Goal: Transaction & Acquisition: Subscribe to service/newsletter

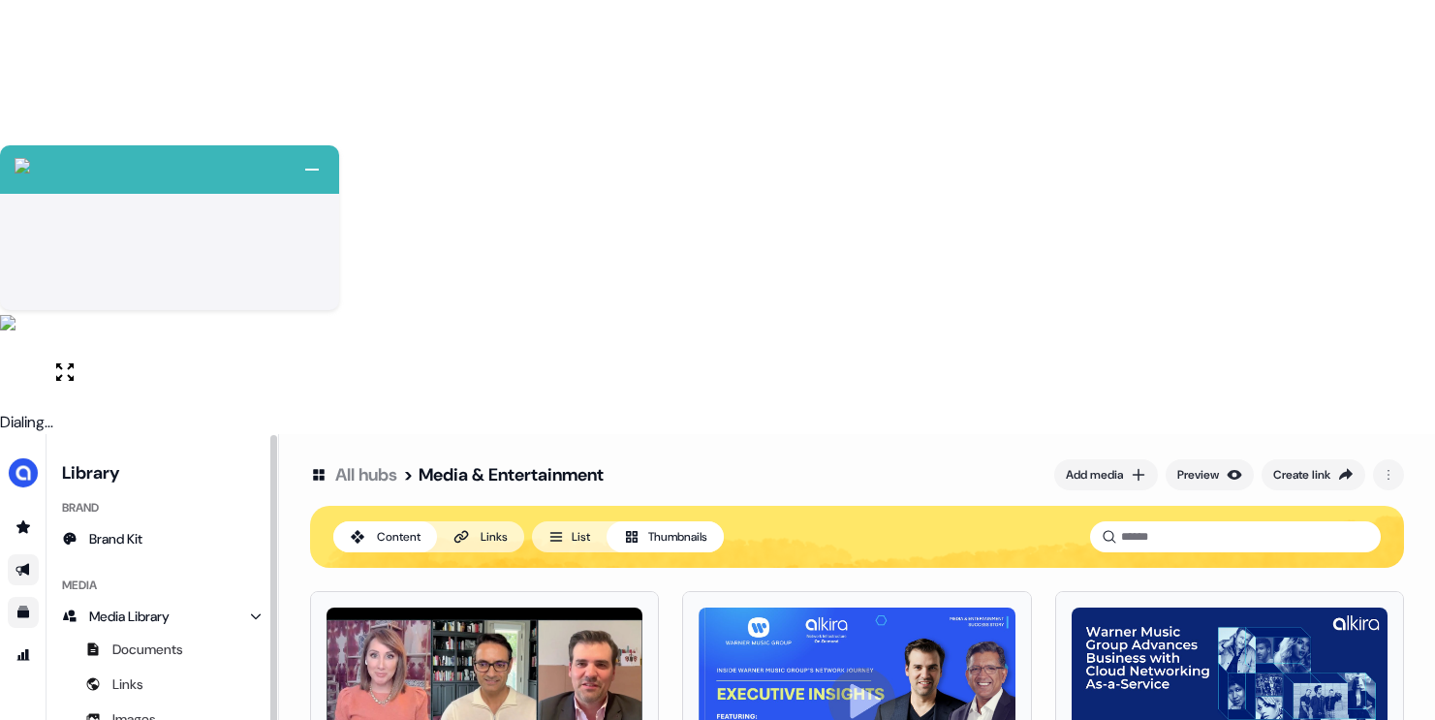
scroll to position [13, 0]
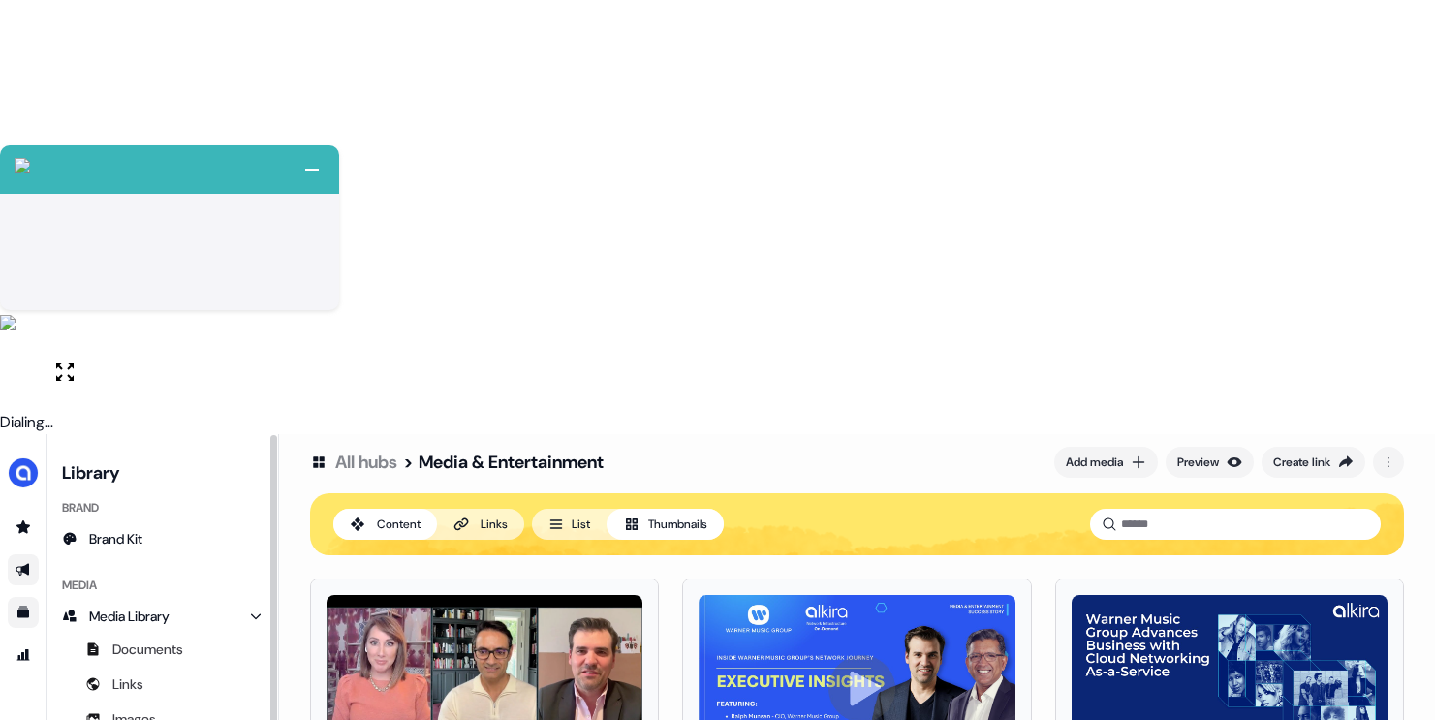
click at [22, 562] on icon "Go to outbound experience" at bounding box center [24, 570] width 16 height 16
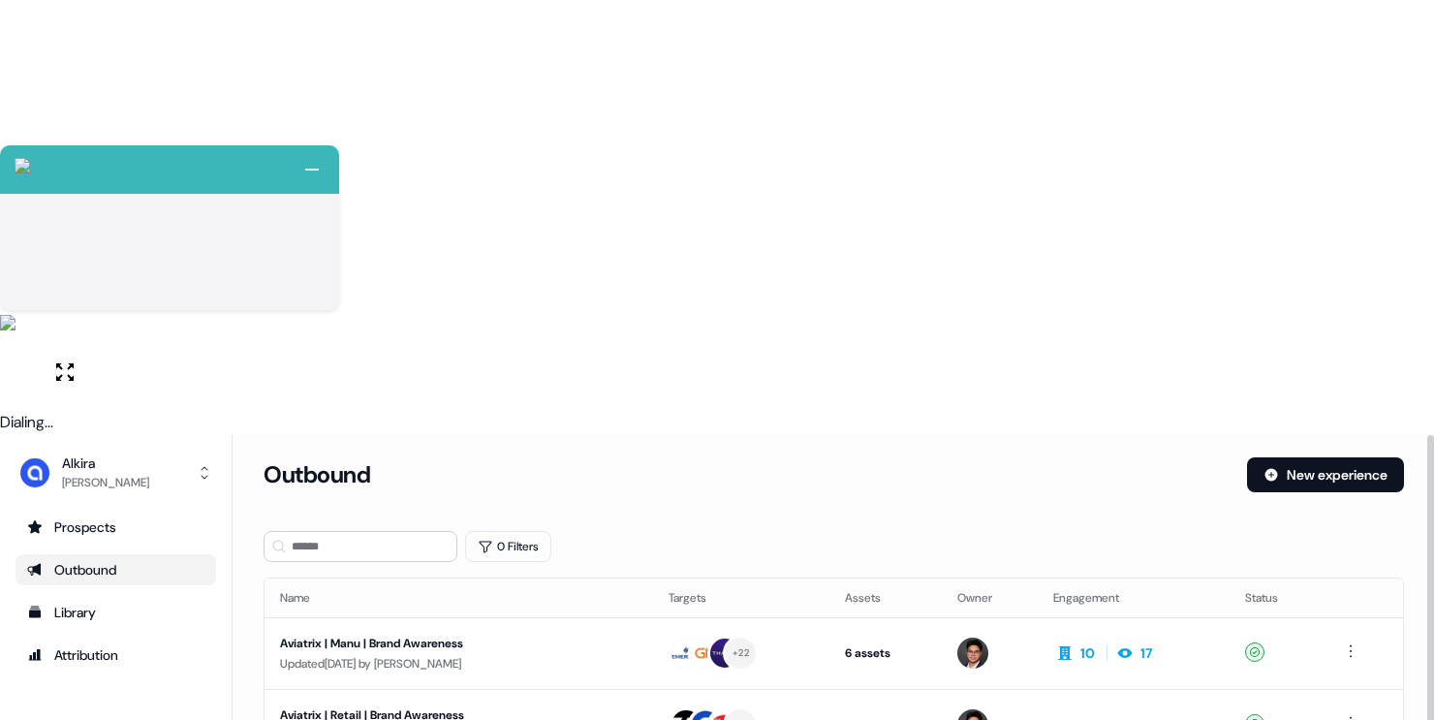
scroll to position [281, 0]
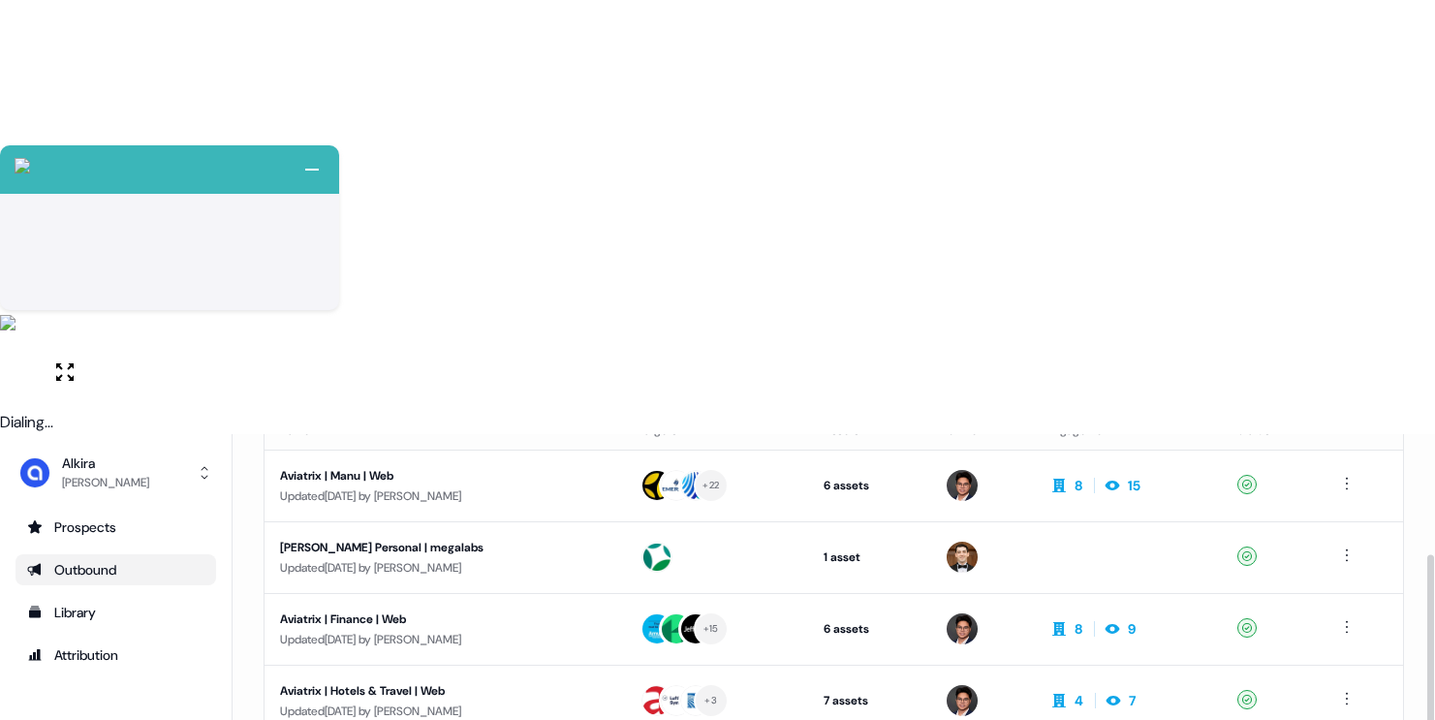
scroll to position [179, 0]
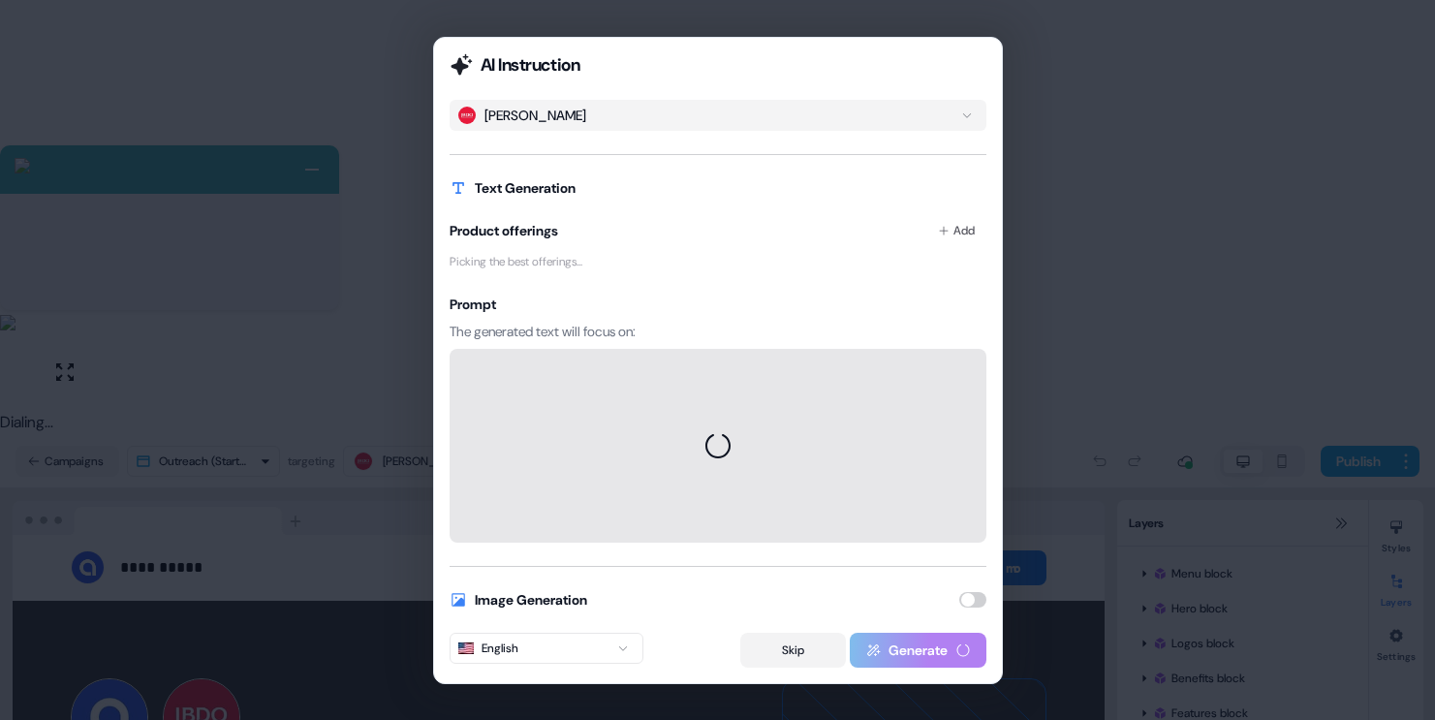
click at [815, 658] on button "Skip" at bounding box center [793, 650] width 106 height 35
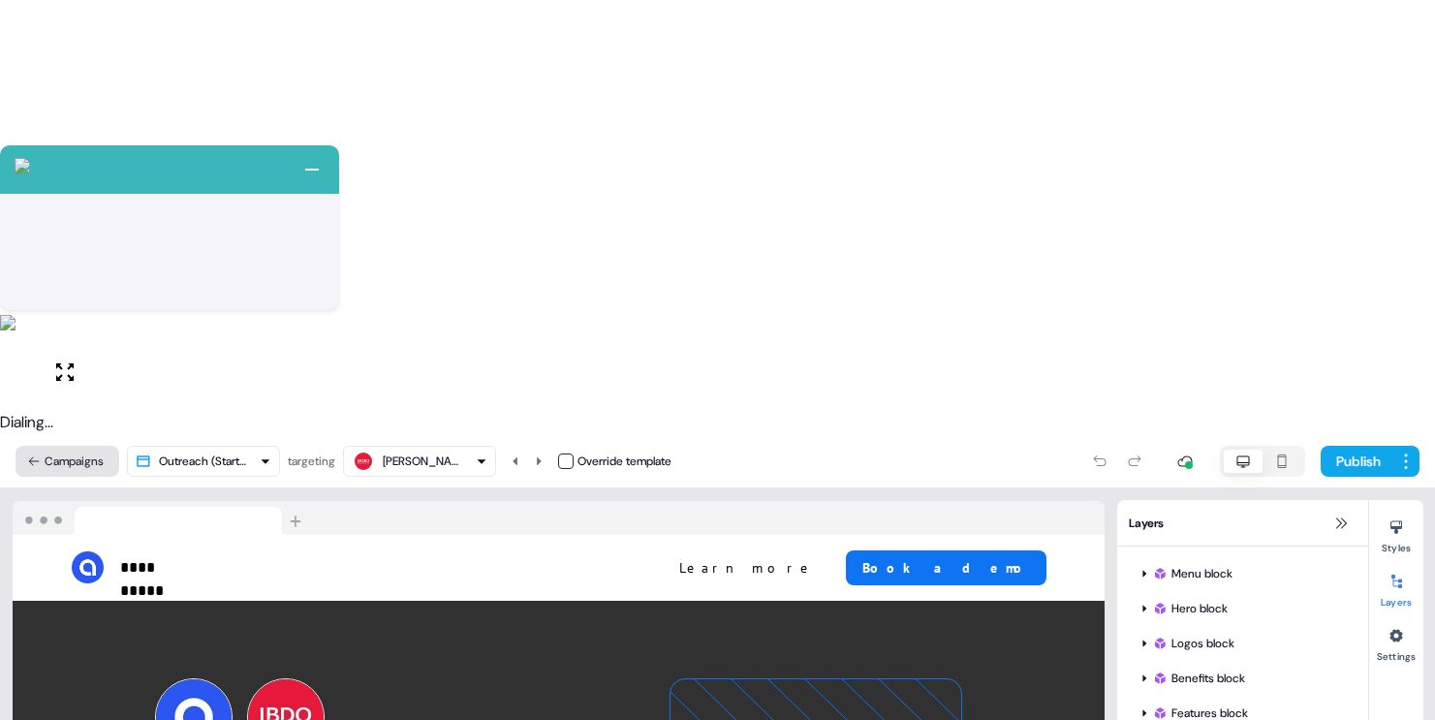
click at [91, 446] on button "Campaigns" at bounding box center [68, 461] width 104 height 31
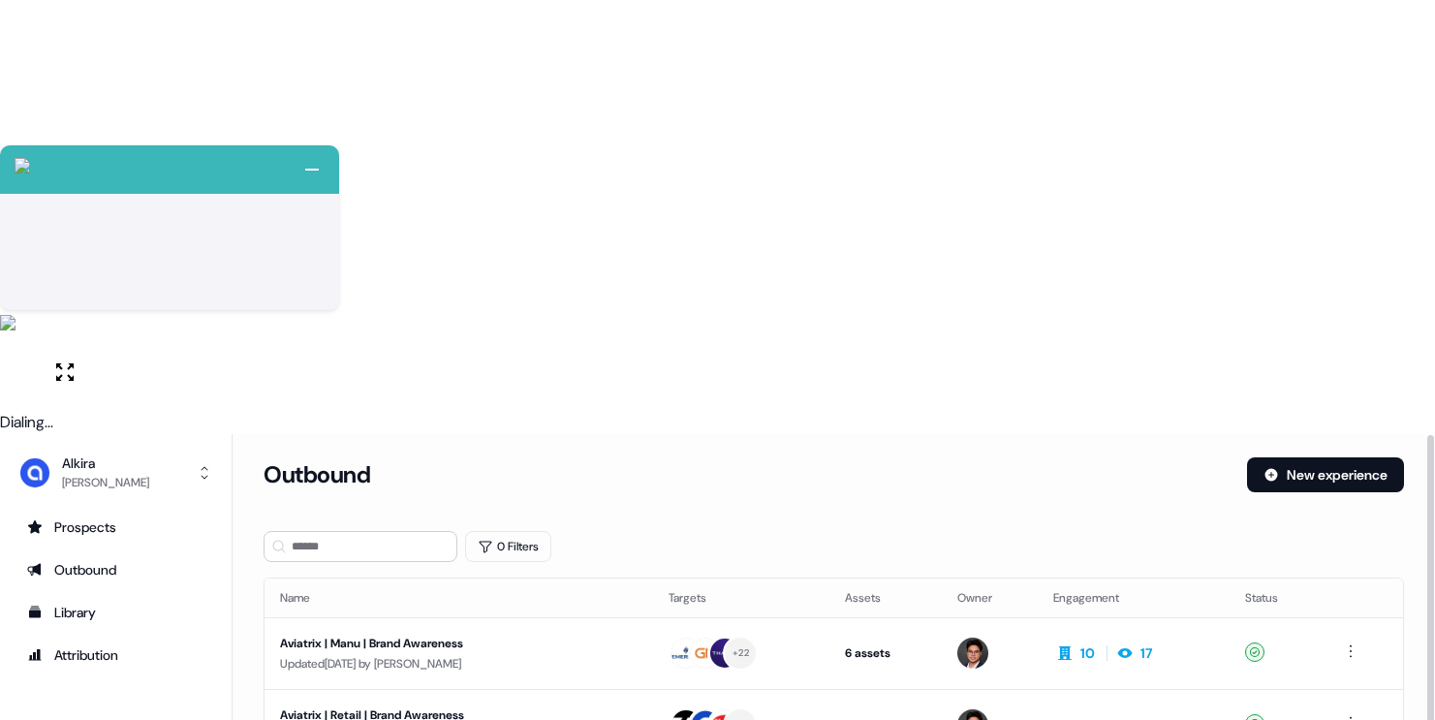
scroll to position [281, 0]
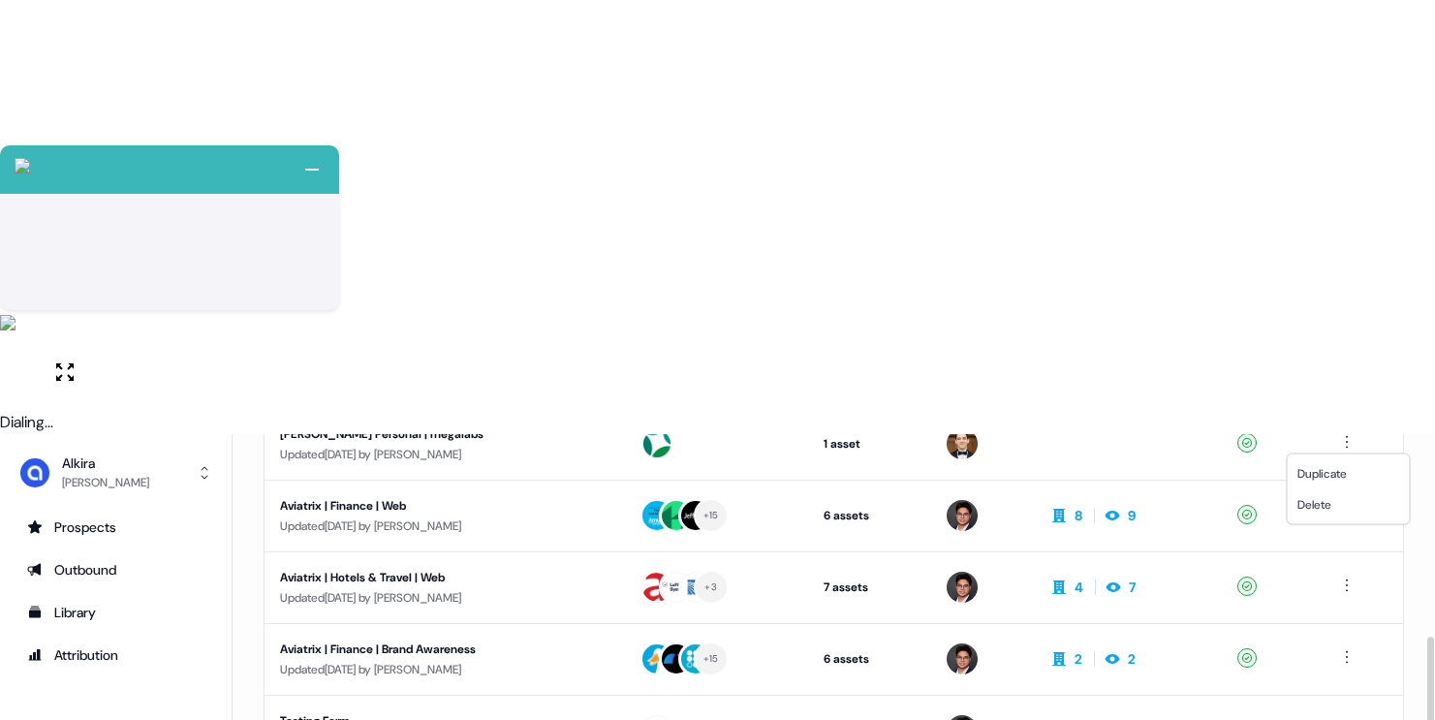
click at [1353, 436] on html "+ Next Auto dialer paused! Go to your dialing tab to continue. 225 Paused" at bounding box center [717, 577] width 1435 height 1154
click at [823, 442] on html "+ Next Auto dialer paused! Go to your dialing tab to continue. 225 Paused" at bounding box center [717, 577] width 1435 height 1154
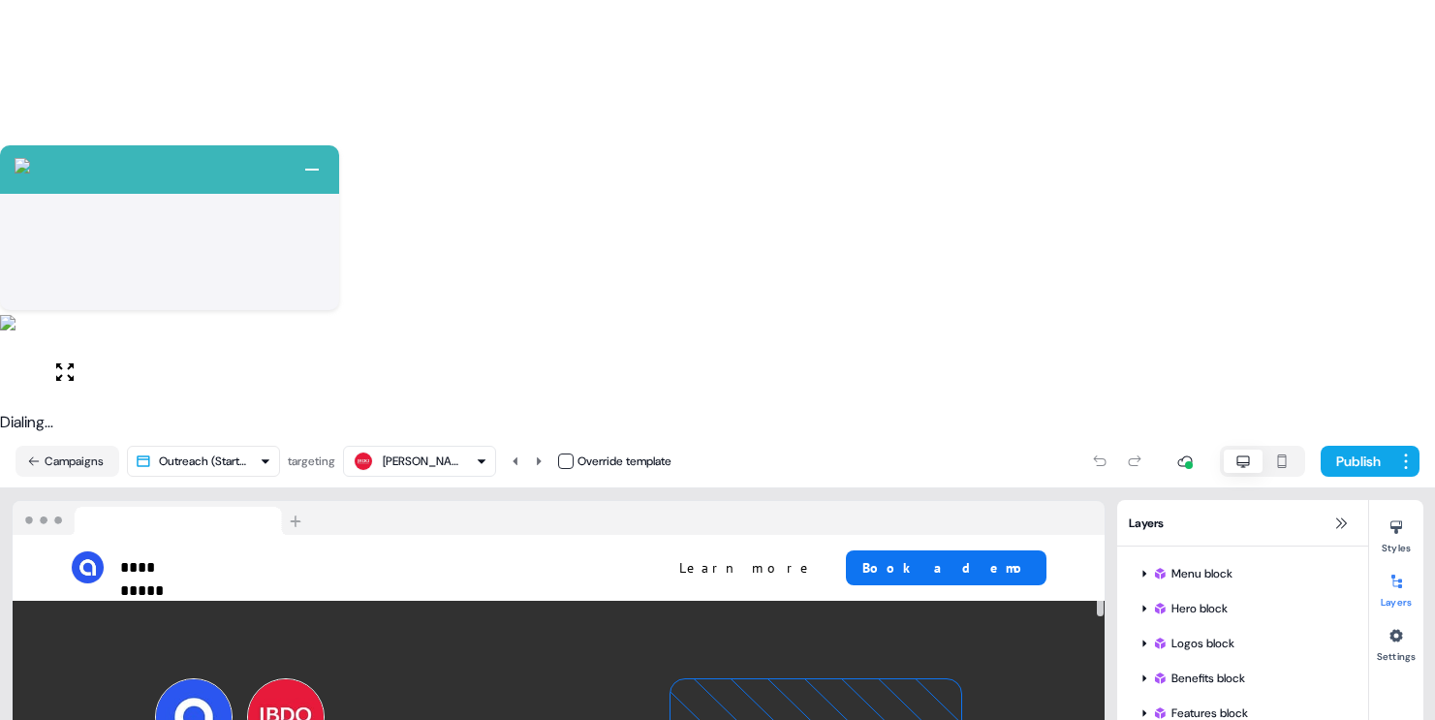
click at [494, 446] on button "Peter Jahoor" at bounding box center [419, 461] width 153 height 31
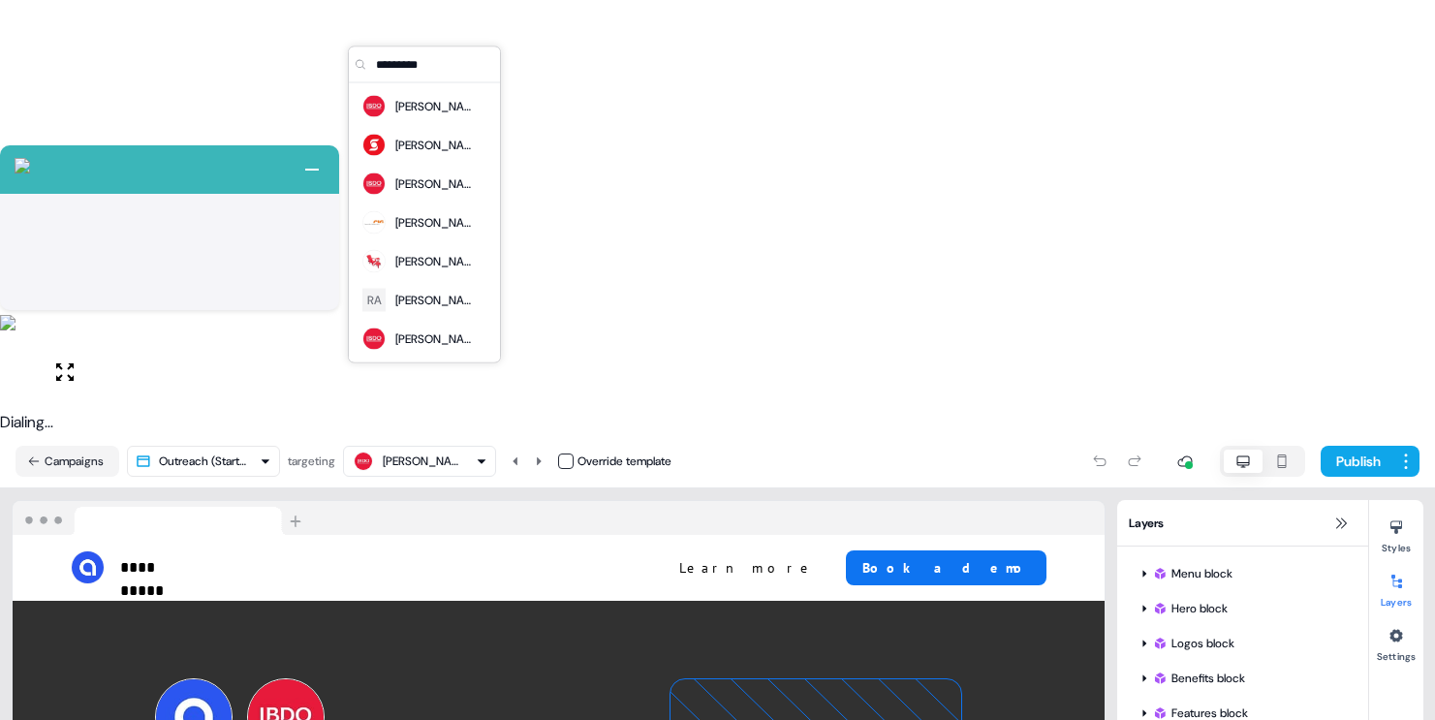
click at [466, 450] on div "Peter Jahoor" at bounding box center [420, 461] width 136 height 23
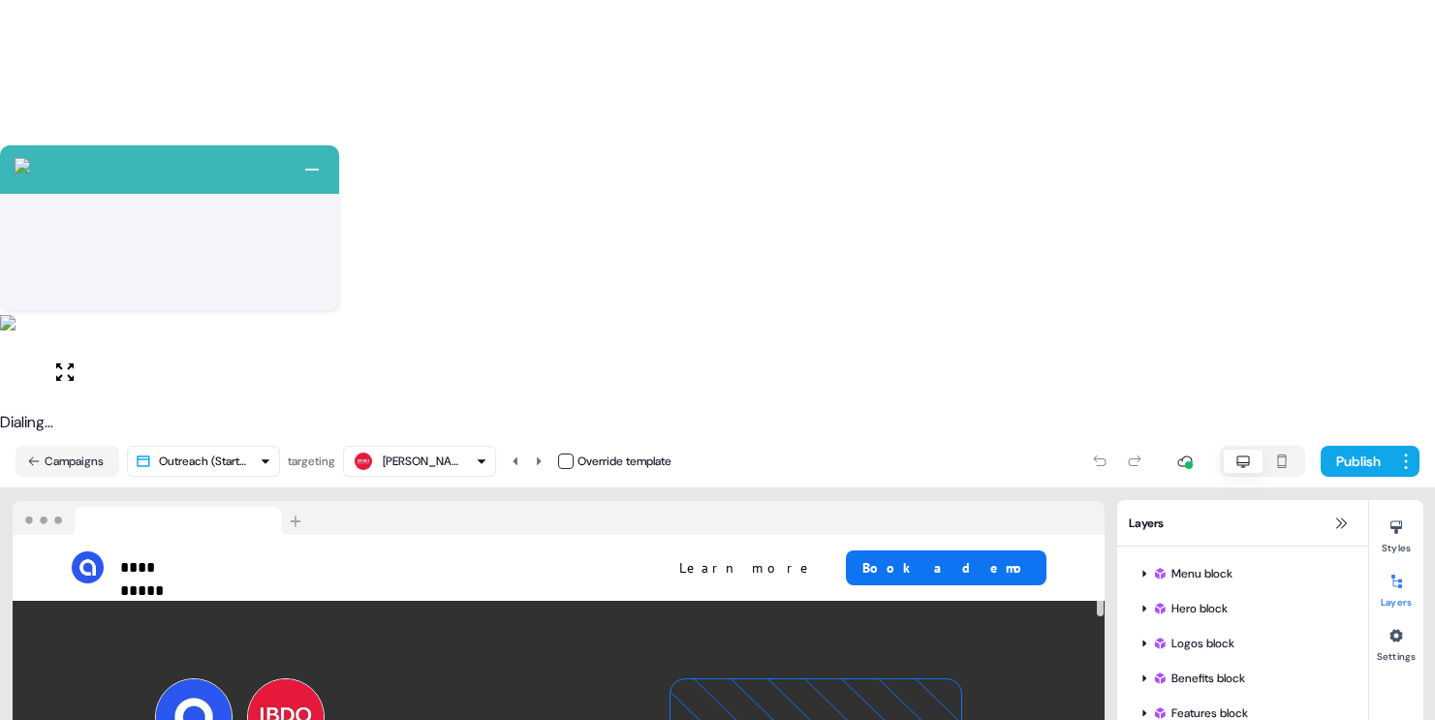
click at [250, 33] on html "+ Next Auto dialer paused! Go to your dialing tab to continue. 225 Paused" at bounding box center [717, 577] width 1435 height 1154
click at [47, 30] on html "+ Next Auto dialer paused! Go to your dialing tab to continue. 225 Paused" at bounding box center [717, 577] width 1435 height 1154
click at [47, 446] on button "Campaigns" at bounding box center [68, 461] width 104 height 31
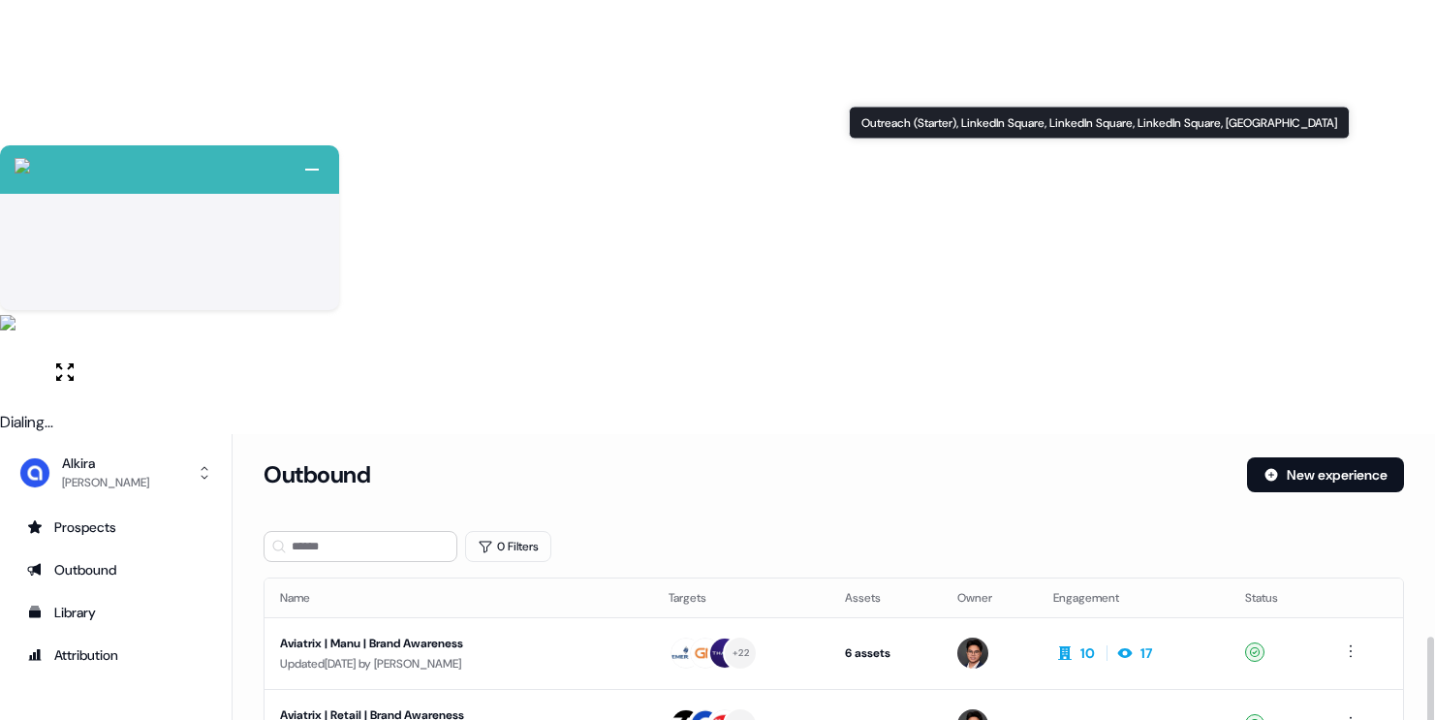
scroll to position [281, 0]
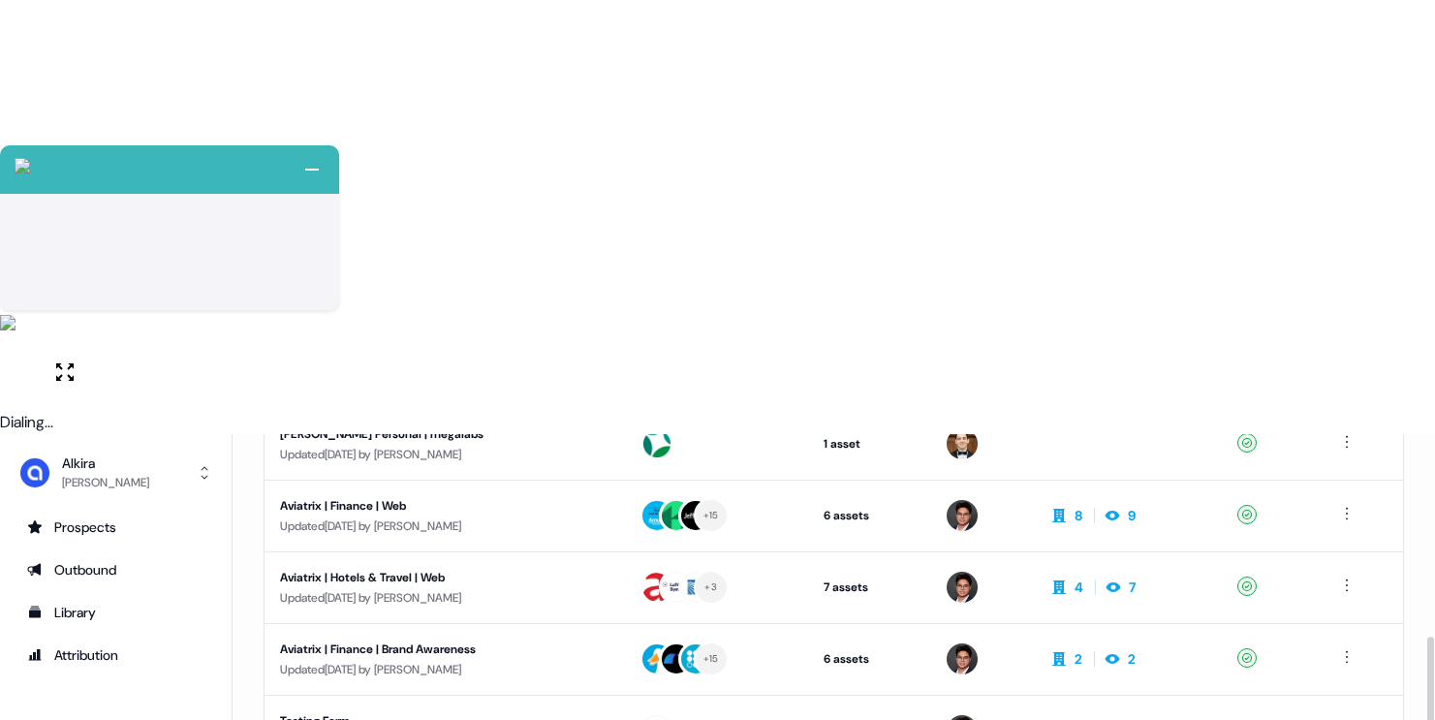
click at [1350, 435] on html "+ Next Auto dialer paused! Go to your dialing tab to continue. 225 Paused" at bounding box center [717, 577] width 1435 height 1154
click at [1323, 501] on span "Delete" at bounding box center [1314, 505] width 34 height 16
click at [393, 711] on div "Testing Form" at bounding box center [444, 720] width 328 height 19
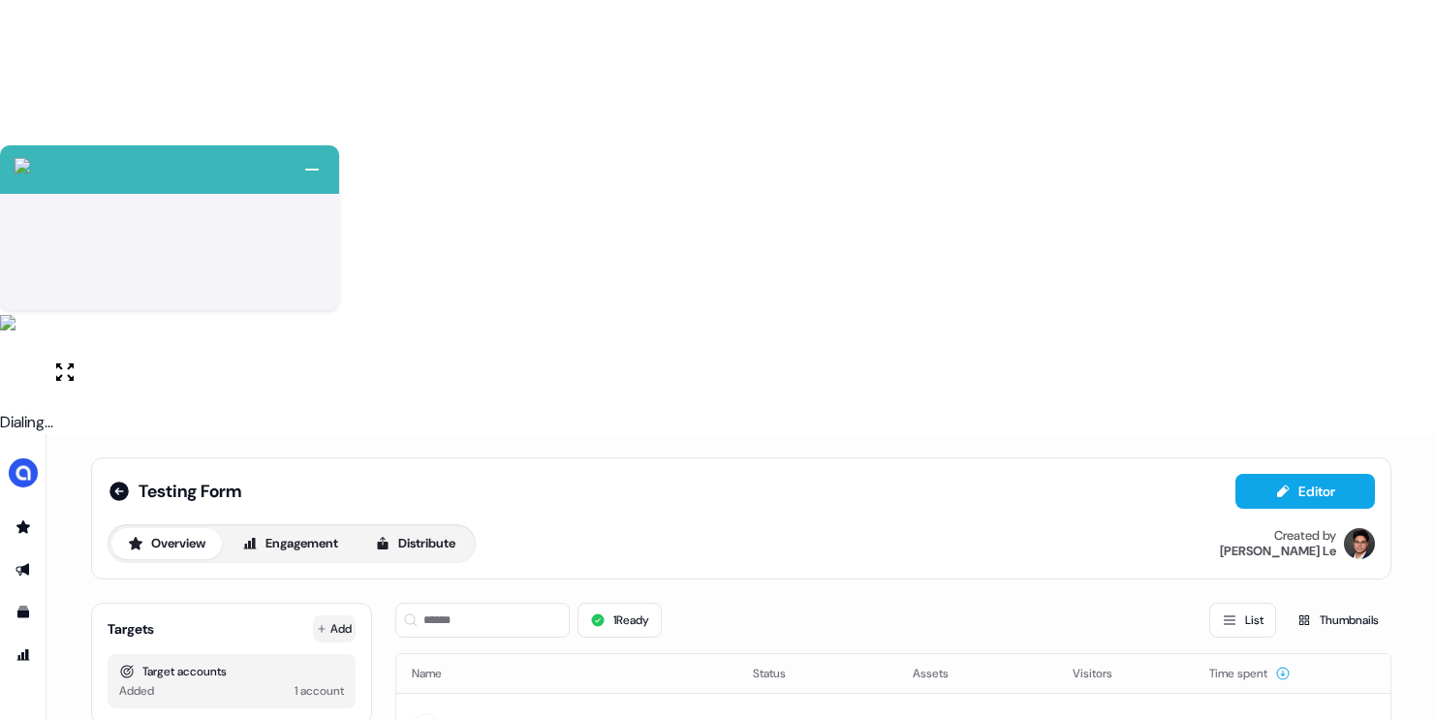
click at [345, 615] on button "Add" at bounding box center [334, 628] width 43 height 27
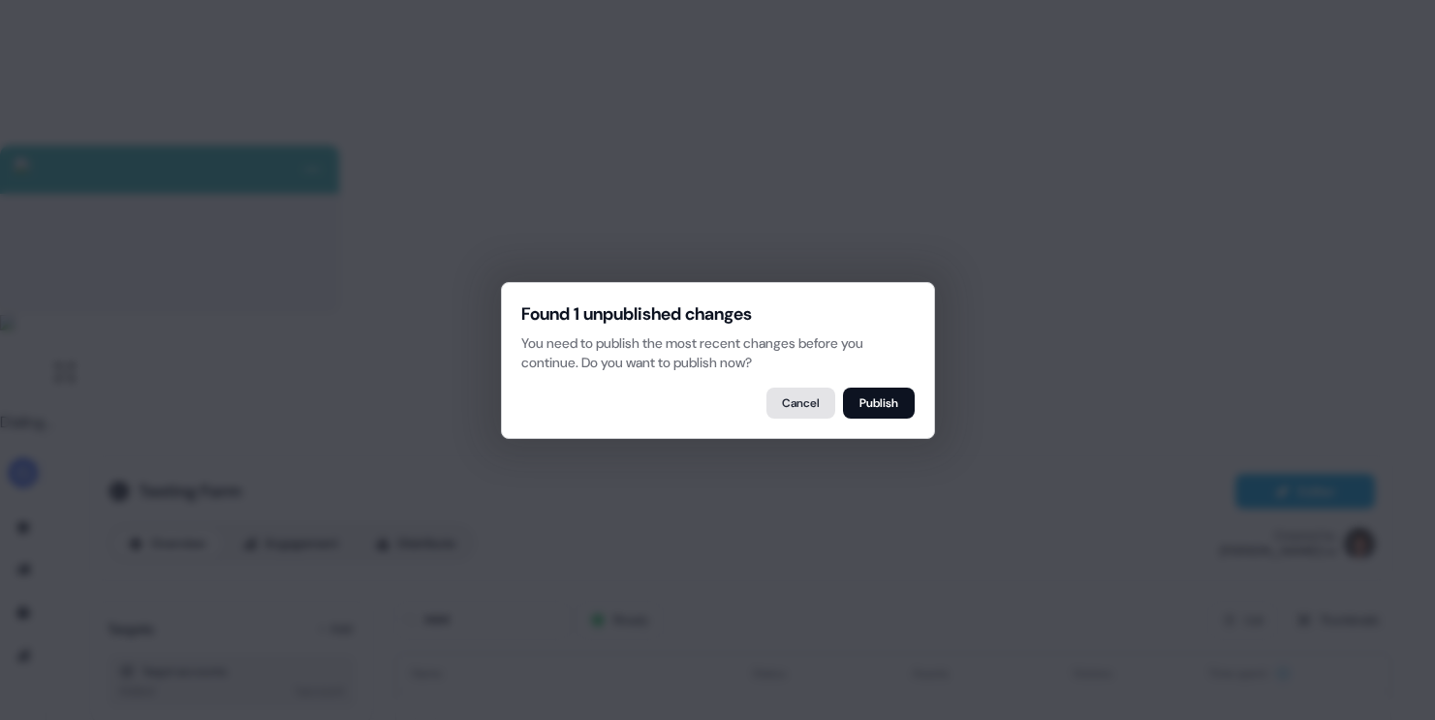
click at [810, 408] on button "Cancel" at bounding box center [800, 403] width 69 height 31
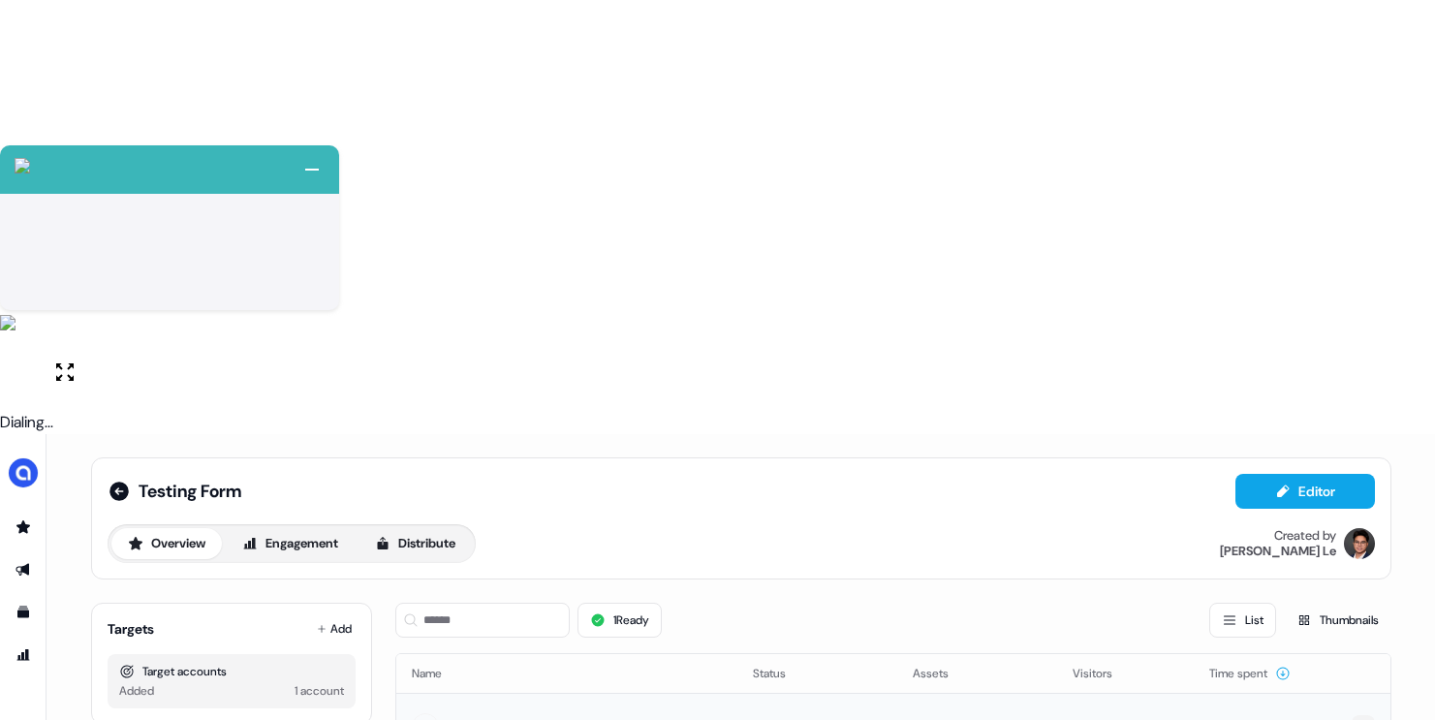
click at [1363, 293] on html "+ Next Auto dialer paused! Go to your dialing tab to continue. 225 Paused" at bounding box center [717, 577] width 1435 height 1154
click at [773, 462] on html "+ Next Auto dialer paused! Go to your dialing tab to continue. 225 Paused" at bounding box center [717, 577] width 1435 height 1154
click at [346, 615] on button "Add" at bounding box center [334, 628] width 43 height 27
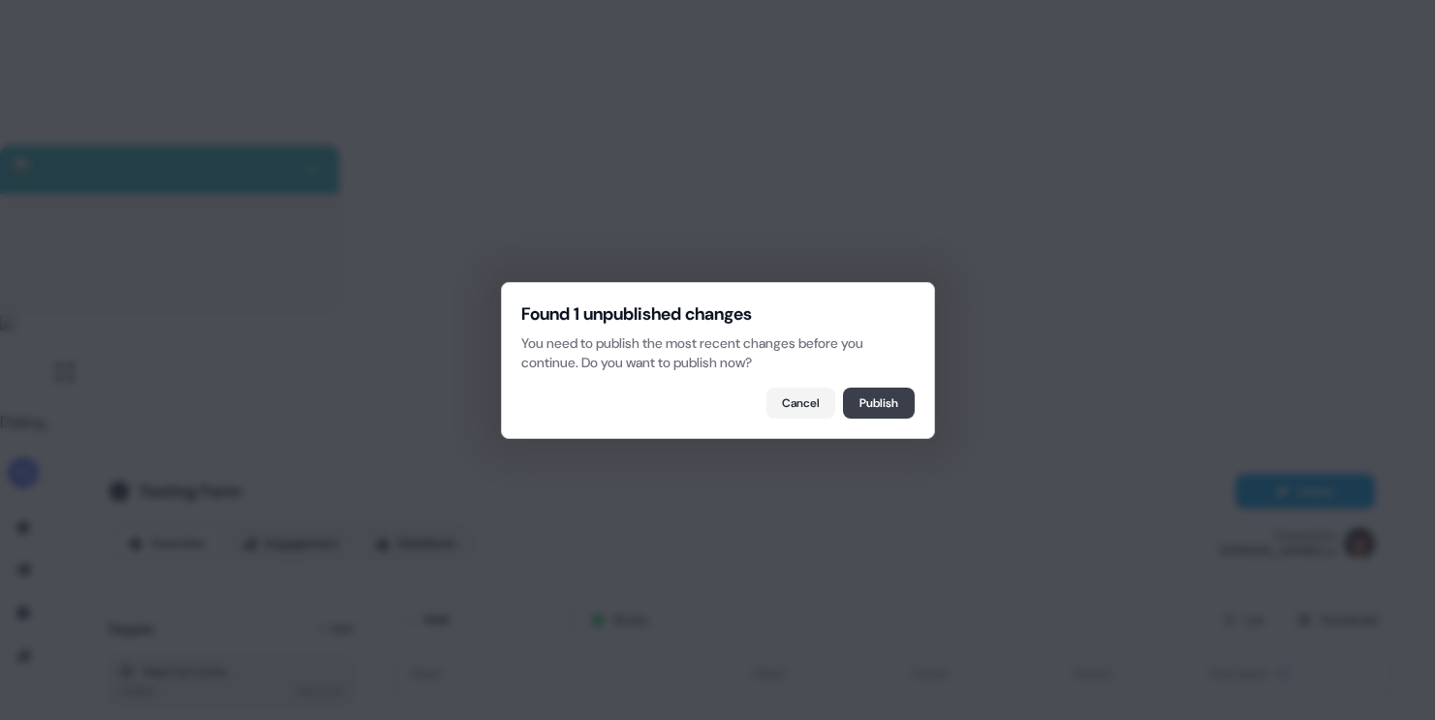
click at [886, 409] on button "Publish" at bounding box center [879, 403] width 72 height 31
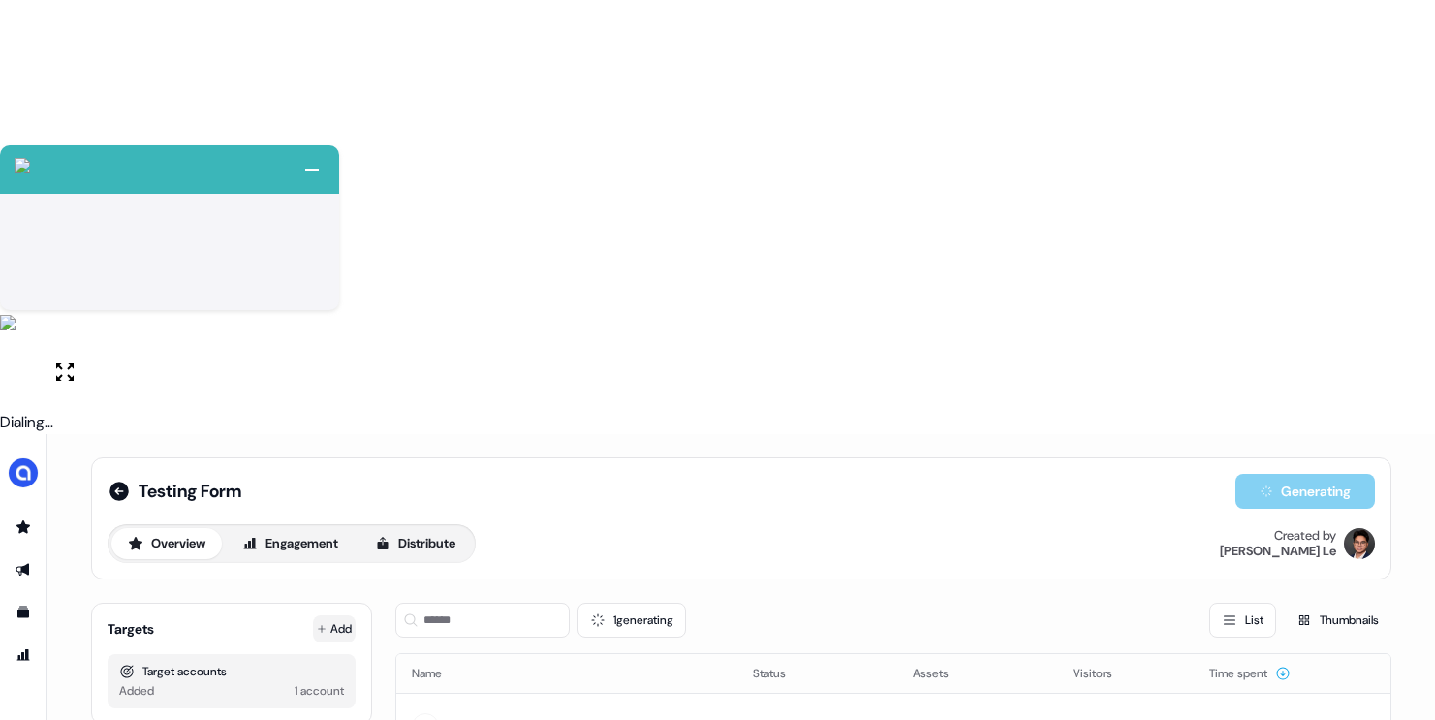
click at [342, 615] on button "Add" at bounding box center [334, 628] width 43 height 27
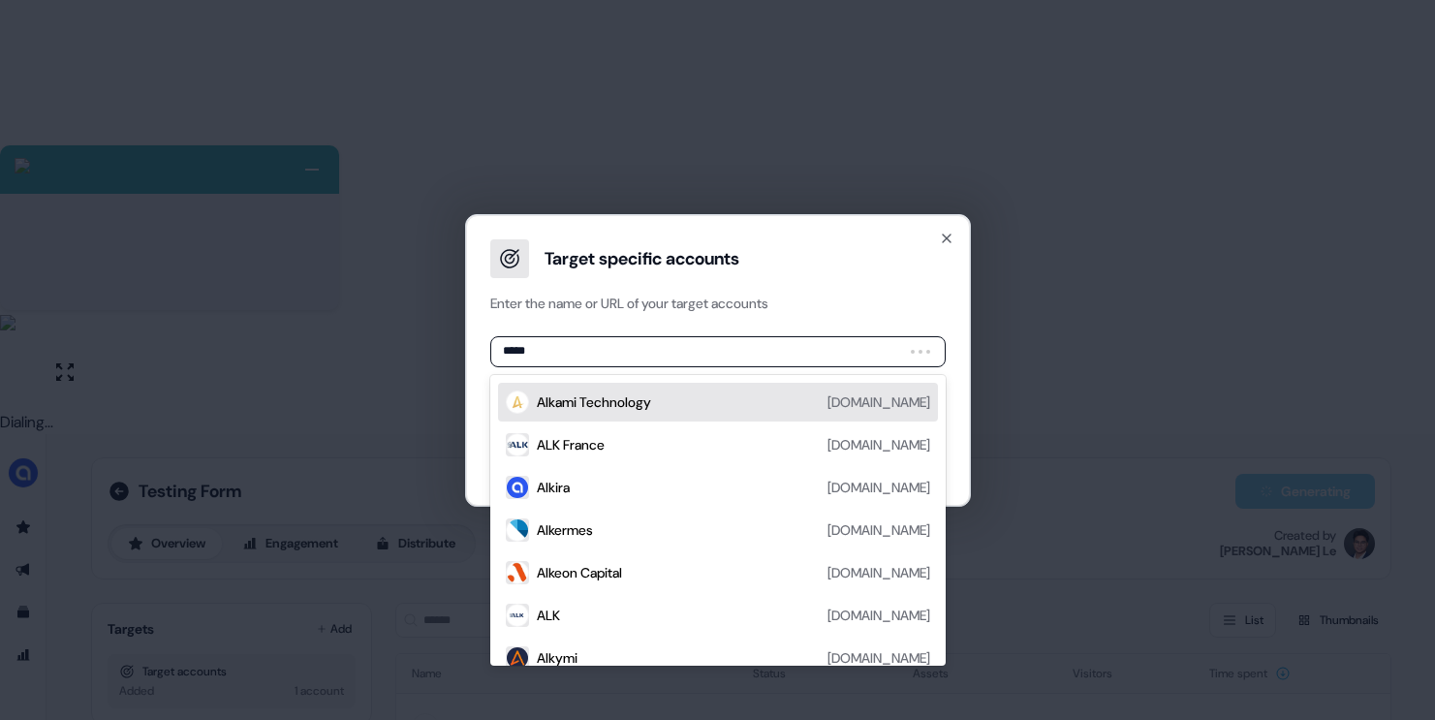
type input "******"
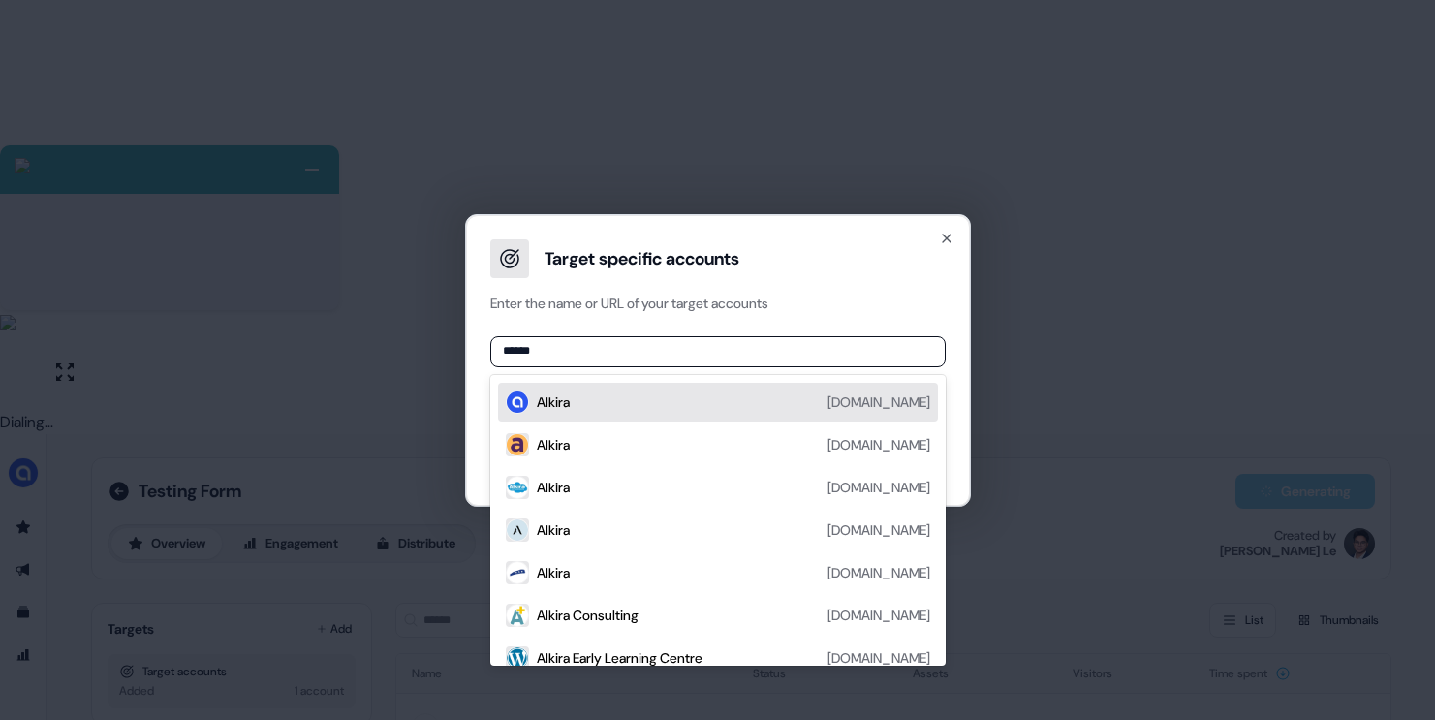
click at [623, 409] on div "Alkira alkira.com" at bounding box center [733, 401] width 393 height 23
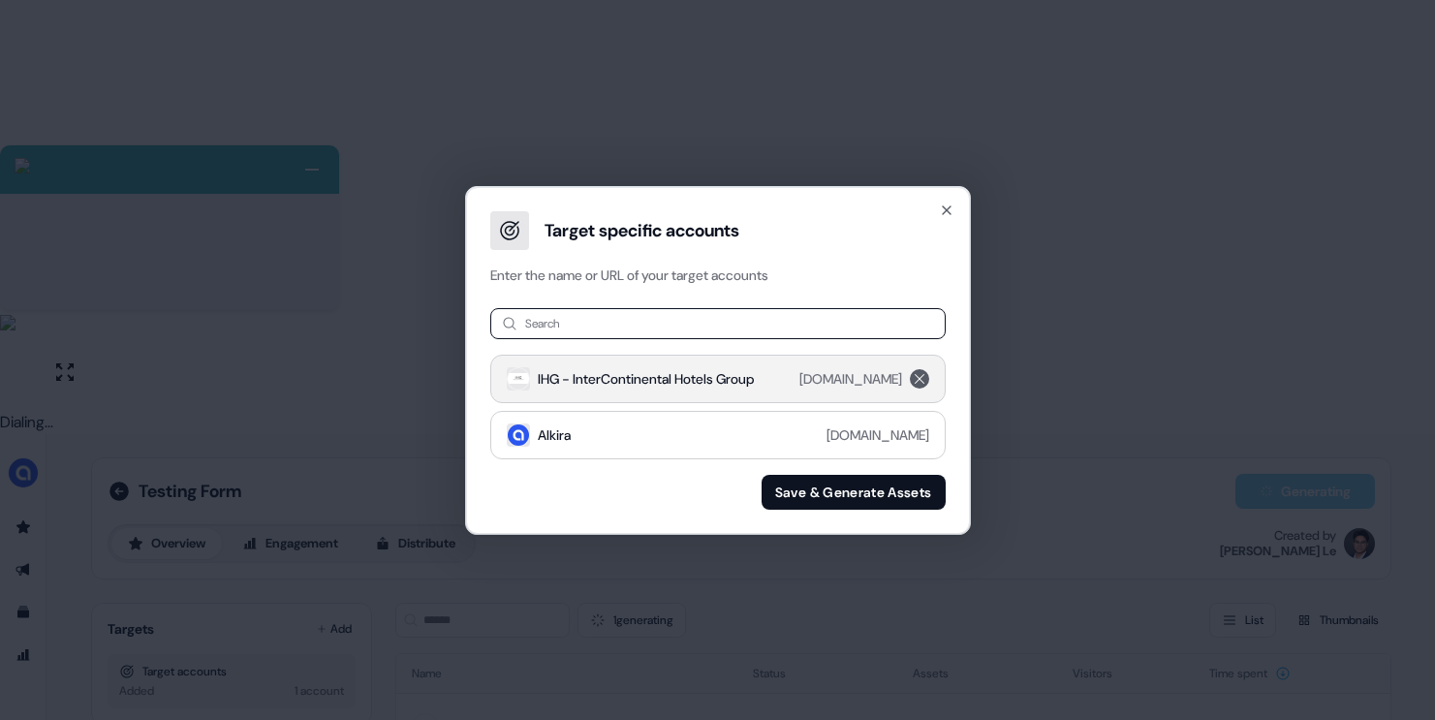
click at [924, 384] on icon "remove ihg.com" at bounding box center [919, 379] width 23 height 16
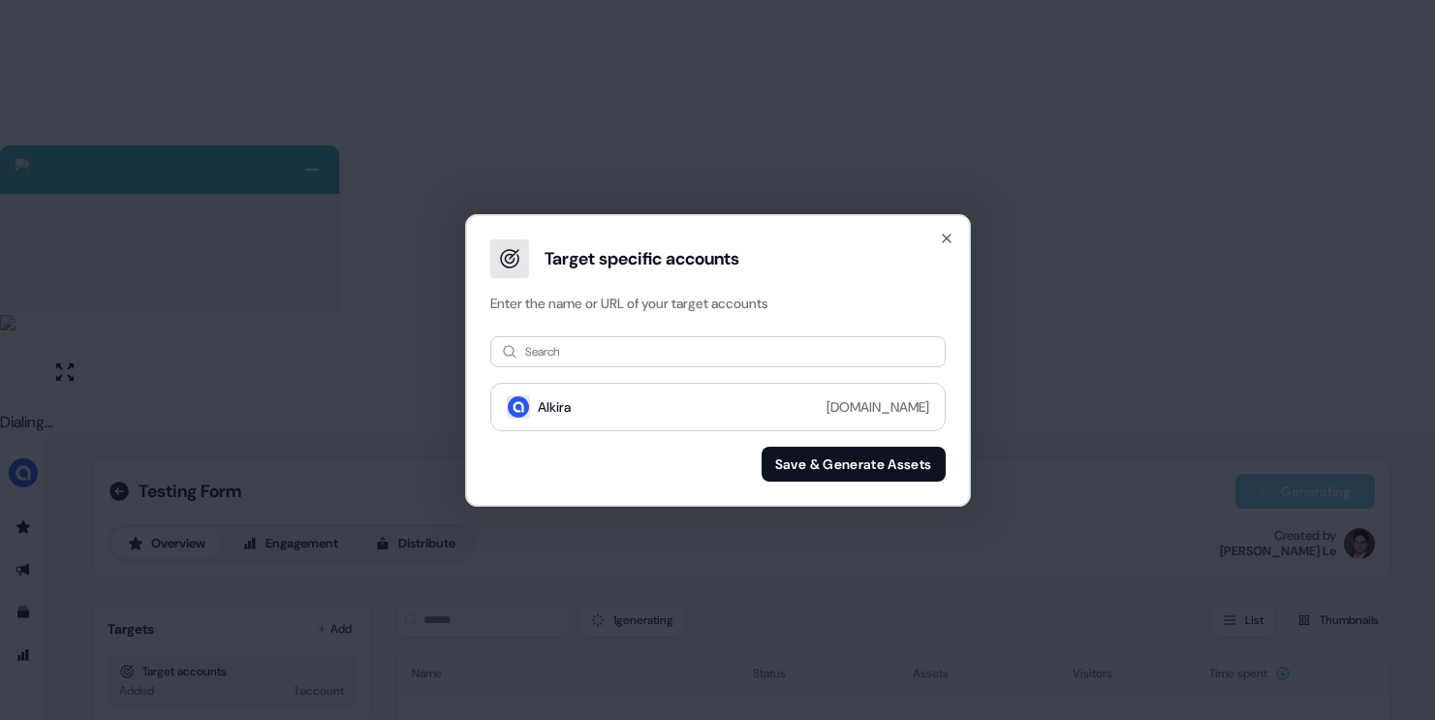
click at [836, 460] on button "Save & Generate Assets" at bounding box center [854, 464] width 184 height 35
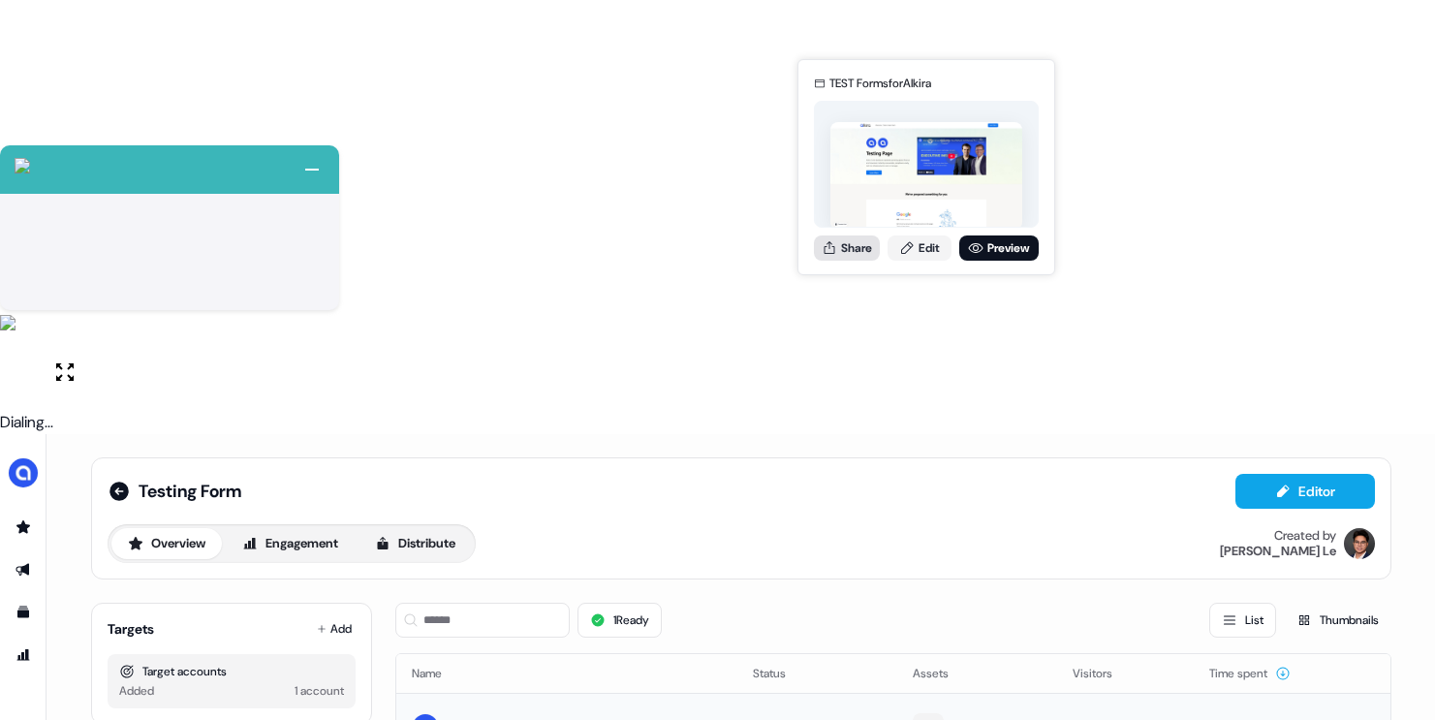
click at [858, 243] on button "Share" at bounding box center [847, 247] width 66 height 25
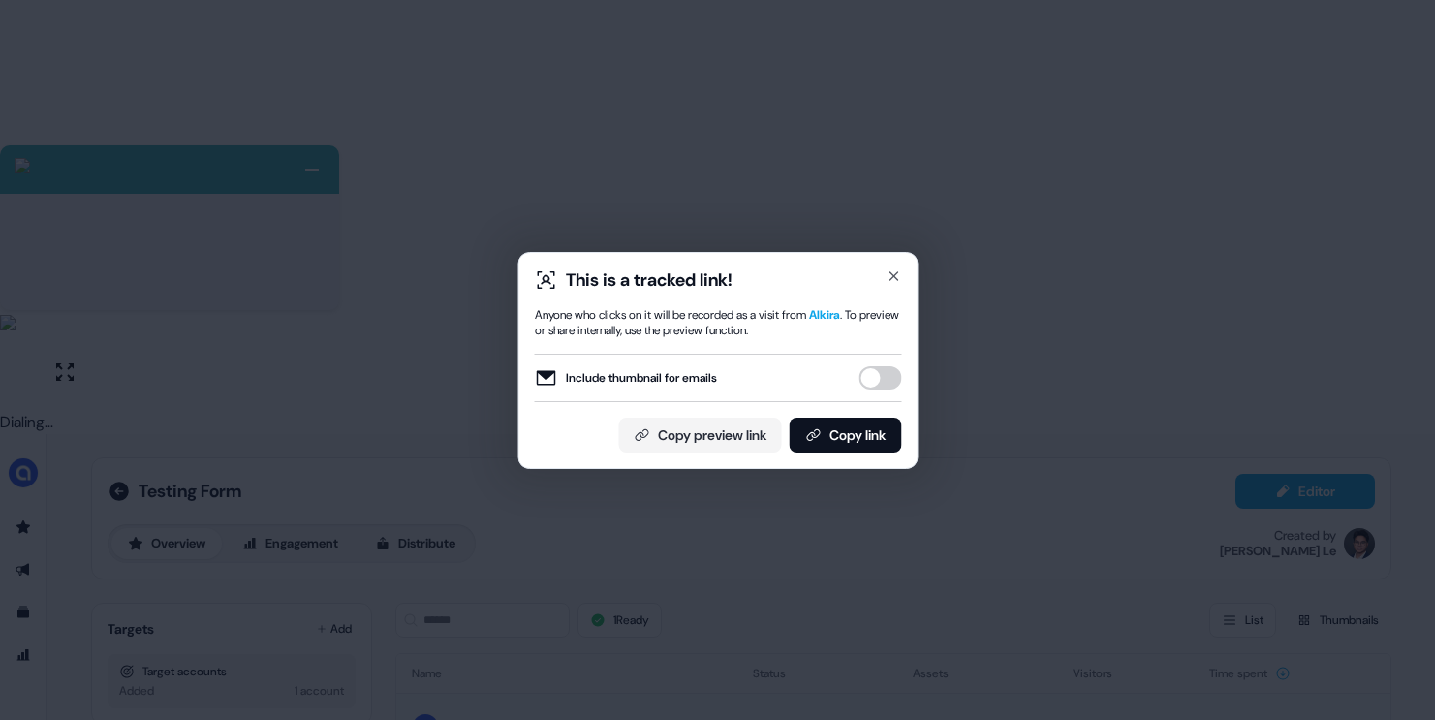
click at [874, 378] on button "Include thumbnail for emails" at bounding box center [879, 377] width 43 height 23
click at [831, 427] on button "Copy link" at bounding box center [845, 435] width 112 height 35
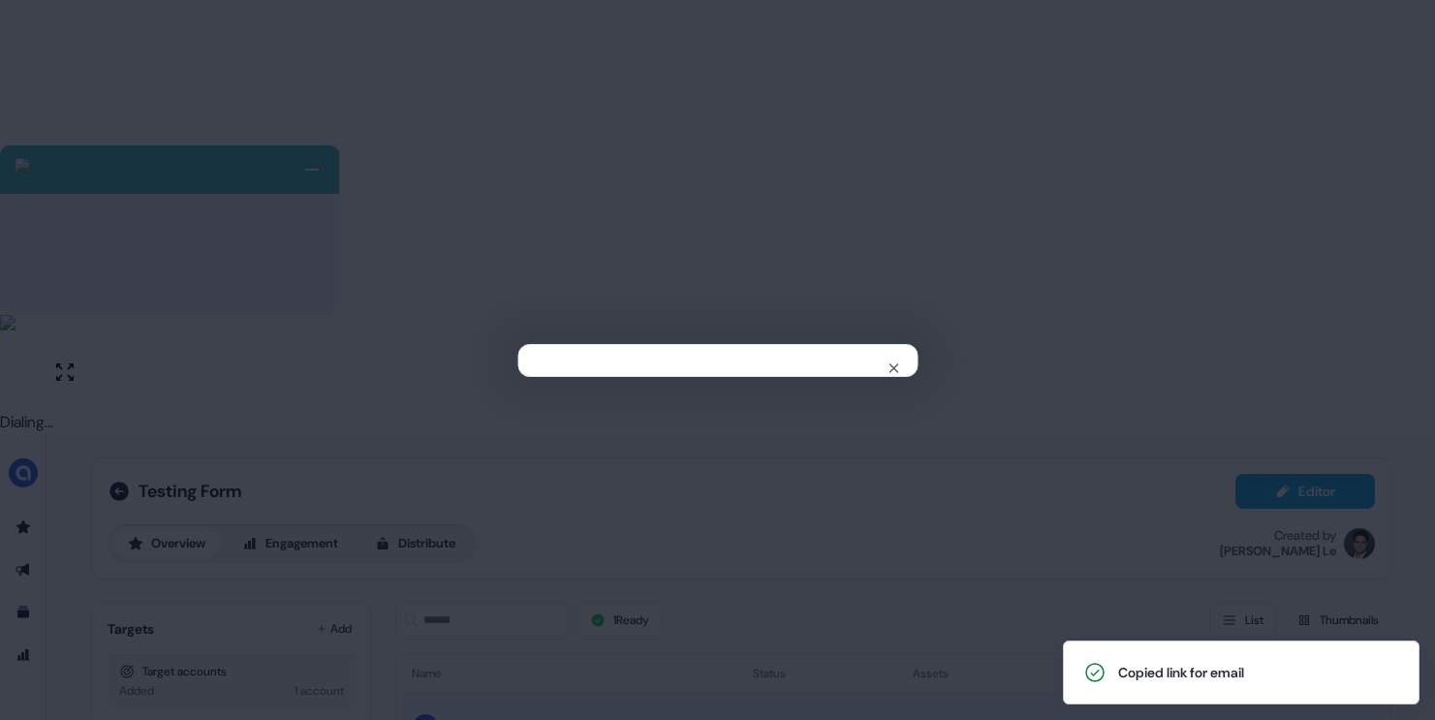
click at [420, 455] on div "Close" at bounding box center [717, 360] width 1435 height 720
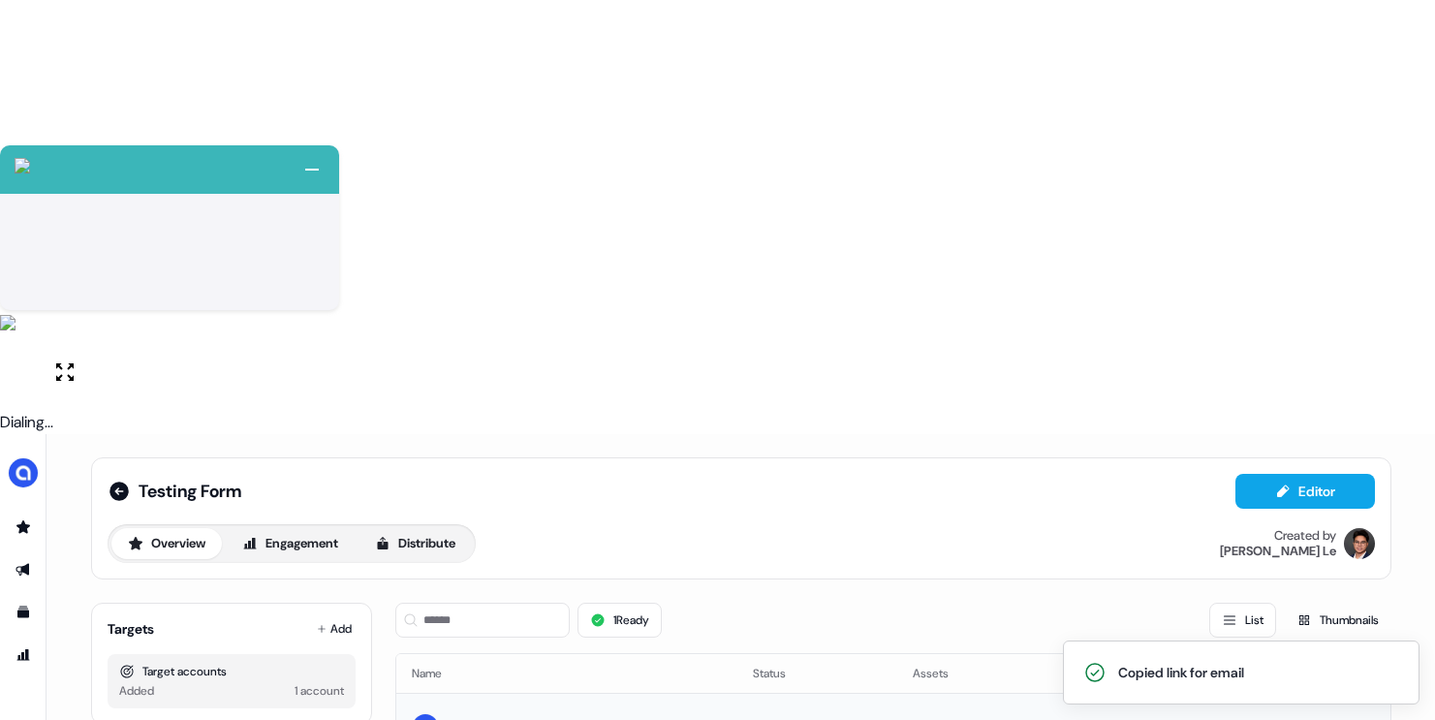
click at [457, 709] on div "Alkira" at bounding box center [446, 726] width 69 height 35
click at [469, 717] on div "Alkira" at bounding box center [464, 726] width 34 height 19
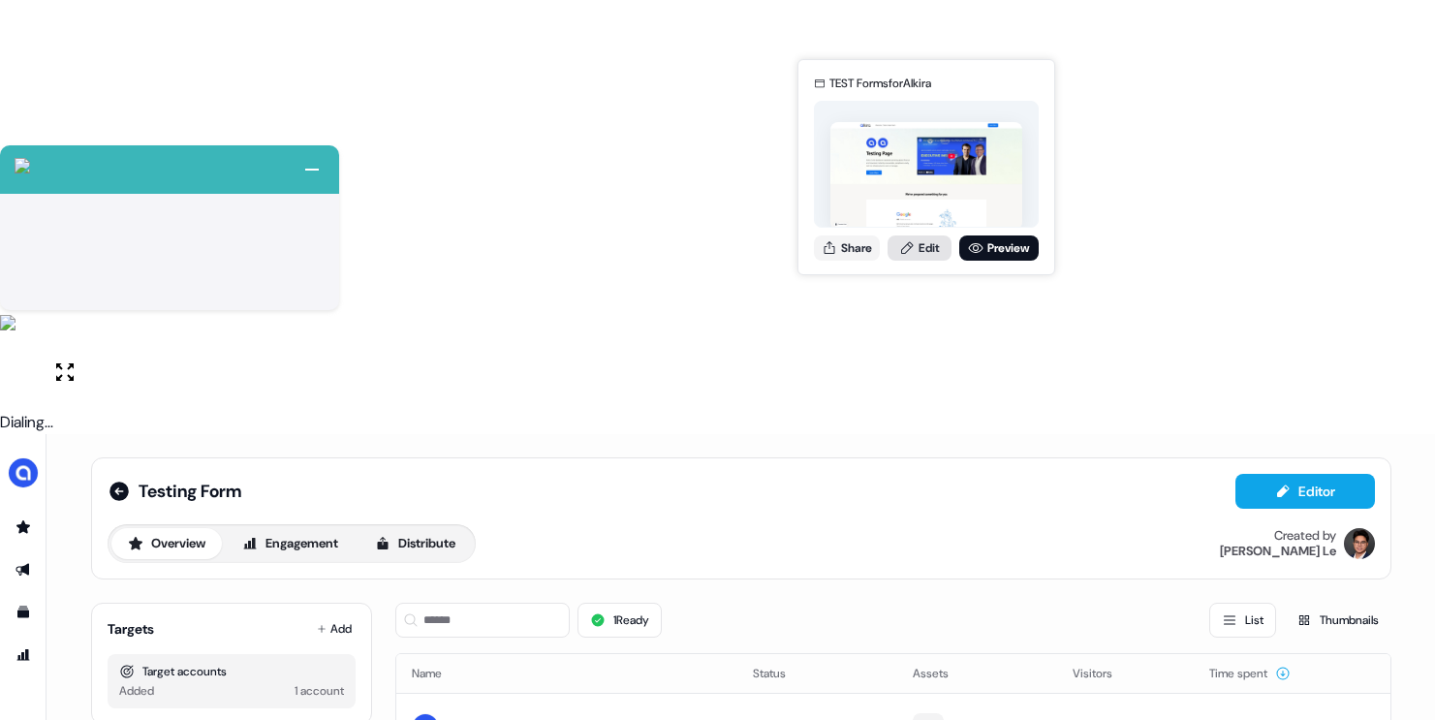
click at [919, 245] on link "Edit" at bounding box center [919, 247] width 64 height 25
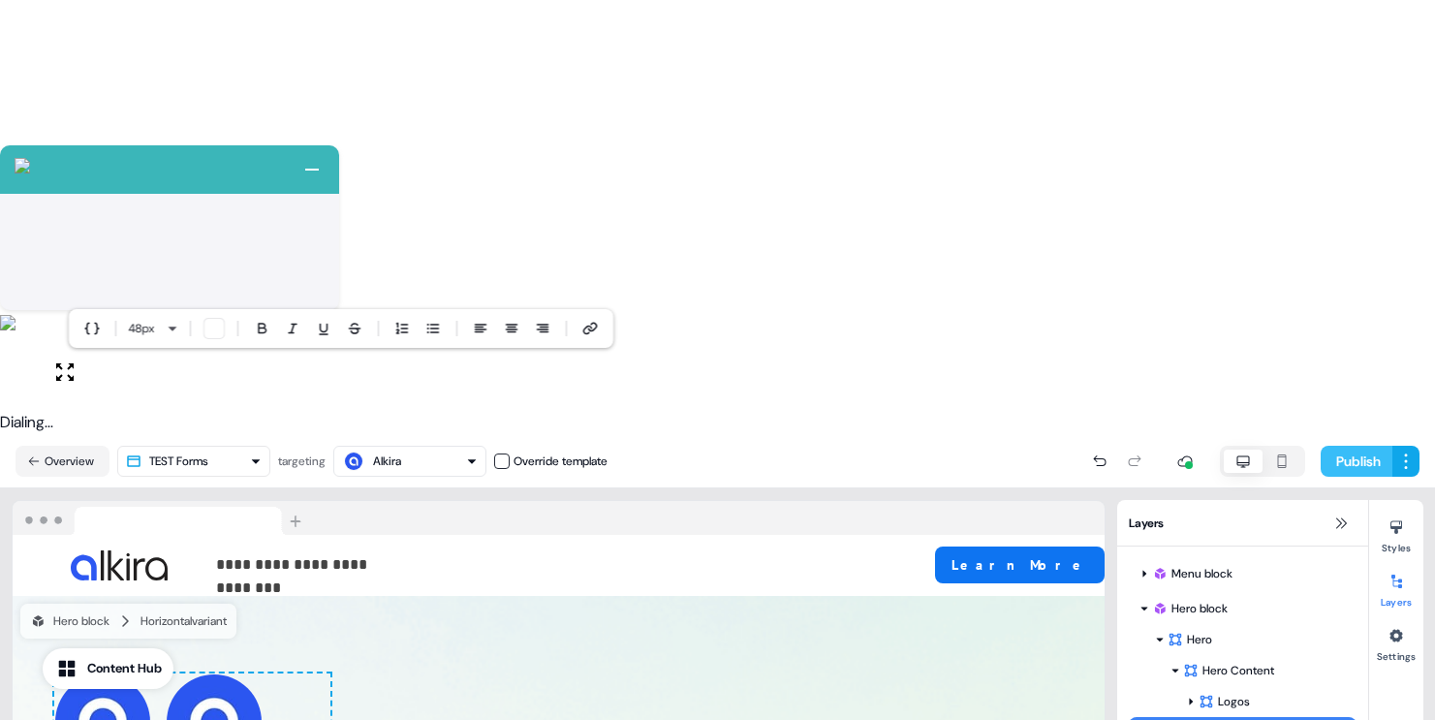
click at [1323, 446] on button "Publish" at bounding box center [1357, 461] width 72 height 31
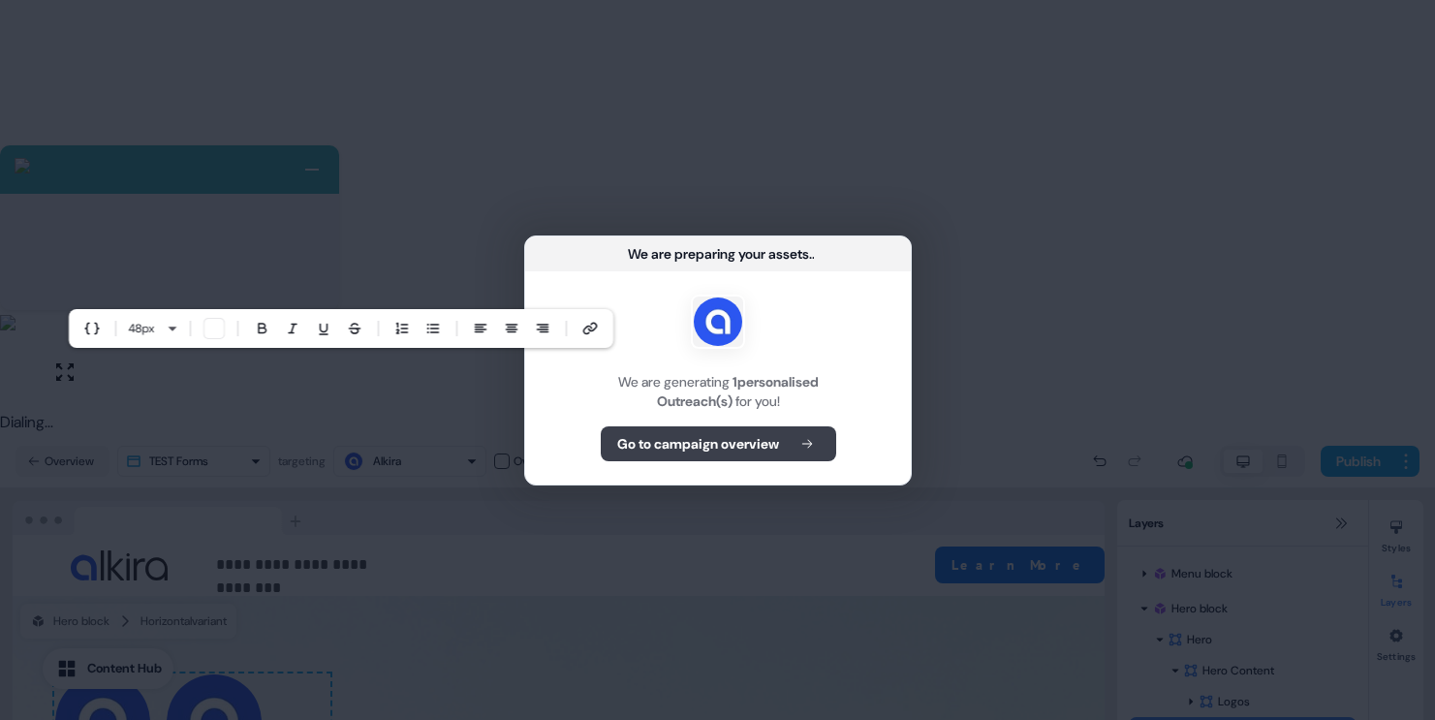
click at [667, 434] on b "Go to campaign overview" at bounding box center [697, 443] width 162 height 19
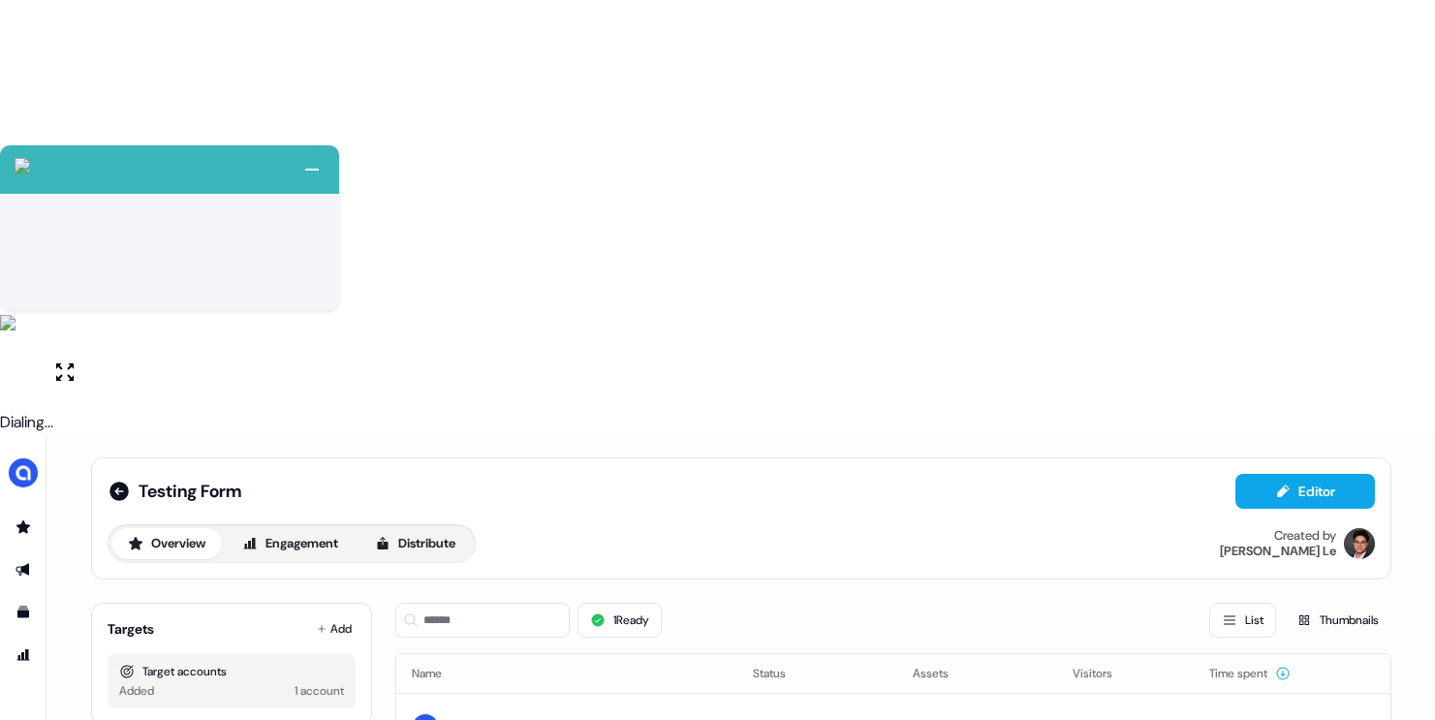
click at [799, 474] on div "Testing Form Editor Overview Engagement Distribute Created by Hugh Le" at bounding box center [741, 518] width 1267 height 89
click at [27, 564] on icon "Go to outbound experience" at bounding box center [23, 570] width 14 height 13
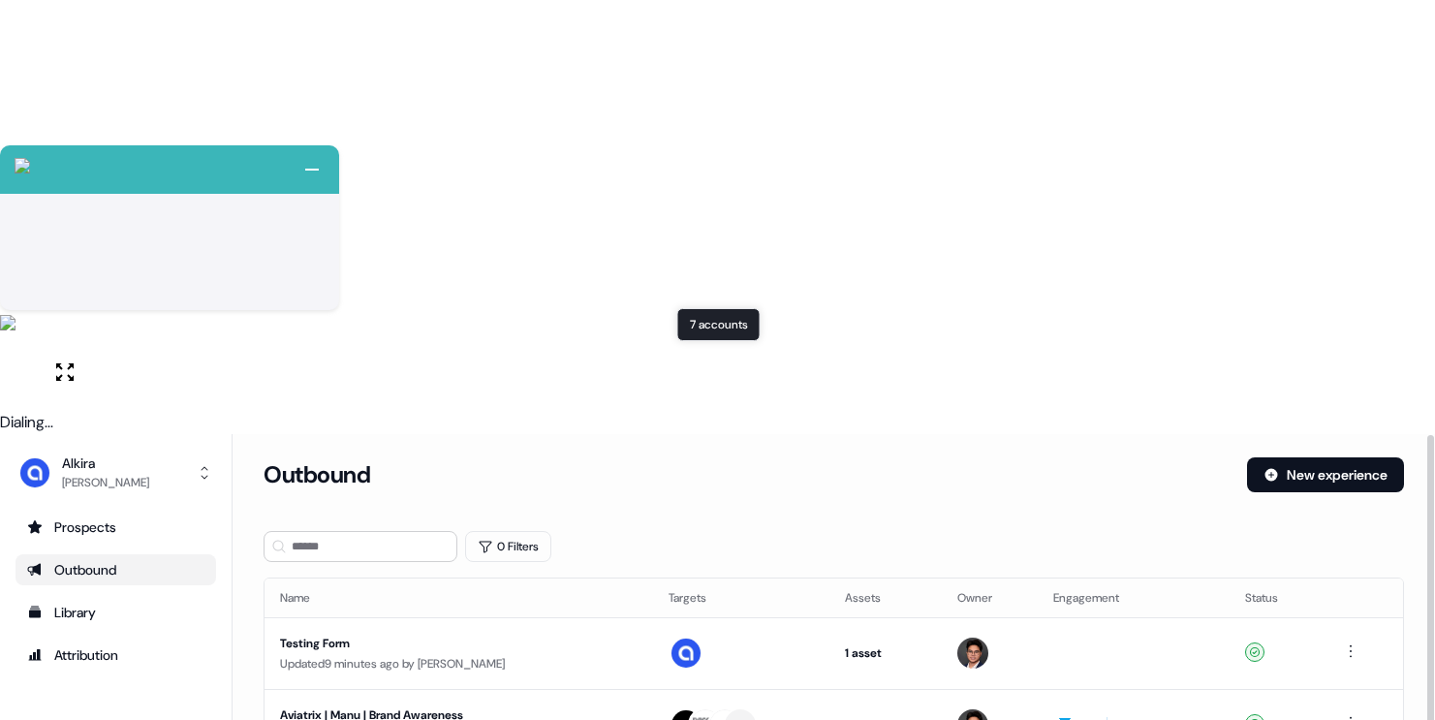
scroll to position [281, 0]
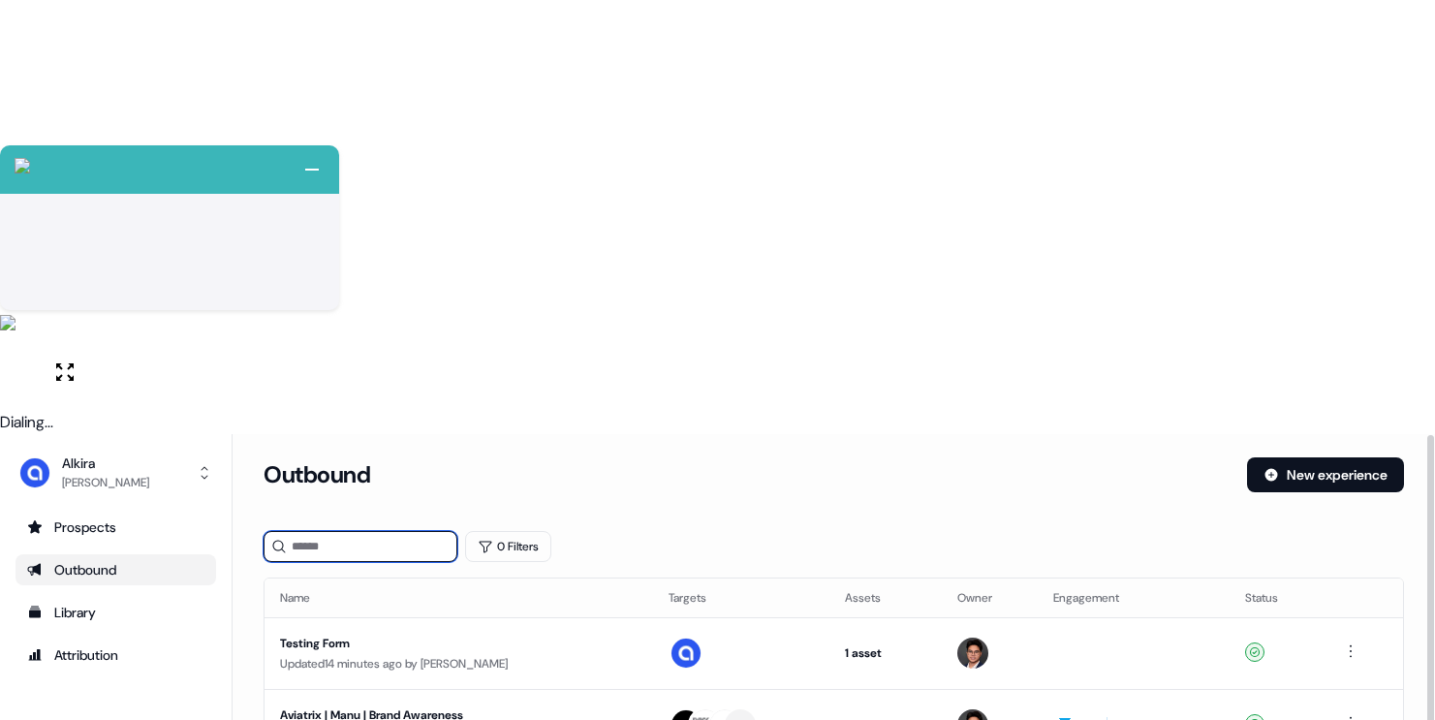
click at [381, 531] on input at bounding box center [361, 546] width 194 height 31
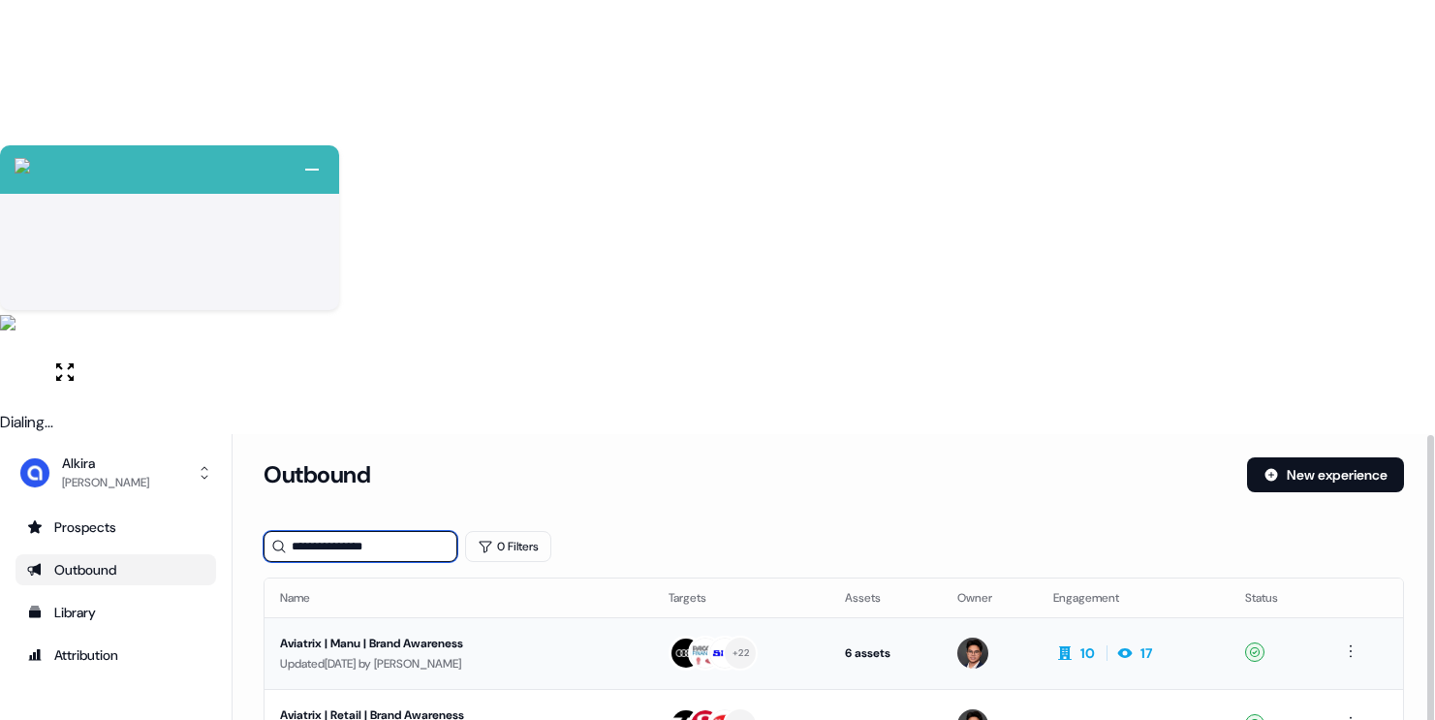
type input "**********"
click at [606, 654] on div "Updated 2 days ago by Hugh Le" at bounding box center [459, 663] width 358 height 19
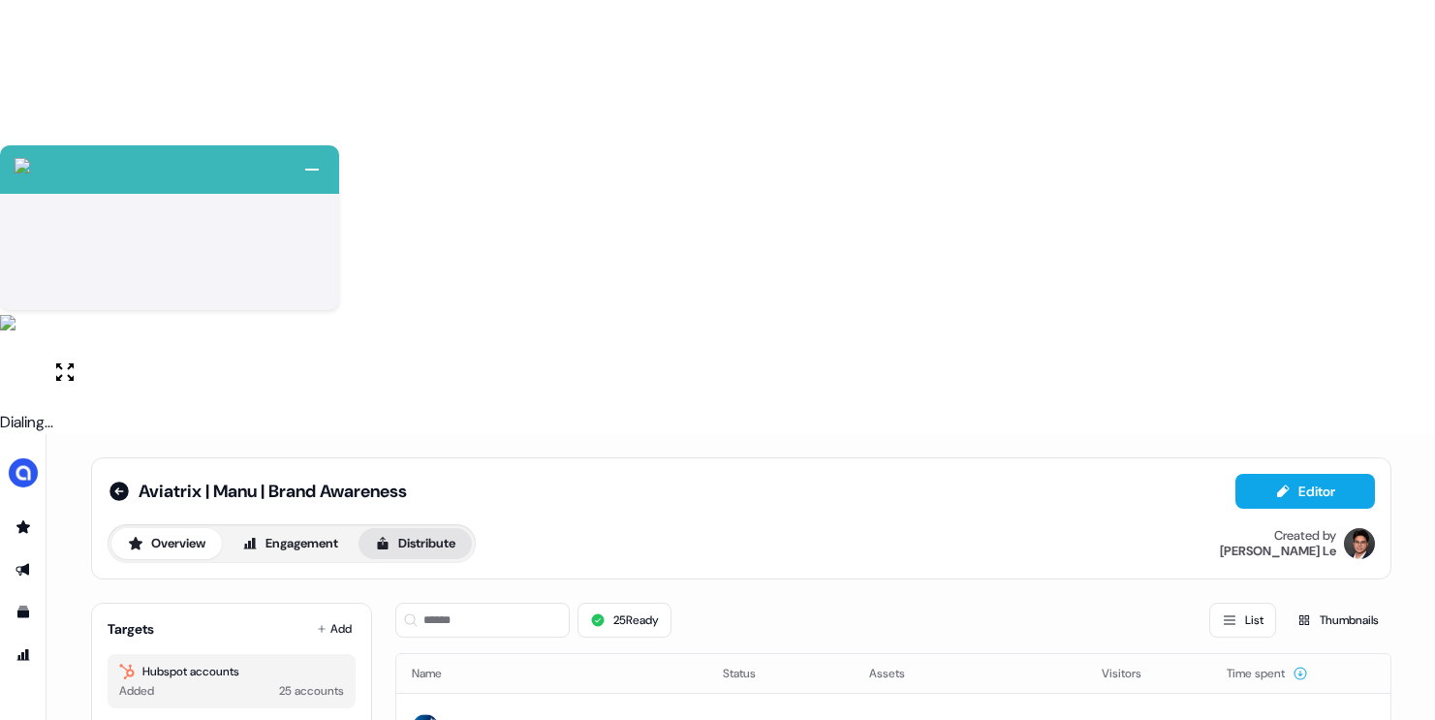
click at [419, 528] on button "Distribute" at bounding box center [414, 543] width 113 height 31
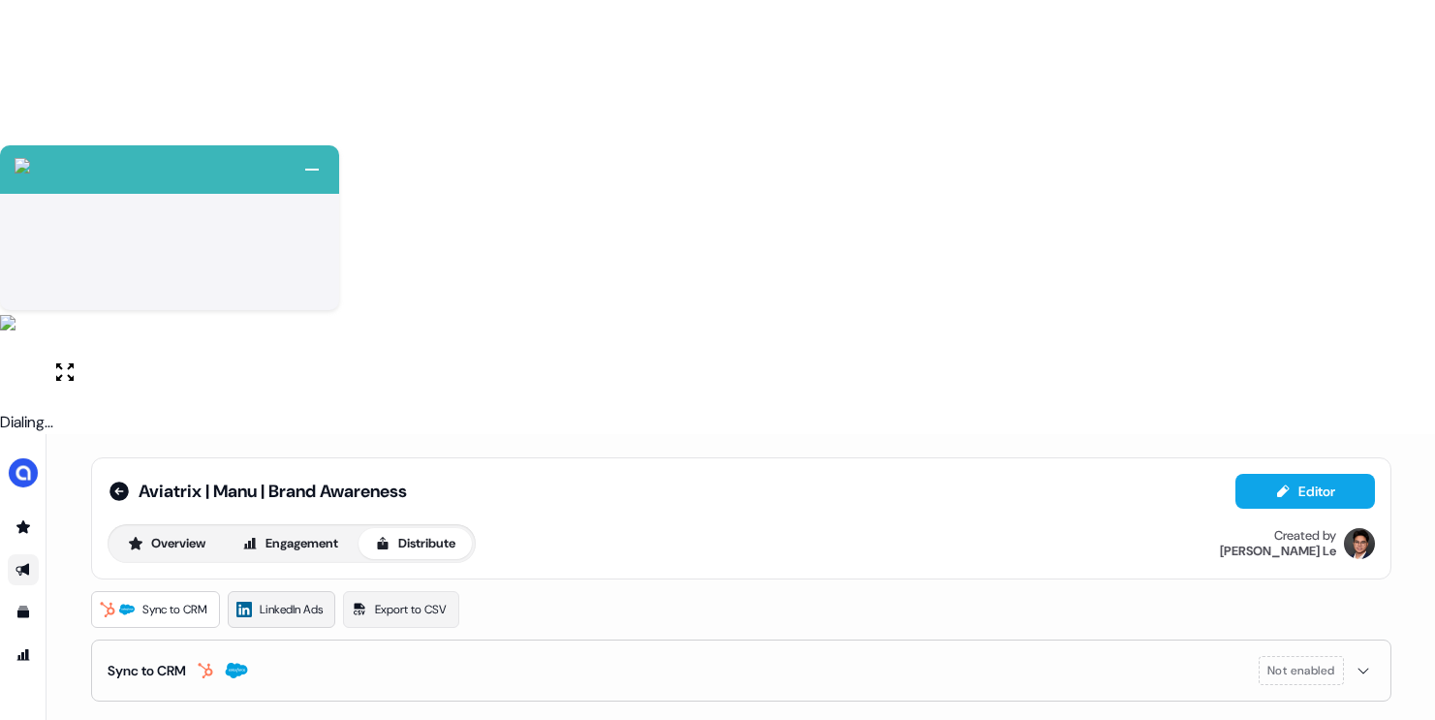
click at [303, 600] on span "LinkedIn Ads" at bounding box center [291, 609] width 63 height 19
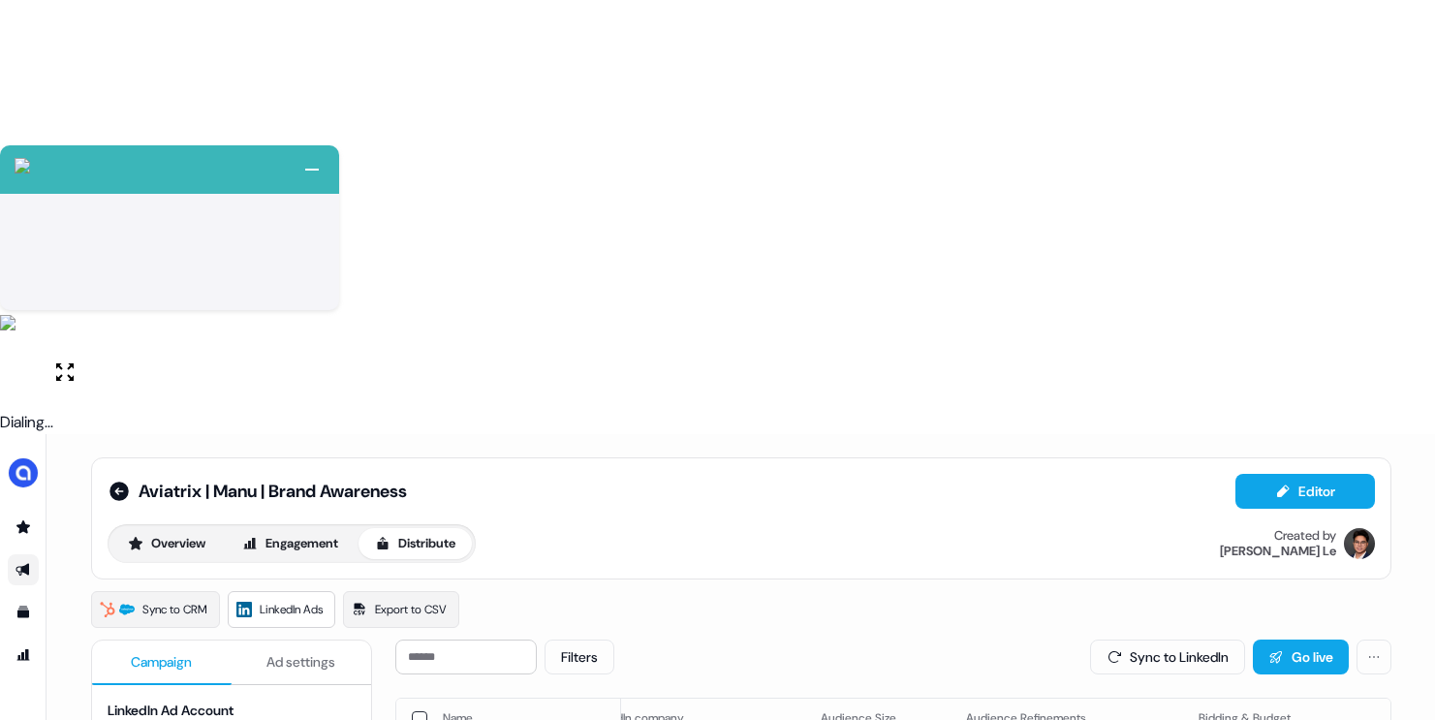
scroll to position [0, 71]
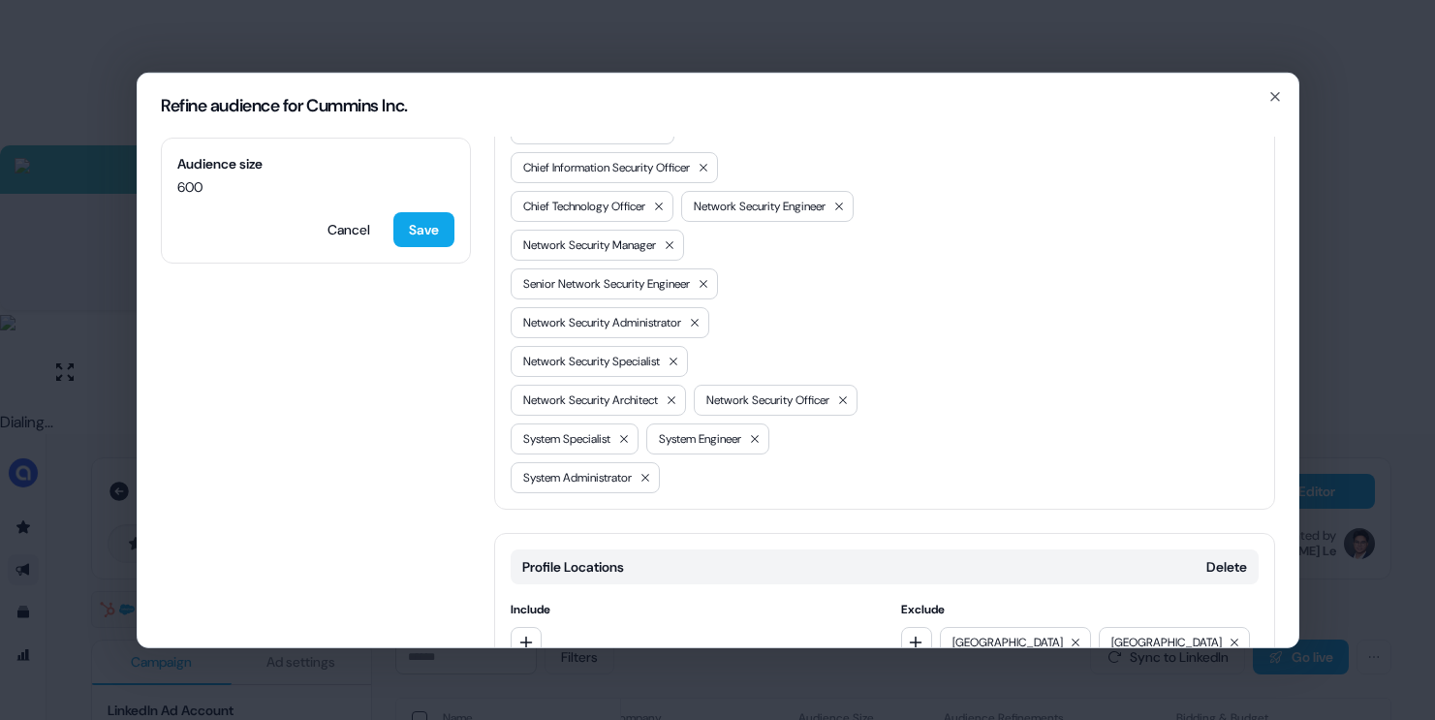
scroll to position [1264, 0]
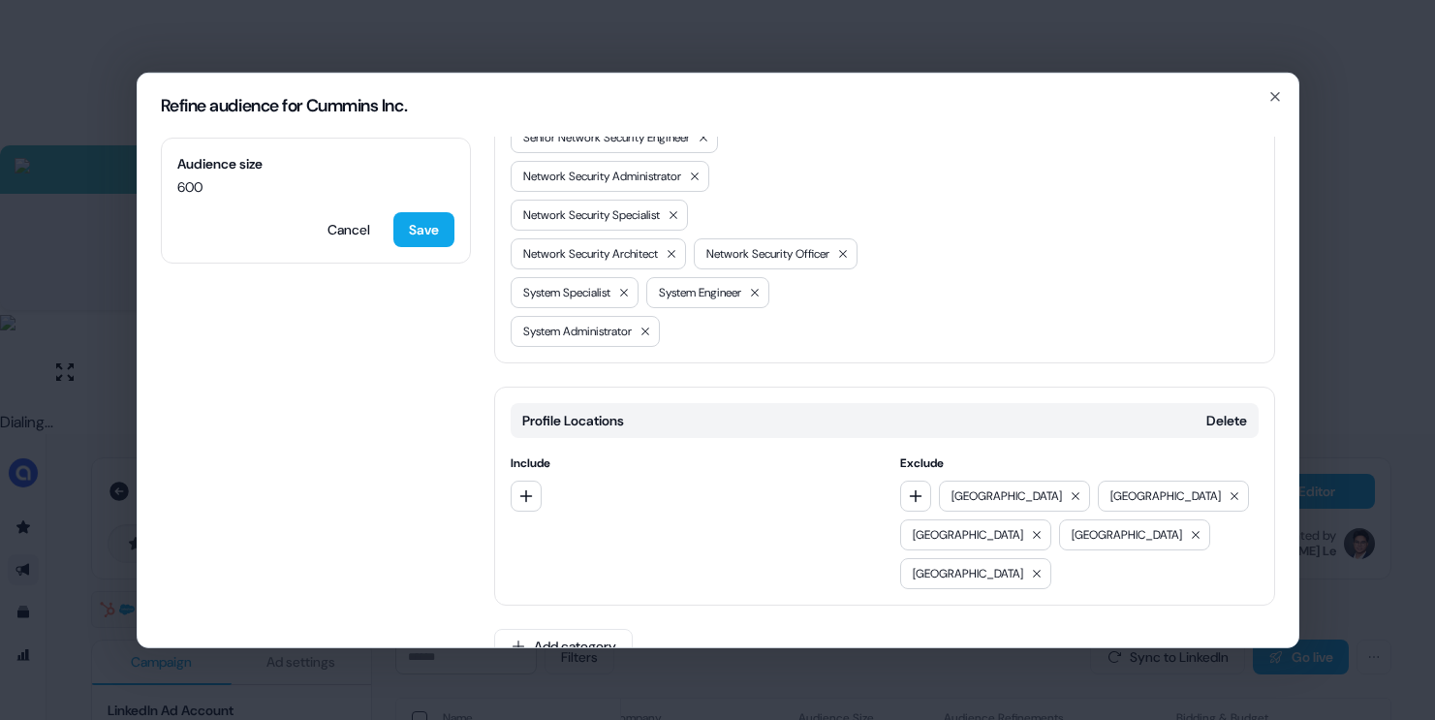
click at [1042, 668] on div "Refine audience for Cummins Inc. Audience size 600 Cancel Save Locations Delete…" at bounding box center [717, 360] width 1435 height 720
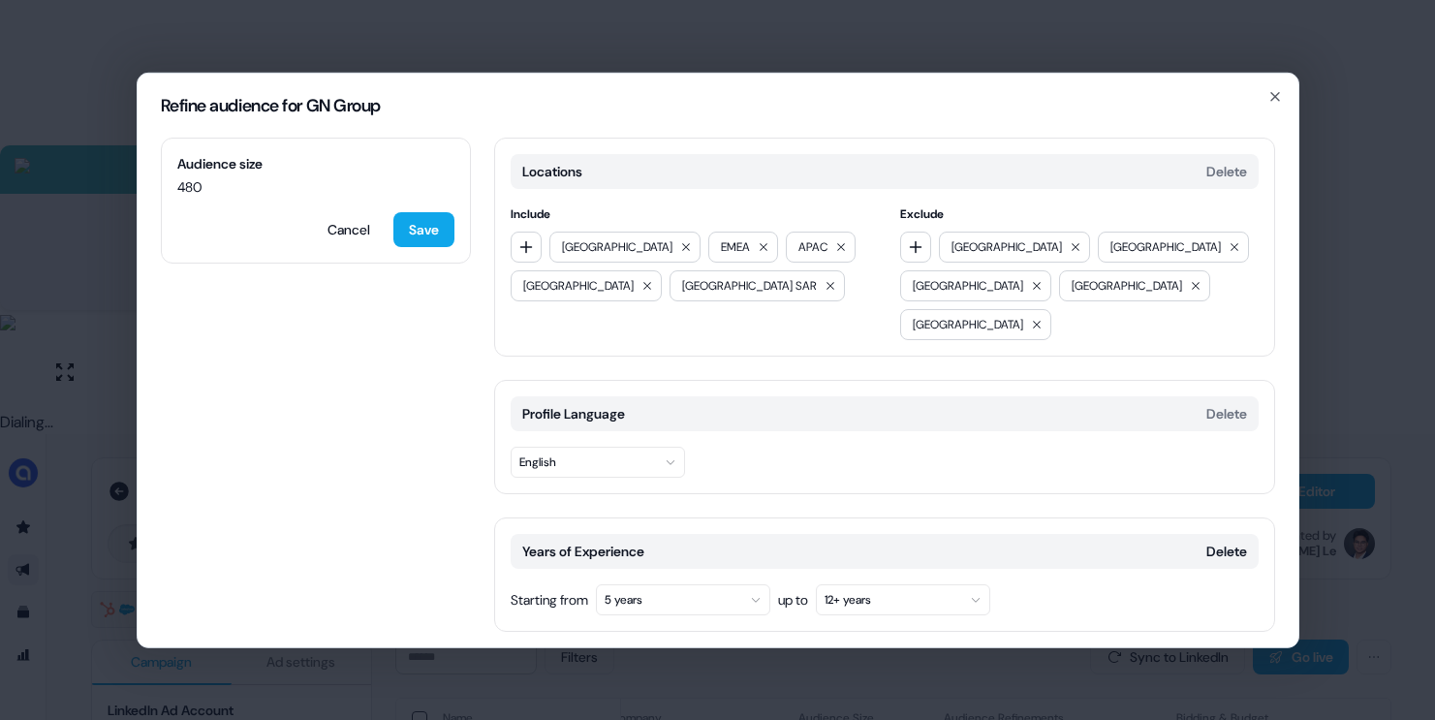
scroll to position [830, 0]
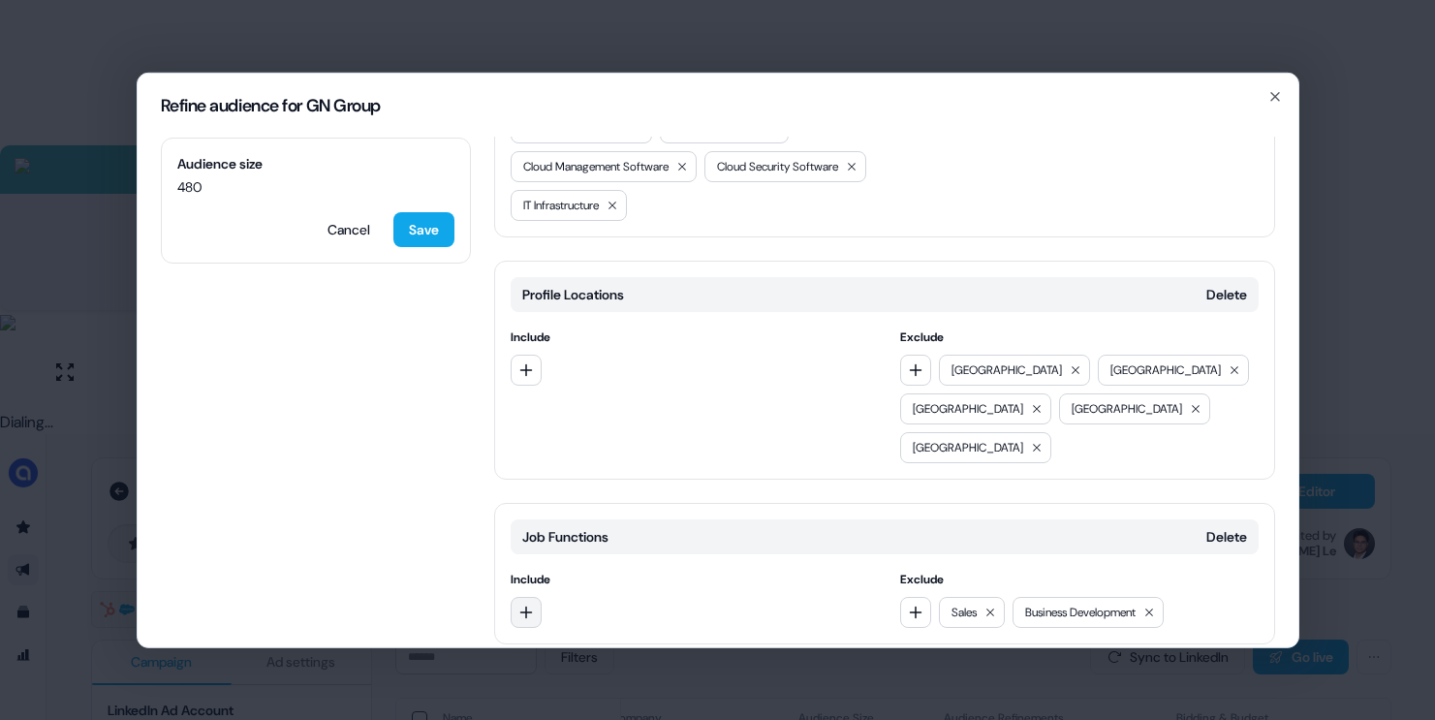
click at [529, 604] on icon "button" at bounding box center [526, 612] width 16 height 16
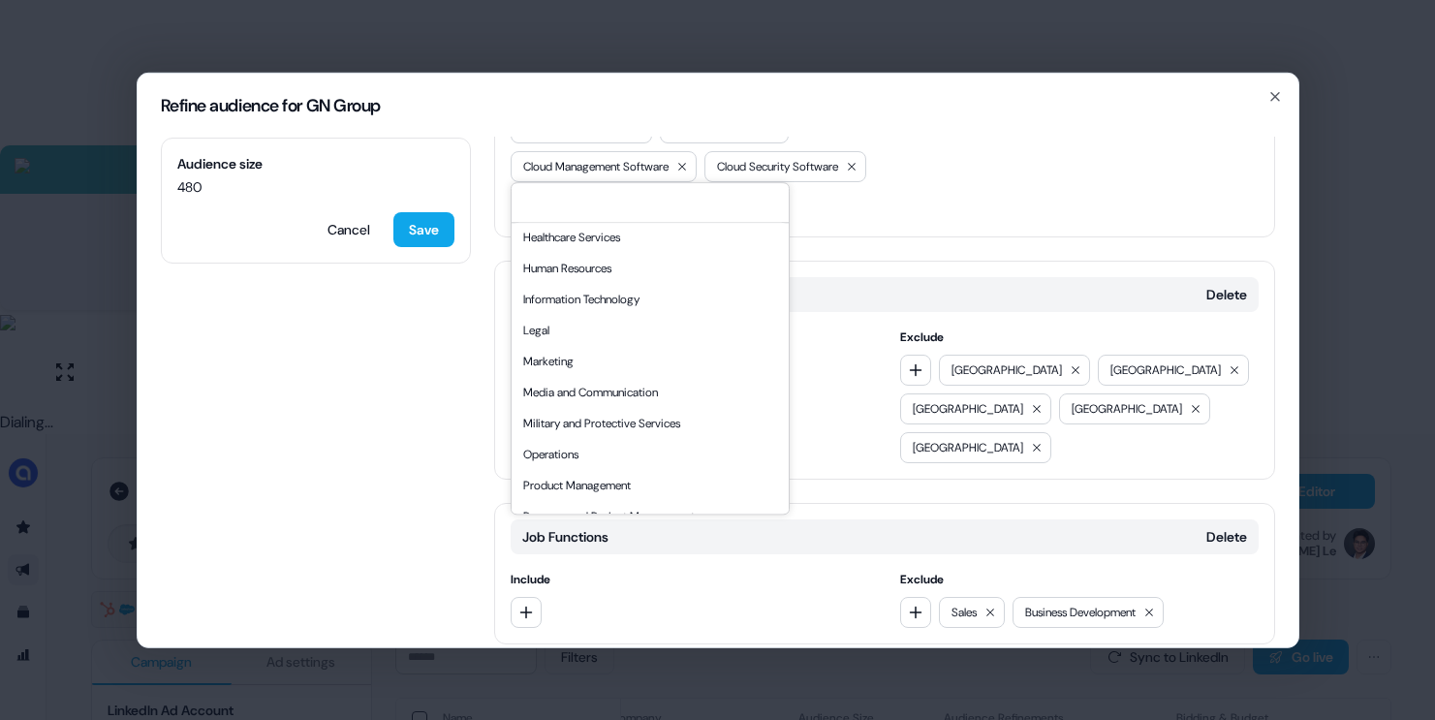
scroll to position [297, 0]
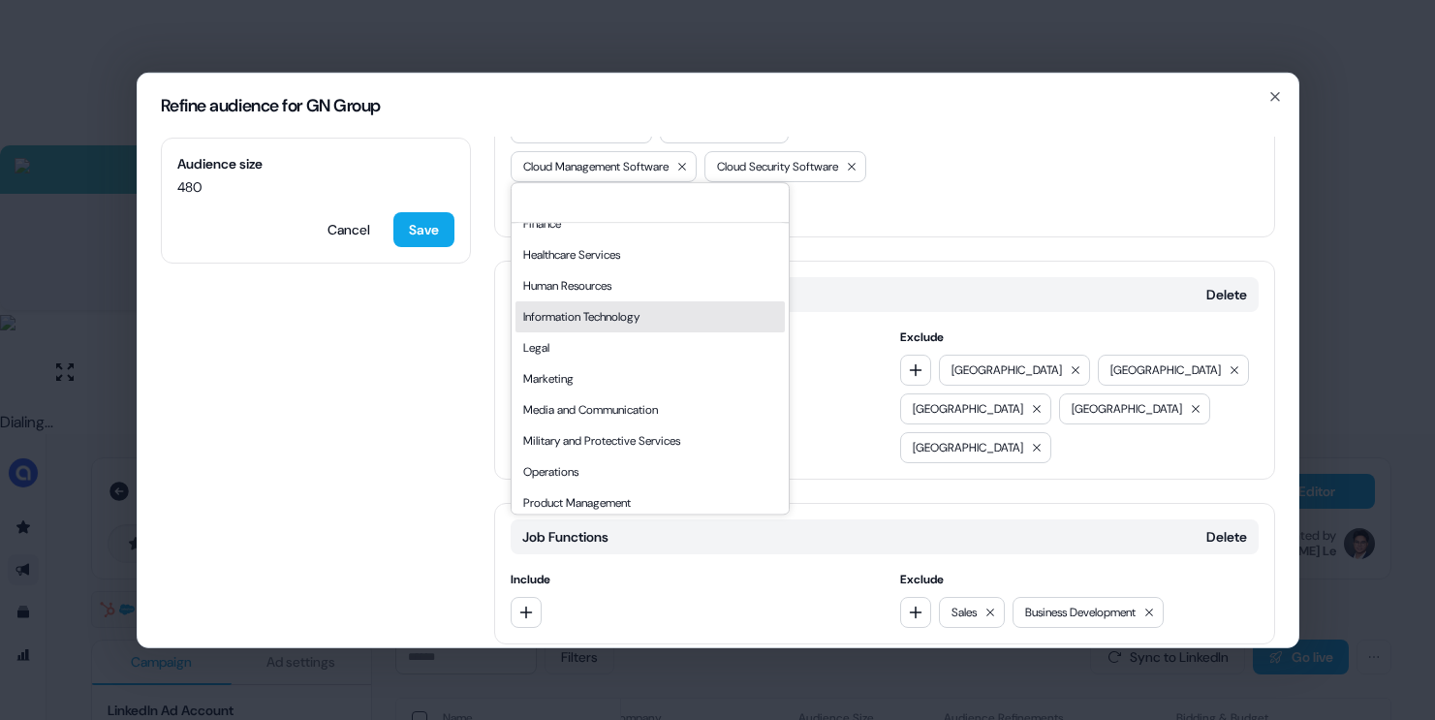
click at [638, 319] on div "Information Technology" at bounding box center [649, 316] width 269 height 31
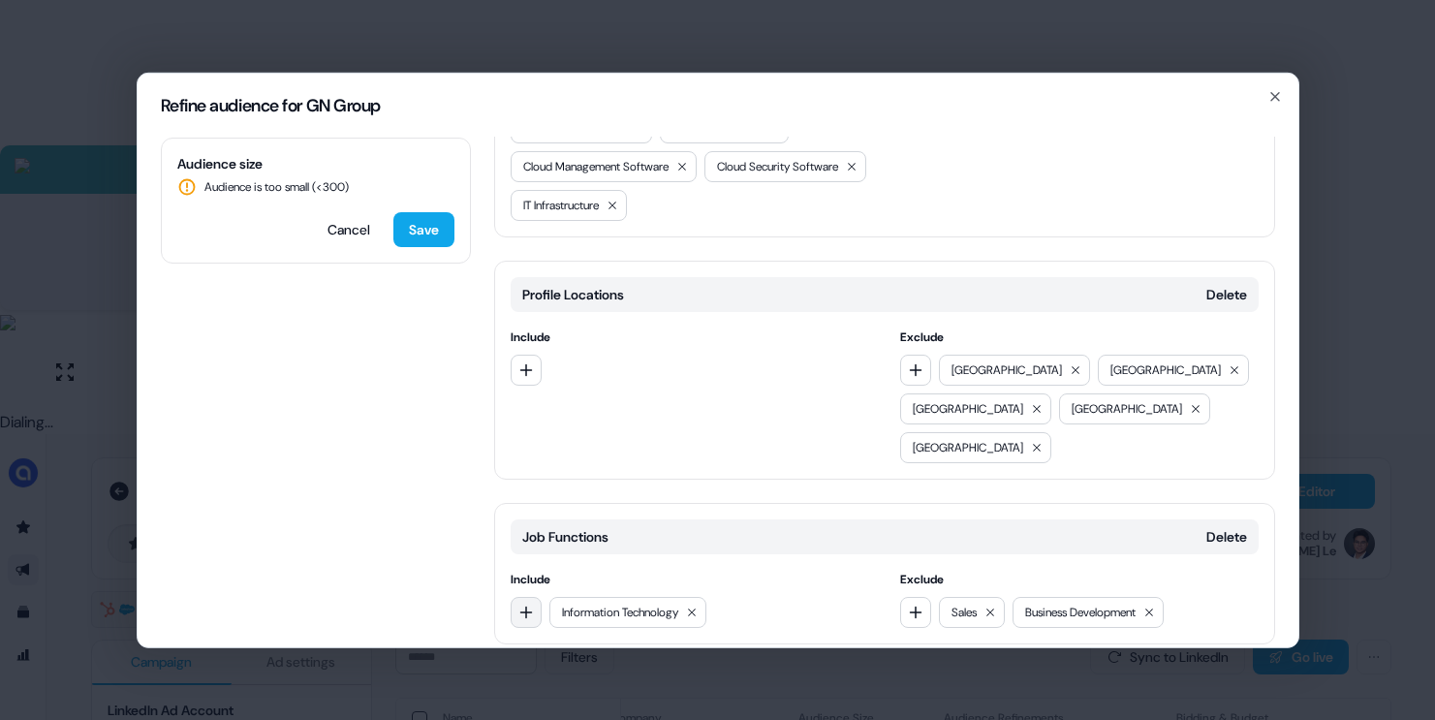
click at [522, 596] on button "button" at bounding box center [526, 611] width 31 height 31
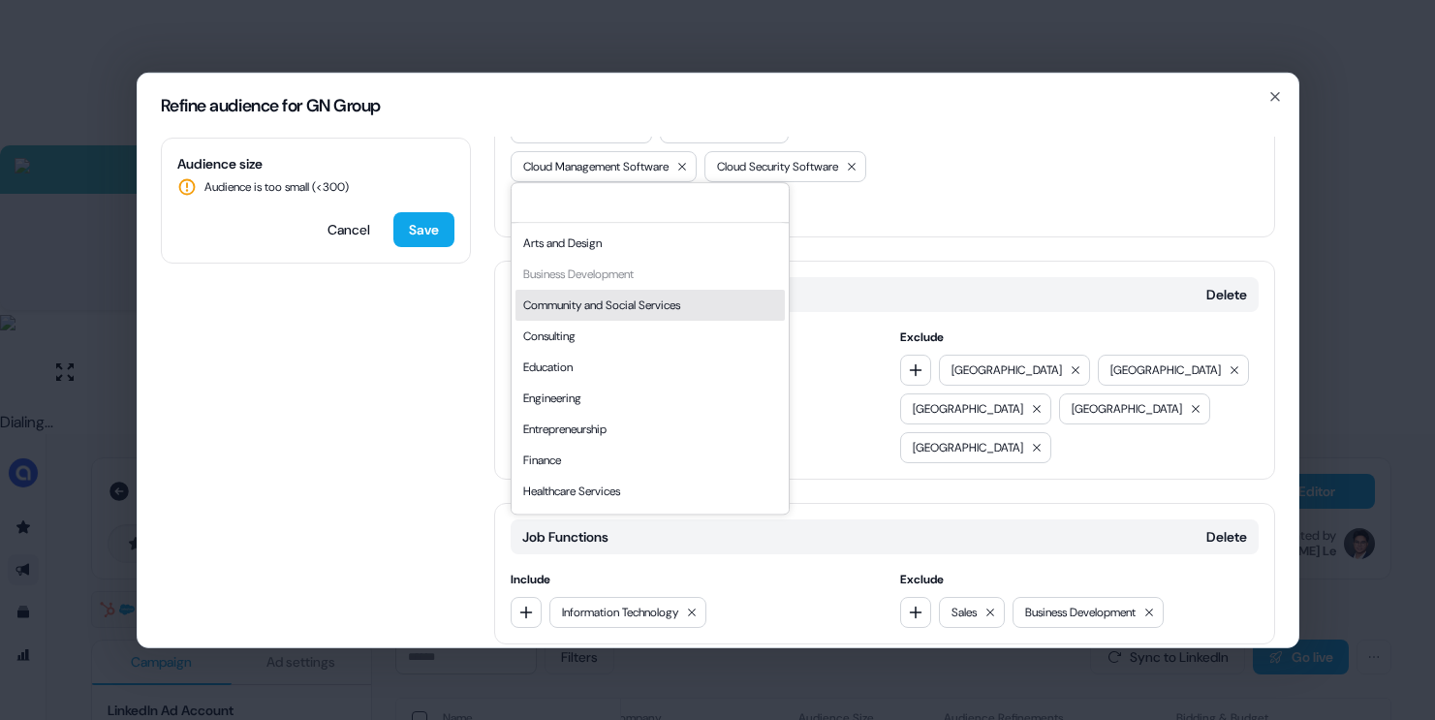
scroll to position [67, 0]
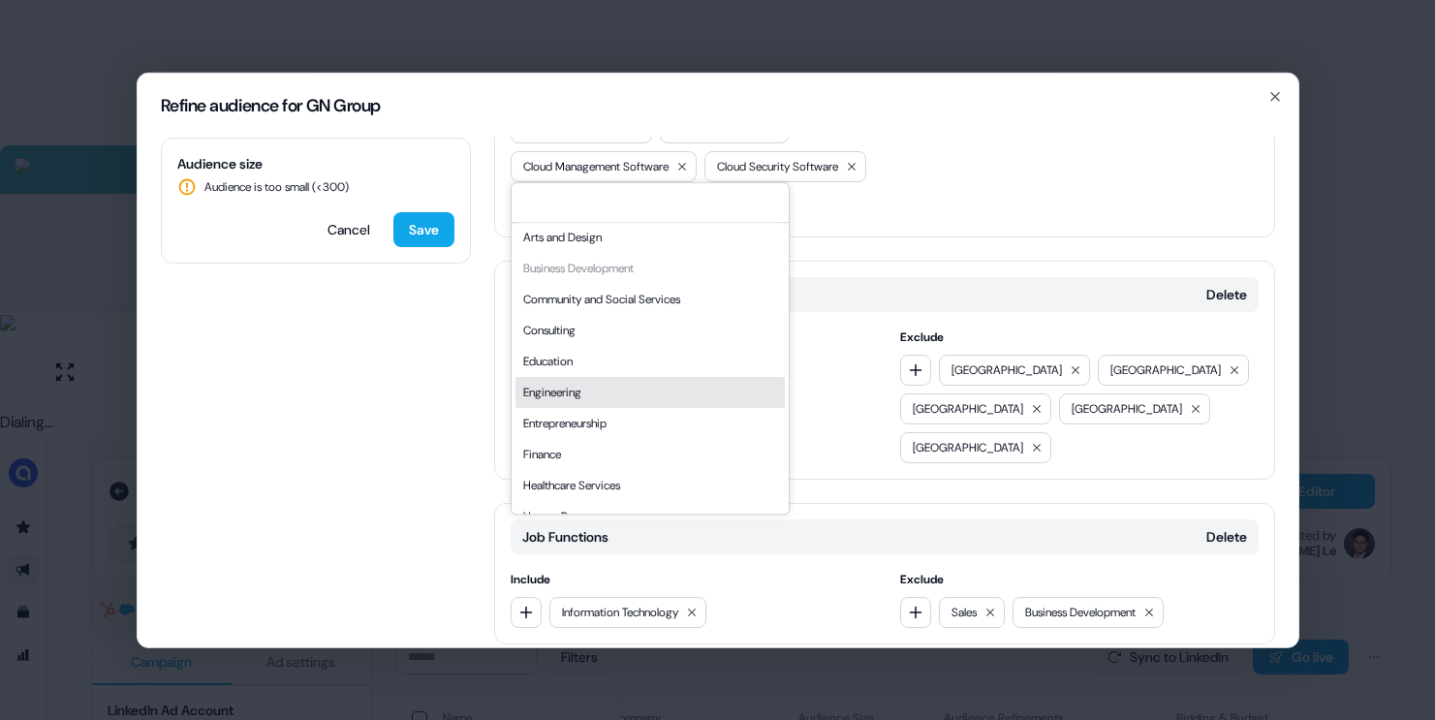
click at [604, 390] on div "Engineering" at bounding box center [649, 392] width 269 height 31
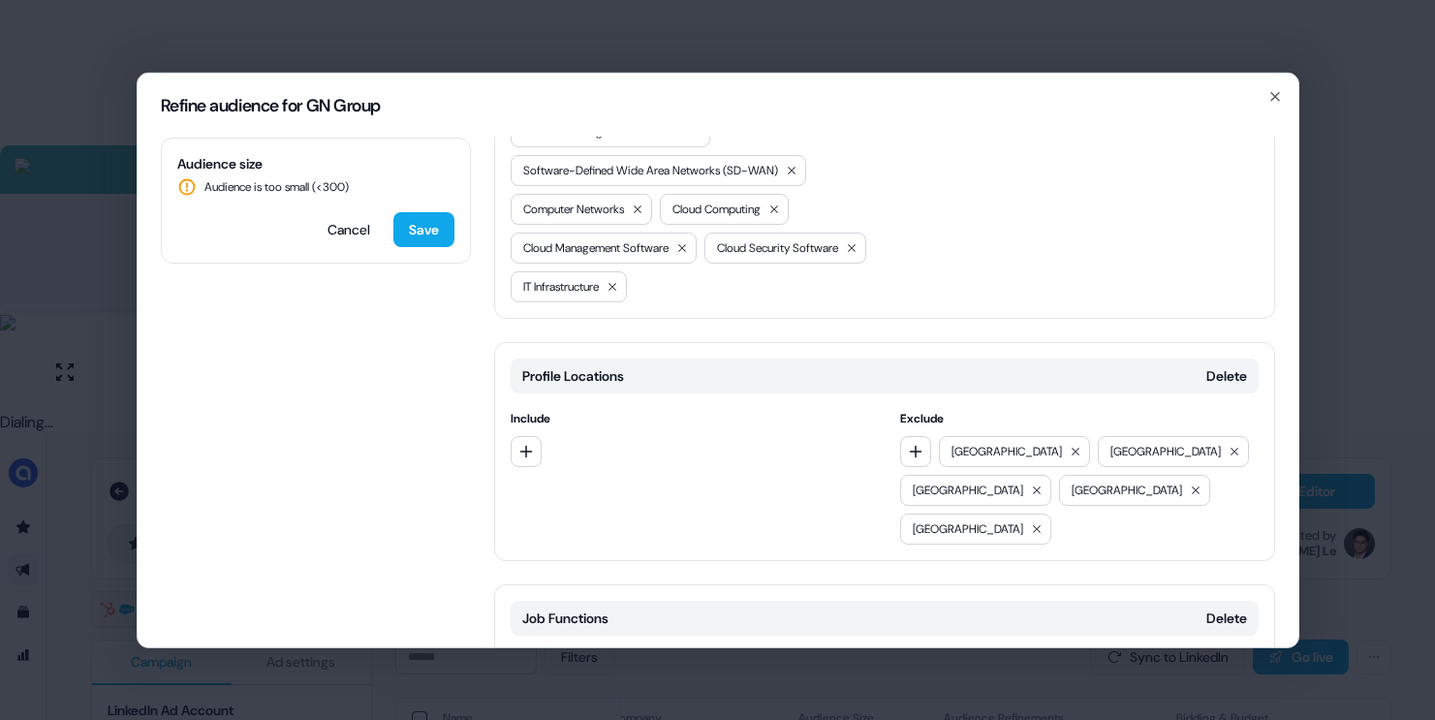
scroll to position [830, 0]
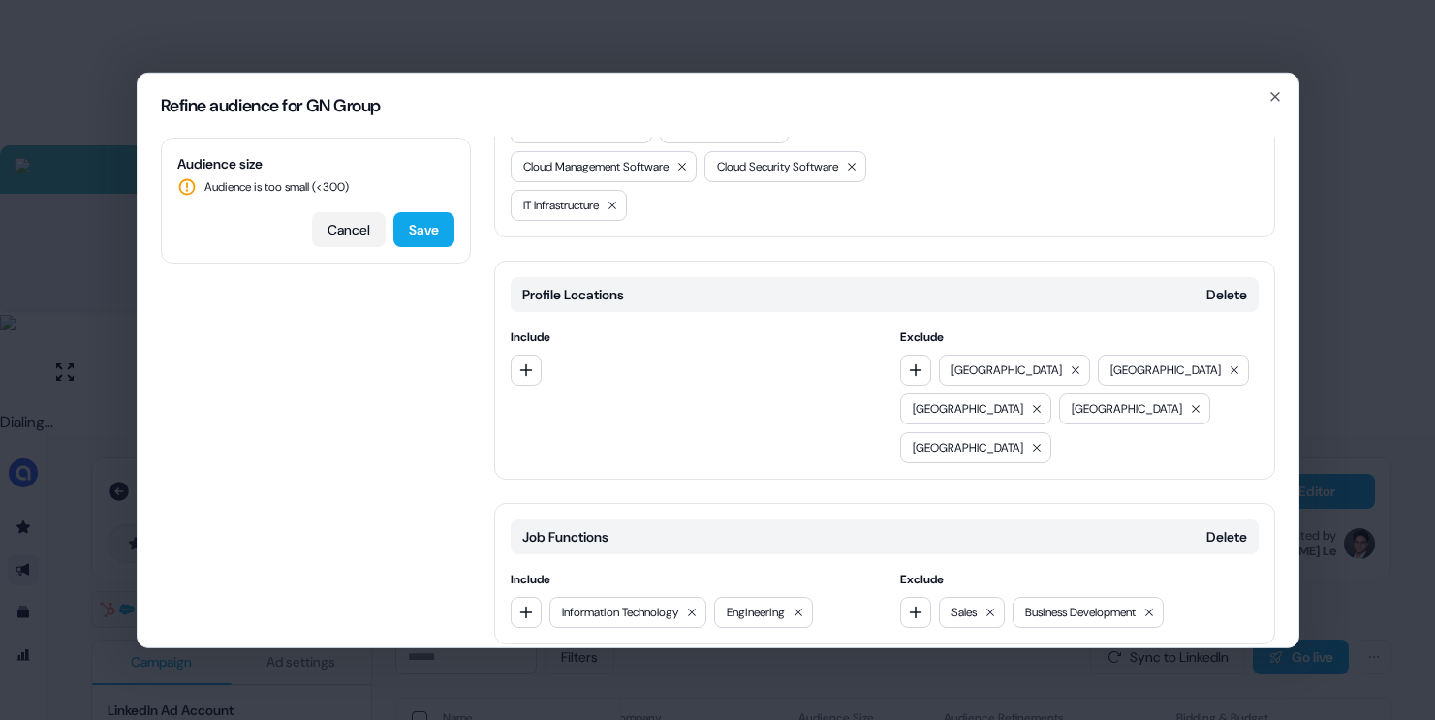
click at [354, 234] on button "Cancel" at bounding box center [349, 228] width 74 height 35
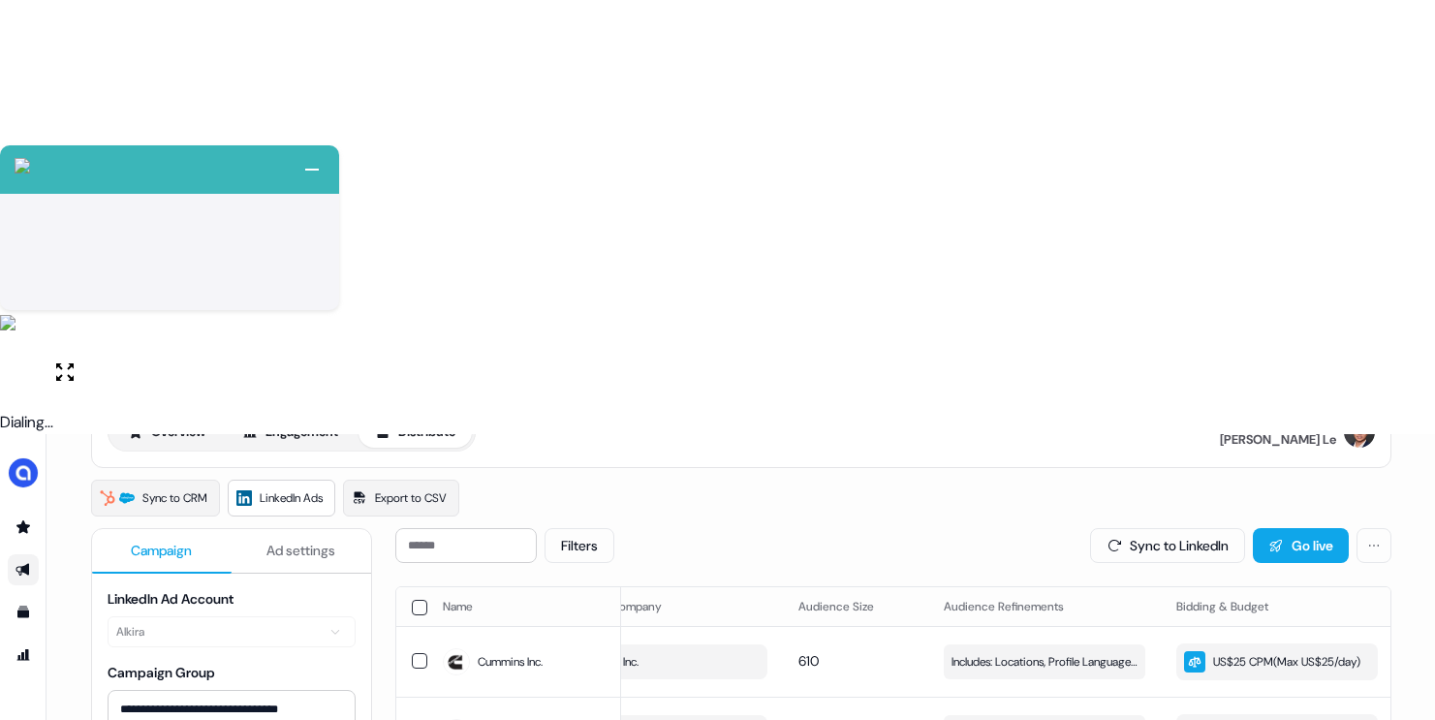
scroll to position [134, 0]
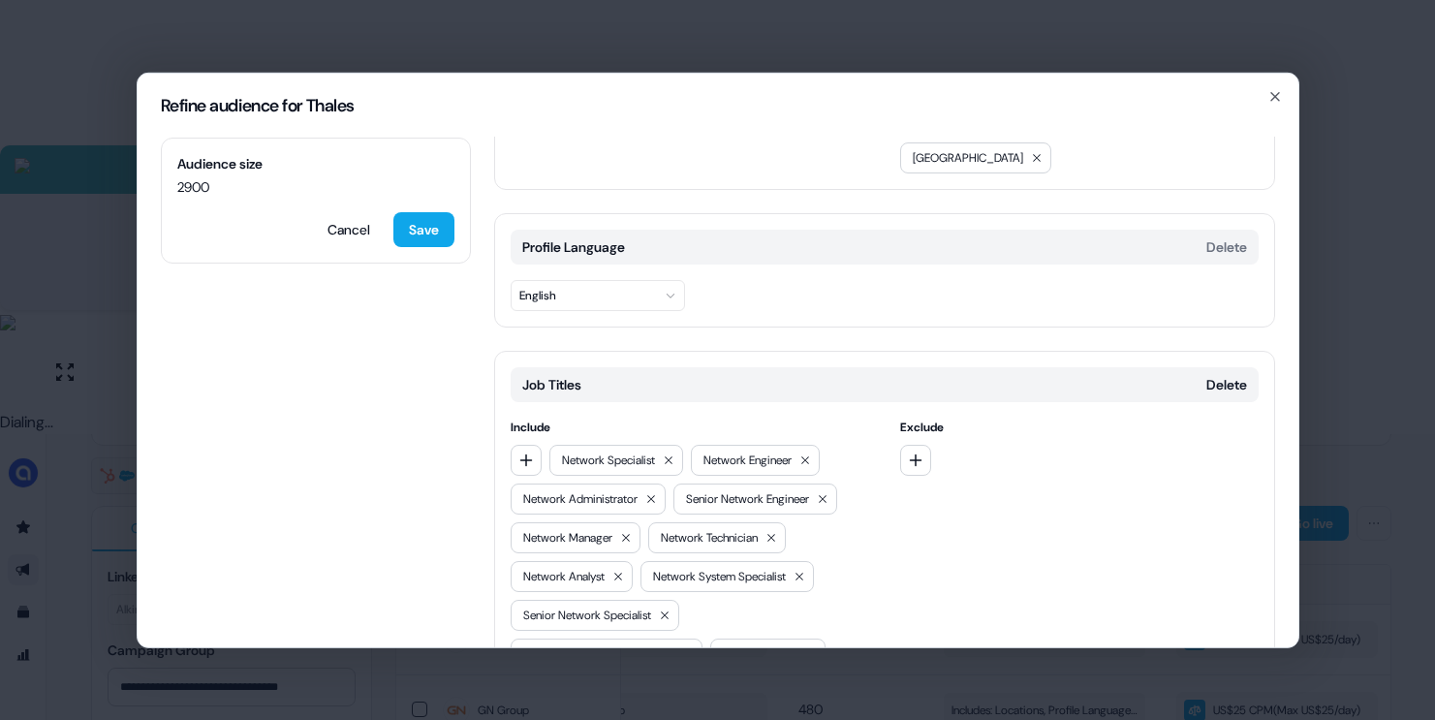
scroll to position [169, 0]
click at [908, 442] on button "button" at bounding box center [915, 457] width 31 height 31
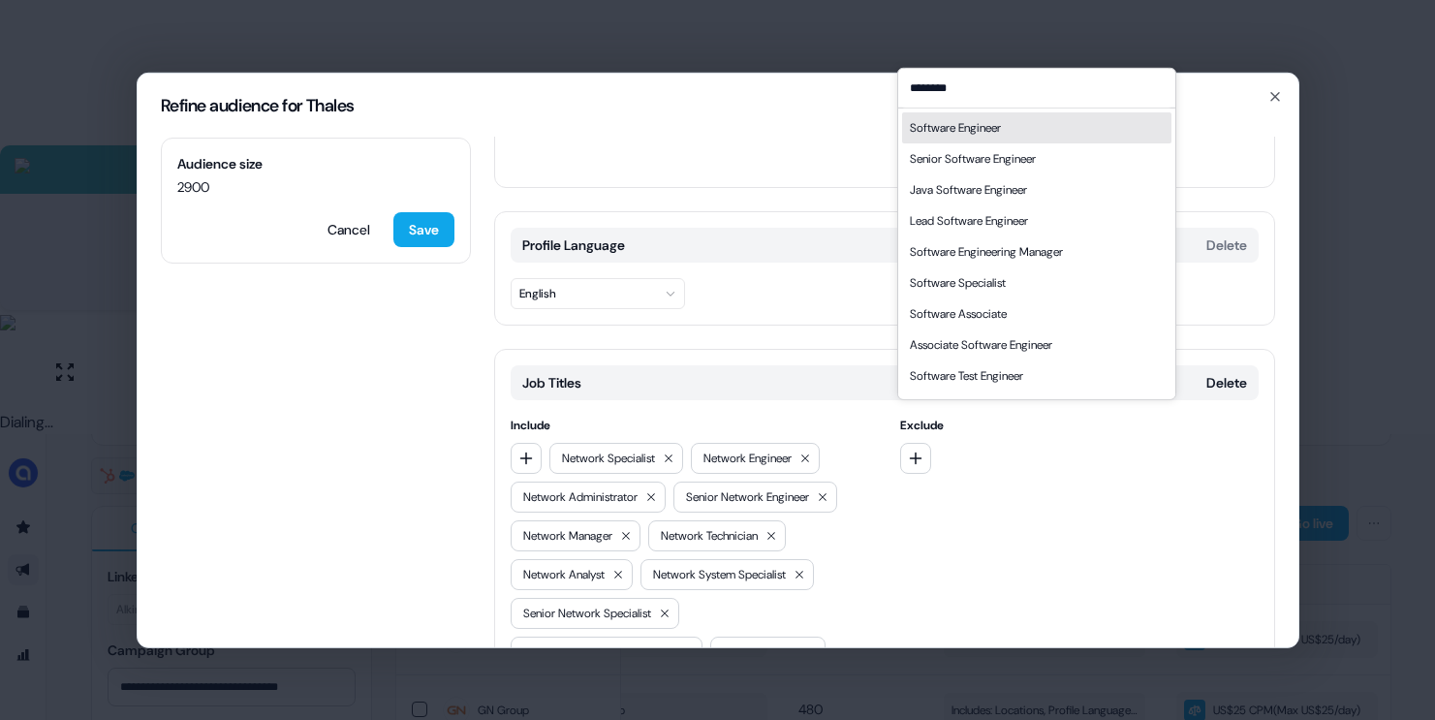
type input "********"
click at [1035, 131] on div "Software Engineer" at bounding box center [1036, 126] width 269 height 31
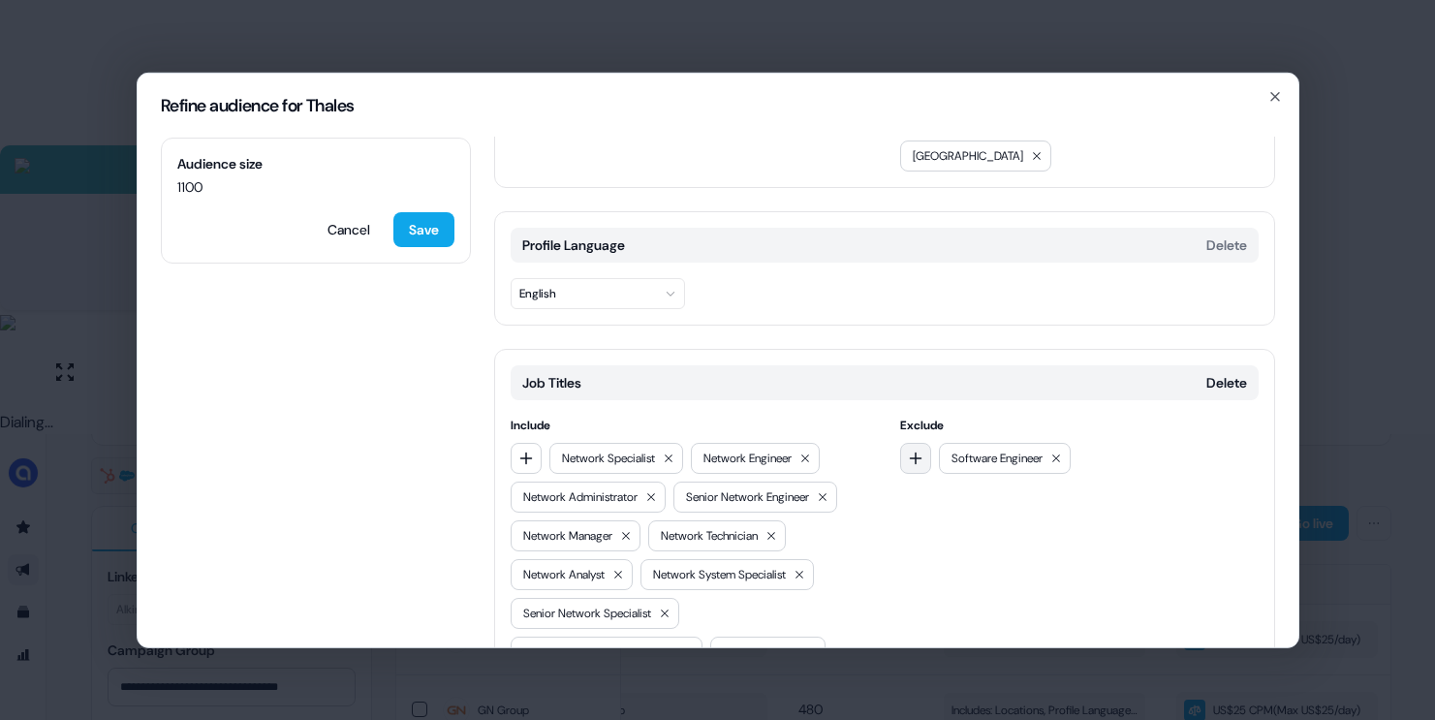
click at [911, 450] on icon "button" at bounding box center [916, 458] width 16 height 16
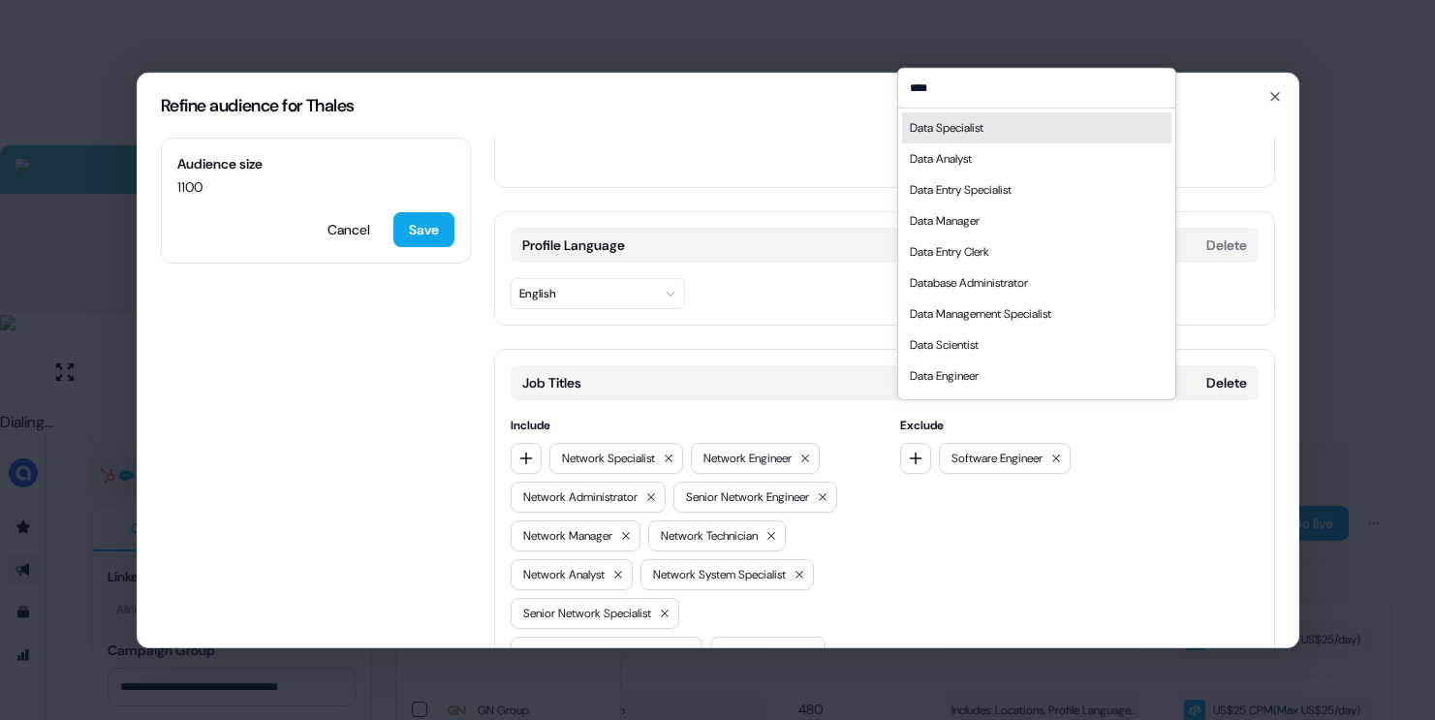
type input "****"
click at [983, 132] on div "Data Specialist" at bounding box center [947, 126] width 74 height 19
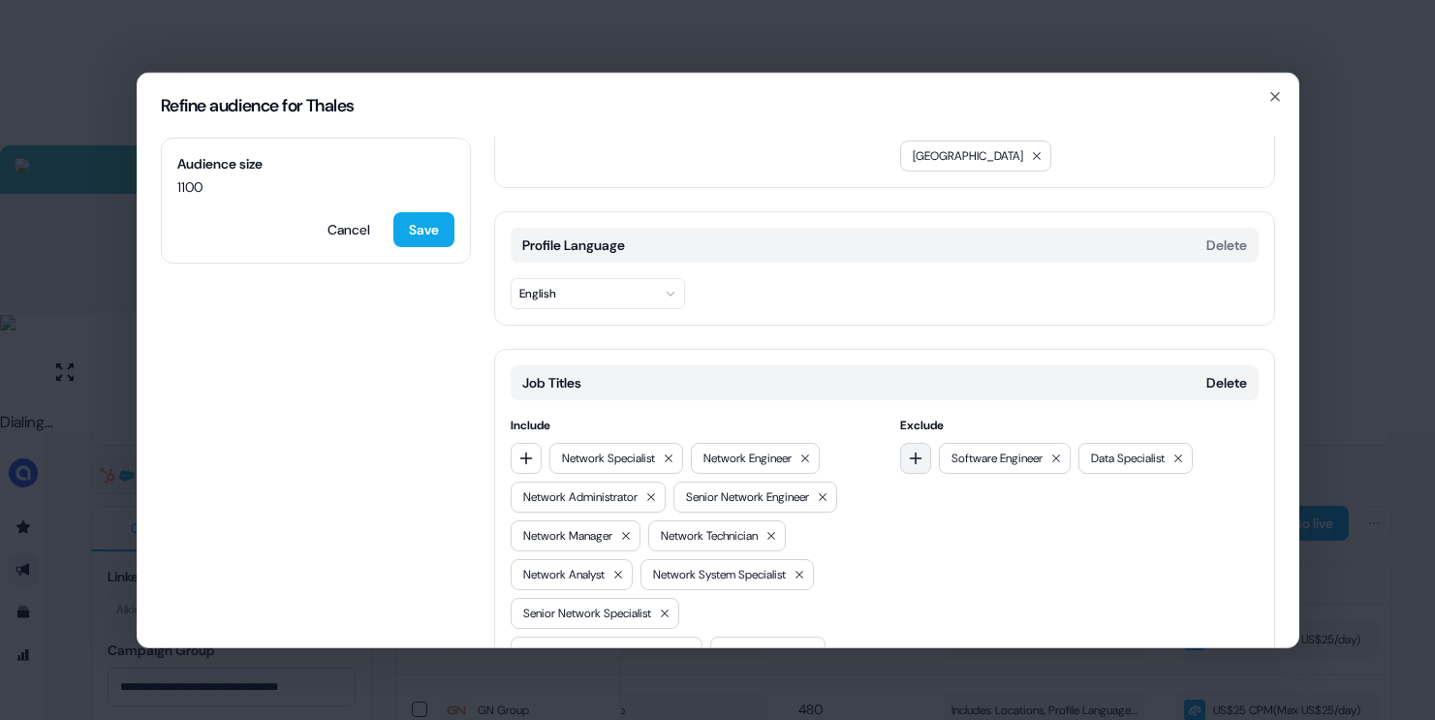
click at [908, 450] on icon "button" at bounding box center [916, 458] width 16 height 16
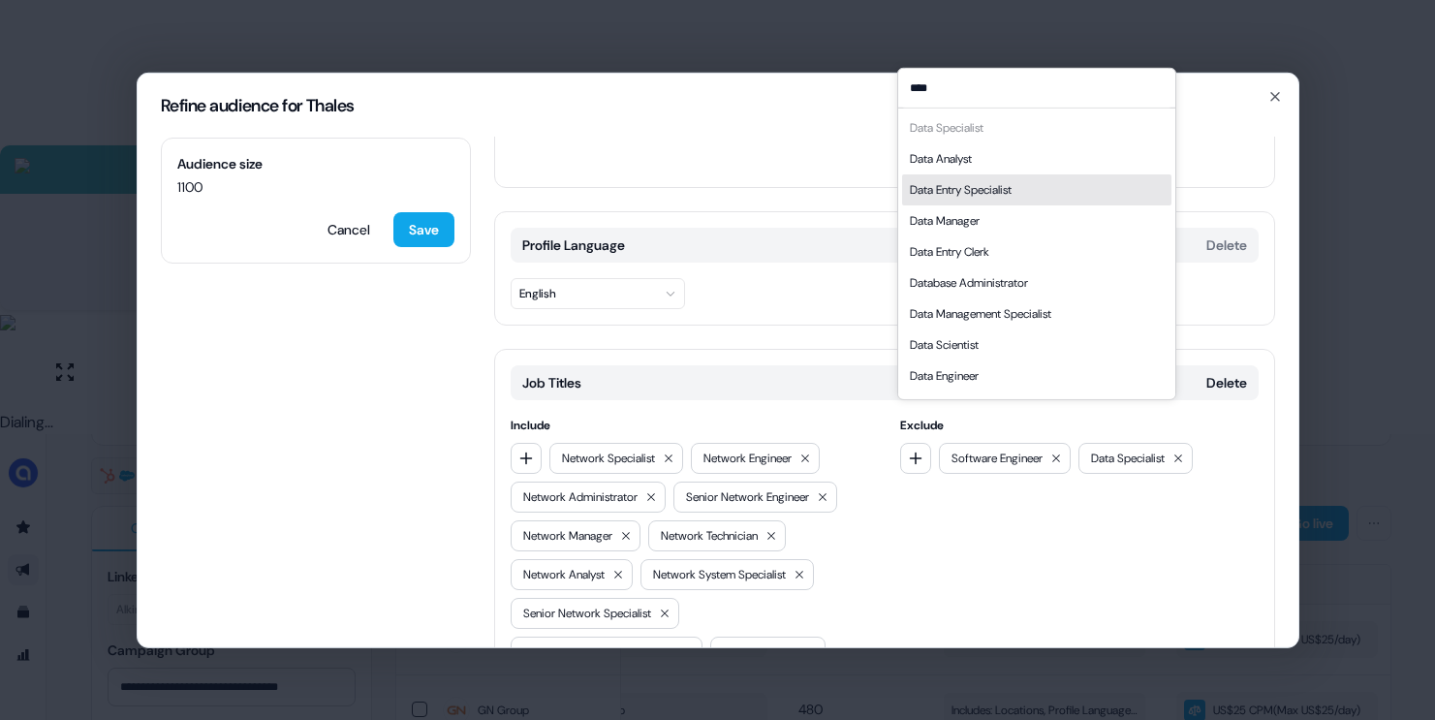
type input "****"
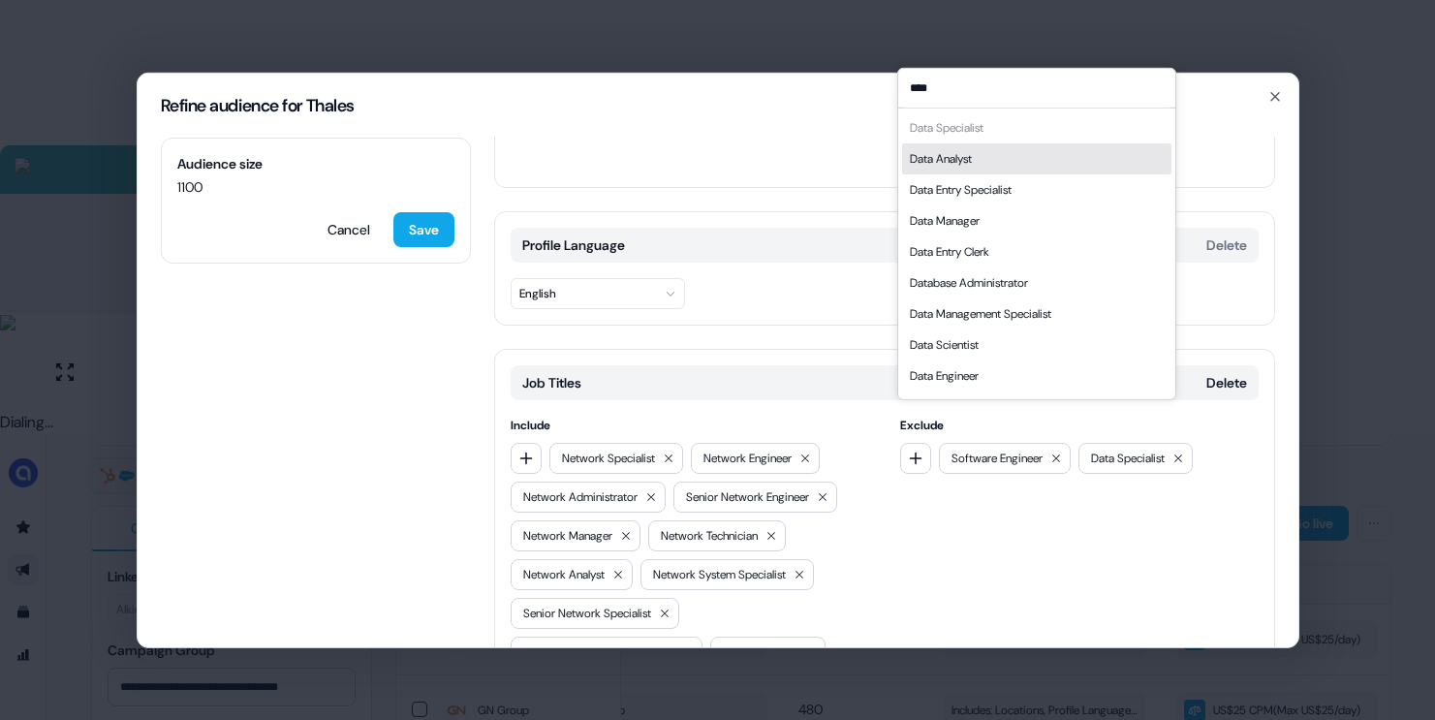
click at [981, 166] on div "Data Analyst" at bounding box center [1036, 157] width 269 height 31
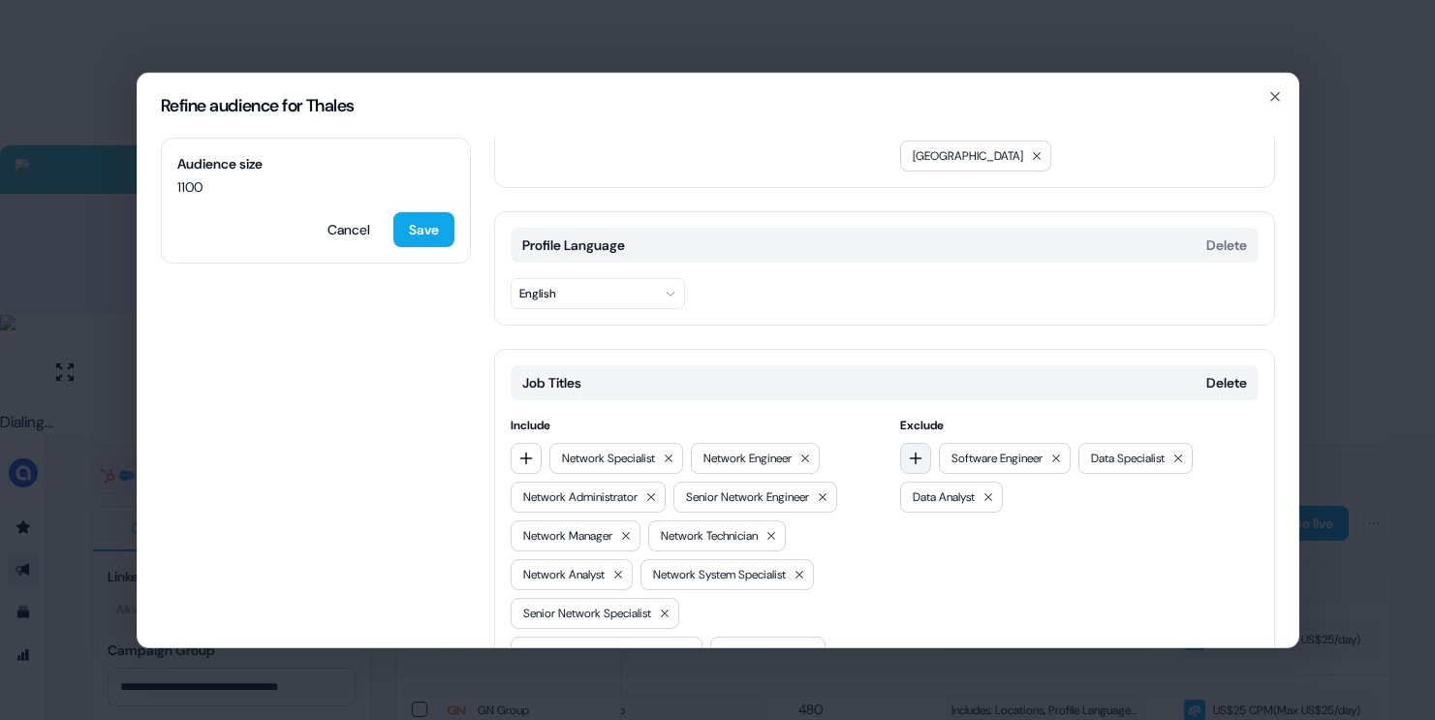
click at [908, 450] on icon "button" at bounding box center [916, 458] width 16 height 16
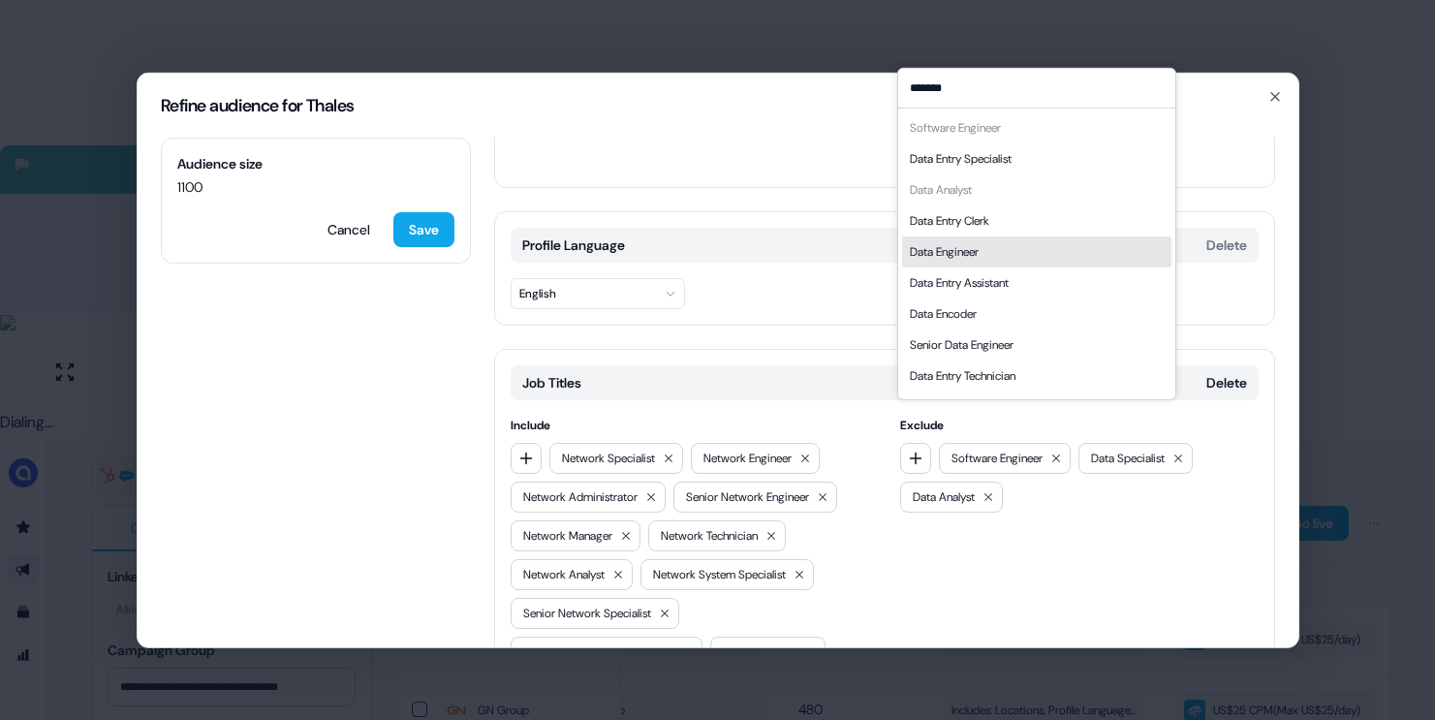
type input "*******"
click at [991, 252] on div "Data Engineer" at bounding box center [1036, 250] width 269 height 31
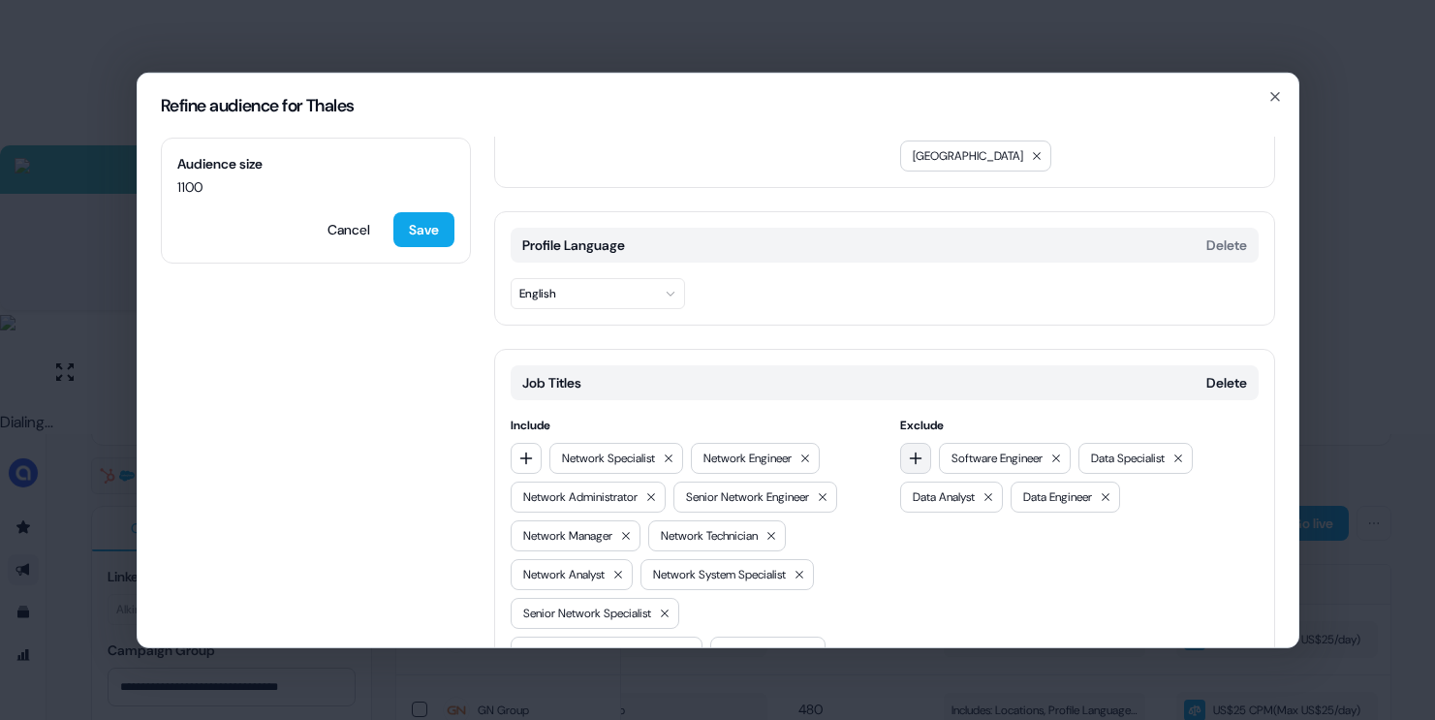
click at [918, 450] on icon "button" at bounding box center [916, 458] width 16 height 16
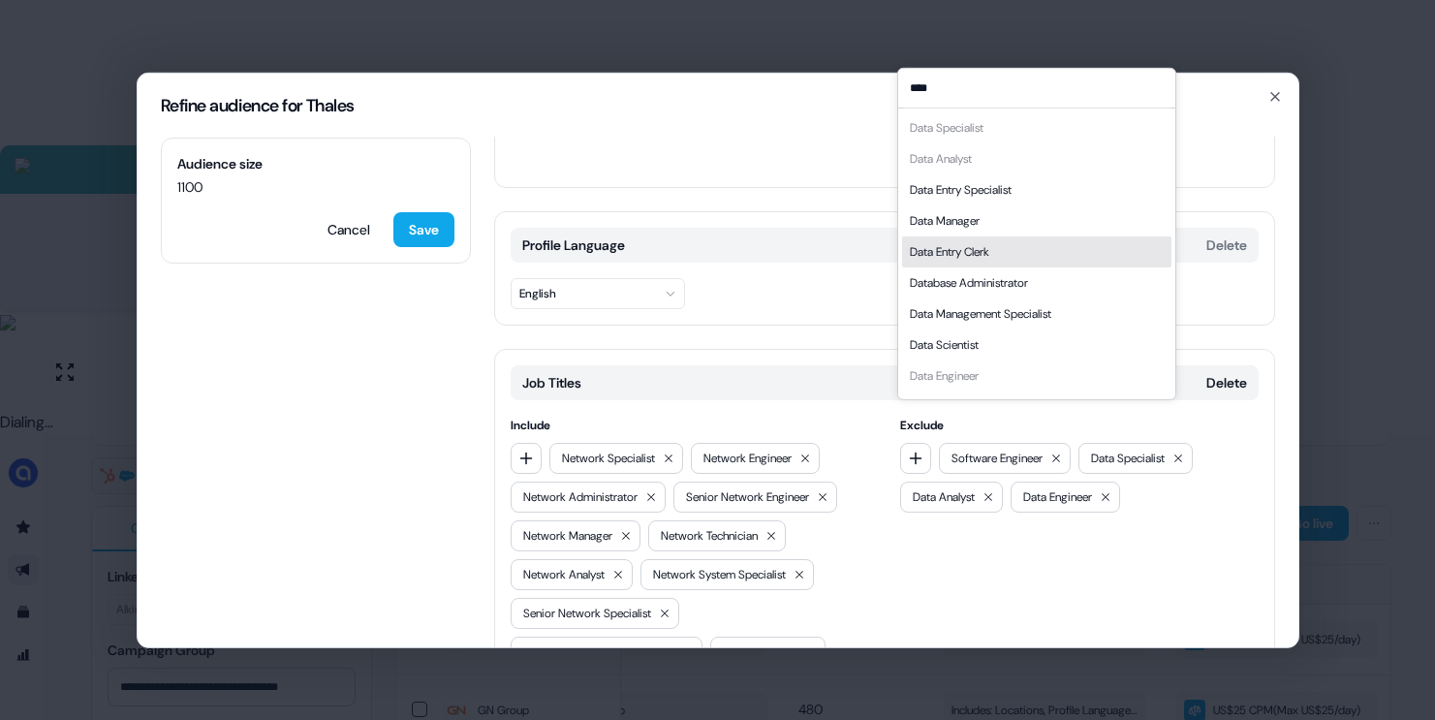
scroll to position [27, 0]
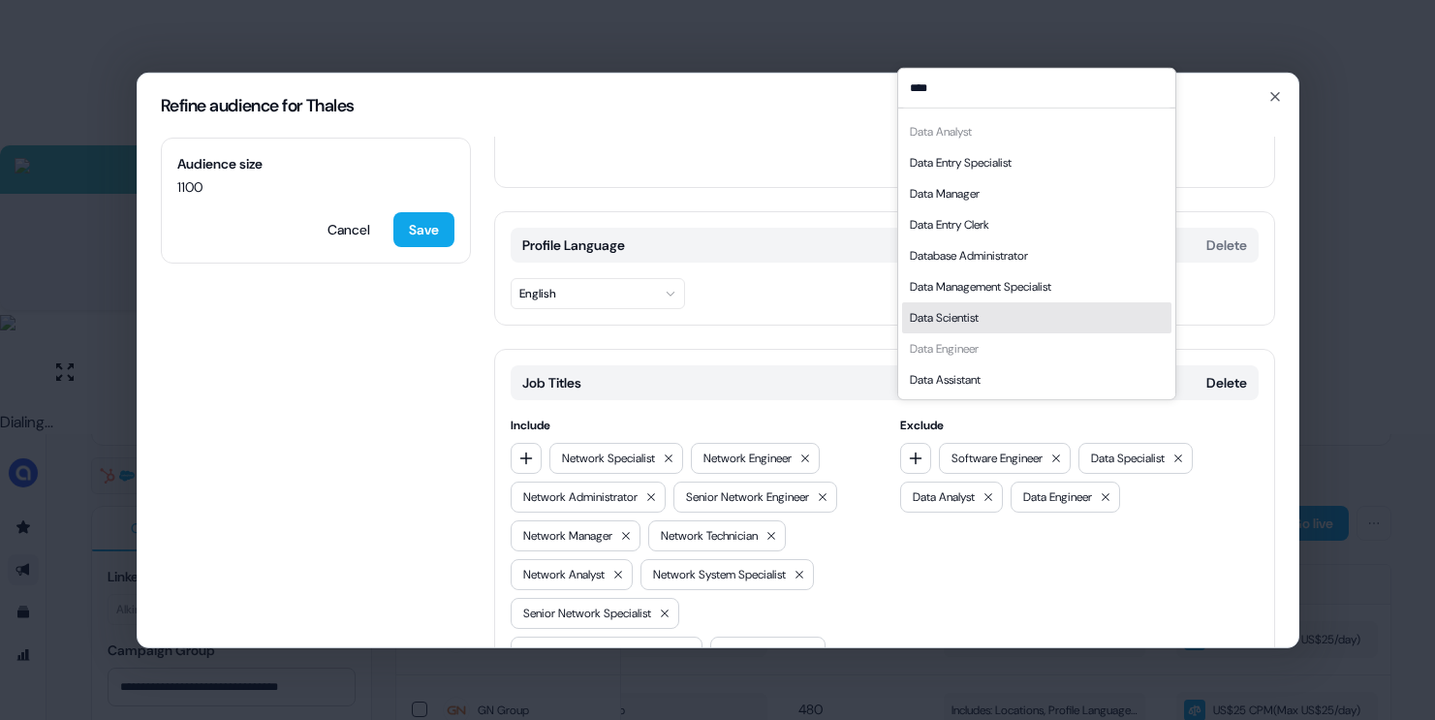
type input "****"
click at [951, 310] on div "Data Scientist" at bounding box center [944, 316] width 69 height 19
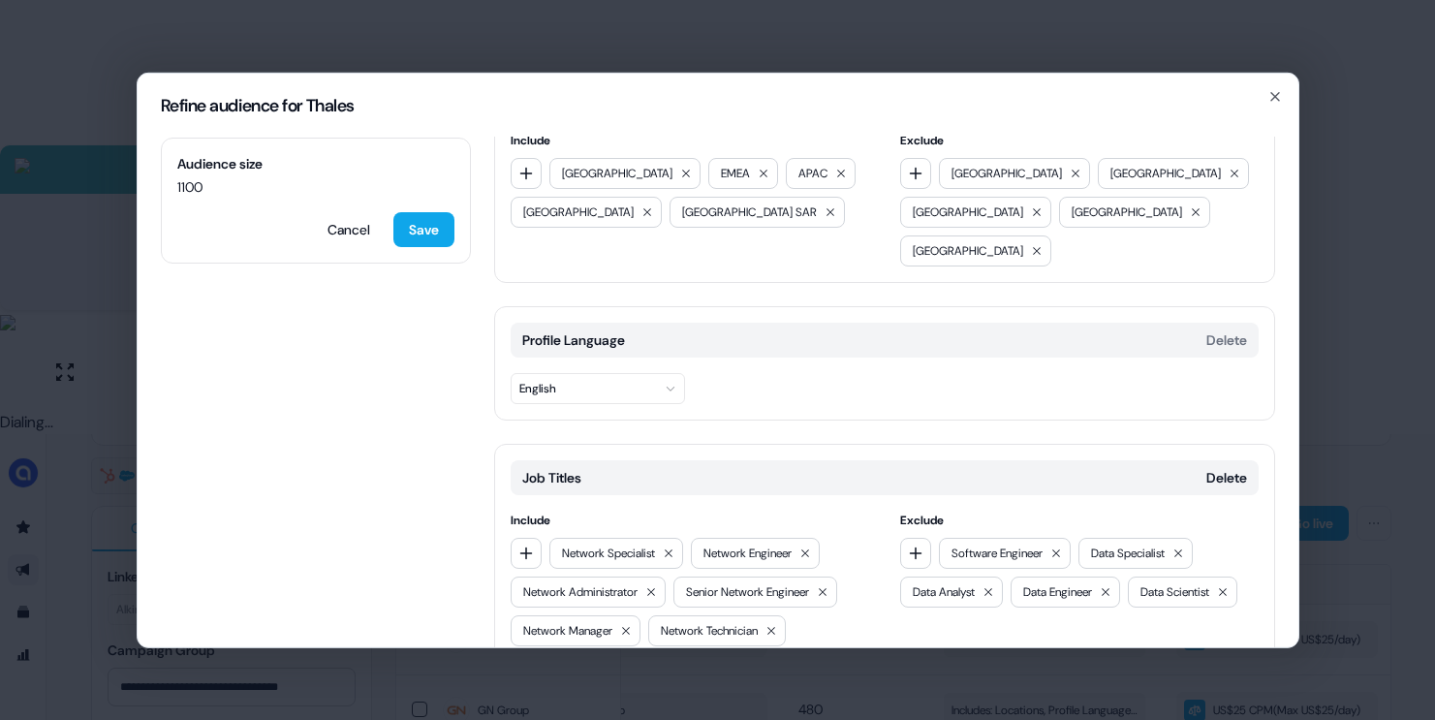
scroll to position [1402, 0]
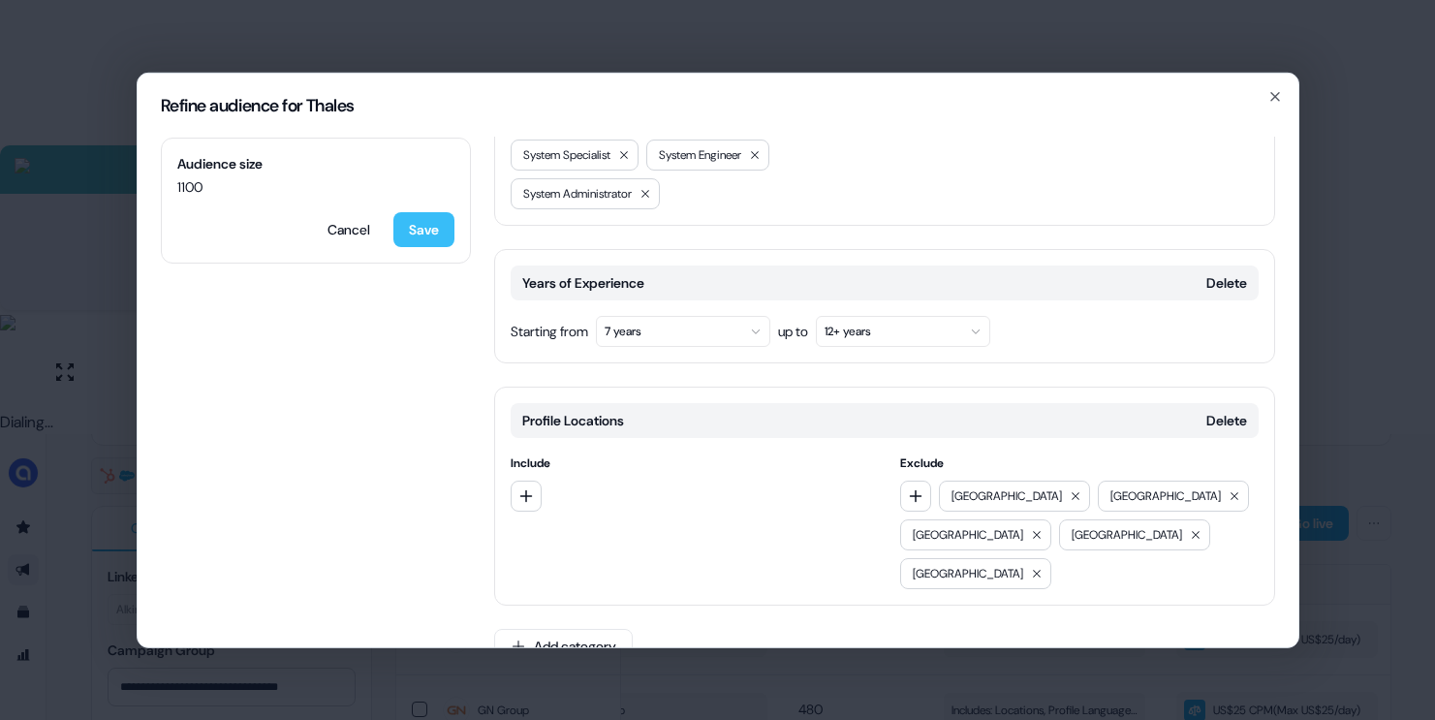
click at [437, 224] on button "Save" at bounding box center [423, 228] width 61 height 35
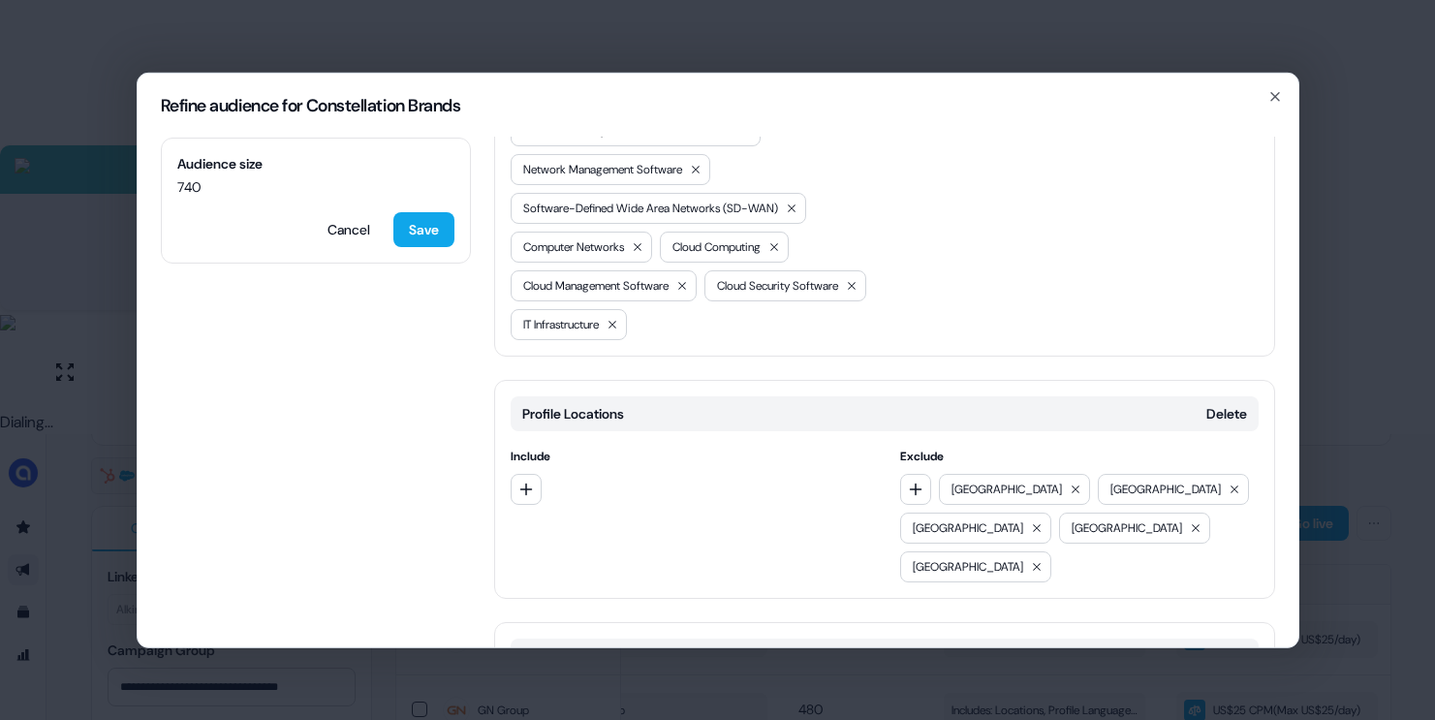
scroll to position [830, 0]
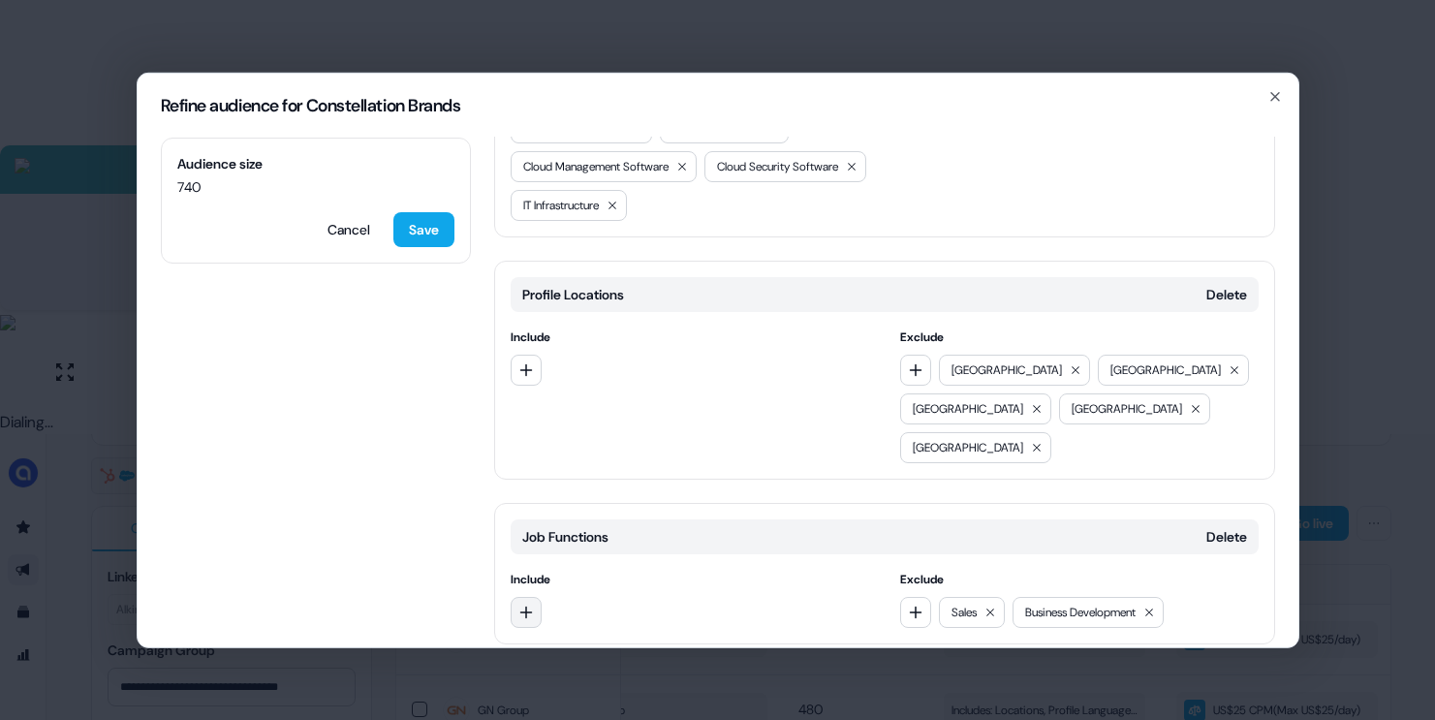
click at [518, 604] on icon "button" at bounding box center [526, 612] width 16 height 16
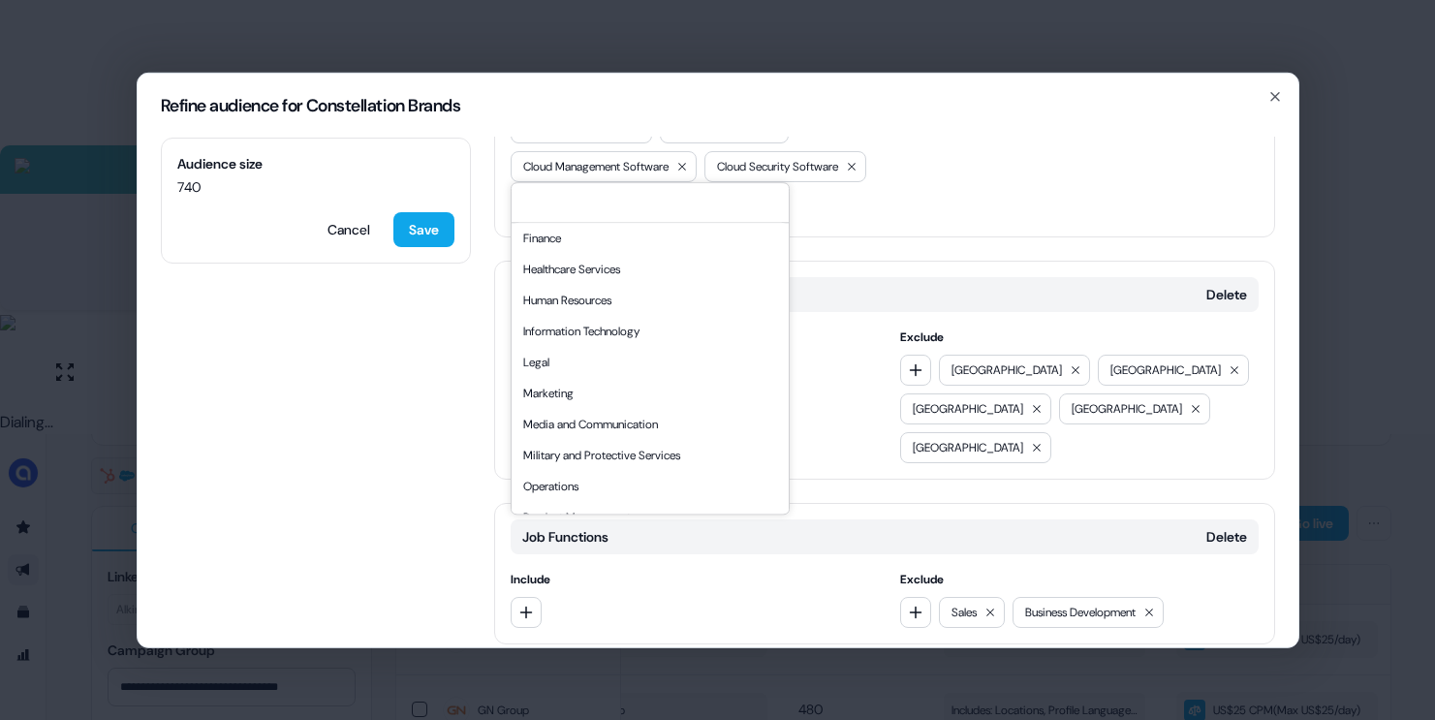
scroll to position [316, 0]
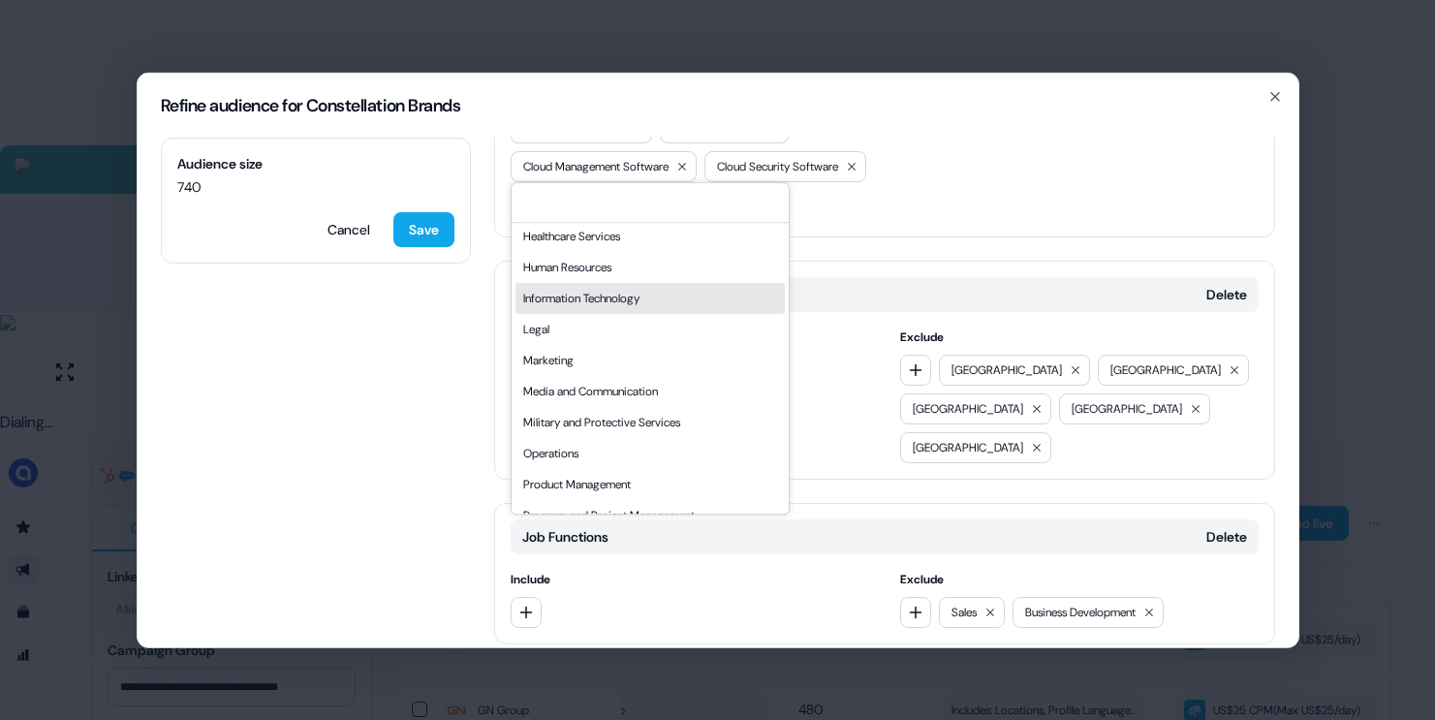
click at [628, 300] on div "Information Technology" at bounding box center [649, 298] width 269 height 31
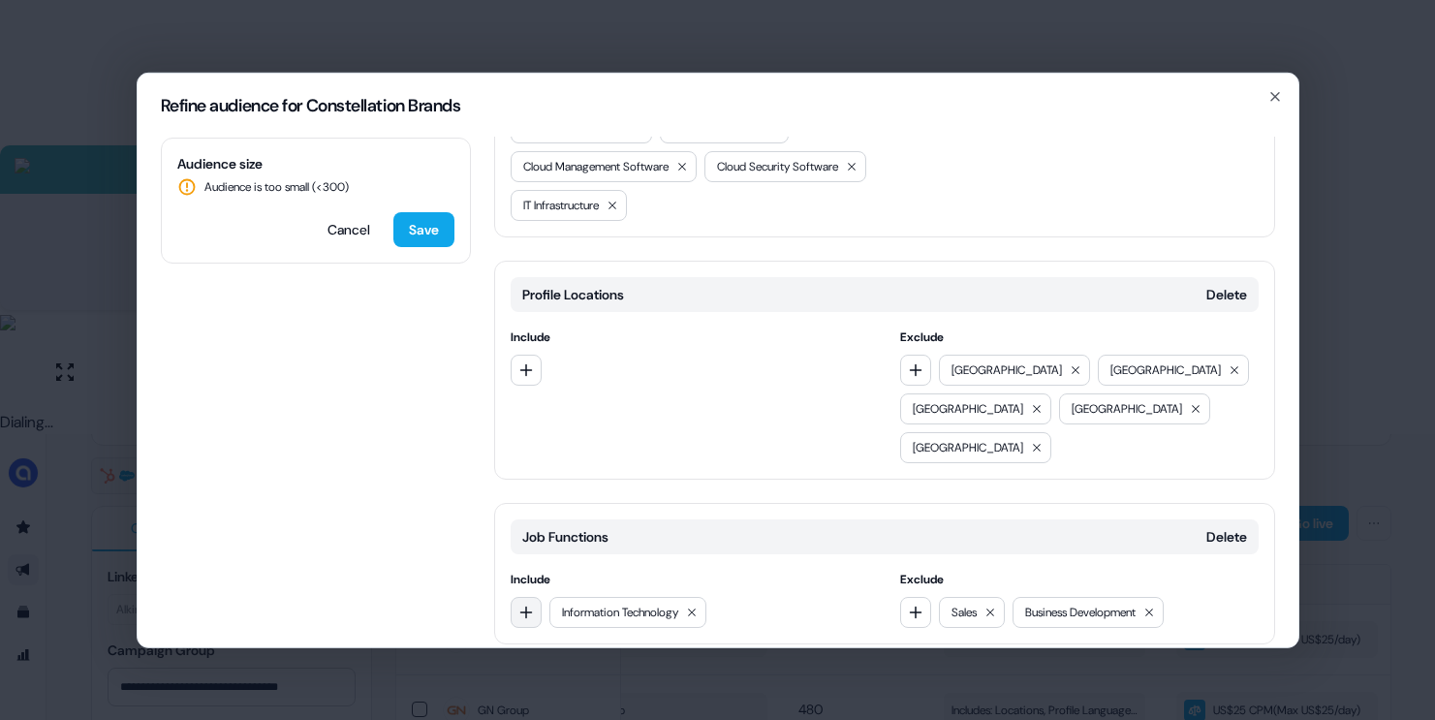
click at [519, 604] on icon "button" at bounding box center [526, 612] width 16 height 16
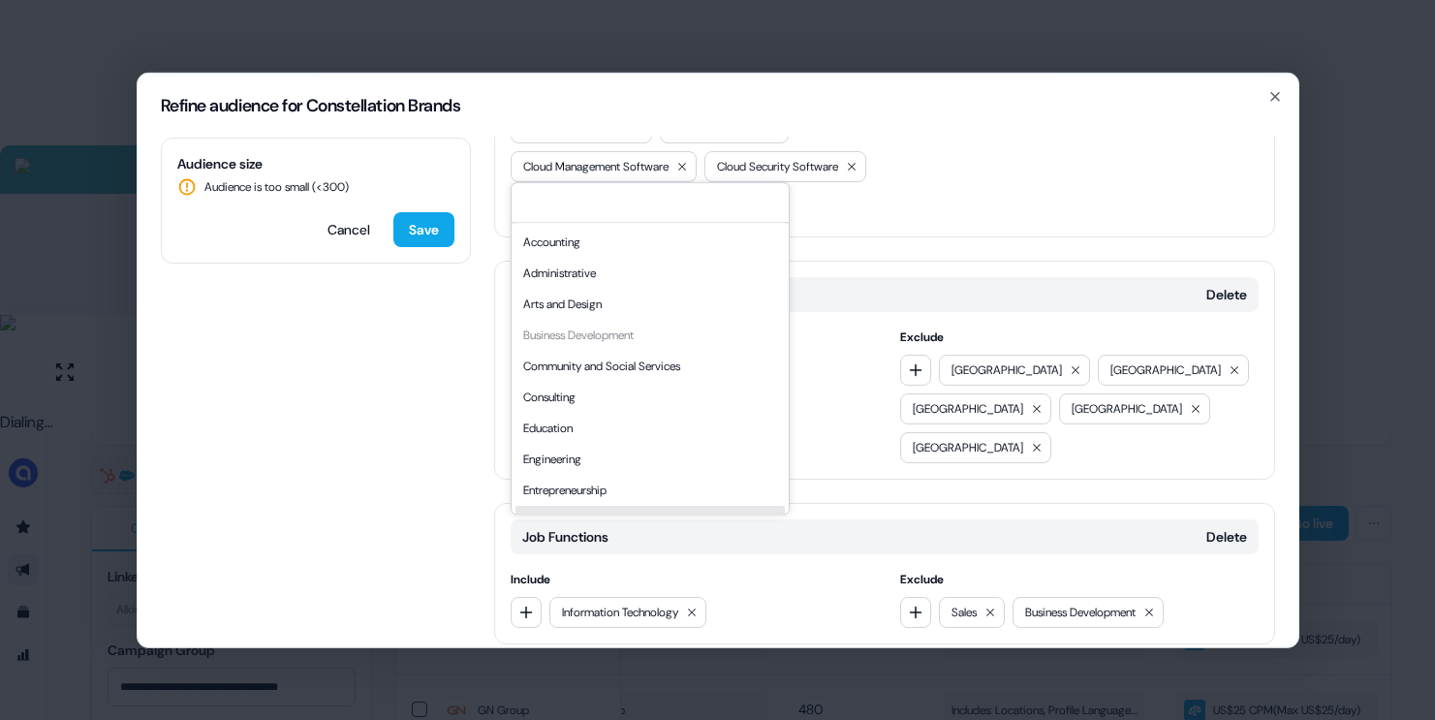
click at [763, 596] on div "Accounting Administrative Arts and Design Business Development Community and So…" at bounding box center [690, 611] width 358 height 31
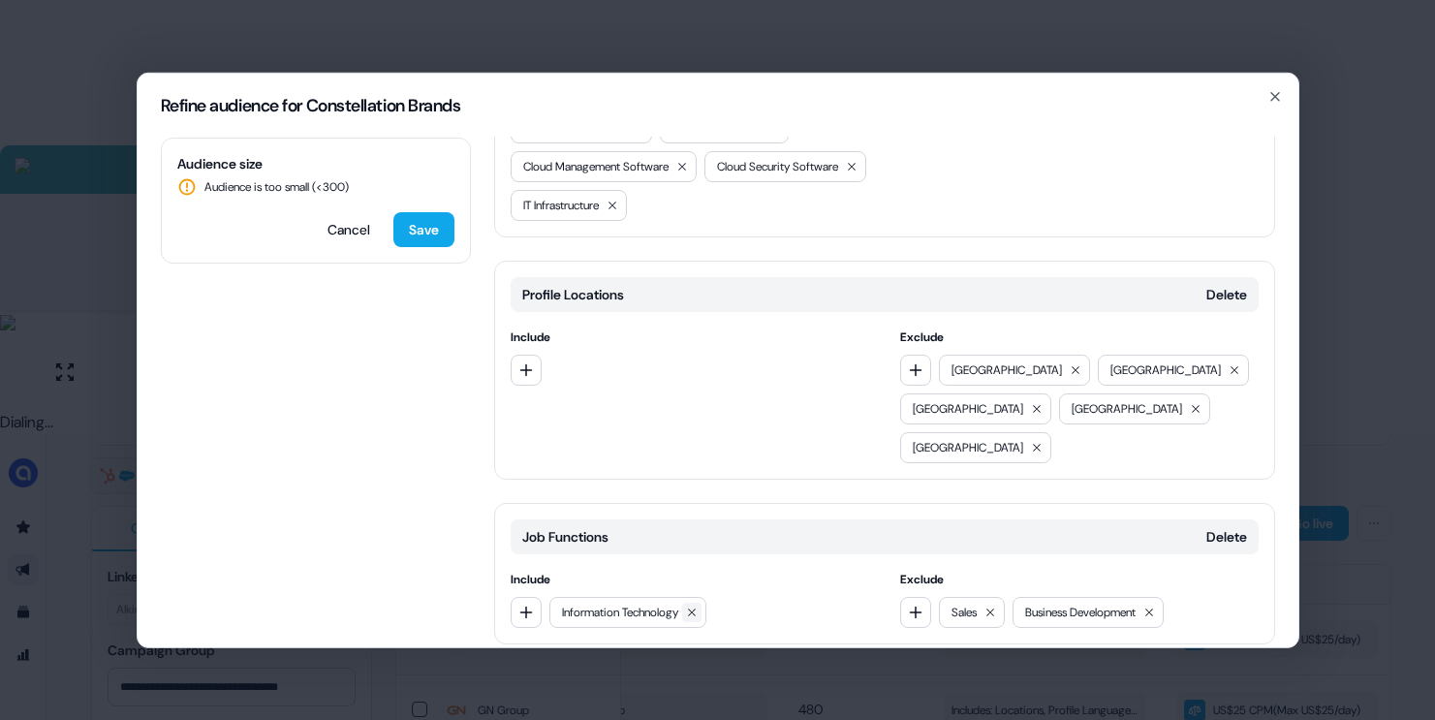
click at [698, 606] on icon at bounding box center [692, 612] width 12 height 12
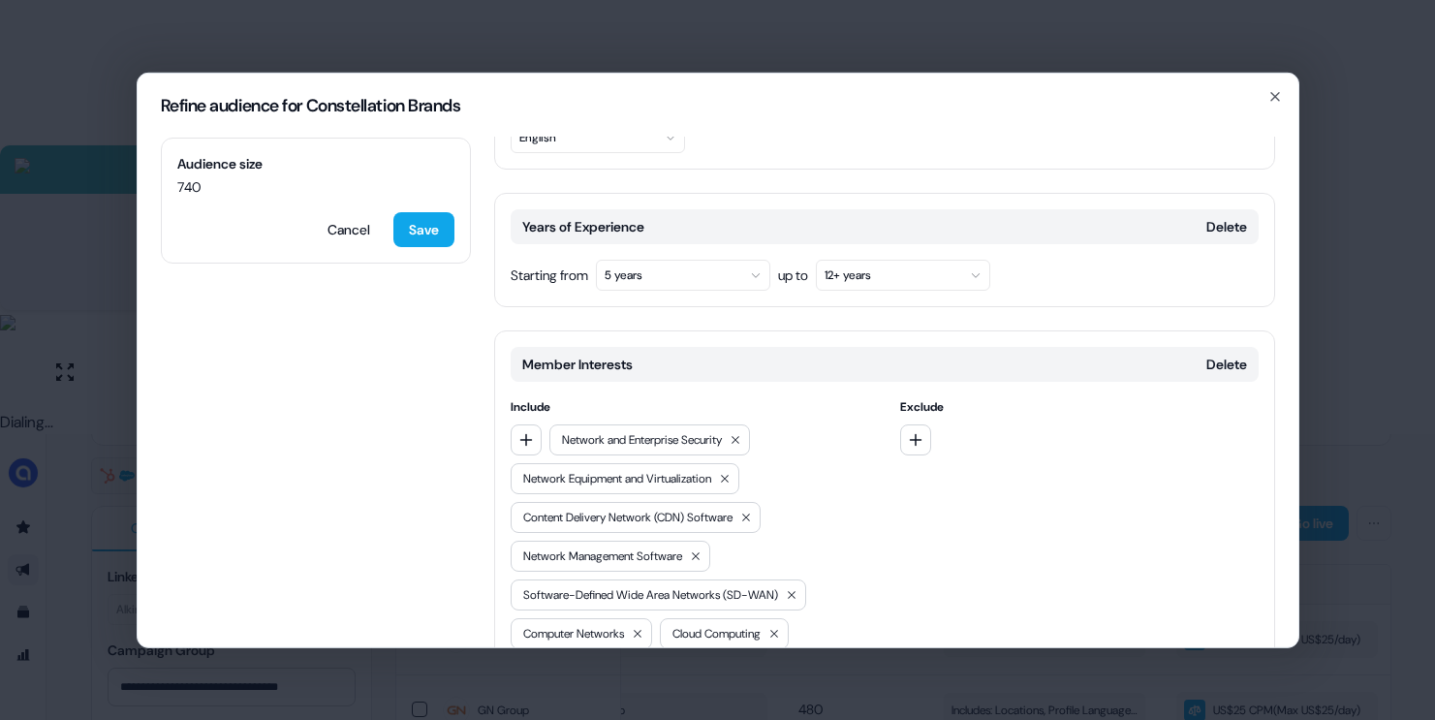
scroll to position [323, 0]
click at [350, 225] on button "Cancel" at bounding box center [349, 228] width 74 height 35
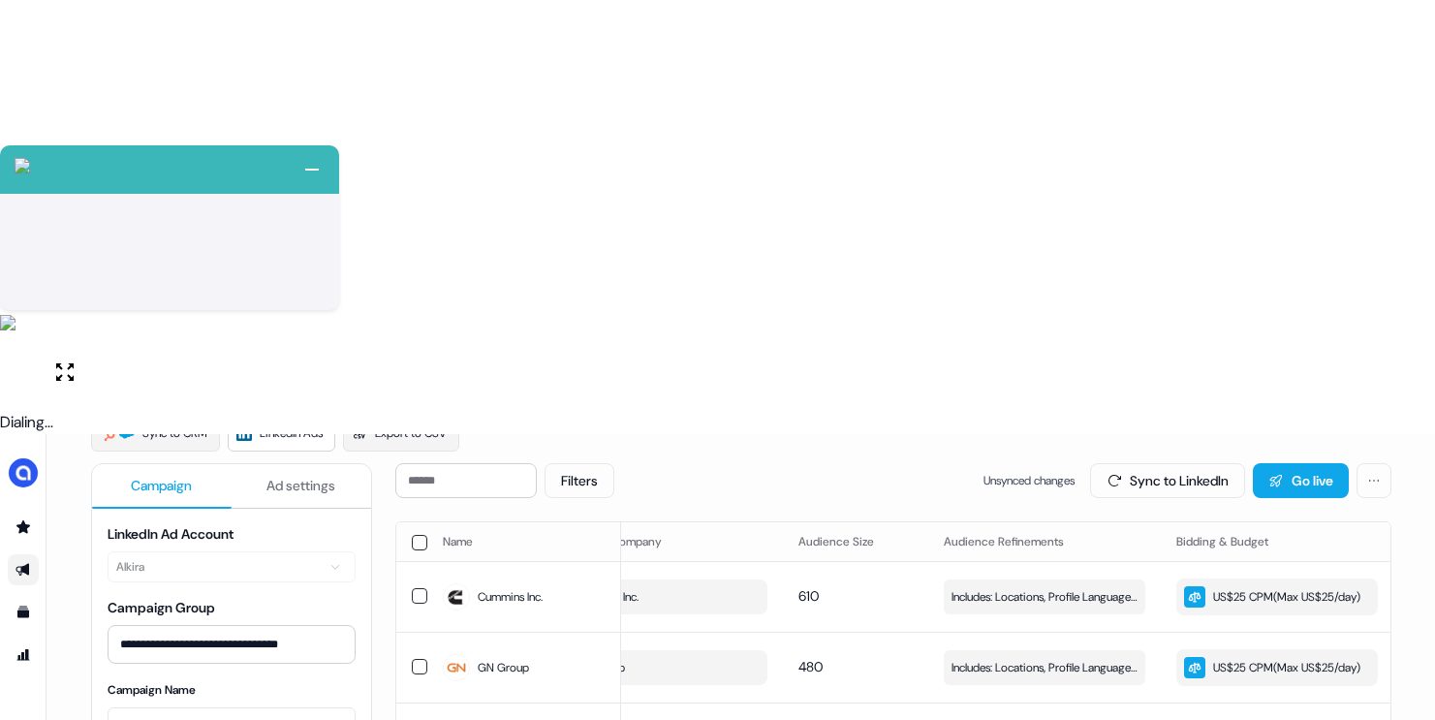
scroll to position [186, 0]
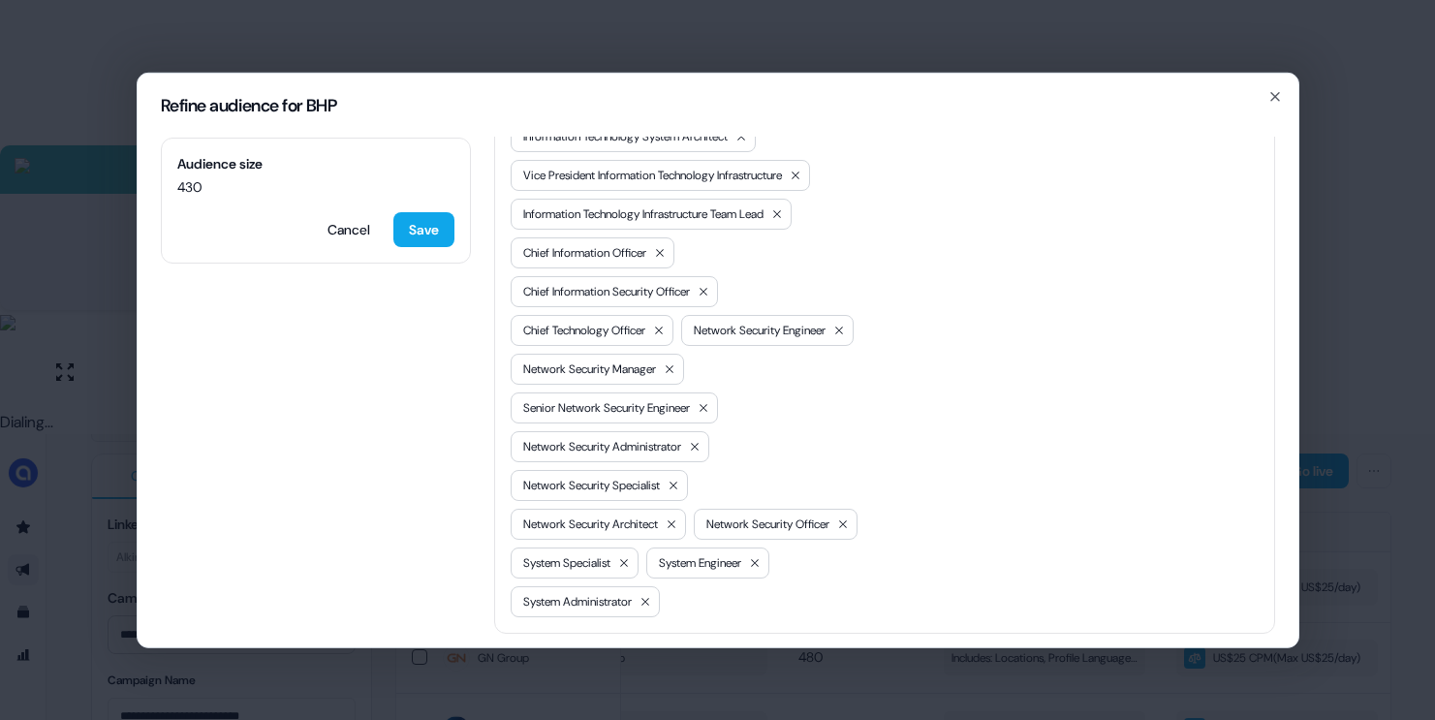
scroll to position [1264, 0]
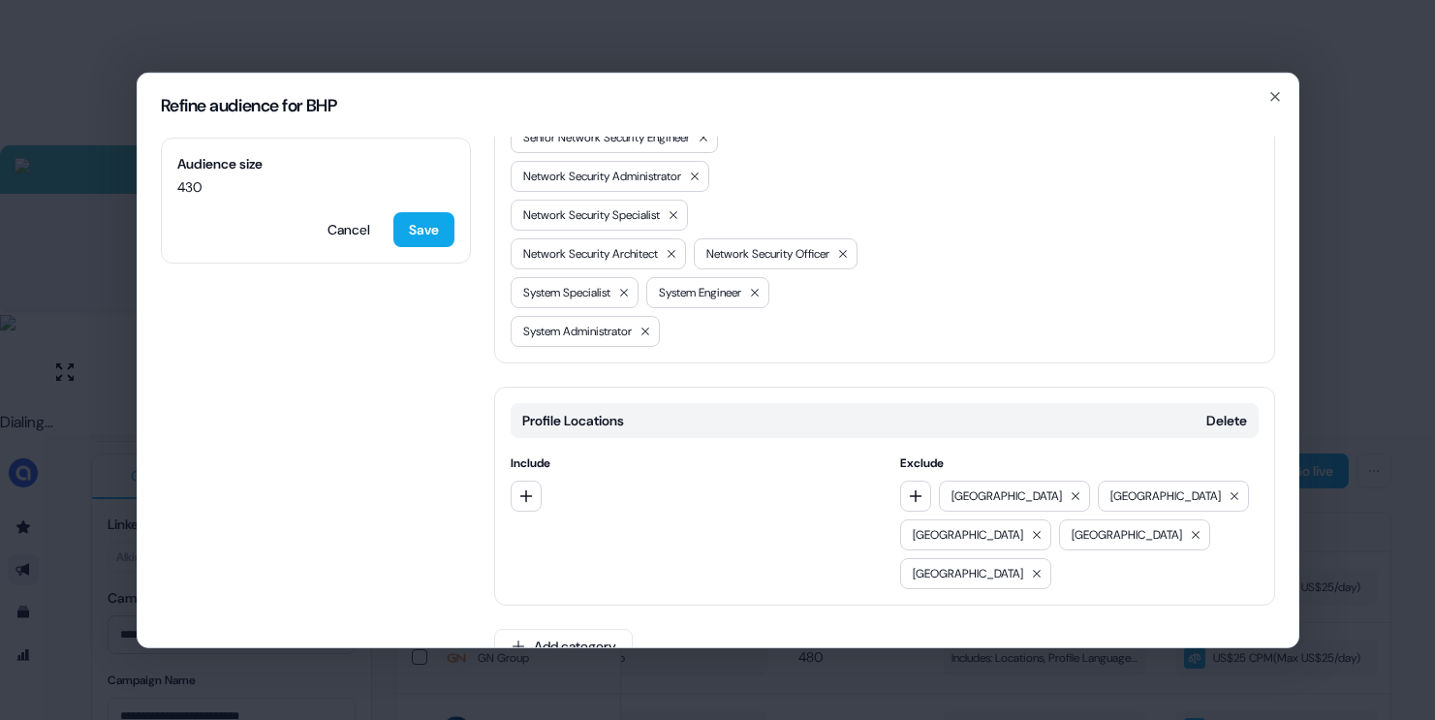
click at [1269, 105] on h2 "Refine audience for BHP" at bounding box center [718, 104] width 1114 height 17
click at [1273, 97] on icon "button" at bounding box center [1275, 96] width 8 height 8
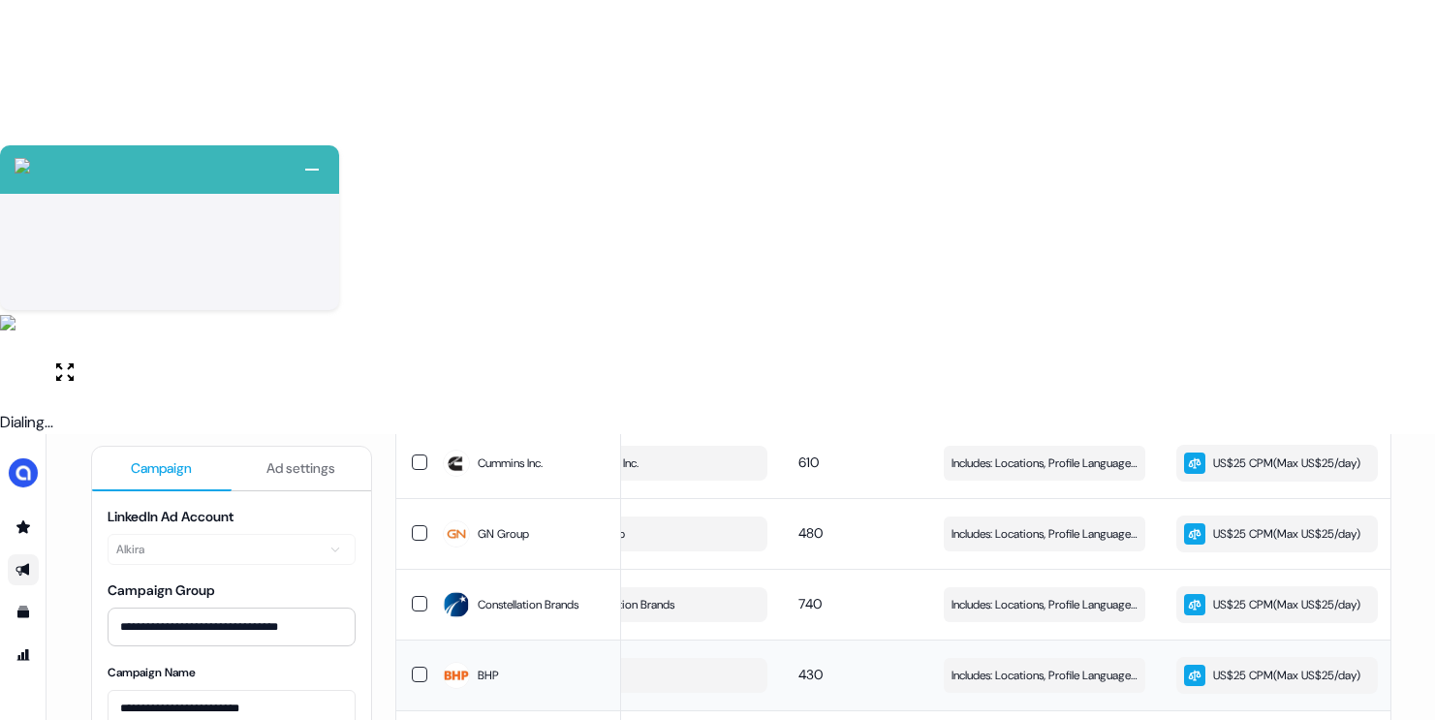
scroll to position [322, 0]
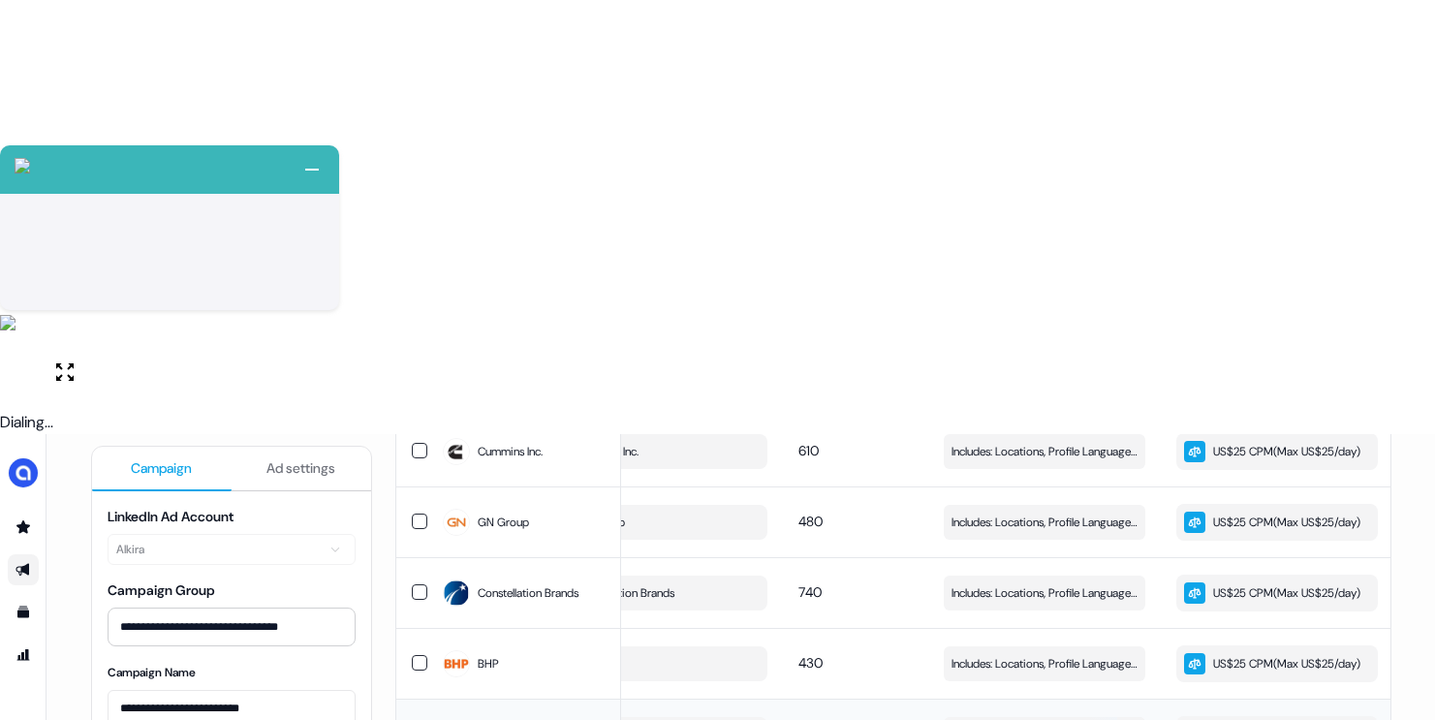
click at [1059, 719] on span "Includes: Locations, Profile Language, Job Titles / Excludes: Locations, Profil…" at bounding box center [1044, 734] width 186 height 19
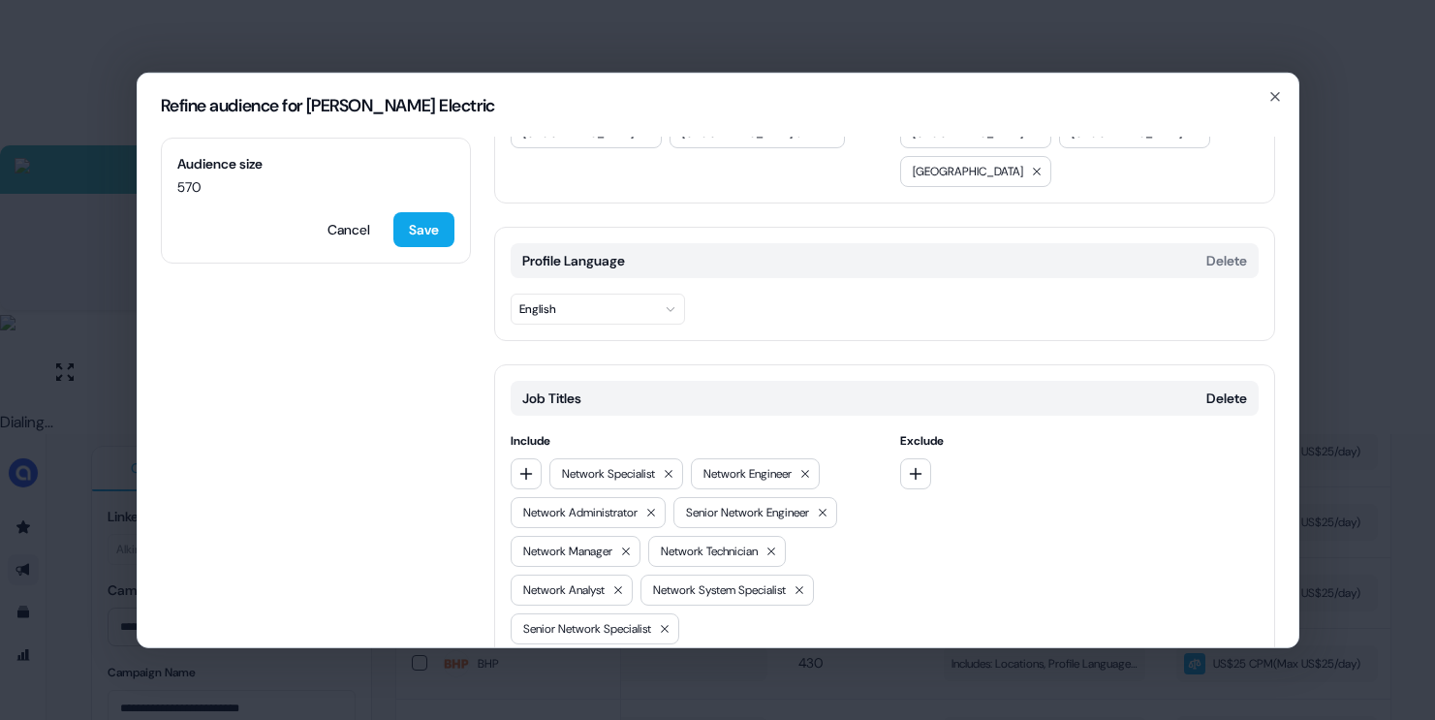
scroll to position [53, 0]
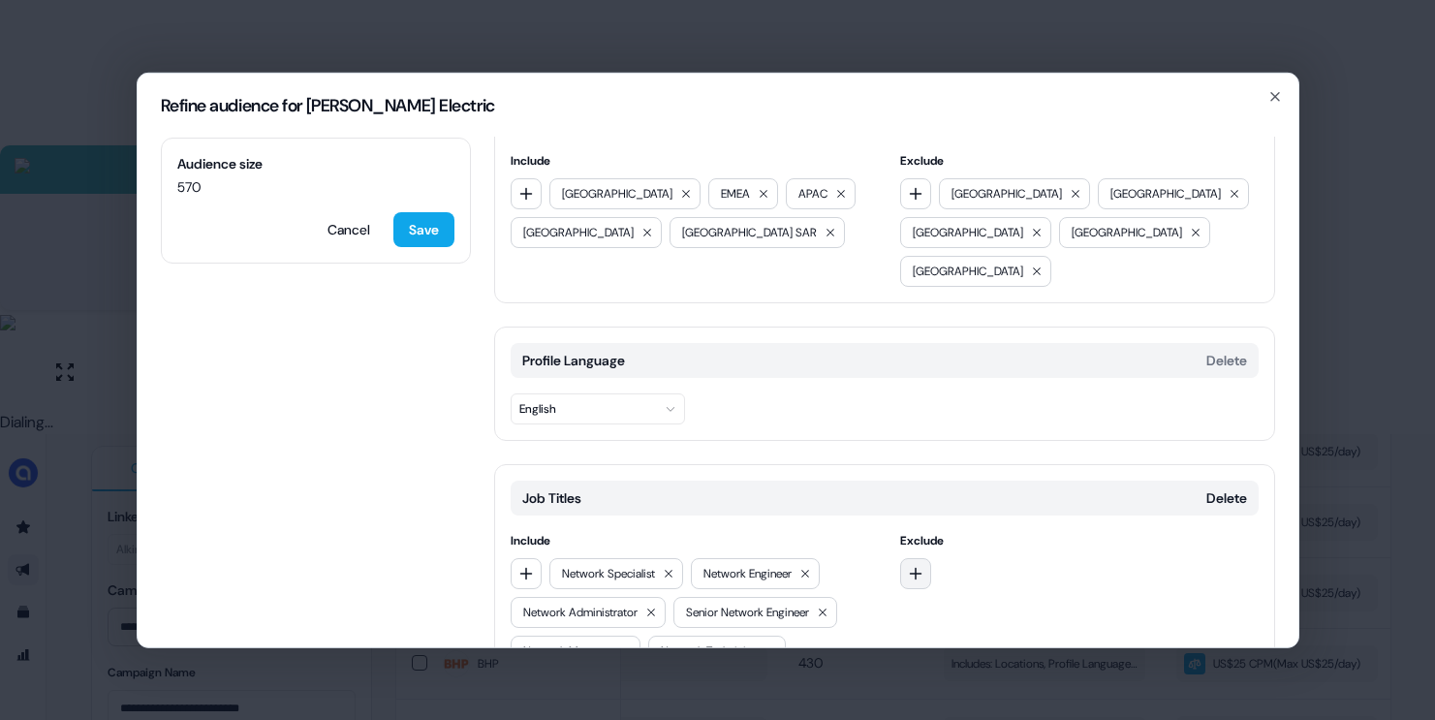
click at [914, 557] on button "button" at bounding box center [915, 572] width 31 height 31
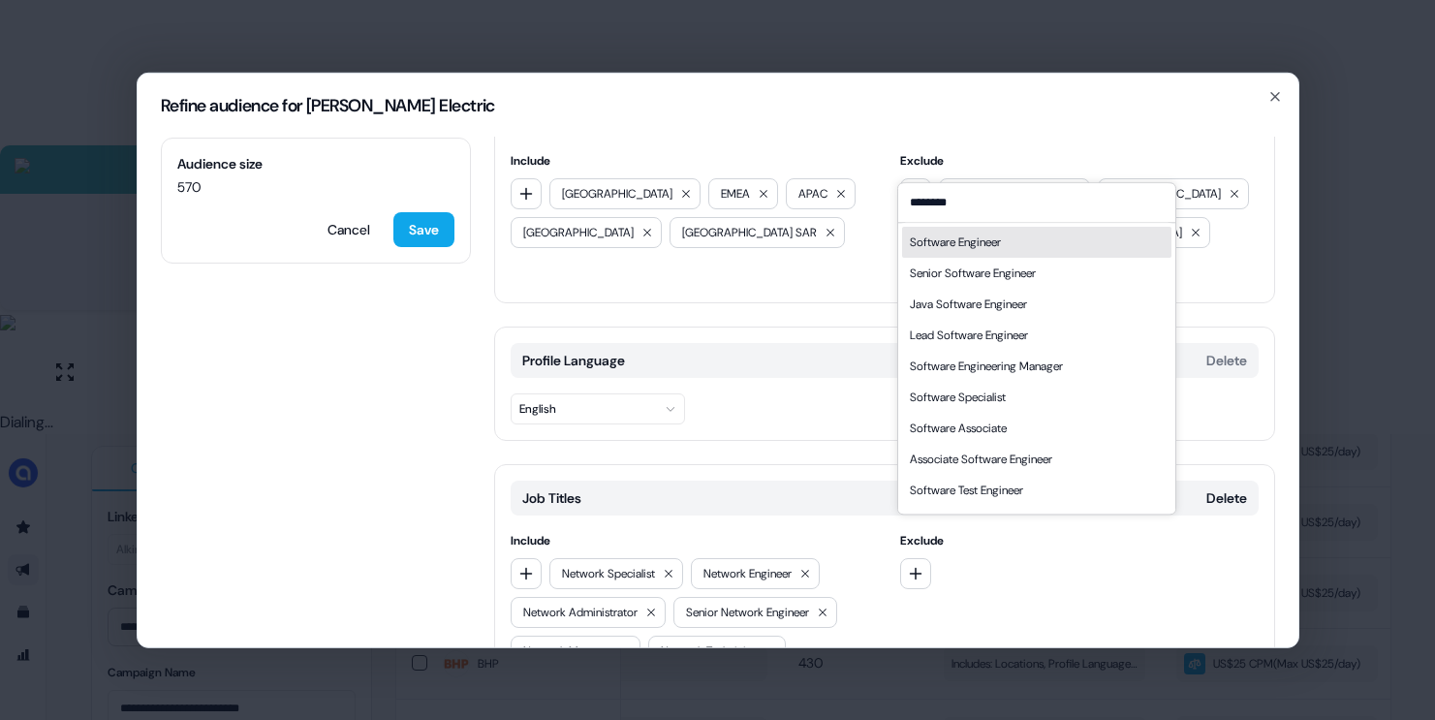
type input "********"
click at [992, 248] on div "Software Engineer" at bounding box center [955, 242] width 91 height 19
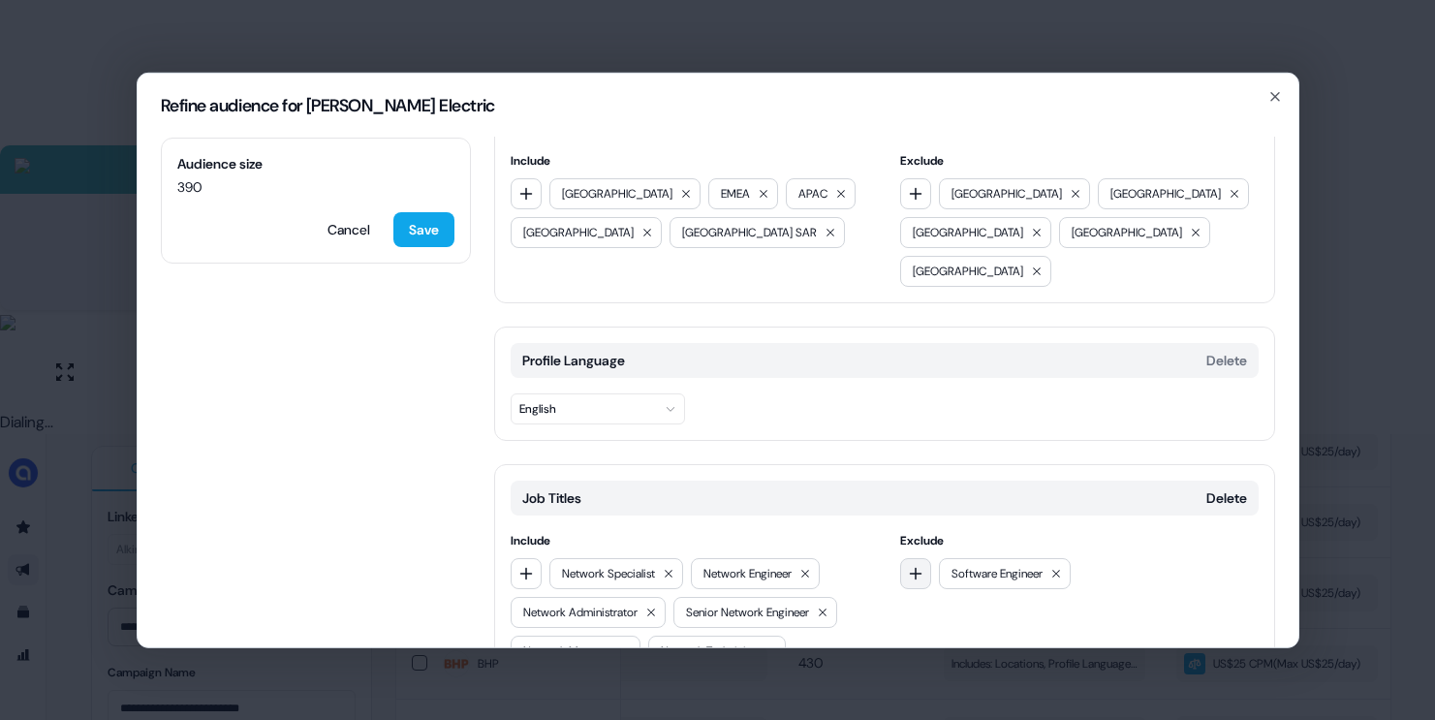
click at [912, 567] on icon "button" at bounding box center [916, 573] width 13 height 13
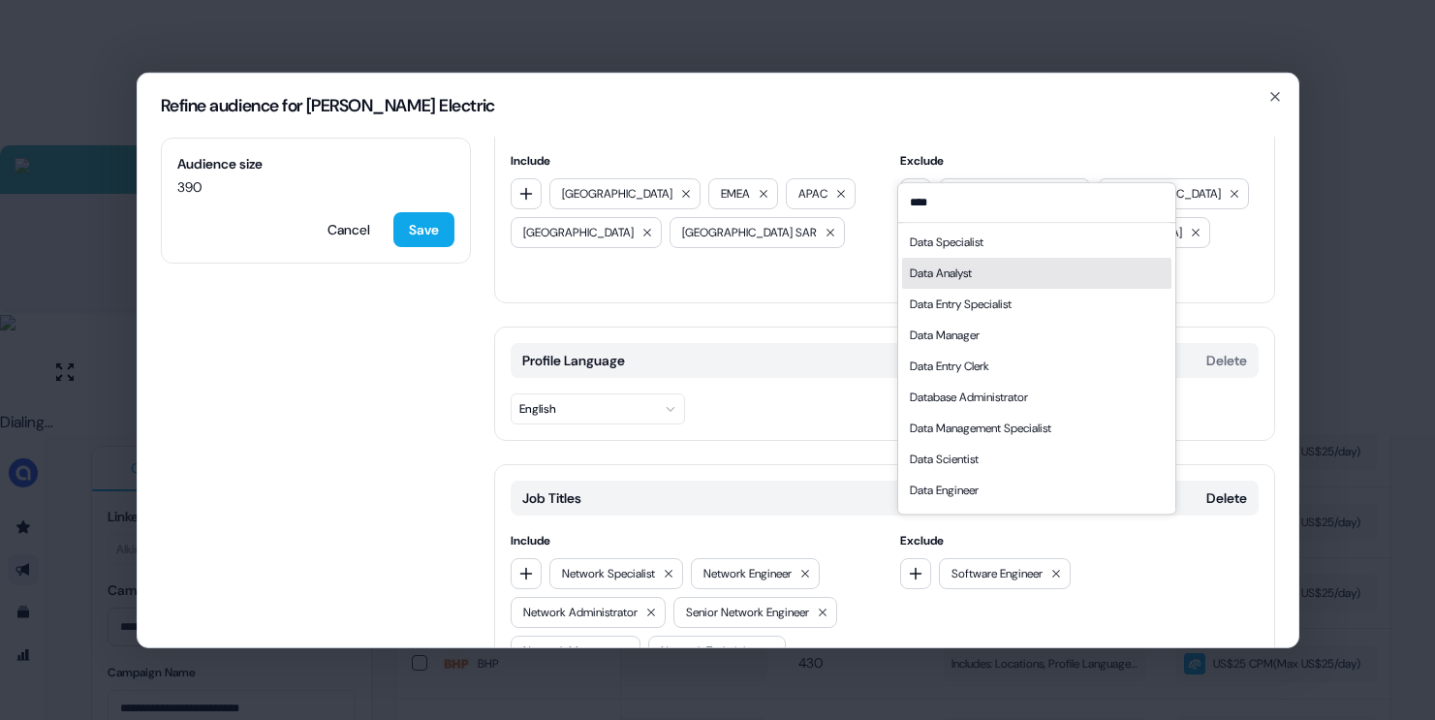
type input "****"
click at [972, 281] on div "Data Analyst" at bounding box center [941, 273] width 62 height 19
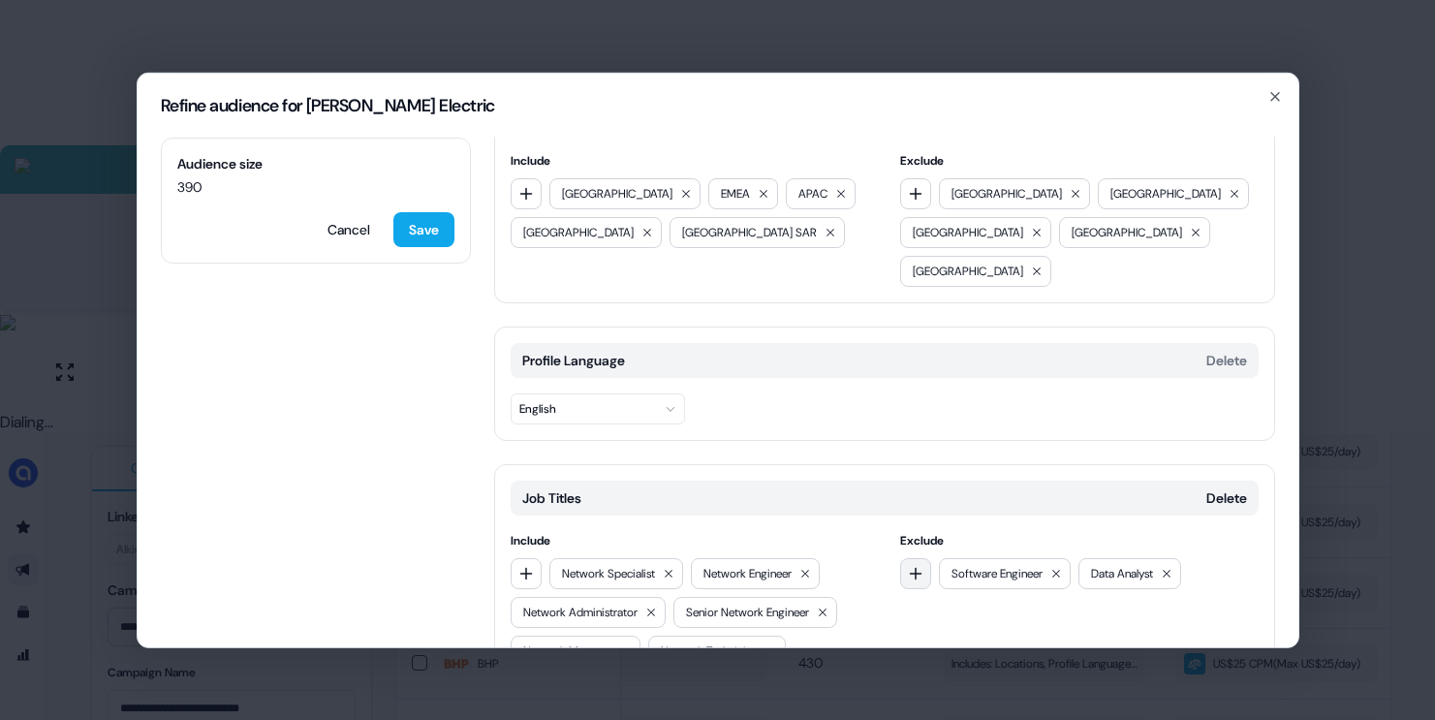
click at [918, 565] on icon "button" at bounding box center [916, 573] width 16 height 16
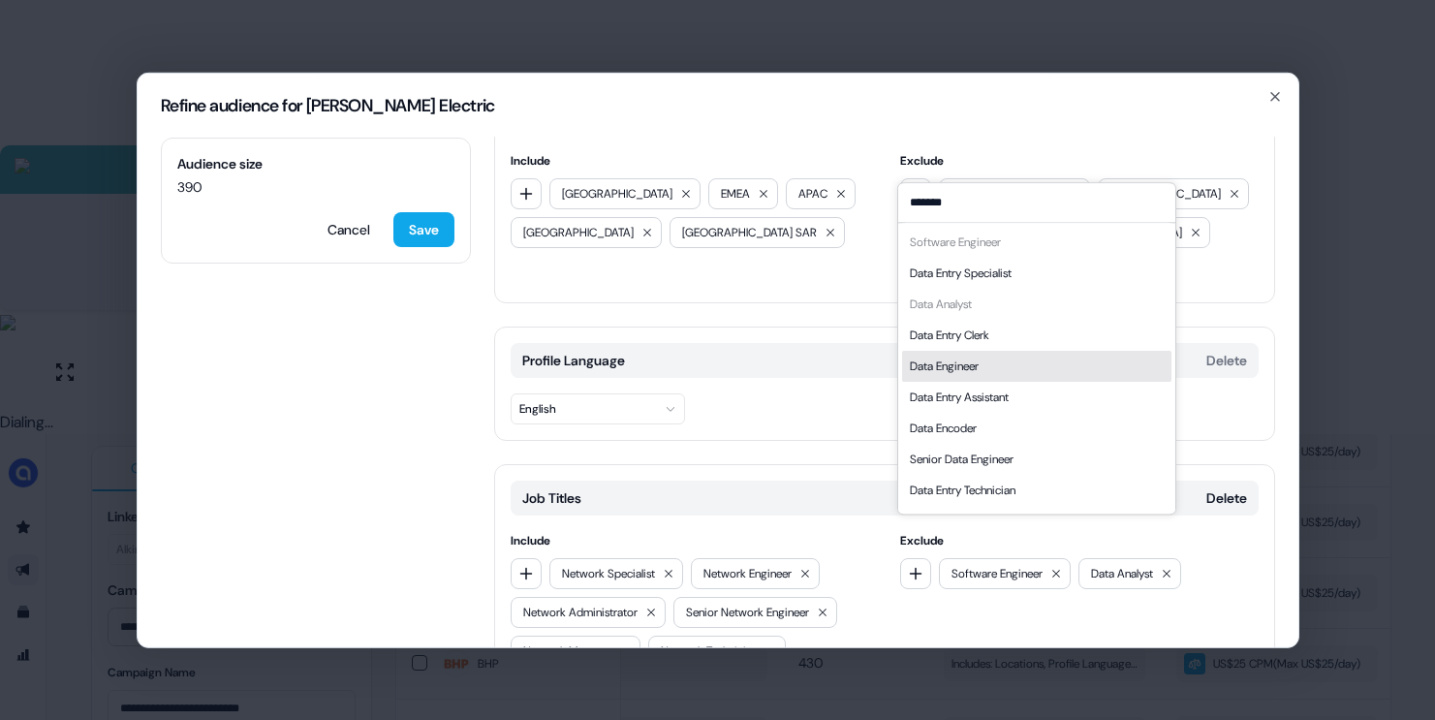
type input "*******"
click at [970, 363] on div "Data Engineer" at bounding box center [944, 366] width 69 height 19
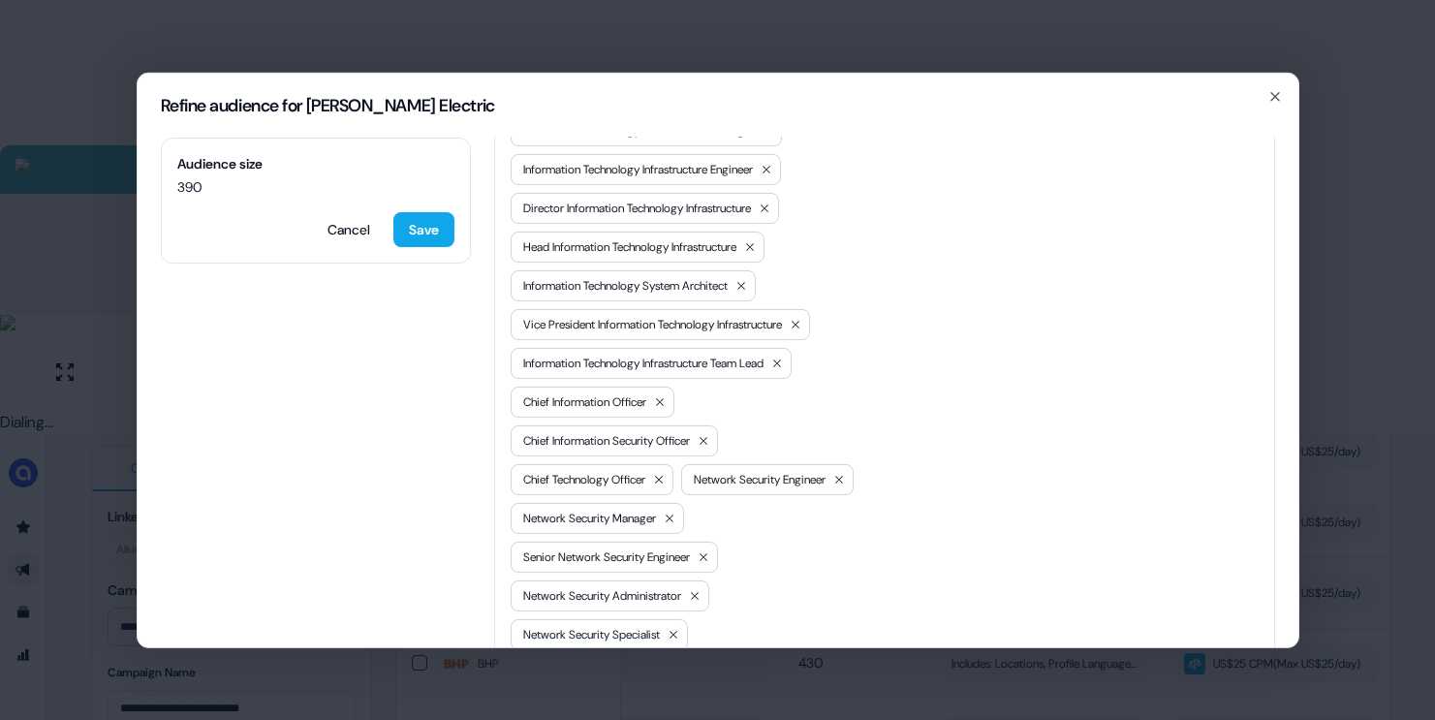
scroll to position [1264, 0]
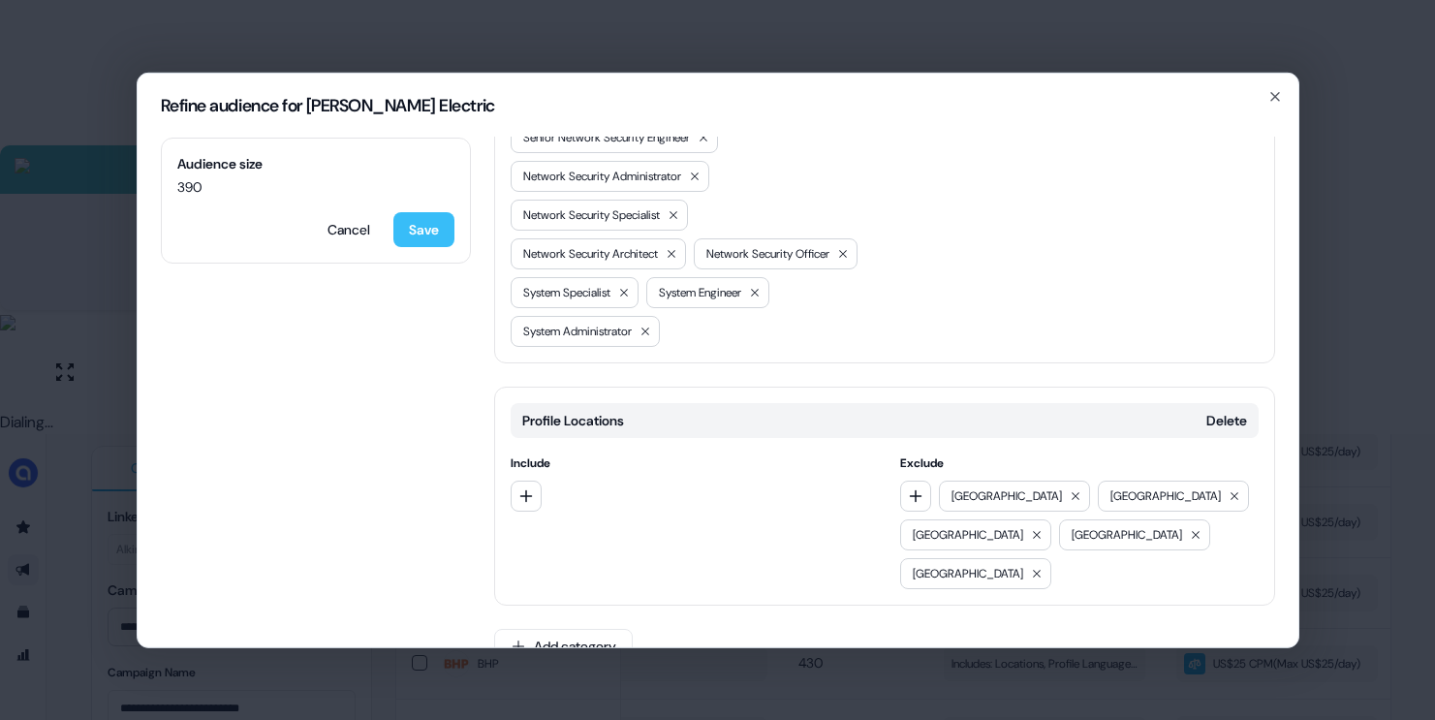
click at [433, 234] on button "Save" at bounding box center [423, 228] width 61 height 35
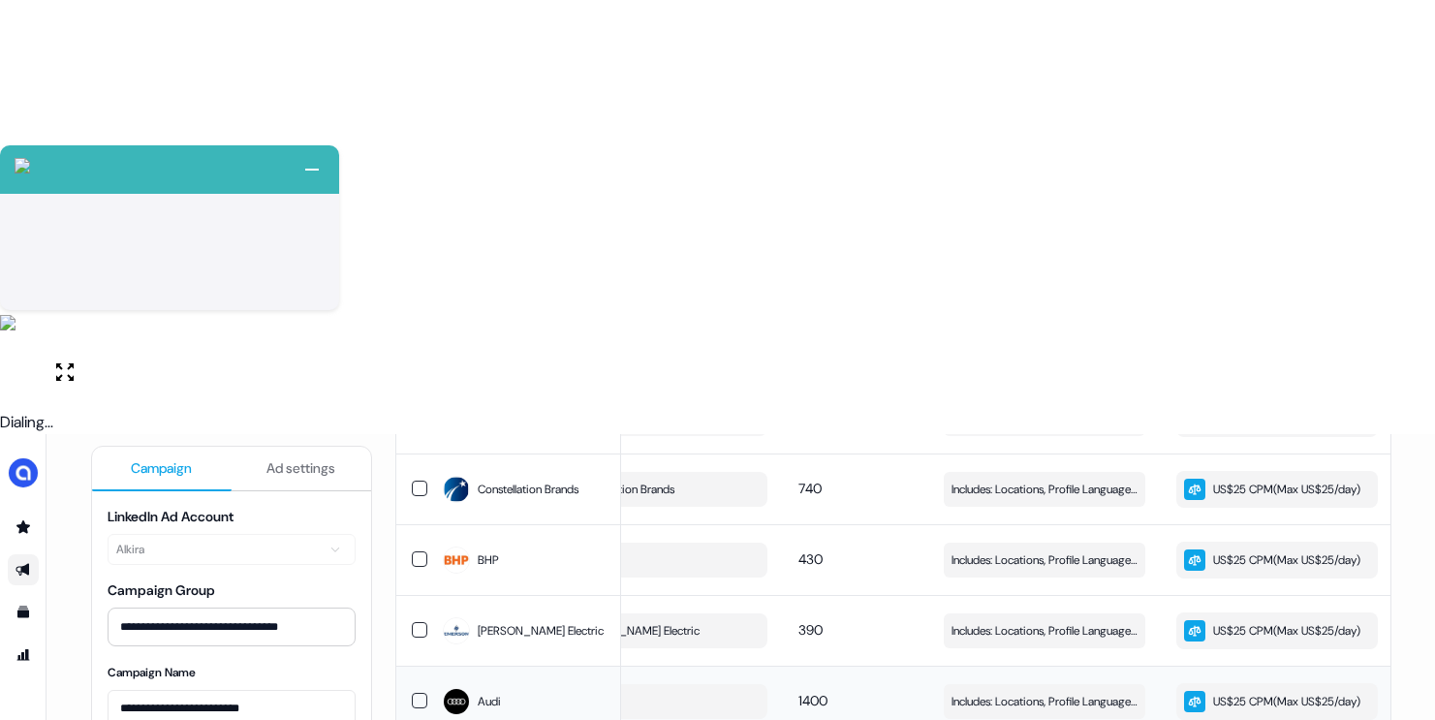
scroll to position [445, 0]
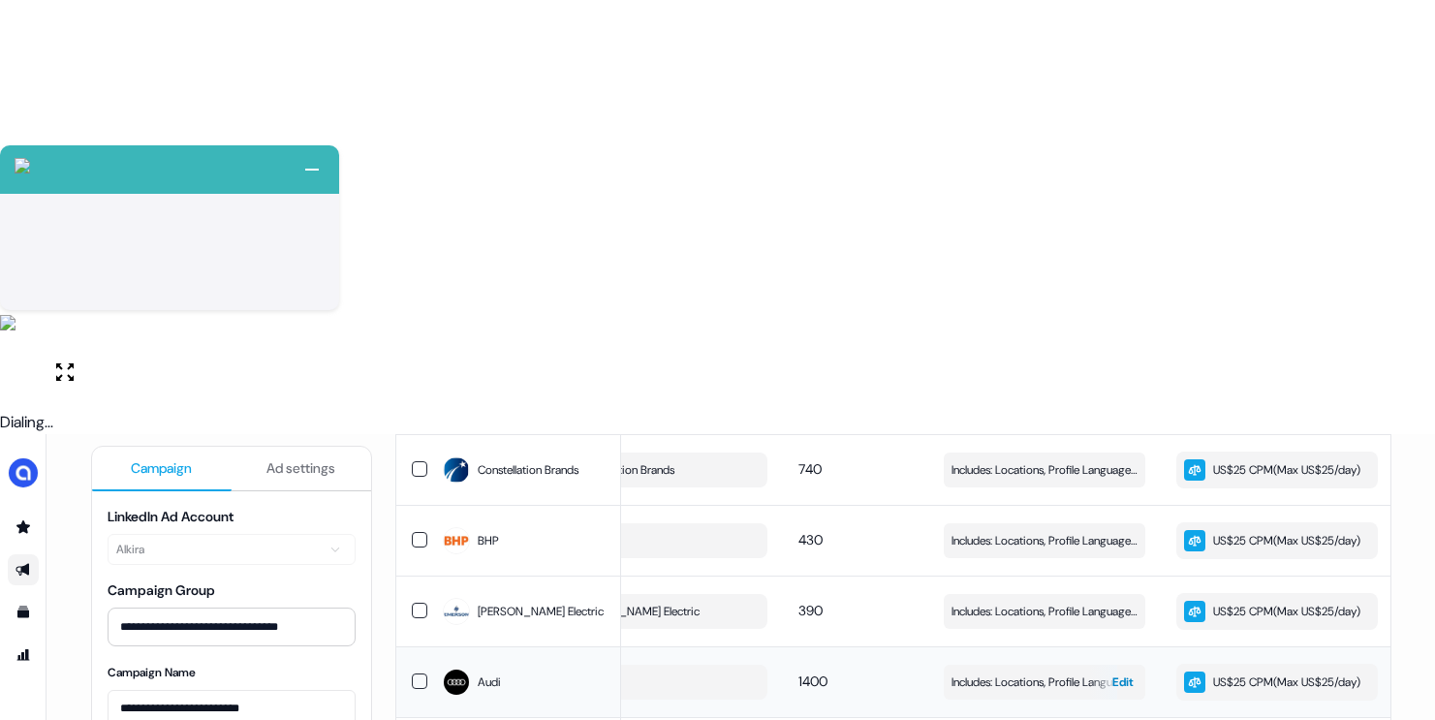
click at [1020, 672] on span "Includes: Locations, Profile Language, Years of Experience, Member Interests / …" at bounding box center [1044, 681] width 186 height 19
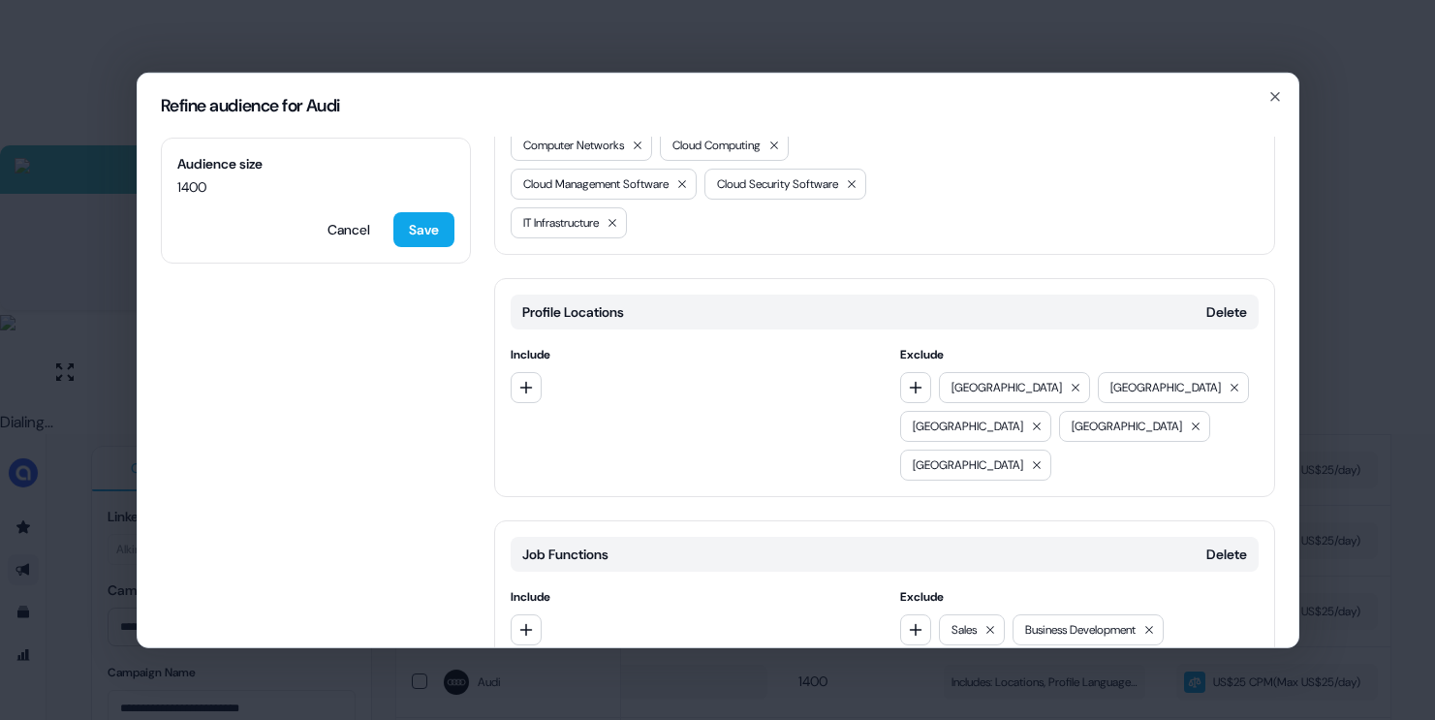
scroll to position [830, 0]
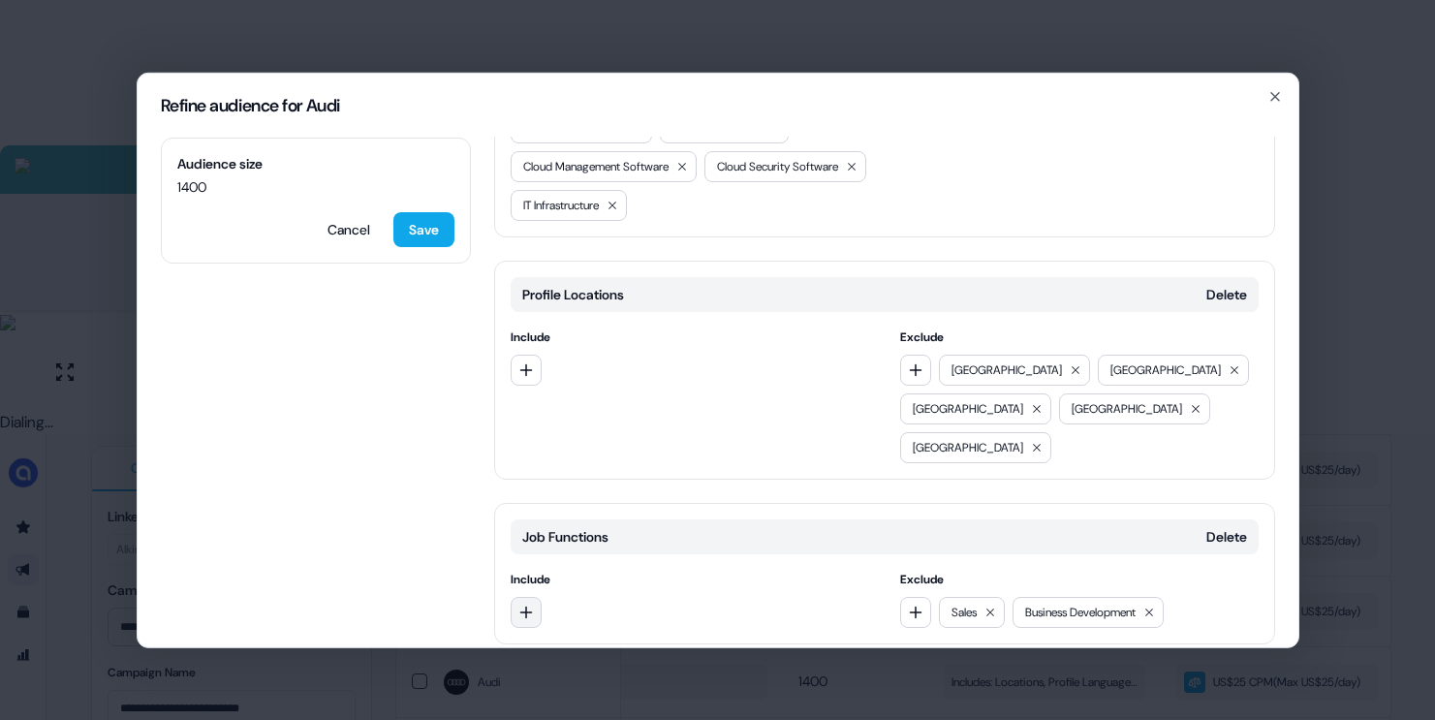
click at [531, 604] on icon "button" at bounding box center [526, 612] width 16 height 16
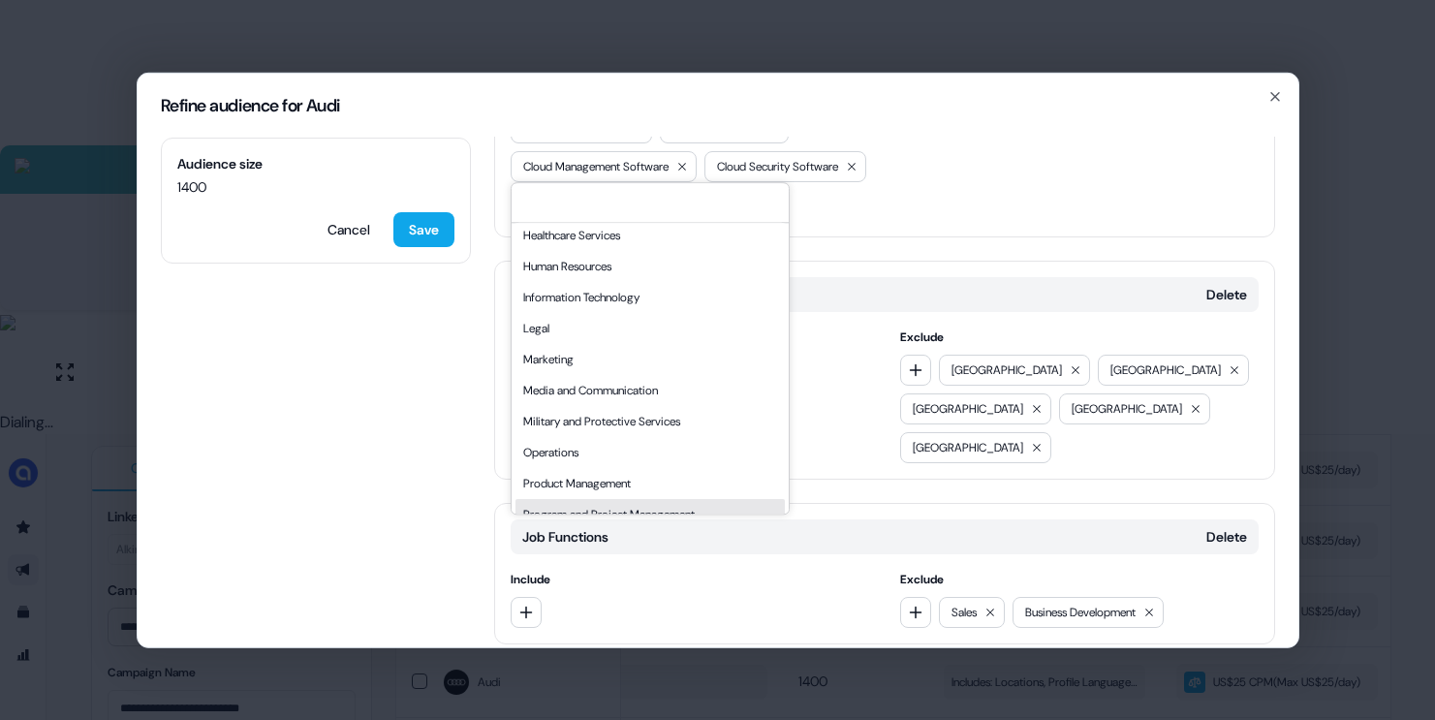
scroll to position [278, 0]
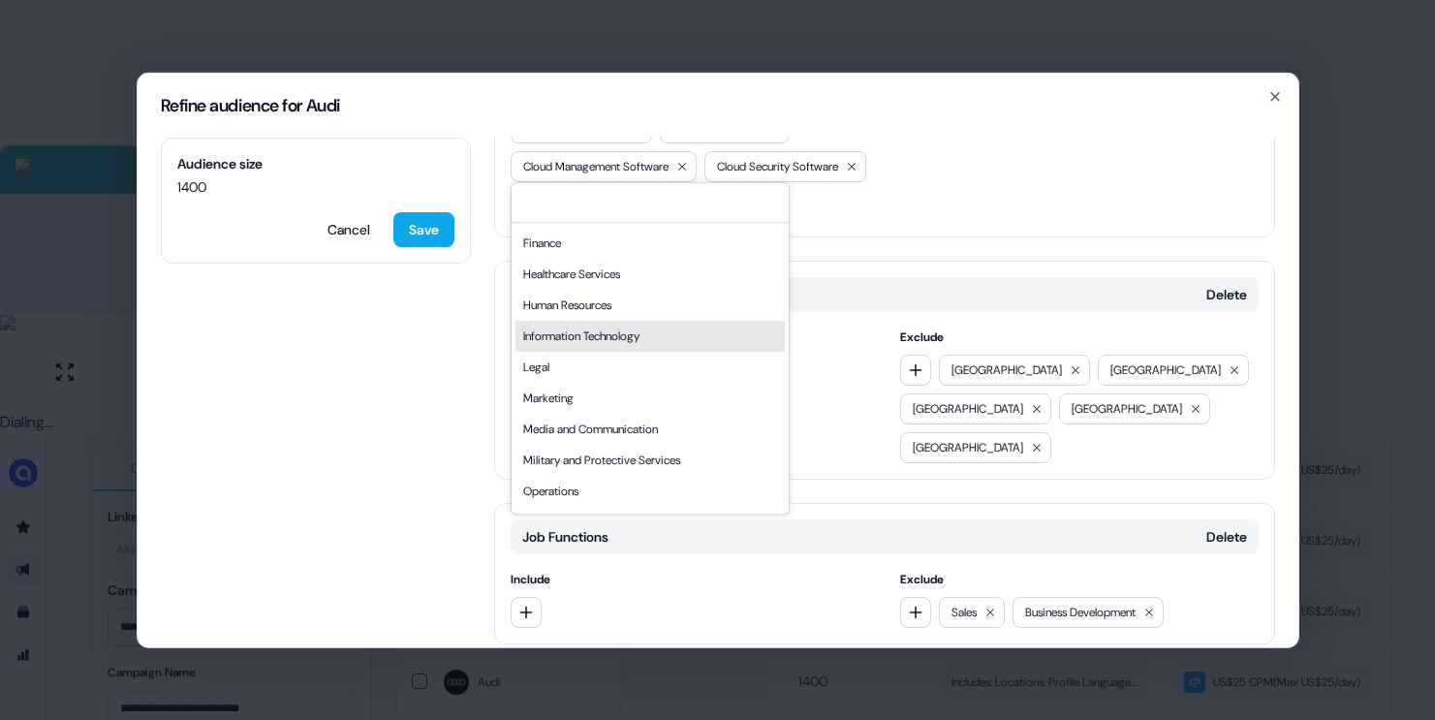
click at [591, 334] on div "Information Technology" at bounding box center [649, 336] width 269 height 31
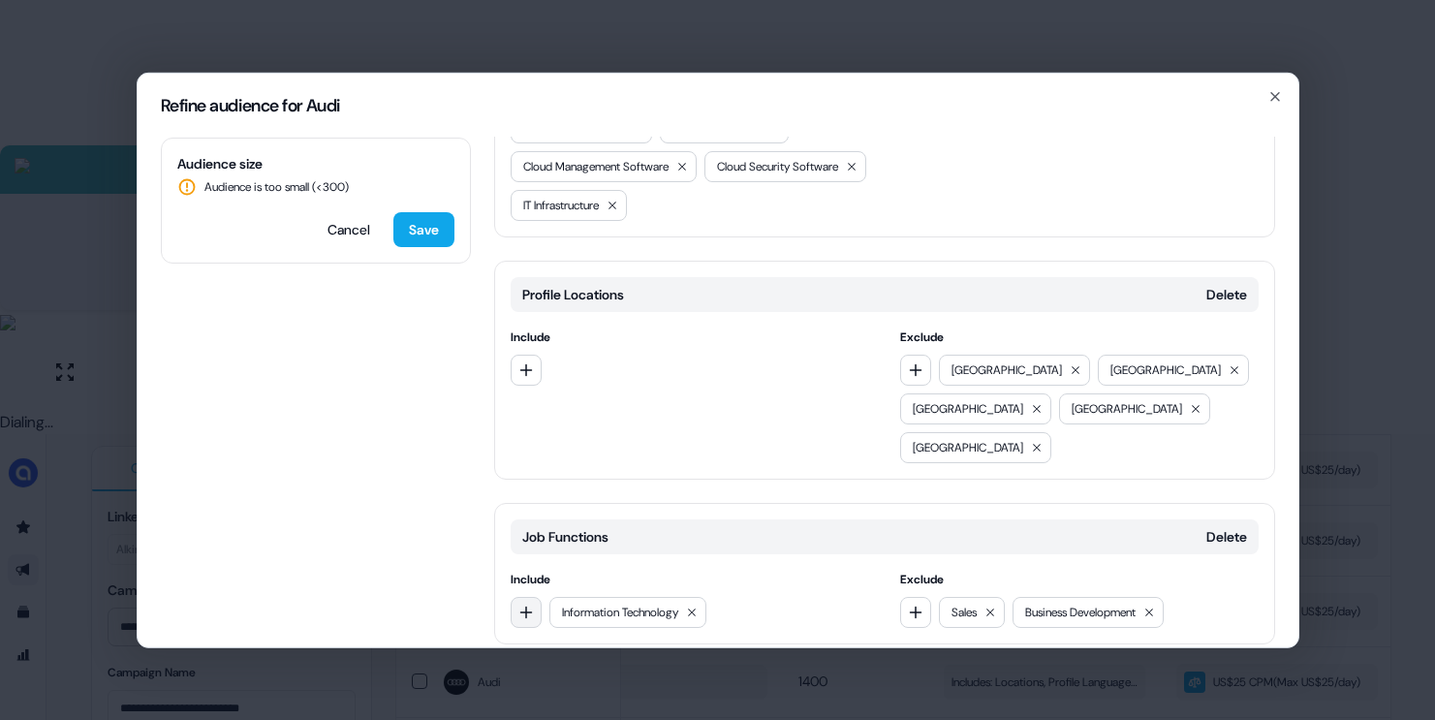
click at [521, 604] on icon "button" at bounding box center [526, 612] width 16 height 16
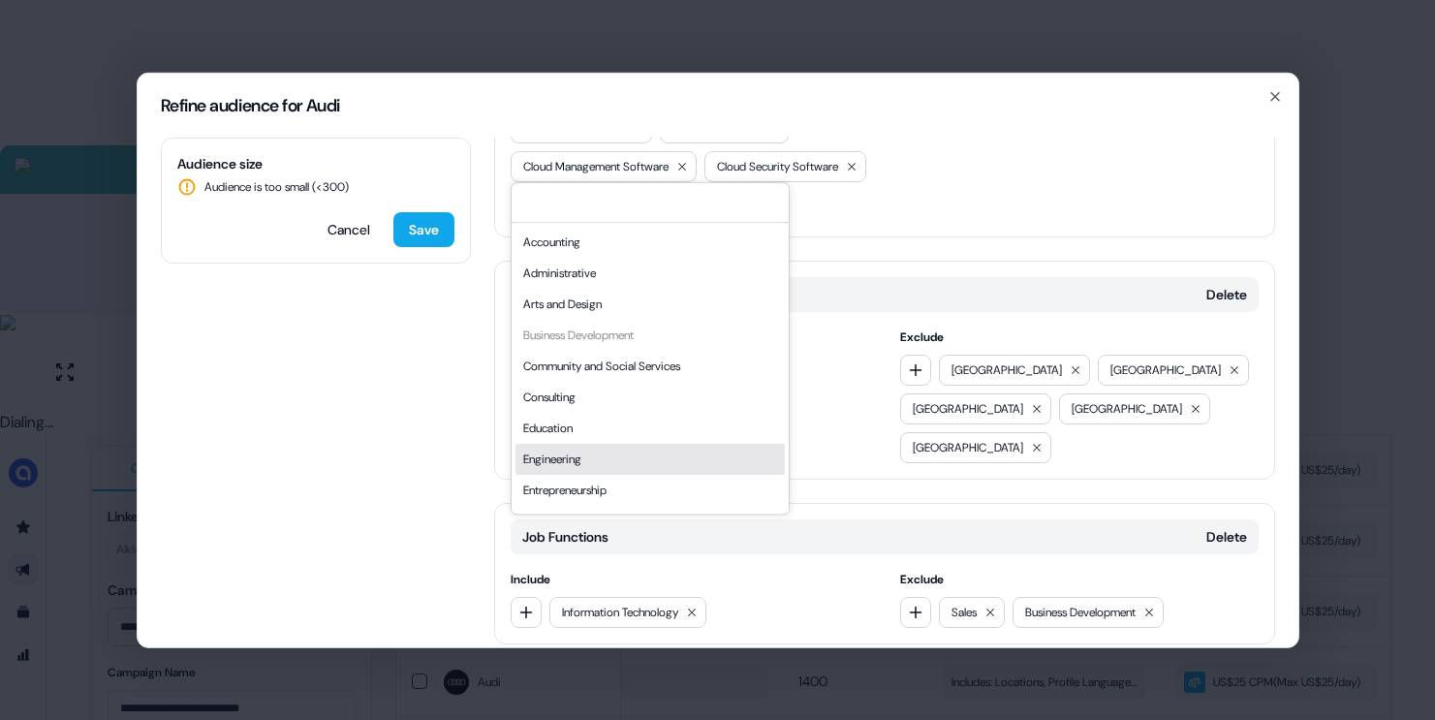
click at [598, 465] on div "Engineering" at bounding box center [649, 459] width 269 height 31
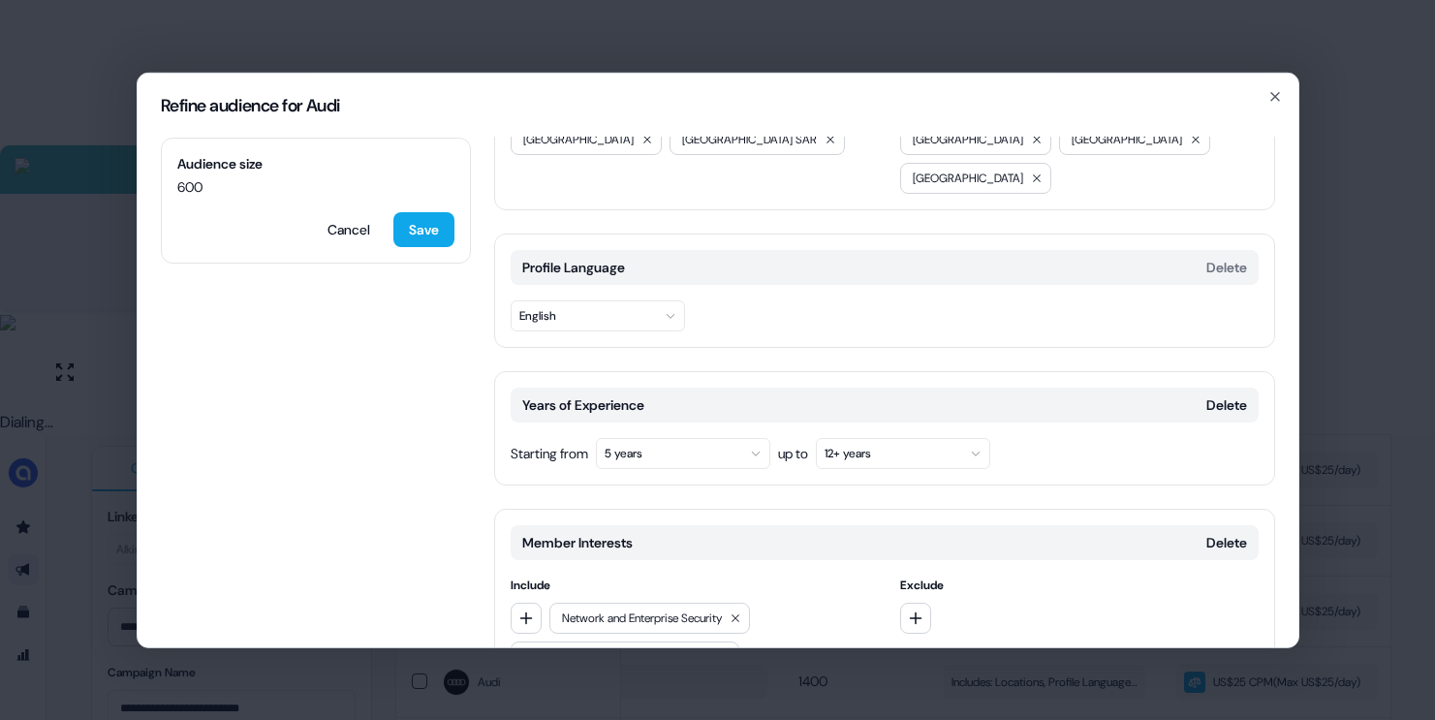
scroll to position [0, 0]
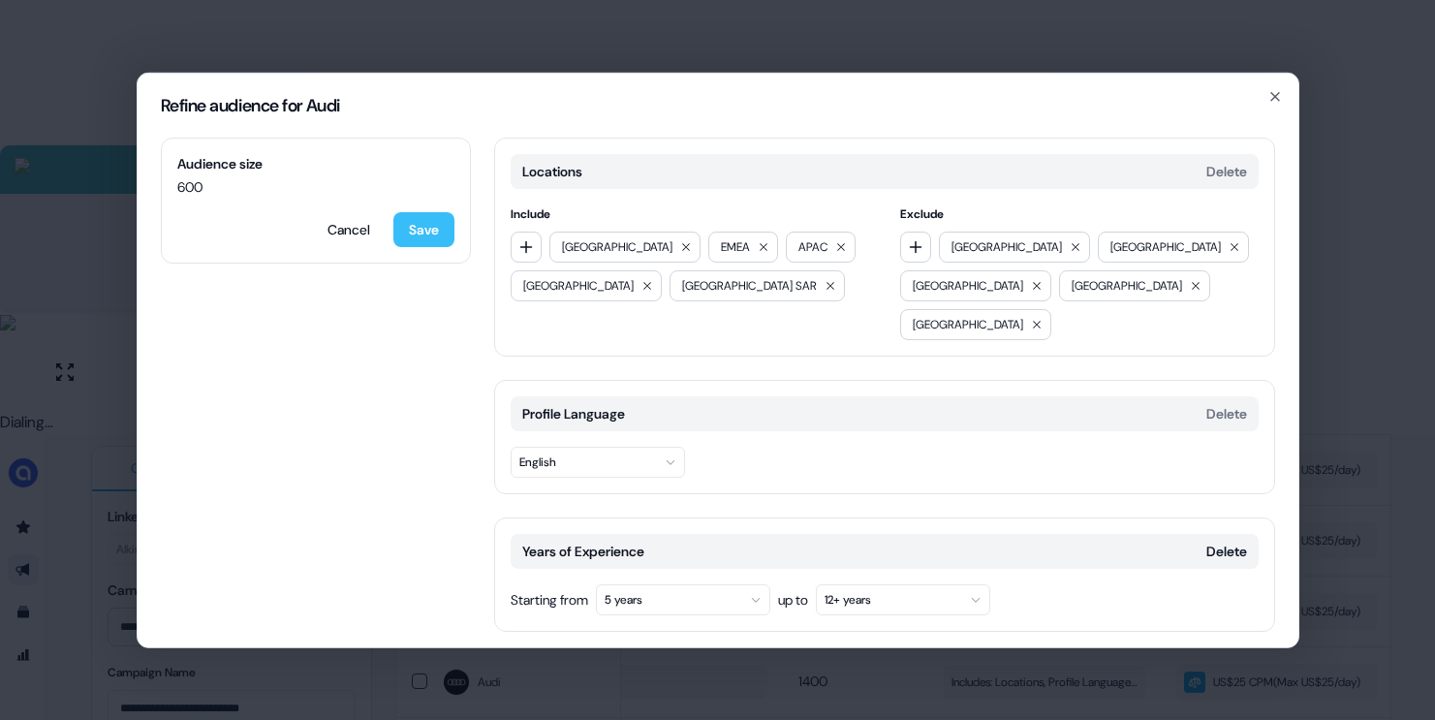
click at [437, 234] on button "Save" at bounding box center [423, 228] width 61 height 35
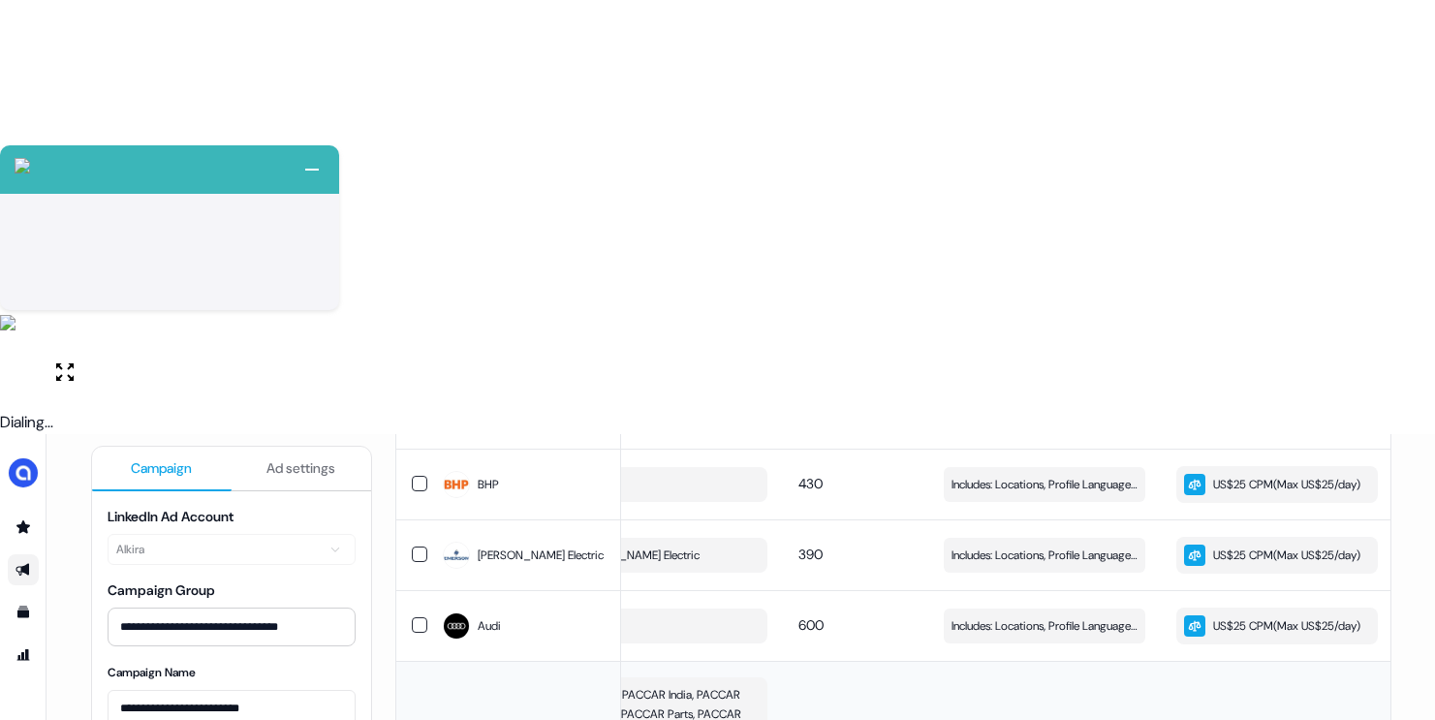
scroll to position [515, 0]
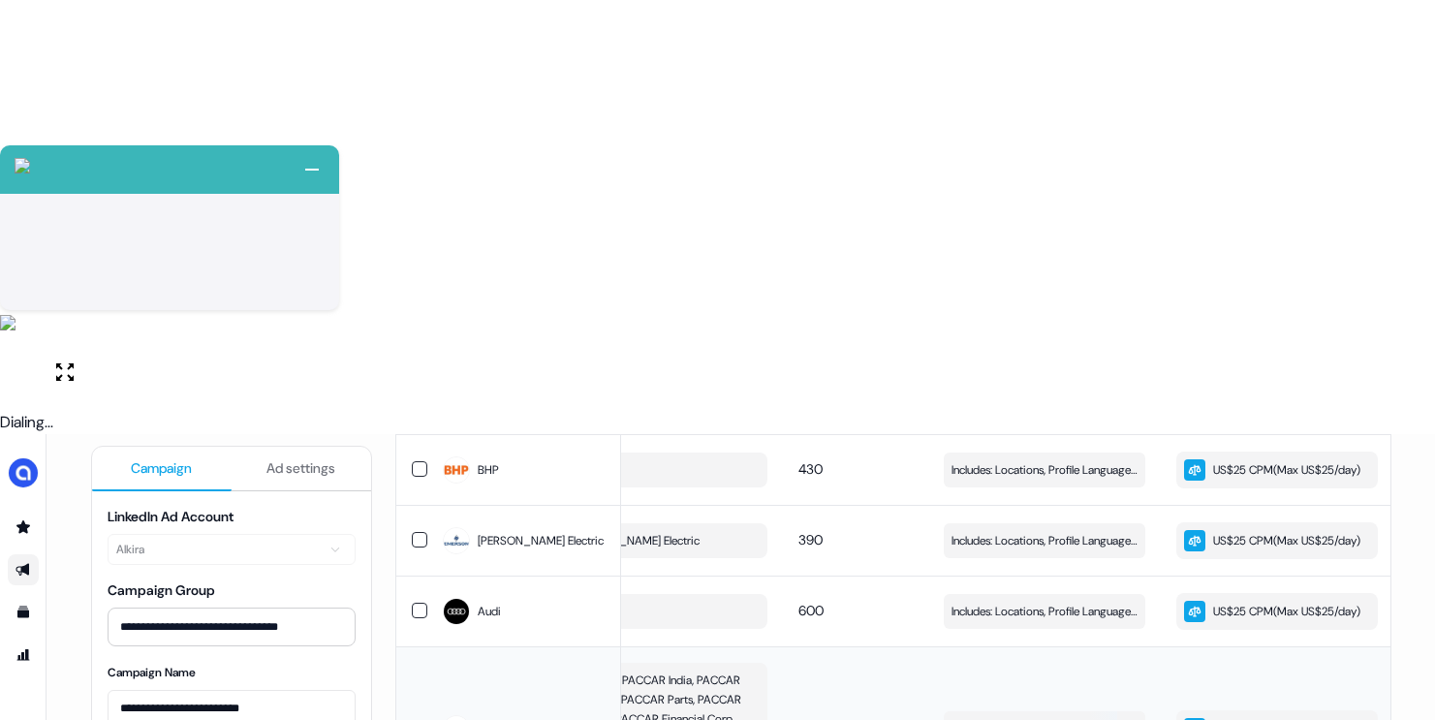
click at [1007, 719] on span "Includes: Locations, Profile Language, Years of Experience, Member Interests / …" at bounding box center [1044, 728] width 186 height 19
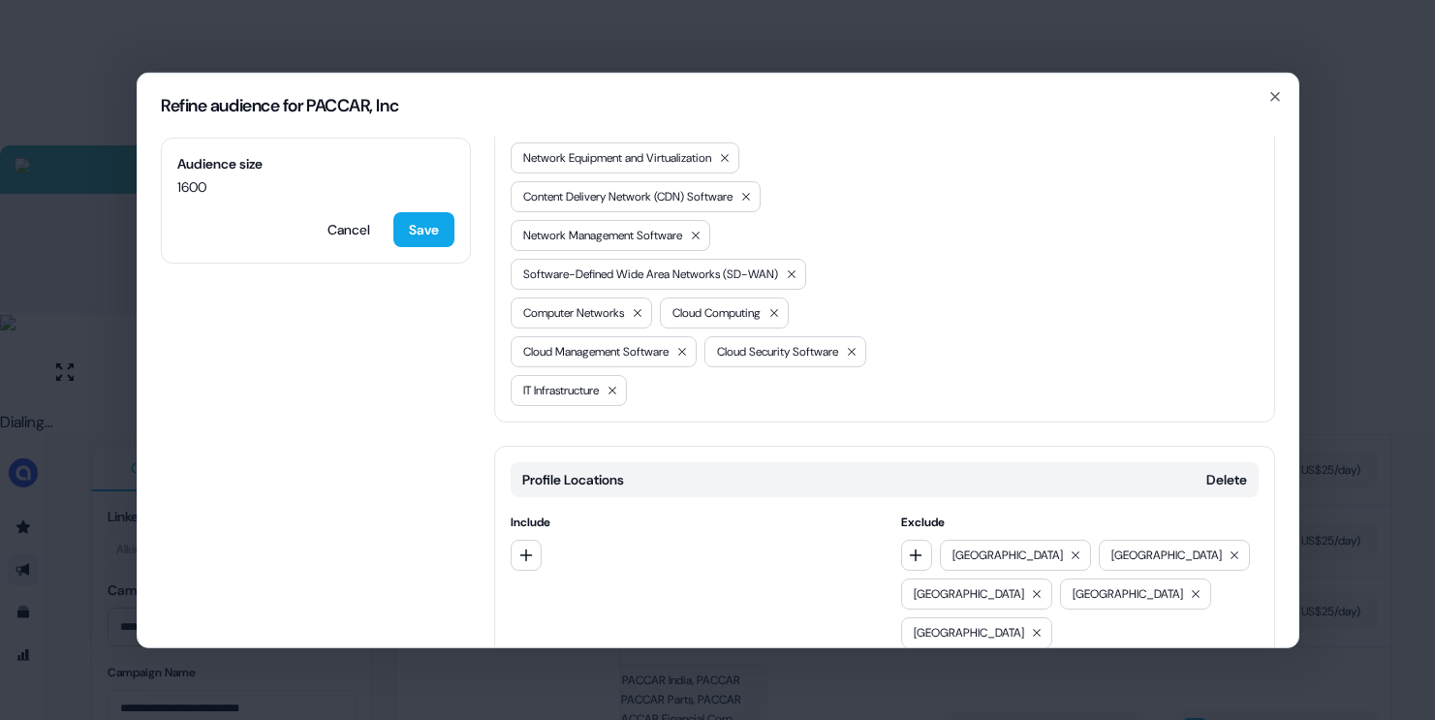
scroll to position [830, 0]
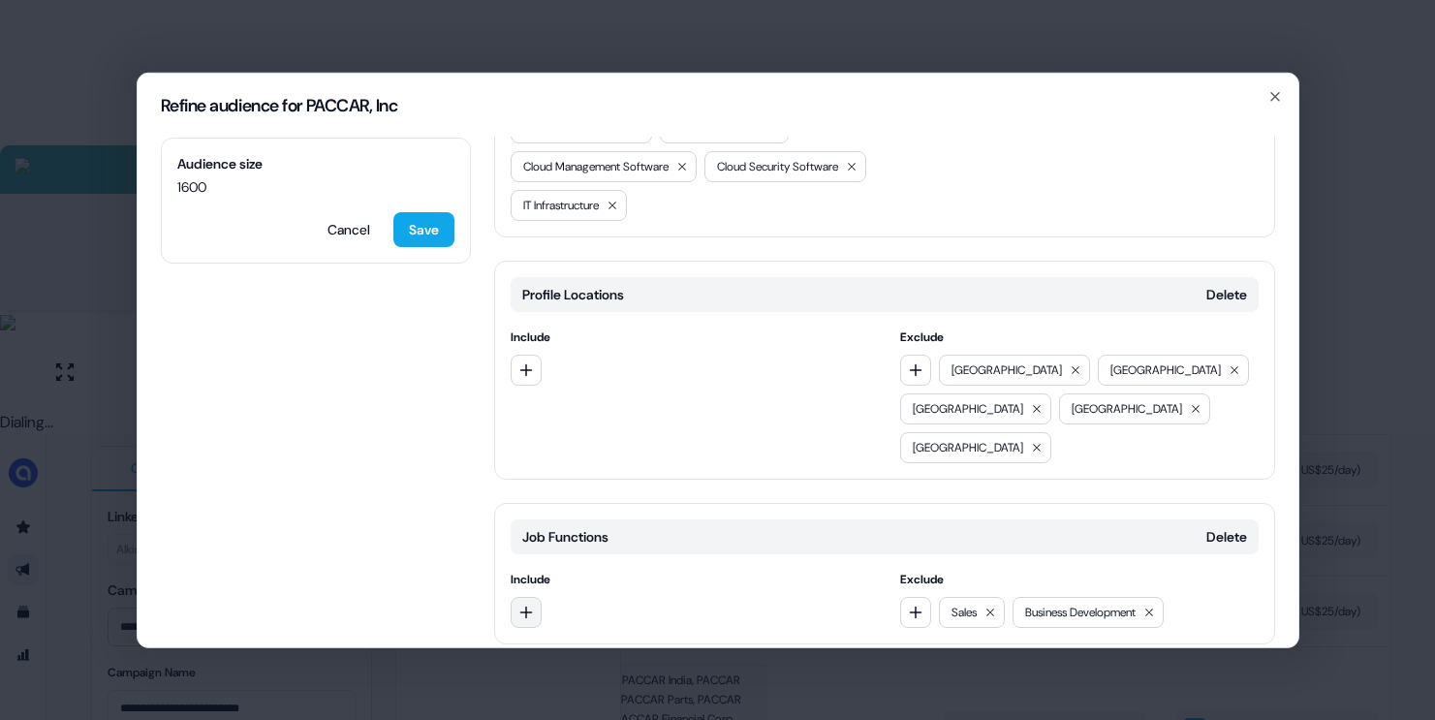
click at [528, 606] on icon "button" at bounding box center [525, 612] width 13 height 13
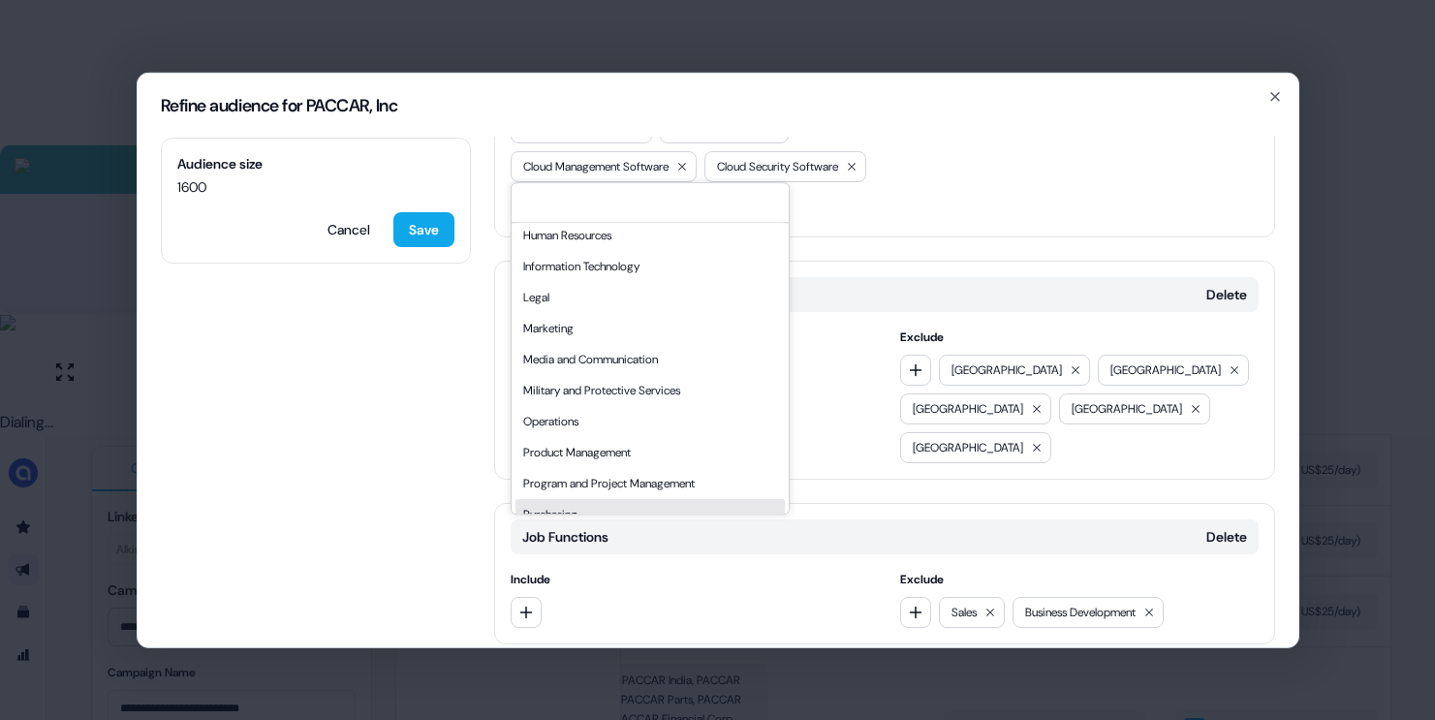
scroll to position [341, 0]
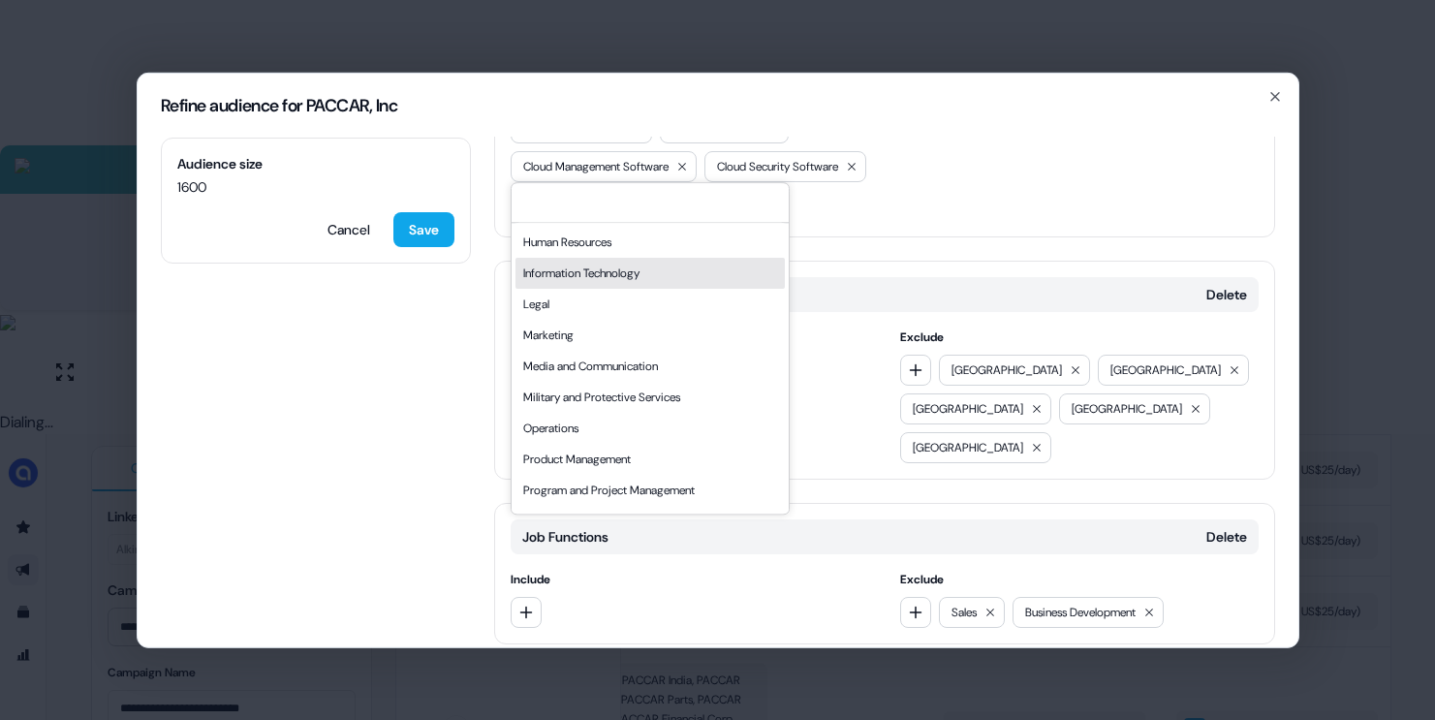
click at [601, 274] on div "Information Technology" at bounding box center [649, 273] width 269 height 31
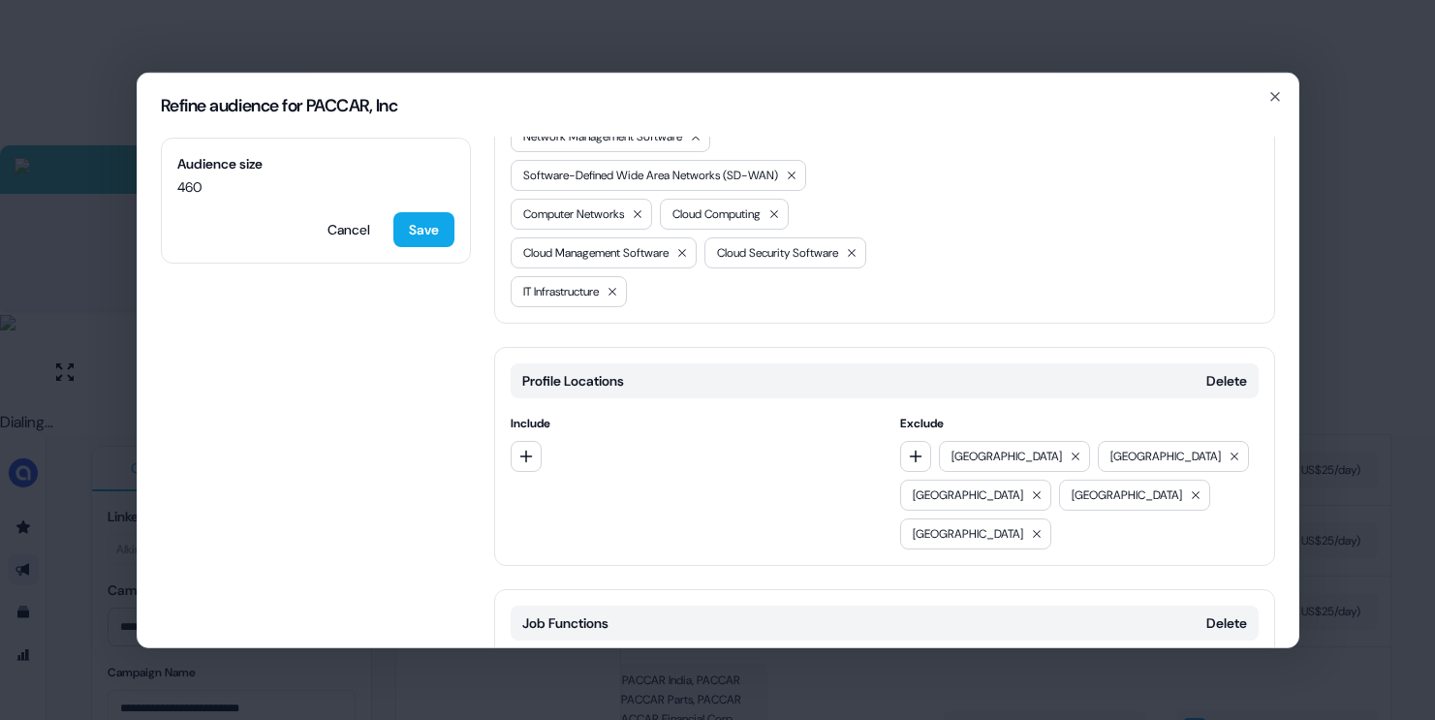
scroll to position [830, 0]
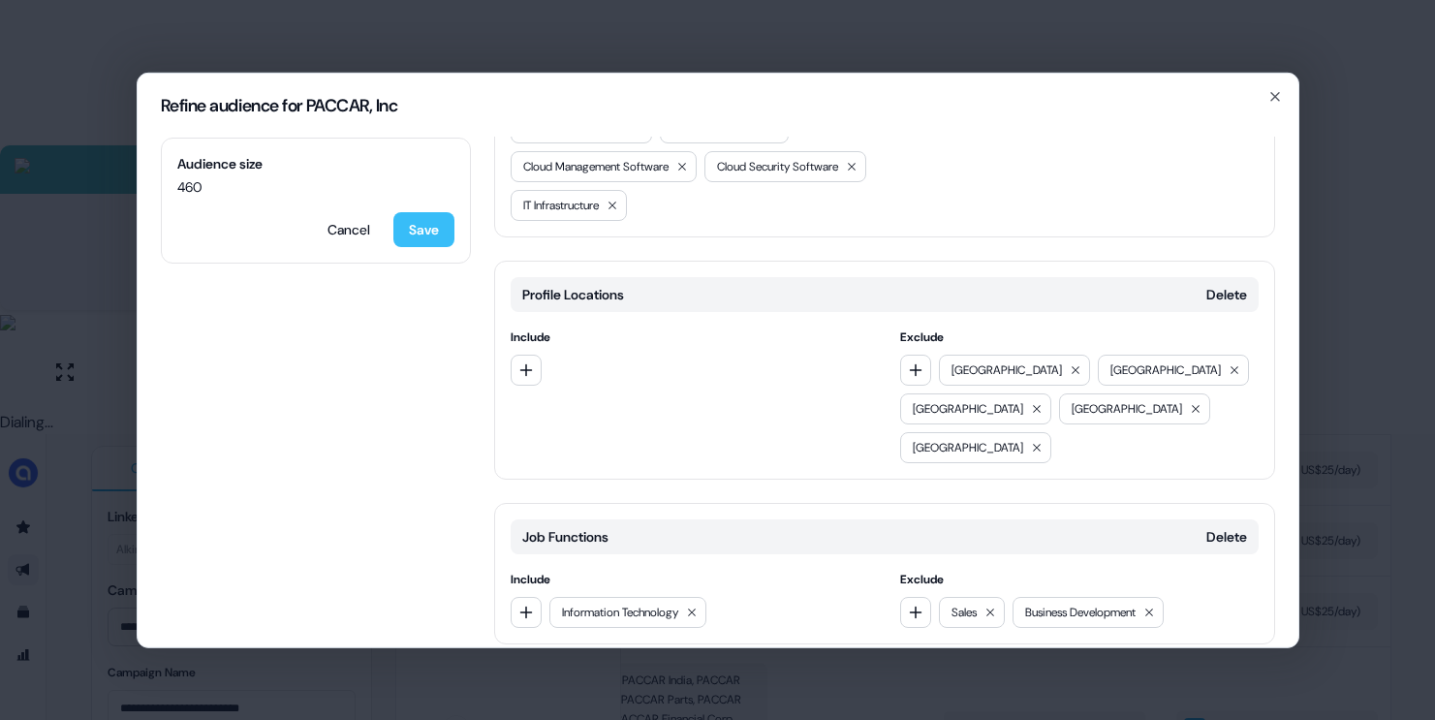
click at [439, 236] on button "Save" at bounding box center [423, 228] width 61 height 35
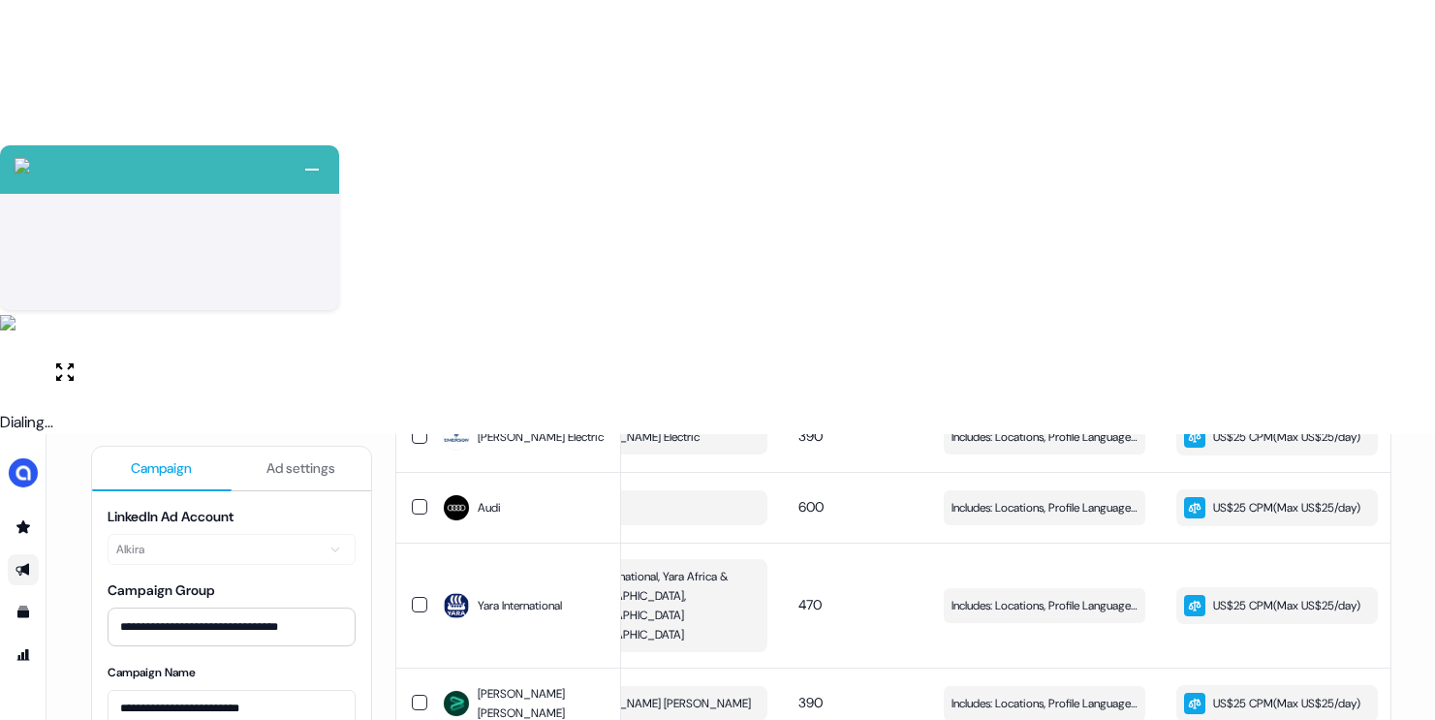
scroll to position [620, 0]
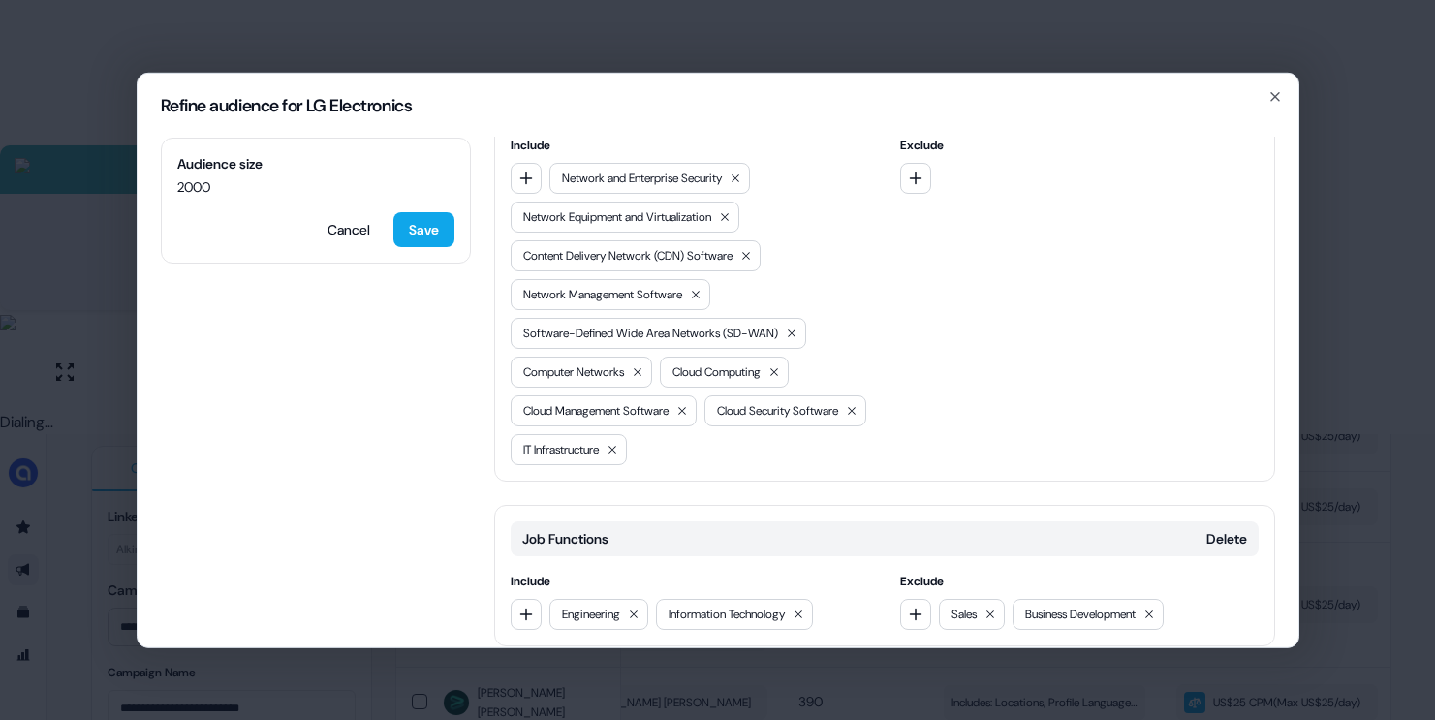
scroll to position [589, 0]
click at [638, 605] on icon at bounding box center [634, 611] width 12 height 12
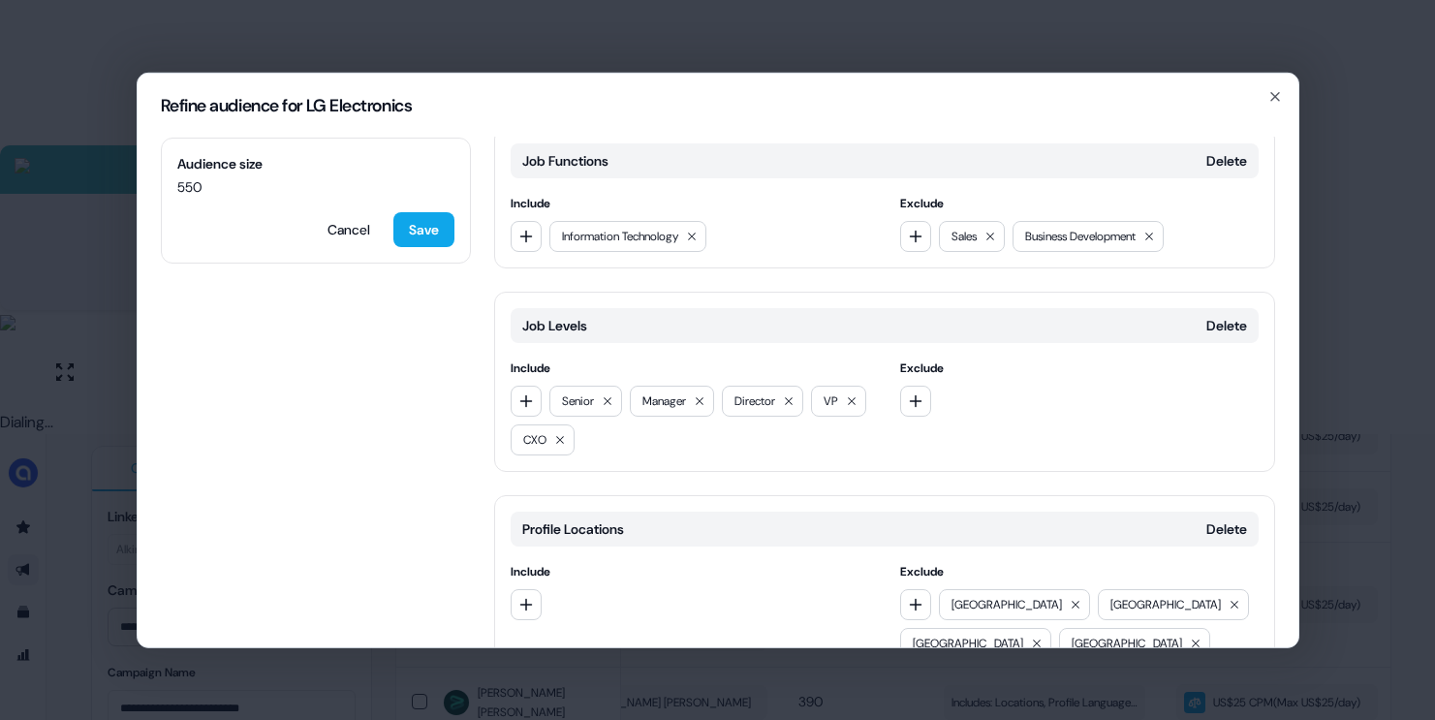
scroll to position [1034, 0]
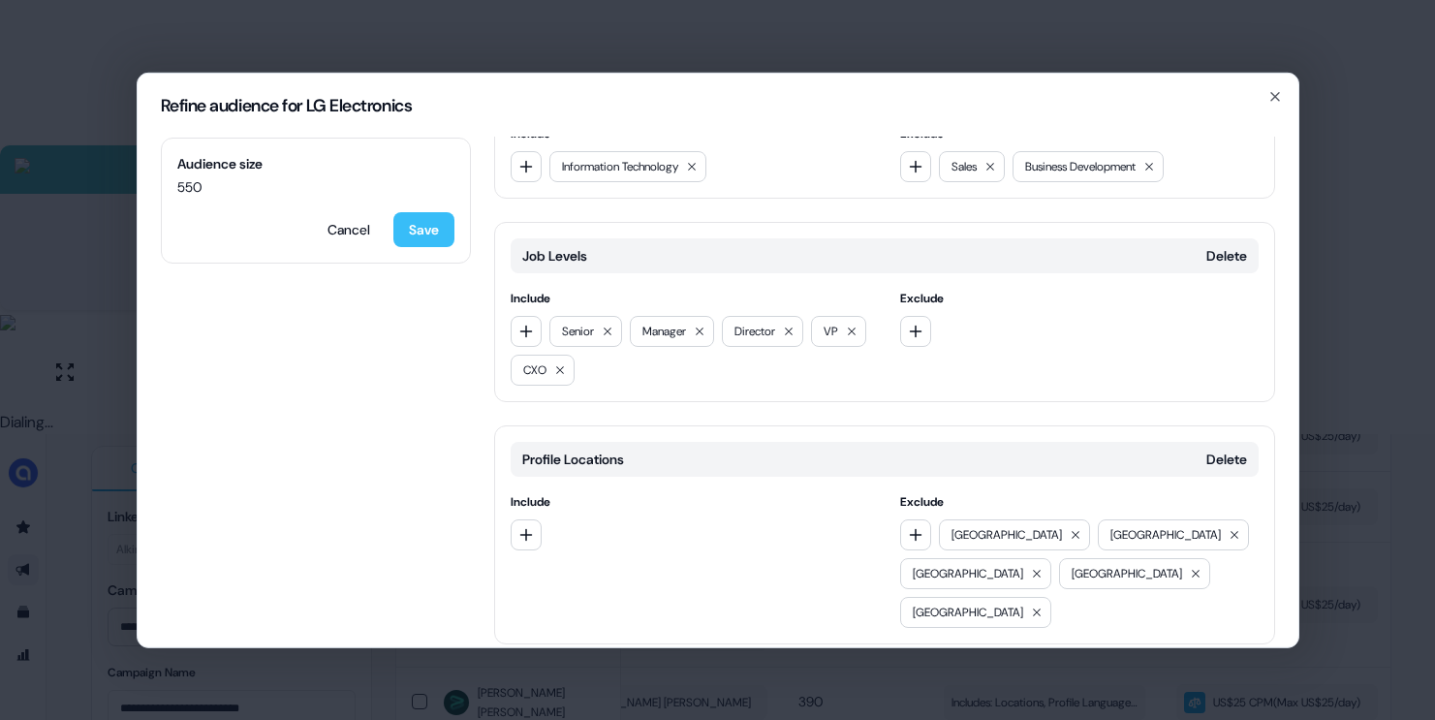
click at [427, 224] on button "Save" at bounding box center [423, 228] width 61 height 35
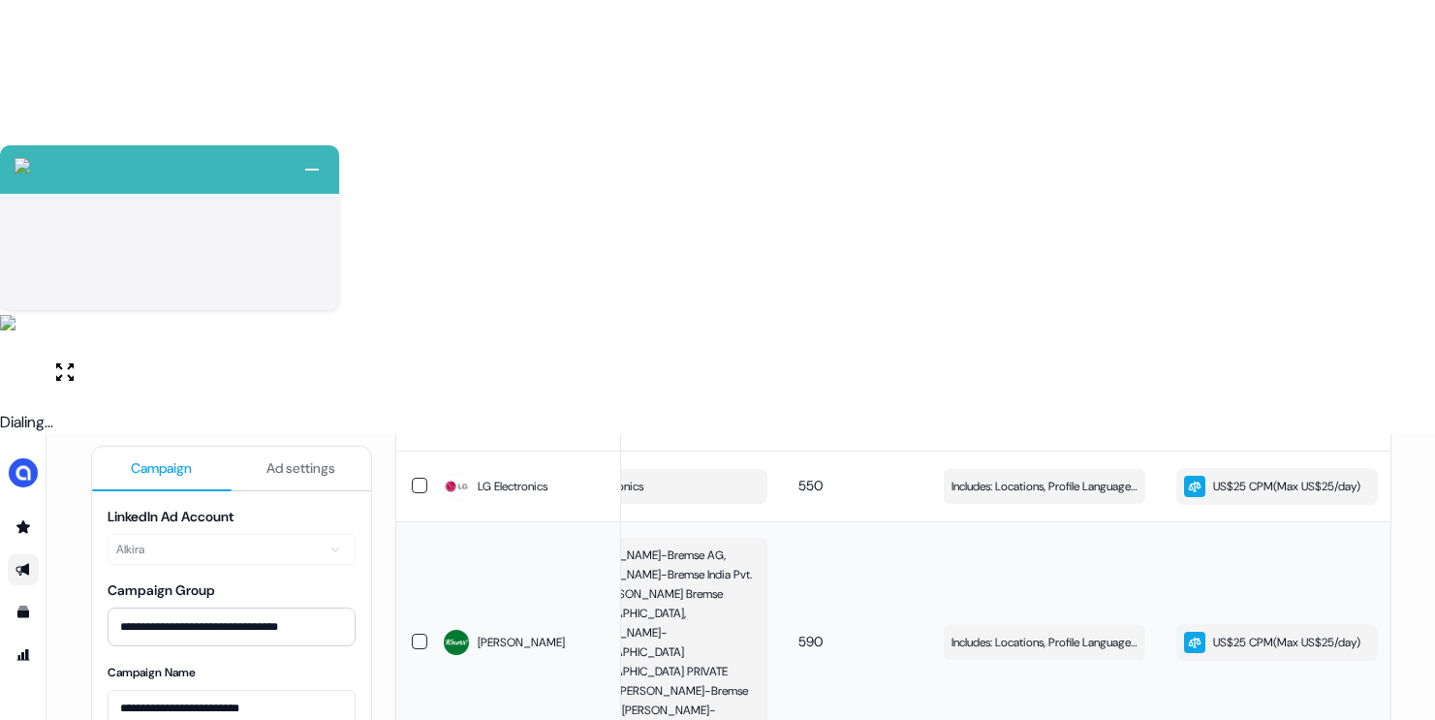
scroll to position [922, 0]
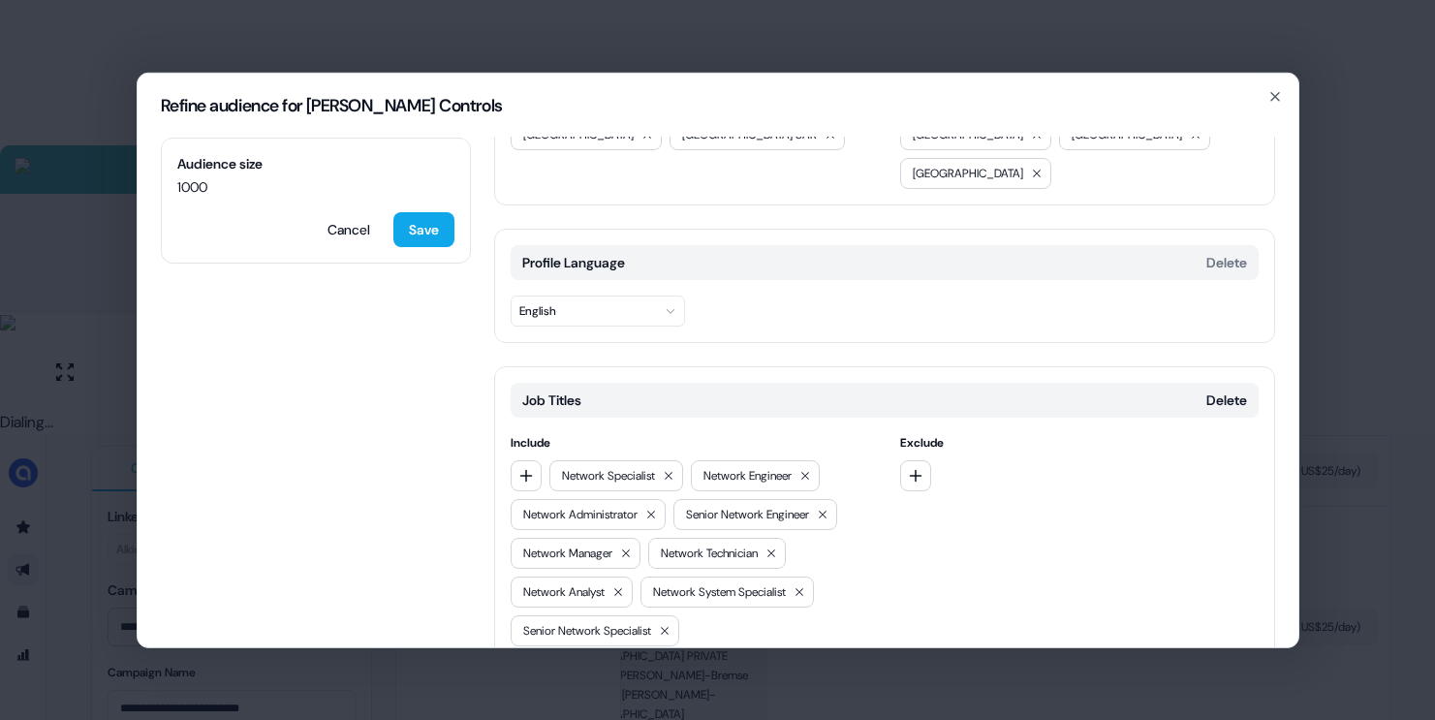
scroll to position [113, 0]
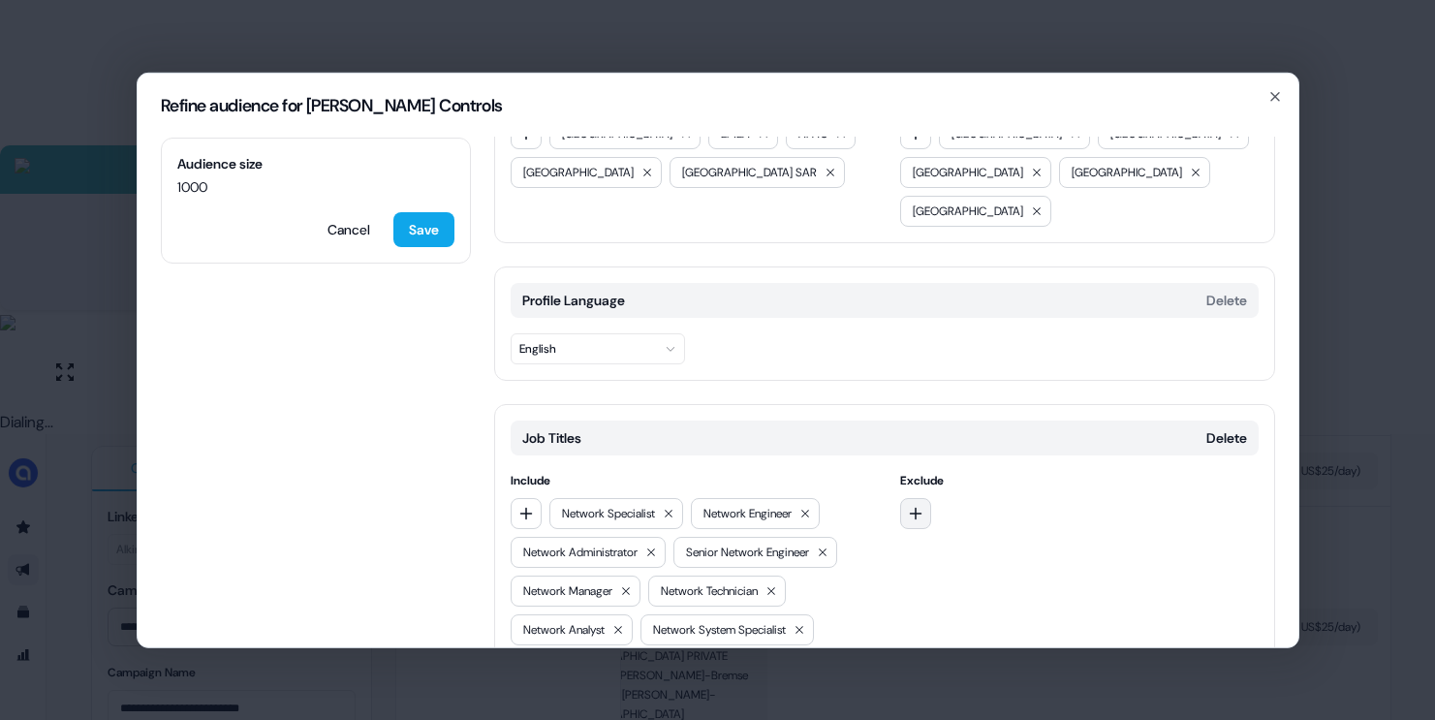
click at [918, 505] on icon "button" at bounding box center [916, 513] width 16 height 16
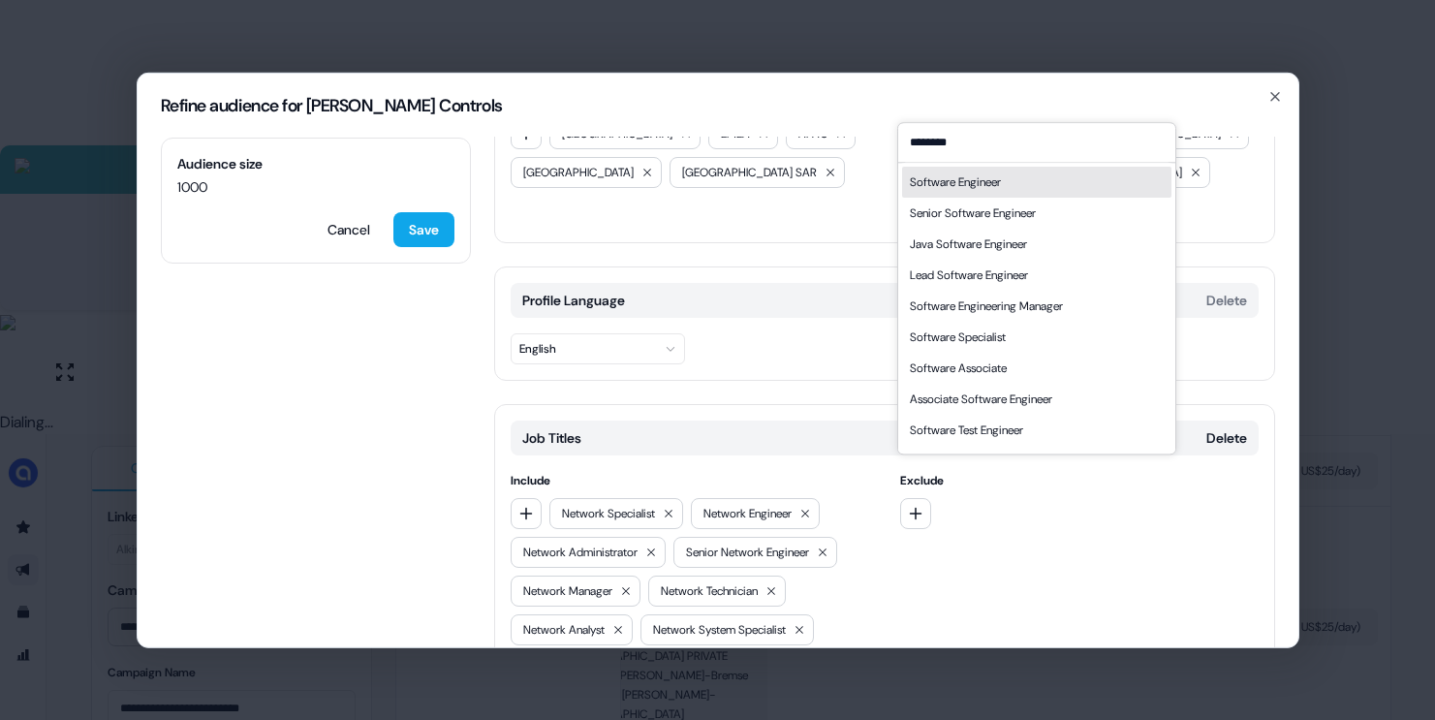
type input "********"
click at [999, 184] on div "Software Engineer" at bounding box center [955, 181] width 91 height 19
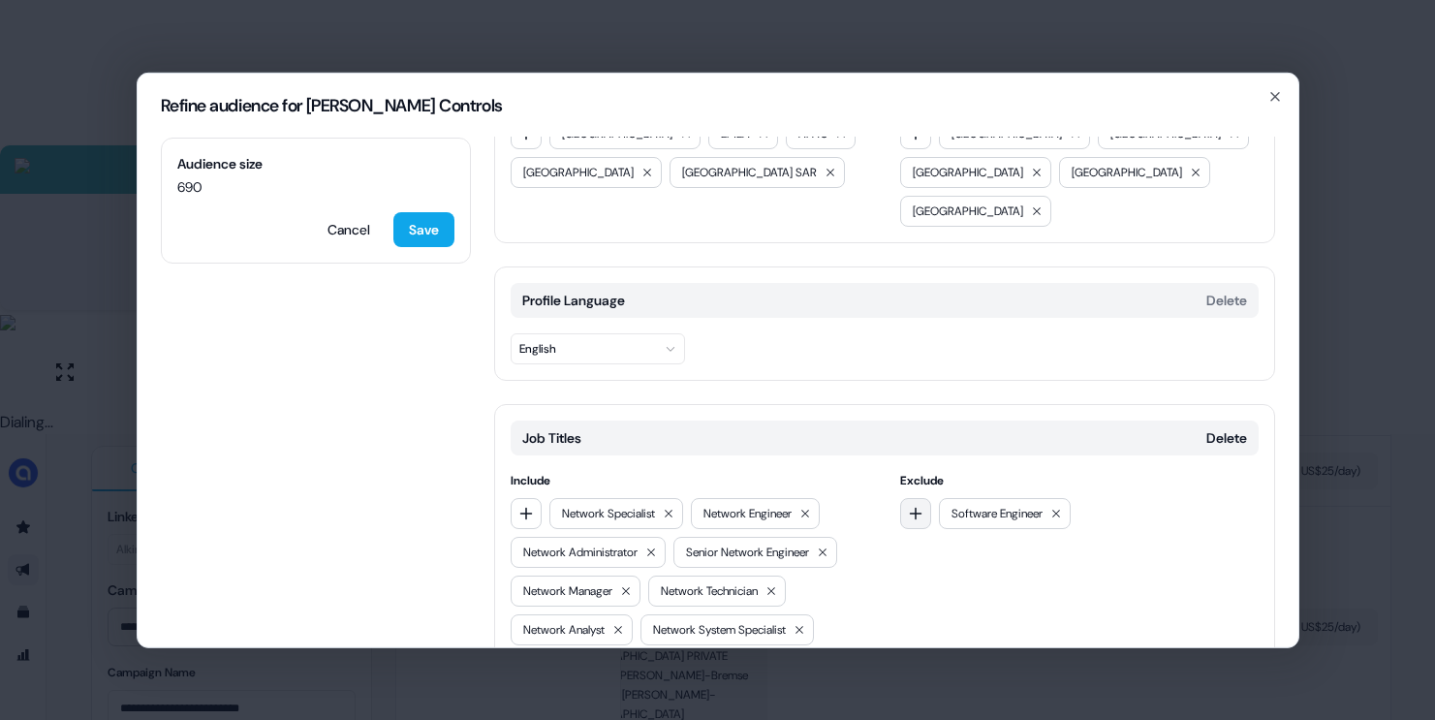
click at [914, 505] on icon "button" at bounding box center [916, 513] width 16 height 16
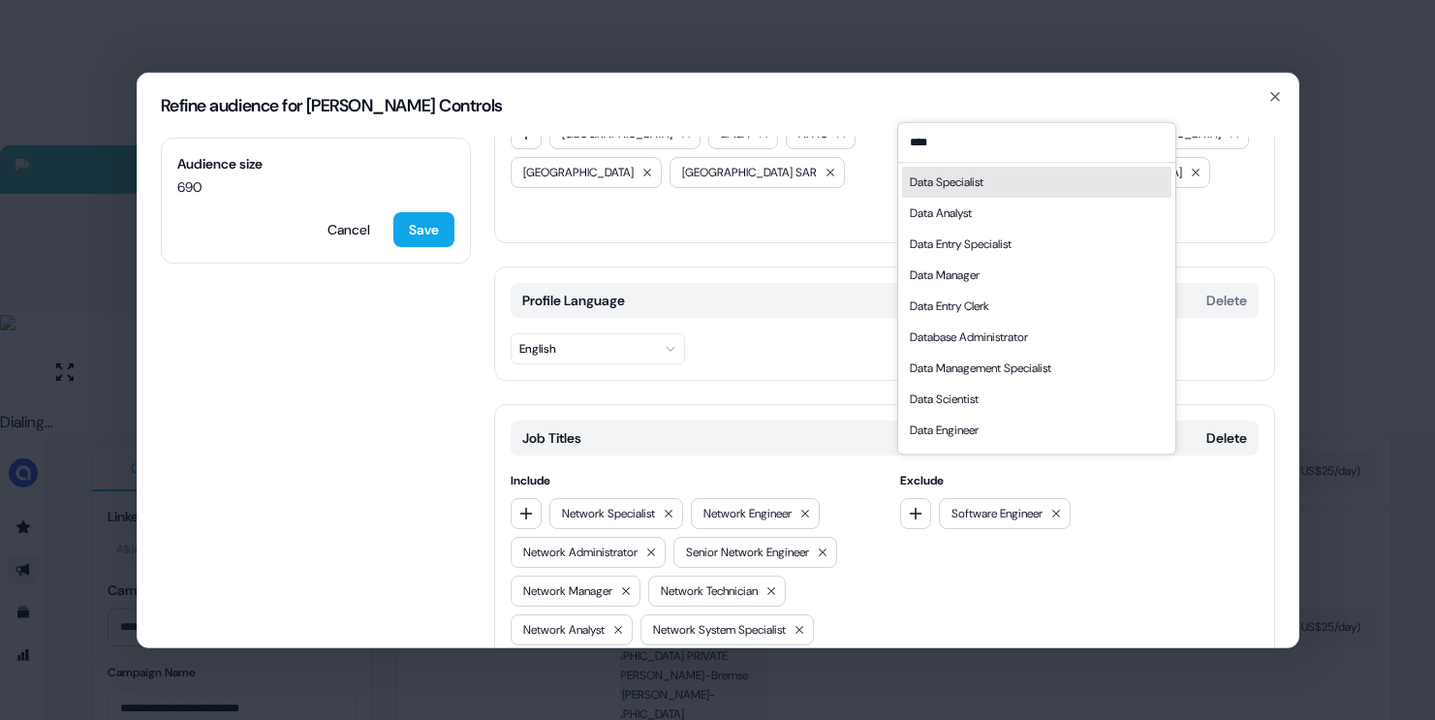
type input "****"
click at [1004, 184] on div "Data Specialist" at bounding box center [1036, 182] width 269 height 31
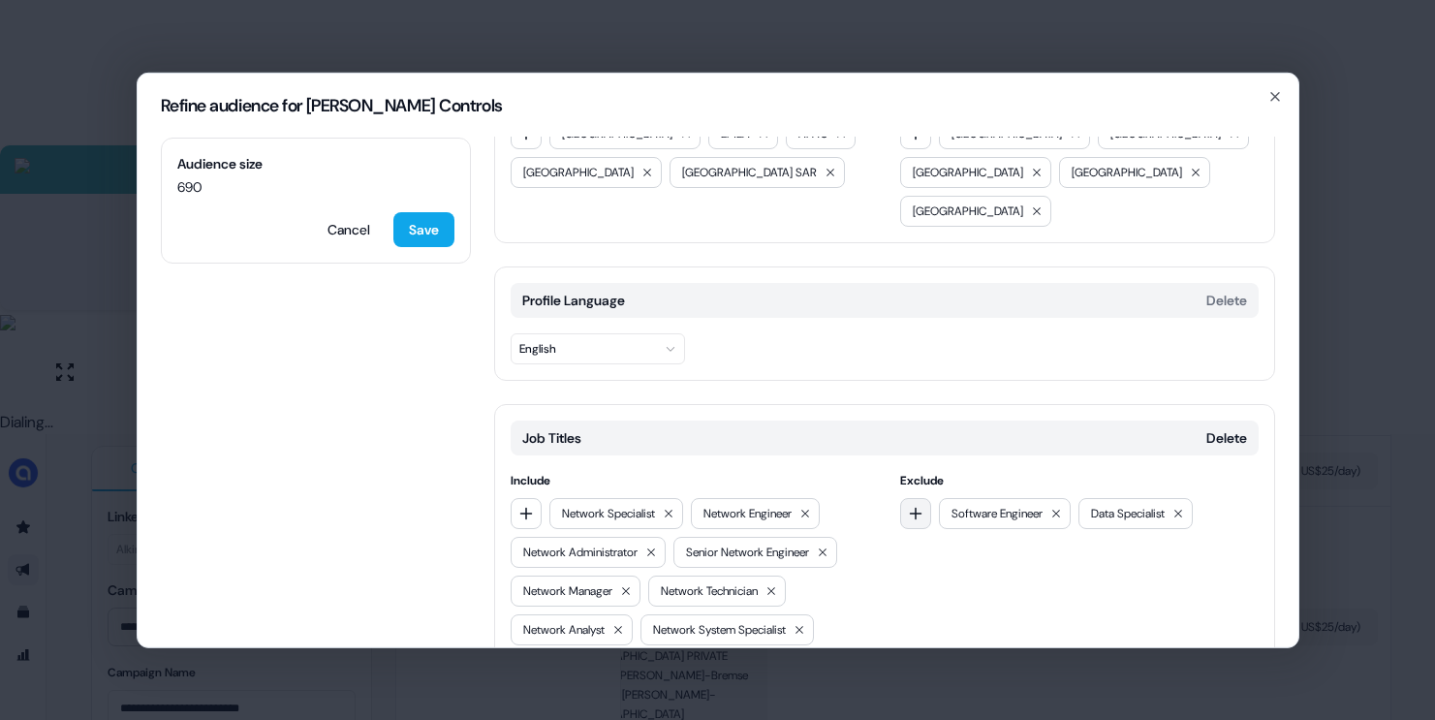
click at [909, 505] on icon "button" at bounding box center [916, 513] width 16 height 16
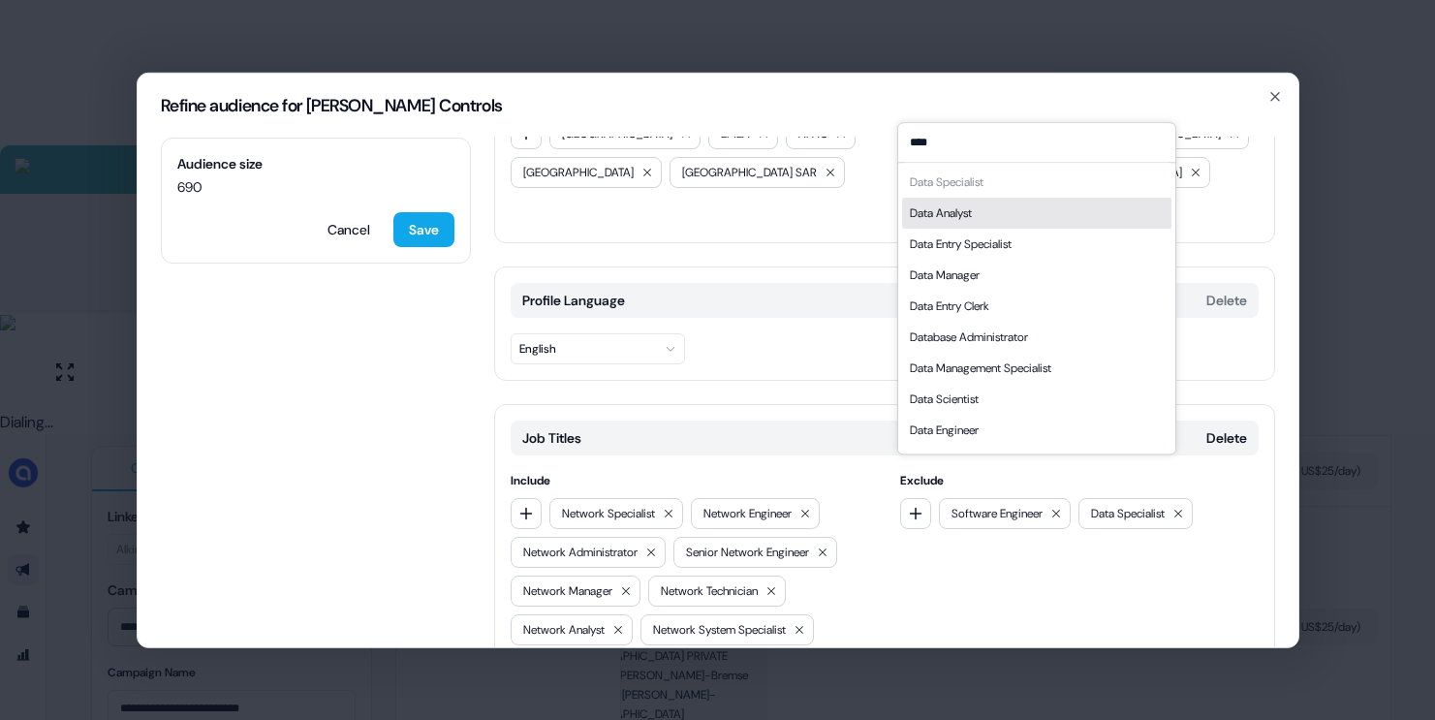
type input "****"
click at [972, 214] on div "Data Analyst" at bounding box center [941, 212] width 62 height 19
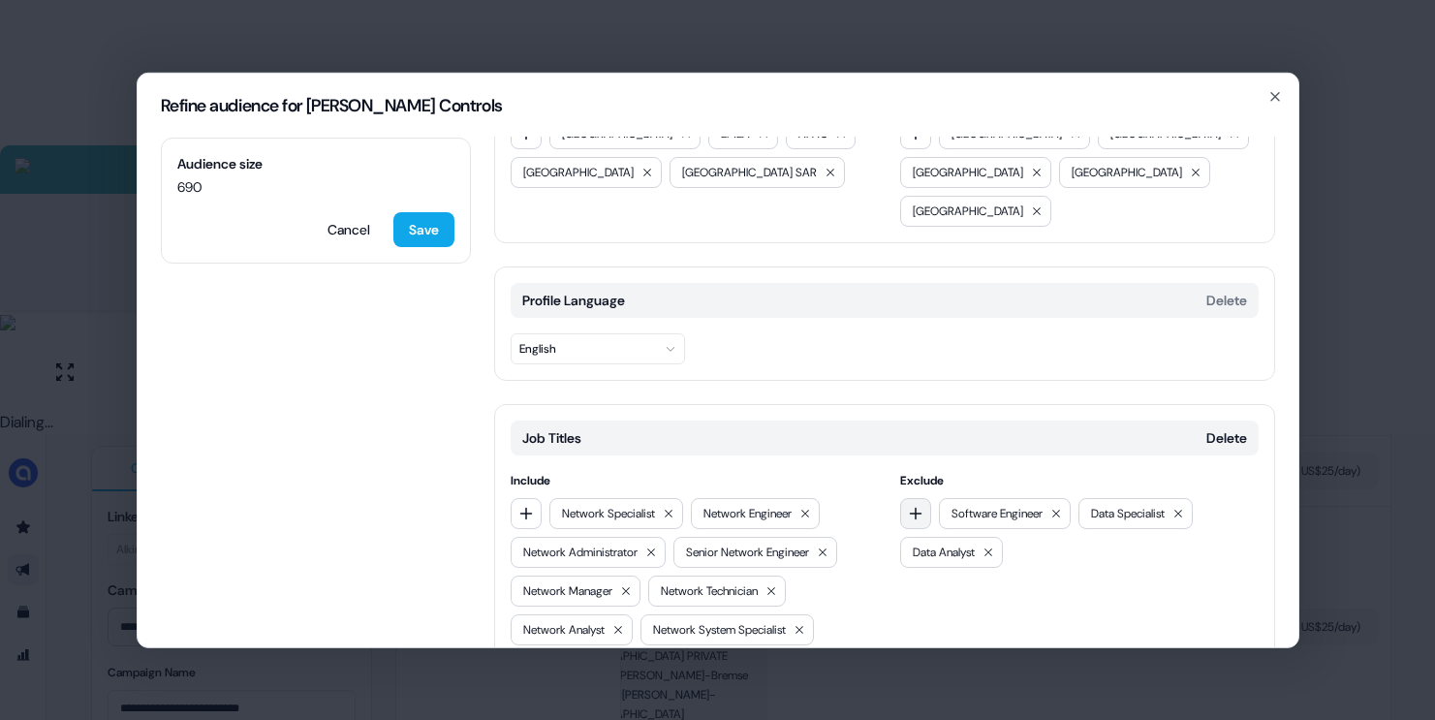
click at [910, 507] on icon "button" at bounding box center [916, 513] width 13 height 13
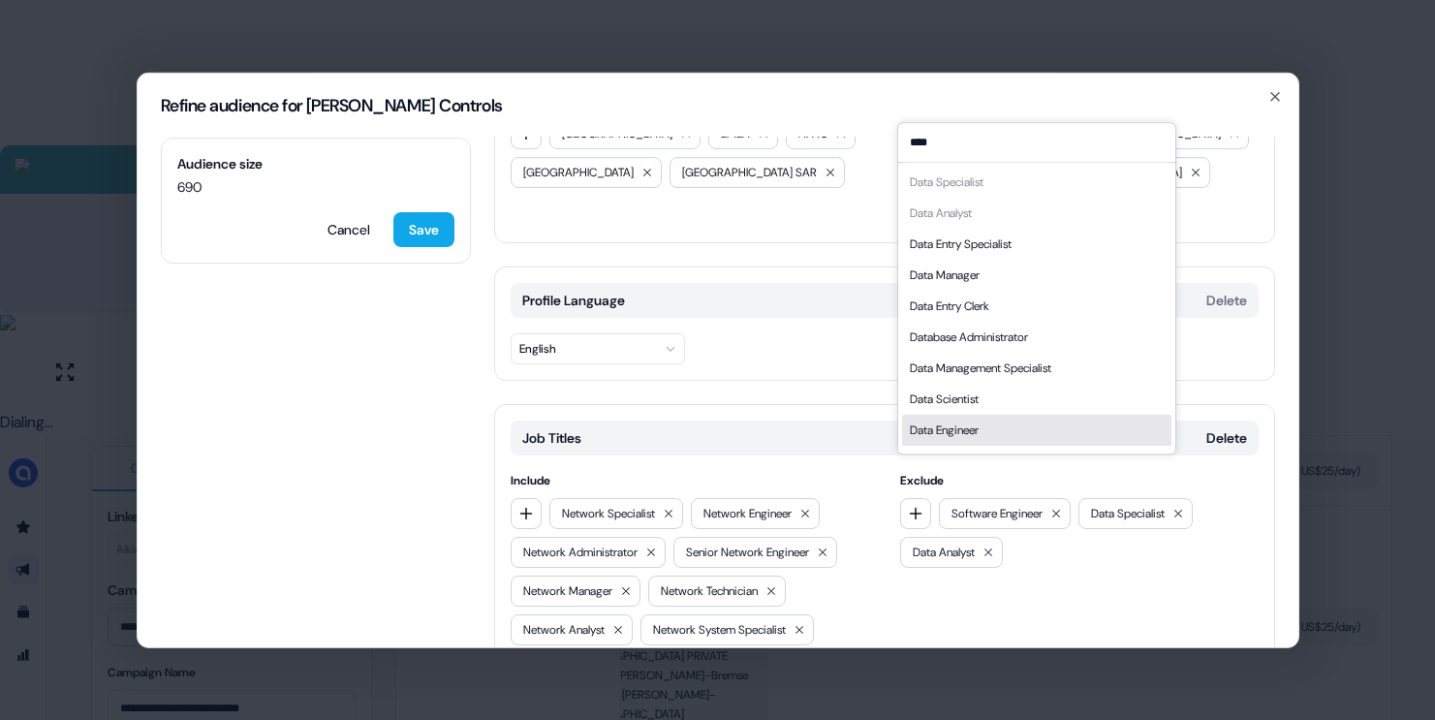
type input "****"
click at [994, 420] on div "Data Engineer" at bounding box center [1036, 430] width 269 height 31
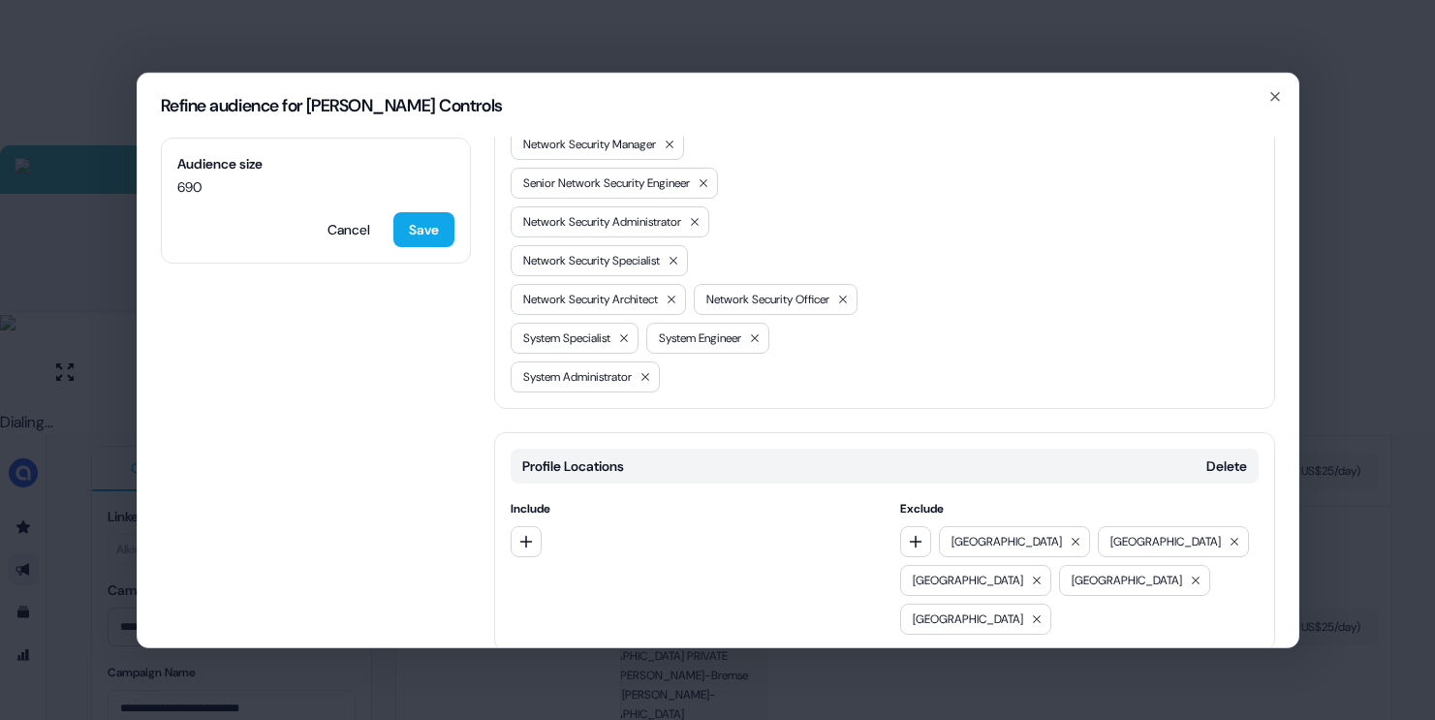
scroll to position [1225, 0]
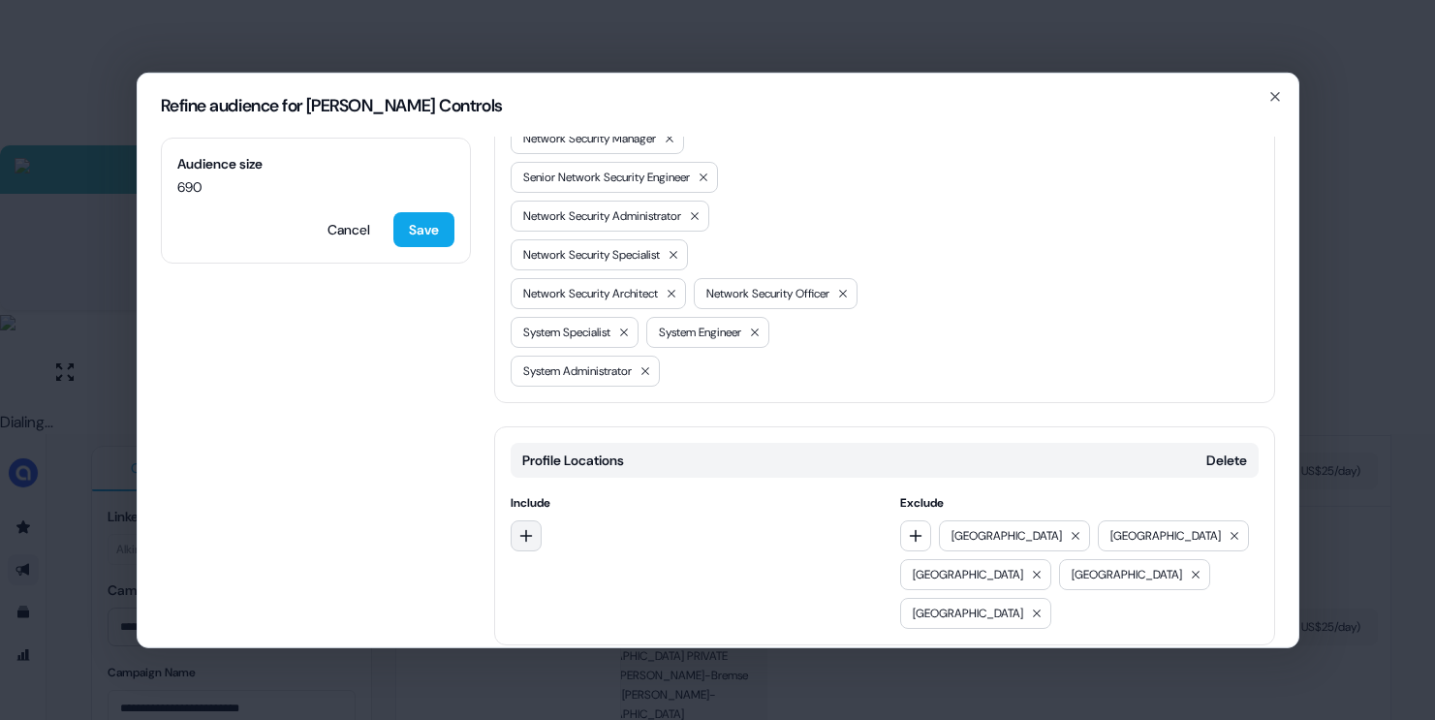
click at [525, 534] on icon "button" at bounding box center [525, 535] width 13 height 13
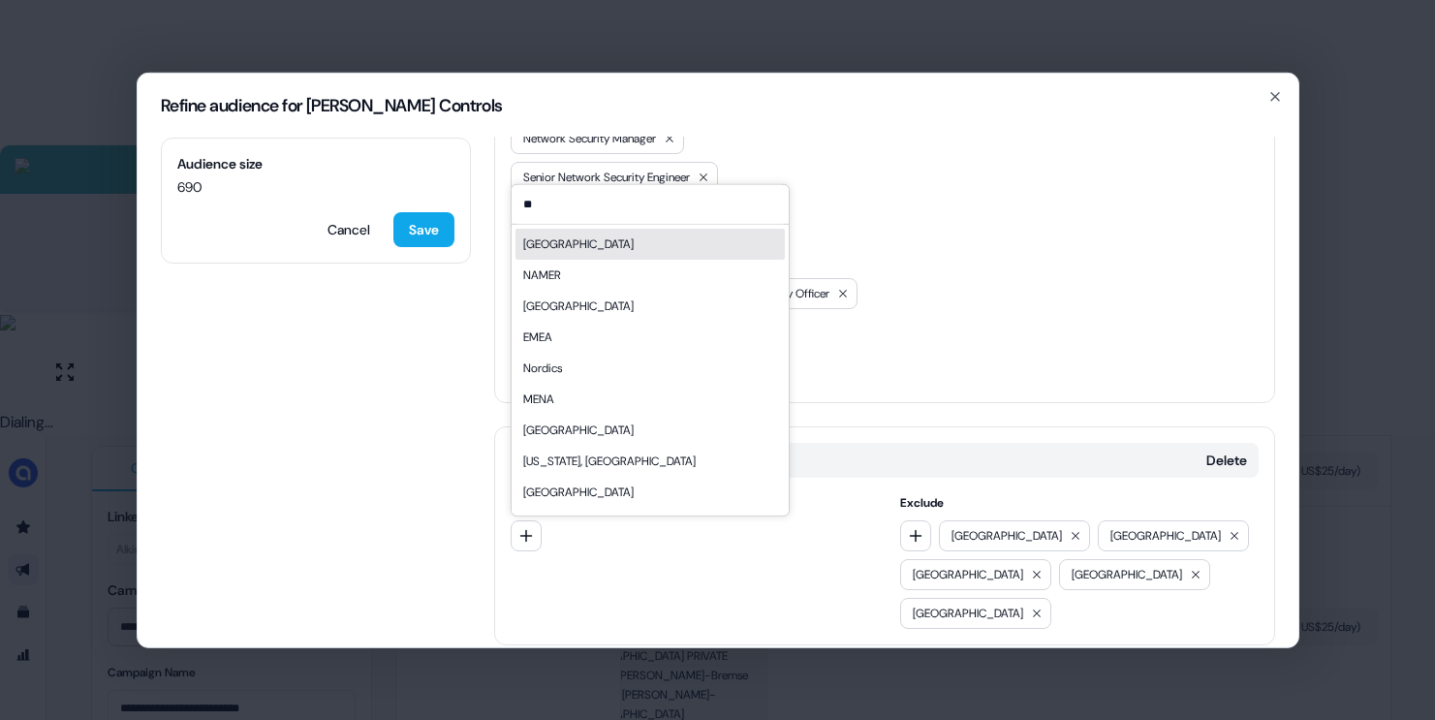
type input "**"
click at [691, 245] on div "[GEOGRAPHIC_DATA]" at bounding box center [649, 243] width 269 height 31
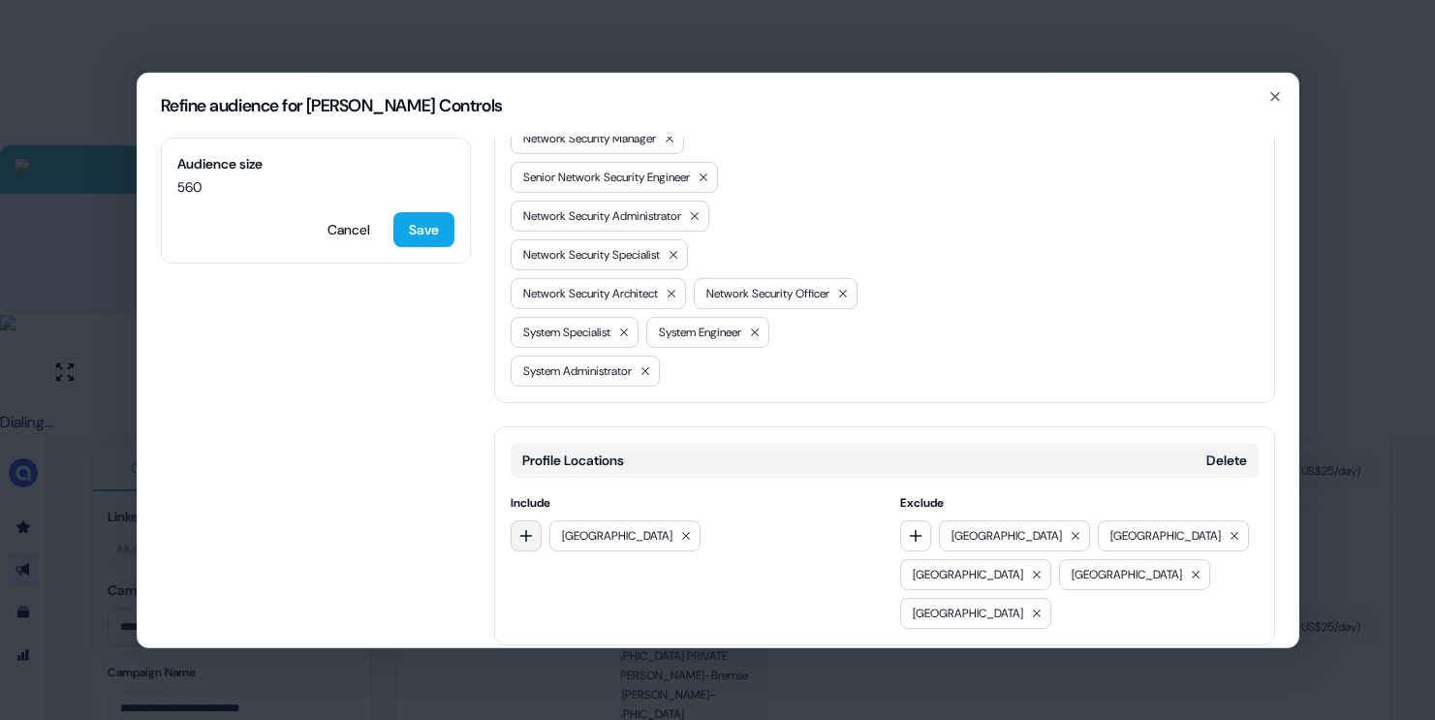
click at [523, 540] on icon "button" at bounding box center [526, 535] width 16 height 16
type input "****"
click at [572, 622] on div "EMEA" at bounding box center [649, 614] width 269 height 31
click at [531, 532] on icon "button" at bounding box center [526, 535] width 16 height 16
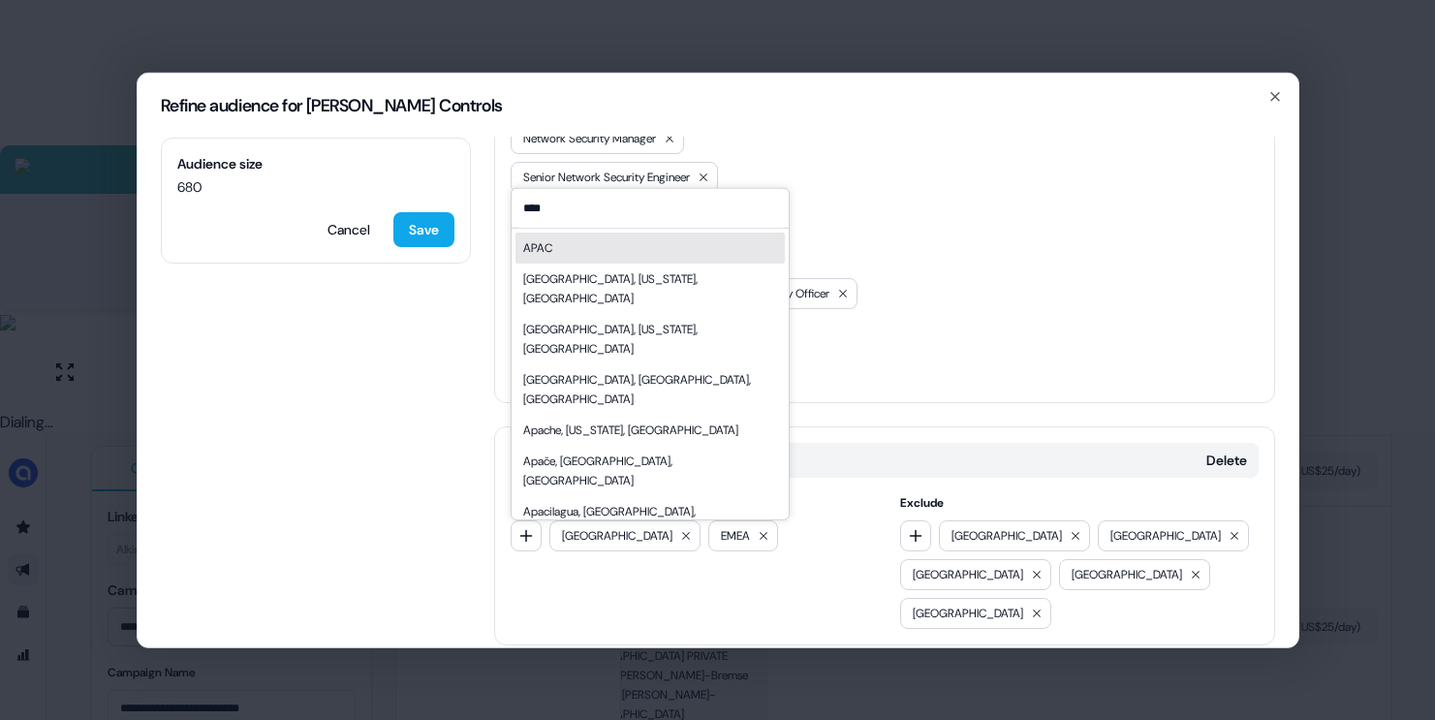
type input "****"
click at [588, 243] on div "APAC" at bounding box center [649, 247] width 269 height 31
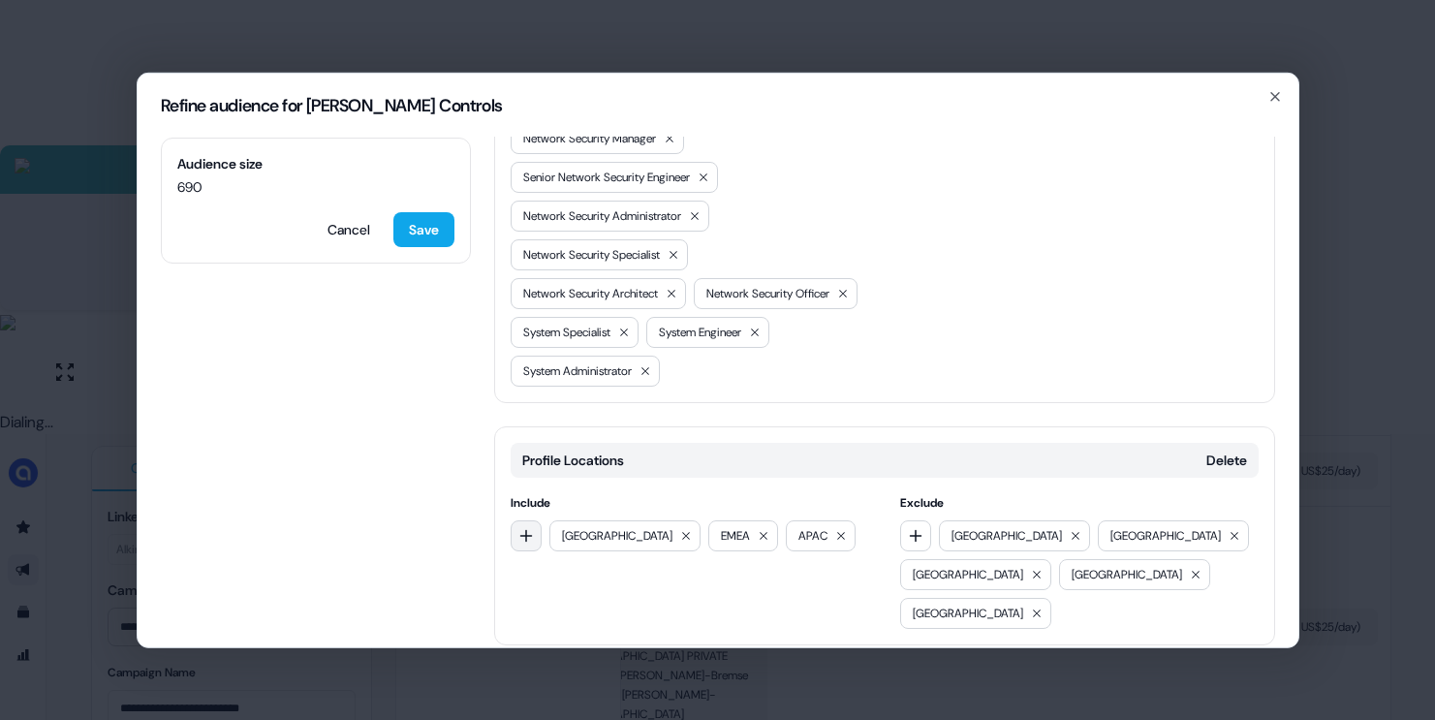
click at [526, 541] on icon "button" at bounding box center [526, 535] width 16 height 16
click at [585, 483] on div "Profile Locations Delete Include North America EMEA APAC Exclude India China Pa…" at bounding box center [884, 534] width 781 height 219
click at [518, 541] on icon "button" at bounding box center [526, 535] width 16 height 16
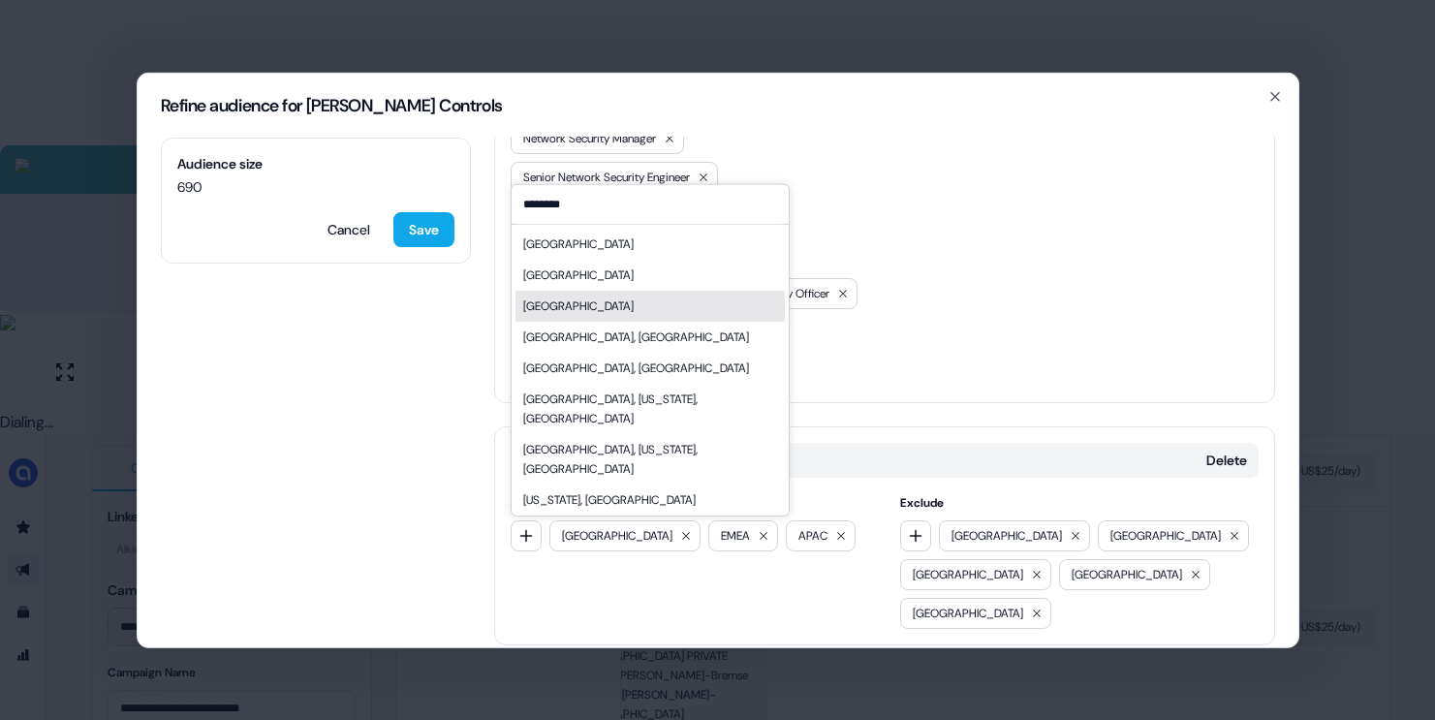
type input "********"
click at [590, 306] on div "[GEOGRAPHIC_DATA]" at bounding box center [578, 305] width 110 height 19
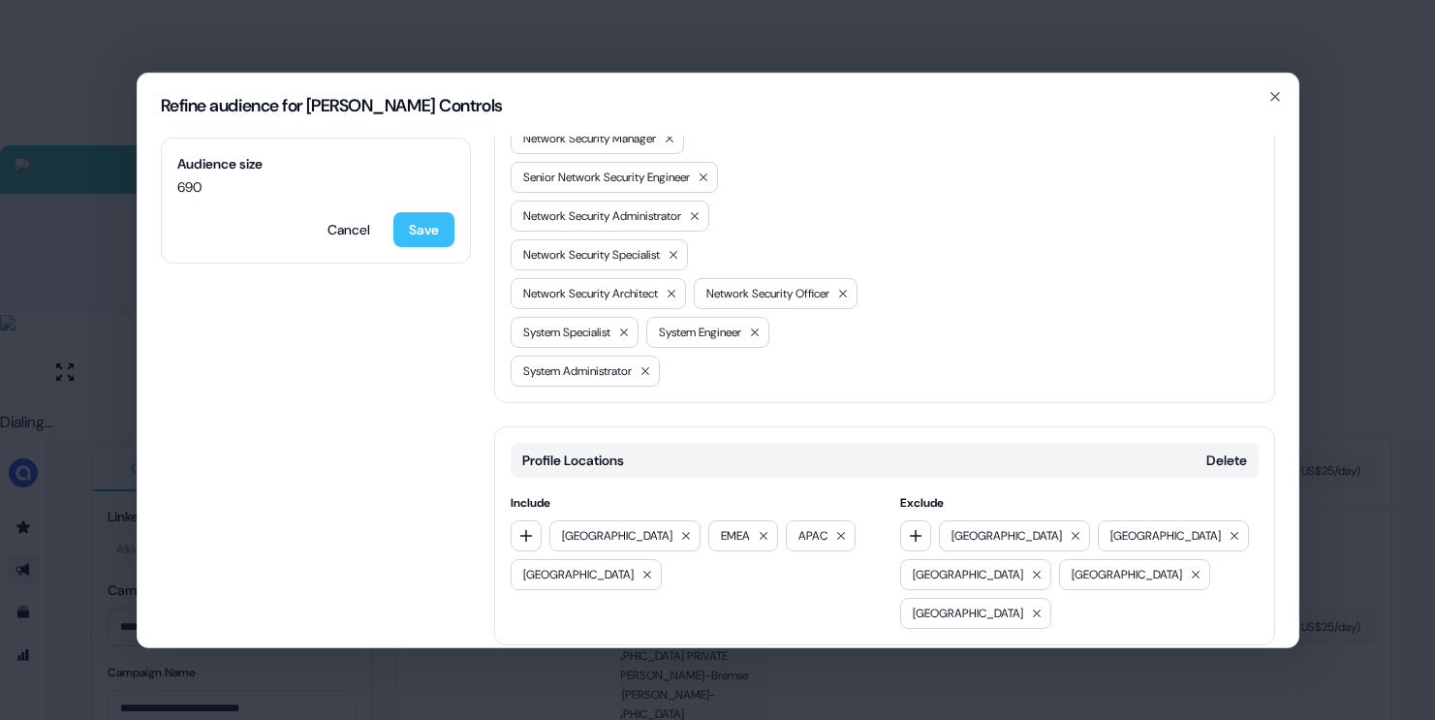
click at [434, 239] on button "Save" at bounding box center [423, 228] width 61 height 35
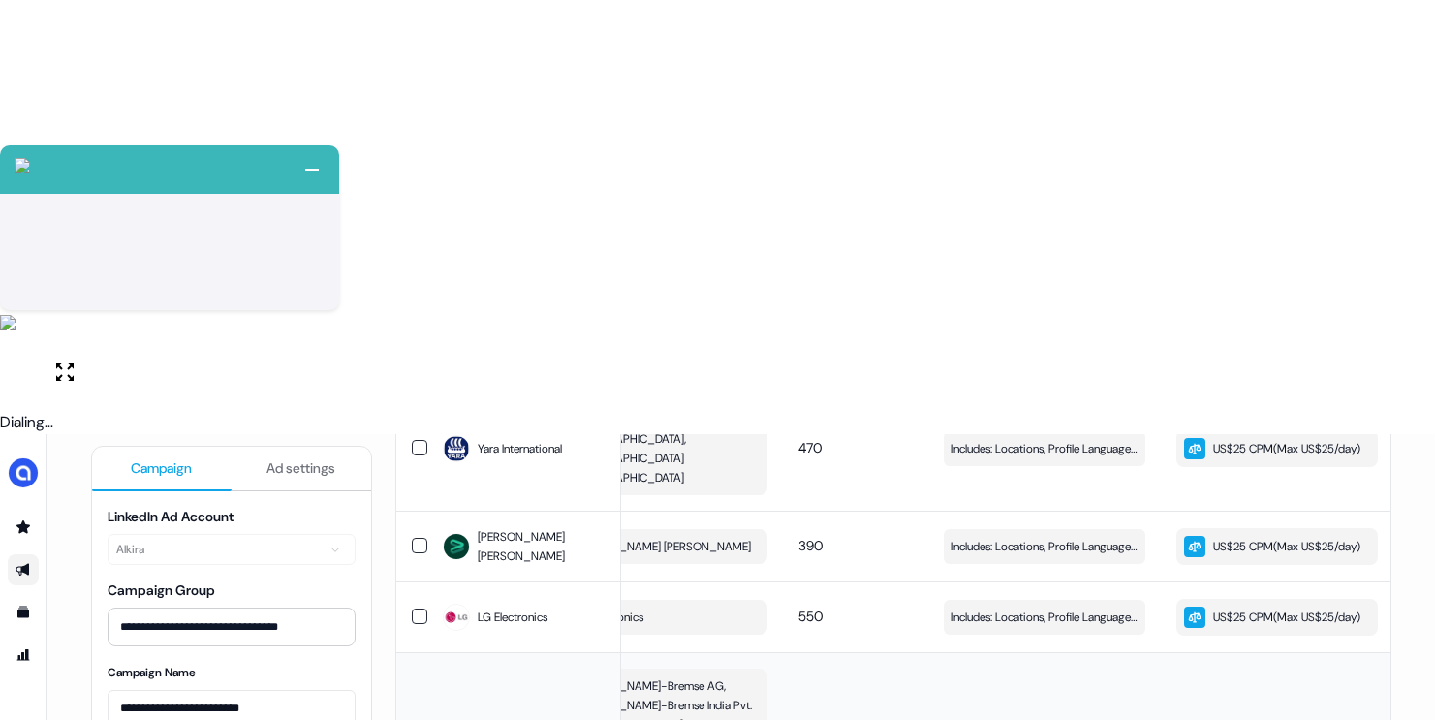
scroll to position [775, 0]
click at [989, 608] on span "Includes: Locations, Profile Language, Years of Experience, Member Interests, J…" at bounding box center [1044, 617] width 186 height 19
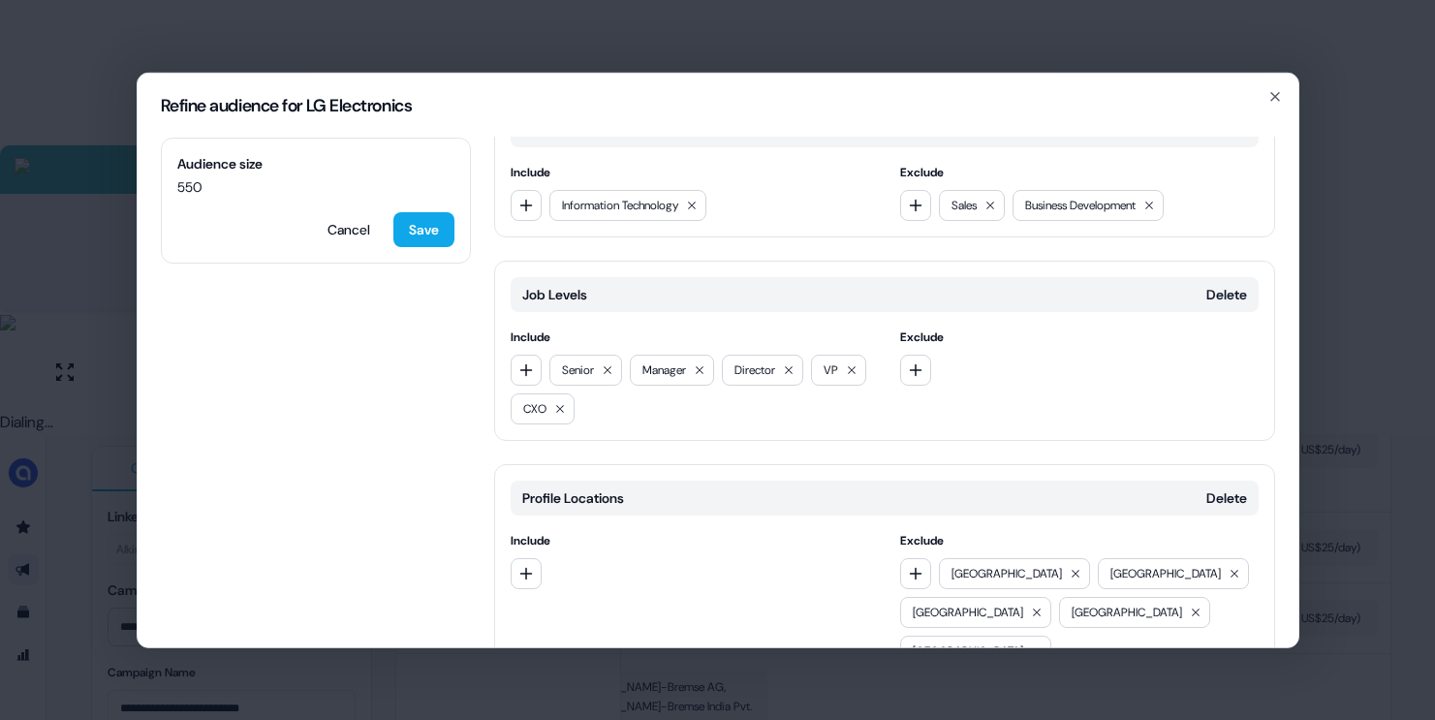
scroll to position [1034, 0]
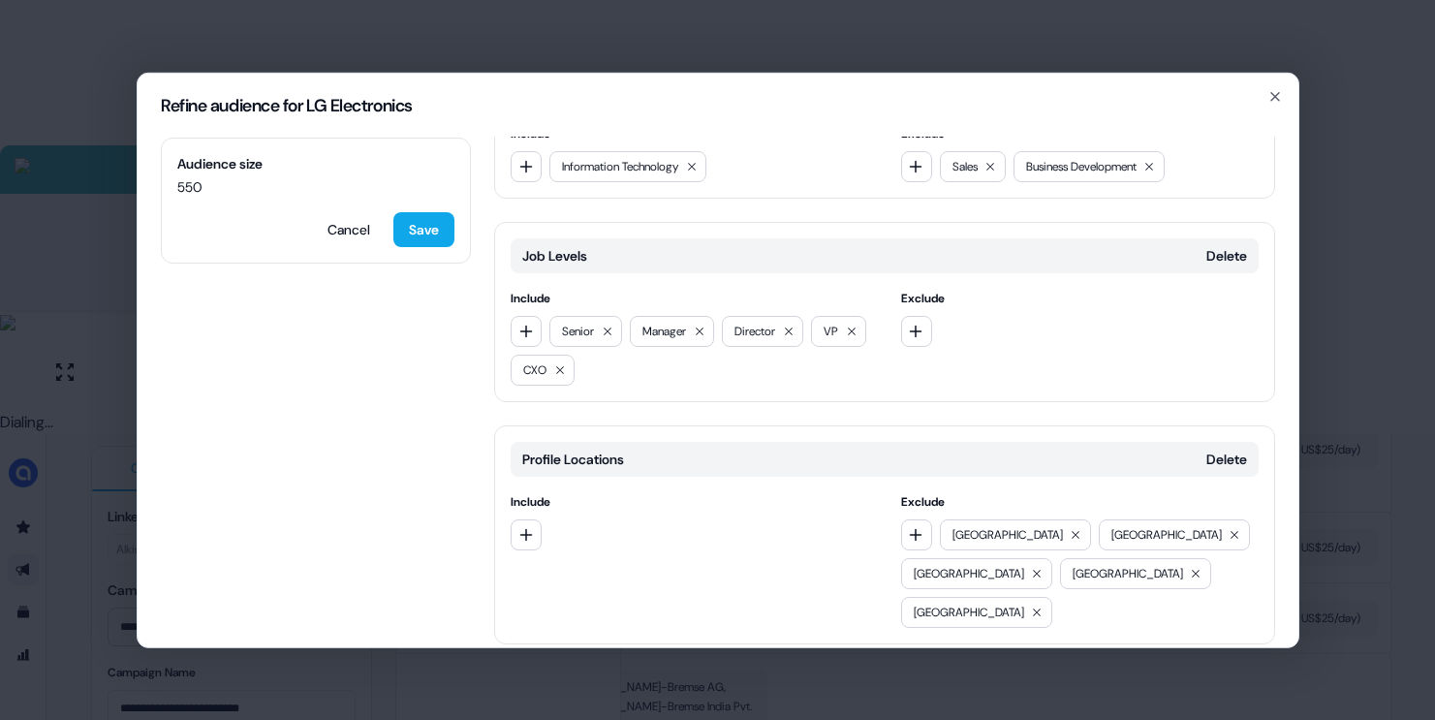
click at [1356, 368] on div "Refine audience for LG Electronics Audience size 550 Cancel Save Locations Dele…" at bounding box center [717, 360] width 1435 height 720
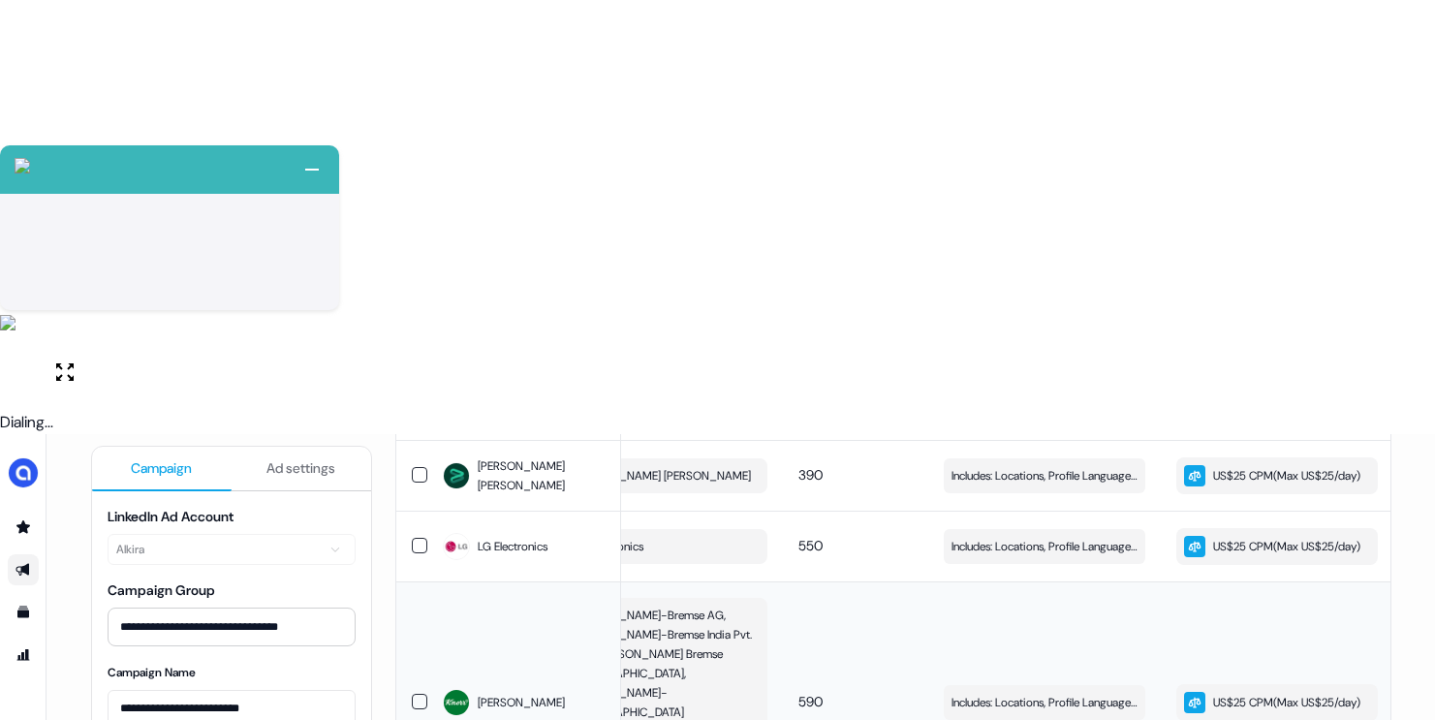
scroll to position [854, 0]
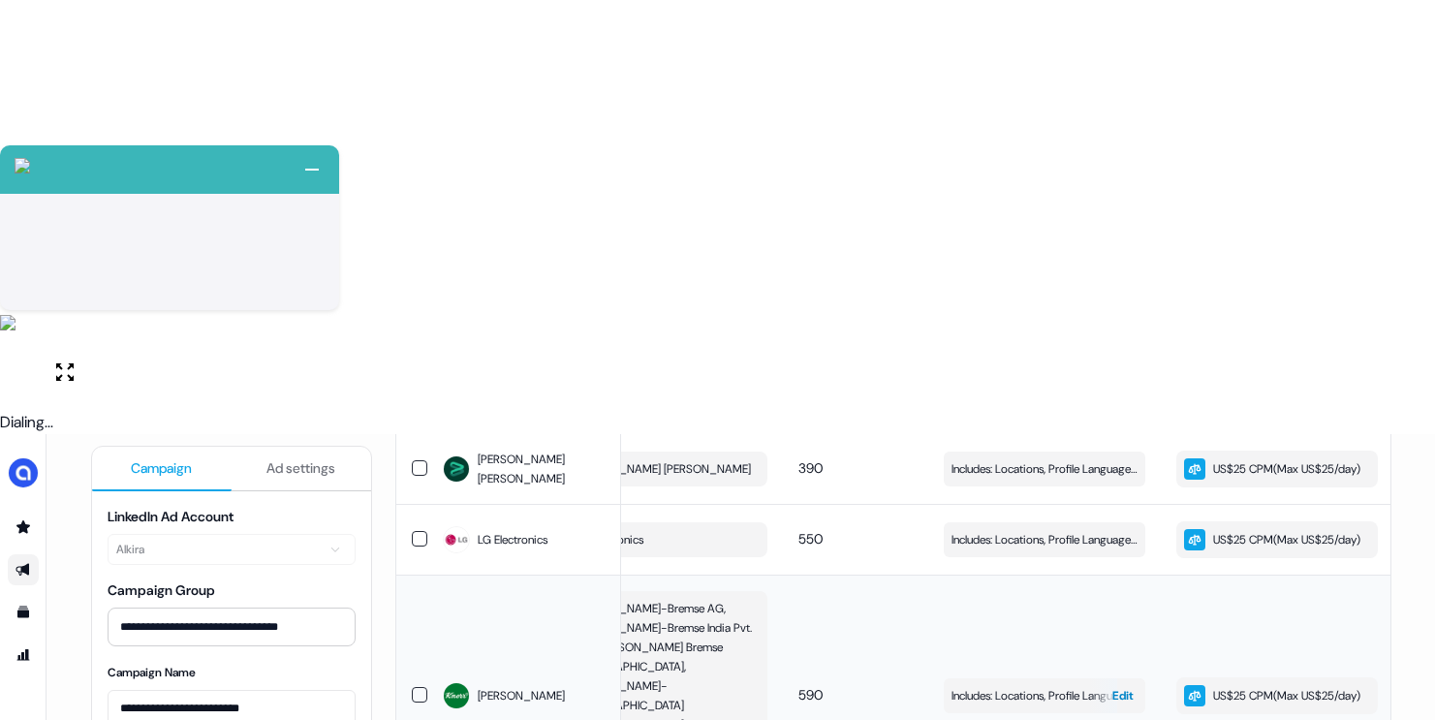
click at [1015, 686] on span "Includes: Locations, Profile Language, Years of Experience, Member Interests / …" at bounding box center [1044, 695] width 186 height 19
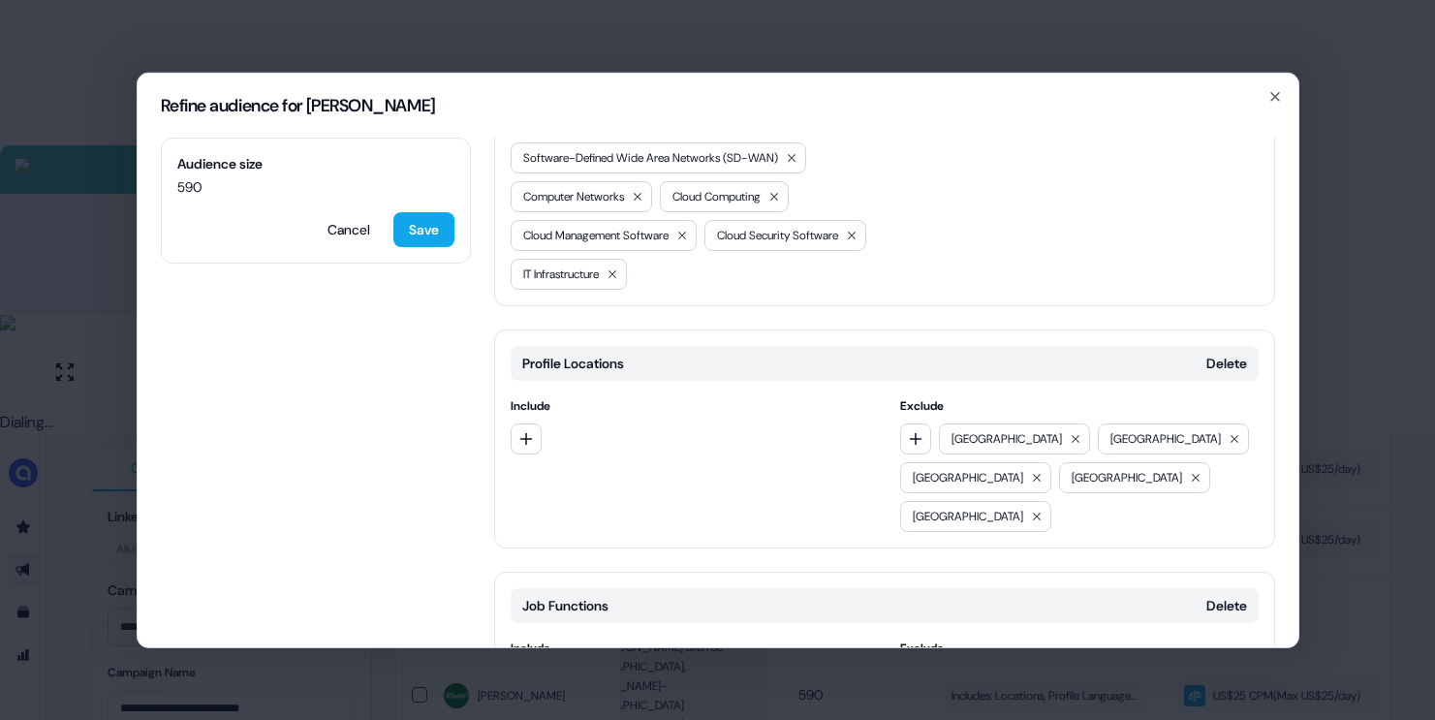
scroll to position [830, 0]
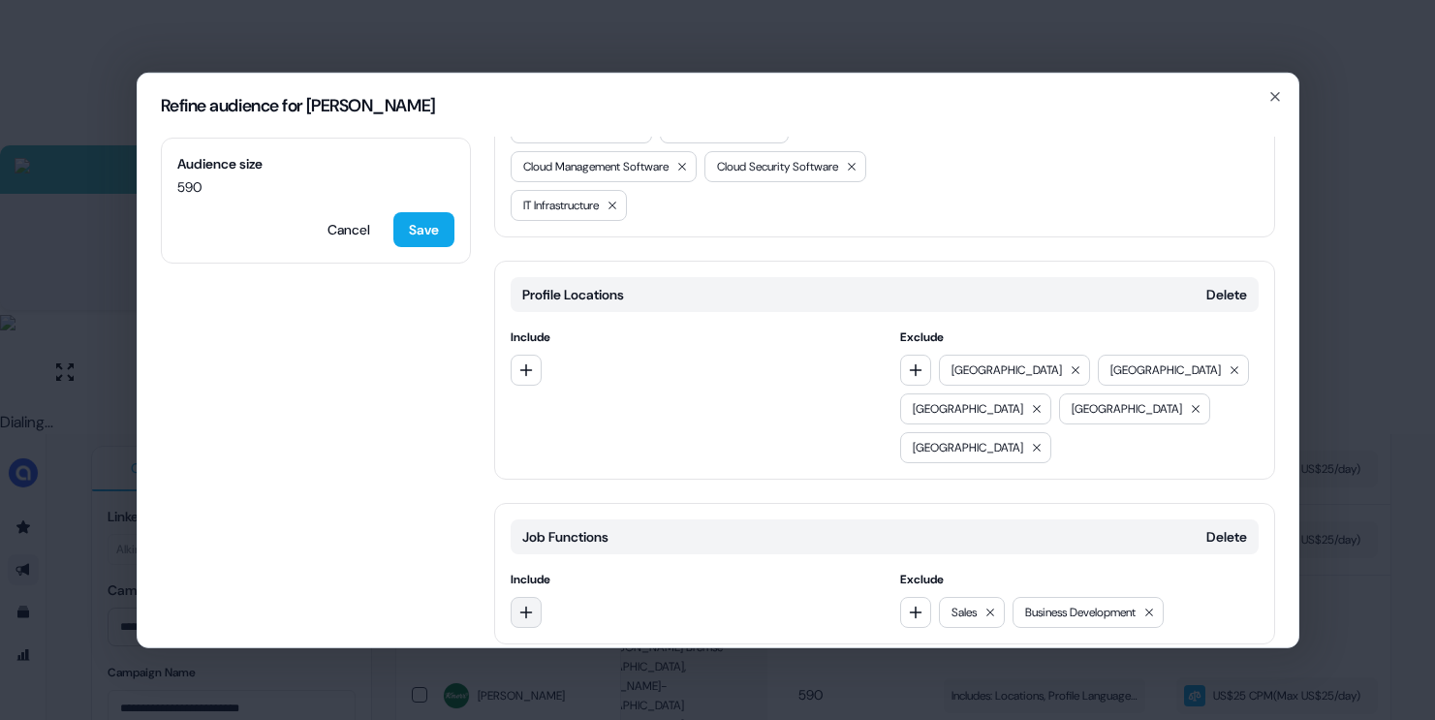
click at [525, 606] on icon "button" at bounding box center [525, 612] width 13 height 13
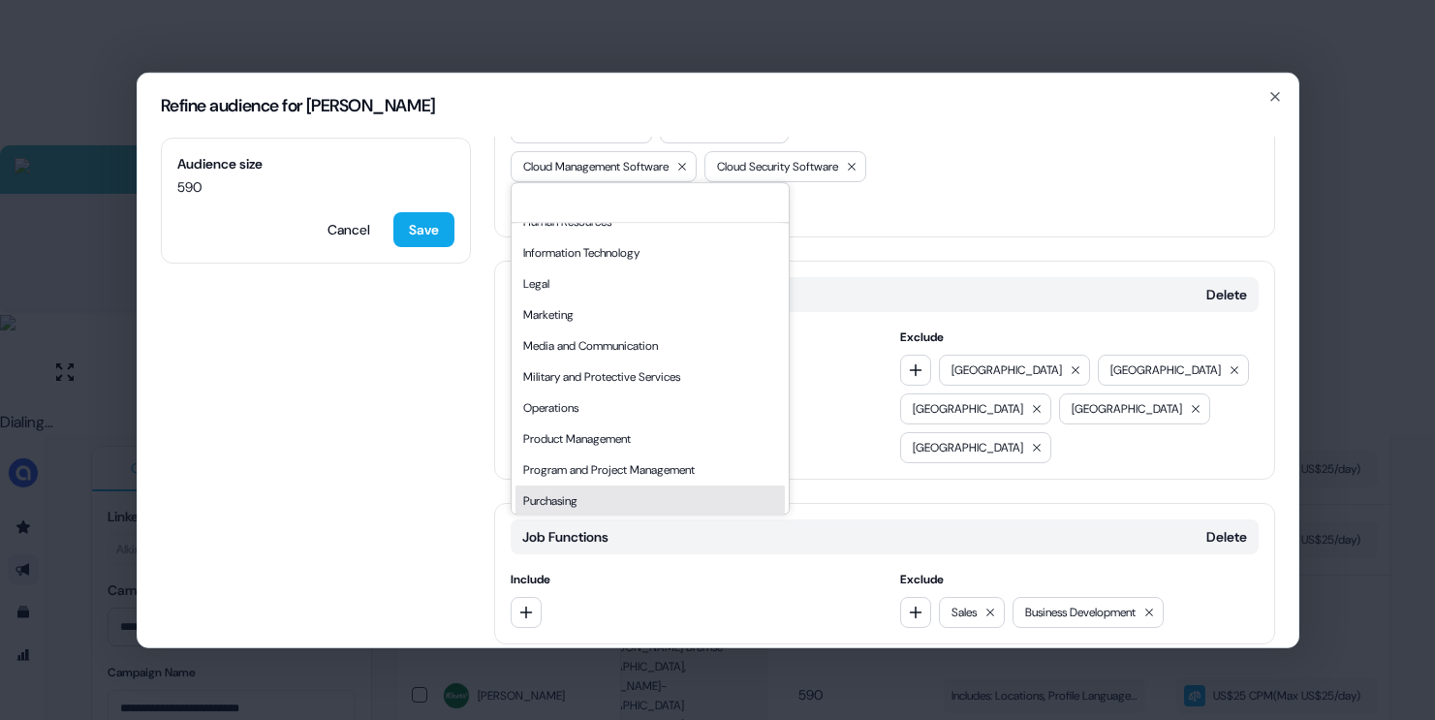
scroll to position [359, 0]
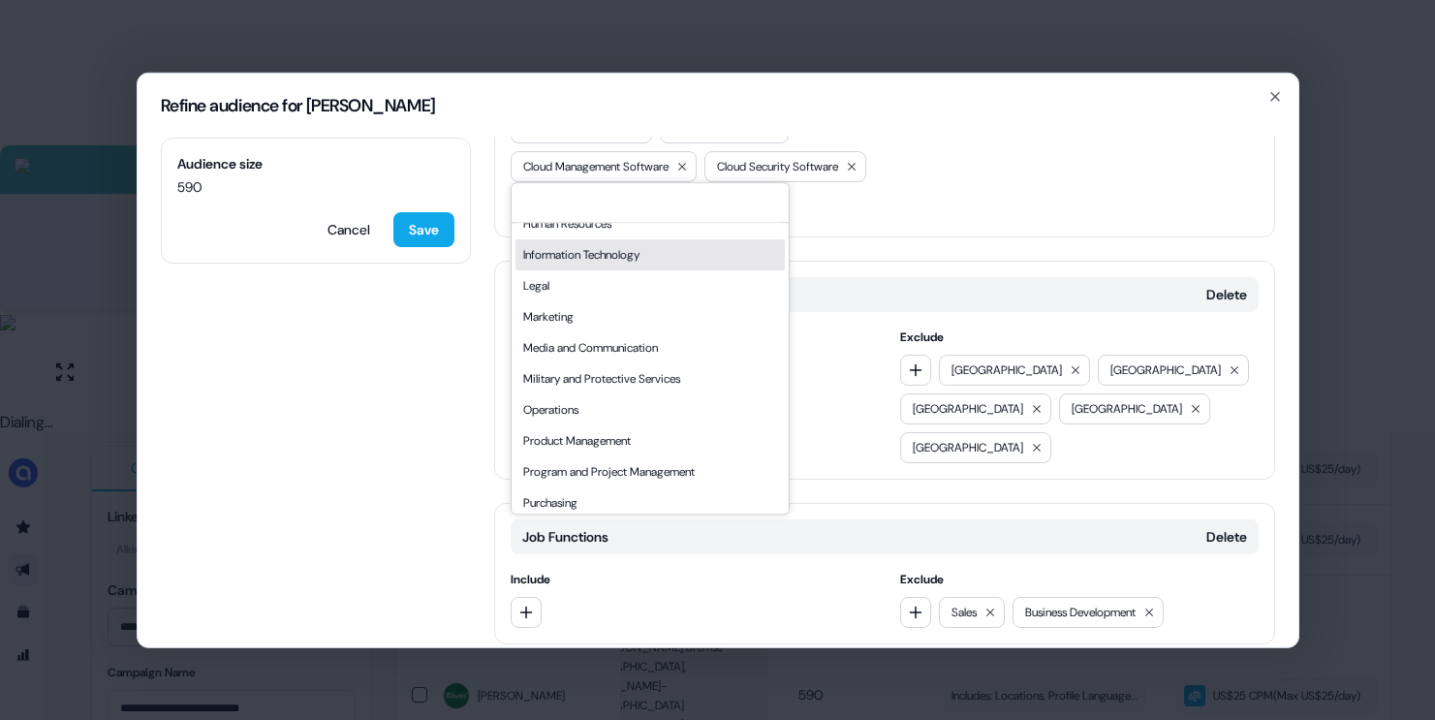
click at [615, 258] on div "Information Technology" at bounding box center [649, 254] width 269 height 31
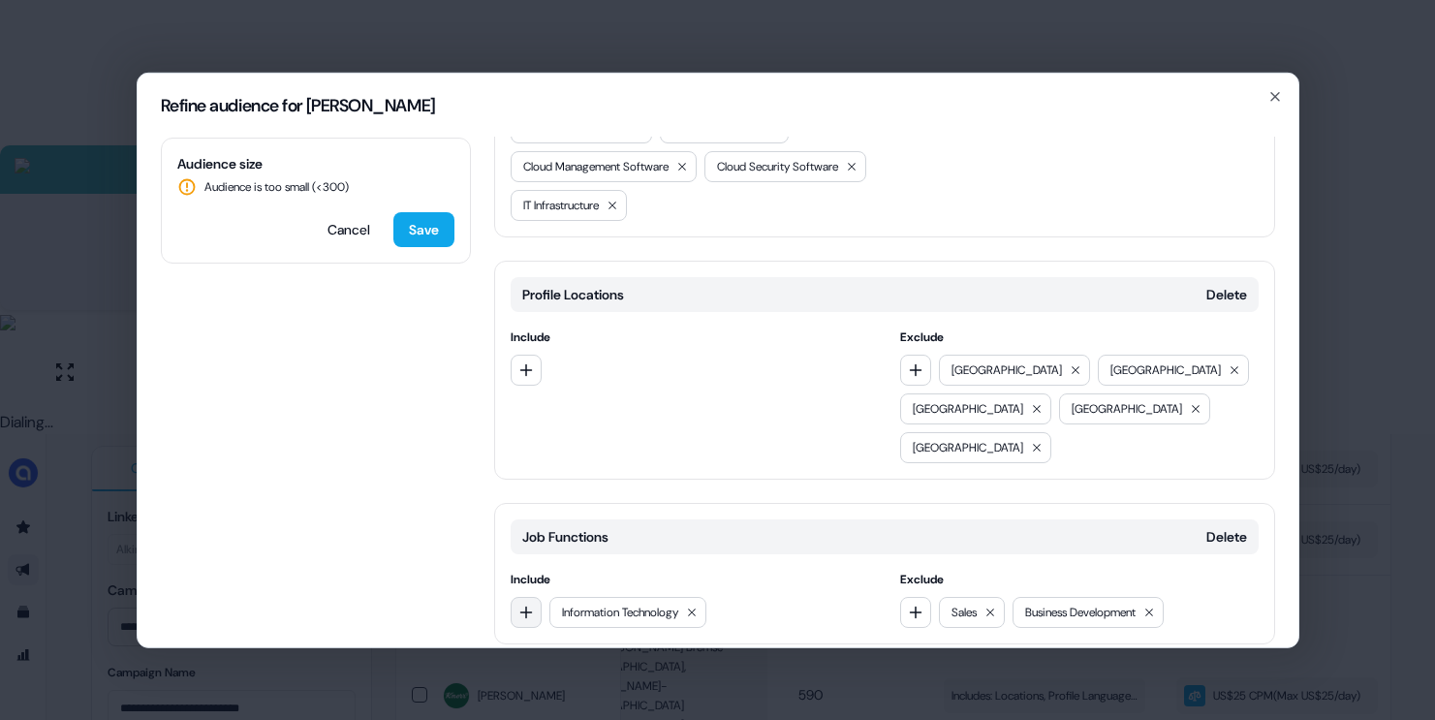
click at [526, 606] on icon "button" at bounding box center [525, 612] width 13 height 13
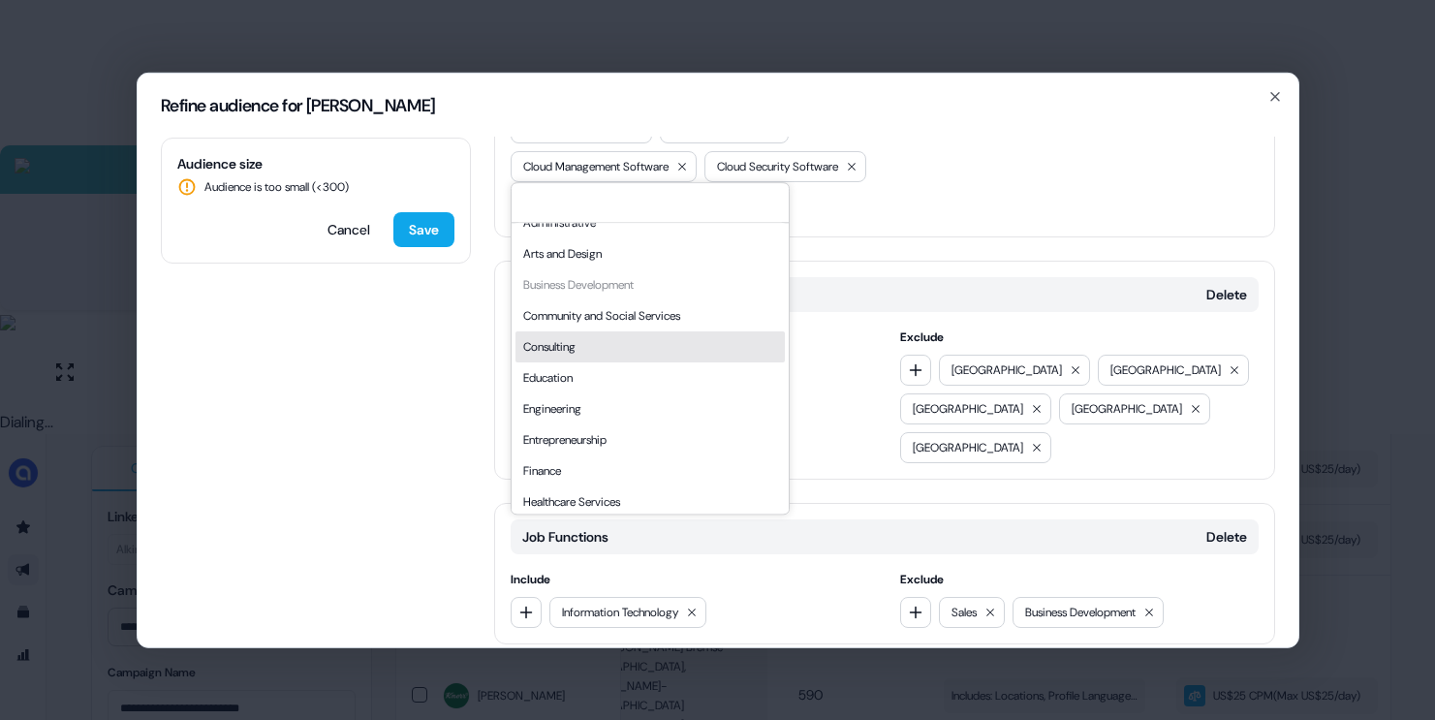
scroll to position [69, 0]
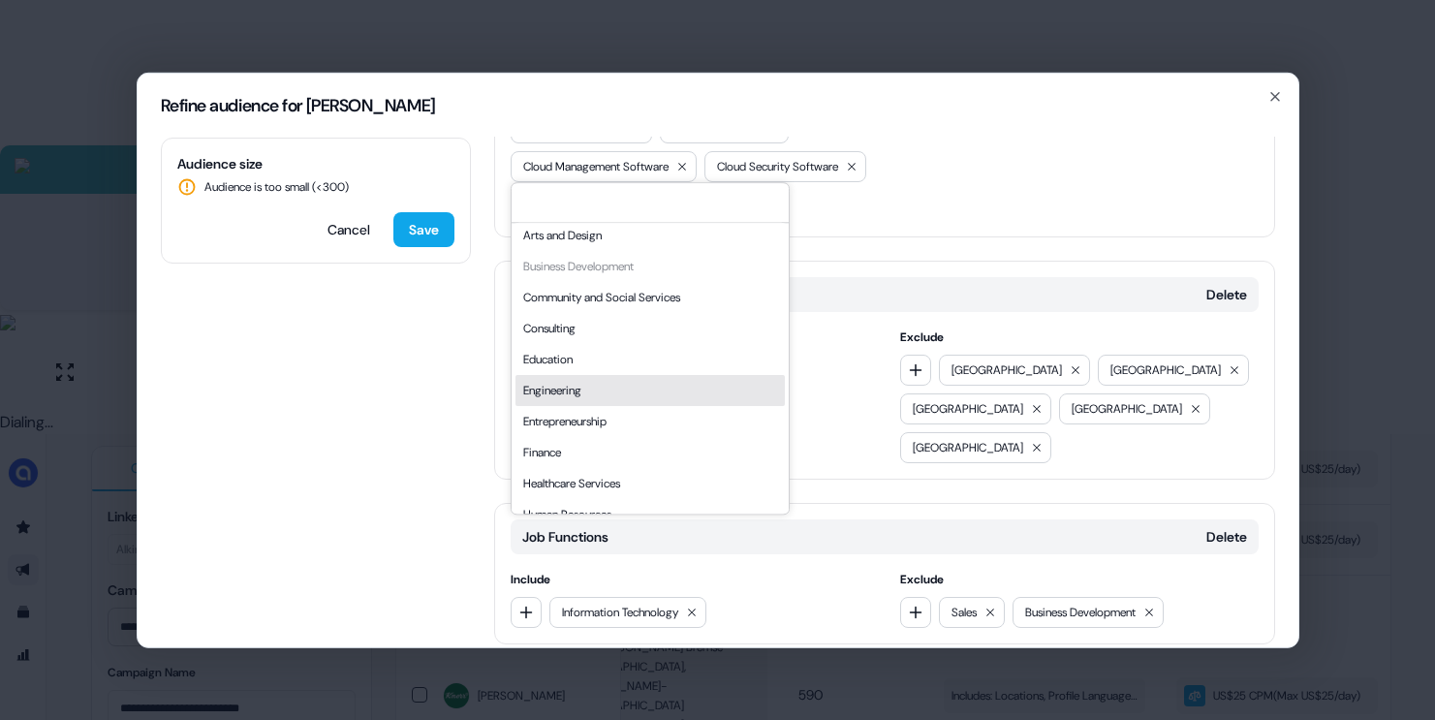
click at [584, 396] on div "Engineering" at bounding box center [649, 390] width 269 height 31
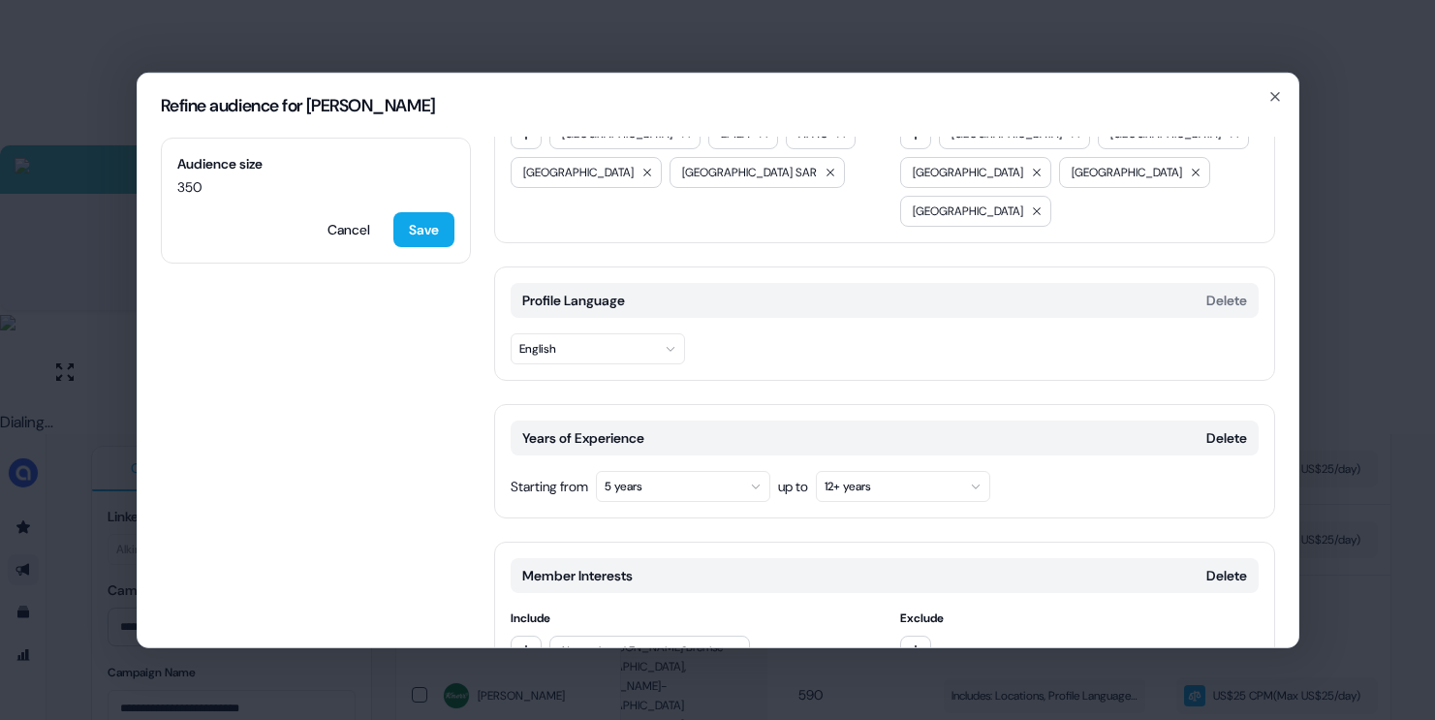
scroll to position [0, 0]
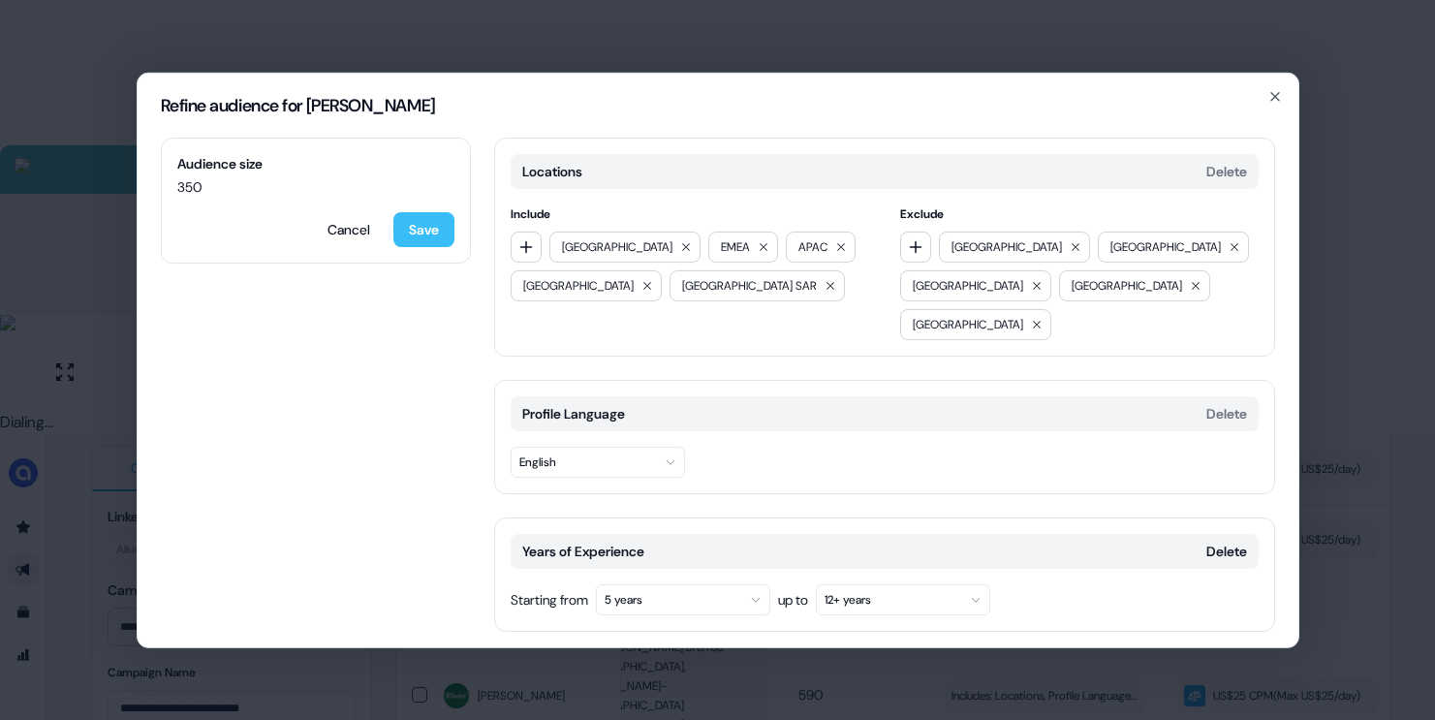
click at [441, 217] on button "Save" at bounding box center [423, 228] width 61 height 35
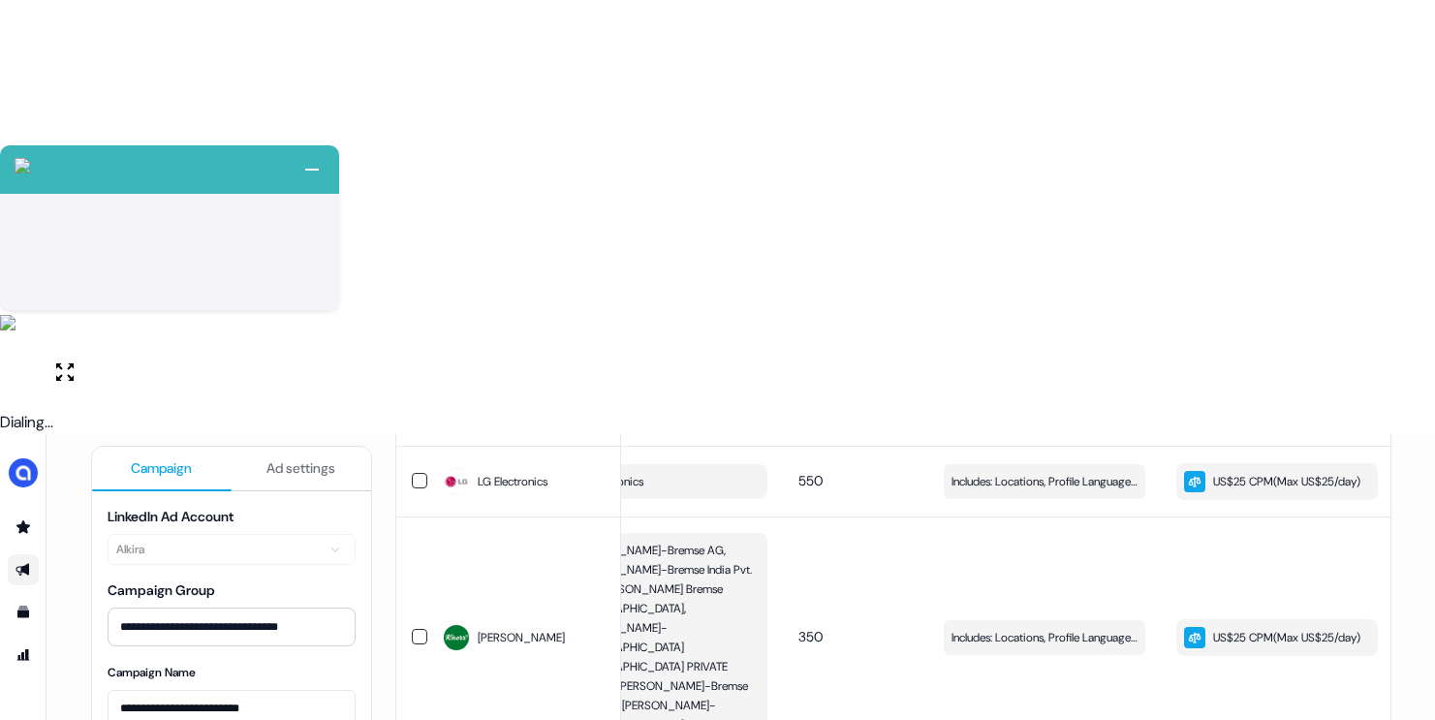
scroll to position [921, 0]
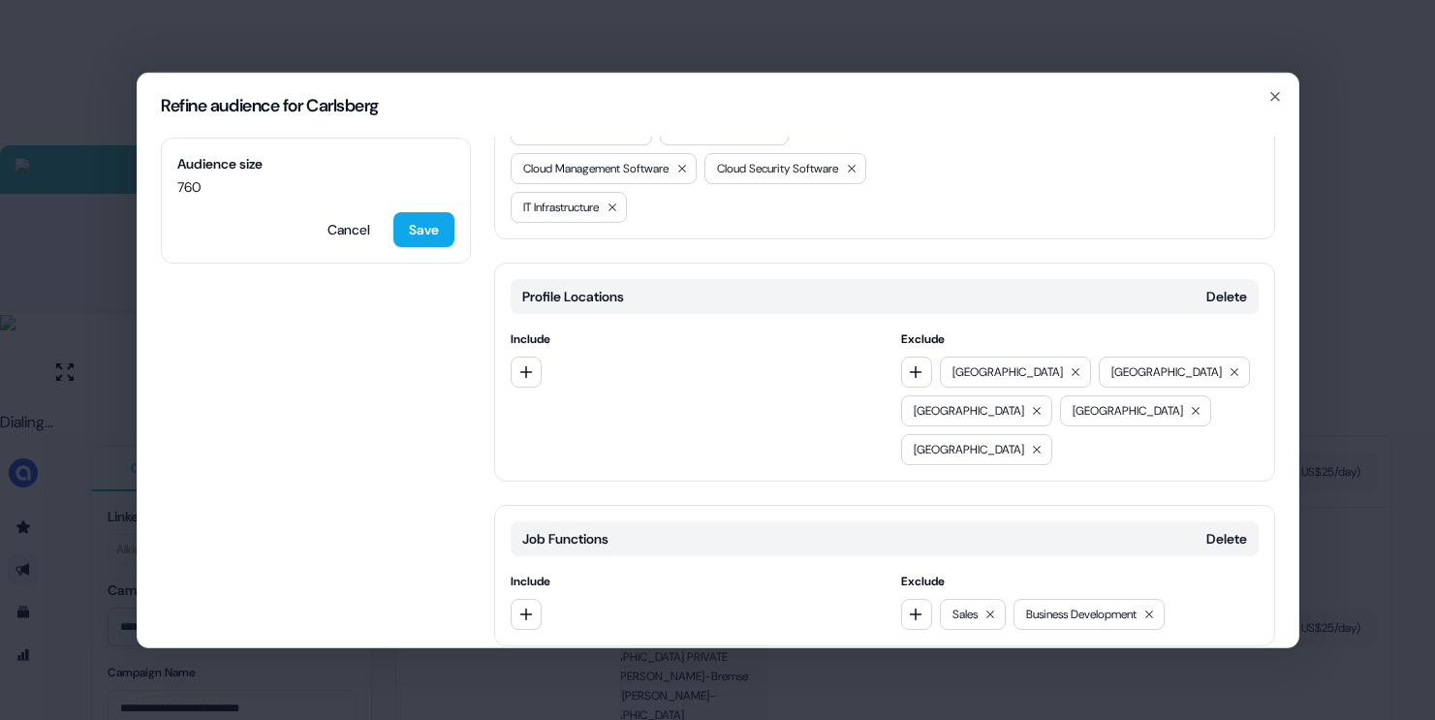
scroll to position [830, 0]
click at [519, 596] on button "button" at bounding box center [526, 611] width 31 height 31
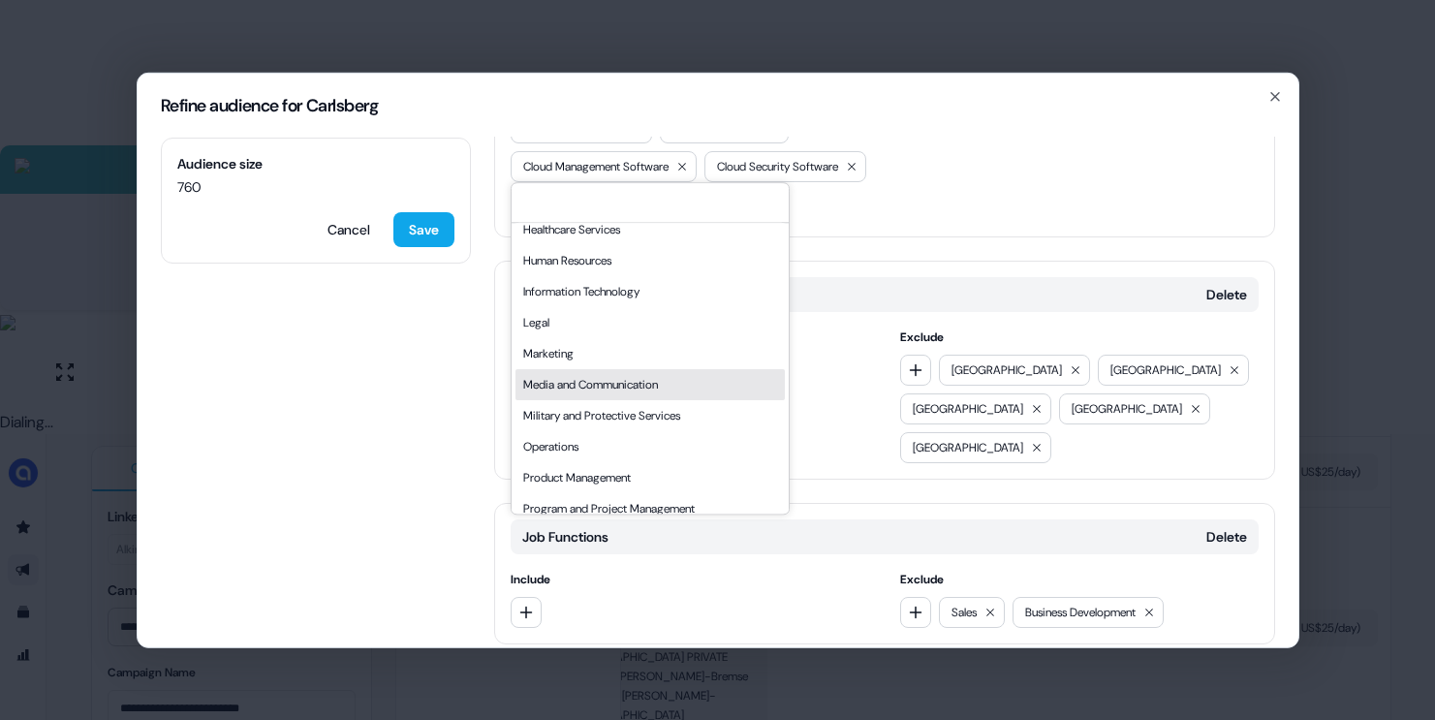
scroll to position [306, 0]
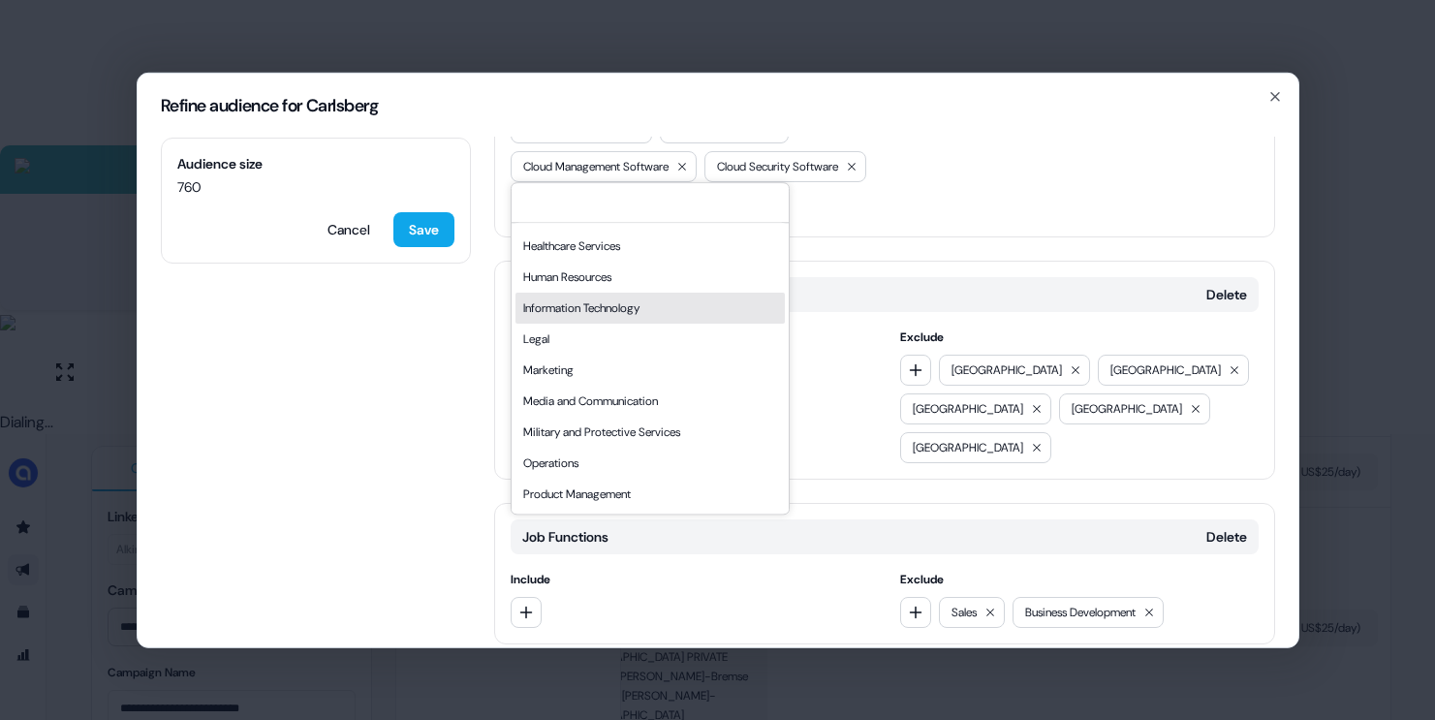
click at [589, 310] on div "Information Technology" at bounding box center [649, 308] width 269 height 31
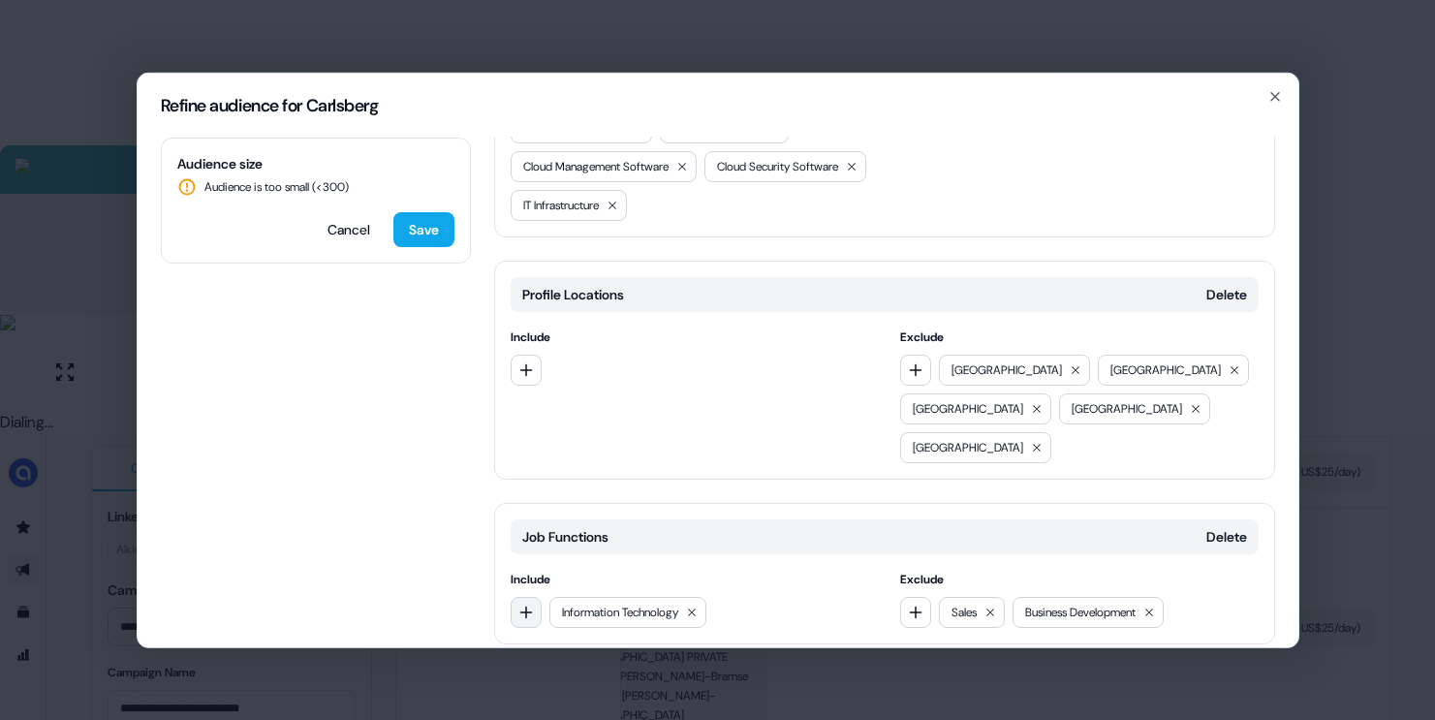
click at [524, 604] on icon "button" at bounding box center [526, 612] width 16 height 16
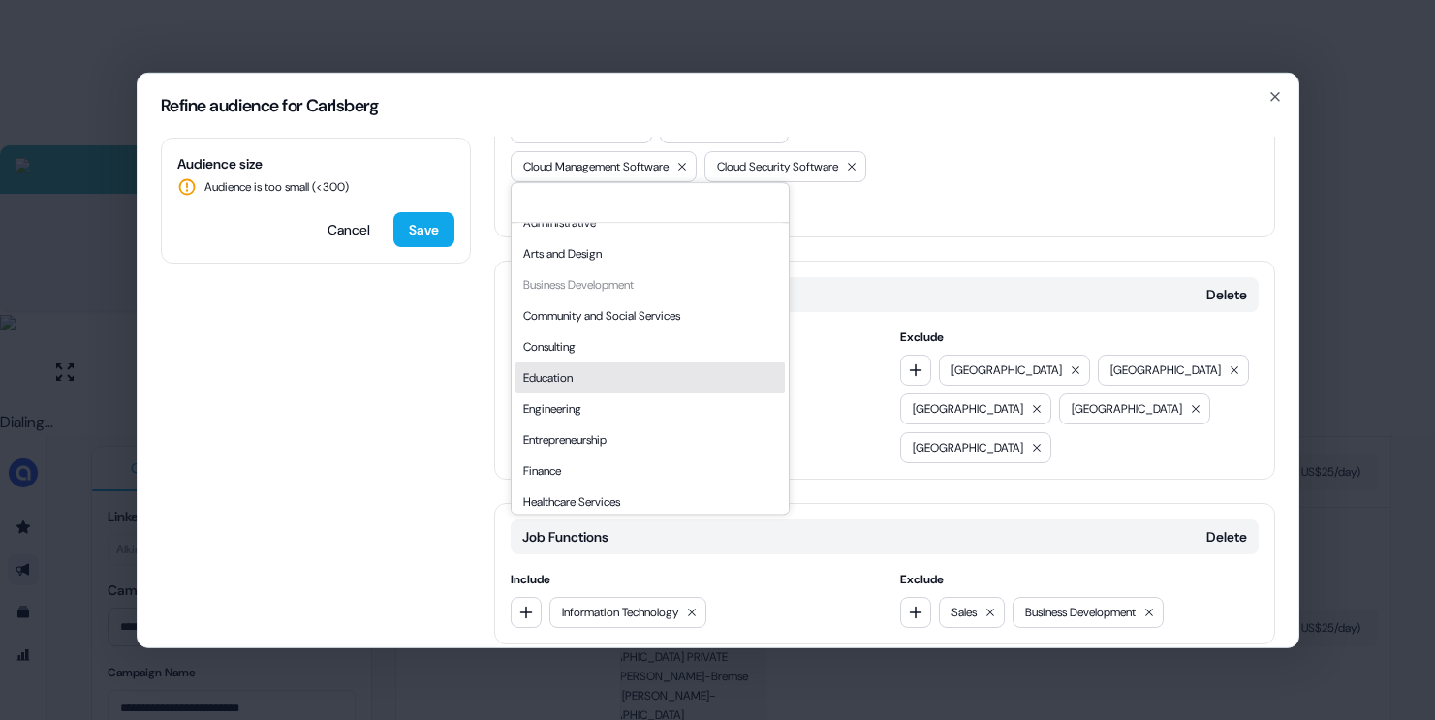
scroll to position [89, 0]
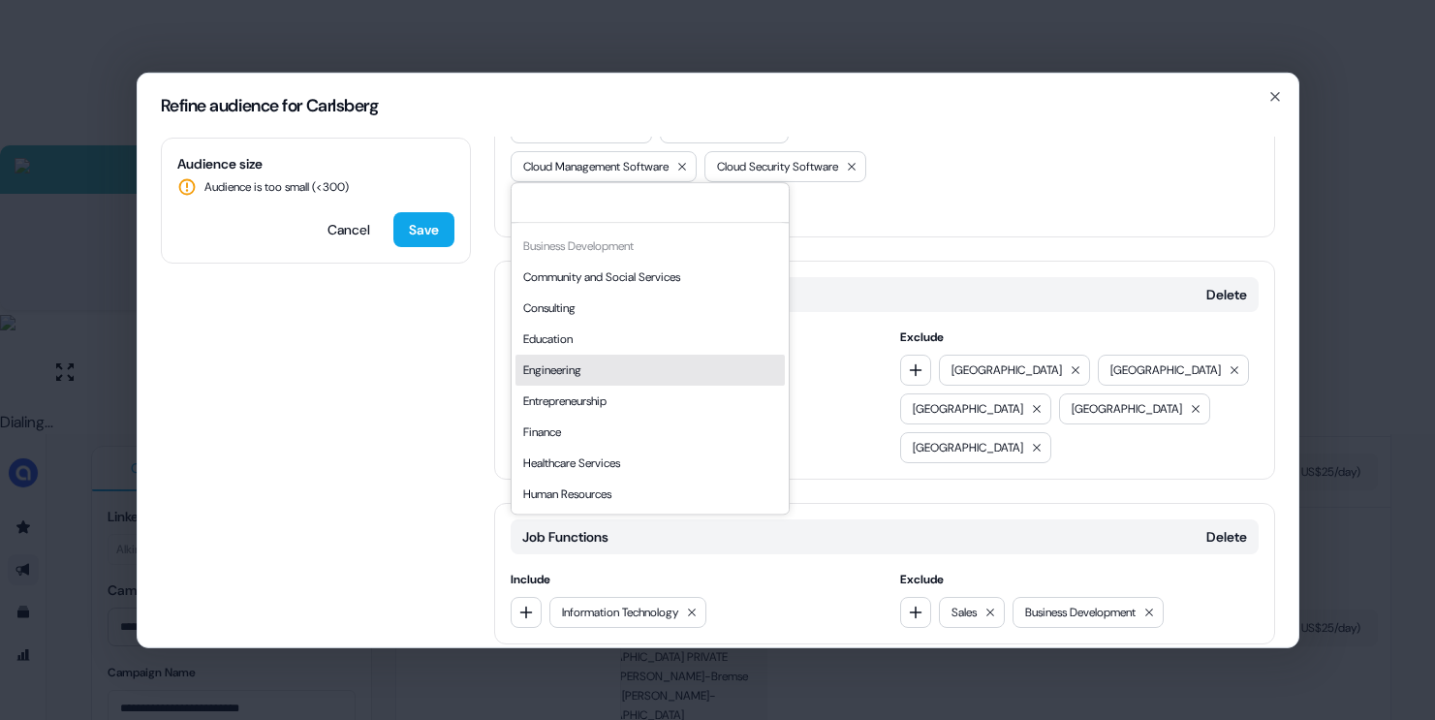
click at [596, 375] on div "Engineering" at bounding box center [649, 370] width 269 height 31
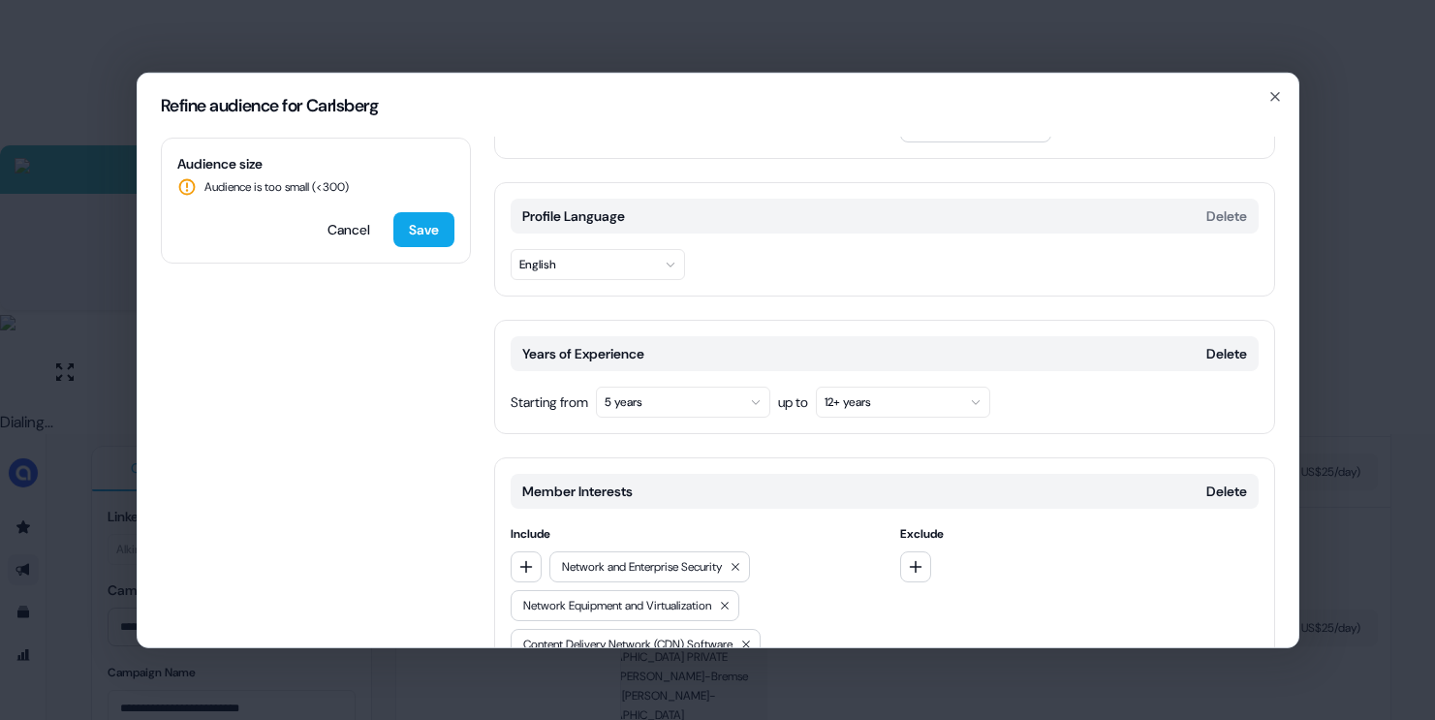
scroll to position [218, 0]
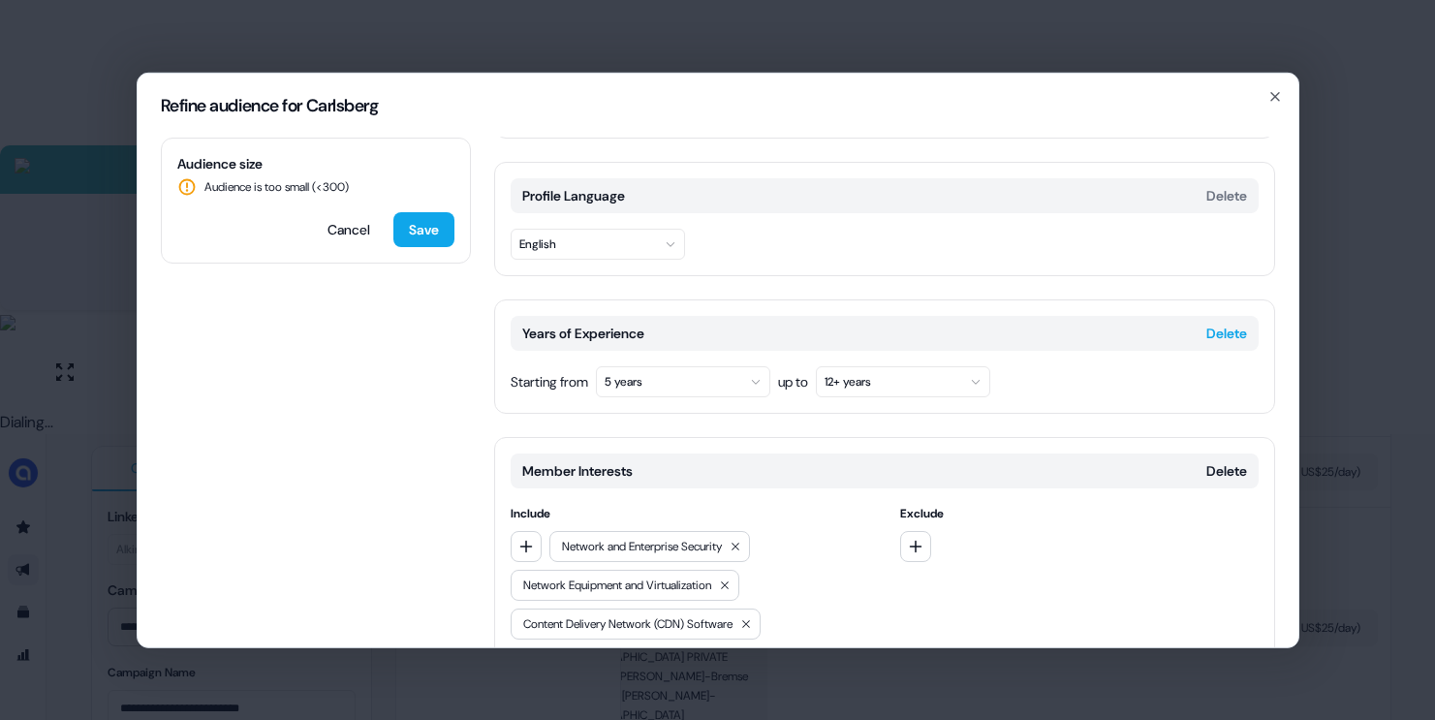
click at [1206, 323] on button "Delete" at bounding box center [1226, 332] width 41 height 19
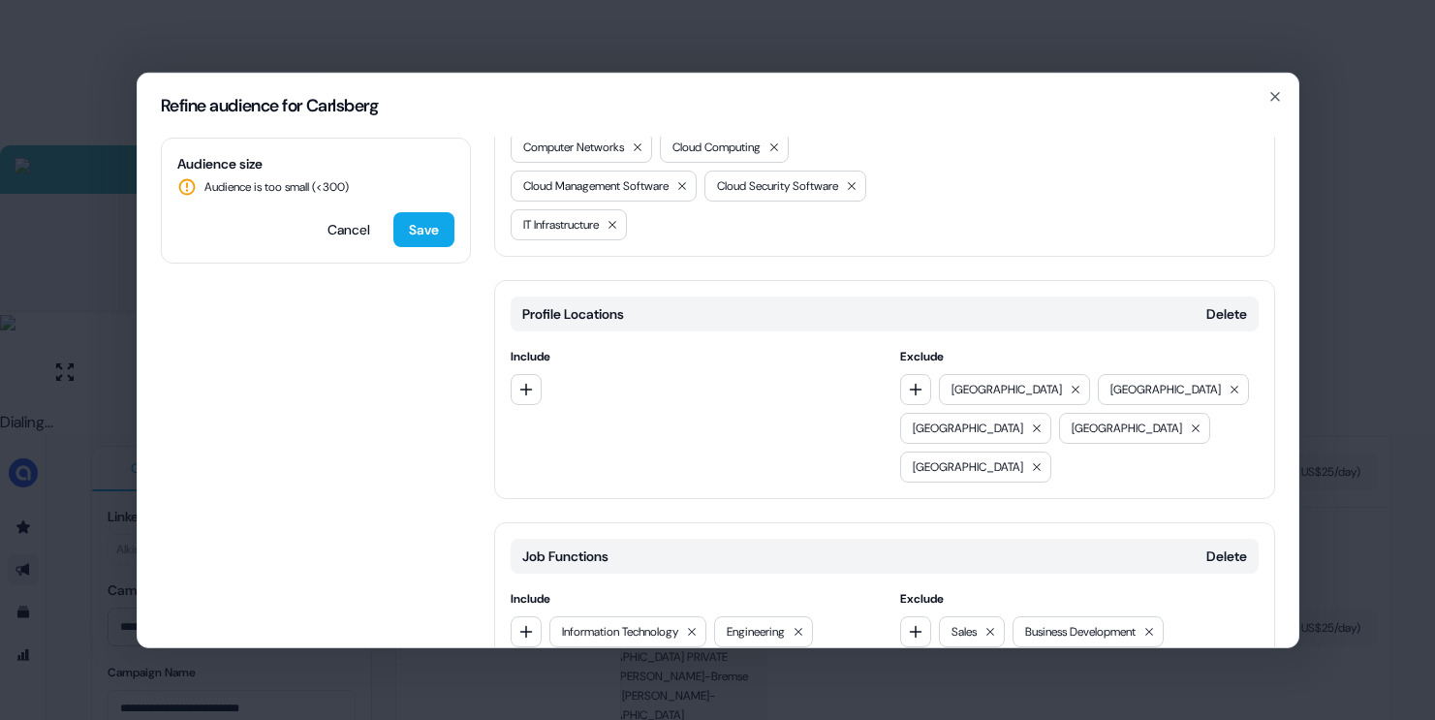
scroll to position [693, 0]
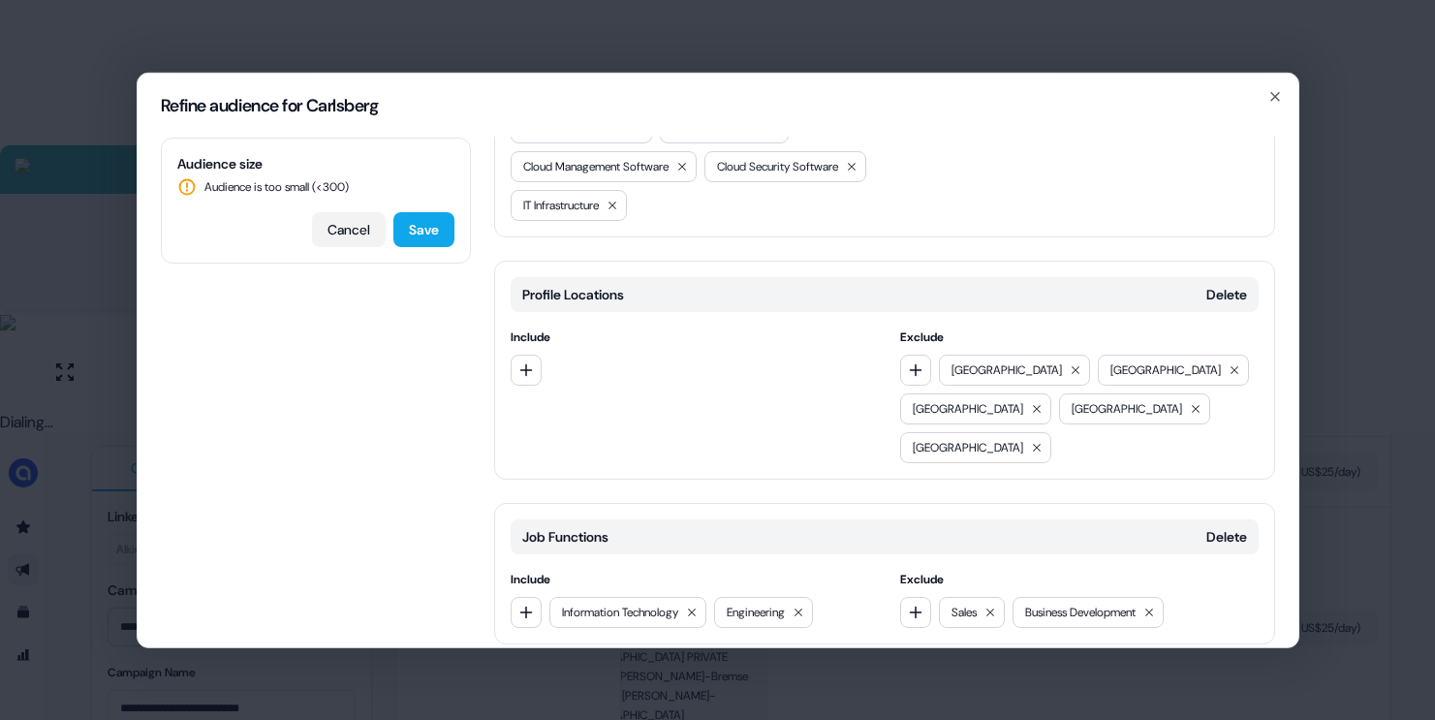
click at [340, 232] on button "Cancel" at bounding box center [349, 228] width 74 height 35
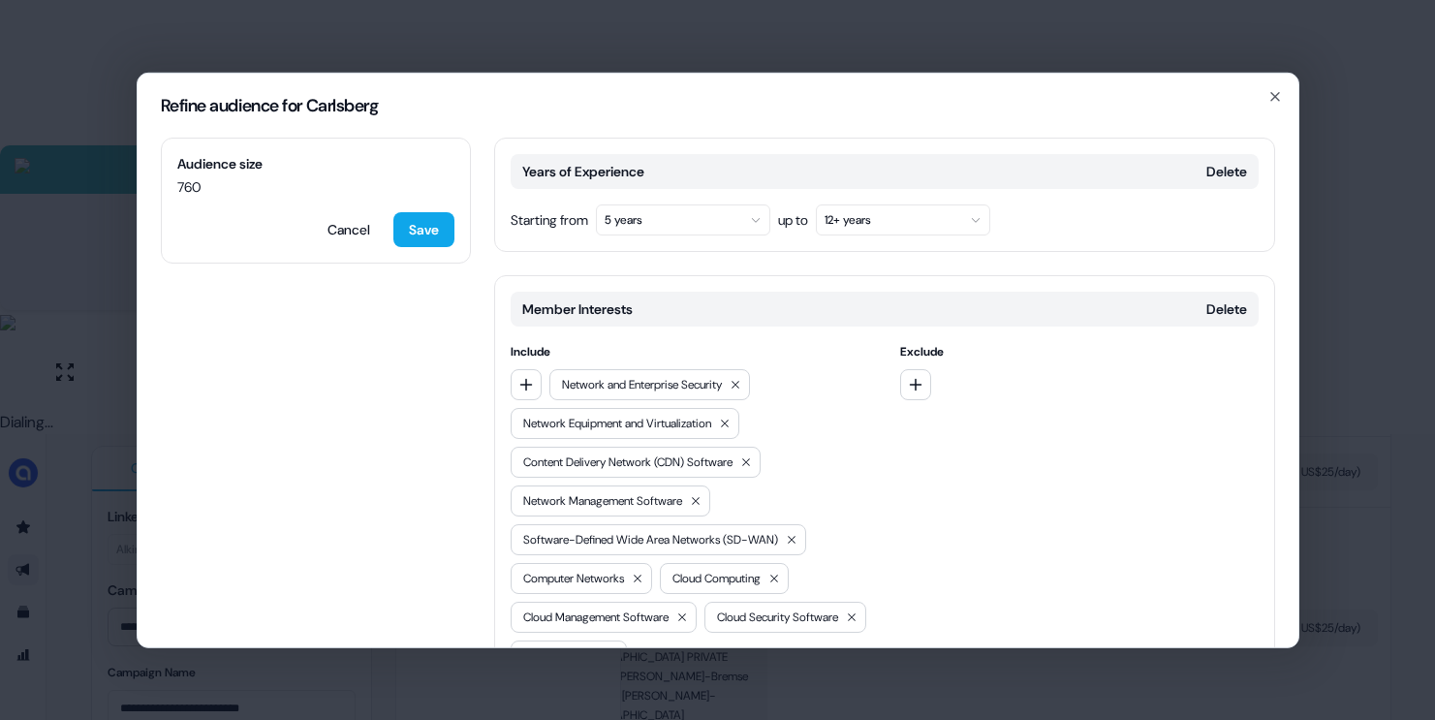
scroll to position [365, 0]
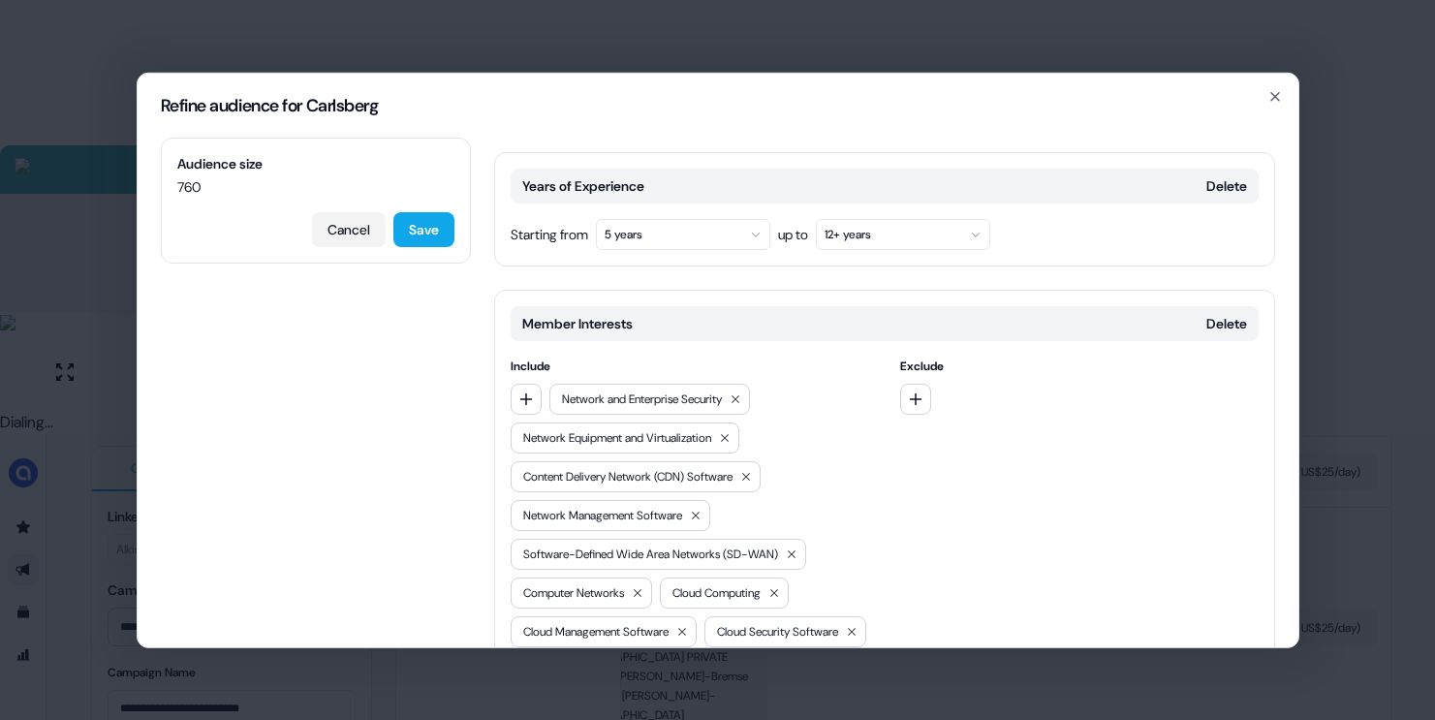
click at [351, 241] on button "Cancel" at bounding box center [349, 228] width 74 height 35
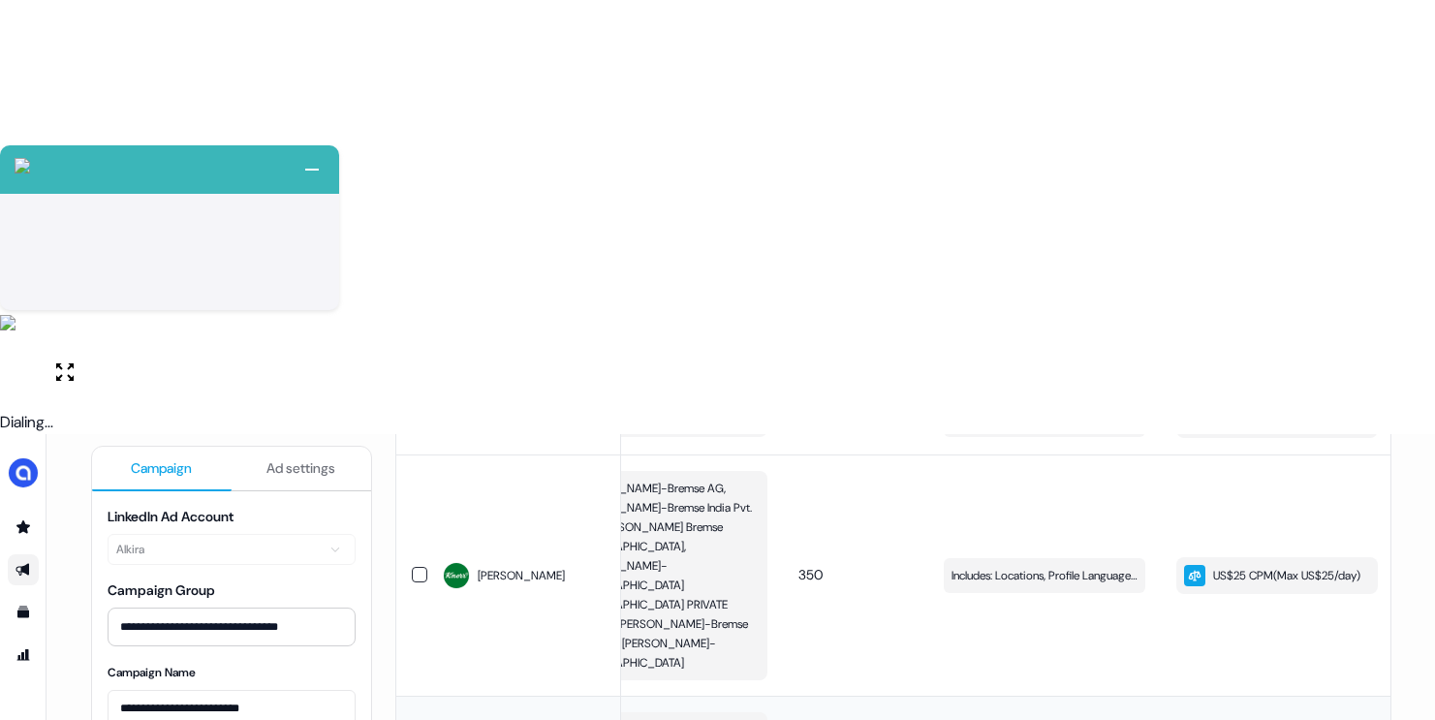
scroll to position [983, 0]
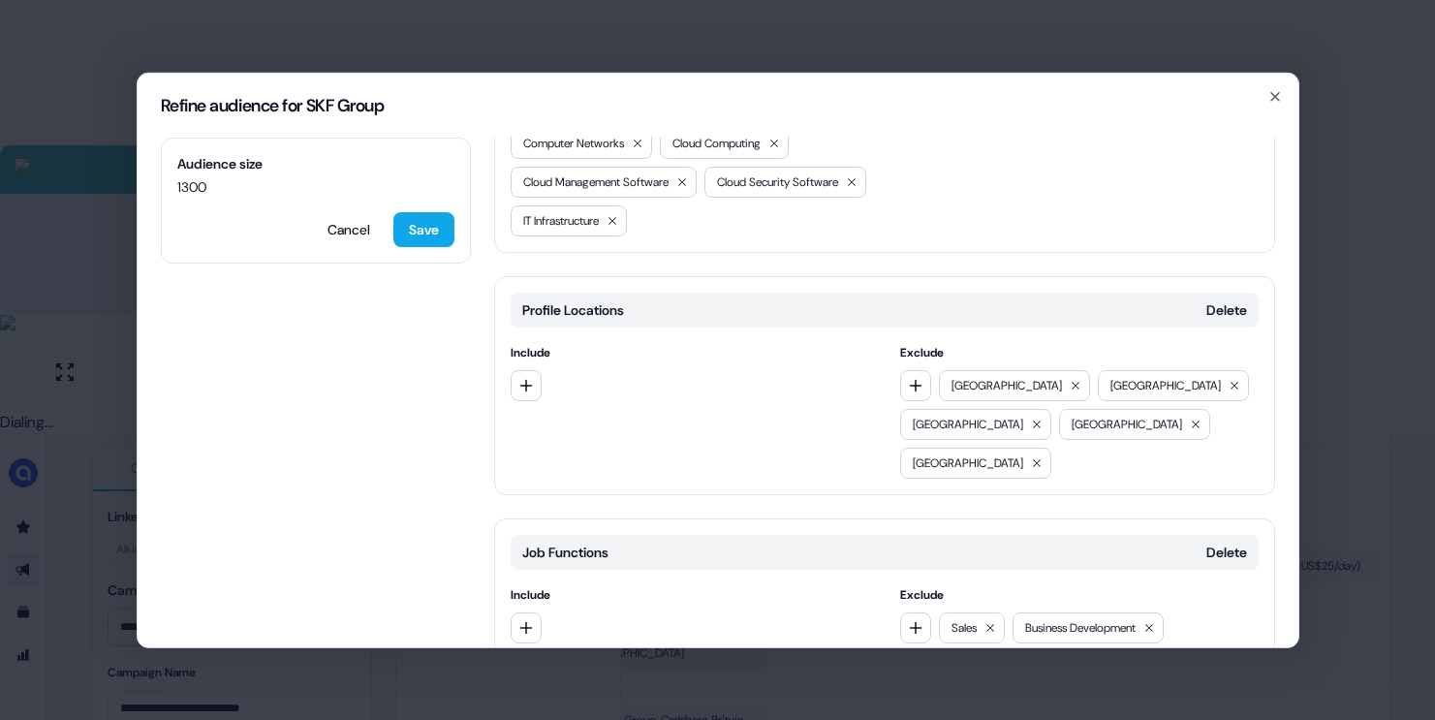
scroll to position [830, 0]
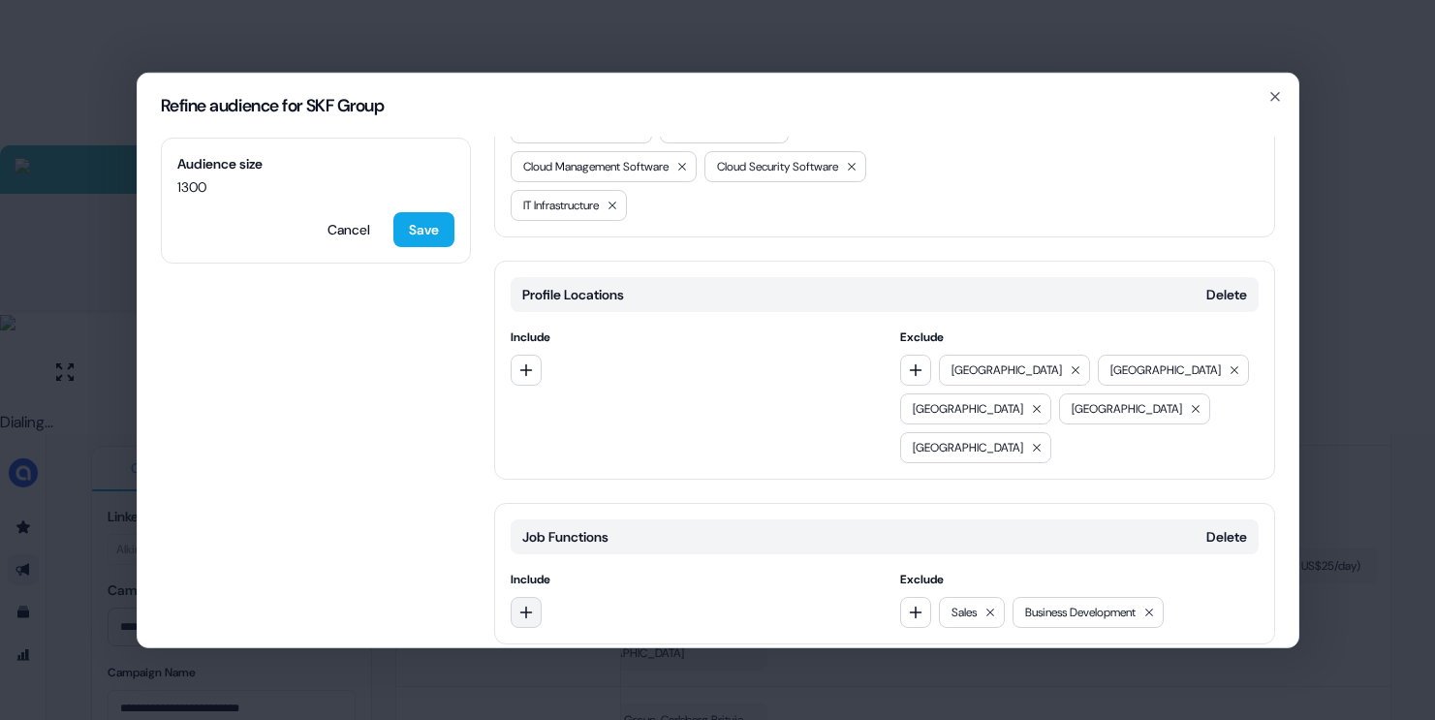
click at [524, 604] on icon "button" at bounding box center [526, 612] width 16 height 16
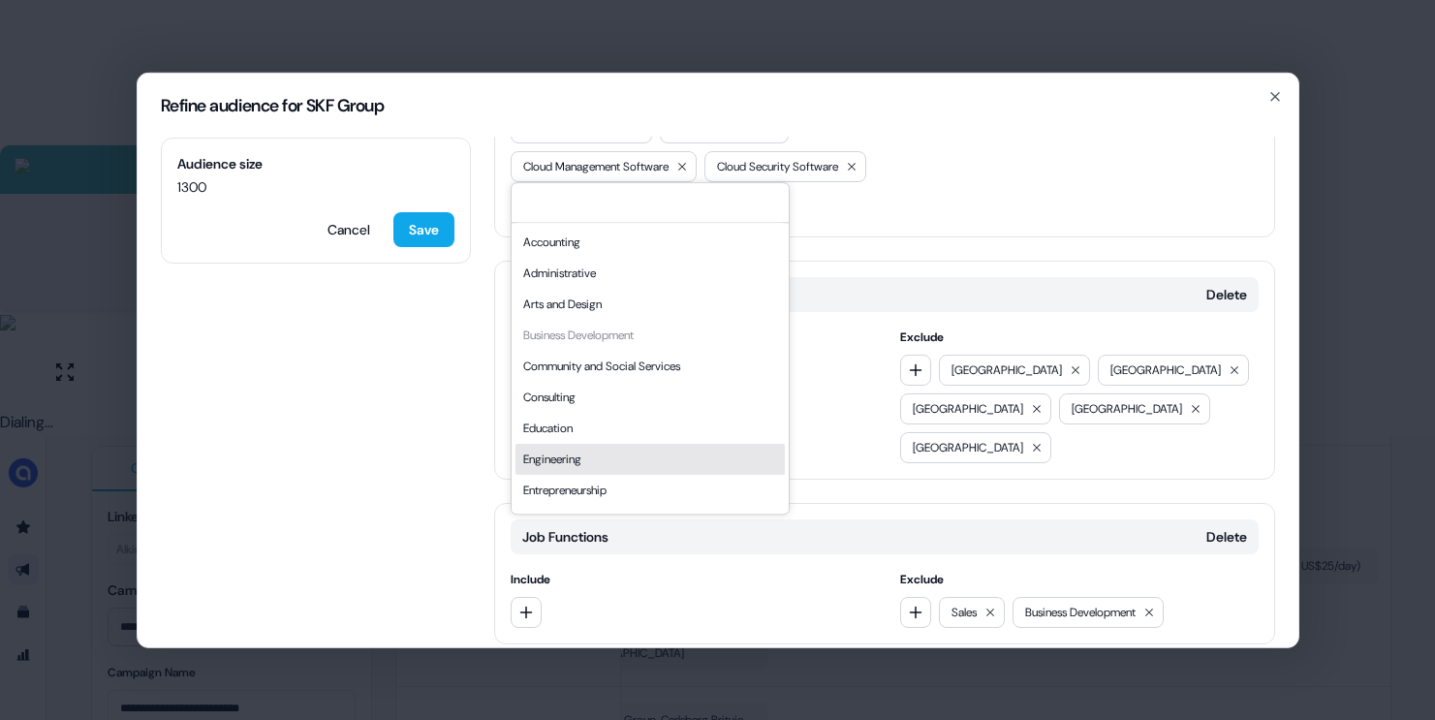
click at [578, 458] on div "Engineering" at bounding box center [649, 459] width 269 height 31
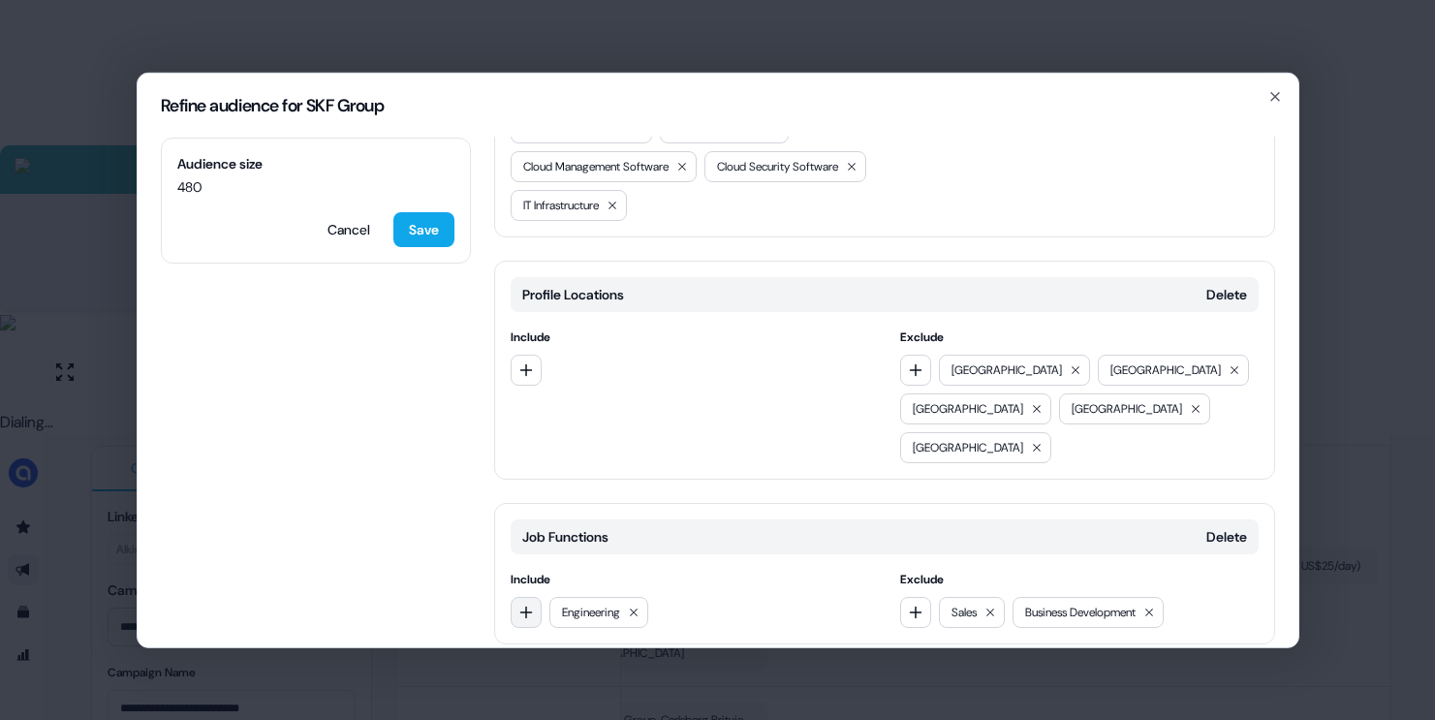
click at [526, 604] on icon "button" at bounding box center [526, 612] width 16 height 16
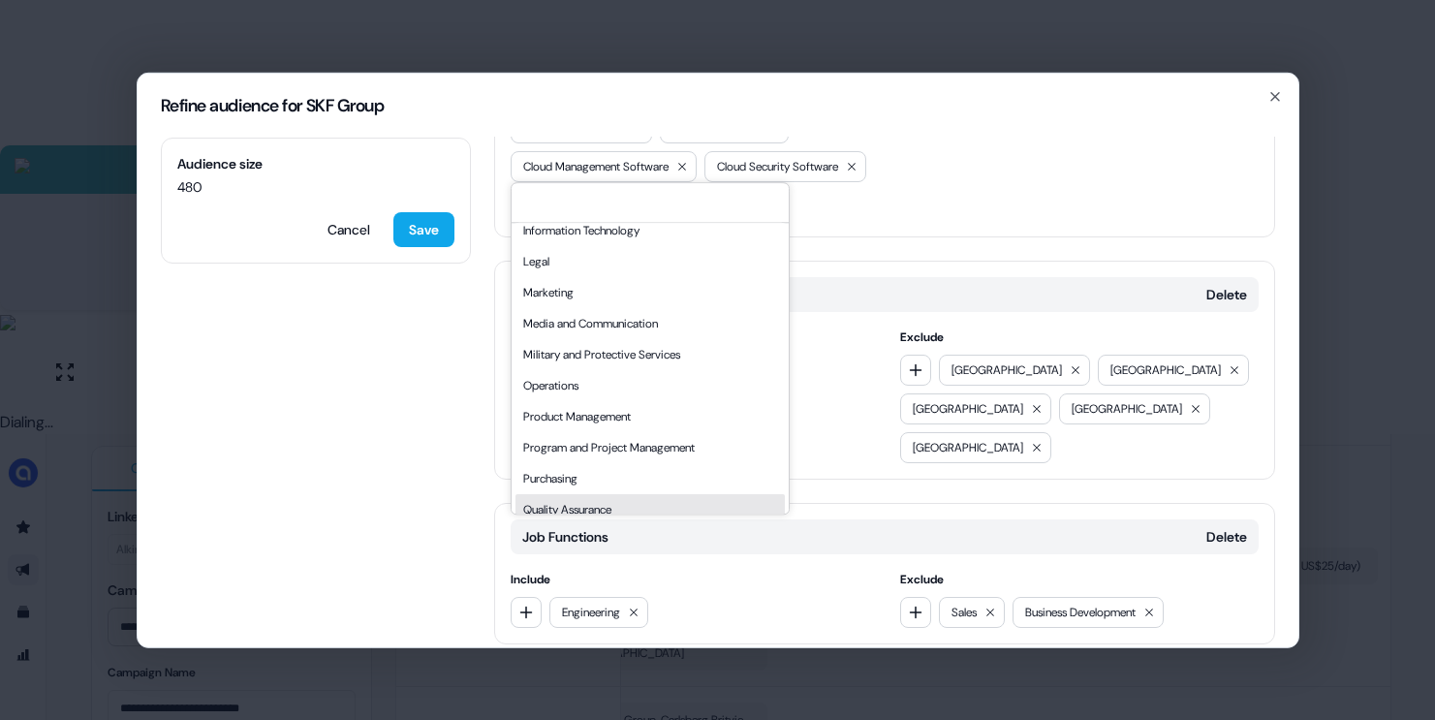
scroll to position [360, 0]
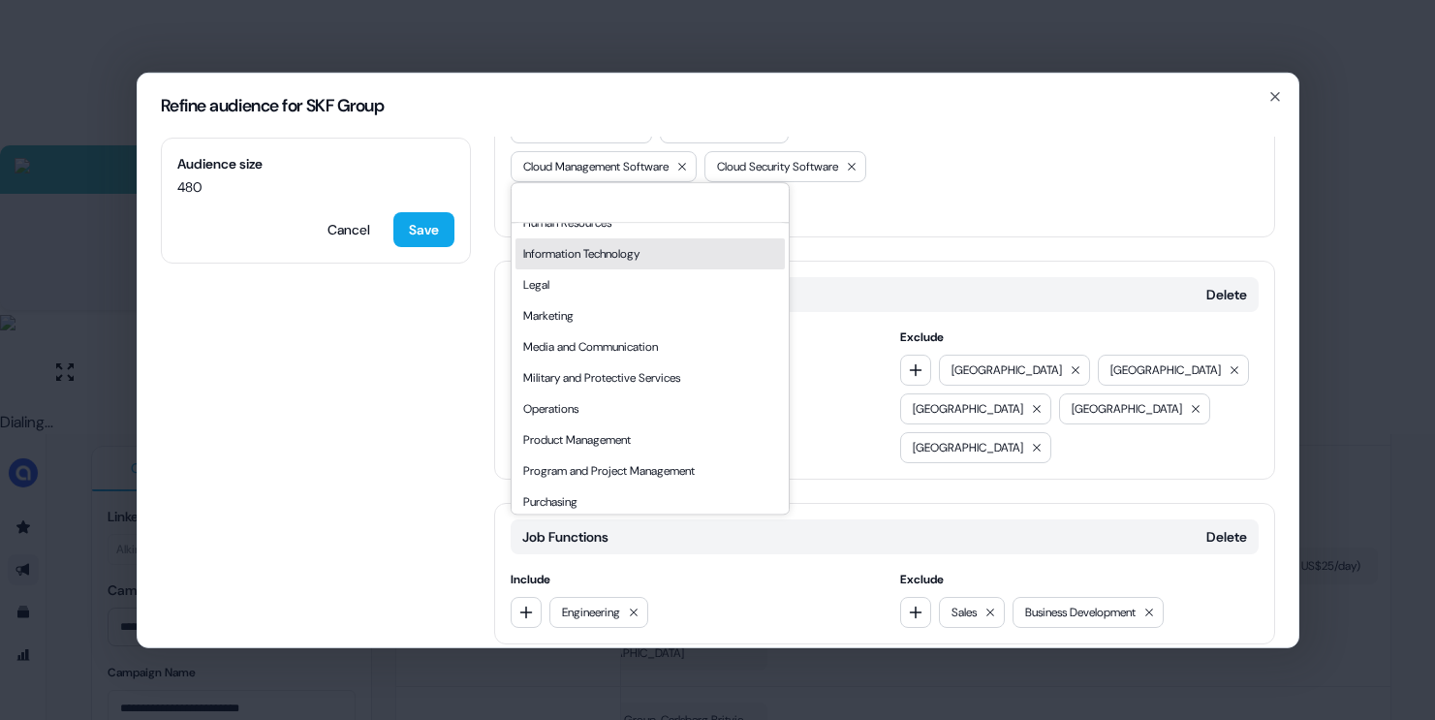
click at [572, 261] on div "Information Technology" at bounding box center [649, 253] width 269 height 31
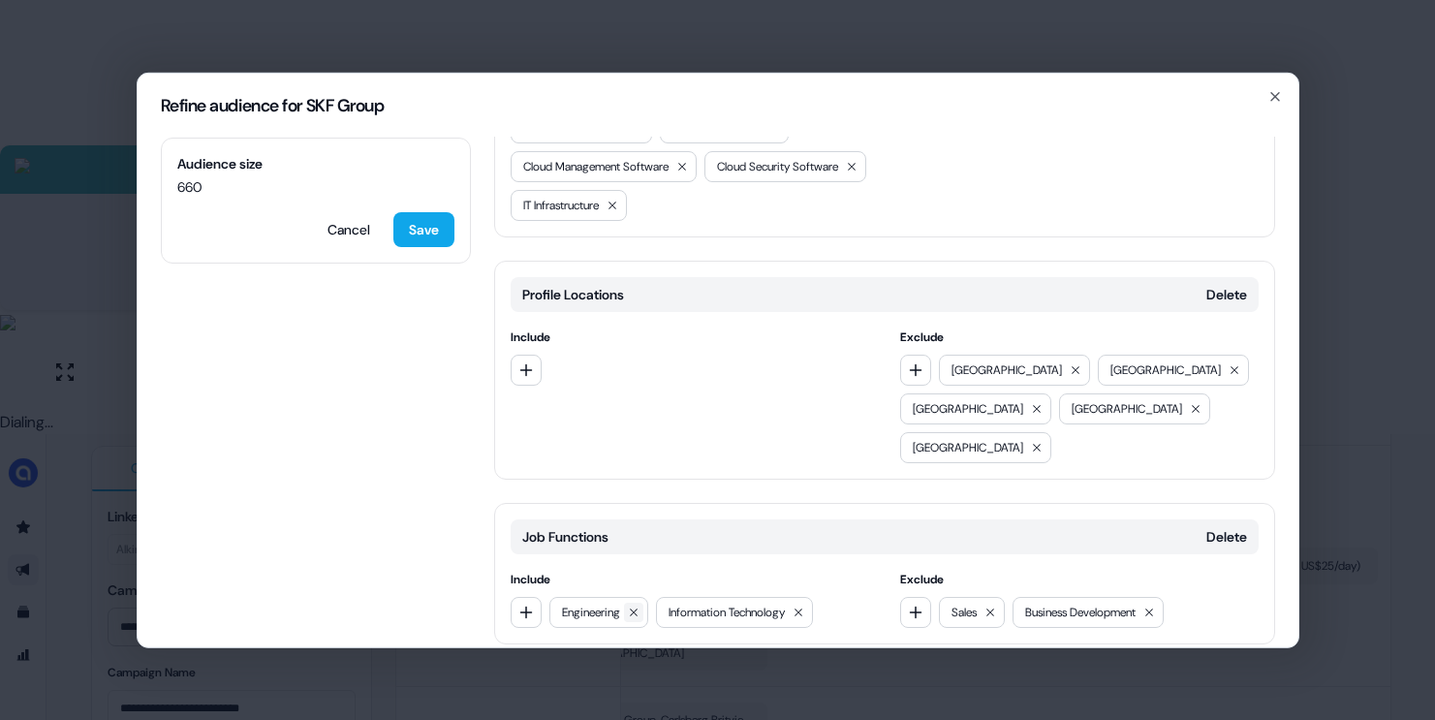
click at [643, 602] on button at bounding box center [633, 611] width 19 height 19
click at [537, 596] on button "button" at bounding box center [526, 611] width 31 height 31
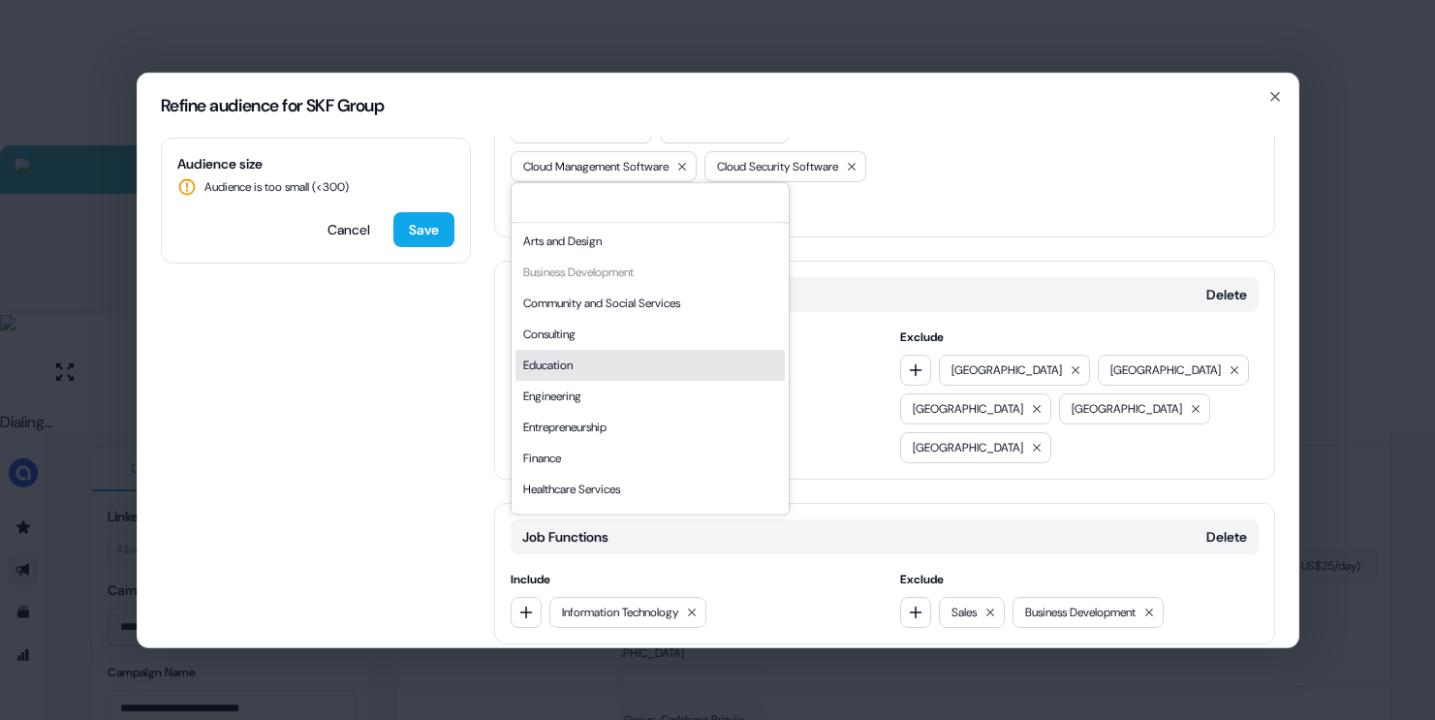
scroll to position [78, 0]
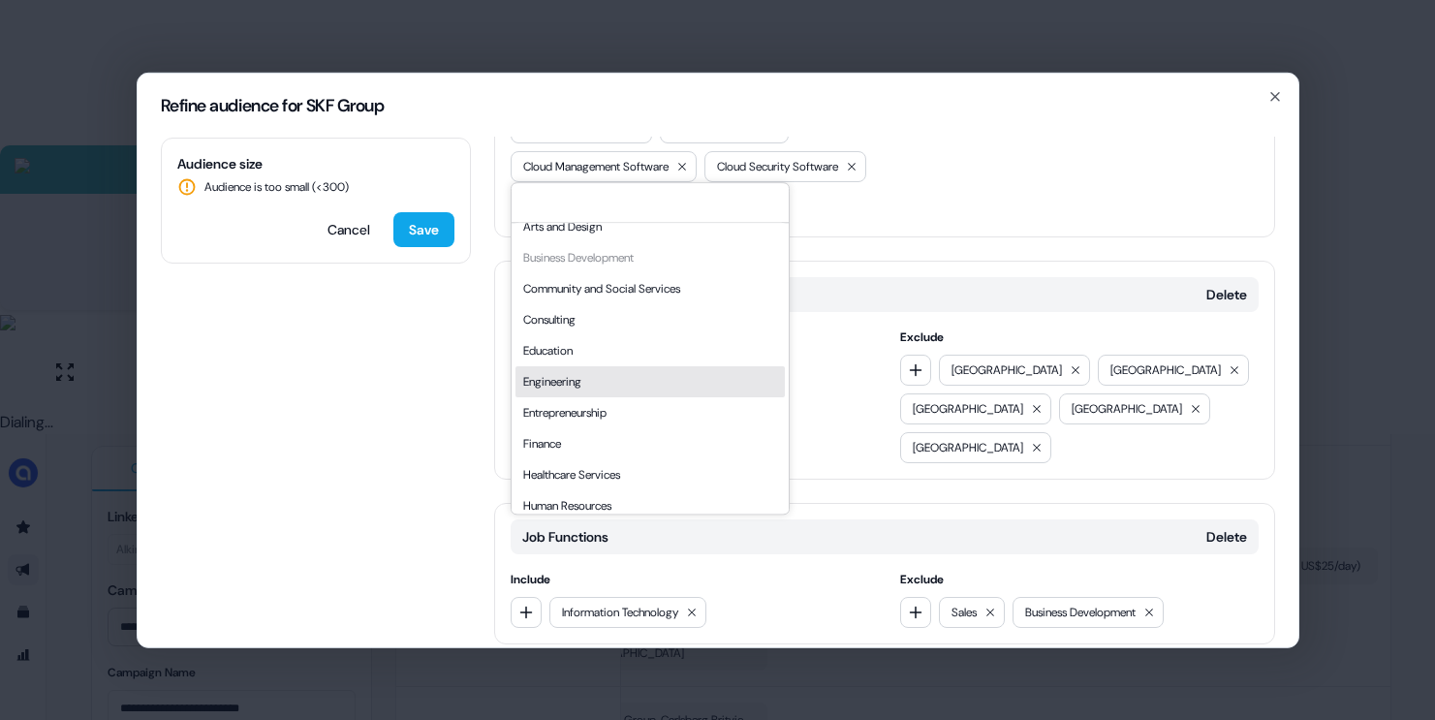
click at [619, 386] on div "Engineering" at bounding box center [649, 381] width 269 height 31
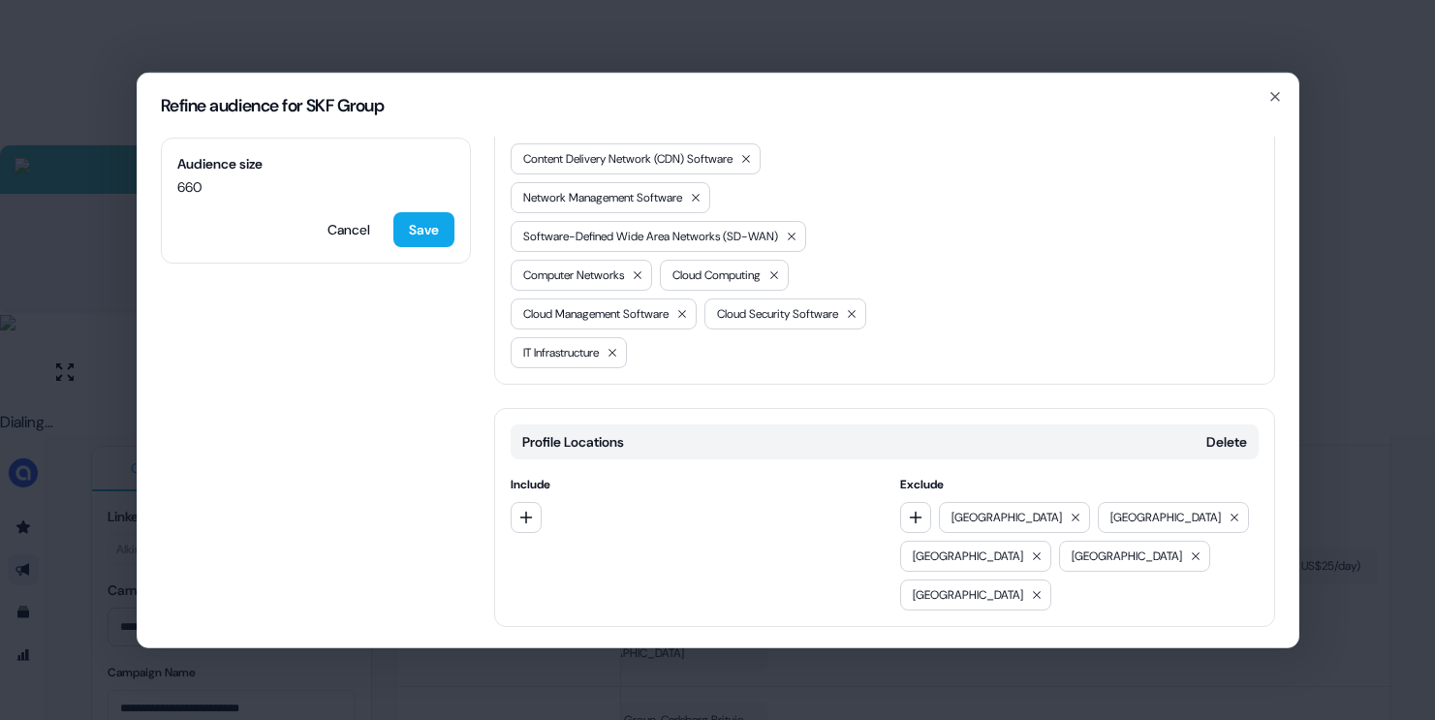
scroll to position [830, 0]
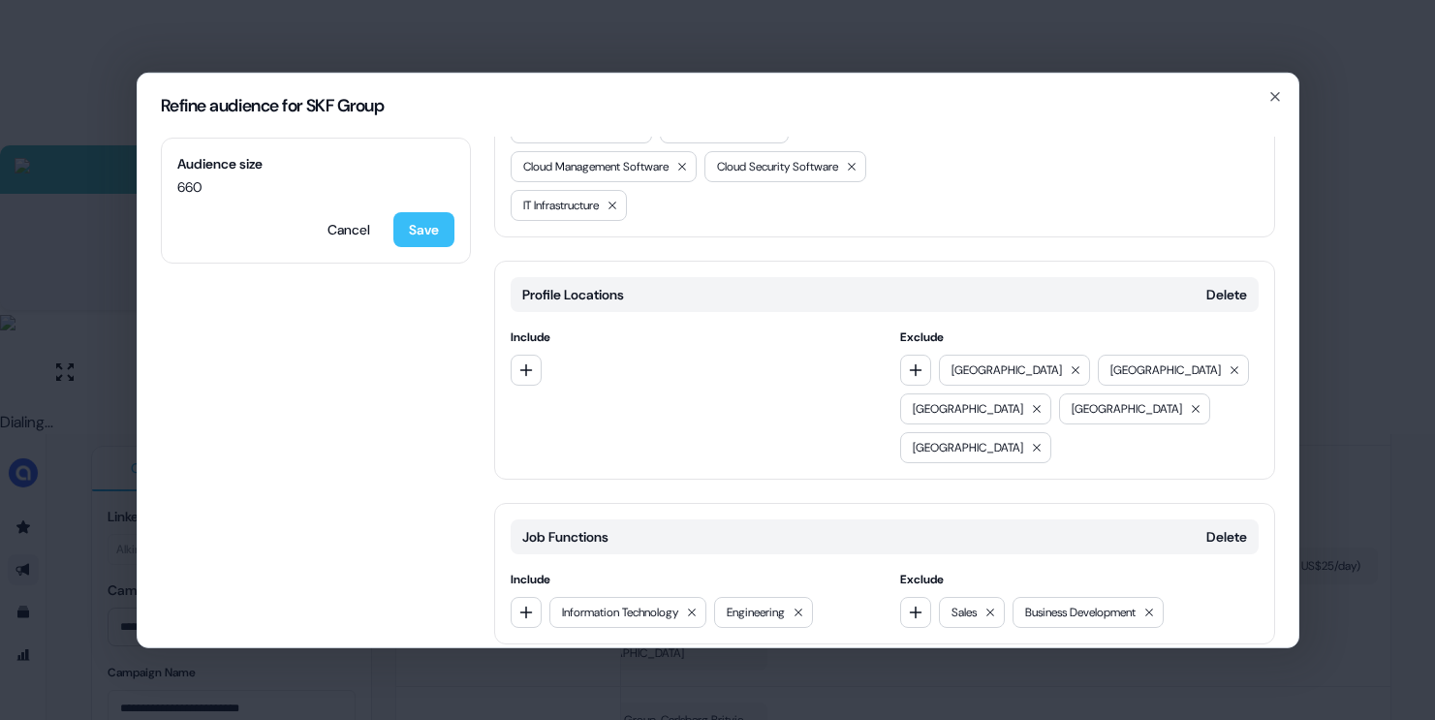
click at [414, 226] on button "Save" at bounding box center [423, 228] width 61 height 35
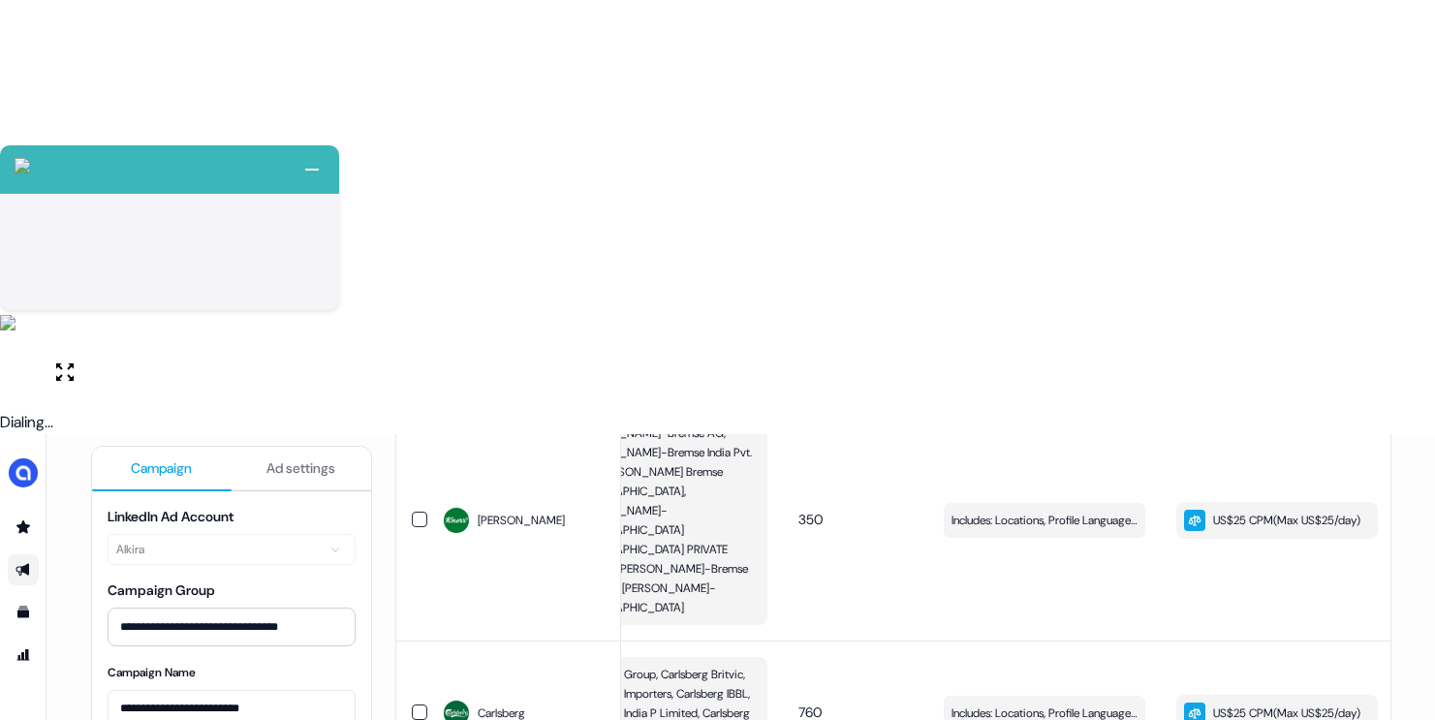
scroll to position [1038, 0]
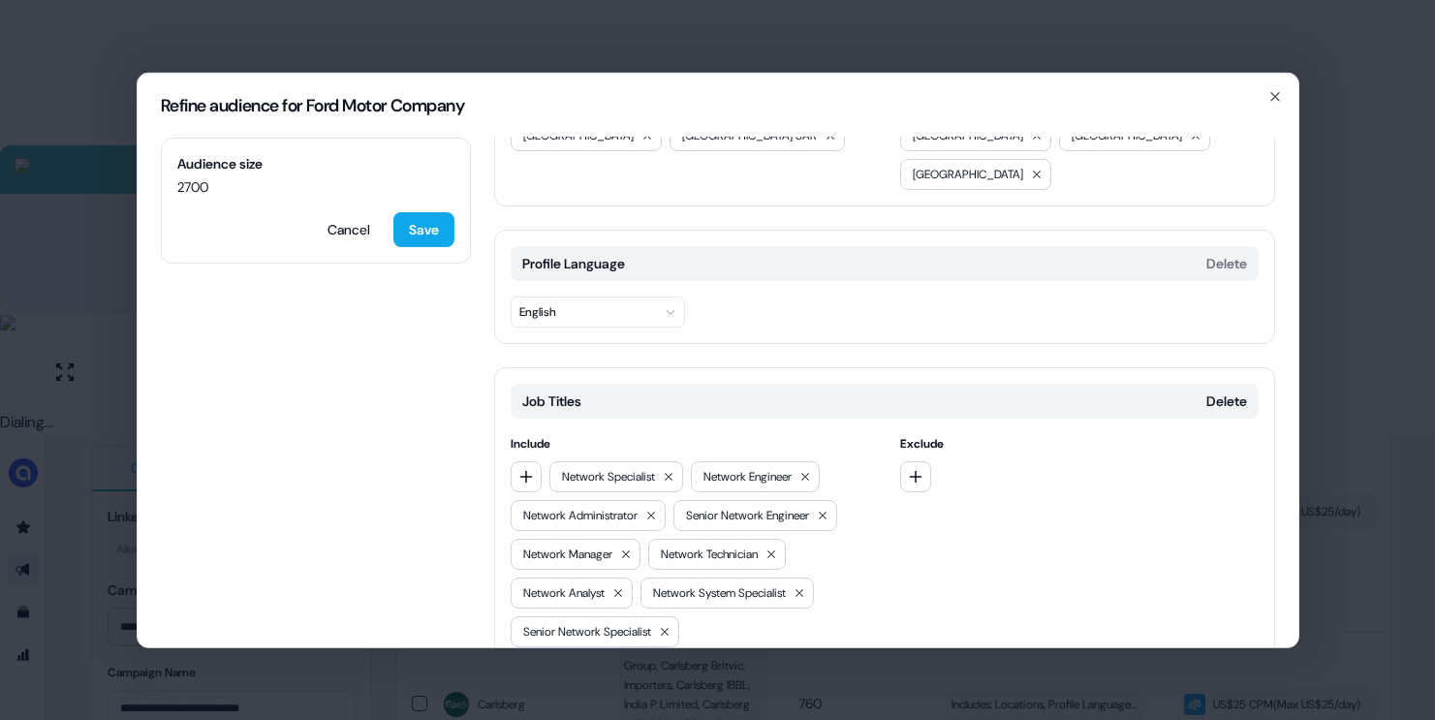
scroll to position [162, 0]
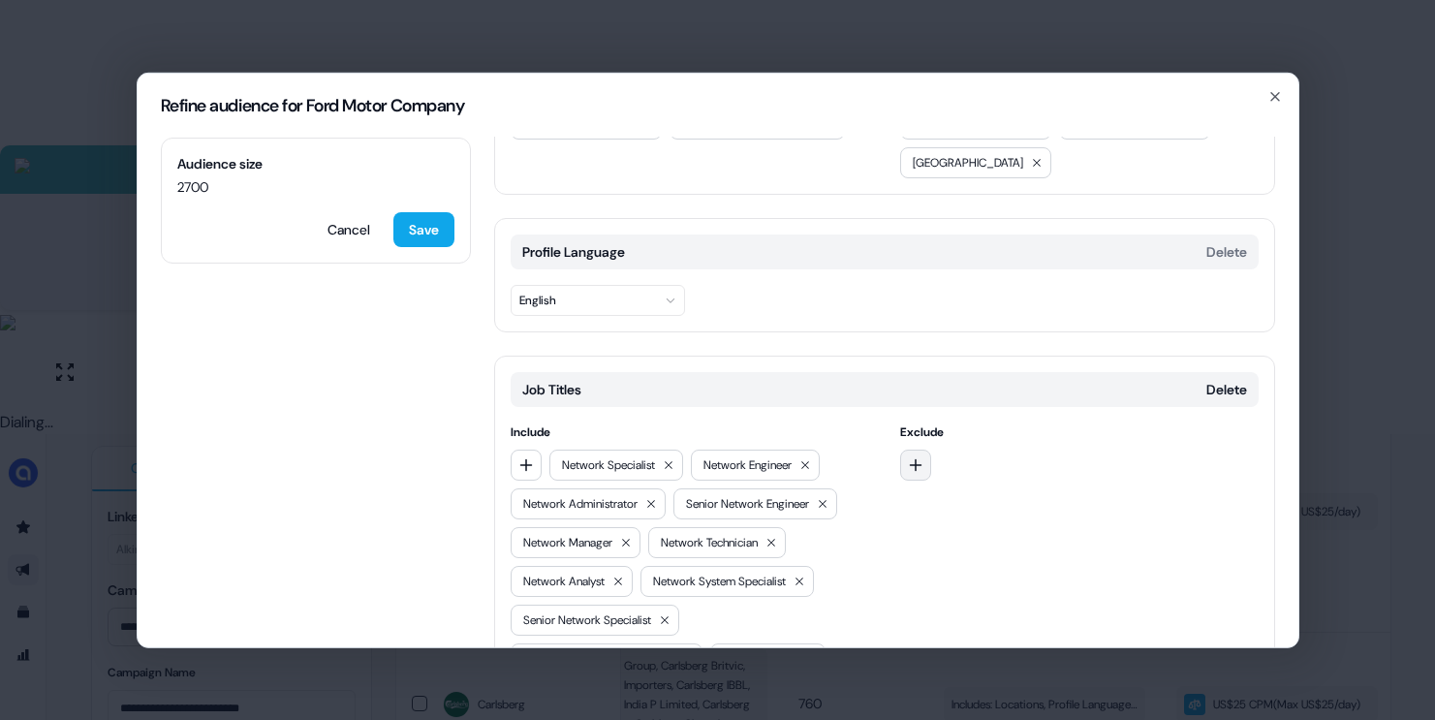
click at [908, 456] on icon "button" at bounding box center [916, 464] width 16 height 16
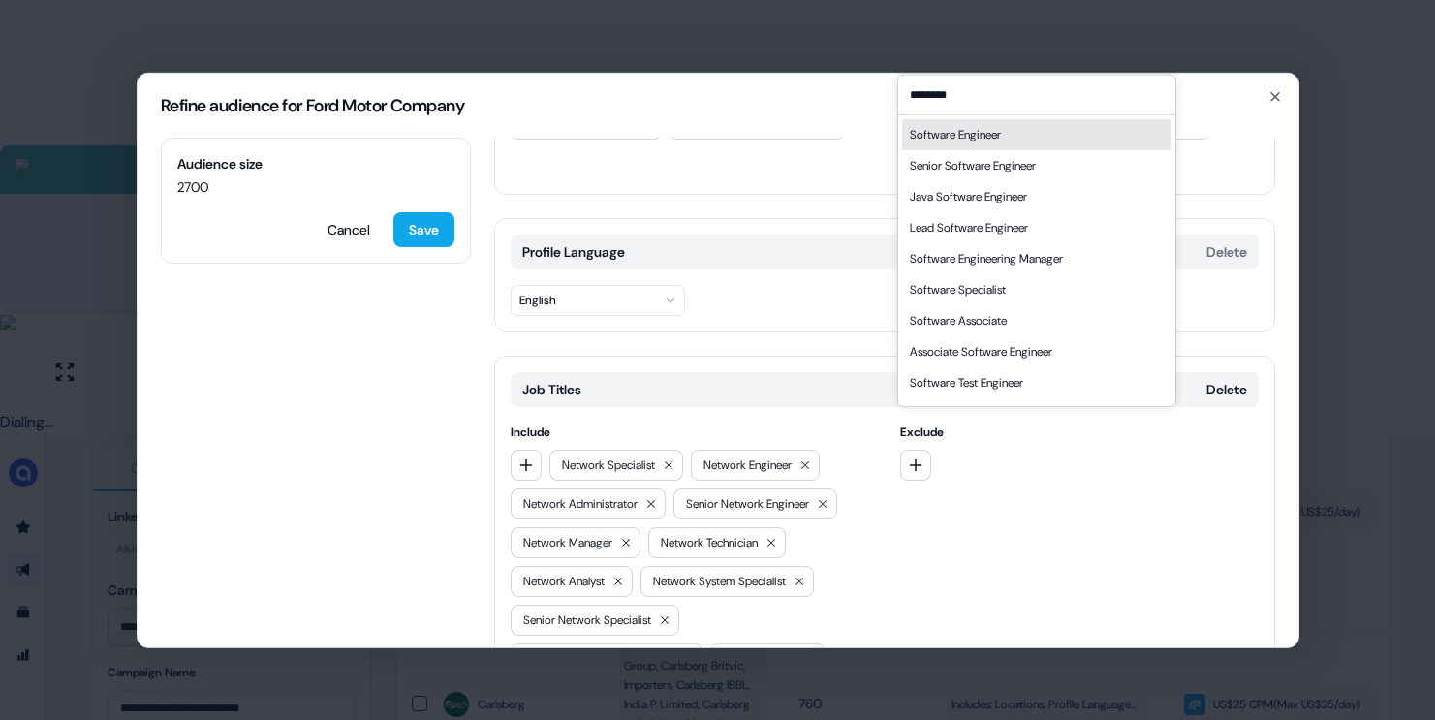
type input "********"
click at [973, 140] on div "Software Engineer" at bounding box center [955, 133] width 91 height 19
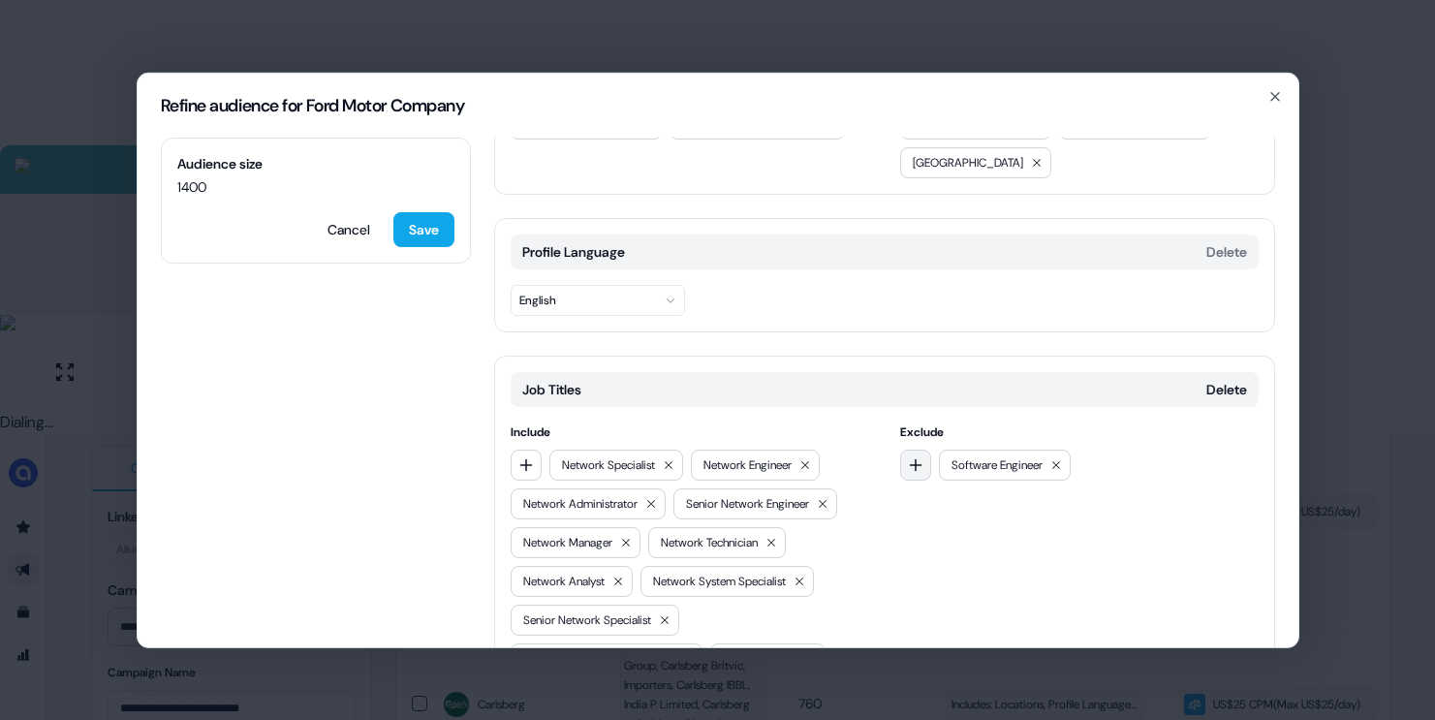
click at [909, 456] on icon "button" at bounding box center [916, 464] width 16 height 16
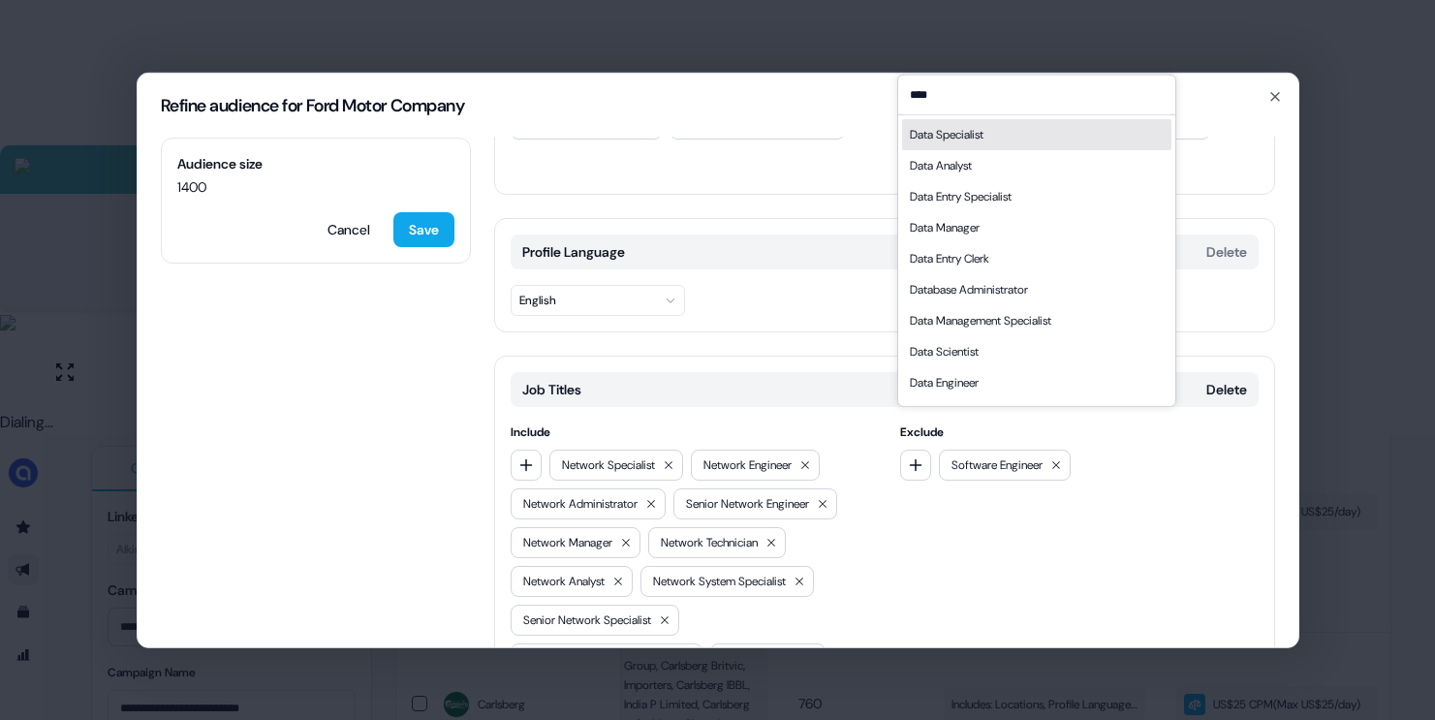
type input "****"
click at [964, 138] on div "Data Specialist" at bounding box center [947, 133] width 74 height 19
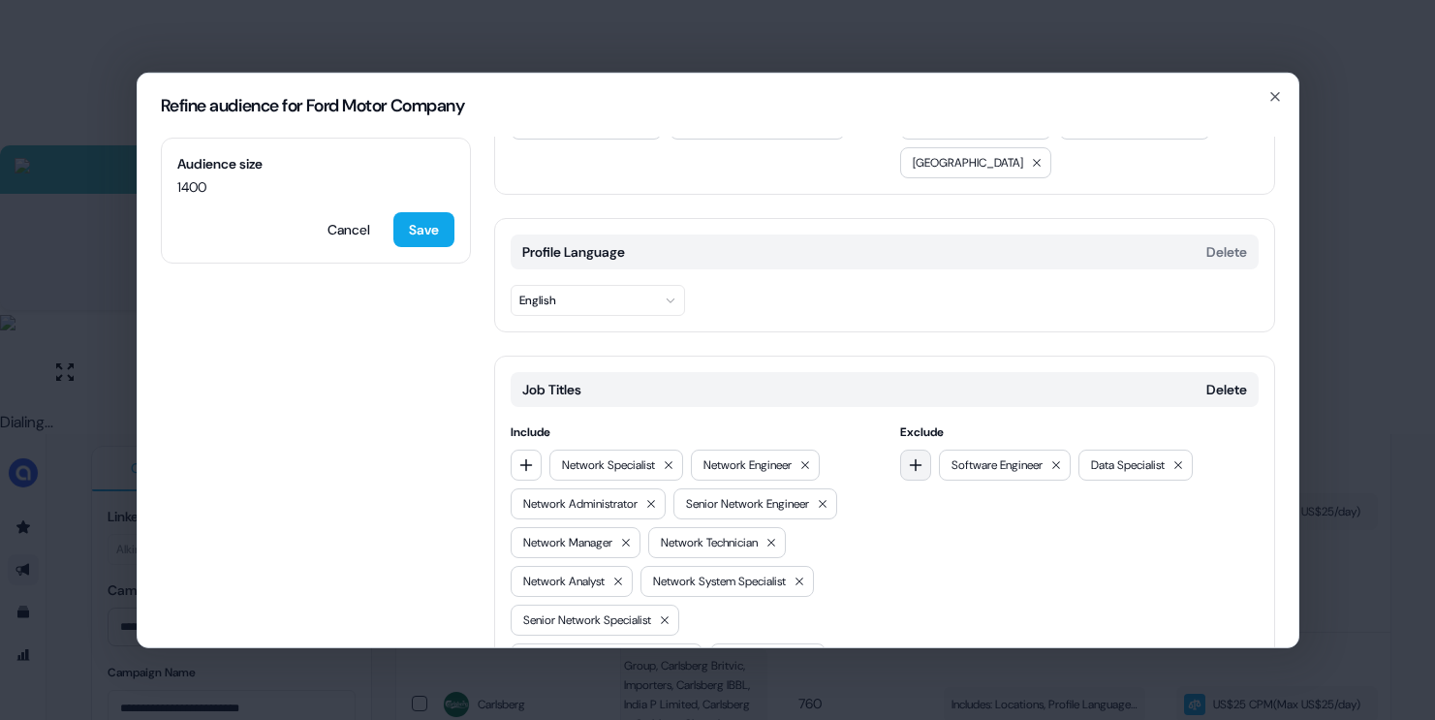
click at [917, 458] on icon "button" at bounding box center [916, 464] width 13 height 13
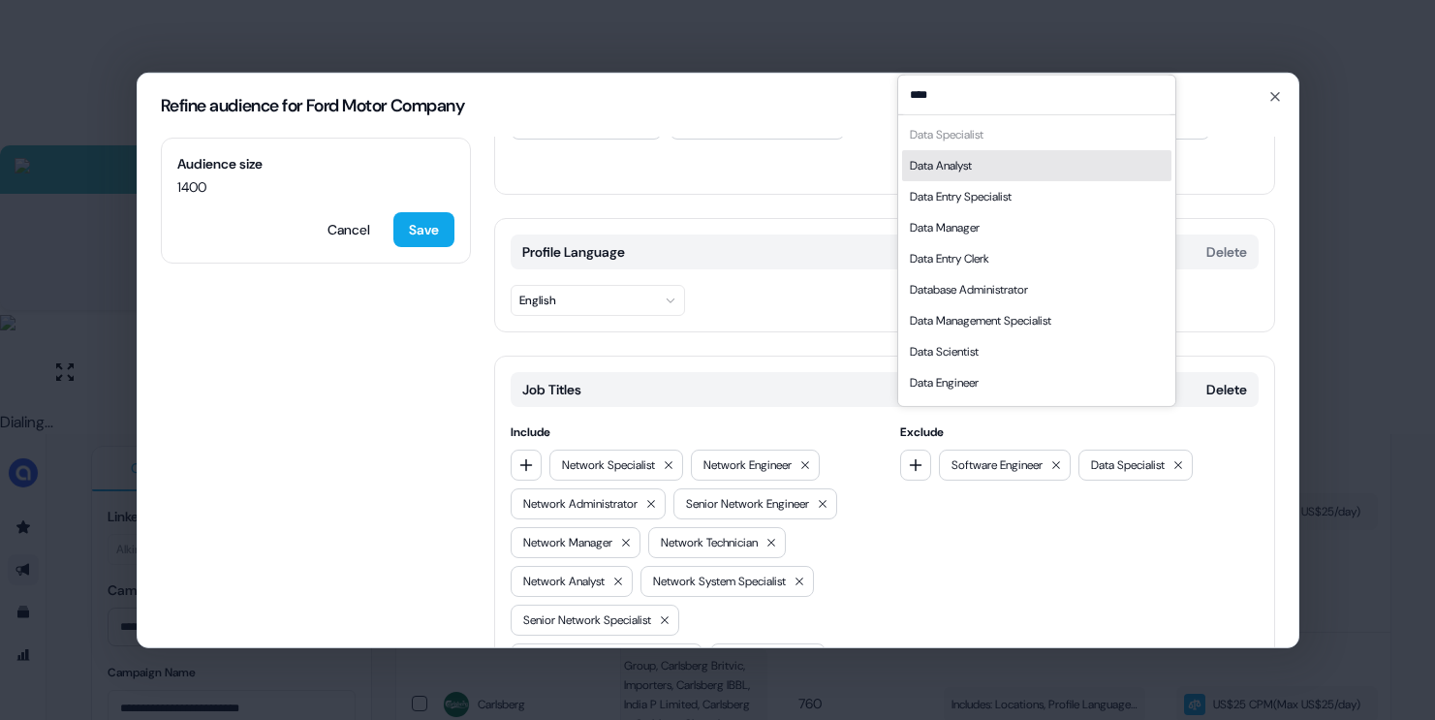
type input "****"
click at [966, 161] on div "Data Analyst" at bounding box center [941, 164] width 62 height 19
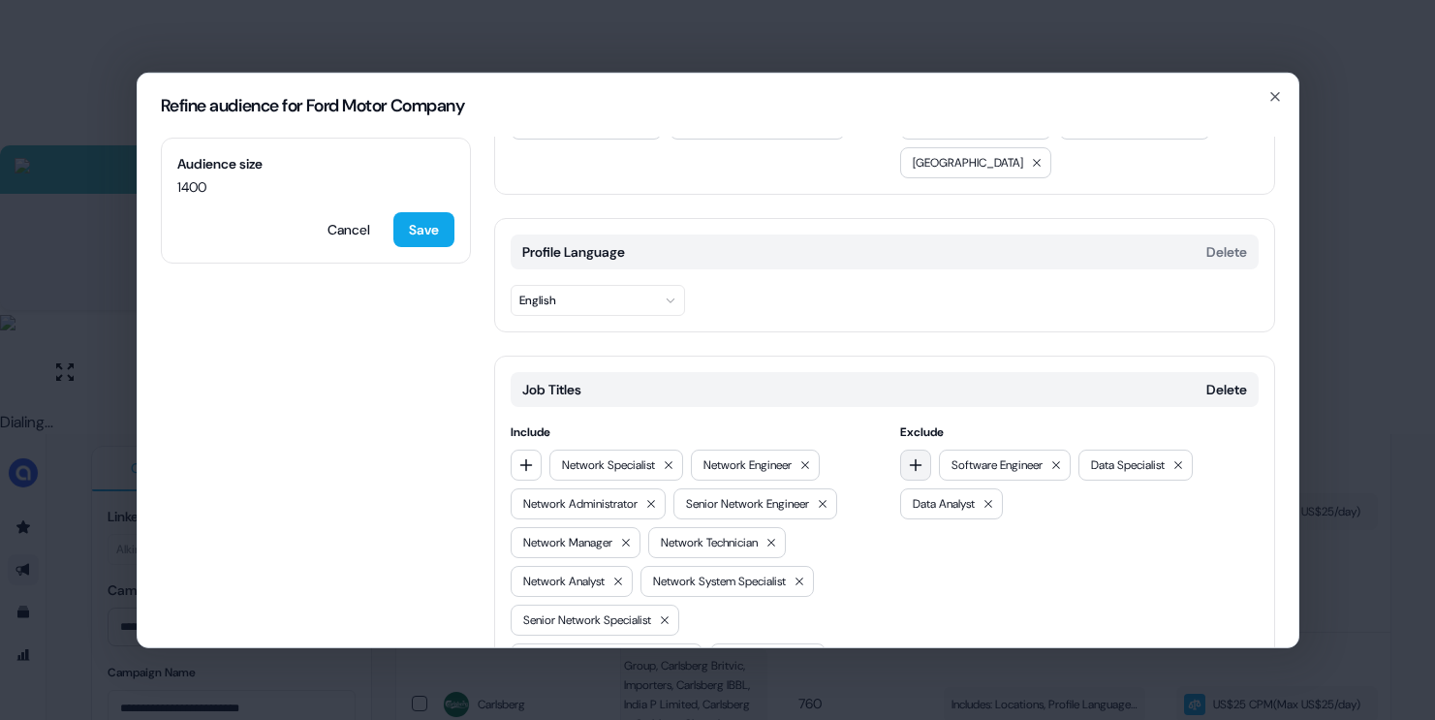
click at [917, 456] on icon "button" at bounding box center [916, 464] width 16 height 16
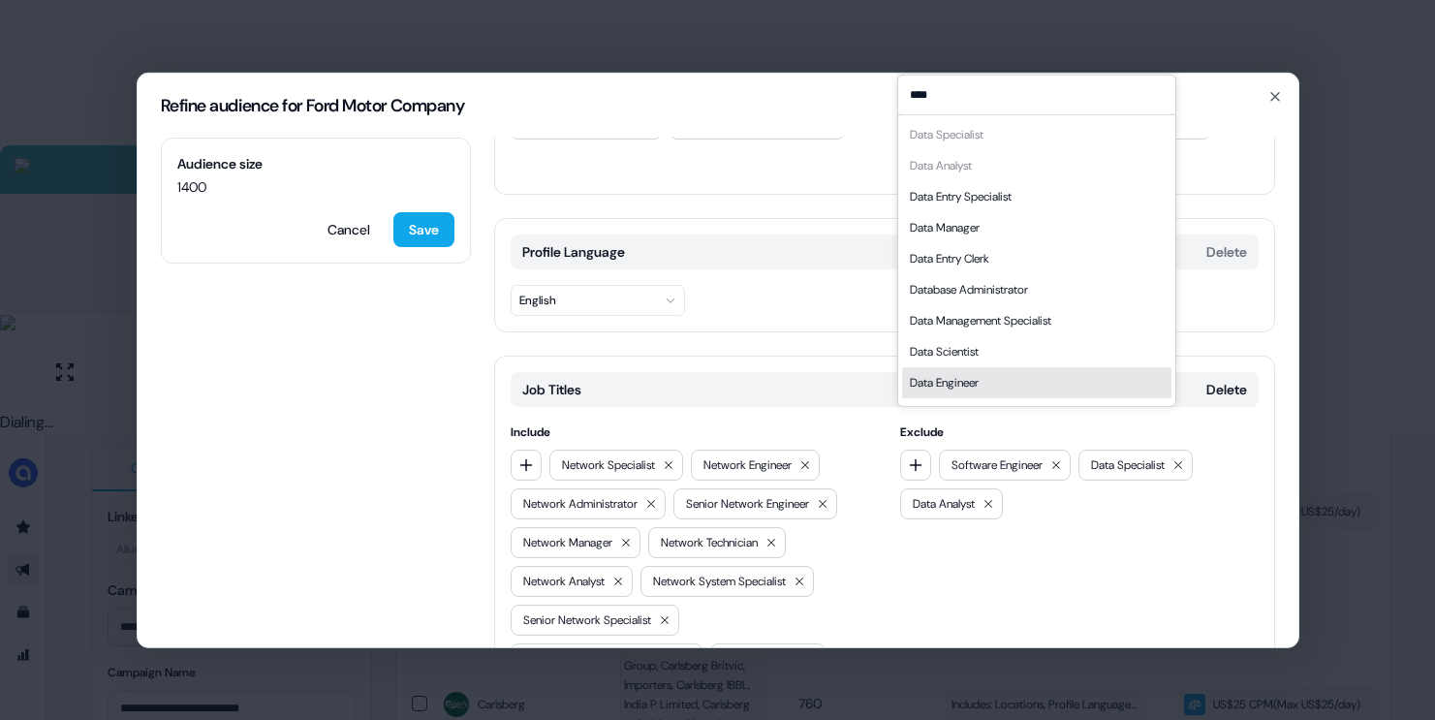
type input "****"
click at [986, 375] on div "Data Engineer" at bounding box center [1036, 381] width 269 height 31
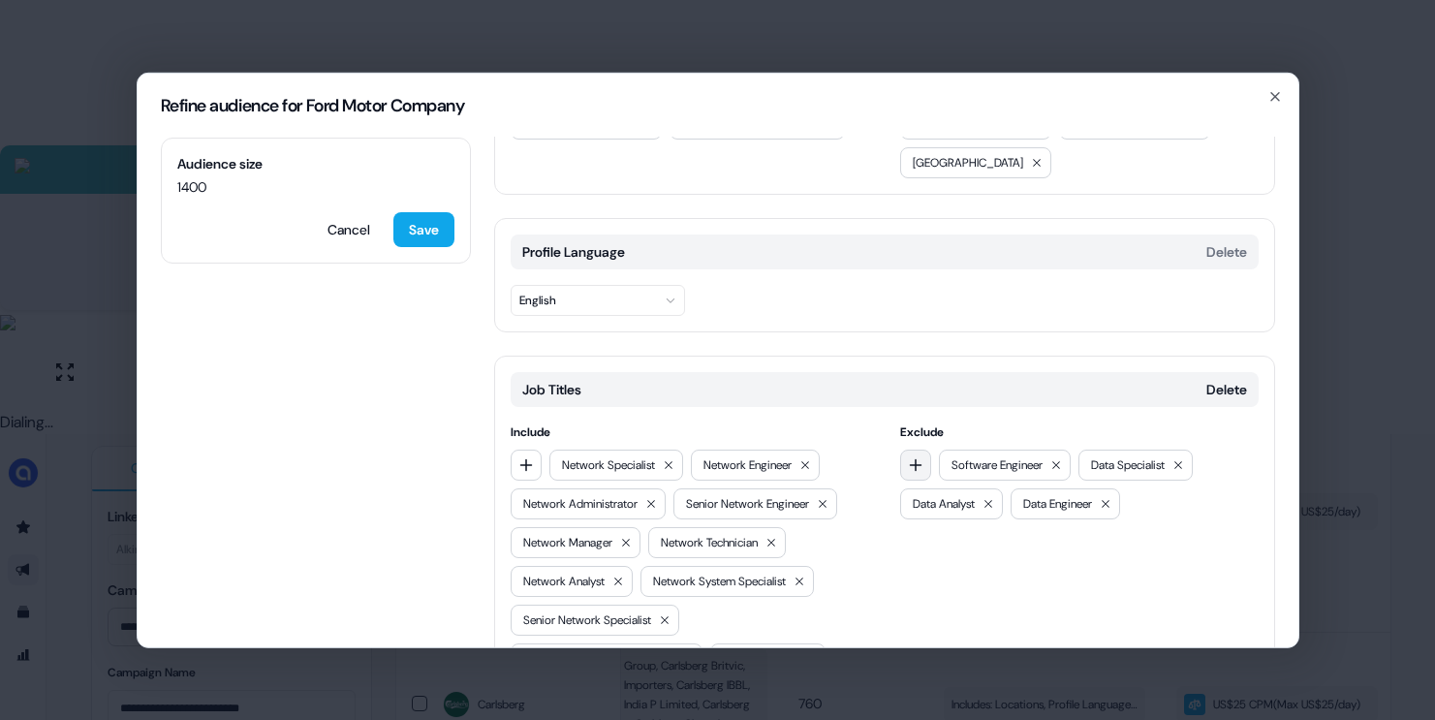
click at [908, 449] on button "button" at bounding box center [915, 464] width 31 height 31
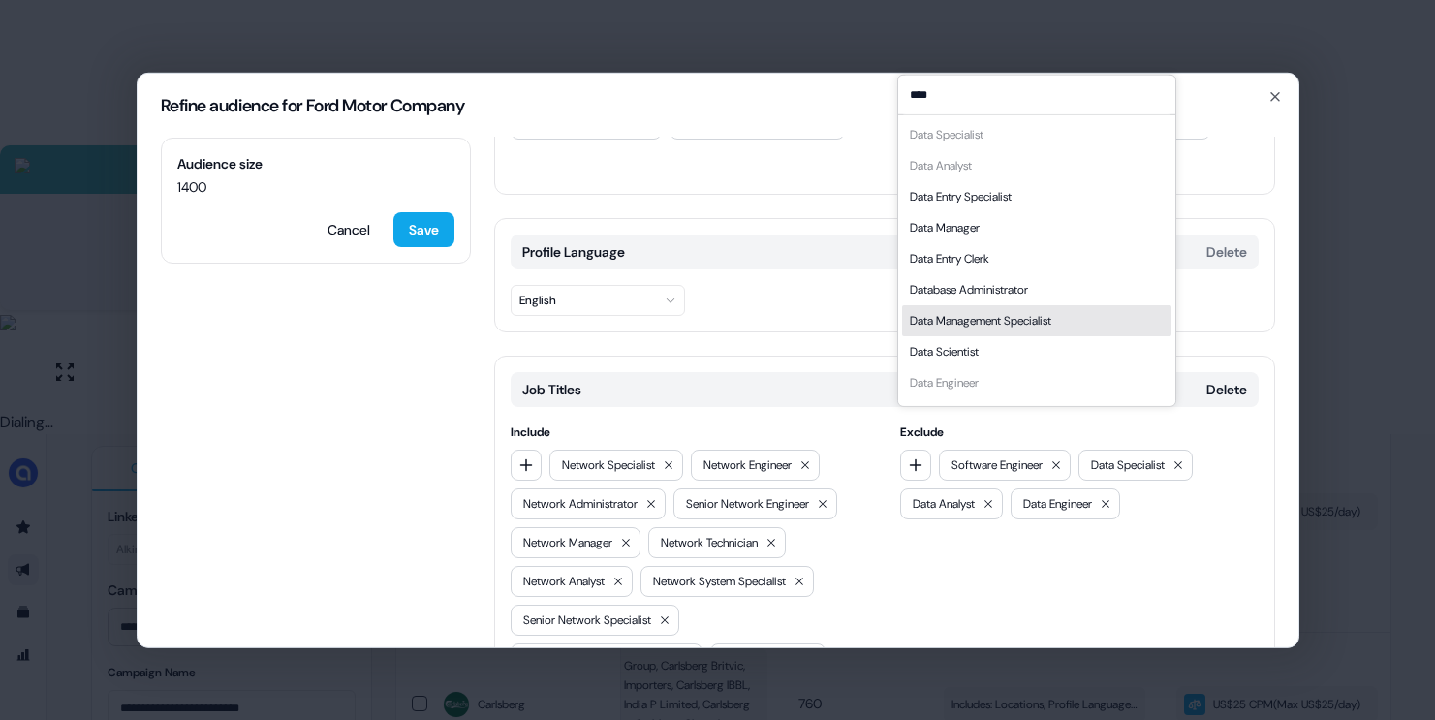
type input "****"
click at [995, 342] on div "Data Scientist" at bounding box center [1036, 350] width 269 height 31
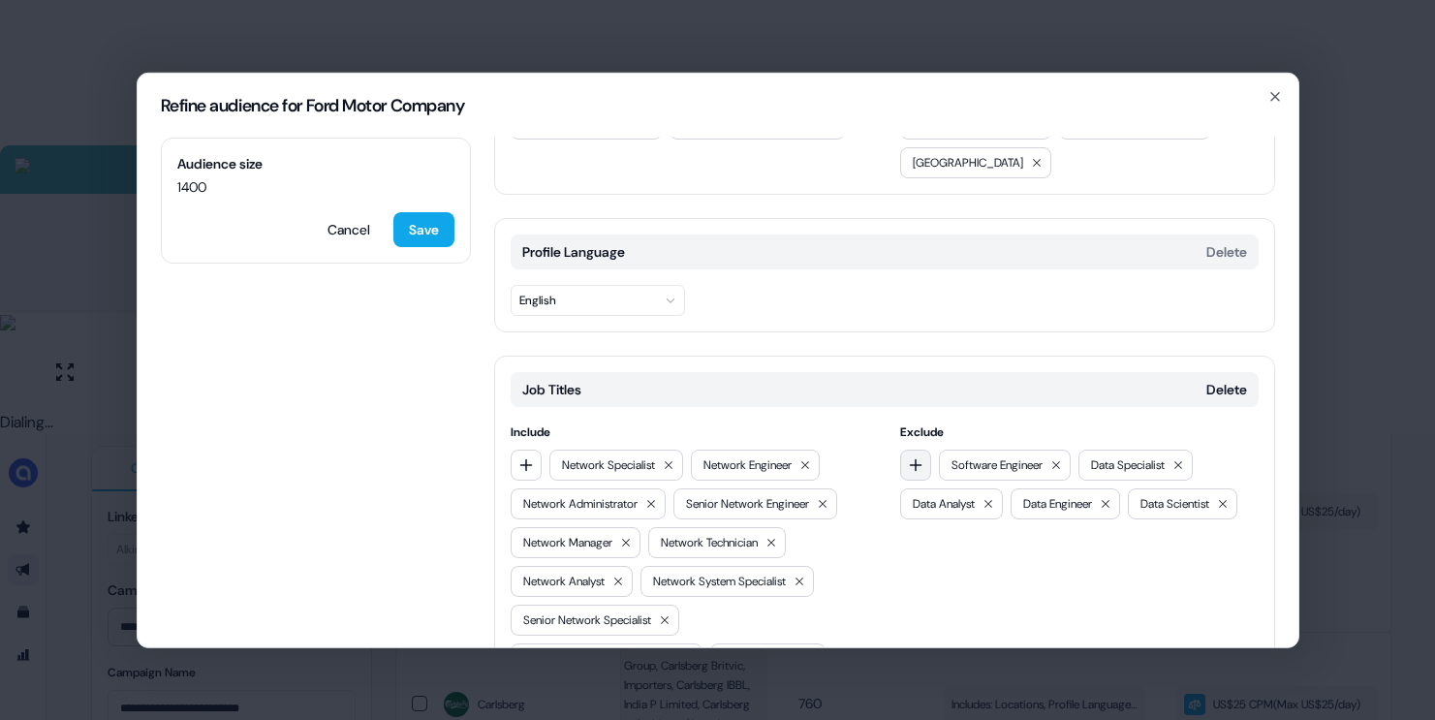
click at [919, 456] on icon "button" at bounding box center [916, 464] width 16 height 16
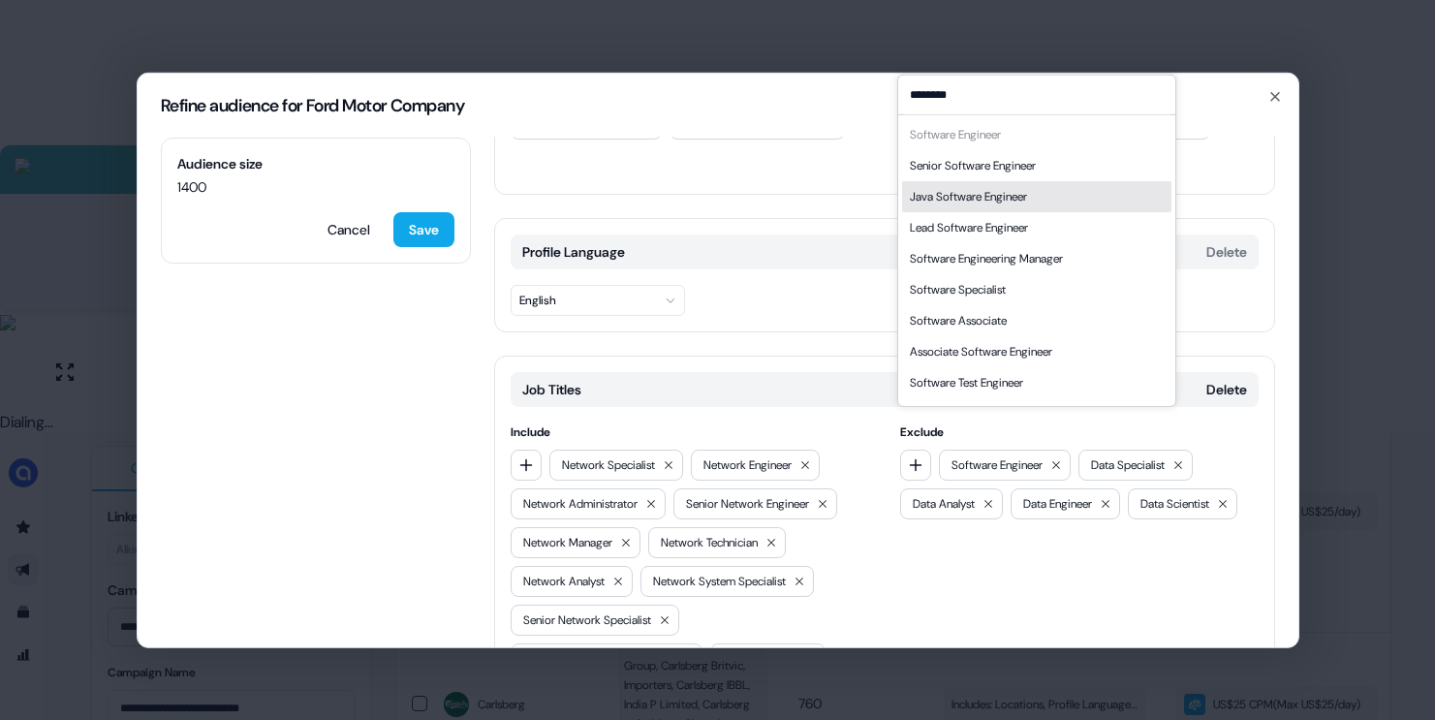
type input "********"
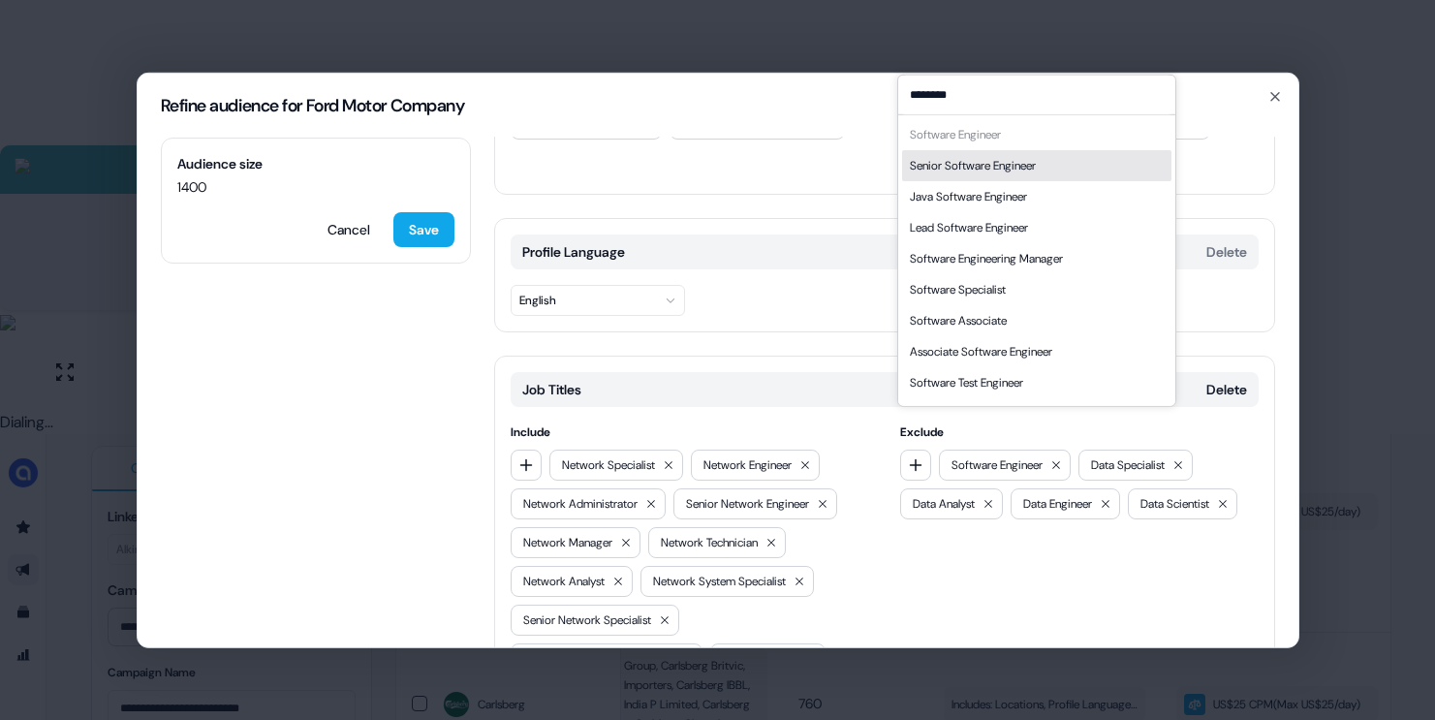
click at [1016, 170] on div "Senior Software Engineer" at bounding box center [973, 164] width 126 height 19
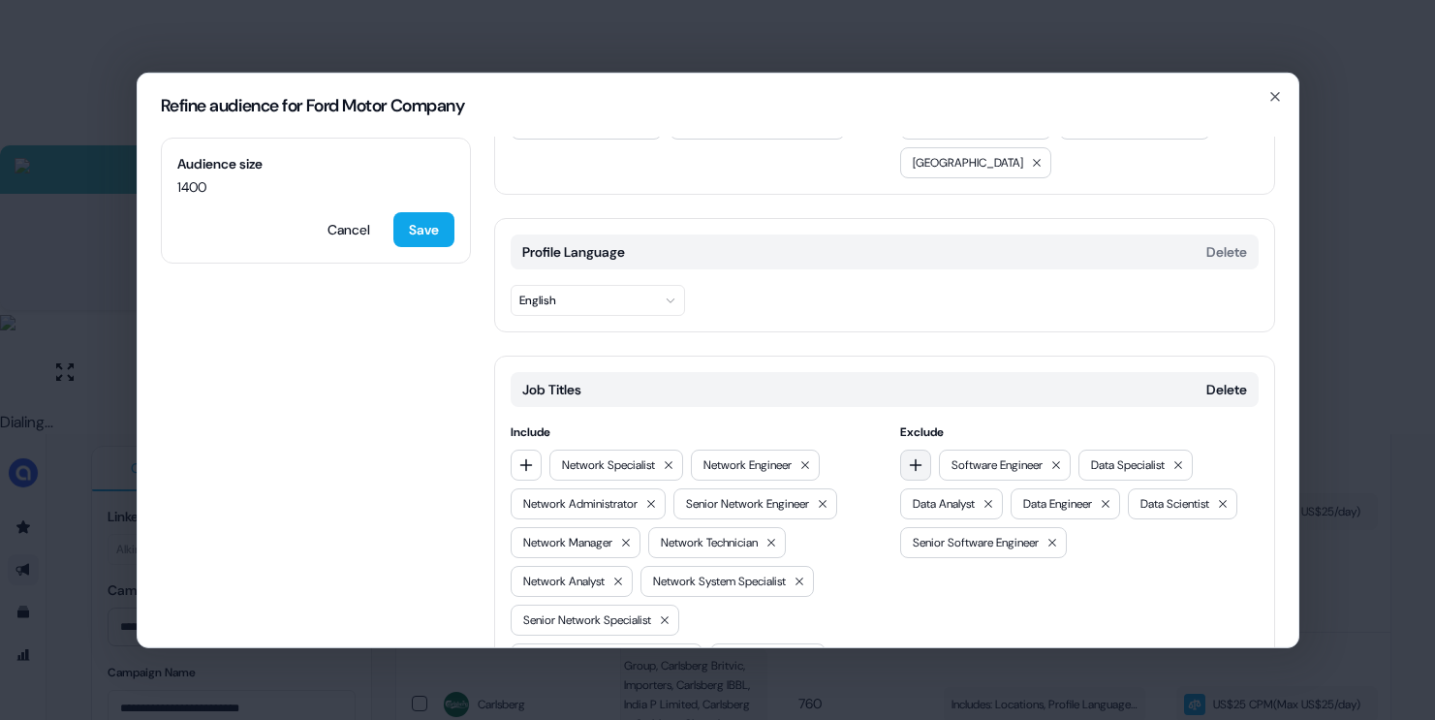
click at [917, 456] on icon "button" at bounding box center [916, 464] width 16 height 16
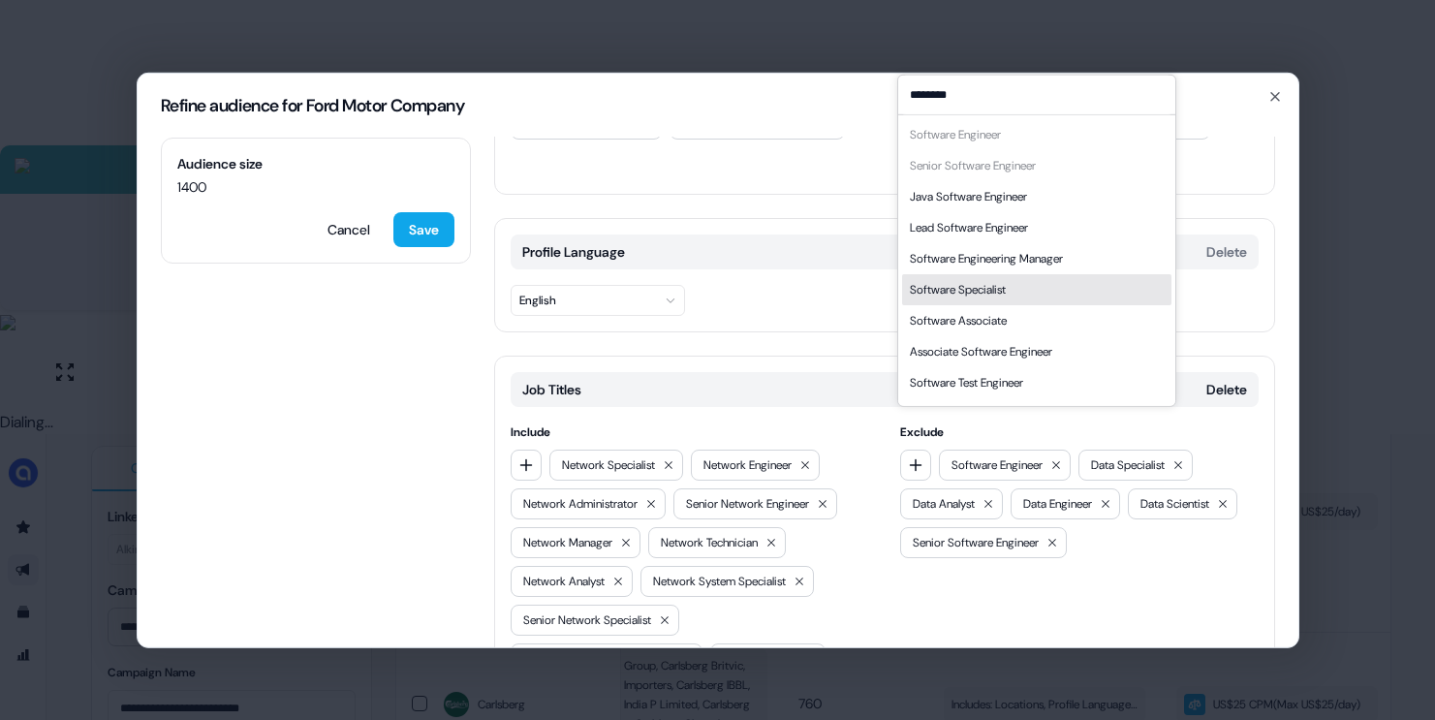
type input "********"
click at [1029, 291] on div "Software Specialist" at bounding box center [1036, 288] width 269 height 31
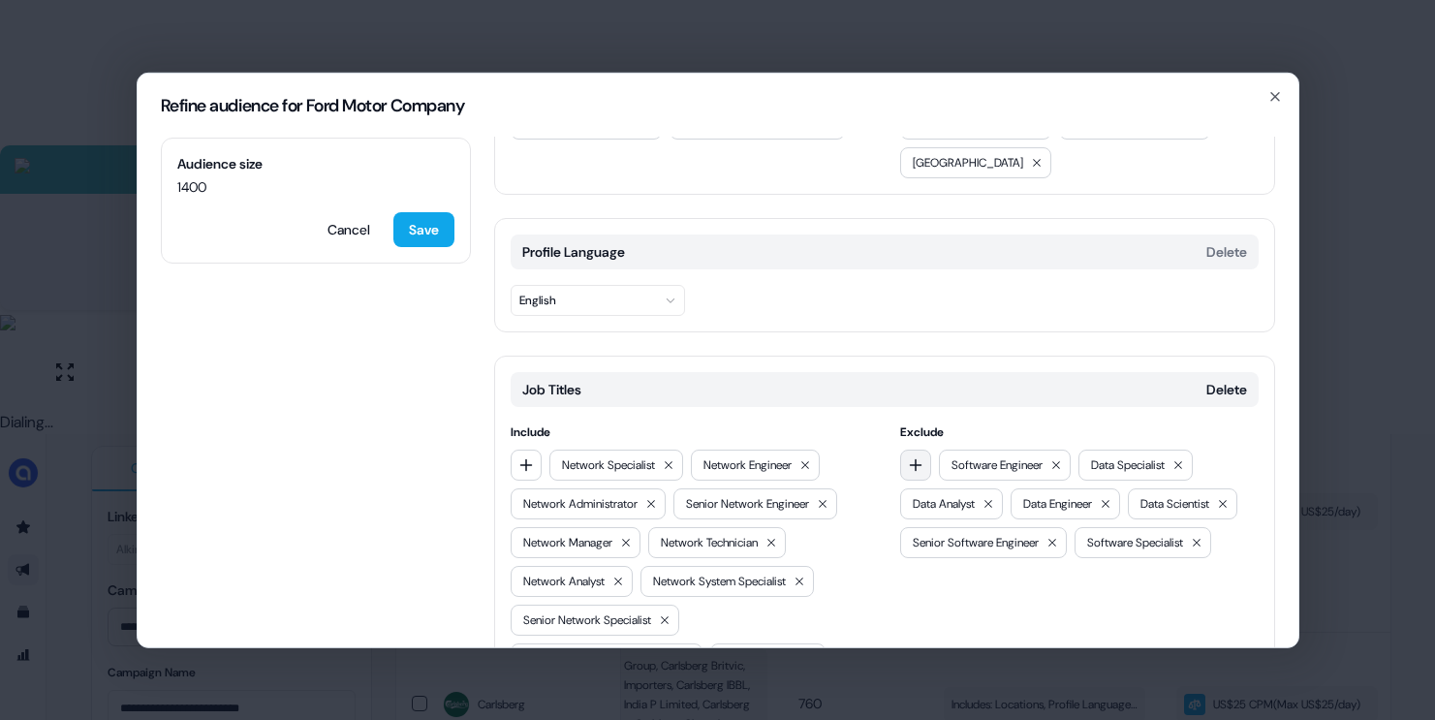
click at [923, 449] on button "button" at bounding box center [915, 464] width 31 height 31
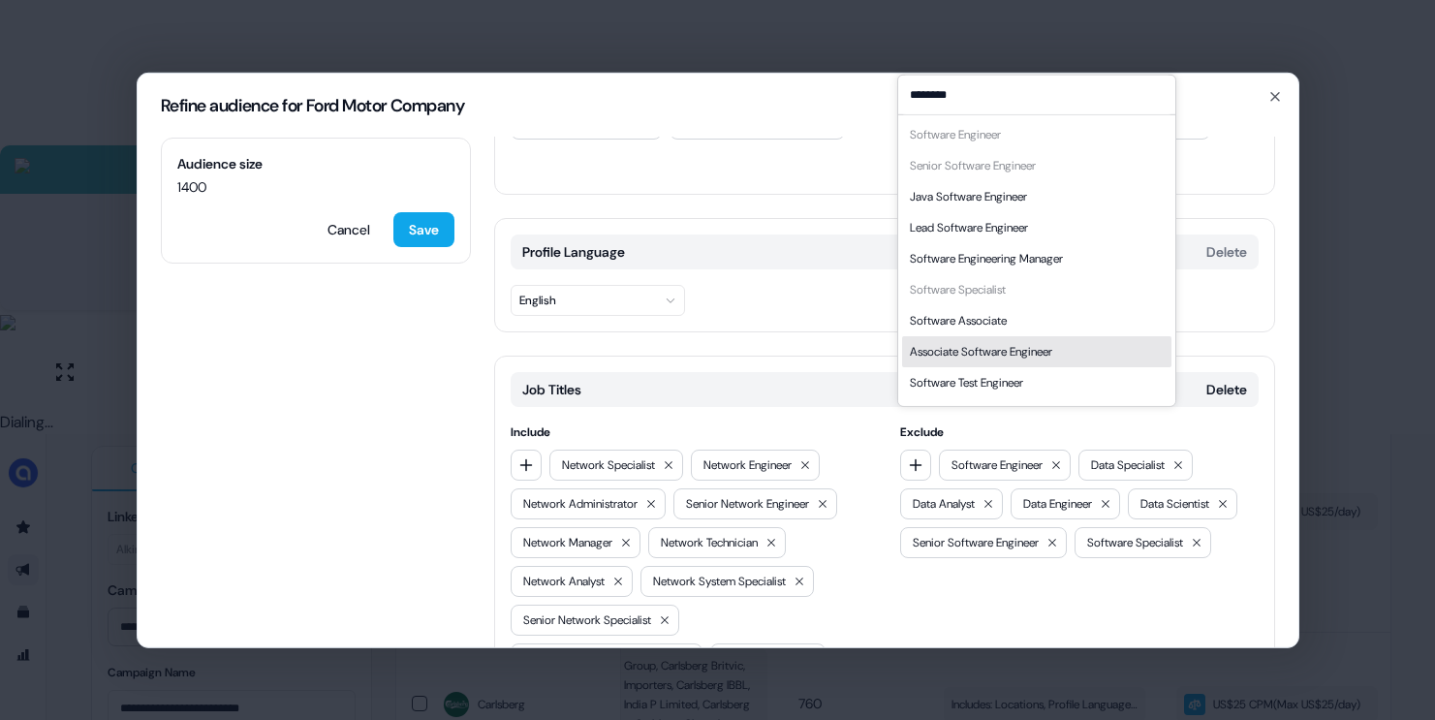
scroll to position [27, 0]
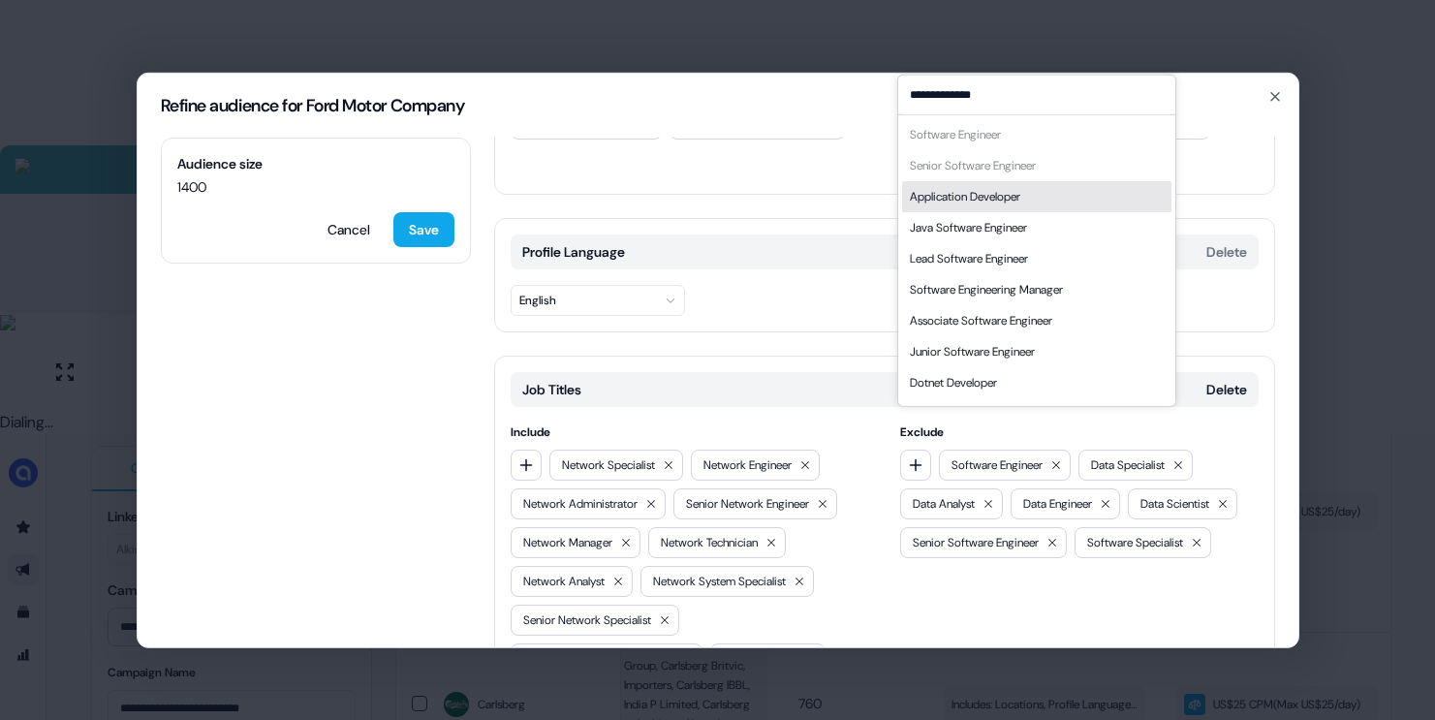
type input "**********"
click at [1018, 203] on div "Application Developer" at bounding box center [965, 195] width 110 height 19
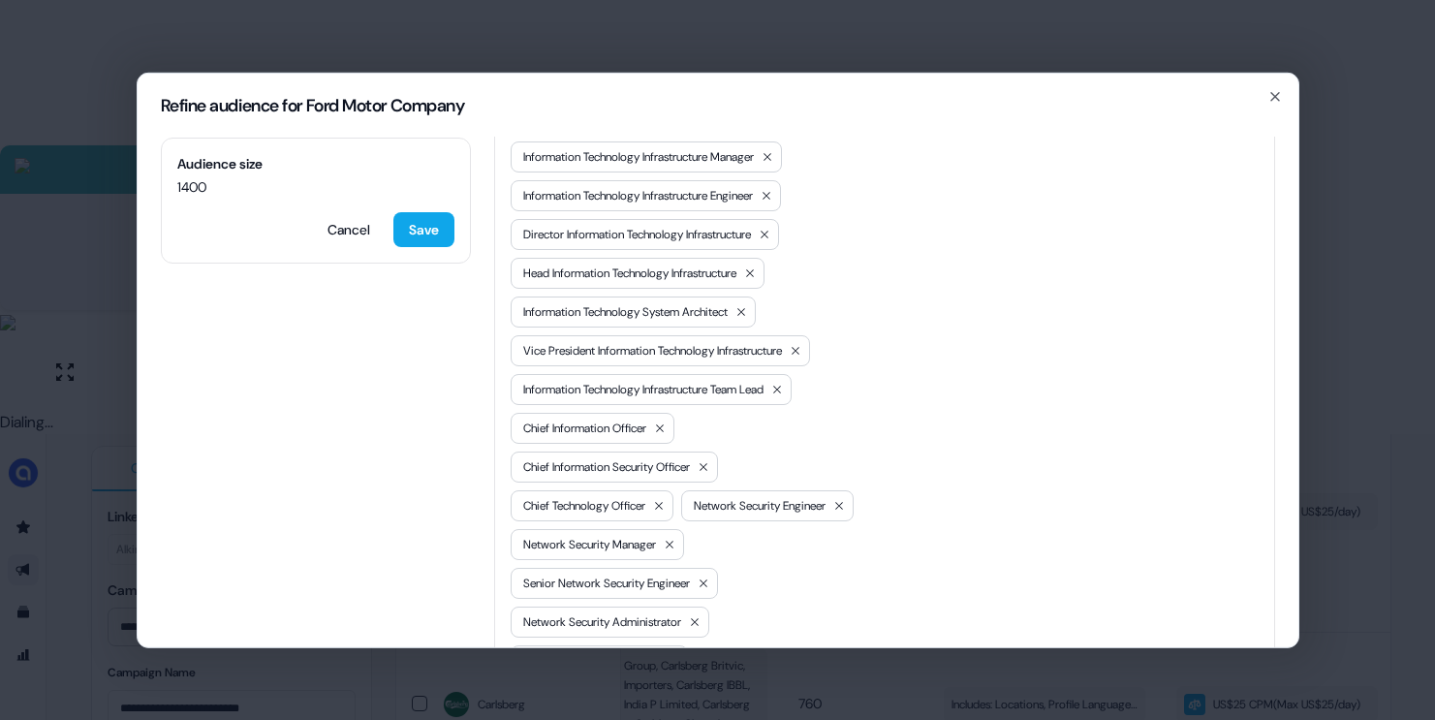
scroll to position [1264, 0]
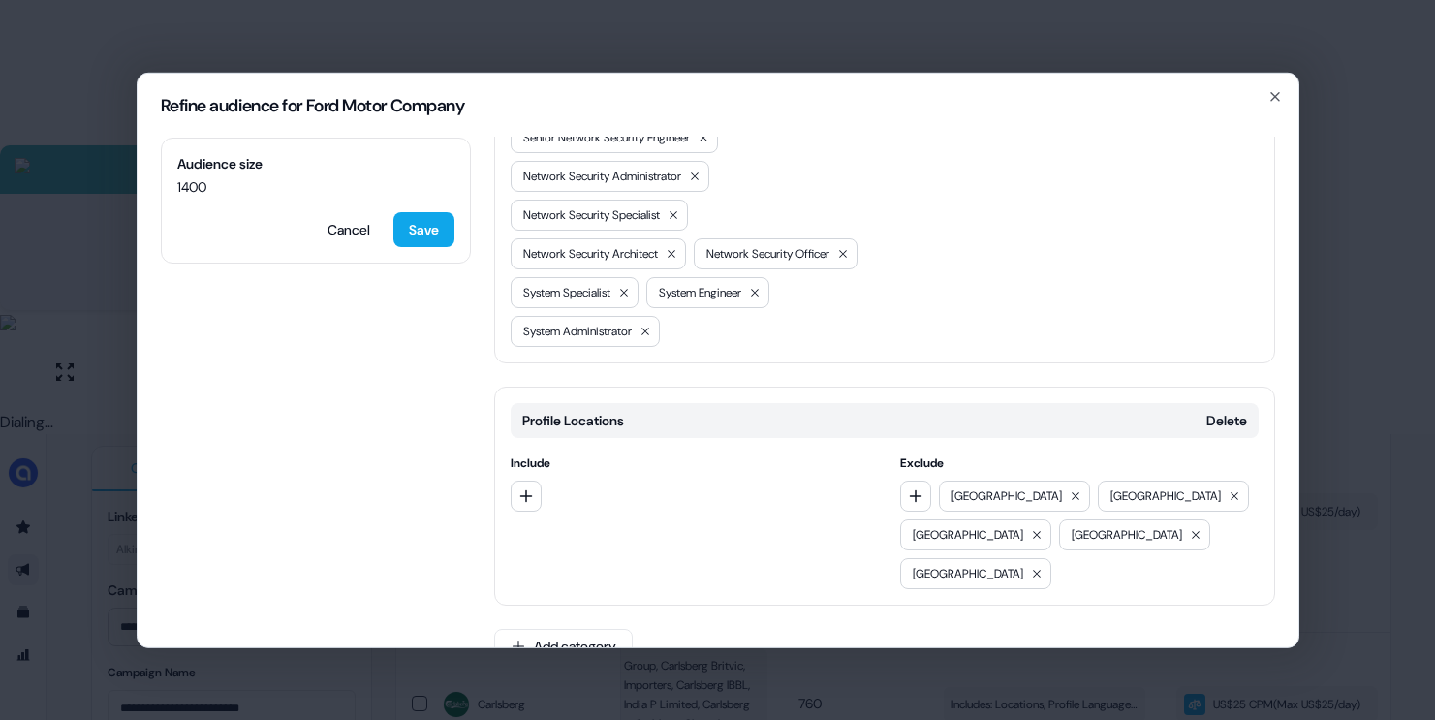
click at [542, 492] on div at bounding box center [690, 495] width 358 height 31
click at [518, 494] on icon "button" at bounding box center [526, 495] width 16 height 16
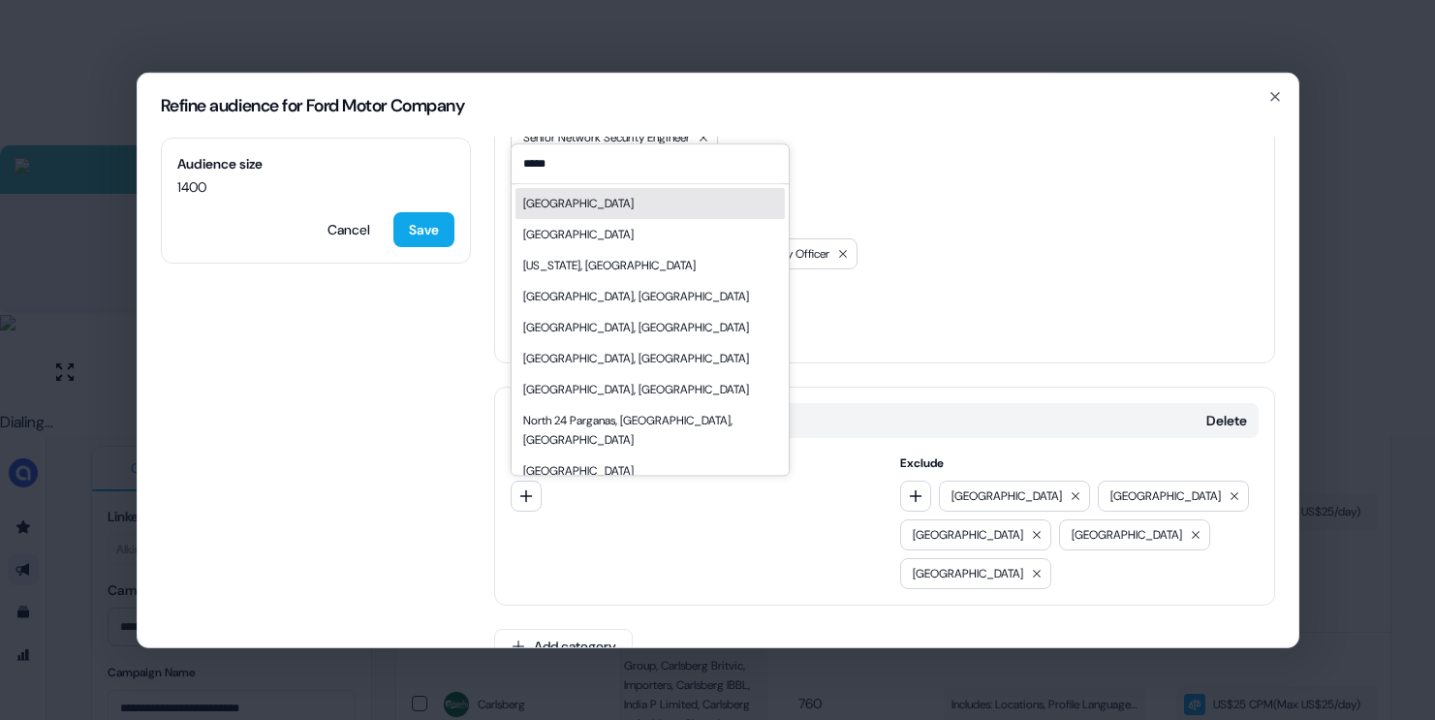
type input "*****"
click at [601, 210] on div "[GEOGRAPHIC_DATA]" at bounding box center [649, 203] width 269 height 31
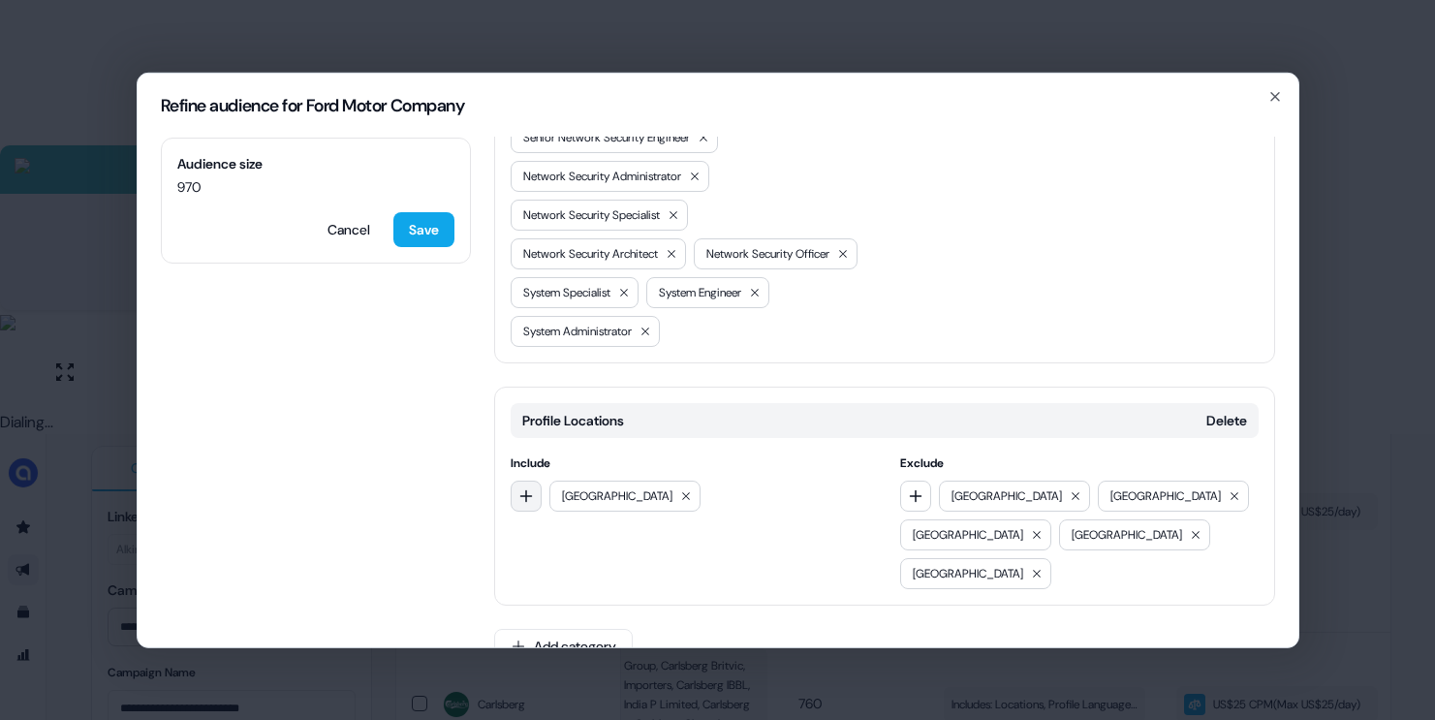
click at [533, 484] on button "button" at bounding box center [526, 495] width 31 height 31
type input "****"
click at [573, 570] on div "EMEA" at bounding box center [649, 574] width 269 height 31
click at [524, 487] on icon "button" at bounding box center [526, 495] width 16 height 16
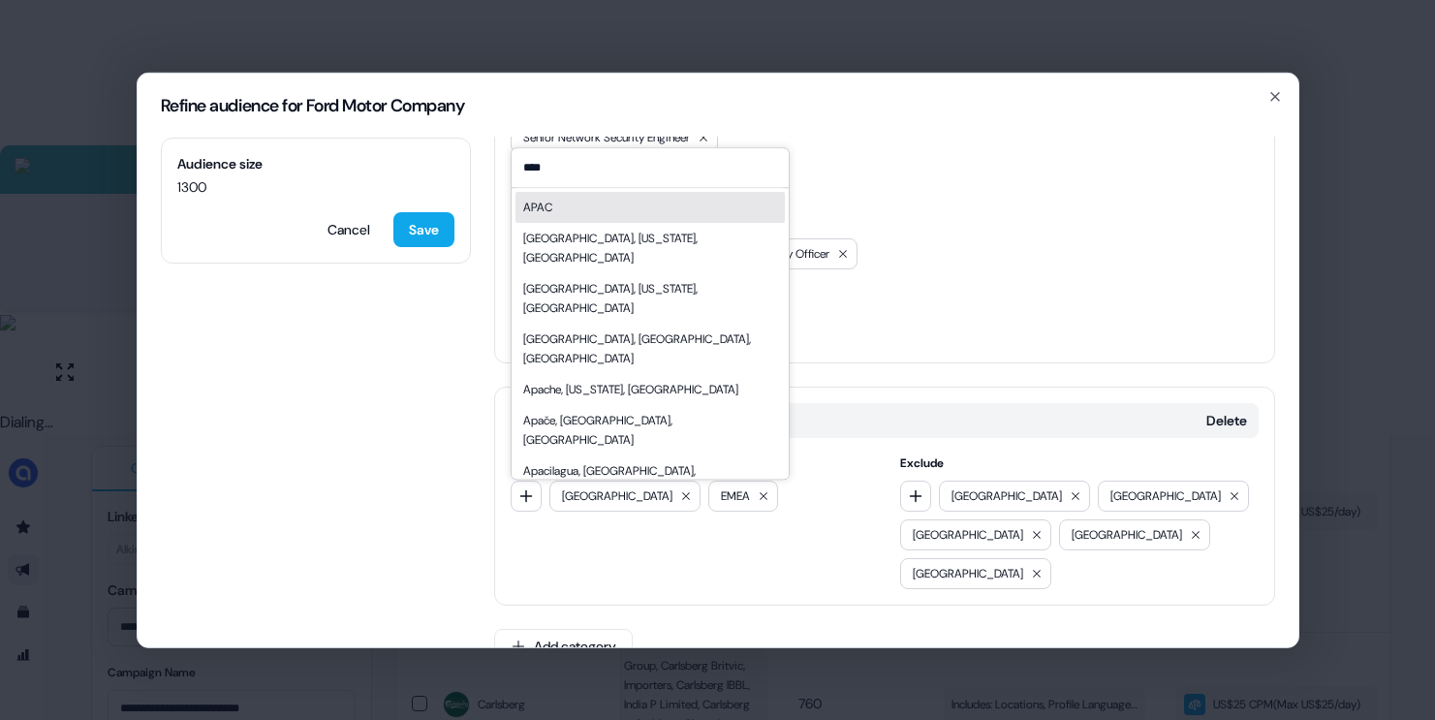
type input "****"
click at [640, 214] on div "APAC" at bounding box center [649, 207] width 269 height 31
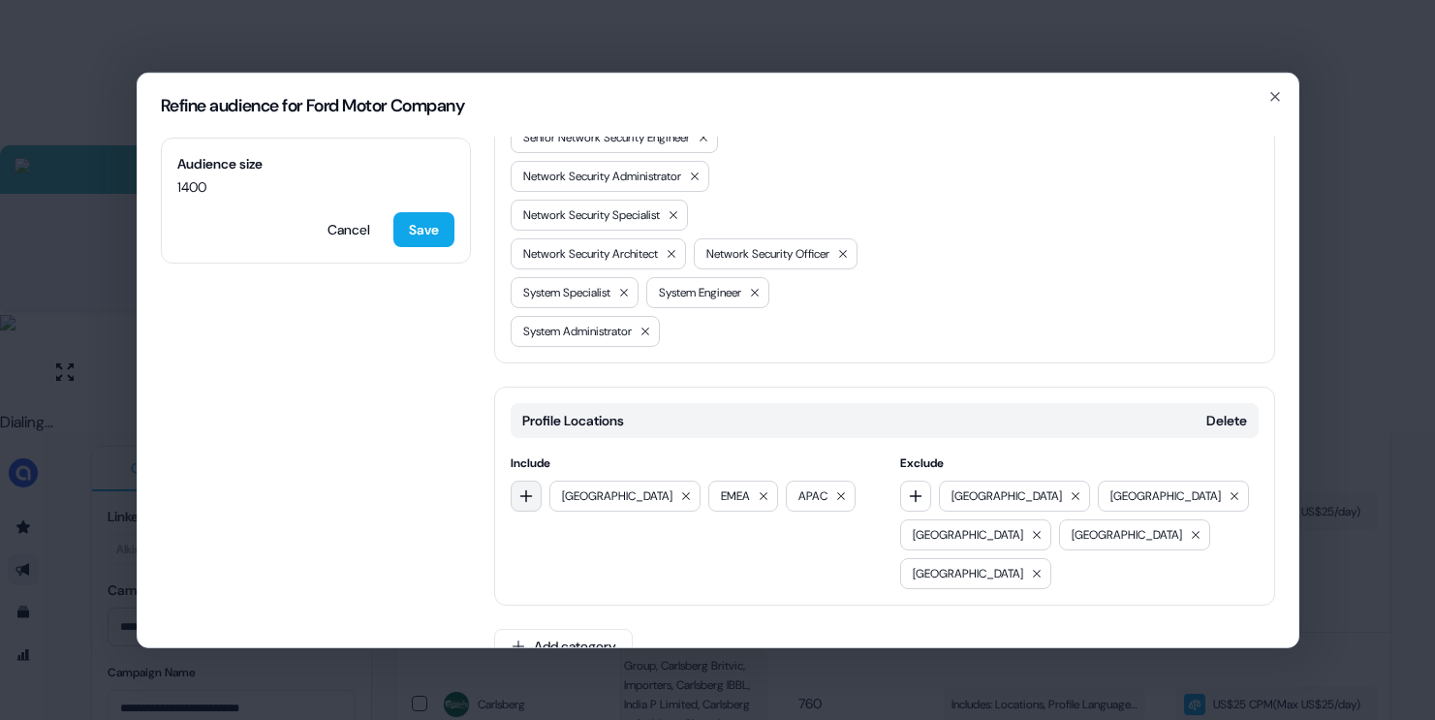
click at [533, 496] on button "button" at bounding box center [526, 495] width 31 height 31
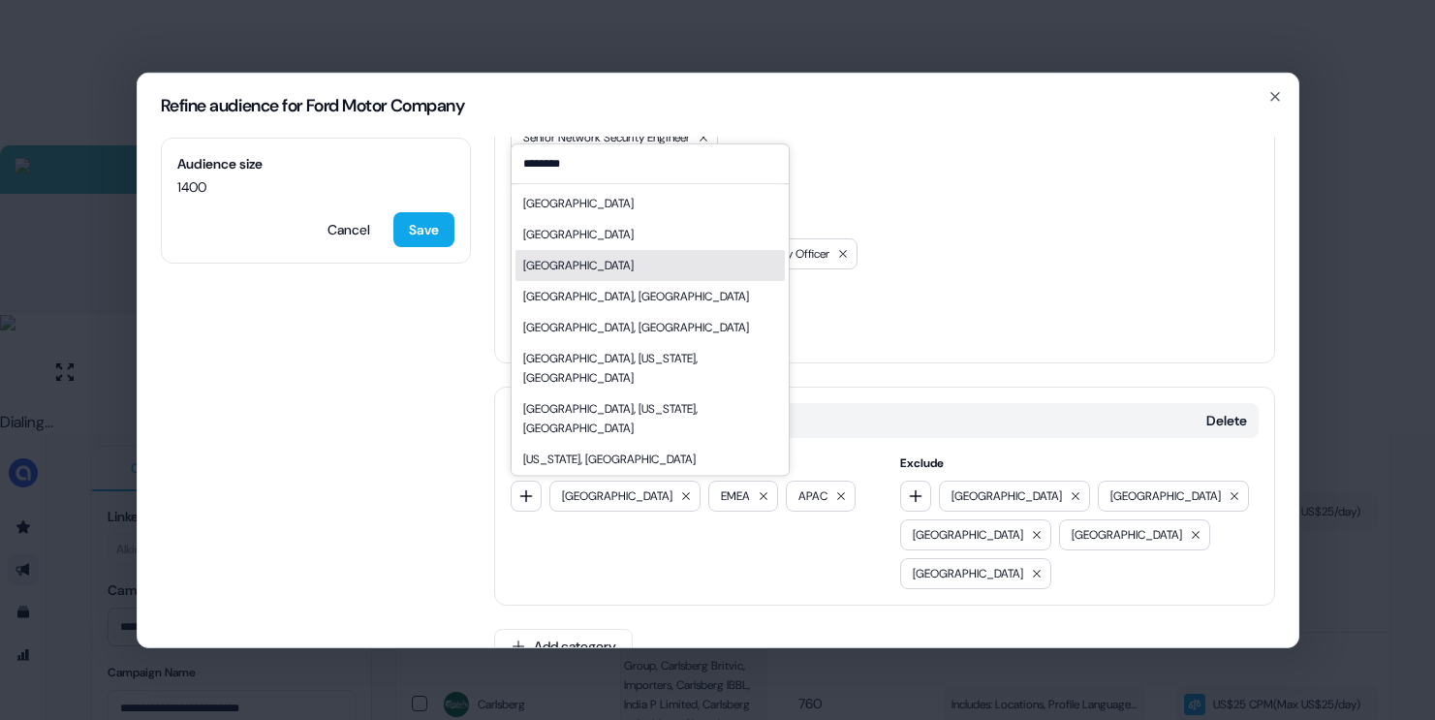
type input "********"
click at [624, 270] on div "[GEOGRAPHIC_DATA]" at bounding box center [578, 265] width 110 height 19
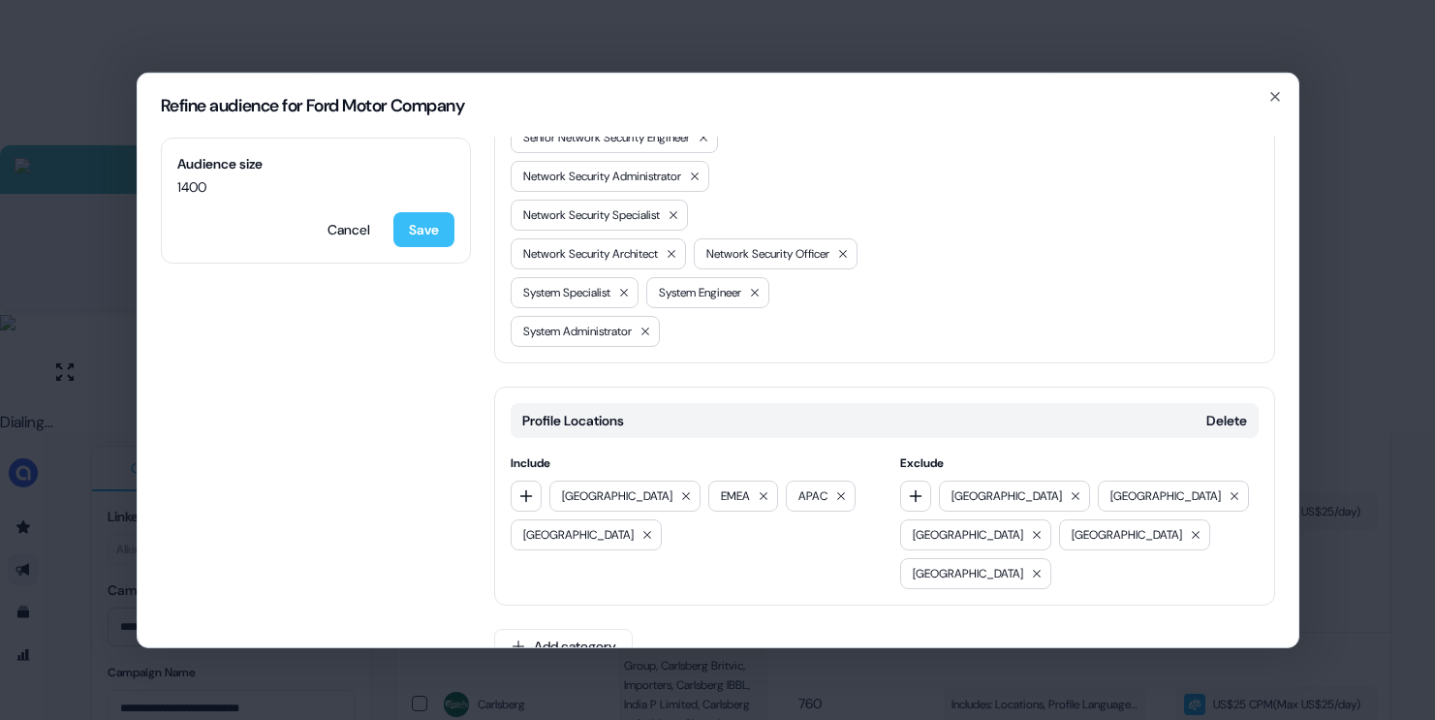
click at [434, 238] on button "Save" at bounding box center [423, 228] width 61 height 35
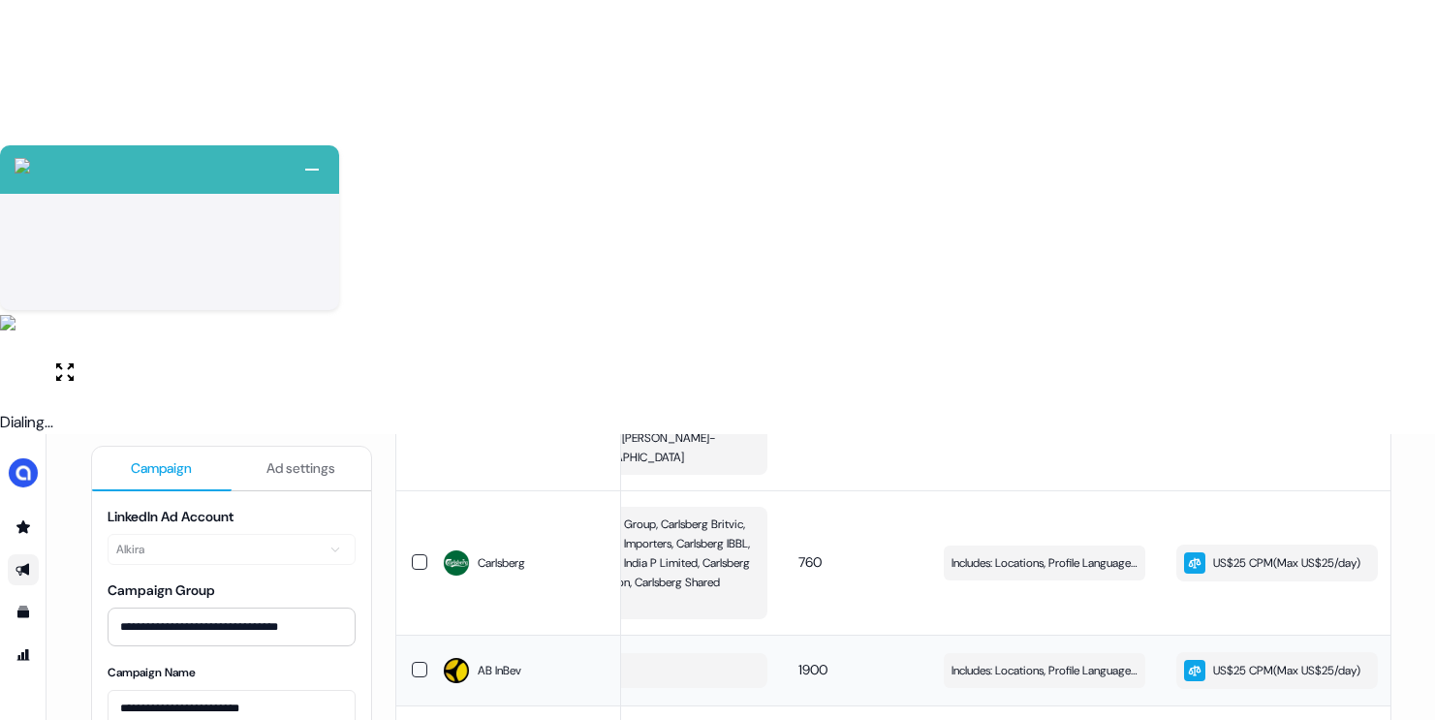
scroll to position [1180, 0]
click at [991, 660] on span "Includes: Locations, Profile Language, Years of Experience, Member Interests / …" at bounding box center [1044, 669] width 186 height 19
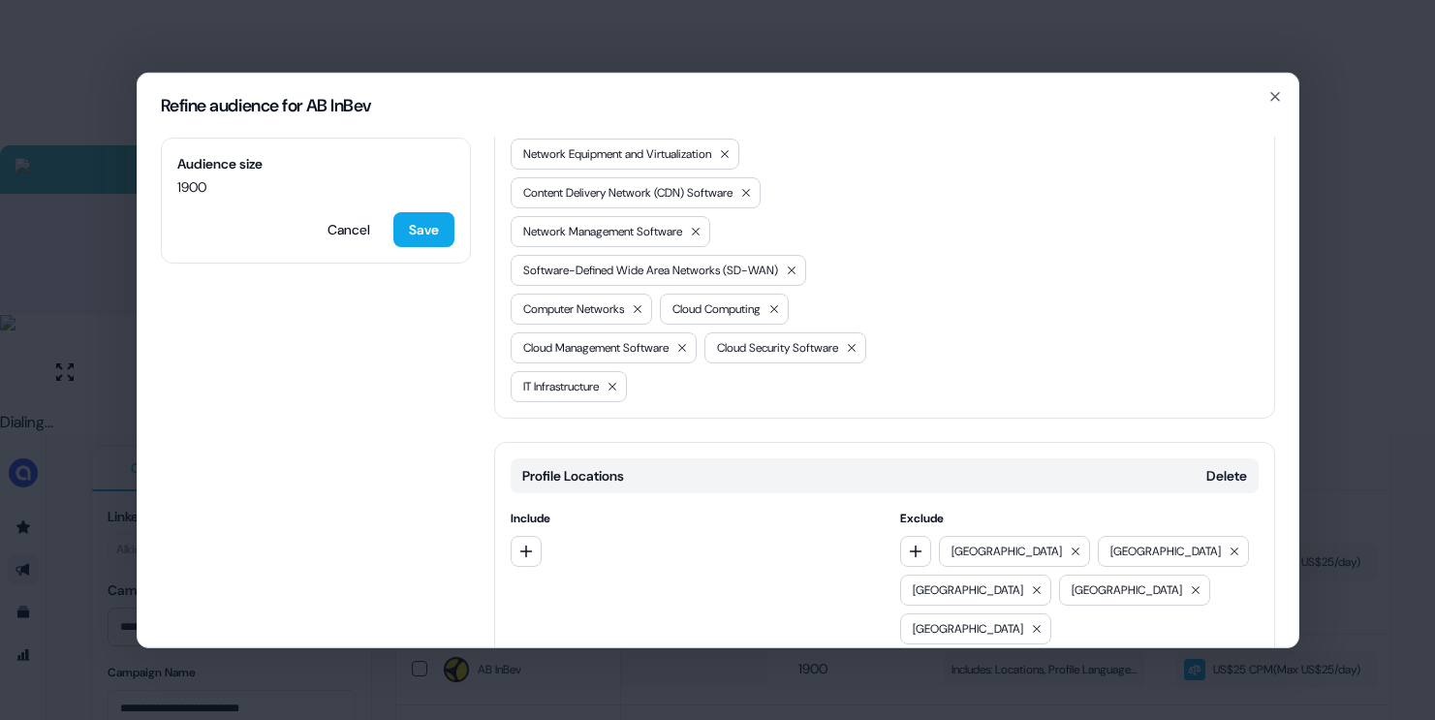
scroll to position [830, 0]
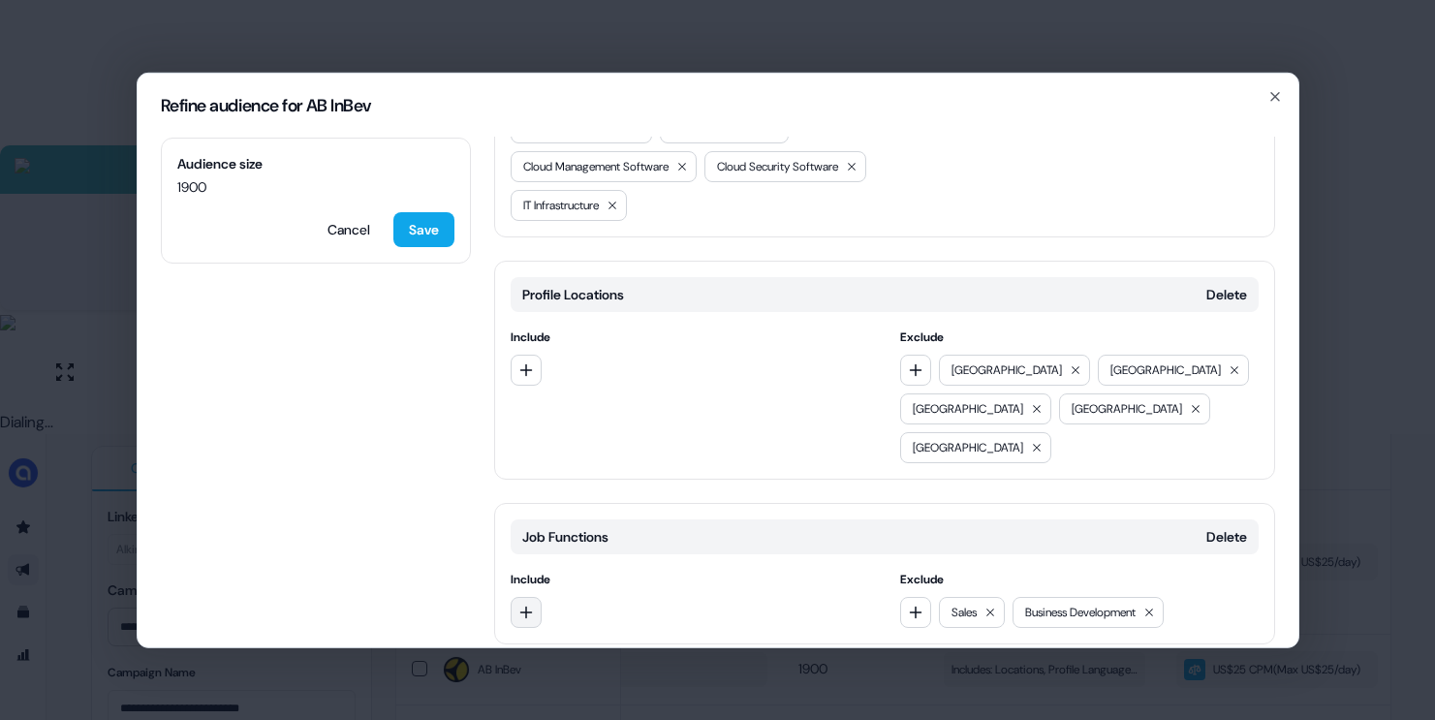
click at [515, 596] on button "button" at bounding box center [526, 611] width 31 height 31
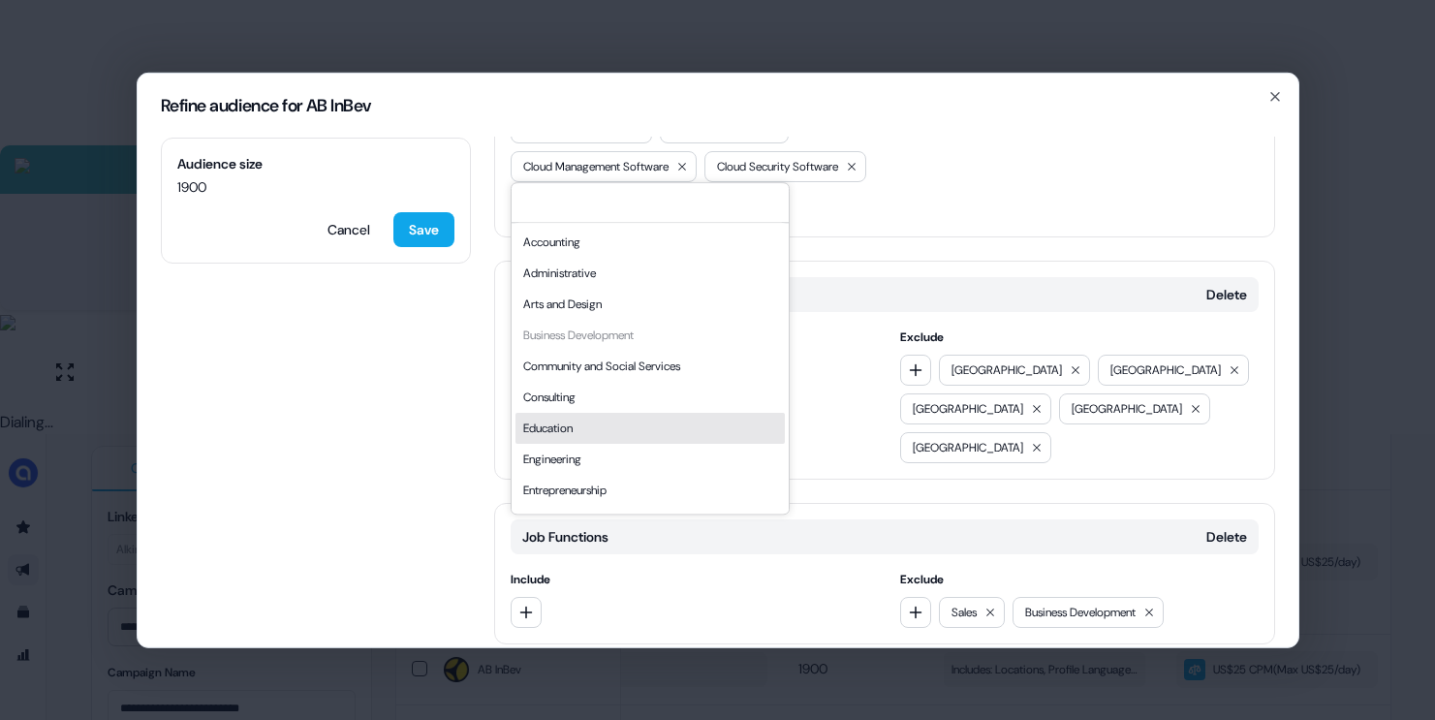
scroll to position [38, 0]
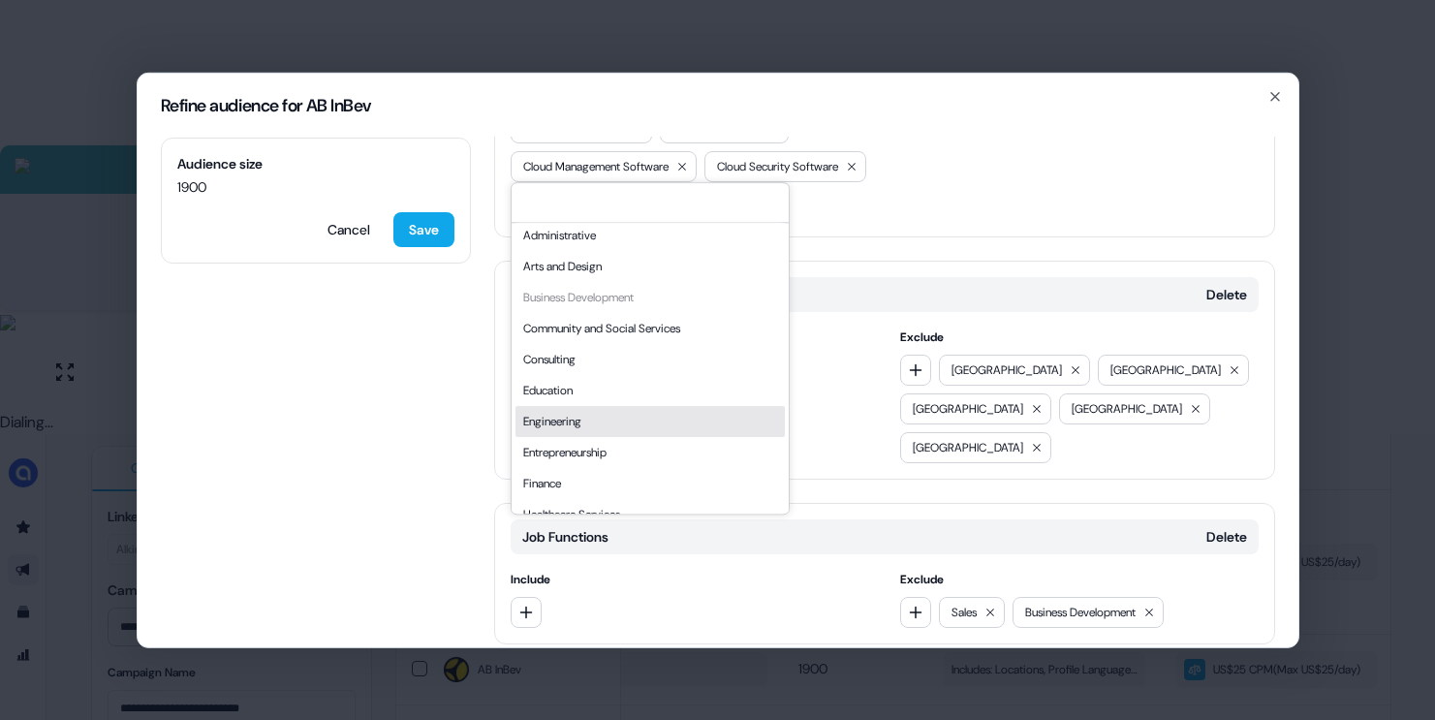
click at [587, 425] on div "Engineering" at bounding box center [649, 421] width 269 height 31
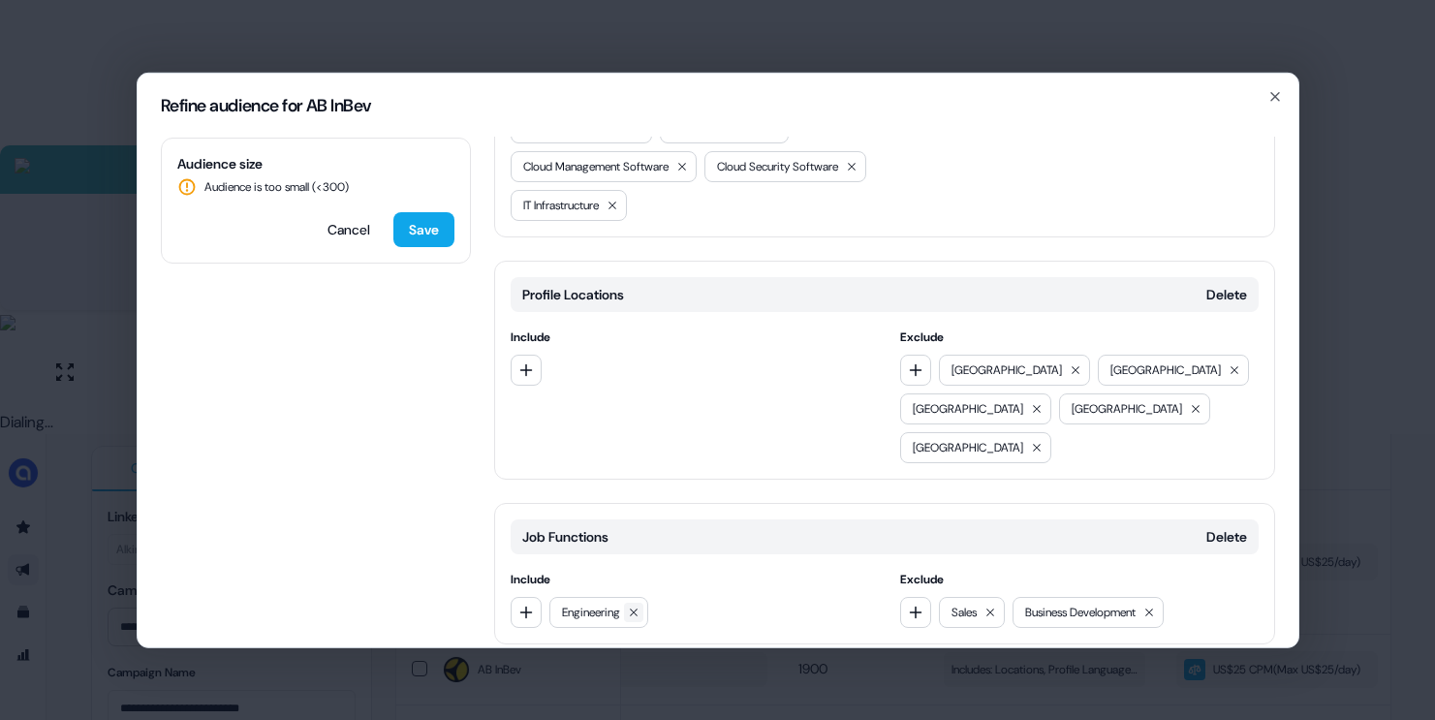
click at [643, 602] on button at bounding box center [633, 611] width 19 height 19
click at [542, 596] on div at bounding box center [690, 611] width 358 height 31
click at [529, 606] on icon "button" at bounding box center [525, 612] width 13 height 13
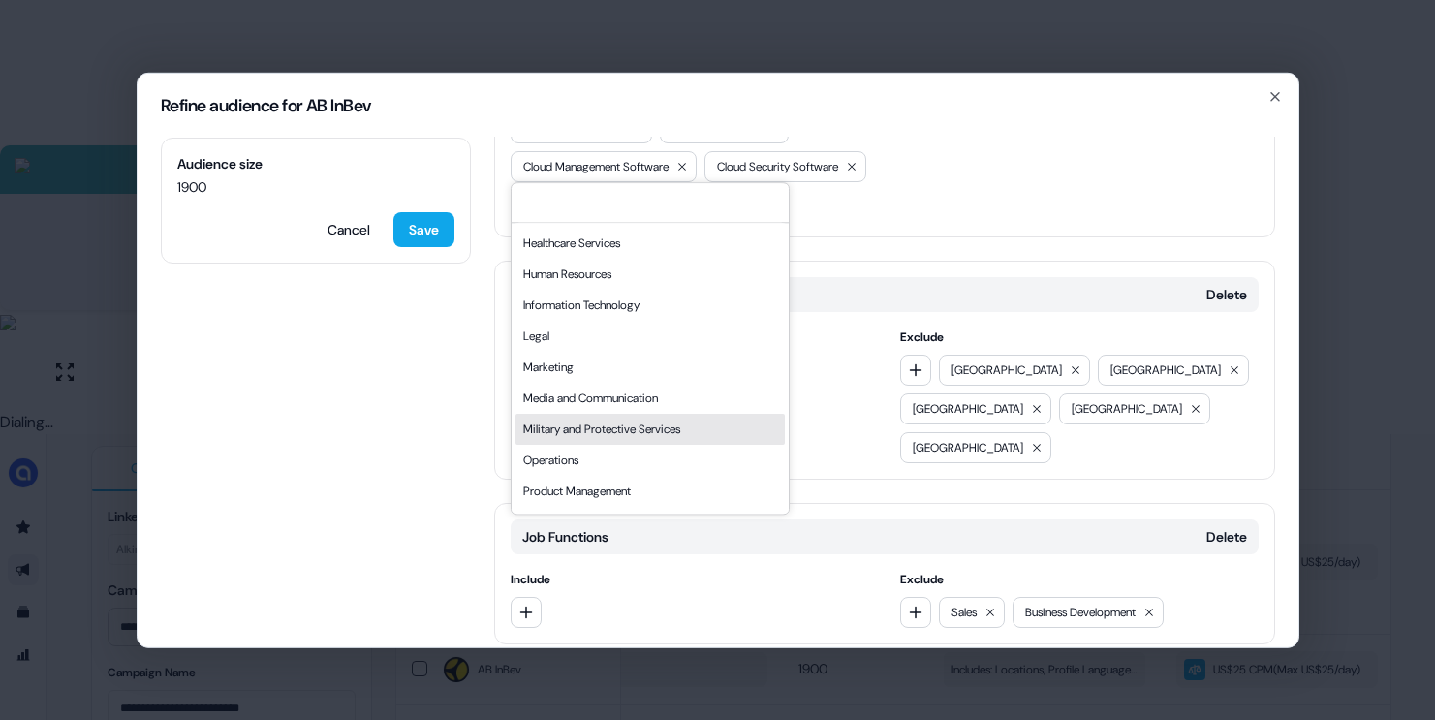
scroll to position [289, 0]
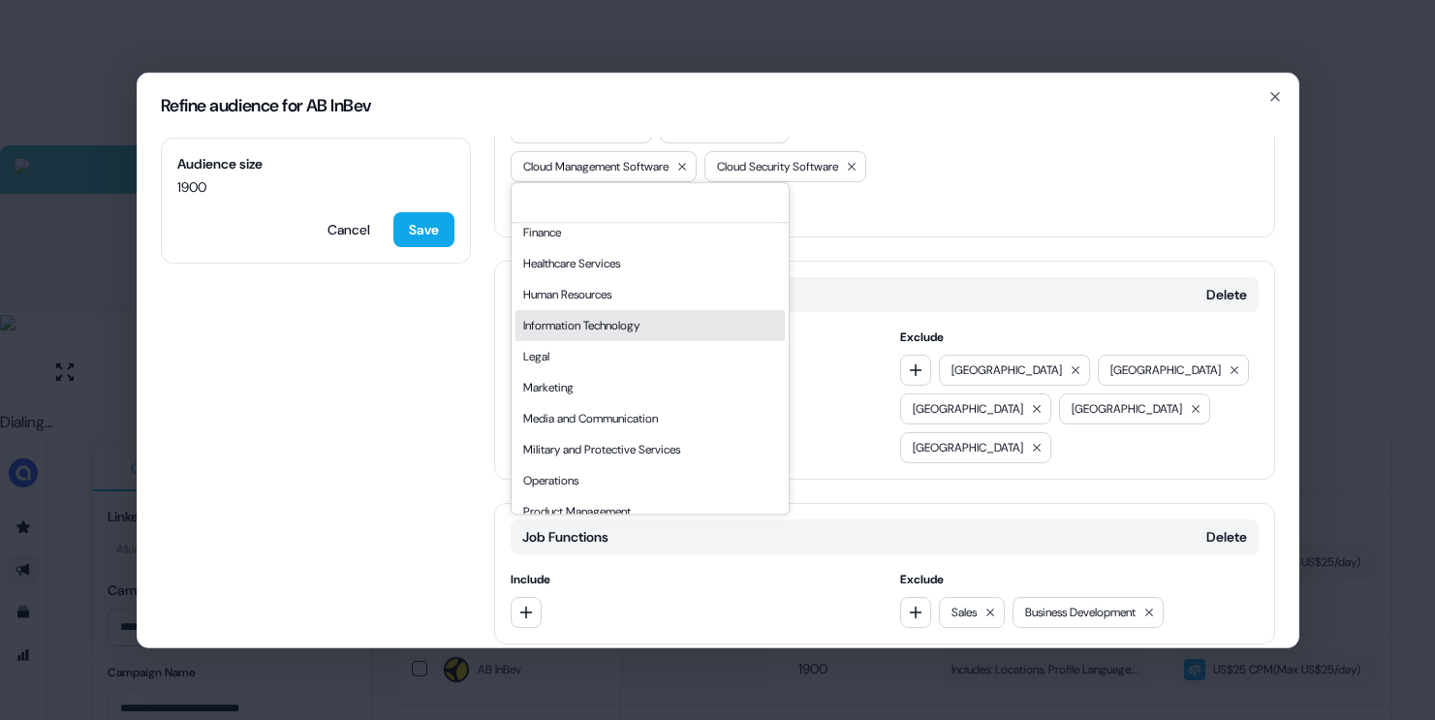
click at [592, 324] on div "Information Technology" at bounding box center [649, 325] width 269 height 31
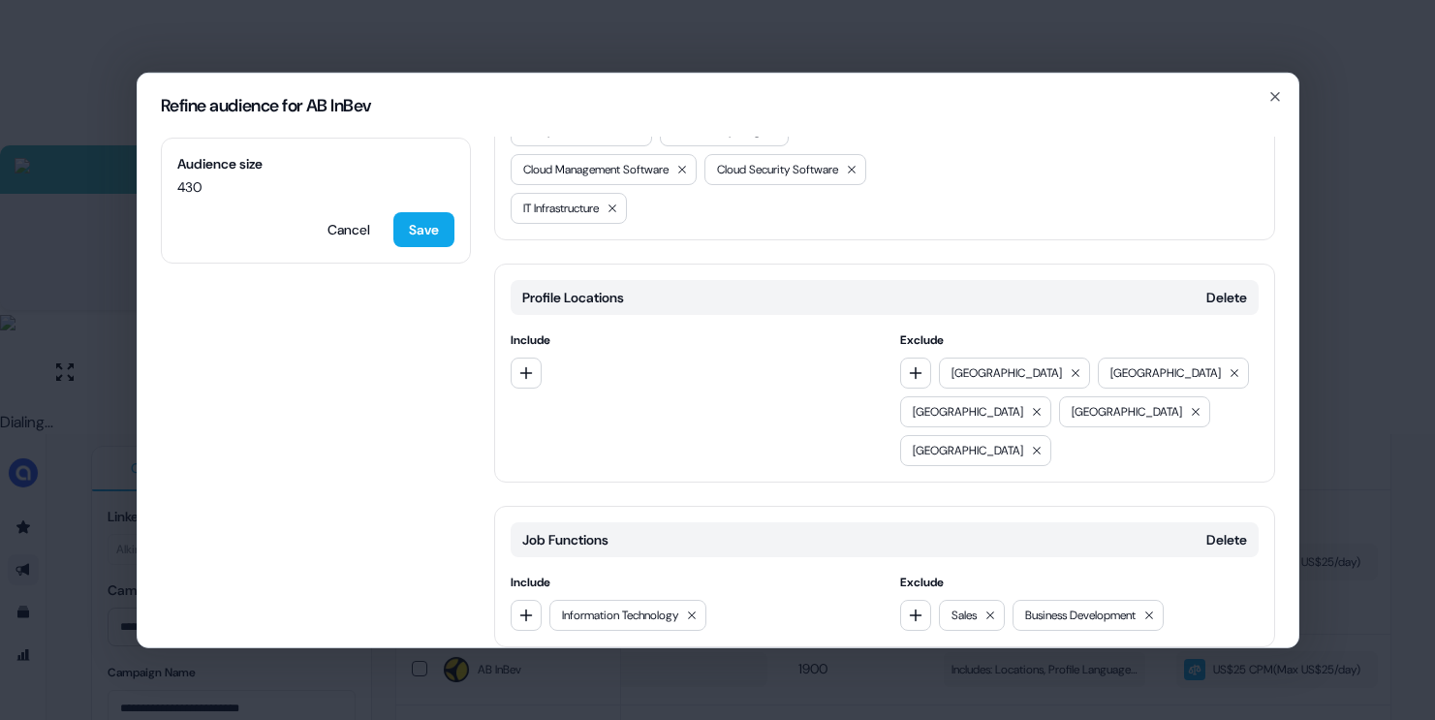
scroll to position [830, 0]
click at [433, 236] on button "Save" at bounding box center [423, 228] width 61 height 35
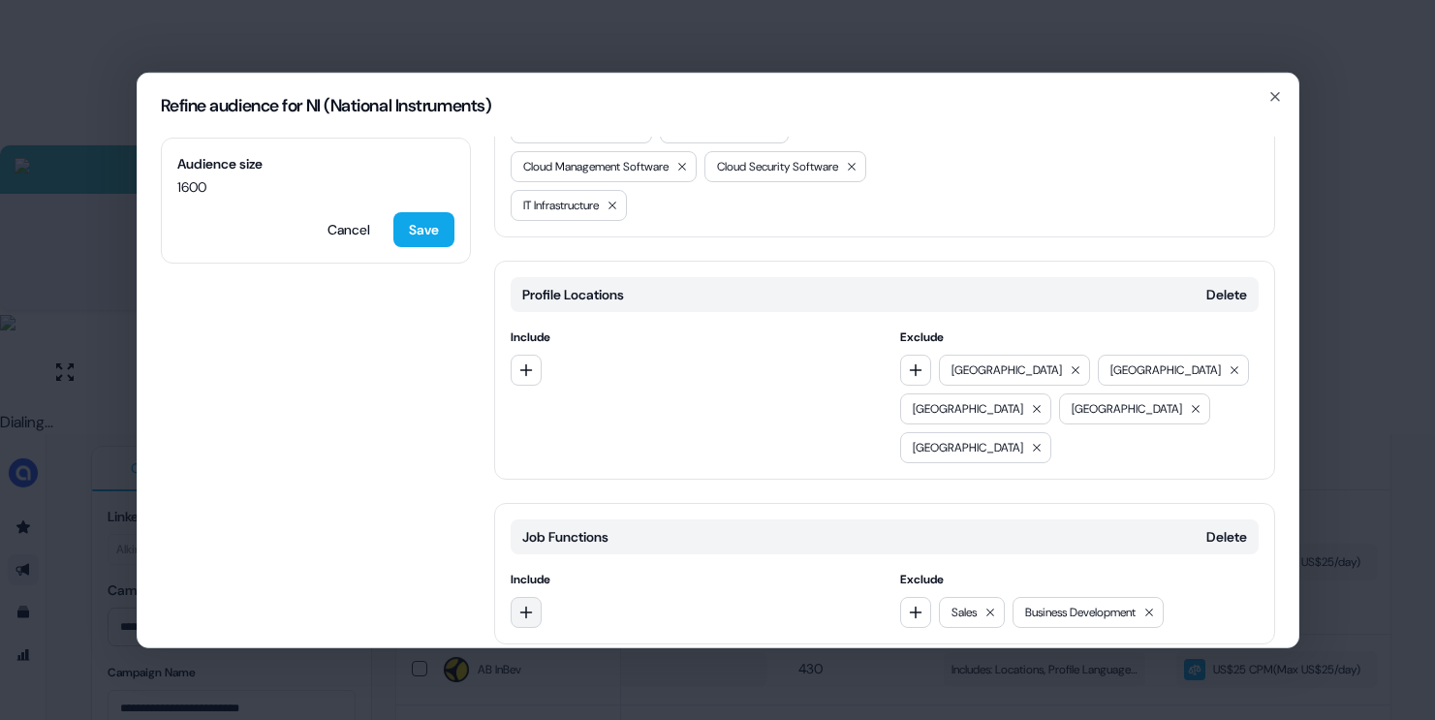
click at [529, 596] on button "button" at bounding box center [526, 611] width 31 height 31
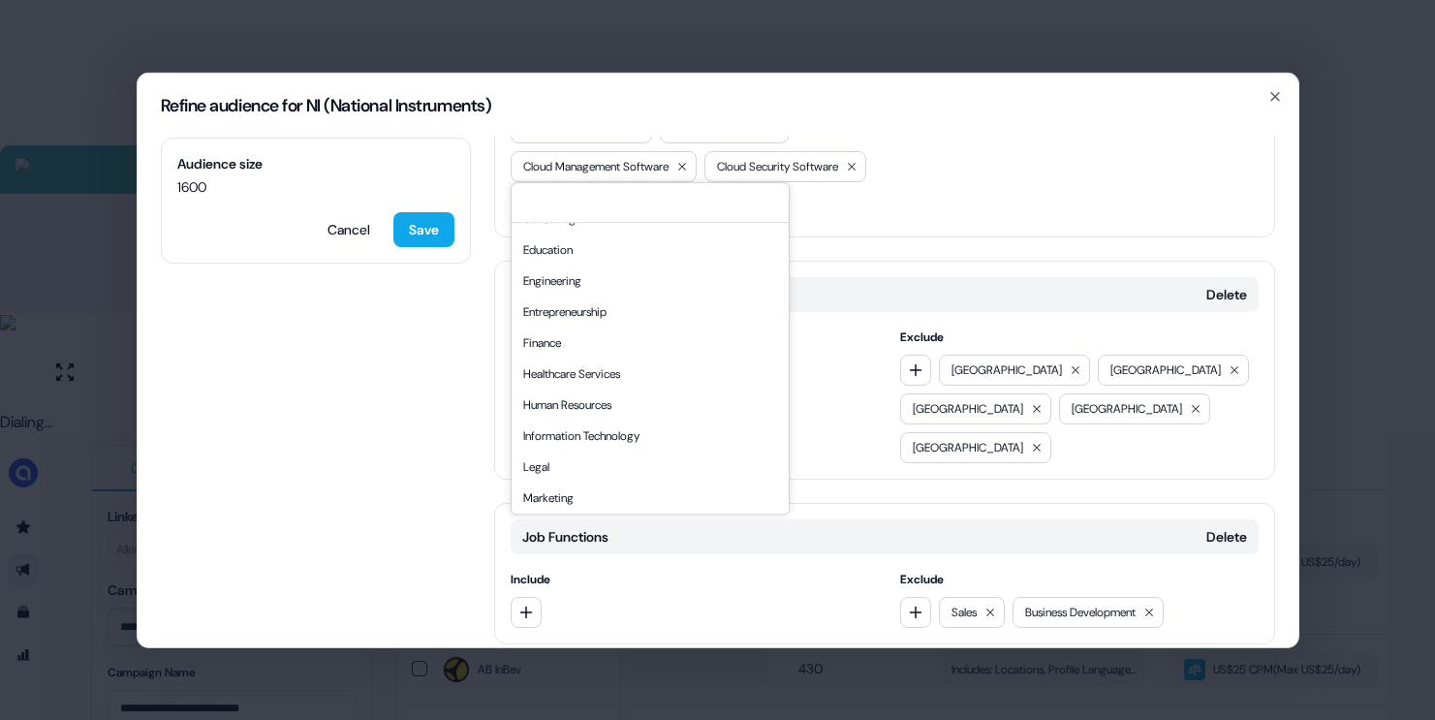
scroll to position [190, 0]
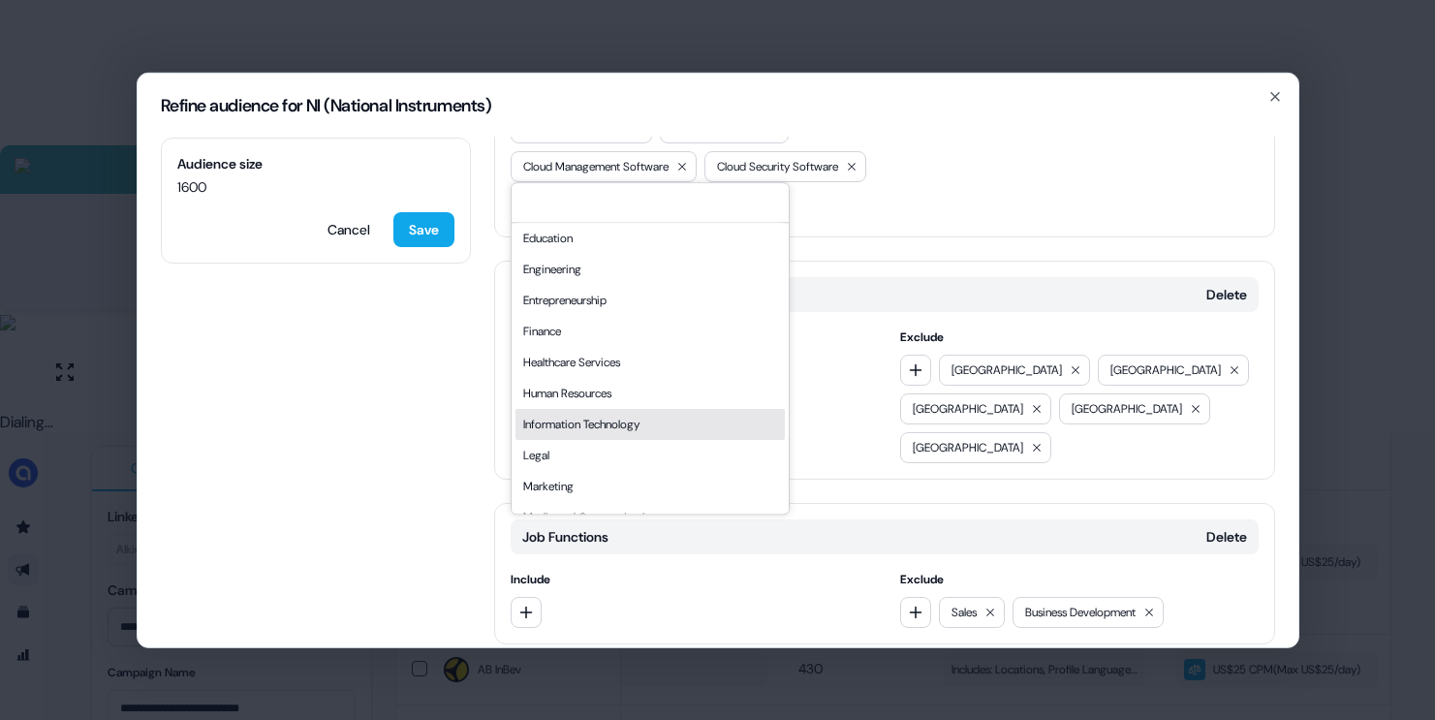
click at [592, 432] on div "Information Technology" at bounding box center [649, 424] width 269 height 31
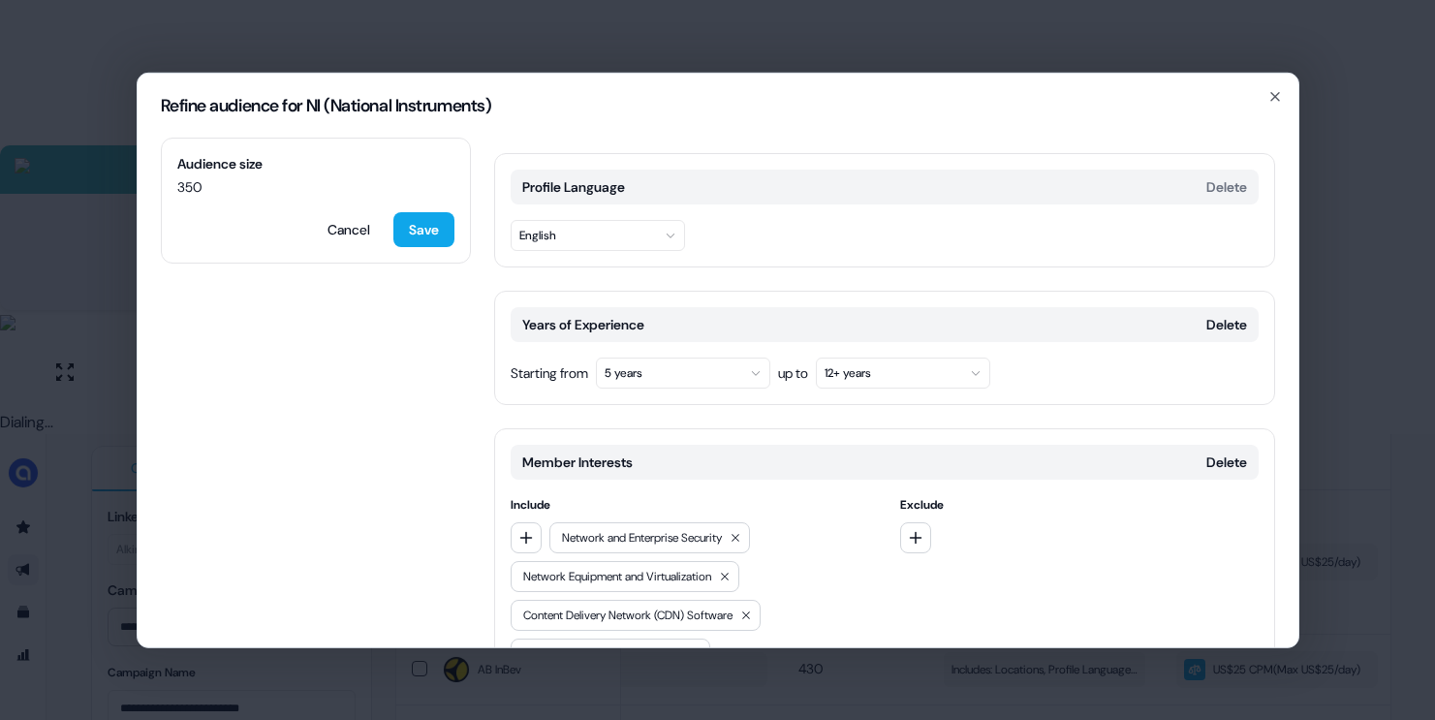
scroll to position [0, 0]
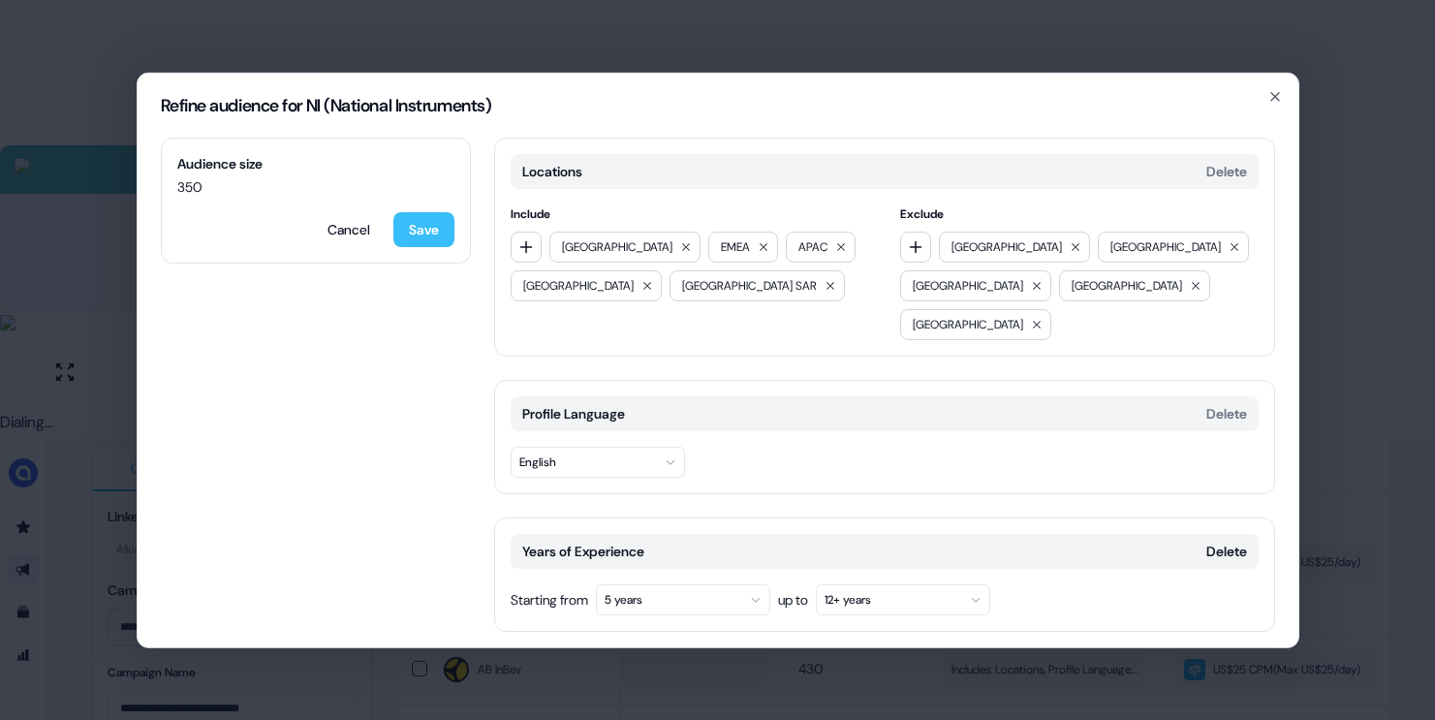
click at [422, 231] on button "Save" at bounding box center [423, 228] width 61 height 35
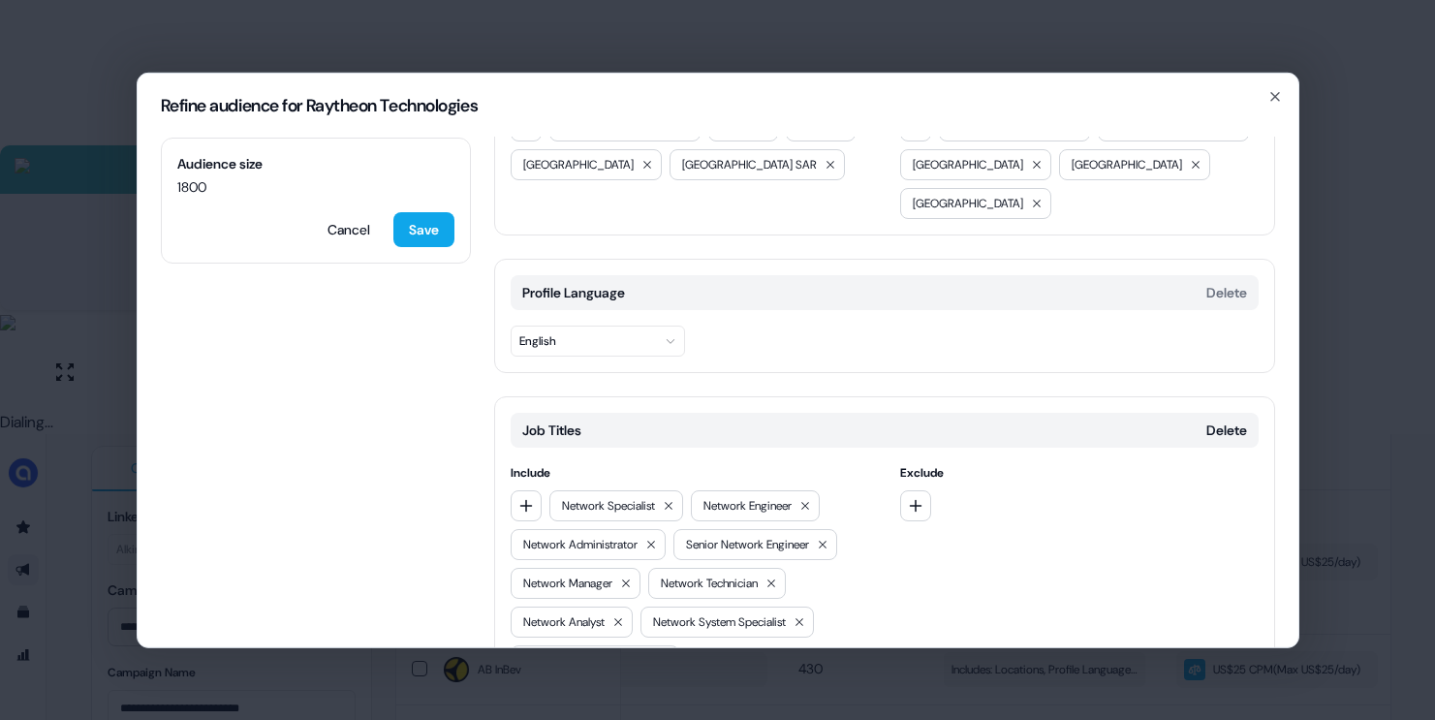
scroll to position [82, 0]
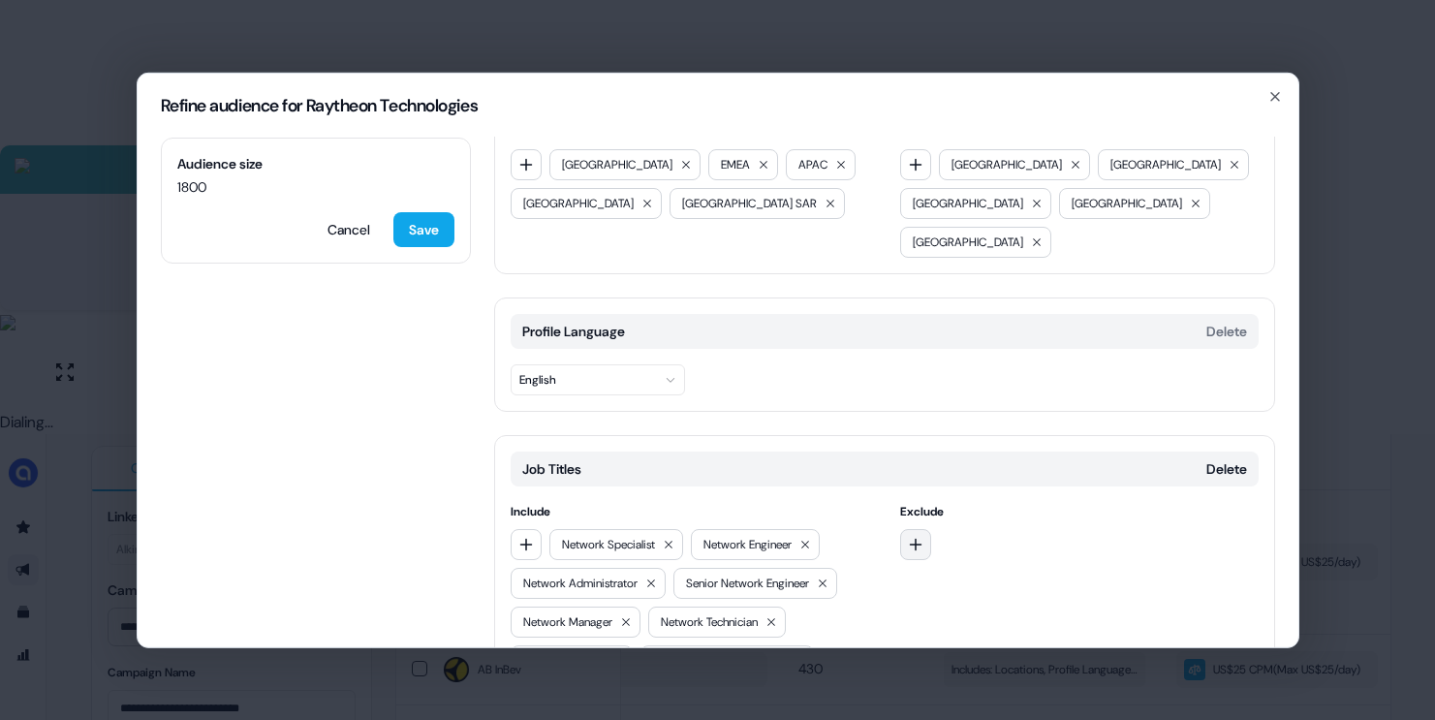
click at [903, 528] on button "button" at bounding box center [915, 543] width 31 height 31
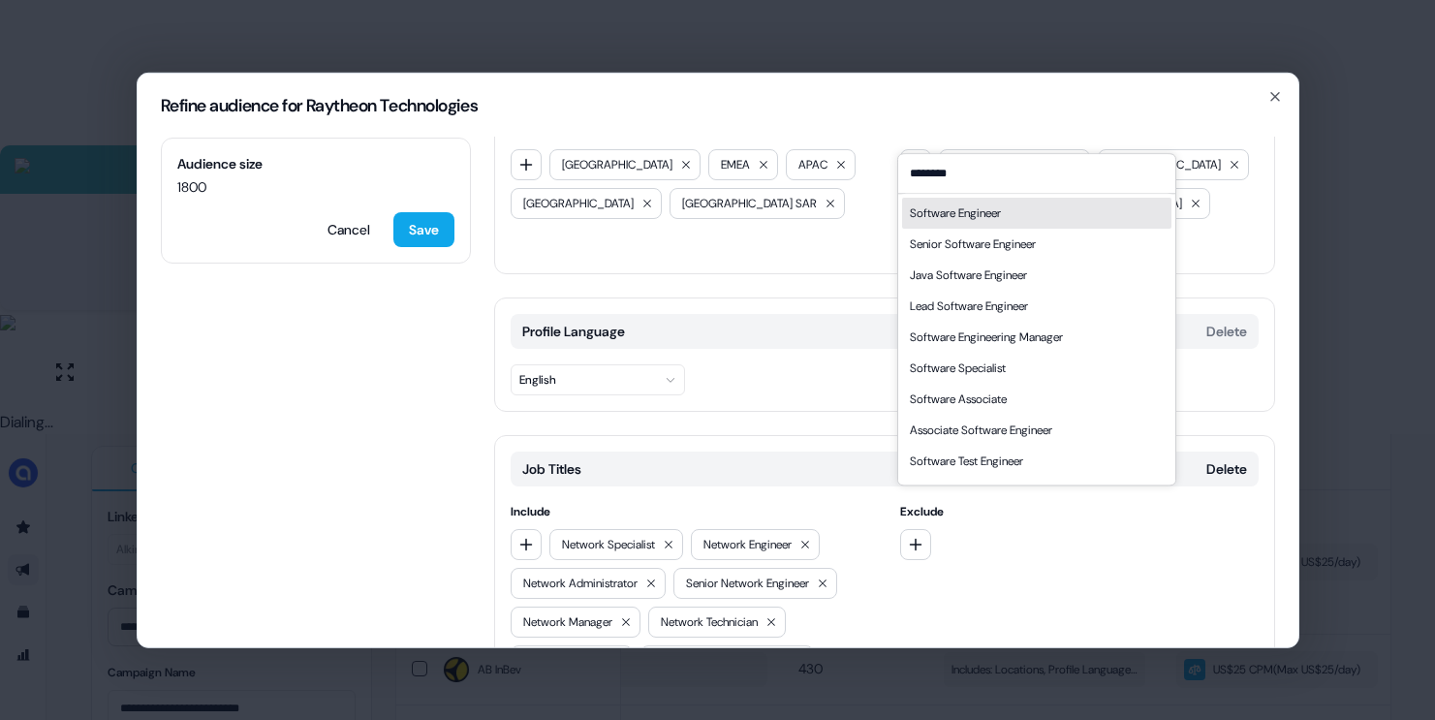
type input "********"
click at [1027, 221] on div "Software Engineer" at bounding box center [1036, 213] width 269 height 31
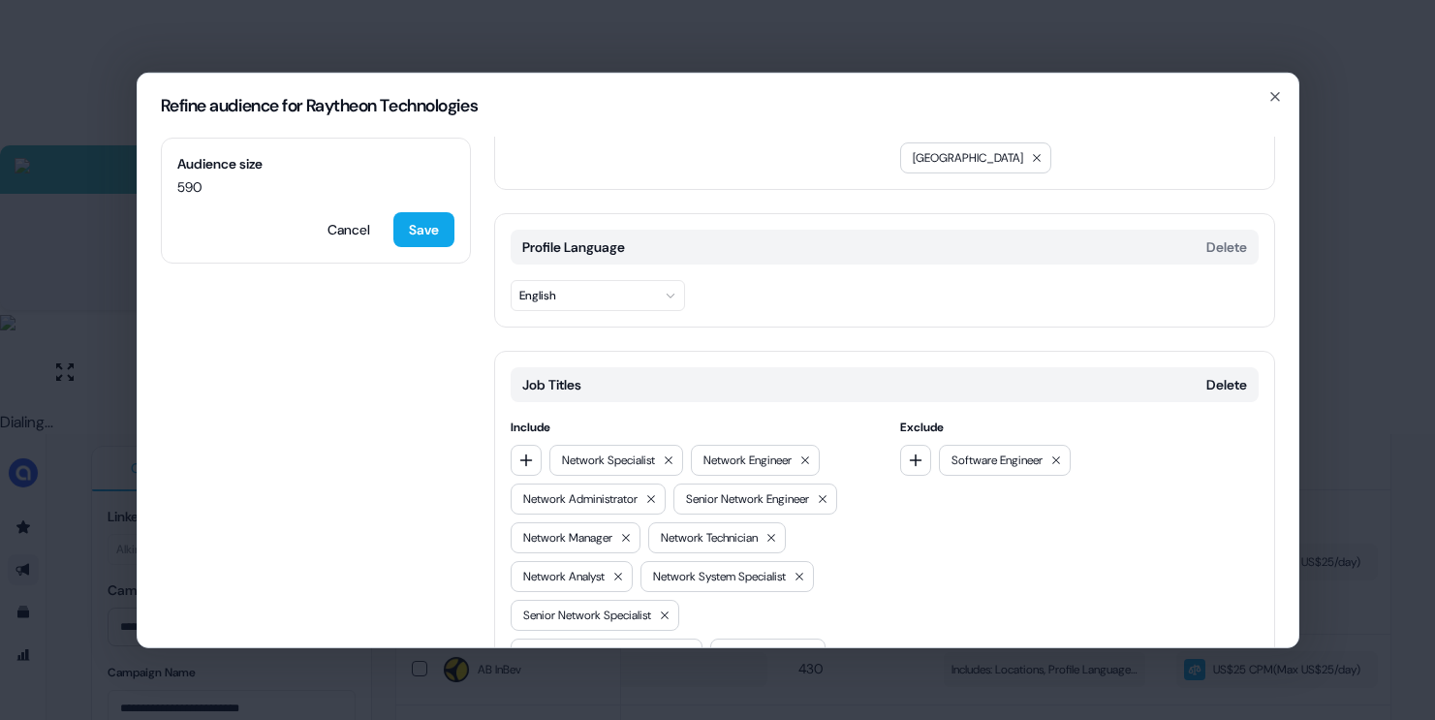
scroll to position [169, 0]
click at [913, 450] on icon "button" at bounding box center [916, 458] width 16 height 16
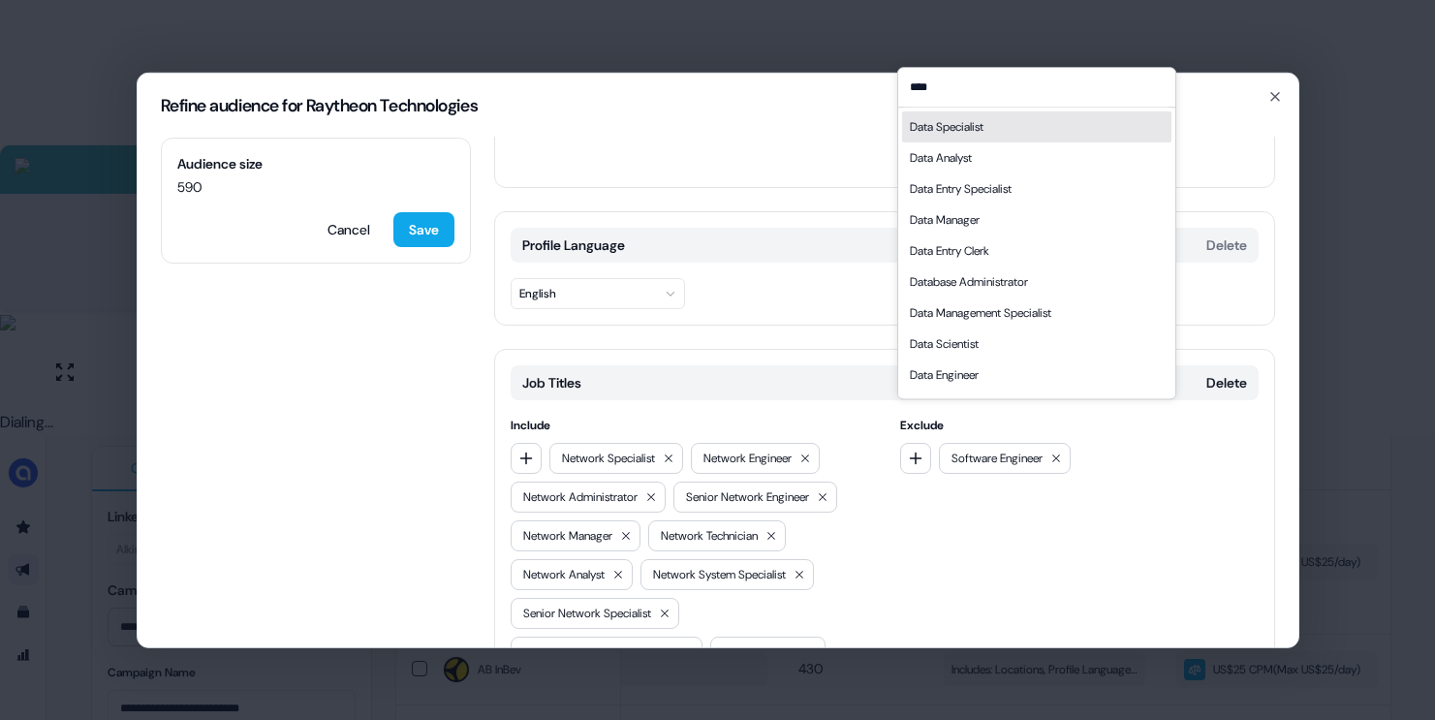
type input "****"
click at [983, 136] on div "Data Specialist" at bounding box center [947, 126] width 74 height 19
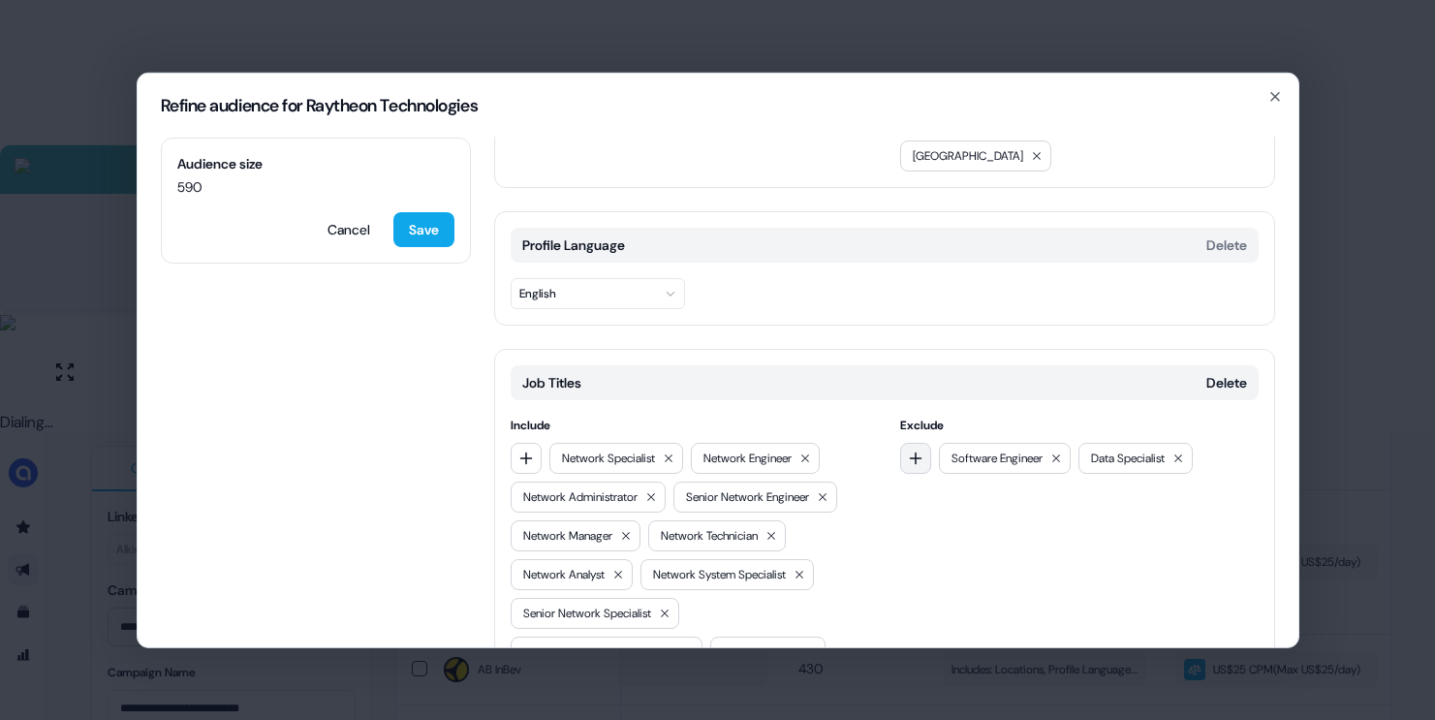
click at [911, 442] on button "button" at bounding box center [915, 457] width 31 height 31
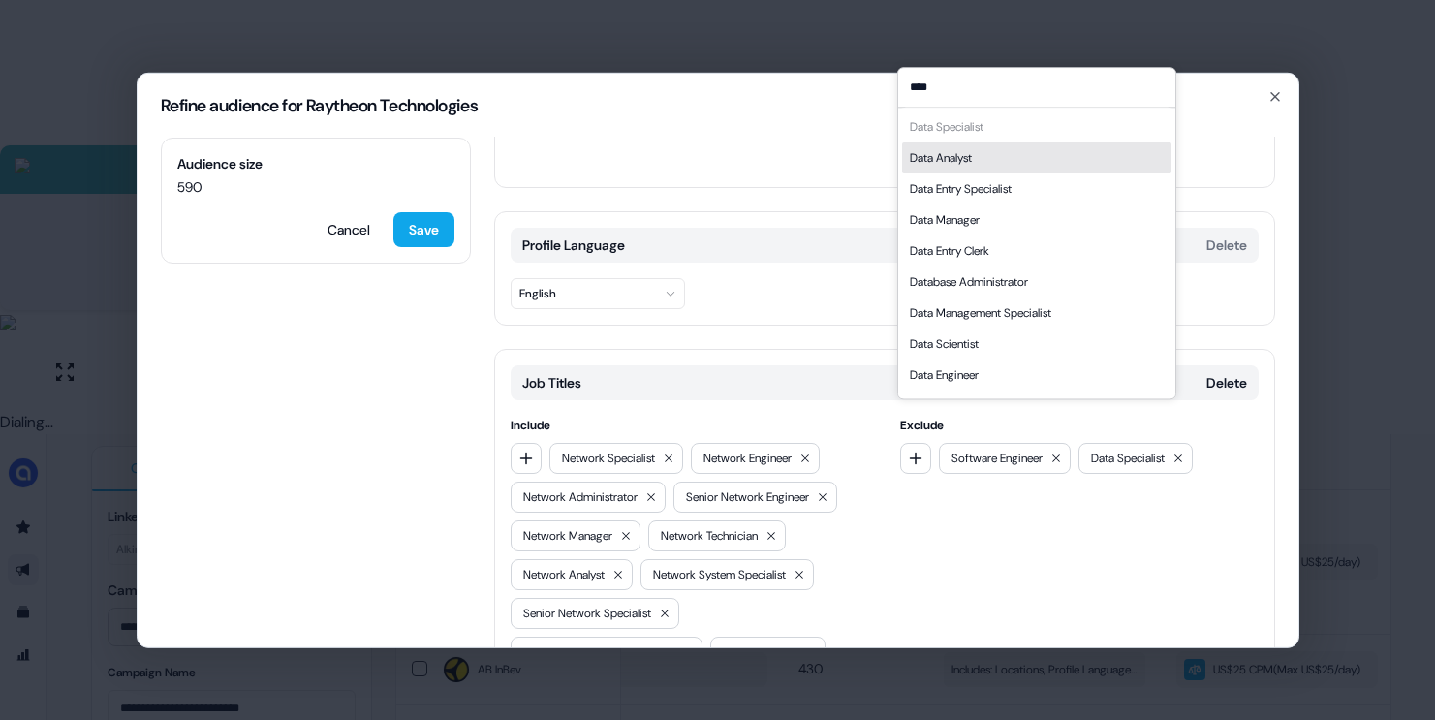
type input "****"
click at [997, 163] on div "Data Analyst" at bounding box center [1036, 157] width 269 height 31
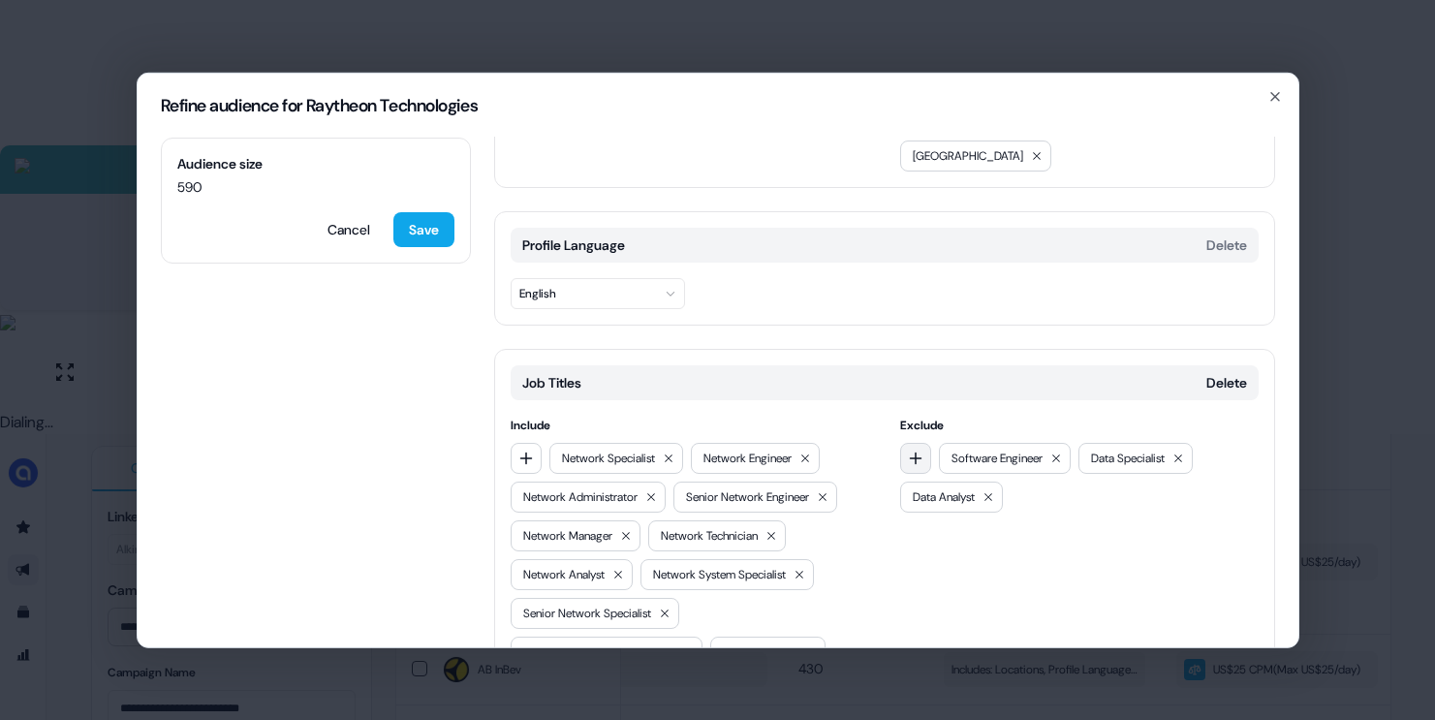
click at [912, 451] on icon "button" at bounding box center [916, 457] width 13 height 13
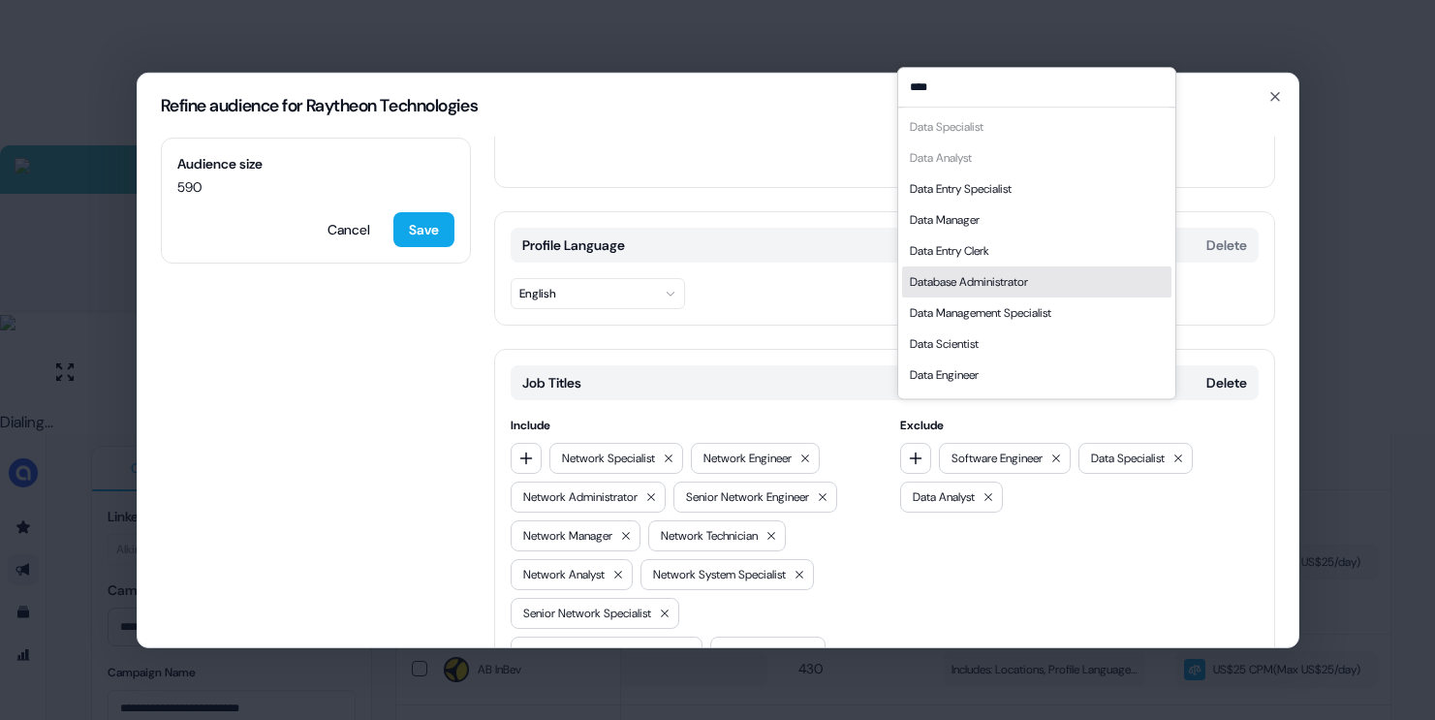
scroll to position [27, 0]
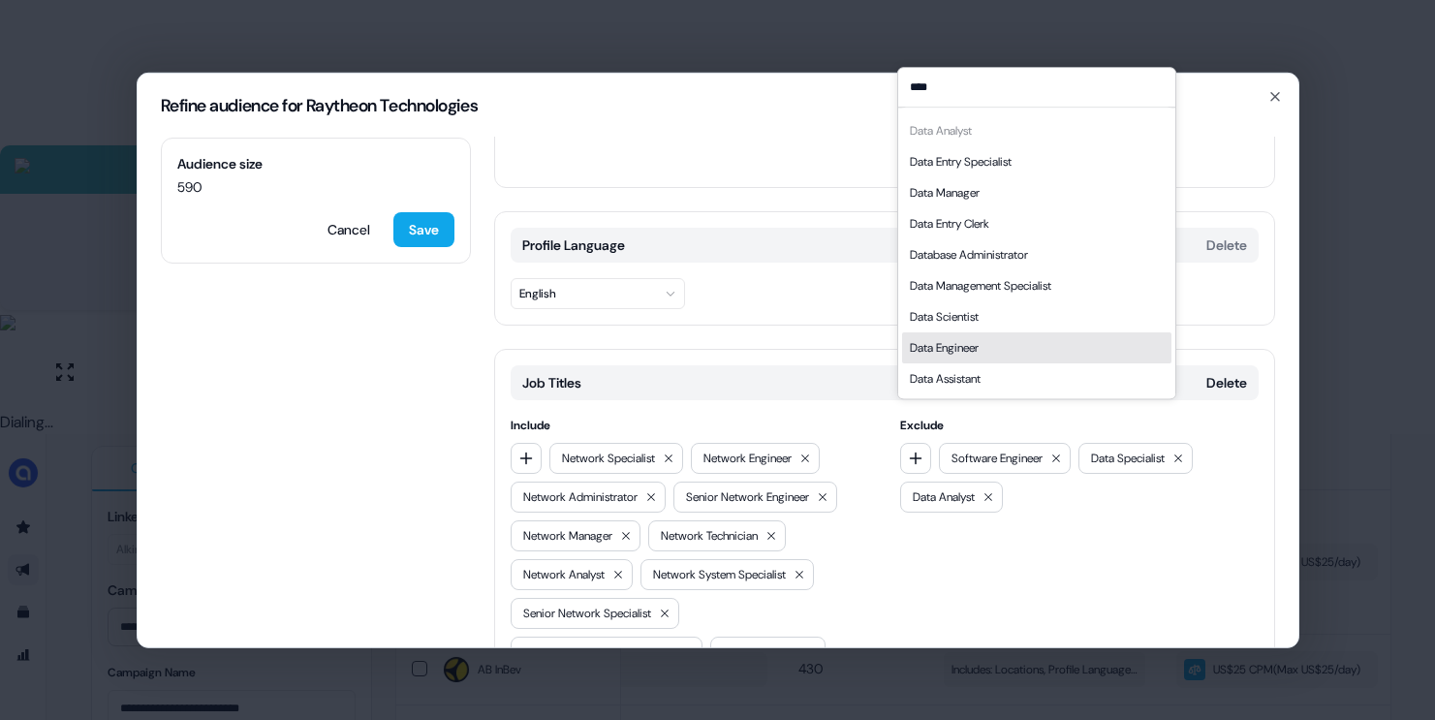
type input "****"
click at [975, 352] on div "Data Engineer" at bounding box center [944, 347] width 69 height 19
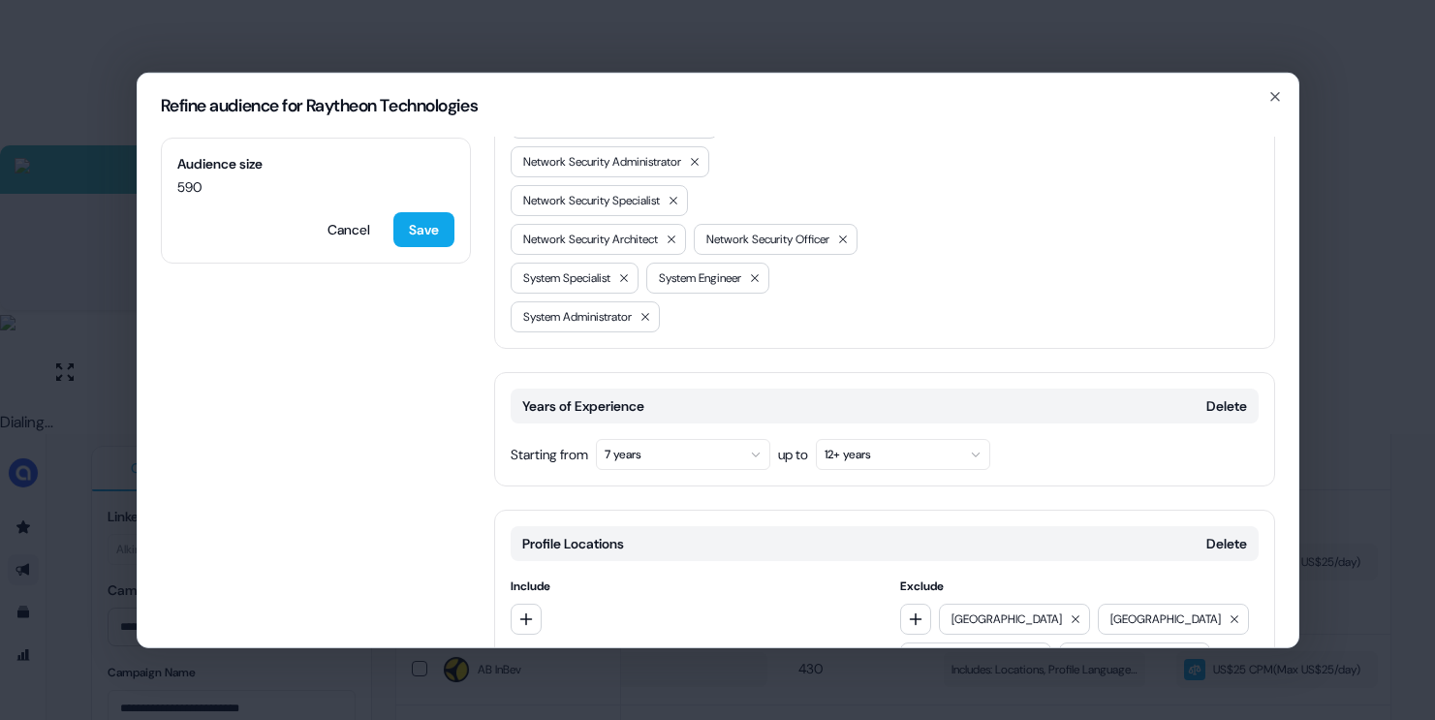
scroll to position [1402, 0]
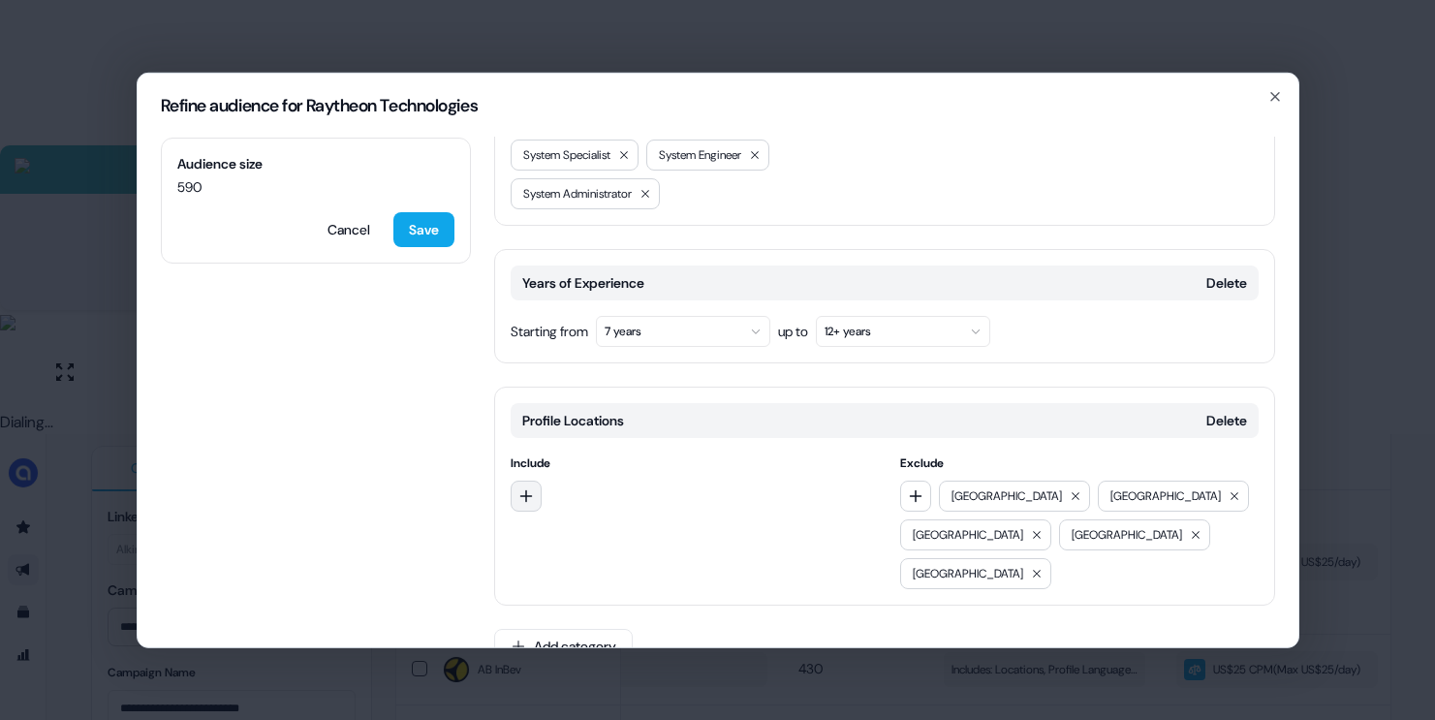
click at [528, 494] on icon "button" at bounding box center [525, 495] width 13 height 13
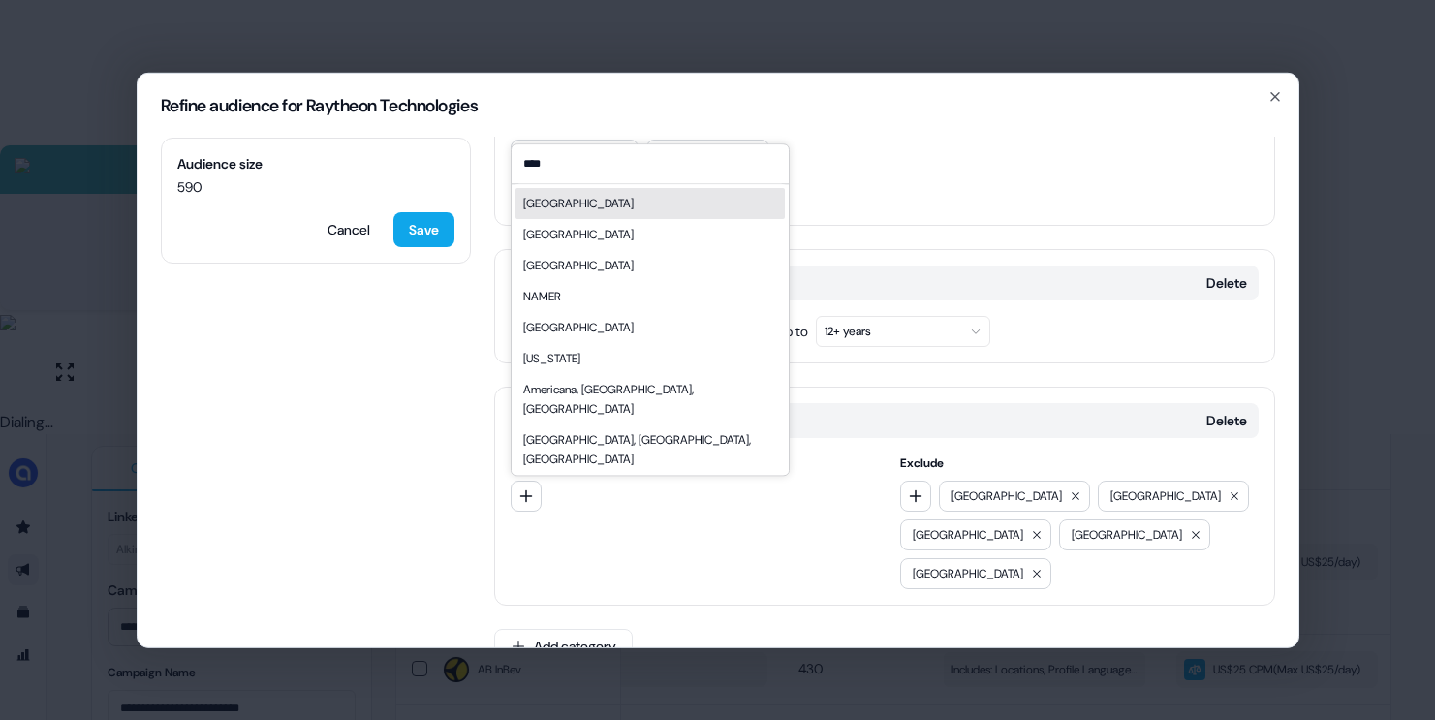
type input "****"
click at [638, 203] on div "[GEOGRAPHIC_DATA]" at bounding box center [649, 203] width 269 height 31
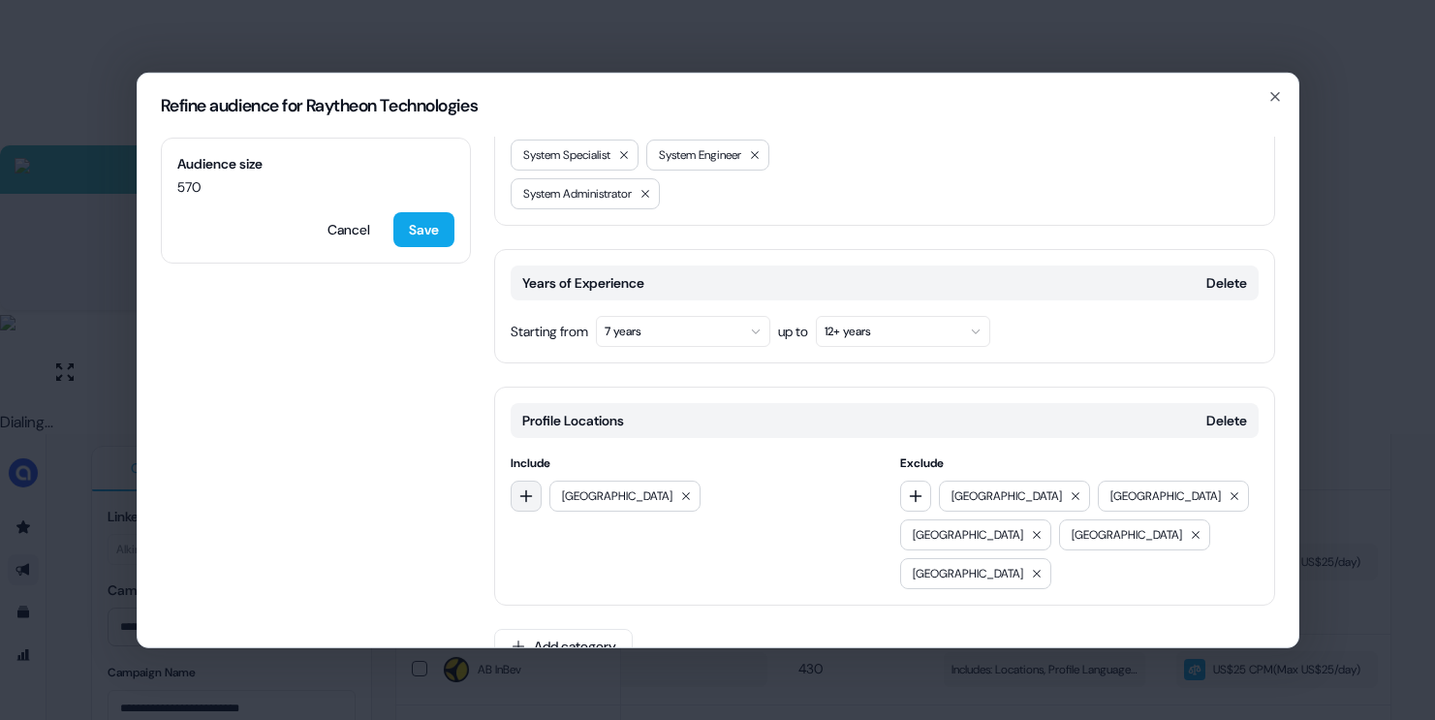
click at [529, 492] on icon "button" at bounding box center [526, 495] width 16 height 16
type input "****"
click at [553, 576] on div "EMEA" at bounding box center [649, 574] width 269 height 31
click at [534, 498] on button "button" at bounding box center [526, 495] width 31 height 31
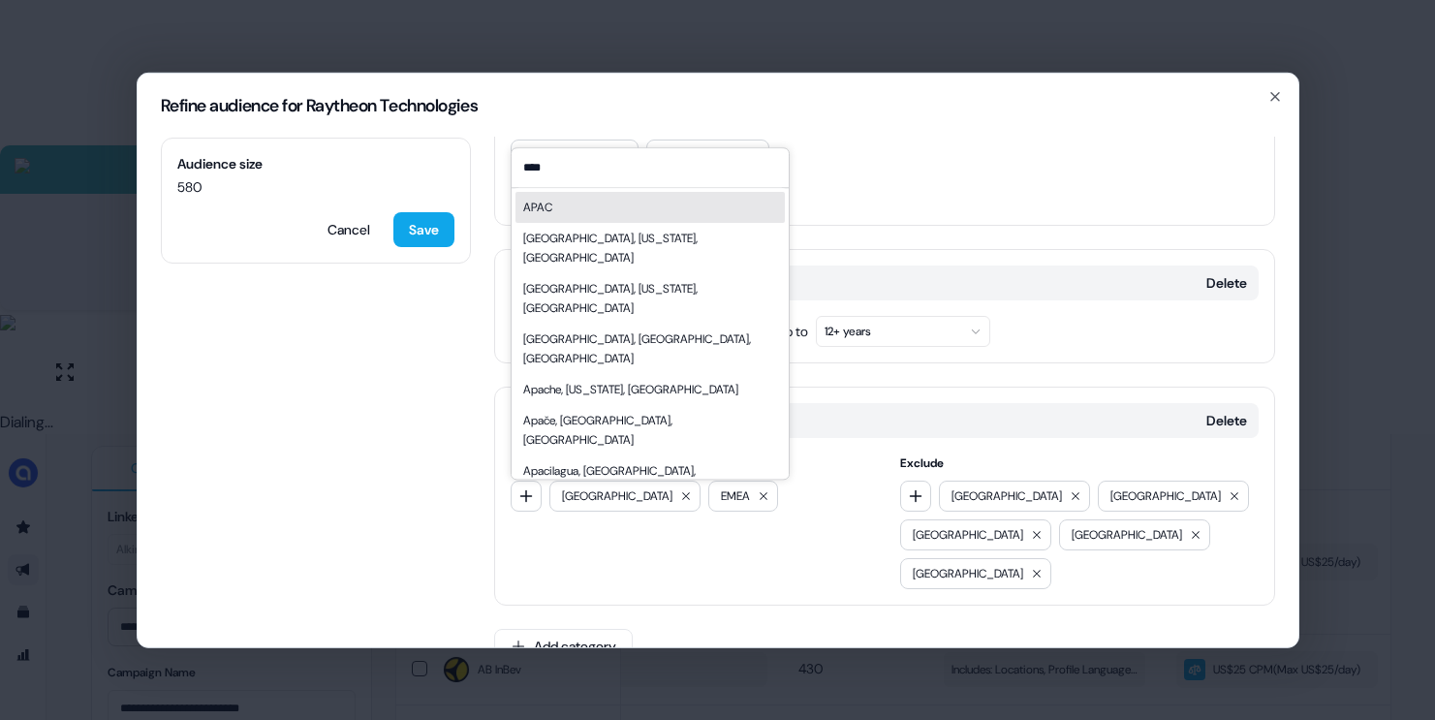
type input "****"
click at [611, 214] on div "APAC" at bounding box center [649, 207] width 269 height 31
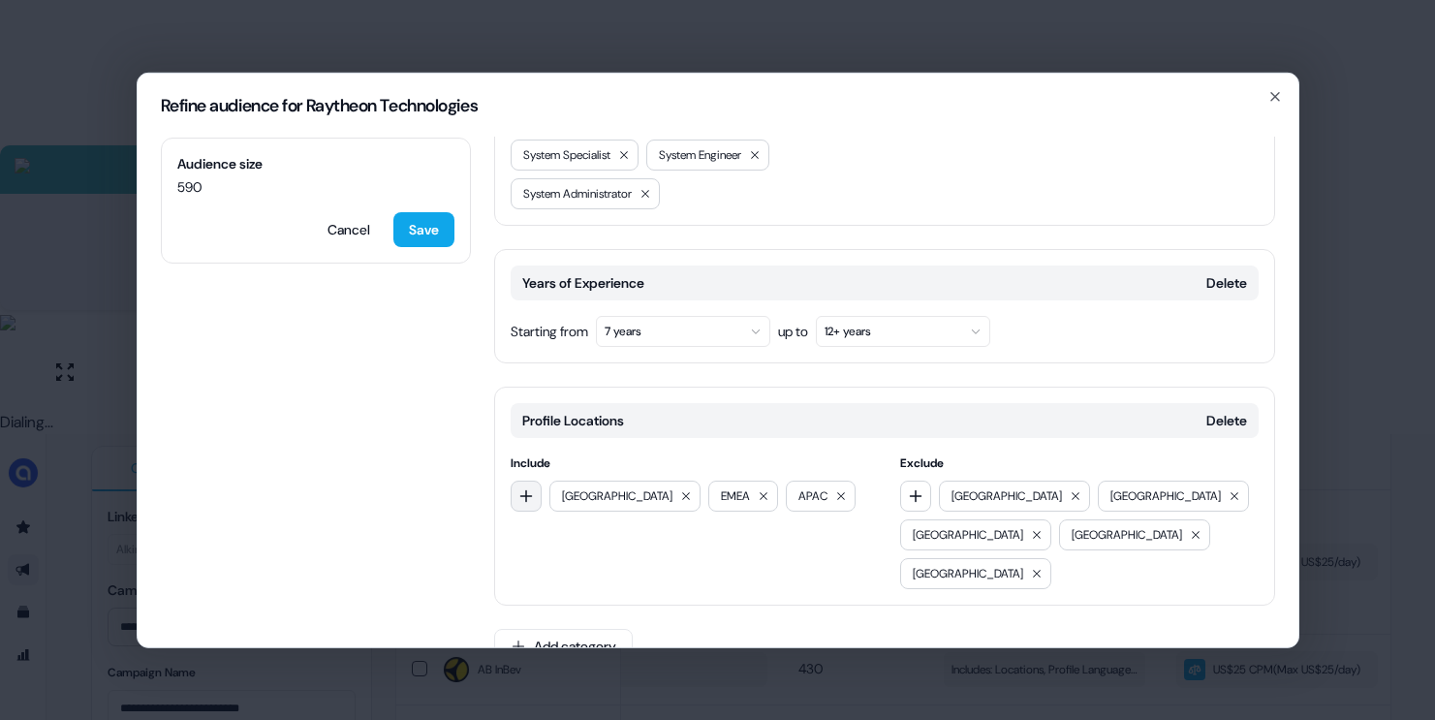
click at [527, 499] on icon "button" at bounding box center [526, 495] width 16 height 16
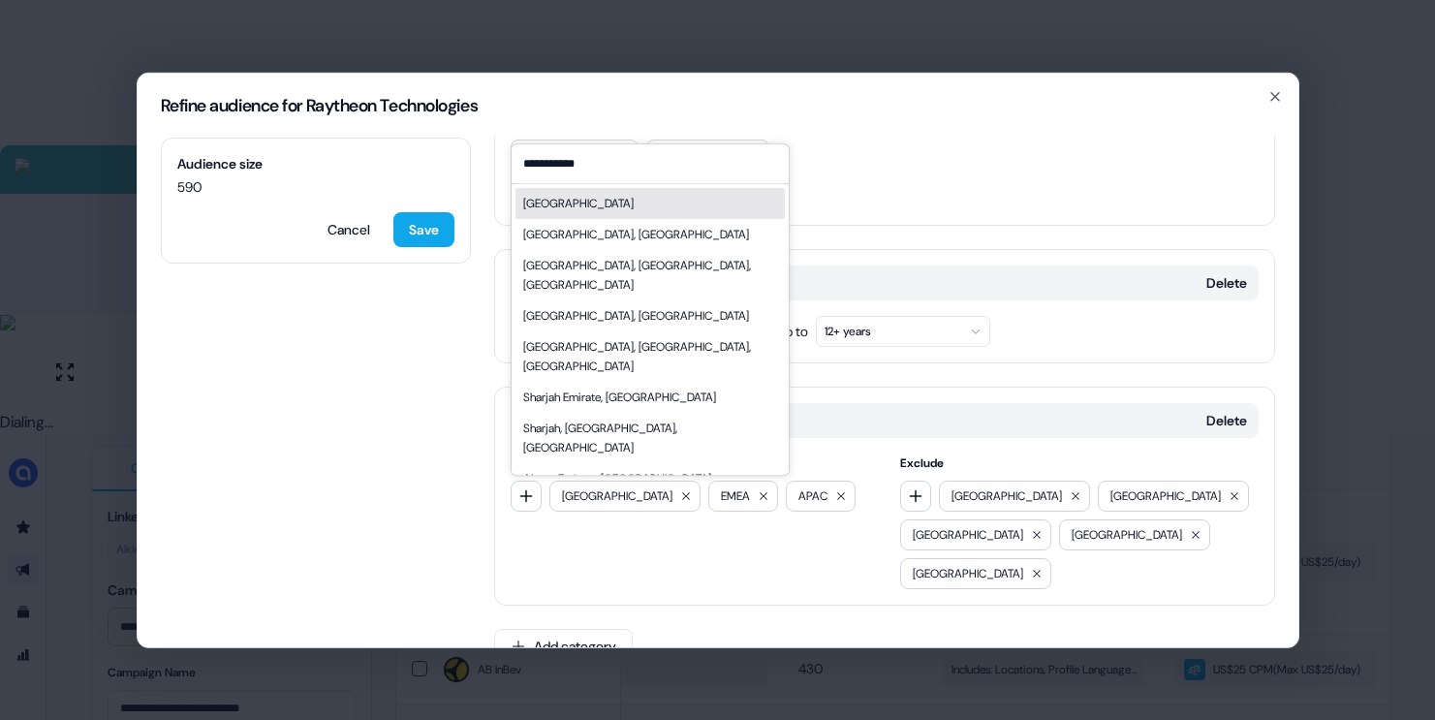
type input "**********"
click at [594, 210] on div "[GEOGRAPHIC_DATA]" at bounding box center [578, 203] width 110 height 19
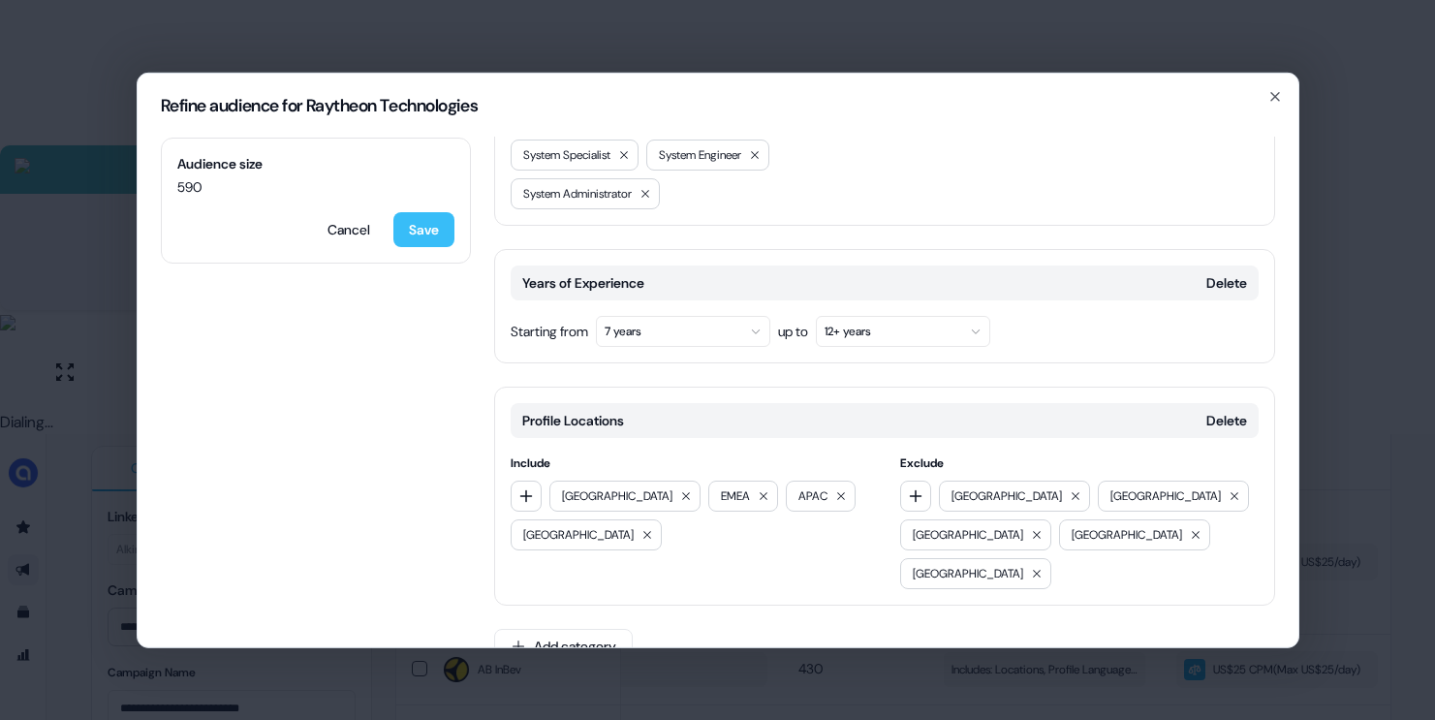
click at [451, 229] on button "Save" at bounding box center [423, 228] width 61 height 35
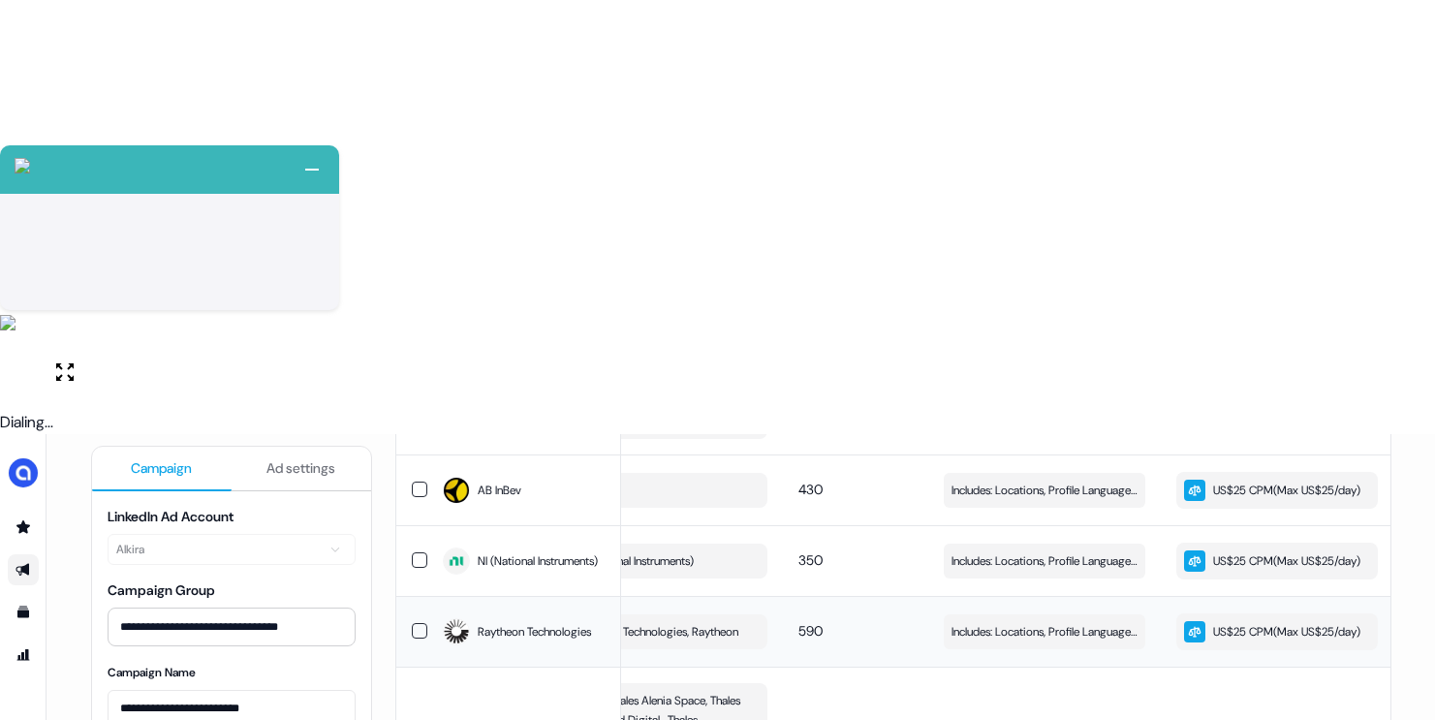
scroll to position [1387, 0]
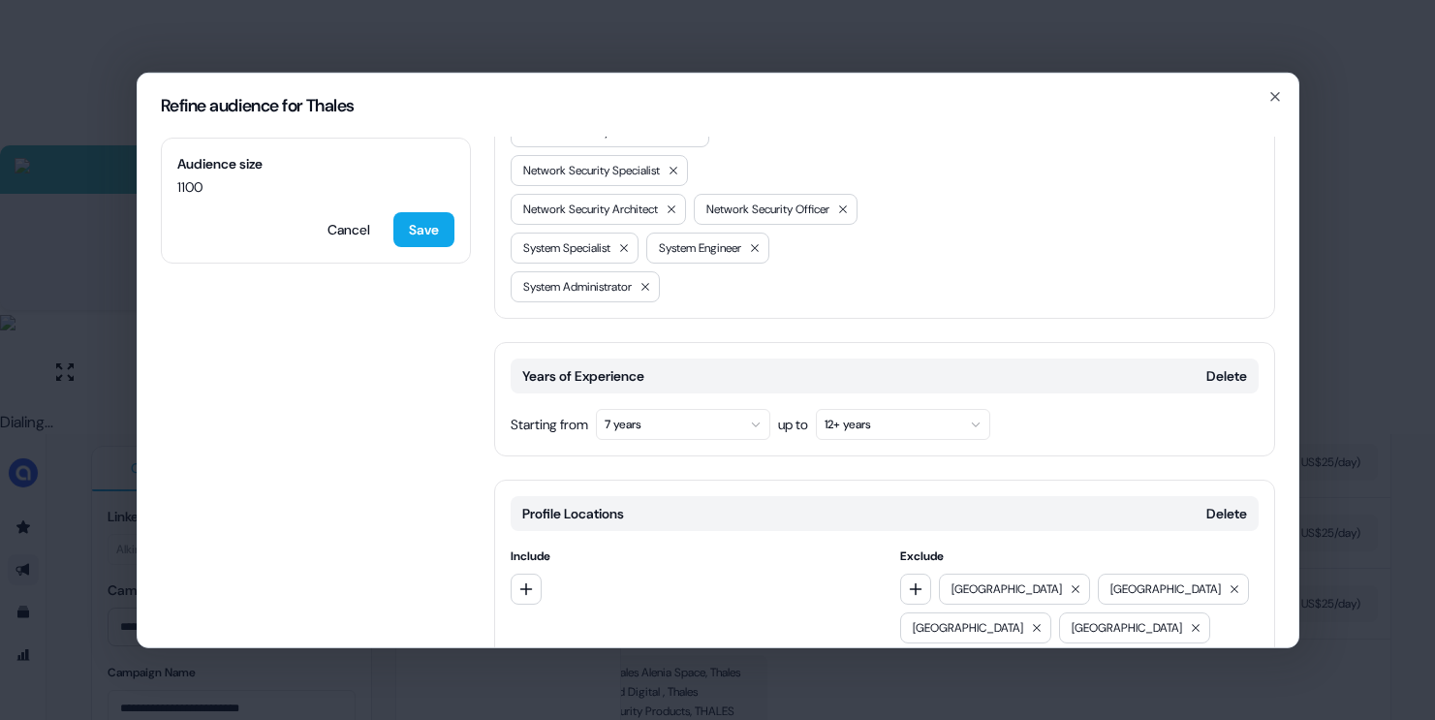
scroll to position [1402, 0]
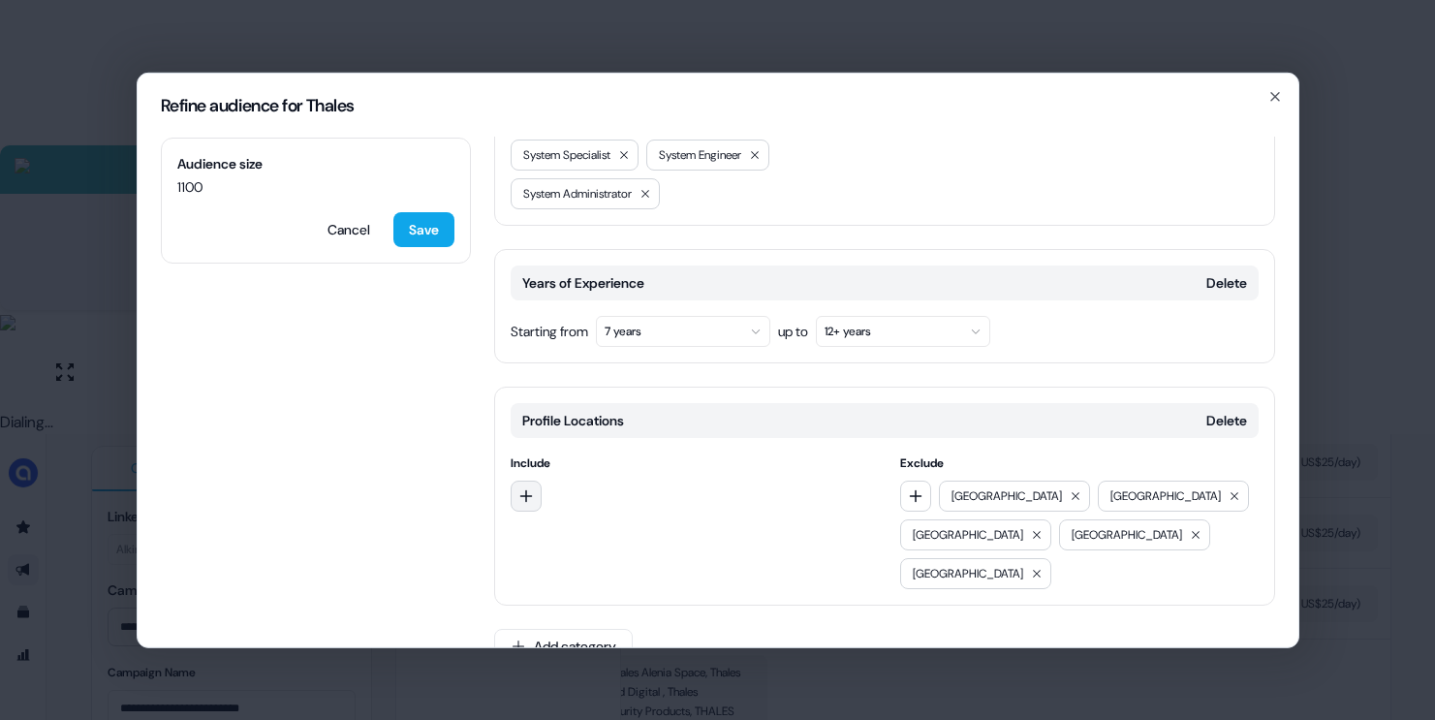
click at [534, 496] on button "button" at bounding box center [526, 495] width 31 height 31
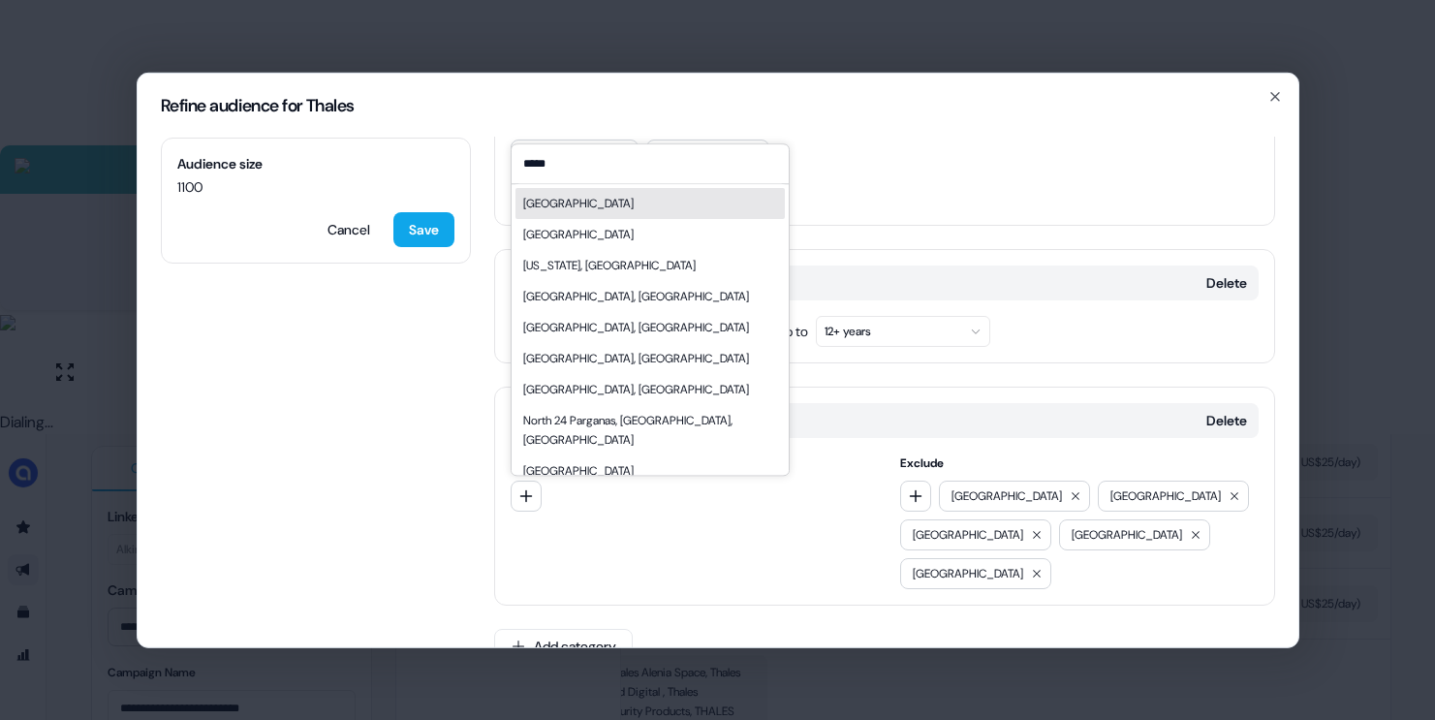
type input "*****"
click at [591, 202] on div "[GEOGRAPHIC_DATA]" at bounding box center [578, 203] width 110 height 19
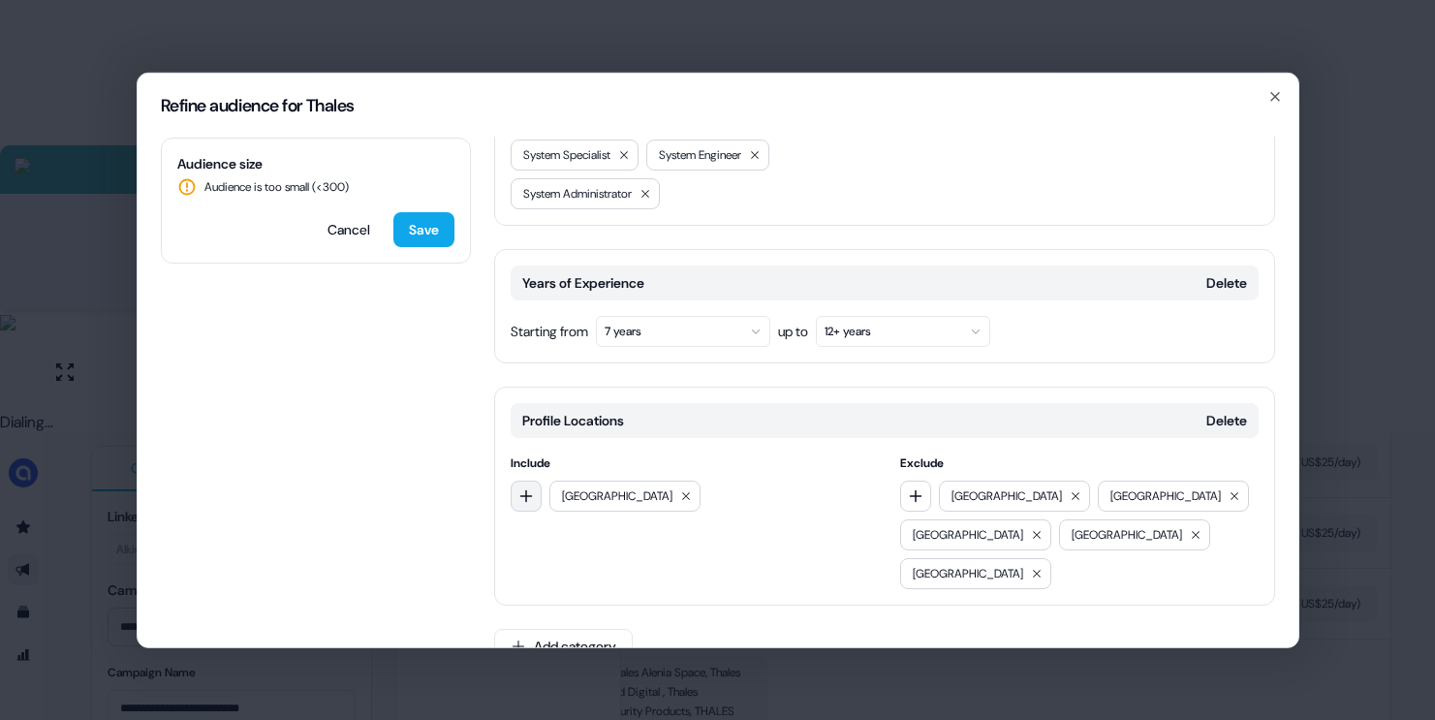
click at [528, 496] on icon "button" at bounding box center [526, 495] width 16 height 16
type input "****"
click at [543, 583] on div "EMEA" at bounding box center [649, 574] width 269 height 31
click at [531, 485] on button "button" at bounding box center [526, 495] width 31 height 31
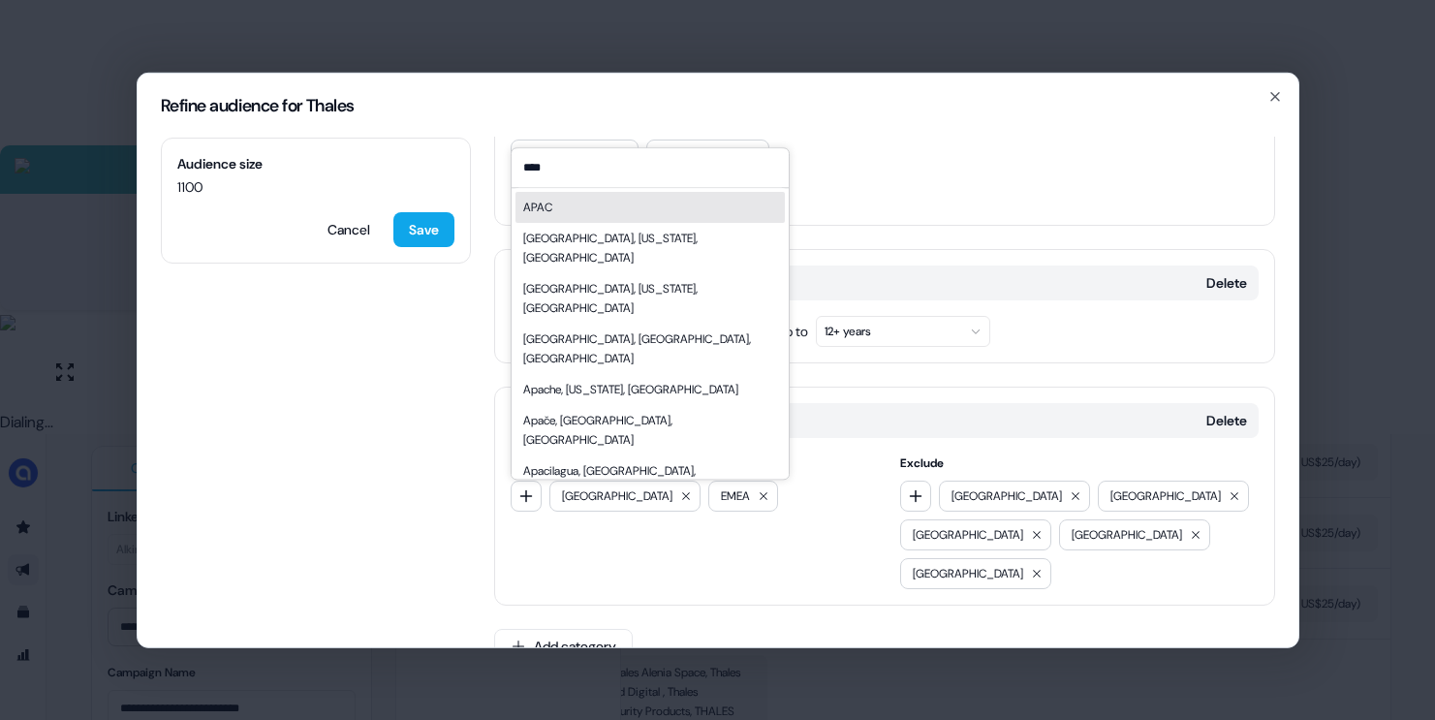
type input "****"
click at [628, 218] on div "APAC" at bounding box center [649, 207] width 269 height 31
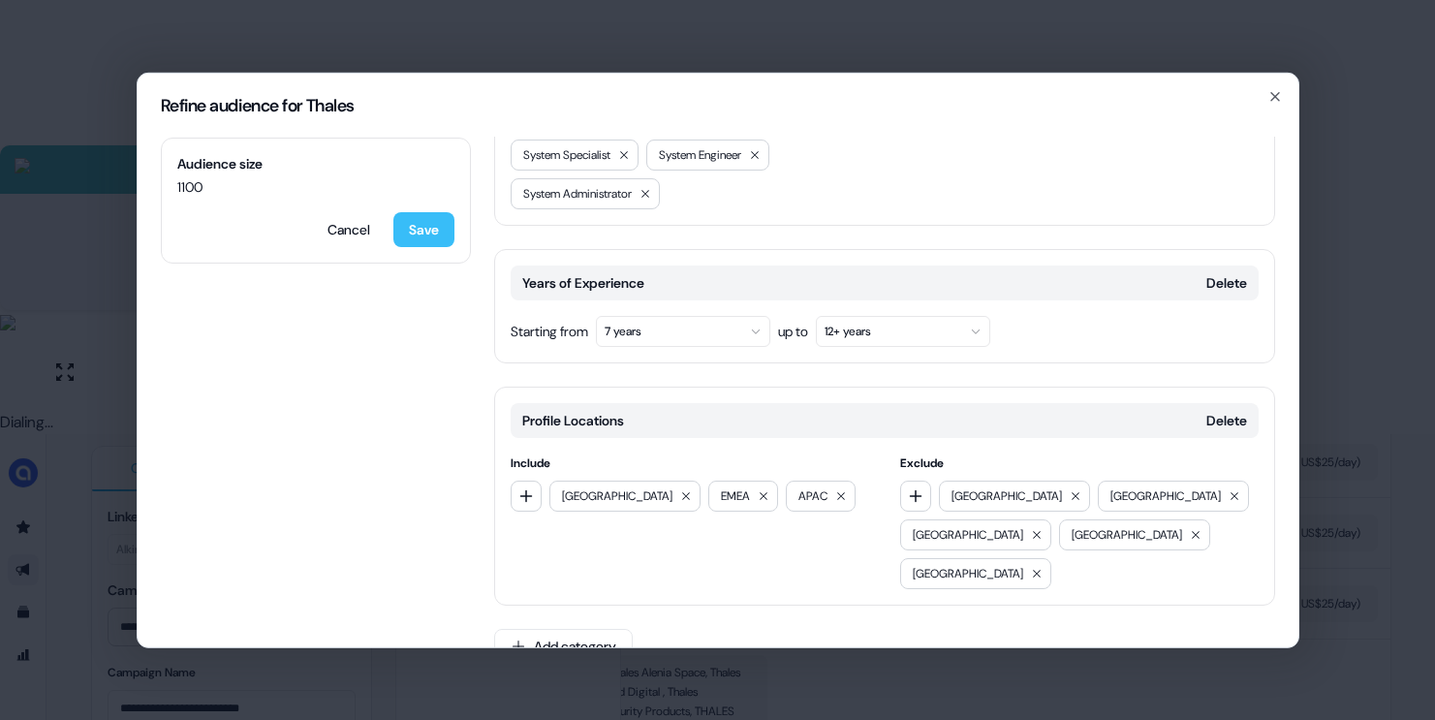
click at [418, 224] on button "Save" at bounding box center [423, 228] width 61 height 35
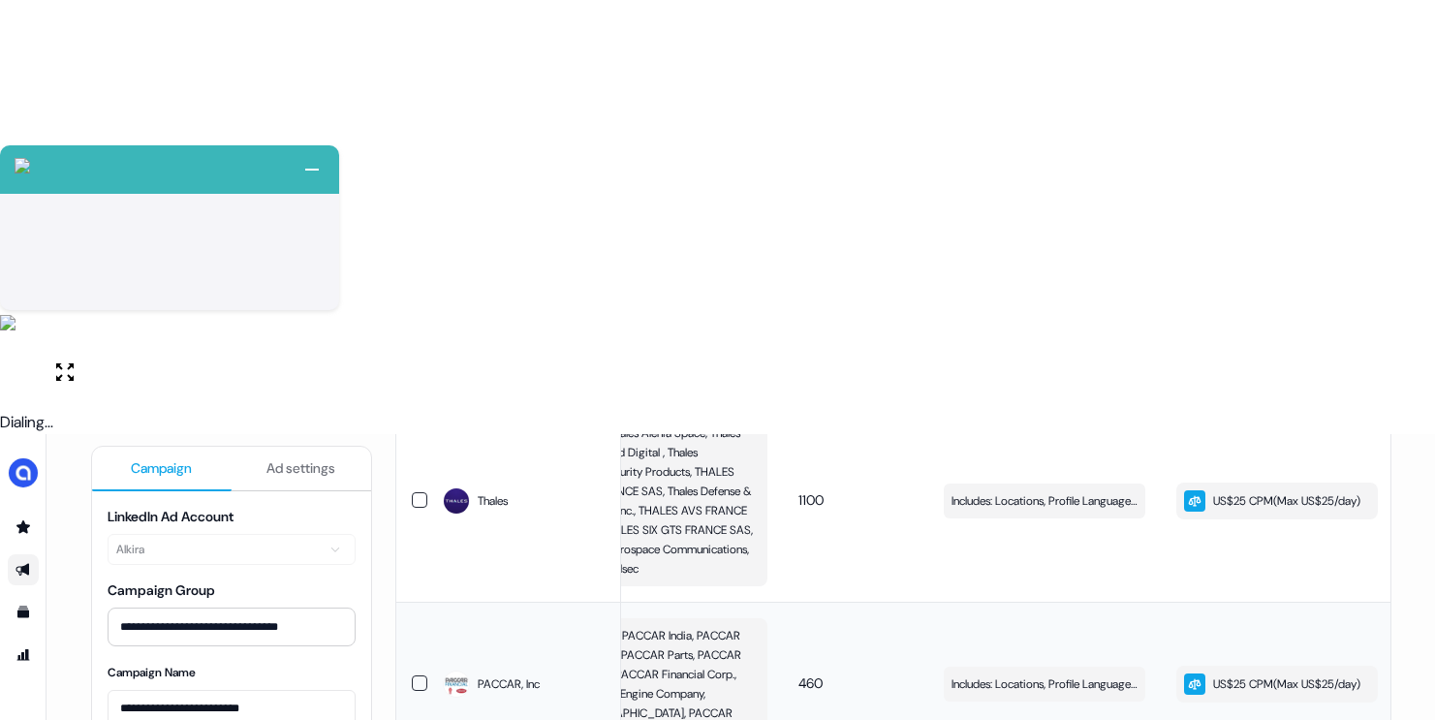
scroll to position [1640, 0]
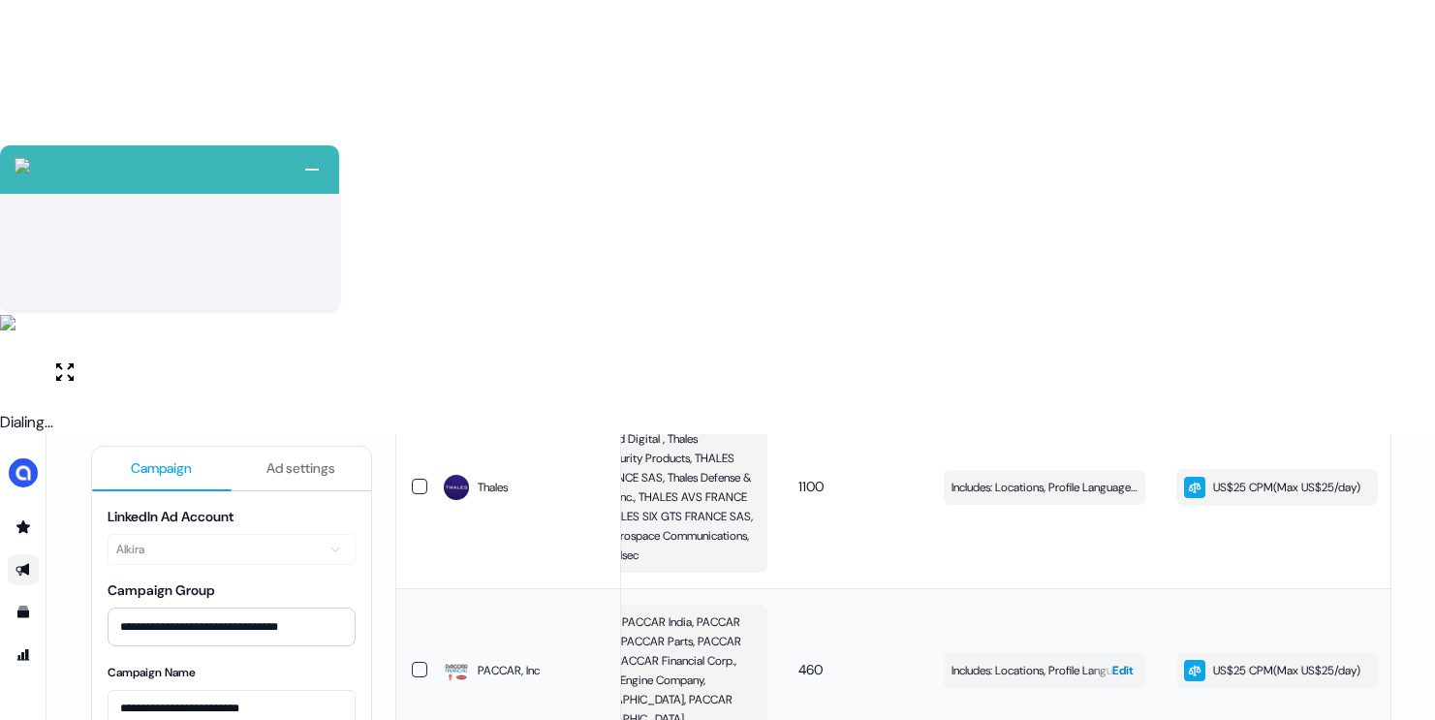
click at [1023, 661] on span "Includes: Locations, Profile Language, Years of Experience, Member Interests, J…" at bounding box center [1044, 670] width 186 height 19
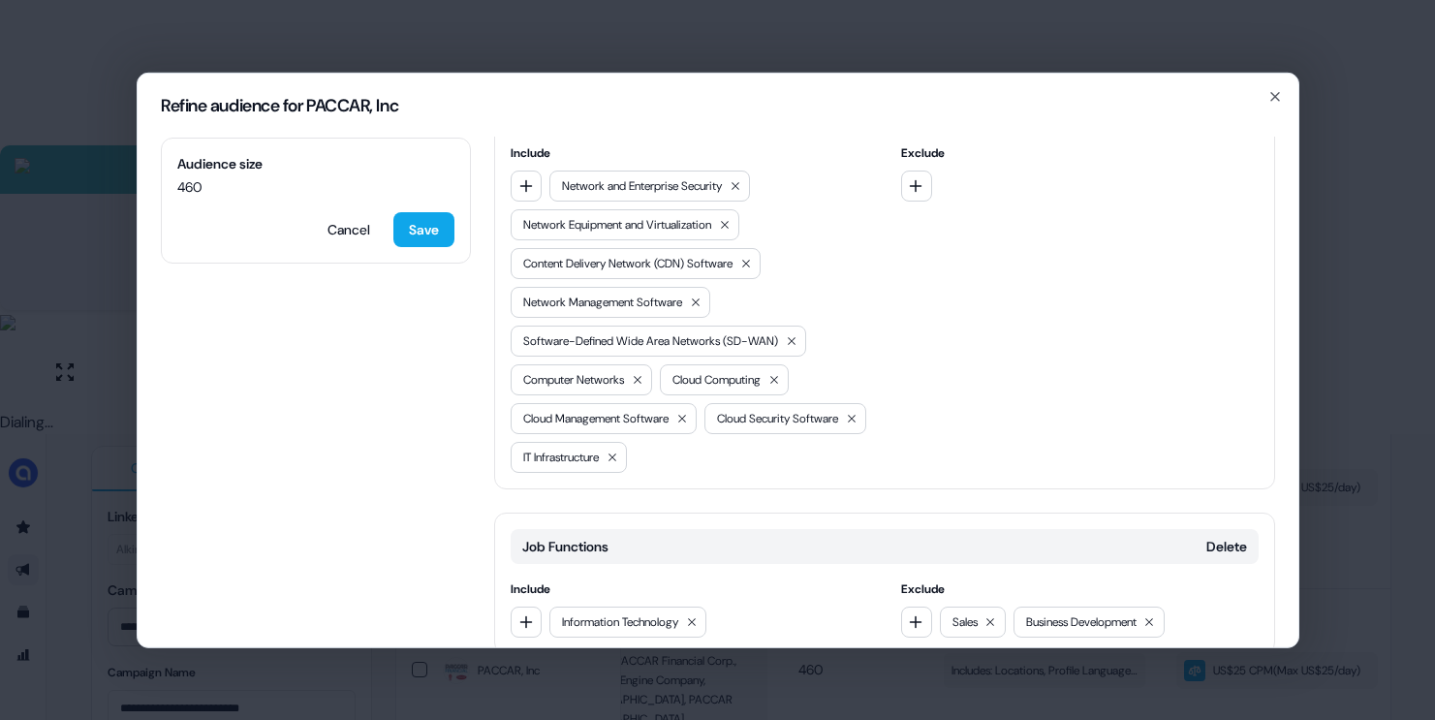
scroll to position [830, 0]
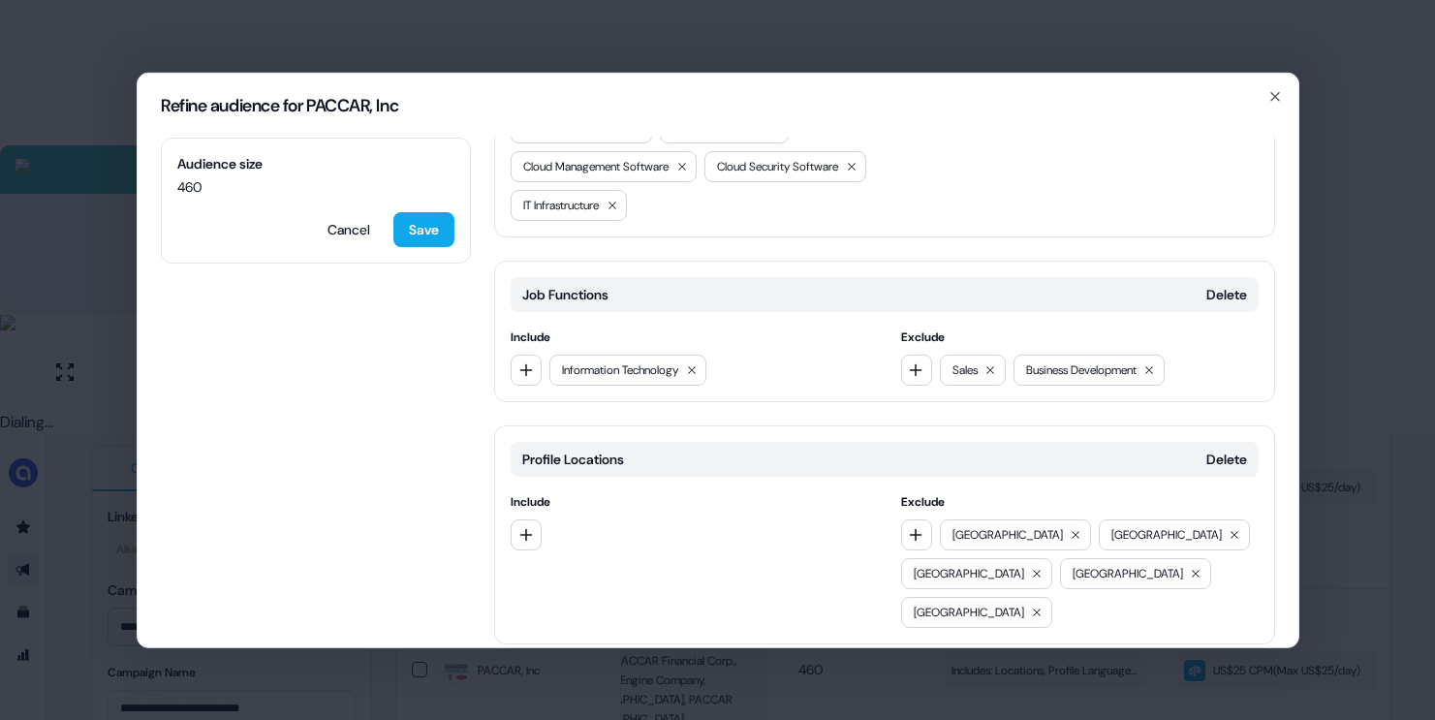
click at [1349, 416] on div "Refine audience for PACCAR, Inc Audience size 460 Cancel Save Locations Delete …" at bounding box center [717, 360] width 1435 height 720
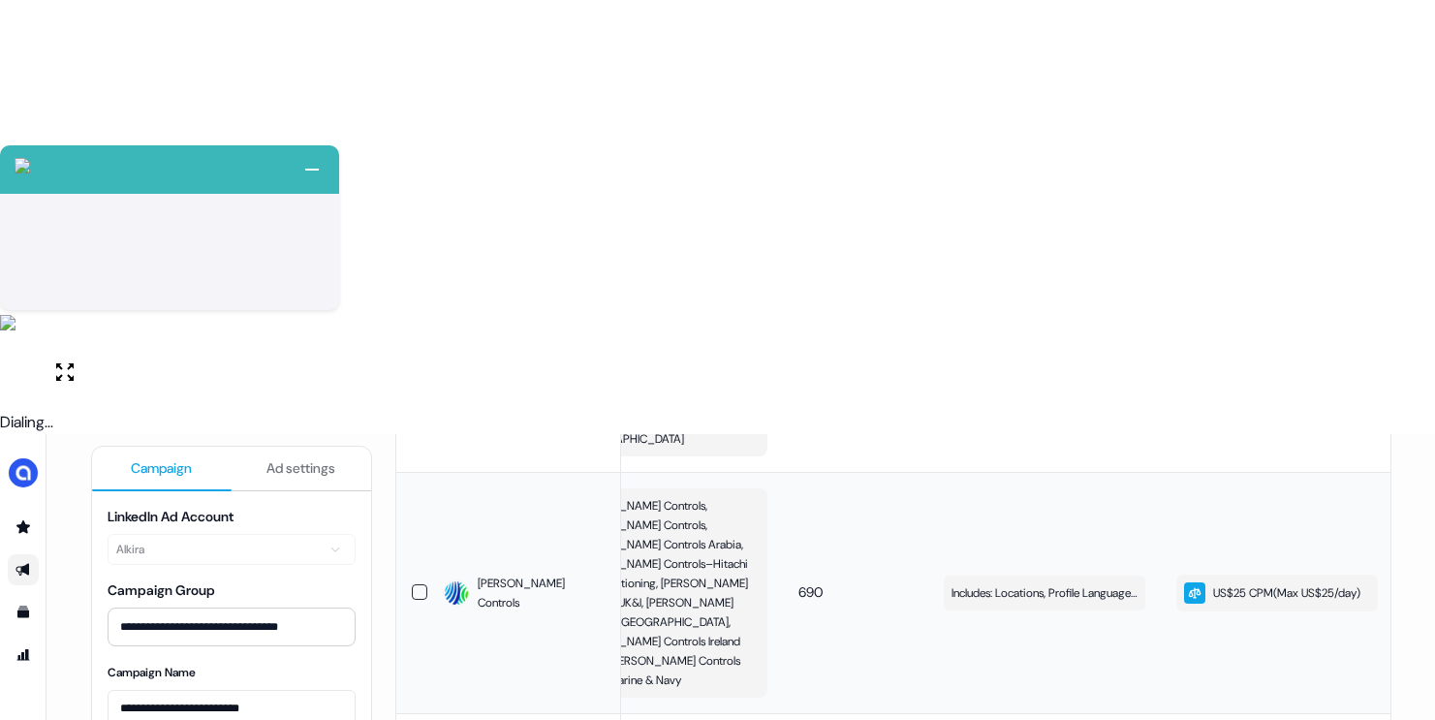
scroll to position [1891, 0]
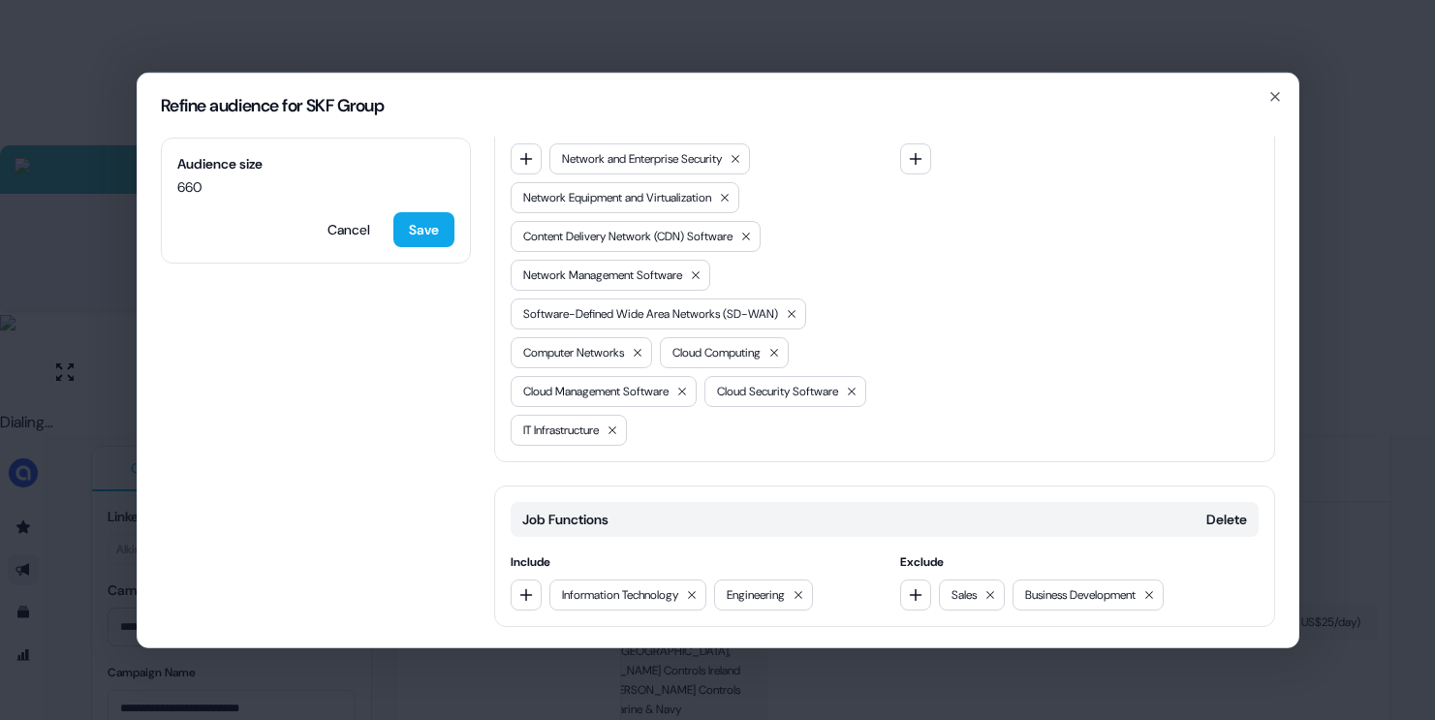
scroll to position [830, 0]
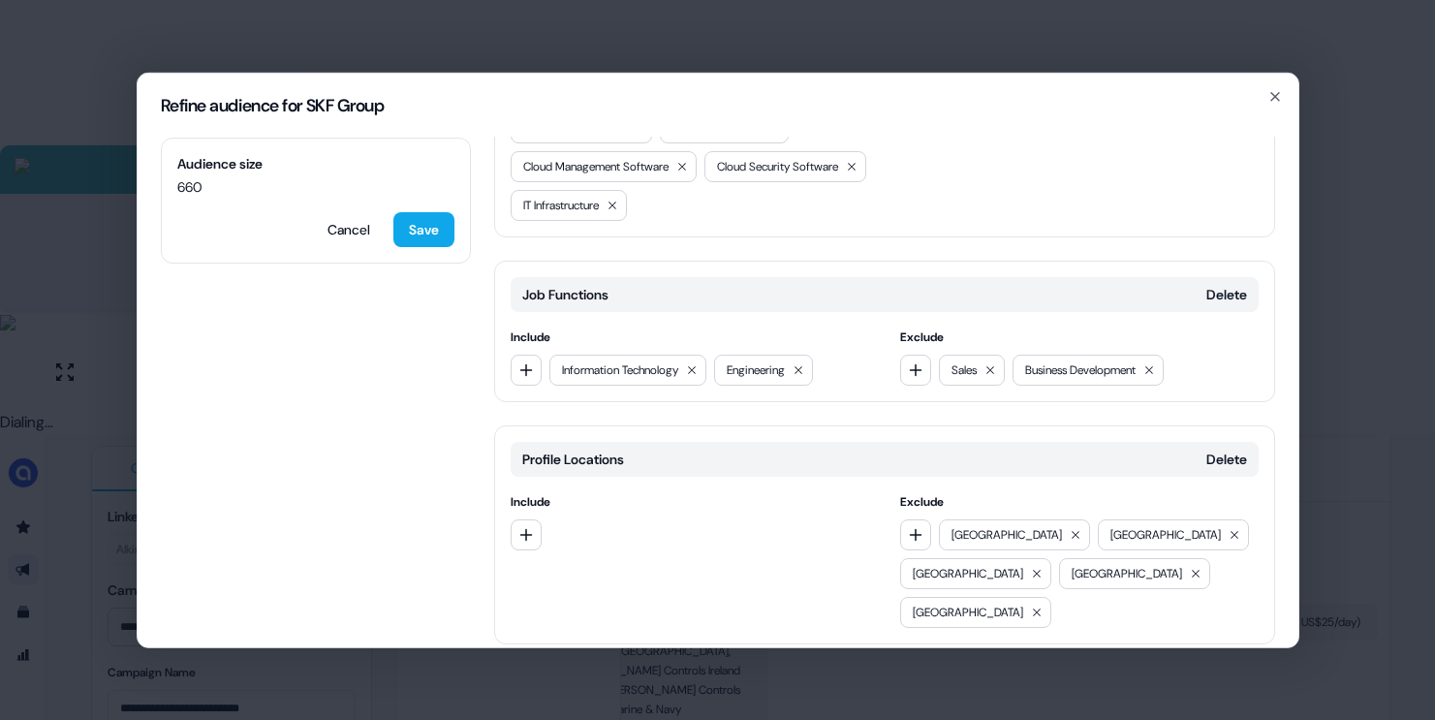
click at [1342, 365] on div "Refine audience for SKF Group Audience size 660 Cancel Save Locations Delete In…" at bounding box center [717, 360] width 1435 height 720
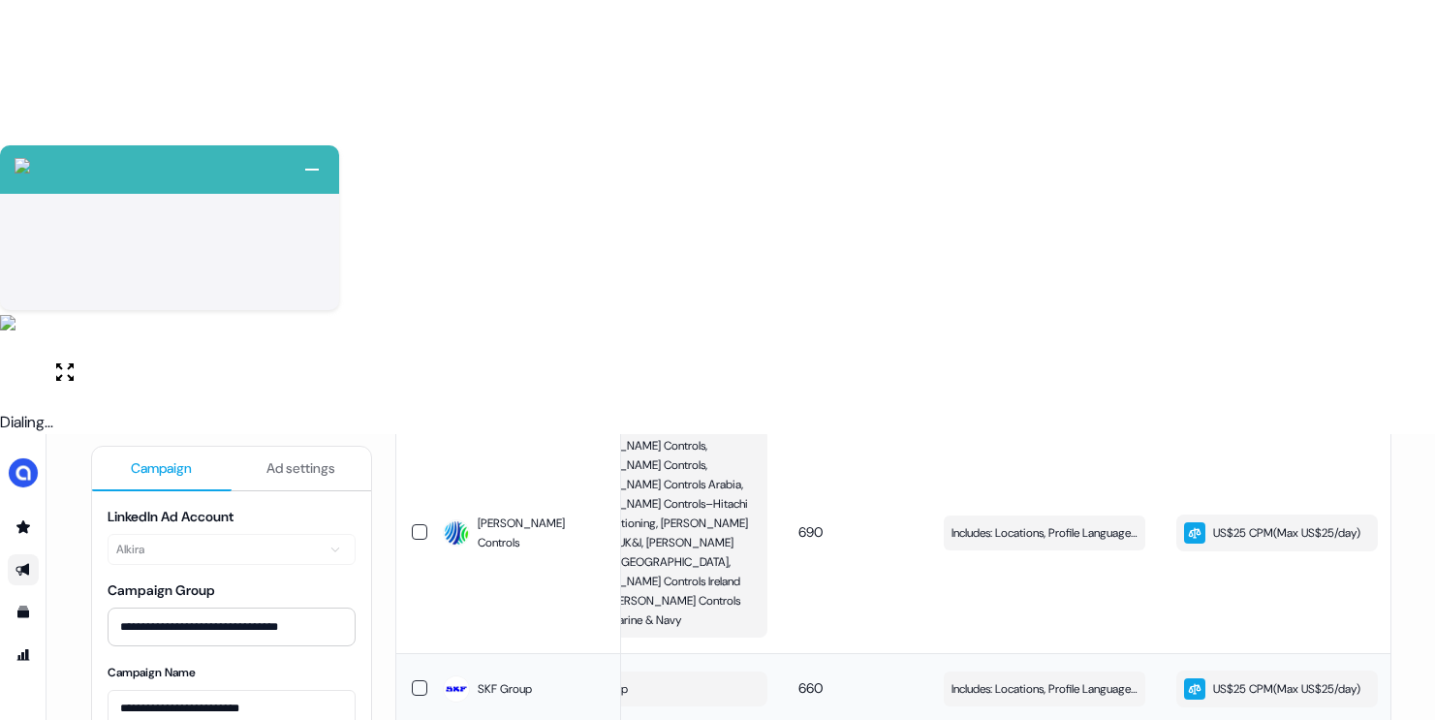
scroll to position [1986, 0]
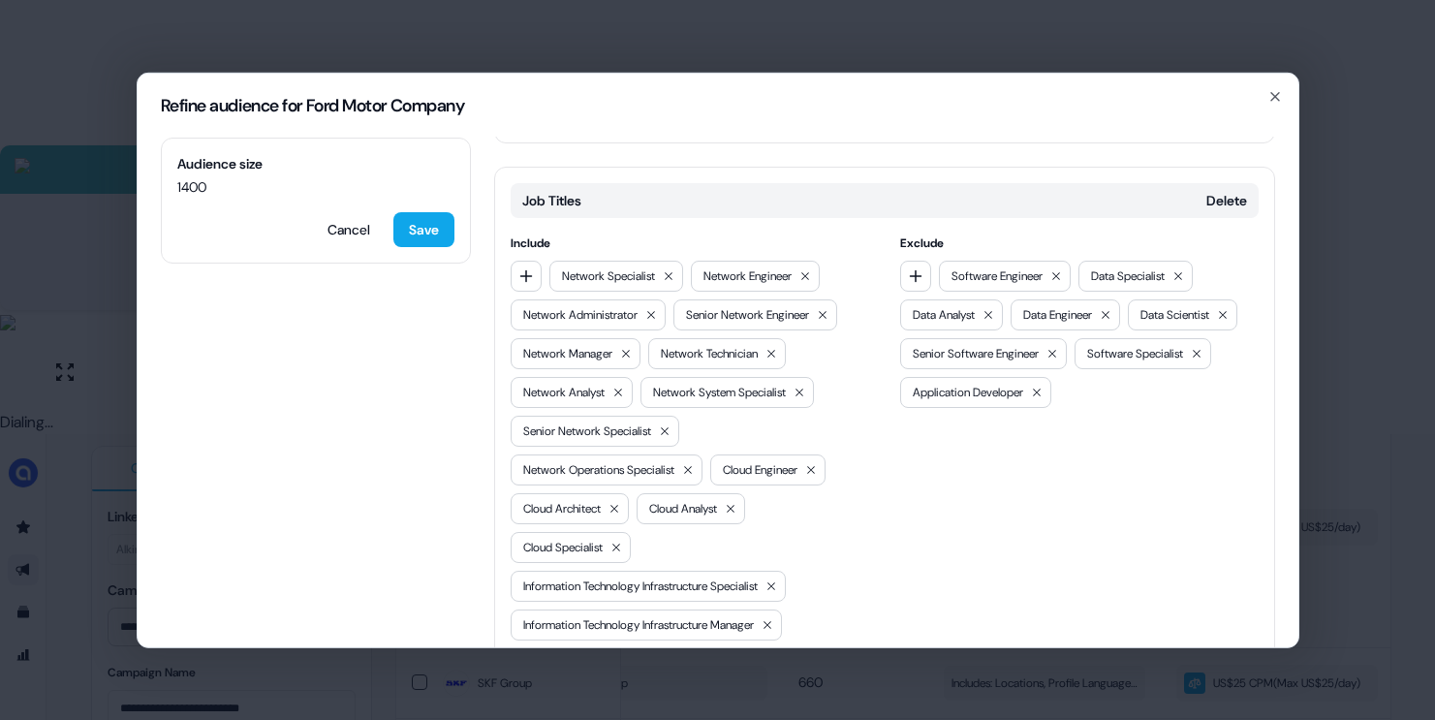
scroll to position [357, 0]
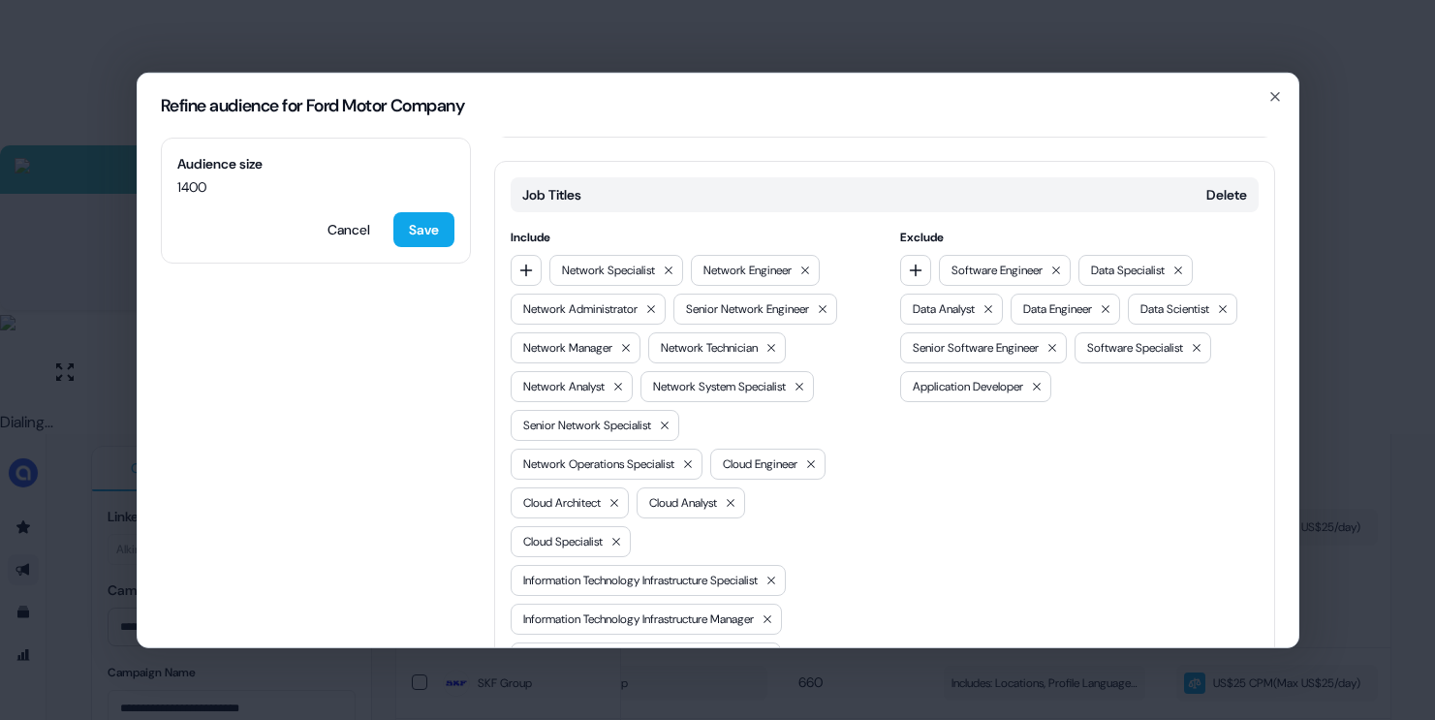
click at [1326, 451] on div "Refine audience for Ford Motor Company Audience size 1400 Cancel Save Locations…" at bounding box center [717, 360] width 1435 height 720
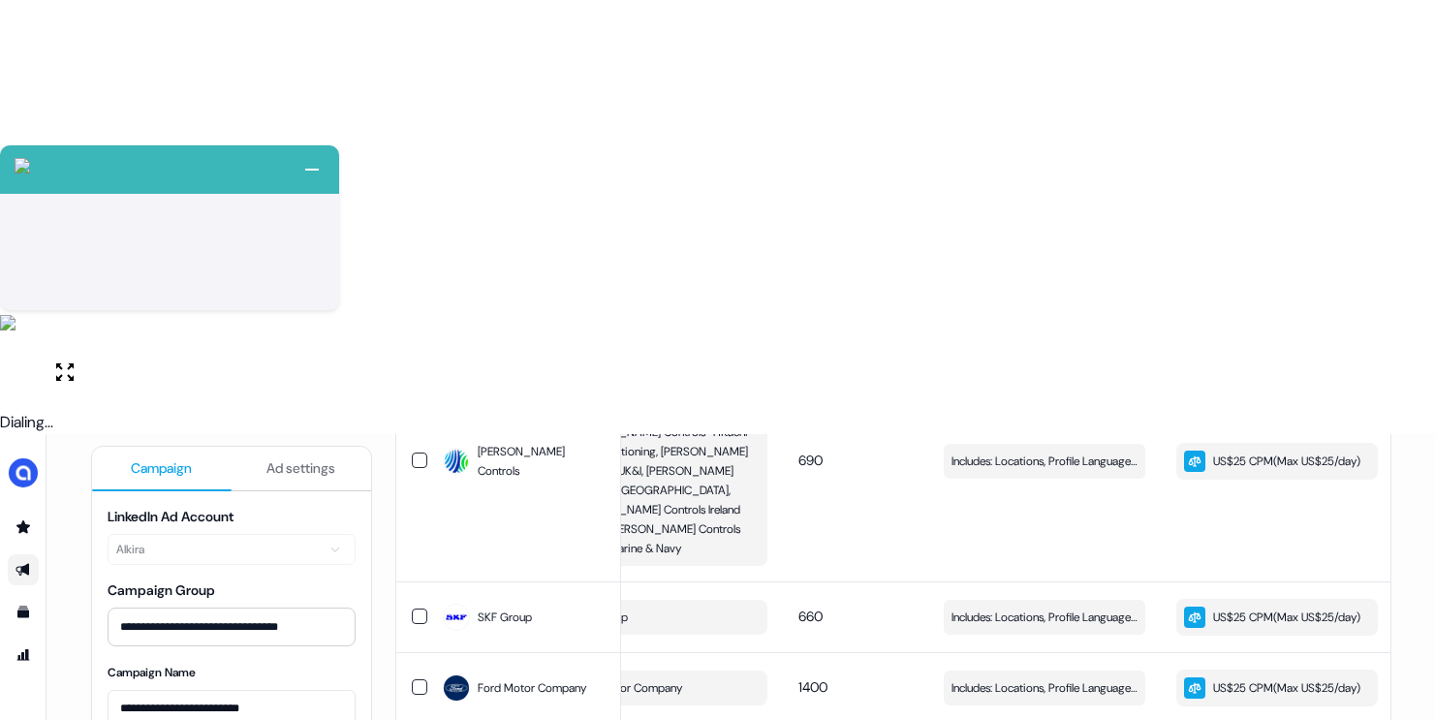
scroll to position [2097, 0]
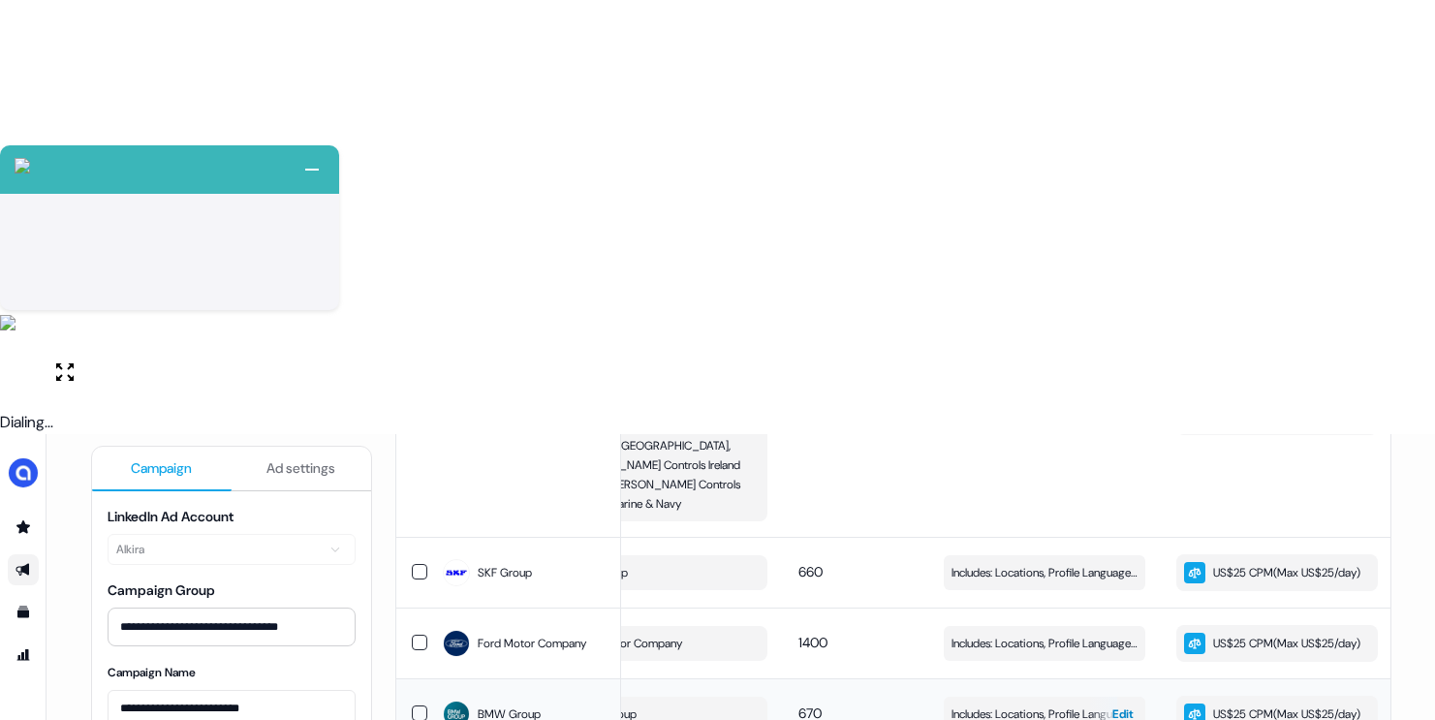
click at [1026, 704] on span "Includes: Locations, Profile Language, Job Titles / Excludes: Locations, Profil…" at bounding box center [1044, 713] width 186 height 19
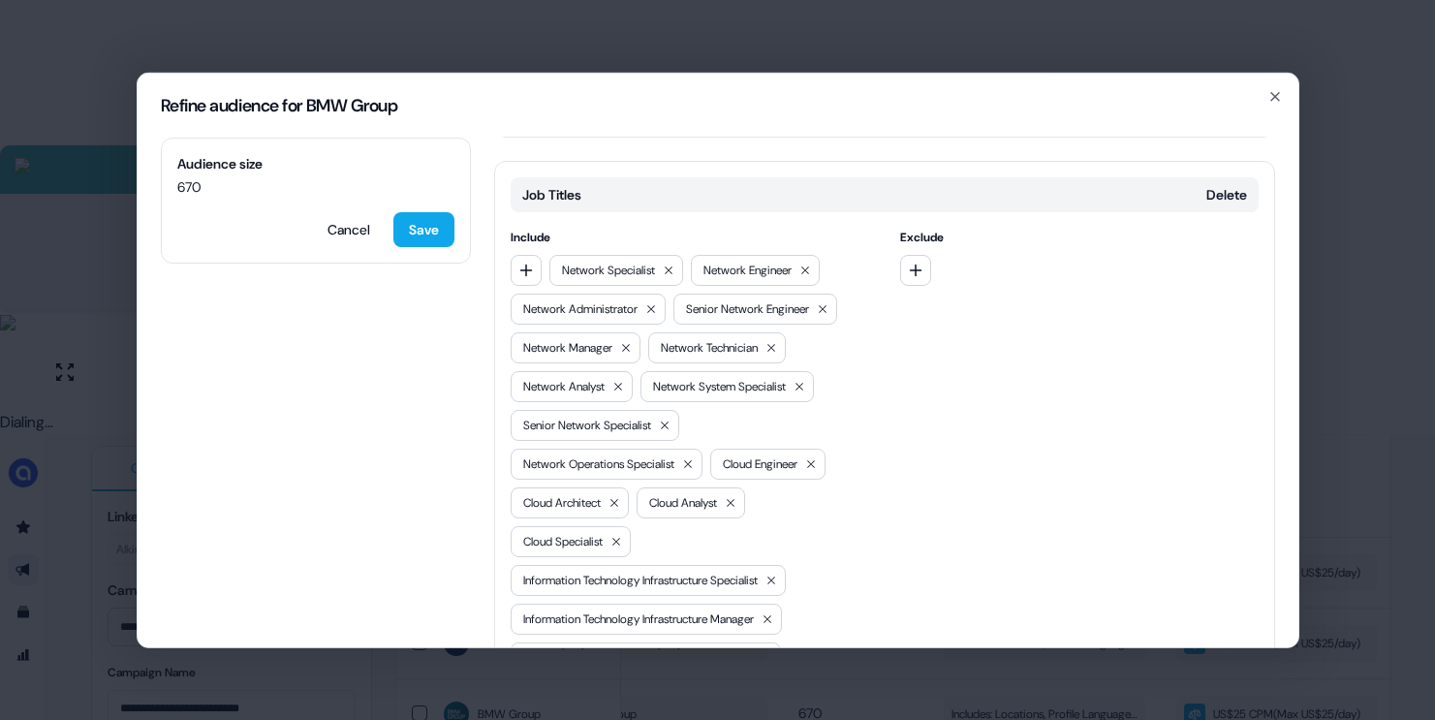
scroll to position [343, 0]
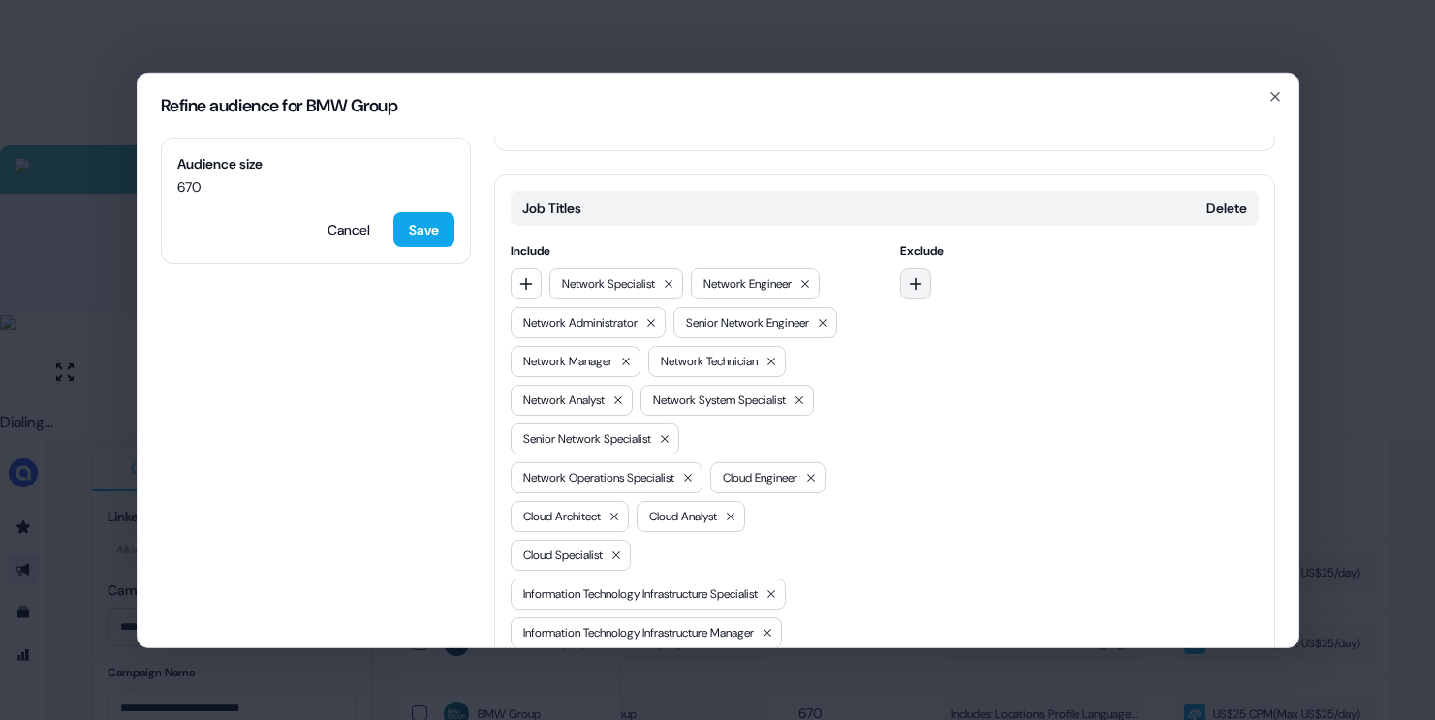
click at [908, 275] on icon "button" at bounding box center [916, 283] width 16 height 16
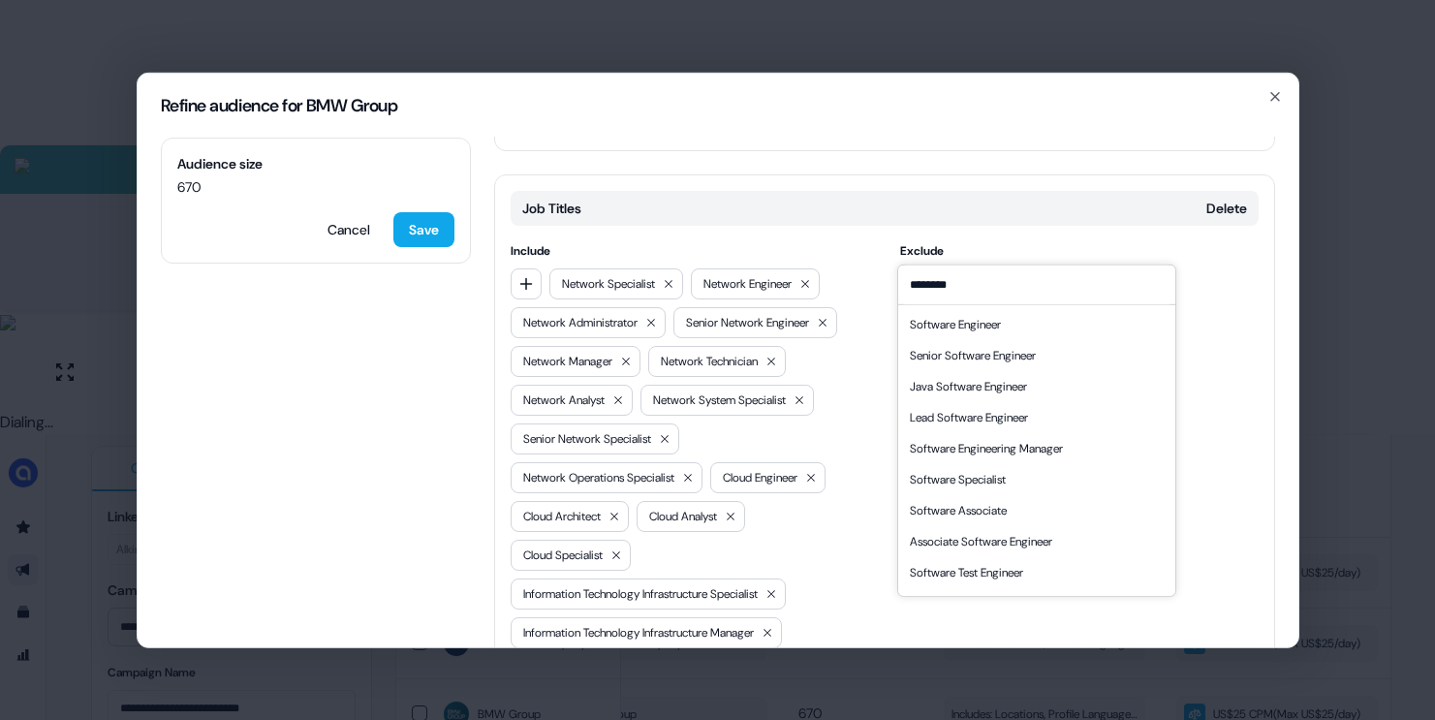
type input "********"
click at [977, 329] on div "Software Engineer" at bounding box center [955, 323] width 91 height 19
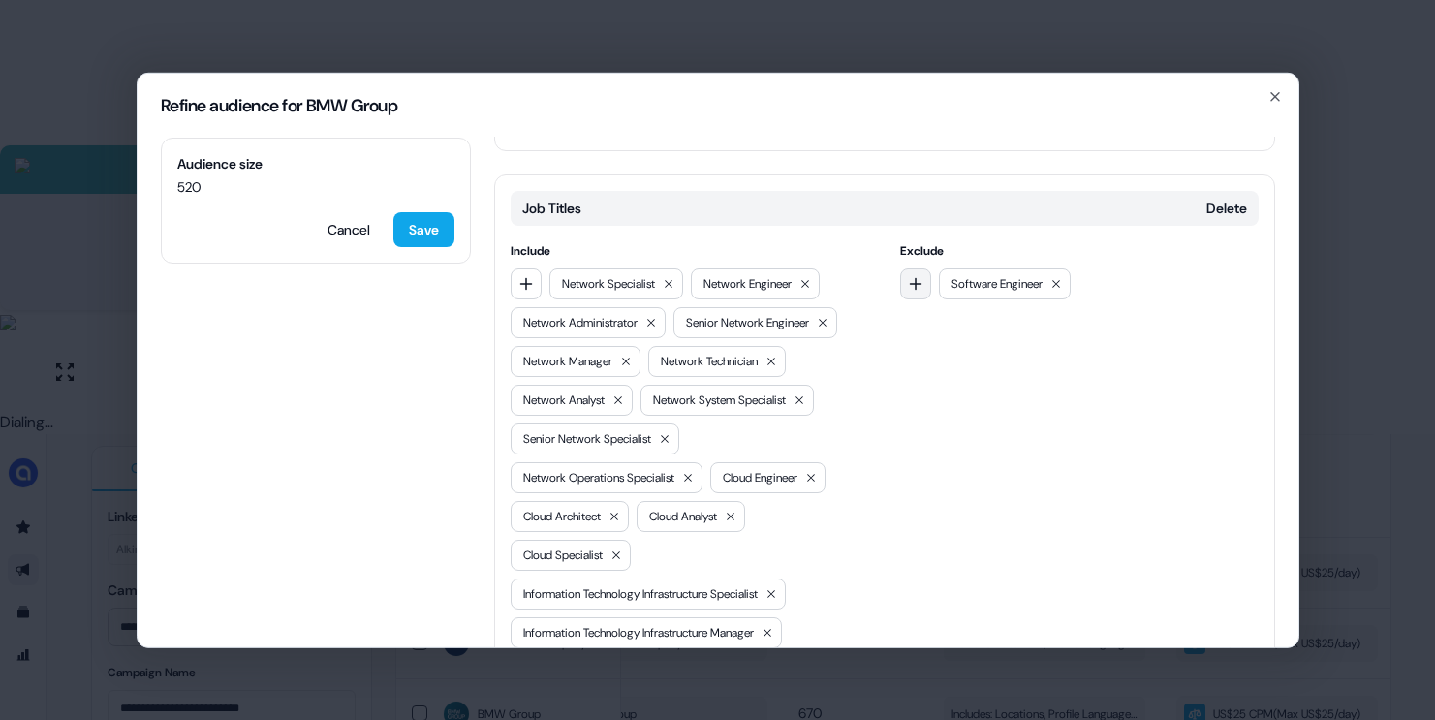
click at [916, 275] on icon "button" at bounding box center [916, 283] width 16 height 16
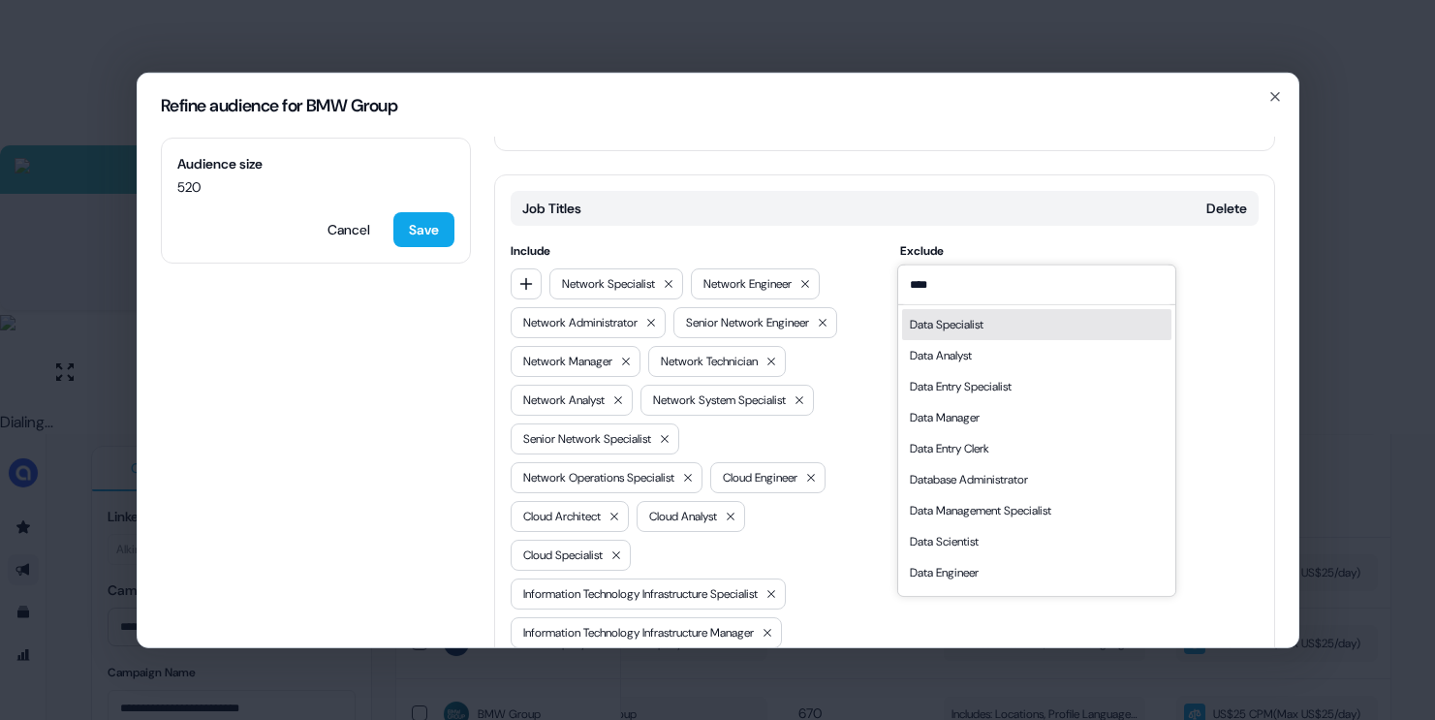
type input "****"
click at [1033, 322] on div "Data Specialist" at bounding box center [1036, 323] width 269 height 31
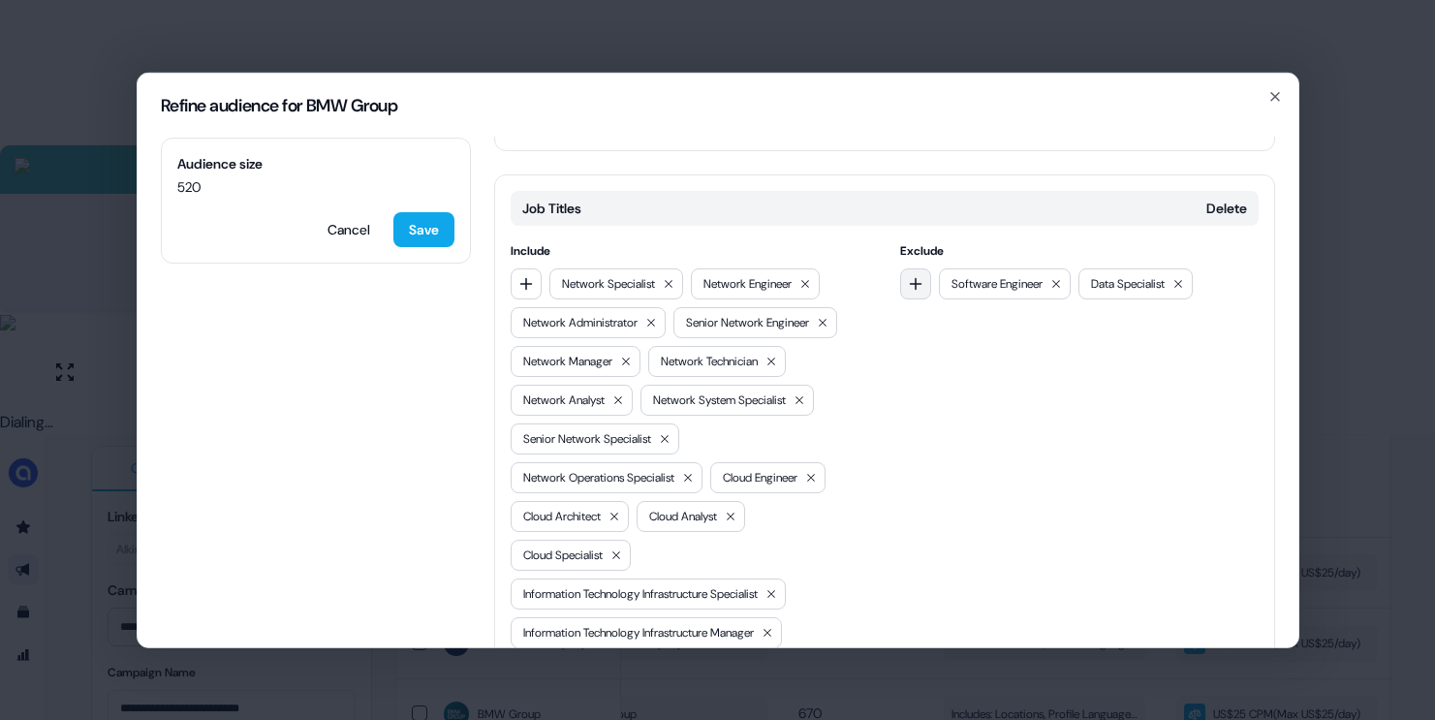
click at [916, 275] on icon "button" at bounding box center [916, 283] width 16 height 16
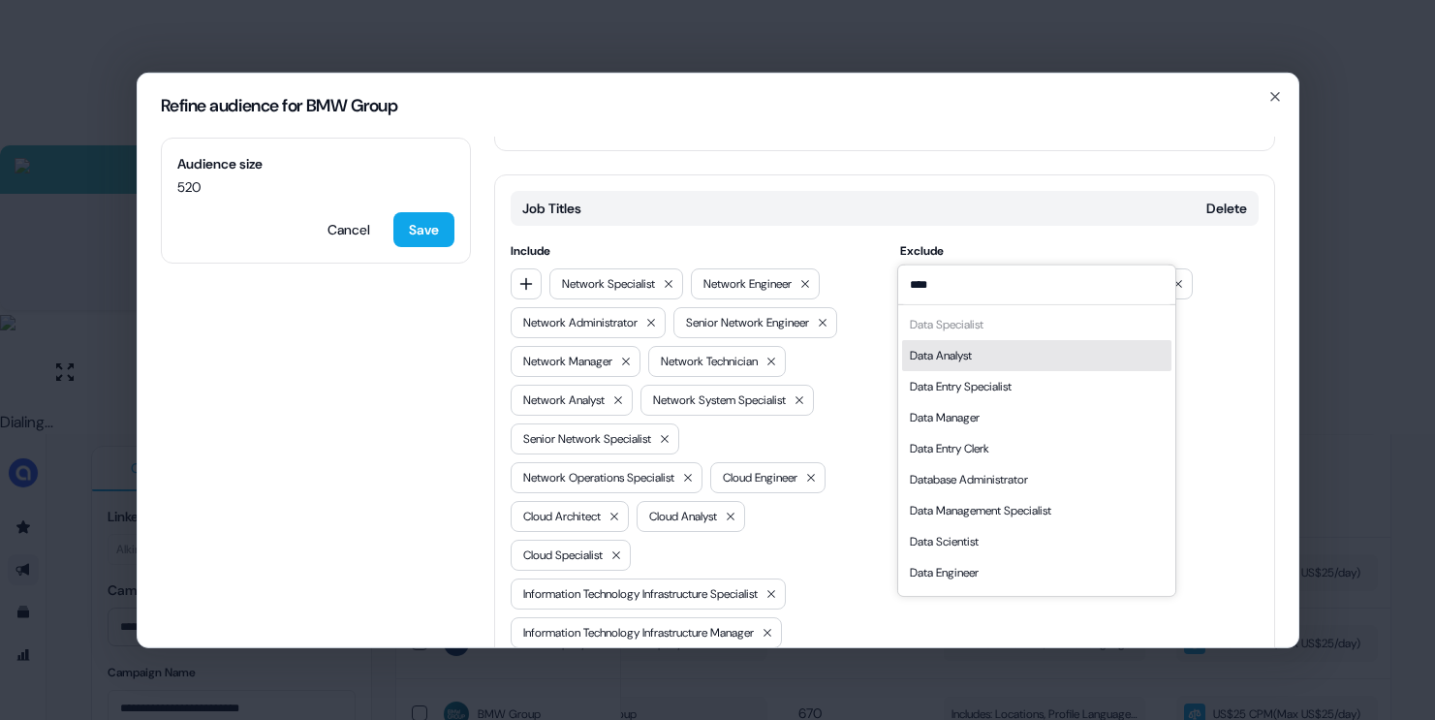
type input "****"
click at [977, 357] on div "Data Analyst" at bounding box center [1036, 354] width 269 height 31
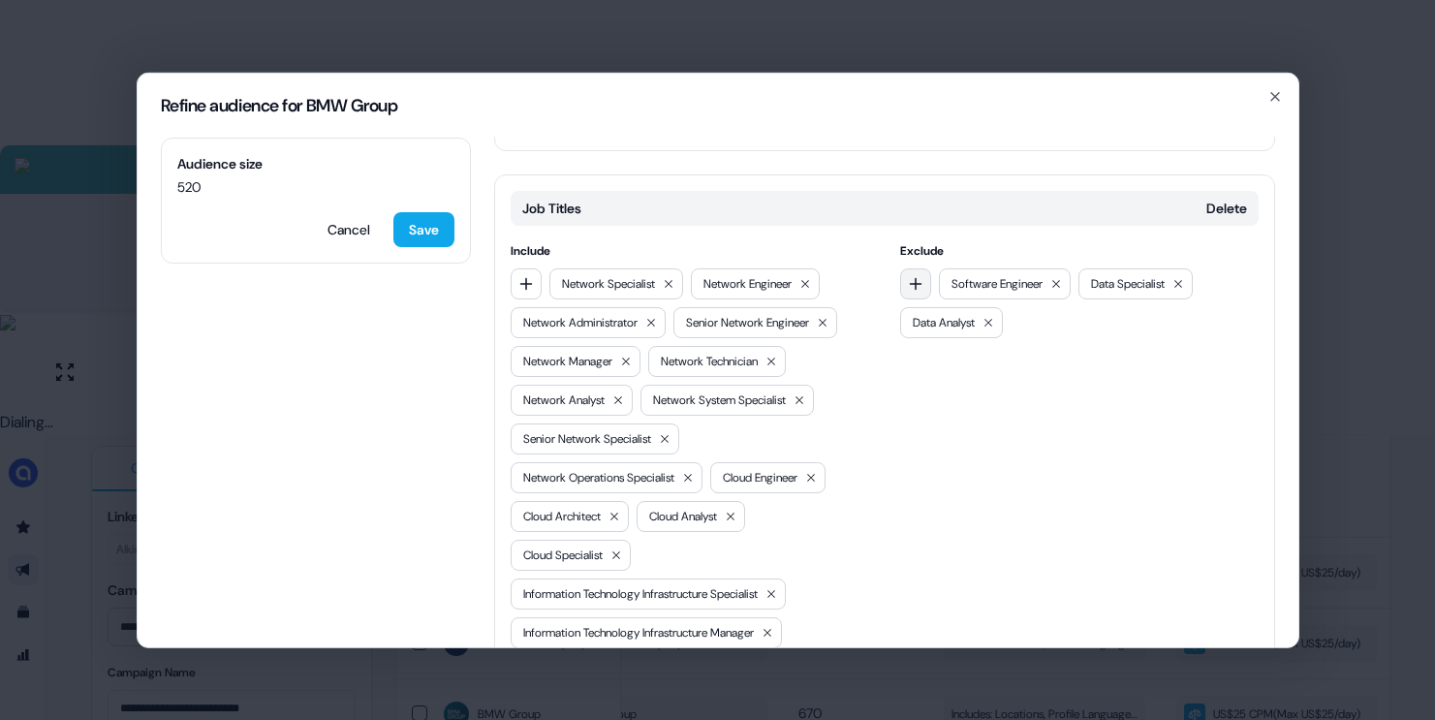
click at [916, 275] on icon "button" at bounding box center [916, 283] width 16 height 16
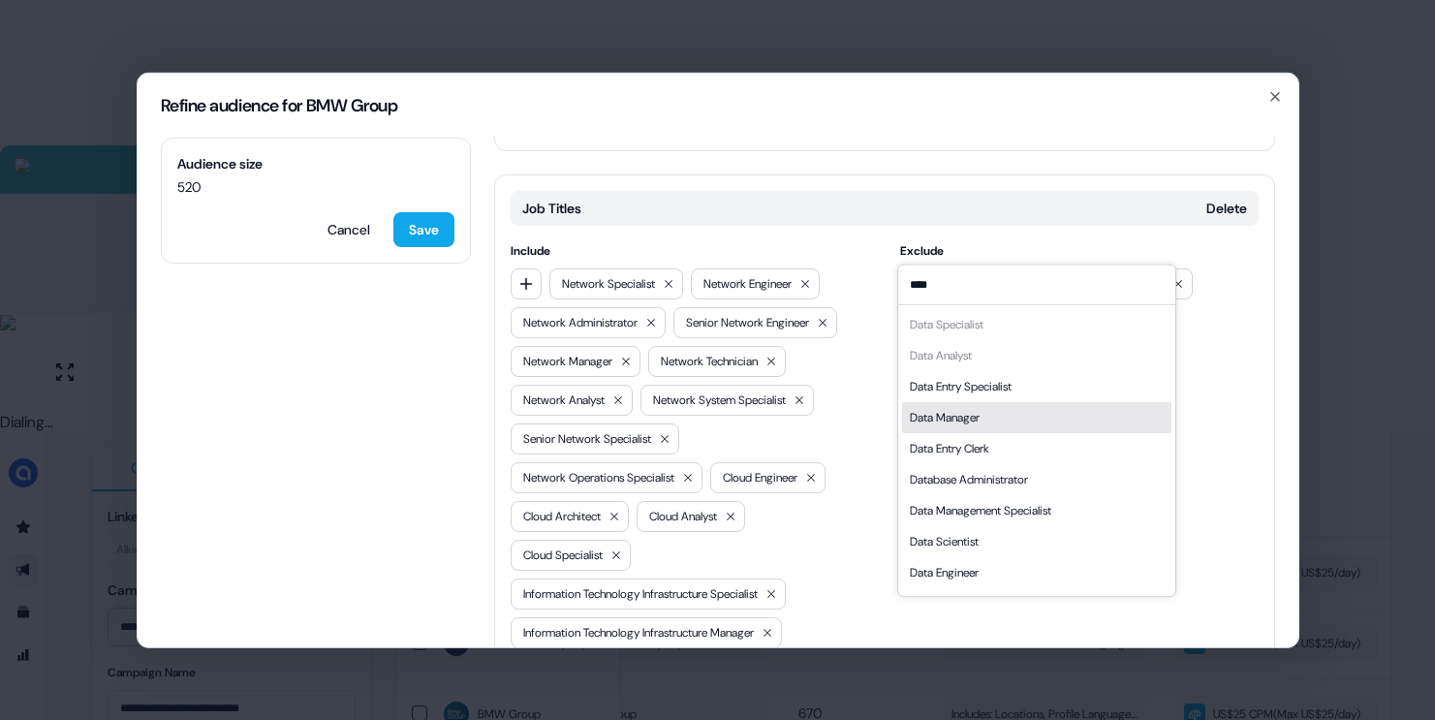
scroll to position [27, 0]
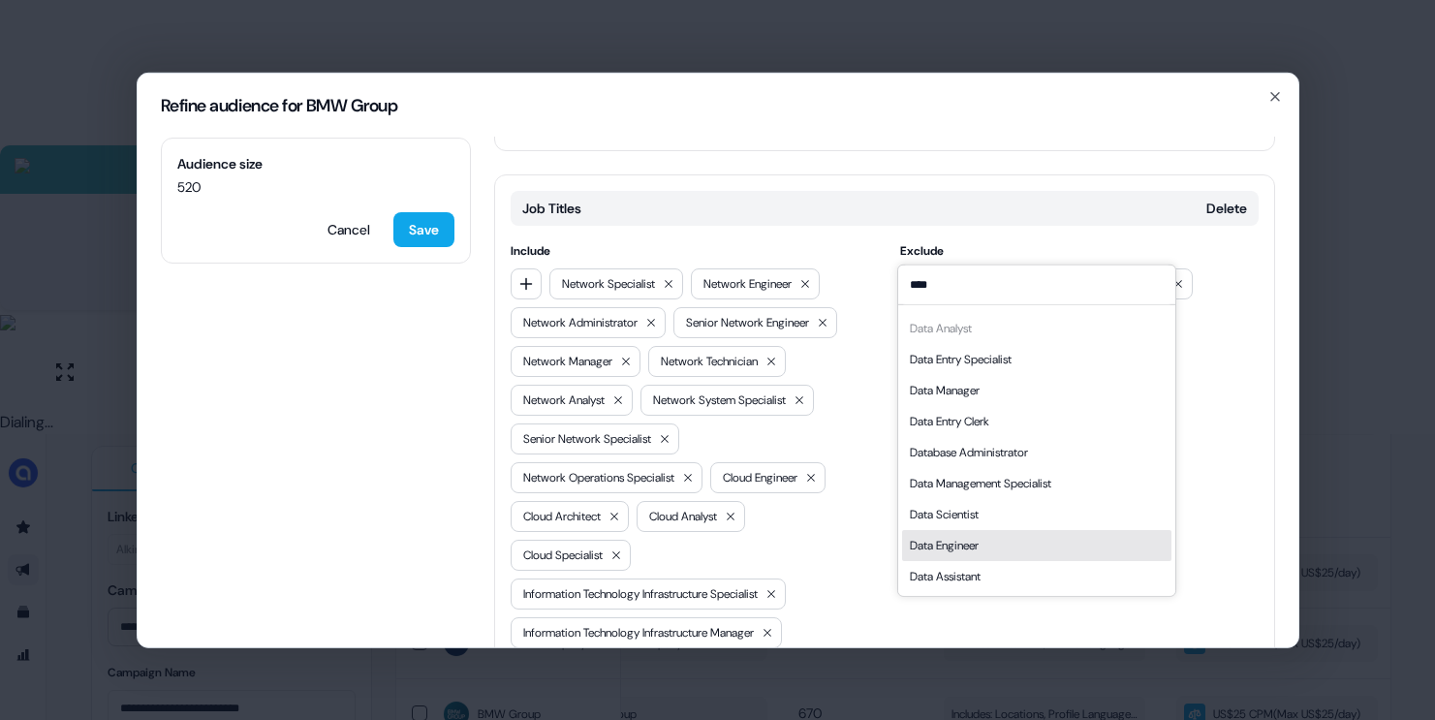
type input "****"
click at [973, 546] on div "Data Engineer" at bounding box center [944, 544] width 69 height 19
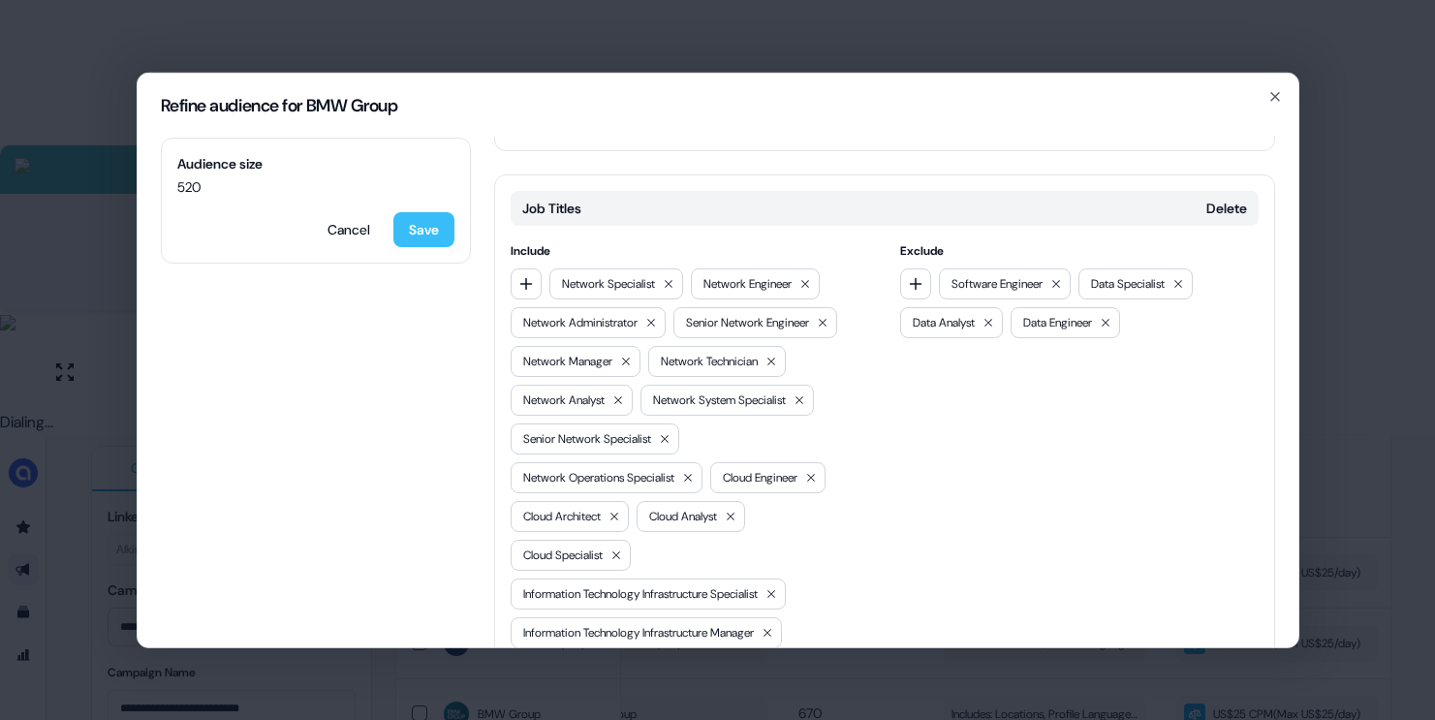
click at [425, 222] on button "Save" at bounding box center [423, 228] width 61 height 35
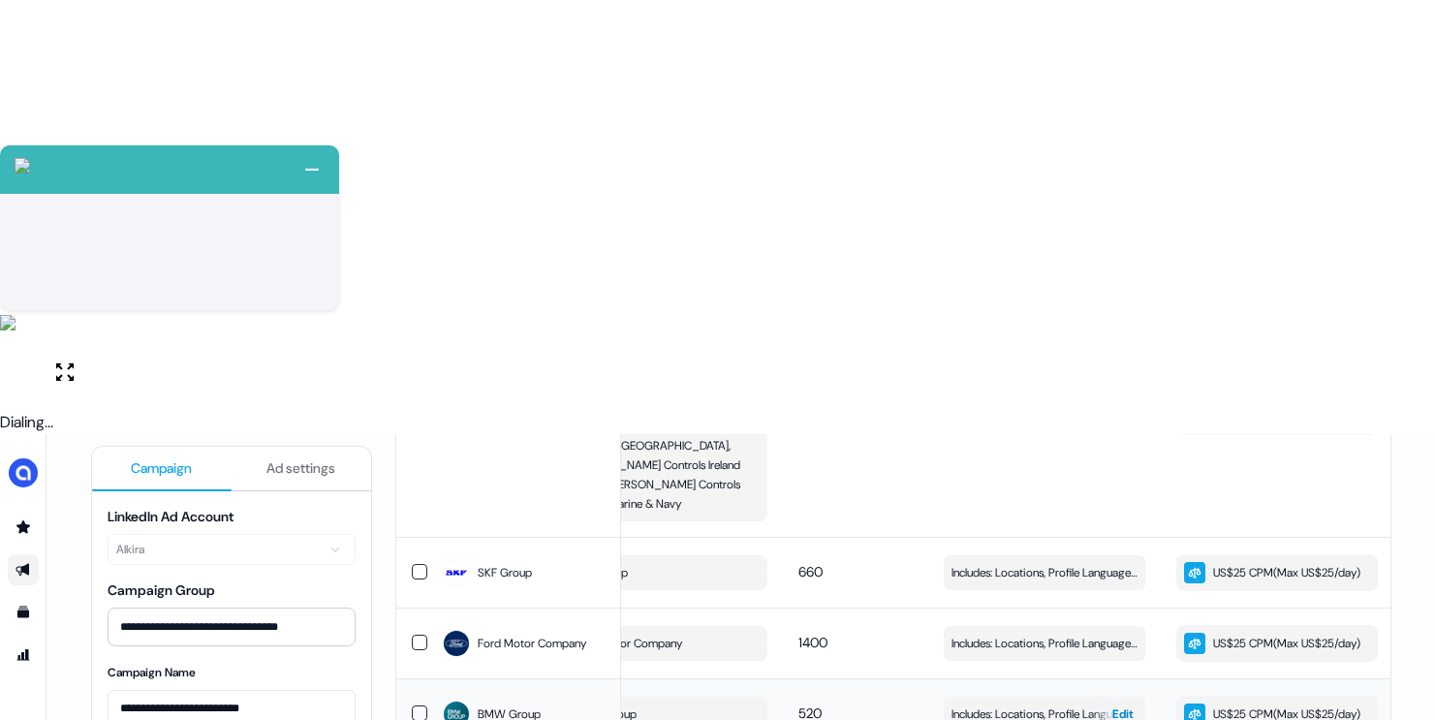
click at [968, 704] on span "Includes: Locations, Profile Language, Job Titles / Excludes: Locations, Job Ti…" at bounding box center [1044, 713] width 186 height 19
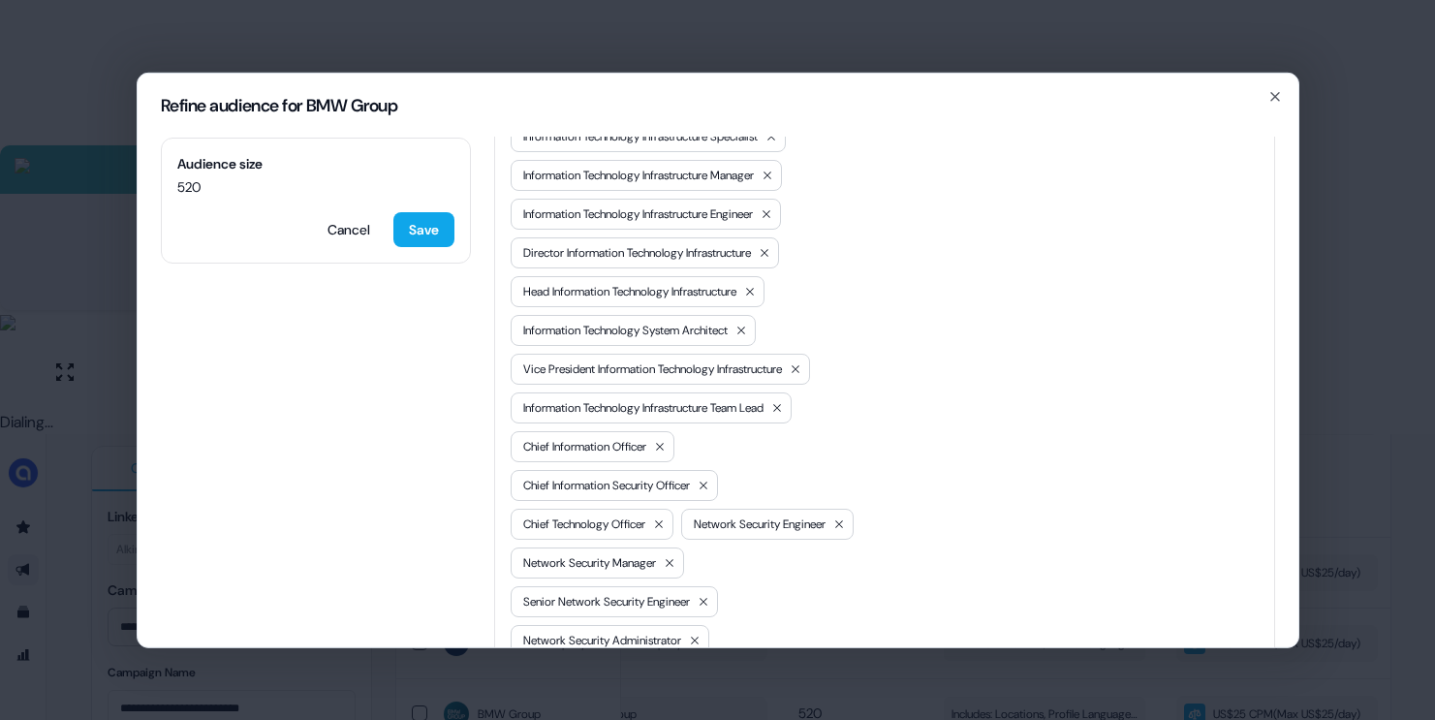
scroll to position [1264, 0]
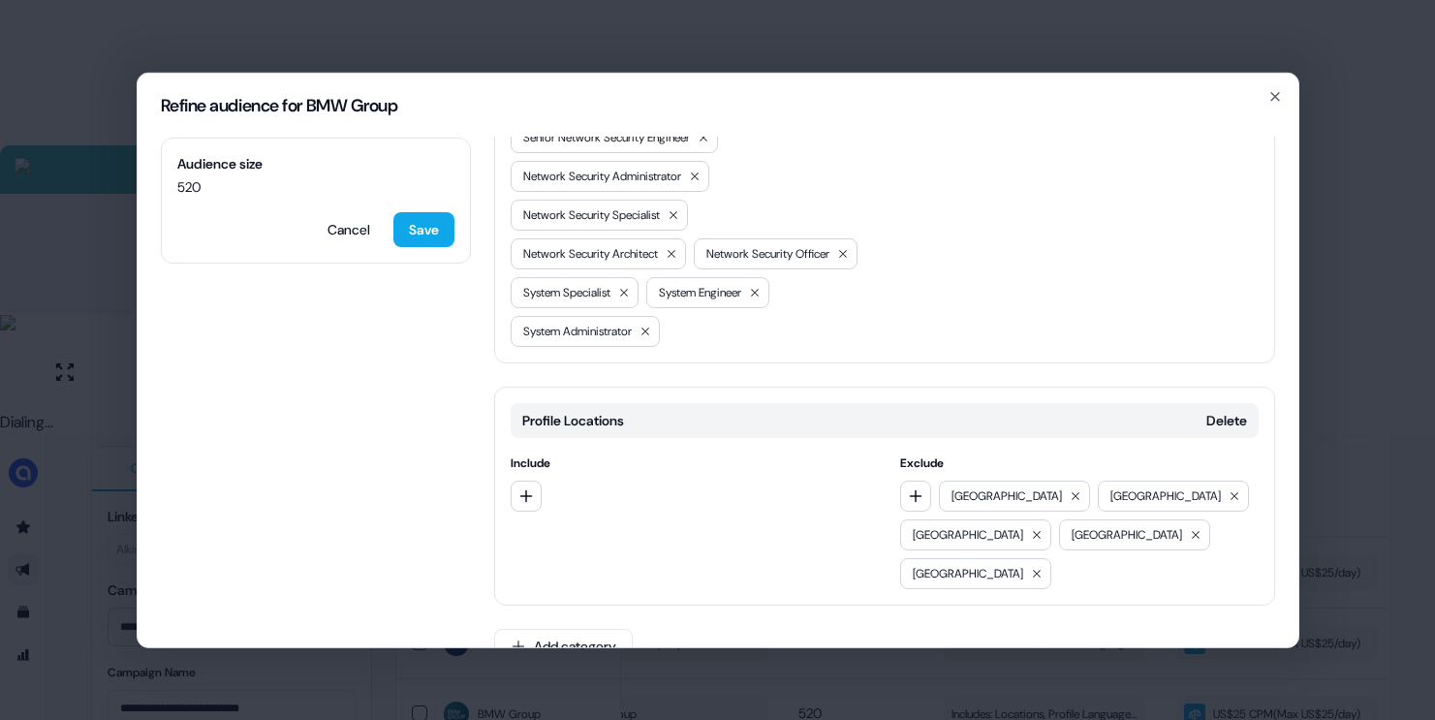
click at [1340, 377] on div "Refine audience for BMW Group Audience size 520 Cancel Save Locations Delete In…" at bounding box center [717, 360] width 1435 height 720
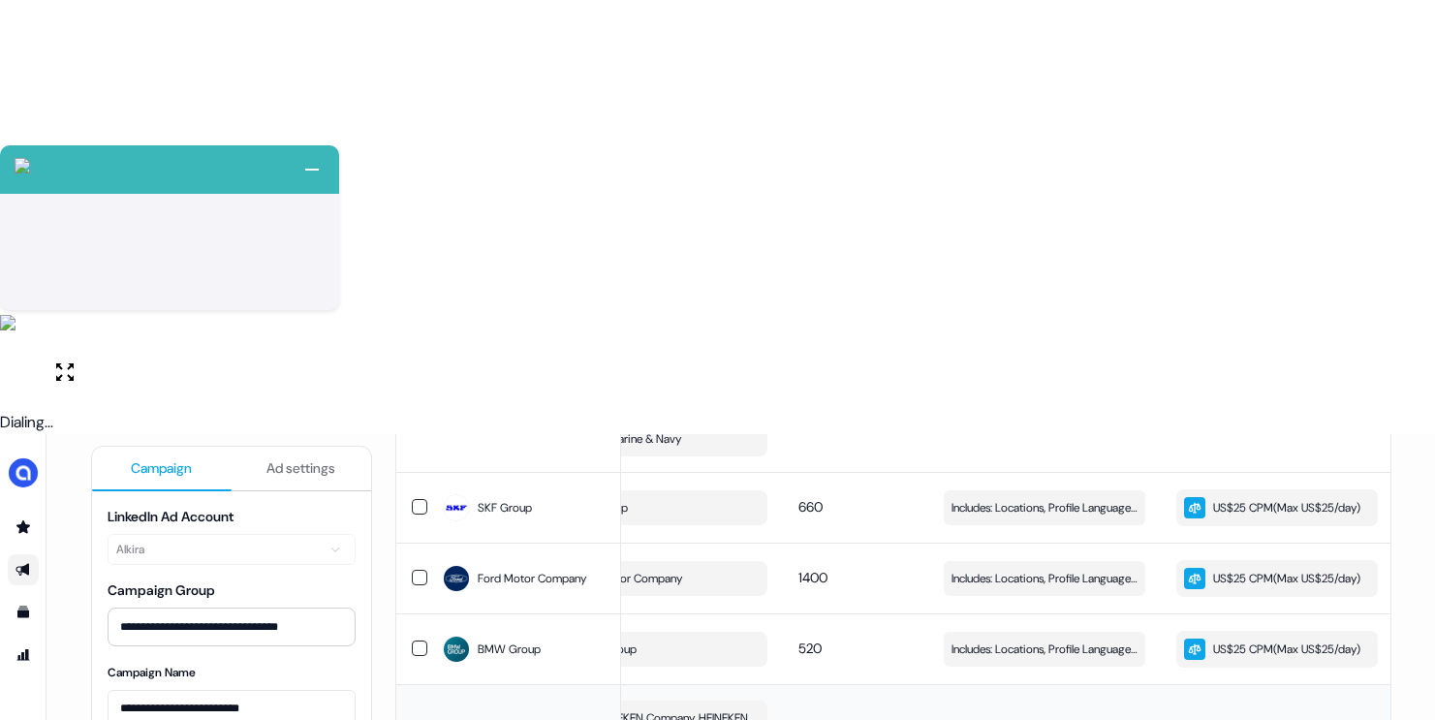
scroll to position [2206, 0]
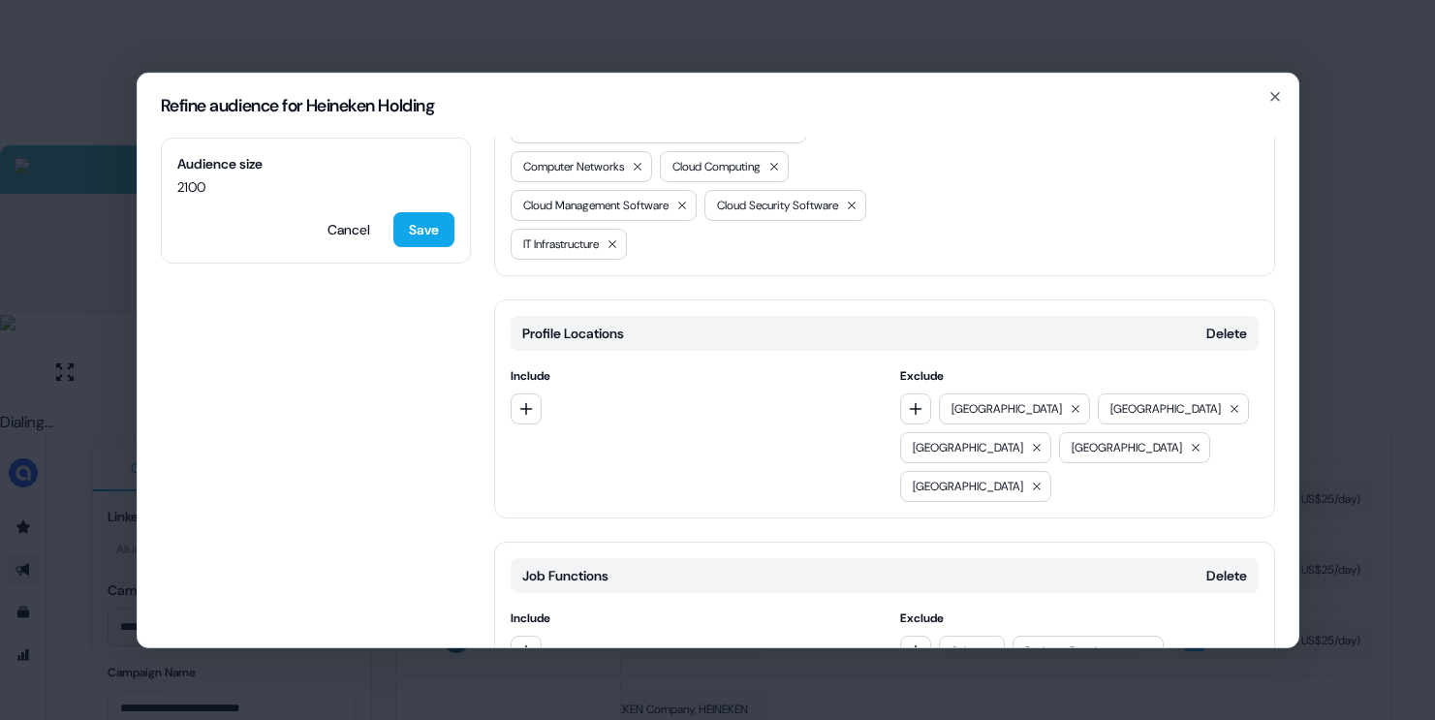
scroll to position [799, 0]
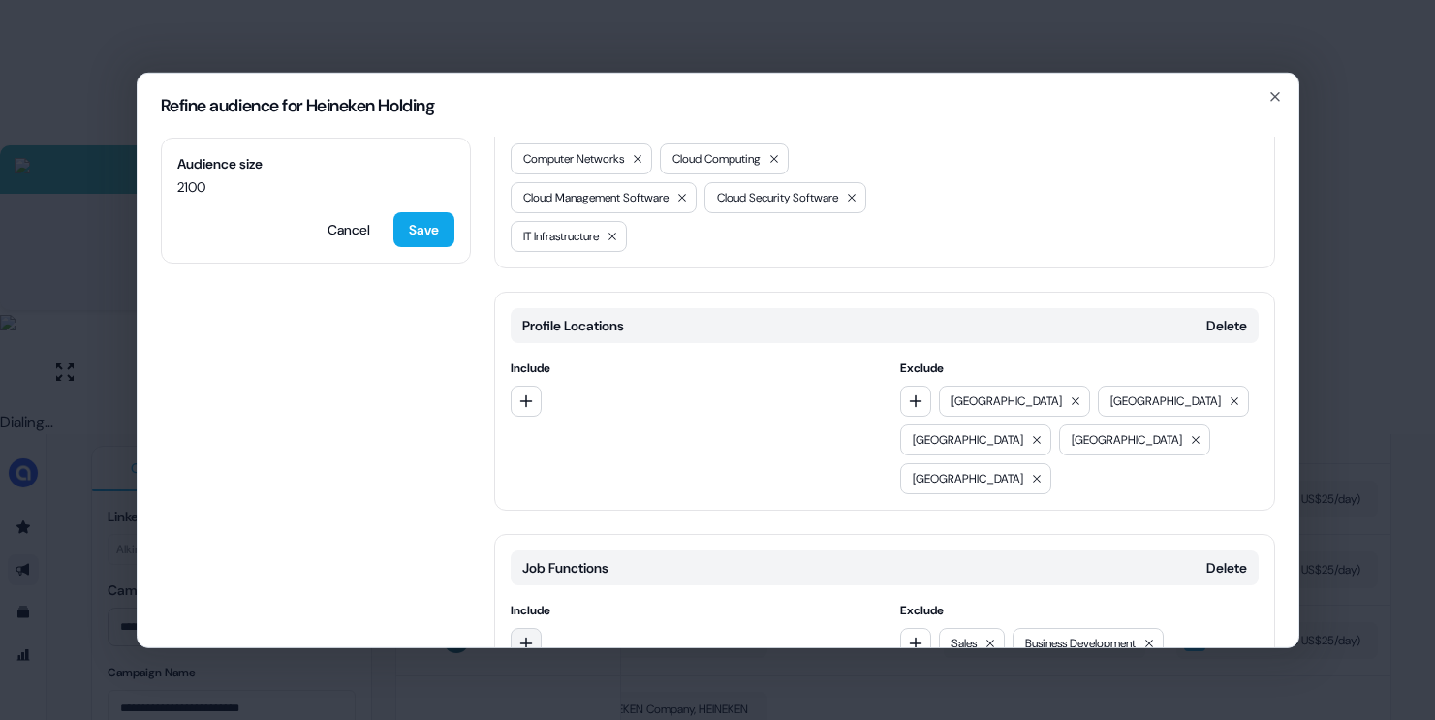
click at [523, 635] on icon "button" at bounding box center [526, 643] width 16 height 16
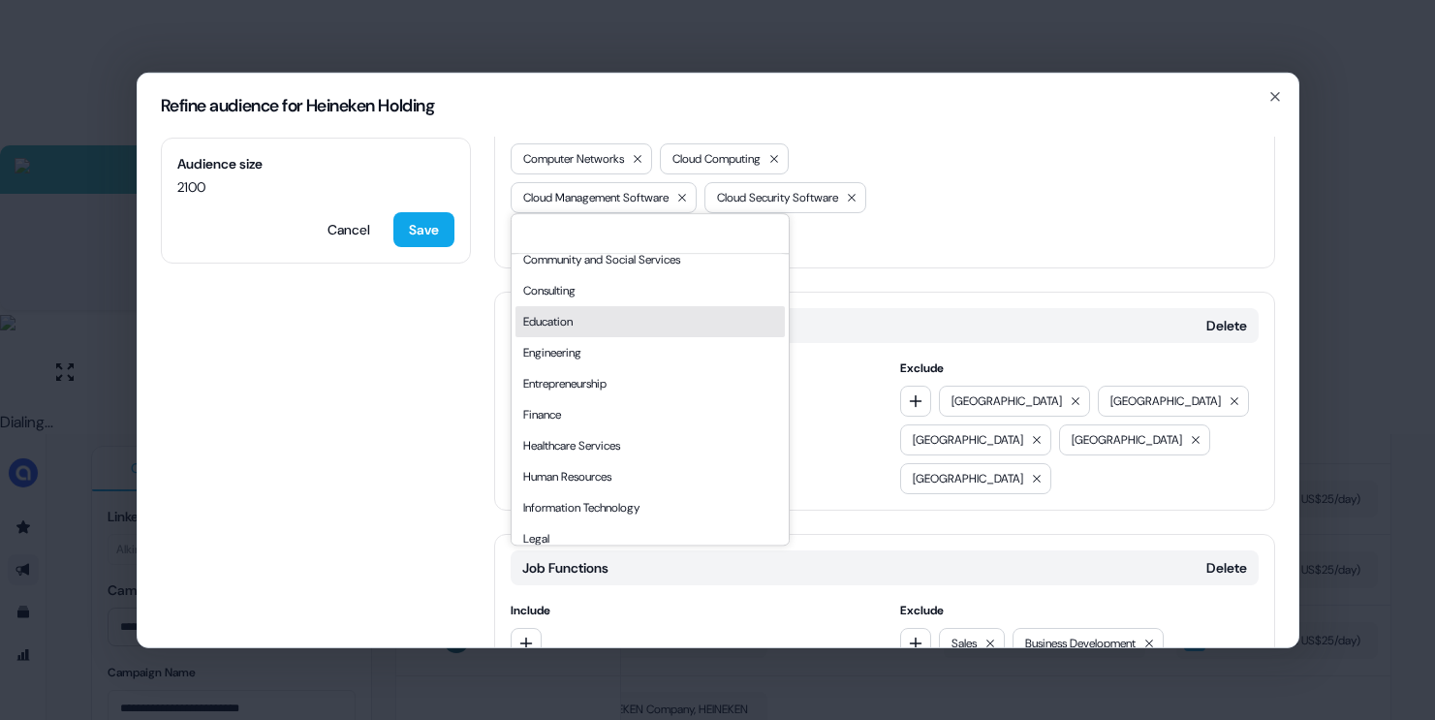
scroll to position [105, 0]
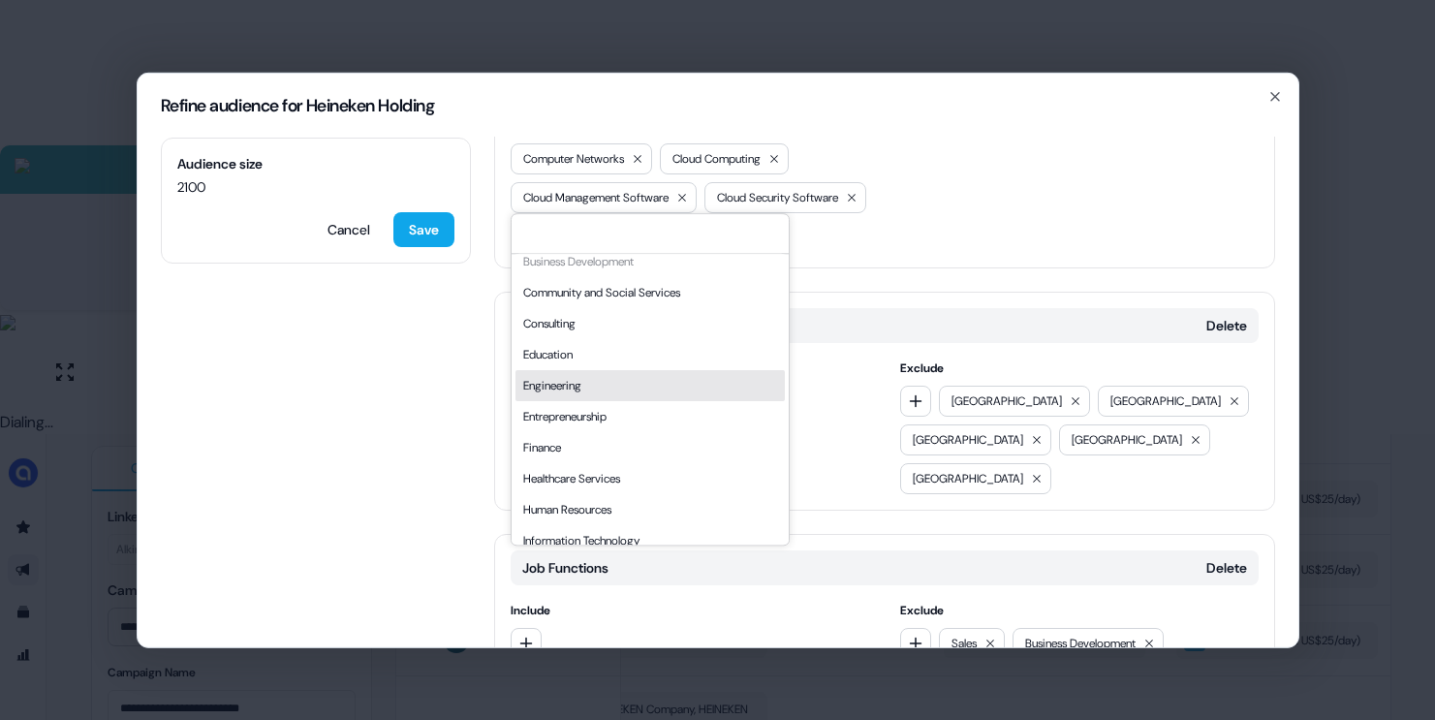
click at [585, 386] on div "Engineering" at bounding box center [649, 385] width 269 height 31
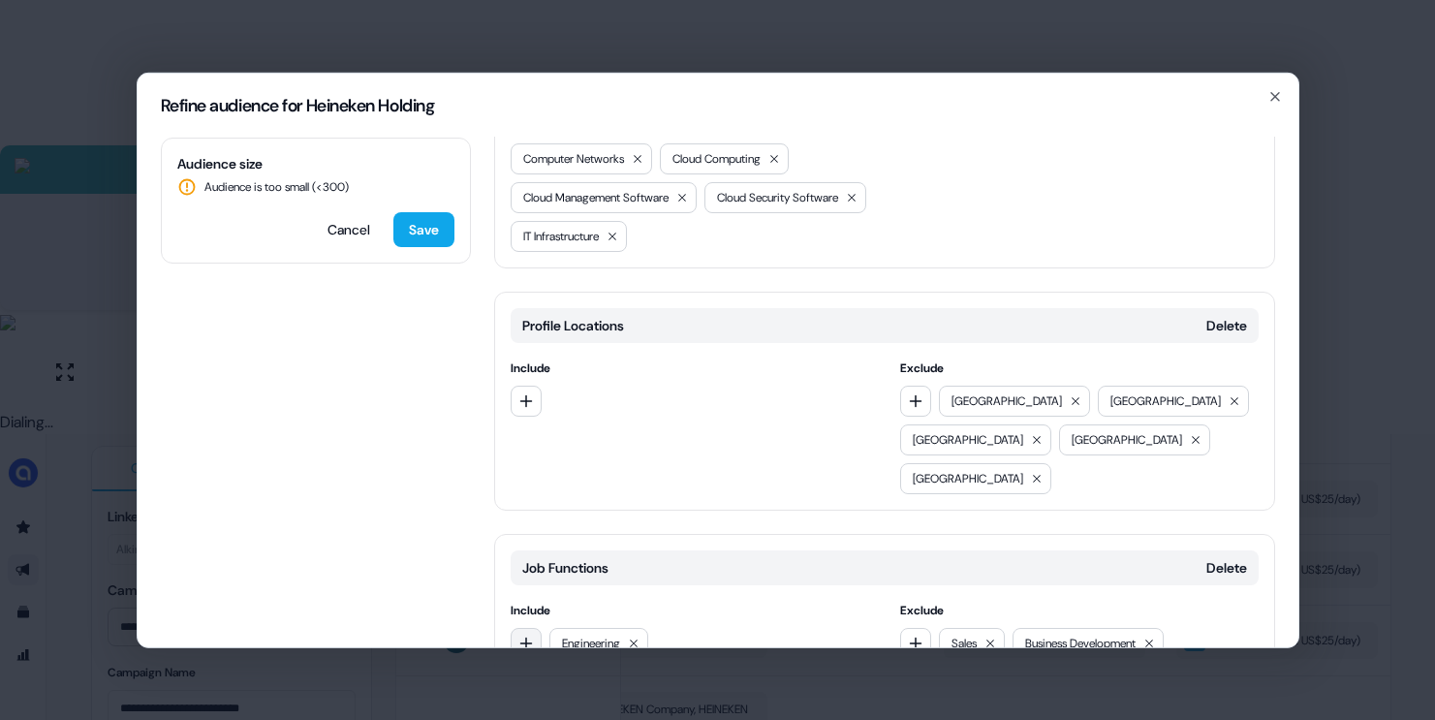
click at [526, 637] on icon "button" at bounding box center [525, 643] width 13 height 13
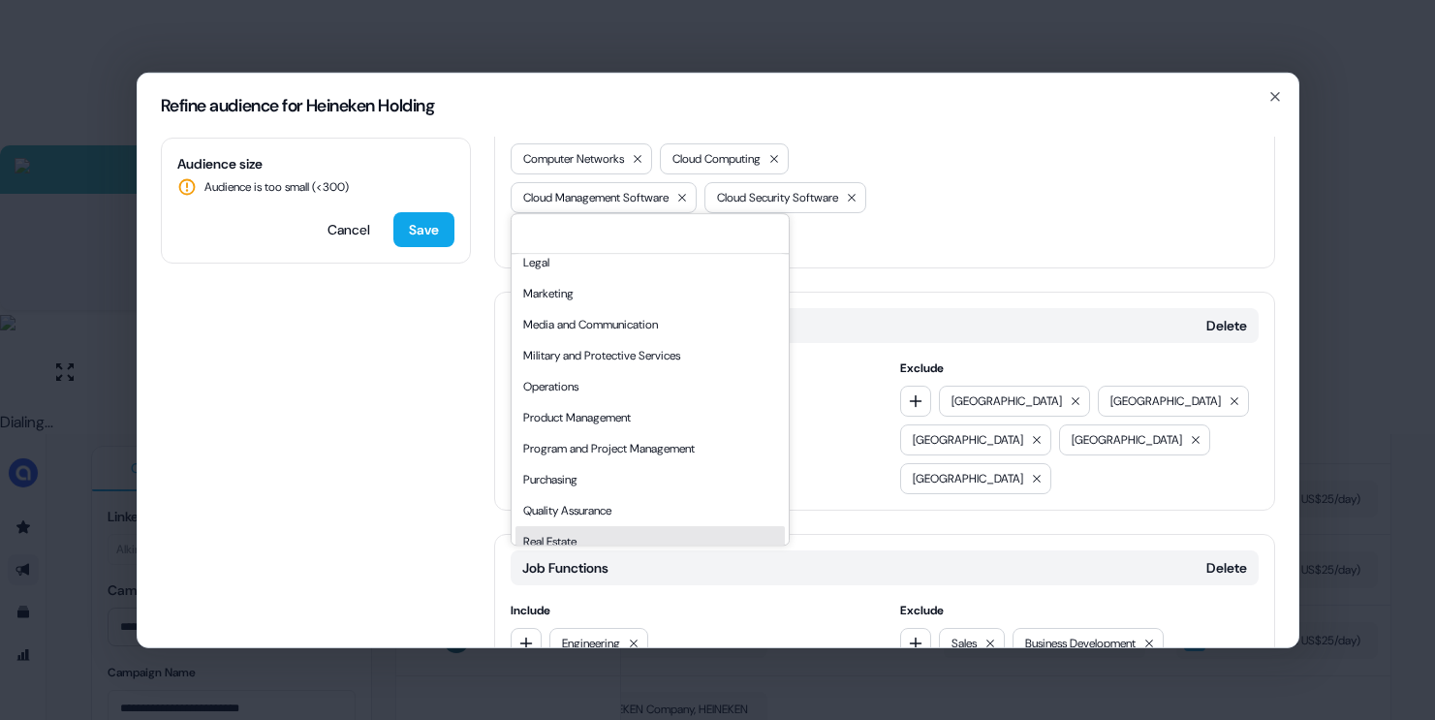
scroll to position [367, 0]
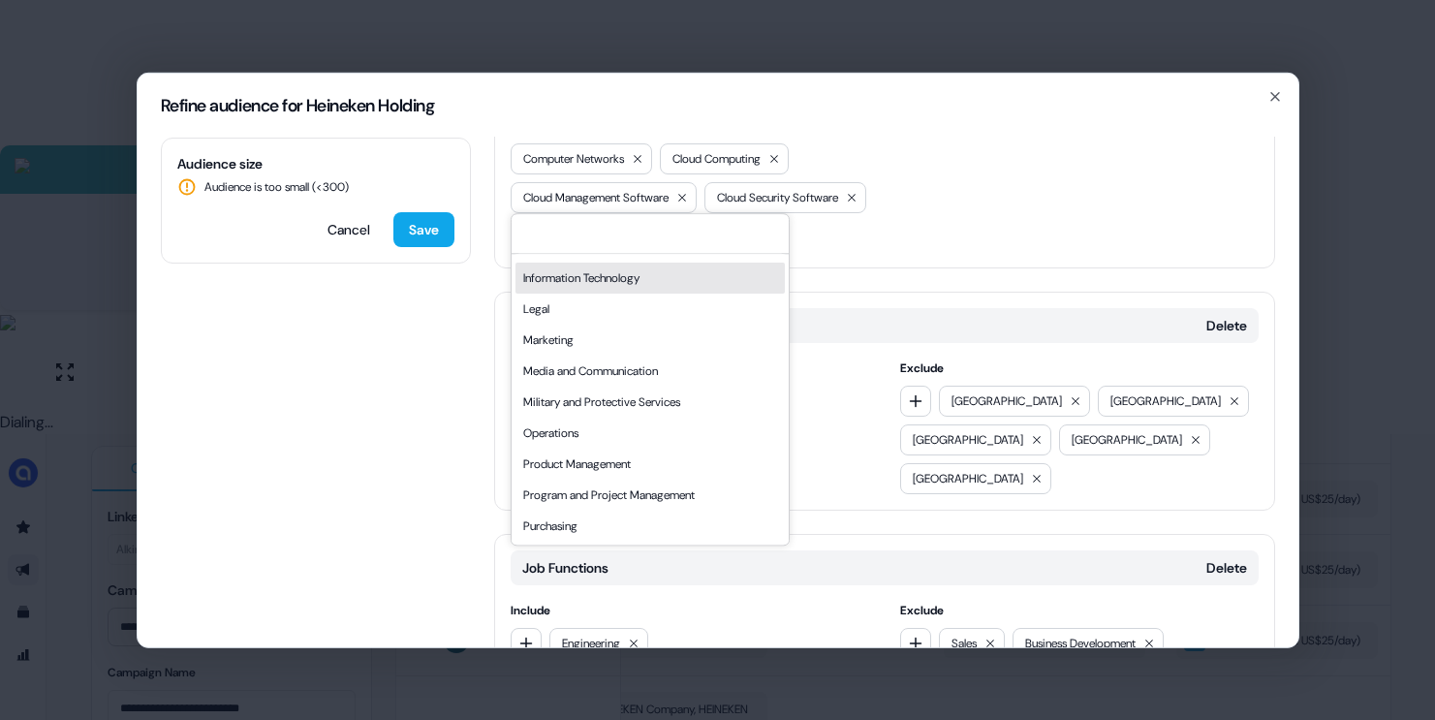
click at [606, 272] on div "Information Technology" at bounding box center [649, 278] width 269 height 31
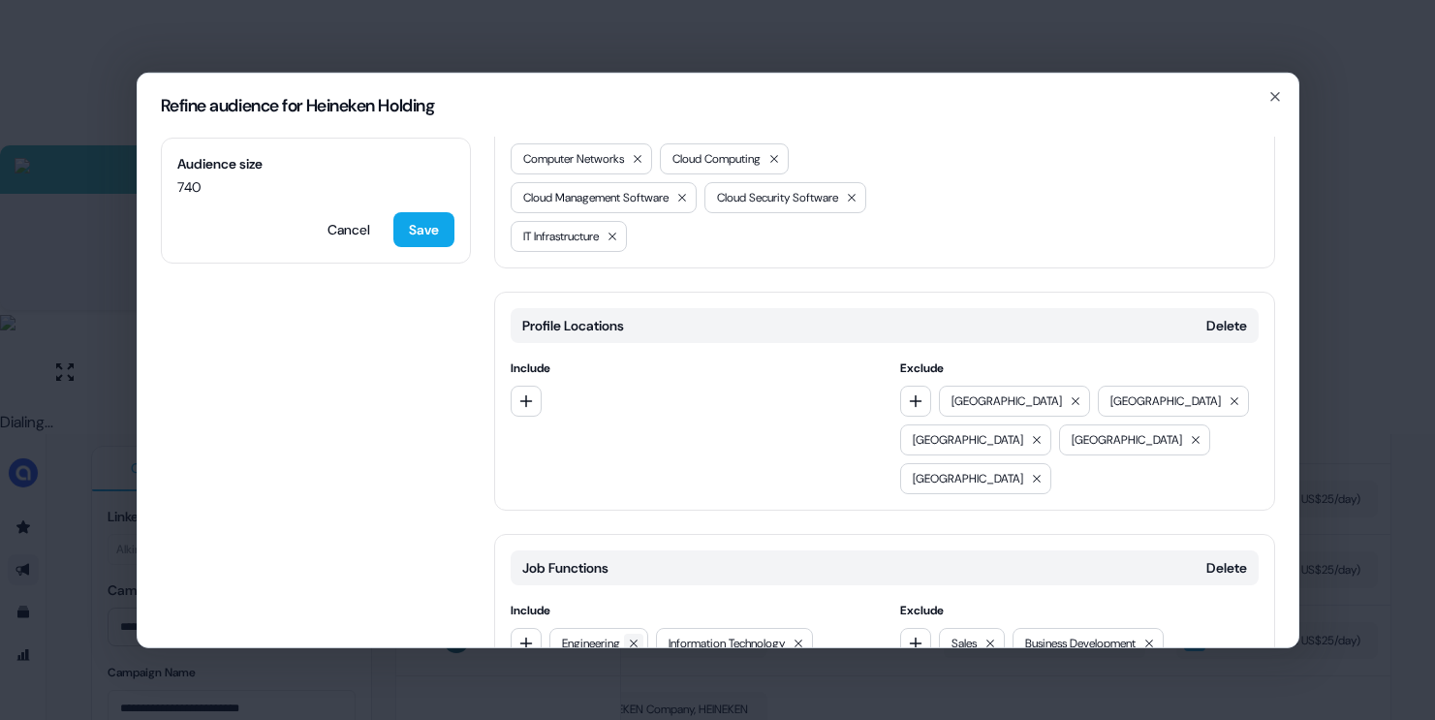
click at [634, 637] on icon at bounding box center [634, 643] width 12 height 12
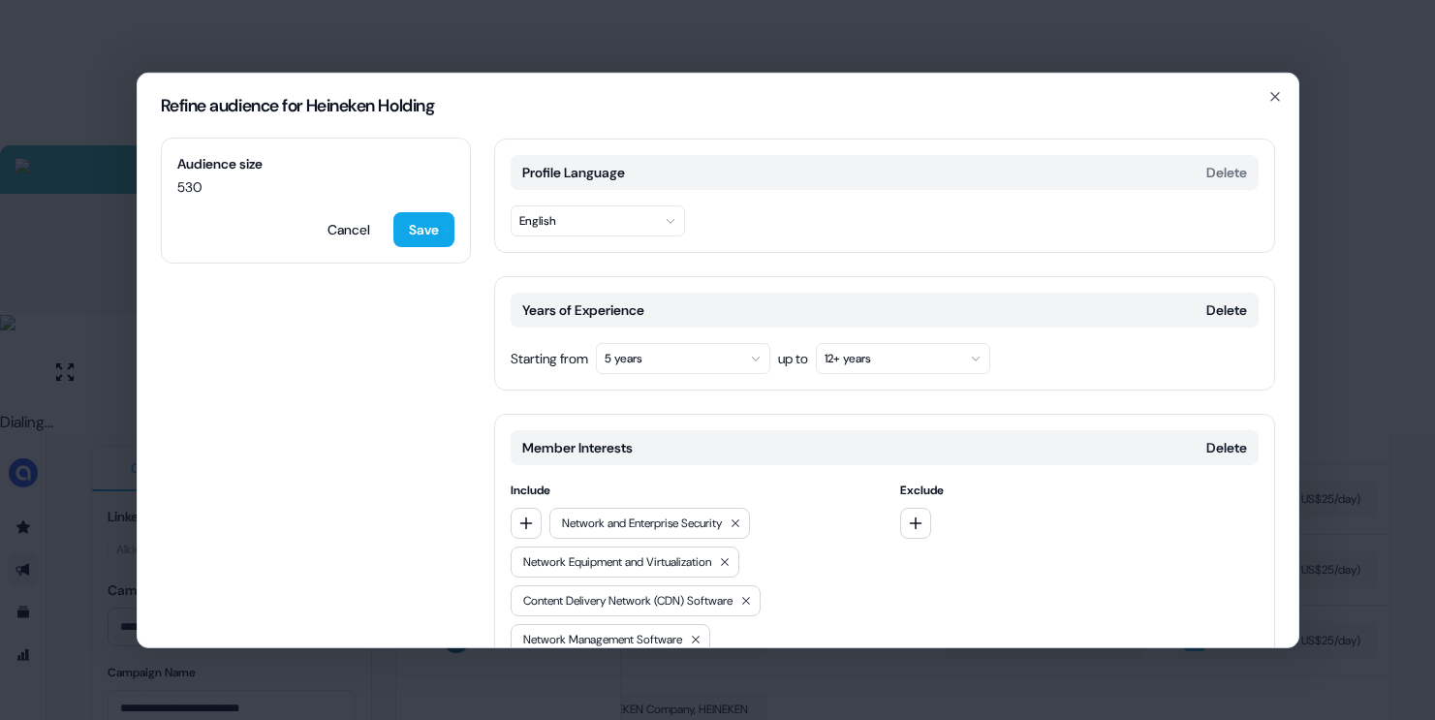
scroll to position [830, 0]
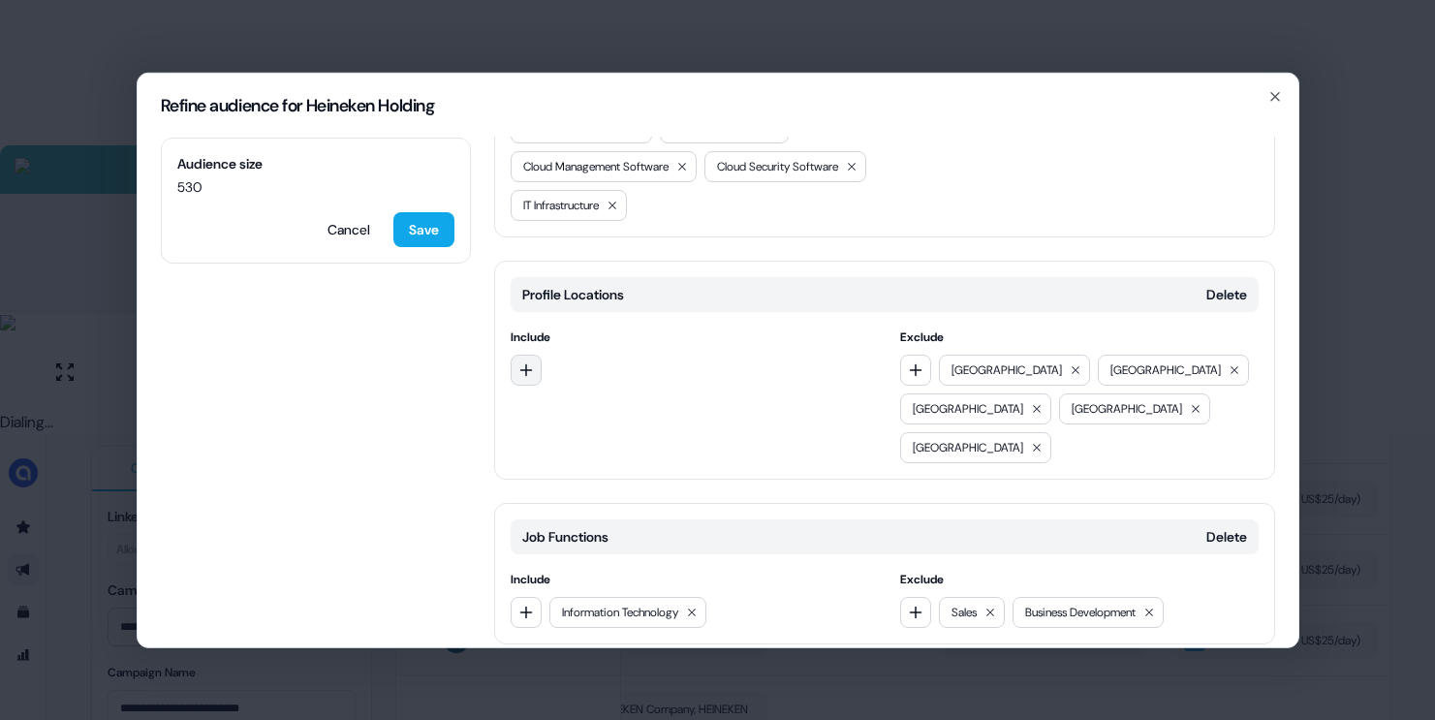
click at [526, 363] on icon "button" at bounding box center [525, 369] width 13 height 13
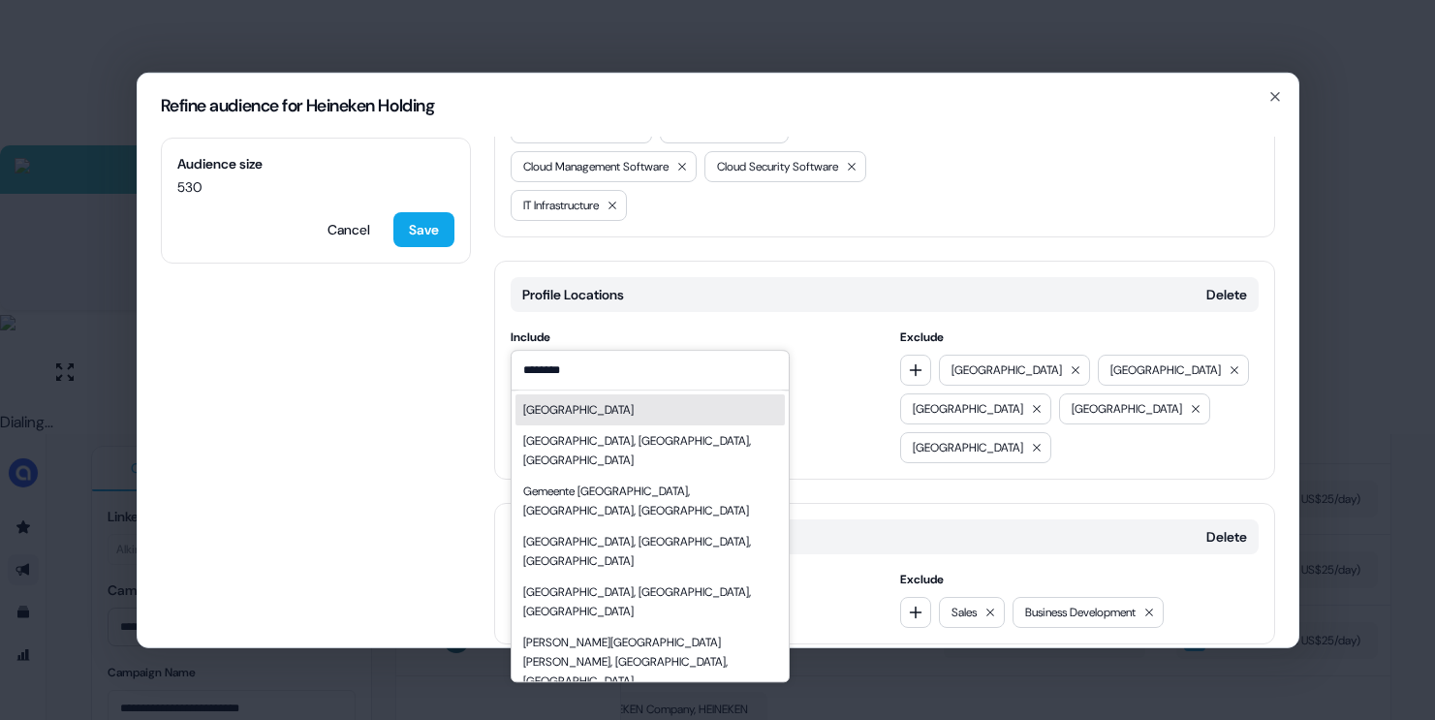
type input "********"
click at [596, 408] on div "[GEOGRAPHIC_DATA]" at bounding box center [578, 409] width 110 height 19
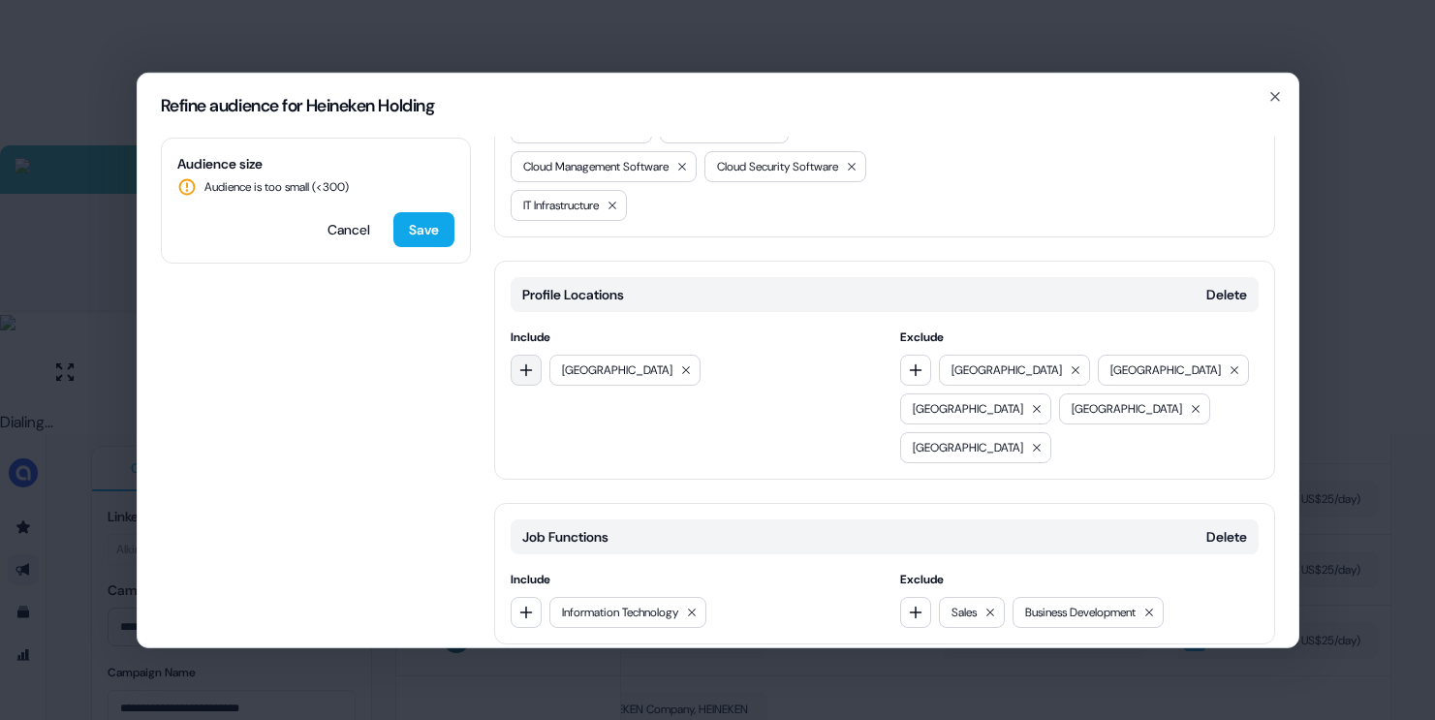
click at [530, 363] on icon "button" at bounding box center [525, 369] width 13 height 13
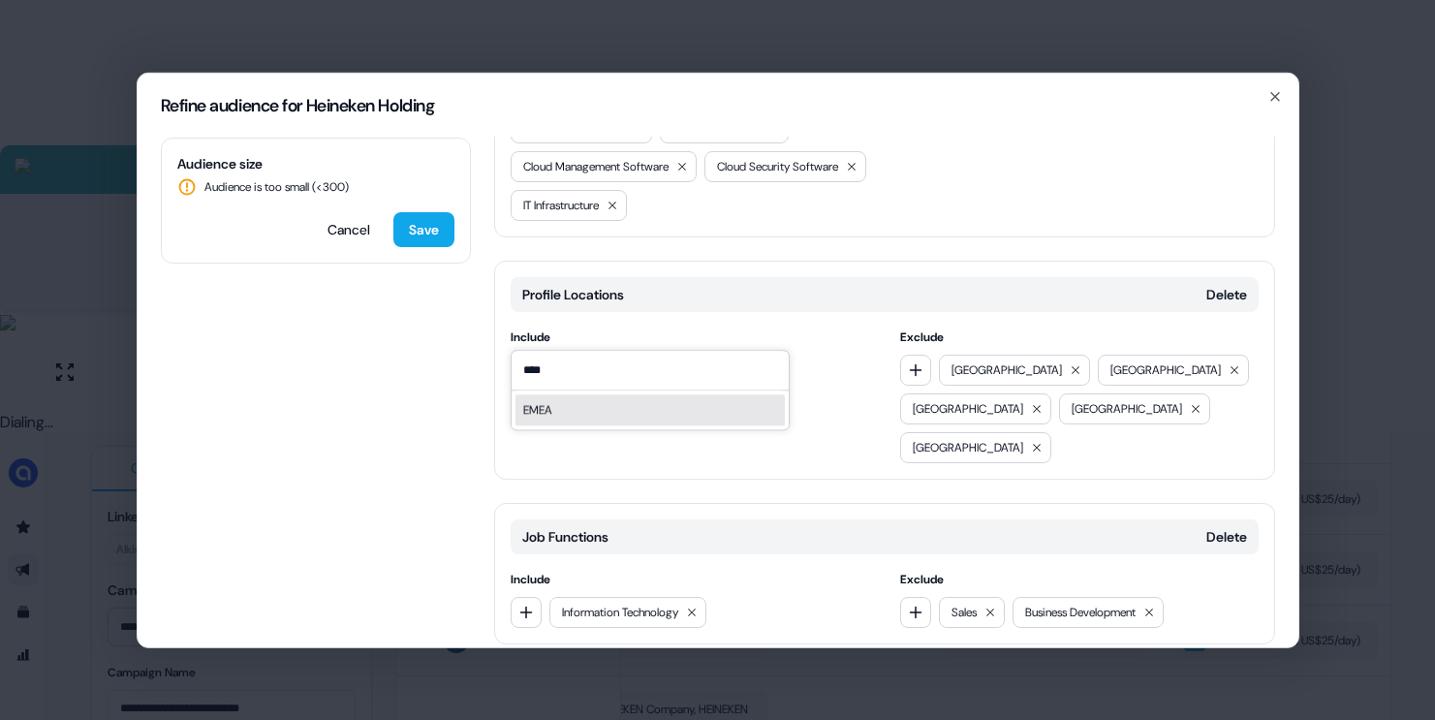
type input "****"
click at [578, 403] on div "EMEA" at bounding box center [649, 409] width 269 height 31
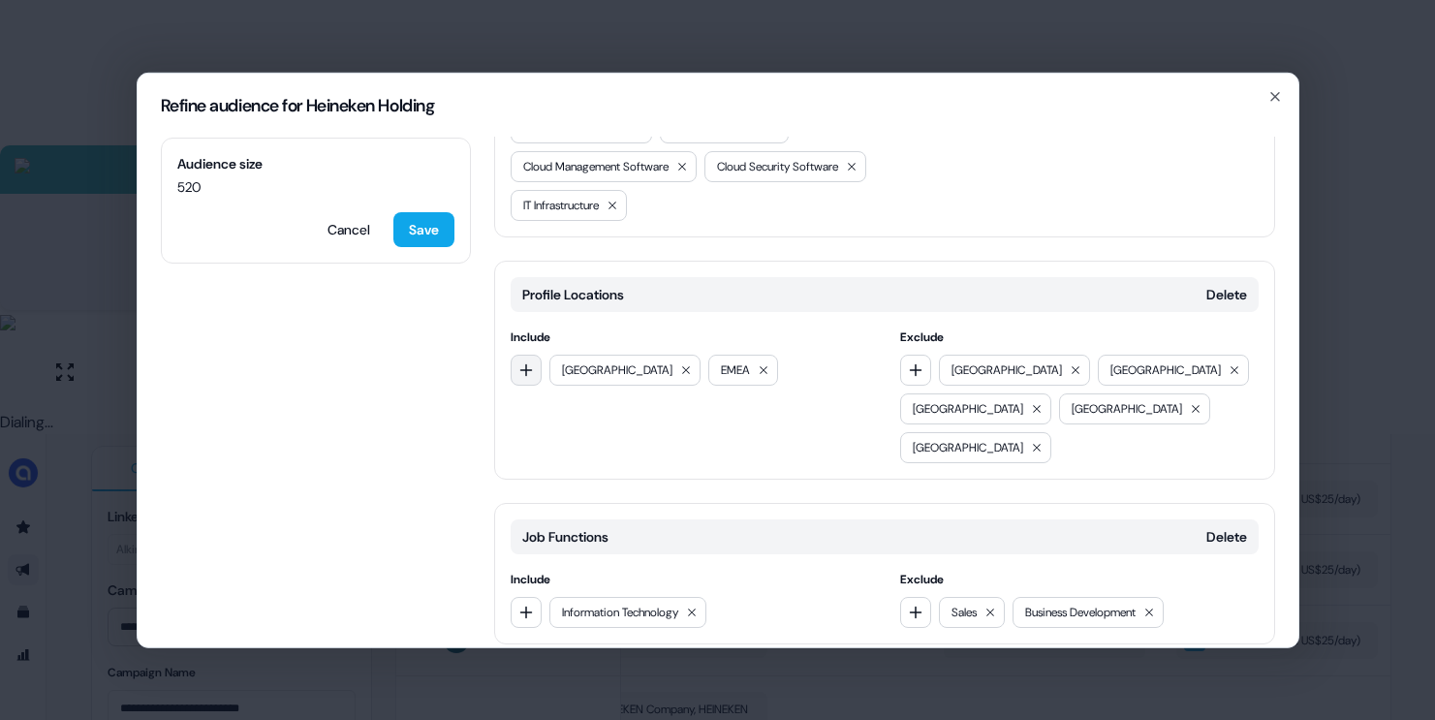
click at [532, 361] on icon "button" at bounding box center [526, 369] width 16 height 16
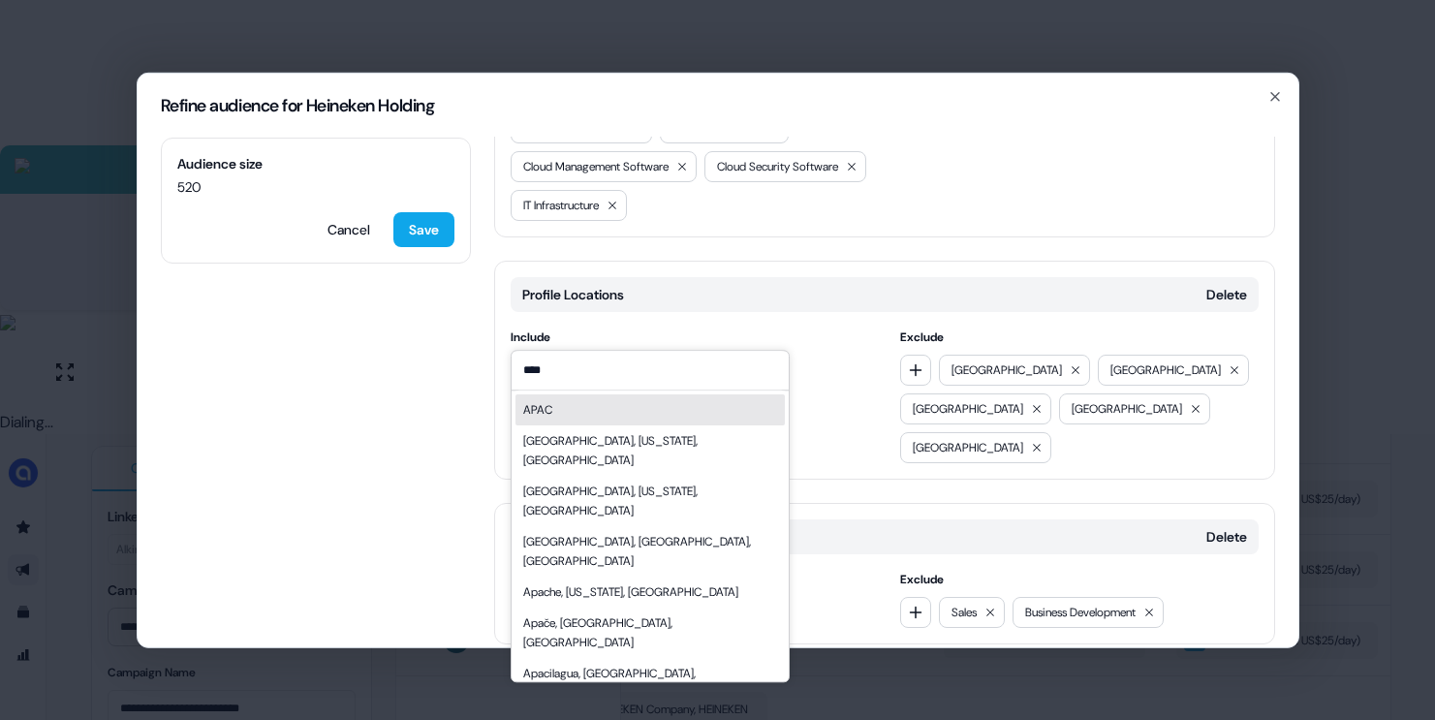
type input "****"
click at [557, 402] on div "APAC" at bounding box center [649, 409] width 269 height 31
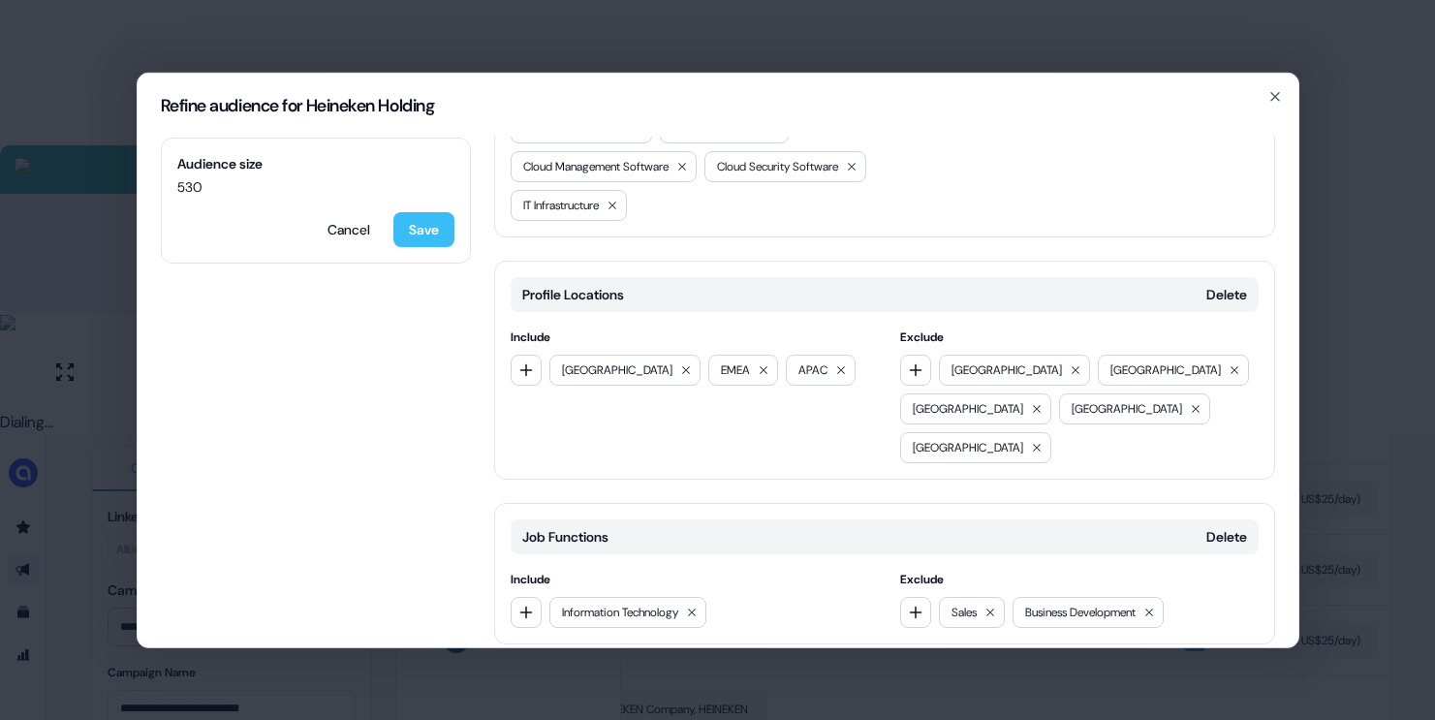
click at [430, 226] on button "Save" at bounding box center [423, 228] width 61 height 35
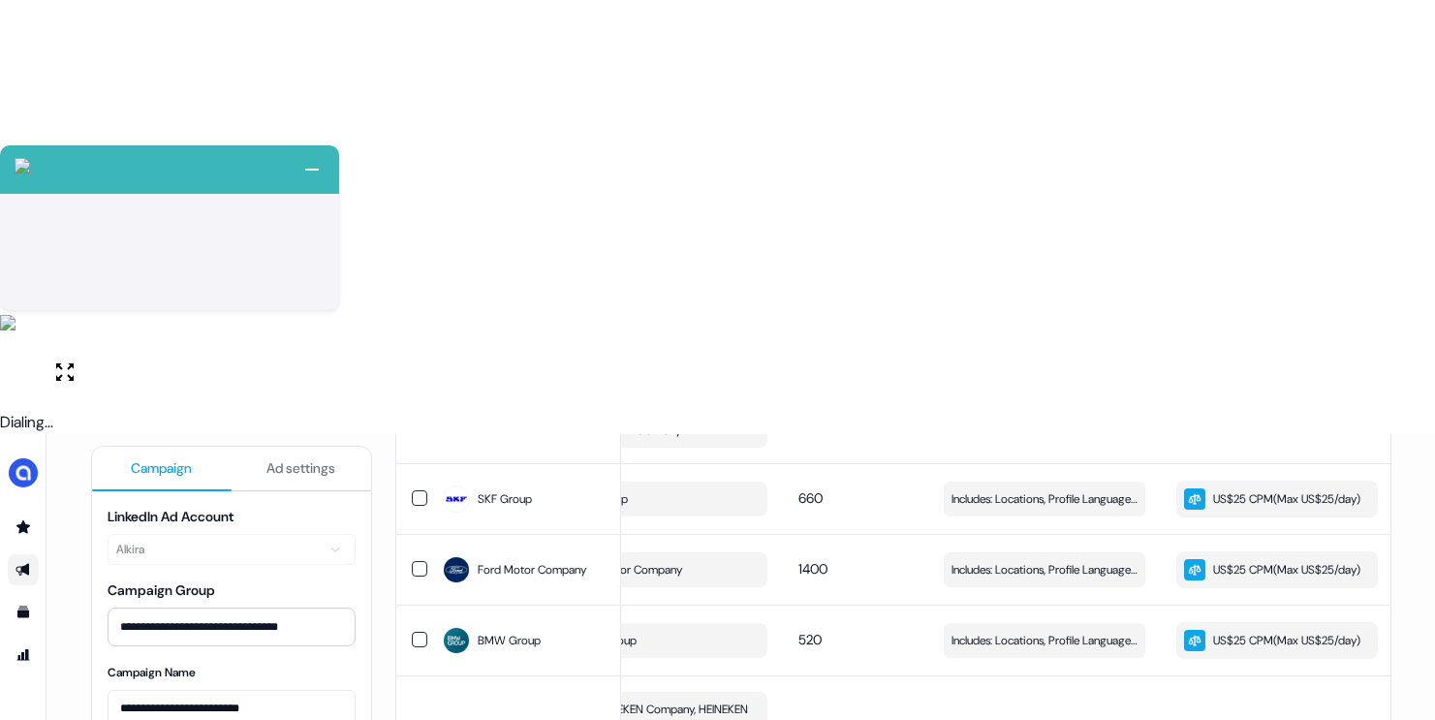
scroll to position [2313, 0]
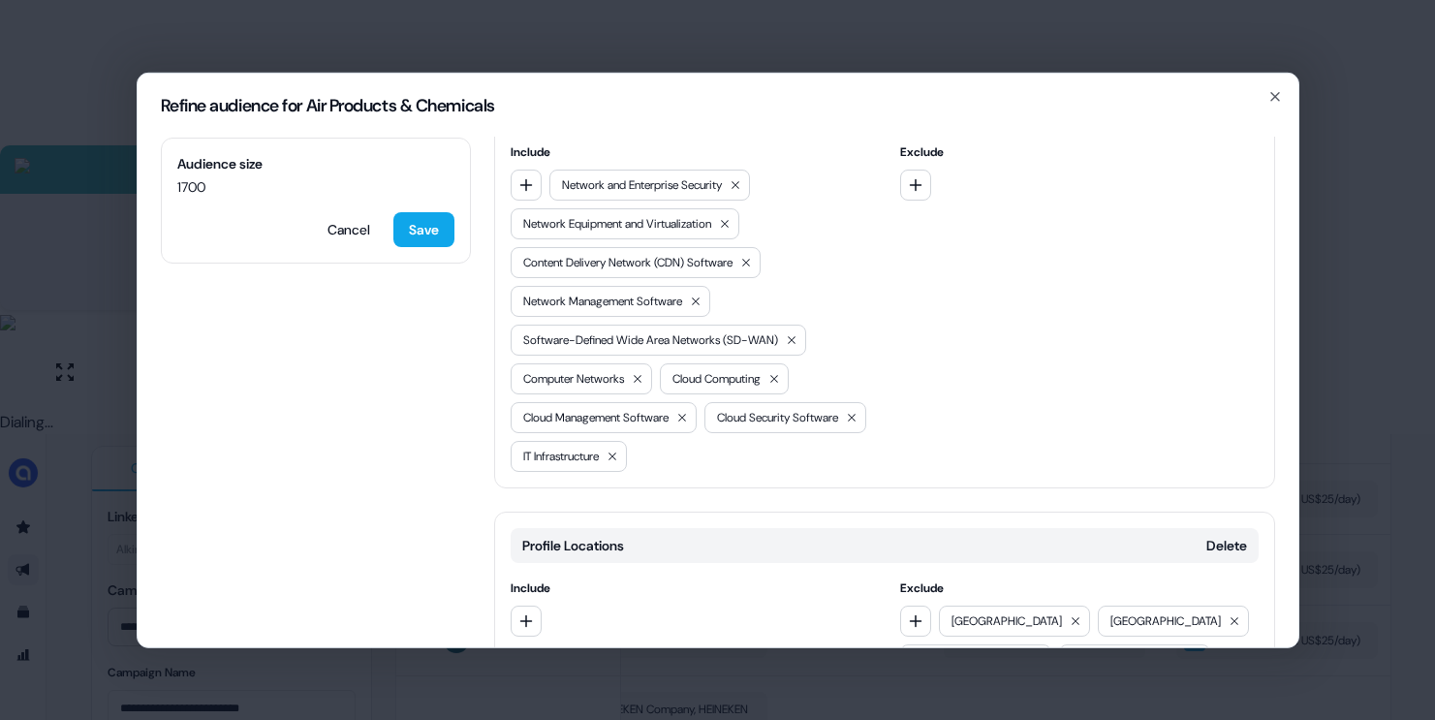
scroll to position [830, 0]
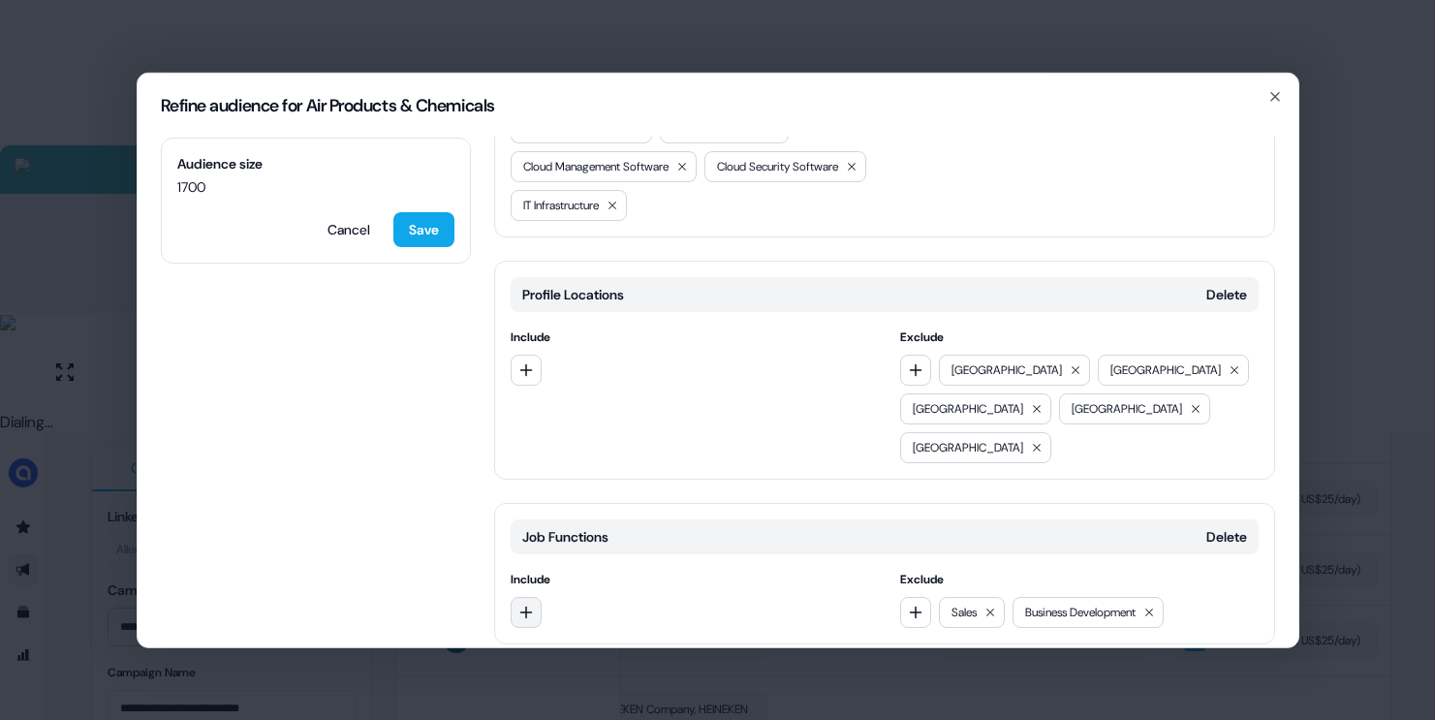
click at [523, 604] on icon "button" at bounding box center [526, 612] width 16 height 16
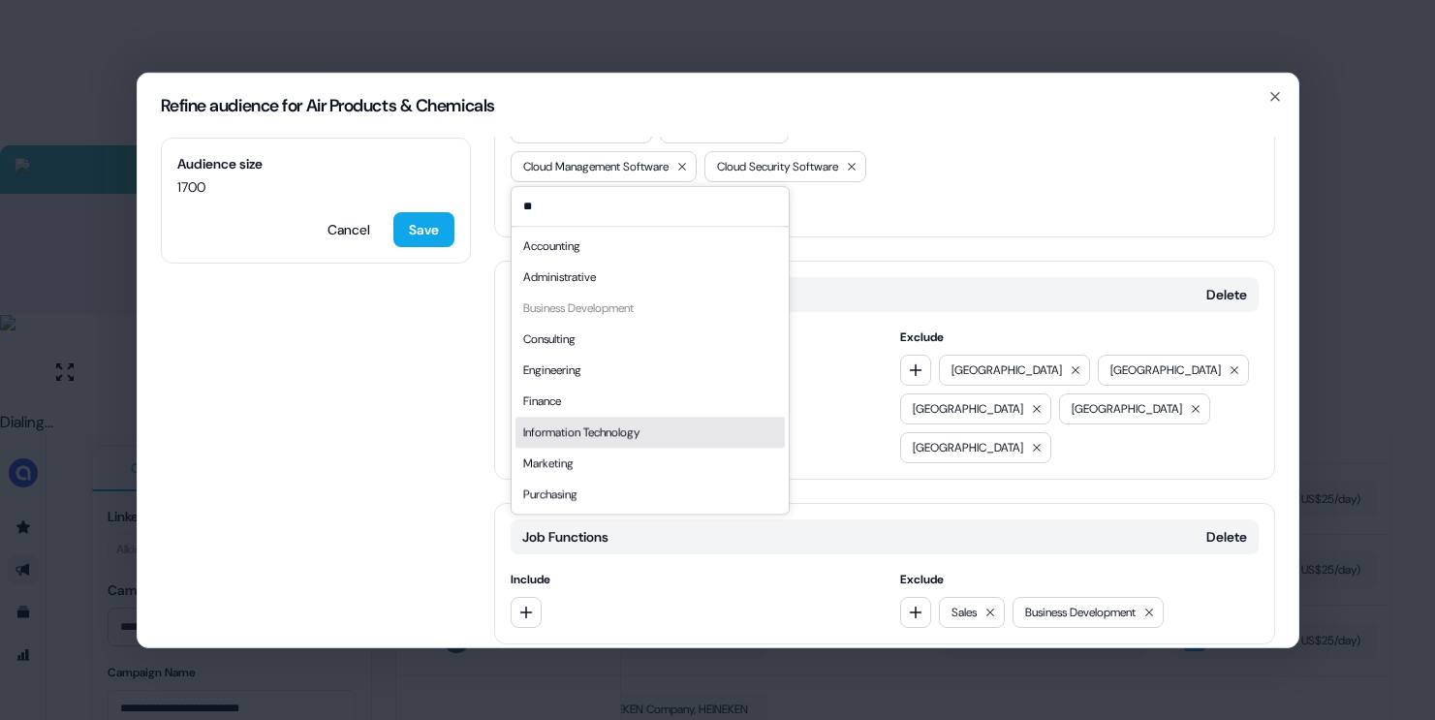
type input "**"
click at [628, 438] on div "Information Technology" at bounding box center [649, 432] width 269 height 31
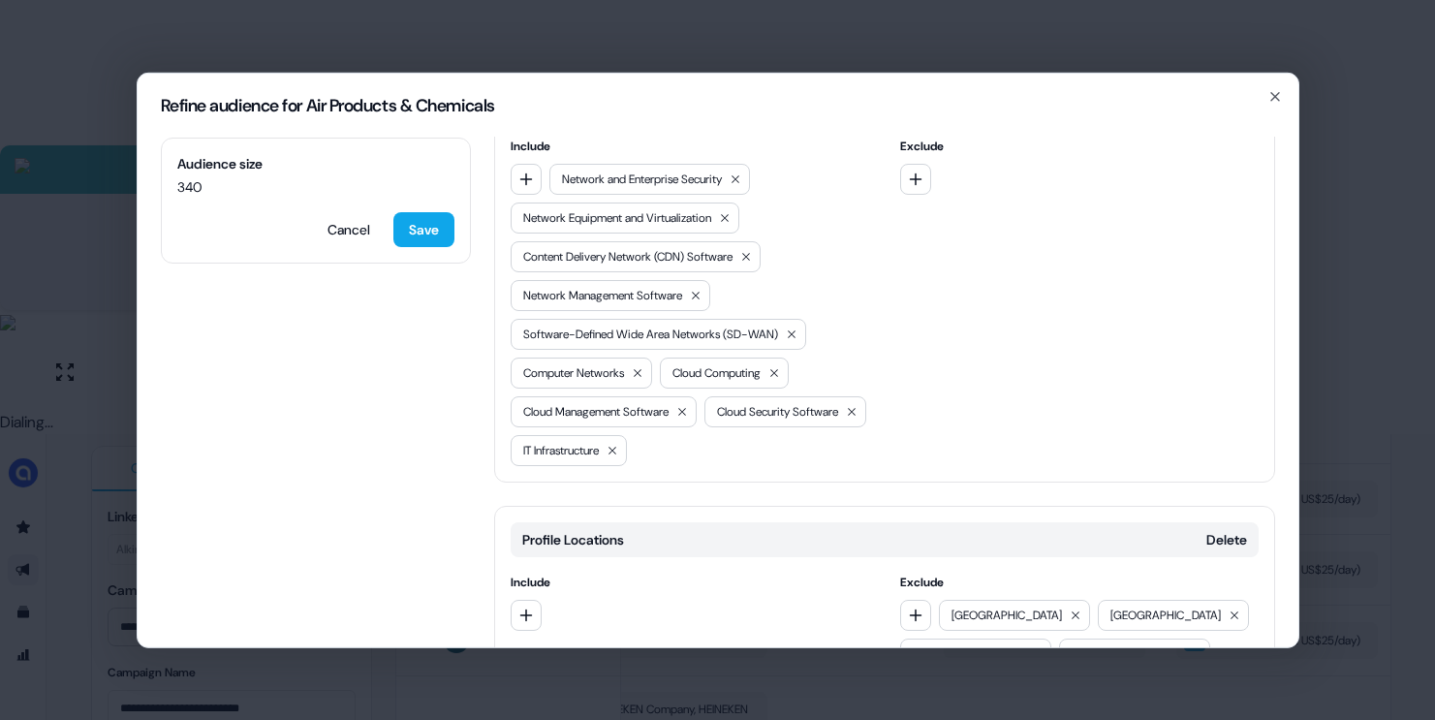
scroll to position [610, 0]
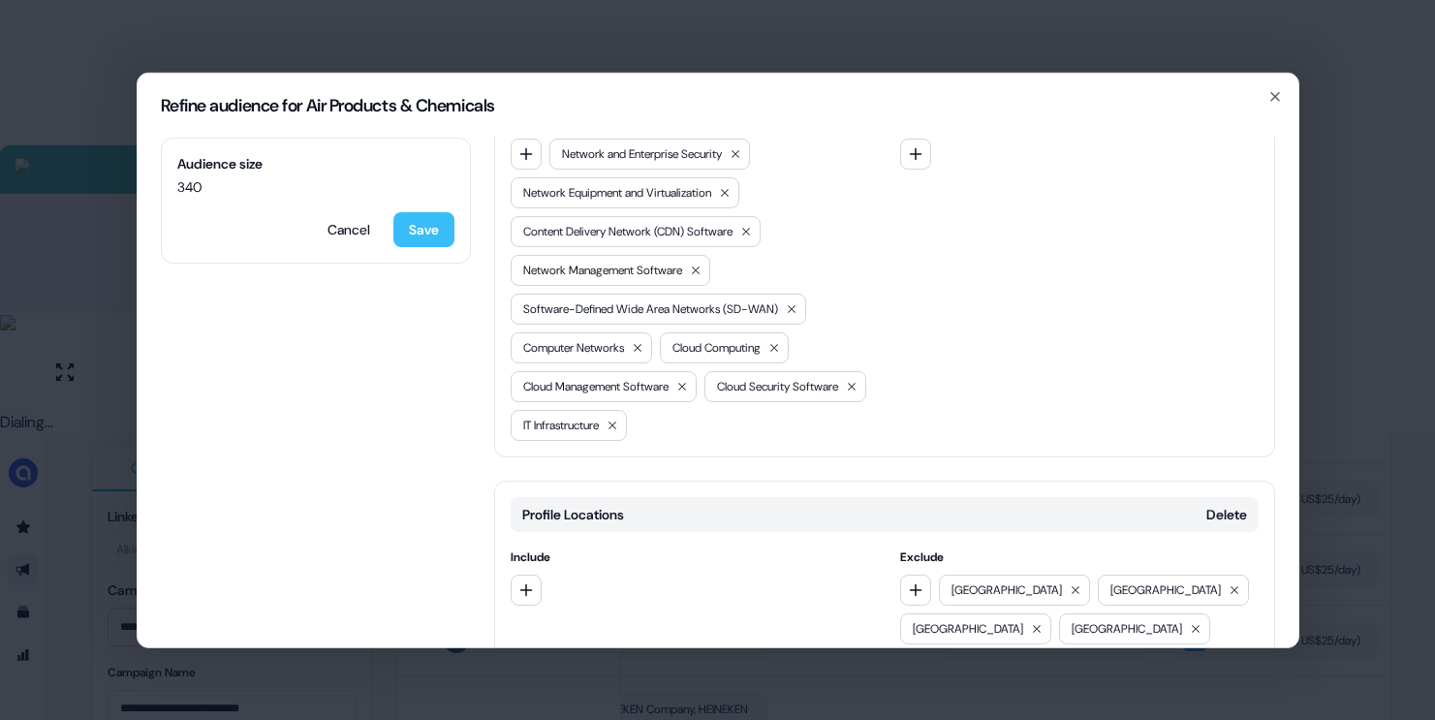
click at [421, 236] on button "Save" at bounding box center [423, 228] width 61 height 35
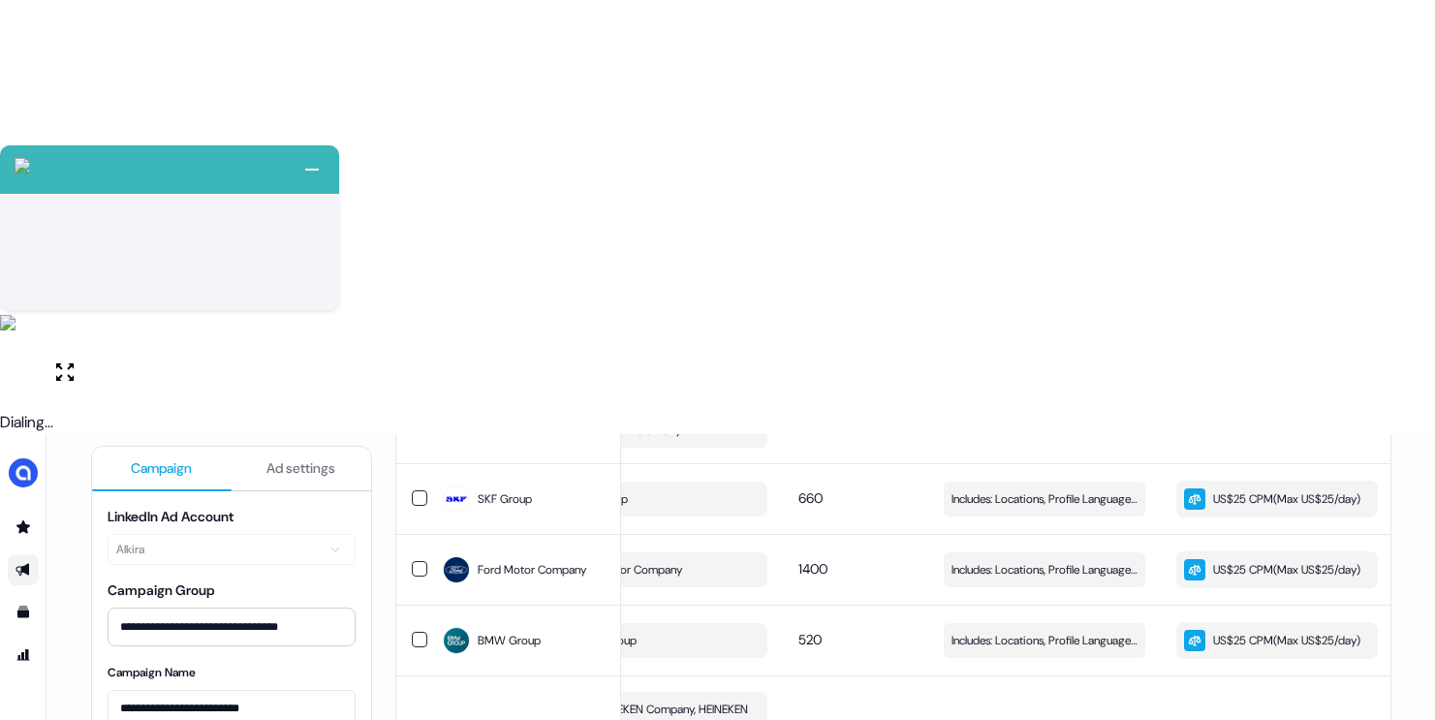
scroll to position [2320, 0]
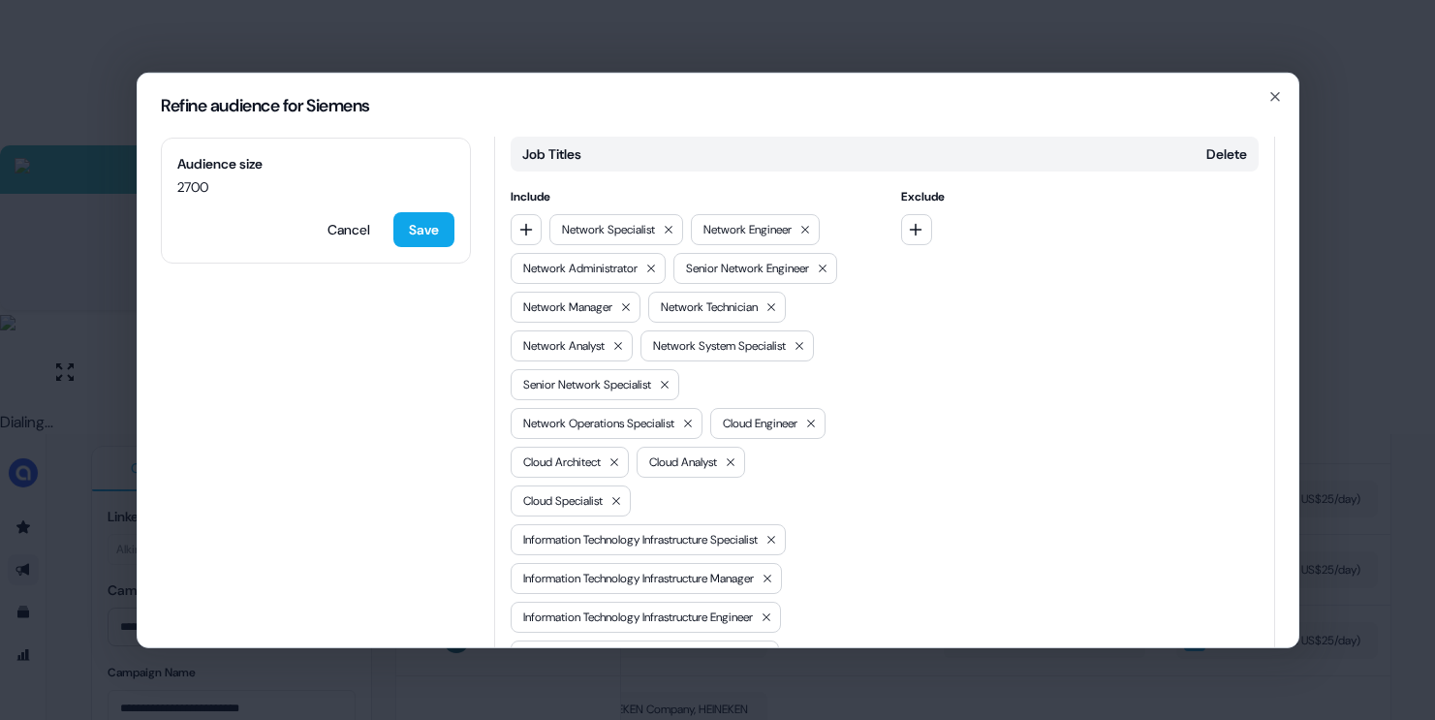
scroll to position [410, 0]
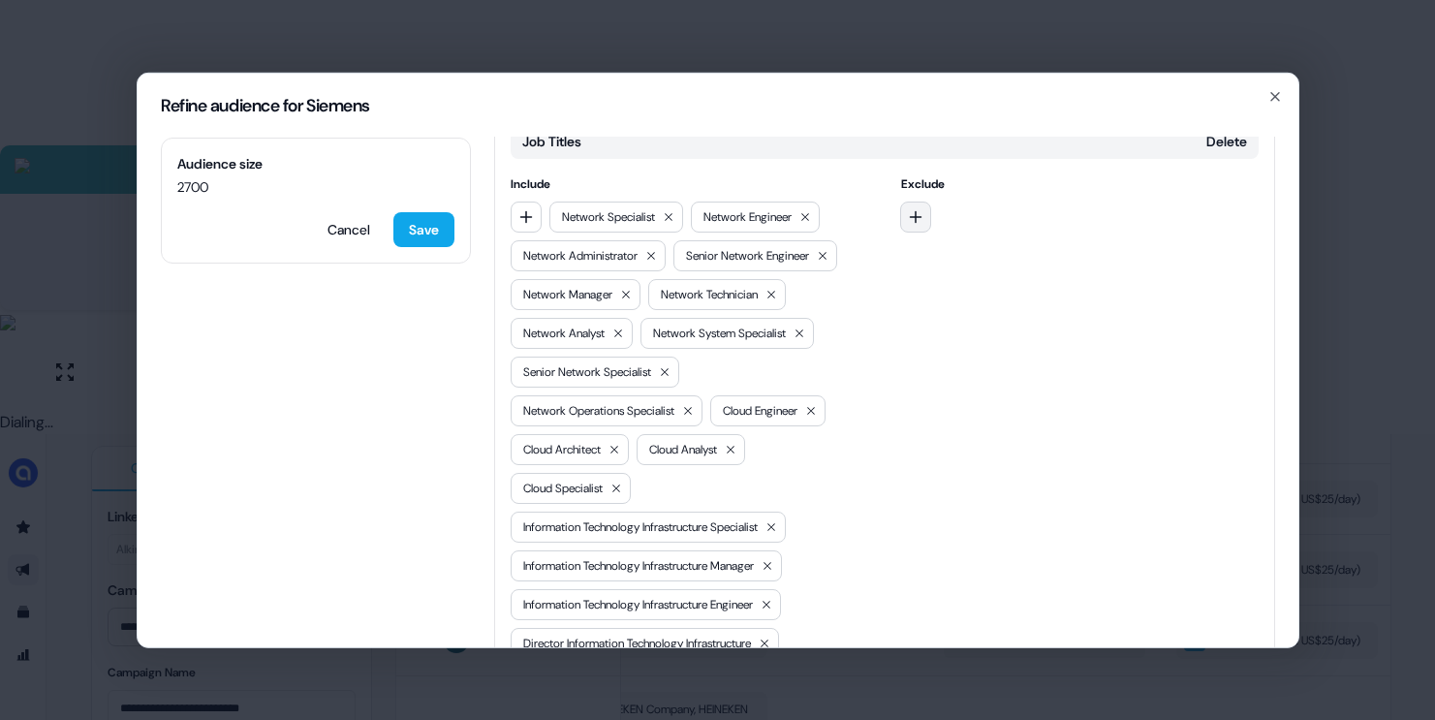
click at [906, 201] on button "button" at bounding box center [915, 216] width 31 height 31
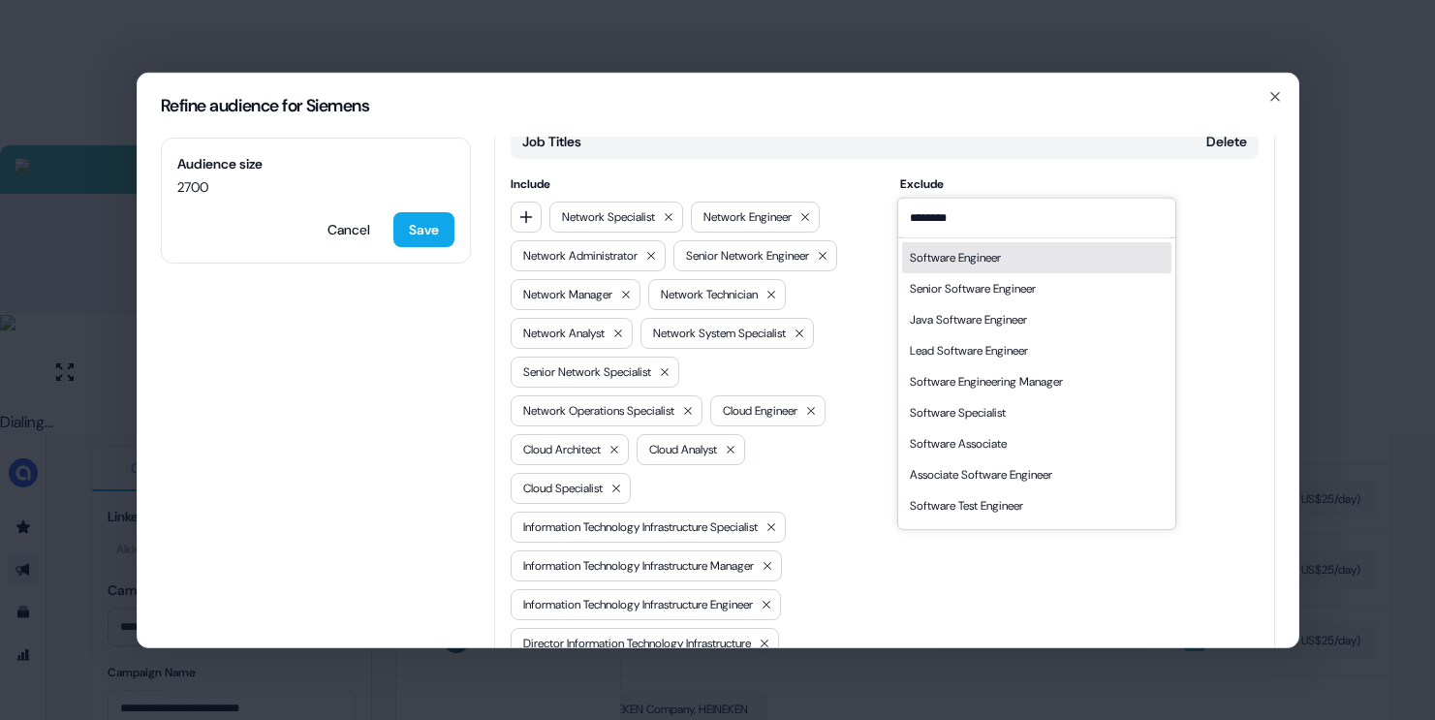
type input "********"
click at [1001, 256] on div "Software Engineer" at bounding box center [955, 256] width 91 height 19
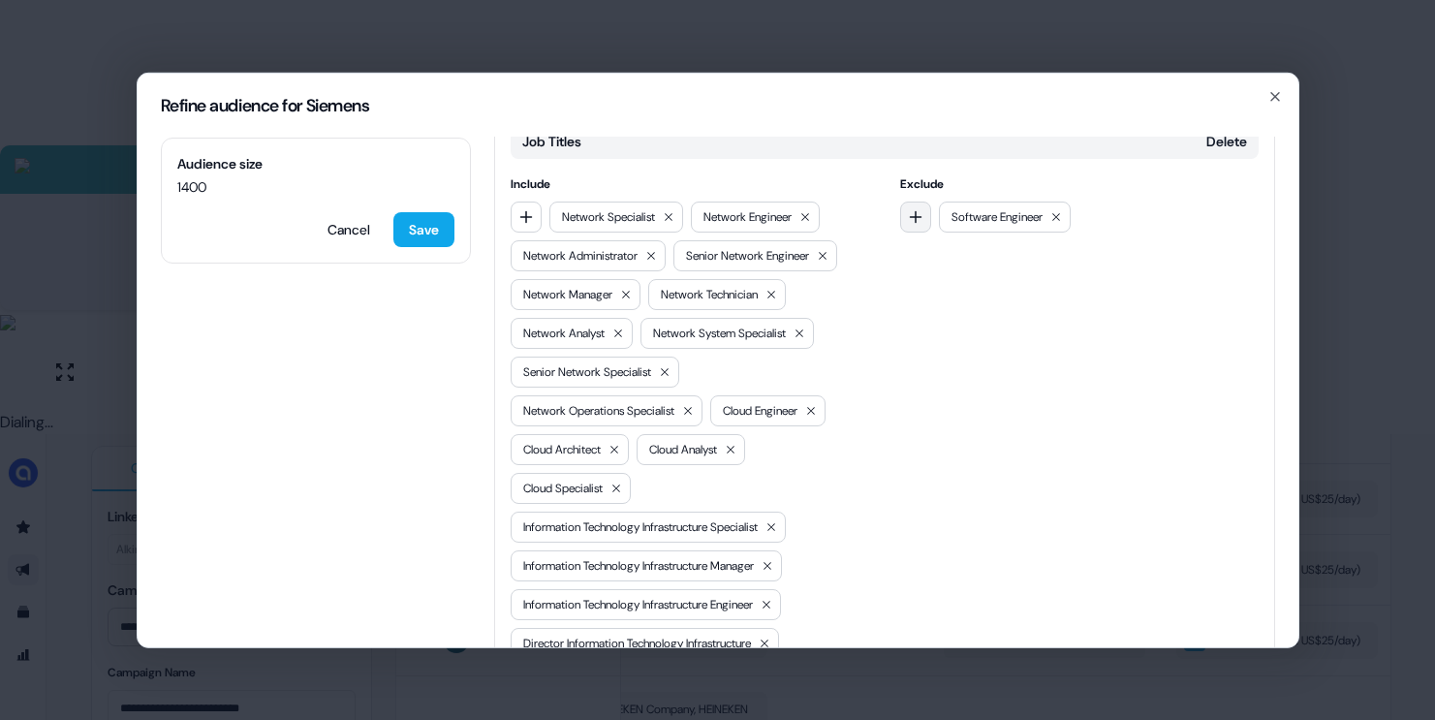
click at [916, 208] on icon "button" at bounding box center [916, 216] width 16 height 16
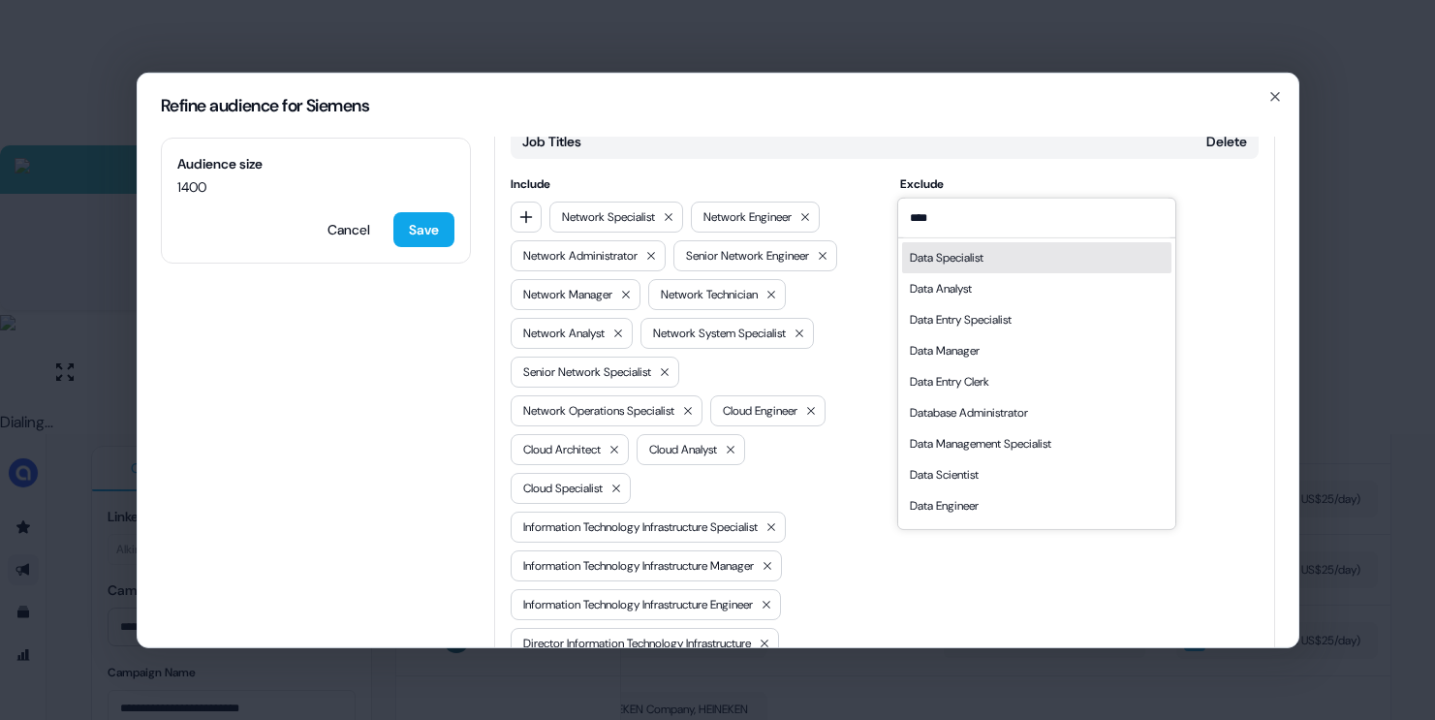
type input "****"
click at [978, 260] on div "Data Specialist" at bounding box center [947, 256] width 74 height 19
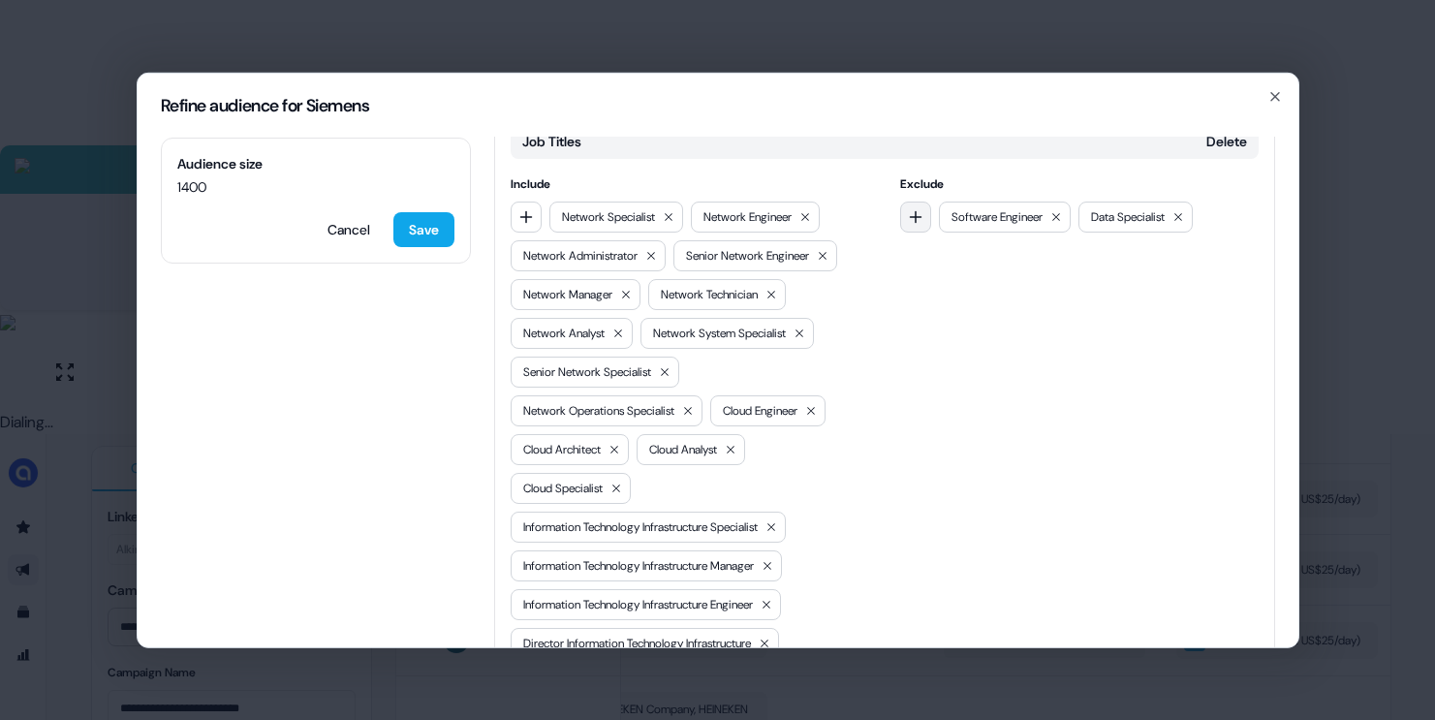
click at [918, 201] on button "button" at bounding box center [915, 216] width 31 height 31
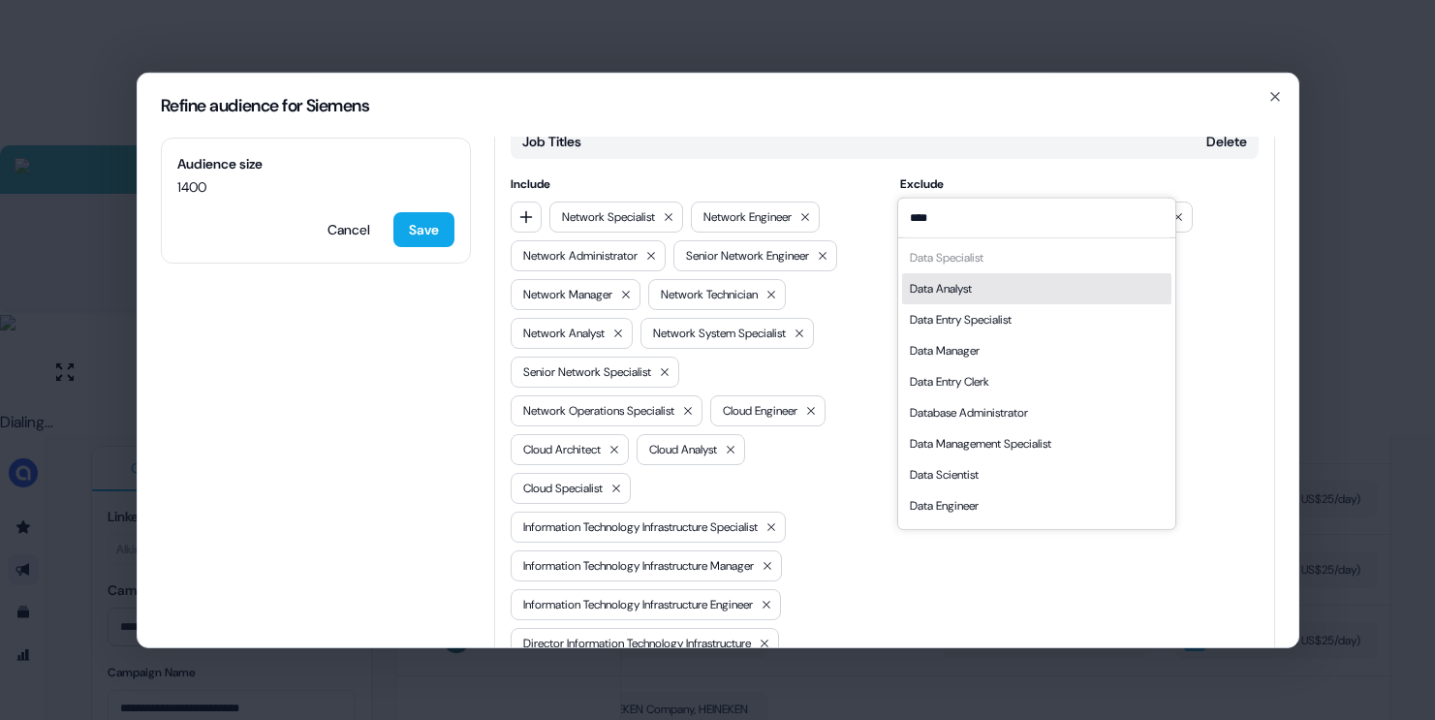
type input "****"
click at [954, 265] on div "Data Specialist Data Analyst Data Entry Specialist Data Manager Data Entry Cler…" at bounding box center [1036, 396] width 269 height 310
click at [947, 289] on div "Data Analyst" at bounding box center [941, 287] width 62 height 19
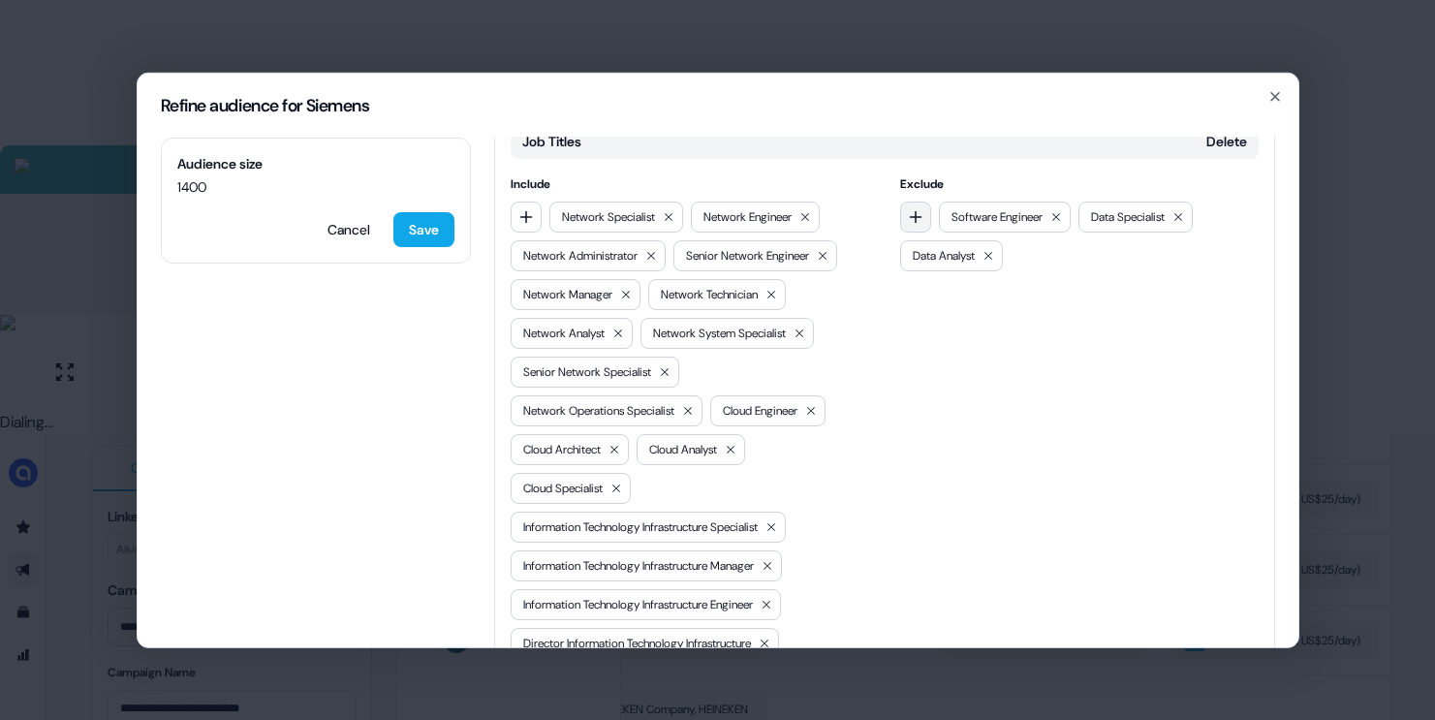
click at [921, 201] on button "button" at bounding box center [915, 216] width 31 height 31
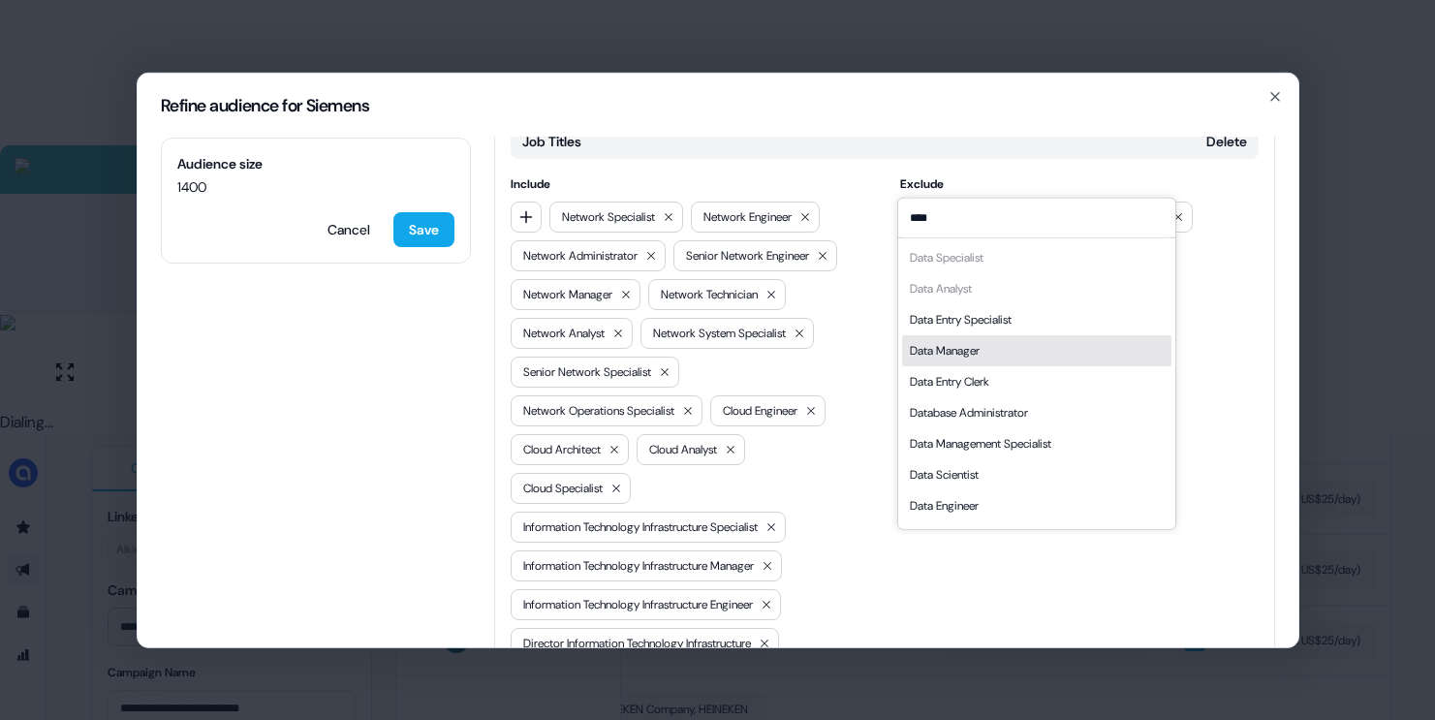
scroll to position [27, 0]
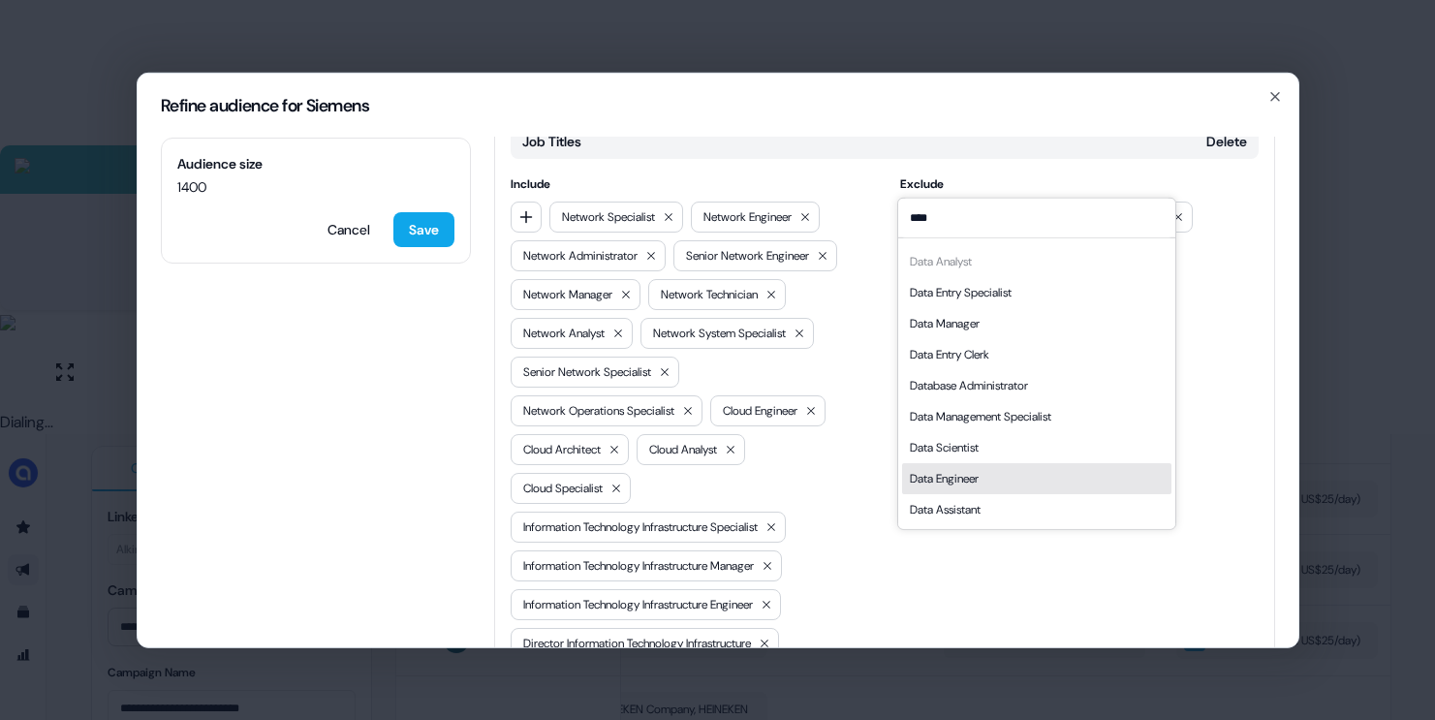
type input "****"
click at [970, 481] on div "Data Engineer" at bounding box center [944, 477] width 69 height 19
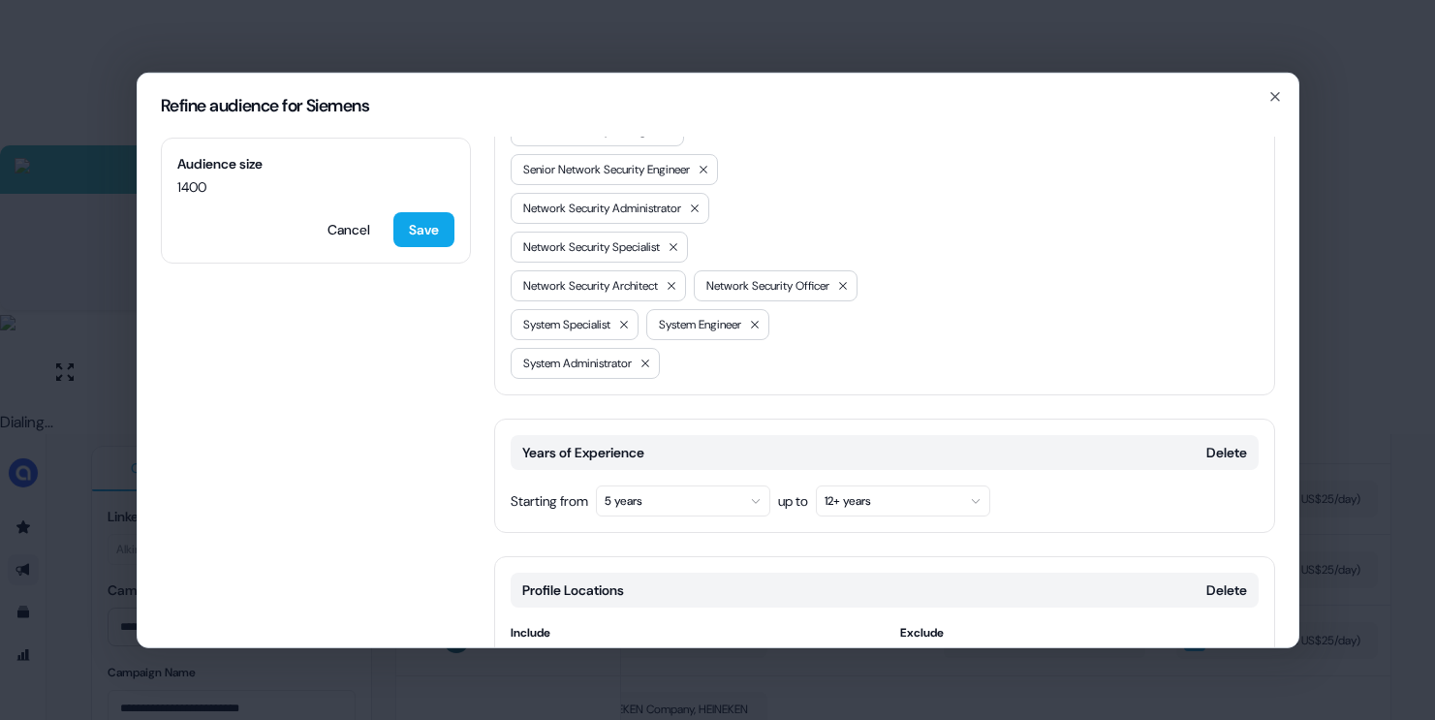
scroll to position [1402, 0]
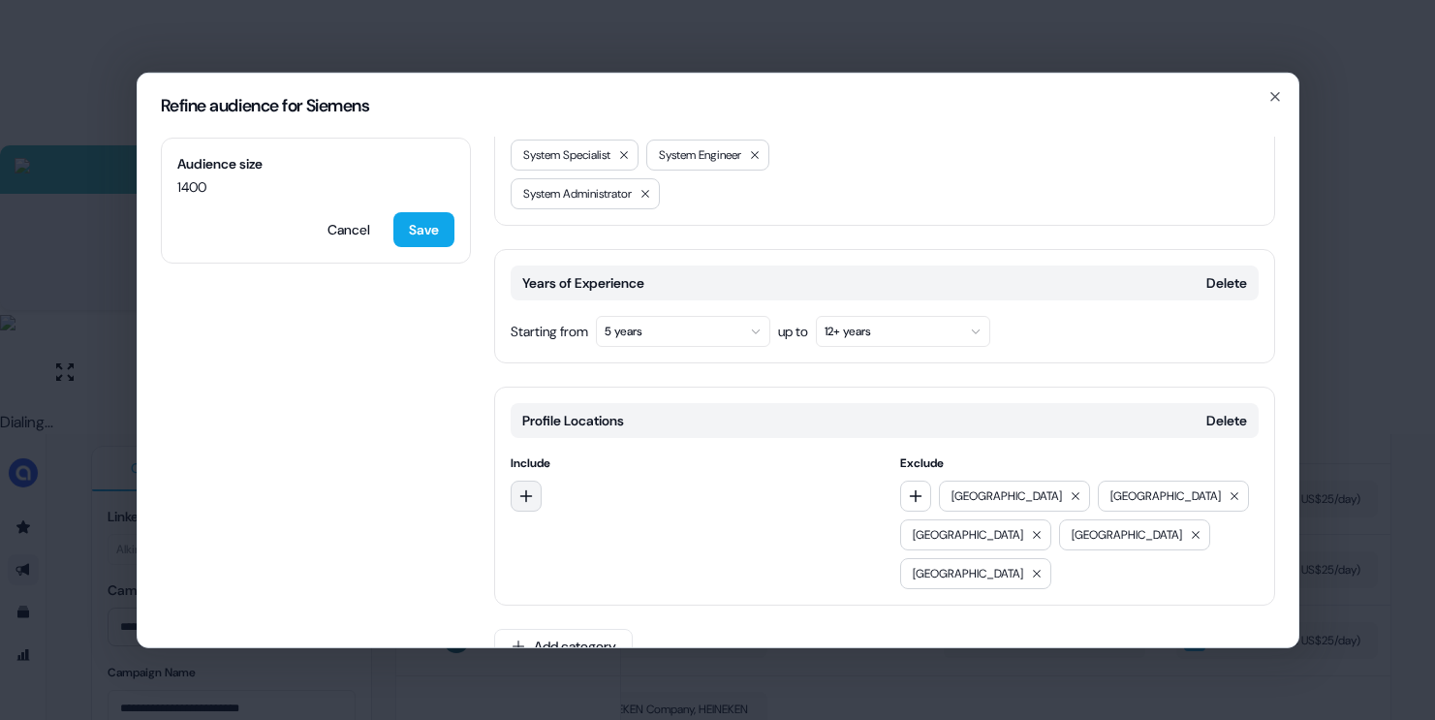
click at [528, 495] on icon "button" at bounding box center [525, 495] width 13 height 13
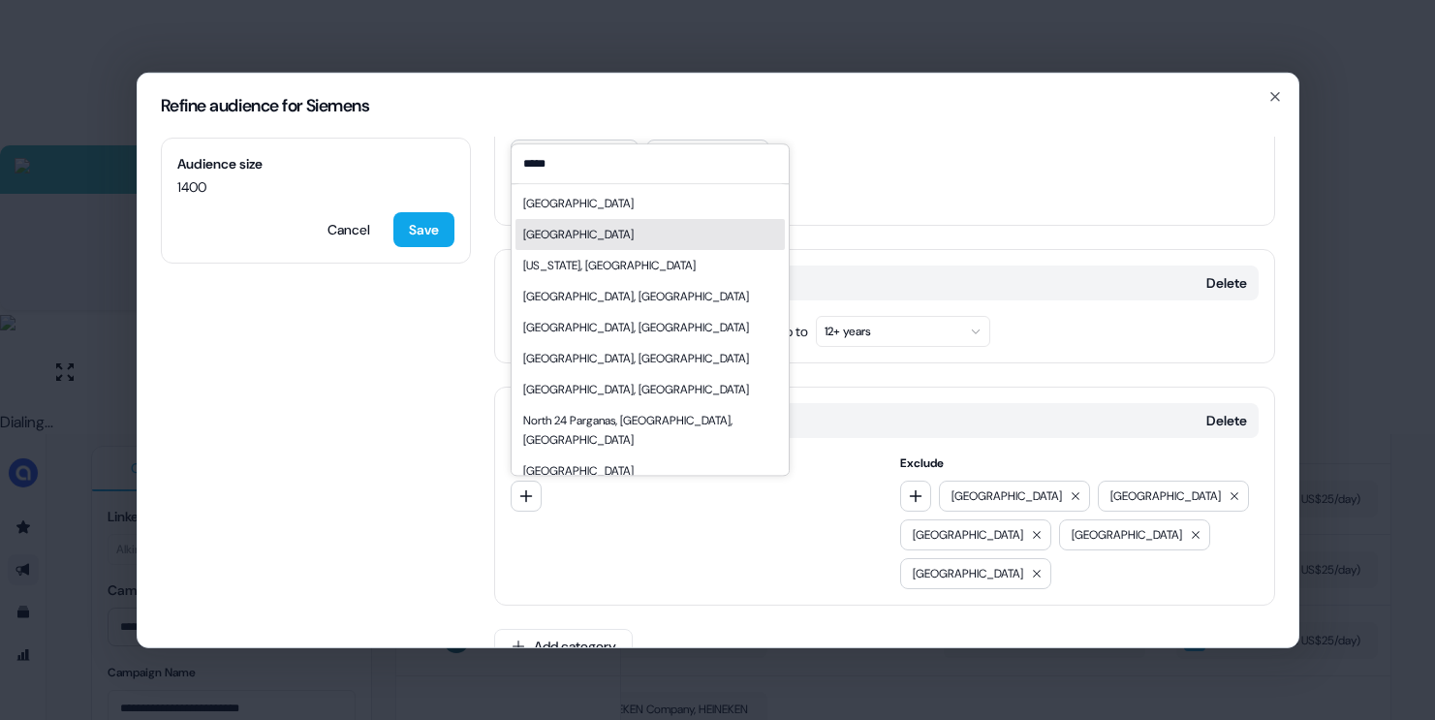
type input "*****"
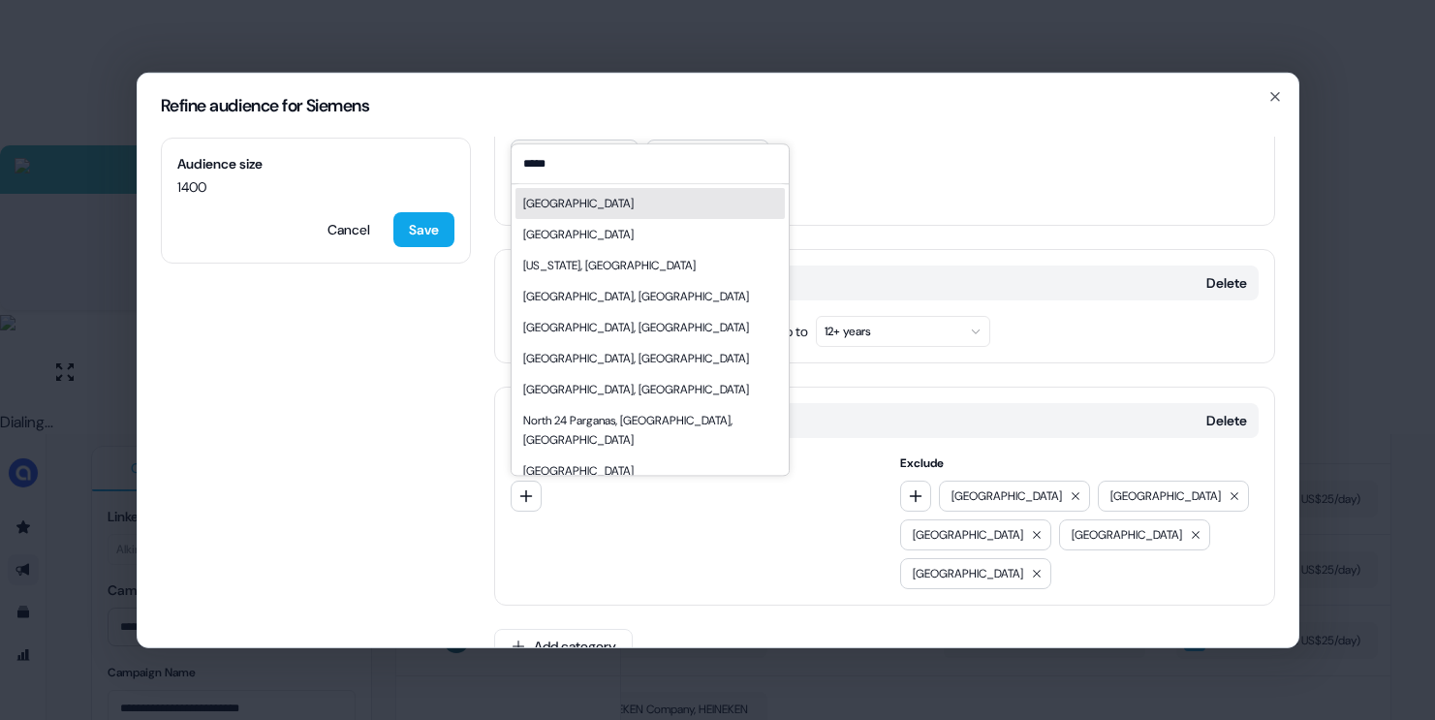
click at [567, 208] on div "[GEOGRAPHIC_DATA]" at bounding box center [578, 203] width 110 height 19
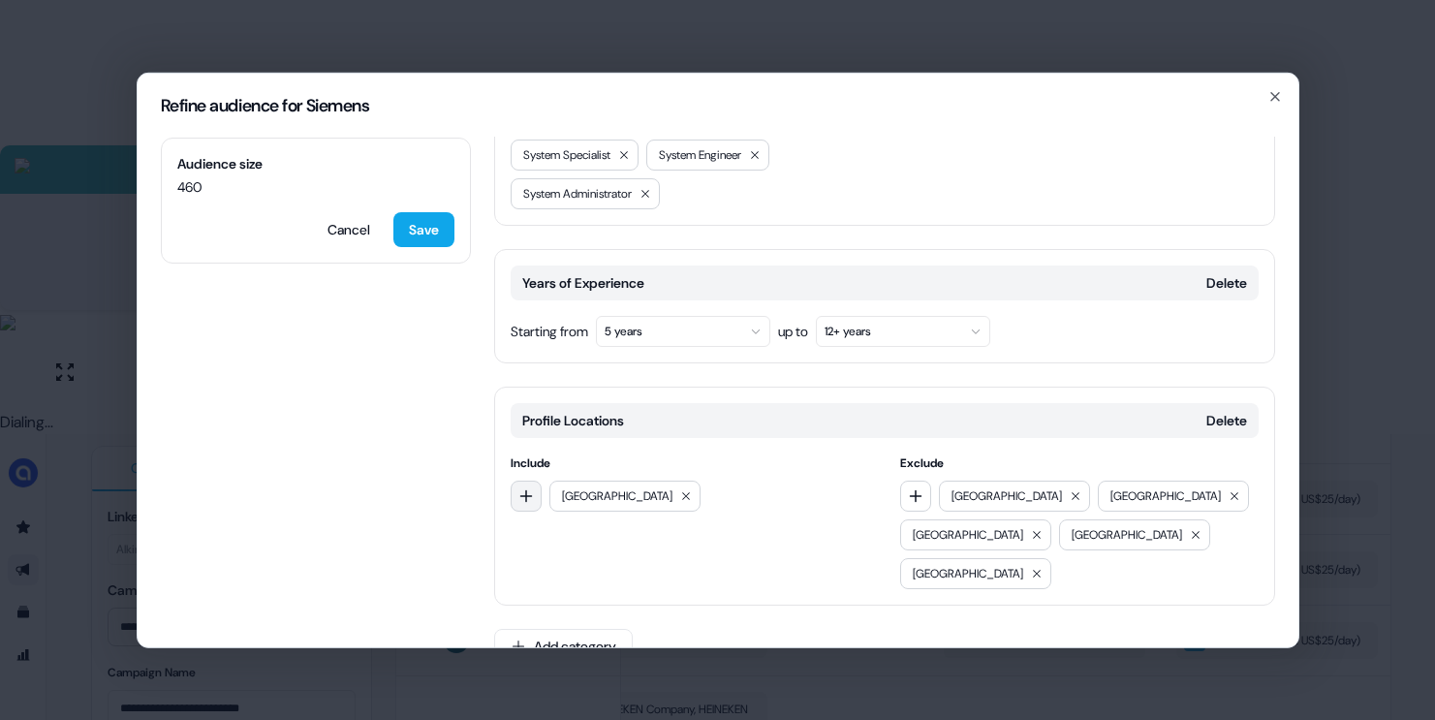
click at [521, 495] on icon "button" at bounding box center [526, 495] width 16 height 16
type input "****"
click at [545, 576] on div "EMEA" at bounding box center [537, 574] width 29 height 19
click at [529, 492] on icon "button" at bounding box center [526, 495] width 16 height 16
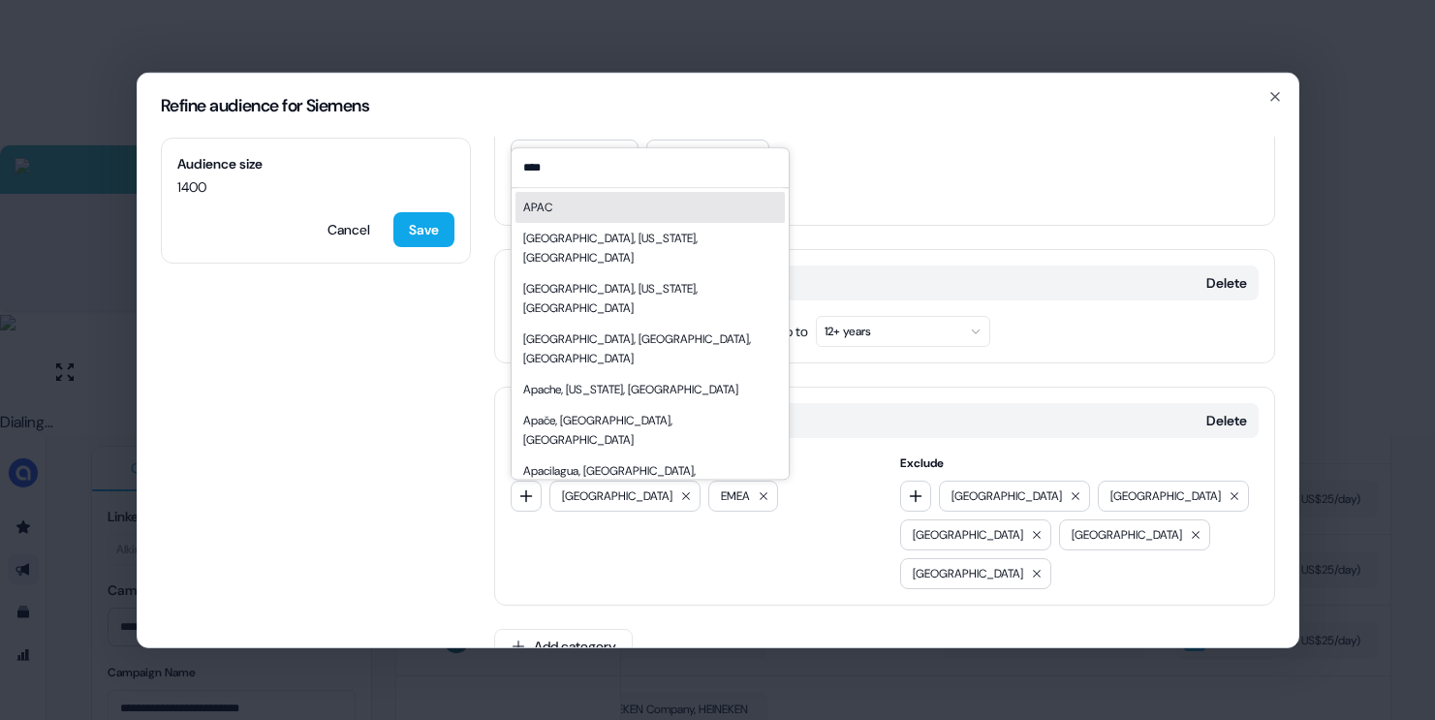
type input "****"
click at [588, 204] on div "APAC" at bounding box center [649, 207] width 269 height 31
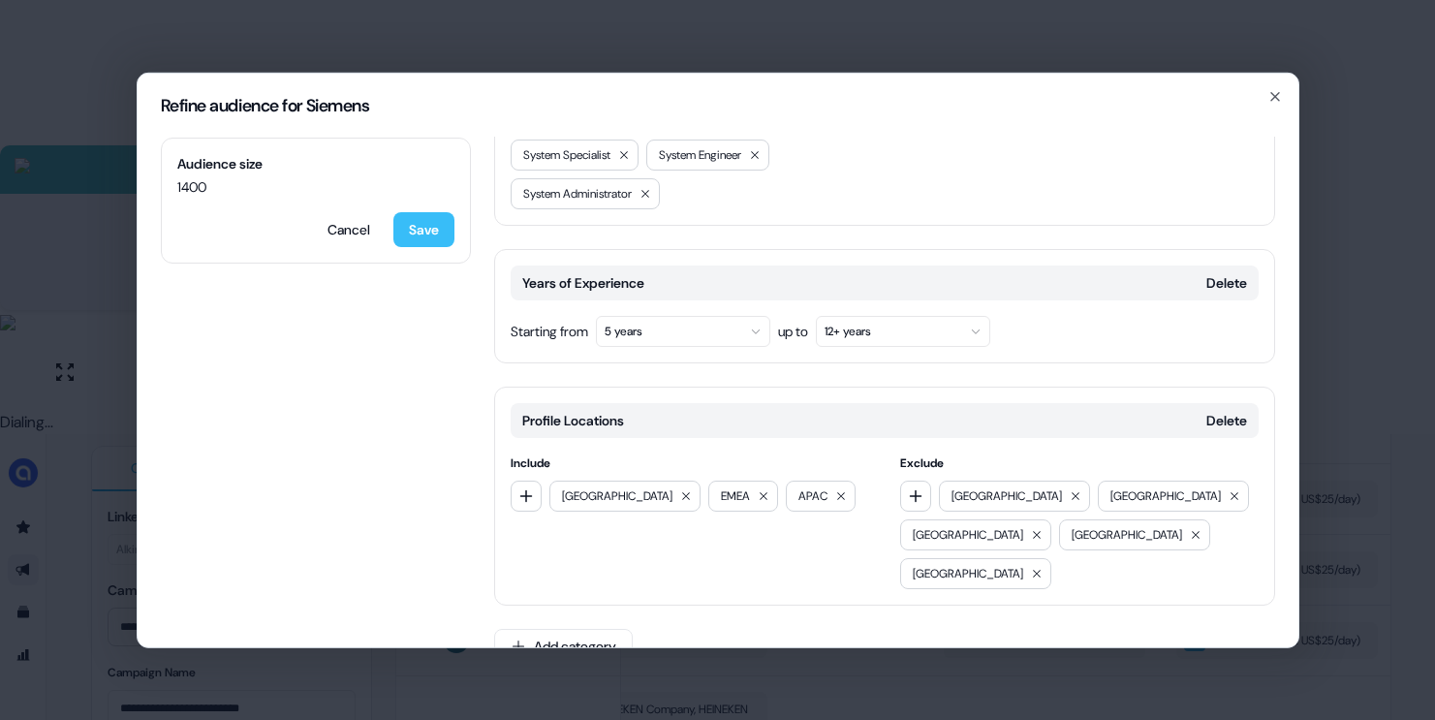
click at [419, 229] on button "Save" at bounding box center [423, 228] width 61 height 35
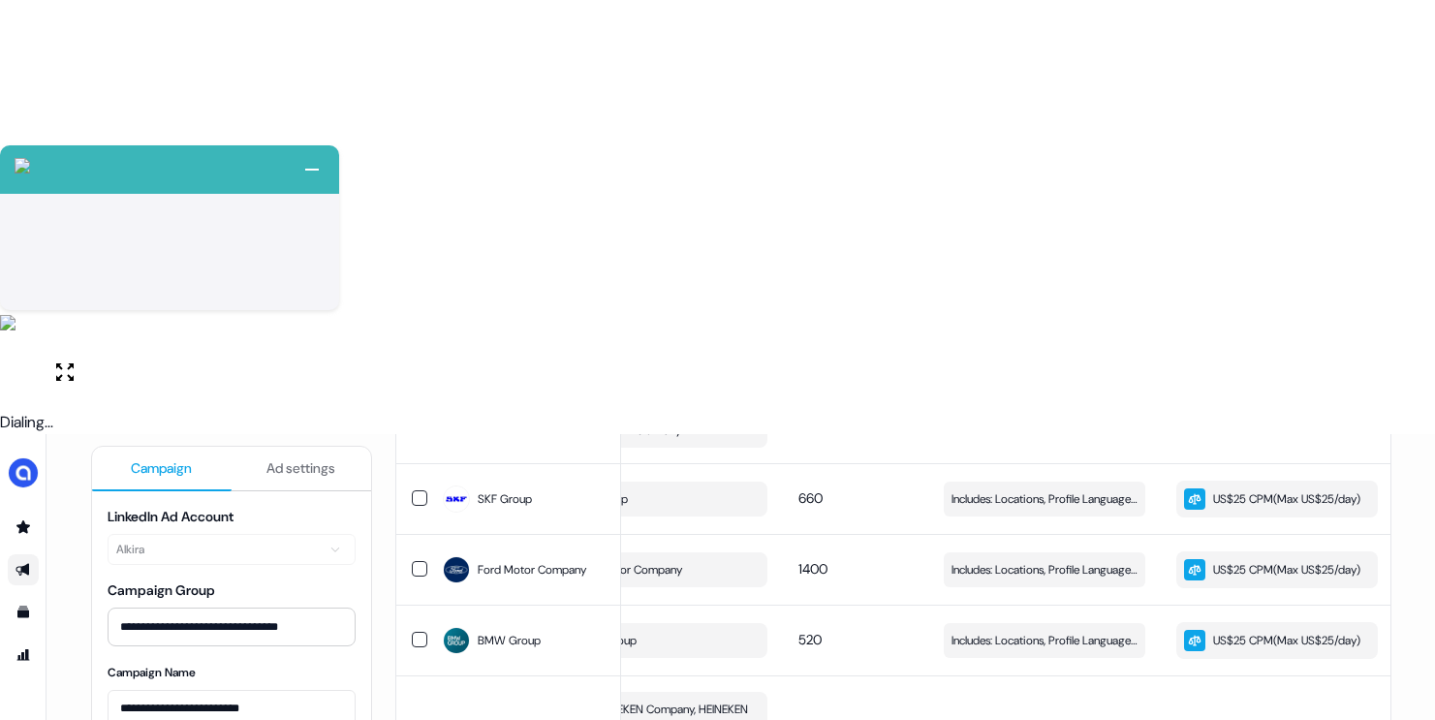
scroll to position [2320, 0]
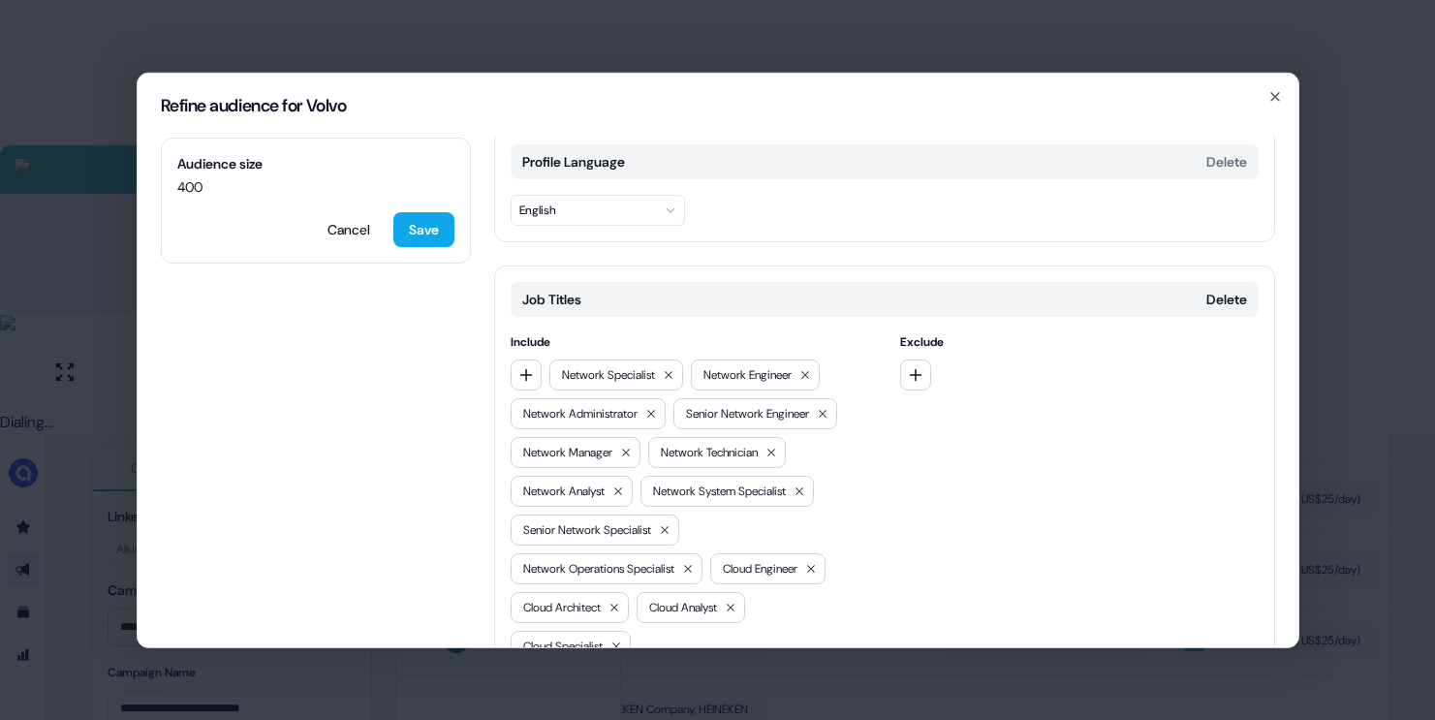
scroll to position [154, 0]
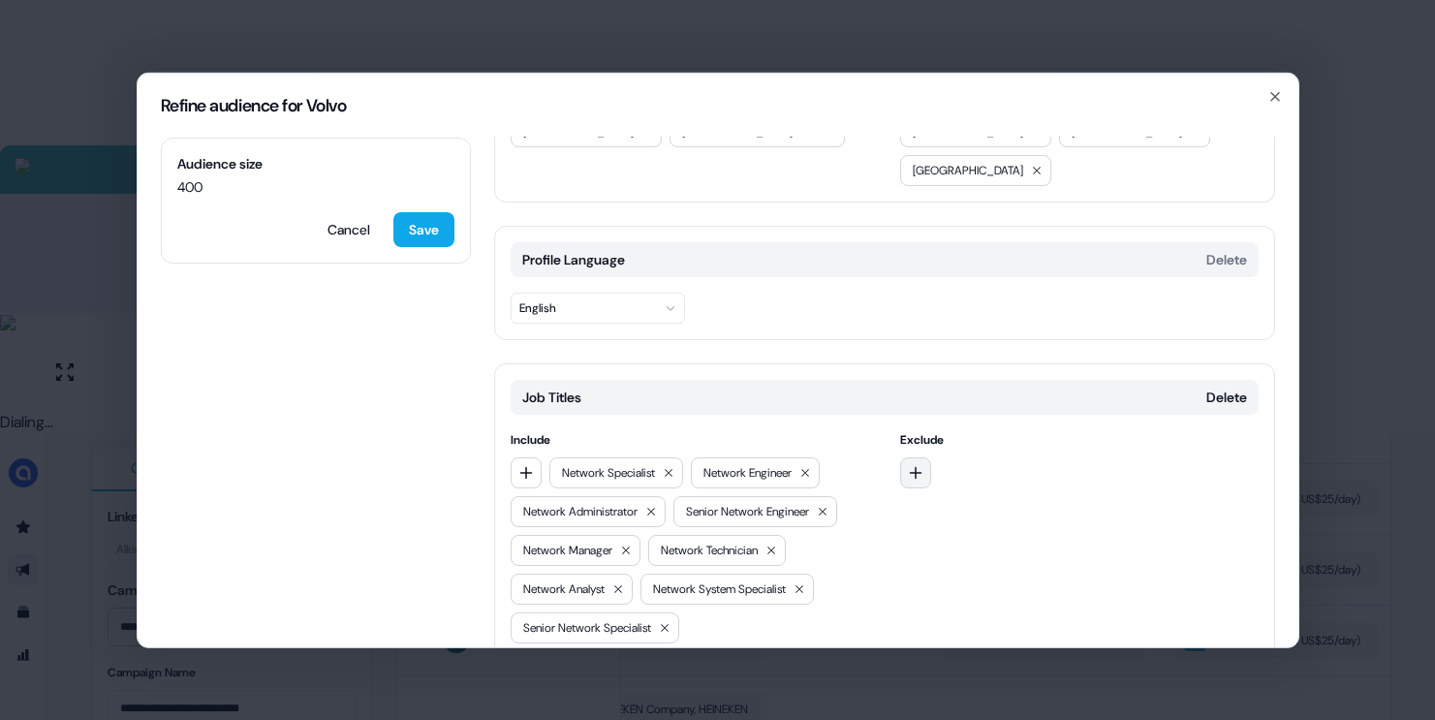
click at [918, 456] on button "button" at bounding box center [915, 471] width 31 height 31
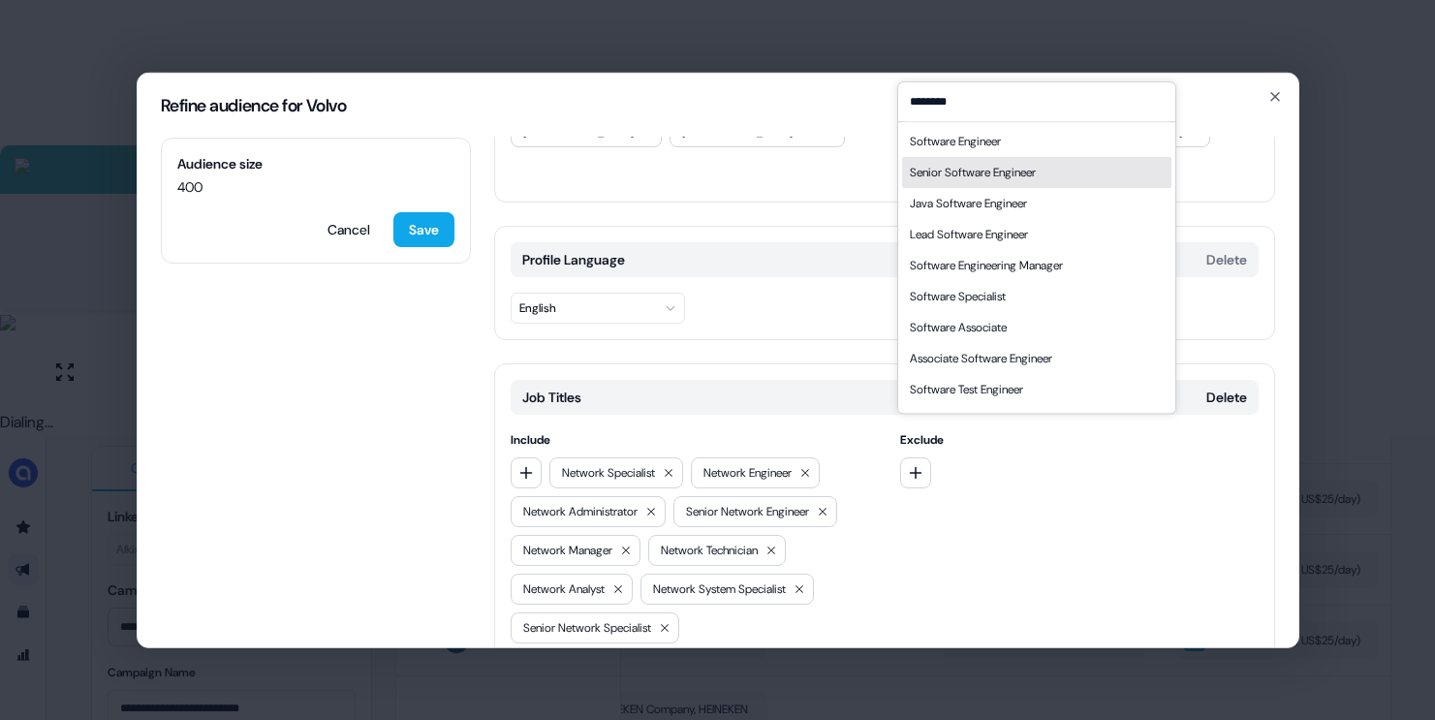
type input "********"
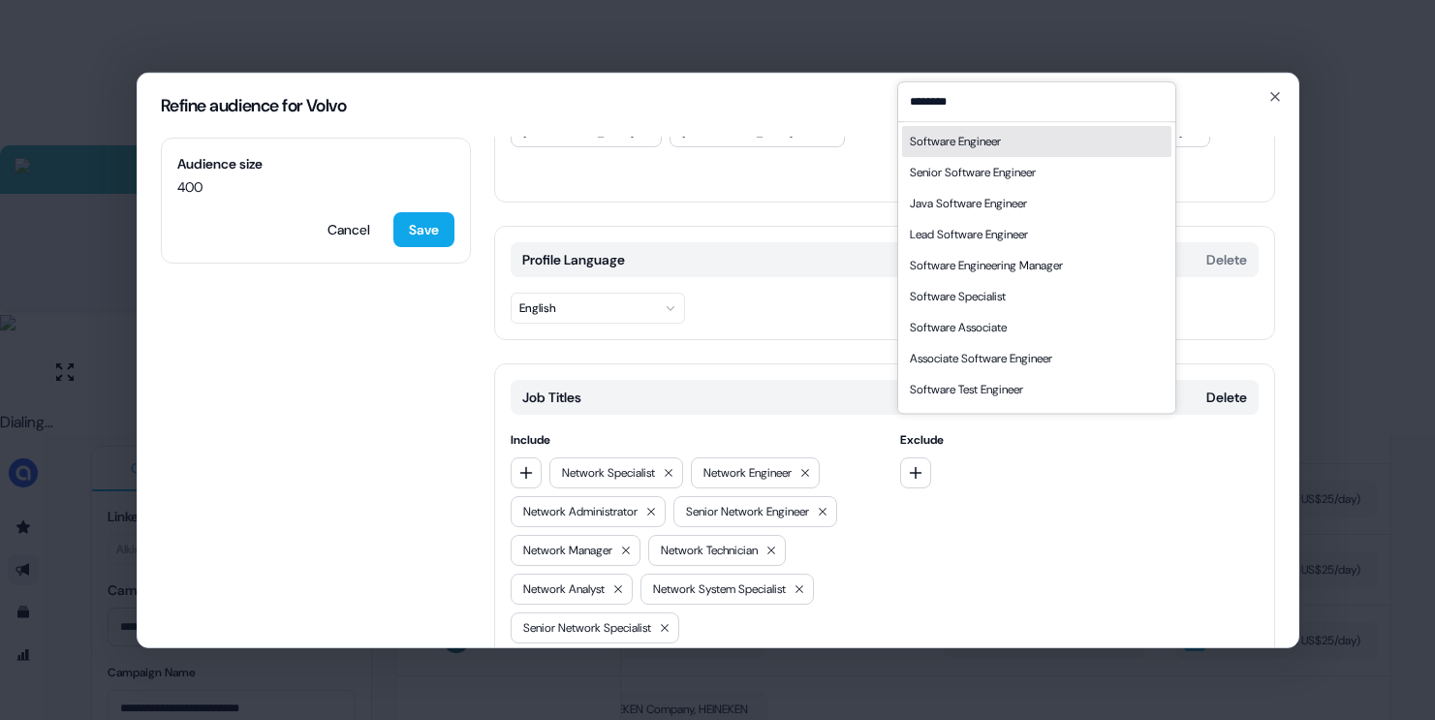
click at [948, 143] on div "Software Engineer" at bounding box center [955, 141] width 91 height 19
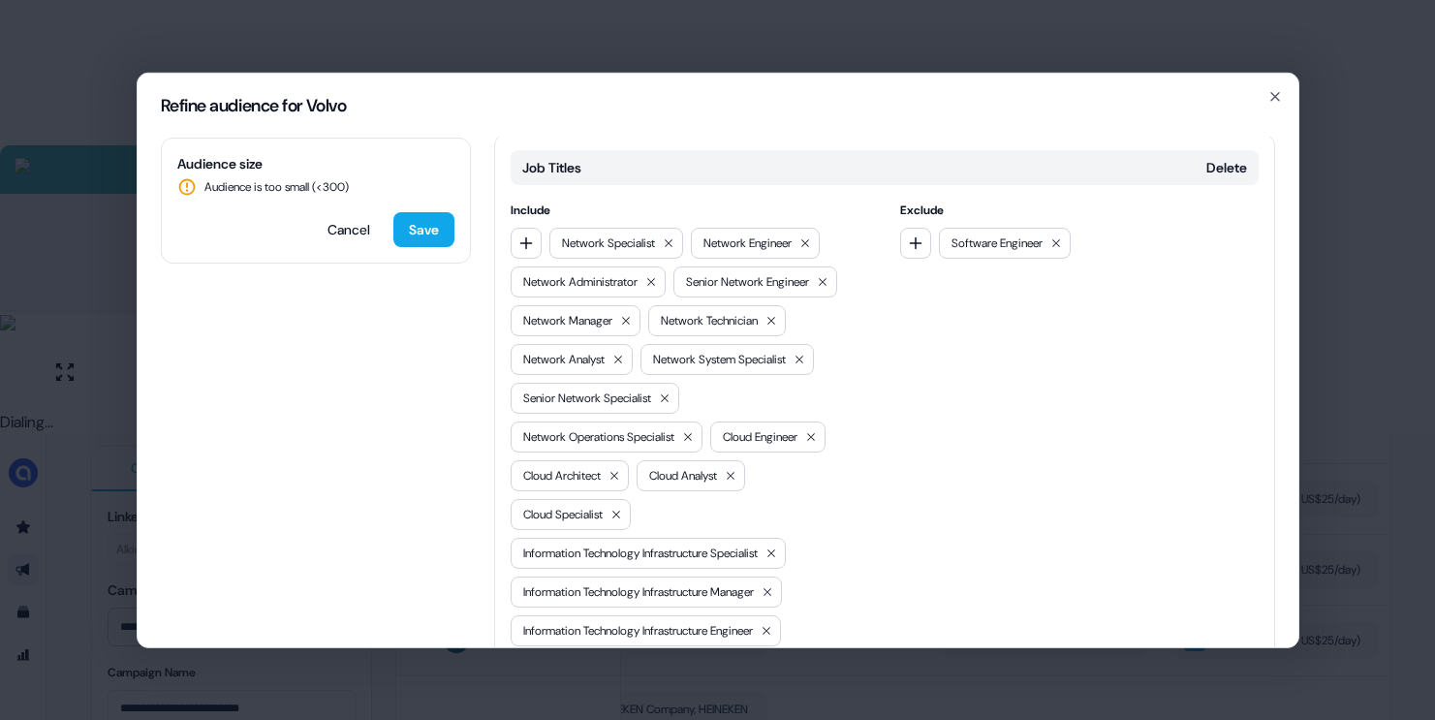
scroll to position [369, 0]
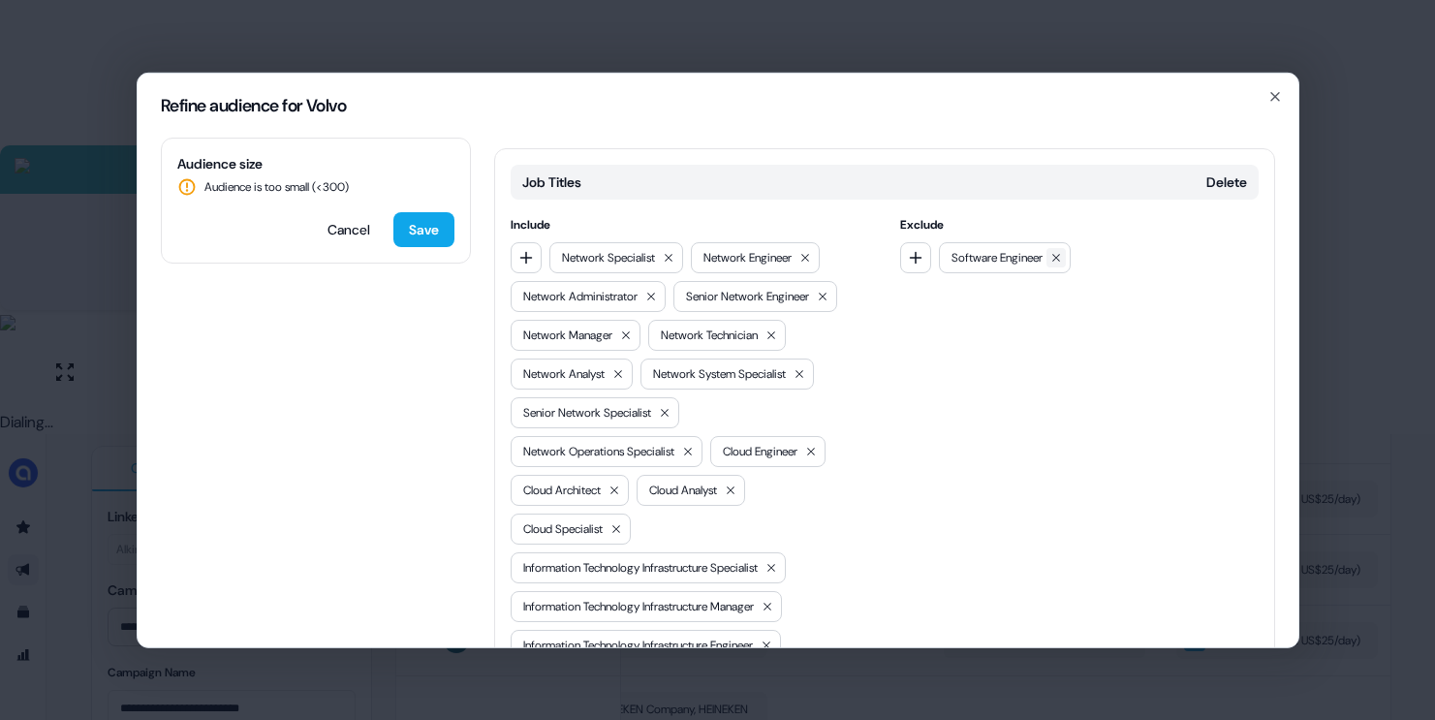
click at [1053, 247] on button at bounding box center [1055, 256] width 19 height 19
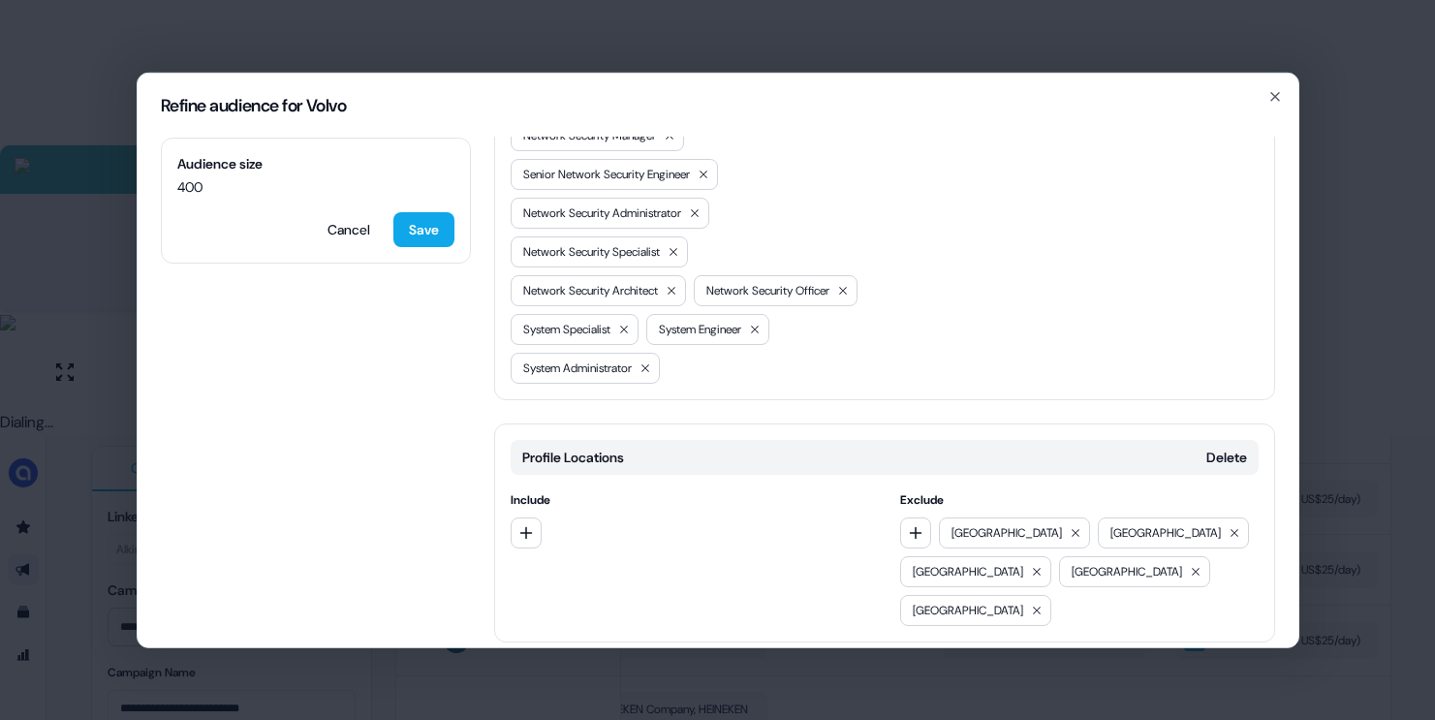
scroll to position [1264, 0]
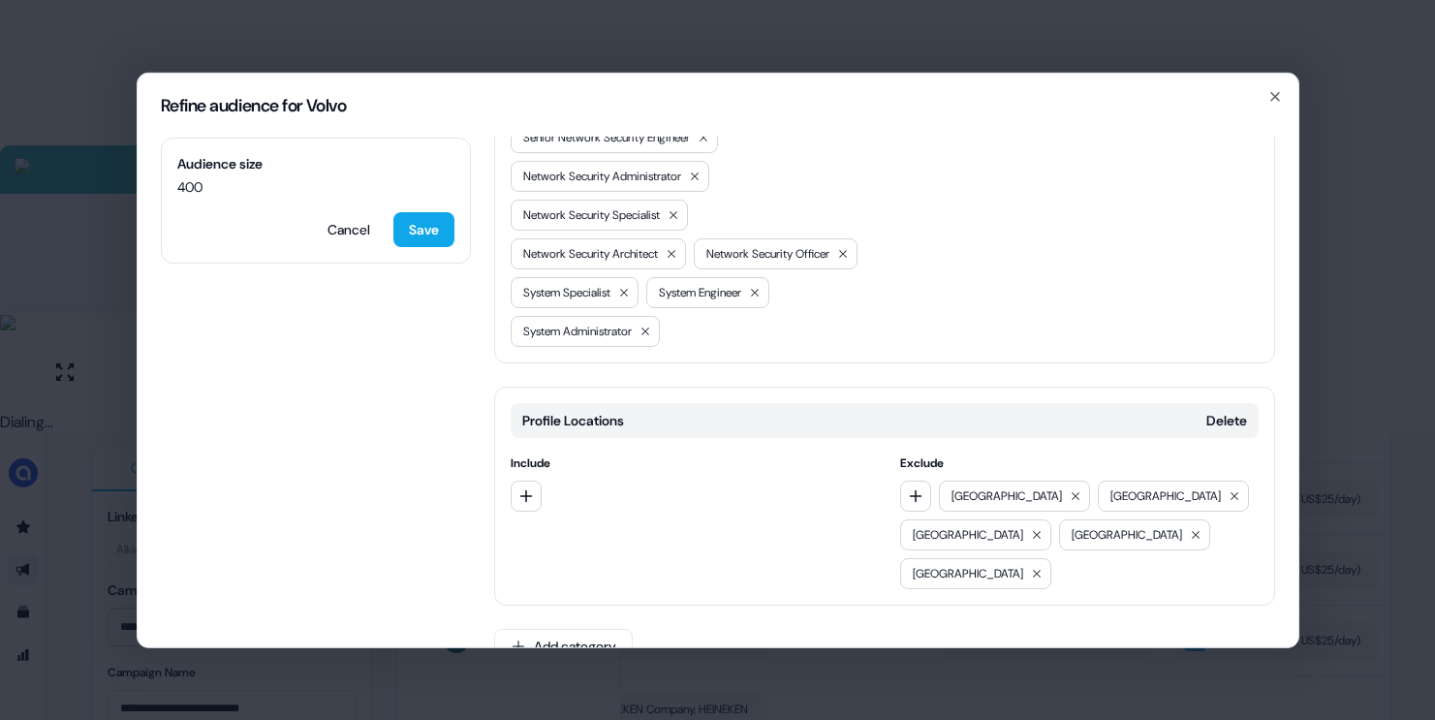
click at [323, 208] on div "Audience size 400 Cancel Save" at bounding box center [316, 200] width 310 height 126
click at [323, 226] on button "Cancel" at bounding box center [349, 228] width 74 height 35
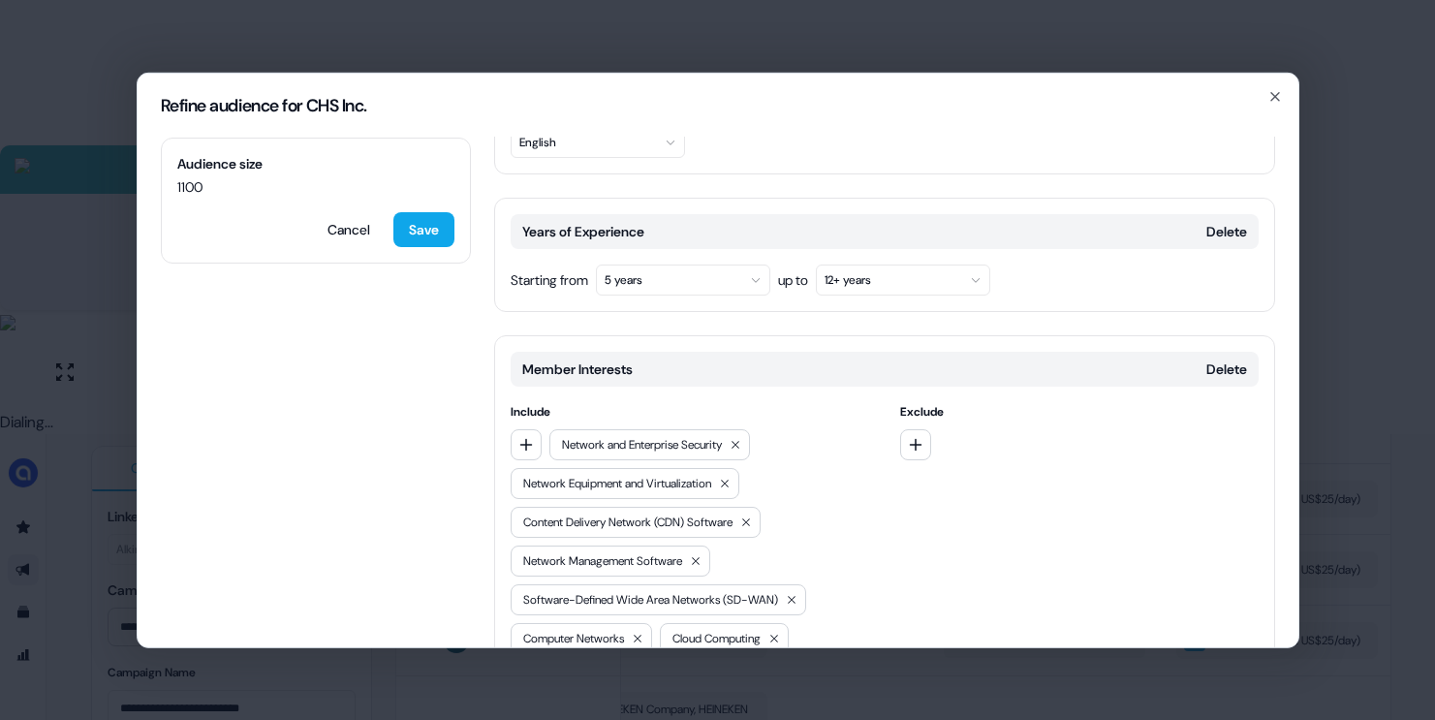
scroll to position [352, 0]
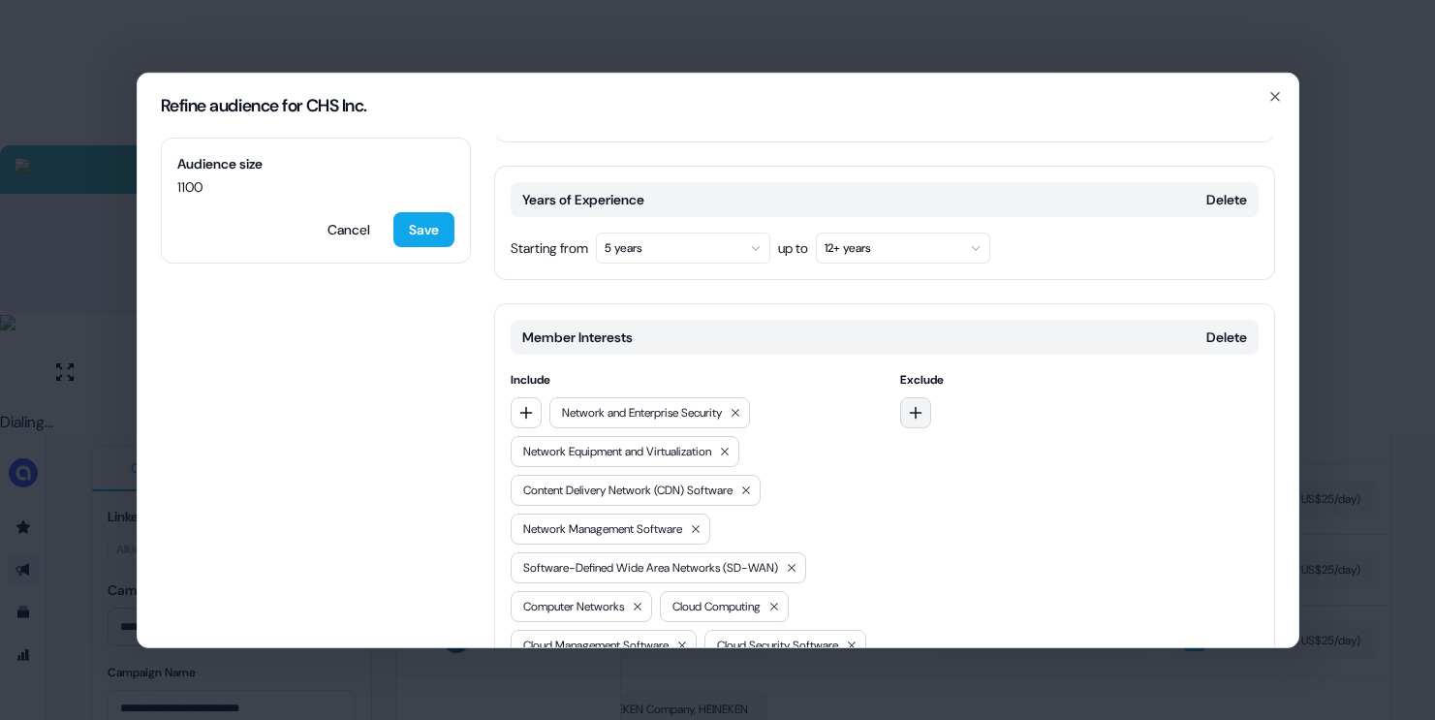
click at [916, 396] on button "button" at bounding box center [915, 411] width 31 height 31
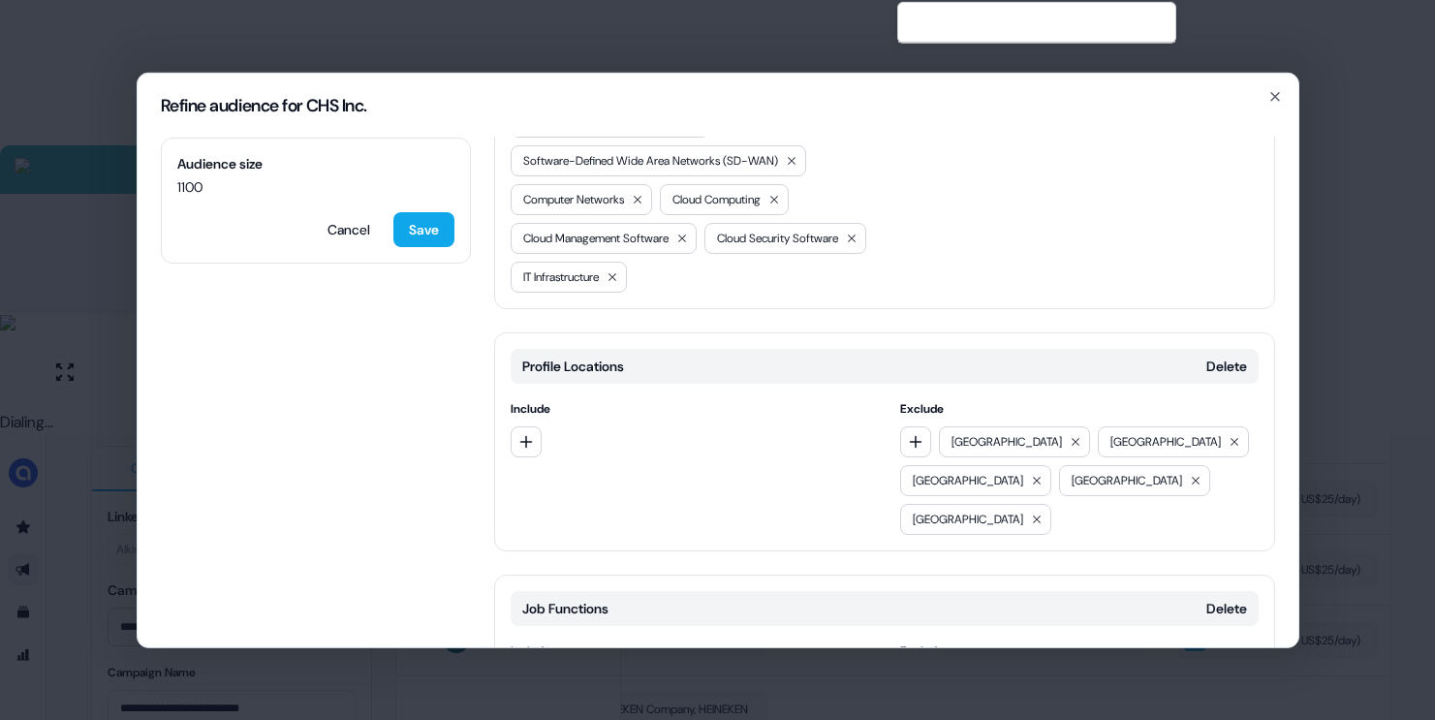
scroll to position [773, 0]
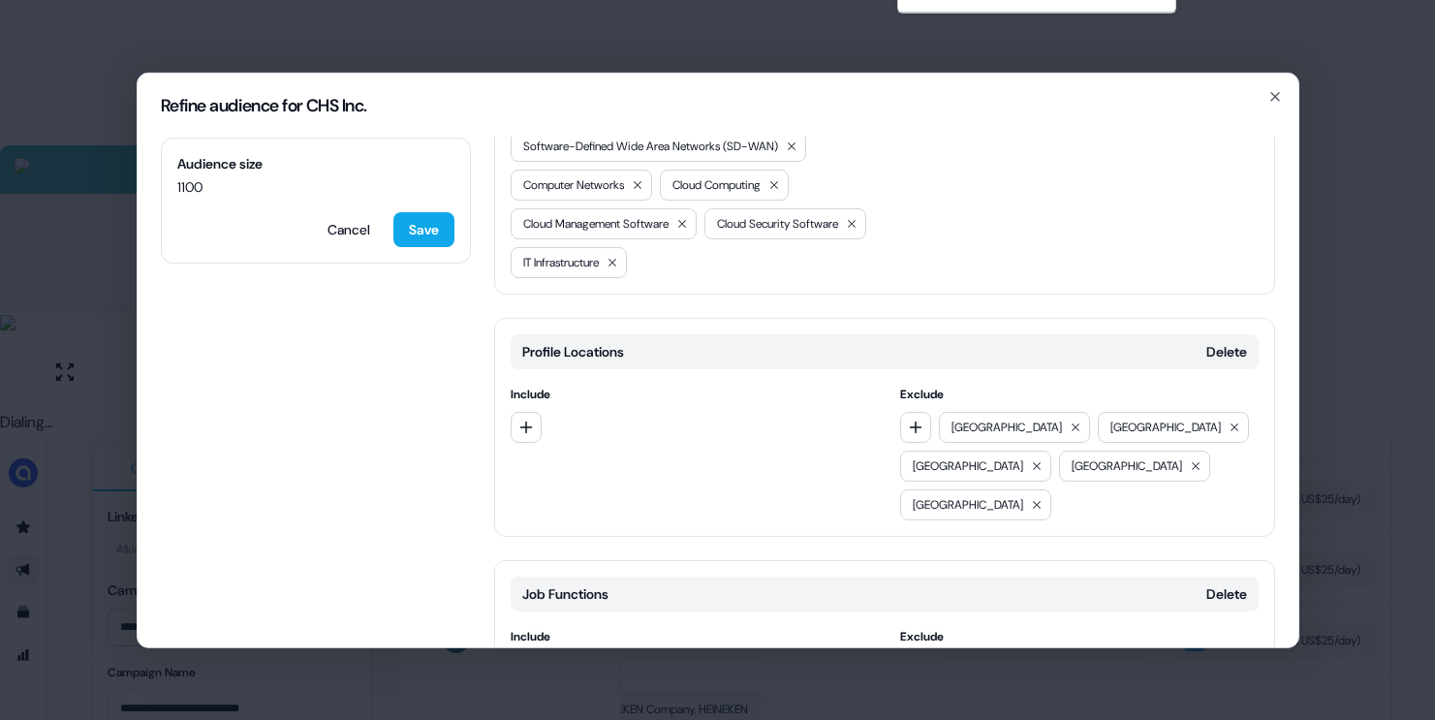
click at [530, 661] on icon "button" at bounding box center [526, 669] width 16 height 16
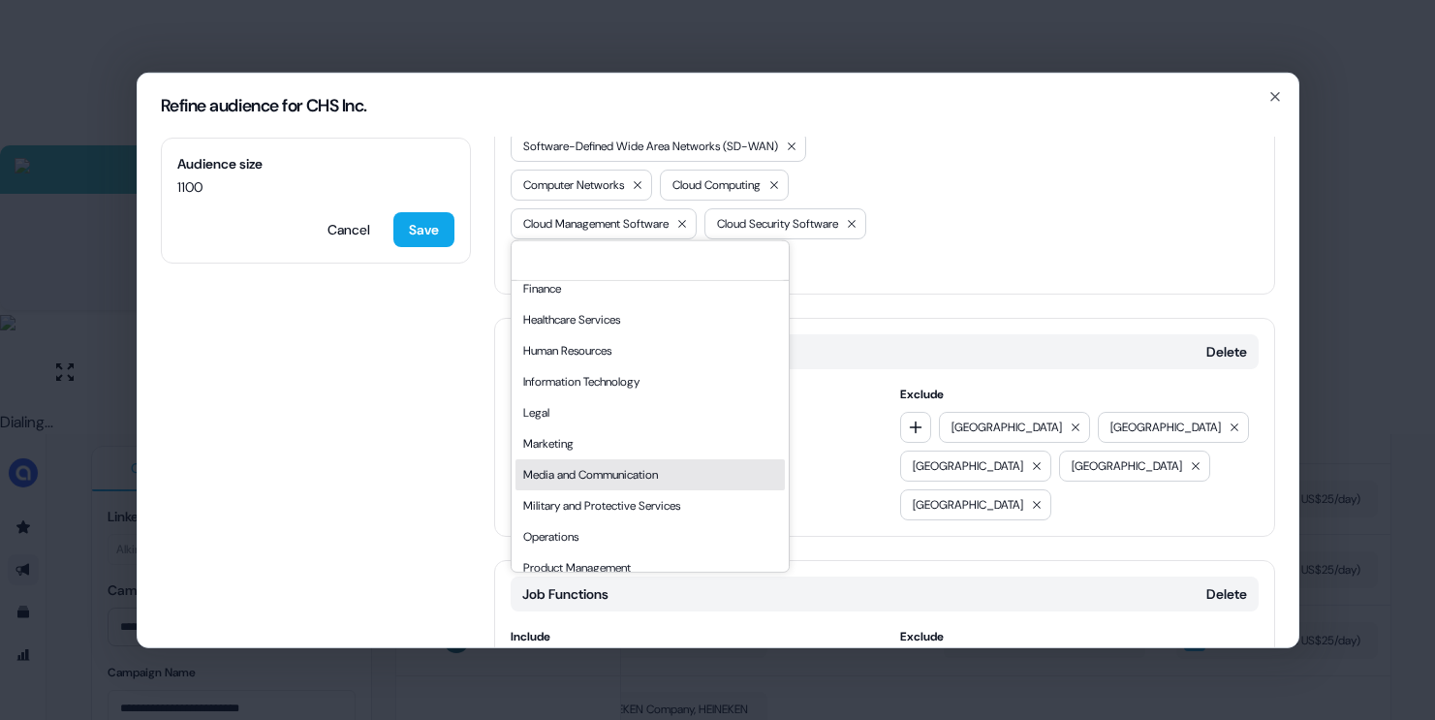
scroll to position [288, 0]
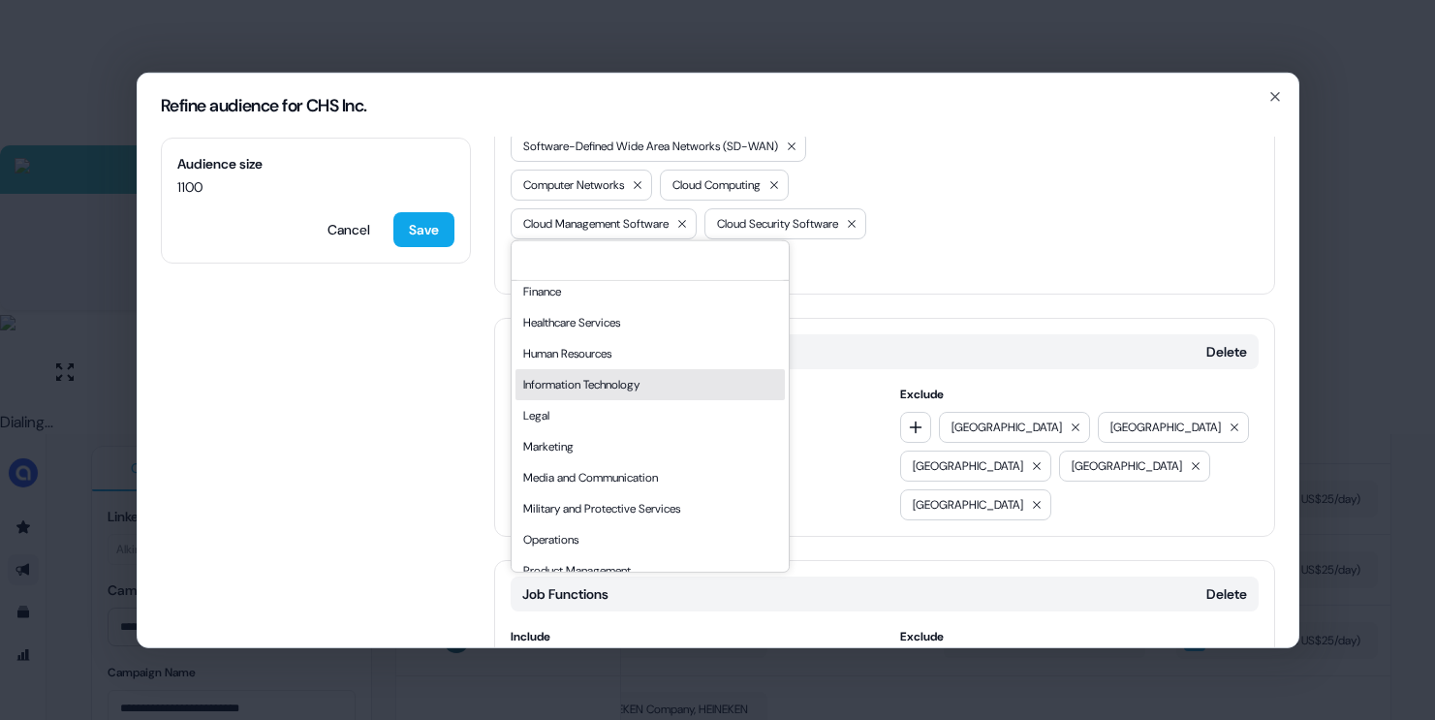
click at [583, 387] on div "Information Technology" at bounding box center [649, 383] width 269 height 31
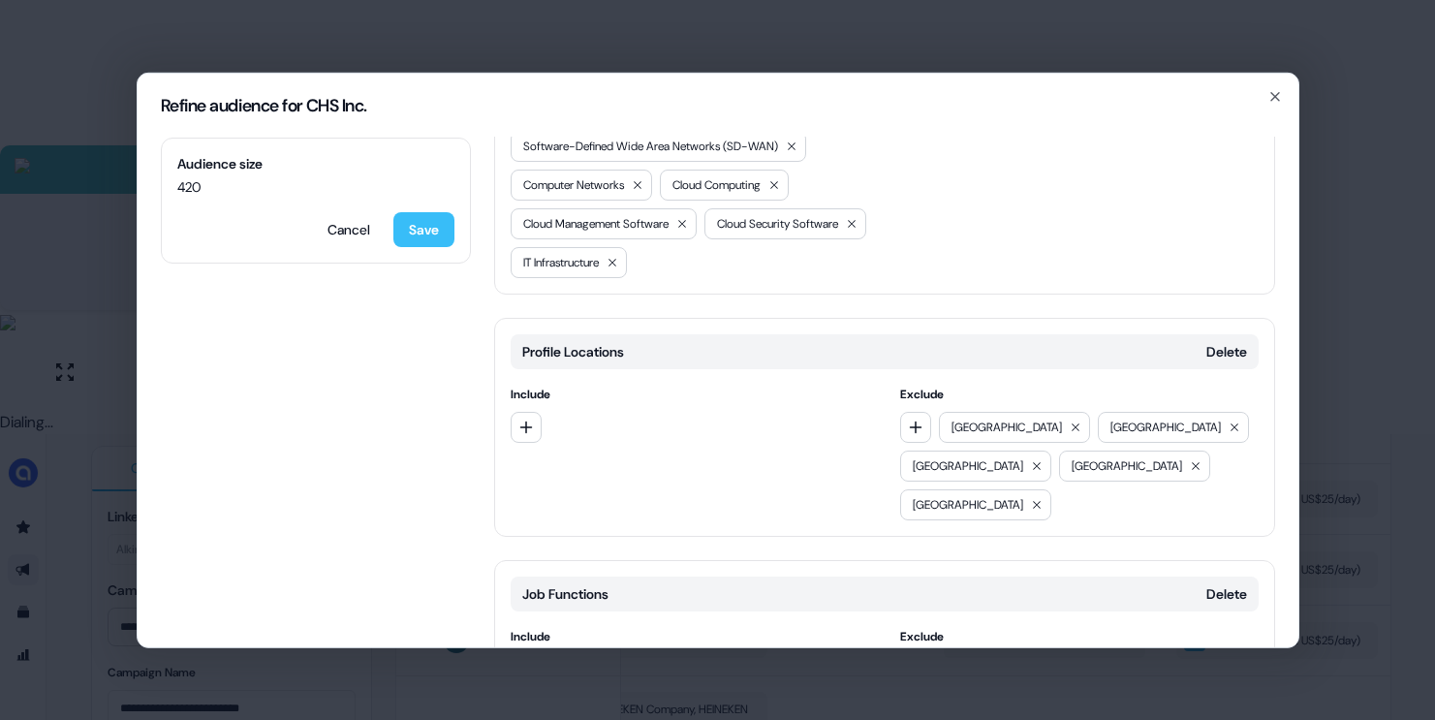
click at [422, 221] on button "Save" at bounding box center [423, 228] width 61 height 35
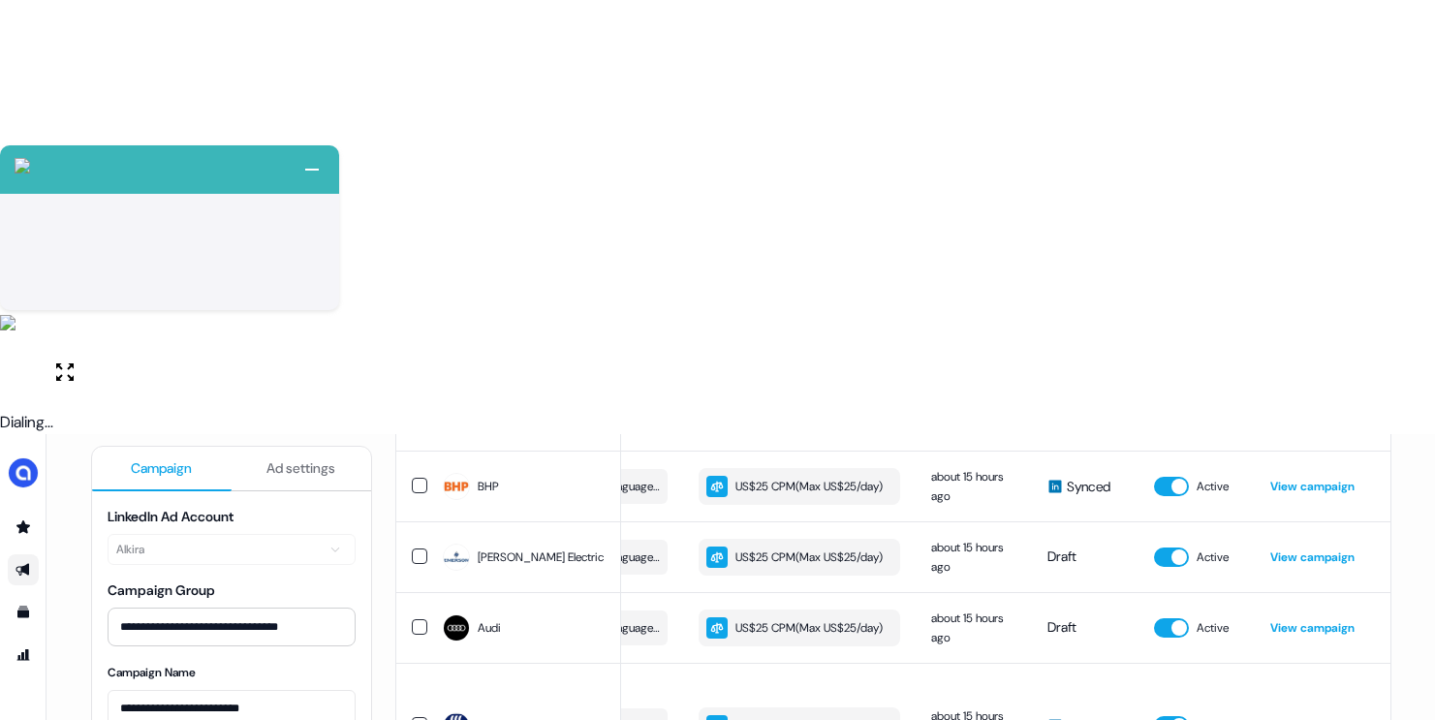
scroll to position [0, 0]
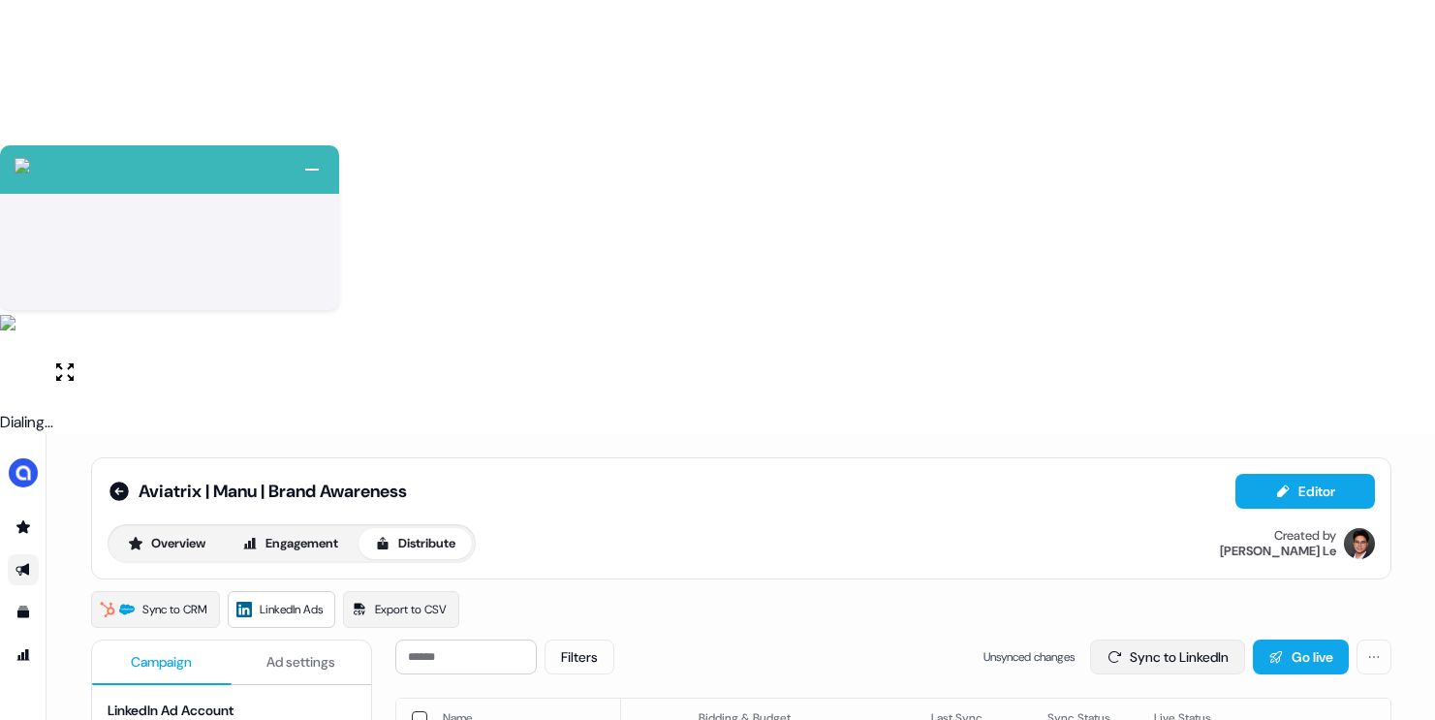
click at [1138, 639] on button "Sync to LinkedIn" at bounding box center [1167, 656] width 155 height 35
click at [117, 482] on icon at bounding box center [118, 491] width 19 height 19
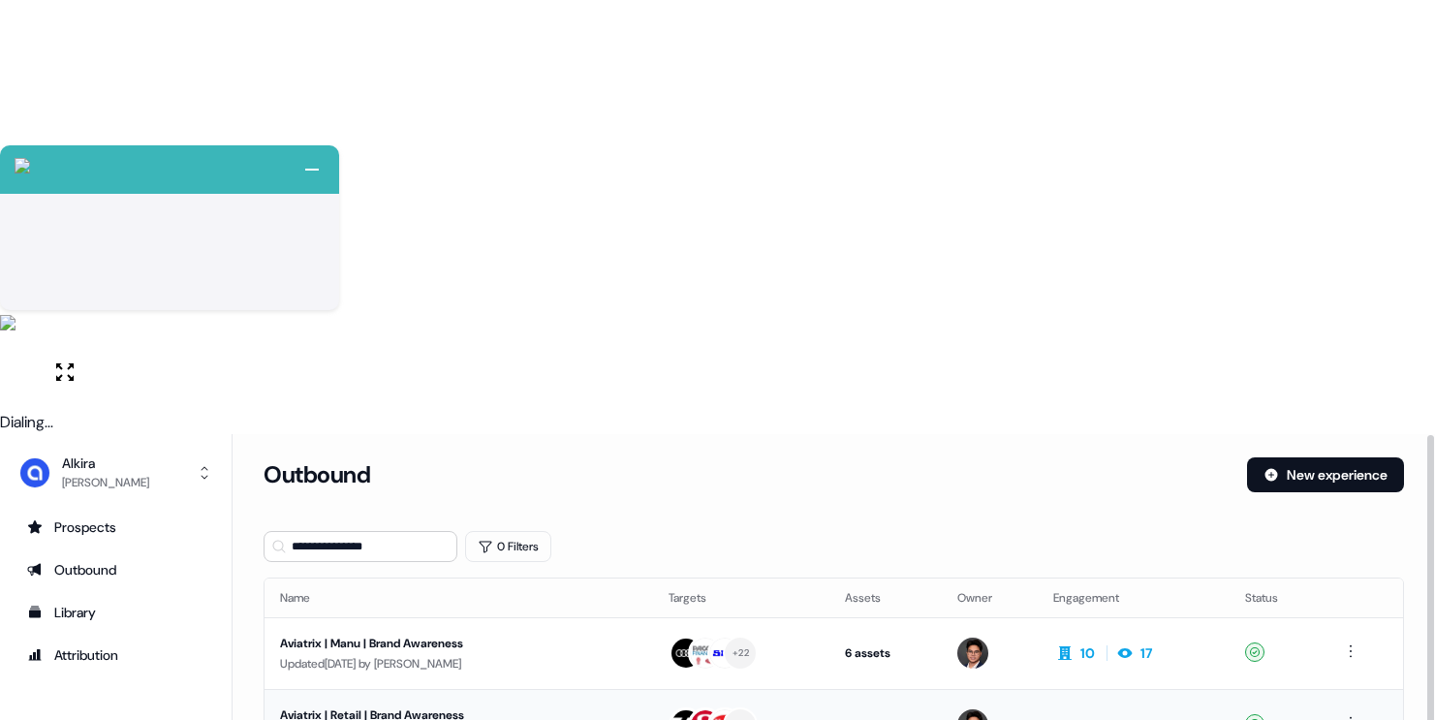
click at [550, 705] on div "Aviatrix | Retail | Brand Awareness" at bounding box center [459, 714] width 358 height 19
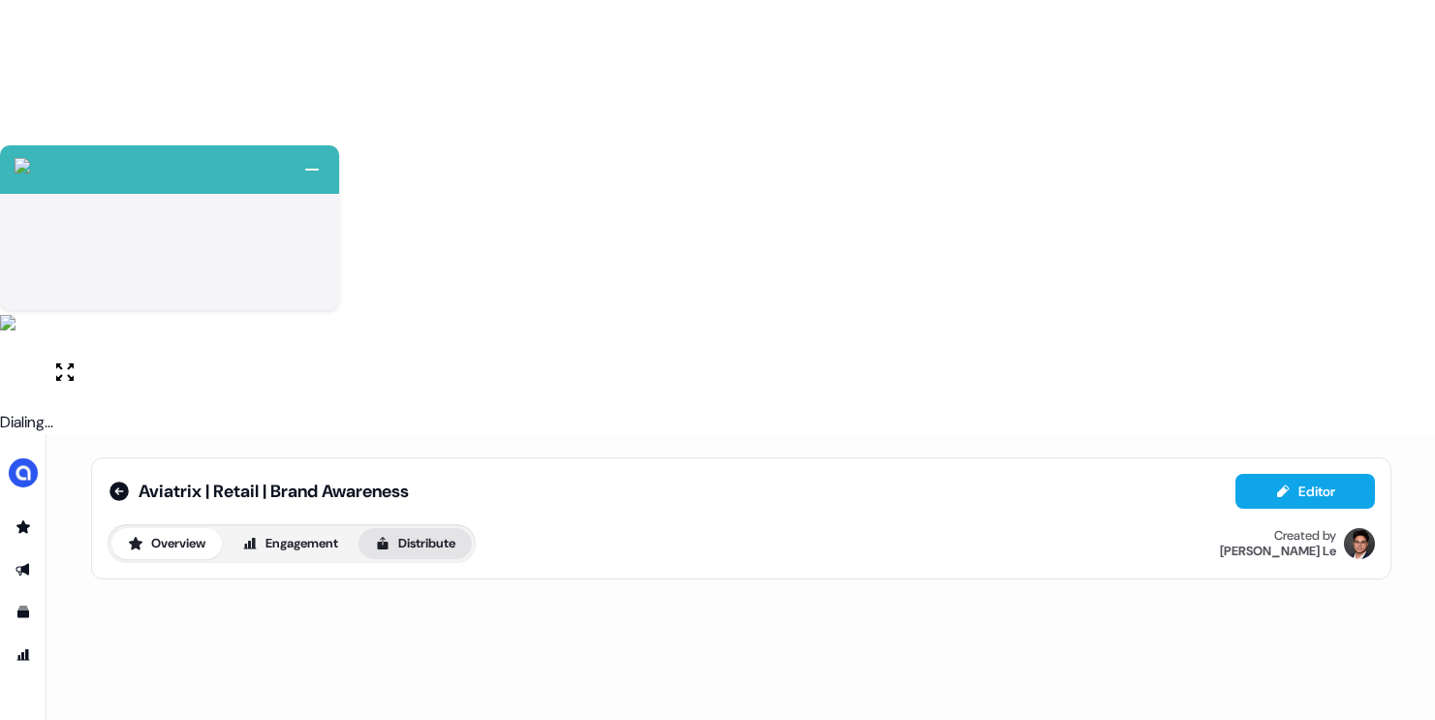
click at [415, 528] on button "Distribute" at bounding box center [414, 543] width 113 height 31
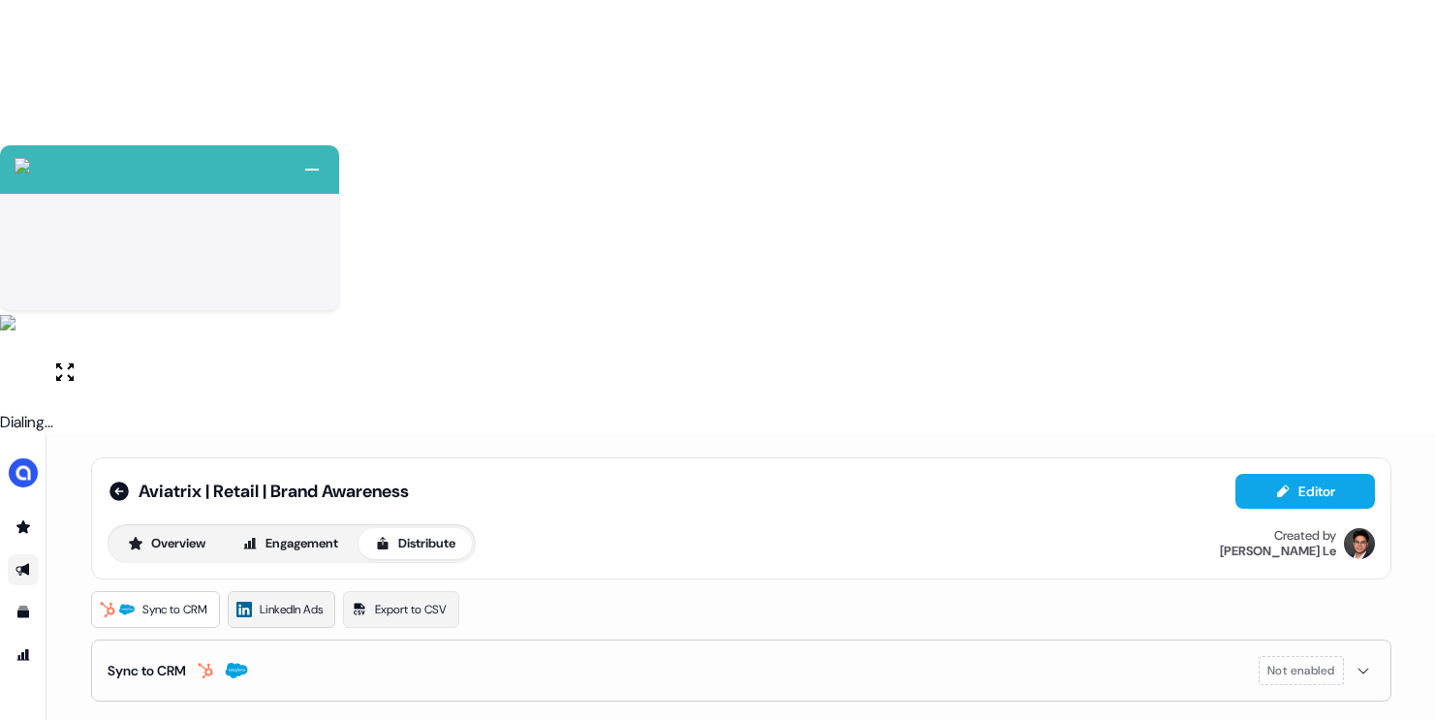
click at [298, 591] on link "LinkedIn Ads" at bounding box center [282, 609] width 108 height 37
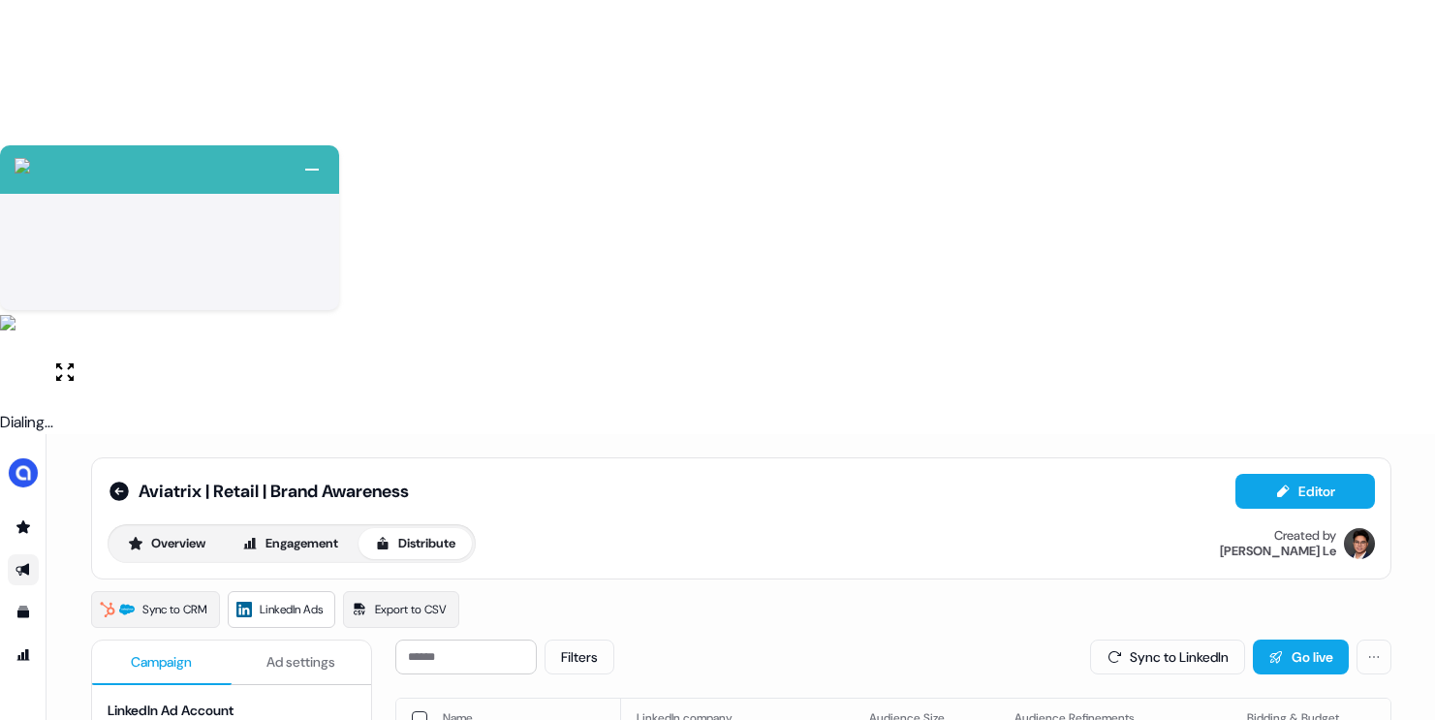
scroll to position [0, 36]
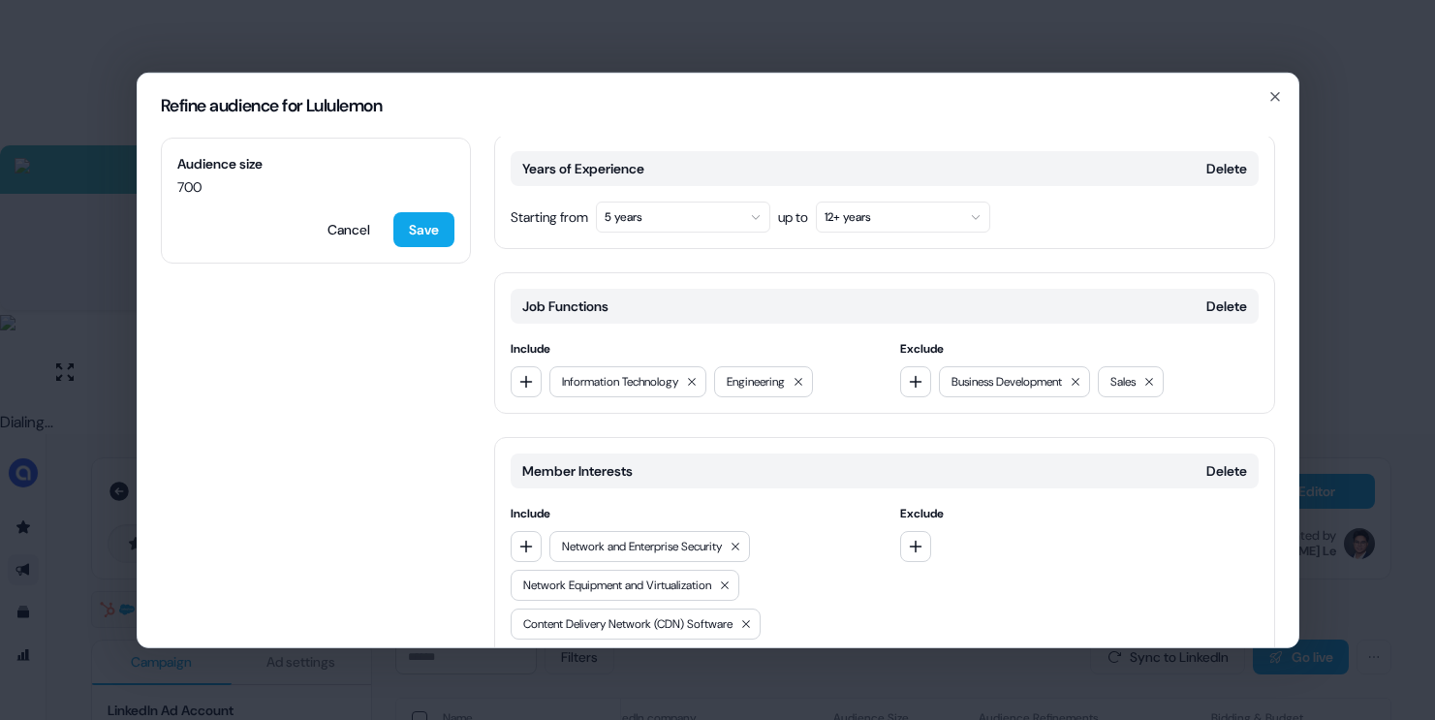
scroll to position [387, 0]
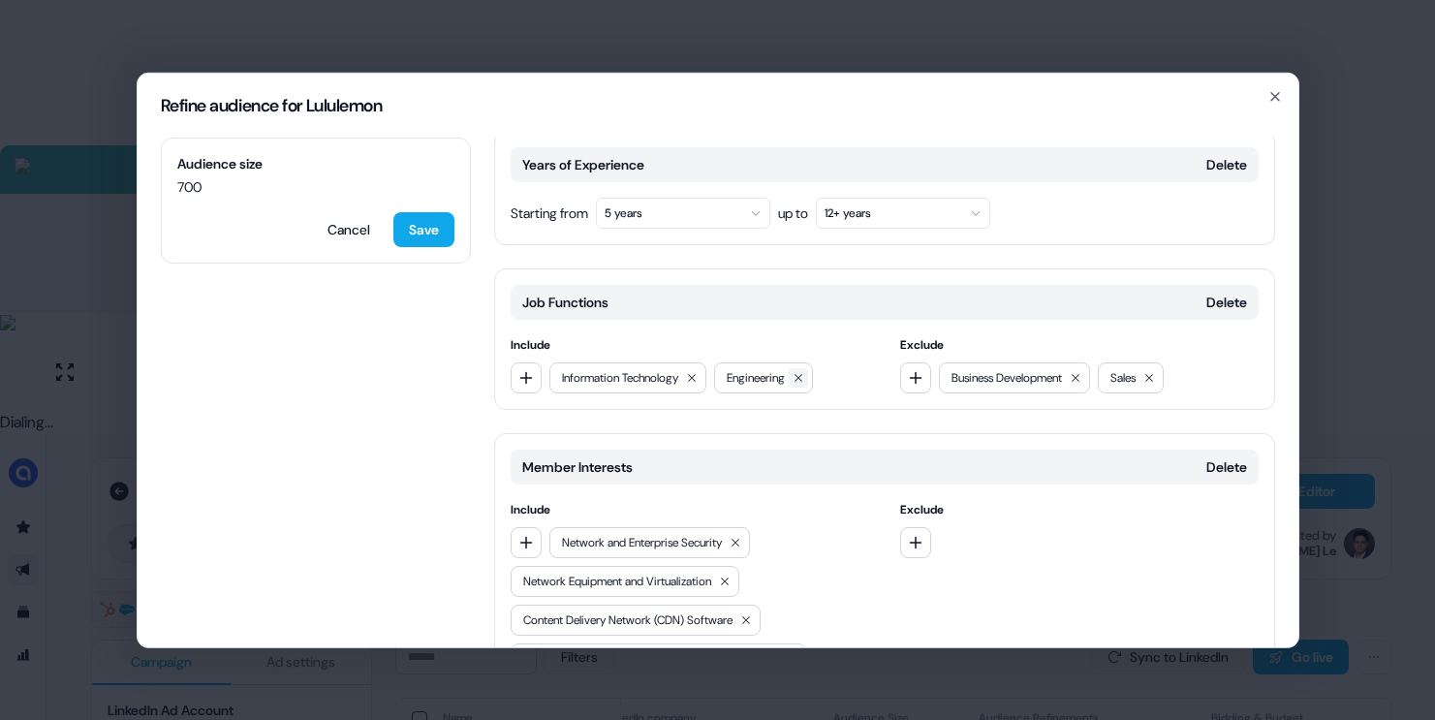
click at [808, 367] on button at bounding box center [798, 376] width 19 height 19
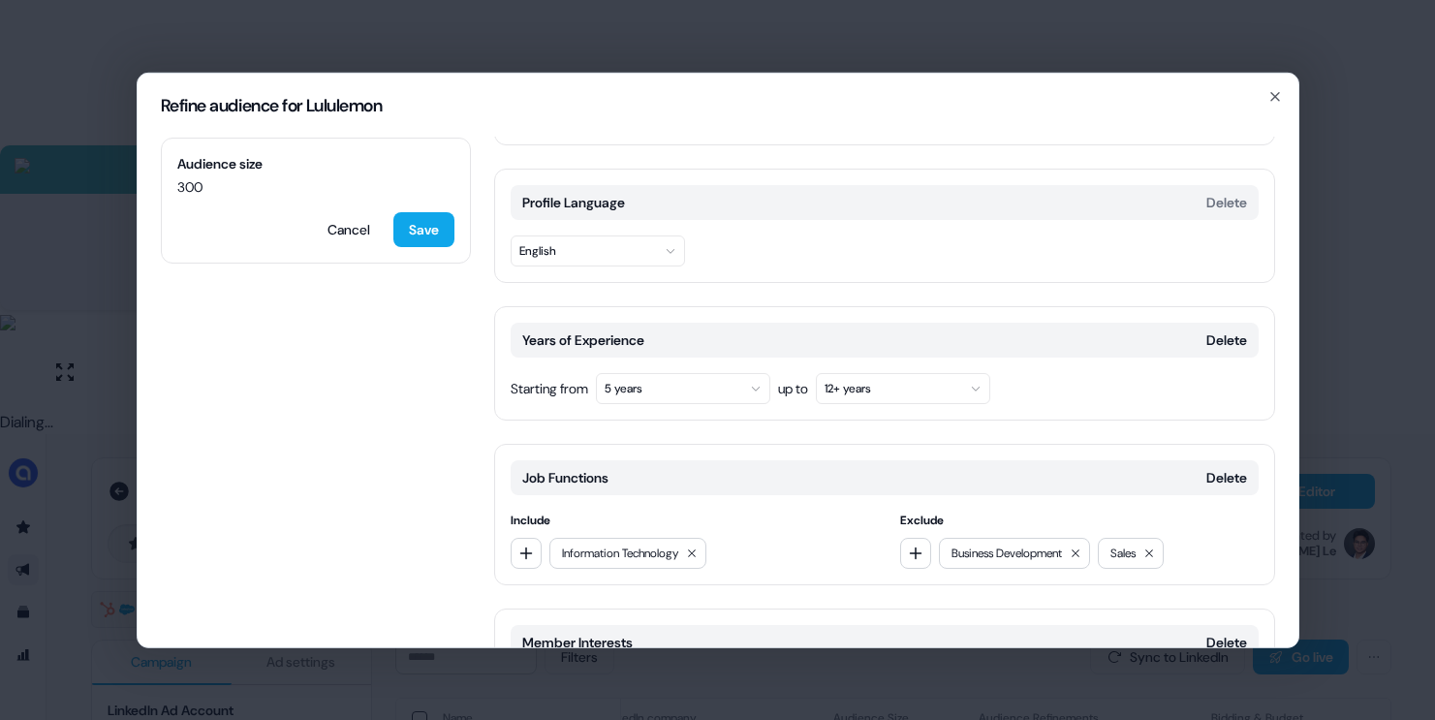
scroll to position [171, 0]
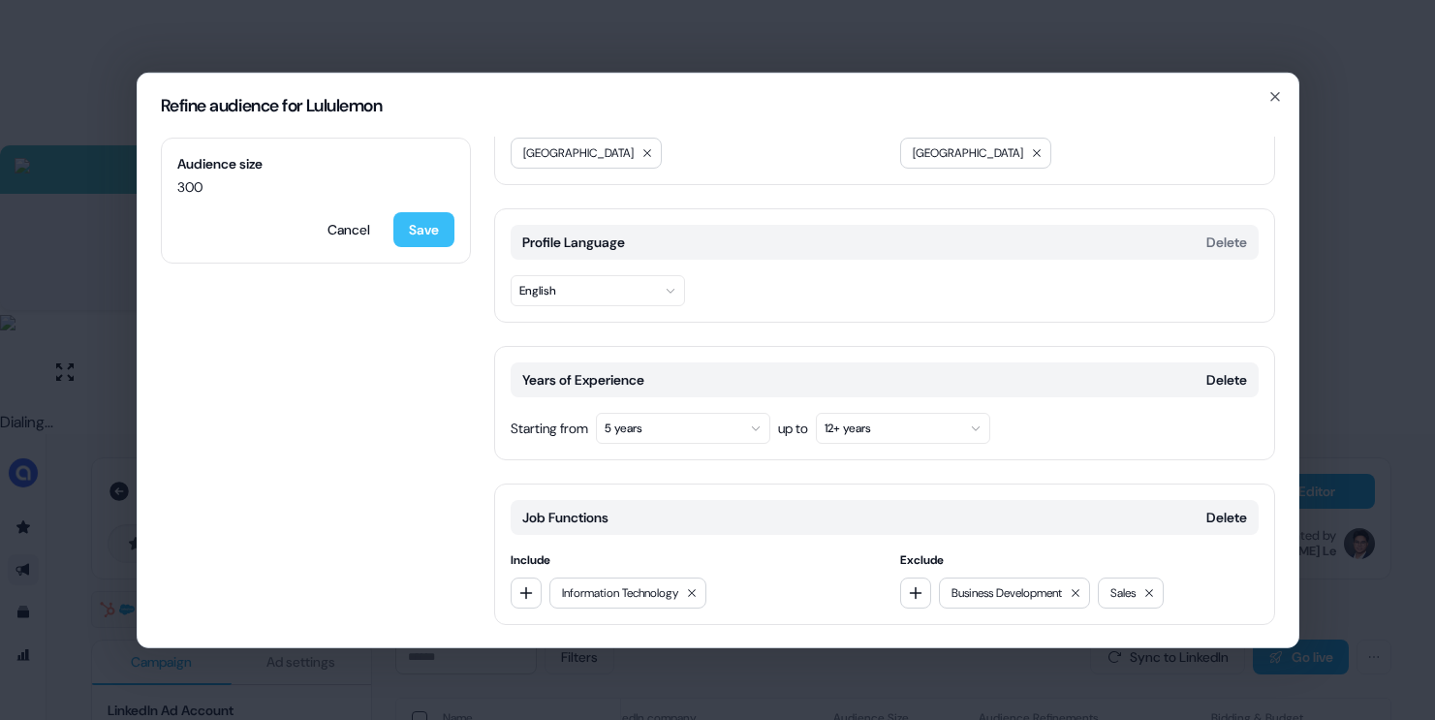
click at [438, 229] on button "Save" at bounding box center [423, 228] width 61 height 35
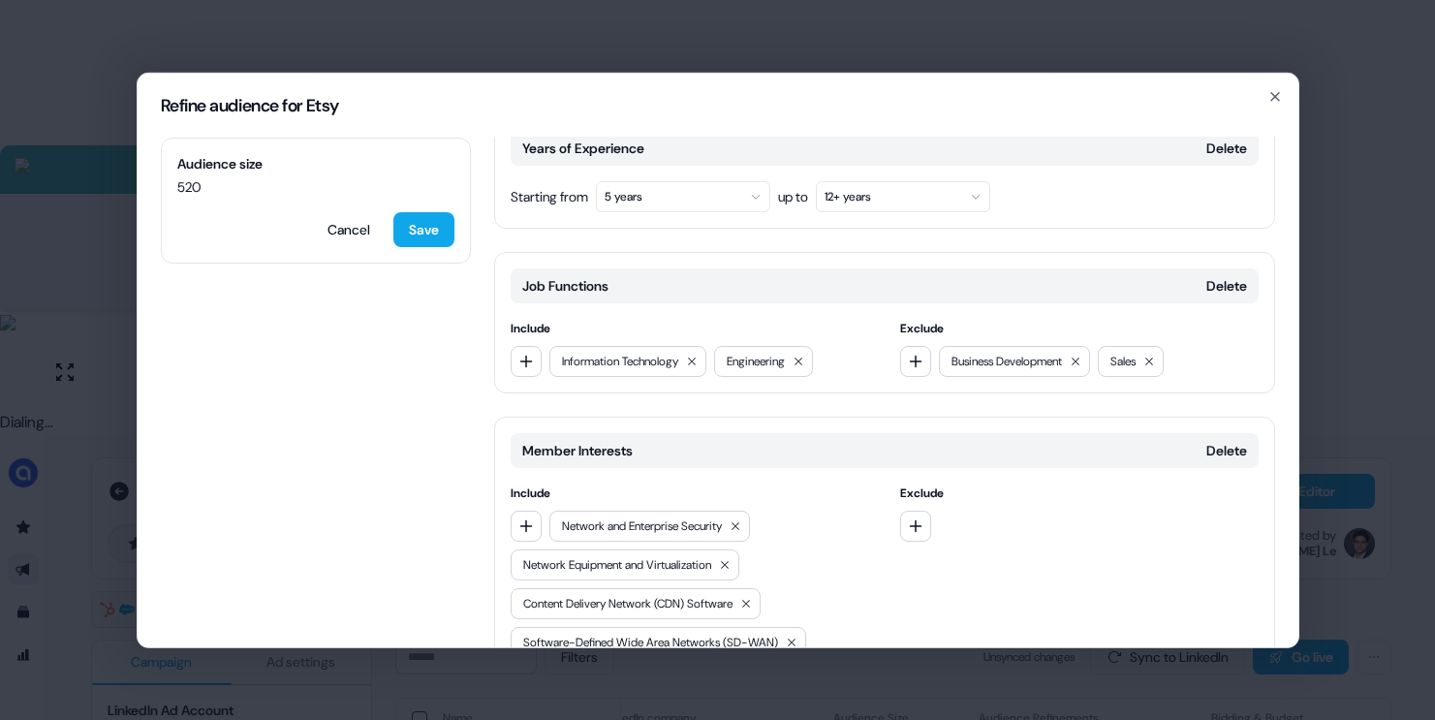
scroll to position [301, 0]
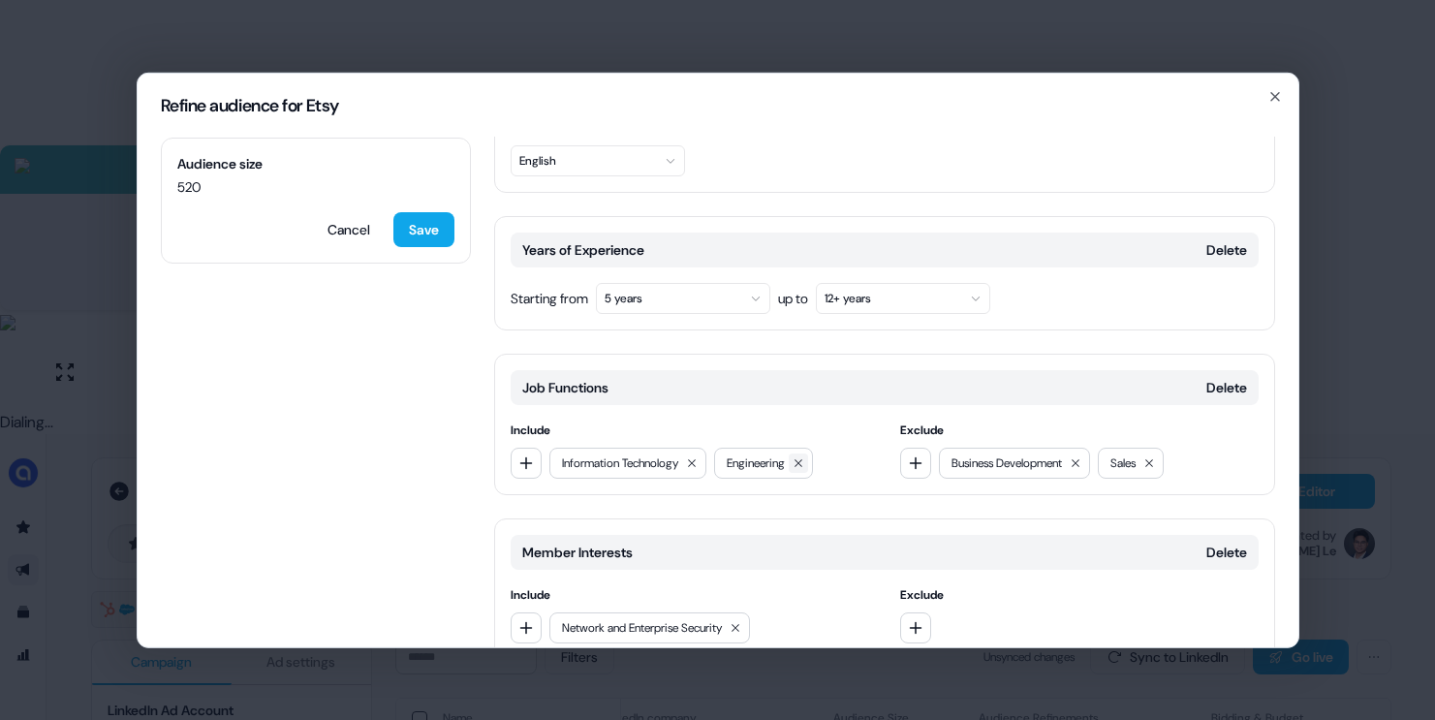
click at [804, 456] on icon at bounding box center [799, 462] width 12 height 12
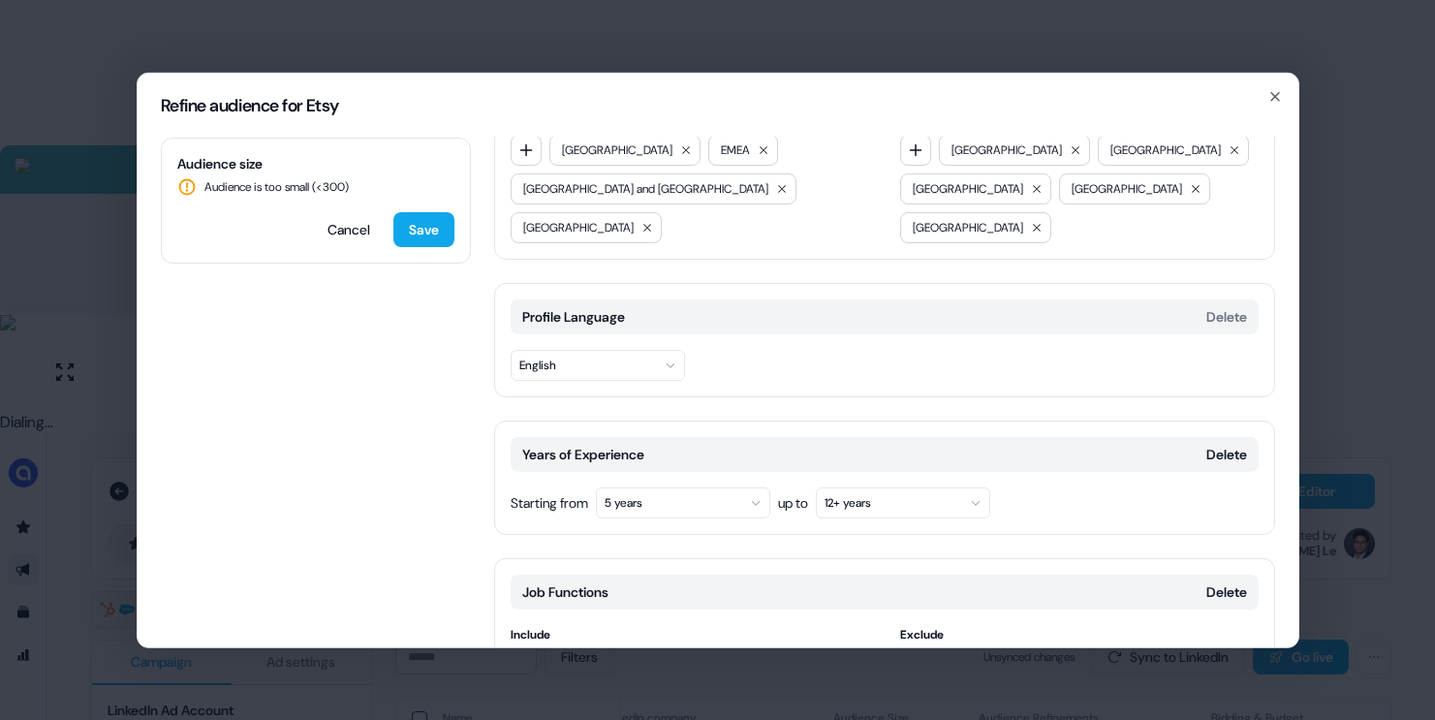
scroll to position [163, 0]
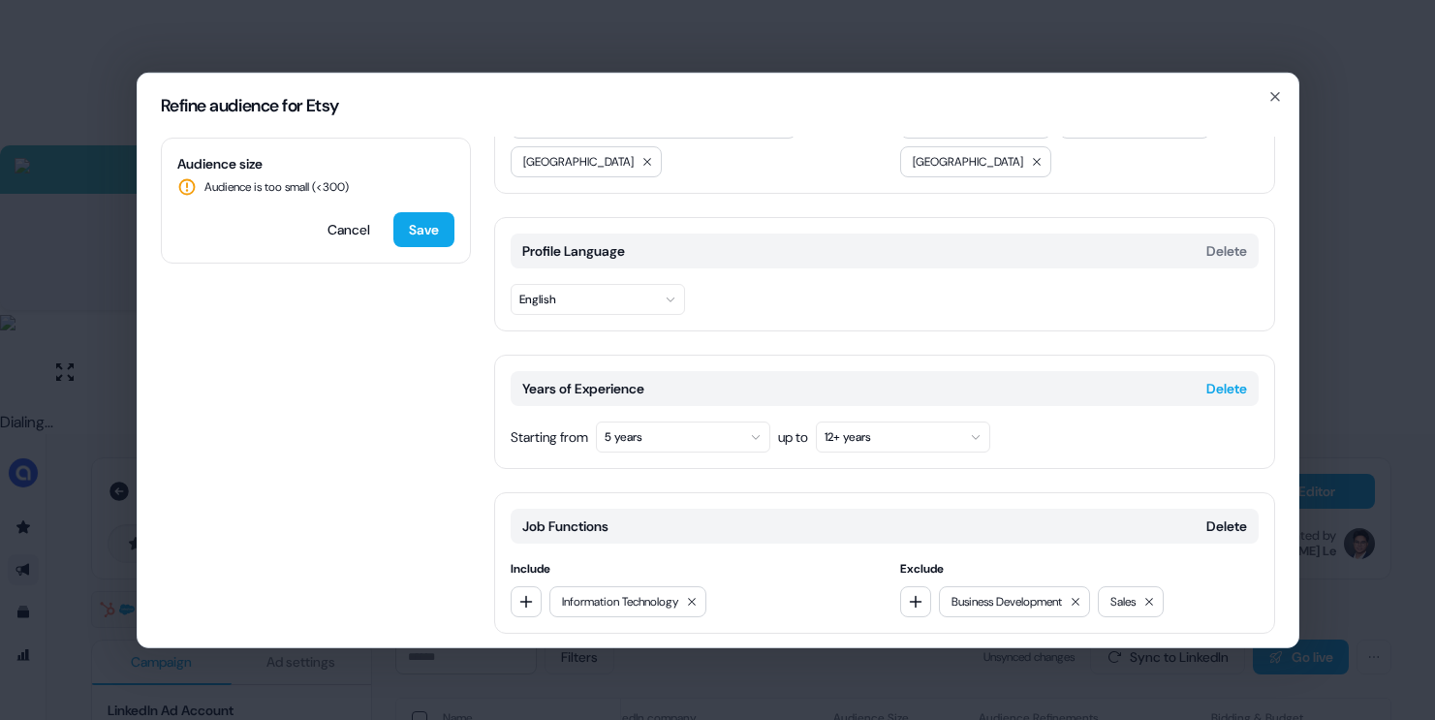
click at [1226, 378] on button "Delete" at bounding box center [1226, 387] width 41 height 19
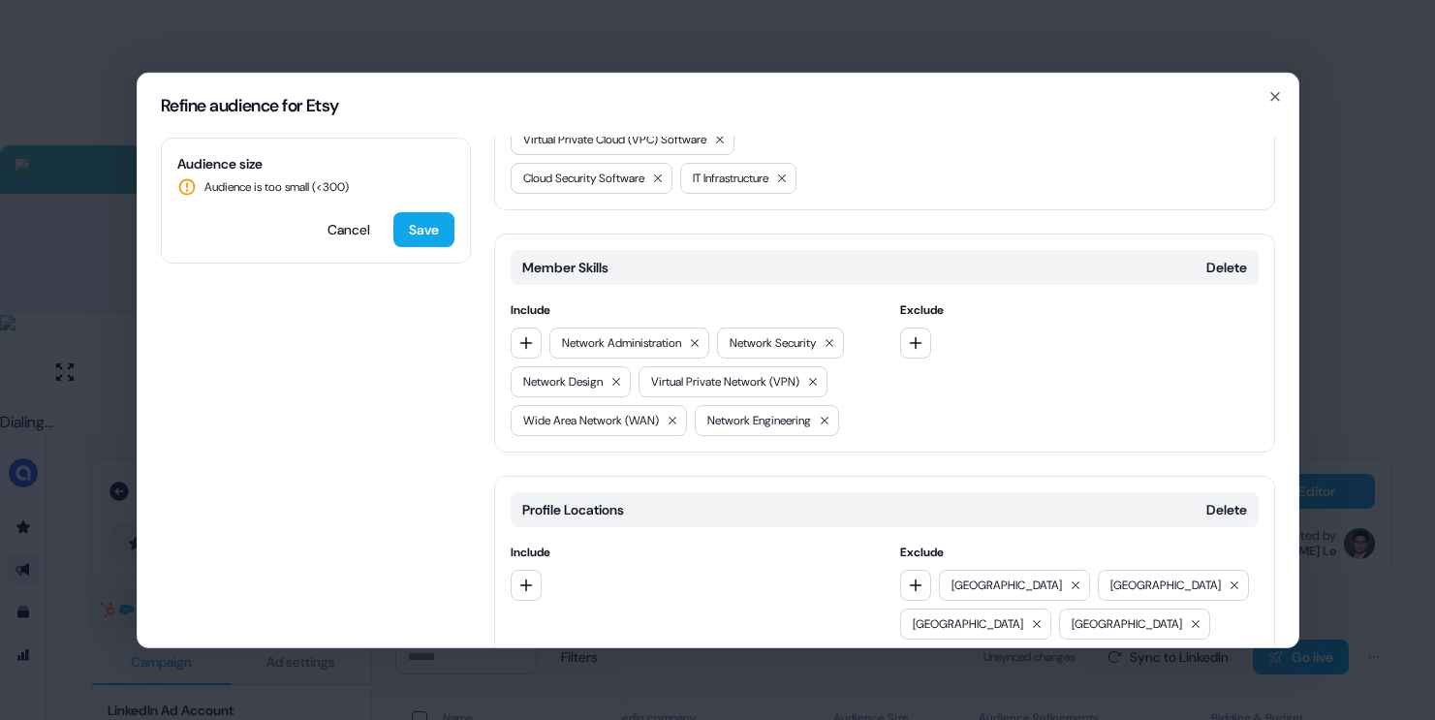
scroll to position [935, 0]
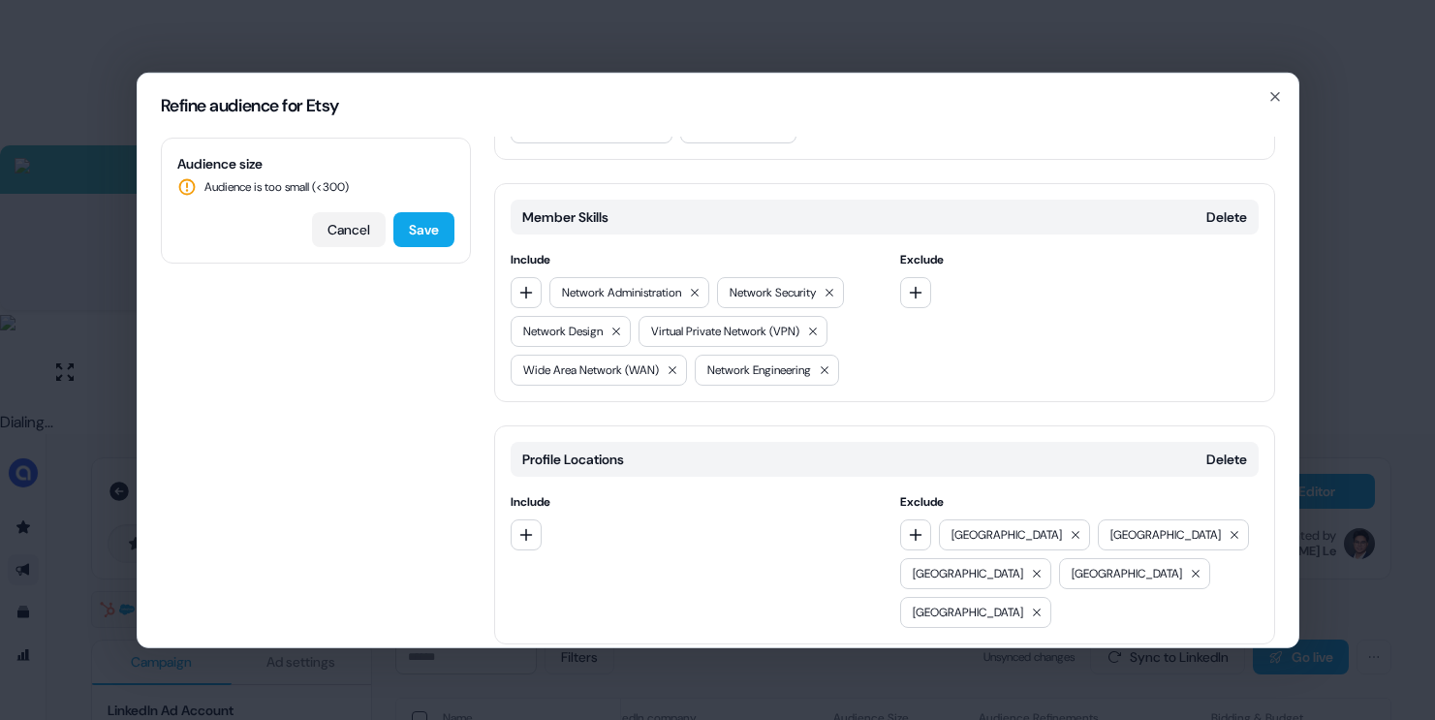
click at [347, 230] on button "Cancel" at bounding box center [349, 228] width 74 height 35
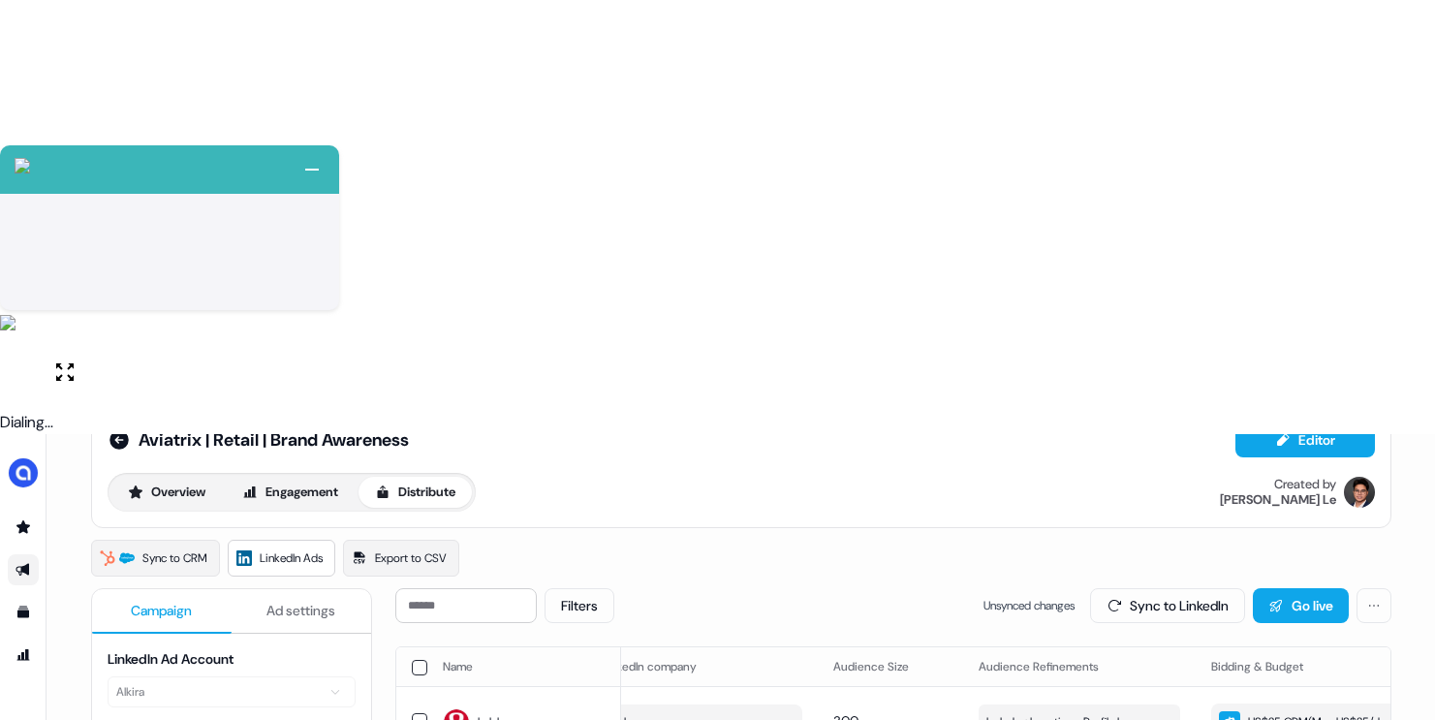
scroll to position [54, 0]
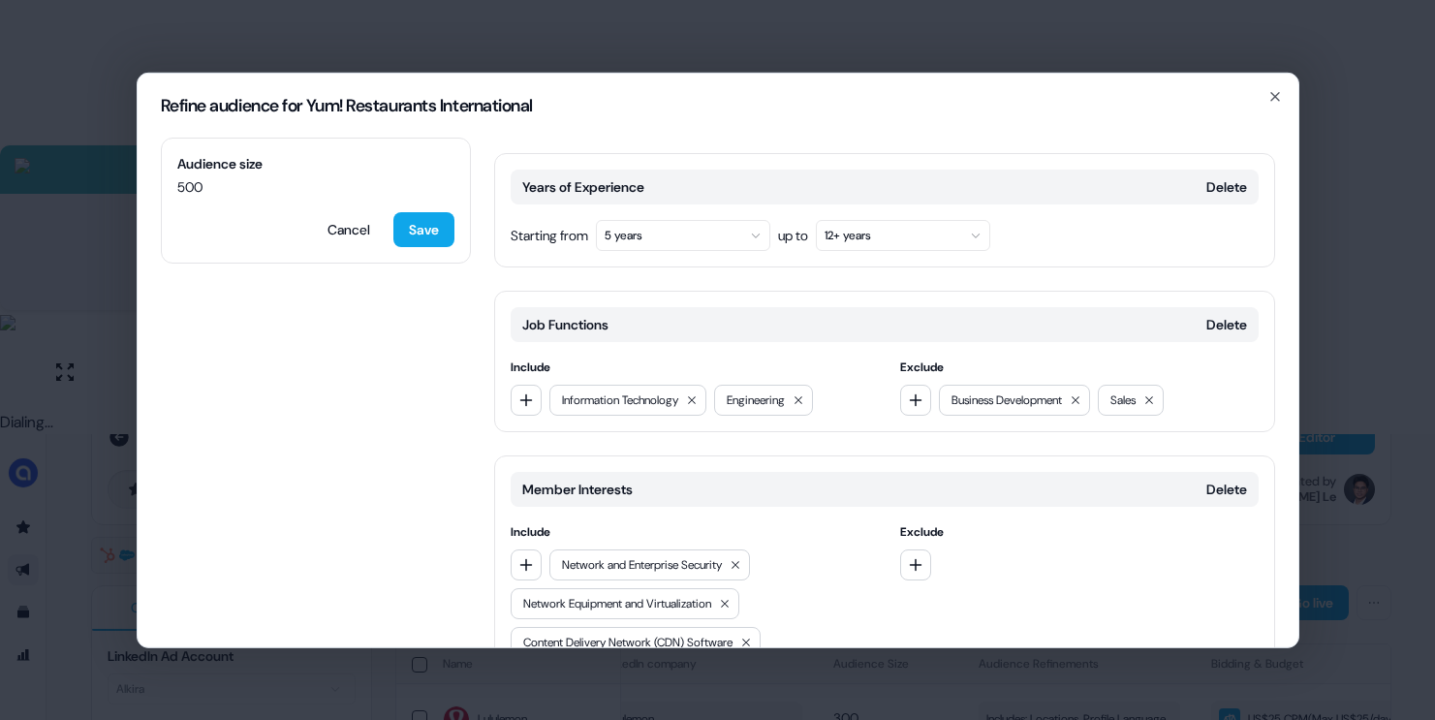
scroll to position [393, 0]
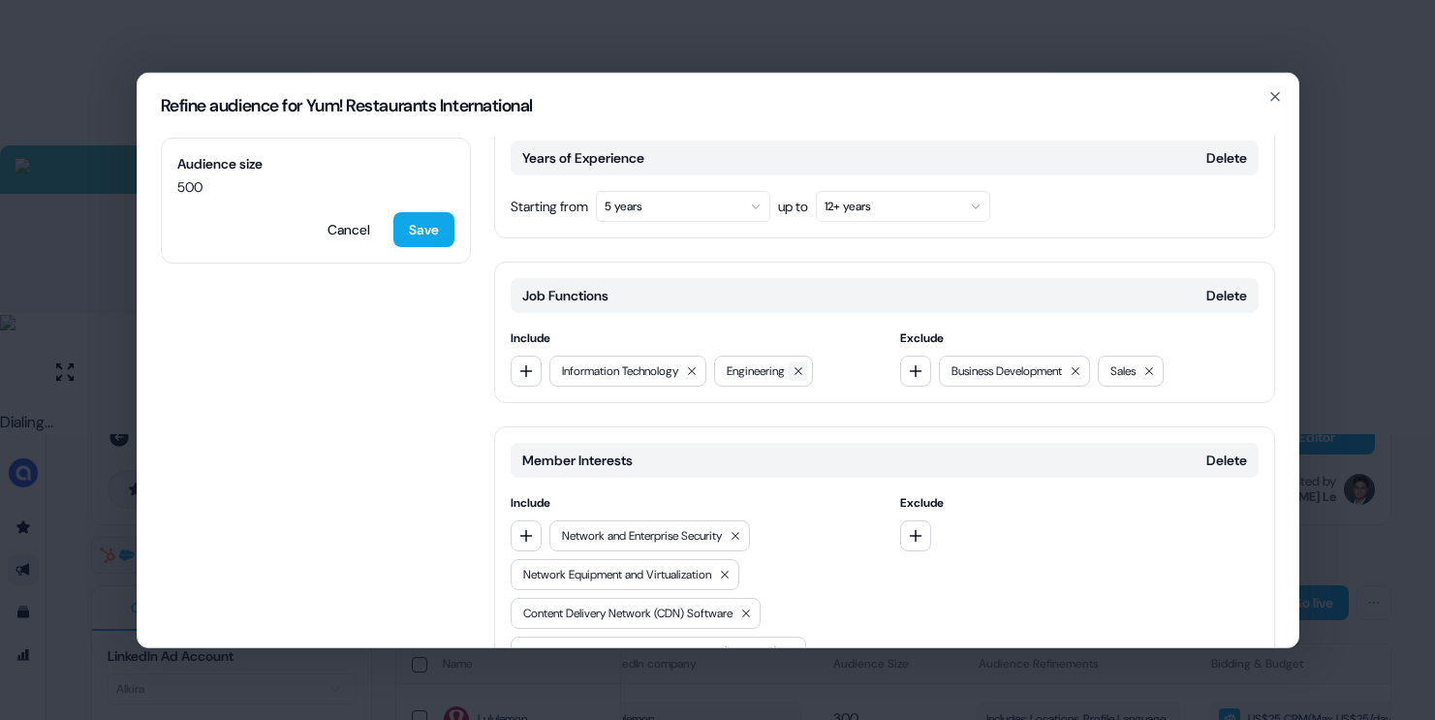
click at [804, 364] on icon at bounding box center [799, 370] width 12 height 12
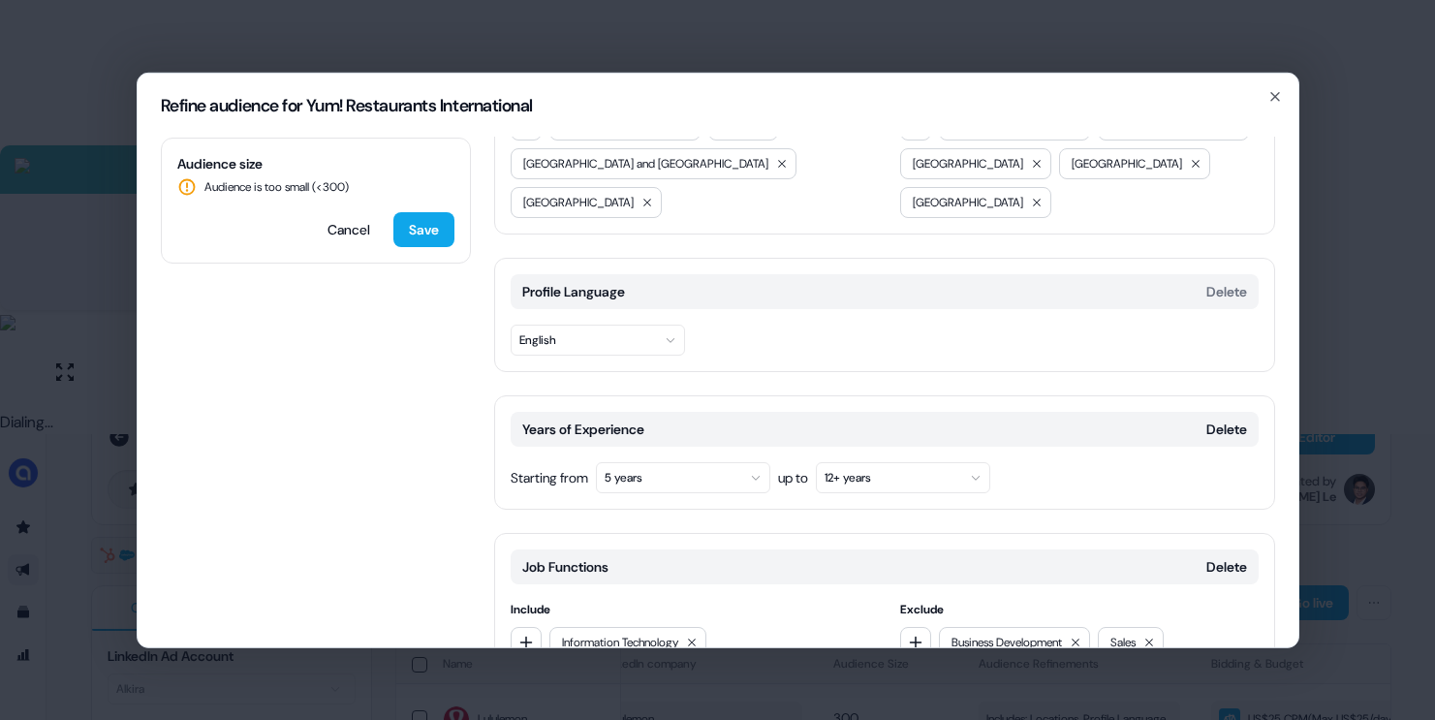
scroll to position [0, 0]
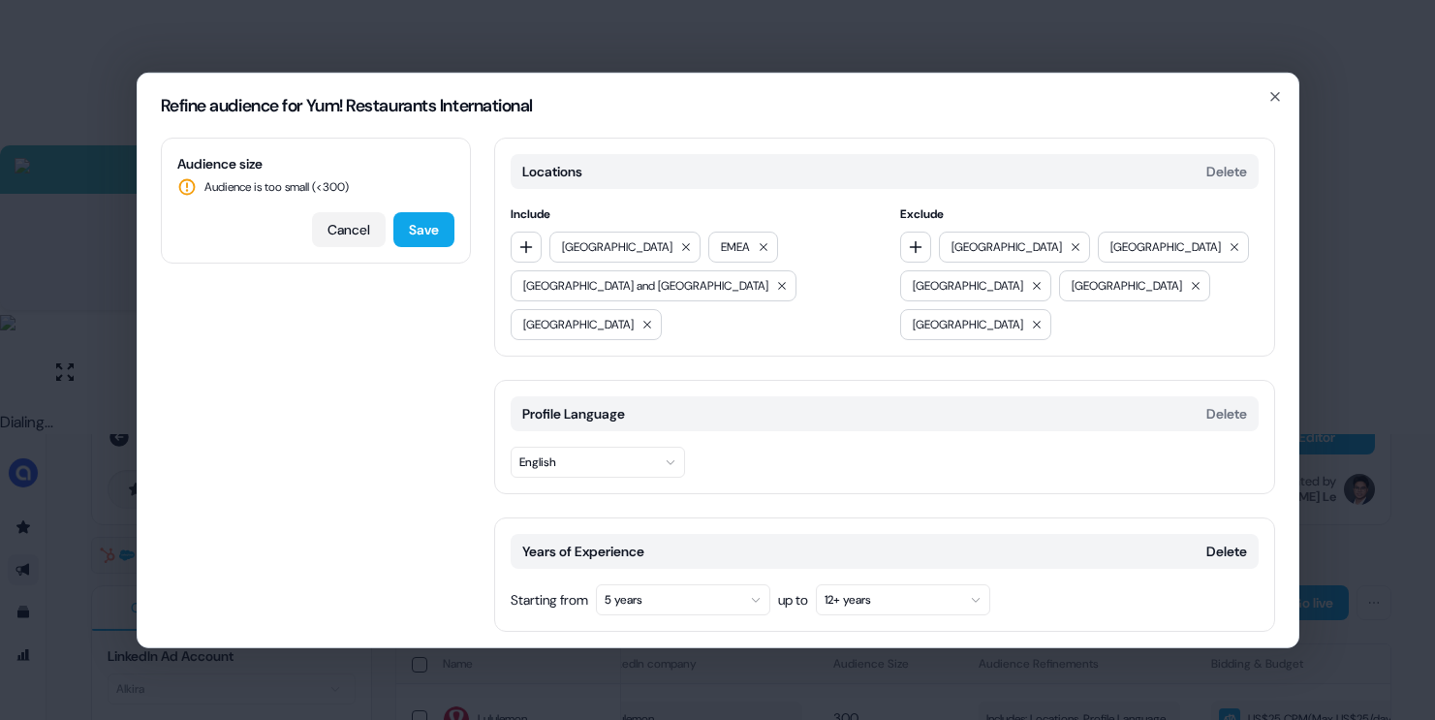
click at [328, 226] on button "Cancel" at bounding box center [349, 228] width 74 height 35
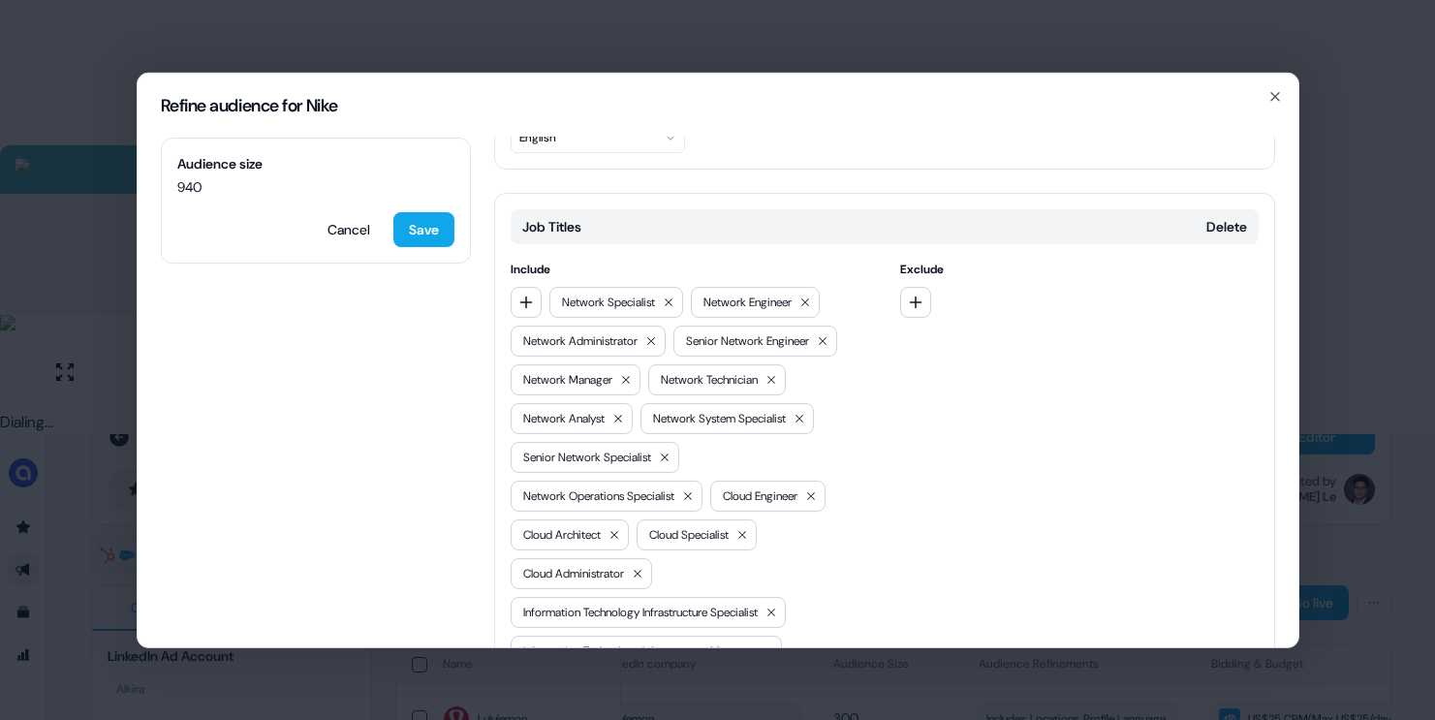
scroll to position [332, 0]
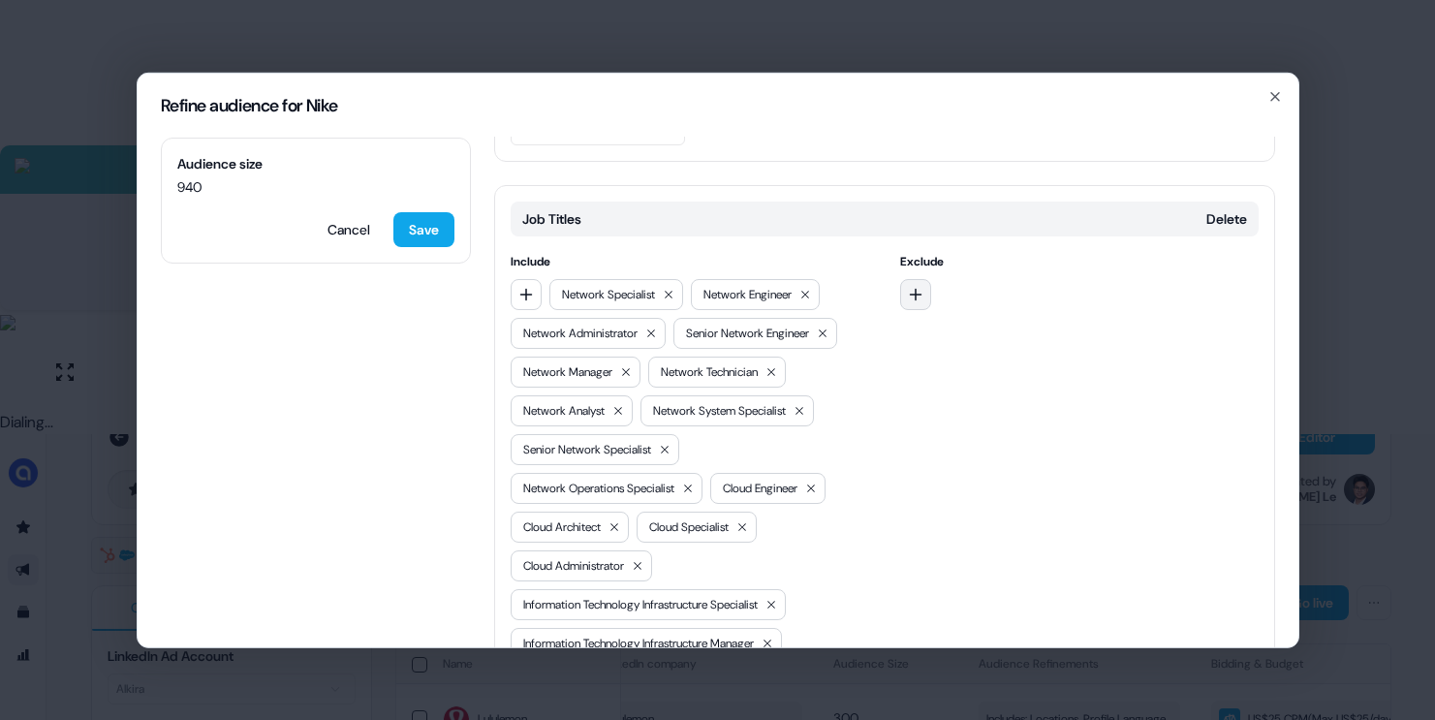
click at [912, 288] on icon "button" at bounding box center [916, 294] width 13 height 13
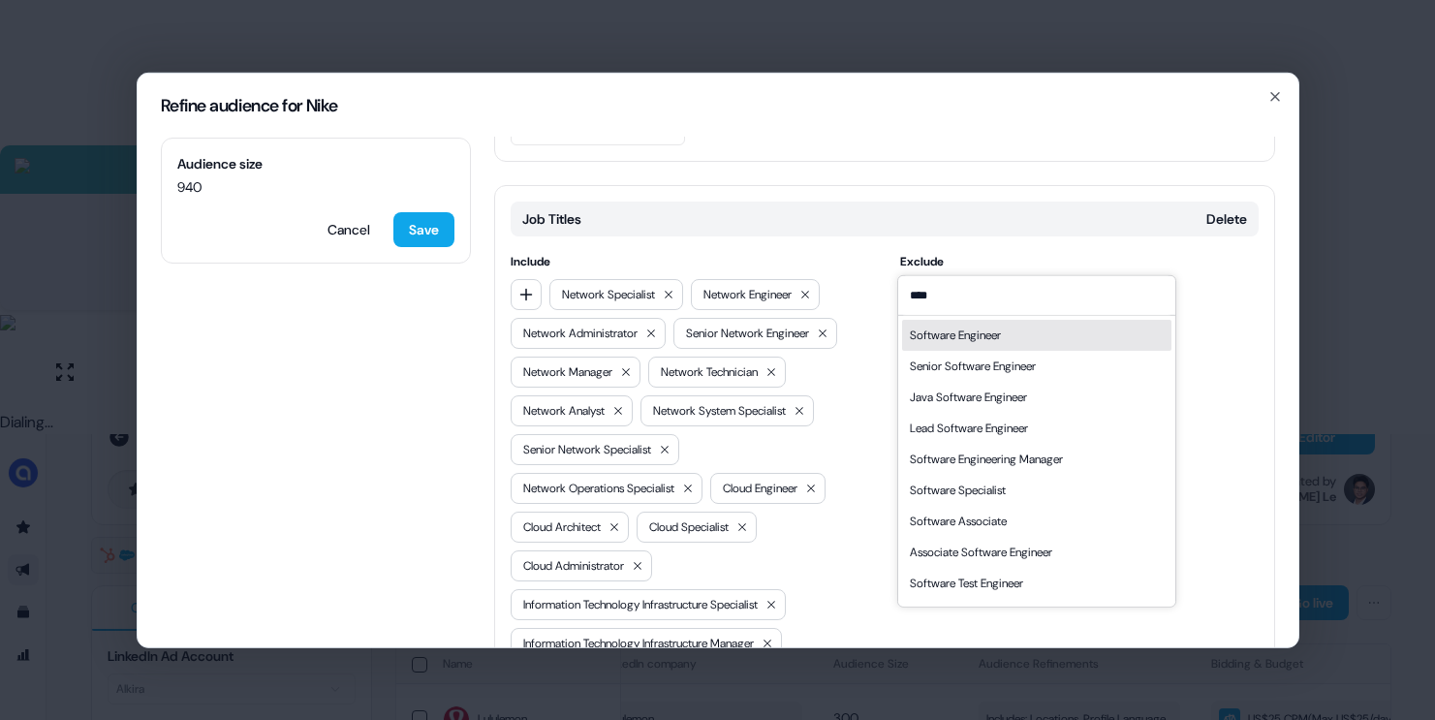
type input "****"
click at [981, 328] on div "Software Engineer" at bounding box center [955, 334] width 91 height 19
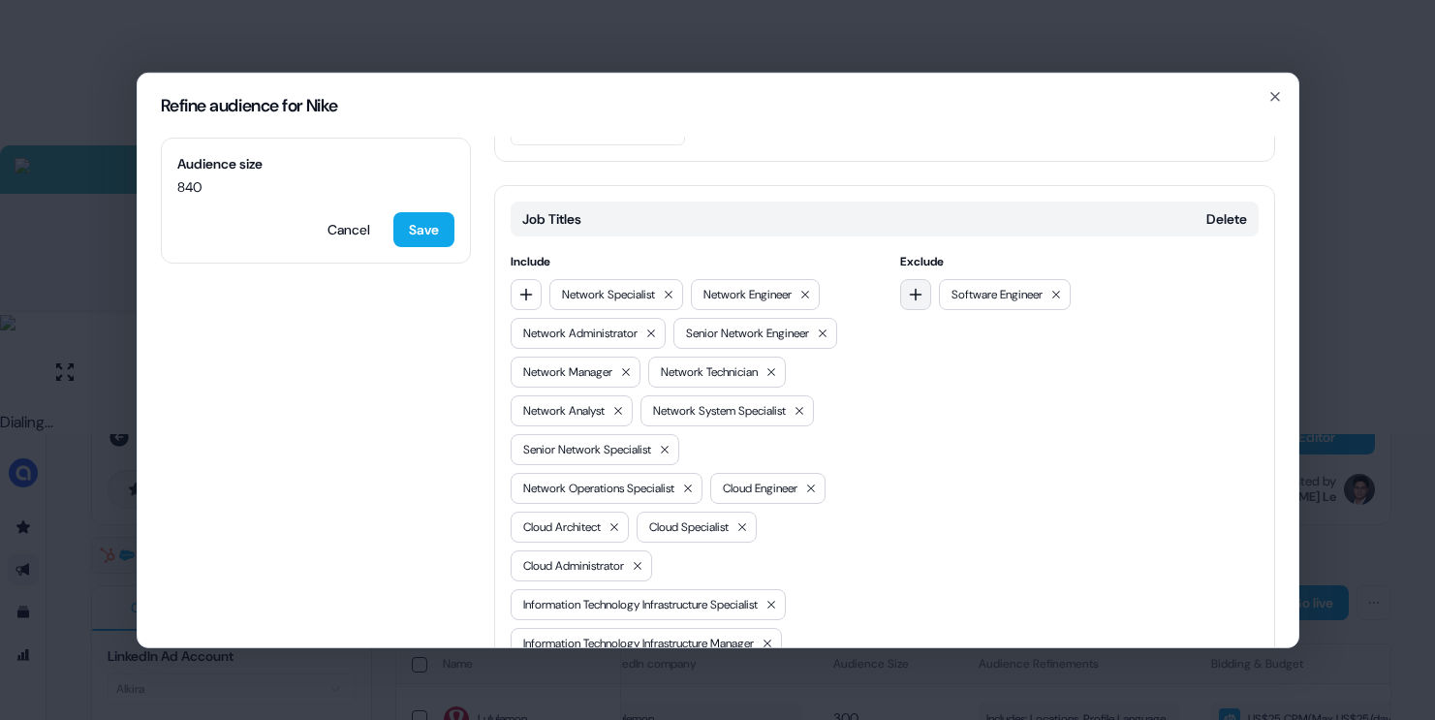
click at [912, 278] on button "button" at bounding box center [915, 293] width 31 height 31
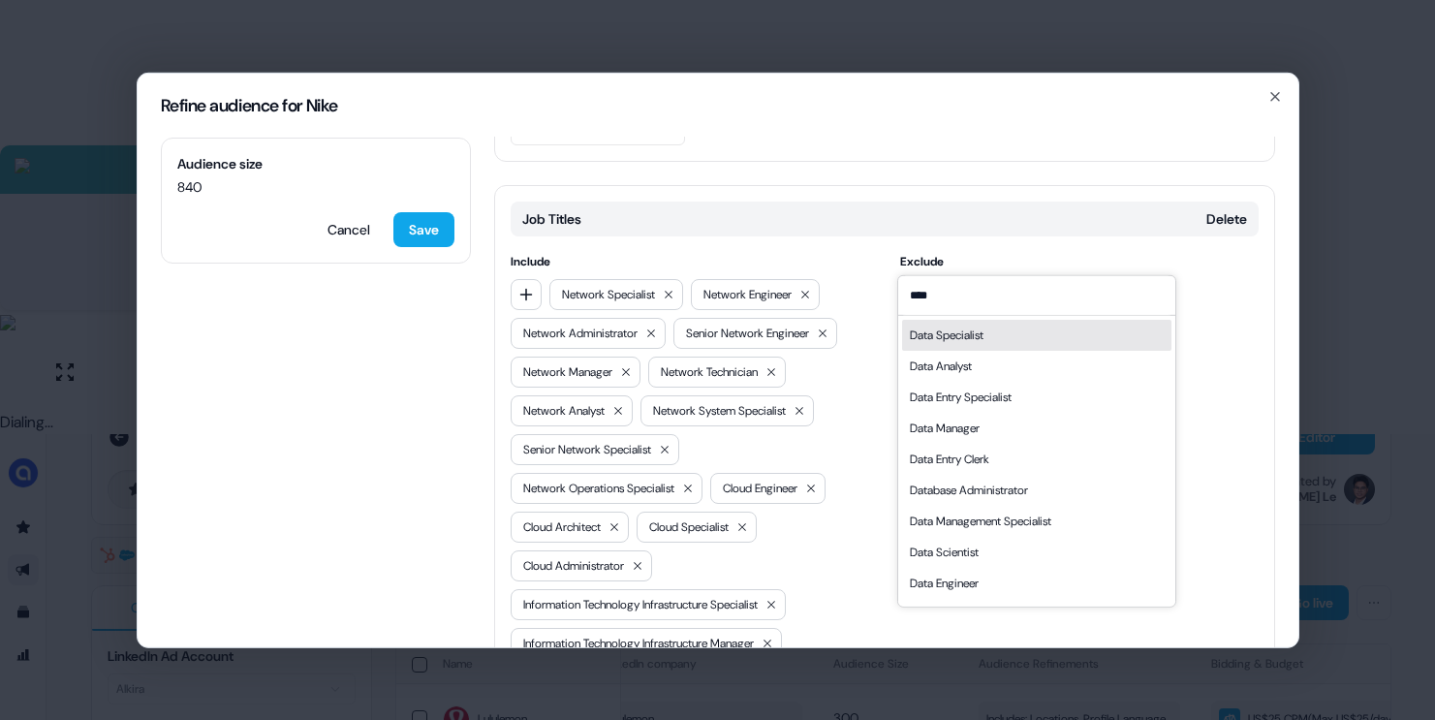
type input "****"
click at [983, 332] on div "Data Specialist" at bounding box center [947, 334] width 74 height 19
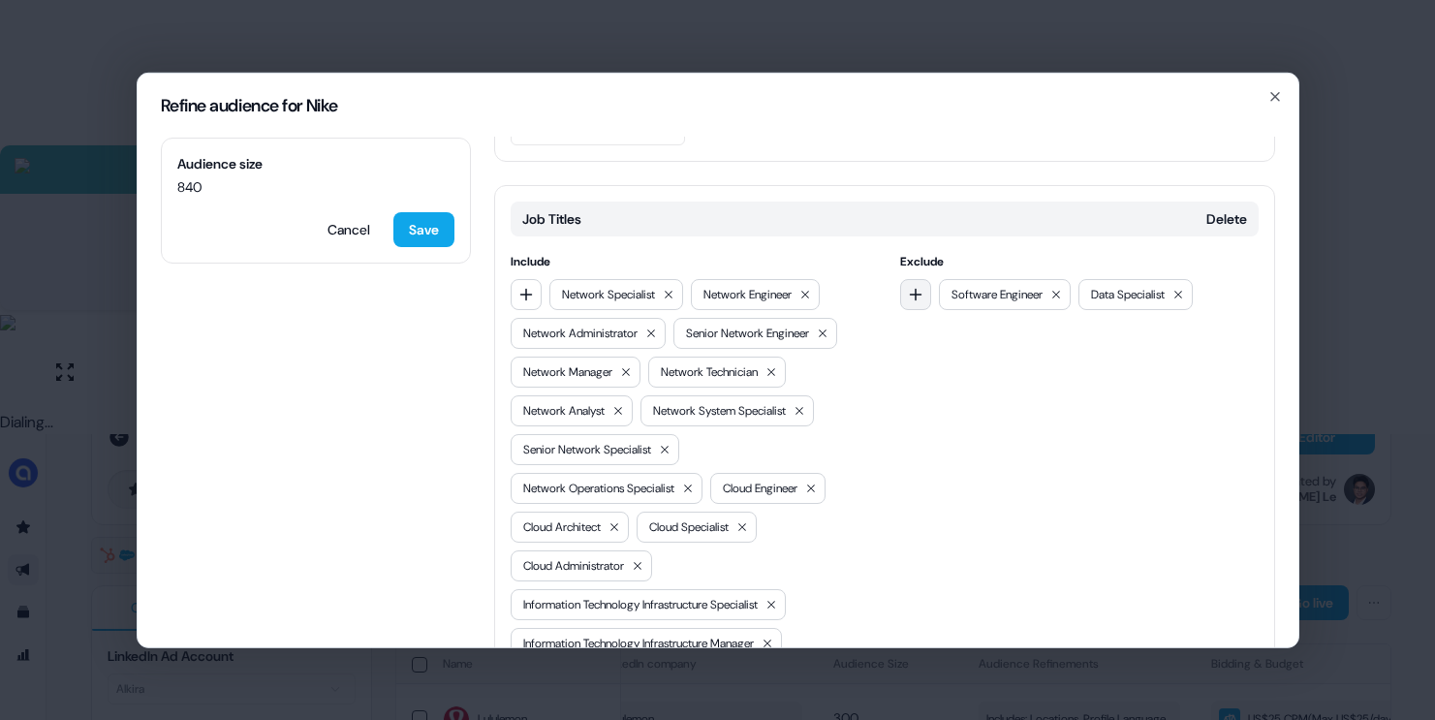
click at [912, 278] on button "button" at bounding box center [915, 293] width 31 height 31
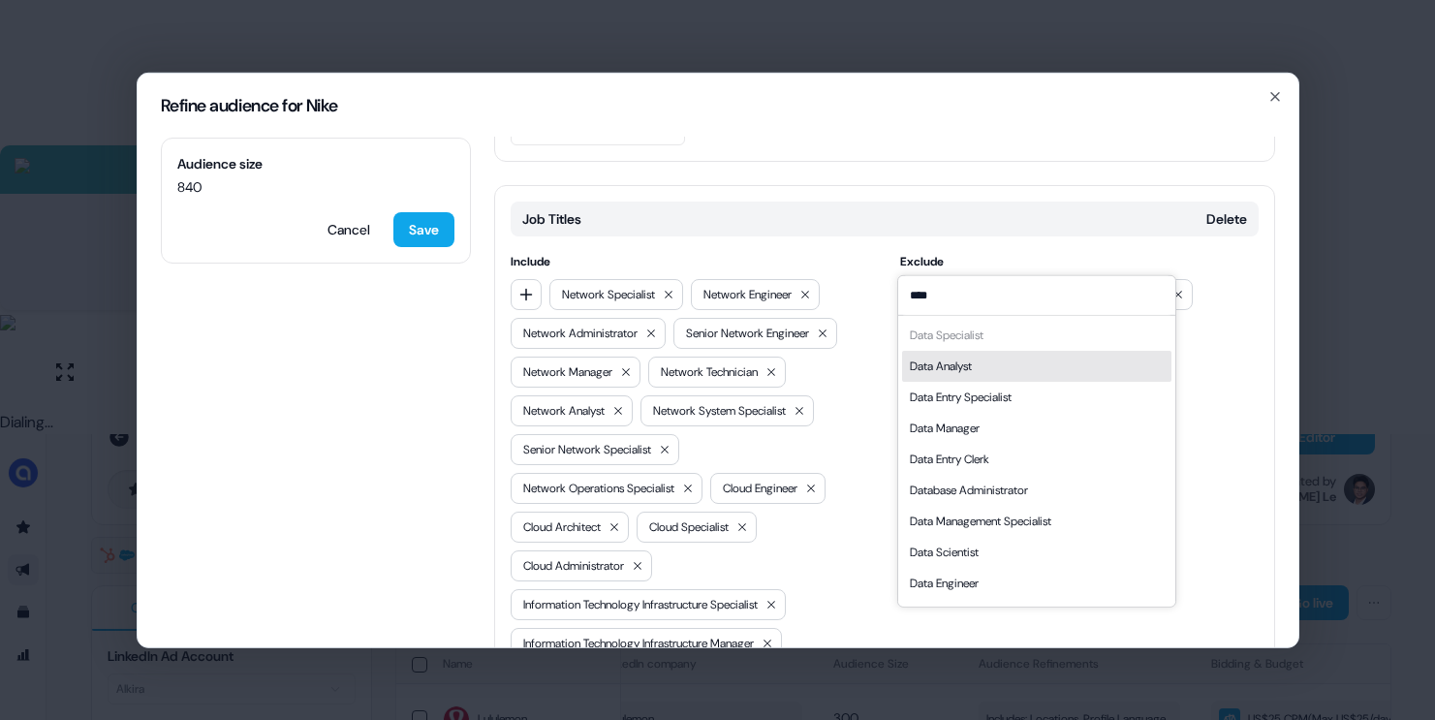
type input "****"
click at [992, 375] on div "Data Analyst" at bounding box center [1036, 365] width 269 height 31
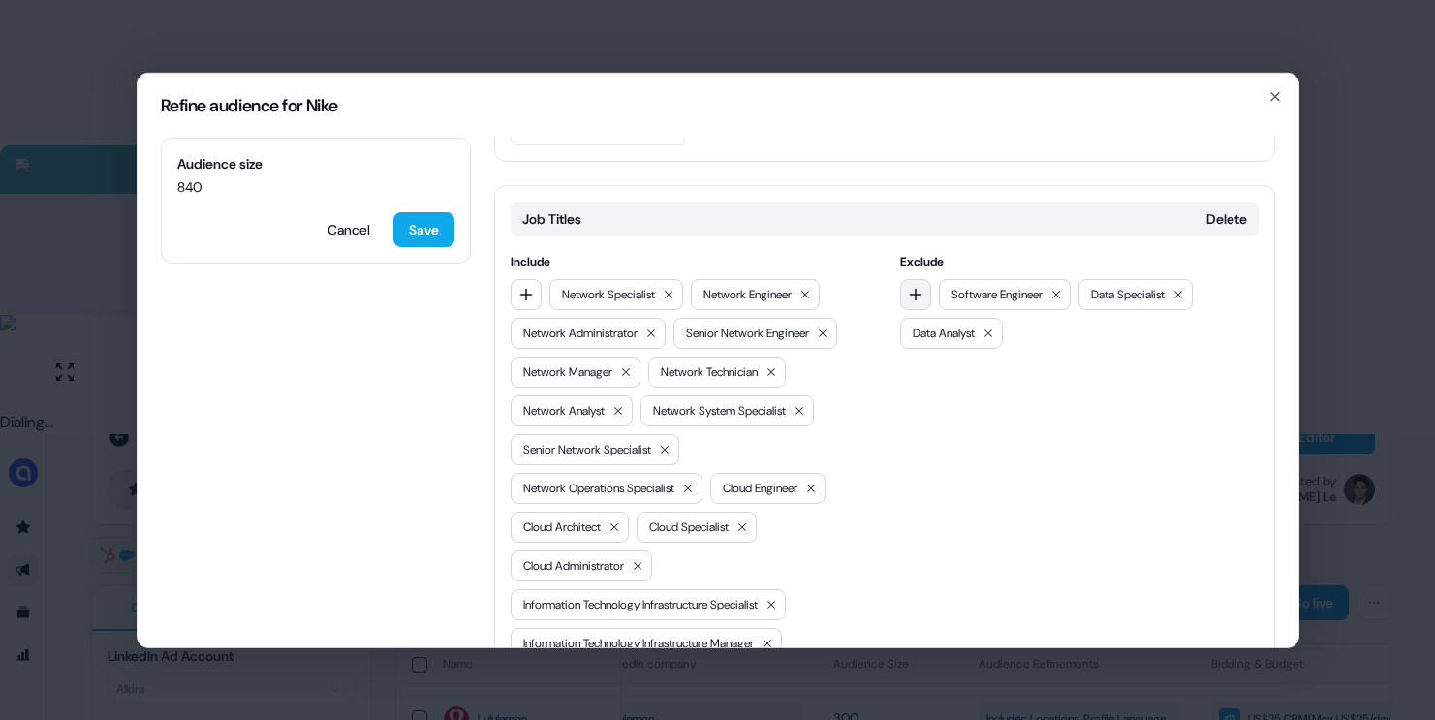
click at [911, 286] on icon "button" at bounding box center [916, 294] width 16 height 16
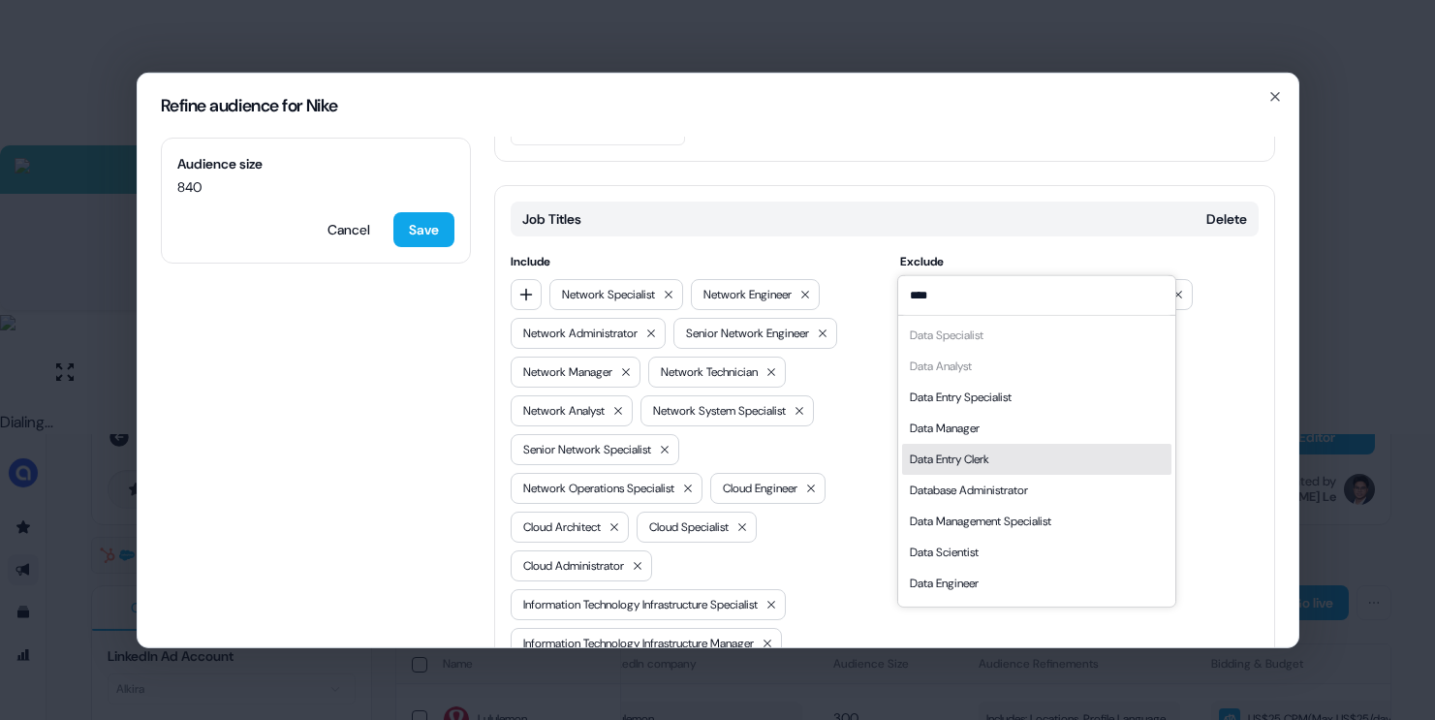
scroll to position [27, 0]
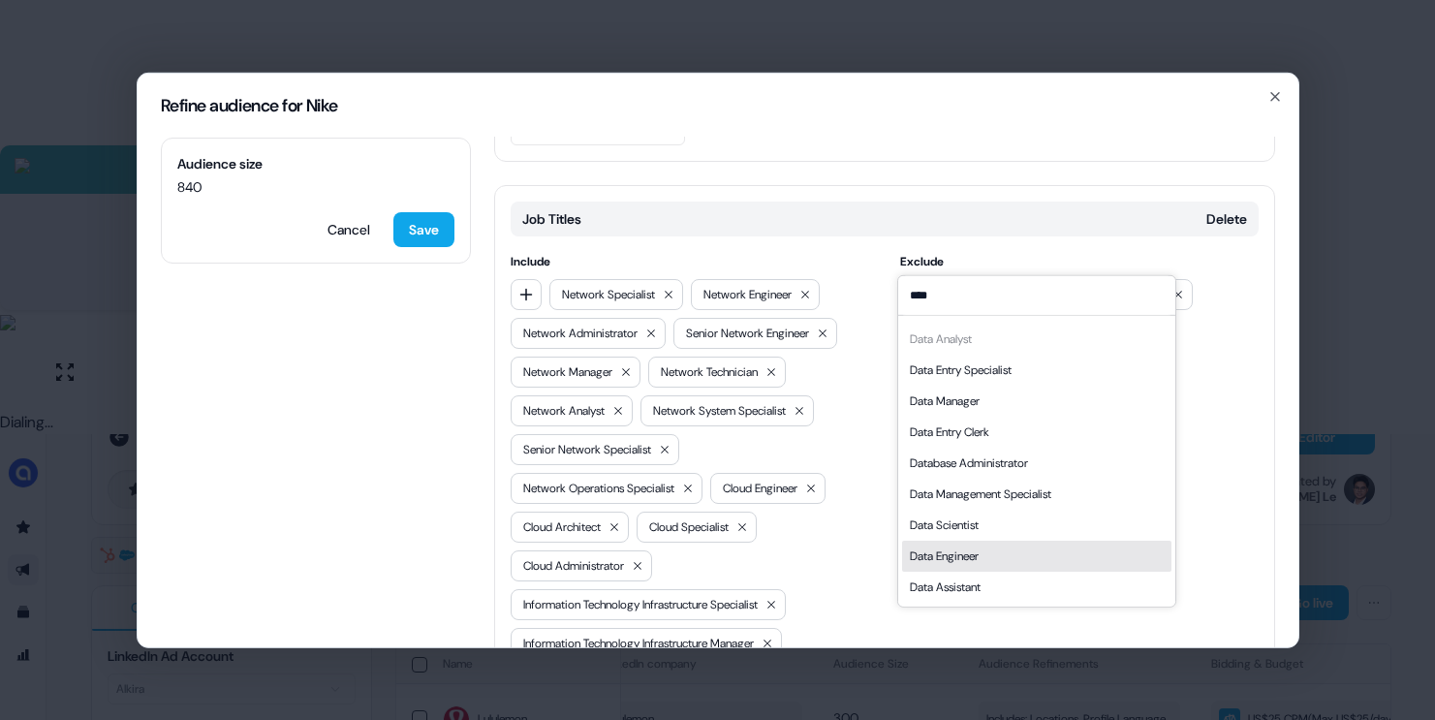
type input "****"
click at [979, 547] on div "Data Engineer" at bounding box center [944, 554] width 69 height 19
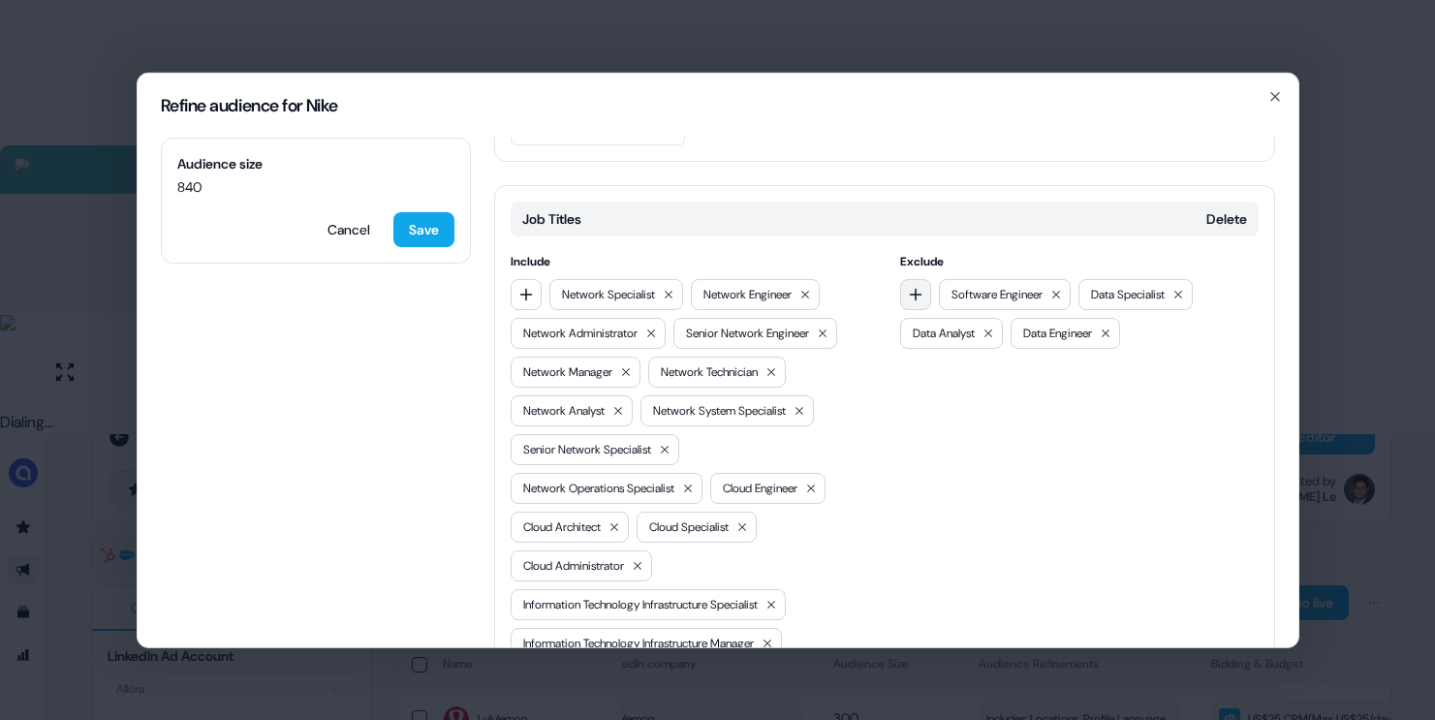
click at [908, 286] on icon "button" at bounding box center [916, 294] width 16 height 16
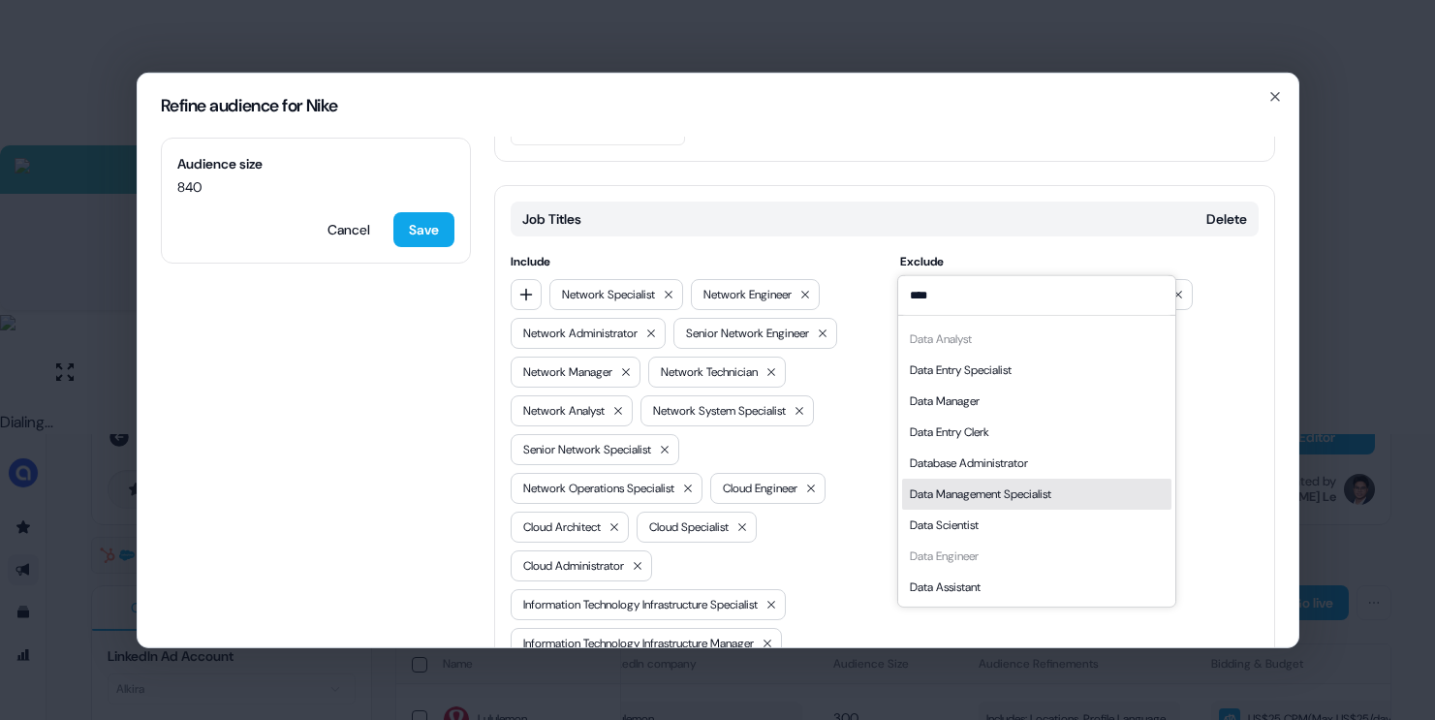
type input "****"
click at [968, 514] on div "Data Scientist" at bounding box center [1036, 524] width 269 height 31
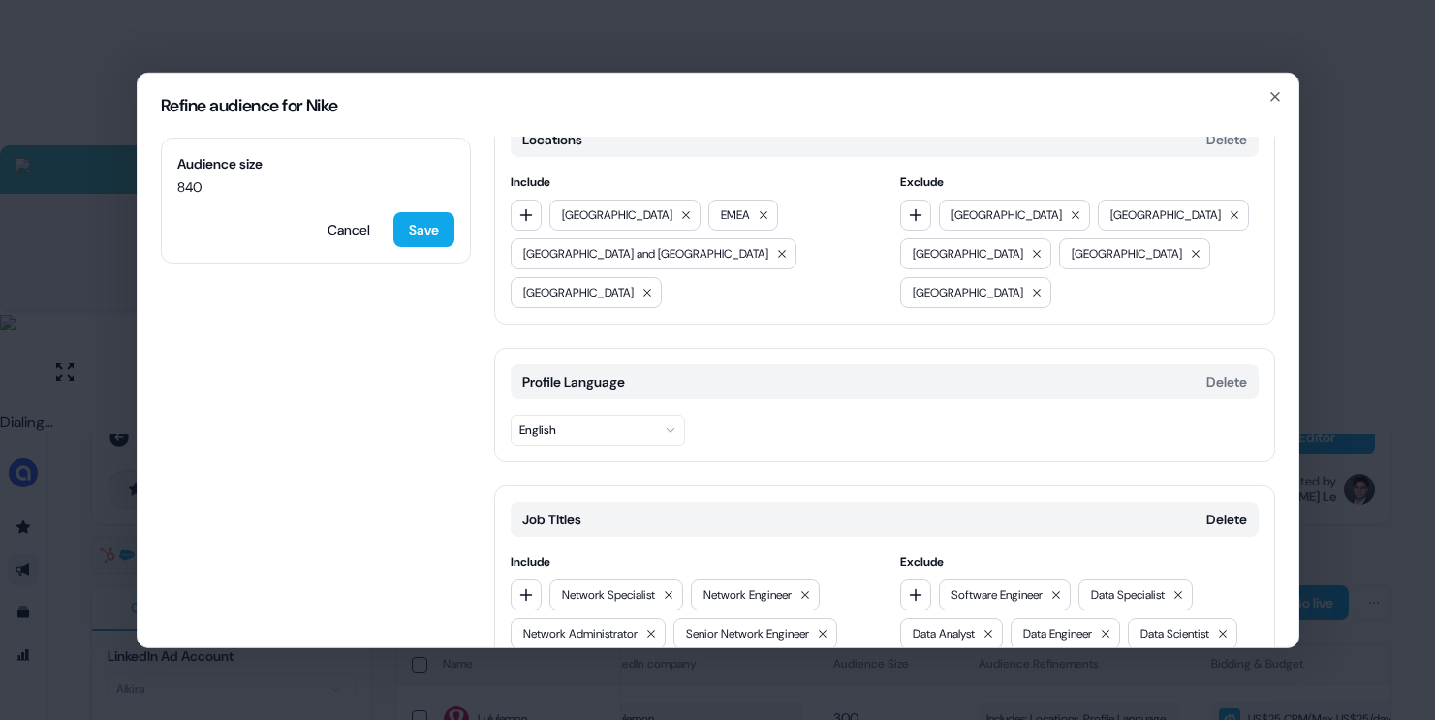
scroll to position [0, 0]
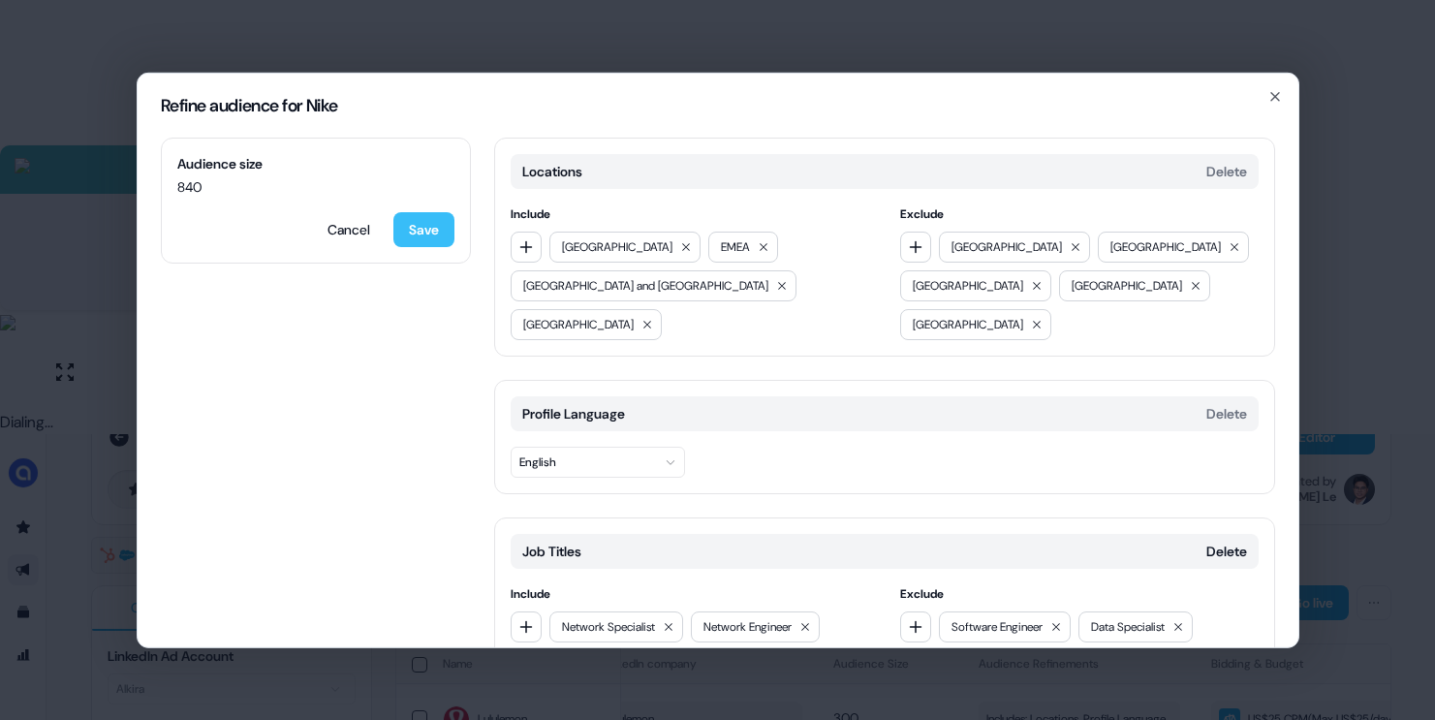
click at [444, 232] on button "Save" at bounding box center [423, 228] width 61 height 35
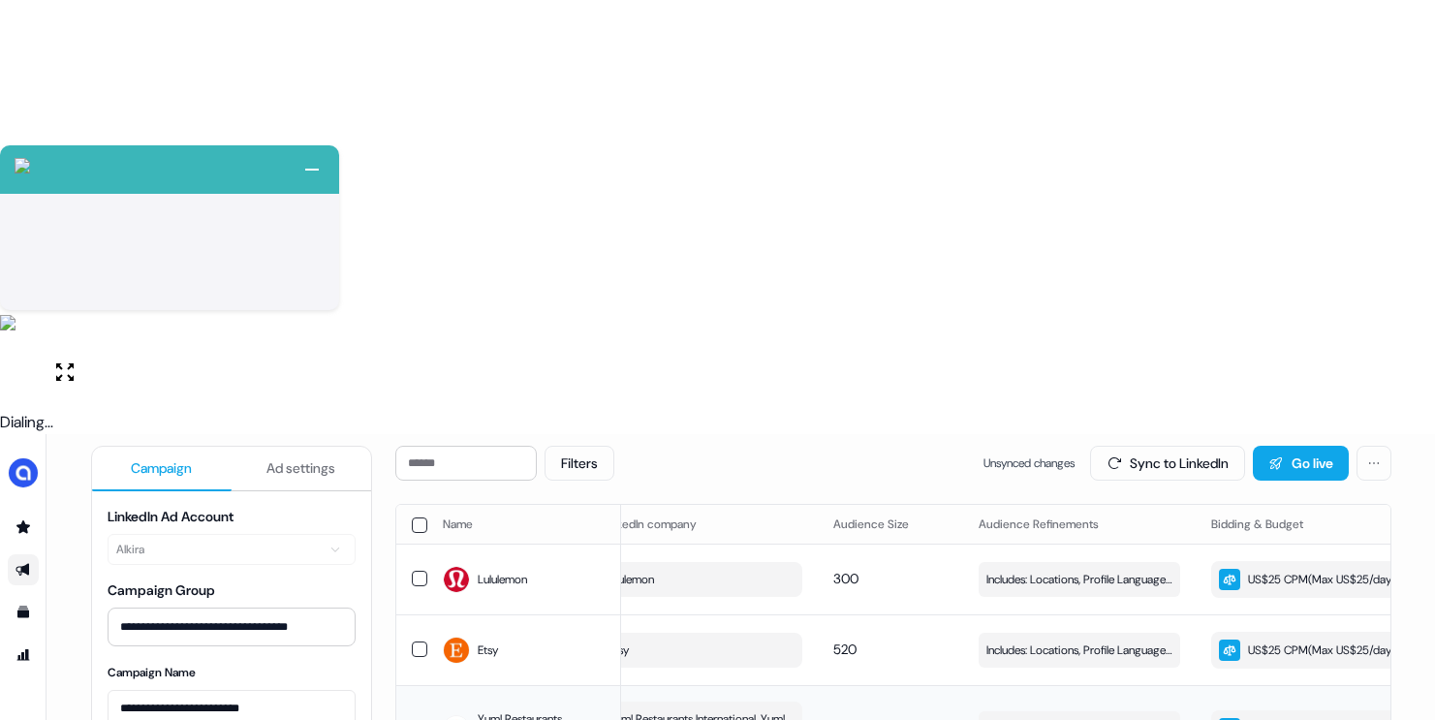
scroll to position [244, 0]
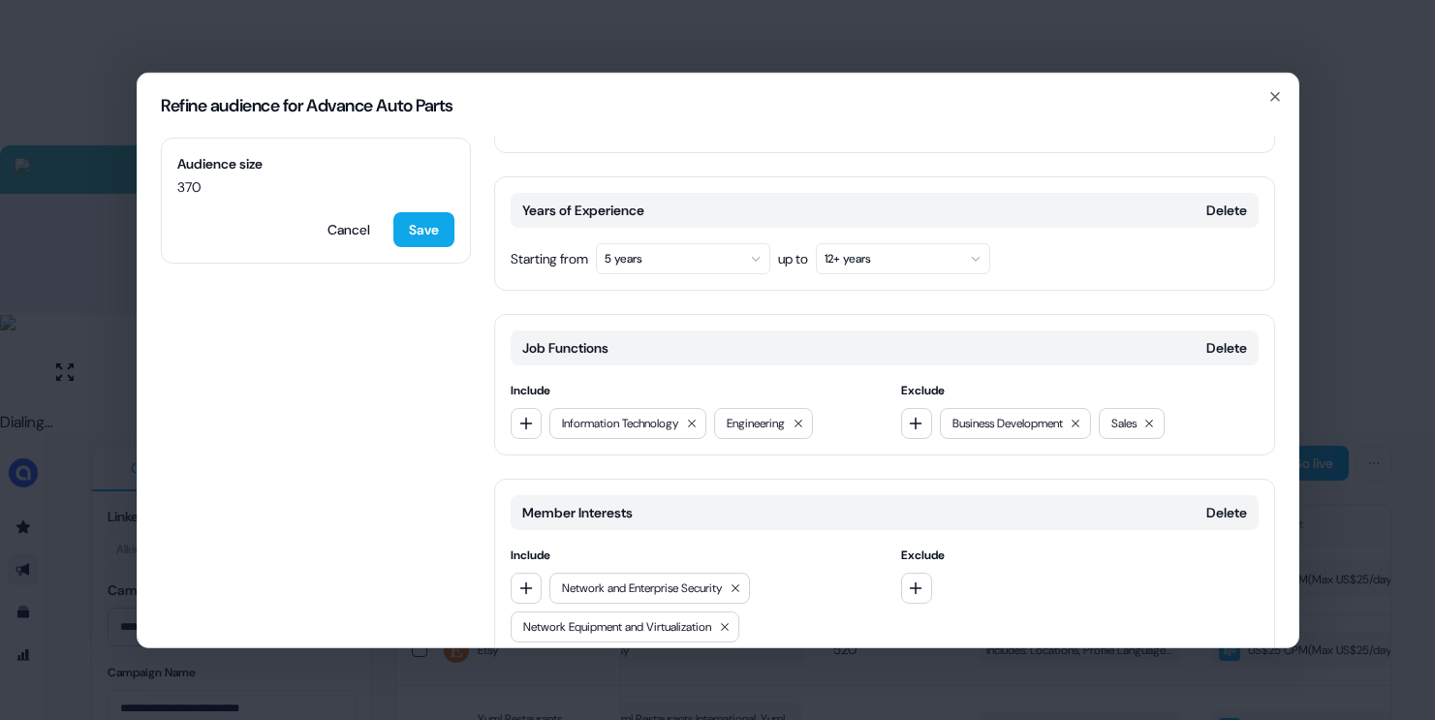
scroll to position [350, 0]
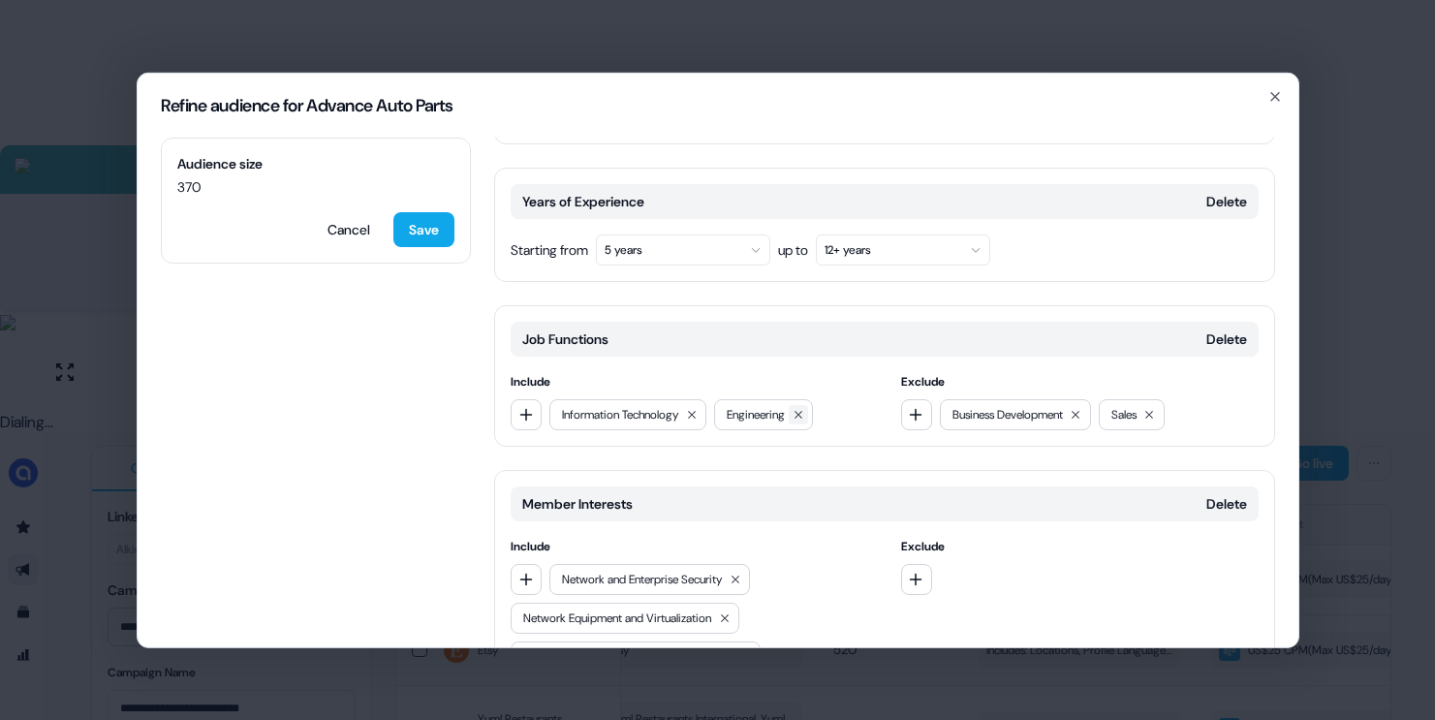
click at [804, 408] on icon at bounding box center [799, 414] width 12 height 12
click at [330, 233] on button "Cancel" at bounding box center [349, 228] width 74 height 35
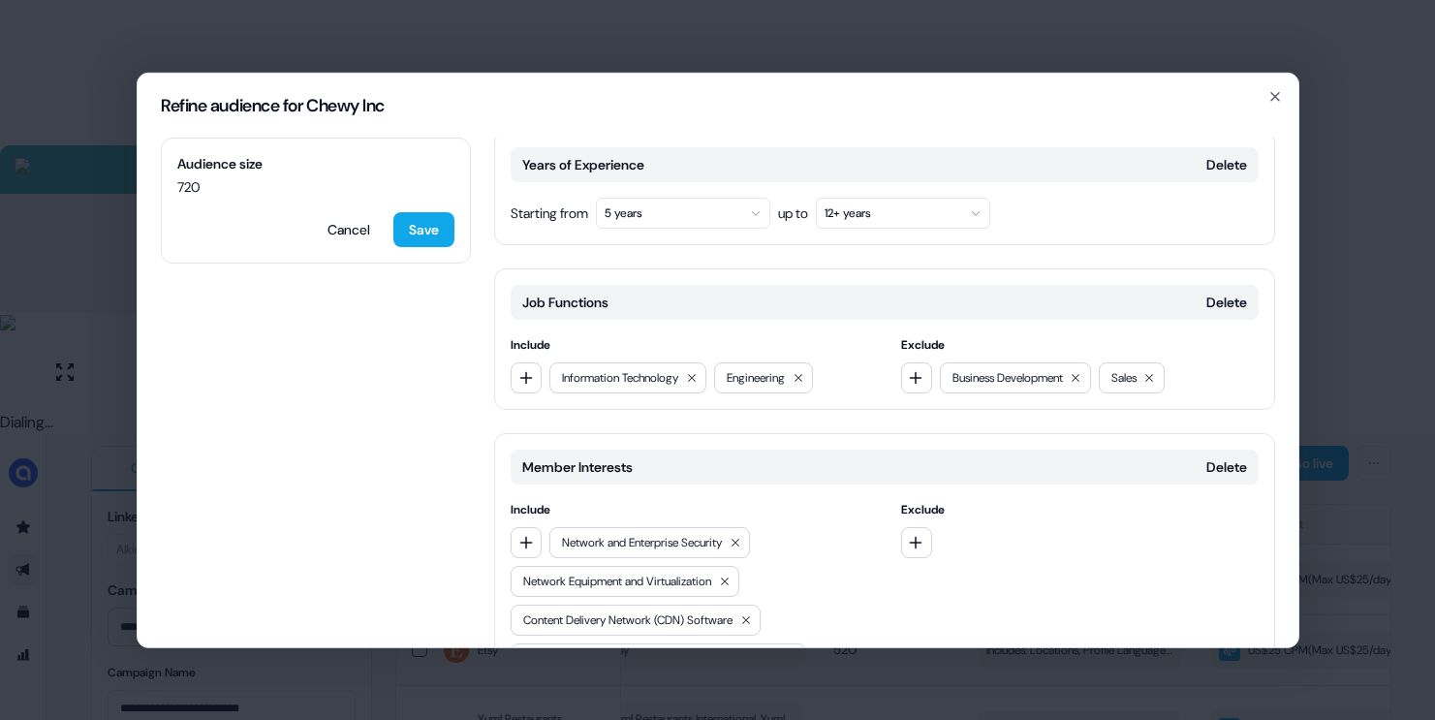
scroll to position [429, 0]
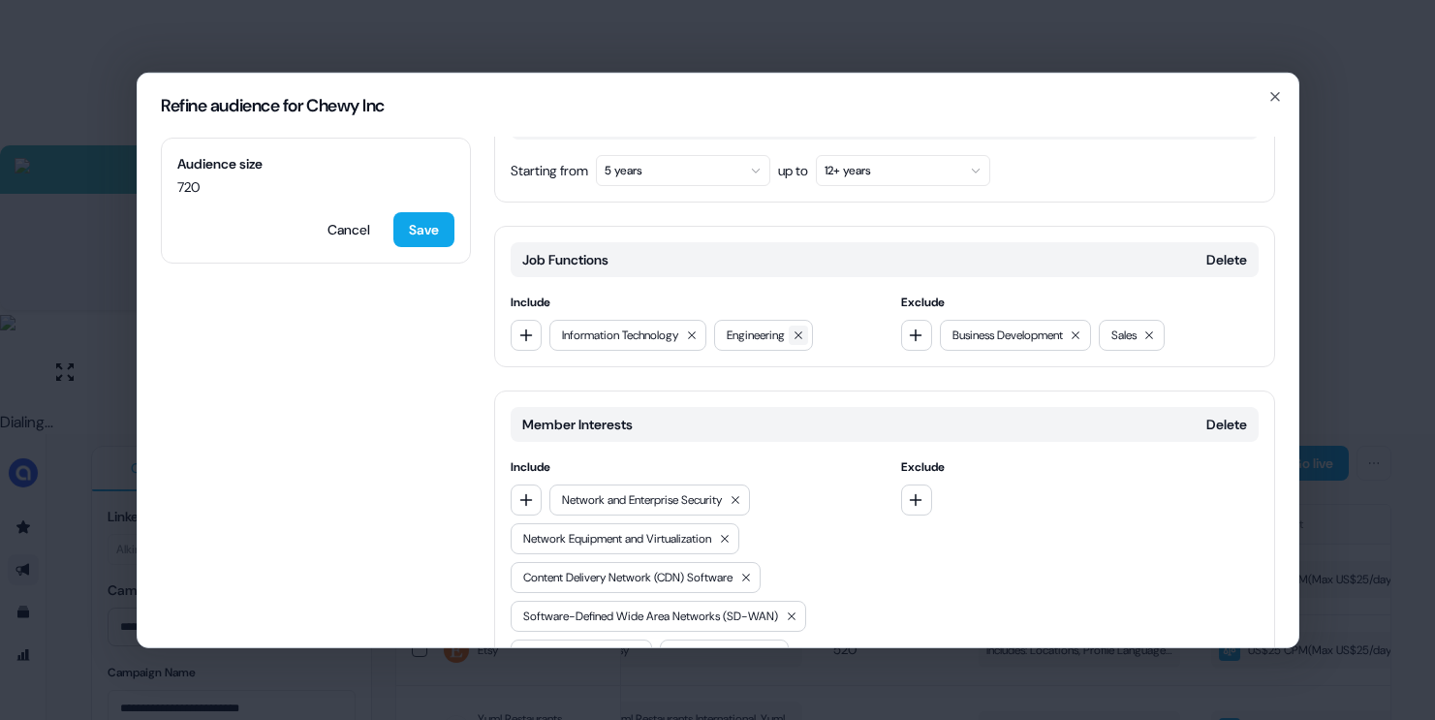
click at [804, 328] on icon at bounding box center [799, 334] width 12 height 12
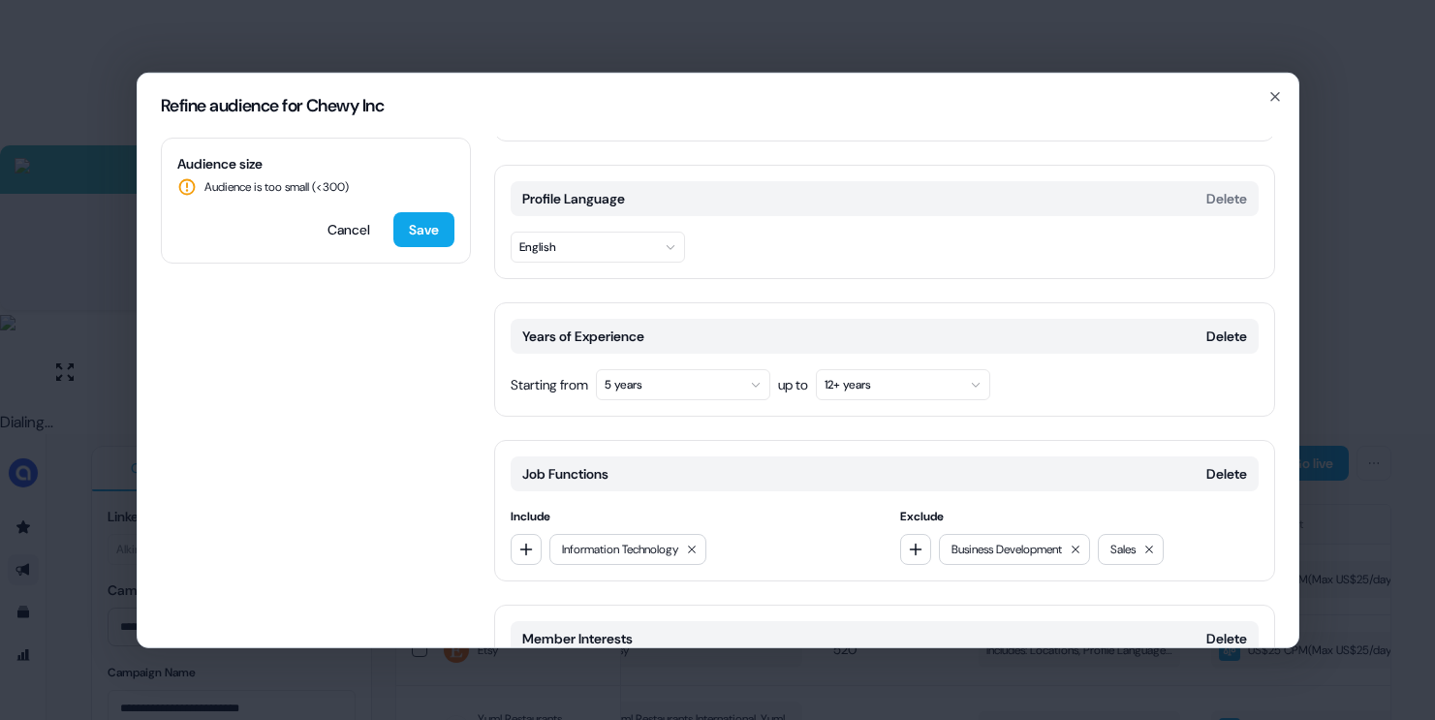
scroll to position [209, 0]
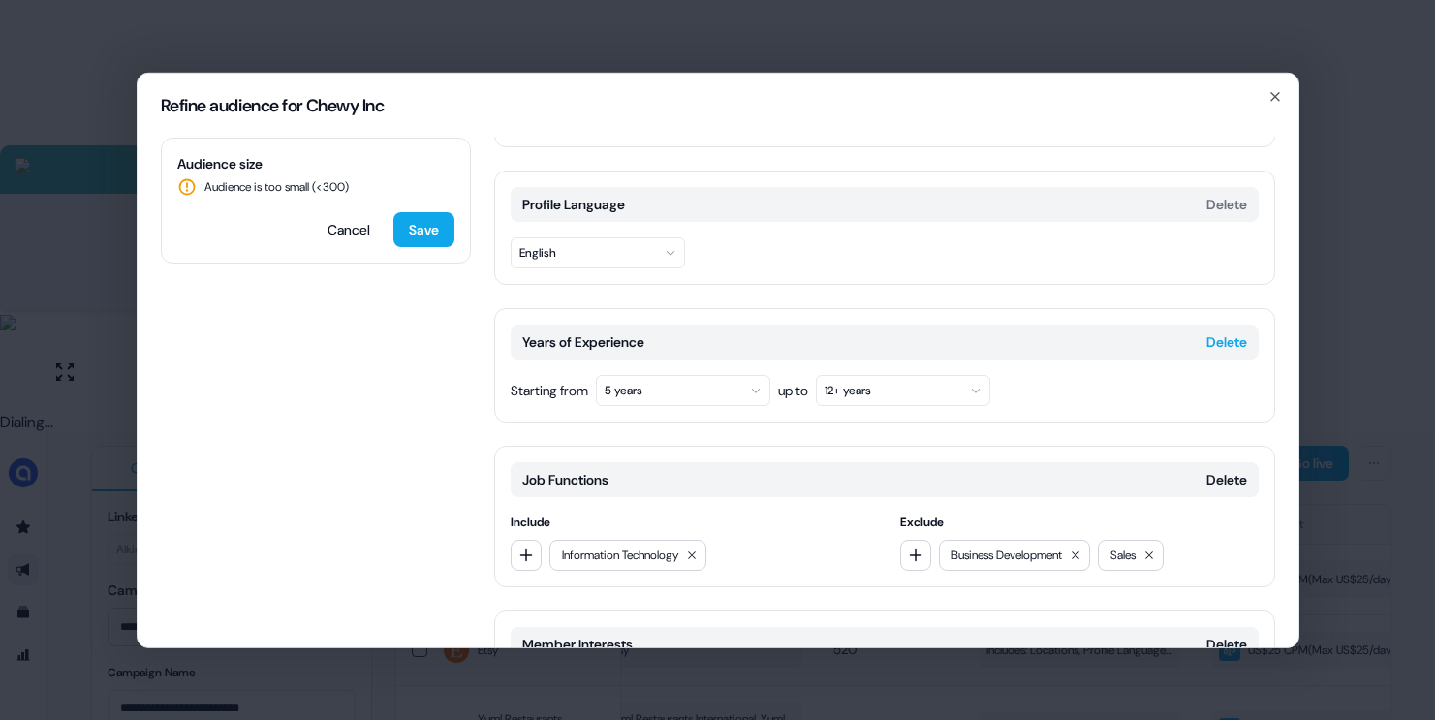
click at [1206, 331] on button "Delete" at bounding box center [1226, 340] width 41 height 19
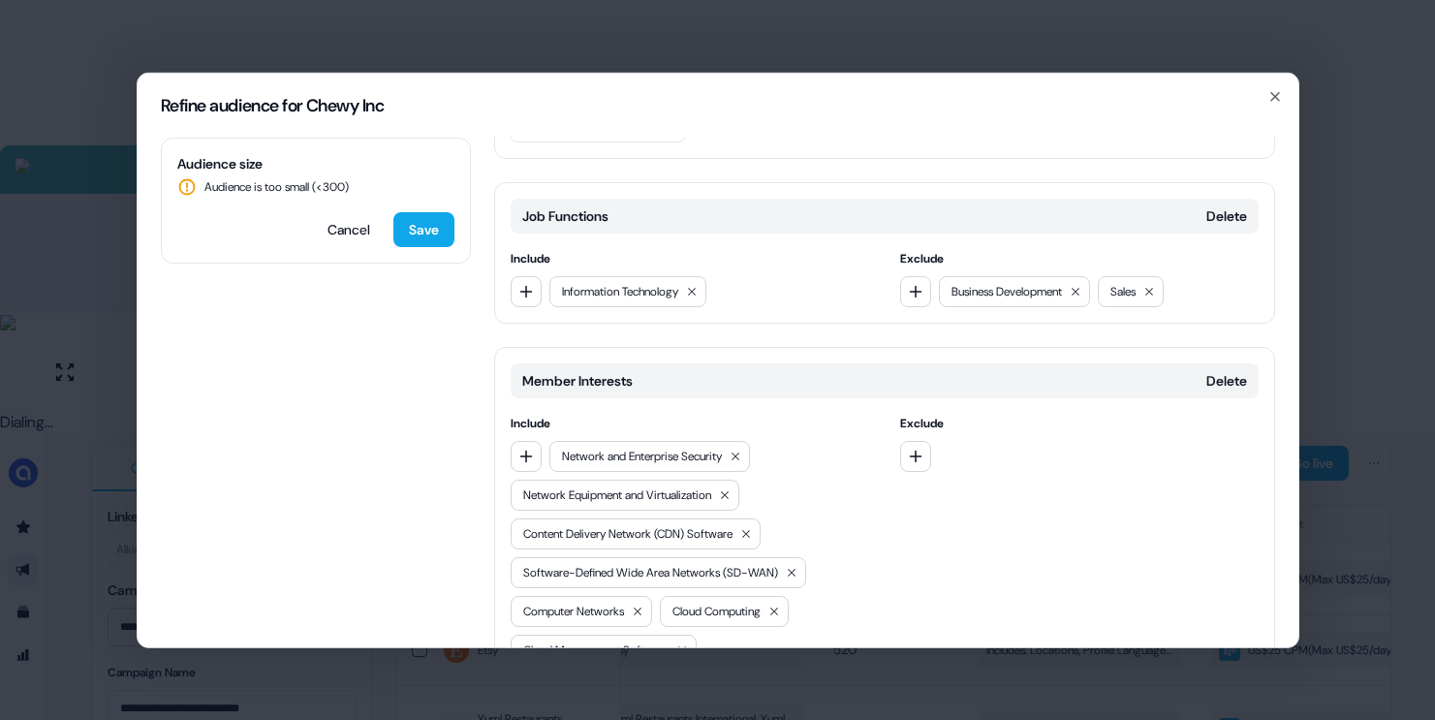
scroll to position [334, 0]
click at [1206, 371] on button "Delete" at bounding box center [1226, 380] width 41 height 19
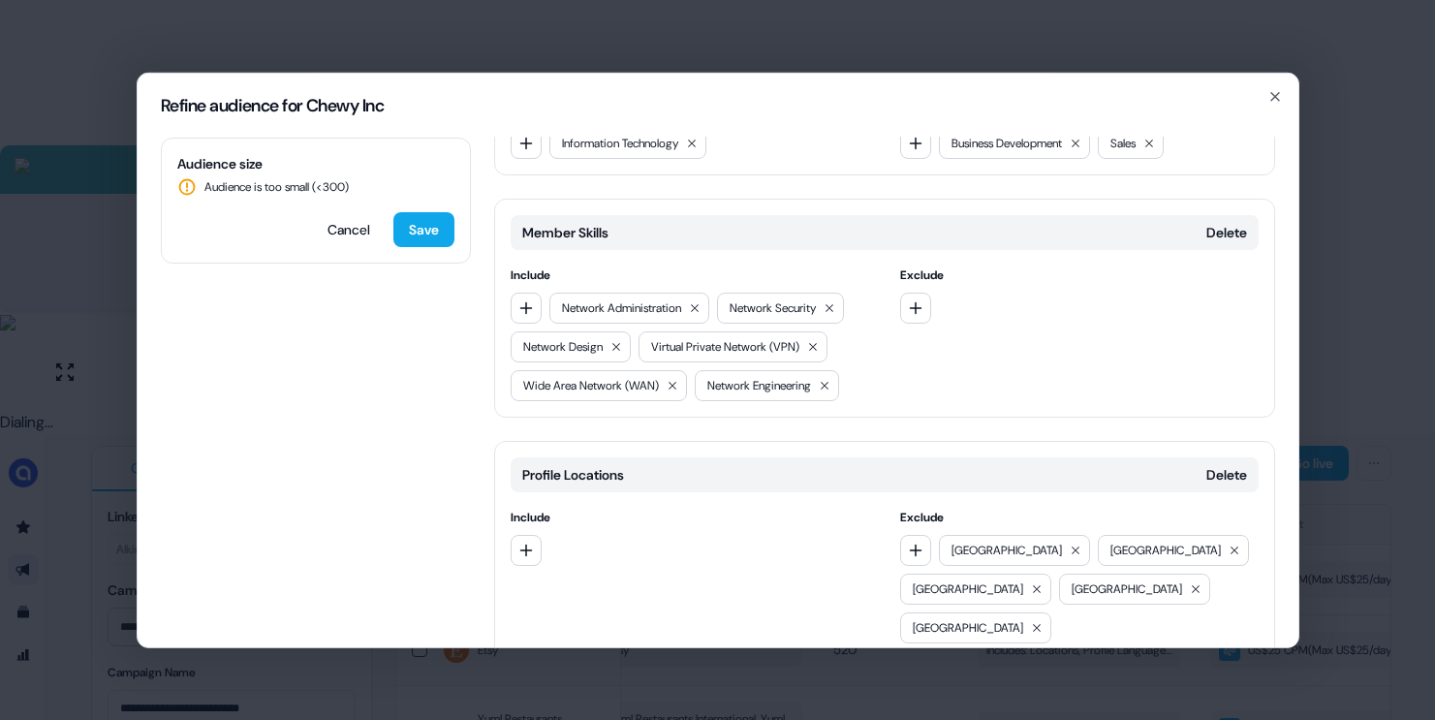
scroll to position [499, 0]
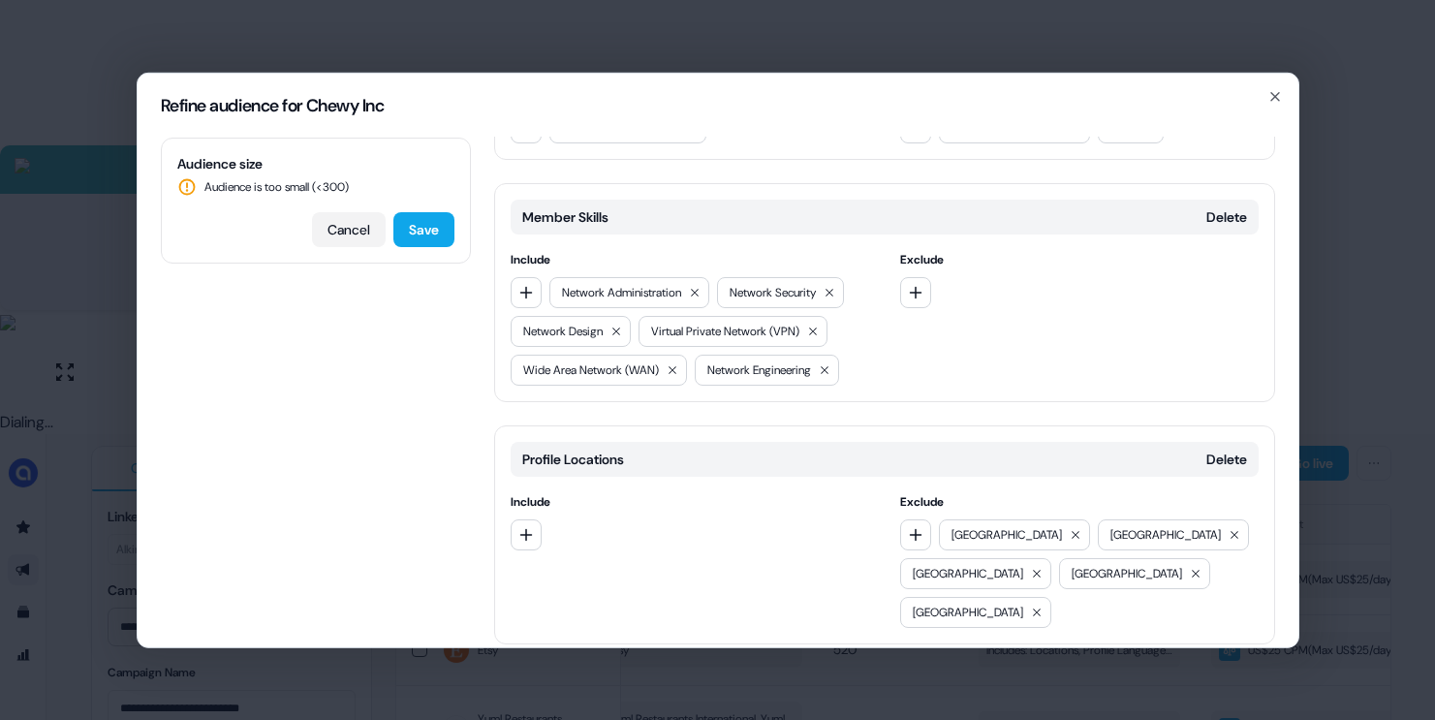
click at [338, 234] on button "Cancel" at bounding box center [349, 228] width 74 height 35
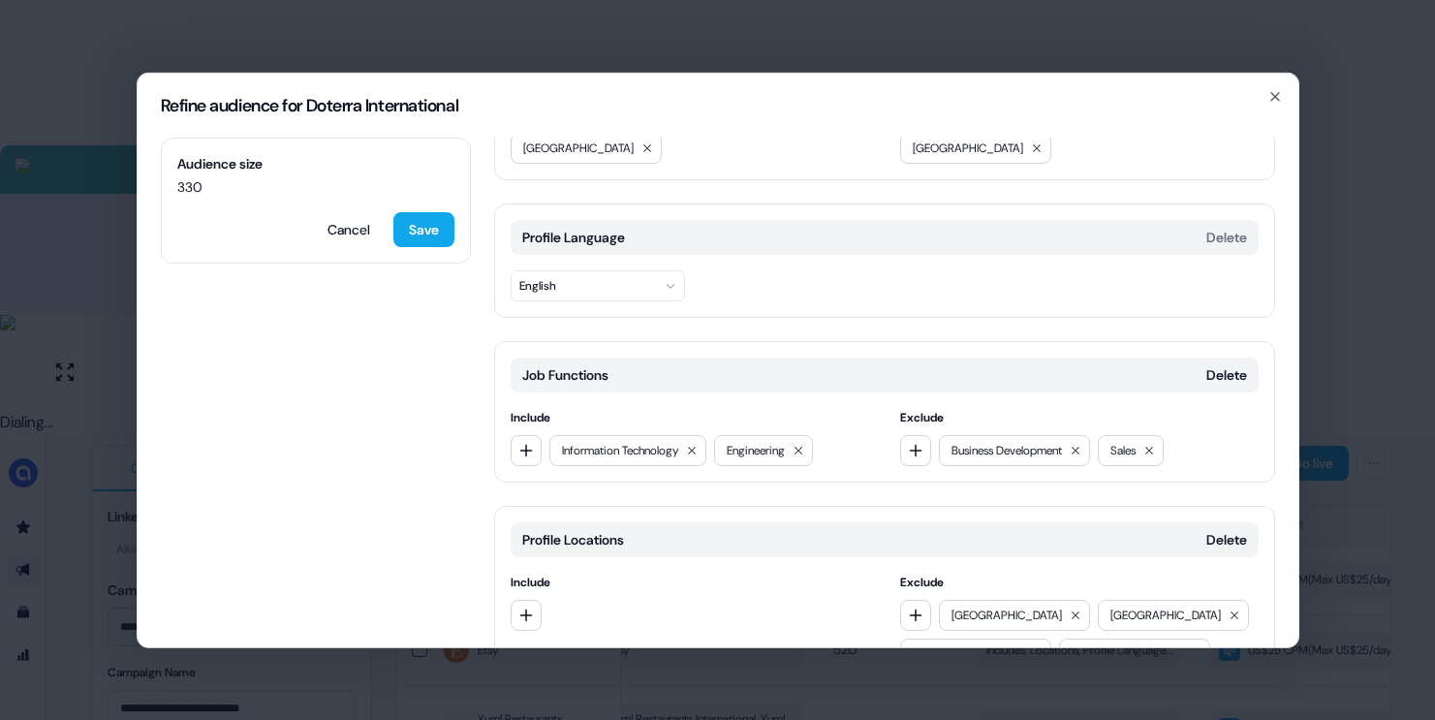
scroll to position [196, 0]
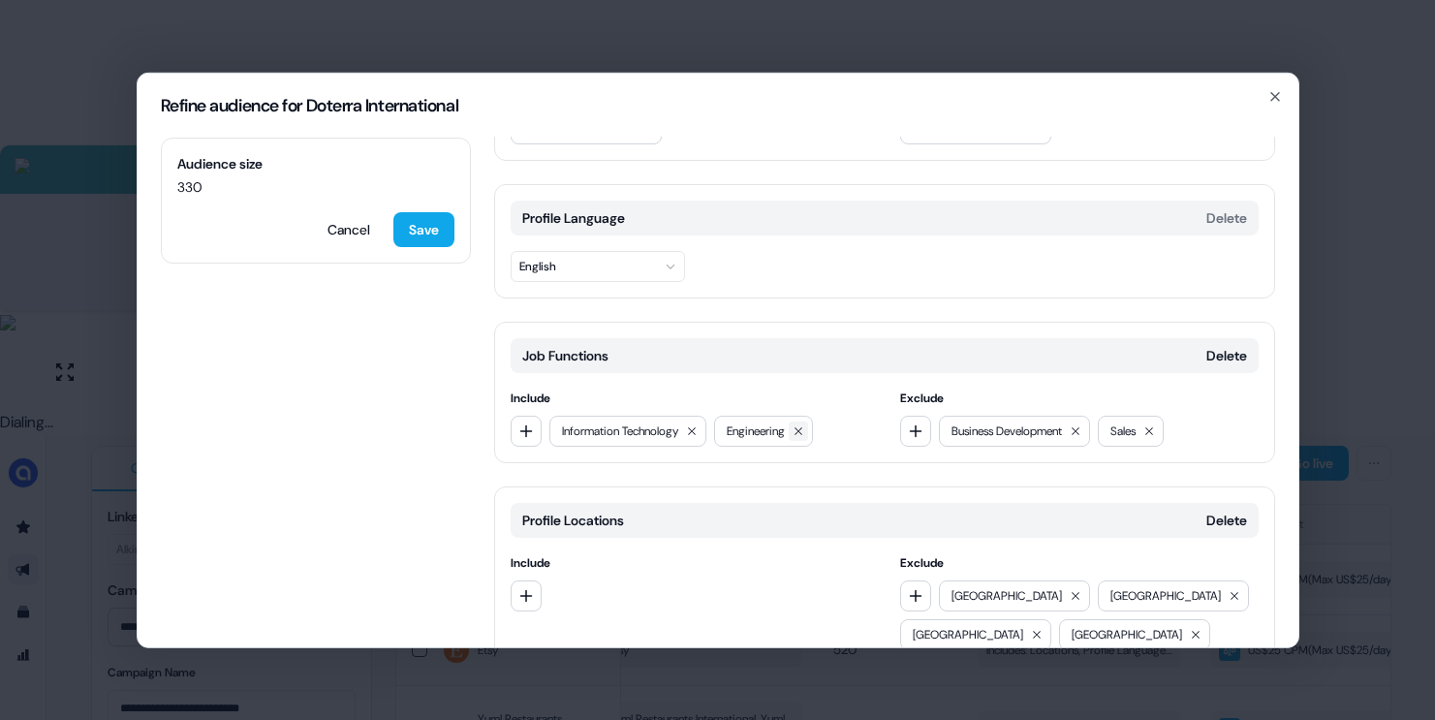
click at [804, 424] on icon at bounding box center [799, 430] width 12 height 12
click at [323, 228] on button "Cancel" at bounding box center [349, 228] width 74 height 35
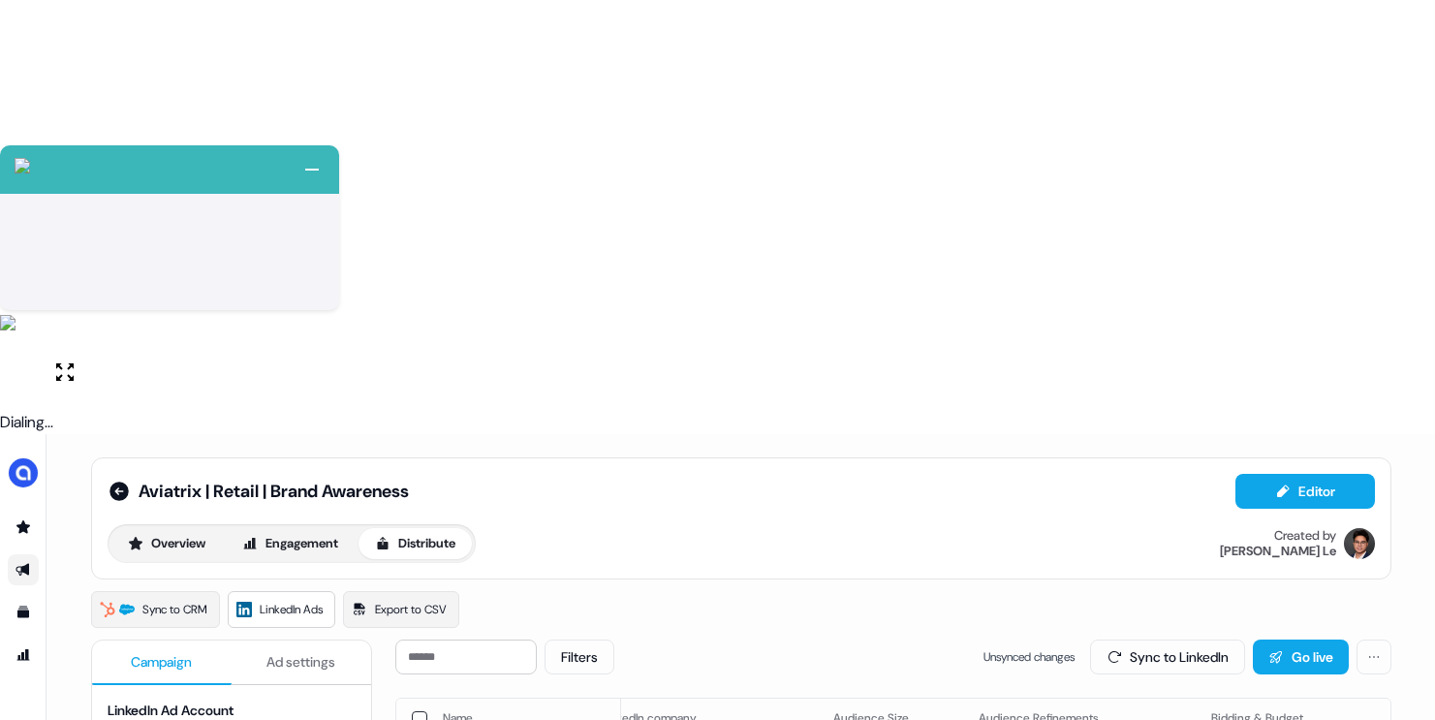
scroll to position [0, 548]
click at [1136, 639] on button "Sync to LinkedIn" at bounding box center [1167, 656] width 155 height 35
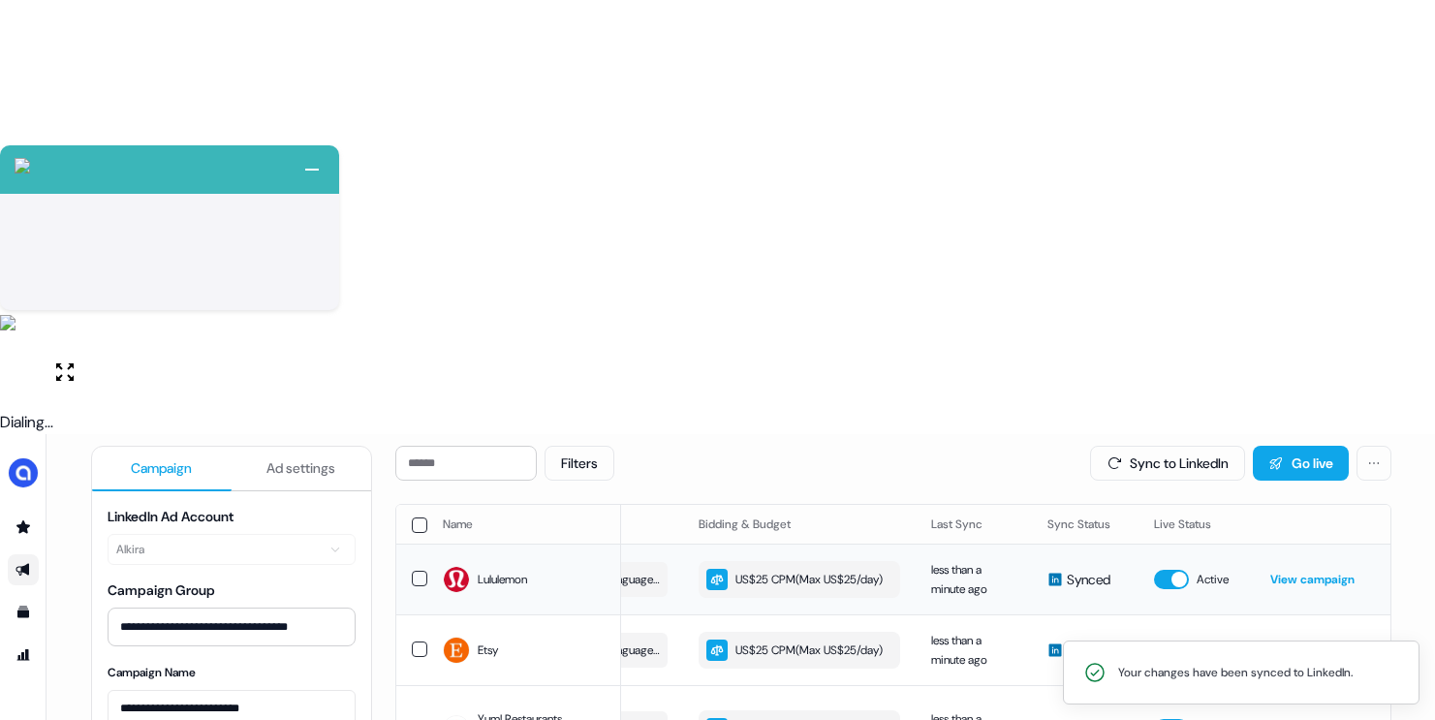
scroll to position [0, 0]
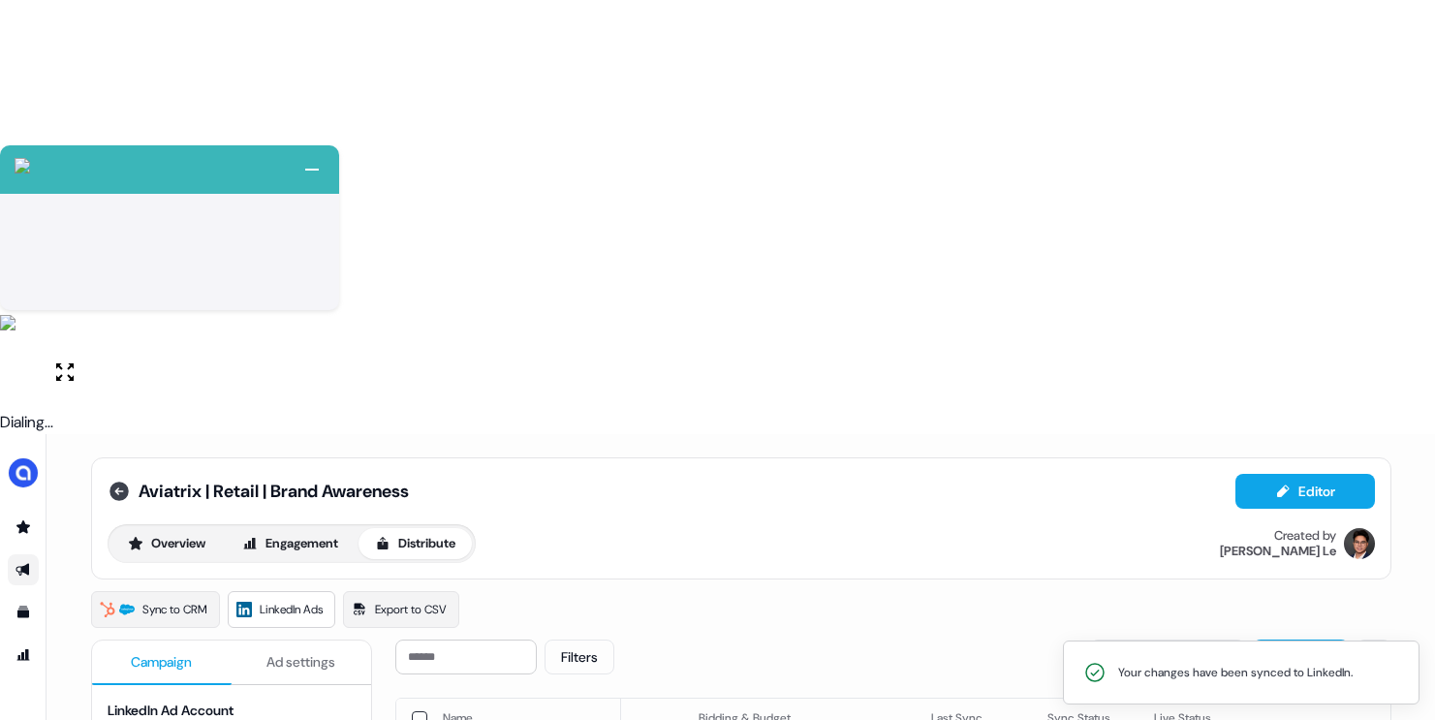
click at [118, 482] on icon at bounding box center [118, 491] width 19 height 19
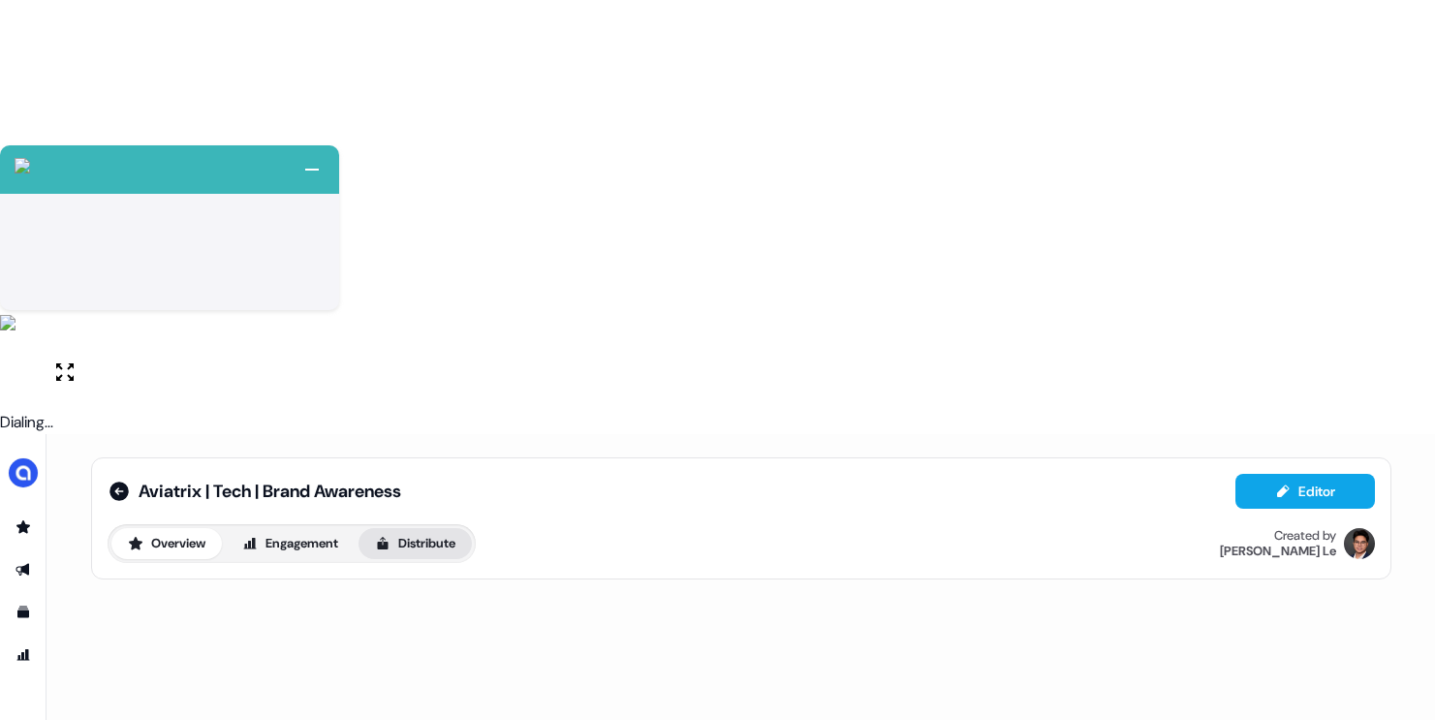
click at [419, 528] on button "Distribute" at bounding box center [414, 543] width 113 height 31
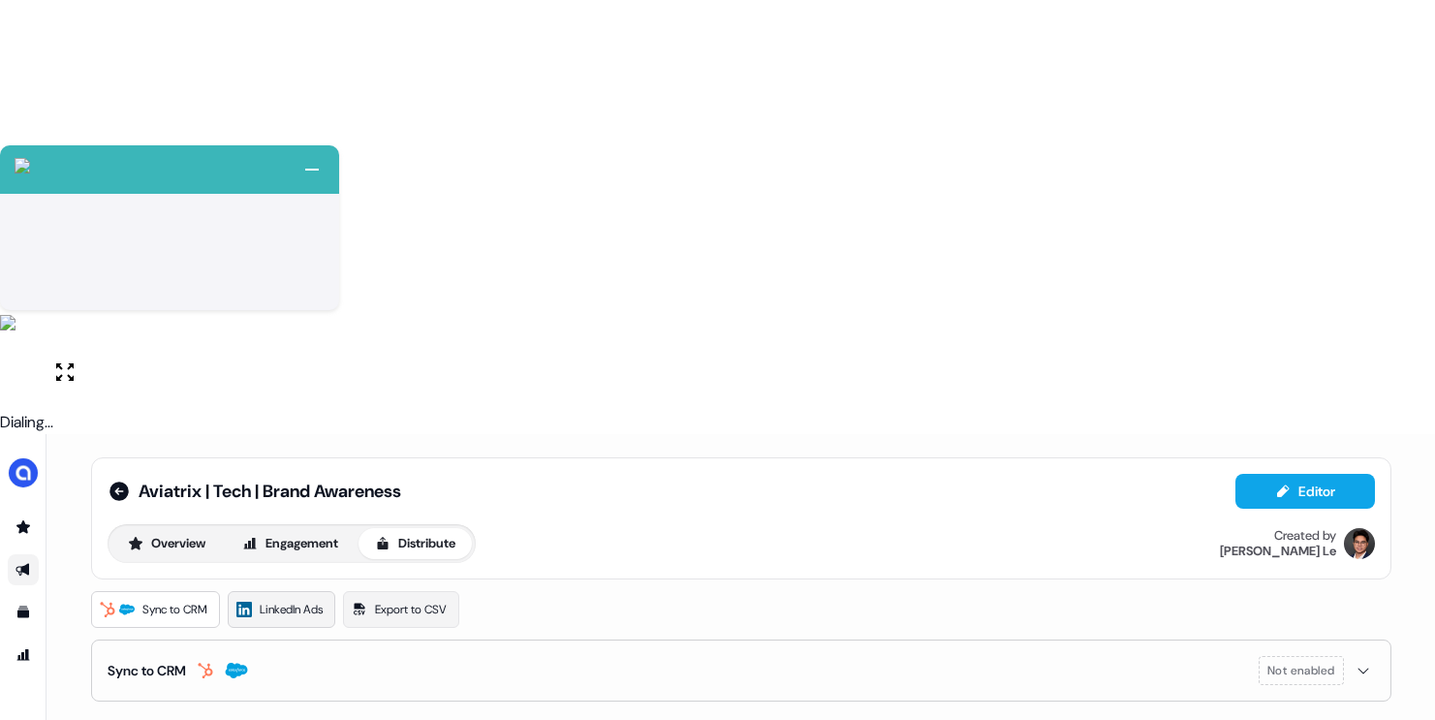
click at [322, 600] on span "LinkedIn Ads" at bounding box center [291, 609] width 63 height 19
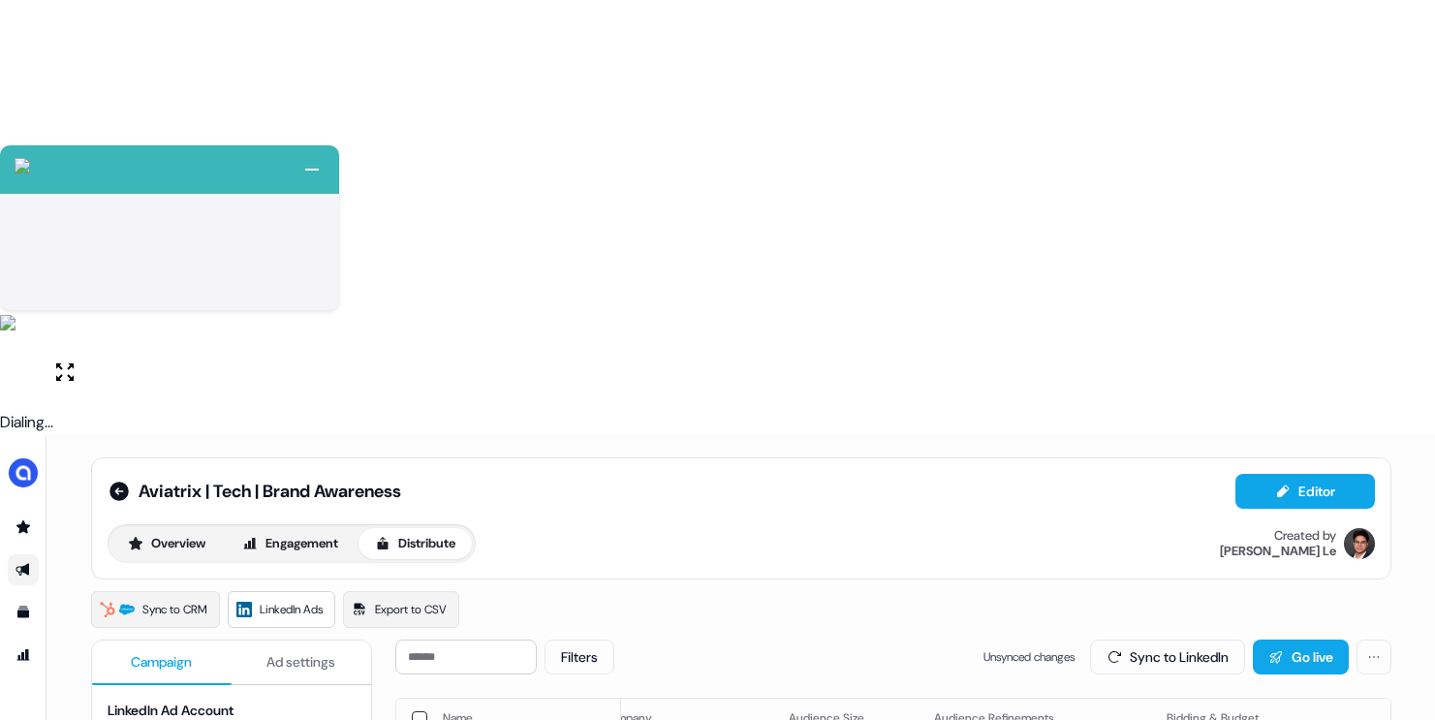
scroll to position [0, 89]
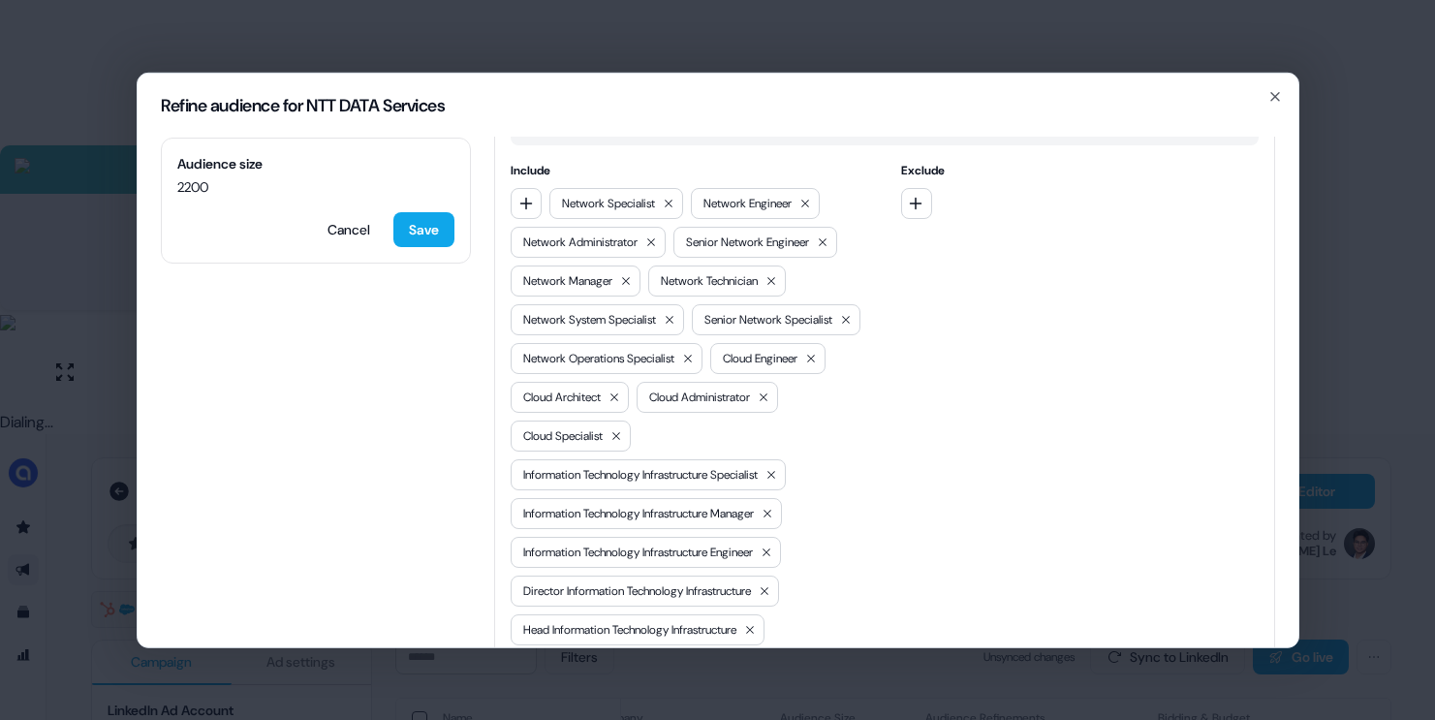
scroll to position [746, 0]
click at [918, 184] on button "button" at bounding box center [915, 199] width 31 height 31
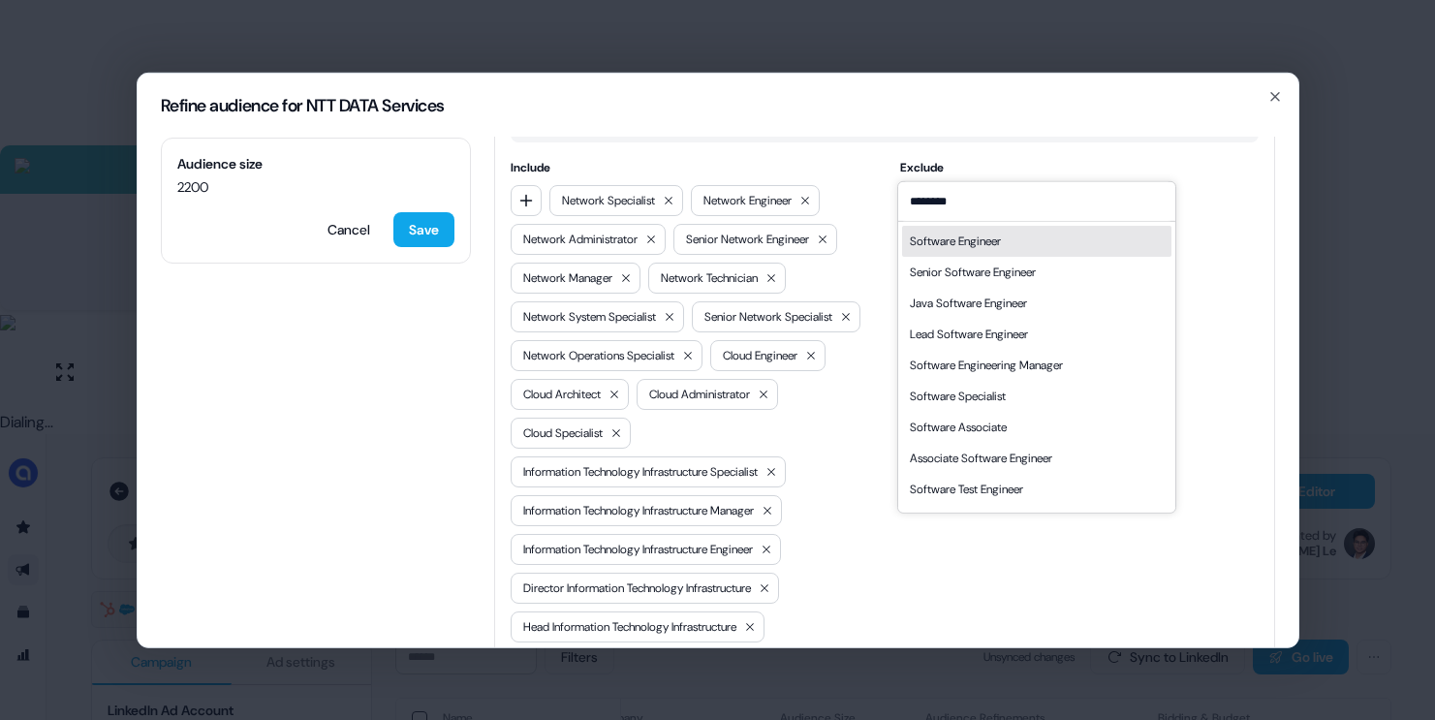
type input "********"
click at [981, 245] on div "Software Engineer" at bounding box center [955, 240] width 91 height 19
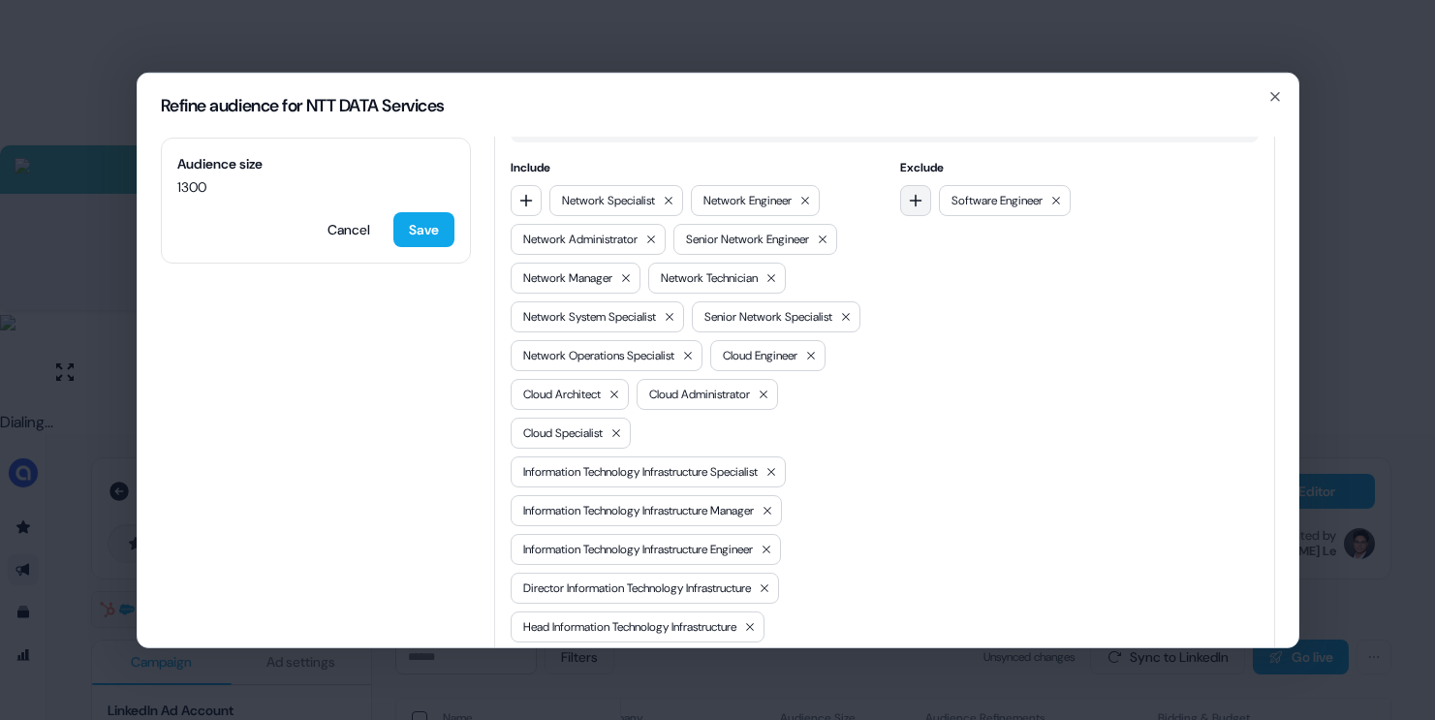
click at [907, 184] on button "button" at bounding box center [915, 199] width 31 height 31
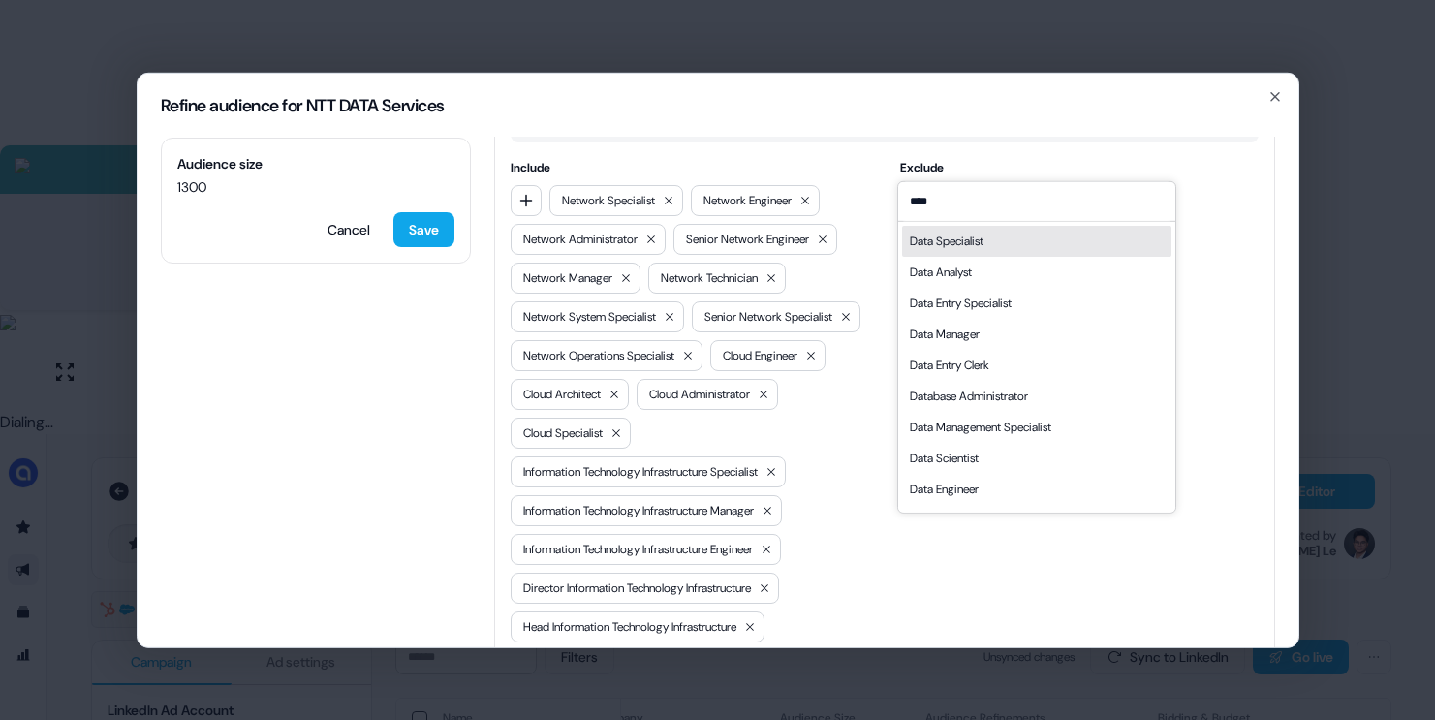
type input "****"
click at [951, 242] on div "Data Specialist" at bounding box center [947, 240] width 74 height 19
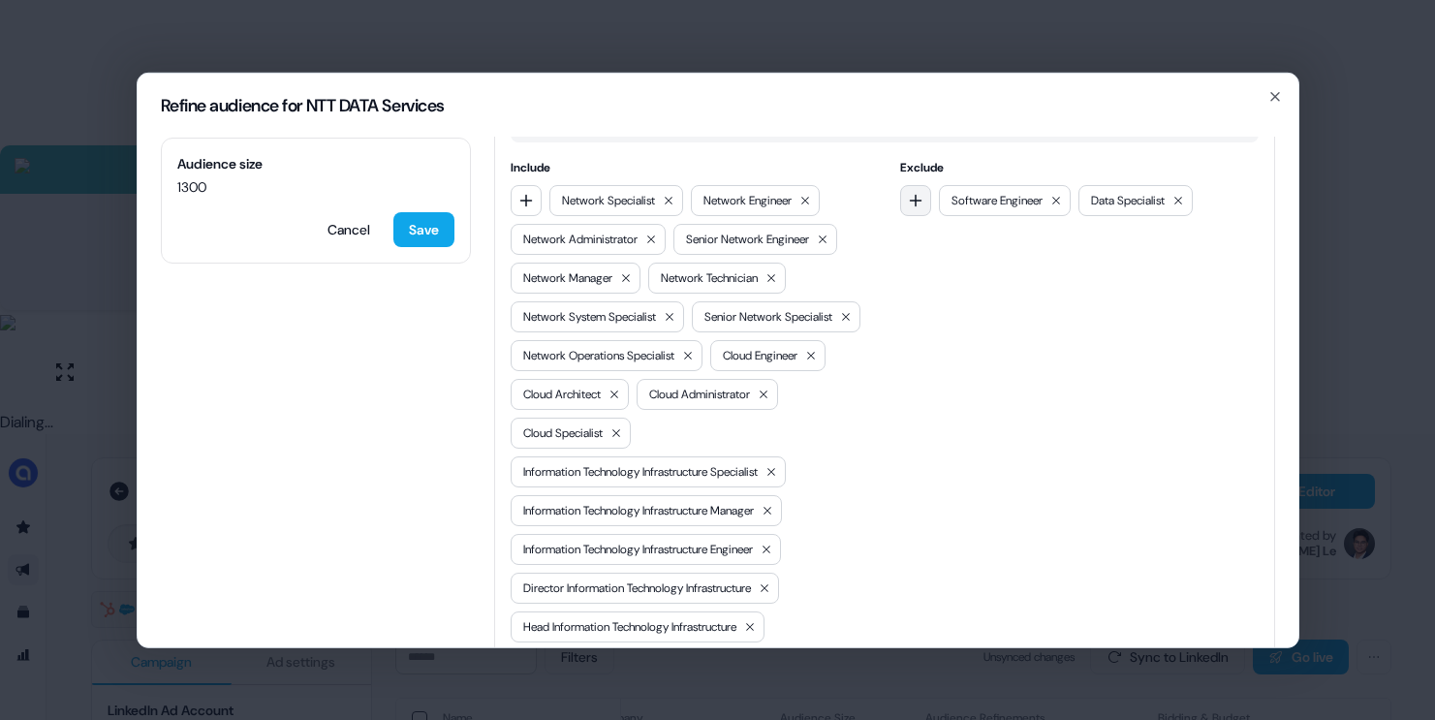
click at [921, 184] on button "button" at bounding box center [915, 199] width 31 height 31
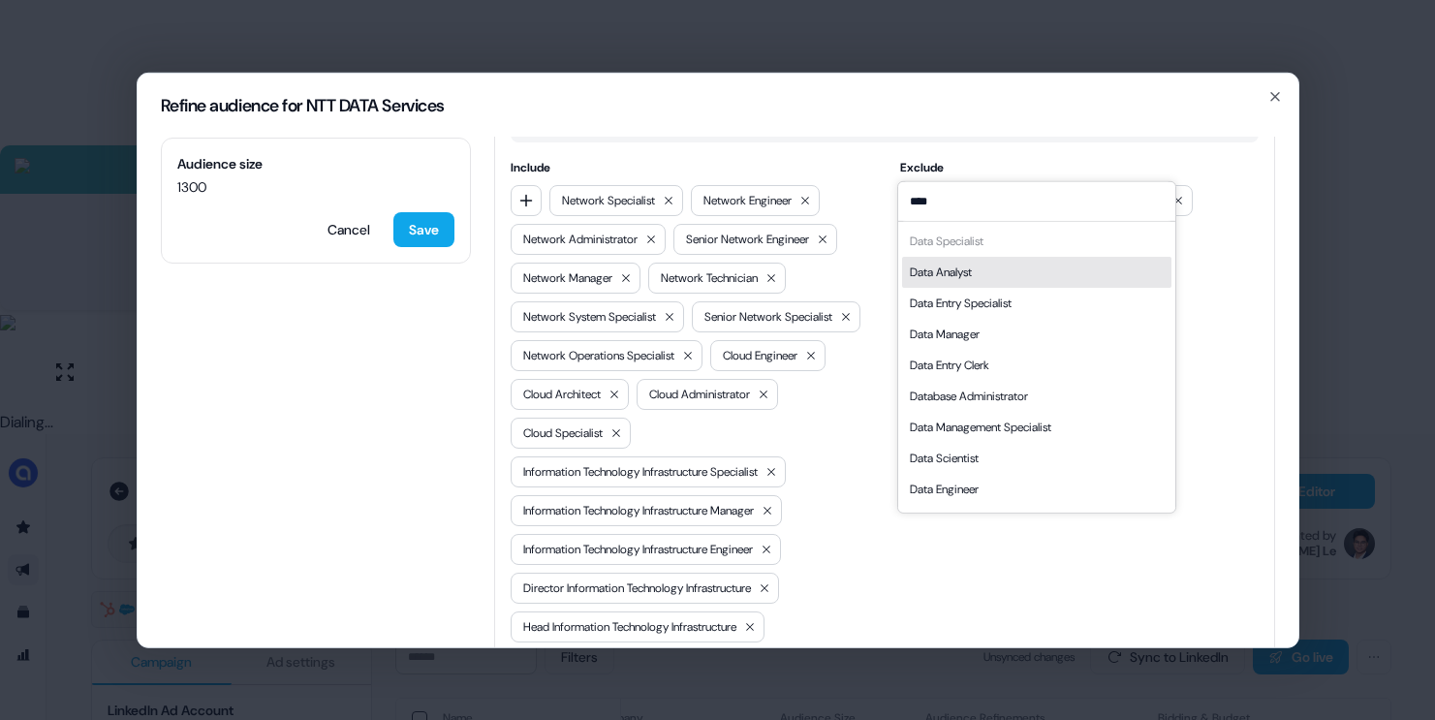
type input "****"
click at [972, 270] on div "Data Analyst" at bounding box center [941, 271] width 62 height 19
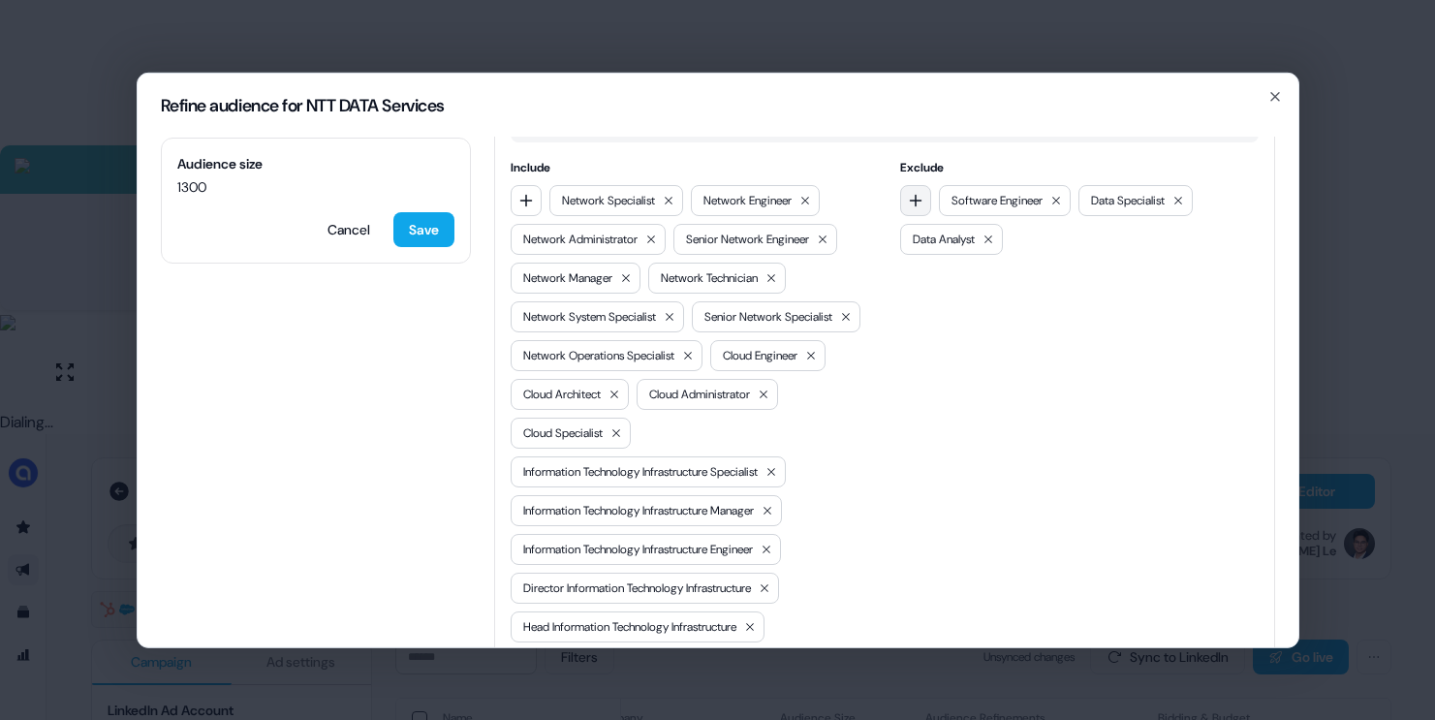
click at [919, 184] on button "button" at bounding box center [915, 199] width 31 height 31
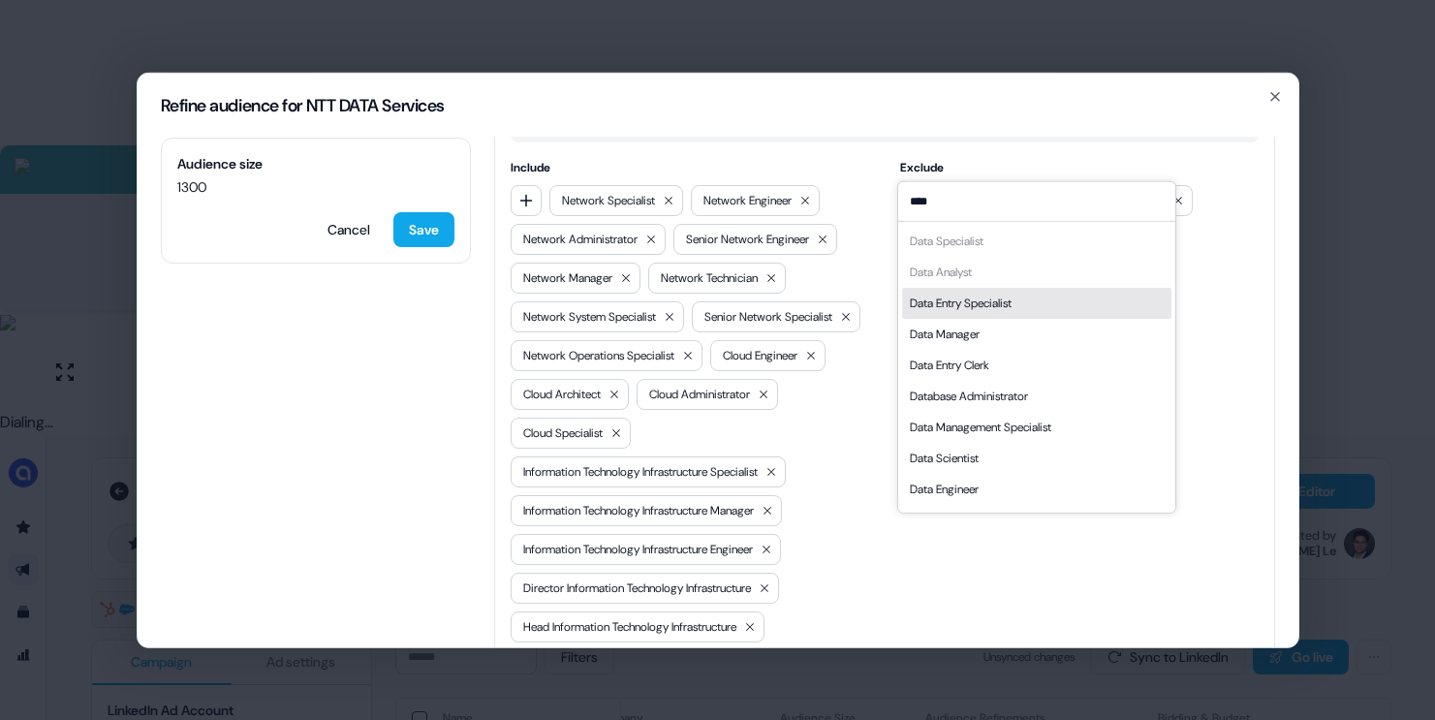
scroll to position [27, 0]
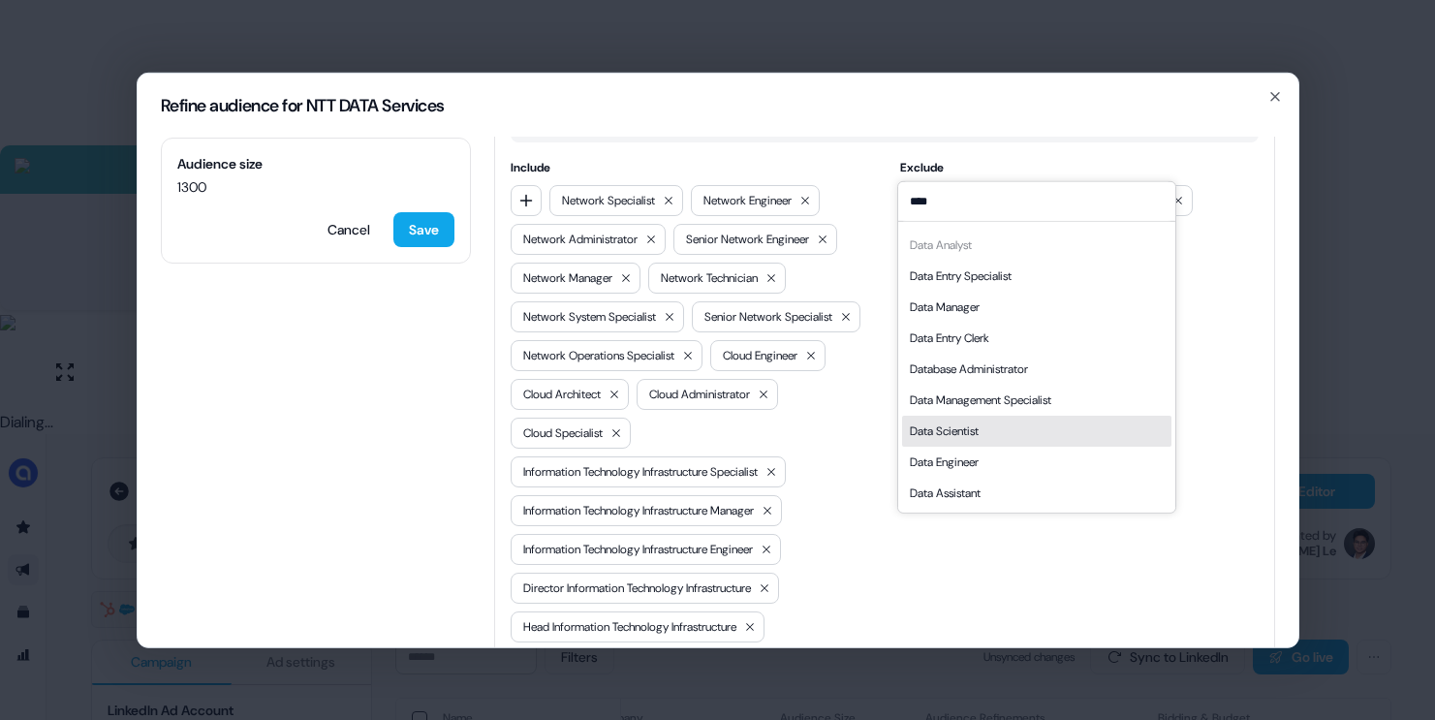
type input "****"
click at [965, 454] on div "Data Engineer" at bounding box center [944, 460] width 69 height 19
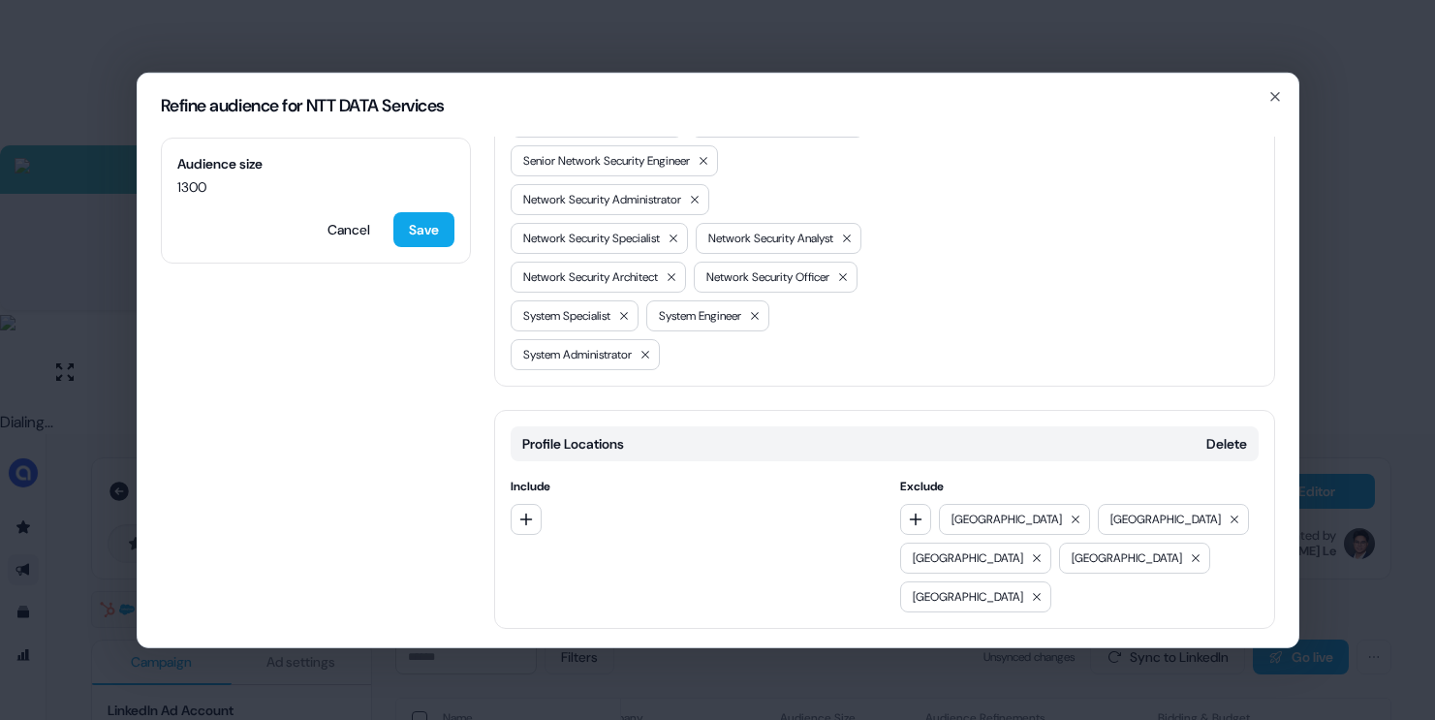
scroll to position [1623, 0]
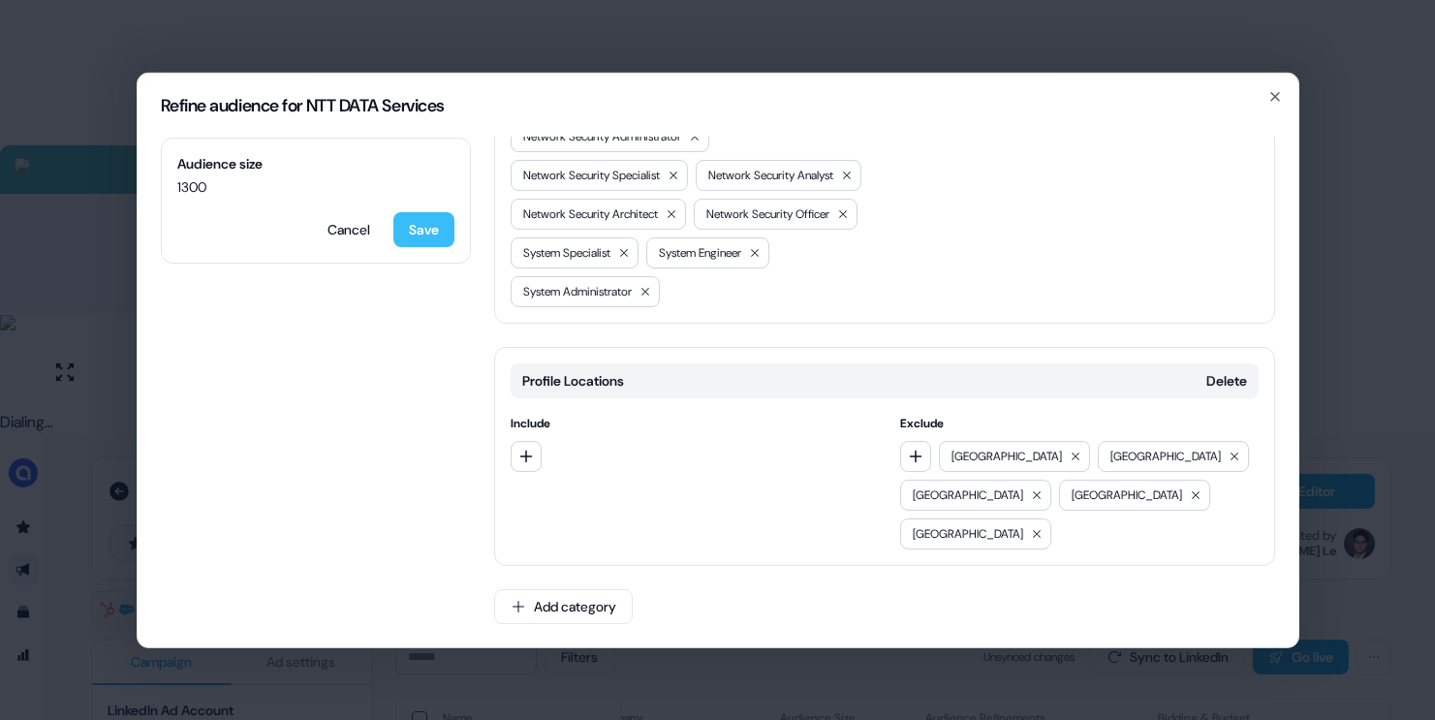
click at [443, 233] on button "Save" at bounding box center [423, 228] width 61 height 35
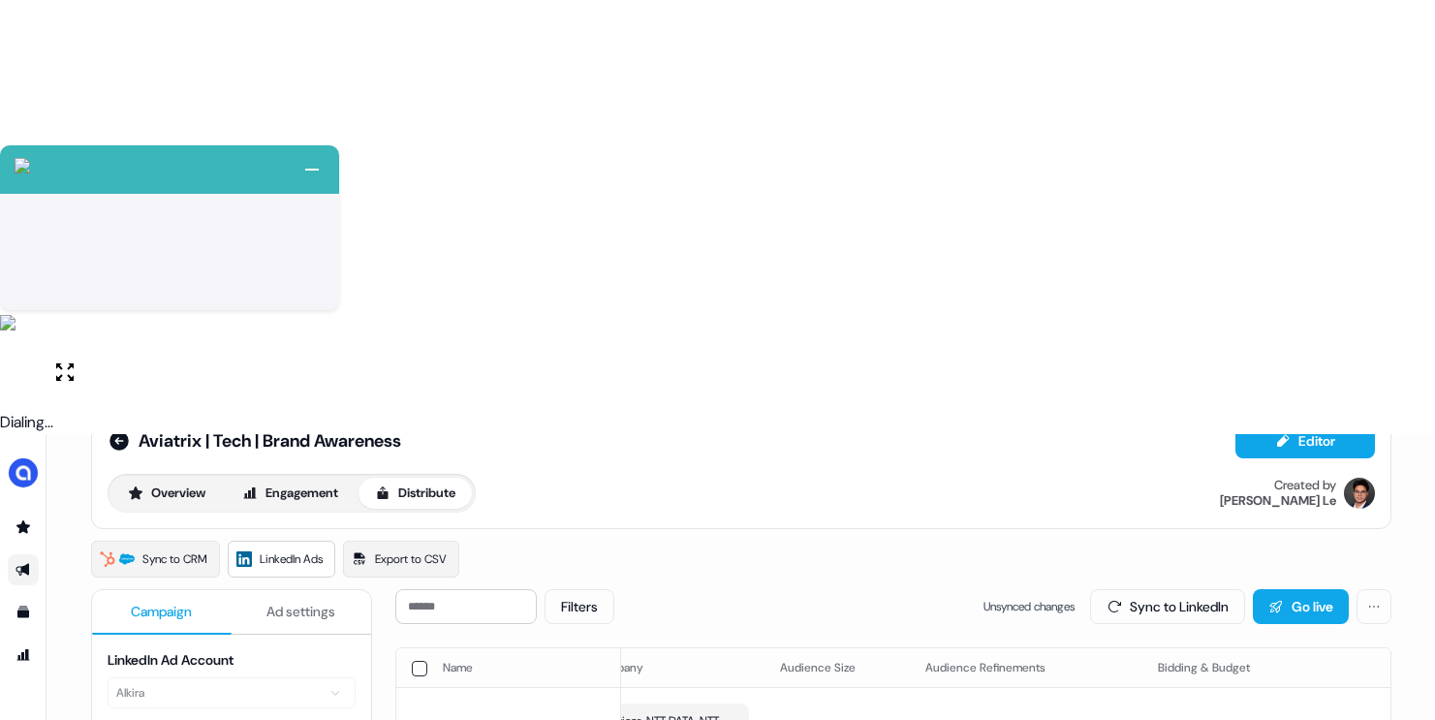
scroll to position [69, 0]
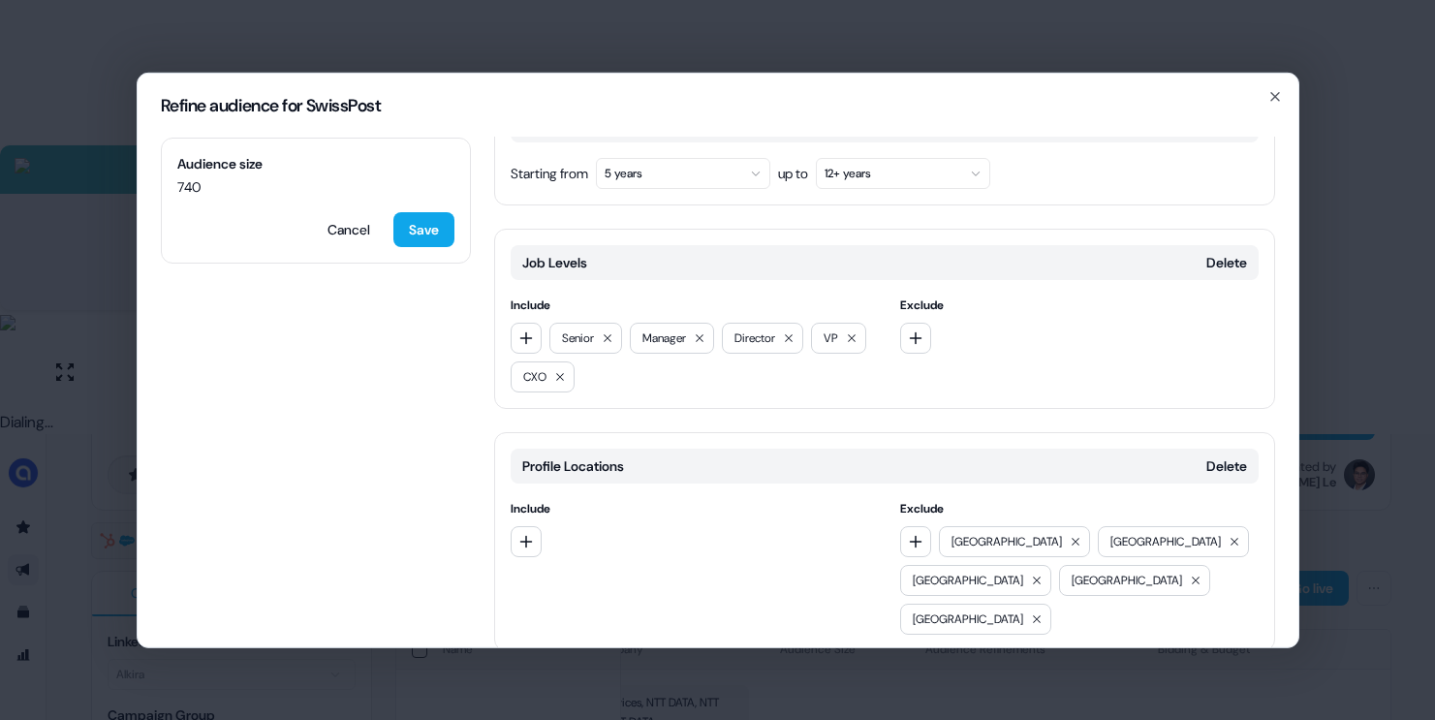
scroll to position [792, 0]
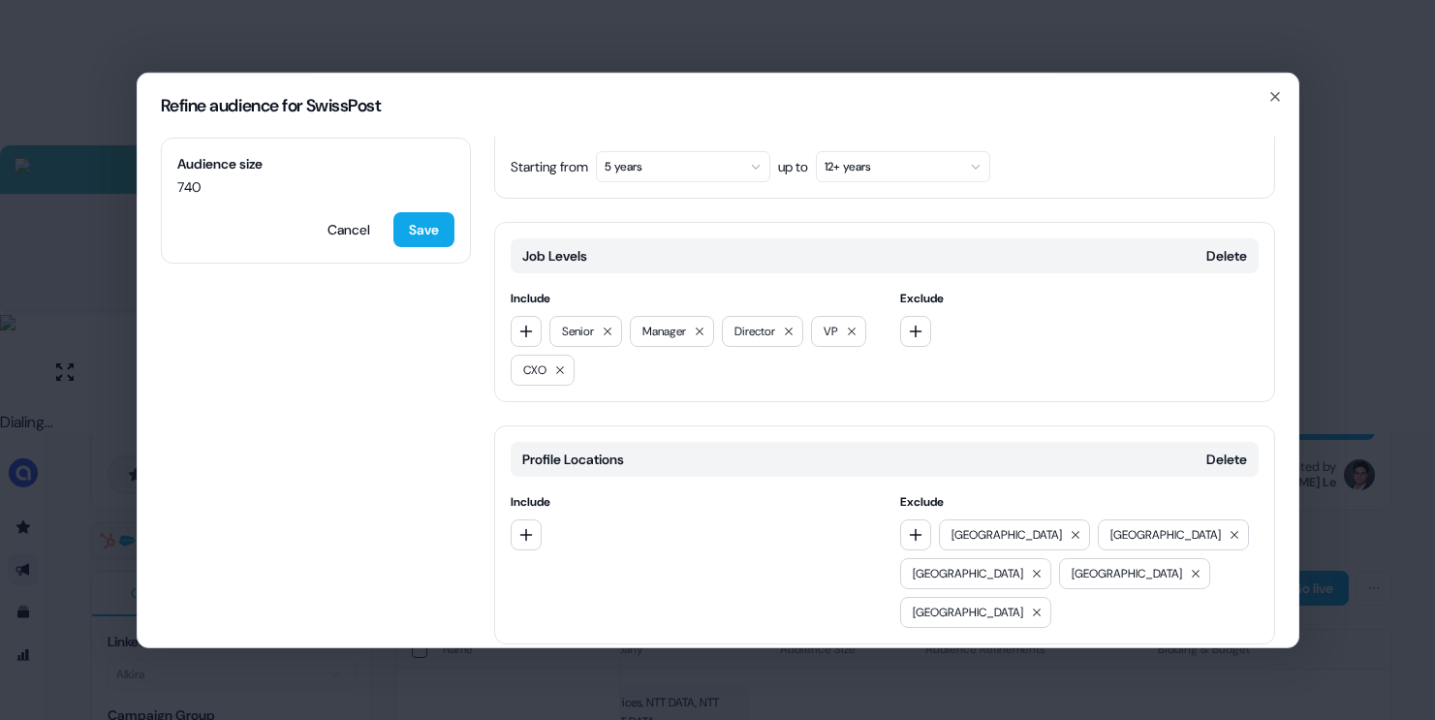
click at [563, 667] on button "Add category" at bounding box center [563, 684] width 139 height 35
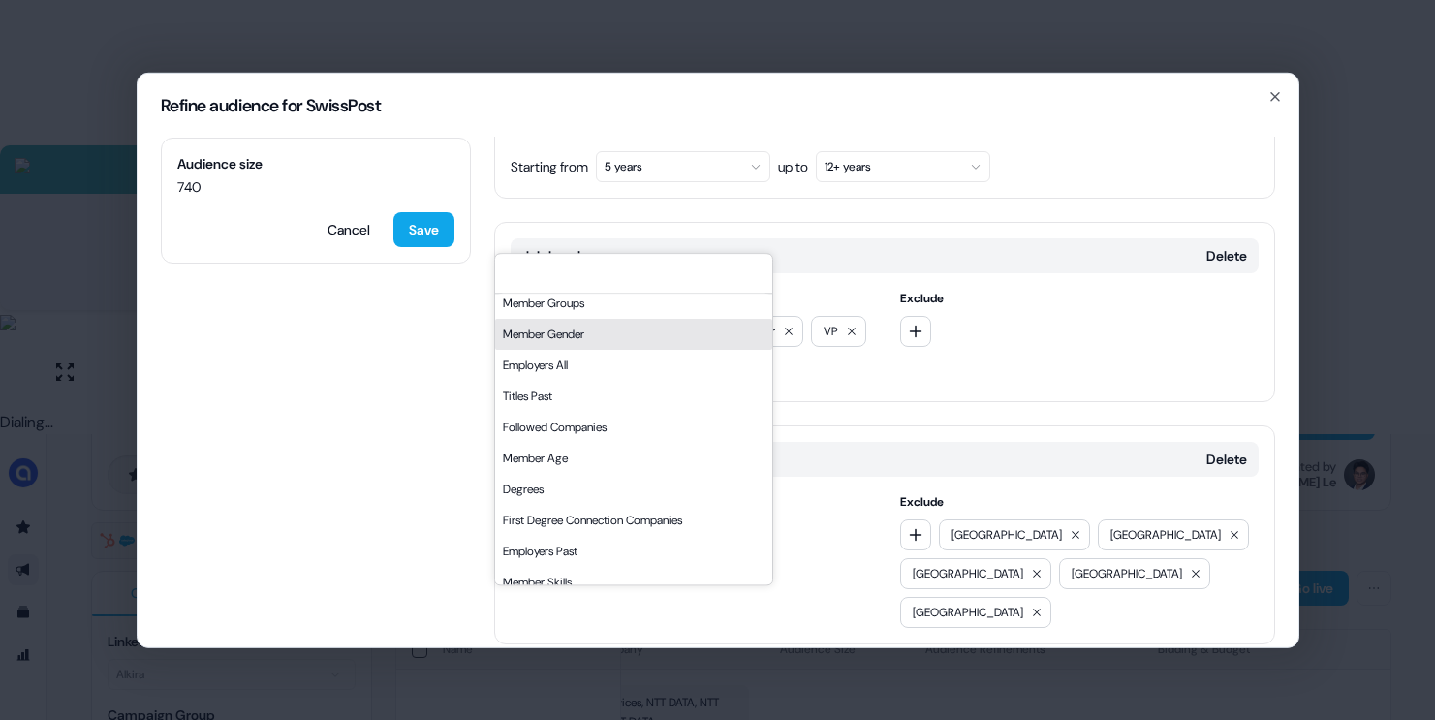
scroll to position [329, 0]
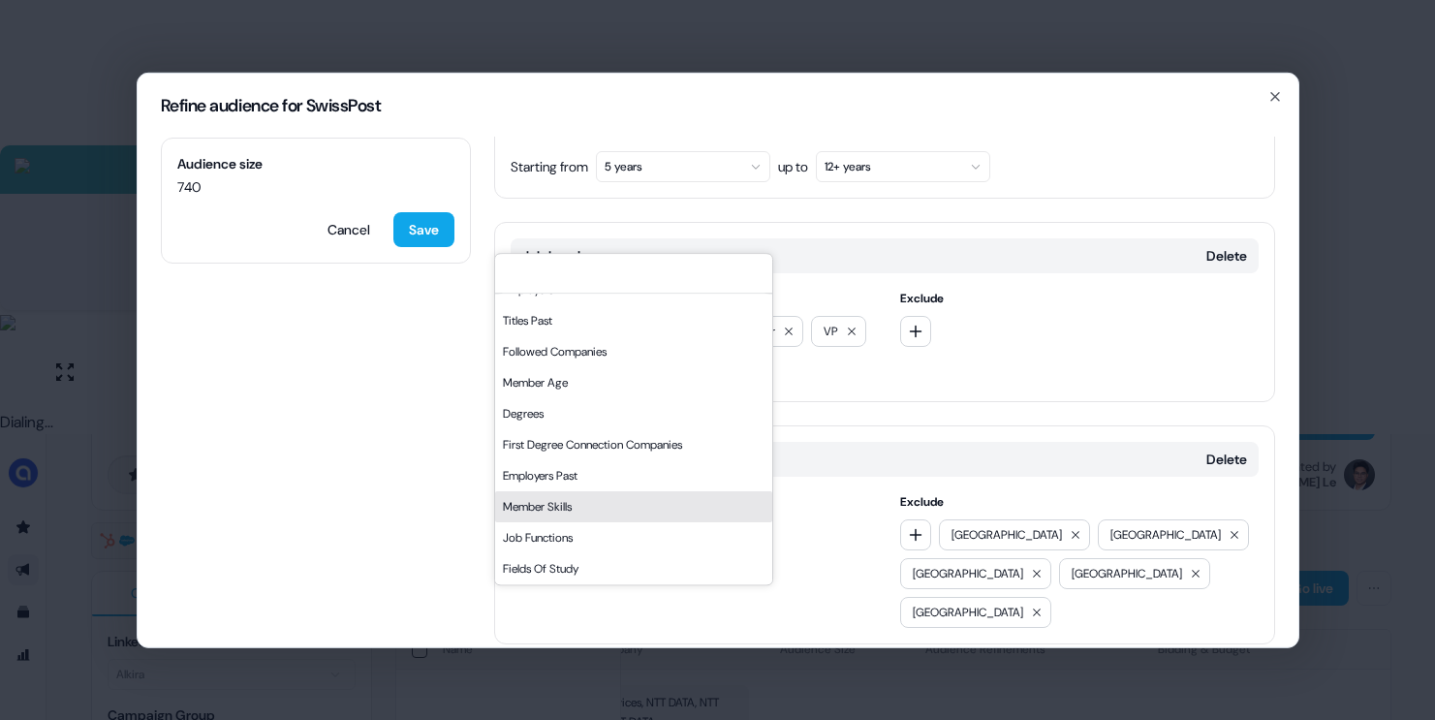
click at [540, 535] on div "Job Functions" at bounding box center [633, 537] width 277 height 31
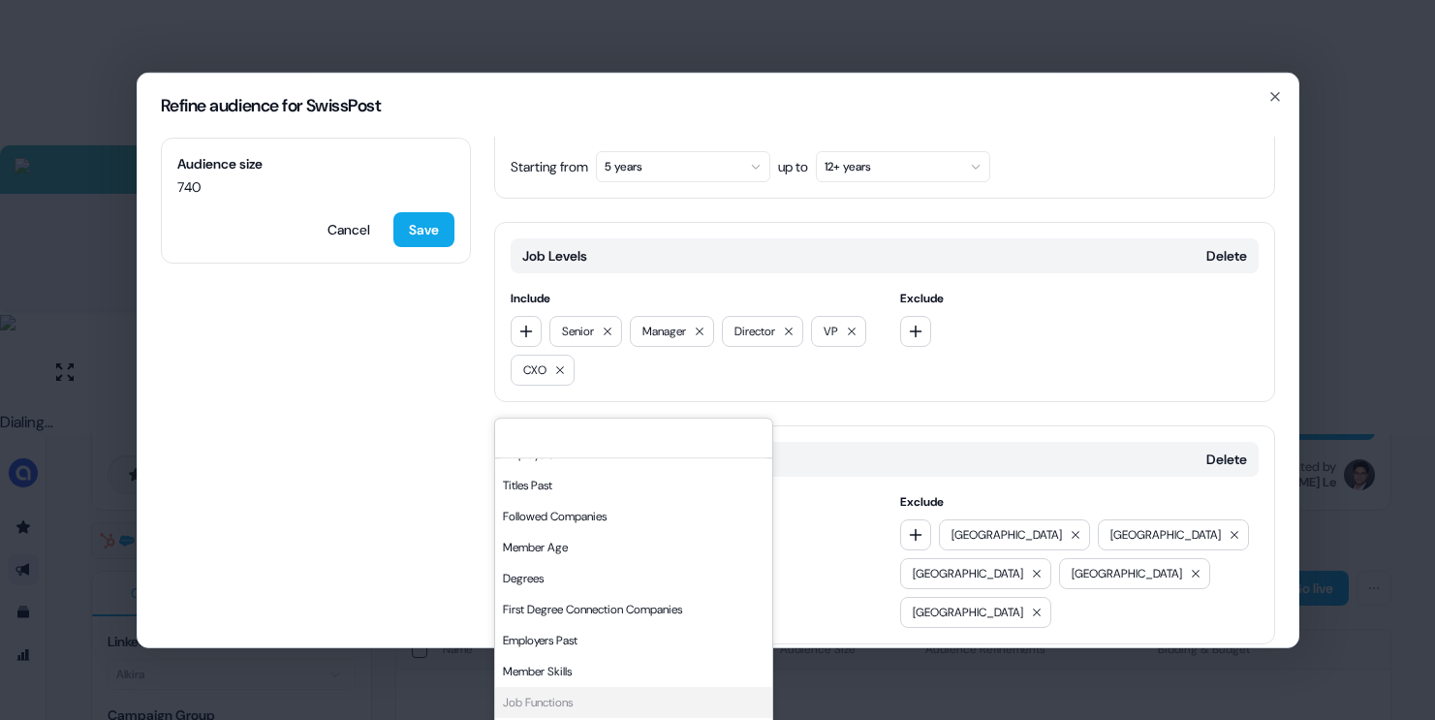
scroll to position [956, 0]
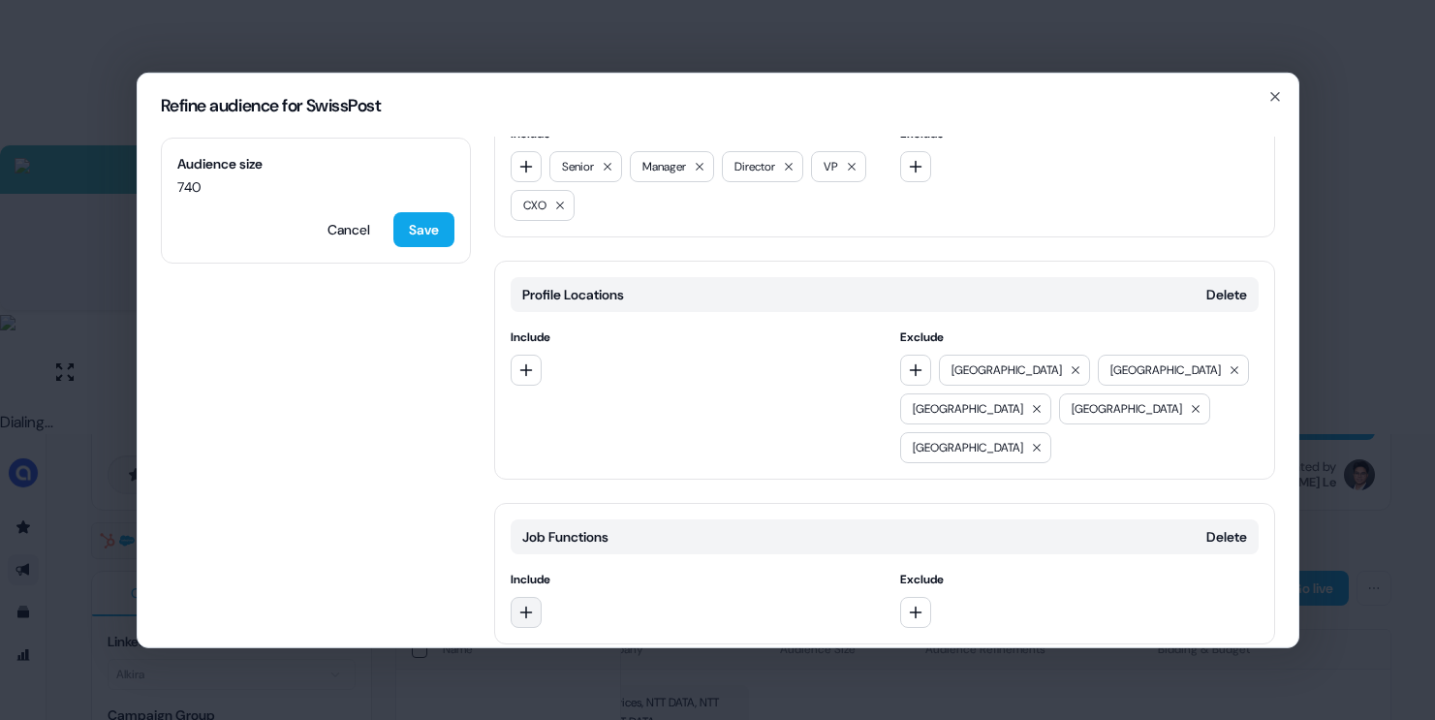
click at [531, 604] on icon "button" at bounding box center [526, 612] width 16 height 16
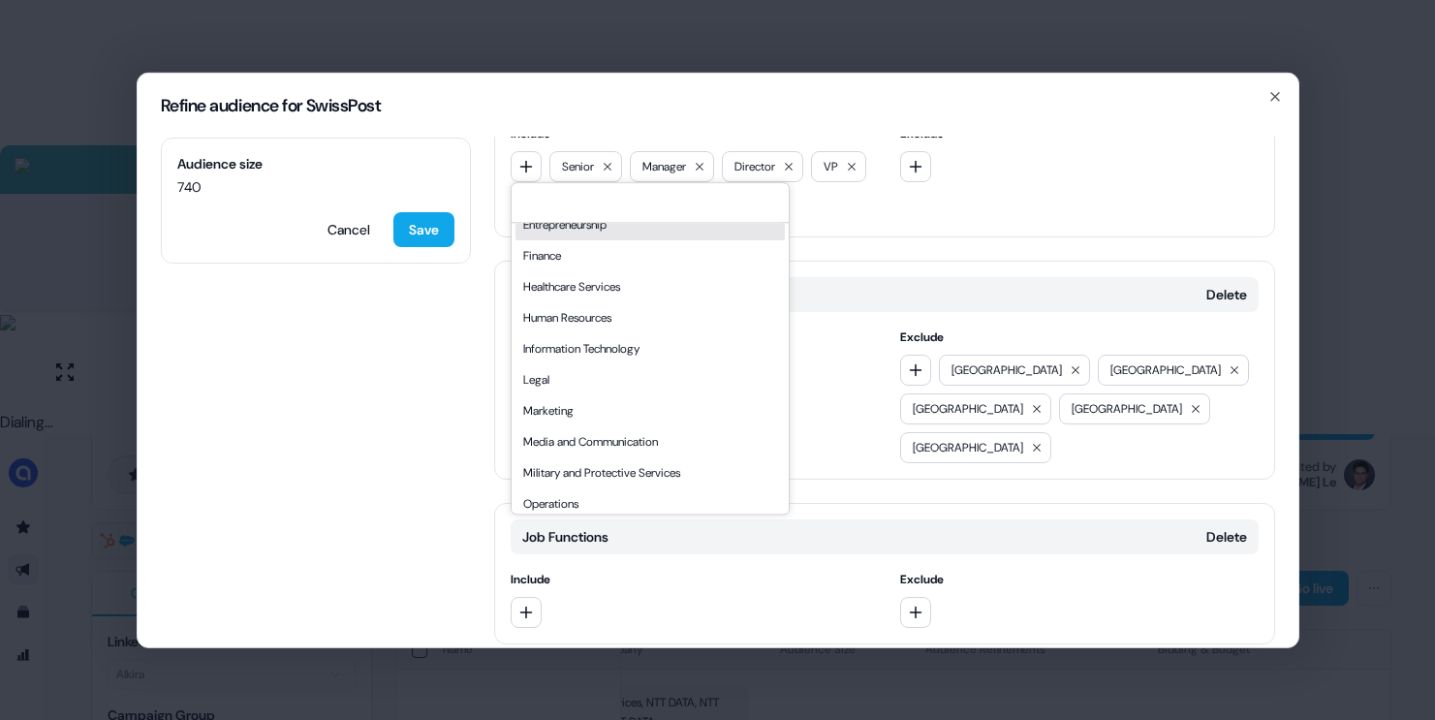
scroll to position [271, 0]
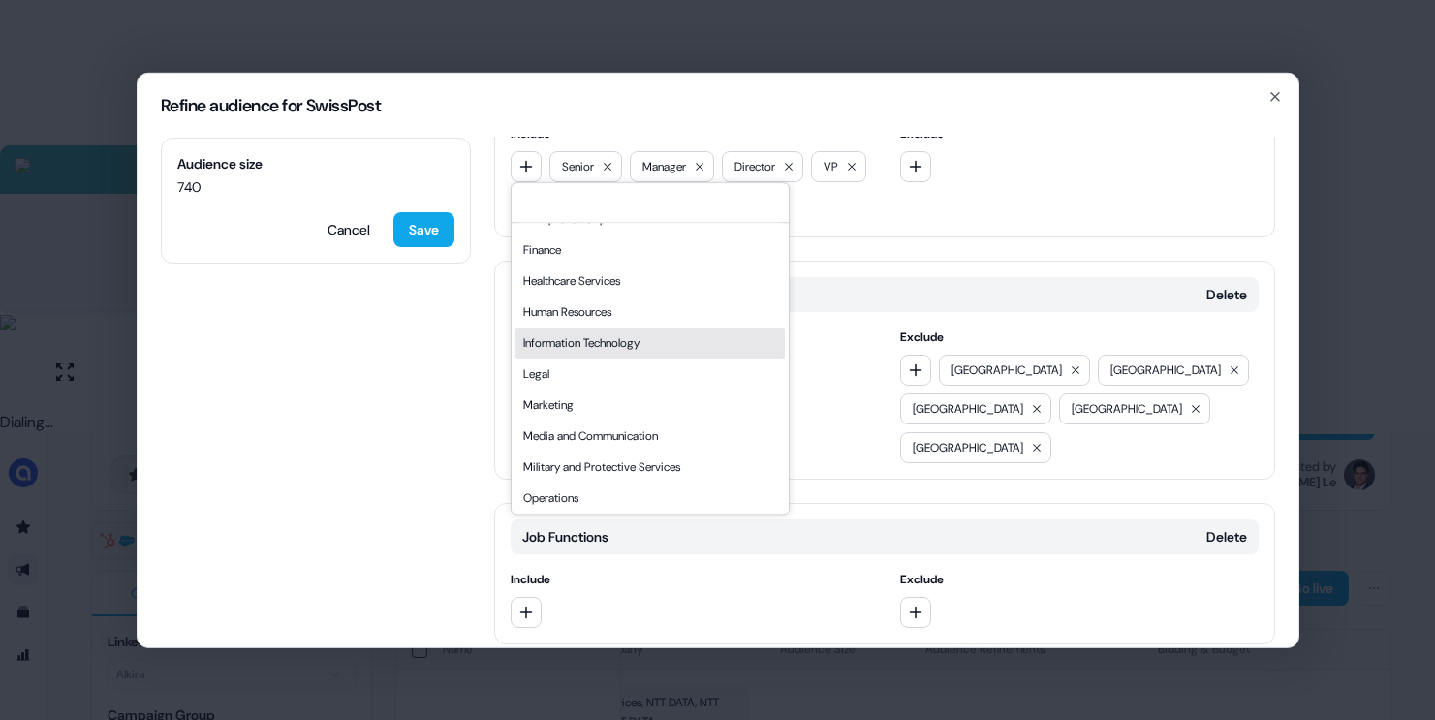
click at [626, 336] on div "Information Technology" at bounding box center [649, 342] width 269 height 31
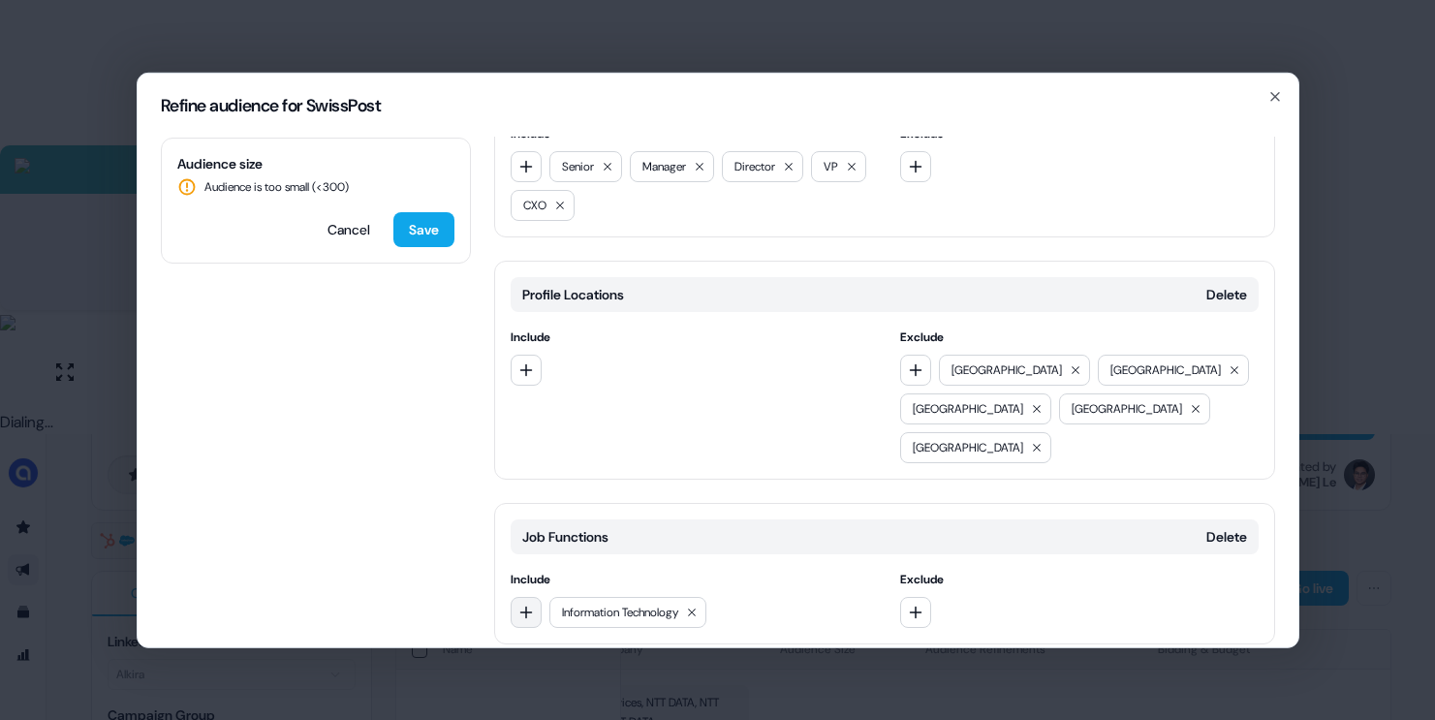
click at [513, 596] on button "button" at bounding box center [526, 611] width 31 height 31
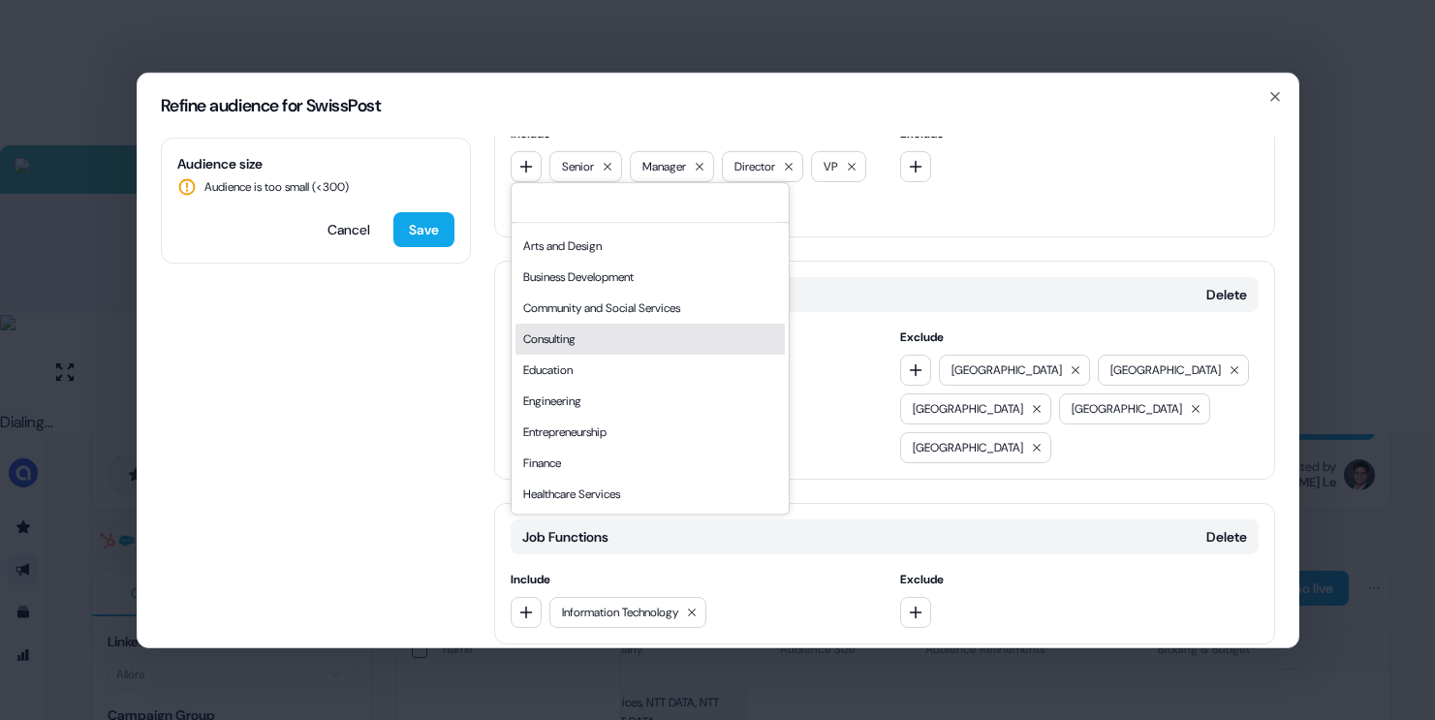
scroll to position [61, 0]
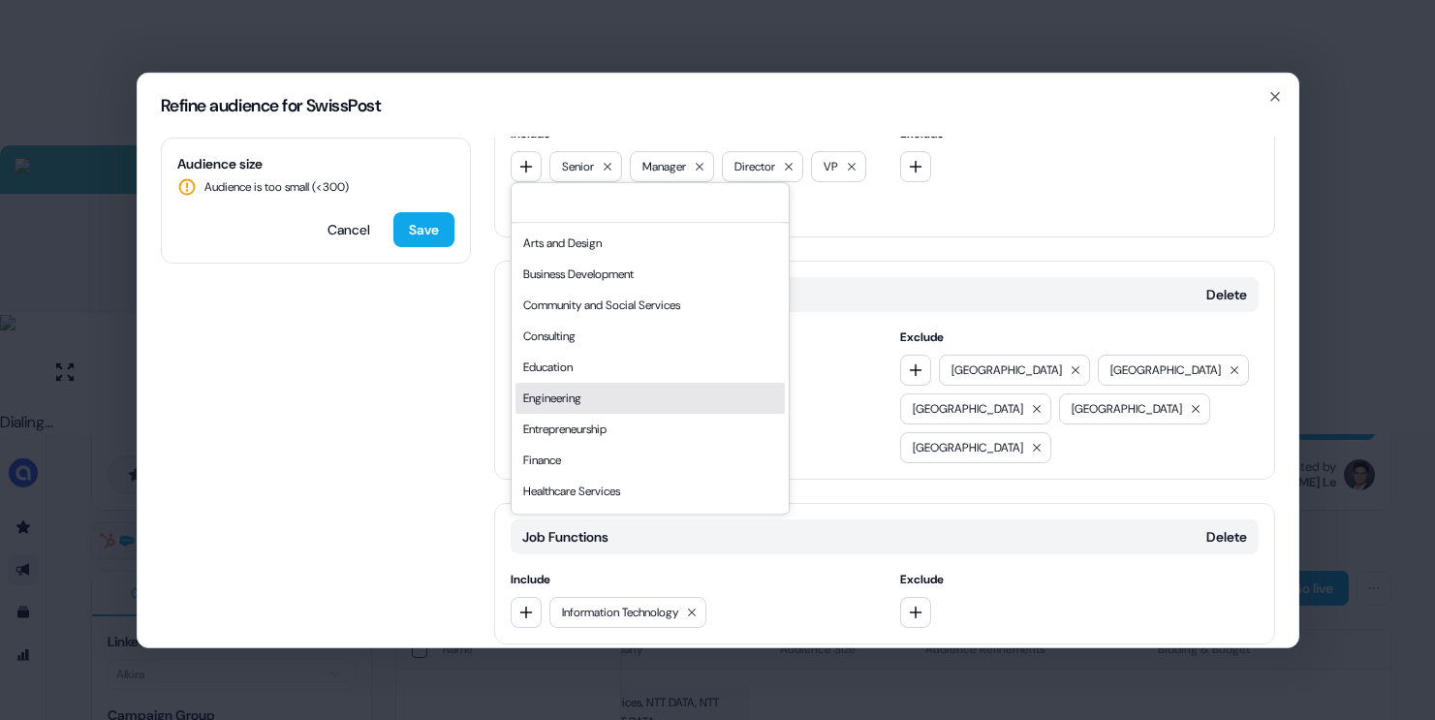
click at [602, 411] on div "Engineering" at bounding box center [649, 398] width 269 height 31
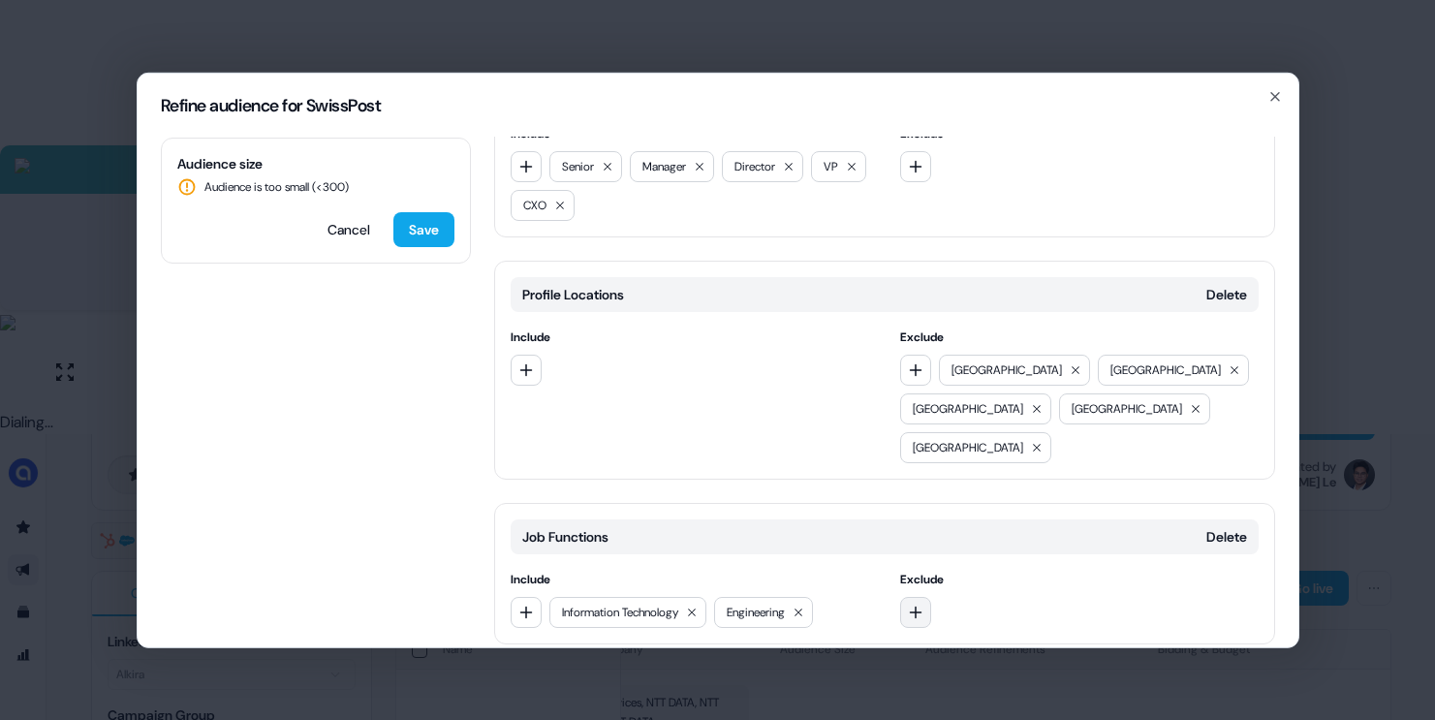
click at [911, 604] on icon "button" at bounding box center [916, 612] width 16 height 16
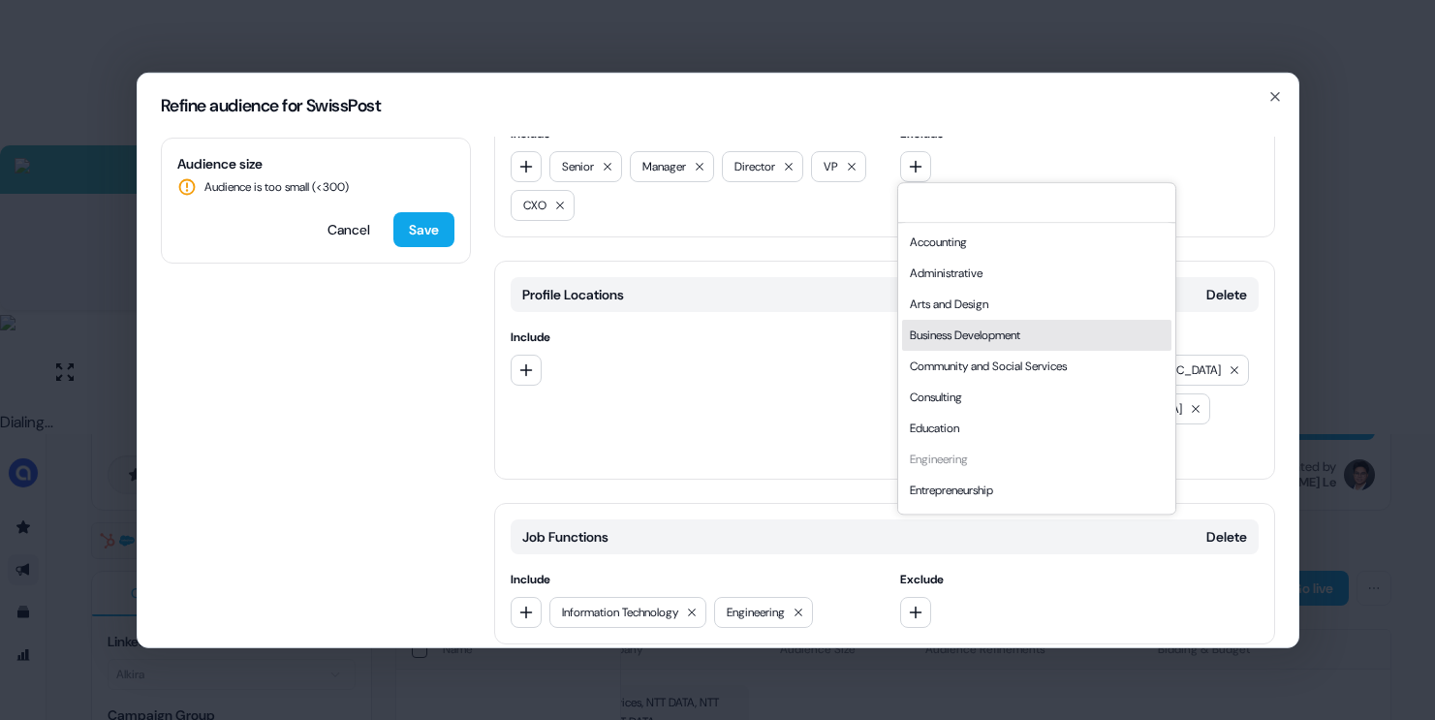
click at [951, 335] on div "Business Development" at bounding box center [1036, 335] width 269 height 31
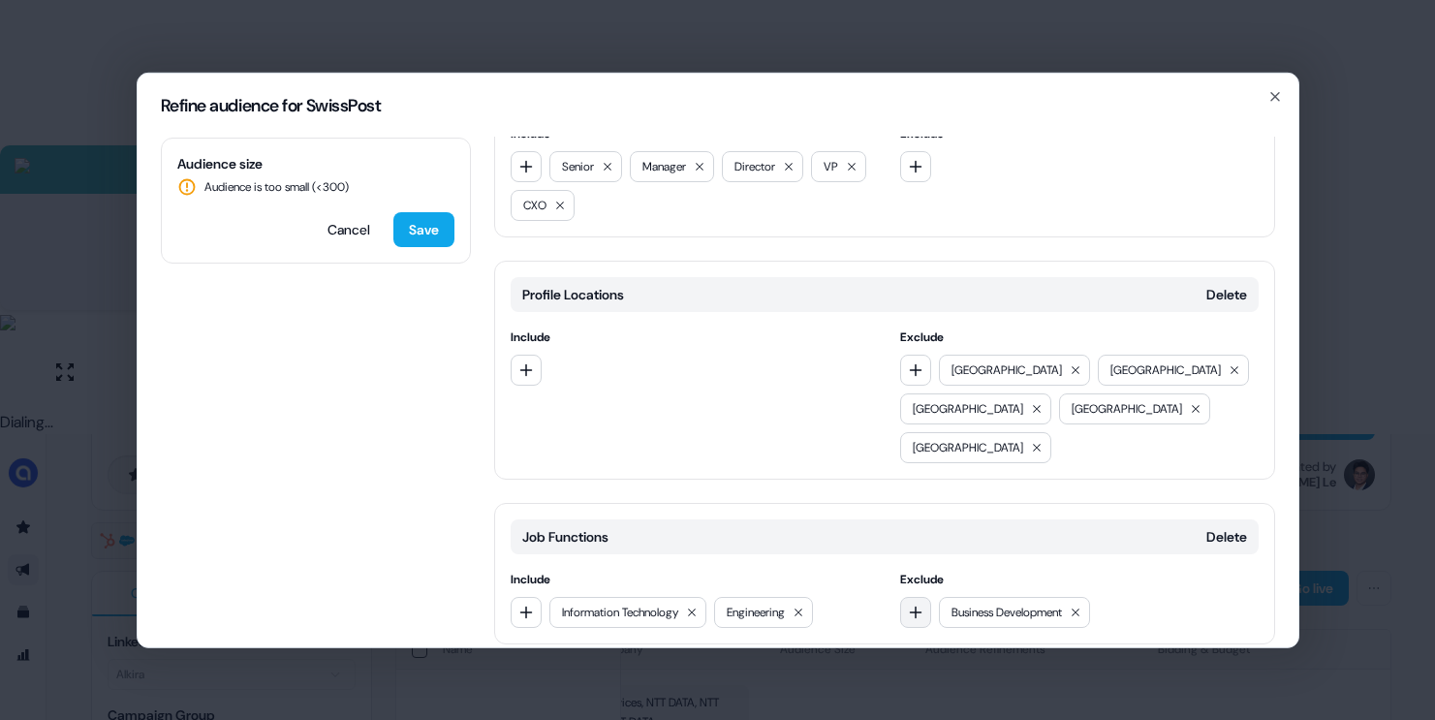
click at [918, 604] on icon "button" at bounding box center [916, 612] width 16 height 16
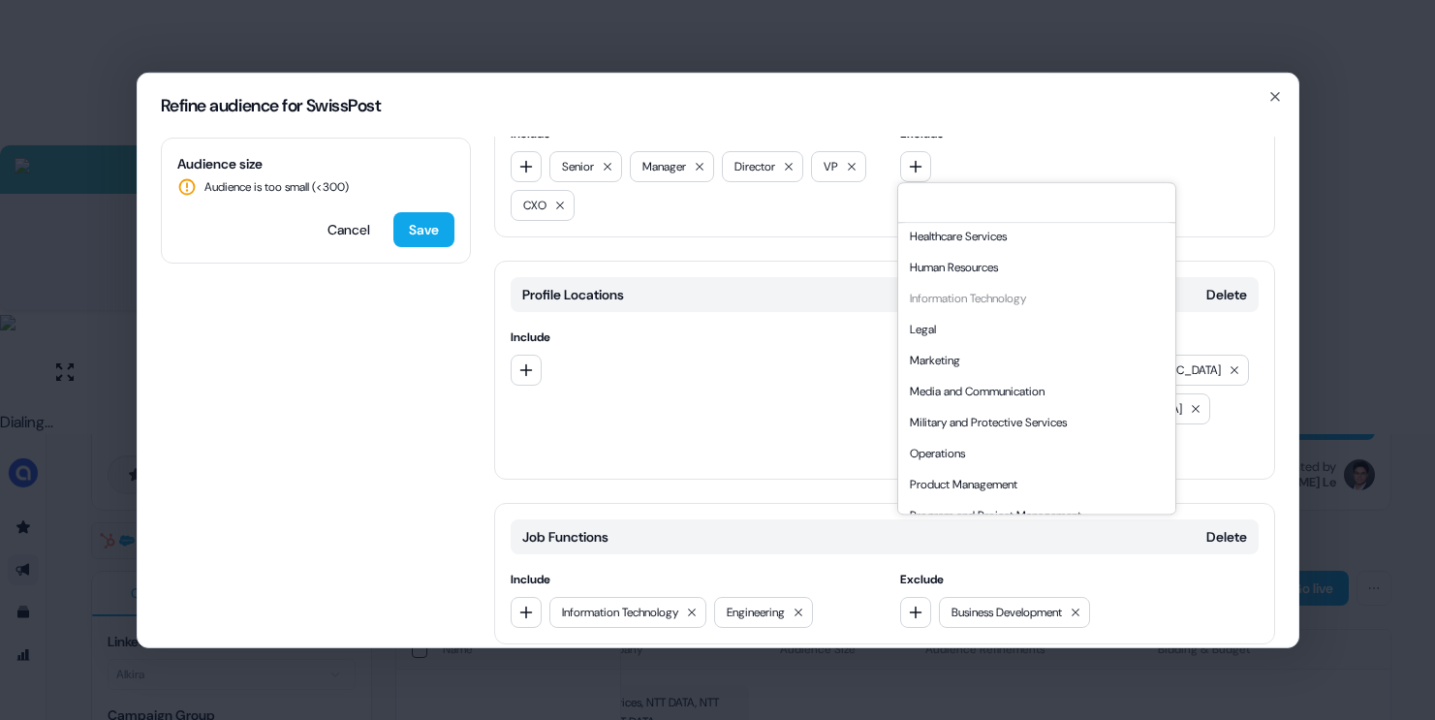
scroll to position [523, 0]
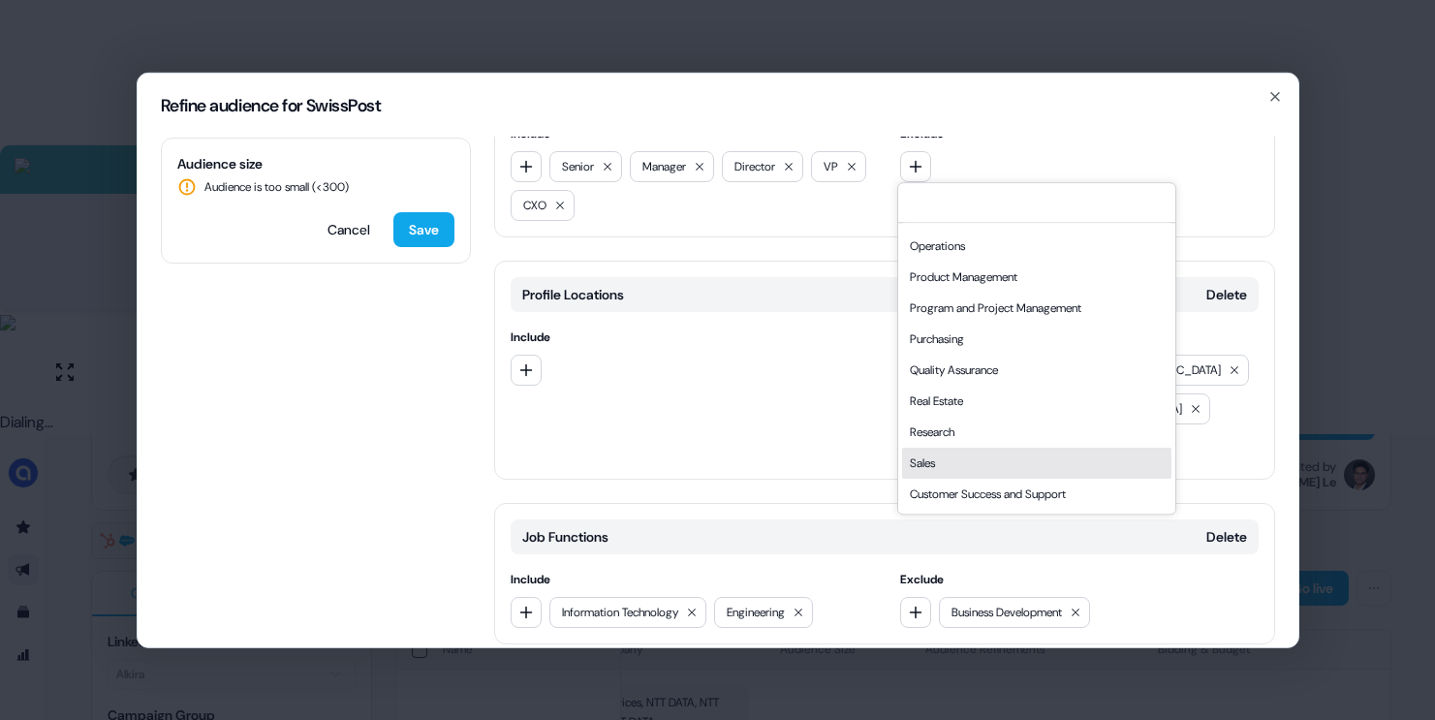
click at [942, 466] on div "Sales" at bounding box center [1036, 463] width 269 height 31
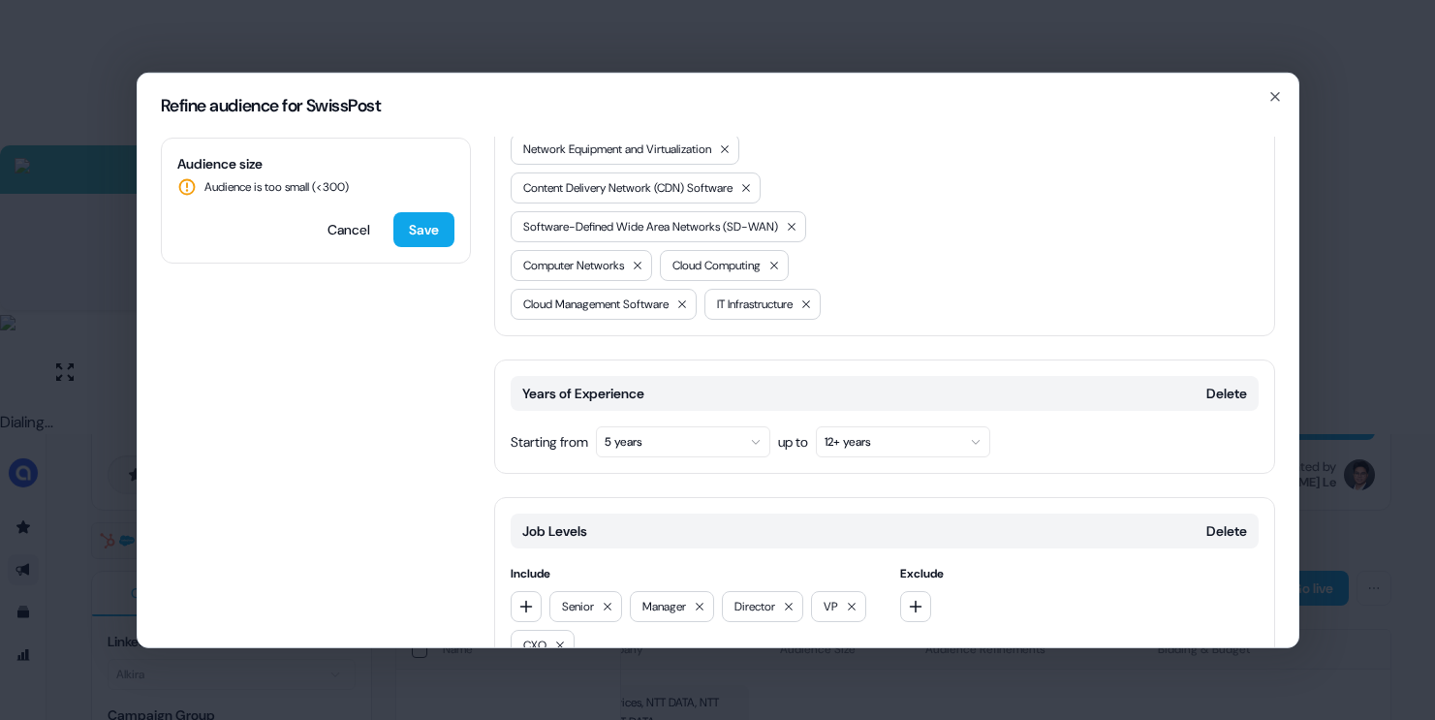
scroll to position [510, 0]
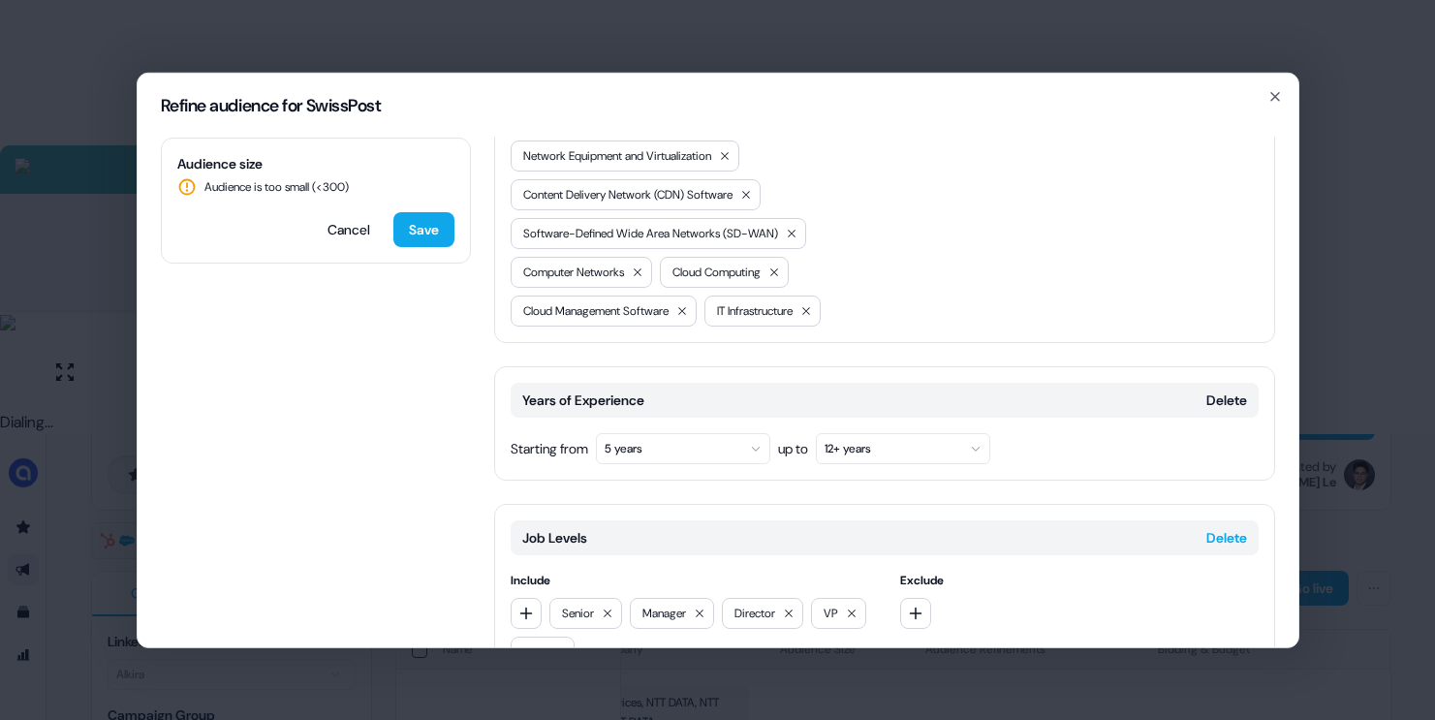
click at [1214, 527] on button "Delete" at bounding box center [1226, 536] width 41 height 19
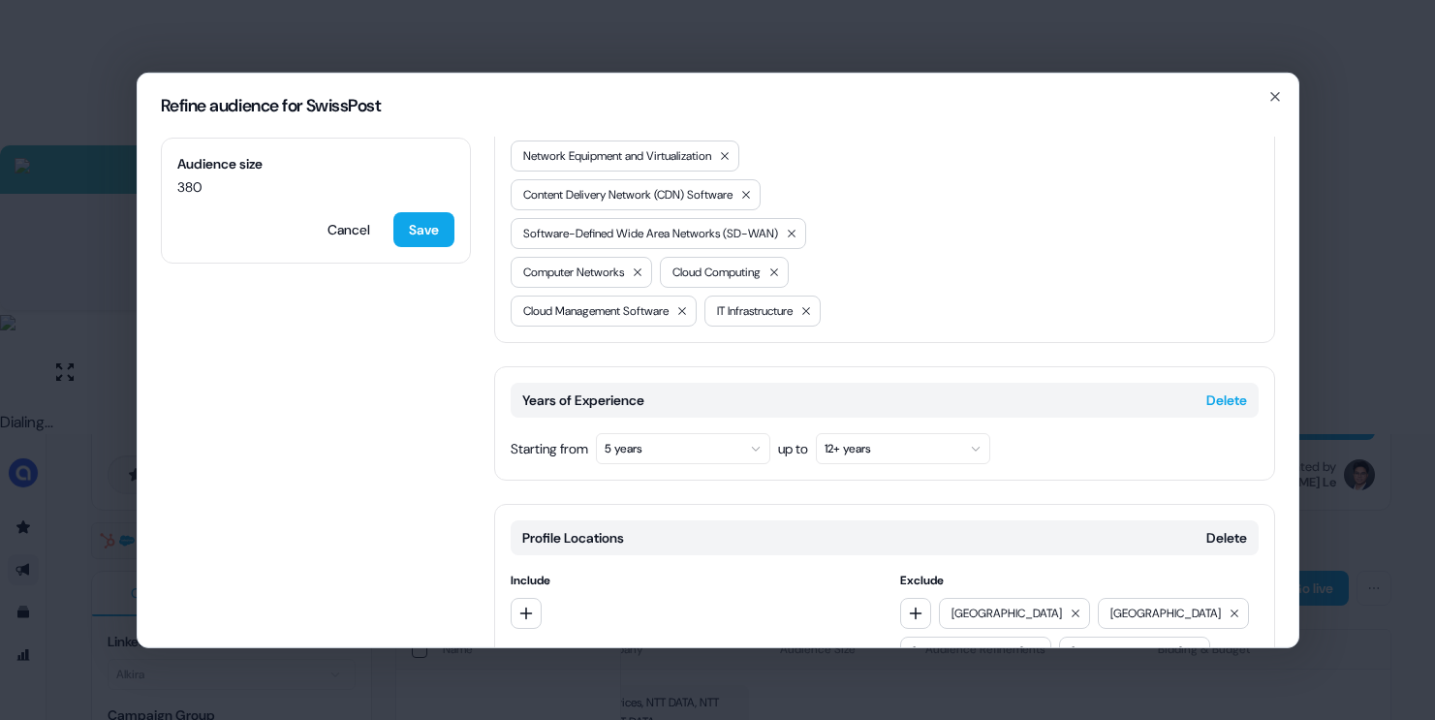
click at [1208, 389] on button "Delete" at bounding box center [1226, 398] width 41 height 19
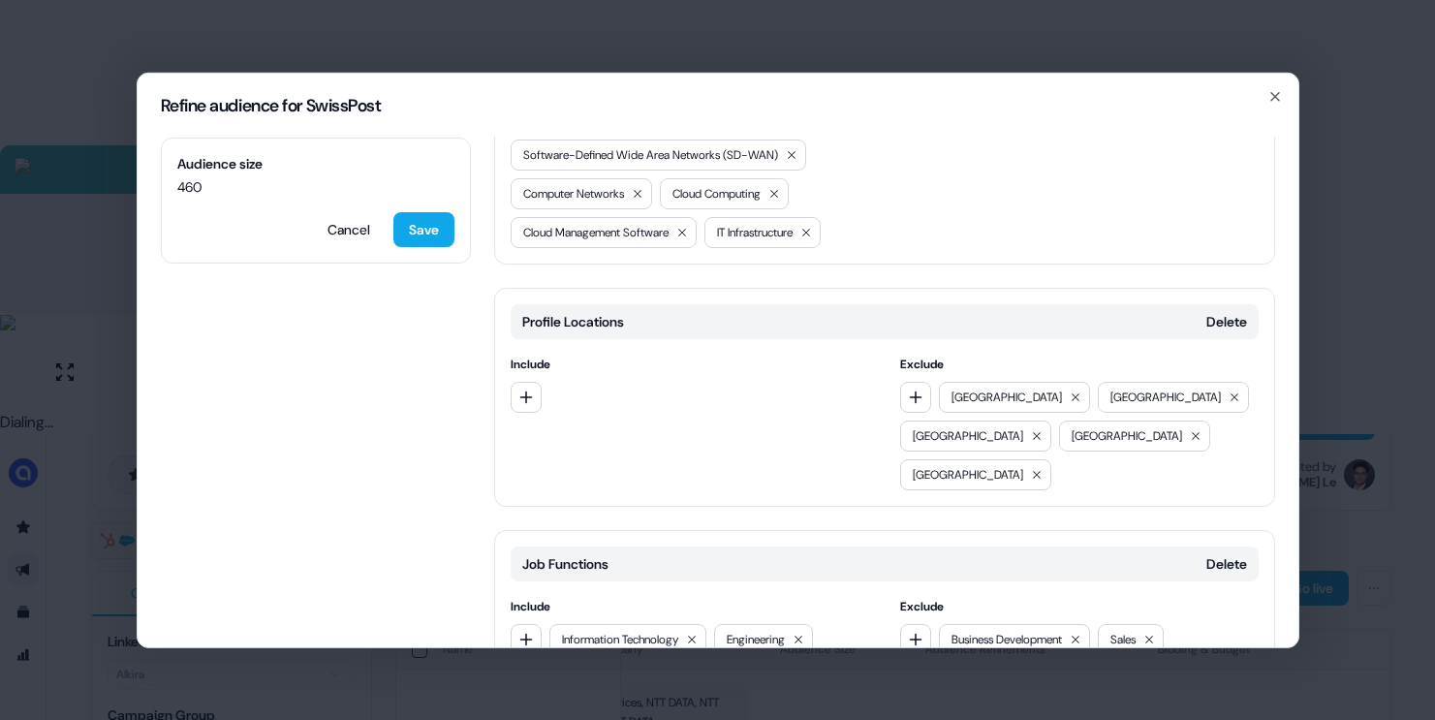
scroll to position [615, 0]
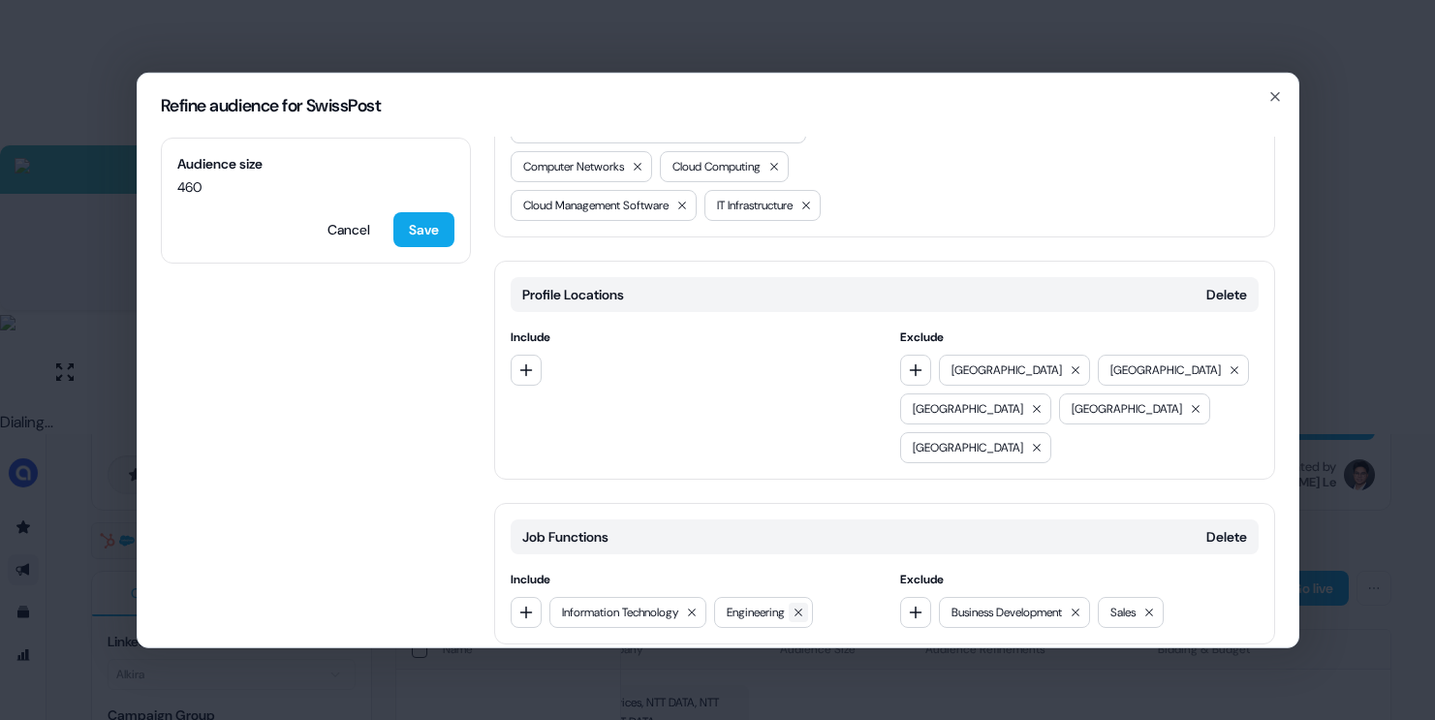
click at [802, 608] on icon at bounding box center [798, 612] width 8 height 8
click at [522, 604] on icon "button" at bounding box center [526, 612] width 16 height 16
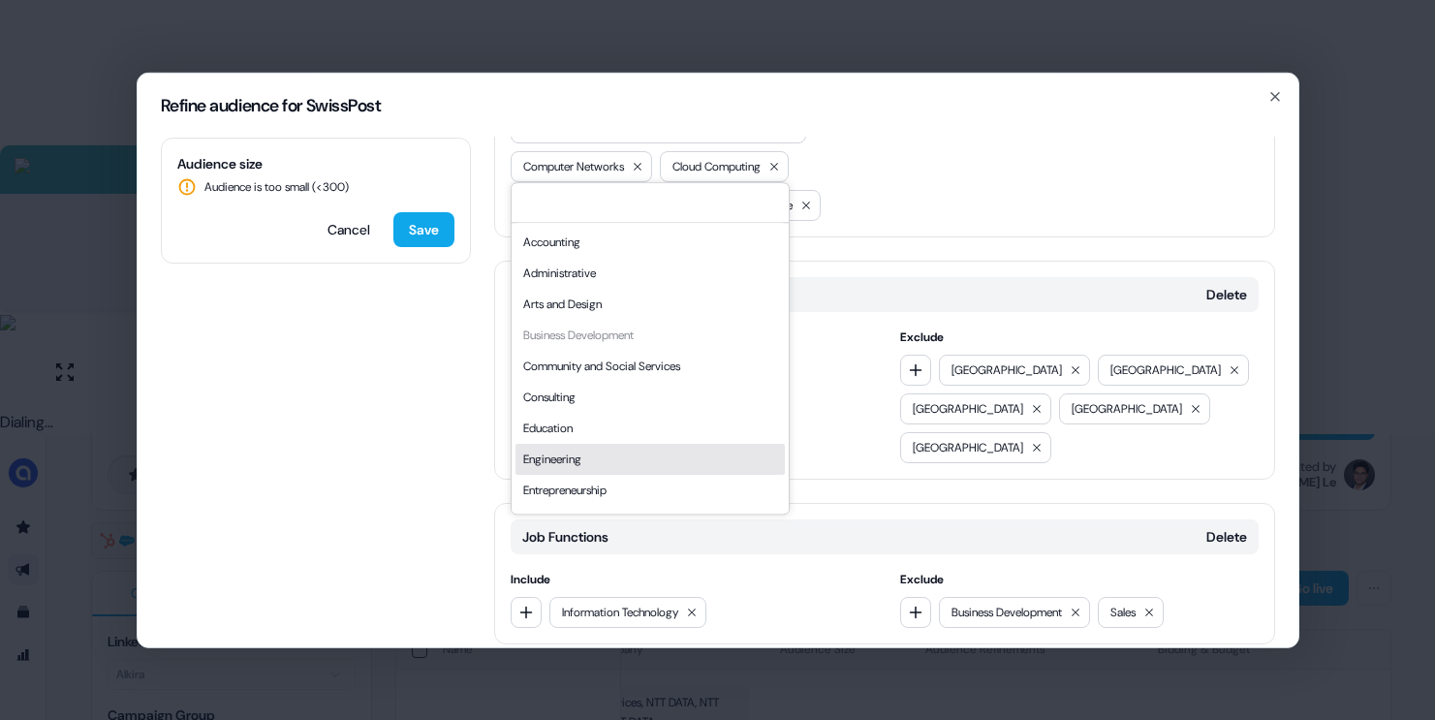
click at [622, 455] on div "Engineering" at bounding box center [649, 459] width 269 height 31
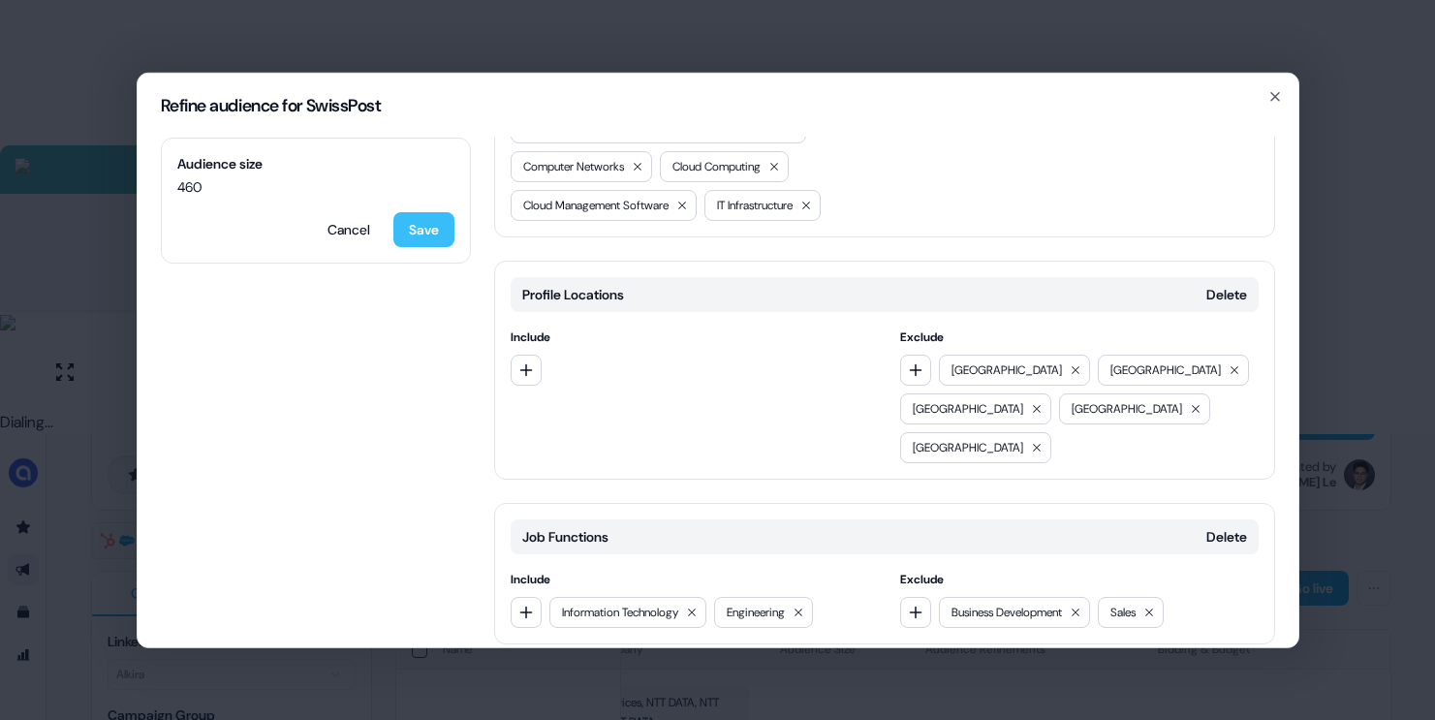
click at [434, 237] on button "Save" at bounding box center [423, 228] width 61 height 35
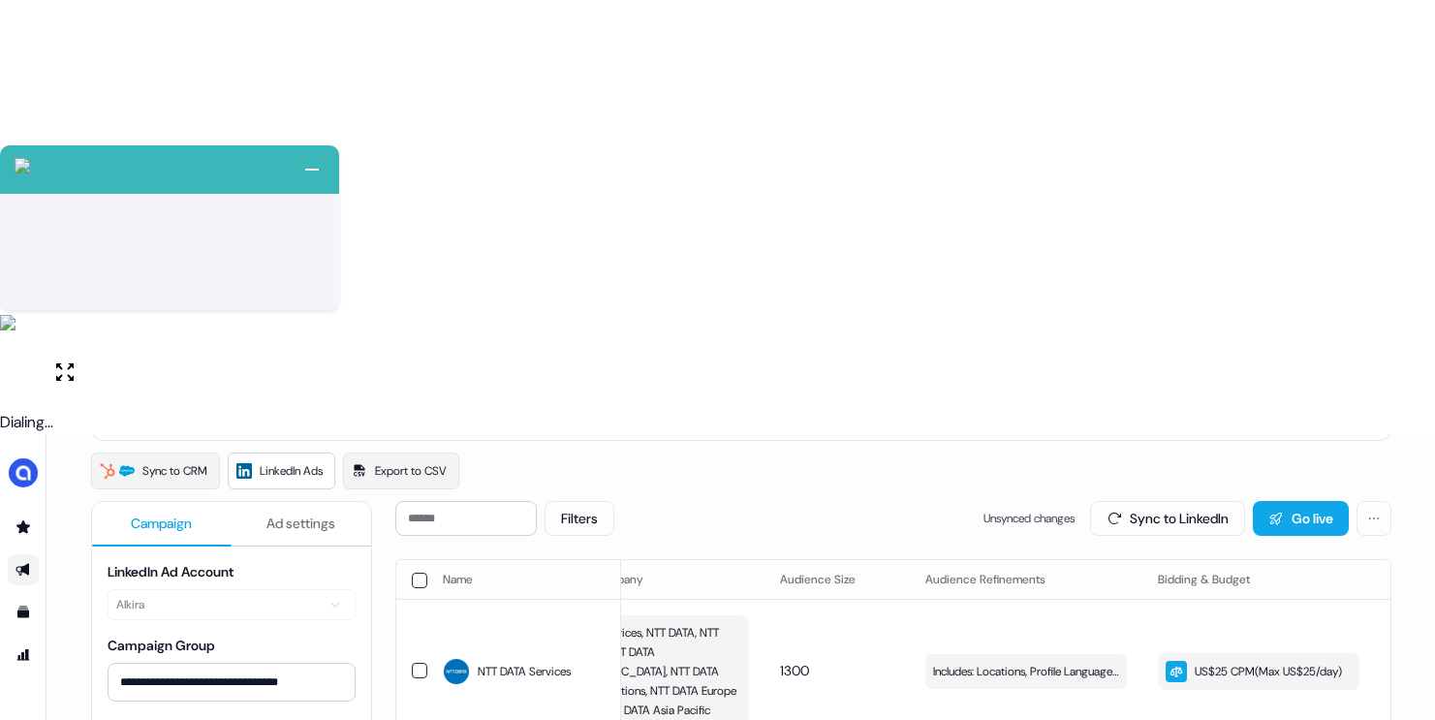
scroll to position [146, 0]
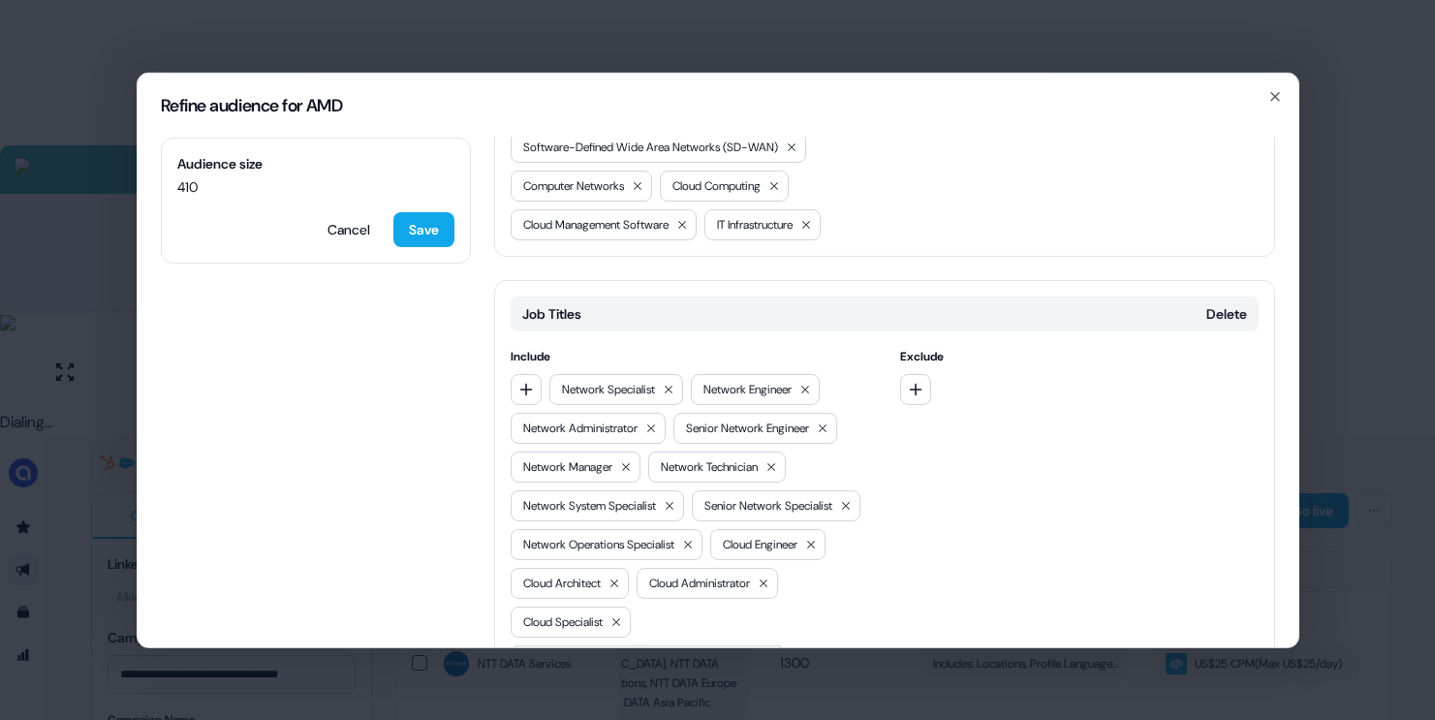
scroll to position [568, 0]
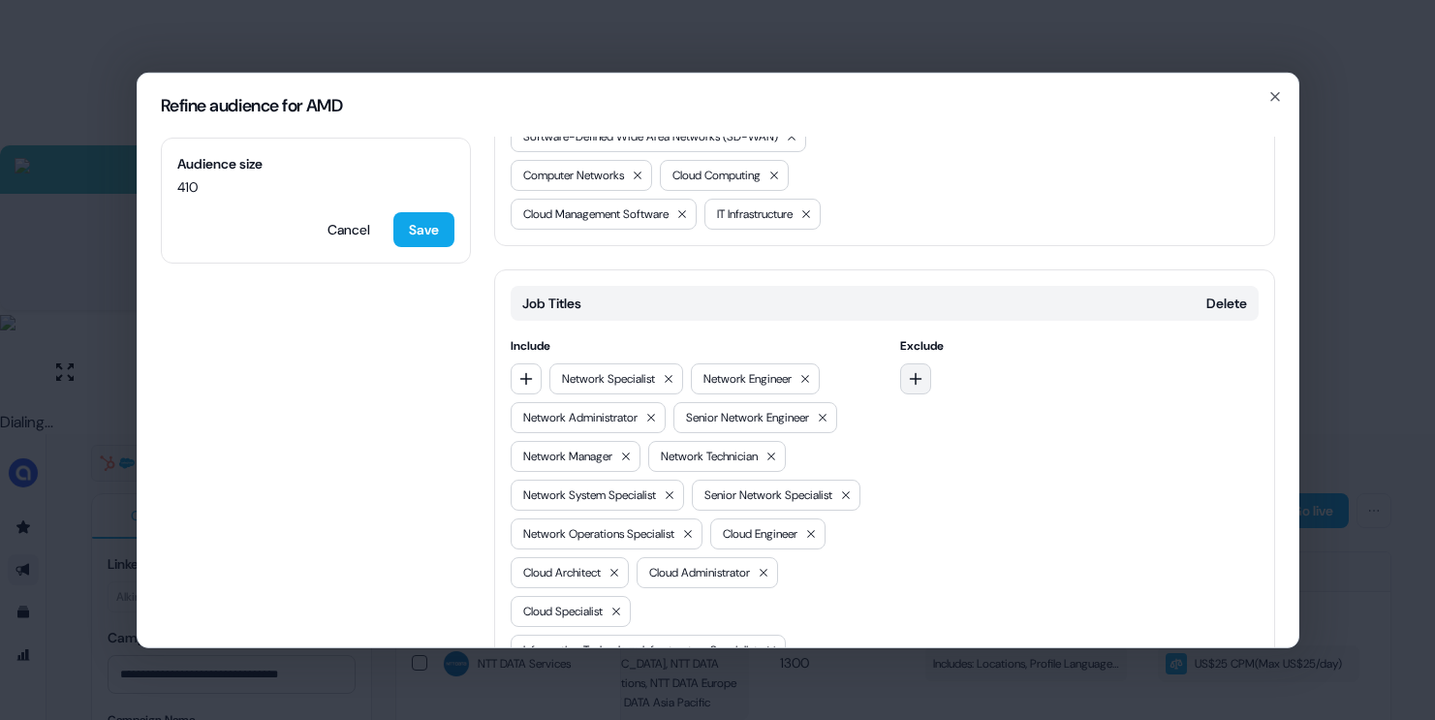
click at [918, 370] on icon "button" at bounding box center [916, 378] width 16 height 16
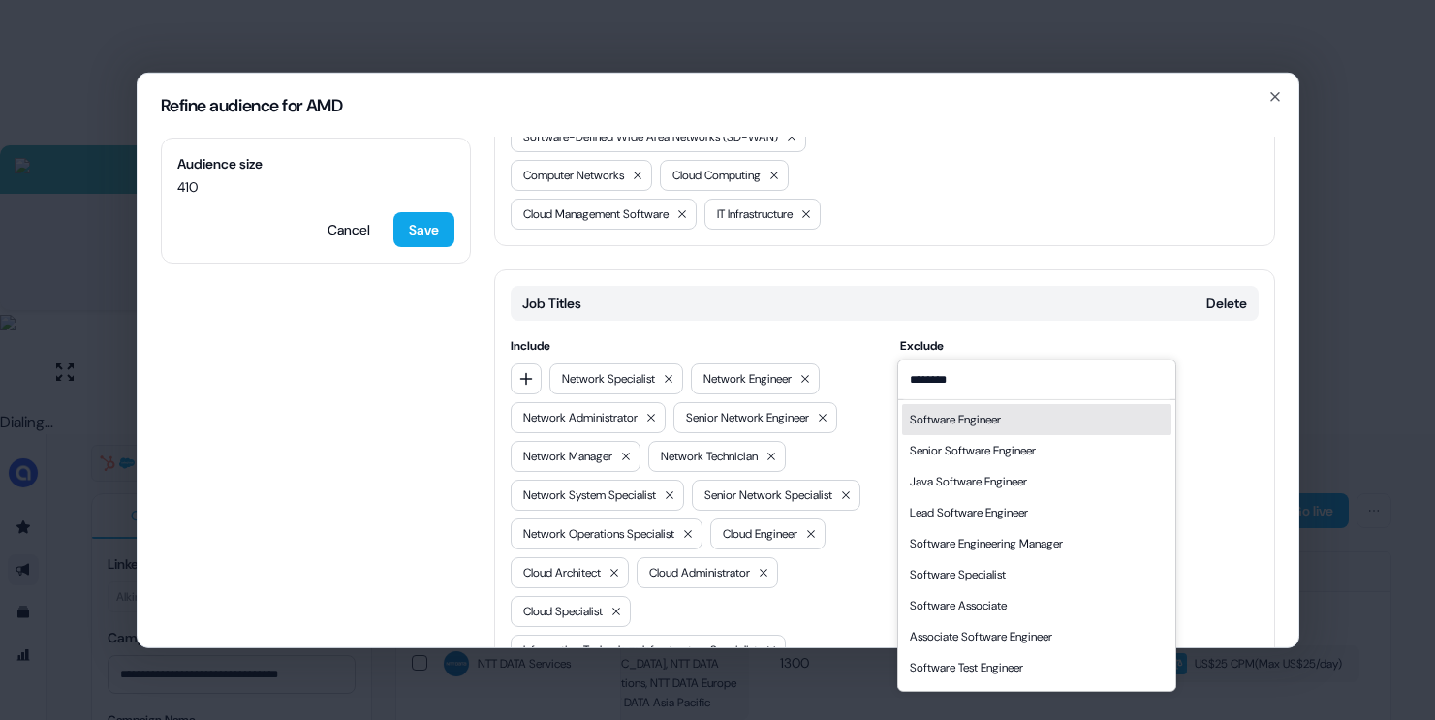
type input "********"
click at [974, 419] on div "Software Engineer" at bounding box center [955, 418] width 91 height 19
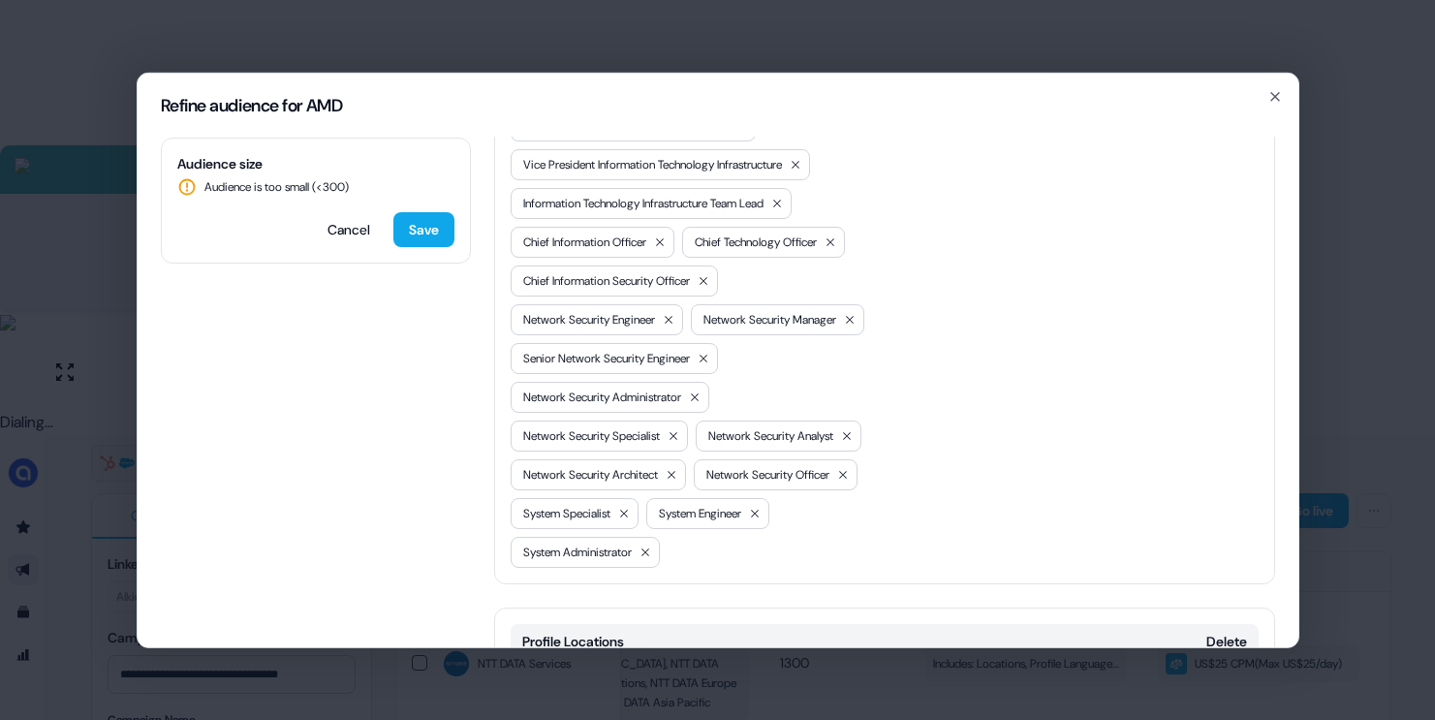
scroll to position [1623, 0]
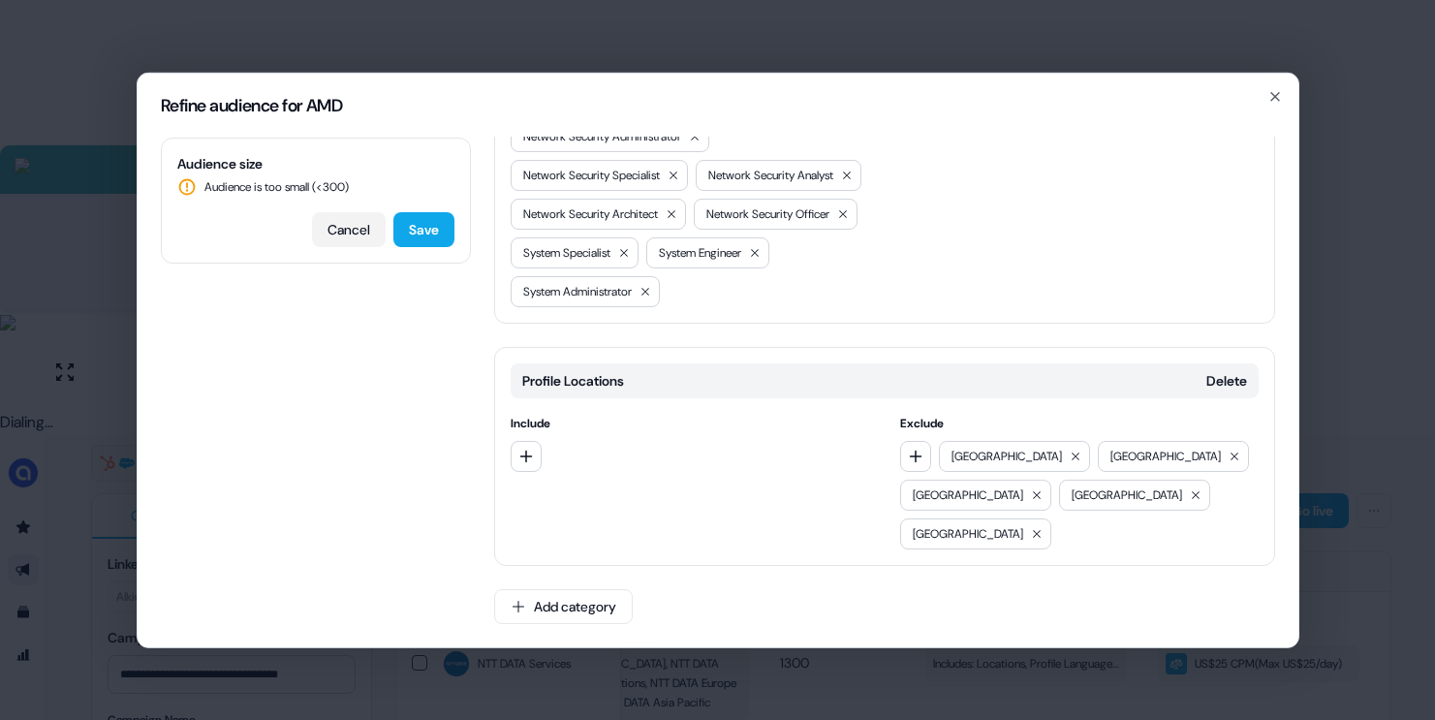
click at [345, 234] on button "Cancel" at bounding box center [349, 228] width 74 height 35
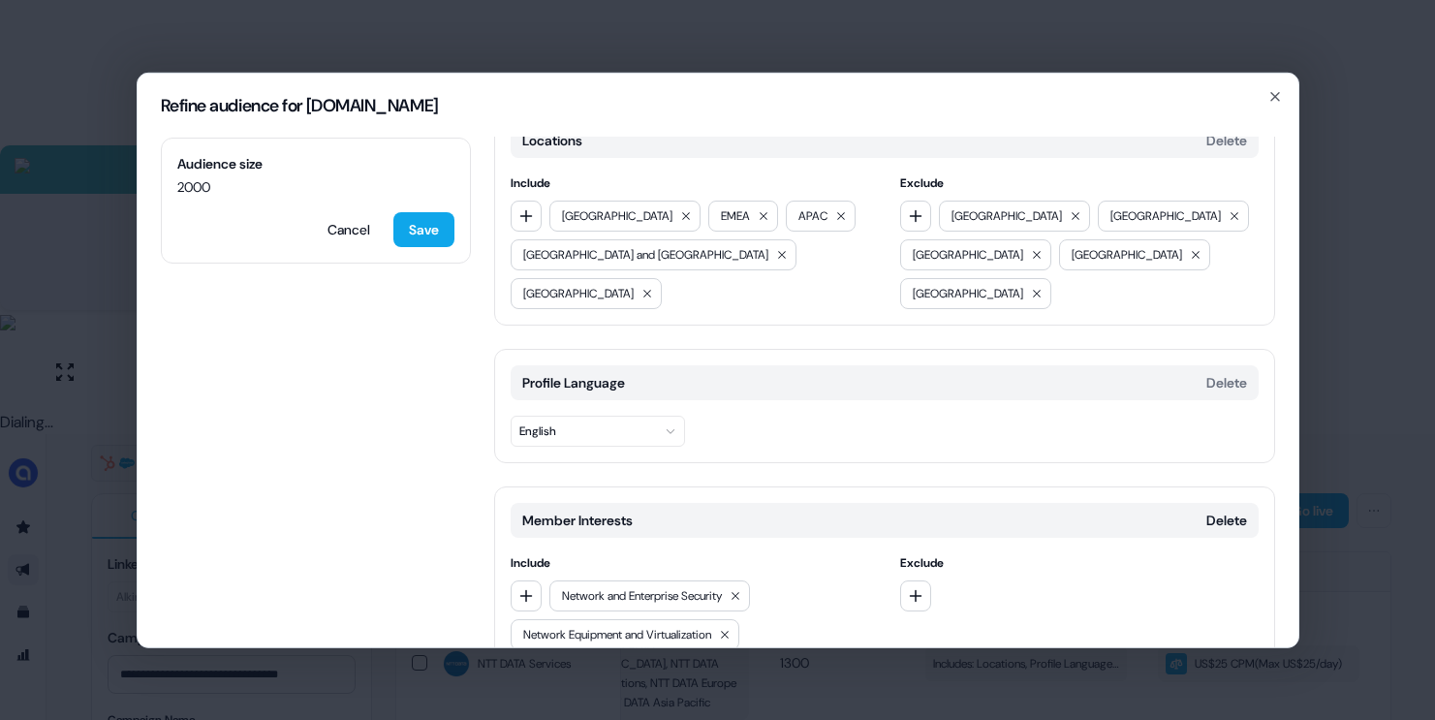
scroll to position [0, 0]
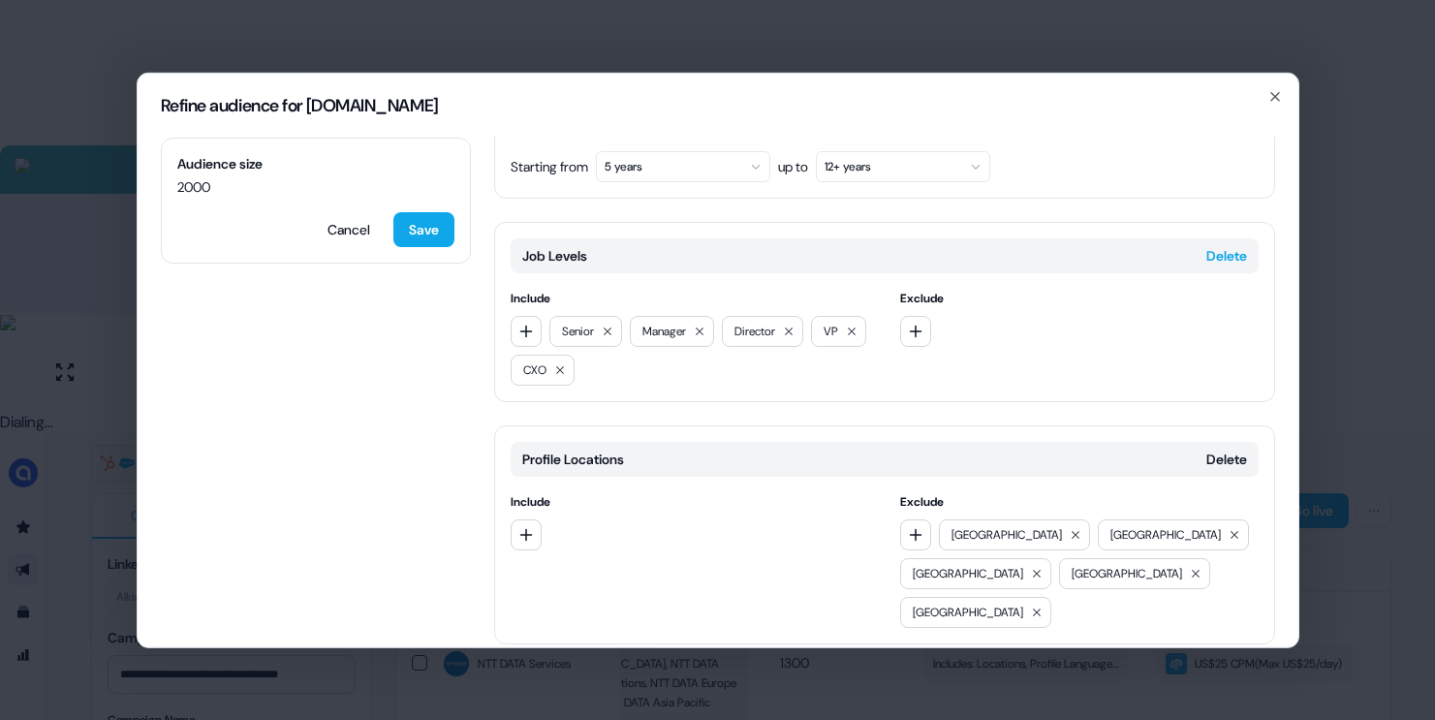
click at [1213, 245] on button "Delete" at bounding box center [1226, 254] width 41 height 19
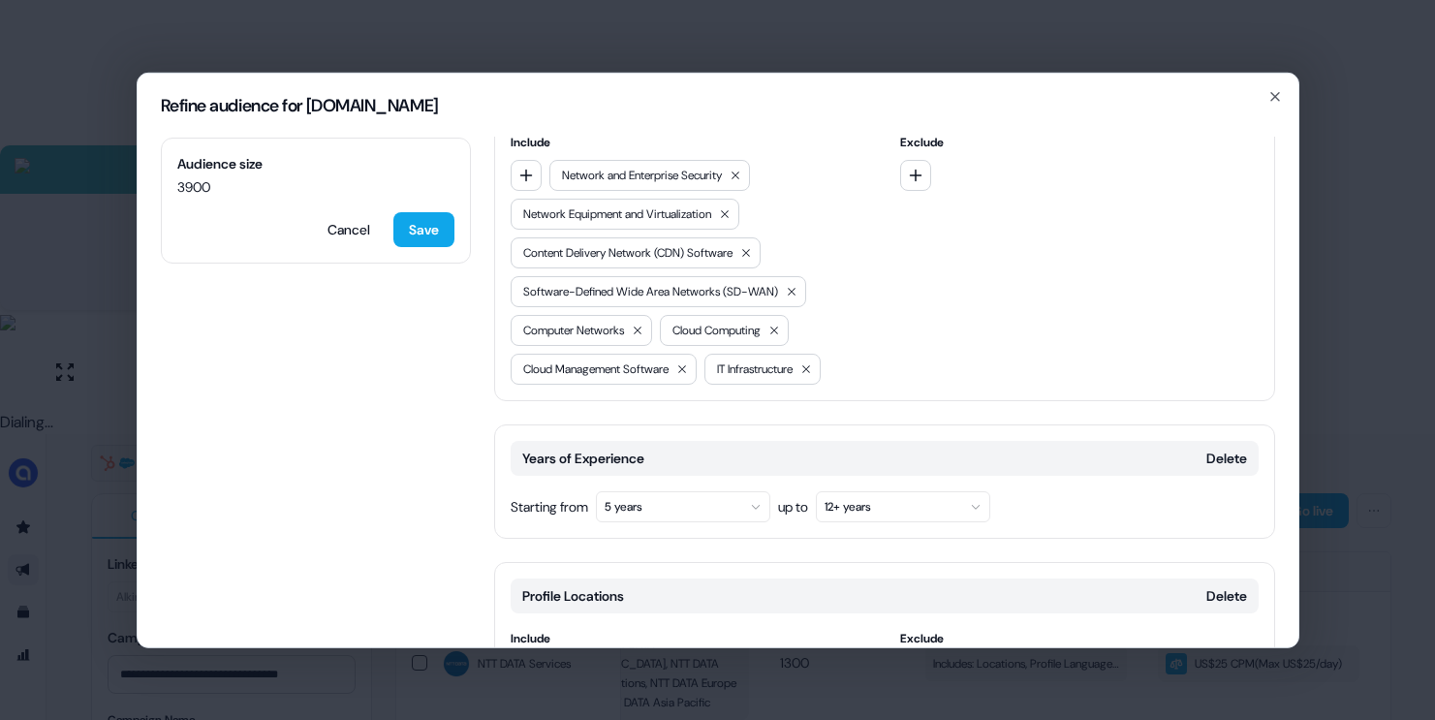
scroll to position [434, 0]
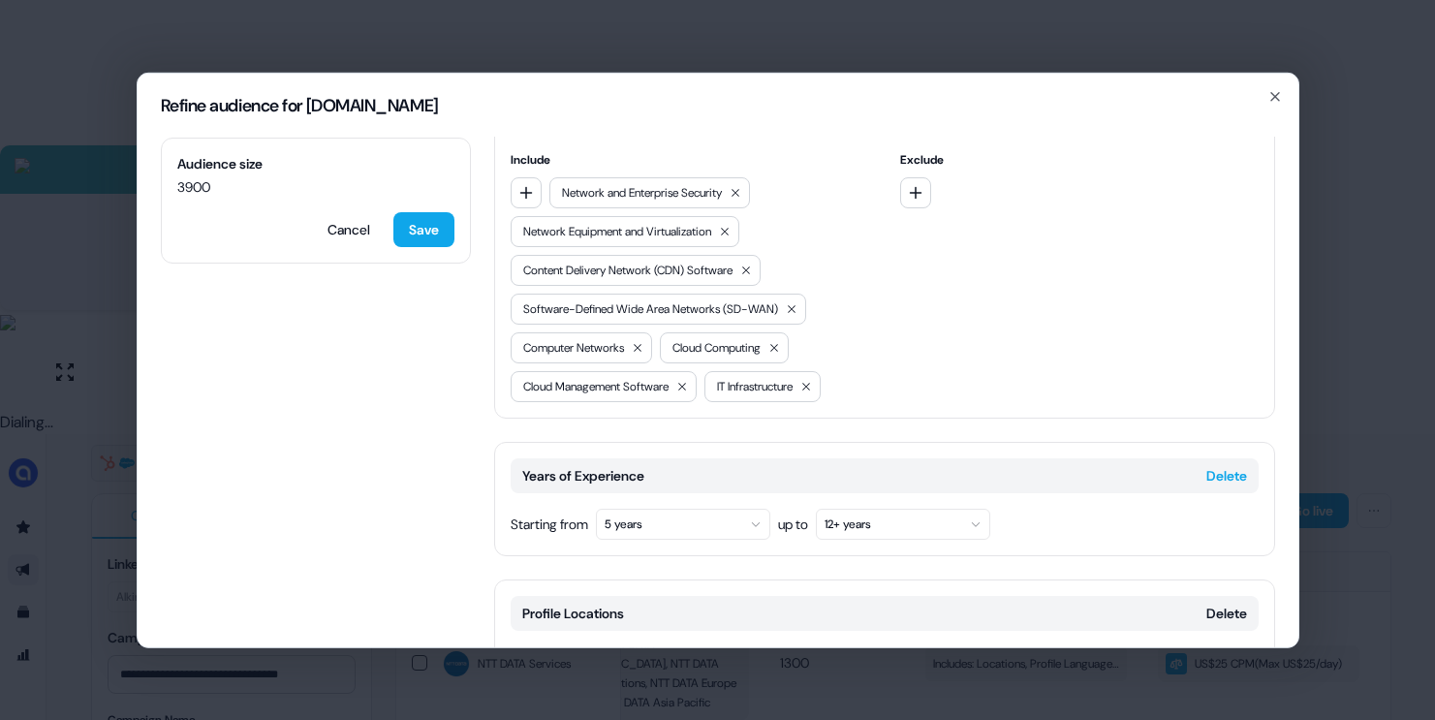
click at [1221, 465] on button "Delete" at bounding box center [1226, 474] width 41 height 19
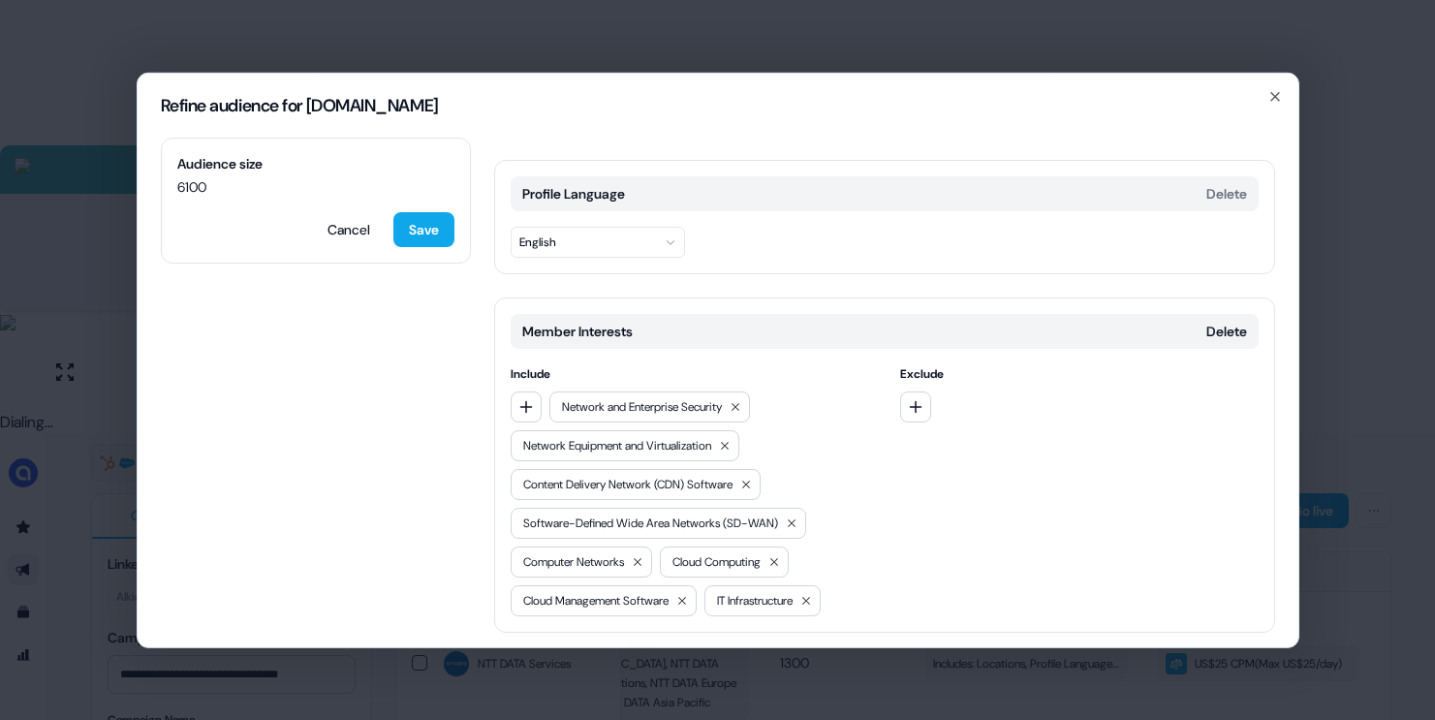
scroll to position [451, 0]
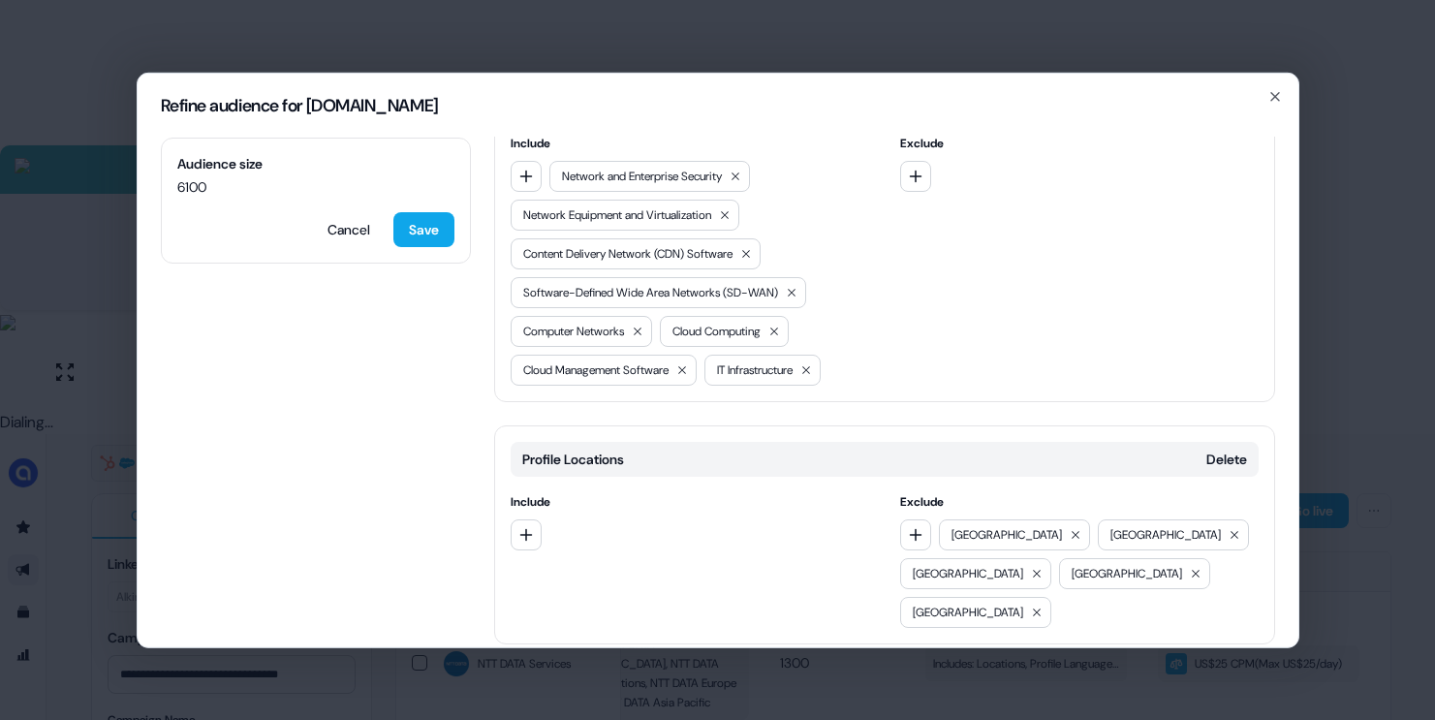
click at [584, 667] on button "Add category" at bounding box center [563, 684] width 139 height 35
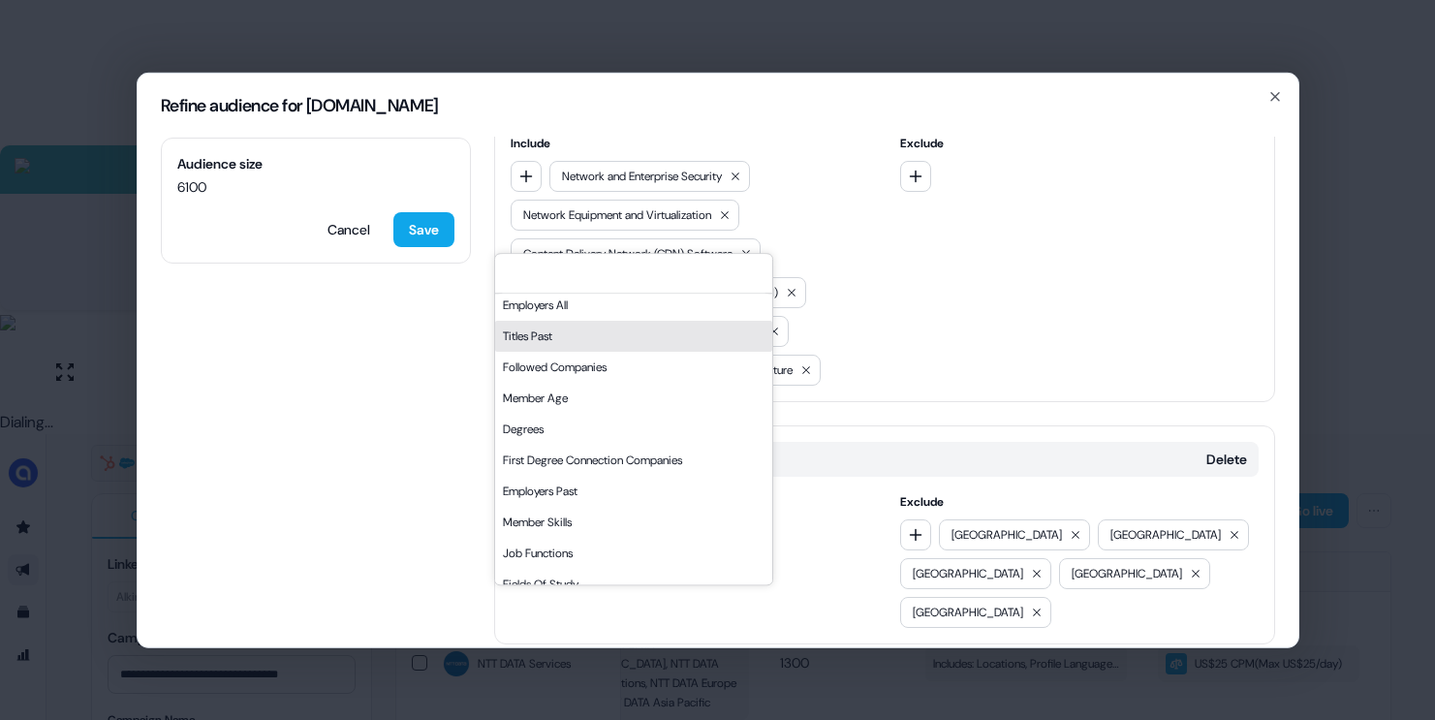
scroll to position [329, 0]
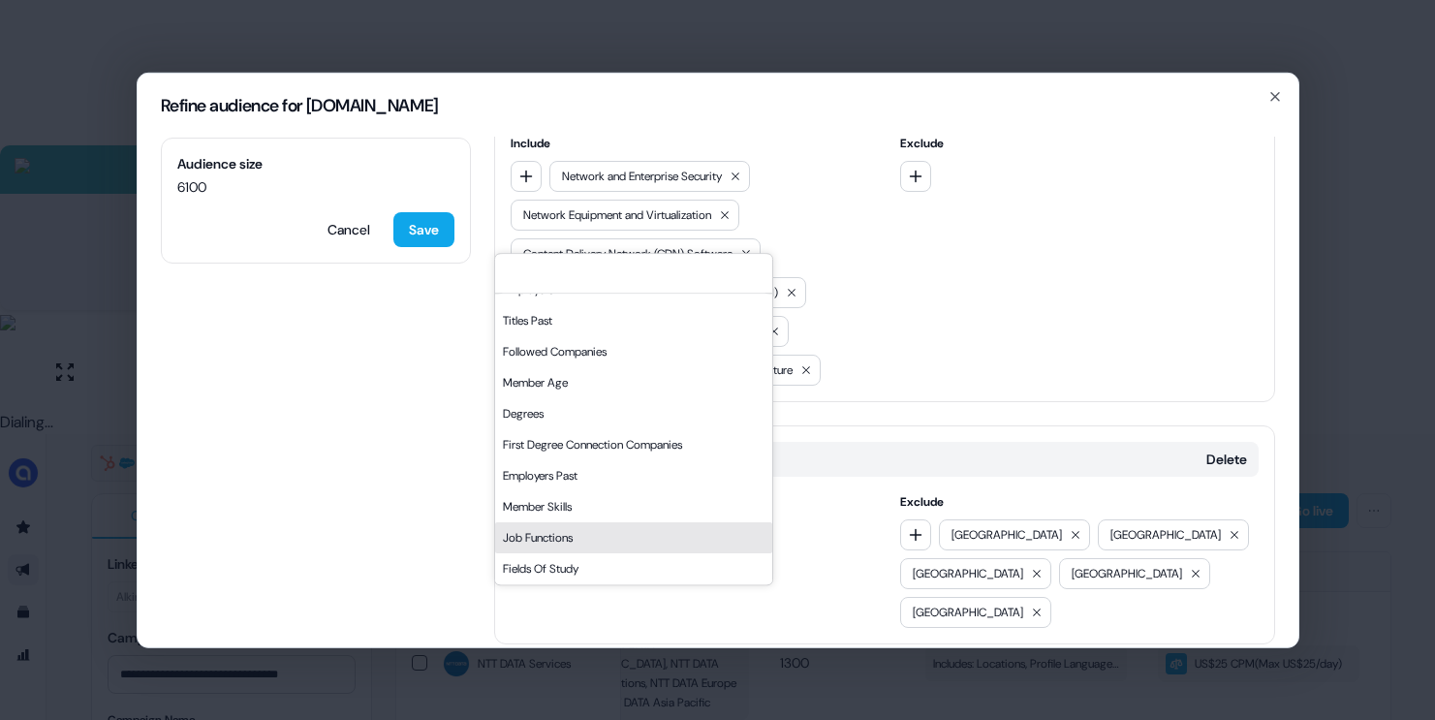
click at [548, 534] on div "Job Functions" at bounding box center [633, 537] width 277 height 31
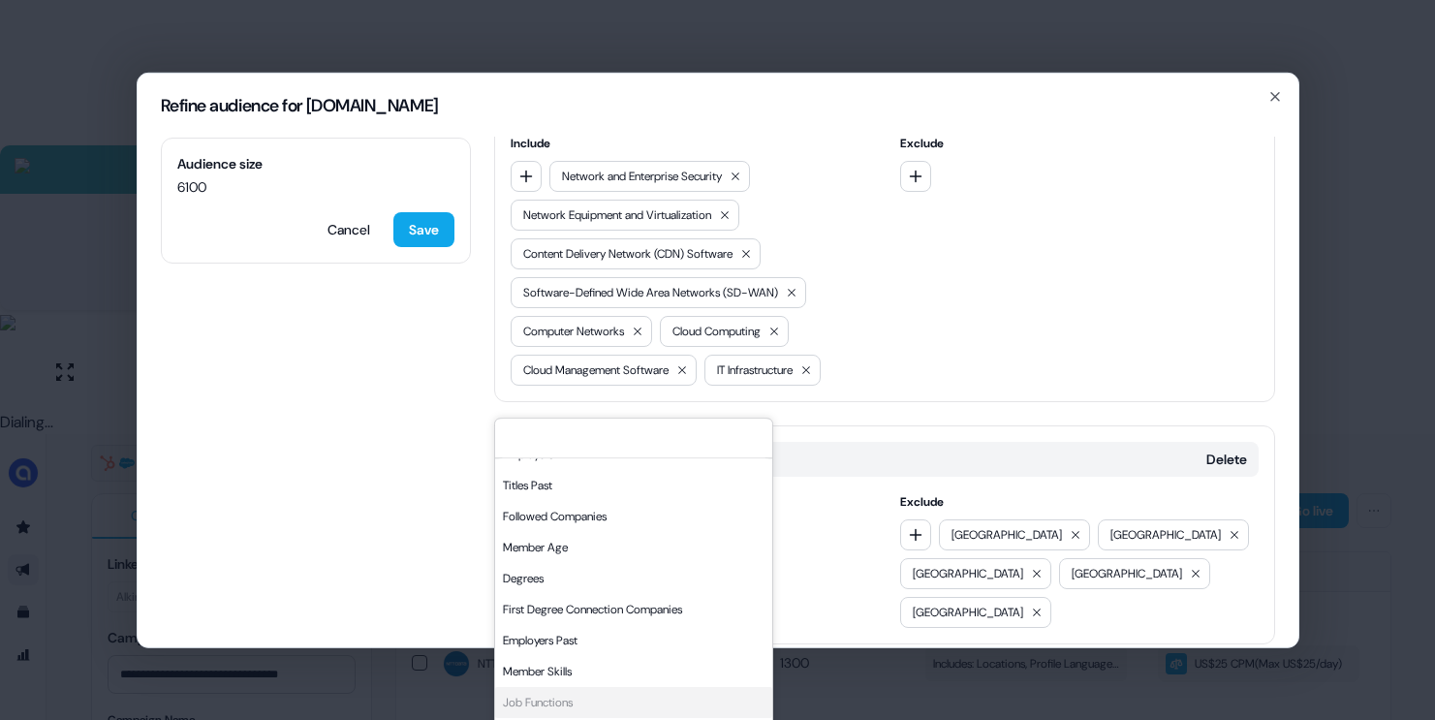
scroll to position [615, 0]
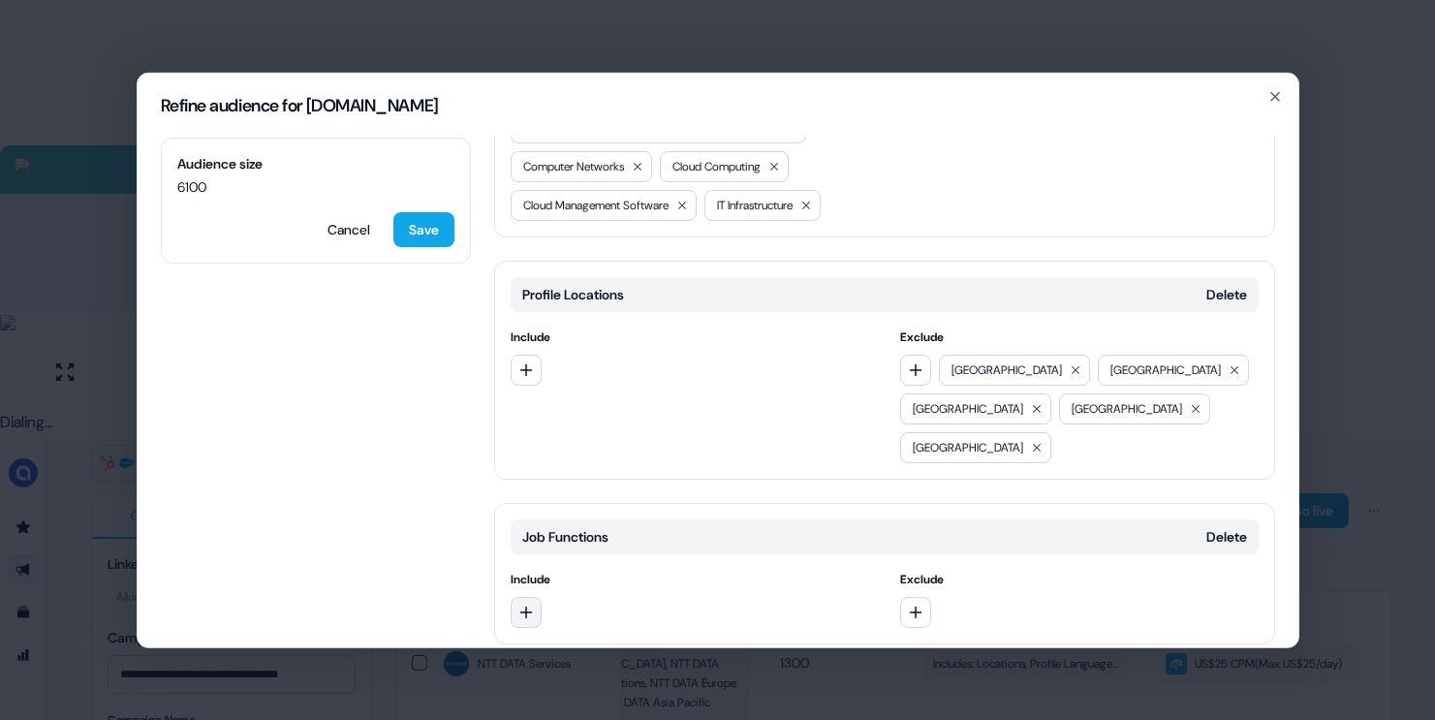
click at [524, 604] on icon "button" at bounding box center [526, 612] width 16 height 16
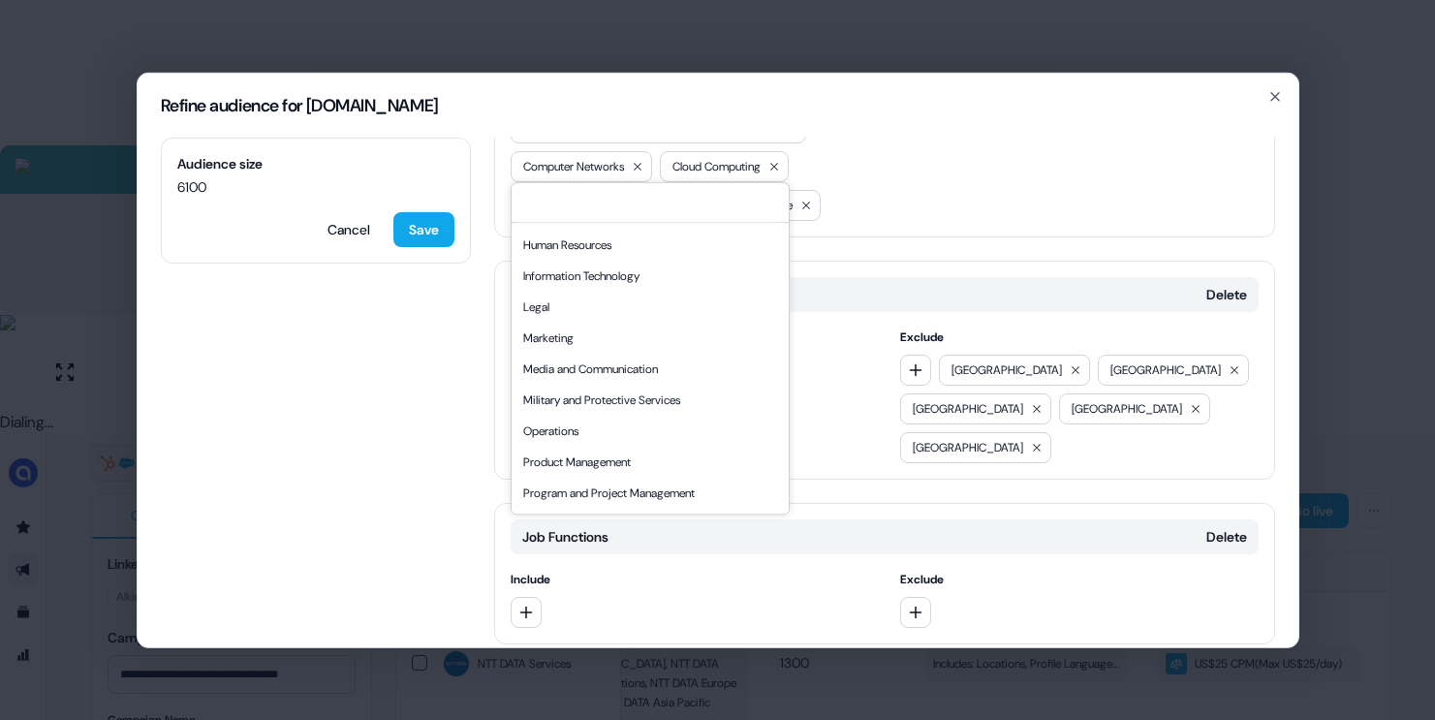
scroll to position [336, 0]
click at [613, 282] on div "Information Technology" at bounding box center [649, 278] width 269 height 31
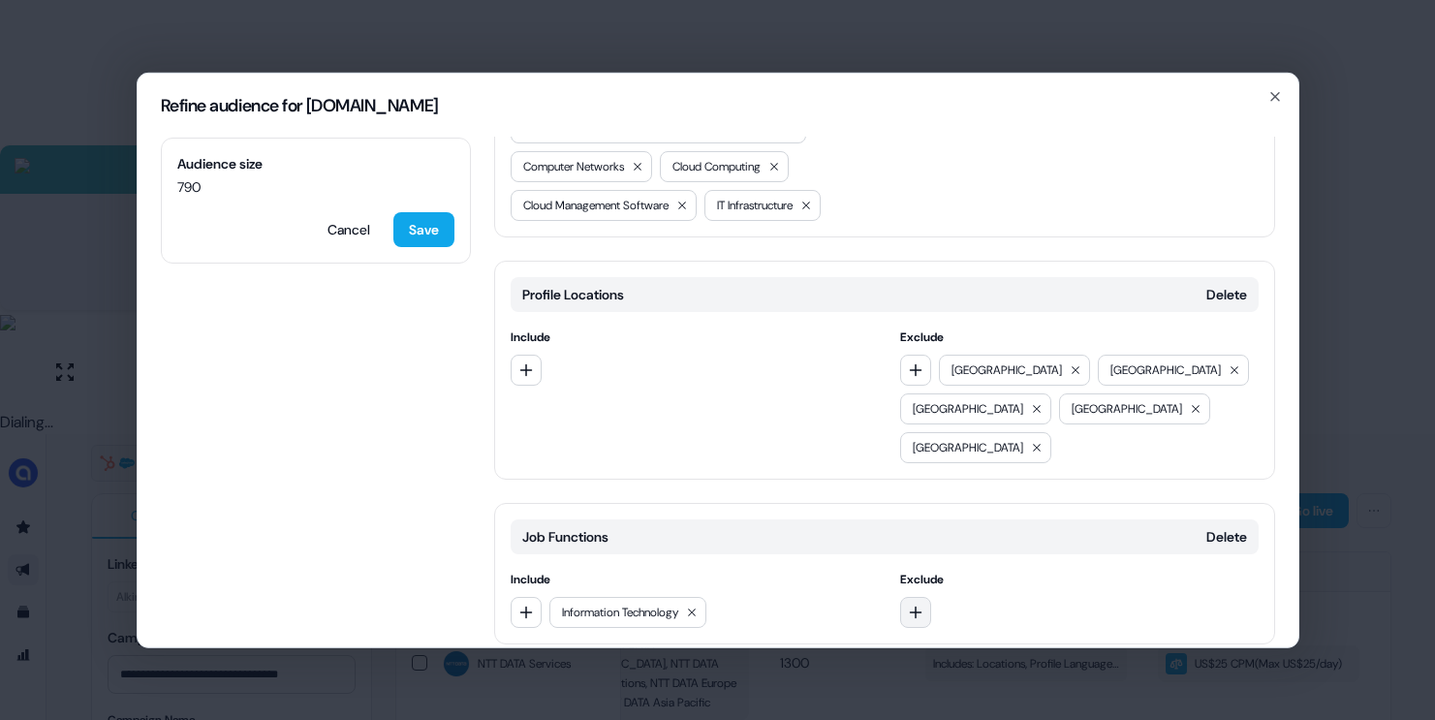
click at [914, 604] on icon "button" at bounding box center [916, 612] width 16 height 16
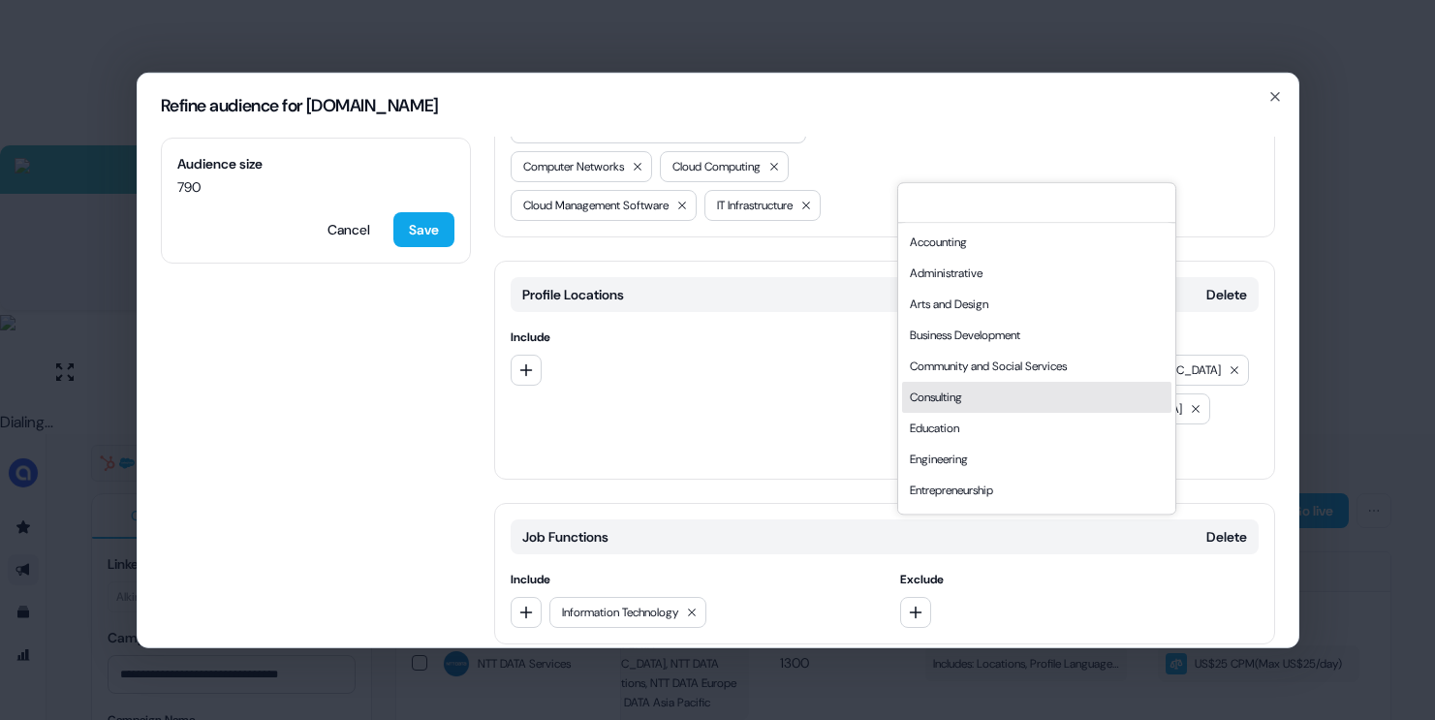
scroll to position [19, 0]
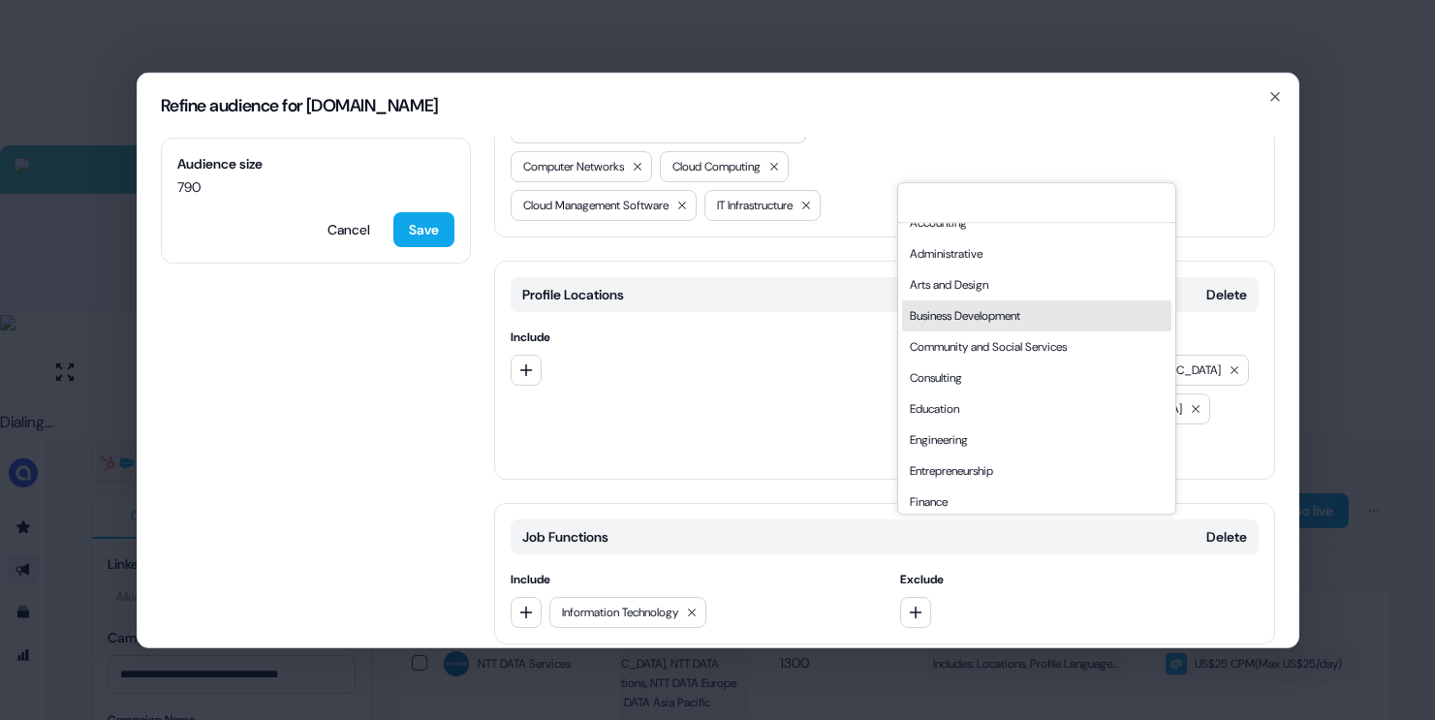
click at [963, 319] on div "Business Development" at bounding box center [1036, 315] width 269 height 31
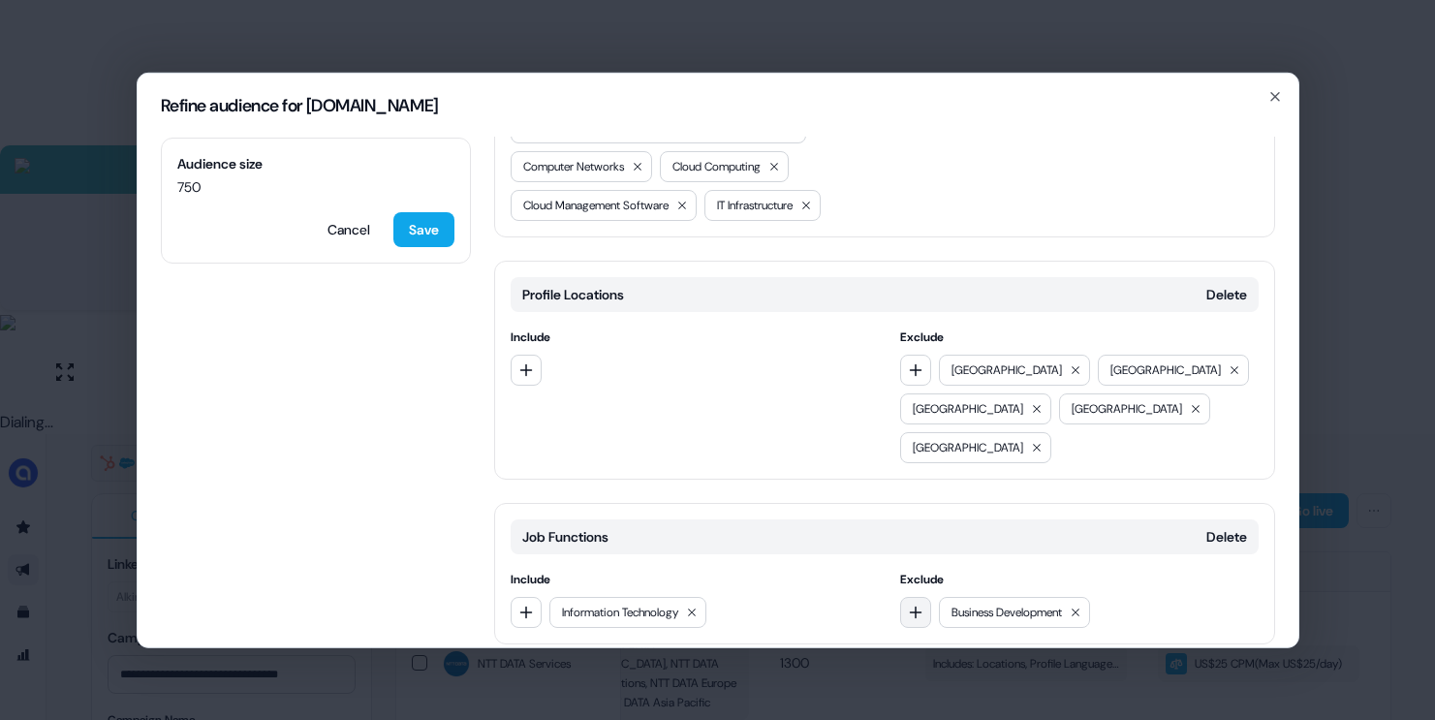
click at [917, 604] on icon "button" at bounding box center [916, 612] width 16 height 16
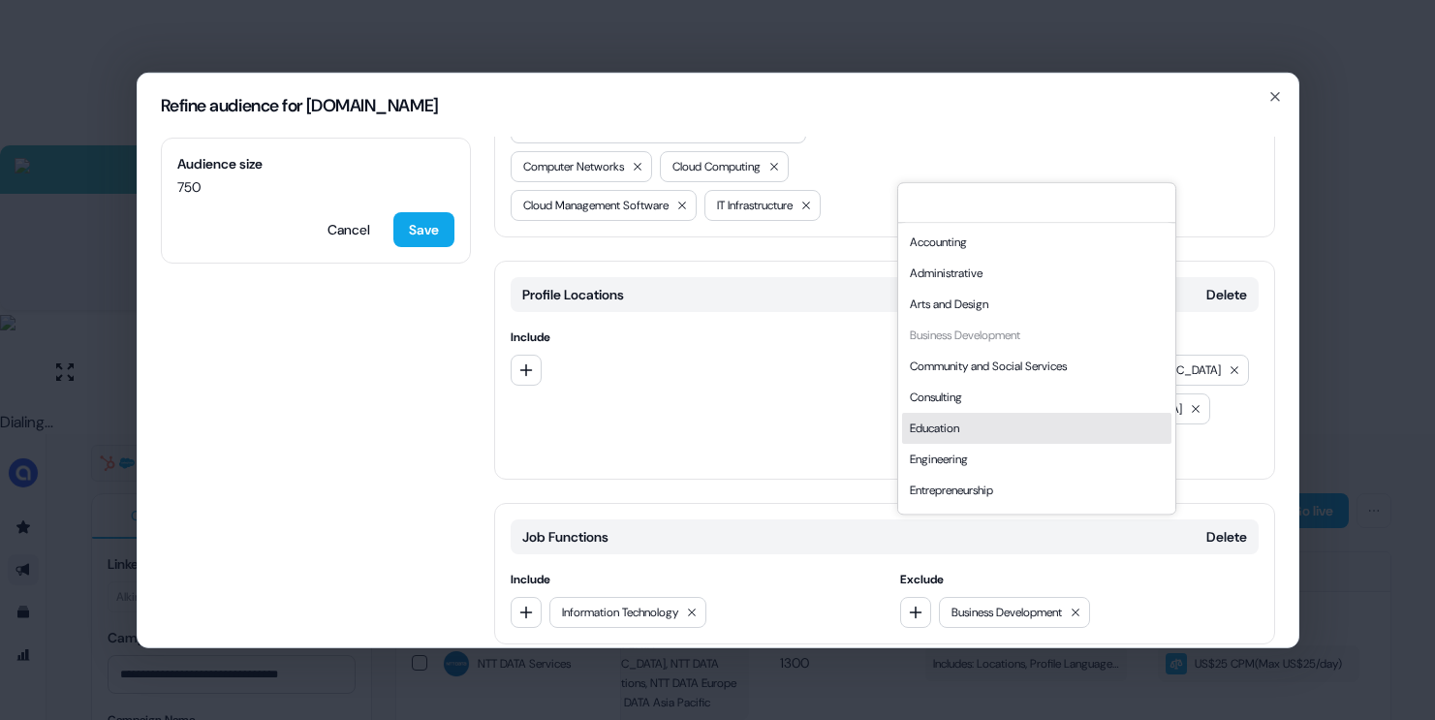
scroll to position [523, 0]
click at [927, 459] on div "Sales" at bounding box center [1036, 463] width 269 height 31
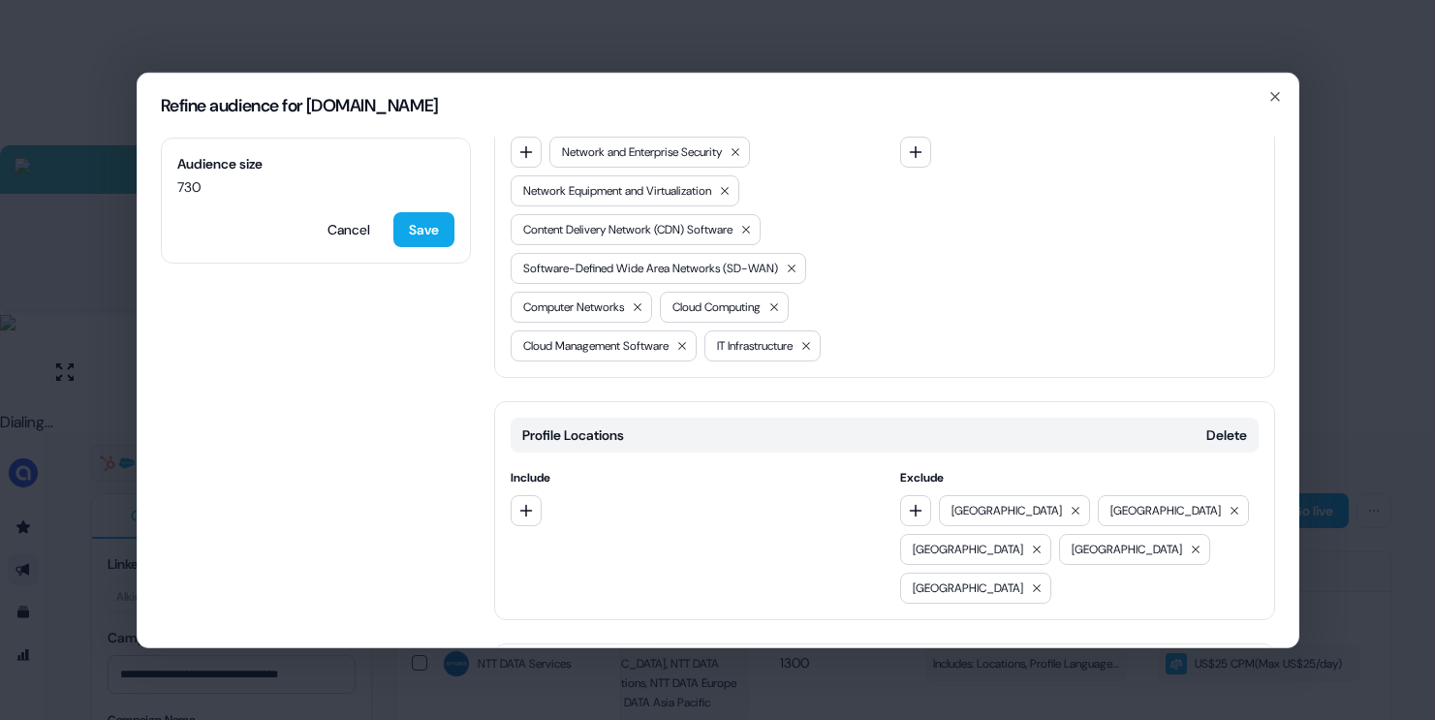
scroll to position [615, 0]
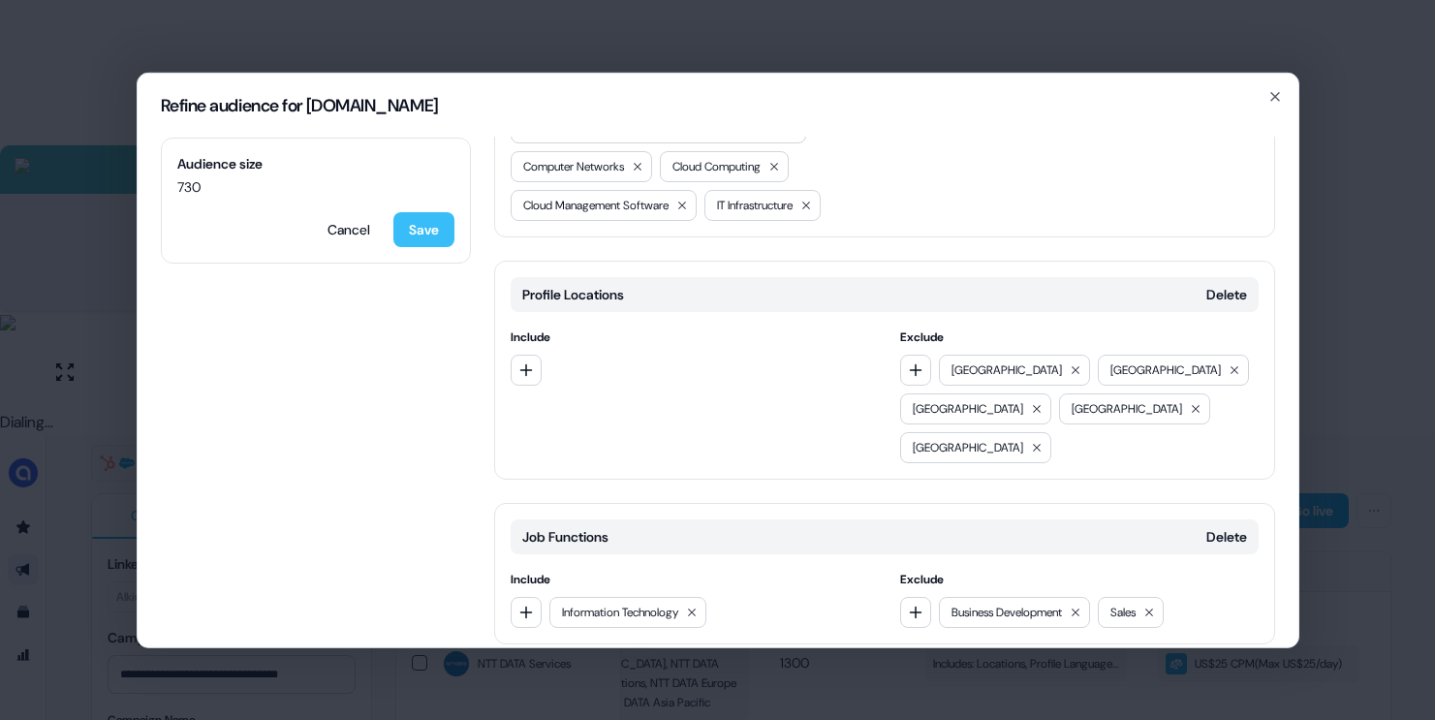
click at [433, 226] on button "Save" at bounding box center [423, 228] width 61 height 35
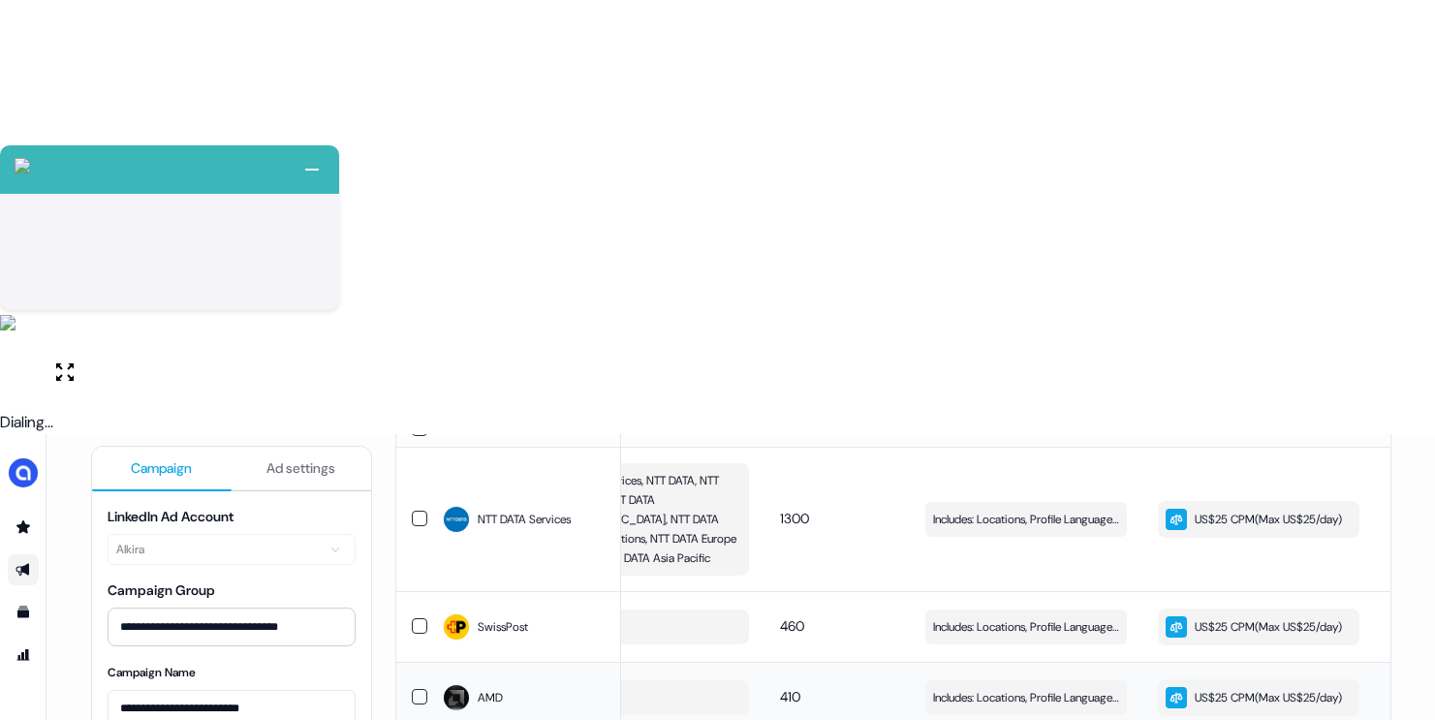
scroll to position [339, 0]
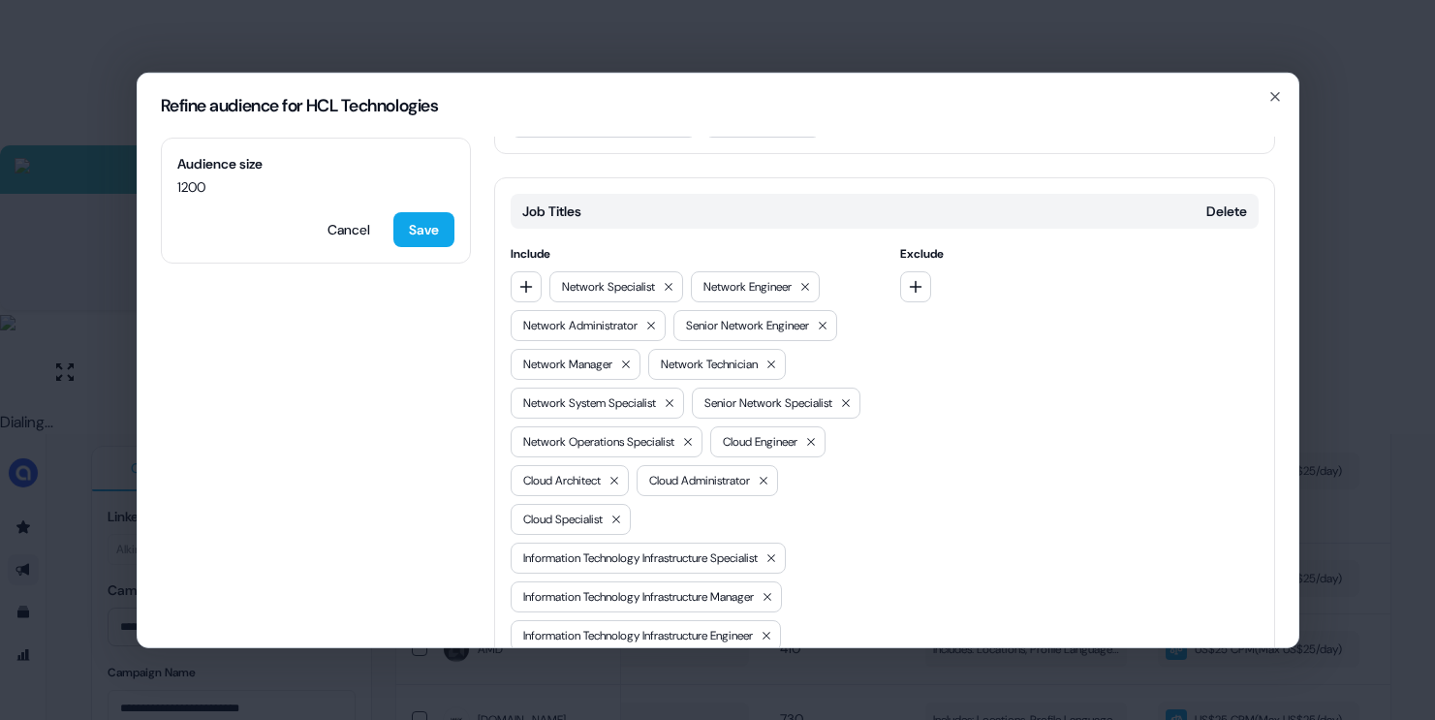
scroll to position [676, 0]
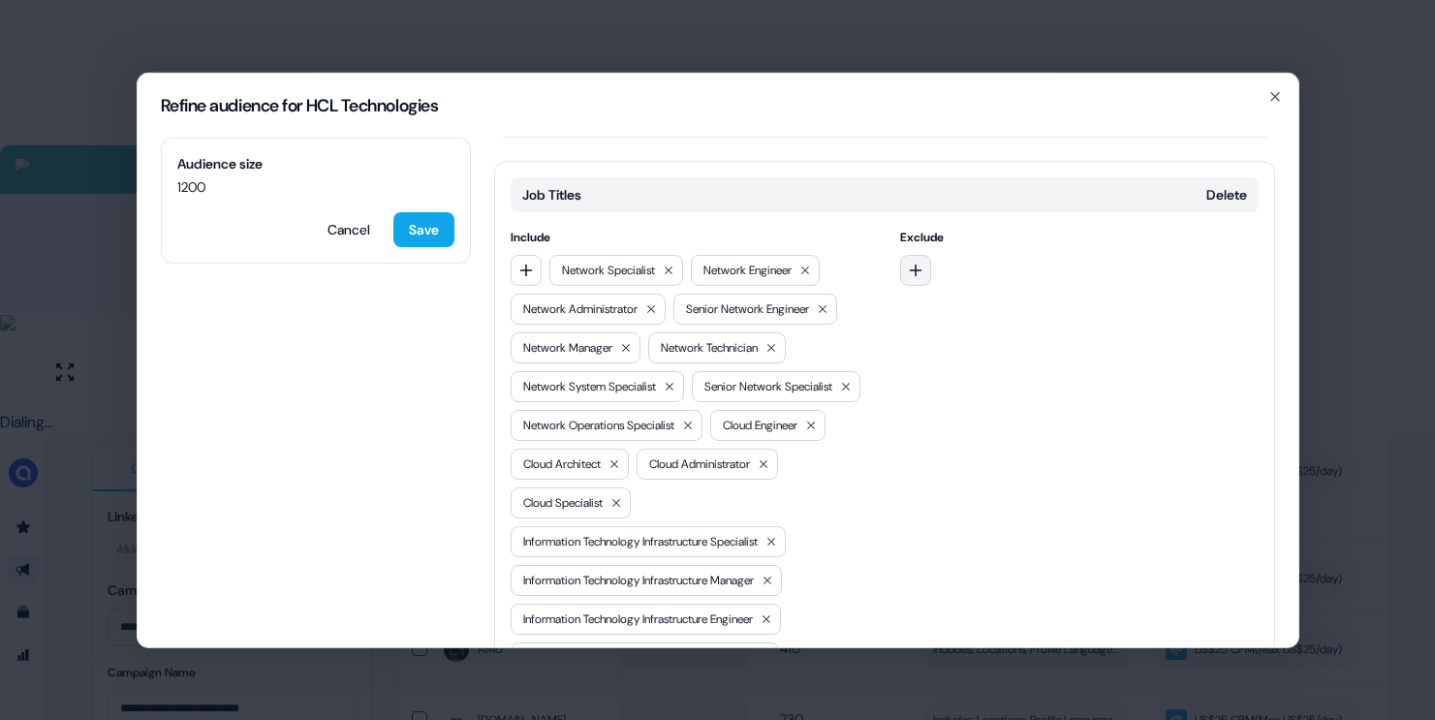
click at [908, 254] on button "button" at bounding box center [915, 269] width 31 height 31
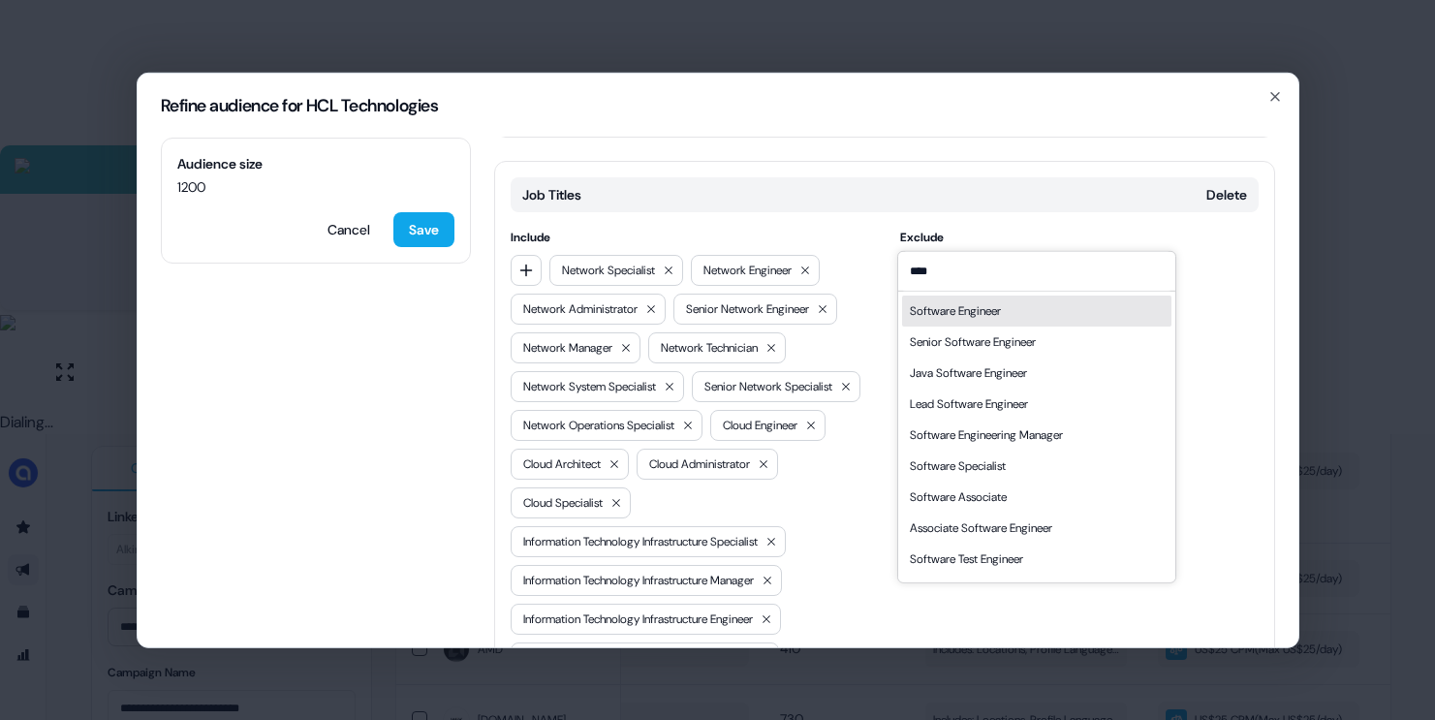
type input "****"
click at [972, 303] on div "Software Engineer" at bounding box center [955, 309] width 91 height 19
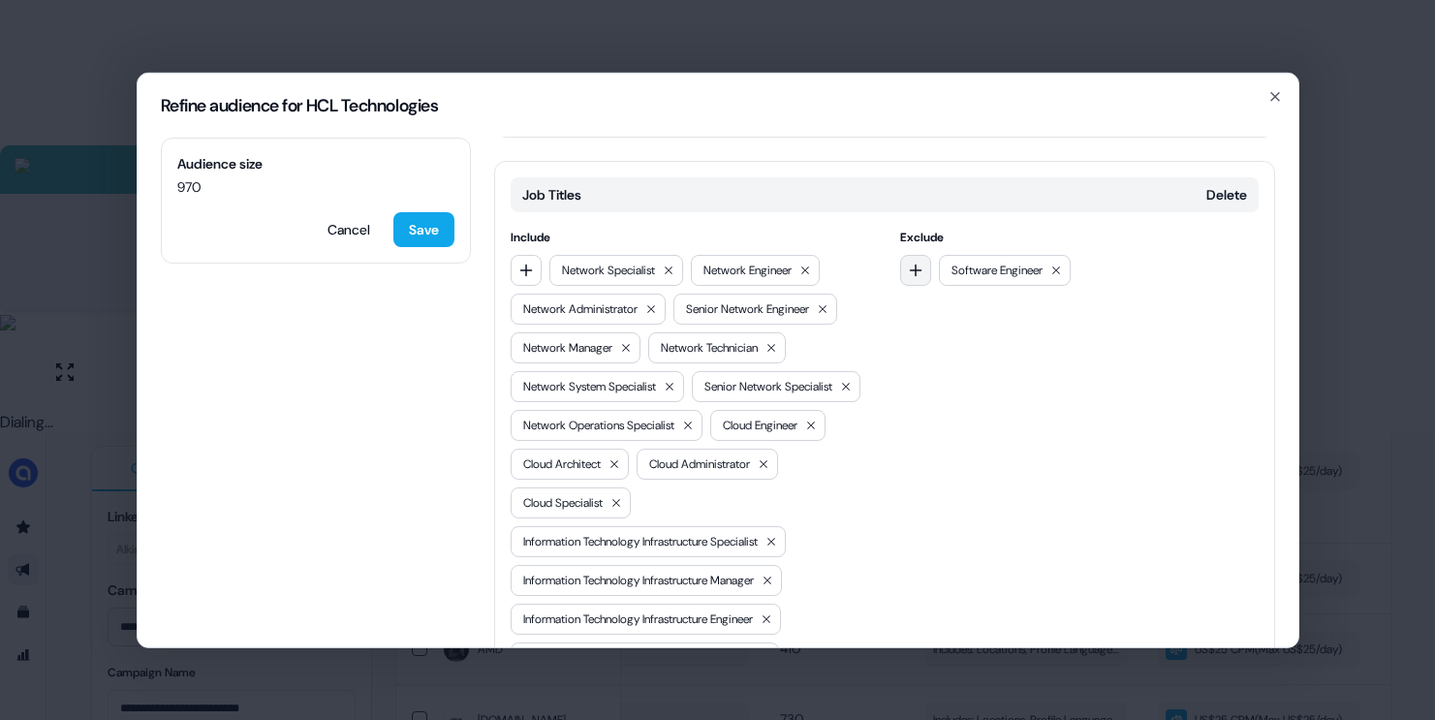
click at [912, 264] on icon "button" at bounding box center [916, 270] width 13 height 13
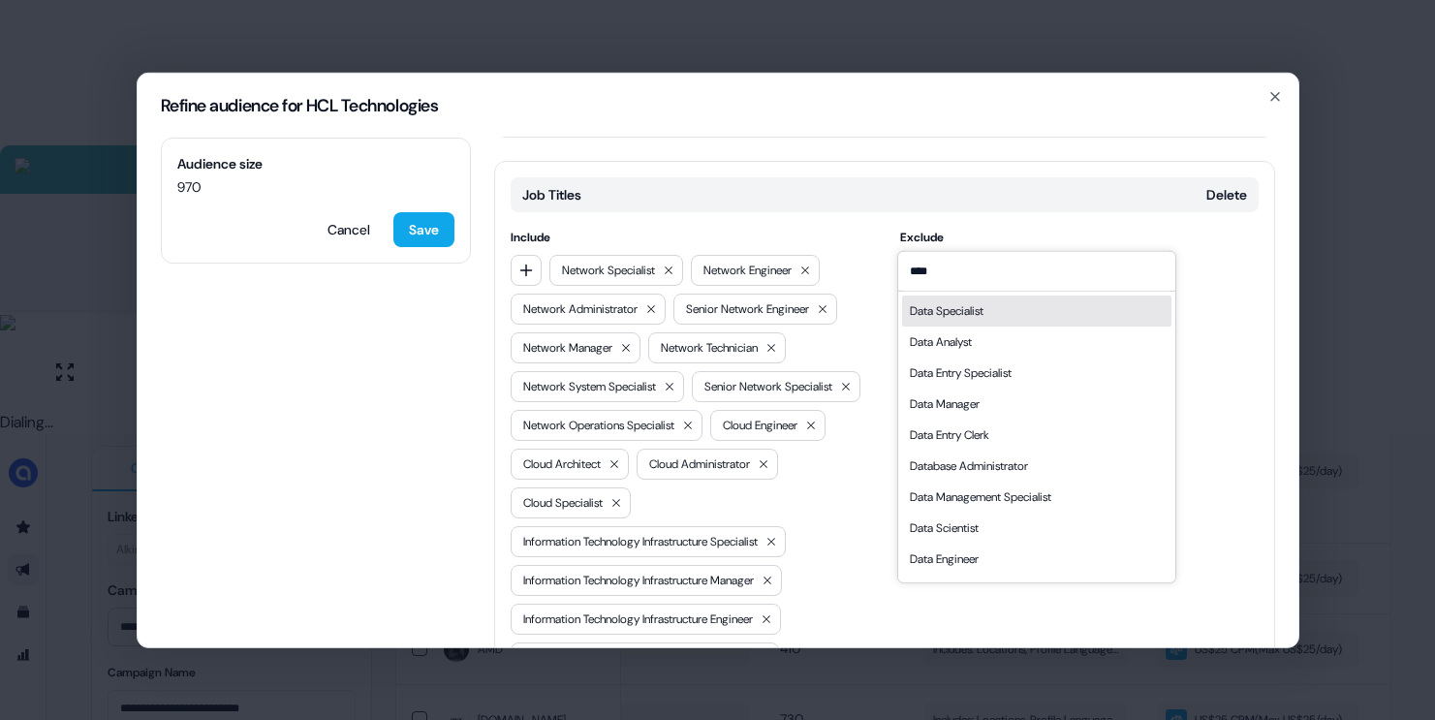
type input "****"
click at [933, 302] on div "Data Specialist" at bounding box center [947, 309] width 74 height 19
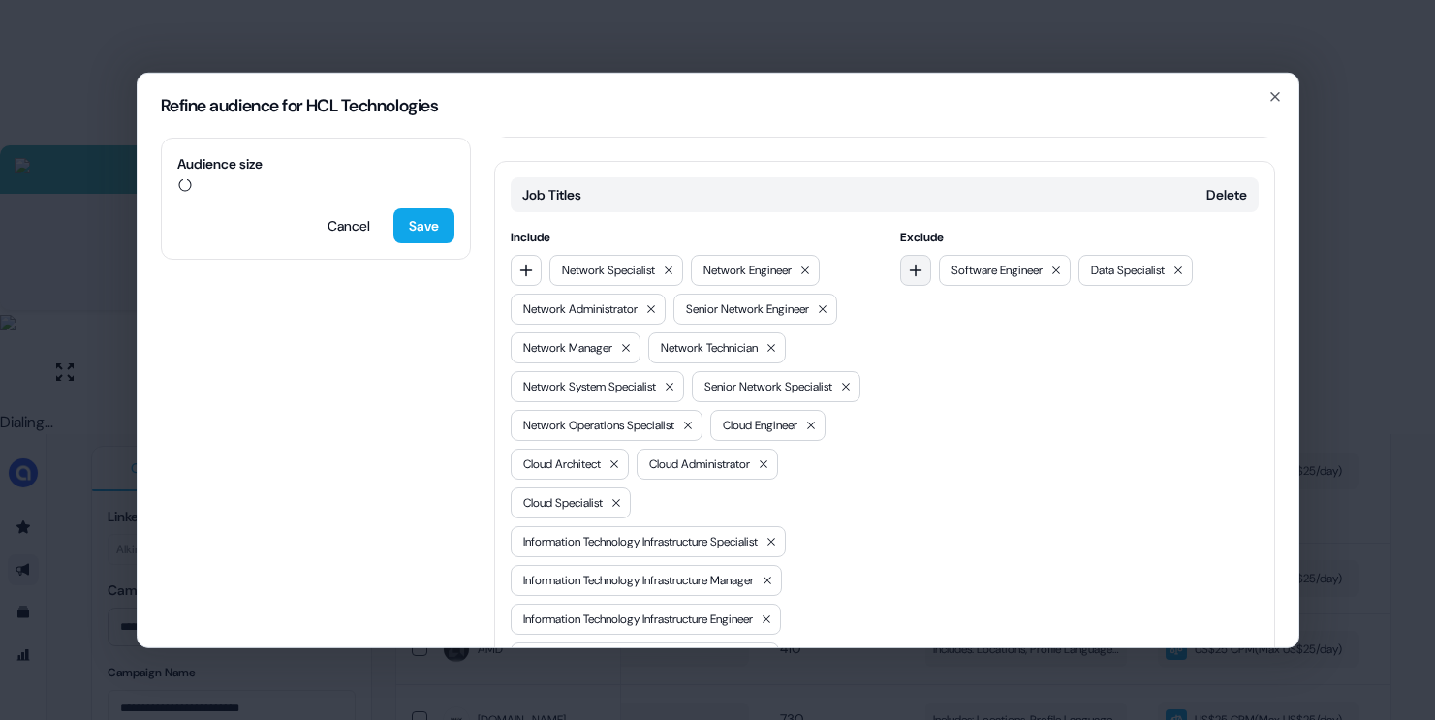
click at [916, 254] on button "button" at bounding box center [915, 269] width 31 height 31
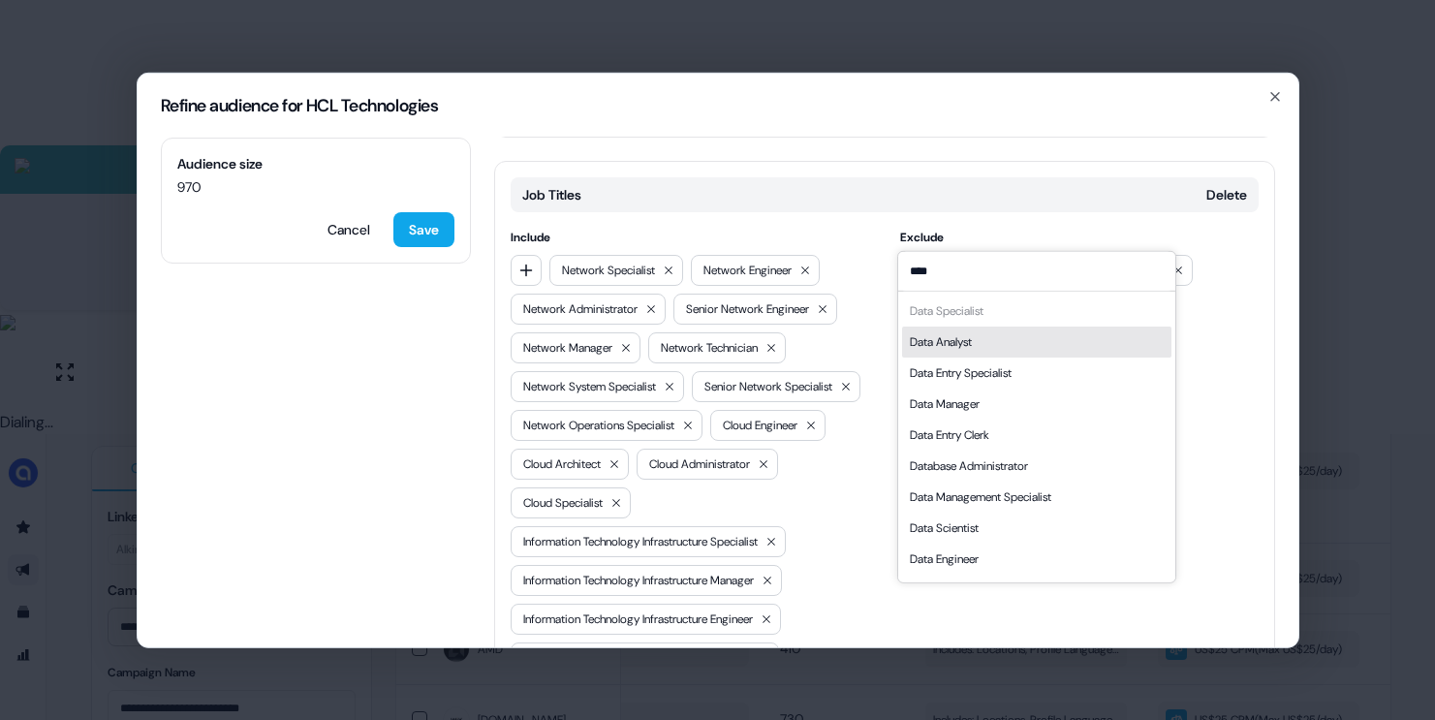
type input "****"
click at [965, 341] on div "Data Analyst" at bounding box center [941, 340] width 62 height 19
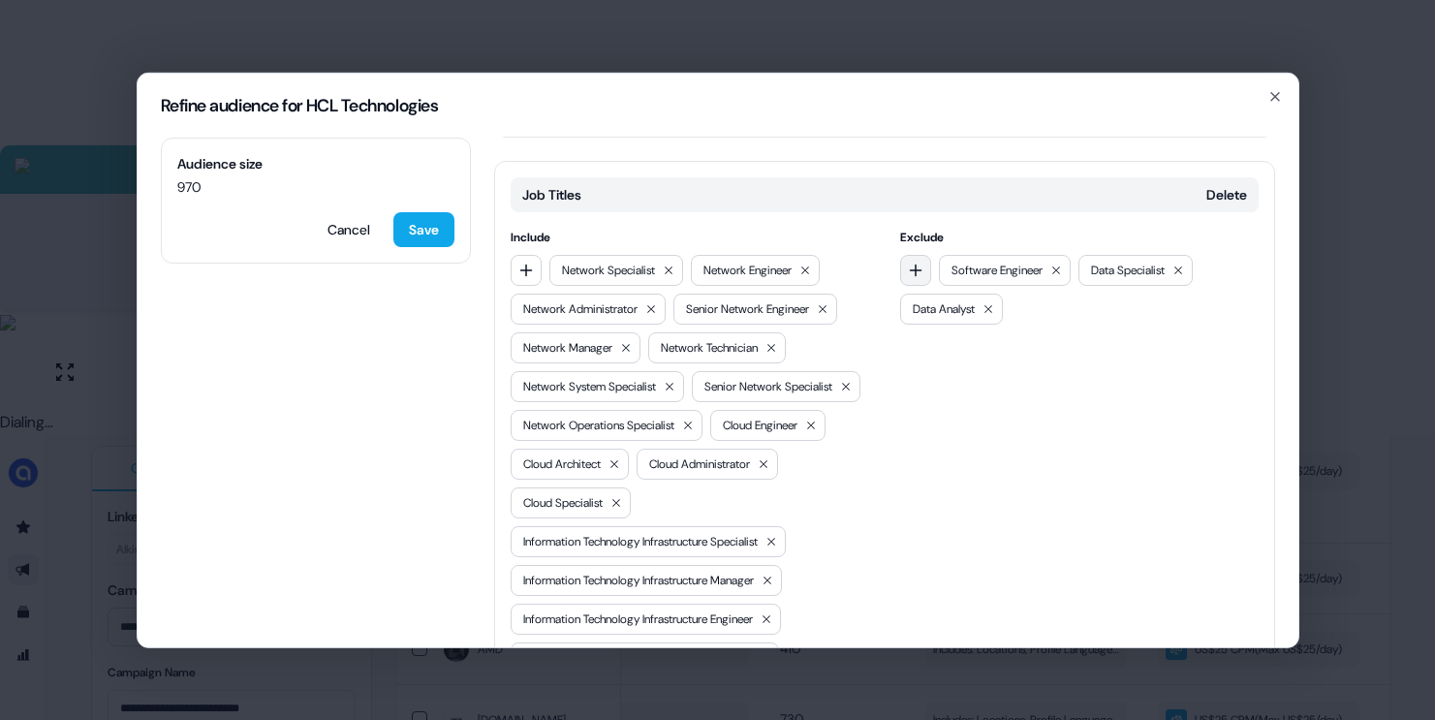
click at [917, 262] on icon "button" at bounding box center [916, 270] width 16 height 16
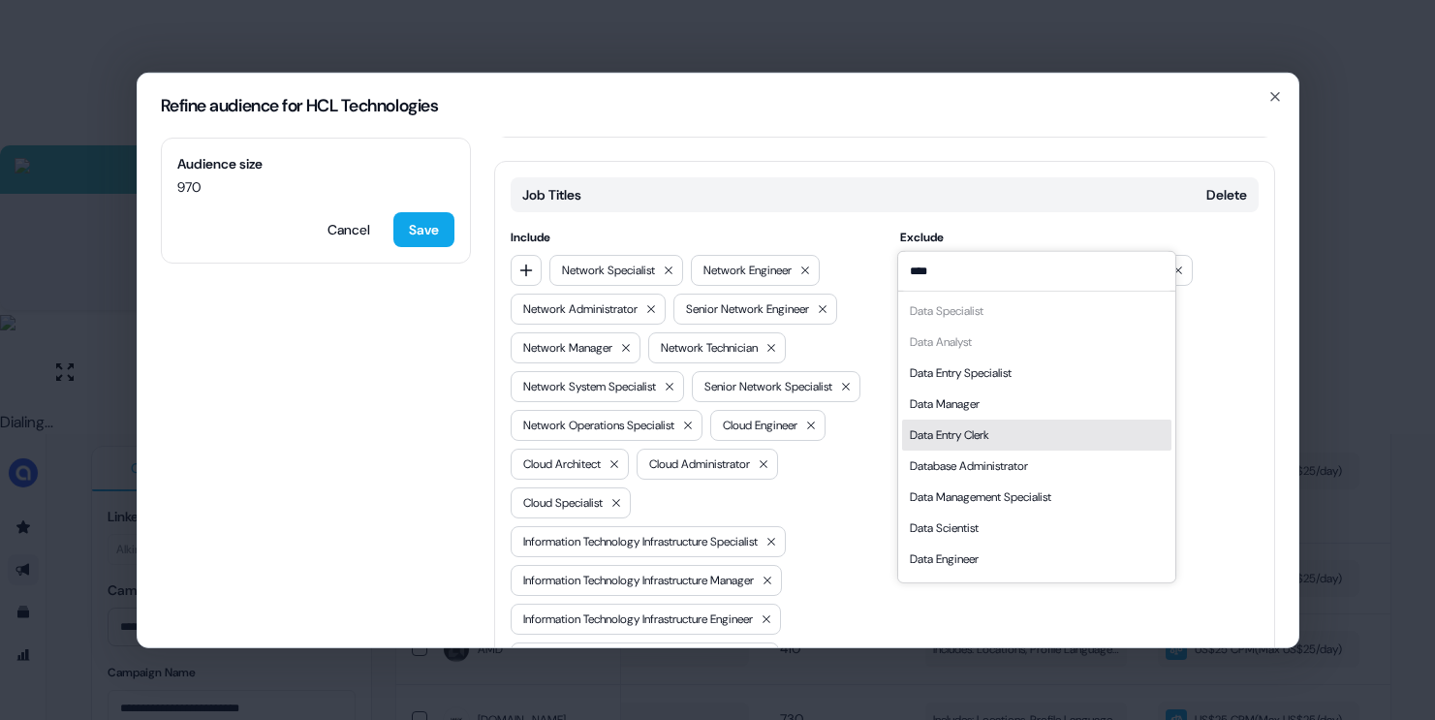
scroll to position [27, 0]
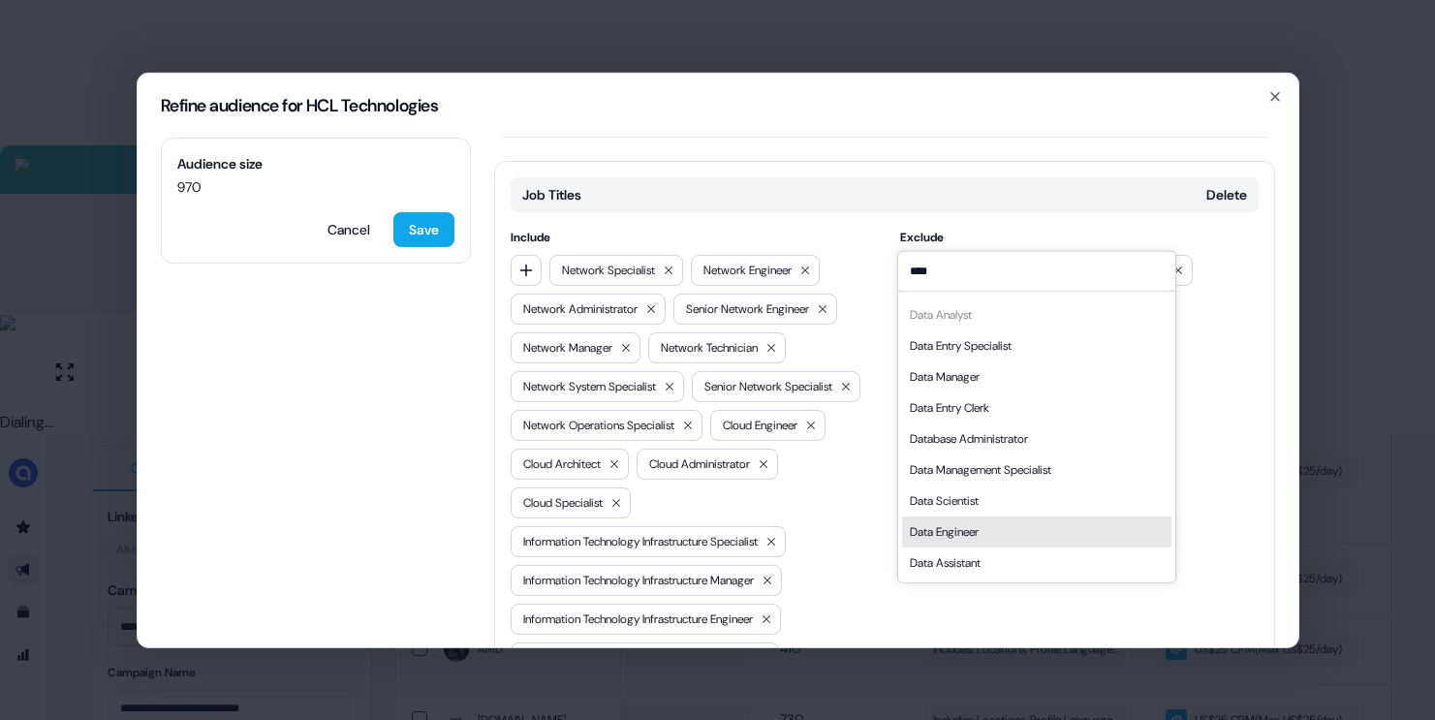
type input "****"
click at [989, 530] on div "Data Engineer" at bounding box center [1036, 530] width 269 height 31
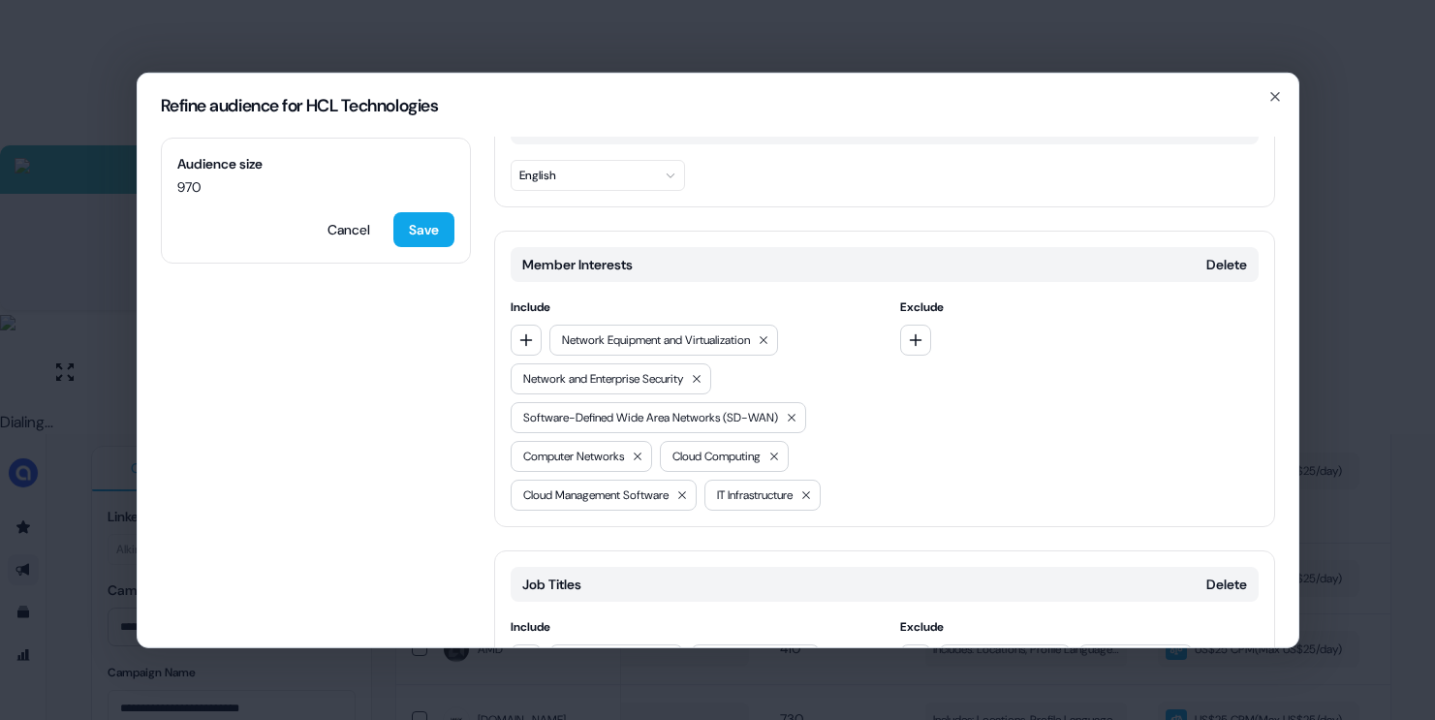
scroll to position [0, 0]
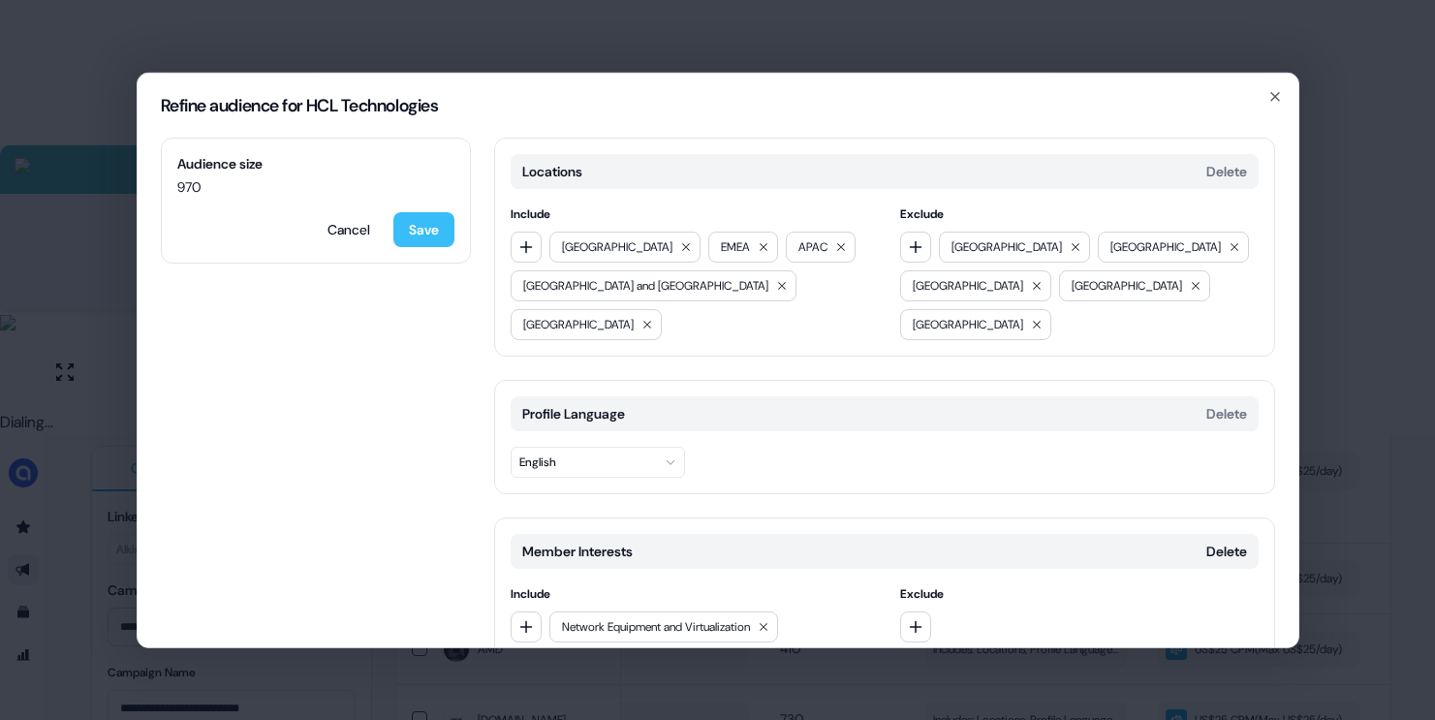
click at [419, 226] on button "Save" at bounding box center [423, 228] width 61 height 35
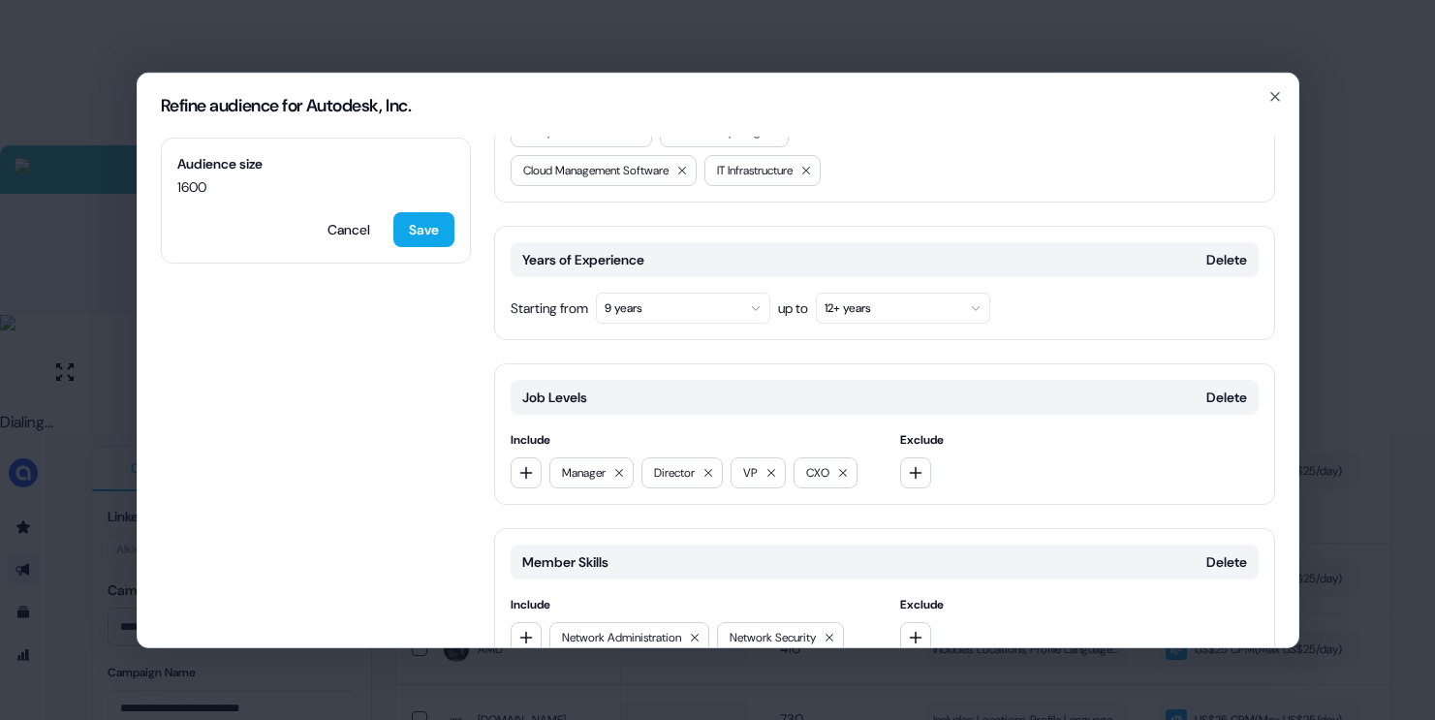
scroll to position [647, 0]
click at [1214, 389] on button "Delete" at bounding box center [1226, 398] width 41 height 19
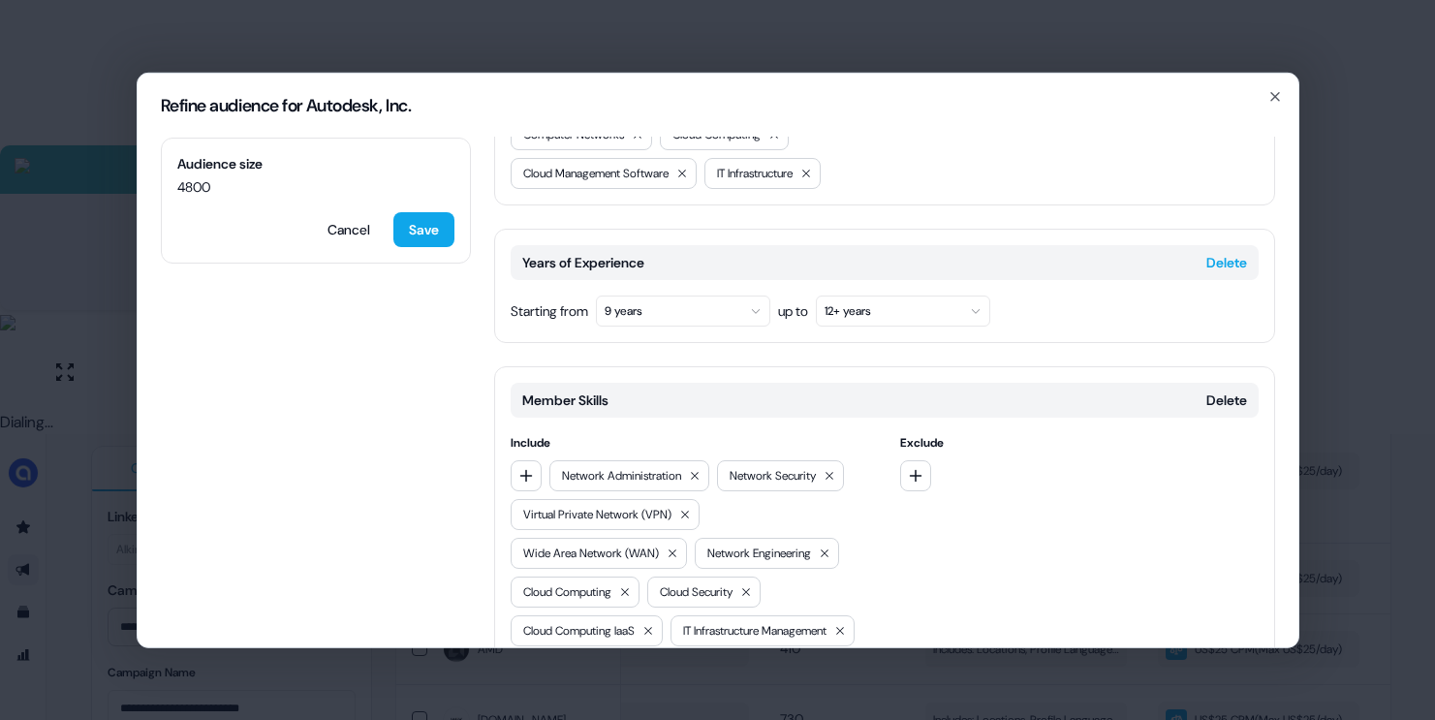
click at [1230, 252] on button "Delete" at bounding box center [1226, 261] width 41 height 19
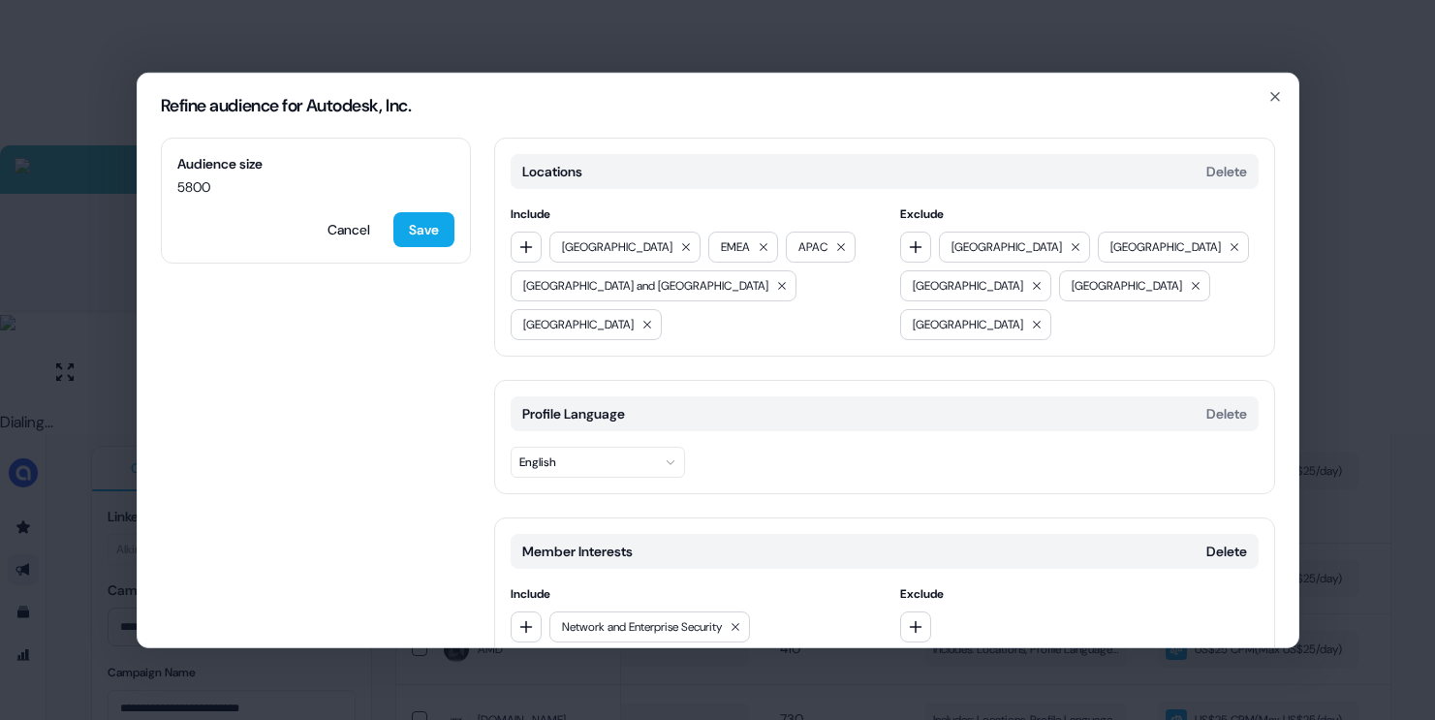
scroll to position [848, 0]
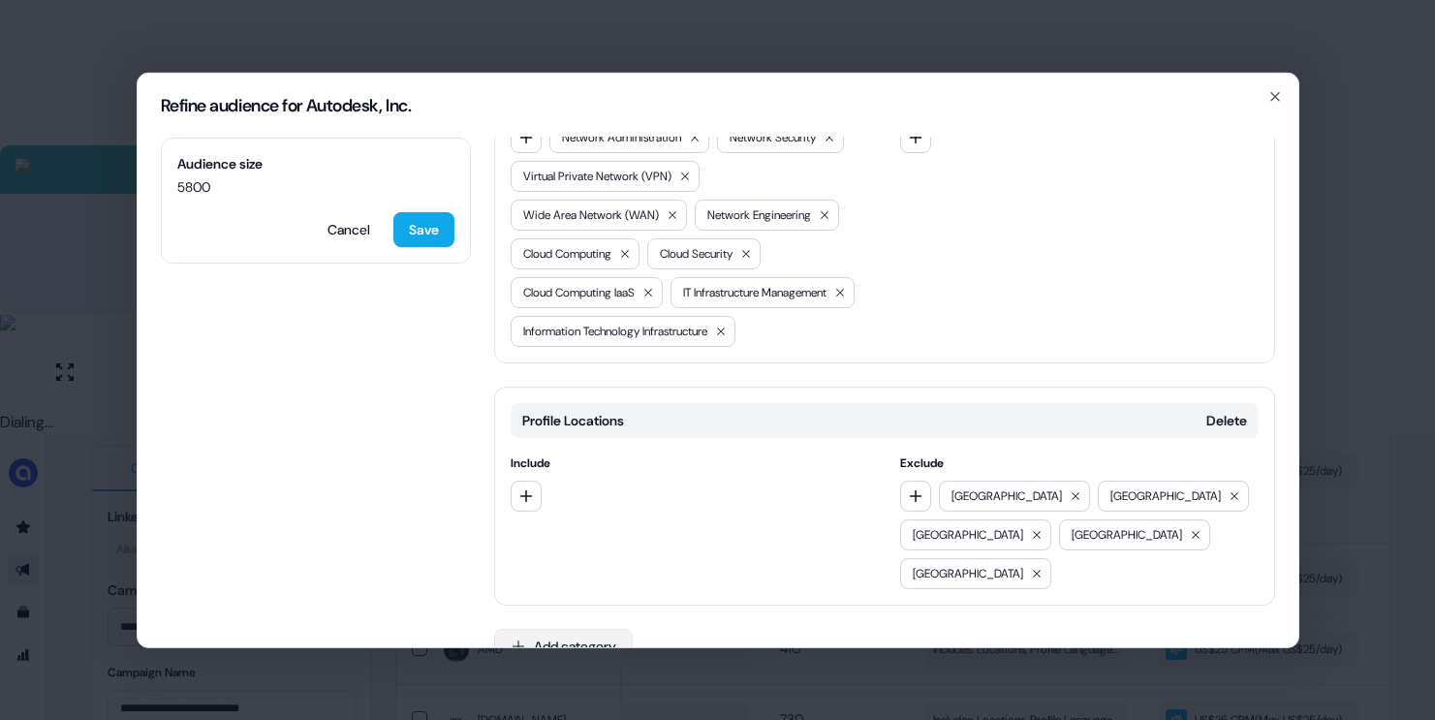
click at [552, 628] on button "Add category" at bounding box center [563, 645] width 139 height 35
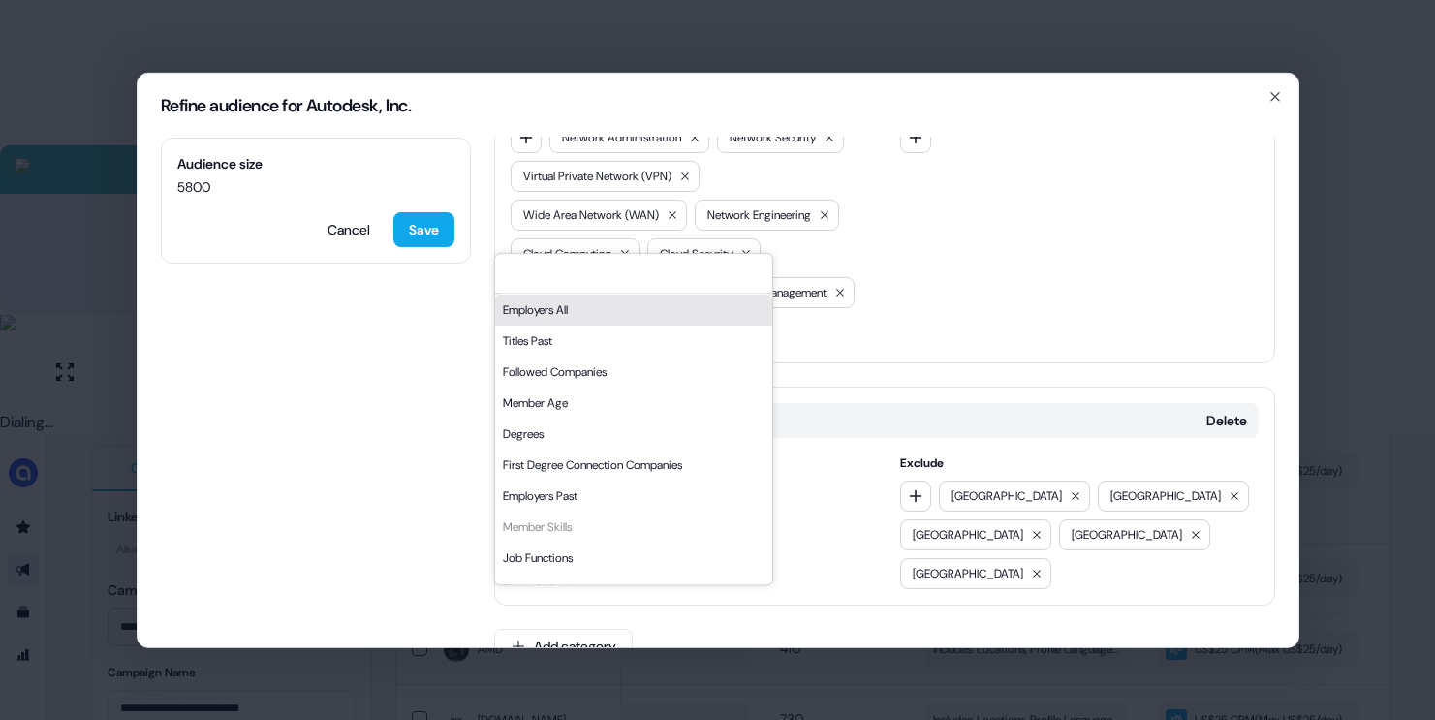
scroll to position [329, 0]
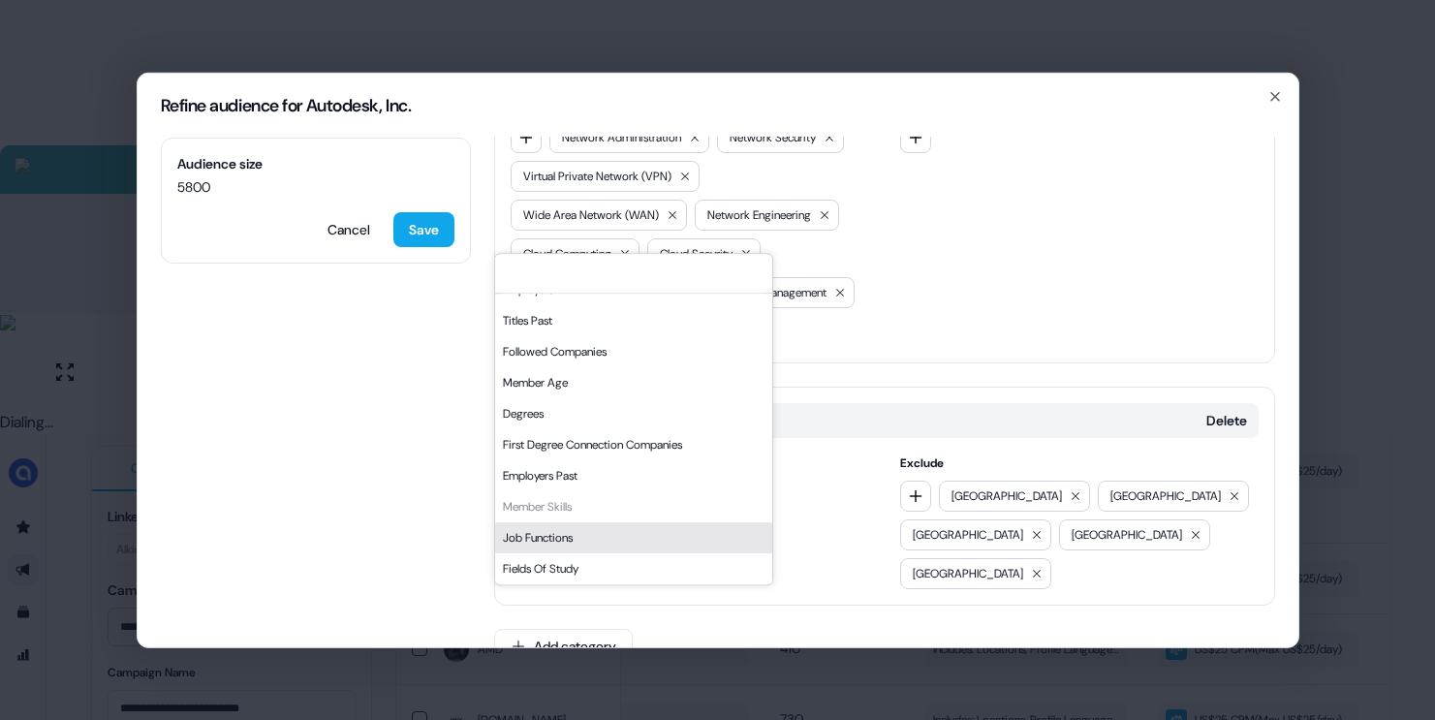
click at [542, 545] on div "Job Functions" at bounding box center [633, 537] width 277 height 31
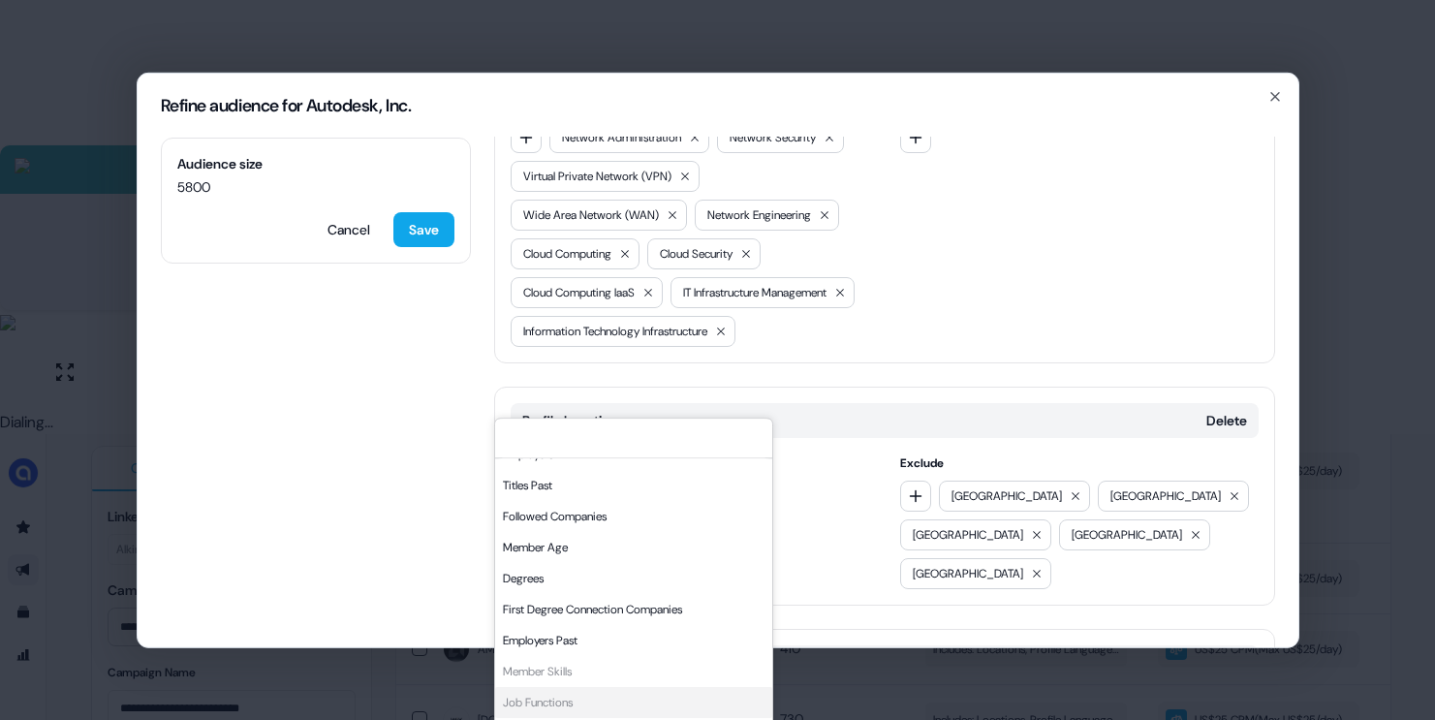
scroll to position [1012, 0]
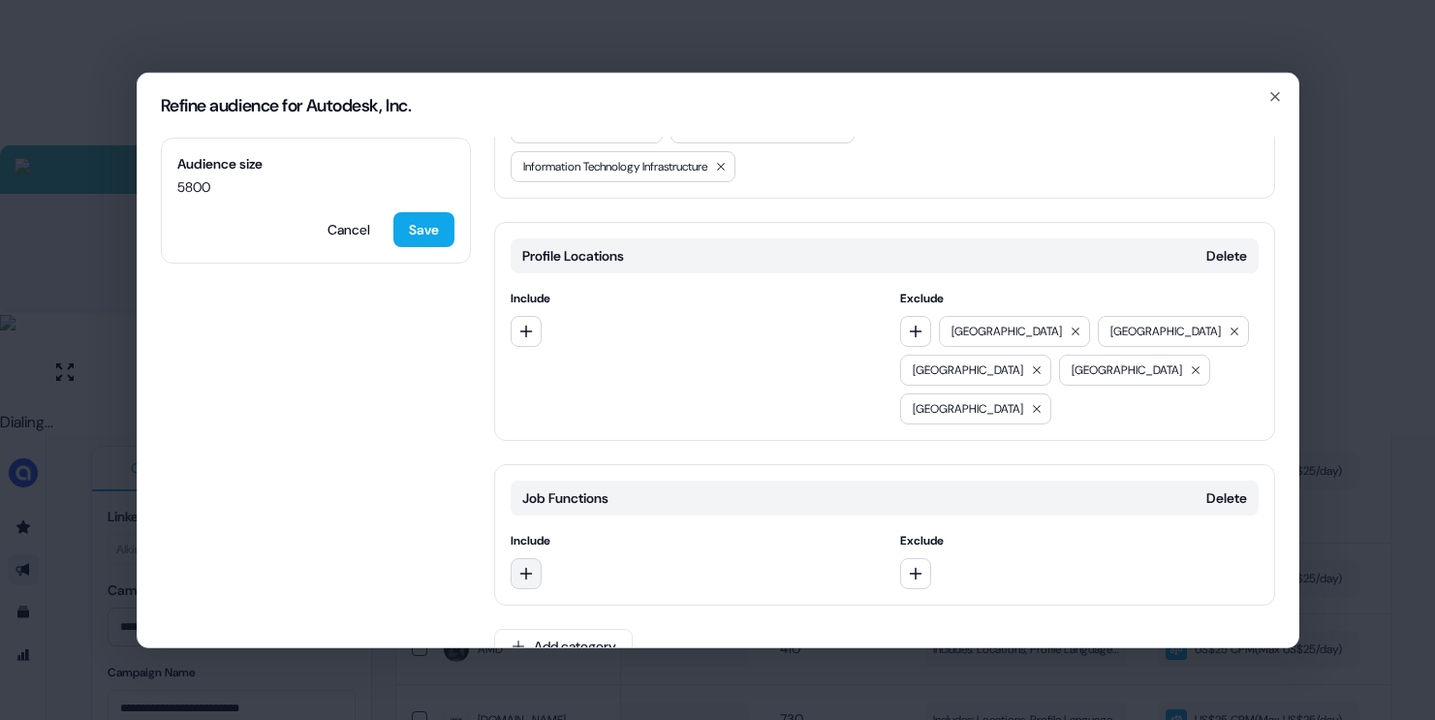
click at [515, 557] on button "button" at bounding box center [526, 572] width 31 height 31
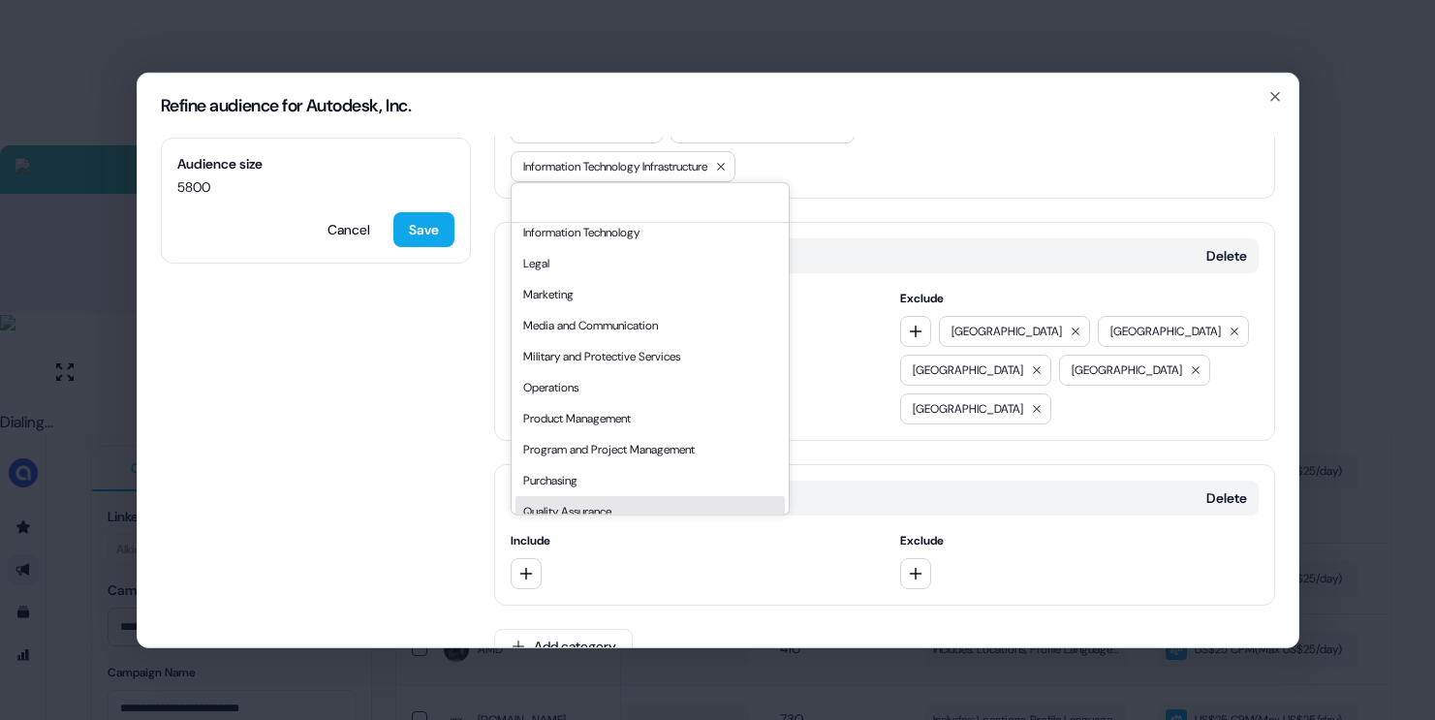
scroll to position [366, 0]
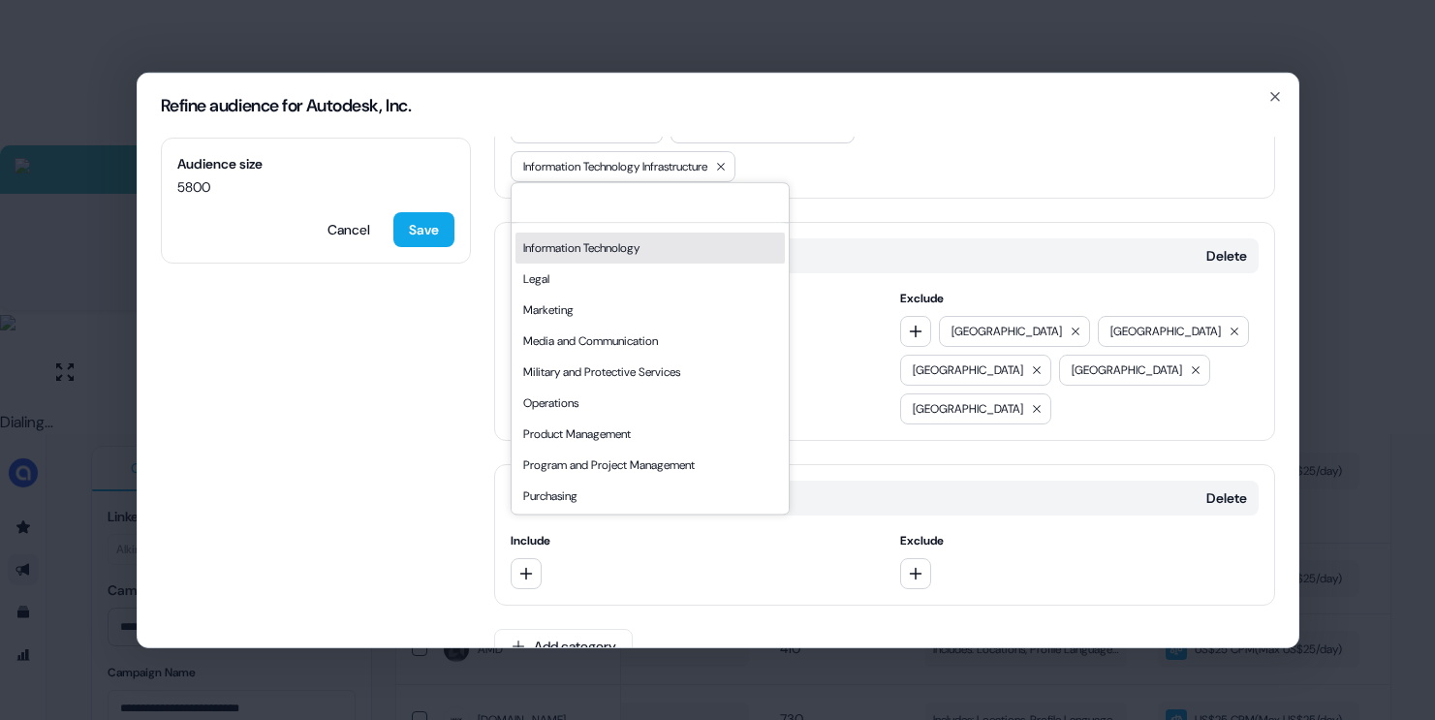
click at [584, 255] on div "Information Technology" at bounding box center [649, 248] width 269 height 31
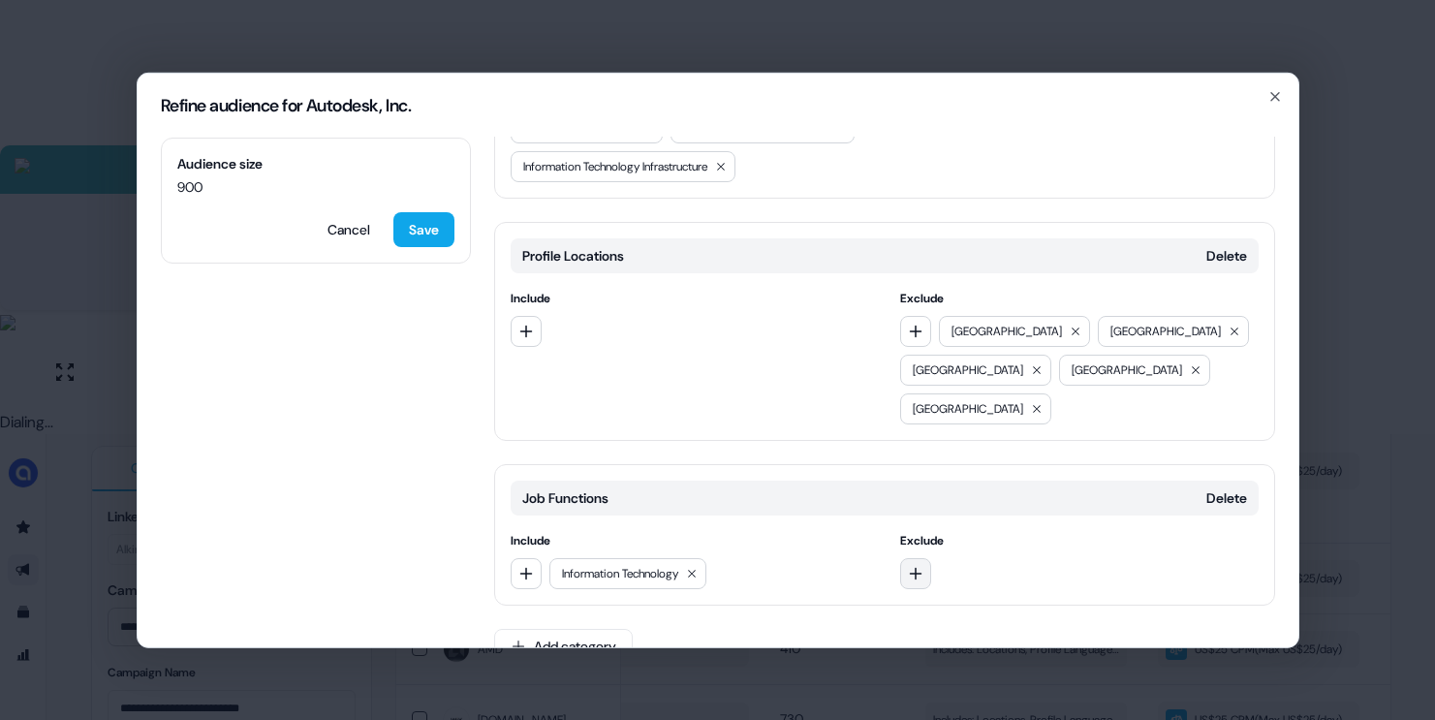
click at [922, 557] on button "button" at bounding box center [915, 572] width 31 height 31
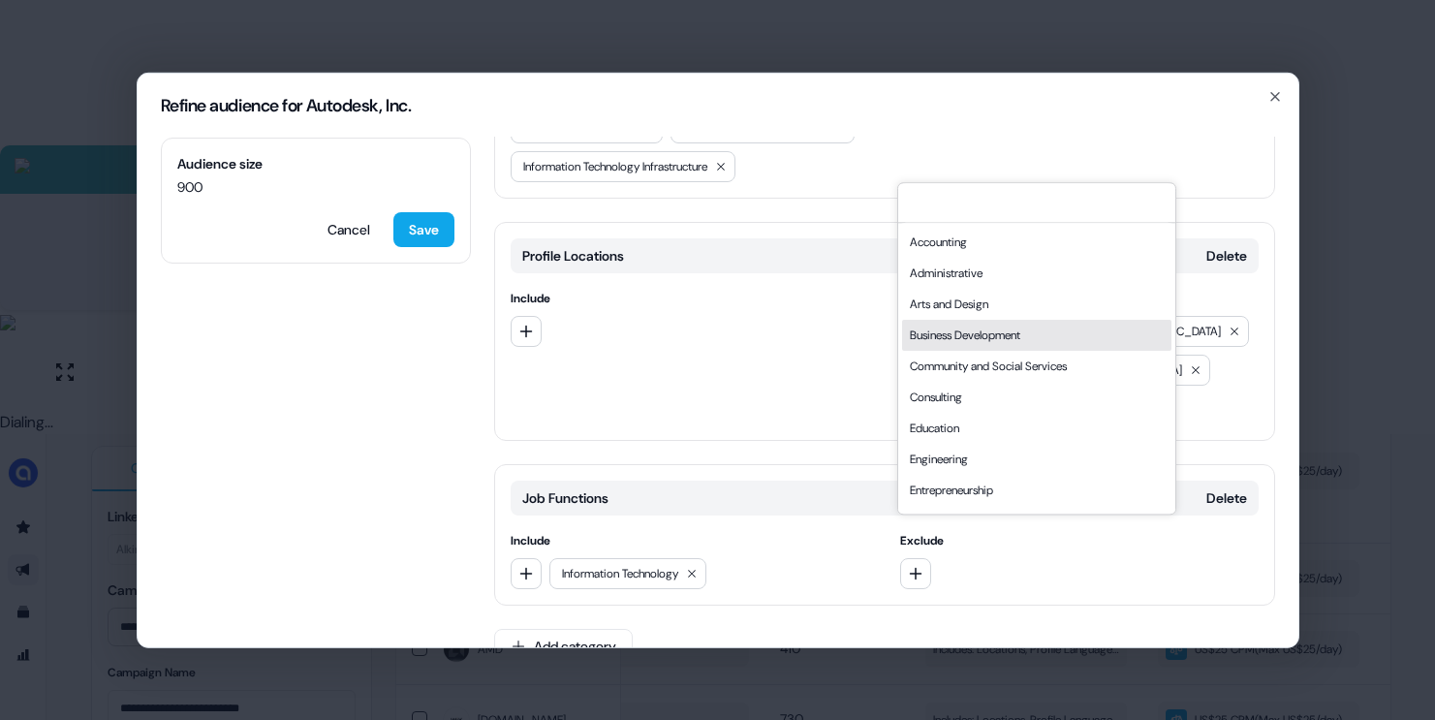
click at [981, 339] on div "Business Development" at bounding box center [1036, 335] width 269 height 31
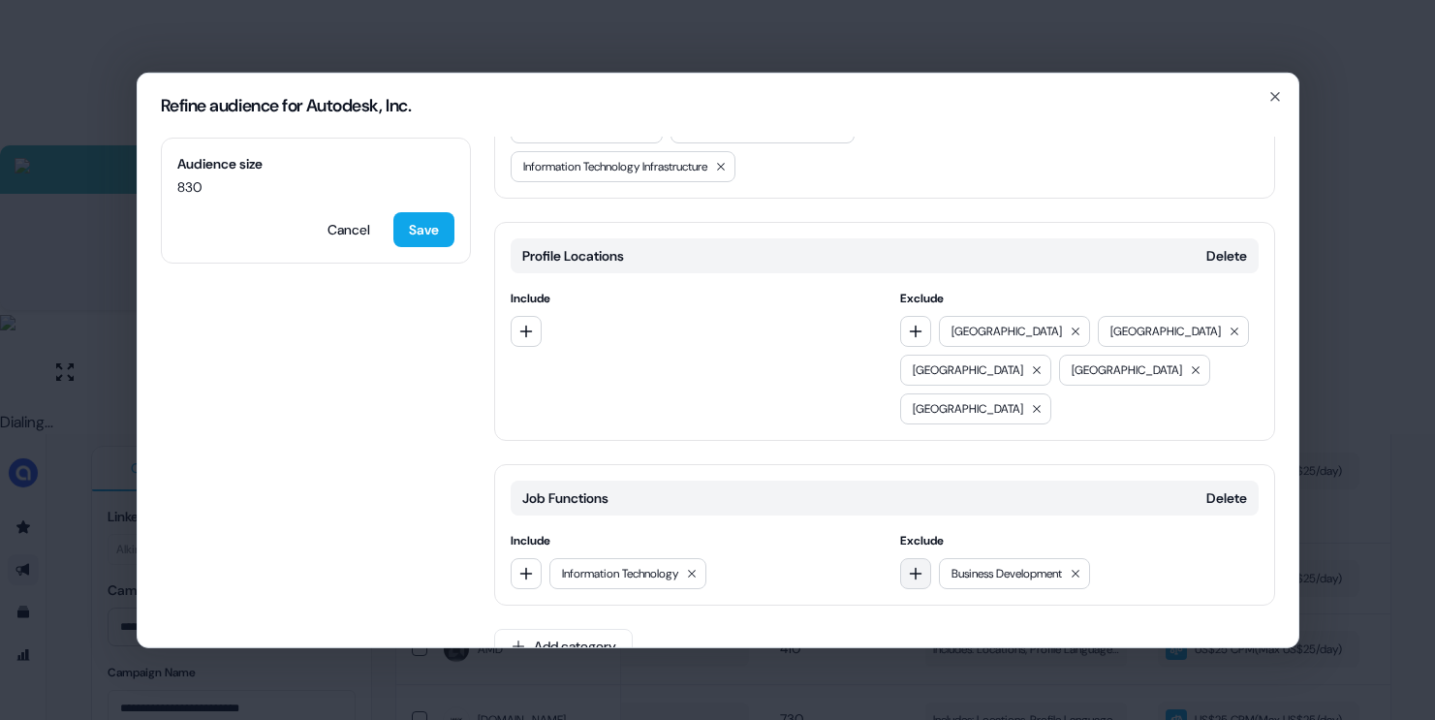
click at [915, 565] on icon "button" at bounding box center [916, 573] width 16 height 16
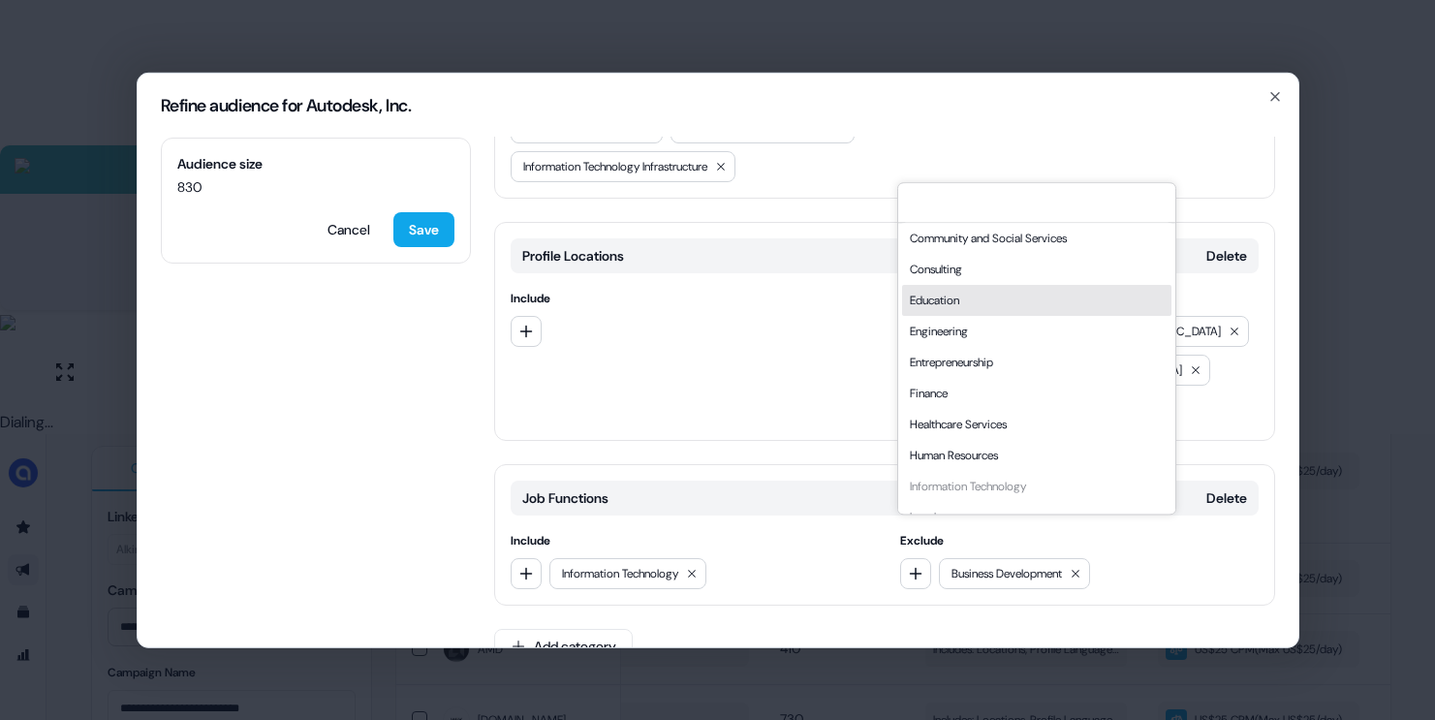
scroll to position [523, 0]
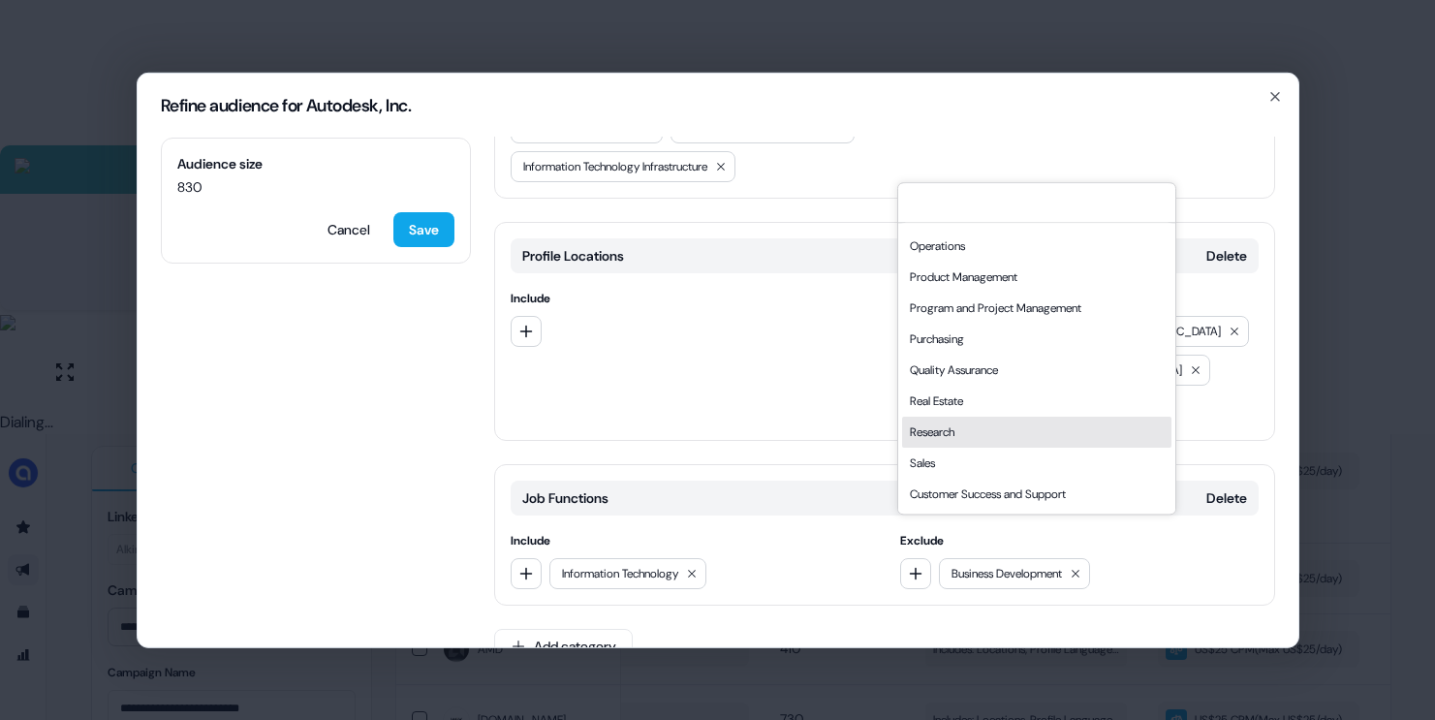
click at [934, 457] on div "Sales" at bounding box center [1036, 463] width 269 height 31
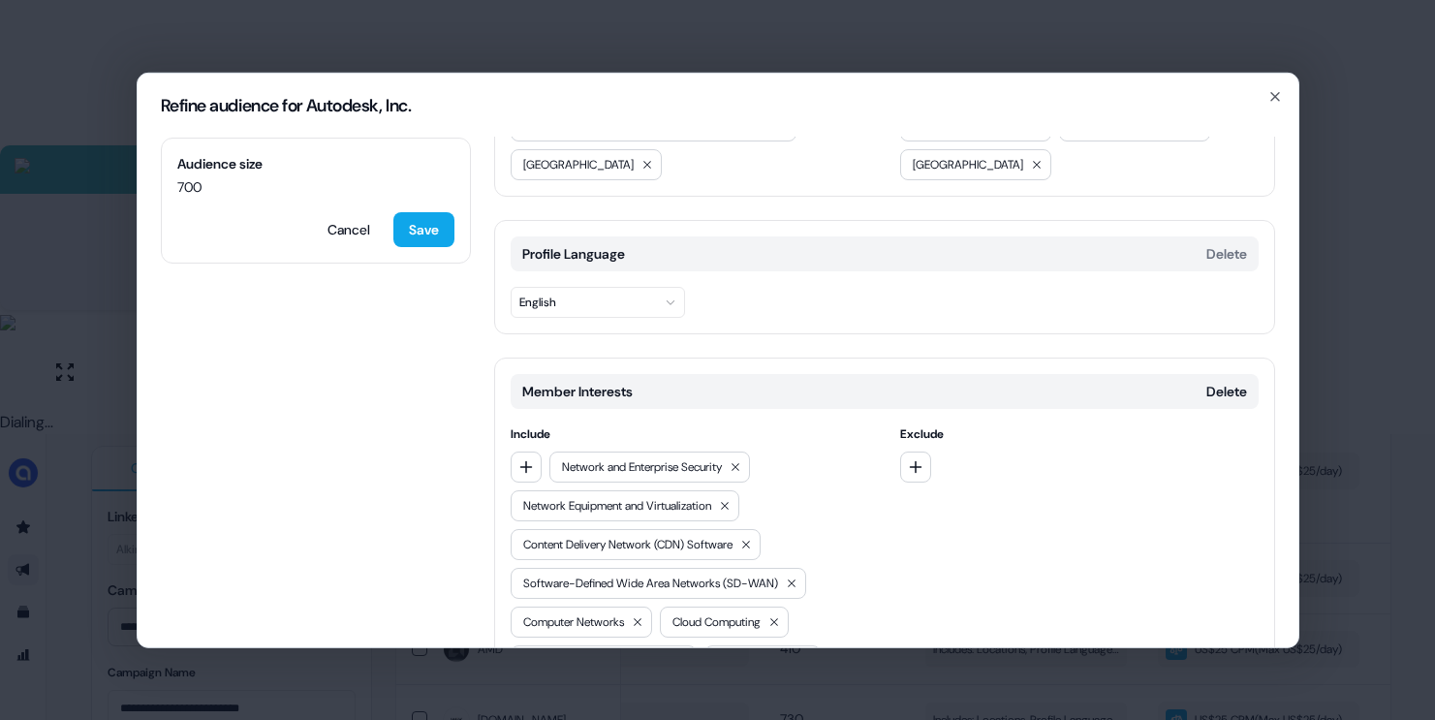
scroll to position [0, 0]
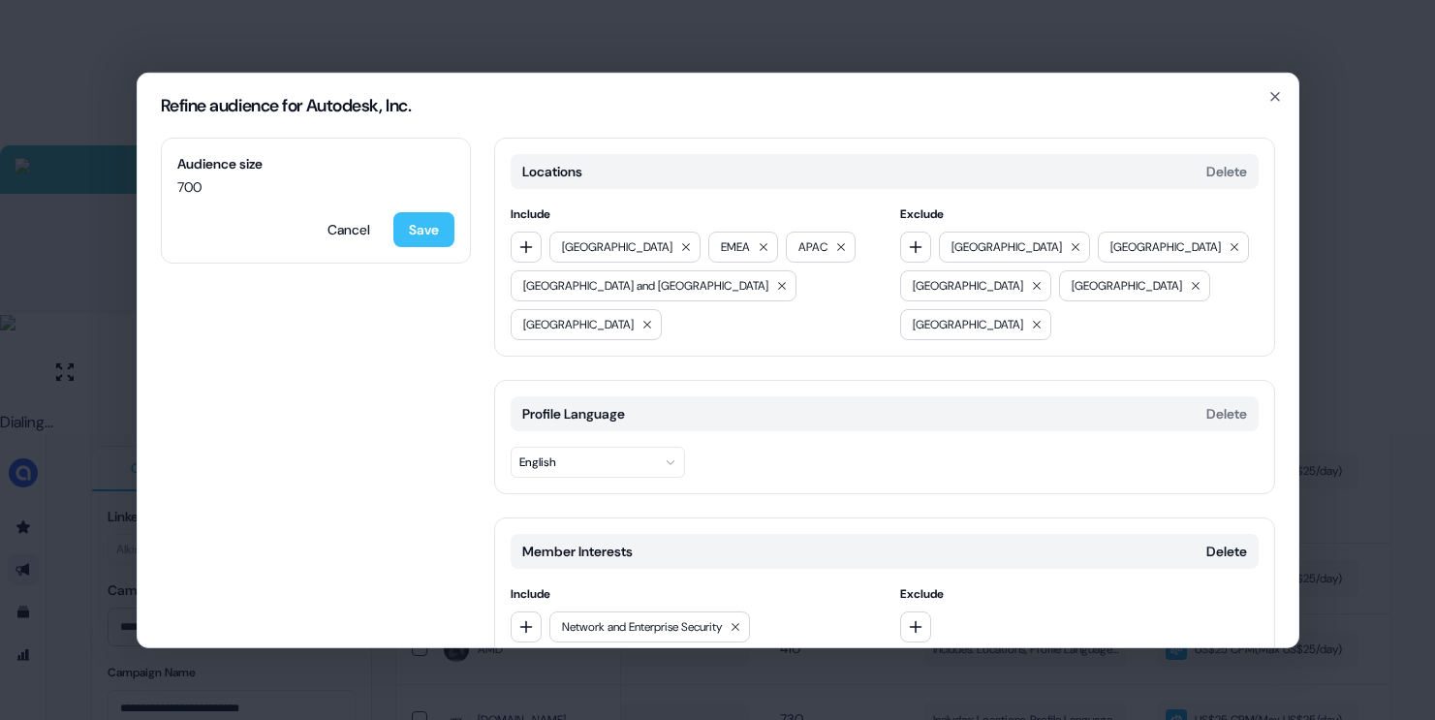
click at [443, 232] on button "Save" at bounding box center [423, 228] width 61 height 35
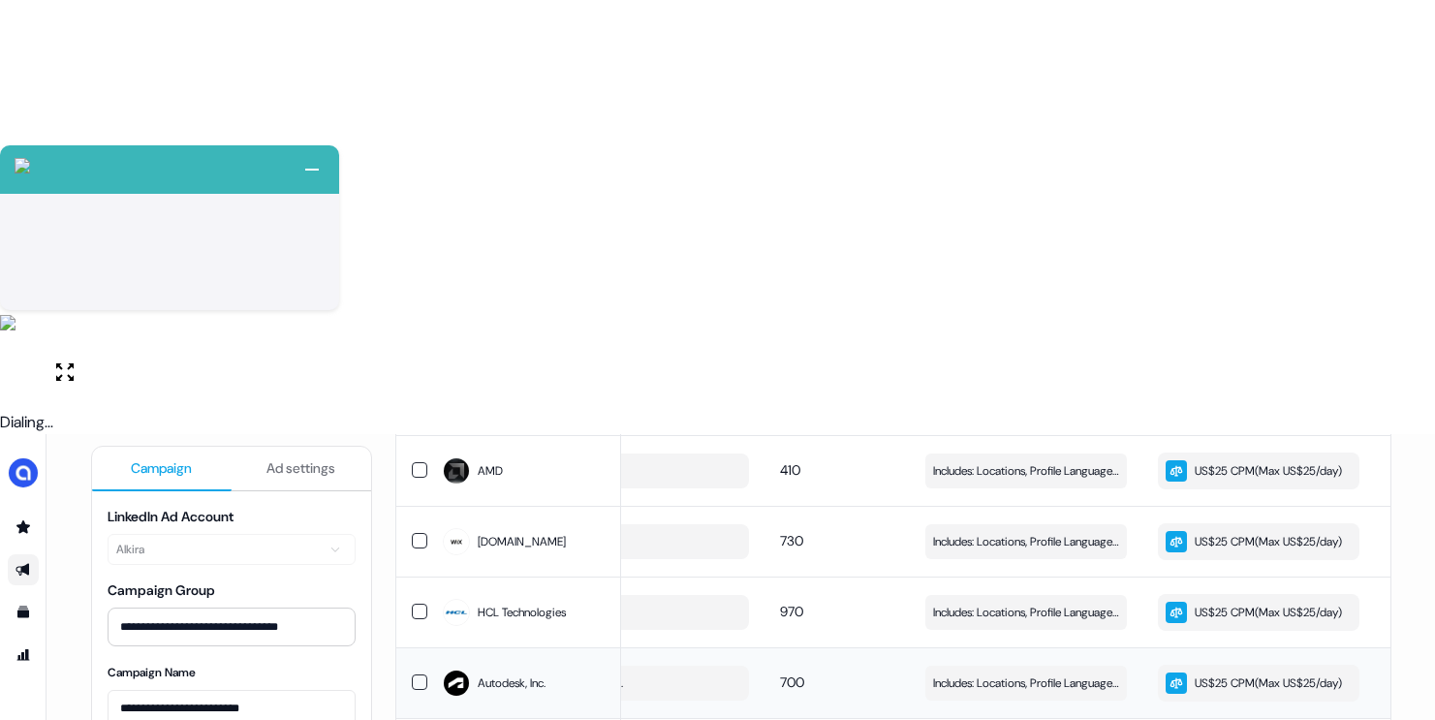
scroll to position [530, 0]
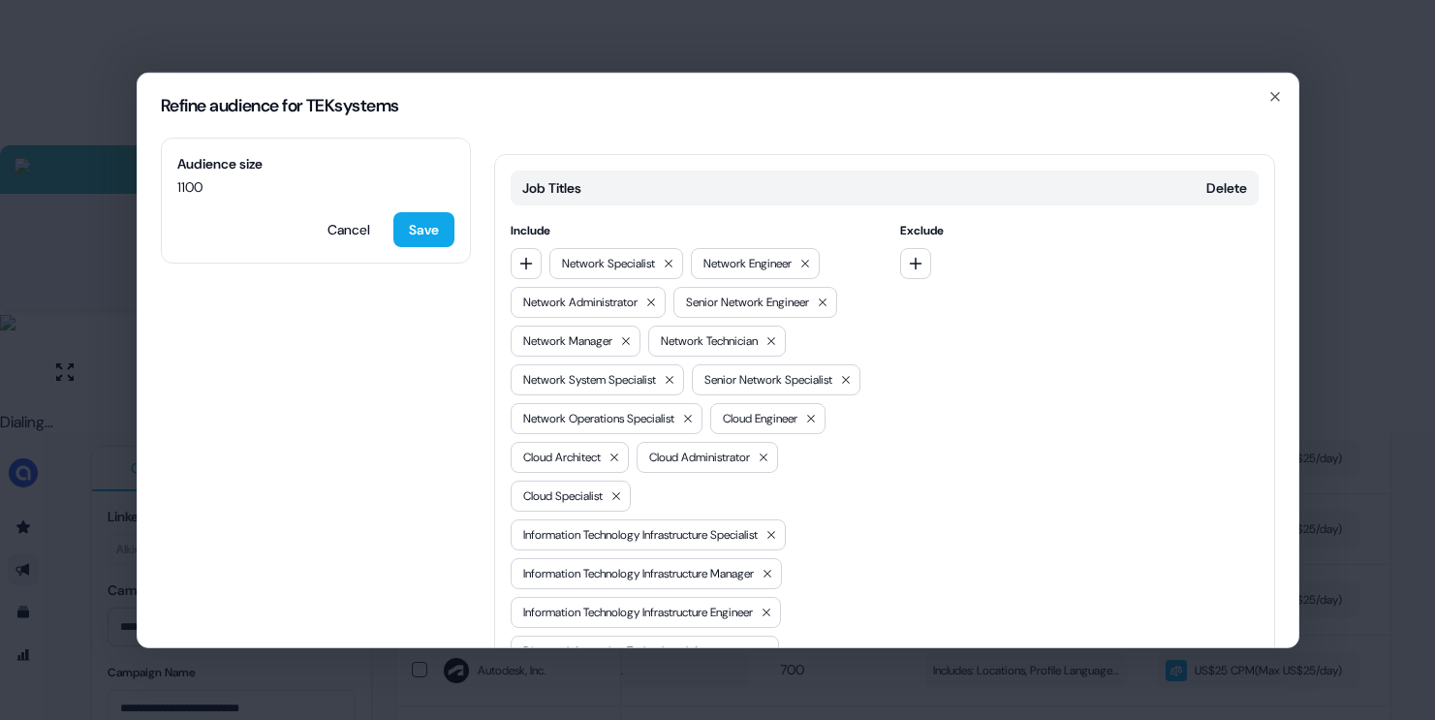
scroll to position [673, 0]
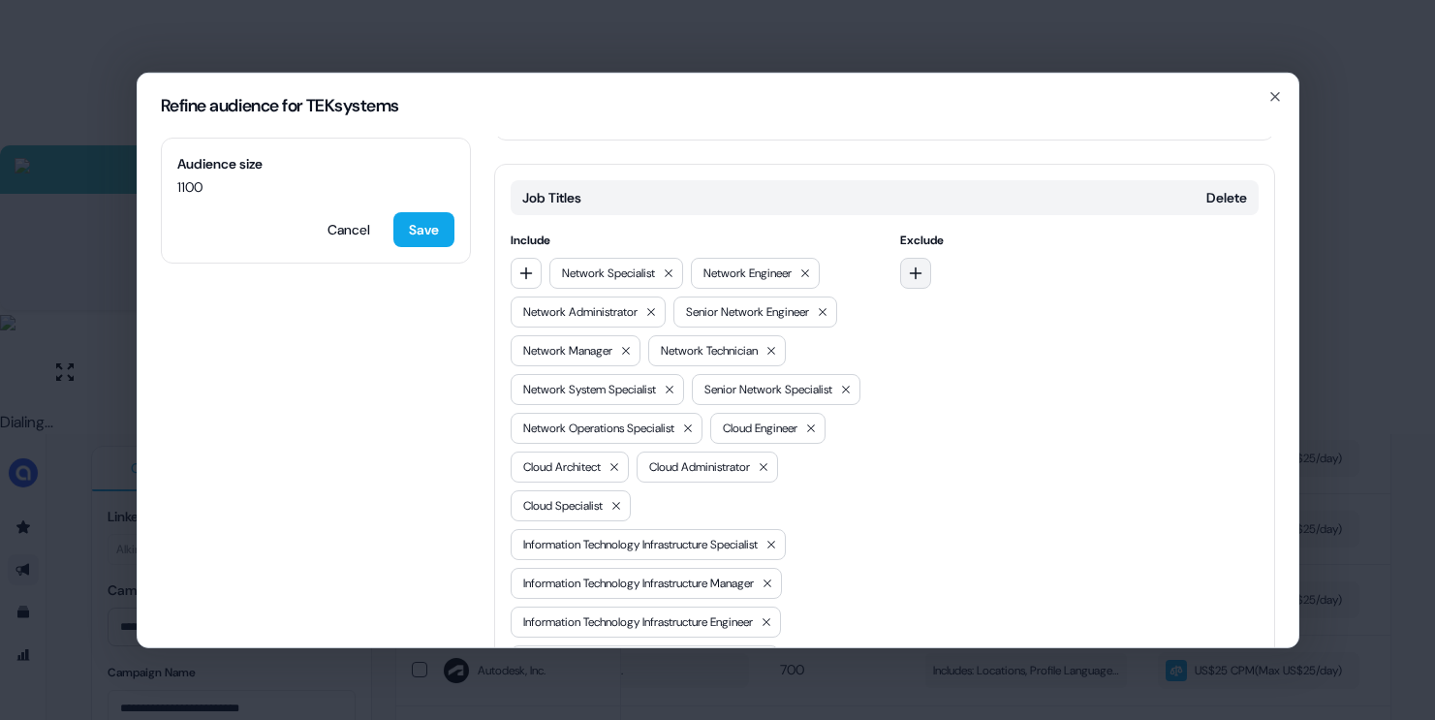
click at [910, 257] on button "button" at bounding box center [915, 272] width 31 height 31
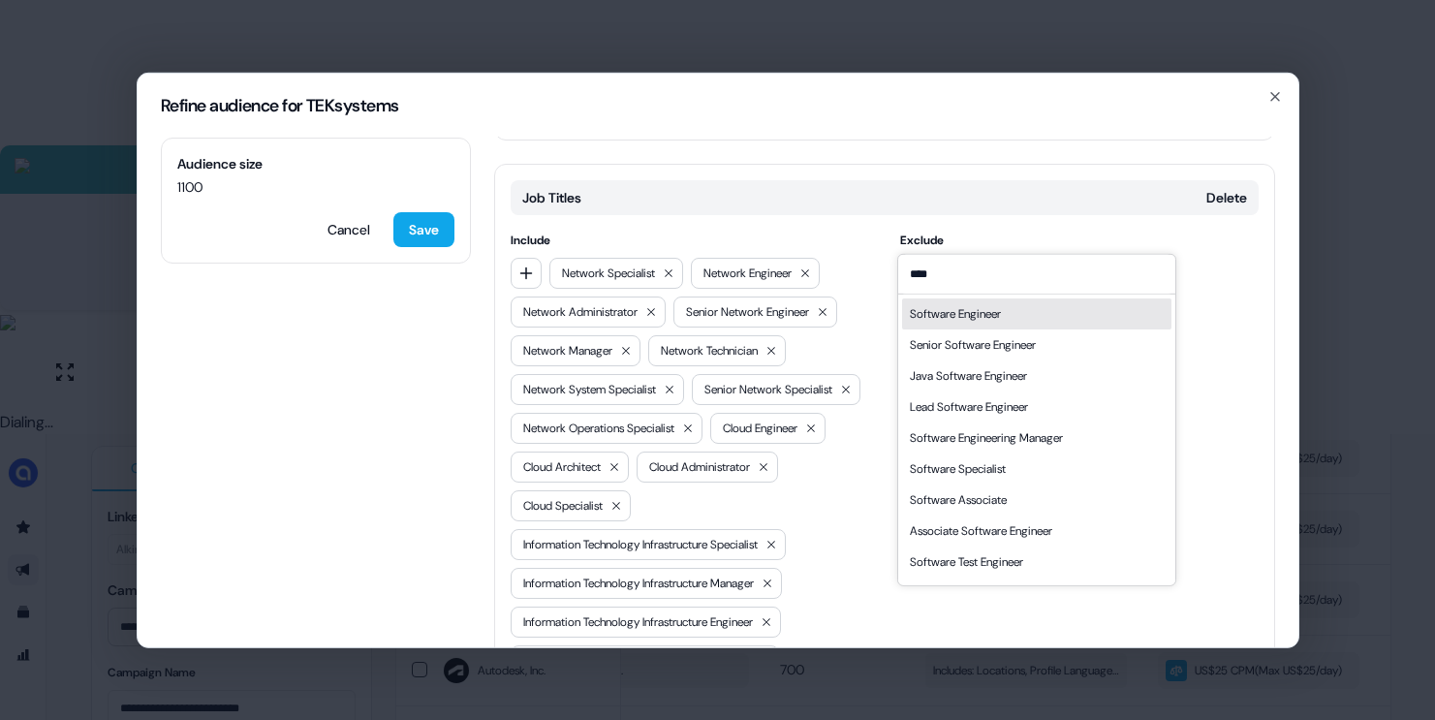
type input "****"
click at [978, 312] on div "Software Engineer" at bounding box center [955, 312] width 91 height 19
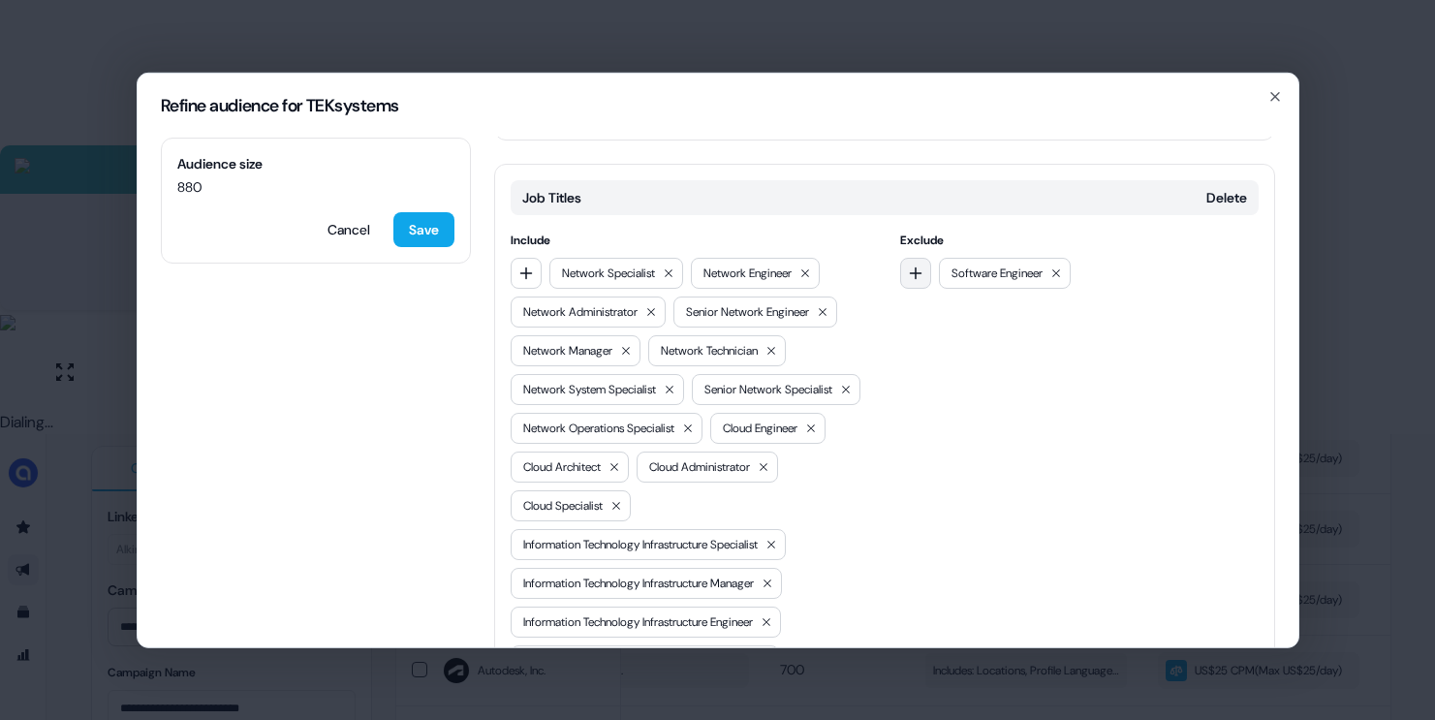
click at [900, 257] on button "button" at bounding box center [915, 272] width 31 height 31
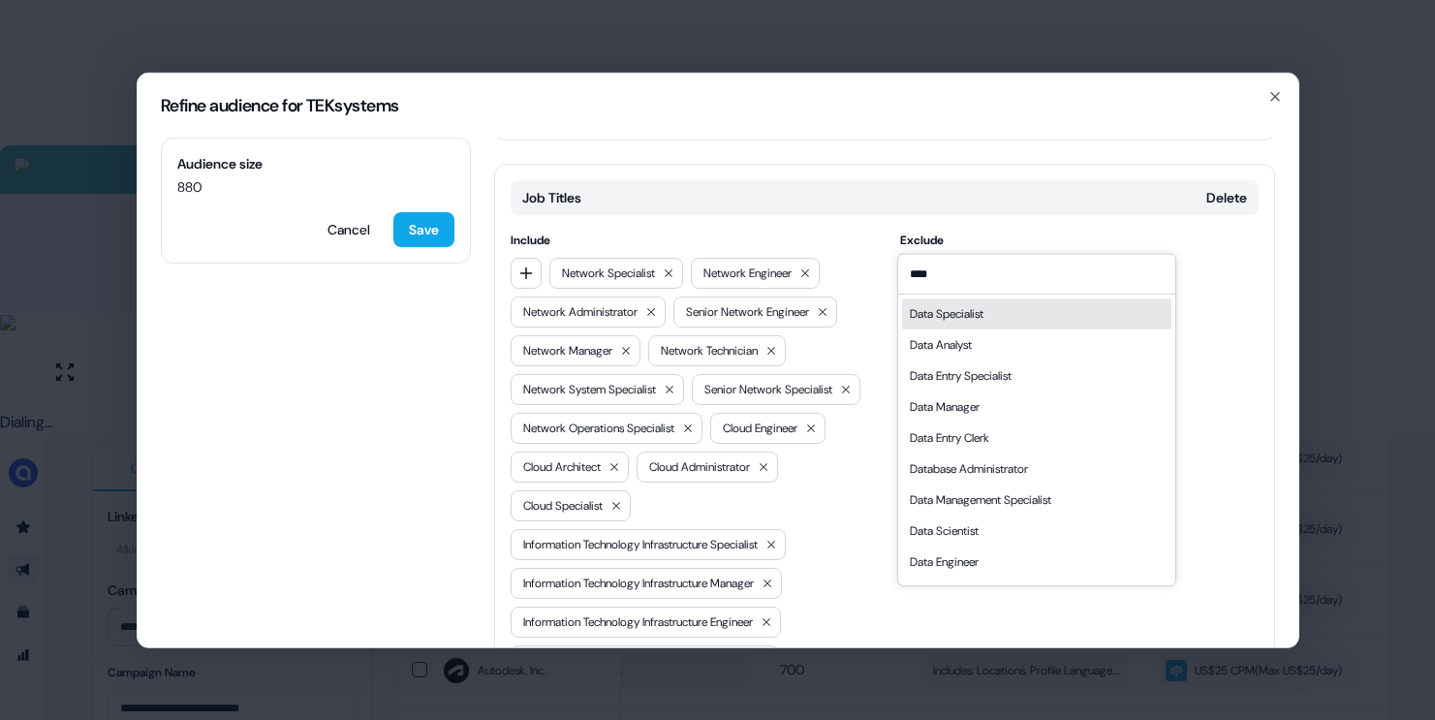
type input "****"
click at [1011, 314] on div "Data Specialist" at bounding box center [1036, 312] width 269 height 31
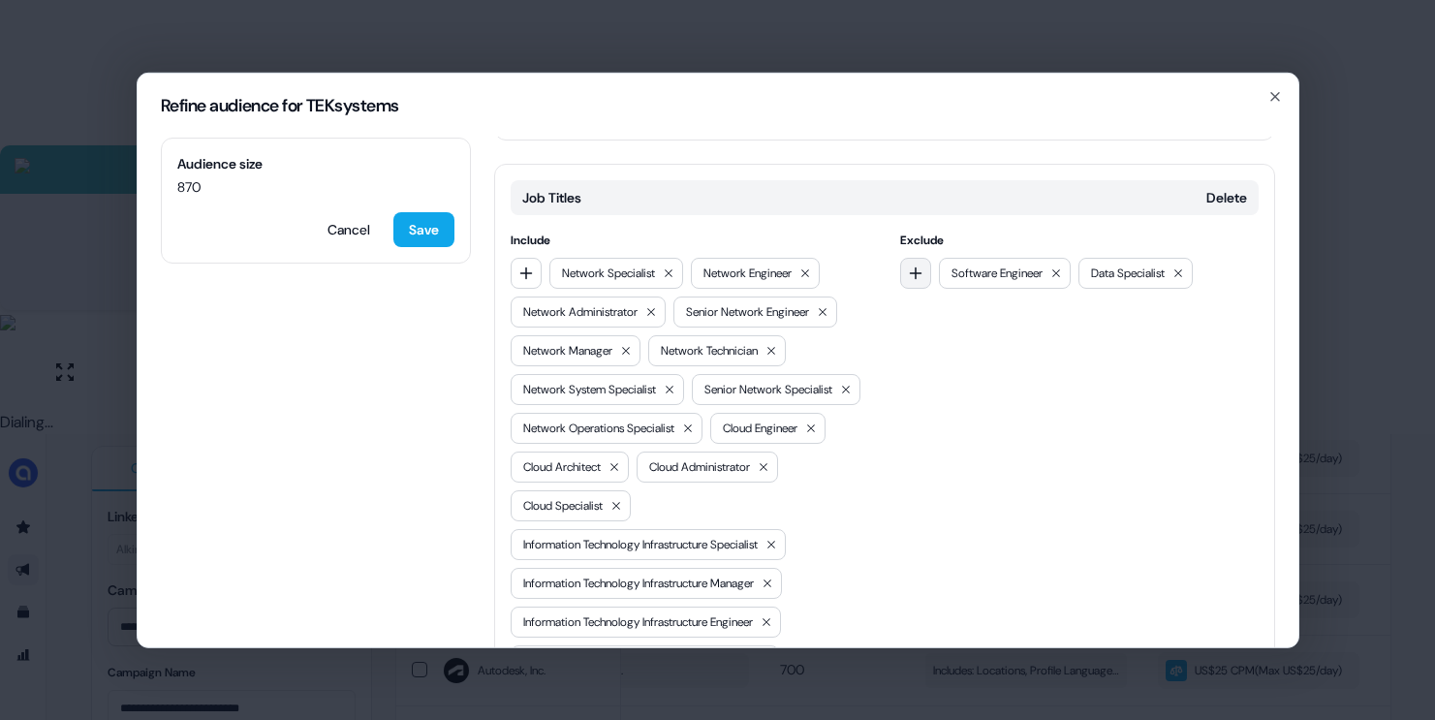
click at [915, 265] on icon "button" at bounding box center [916, 273] width 16 height 16
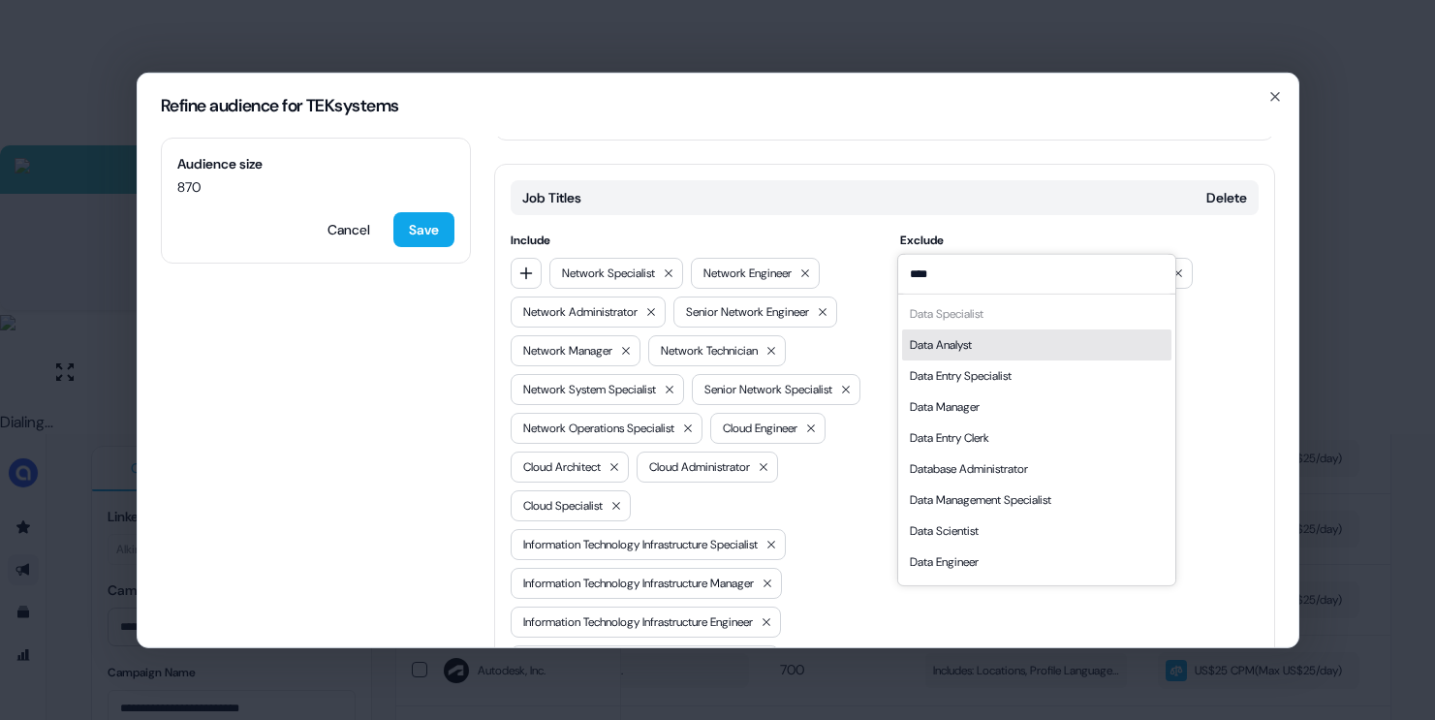
type input "****"
click at [965, 347] on div "Data Analyst" at bounding box center [941, 343] width 62 height 19
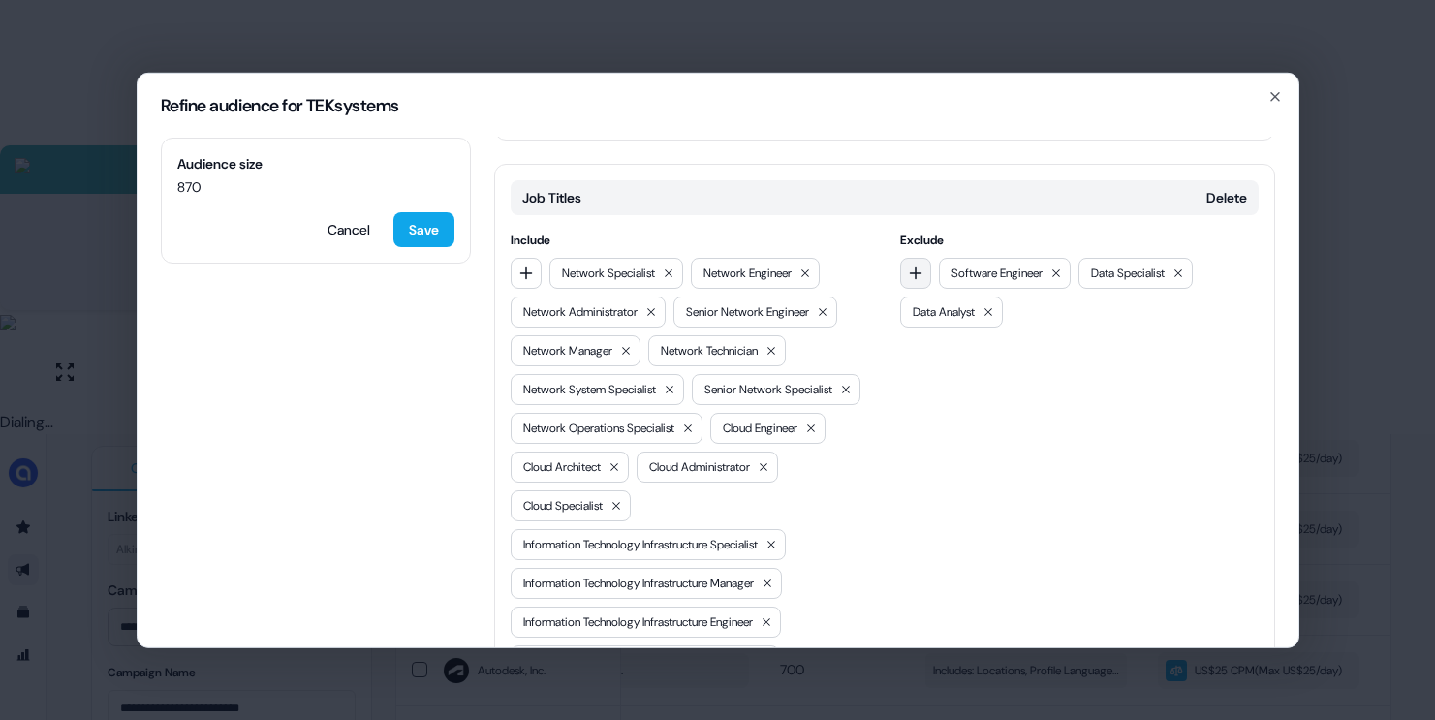
click at [913, 265] on icon "button" at bounding box center [916, 273] width 16 height 16
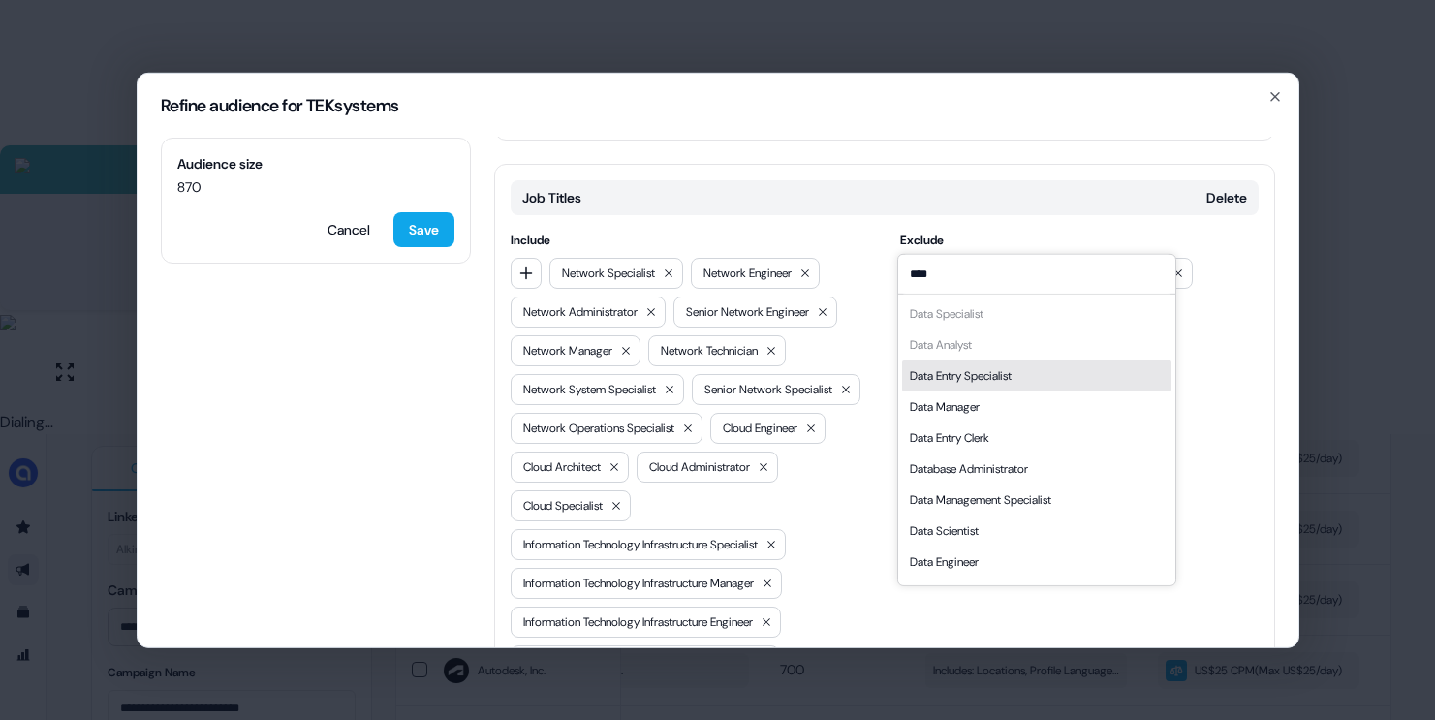
scroll to position [27, 0]
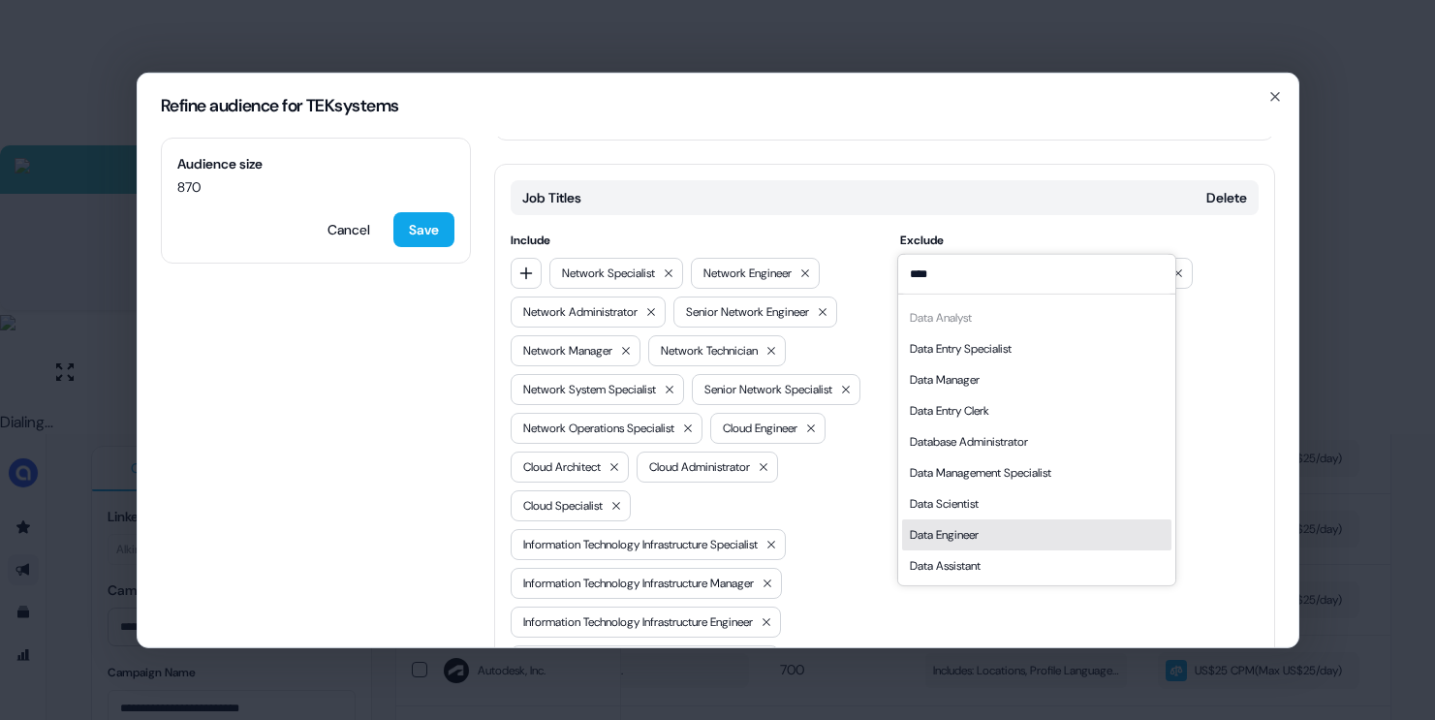
type input "****"
click at [964, 527] on div "Data Engineer" at bounding box center [944, 533] width 69 height 19
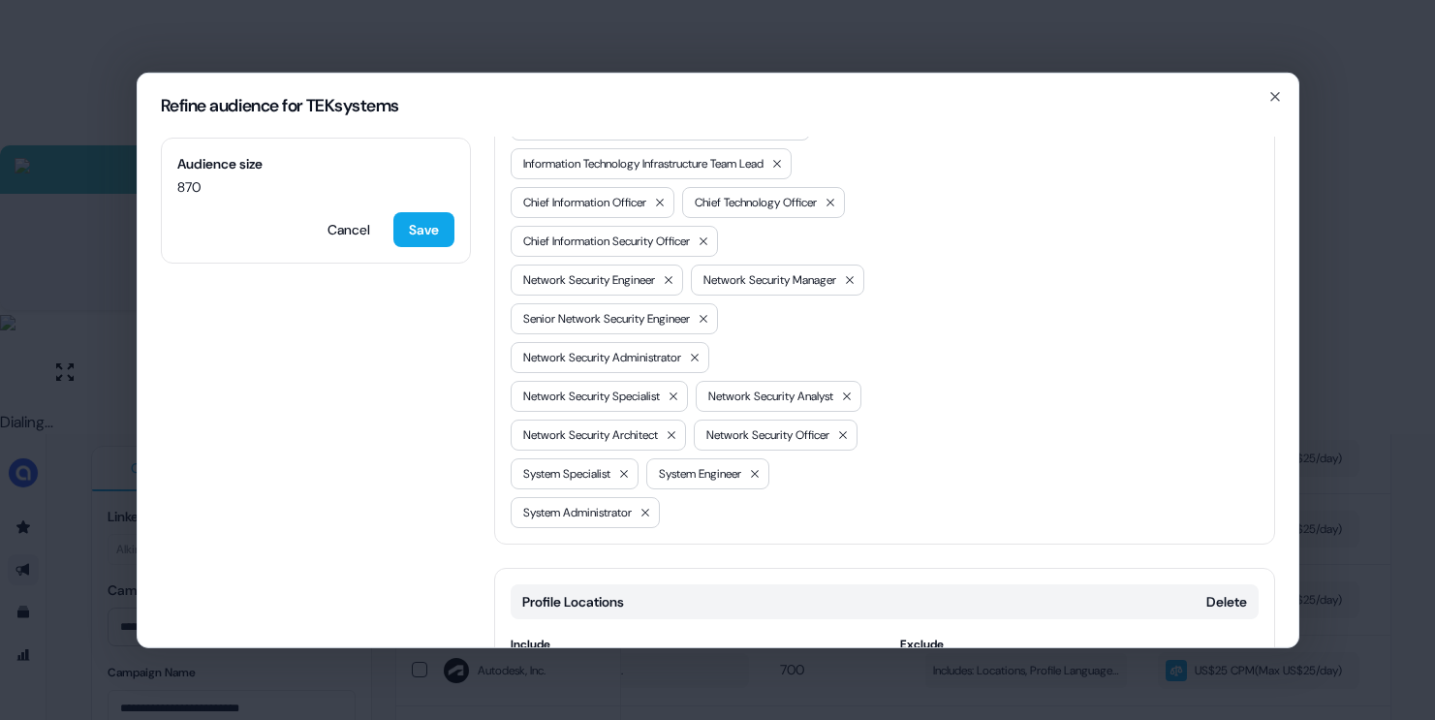
scroll to position [1623, 0]
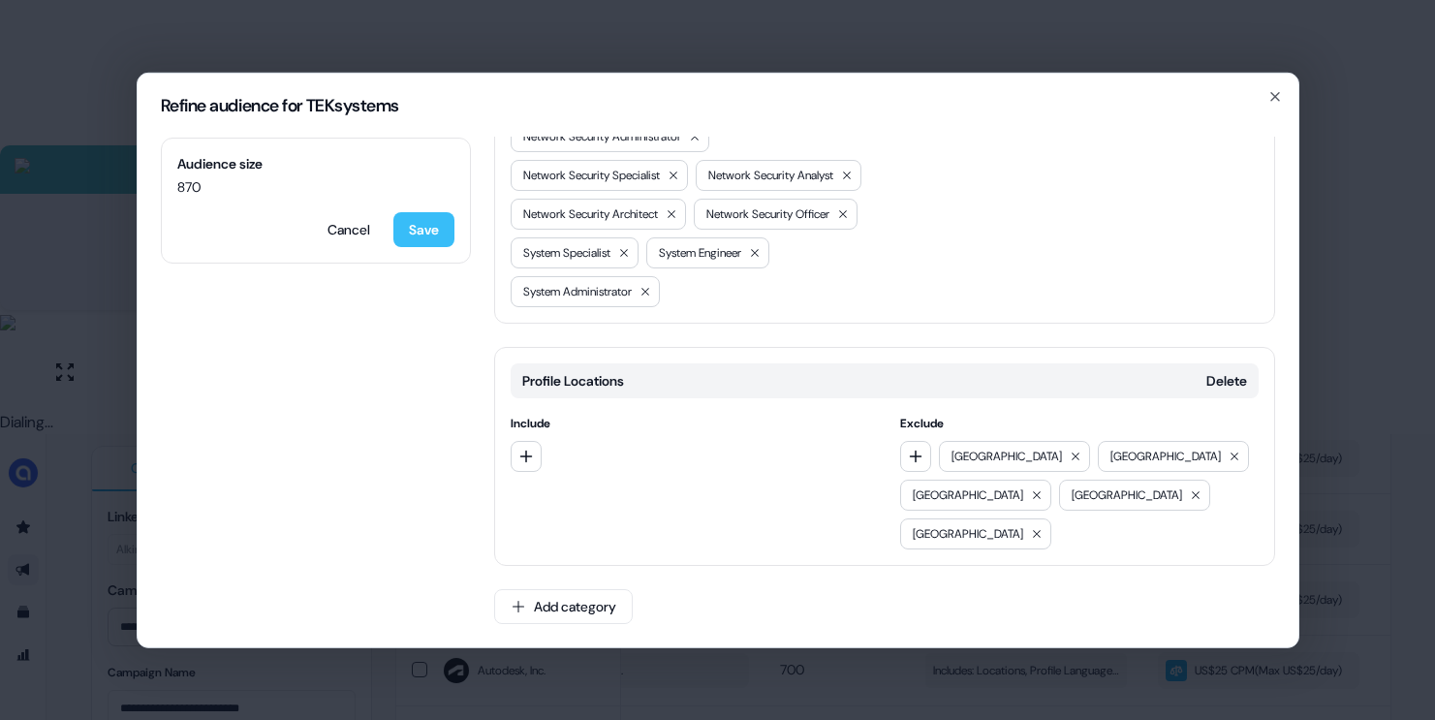
click at [423, 226] on button "Save" at bounding box center [423, 228] width 61 height 35
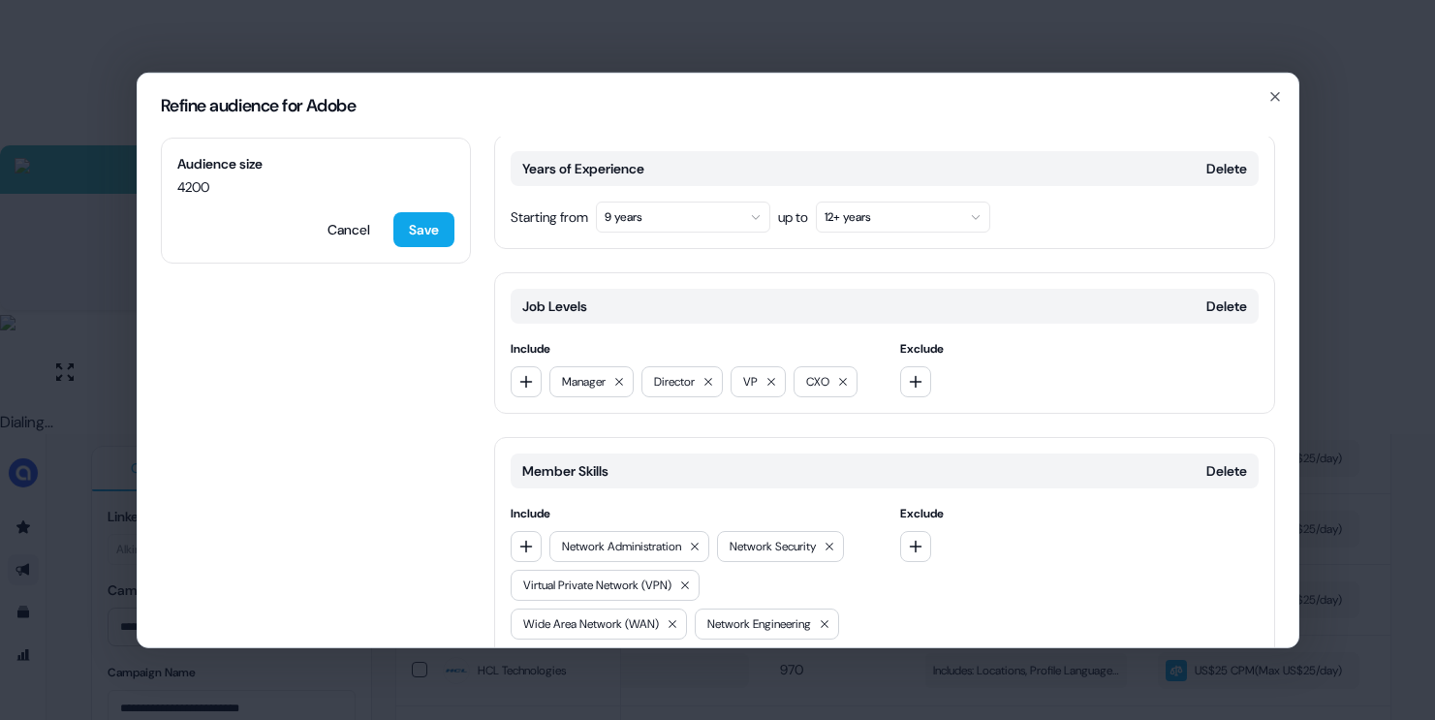
scroll to position [702, 0]
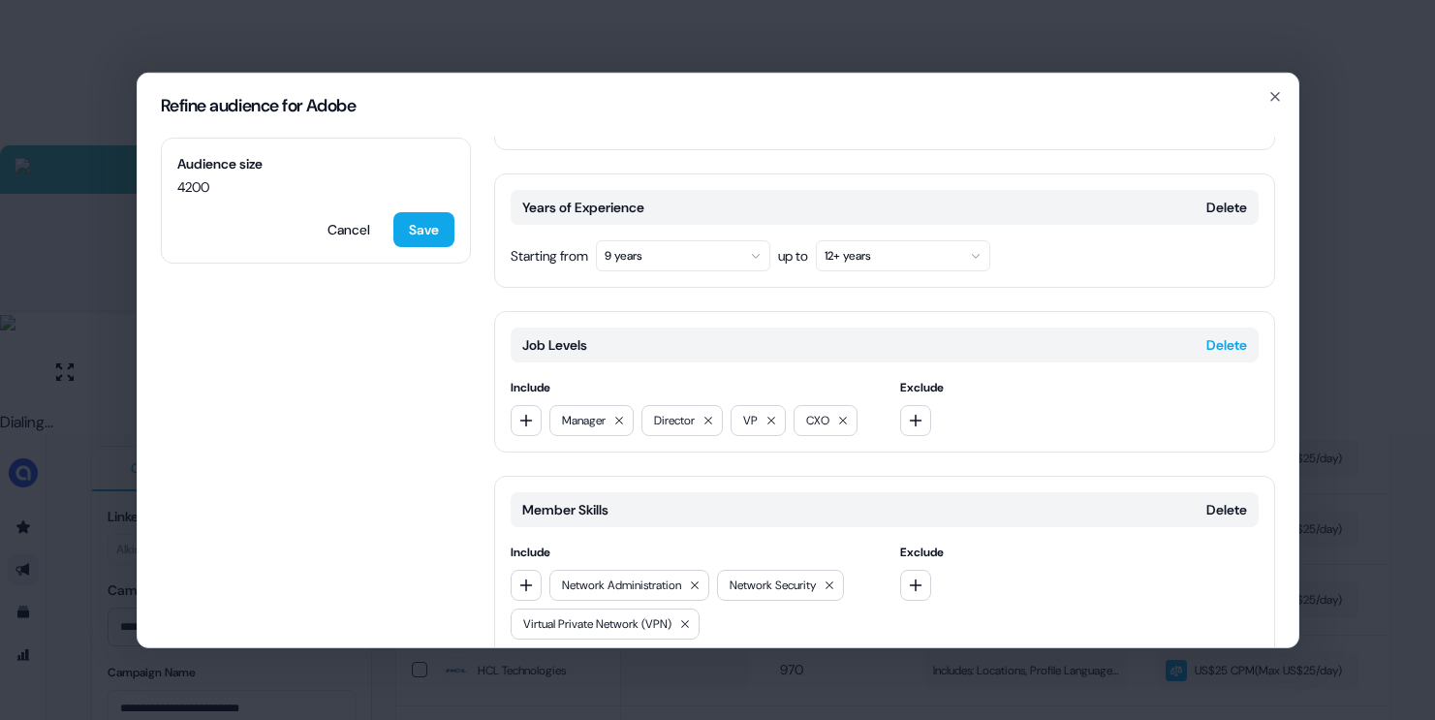
click at [1222, 334] on button "Delete" at bounding box center [1226, 343] width 41 height 19
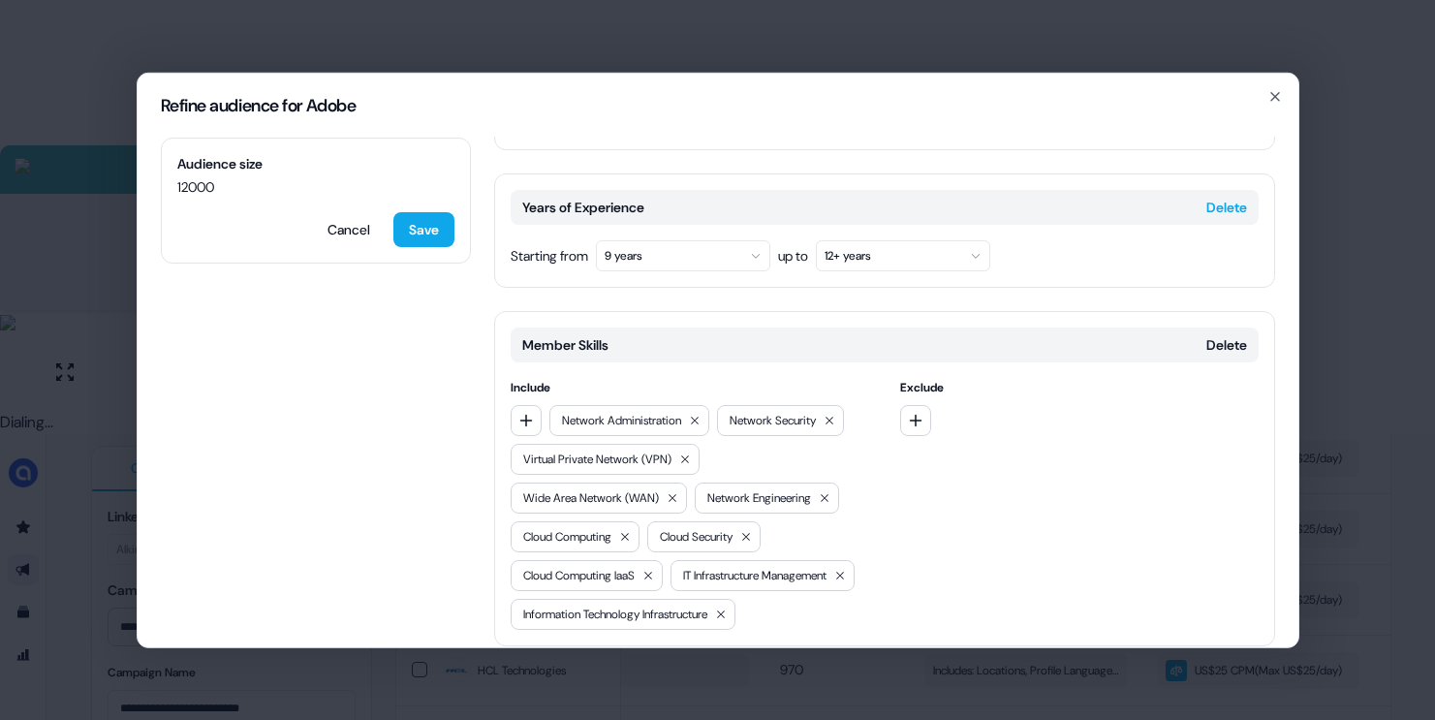
click at [1223, 197] on button "Delete" at bounding box center [1226, 206] width 41 height 19
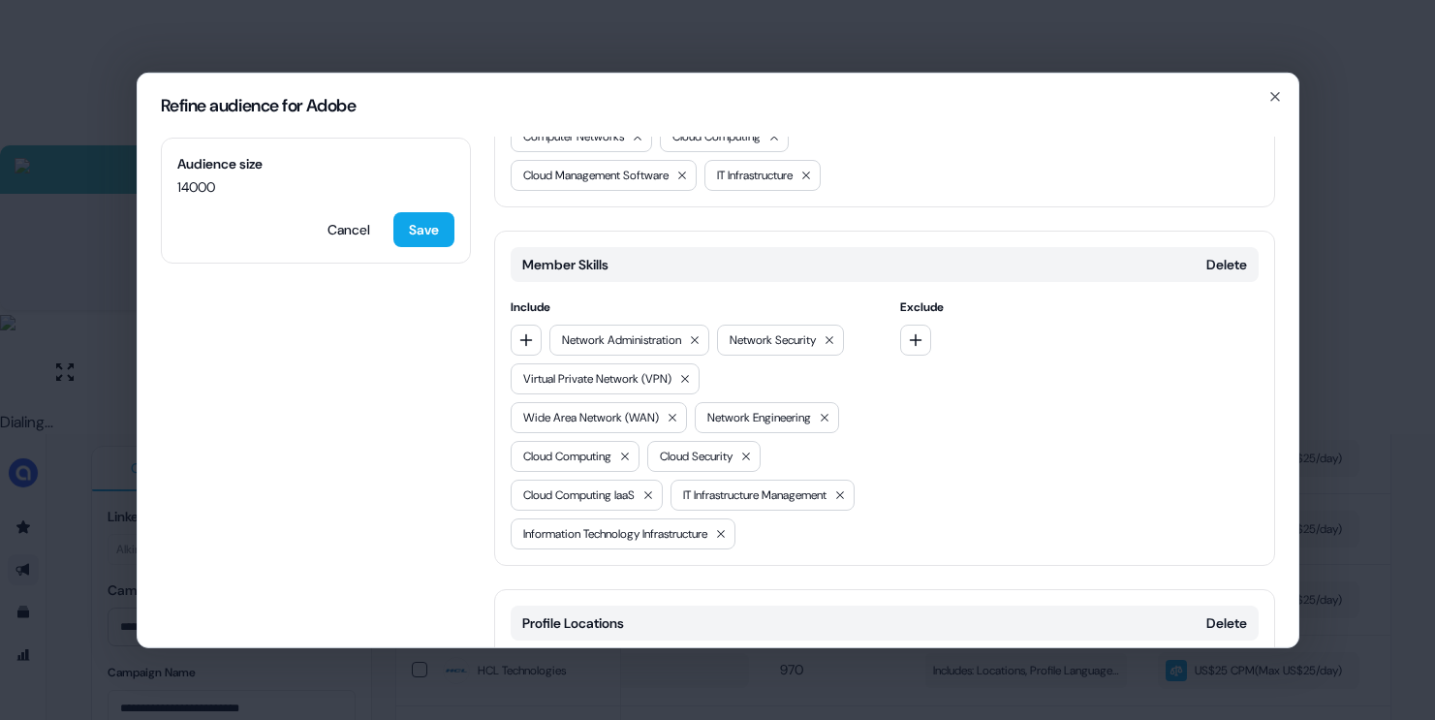
scroll to position [848, 0]
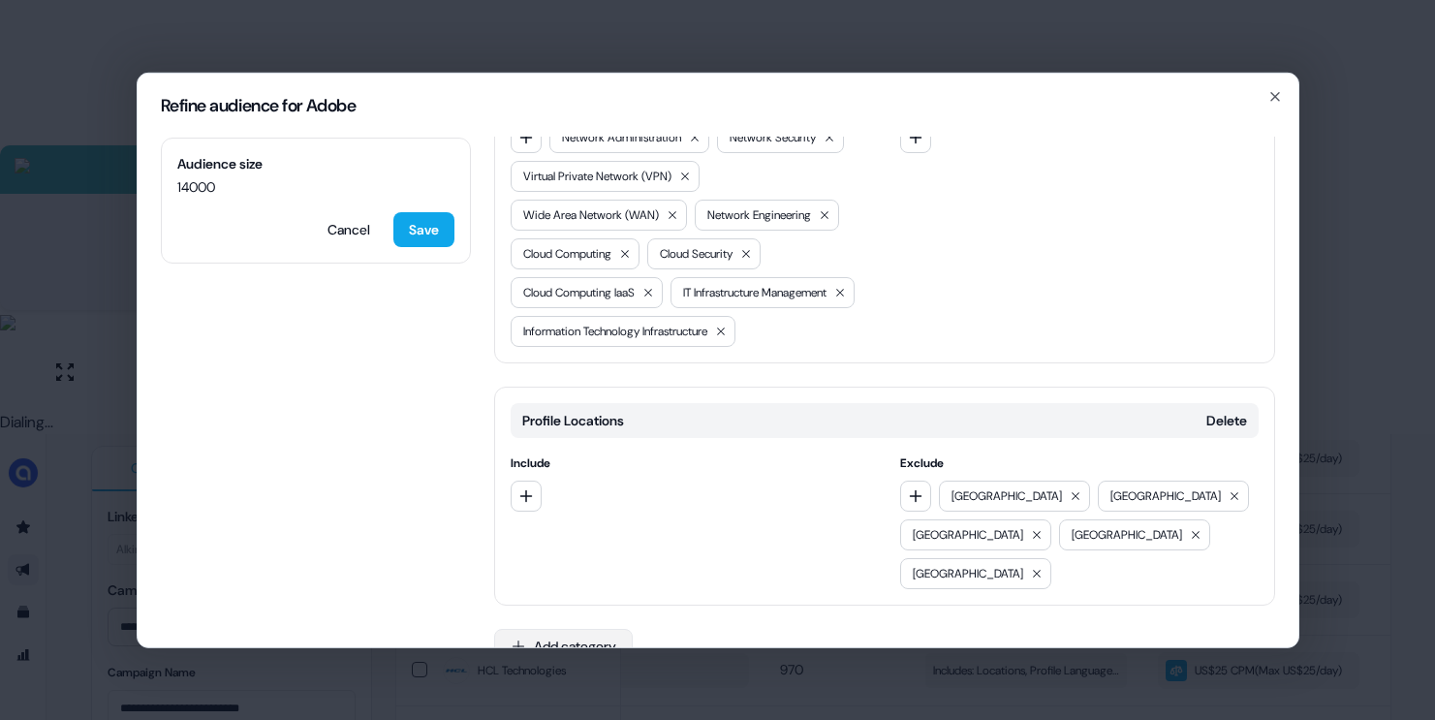
click at [578, 628] on button "Add category" at bounding box center [563, 645] width 139 height 35
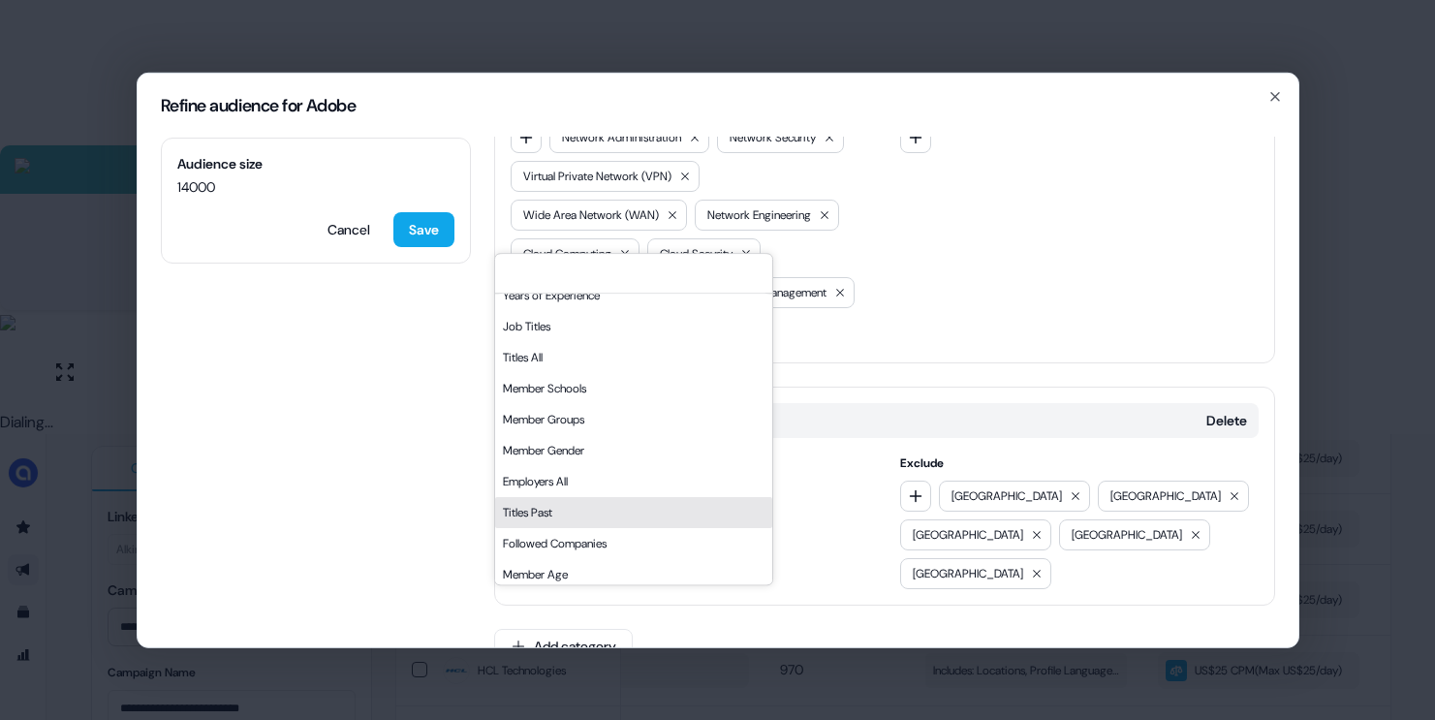
scroll to position [113, 0]
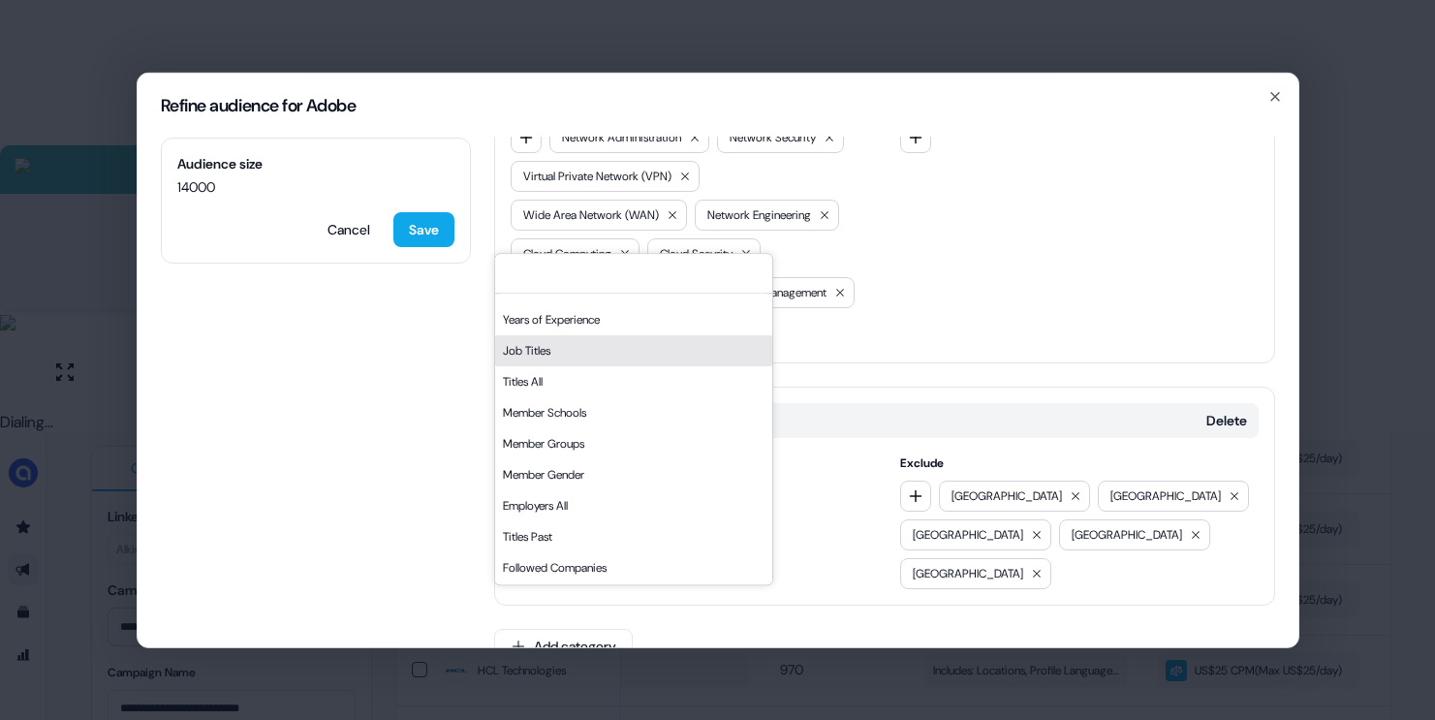
click at [567, 351] on div "Job Titles" at bounding box center [633, 350] width 277 height 31
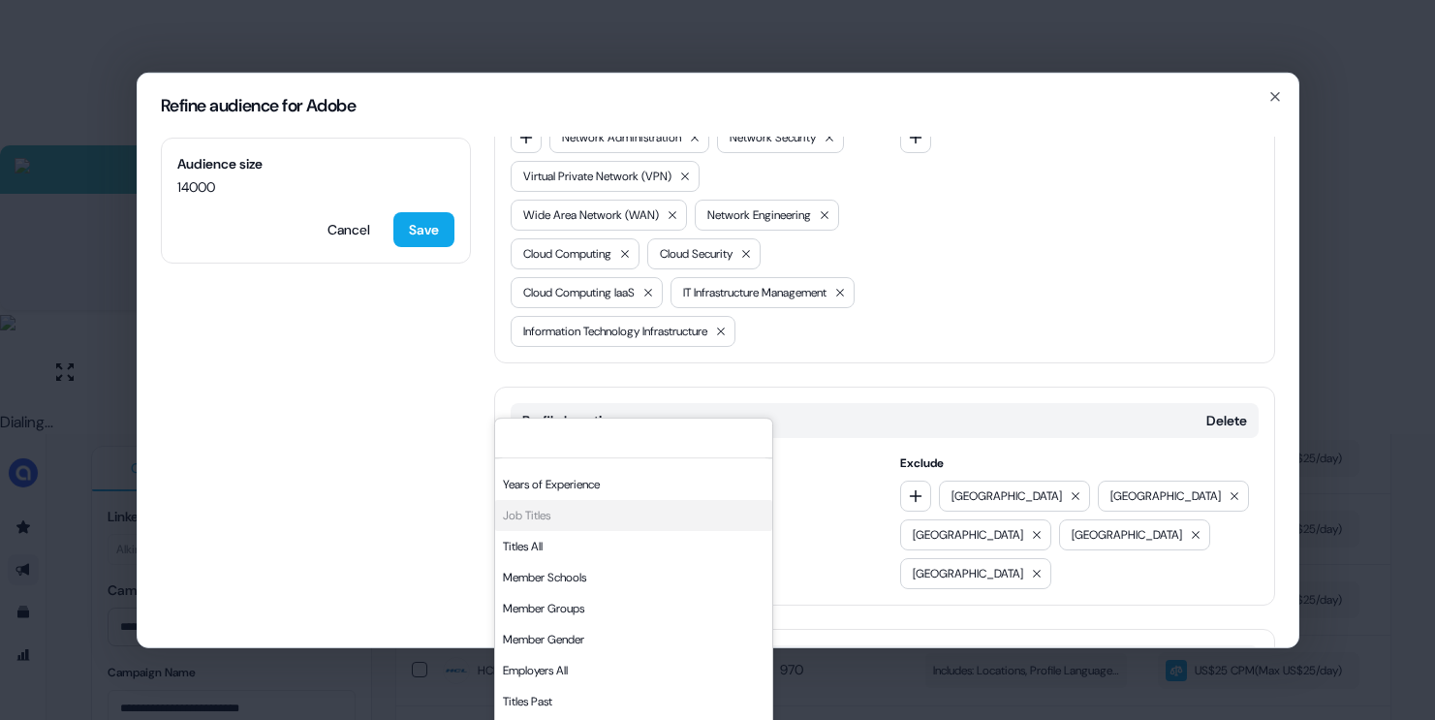
scroll to position [1012, 0]
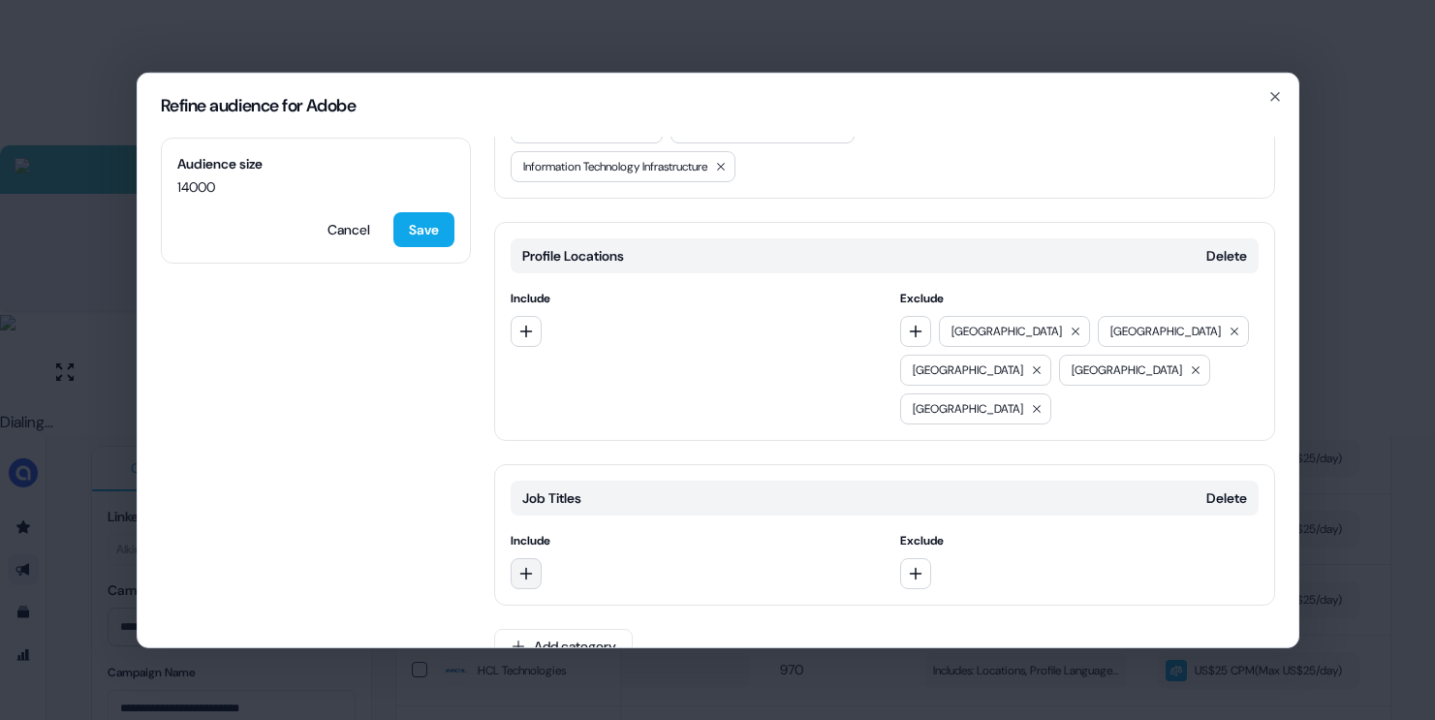
click at [529, 567] on icon "button" at bounding box center [525, 573] width 13 height 13
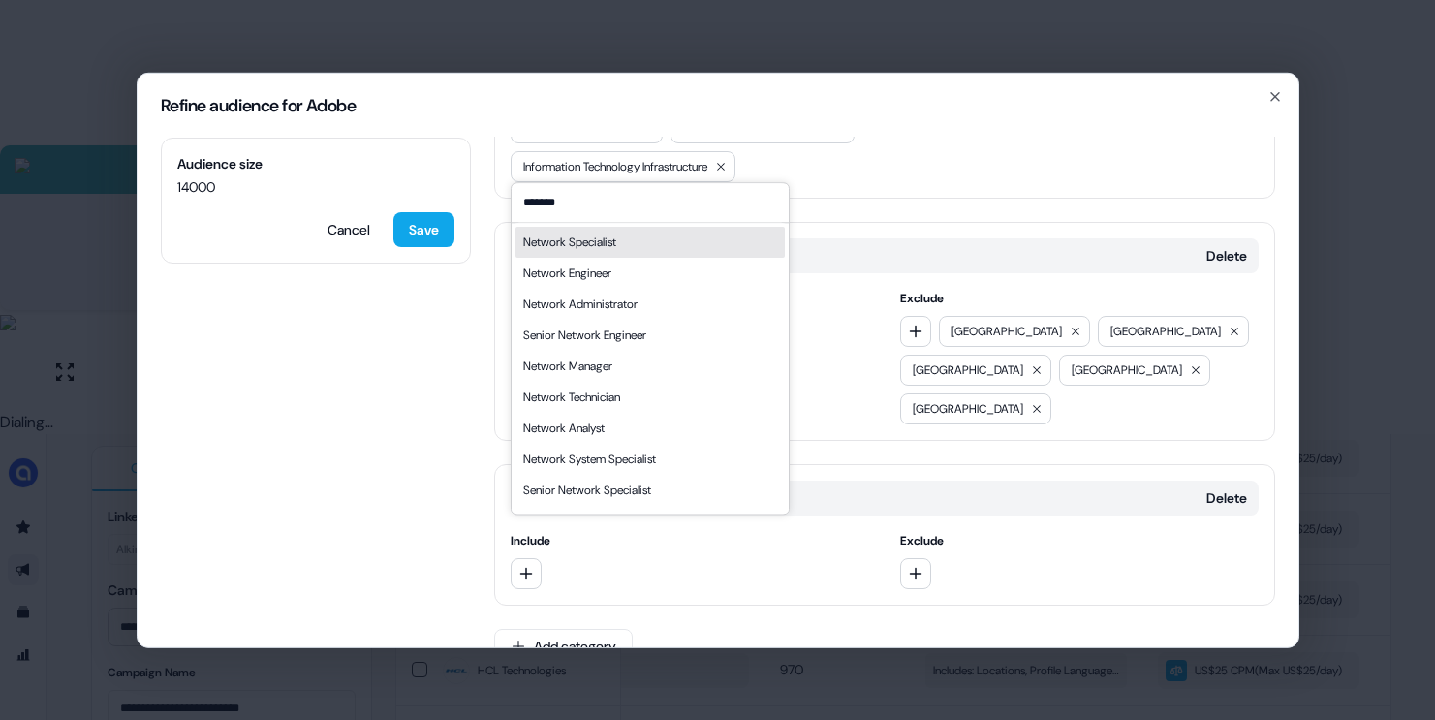
type input "*******"
click at [609, 241] on div "Network Specialist" at bounding box center [569, 242] width 93 height 19
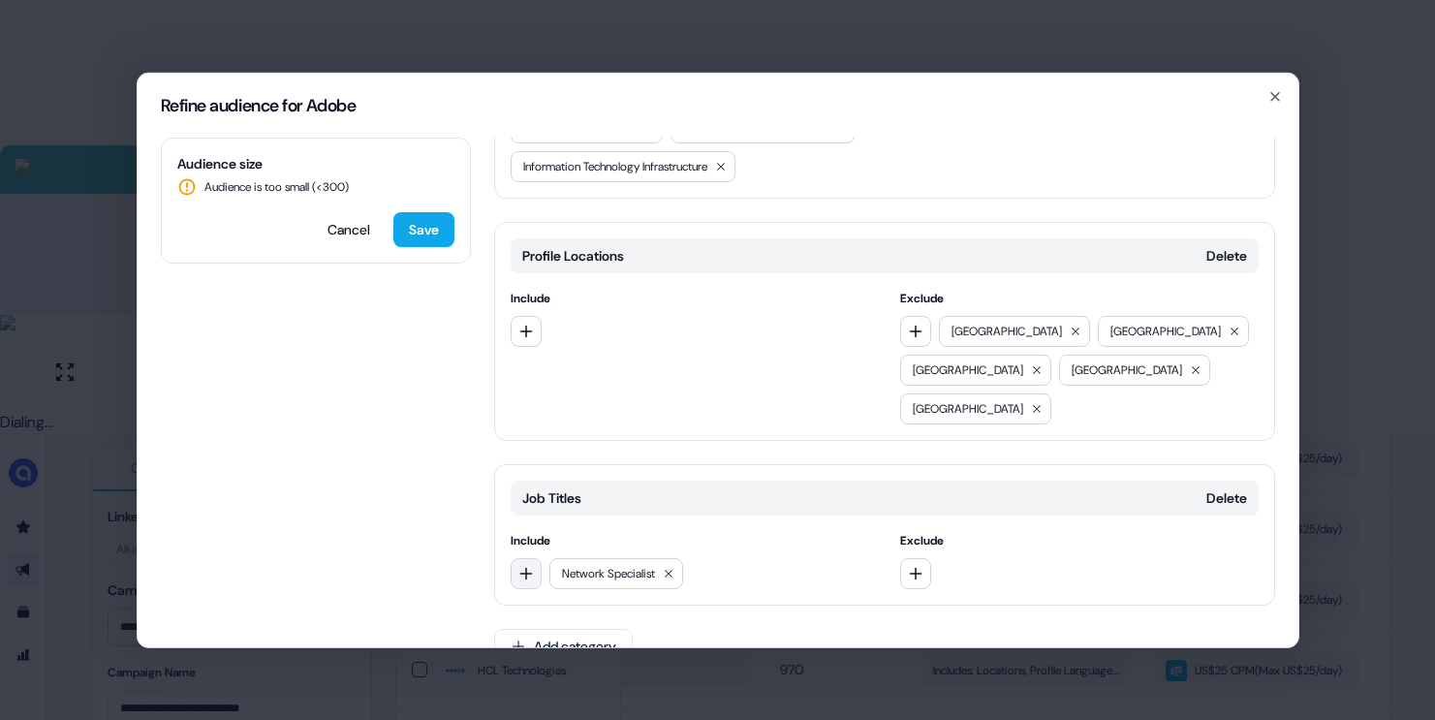
click at [529, 567] on icon "button" at bounding box center [525, 573] width 13 height 13
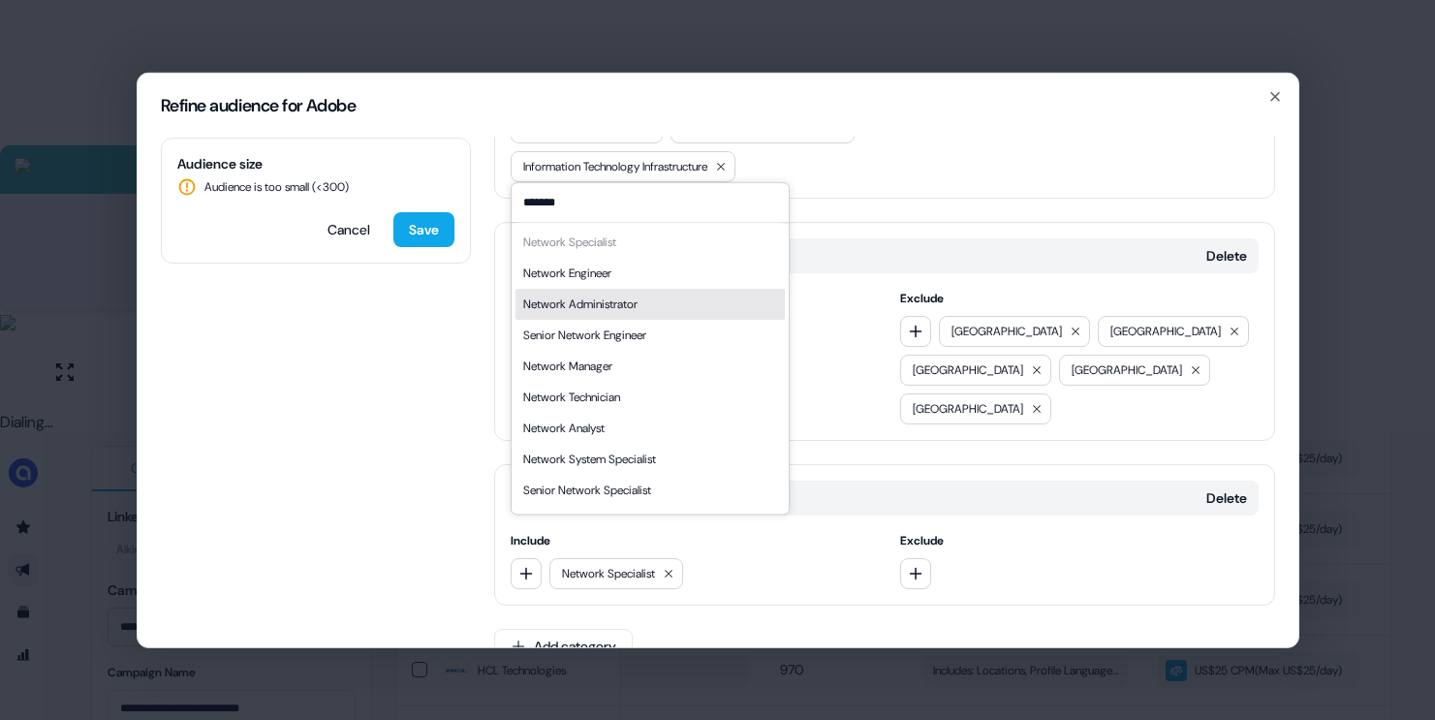
type input "*******"
click at [624, 276] on div "Network Engineer" at bounding box center [649, 273] width 269 height 31
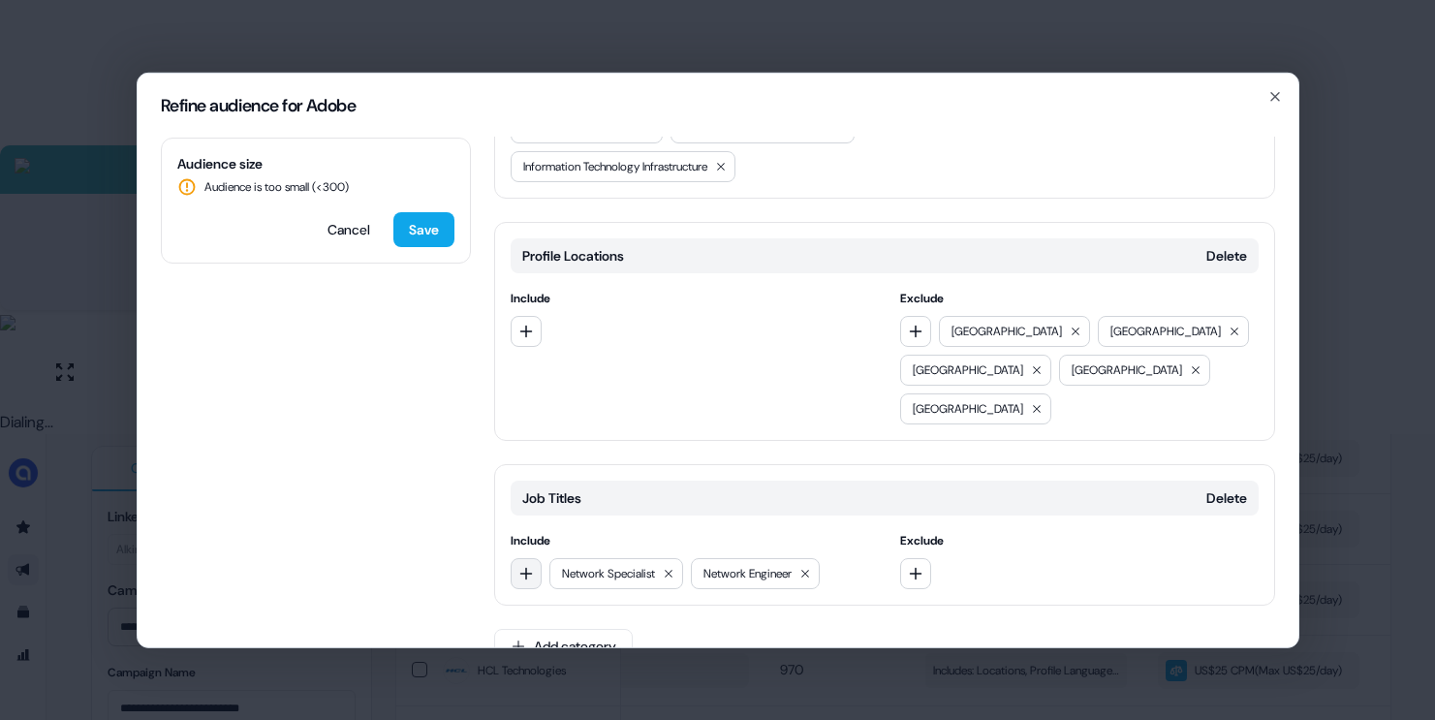
click at [518, 557] on button "button" at bounding box center [526, 572] width 31 height 31
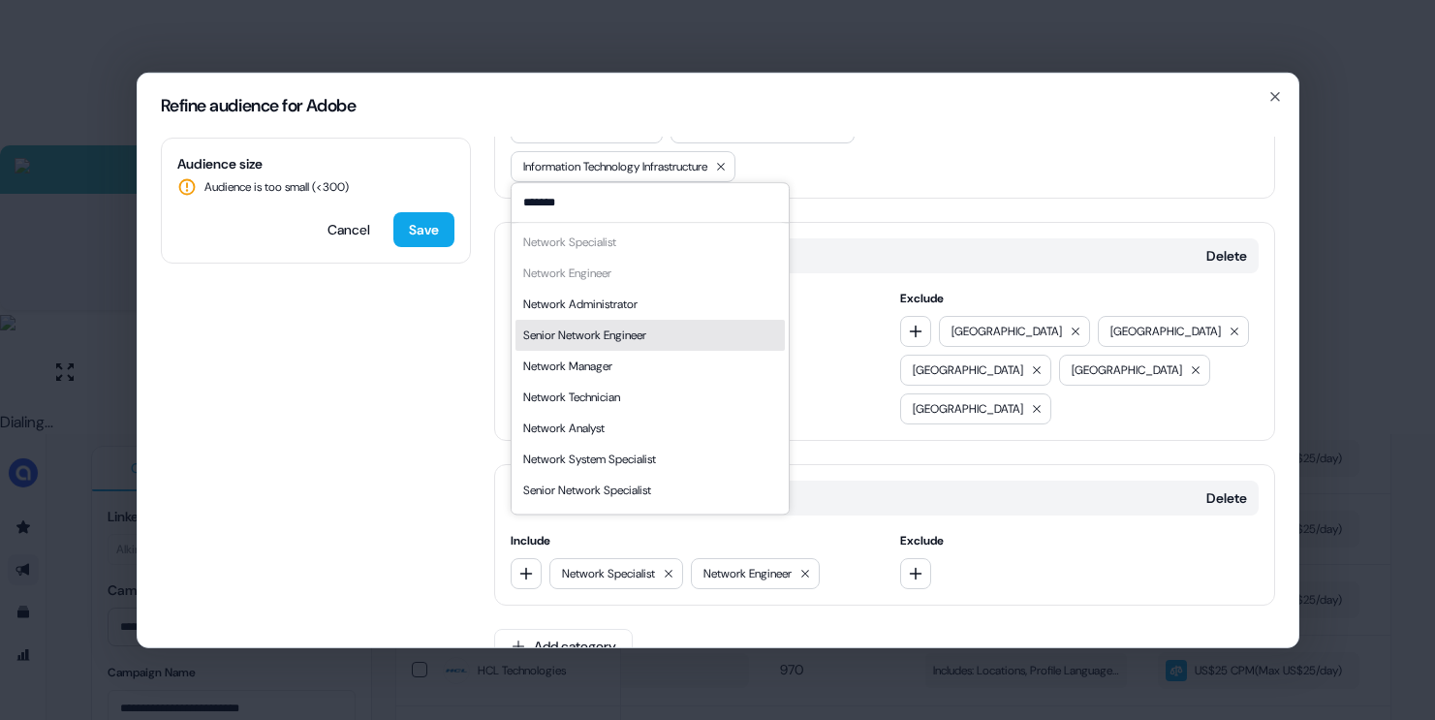
type input "*******"
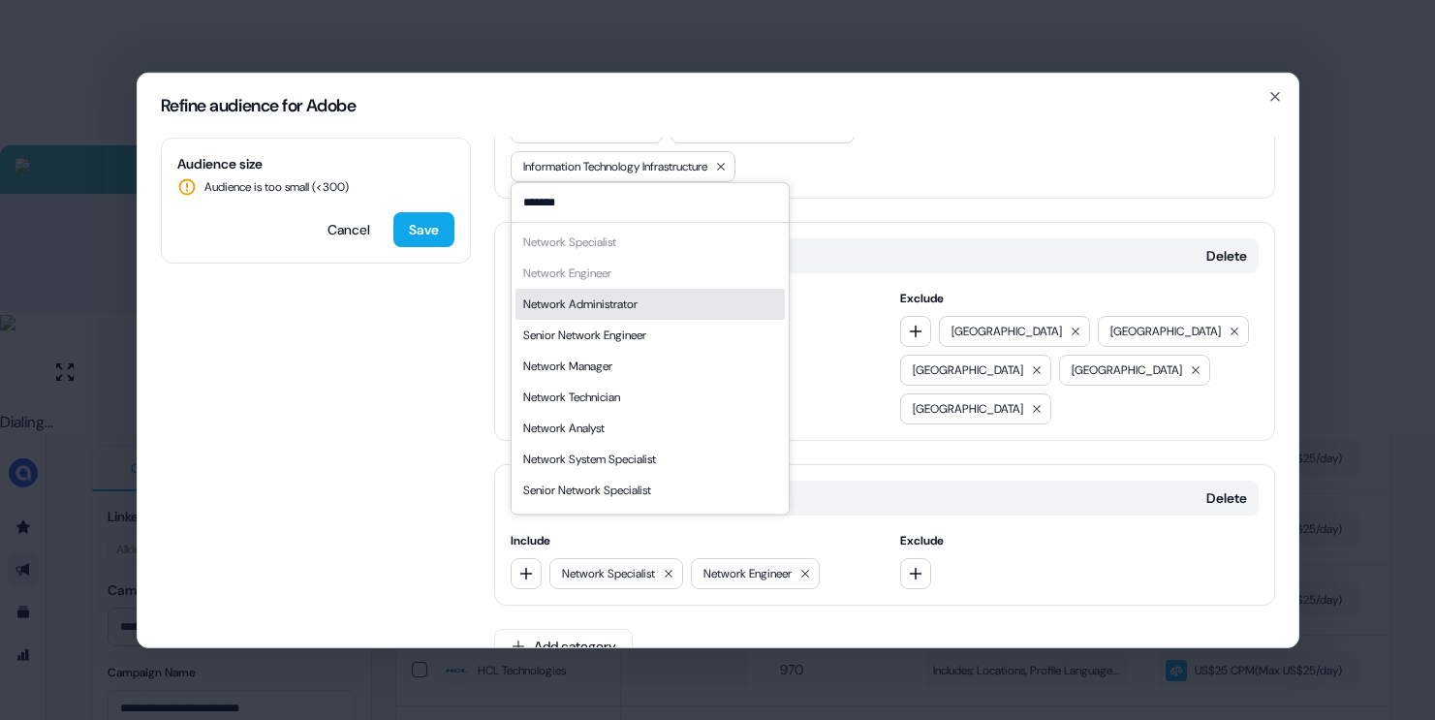
click at [632, 316] on div "Network Administrator" at bounding box center [649, 304] width 269 height 31
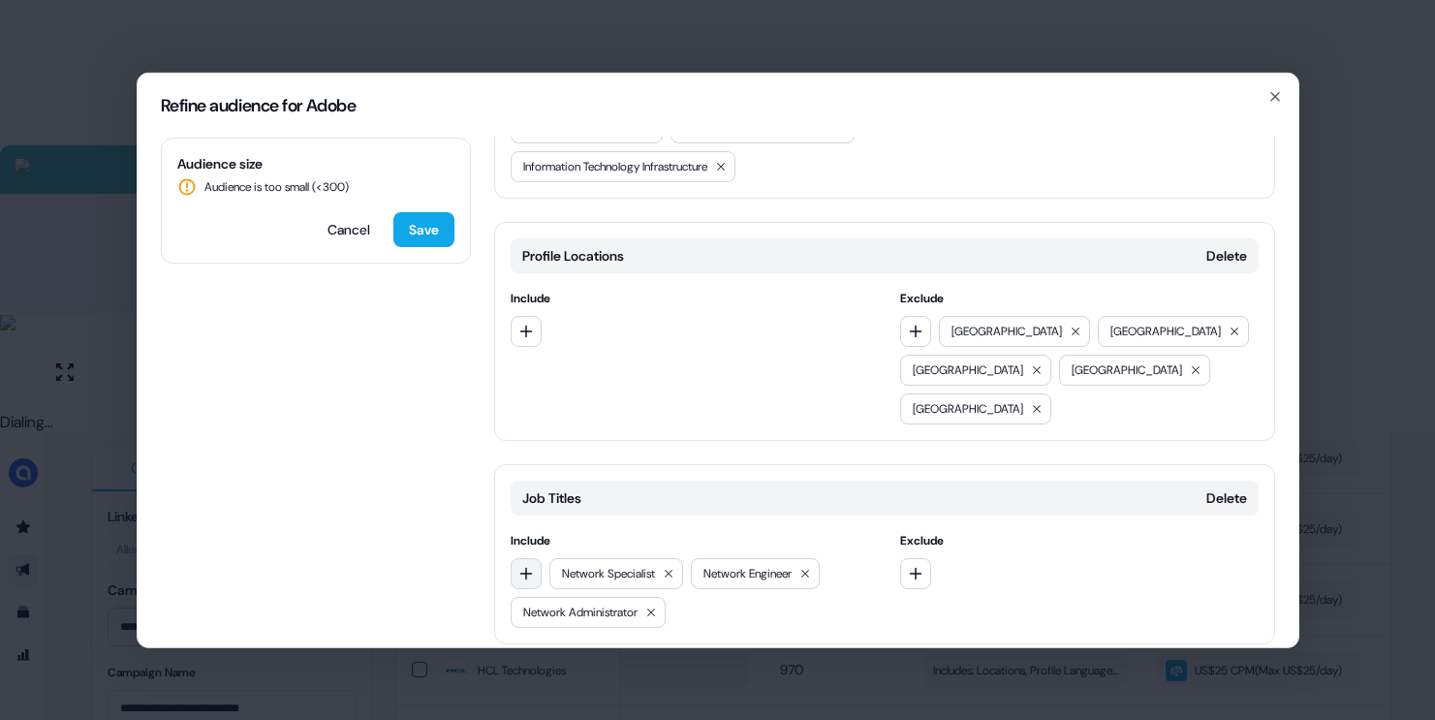
click at [524, 565] on icon "button" at bounding box center [526, 573] width 16 height 16
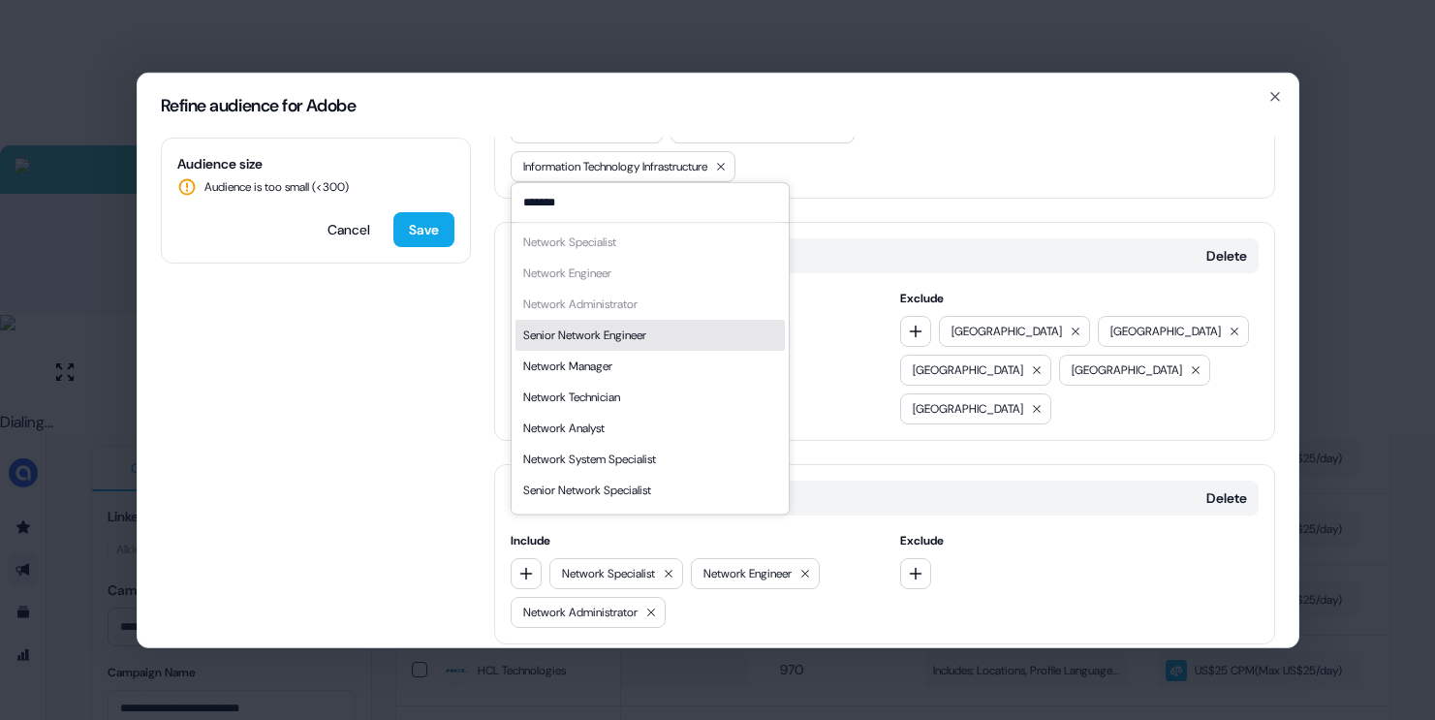
type input "*******"
click at [646, 337] on div "Senior Network Engineer" at bounding box center [584, 335] width 123 height 19
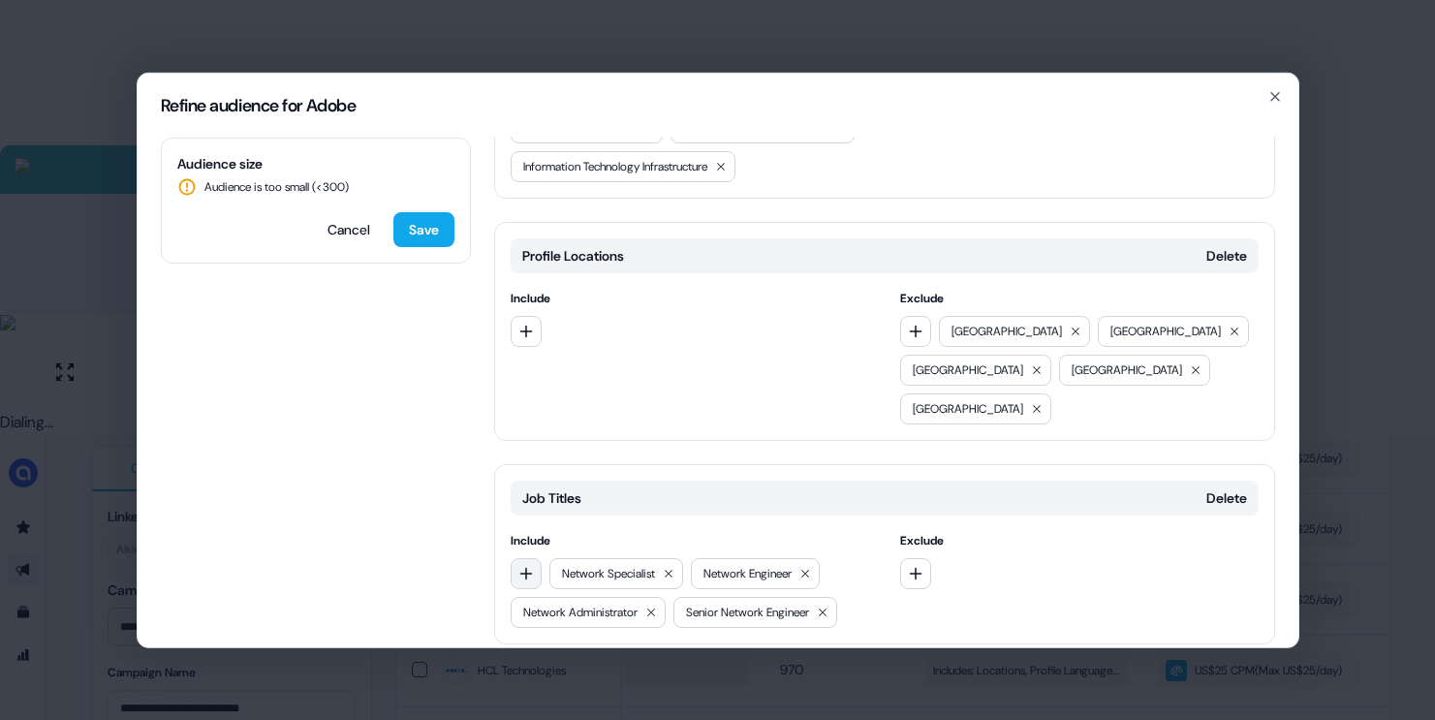
click at [528, 565] on icon "button" at bounding box center [526, 573] width 16 height 16
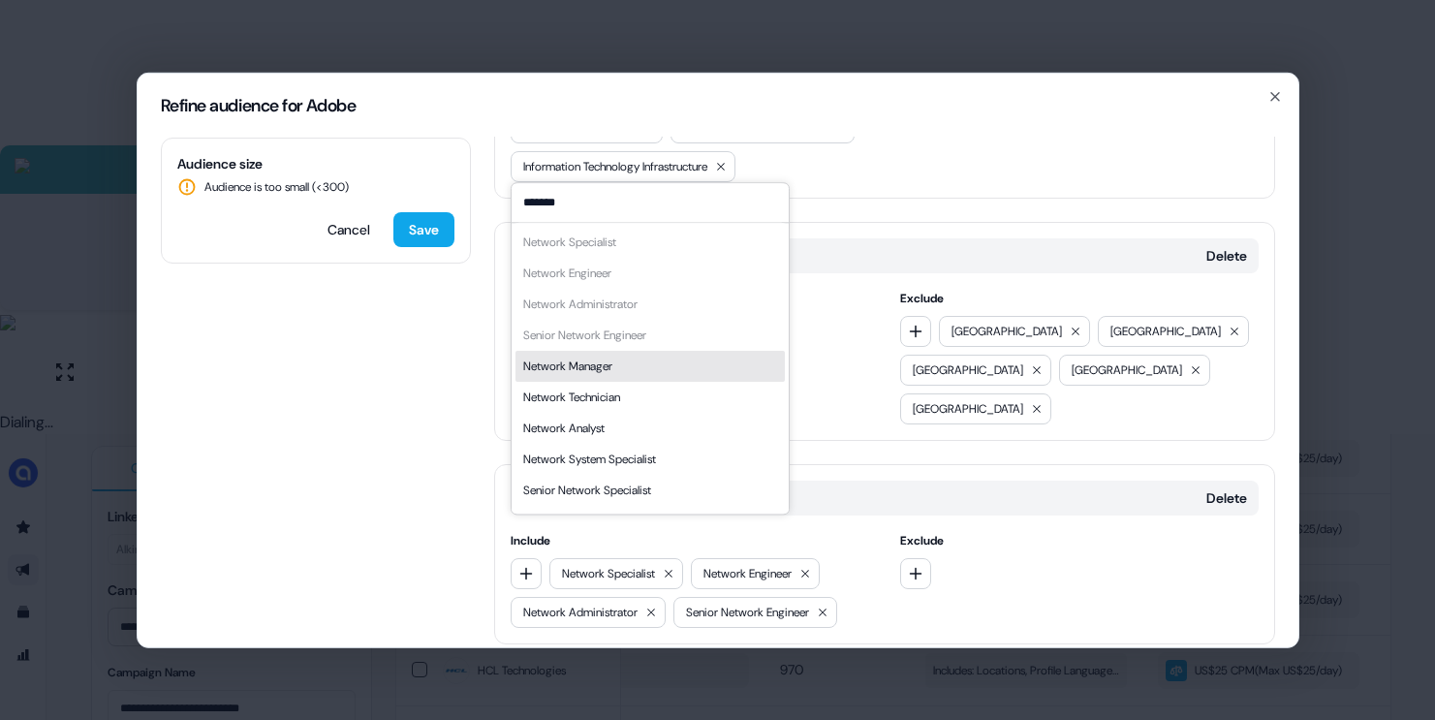
type input "*******"
click at [618, 370] on div "Network Manager" at bounding box center [649, 366] width 269 height 31
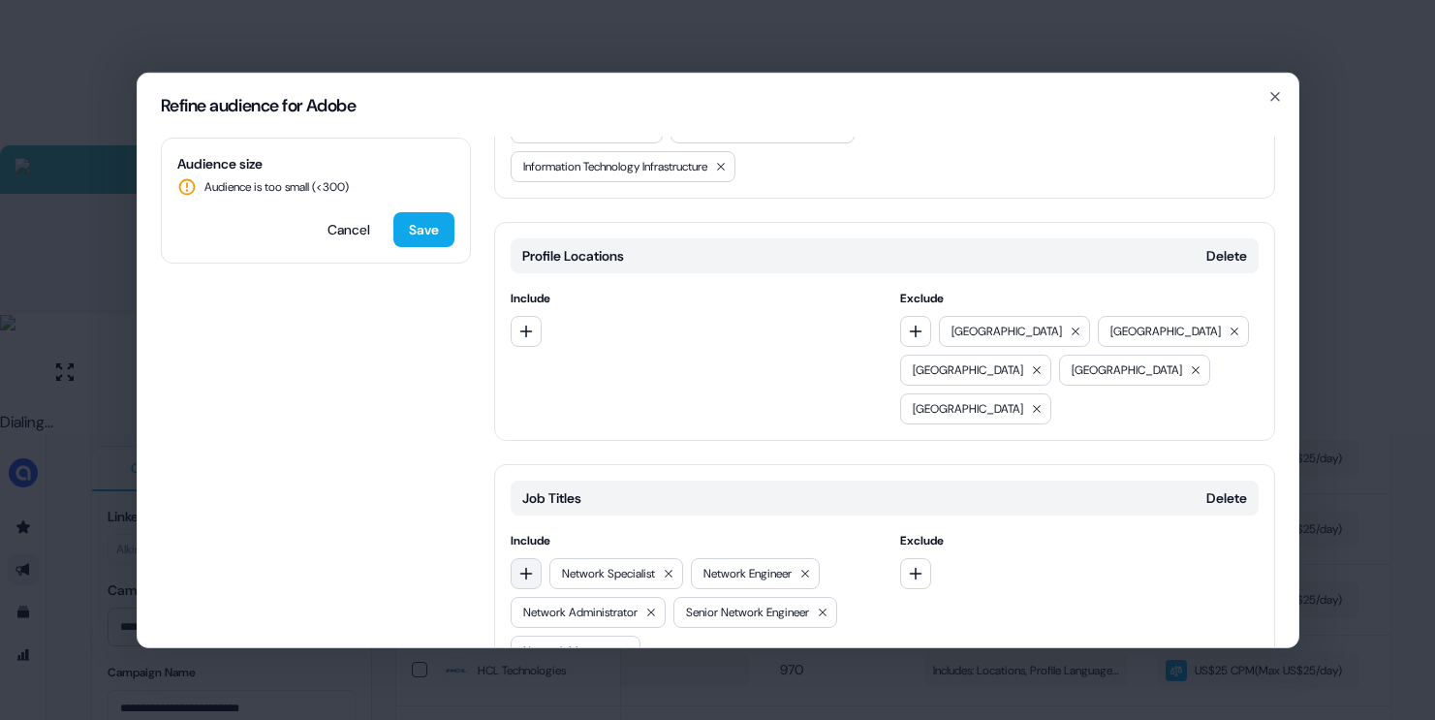
click at [526, 565] on icon "button" at bounding box center [526, 573] width 16 height 16
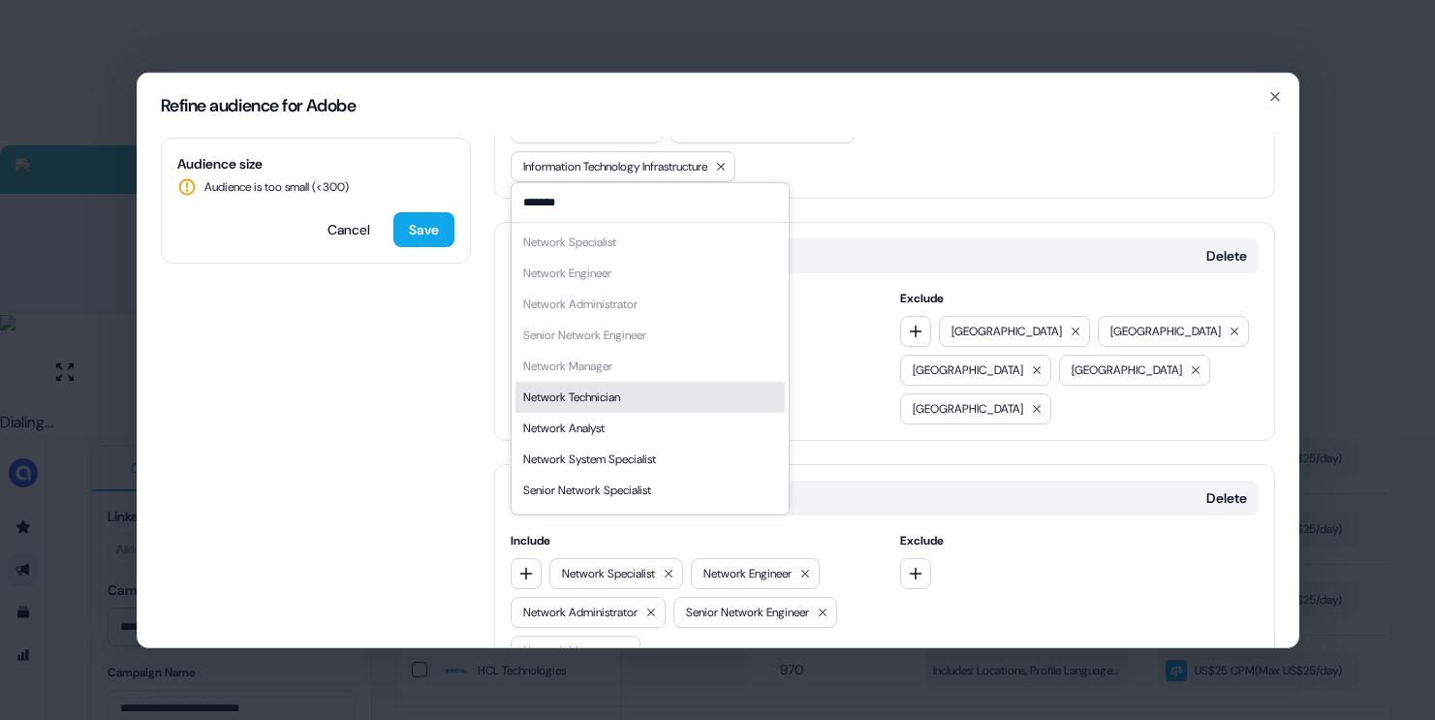
scroll to position [27, 0]
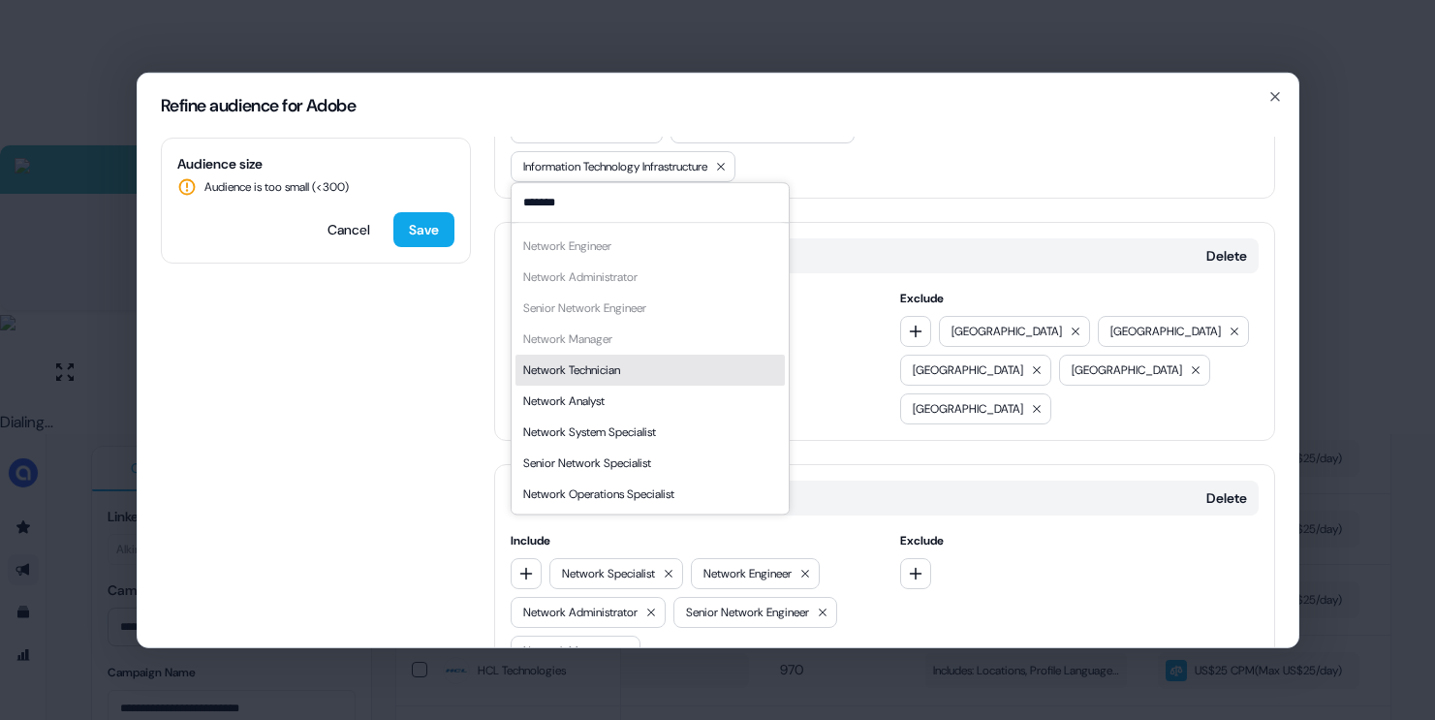
type input "*******"
click at [669, 373] on div "Network Technician" at bounding box center [649, 370] width 269 height 31
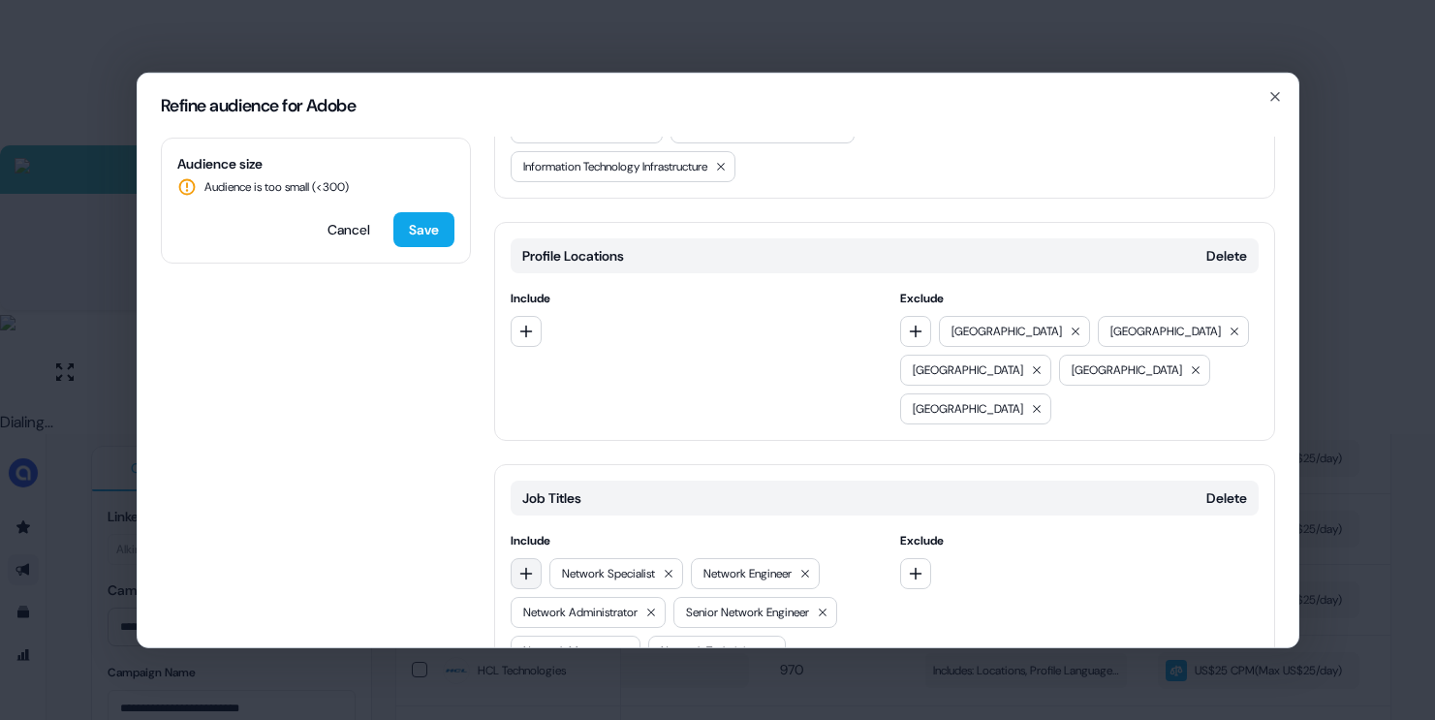
click at [516, 557] on button "button" at bounding box center [526, 572] width 31 height 31
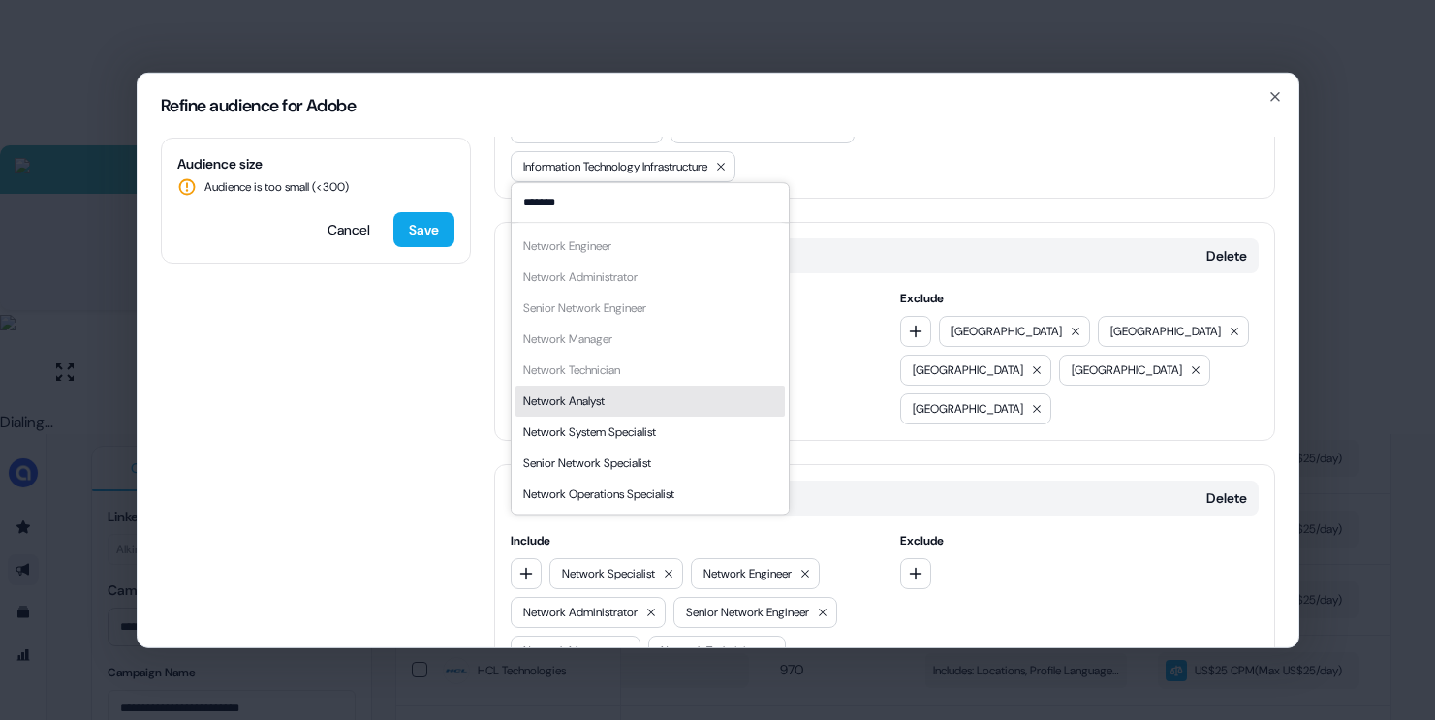
type input "*******"
click at [629, 408] on div "Network Analyst" at bounding box center [649, 401] width 269 height 31
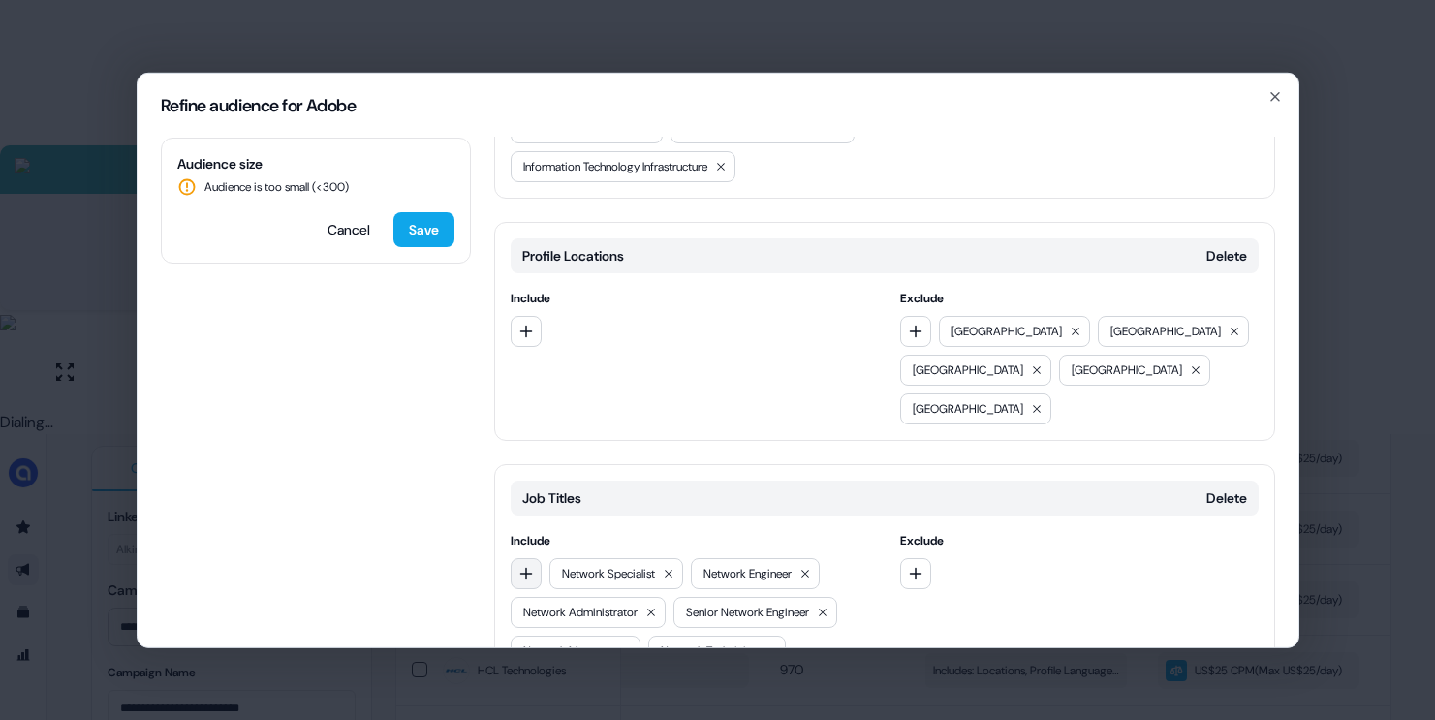
click at [531, 557] on button "button" at bounding box center [526, 572] width 31 height 31
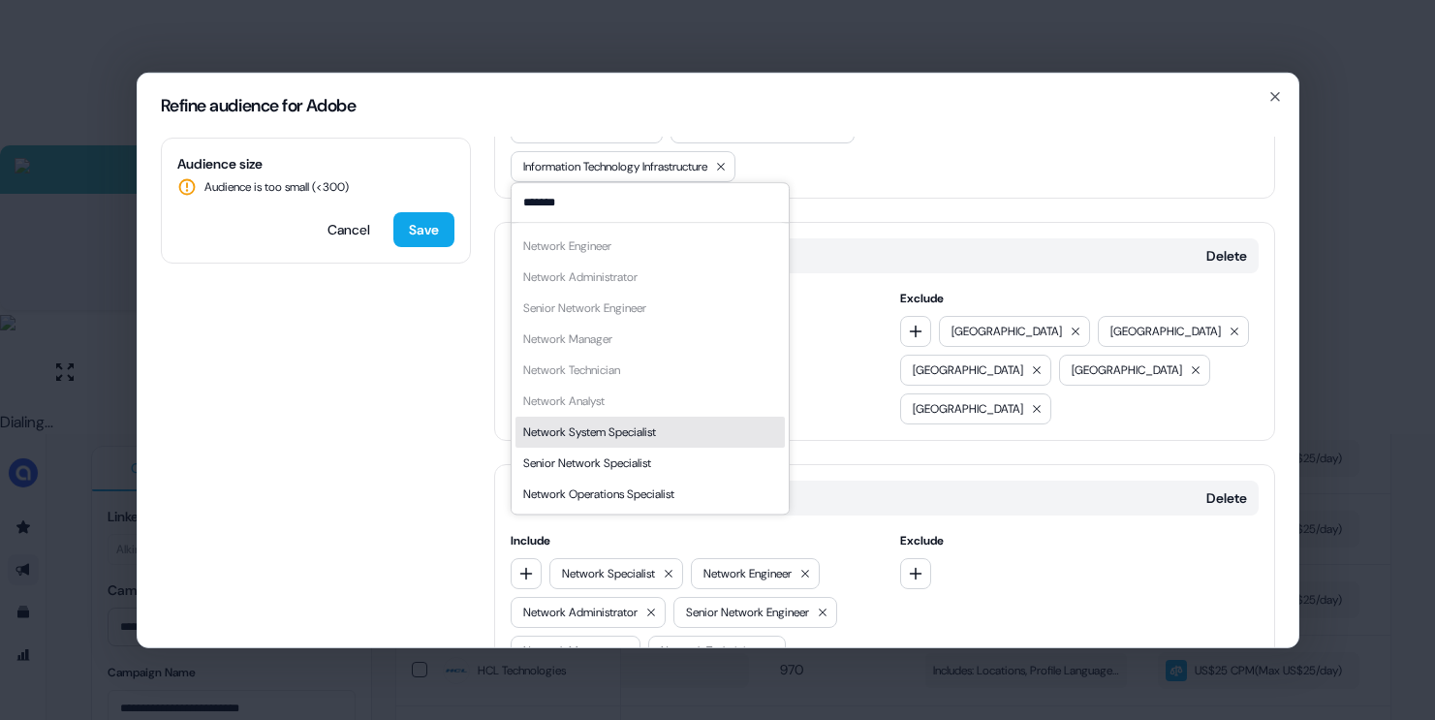
type input "*******"
click at [630, 430] on div "Network System Specialist" at bounding box center [589, 431] width 133 height 19
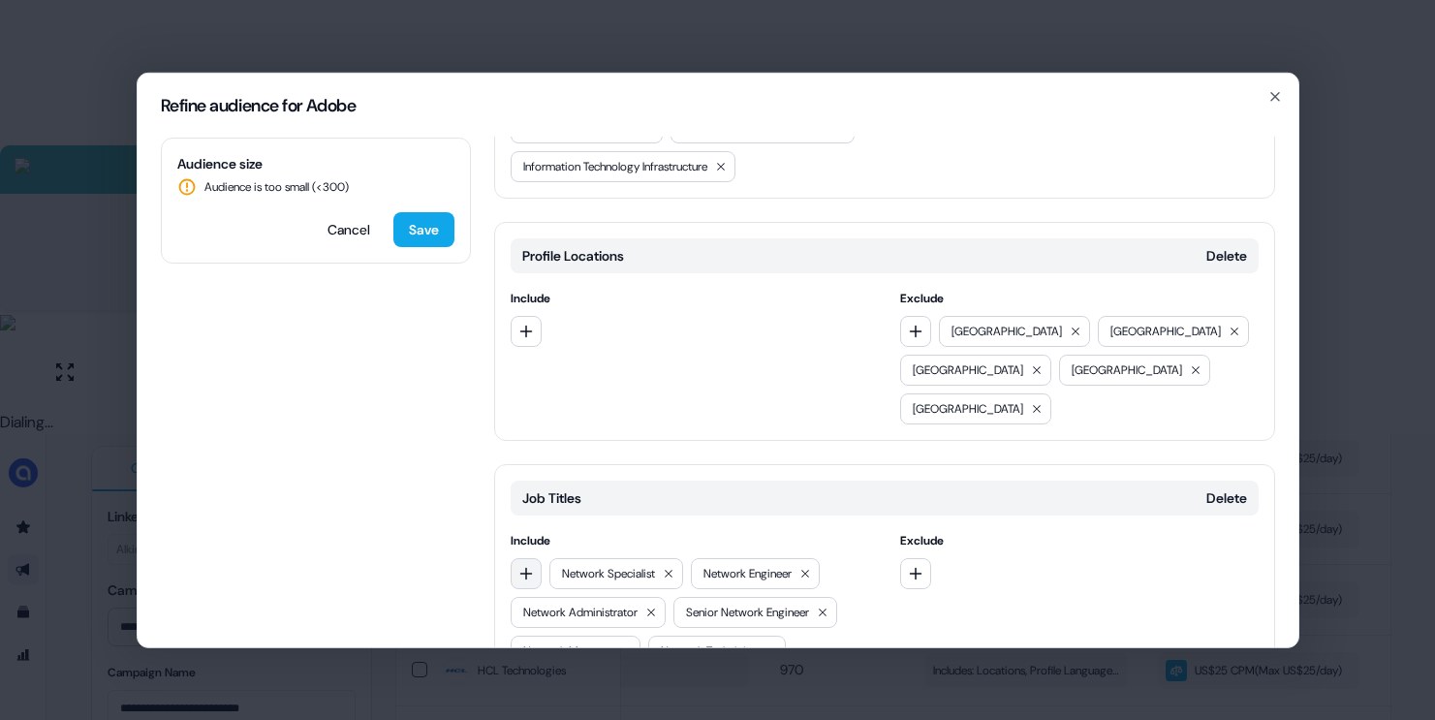
click at [534, 557] on button "button" at bounding box center [526, 572] width 31 height 31
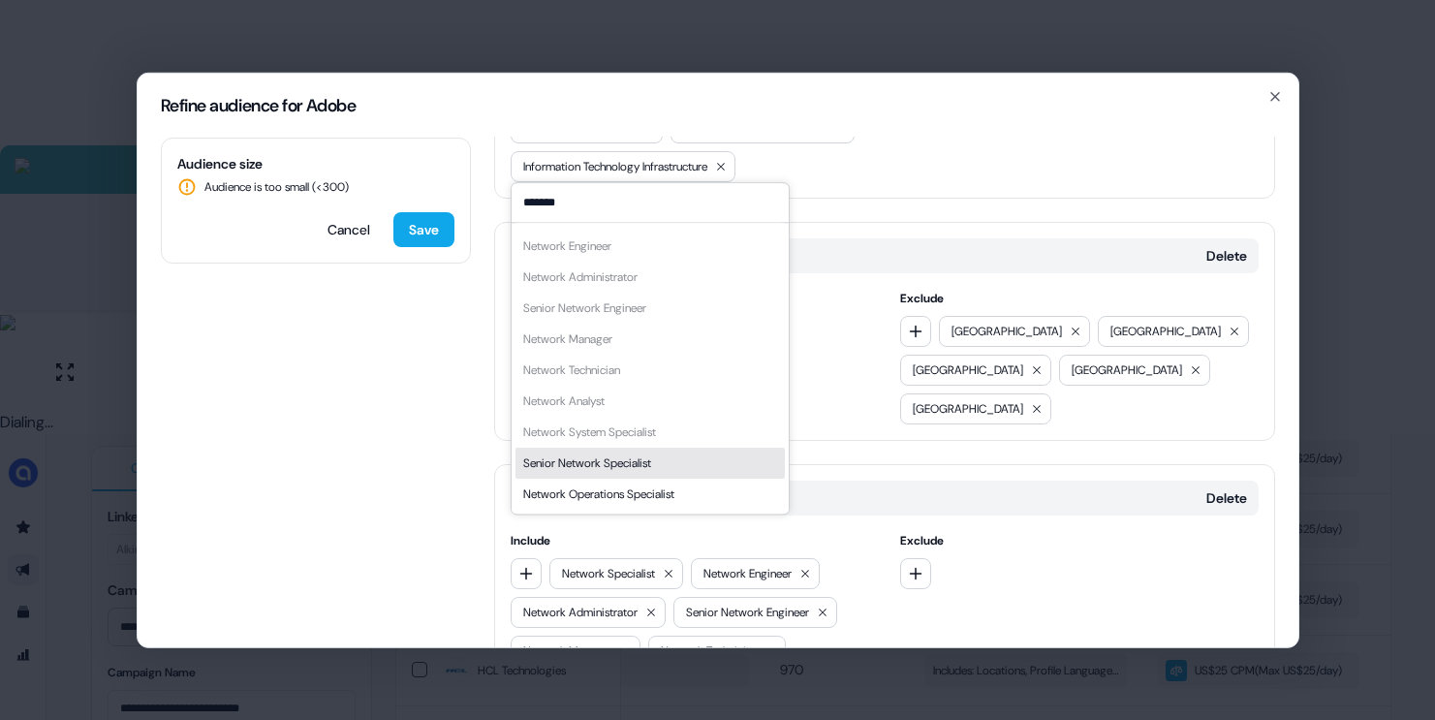
type input "*******"
click at [605, 459] on div "Senior Network Specialist" at bounding box center [587, 462] width 128 height 19
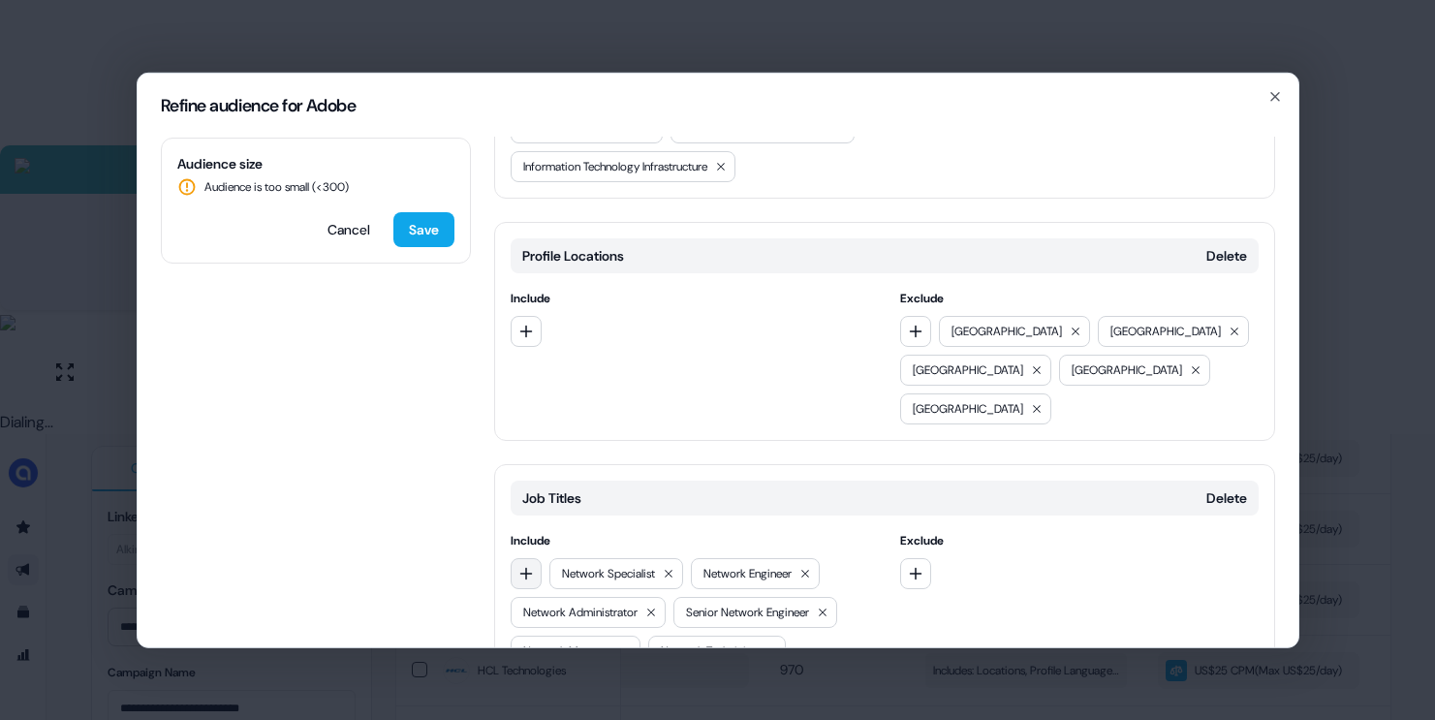
click at [521, 565] on icon "button" at bounding box center [526, 573] width 16 height 16
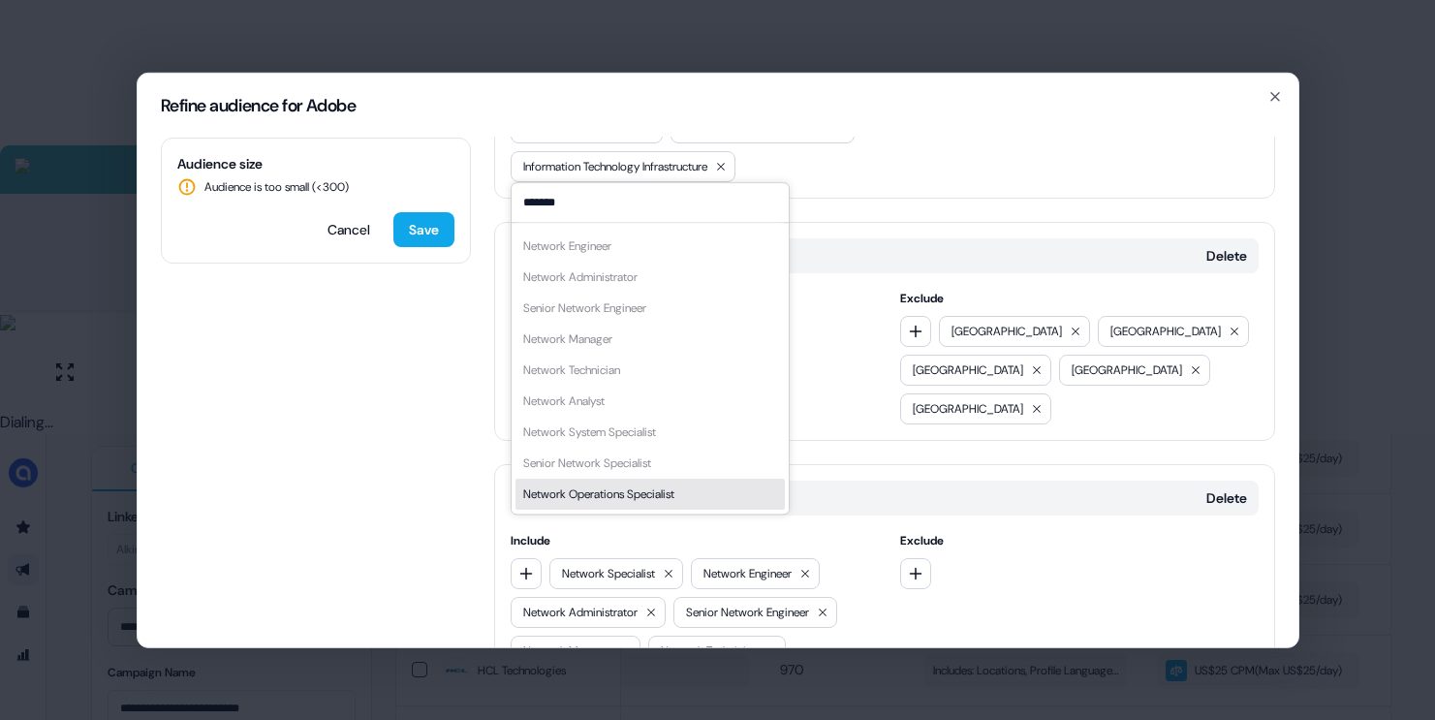
type input "*******"
click at [611, 477] on div "Network Specialist Network Engineer Network Administrator Senior Network Engine…" at bounding box center [649, 355] width 269 height 310
click at [598, 494] on div "Network Operations Specialist" at bounding box center [598, 493] width 151 height 19
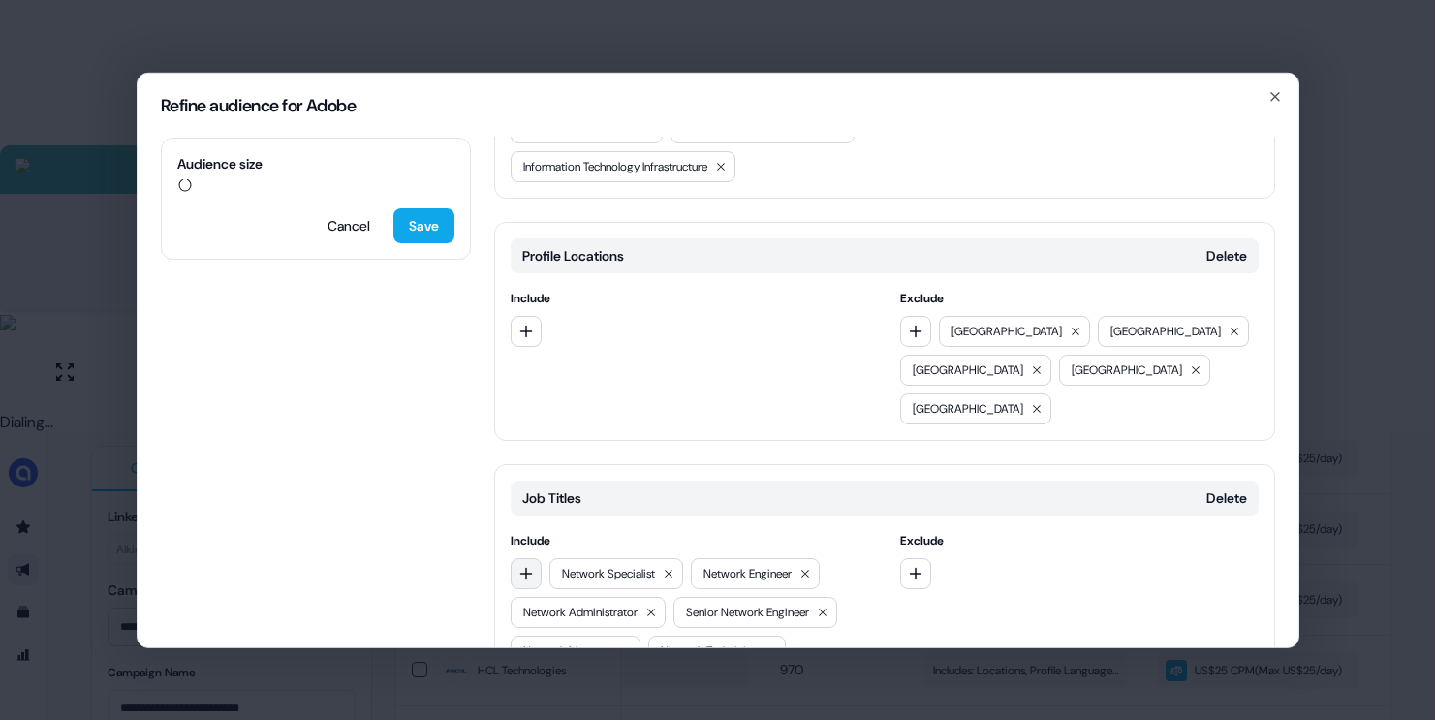
click at [529, 567] on icon "button" at bounding box center [525, 573] width 13 height 13
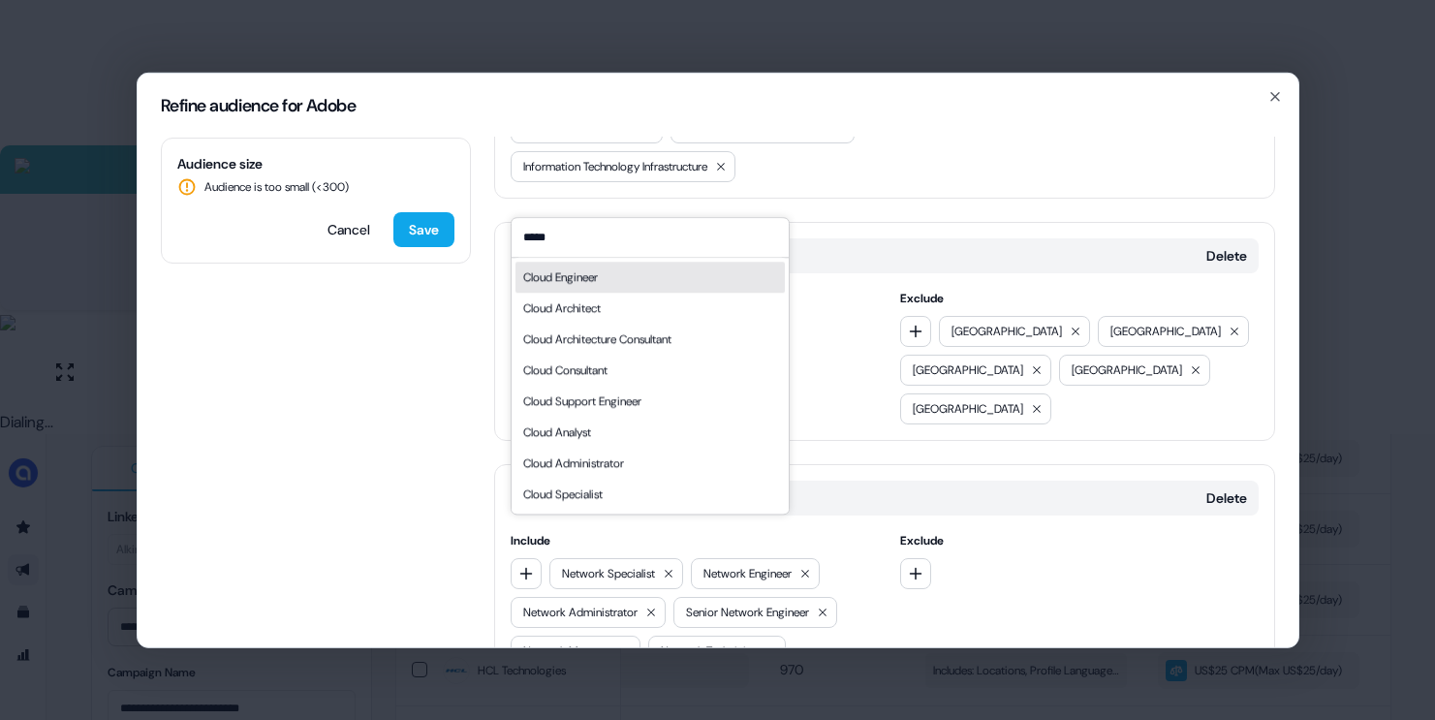
type input "*****"
click at [569, 281] on div "Cloud Engineer" at bounding box center [560, 276] width 75 height 19
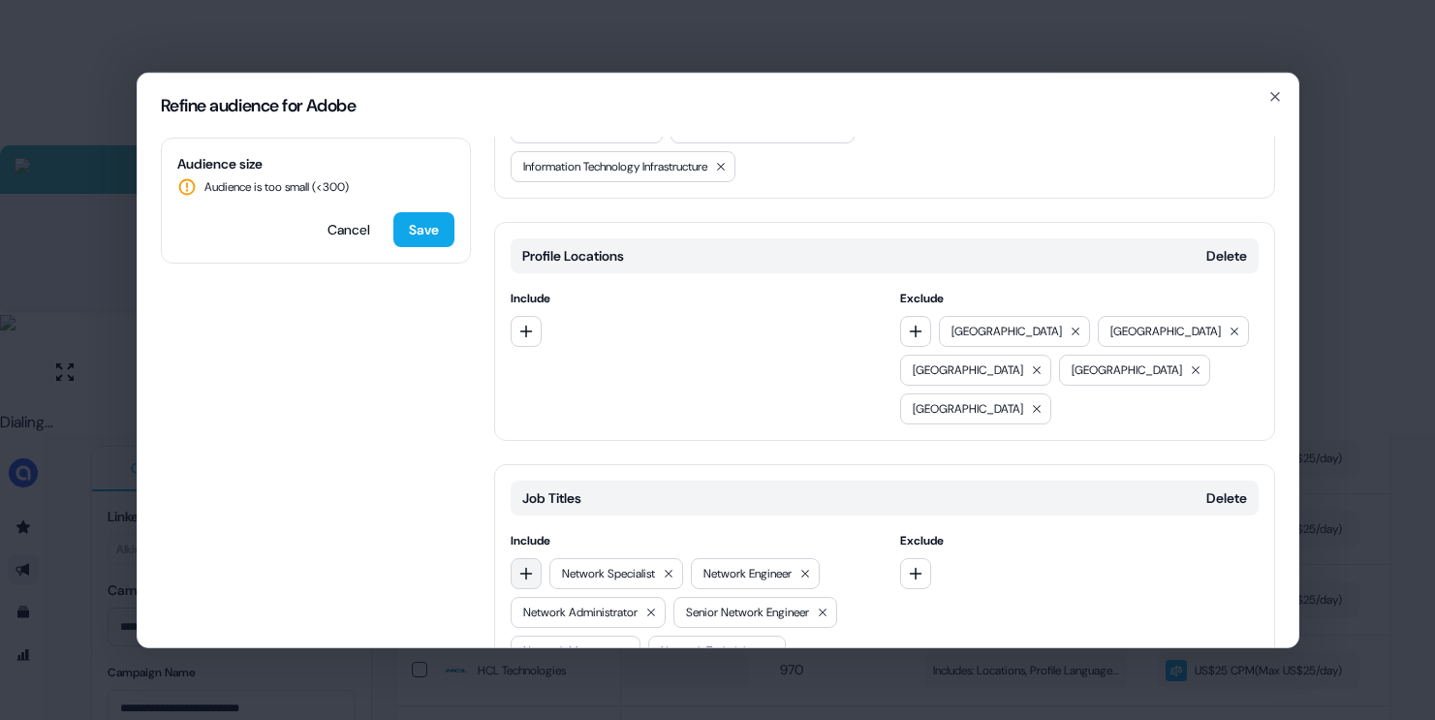
click at [527, 565] on icon "button" at bounding box center [526, 573] width 16 height 16
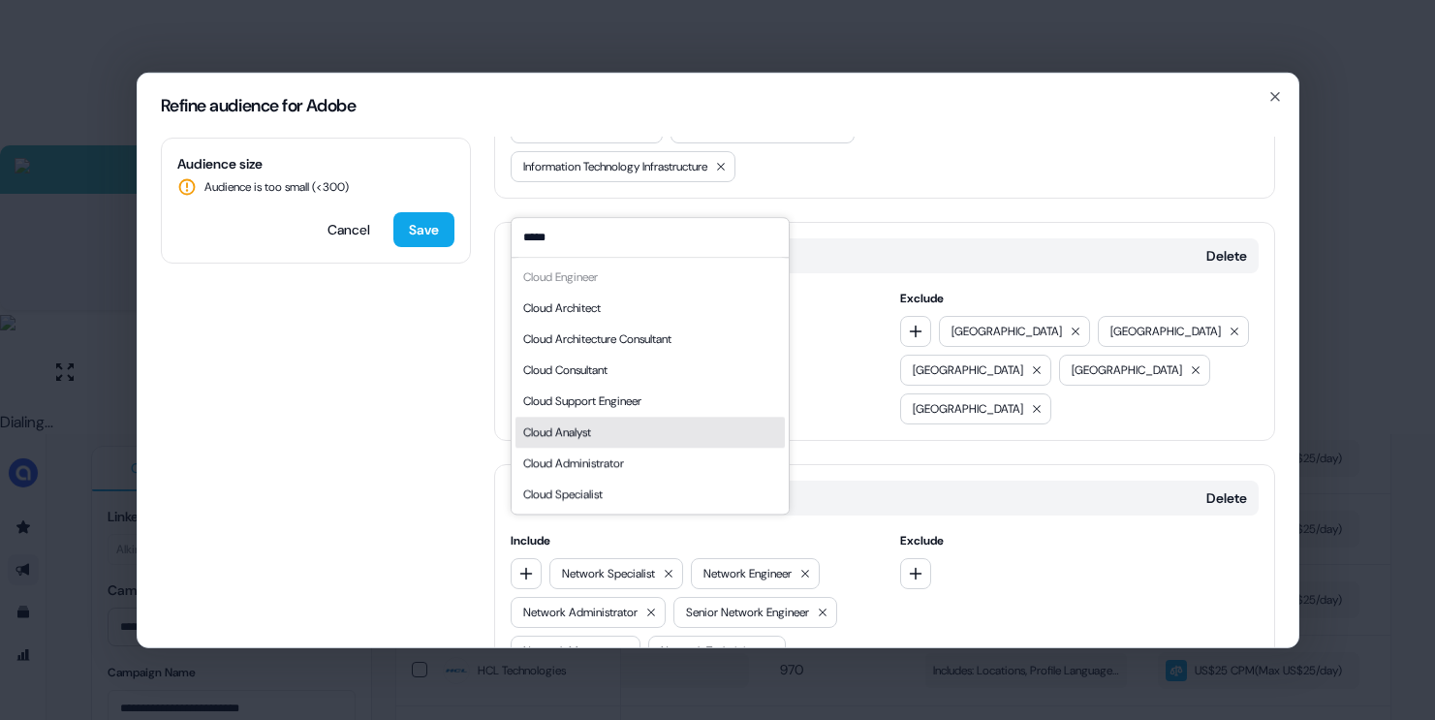
type input "*****"
click at [609, 432] on div "Cloud Analyst" at bounding box center [649, 432] width 269 height 31
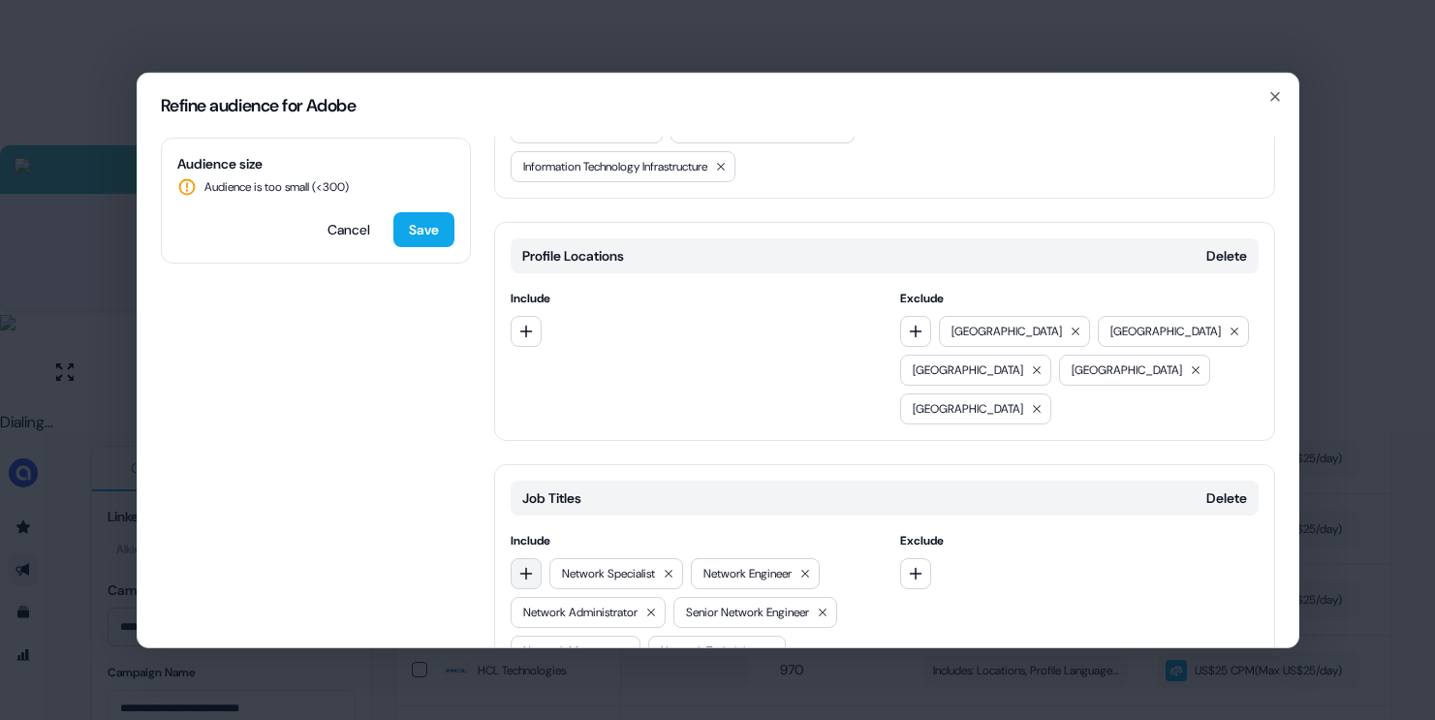
click at [530, 565] on icon "button" at bounding box center [526, 573] width 16 height 16
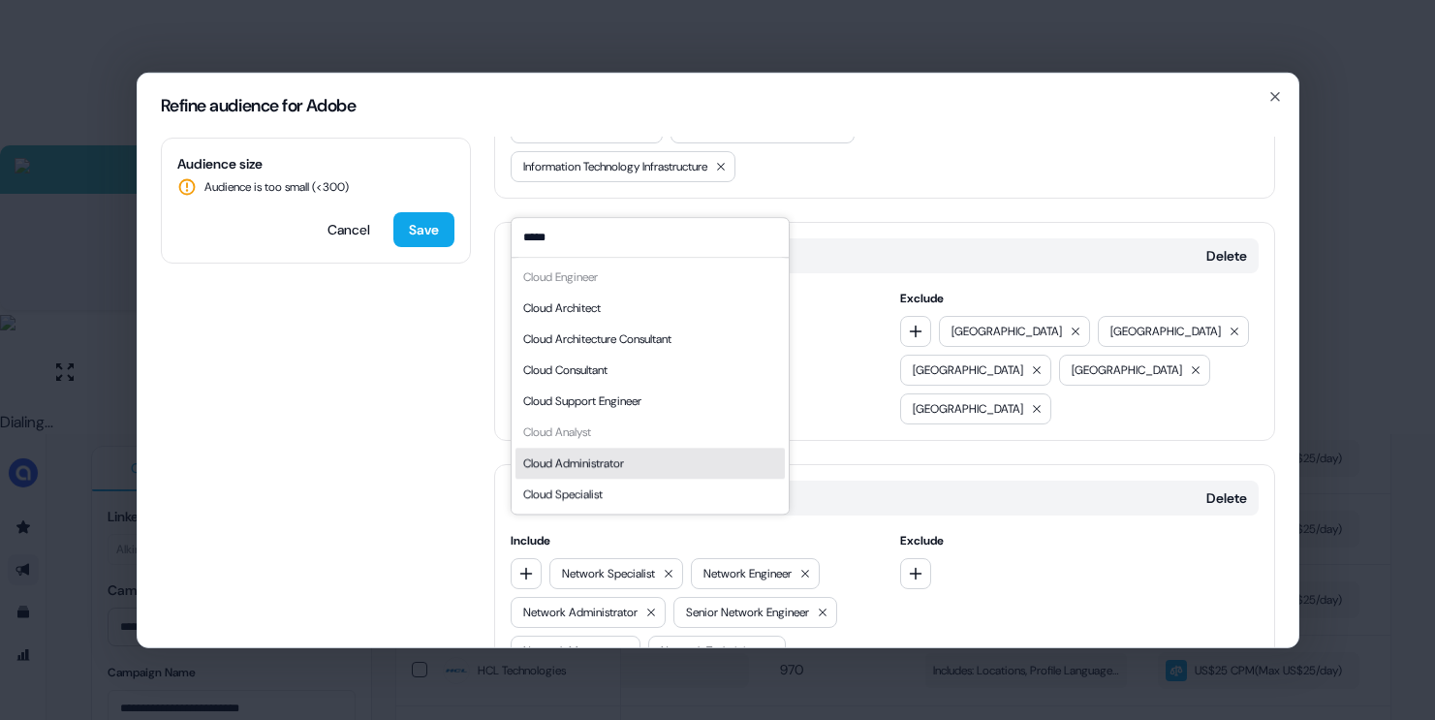
type input "*****"
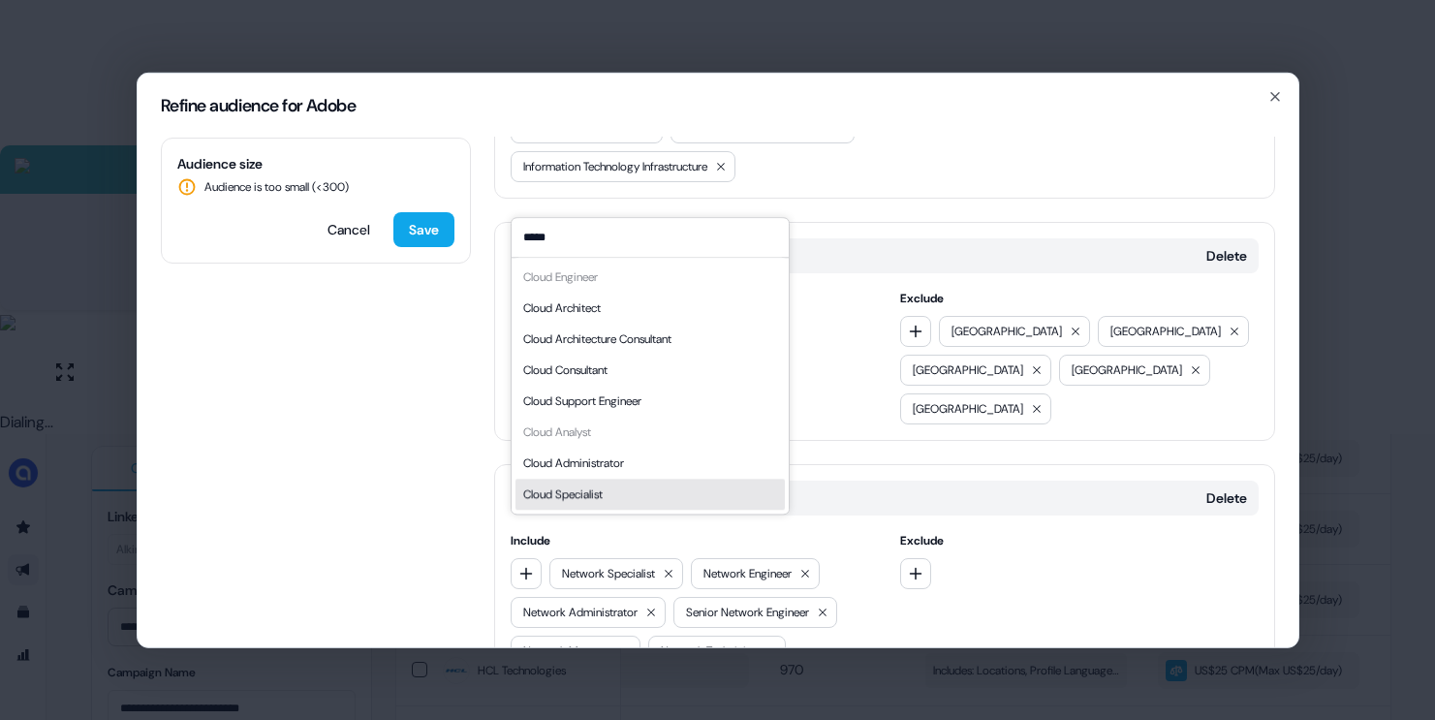
click at [585, 480] on div "Cloud Specialist" at bounding box center [649, 494] width 269 height 31
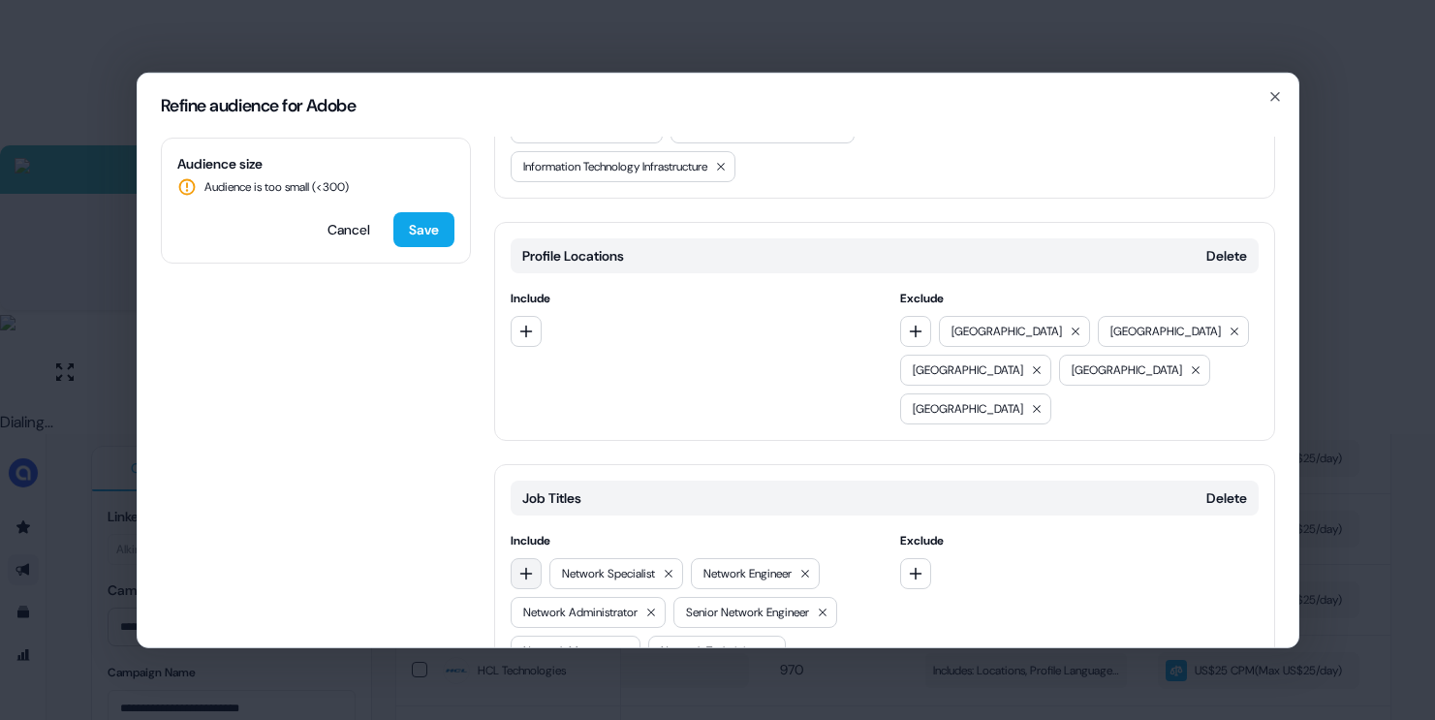
click at [535, 557] on button "button" at bounding box center [526, 572] width 31 height 31
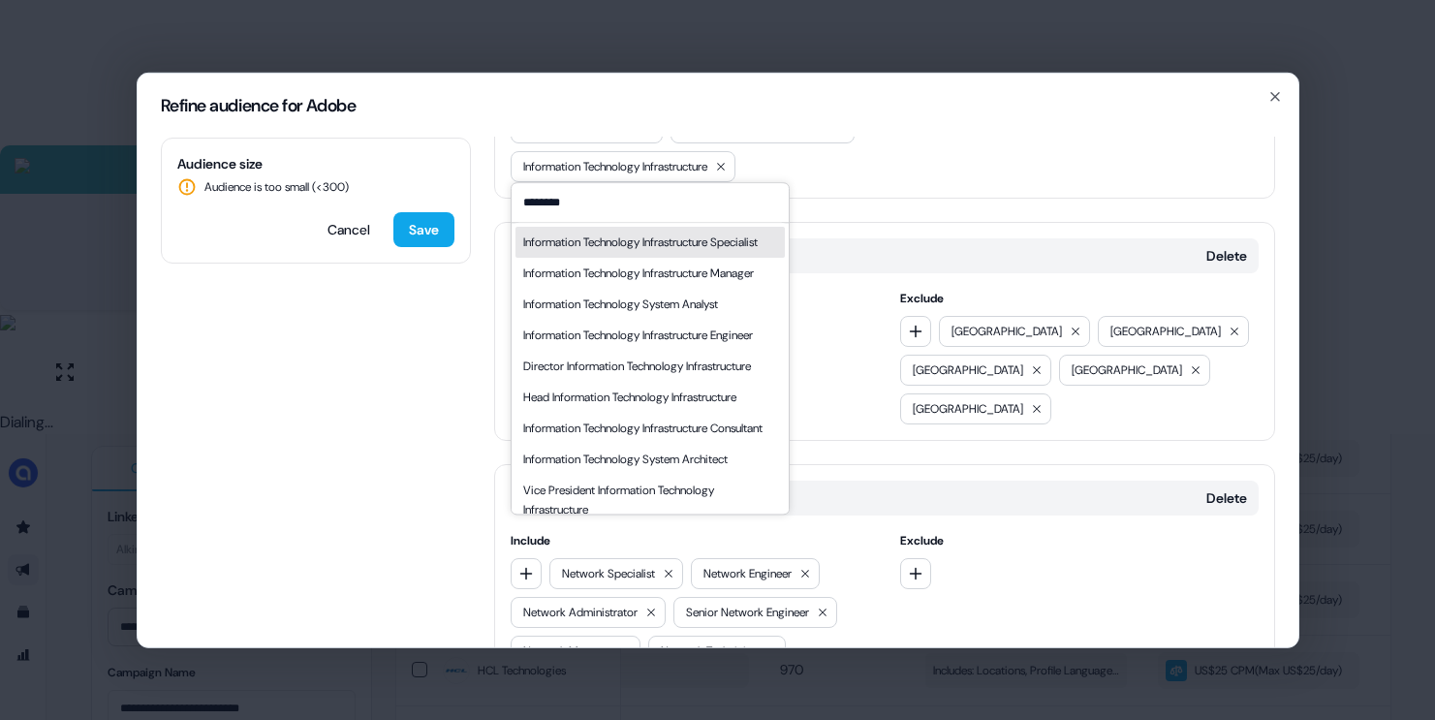
type input "********"
click at [660, 252] on div "Information Technology Infrastructure Specialist" at bounding box center [640, 242] width 234 height 19
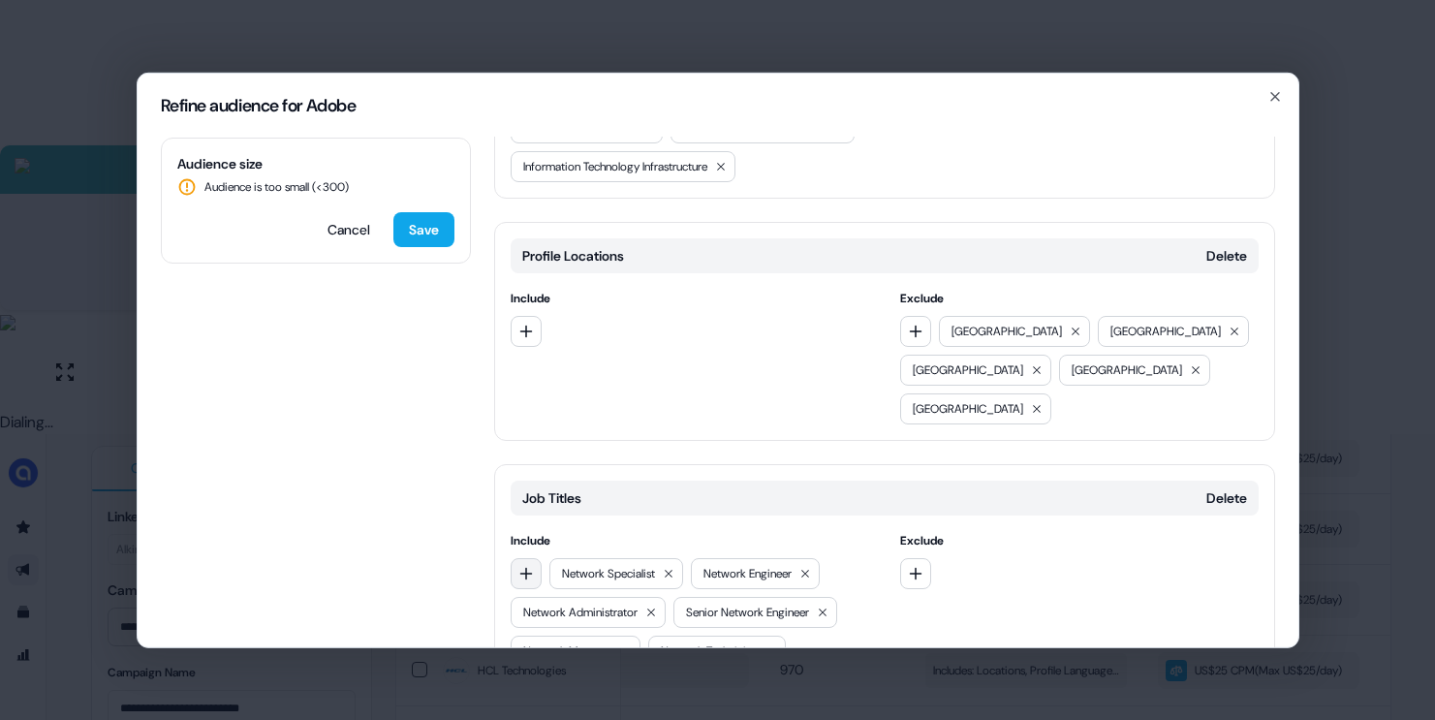
click at [523, 557] on button "button" at bounding box center [526, 572] width 31 height 31
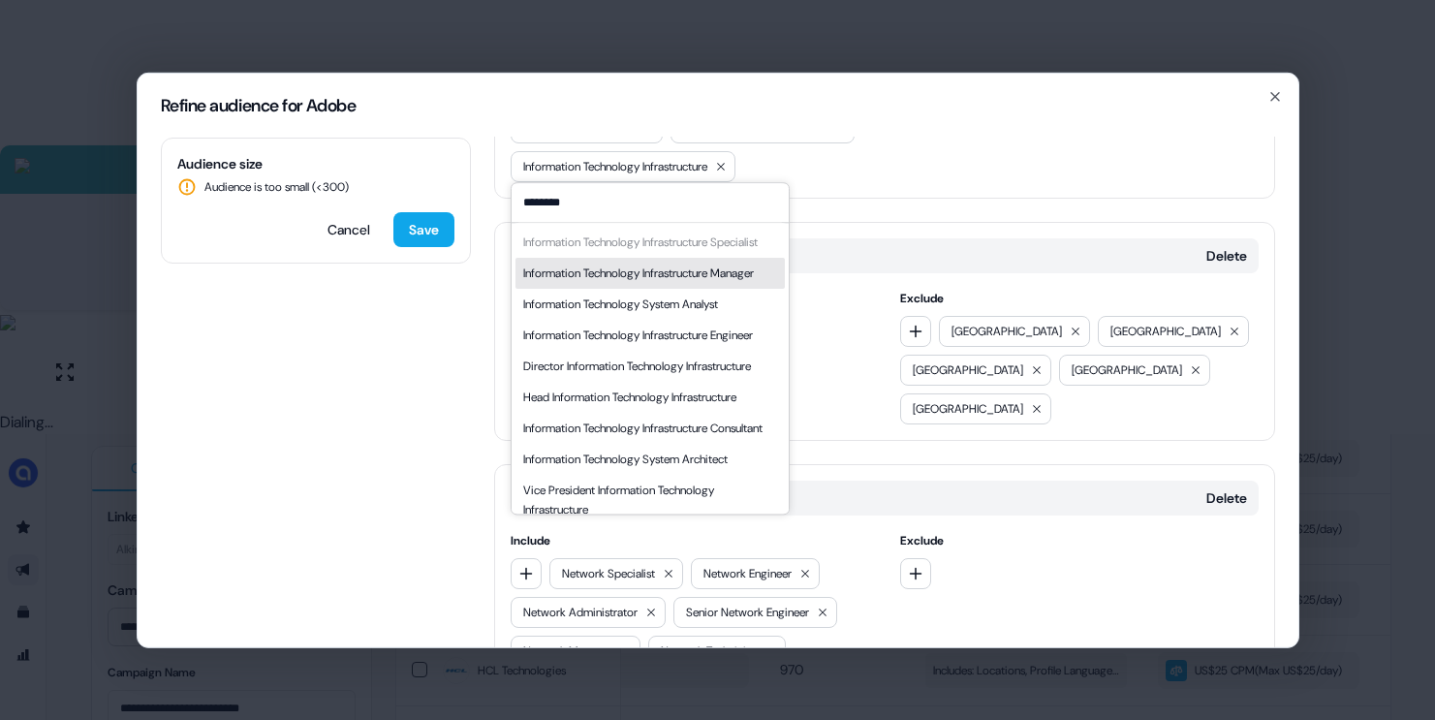
type input "********"
click at [626, 283] on div "Information Technology Infrastructure Manager" at bounding box center [638, 273] width 231 height 19
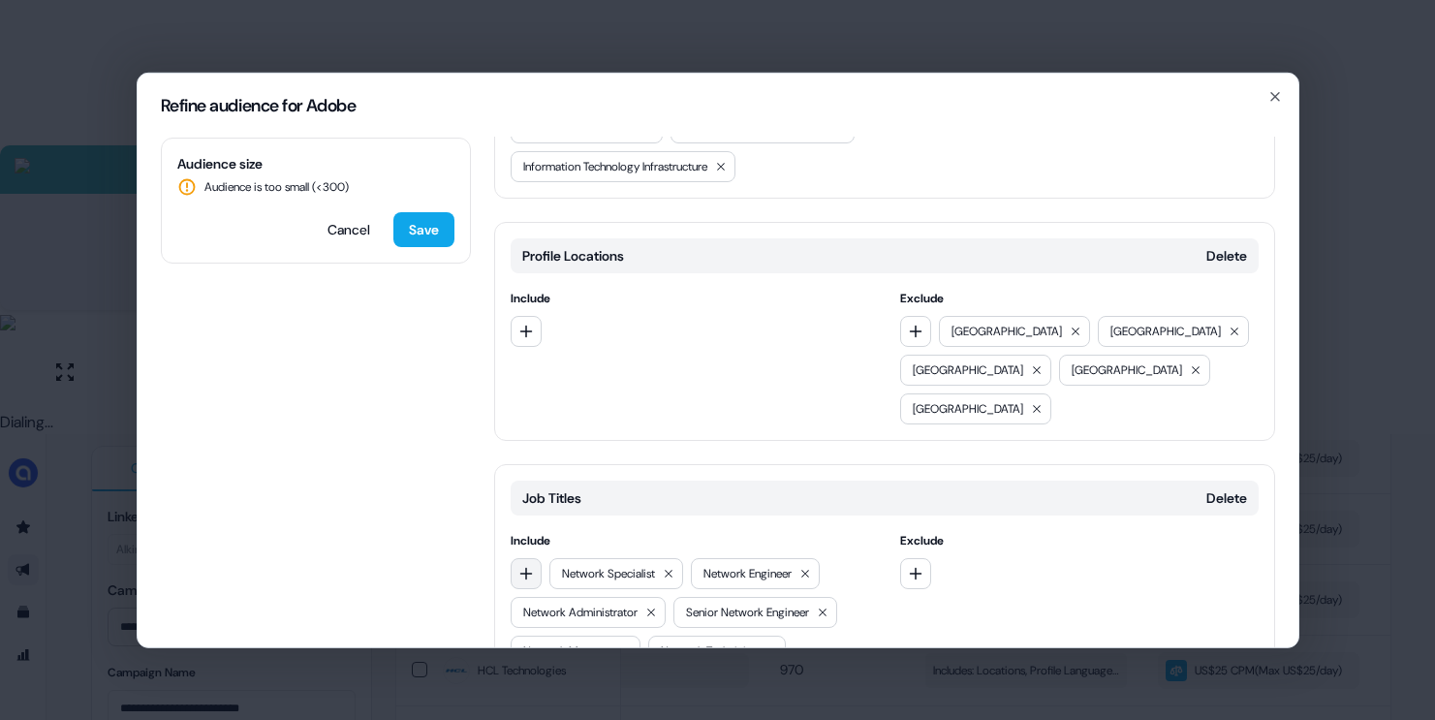
click at [530, 557] on button "button" at bounding box center [526, 572] width 31 height 31
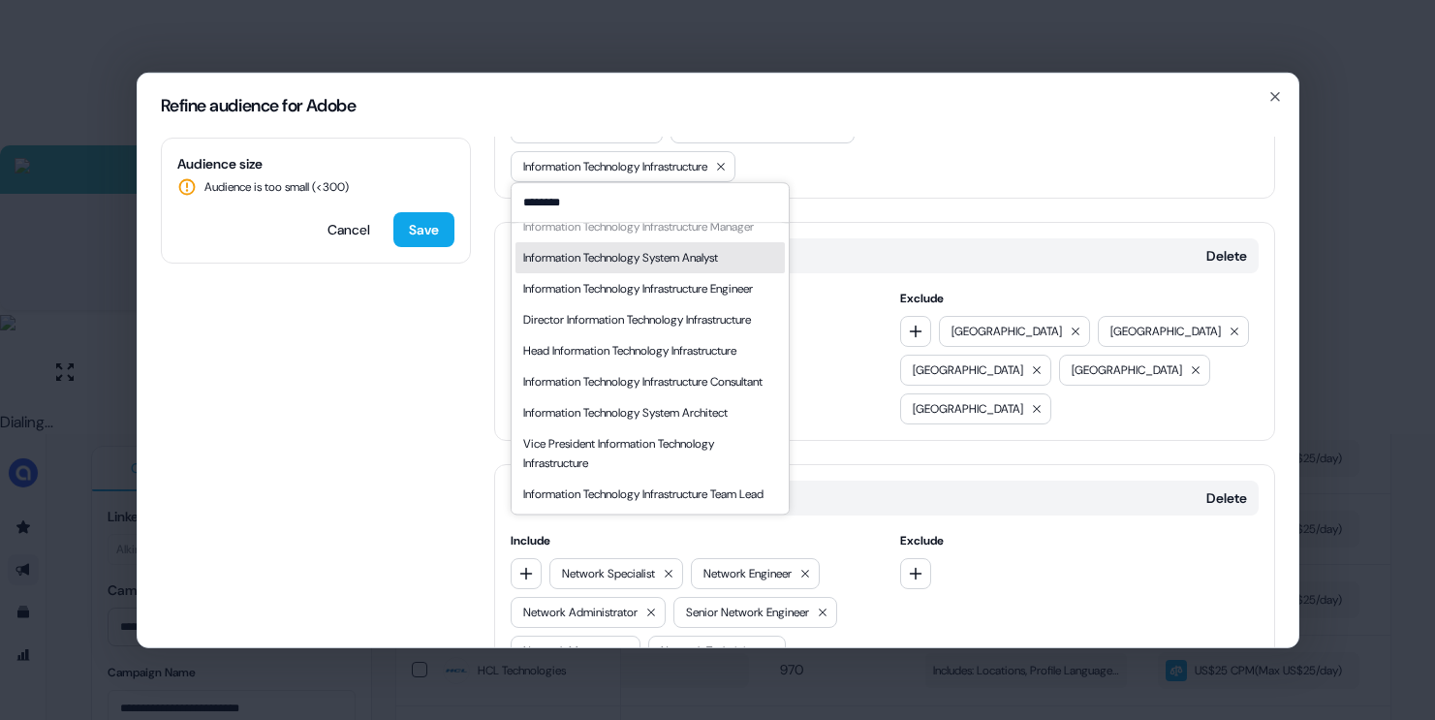
scroll to position [117, 0]
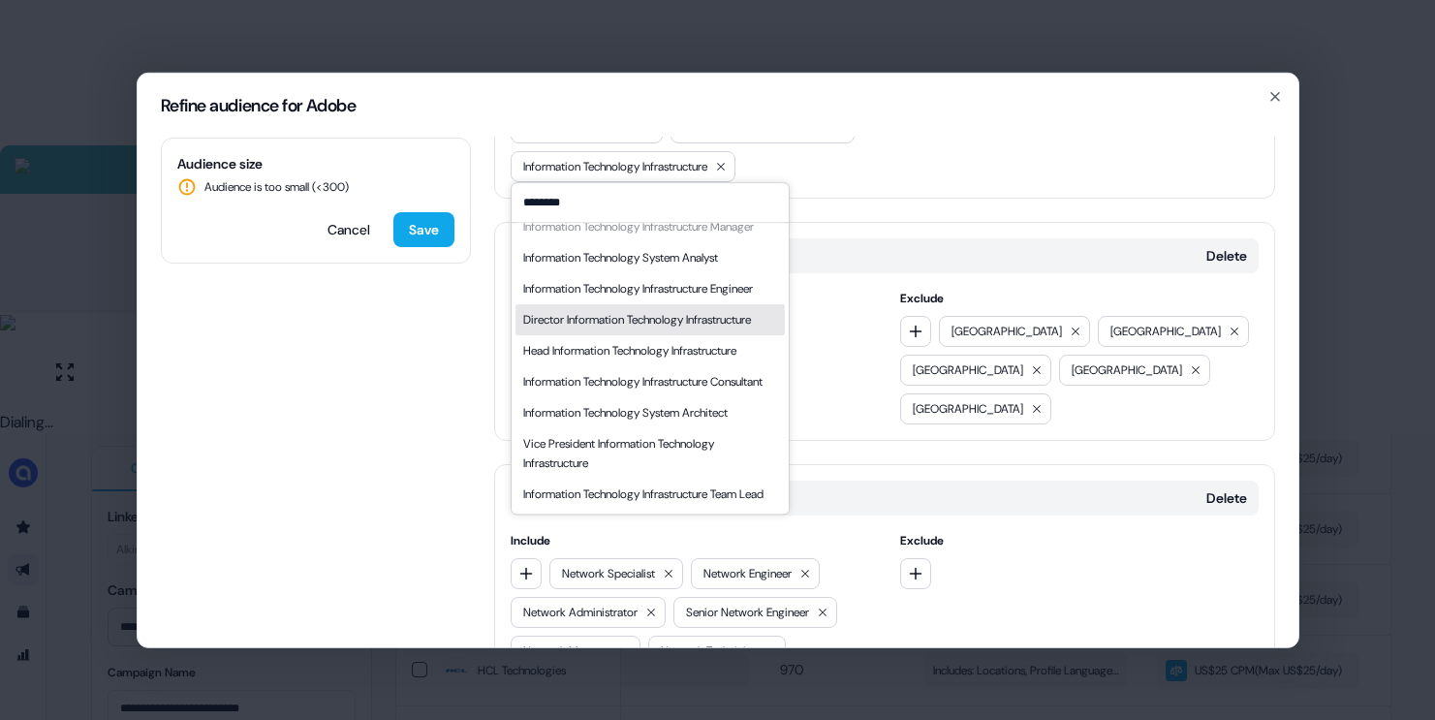
type input "********"
click at [632, 317] on div "Director Information Technology Infrastructure" at bounding box center [637, 319] width 228 height 19
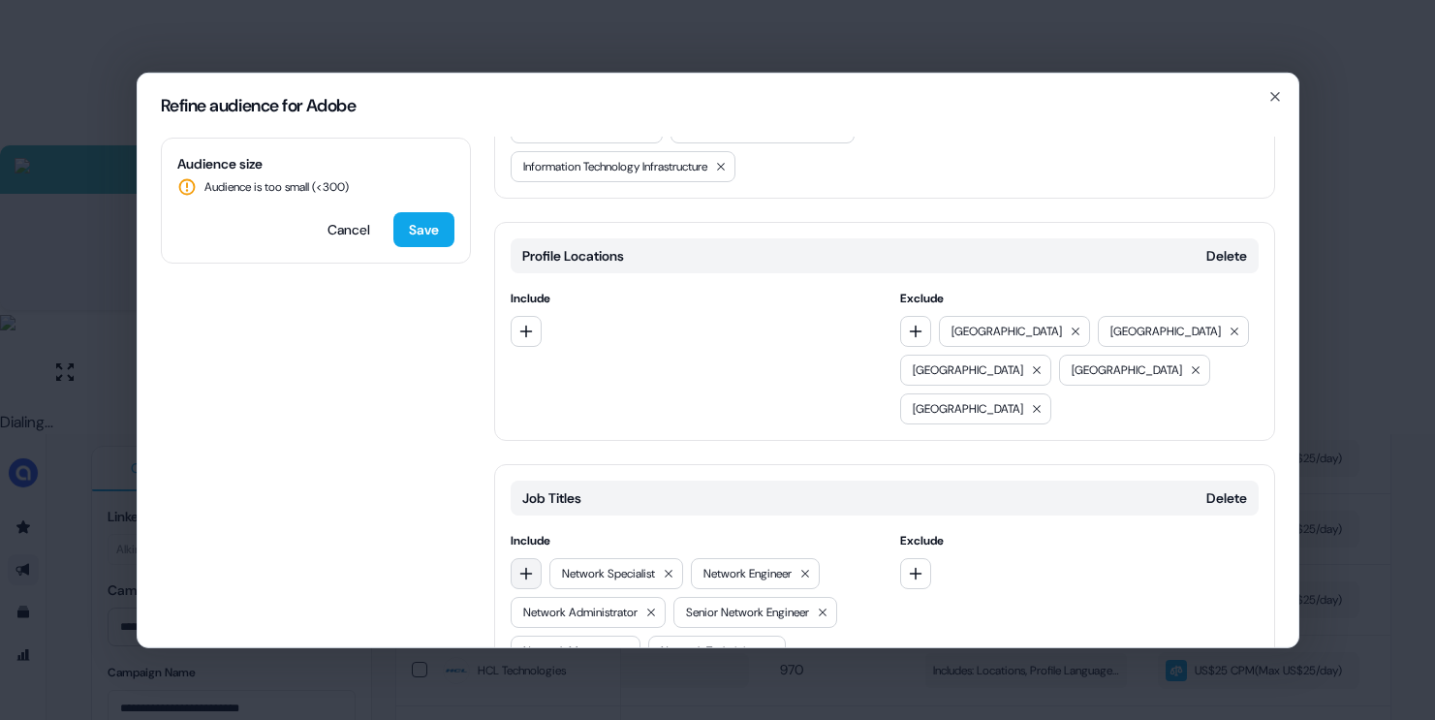
click at [530, 565] on icon "button" at bounding box center [526, 573] width 16 height 16
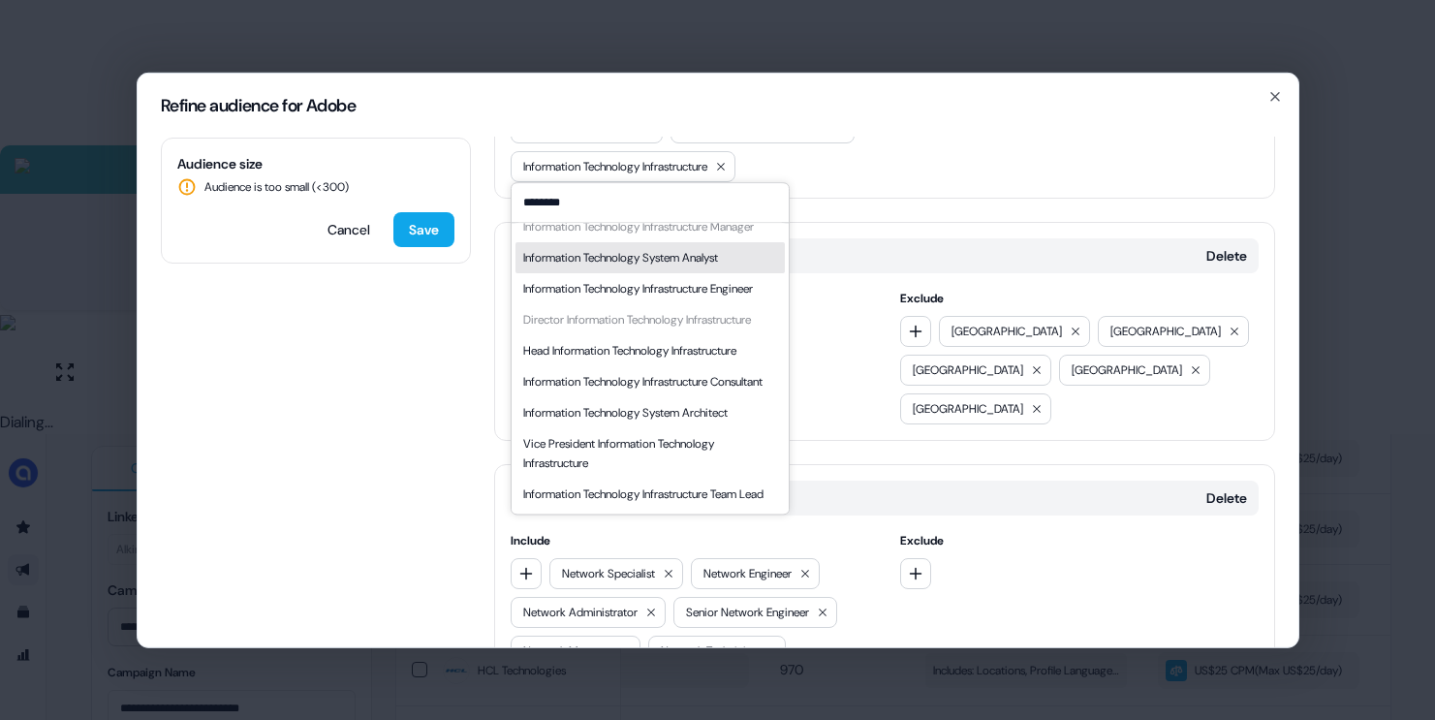
scroll to position [93, 0]
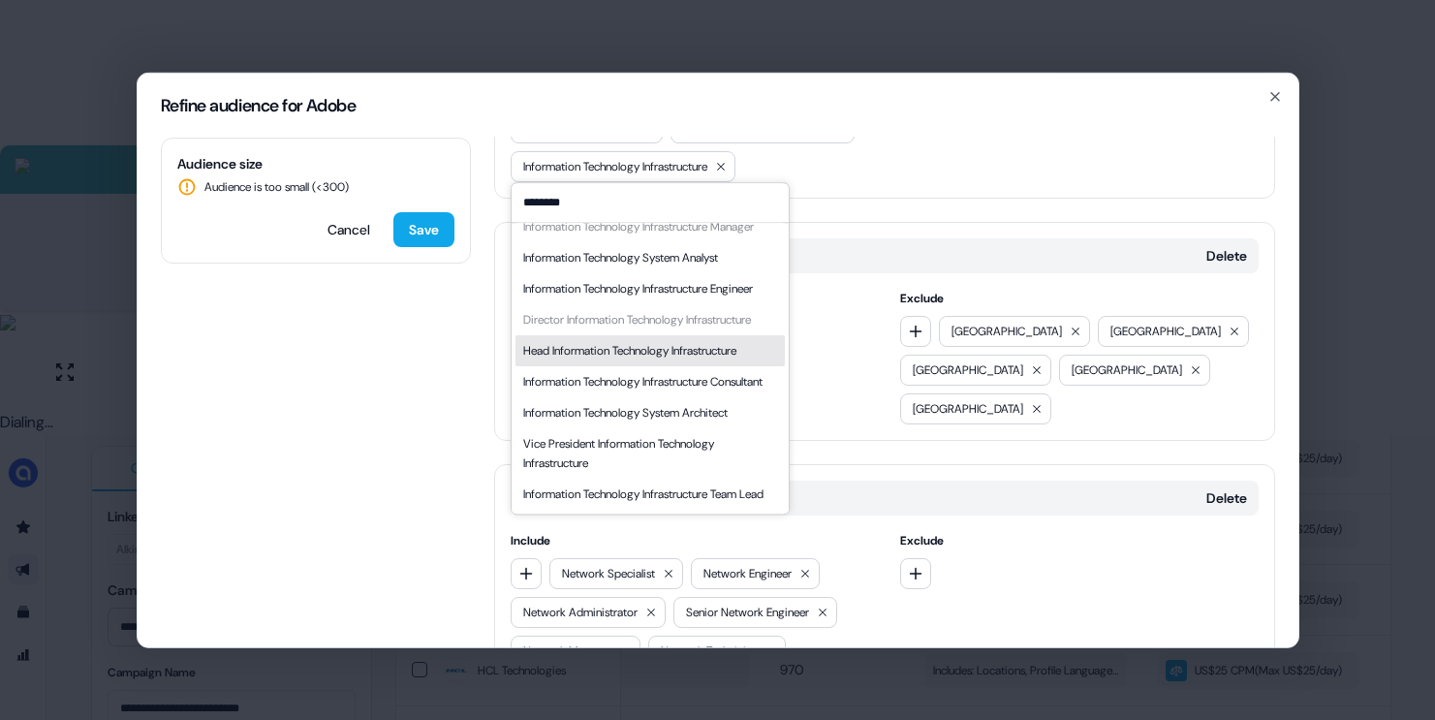
type input "********"
click at [624, 360] on div "Head Information Technology Infrastructure" at bounding box center [629, 350] width 213 height 19
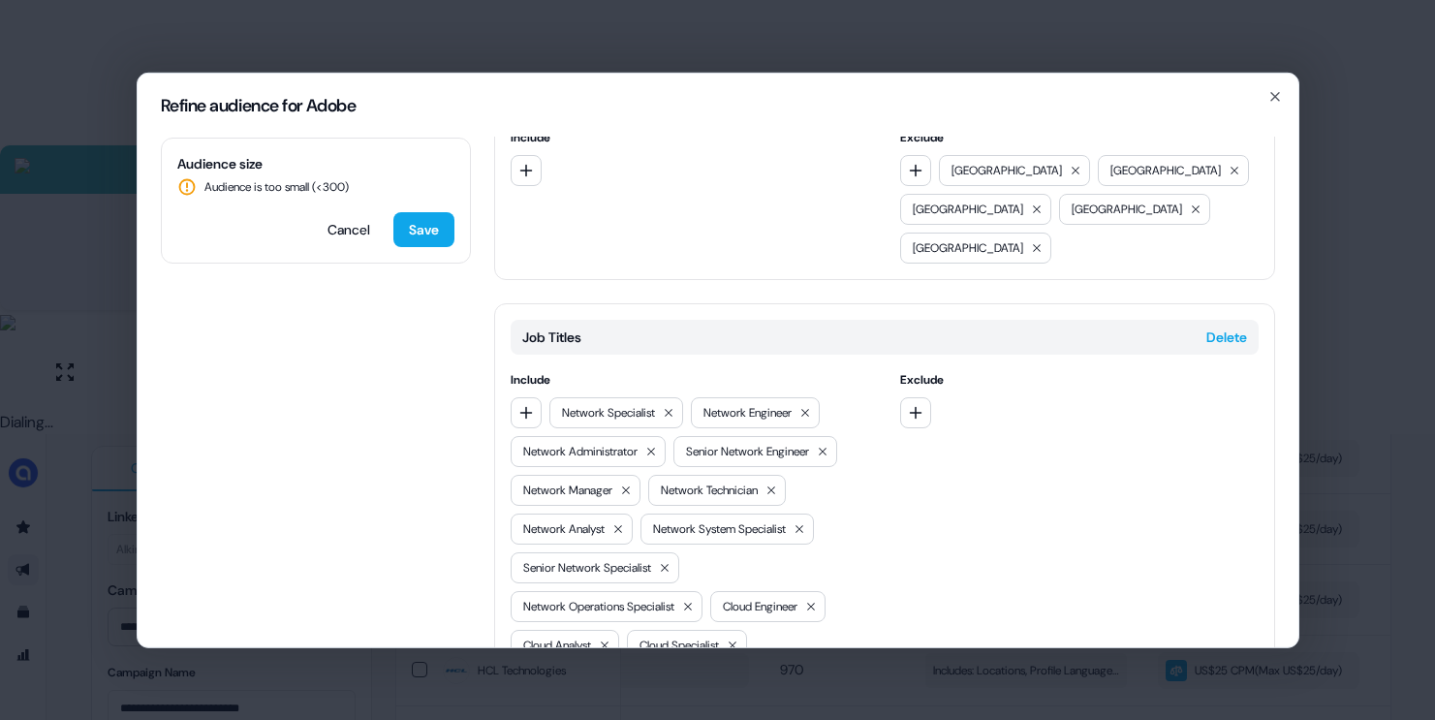
click at [1208, 327] on button "Delete" at bounding box center [1226, 336] width 41 height 19
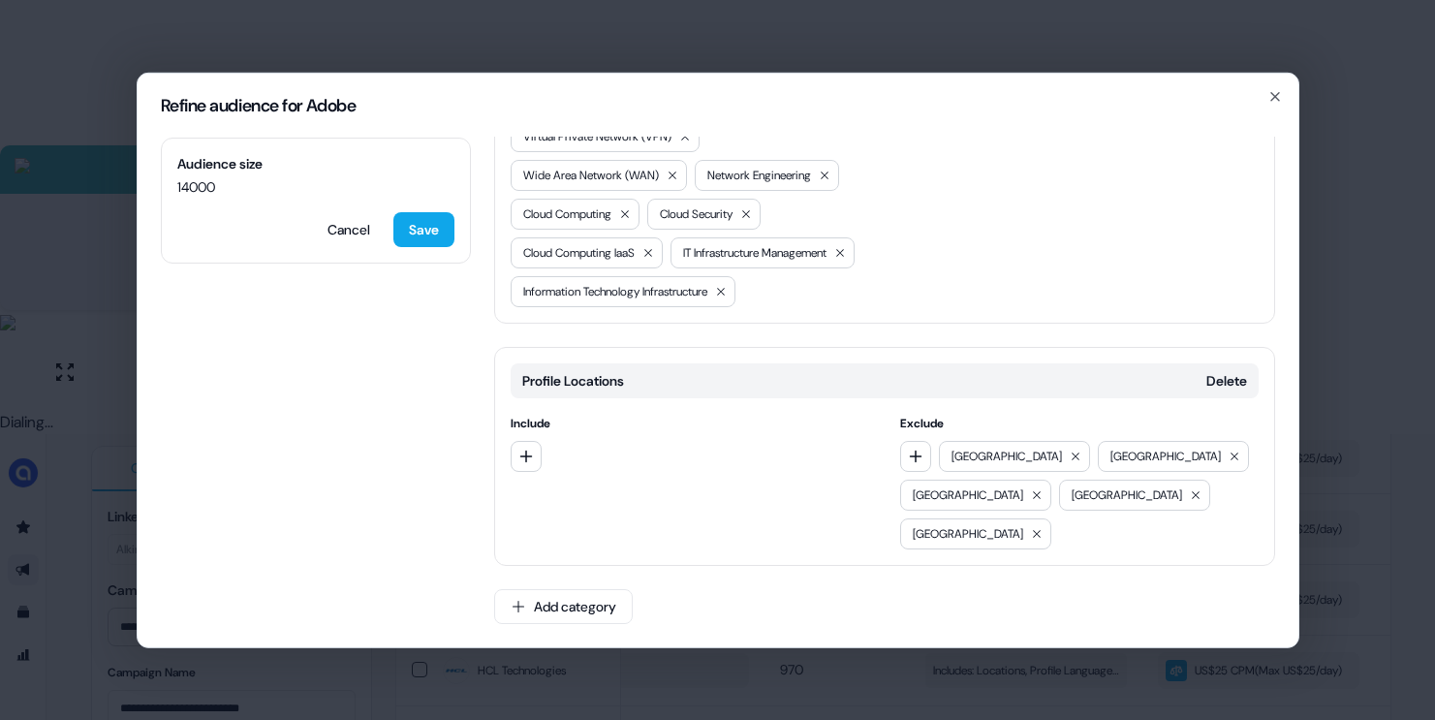
scroll to position [848, 0]
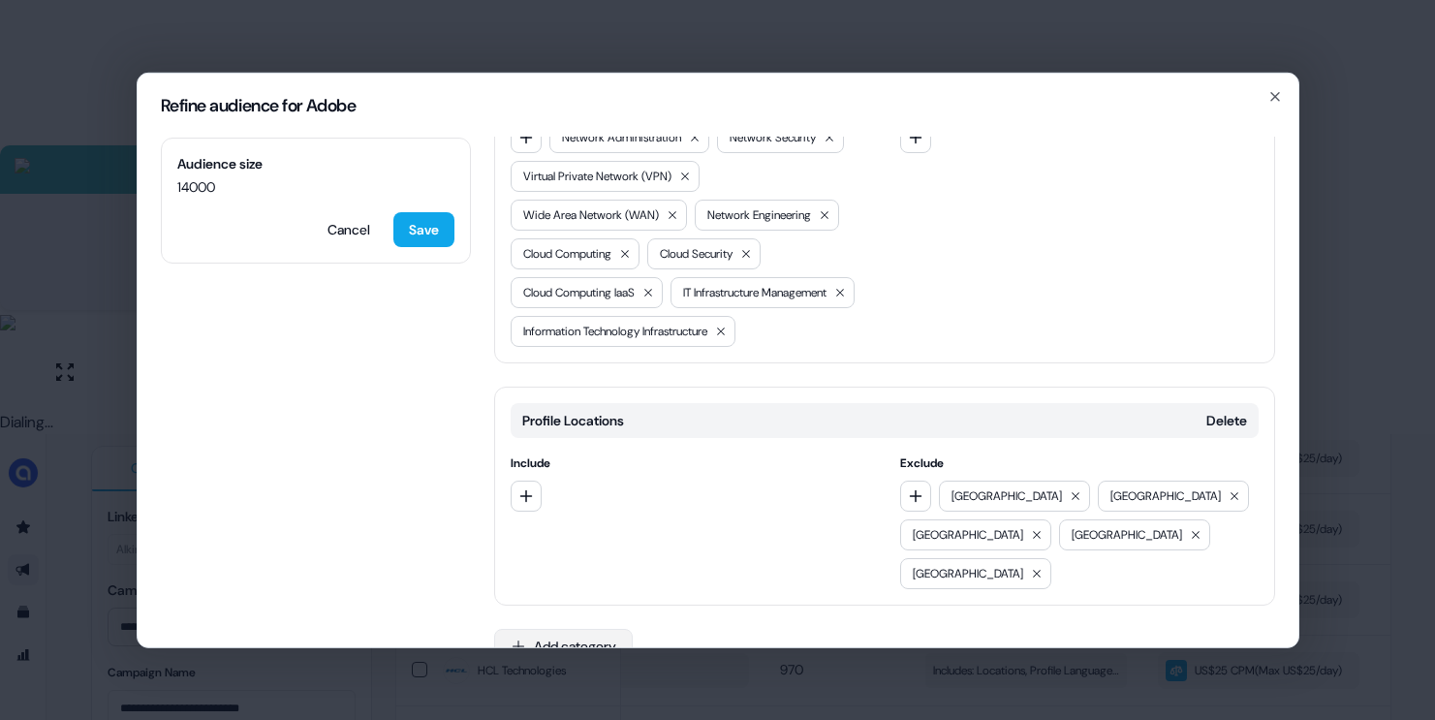
click at [591, 628] on button "Add category" at bounding box center [563, 645] width 139 height 35
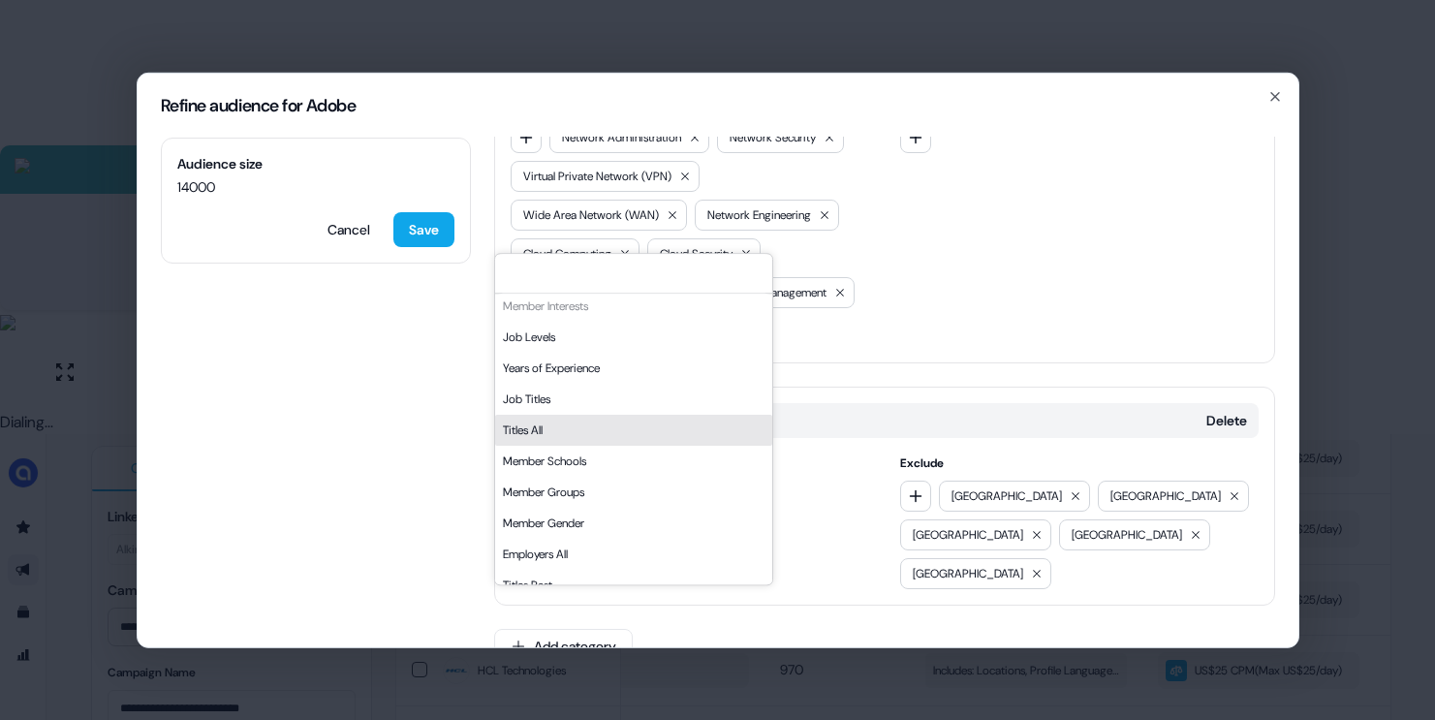
scroll to position [329, 0]
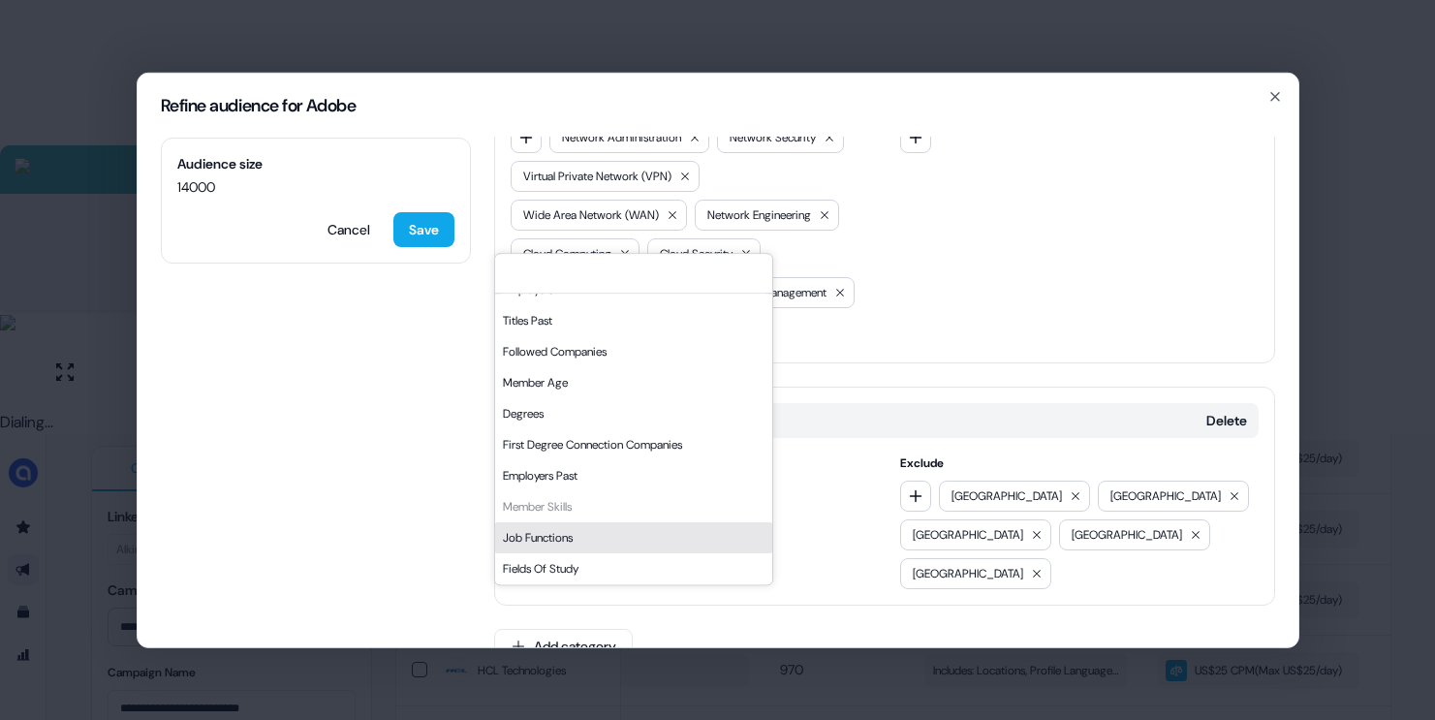
click at [541, 538] on div "Job Functions" at bounding box center [633, 537] width 277 height 31
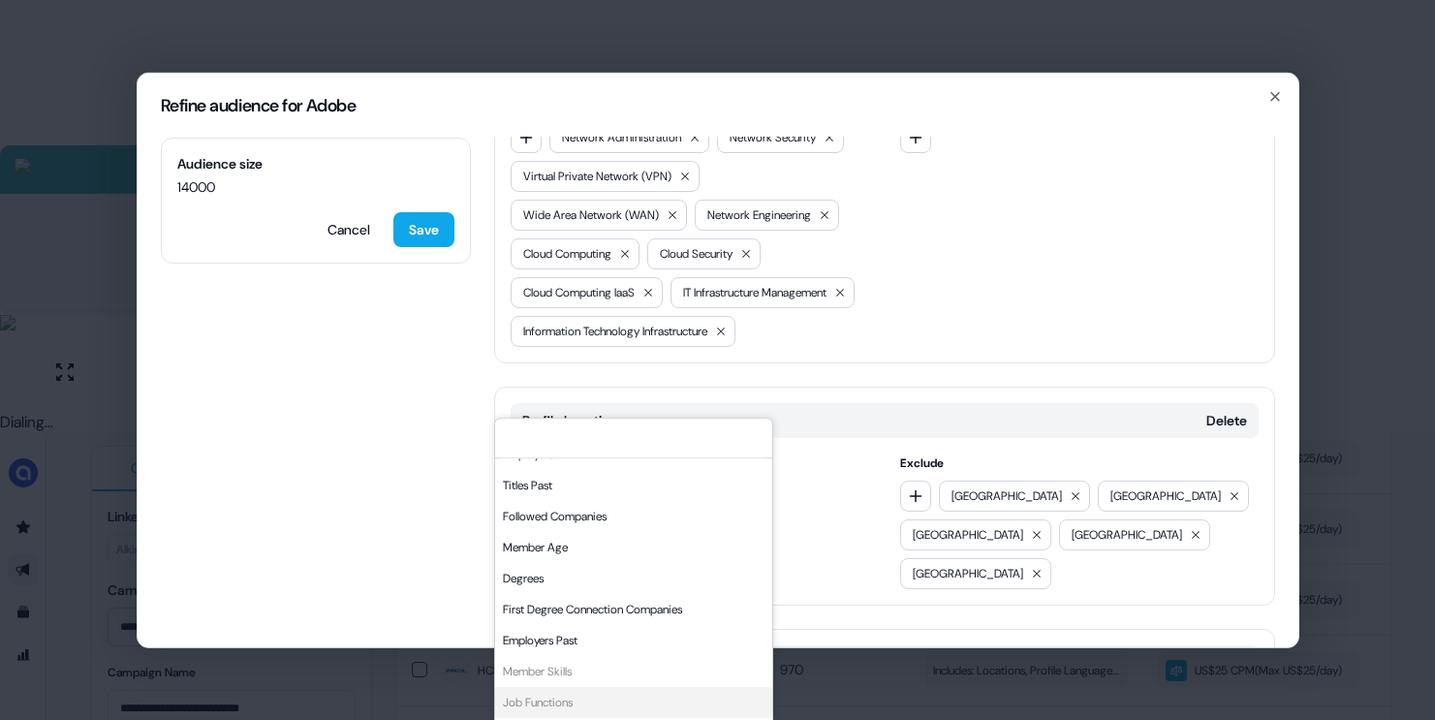
scroll to position [1012, 0]
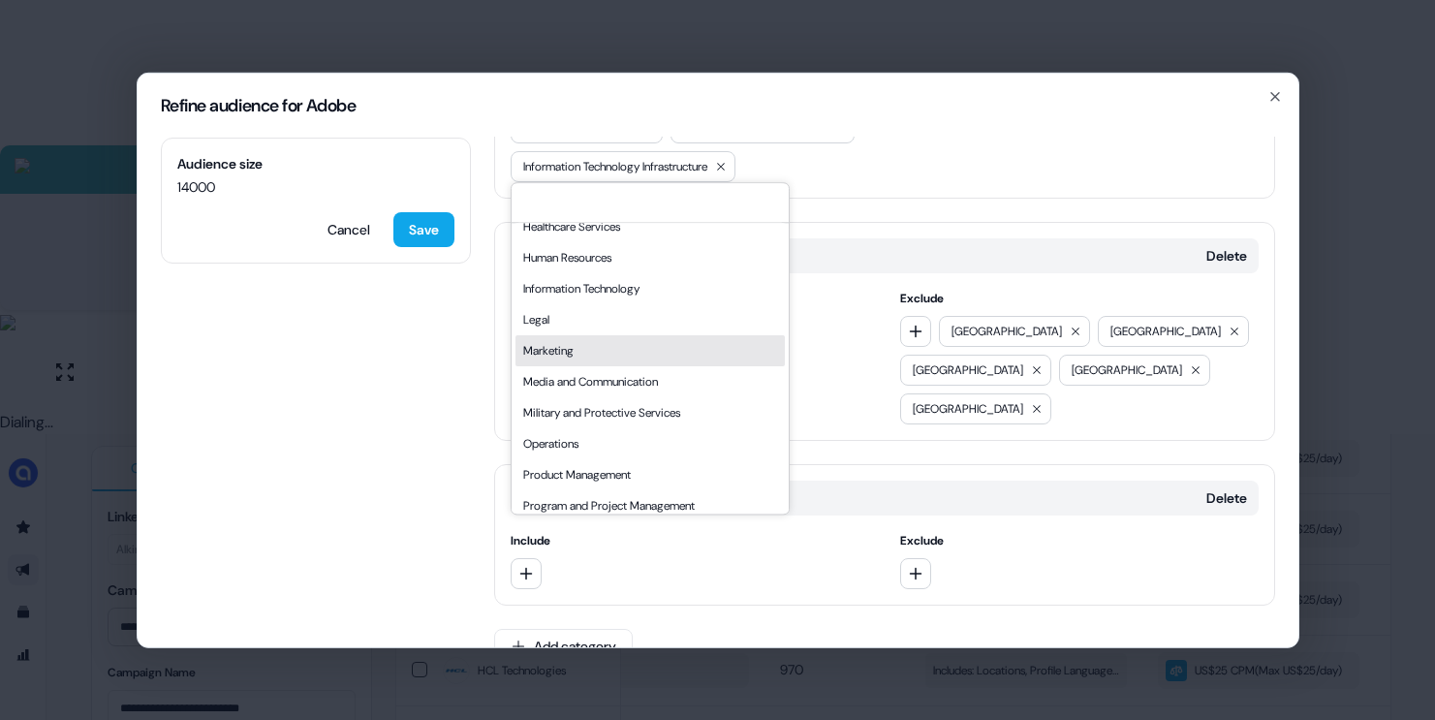
scroll to position [305, 0]
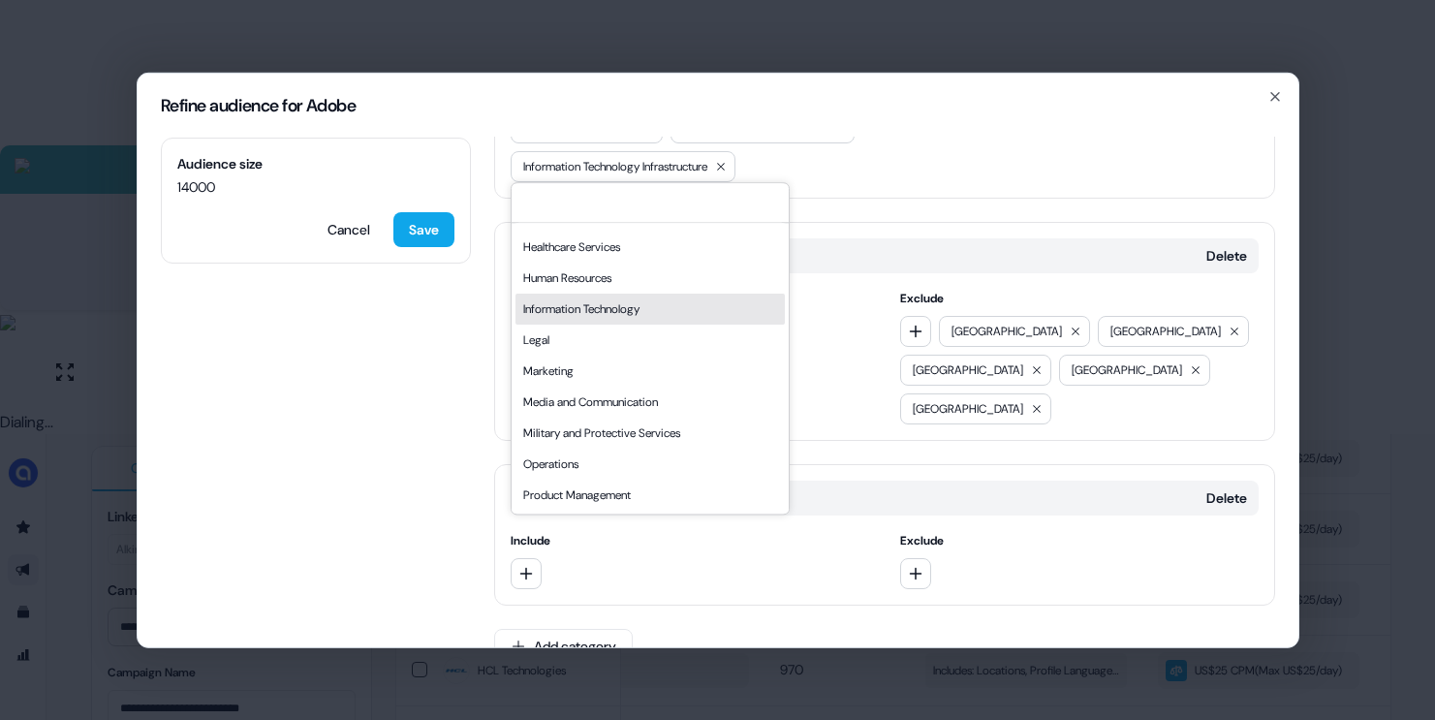
click at [565, 303] on div "Information Technology" at bounding box center [649, 309] width 269 height 31
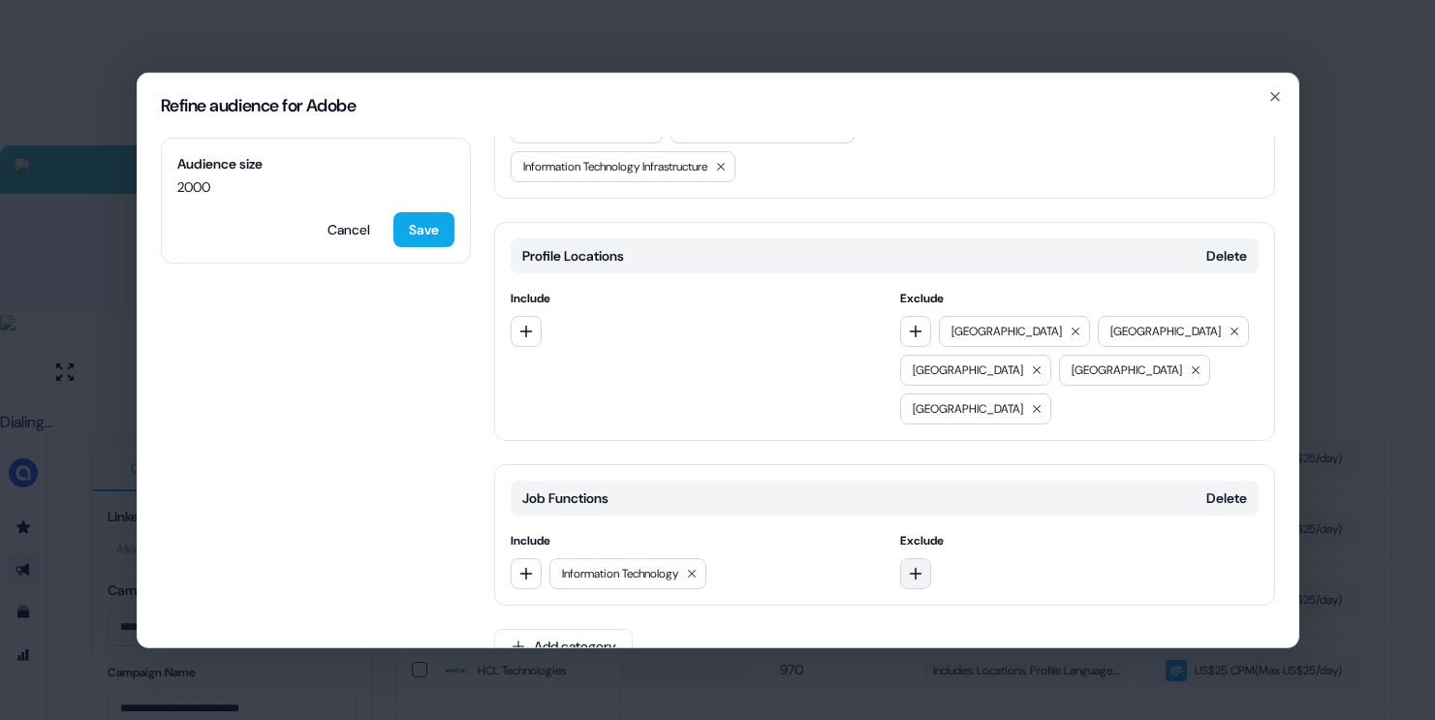
click at [912, 557] on button "button" at bounding box center [915, 572] width 31 height 31
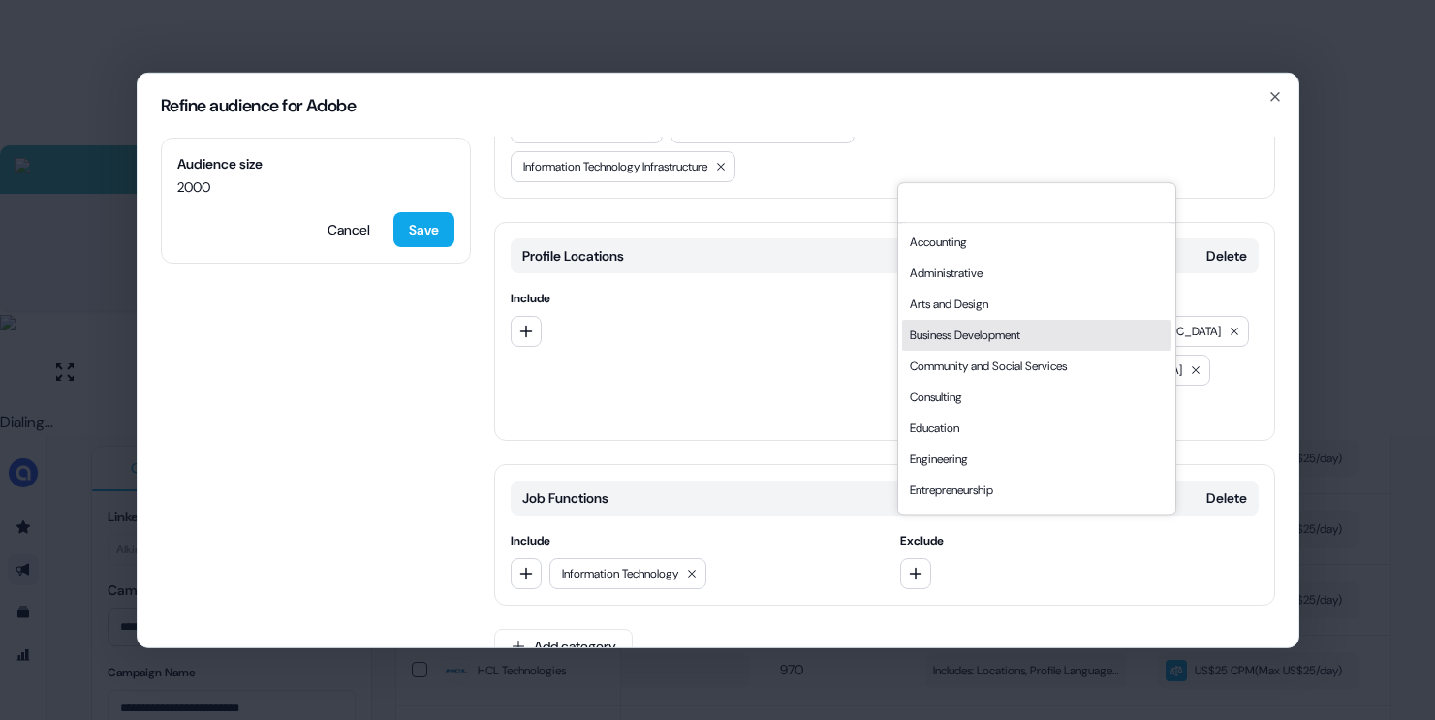
click at [947, 335] on div "Business Development" at bounding box center [1036, 335] width 269 height 31
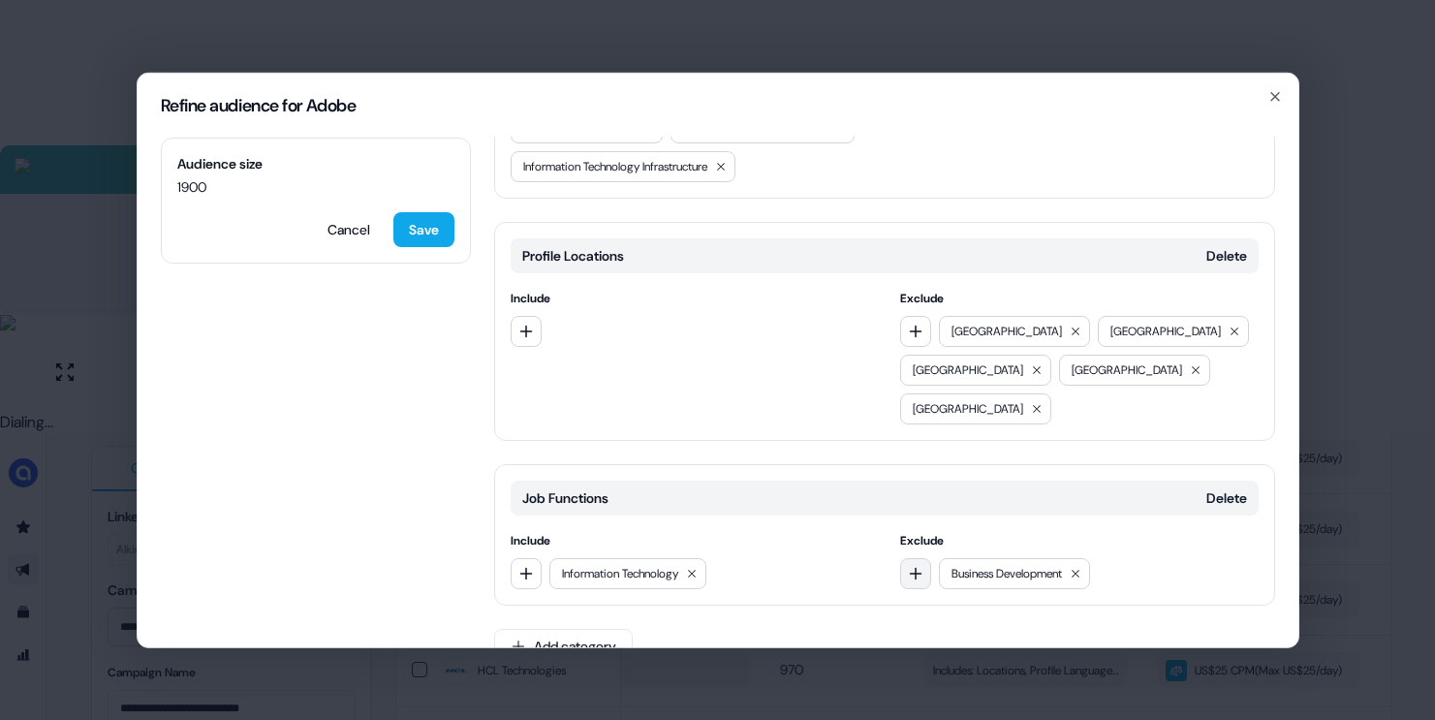
click at [912, 567] on icon "button" at bounding box center [916, 573] width 13 height 13
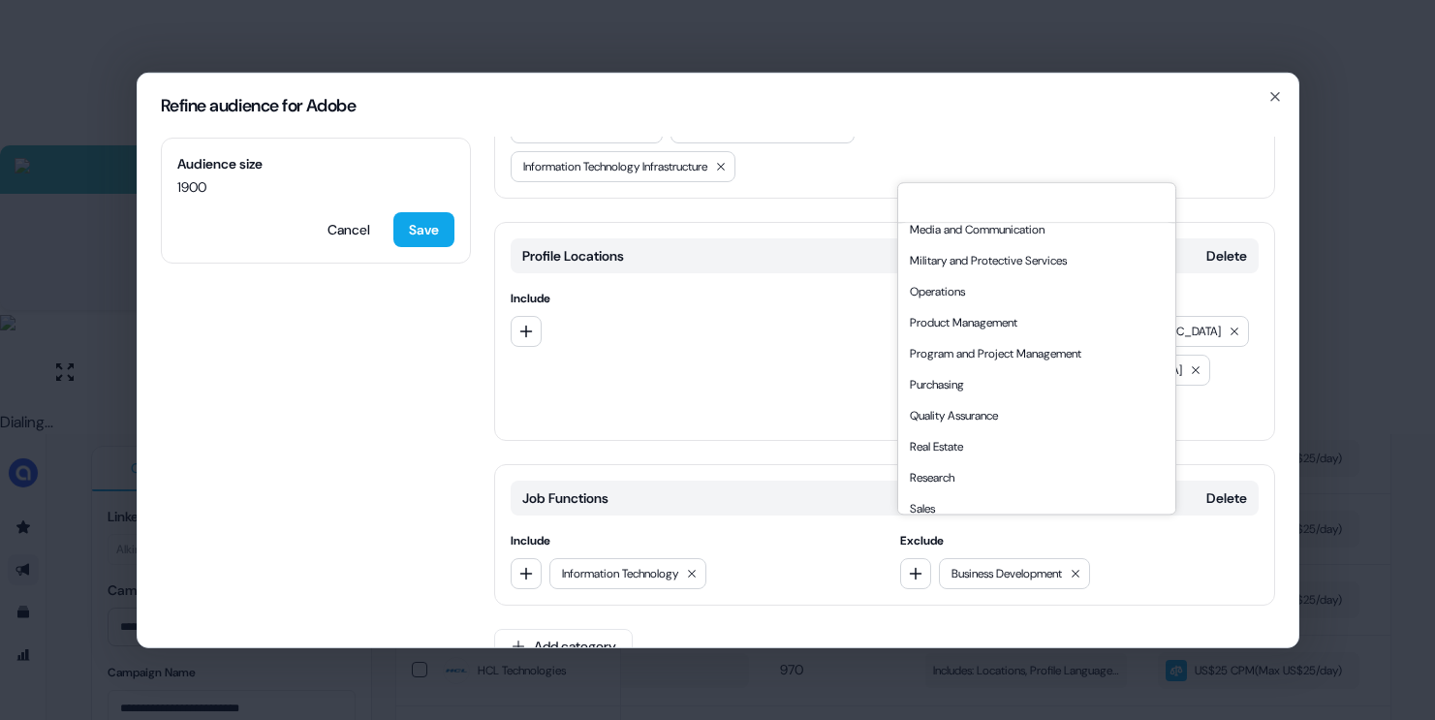
scroll to position [523, 0]
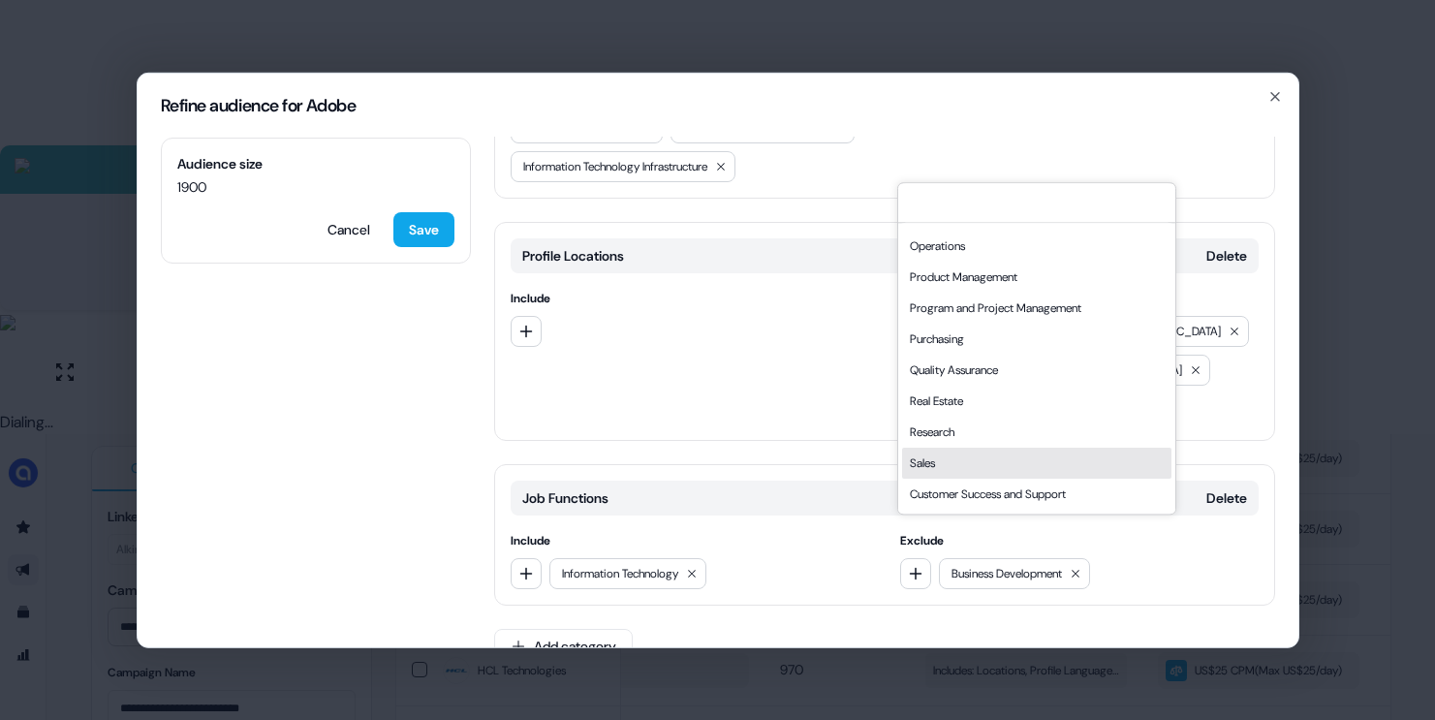
click at [955, 455] on div "Sales" at bounding box center [1036, 463] width 269 height 31
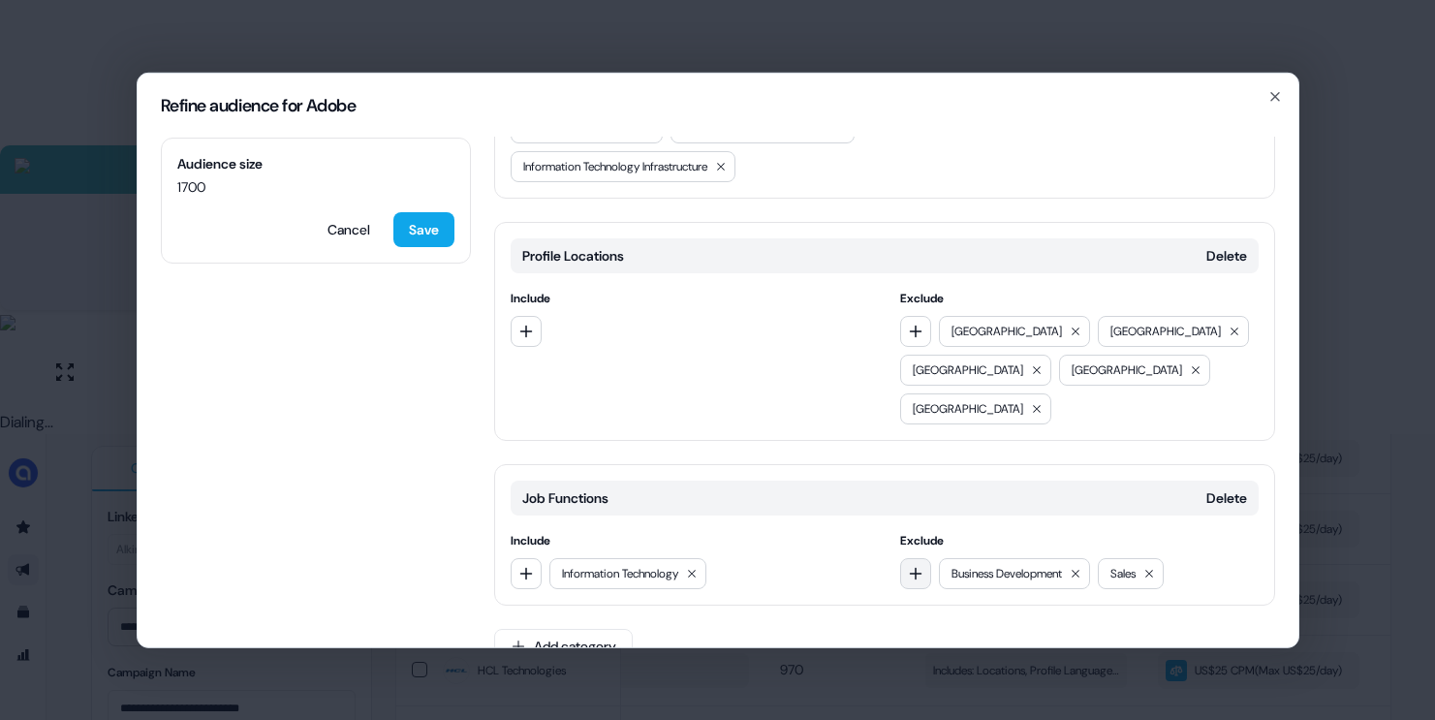
click at [908, 557] on button "button" at bounding box center [915, 572] width 31 height 31
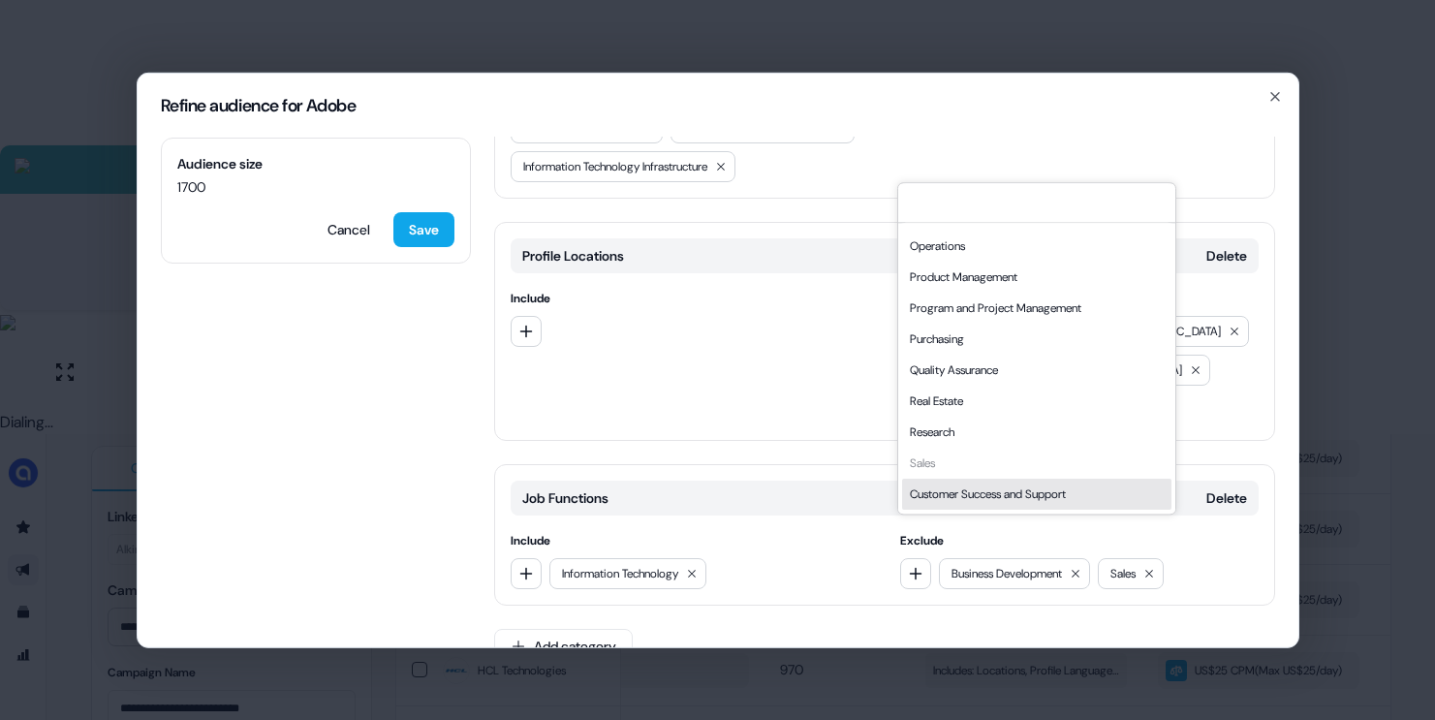
click at [954, 497] on div "Customer Success and Support" at bounding box center [1036, 494] width 269 height 31
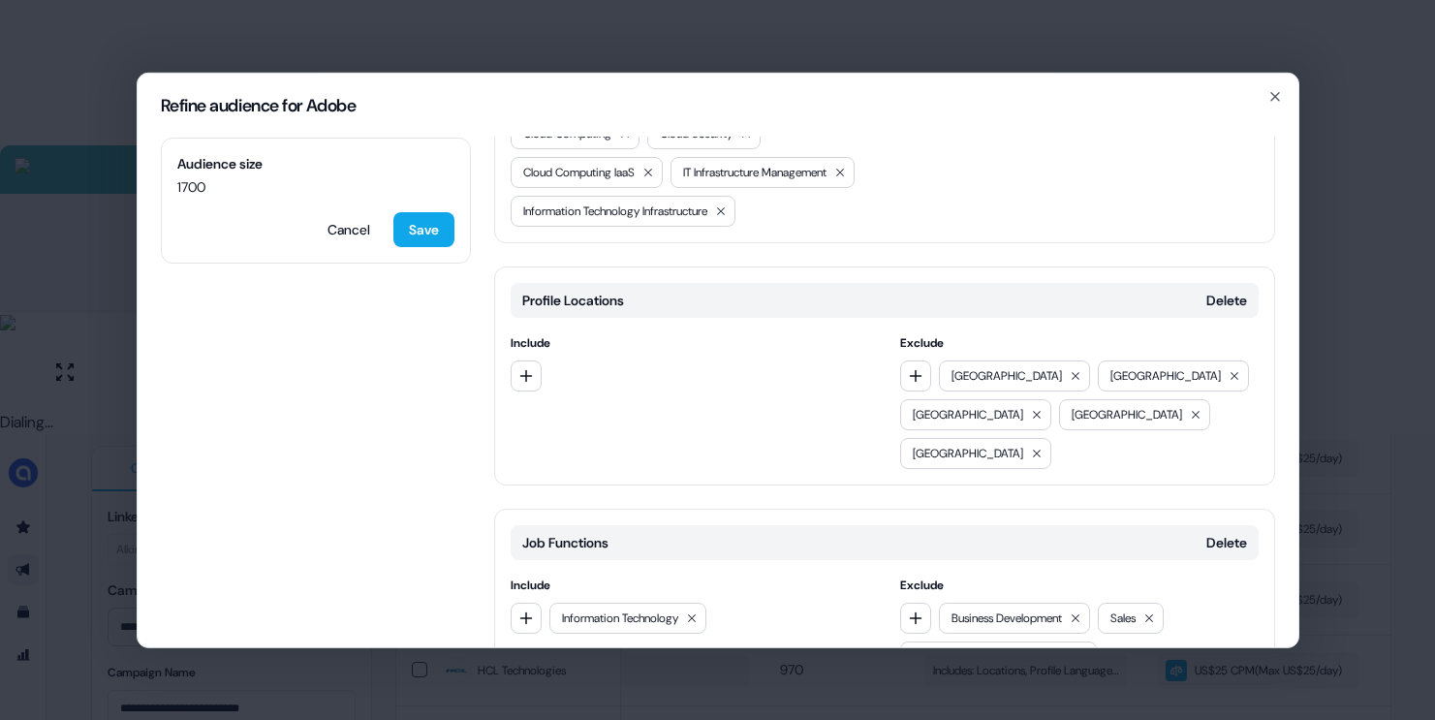
scroll to position [1051, 0]
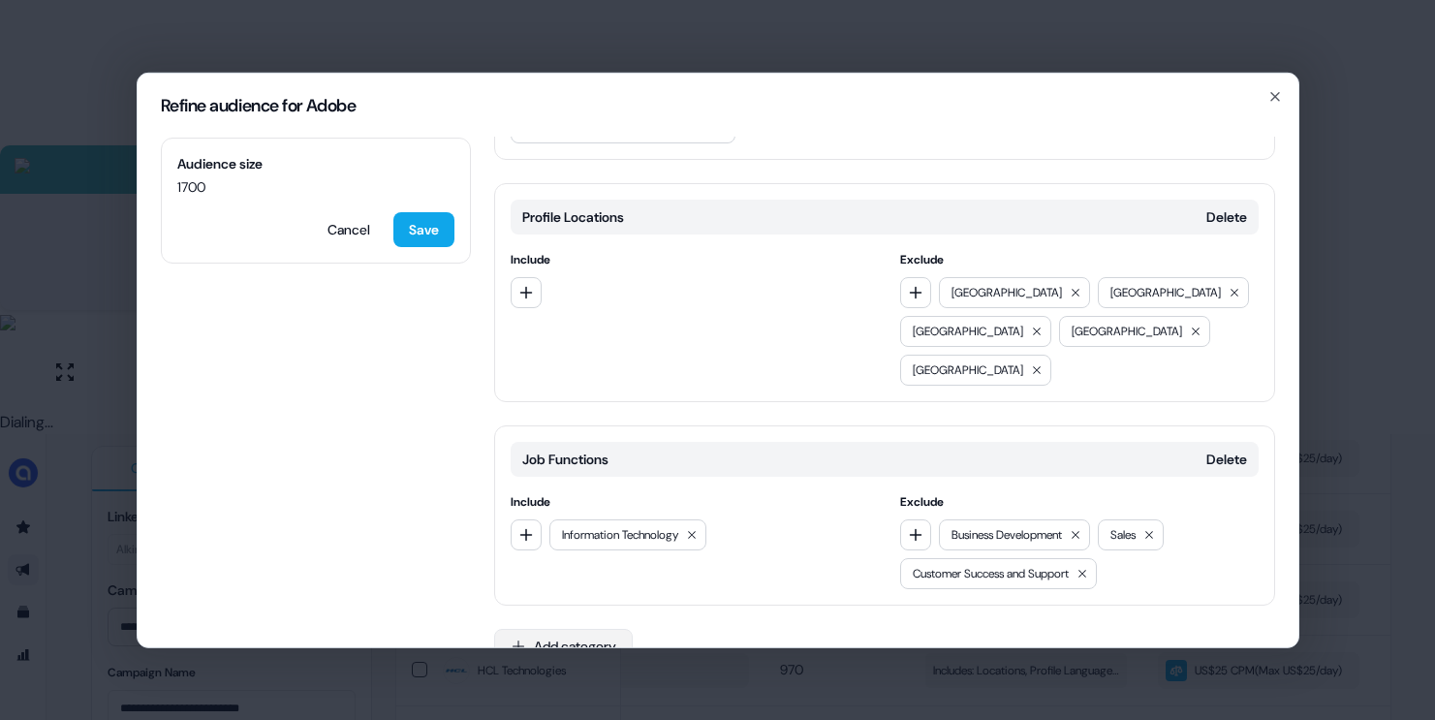
click at [552, 628] on button "Add category" at bounding box center [563, 645] width 139 height 35
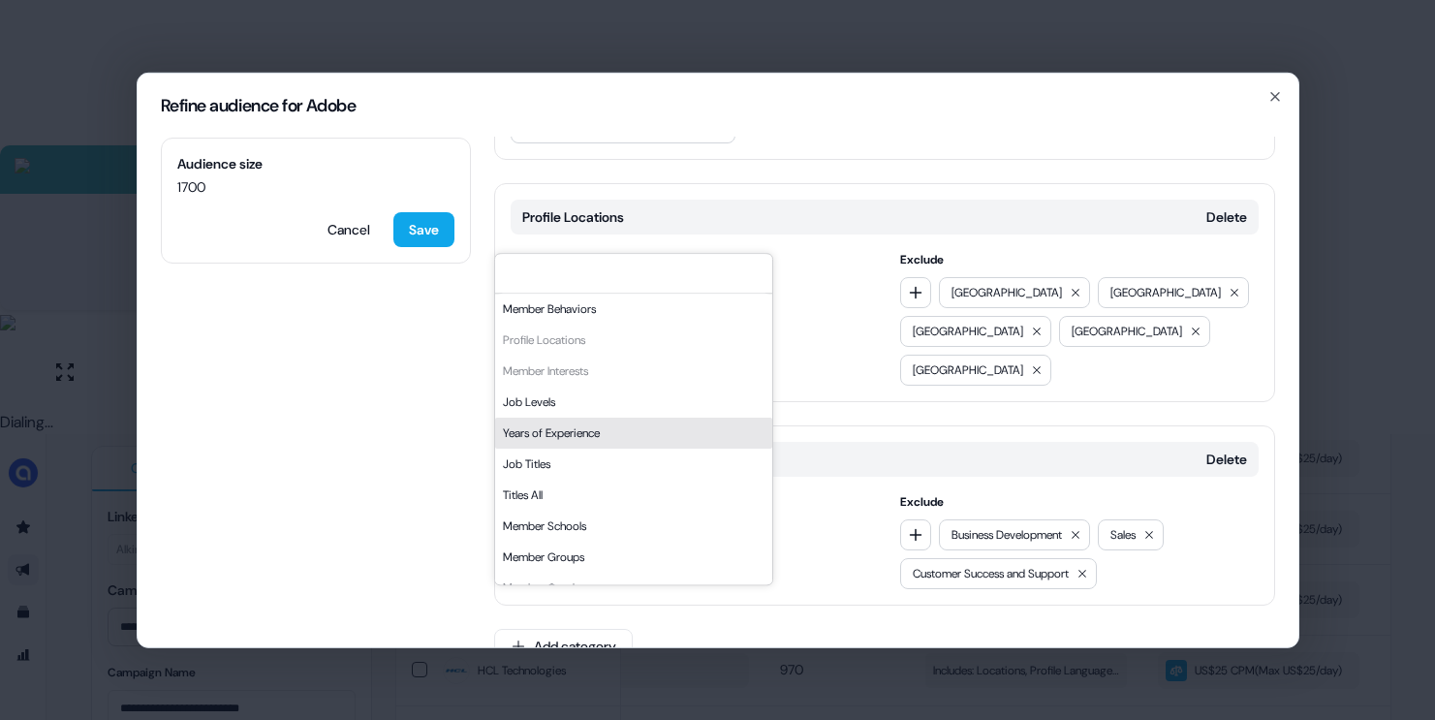
click at [614, 439] on div "Years of Experience" at bounding box center [633, 433] width 277 height 31
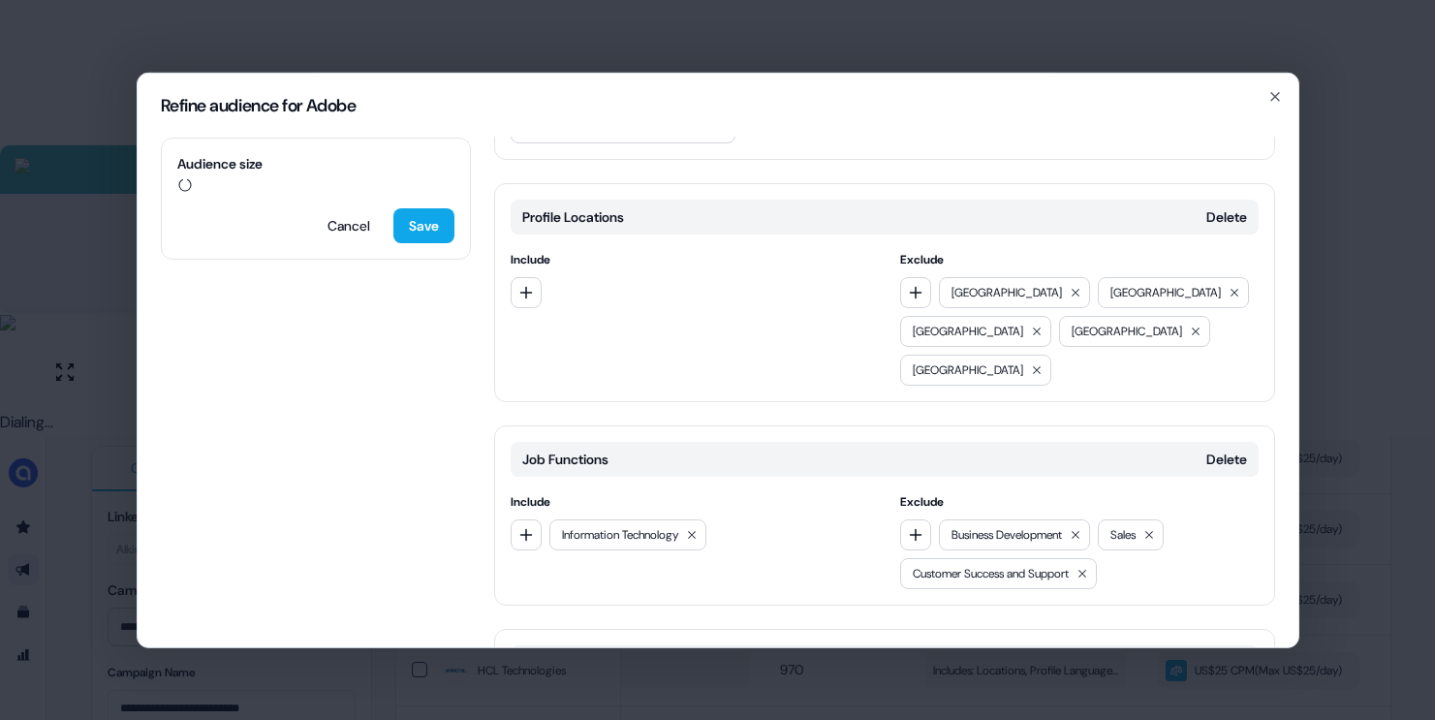
scroll to position [1189, 0]
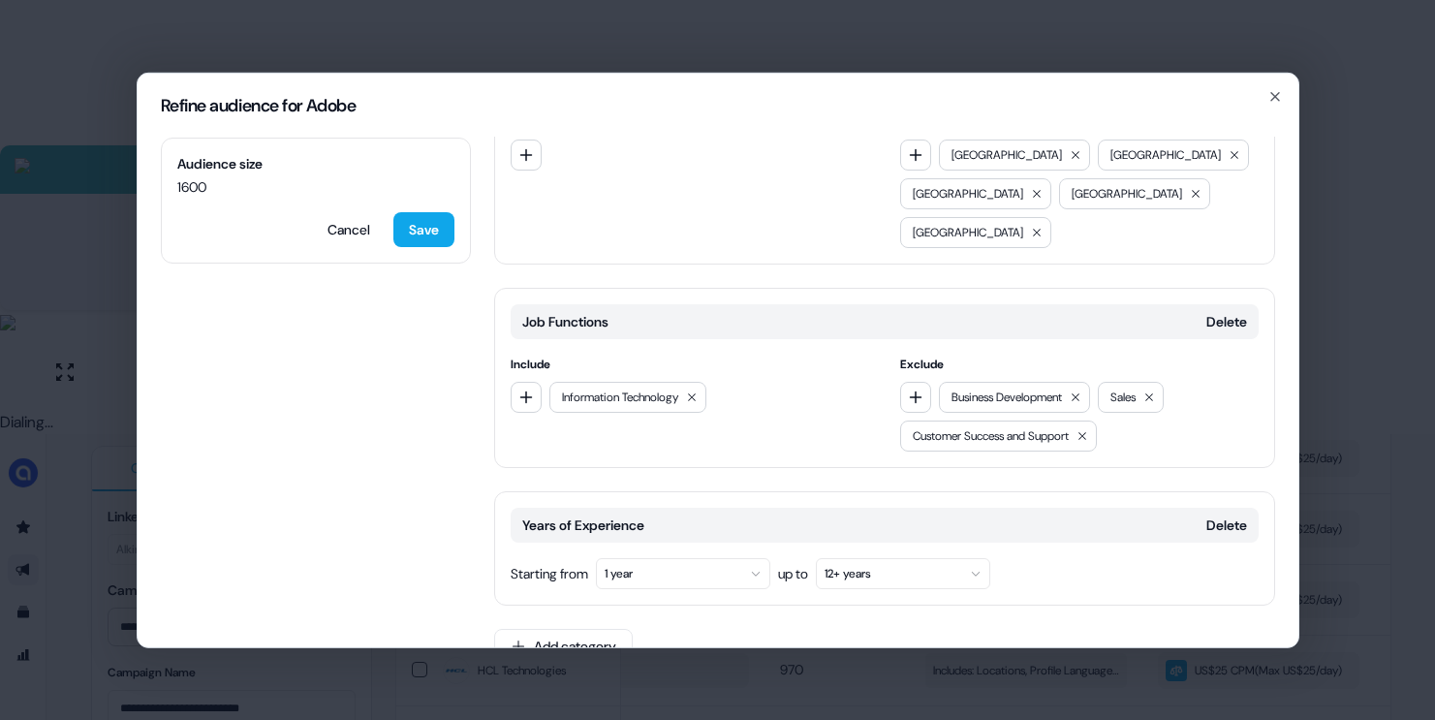
click at [666, 557] on button "1 year" at bounding box center [683, 572] width 174 height 31
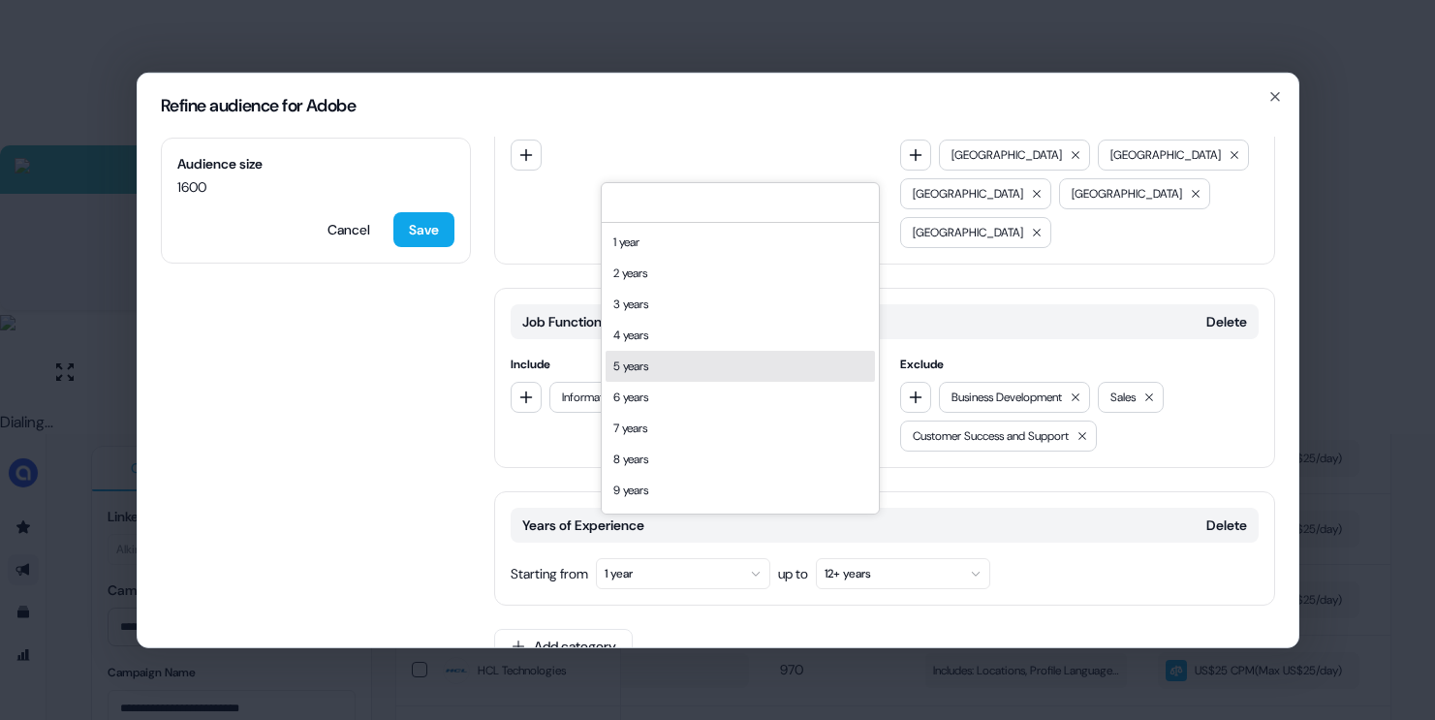
click at [686, 366] on div "5 years" at bounding box center [740, 366] width 269 height 31
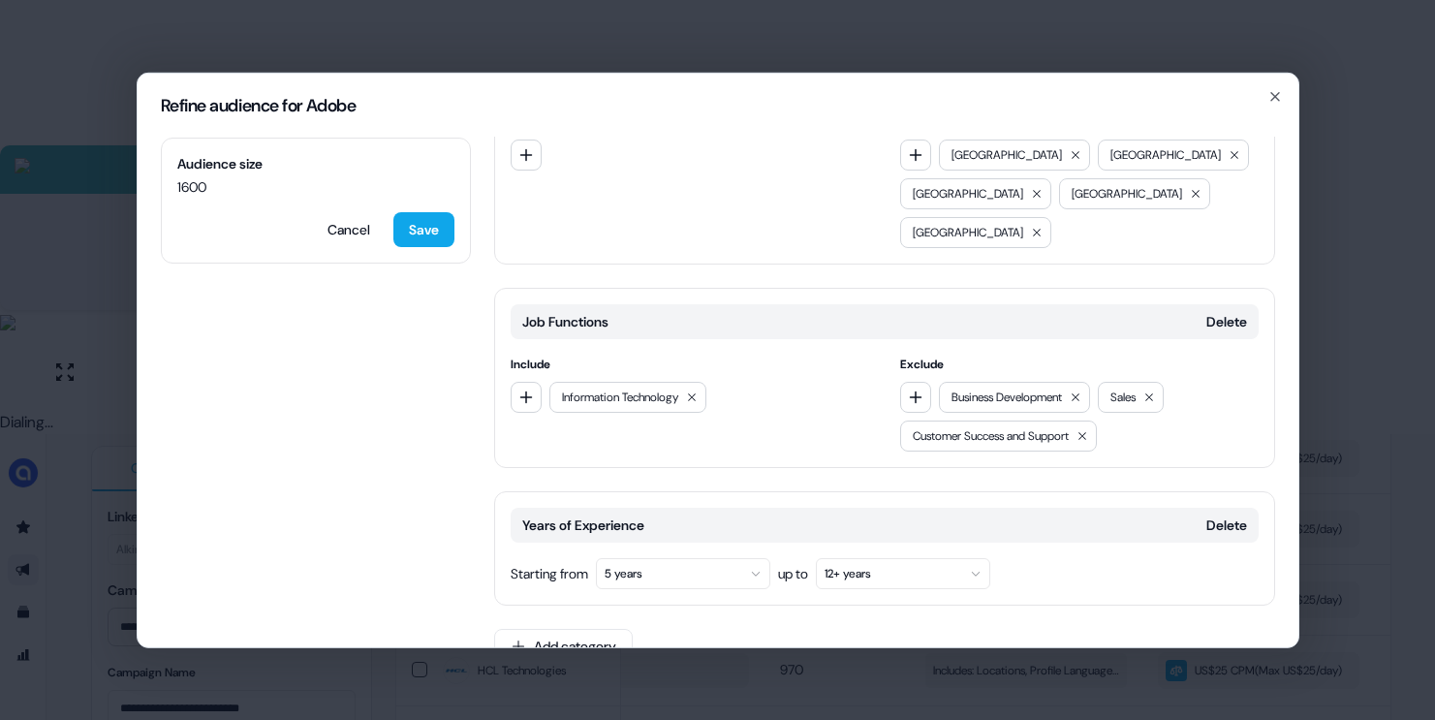
click at [622, 557] on button "5 years" at bounding box center [683, 572] width 174 height 31
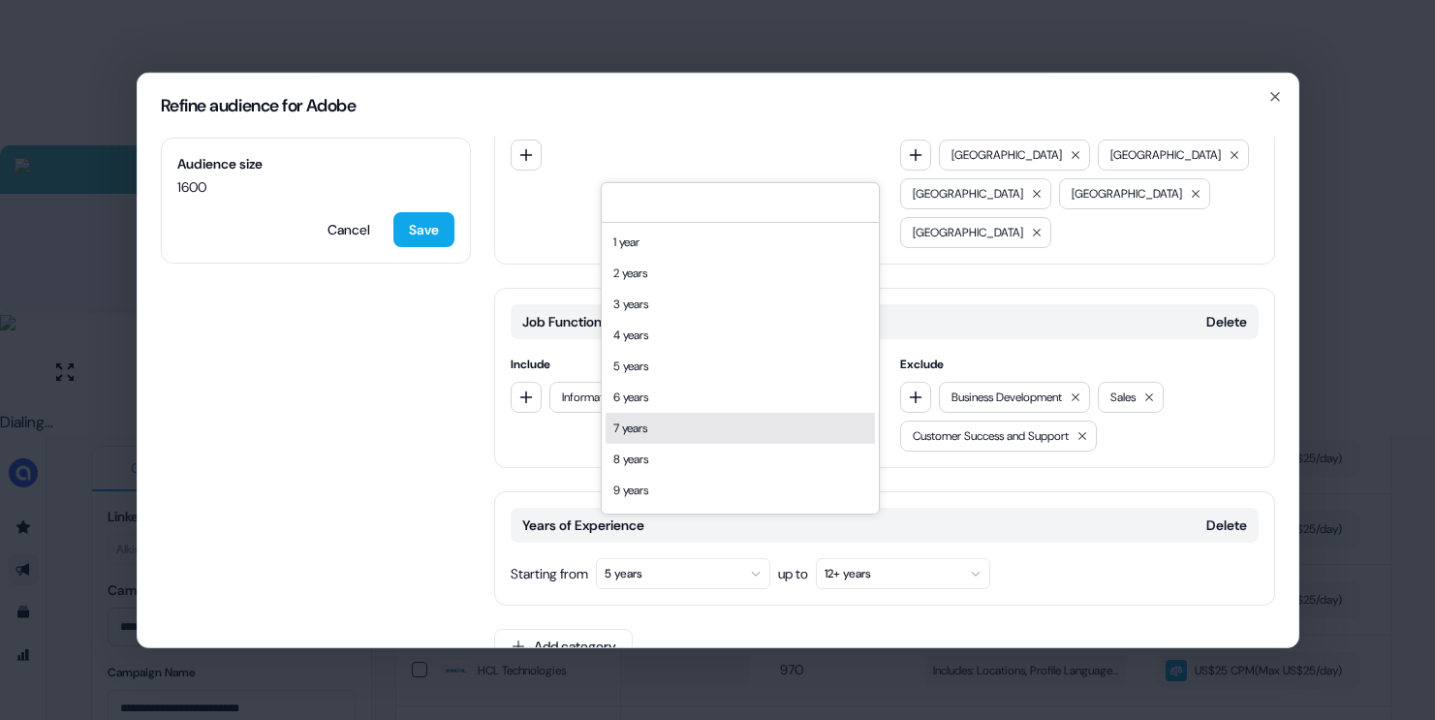
click at [635, 432] on div "7 years" at bounding box center [740, 428] width 269 height 31
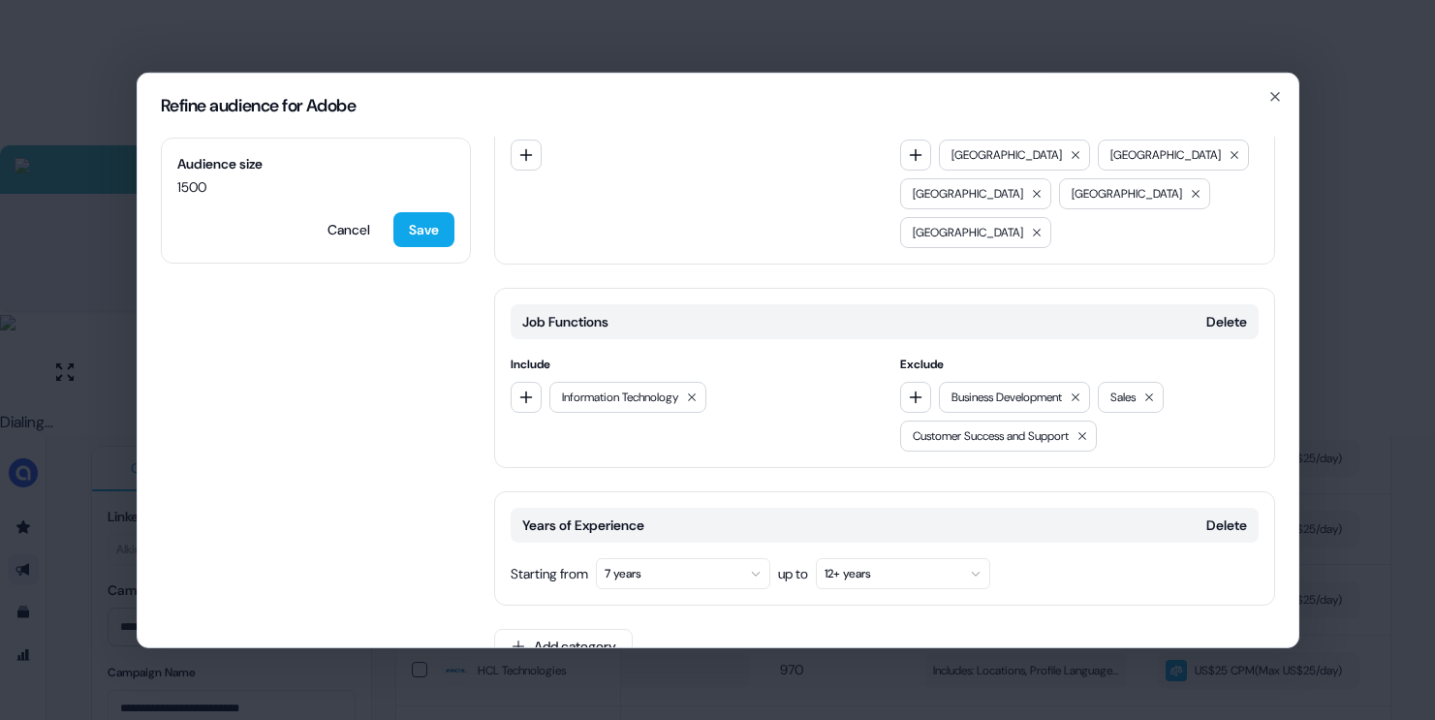
click at [651, 557] on button "7 years" at bounding box center [683, 572] width 174 height 31
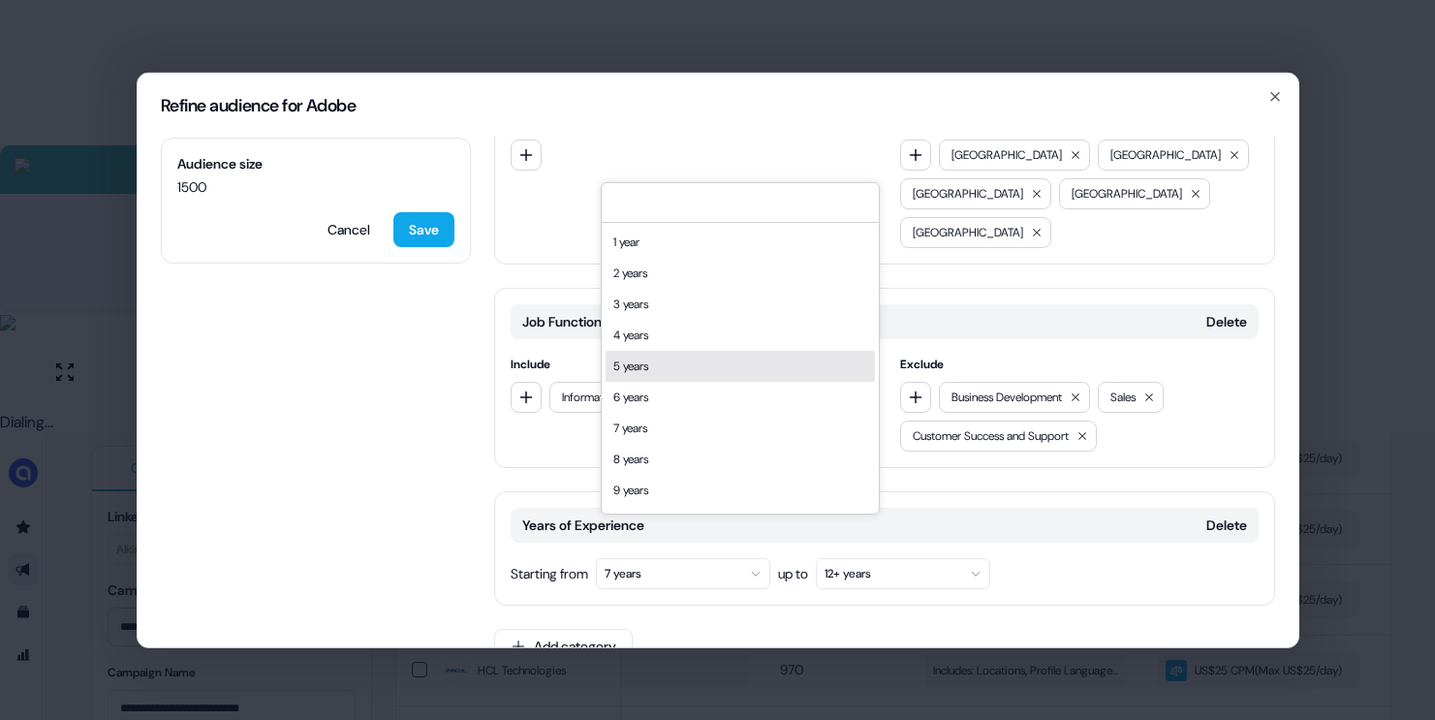
click at [670, 367] on div "5 years" at bounding box center [740, 366] width 269 height 31
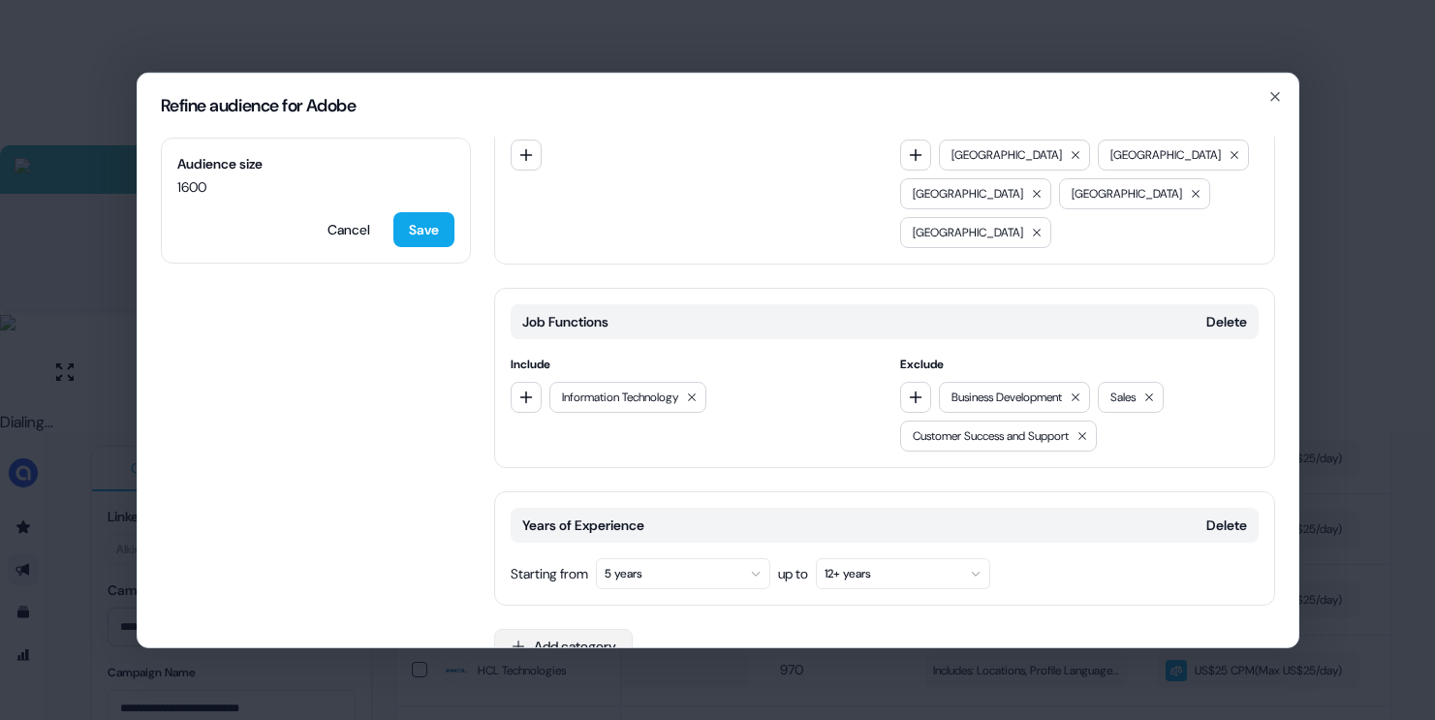
click at [608, 628] on button "Add category" at bounding box center [563, 645] width 139 height 35
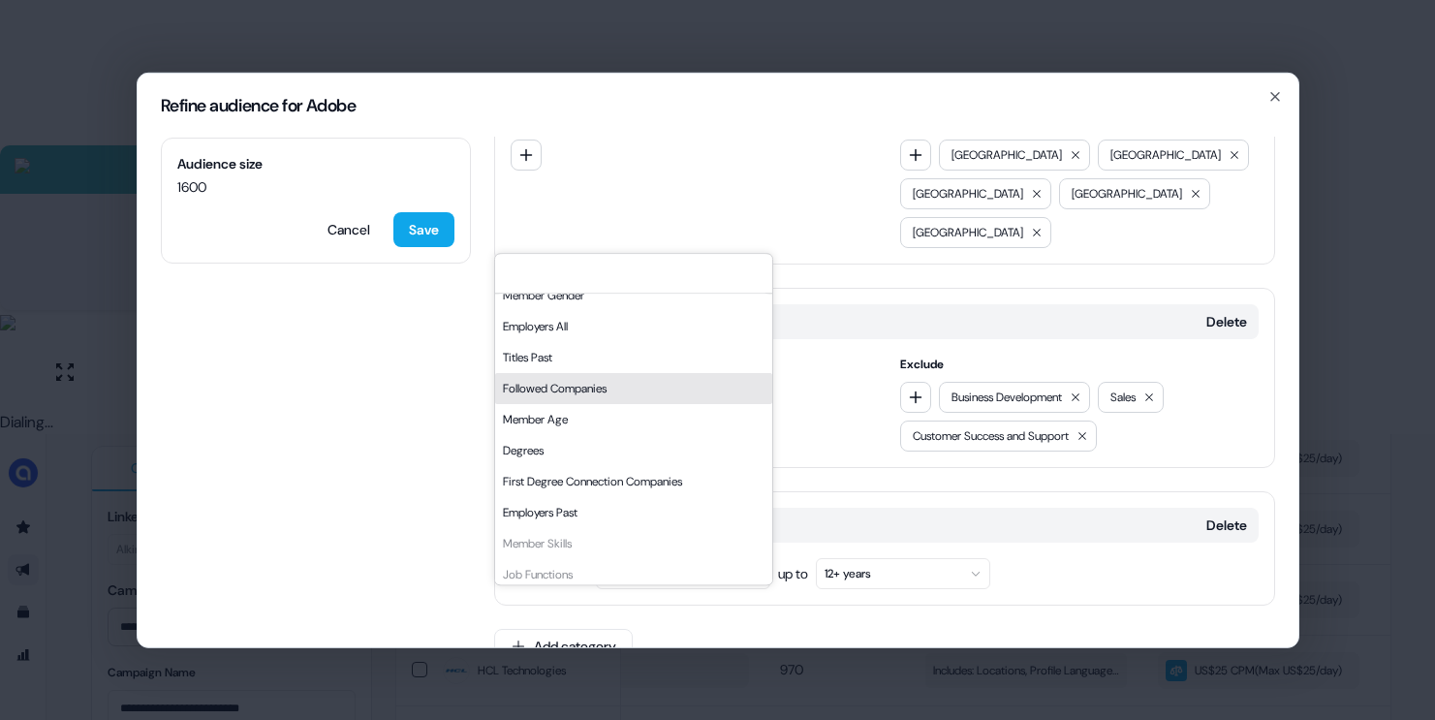
scroll to position [319, 0]
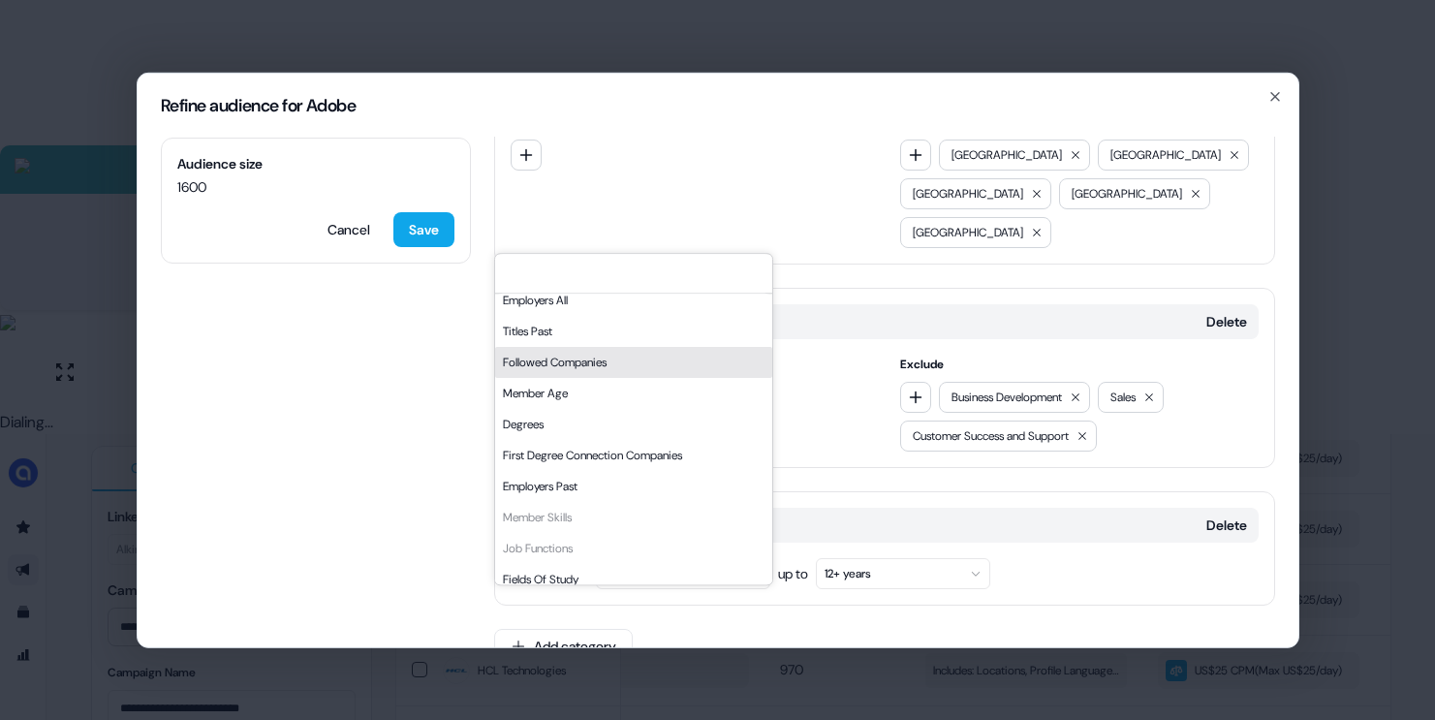
click at [571, 358] on div "Followed Companies" at bounding box center [633, 362] width 277 height 31
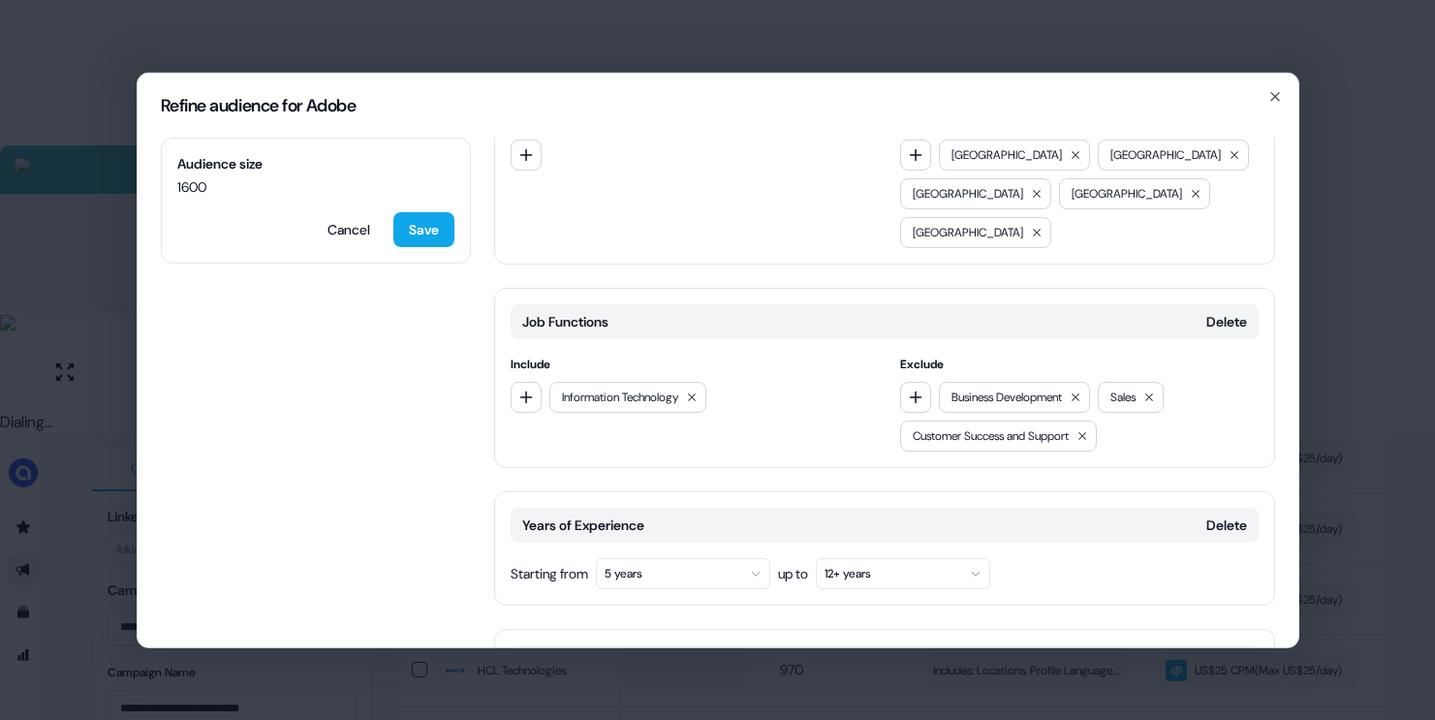
scroll to position [1354, 0]
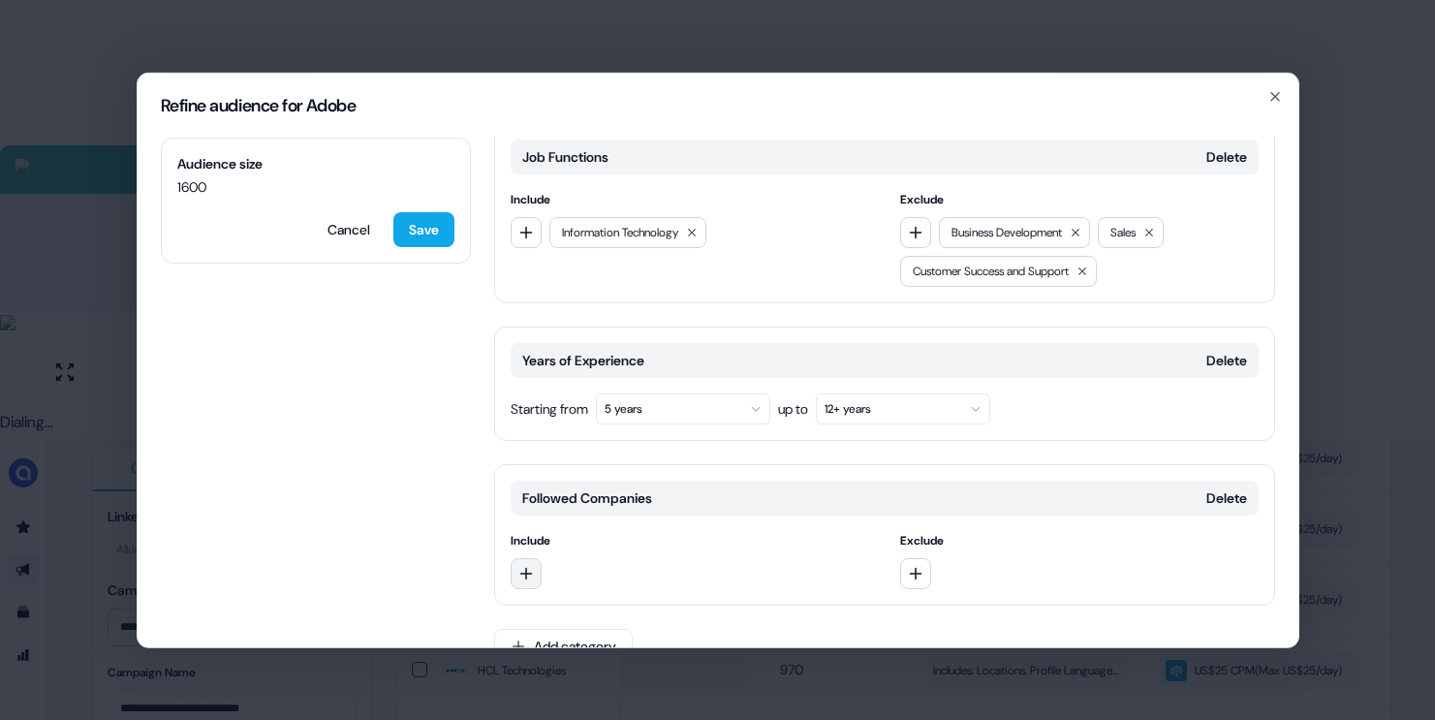
click at [524, 565] on icon "button" at bounding box center [526, 573] width 16 height 16
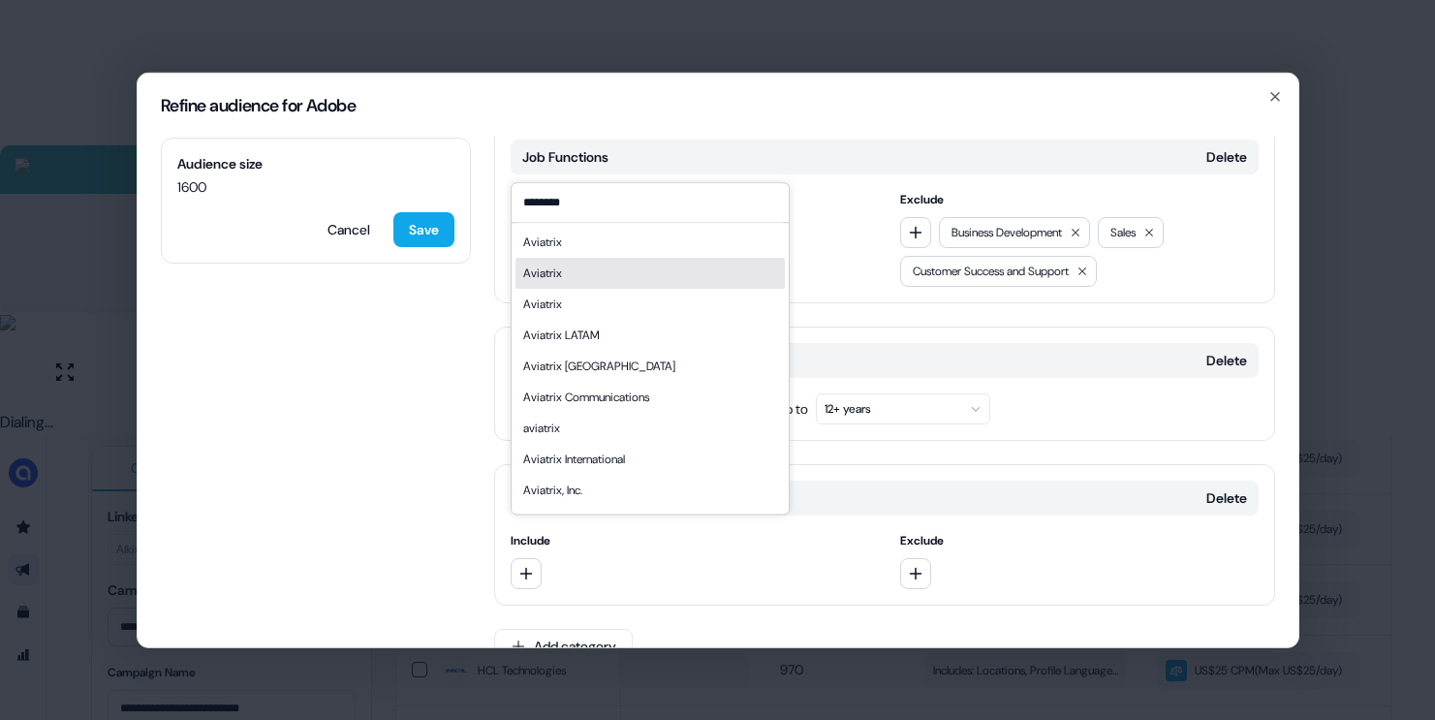
type input "********"
click at [590, 246] on div "Aviatrix" at bounding box center [649, 242] width 269 height 31
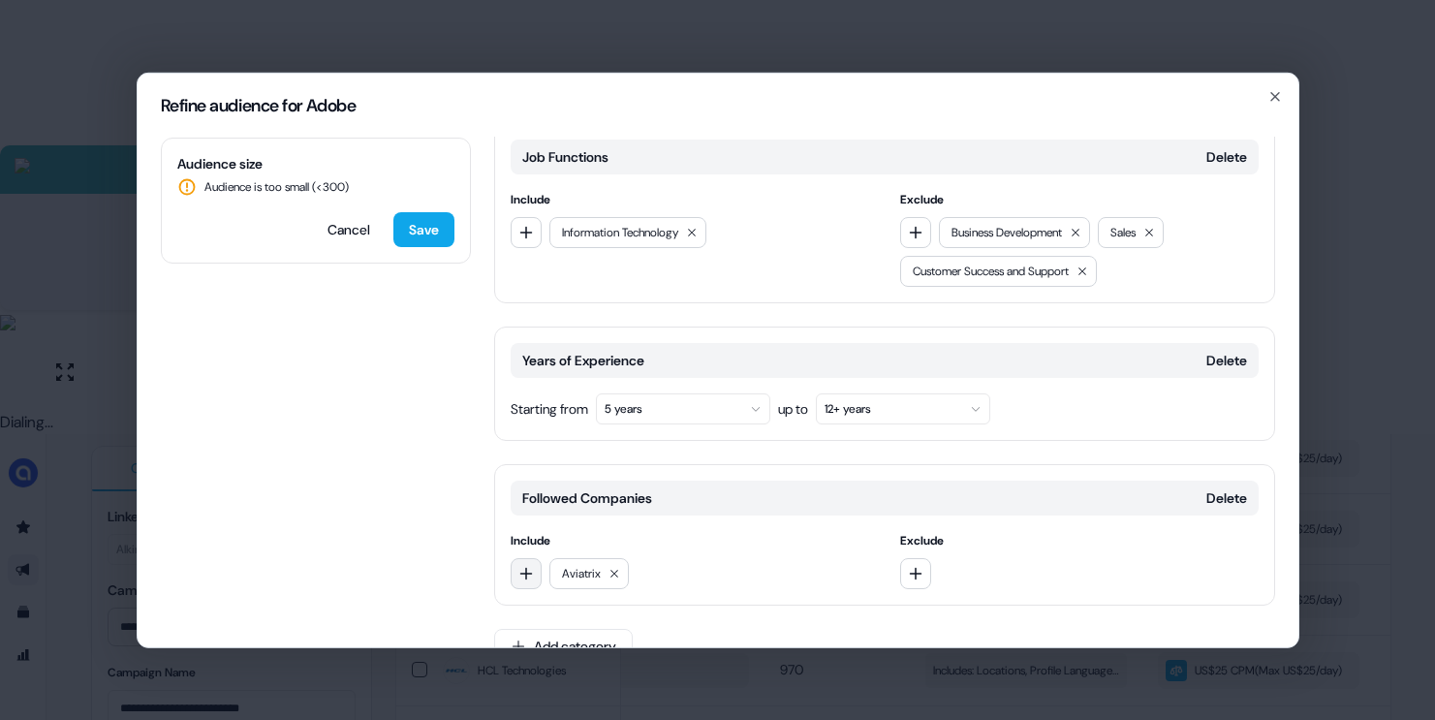
click at [529, 565] on icon "button" at bounding box center [526, 573] width 16 height 16
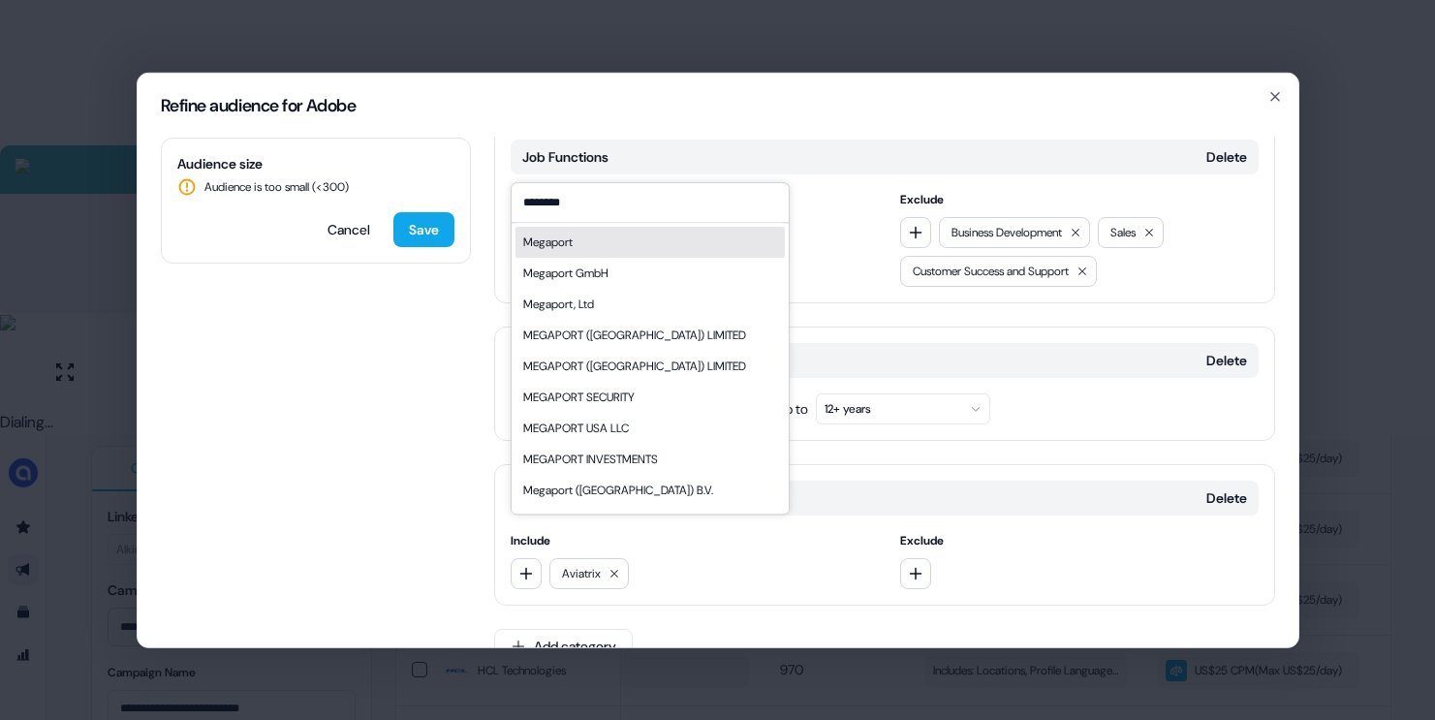
type input "********"
click at [601, 251] on div "Megaport" at bounding box center [649, 242] width 269 height 31
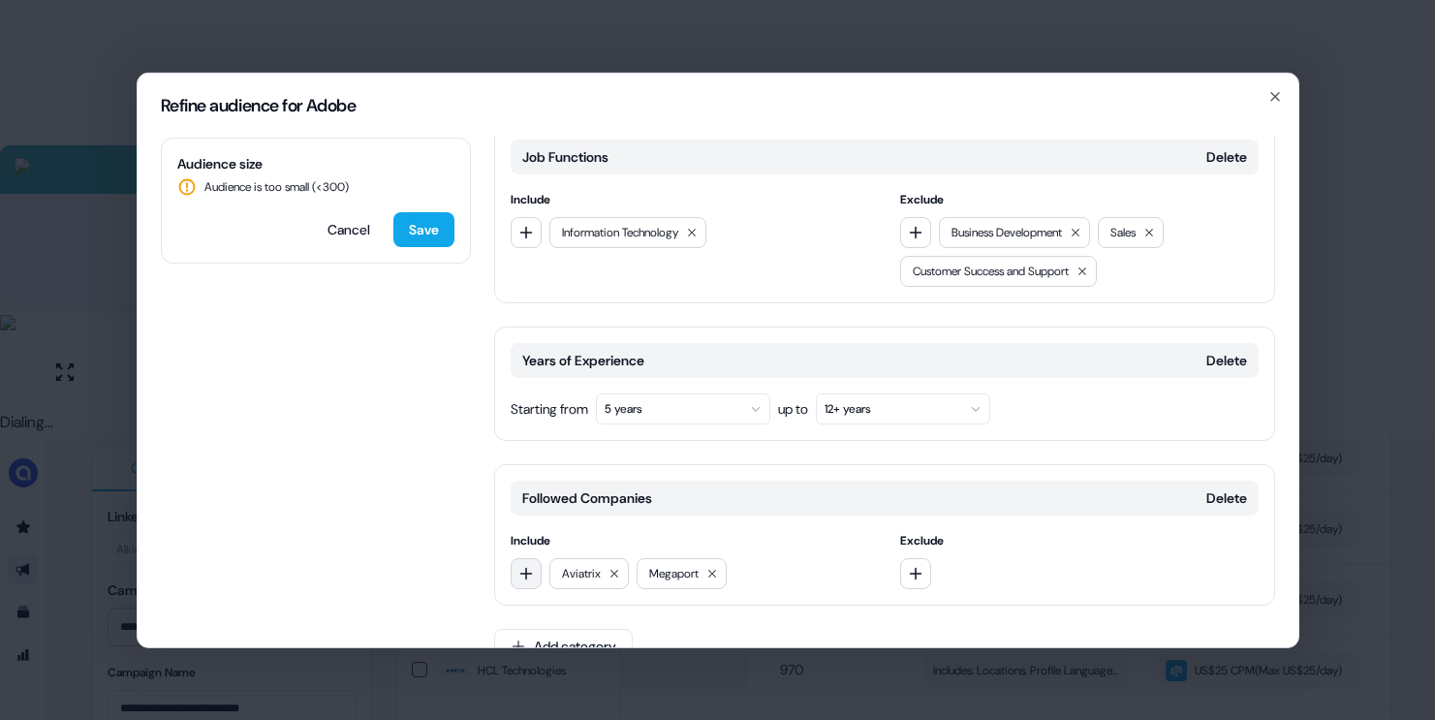
click at [526, 565] on icon "button" at bounding box center [526, 573] width 16 height 16
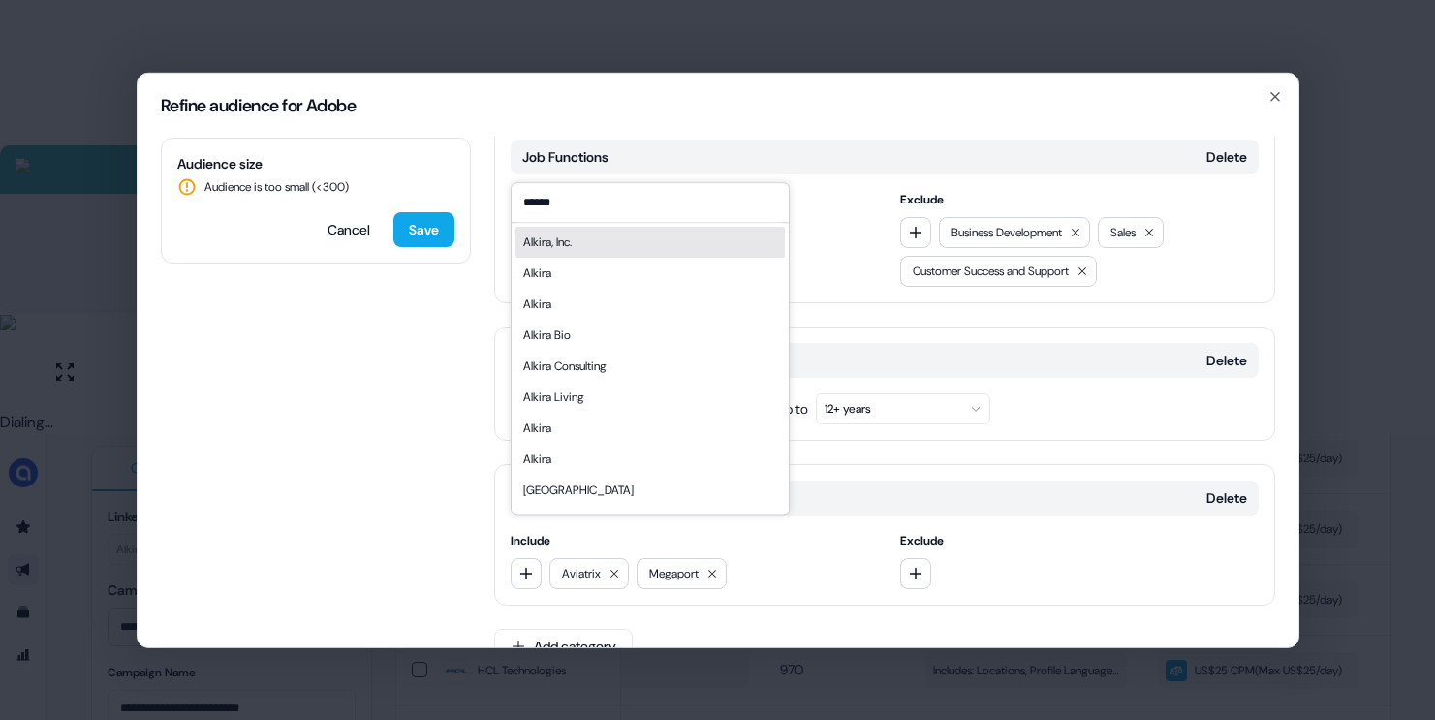
type input "******"
click at [615, 237] on div "Alkira, Inc." at bounding box center [649, 242] width 269 height 31
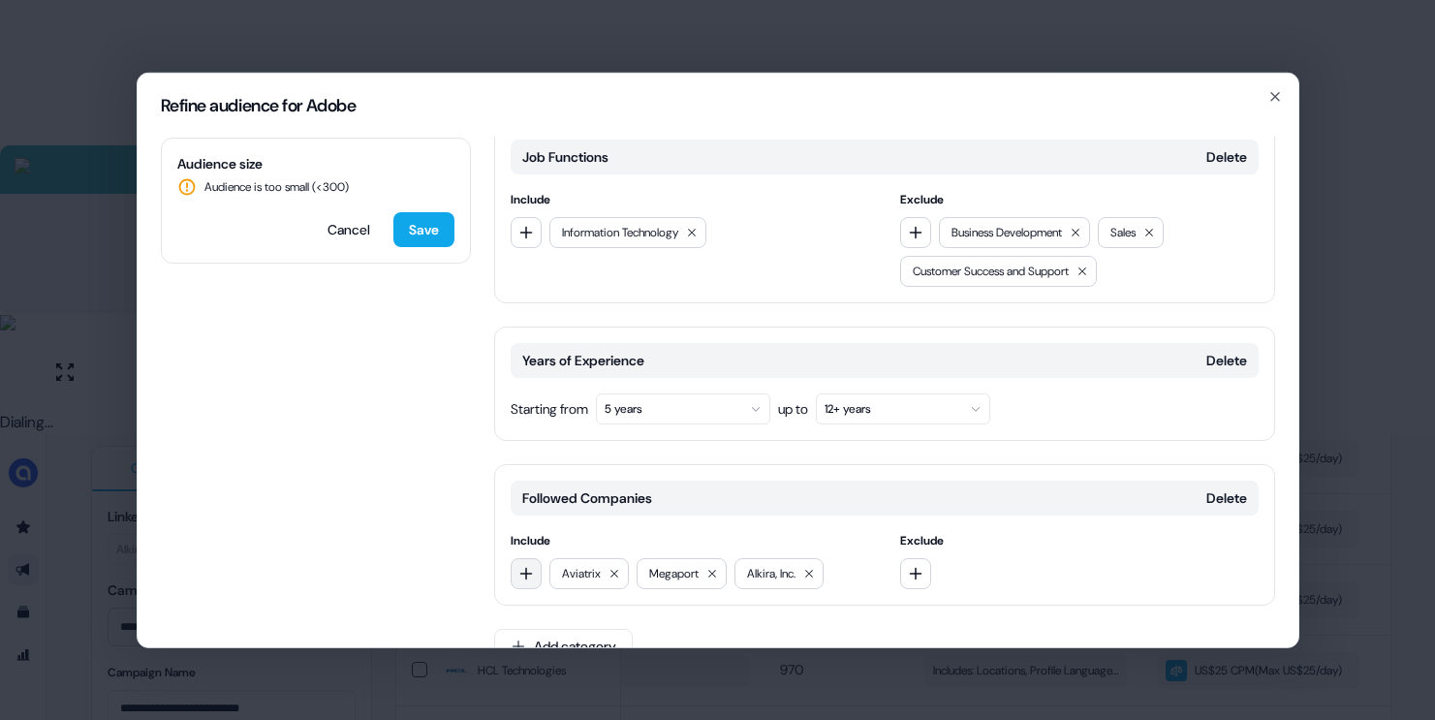
click at [527, 565] on icon "button" at bounding box center [526, 573] width 16 height 16
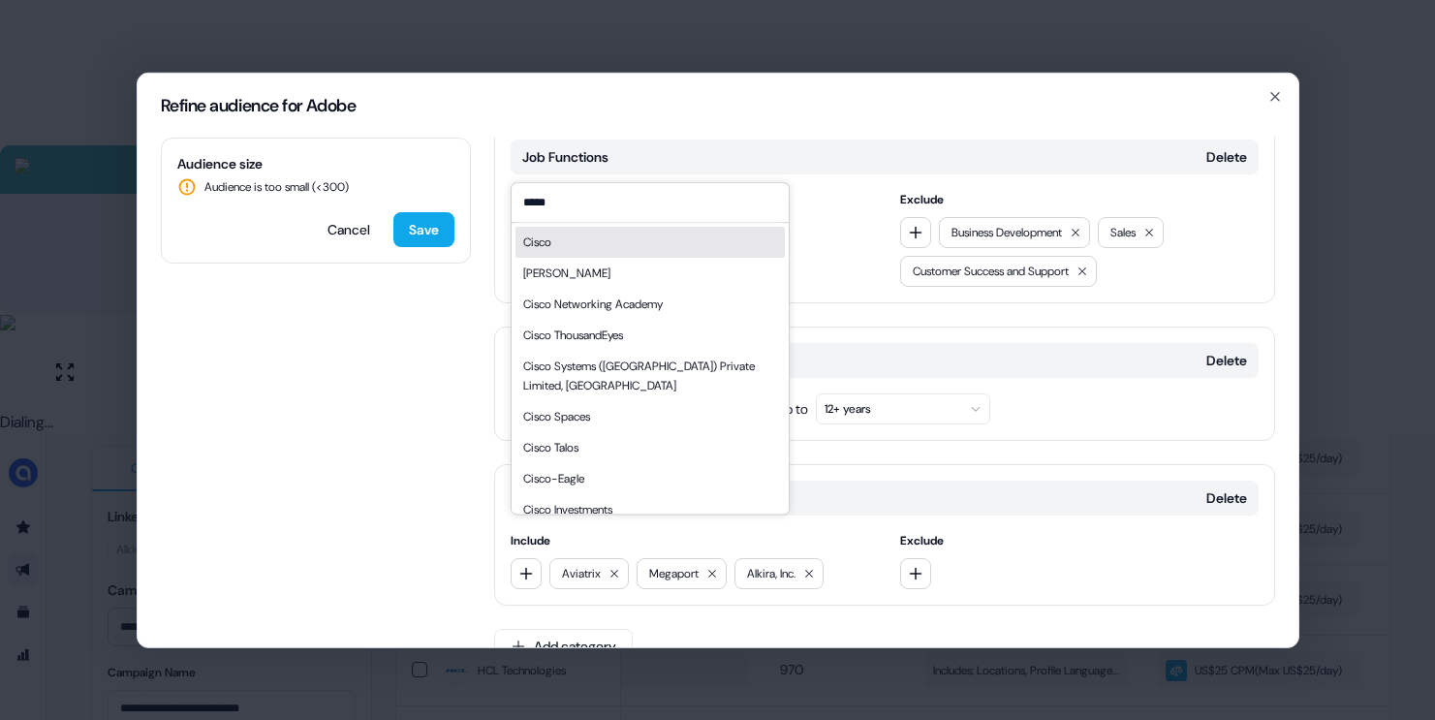
type input "*****"
click at [602, 249] on div "Cisco" at bounding box center [649, 242] width 269 height 31
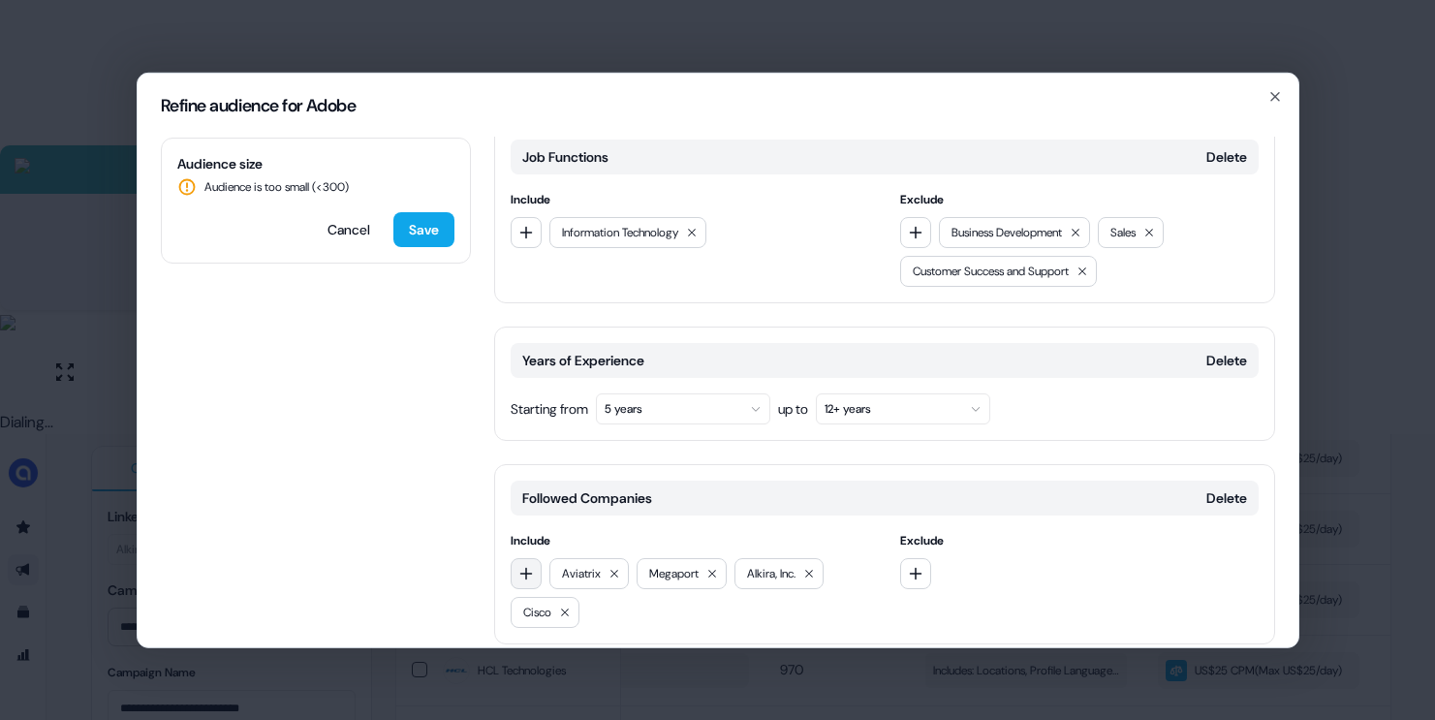
click at [530, 557] on button "button" at bounding box center [526, 572] width 31 height 31
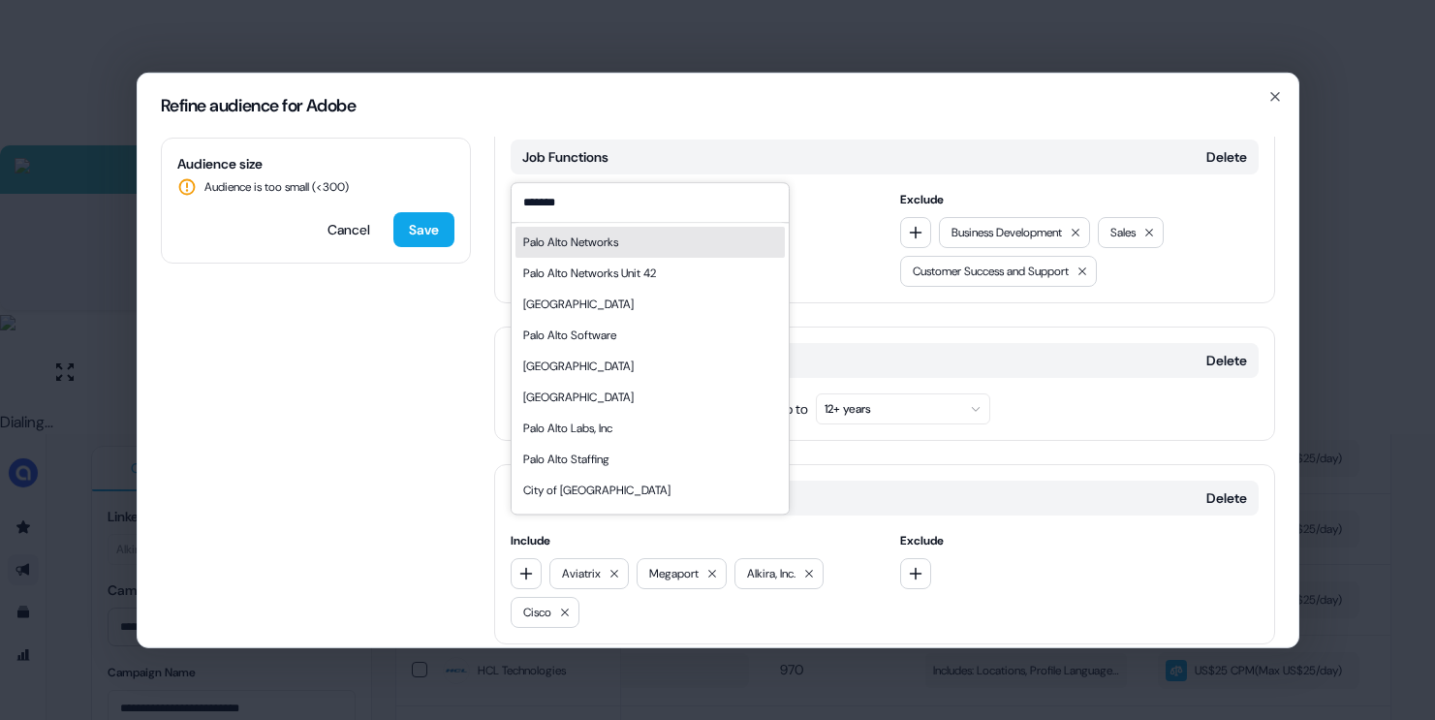
type input "*******"
click at [638, 243] on div "Palo Alto Networks" at bounding box center [649, 242] width 269 height 31
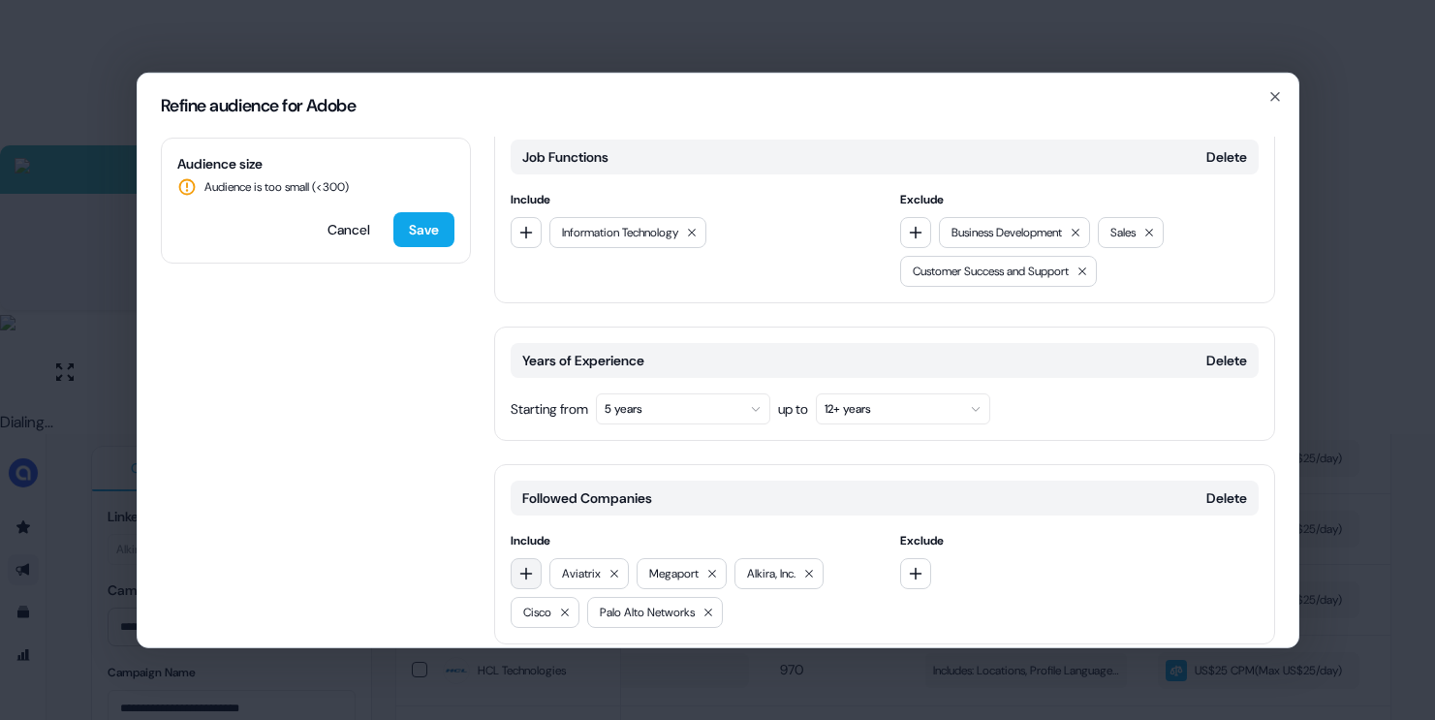
click at [531, 565] on icon "button" at bounding box center [526, 573] width 16 height 16
click at [497, 502] on div "Followed Companies Delete Include Aviatrix Megaport Alkira, Inc. Cisco Palo Alt…" at bounding box center [884, 553] width 781 height 180
click at [1230, 487] on button "Delete" at bounding box center [1226, 496] width 41 height 19
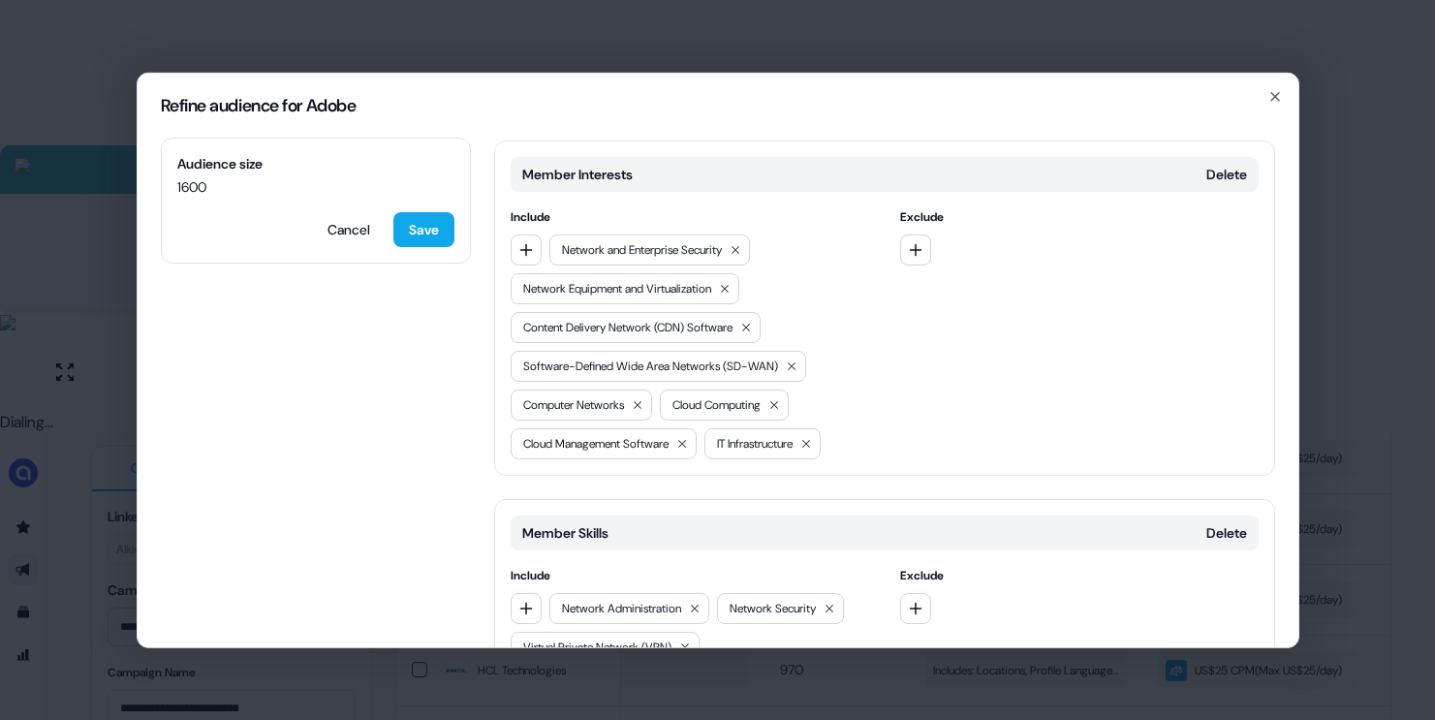
scroll to position [379, 0]
click at [915, 239] on icon "button" at bounding box center [916, 247] width 16 height 16
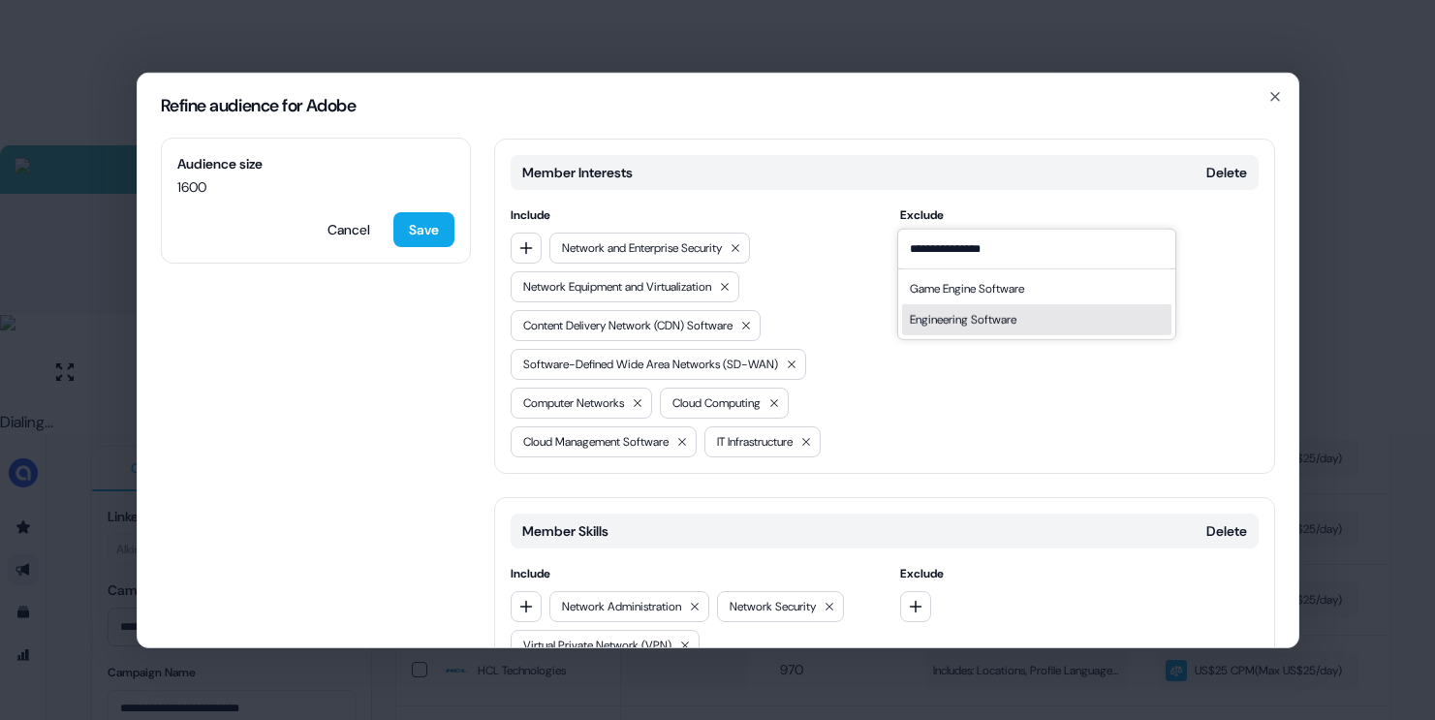
type input "**********"
click at [1015, 311] on div "Engineering Software" at bounding box center [963, 318] width 107 height 19
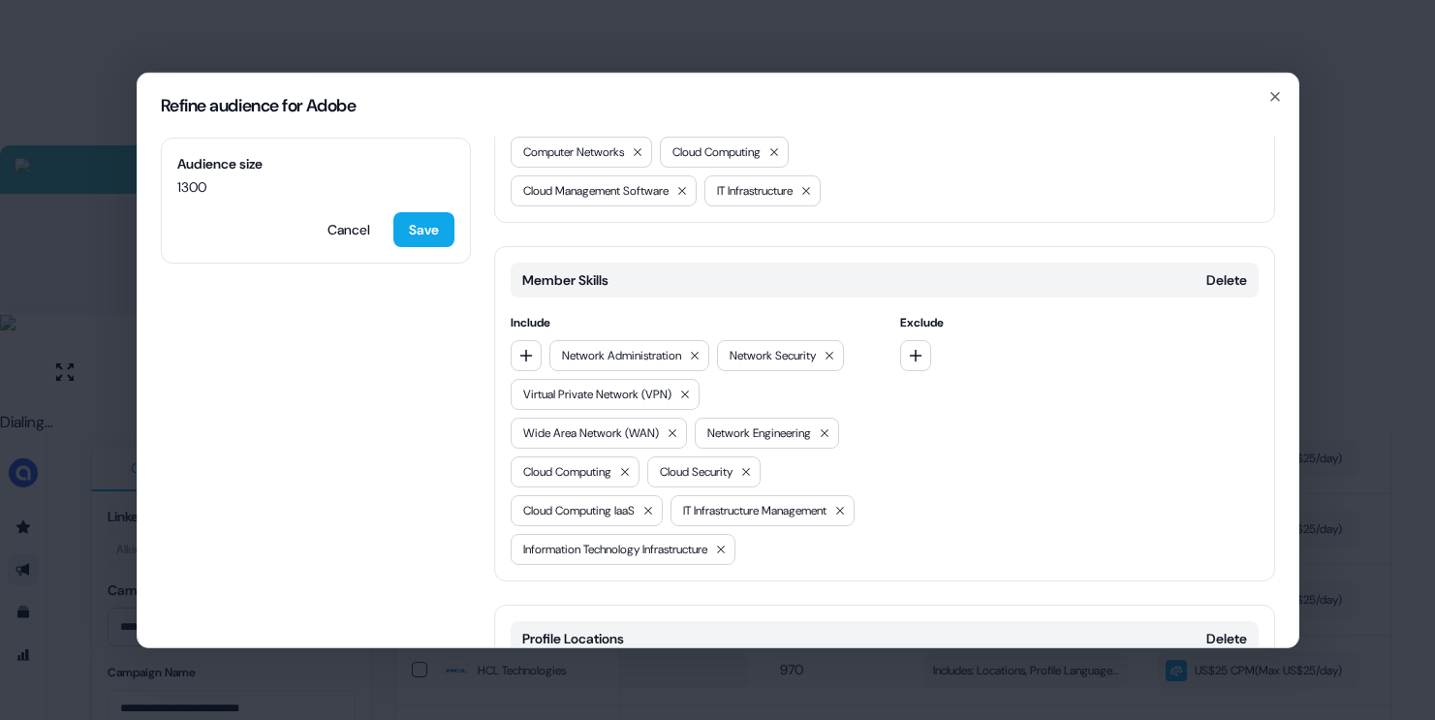
scroll to position [1189, 0]
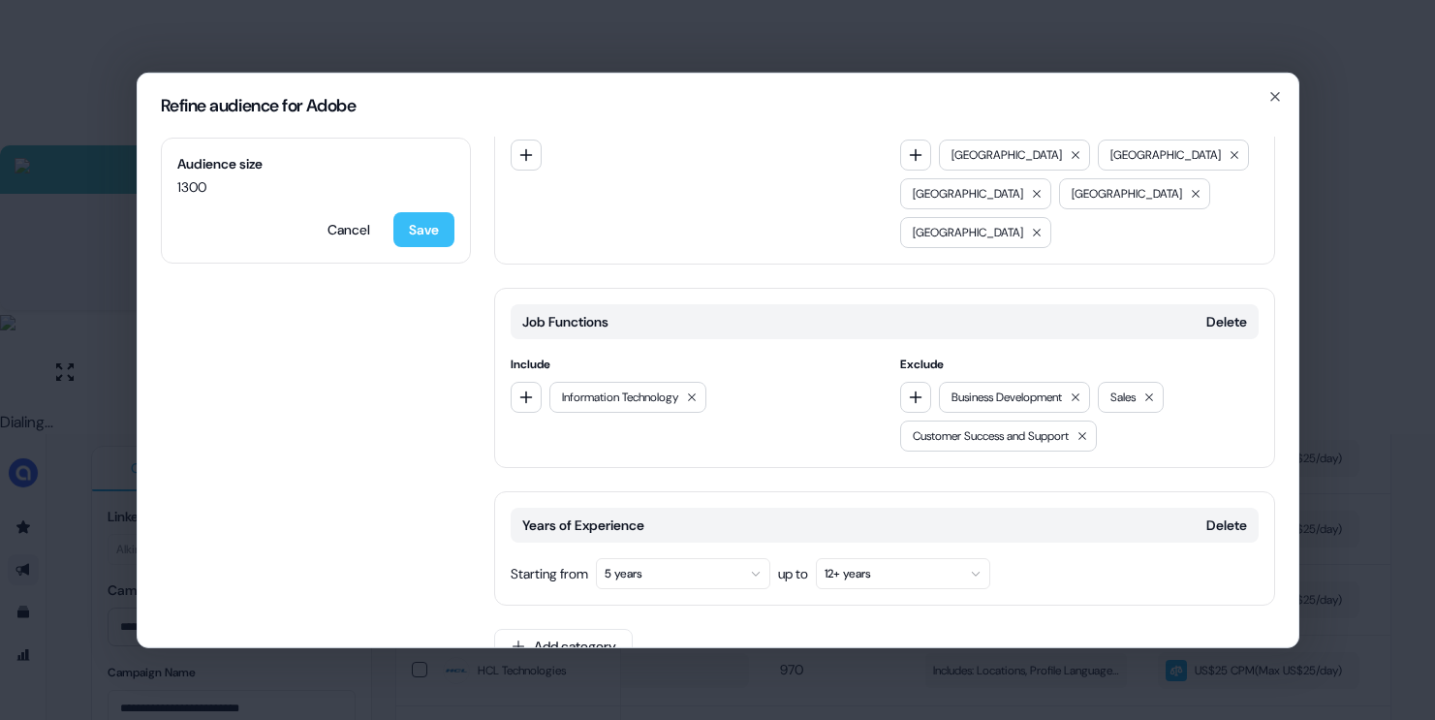
click at [428, 224] on button "Save" at bounding box center [423, 228] width 61 height 35
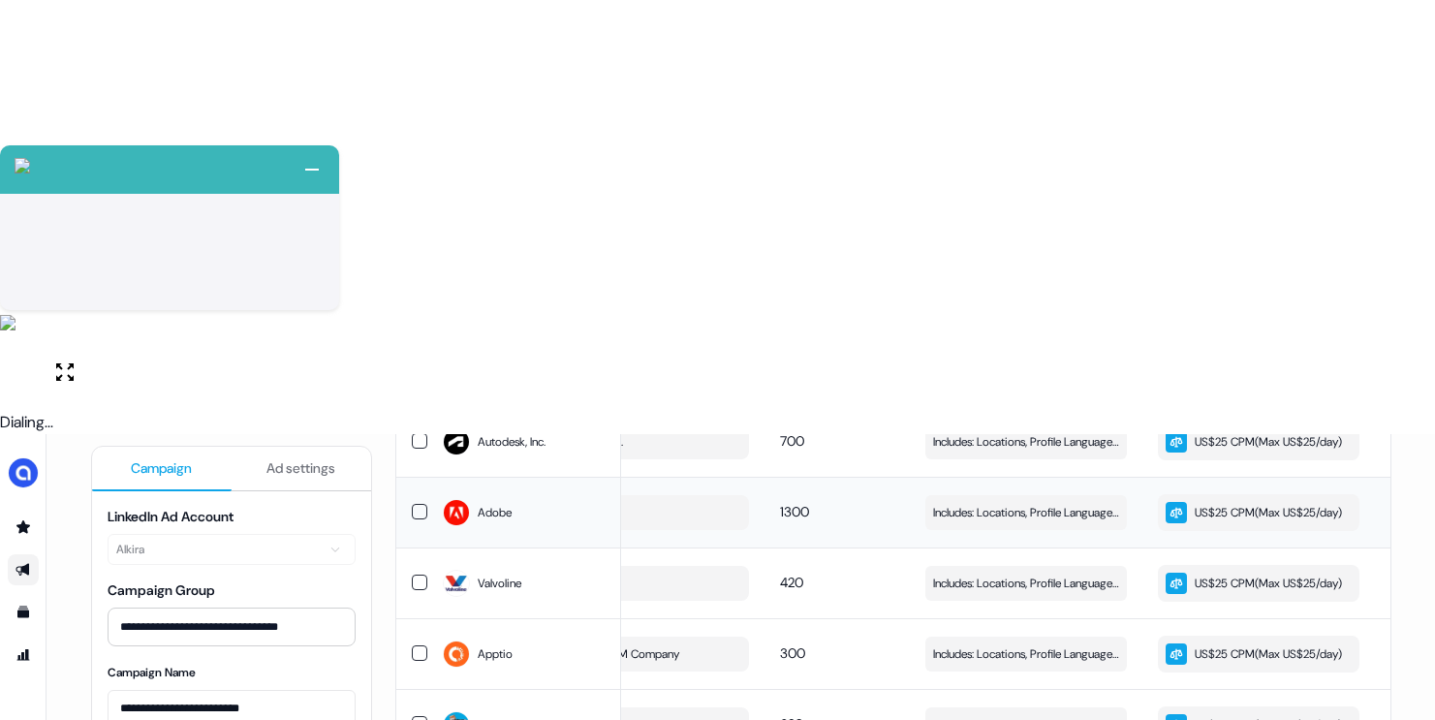
scroll to position [837, 0]
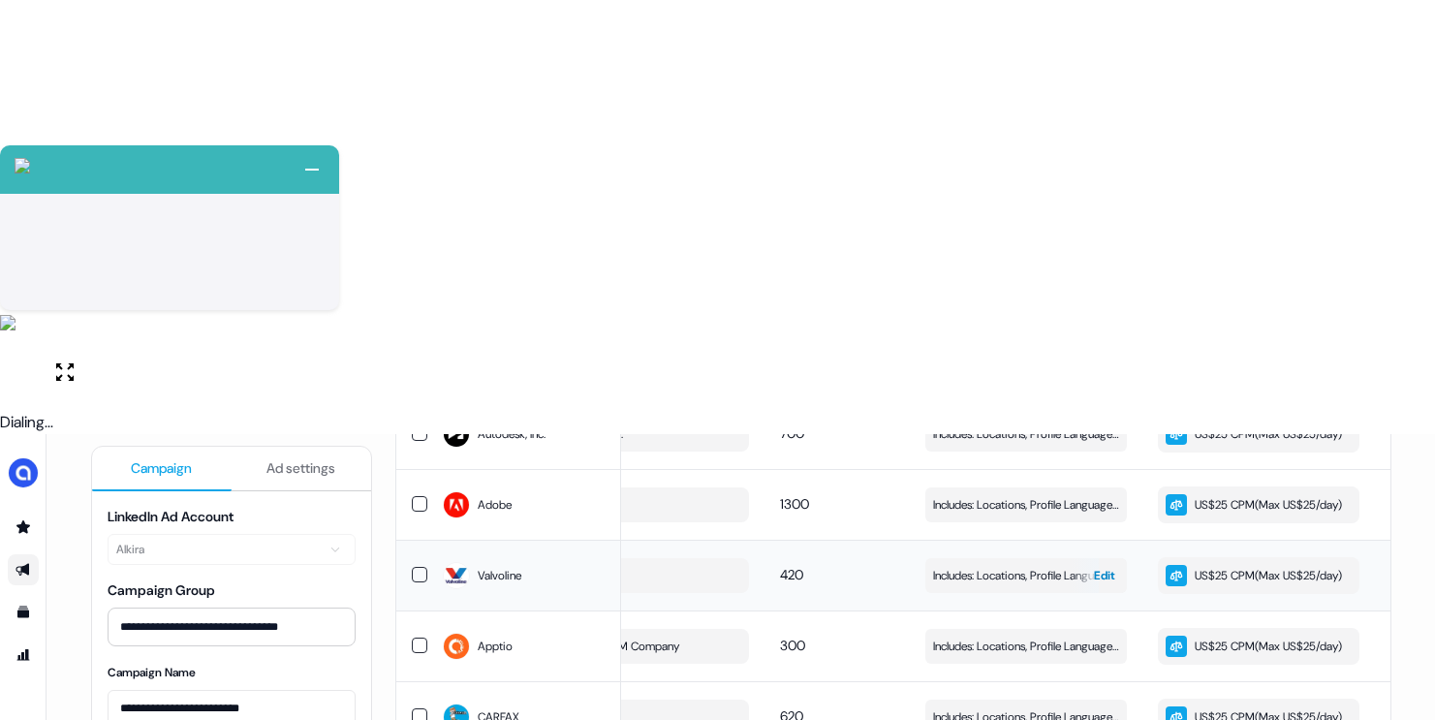
click at [994, 566] on span "Includes: Locations, Profile Language, Member Interests, Years of Experience, J…" at bounding box center [1026, 575] width 186 height 19
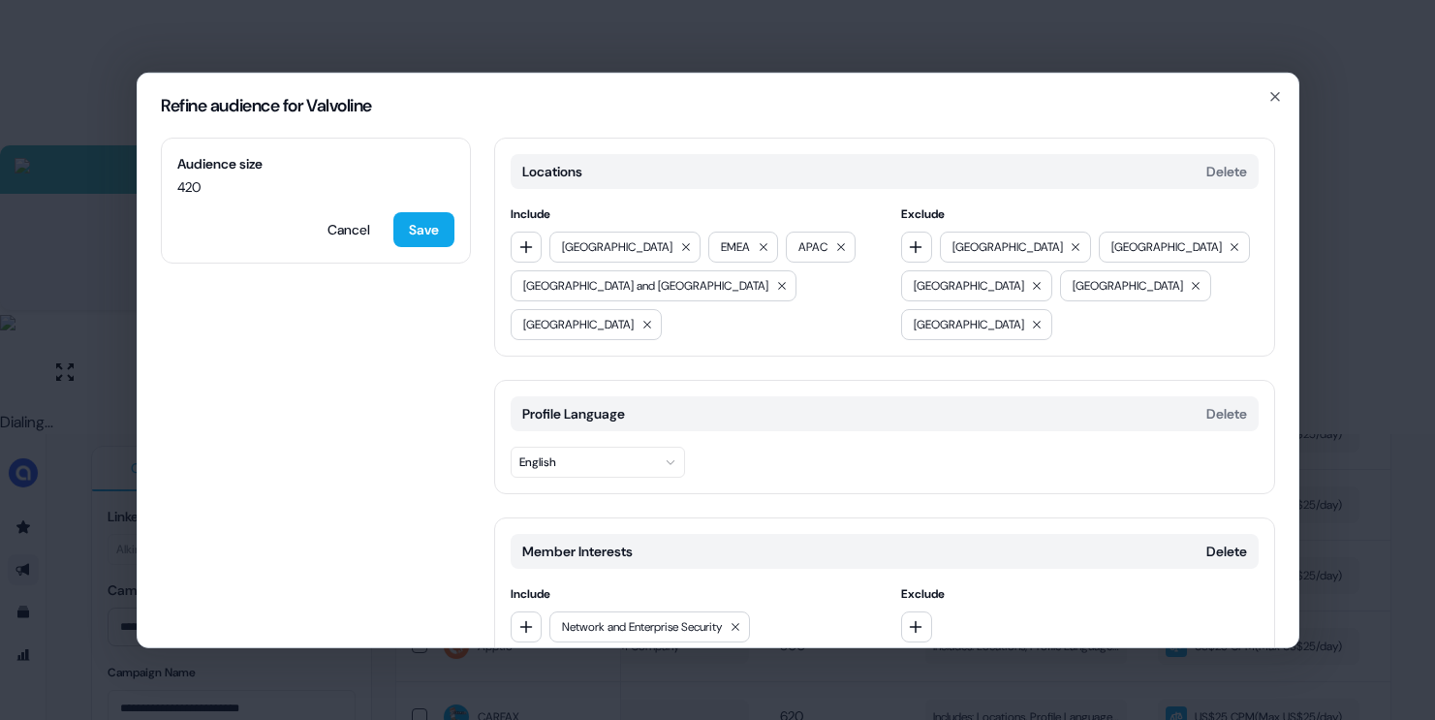
scroll to position [792, 0]
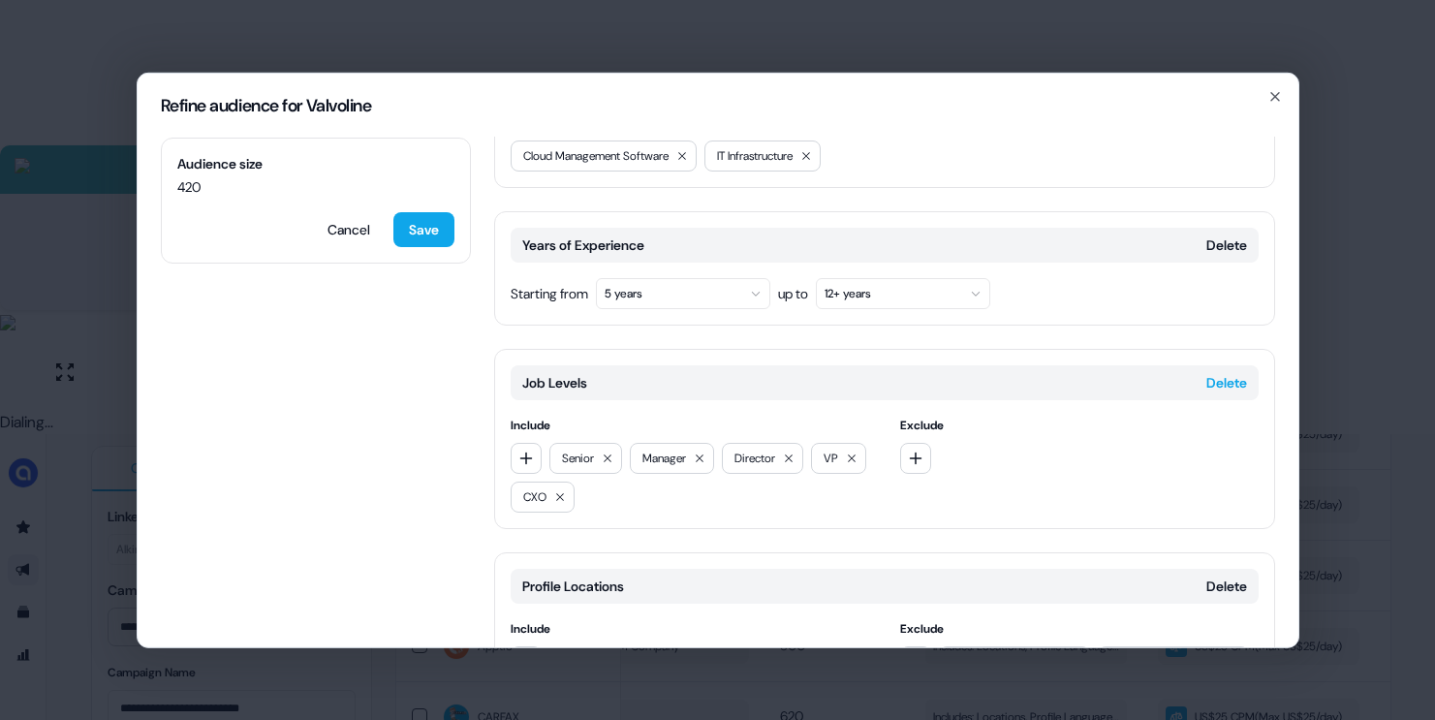
click at [1215, 372] on button "Delete" at bounding box center [1226, 381] width 41 height 19
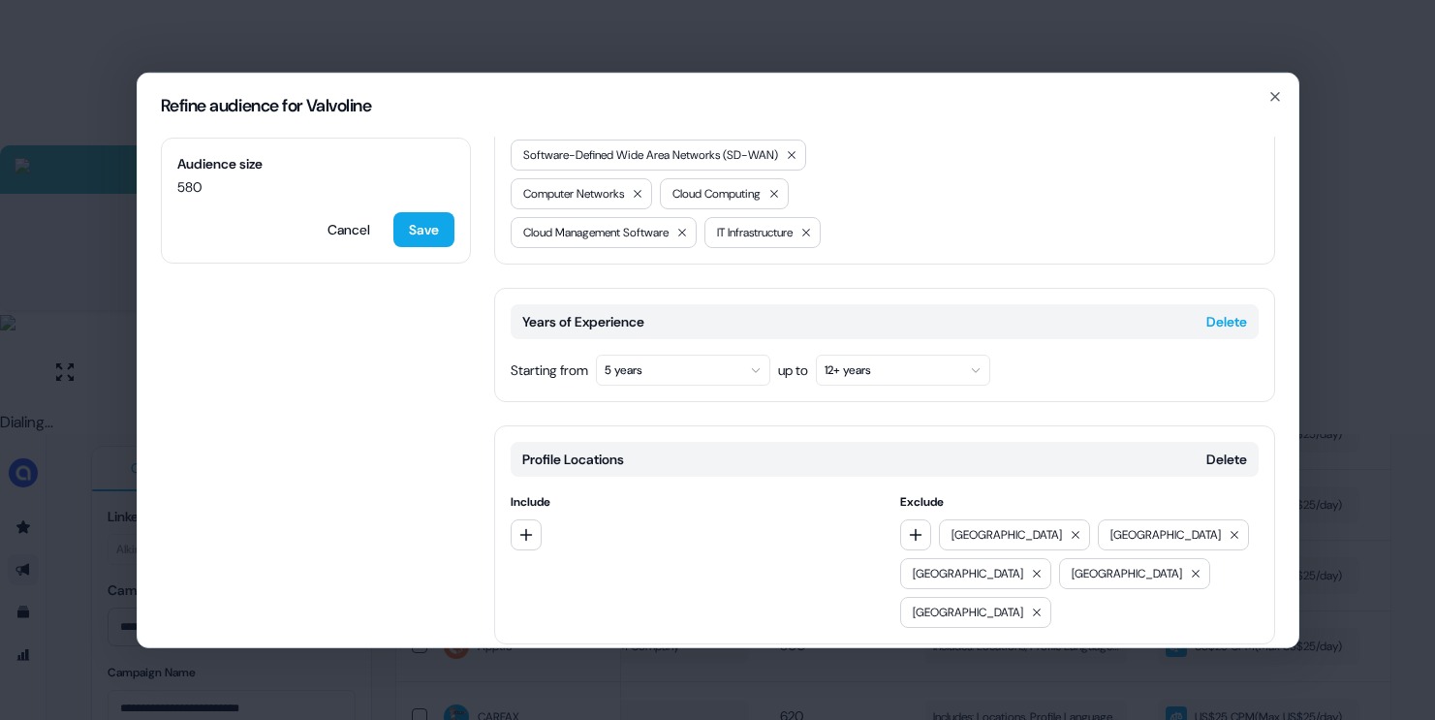
click at [1212, 311] on button "Delete" at bounding box center [1226, 320] width 41 height 19
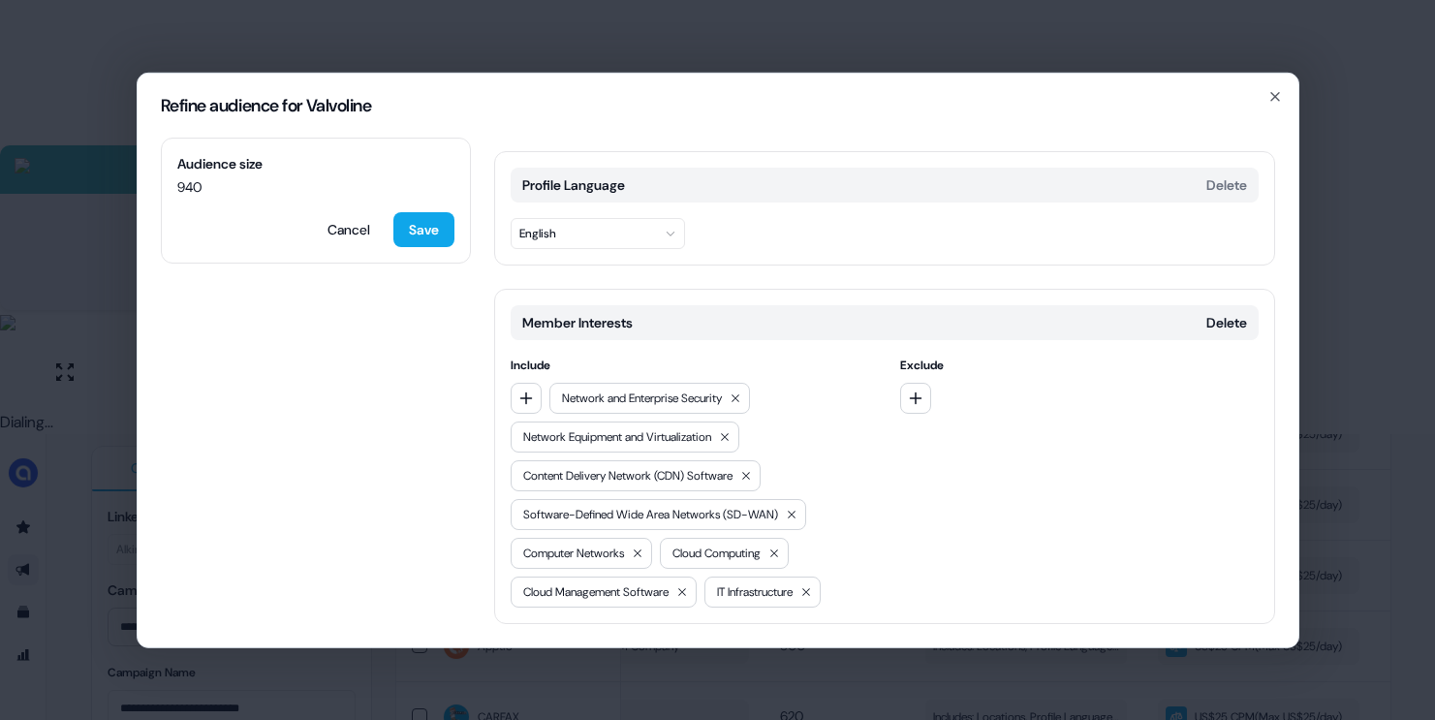
scroll to position [451, 0]
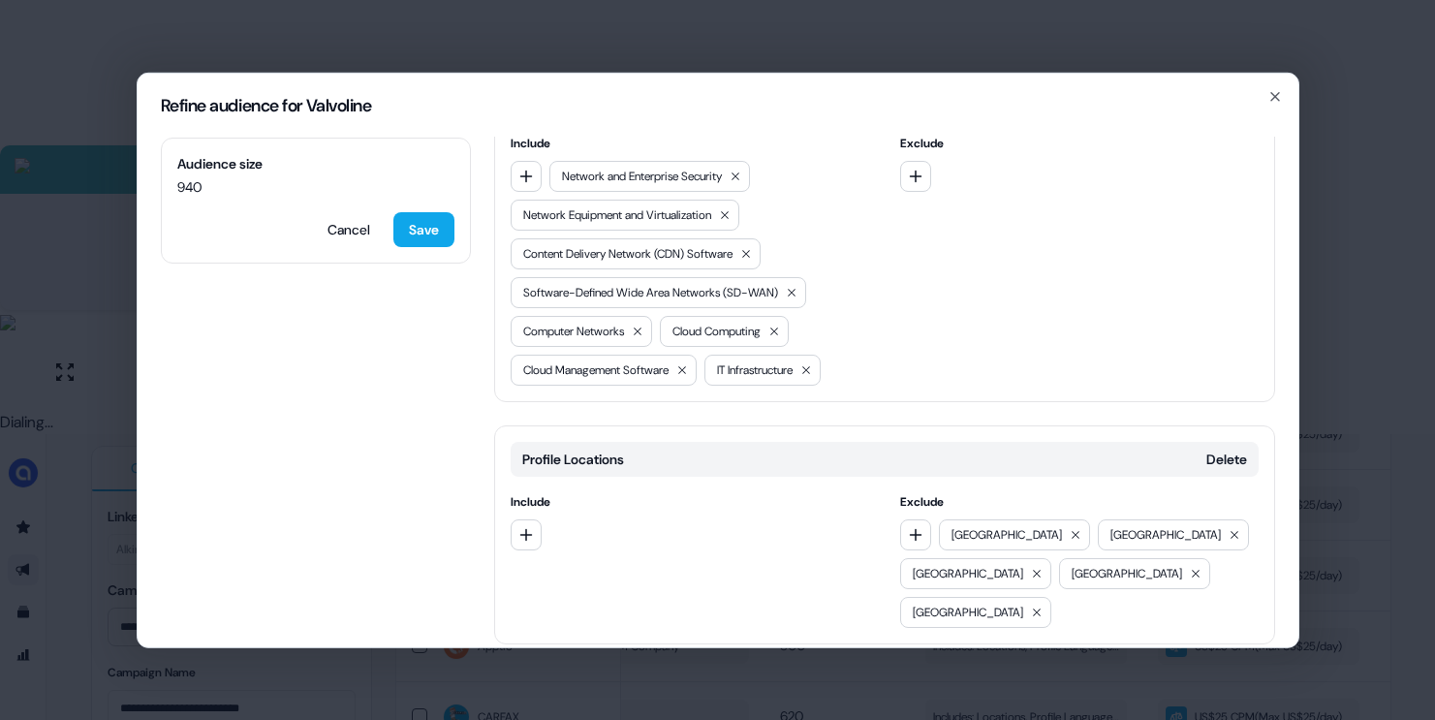
click at [590, 667] on button "Add category" at bounding box center [563, 684] width 139 height 35
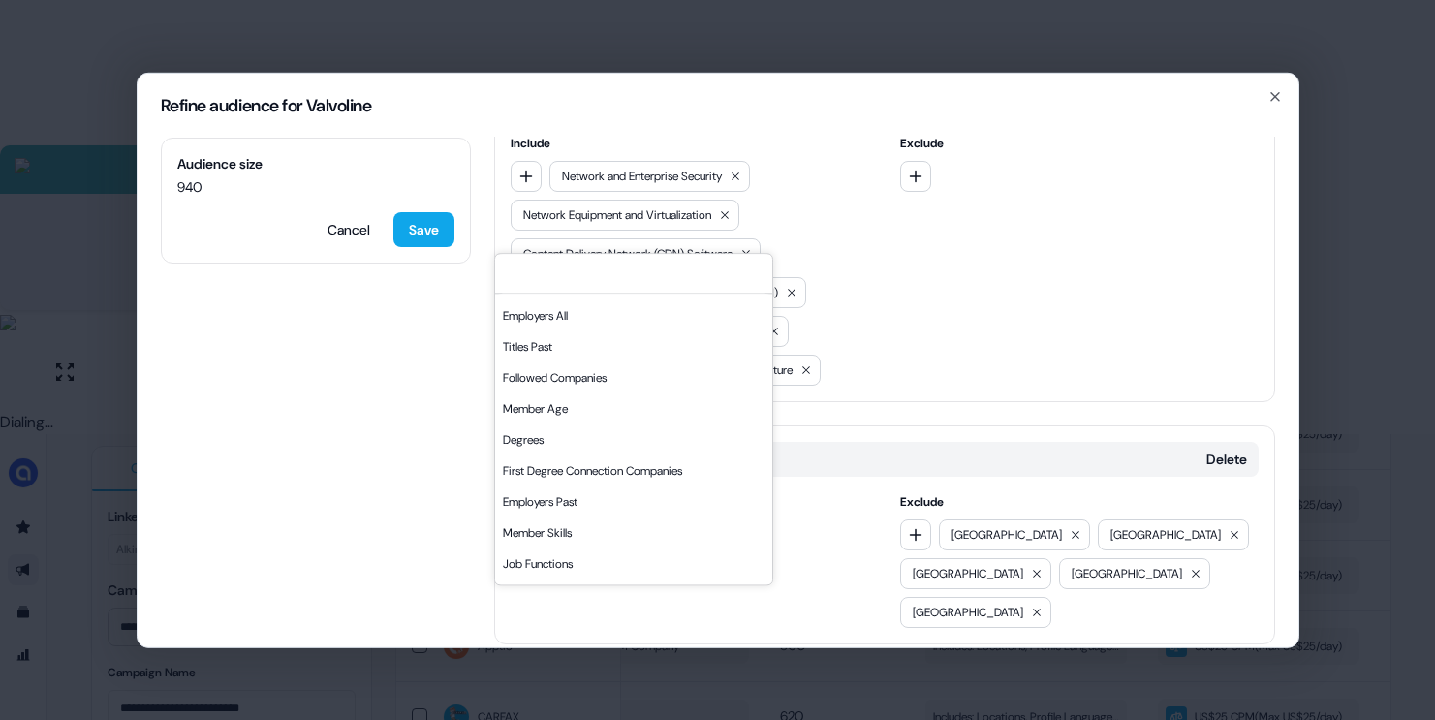
scroll to position [327, 0]
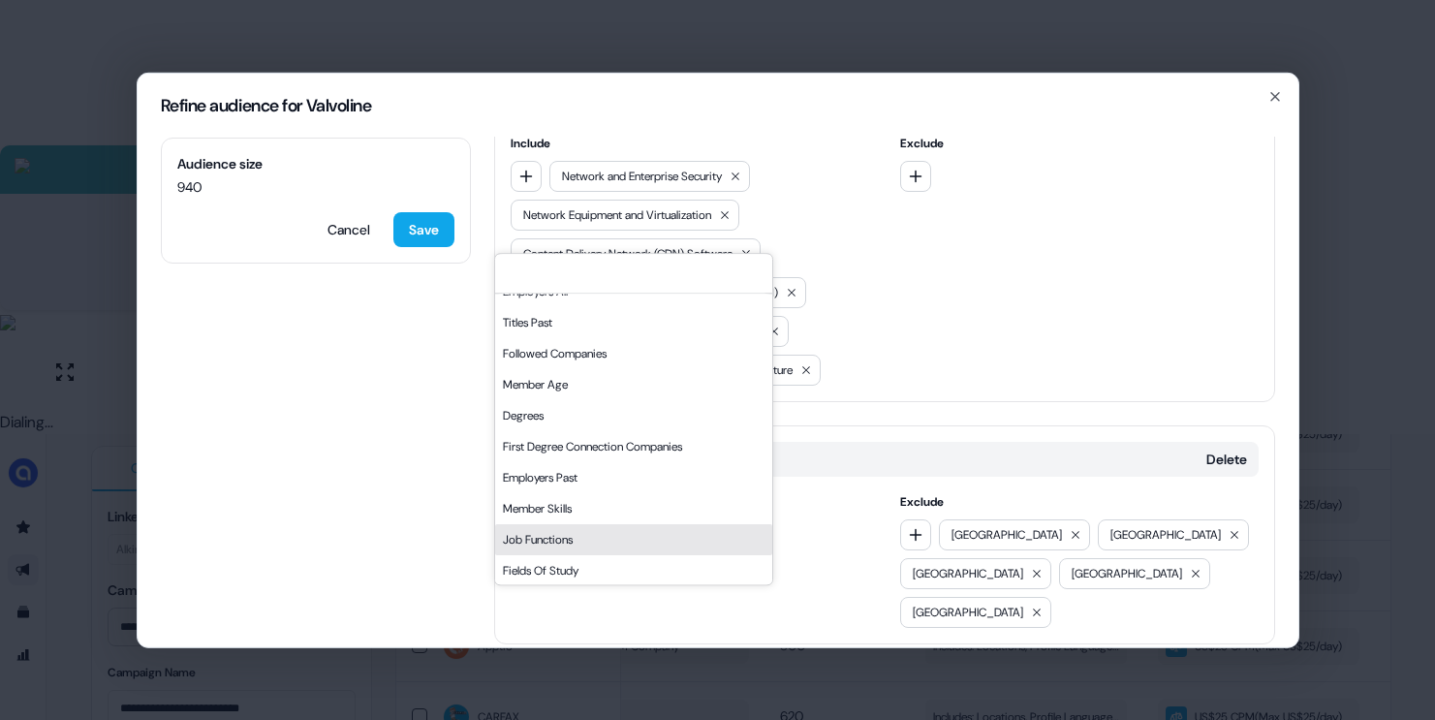
click at [545, 537] on div "Job Functions" at bounding box center [633, 539] width 277 height 31
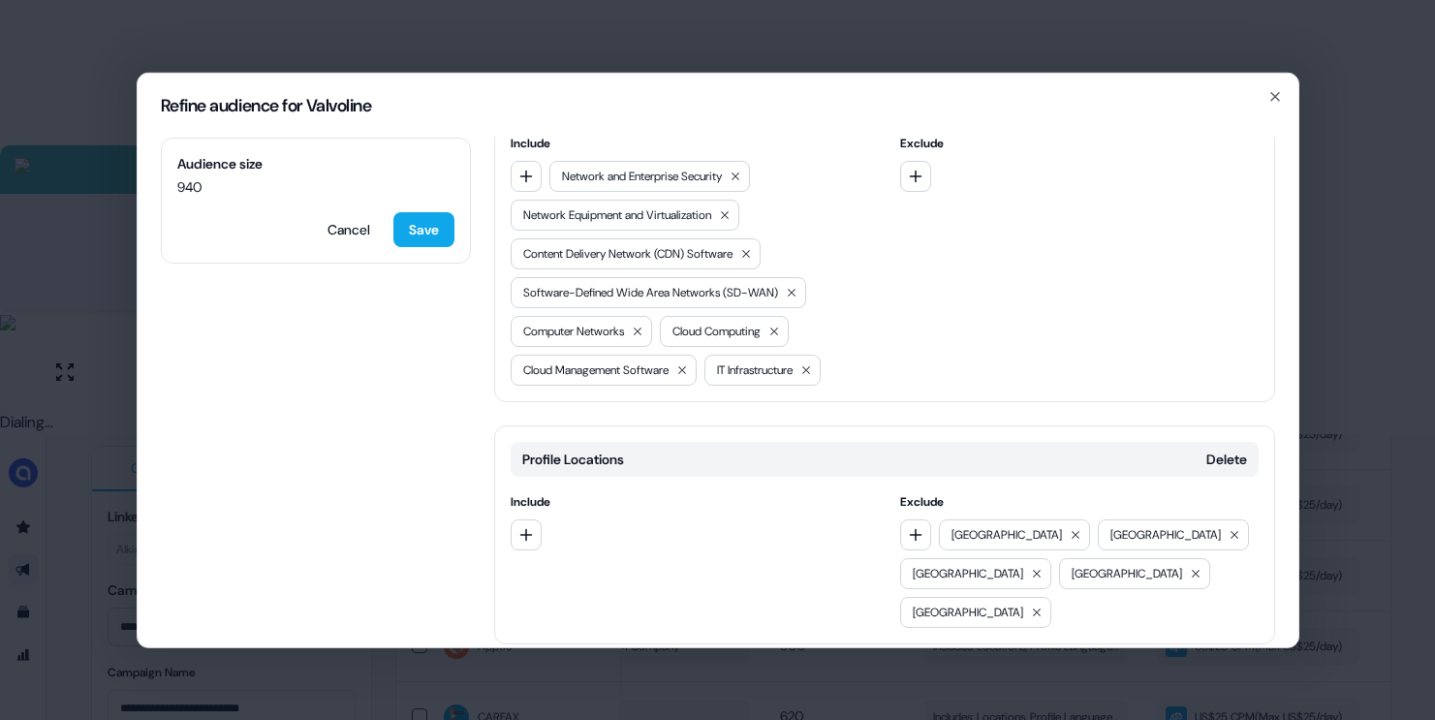
scroll to position [615, 0]
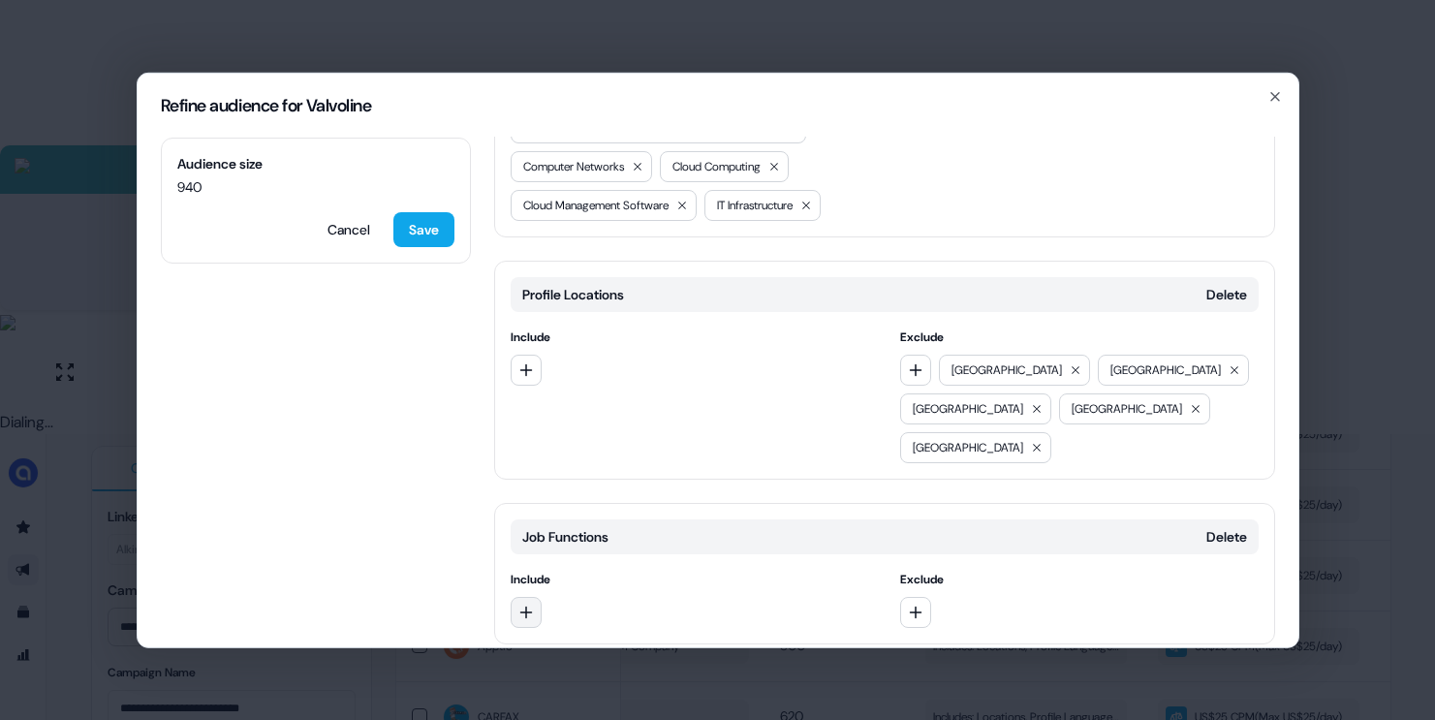
click at [518, 604] on icon "button" at bounding box center [526, 612] width 16 height 16
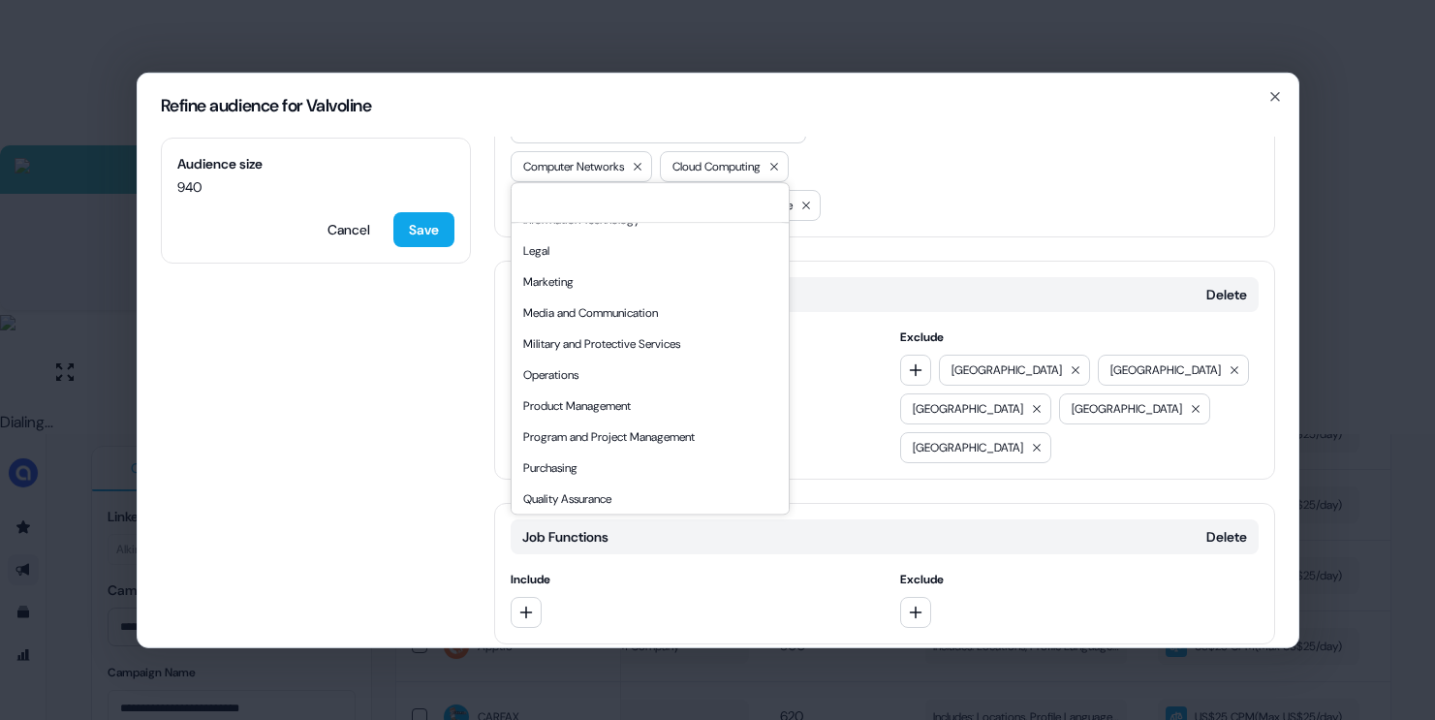
scroll to position [371, 0]
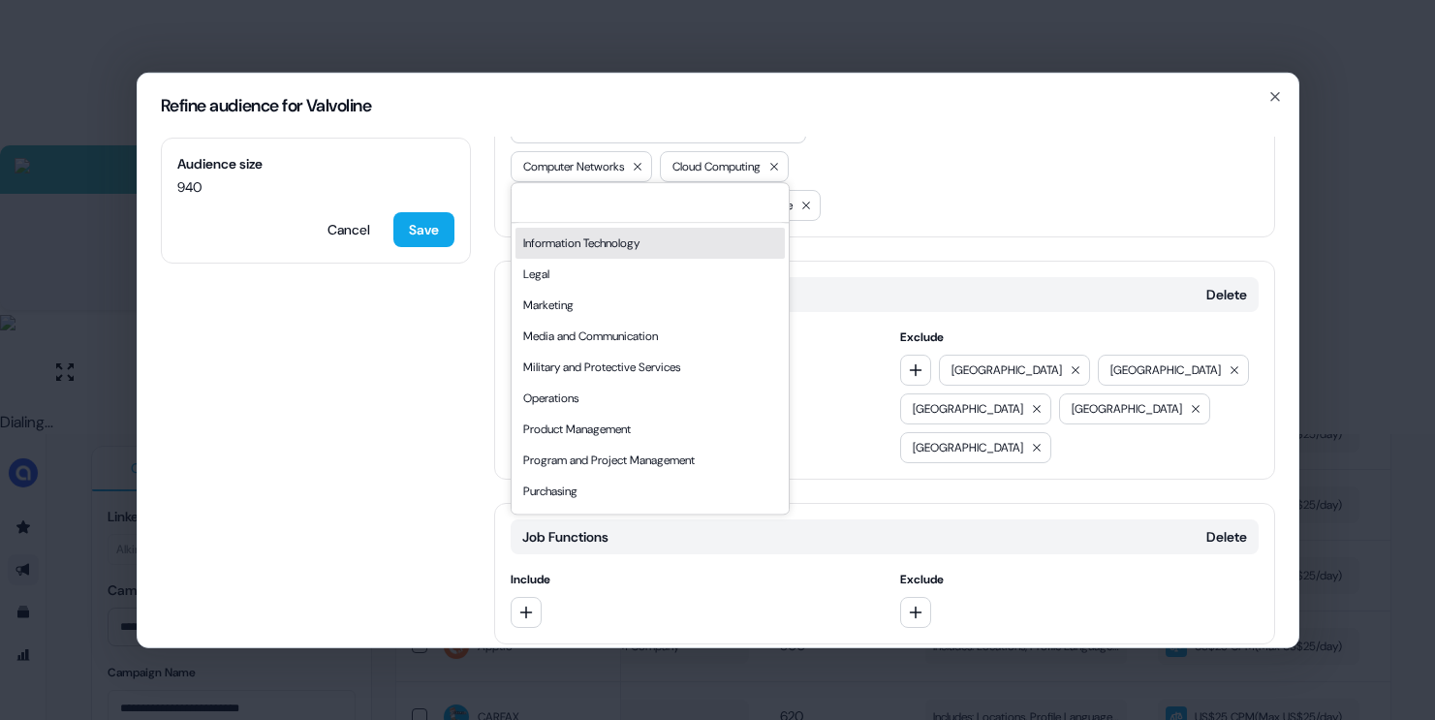
click at [611, 251] on div "Information Technology" at bounding box center [649, 243] width 269 height 31
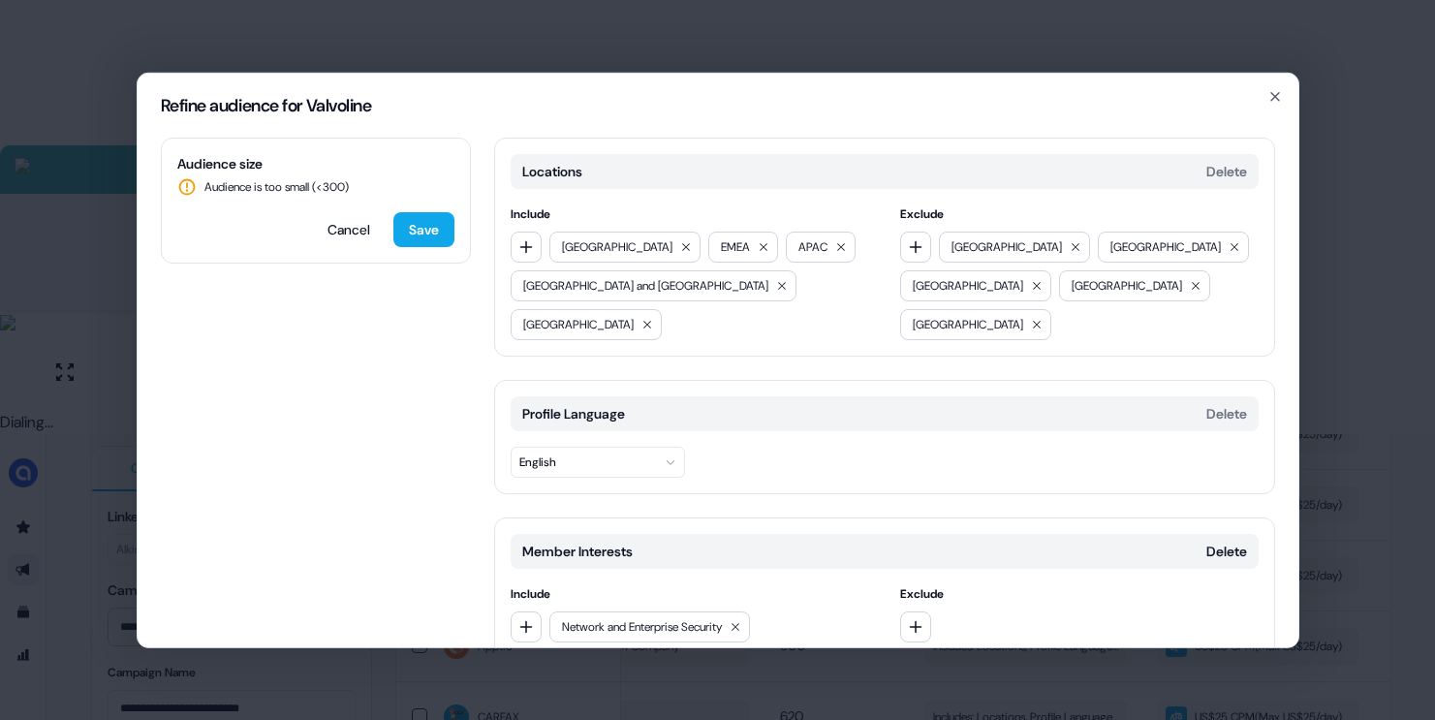
scroll to position [615, 0]
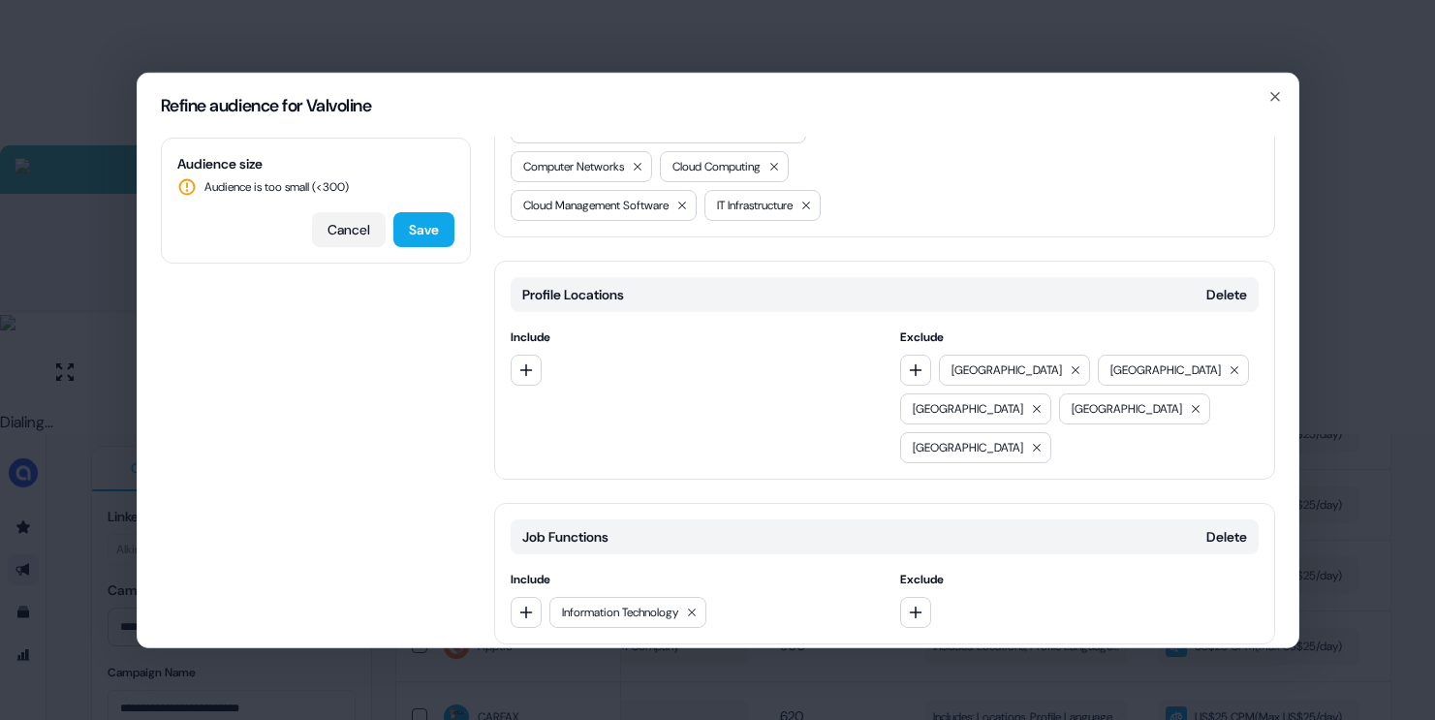
click at [360, 234] on button "Cancel" at bounding box center [349, 228] width 74 height 35
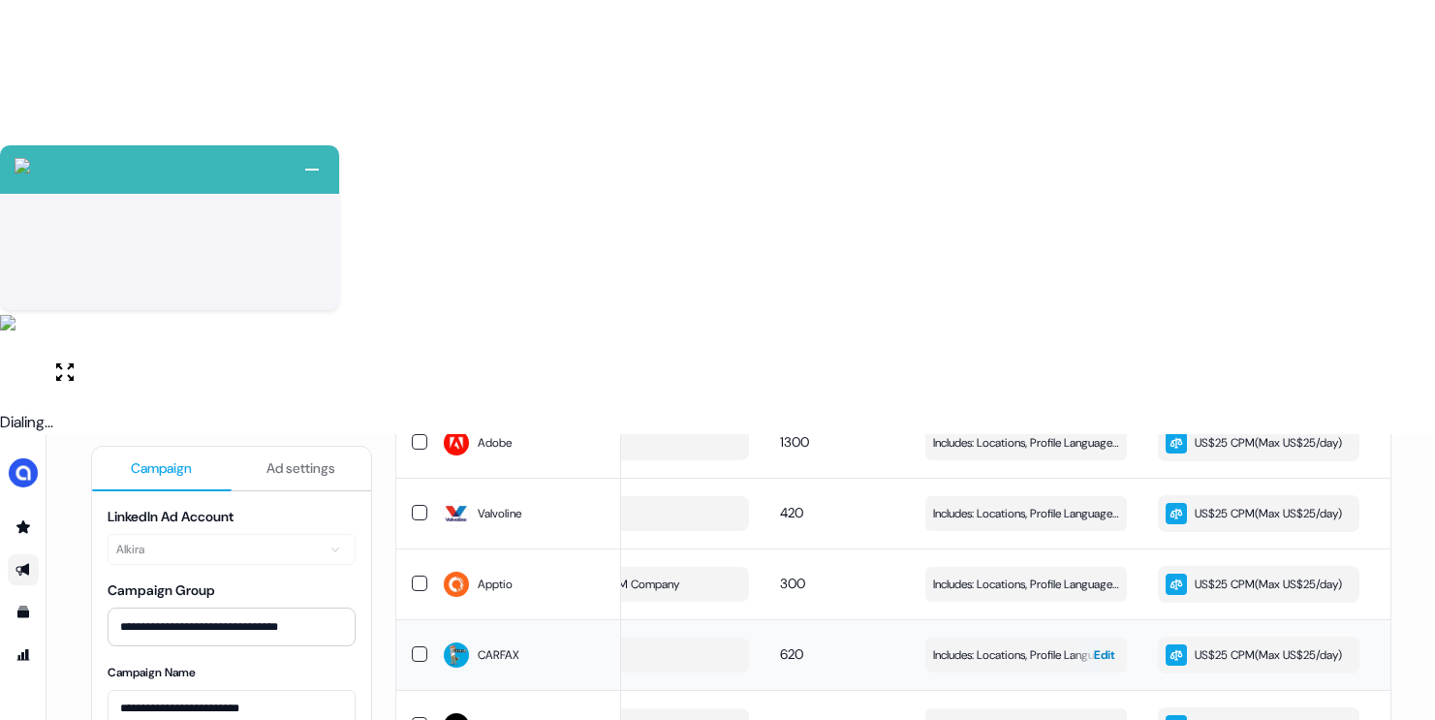
scroll to position [902, 0]
click at [1012, 642] on span "Includes: Locations, Profile Language, Member Interests, Years of Experience, J…" at bounding box center [1026, 651] width 186 height 19
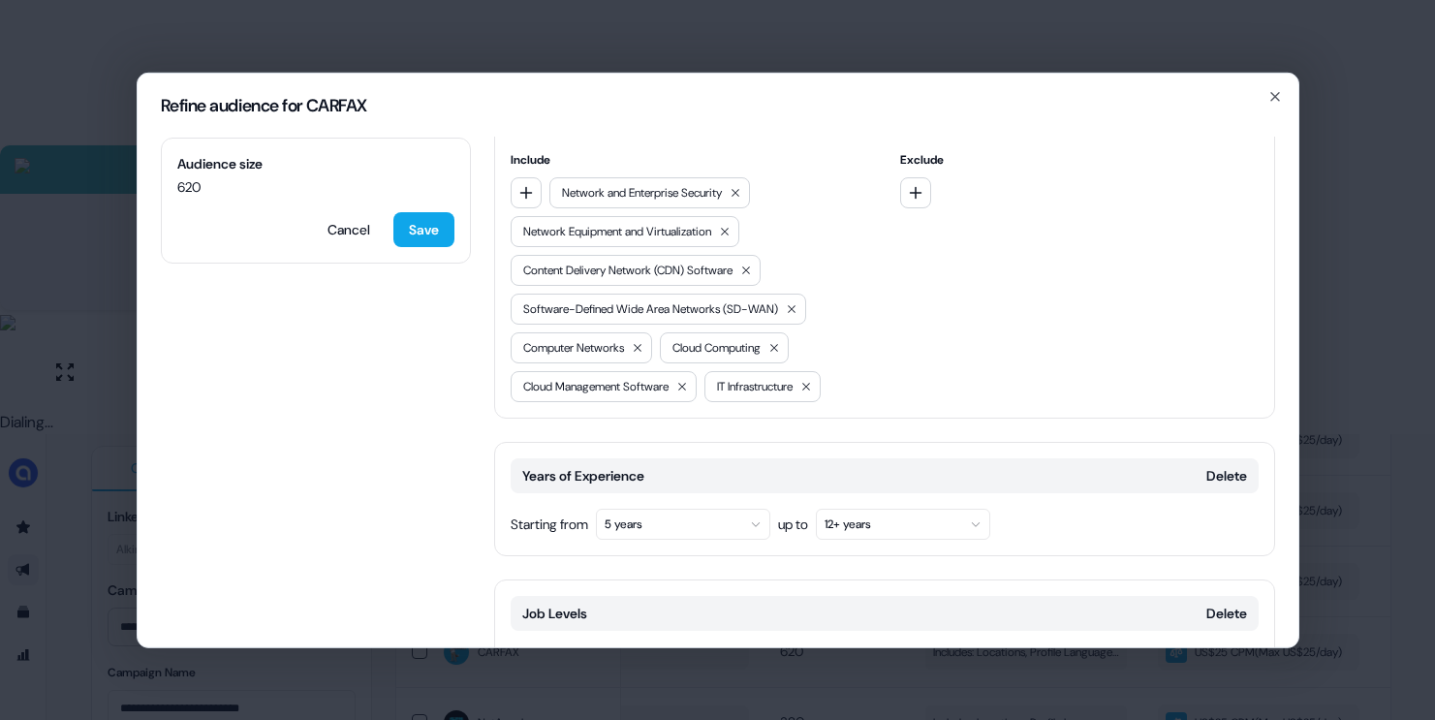
scroll to position [792, 0]
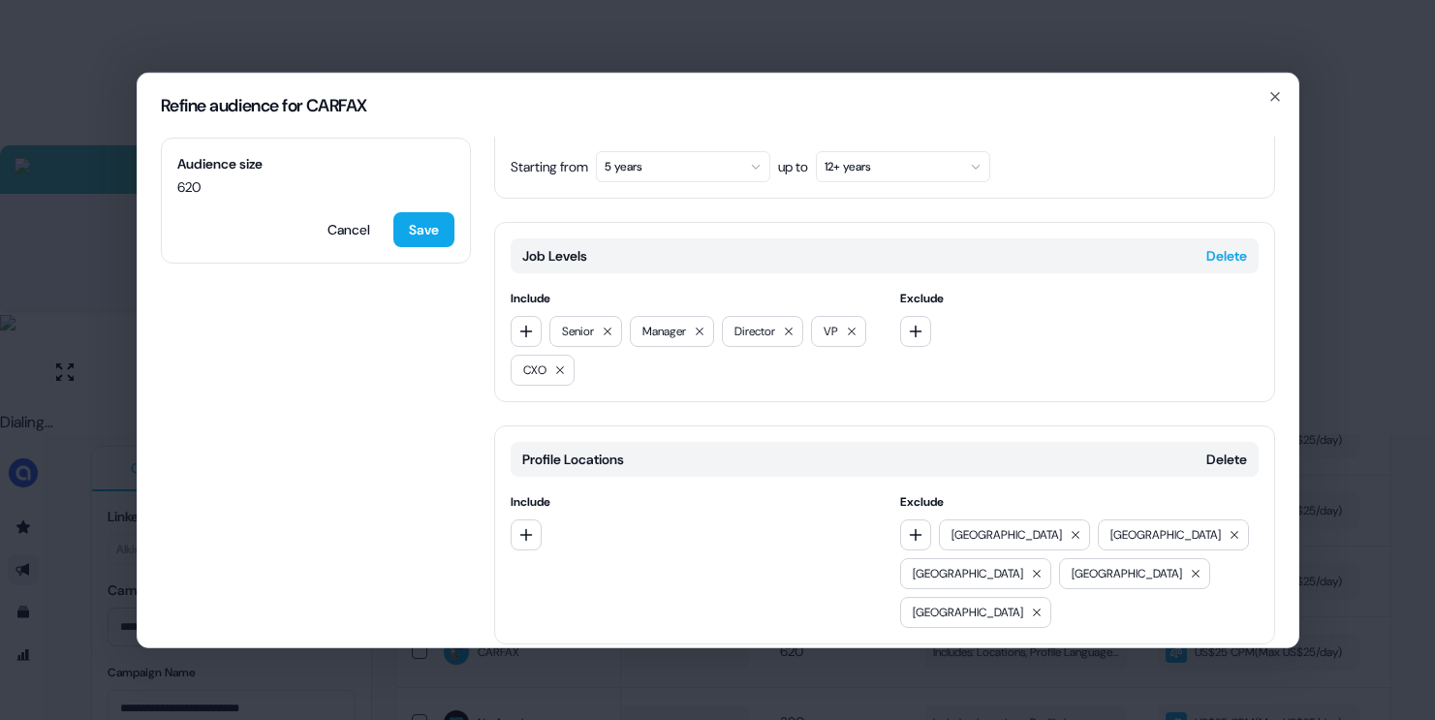
click at [1215, 245] on button "Delete" at bounding box center [1226, 254] width 41 height 19
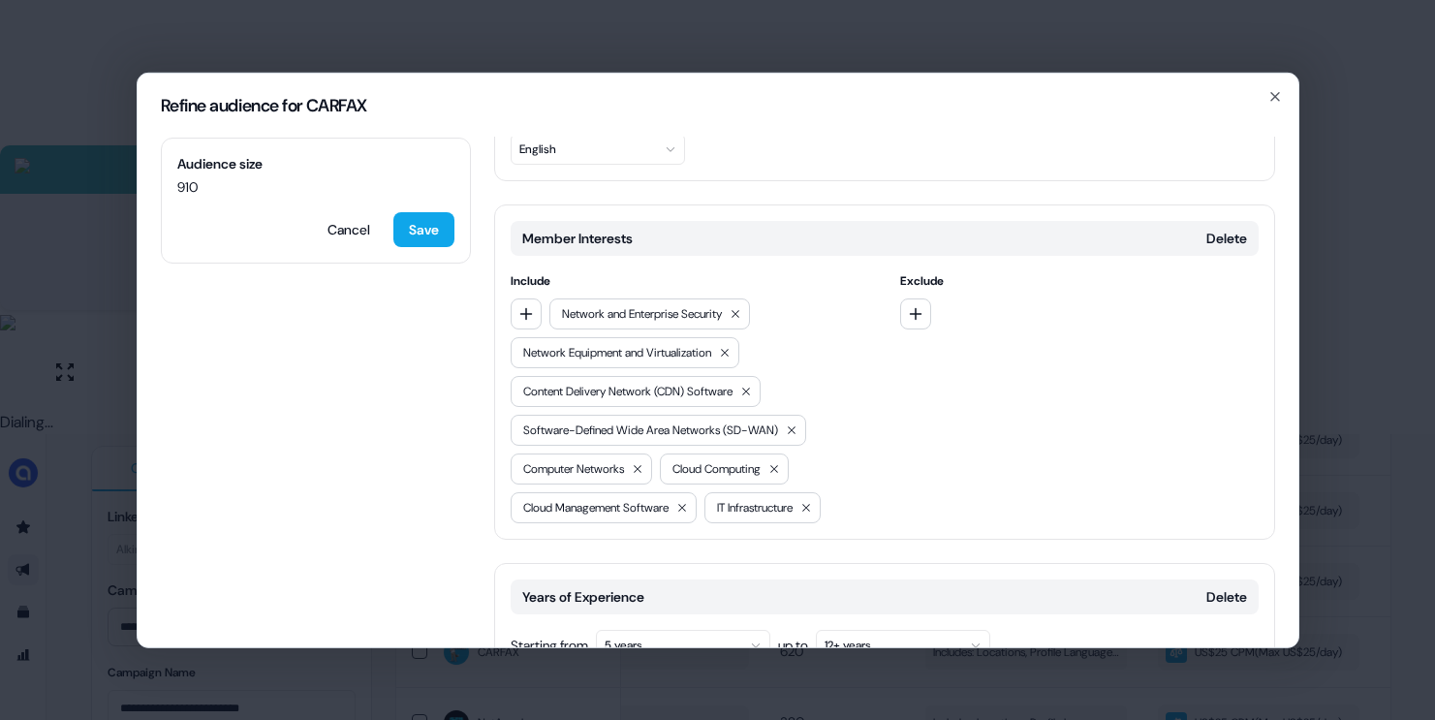
scroll to position [340, 0]
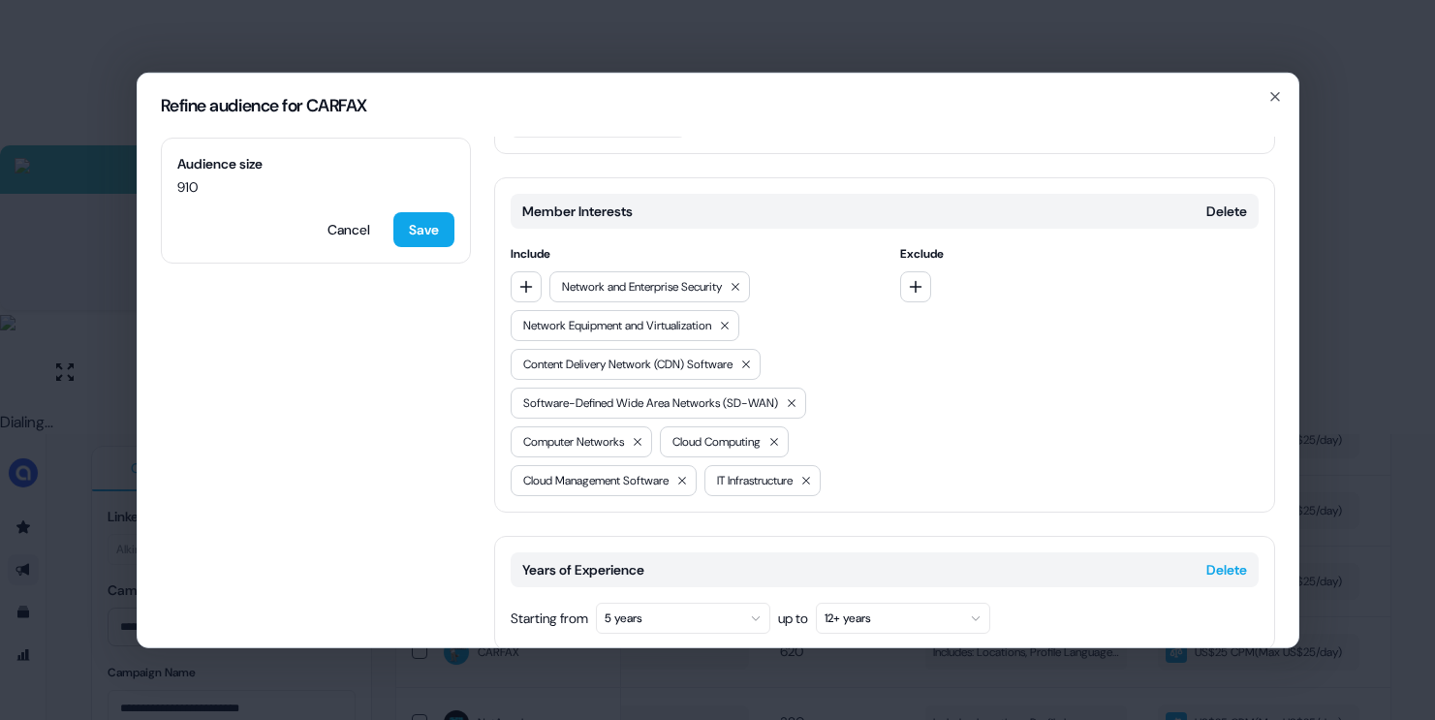
click at [1215, 559] on button "Delete" at bounding box center [1226, 568] width 41 height 19
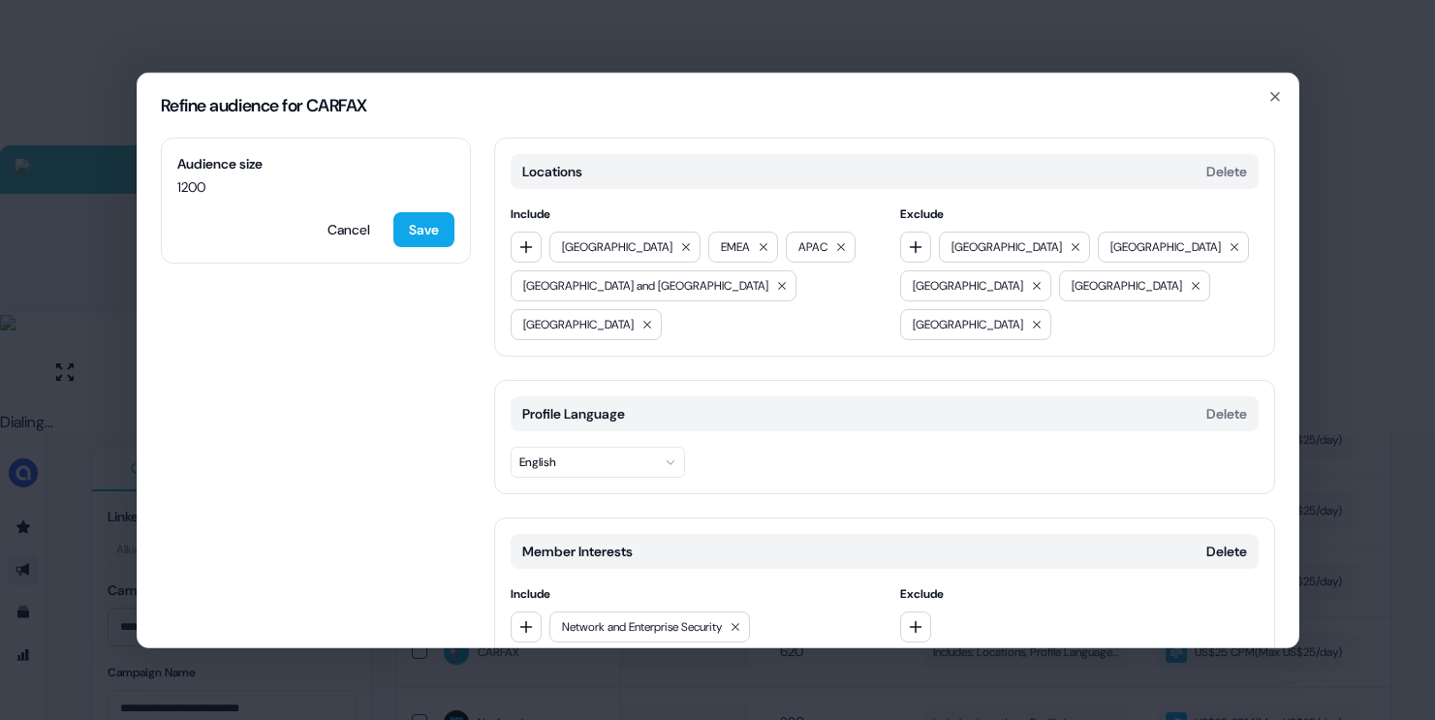
scroll to position [451, 0]
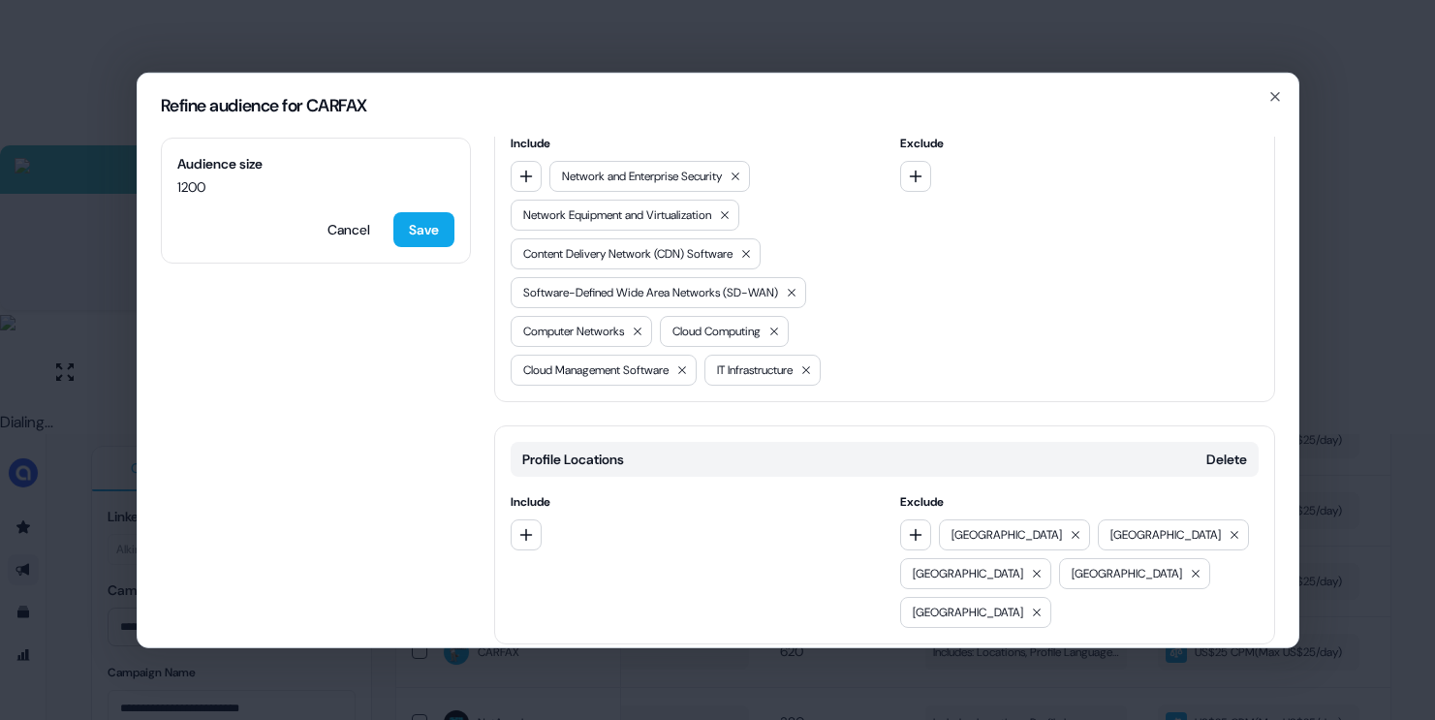
click at [541, 667] on button "Add category" at bounding box center [563, 684] width 139 height 35
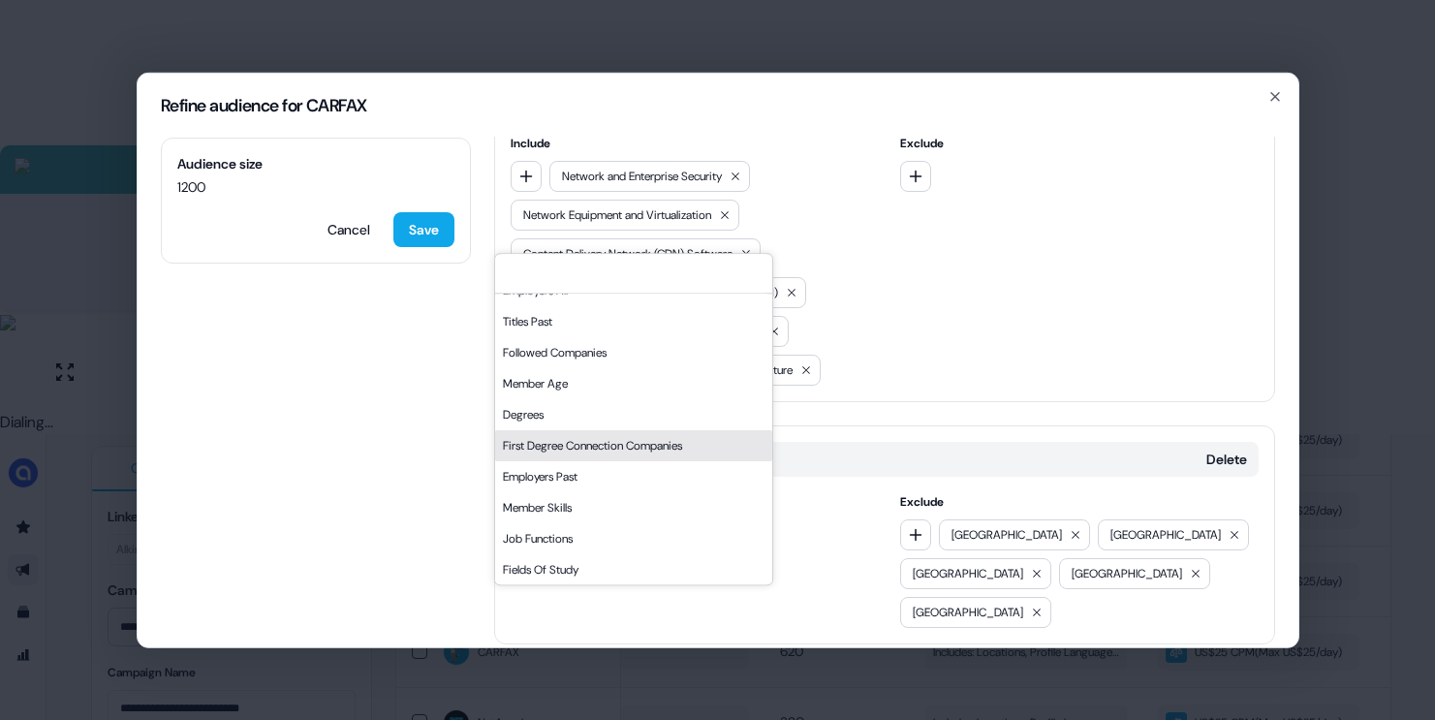
scroll to position [329, 0]
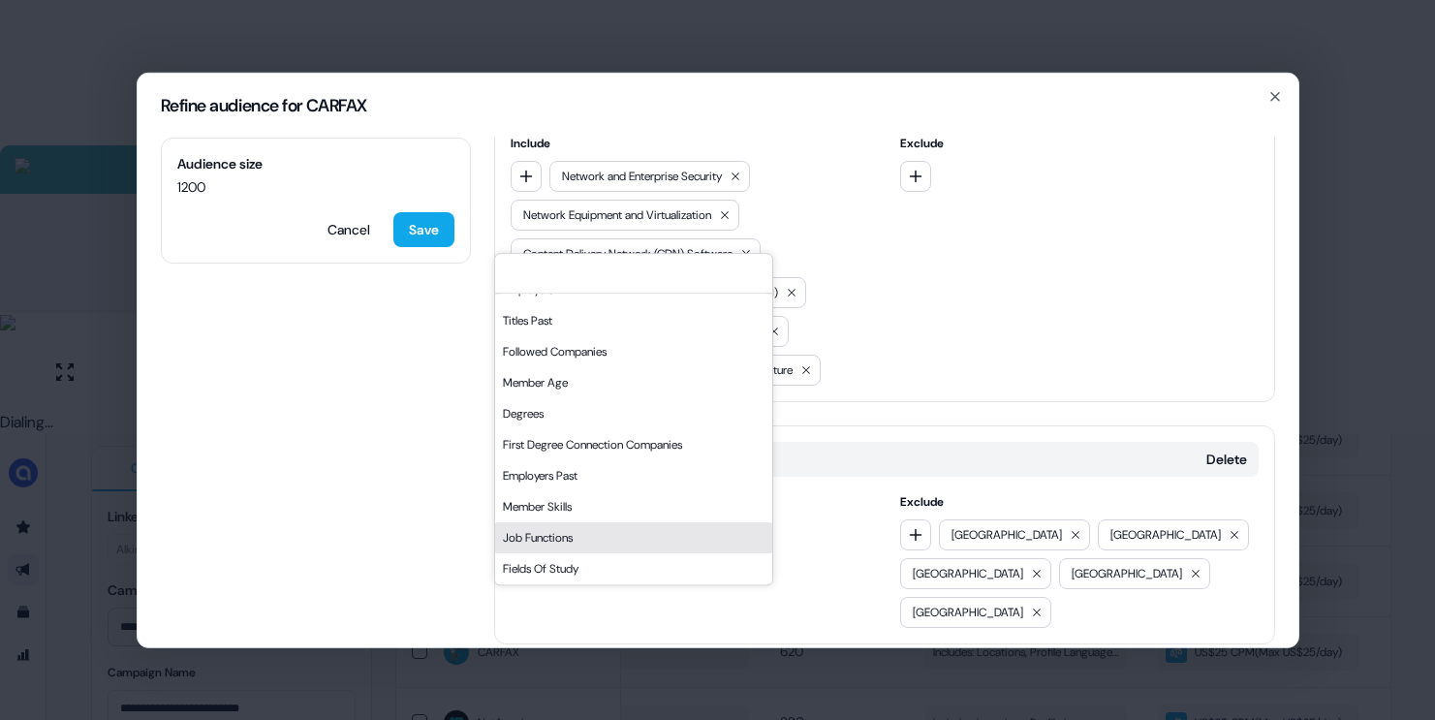
click at [549, 530] on div "Job Functions" at bounding box center [633, 537] width 277 height 31
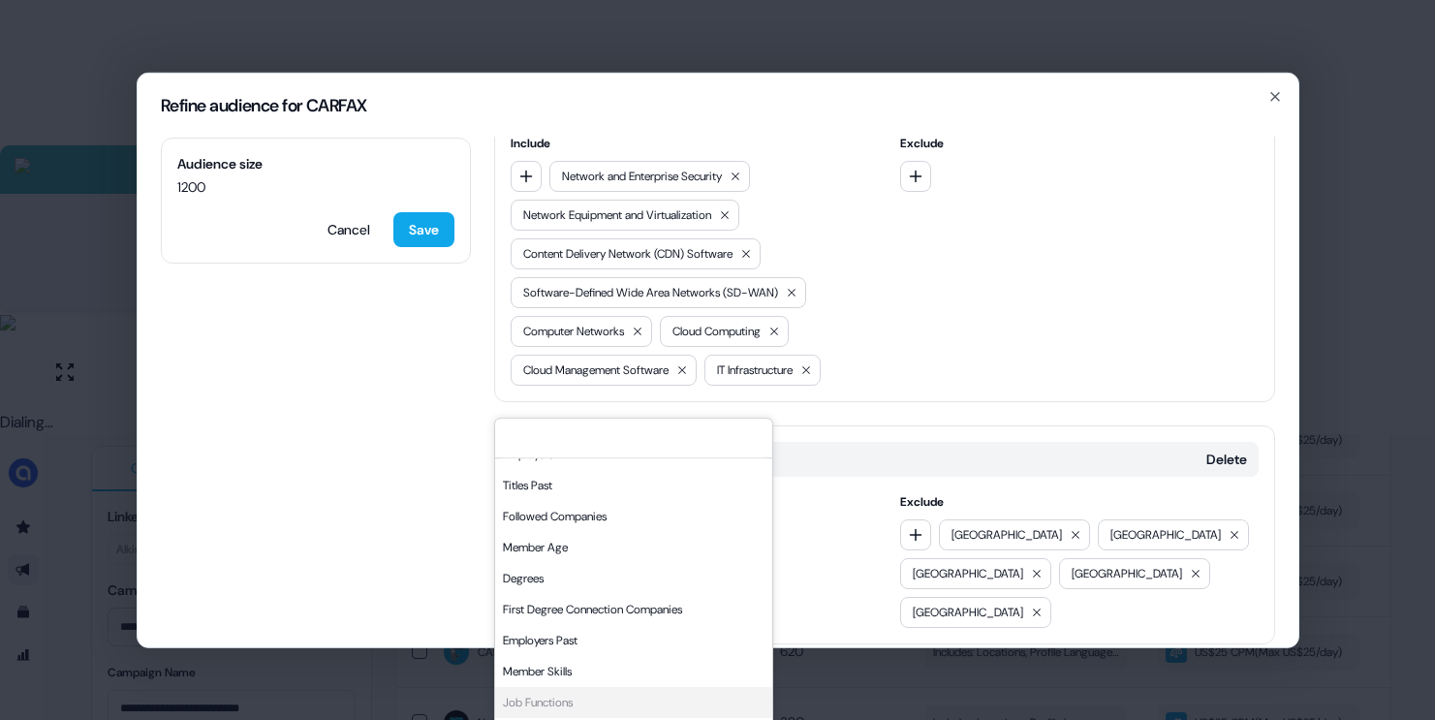
scroll to position [615, 0]
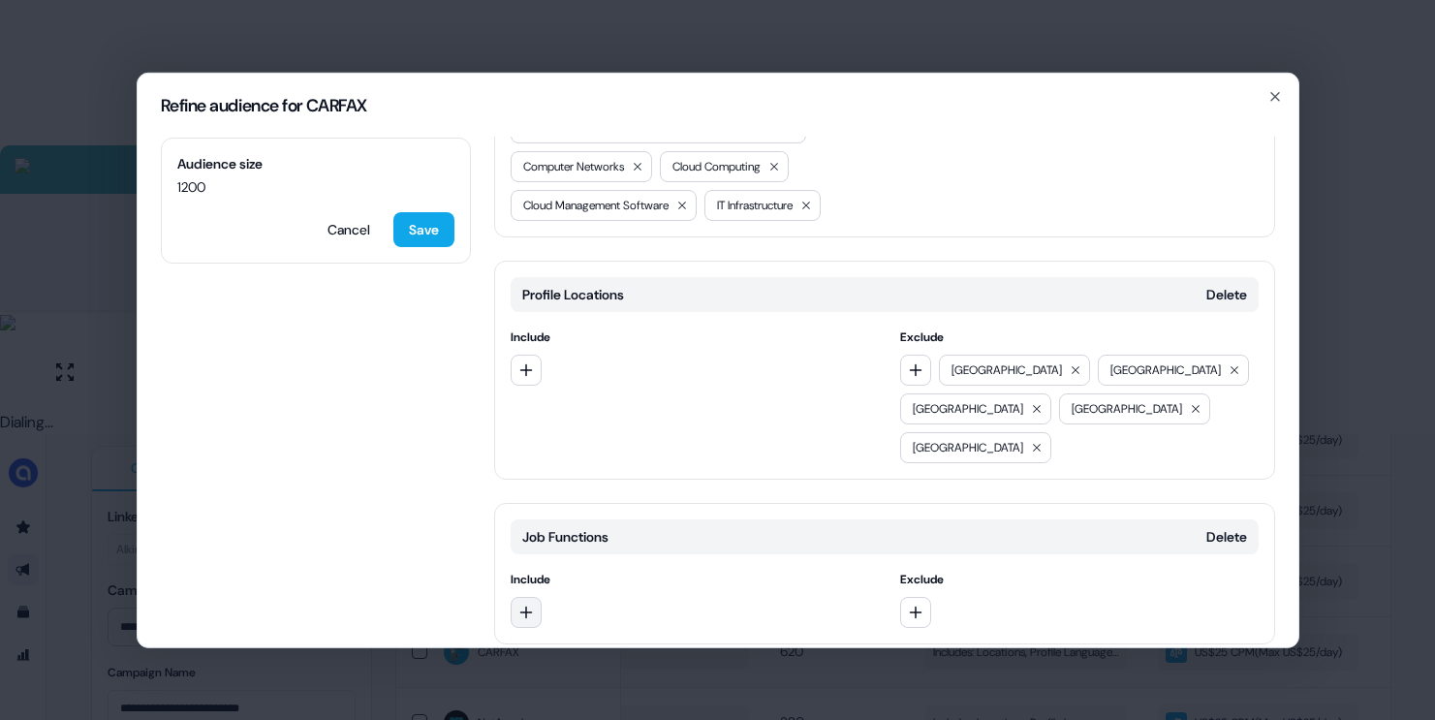
click at [534, 596] on button "button" at bounding box center [526, 611] width 31 height 31
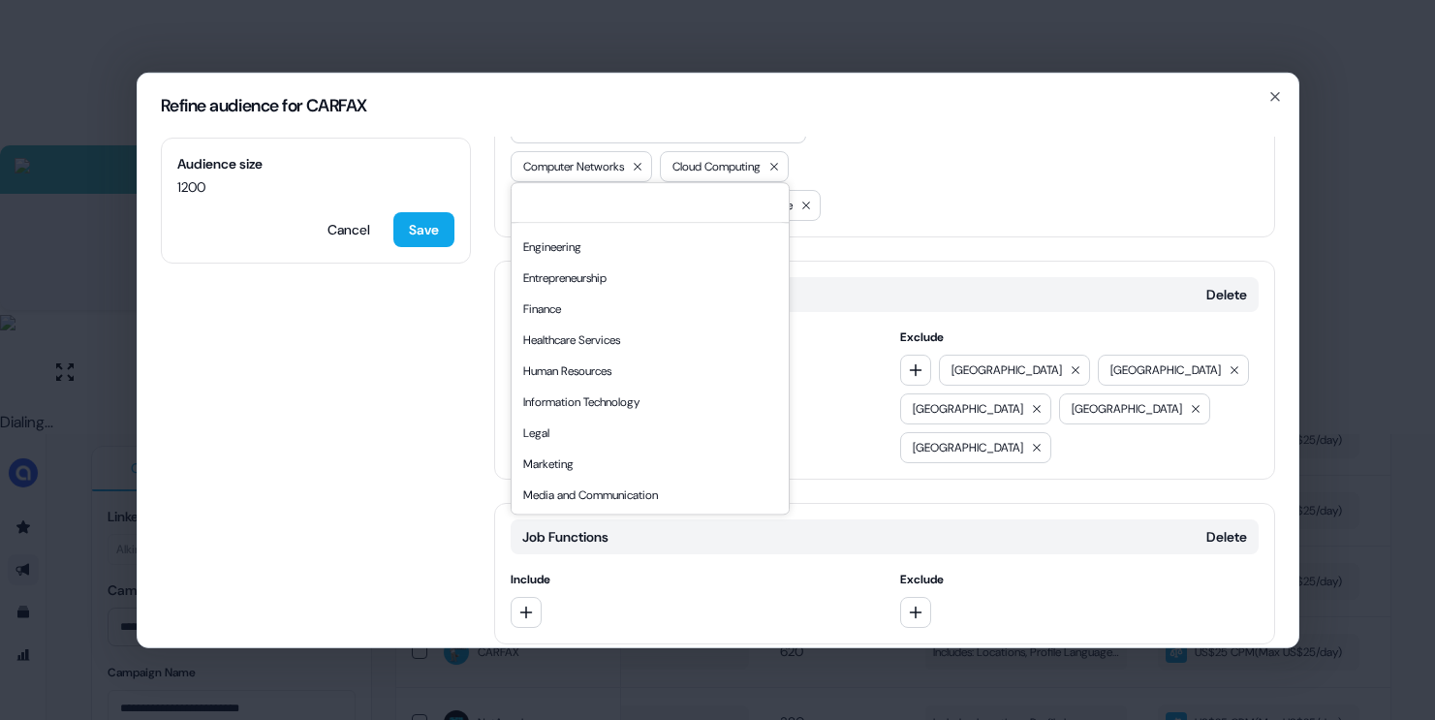
scroll to position [209, 0]
click at [582, 403] on div "Information Technology" at bounding box center [649, 404] width 269 height 31
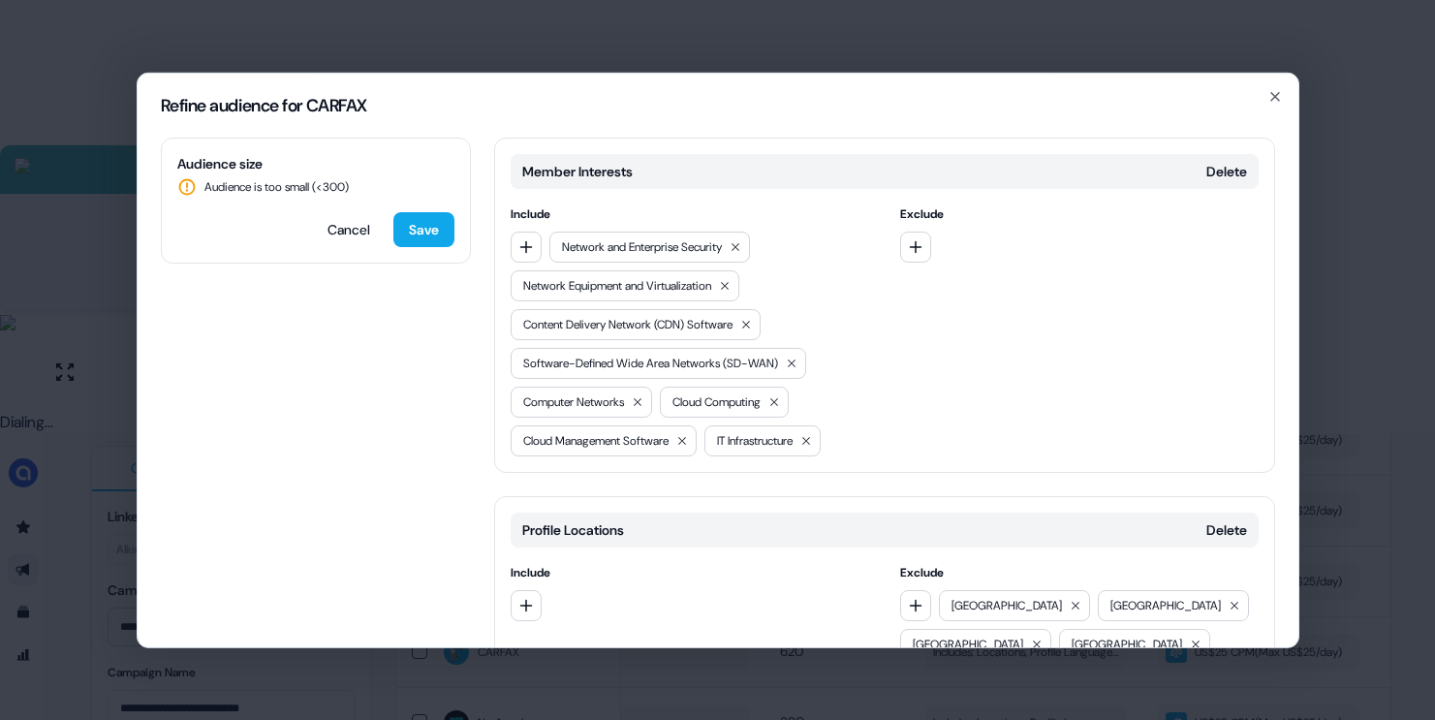
scroll to position [0, 0]
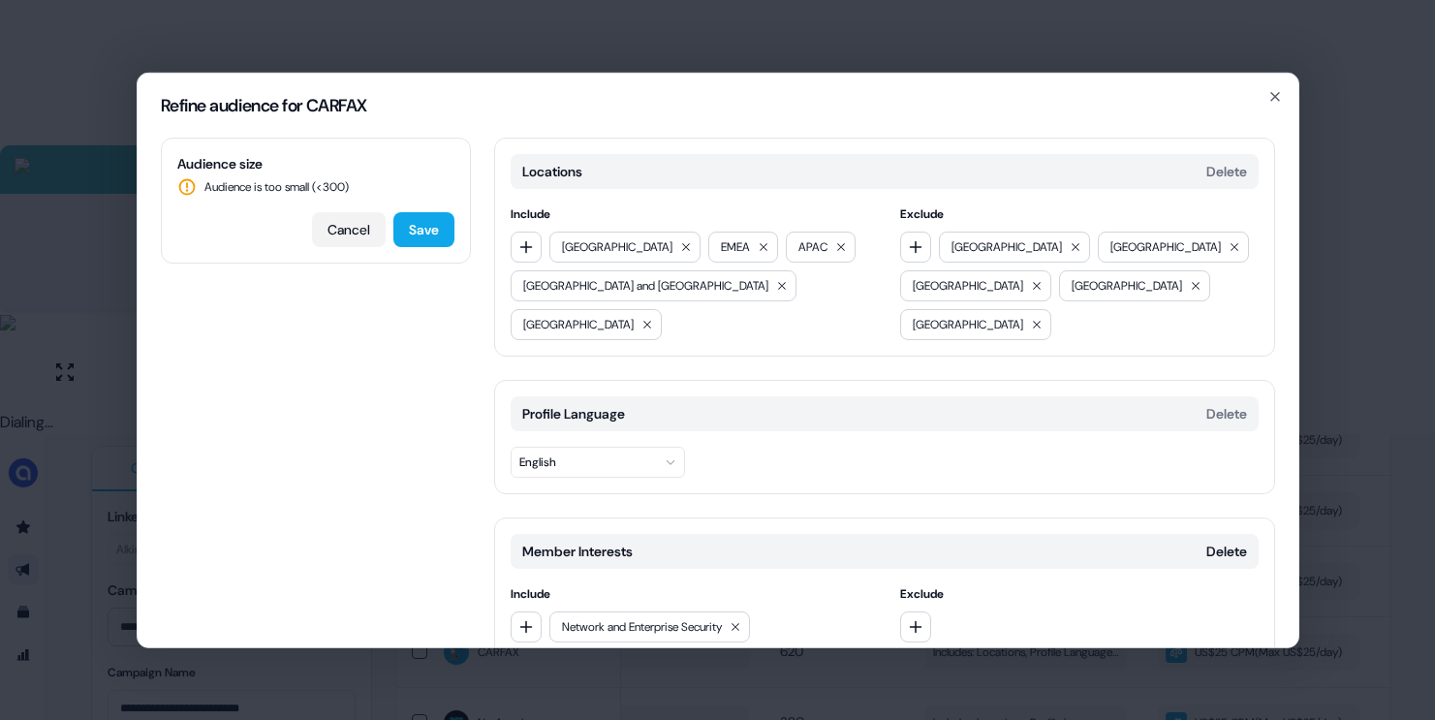
click at [345, 232] on button "Cancel" at bounding box center [349, 228] width 74 height 35
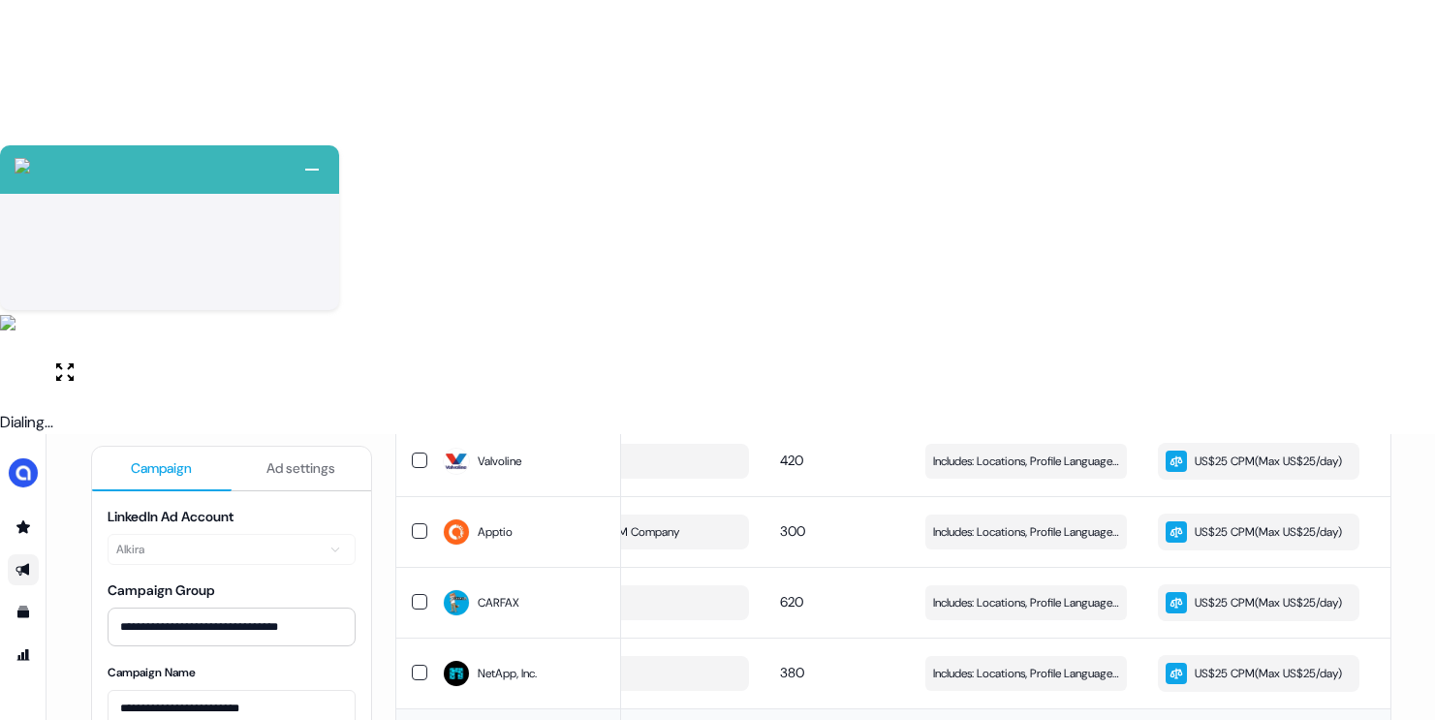
scroll to position [979, 0]
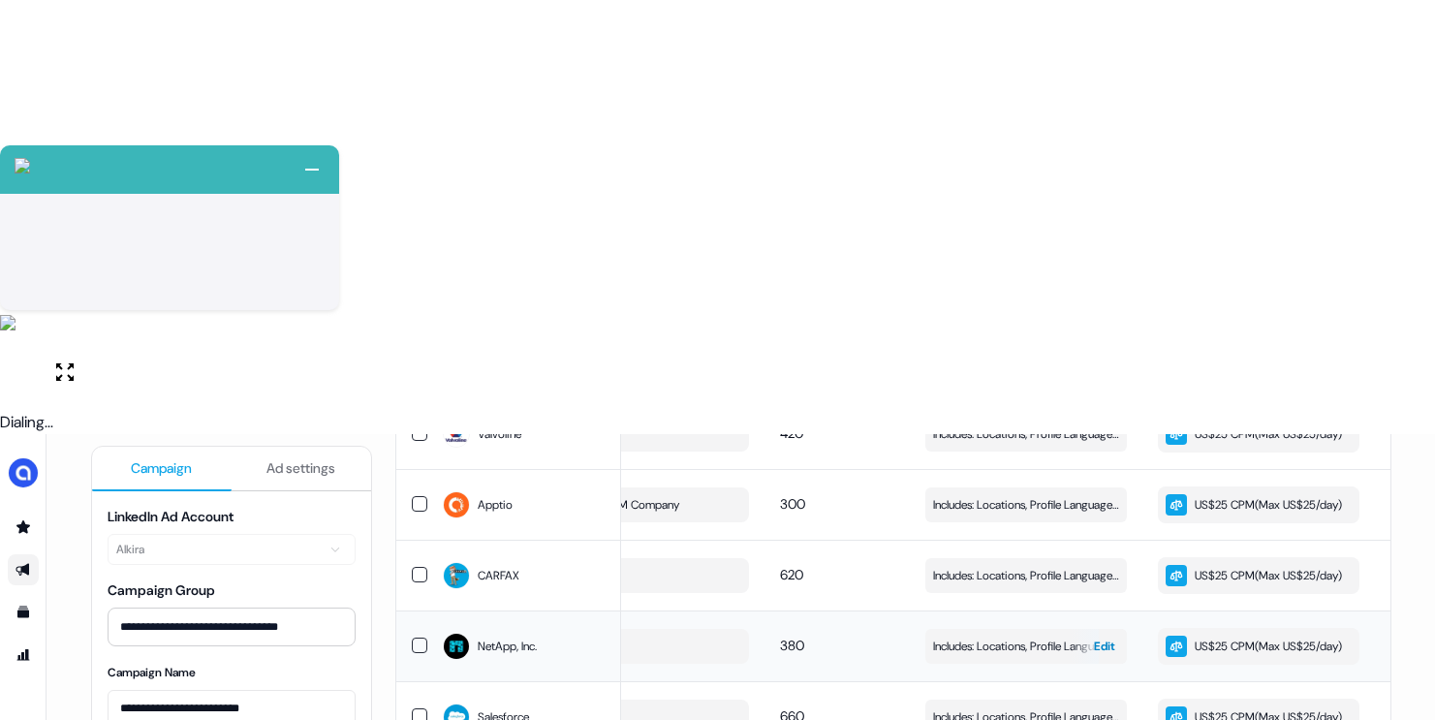
click at [977, 637] on span "Includes: Locations, Profile Language, Member Interests, Job Titles / Excludes:…" at bounding box center [1026, 646] width 186 height 19
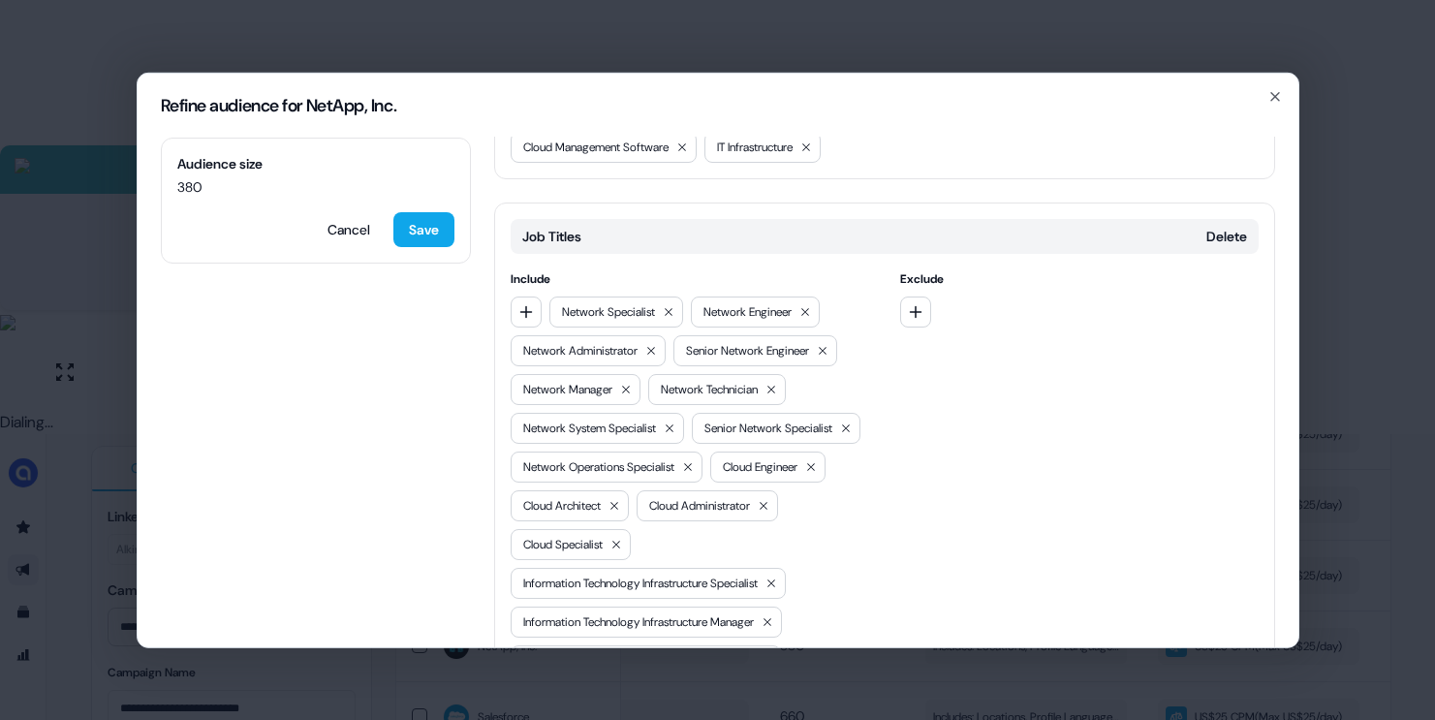
scroll to position [571, 0]
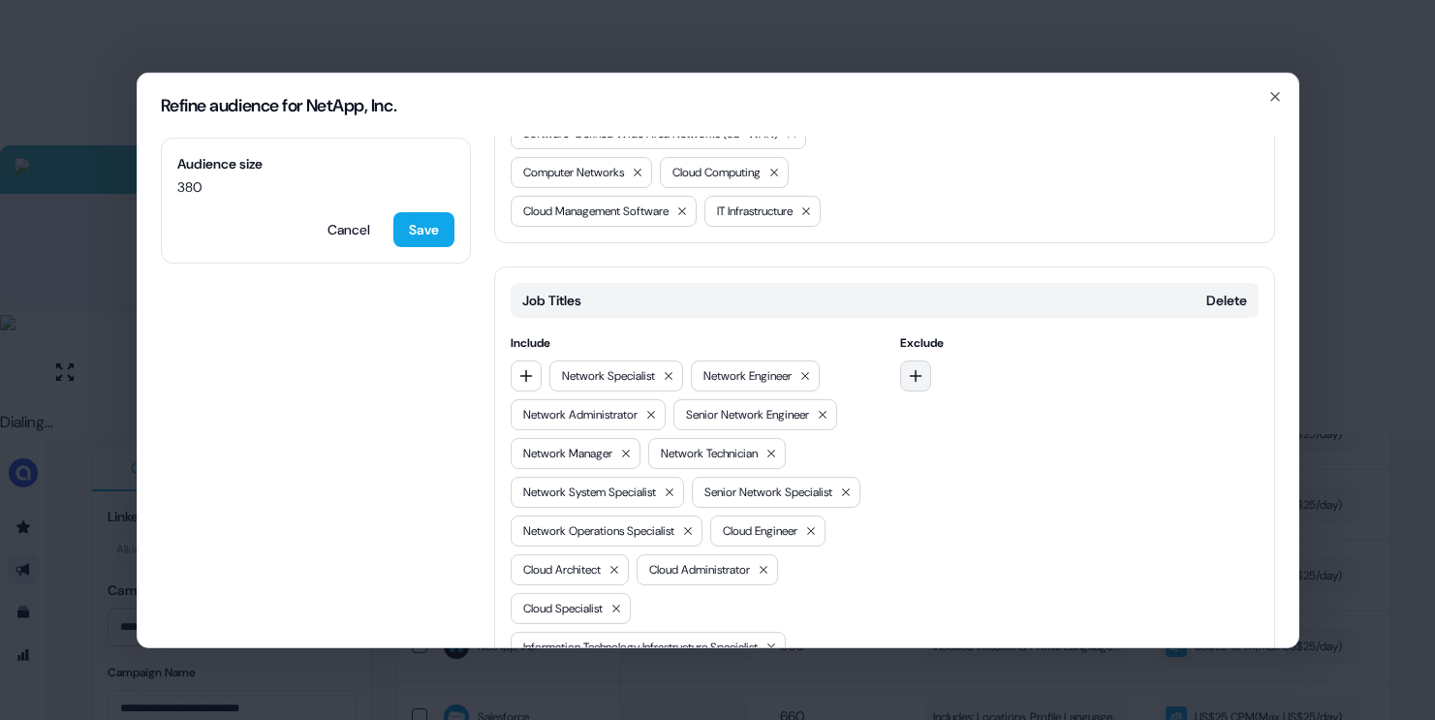
click at [916, 367] on icon "button" at bounding box center [916, 375] width 16 height 16
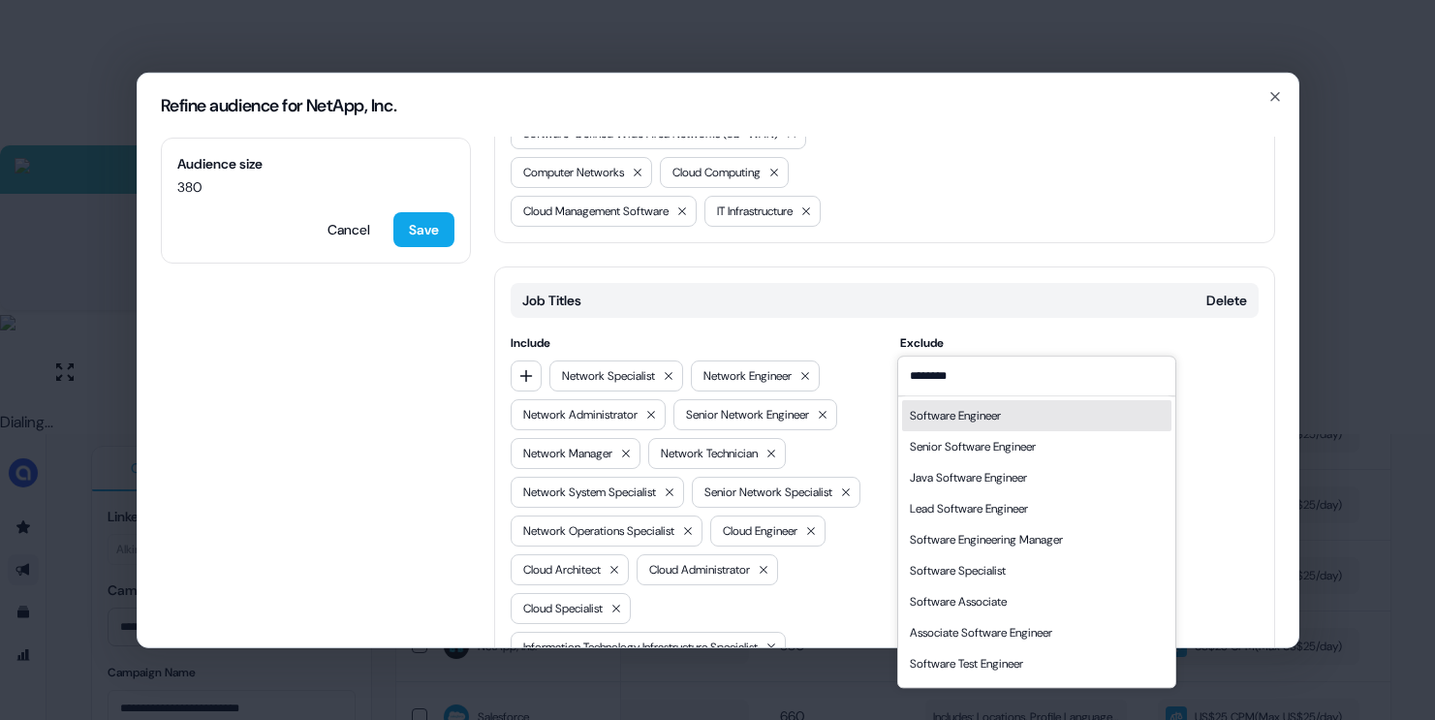
type input "********"
click at [953, 423] on div "Software Engineer" at bounding box center [955, 415] width 91 height 19
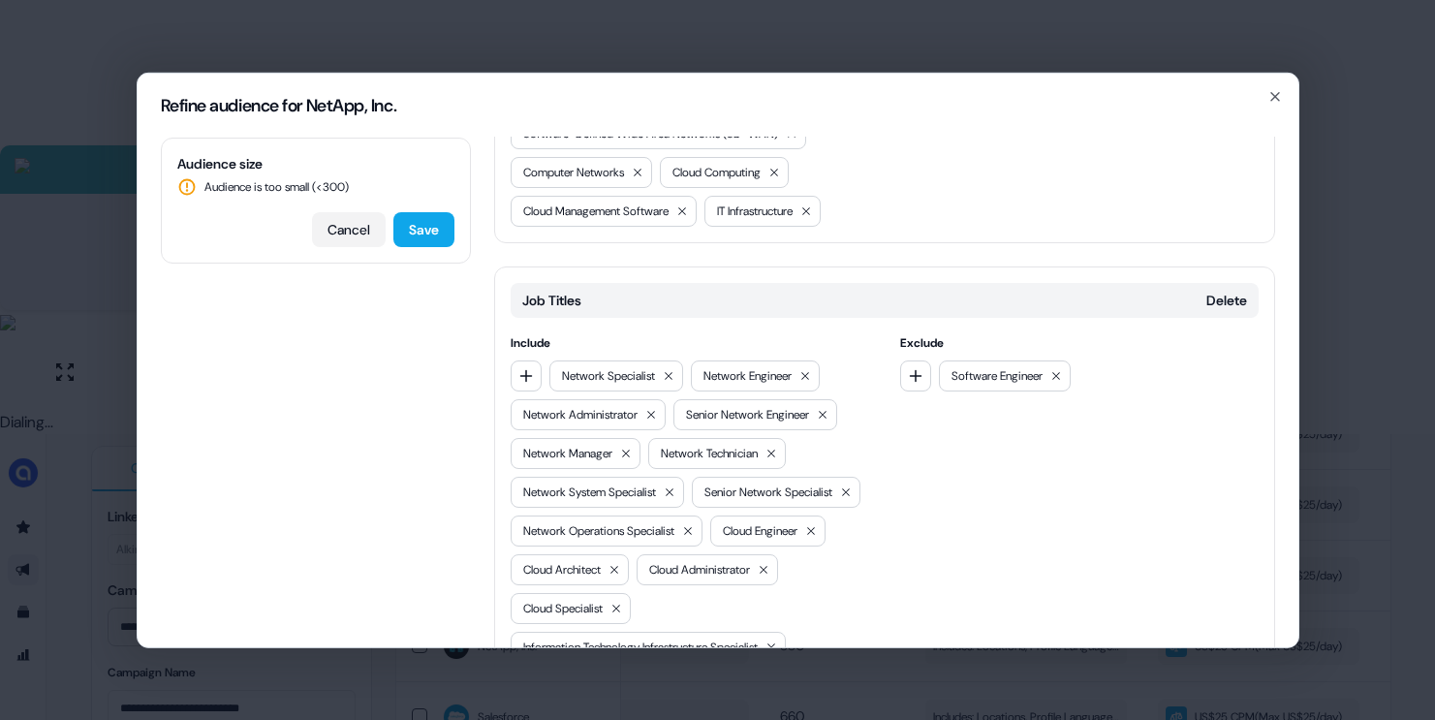
click at [343, 225] on button "Cancel" at bounding box center [349, 228] width 74 height 35
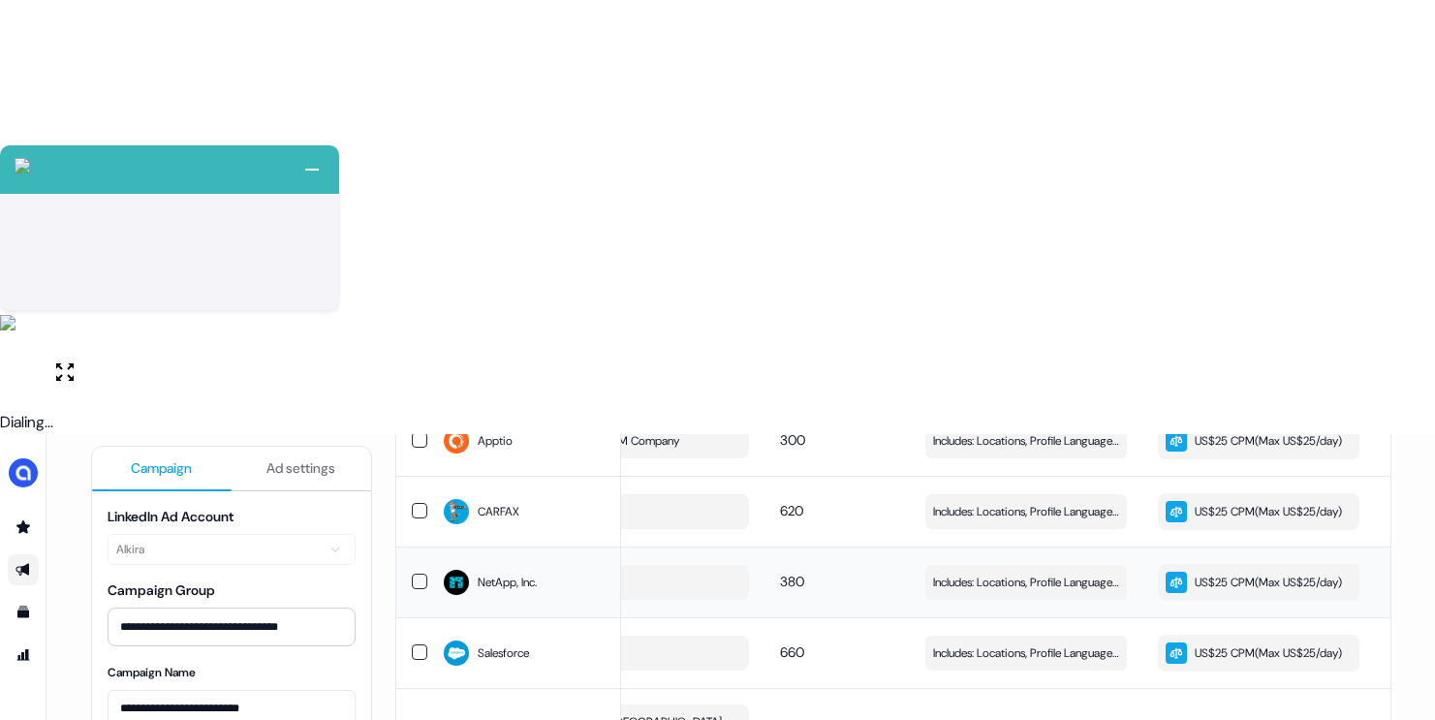
scroll to position [1049, 0]
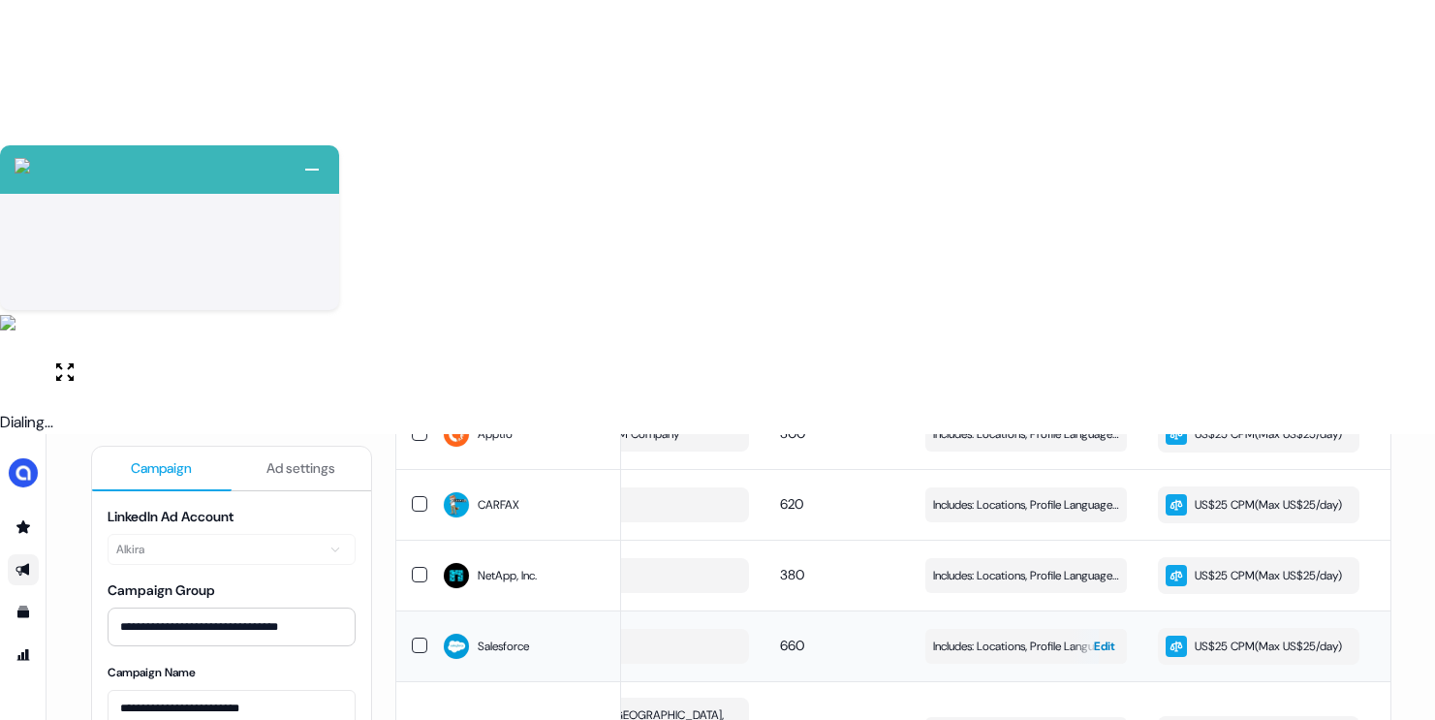
click at [1008, 637] on span "Includes: Locations, Profile Language, Member Interests, Job Titles / Excludes:…" at bounding box center [1026, 646] width 186 height 19
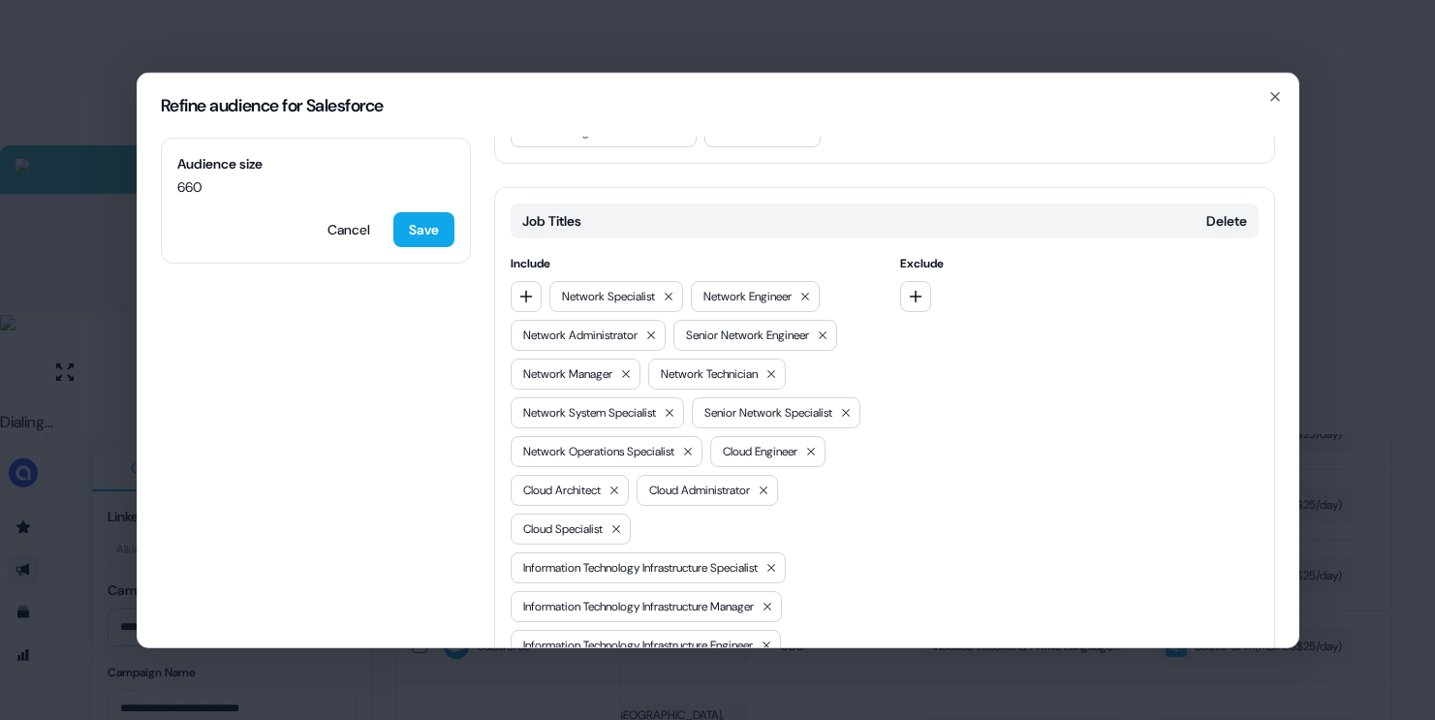
scroll to position [661, 0]
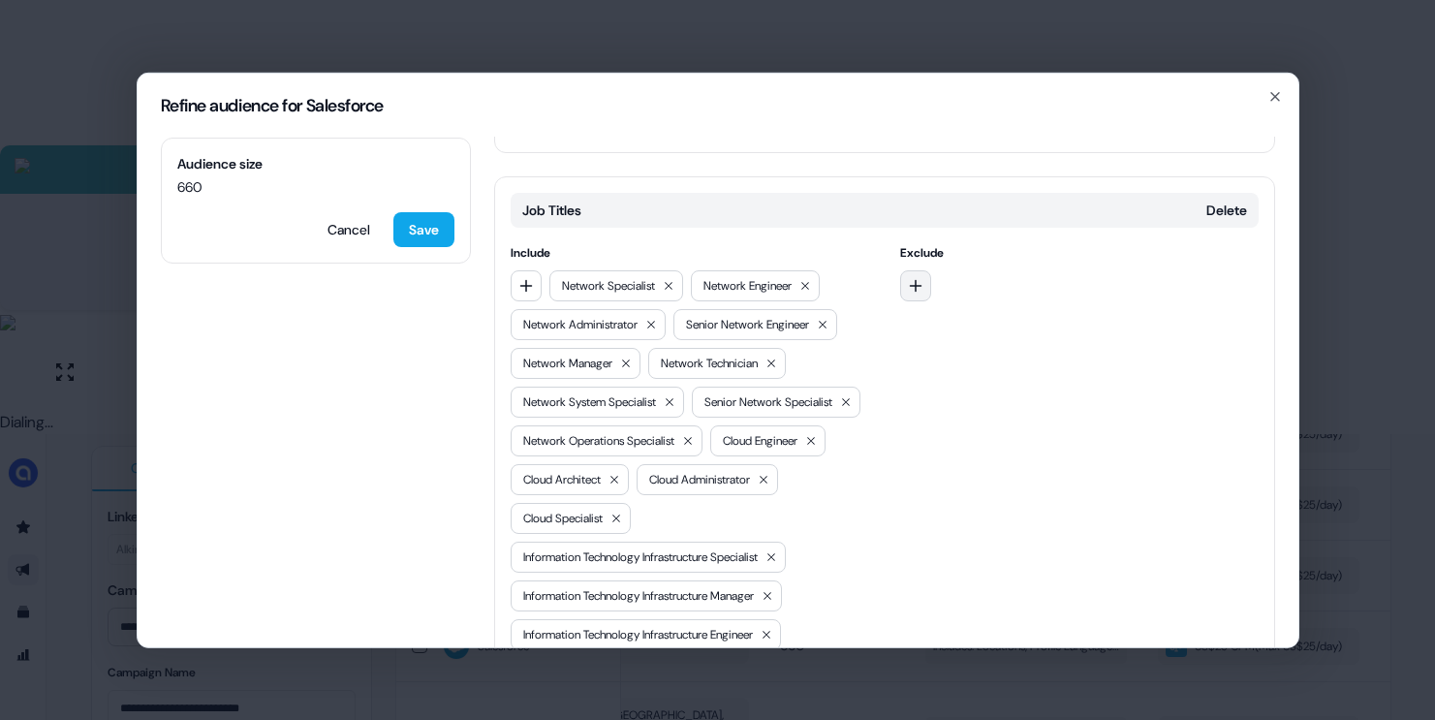
click at [924, 269] on button "button" at bounding box center [915, 284] width 31 height 31
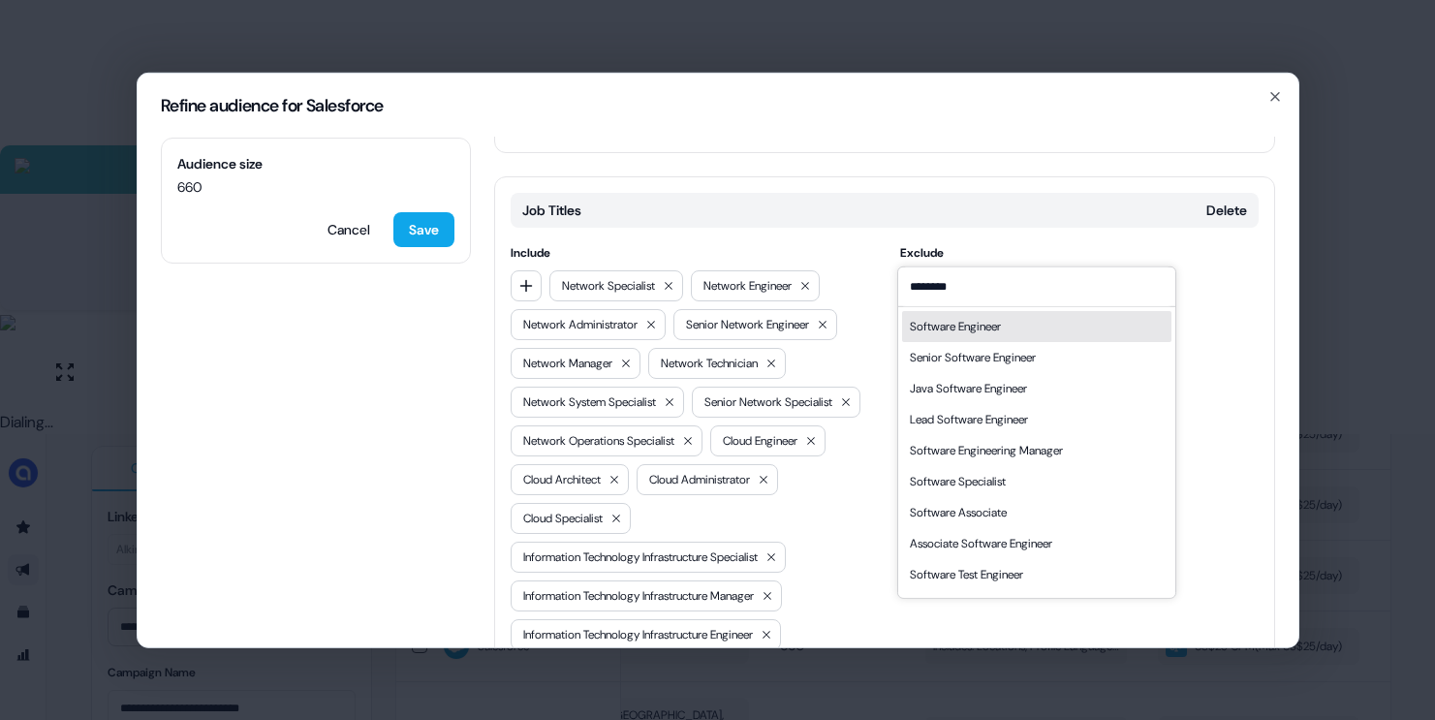
type input "********"
click at [944, 323] on div "Software Engineer" at bounding box center [955, 325] width 91 height 19
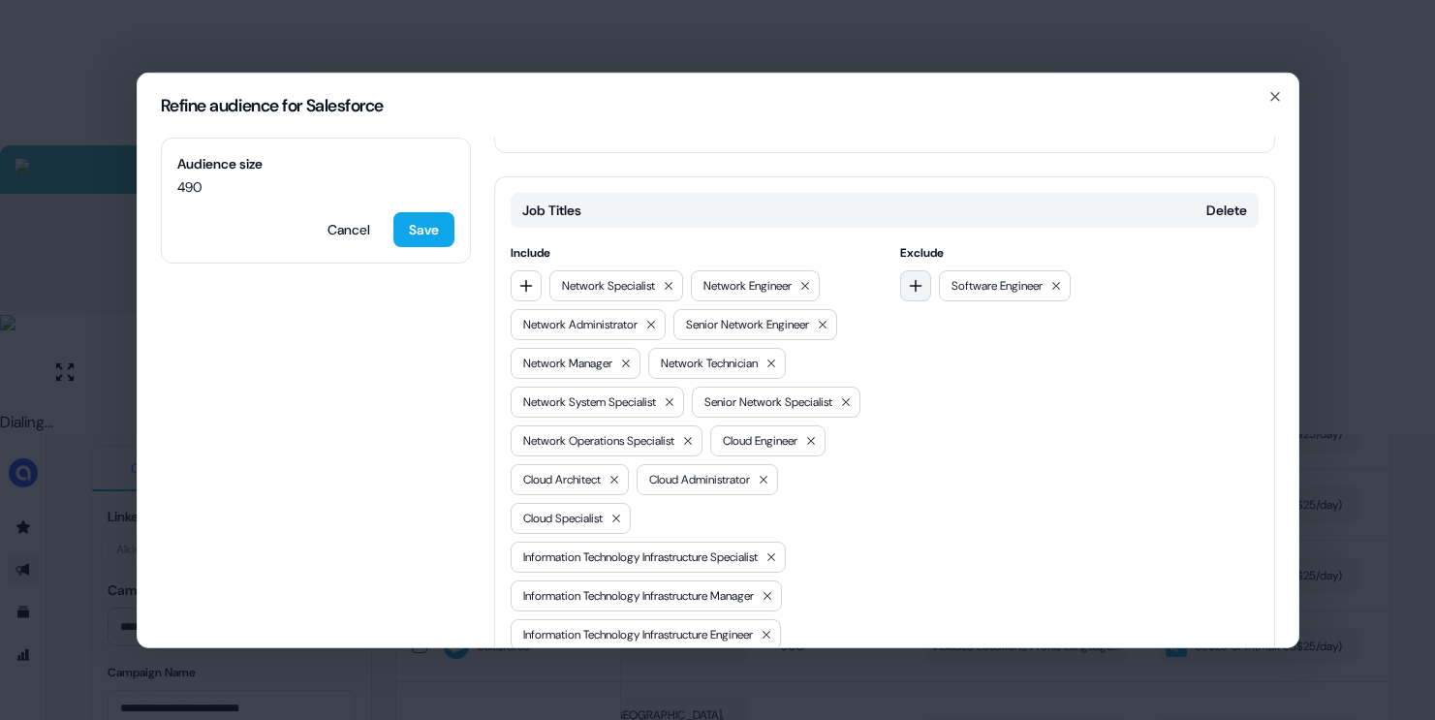
click at [908, 277] on icon "button" at bounding box center [916, 285] width 16 height 16
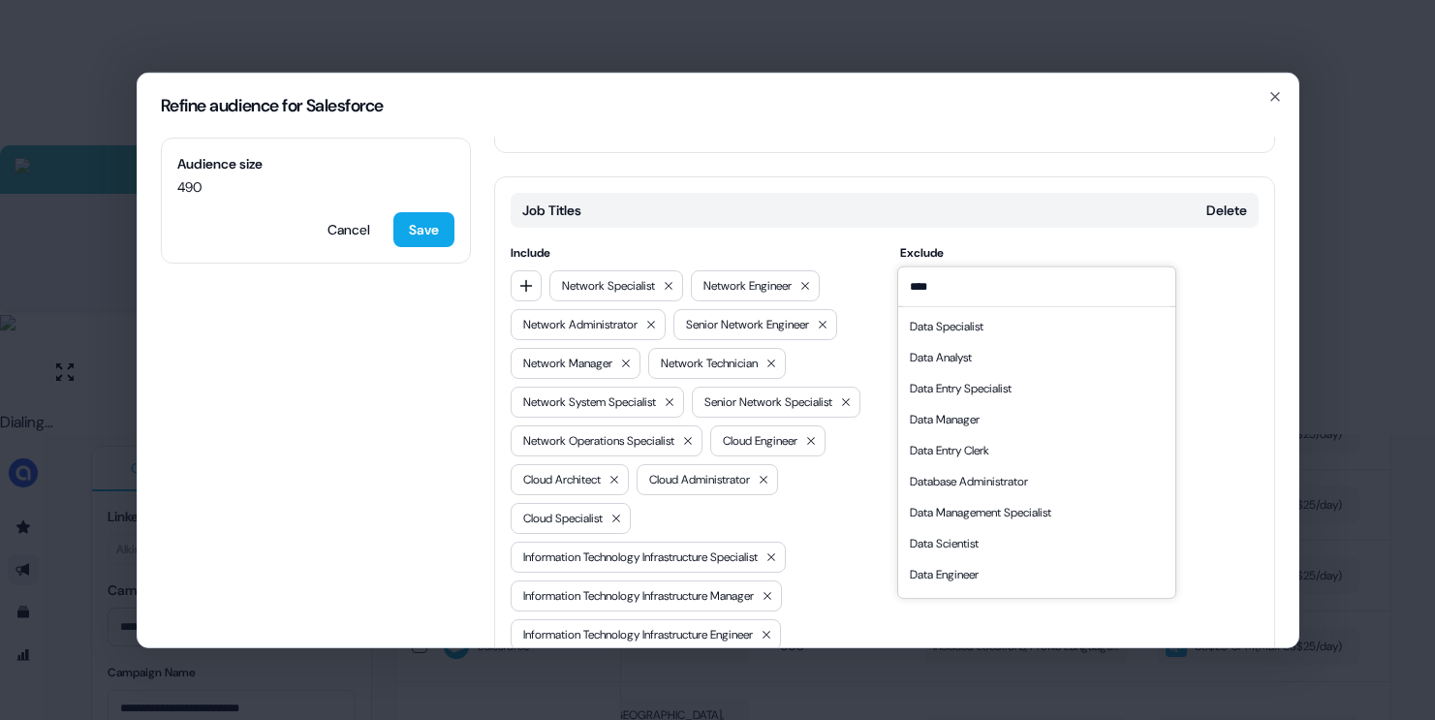
type input "****"
click at [982, 324] on div "Data Specialist" at bounding box center [947, 325] width 74 height 19
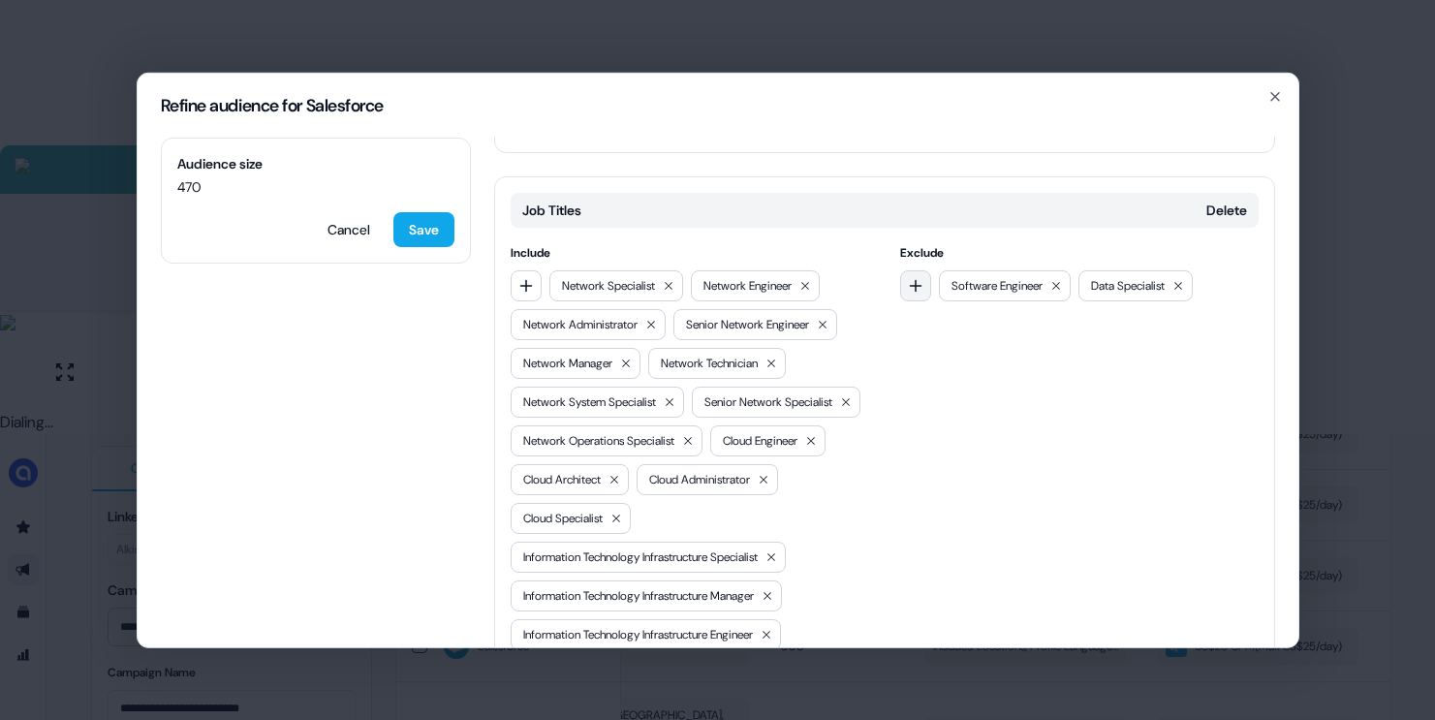
click at [917, 277] on icon "button" at bounding box center [916, 285] width 16 height 16
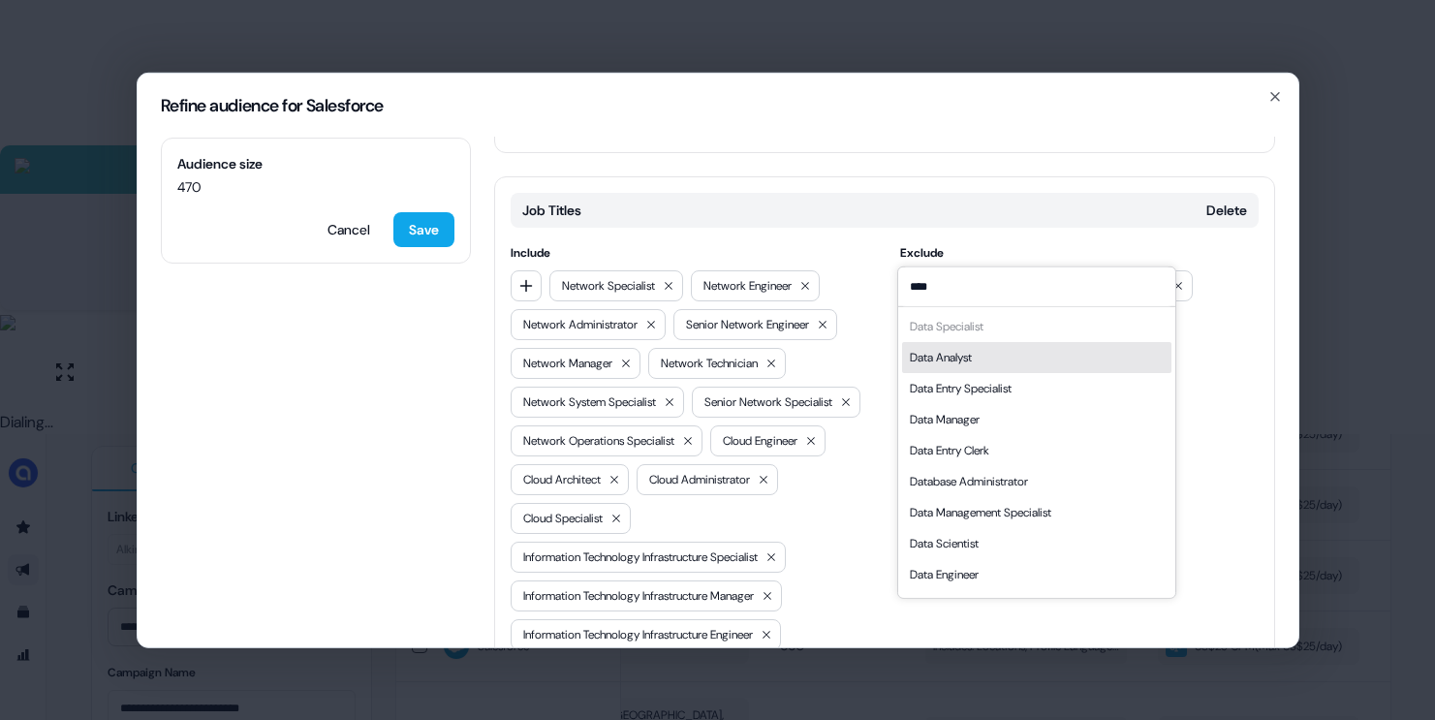
type input "****"
click at [986, 355] on div "Data Analyst" at bounding box center [1036, 356] width 269 height 31
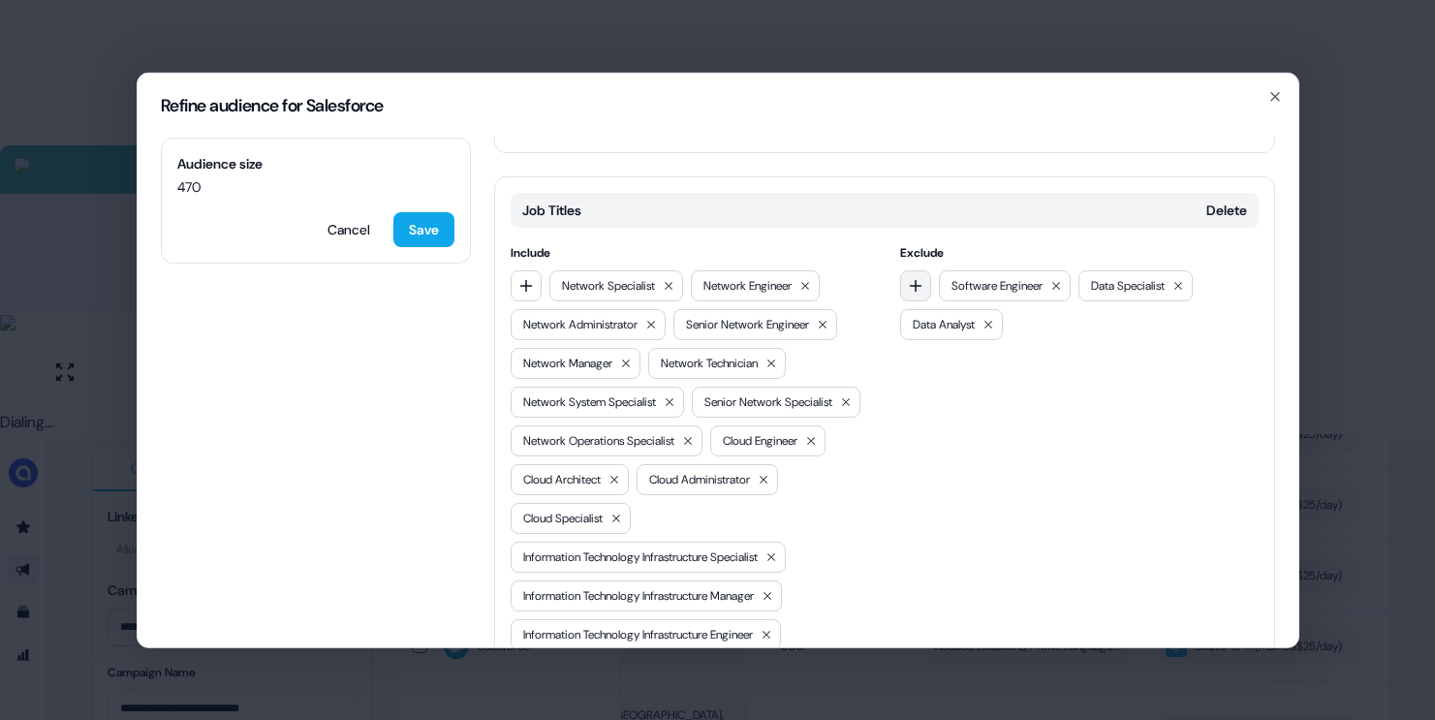
click at [915, 277] on icon "button" at bounding box center [916, 285] width 16 height 16
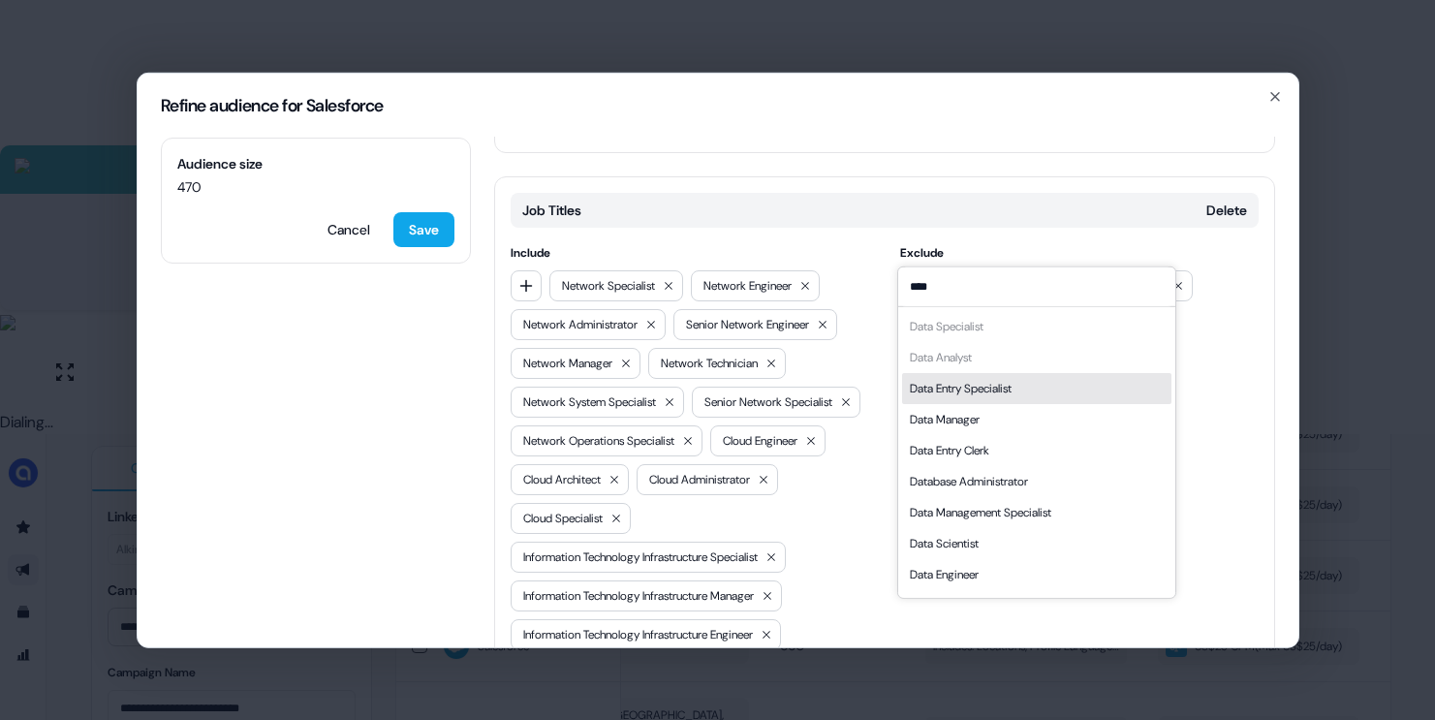
scroll to position [27, 0]
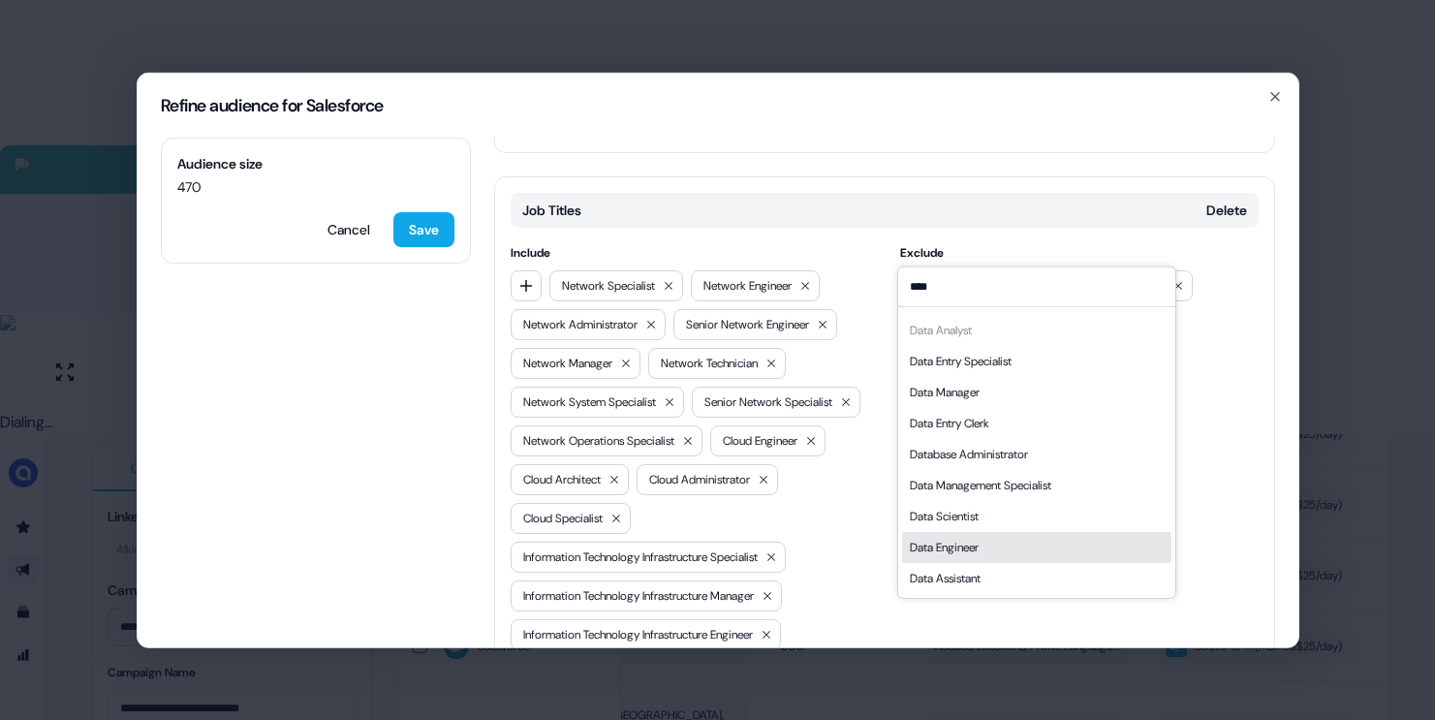
type input "****"
click at [979, 551] on div "Data Engineer" at bounding box center [944, 546] width 69 height 19
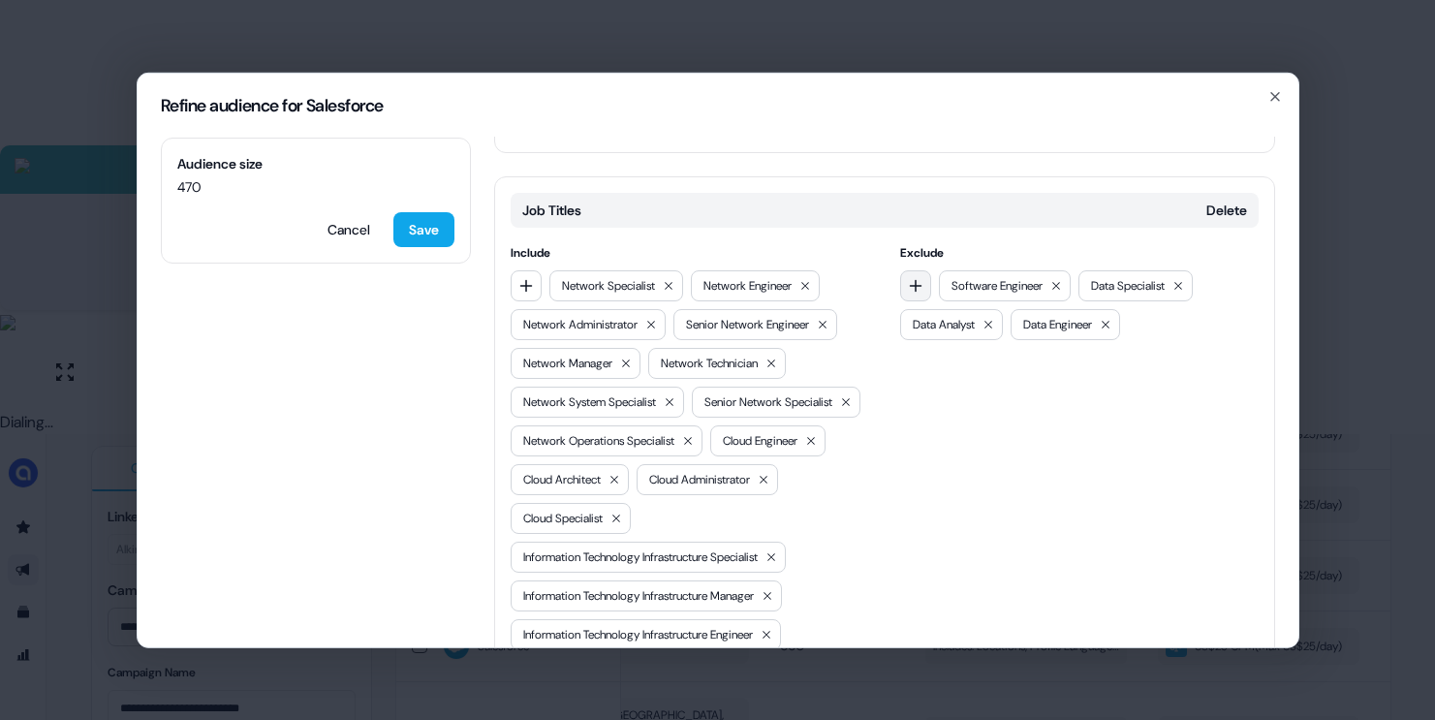
click at [900, 269] on button "button" at bounding box center [915, 284] width 31 height 31
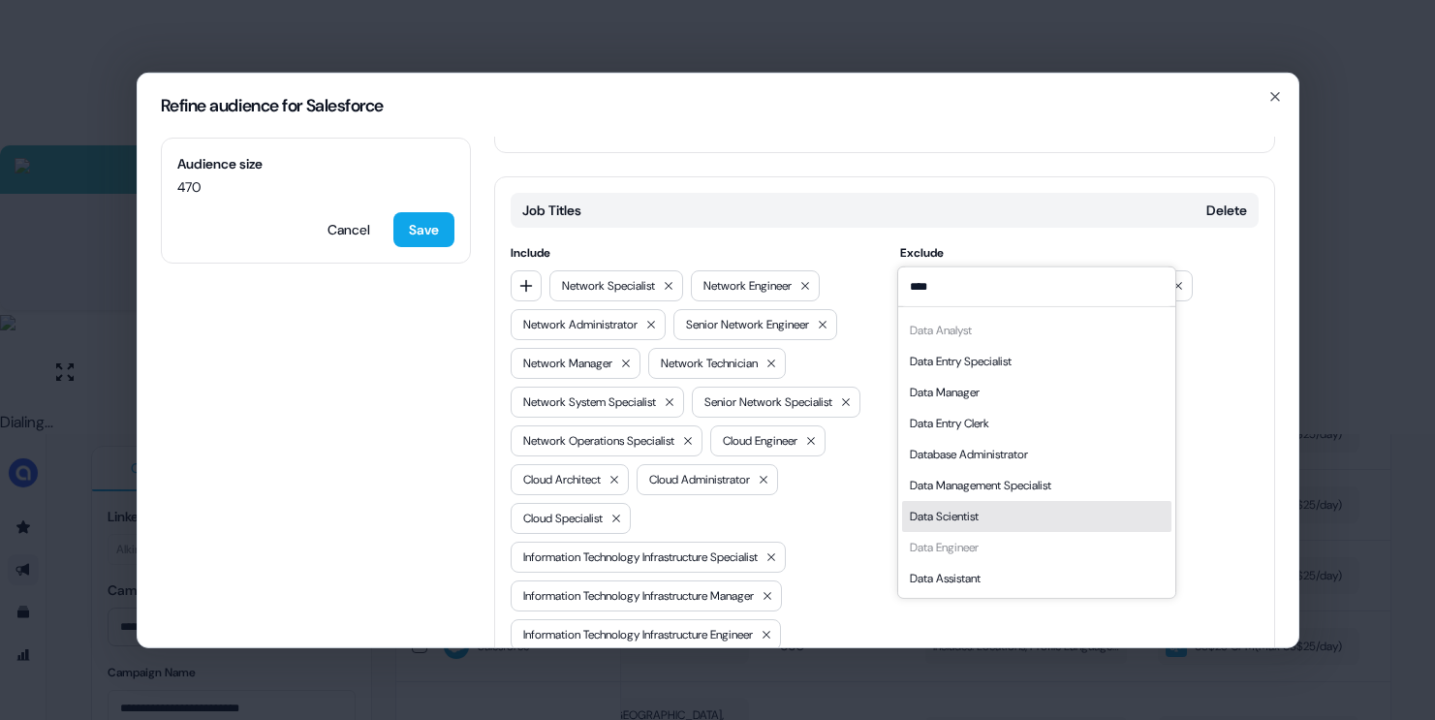
type input "****"
click at [979, 507] on div "Data Scientist" at bounding box center [944, 515] width 69 height 19
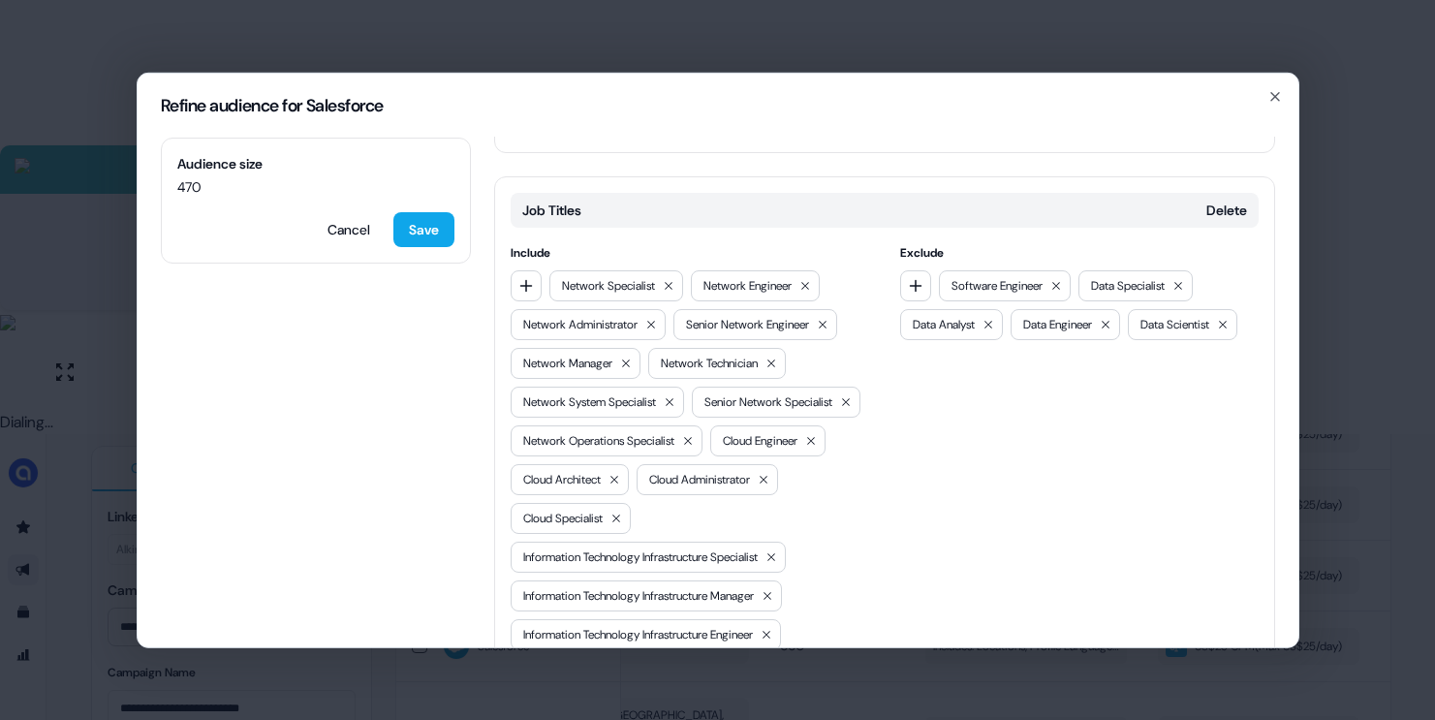
scroll to position [1623, 0]
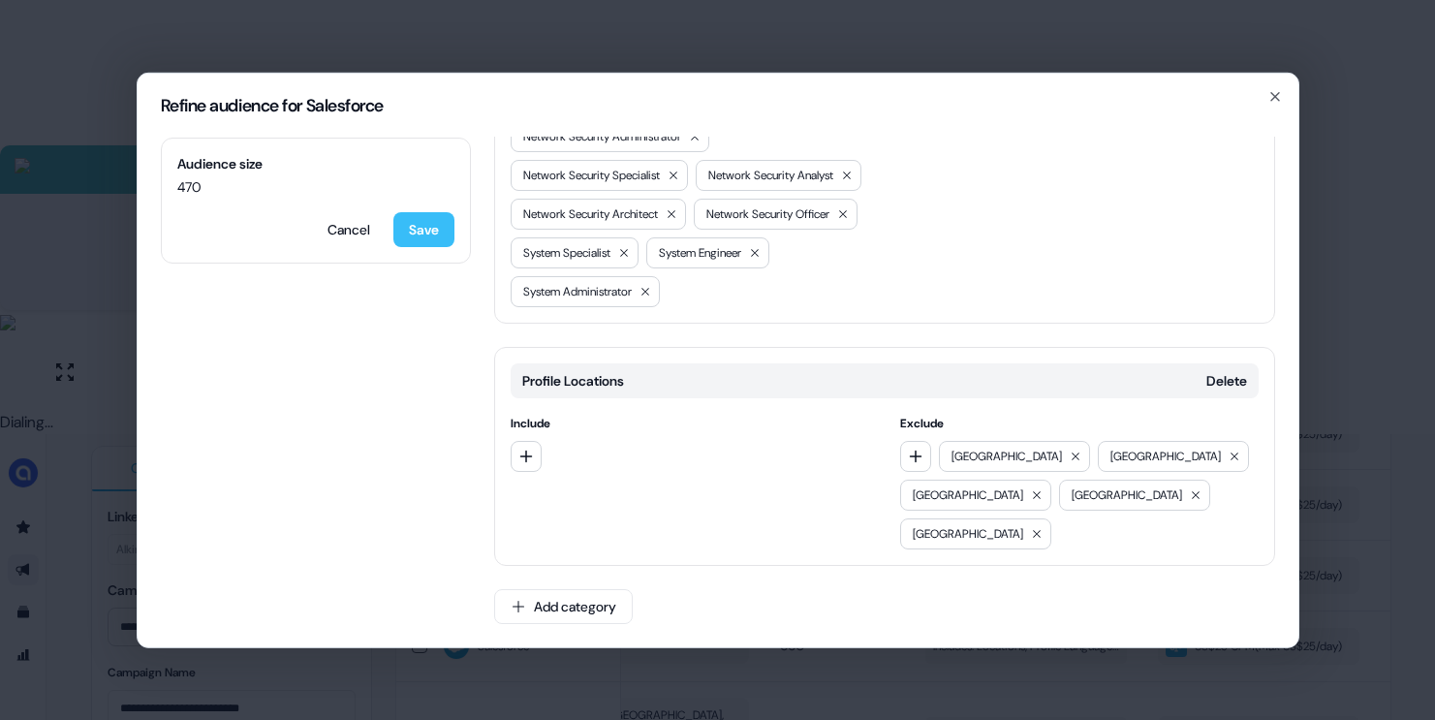
click at [413, 232] on button "Save" at bounding box center [423, 228] width 61 height 35
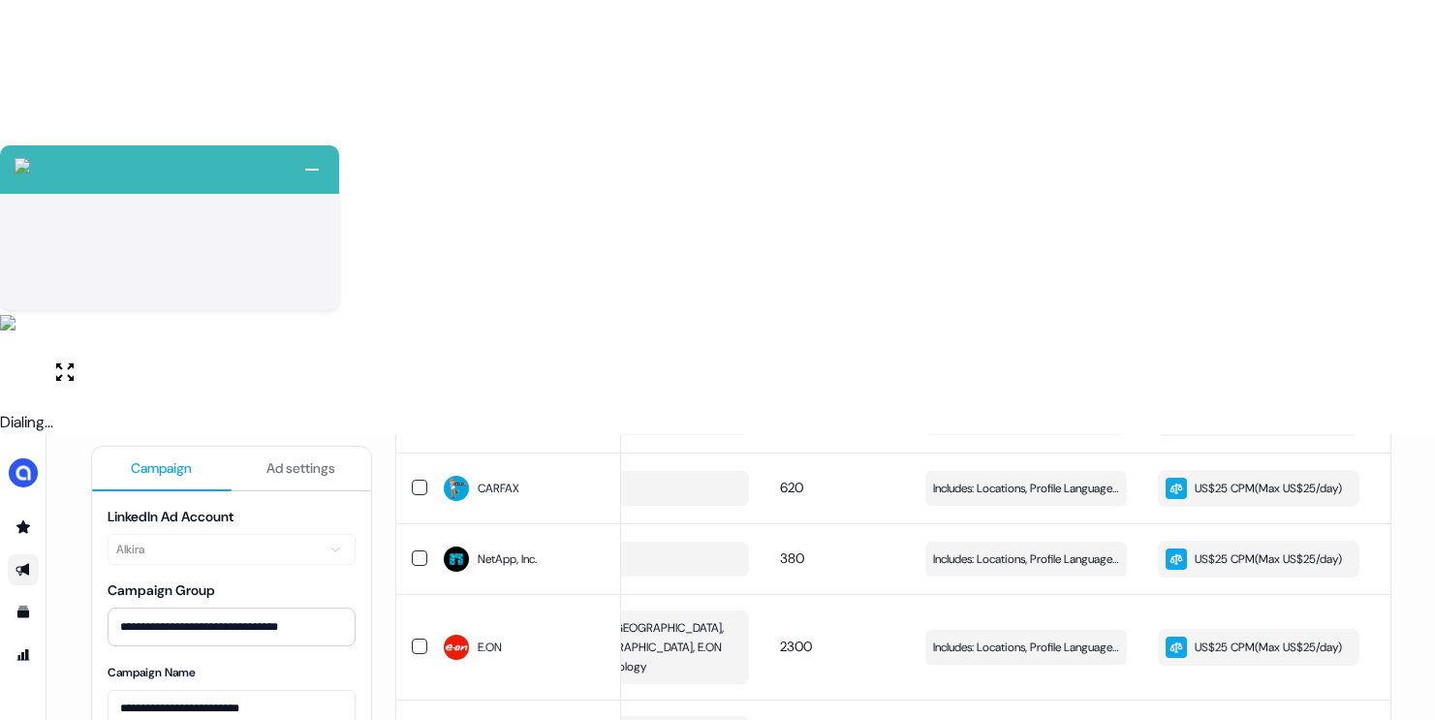
scroll to position [1148, 0]
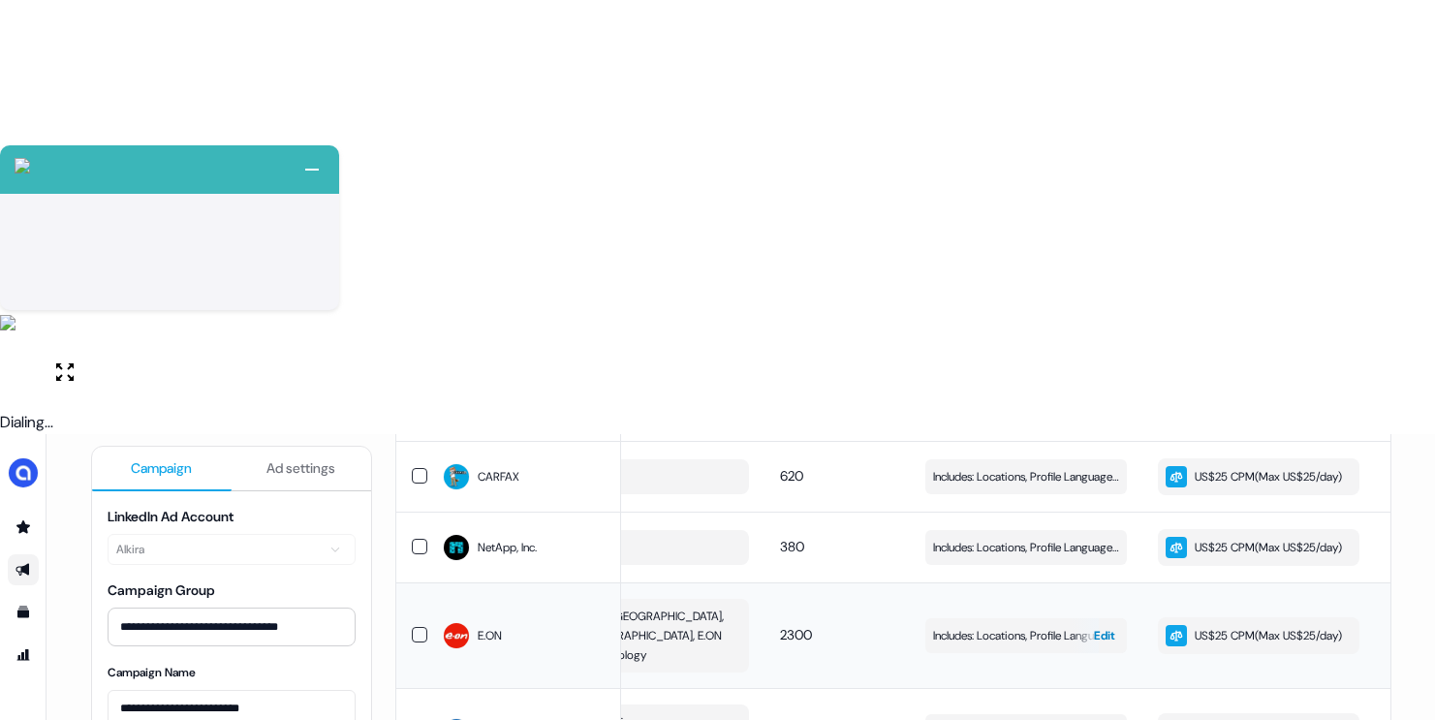
click at [936, 626] on span "Includes: Locations, Profile Language, Member Interests, Years of Experience, J…" at bounding box center [1026, 635] width 186 height 19
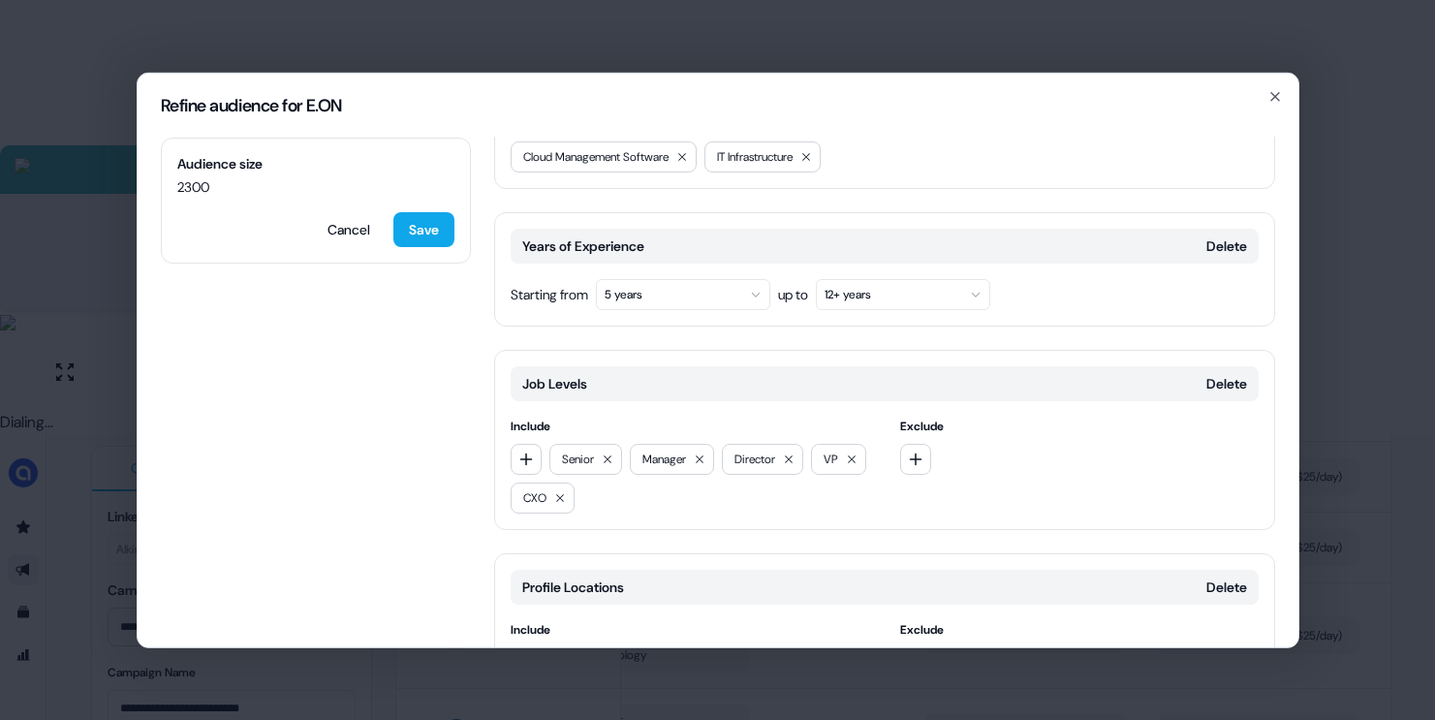
scroll to position [648, 0]
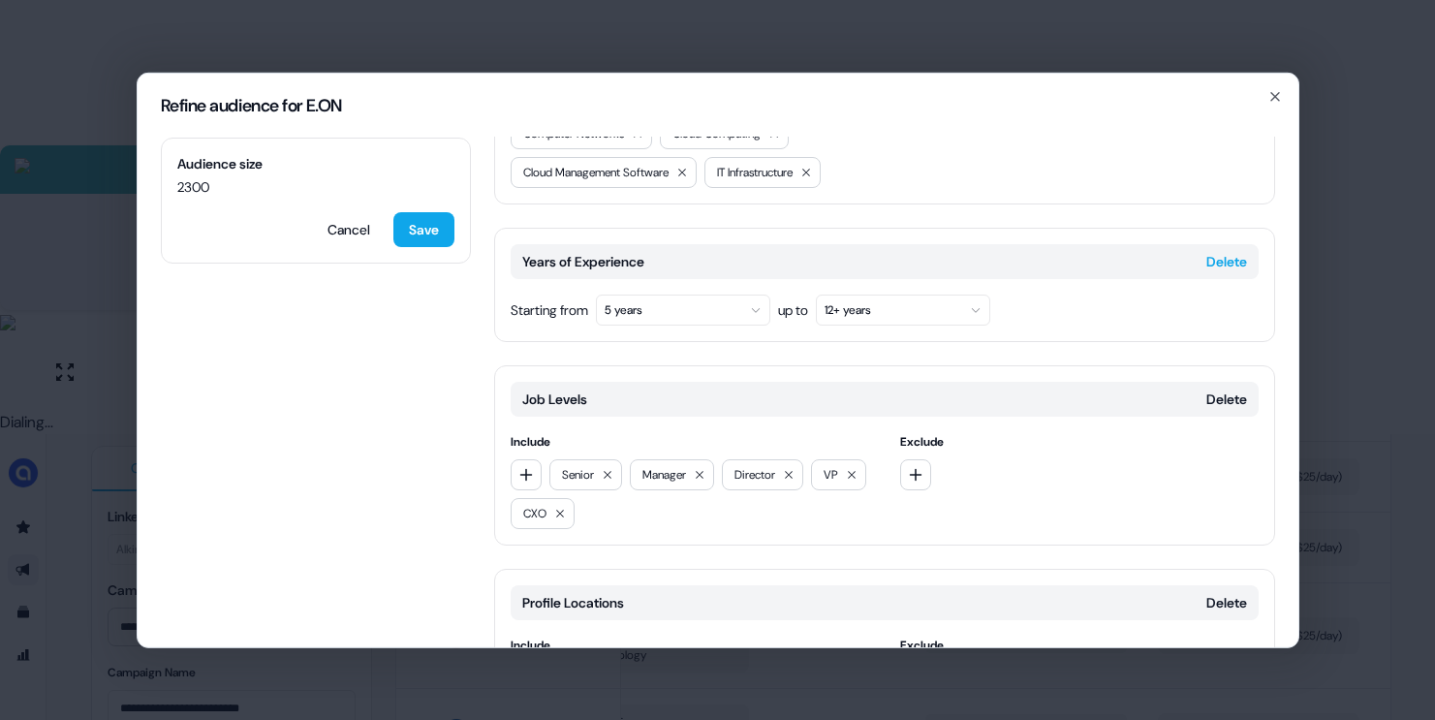
click at [1214, 251] on button "Delete" at bounding box center [1226, 260] width 41 height 19
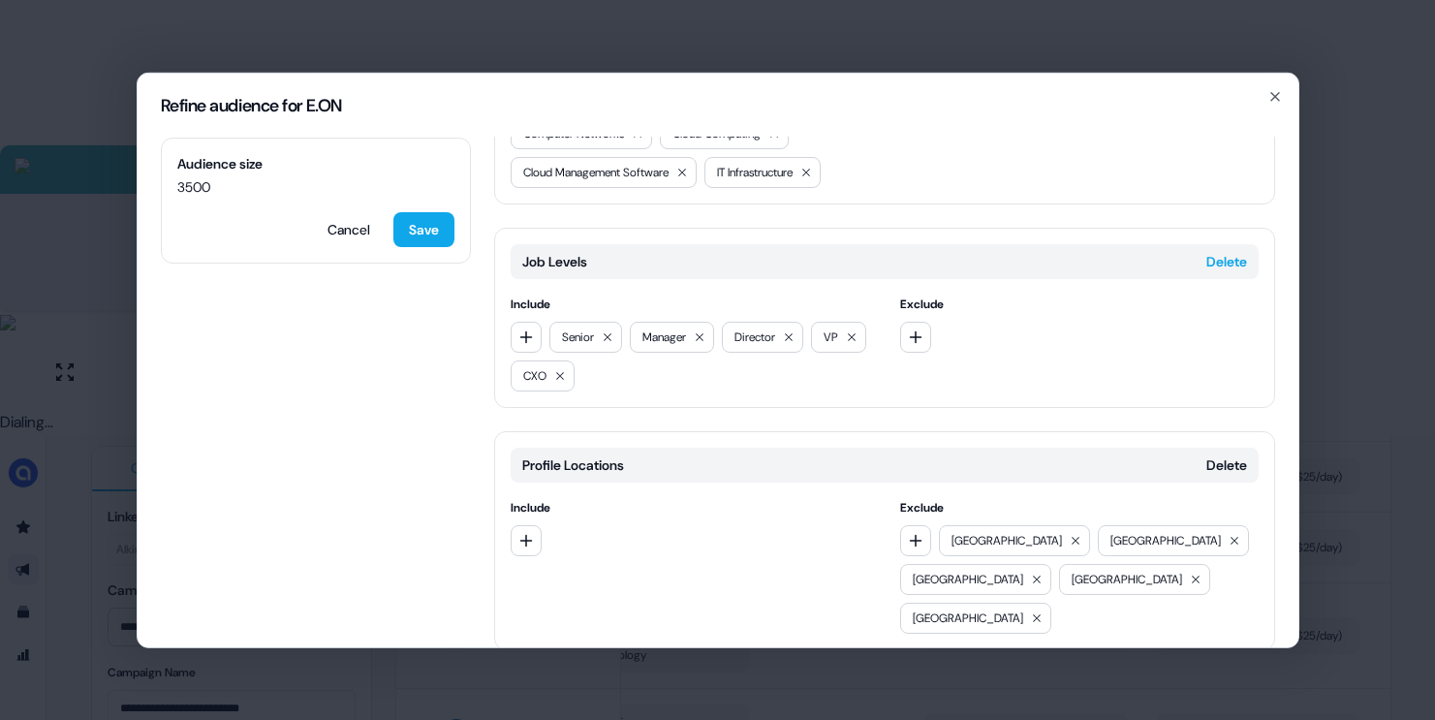
click at [1221, 251] on button "Delete" at bounding box center [1226, 260] width 41 height 19
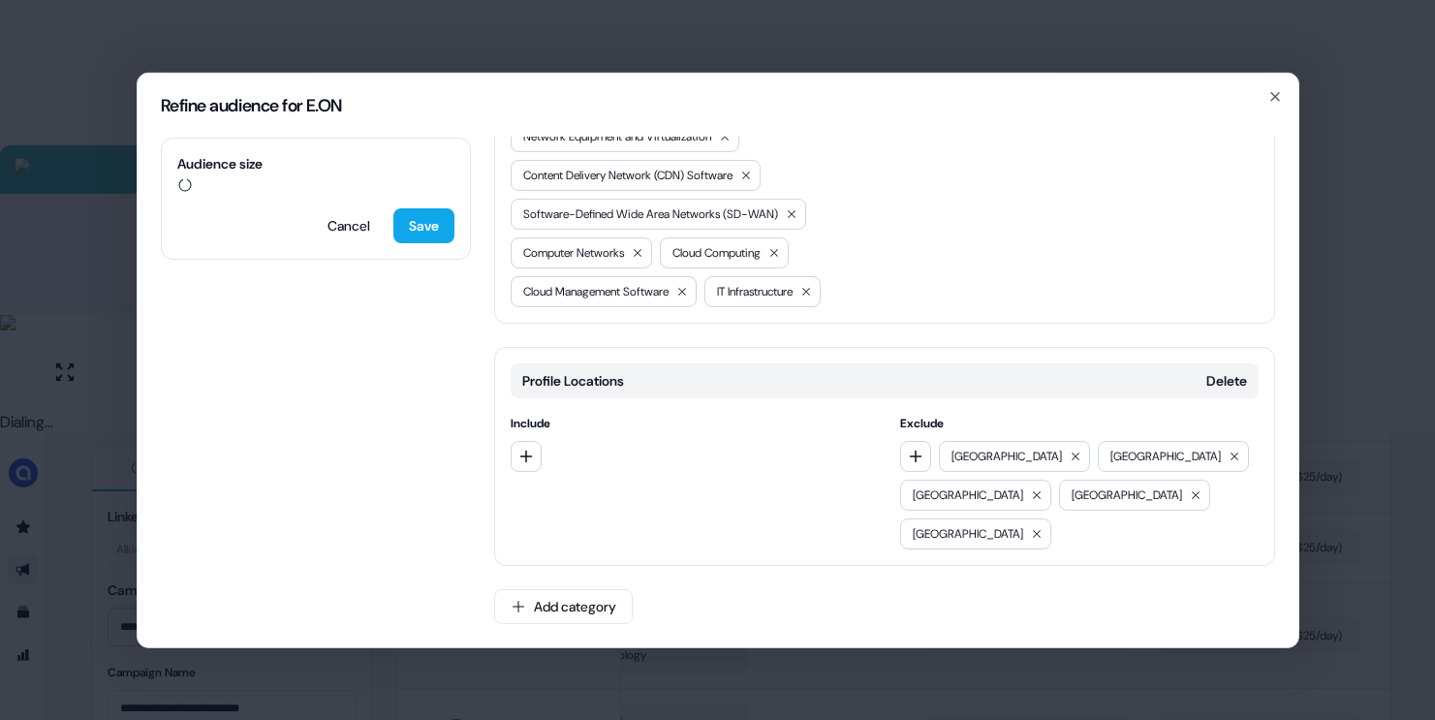
scroll to position [451, 0]
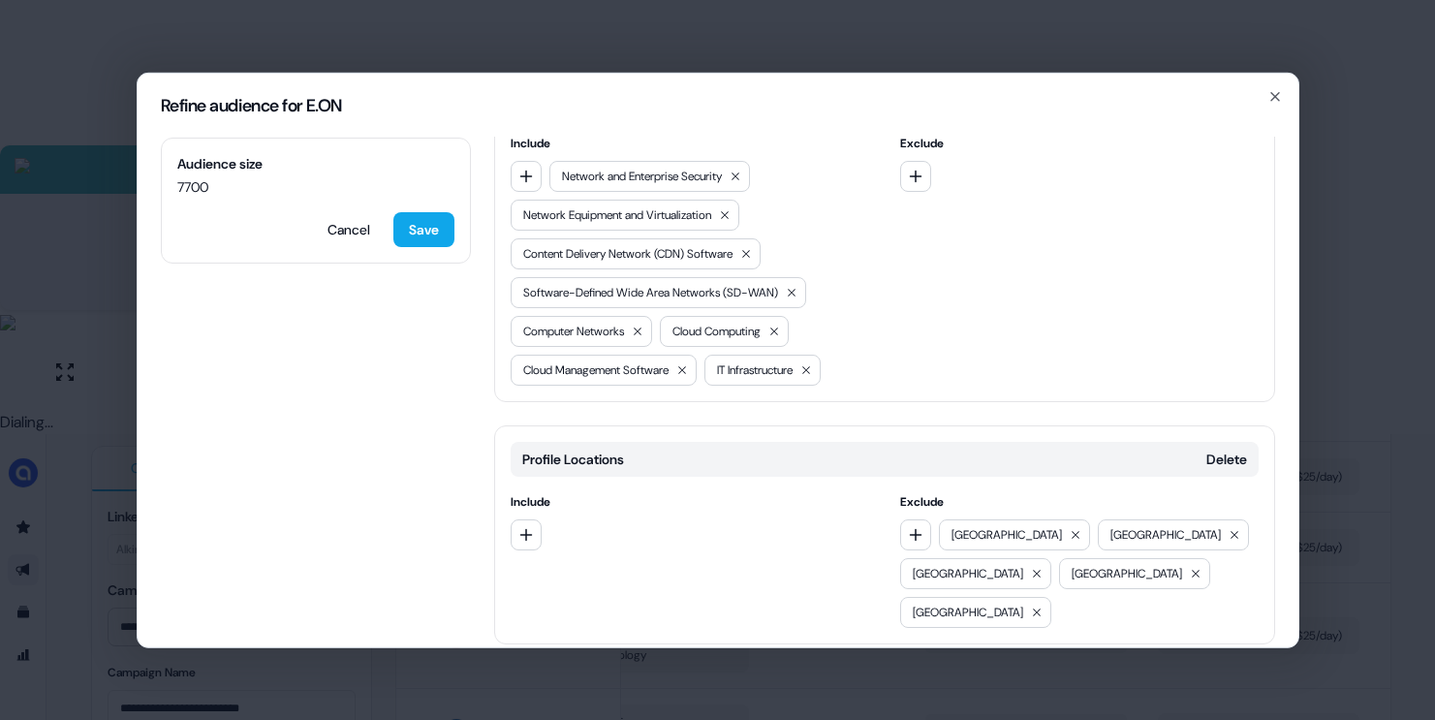
click at [583, 667] on button "Add category" at bounding box center [563, 684] width 139 height 35
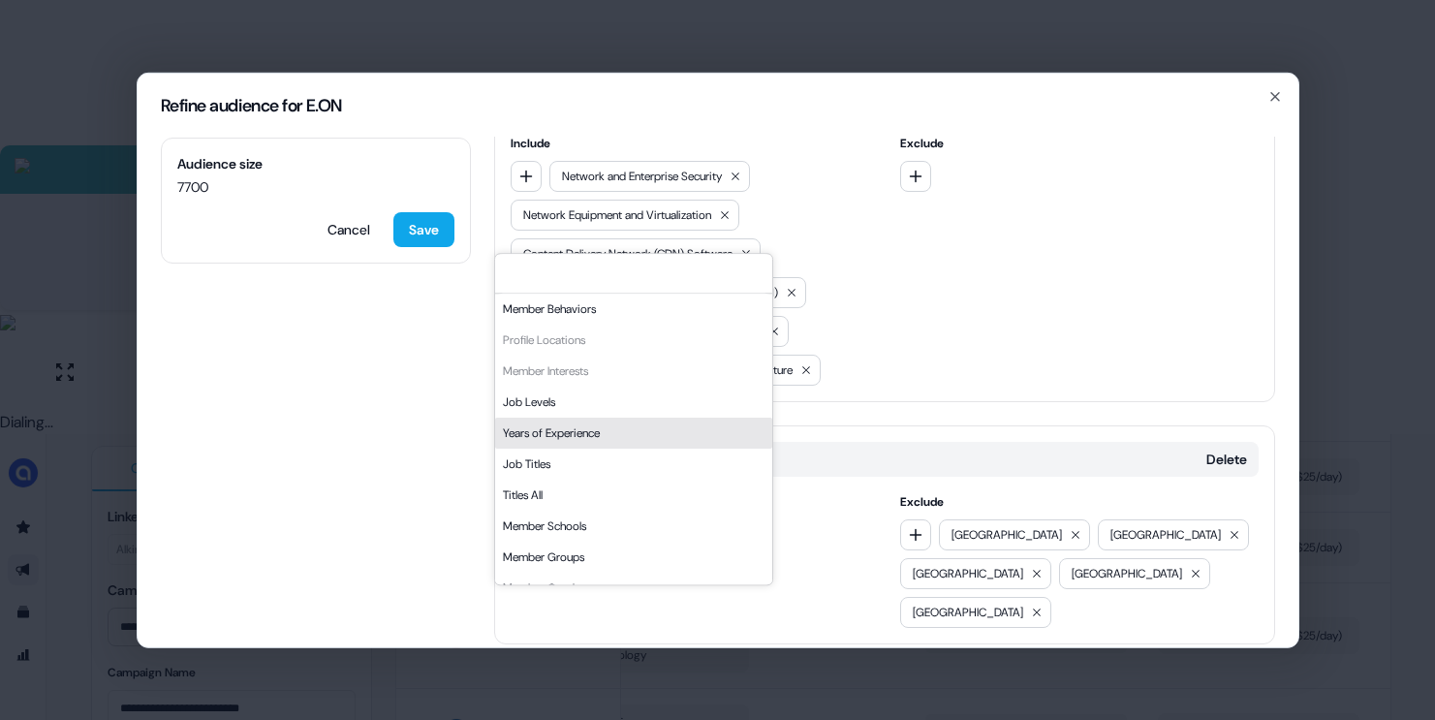
scroll to position [329, 0]
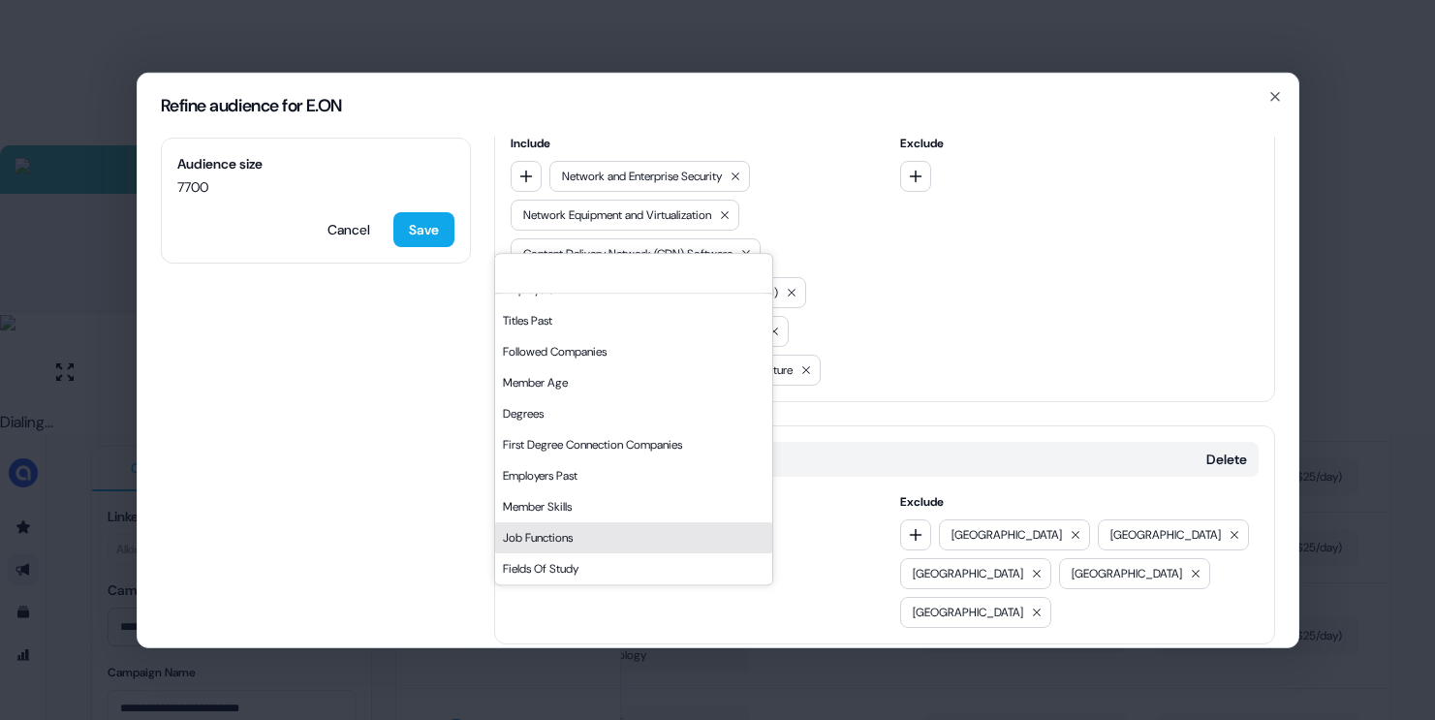
click at [557, 533] on div "Job Functions" at bounding box center [633, 537] width 277 height 31
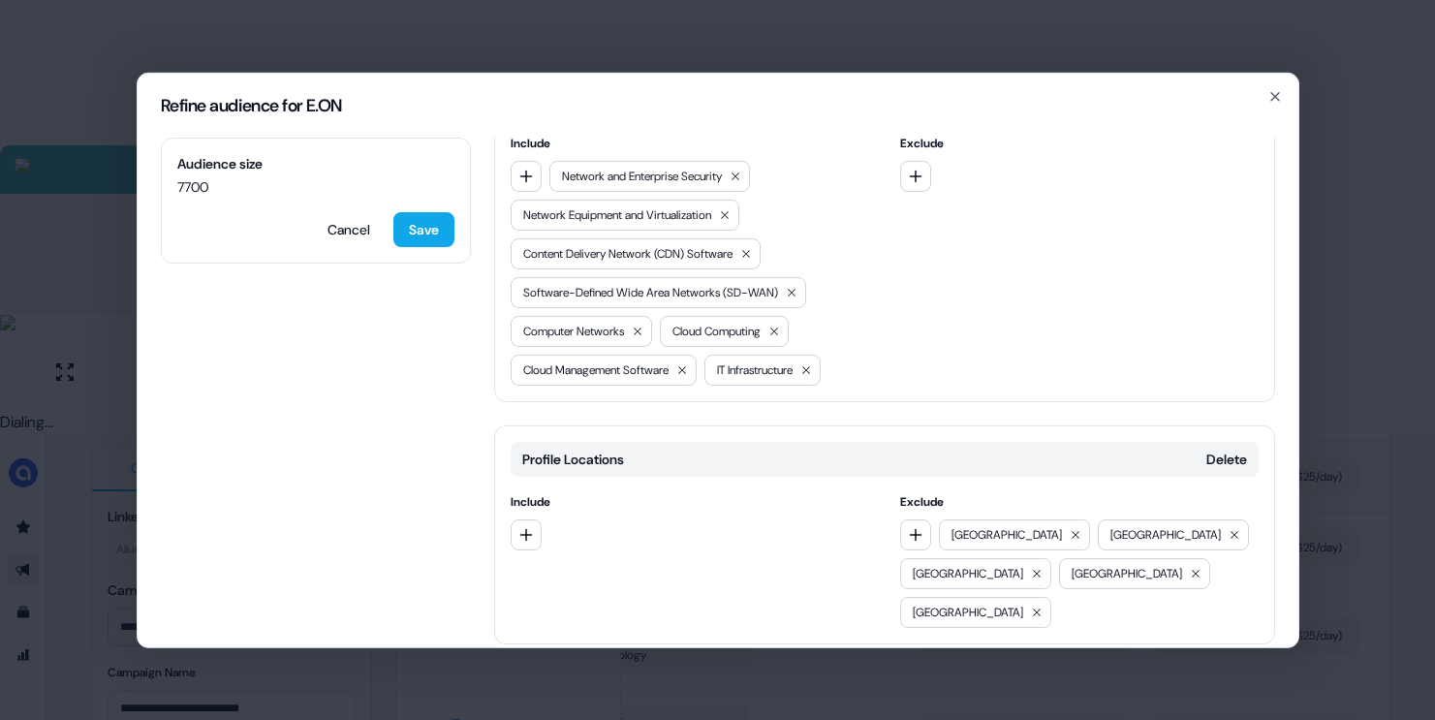
scroll to position [615, 0]
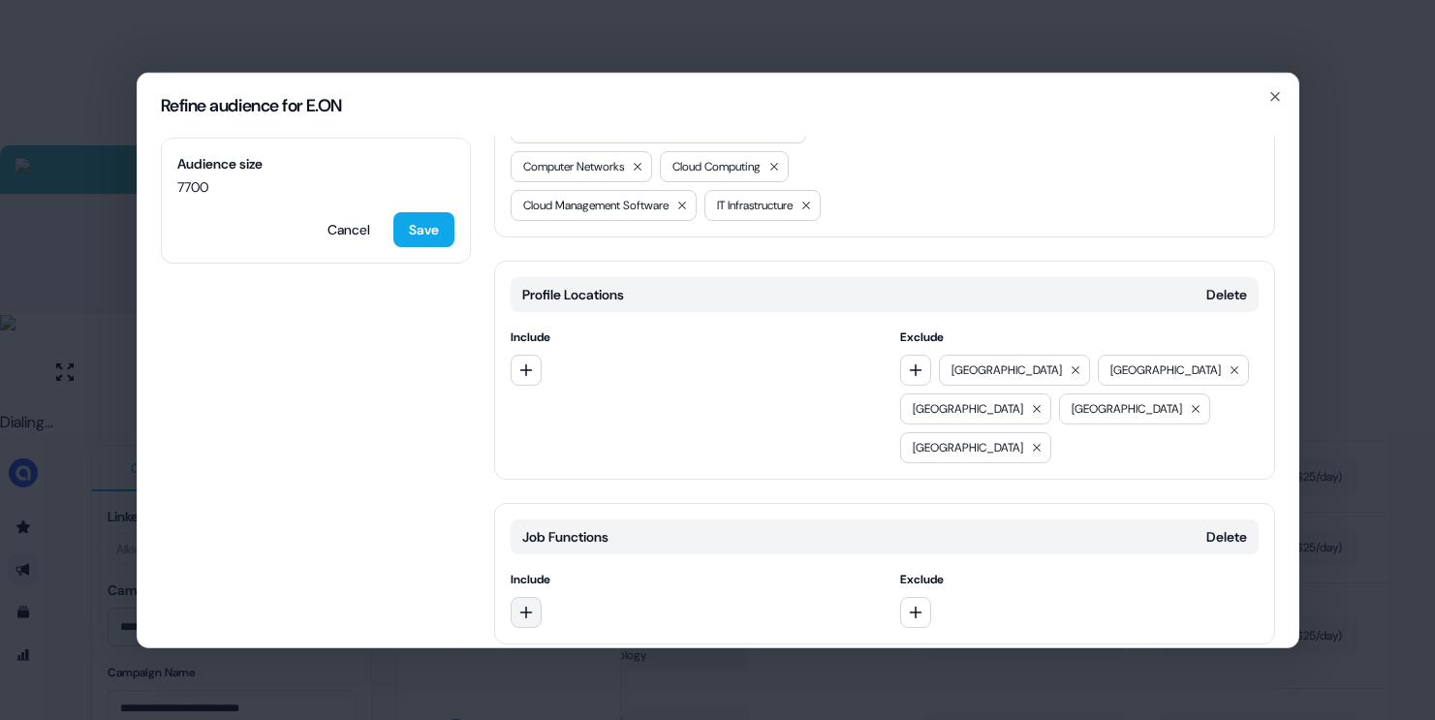
click at [528, 604] on icon "button" at bounding box center [526, 612] width 16 height 16
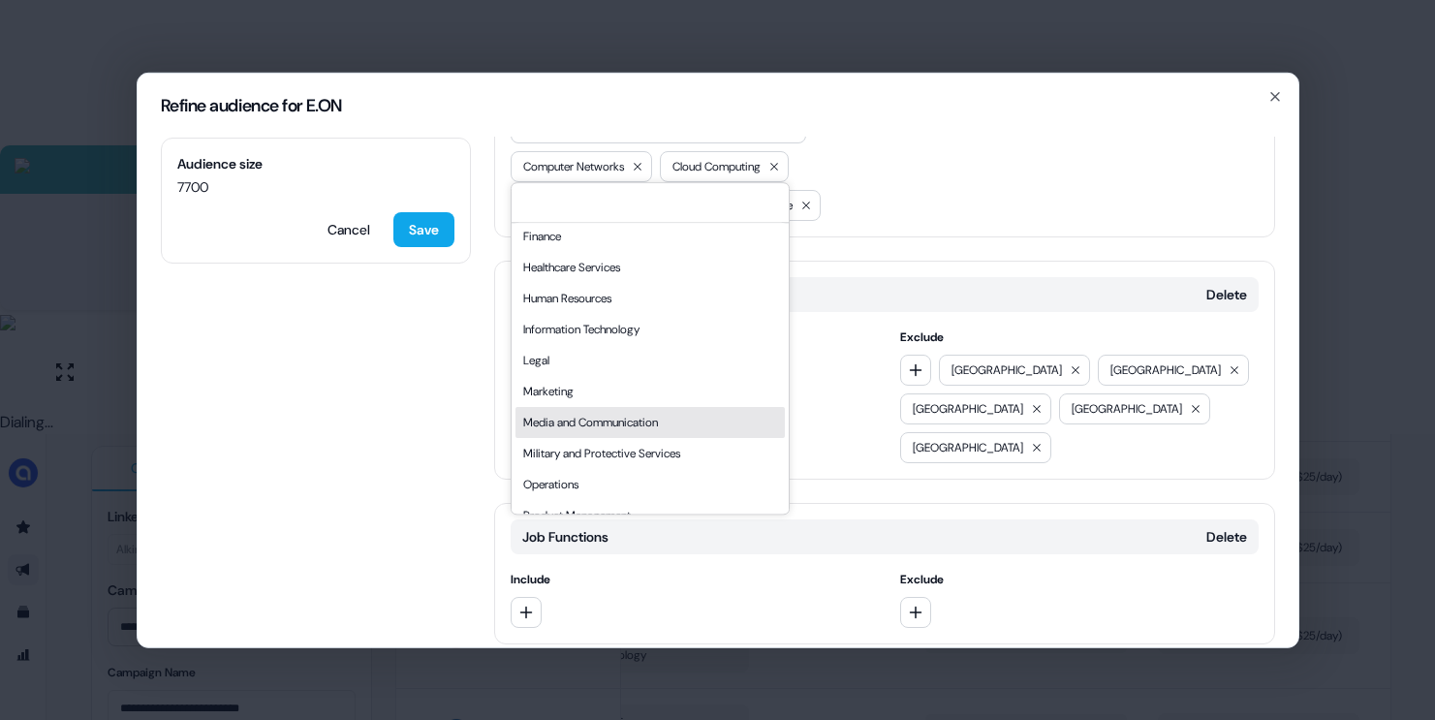
scroll to position [281, 0]
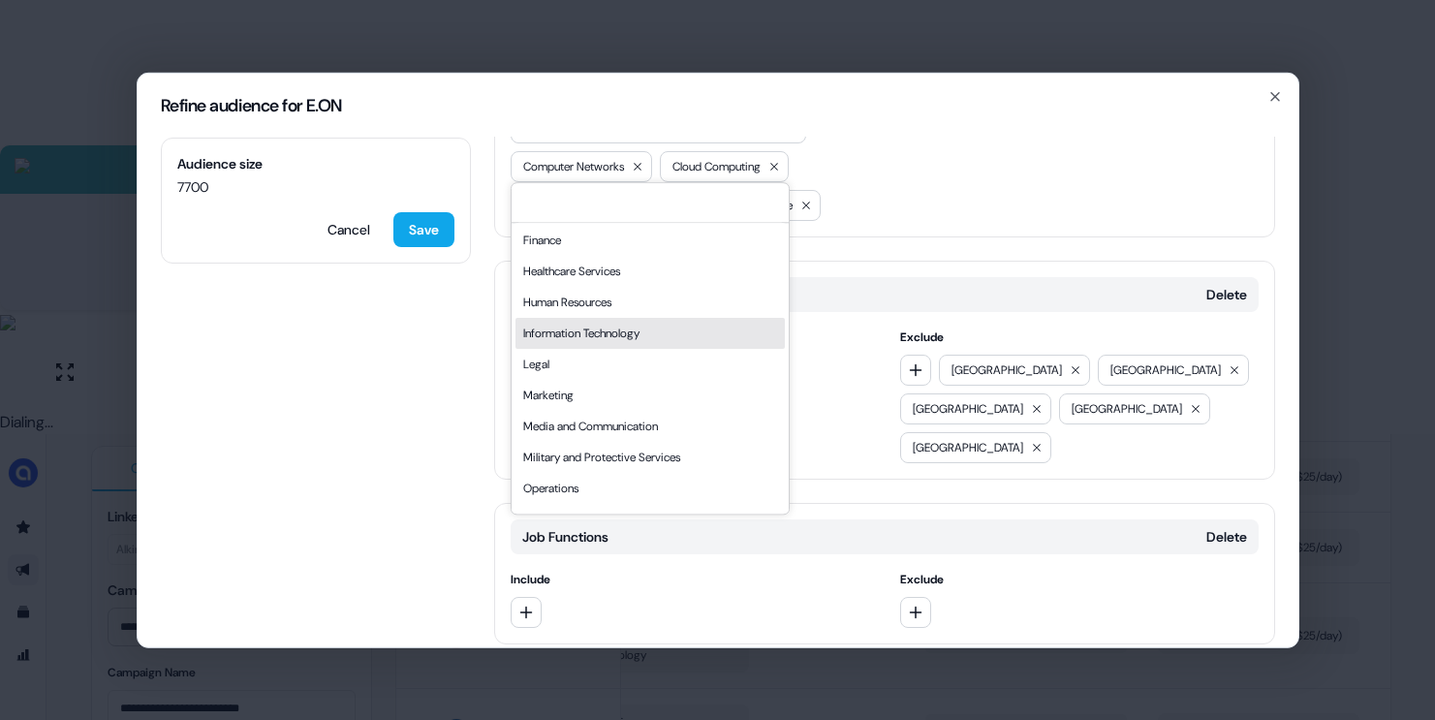
click at [576, 336] on div "Information Technology" at bounding box center [649, 333] width 269 height 31
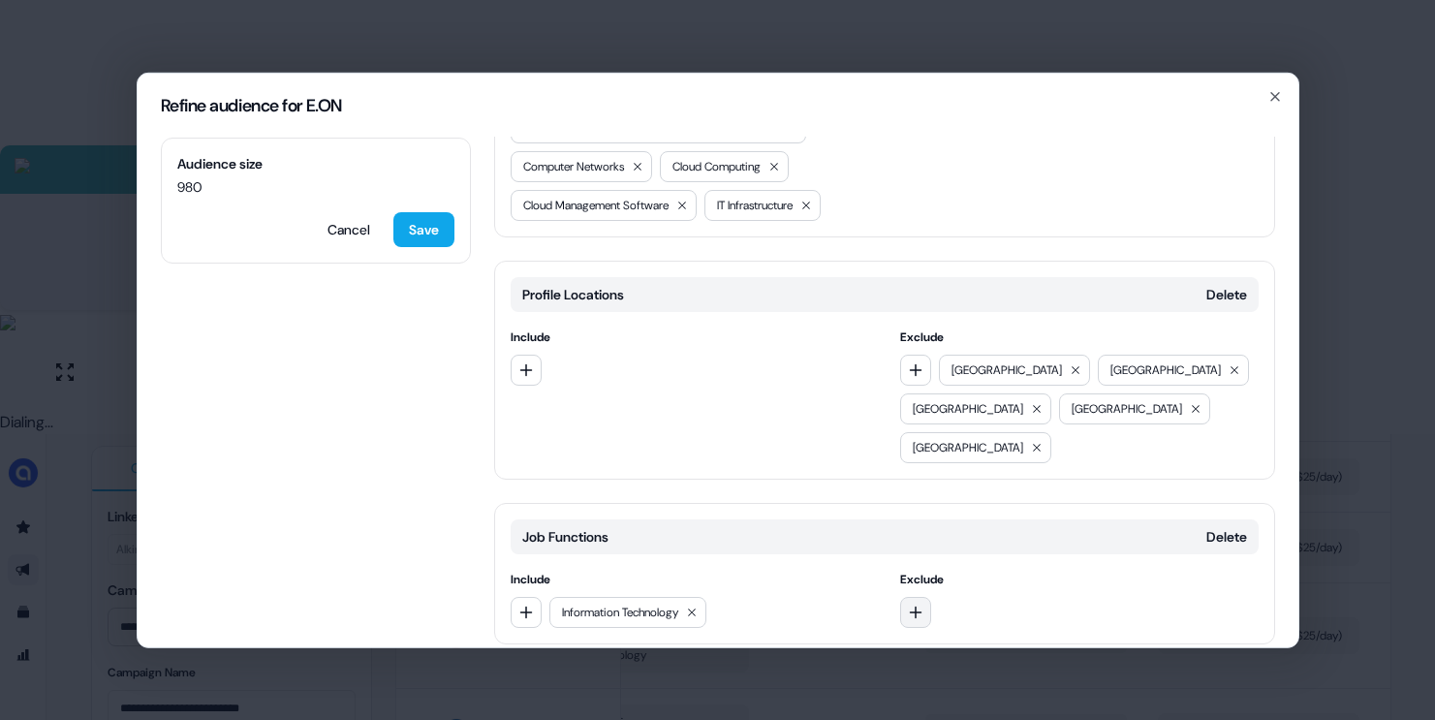
click at [912, 606] on icon "button" at bounding box center [916, 612] width 13 height 13
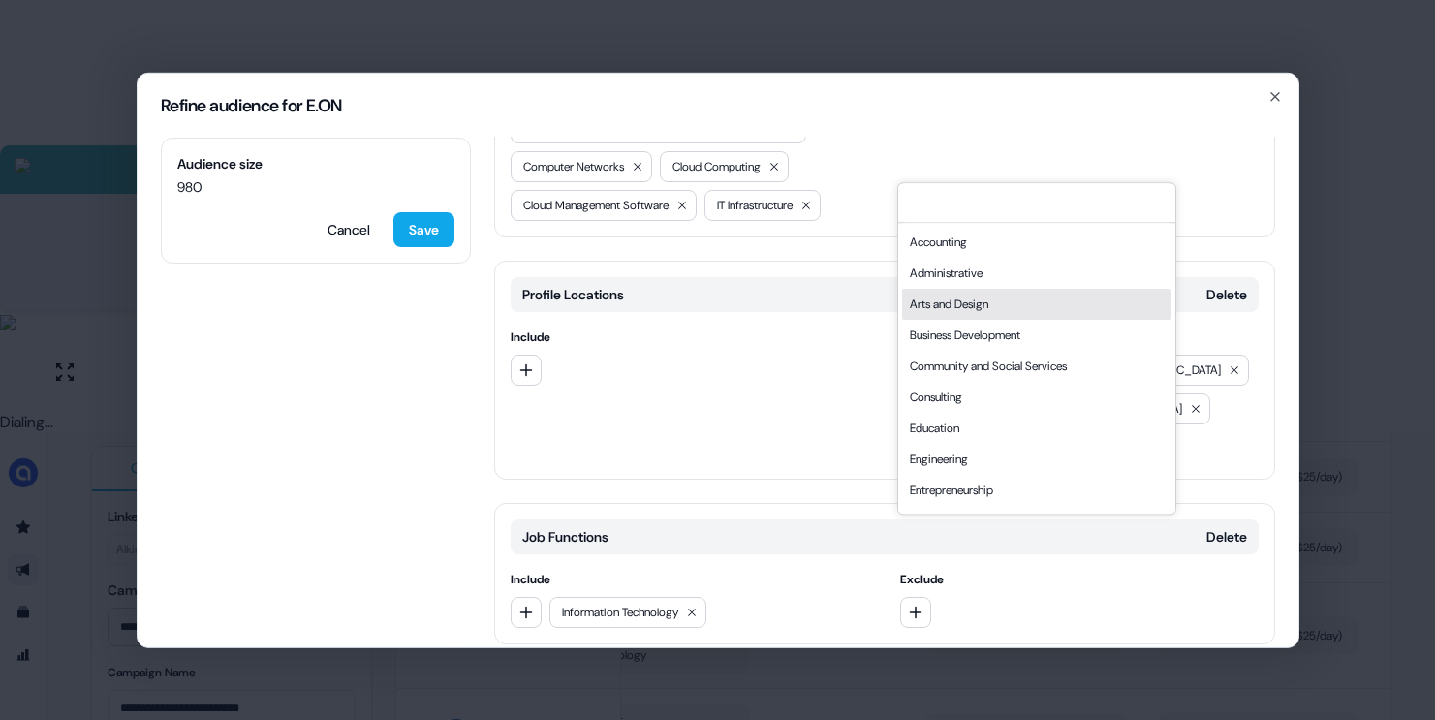
click at [971, 327] on div "Business Development" at bounding box center [1036, 335] width 269 height 31
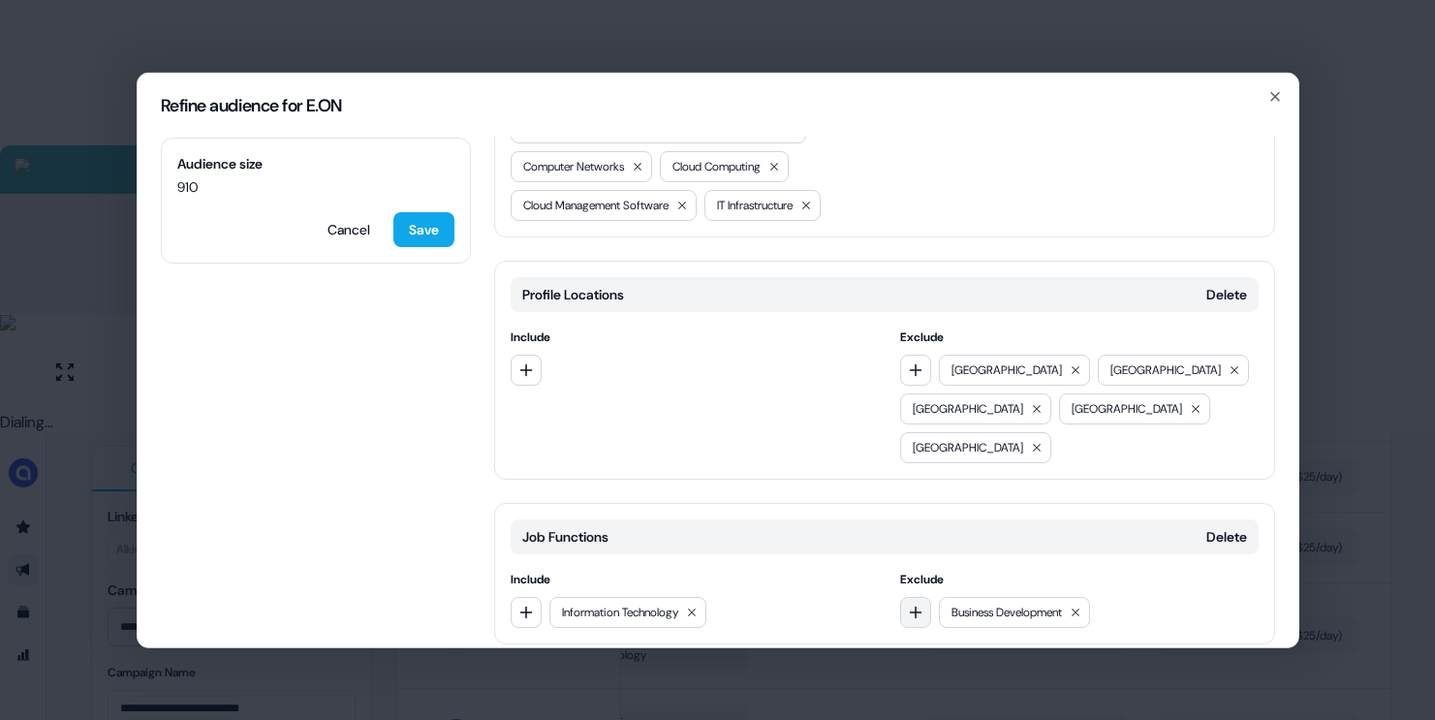
click at [923, 596] on button "button" at bounding box center [915, 611] width 31 height 31
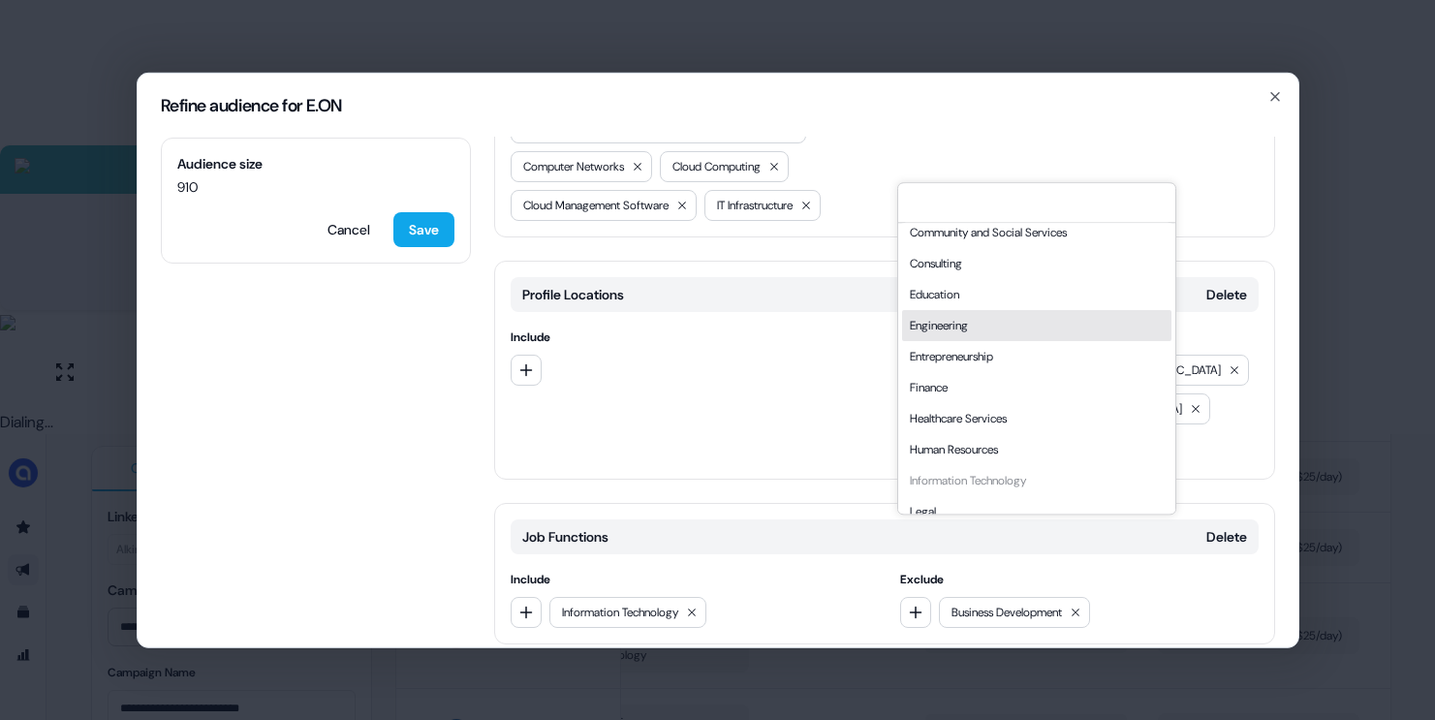
scroll to position [523, 0]
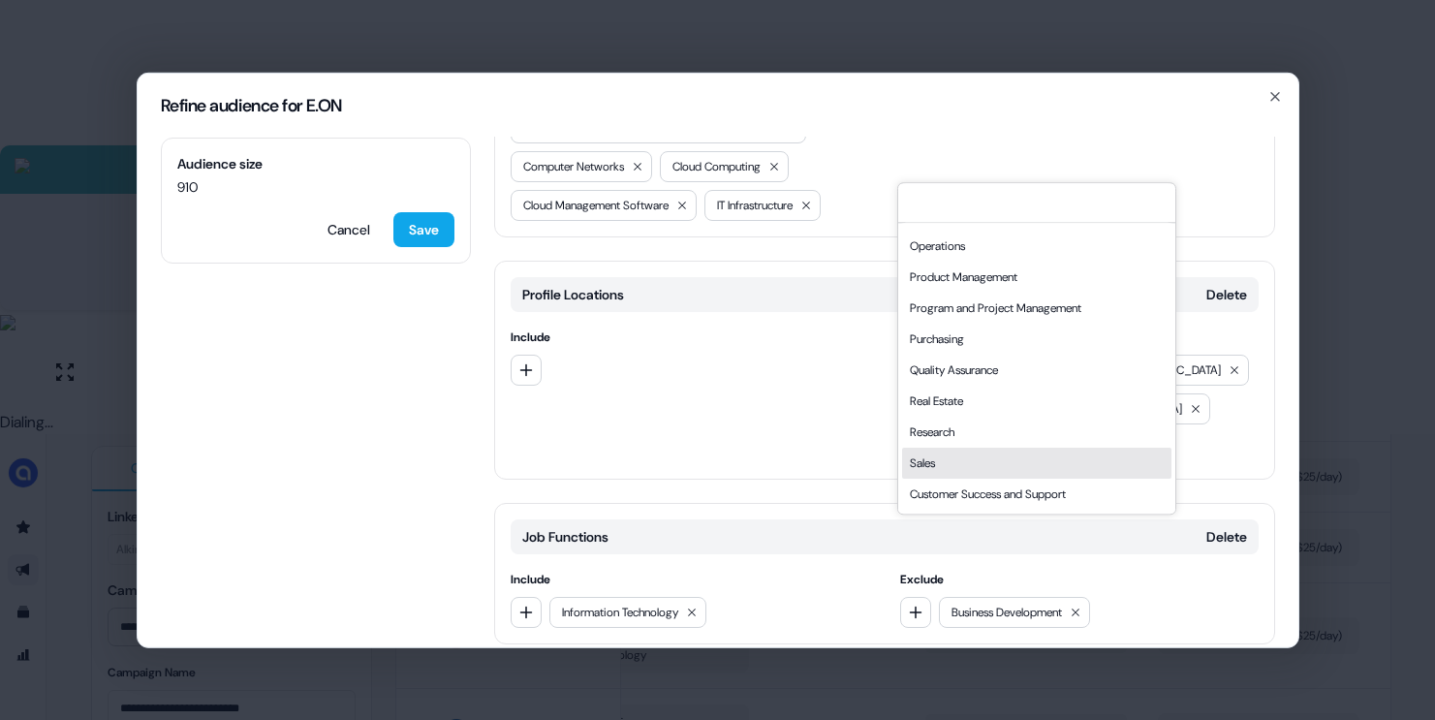
click at [966, 463] on div "Sales" at bounding box center [1036, 463] width 269 height 31
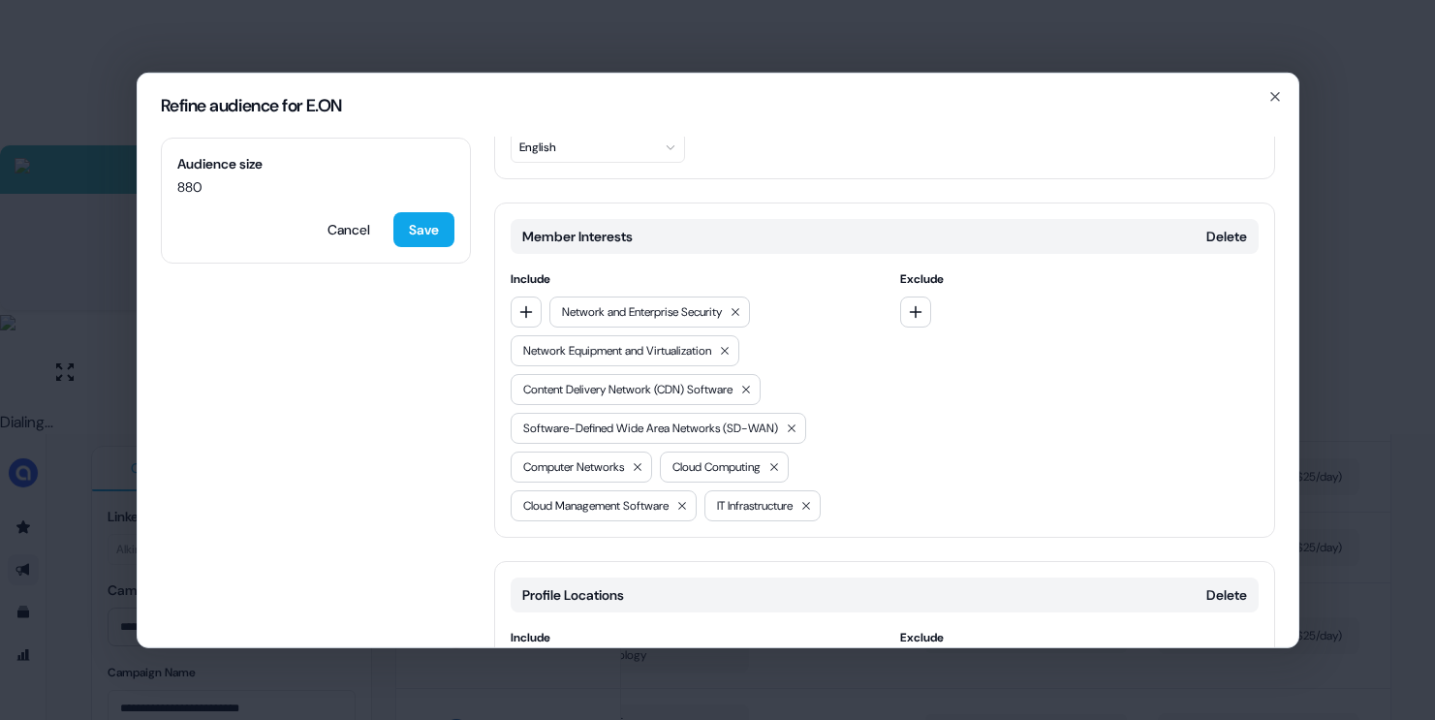
scroll to position [615, 0]
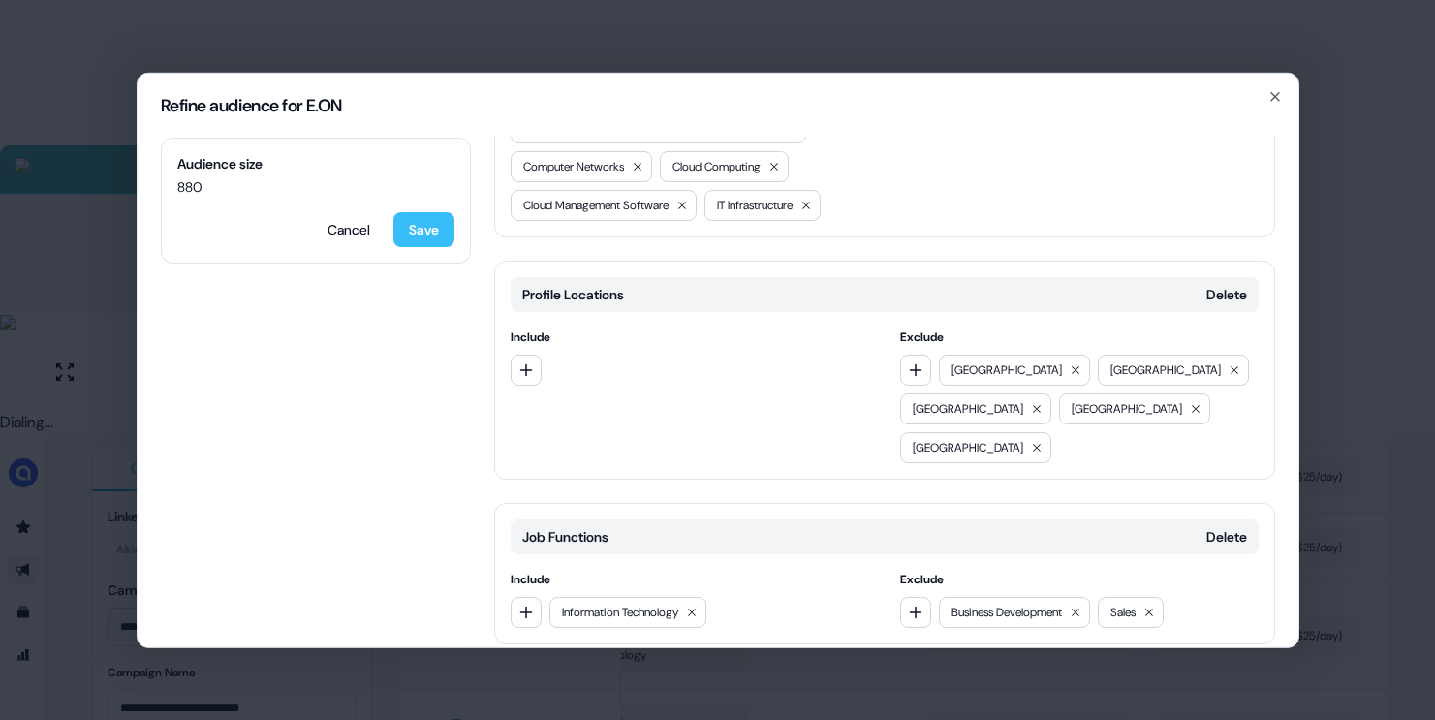
click at [431, 227] on button "Save" at bounding box center [423, 228] width 61 height 35
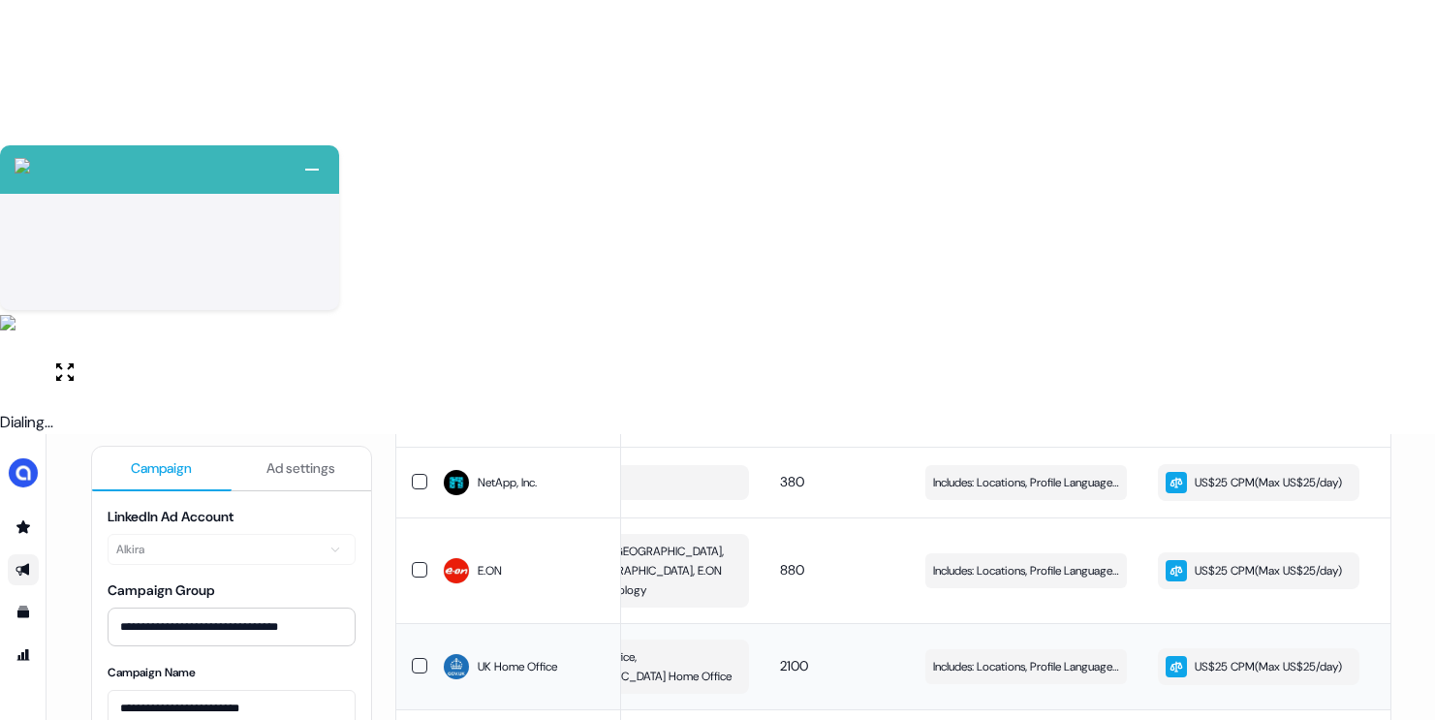
scroll to position [1258, 0]
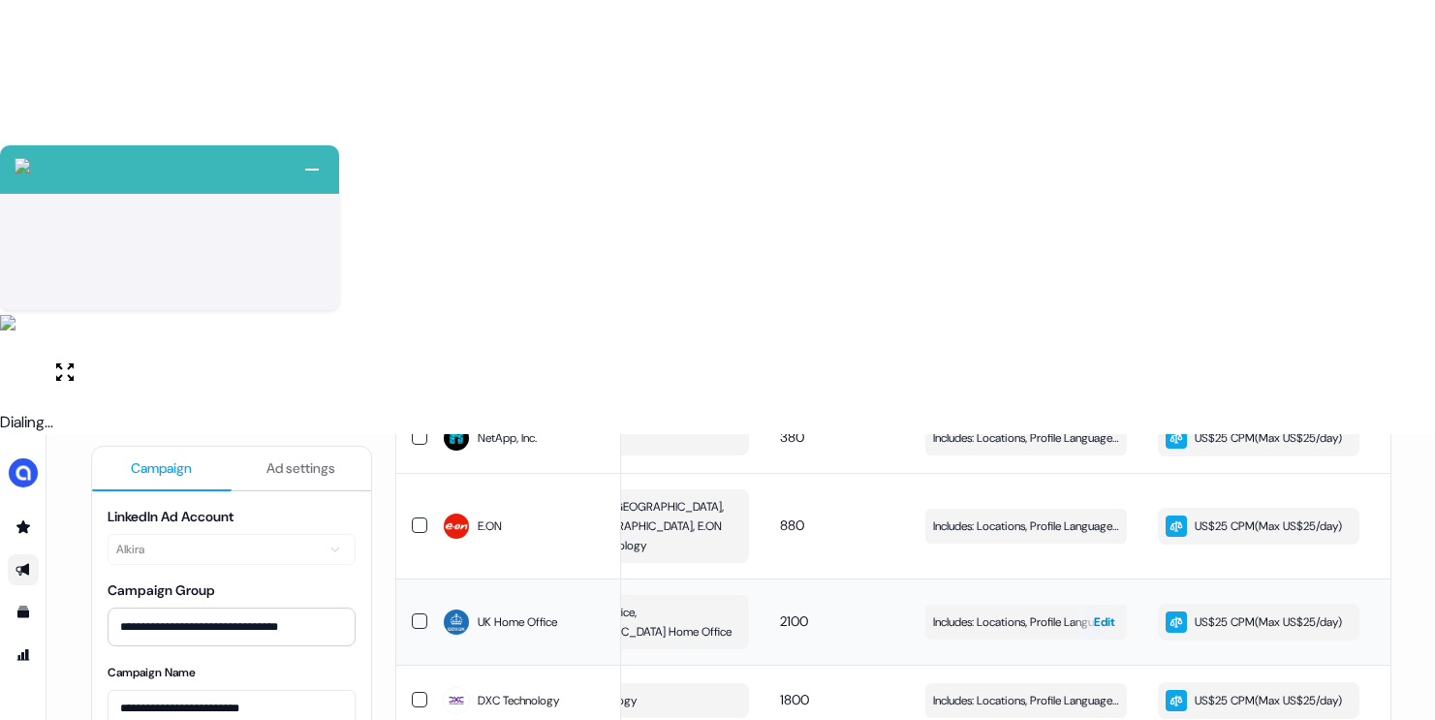
click at [1014, 612] on span "Includes: Locations, Profile Language, Member Interests, Years of Experience, J…" at bounding box center [1026, 621] width 186 height 19
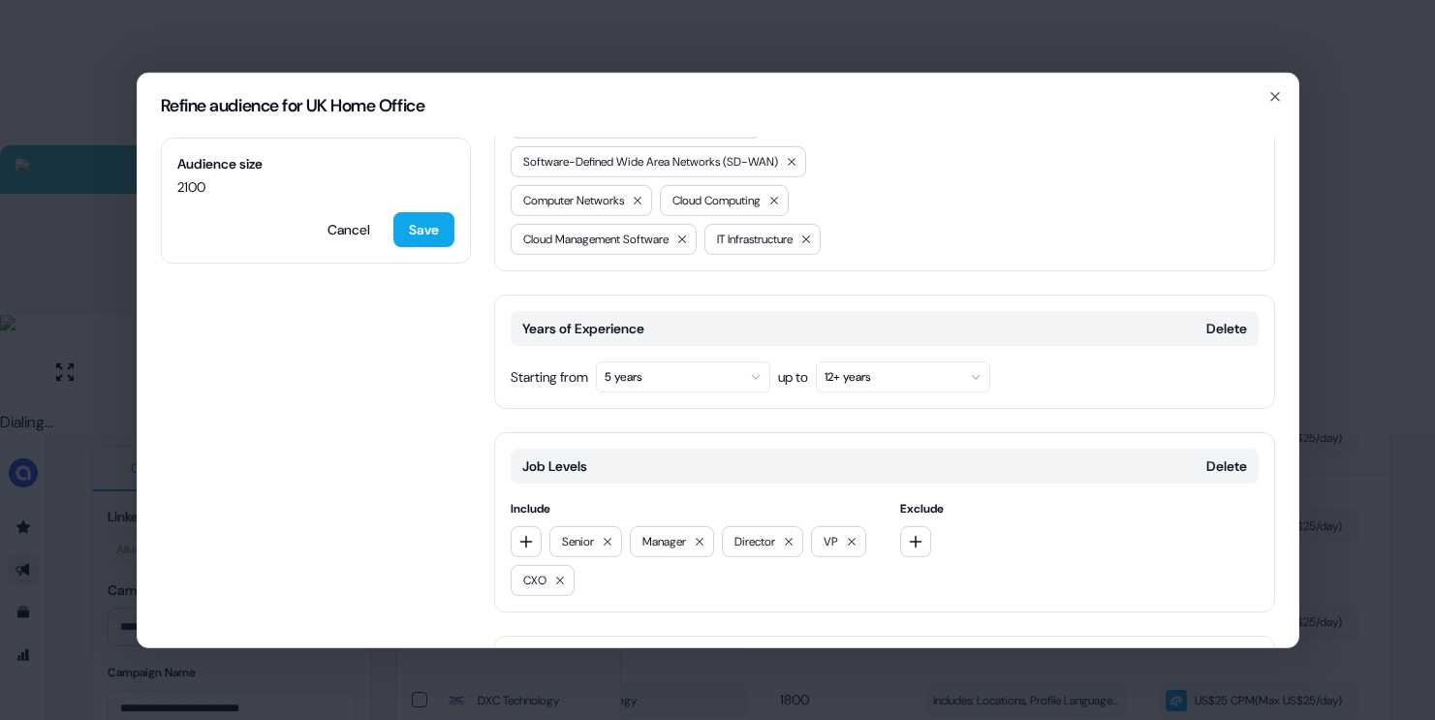
scroll to position [792, 0]
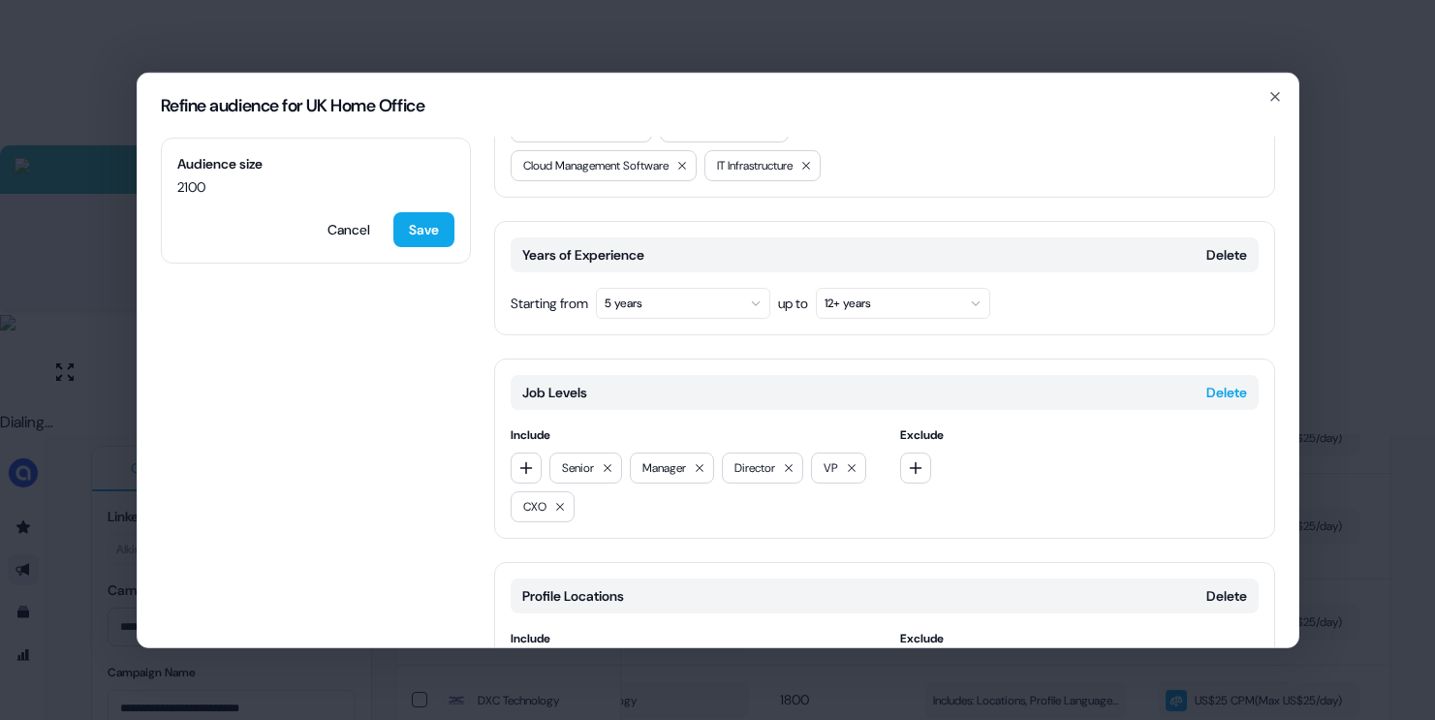
click at [1215, 382] on button "Delete" at bounding box center [1226, 391] width 41 height 19
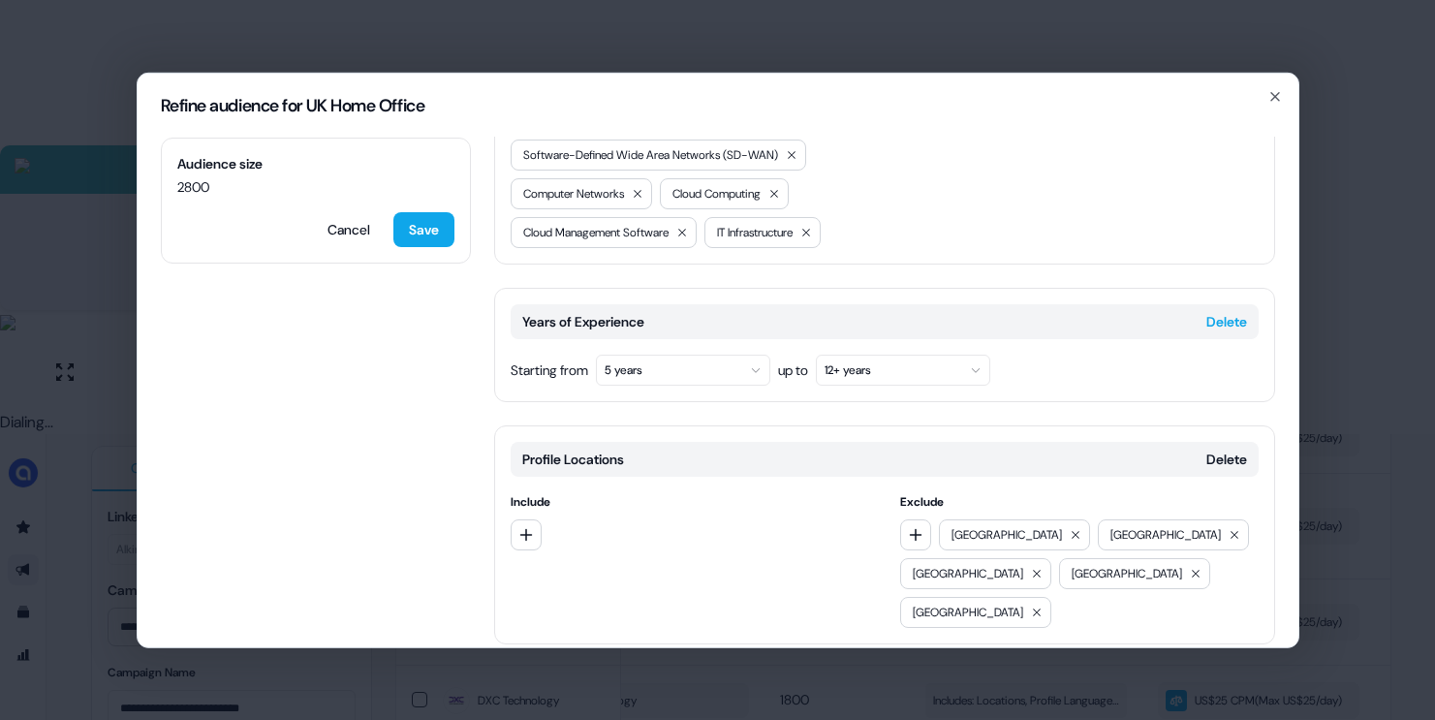
click at [1226, 311] on button "Delete" at bounding box center [1226, 320] width 41 height 19
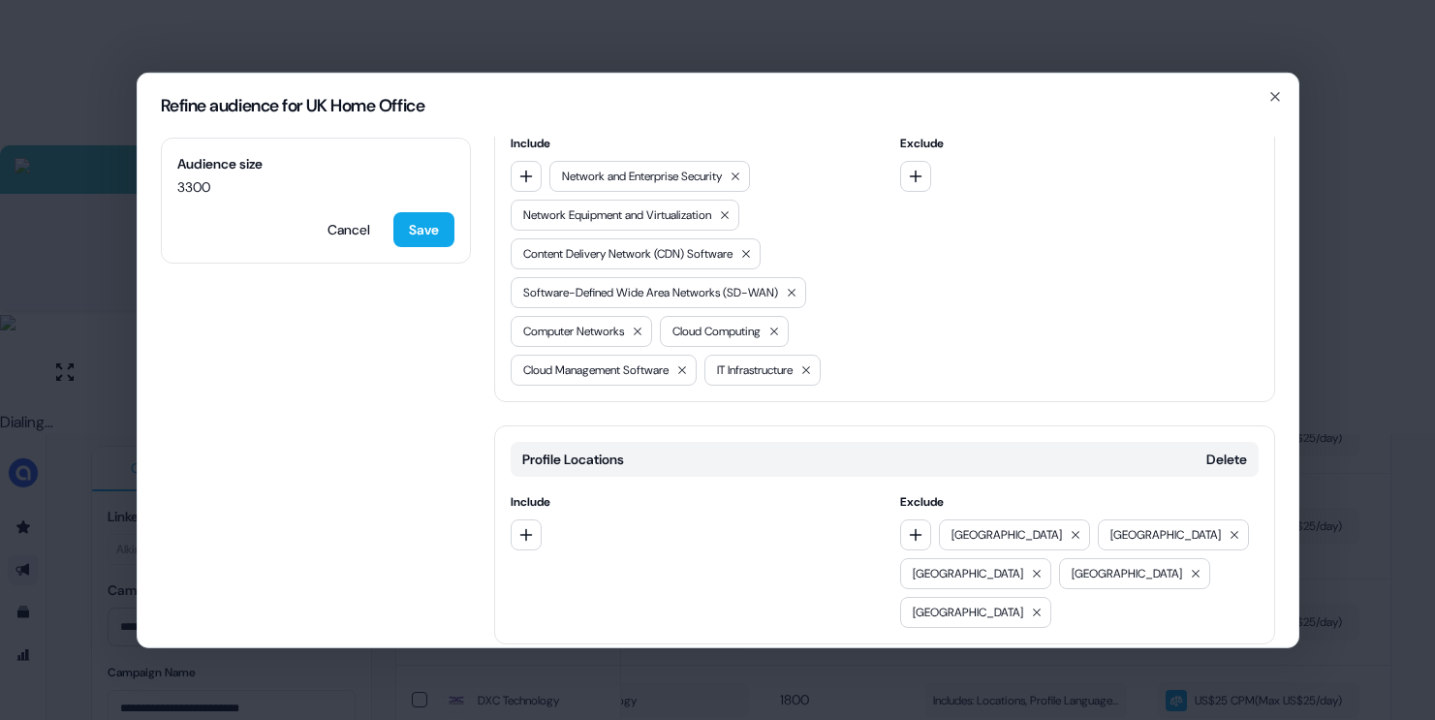
click at [576, 667] on button "Add category" at bounding box center [563, 684] width 139 height 35
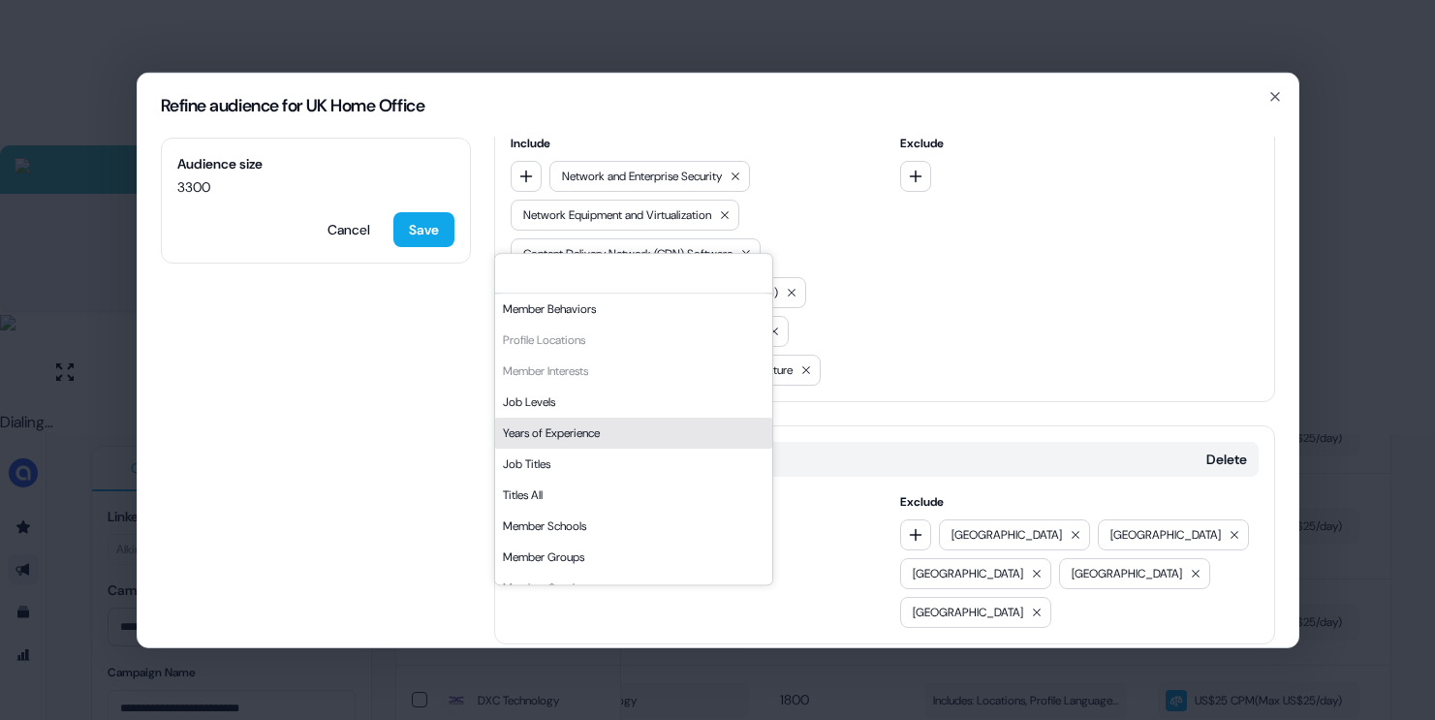
scroll to position [329, 0]
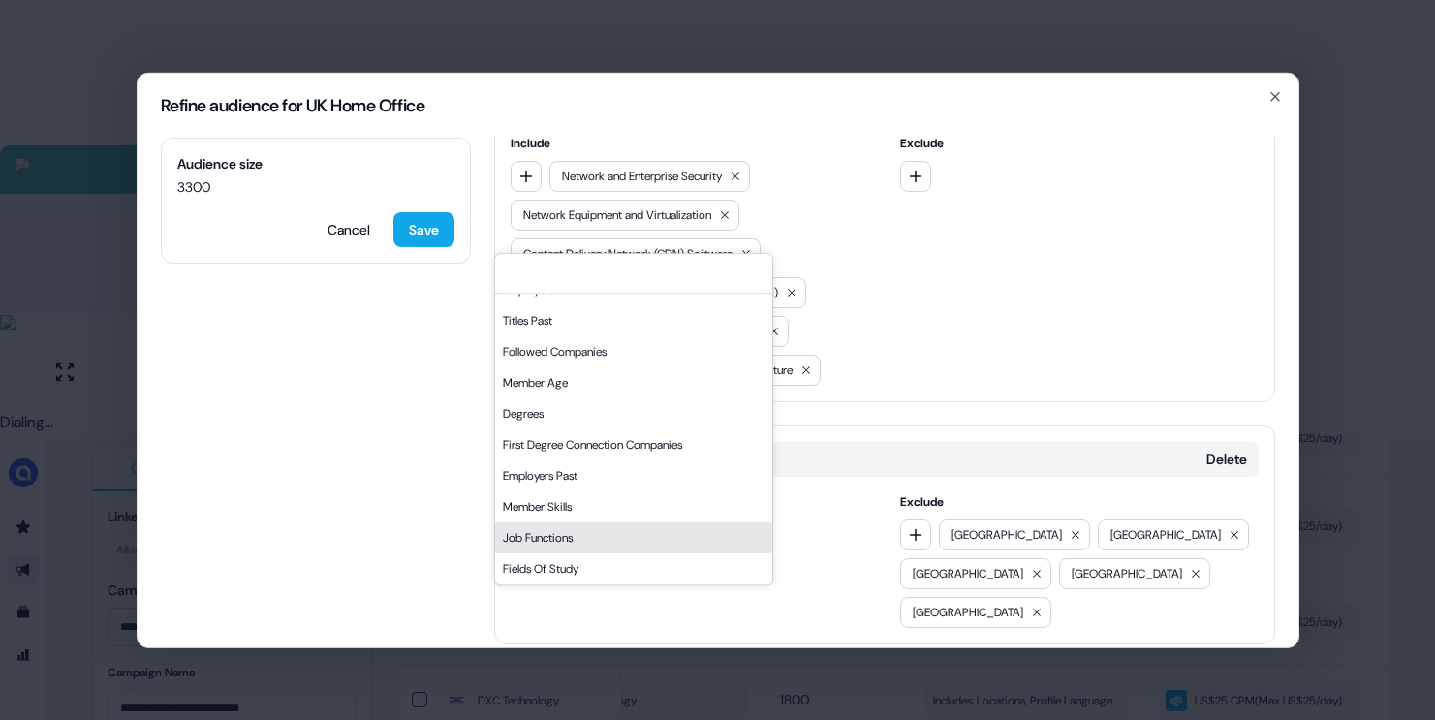
click at [597, 546] on div "Job Functions" at bounding box center [633, 537] width 277 height 31
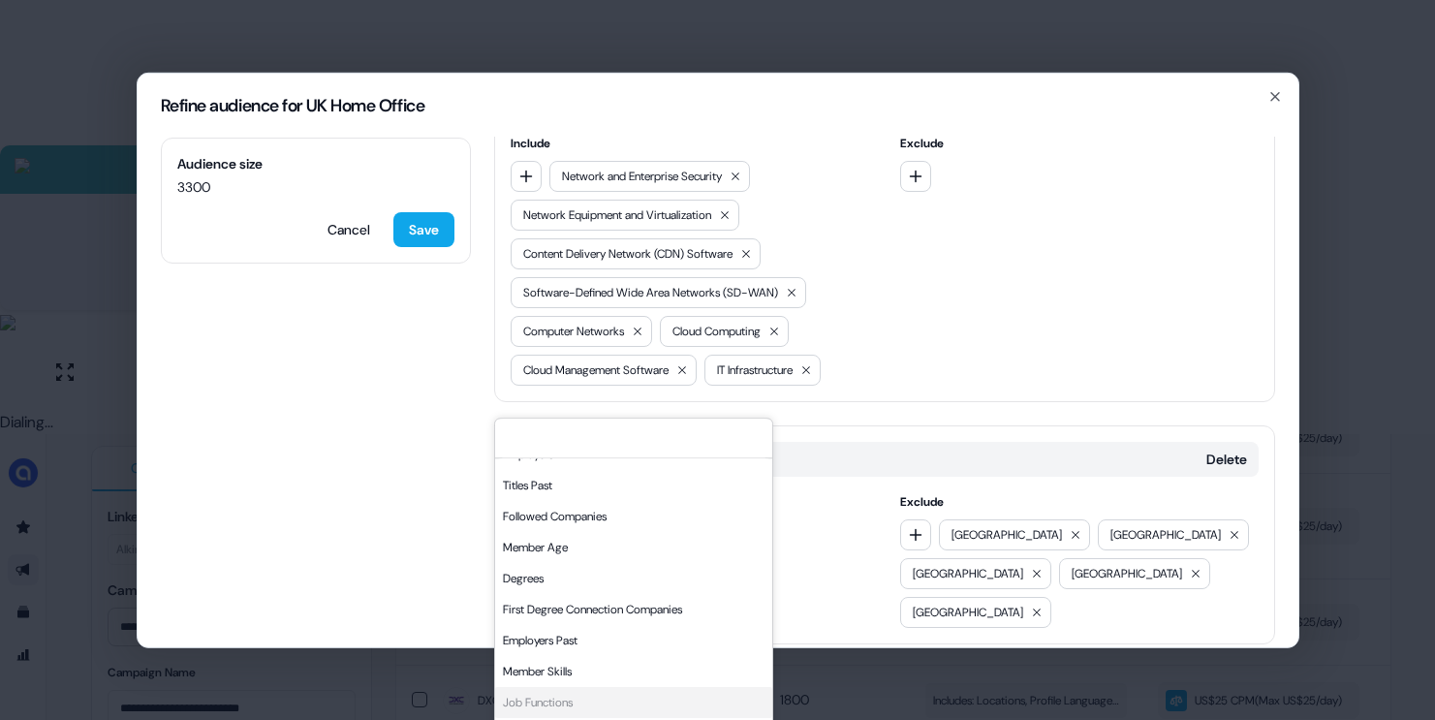
scroll to position [615, 0]
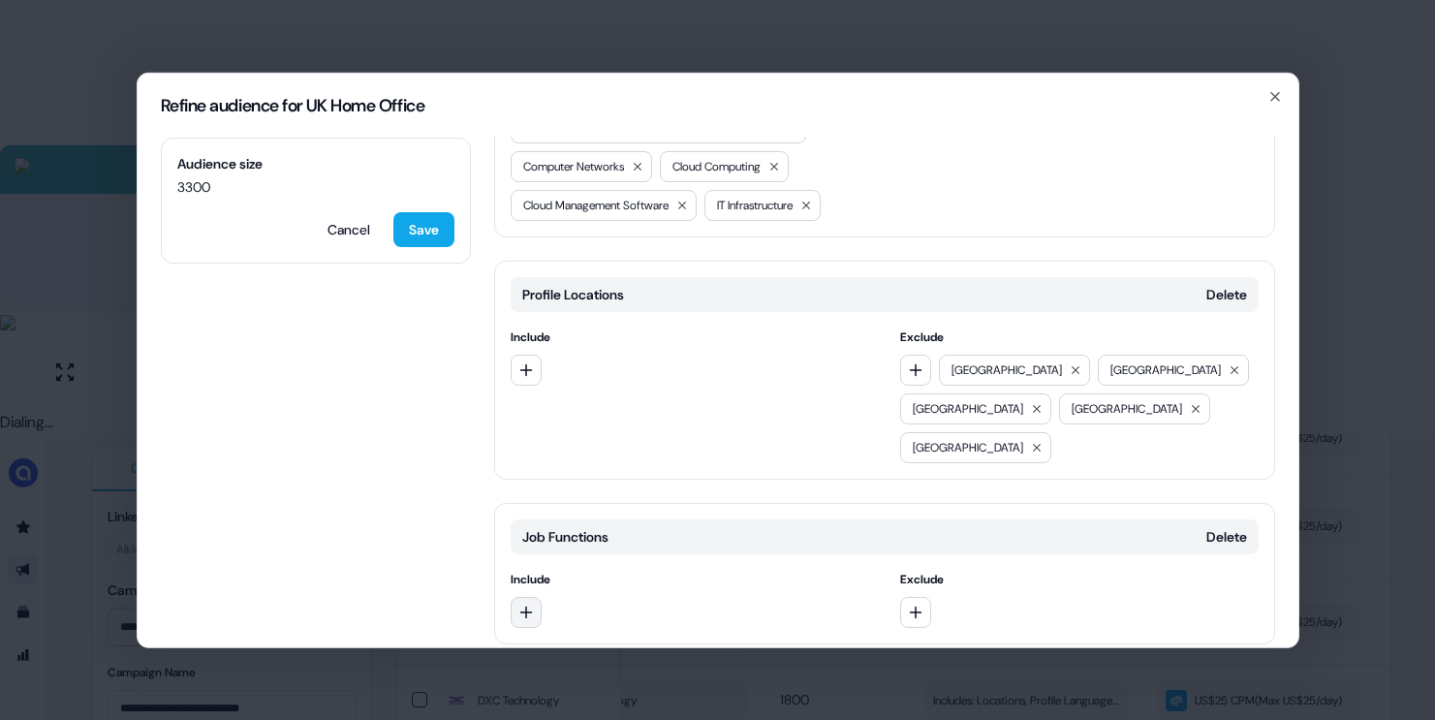
click at [518, 604] on icon "button" at bounding box center [526, 612] width 16 height 16
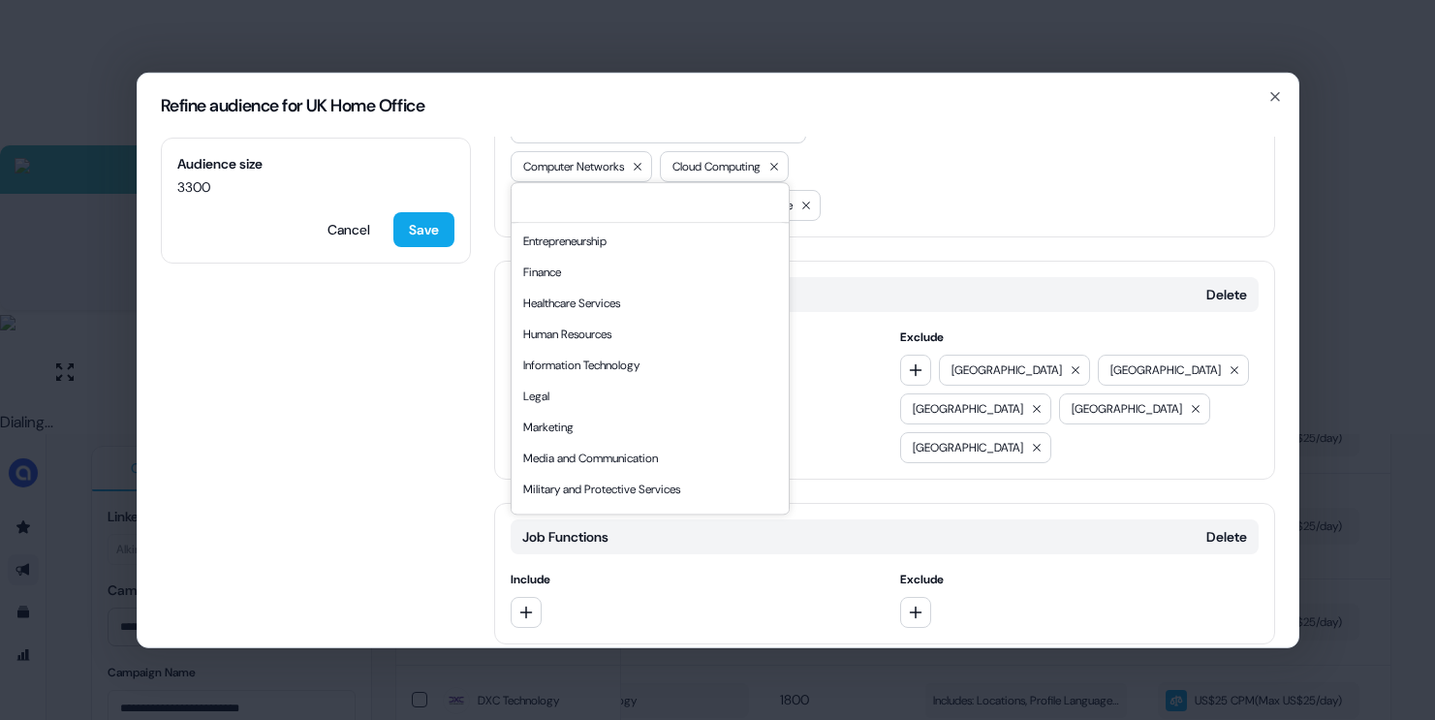
scroll to position [265, 0]
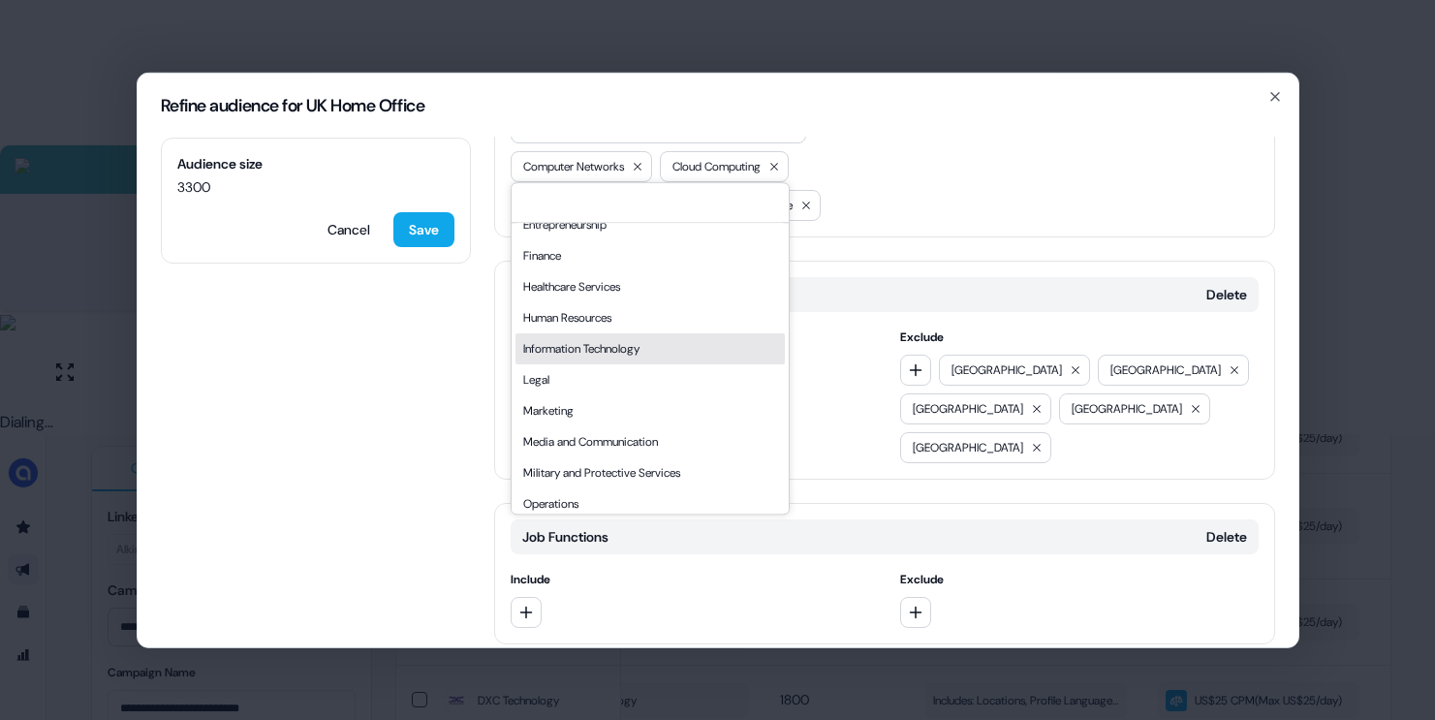
click at [629, 349] on div "Information Technology" at bounding box center [649, 348] width 269 height 31
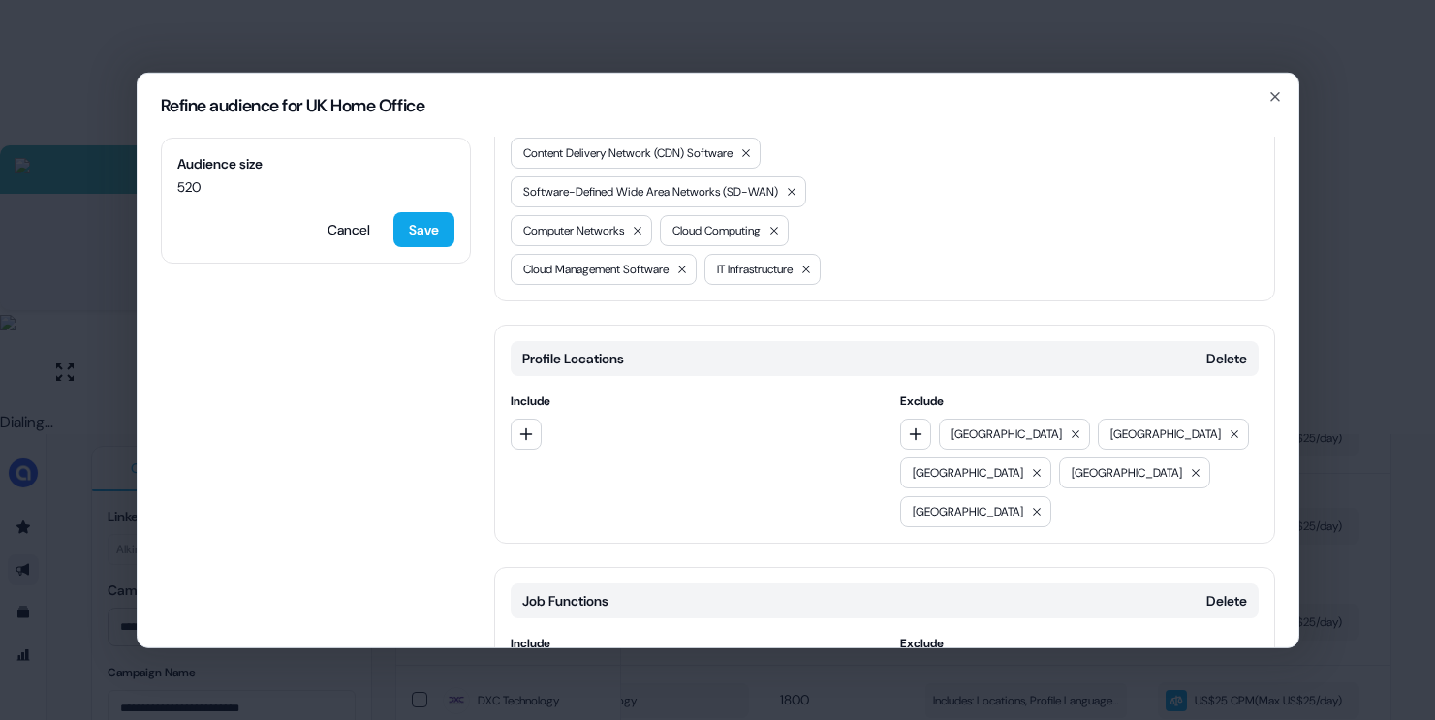
scroll to position [615, 0]
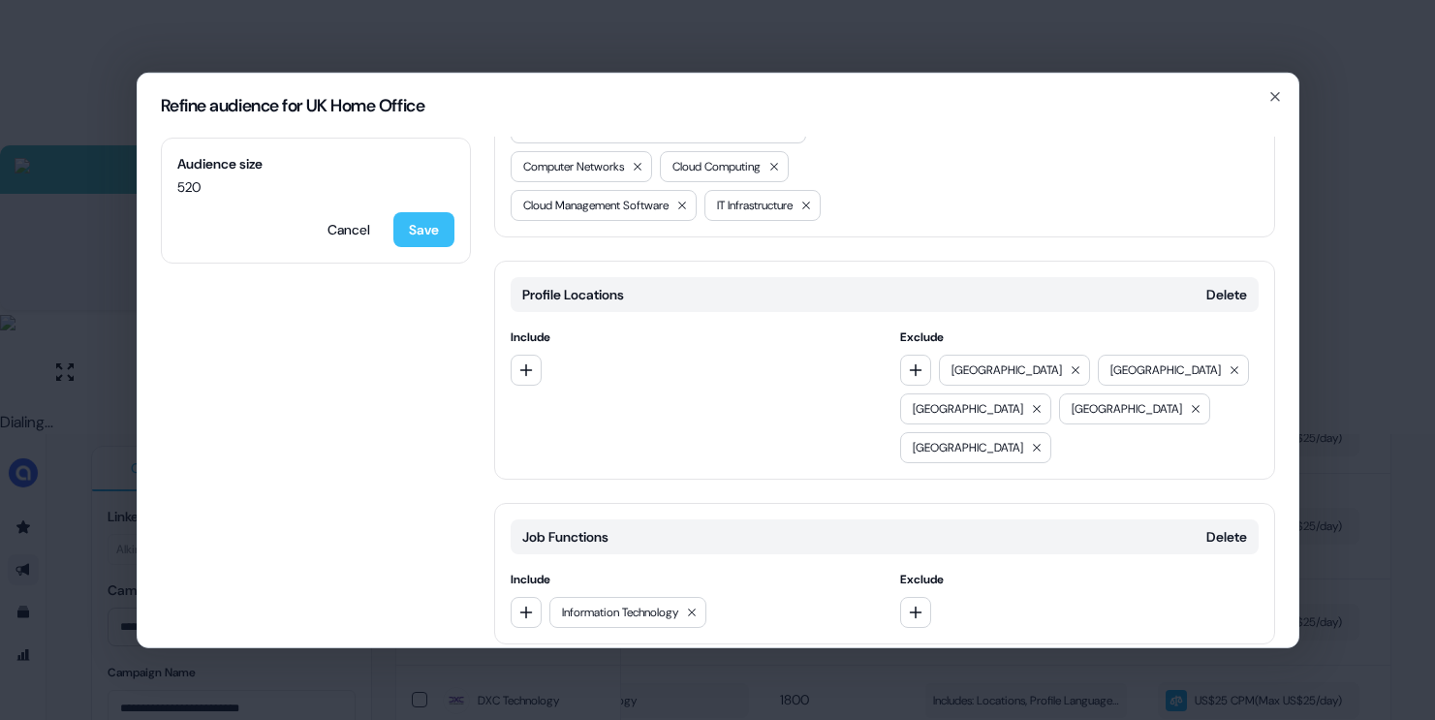
click at [413, 230] on button "Save" at bounding box center [423, 228] width 61 height 35
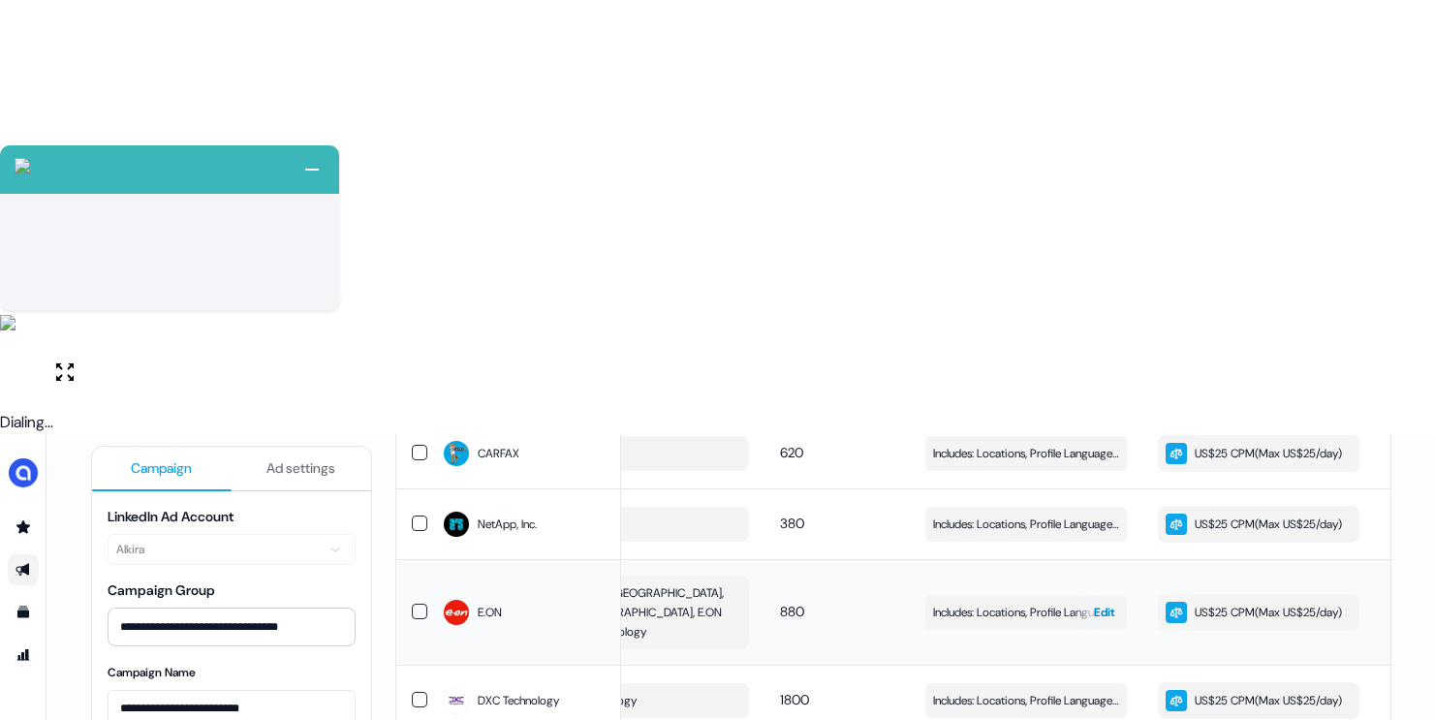
click at [991, 603] on span "Includes: Locations, Profile Language, Member Interests, Job Functions / Exclud…" at bounding box center [1026, 612] width 186 height 19
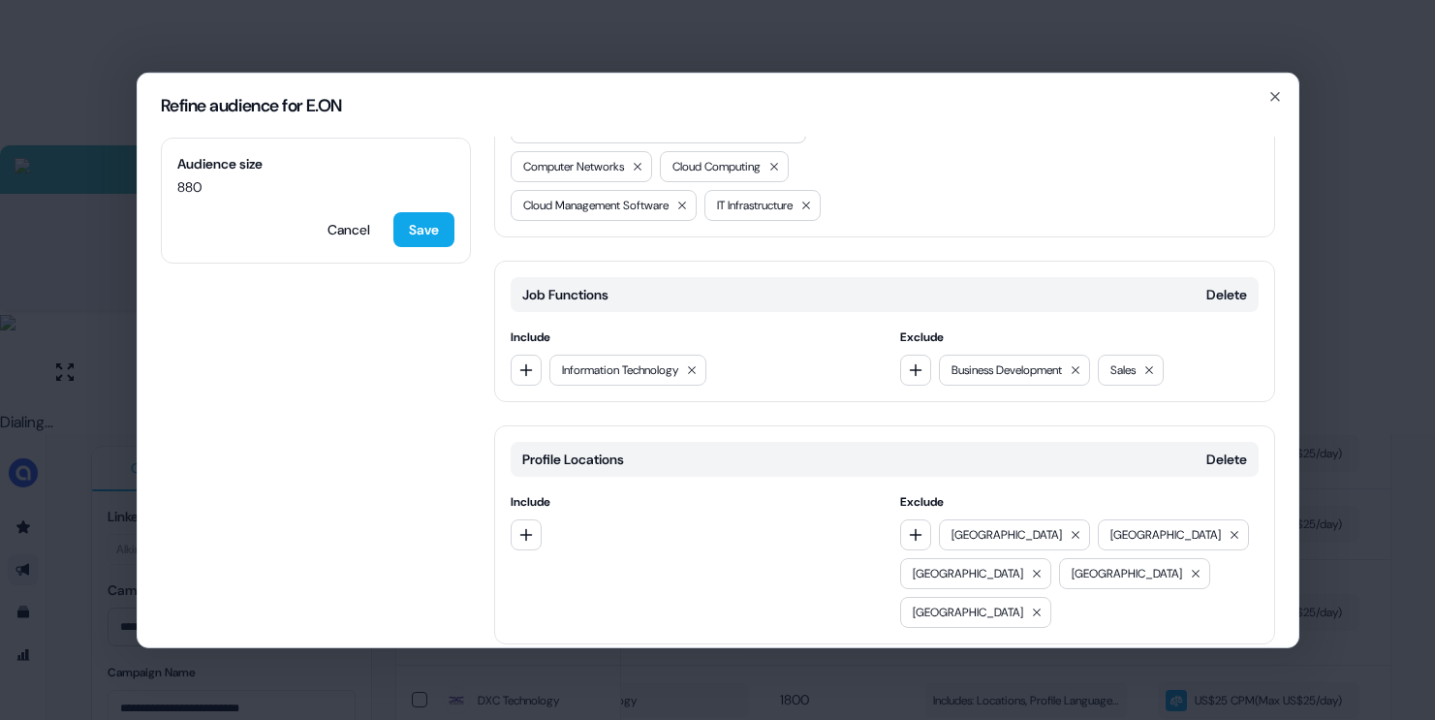
click at [824, 685] on div "Refine audience for E.ON Audience size 880 Cancel Save Locations Delete Include…" at bounding box center [717, 360] width 1435 height 720
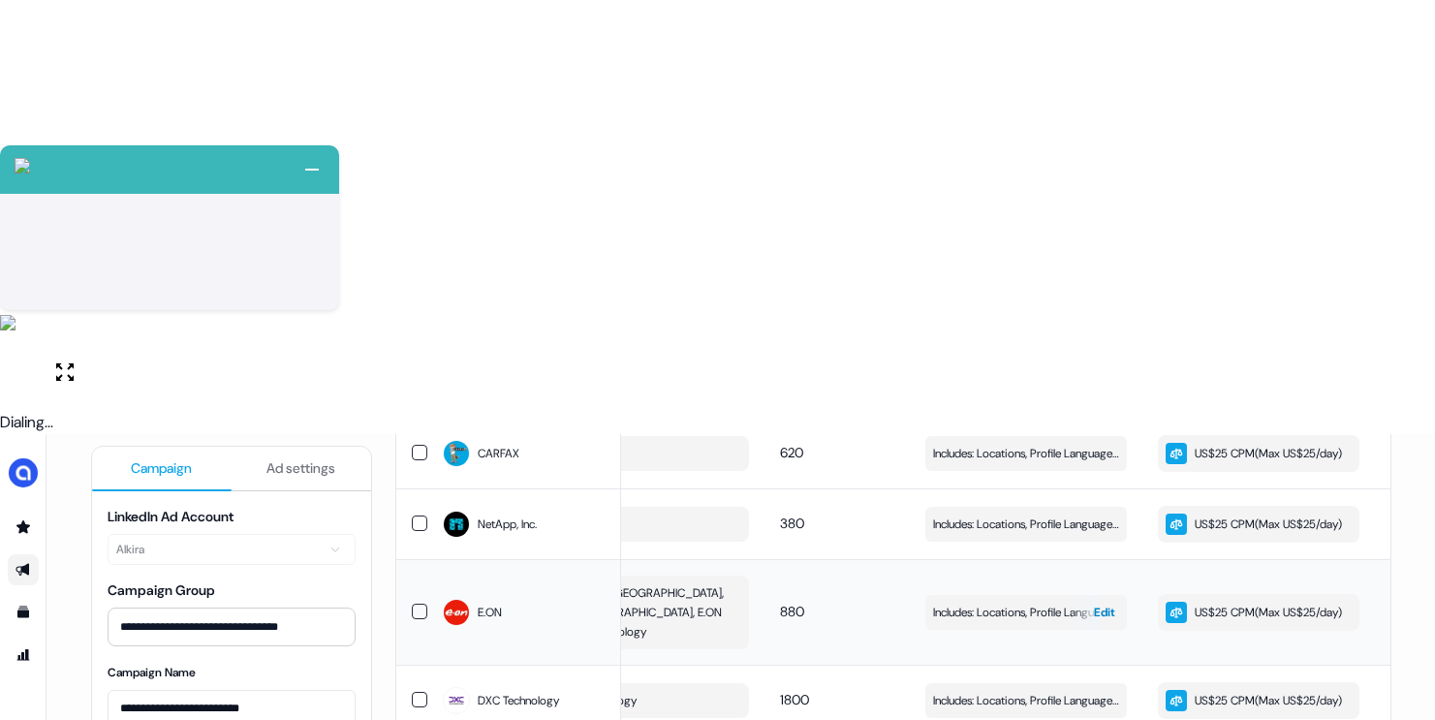
click at [958, 603] on span "Includes: Locations, Profile Language, Member Interests, Job Functions / Exclud…" at bounding box center [1026, 612] width 186 height 19
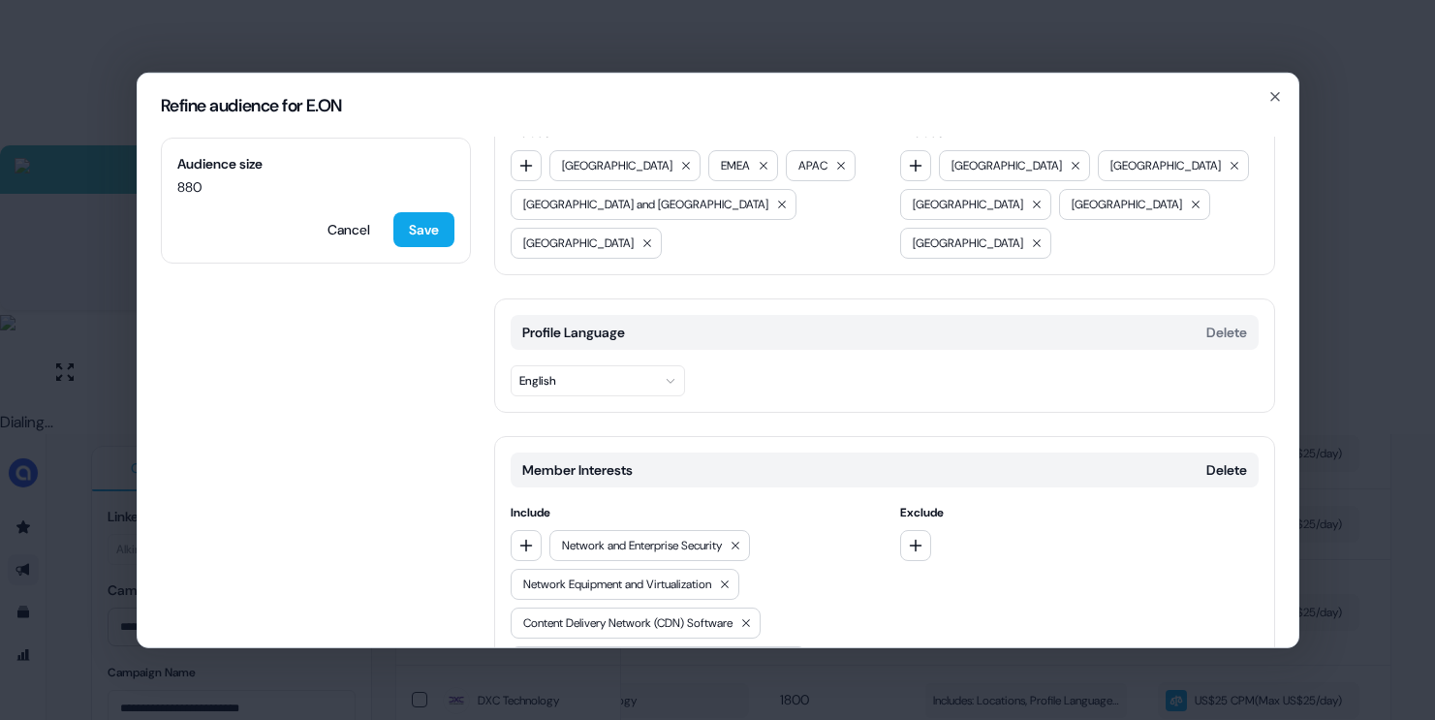
scroll to position [0, 0]
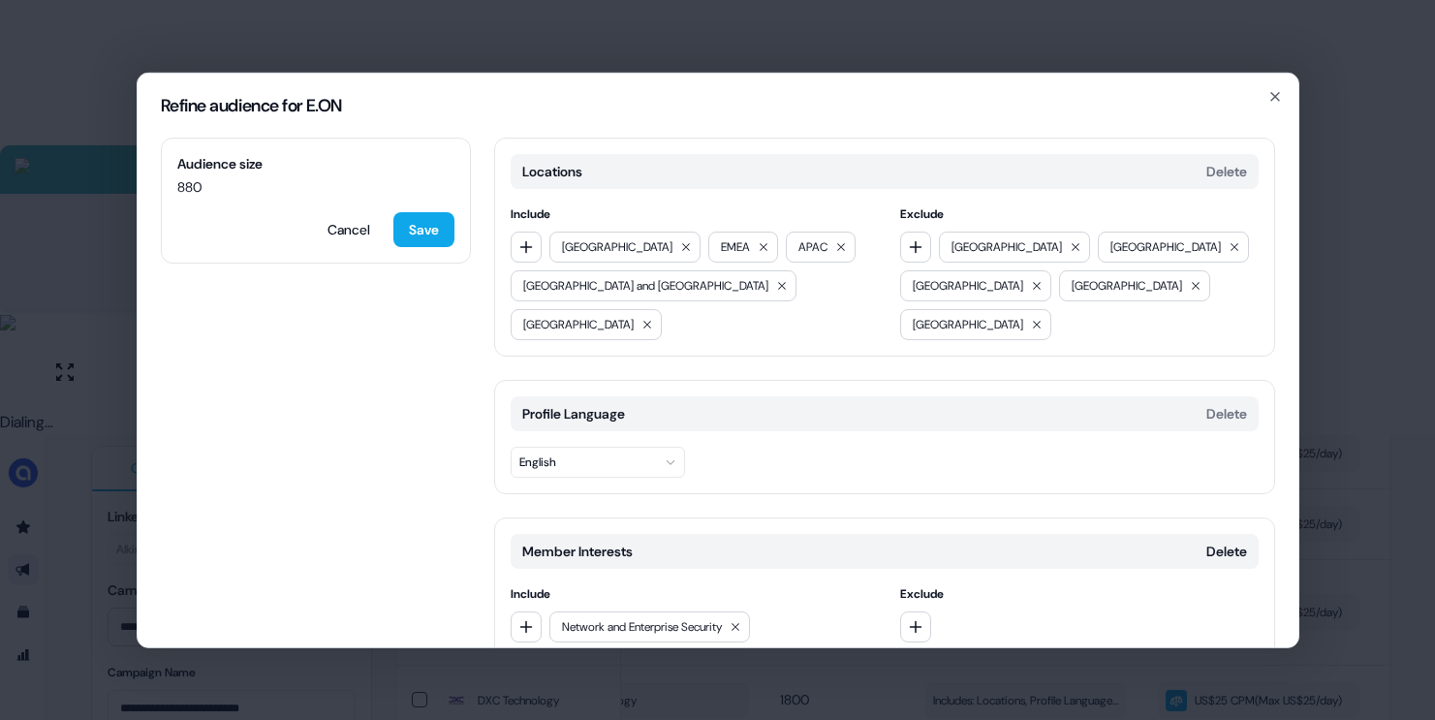
click at [1325, 458] on div "Refine audience for E.ON Audience size 880 Cancel Save Locations Delete Include…" at bounding box center [717, 360] width 1435 height 720
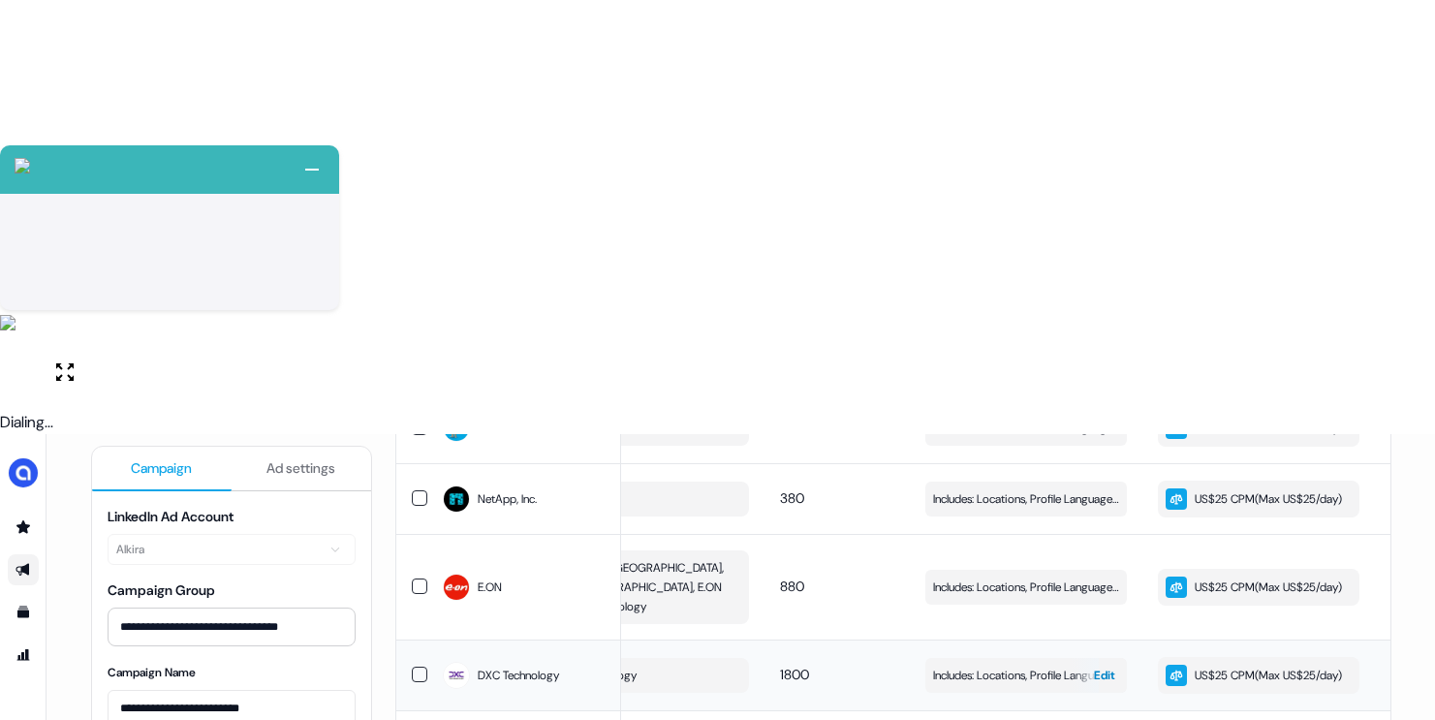
scroll to position [1298, 0]
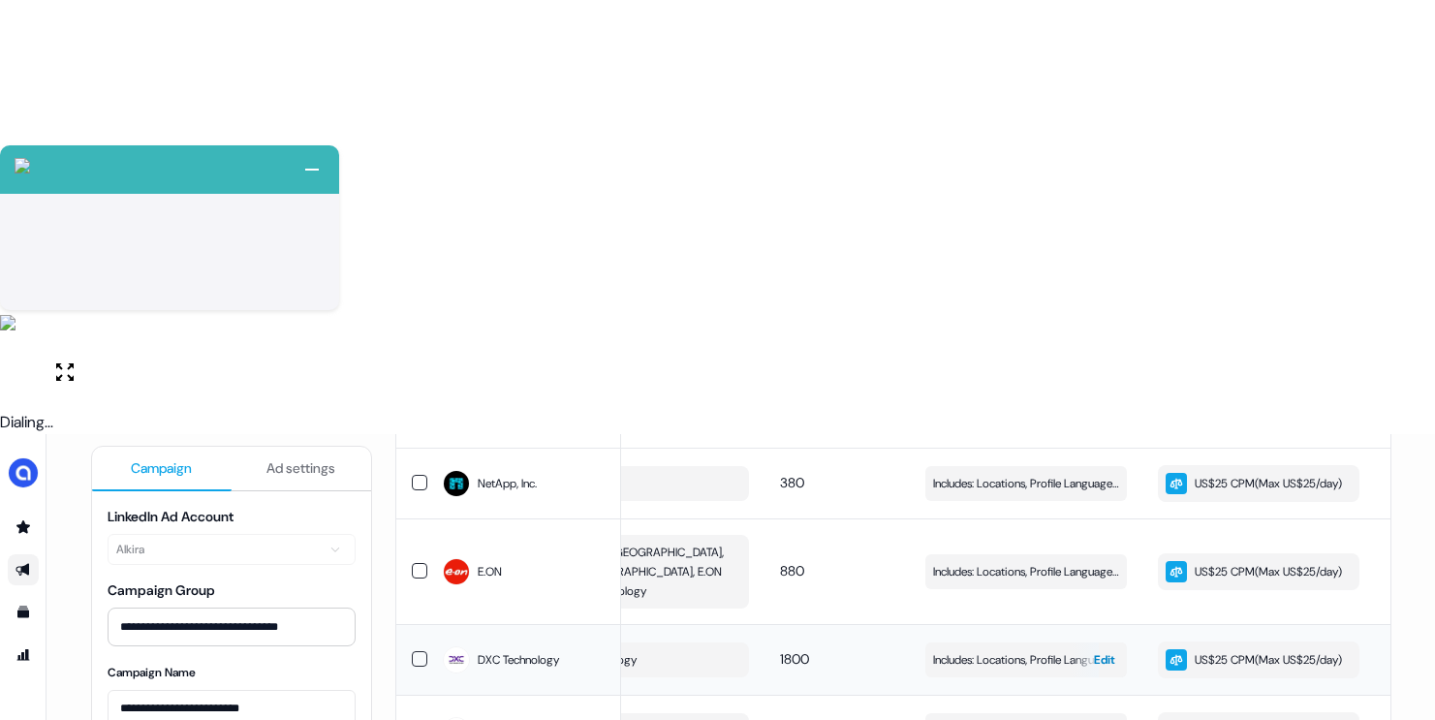
click at [1036, 650] on span "Includes: Locations, Profile Language, Member Interests, Job Titles / Excludes:…" at bounding box center [1026, 659] width 186 height 19
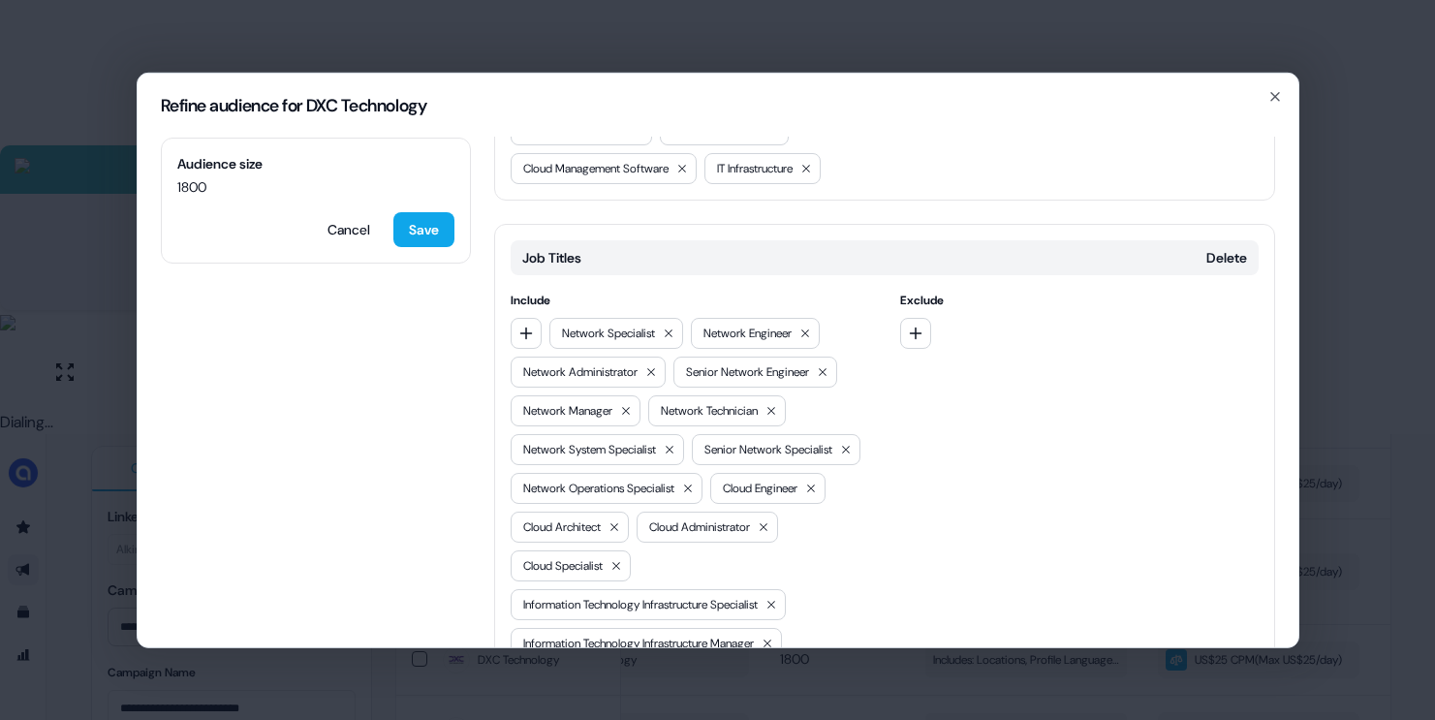
scroll to position [571, 0]
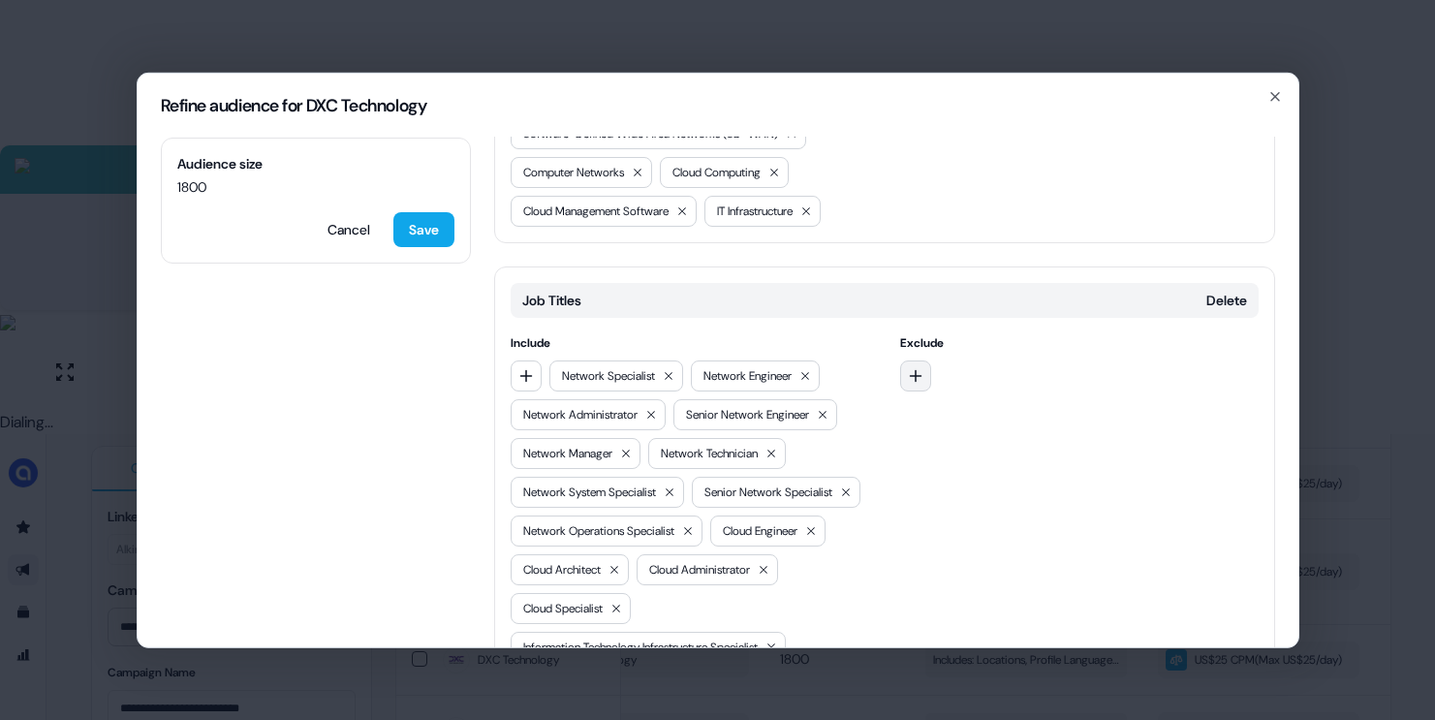
click at [914, 367] on icon "button" at bounding box center [916, 375] width 16 height 16
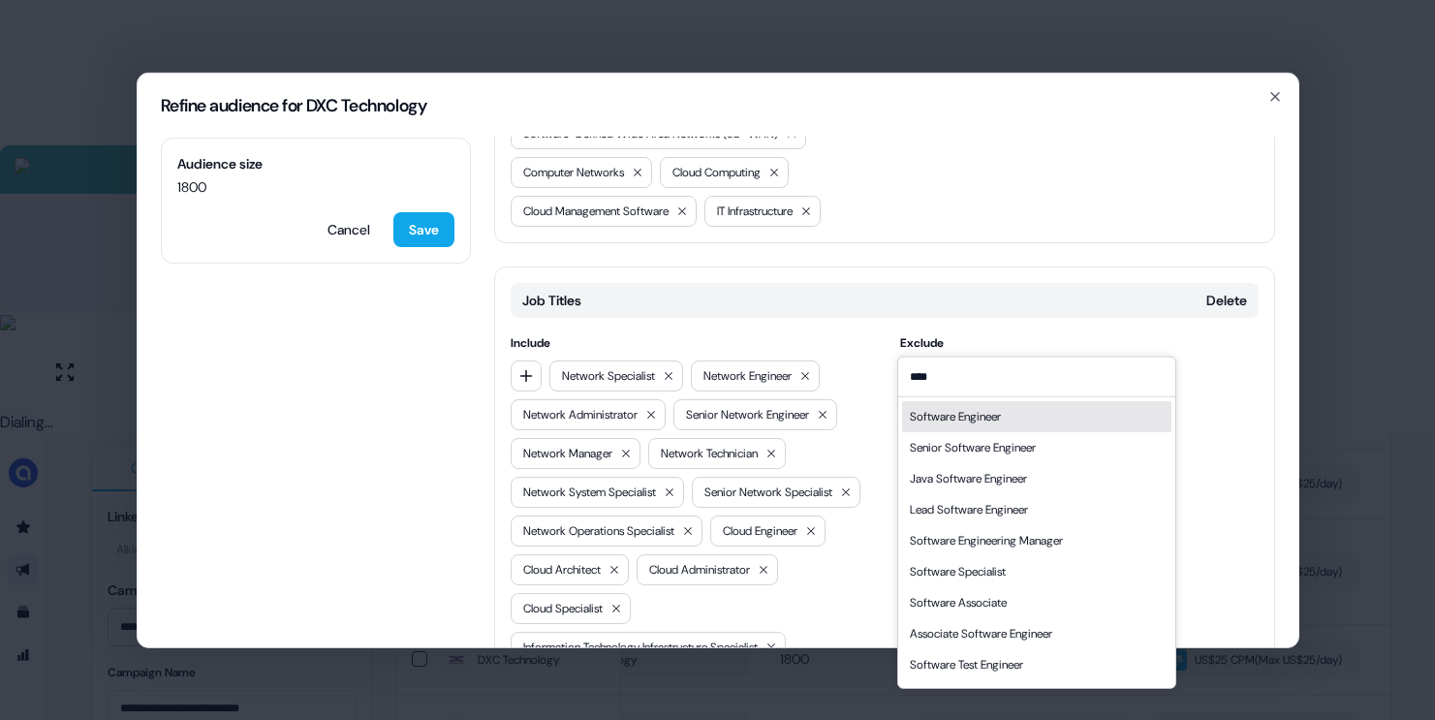
type input "****"
click at [943, 417] on div "Software Engineer" at bounding box center [955, 415] width 91 height 19
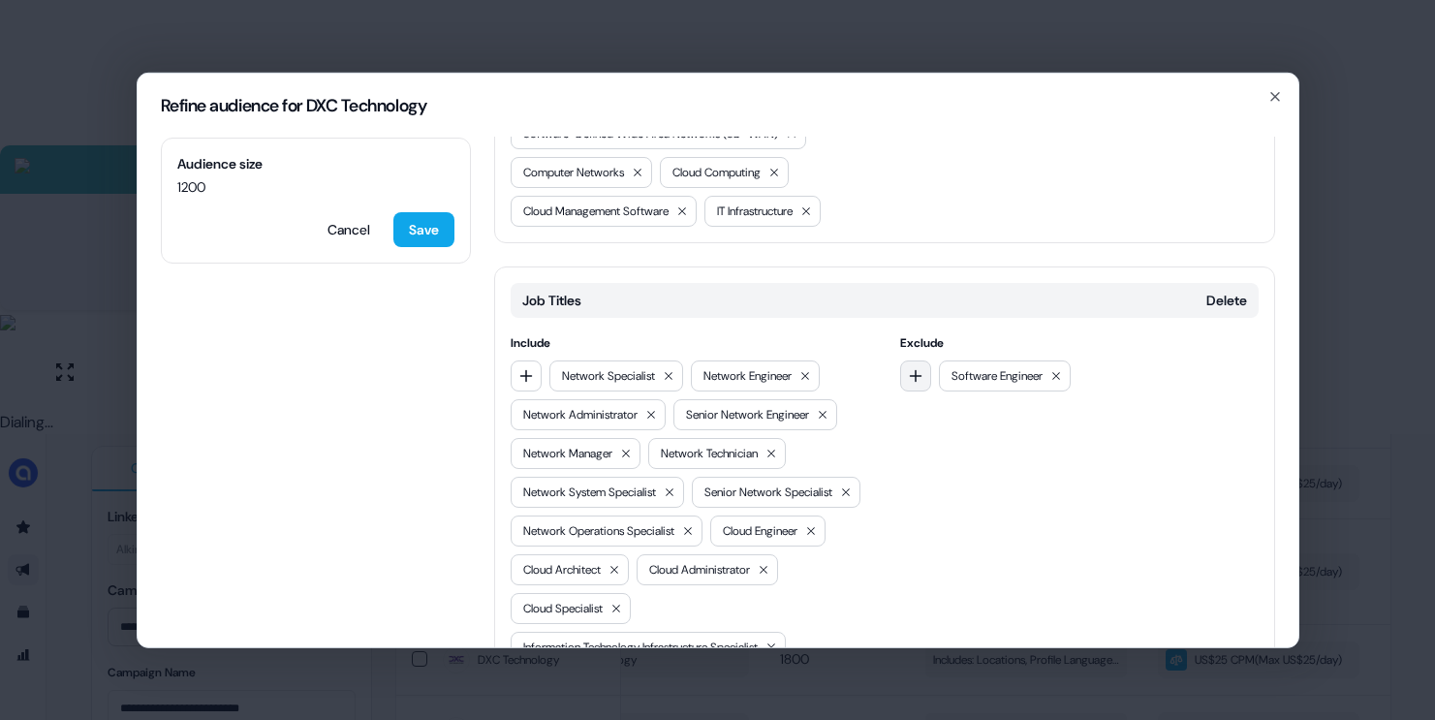
click at [919, 367] on icon "button" at bounding box center [916, 375] width 16 height 16
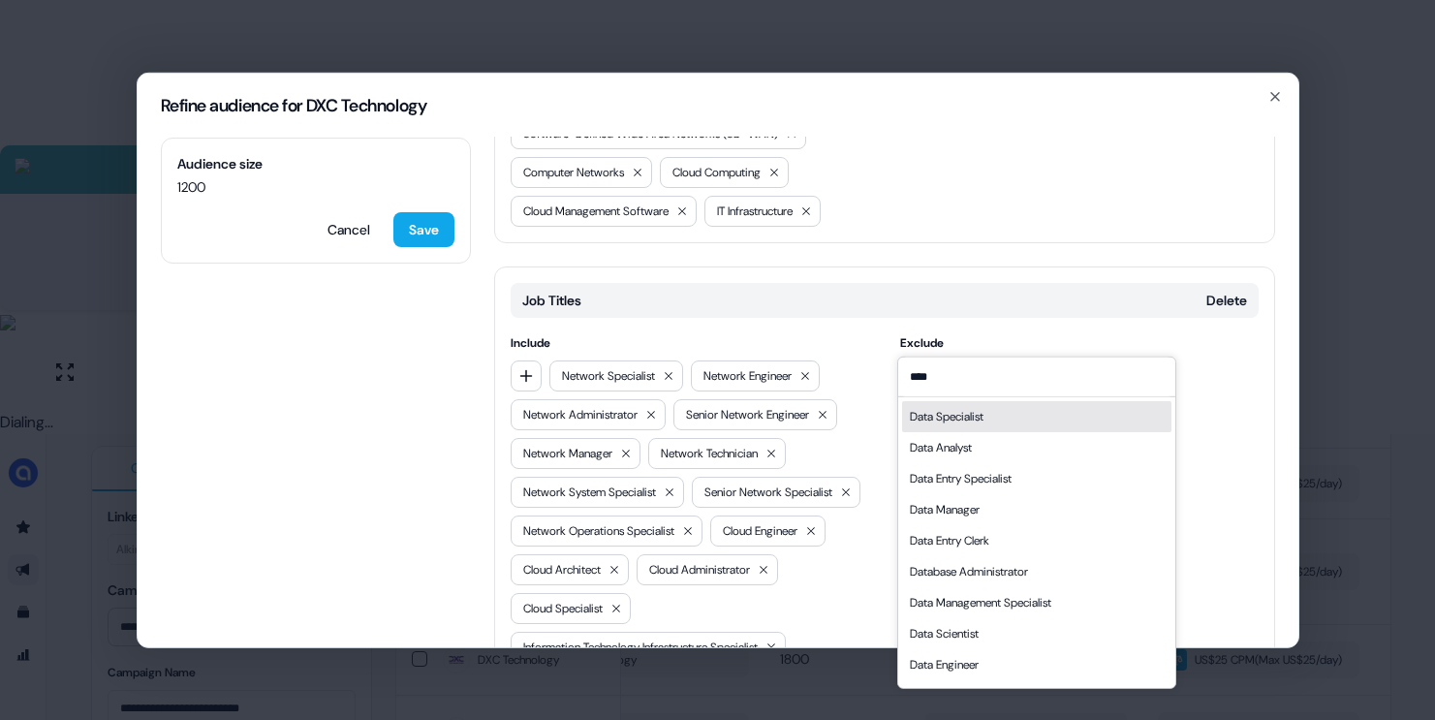
type input "****"
click at [945, 421] on div "Data Specialist" at bounding box center [947, 415] width 74 height 19
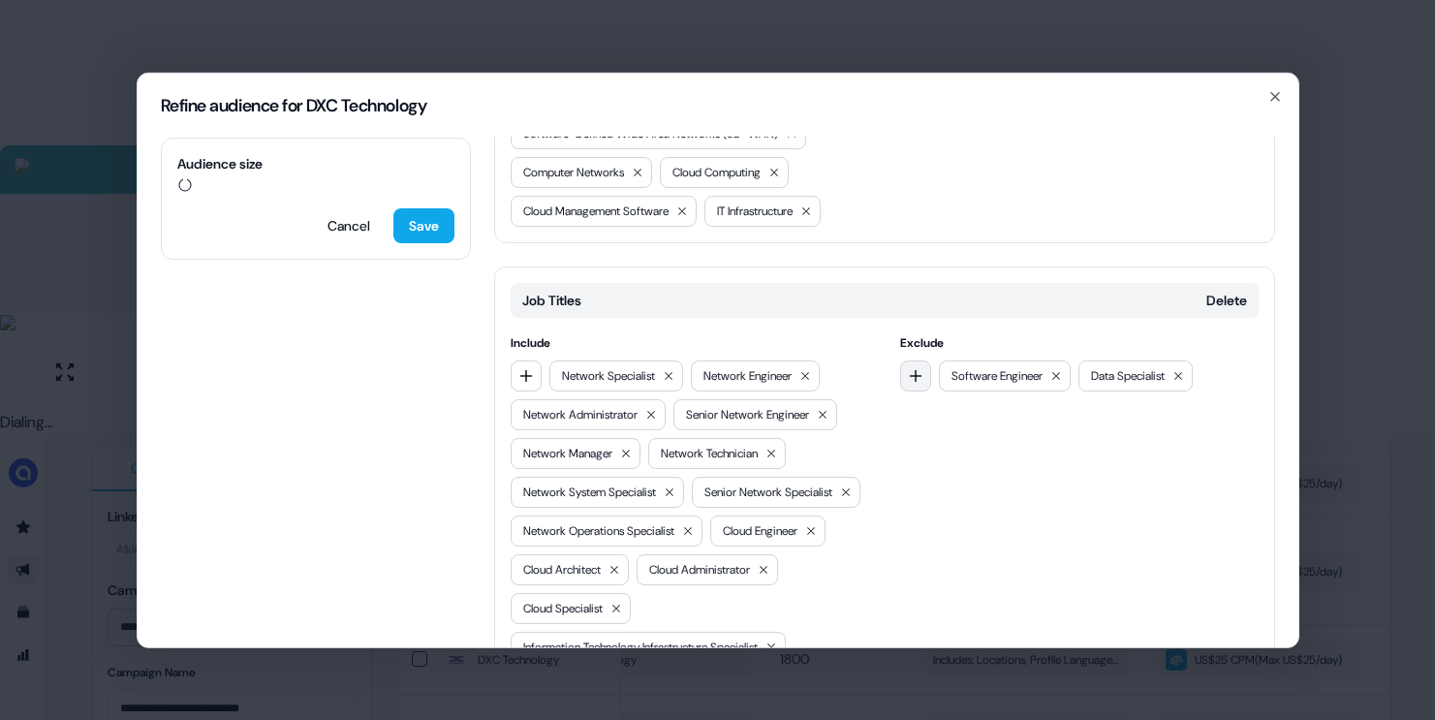
click at [915, 367] on icon "button" at bounding box center [916, 375] width 16 height 16
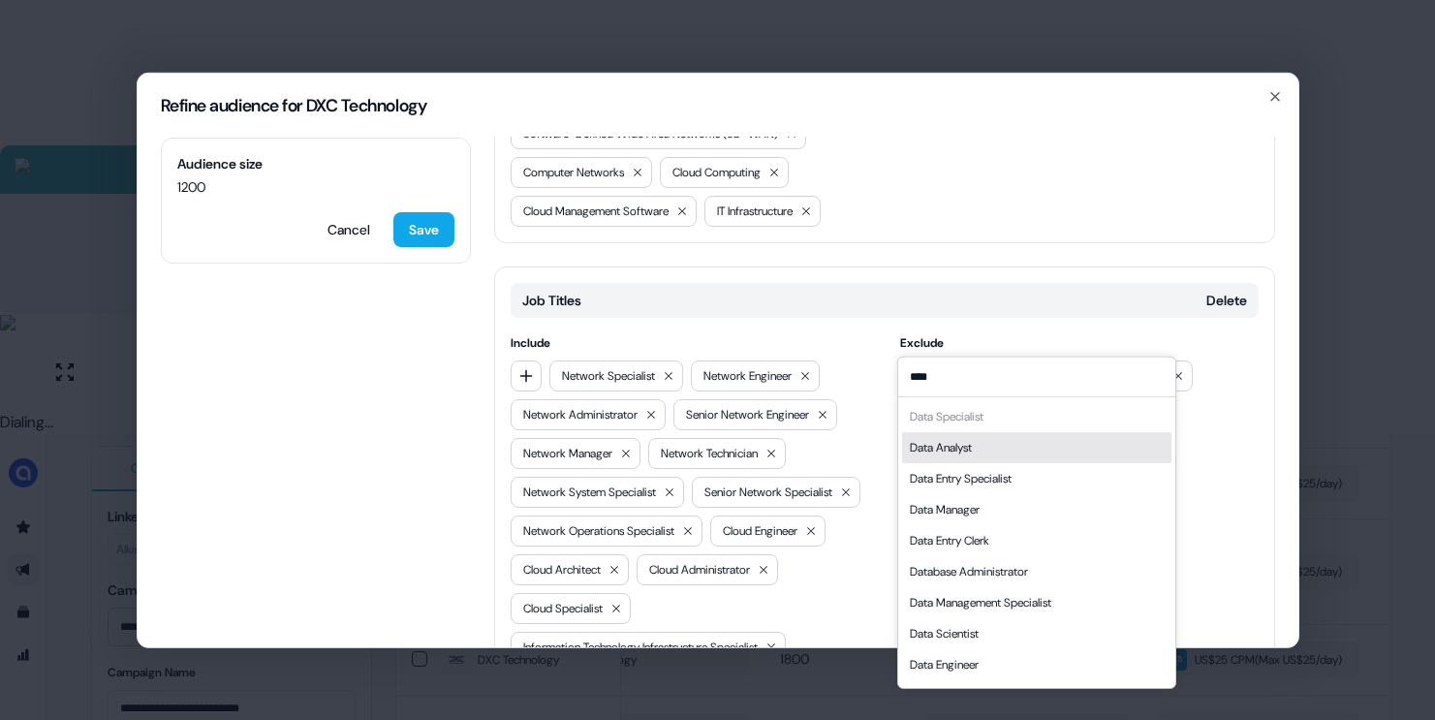
type input "****"
click at [1001, 451] on div "Data Analyst" at bounding box center [1036, 446] width 269 height 31
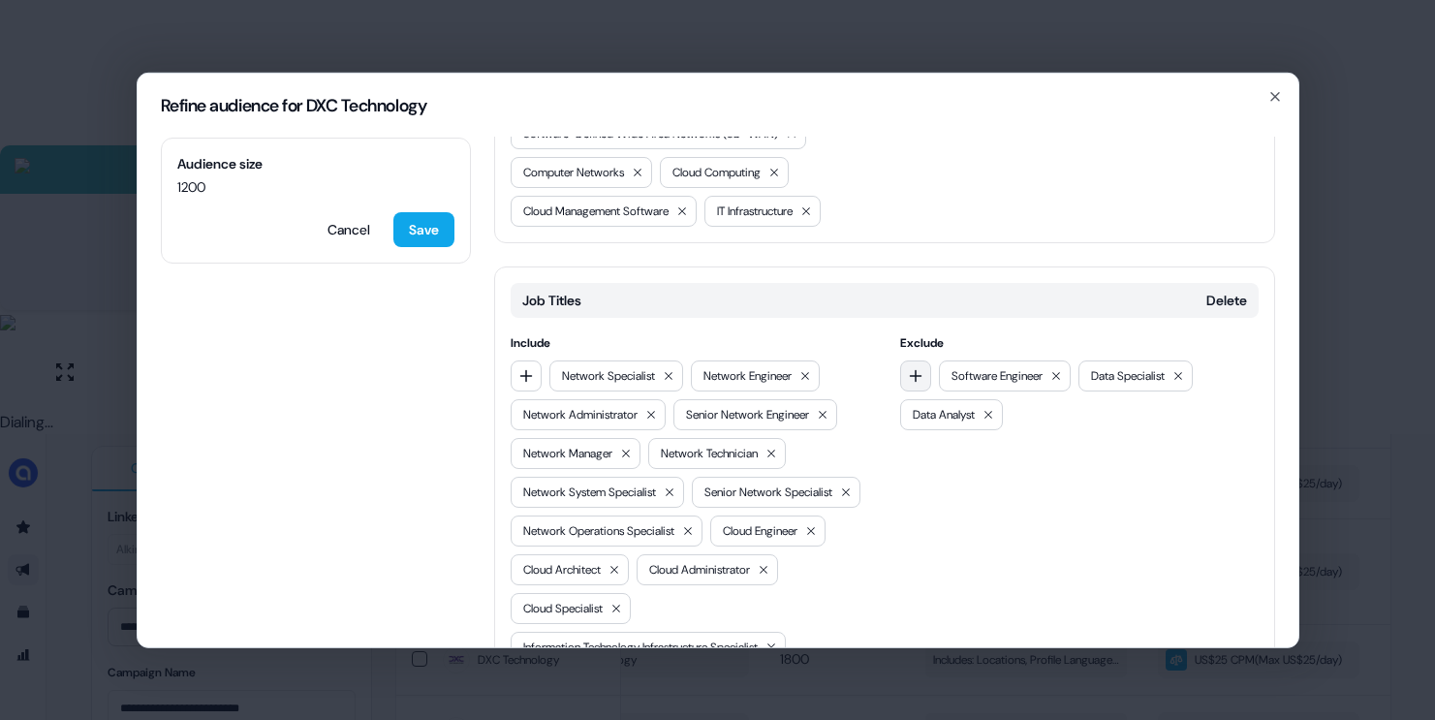
click at [914, 367] on icon "button" at bounding box center [916, 375] width 16 height 16
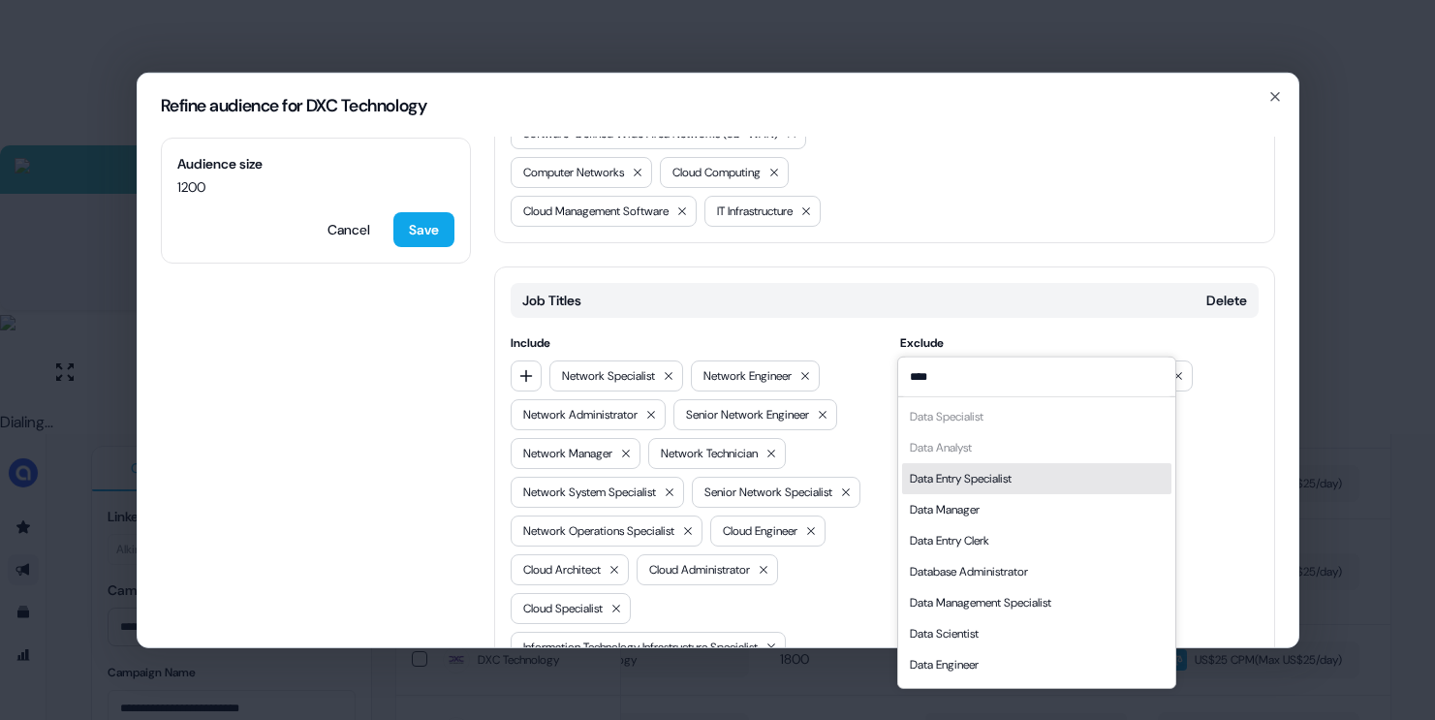
scroll to position [27, 0]
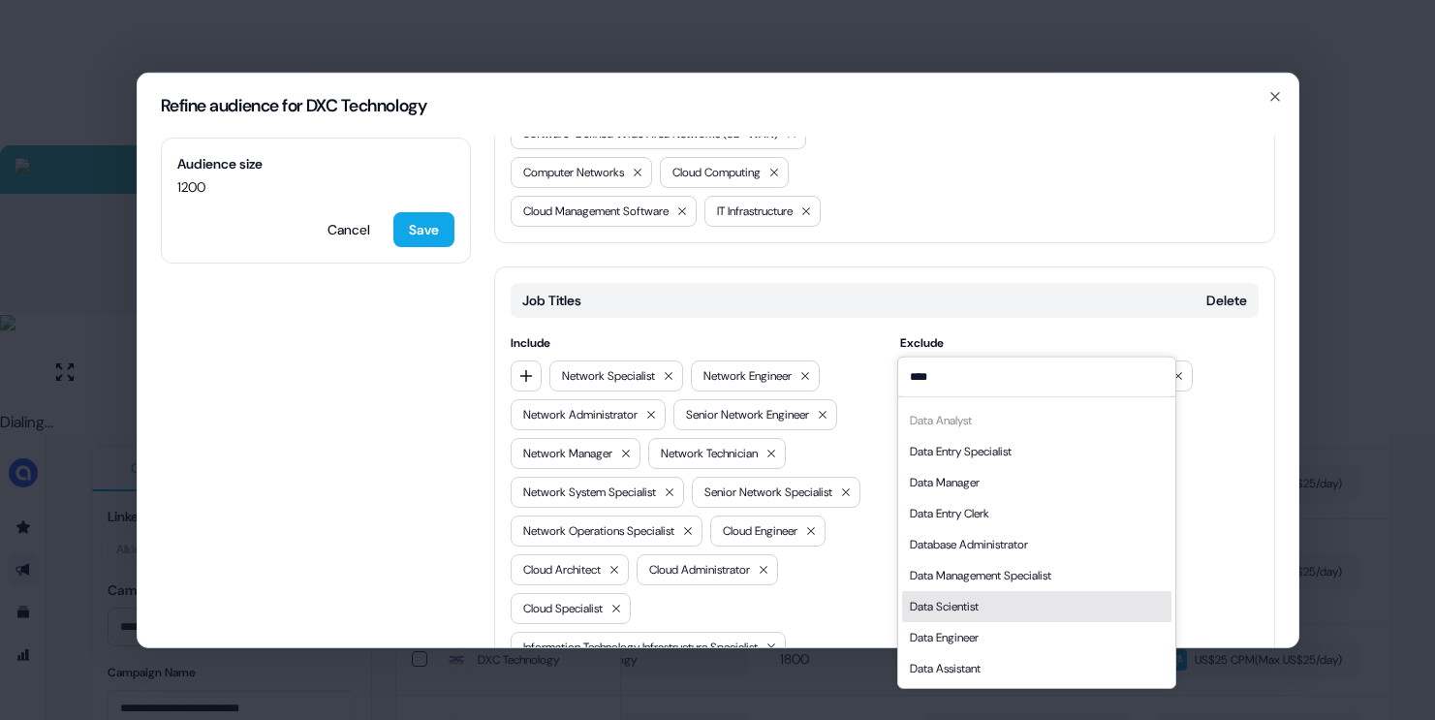
type input "****"
click at [961, 623] on div "Data Engineer" at bounding box center [1036, 636] width 269 height 31
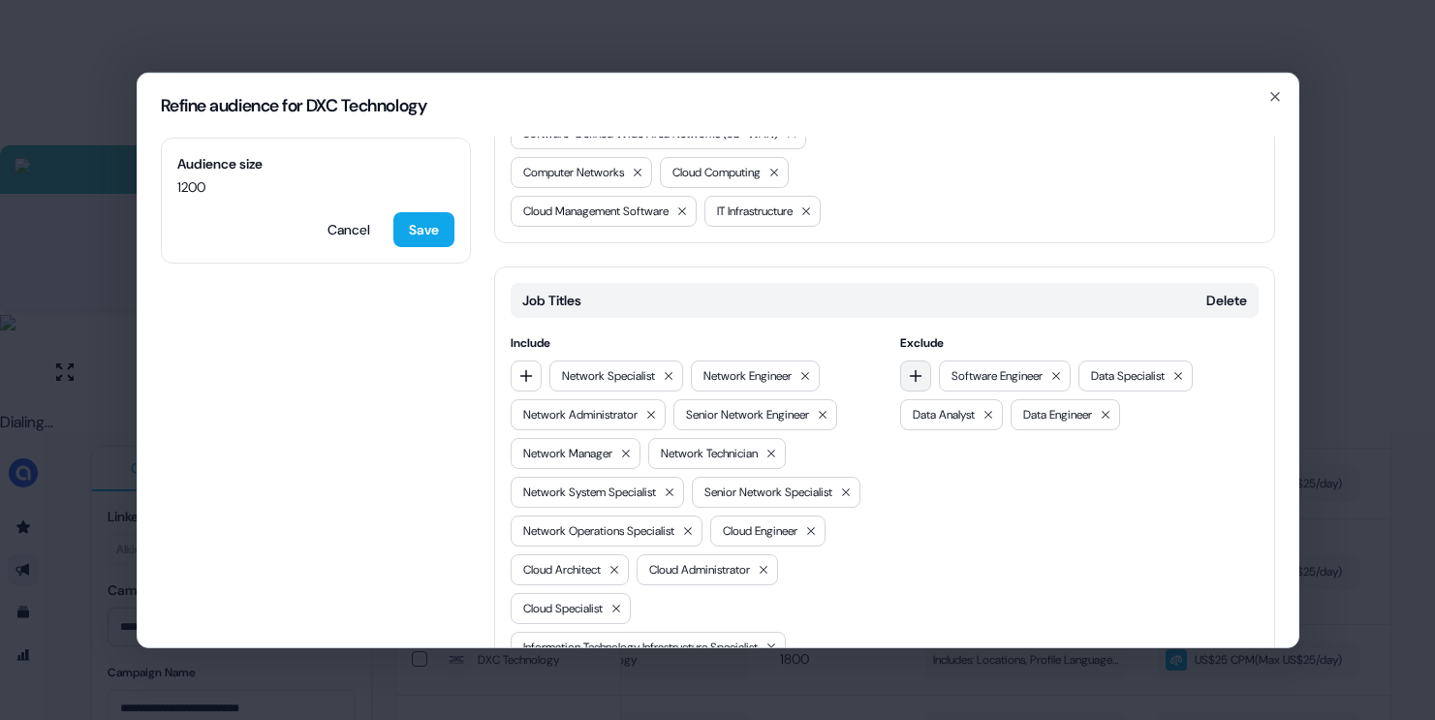
click at [910, 367] on icon "button" at bounding box center [916, 375] width 16 height 16
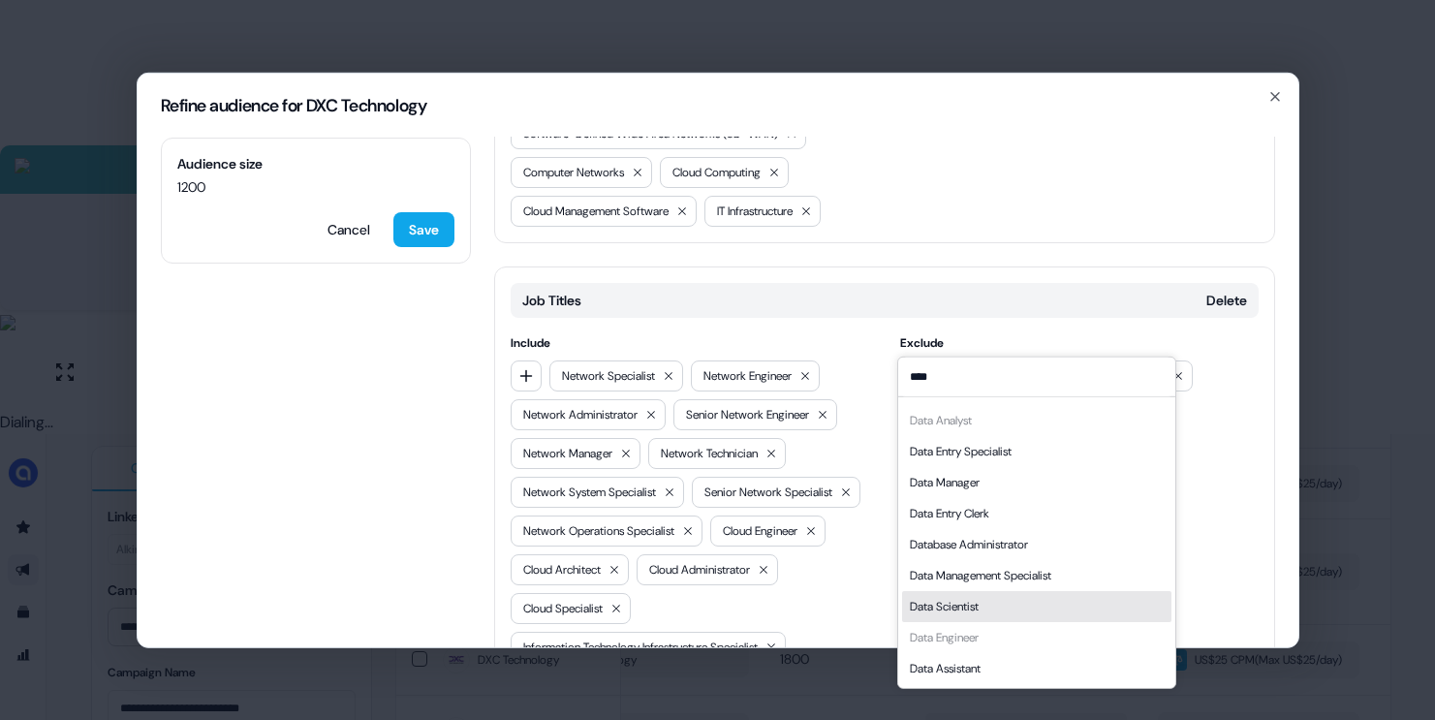
type input "****"
click at [960, 607] on div "Data Scientist" at bounding box center [944, 605] width 69 height 19
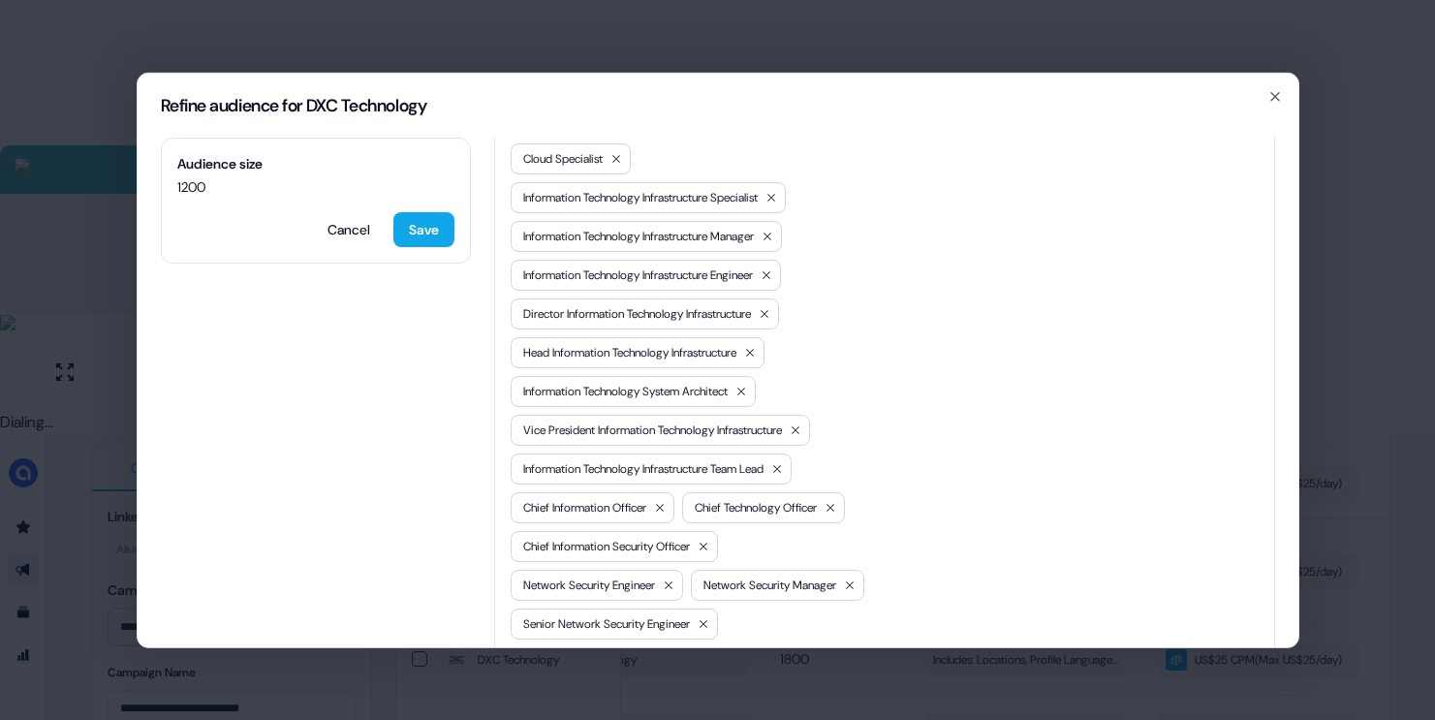
scroll to position [1041, 0]
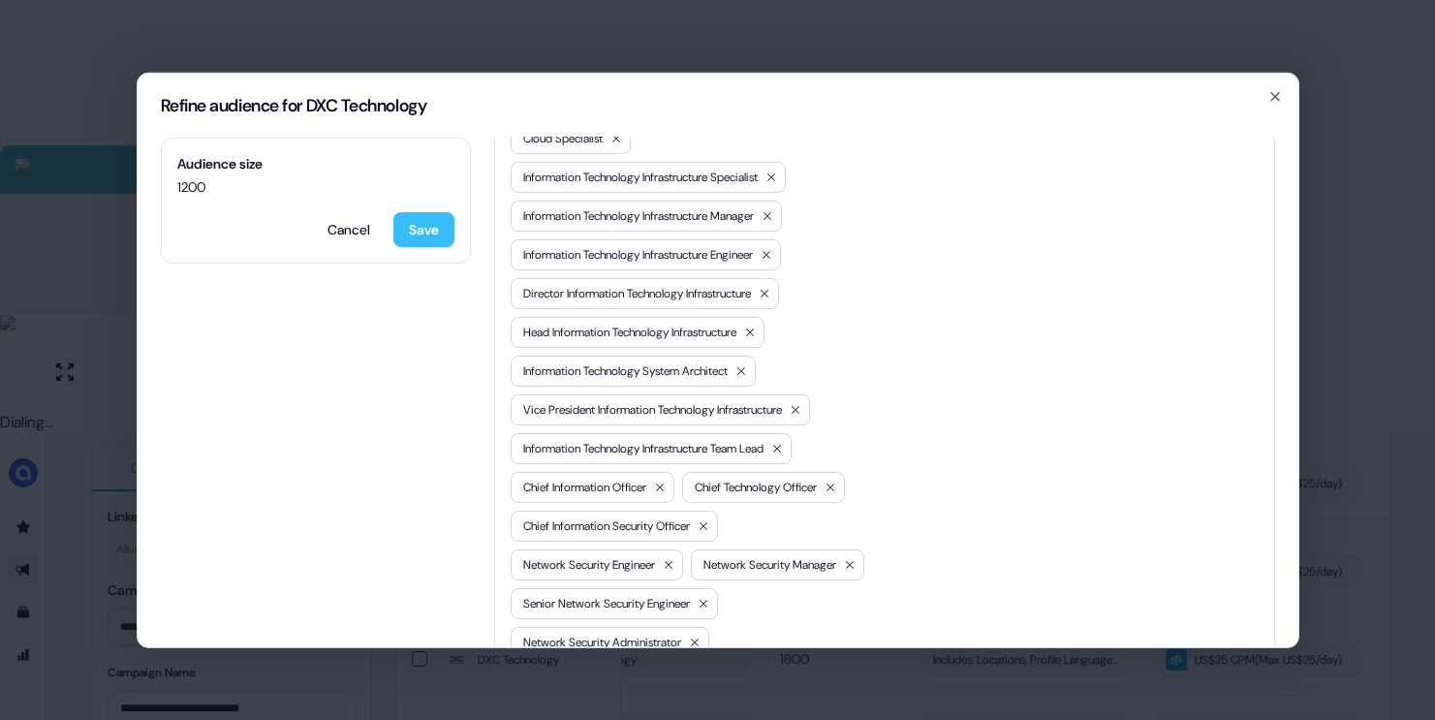
click at [427, 238] on button "Save" at bounding box center [423, 228] width 61 height 35
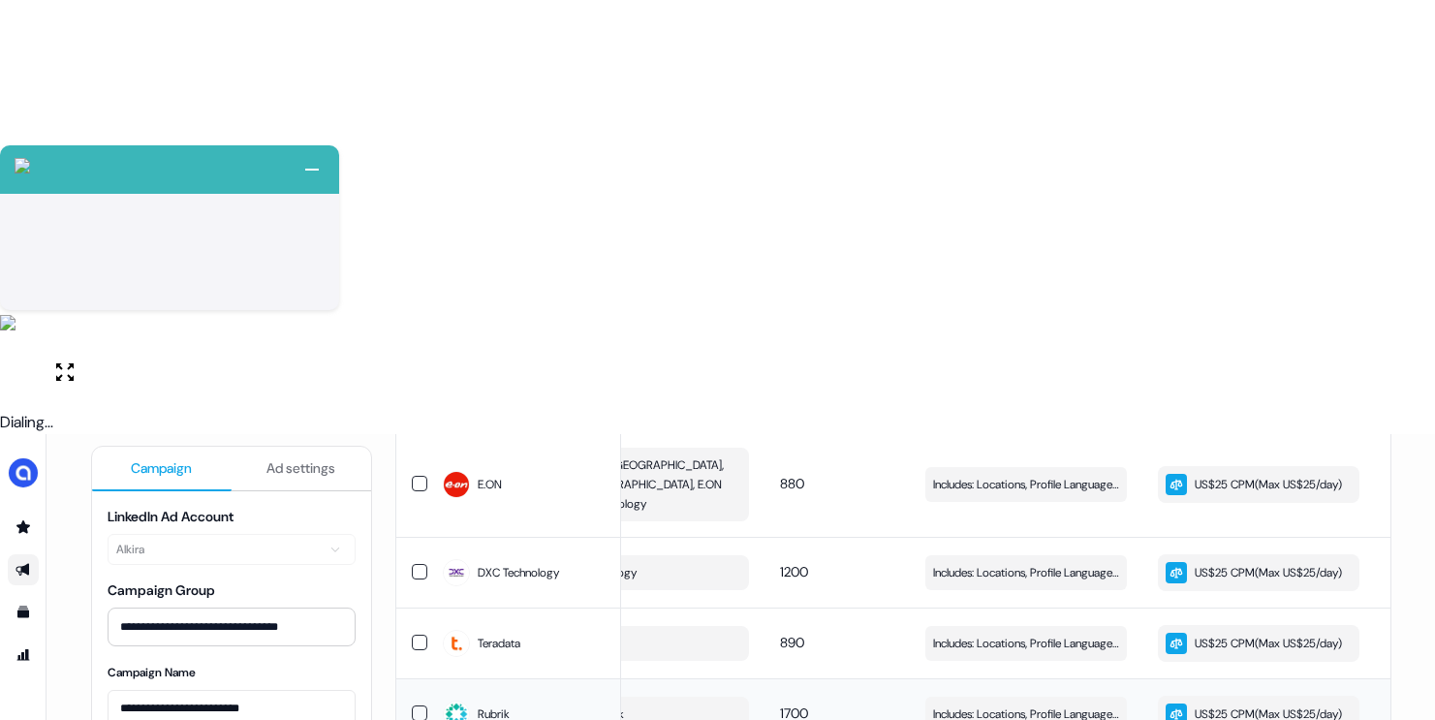
scroll to position [1475, 0]
click at [991, 634] on span "Includes: Locations, Profile Language, Member Interests, Job Titles / Excludes:…" at bounding box center [1026, 643] width 186 height 19
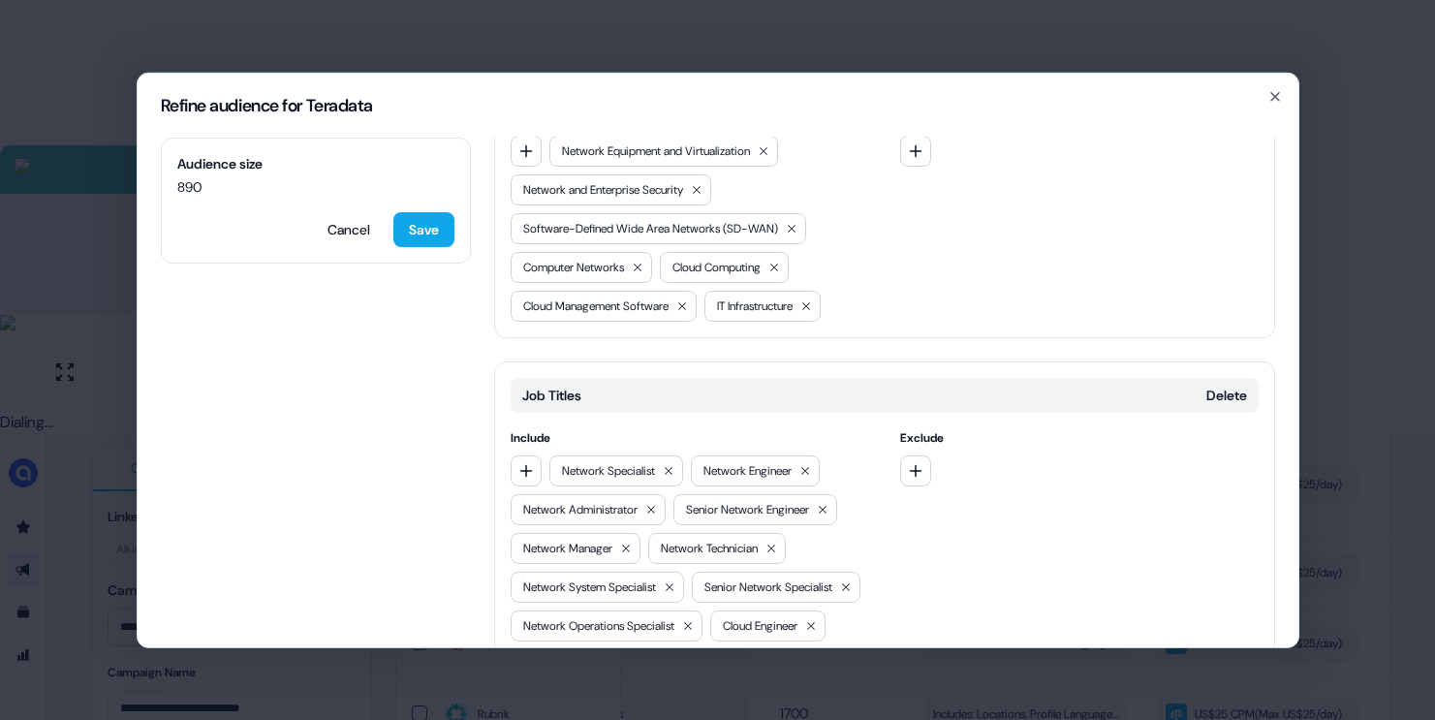
scroll to position [483, 0]
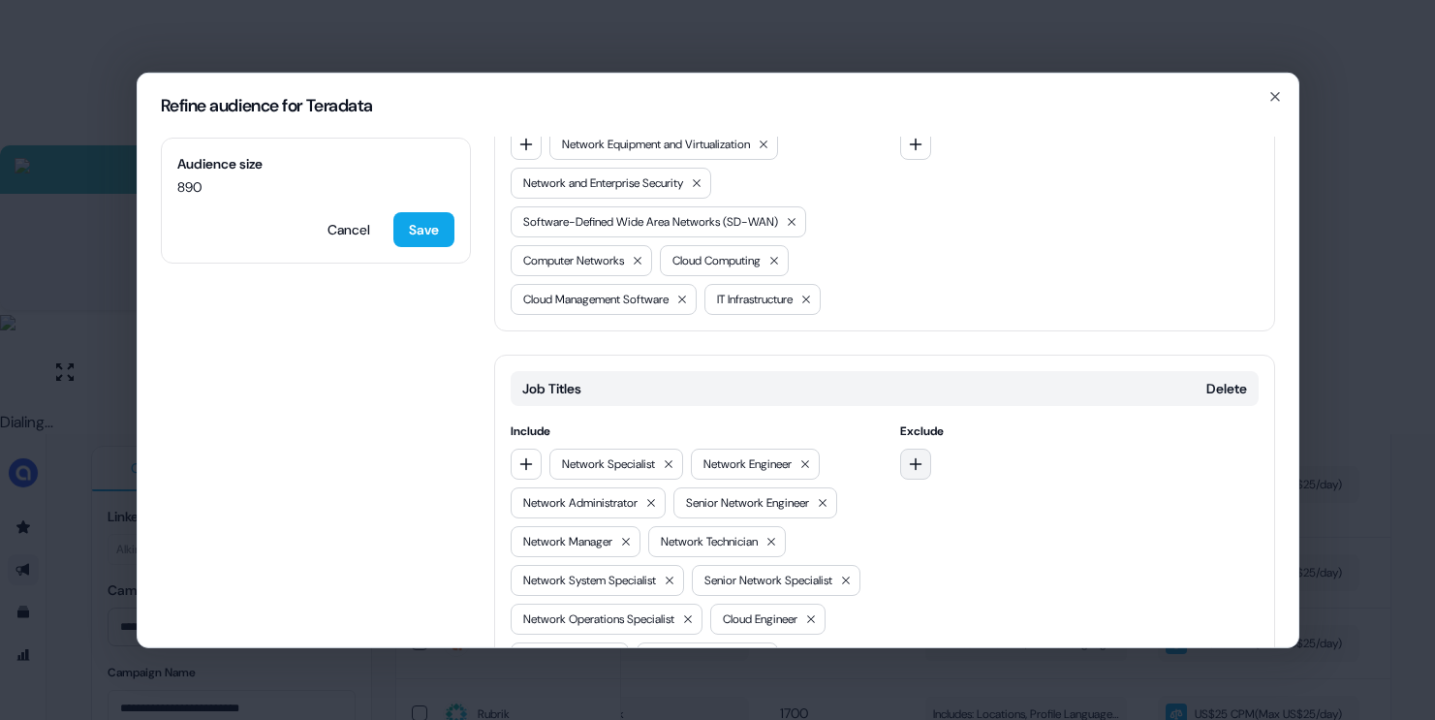
click at [911, 455] on icon "button" at bounding box center [916, 463] width 16 height 16
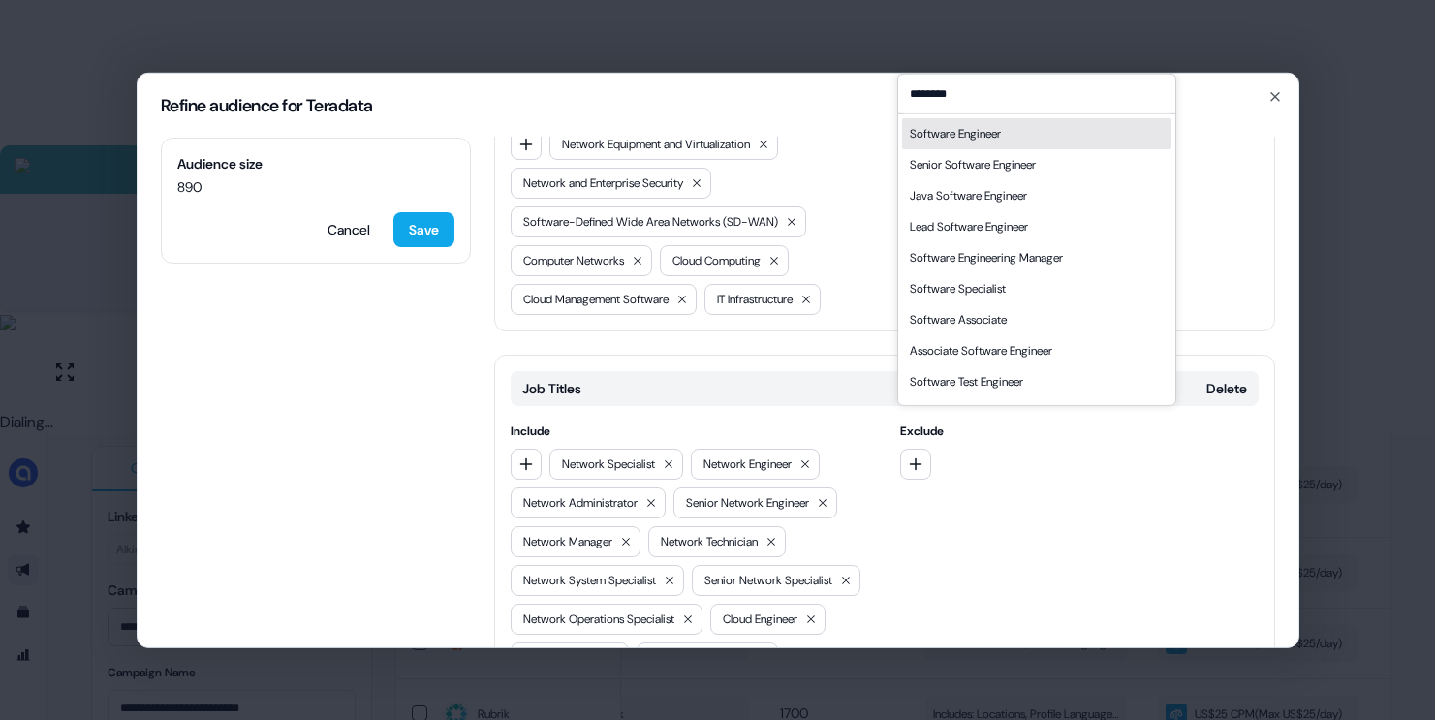
type input "********"
click at [955, 128] on div "Software Engineer" at bounding box center [955, 132] width 91 height 19
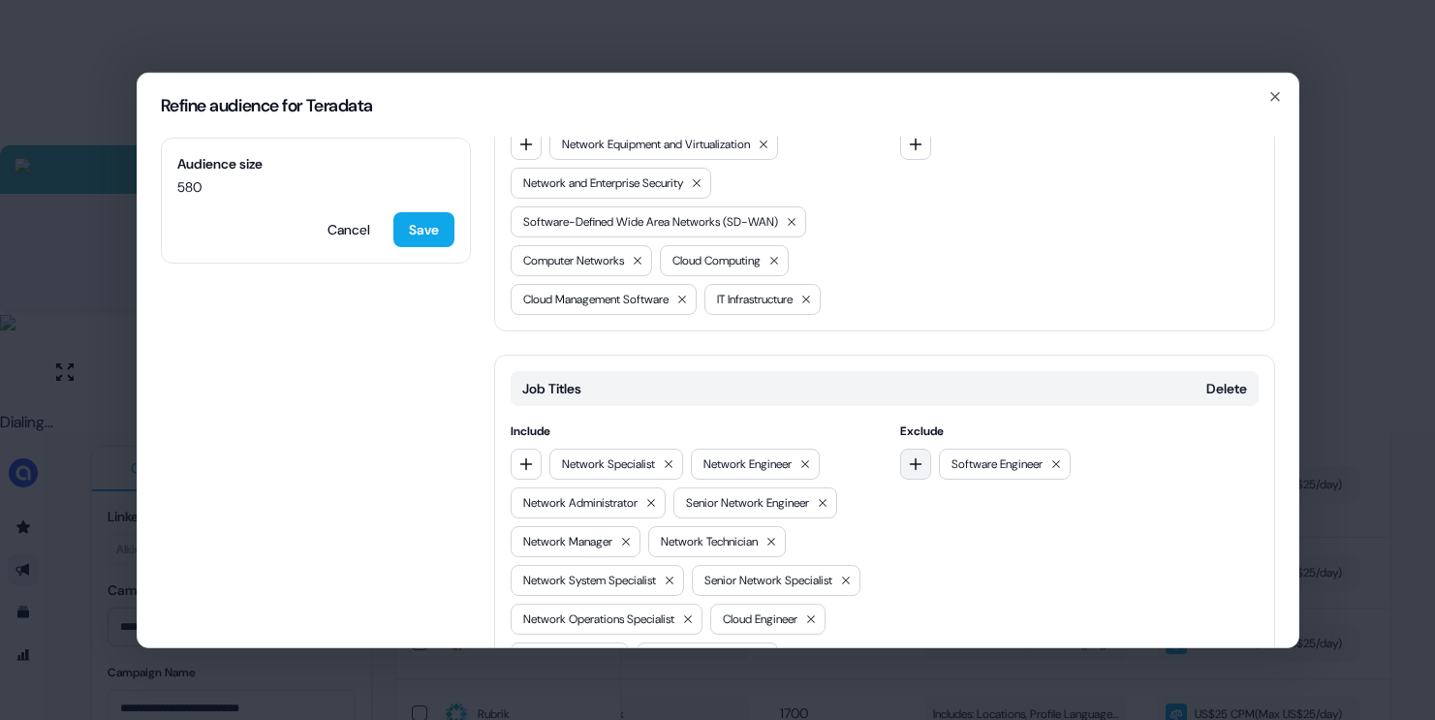
click at [919, 448] on button "button" at bounding box center [915, 463] width 31 height 31
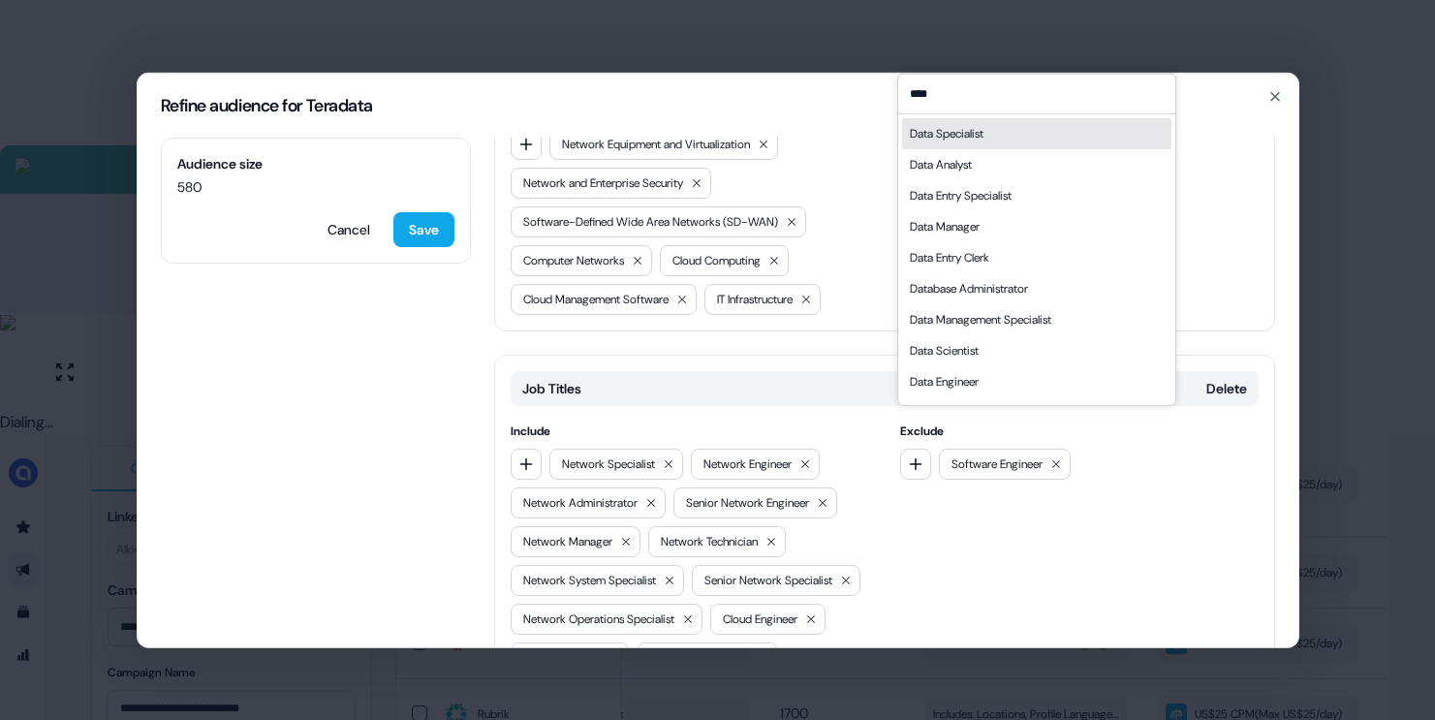
type input "****"
click at [1026, 136] on div "Data Specialist" at bounding box center [1036, 132] width 269 height 31
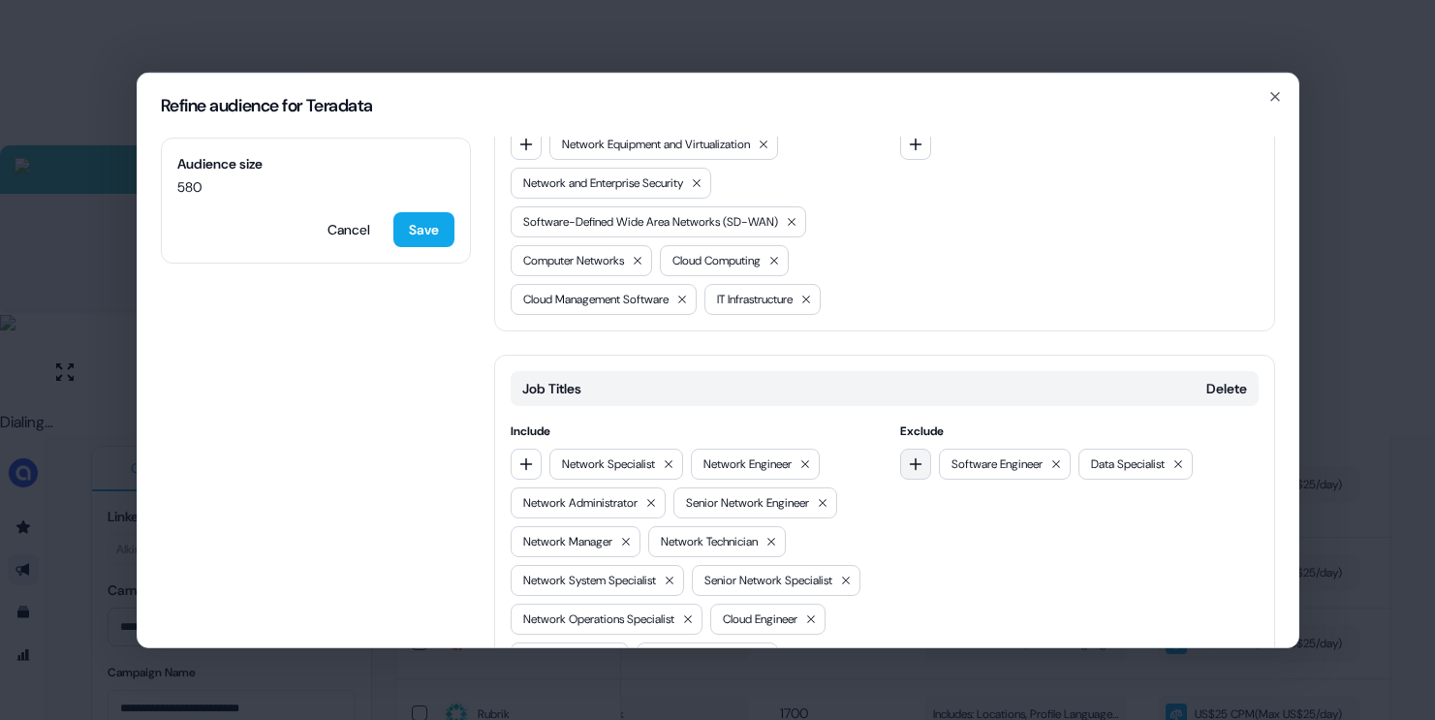
click at [914, 455] on icon "button" at bounding box center [916, 463] width 16 height 16
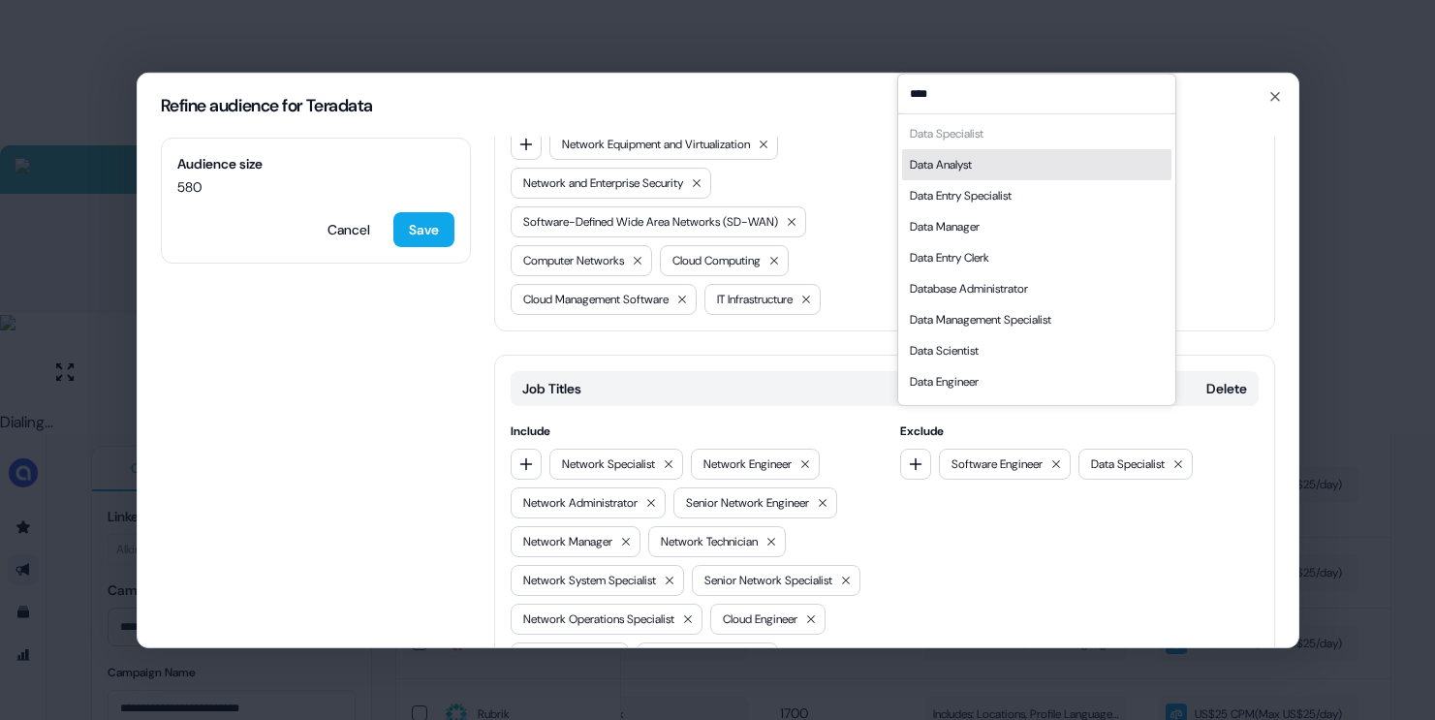
type input "****"
click at [995, 169] on div "Data Analyst" at bounding box center [1036, 163] width 269 height 31
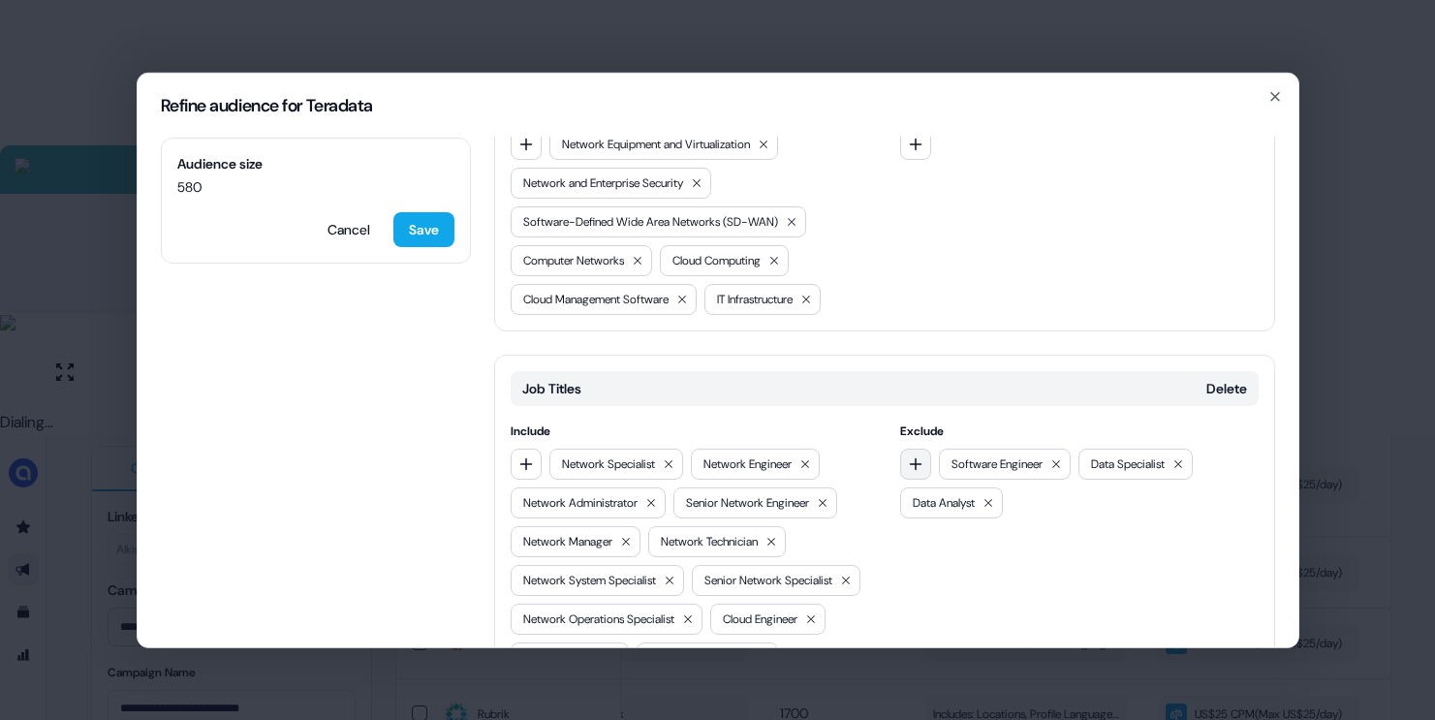
click at [911, 457] on icon "button" at bounding box center [916, 463] width 13 height 13
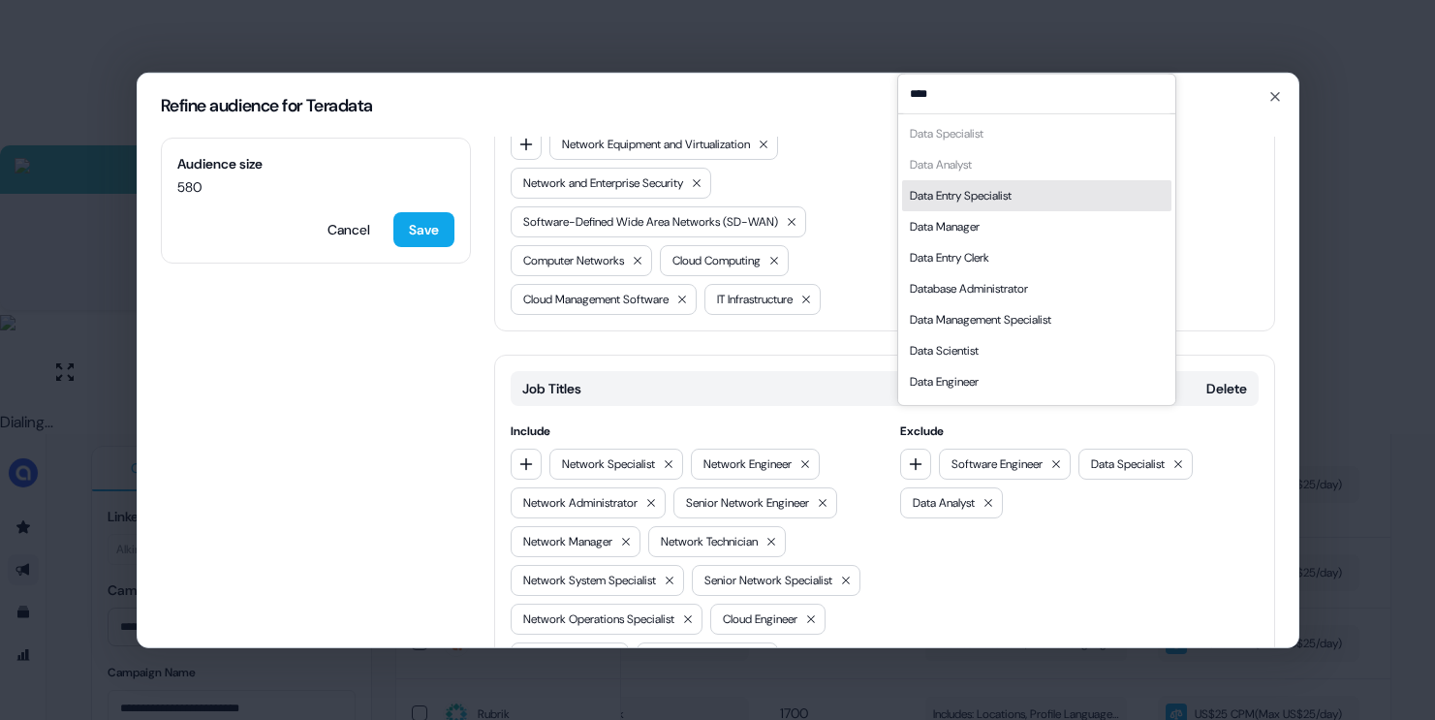
scroll to position [27, 0]
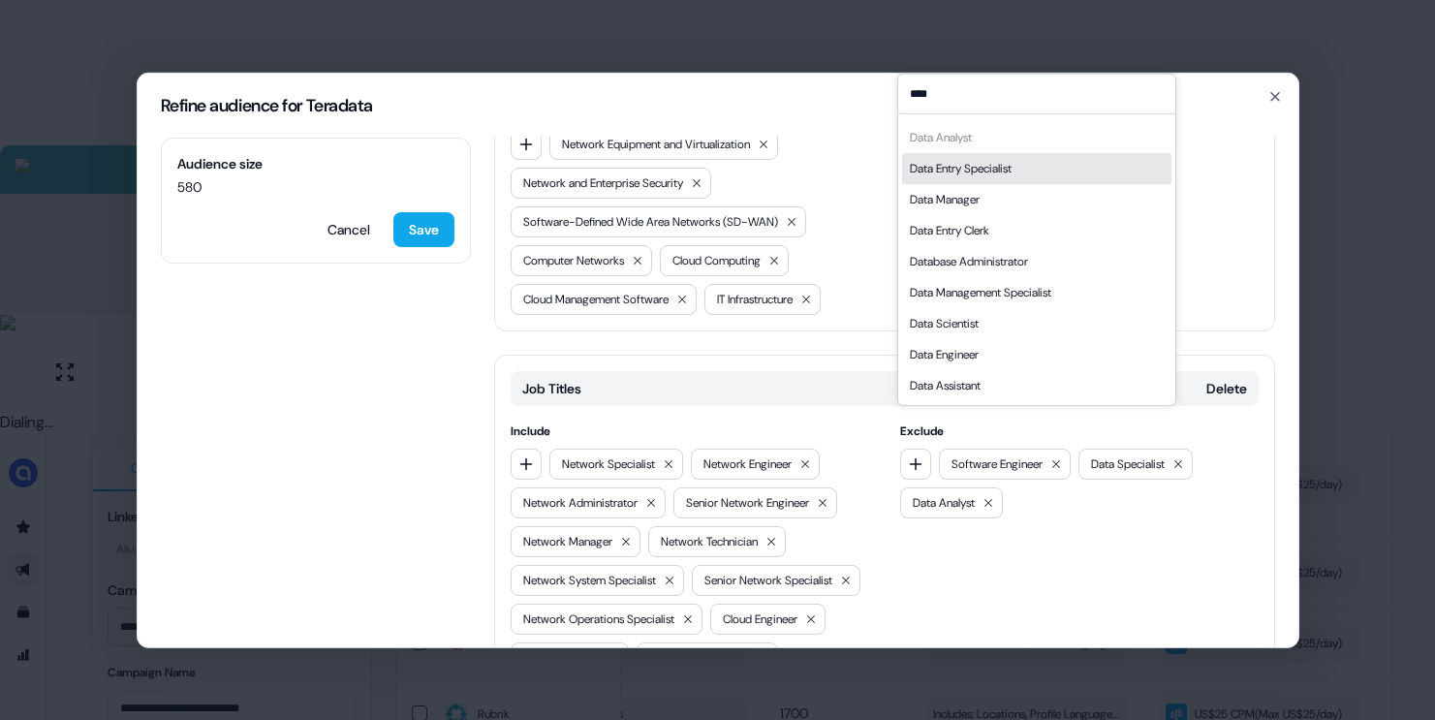
type input "****"
click at [995, 324] on div "Data Scientist" at bounding box center [1036, 322] width 269 height 31
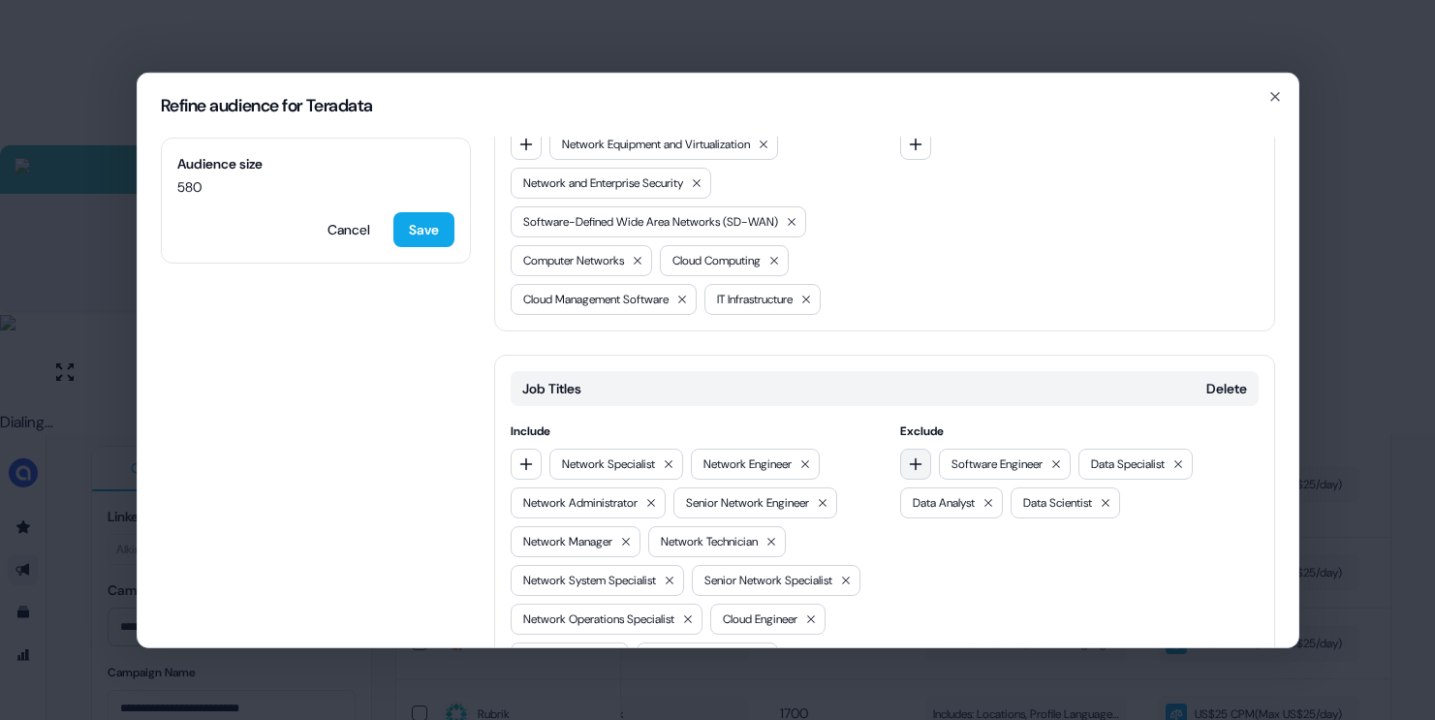
click at [917, 448] on button "button" at bounding box center [915, 463] width 31 height 31
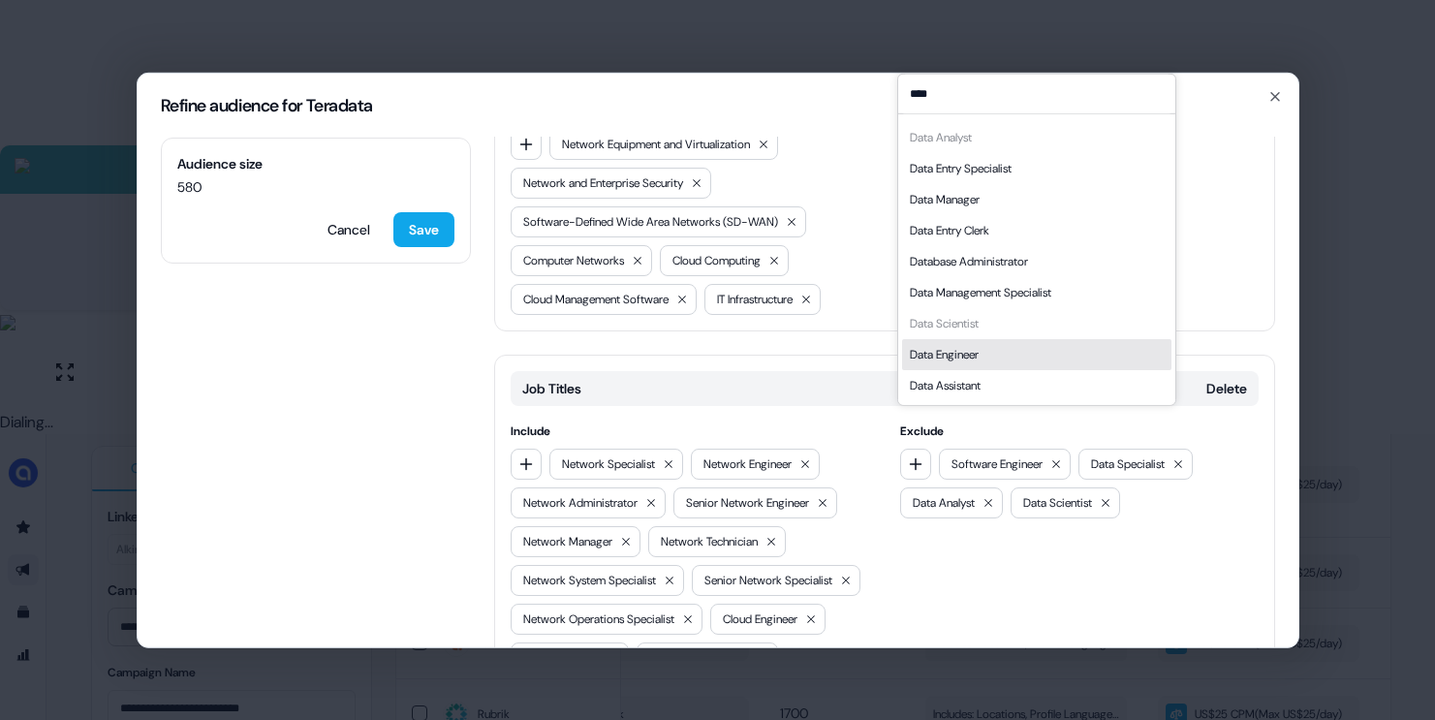
type input "****"
click at [968, 362] on div "Data Engineer" at bounding box center [944, 353] width 69 height 19
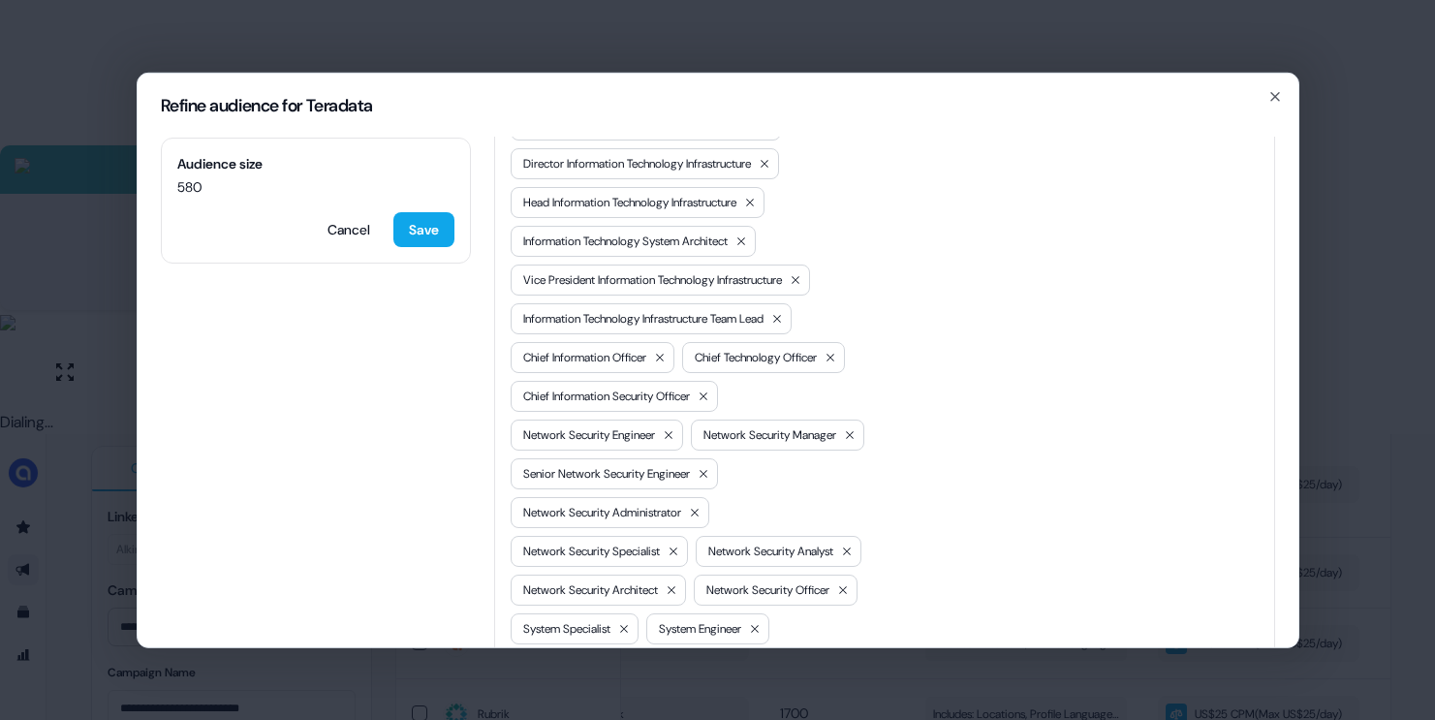
scroll to position [1623, 0]
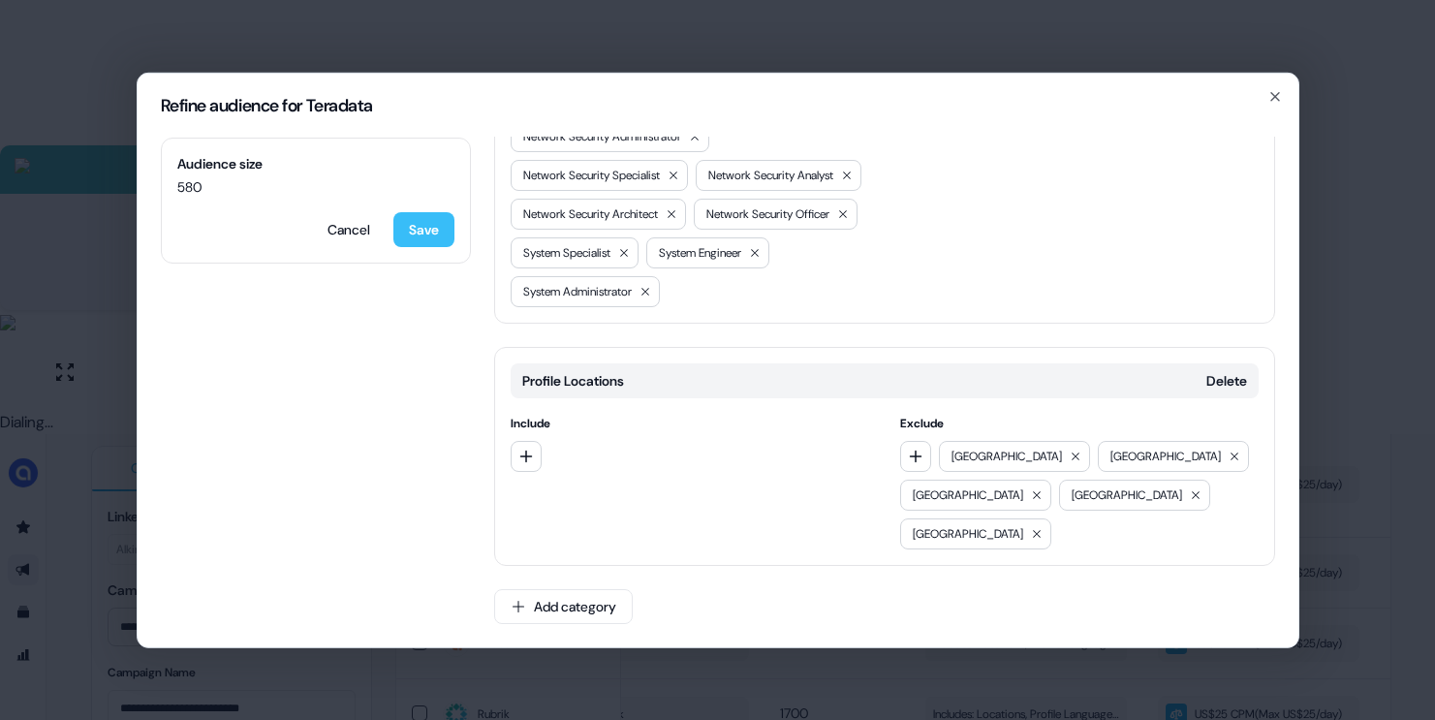
click at [427, 239] on button "Save" at bounding box center [423, 228] width 61 height 35
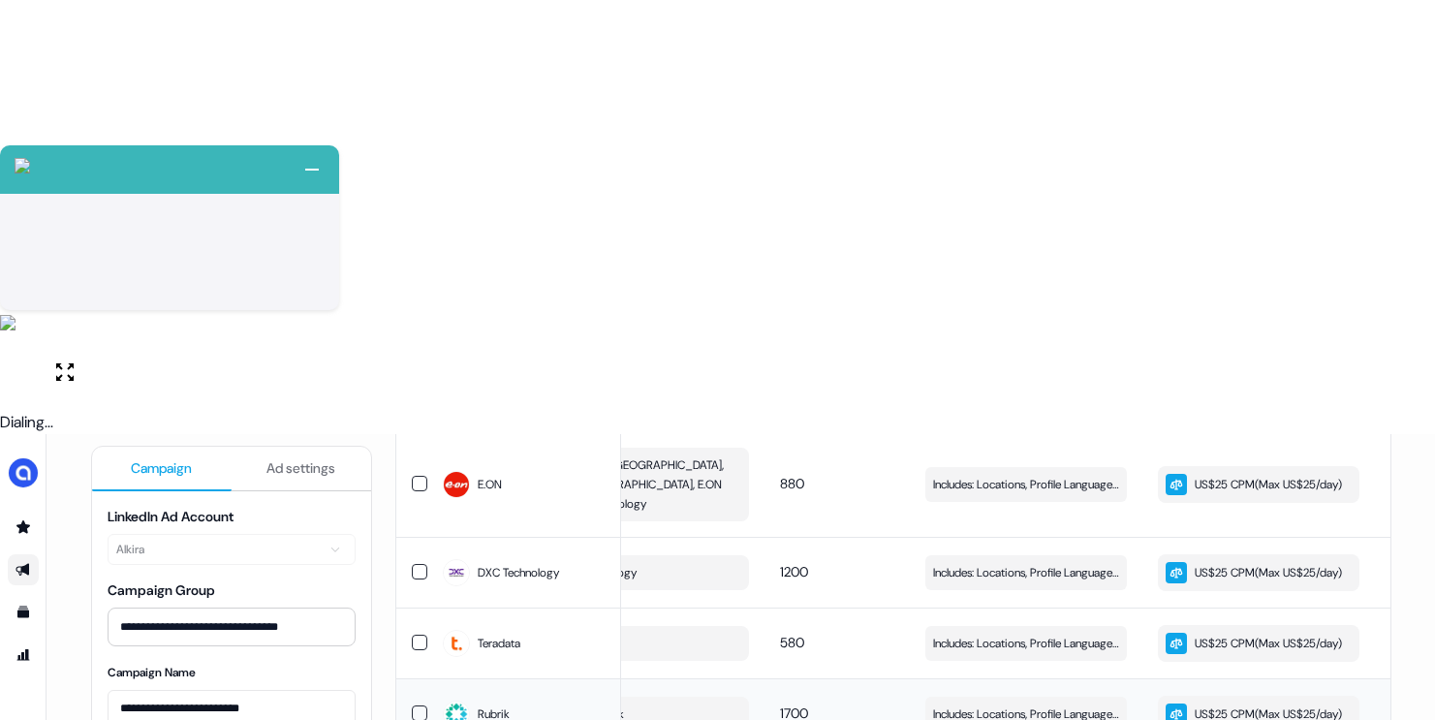
scroll to position [1536, 0]
click at [980, 704] on span "Includes: Locations, Profile Language, Member Interests, Years of Experience, J…" at bounding box center [1026, 713] width 186 height 19
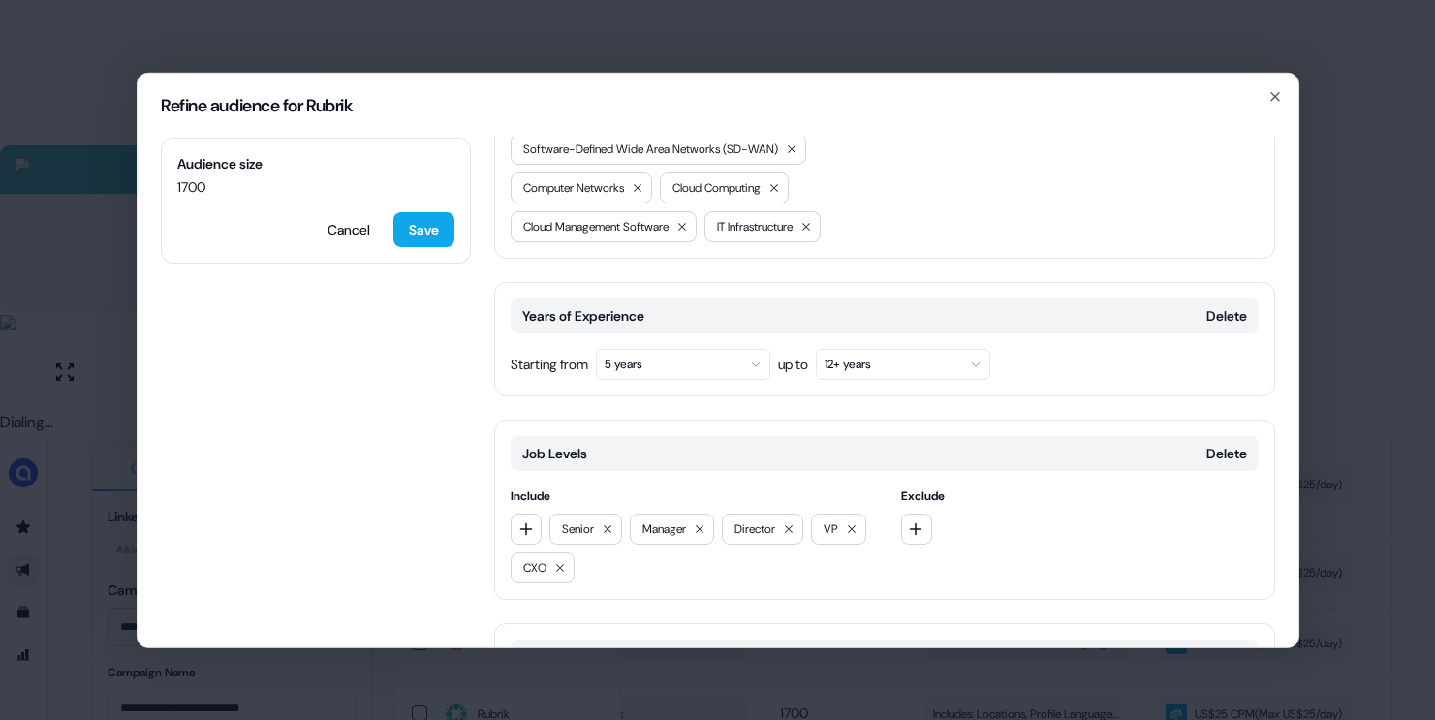
scroll to position [595, 0]
click at [1212, 304] on button "Delete" at bounding box center [1226, 313] width 41 height 19
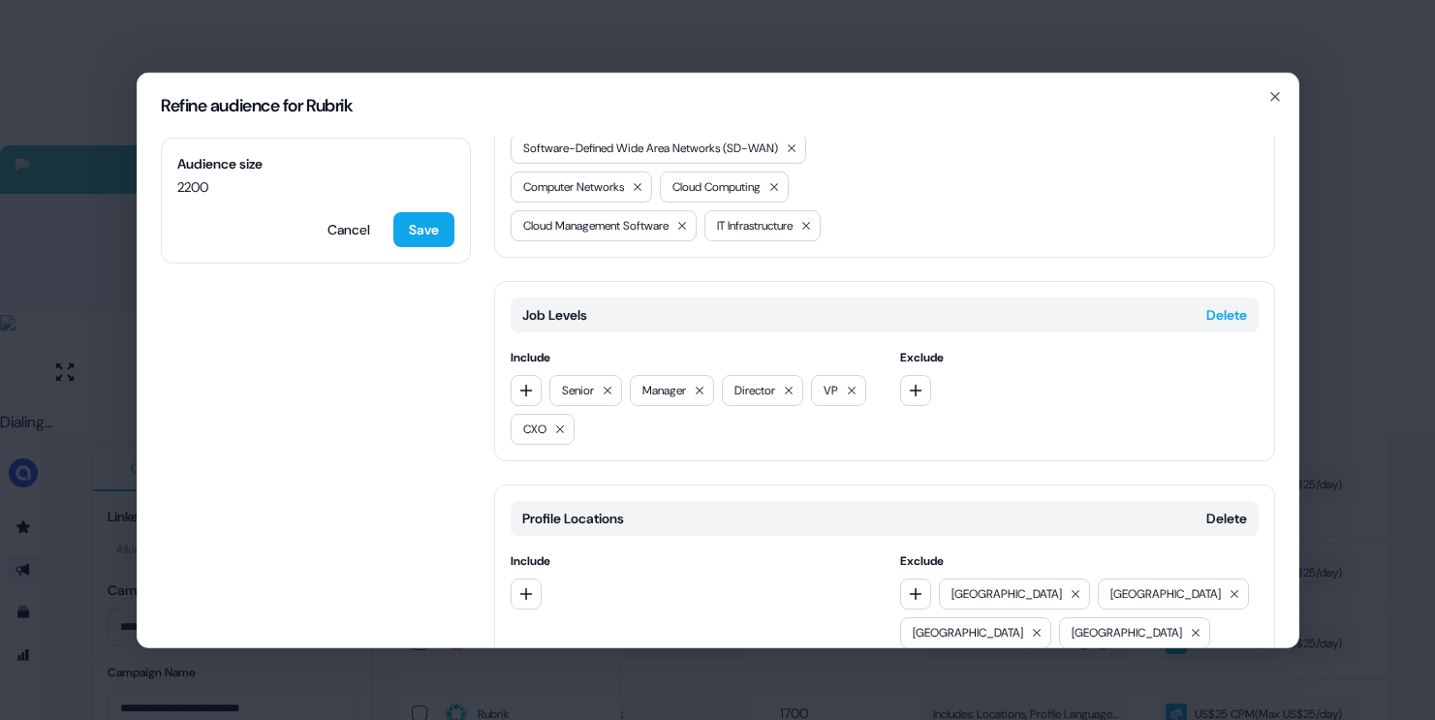
click at [1220, 304] on button "Delete" at bounding box center [1226, 313] width 41 height 19
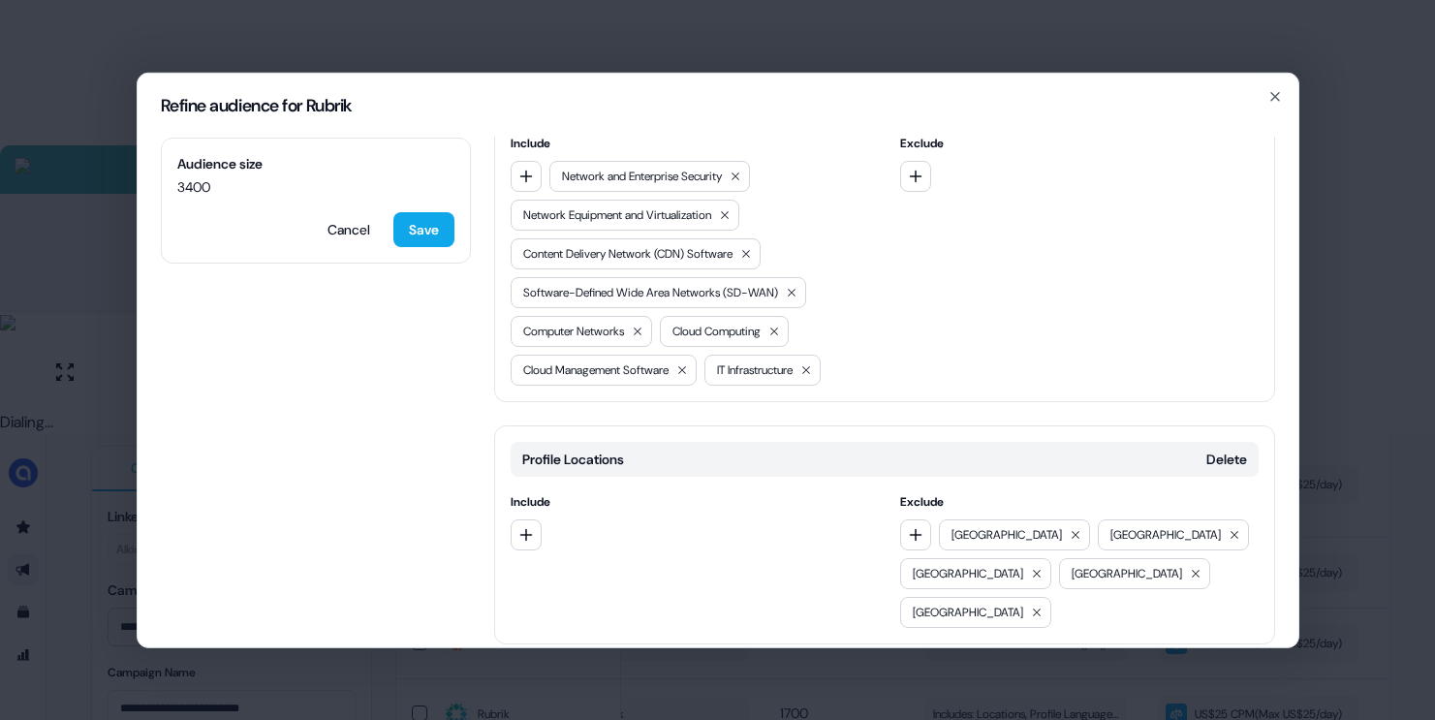
click at [611, 667] on button "Add category" at bounding box center [563, 684] width 139 height 35
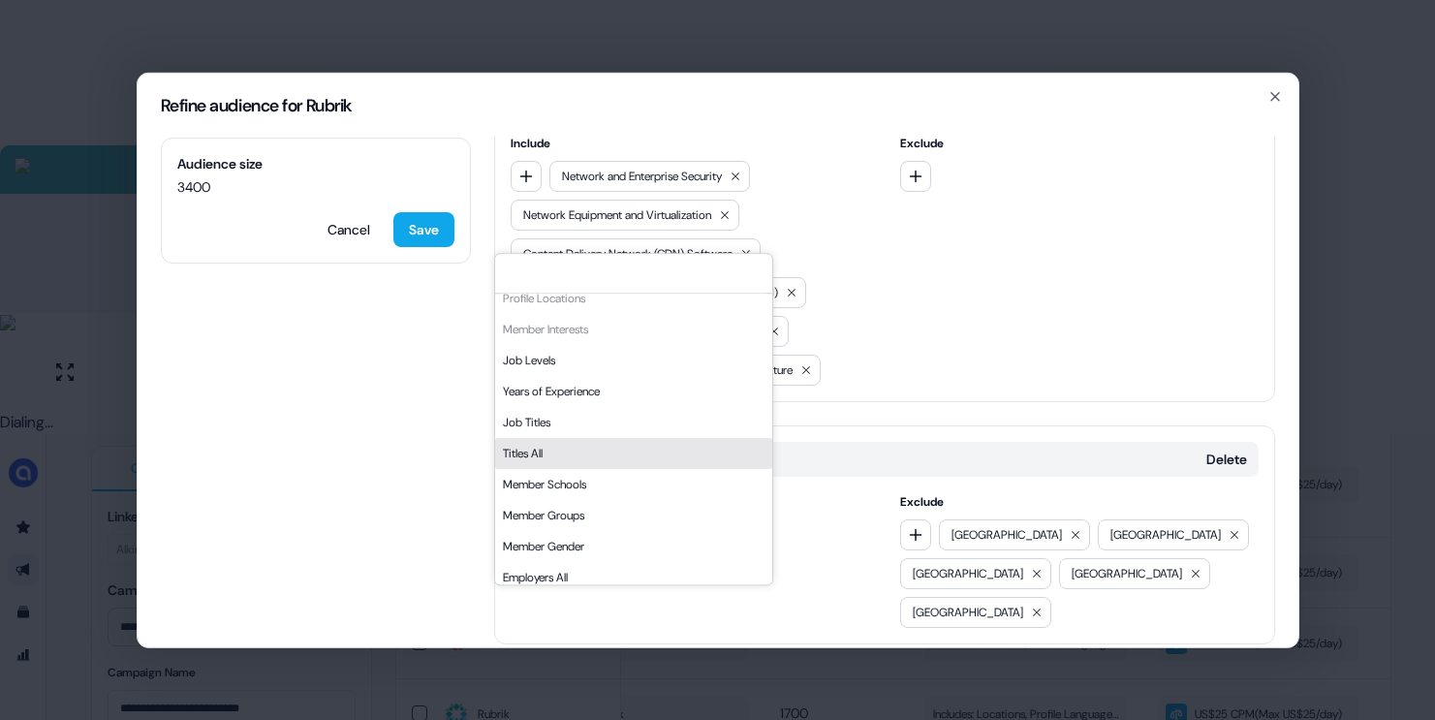
scroll to position [329, 0]
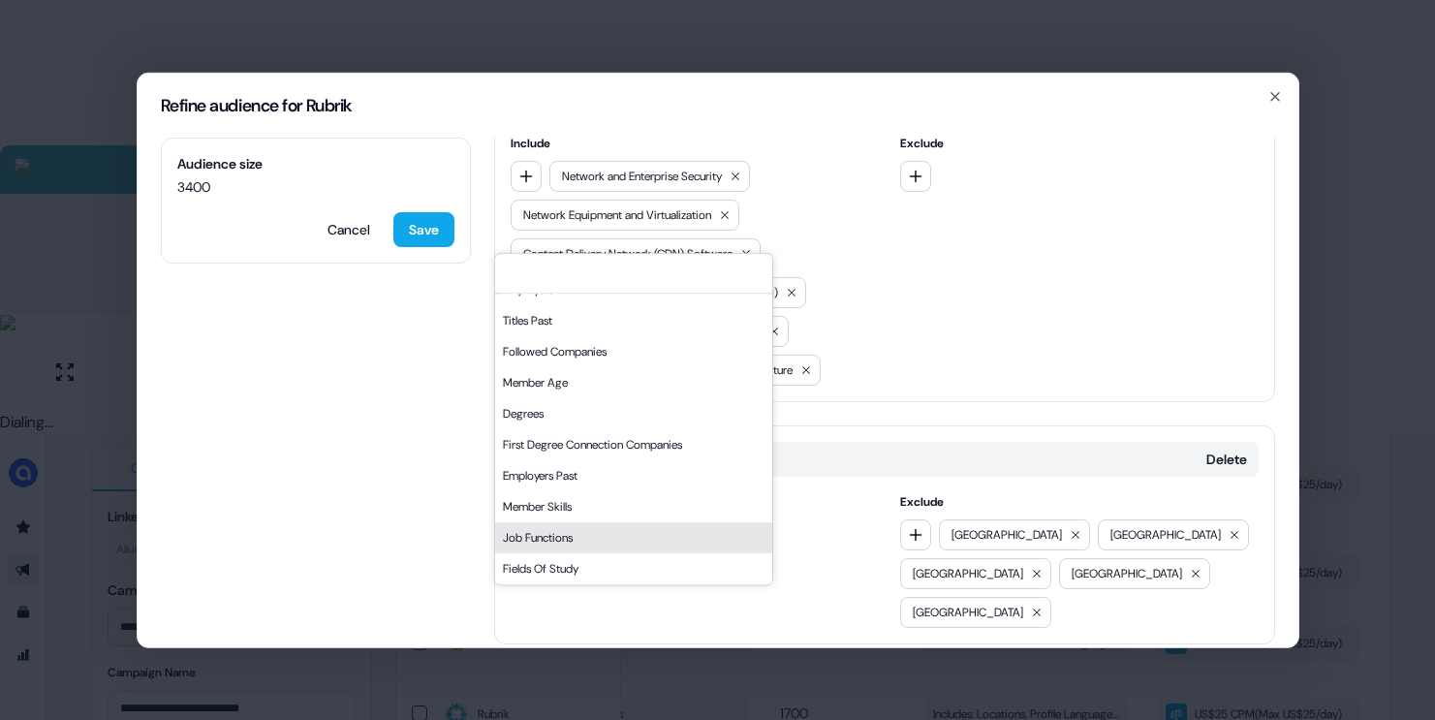
click at [554, 537] on div "Job Functions" at bounding box center [633, 537] width 277 height 31
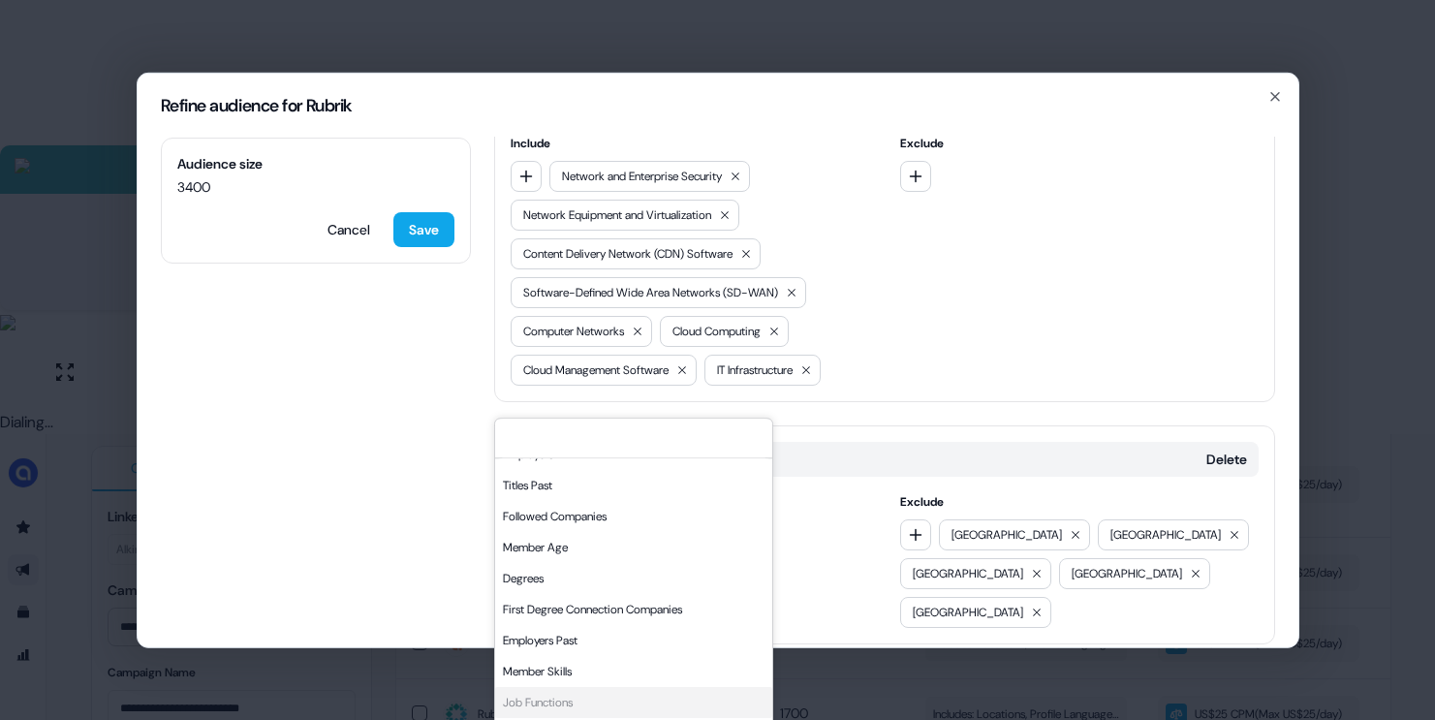
scroll to position [615, 0]
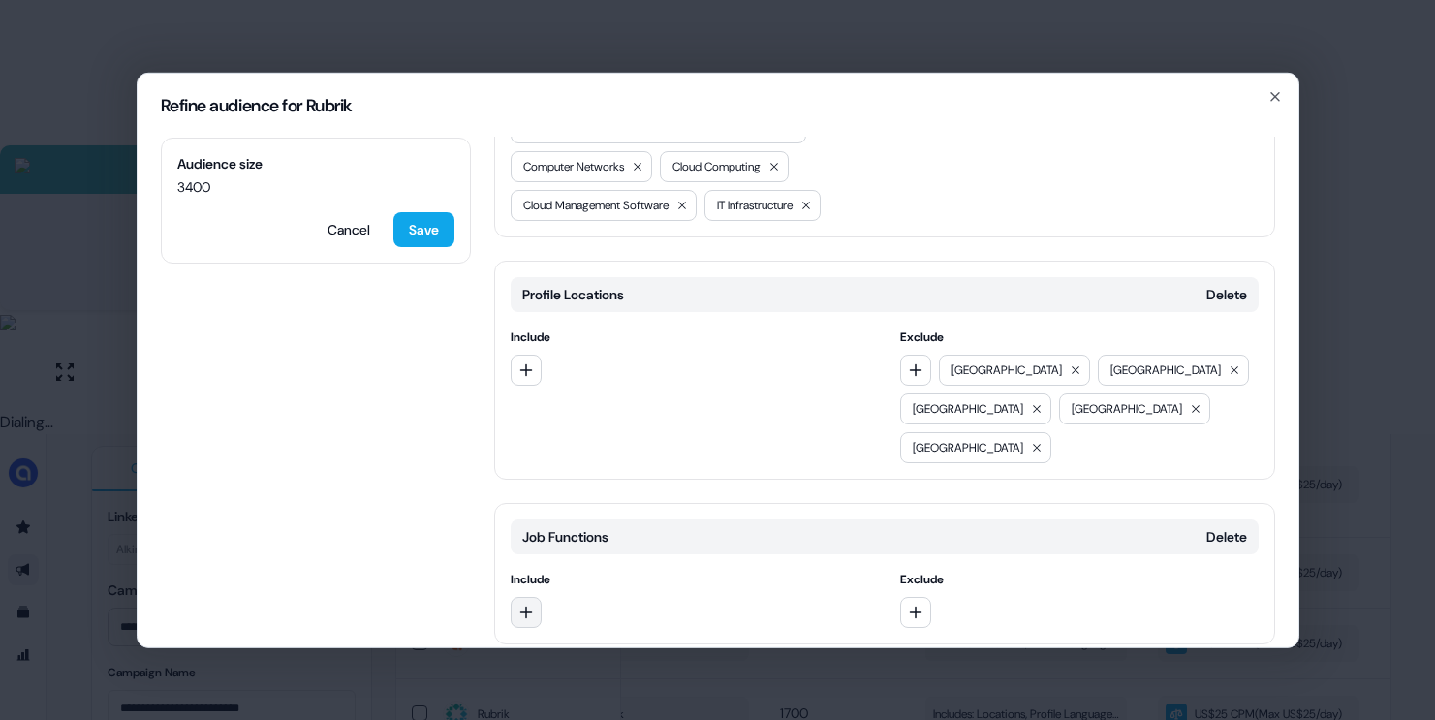
click at [537, 596] on button "button" at bounding box center [526, 611] width 31 height 31
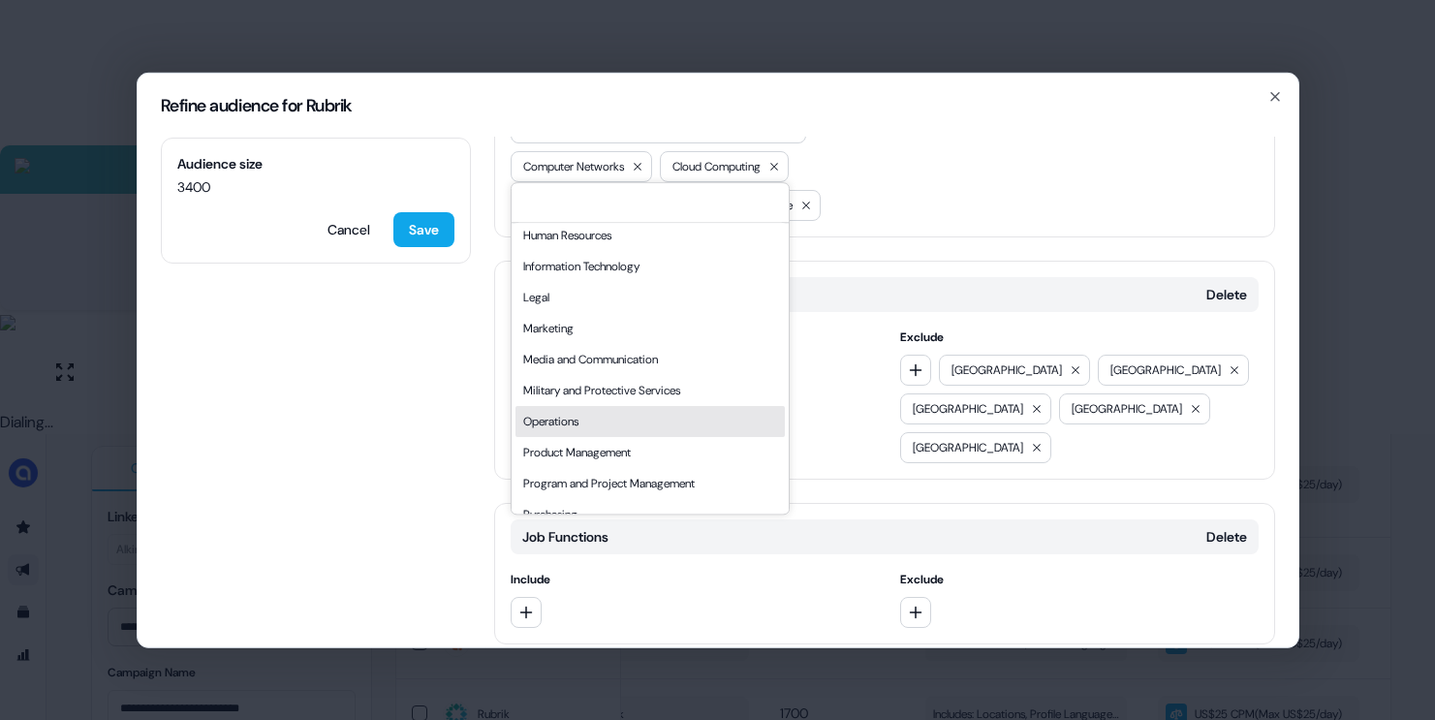
scroll to position [305, 0]
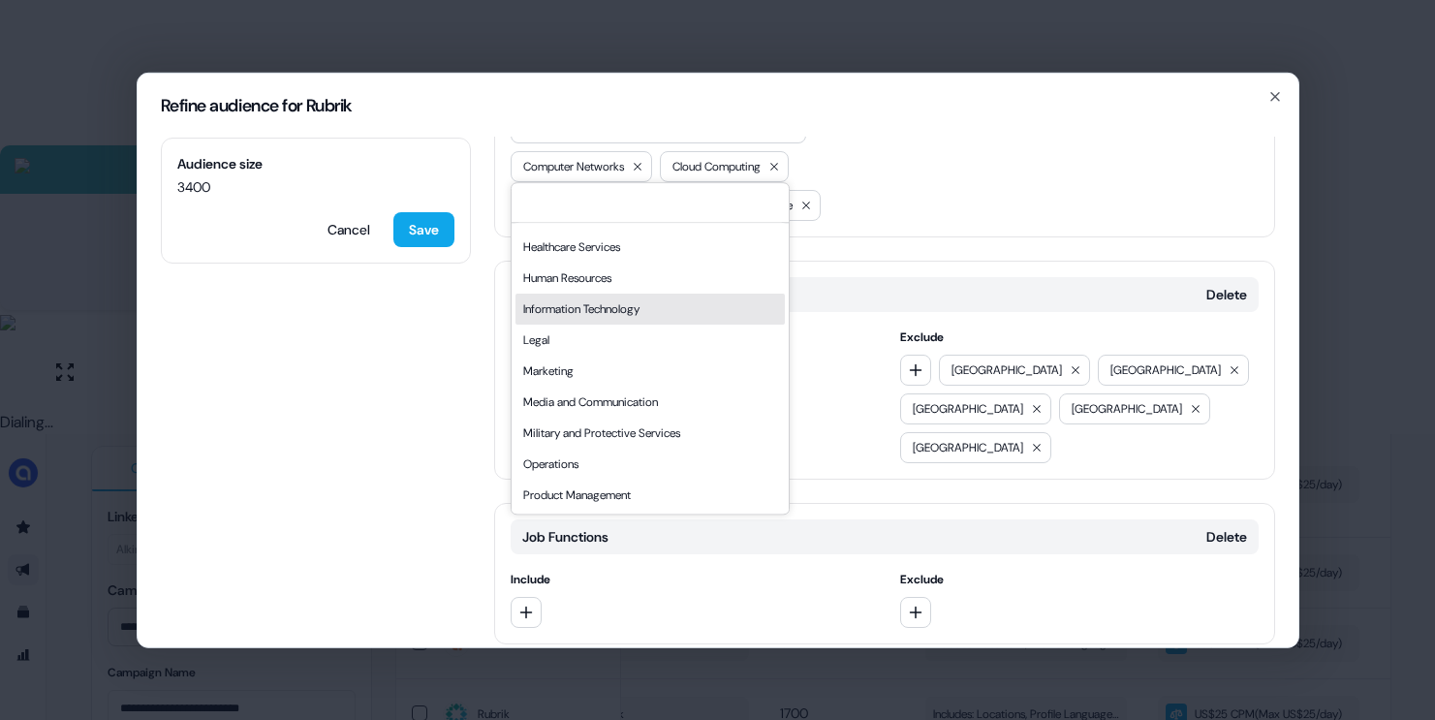
click at [603, 310] on div "Information Technology" at bounding box center [649, 309] width 269 height 31
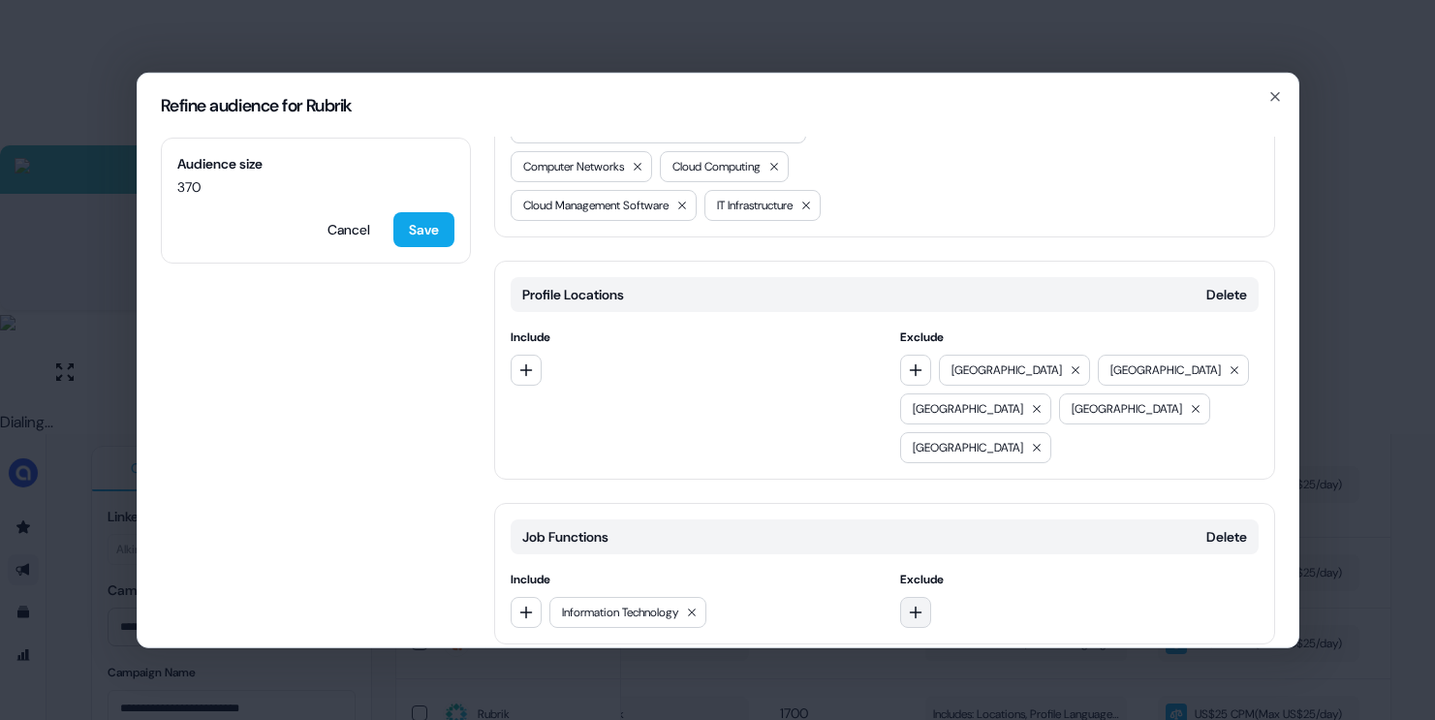
click at [918, 604] on icon "button" at bounding box center [916, 612] width 16 height 16
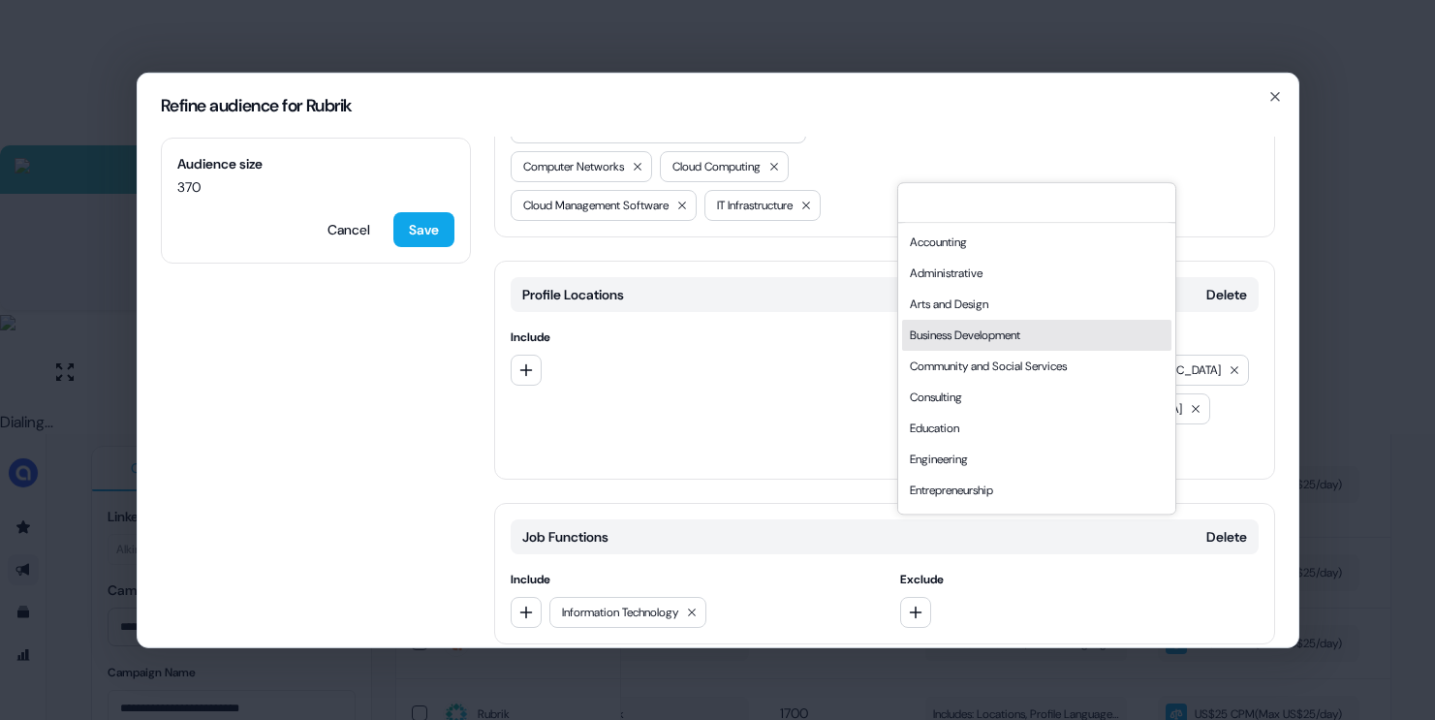
click at [987, 331] on div "Business Development" at bounding box center [1036, 335] width 269 height 31
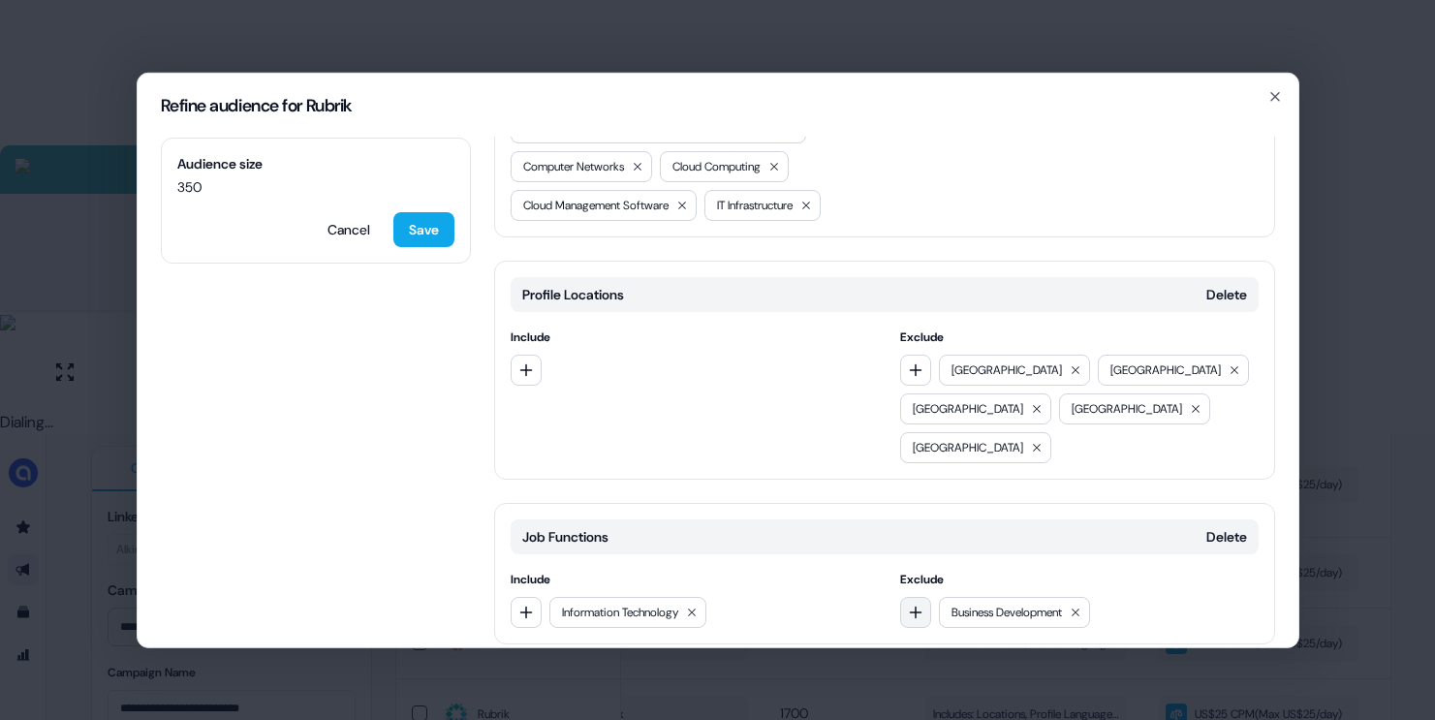
click at [908, 604] on icon "button" at bounding box center [916, 612] width 16 height 16
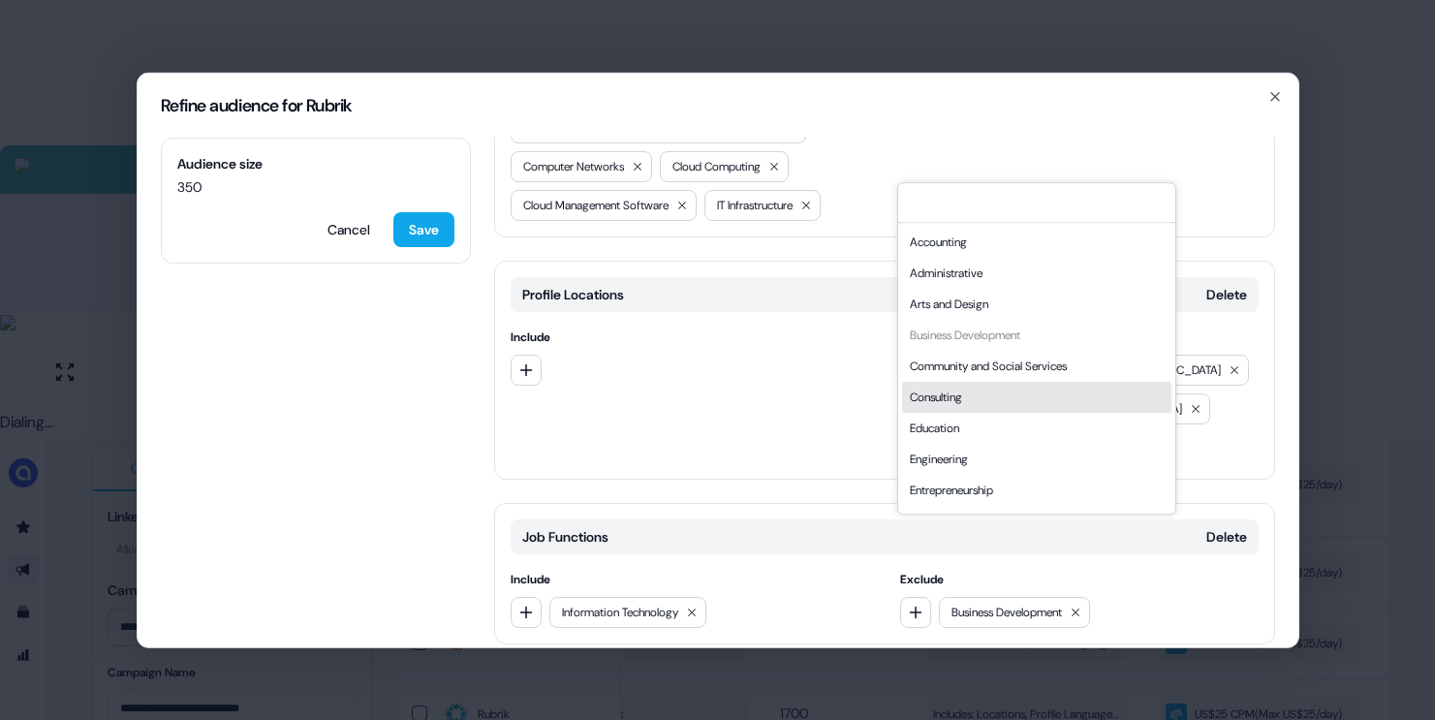
scroll to position [523, 0]
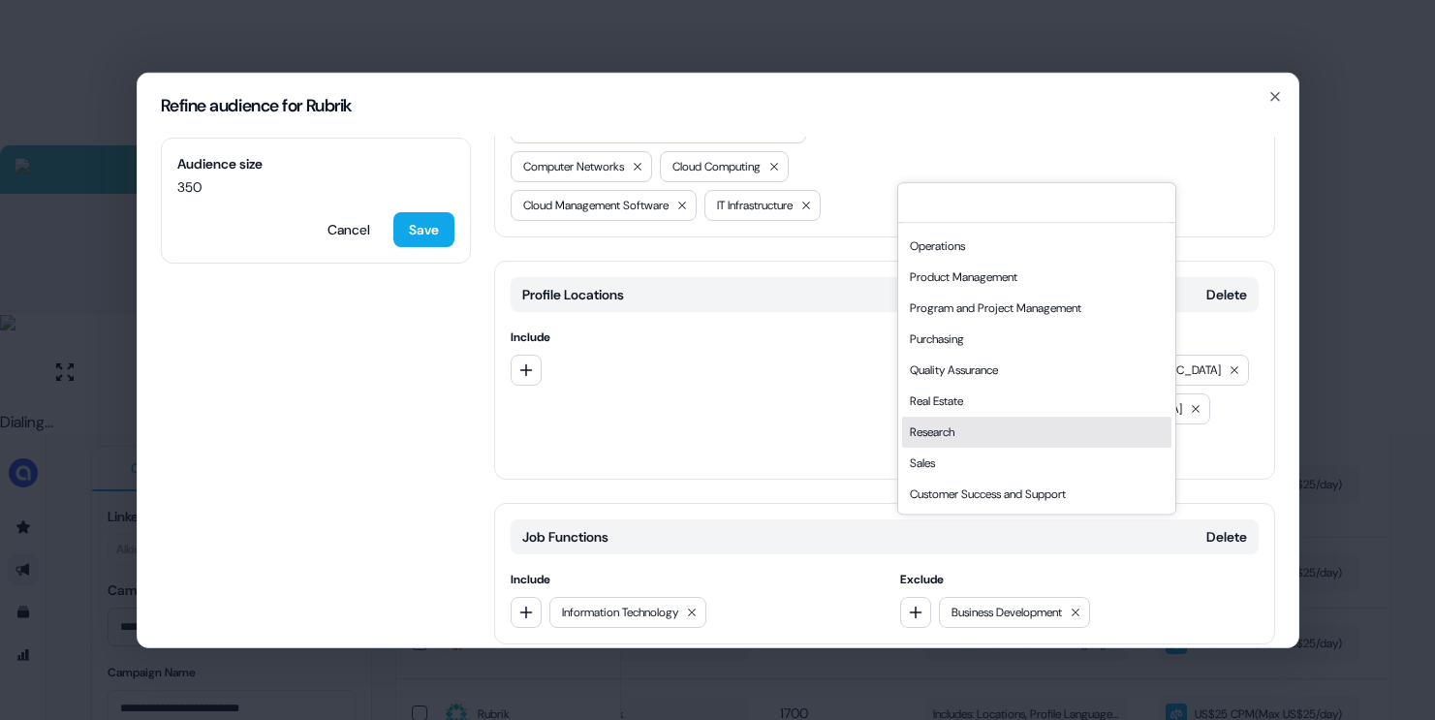
click at [923, 457] on div "Sales" at bounding box center [1036, 463] width 269 height 31
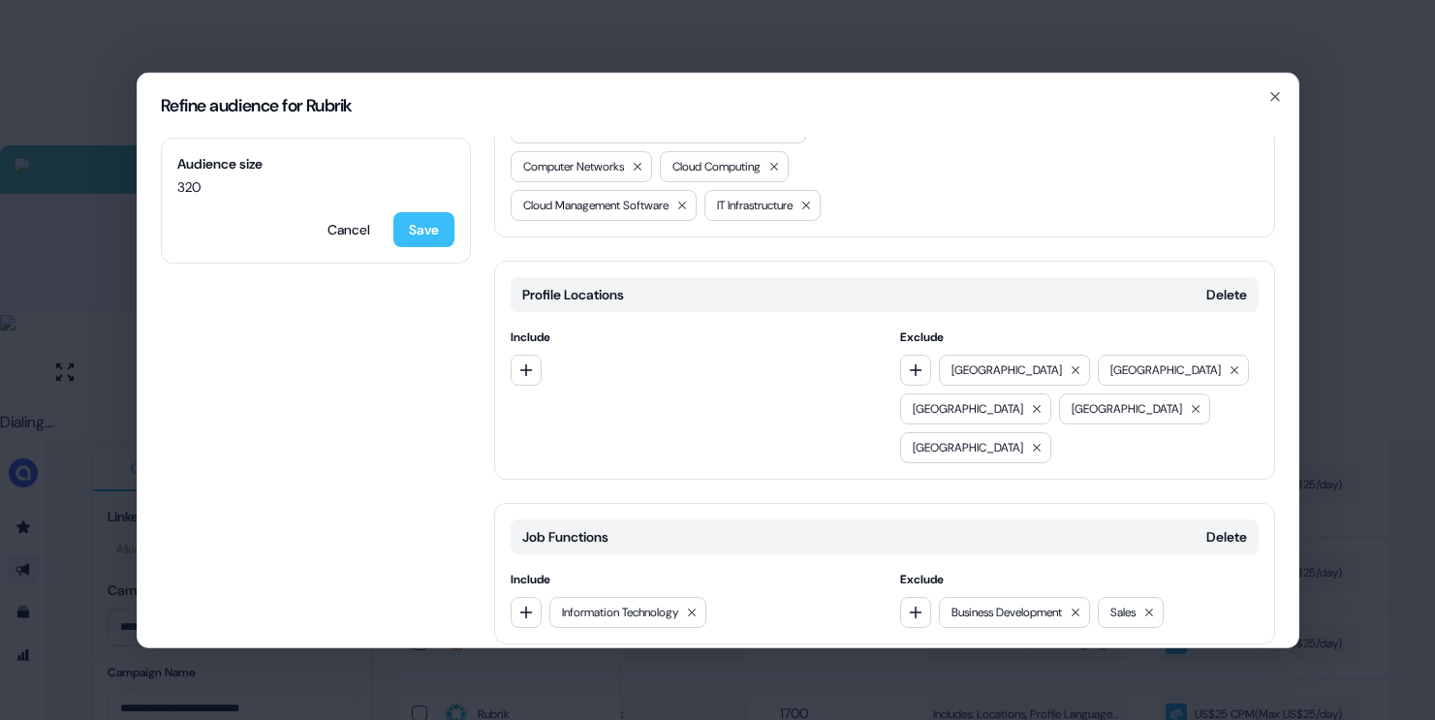
click at [426, 222] on button "Save" at bounding box center [423, 228] width 61 height 35
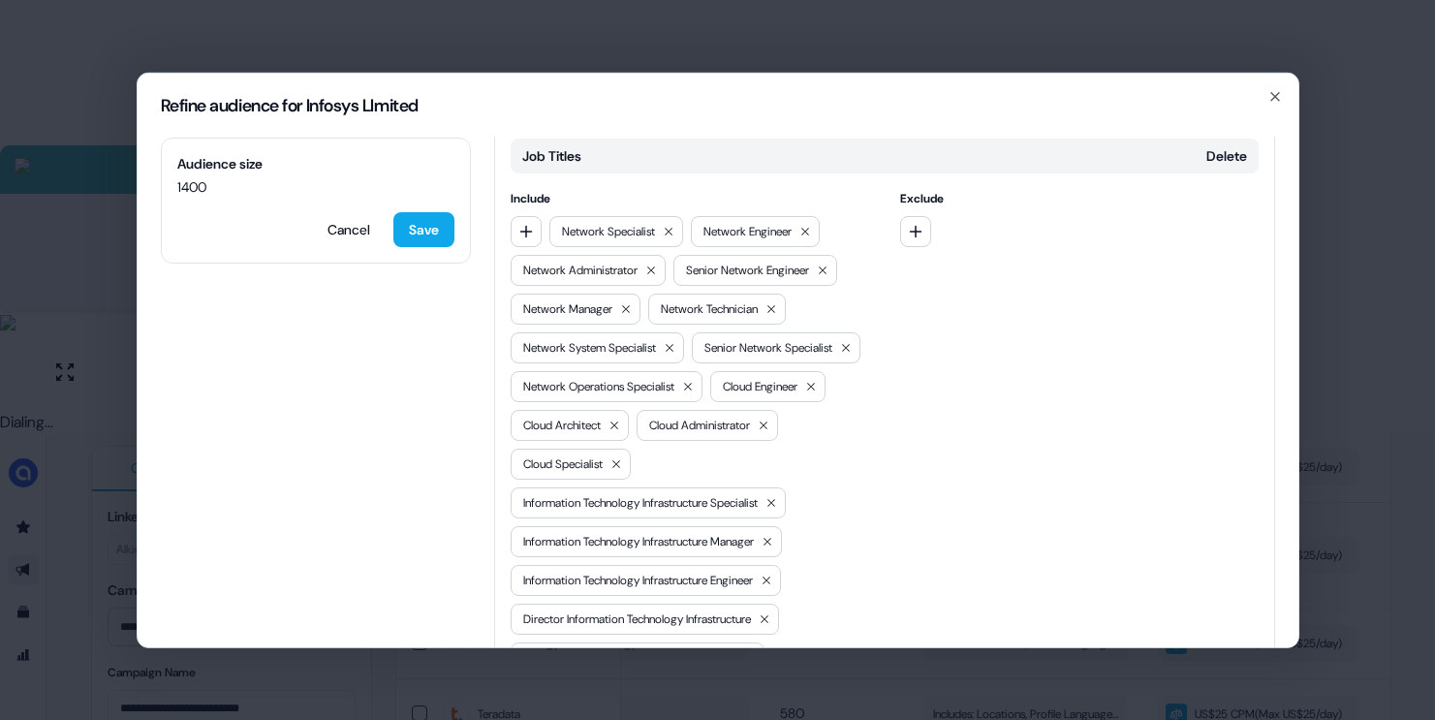
scroll to position [694, 0]
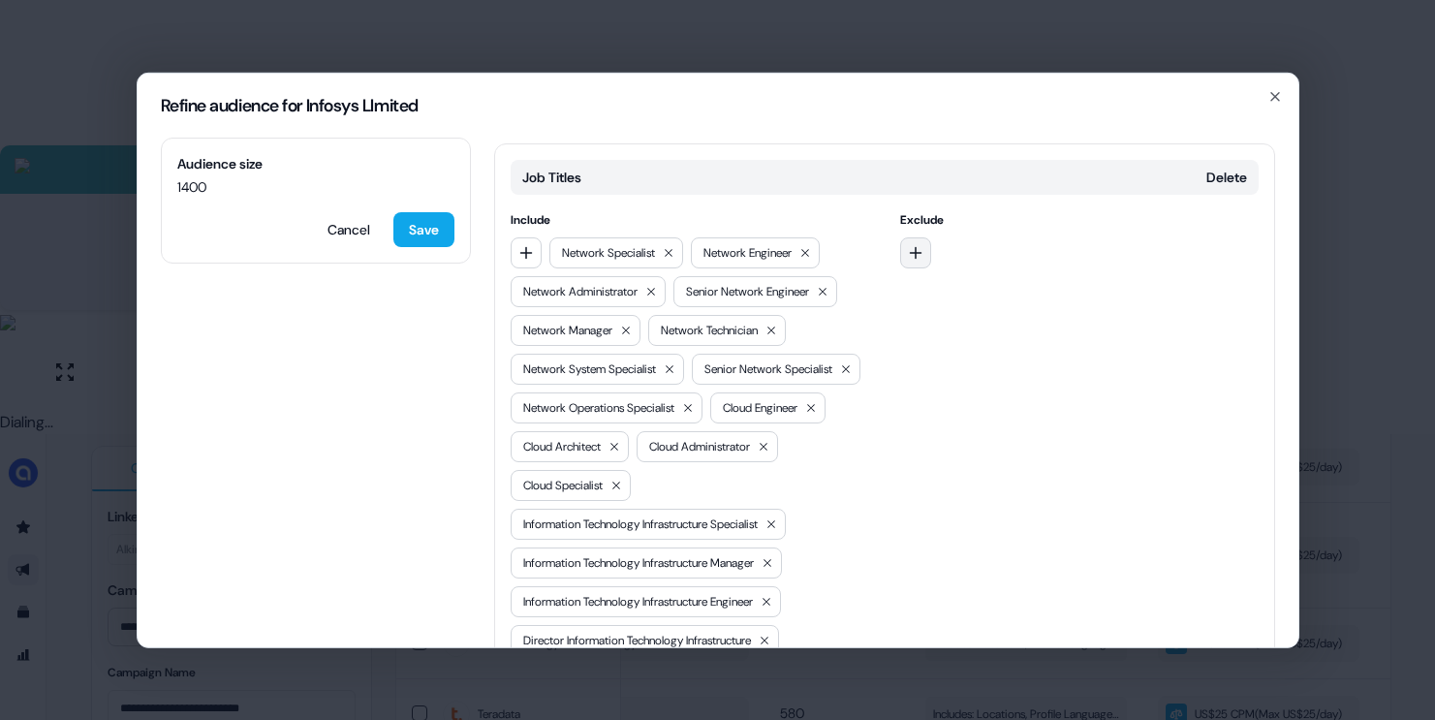
click at [916, 244] on icon "button" at bounding box center [916, 252] width 16 height 16
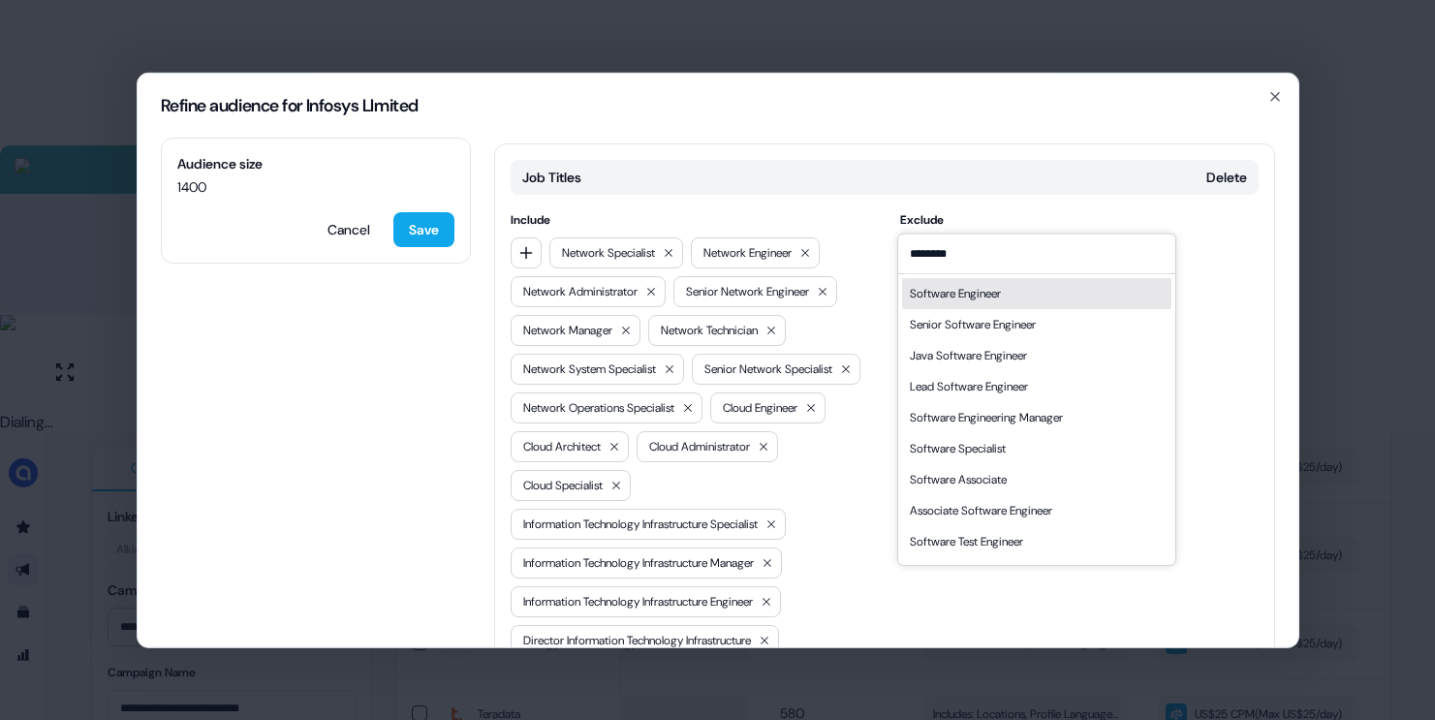
type input "********"
click at [980, 298] on div "Software Engineer" at bounding box center [955, 292] width 91 height 19
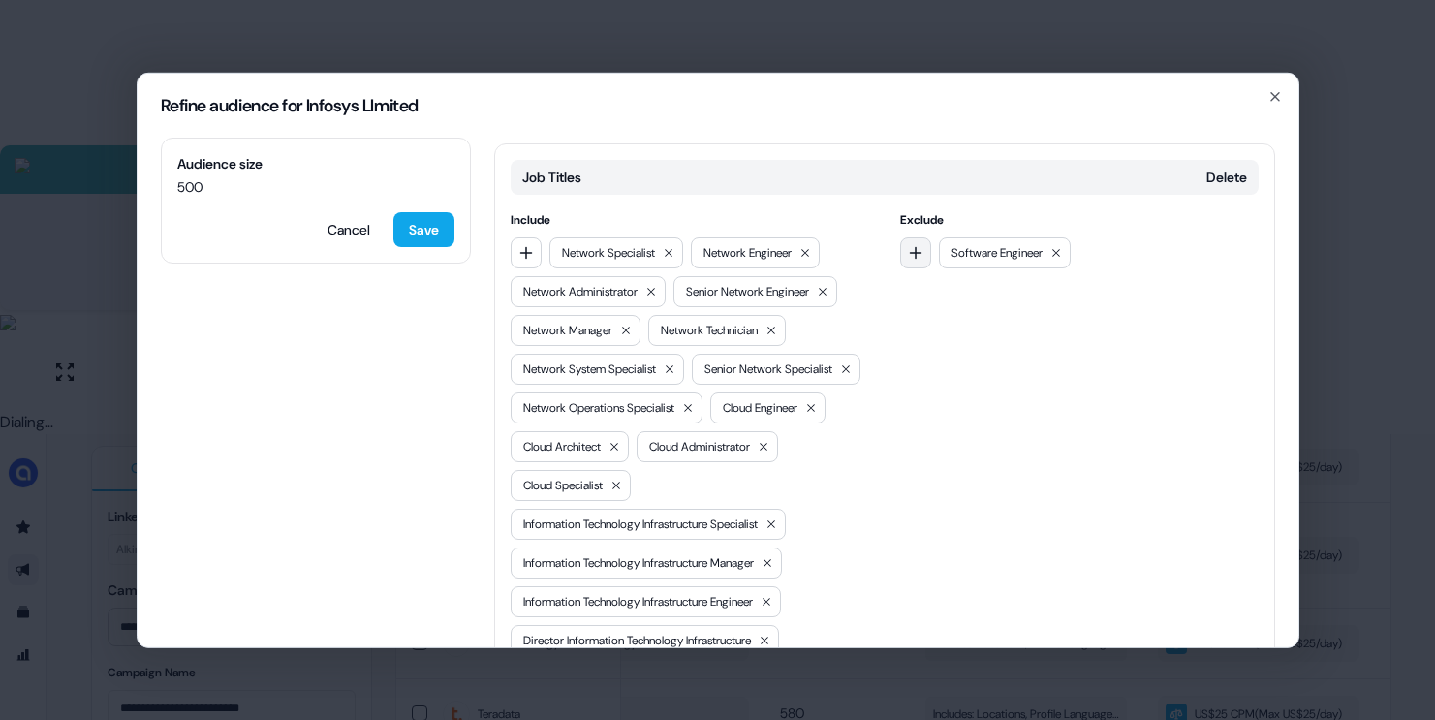
click at [912, 244] on icon "button" at bounding box center [916, 252] width 16 height 16
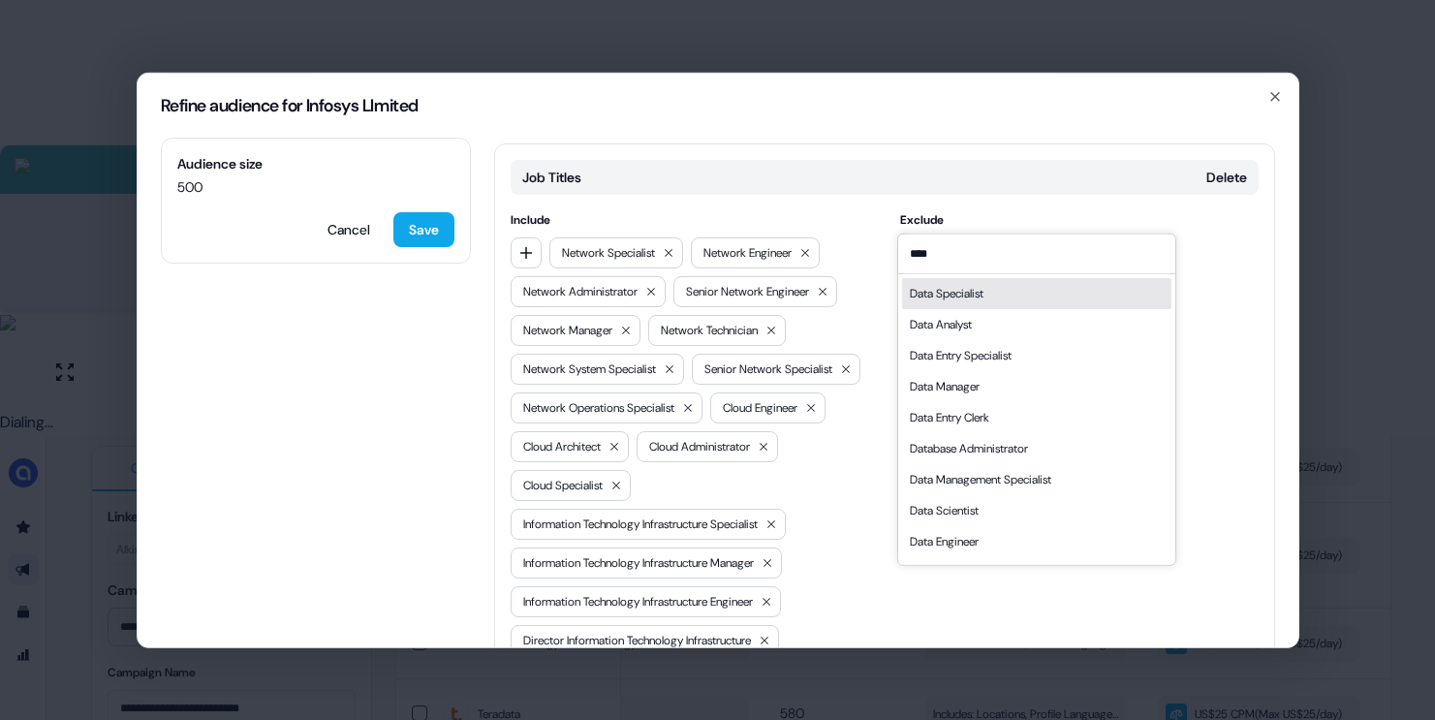
type input "****"
click at [966, 290] on div "Data Specialist" at bounding box center [947, 292] width 74 height 19
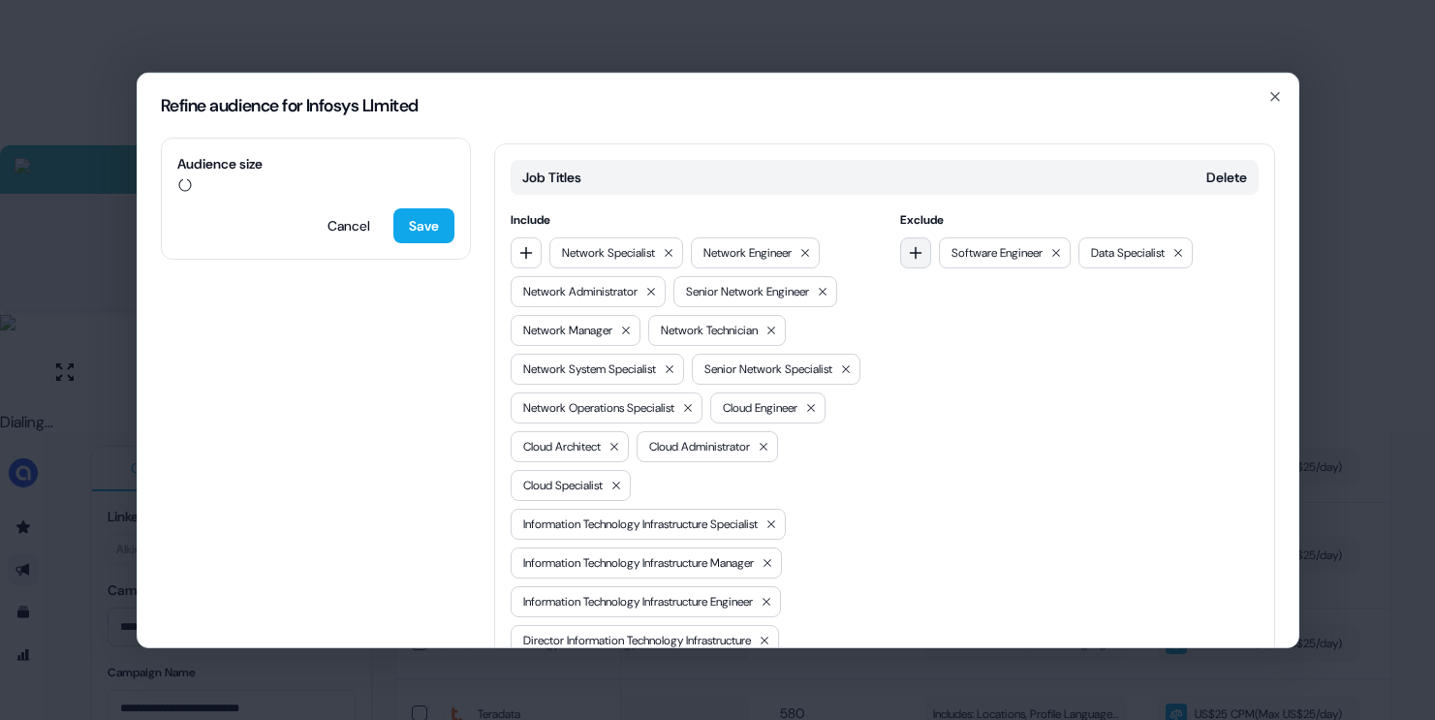
click at [919, 236] on button "button" at bounding box center [915, 251] width 31 height 31
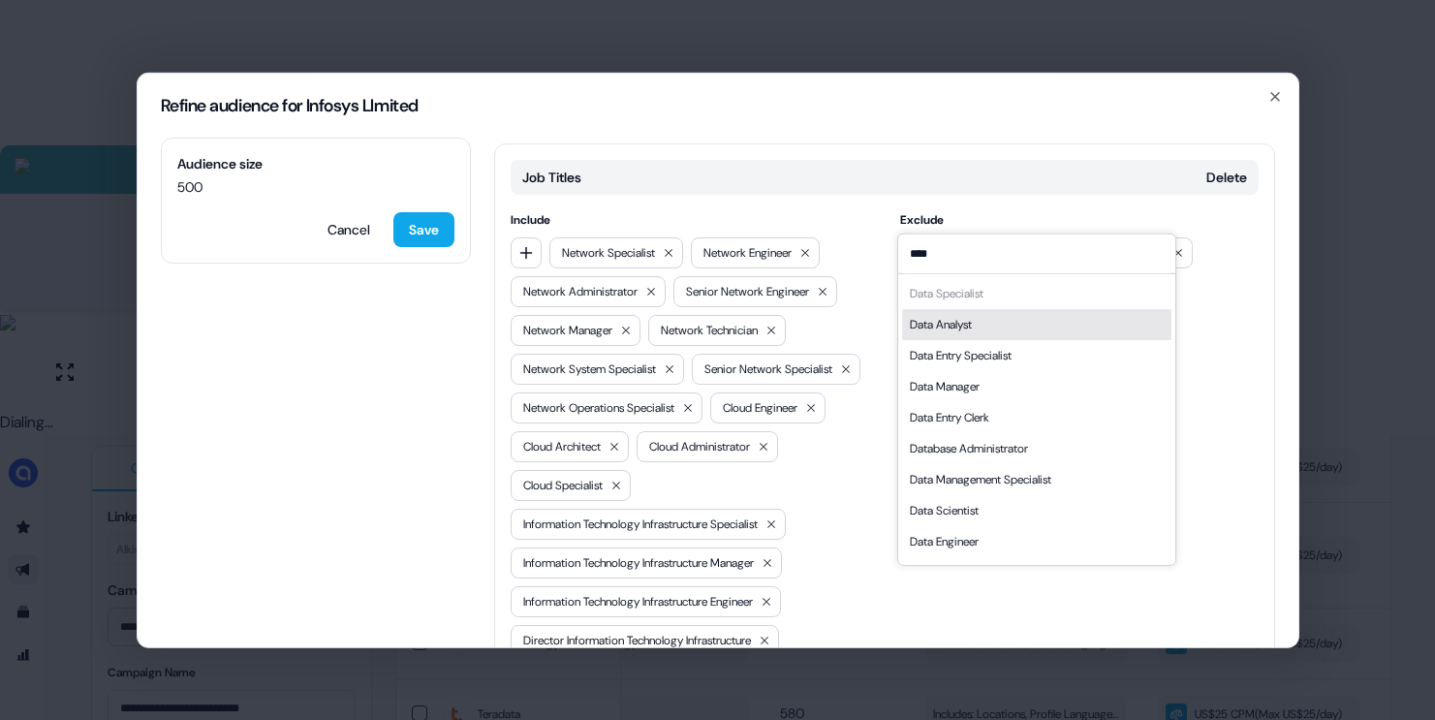
type input "****"
click at [966, 315] on div "Data Analyst" at bounding box center [941, 323] width 62 height 19
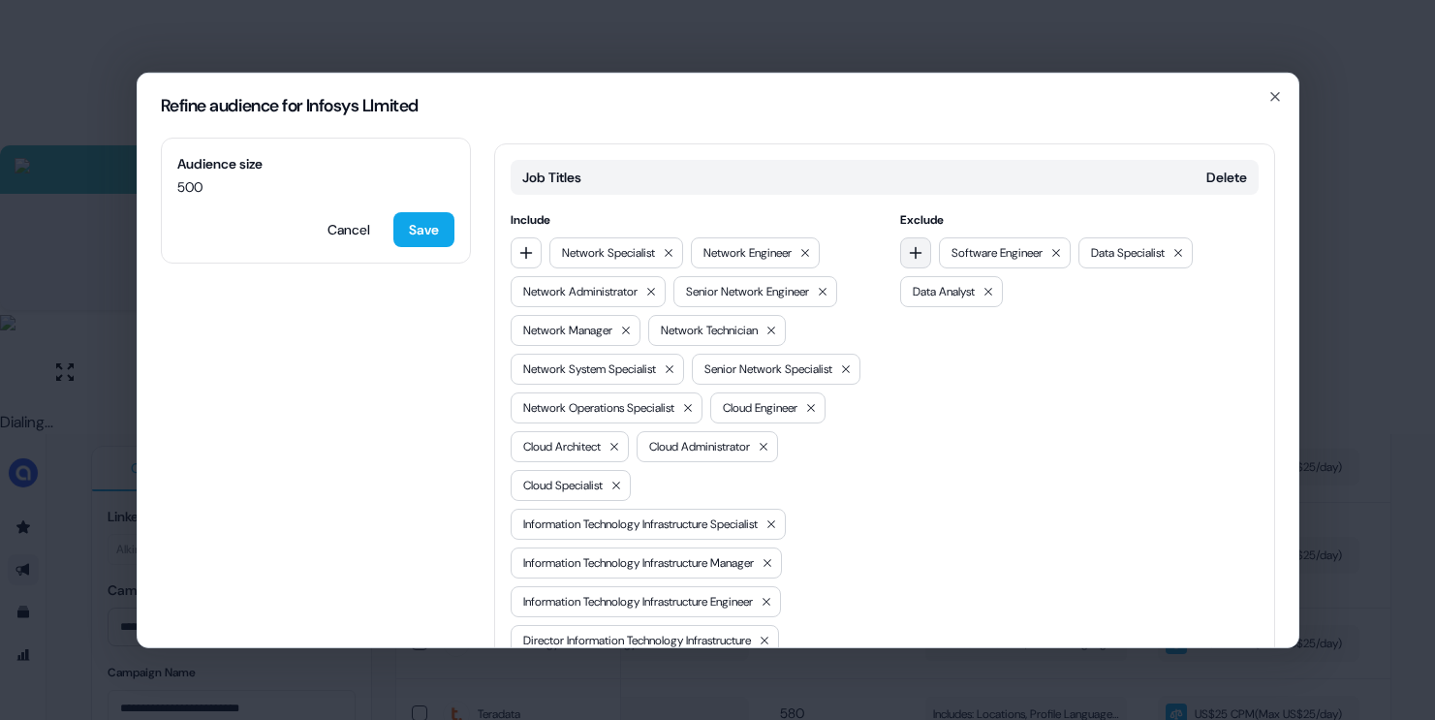
click at [918, 236] on button "button" at bounding box center [915, 251] width 31 height 31
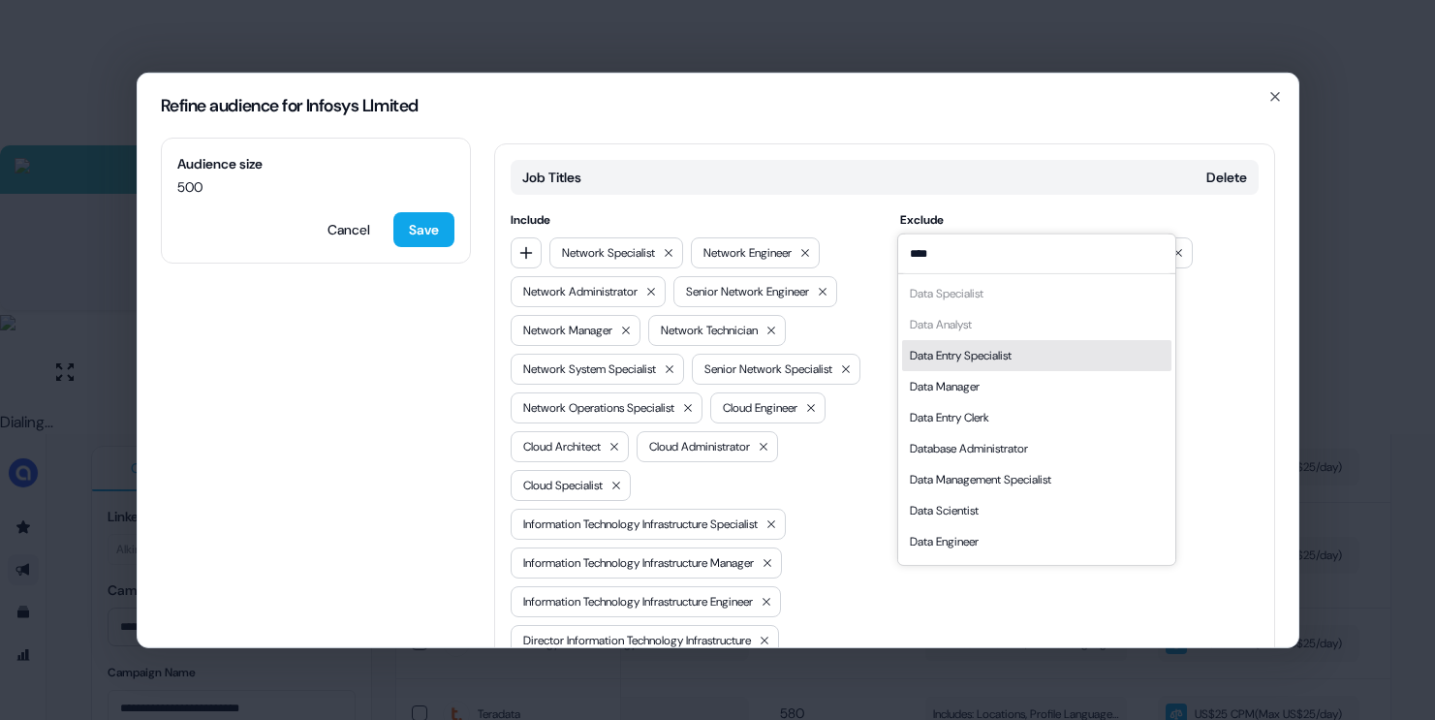
scroll to position [27, 0]
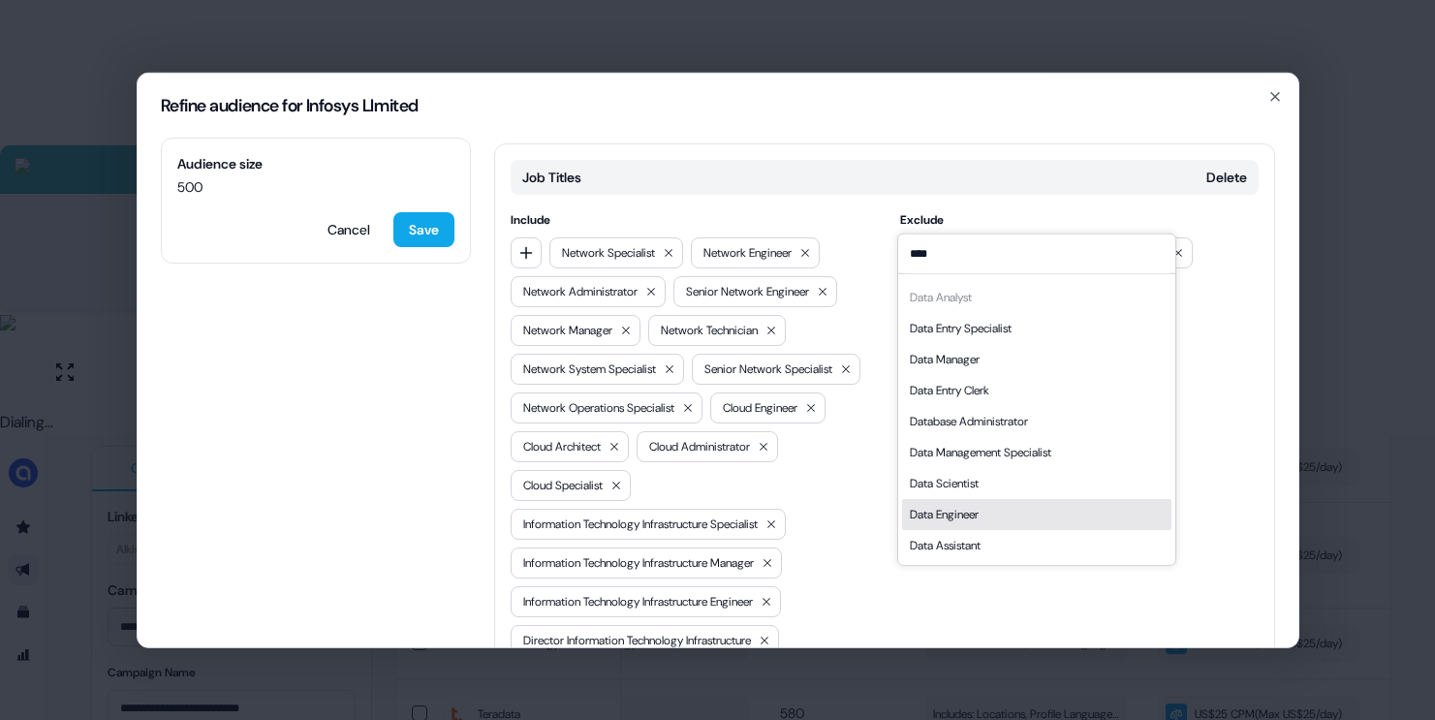
type input "****"
click at [956, 510] on div "Data Engineer" at bounding box center [944, 513] width 69 height 19
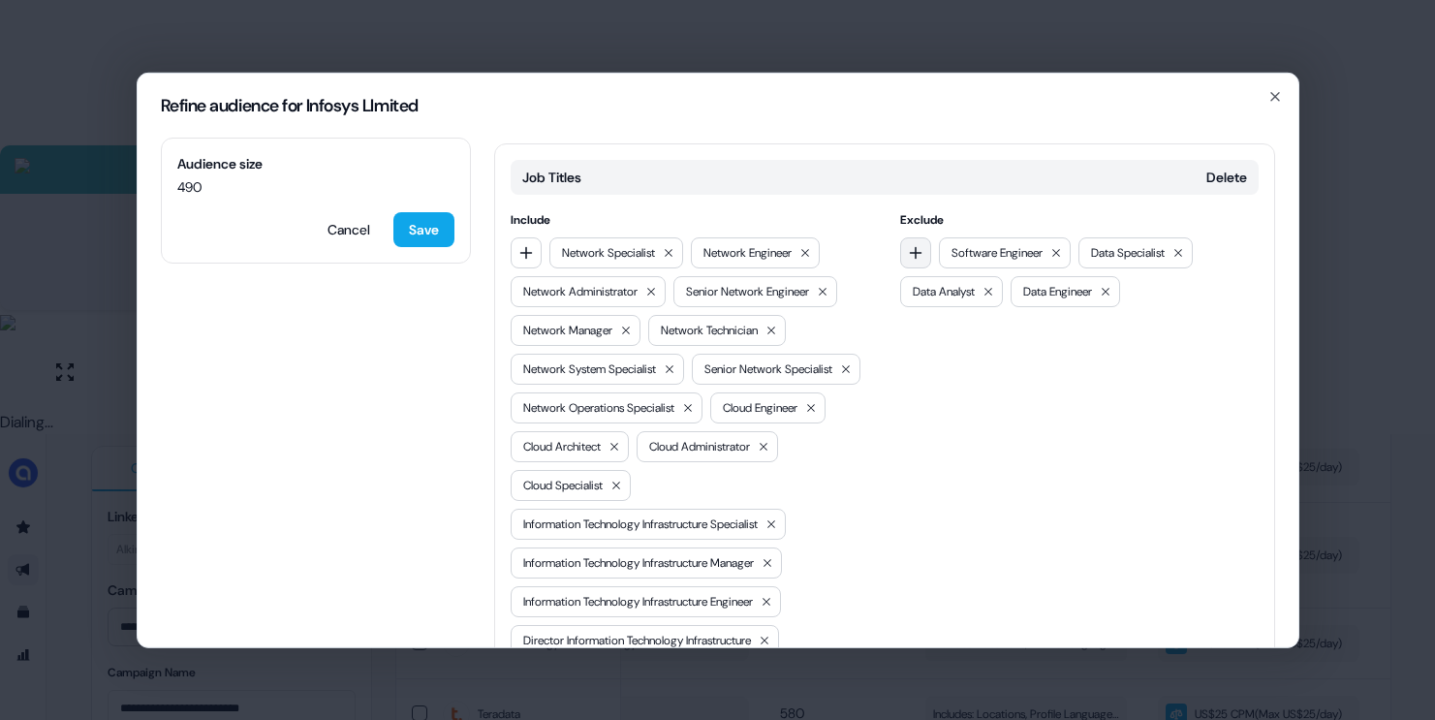
click at [902, 236] on button "button" at bounding box center [915, 251] width 31 height 31
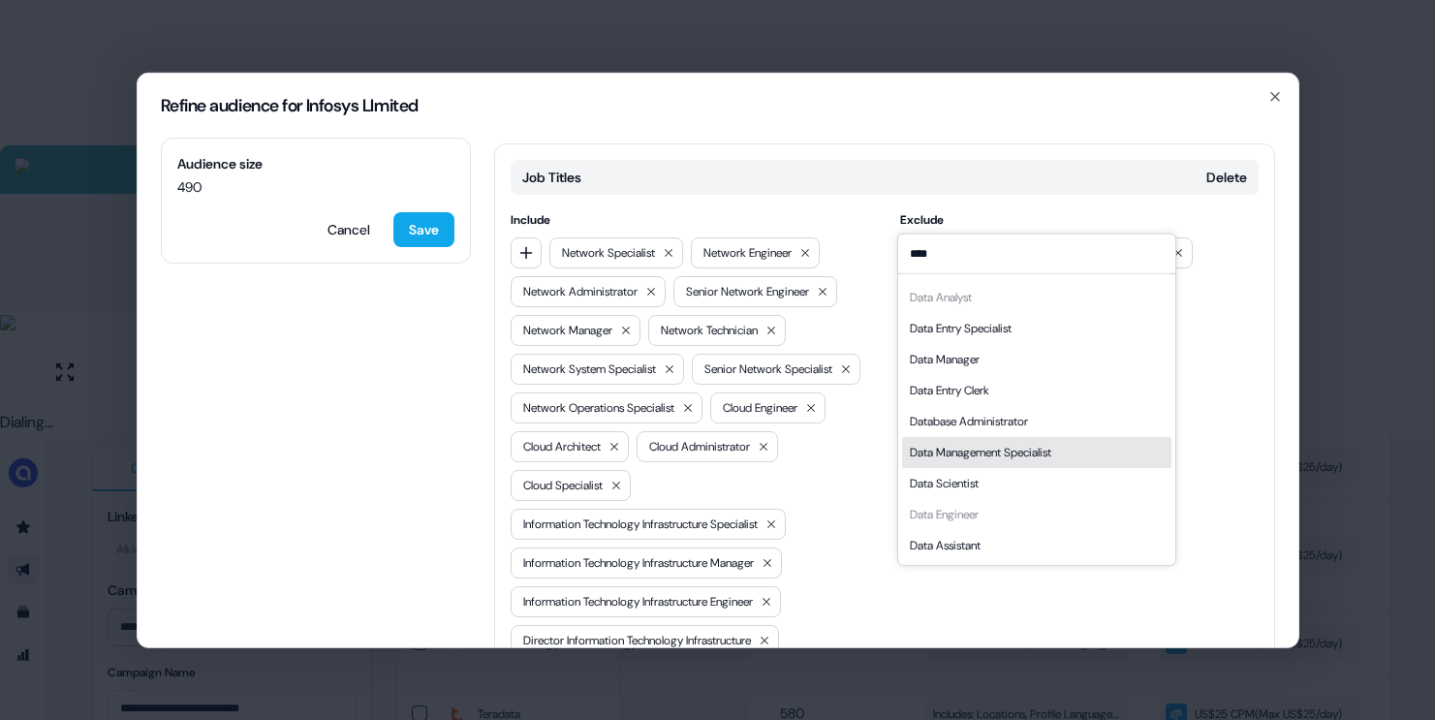
type input "****"
click at [978, 480] on div "Data Scientist" at bounding box center [944, 482] width 69 height 19
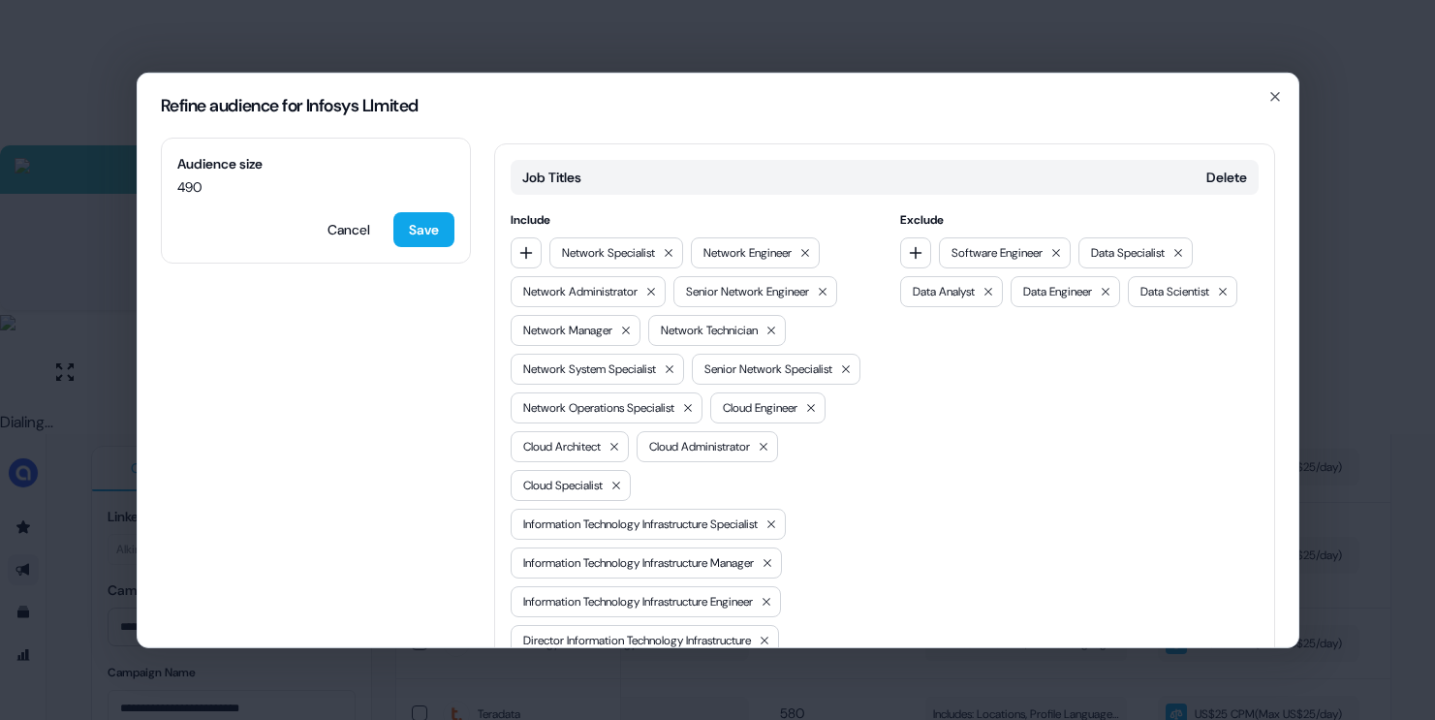
scroll to position [1623, 0]
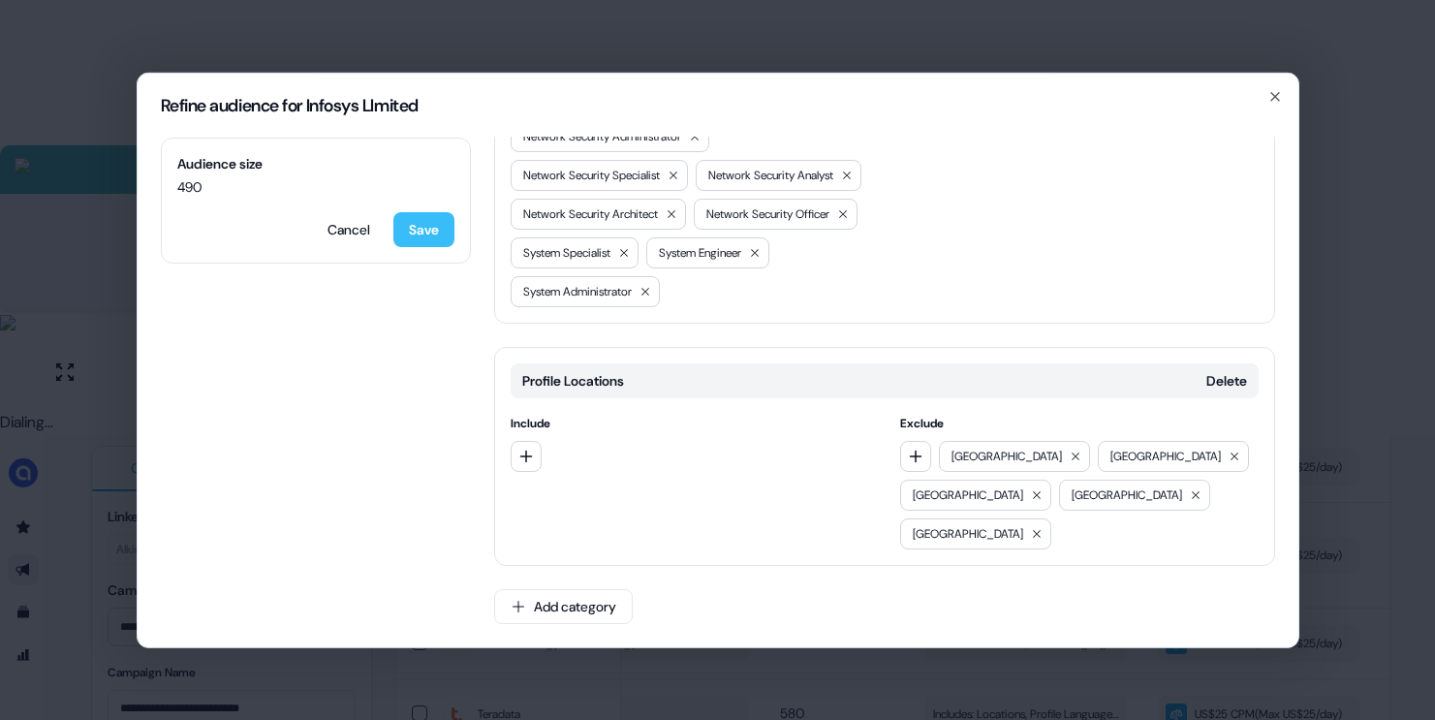
click at [416, 215] on button "Save" at bounding box center [423, 228] width 61 height 35
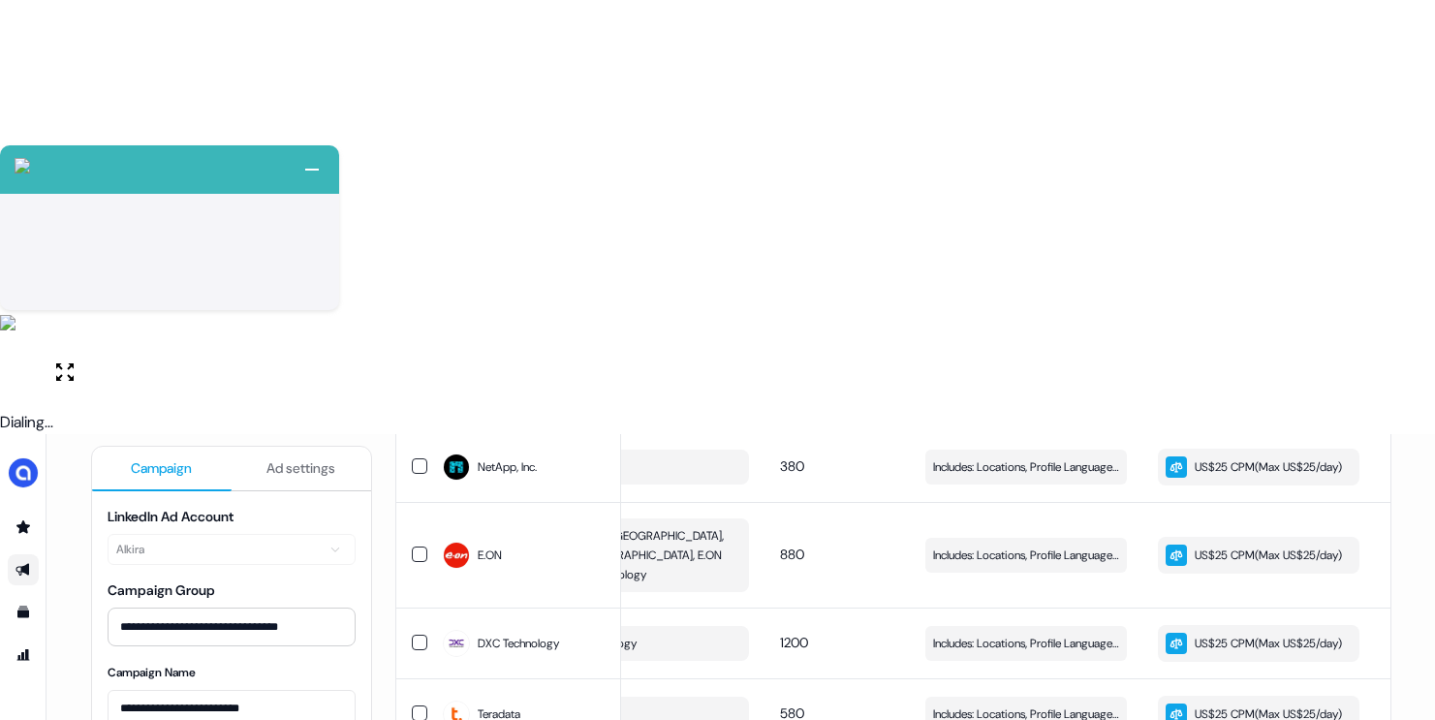
scroll to position [1632, 0]
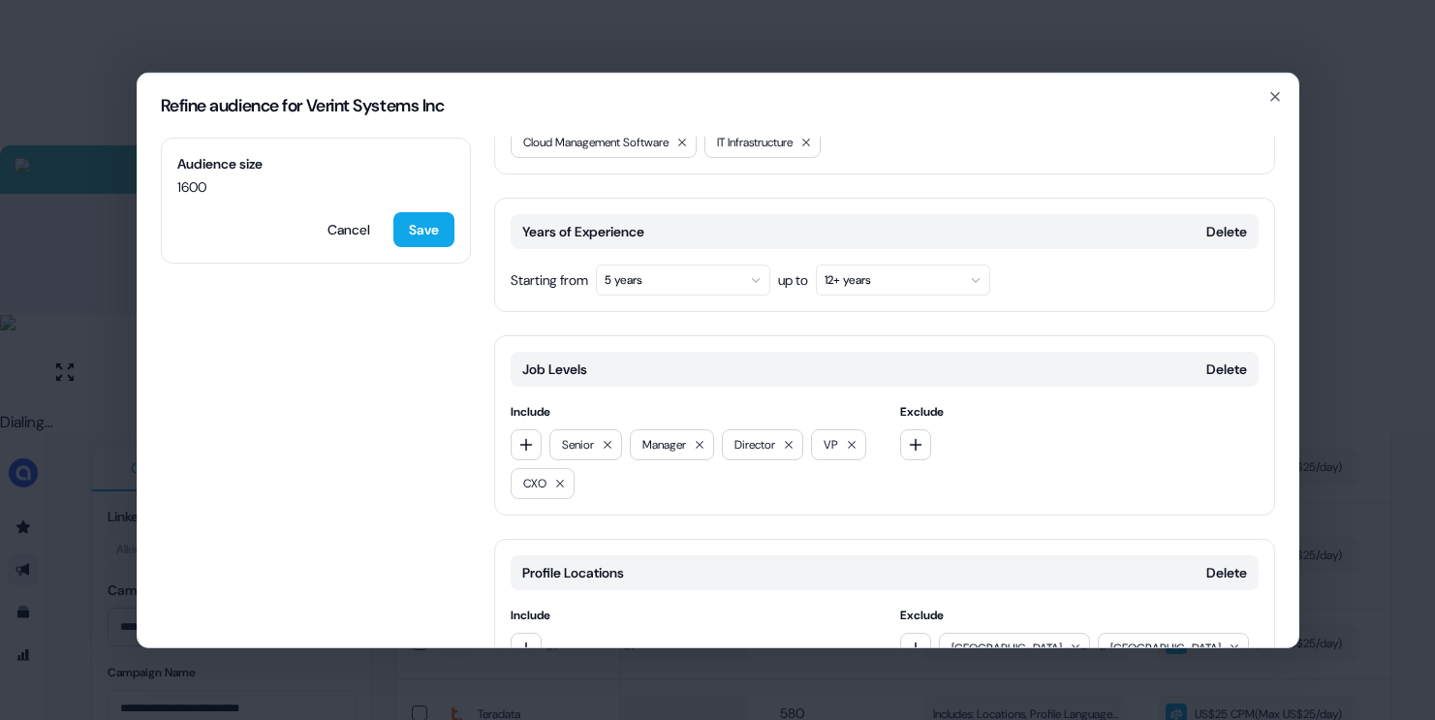
scroll to position [711, 0]
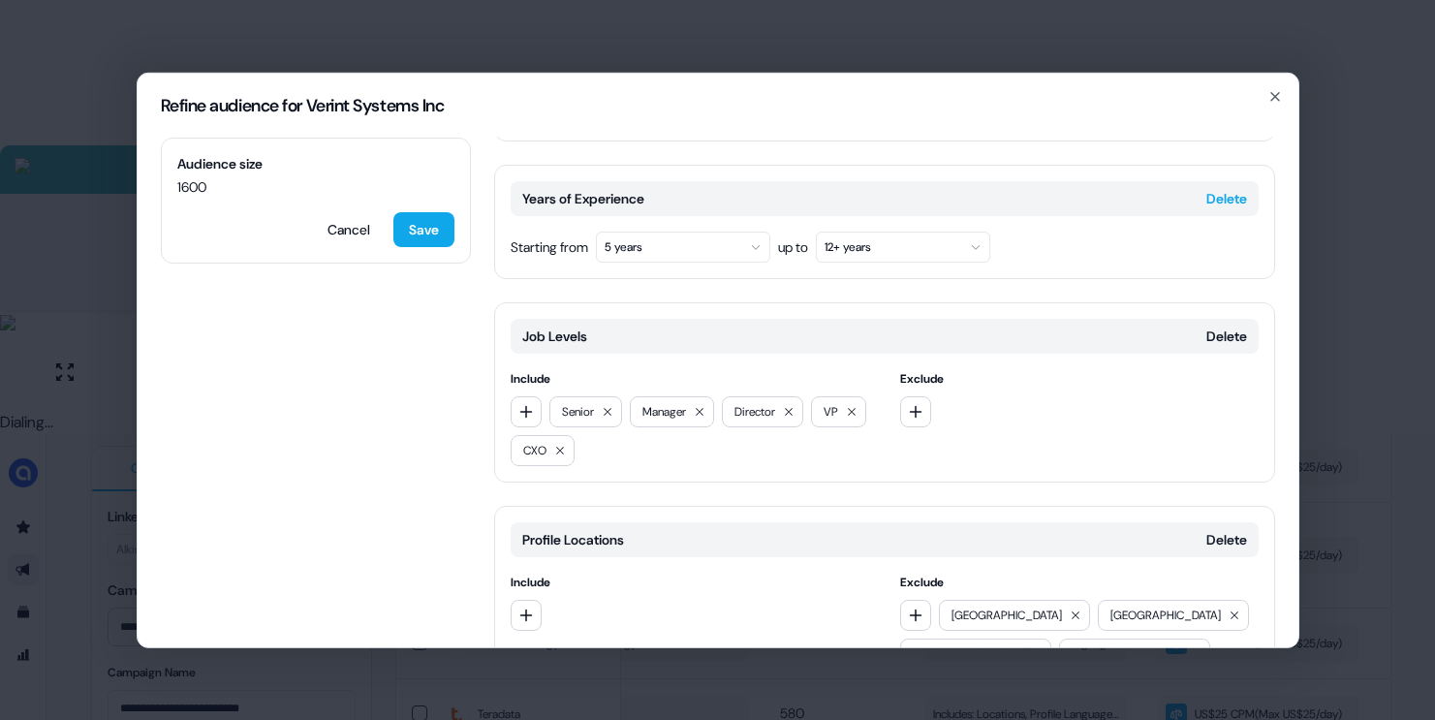
click at [1220, 188] on button "Delete" at bounding box center [1226, 197] width 41 height 19
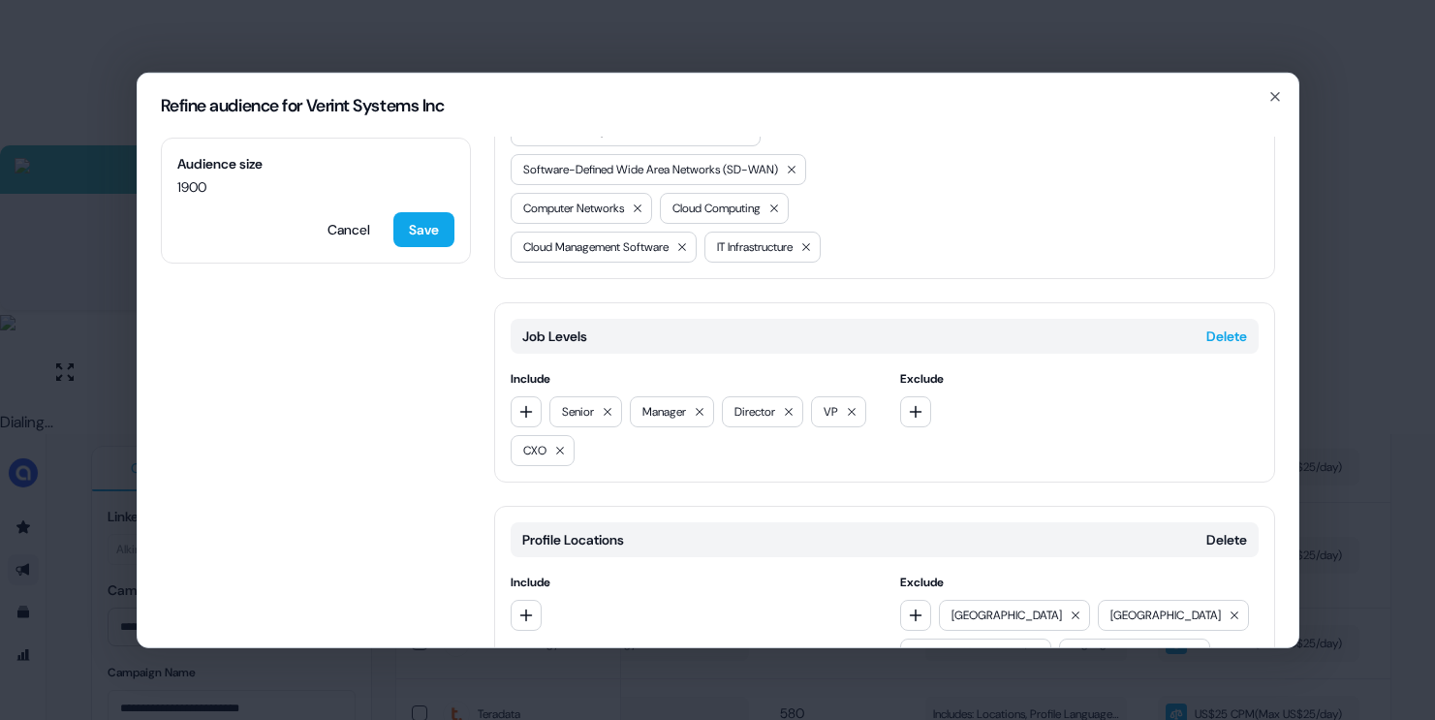
click at [1209, 326] on button "Delete" at bounding box center [1226, 335] width 41 height 19
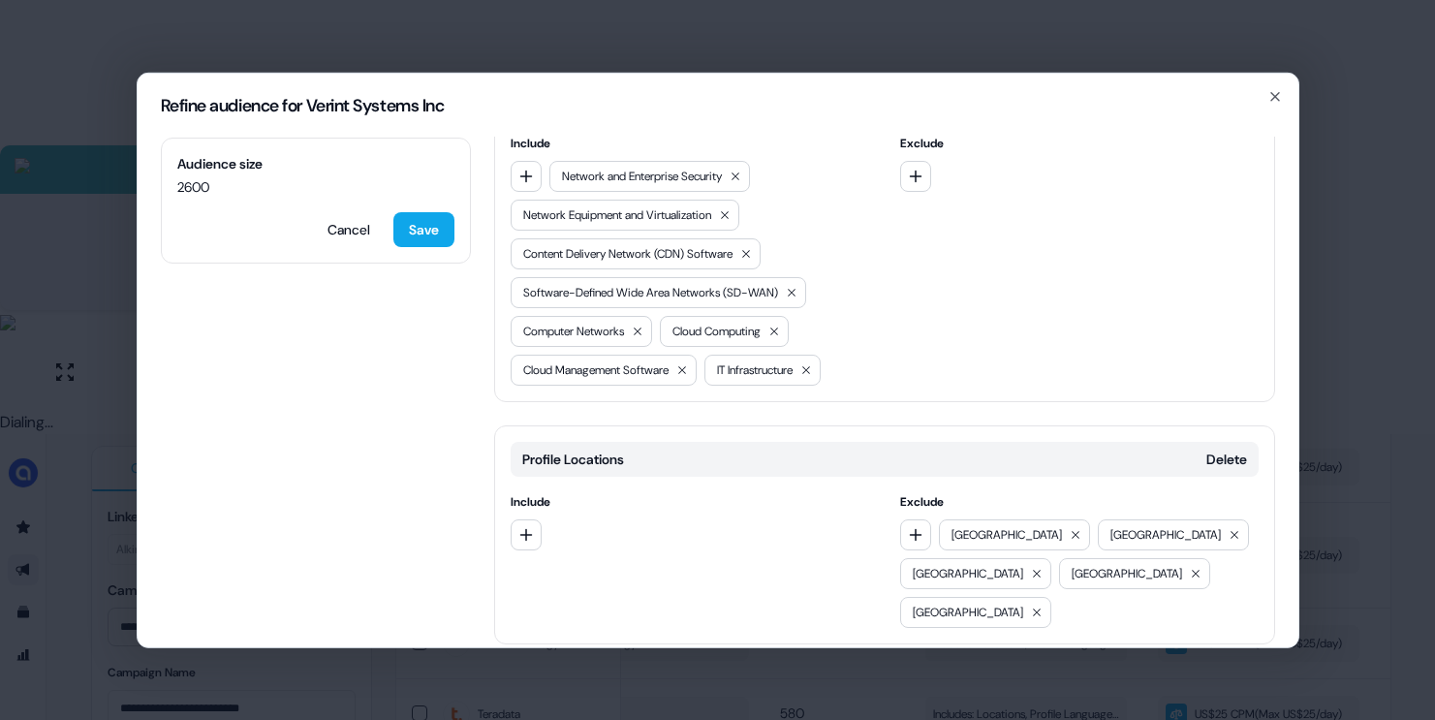
click at [615, 667] on button "Add category" at bounding box center [563, 684] width 139 height 35
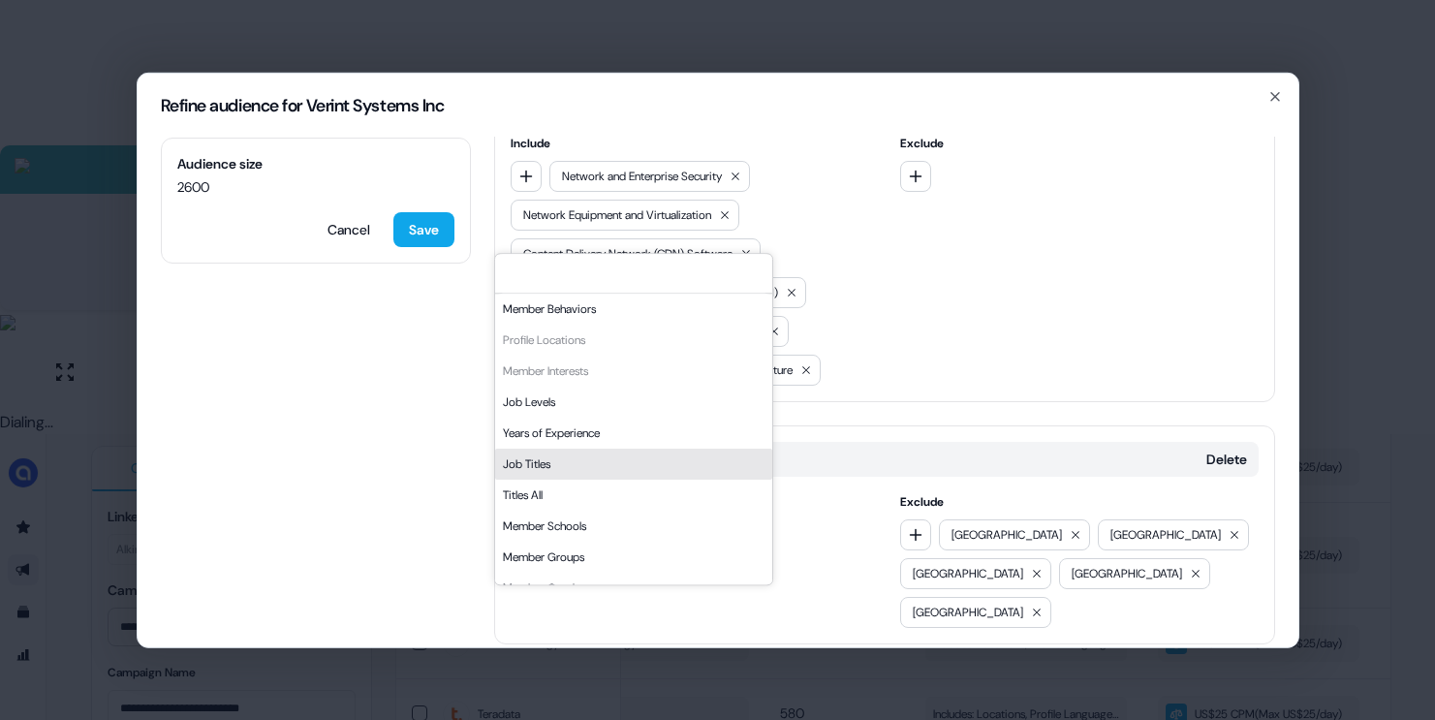
scroll to position [329, 0]
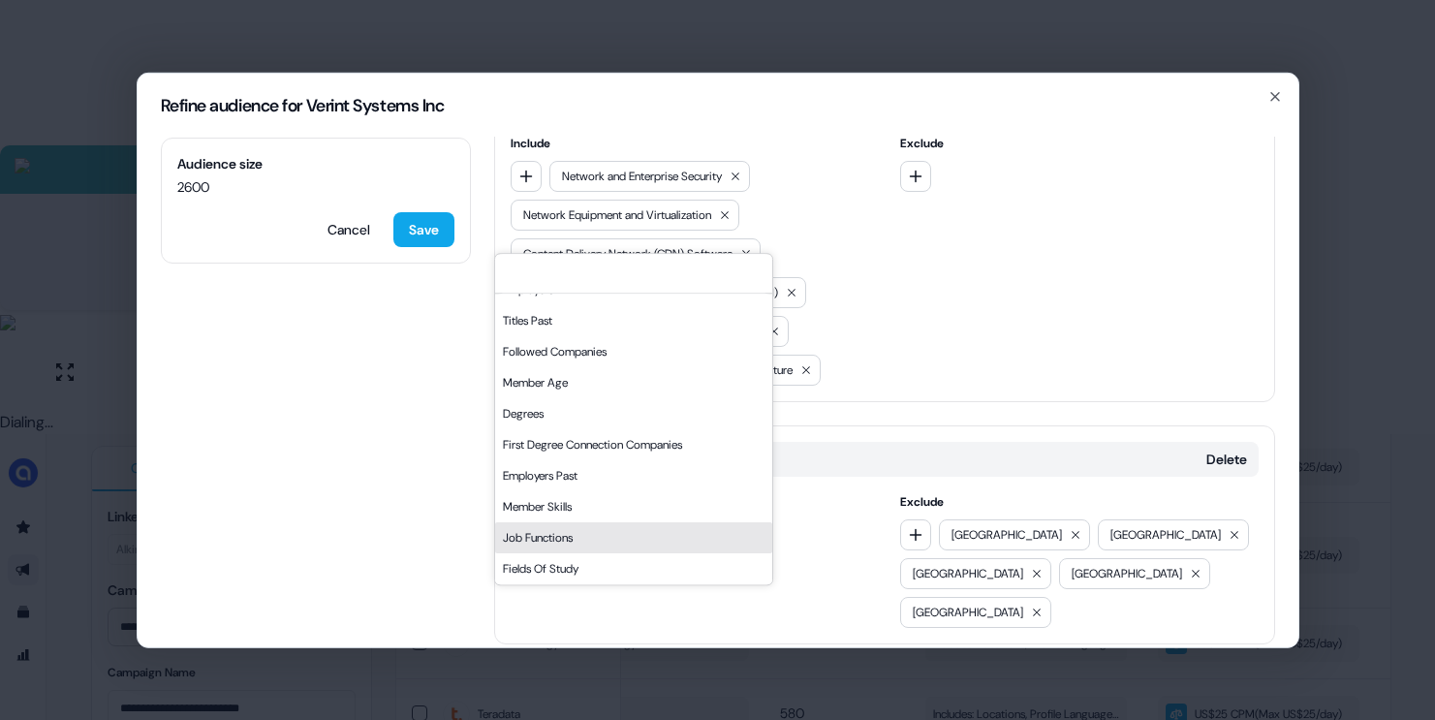
click at [538, 535] on div "Job Functions" at bounding box center [633, 537] width 277 height 31
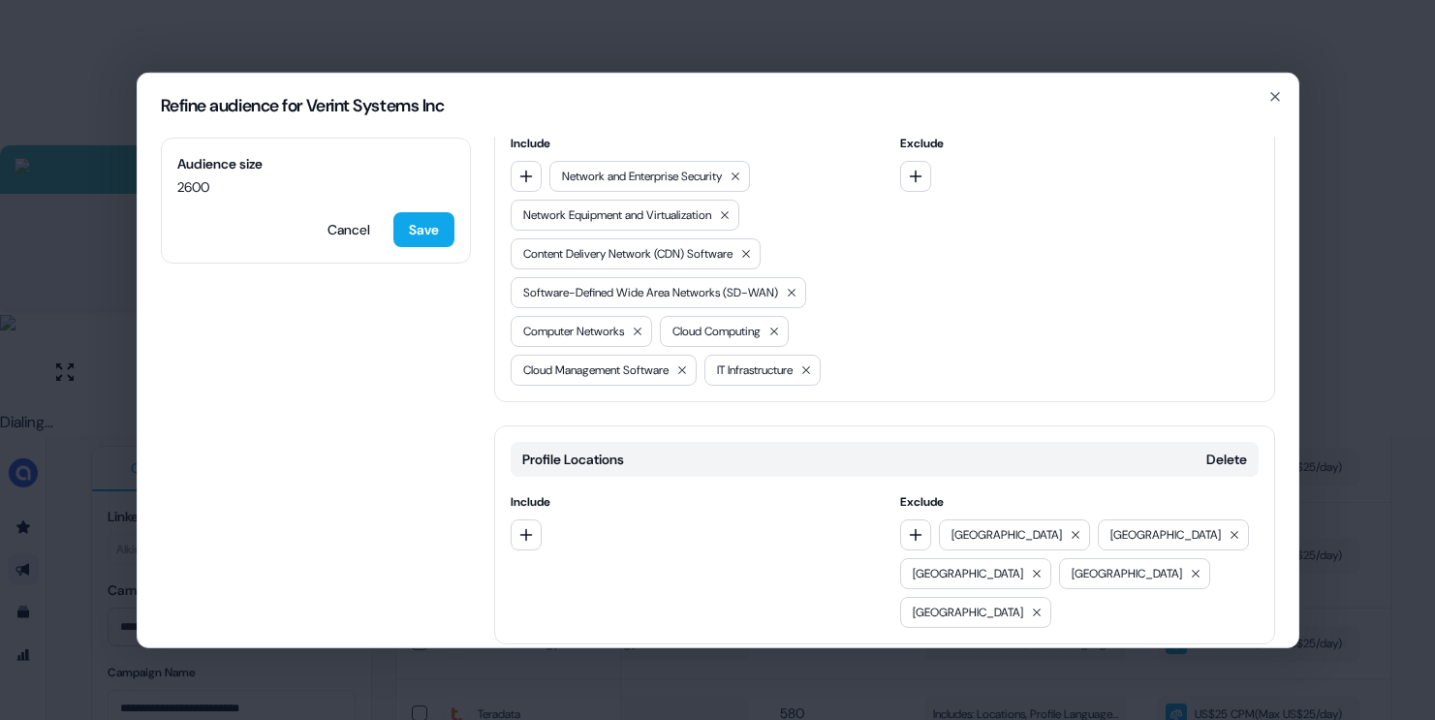
scroll to position [615, 0]
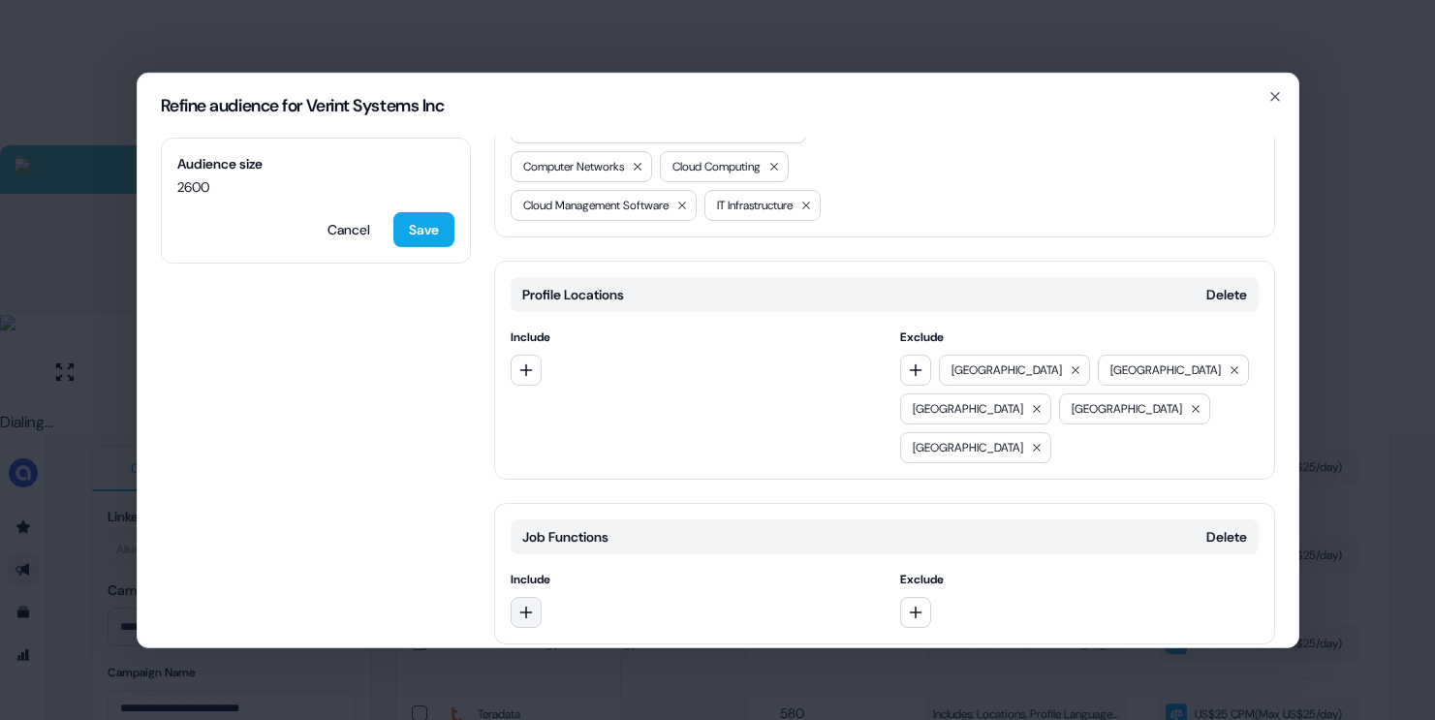
click at [518, 604] on icon "button" at bounding box center [526, 612] width 16 height 16
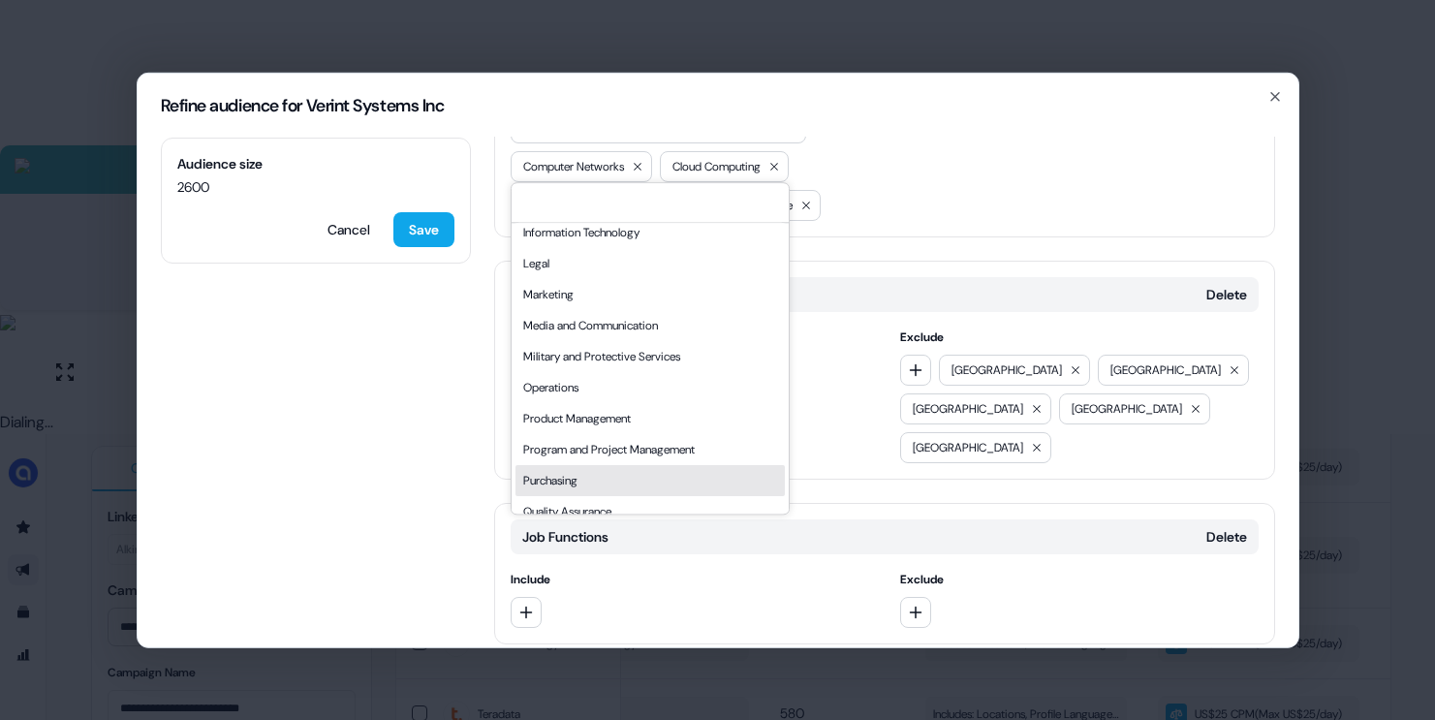
scroll to position [371, 0]
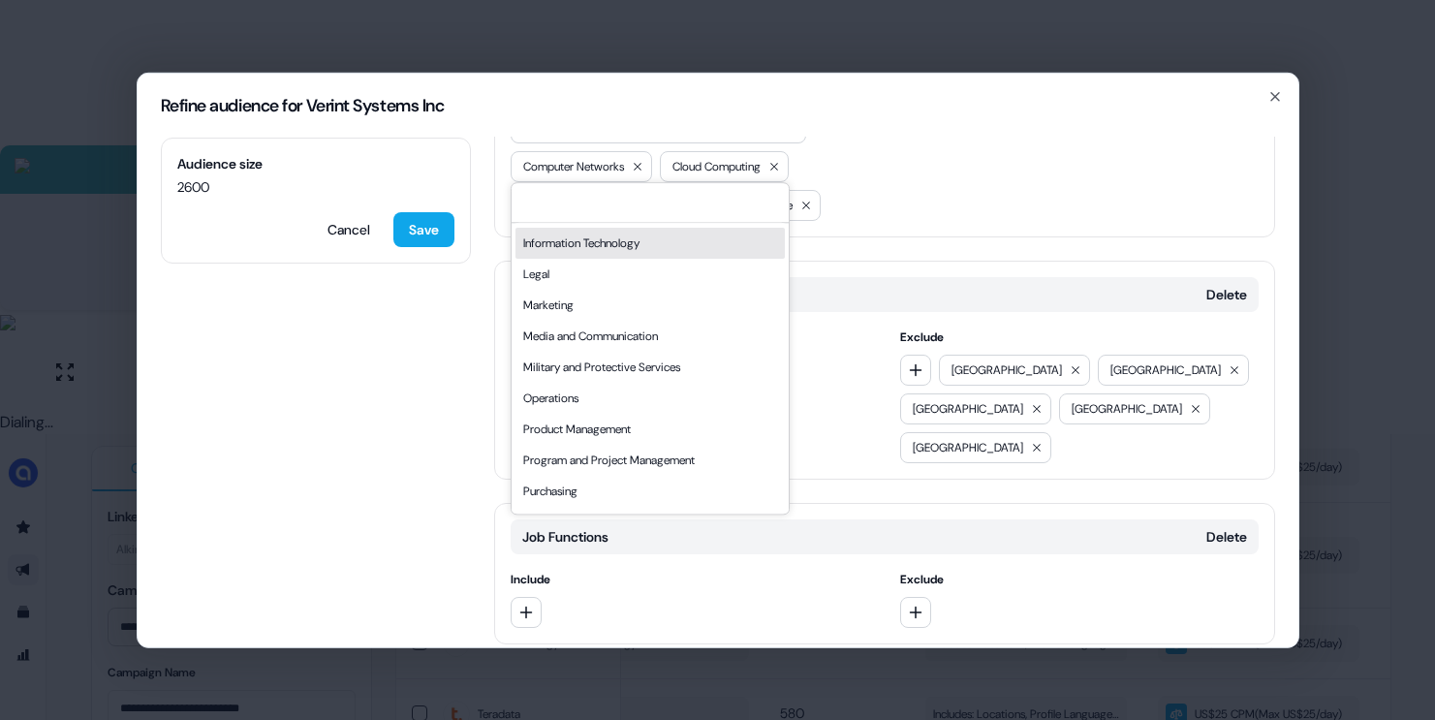
click at [587, 238] on div "Information Technology" at bounding box center [649, 243] width 269 height 31
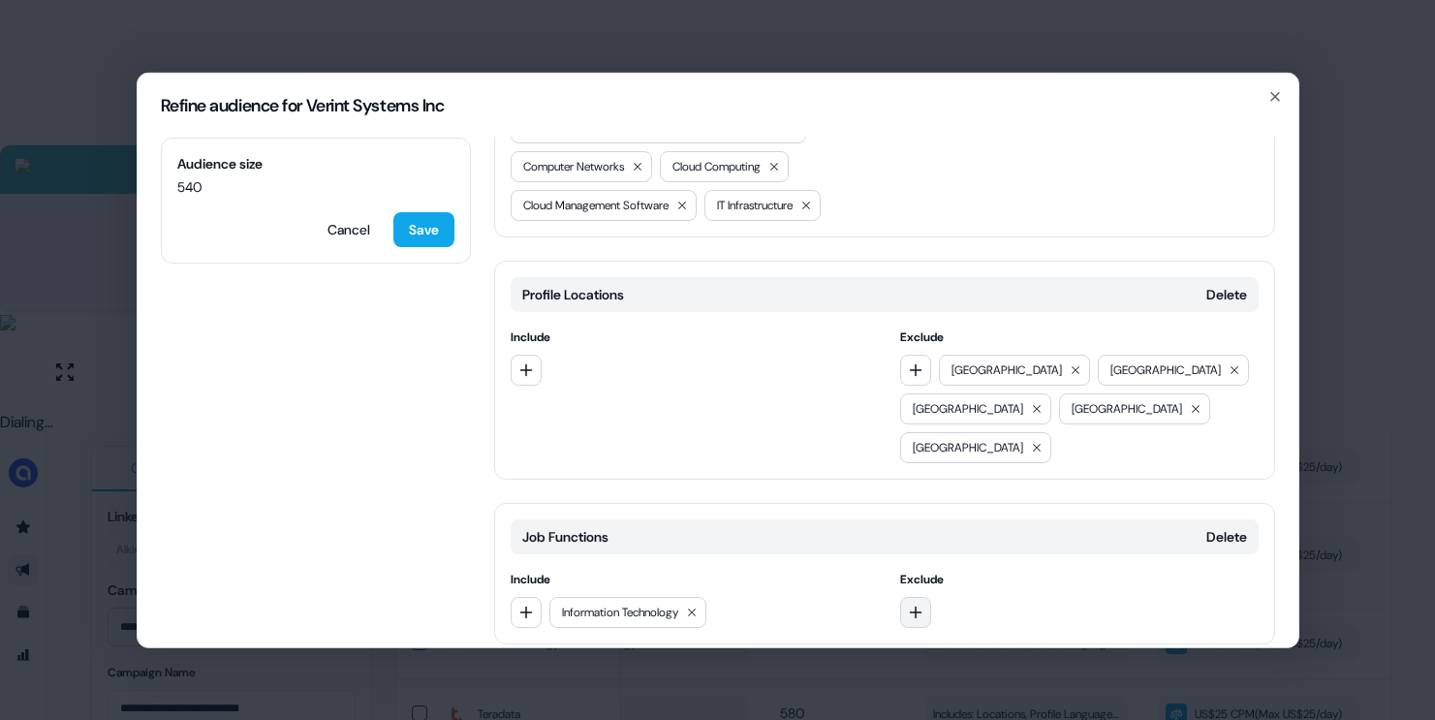
click at [923, 596] on button "button" at bounding box center [915, 611] width 31 height 31
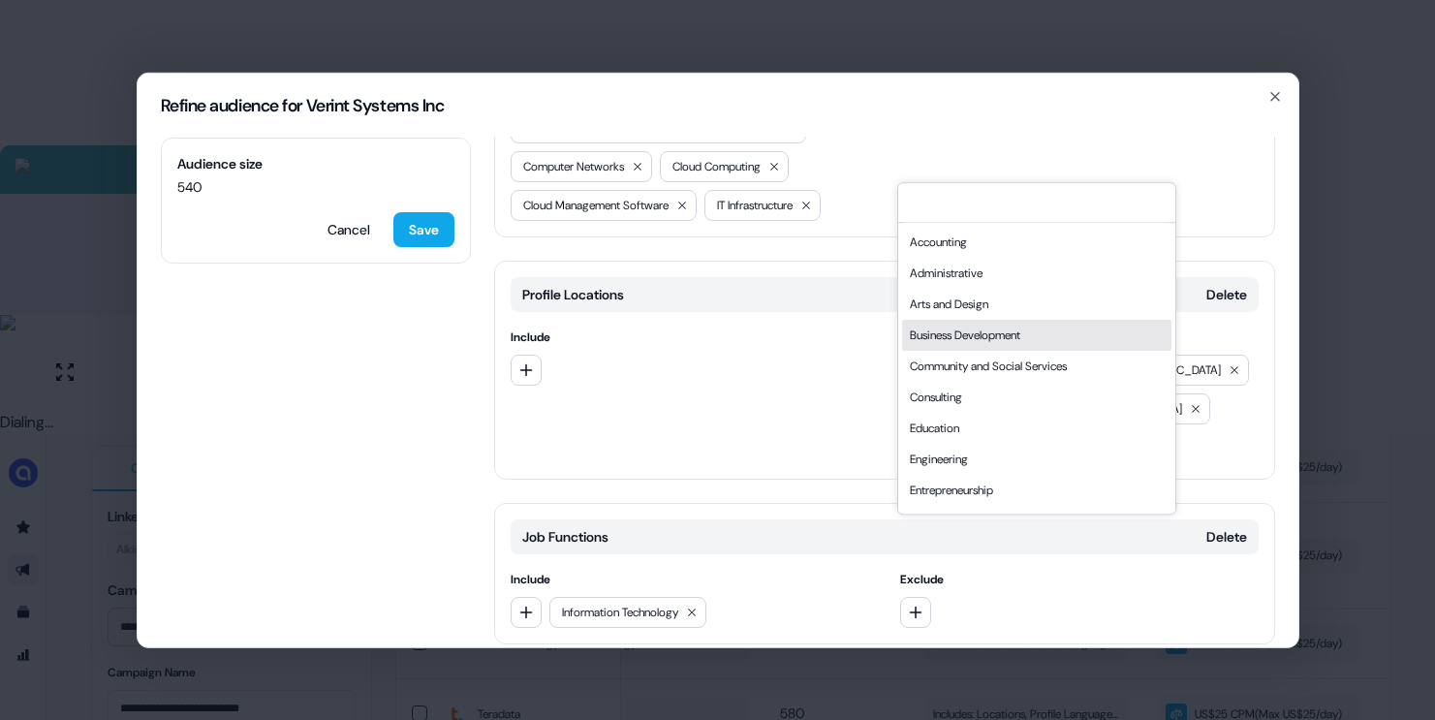
click at [958, 336] on div "Business Development" at bounding box center [1036, 335] width 269 height 31
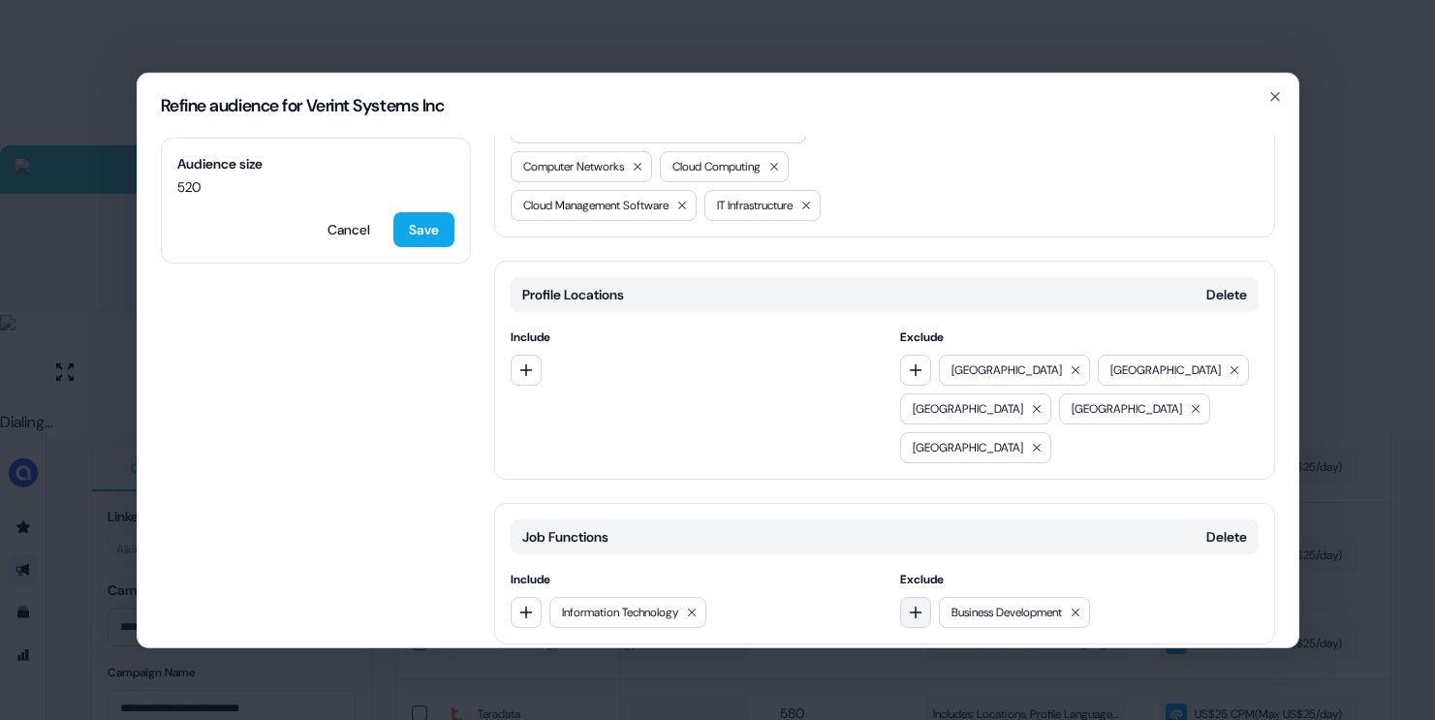
click at [918, 604] on icon "button" at bounding box center [916, 612] width 16 height 16
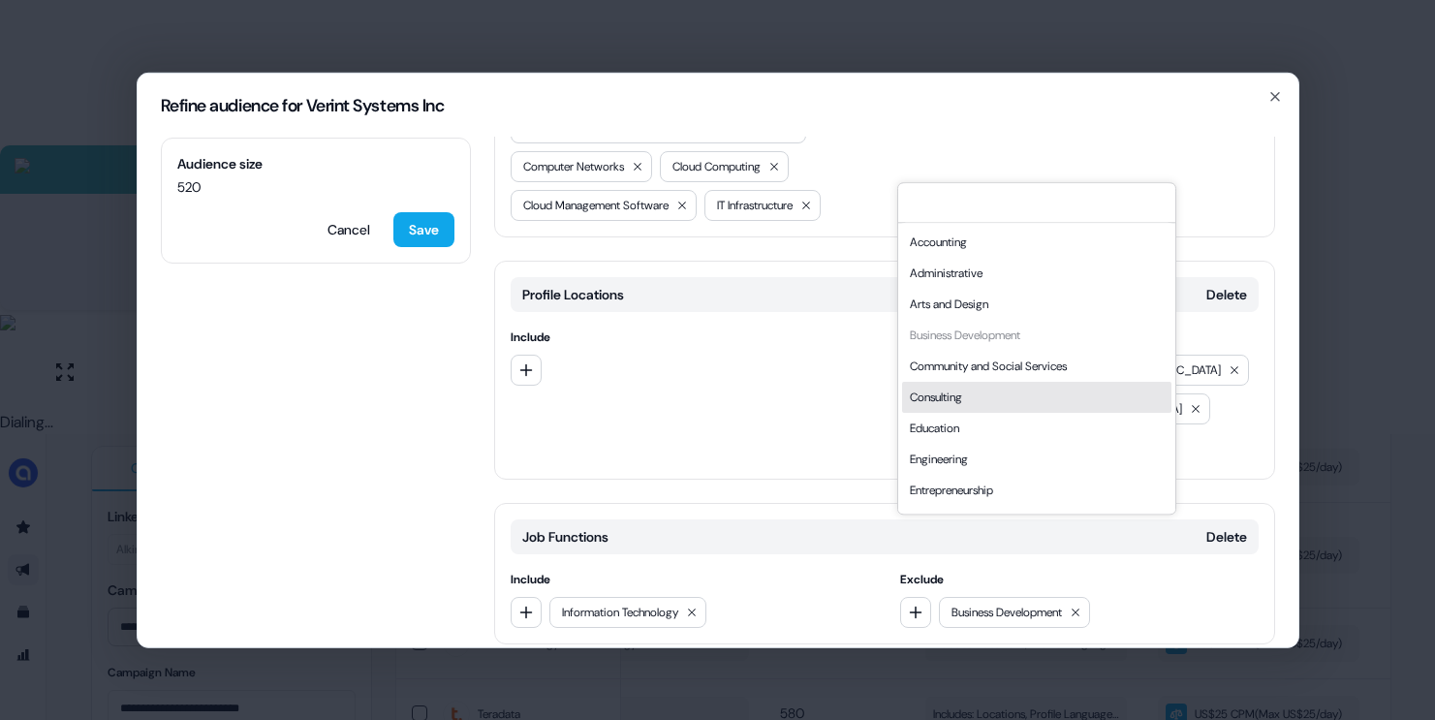
scroll to position [523, 0]
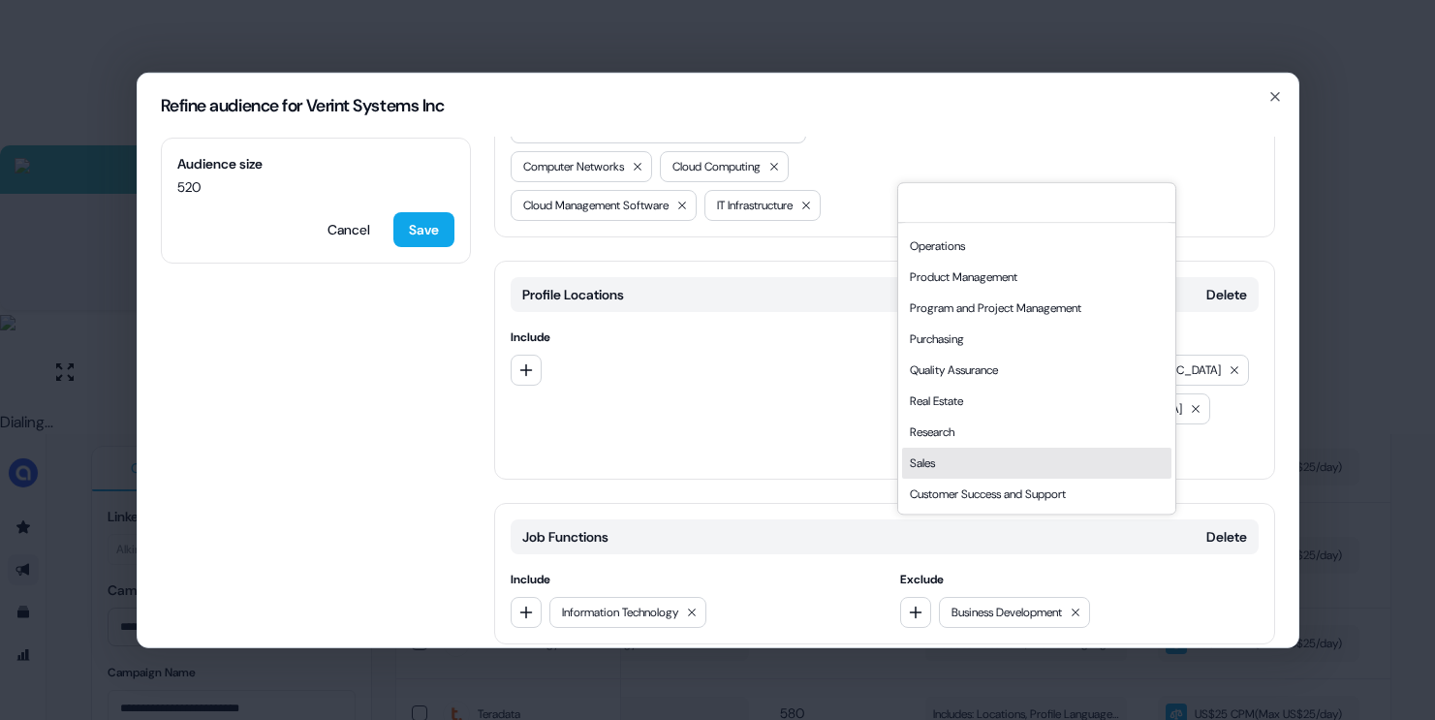
click at [921, 461] on div "Sales" at bounding box center [1036, 463] width 269 height 31
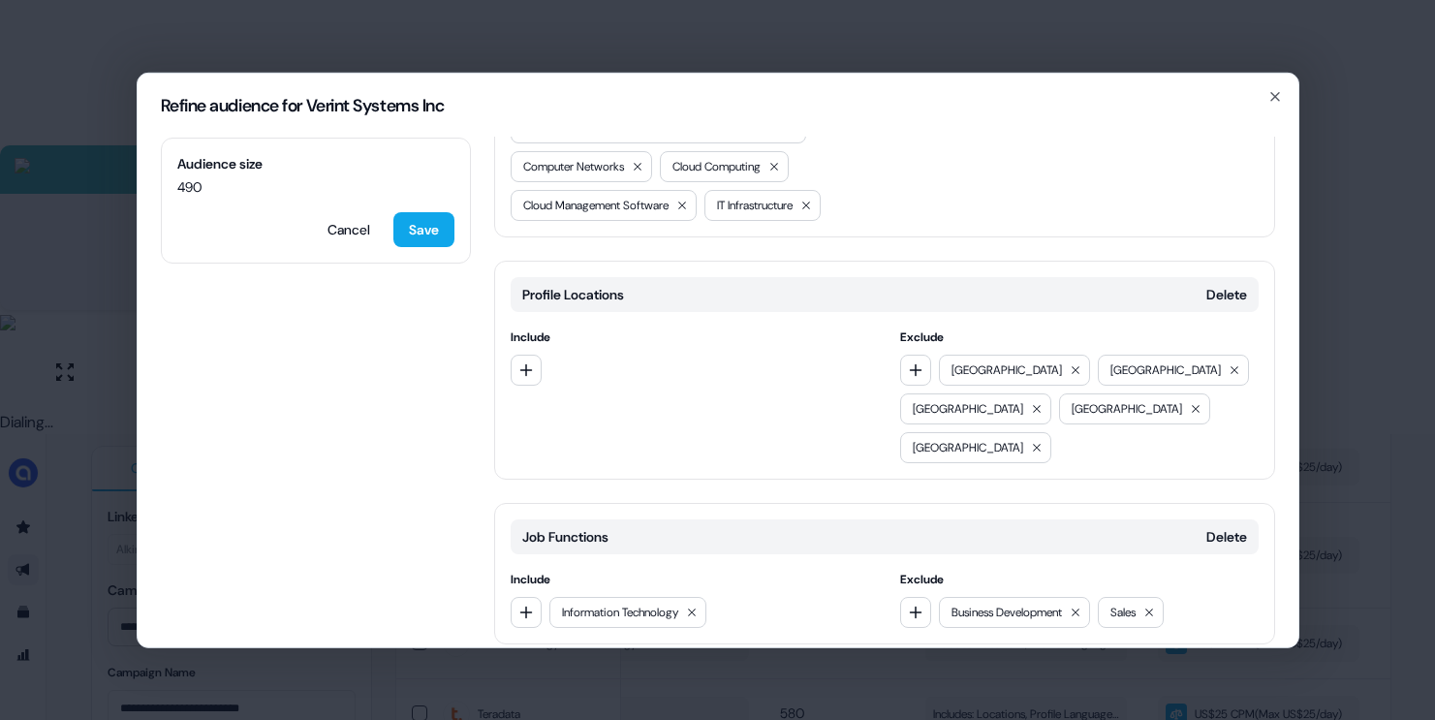
scroll to position [0, 0]
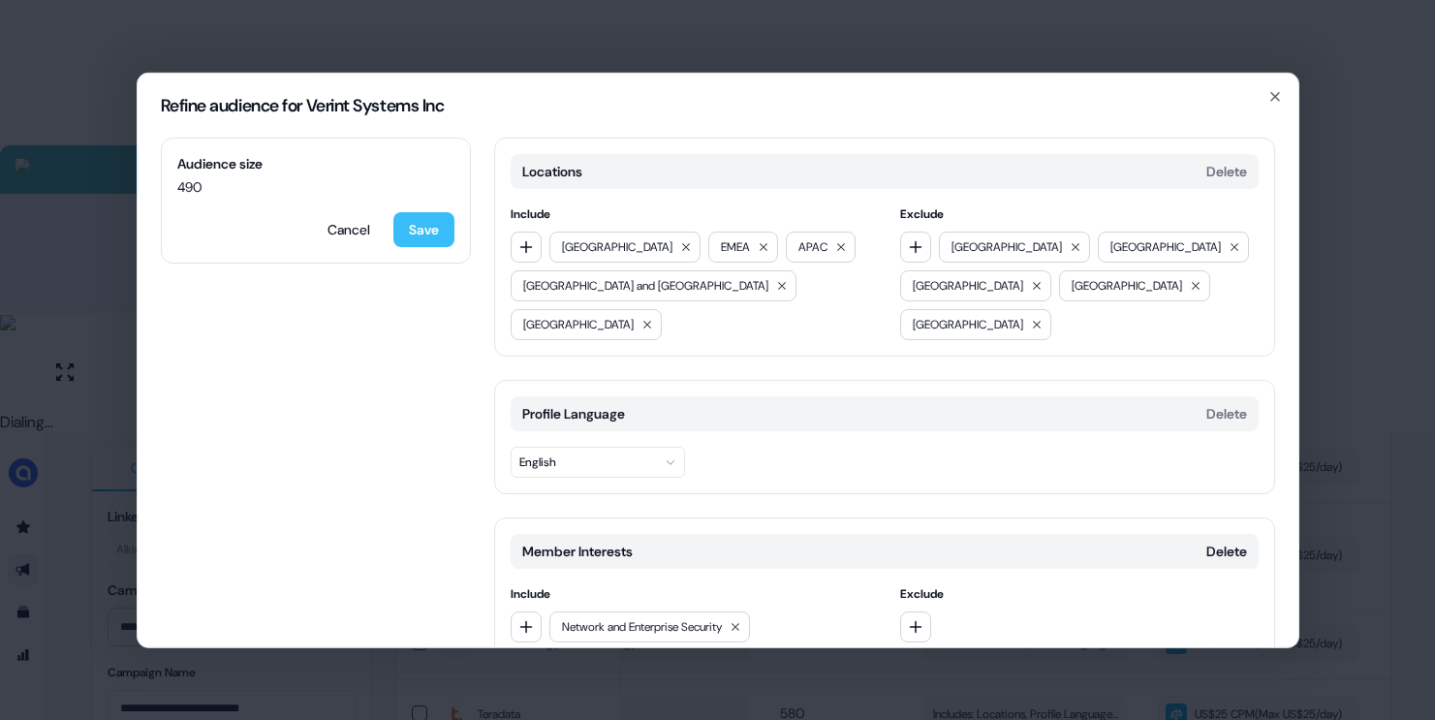
click at [437, 231] on button "Save" at bounding box center [423, 228] width 61 height 35
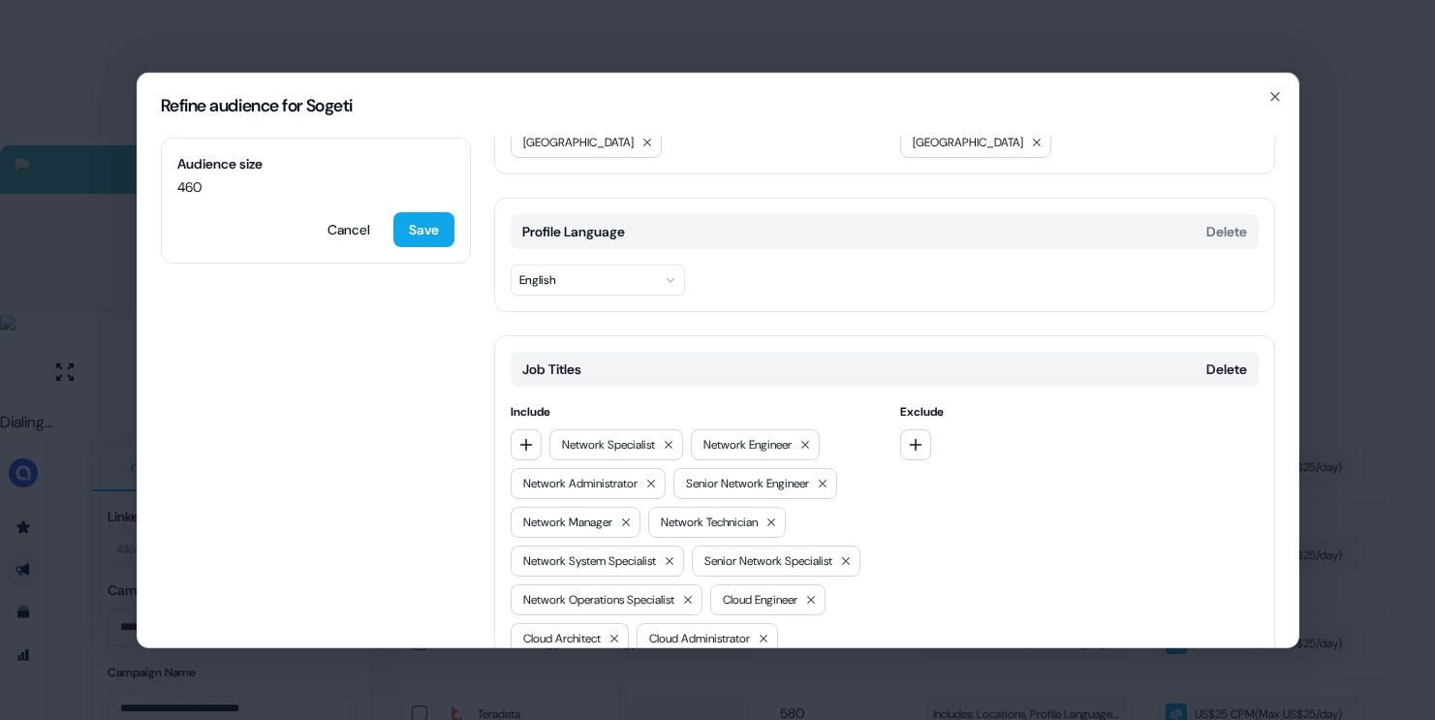
scroll to position [180, 0]
click at [900, 430] on button "button" at bounding box center [915, 445] width 31 height 31
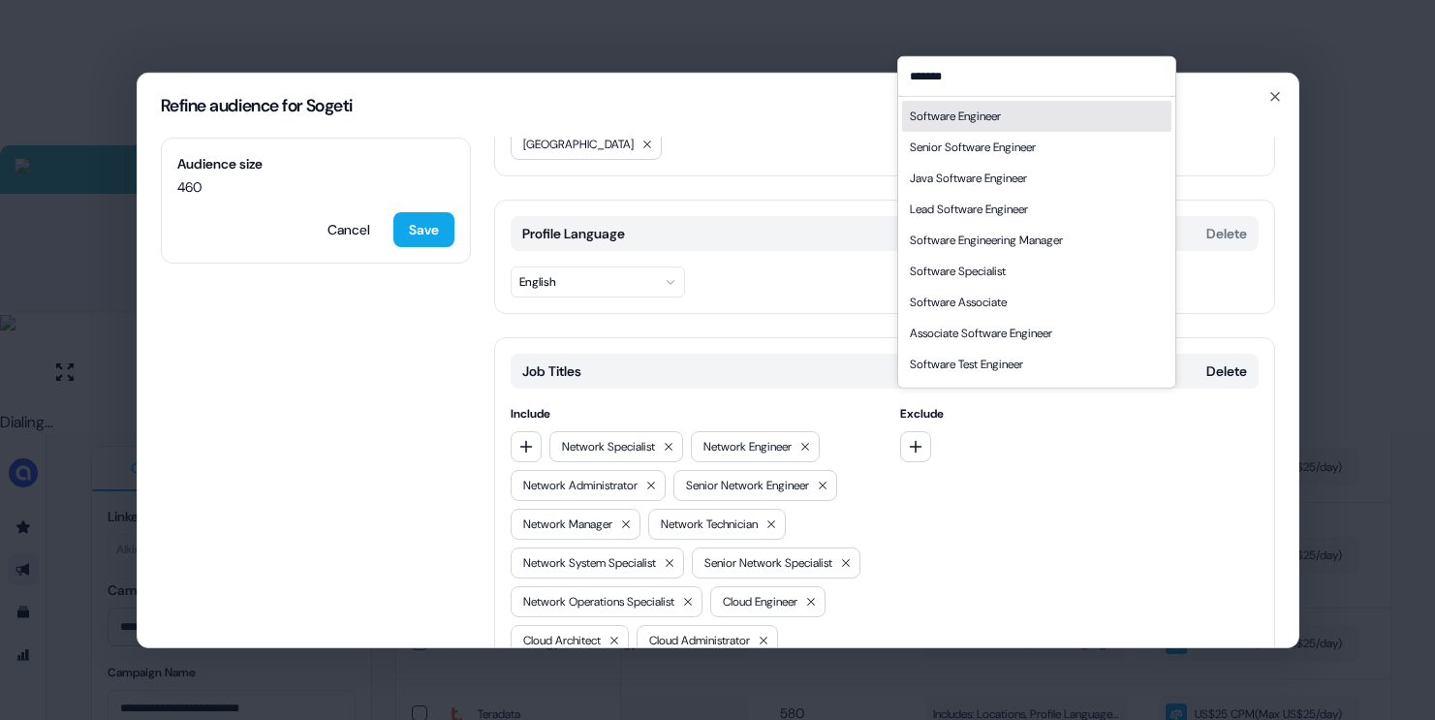
type input "*******"
click at [973, 110] on div "Software Engineer" at bounding box center [955, 115] width 91 height 19
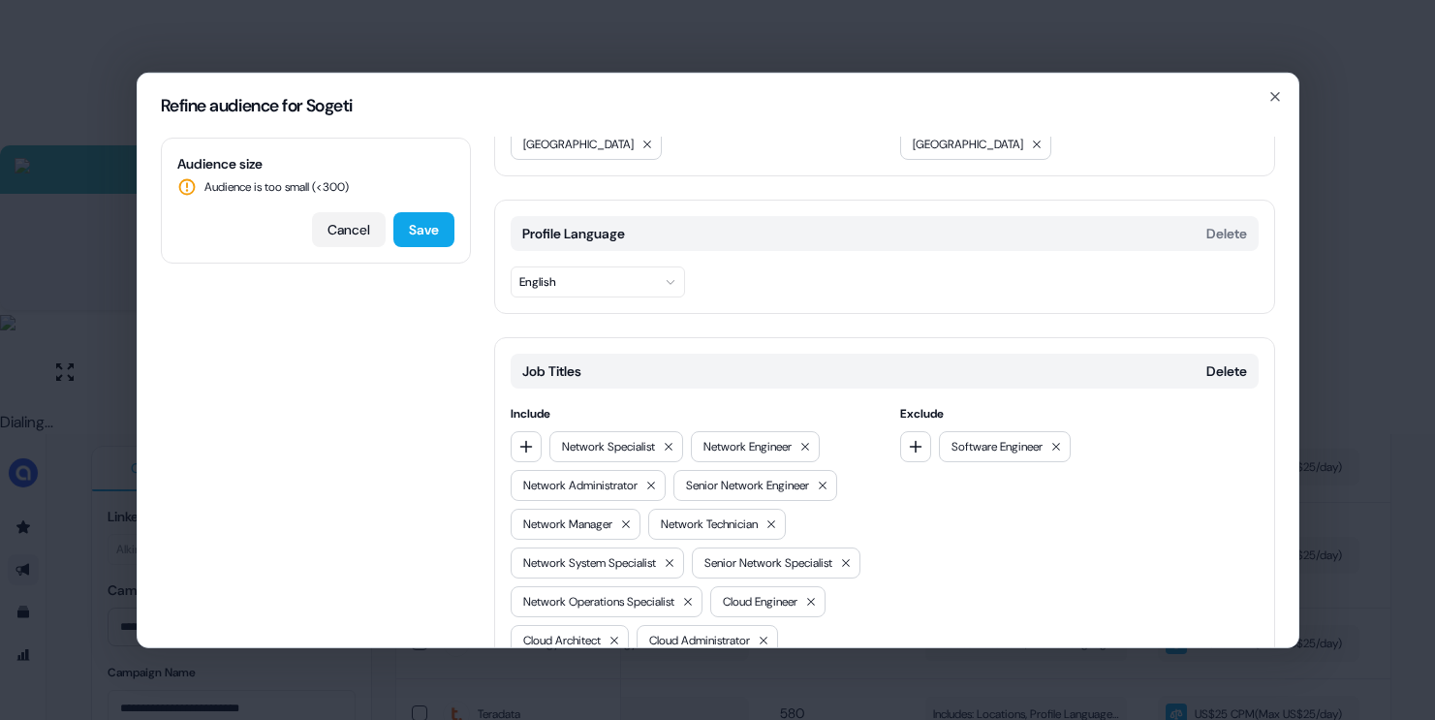
click at [349, 229] on button "Cancel" at bounding box center [349, 228] width 74 height 35
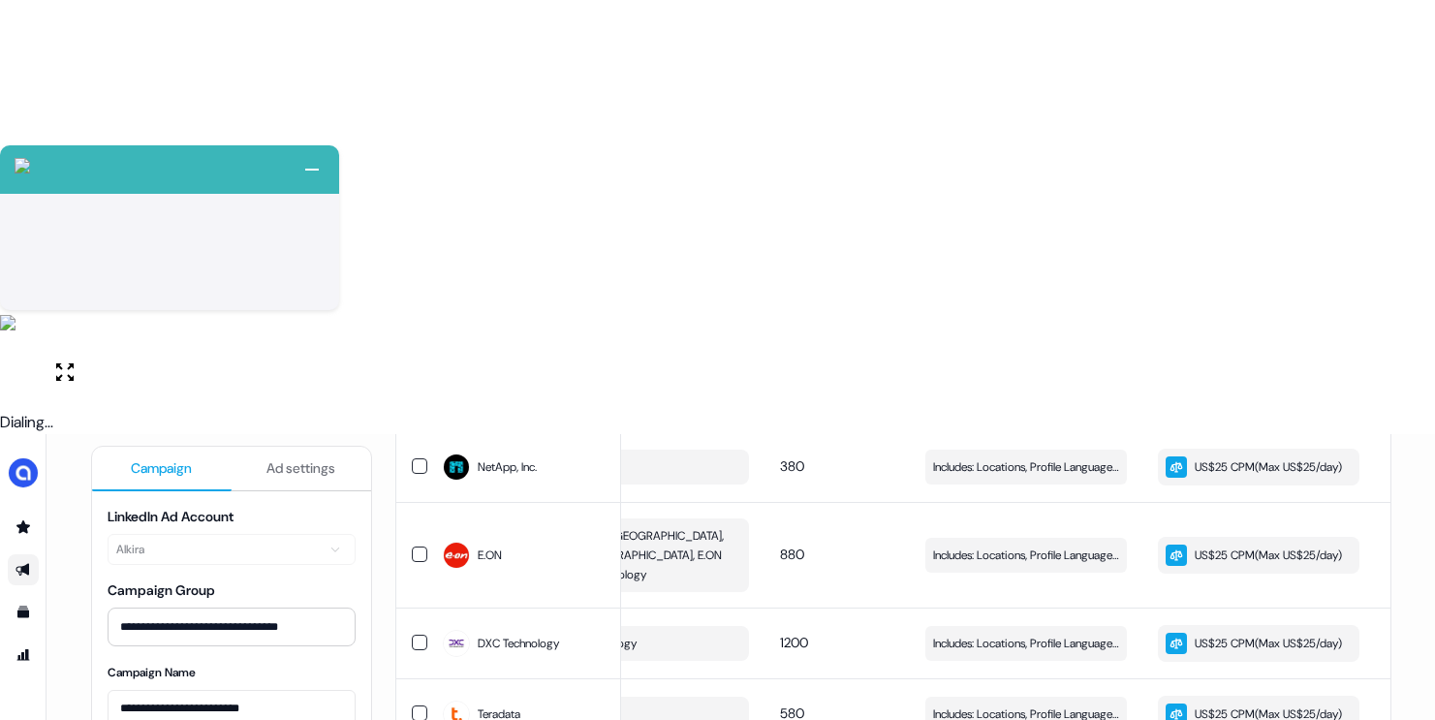
scroll to position [1682, 0]
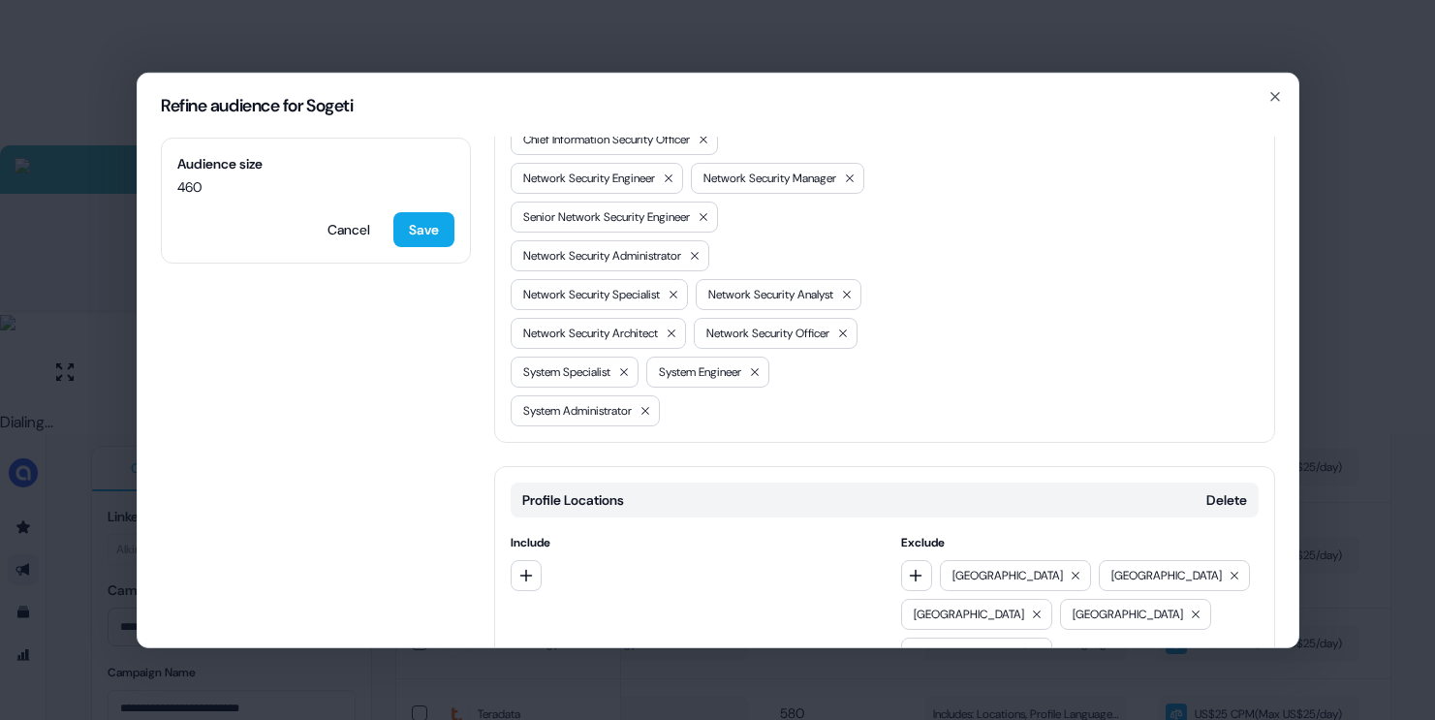
scroll to position [1303, 0]
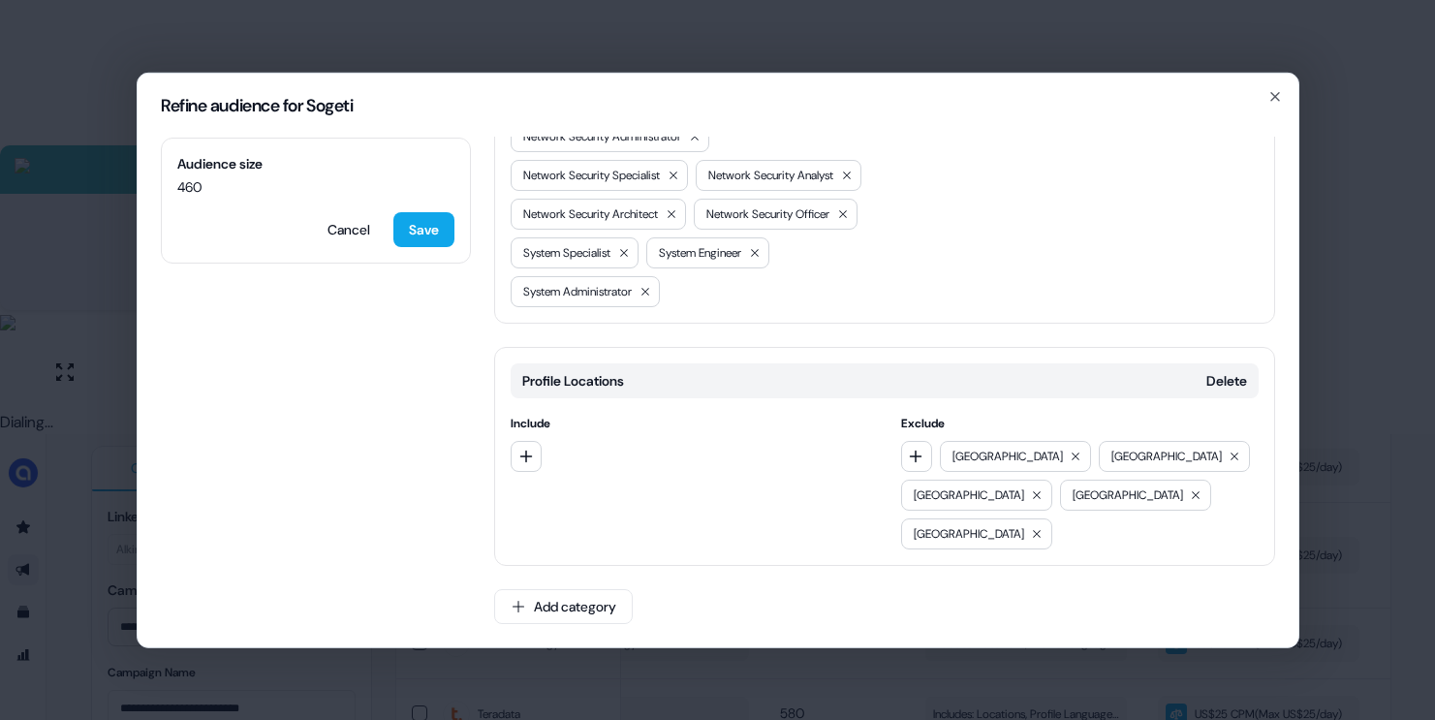
click at [1340, 454] on div "Refine audience for Sogeti Audience size 460 Cancel Save Locations Delete Inclu…" at bounding box center [717, 360] width 1435 height 720
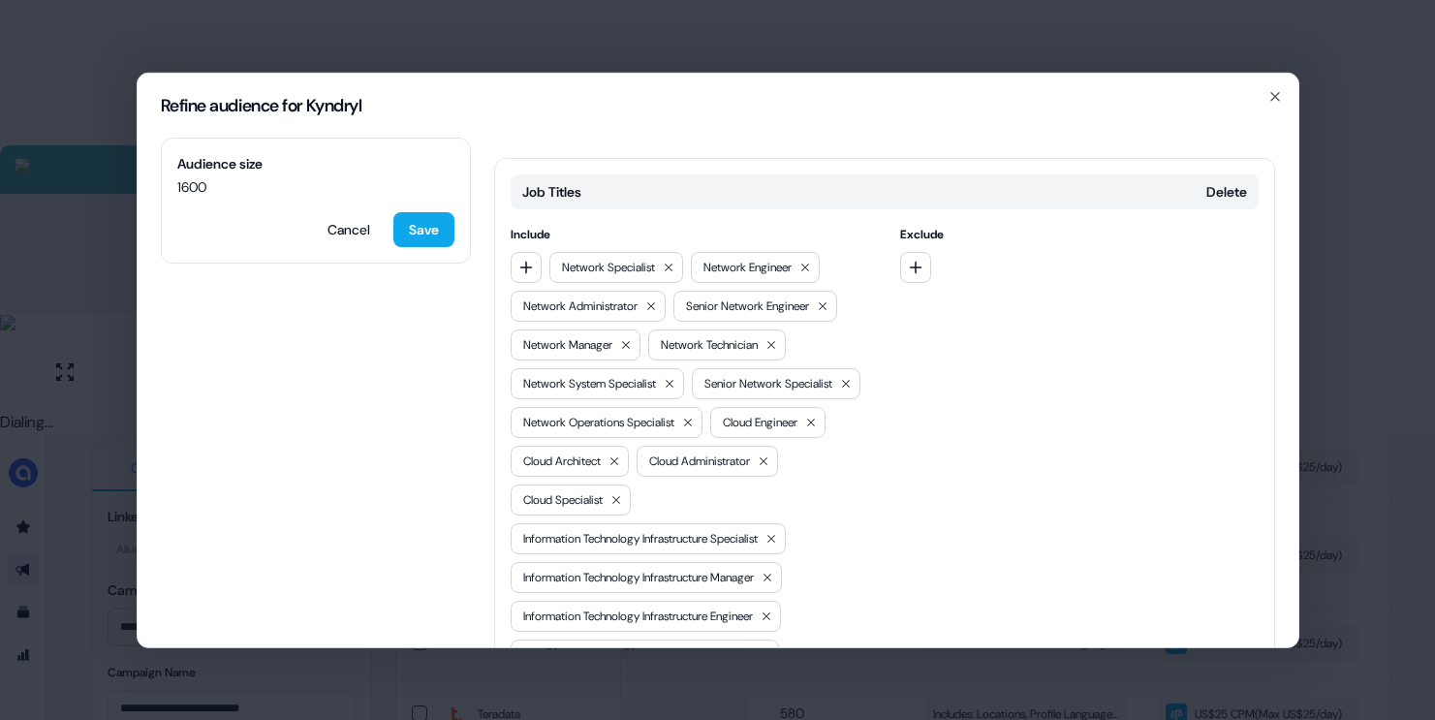
scroll to position [613, 0]
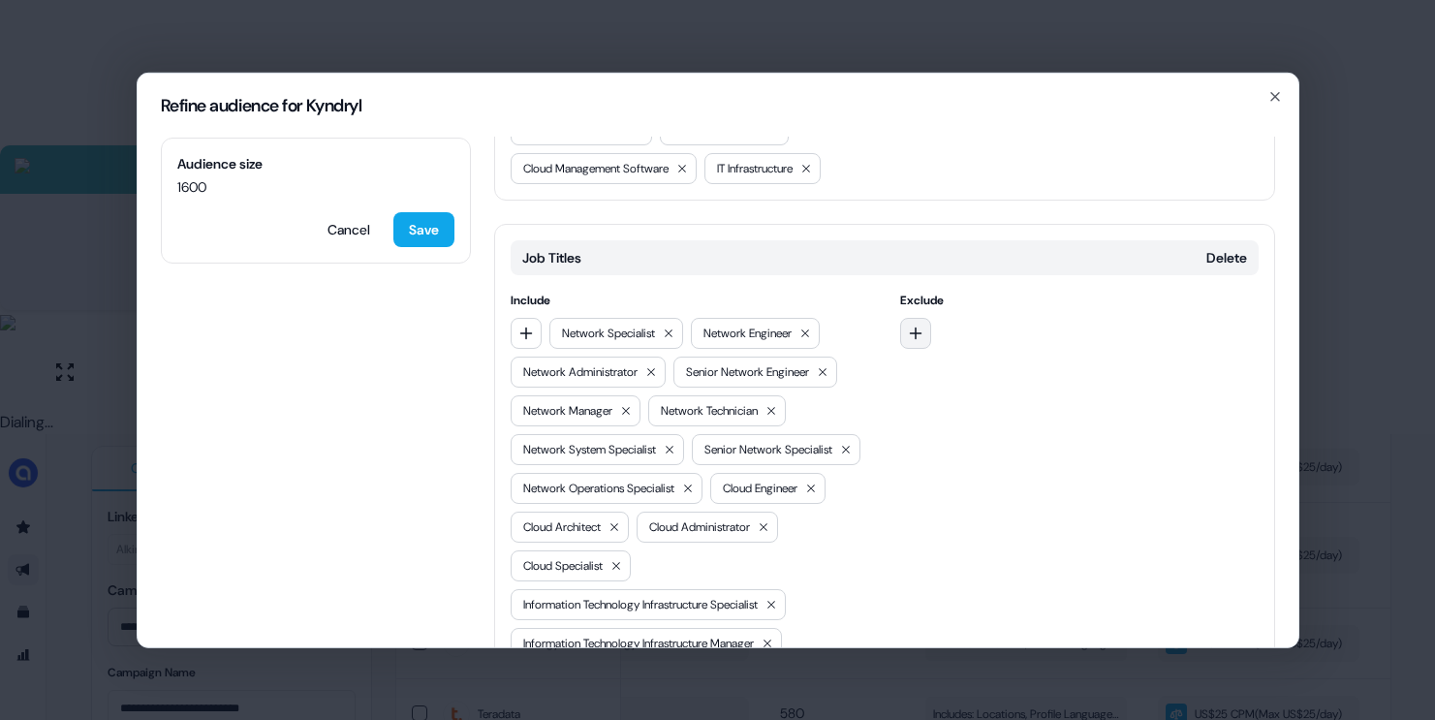
click at [917, 317] on button "button" at bounding box center [915, 332] width 31 height 31
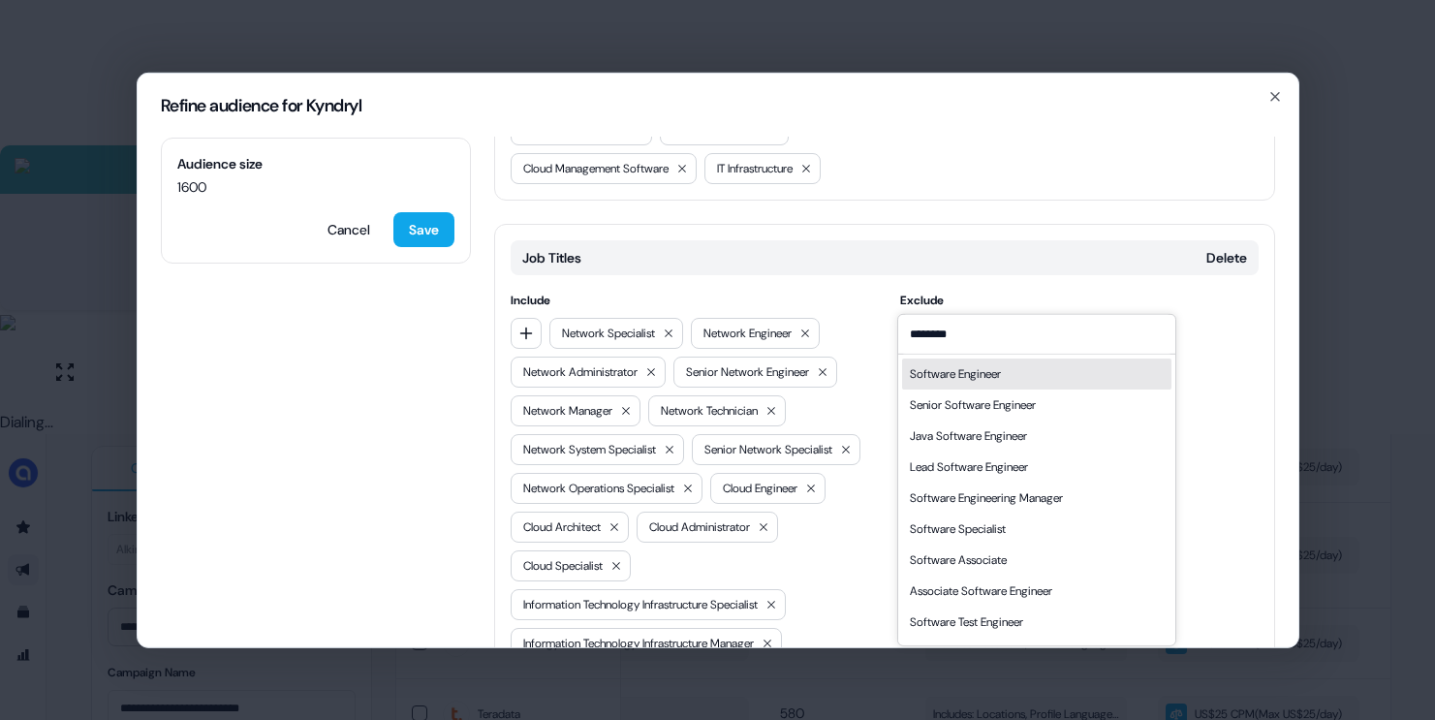
type input "********"
click at [967, 376] on div "Software Engineer" at bounding box center [955, 372] width 91 height 19
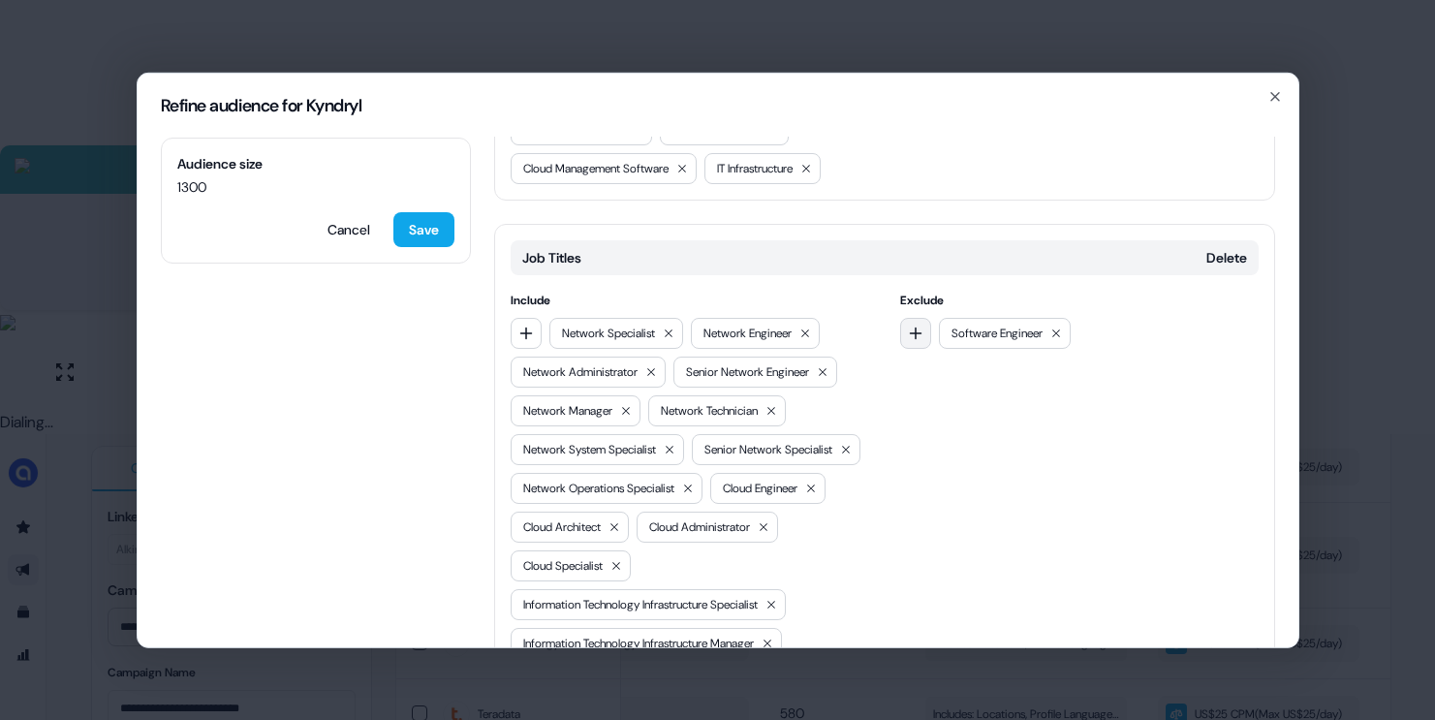
click at [915, 325] on icon "button" at bounding box center [916, 333] width 16 height 16
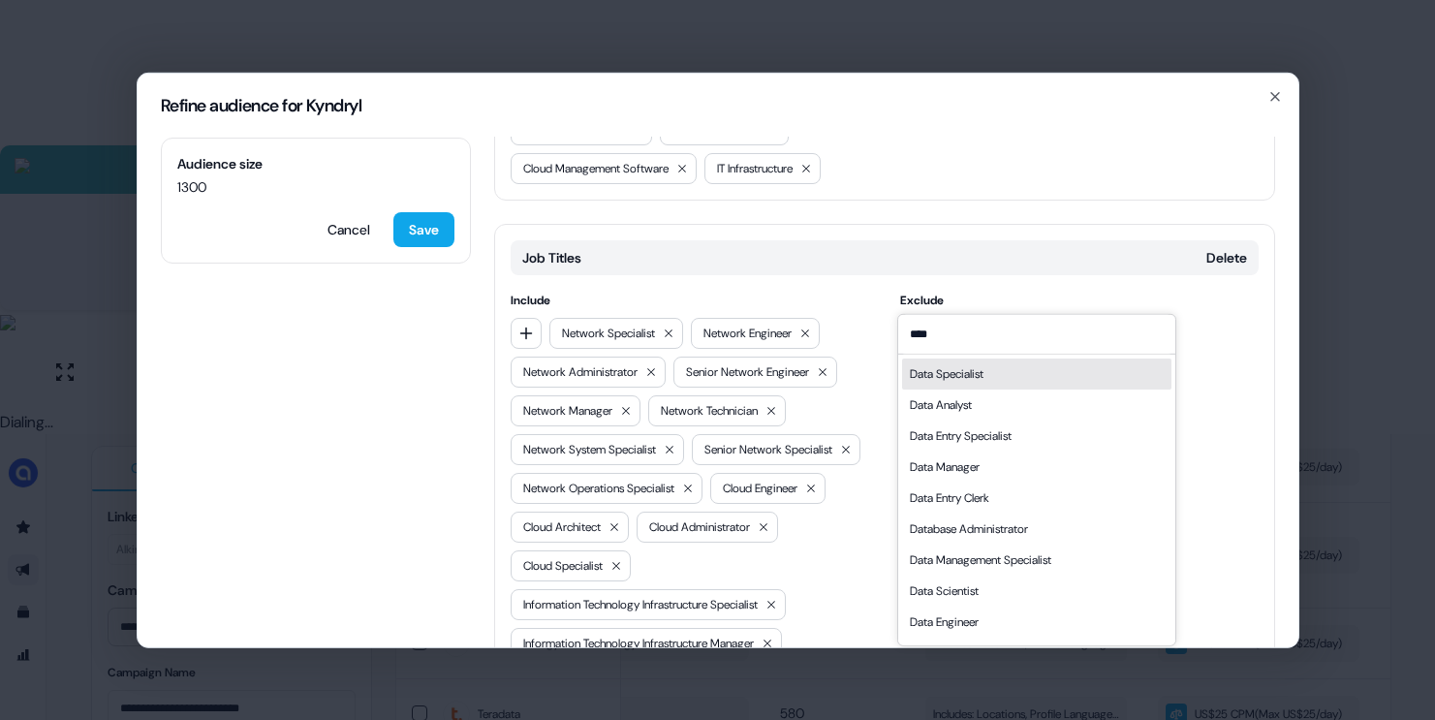
type input "****"
click at [928, 382] on div "Data Specialist" at bounding box center [947, 372] width 74 height 19
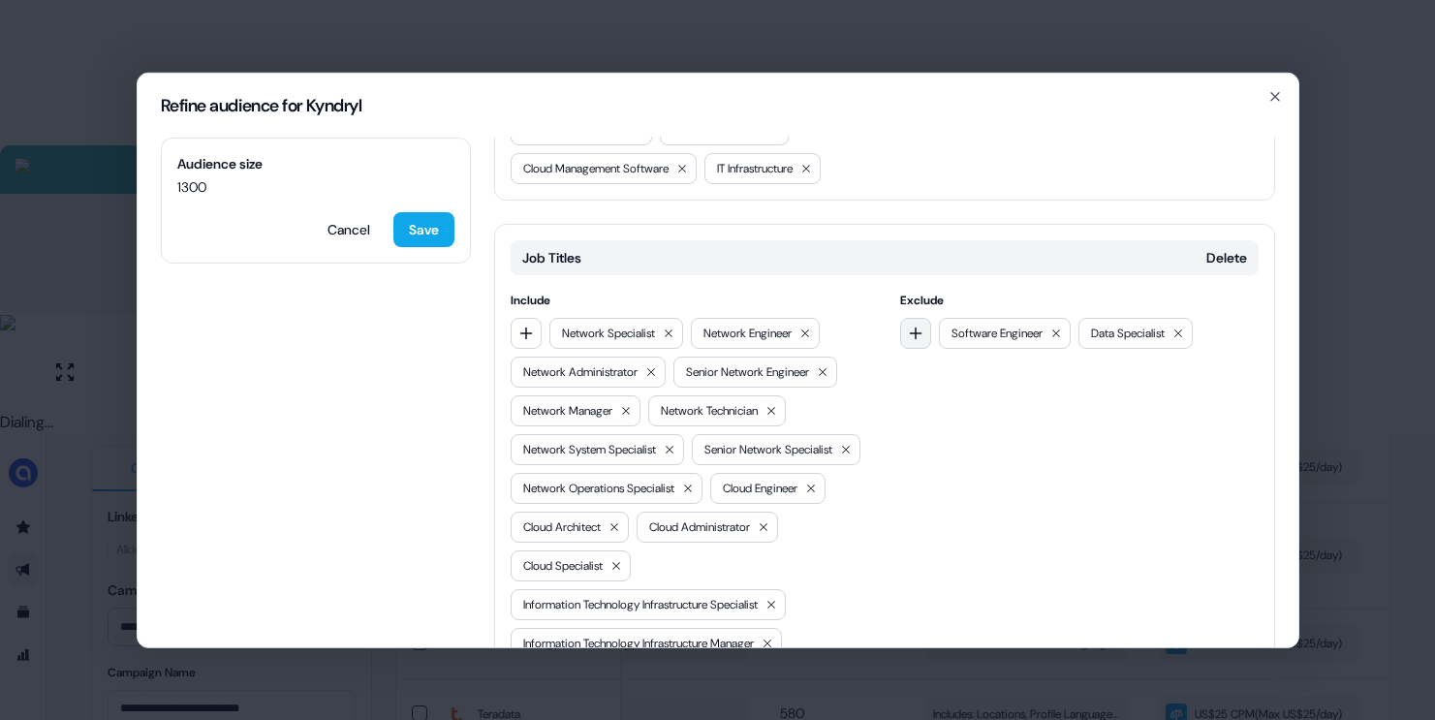
click at [918, 325] on icon "button" at bounding box center [916, 333] width 16 height 16
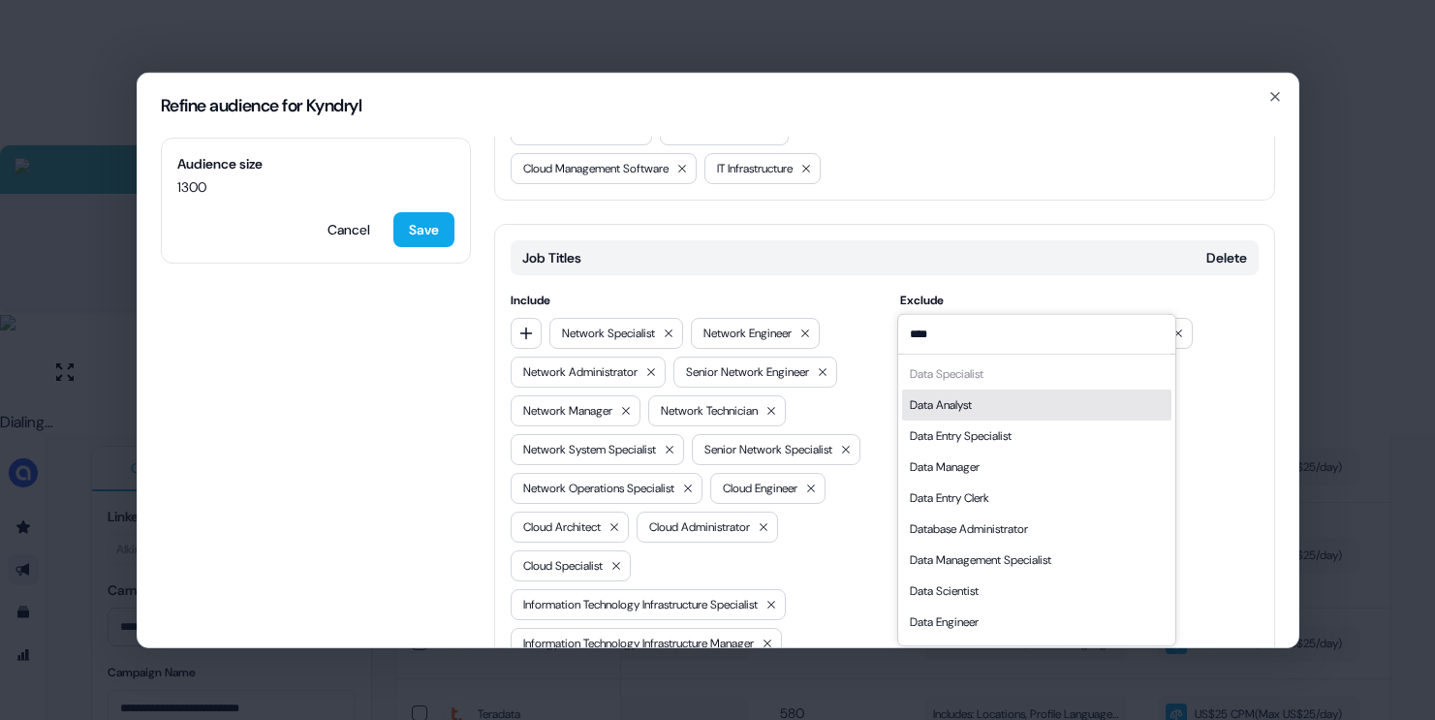
type input "****"
click at [986, 397] on div "Data Analyst" at bounding box center [1036, 404] width 269 height 31
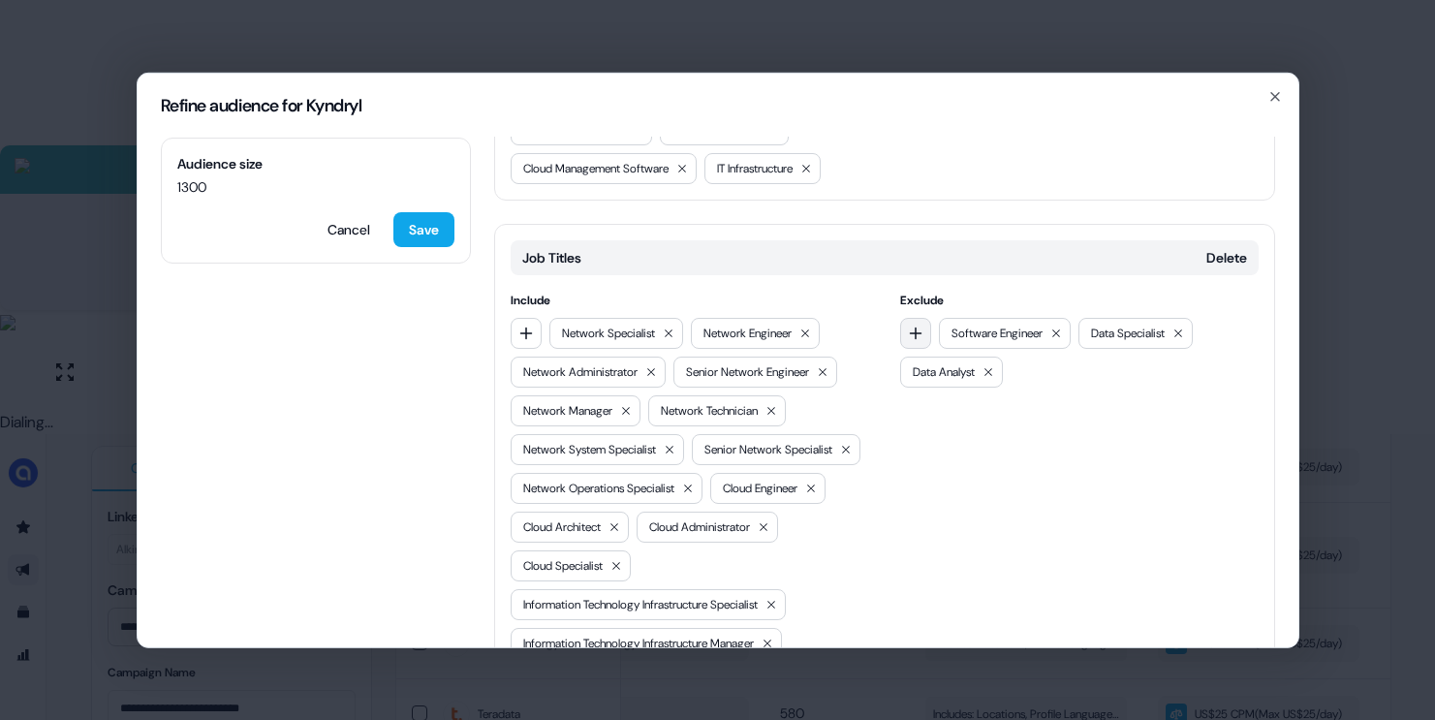
click at [909, 325] on icon "button" at bounding box center [916, 333] width 16 height 16
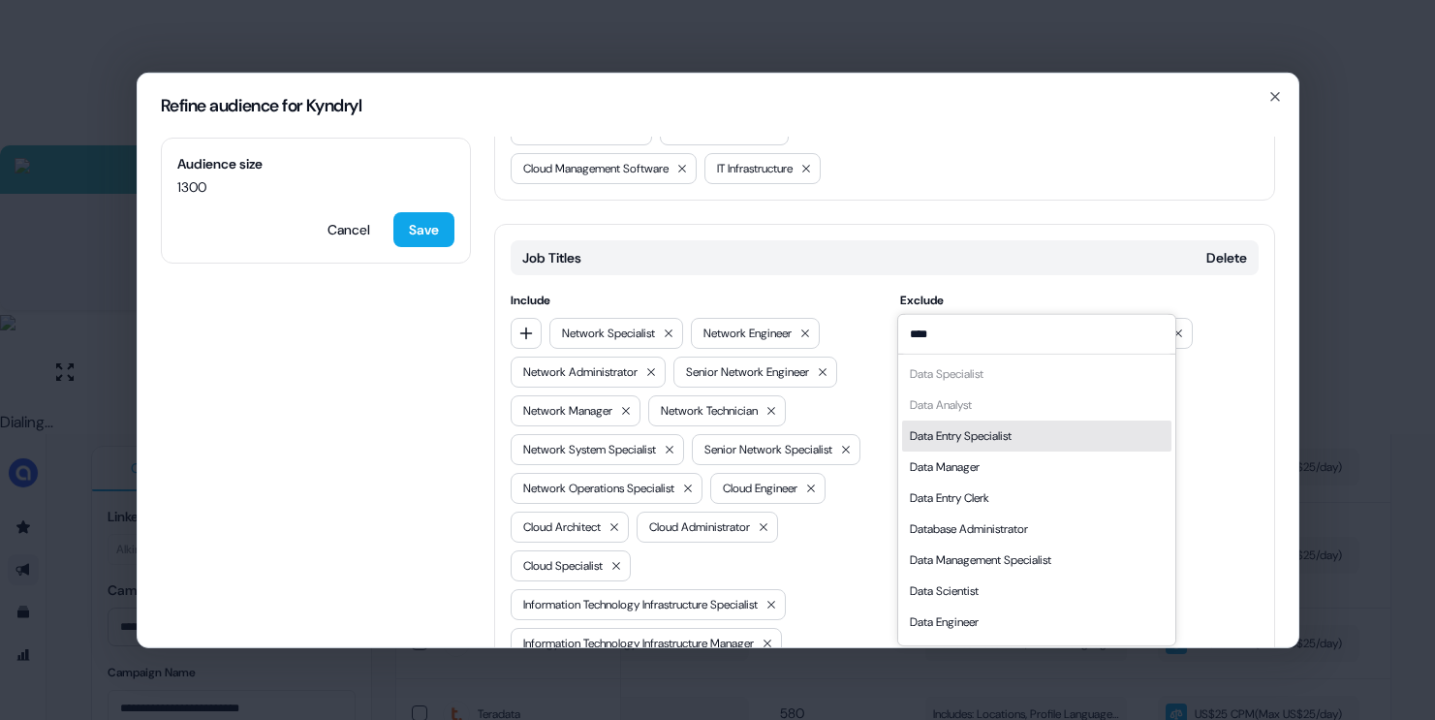
scroll to position [27, 0]
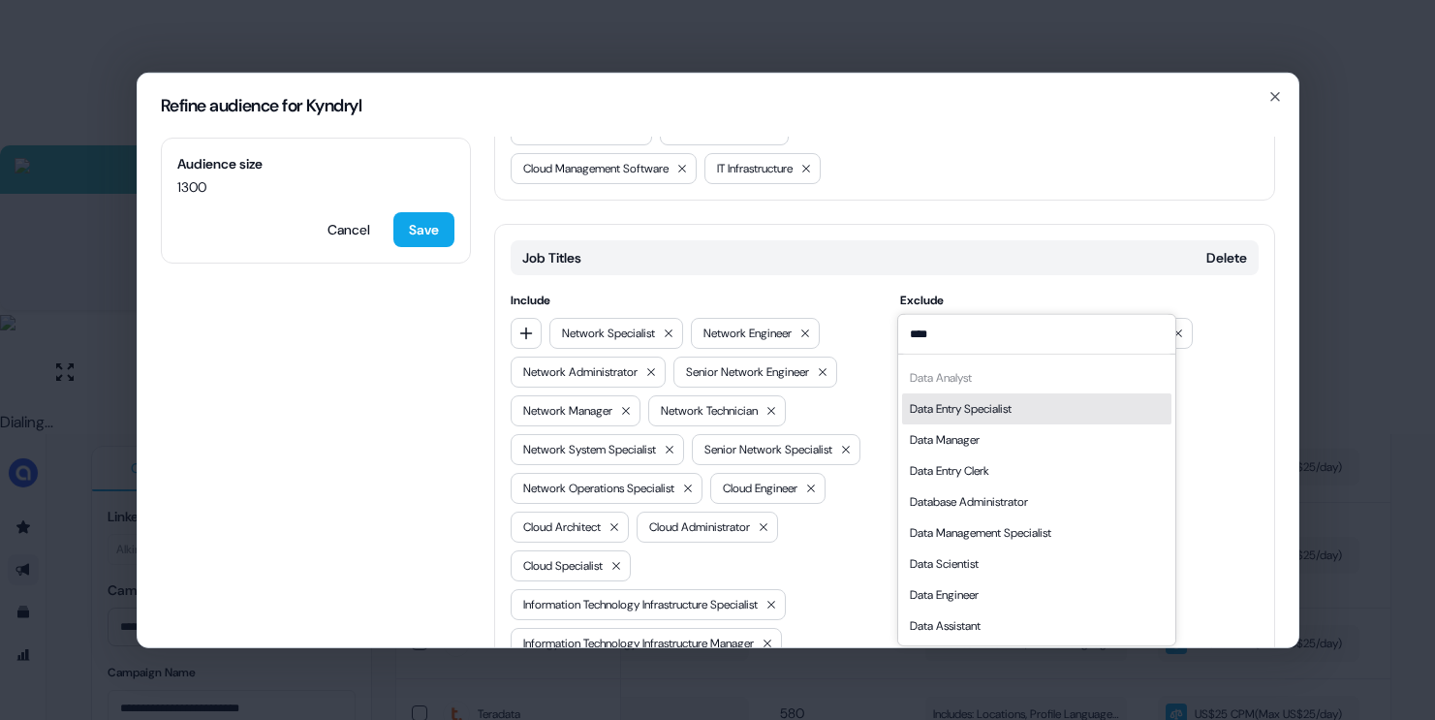
type input "****"
click at [988, 434] on div "Data Manager" at bounding box center [1036, 438] width 269 height 31
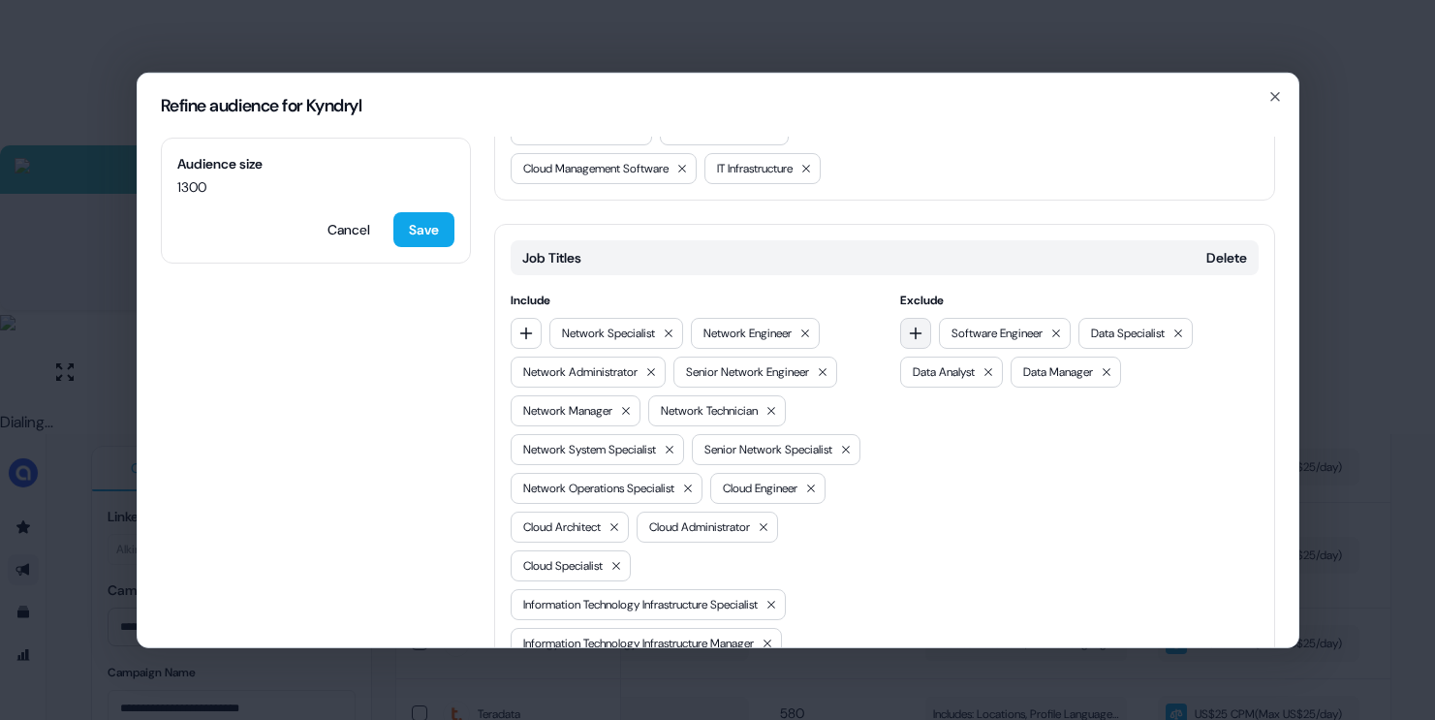
click at [917, 325] on icon "button" at bounding box center [916, 333] width 16 height 16
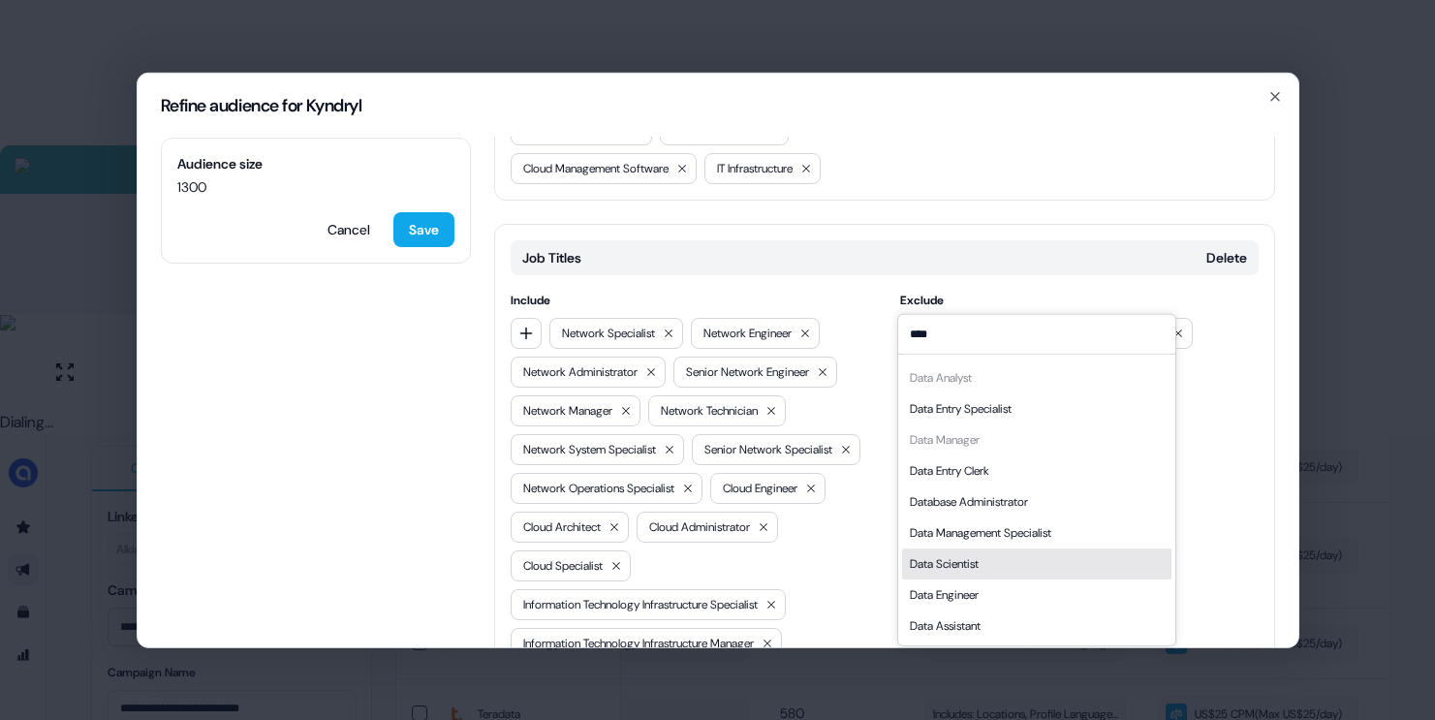
type input "****"
click at [989, 558] on div "Data Scientist" at bounding box center [1036, 562] width 269 height 31
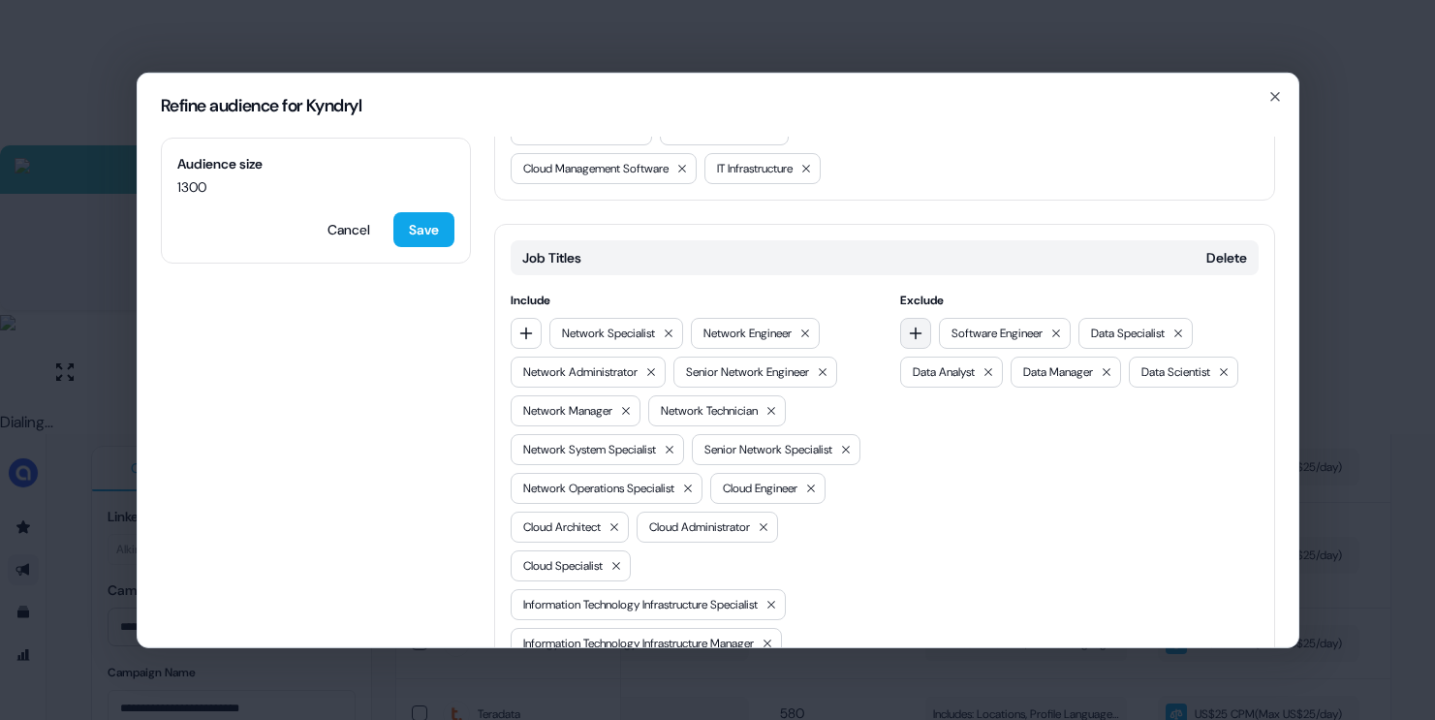
click at [916, 325] on icon "button" at bounding box center [916, 333] width 16 height 16
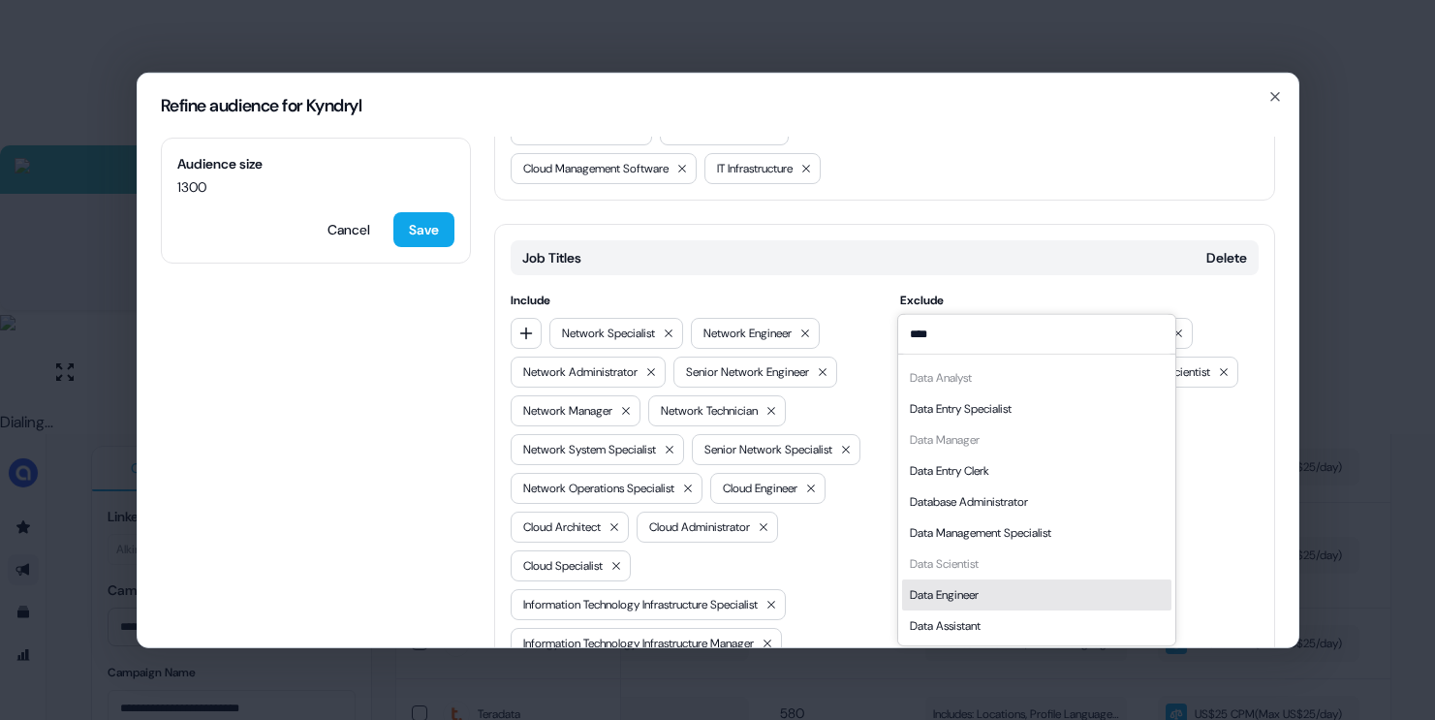
type input "****"
click at [979, 593] on div "Data Engineer" at bounding box center [944, 593] width 69 height 19
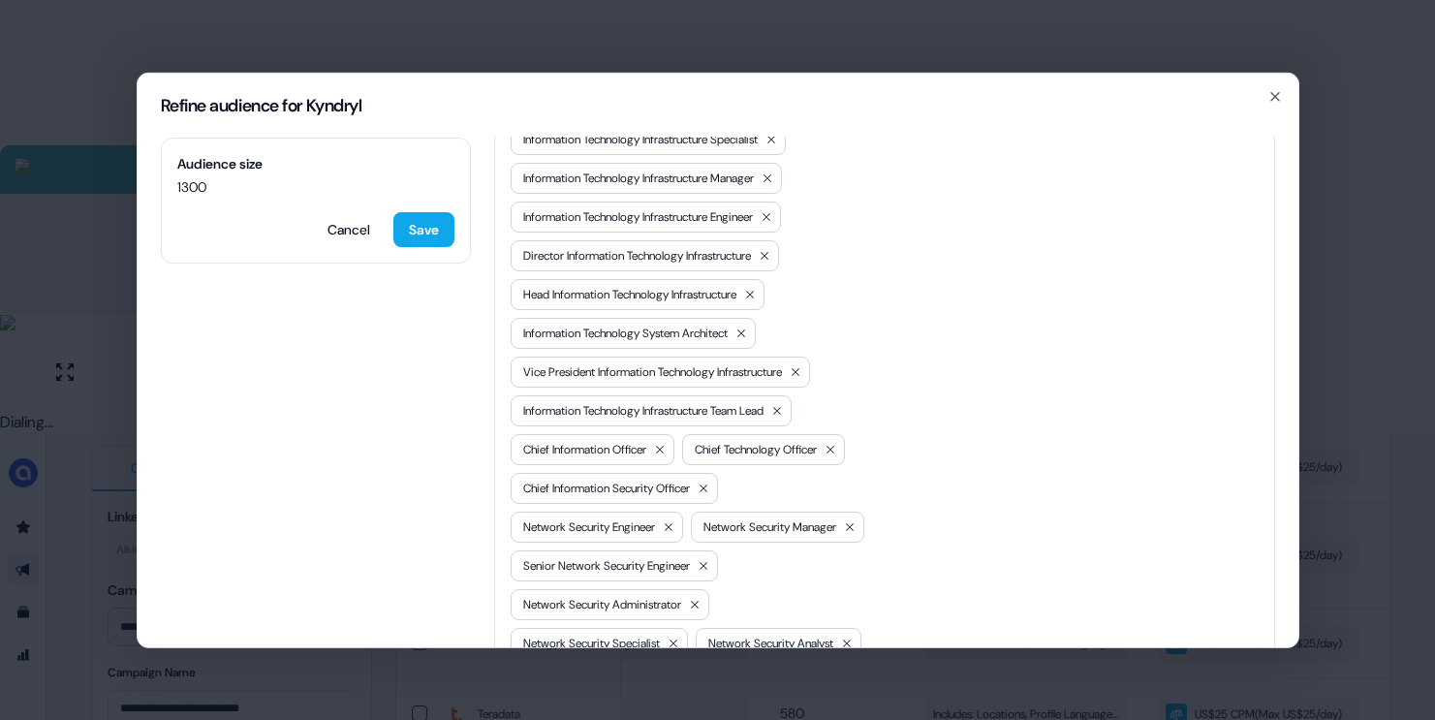
scroll to position [1623, 0]
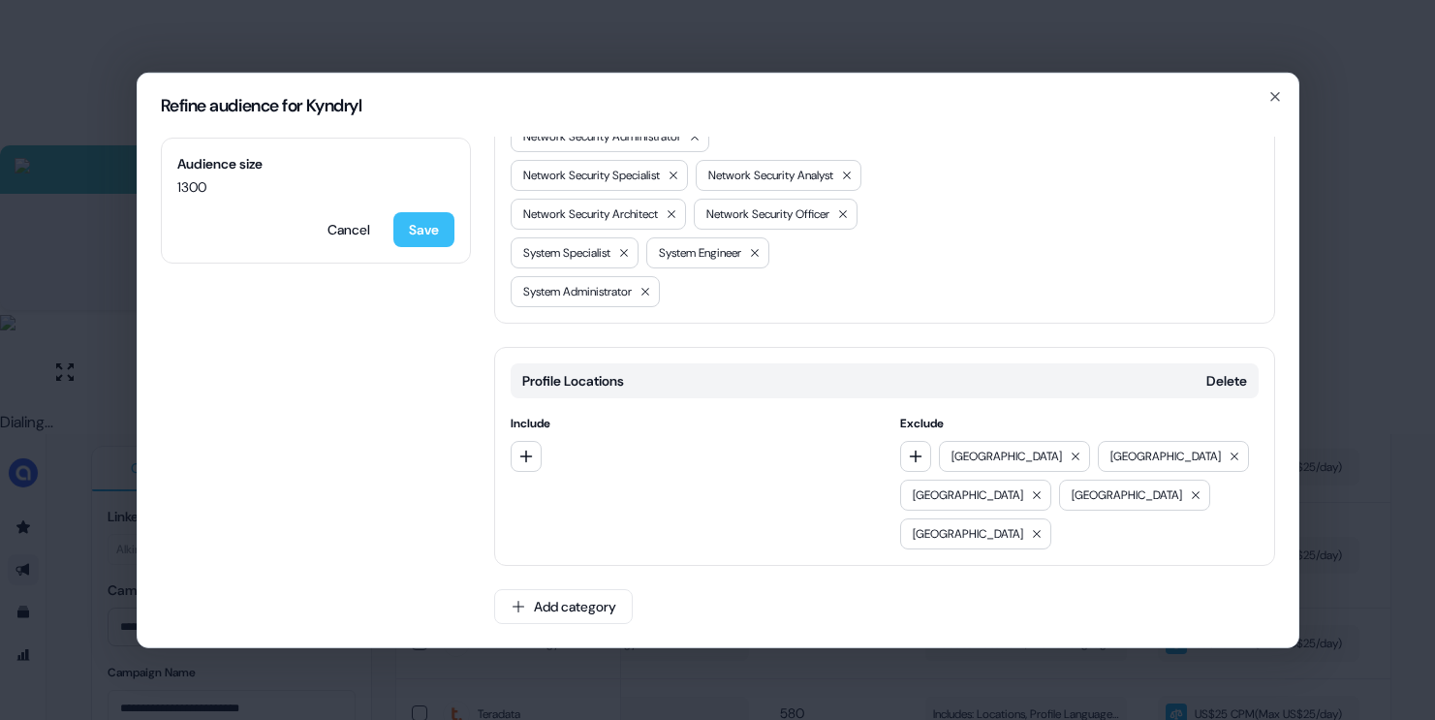
click at [445, 230] on button "Save" at bounding box center [423, 228] width 61 height 35
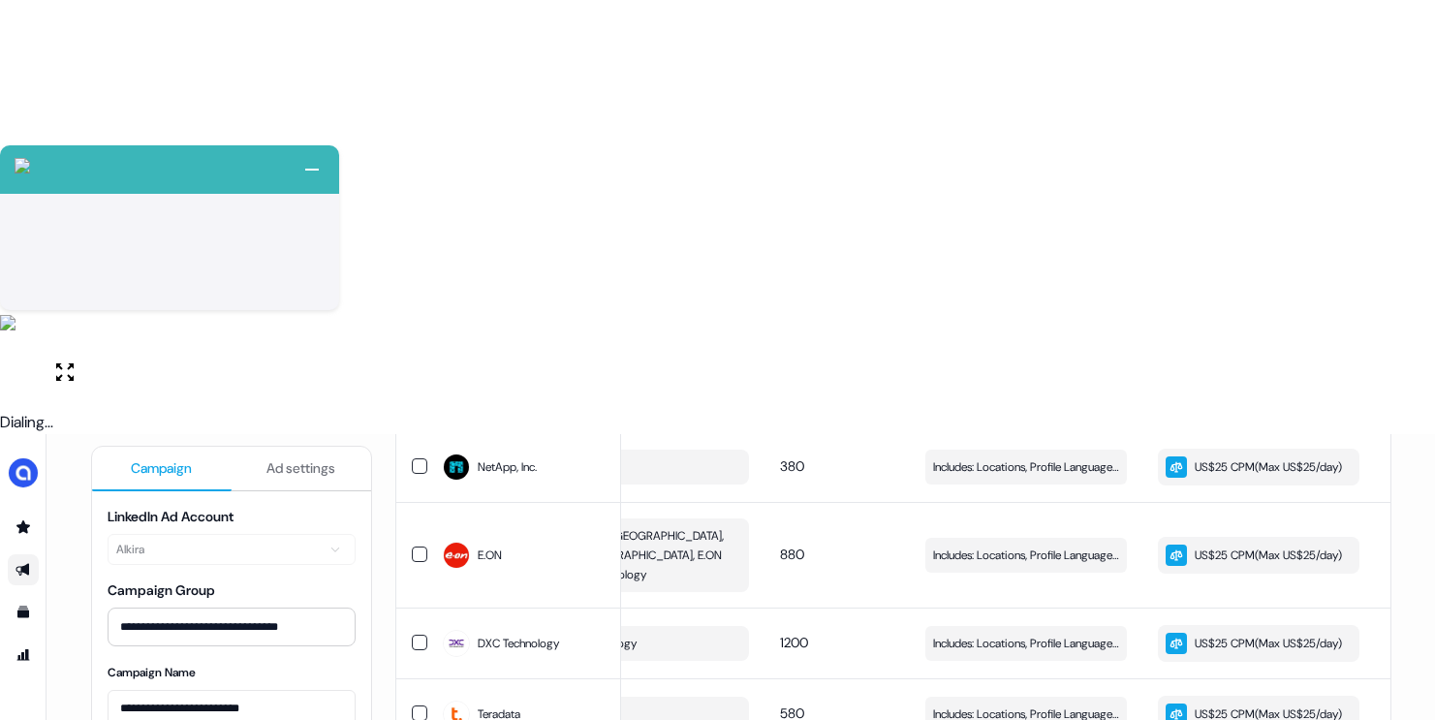
scroll to position [1682, 0]
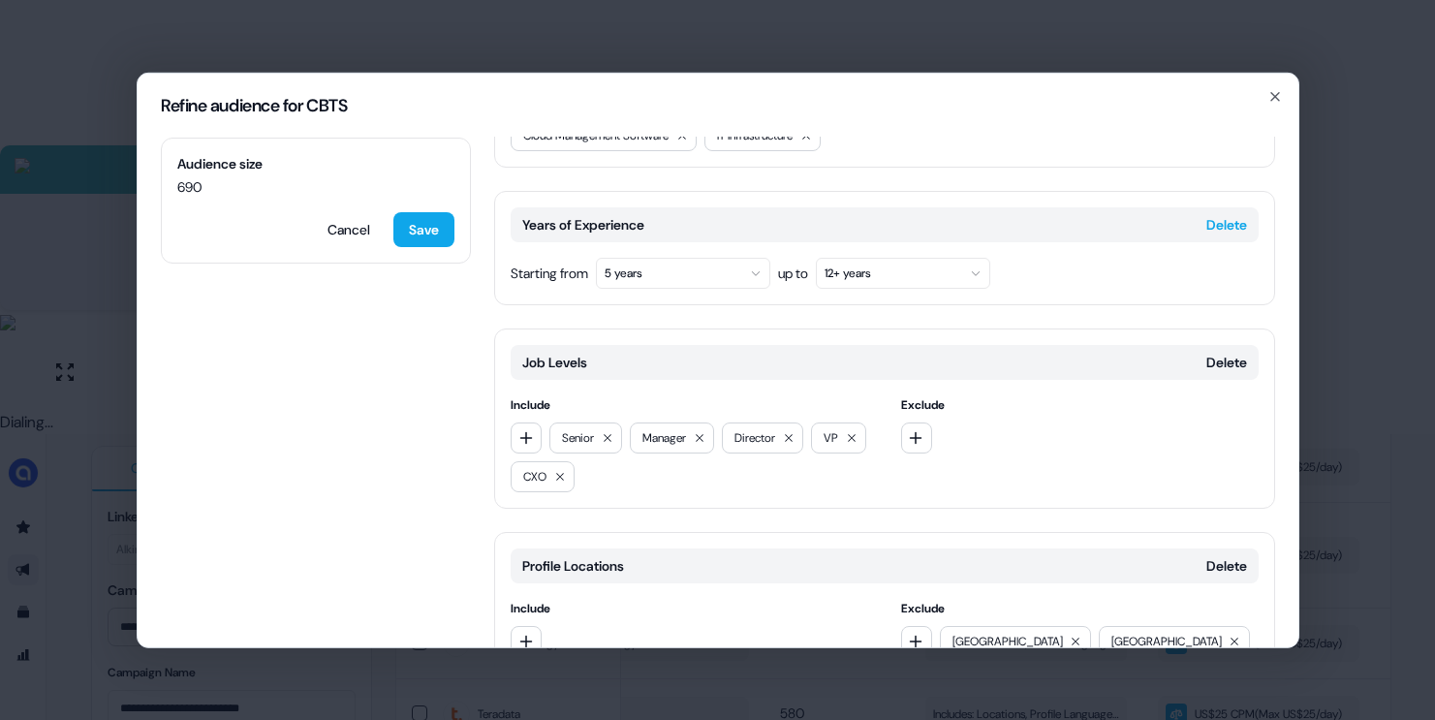
click at [1220, 214] on button "Delete" at bounding box center [1226, 223] width 41 height 19
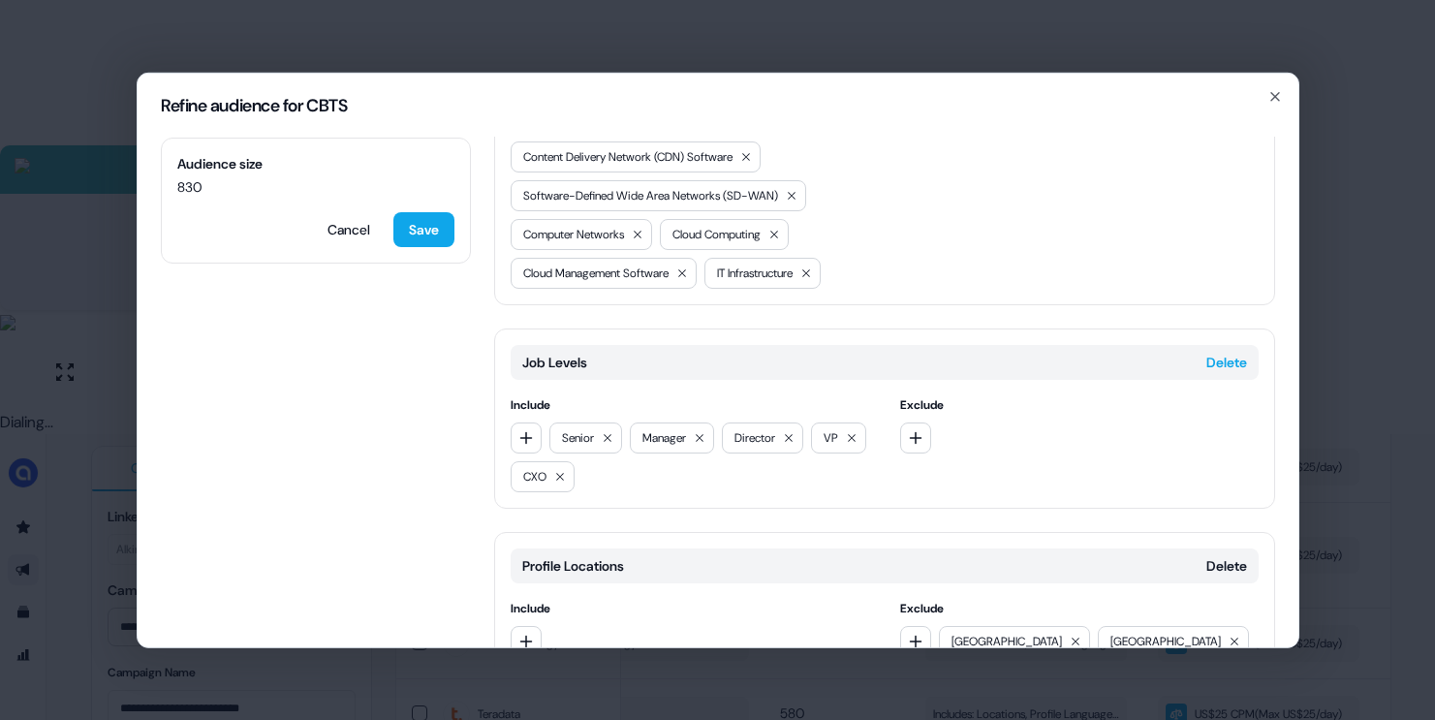
click at [1207, 352] on button "Delete" at bounding box center [1226, 361] width 41 height 19
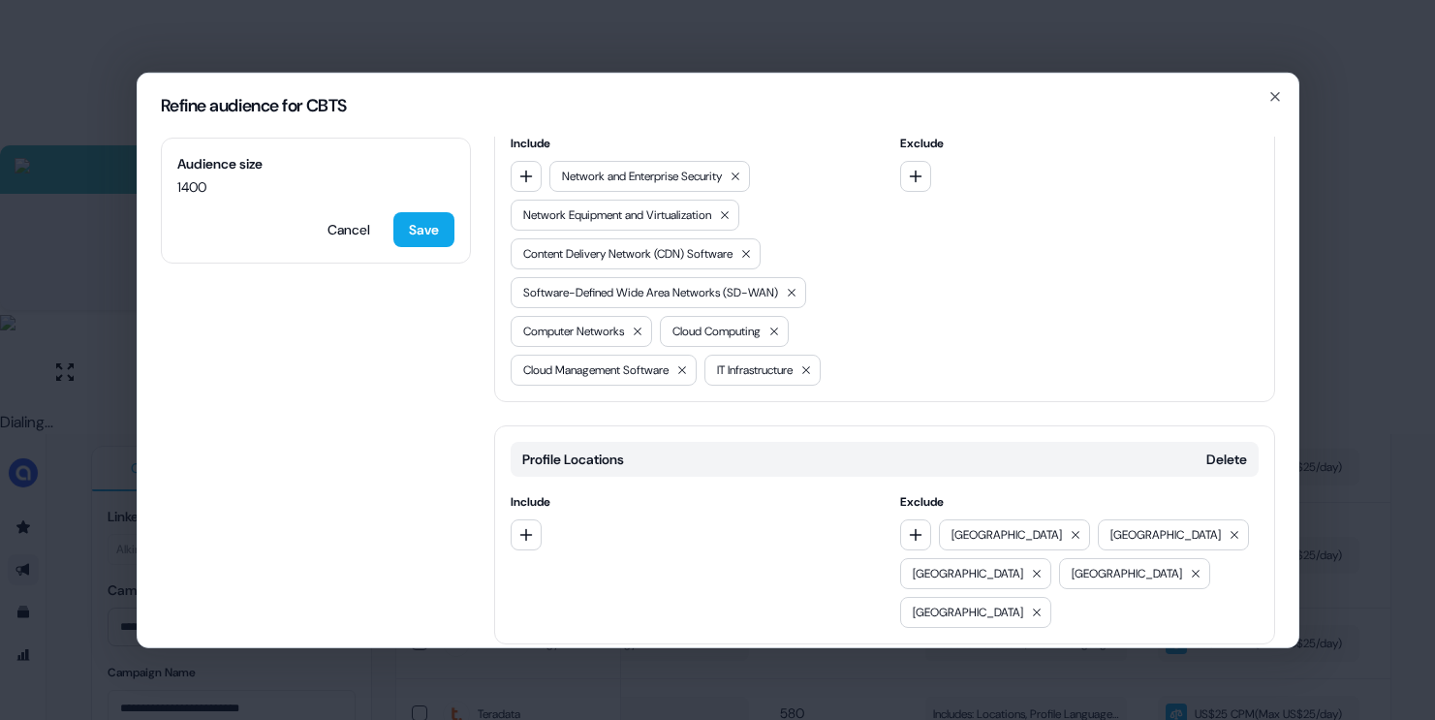
click at [558, 667] on button "Add category" at bounding box center [563, 684] width 139 height 35
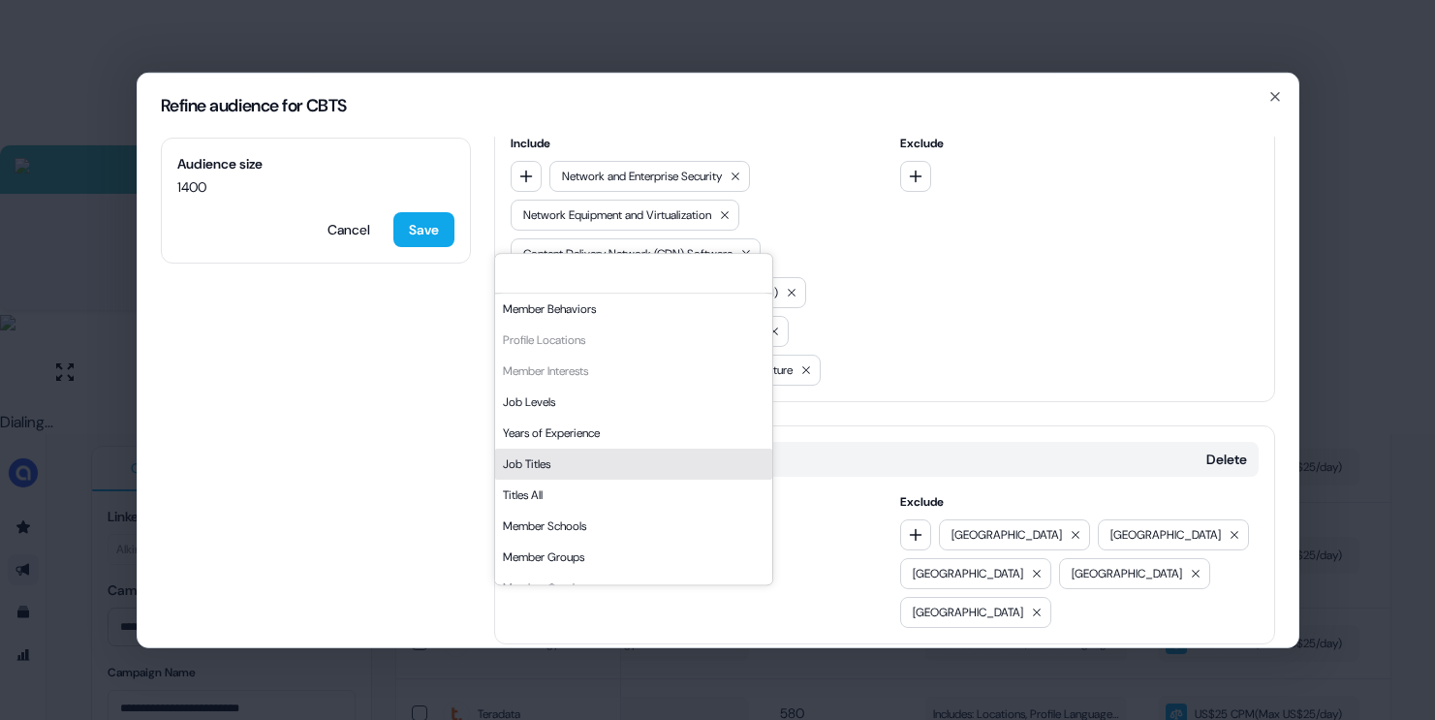
scroll to position [329, 0]
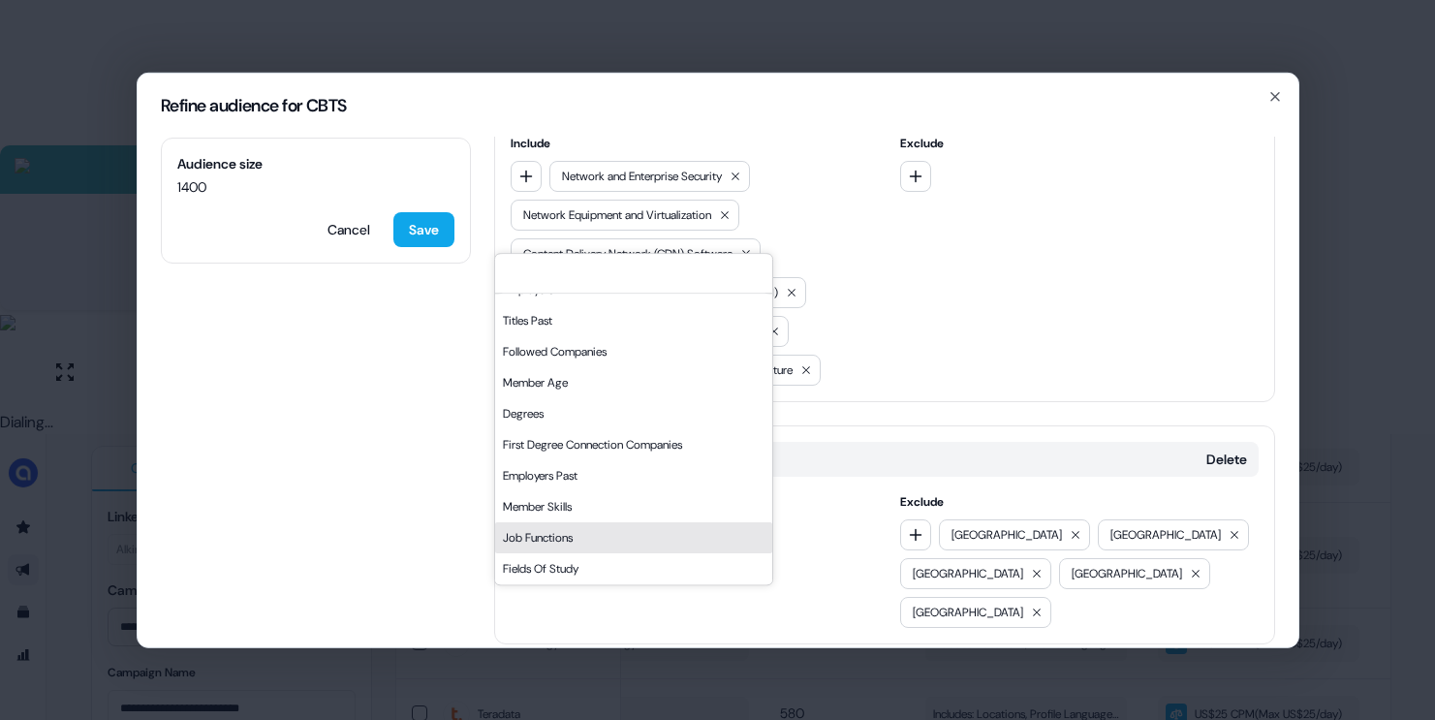
click at [570, 530] on div "Job Functions" at bounding box center [633, 537] width 277 height 31
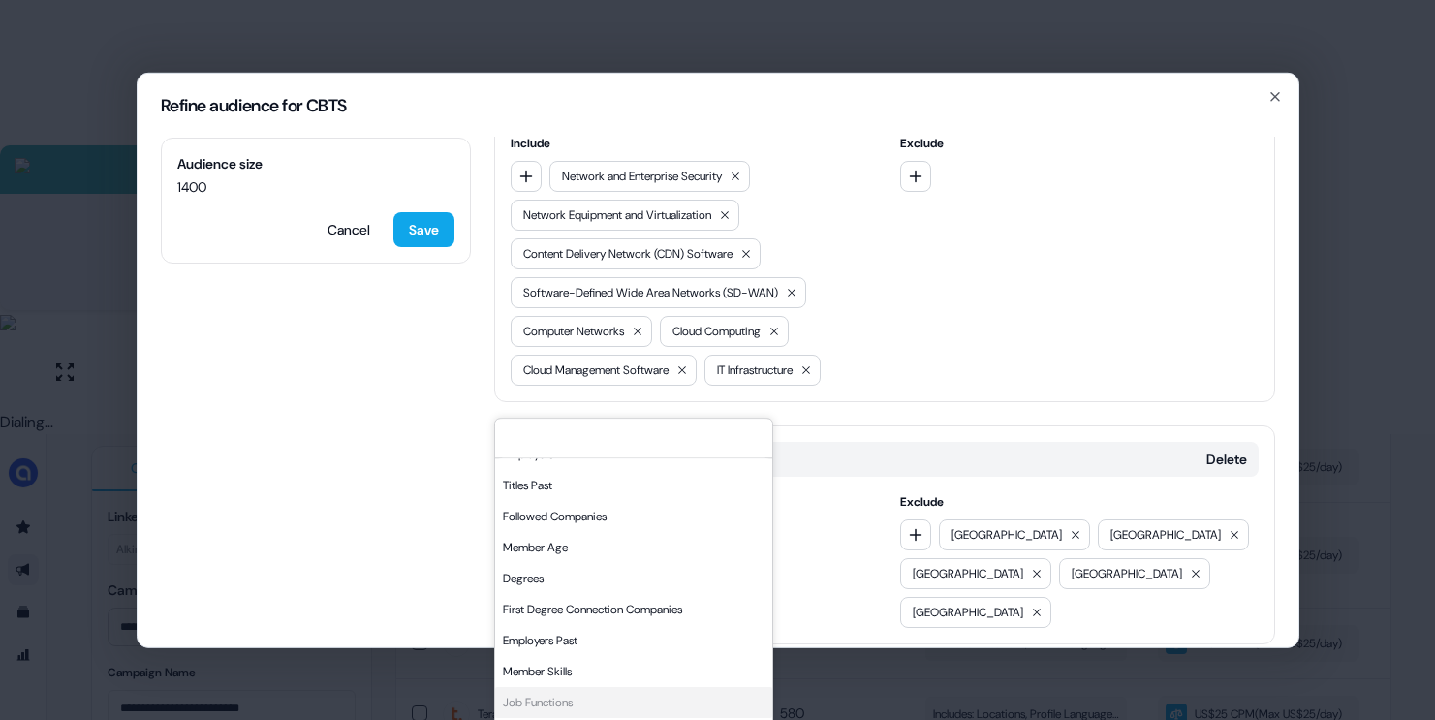
scroll to position [615, 0]
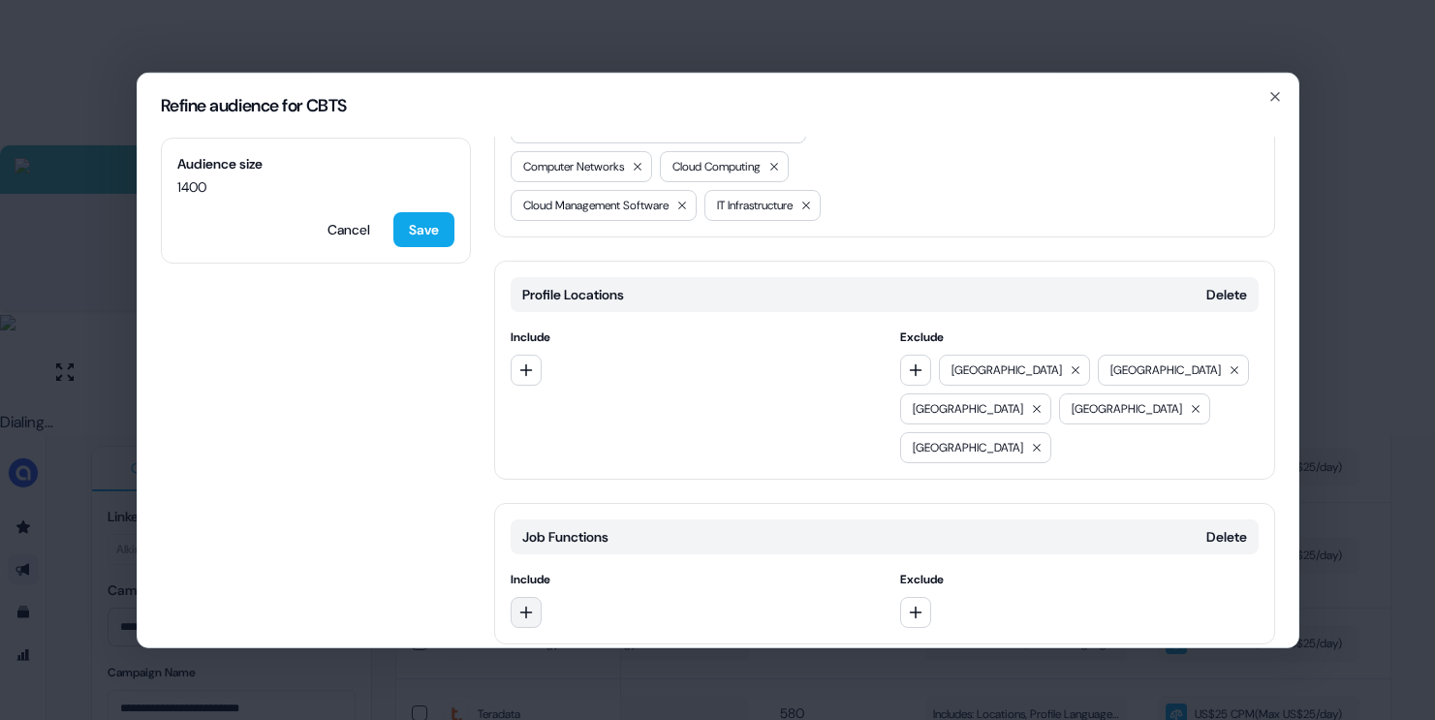
click at [513, 596] on button "button" at bounding box center [526, 611] width 31 height 31
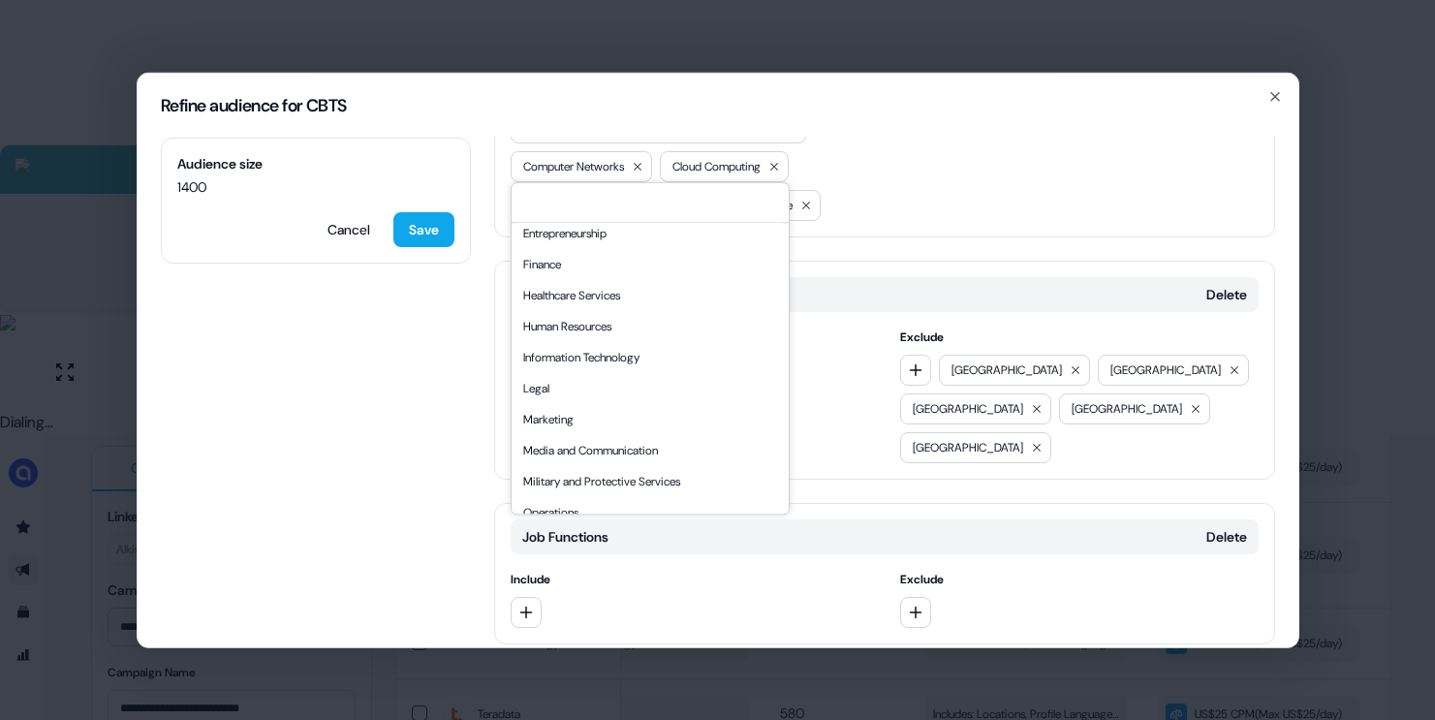
scroll to position [277, 0]
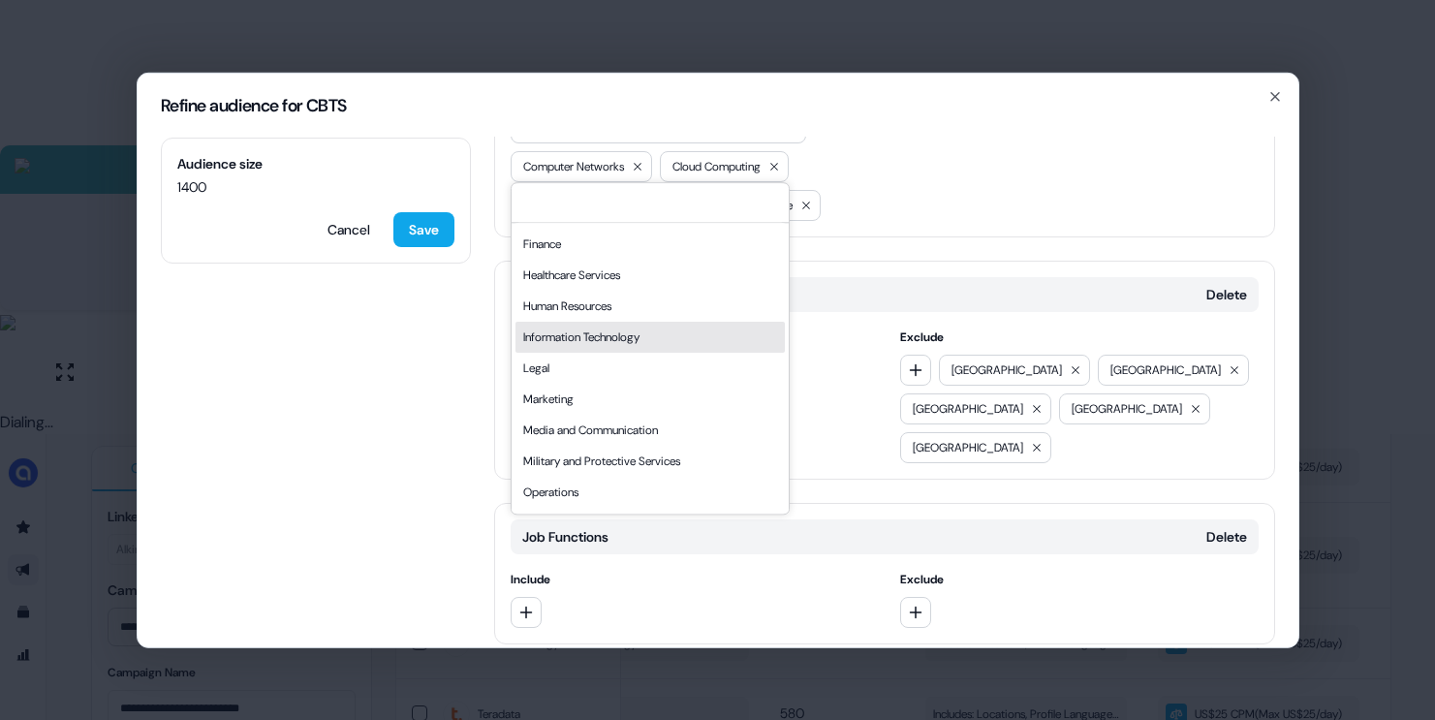
click at [611, 333] on div "Information Technology" at bounding box center [649, 337] width 269 height 31
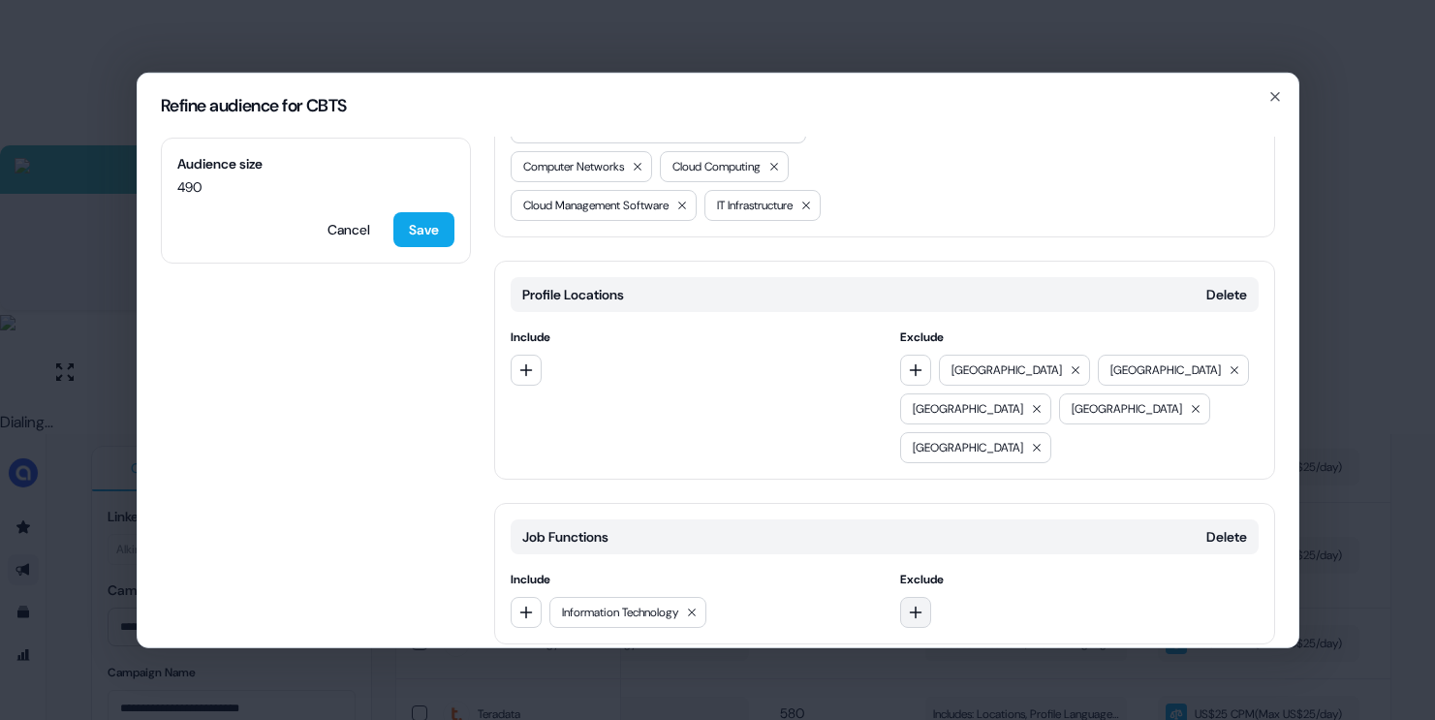
click at [924, 596] on button "button" at bounding box center [915, 611] width 31 height 31
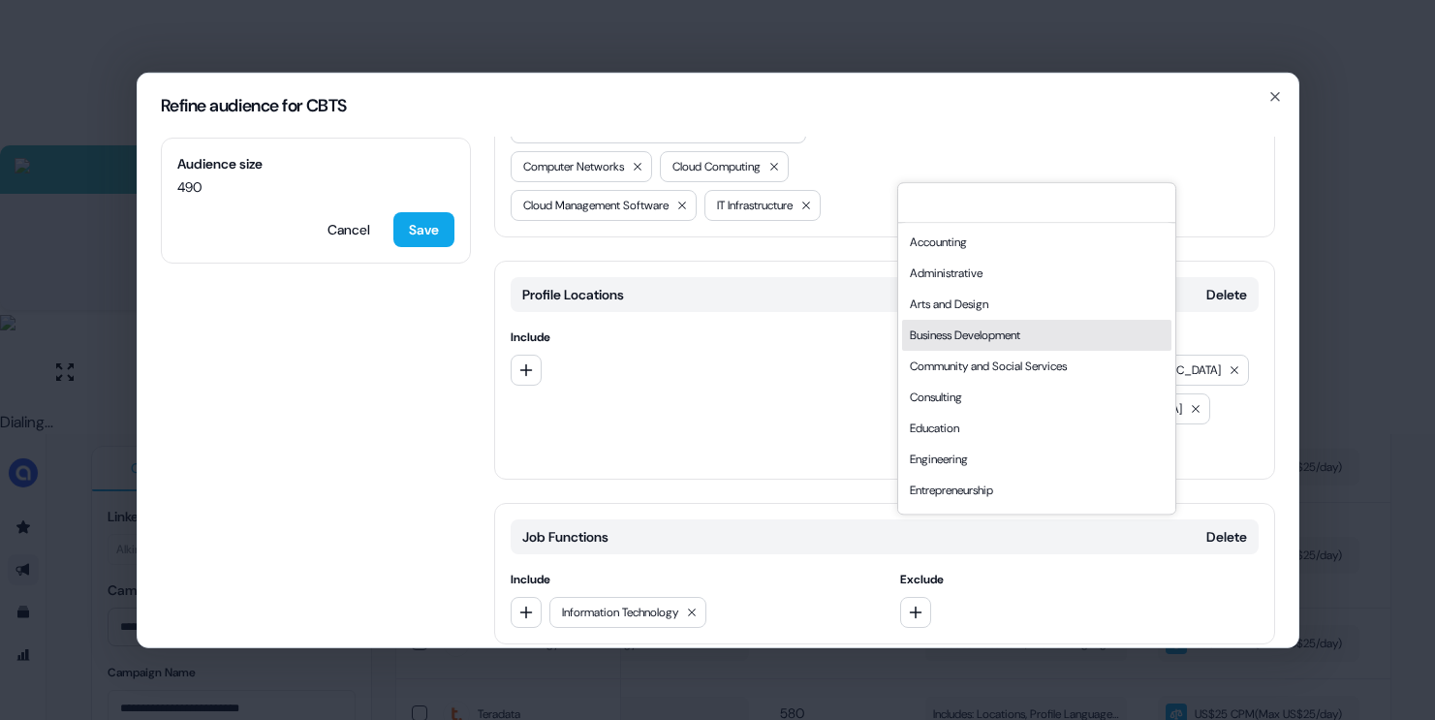
click at [988, 334] on div "Business Development" at bounding box center [1036, 335] width 269 height 31
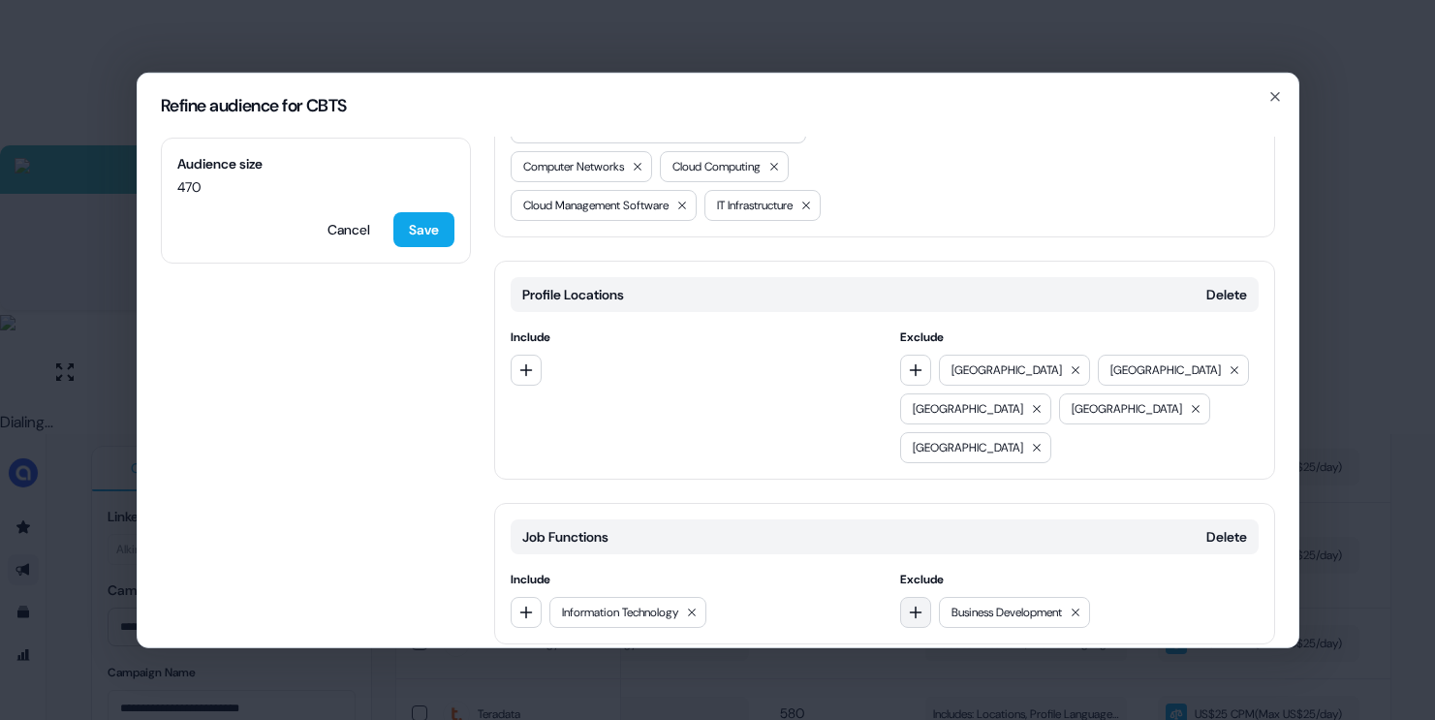
click at [914, 596] on button "button" at bounding box center [915, 611] width 31 height 31
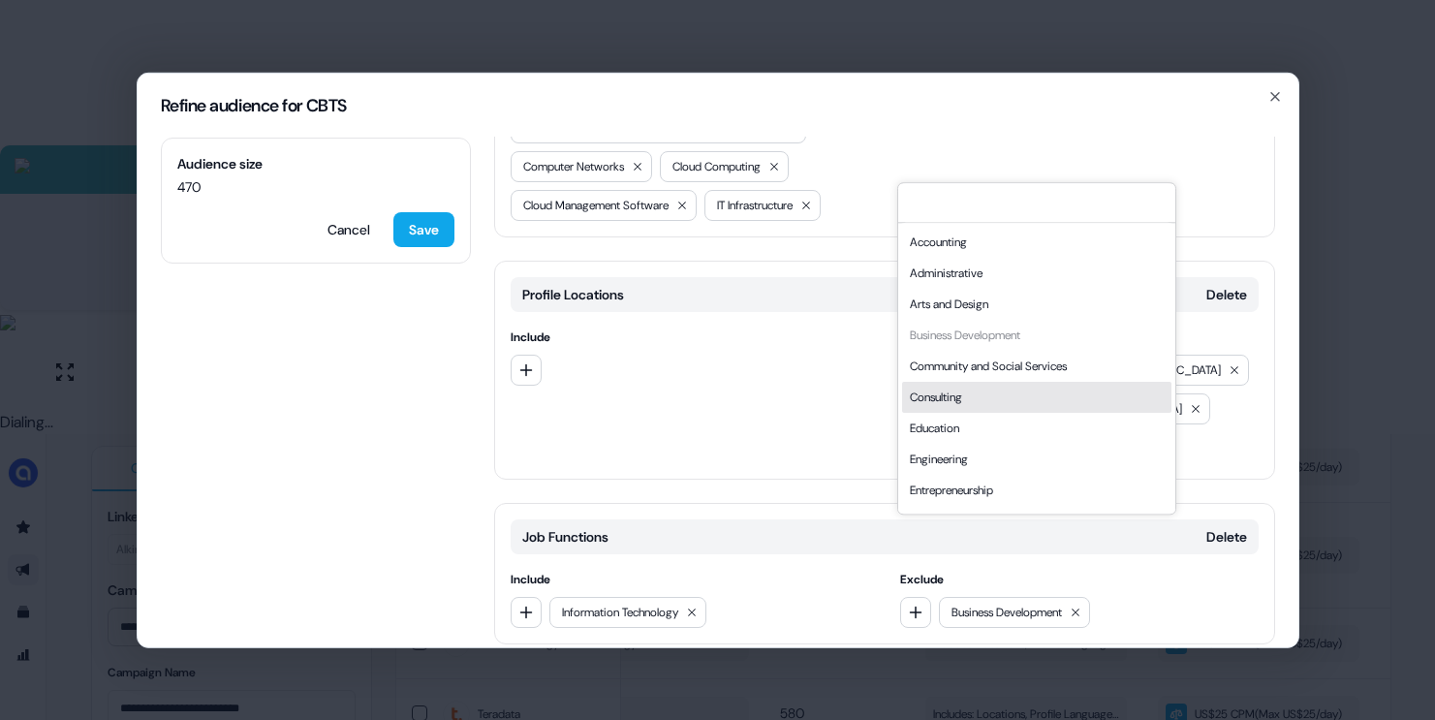
scroll to position [523, 0]
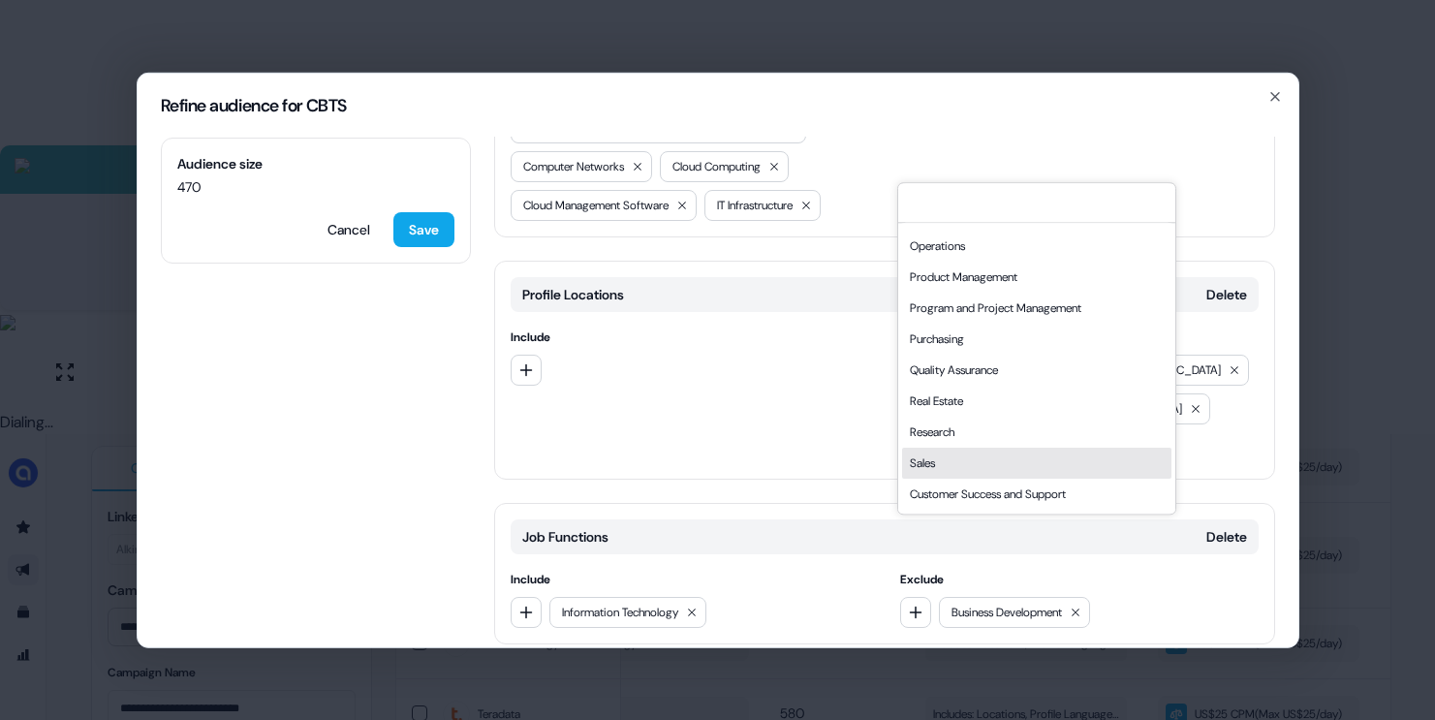
click at [935, 460] on div "Sales" at bounding box center [1036, 463] width 269 height 31
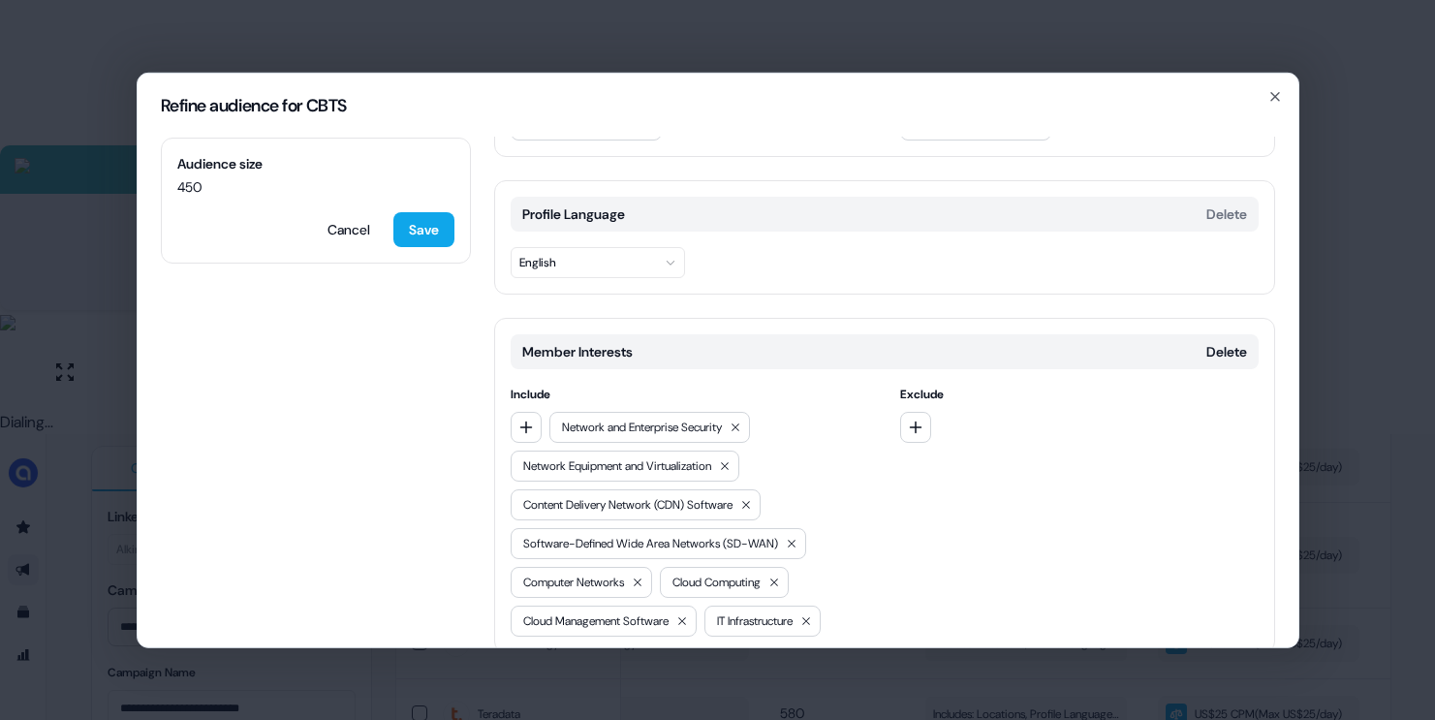
scroll to position [0, 0]
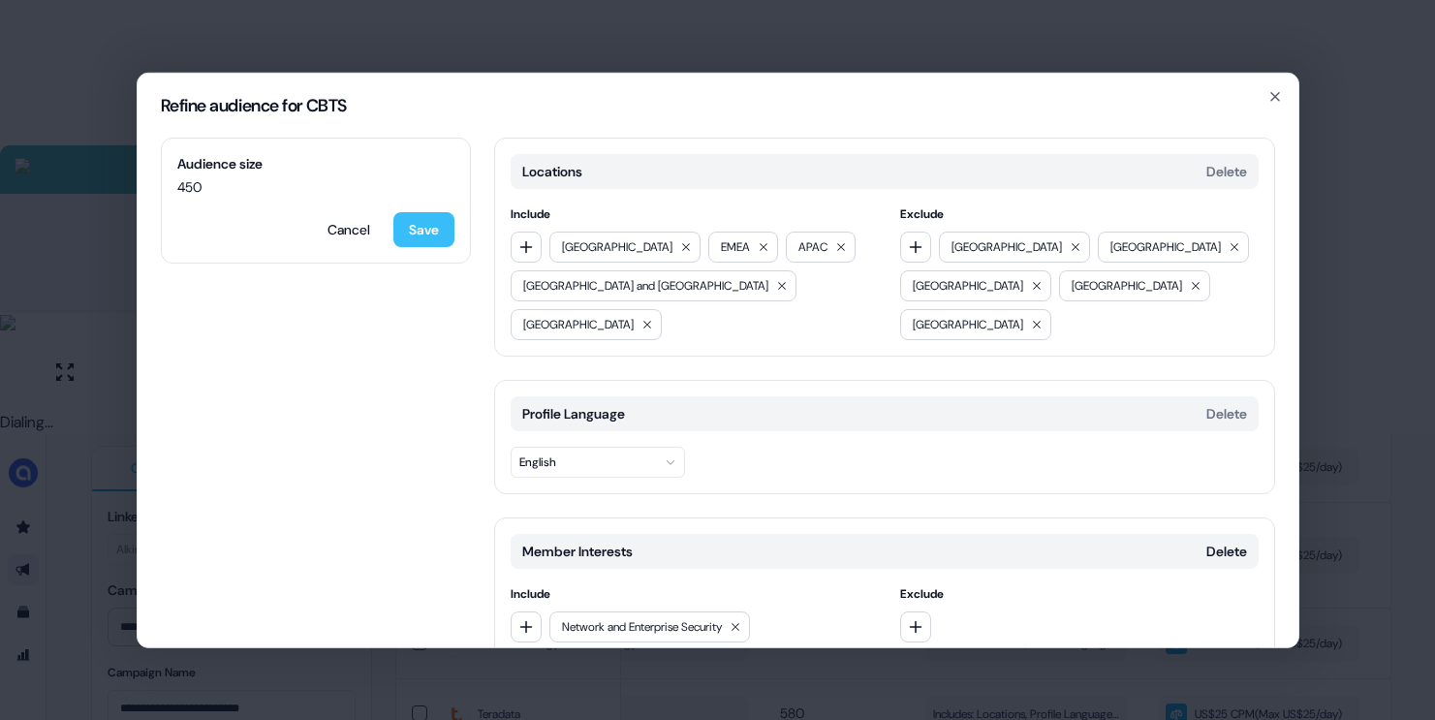
click at [432, 236] on button "Save" at bounding box center [423, 228] width 61 height 35
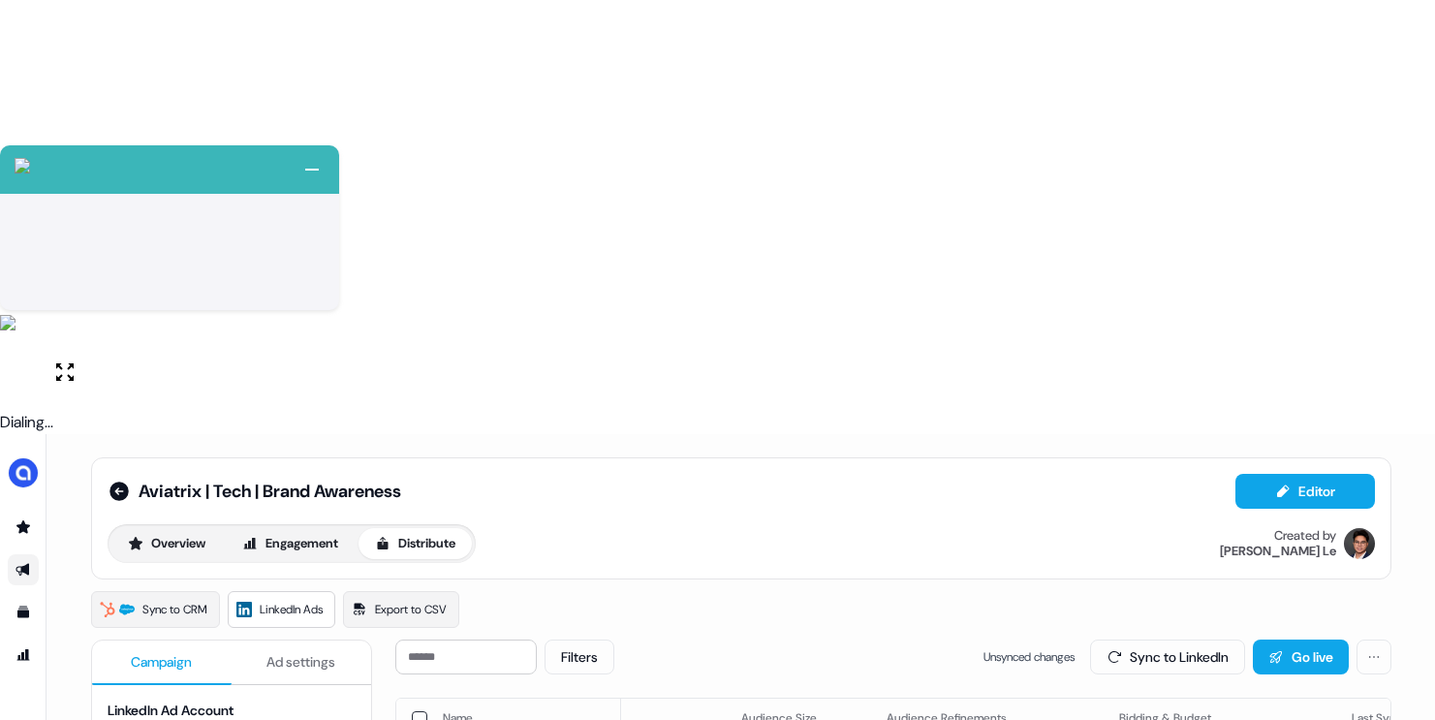
scroll to position [0, 152]
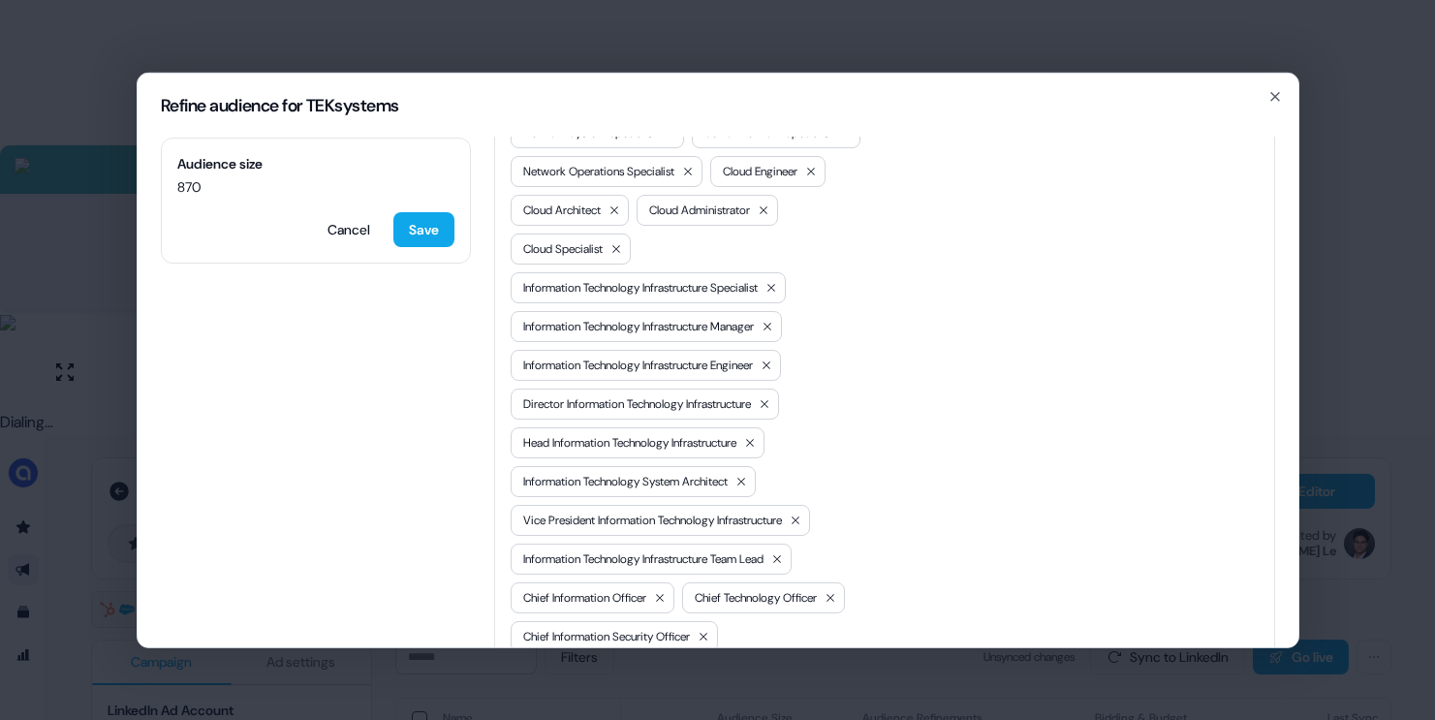
scroll to position [956, 0]
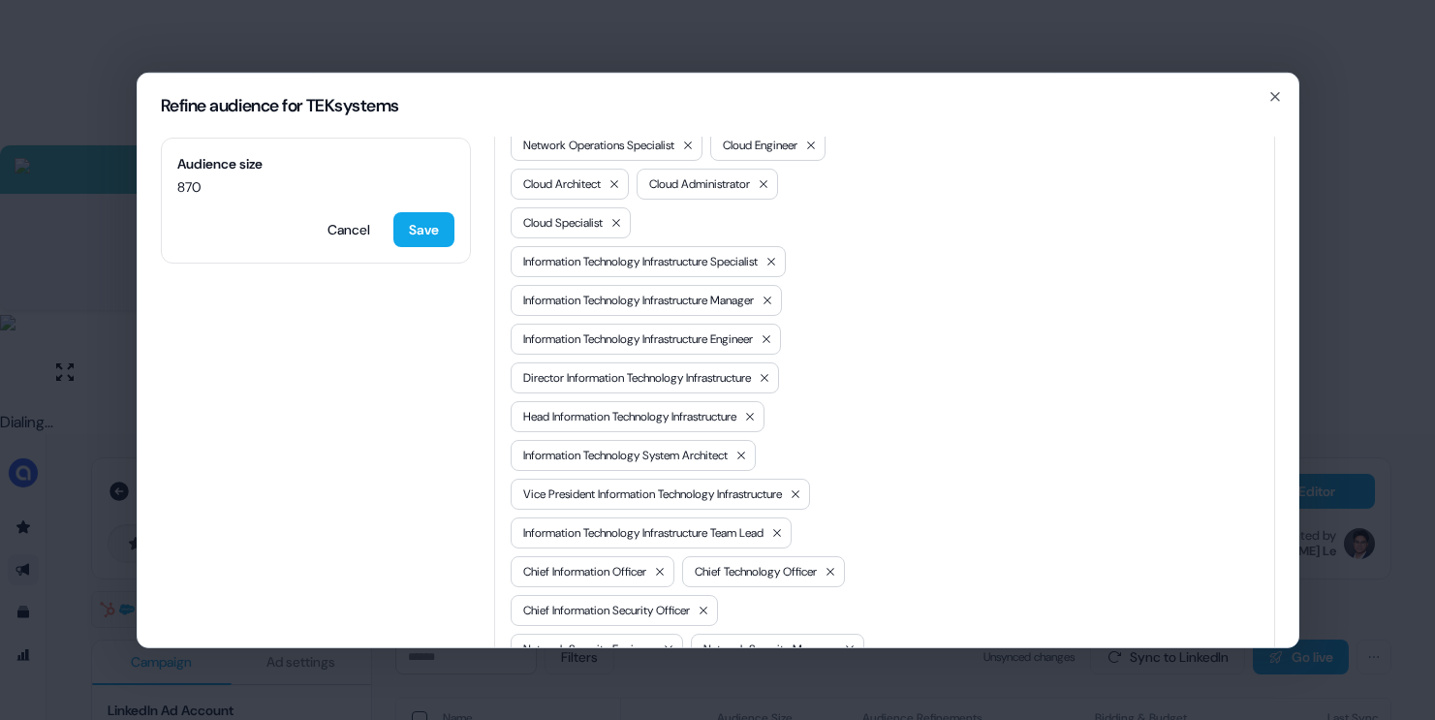
click at [1355, 414] on div "Refine audience for TEKsystems Audience size 870 Cancel Save Locations Delete I…" at bounding box center [717, 360] width 1435 height 720
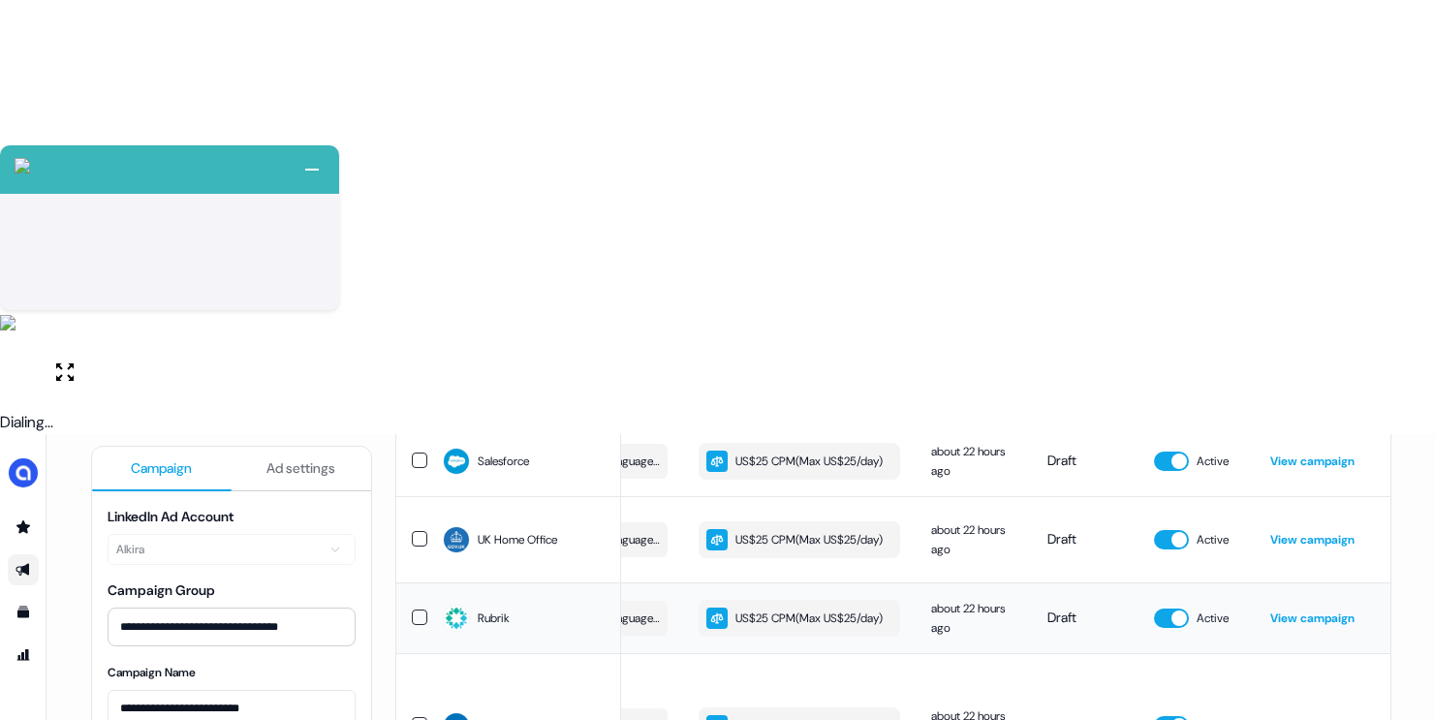
scroll to position [0, 0]
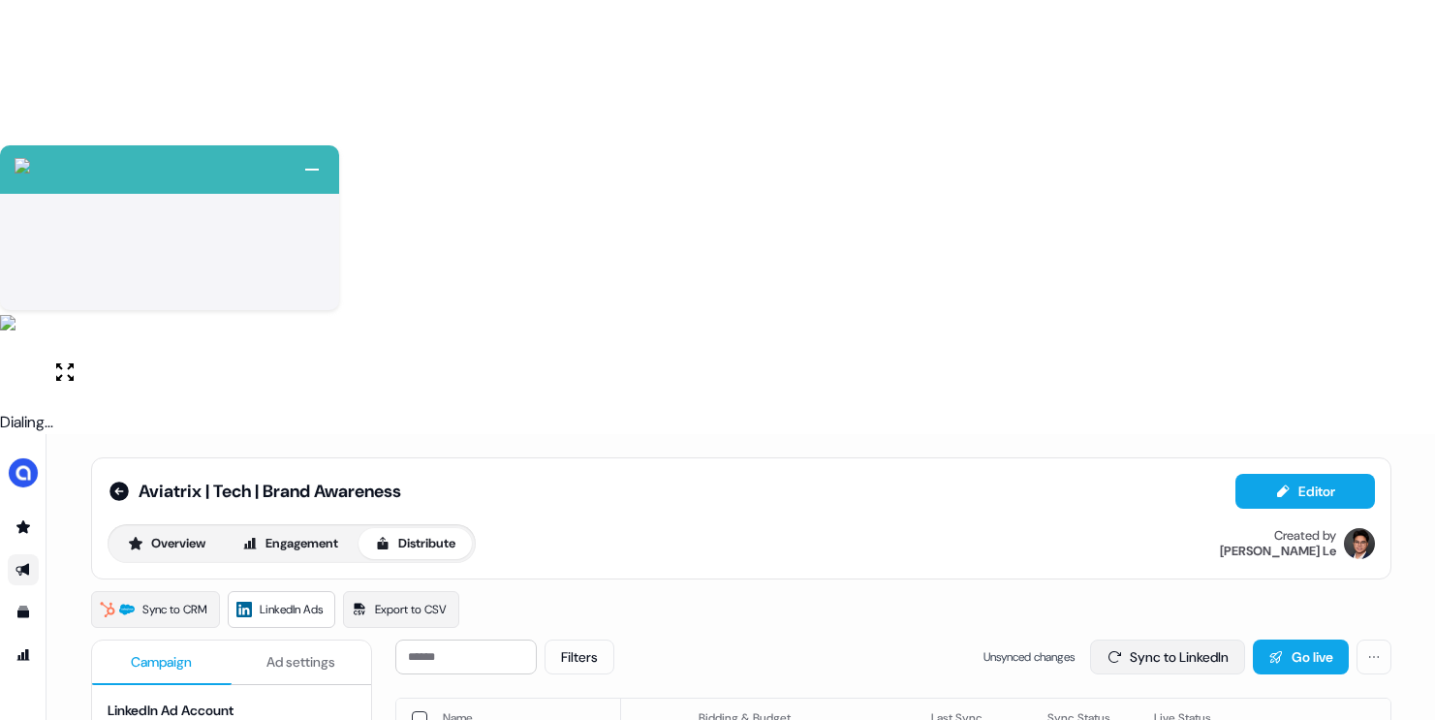
click at [1157, 639] on button "Sync to LinkedIn" at bounding box center [1167, 656] width 155 height 35
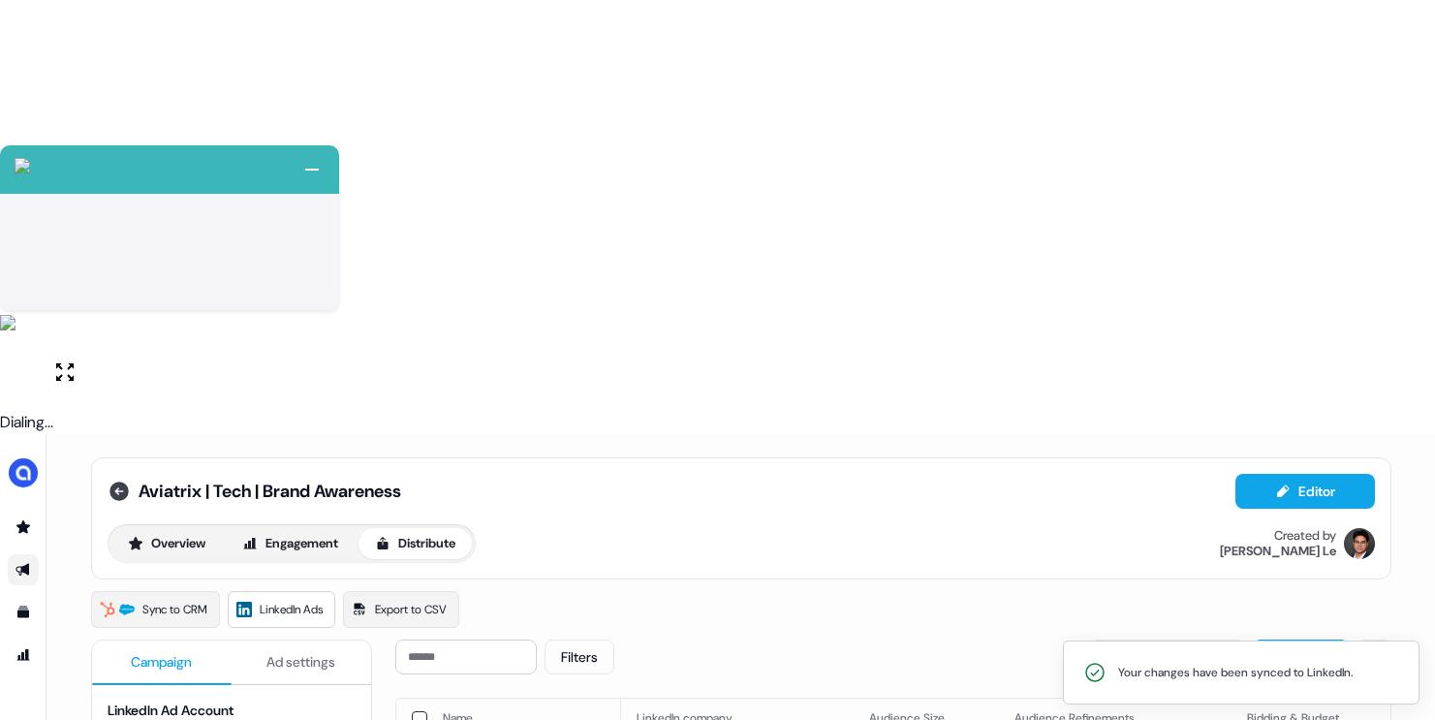
click at [113, 482] on icon at bounding box center [118, 491] width 19 height 19
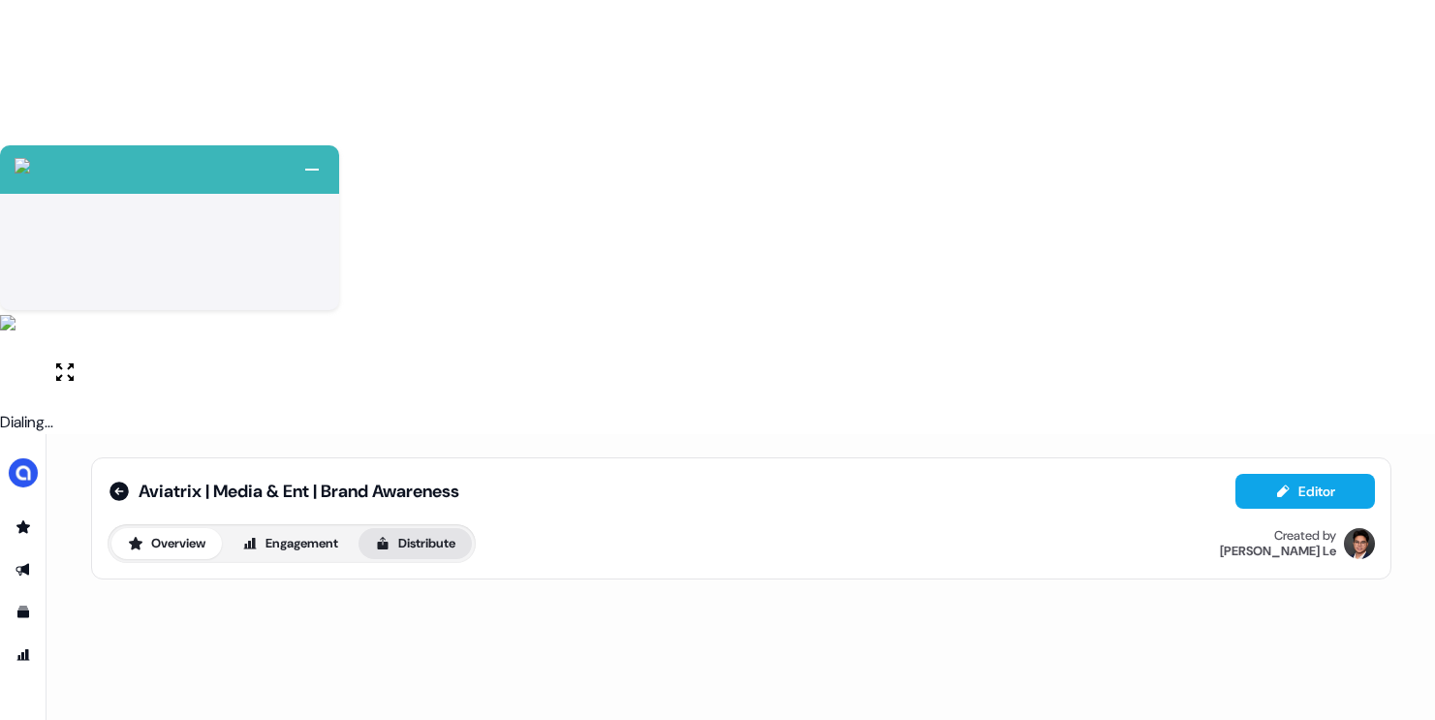
click at [405, 528] on button "Distribute" at bounding box center [414, 543] width 113 height 31
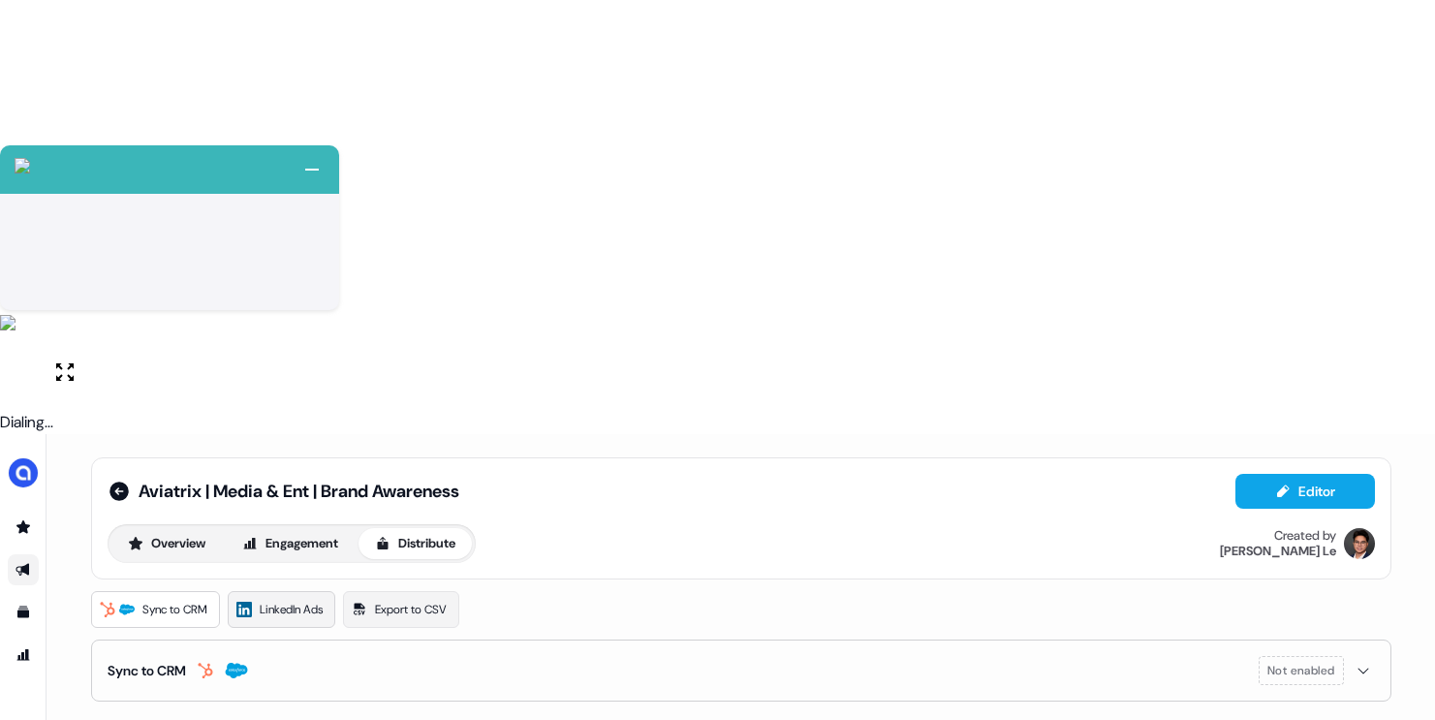
click at [288, 600] on span "LinkedIn Ads" at bounding box center [291, 609] width 63 height 19
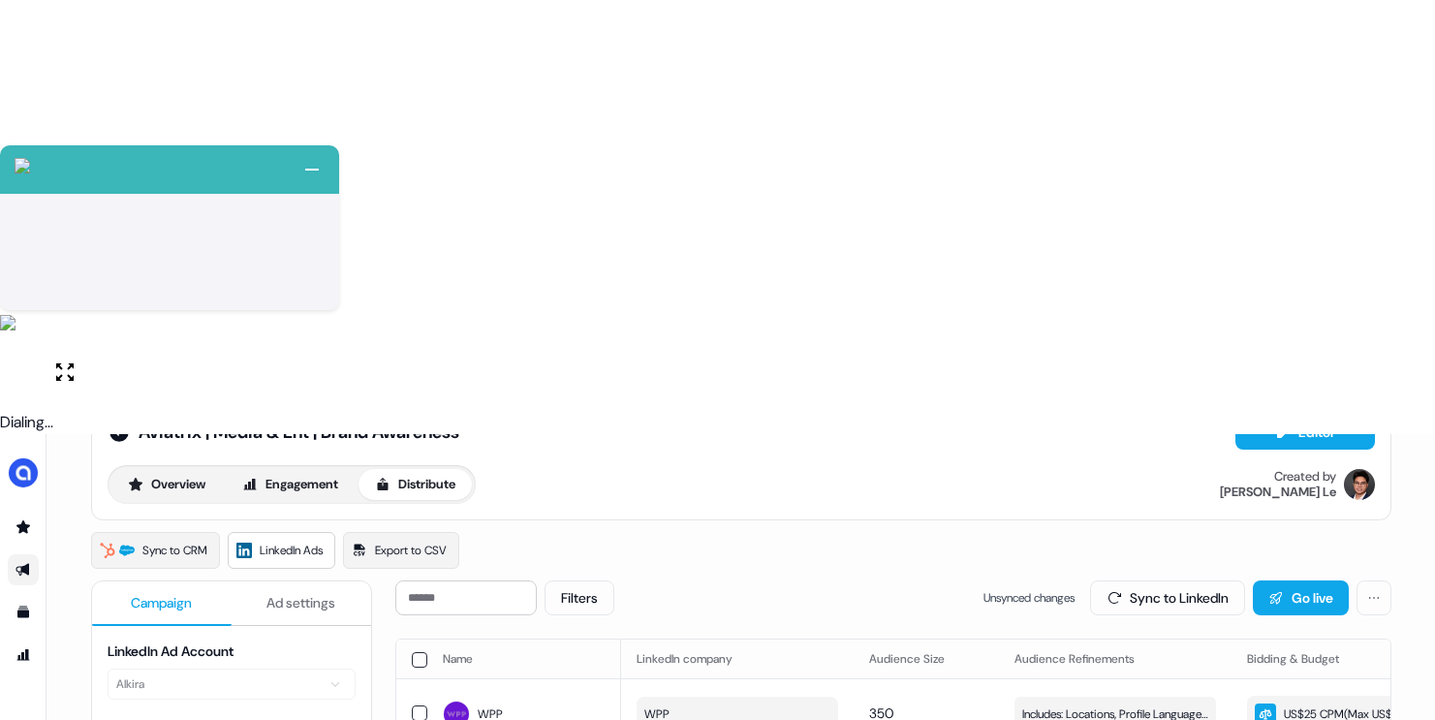
scroll to position [64, 0]
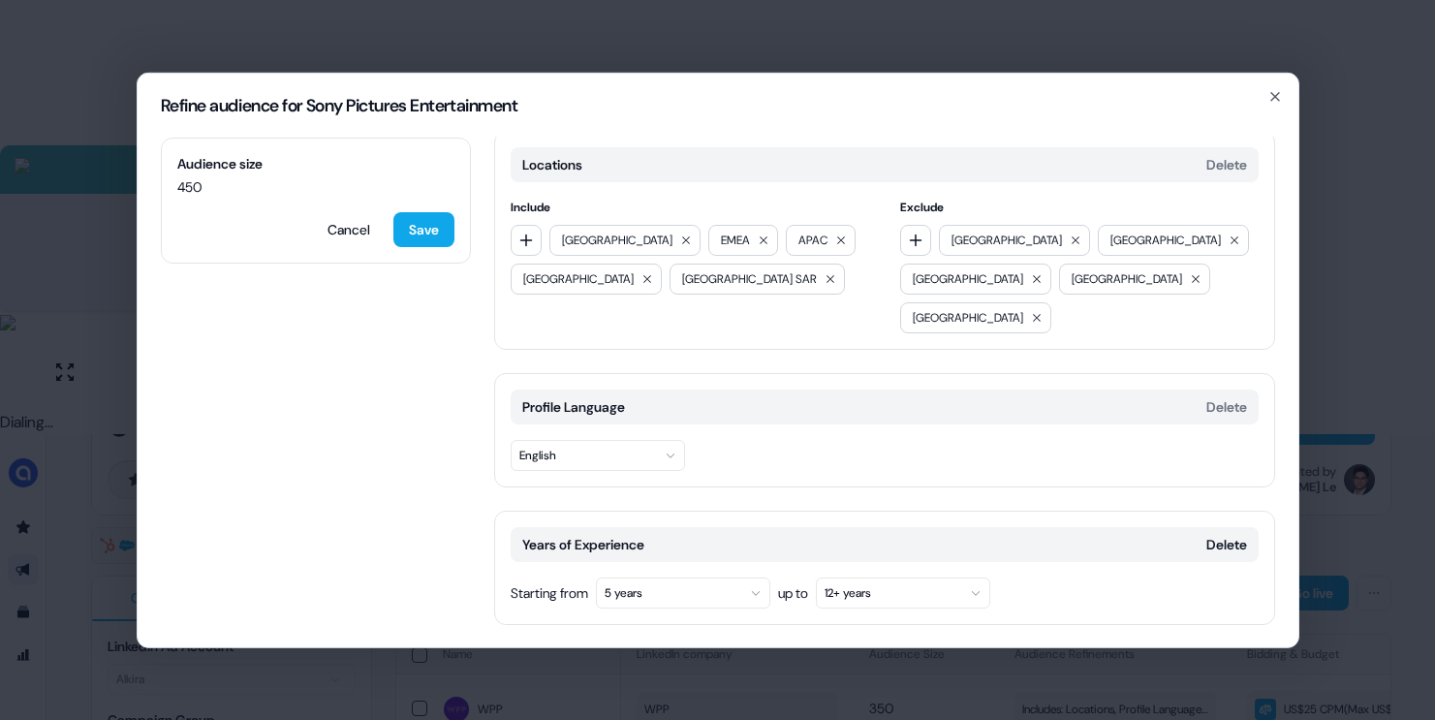
scroll to position [0, 0]
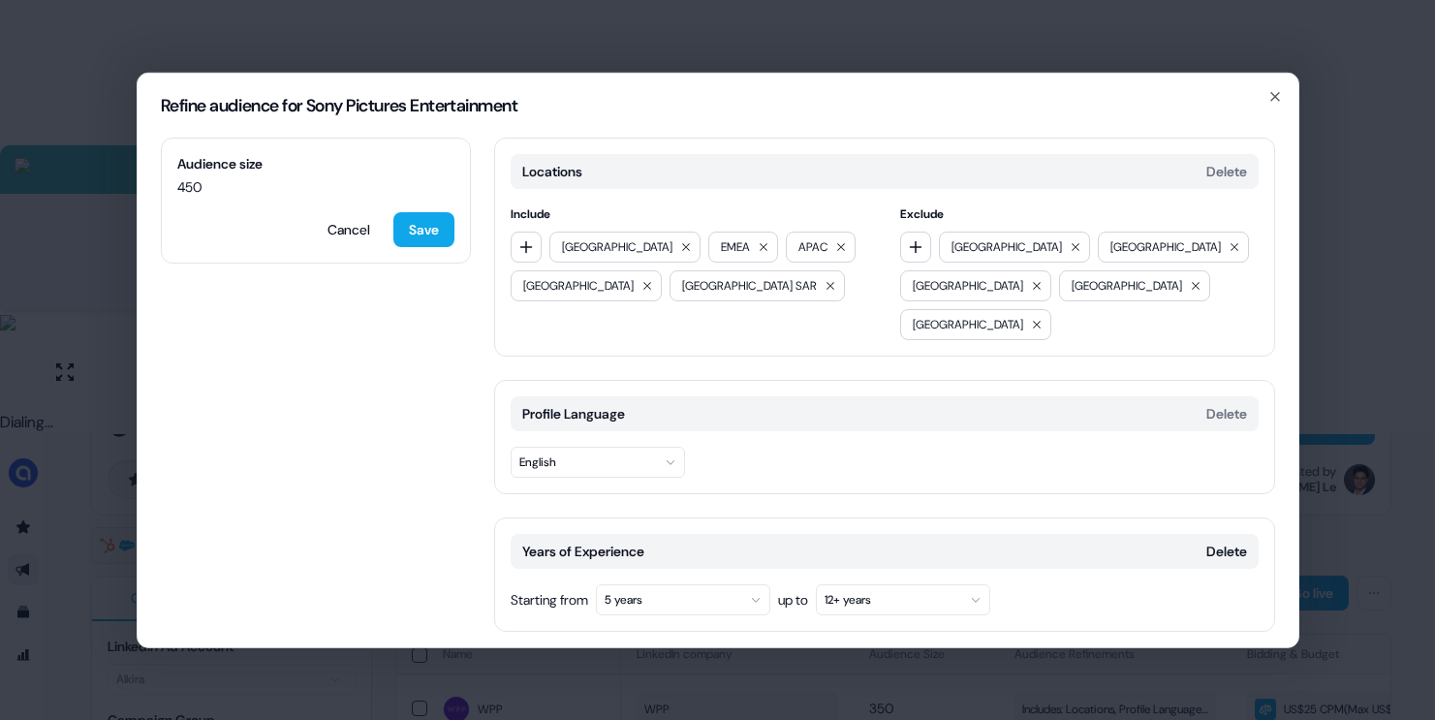
click at [1317, 353] on div "Refine audience for Sony Pictures Entertainment Audience size 450 Cancel Save L…" at bounding box center [717, 360] width 1435 height 720
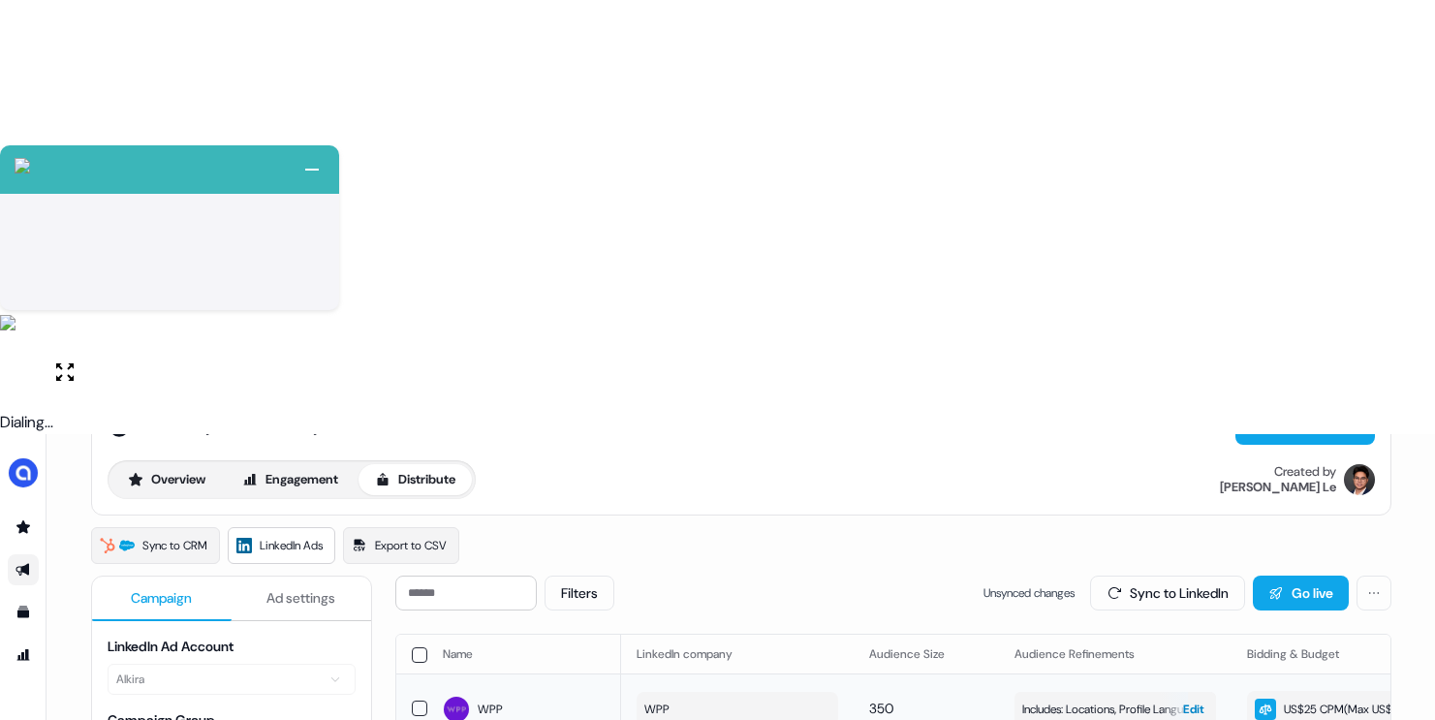
click at [1060, 700] on span "Includes: Locations, Profile Language, Years of Experience, Job Functions, Memb…" at bounding box center [1115, 709] width 186 height 19
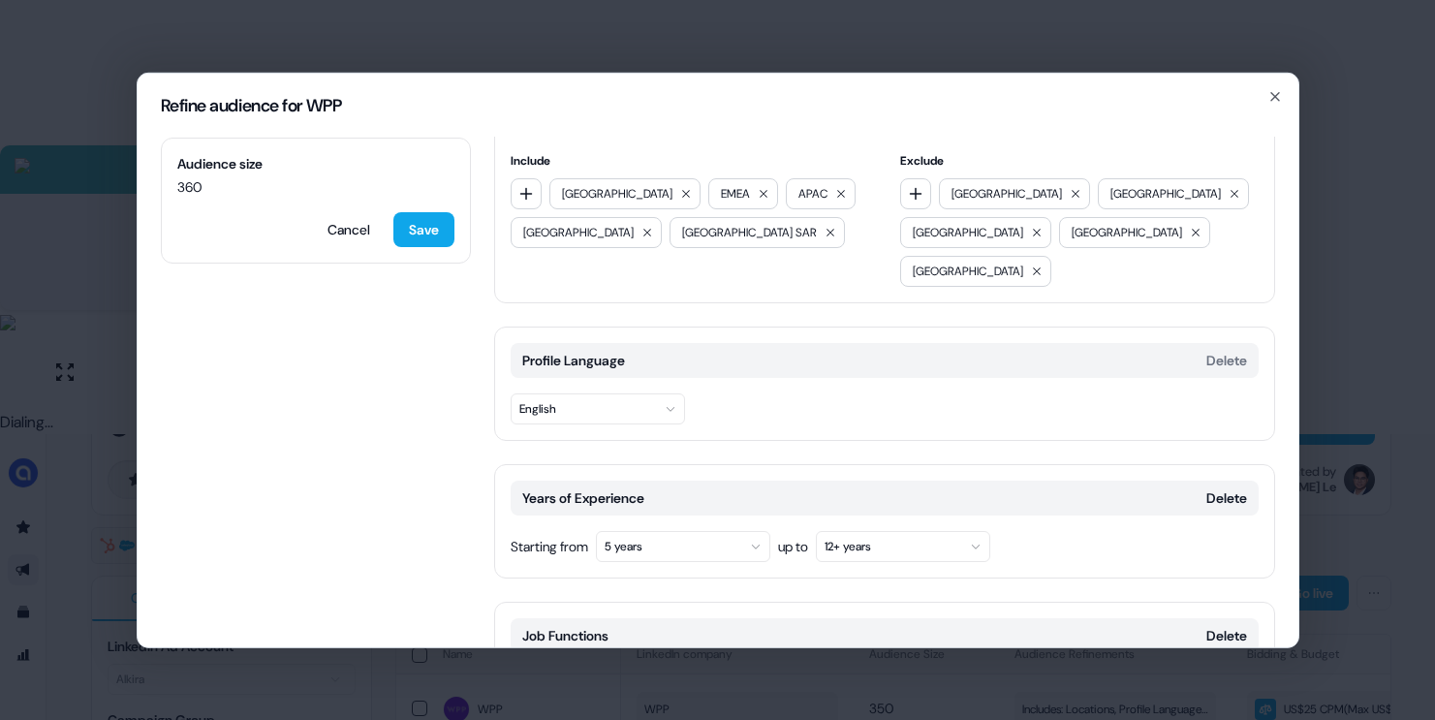
scroll to position [70, 0]
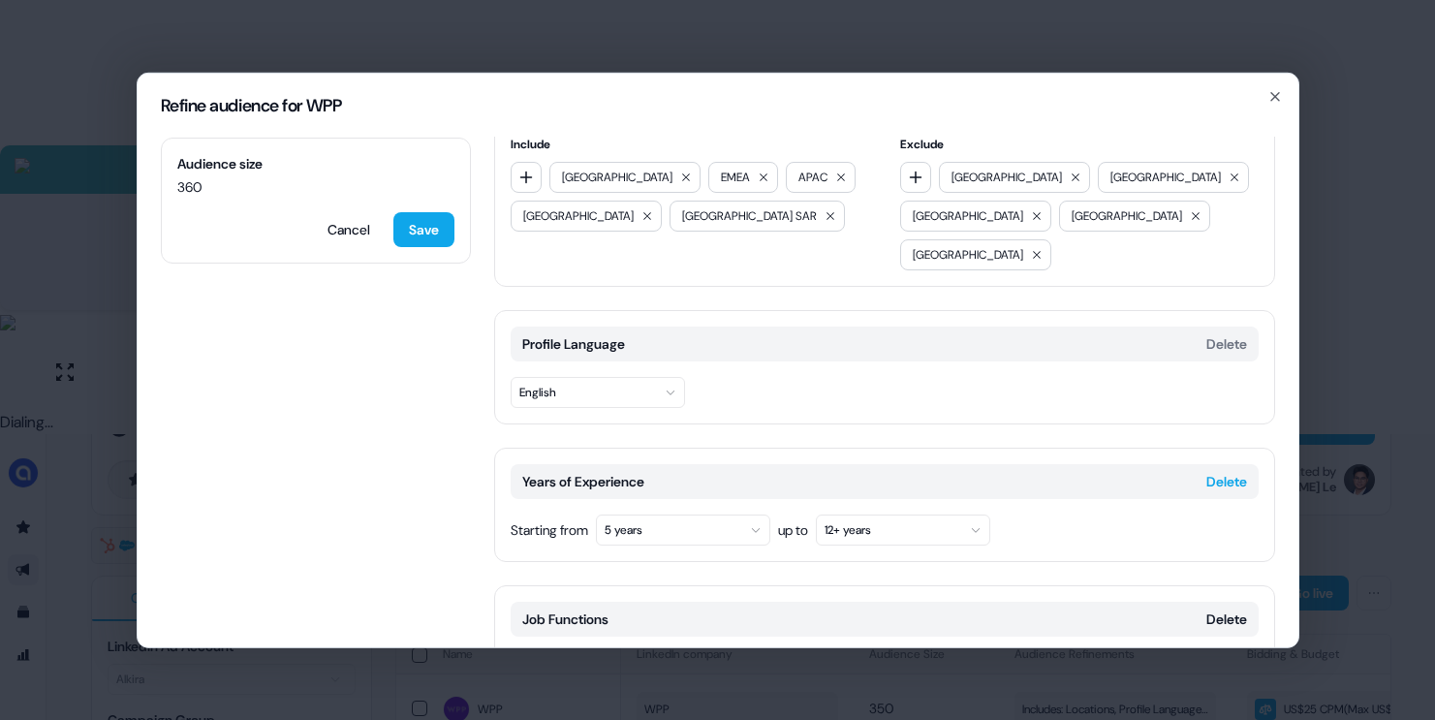
click at [1211, 471] on button "Delete" at bounding box center [1226, 480] width 41 height 19
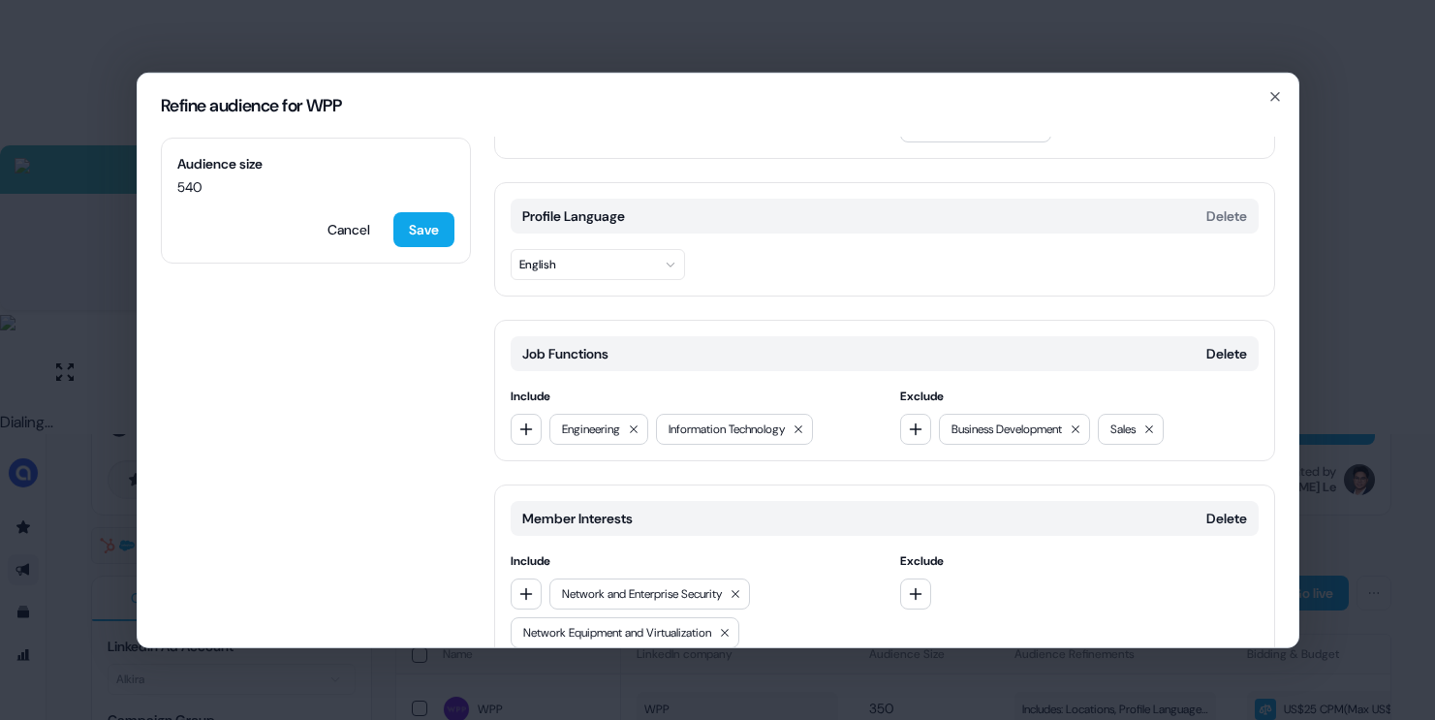
scroll to position [210, 0]
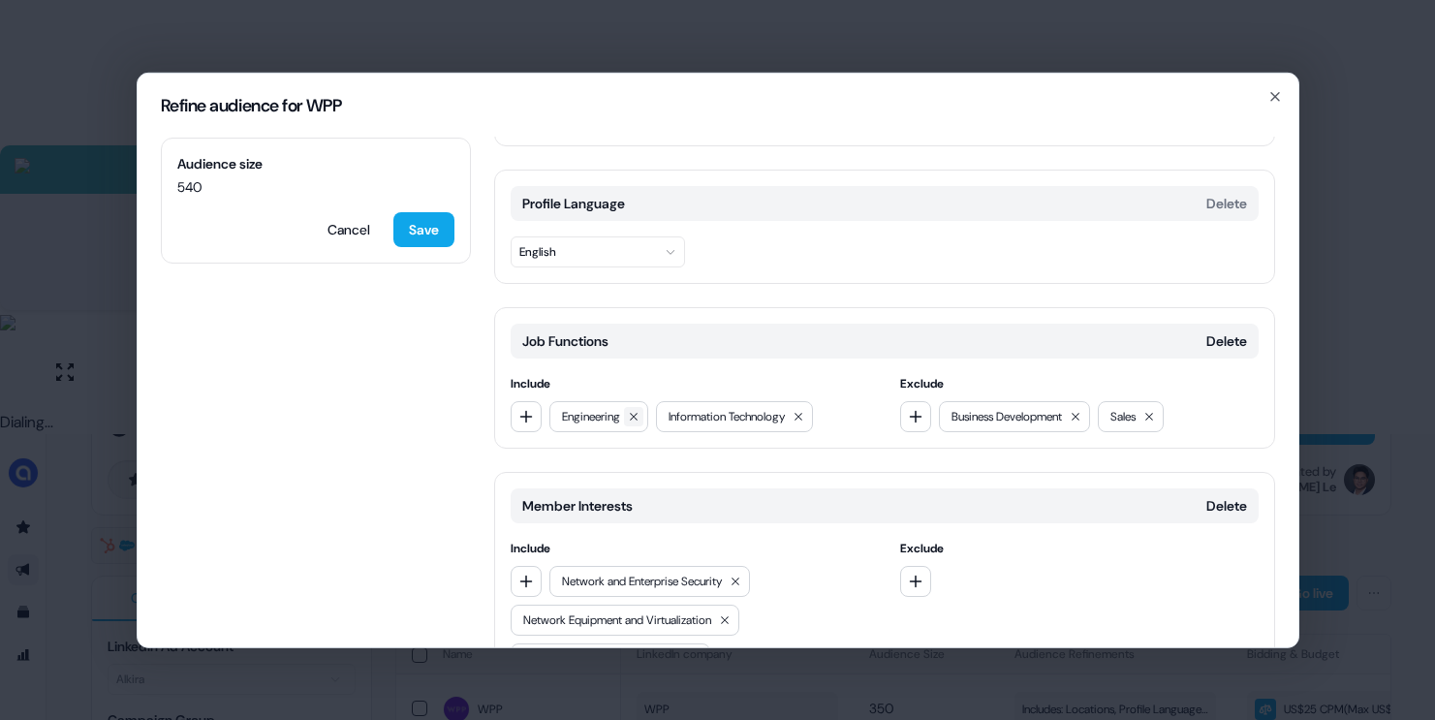
click at [639, 410] on icon at bounding box center [634, 416] width 12 height 12
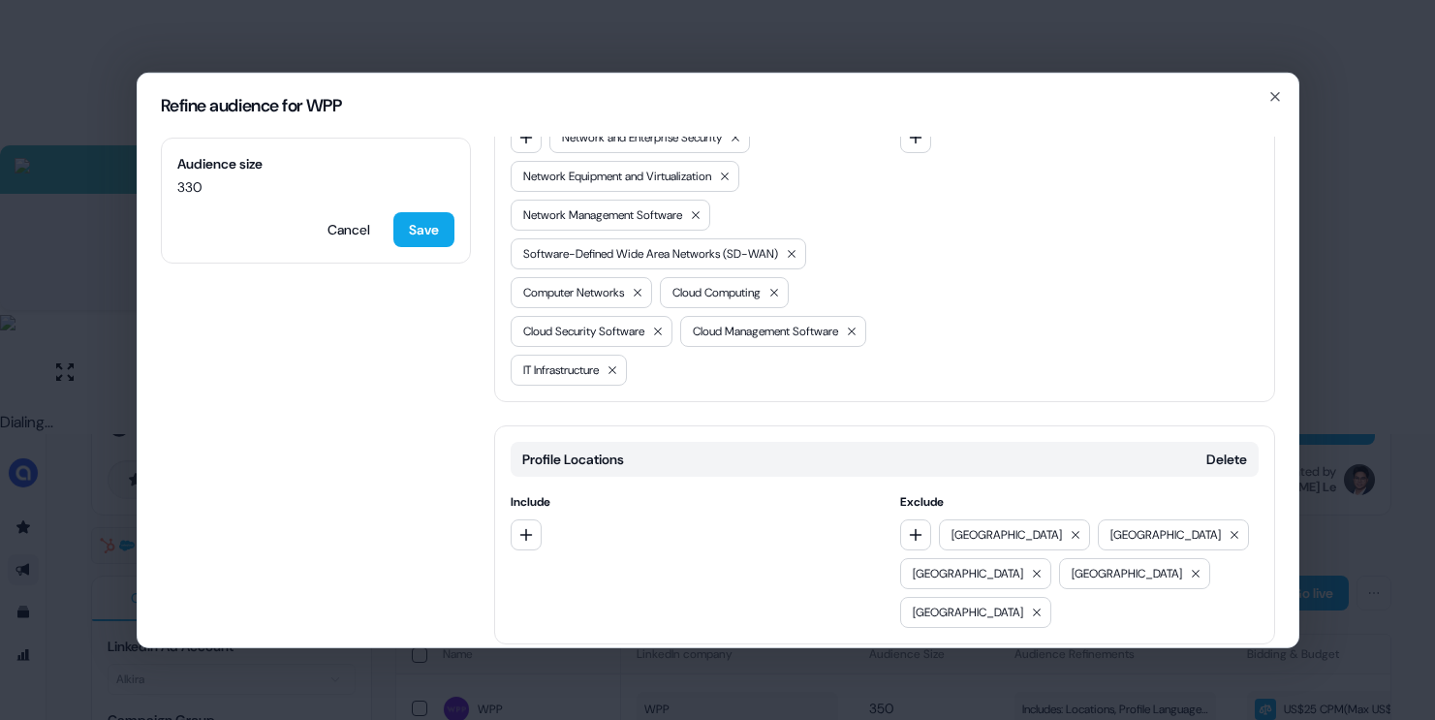
scroll to position [0, 0]
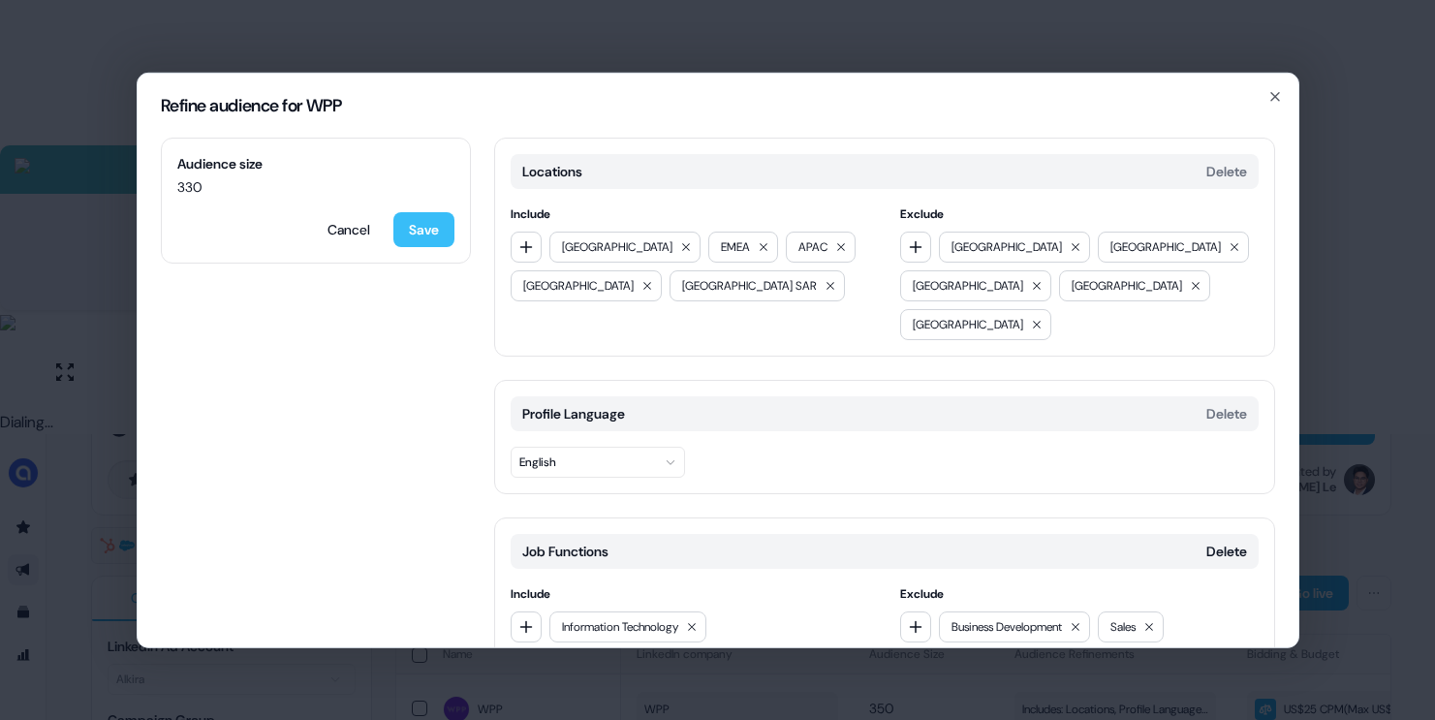
click at [418, 218] on button "Save" at bounding box center [423, 228] width 61 height 35
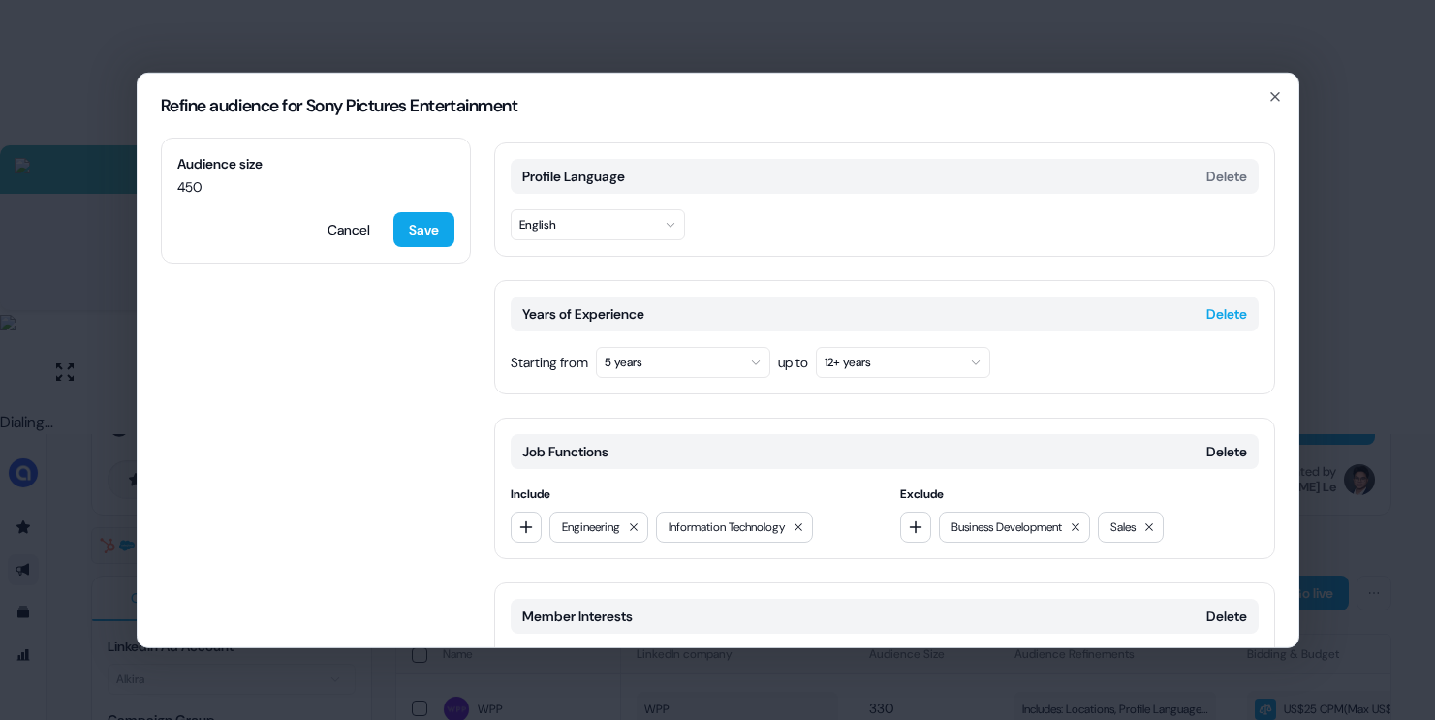
click at [1218, 303] on button "Delete" at bounding box center [1226, 312] width 41 height 19
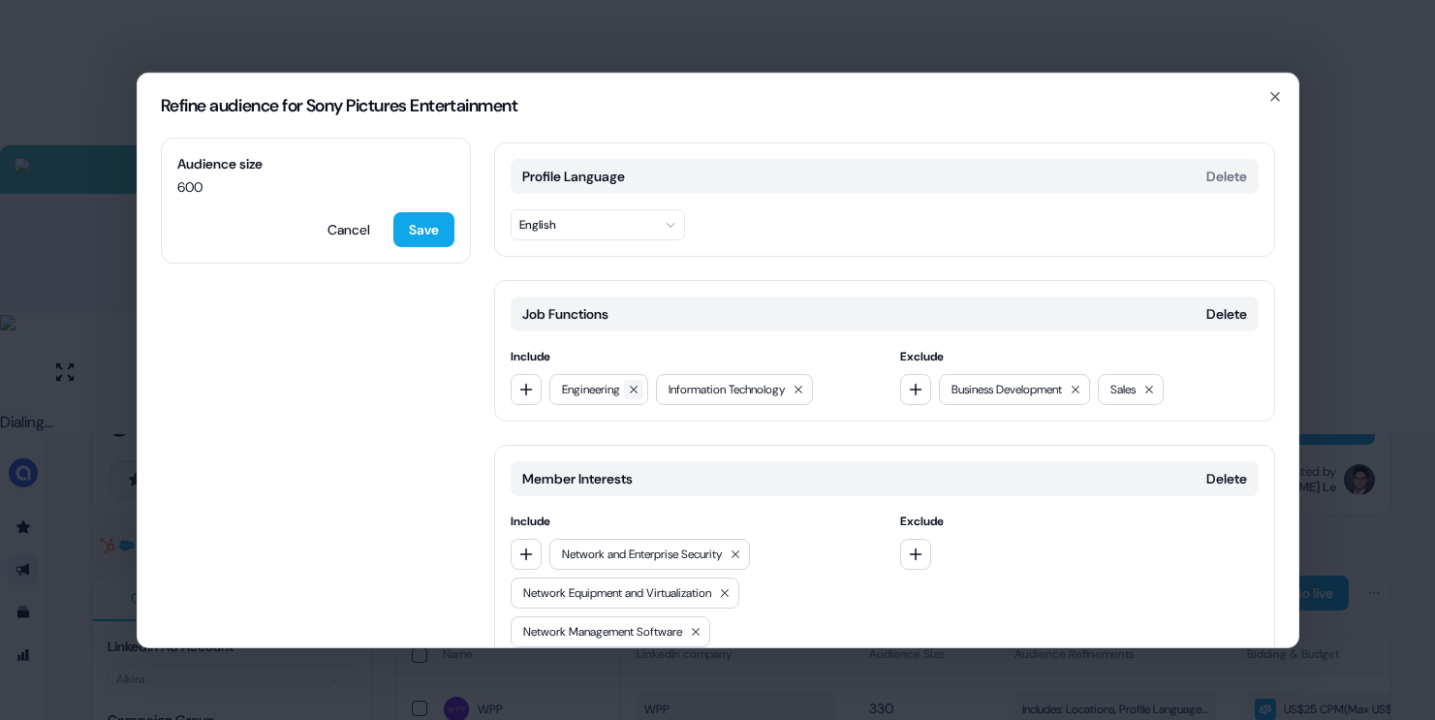
click at [638, 386] on icon at bounding box center [634, 390] width 8 height 8
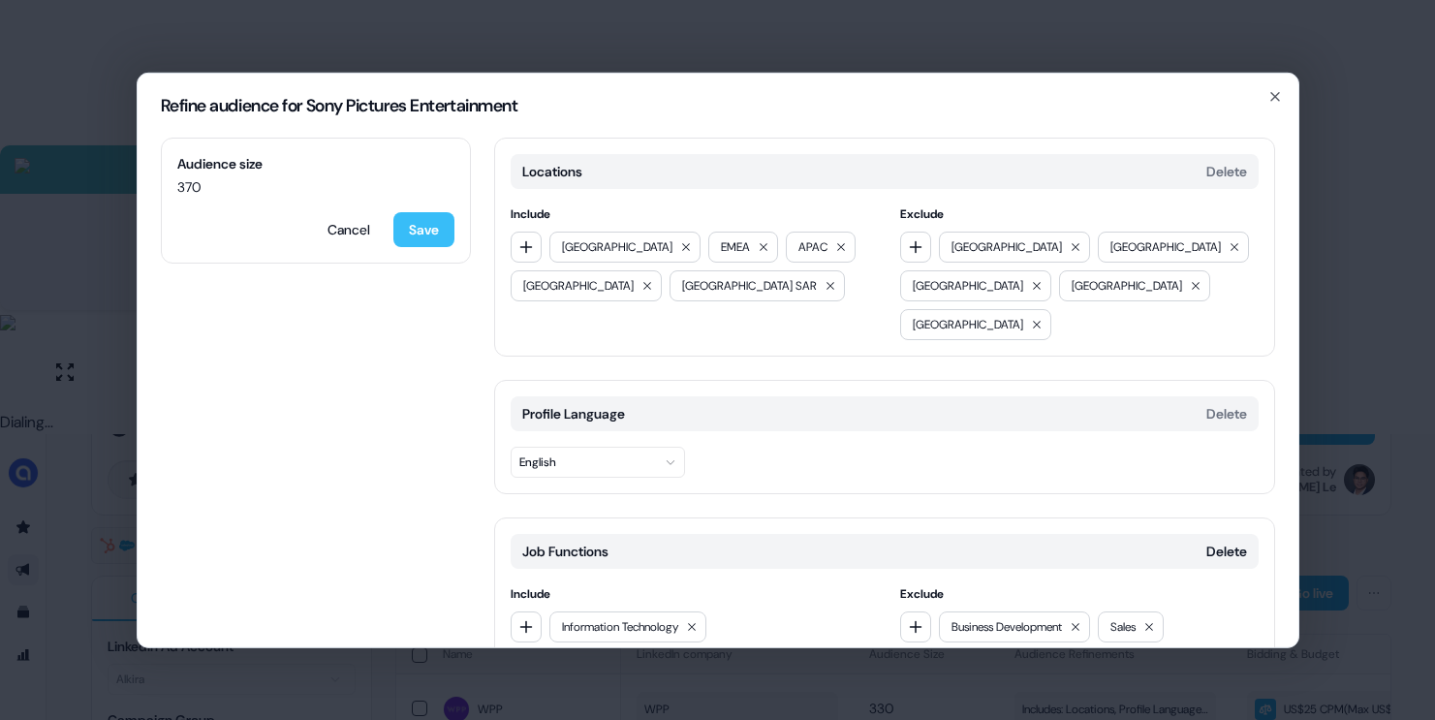
click at [429, 226] on button "Save" at bounding box center [423, 228] width 61 height 35
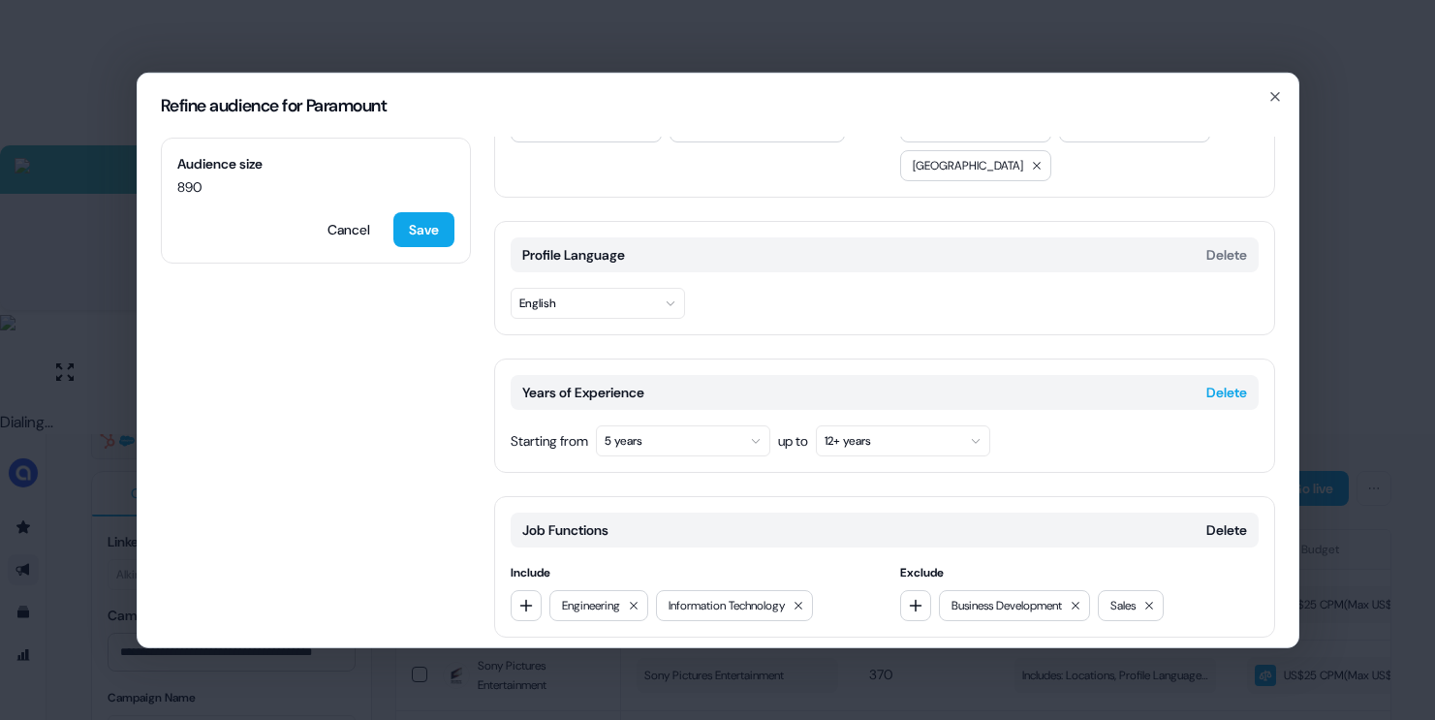
click at [1206, 382] on button "Delete" at bounding box center [1226, 391] width 41 height 19
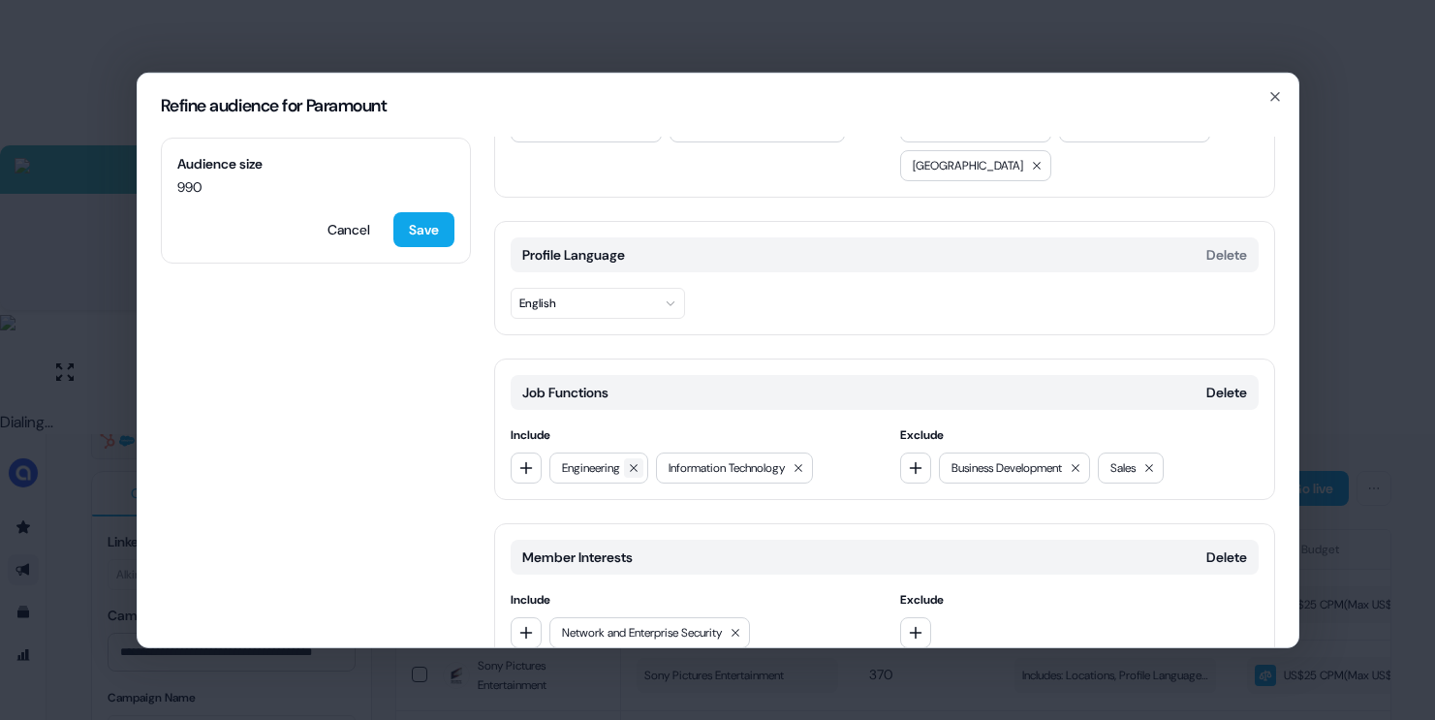
click at [637, 461] on icon at bounding box center [634, 467] width 12 height 12
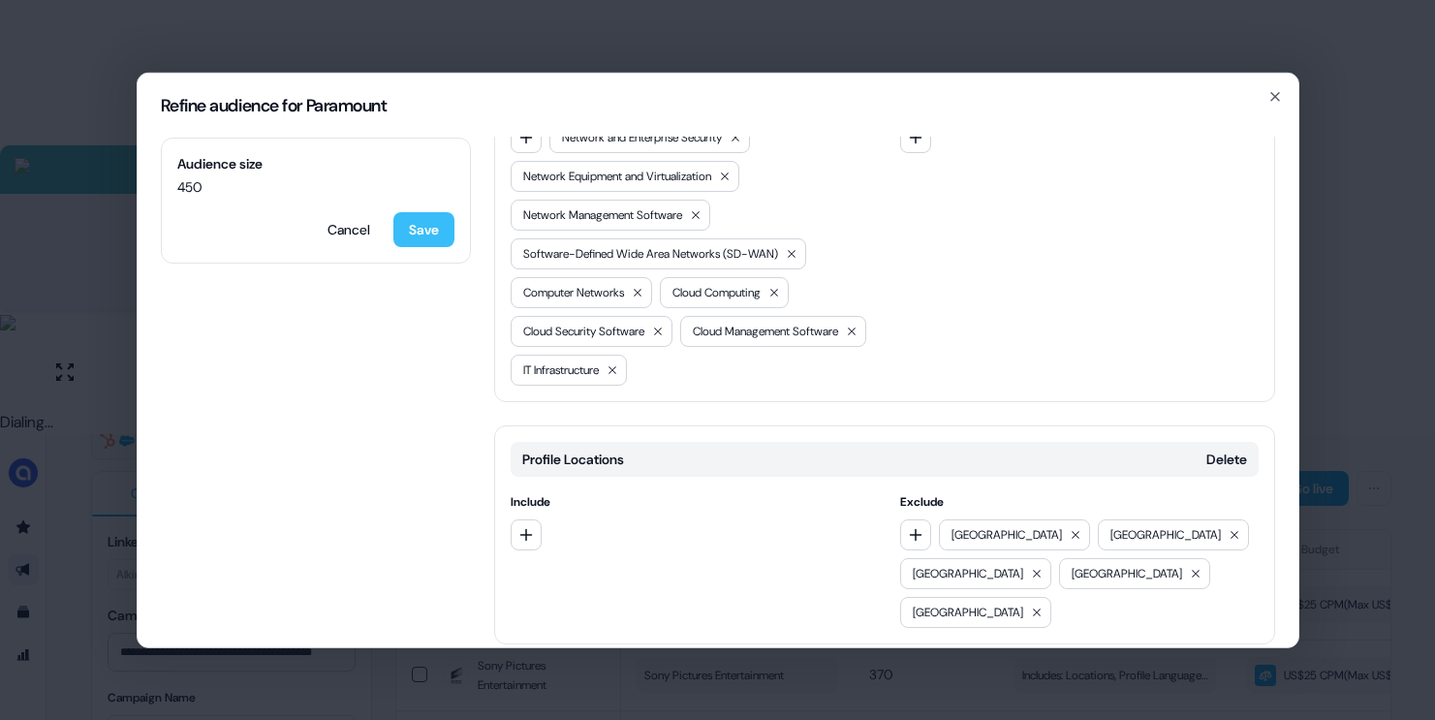
click at [432, 226] on button "Save" at bounding box center [423, 228] width 61 height 35
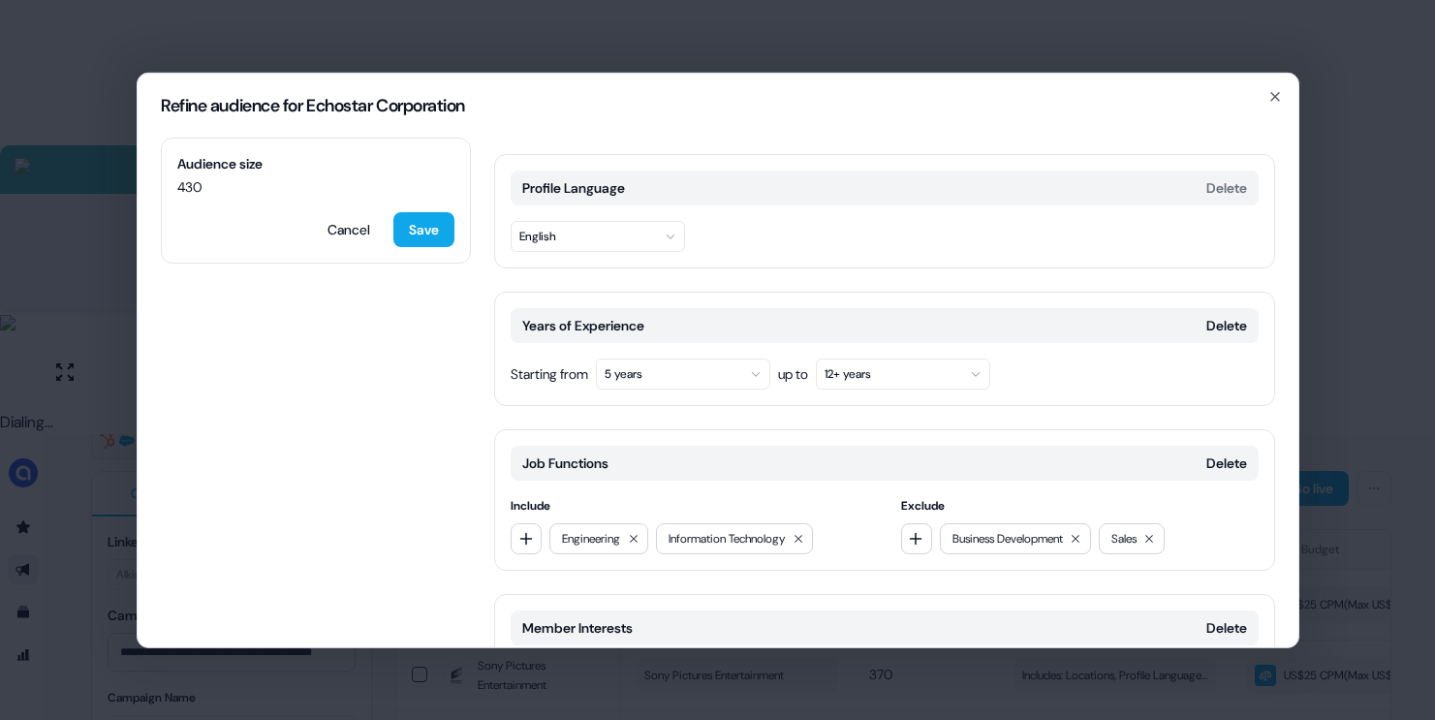
scroll to position [231, 0]
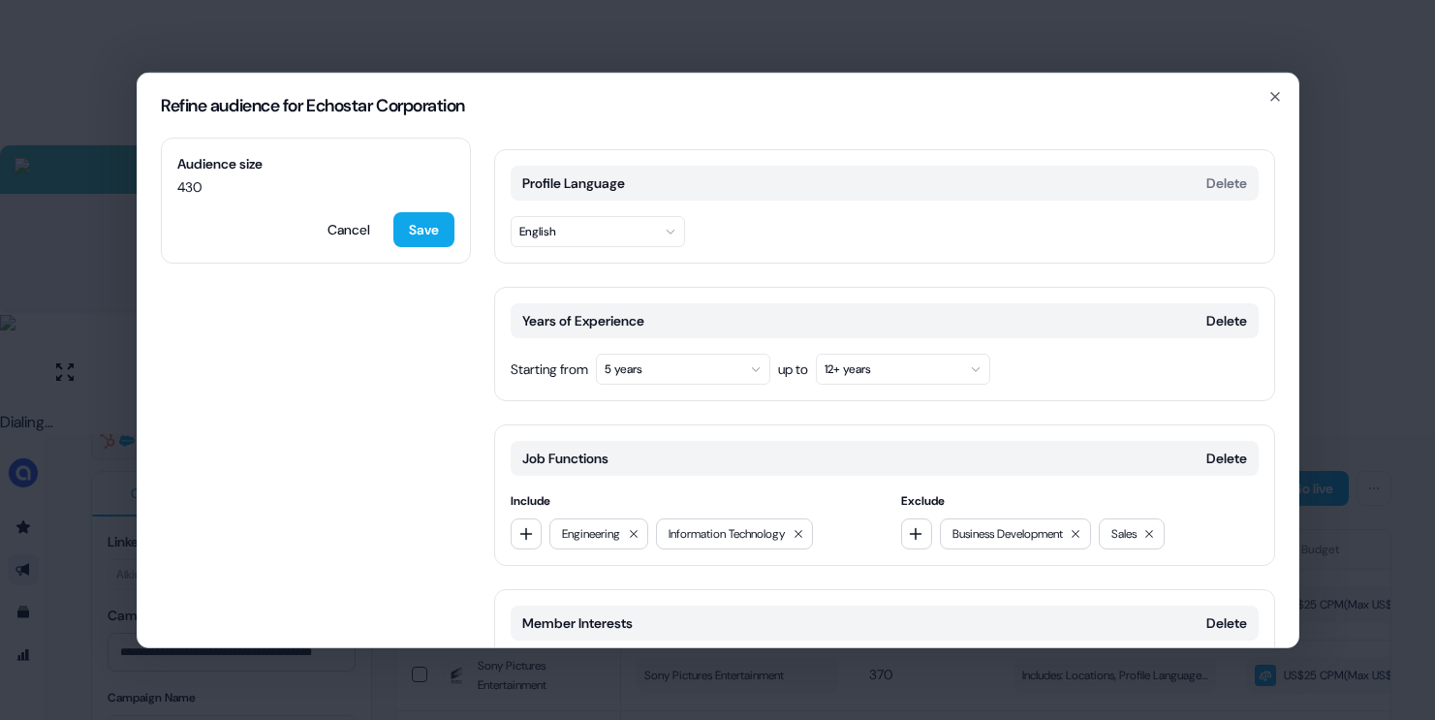
click at [1226, 302] on div "Years of Experience Delete" at bounding box center [885, 319] width 748 height 35
click at [1206, 310] on button "Delete" at bounding box center [1226, 319] width 41 height 19
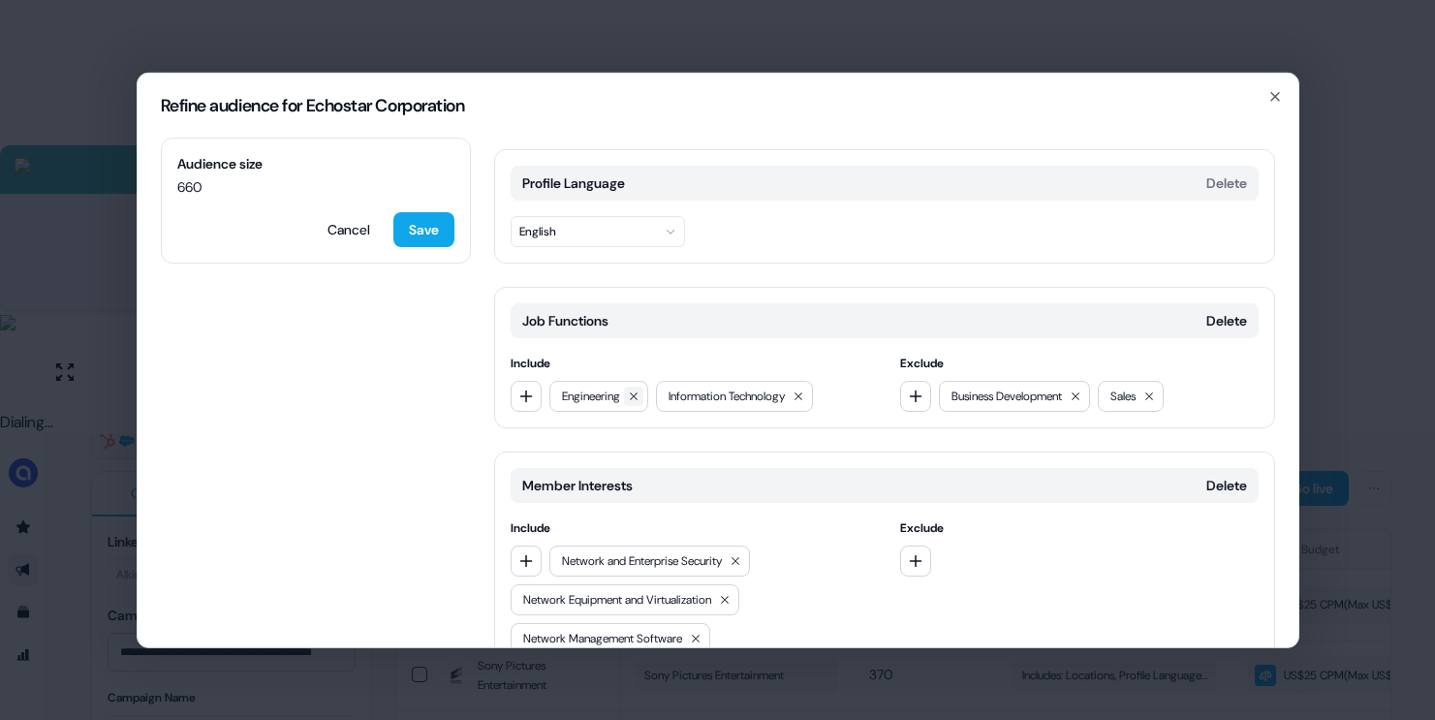
click at [643, 386] on button at bounding box center [633, 395] width 19 height 19
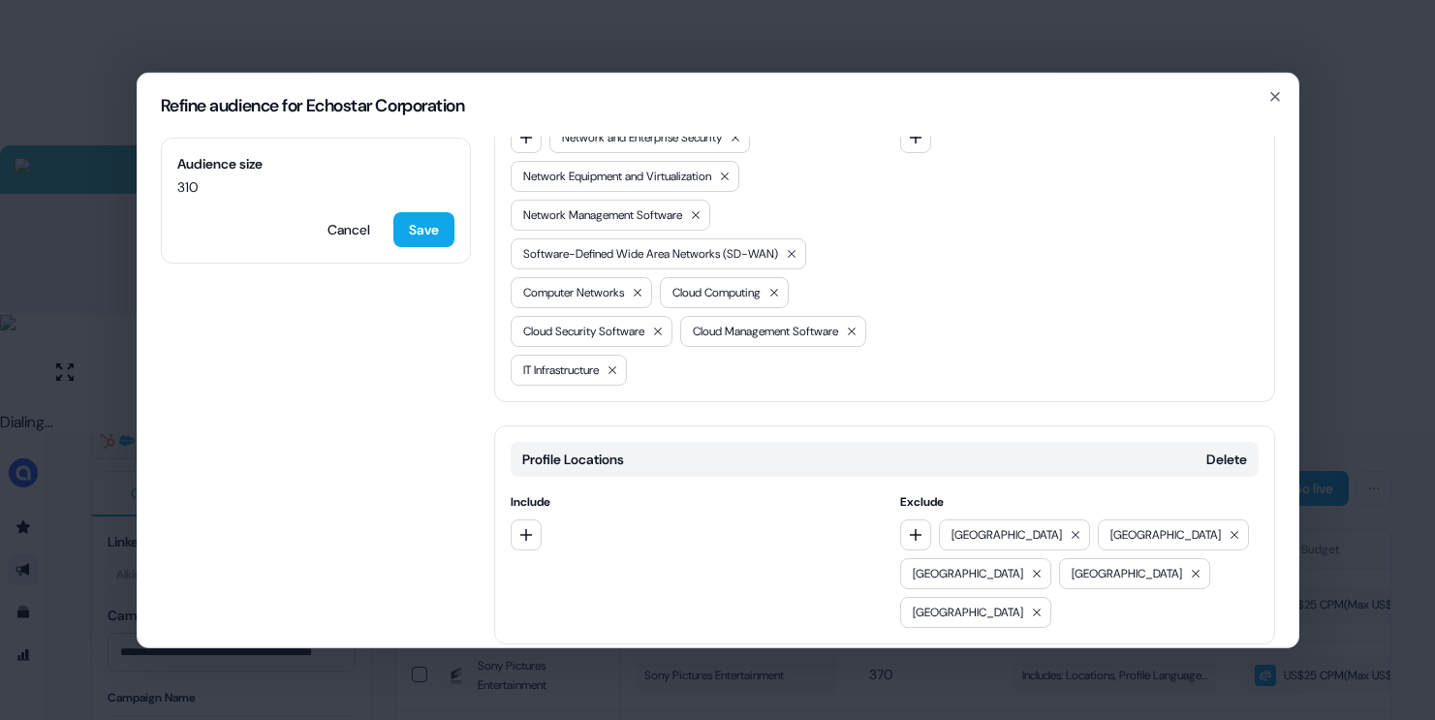
scroll to position [0, 0]
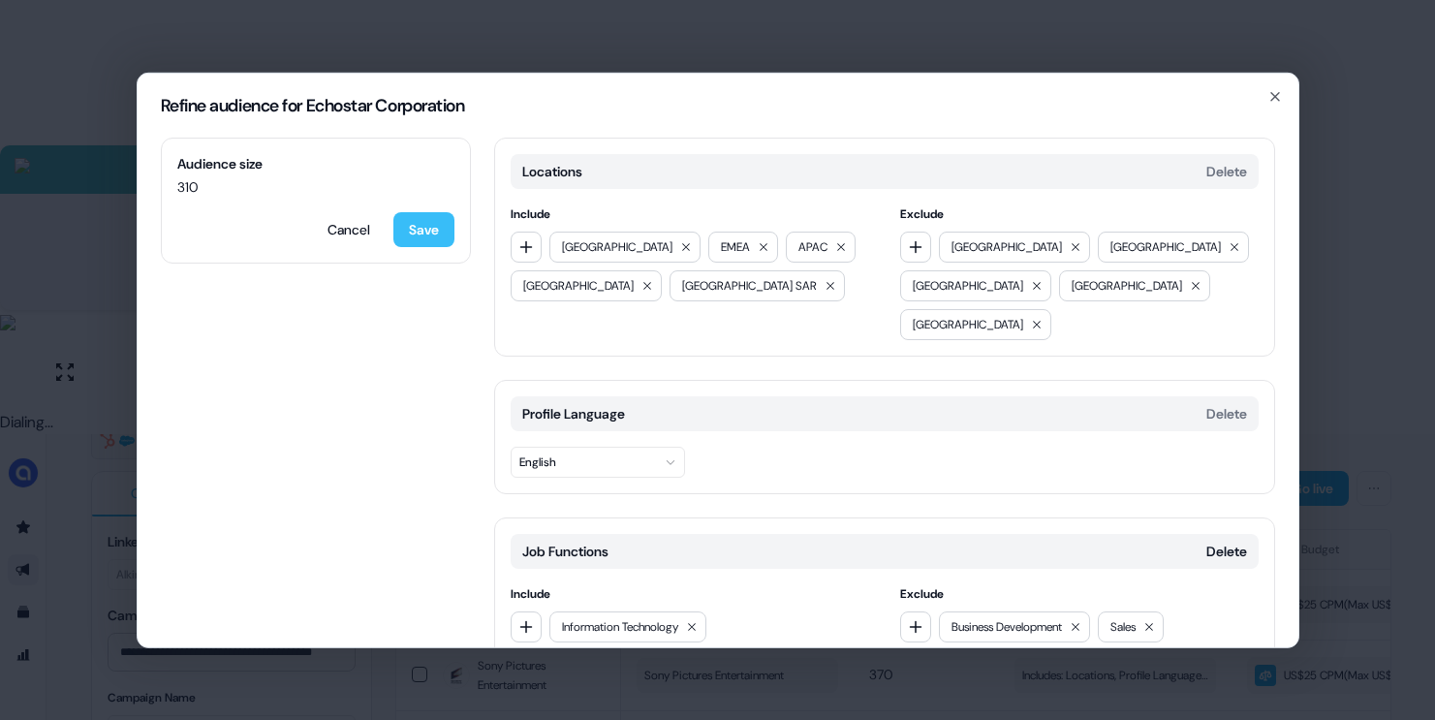
click at [448, 233] on button "Save" at bounding box center [423, 228] width 61 height 35
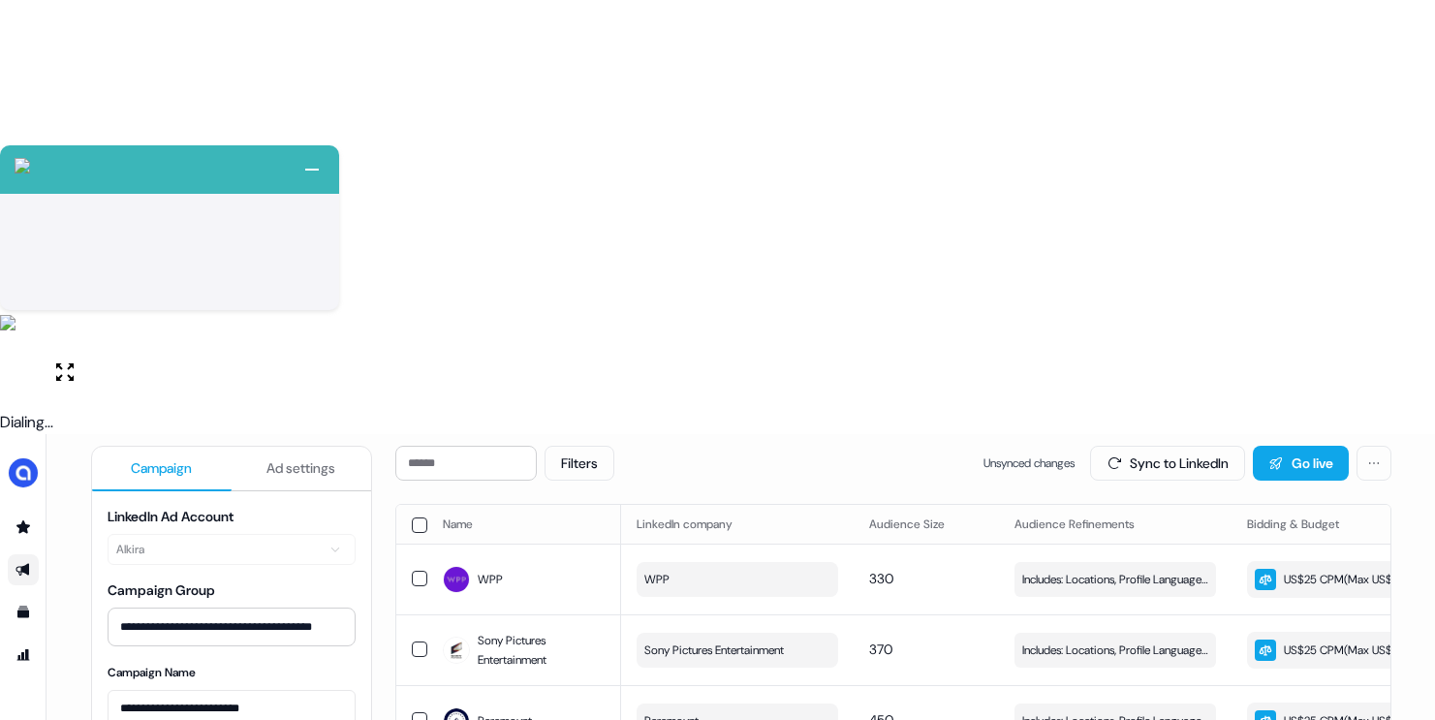
scroll to position [244, 0]
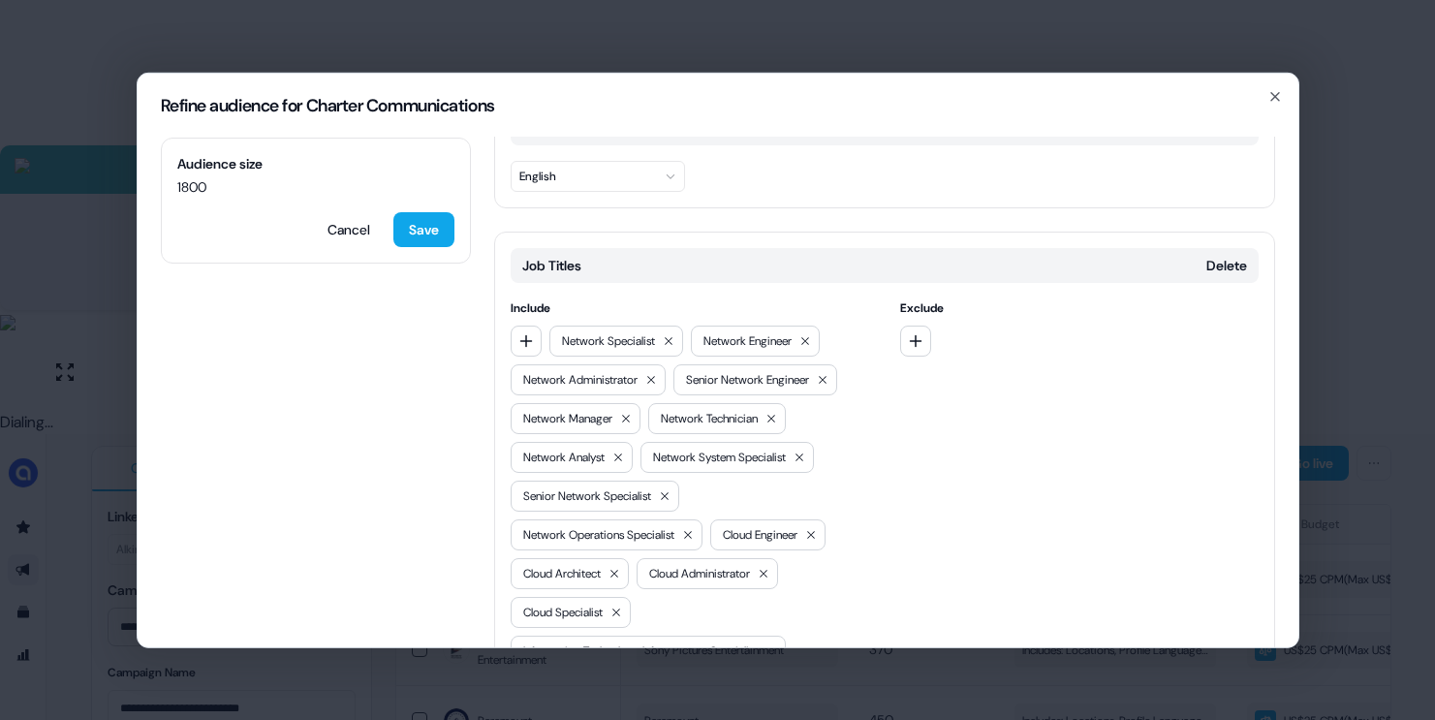
scroll to position [311, 0]
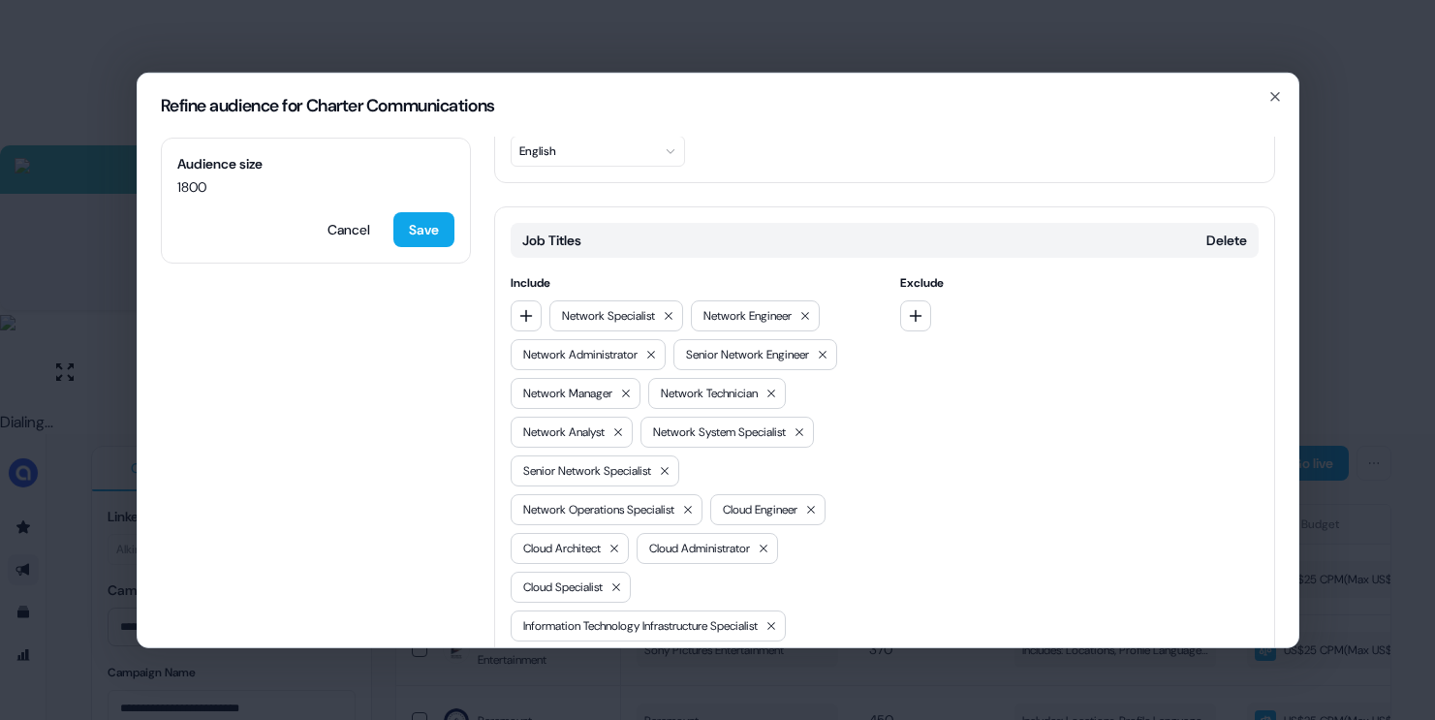
click at [916, 299] on button "button" at bounding box center [915, 314] width 31 height 31
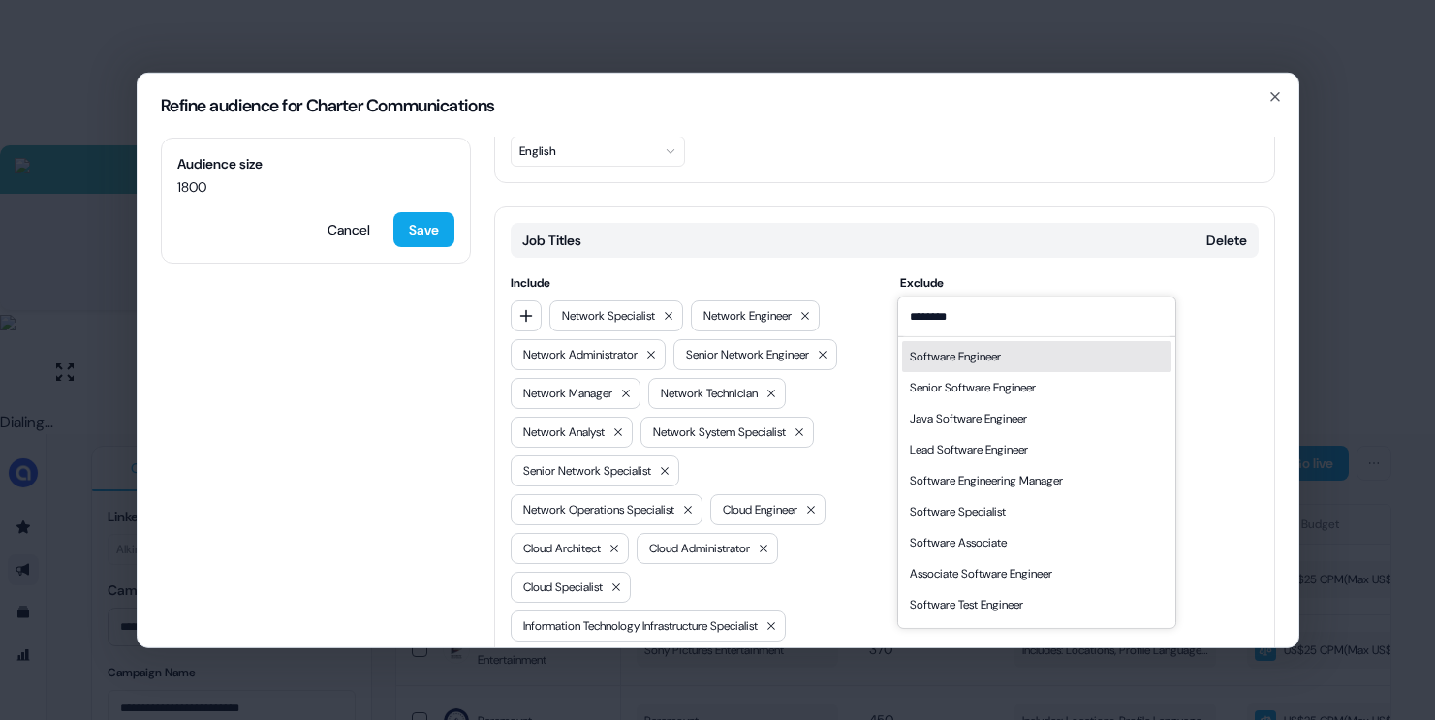
type input "********"
click at [944, 358] on div "Software Engineer" at bounding box center [955, 355] width 91 height 19
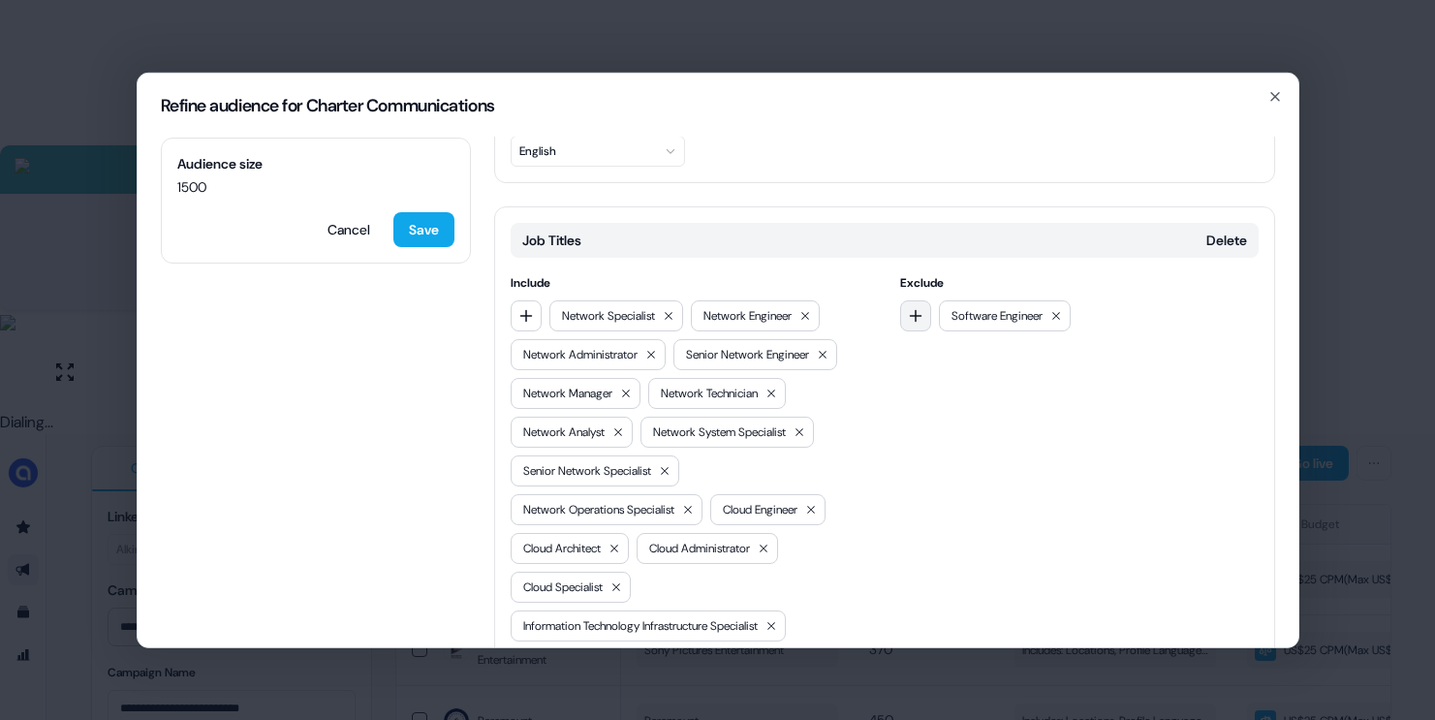
click at [908, 307] on icon "button" at bounding box center [916, 315] width 16 height 16
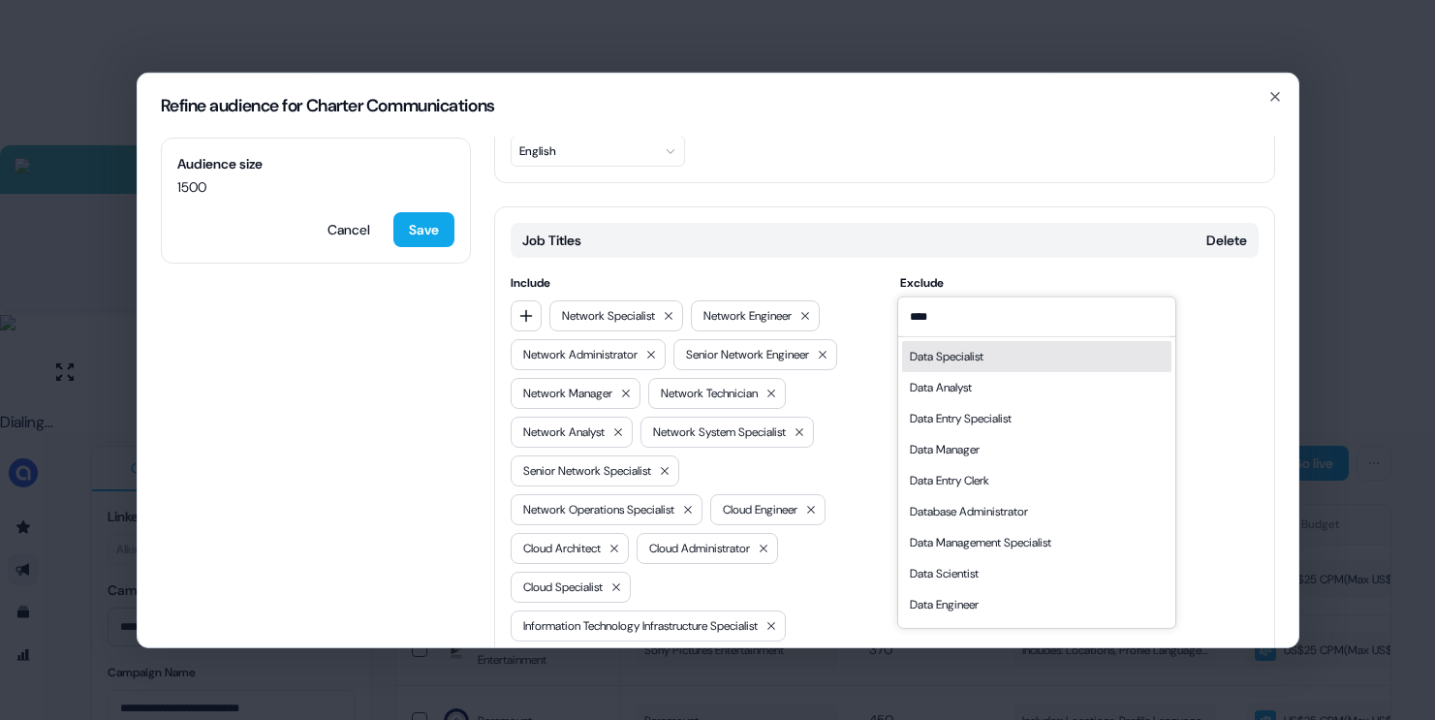
type input "****"
click at [1041, 361] on div "Data Specialist" at bounding box center [1036, 355] width 269 height 31
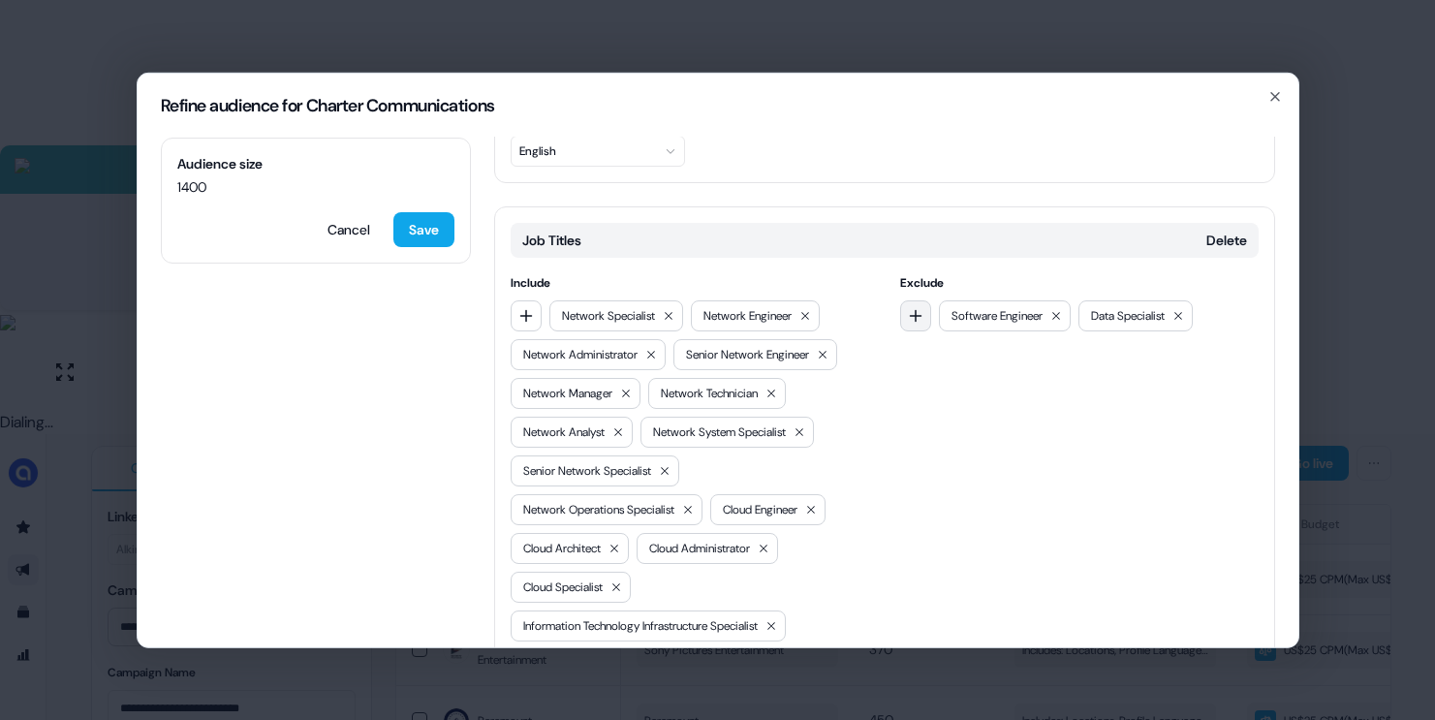
click at [909, 307] on icon "button" at bounding box center [916, 315] width 16 height 16
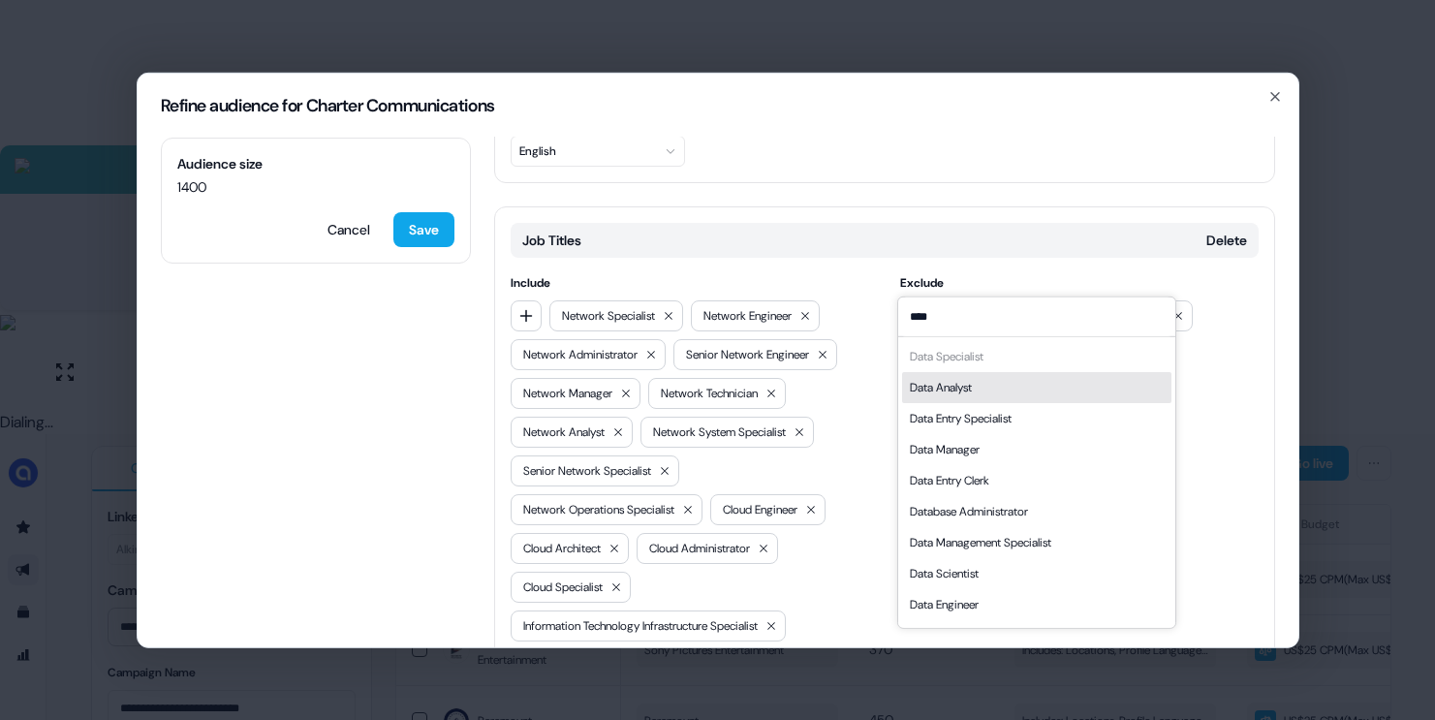
type input "****"
click at [1000, 389] on div "Data Analyst" at bounding box center [1036, 386] width 269 height 31
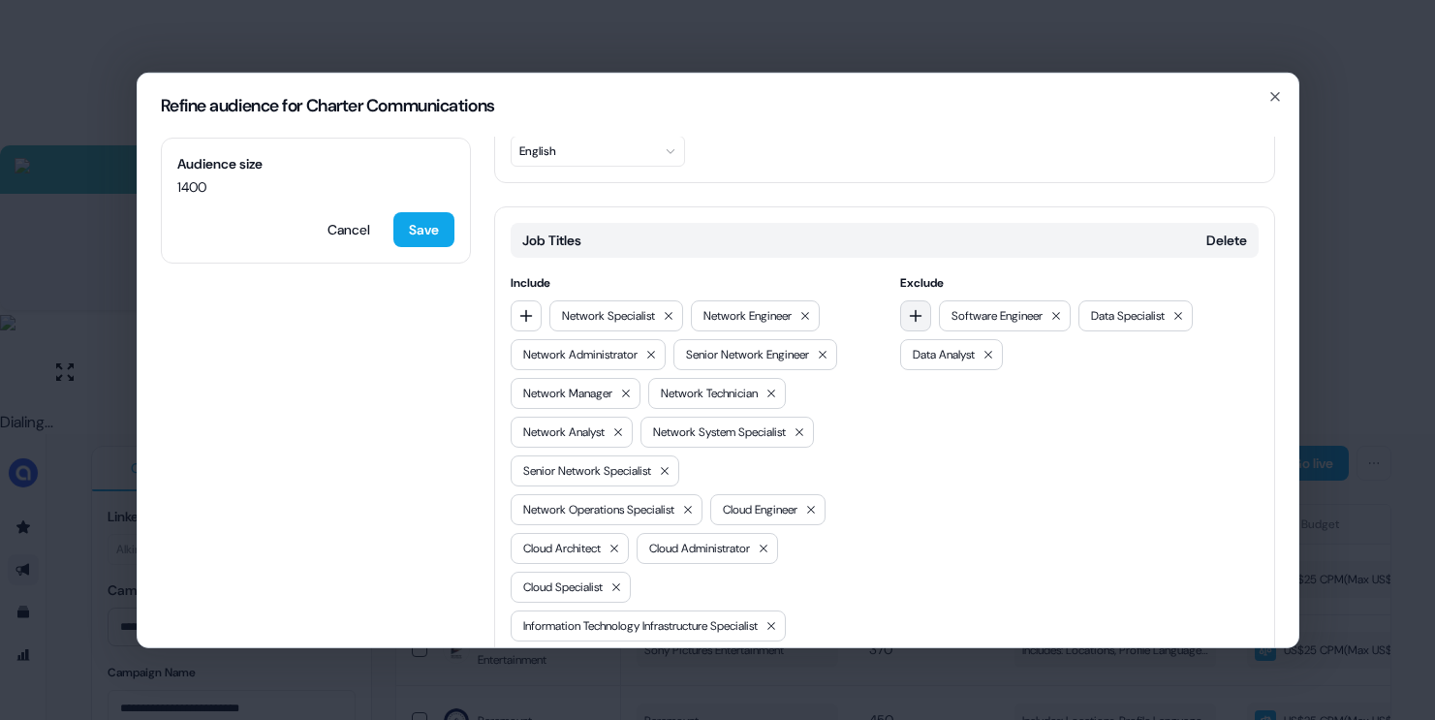
click at [915, 307] on icon "button" at bounding box center [916, 315] width 16 height 16
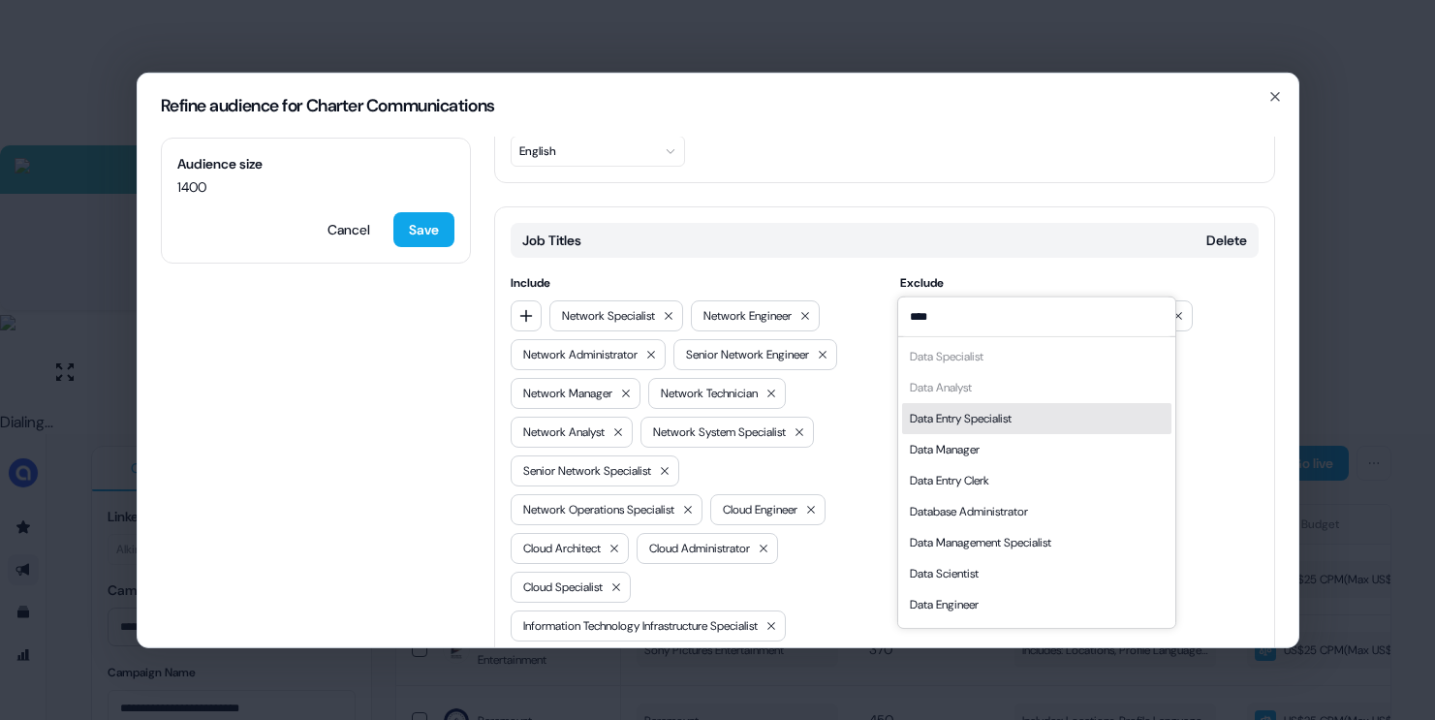
scroll to position [27, 0]
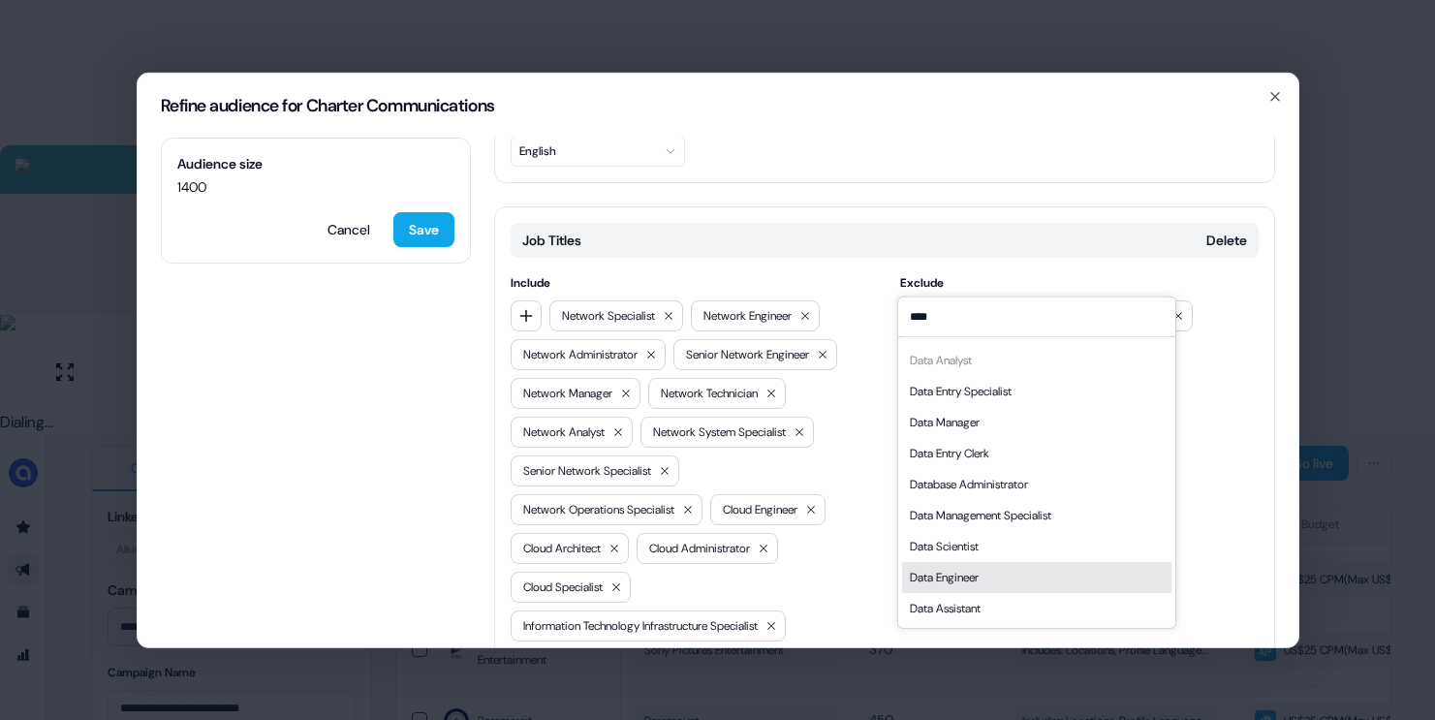
type input "****"
click at [979, 576] on div "Data Engineer" at bounding box center [944, 576] width 69 height 19
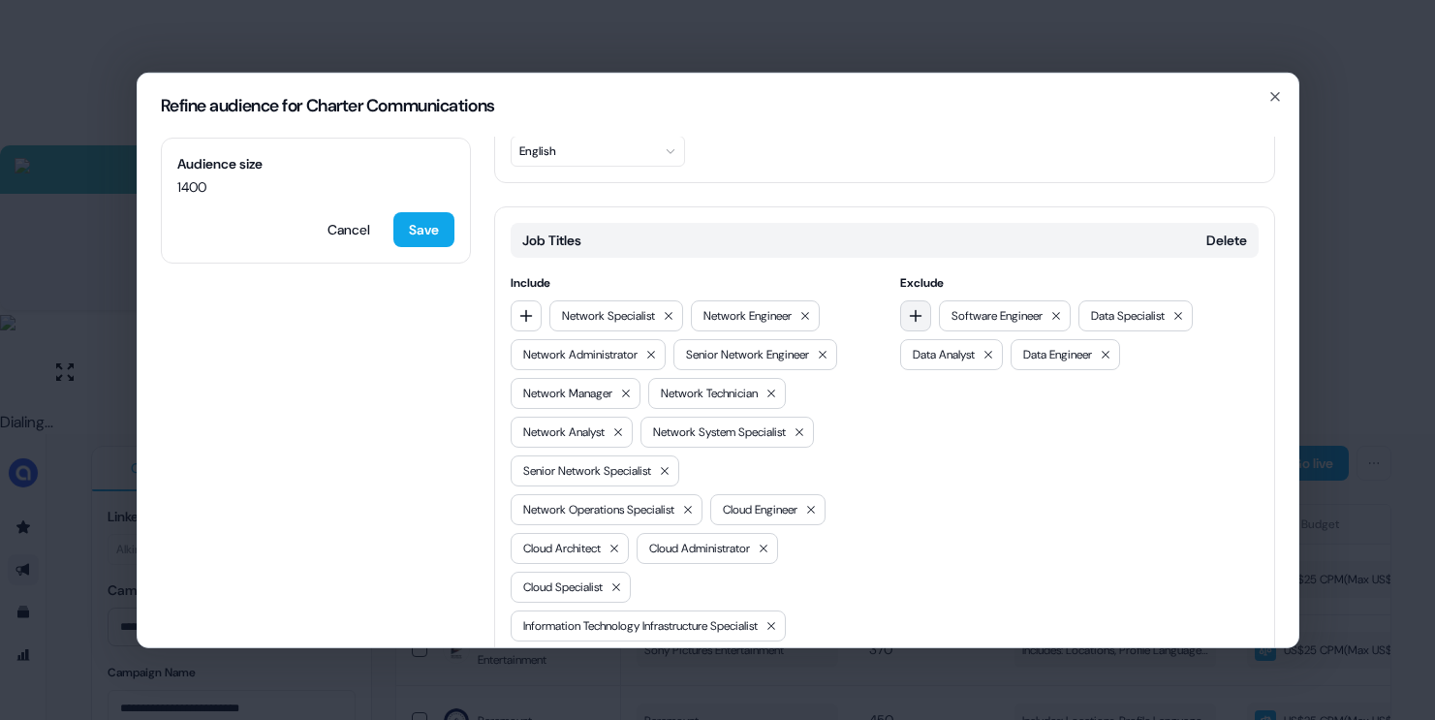
click at [915, 307] on icon "button" at bounding box center [916, 315] width 16 height 16
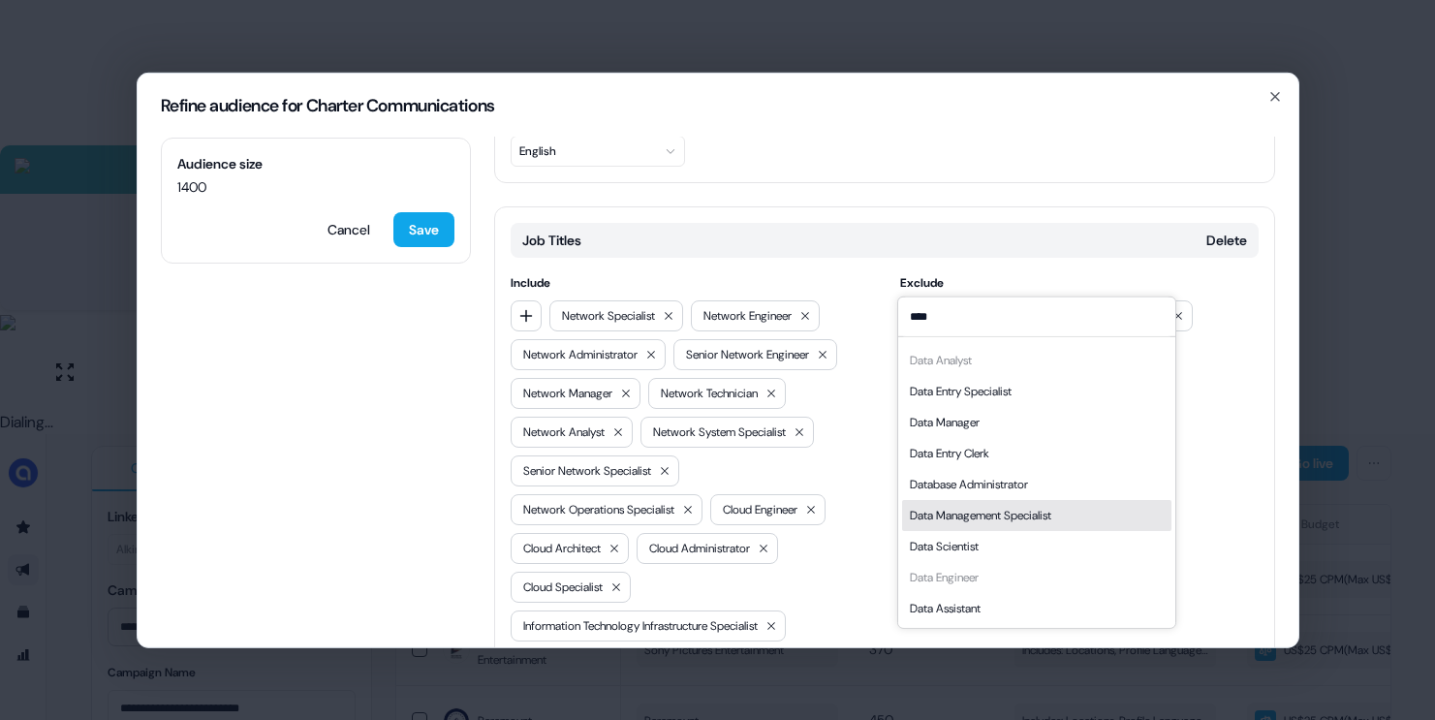
type input "****"
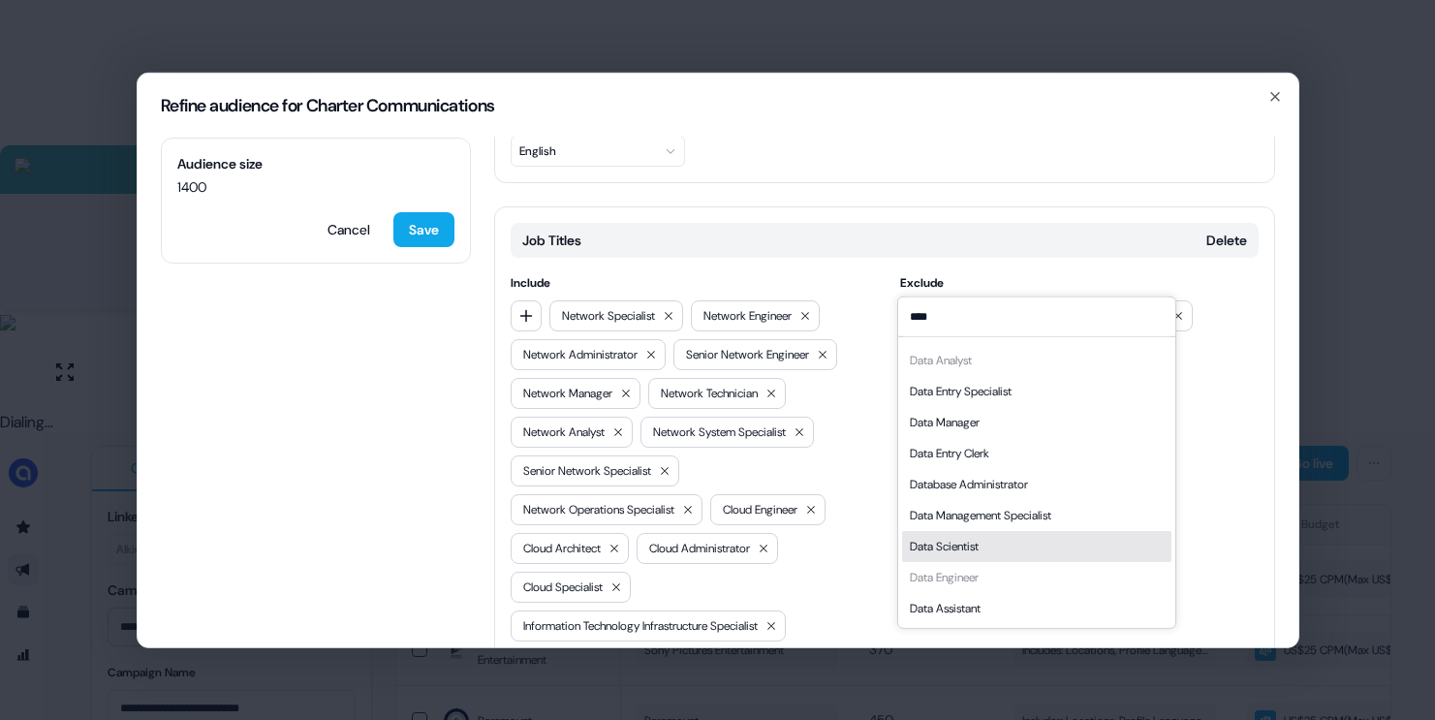
click at [965, 538] on div "Data Scientist" at bounding box center [944, 545] width 69 height 19
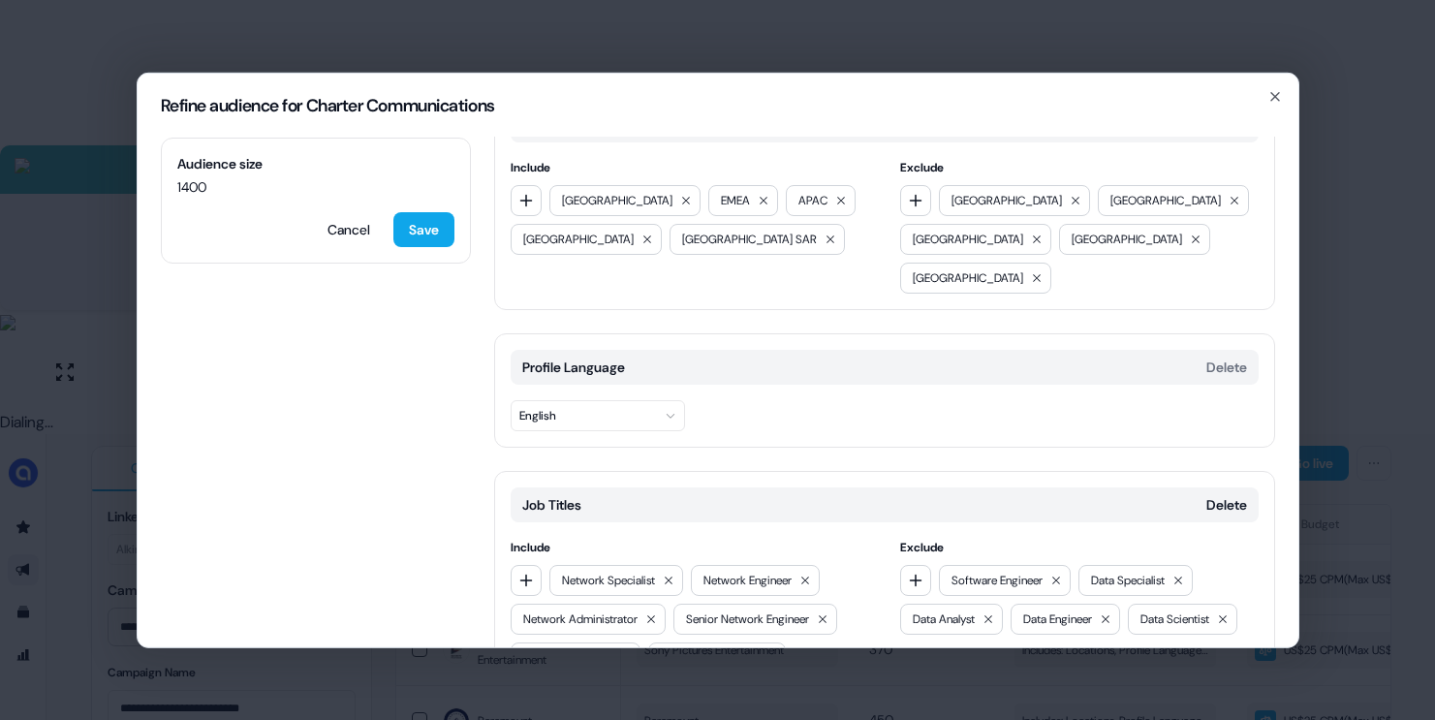
scroll to position [0, 0]
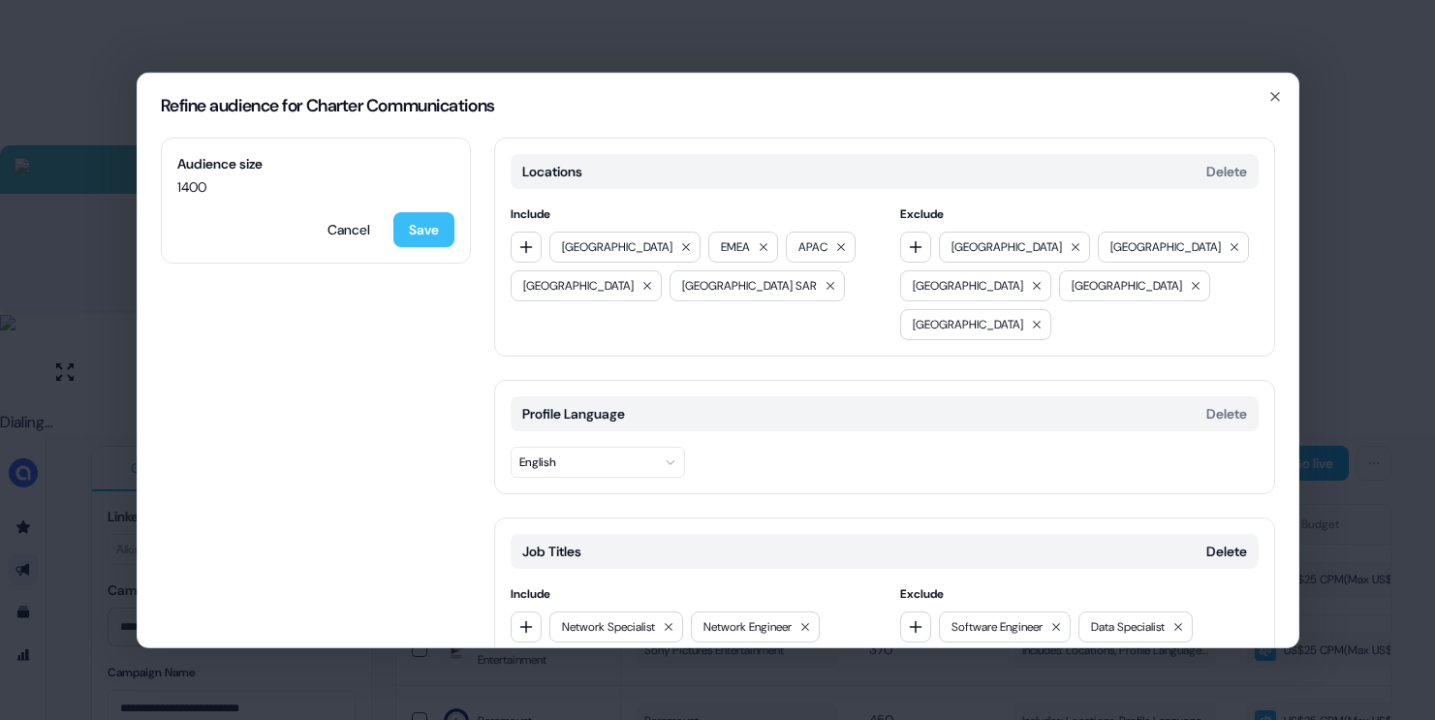
click at [416, 228] on button "Save" at bounding box center [423, 228] width 61 height 35
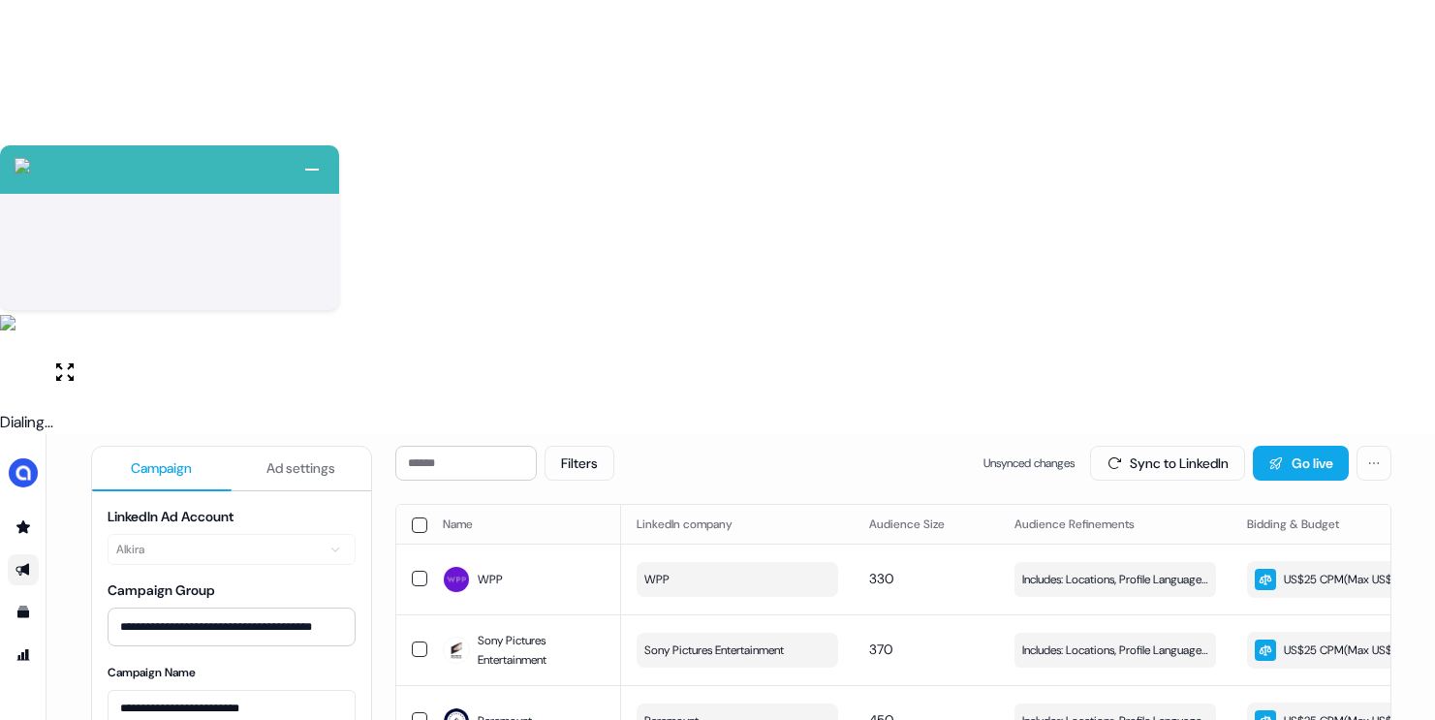
scroll to position [244, 0]
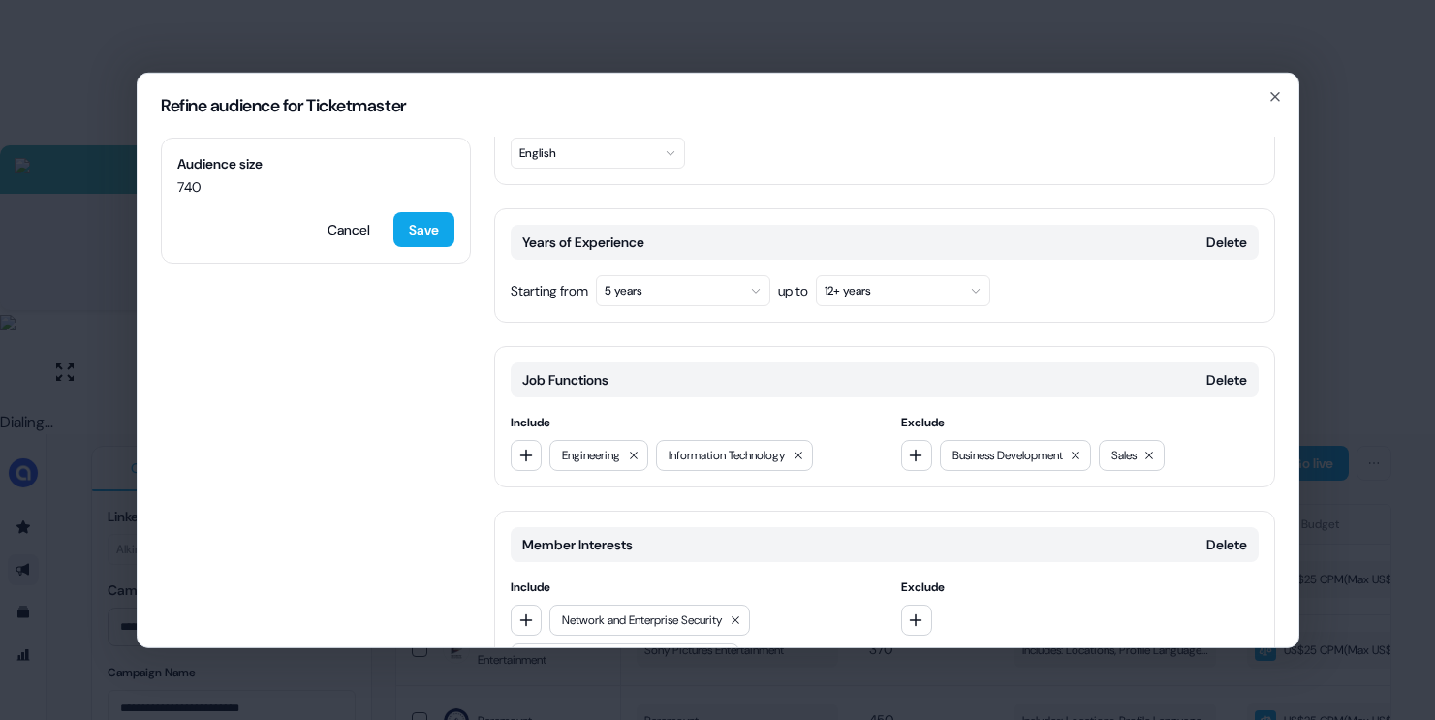
scroll to position [219, 0]
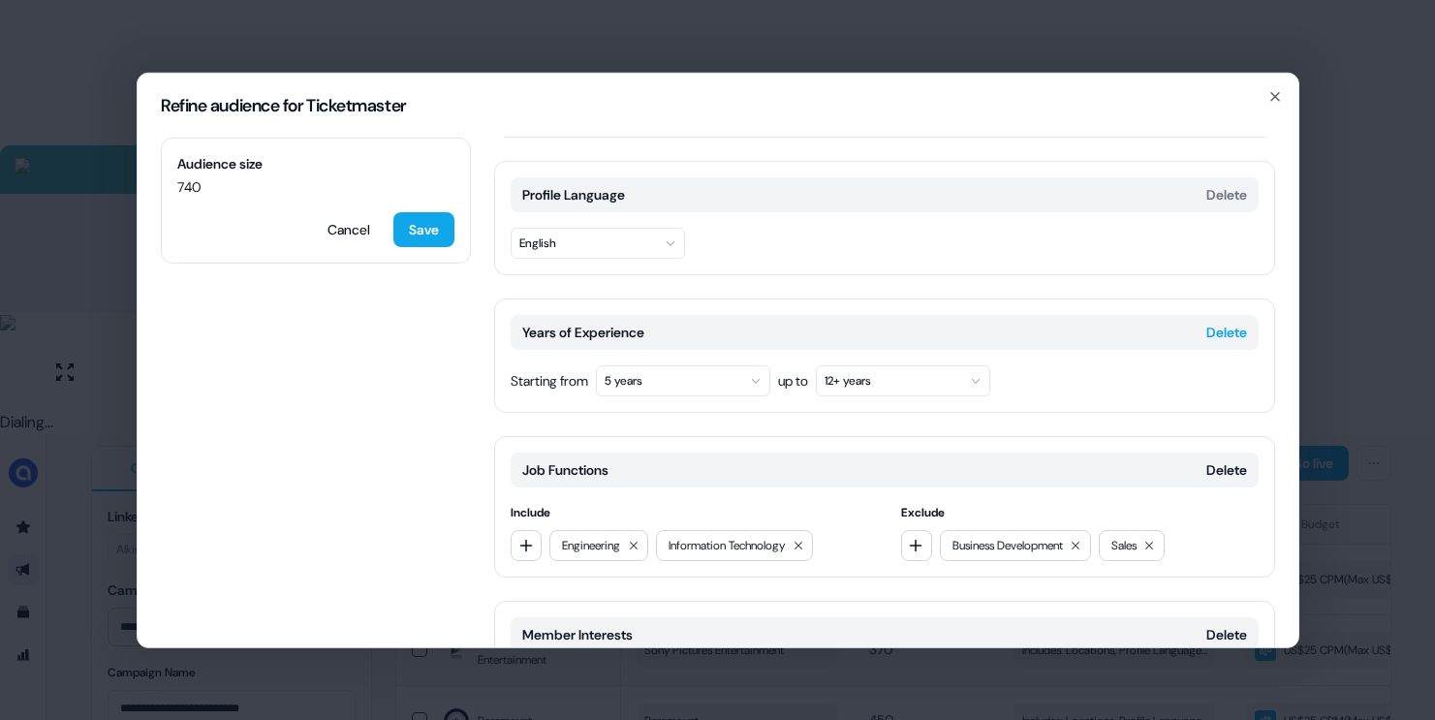
click at [1206, 322] on button "Delete" at bounding box center [1226, 331] width 41 height 19
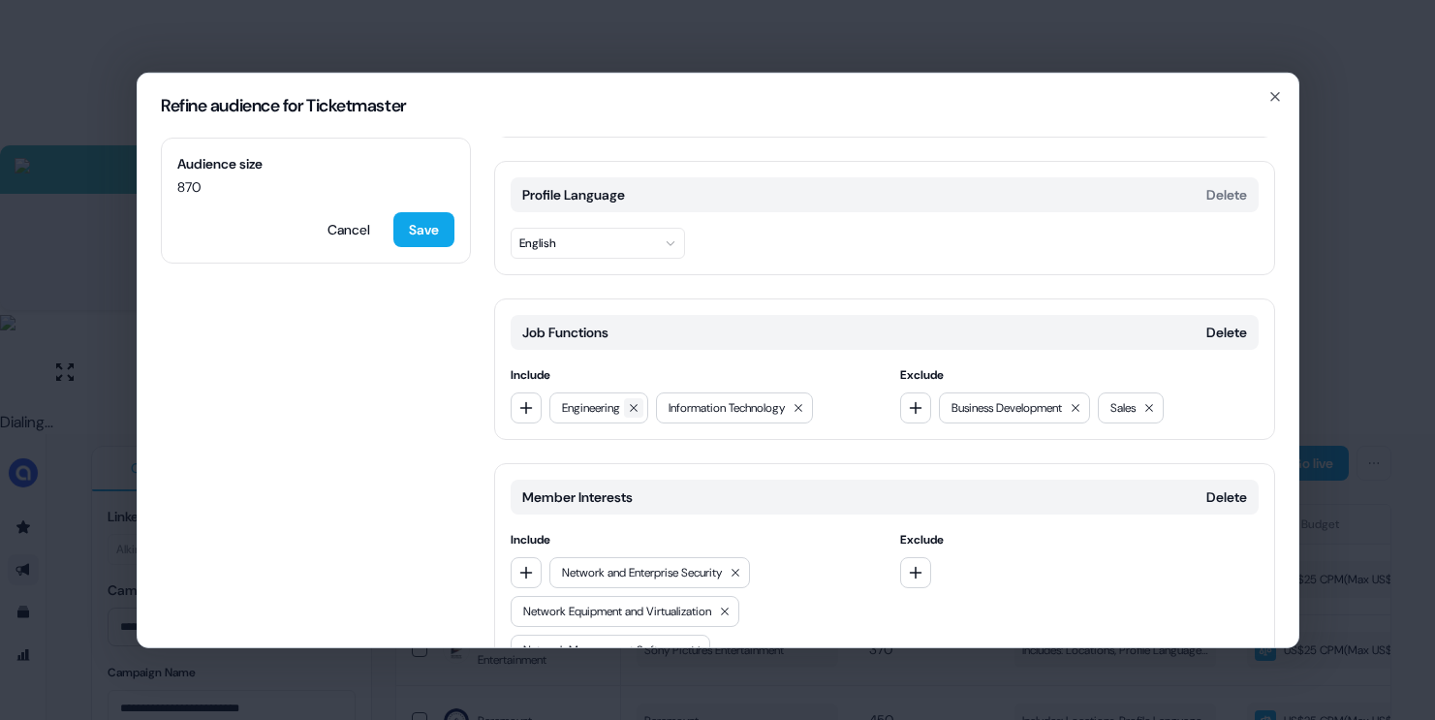
click at [638, 397] on button at bounding box center [633, 406] width 19 height 19
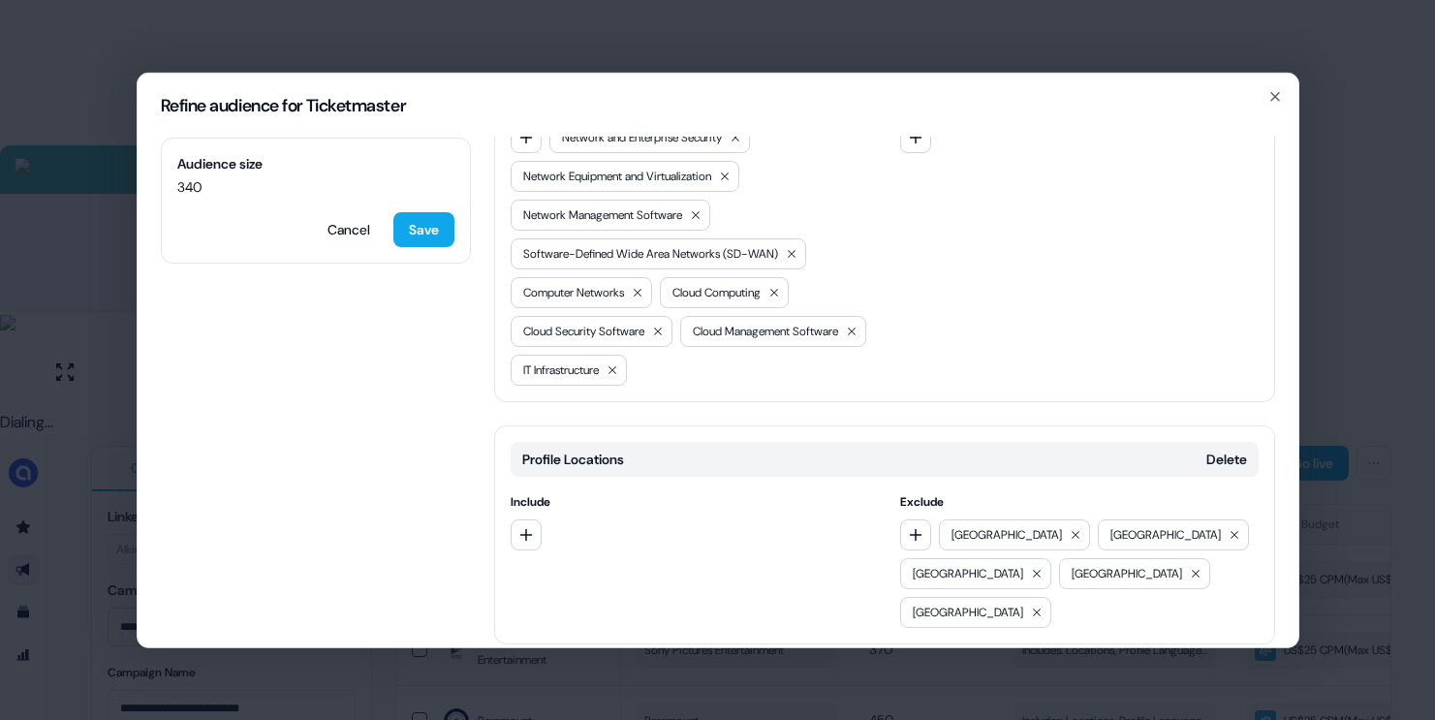
scroll to position [0, 0]
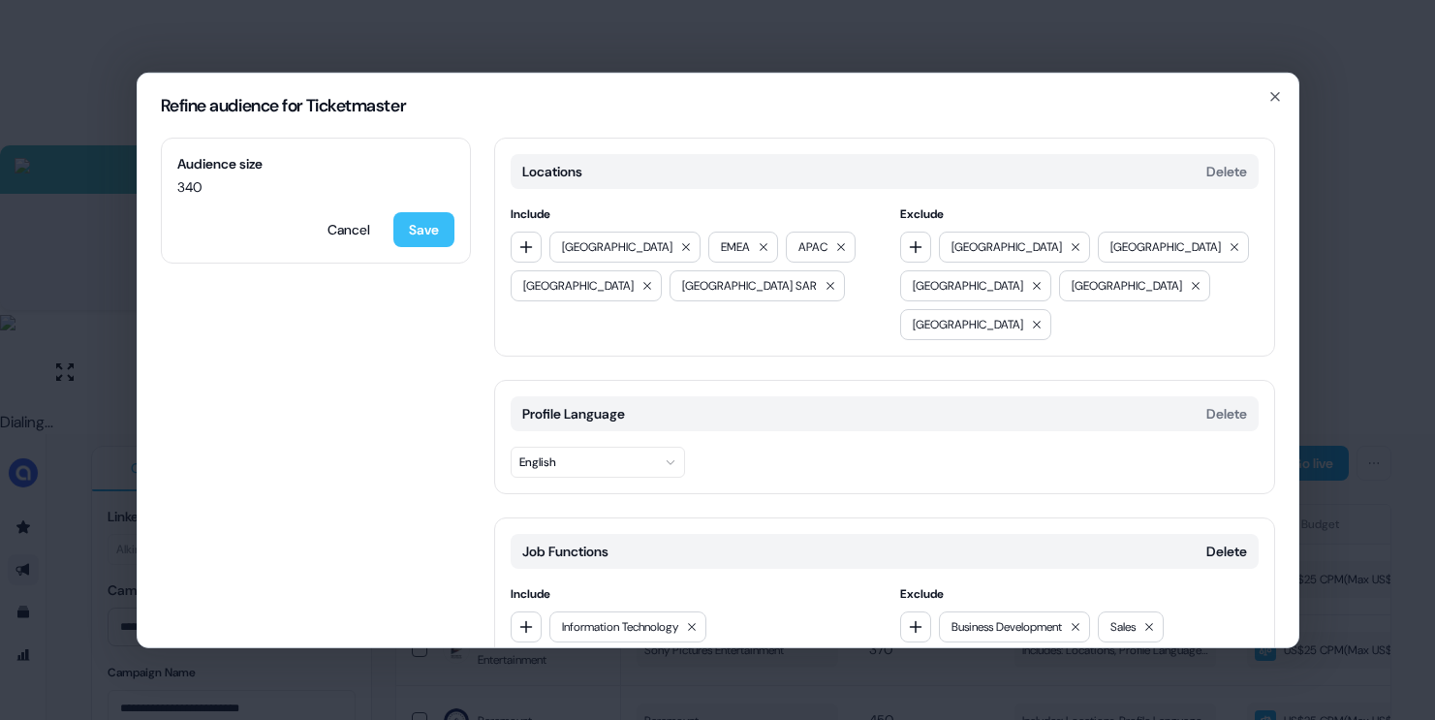
click at [436, 223] on button "Save" at bounding box center [423, 228] width 61 height 35
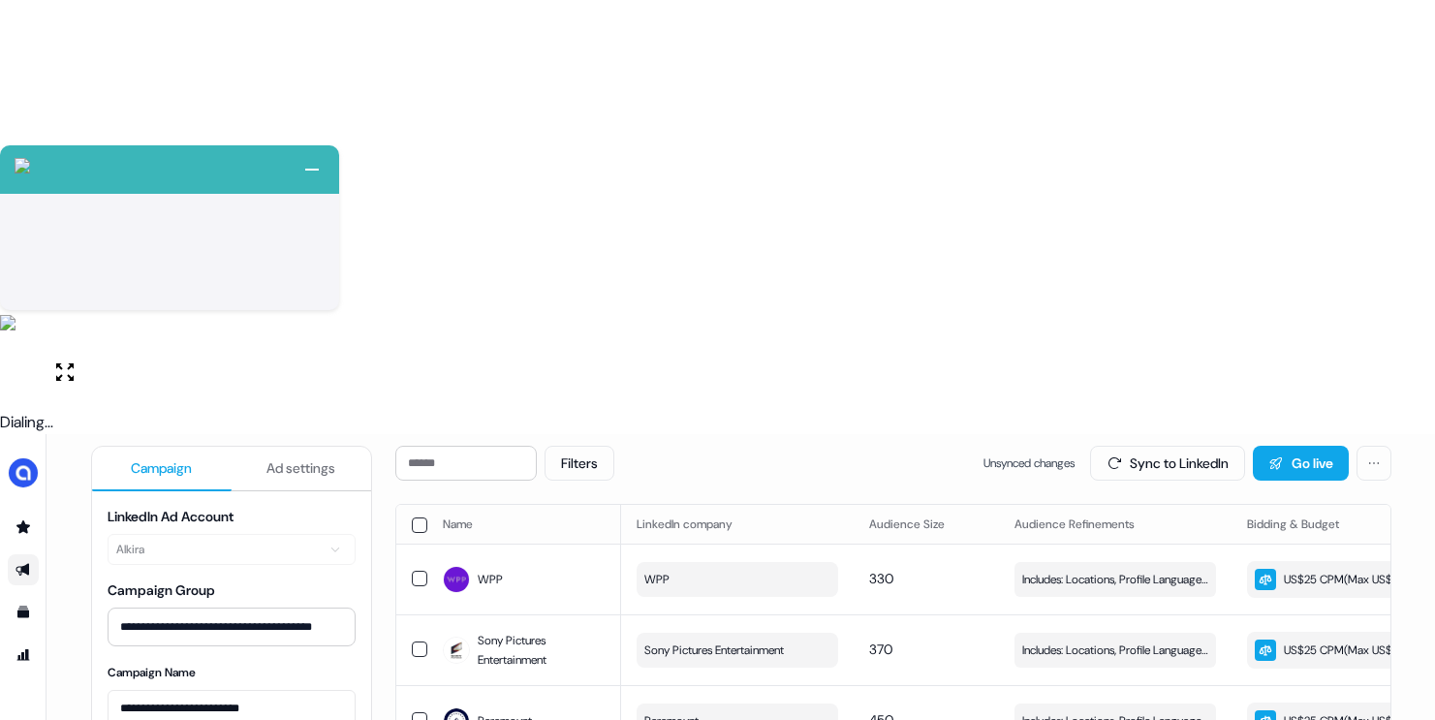
scroll to position [244, 0]
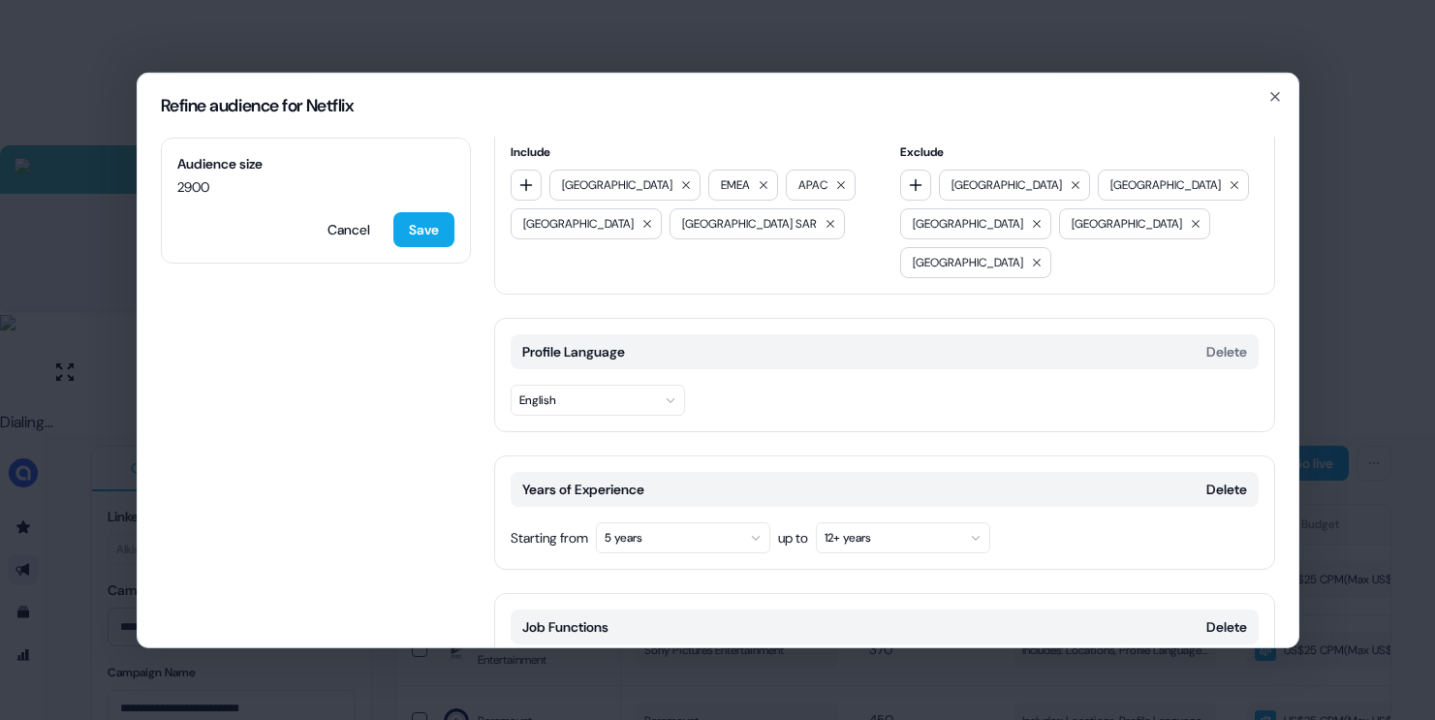
scroll to position [127, 0]
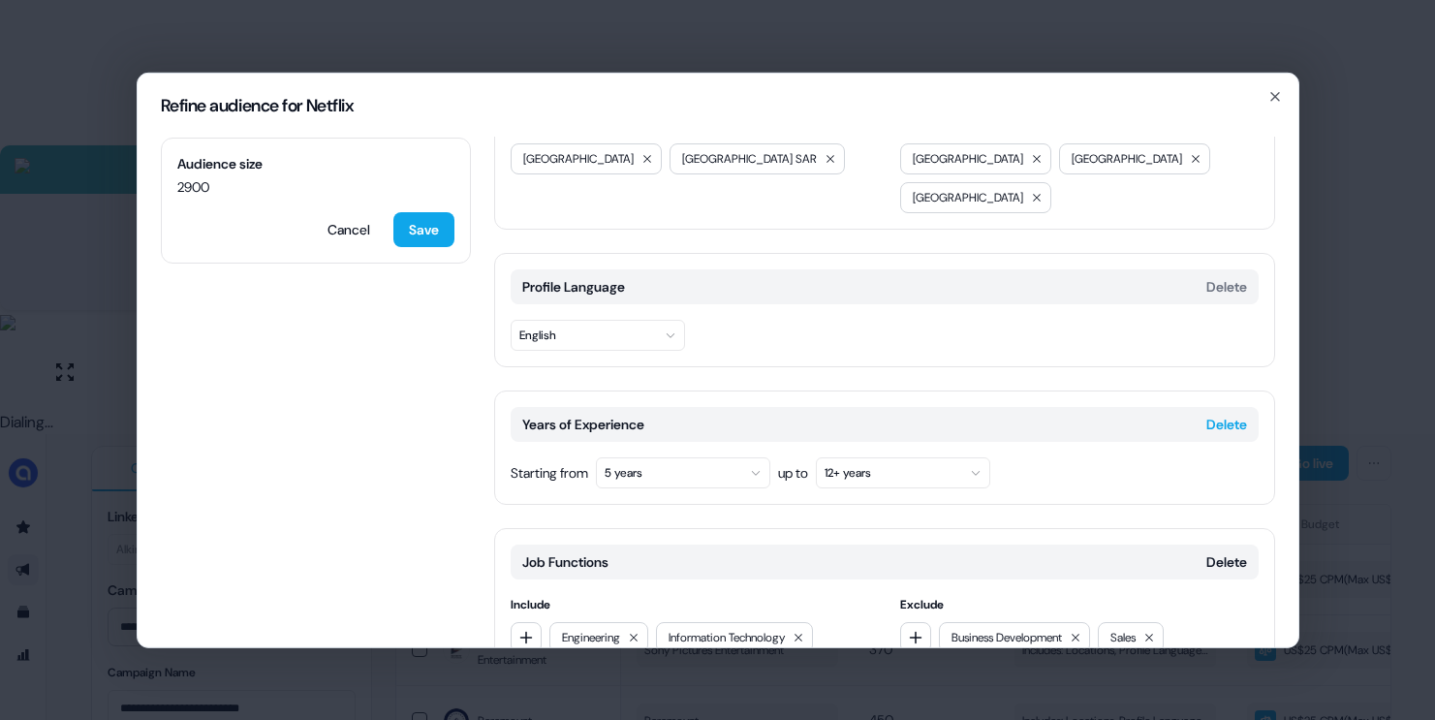
click at [1225, 414] on button "Delete" at bounding box center [1226, 423] width 41 height 19
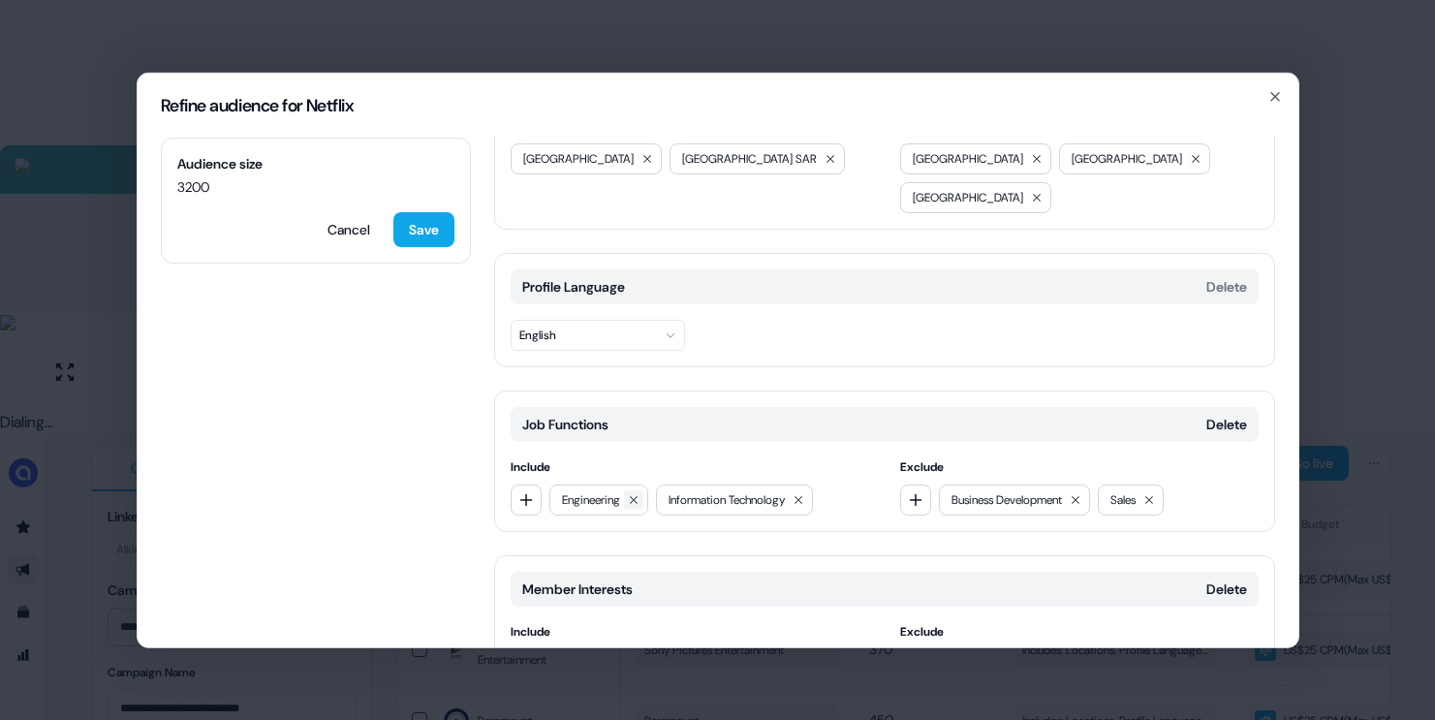
click at [638, 493] on icon at bounding box center [634, 499] width 12 height 12
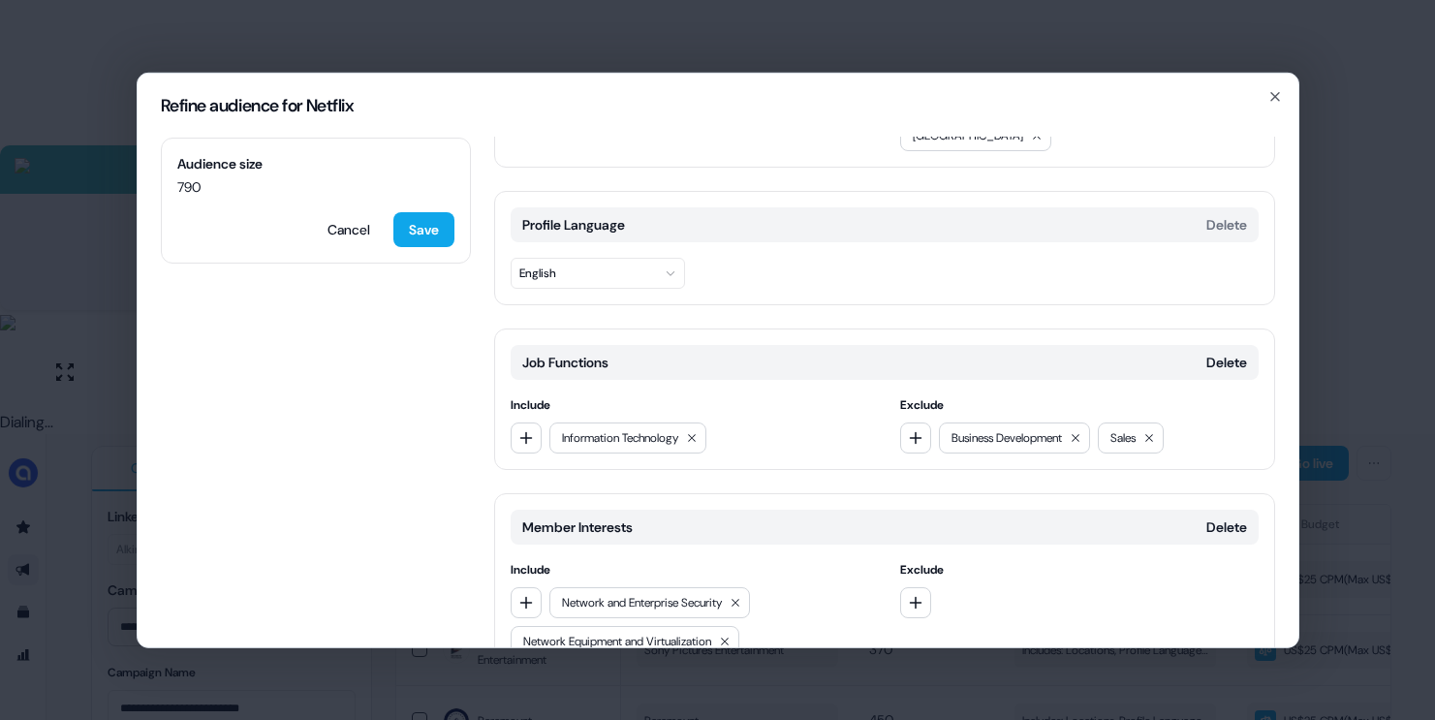
scroll to position [210, 0]
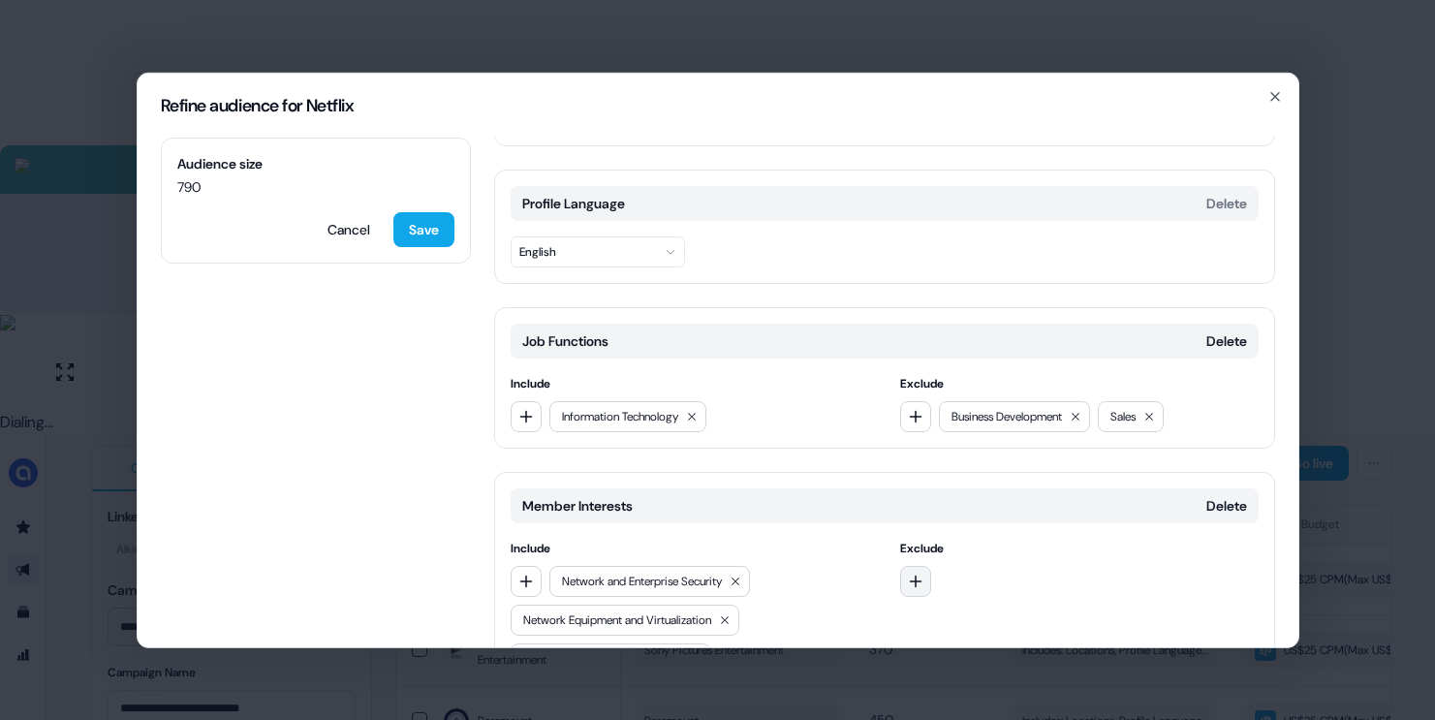
click at [920, 565] on button "button" at bounding box center [915, 580] width 31 height 31
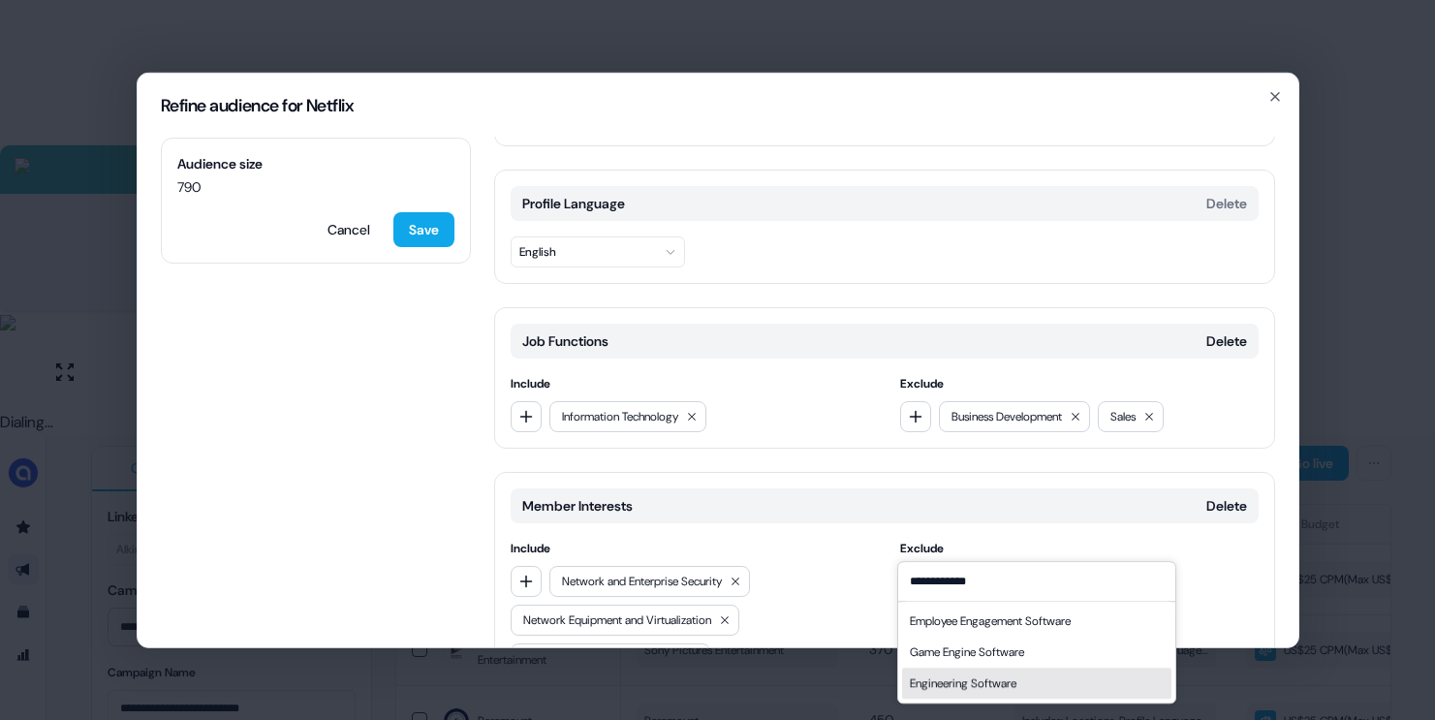
type input "**********"
click at [959, 683] on div "Engineering Software" at bounding box center [963, 682] width 107 height 19
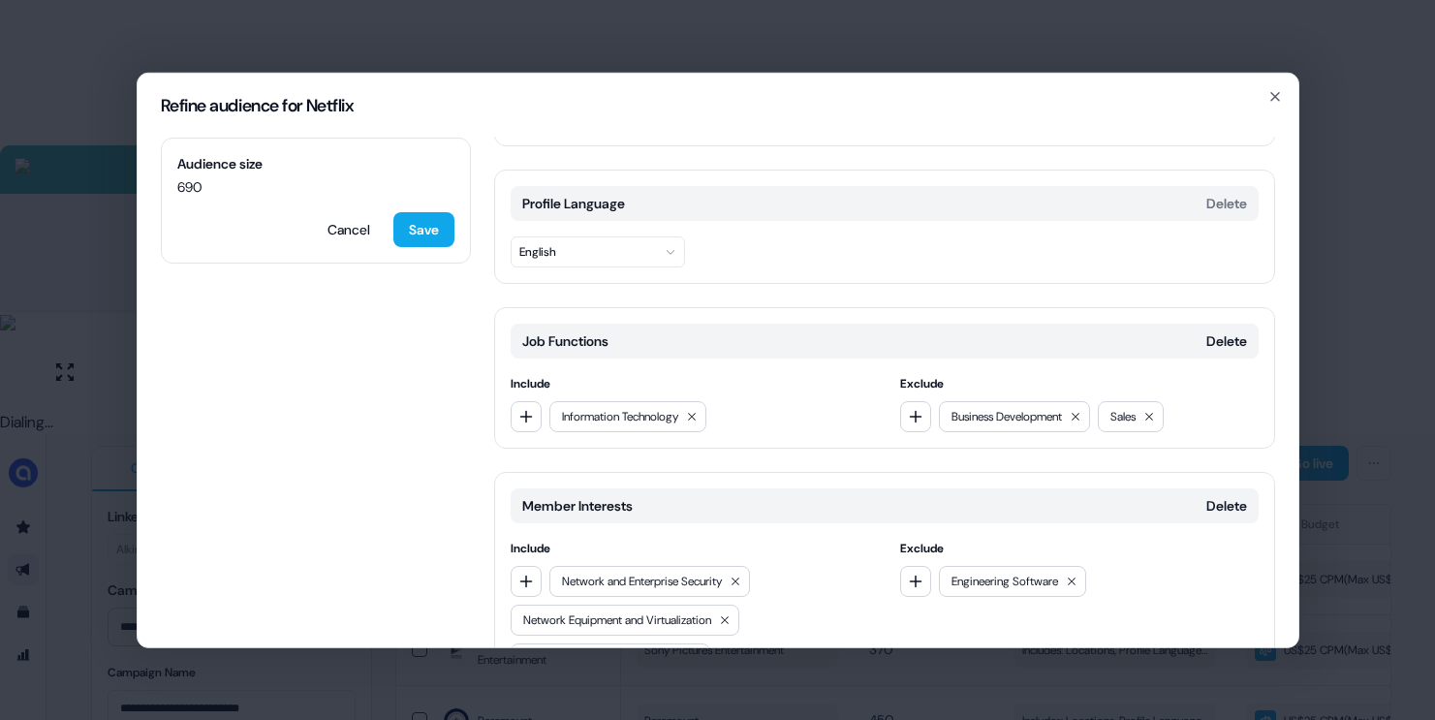
scroll to position [654, 0]
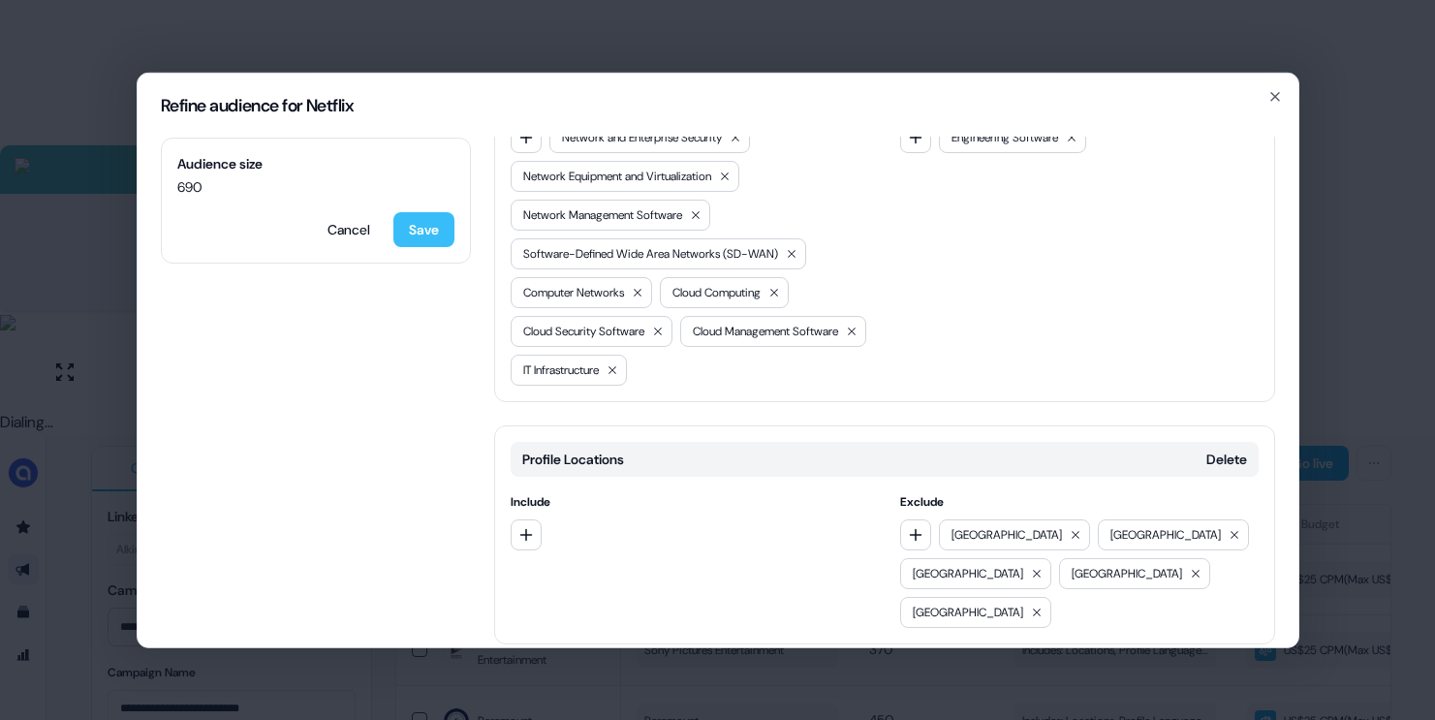
click at [435, 230] on button "Save" at bounding box center [423, 228] width 61 height 35
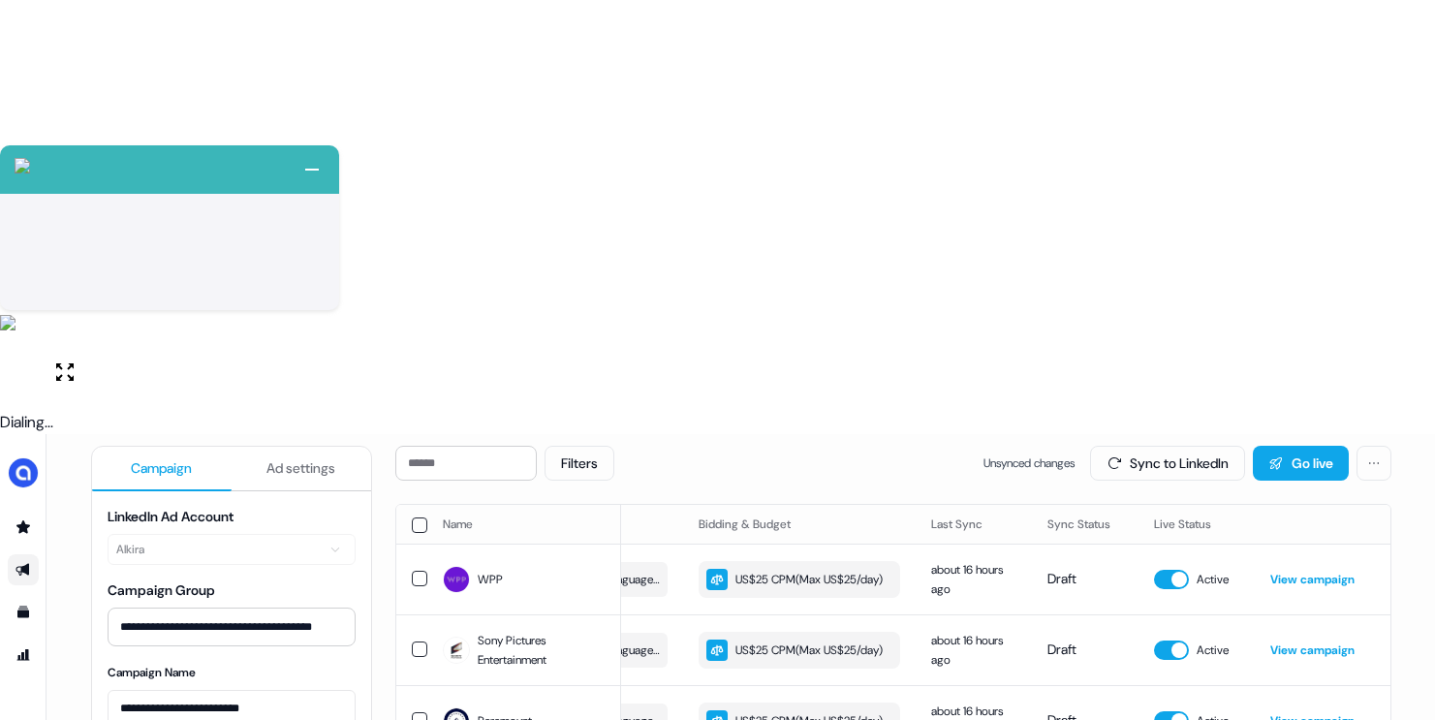
scroll to position [0, 0]
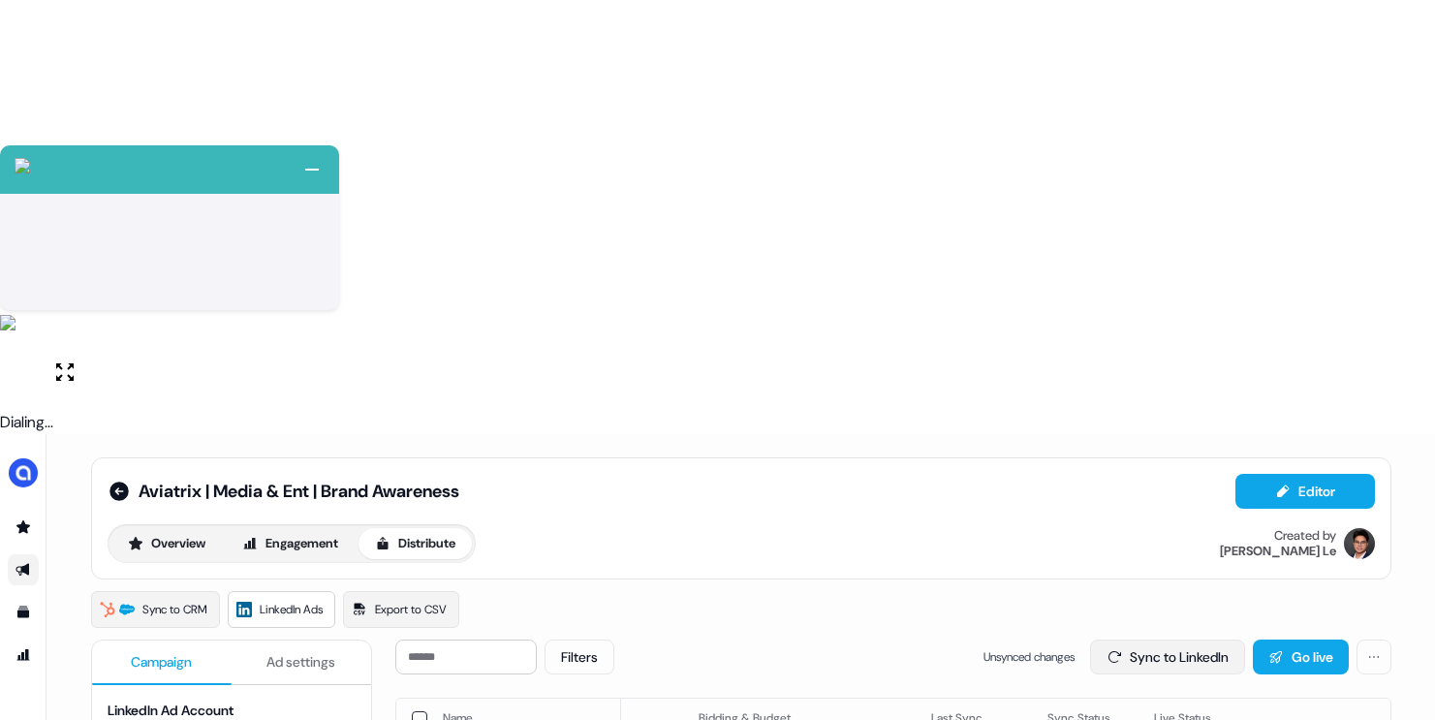
click at [1177, 639] on button "Sync to LinkedIn" at bounding box center [1167, 656] width 155 height 35
click at [114, 482] on icon at bounding box center [118, 491] width 19 height 19
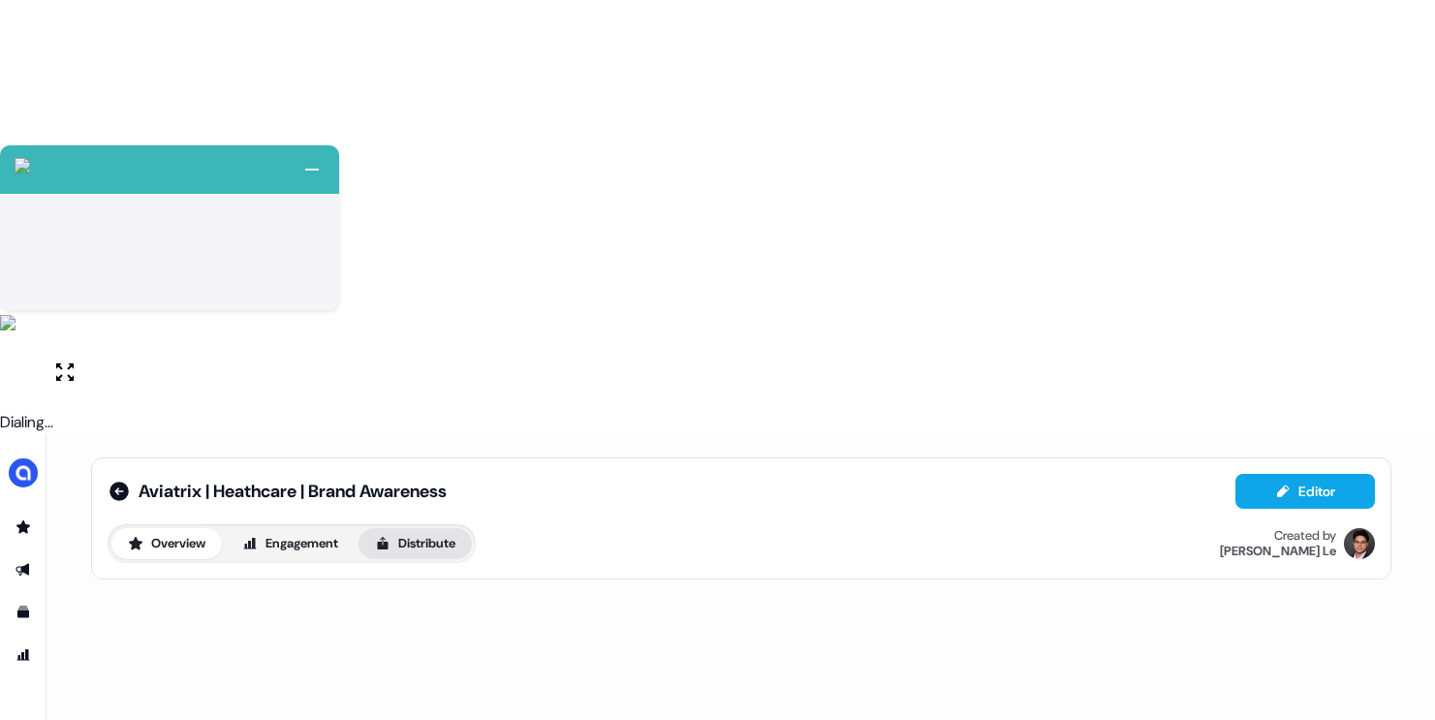
click at [412, 528] on button "Distribute" at bounding box center [414, 543] width 113 height 31
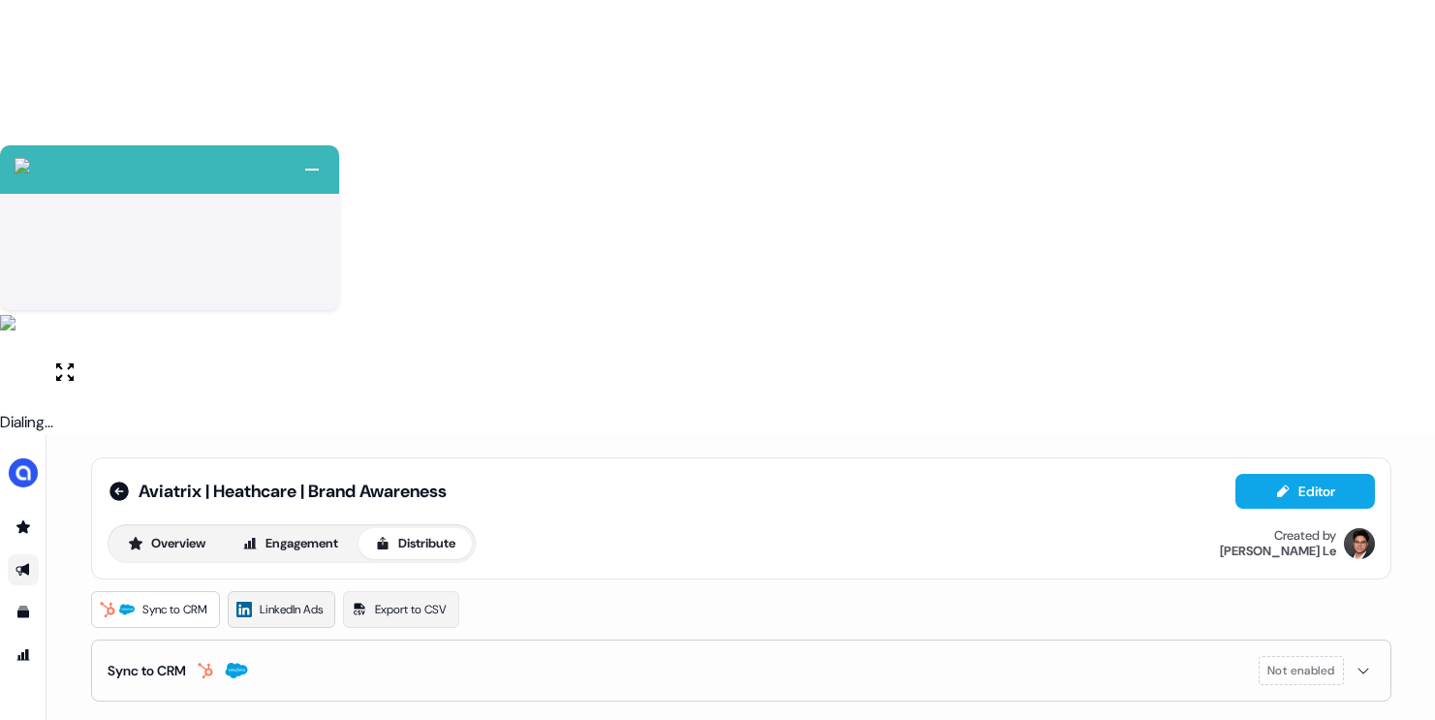
click at [310, 600] on span "LinkedIn Ads" at bounding box center [291, 609] width 63 height 19
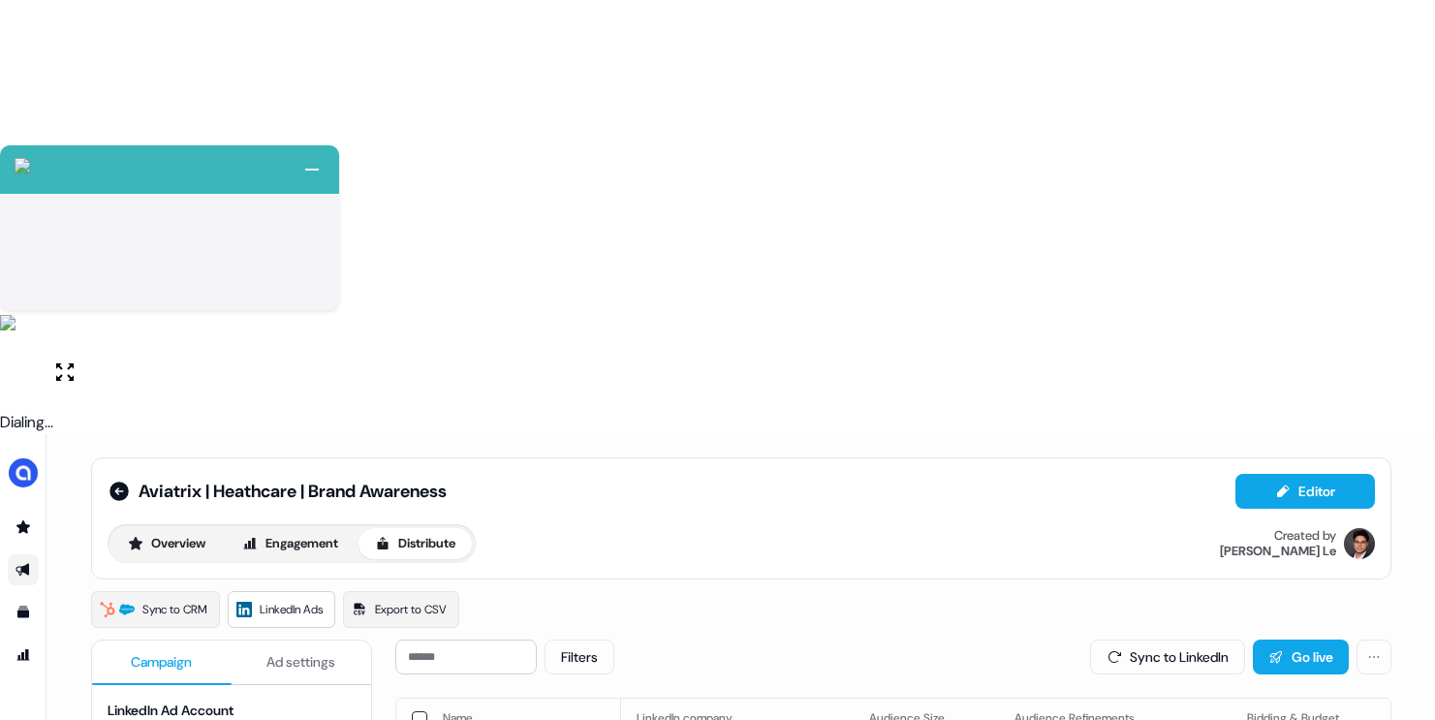
scroll to position [0, 50]
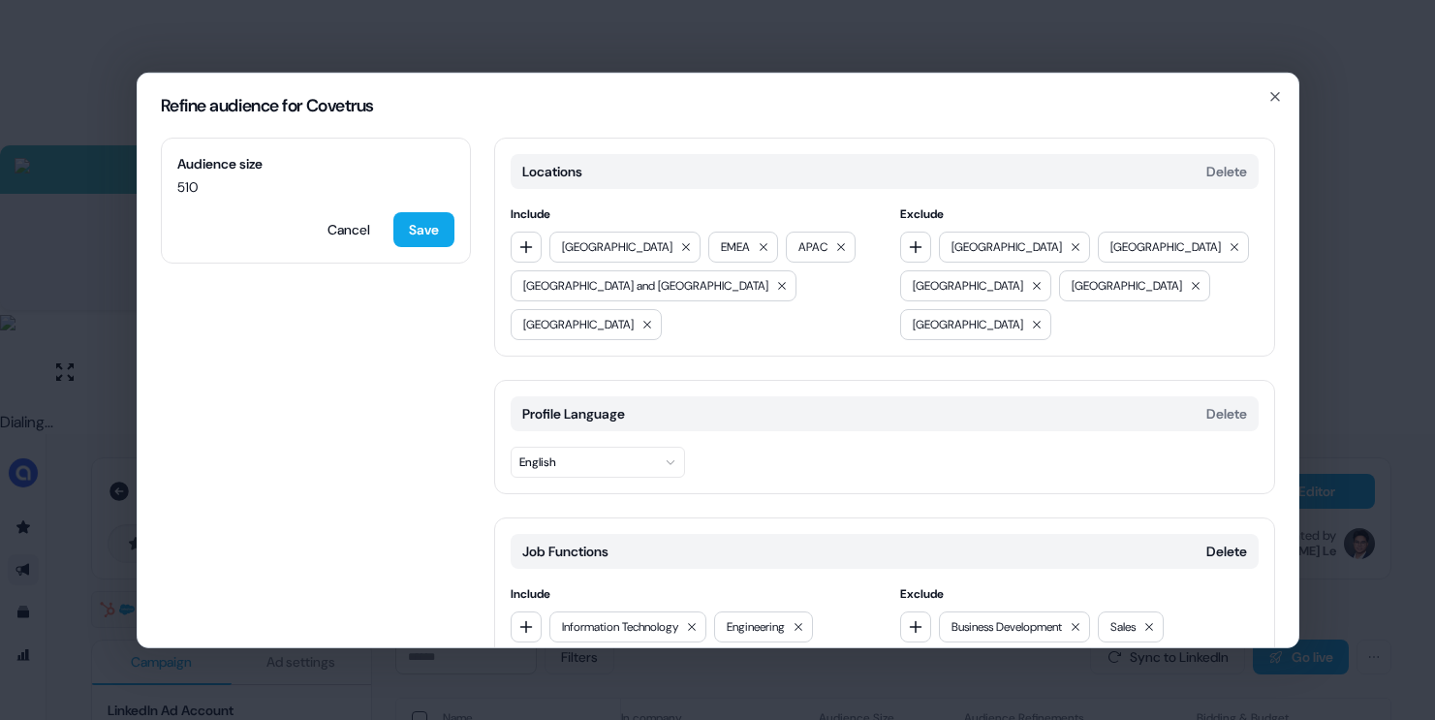
scroll to position [257, 0]
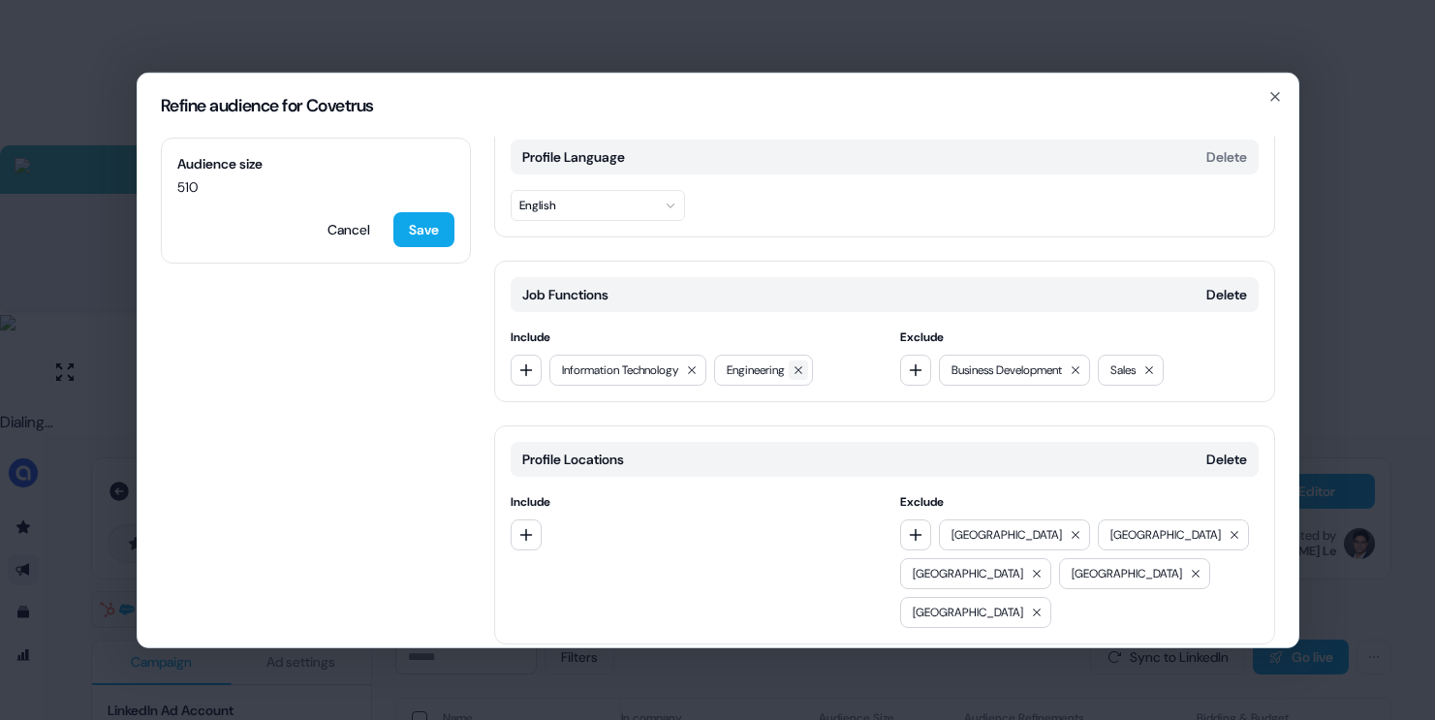
click at [804, 363] on icon at bounding box center [799, 369] width 12 height 12
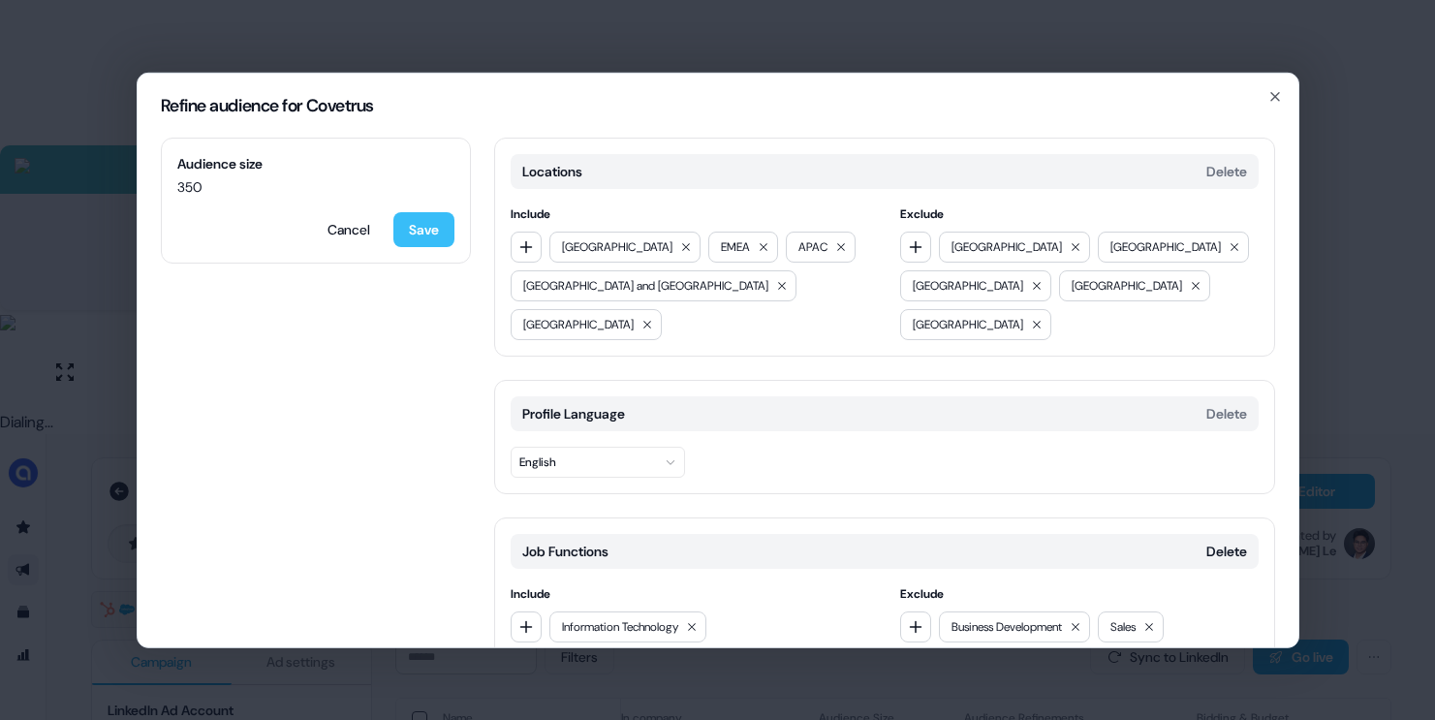
click at [429, 224] on button "Save" at bounding box center [423, 228] width 61 height 35
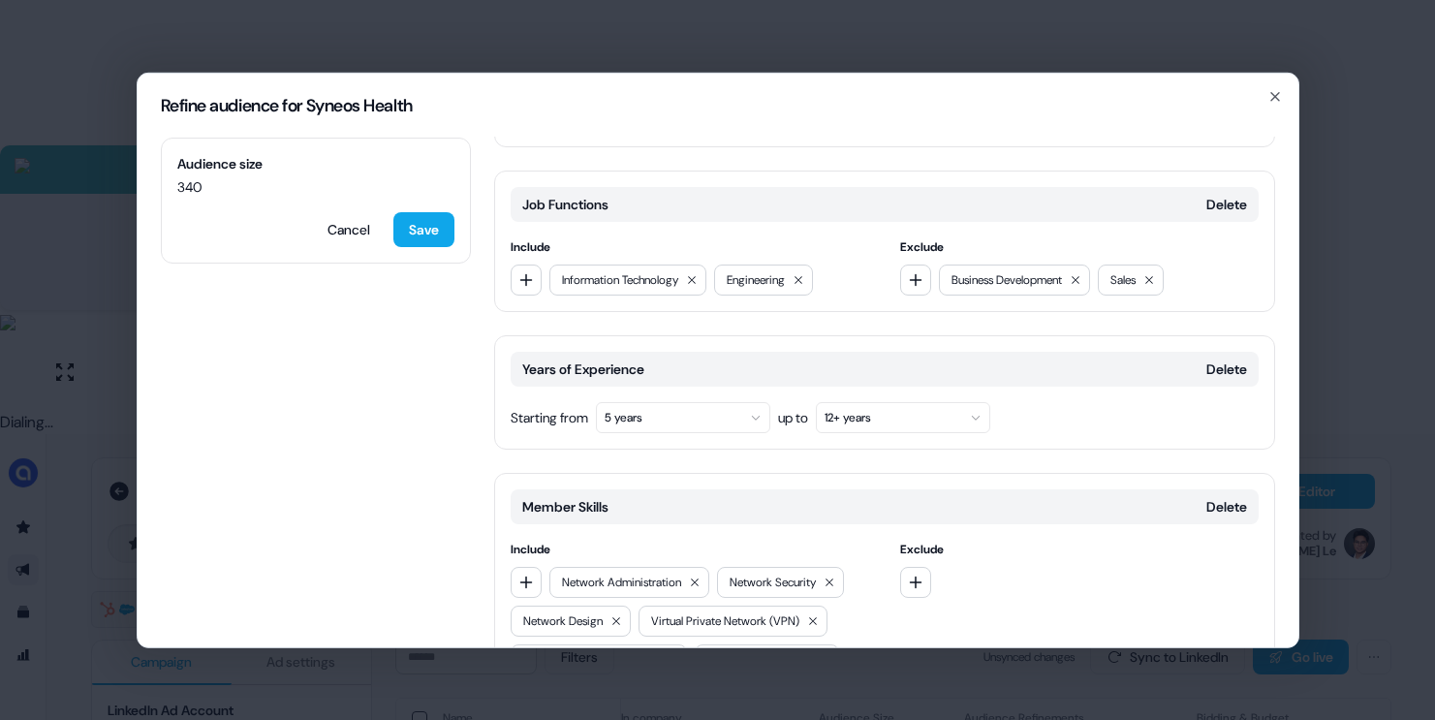
scroll to position [363, 0]
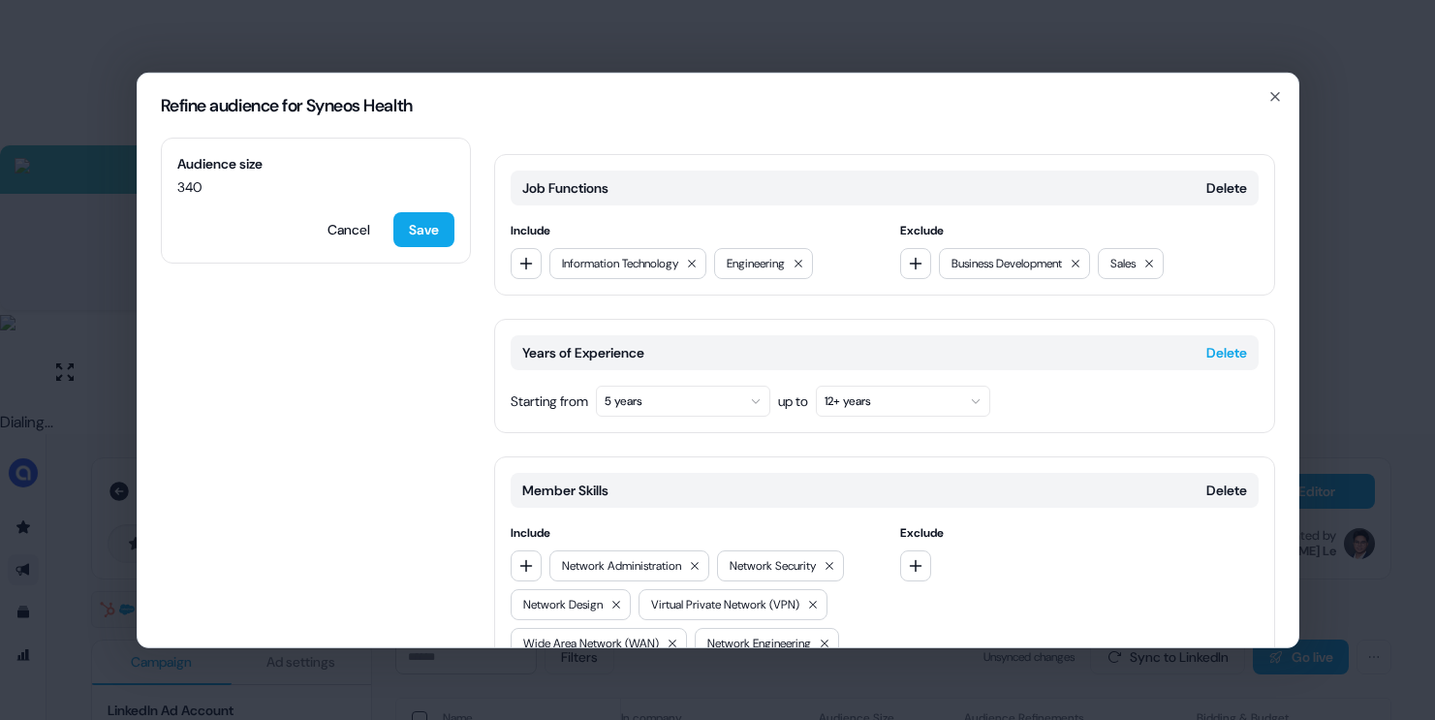
click at [1214, 342] on button "Delete" at bounding box center [1226, 351] width 41 height 19
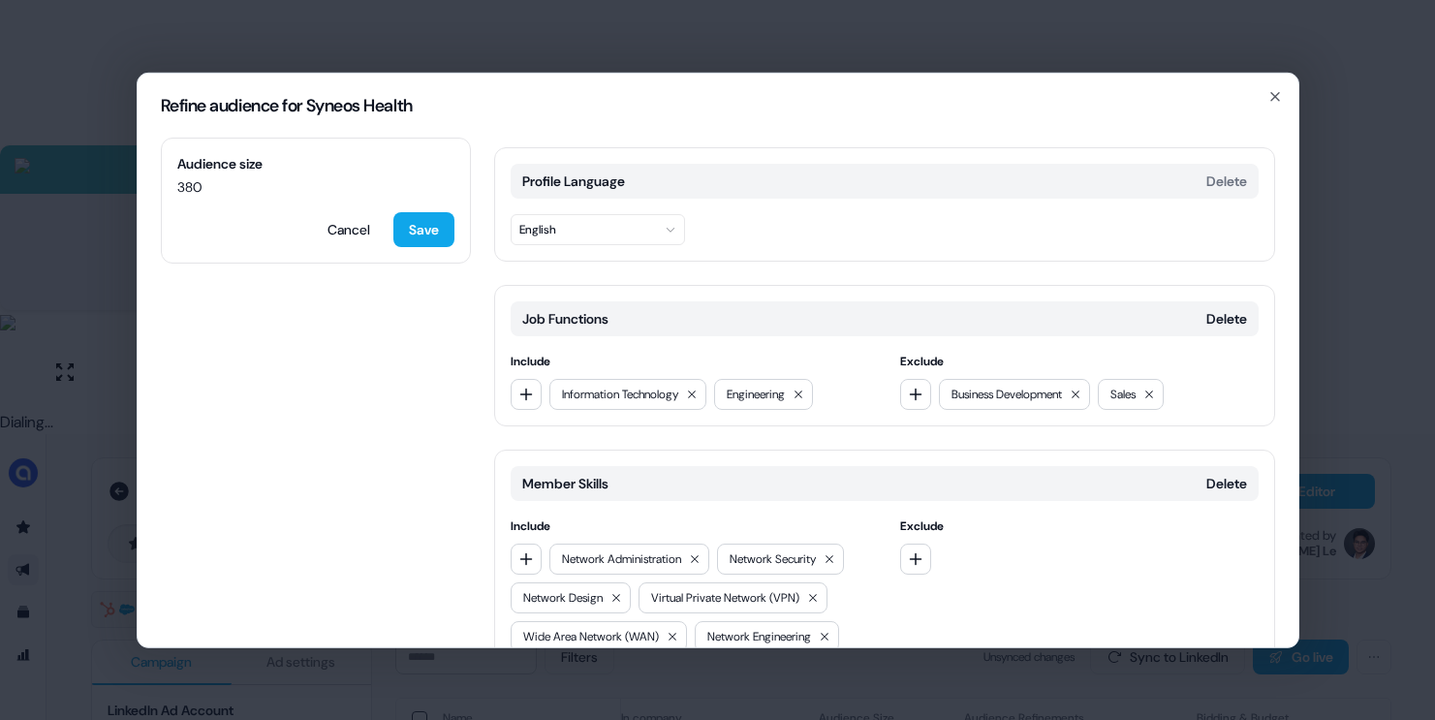
scroll to position [259, 0]
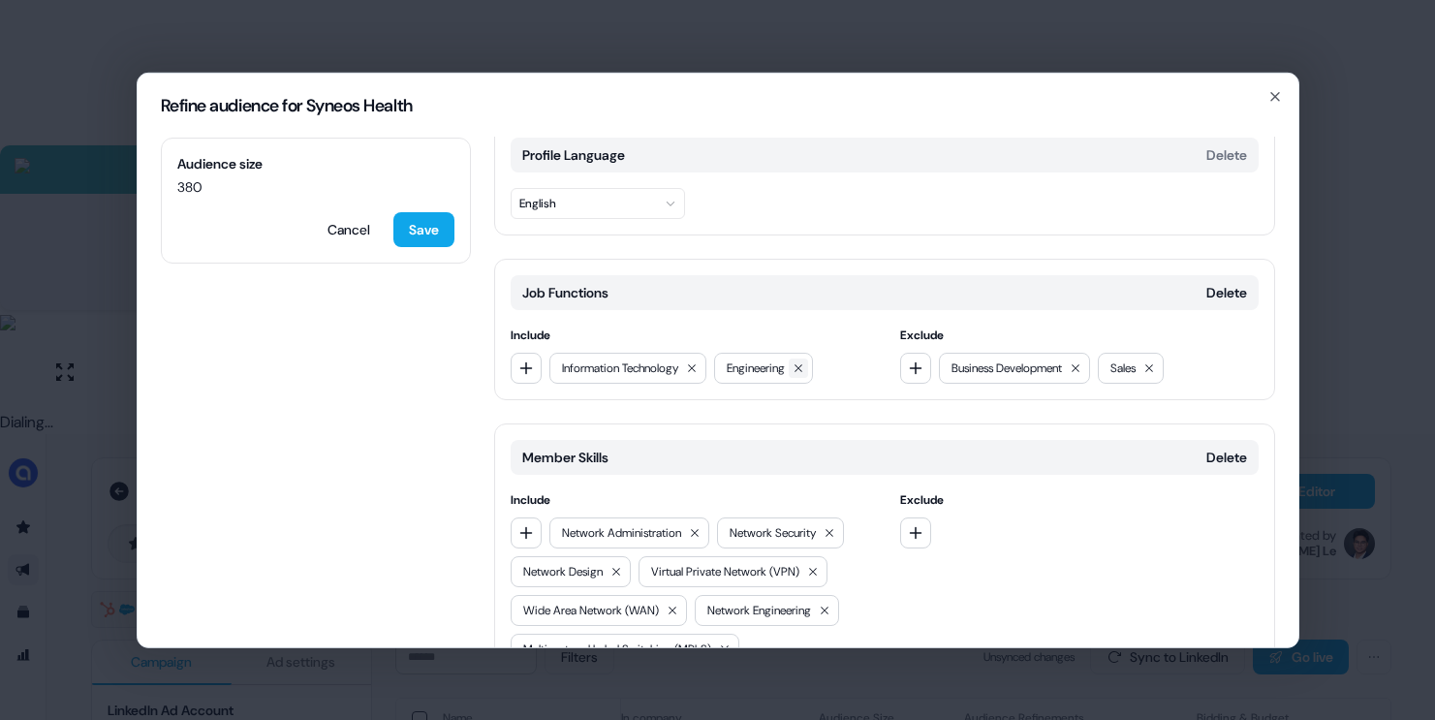
click at [804, 361] on icon at bounding box center [799, 367] width 12 height 12
click at [333, 222] on button "Cancel" at bounding box center [349, 228] width 74 height 35
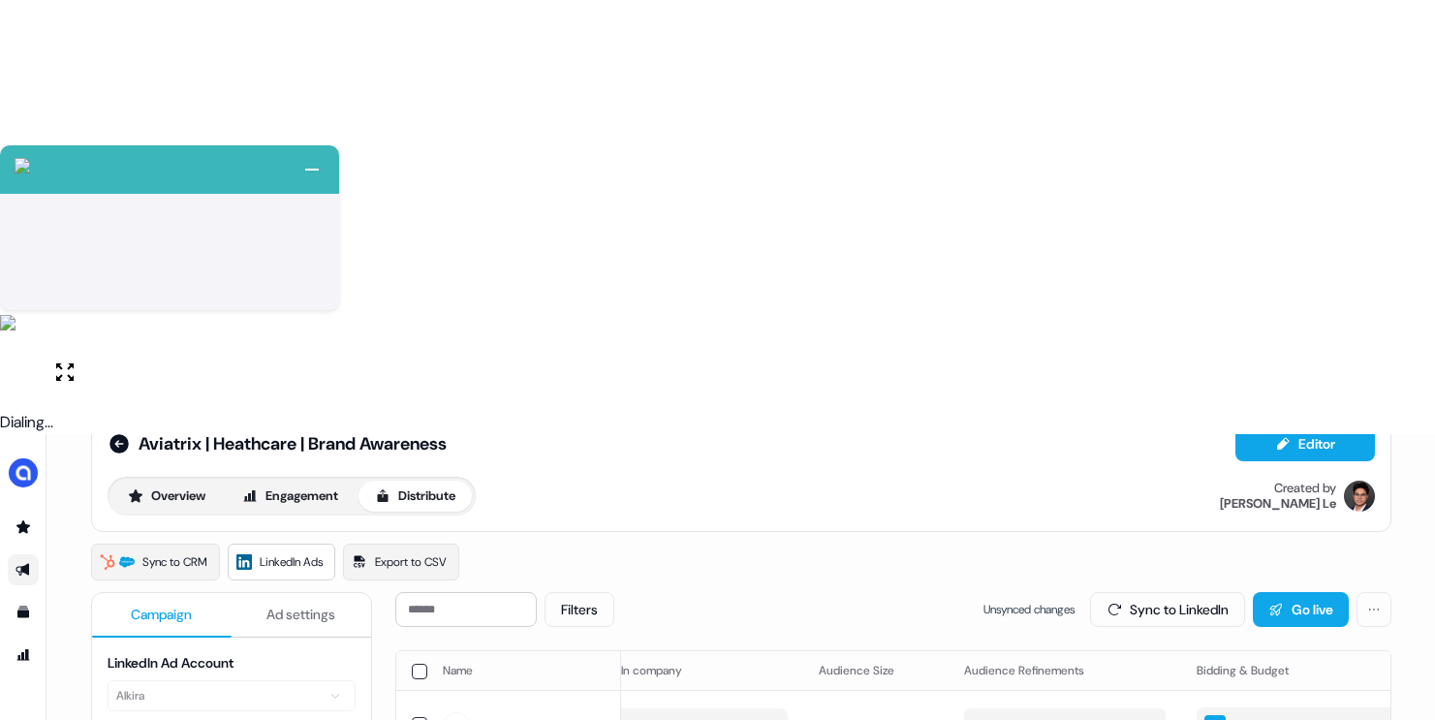
scroll to position [83, 0]
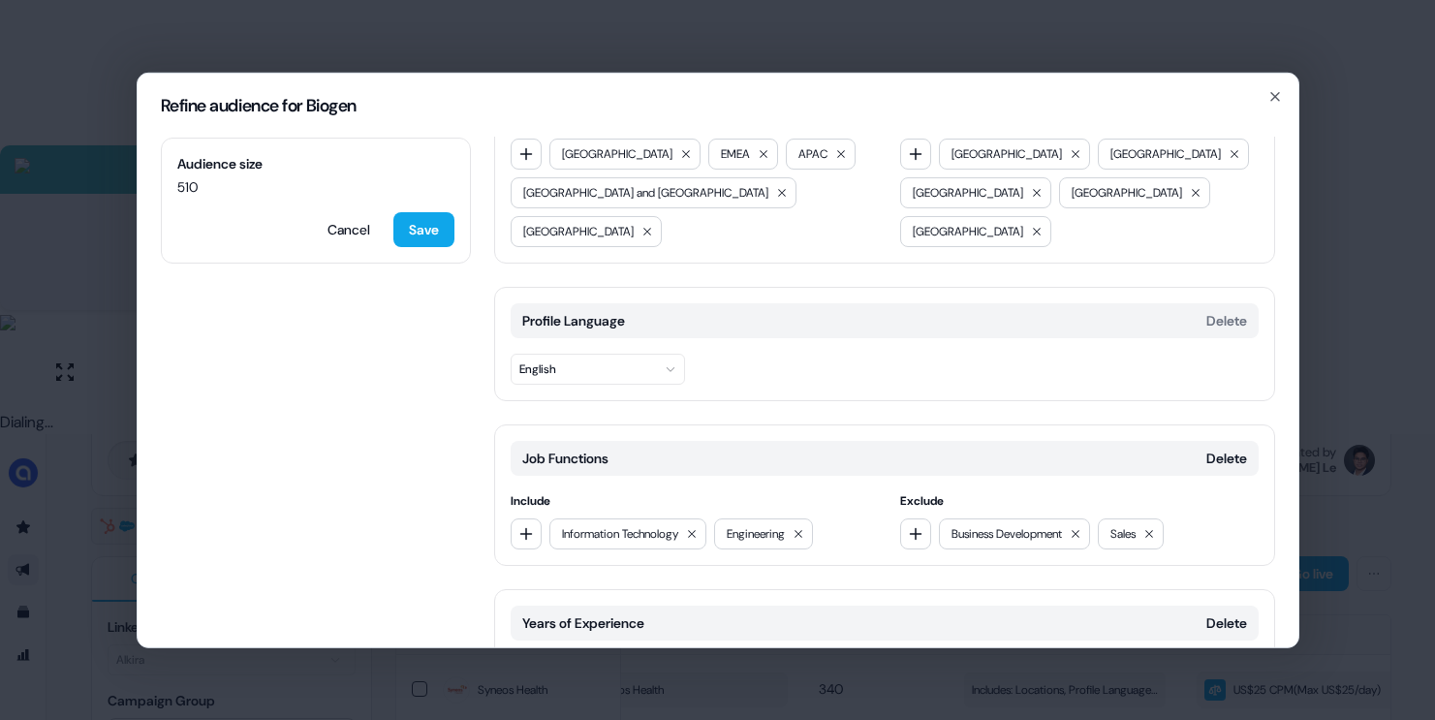
scroll to position [107, 0]
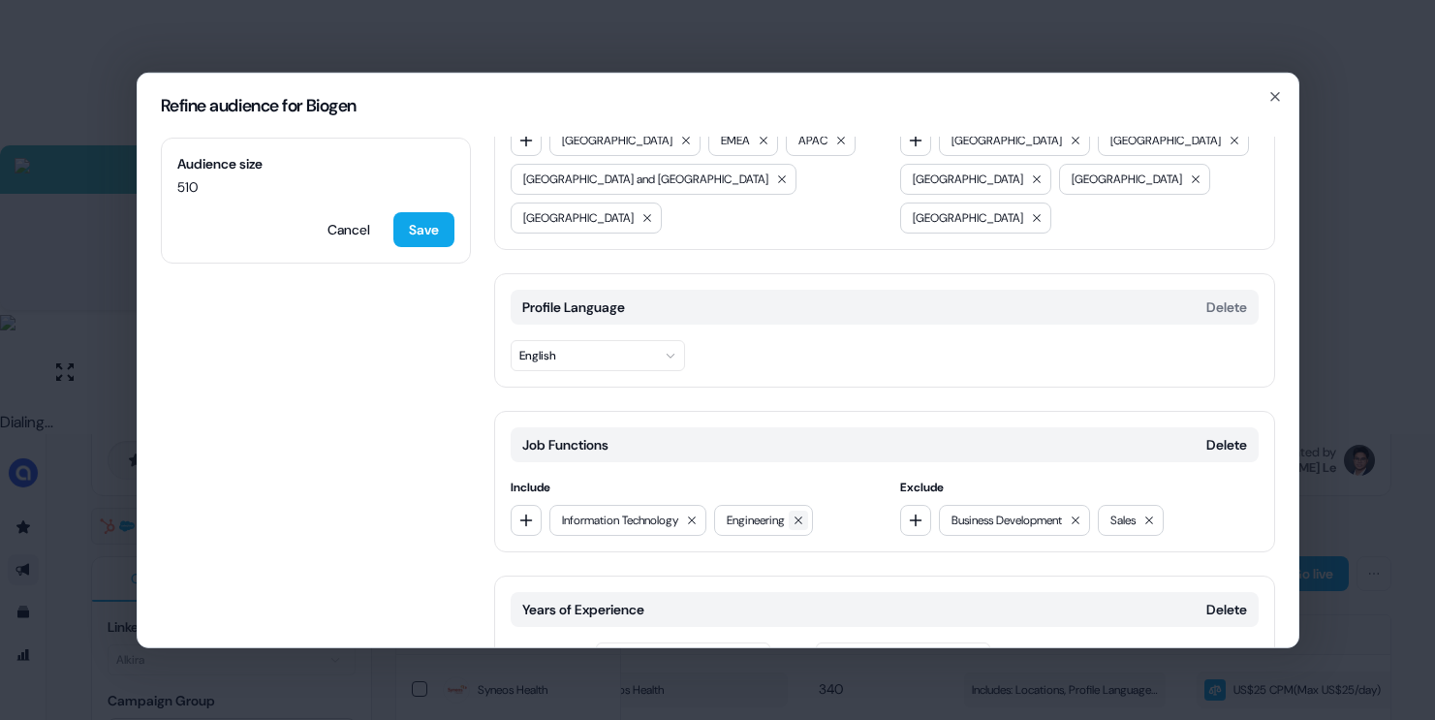
click at [804, 514] on icon at bounding box center [799, 520] width 12 height 12
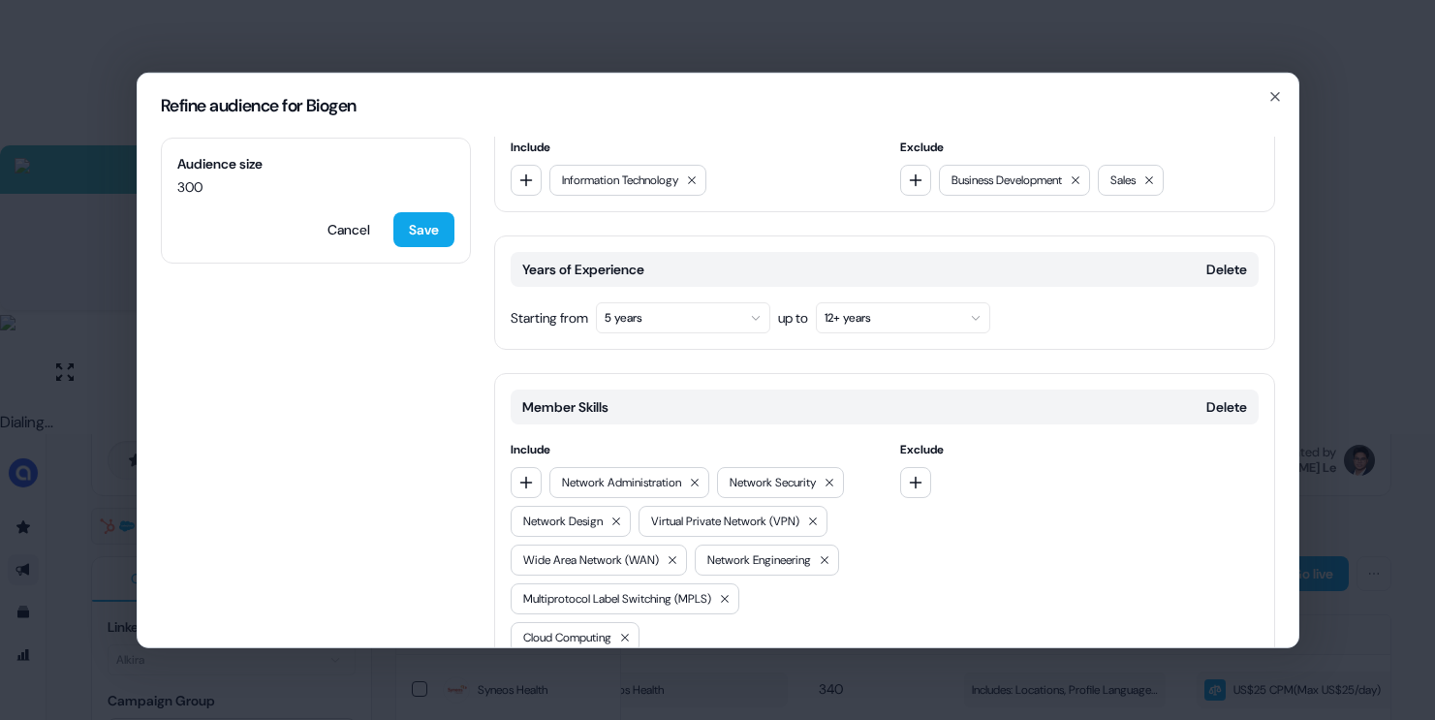
scroll to position [449, 0]
click at [1222, 257] on button "Delete" at bounding box center [1226, 266] width 41 height 19
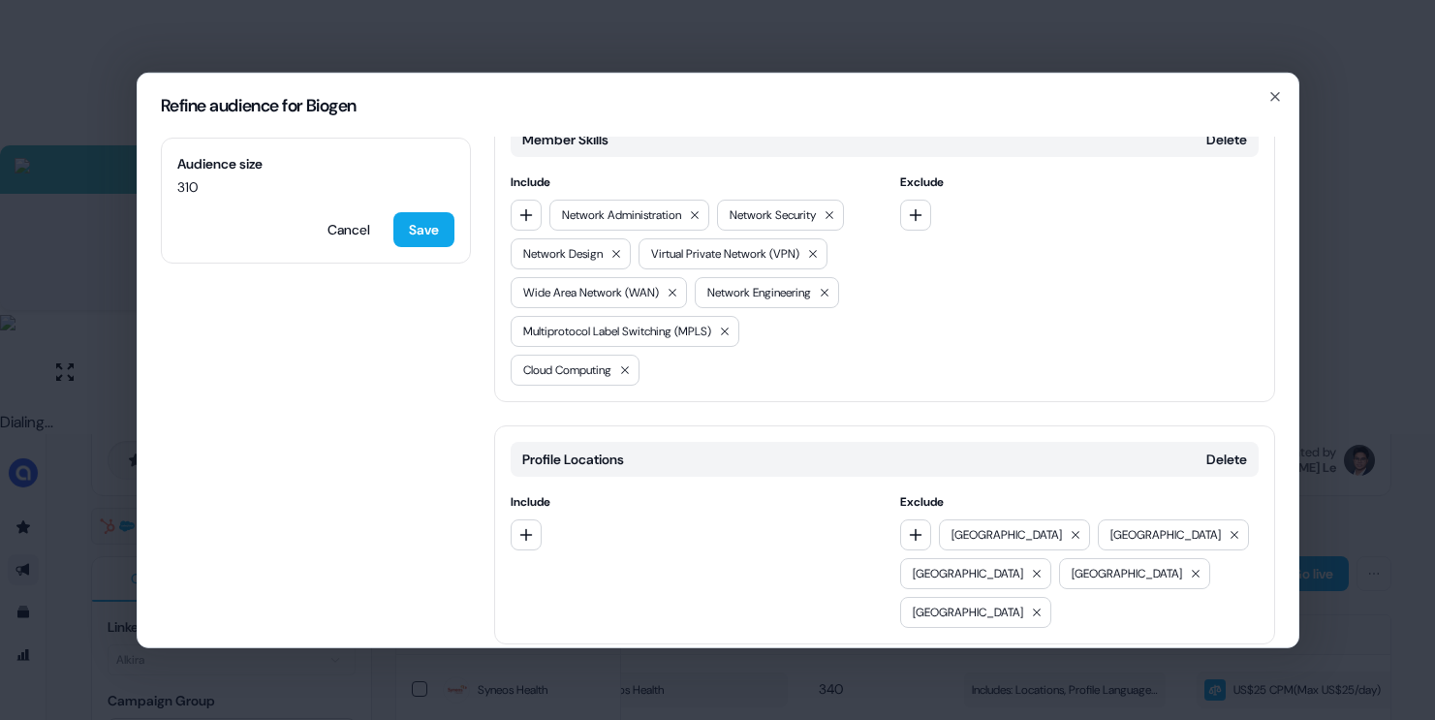
scroll to position [0, 0]
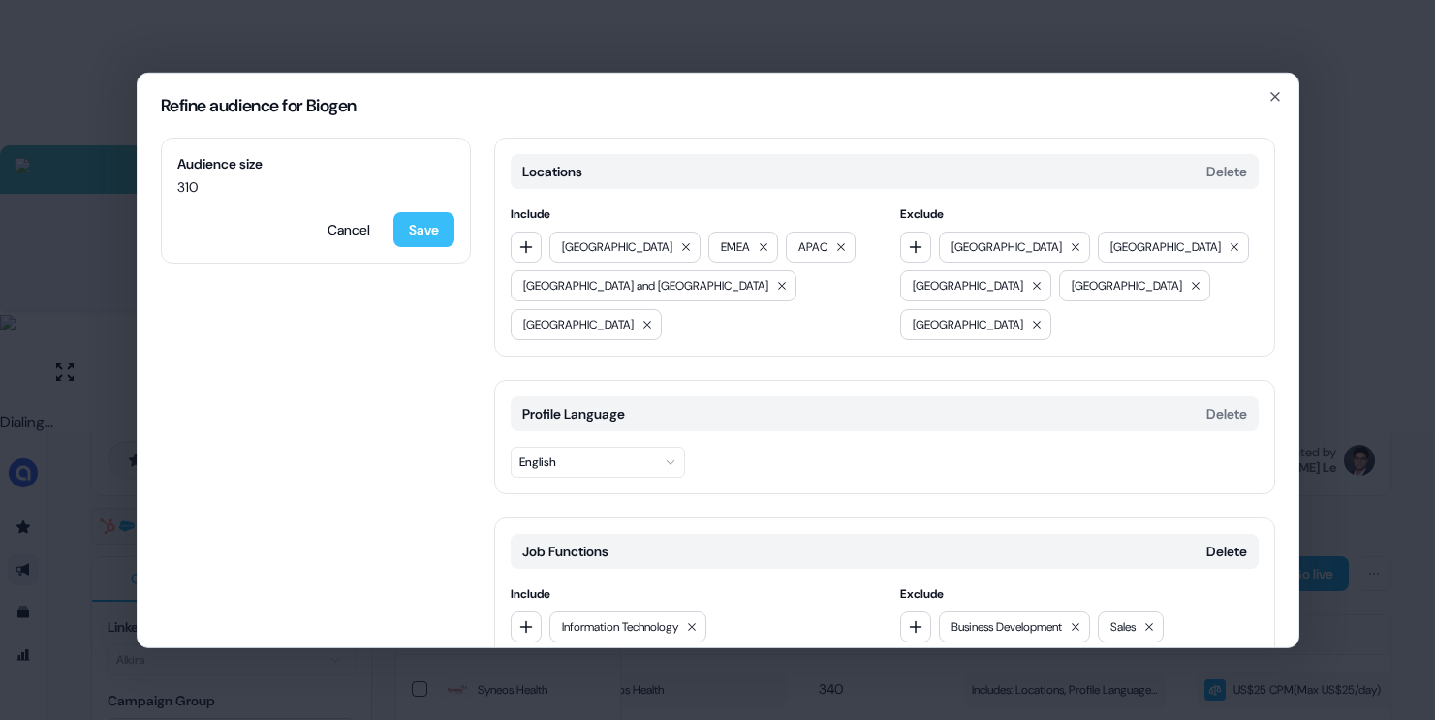
click at [447, 224] on button "Save" at bounding box center [423, 228] width 61 height 35
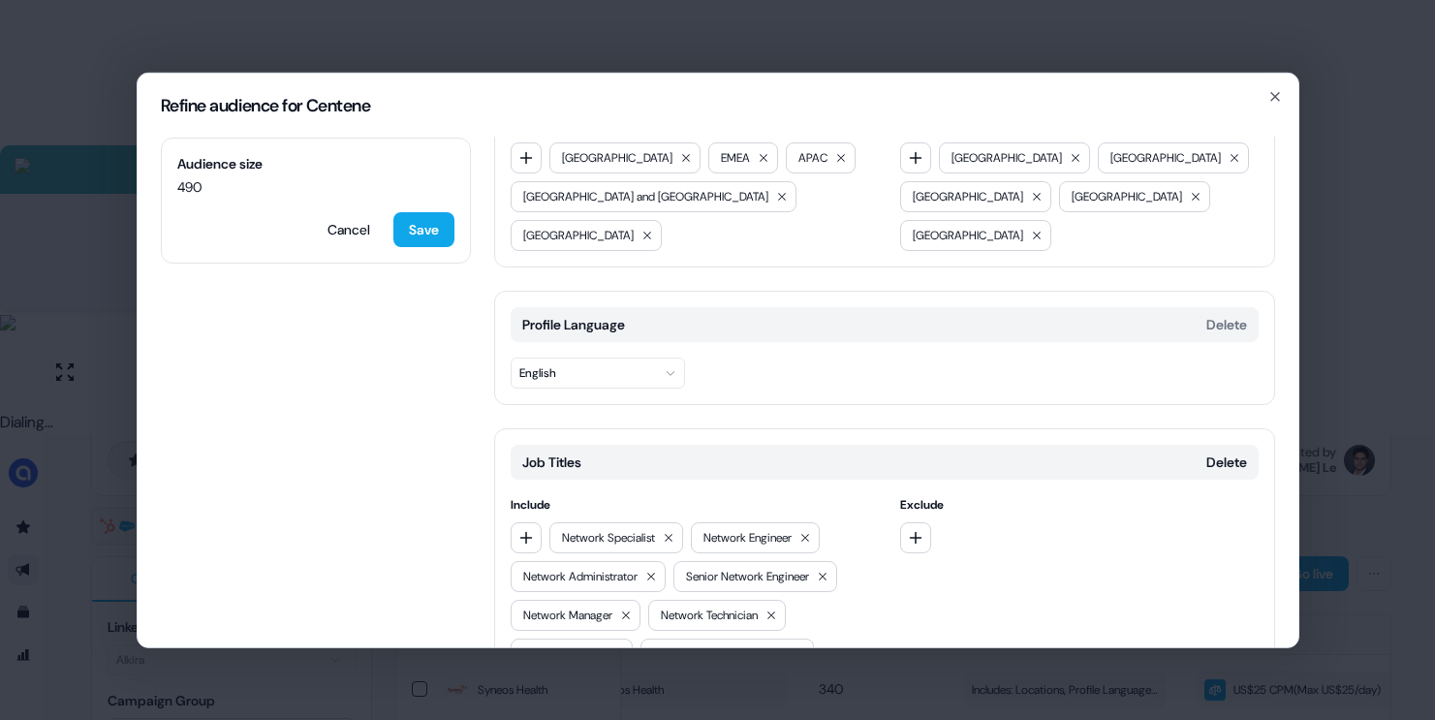
scroll to position [107, 0]
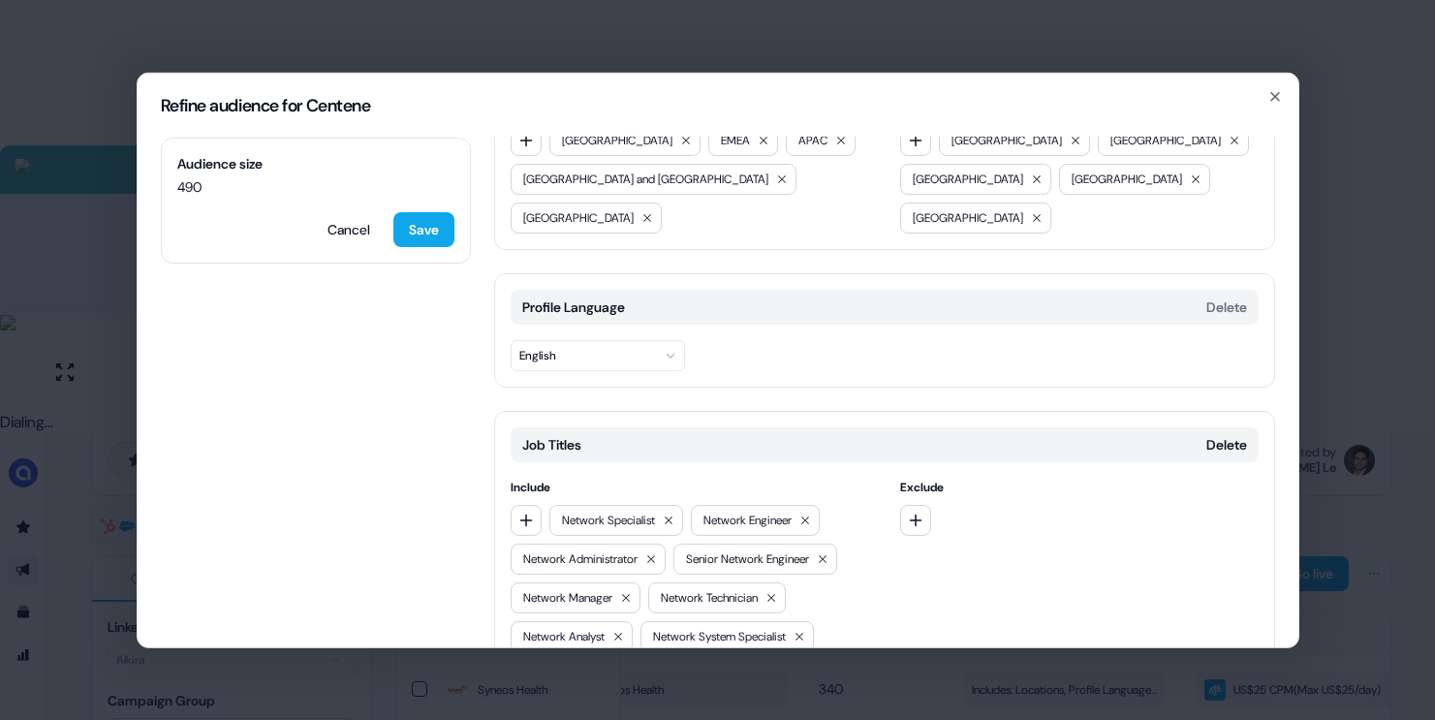
click at [908, 512] on icon "button" at bounding box center [916, 520] width 16 height 16
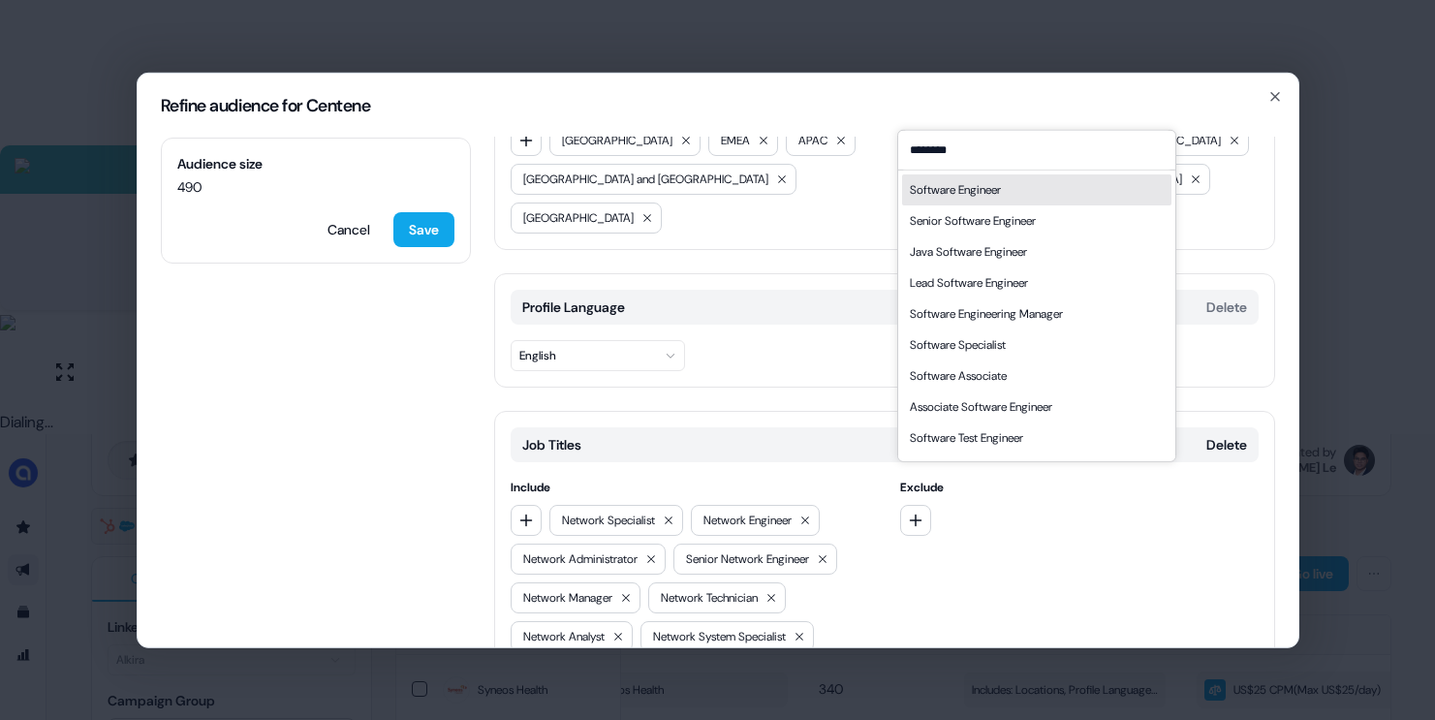
type input "********"
click at [967, 195] on div "Software Engineer" at bounding box center [955, 188] width 91 height 19
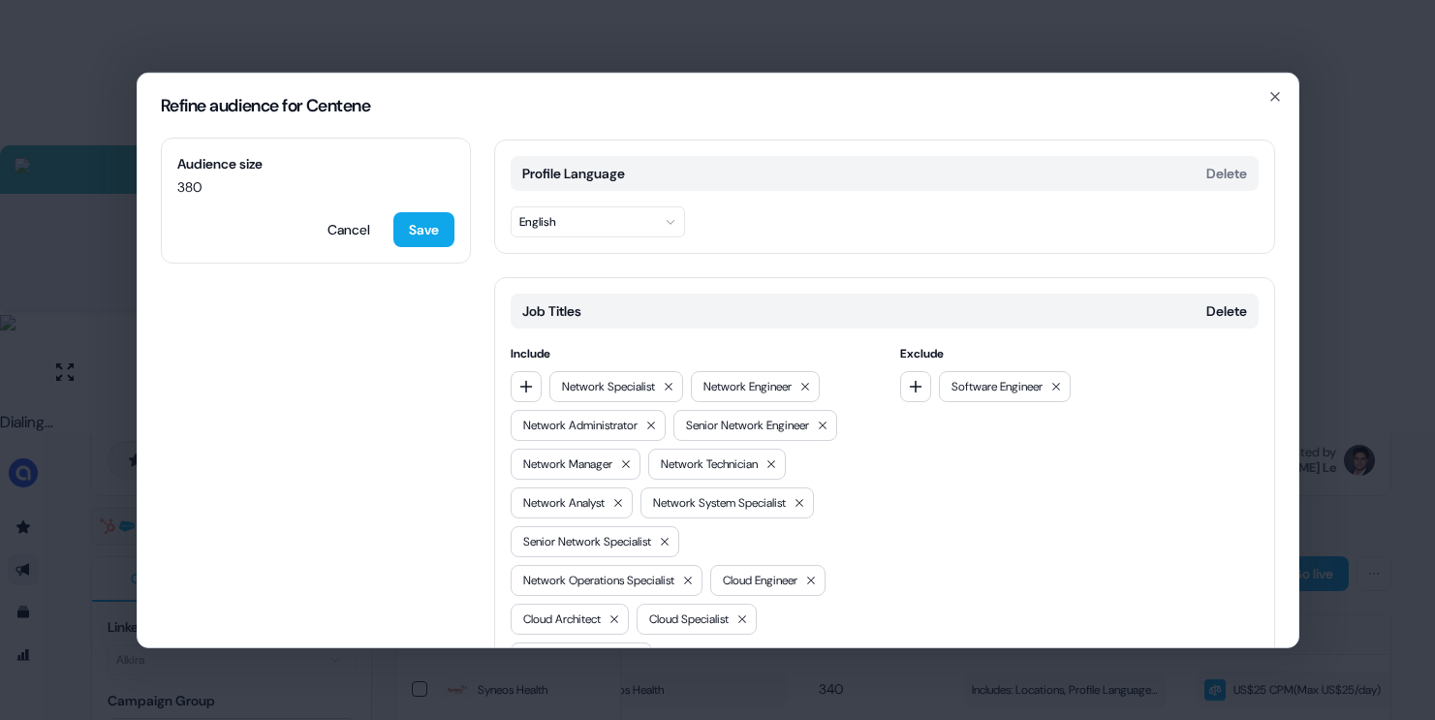
scroll to position [242, 0]
click at [918, 368] on button "button" at bounding box center [915, 383] width 31 height 31
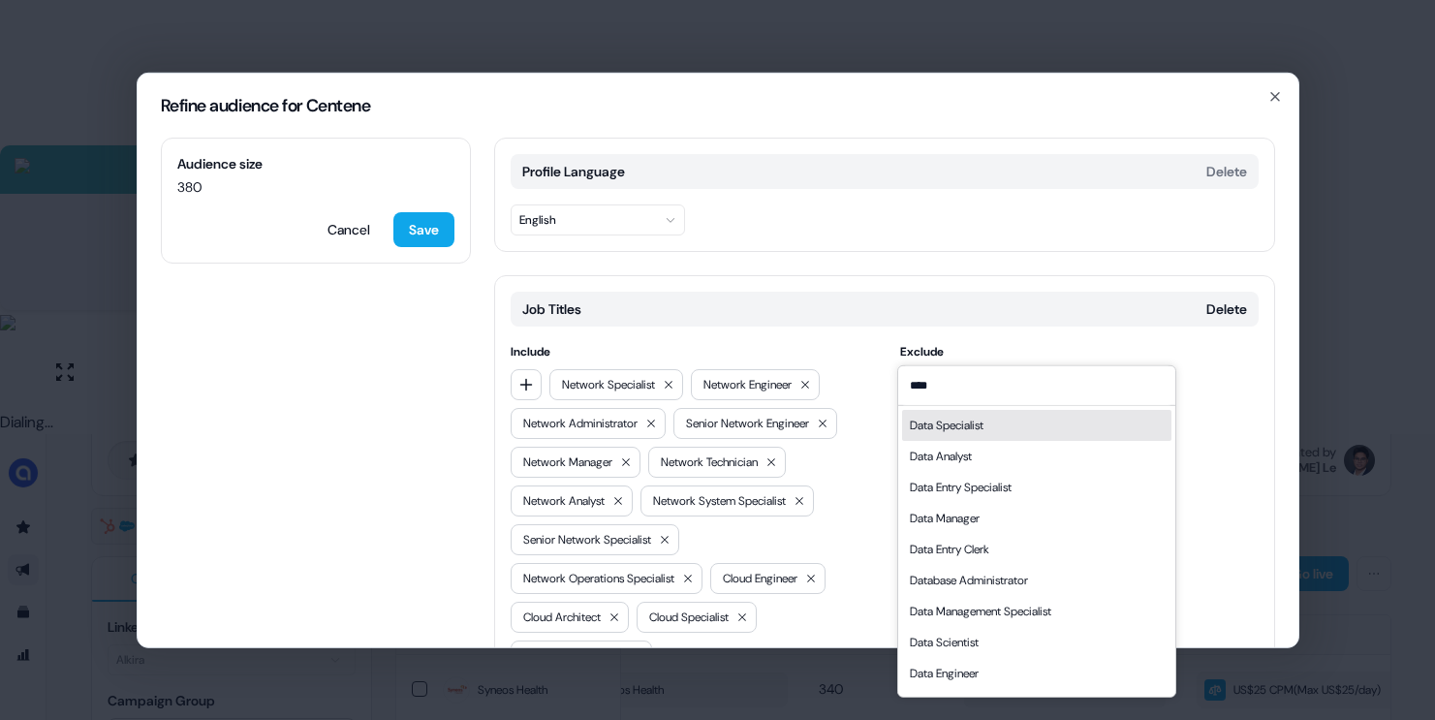
type input "****"
click at [925, 438] on div "Data Specialist" at bounding box center [1036, 424] width 269 height 31
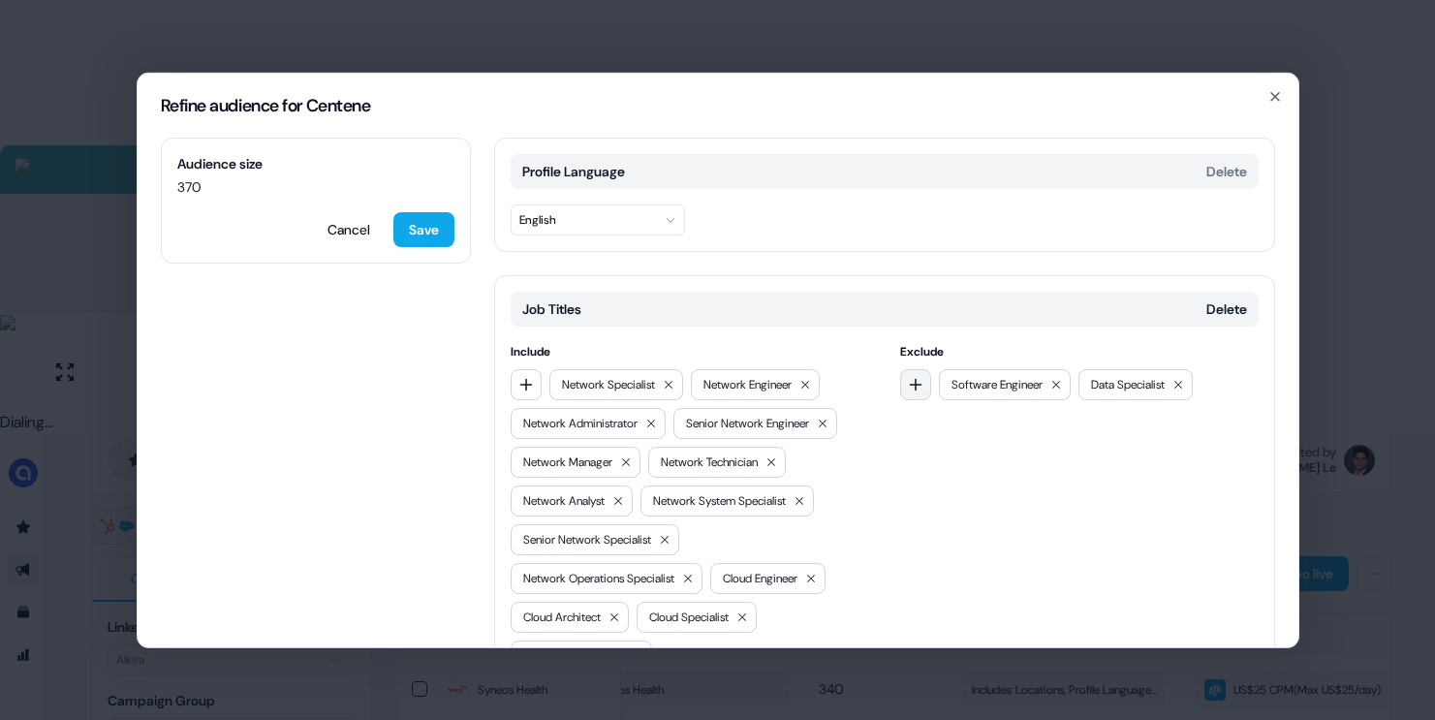
click at [916, 376] on icon "button" at bounding box center [916, 384] width 16 height 16
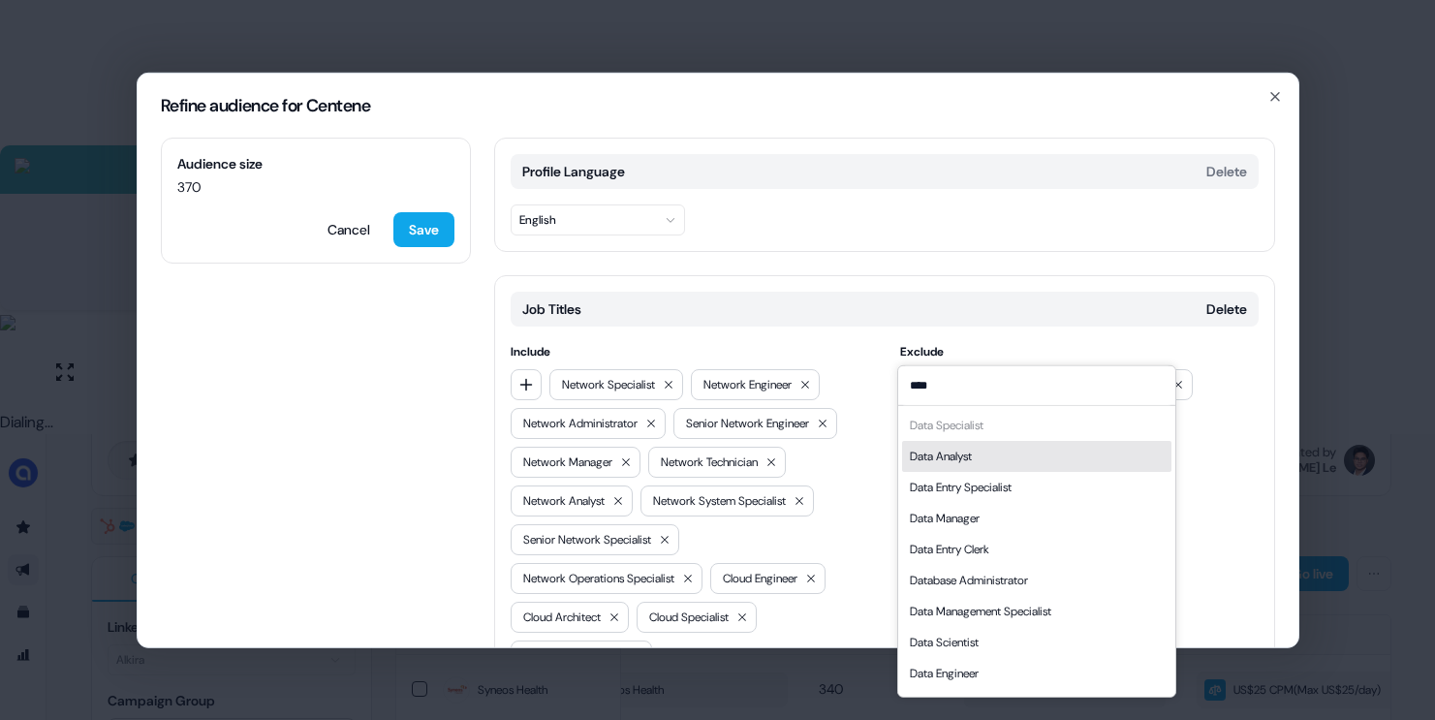
type input "****"
click at [964, 462] on div "Data Analyst" at bounding box center [941, 455] width 62 height 19
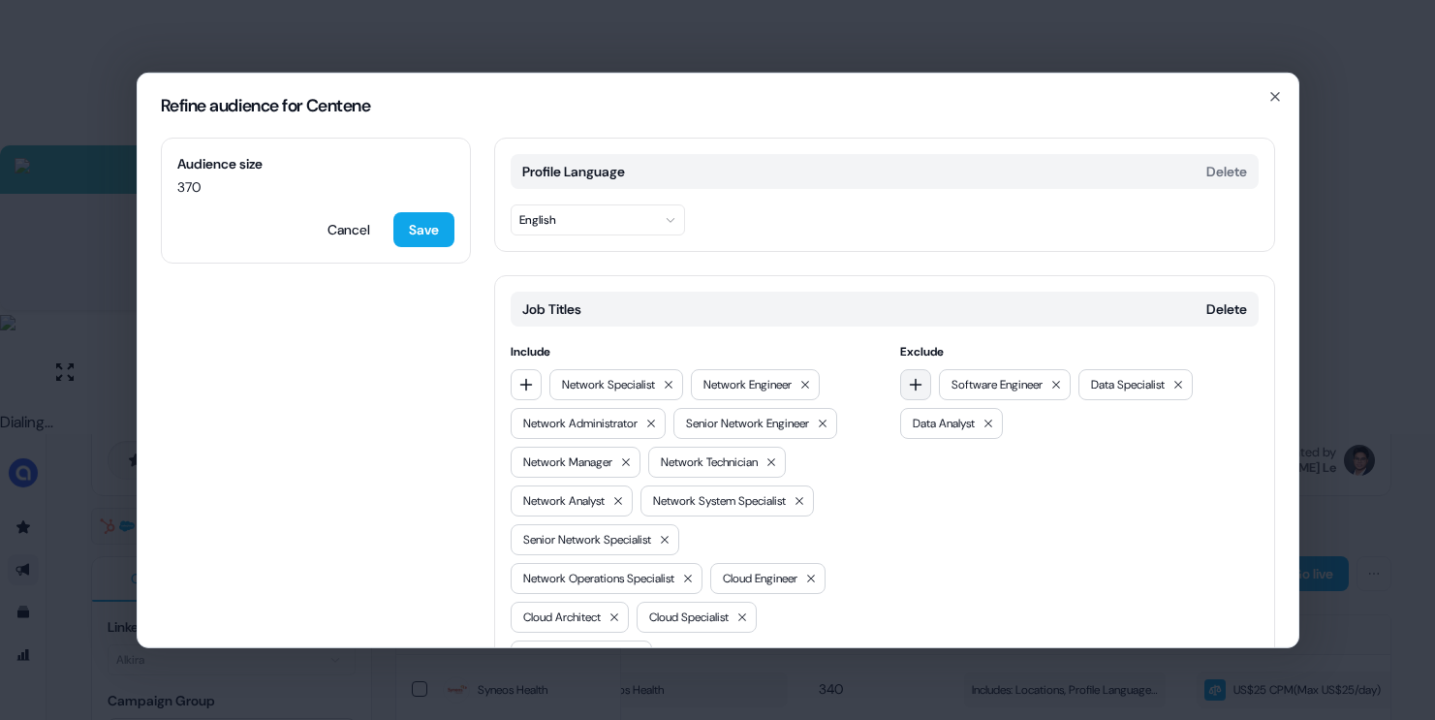
click at [918, 376] on icon "button" at bounding box center [916, 384] width 16 height 16
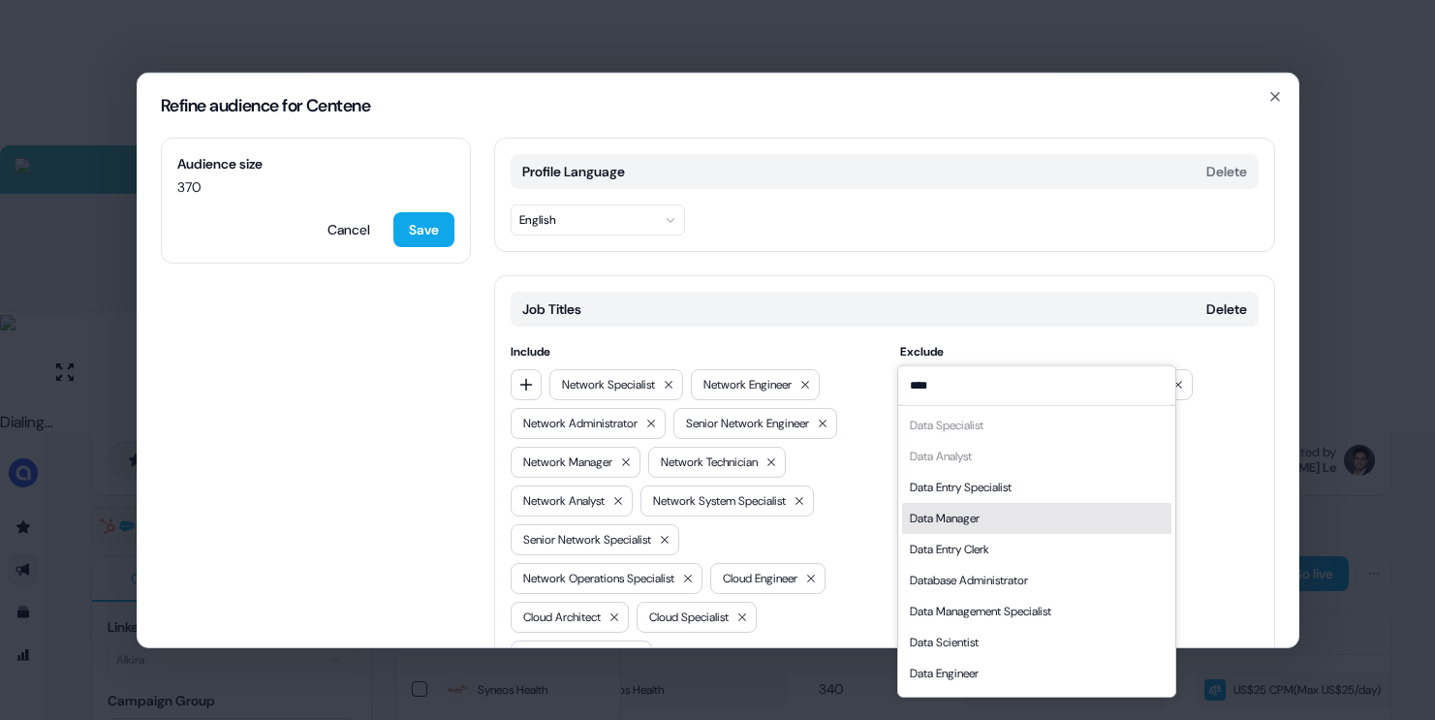
scroll to position [27, 0]
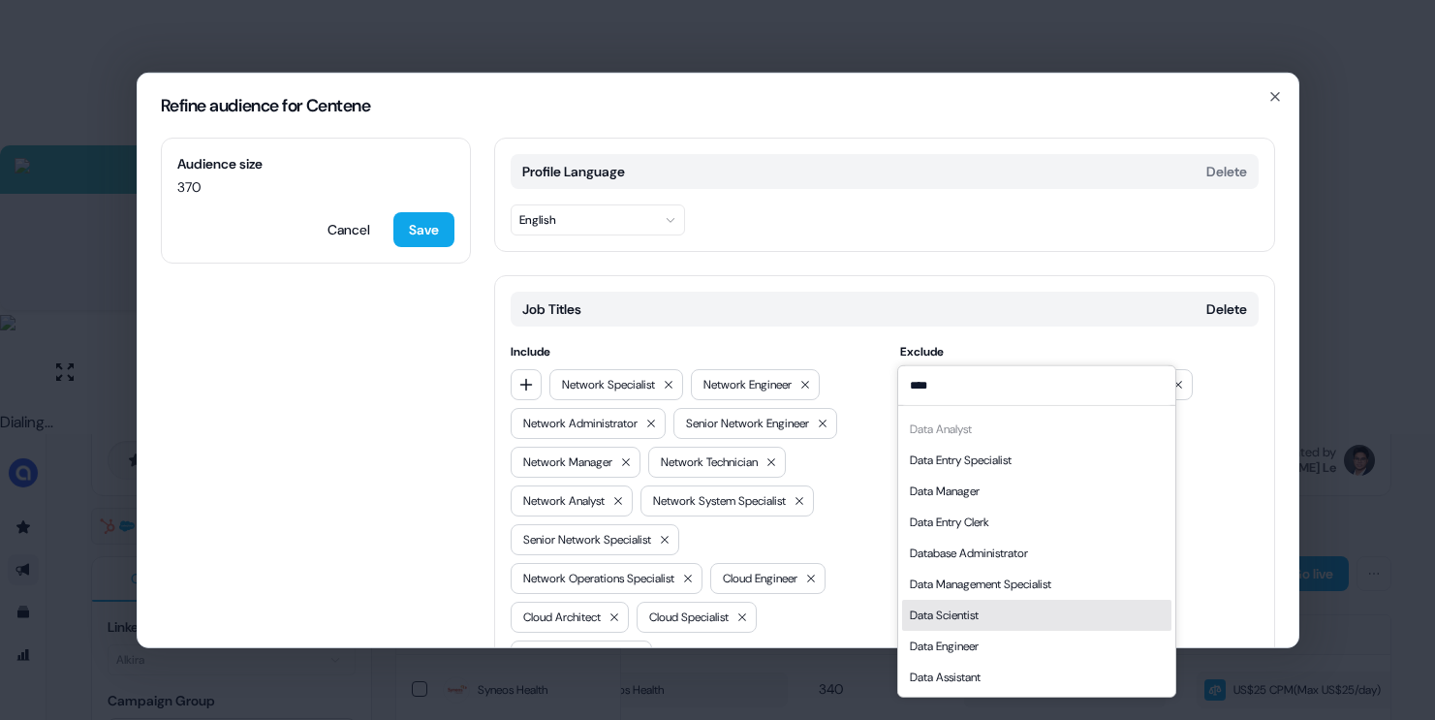
type input "****"
click at [965, 624] on div "Data Scientist" at bounding box center [1036, 614] width 269 height 31
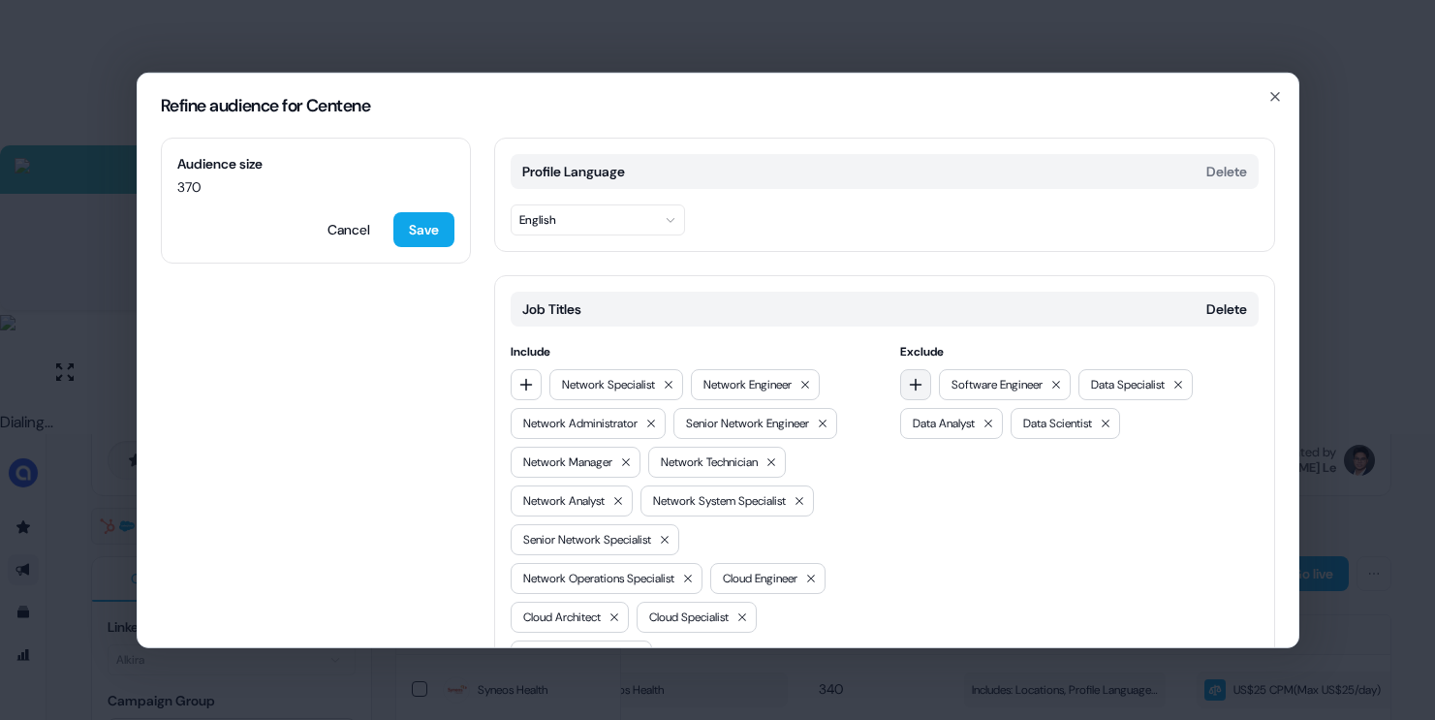
click at [906, 368] on button "button" at bounding box center [915, 383] width 31 height 31
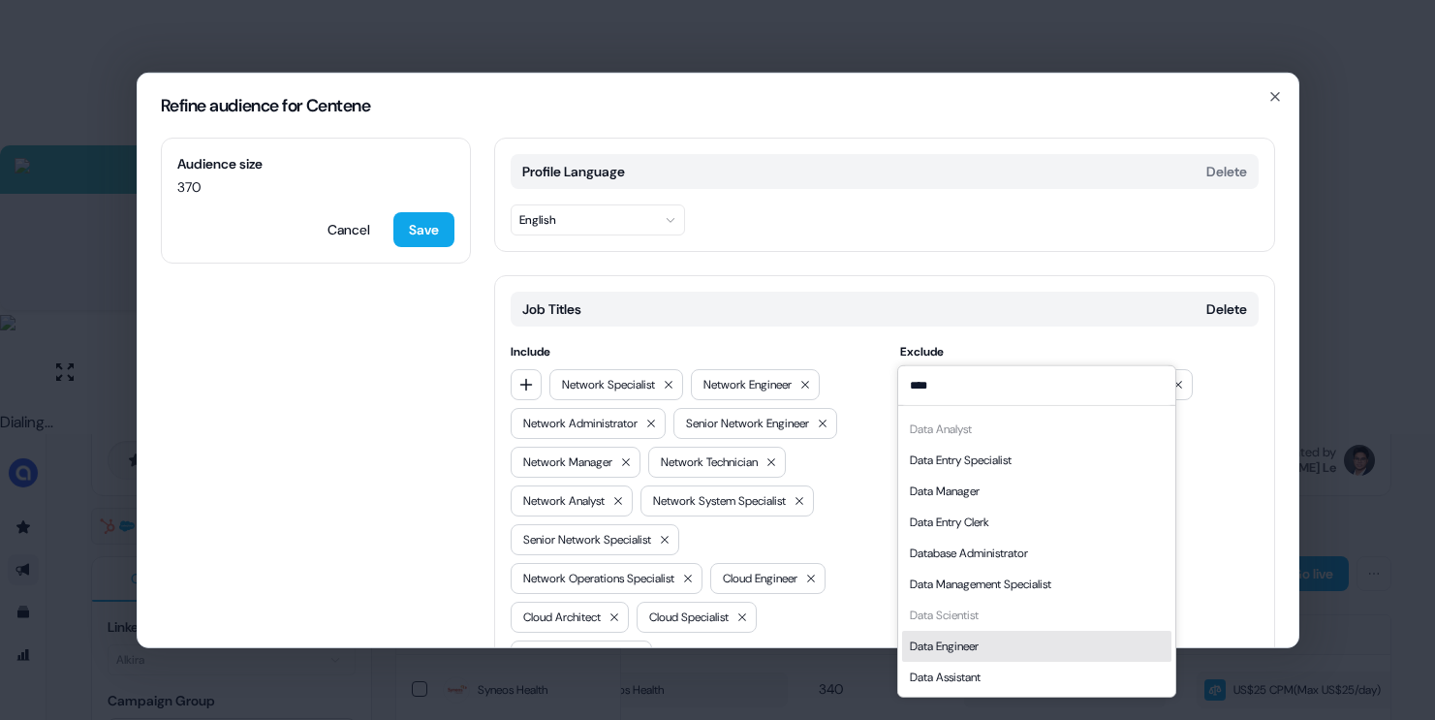
type input "****"
click at [955, 652] on div "Data Engineer" at bounding box center [944, 645] width 69 height 19
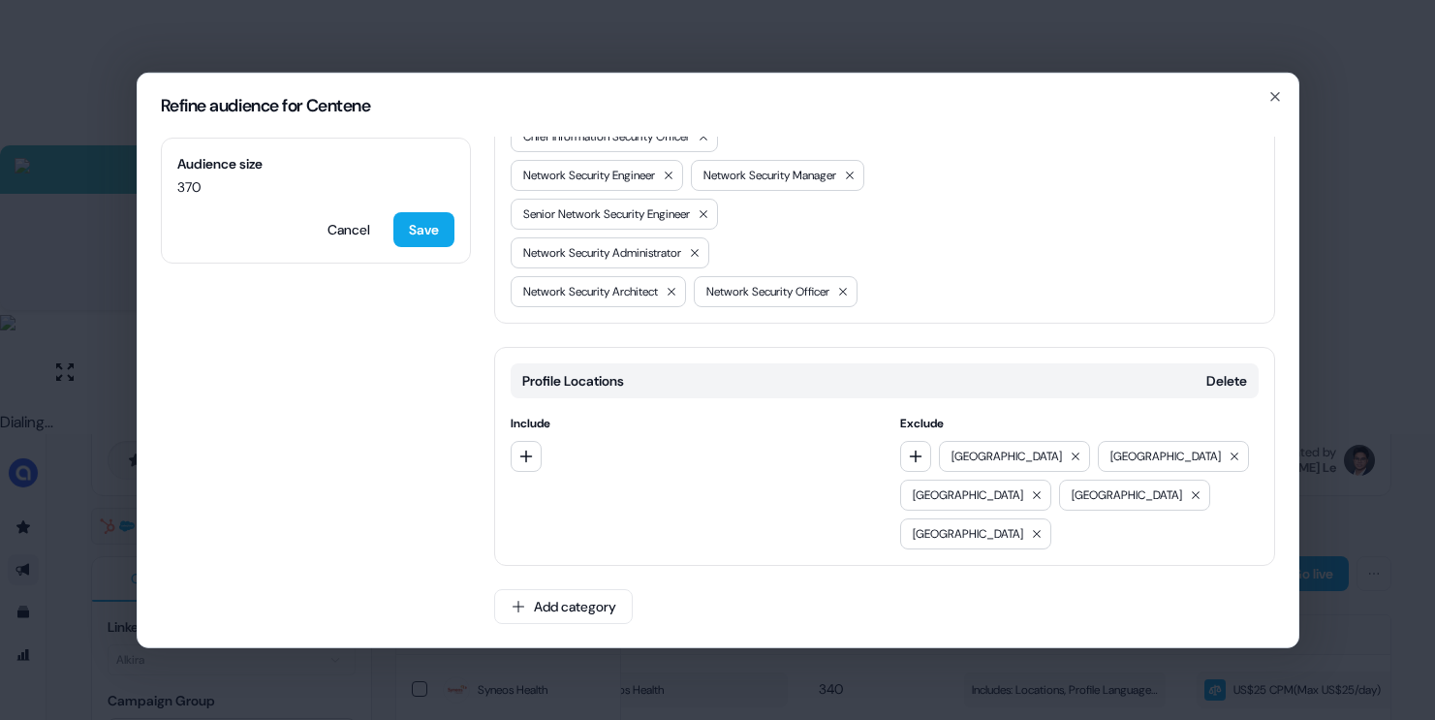
scroll to position [1148, 0]
click at [457, 233] on div "Audience size 370 Cancel Save" at bounding box center [316, 200] width 310 height 126
click at [429, 225] on button "Save" at bounding box center [423, 228] width 61 height 35
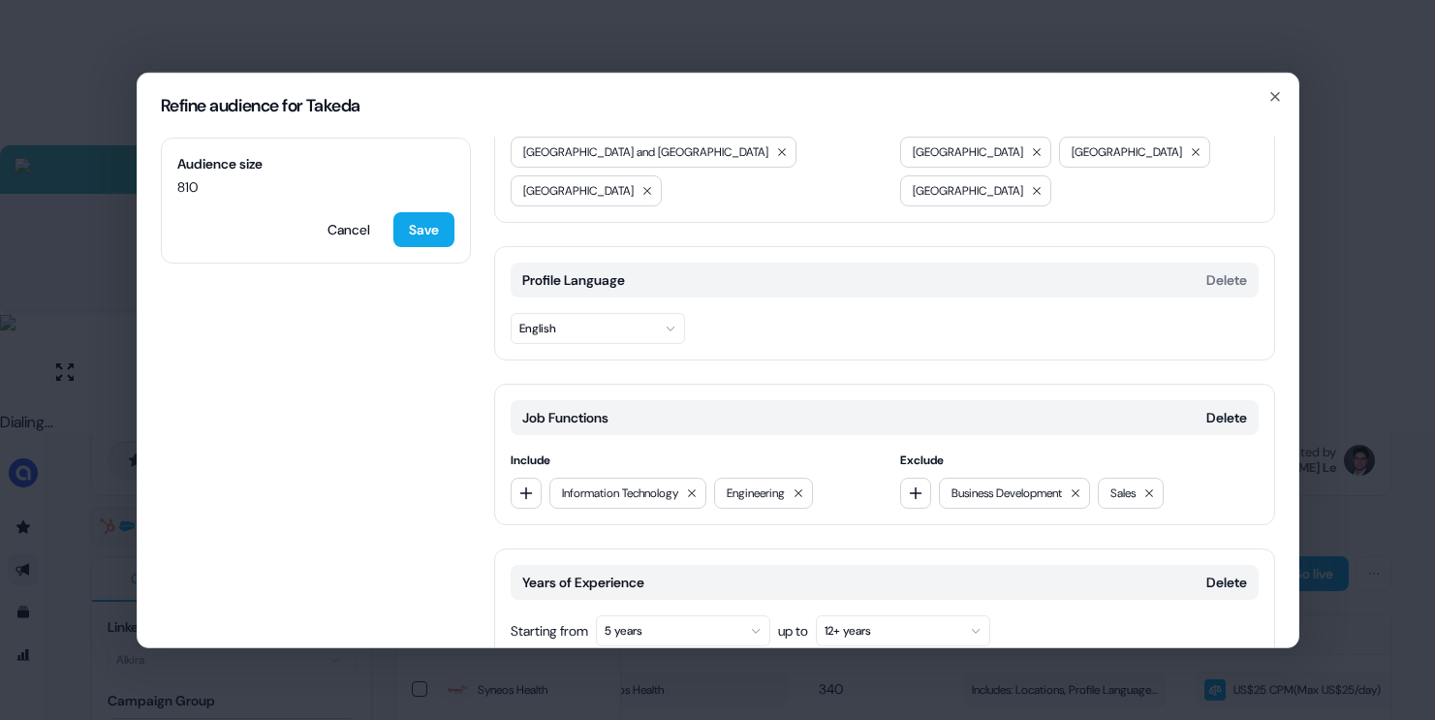
scroll to position [142, 0]
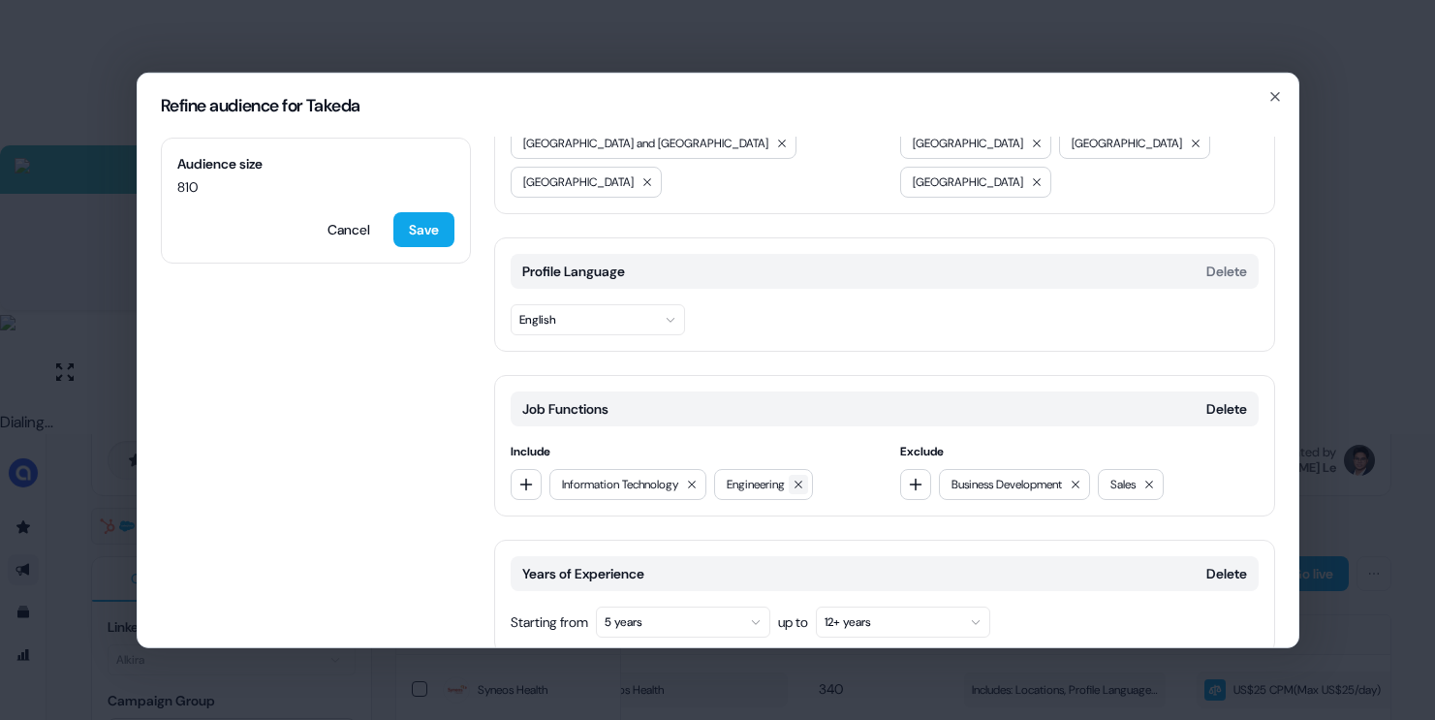
click at [804, 478] on icon at bounding box center [799, 484] width 12 height 12
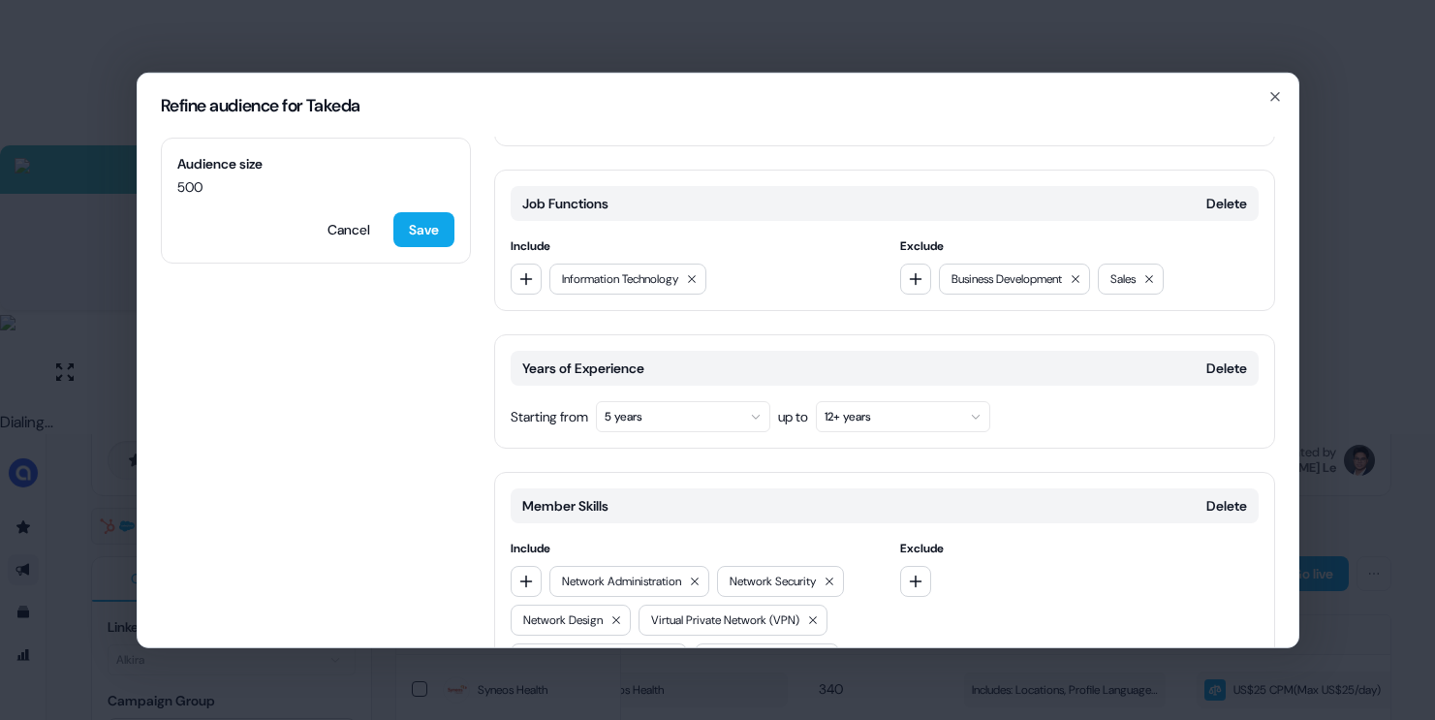
scroll to position [393, 0]
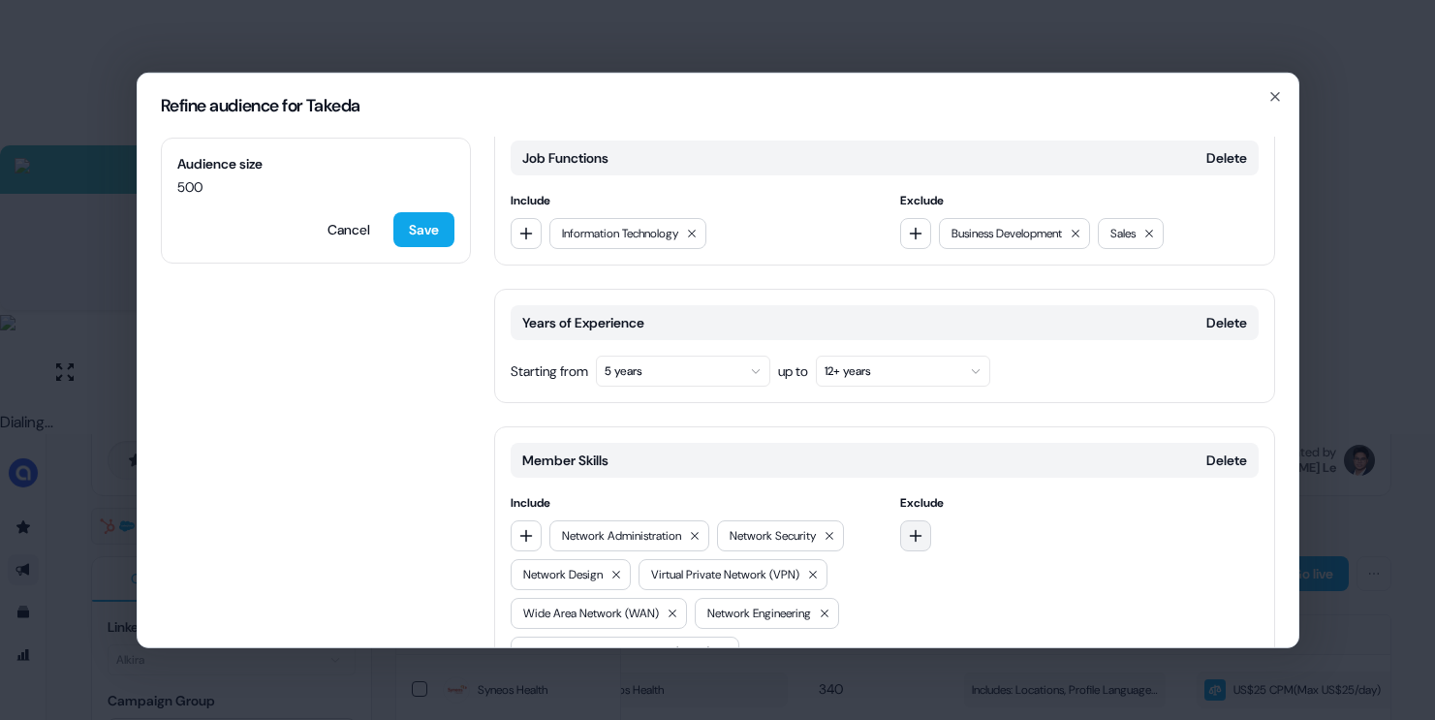
click at [920, 519] on button "button" at bounding box center [915, 534] width 31 height 31
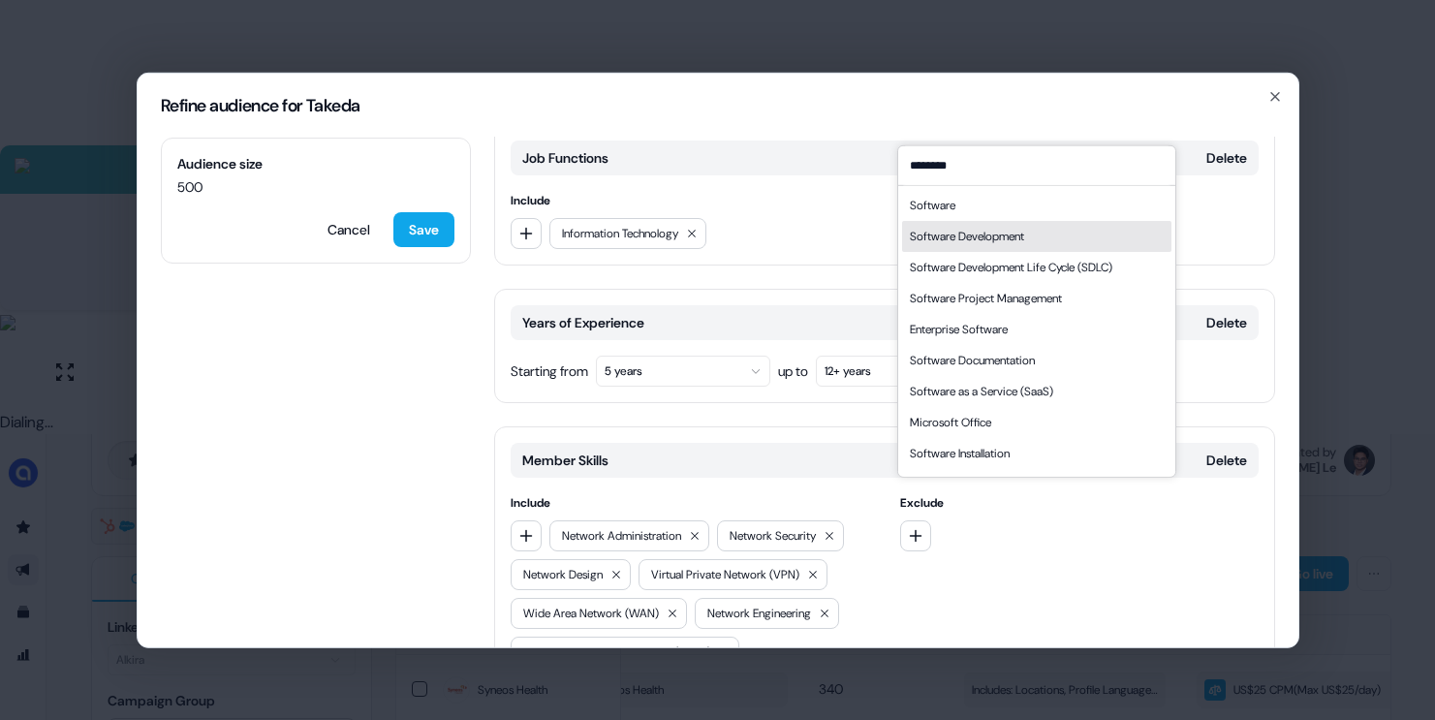
type input "********"
click at [981, 235] on div "Software Development" at bounding box center [967, 235] width 114 height 19
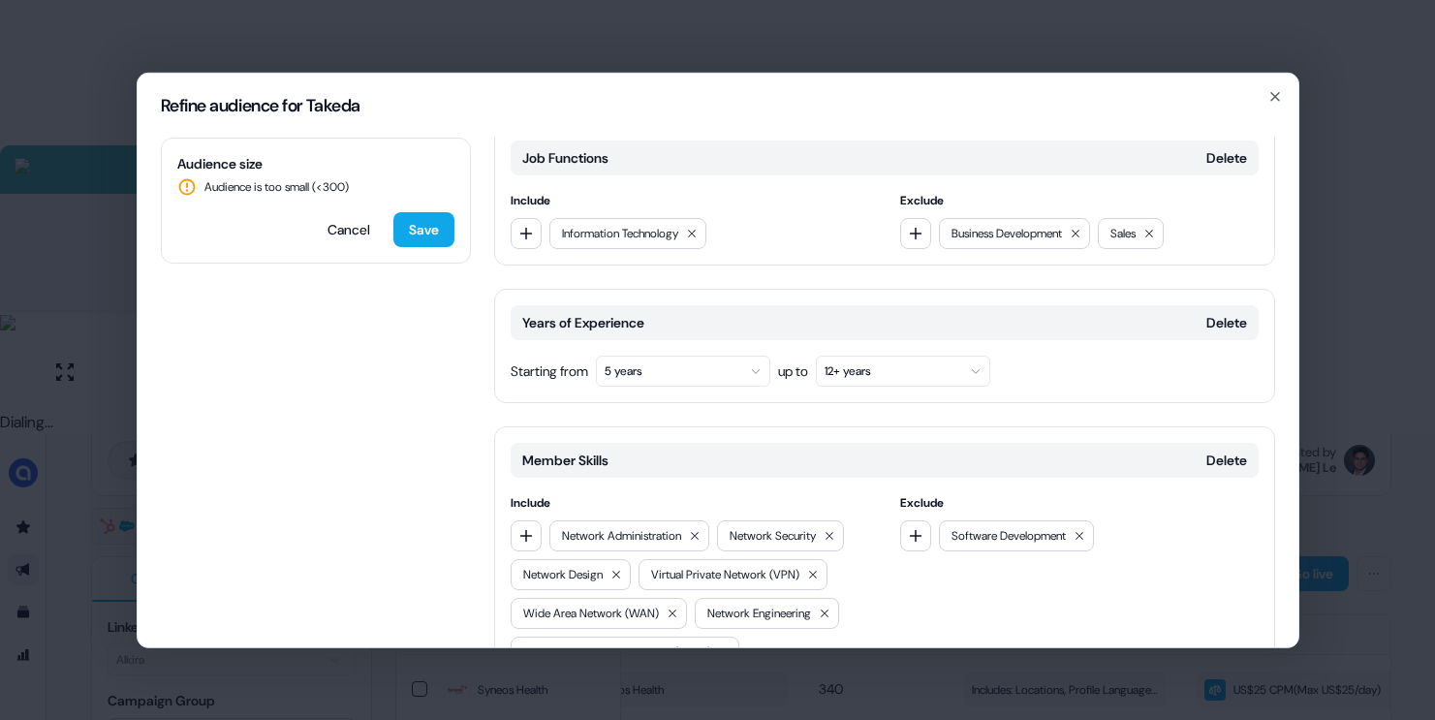
click at [1094, 519] on div "Software Development" at bounding box center [1016, 534] width 155 height 31
click at [1080, 529] on icon at bounding box center [1080, 535] width 12 height 12
click at [914, 529] on icon "button" at bounding box center [916, 535] width 13 height 13
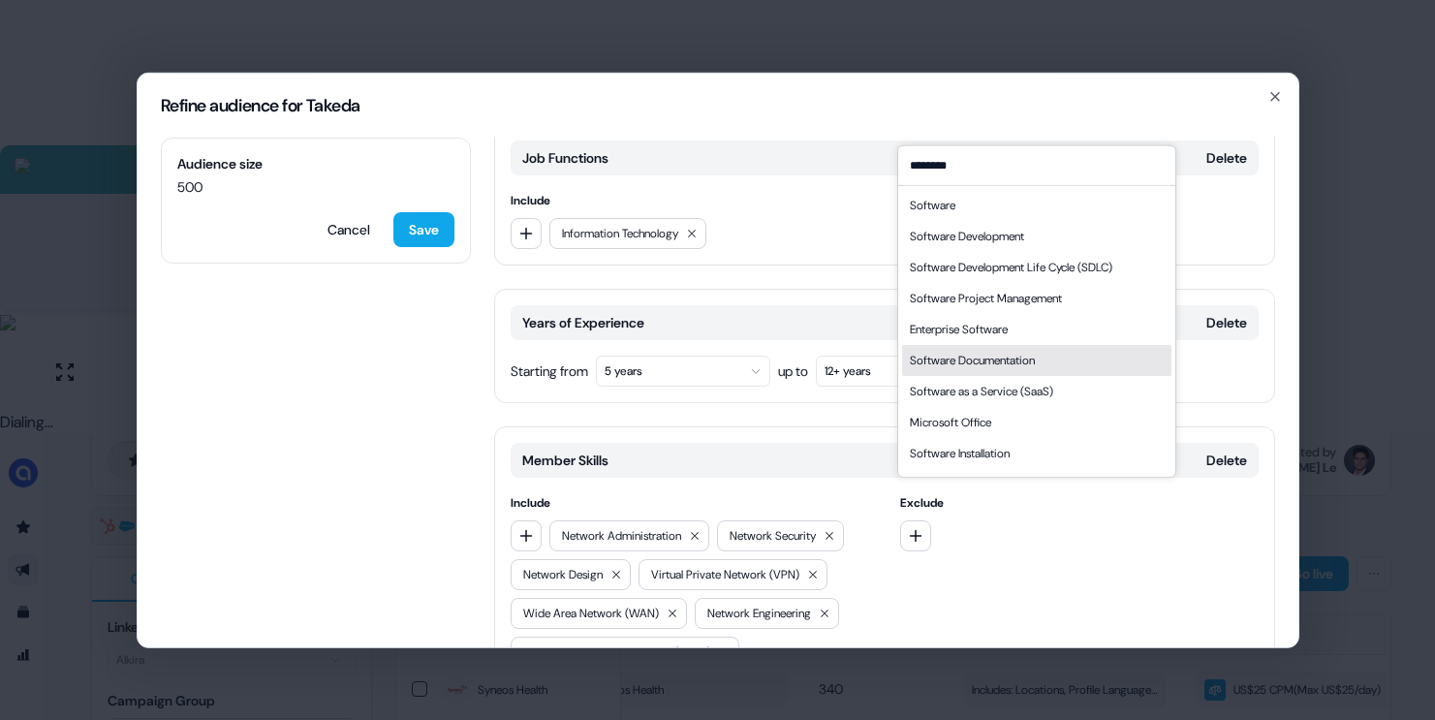
scroll to position [27, 0]
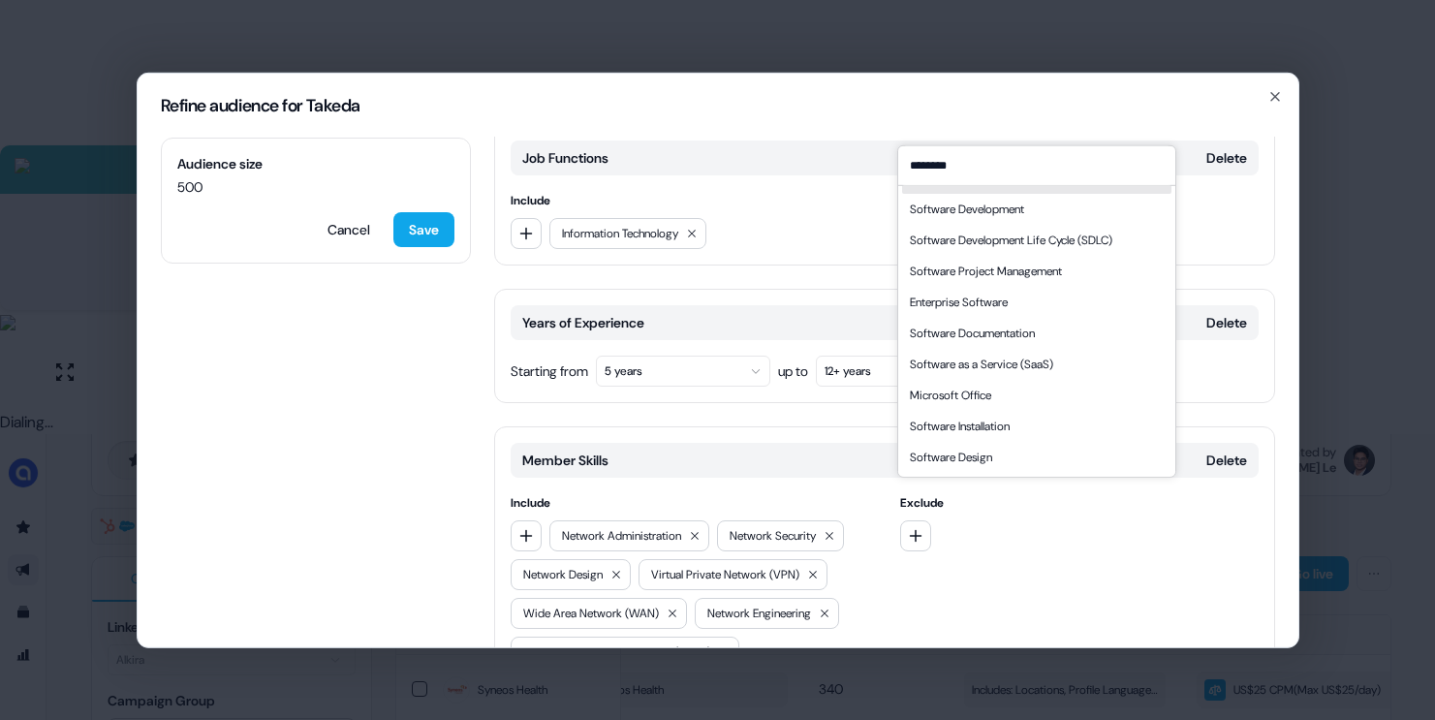
click at [980, 183] on input "********" at bounding box center [1036, 164] width 277 height 39
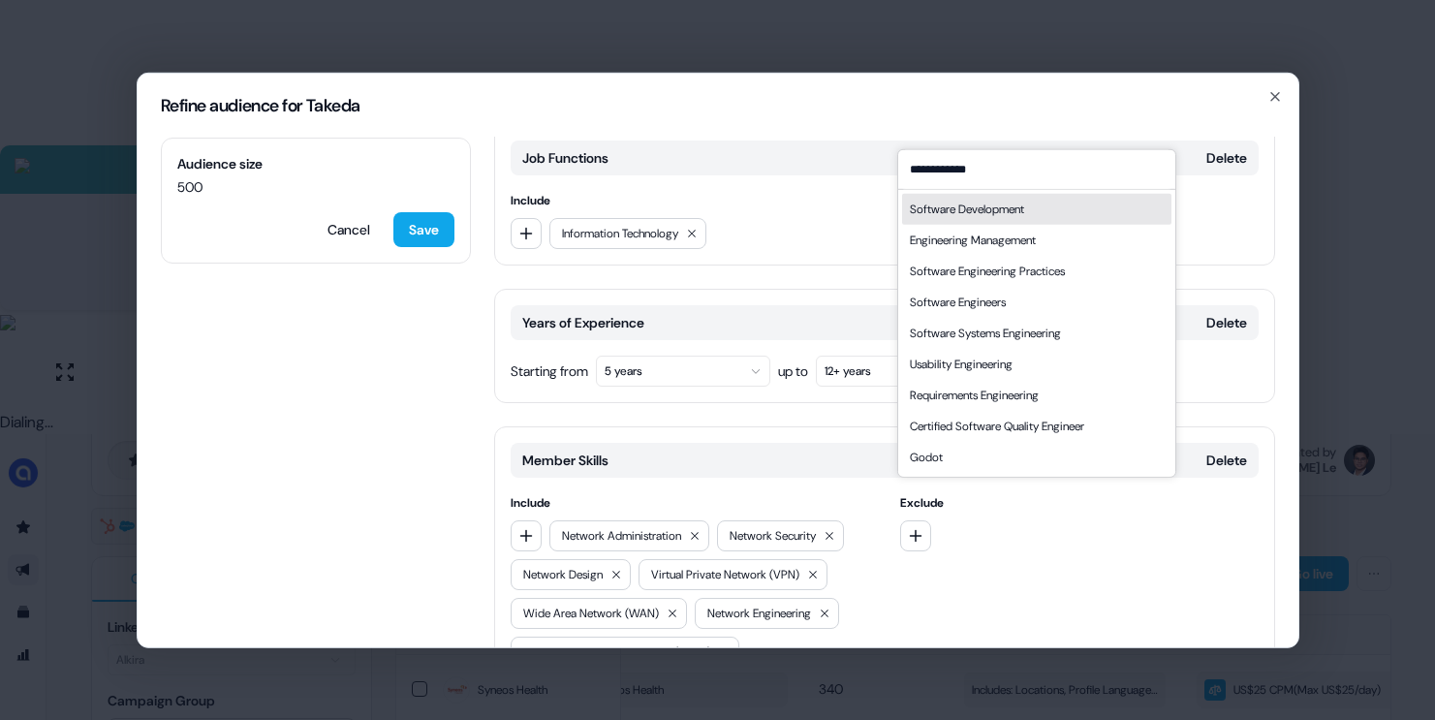
type input "**********"
click at [1024, 211] on div "Software Development" at bounding box center [967, 208] width 114 height 19
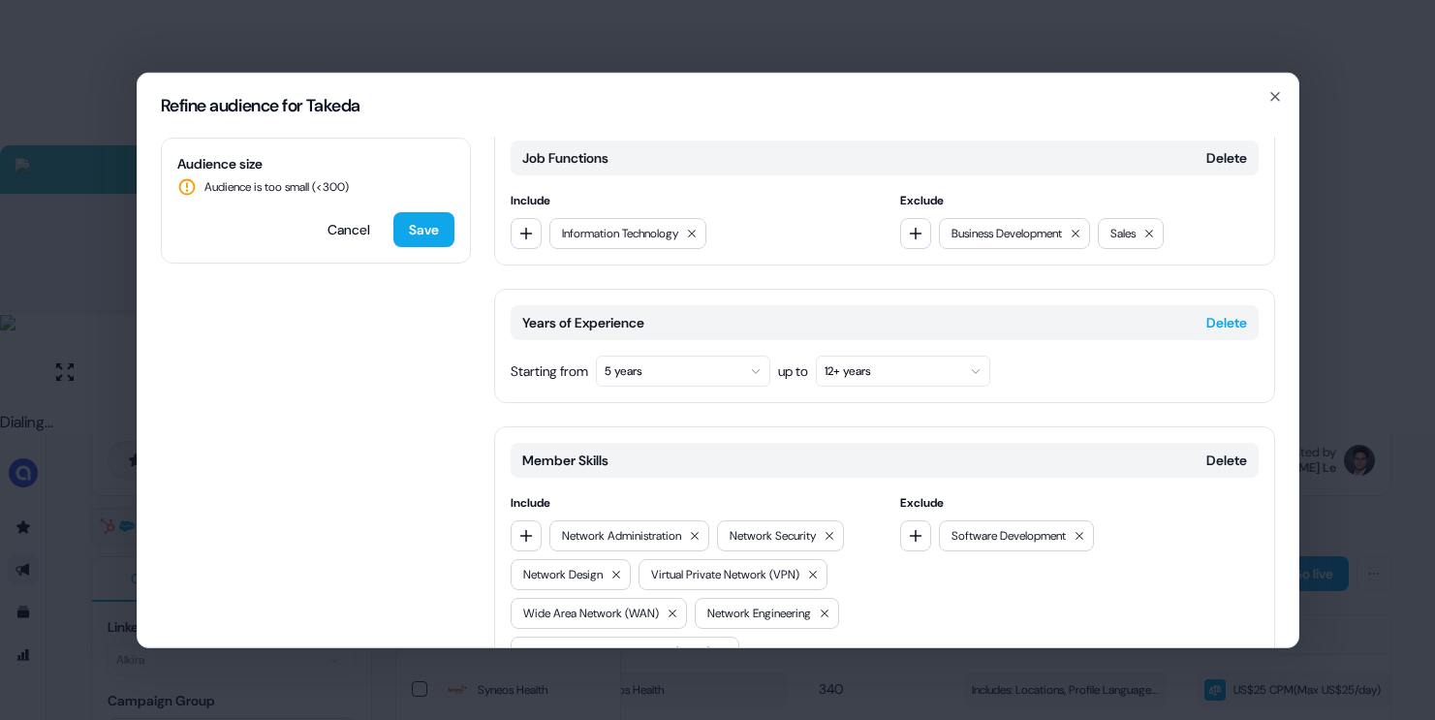
click at [1224, 312] on button "Delete" at bounding box center [1226, 321] width 41 height 19
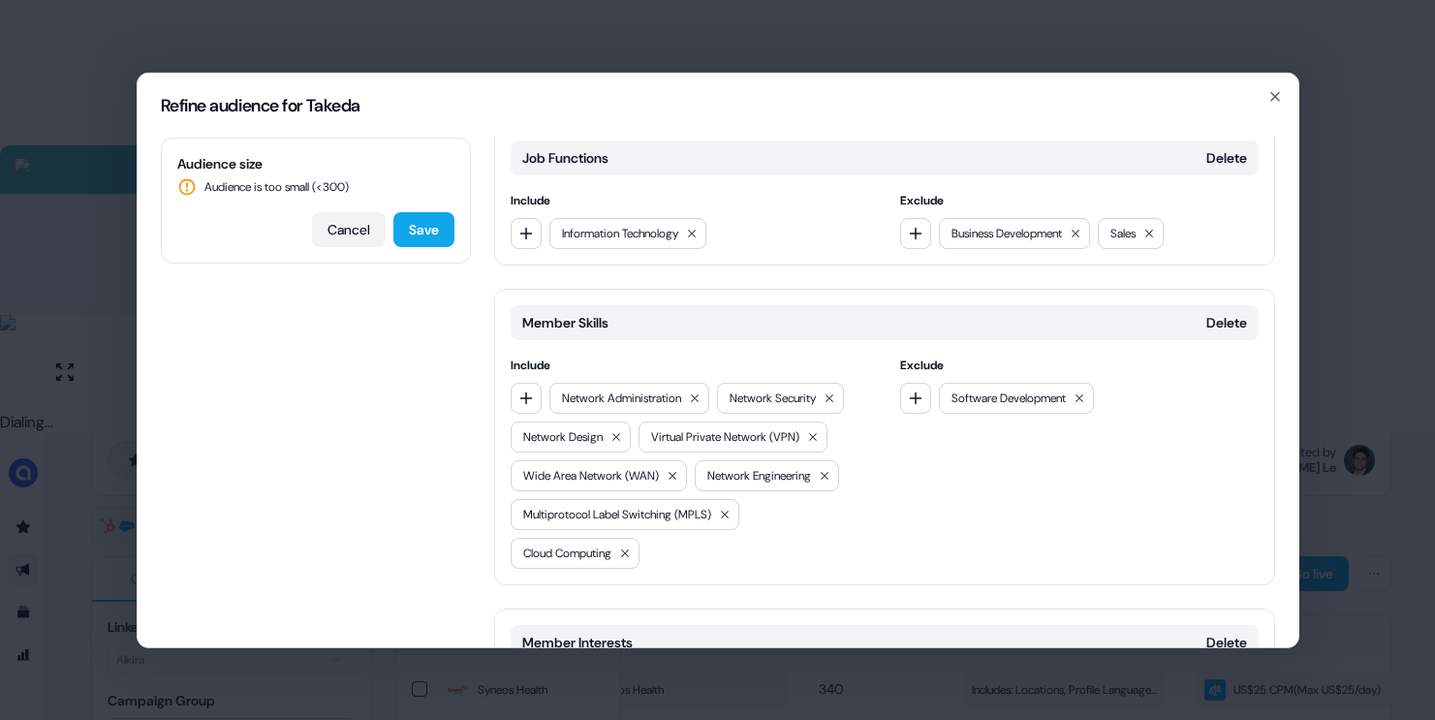
click at [330, 231] on button "Cancel" at bounding box center [349, 228] width 74 height 35
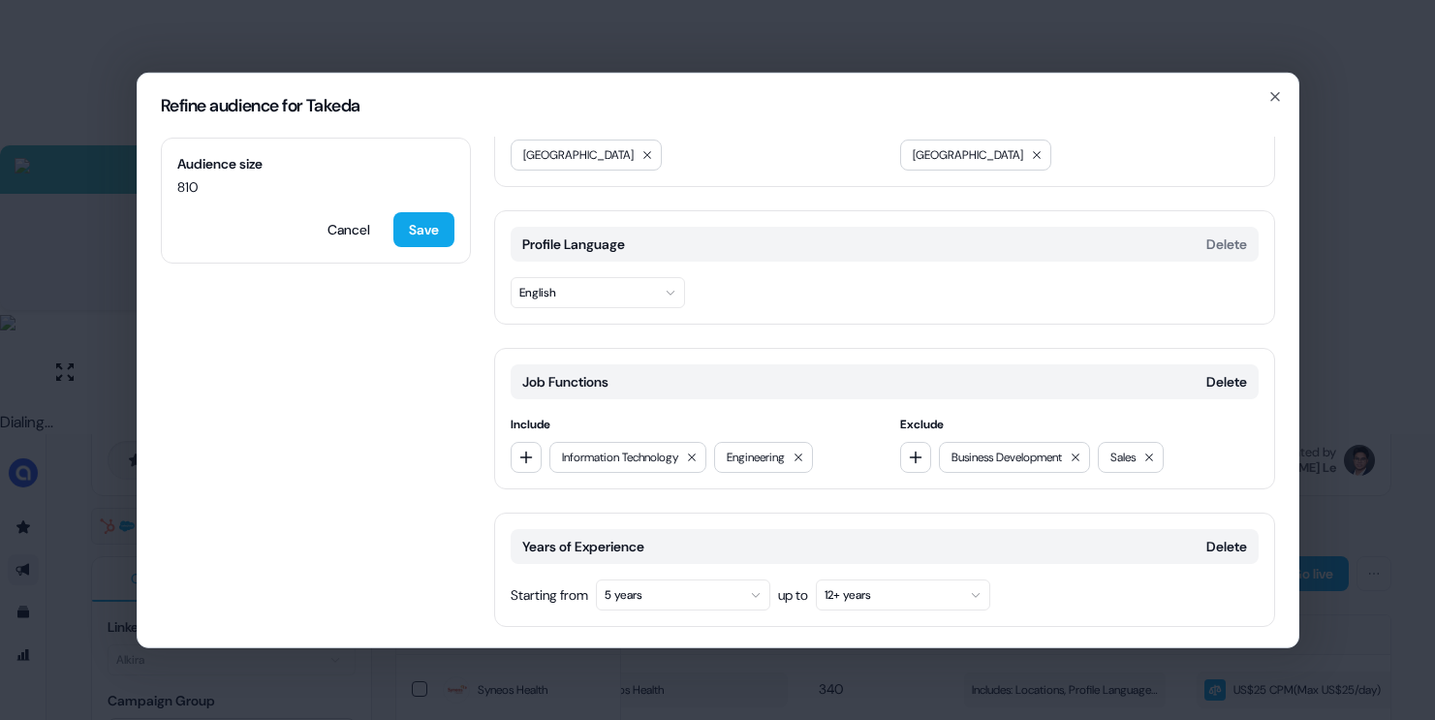
scroll to position [234, 0]
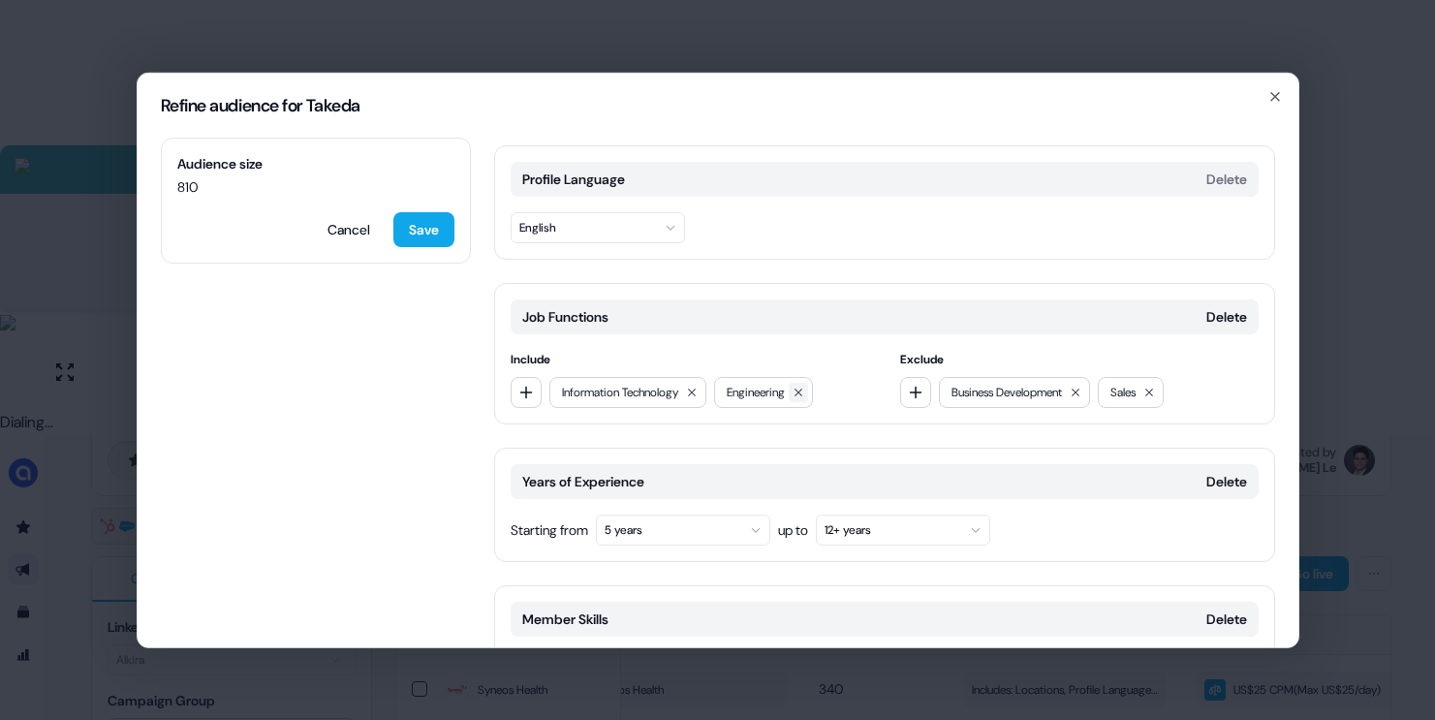
click at [804, 386] on icon at bounding box center [799, 392] width 12 height 12
click at [433, 222] on button "Save" at bounding box center [423, 228] width 61 height 35
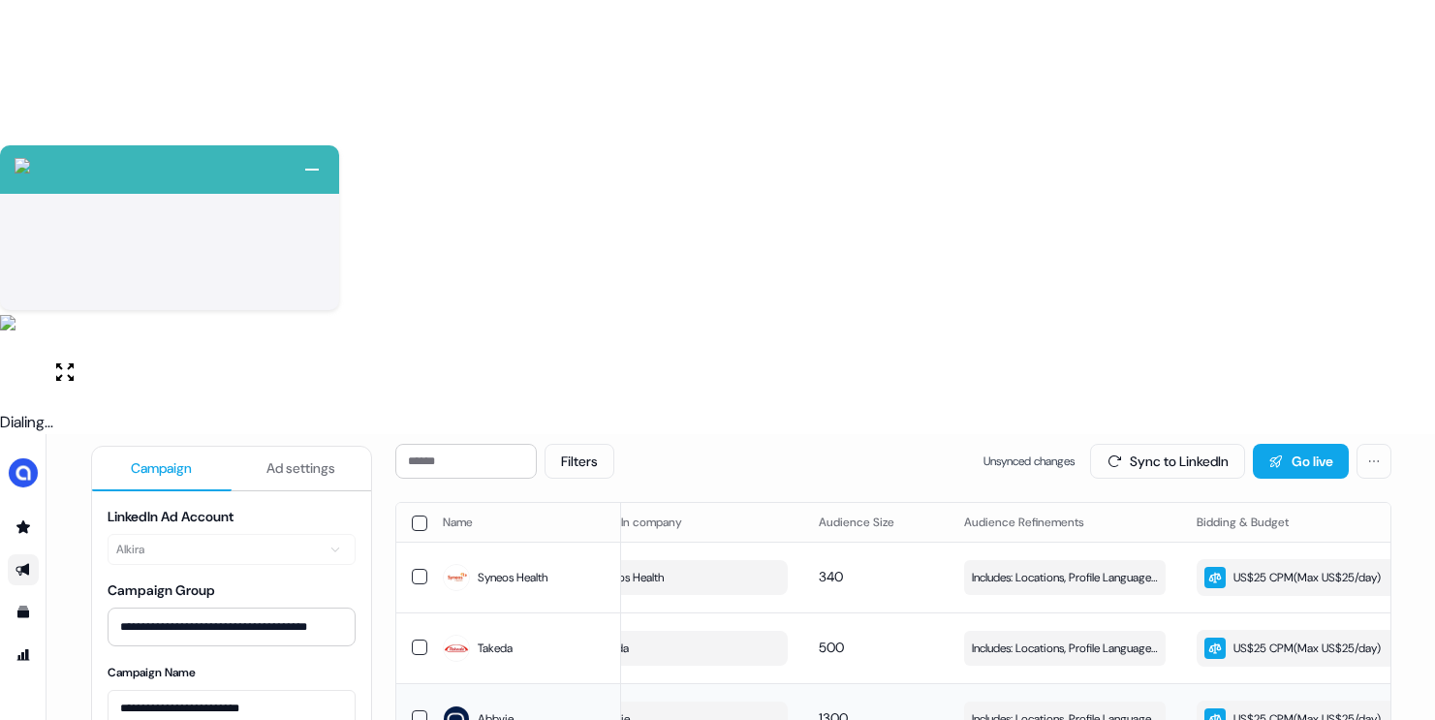
scroll to position [210, 0]
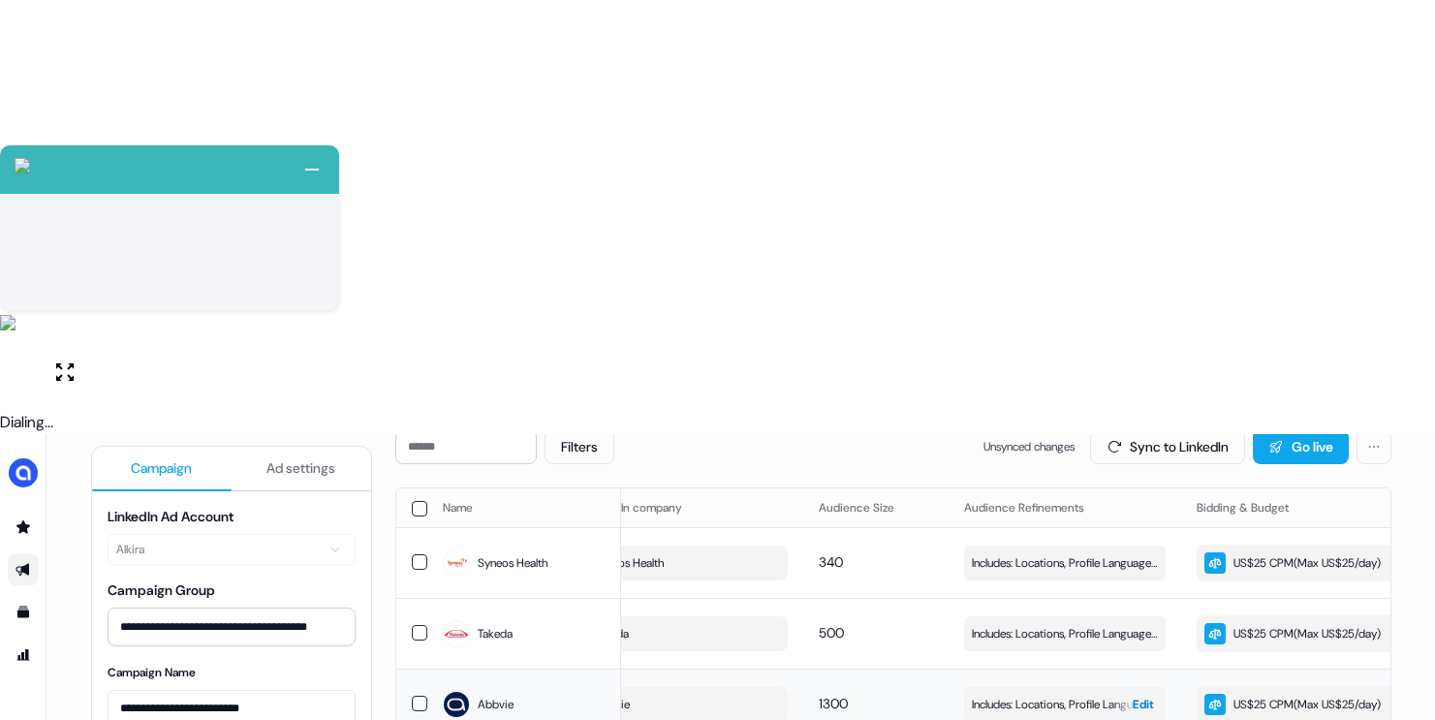
click at [1033, 695] on span "Includes: Locations, Profile Language, Job Functions, Years of Experience, Memb…" at bounding box center [1065, 704] width 186 height 19
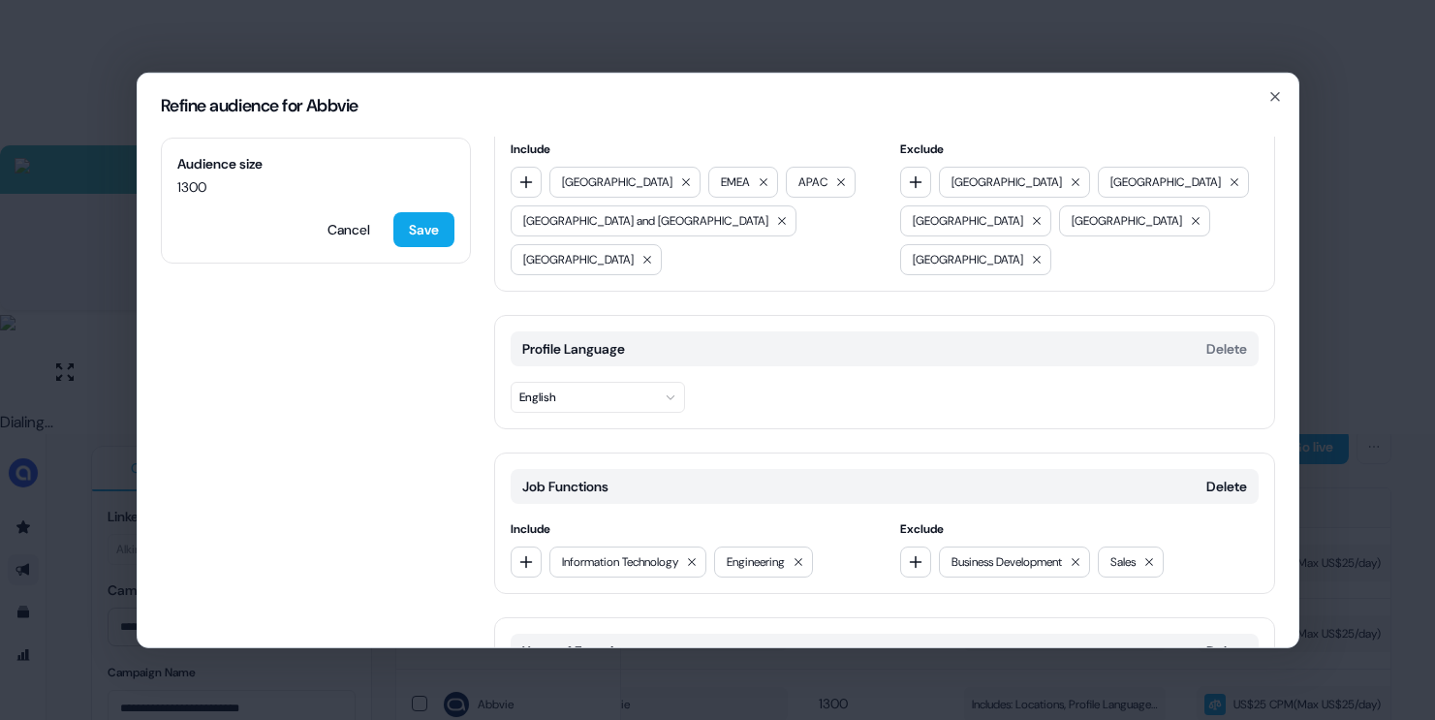
scroll to position [76, 0]
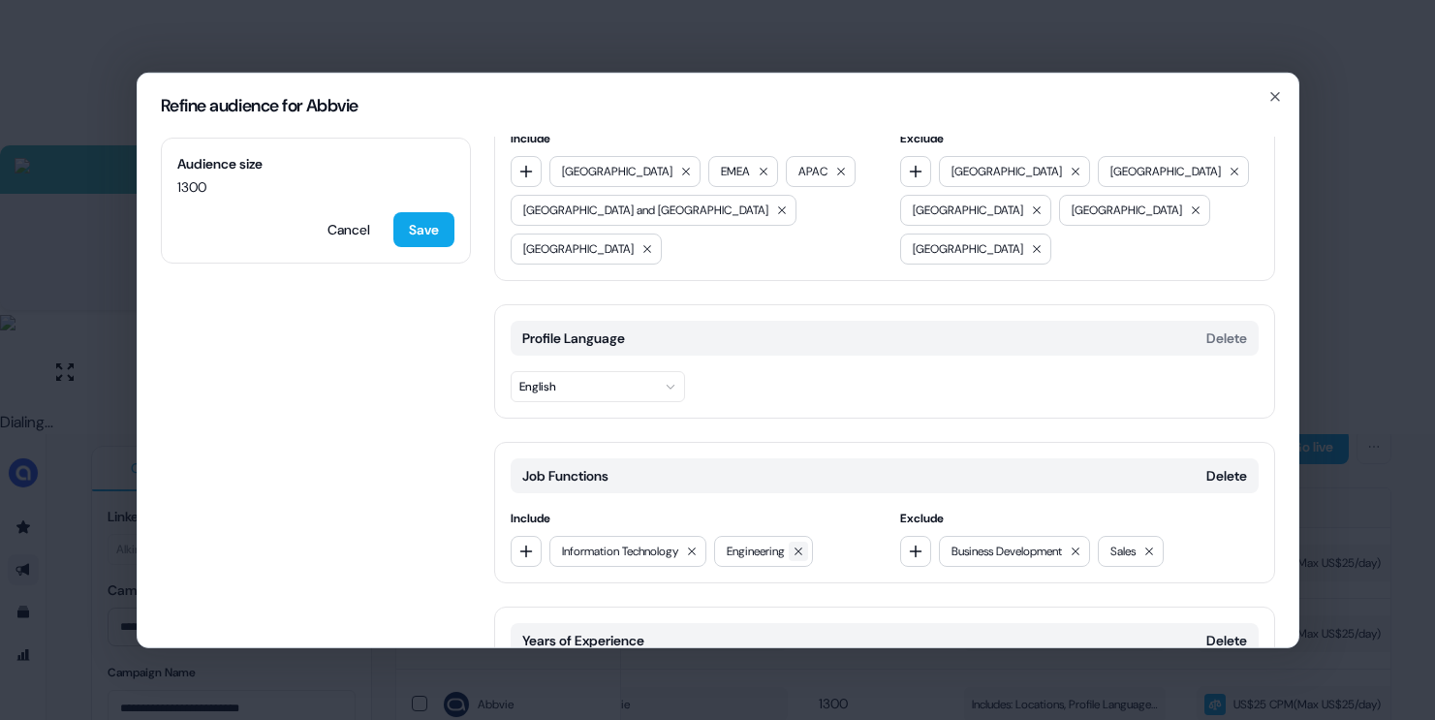
click at [804, 545] on icon at bounding box center [799, 551] width 12 height 12
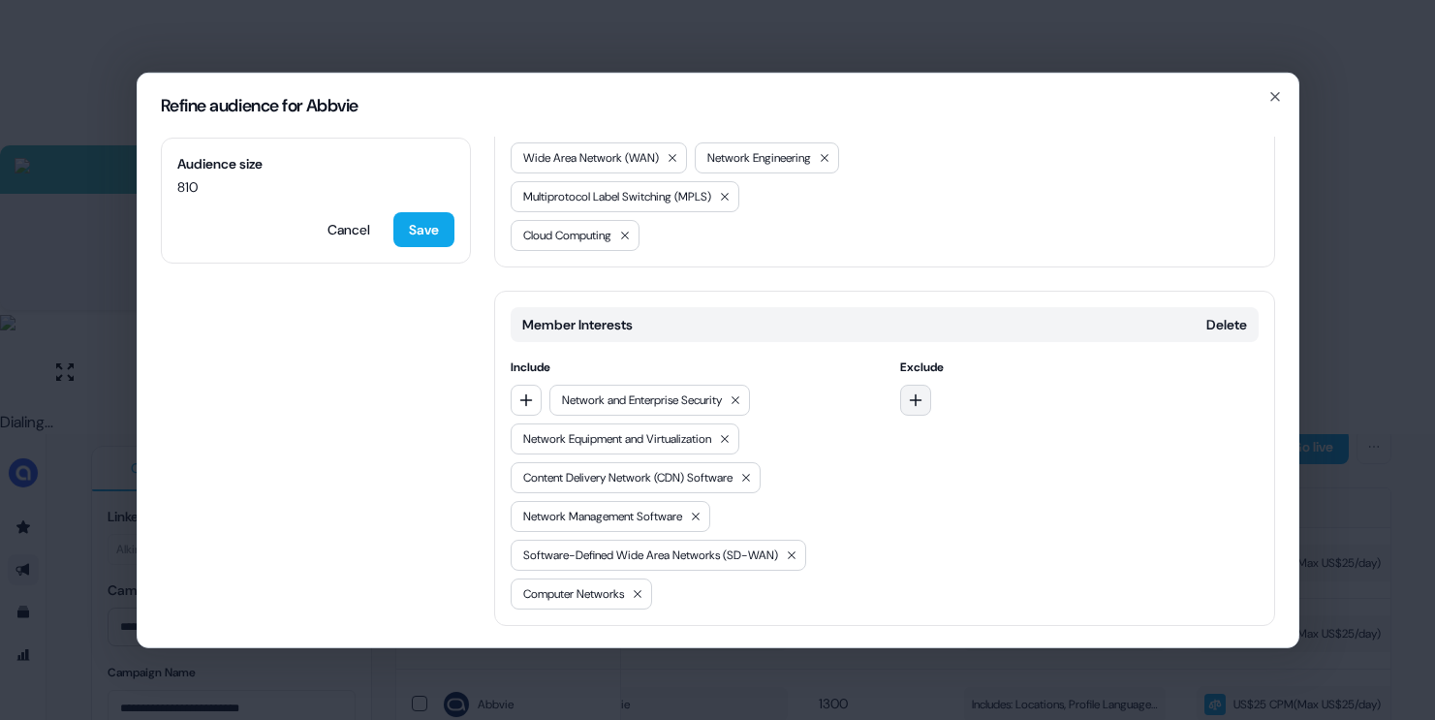
scroll to position [863, 0]
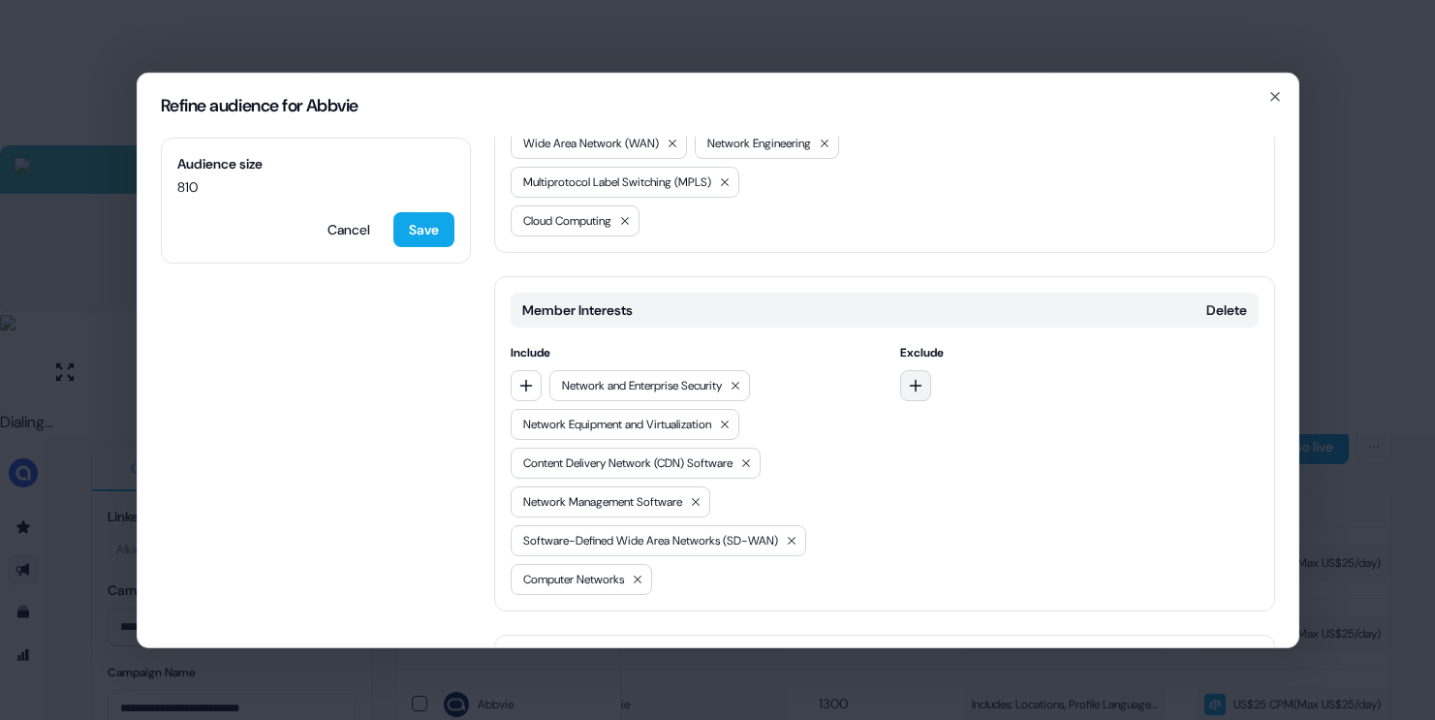
click at [921, 369] on button "button" at bounding box center [915, 384] width 31 height 31
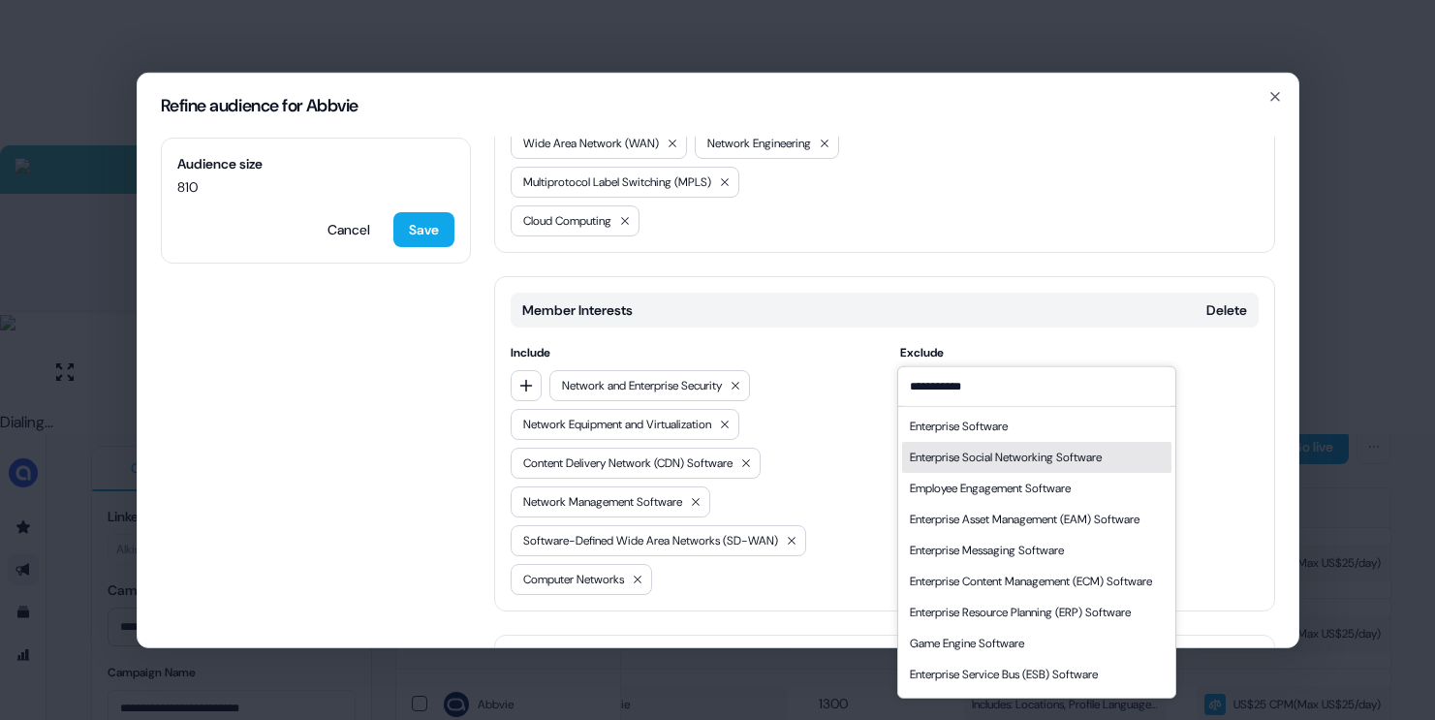
scroll to position [66, 0]
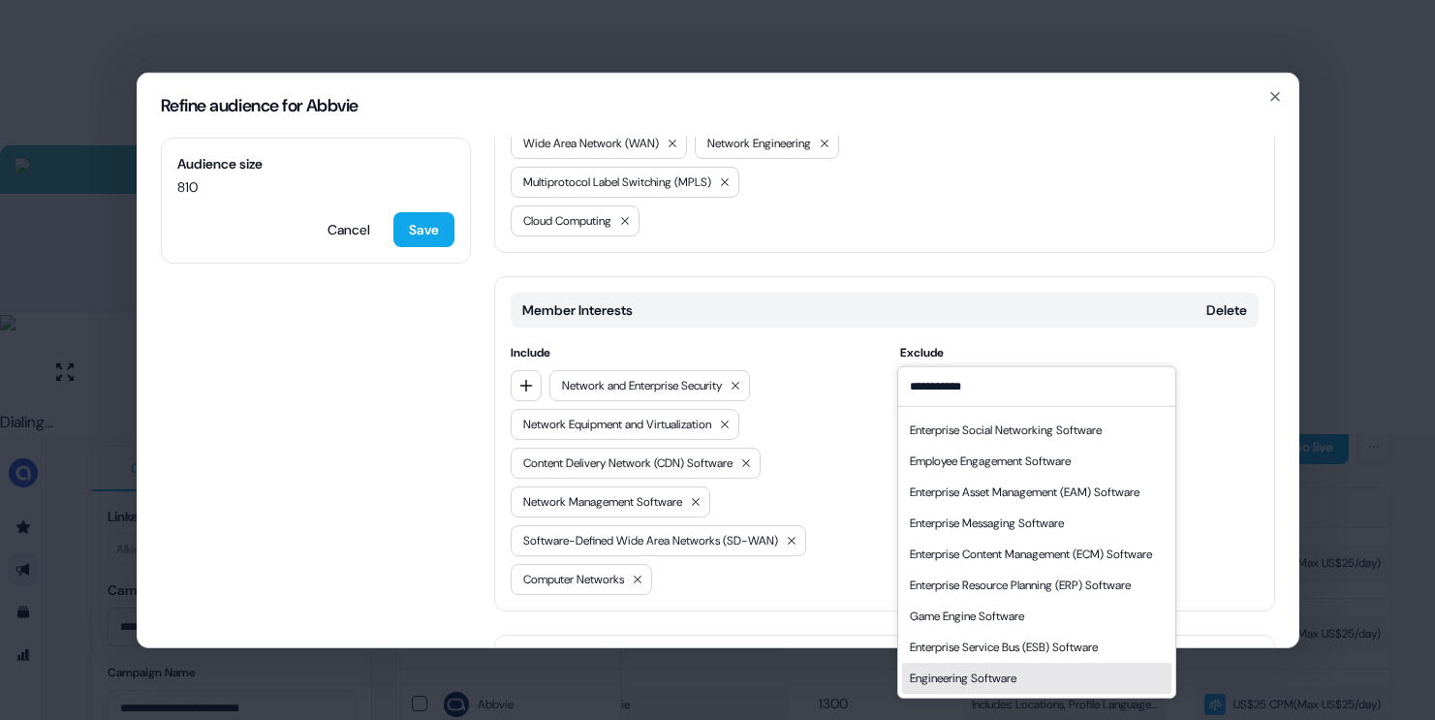
type input "**********"
click at [968, 670] on div "Engineering Software" at bounding box center [963, 677] width 107 height 19
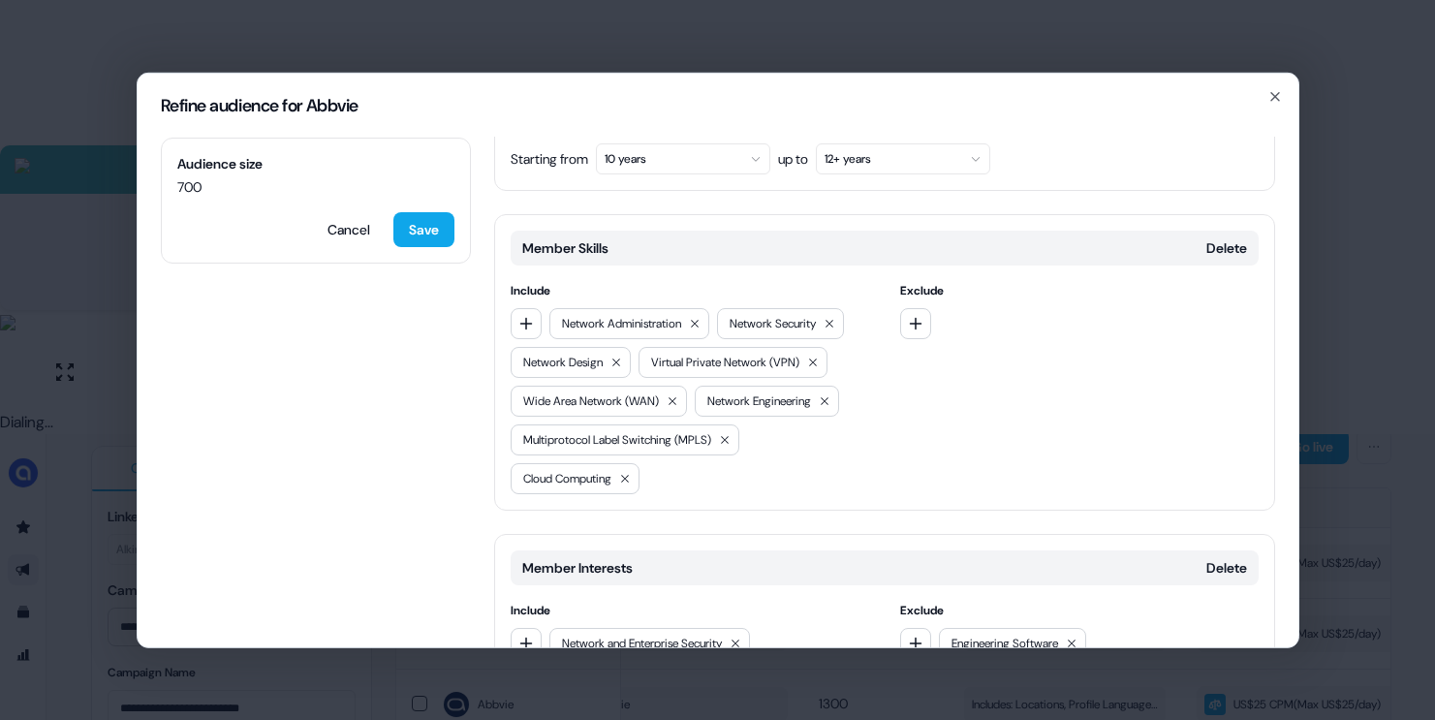
scroll to position [0, 0]
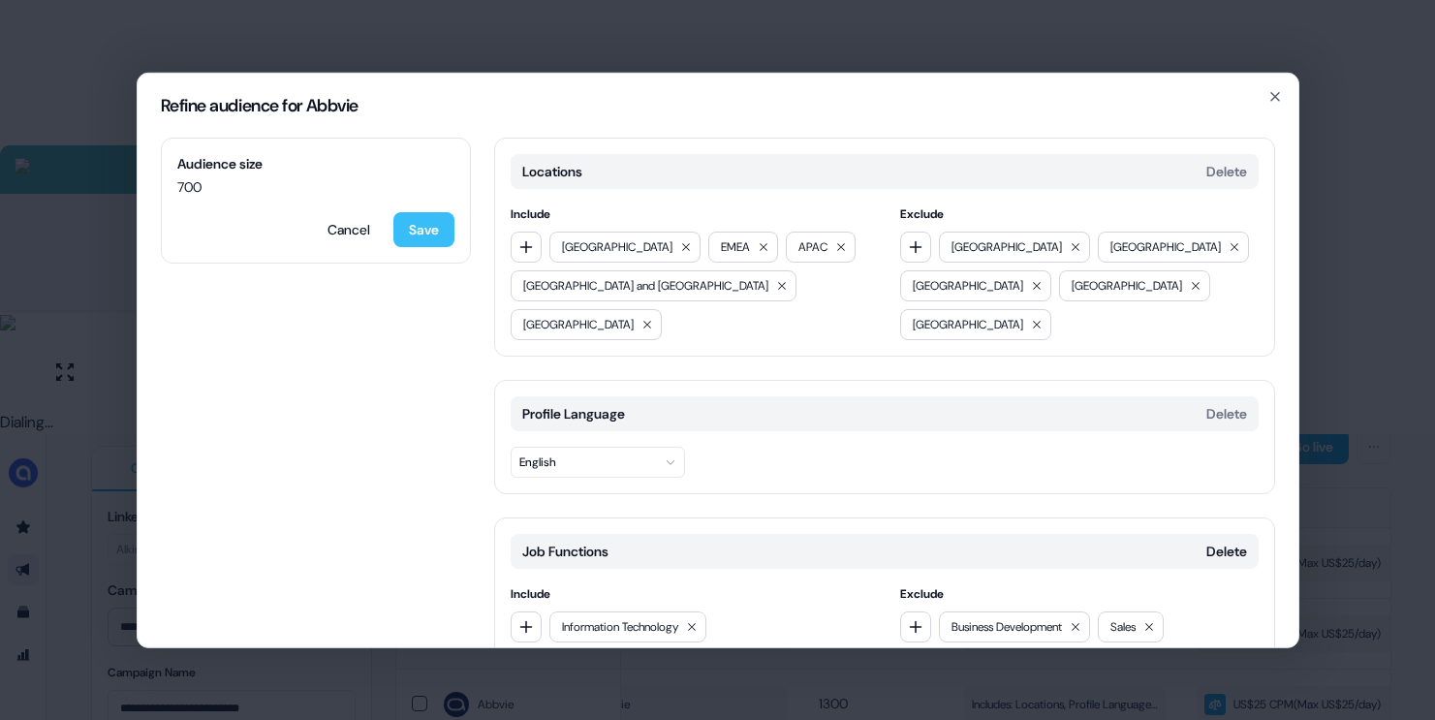
click at [440, 230] on button "Save" at bounding box center [423, 228] width 61 height 35
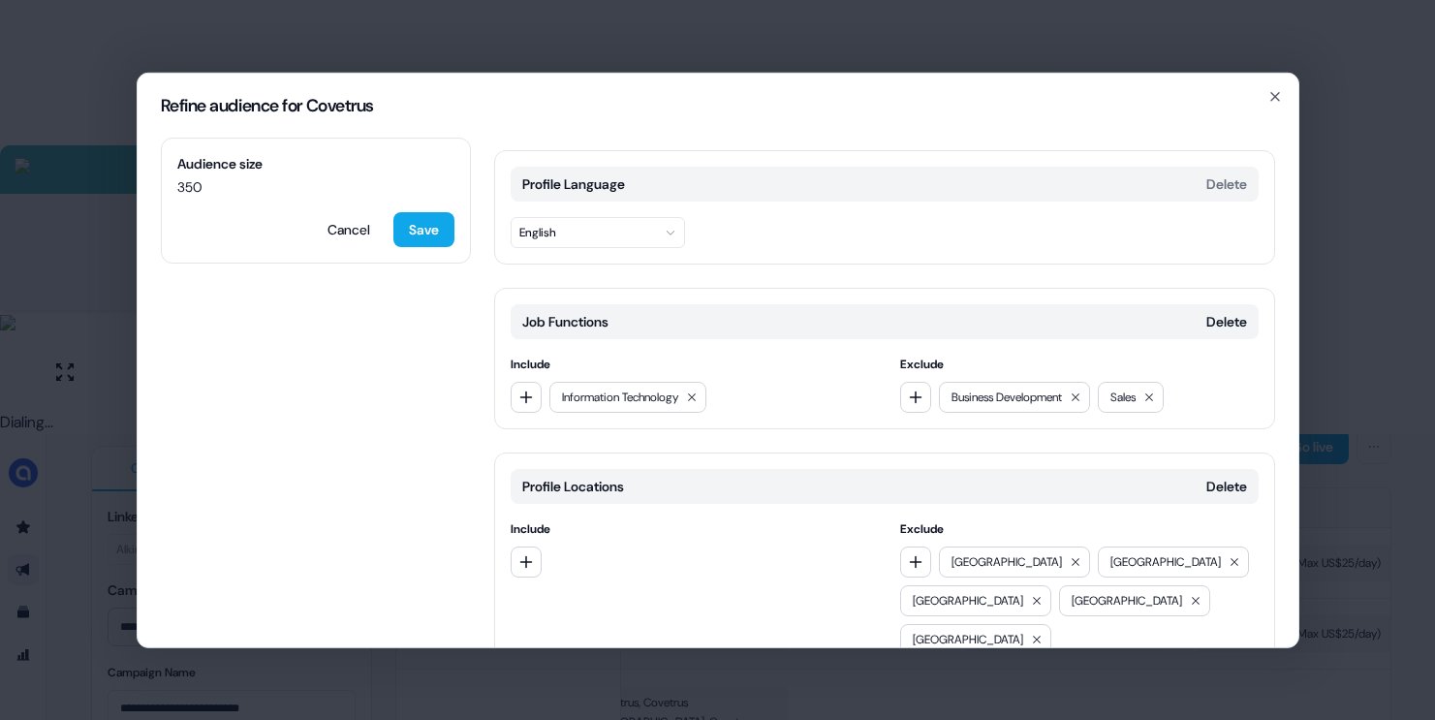
scroll to position [257, 0]
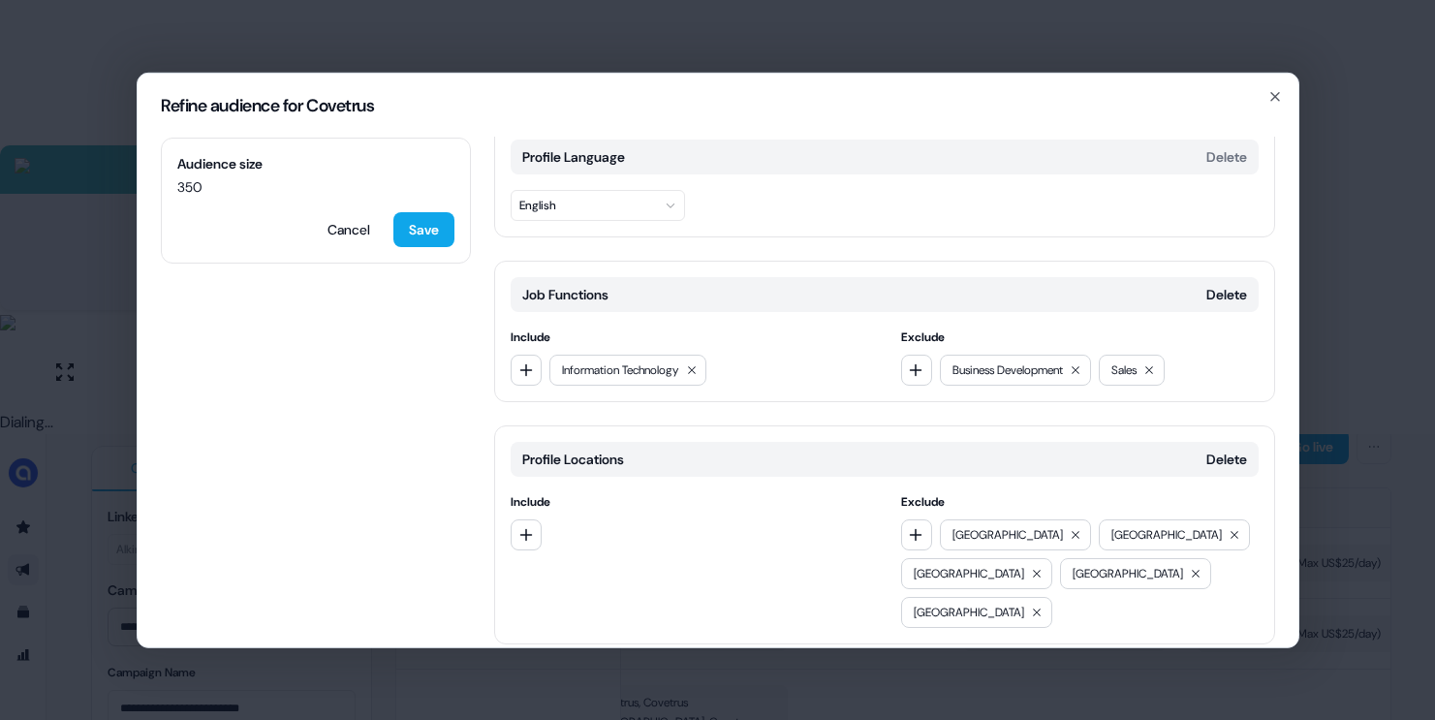
click at [1327, 409] on div "Refine audience for Covetrus Audience size 350 Cancel Save Locations Delete Inc…" at bounding box center [717, 360] width 1435 height 720
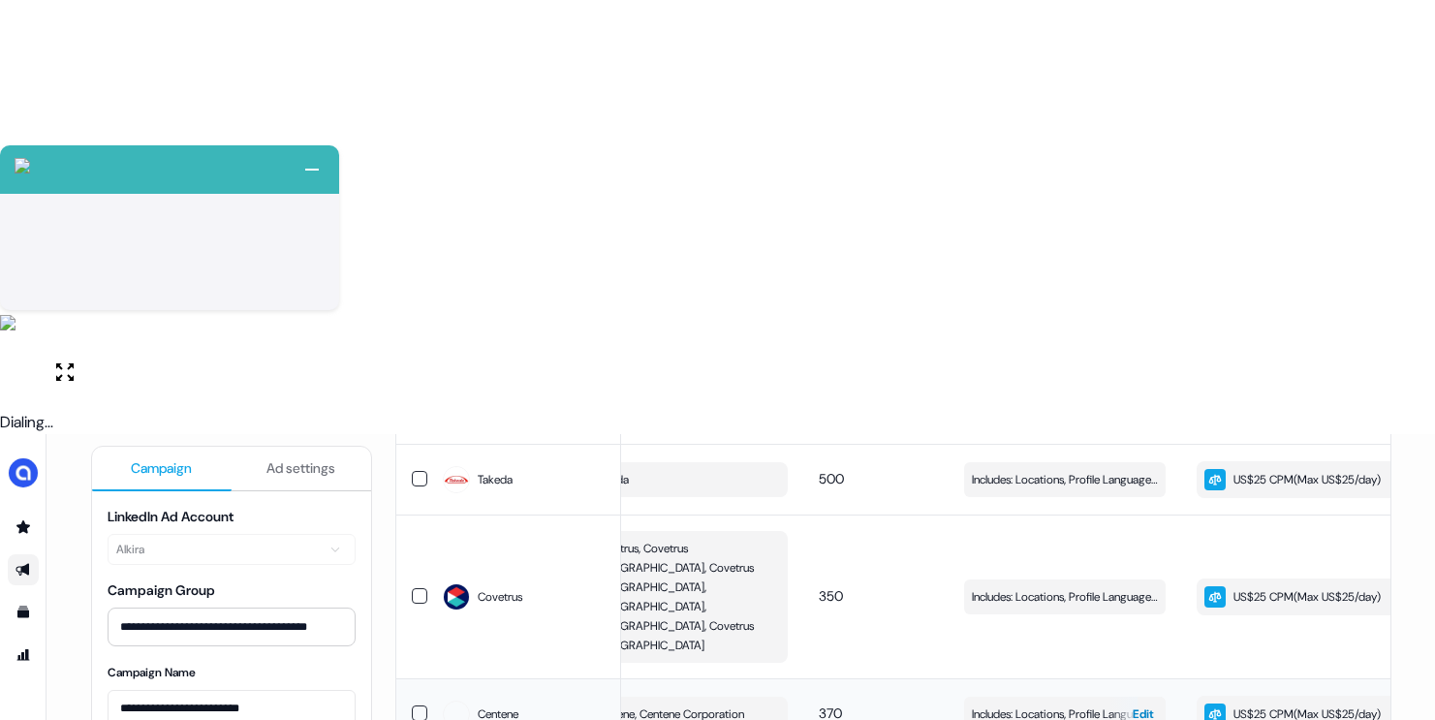
scroll to position [436, 0]
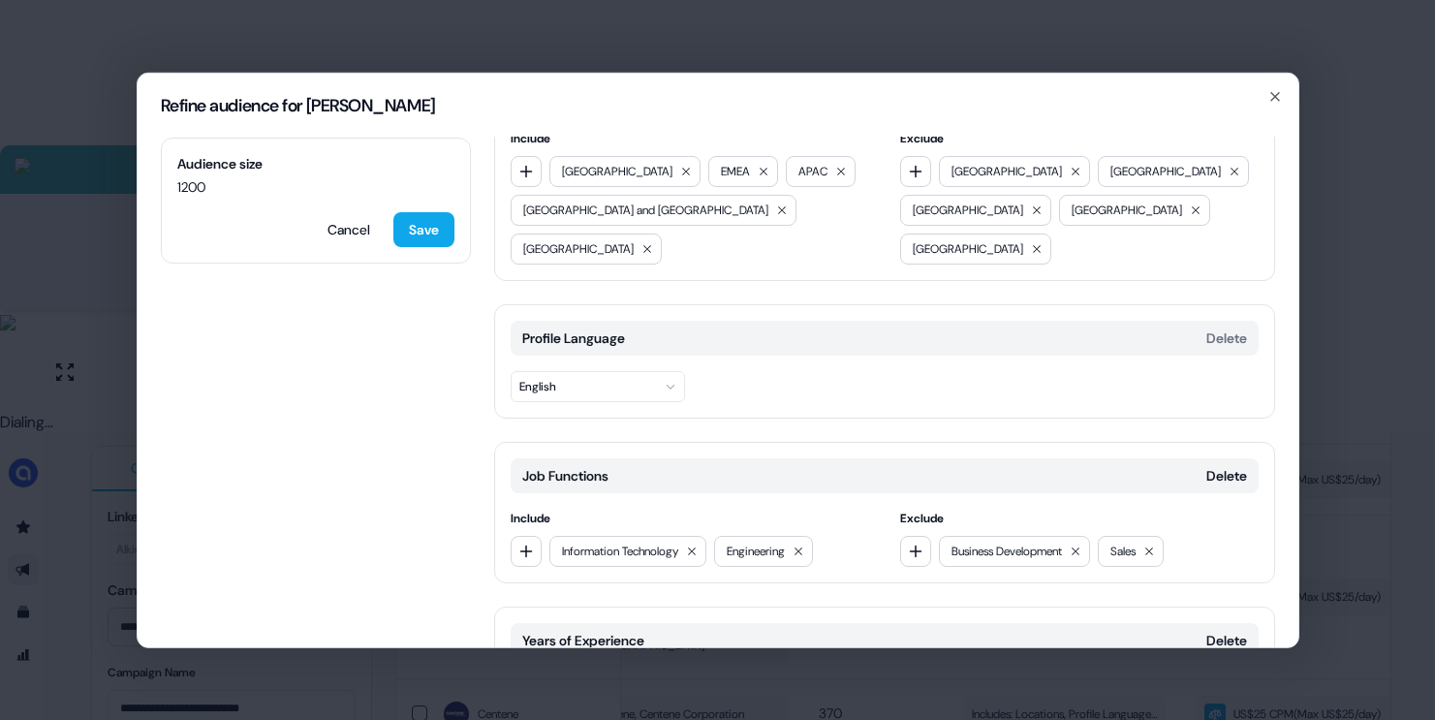
scroll to position [109, 0]
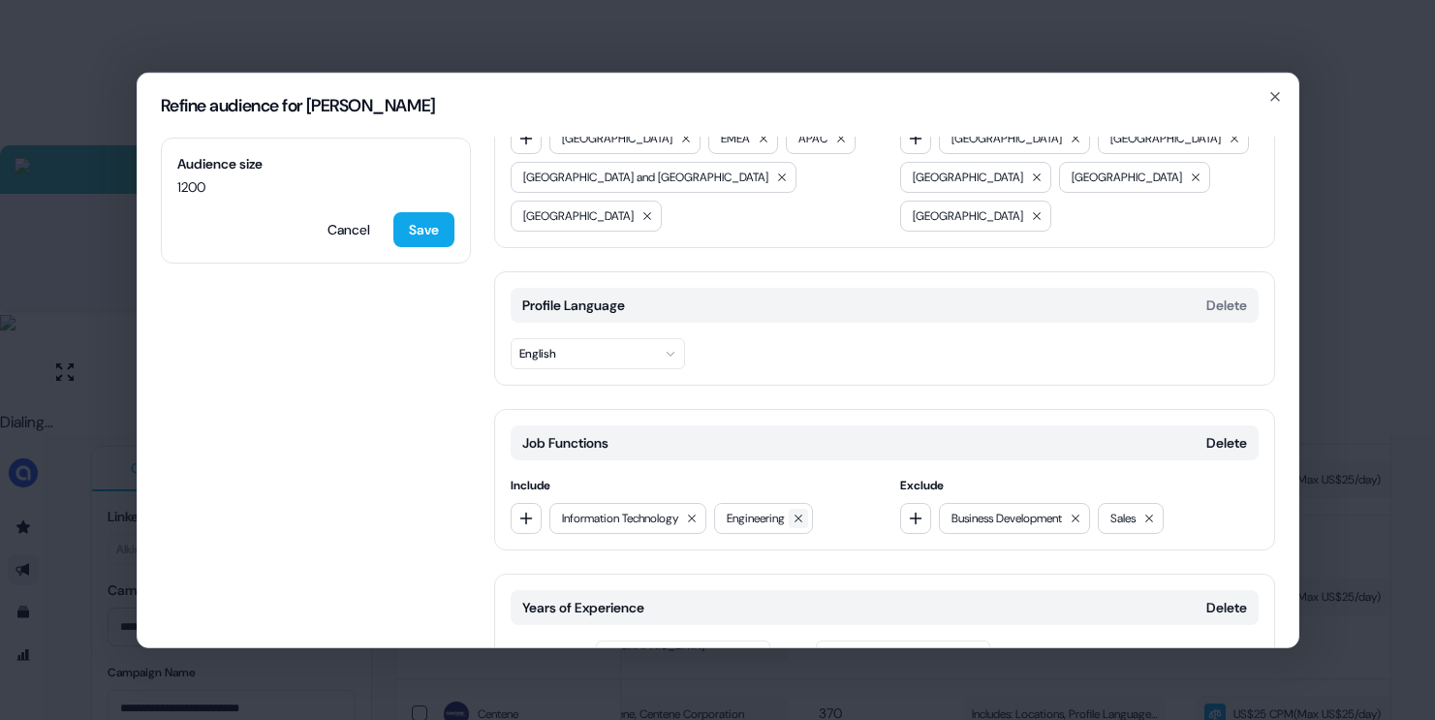
click at [804, 512] on icon at bounding box center [799, 518] width 12 height 12
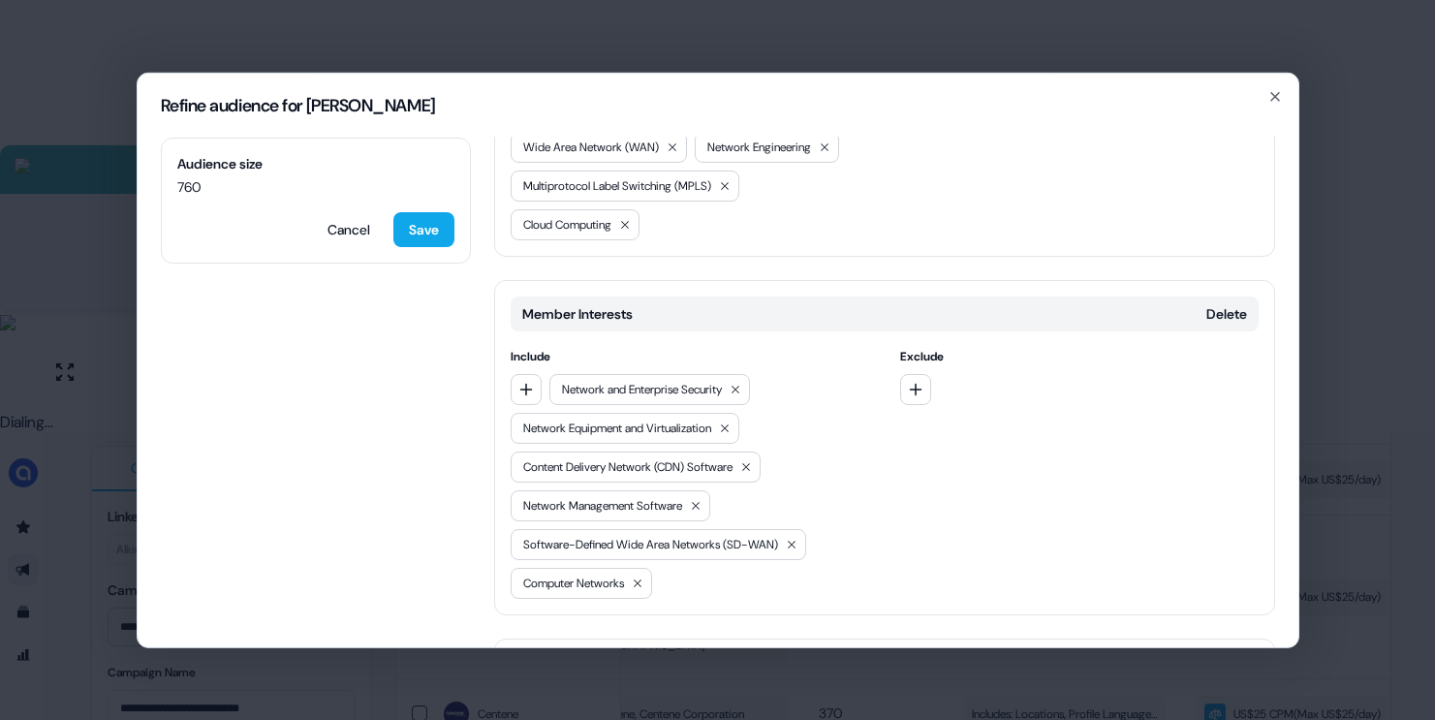
scroll to position [889, 0]
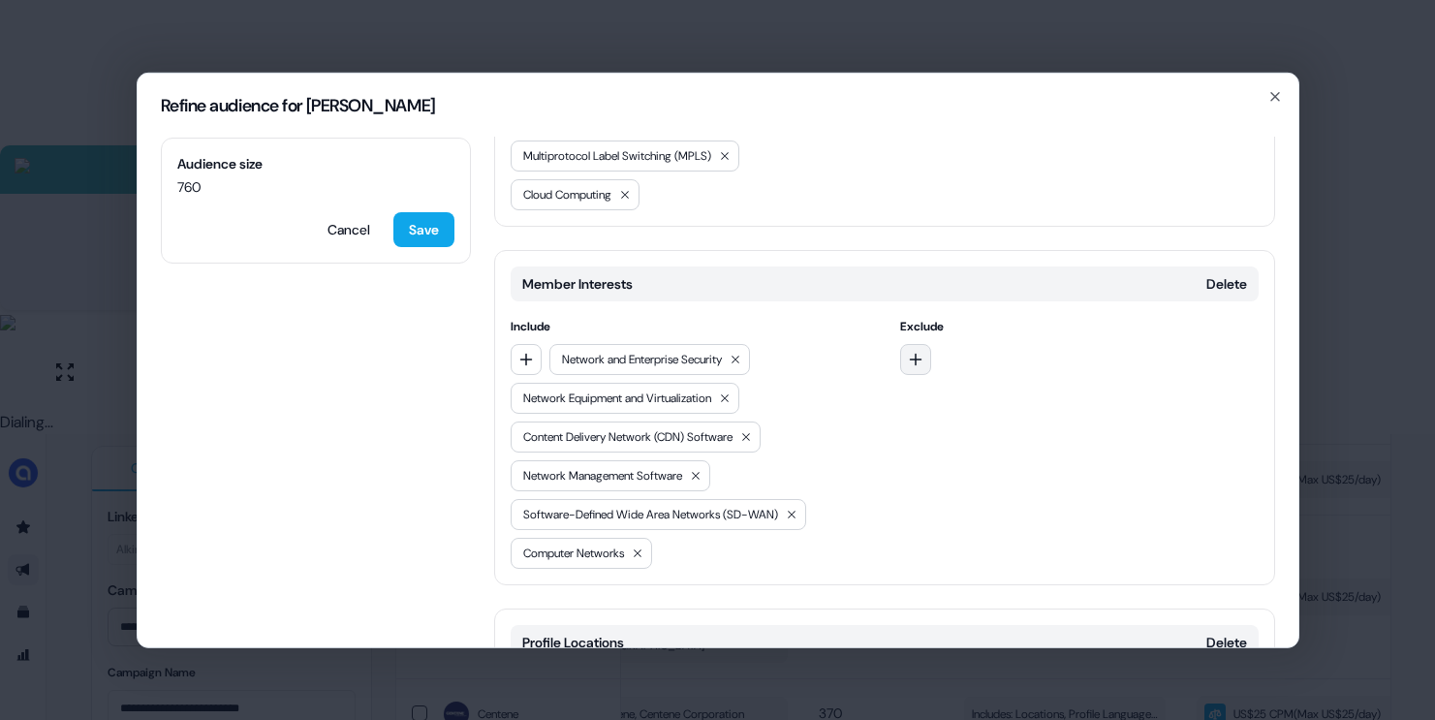
click at [914, 351] on icon "button" at bounding box center [916, 359] width 16 height 16
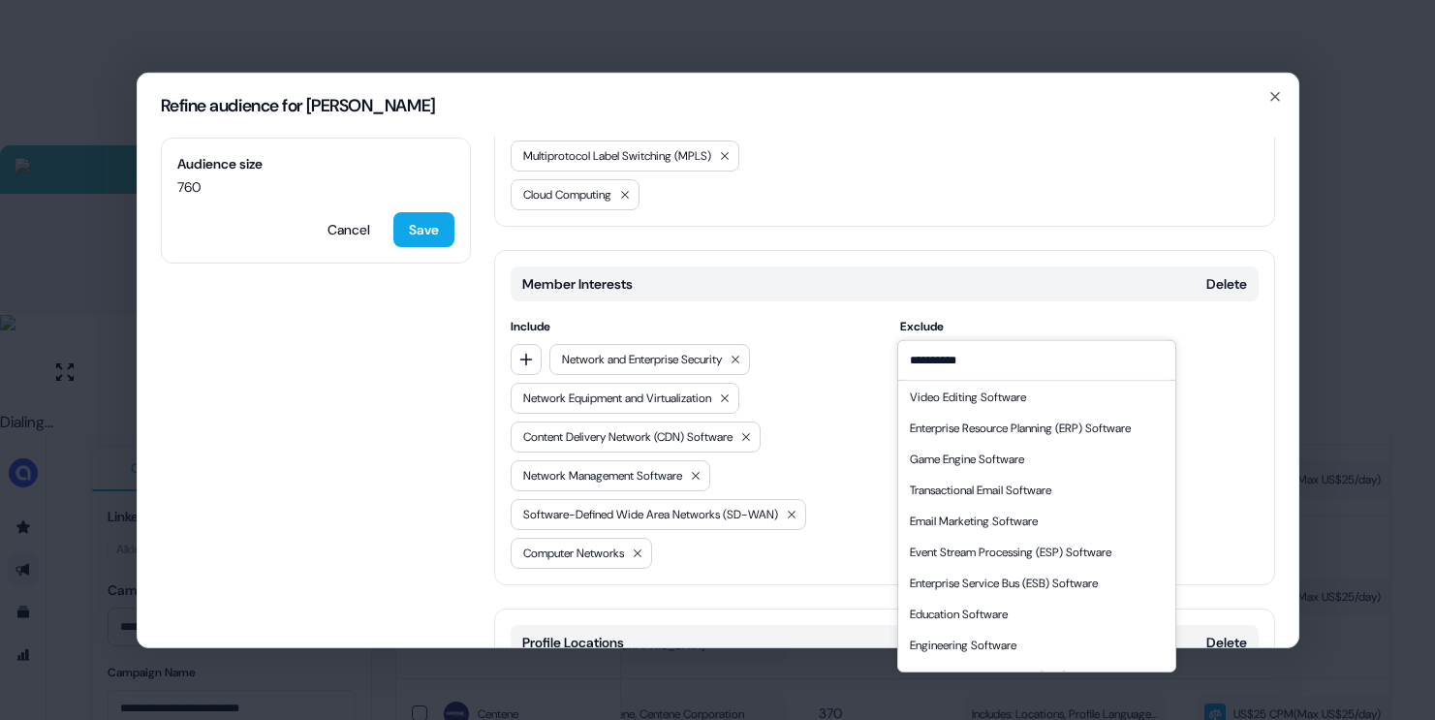
scroll to position [302, 0]
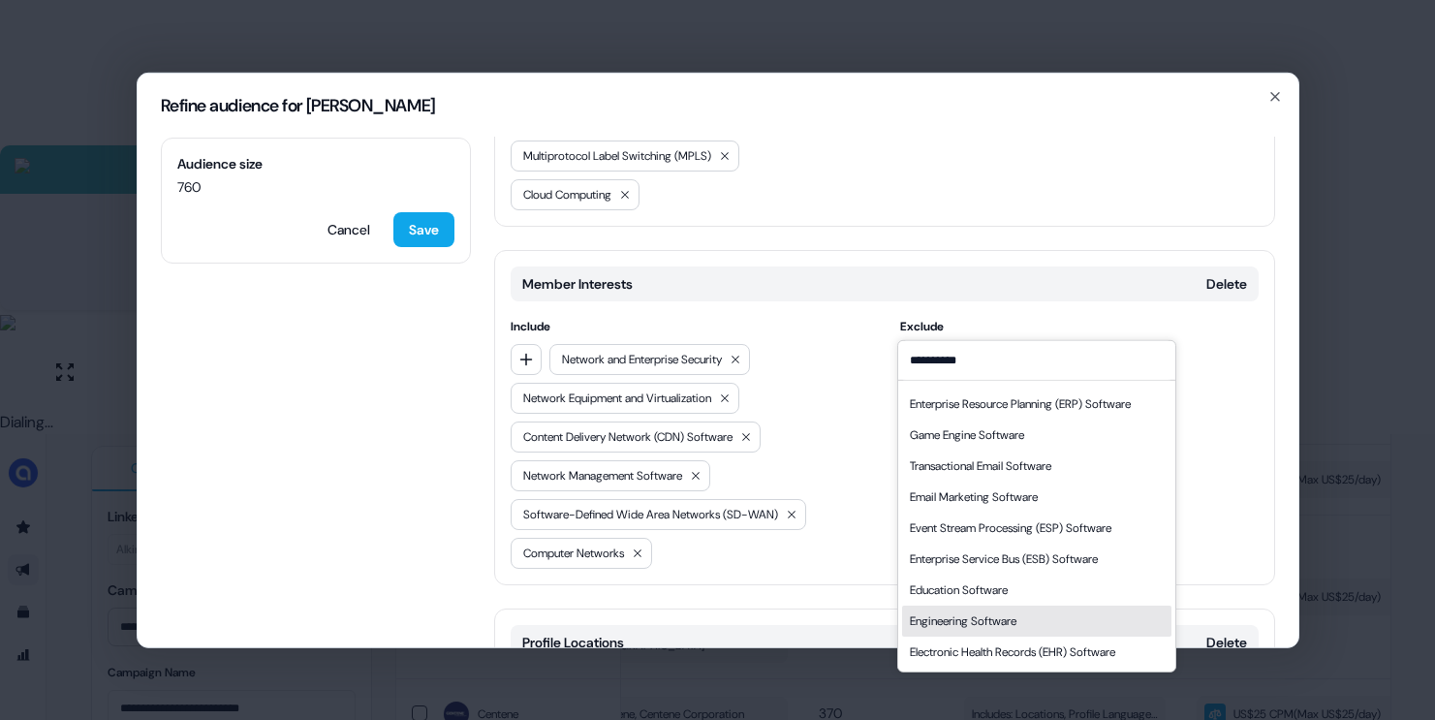
type input "**********"
click at [964, 614] on div "Engineering Software" at bounding box center [963, 619] width 107 height 19
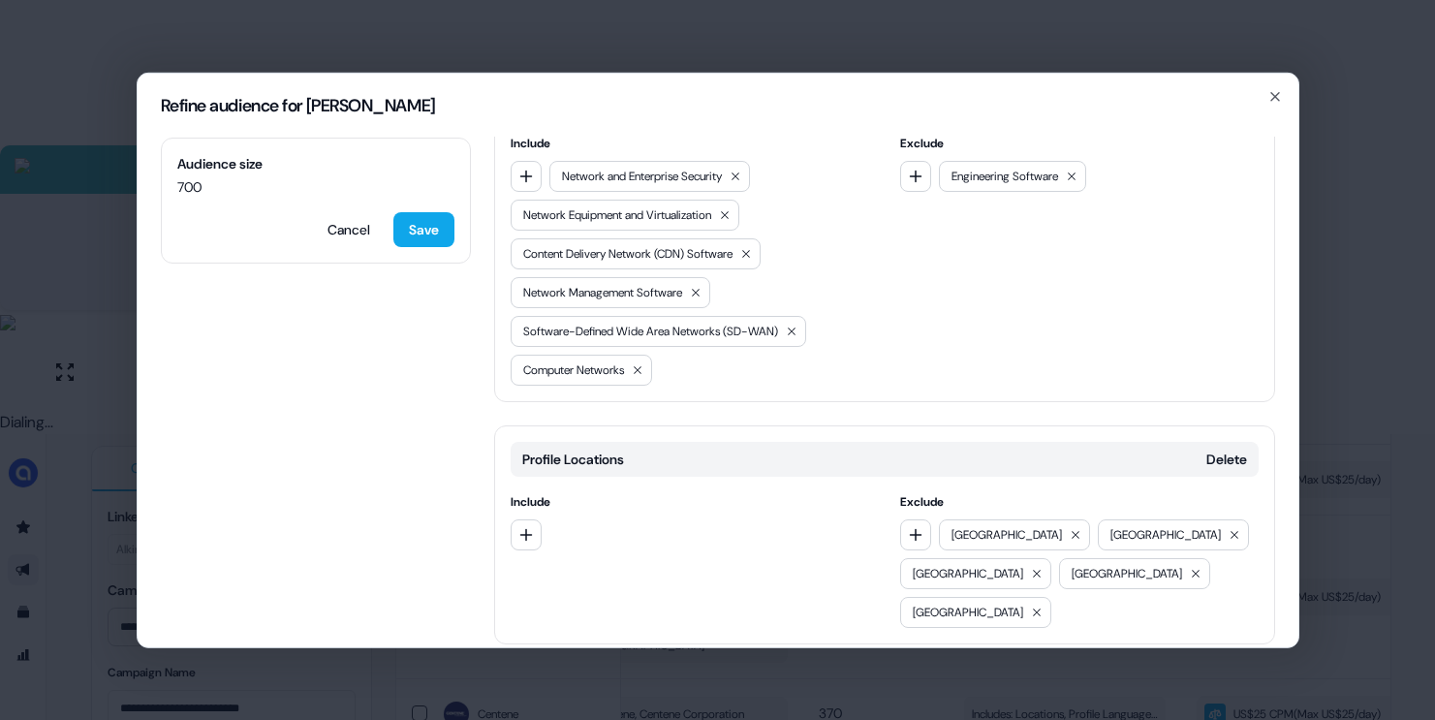
scroll to position [0, 0]
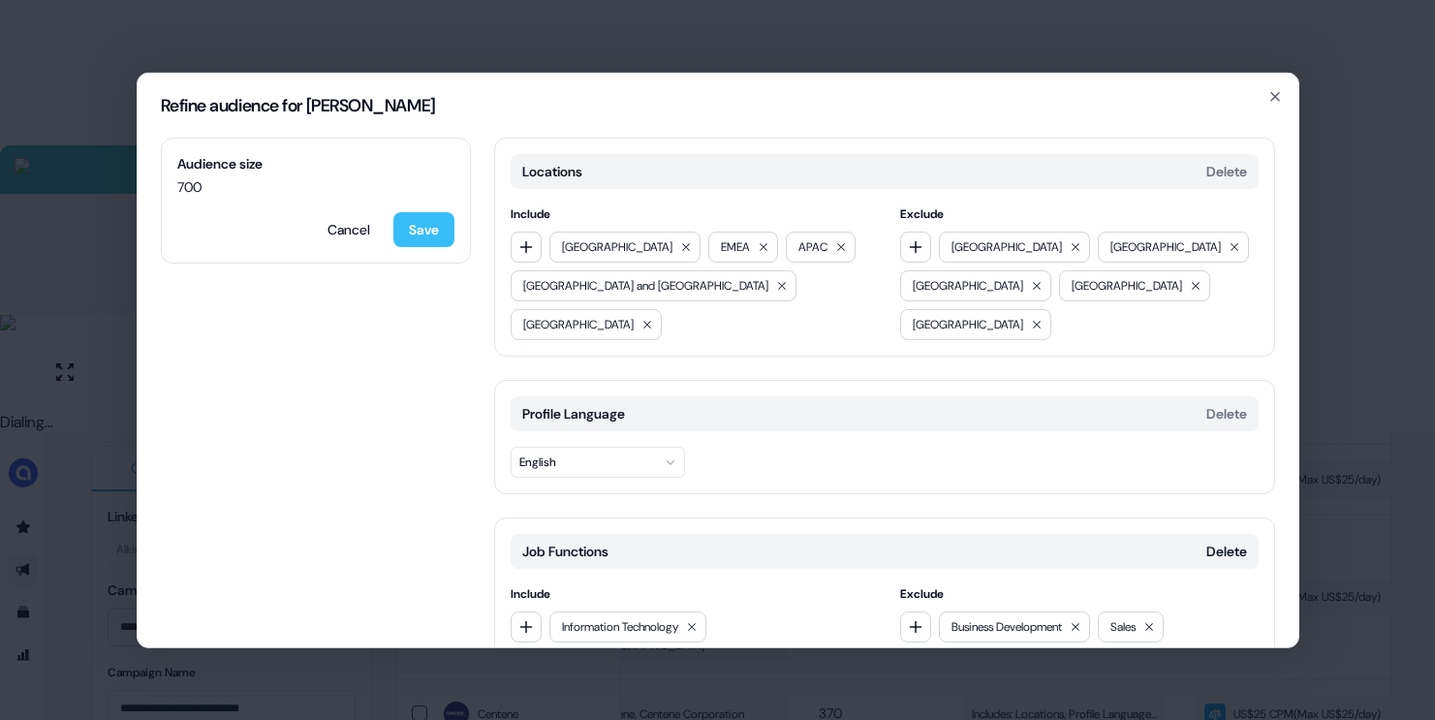
click at [437, 223] on button "Save" at bounding box center [423, 228] width 61 height 35
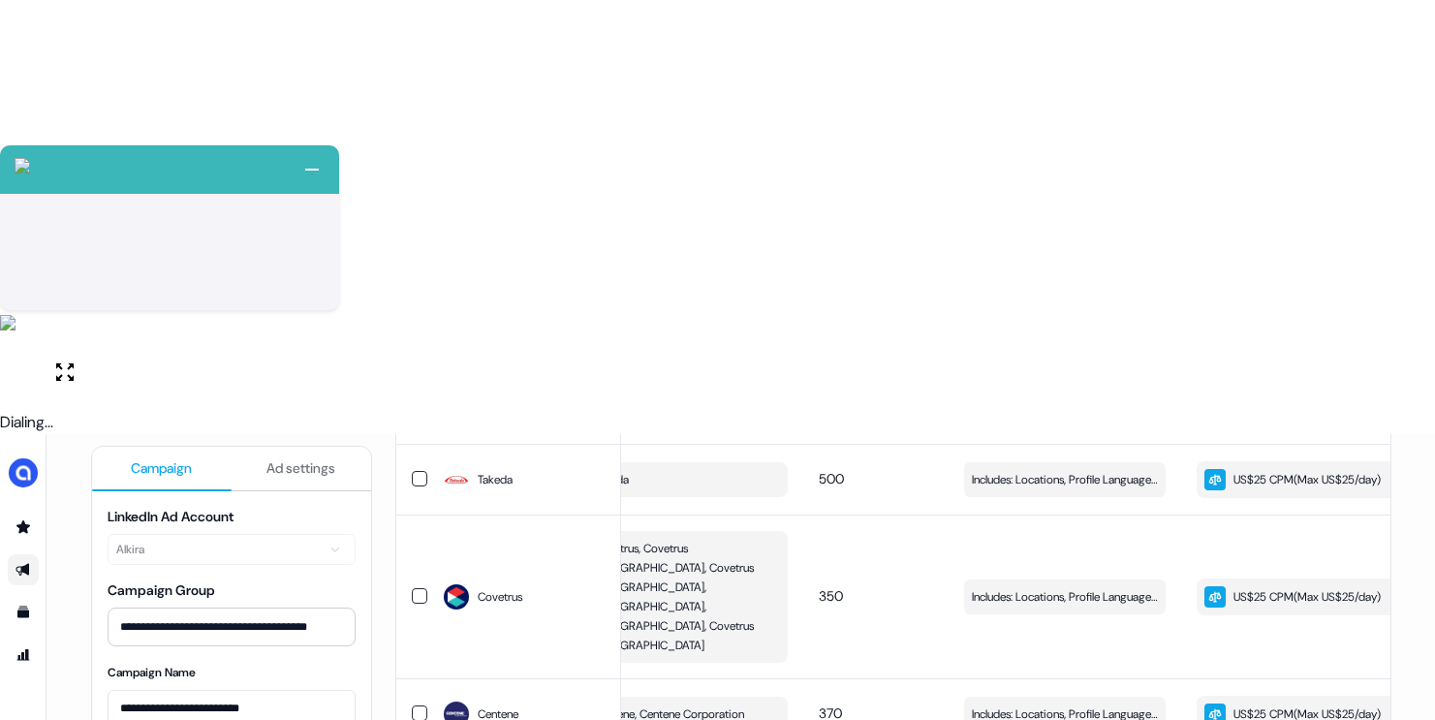
scroll to position [436, 0]
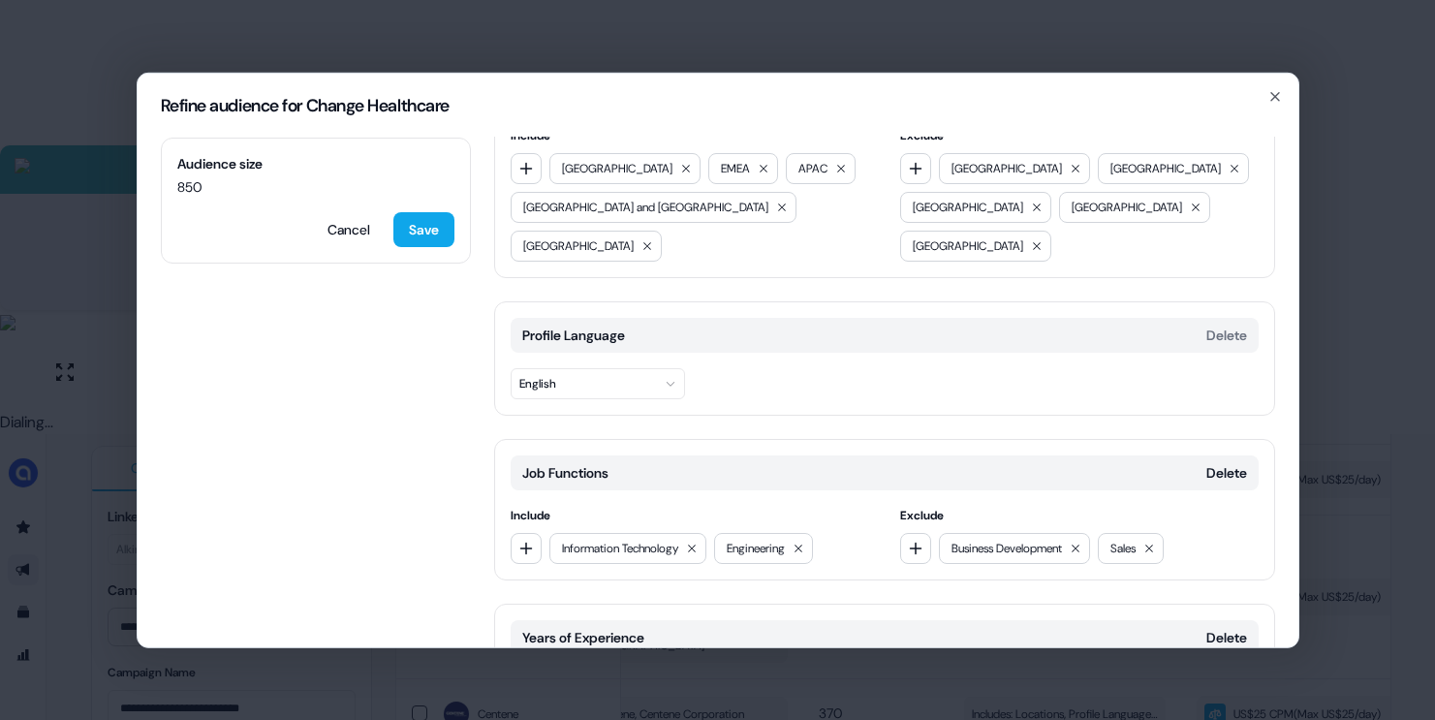
scroll to position [99, 0]
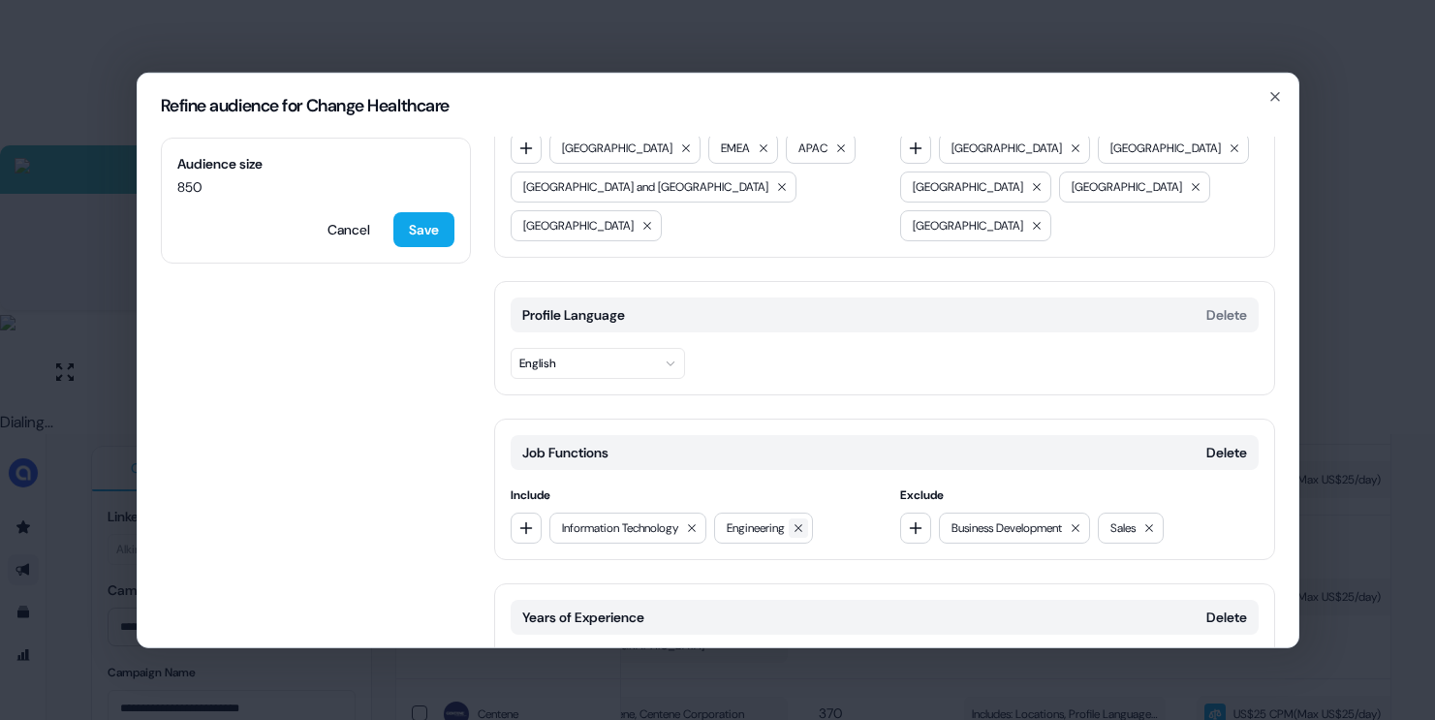
click at [808, 517] on button at bounding box center [798, 526] width 19 height 19
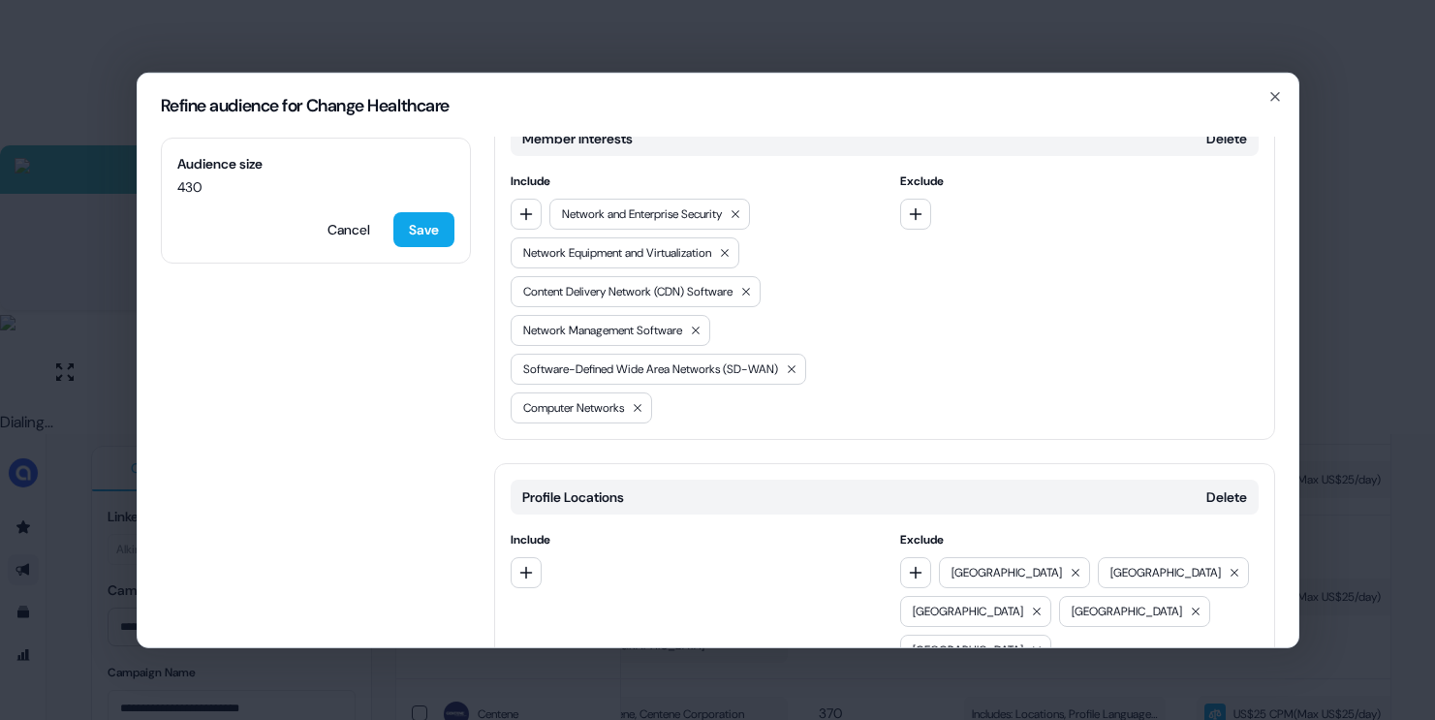
scroll to position [1073, 0]
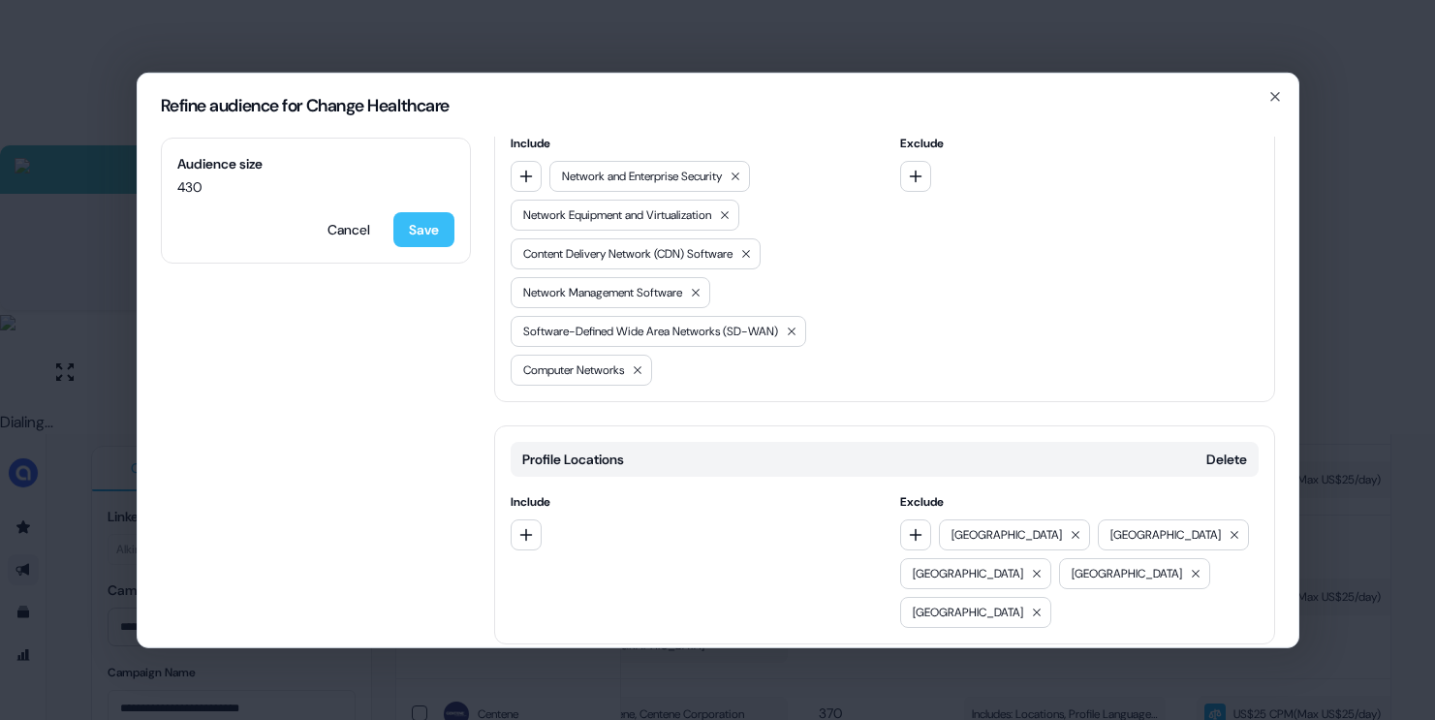
click at [434, 219] on button "Save" at bounding box center [423, 228] width 61 height 35
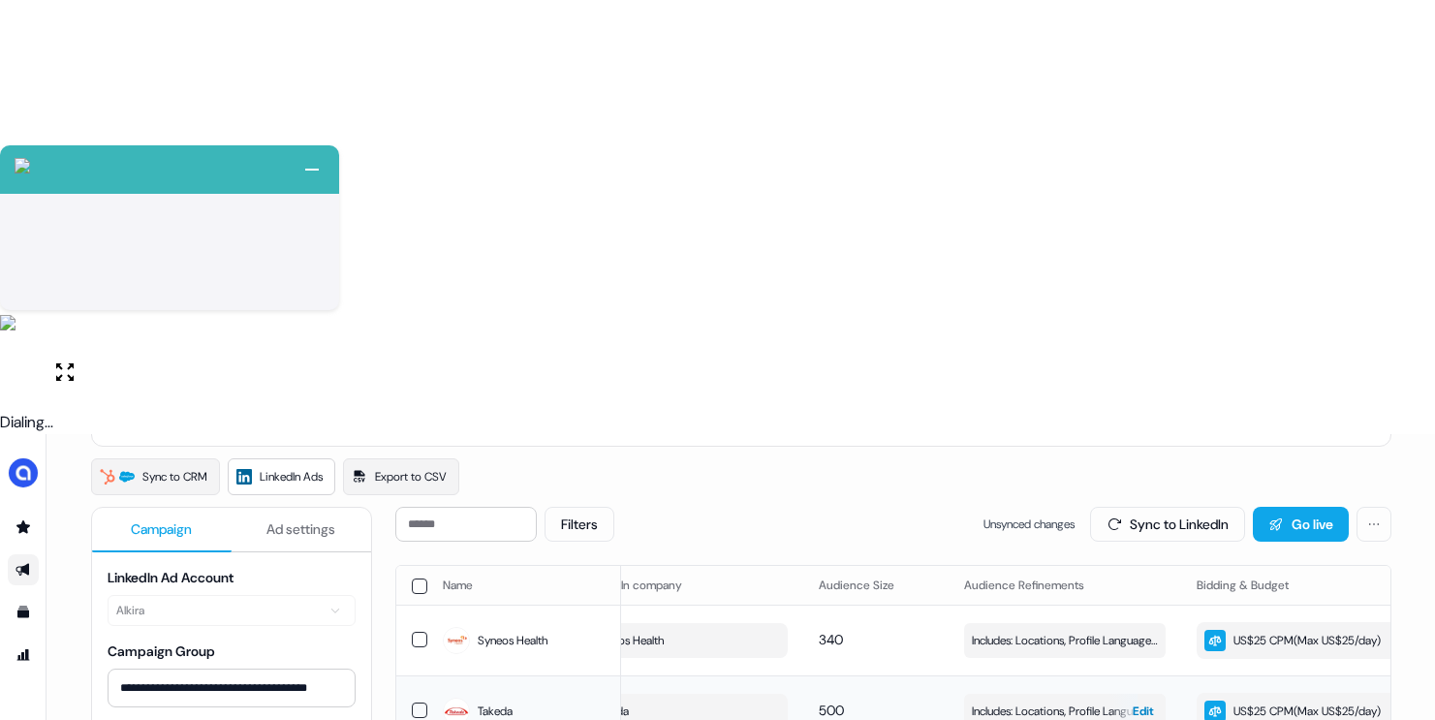
scroll to position [0, 548]
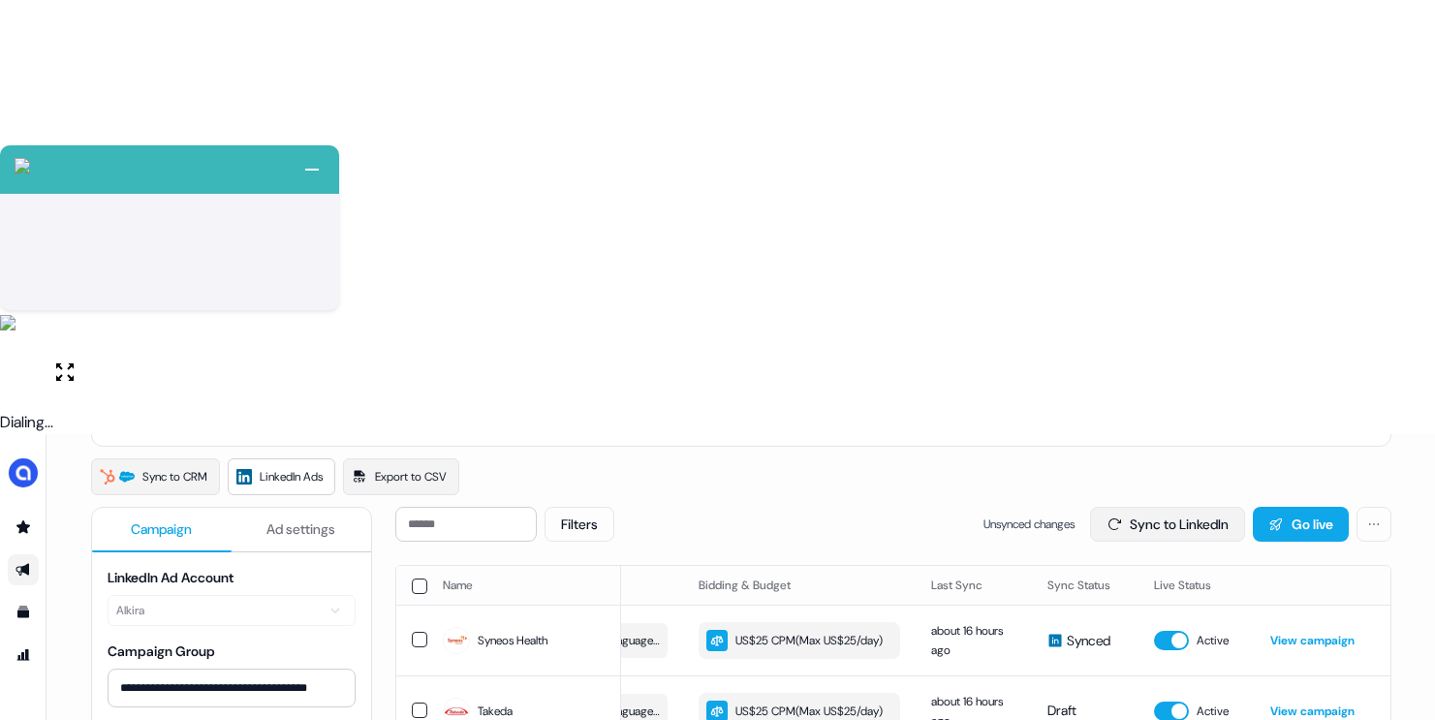
click at [1190, 507] on button "Sync to LinkedIn" at bounding box center [1167, 524] width 155 height 35
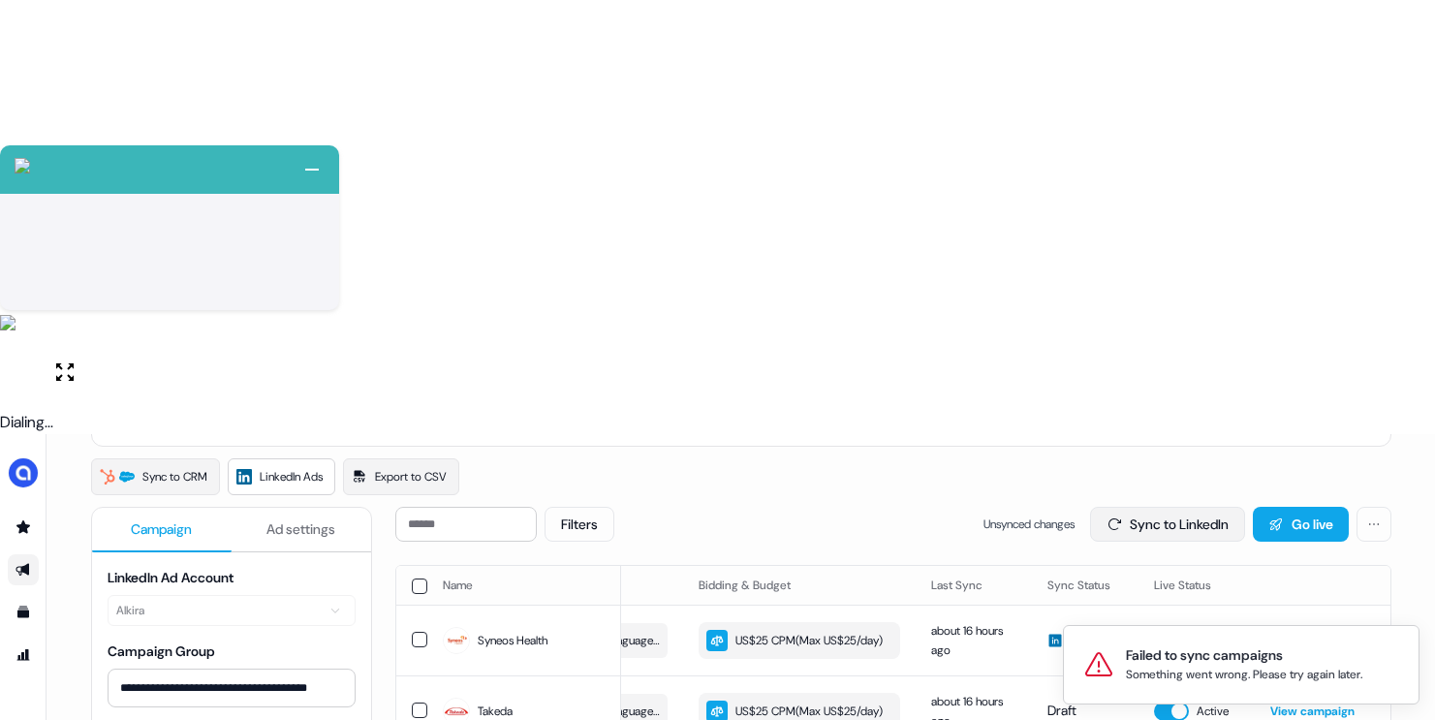
click at [1128, 507] on button "Sync to LinkedIn" at bounding box center [1167, 524] width 155 height 35
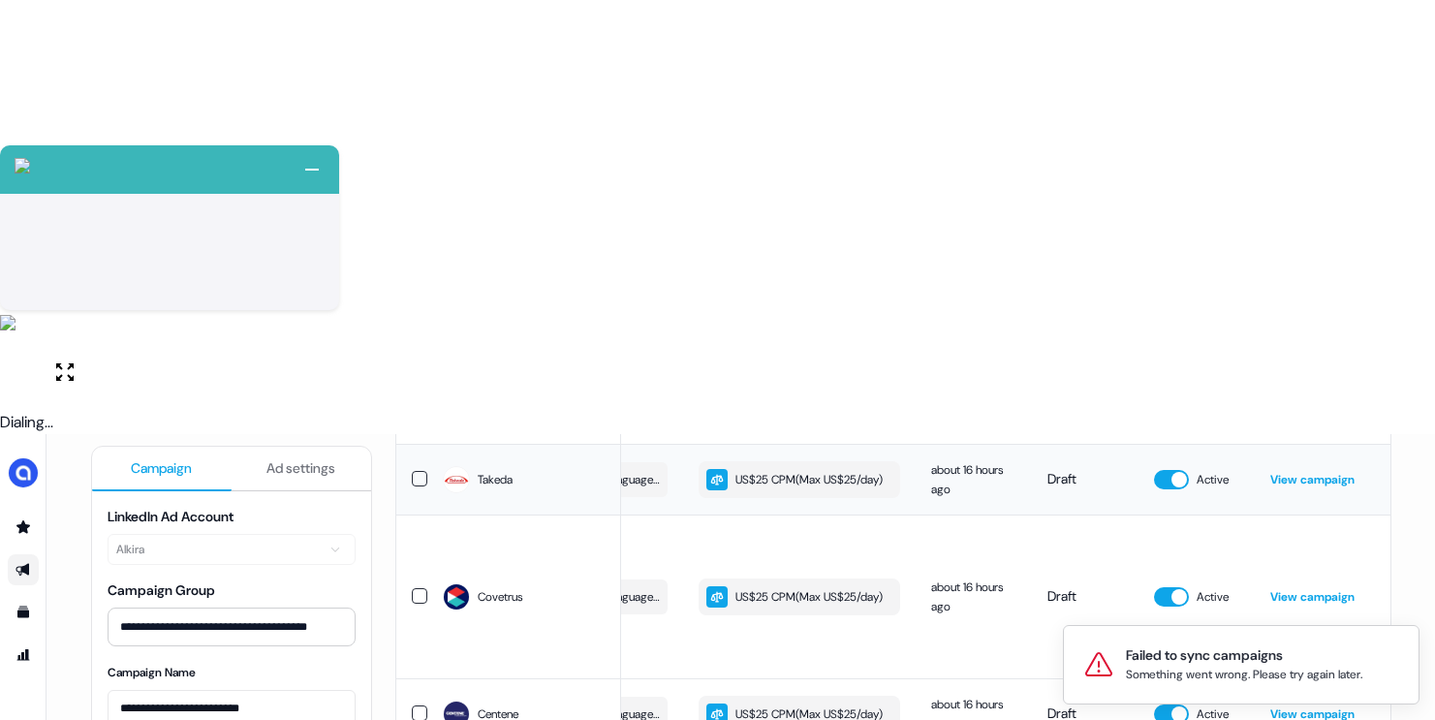
scroll to position [0, 0]
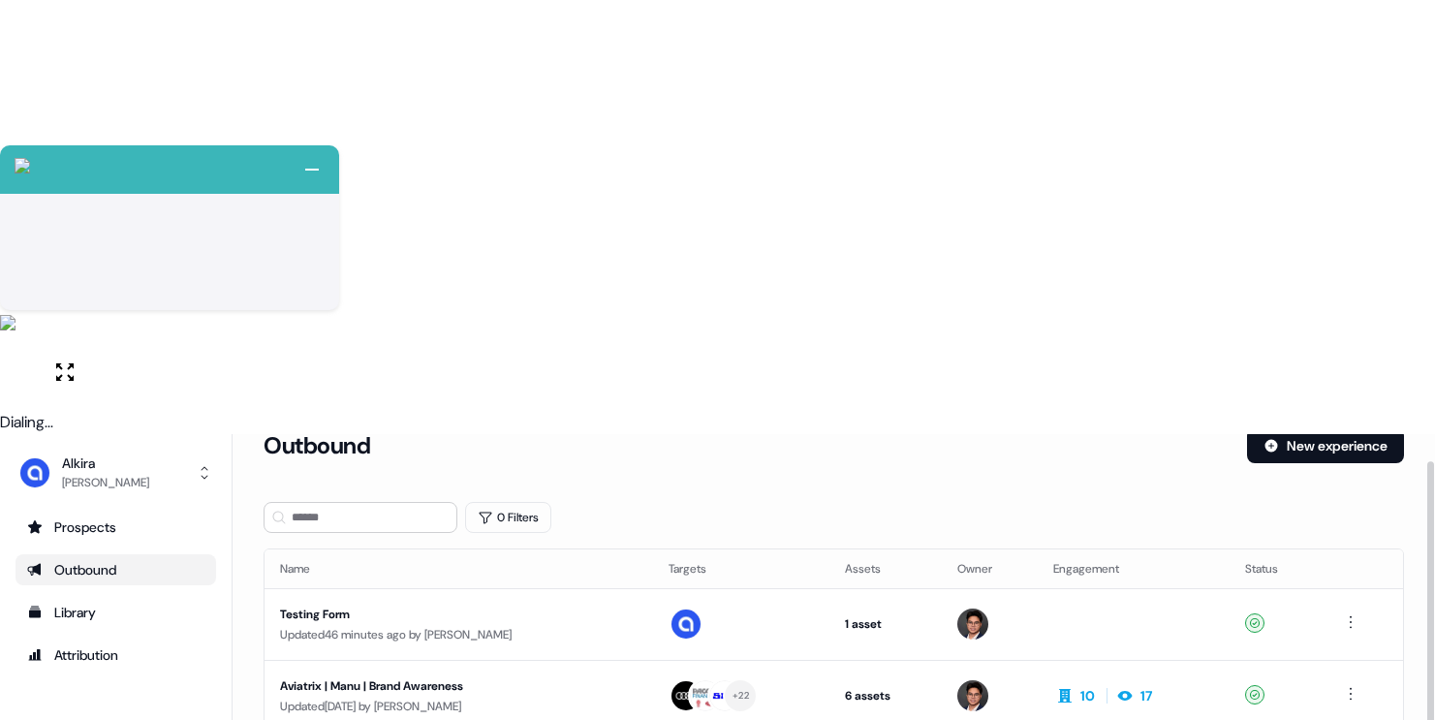
scroll to position [46, 0]
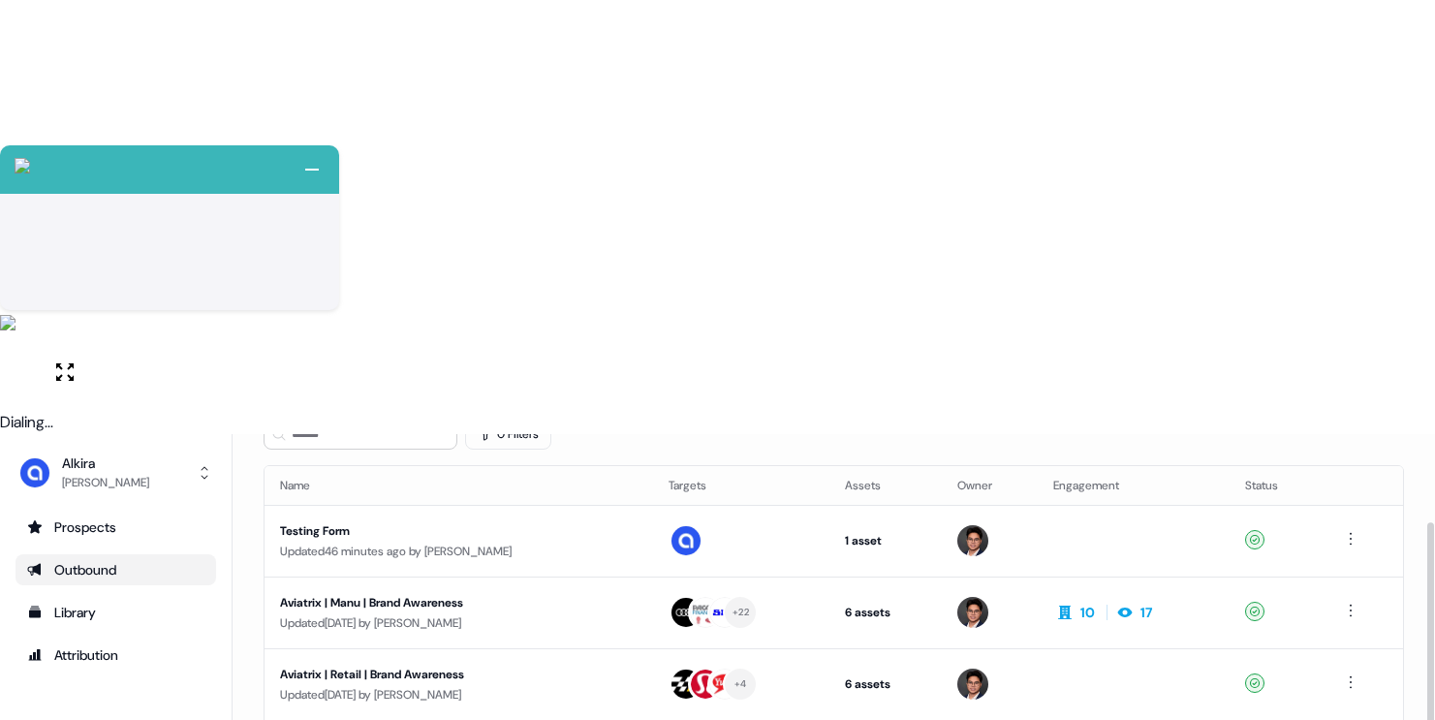
scroll to position [122, 0]
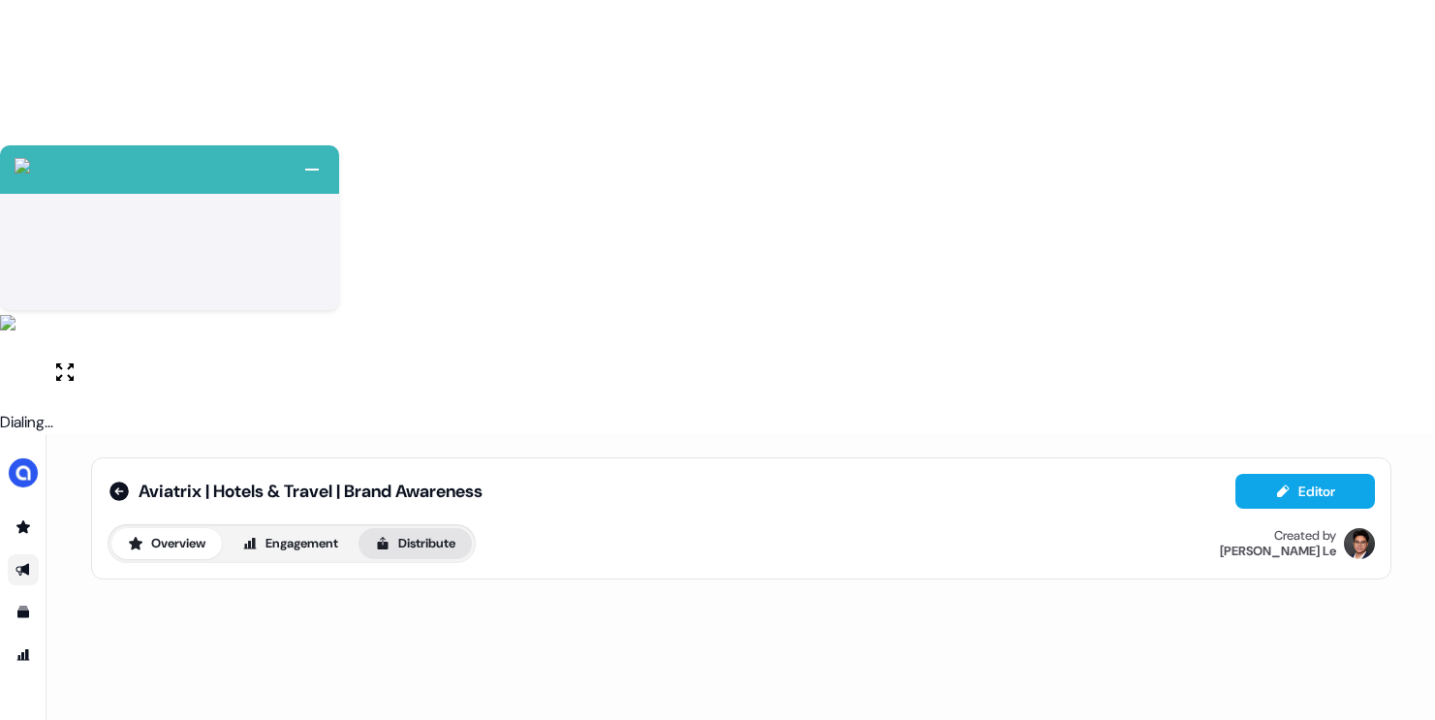
click at [424, 528] on button "Distribute" at bounding box center [414, 543] width 113 height 31
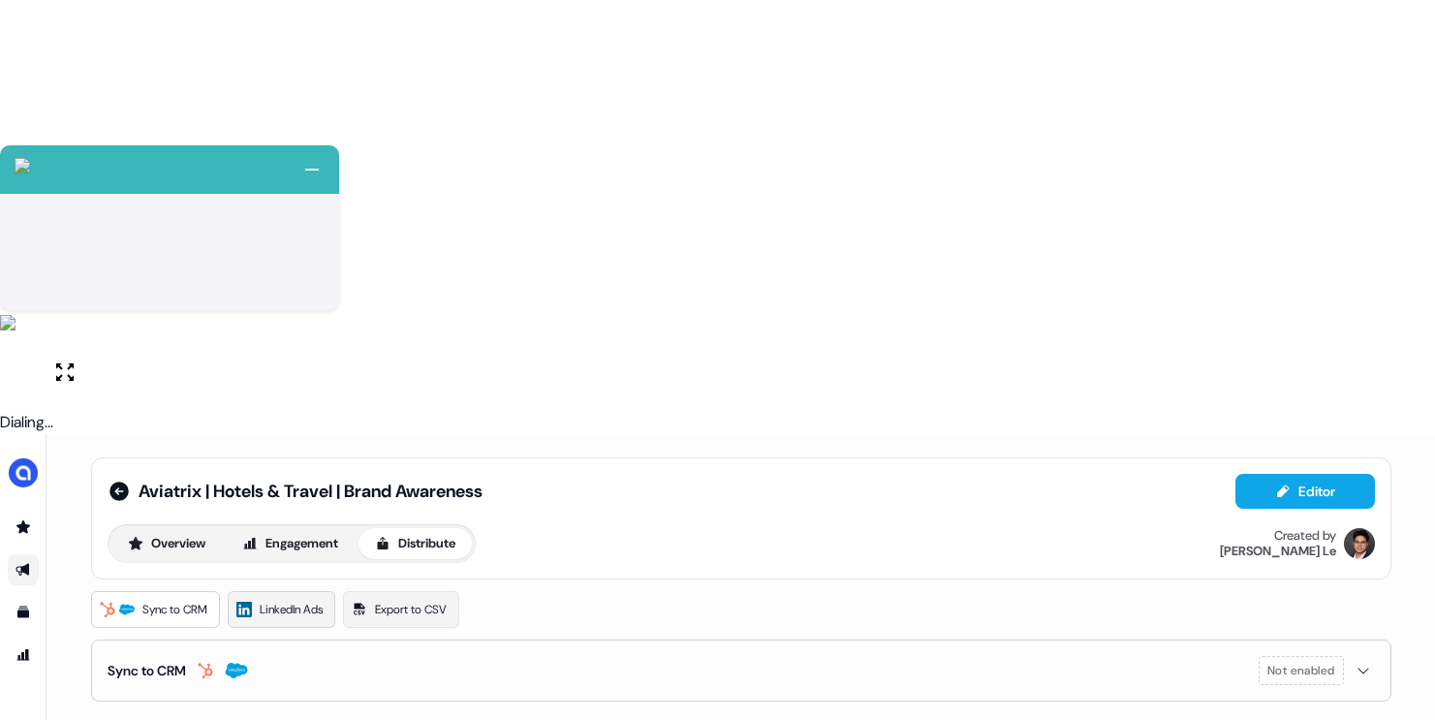
click at [306, 600] on span "LinkedIn Ads" at bounding box center [291, 609] width 63 height 19
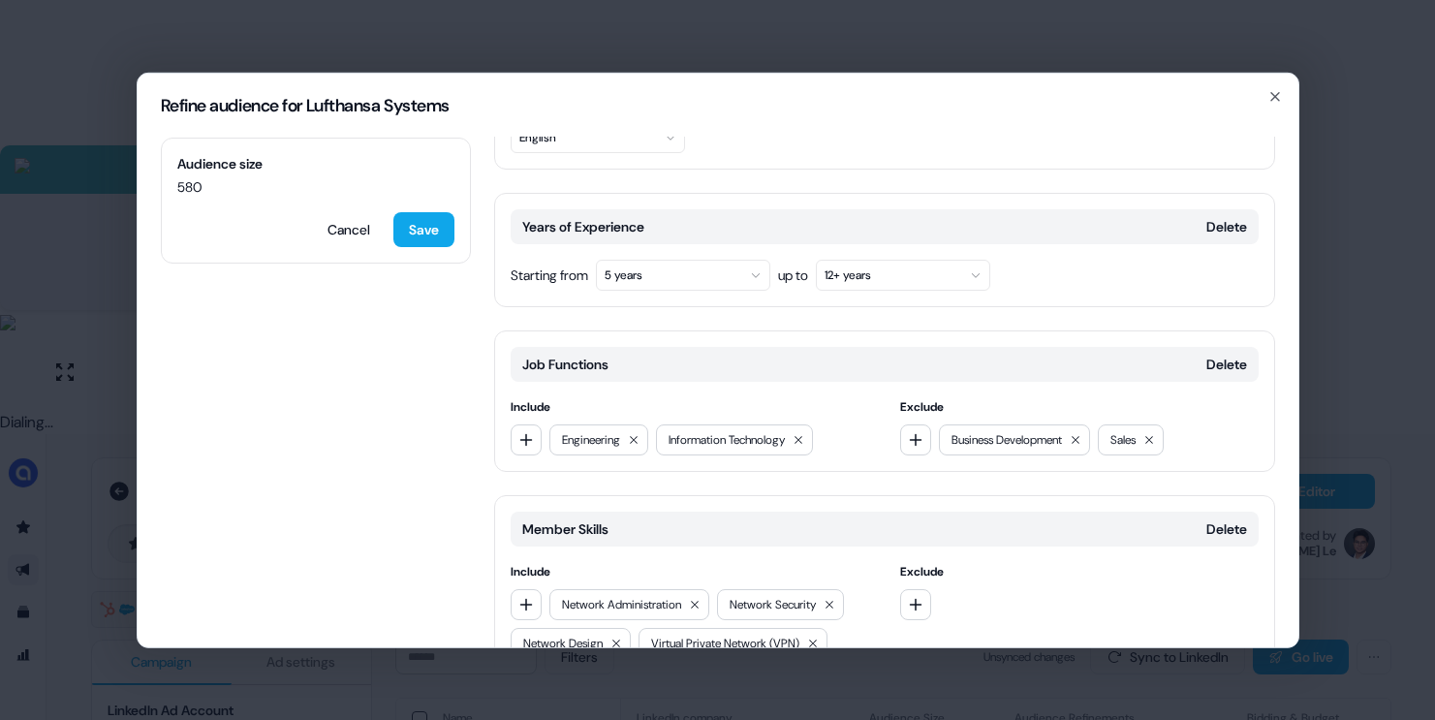
scroll to position [315, 0]
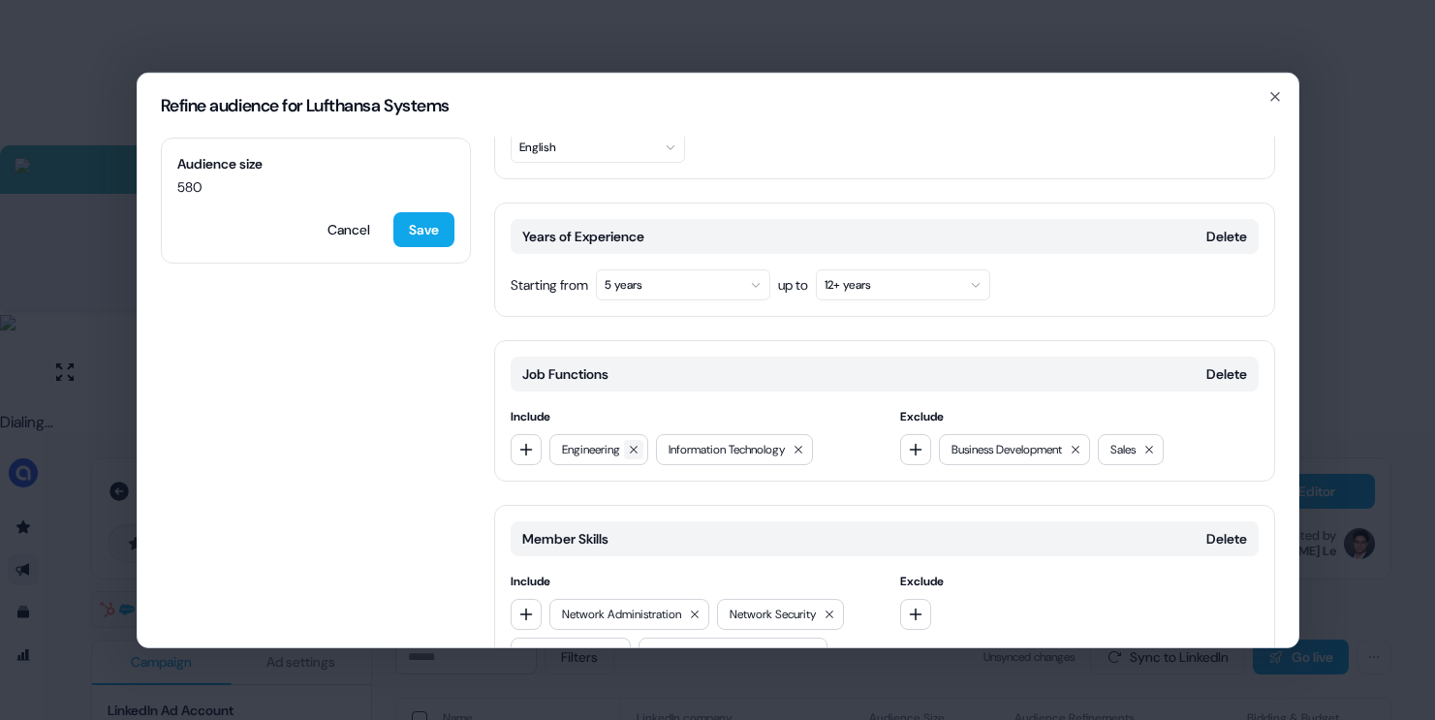
click at [639, 443] on icon at bounding box center [634, 449] width 12 height 12
click at [1227, 226] on button "Delete" at bounding box center [1226, 235] width 41 height 19
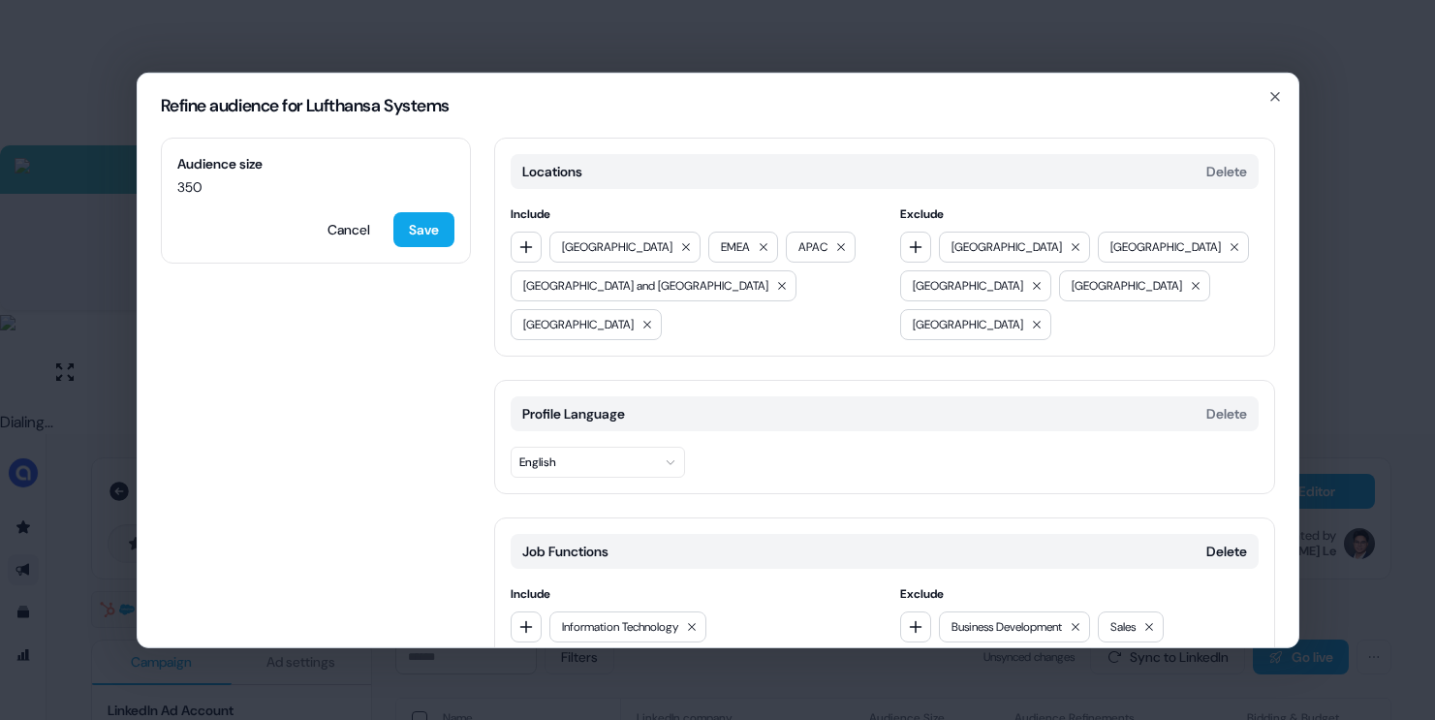
scroll to position [412, 0]
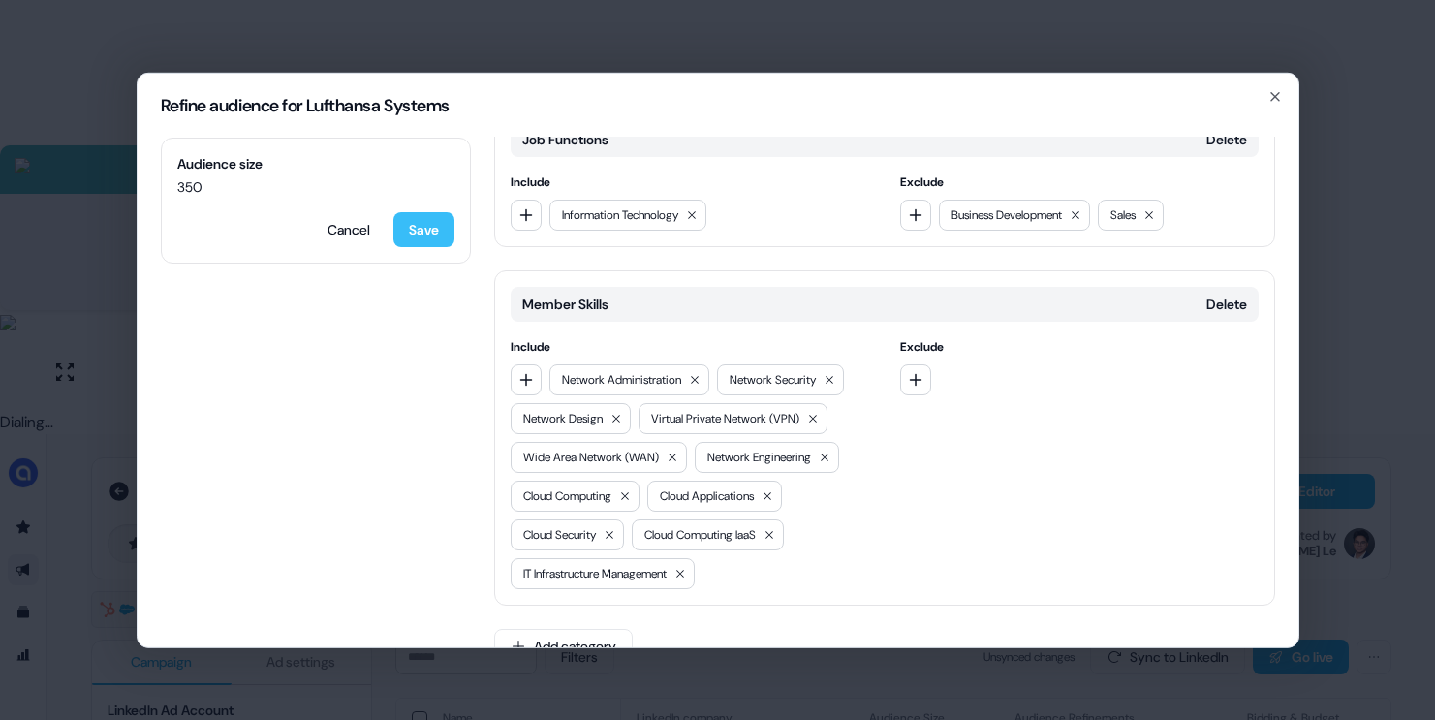
click at [421, 222] on button "Save" at bounding box center [423, 228] width 61 height 35
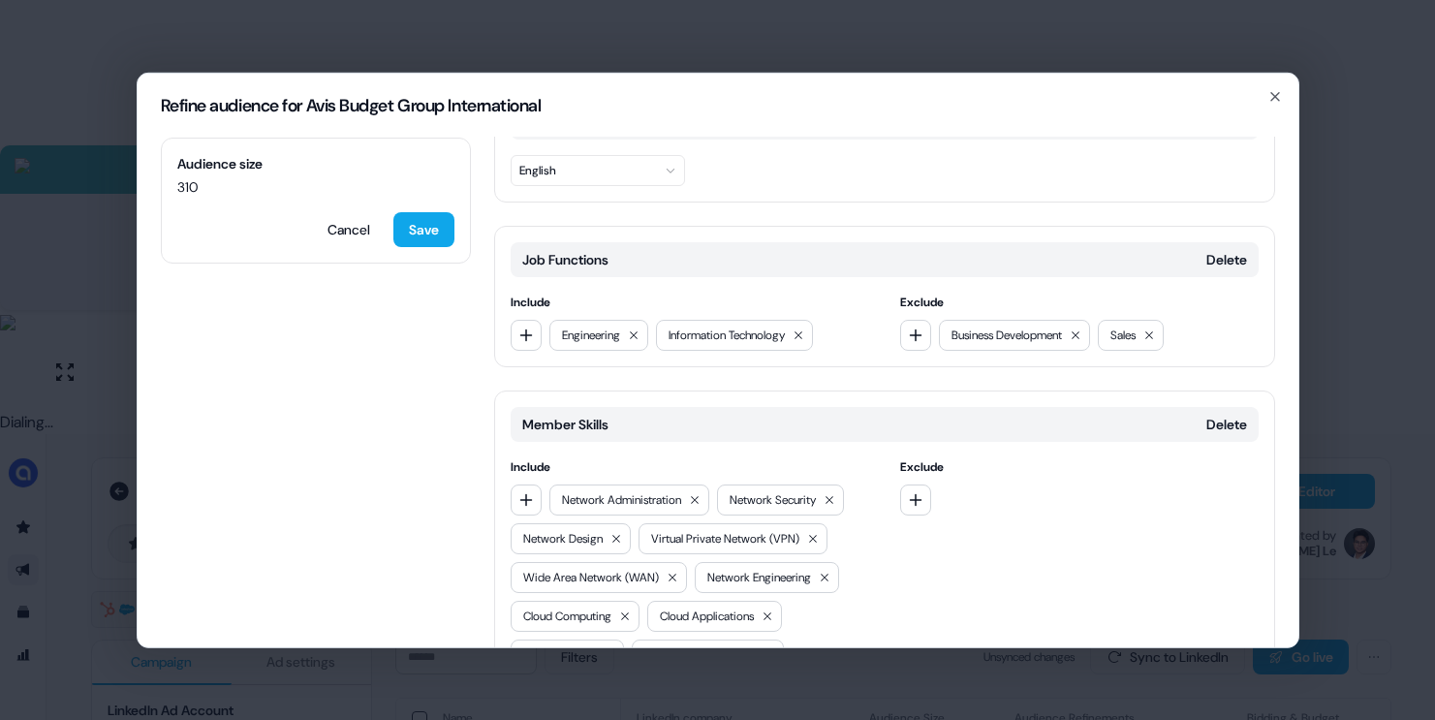
scroll to position [0, 0]
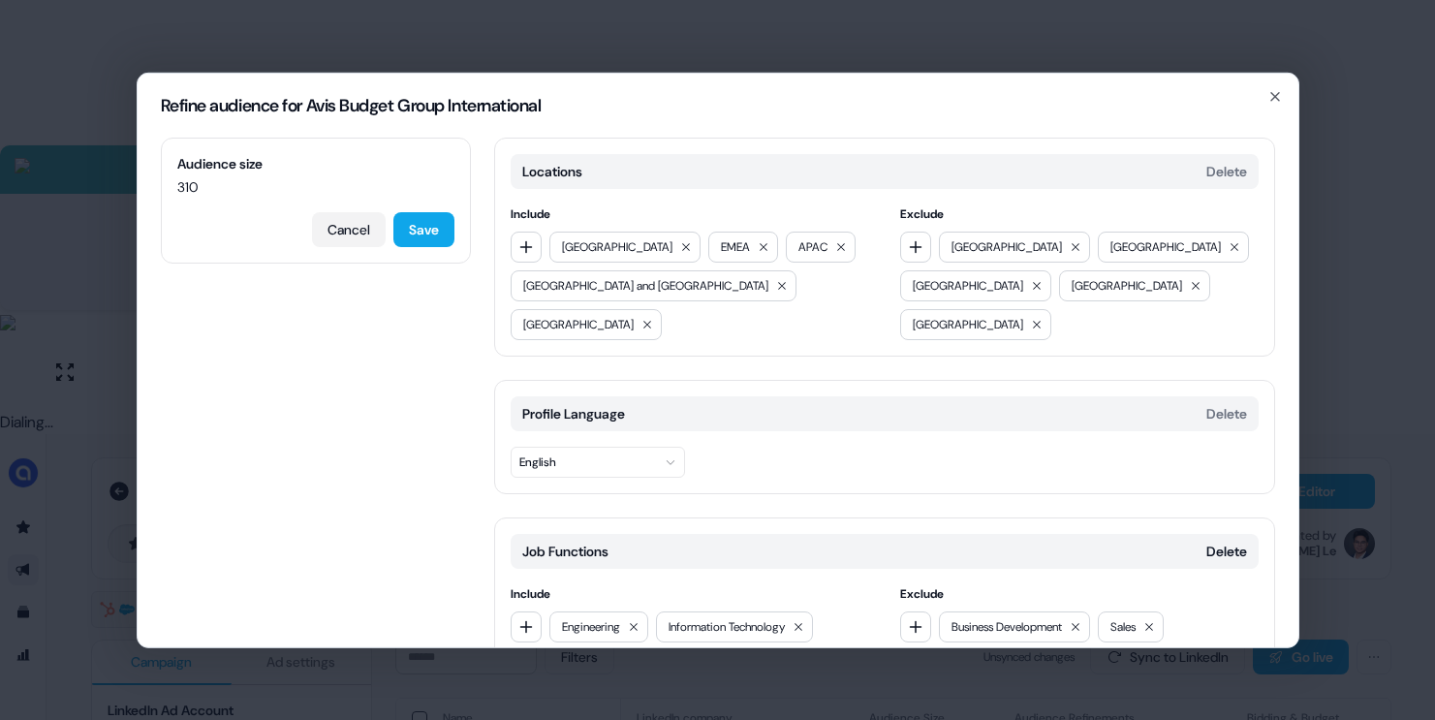
click at [335, 229] on button "Cancel" at bounding box center [349, 228] width 74 height 35
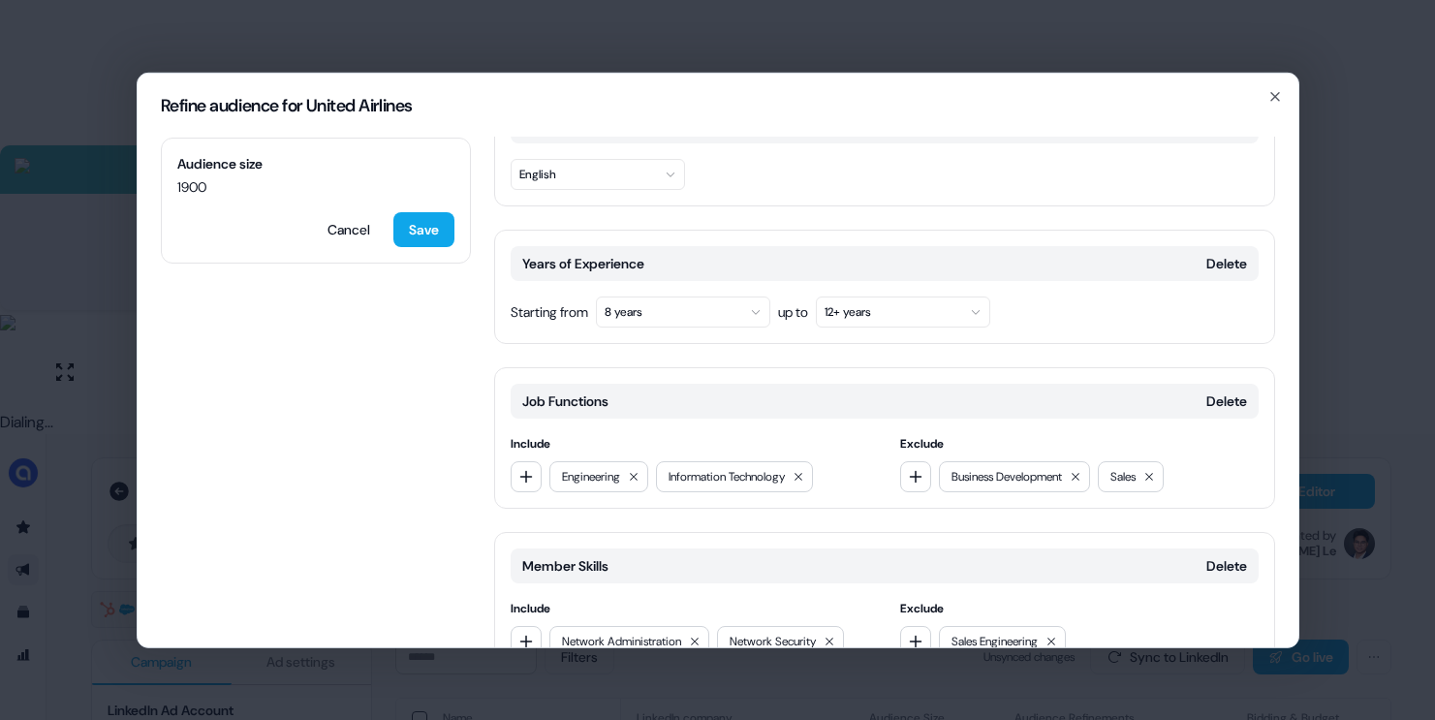
scroll to position [295, 0]
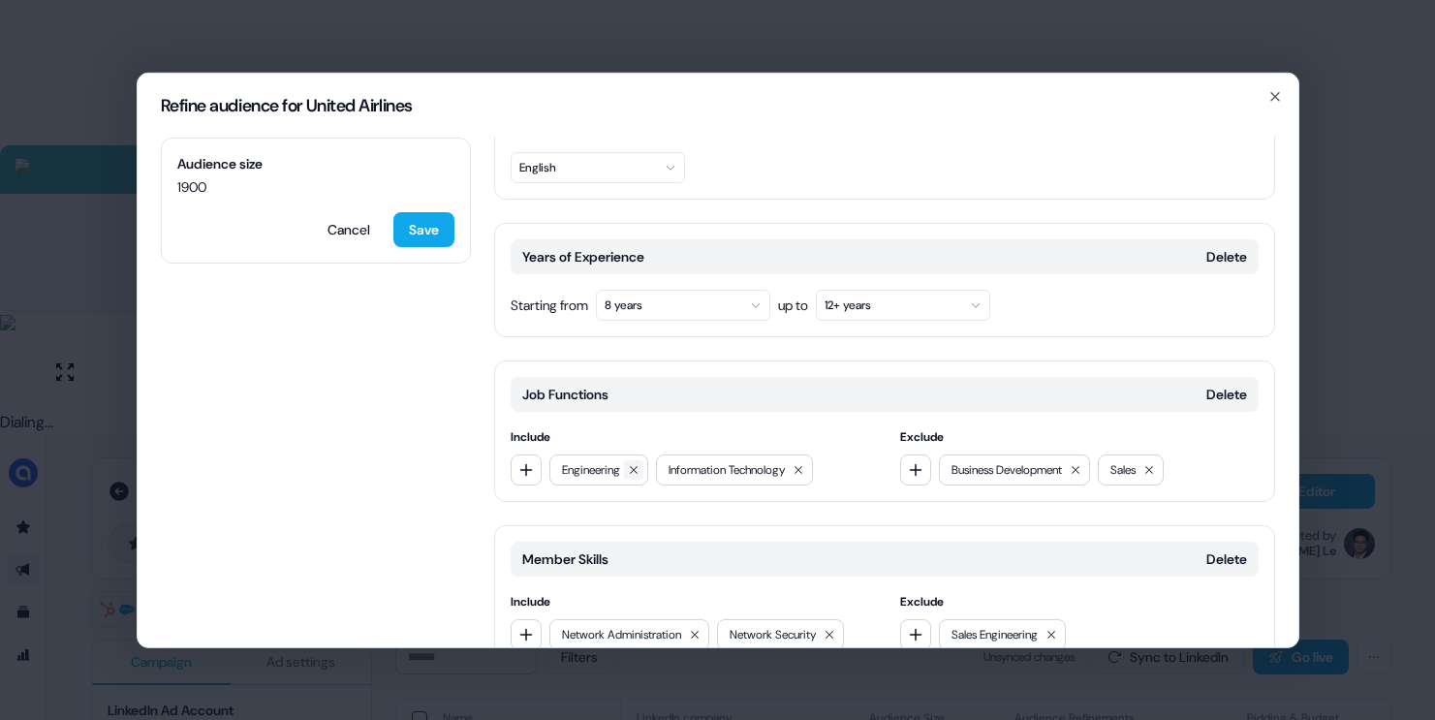
click at [633, 459] on button at bounding box center [633, 468] width 19 height 19
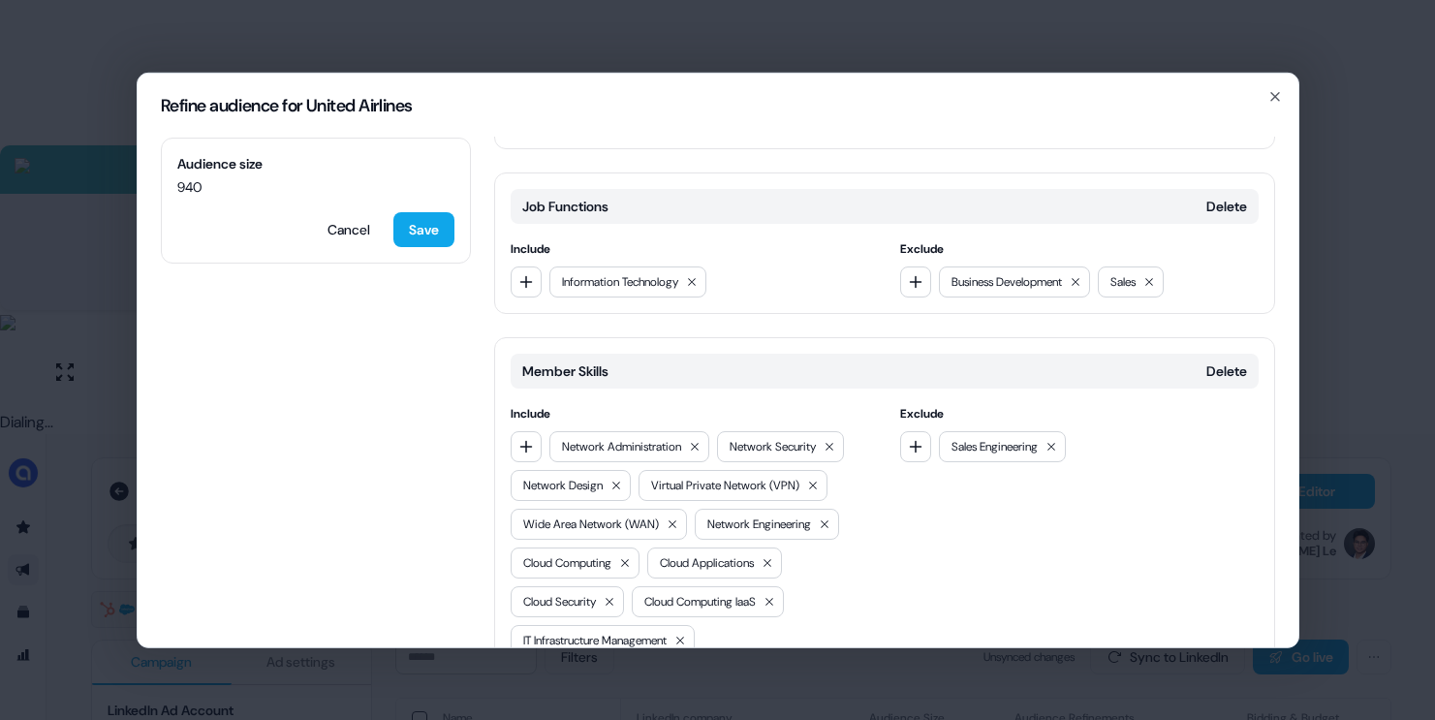
scroll to position [486, 0]
click at [916, 426] on button "button" at bounding box center [915, 441] width 31 height 31
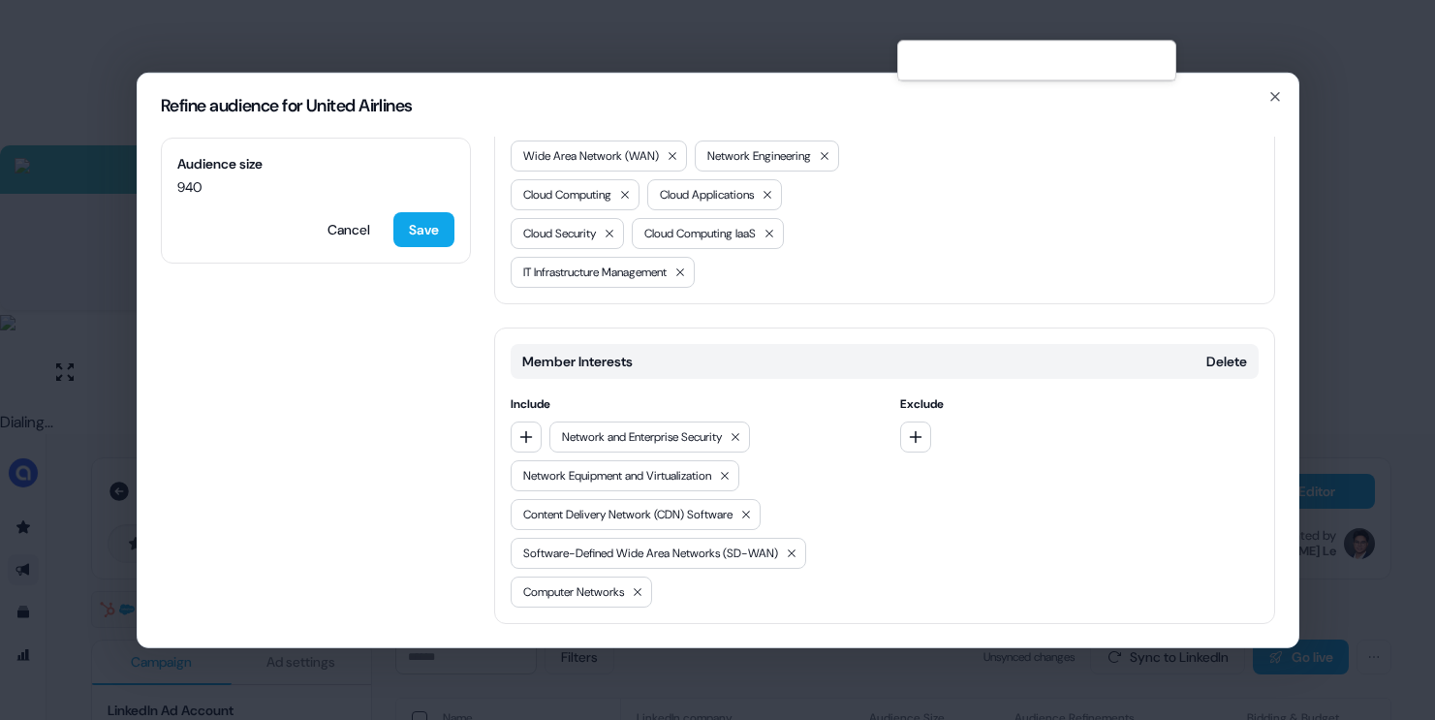
scroll to position [869, 0]
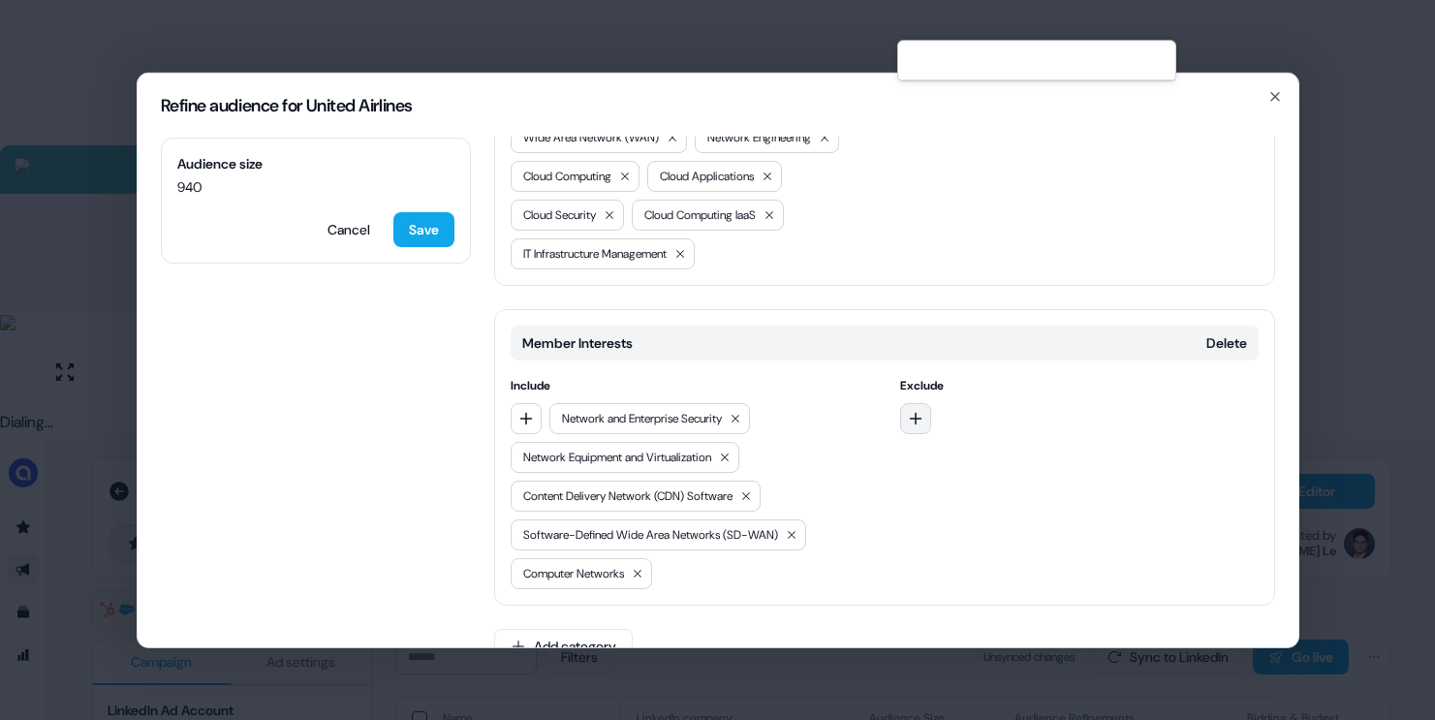
click at [926, 402] on button "button" at bounding box center [915, 417] width 31 height 31
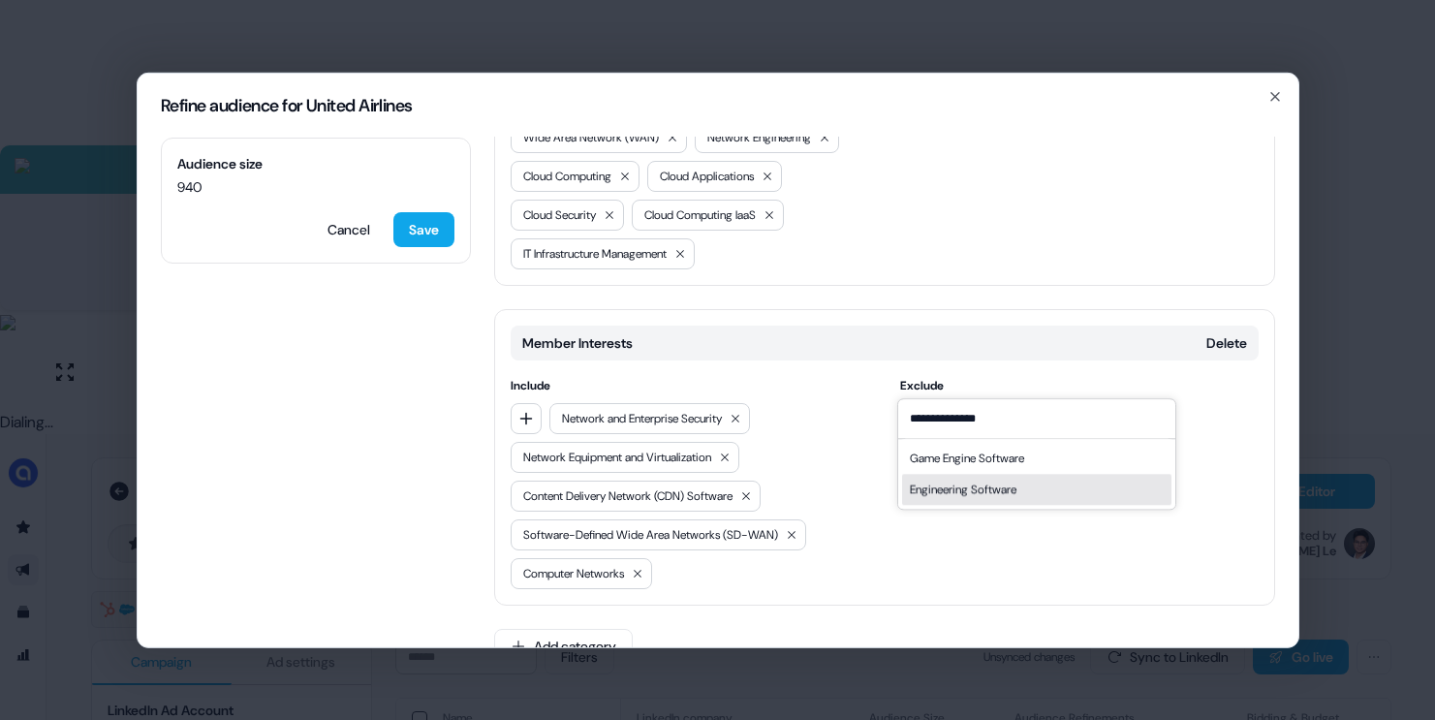
type input "**********"
click at [993, 486] on div "Engineering Software" at bounding box center [963, 489] width 107 height 19
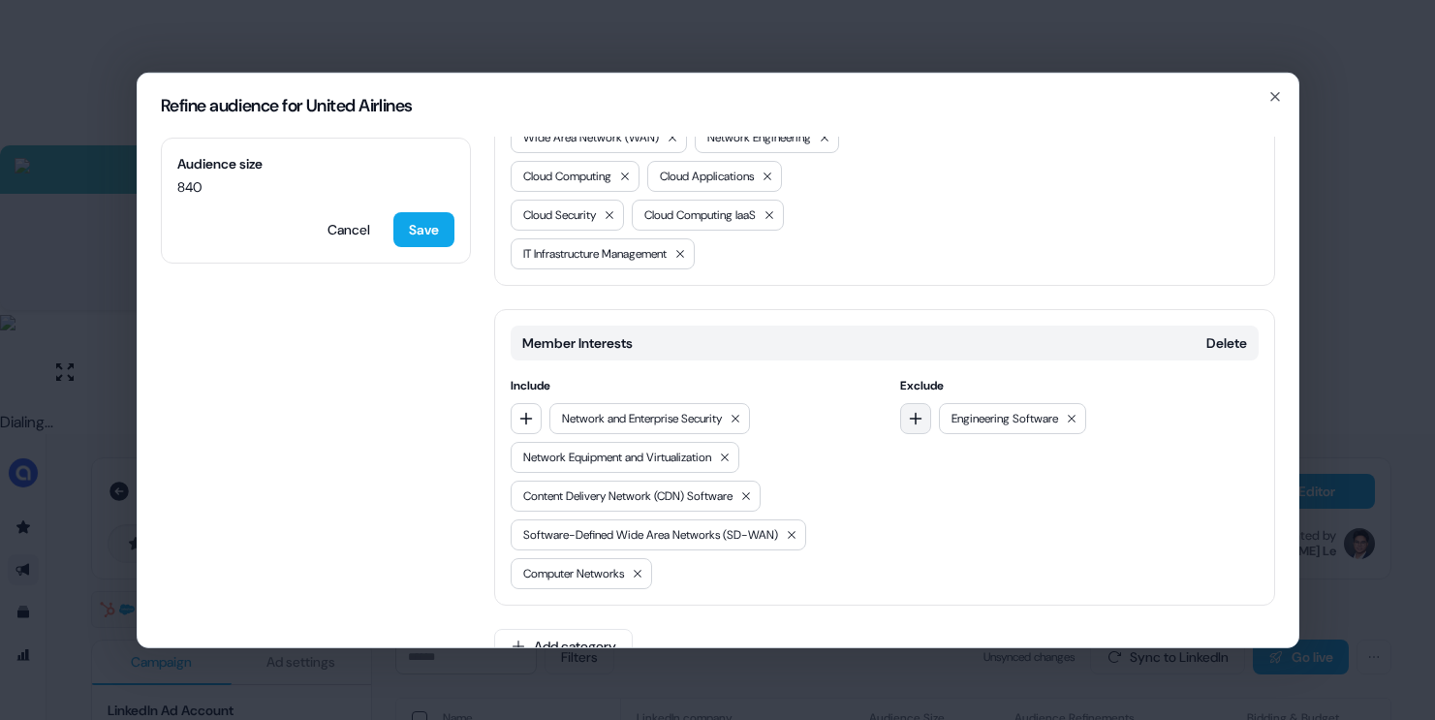
click at [922, 402] on button "button" at bounding box center [915, 417] width 31 height 31
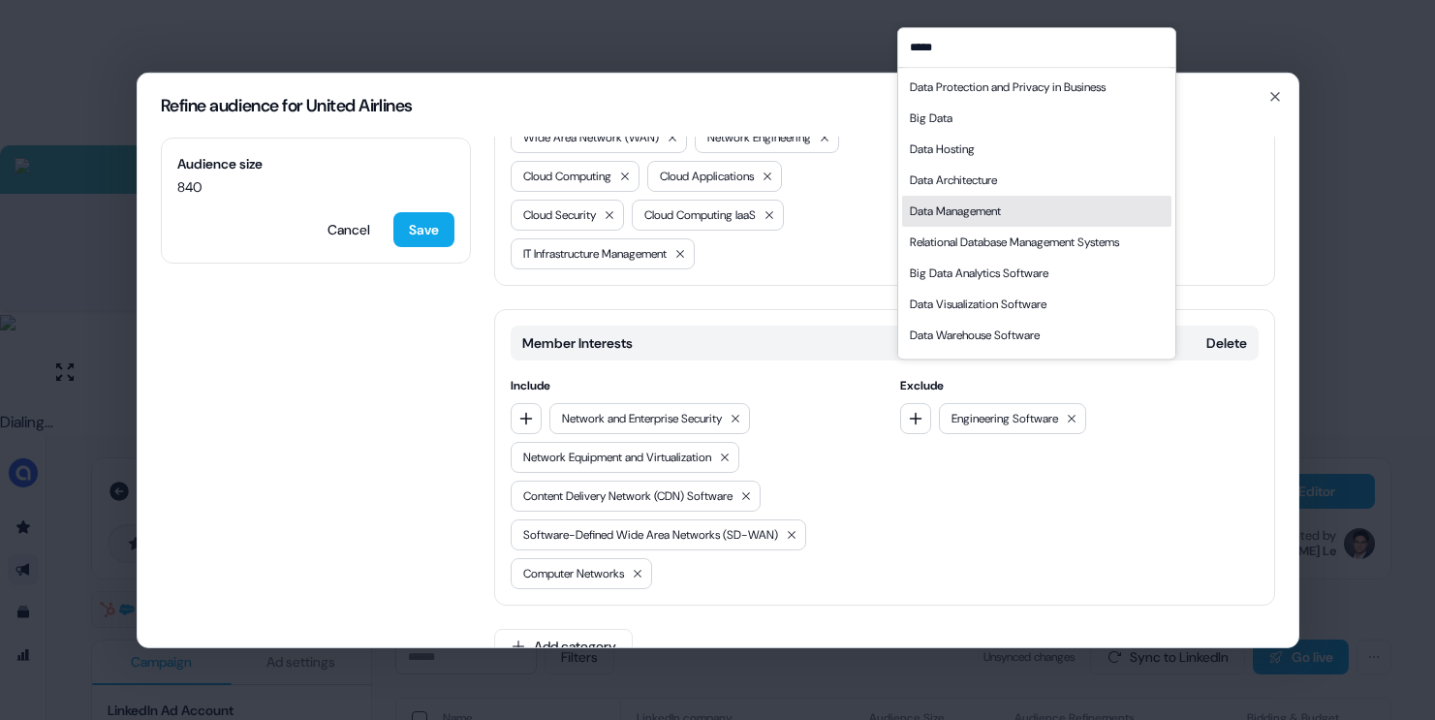
type input "****"
click at [981, 211] on div "Data Management" at bounding box center [955, 211] width 91 height 19
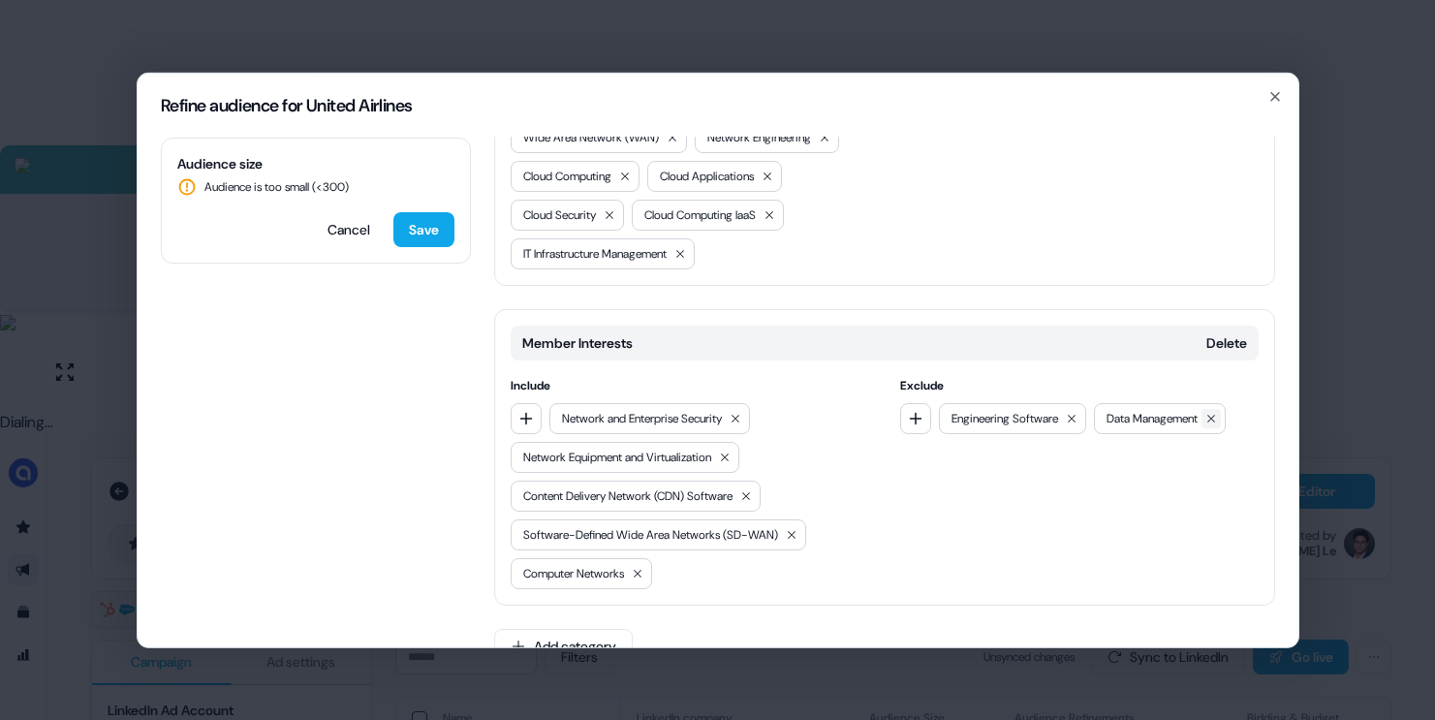
click at [1217, 412] on icon at bounding box center [1211, 418] width 12 height 12
click at [608, 628] on button "Add category" at bounding box center [563, 645] width 139 height 35
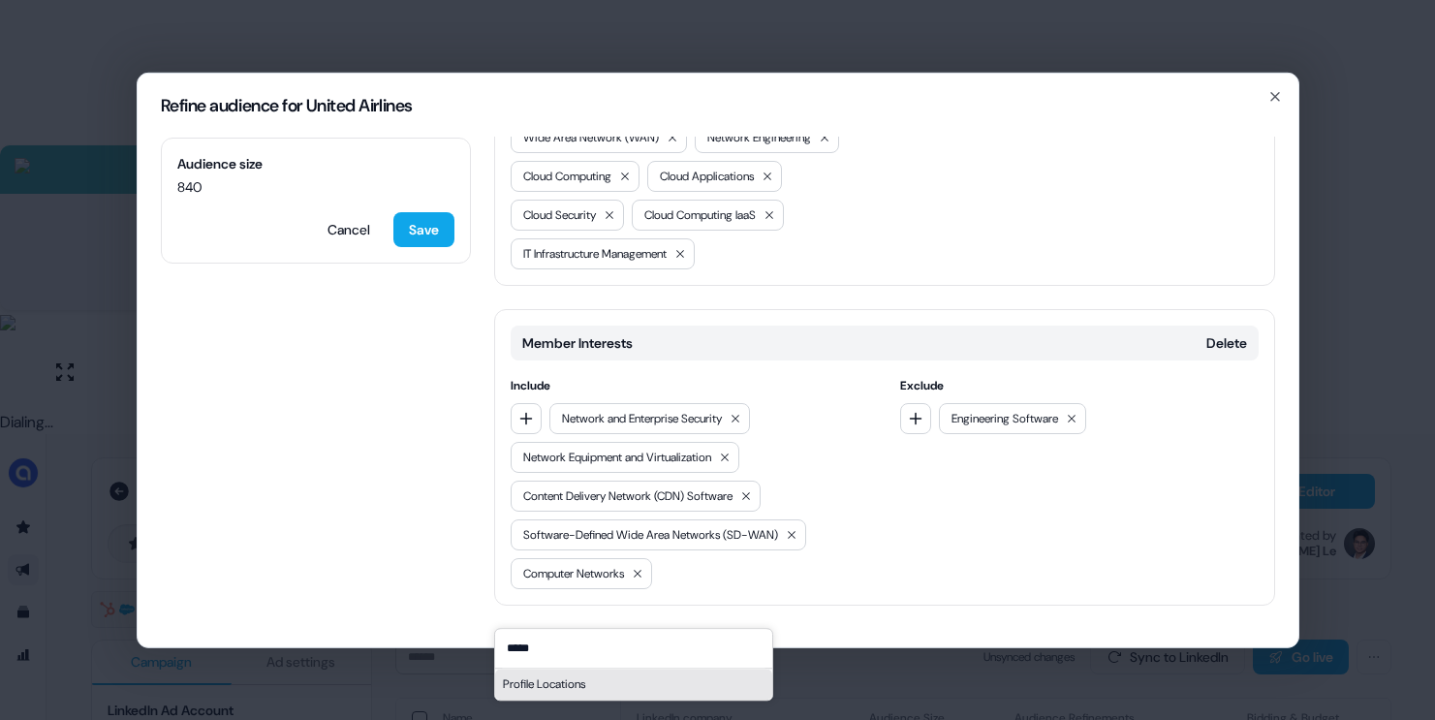
type input "*****"
click at [527, 684] on div "Profile Locations" at bounding box center [633, 684] width 277 height 31
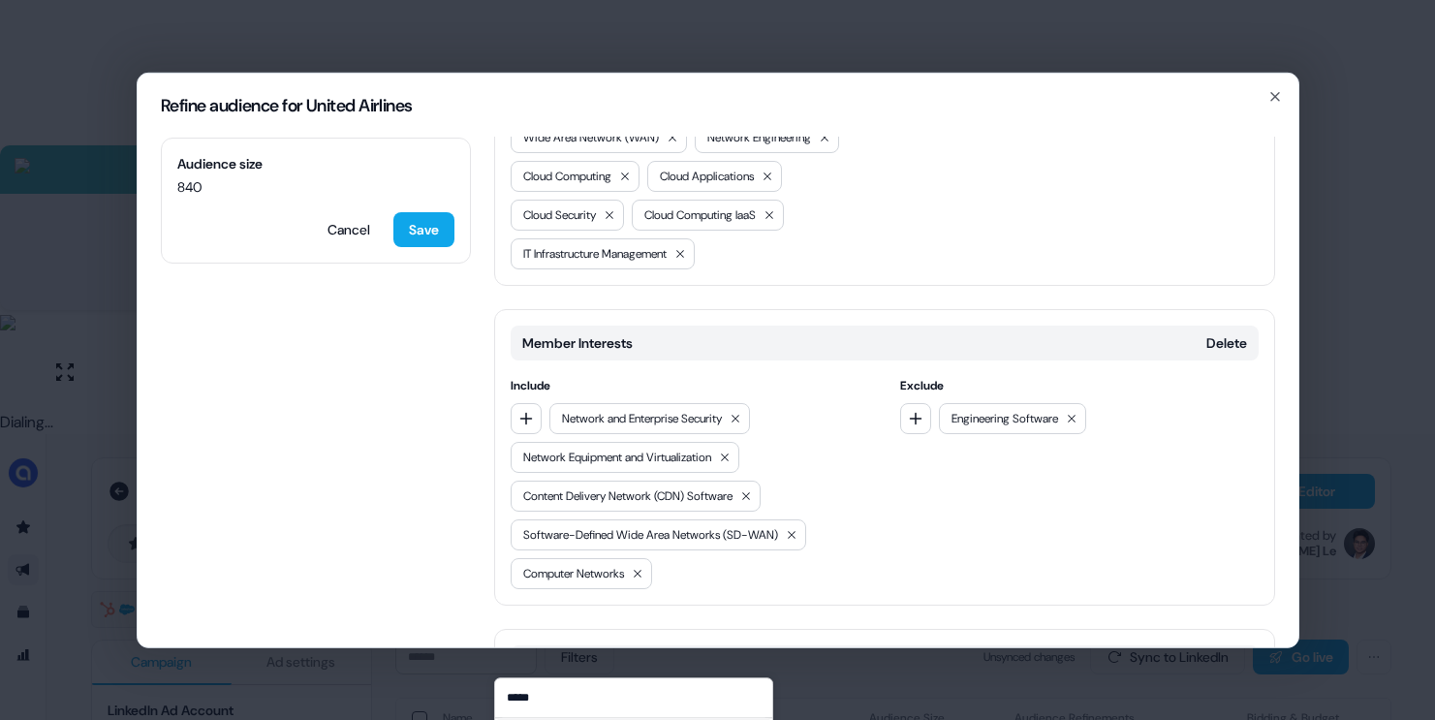
scroll to position [1034, 0]
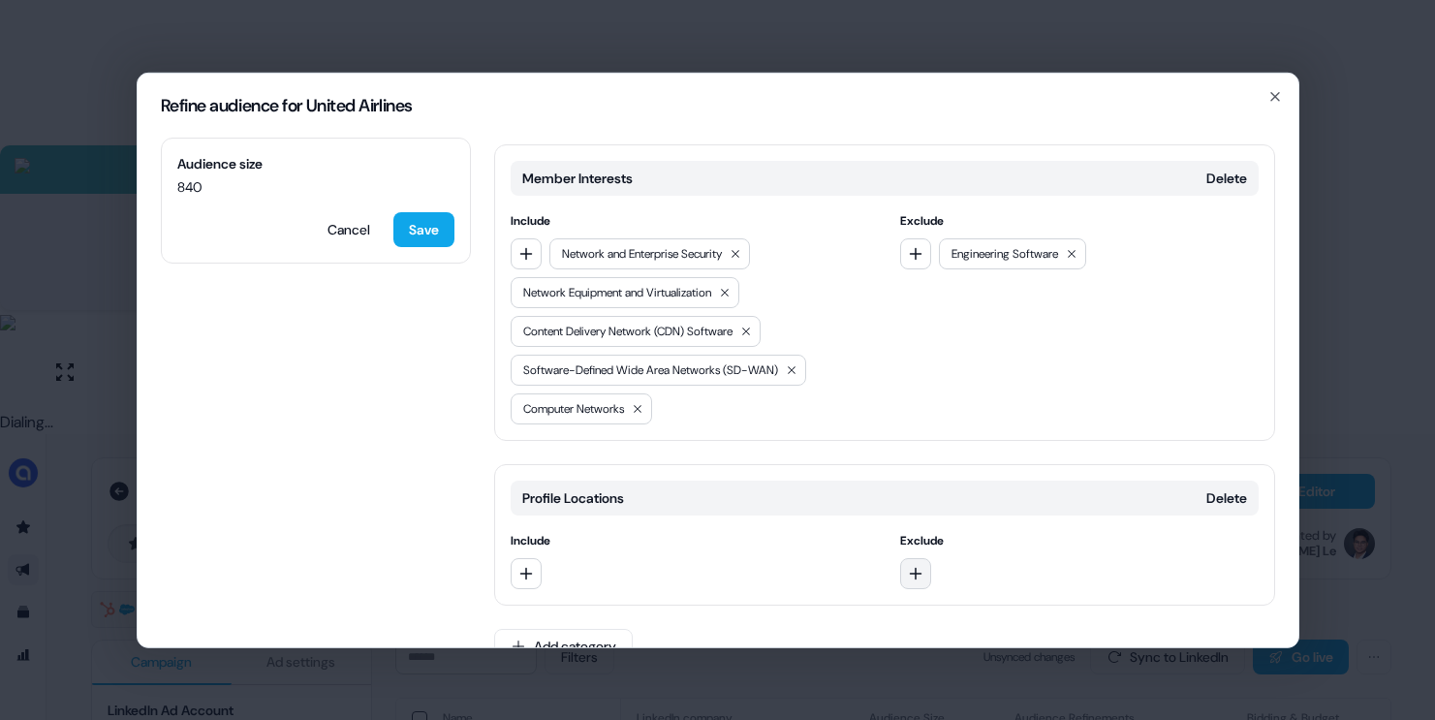
click at [910, 565] on icon "button" at bounding box center [916, 573] width 16 height 16
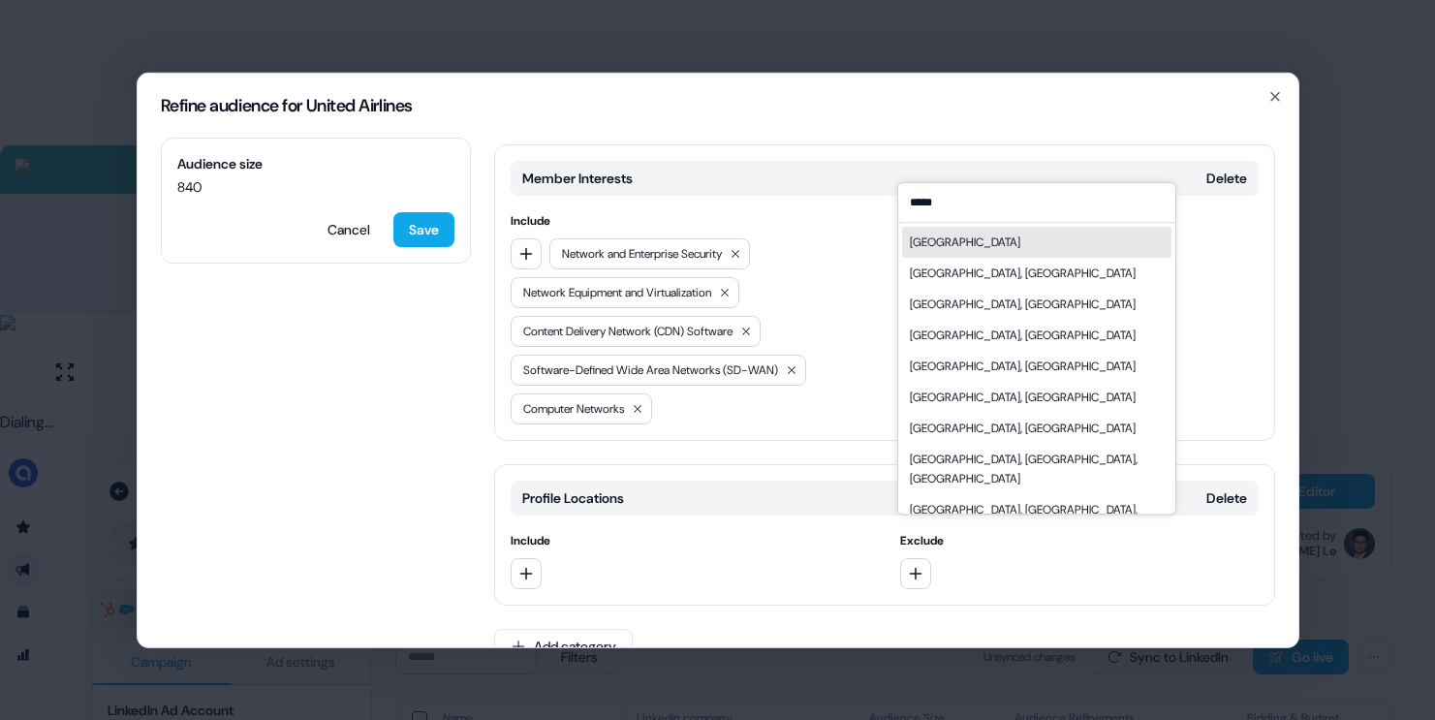
type input "*****"
click at [991, 246] on div "[GEOGRAPHIC_DATA]" at bounding box center [1036, 242] width 269 height 31
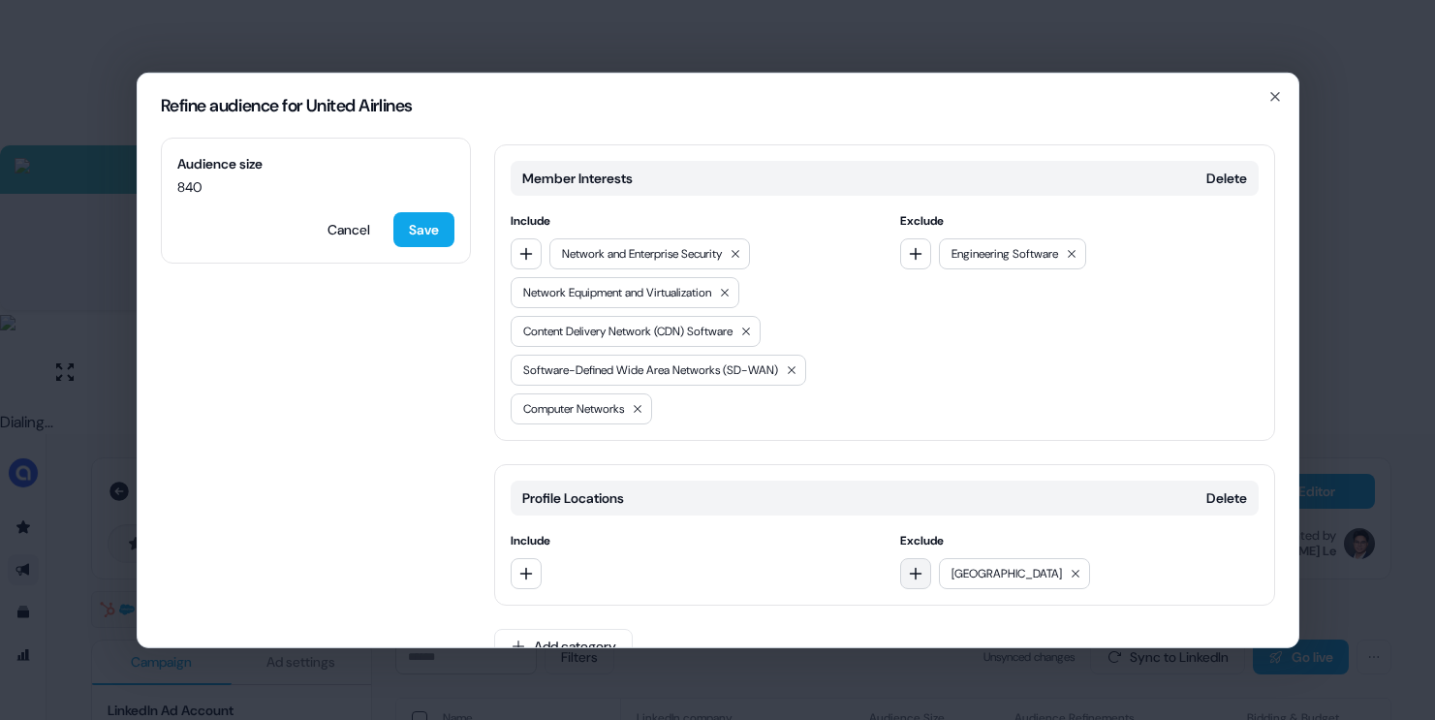
click at [909, 565] on icon "button" at bounding box center [916, 573] width 16 height 16
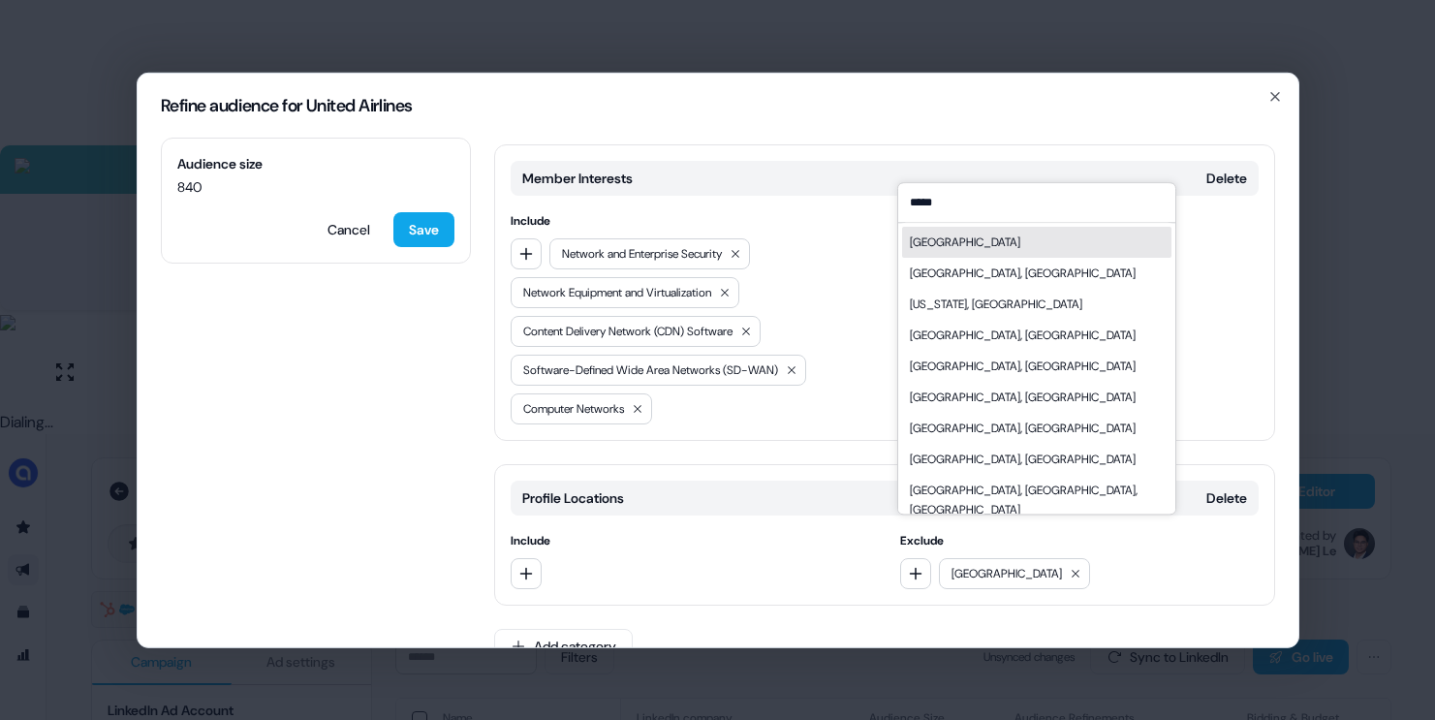
type input "*****"
click at [947, 239] on div "[GEOGRAPHIC_DATA]" at bounding box center [1036, 242] width 269 height 31
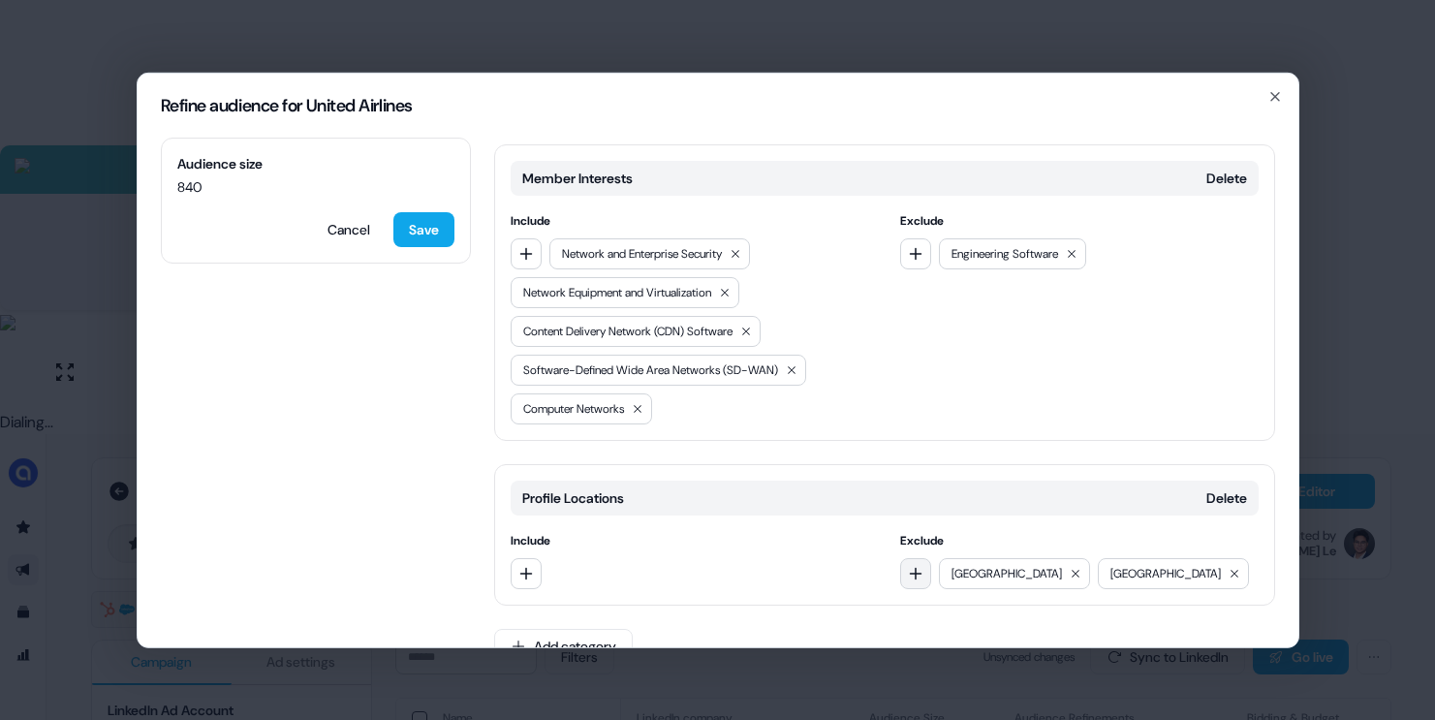
click at [914, 565] on icon "button" at bounding box center [916, 573] width 16 height 16
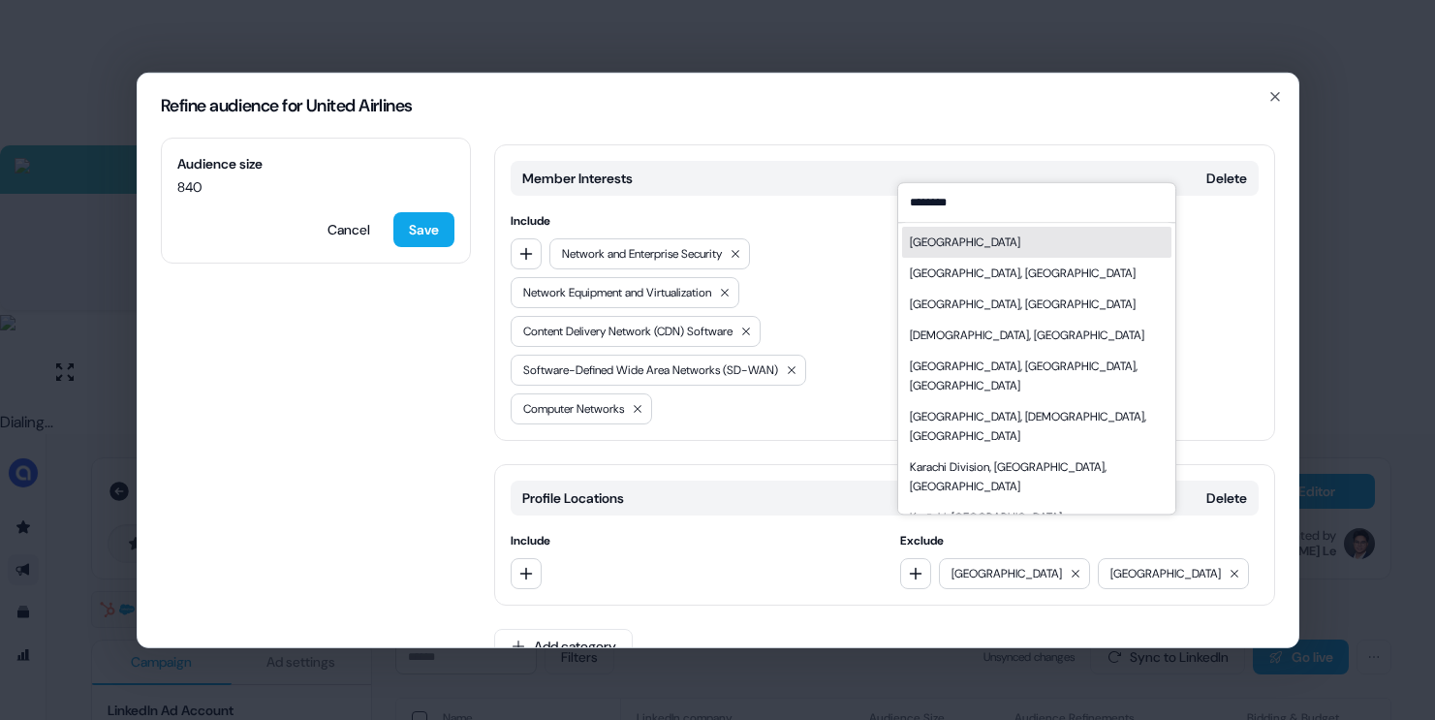
type input "********"
click at [981, 237] on div "[GEOGRAPHIC_DATA]" at bounding box center [1036, 242] width 269 height 31
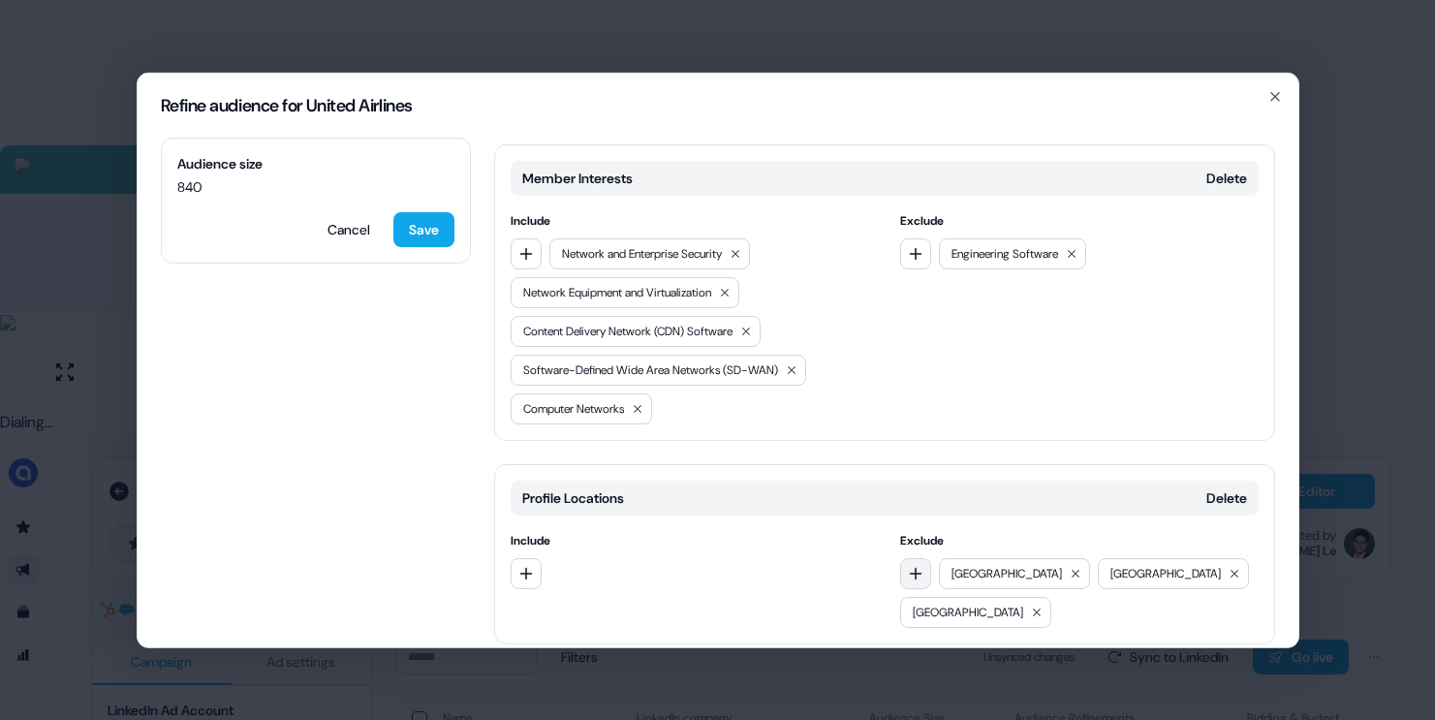
click at [908, 565] on icon "button" at bounding box center [916, 573] width 16 height 16
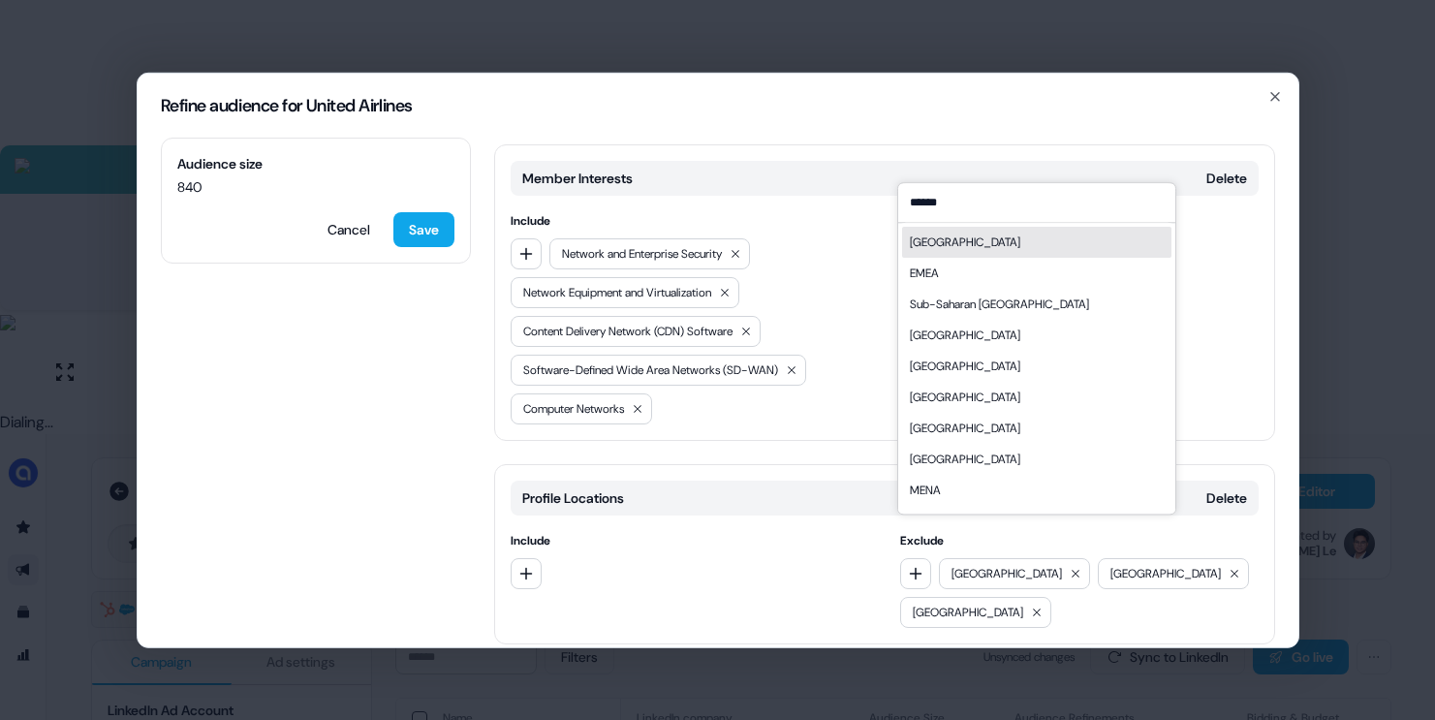
type input "******"
click at [919, 241] on div "[GEOGRAPHIC_DATA]" at bounding box center [965, 242] width 110 height 19
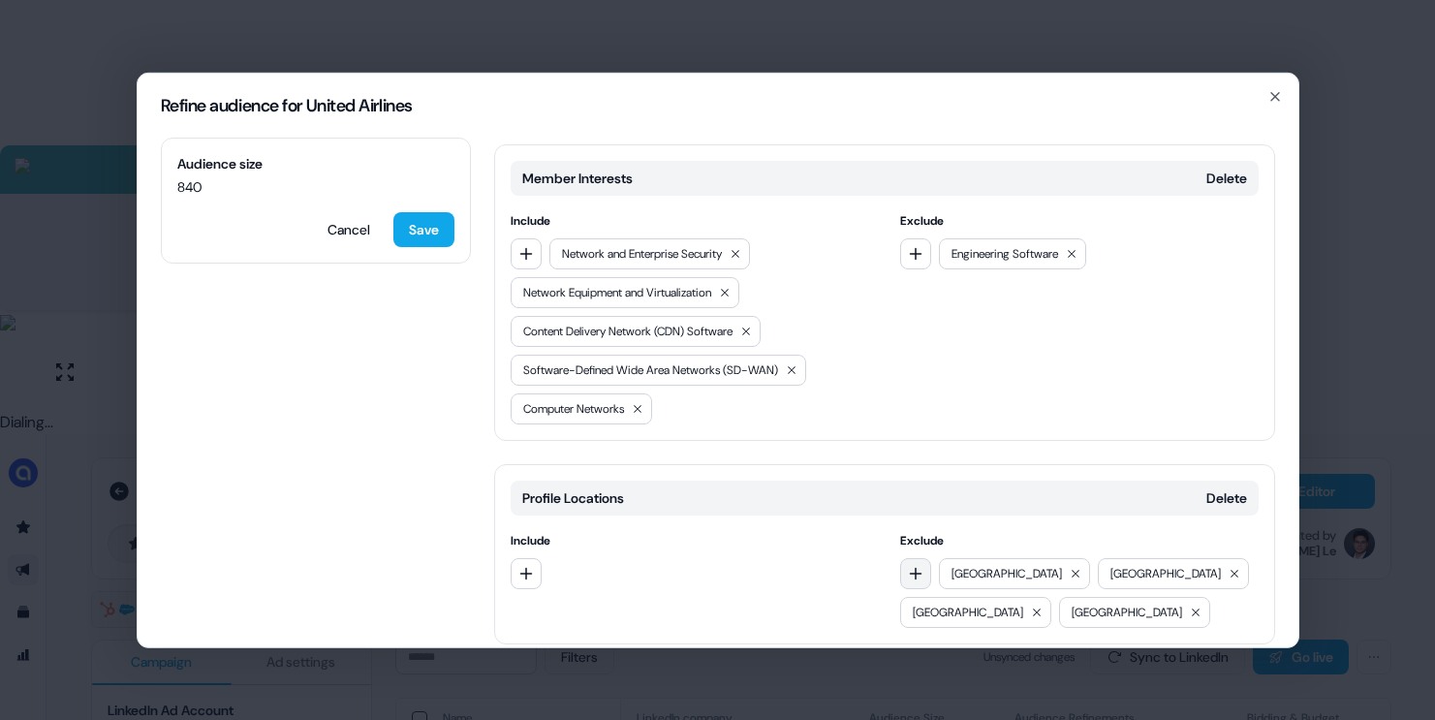
click at [916, 565] on icon "button" at bounding box center [916, 573] width 16 height 16
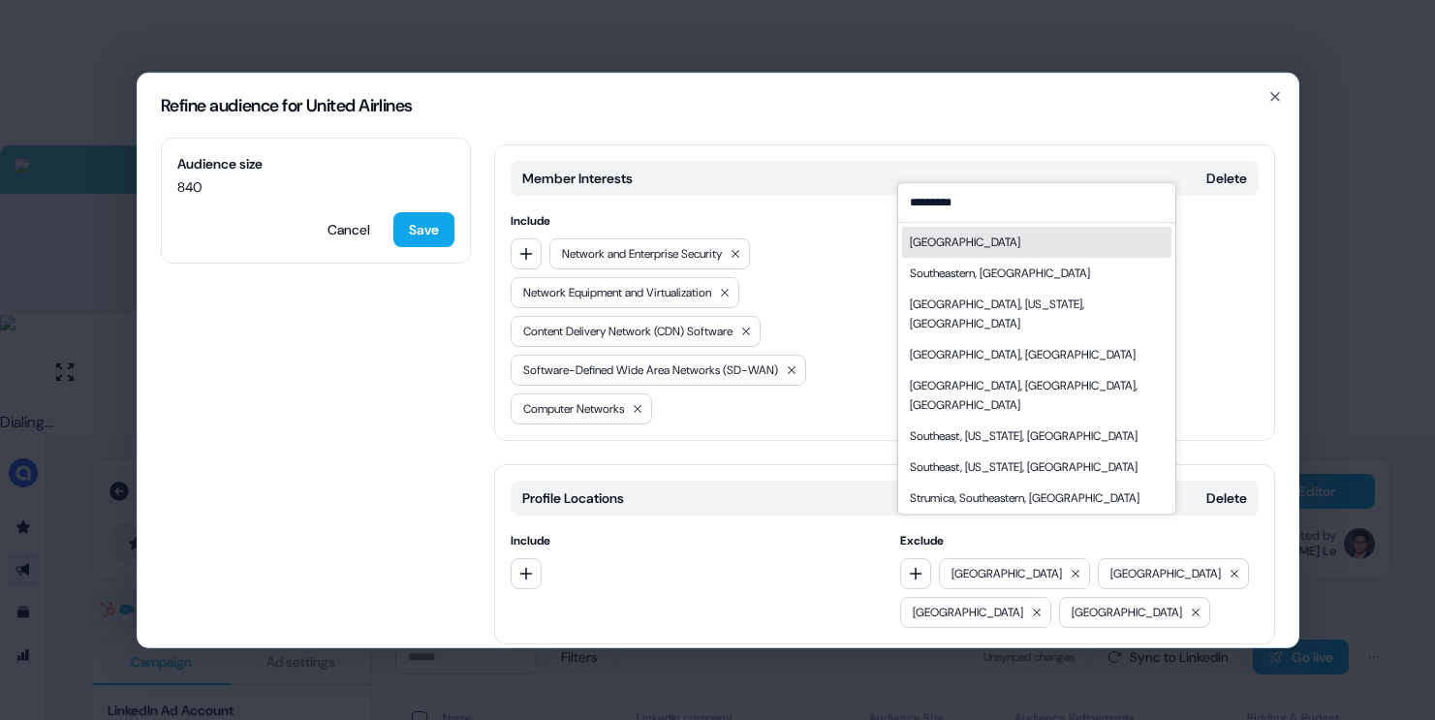
type input "*********"
click at [1044, 248] on div "[GEOGRAPHIC_DATA]" at bounding box center [1036, 242] width 269 height 31
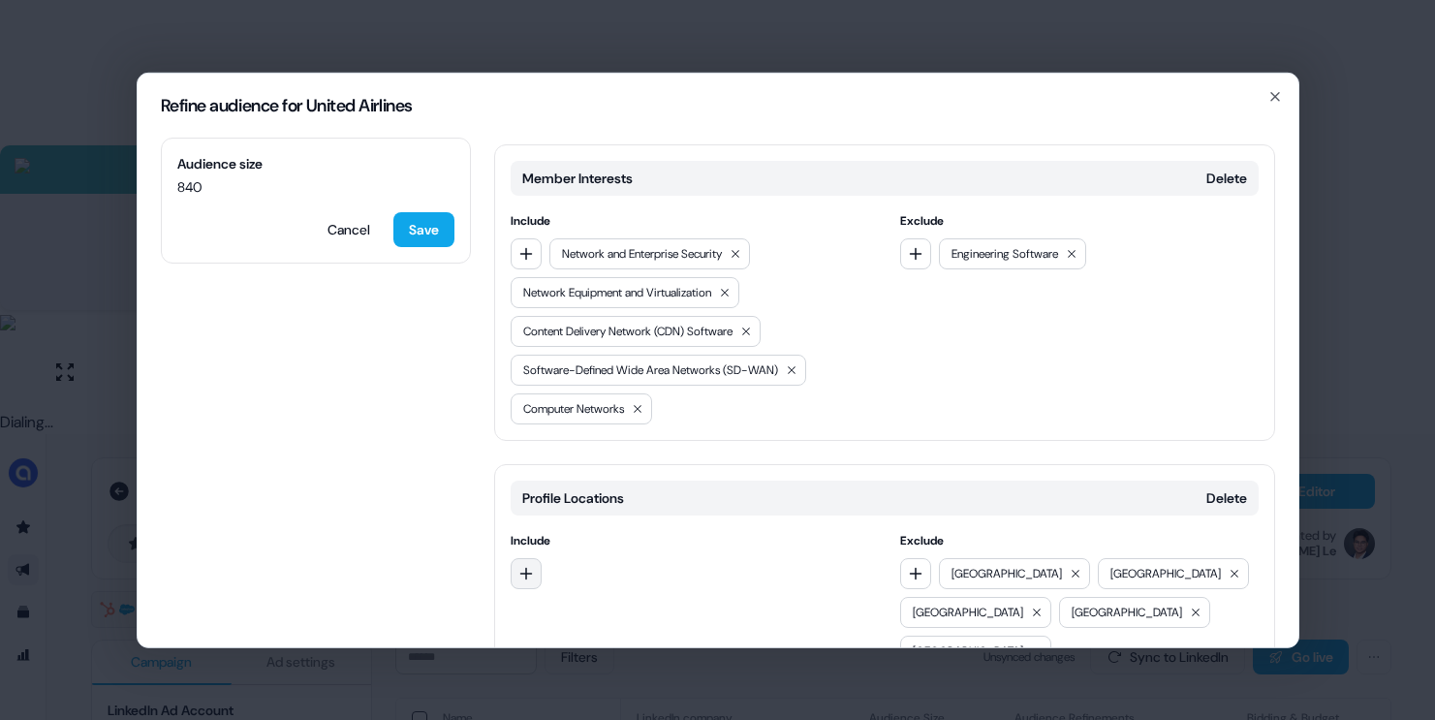
click at [529, 565] on icon "button" at bounding box center [526, 573] width 16 height 16
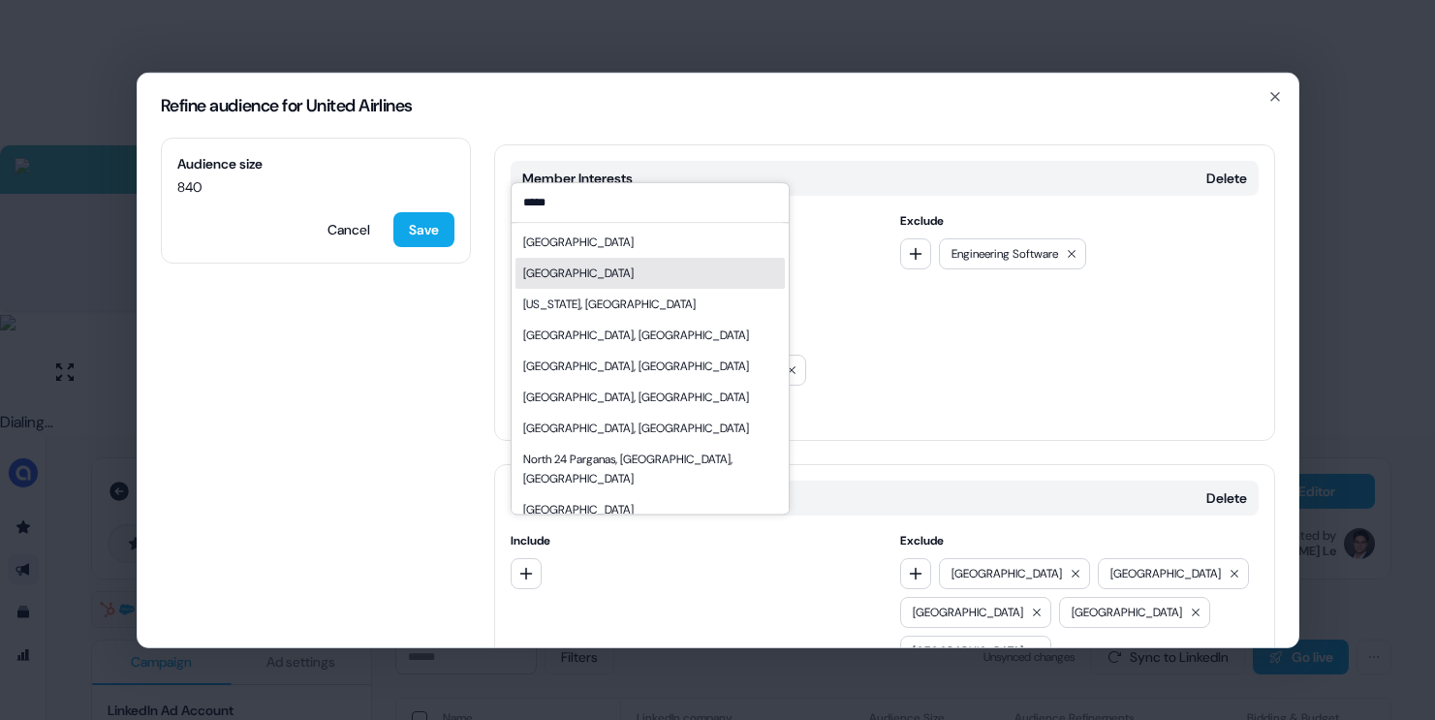
type input "*****"
click at [607, 258] on div "[GEOGRAPHIC_DATA]" at bounding box center [649, 273] width 269 height 31
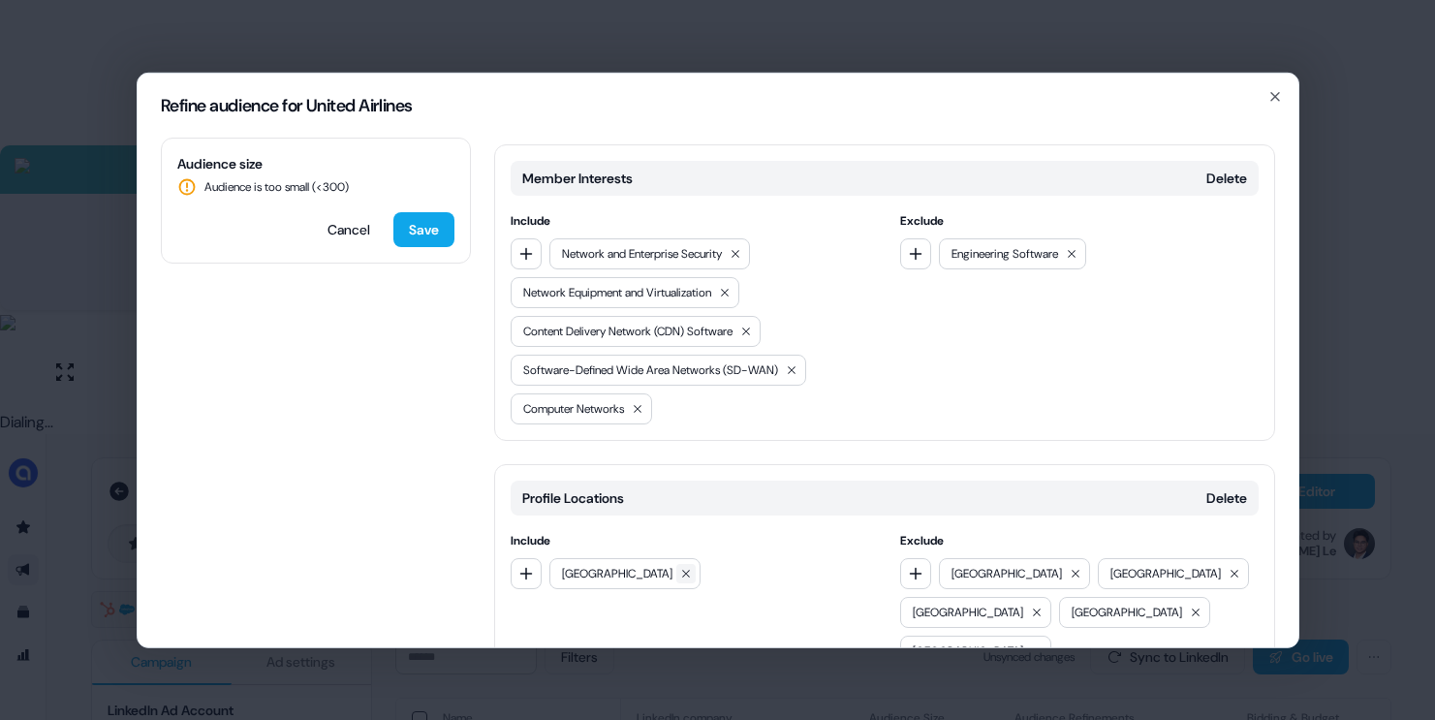
click at [680, 567] on icon at bounding box center [686, 573] width 12 height 12
click at [534, 557] on button "button" at bounding box center [526, 572] width 31 height 31
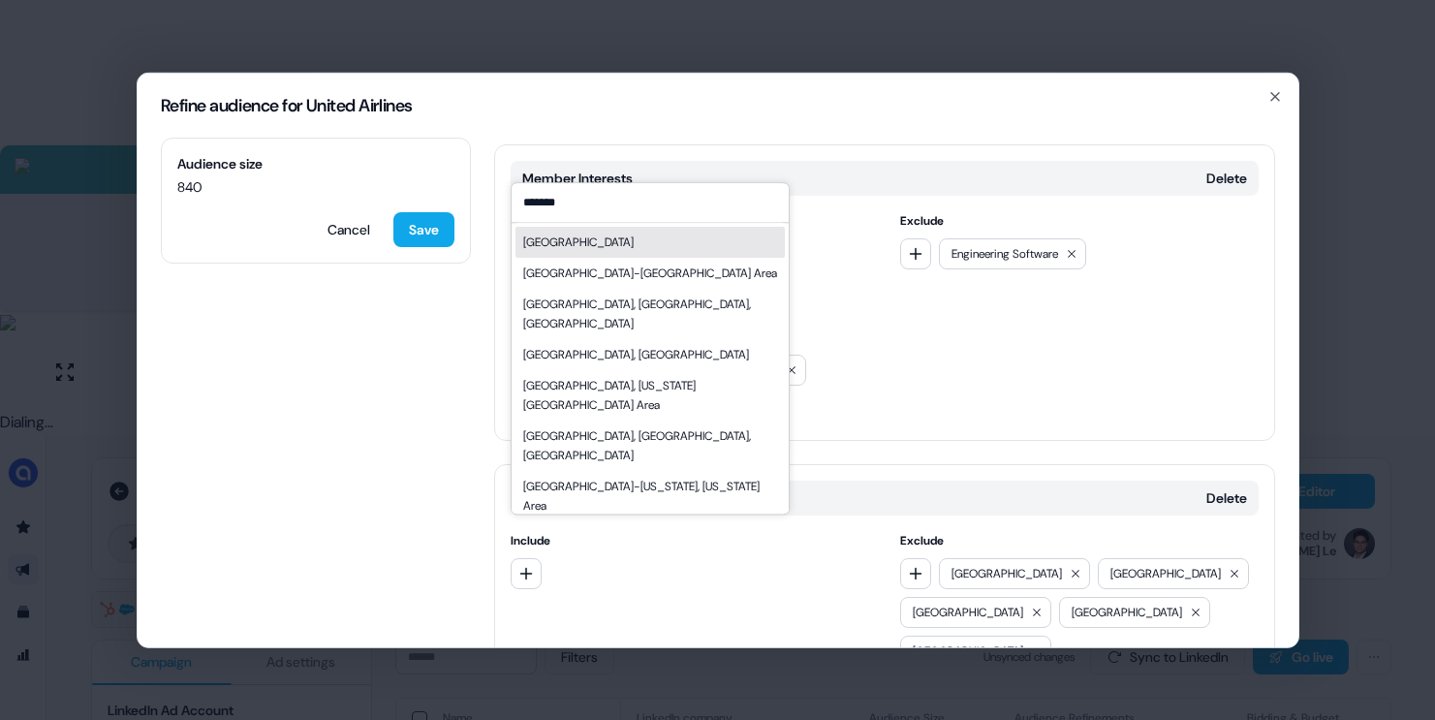
type input "*******"
click at [574, 238] on div "[GEOGRAPHIC_DATA]" at bounding box center [578, 242] width 110 height 19
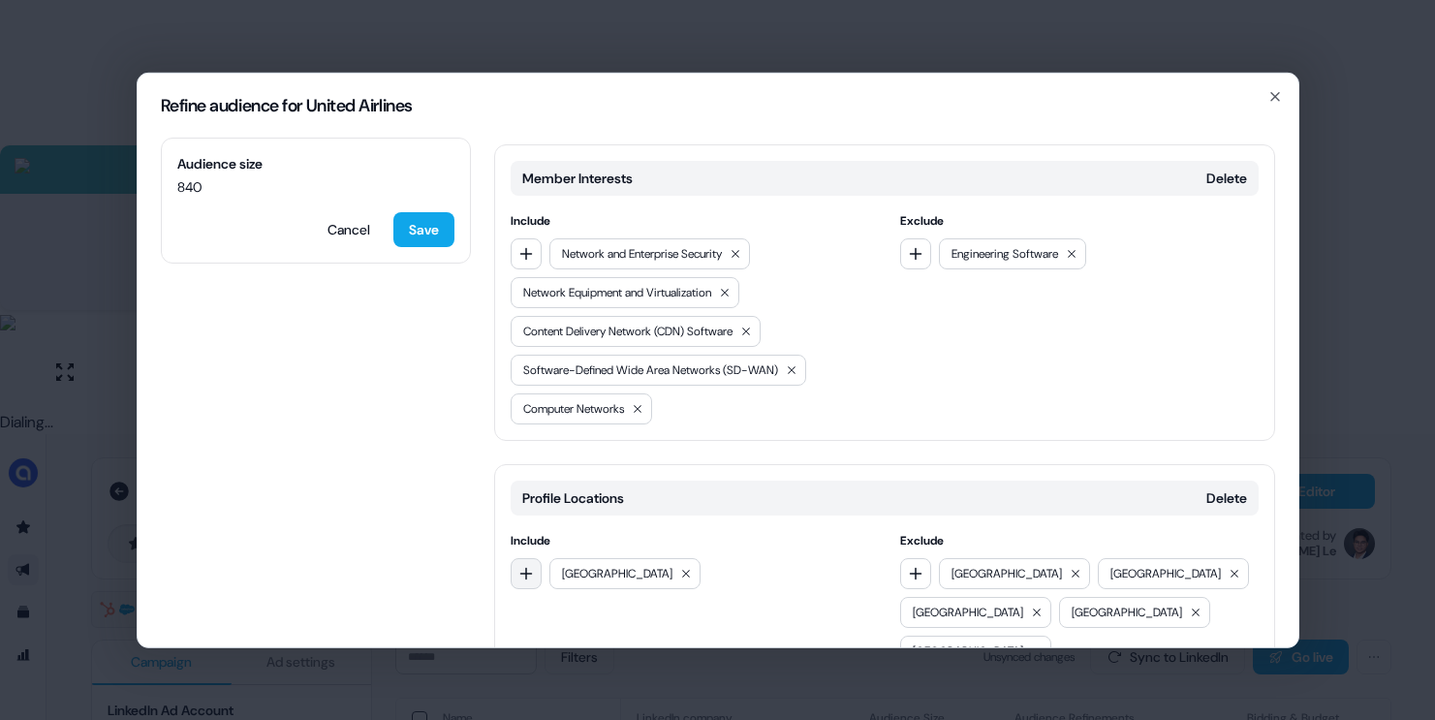
click at [522, 565] on icon "button" at bounding box center [526, 573] width 16 height 16
click at [680, 567] on icon at bounding box center [686, 573] width 12 height 12
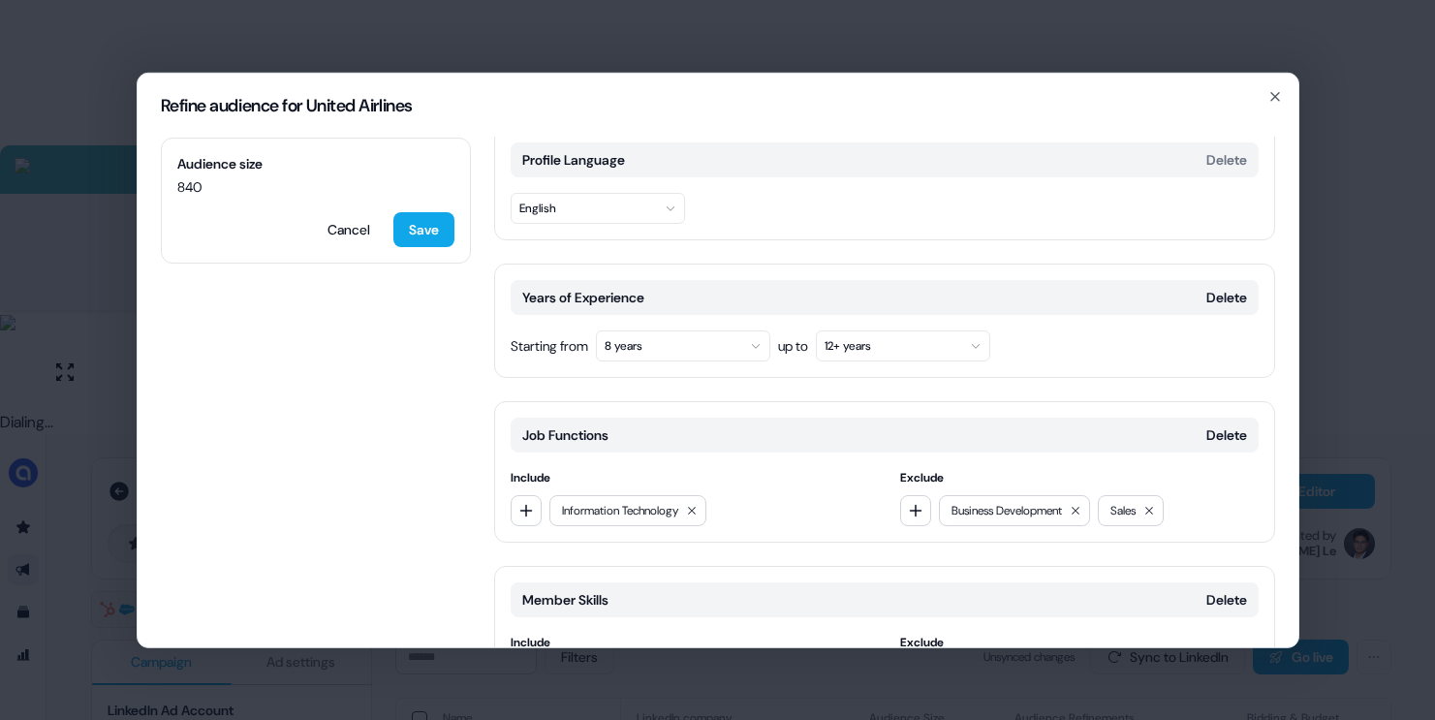
scroll to position [48, 0]
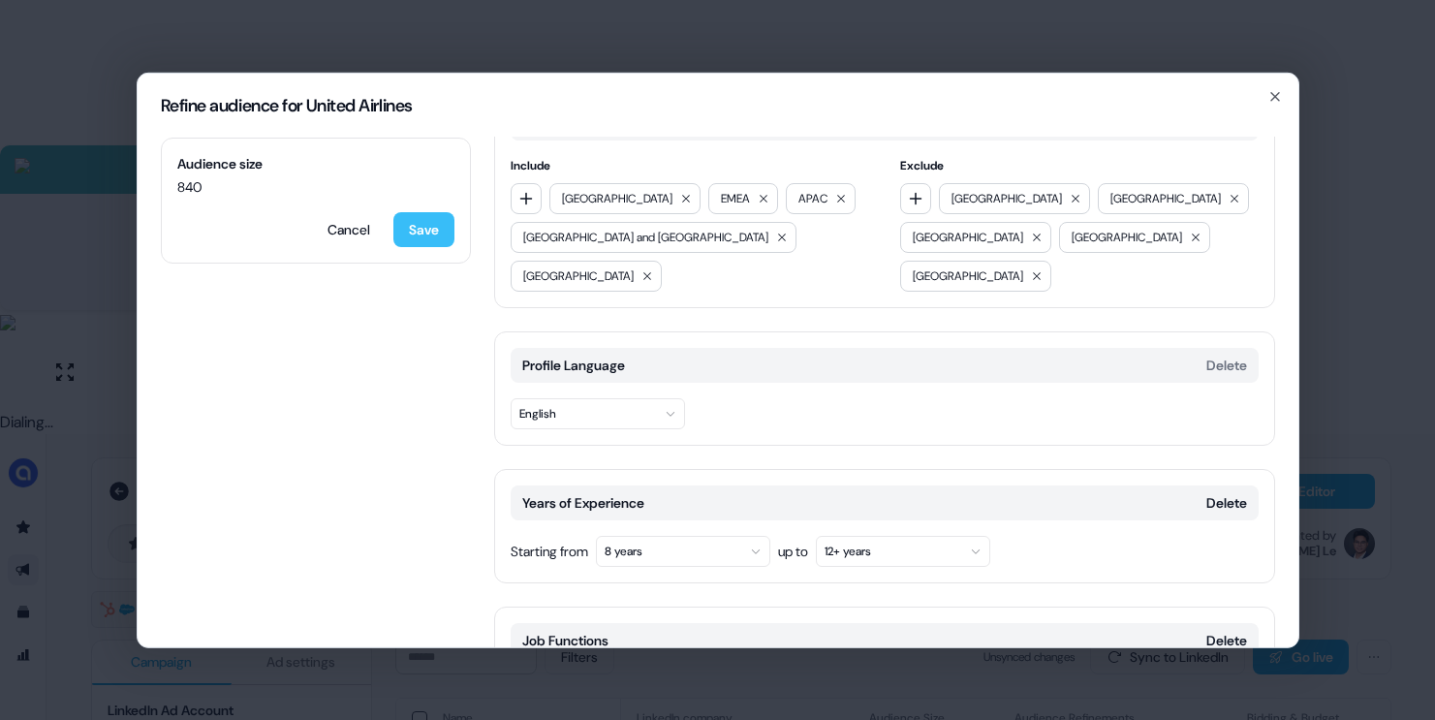
click at [441, 217] on button "Save" at bounding box center [423, 228] width 61 height 35
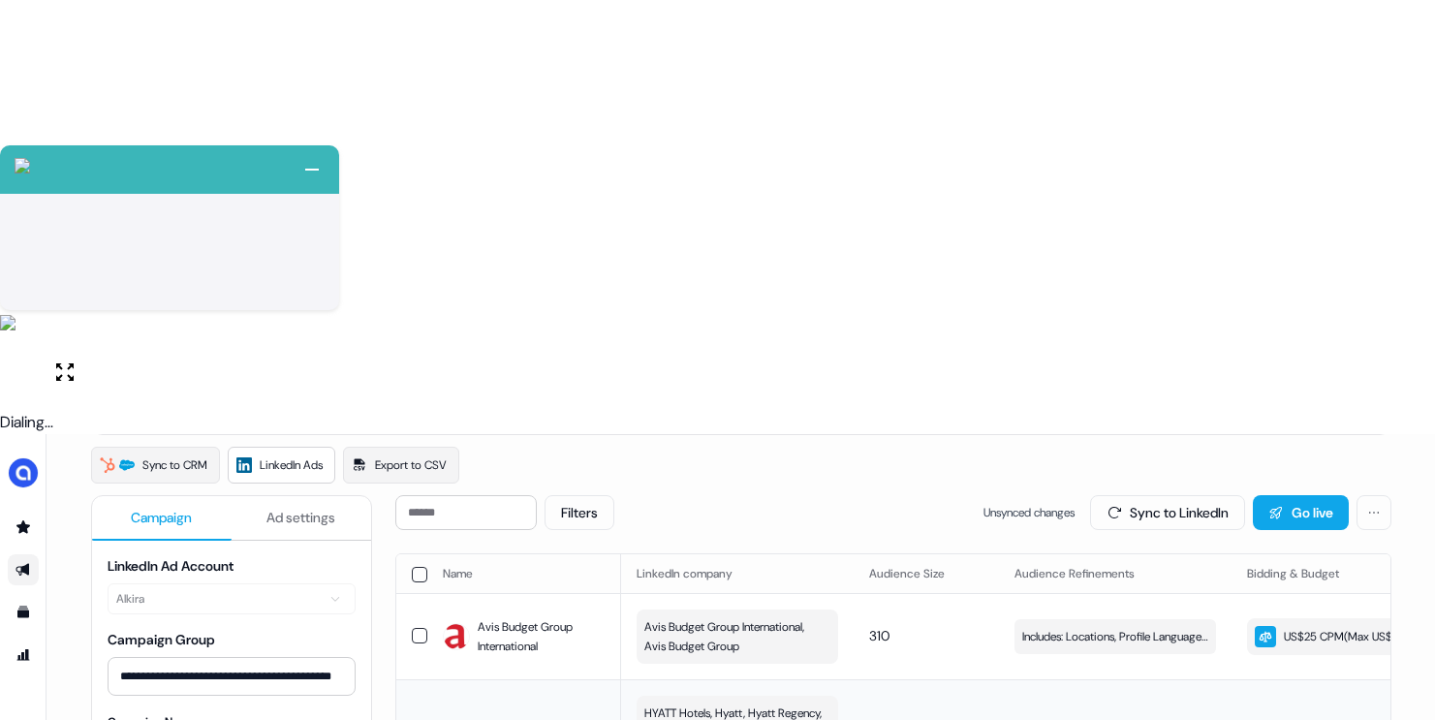
scroll to position [145, 0]
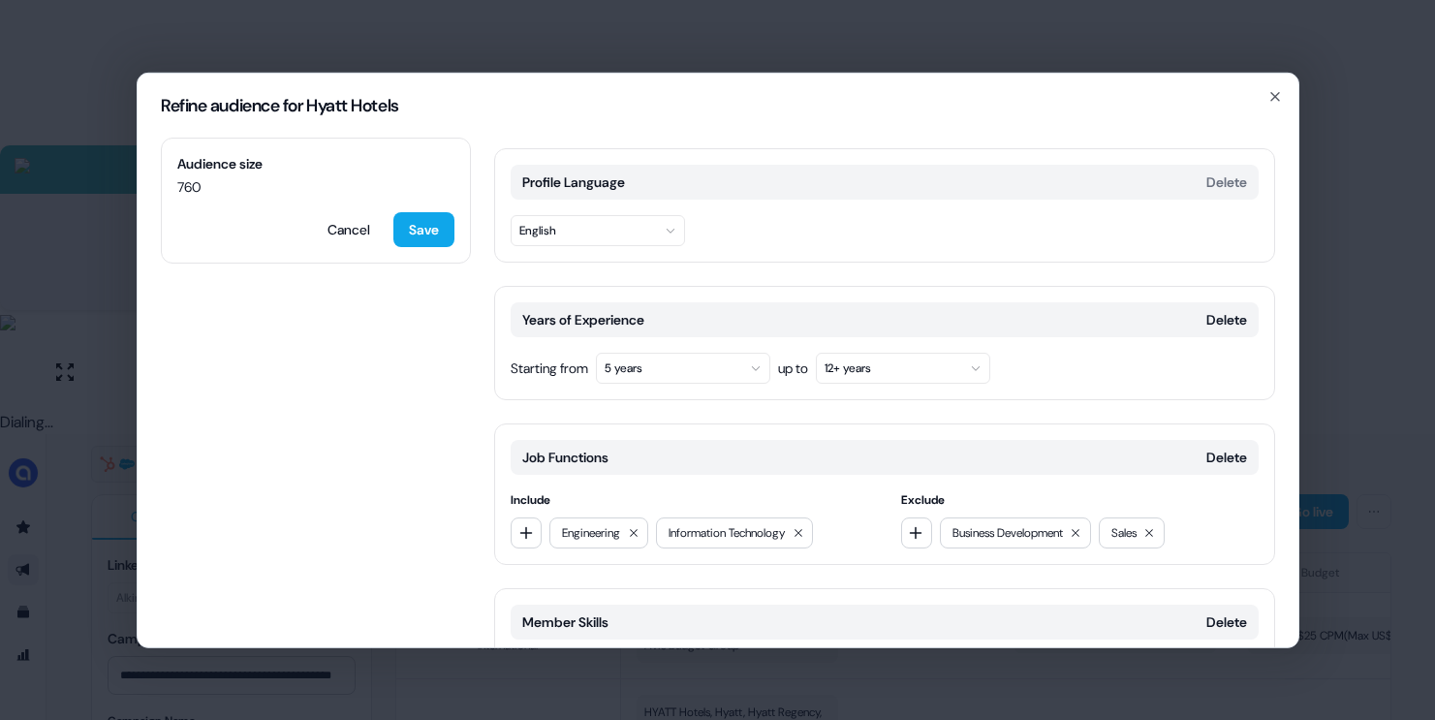
scroll to position [237, 0]
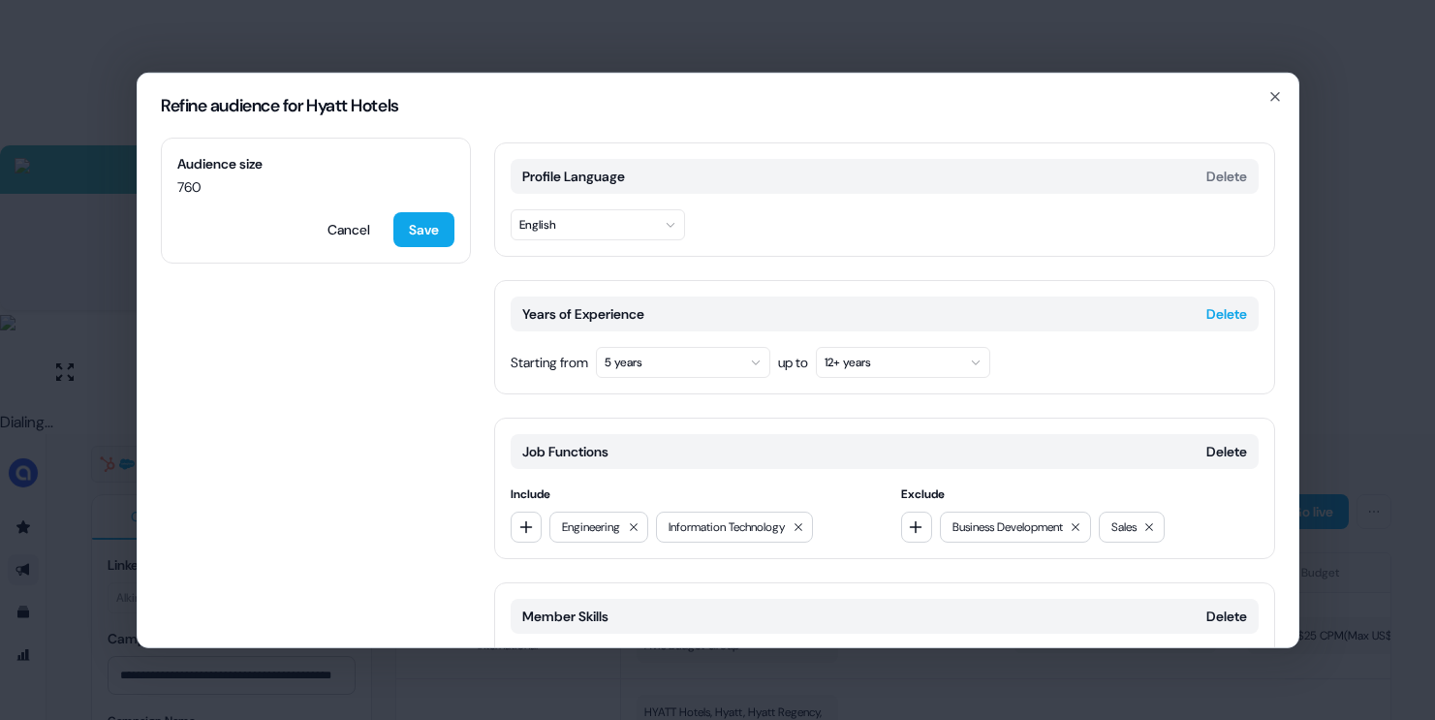
click at [1229, 303] on button "Delete" at bounding box center [1226, 312] width 41 height 19
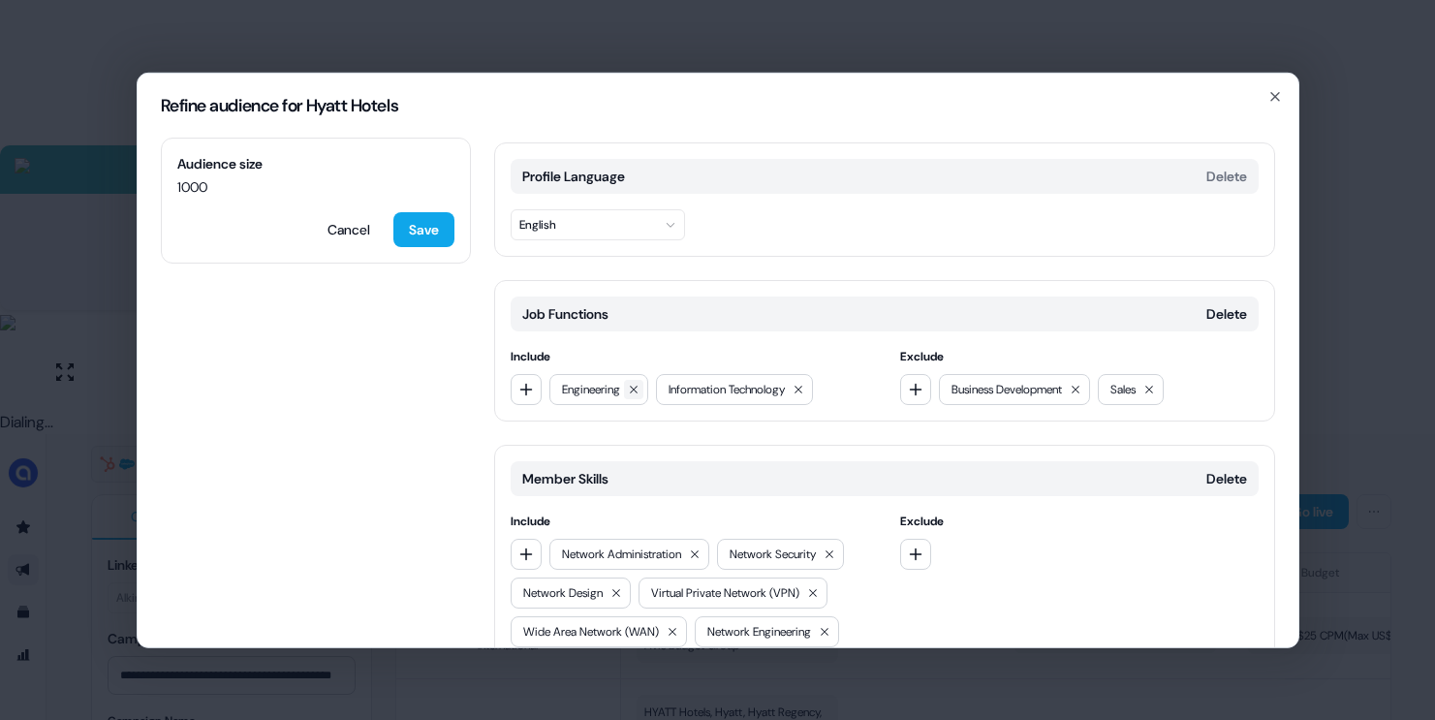
click at [639, 383] on icon at bounding box center [634, 389] width 12 height 12
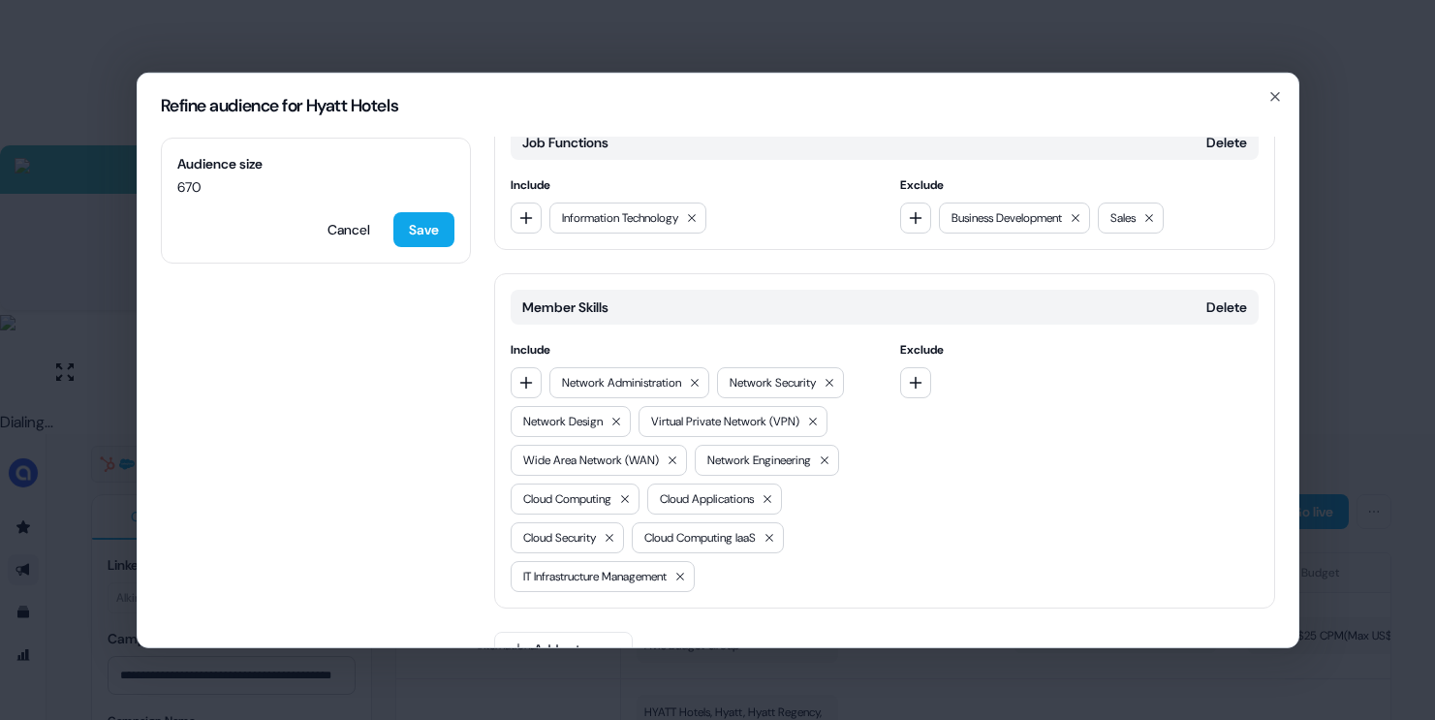
scroll to position [412, 0]
click at [574, 628] on button "Add category" at bounding box center [563, 645] width 139 height 35
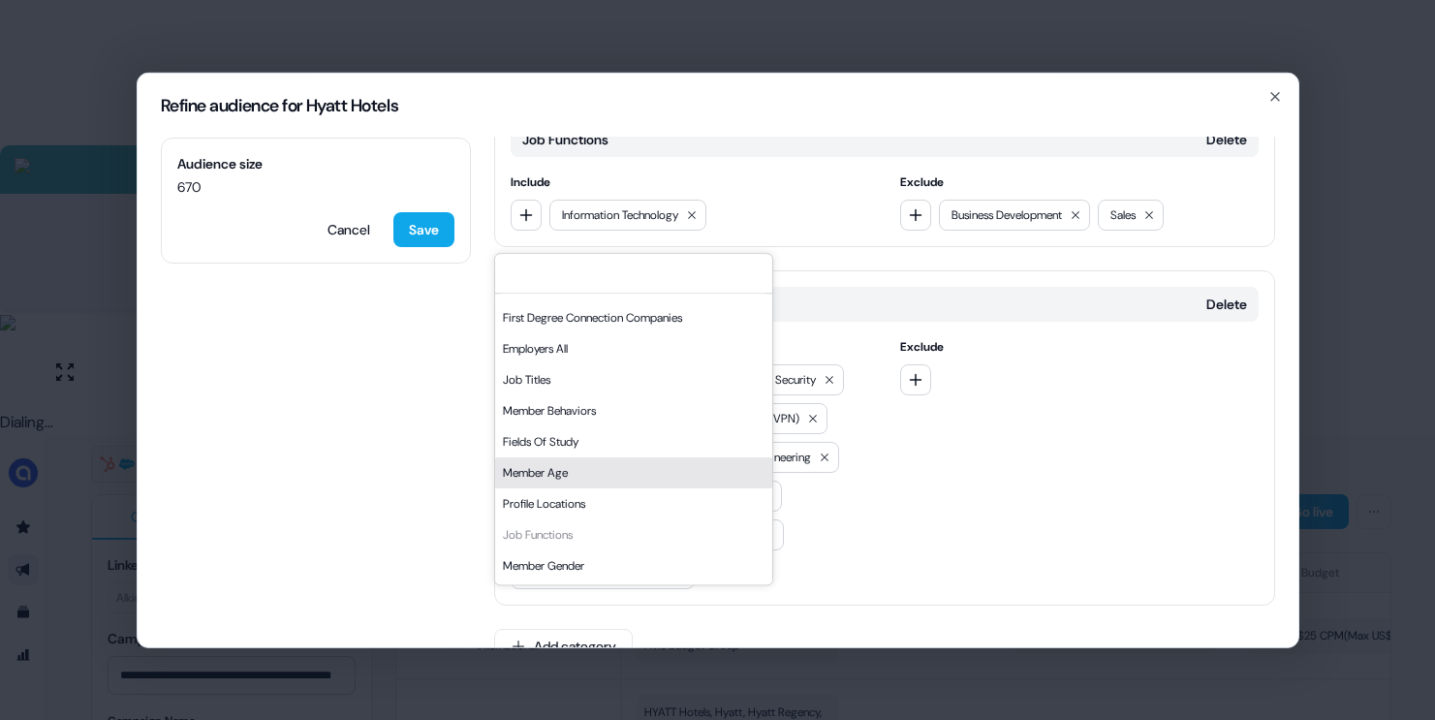
scroll to position [185, 0]
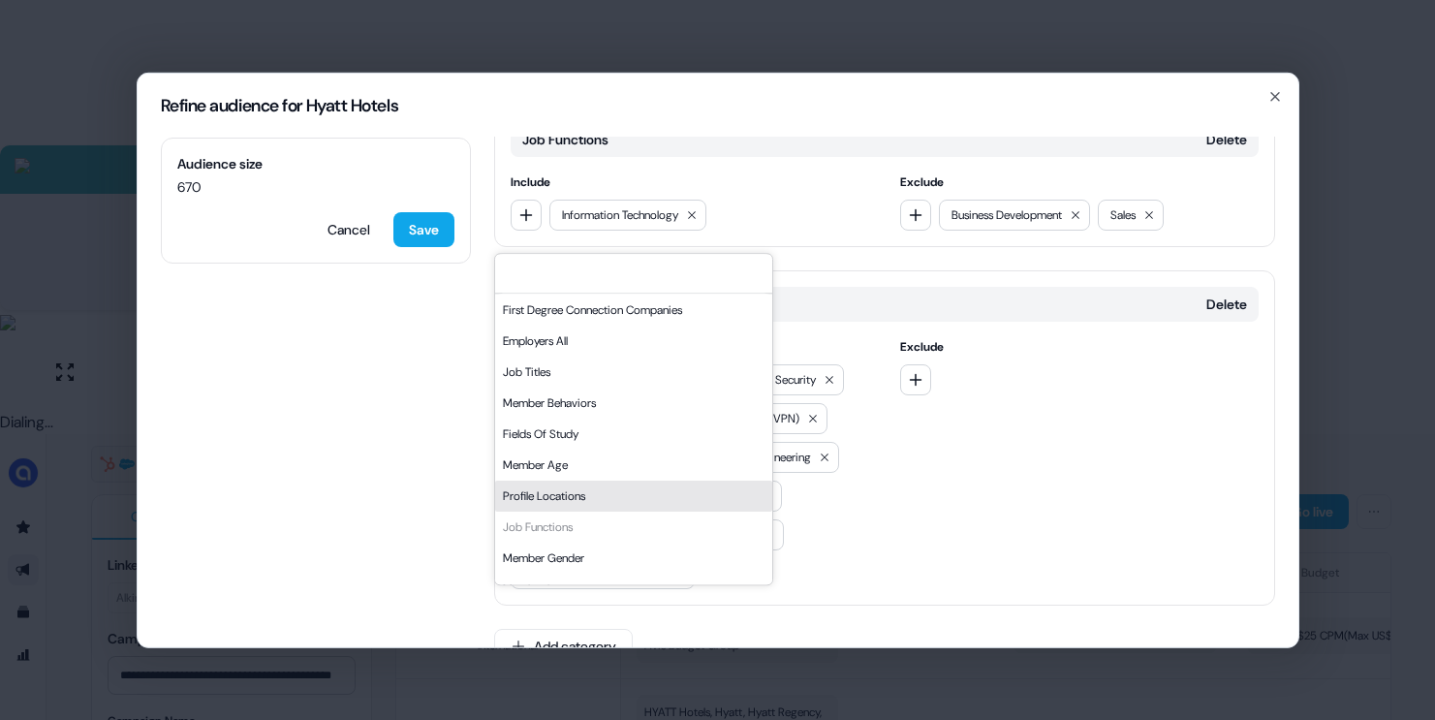
click at [560, 488] on div "Profile Locations" at bounding box center [633, 496] width 277 height 31
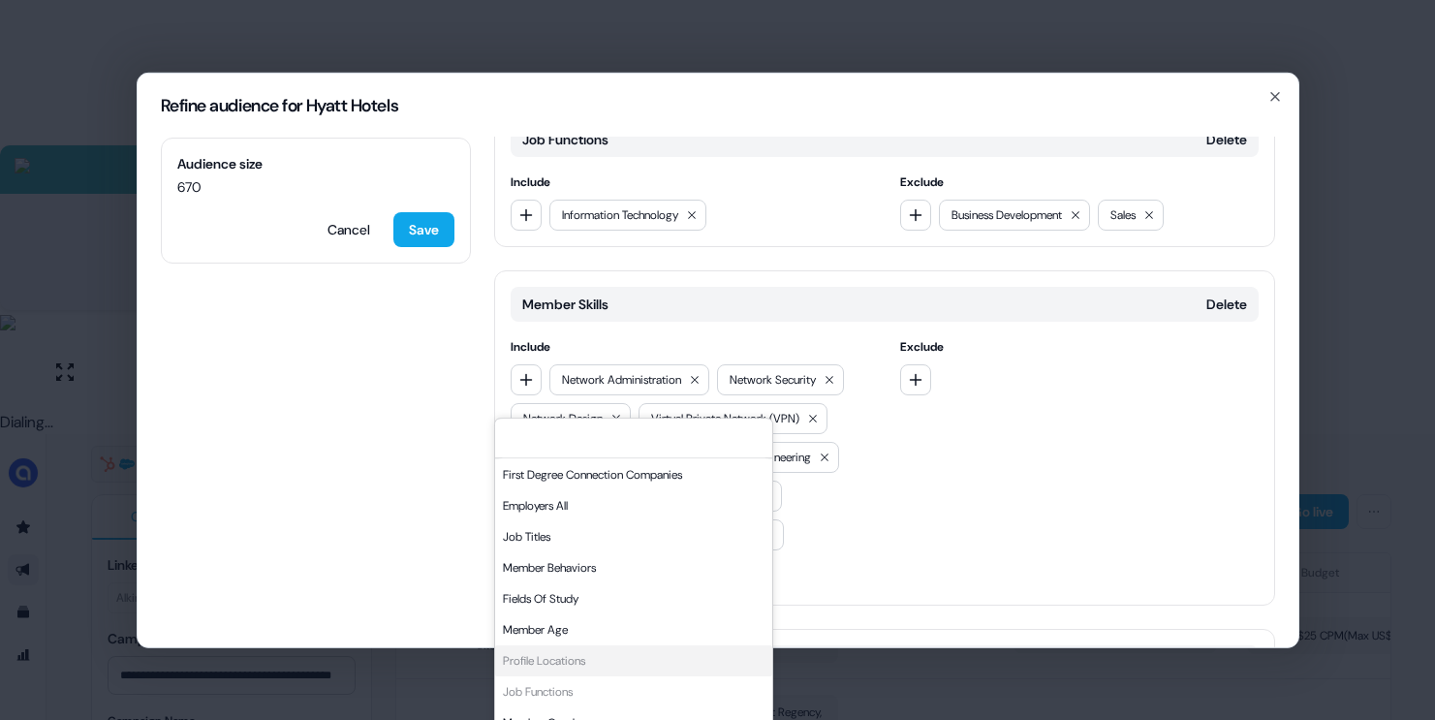
scroll to position [576, 0]
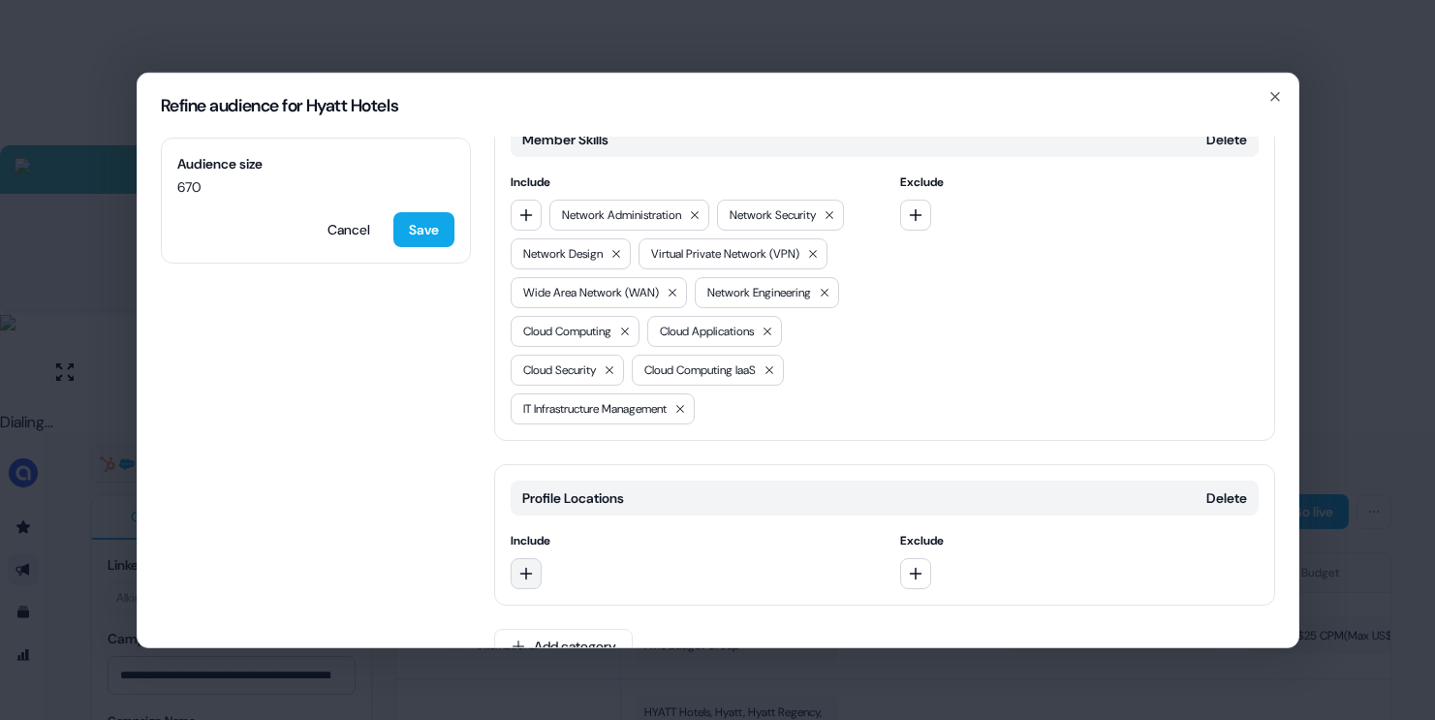
click at [532, 565] on icon "button" at bounding box center [526, 573] width 16 height 16
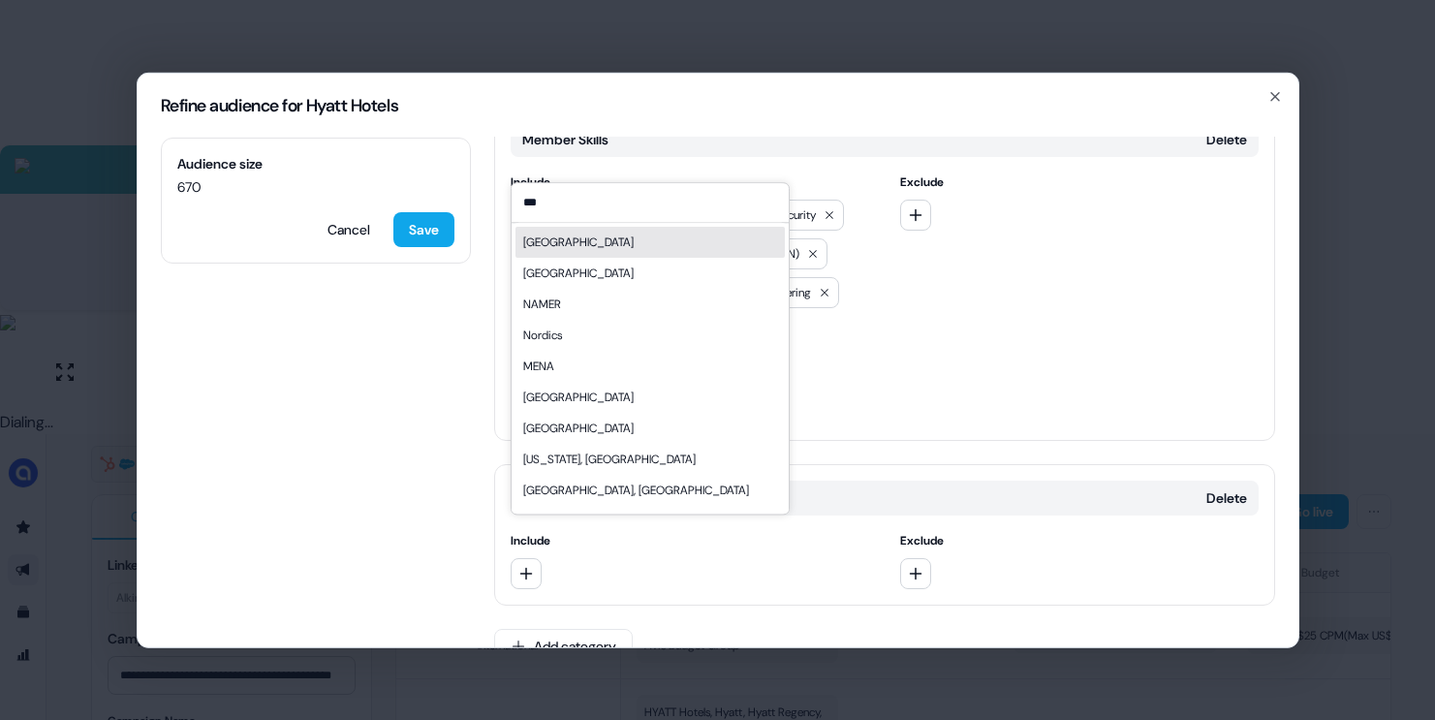
type input "***"
click at [604, 237] on div "[GEOGRAPHIC_DATA]" at bounding box center [649, 242] width 269 height 31
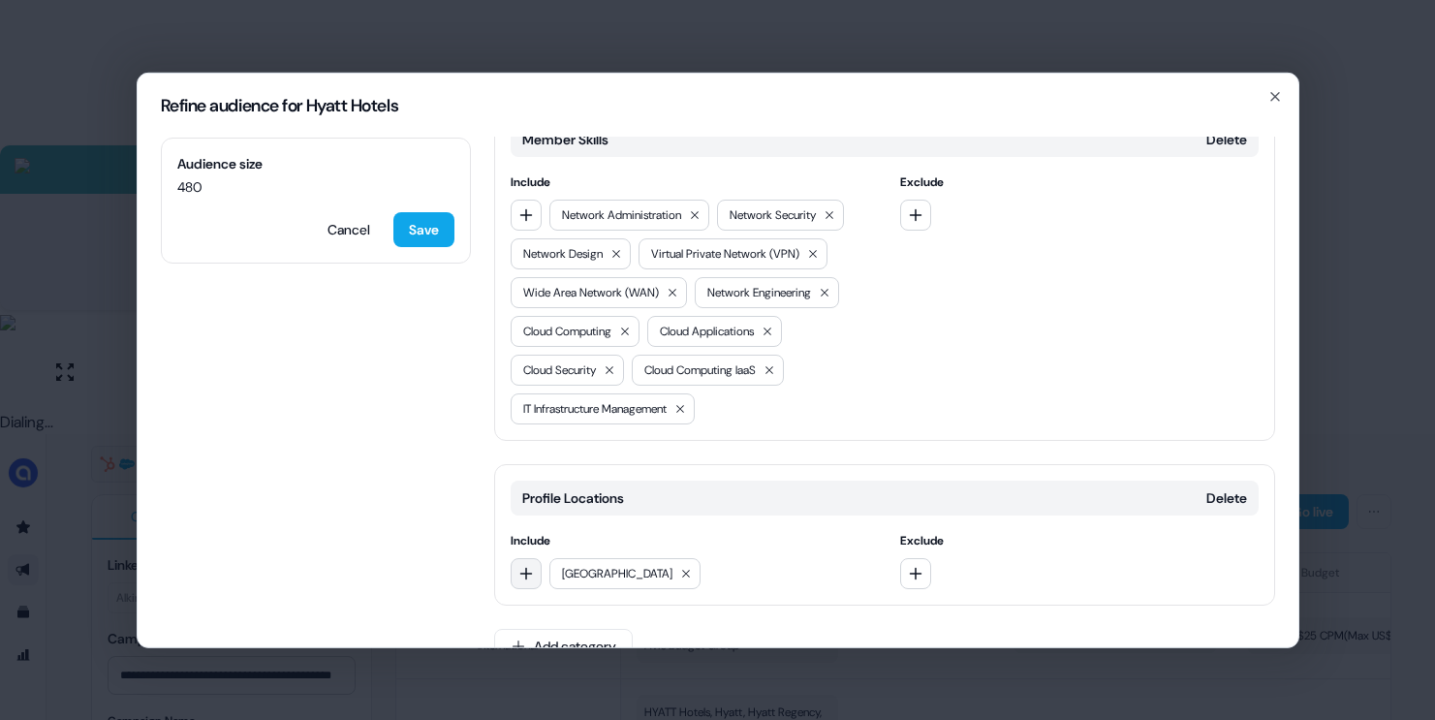
click at [518, 565] on icon "button" at bounding box center [526, 573] width 16 height 16
type input "****"
click at [554, 611] on div "EMEA" at bounding box center [649, 613] width 269 height 31
click at [530, 557] on button "button" at bounding box center [526, 572] width 31 height 31
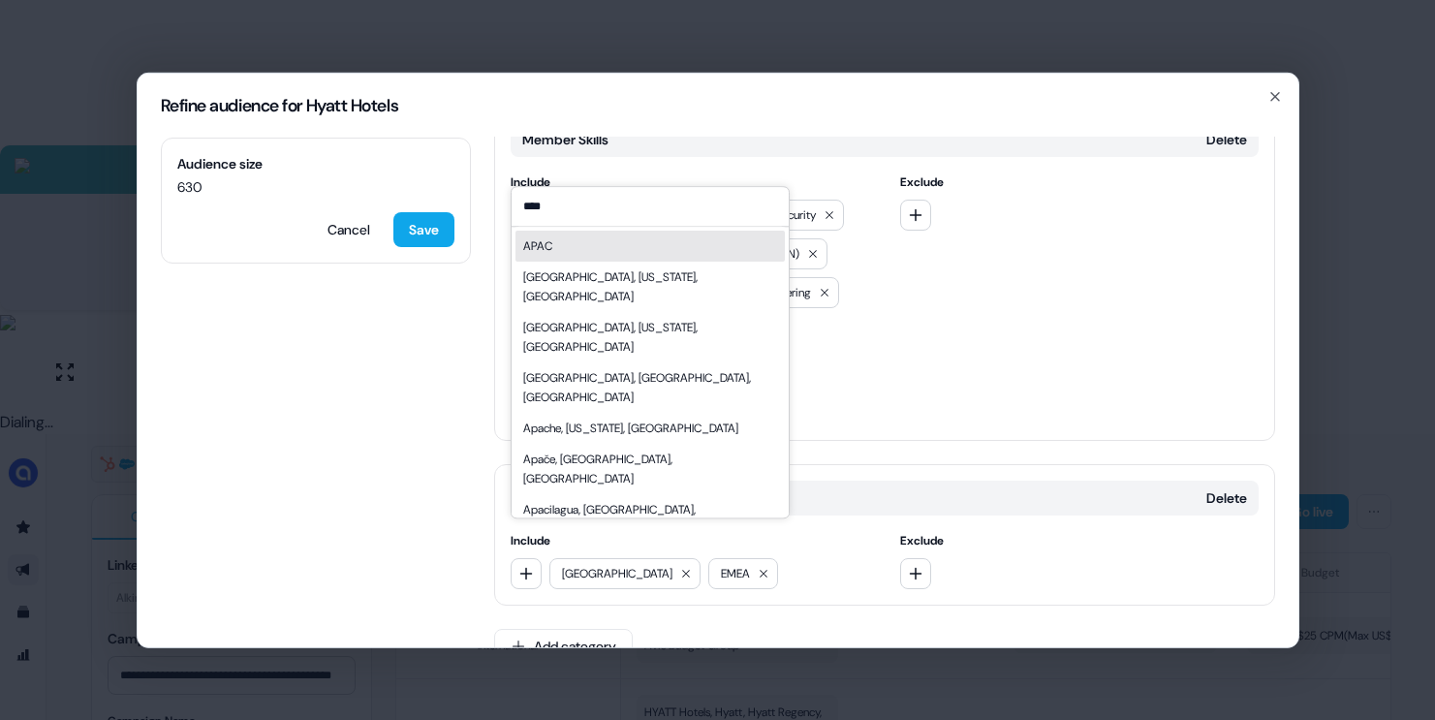
type input "****"
click at [639, 249] on div "APAC" at bounding box center [649, 246] width 269 height 31
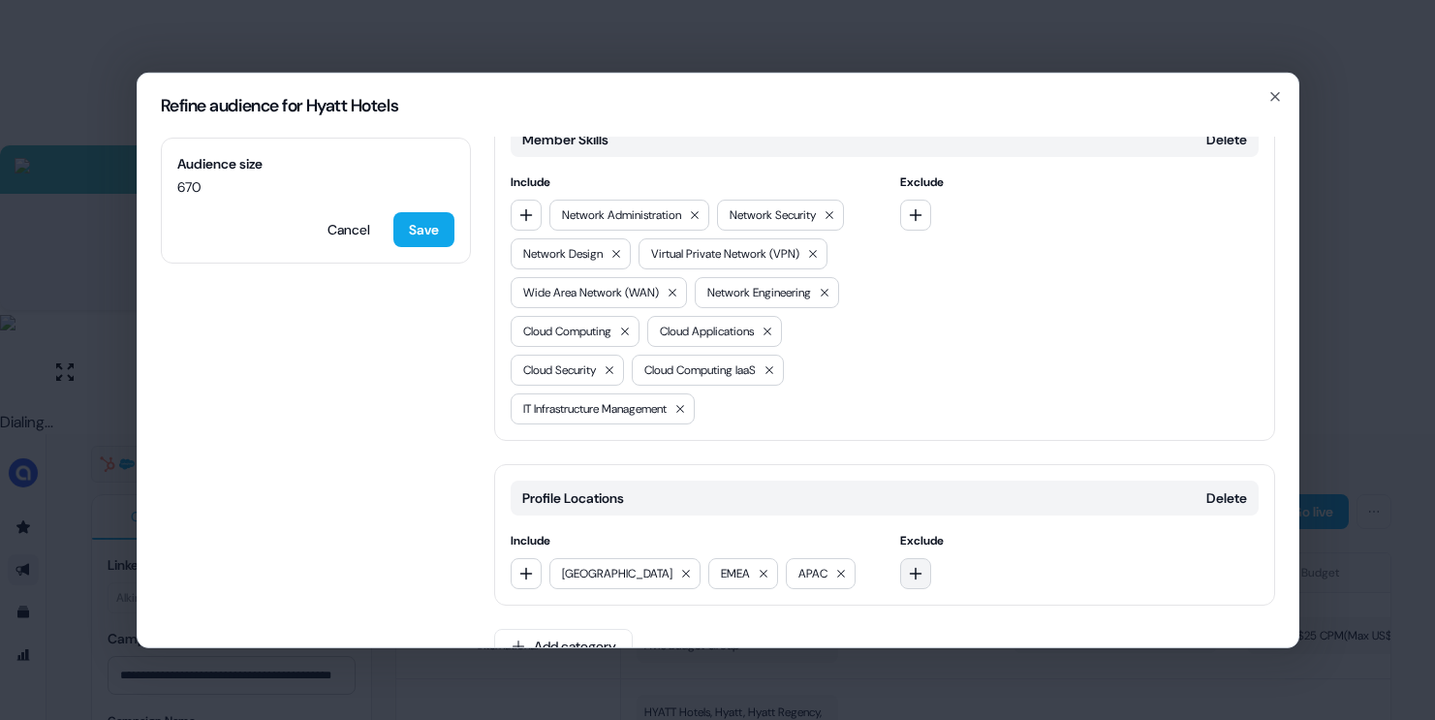
click at [908, 565] on icon "button" at bounding box center [916, 573] width 16 height 16
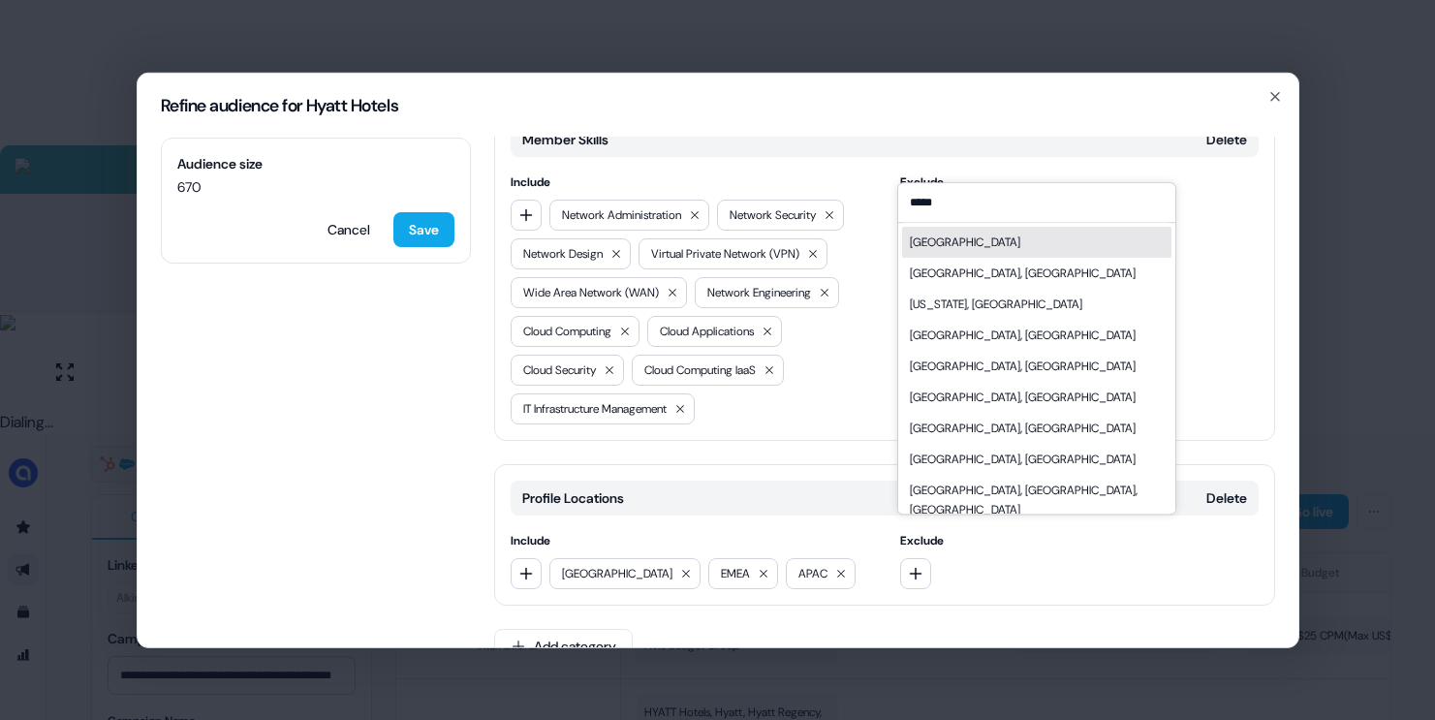
type input "*****"
click at [993, 236] on div "[GEOGRAPHIC_DATA]" at bounding box center [1036, 242] width 269 height 31
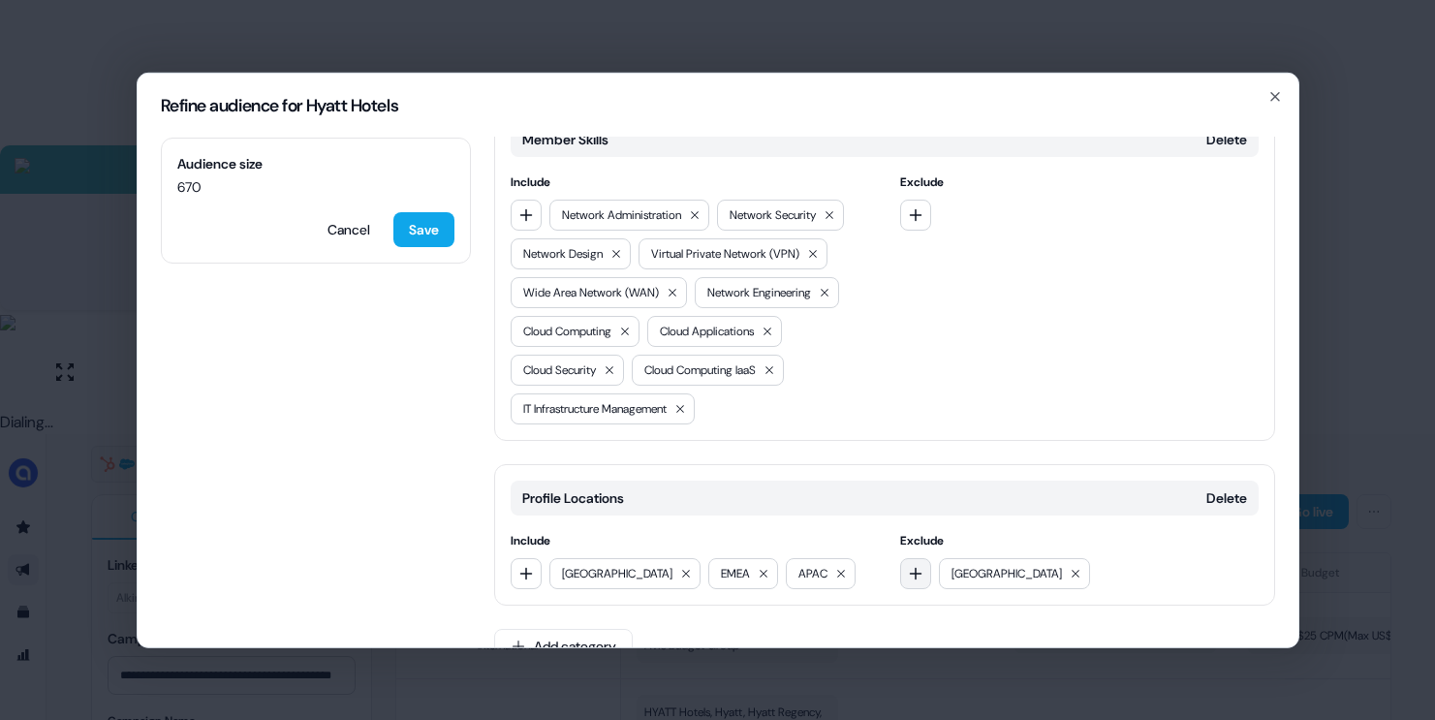
click at [908, 565] on icon "button" at bounding box center [916, 573] width 16 height 16
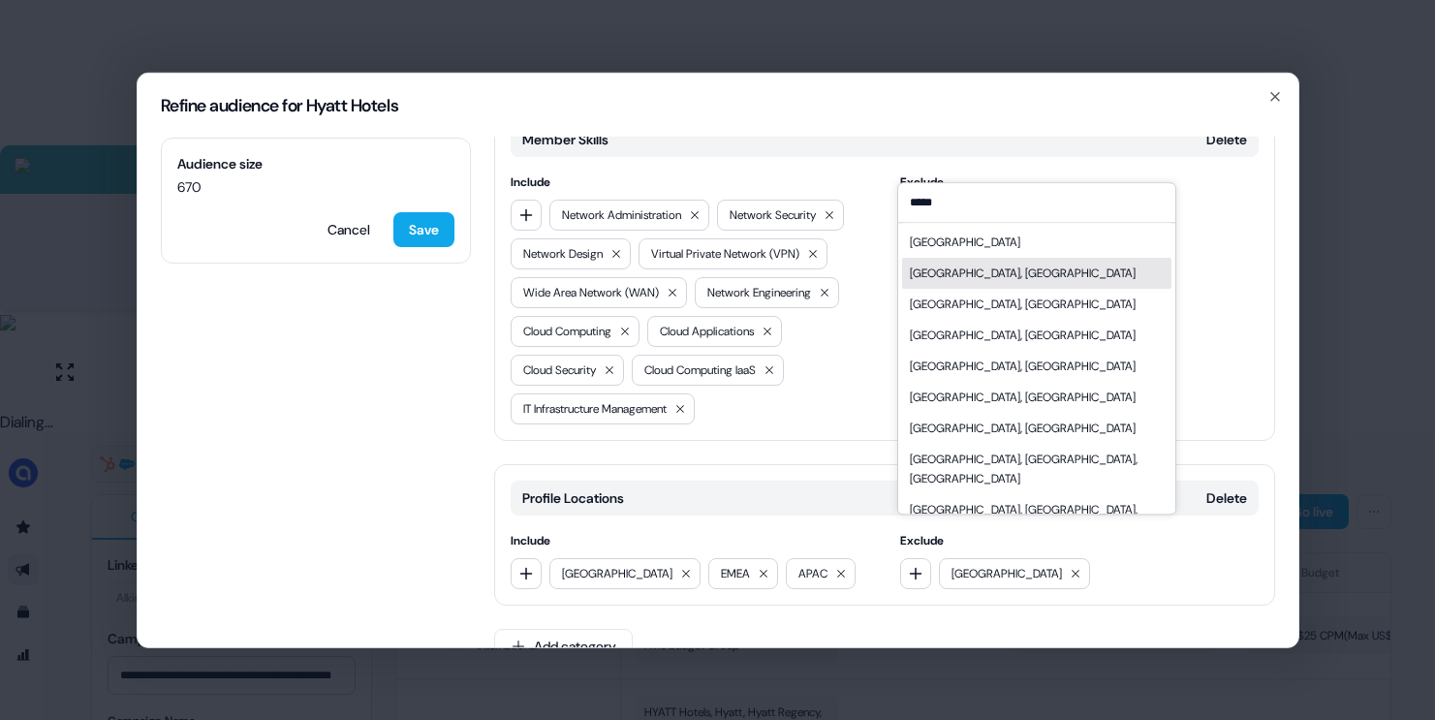
type input "*****"
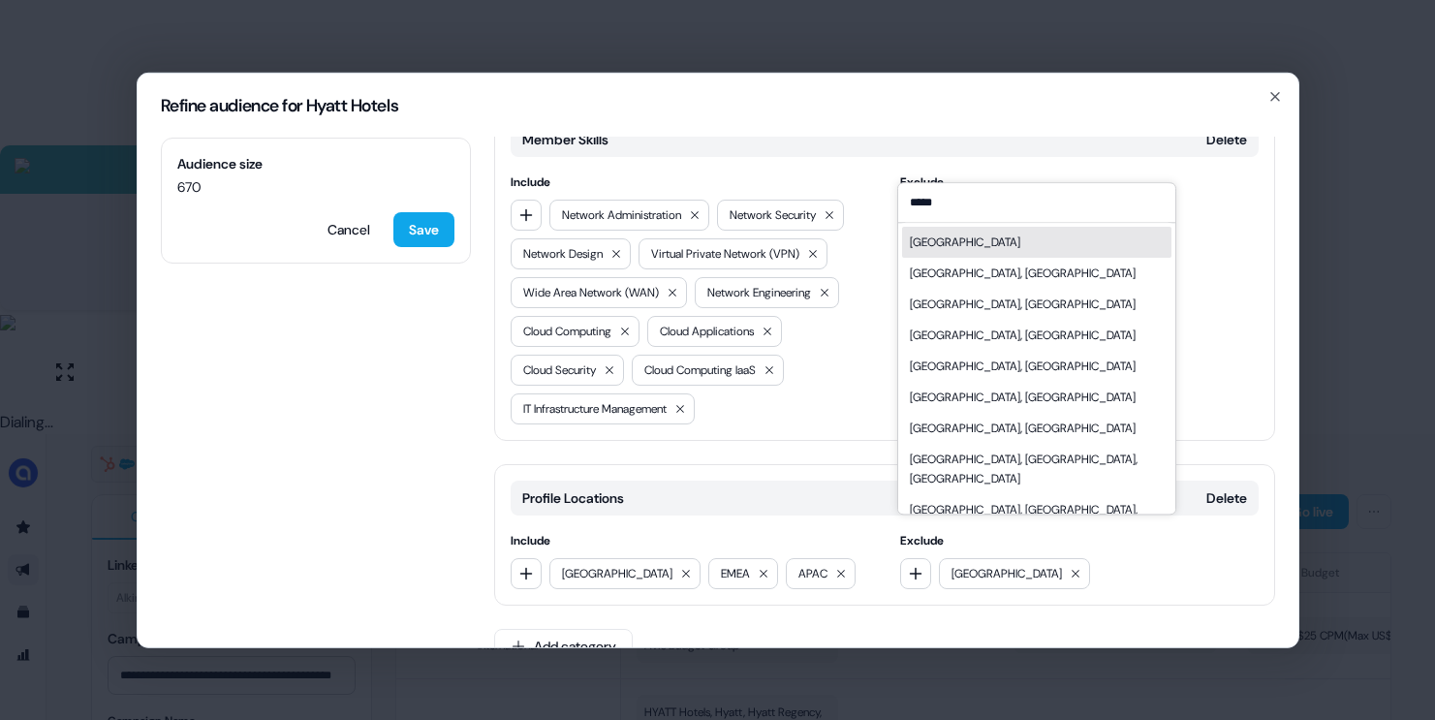
click at [1062, 237] on div "[GEOGRAPHIC_DATA]" at bounding box center [1036, 242] width 269 height 31
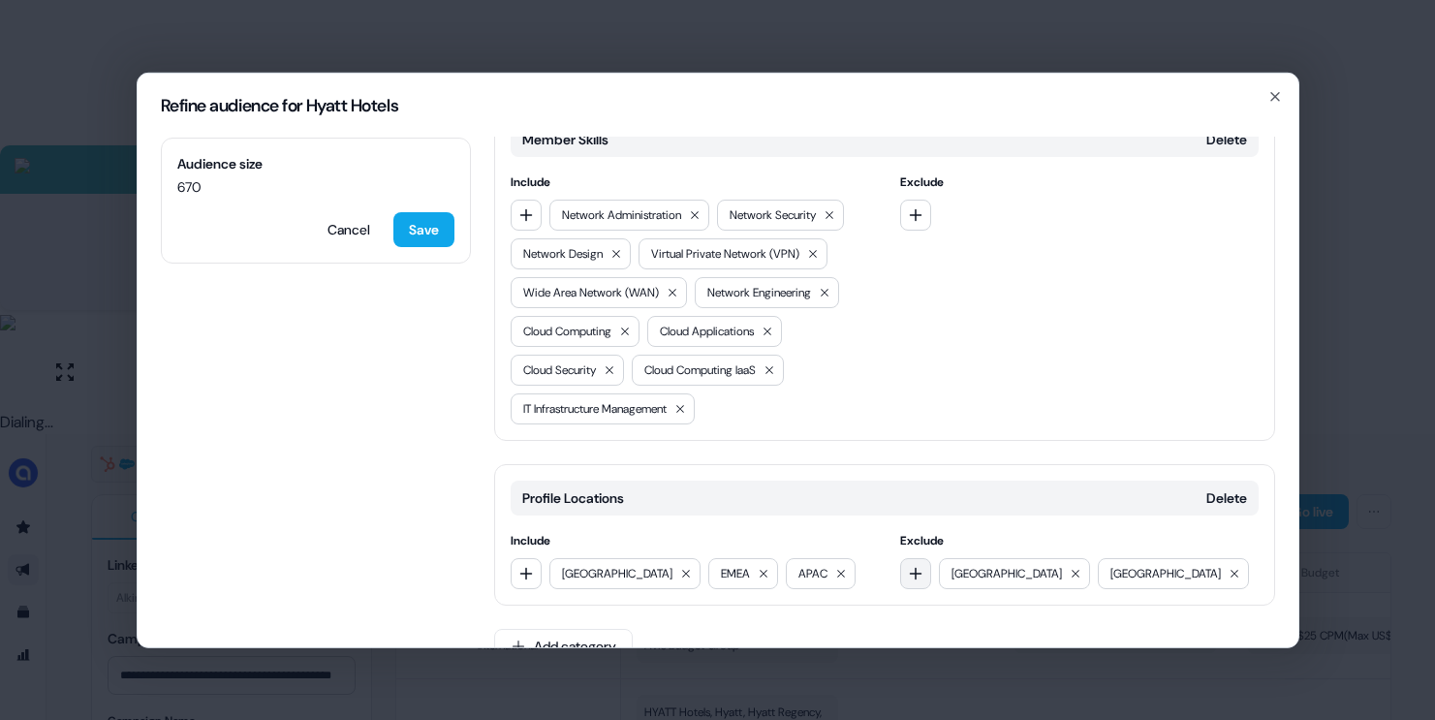
click at [907, 557] on button "button" at bounding box center [915, 572] width 31 height 31
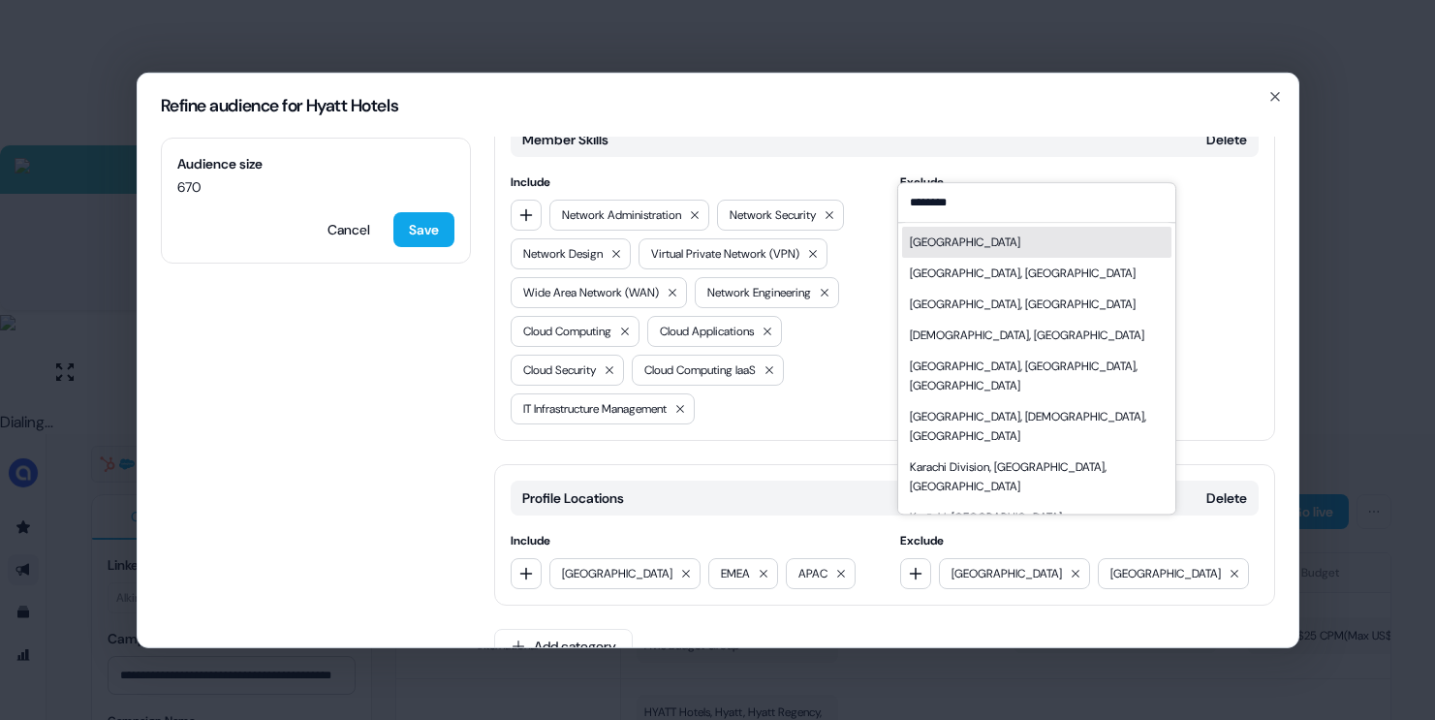
type input "********"
click at [994, 243] on div "[GEOGRAPHIC_DATA]" at bounding box center [1036, 242] width 269 height 31
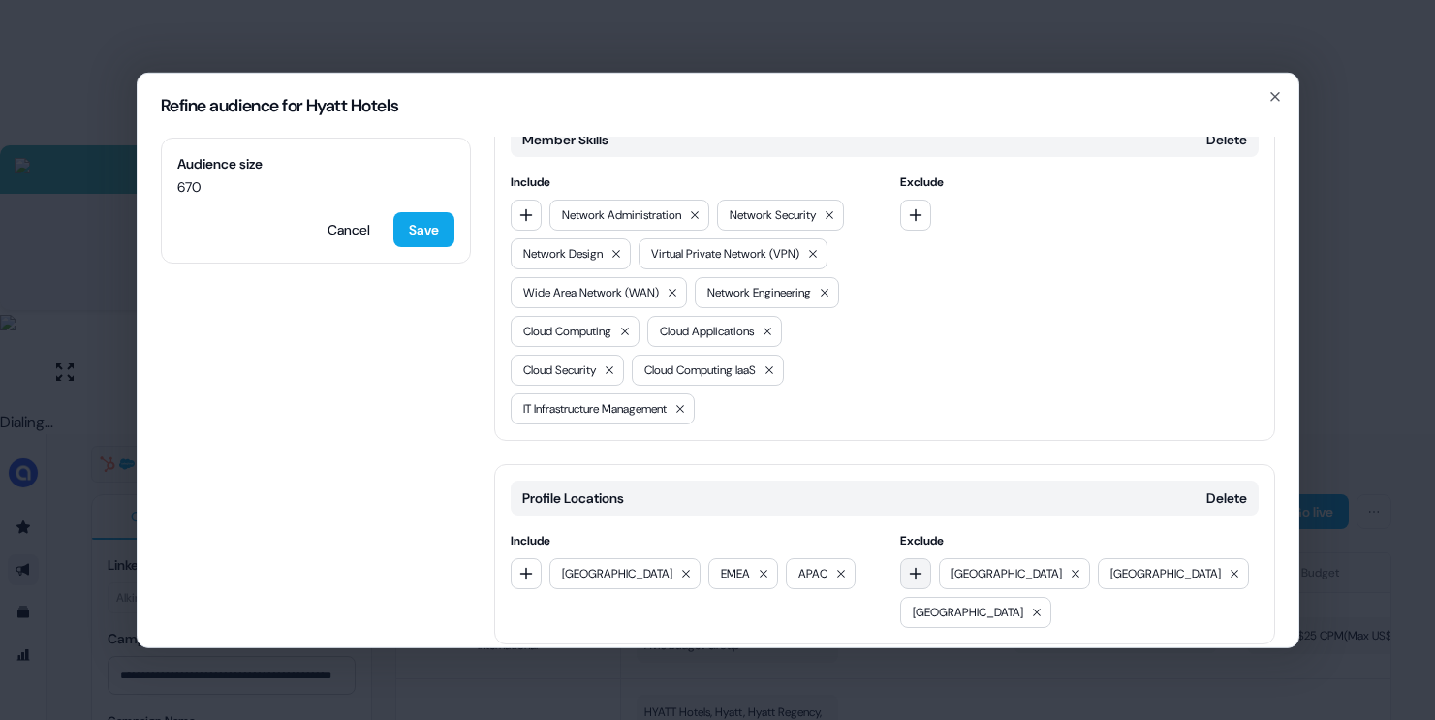
click at [912, 567] on icon "button" at bounding box center [916, 573] width 13 height 13
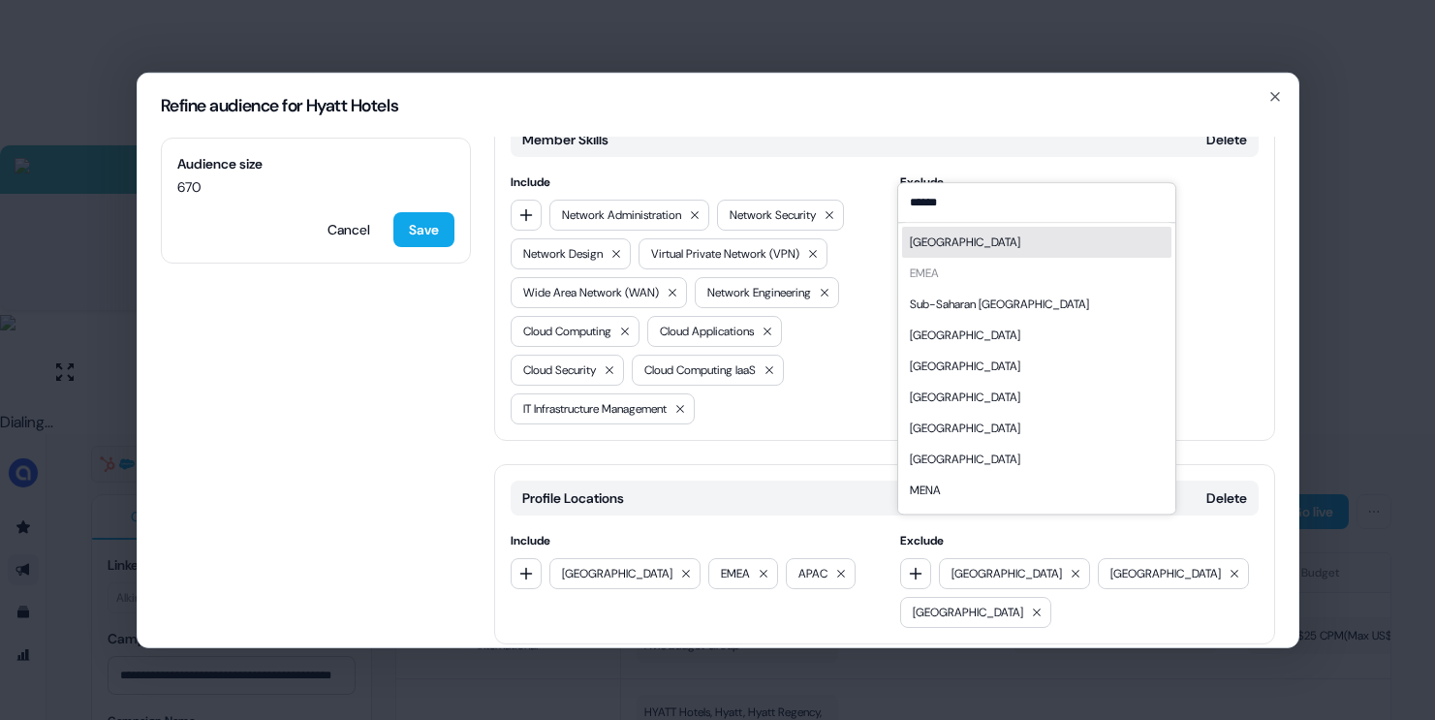
type input "******"
click at [1016, 242] on div "[GEOGRAPHIC_DATA]" at bounding box center [1036, 242] width 269 height 31
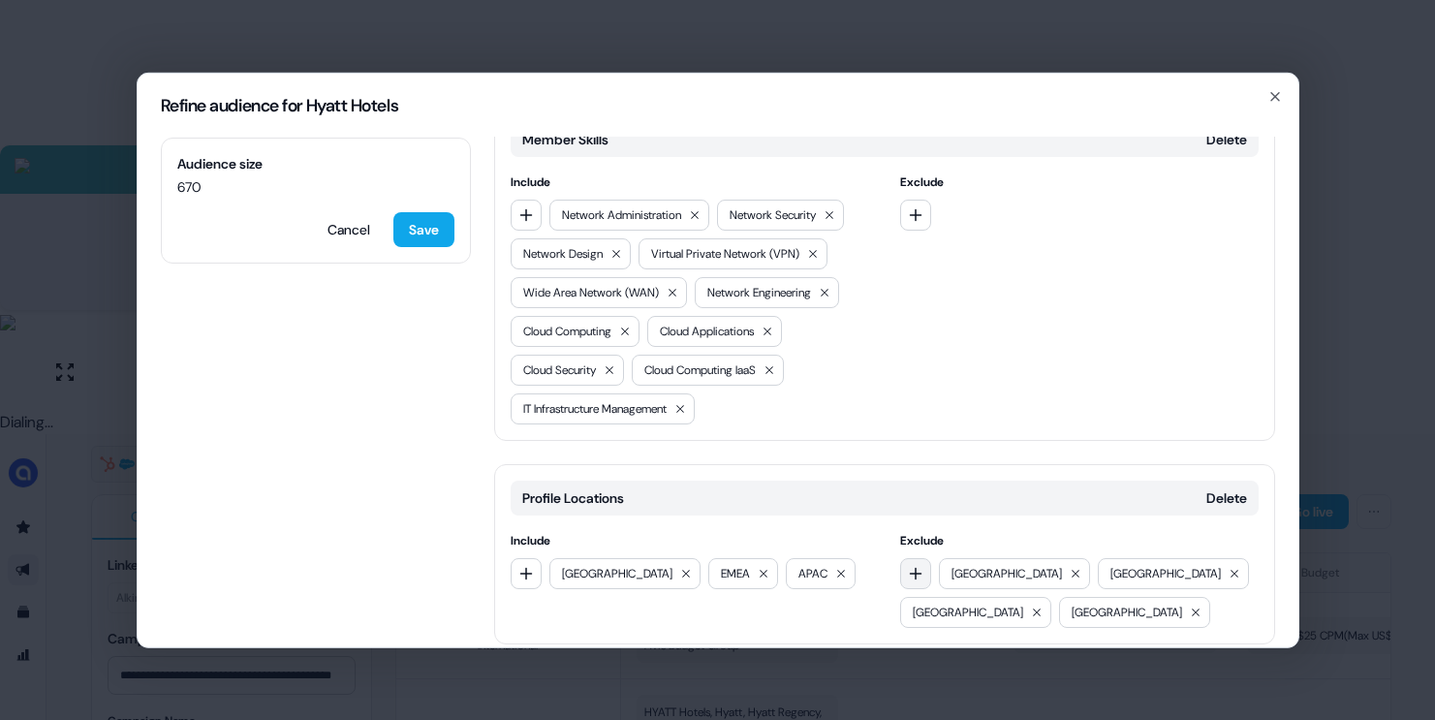
click at [909, 557] on button "button" at bounding box center [915, 572] width 31 height 31
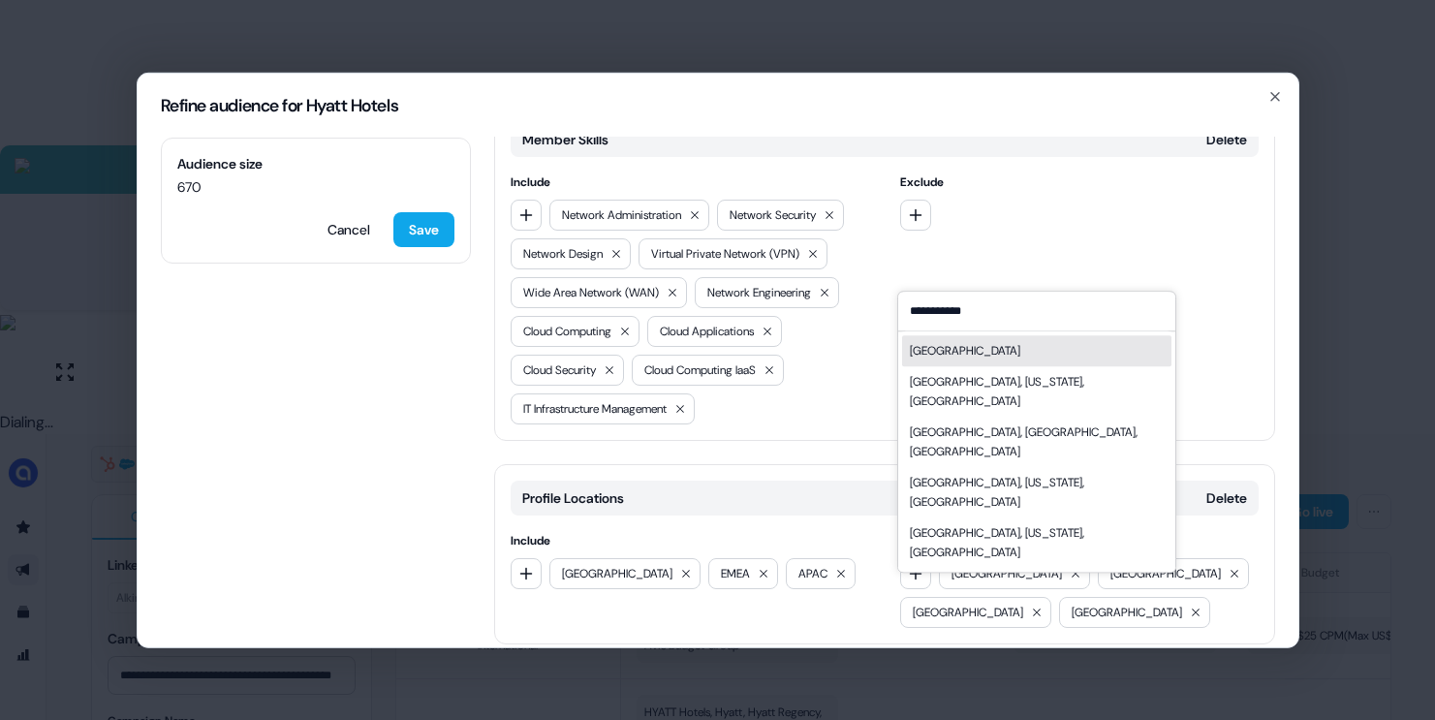
type input "**********"
click at [969, 345] on div "[GEOGRAPHIC_DATA]" at bounding box center [965, 350] width 110 height 19
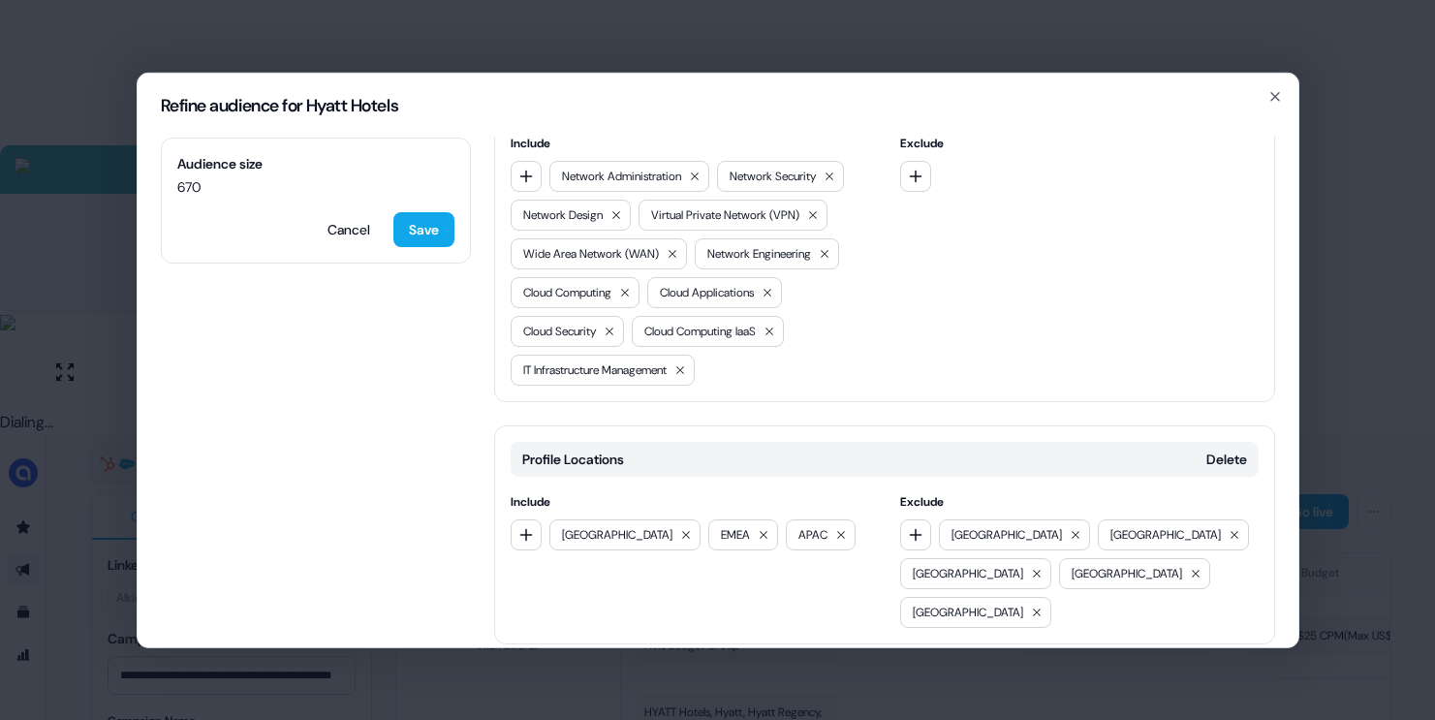
scroll to position [0, 0]
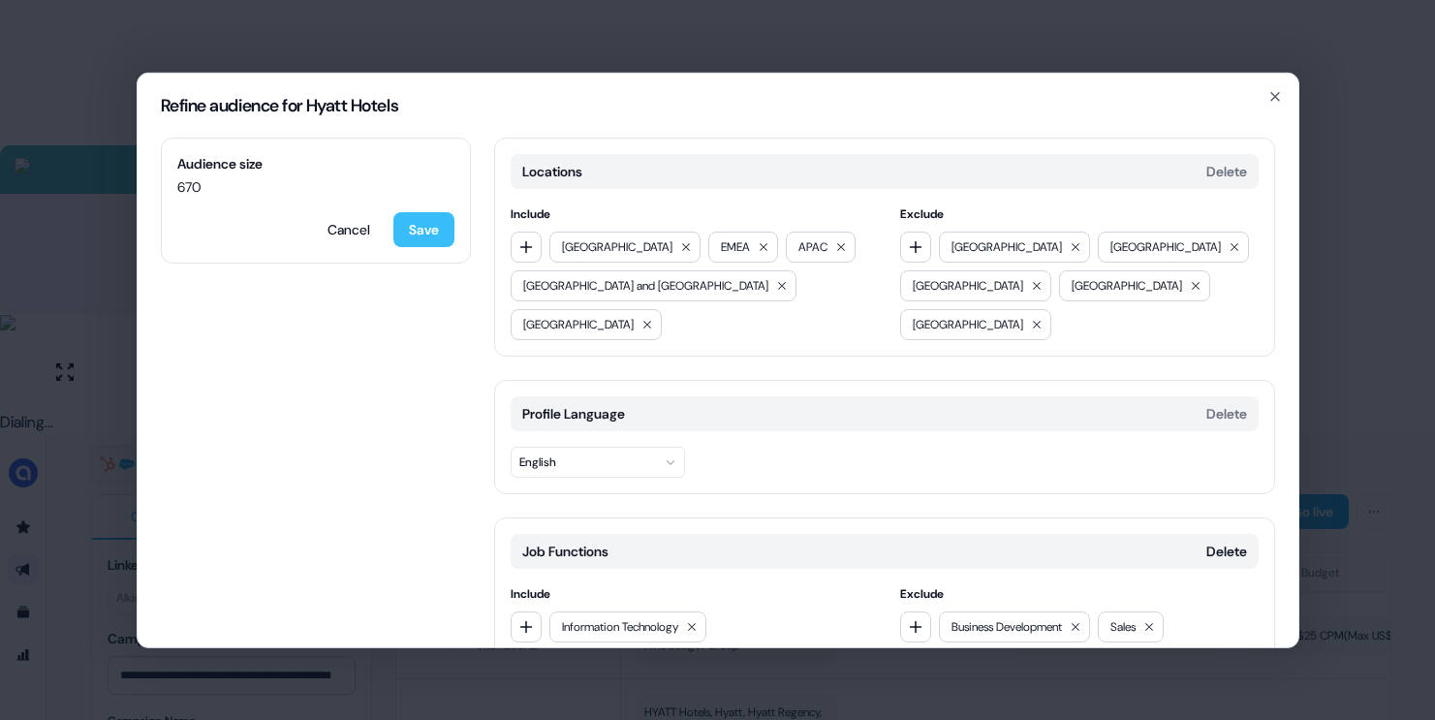
click at [433, 221] on button "Save" at bounding box center [423, 228] width 61 height 35
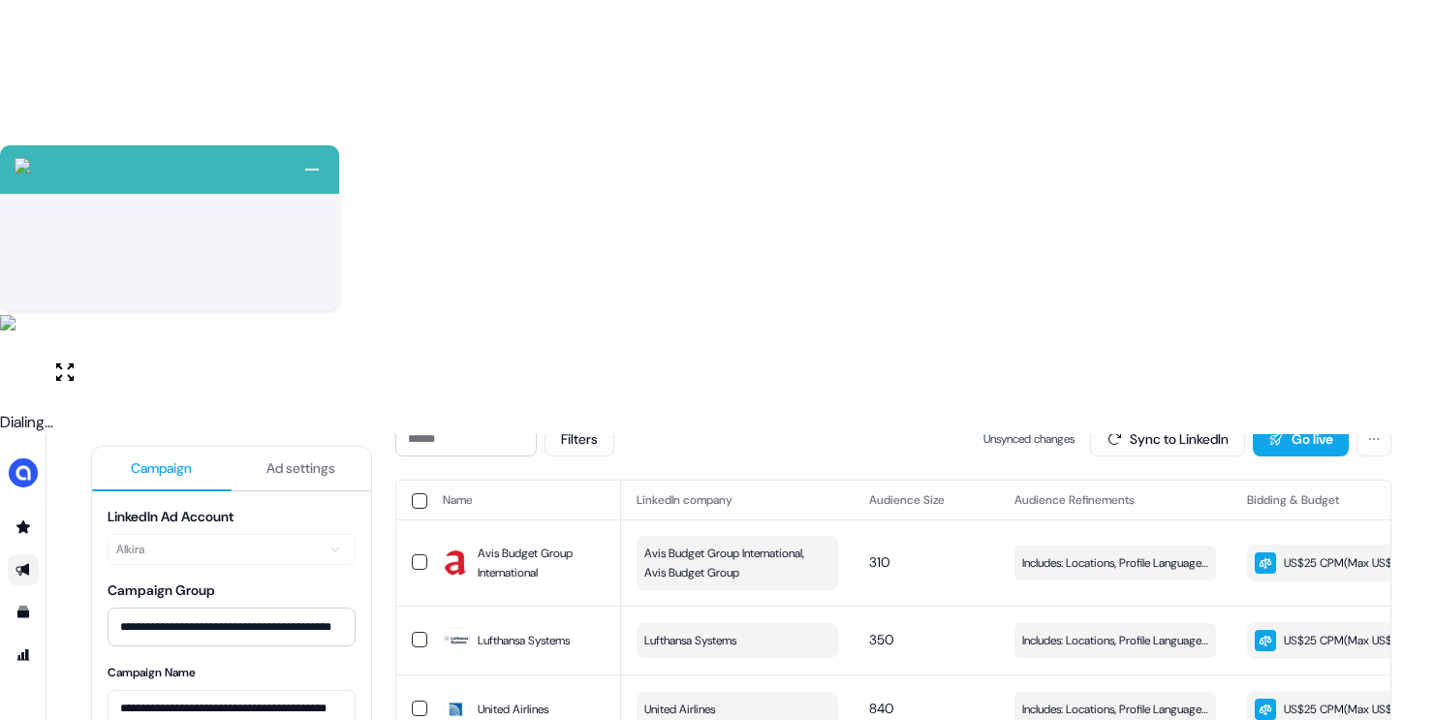
scroll to position [235, 0]
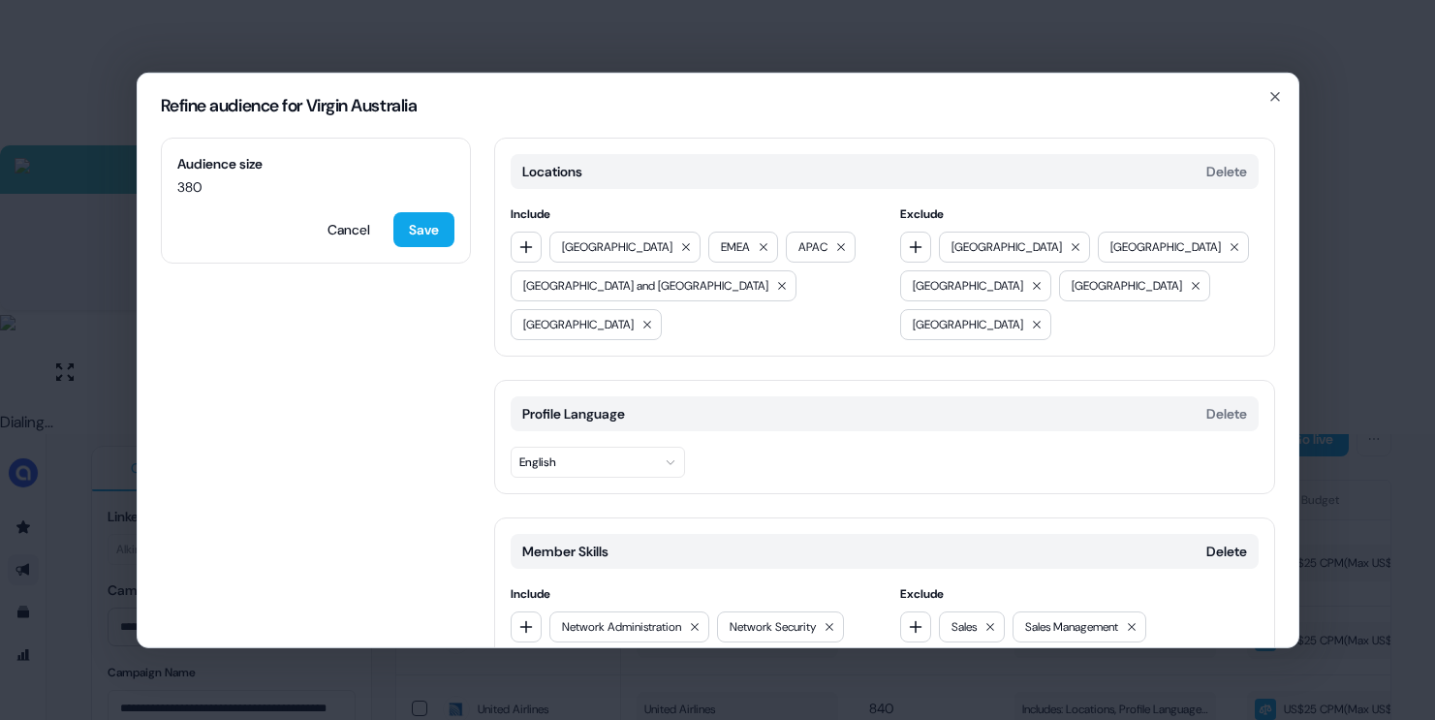
scroll to position [247, 0]
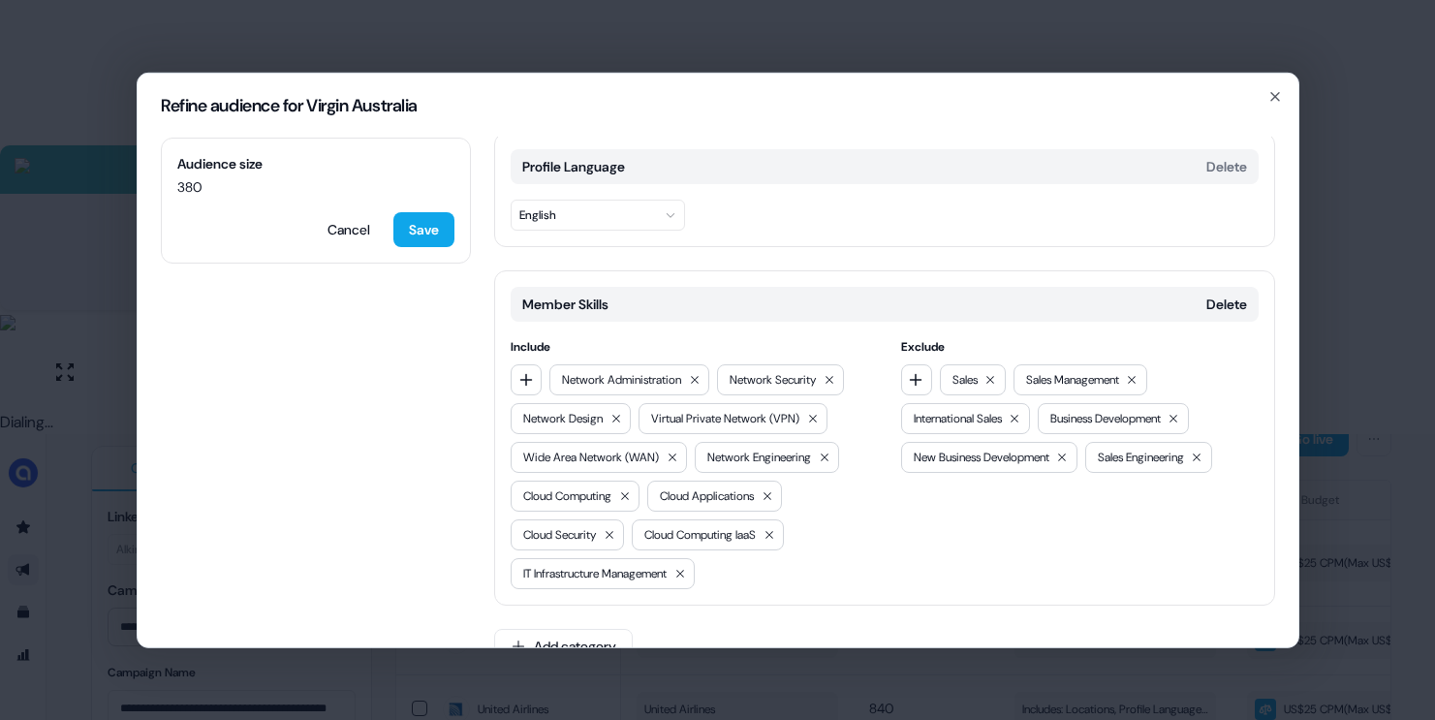
click at [1339, 409] on div "Refine audience for Virgin [GEOGRAPHIC_DATA] Audience size 380 Cancel Save Loca…" at bounding box center [717, 360] width 1435 height 720
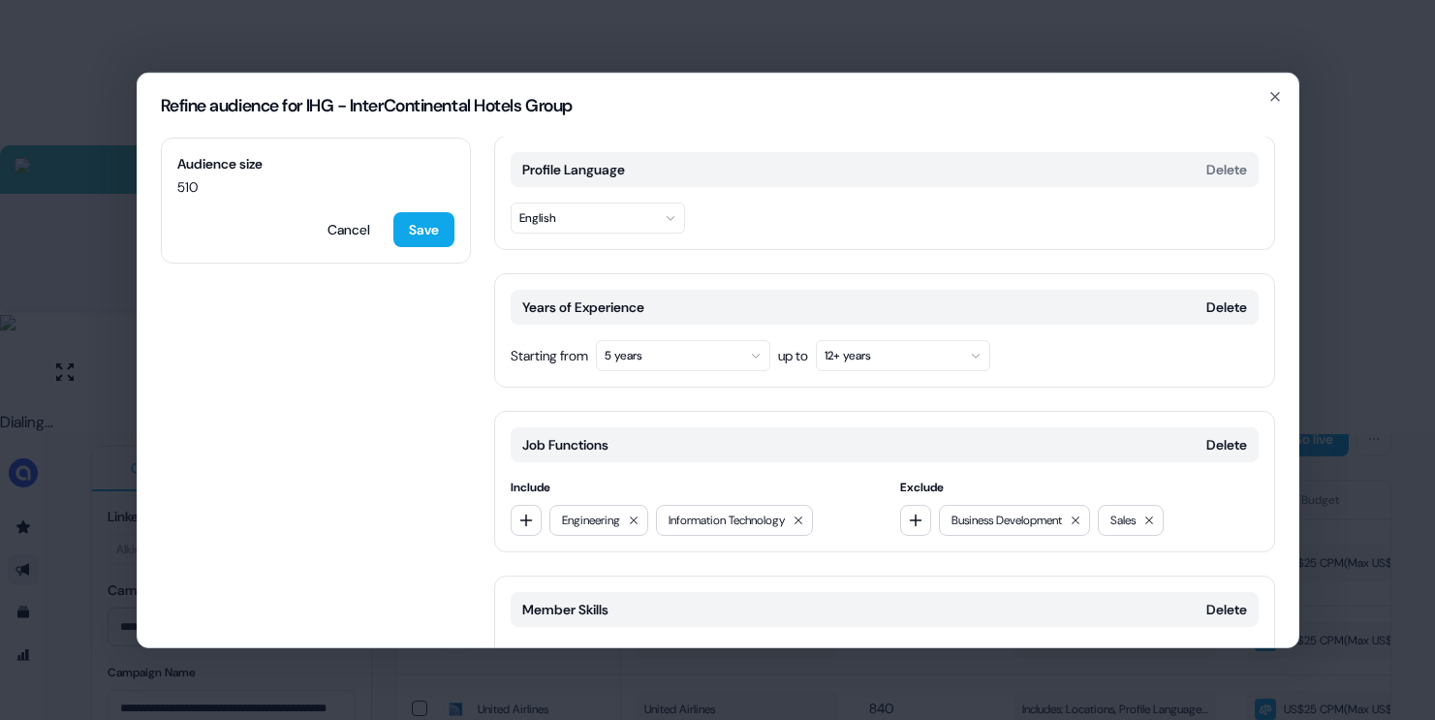
scroll to position [258, 0]
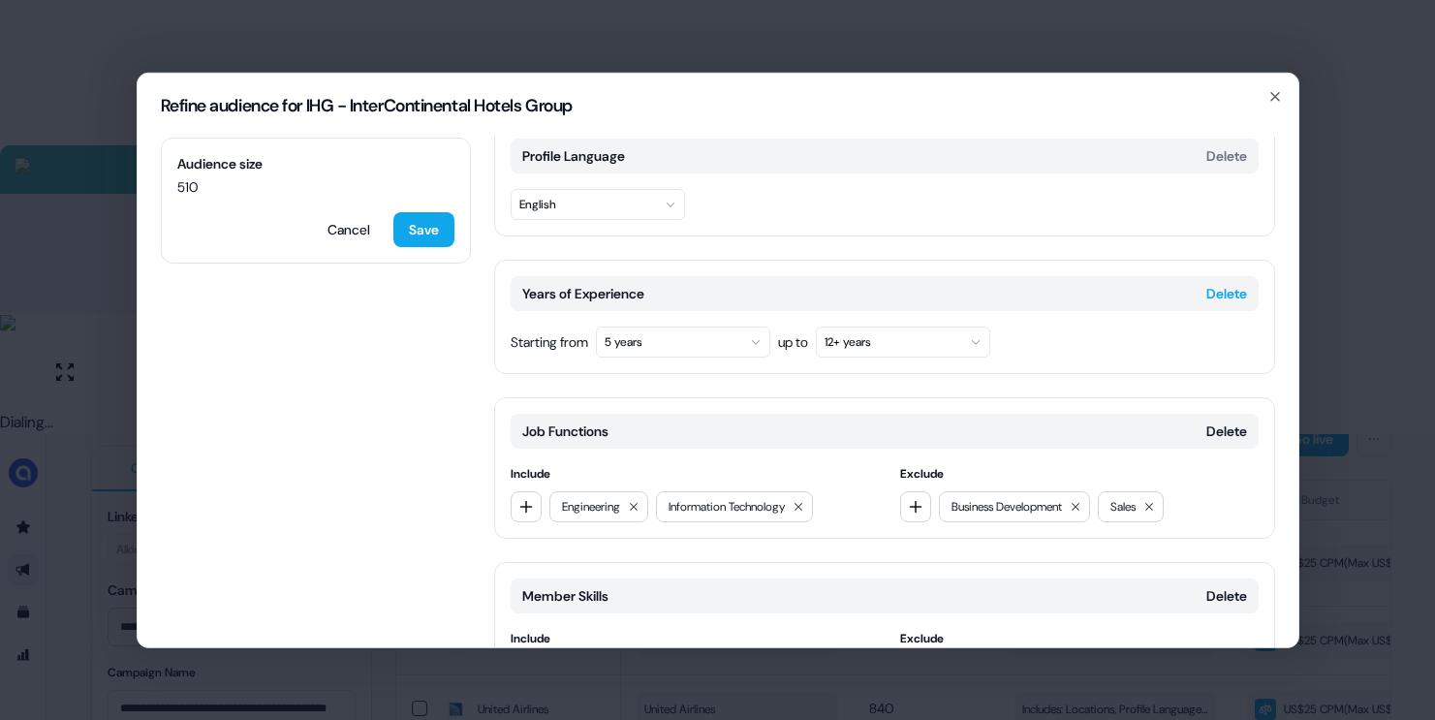
click at [1227, 283] on button "Delete" at bounding box center [1226, 292] width 41 height 19
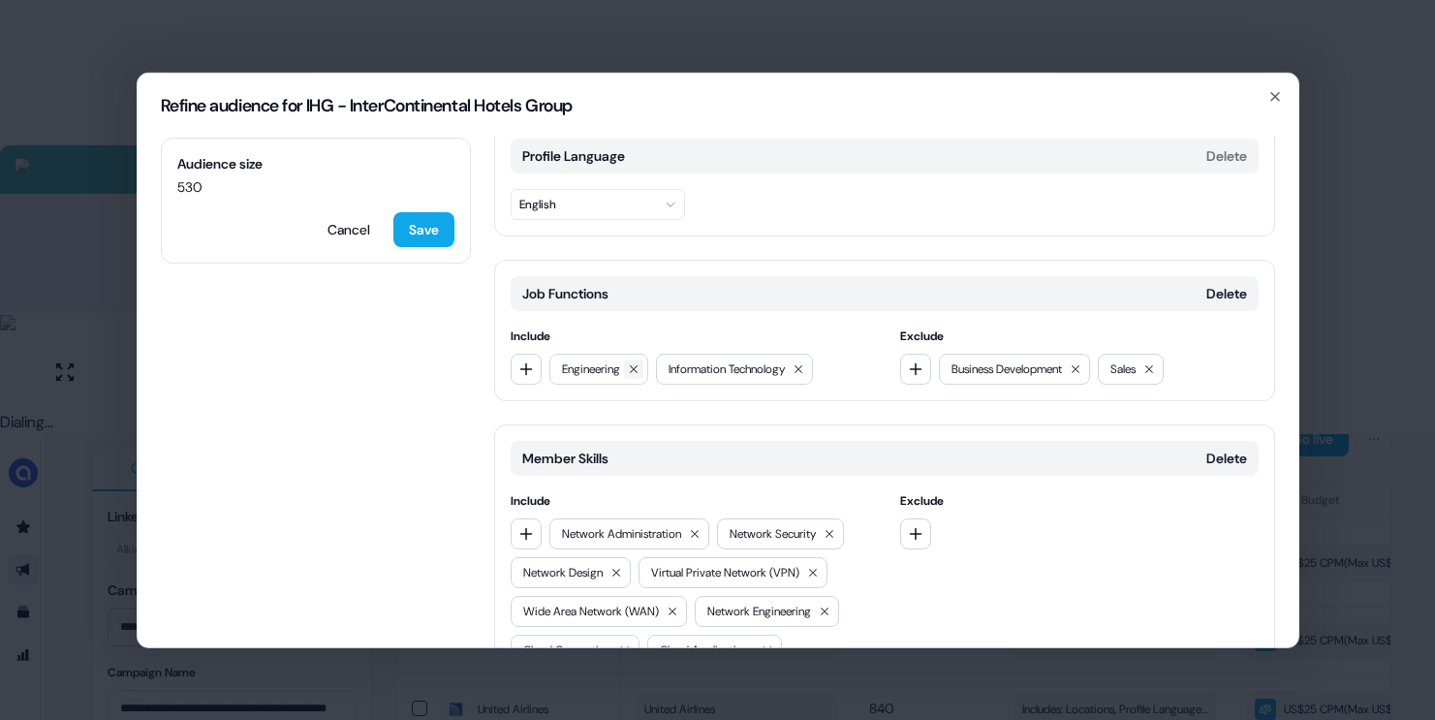
click at [631, 358] on button at bounding box center [633, 367] width 19 height 19
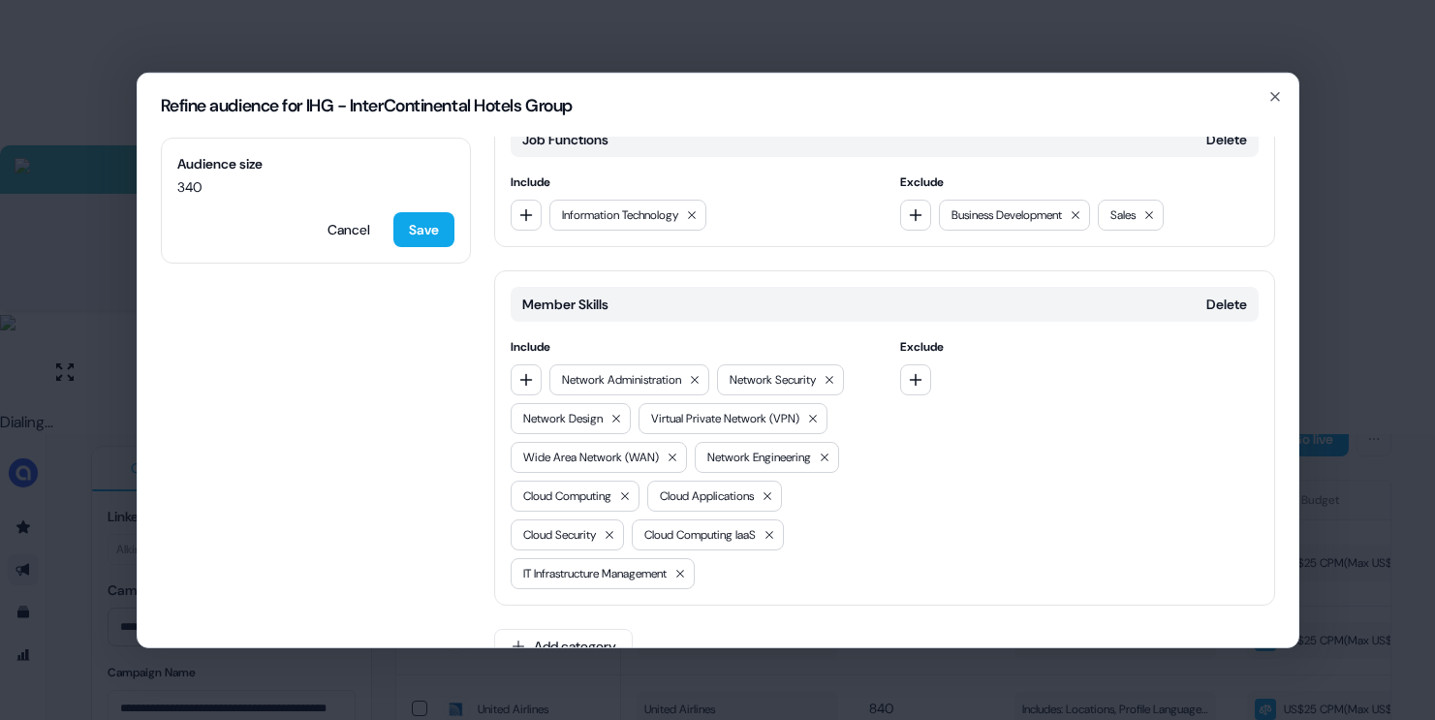
scroll to position [0, 0]
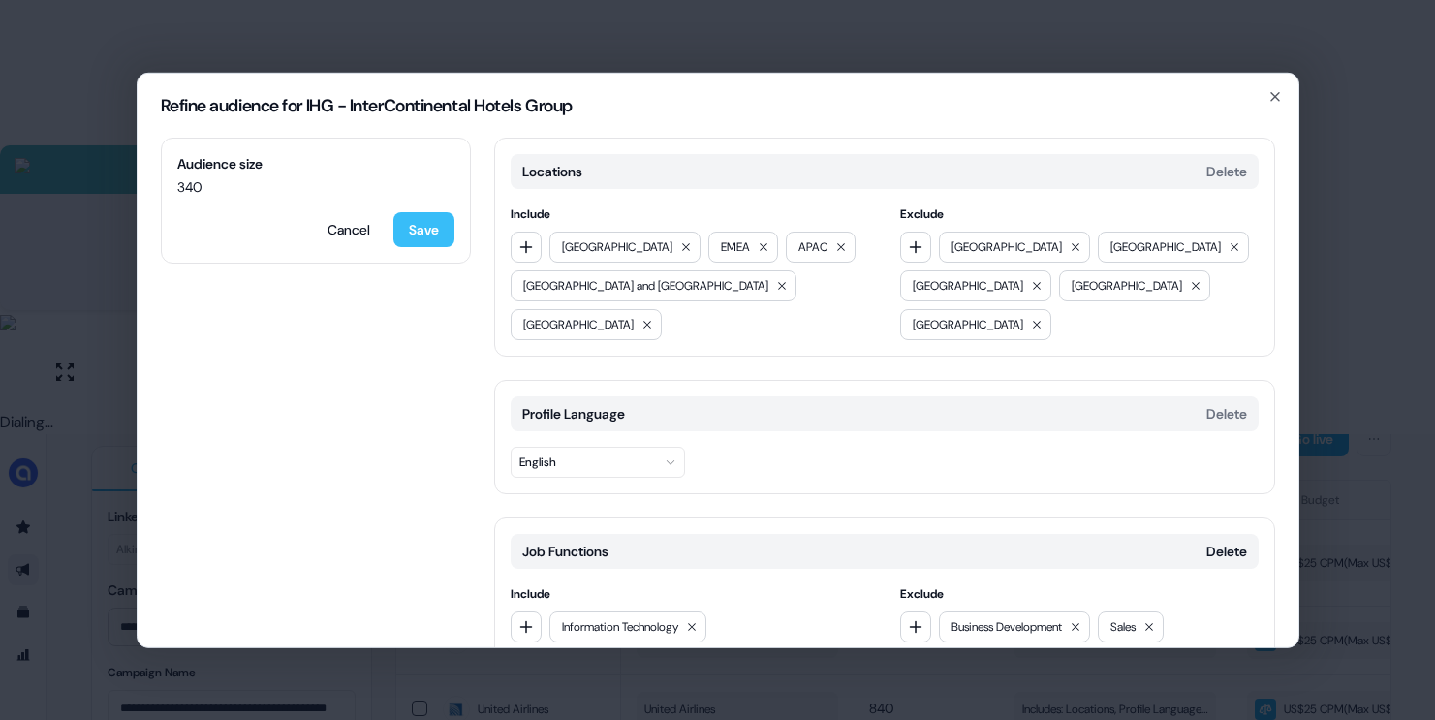
click at [438, 227] on button "Save" at bounding box center [423, 228] width 61 height 35
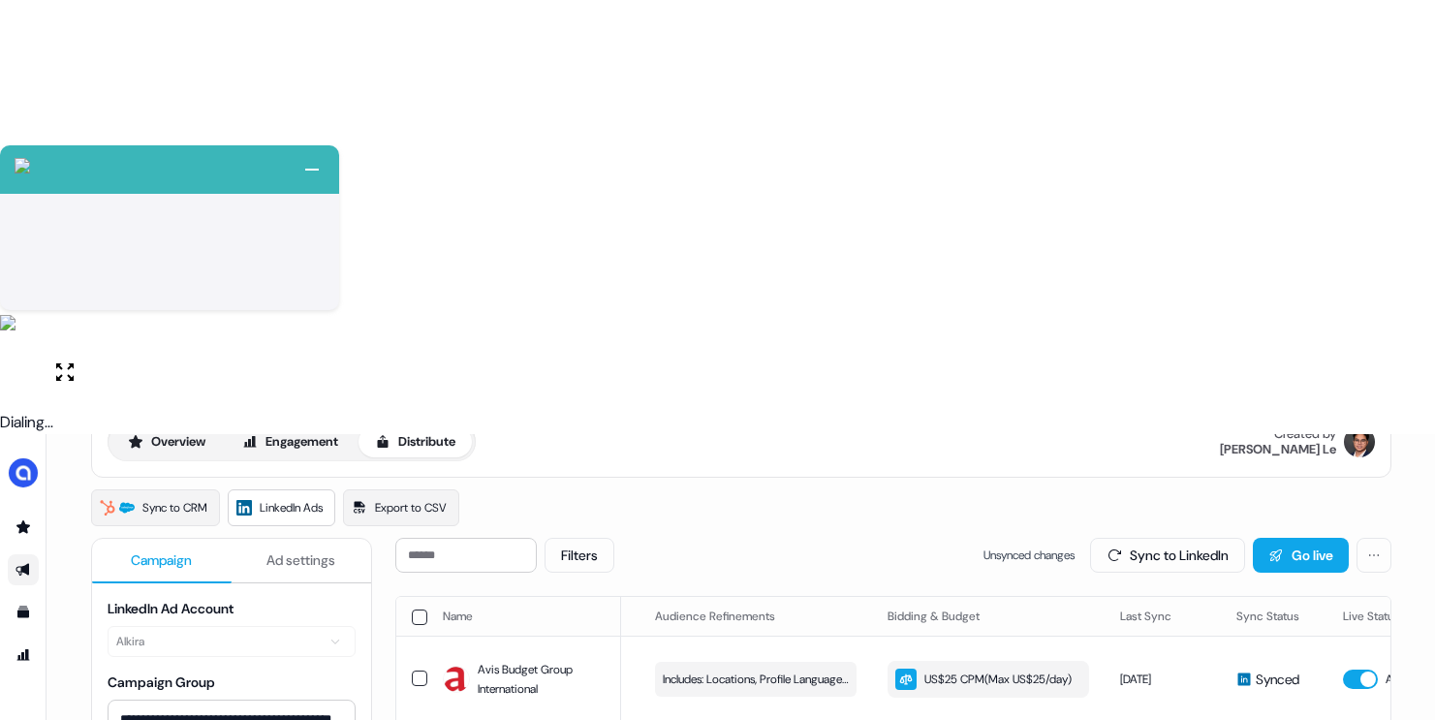
scroll to position [0, 548]
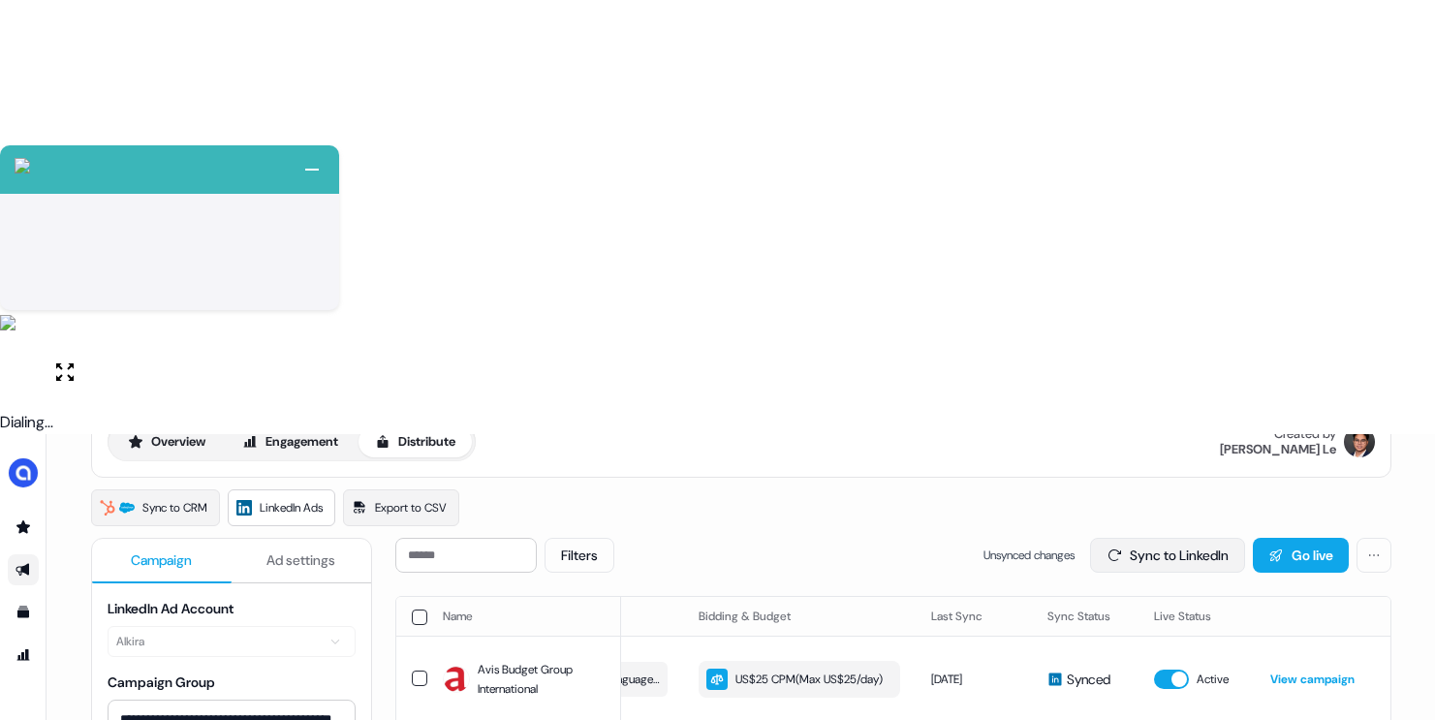
click at [1177, 538] on button "Sync to LinkedIn" at bounding box center [1167, 555] width 155 height 35
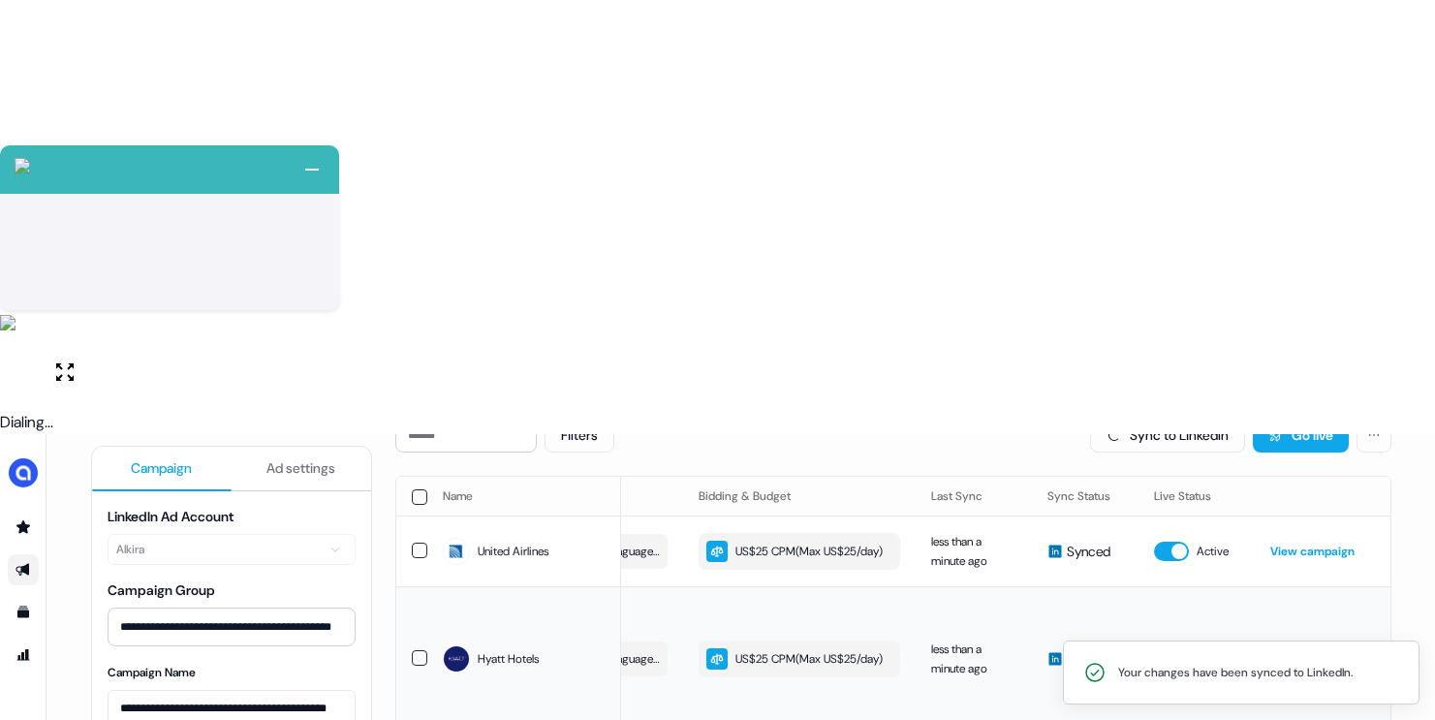
scroll to position [0, 0]
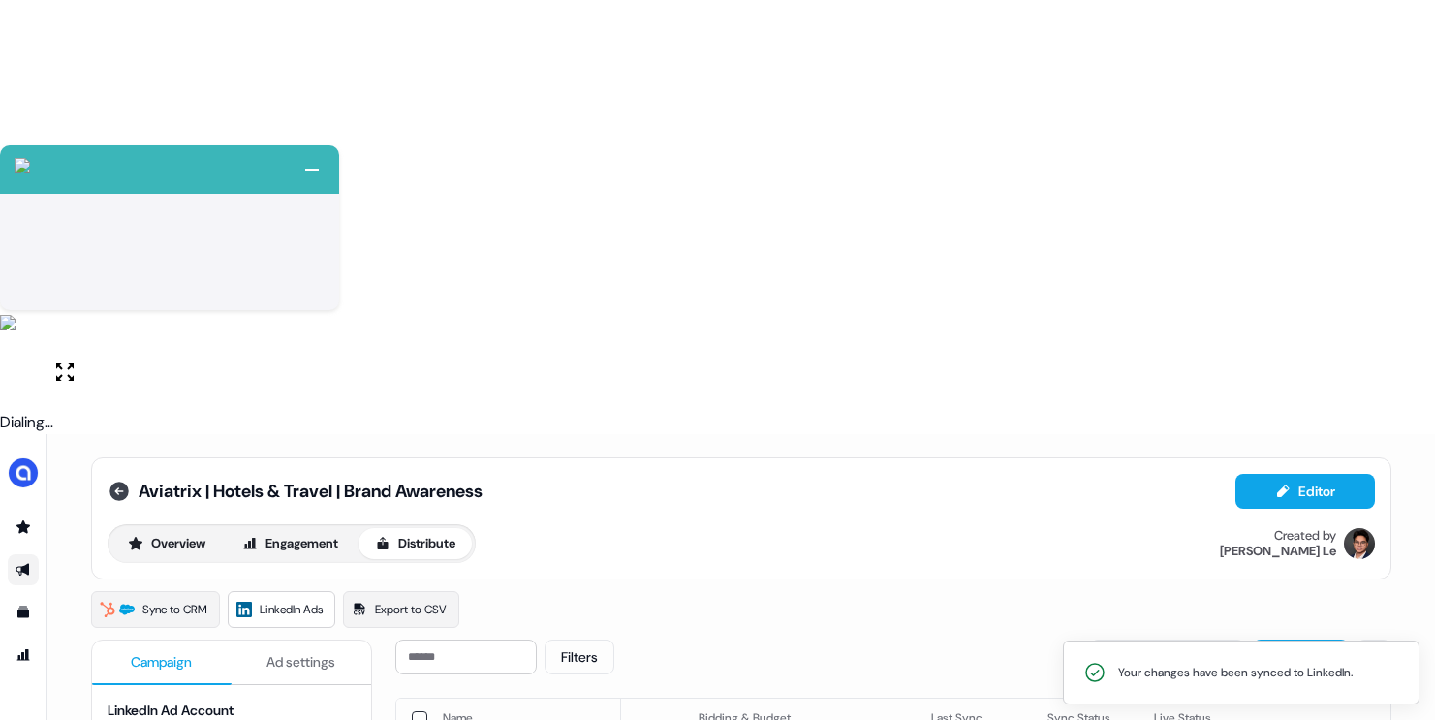
click at [112, 482] on icon at bounding box center [118, 491] width 19 height 19
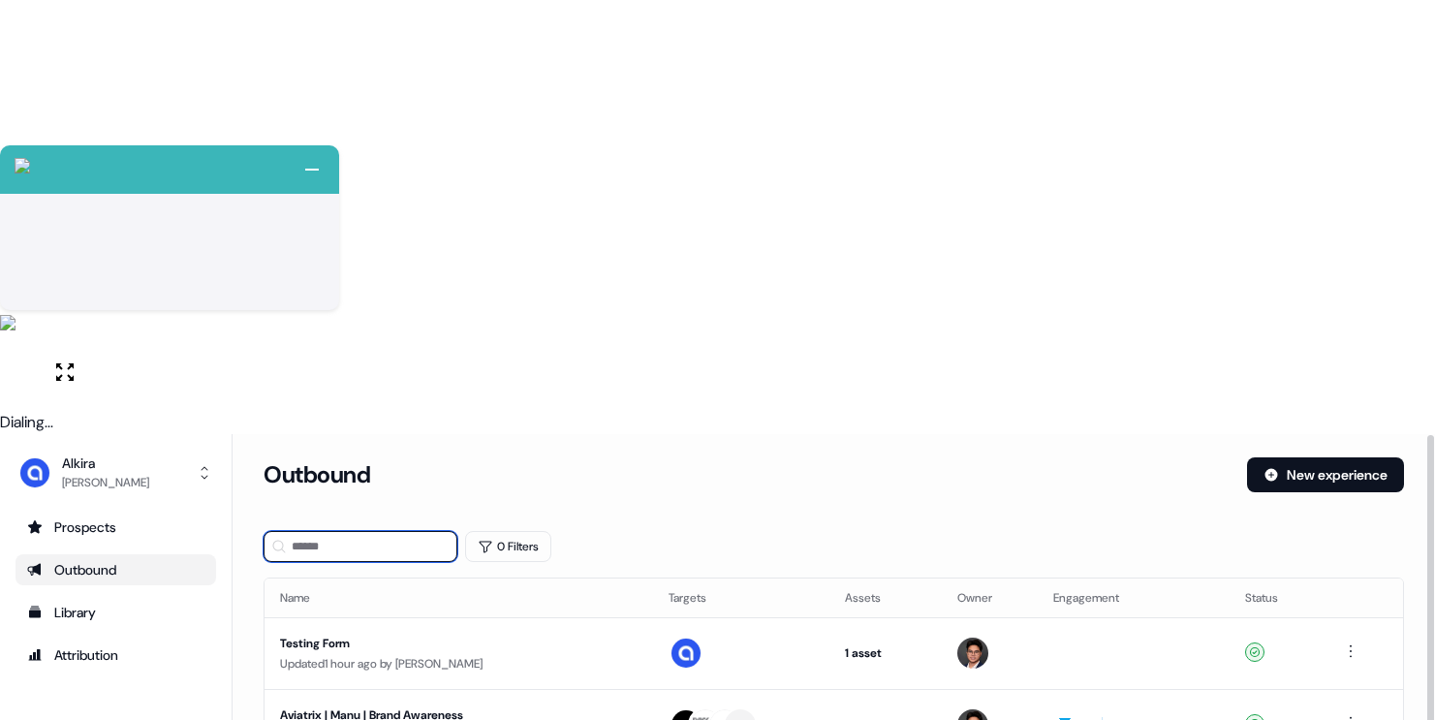
click at [385, 531] on input at bounding box center [361, 546] width 194 height 31
type input "*******"
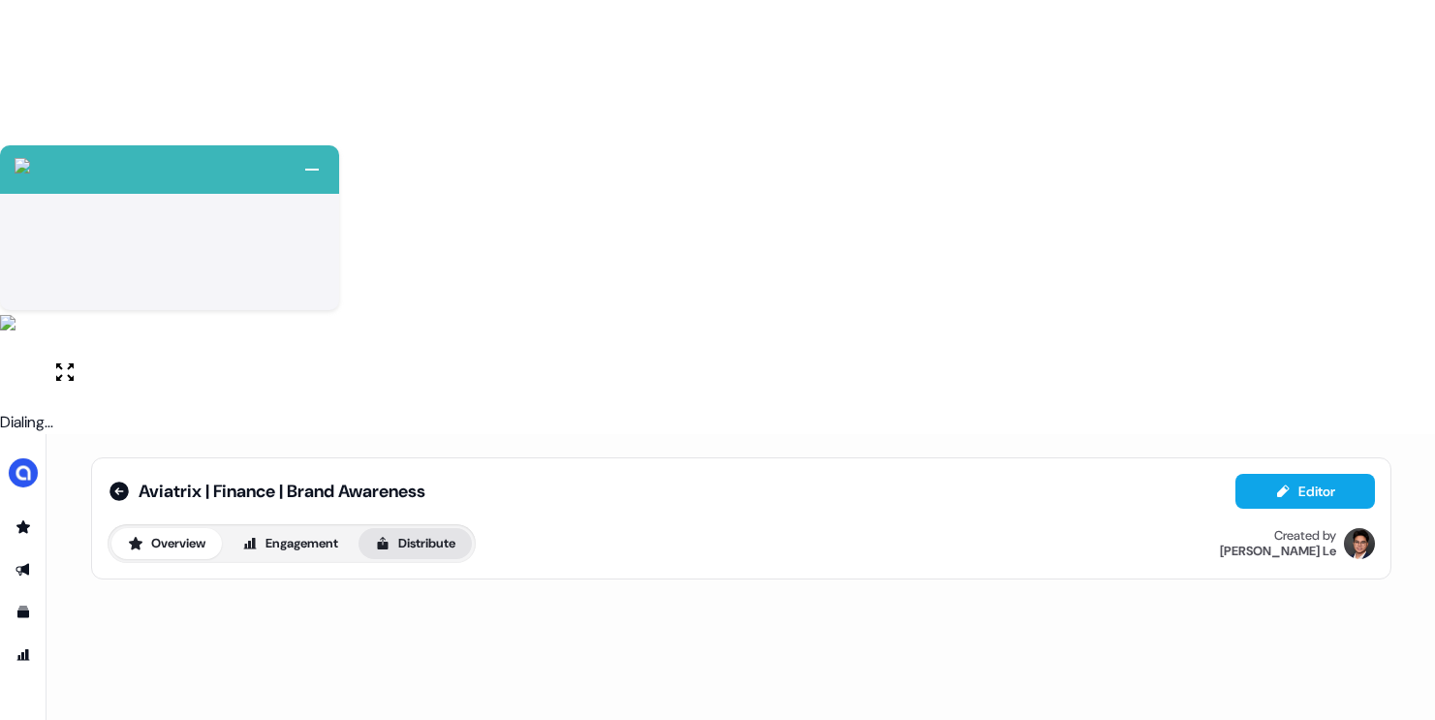
click at [426, 528] on button "Distribute" at bounding box center [414, 543] width 113 height 31
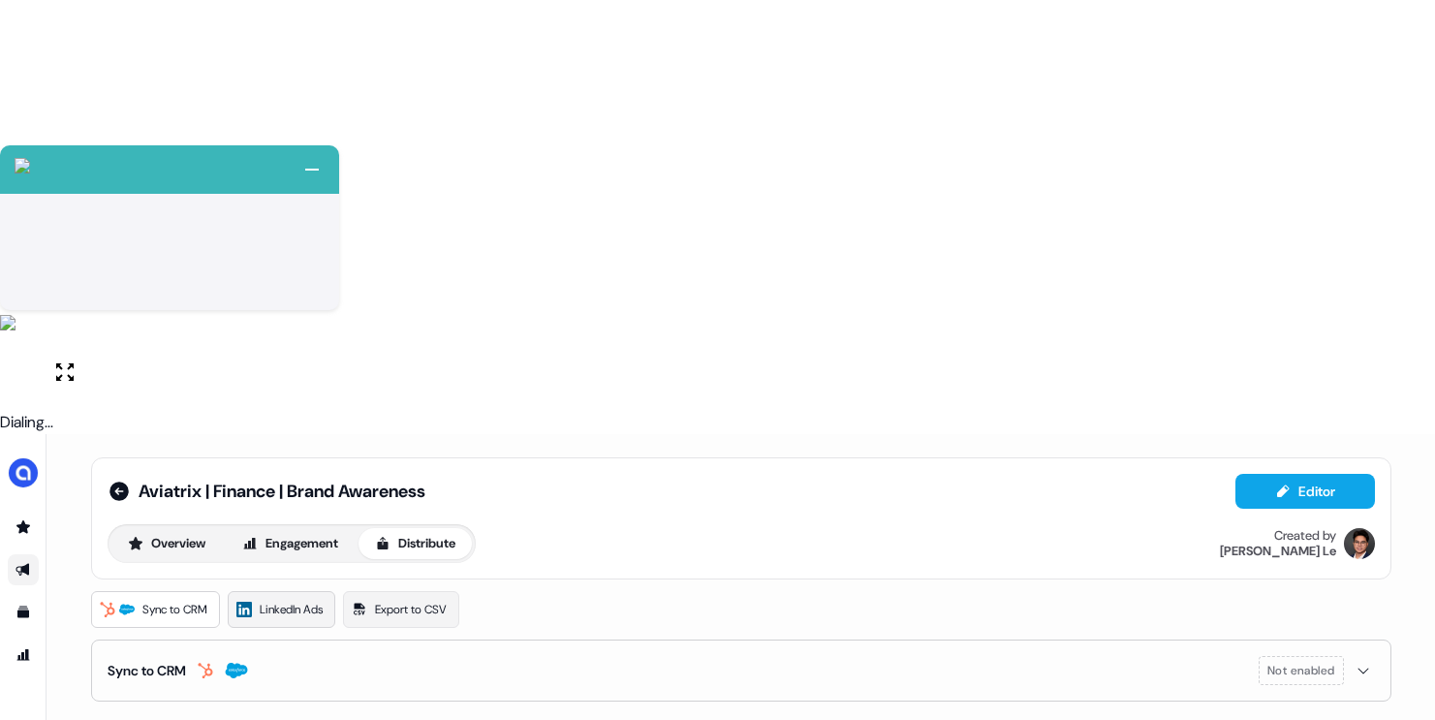
click at [289, 600] on span "LinkedIn Ads" at bounding box center [291, 609] width 63 height 19
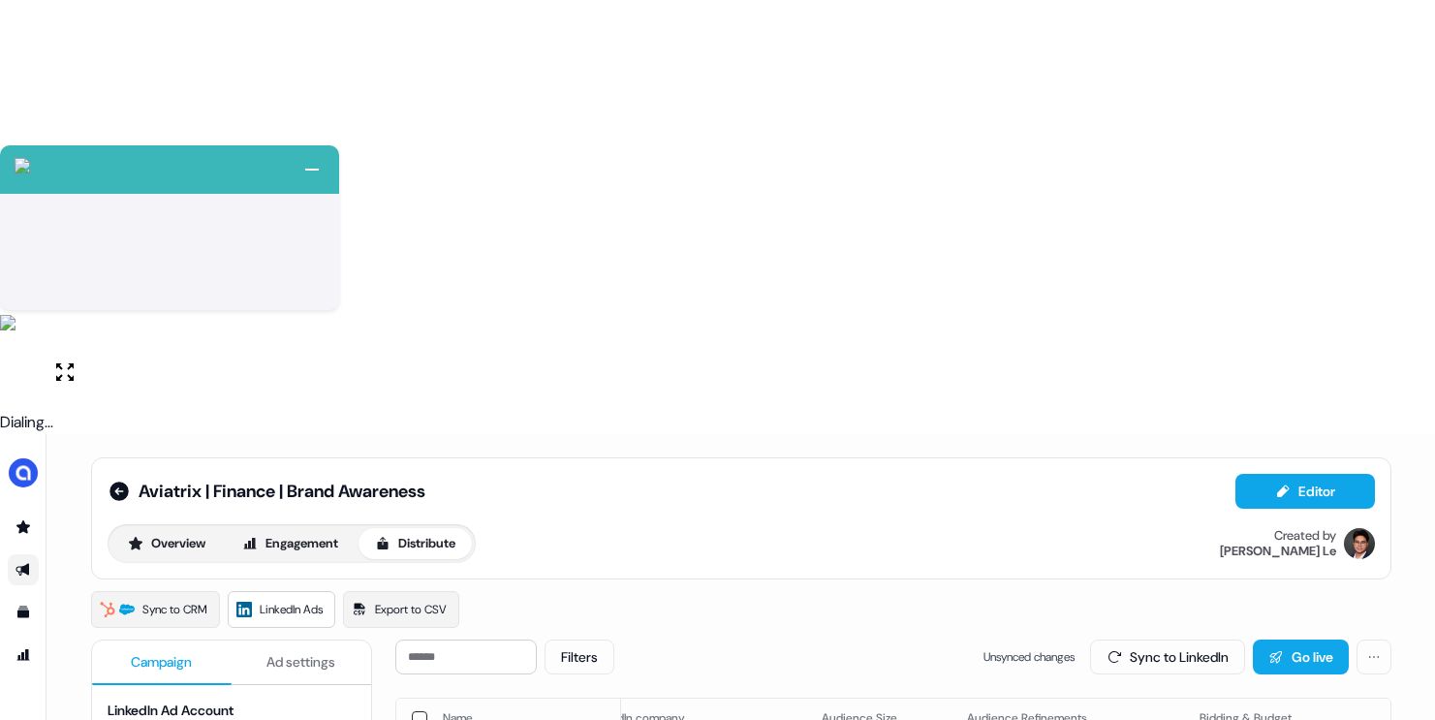
scroll to position [0, 65]
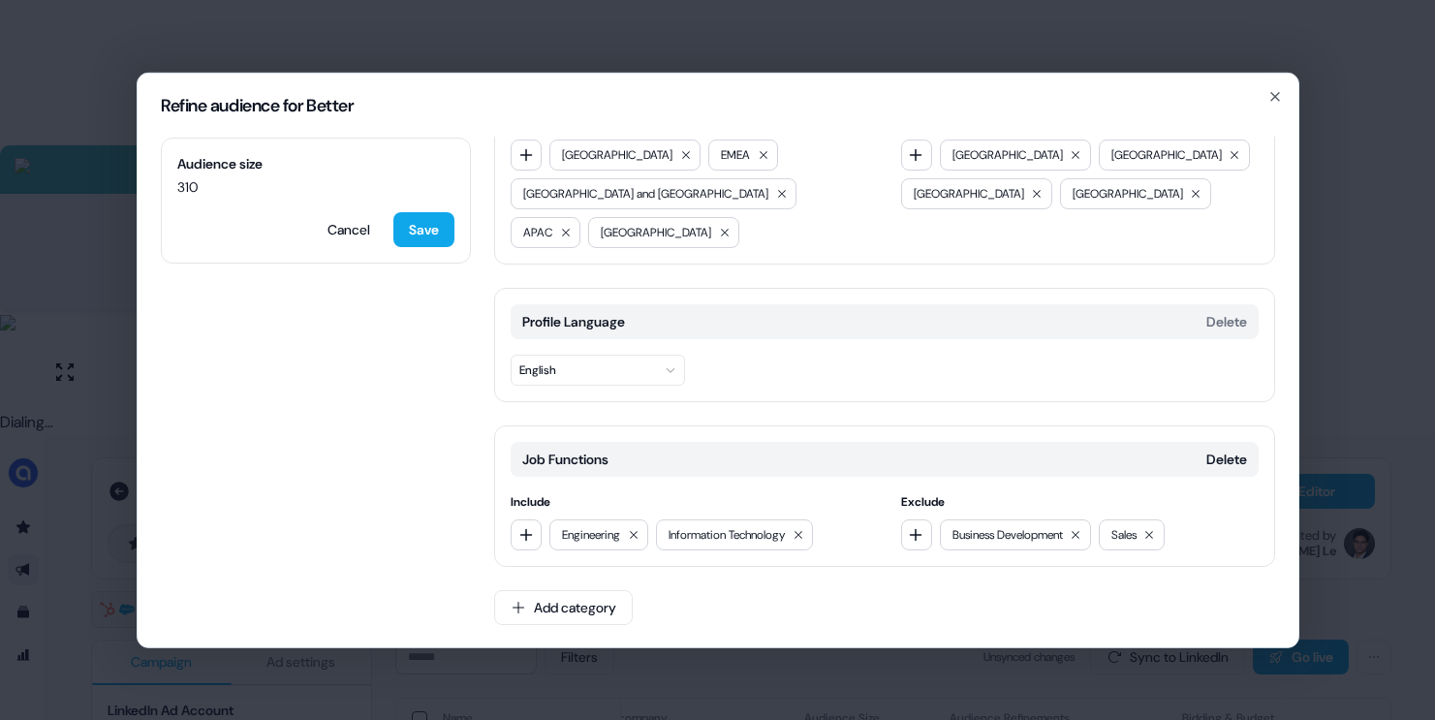
scroll to position [92, 0]
click at [1336, 510] on div "Refine audience for Better Audience size 310 Cancel Save Locations Delete Inclu…" at bounding box center [717, 360] width 1435 height 720
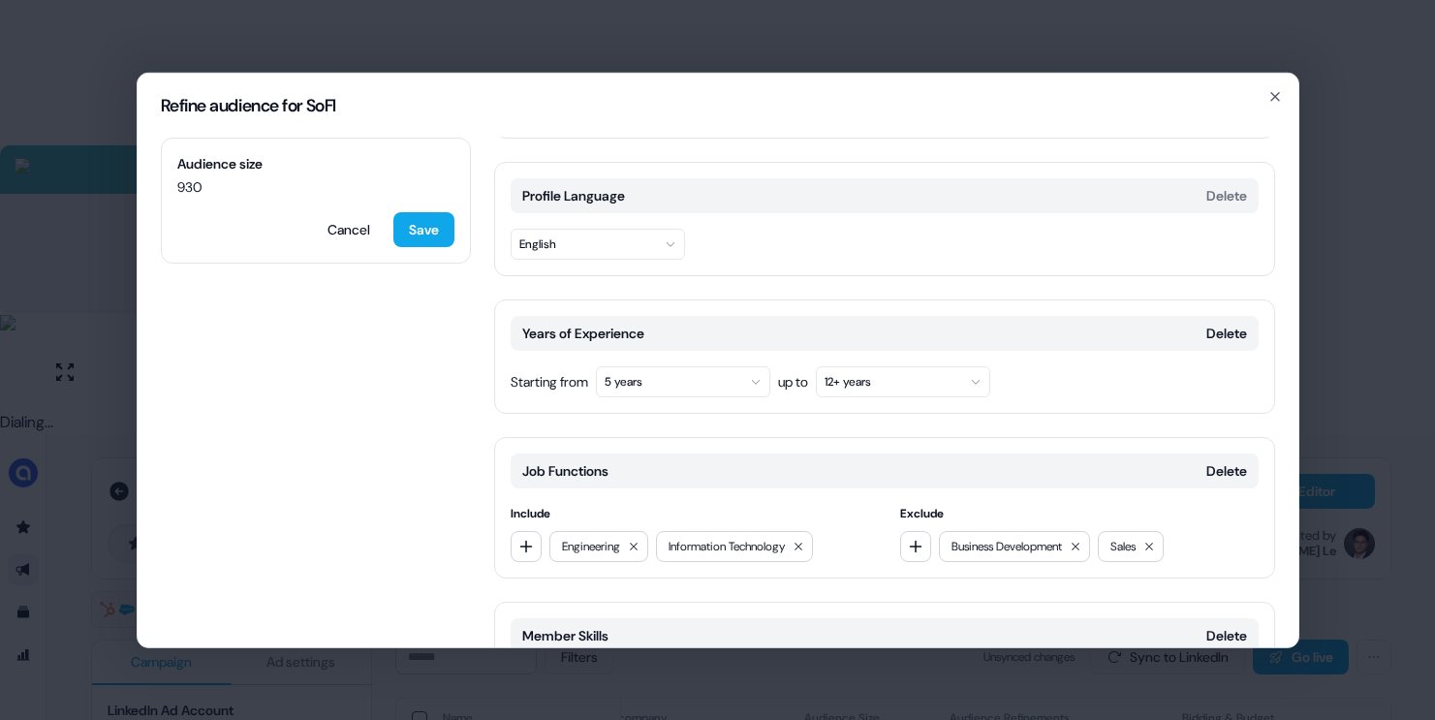
scroll to position [223, 0]
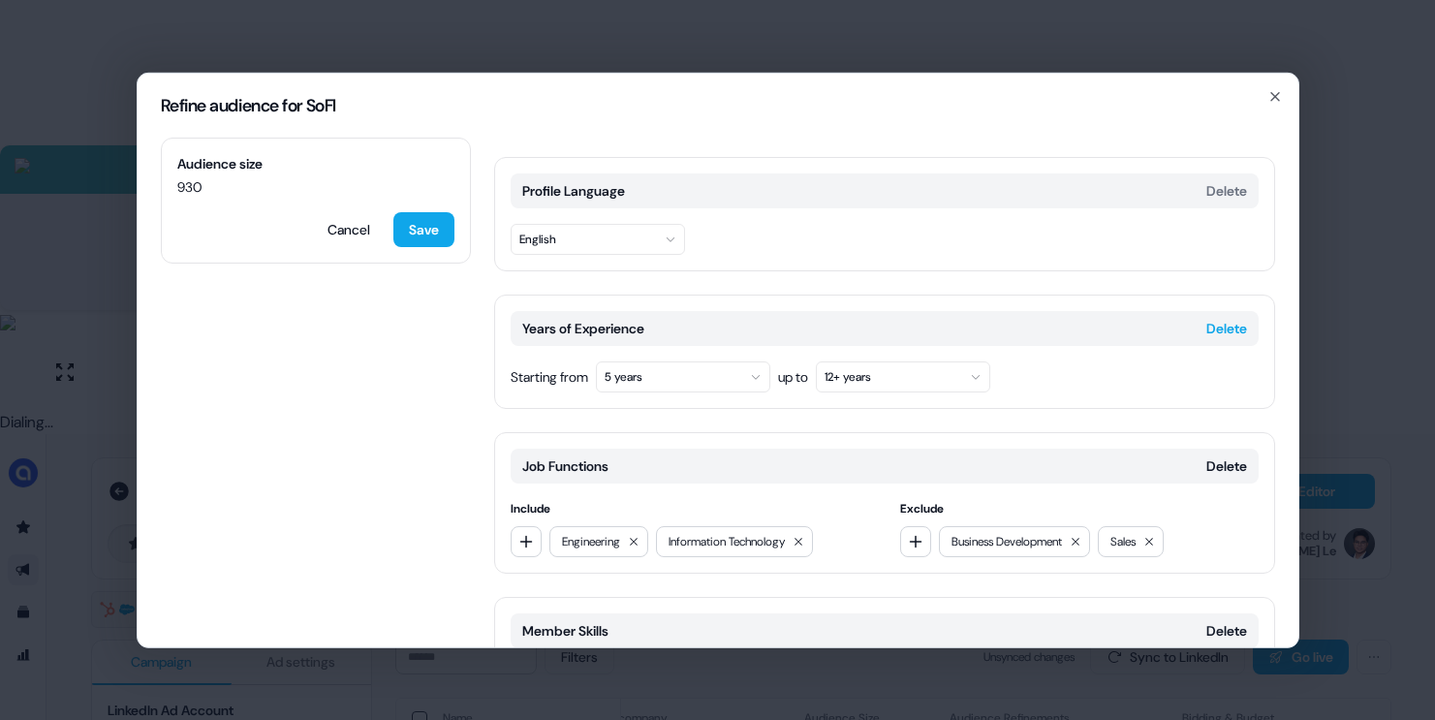
click at [1217, 321] on button "Delete" at bounding box center [1226, 327] width 41 height 19
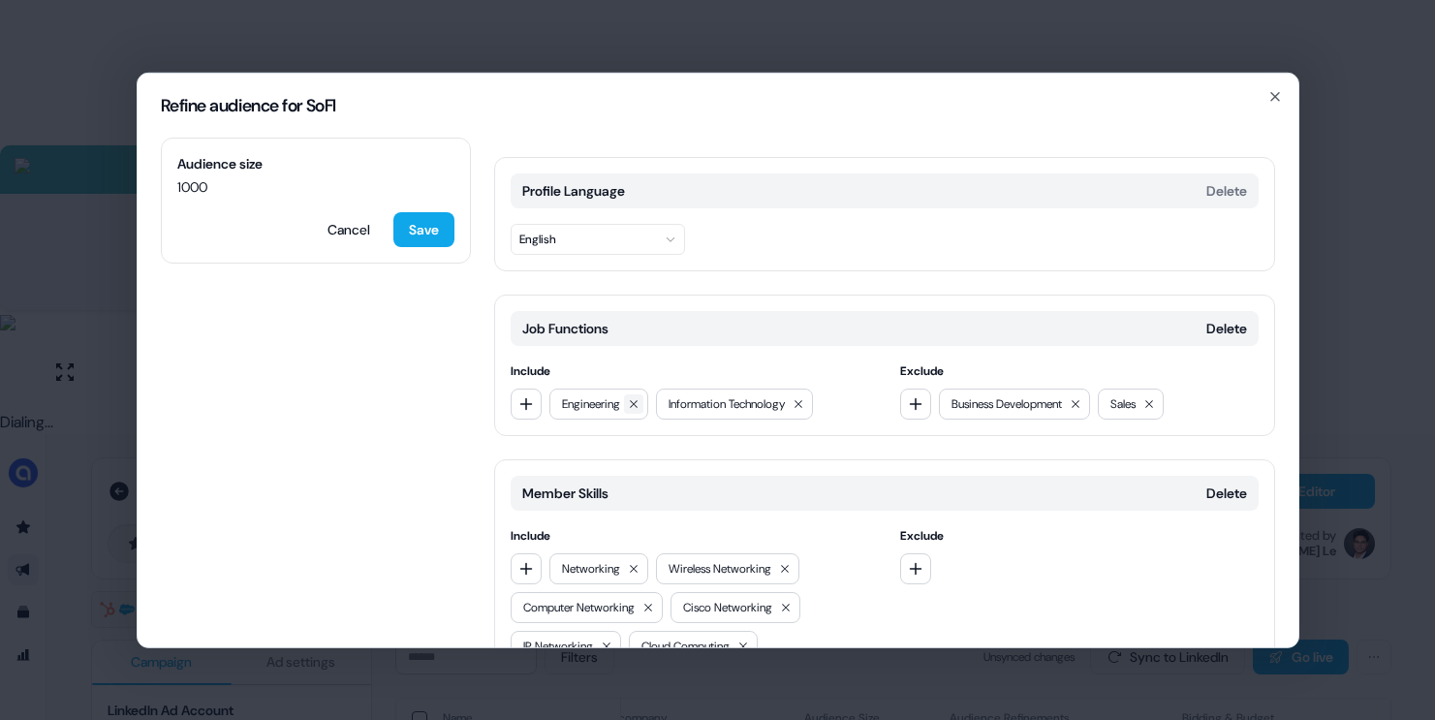
click at [643, 406] on button at bounding box center [633, 402] width 19 height 19
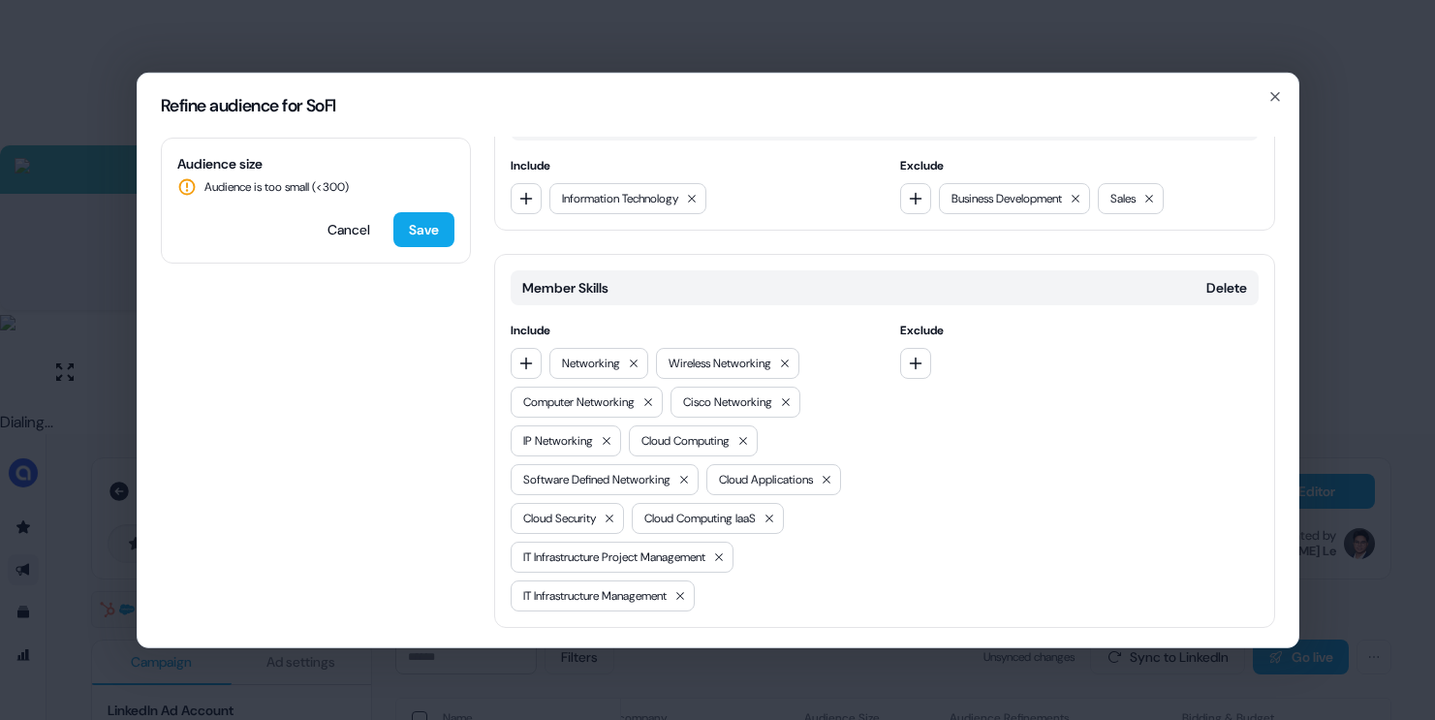
scroll to position [419, 0]
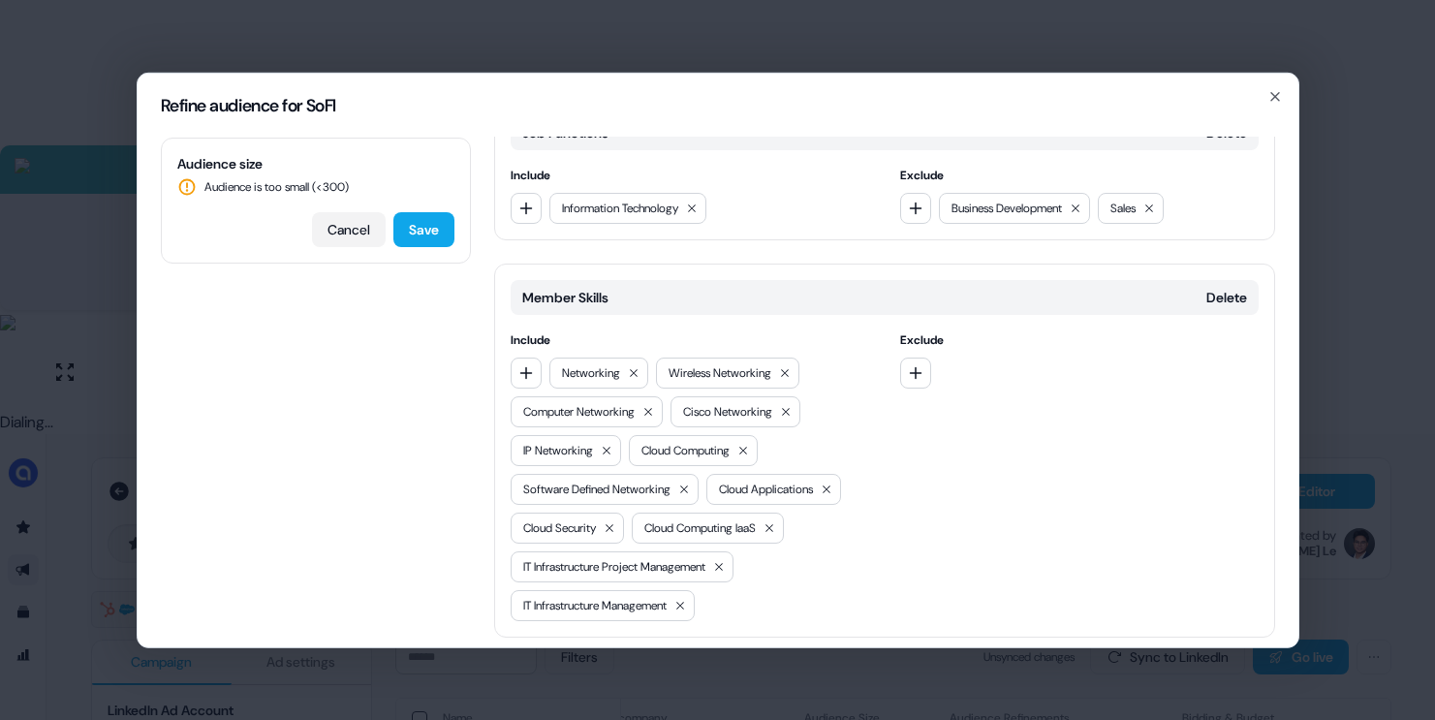
click at [365, 227] on button "Cancel" at bounding box center [349, 228] width 74 height 35
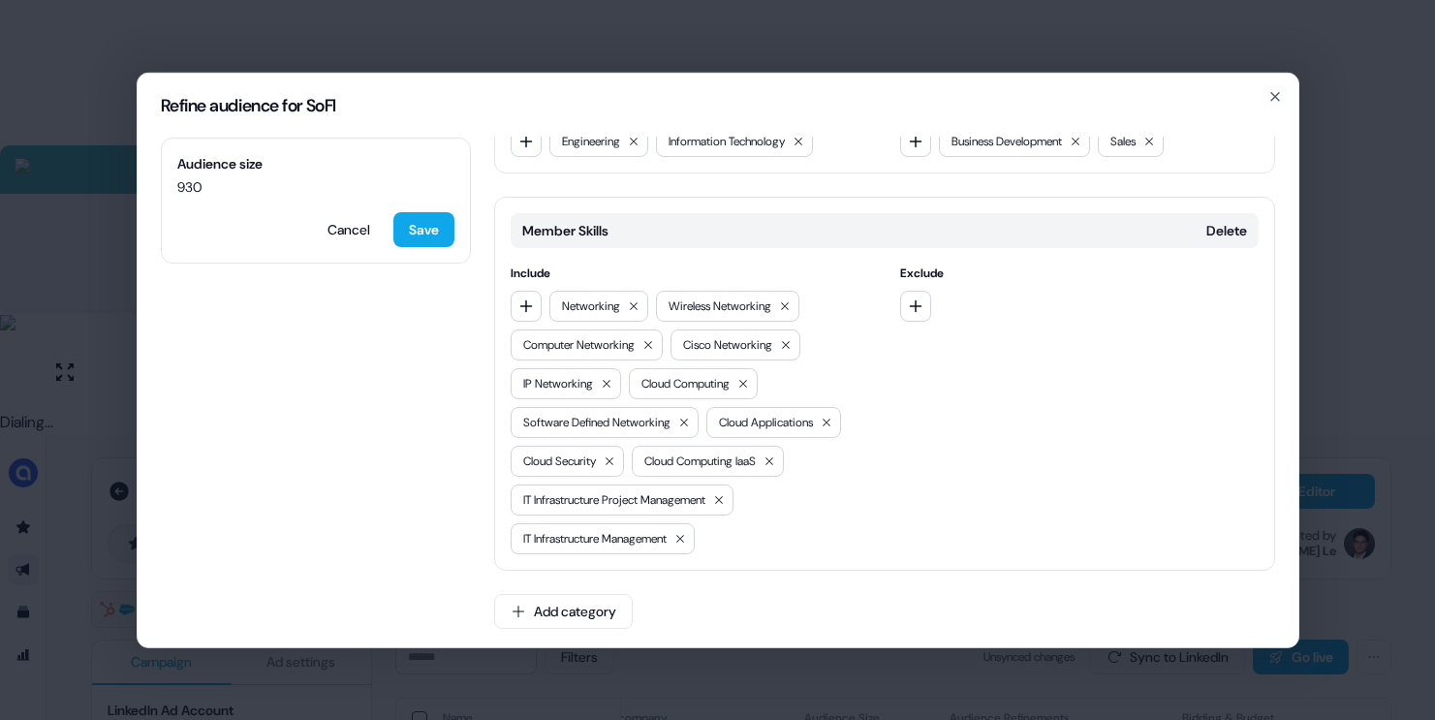
scroll to position [627, 0]
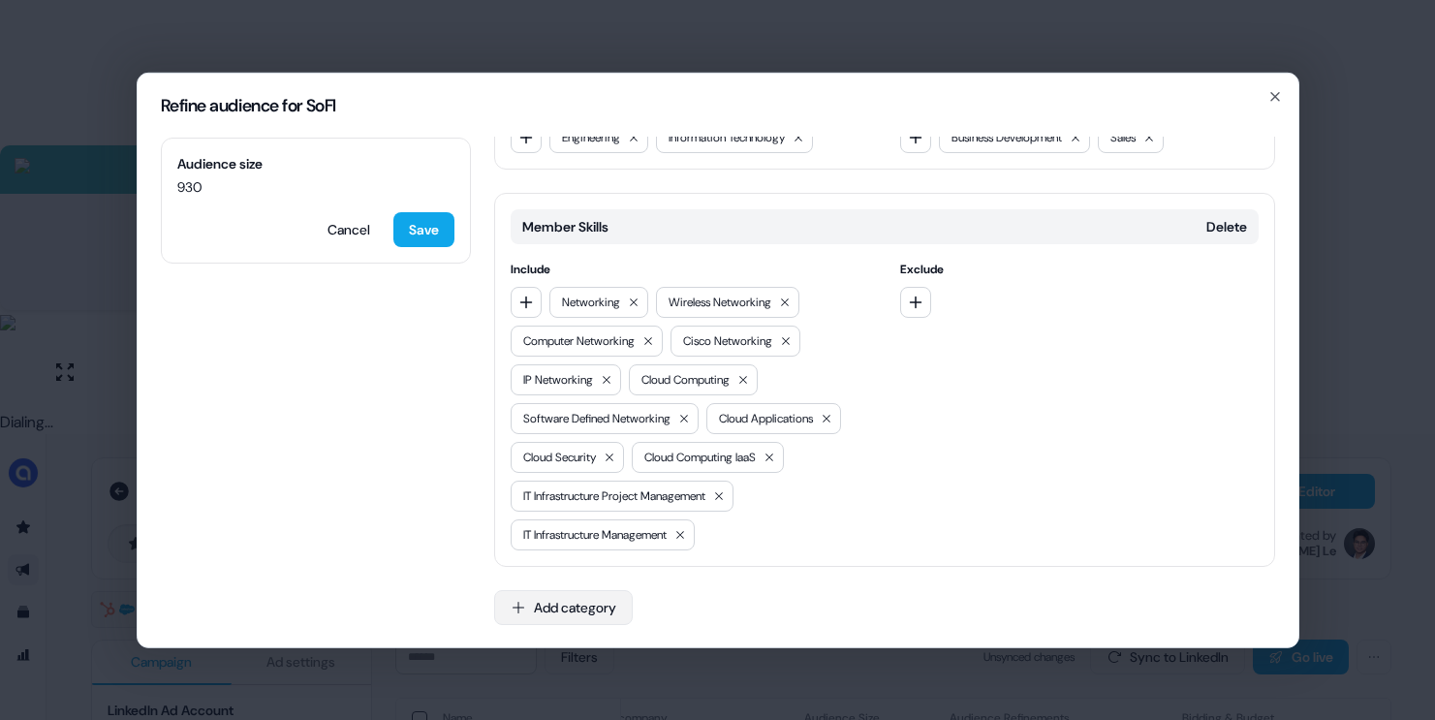
click at [580, 607] on button "Add category" at bounding box center [563, 606] width 139 height 35
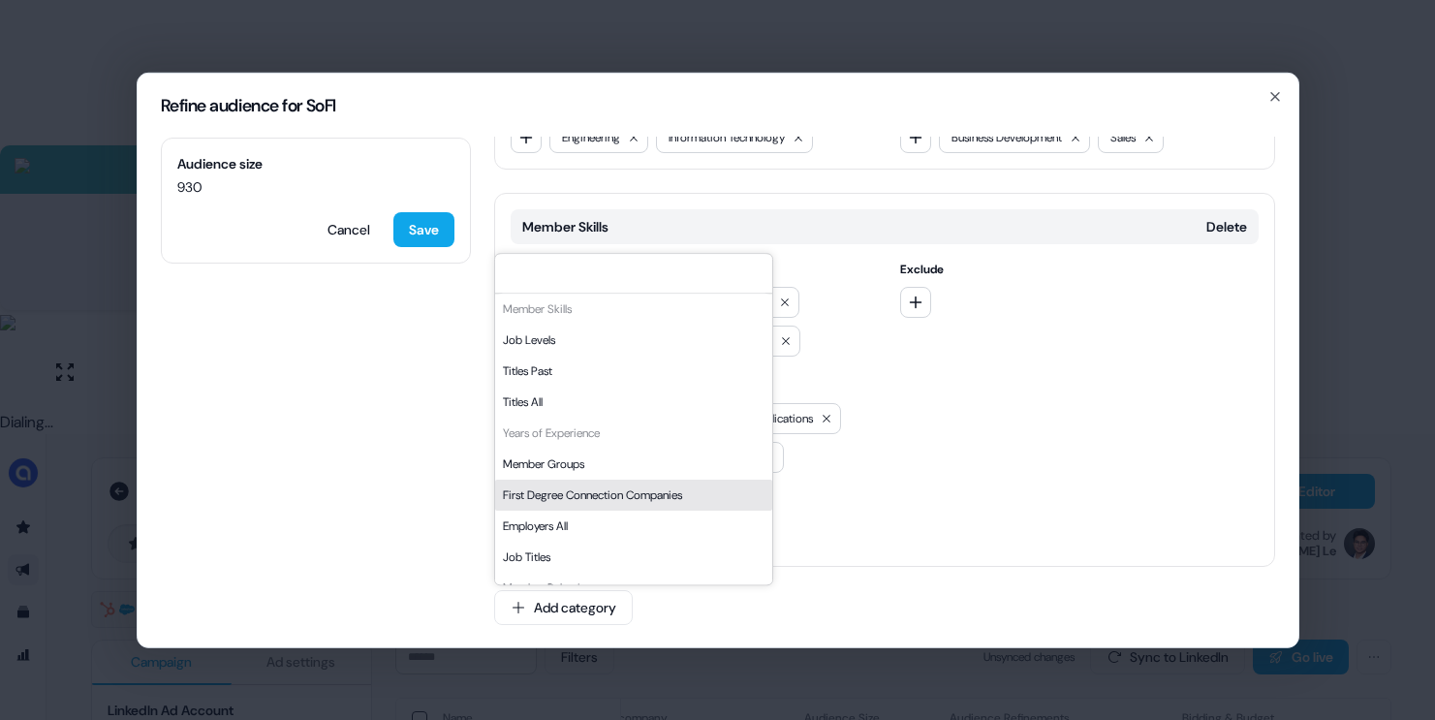
scroll to position [329, 0]
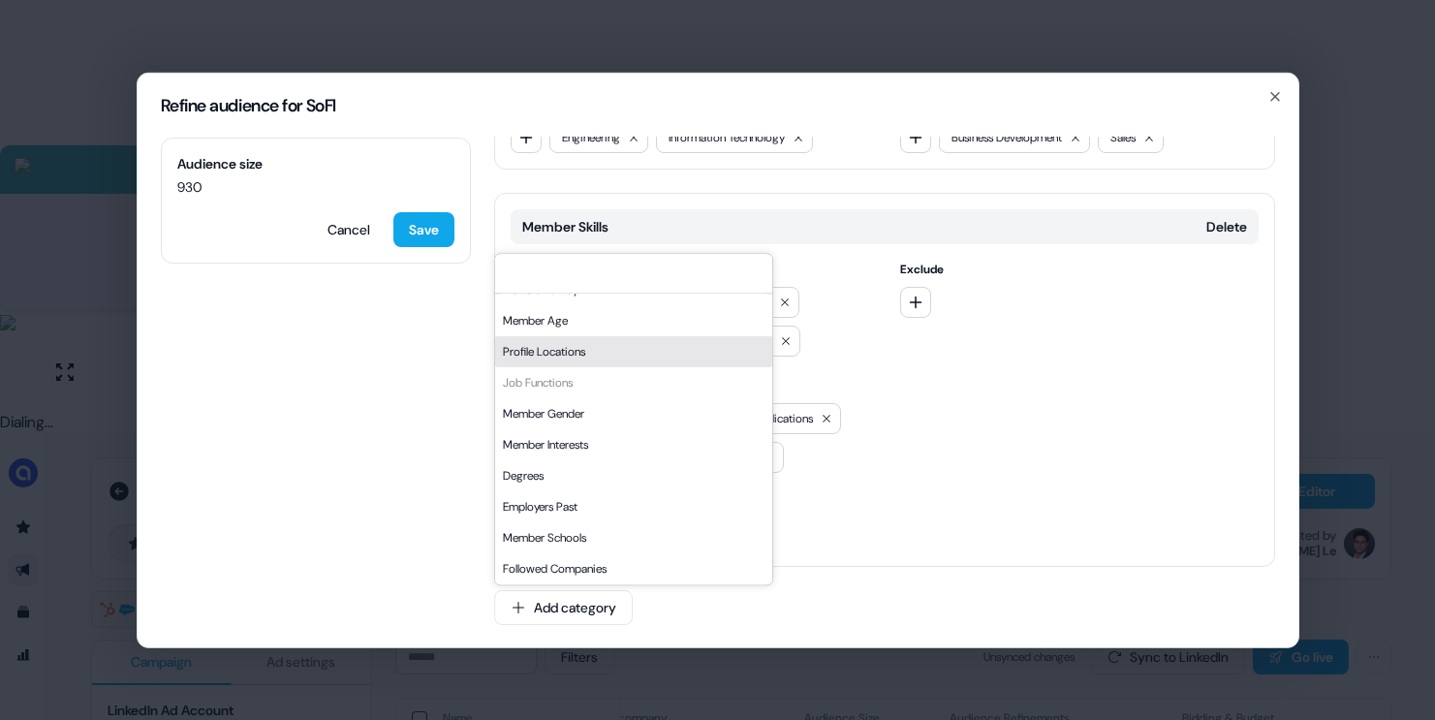
click at [621, 348] on div "Profile Locations" at bounding box center [633, 351] width 277 height 31
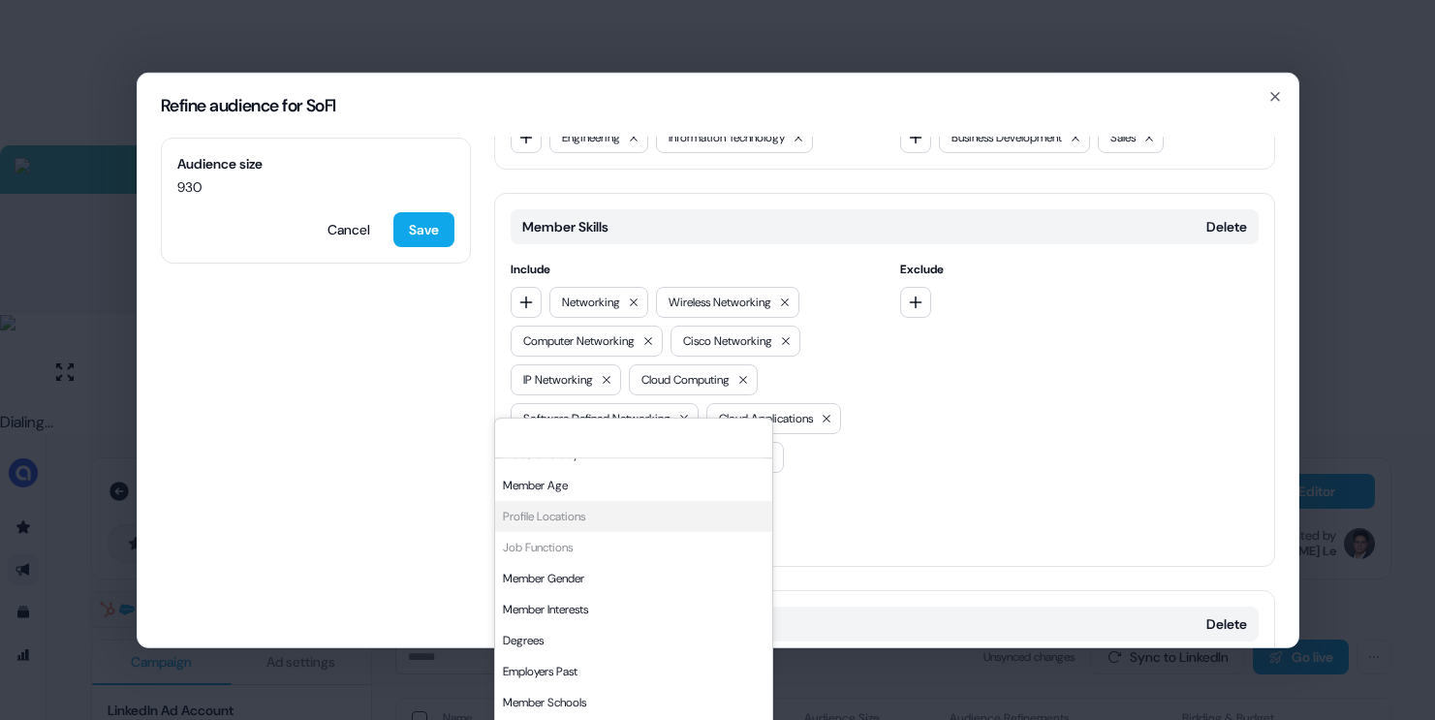
scroll to position [792, 0]
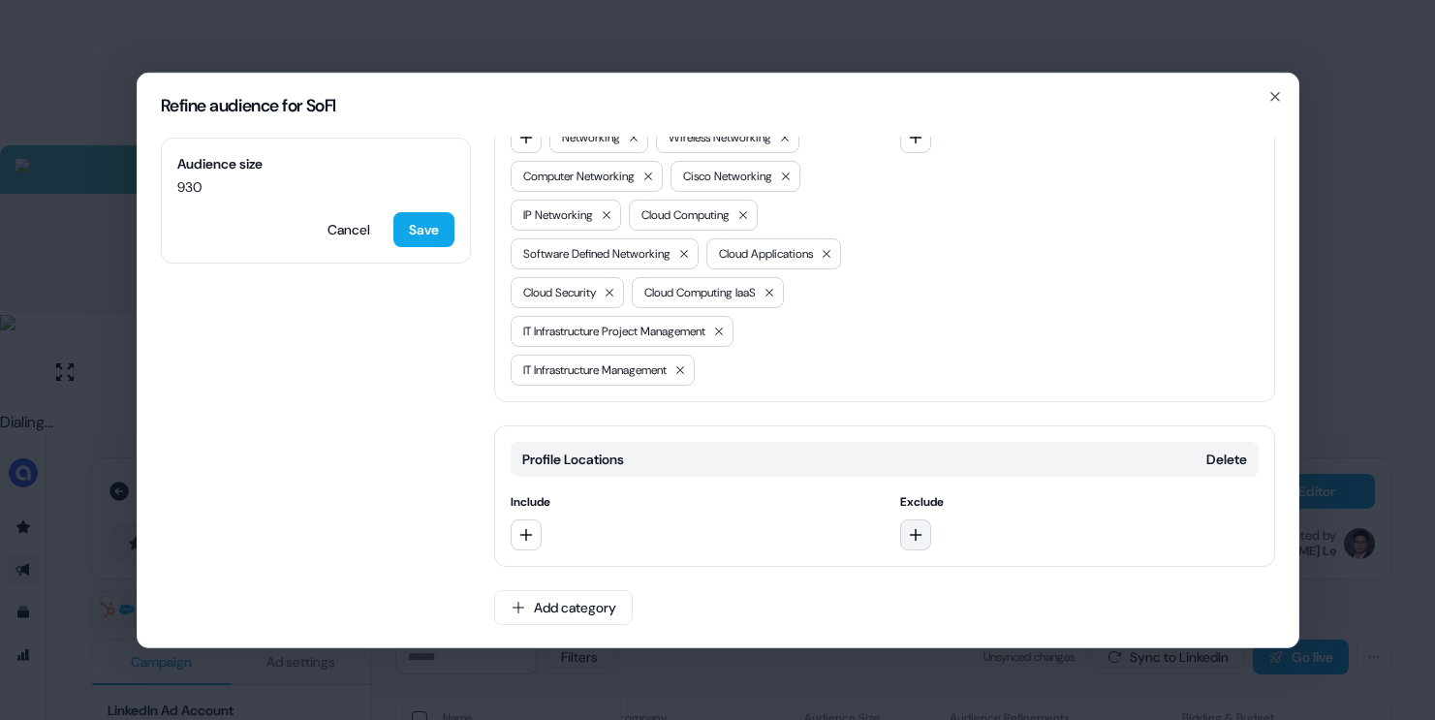
click at [913, 530] on icon "button" at bounding box center [916, 534] width 16 height 16
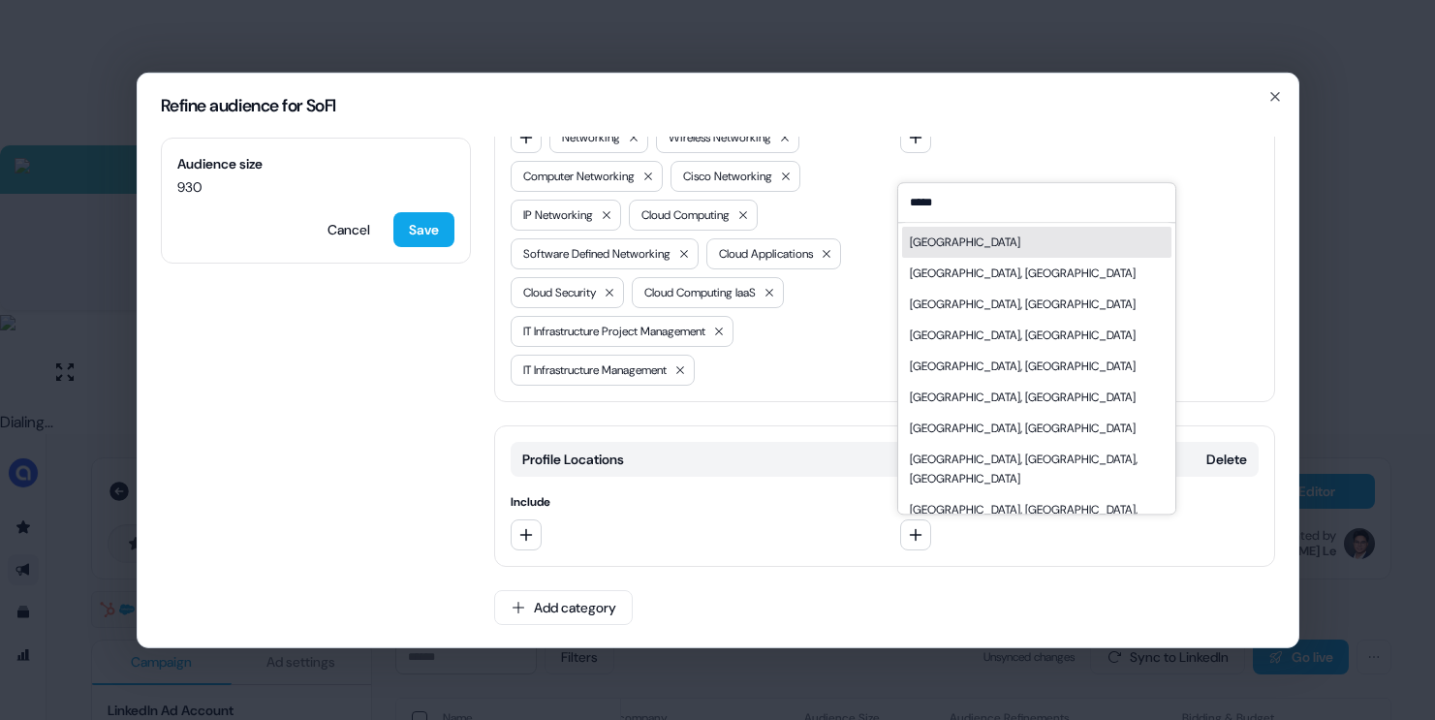
type input "*****"
click at [958, 239] on div "[GEOGRAPHIC_DATA]" at bounding box center [1036, 242] width 269 height 31
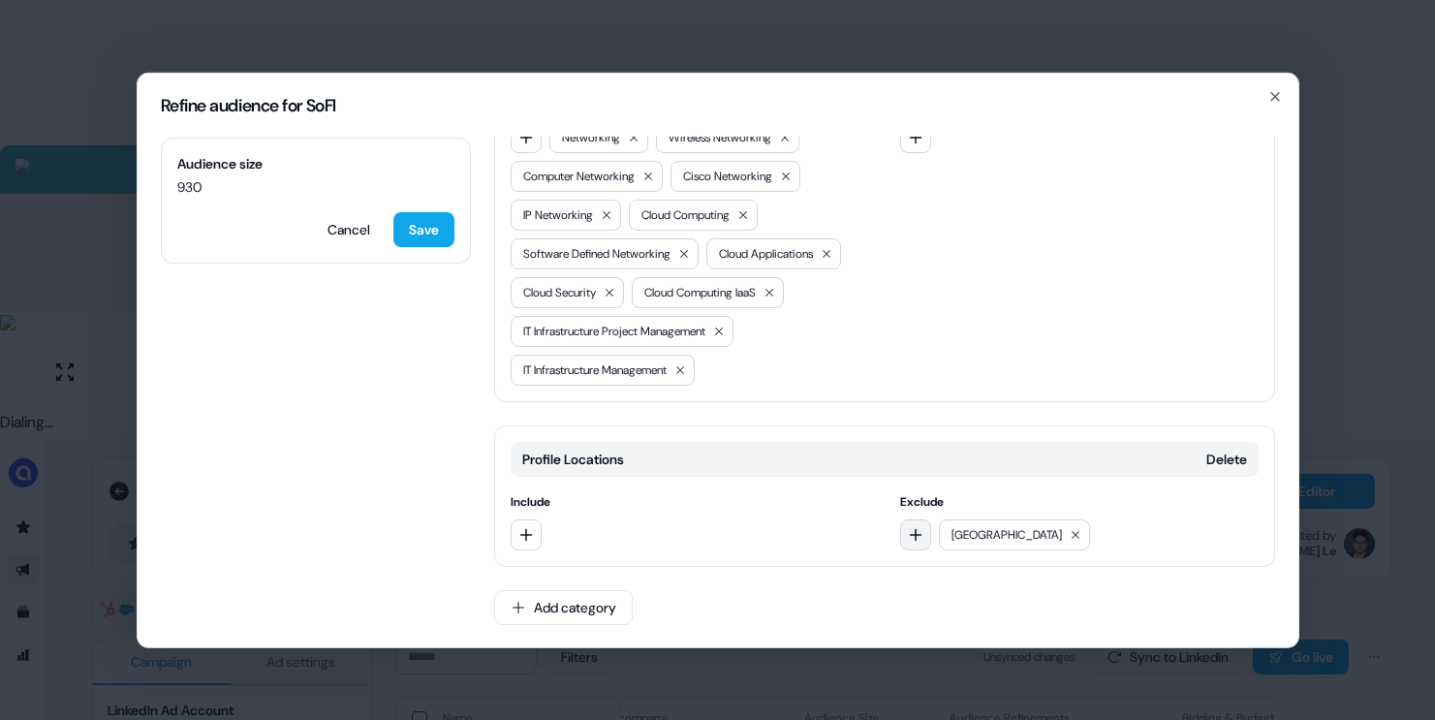
click at [914, 538] on icon "button" at bounding box center [916, 534] width 16 height 16
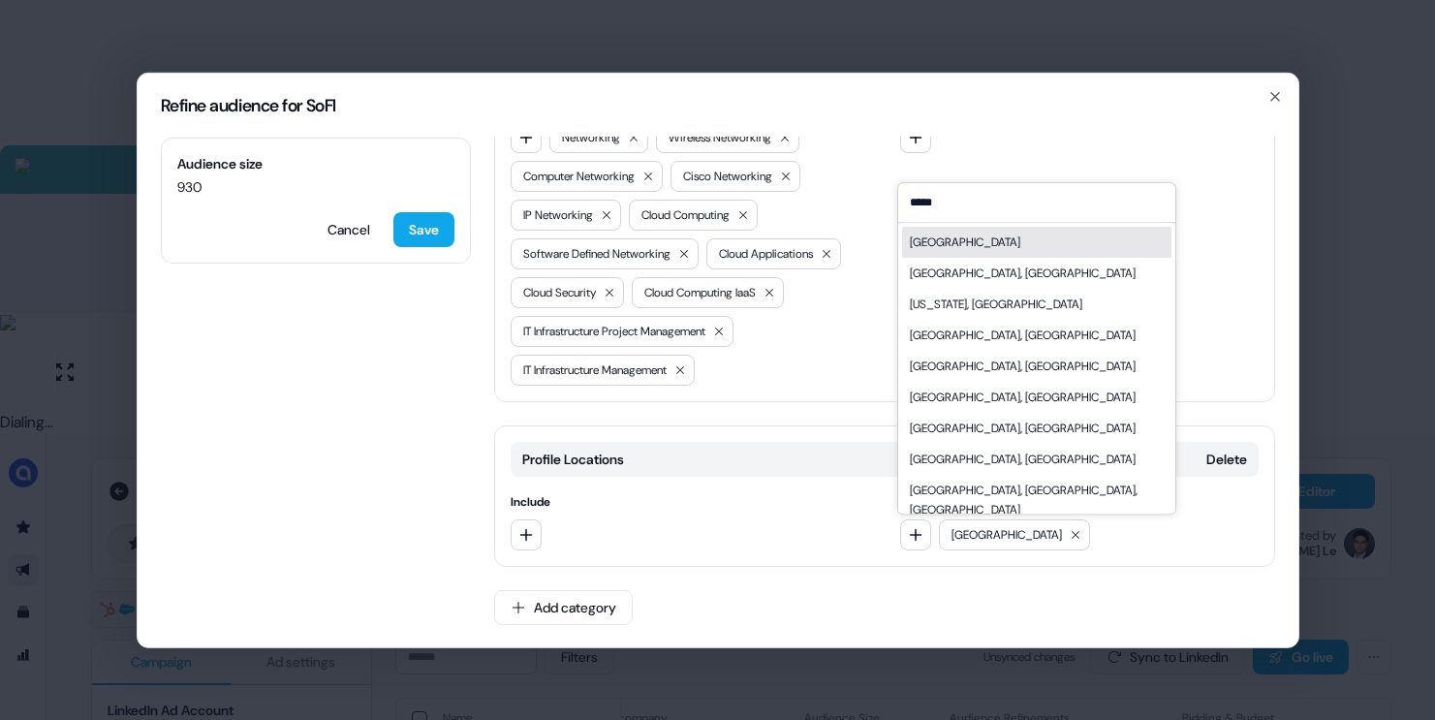
type input "*****"
click at [965, 242] on div "[GEOGRAPHIC_DATA]" at bounding box center [1036, 242] width 269 height 31
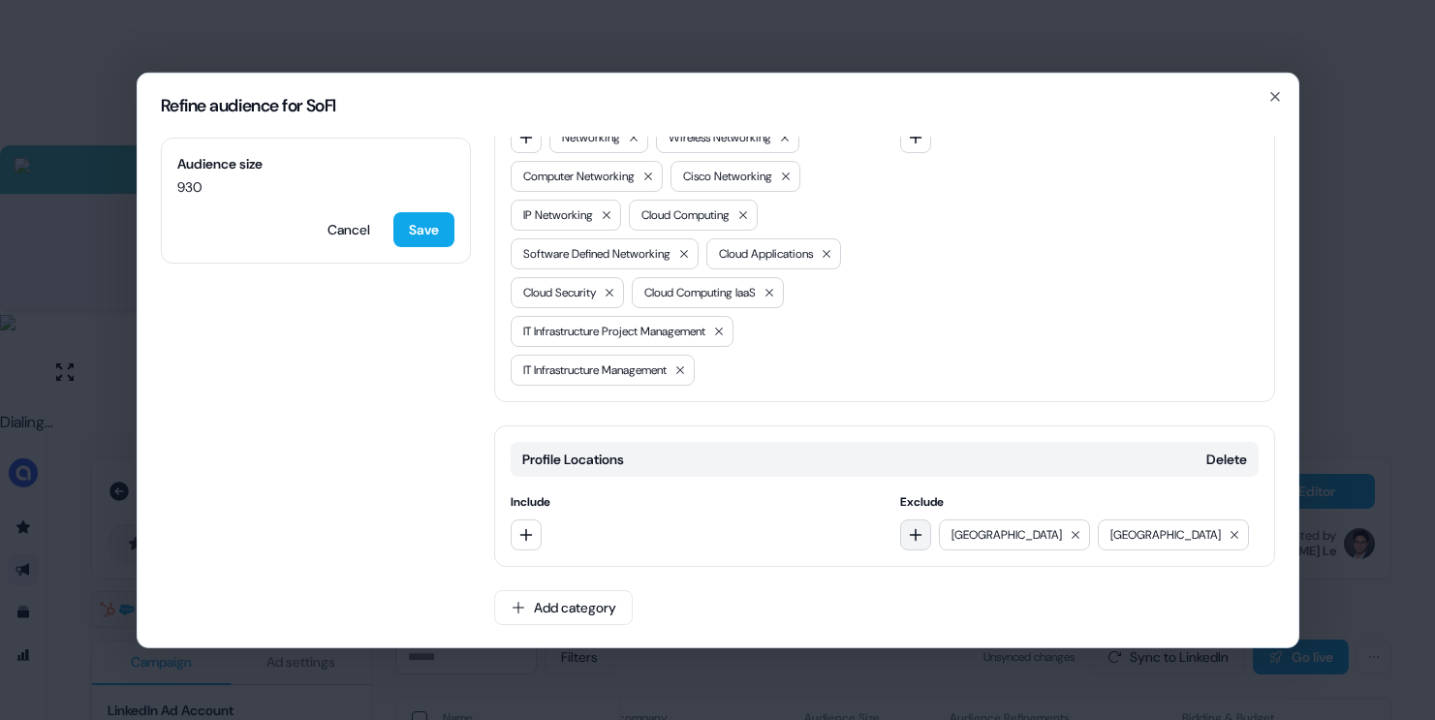
click at [914, 540] on icon "button" at bounding box center [916, 534] width 16 height 16
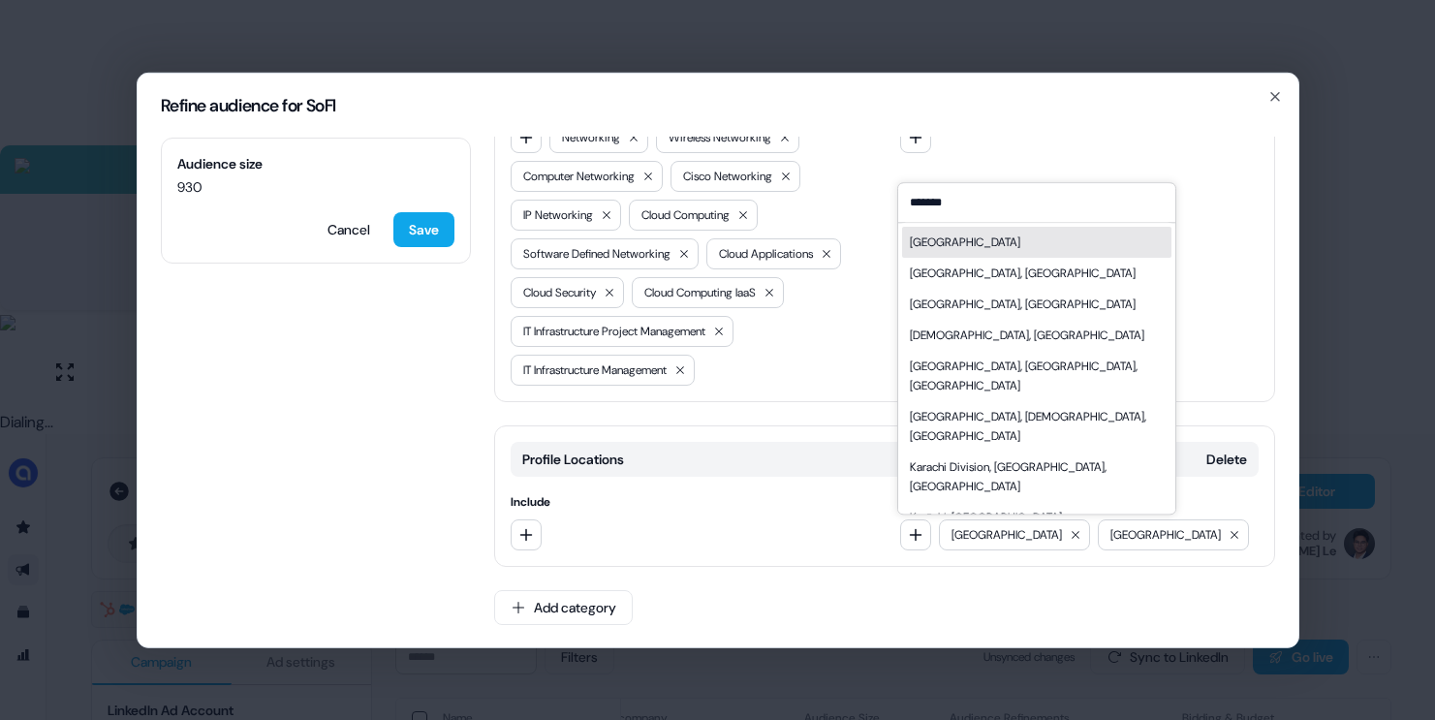
type input "*******"
click at [968, 245] on div "[GEOGRAPHIC_DATA]" at bounding box center [1036, 242] width 269 height 31
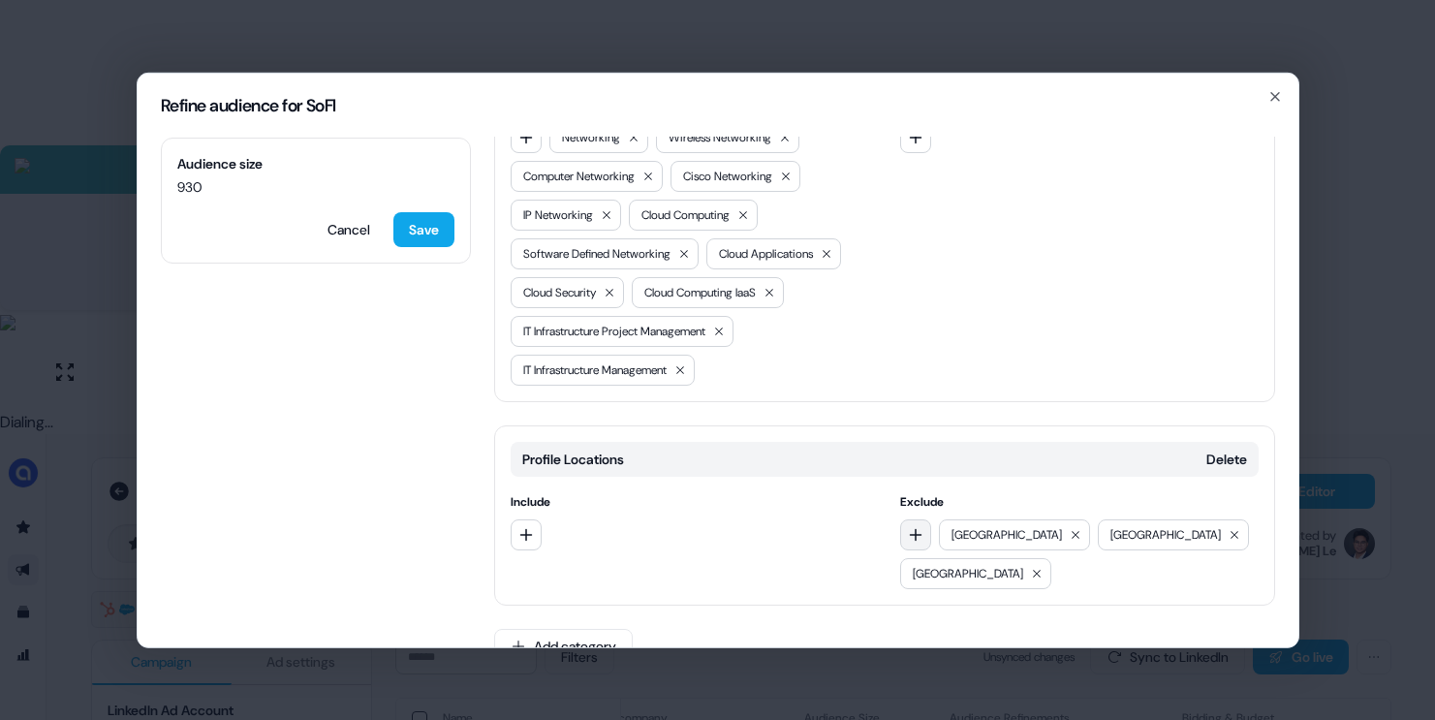
click at [911, 530] on icon "button" at bounding box center [916, 534] width 13 height 13
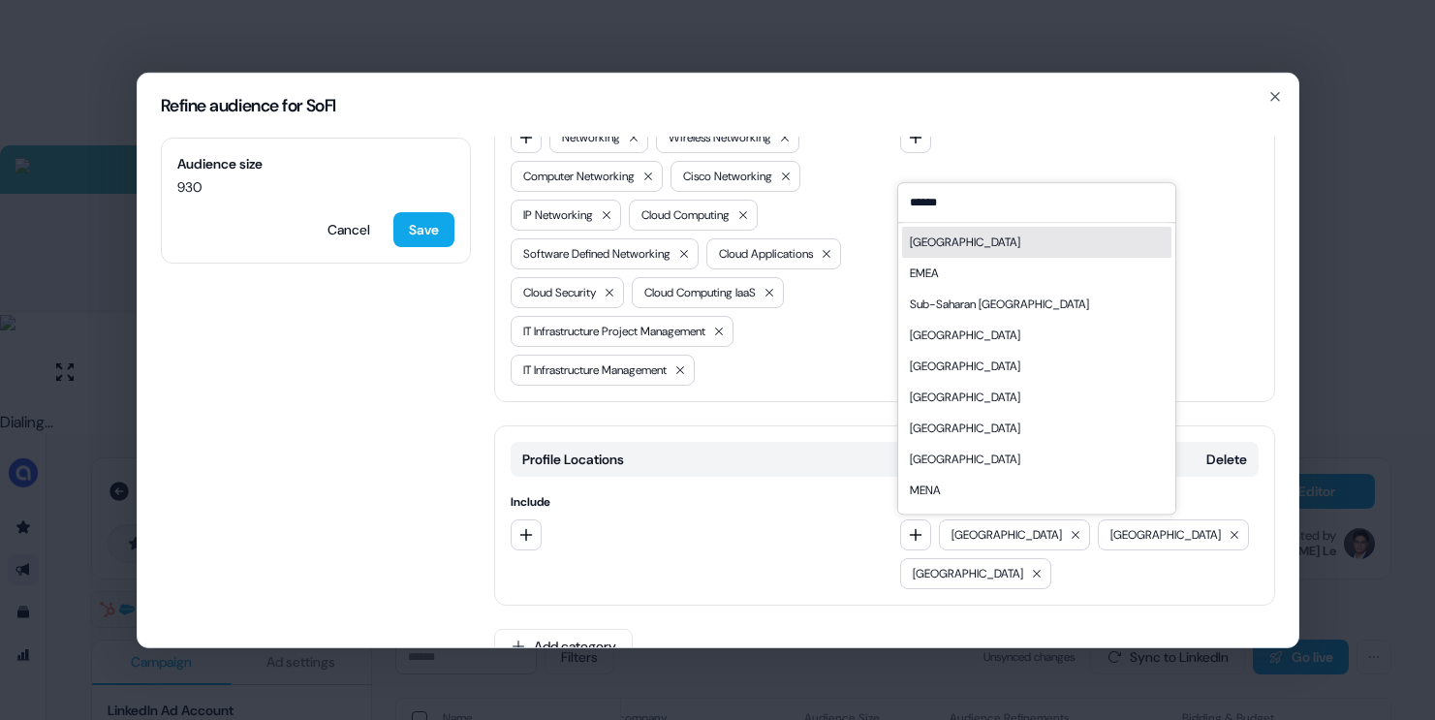
type input "******"
click at [985, 235] on div "[GEOGRAPHIC_DATA]" at bounding box center [1036, 242] width 269 height 31
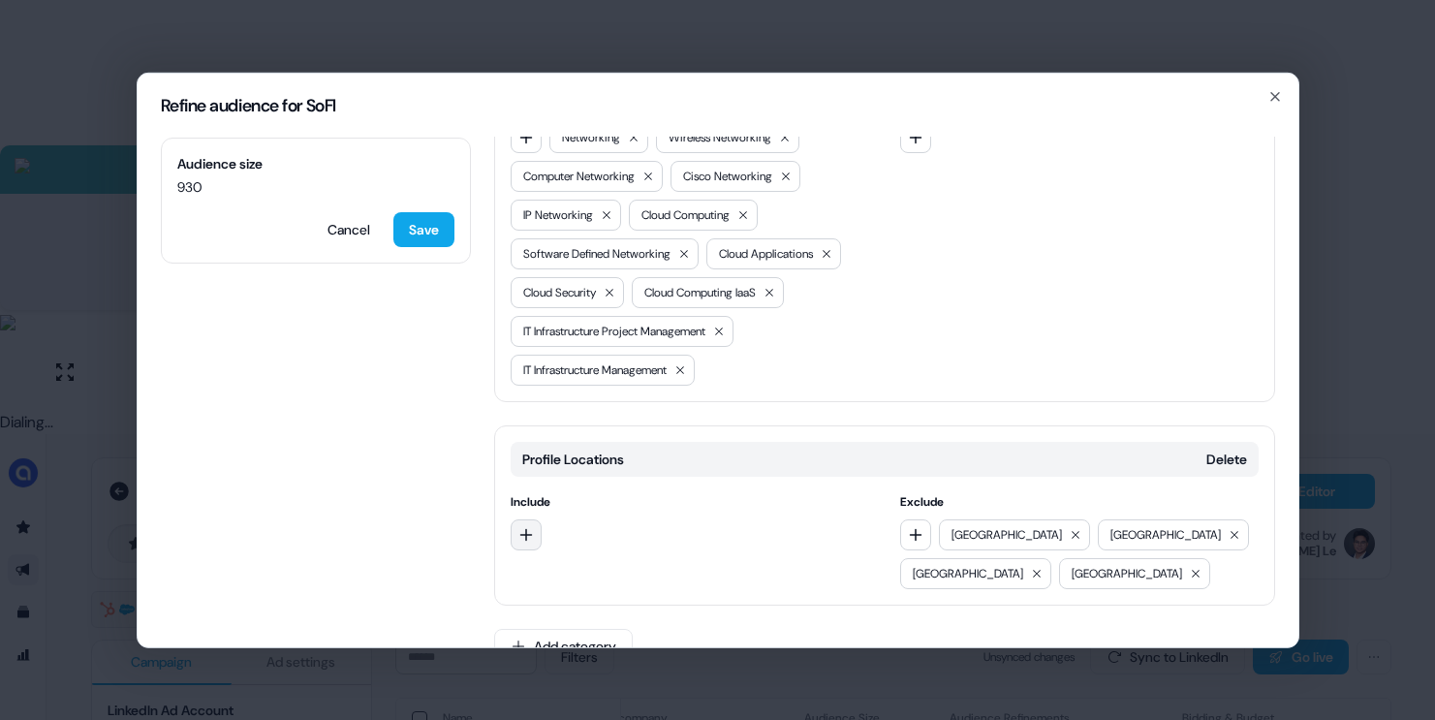
click at [528, 535] on icon "button" at bounding box center [526, 534] width 16 height 16
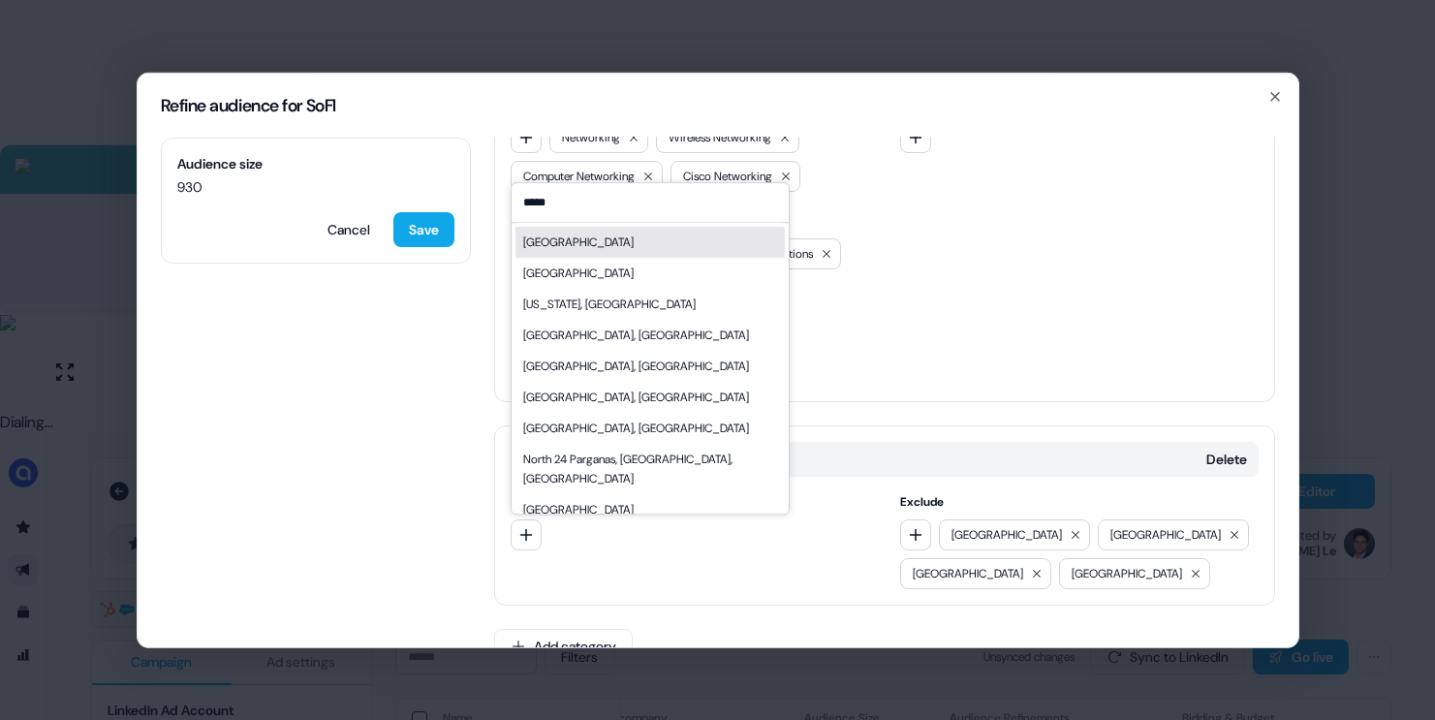
type input "*****"
click at [602, 253] on div "[GEOGRAPHIC_DATA]" at bounding box center [649, 242] width 269 height 31
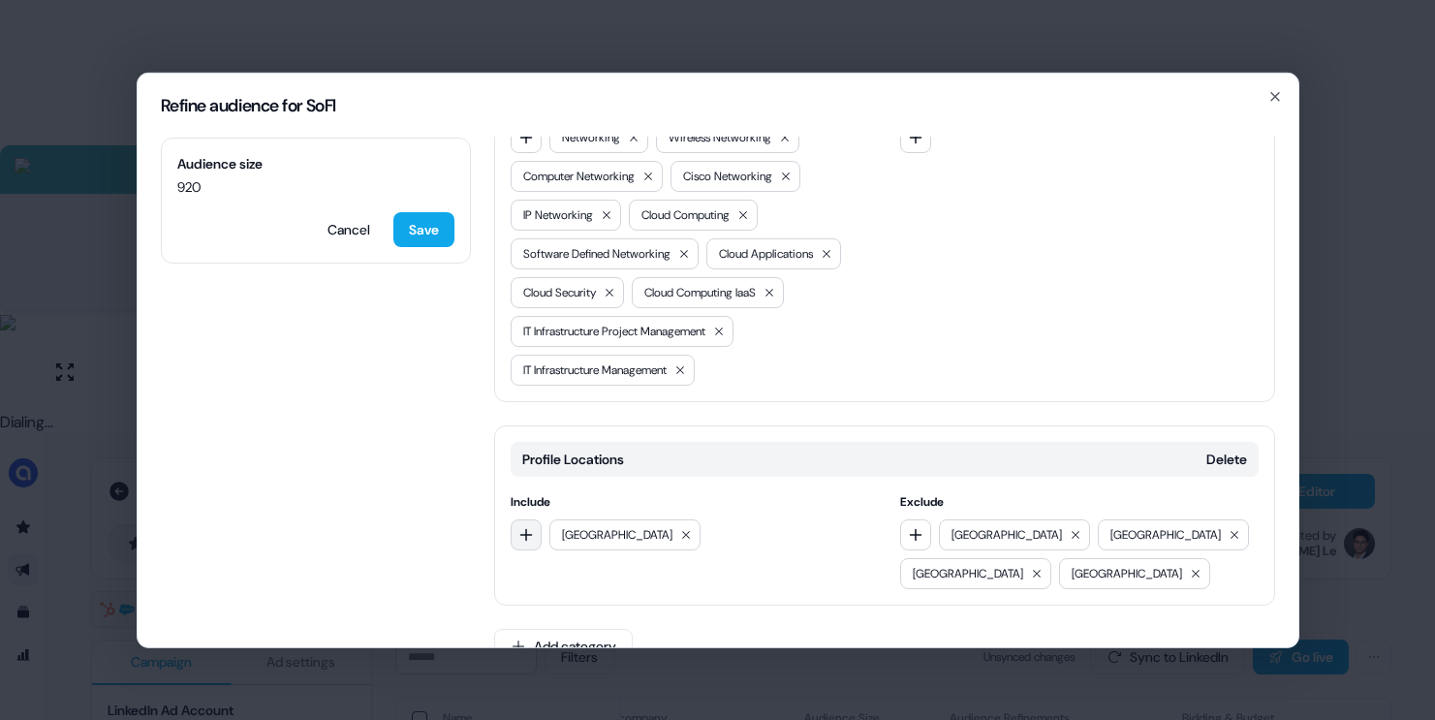
click at [520, 530] on icon "button" at bounding box center [526, 534] width 16 height 16
type input "****"
click at [549, 612] on div "EMEA" at bounding box center [537, 613] width 29 height 19
click at [532, 526] on icon "button" at bounding box center [526, 534] width 16 height 16
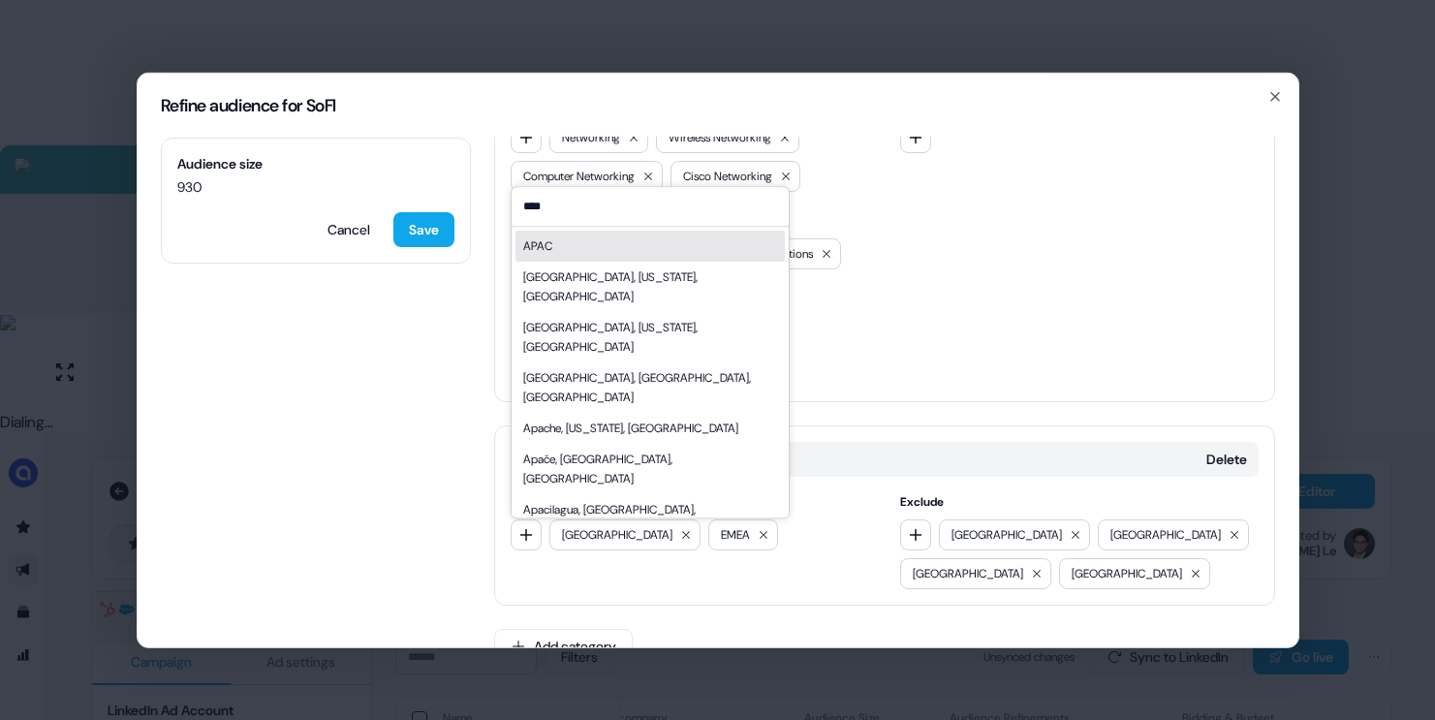
type input "****"
click at [561, 241] on div "APAC" at bounding box center [649, 246] width 269 height 31
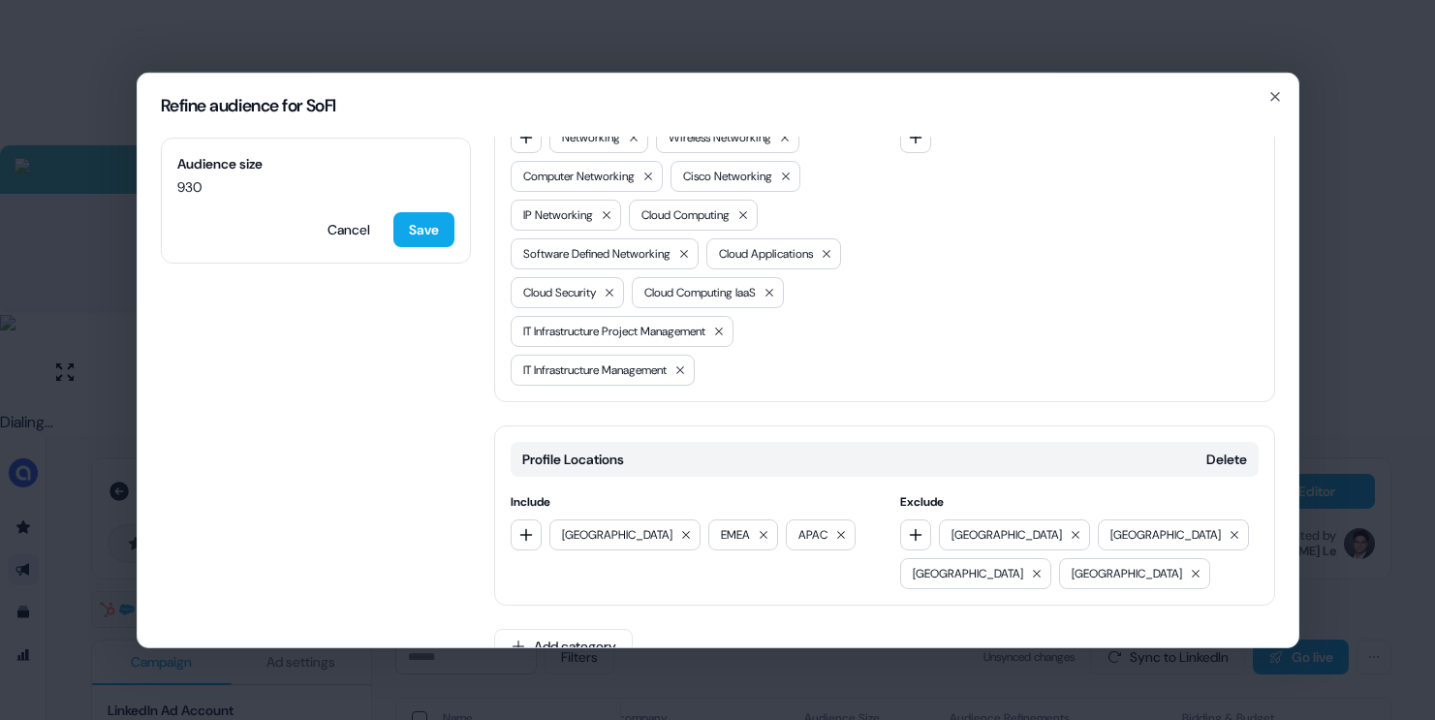
scroll to position [830, 0]
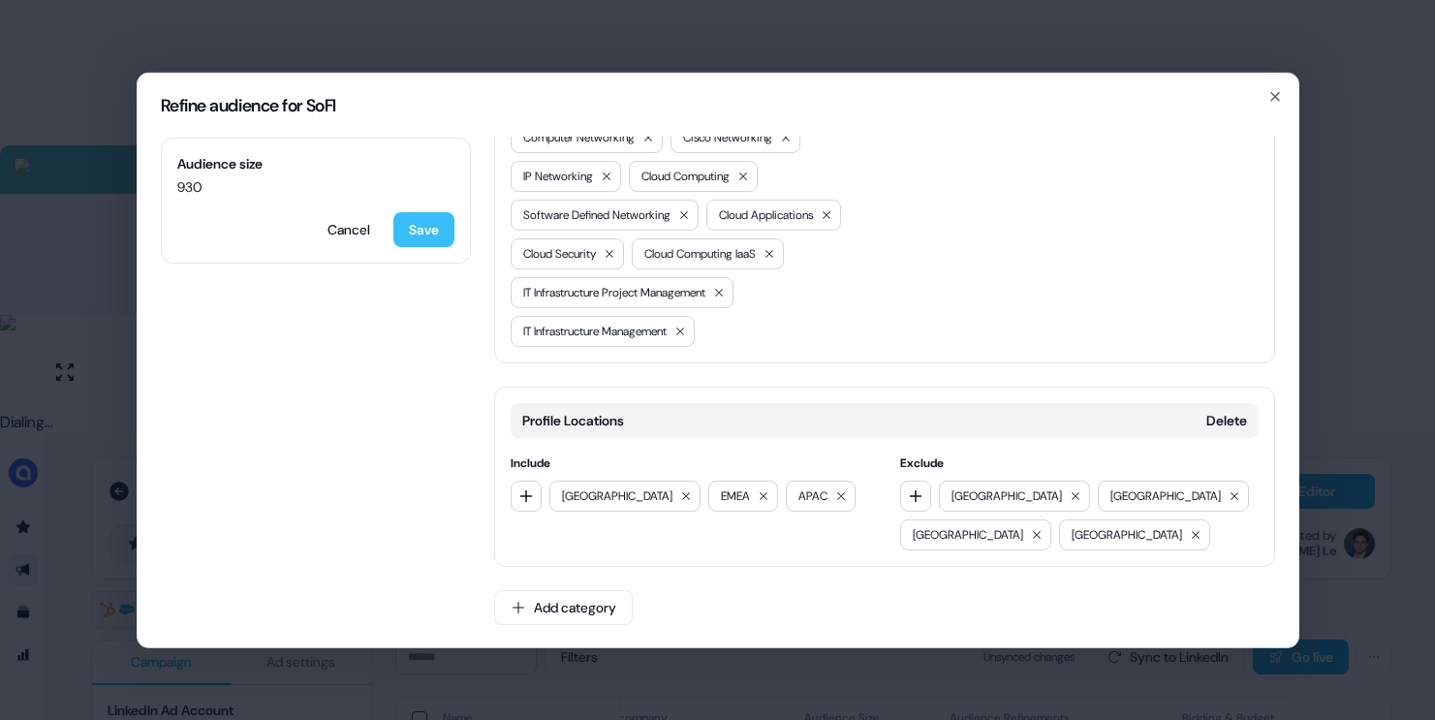
click at [428, 226] on button "Save" at bounding box center [423, 228] width 61 height 35
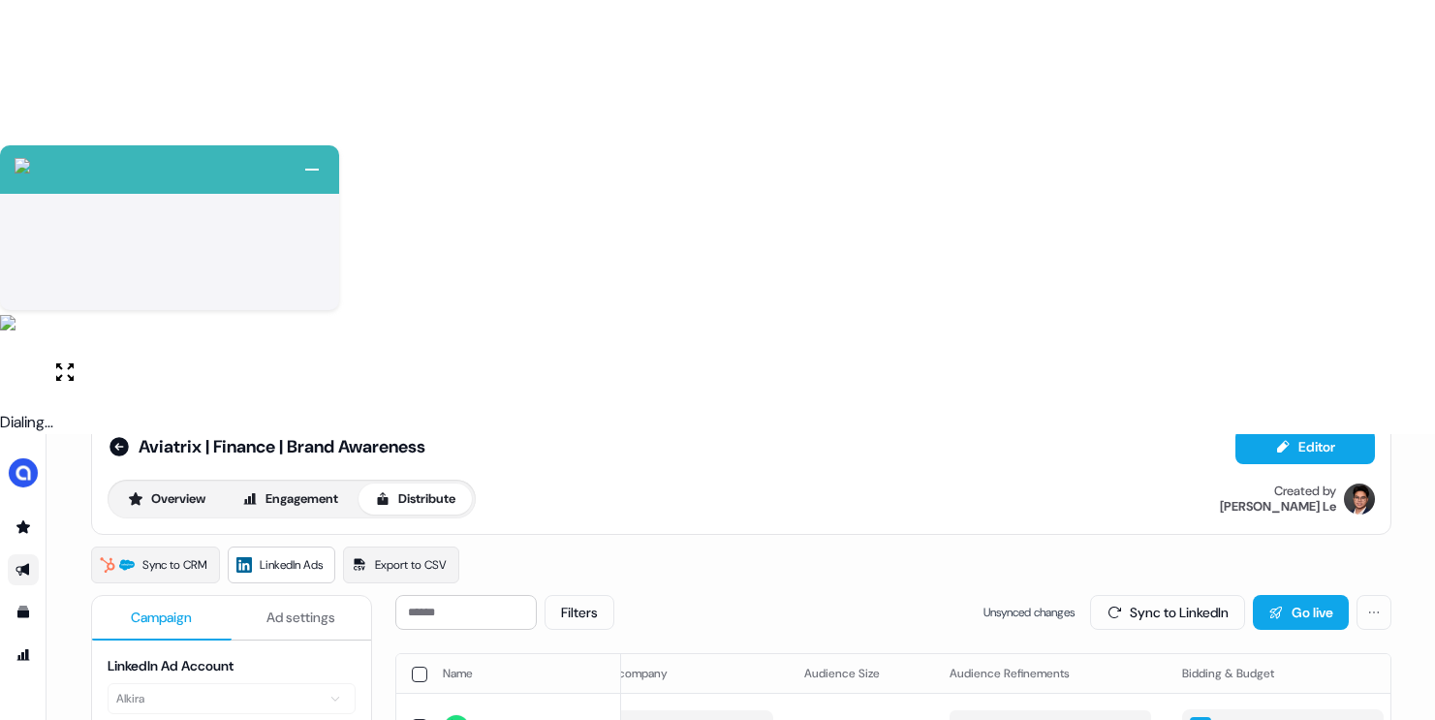
scroll to position [63, 0]
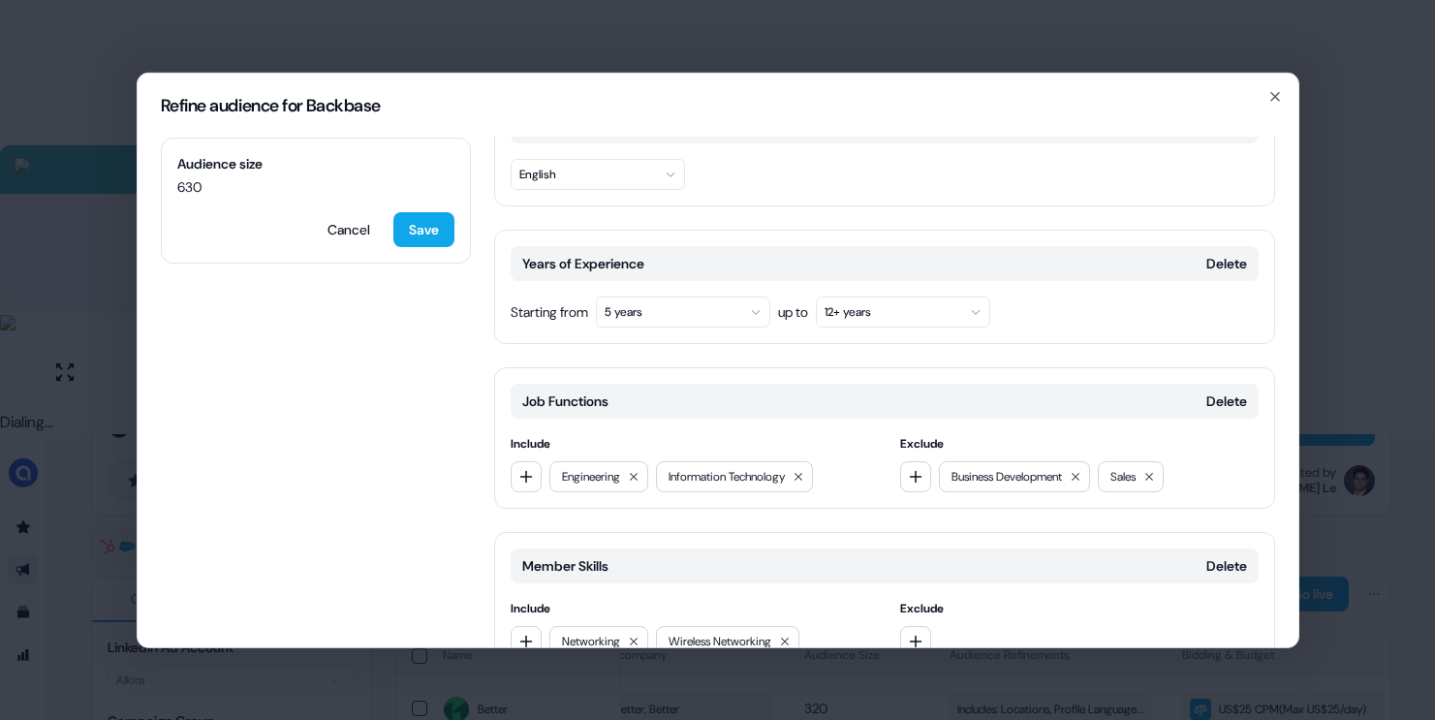
scroll to position [300, 0]
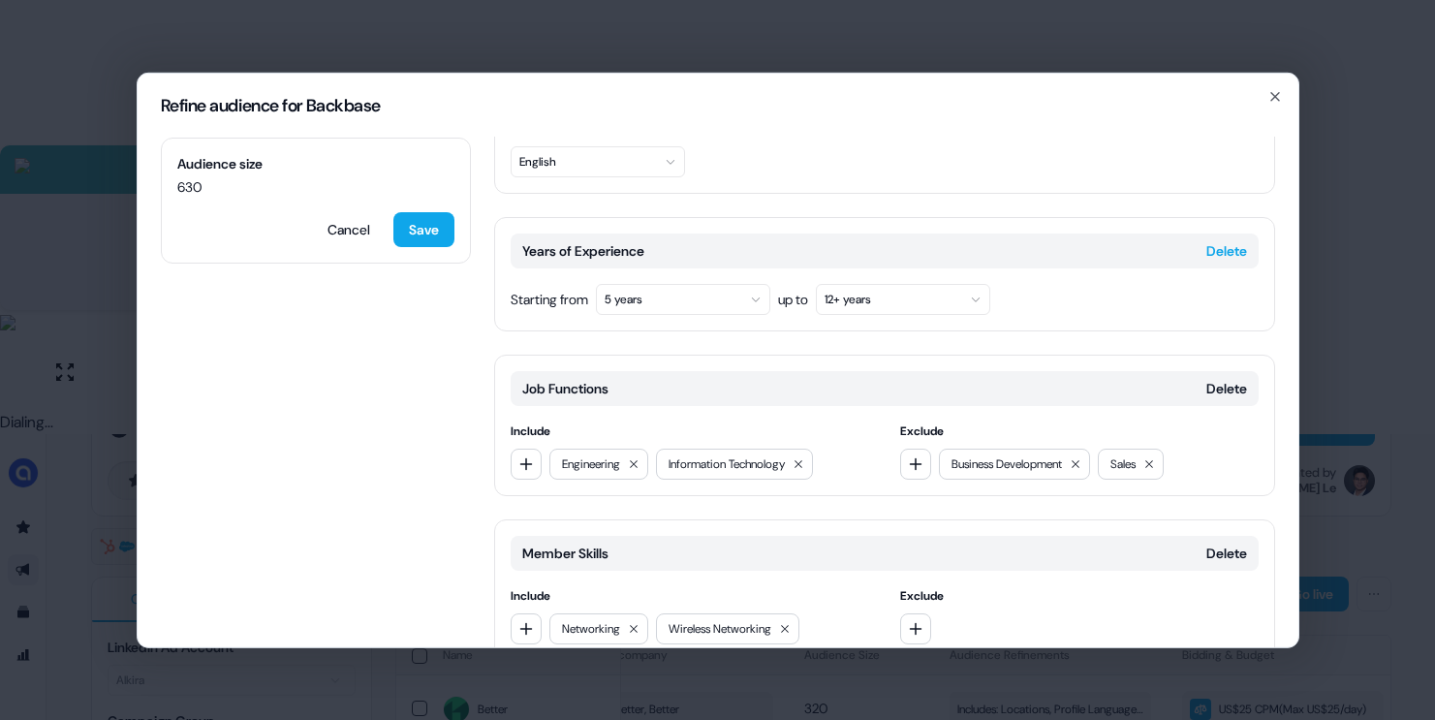
click at [1215, 251] on button "Delete" at bounding box center [1226, 249] width 41 height 19
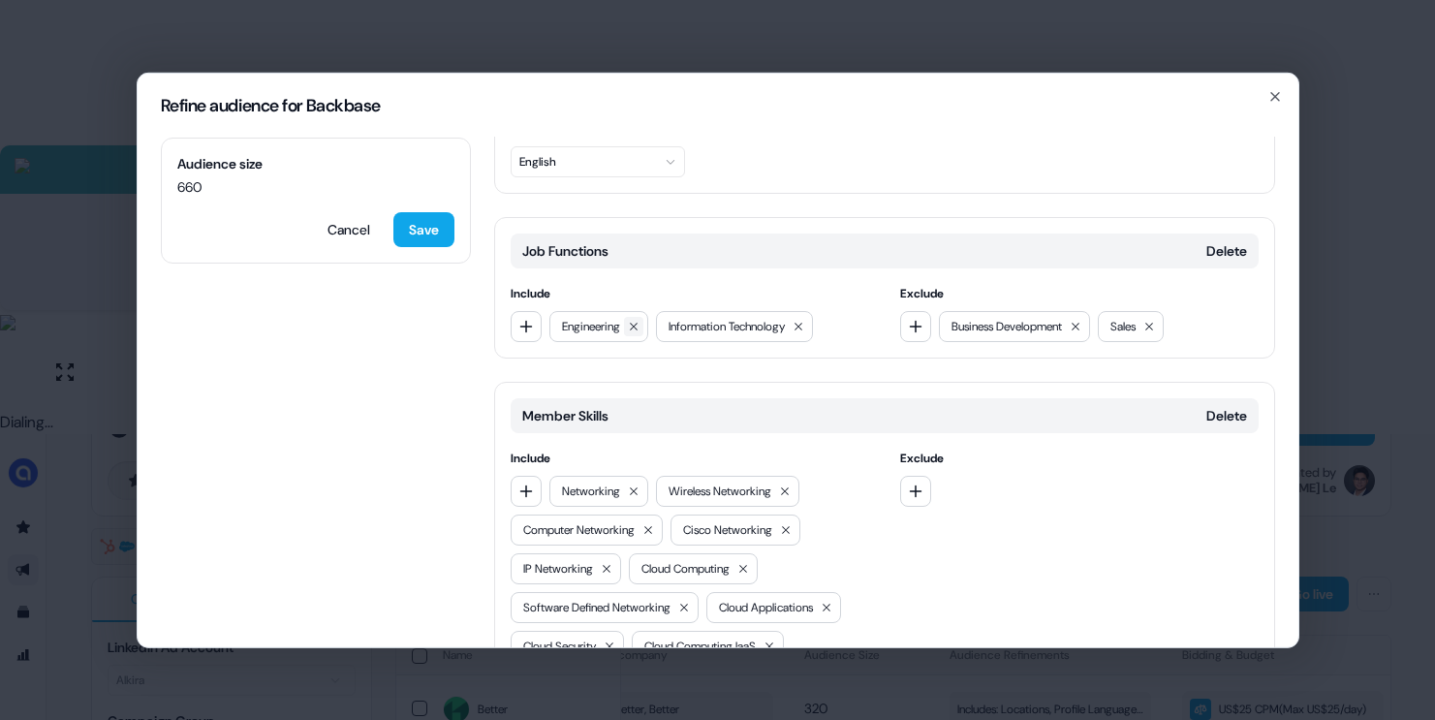
click at [637, 324] on icon at bounding box center [634, 326] width 12 height 12
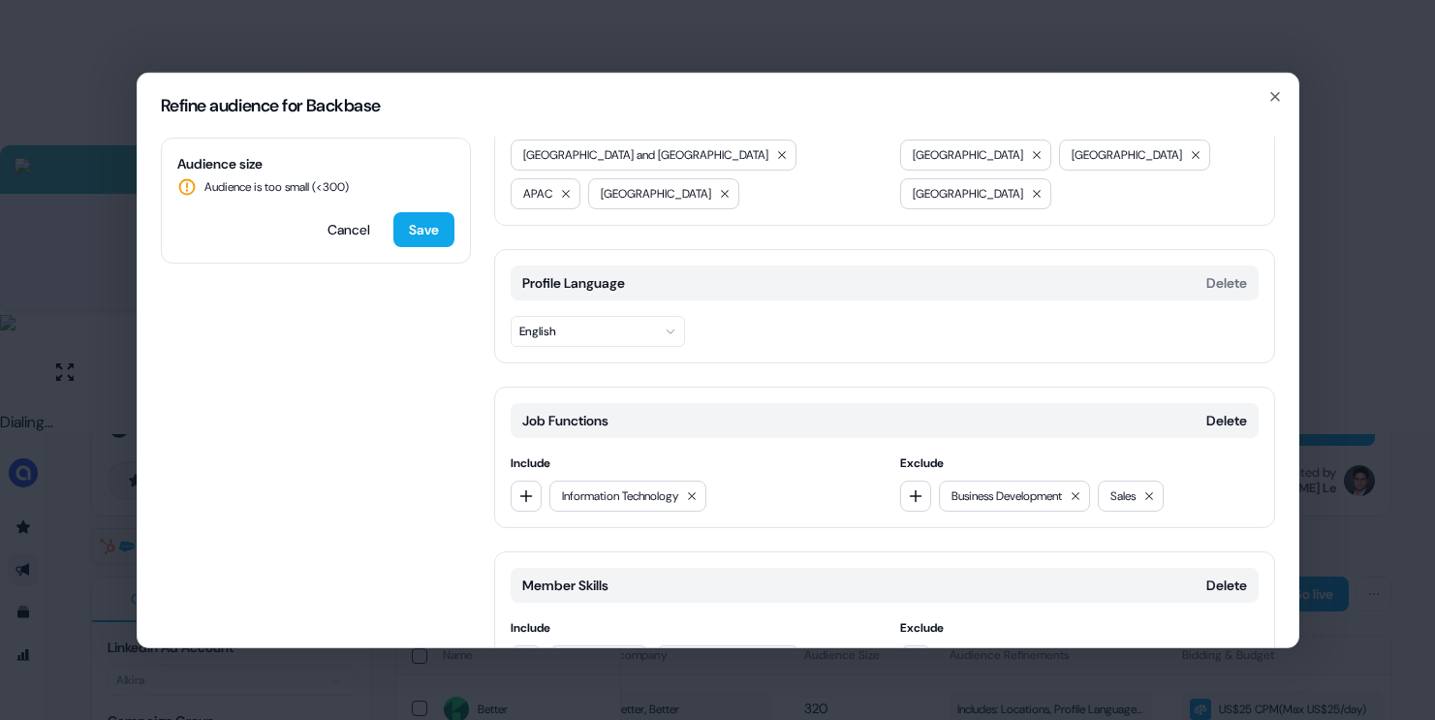
scroll to position [0, 0]
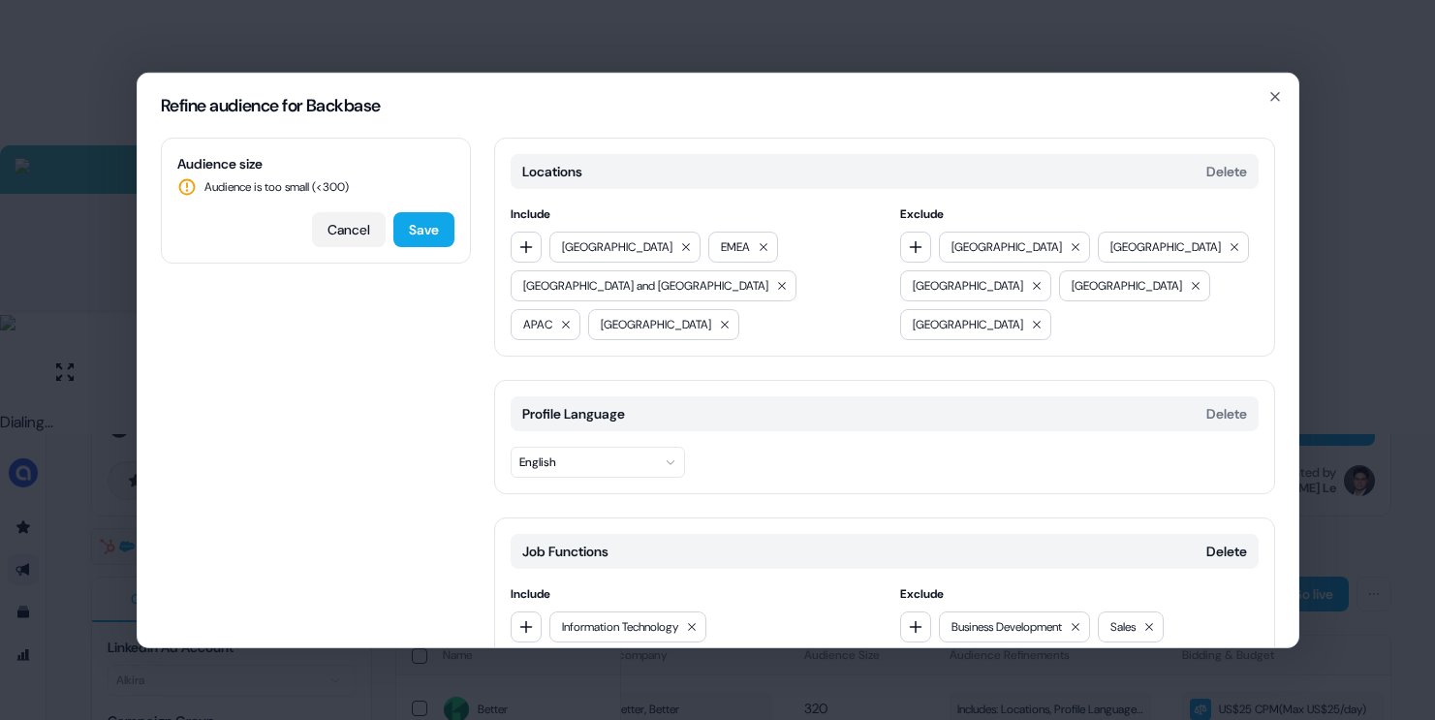
click at [348, 225] on button "Cancel" at bounding box center [349, 228] width 74 height 35
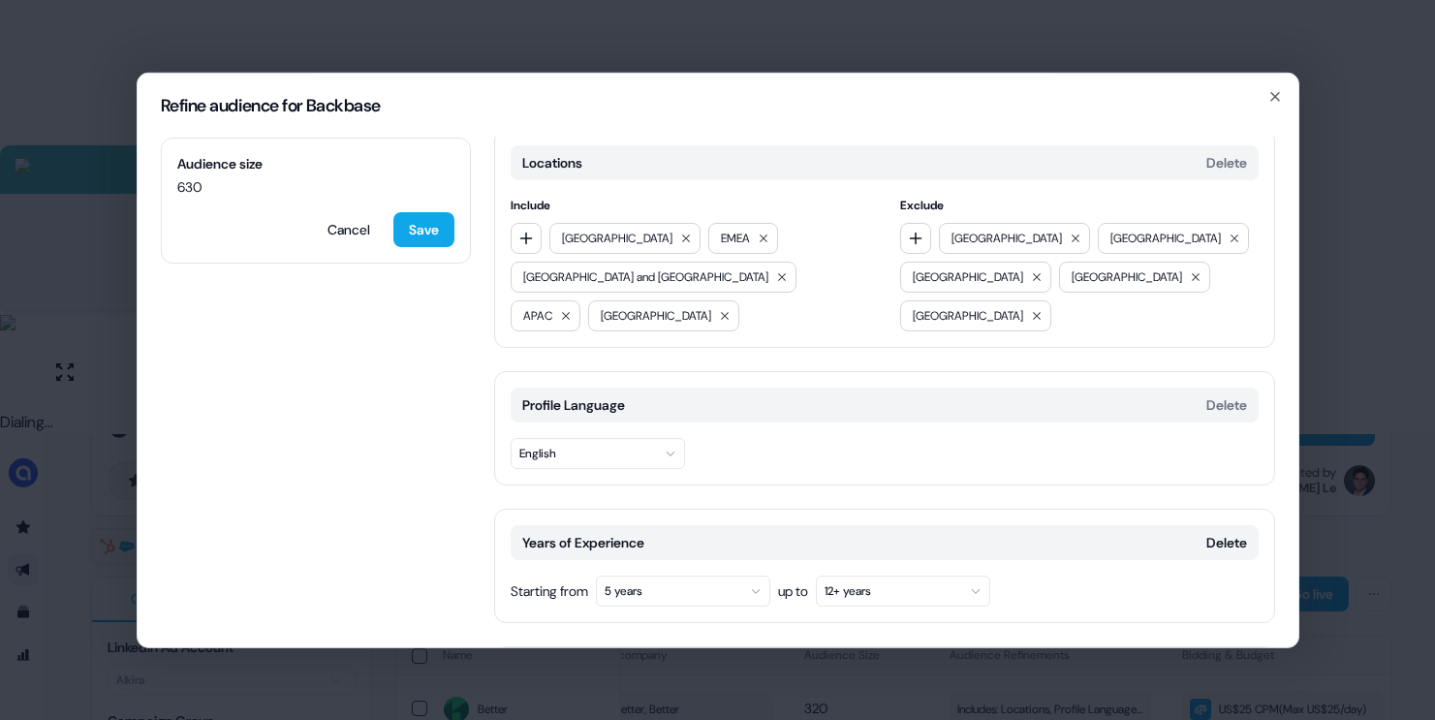
scroll to position [627, 0]
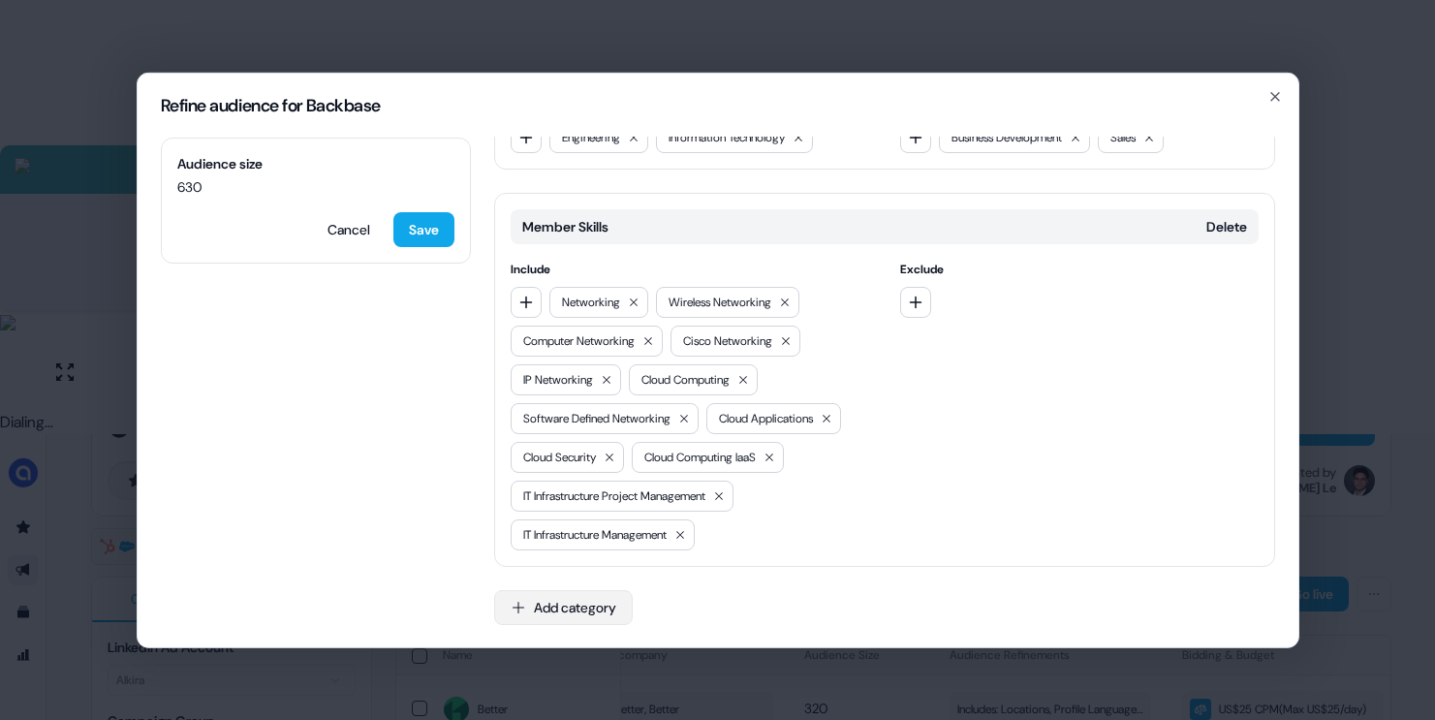
click at [559, 594] on button "Add category" at bounding box center [563, 606] width 139 height 35
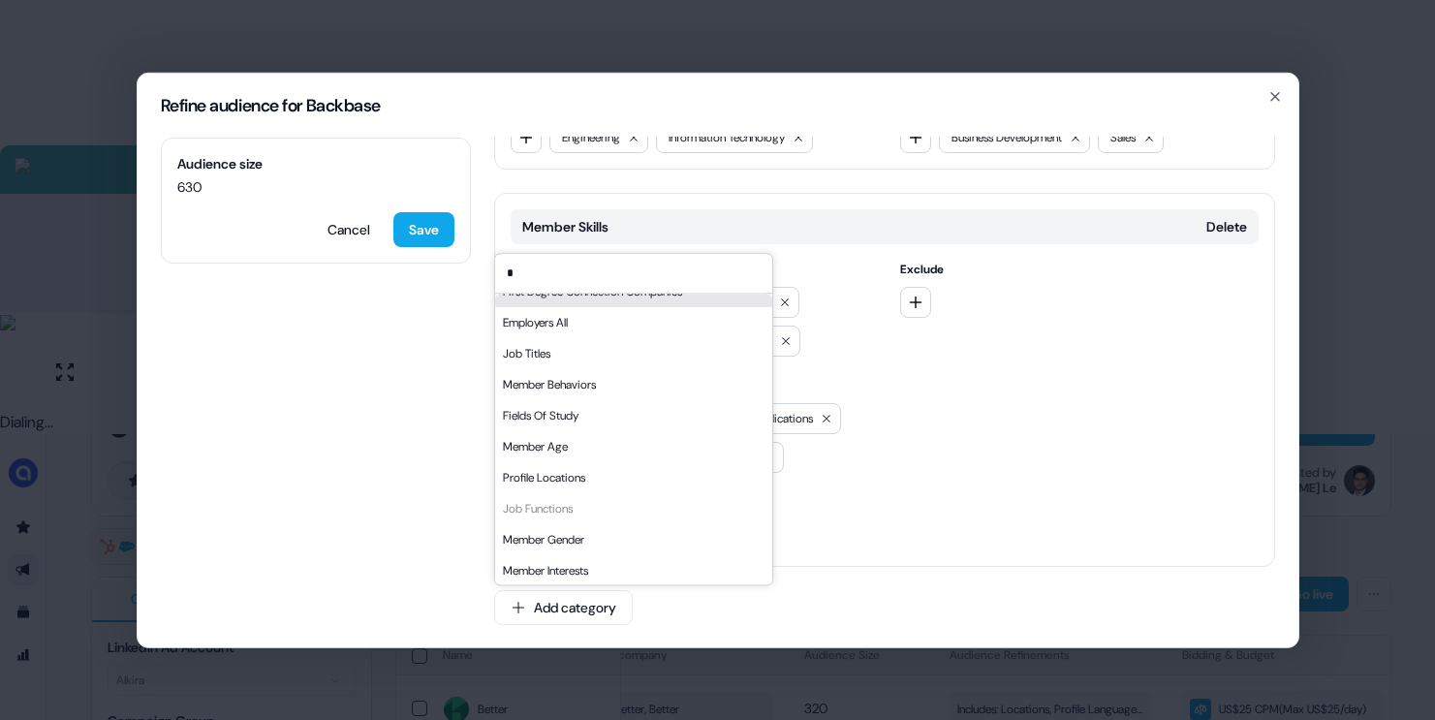
scroll to position [0, 0]
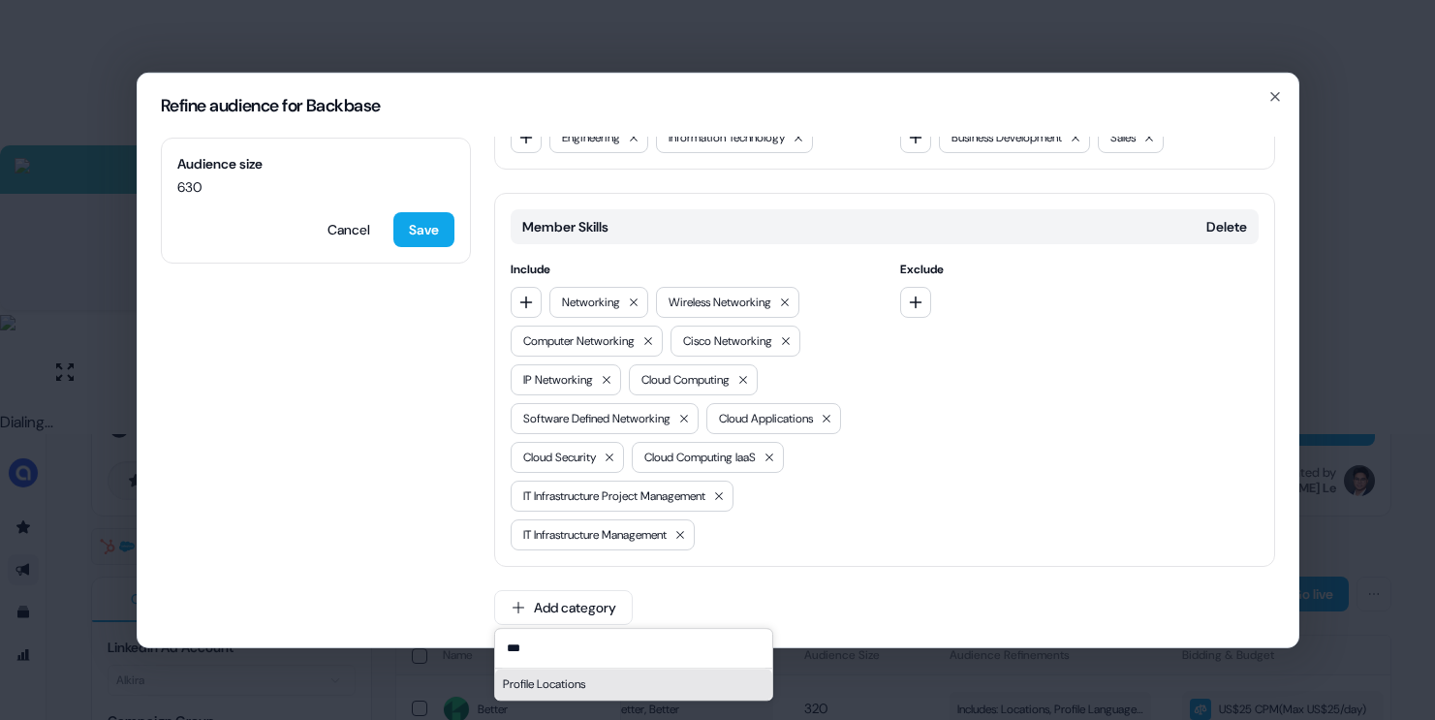
type input "***"
click at [542, 681] on div "Profile Locations" at bounding box center [633, 684] width 277 height 31
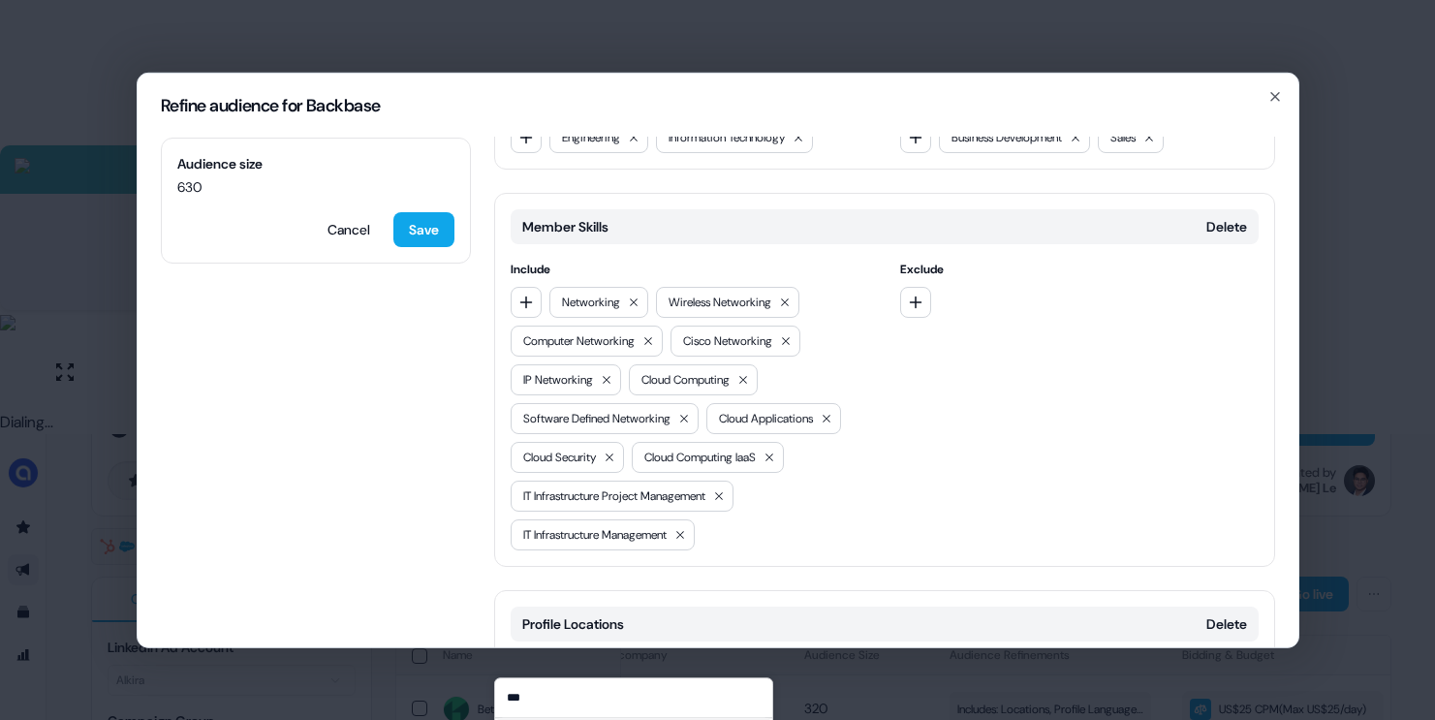
scroll to position [792, 0]
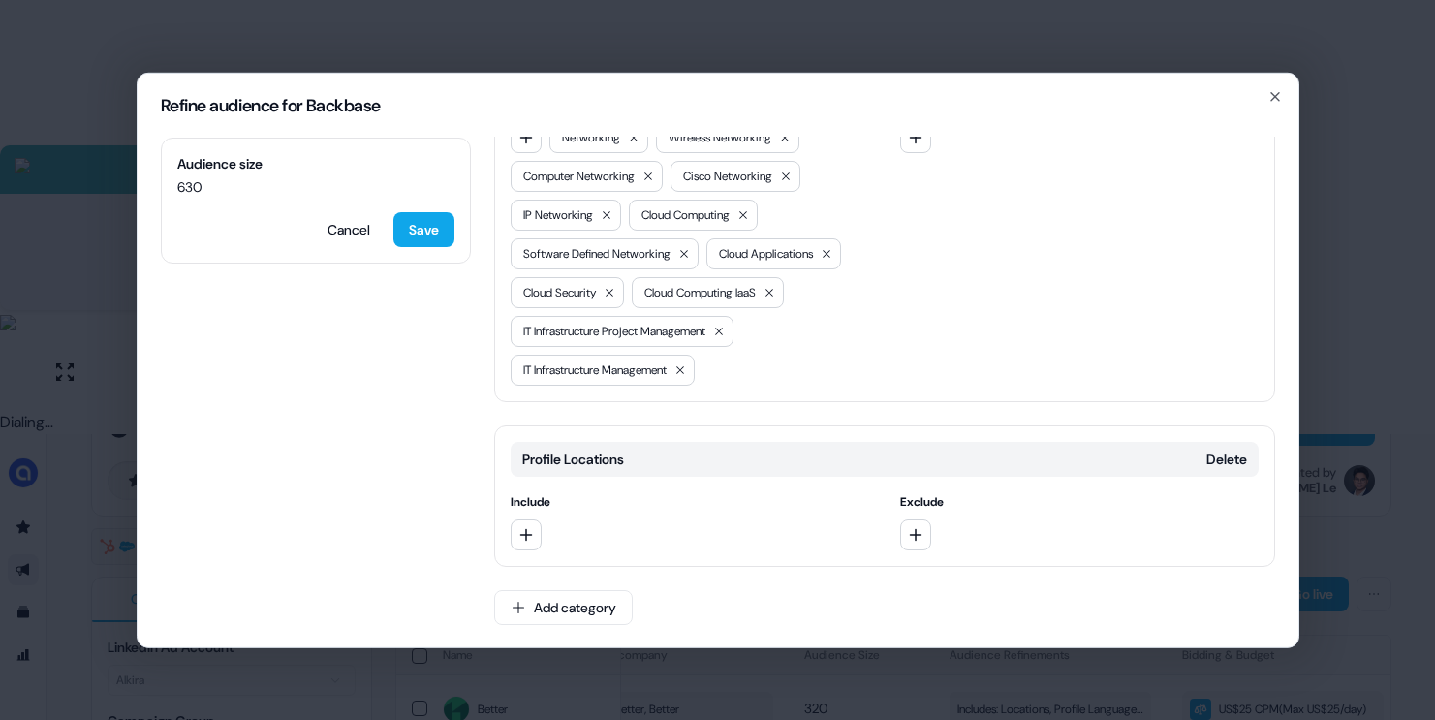
click at [935, 528] on div at bounding box center [1079, 533] width 358 height 31
click at [926, 528] on button "button" at bounding box center [915, 533] width 31 height 31
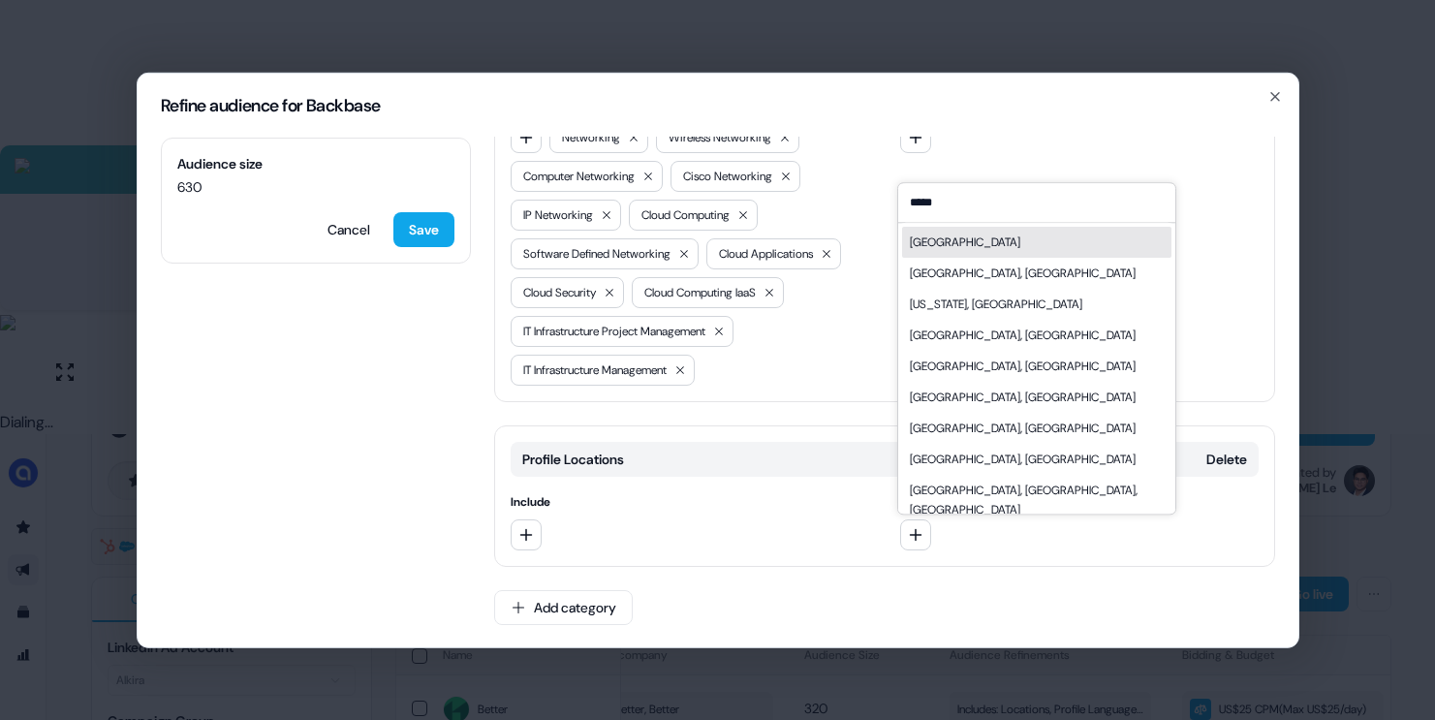
type input "*****"
click at [985, 236] on div "[GEOGRAPHIC_DATA]" at bounding box center [1036, 242] width 269 height 31
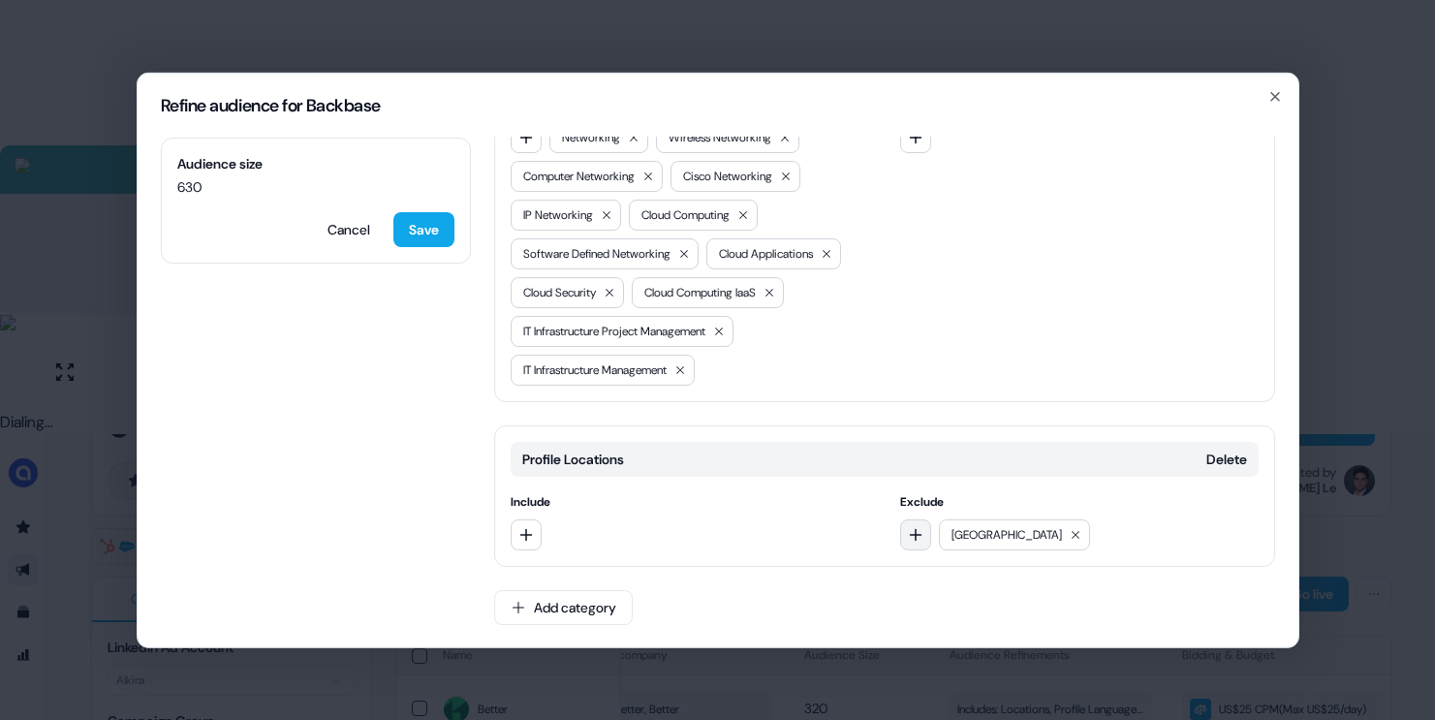
click at [911, 531] on icon "button" at bounding box center [916, 534] width 13 height 13
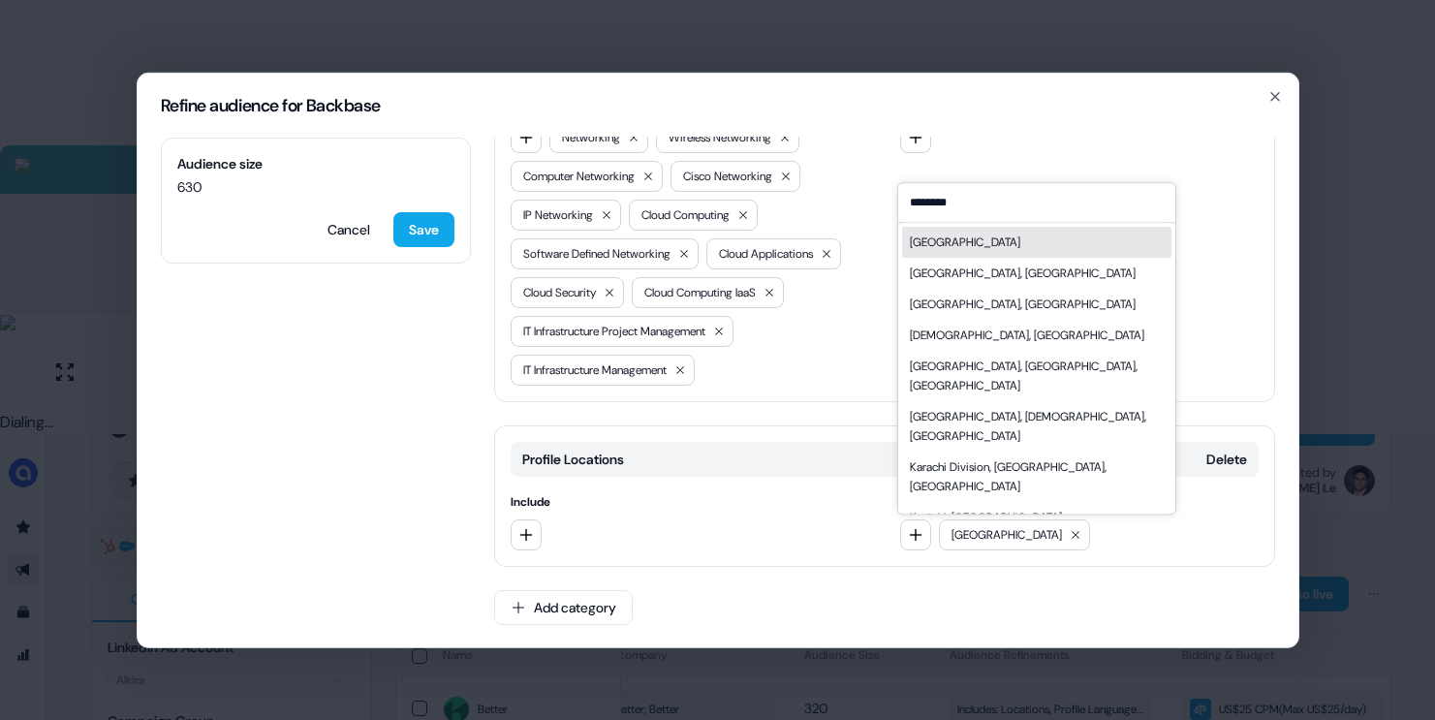
type input "********"
click at [996, 234] on div "[GEOGRAPHIC_DATA]" at bounding box center [1036, 242] width 269 height 31
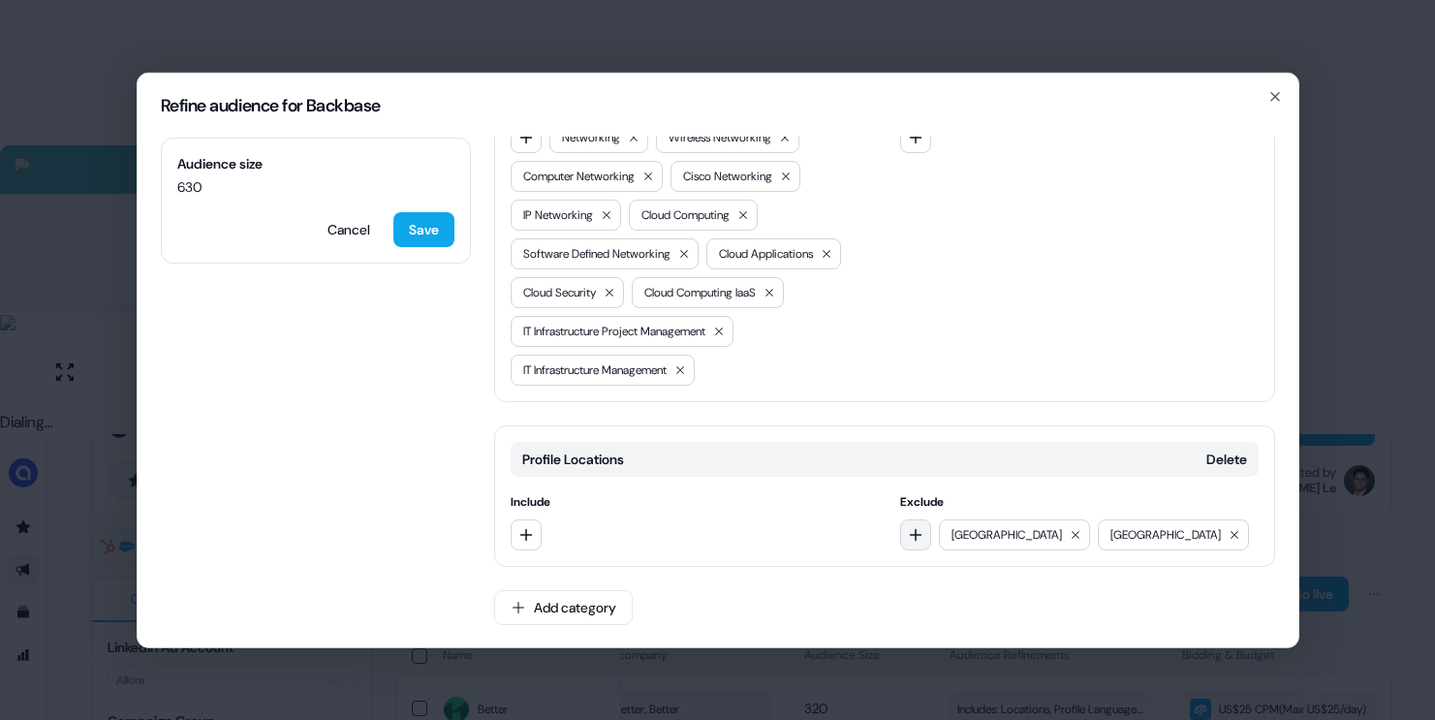
click at [908, 533] on icon "button" at bounding box center [916, 534] width 16 height 16
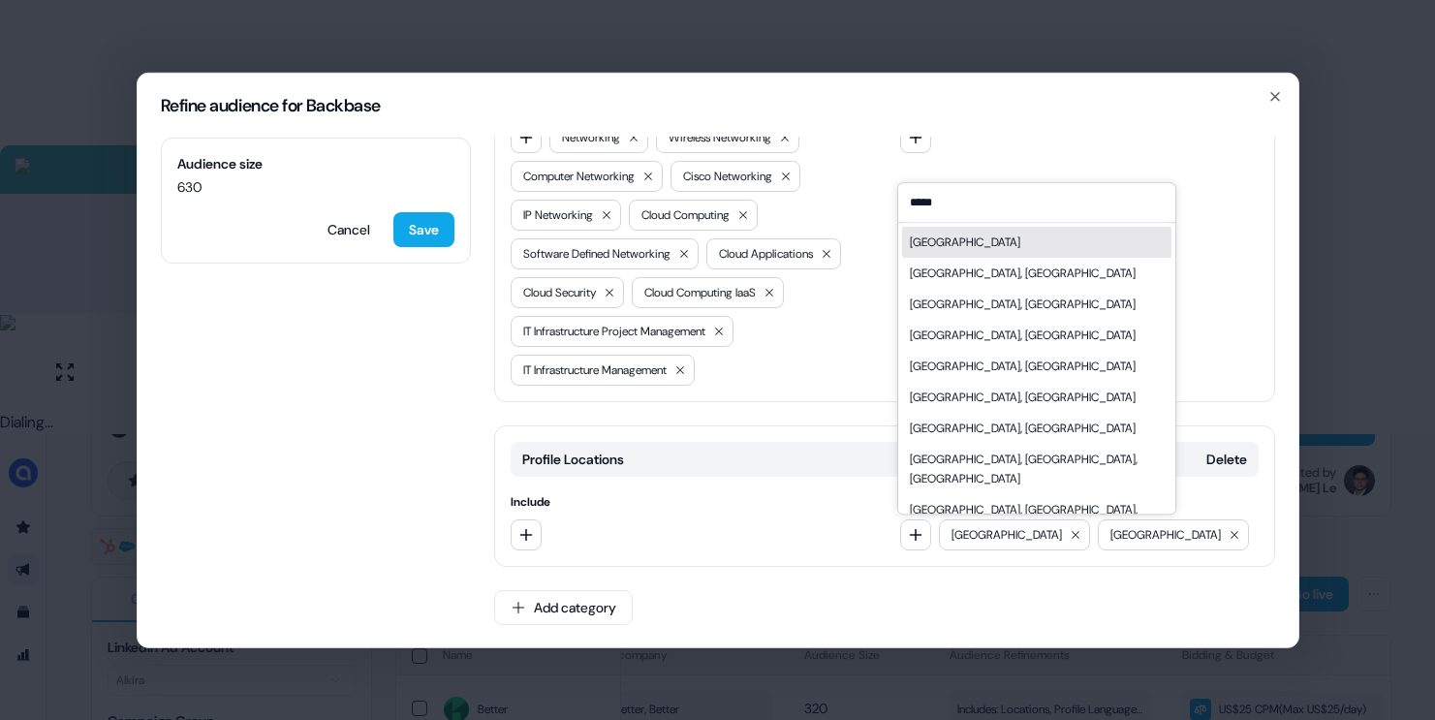
type input "*****"
click at [950, 238] on div "[GEOGRAPHIC_DATA]" at bounding box center [1036, 242] width 269 height 31
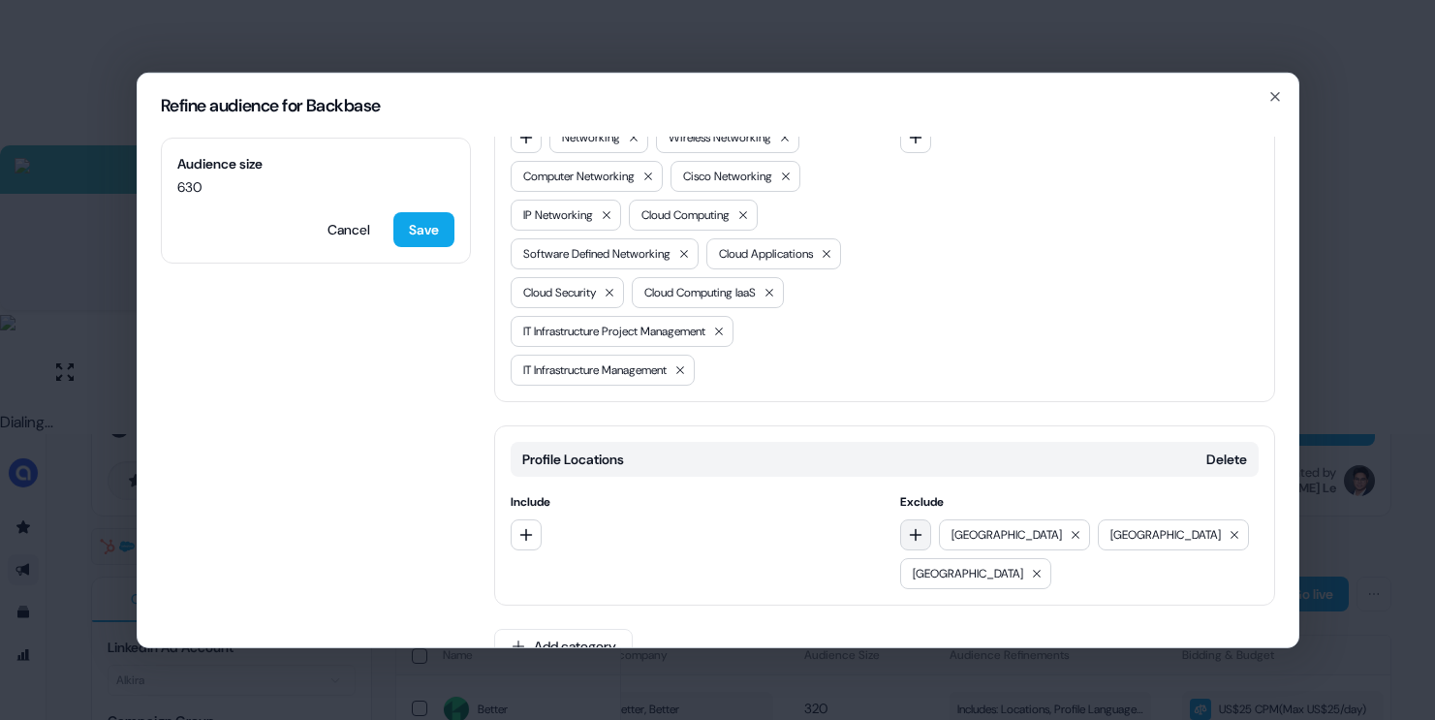
click at [908, 538] on icon "button" at bounding box center [916, 534] width 16 height 16
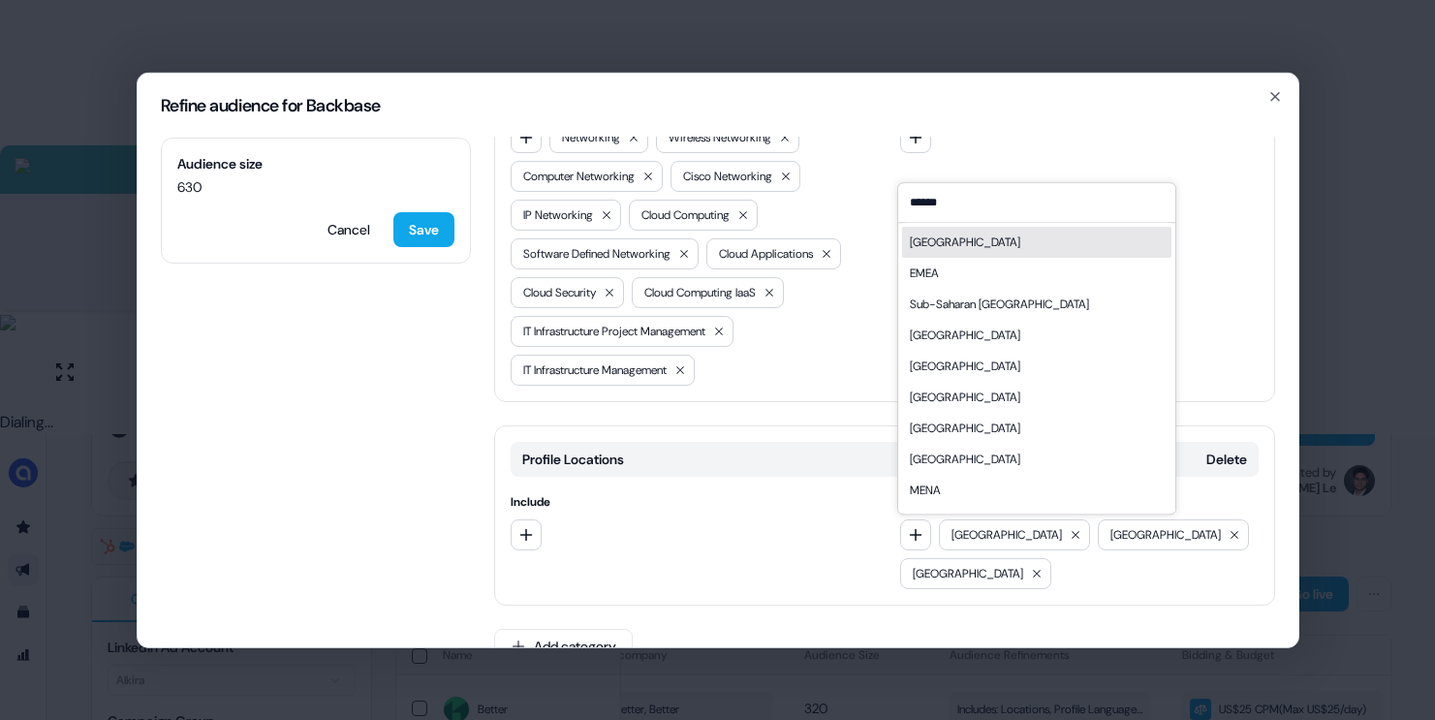
type input "******"
click at [967, 242] on div "[GEOGRAPHIC_DATA]" at bounding box center [1036, 242] width 269 height 31
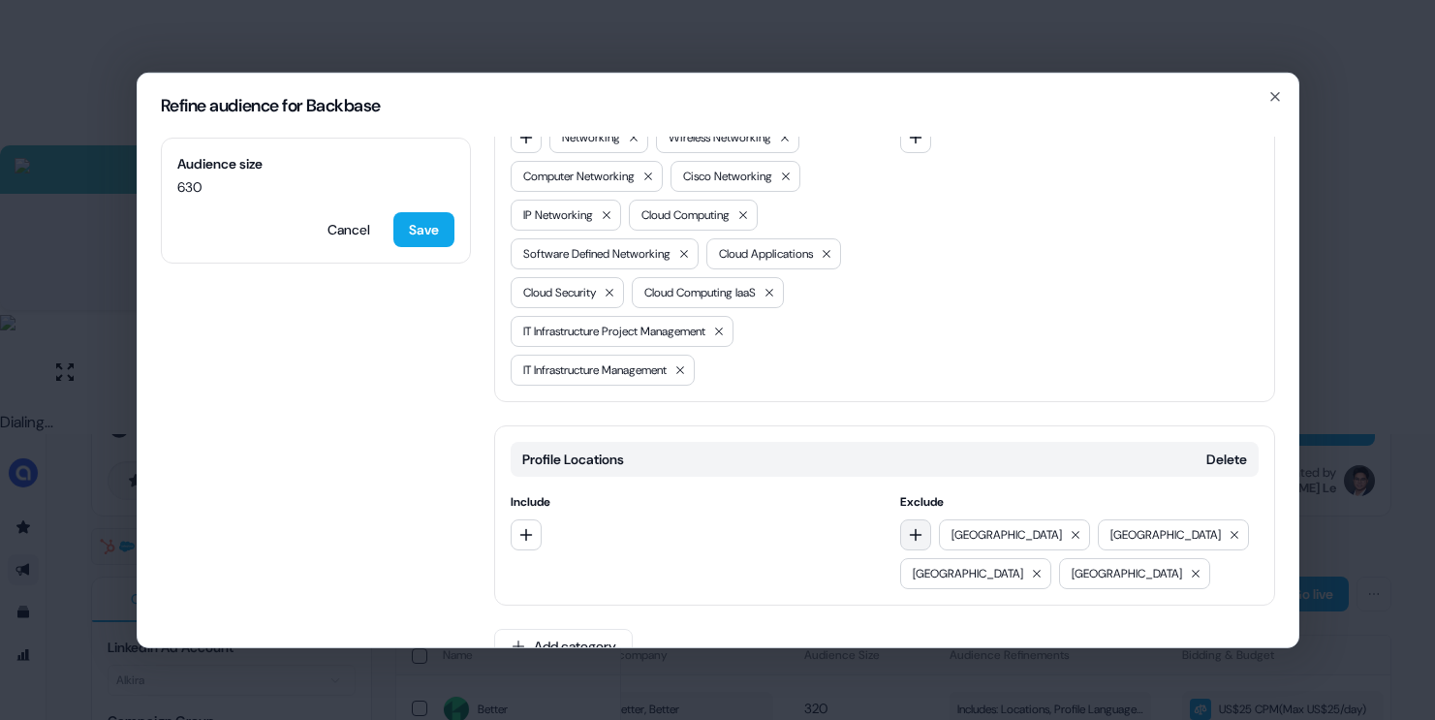
click at [918, 528] on icon "button" at bounding box center [916, 534] width 16 height 16
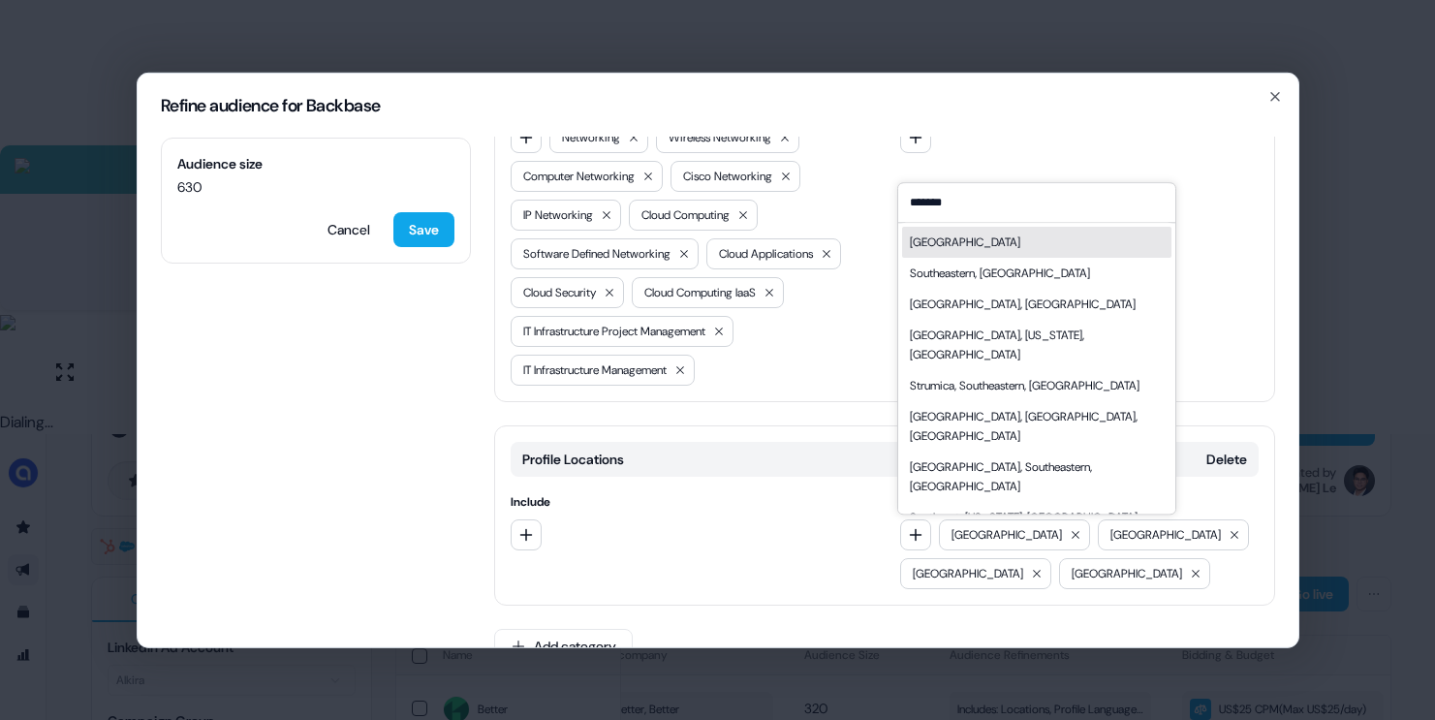
type input "*******"
click at [985, 238] on div "[GEOGRAPHIC_DATA]" at bounding box center [965, 242] width 110 height 19
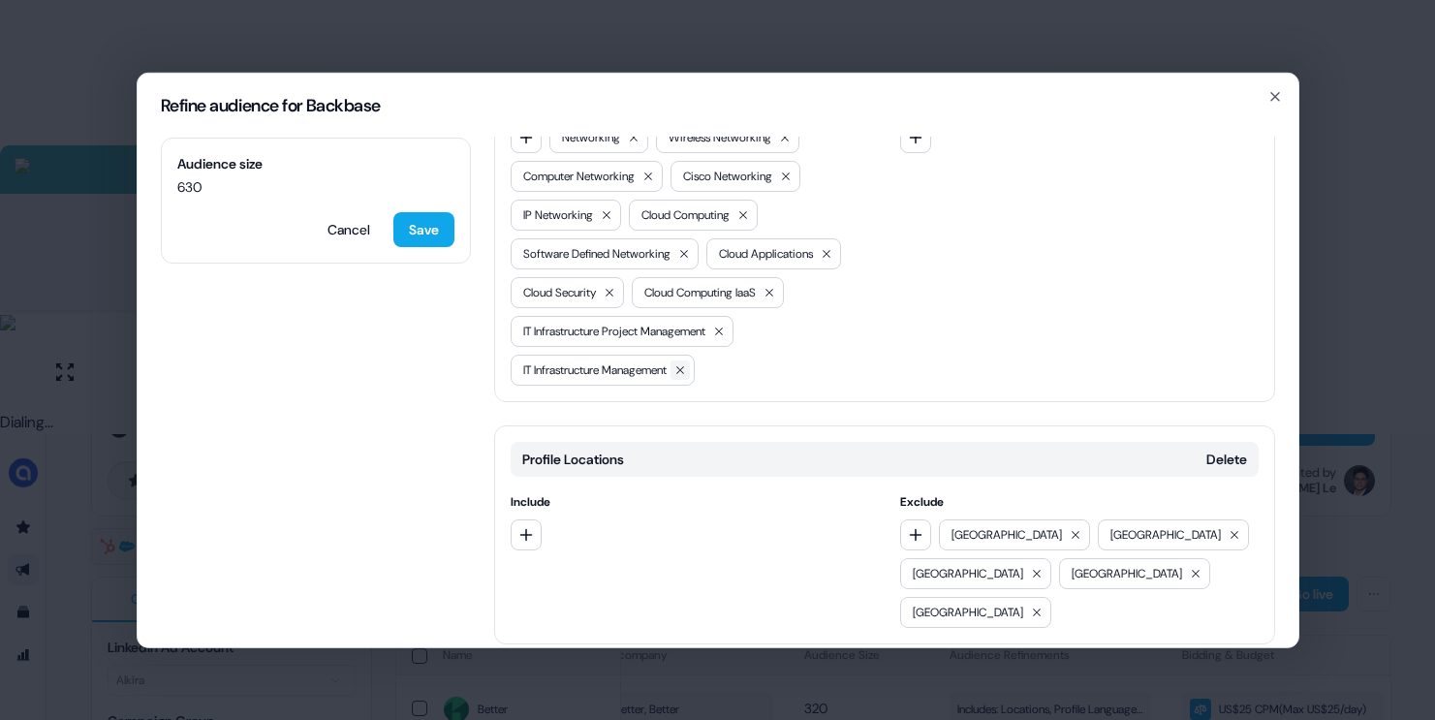
scroll to position [830, 0]
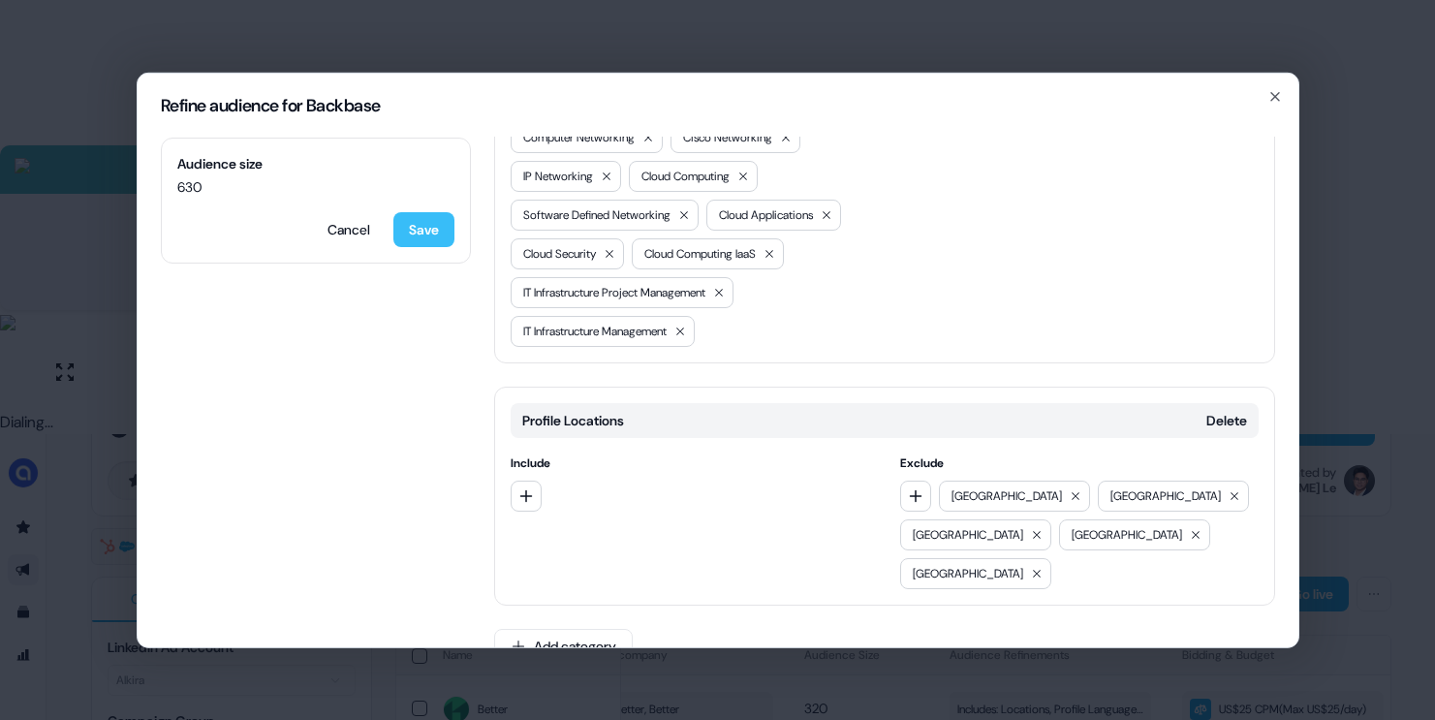
click at [439, 229] on button "Save" at bounding box center [423, 228] width 61 height 35
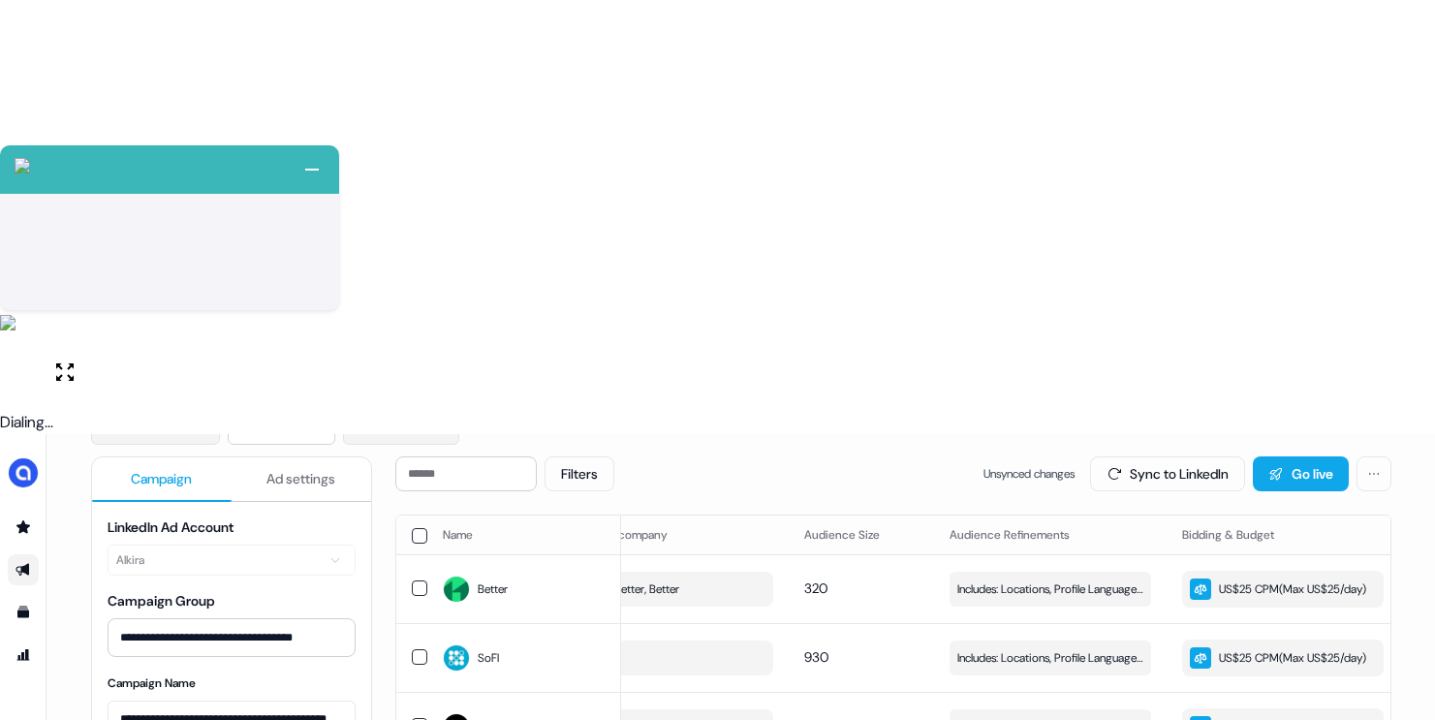
scroll to position [202, 0]
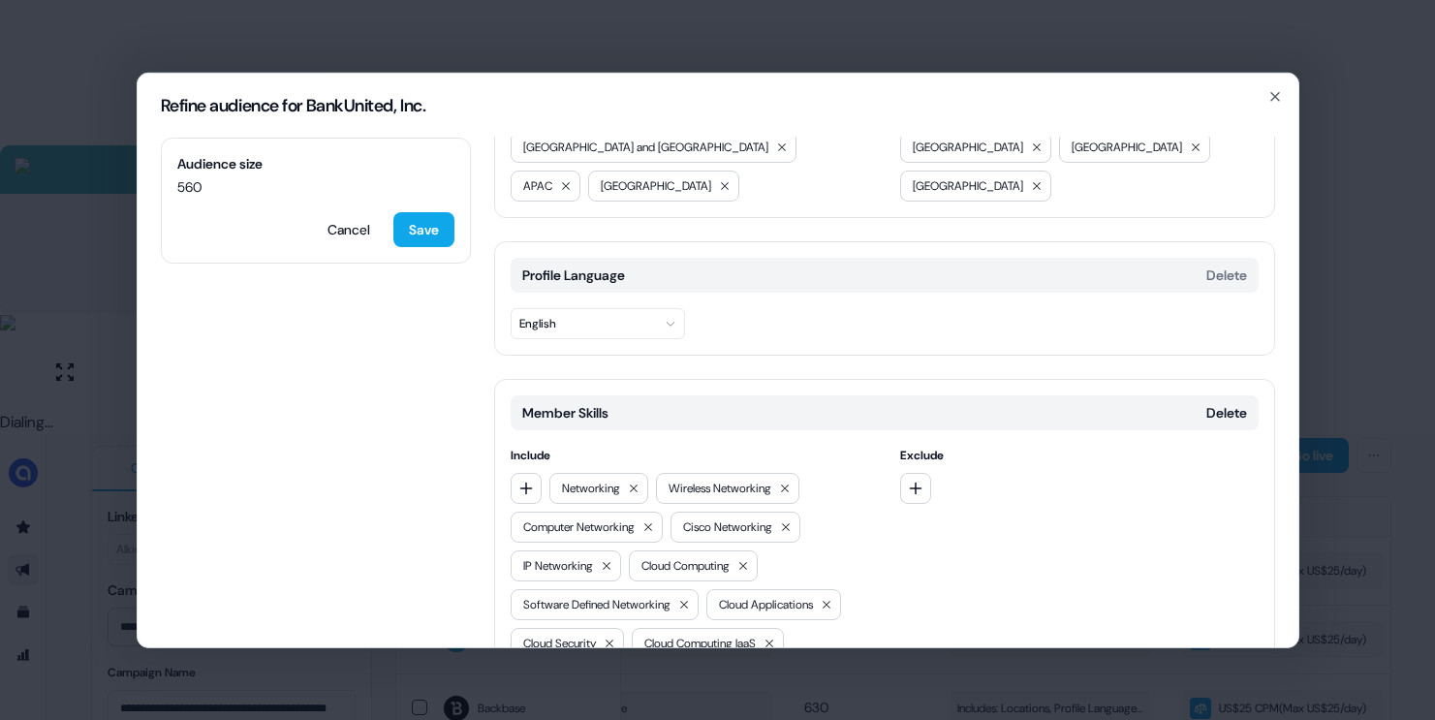
scroll to position [325, 0]
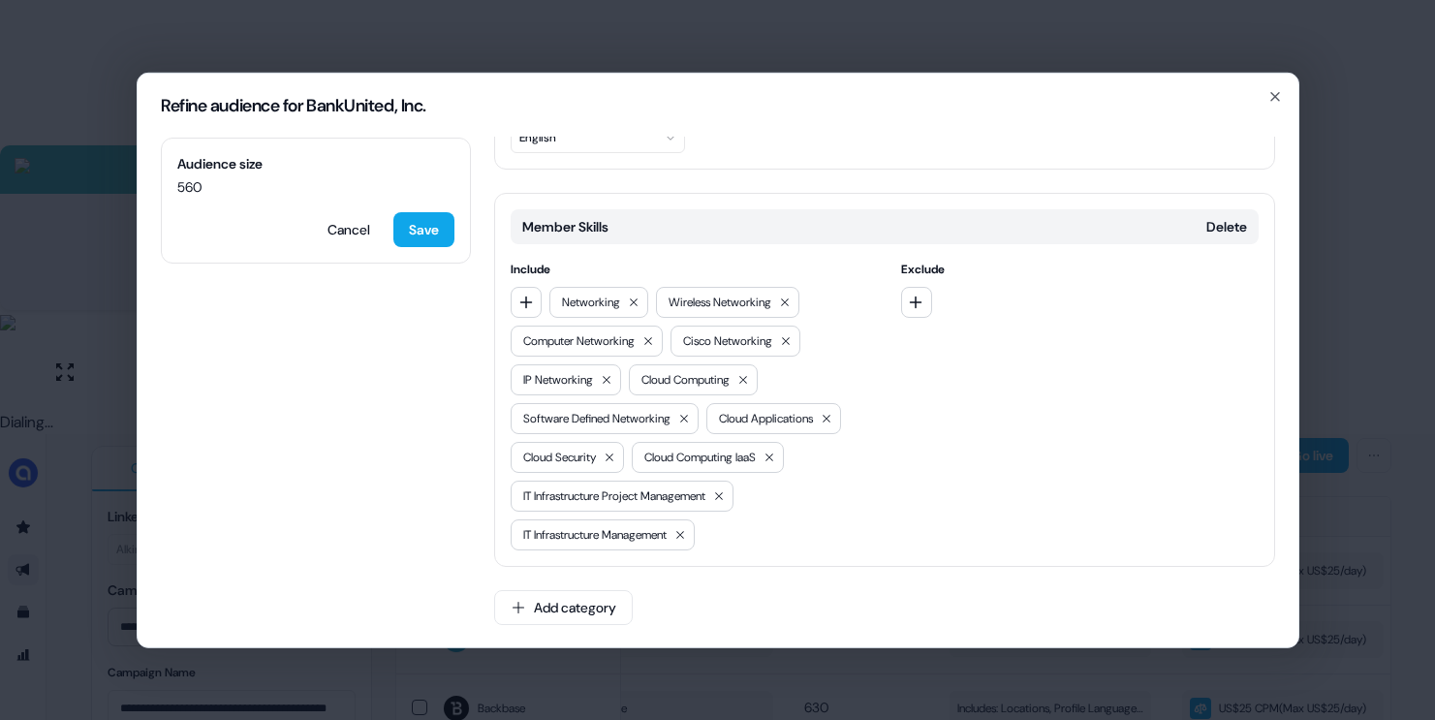
click at [1336, 367] on div "Refine audience for BankUnited, Inc. Audience size 560 Cancel Save Locations De…" at bounding box center [717, 360] width 1435 height 720
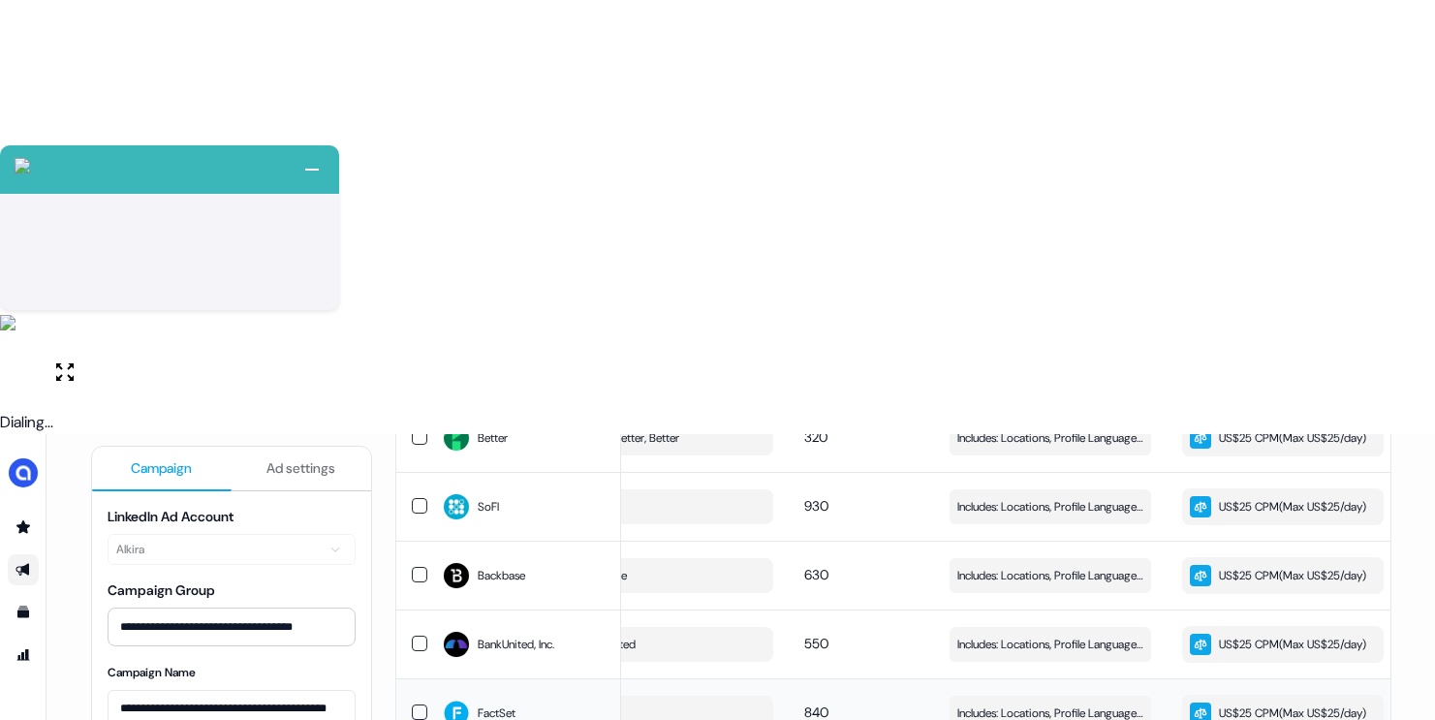
scroll to position [335, 0]
click at [1015, 702] on span "Includes: Locations, Profile Language, Years of Experience, Job Functions, Memb…" at bounding box center [1050, 711] width 186 height 19
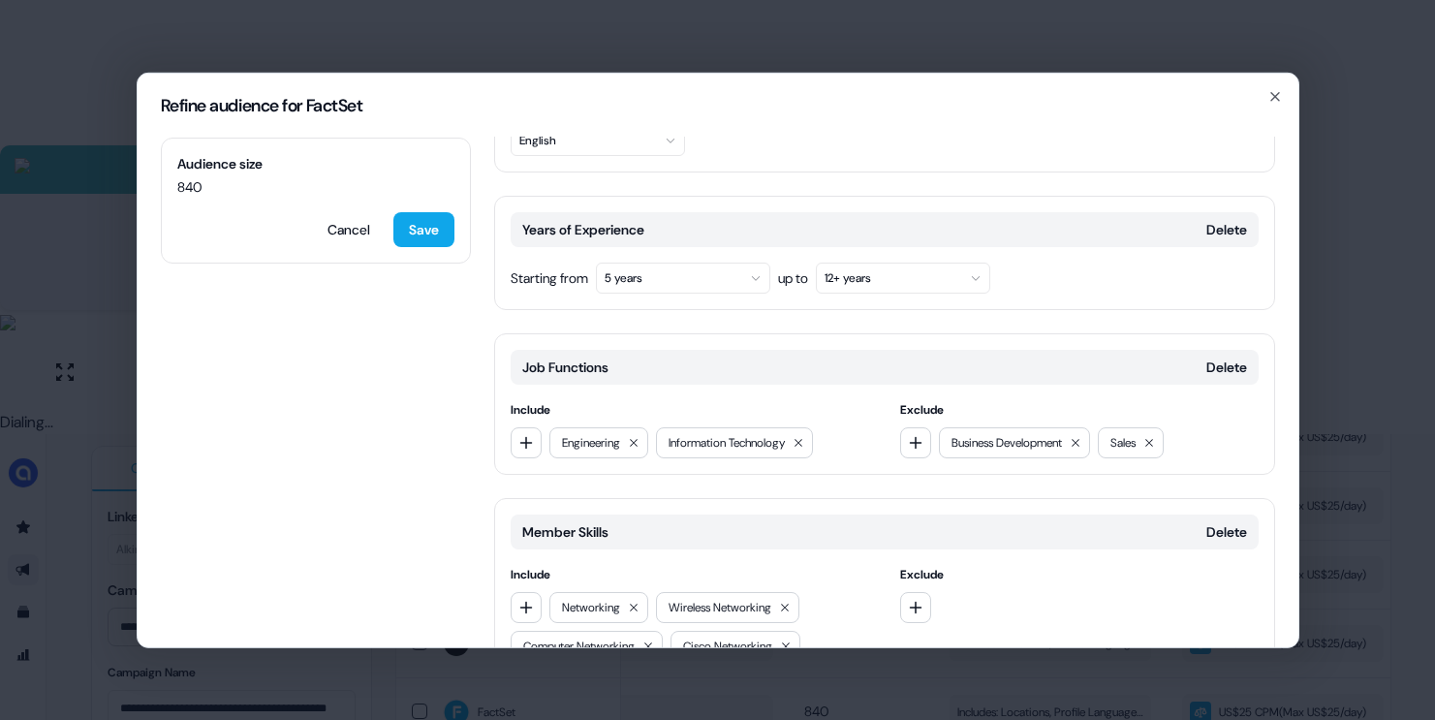
scroll to position [329, 0]
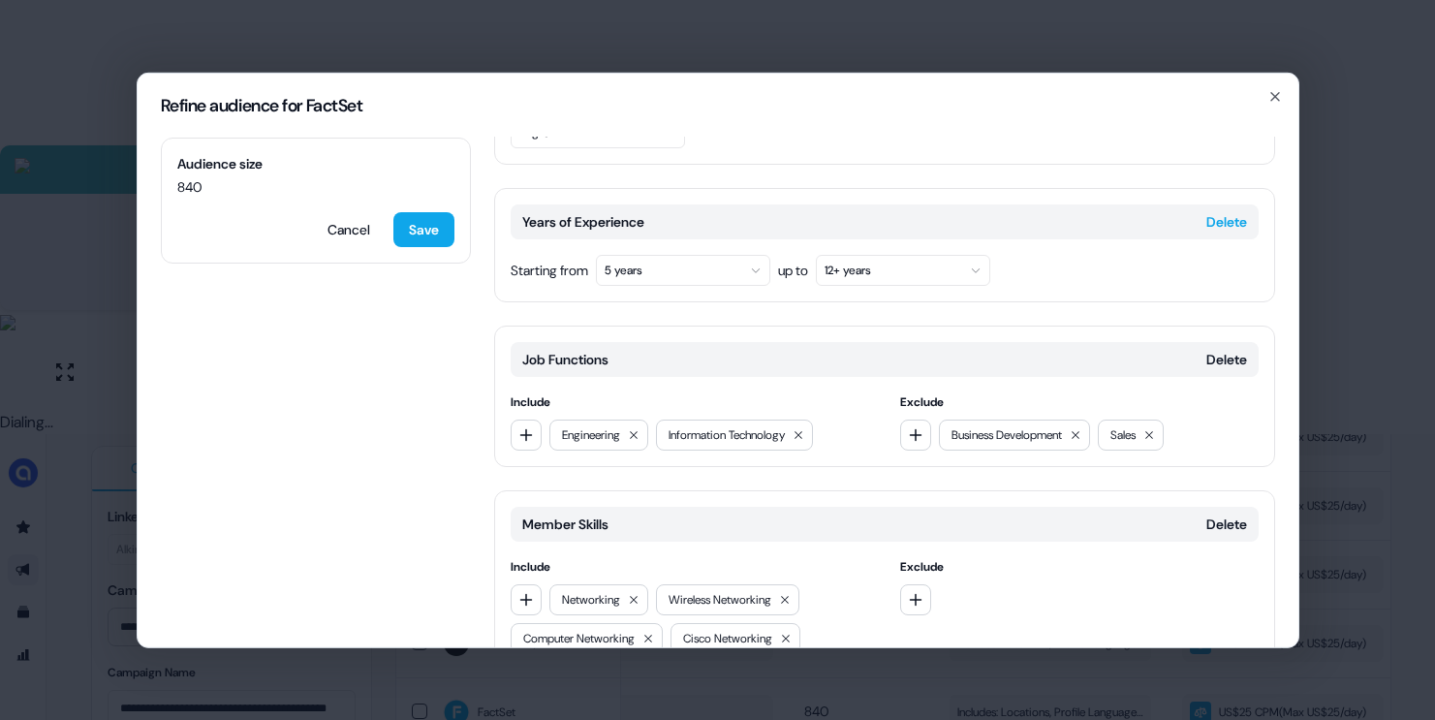
click at [1236, 218] on button "Delete" at bounding box center [1226, 220] width 41 height 19
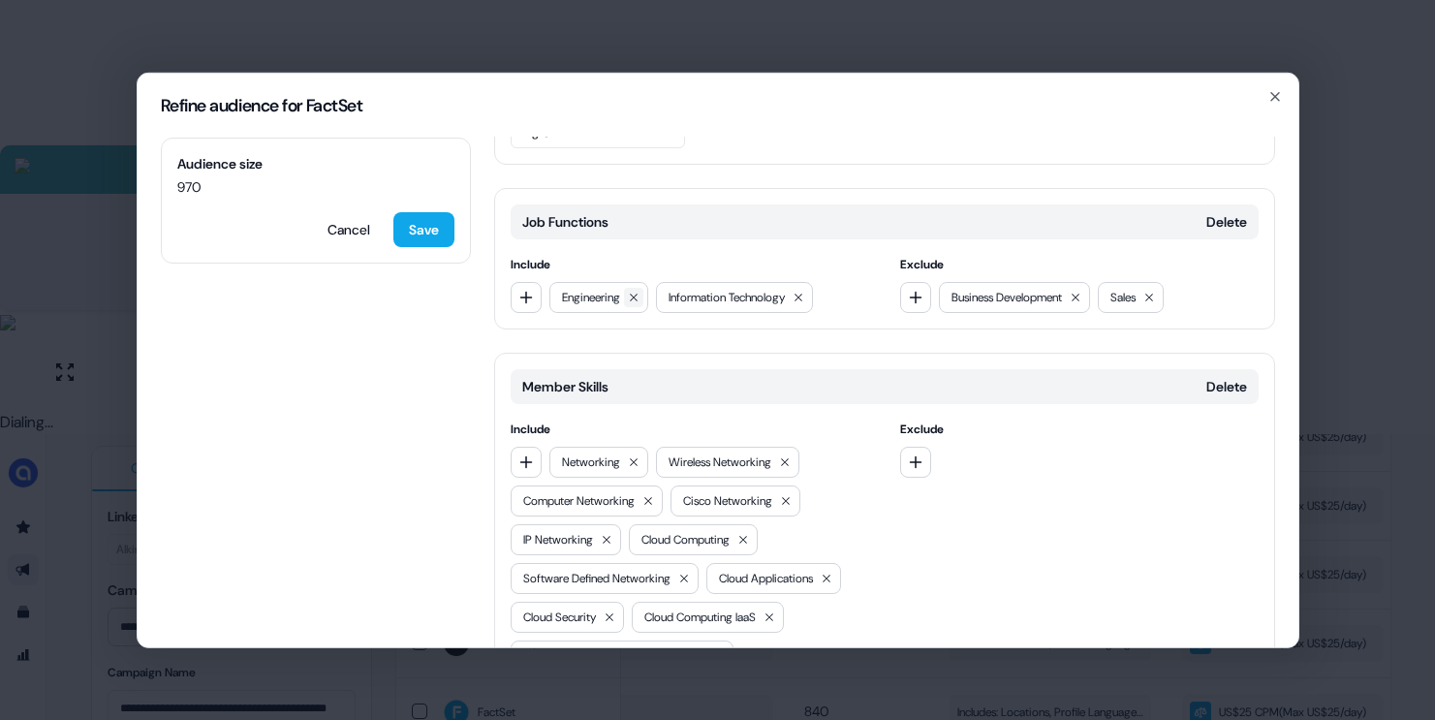
click at [634, 291] on icon at bounding box center [634, 297] width 12 height 12
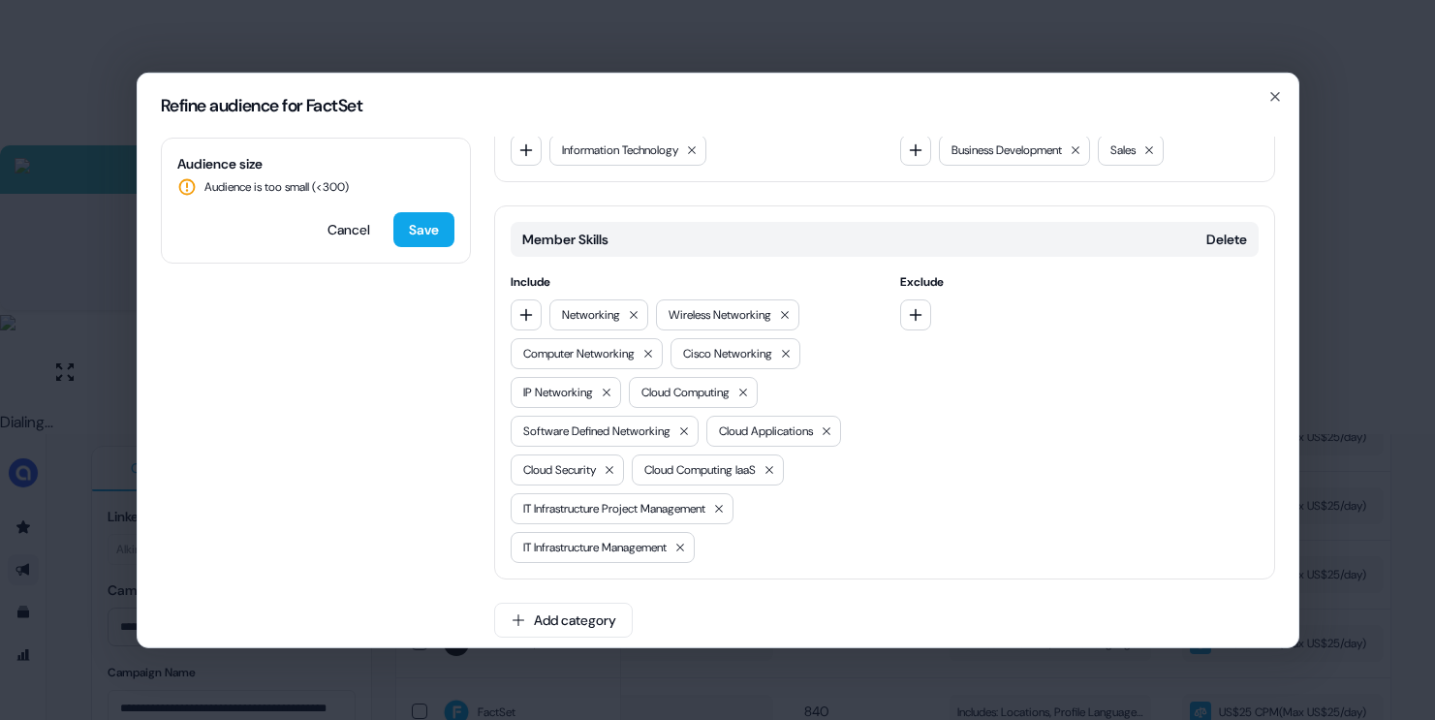
scroll to position [489, 0]
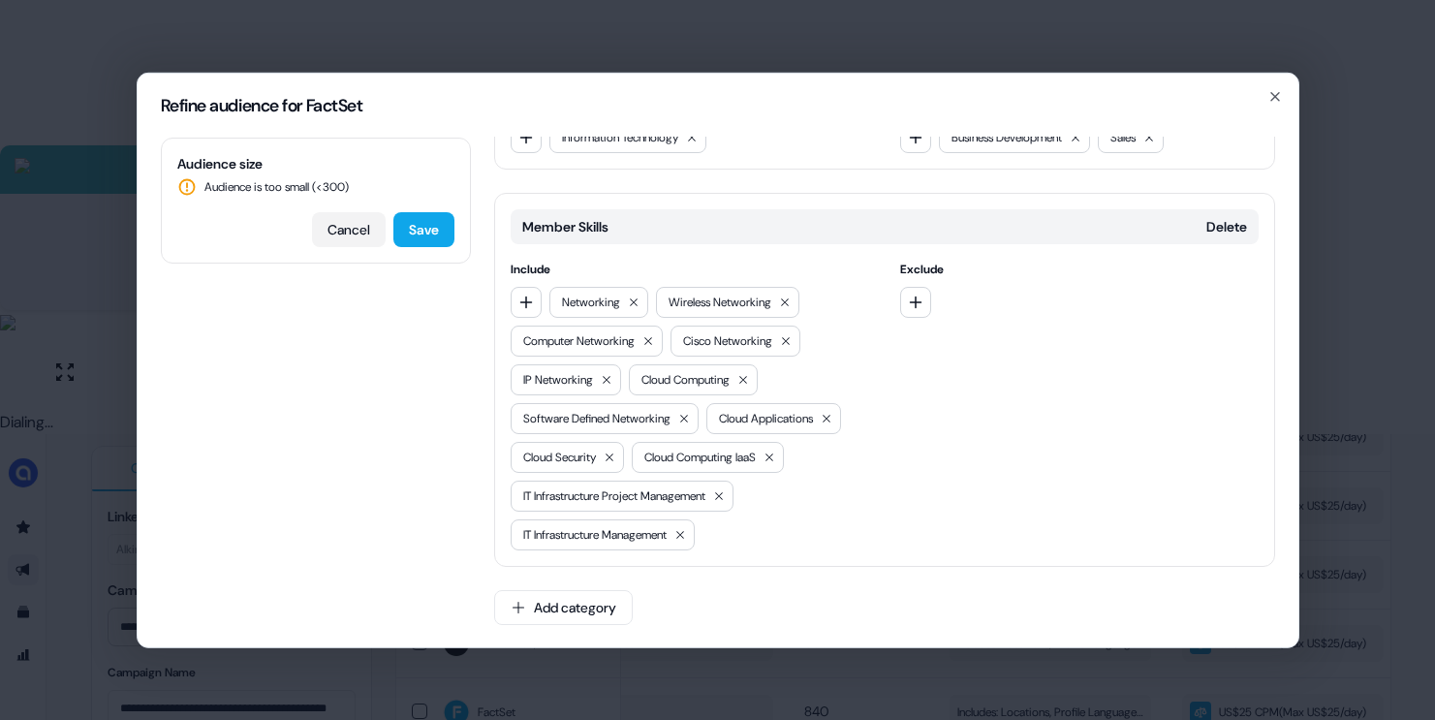
click at [358, 222] on button "Cancel" at bounding box center [349, 228] width 74 height 35
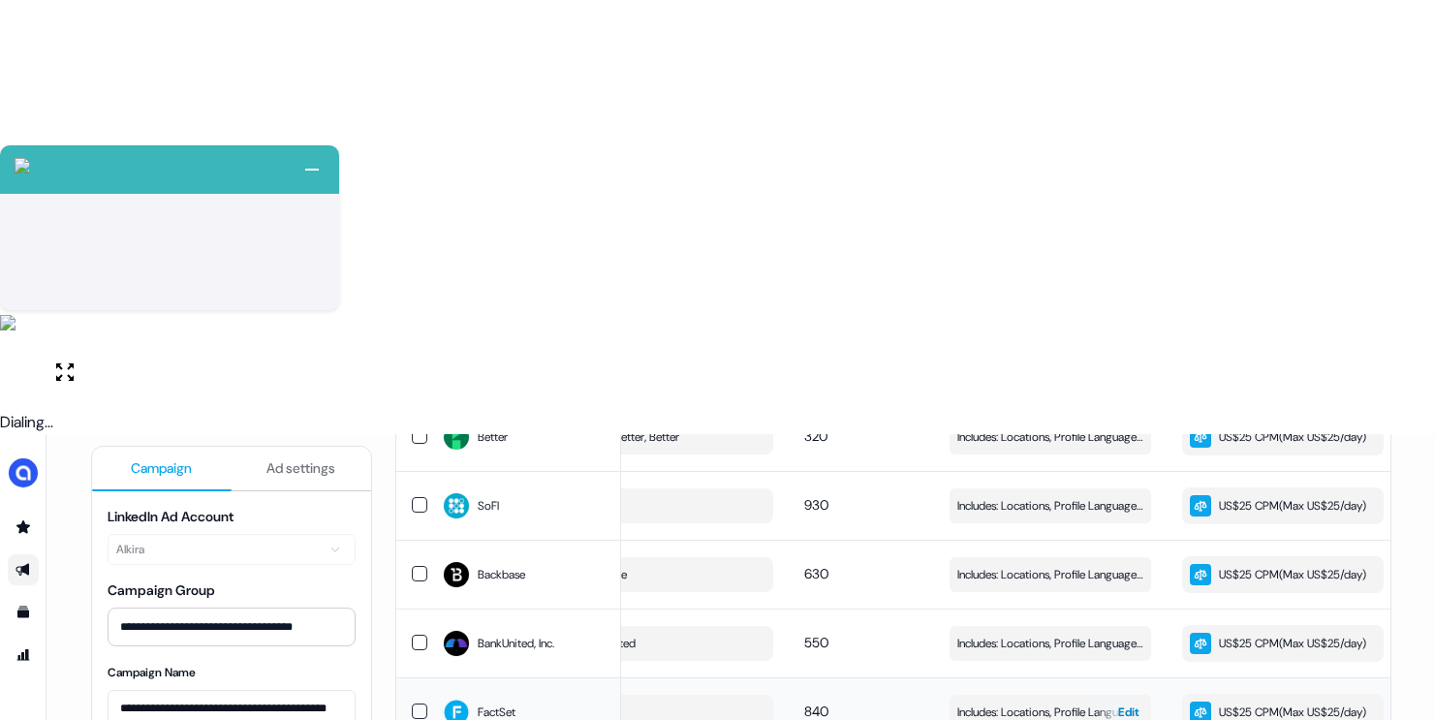
click at [1014, 702] on span "Includes: Locations, Profile Language, Years of Experience, Job Functions, Memb…" at bounding box center [1050, 711] width 186 height 19
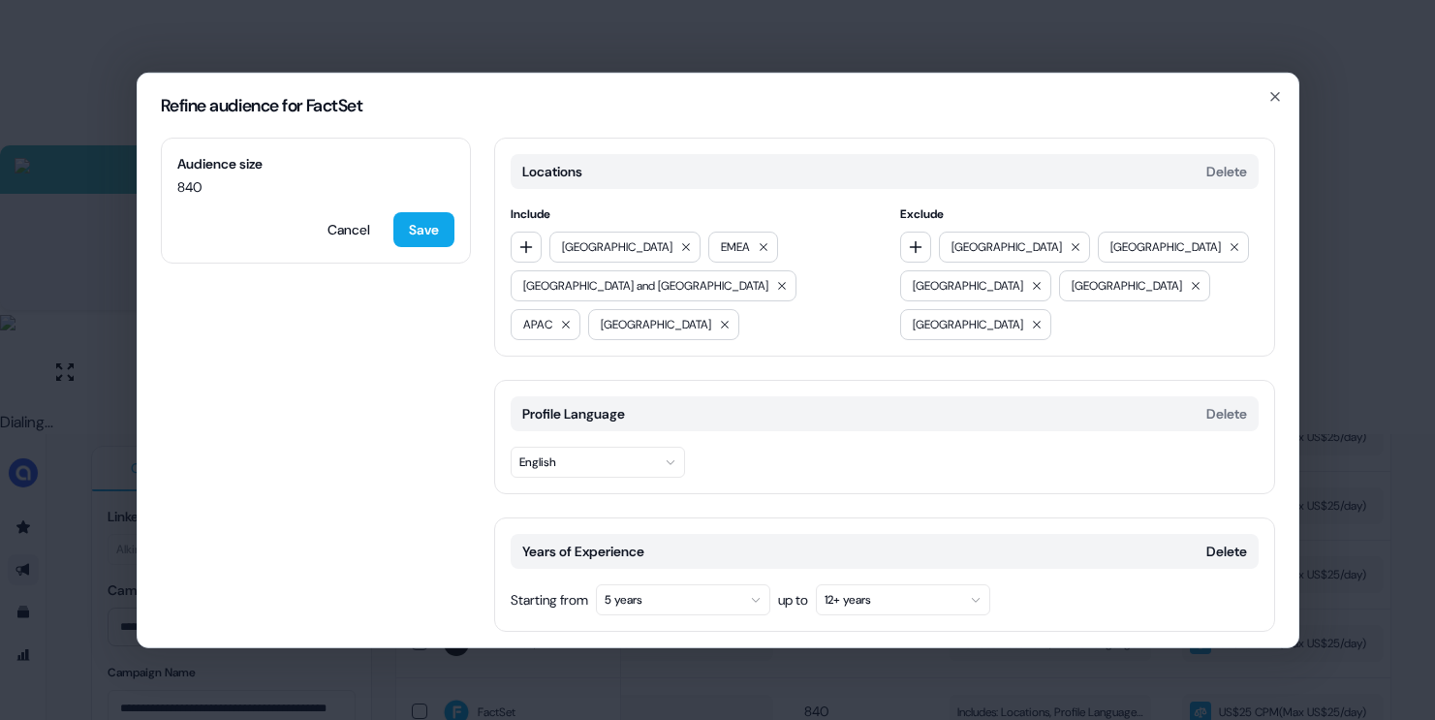
scroll to position [627, 0]
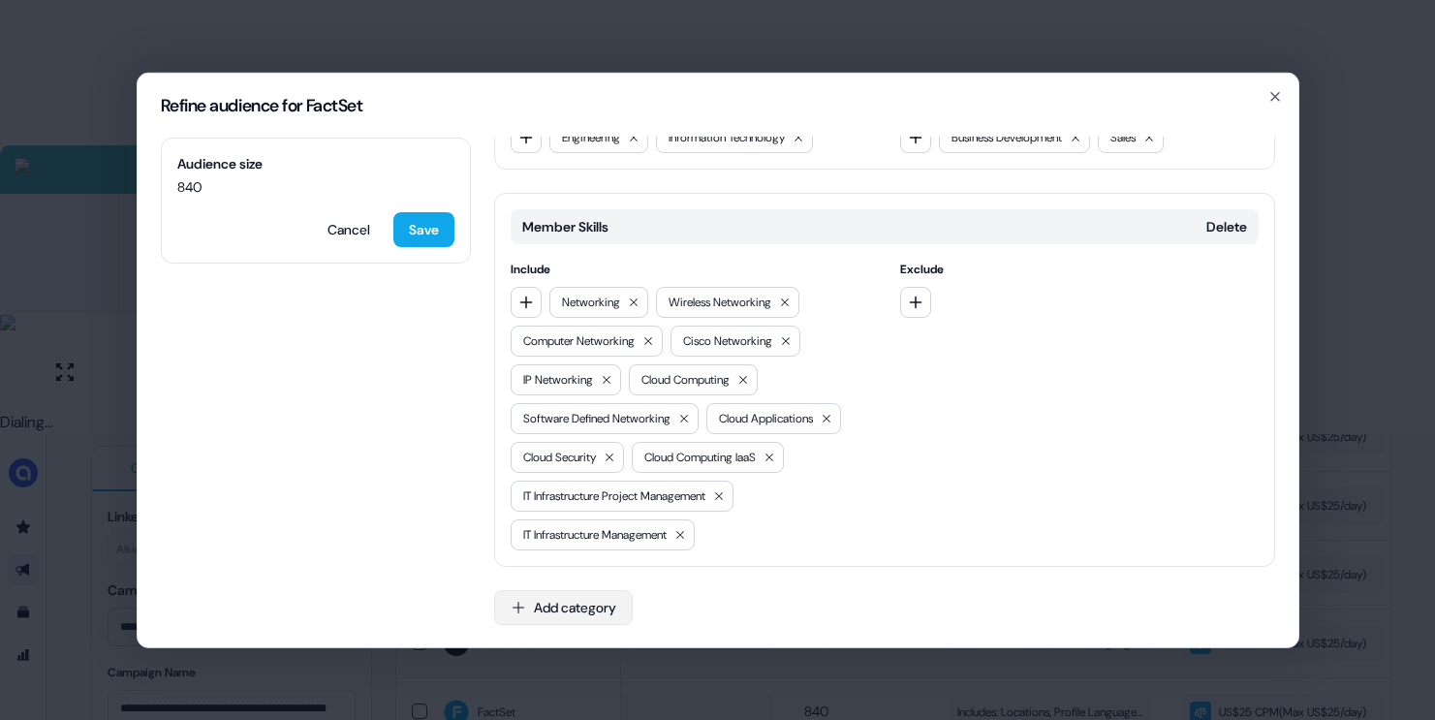
click at [504, 602] on button "Add category" at bounding box center [563, 606] width 139 height 35
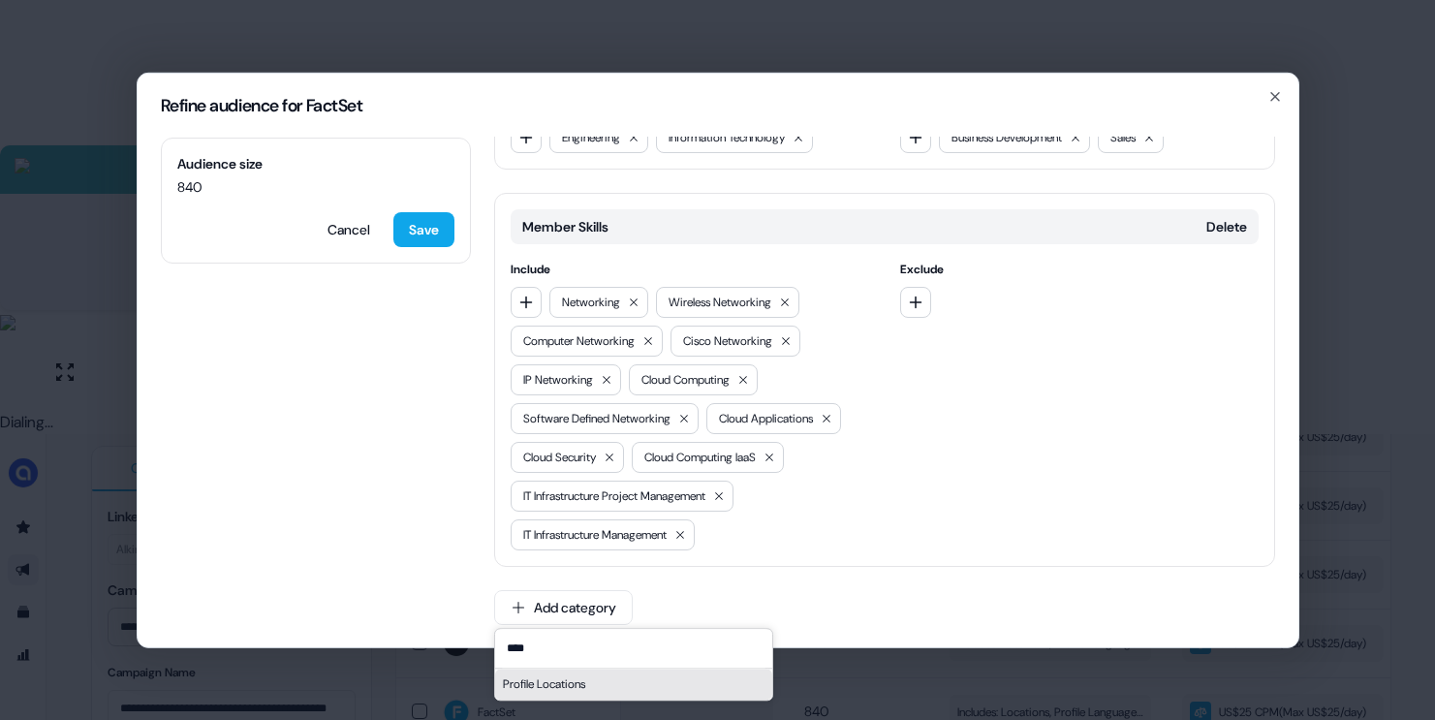
type input "****"
click at [545, 686] on div "Profile Locations" at bounding box center [633, 684] width 277 height 31
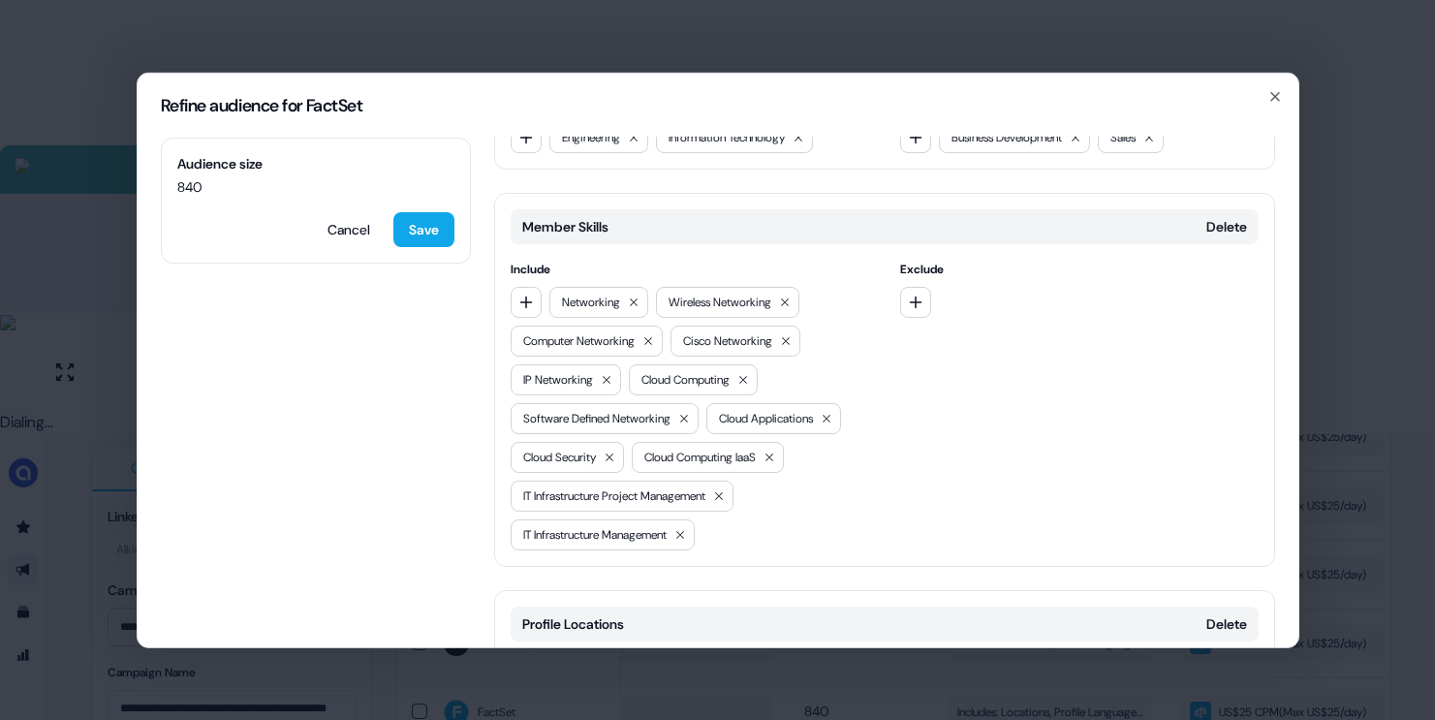
scroll to position [792, 0]
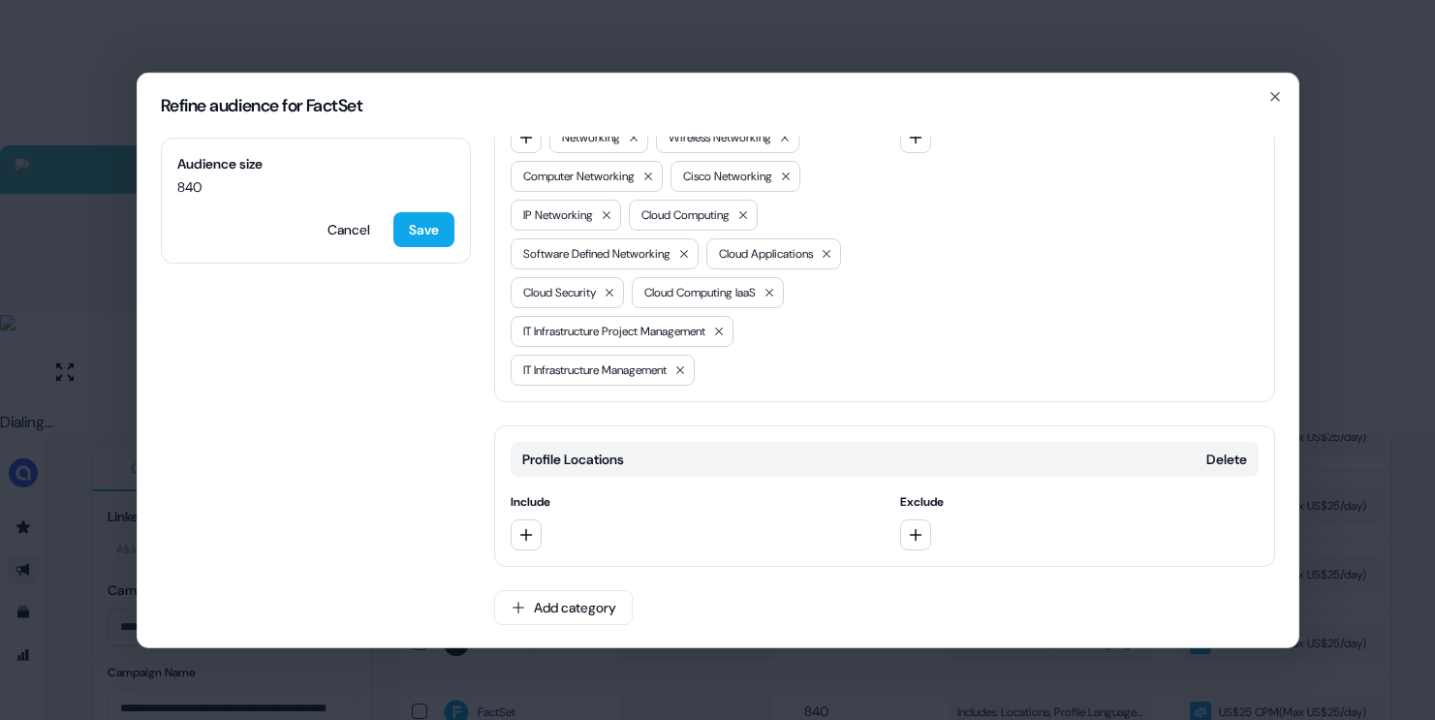
click at [929, 524] on div at bounding box center [1079, 533] width 358 height 31
click at [915, 531] on icon "button" at bounding box center [916, 534] width 16 height 16
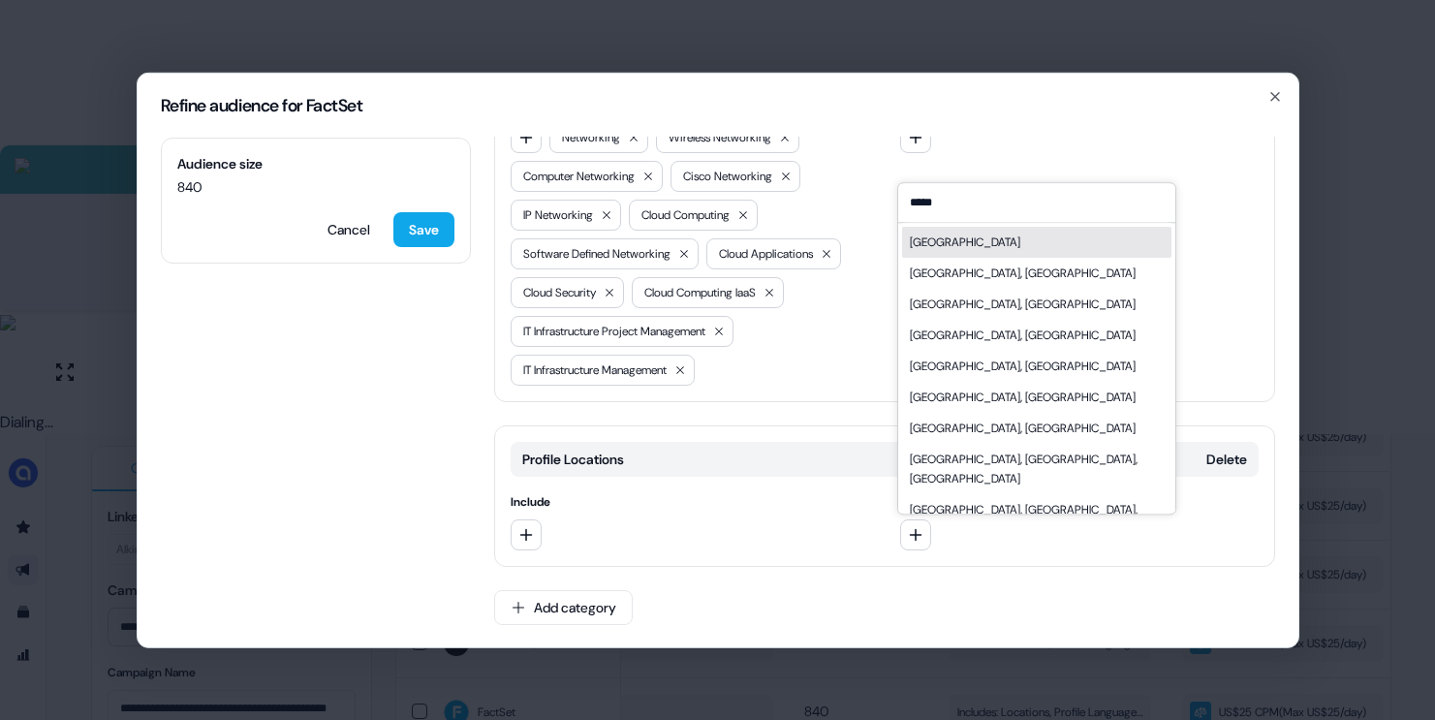
type input "*****"
click at [952, 244] on div "[GEOGRAPHIC_DATA]" at bounding box center [1036, 242] width 269 height 31
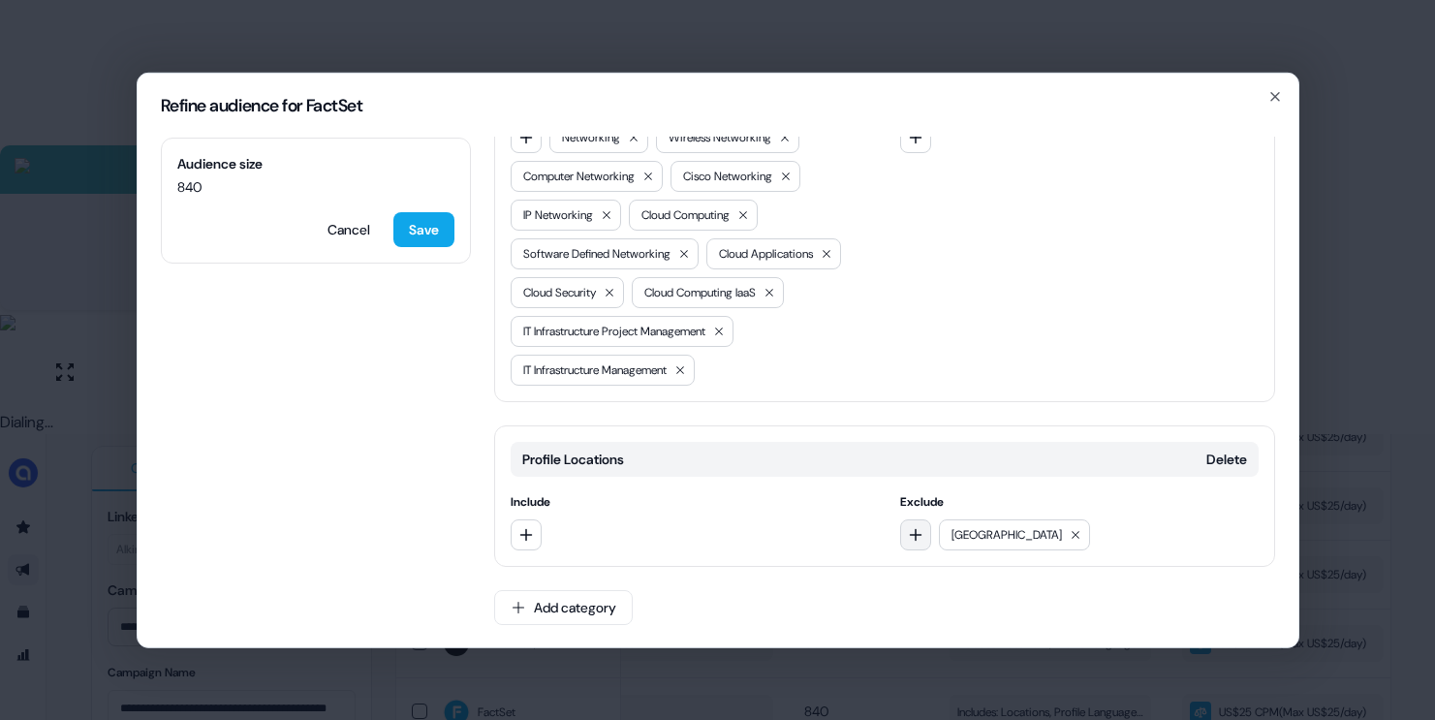
click at [900, 521] on button "button" at bounding box center [915, 533] width 31 height 31
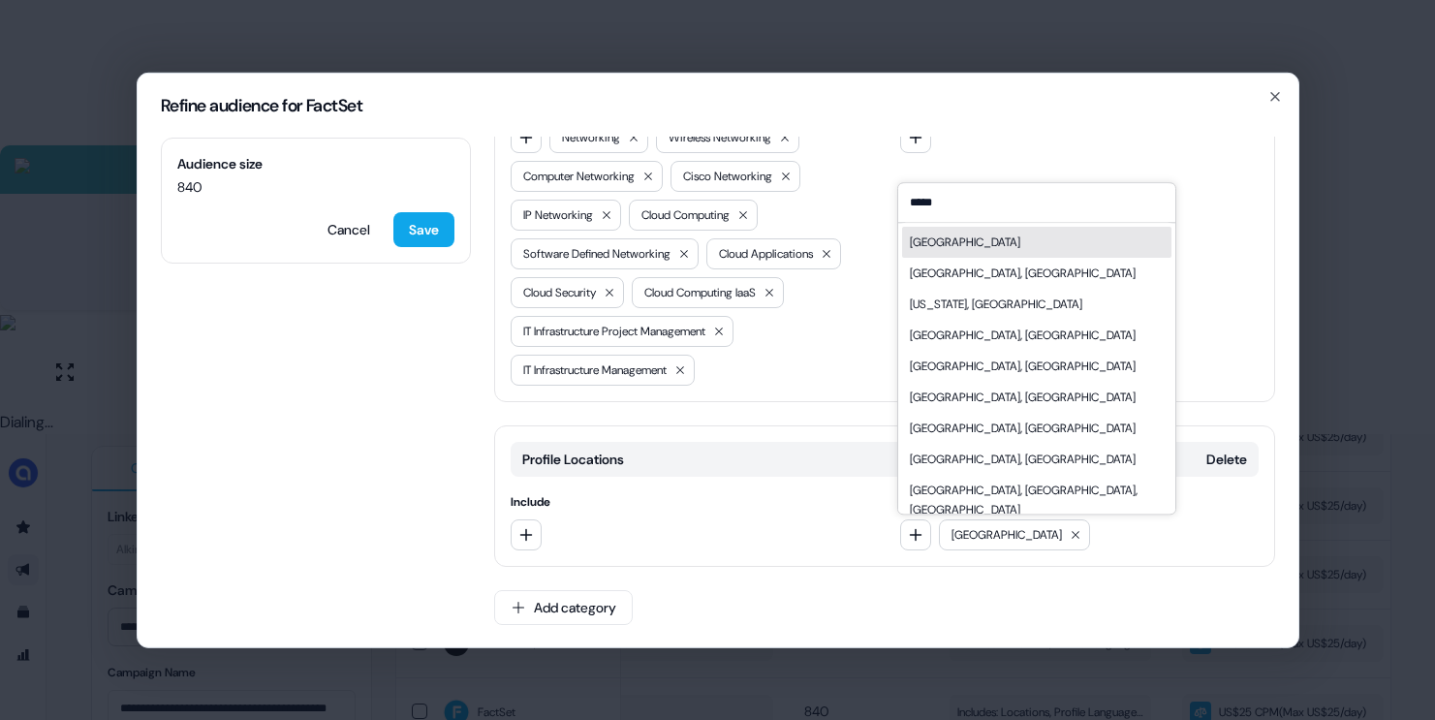
type input "*****"
click at [973, 237] on div "[GEOGRAPHIC_DATA]" at bounding box center [1036, 242] width 269 height 31
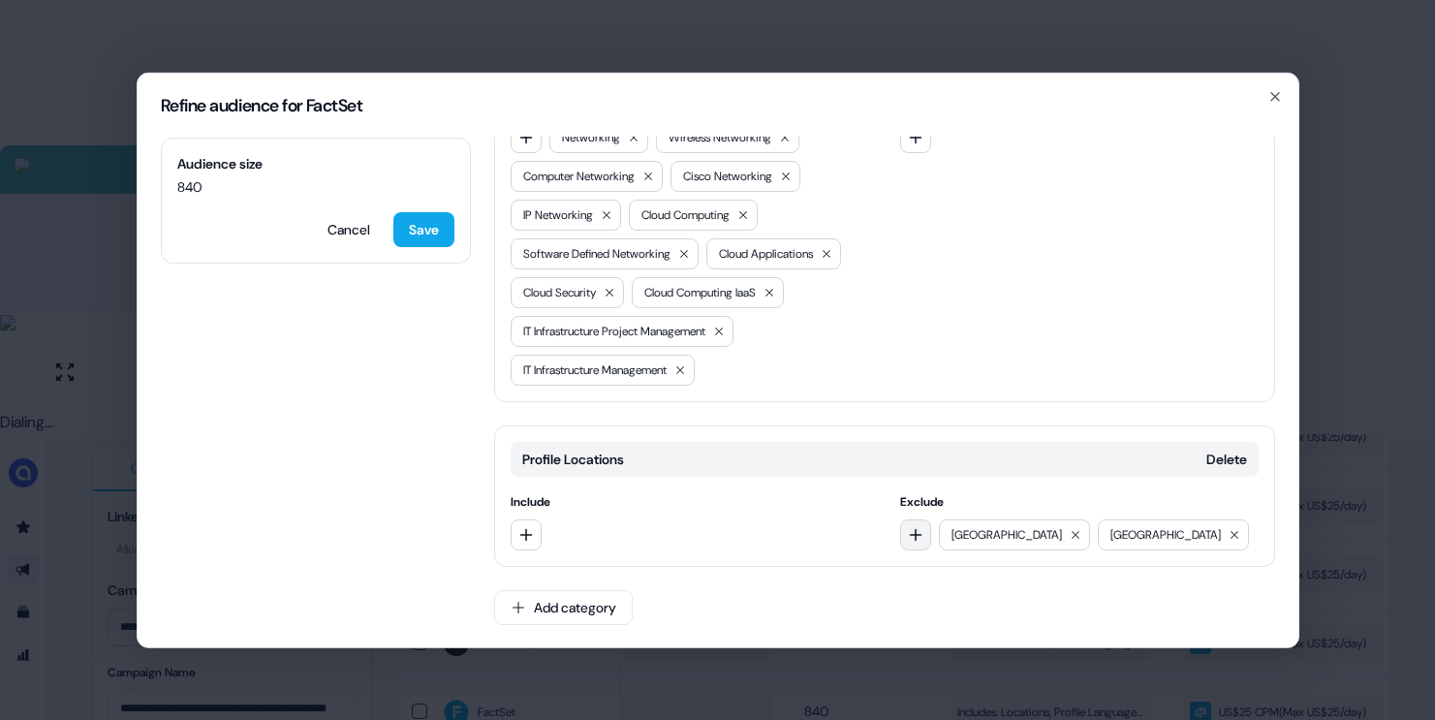
click at [913, 531] on icon "button" at bounding box center [916, 534] width 16 height 16
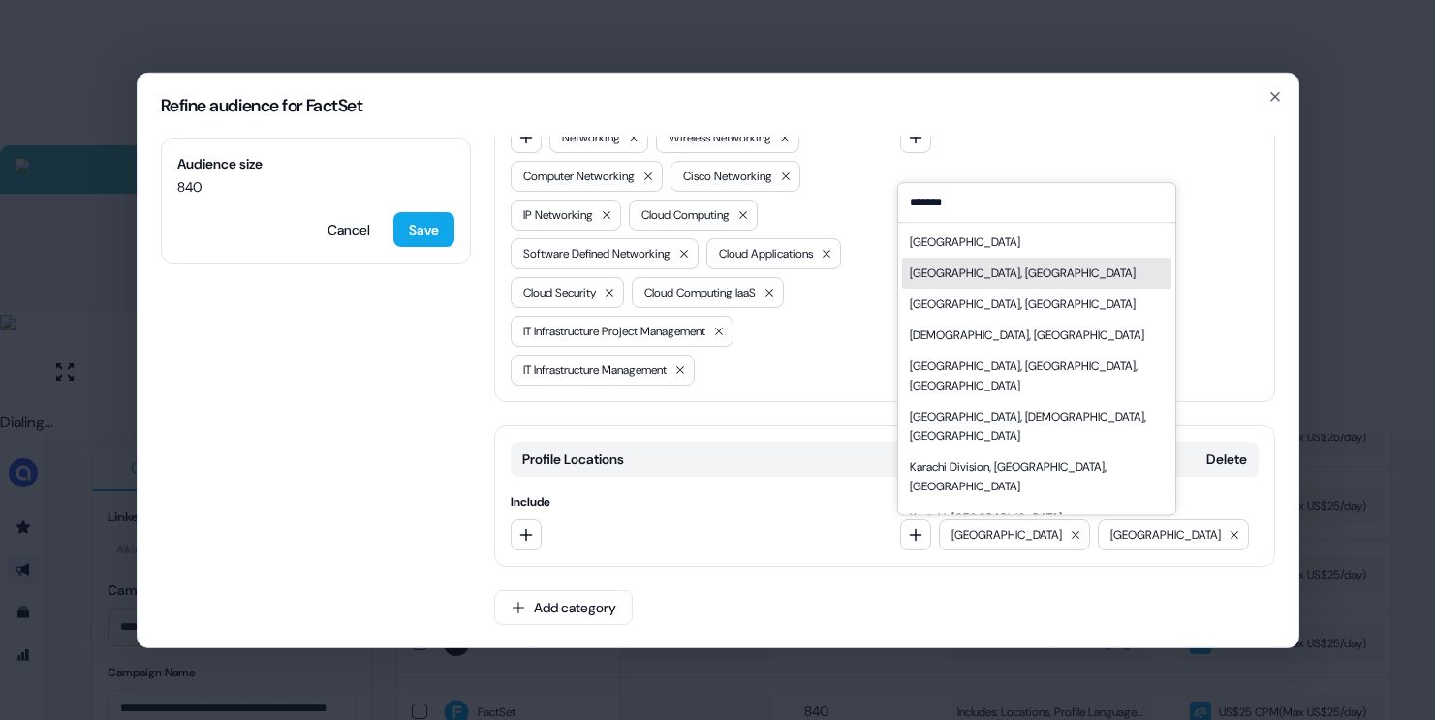
type input "*******"
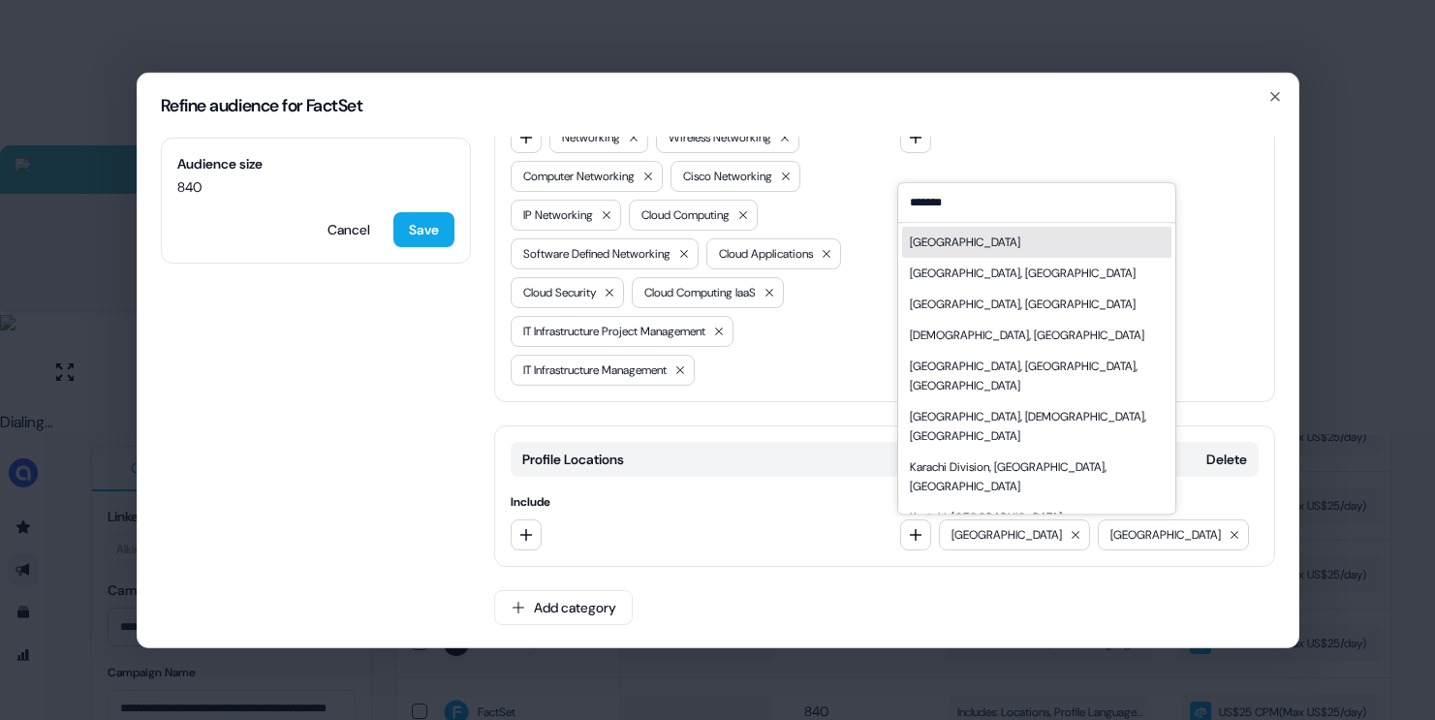
click at [968, 244] on div "[GEOGRAPHIC_DATA]" at bounding box center [1036, 242] width 269 height 31
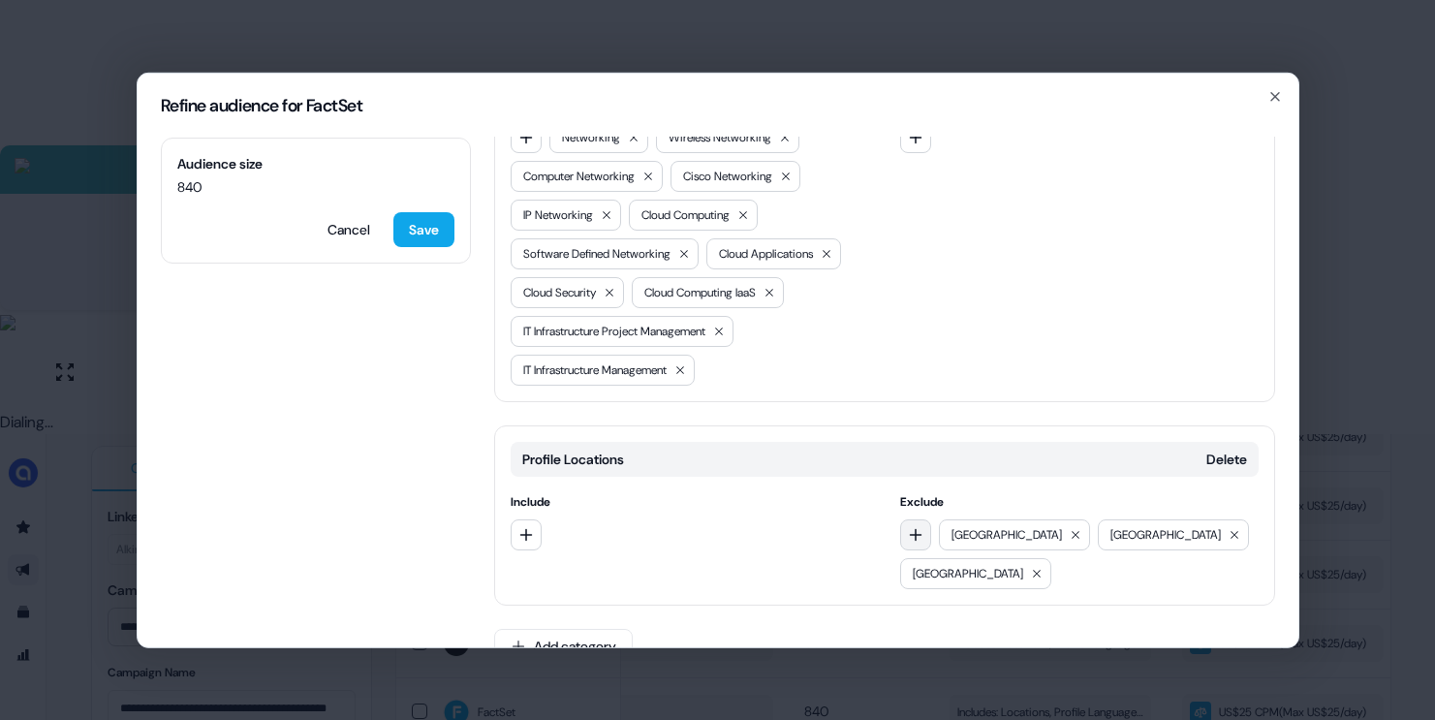
click at [909, 541] on icon "button" at bounding box center [916, 534] width 16 height 16
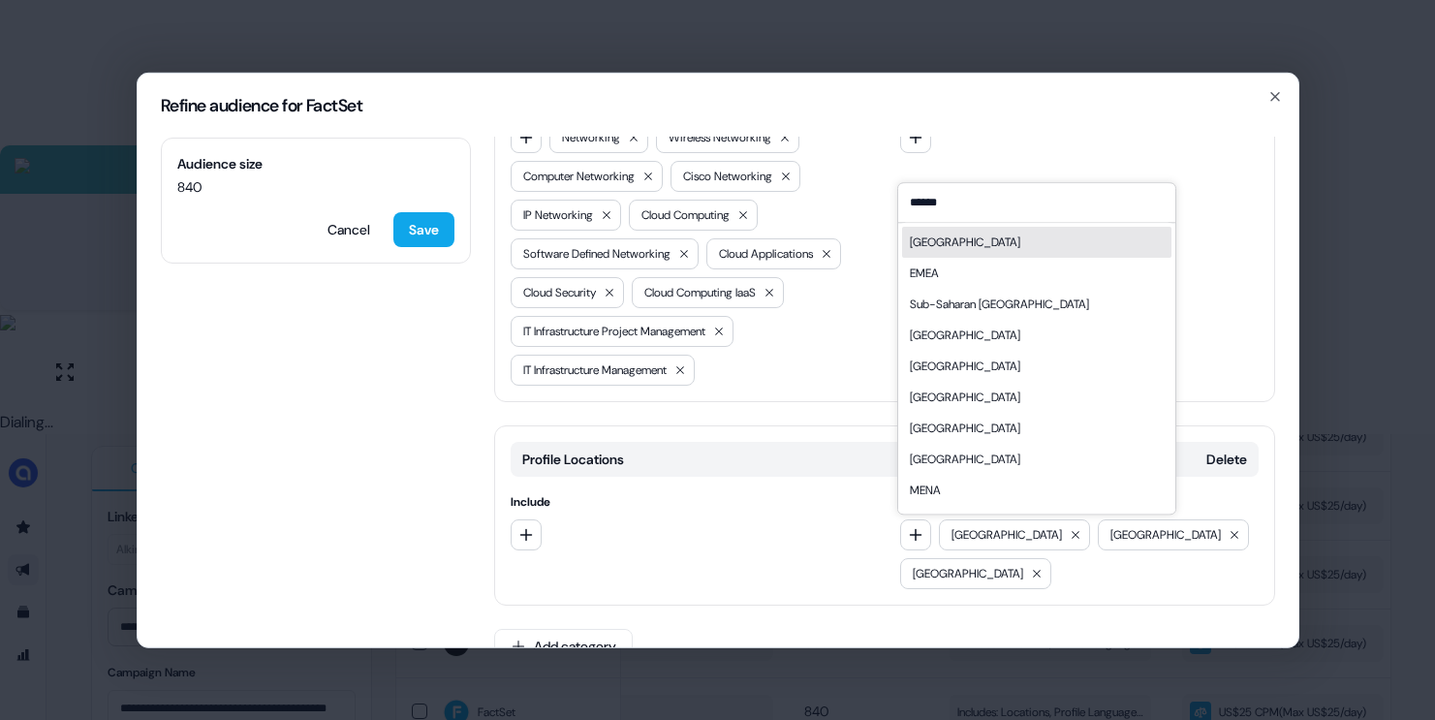
type input "******"
click at [980, 245] on div "[GEOGRAPHIC_DATA]" at bounding box center [1036, 242] width 269 height 31
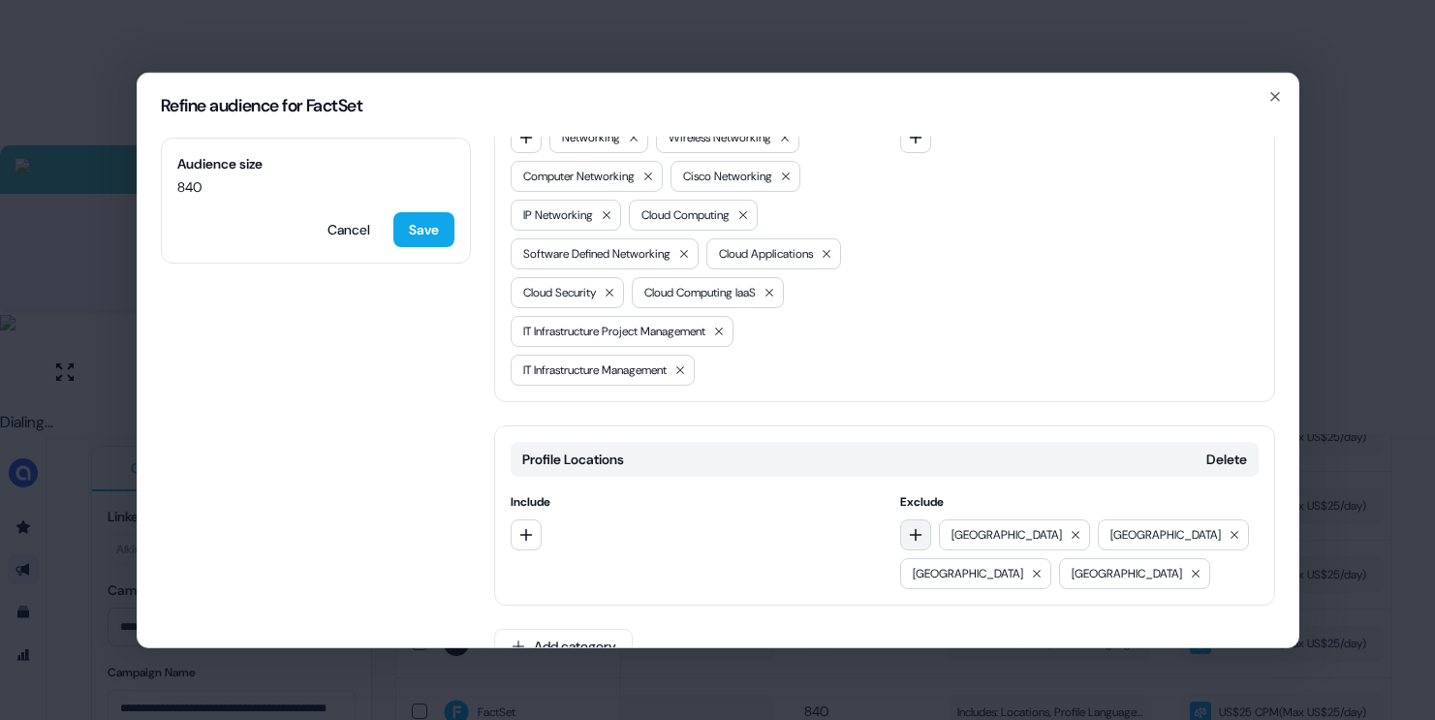
click at [910, 533] on icon "button" at bounding box center [916, 534] width 13 height 13
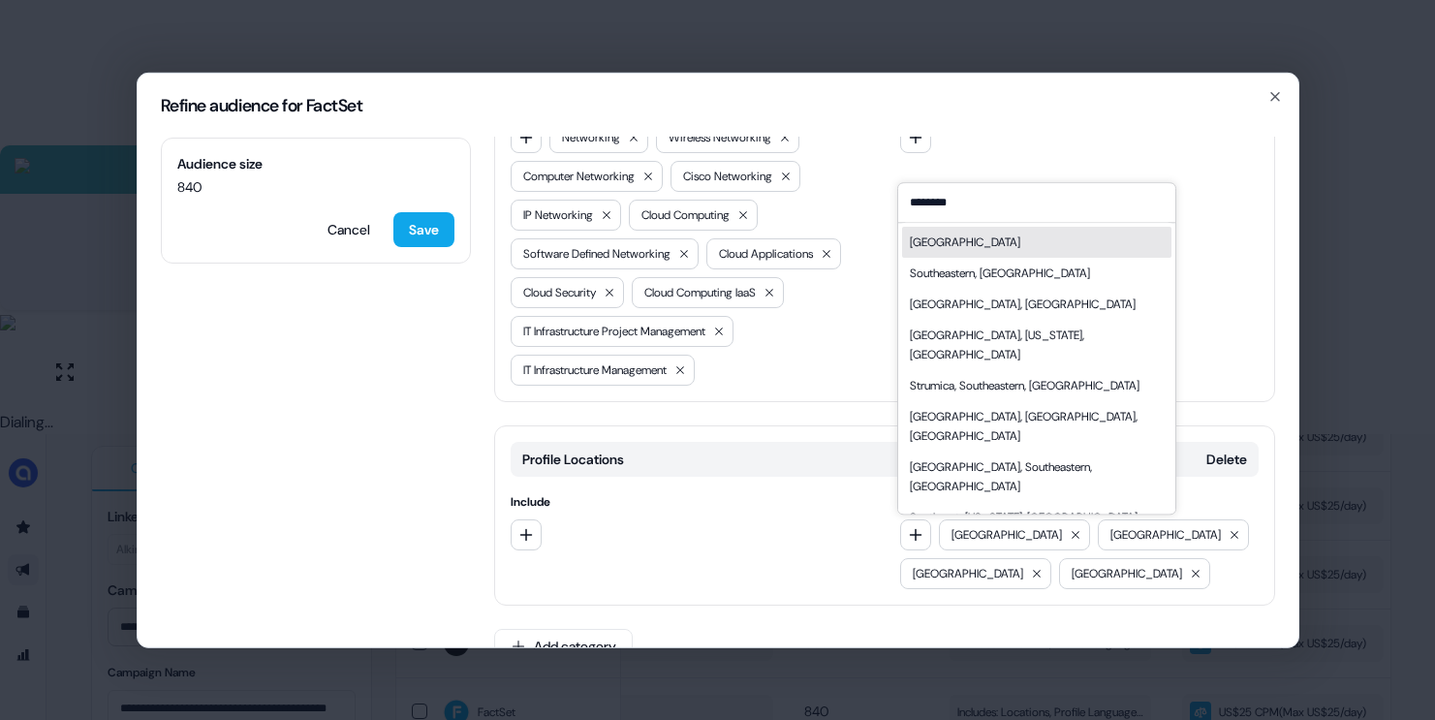
type input "********"
click at [968, 245] on div "[GEOGRAPHIC_DATA]" at bounding box center [965, 242] width 110 height 19
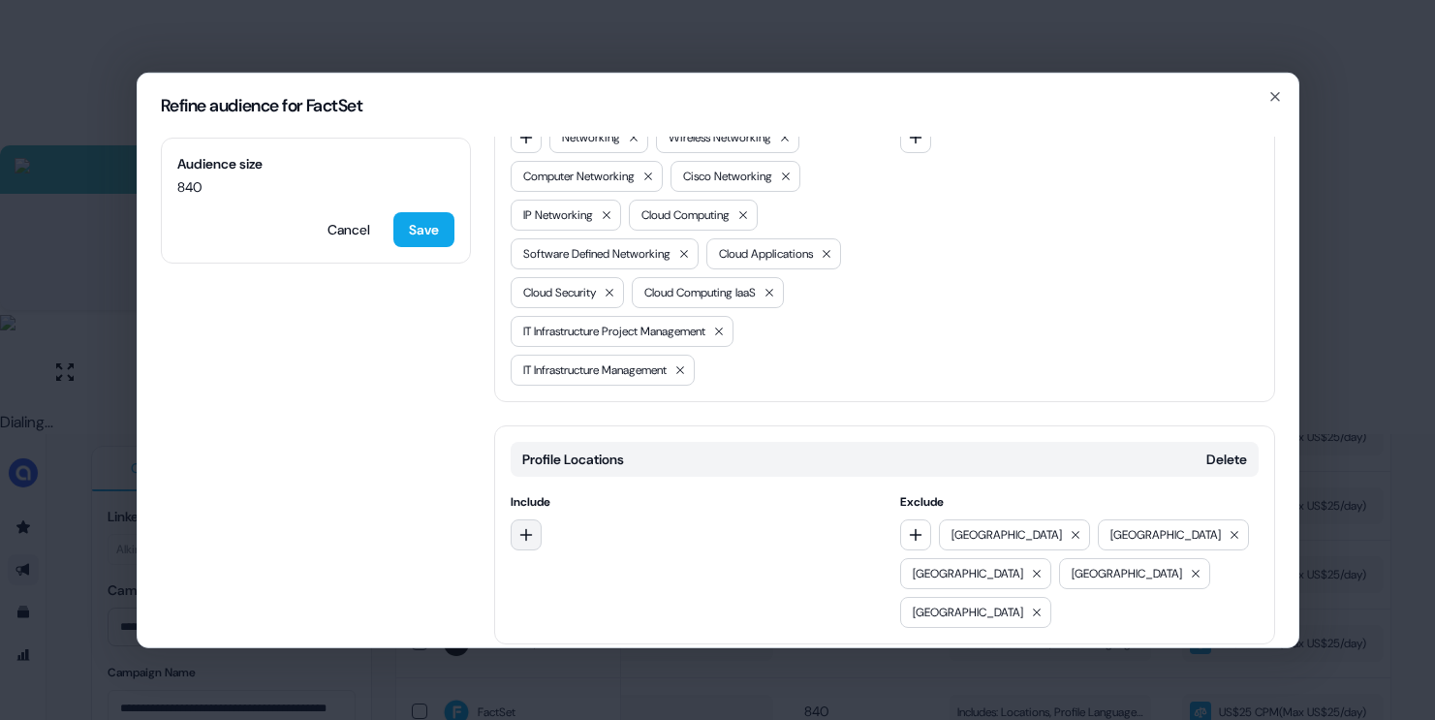
click at [519, 533] on icon "button" at bounding box center [525, 534] width 13 height 13
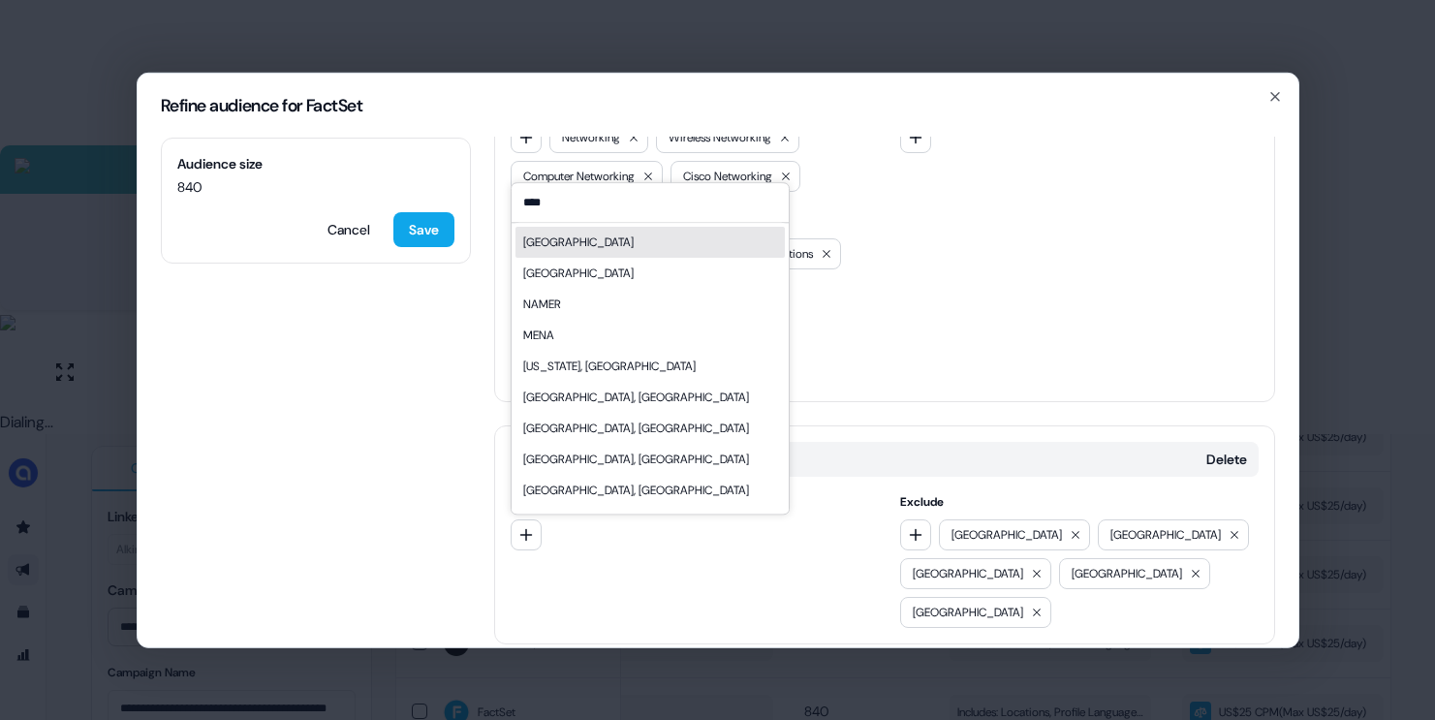
type input "****"
click at [576, 243] on div "[GEOGRAPHIC_DATA]" at bounding box center [578, 242] width 110 height 19
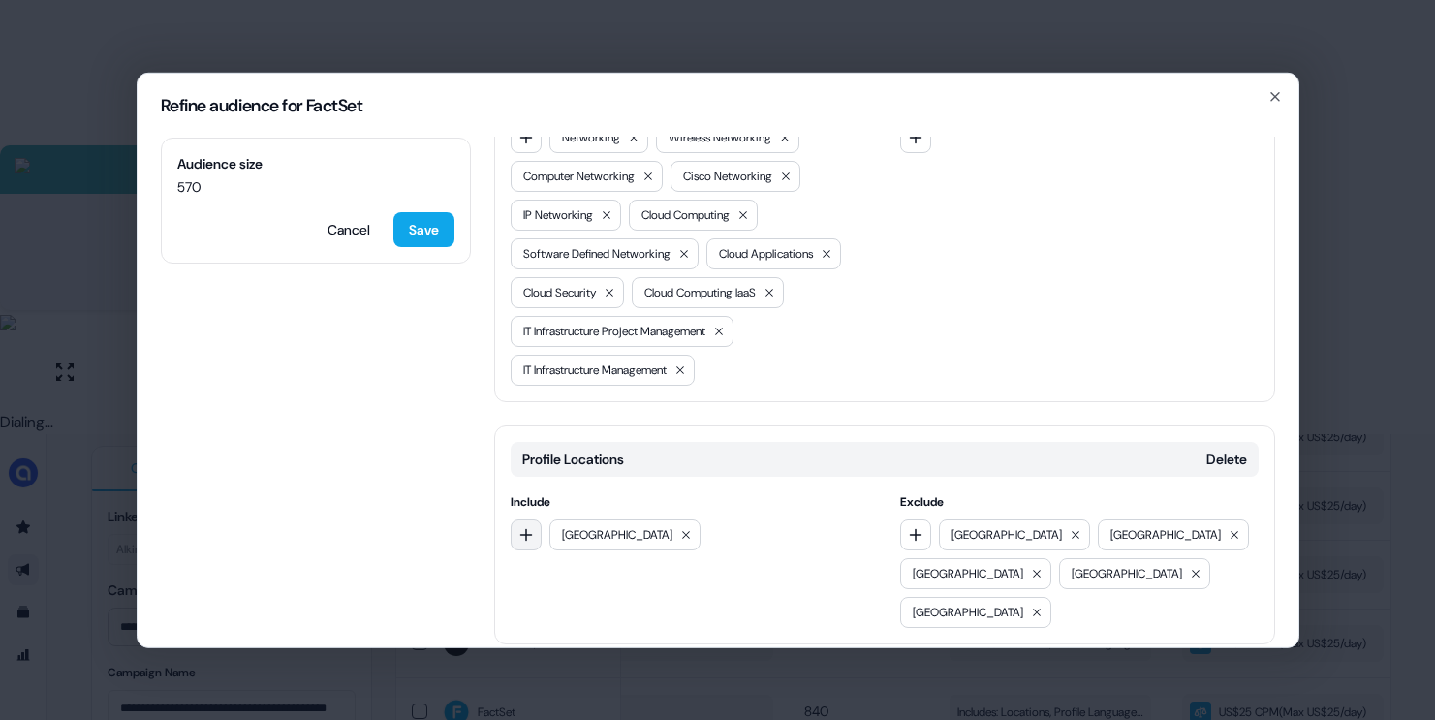
click at [527, 536] on icon "button" at bounding box center [526, 534] width 16 height 16
type input "****"
click at [545, 607] on div "EMEA" at bounding box center [537, 613] width 29 height 19
click at [535, 527] on button "button" at bounding box center [526, 533] width 31 height 31
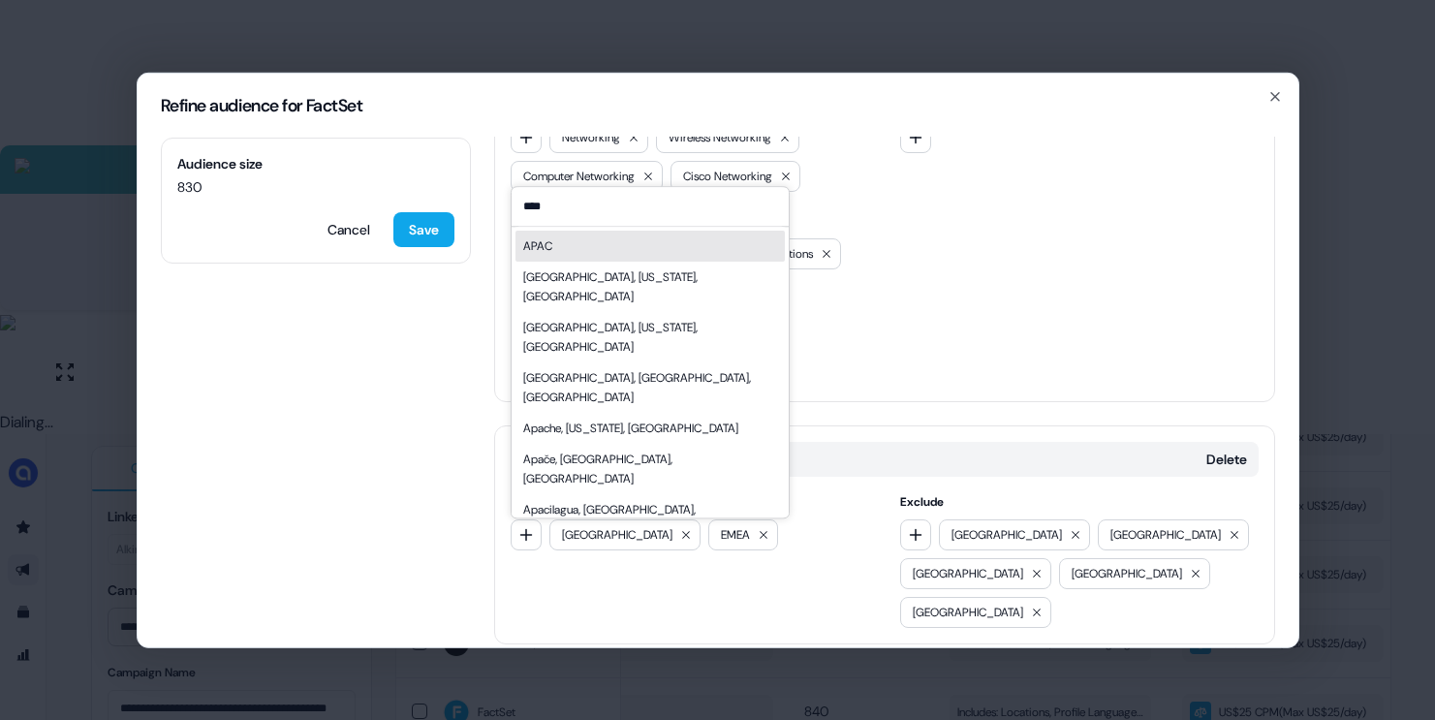
type input "****"
click at [591, 239] on div "APAC" at bounding box center [649, 246] width 269 height 31
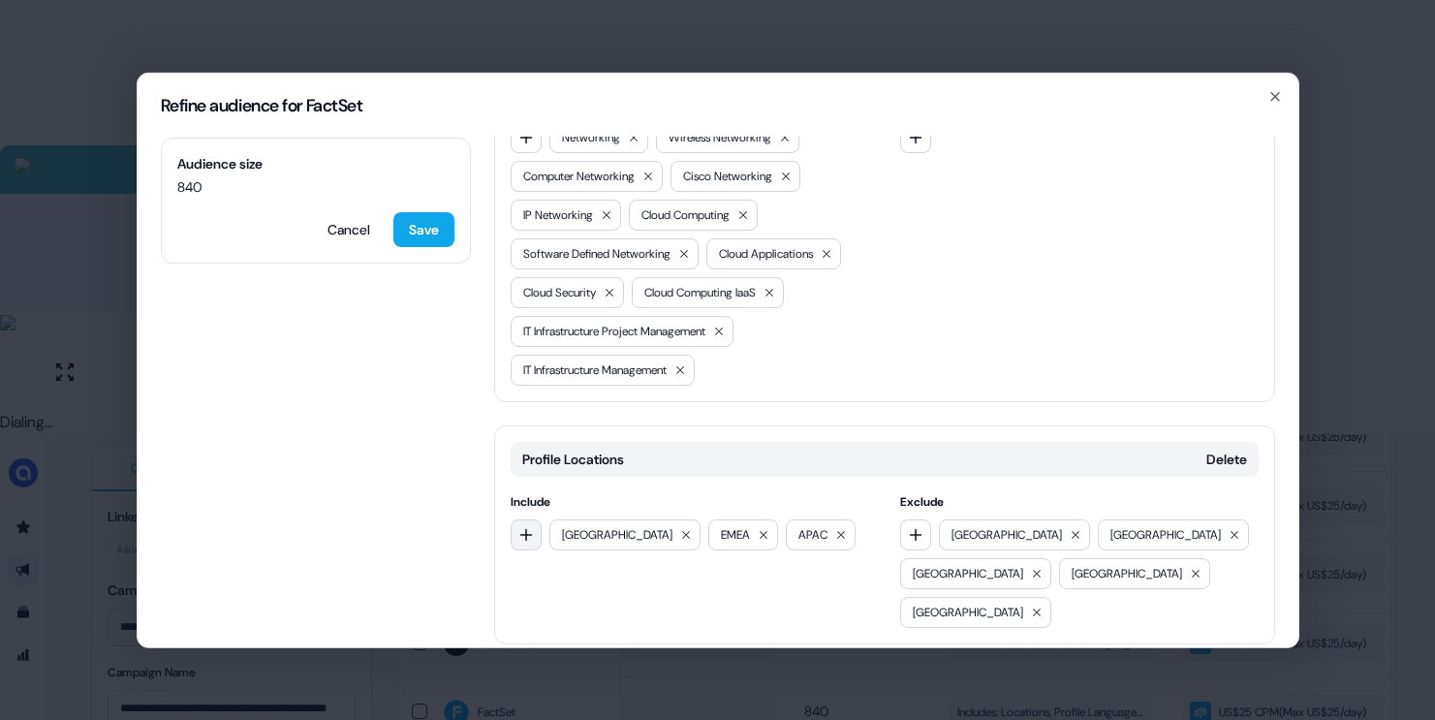
click at [518, 533] on icon "button" at bounding box center [526, 534] width 16 height 16
click at [432, 538] on div "Audience size 840 Cancel Save Locations Delete Include [GEOGRAPHIC_DATA] [GEOGR…" at bounding box center [718, 392] width 1161 height 510
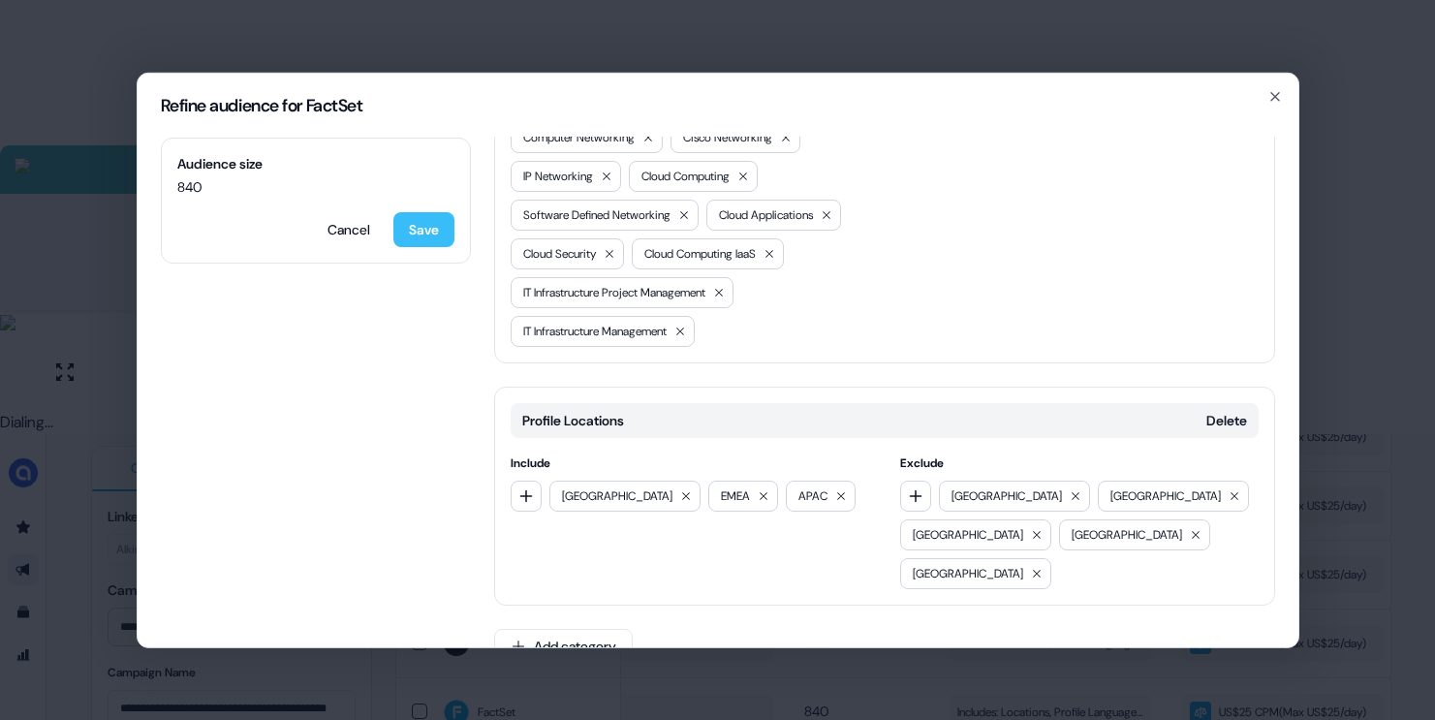
click at [436, 227] on button "Save" at bounding box center [423, 228] width 61 height 35
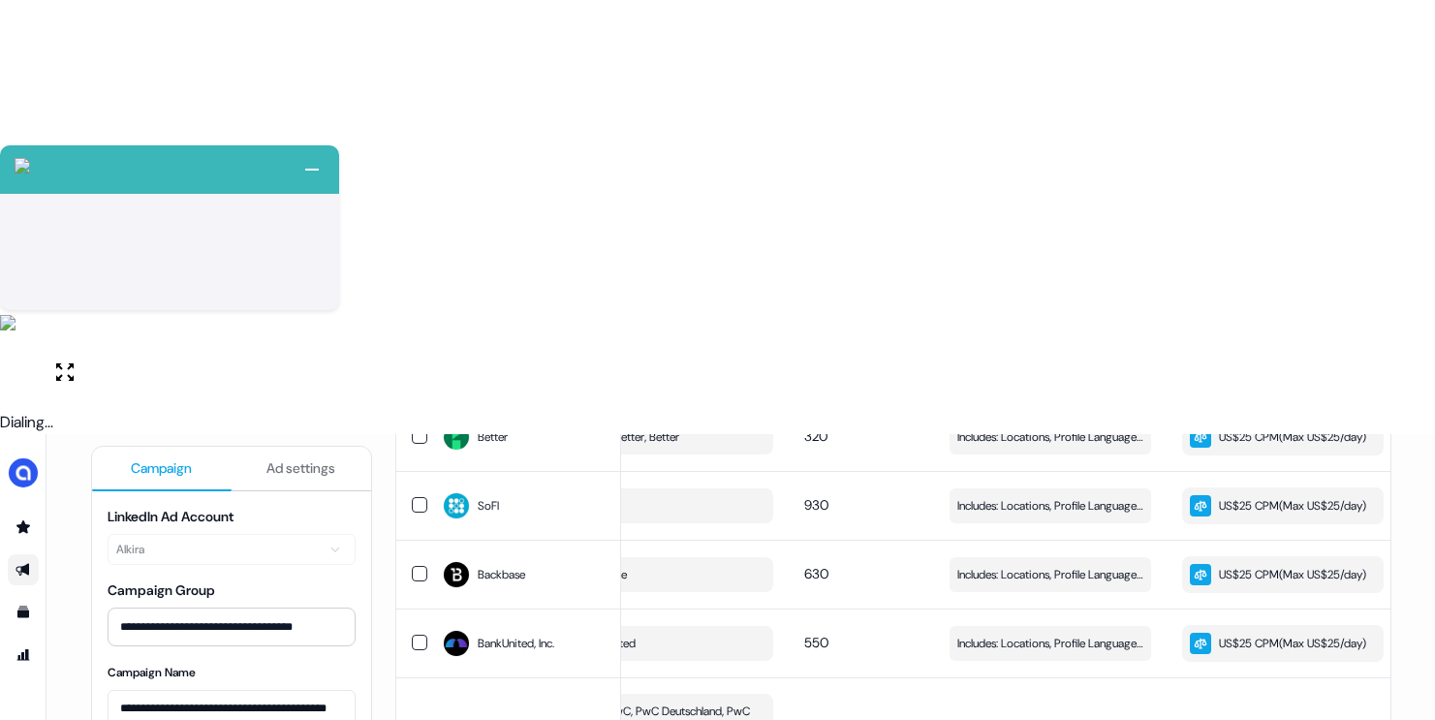
scroll to position [365, 0]
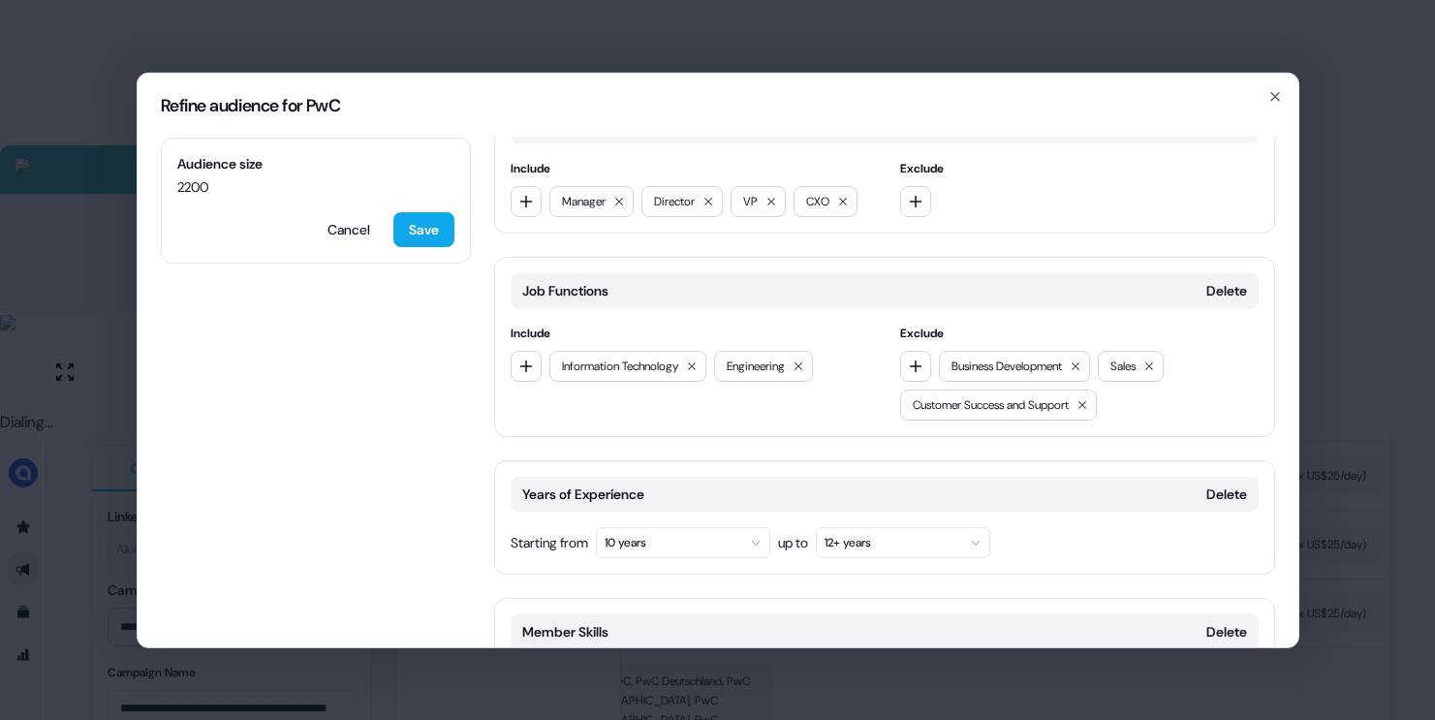
scroll to position [444, 0]
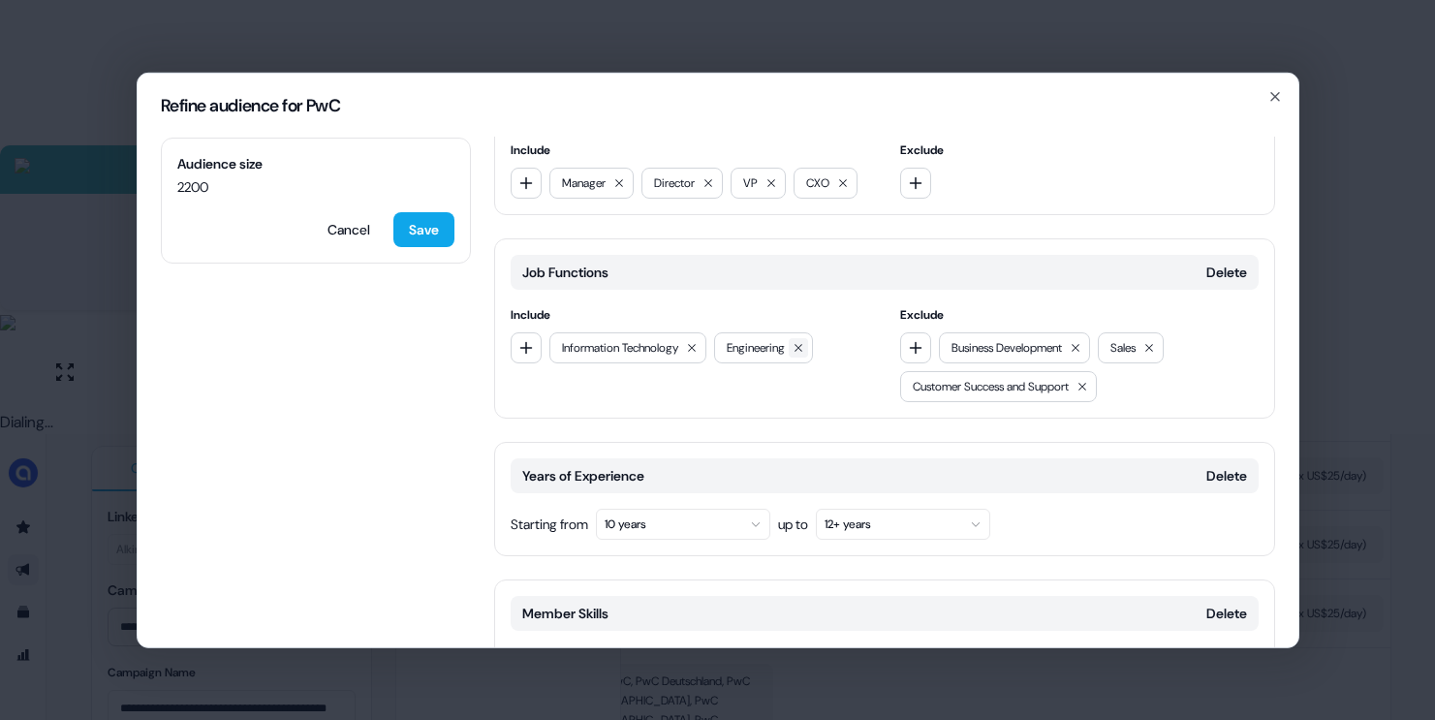
click at [804, 349] on icon at bounding box center [799, 347] width 12 height 12
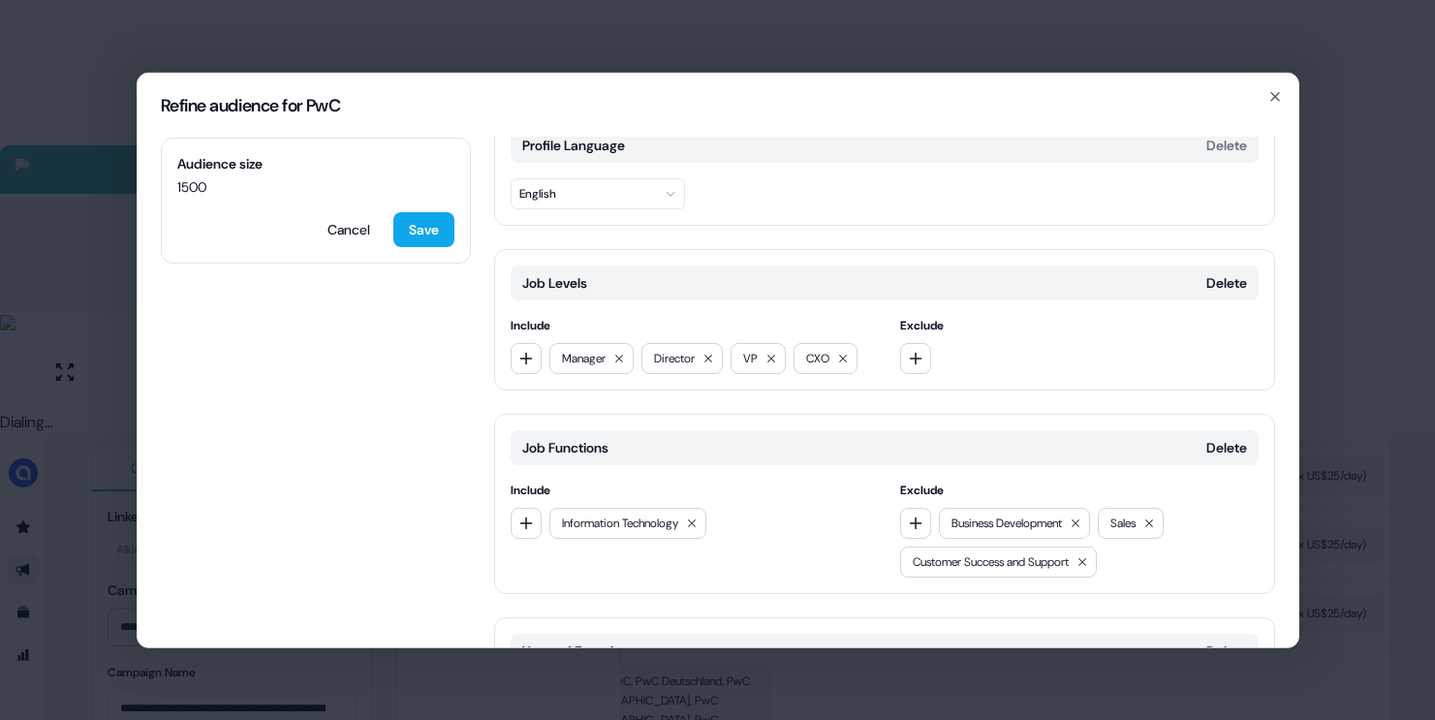
scroll to position [278, 0]
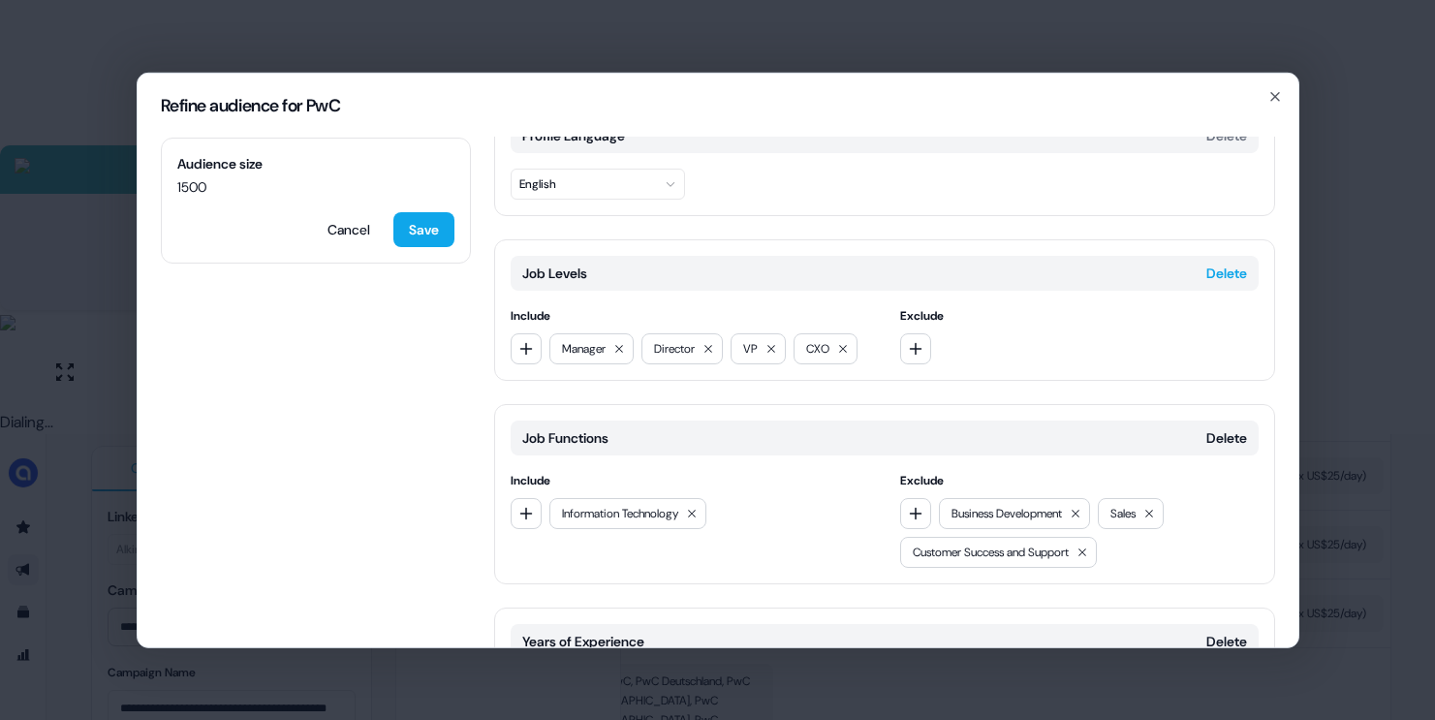
click at [1208, 269] on button "Delete" at bounding box center [1226, 272] width 41 height 19
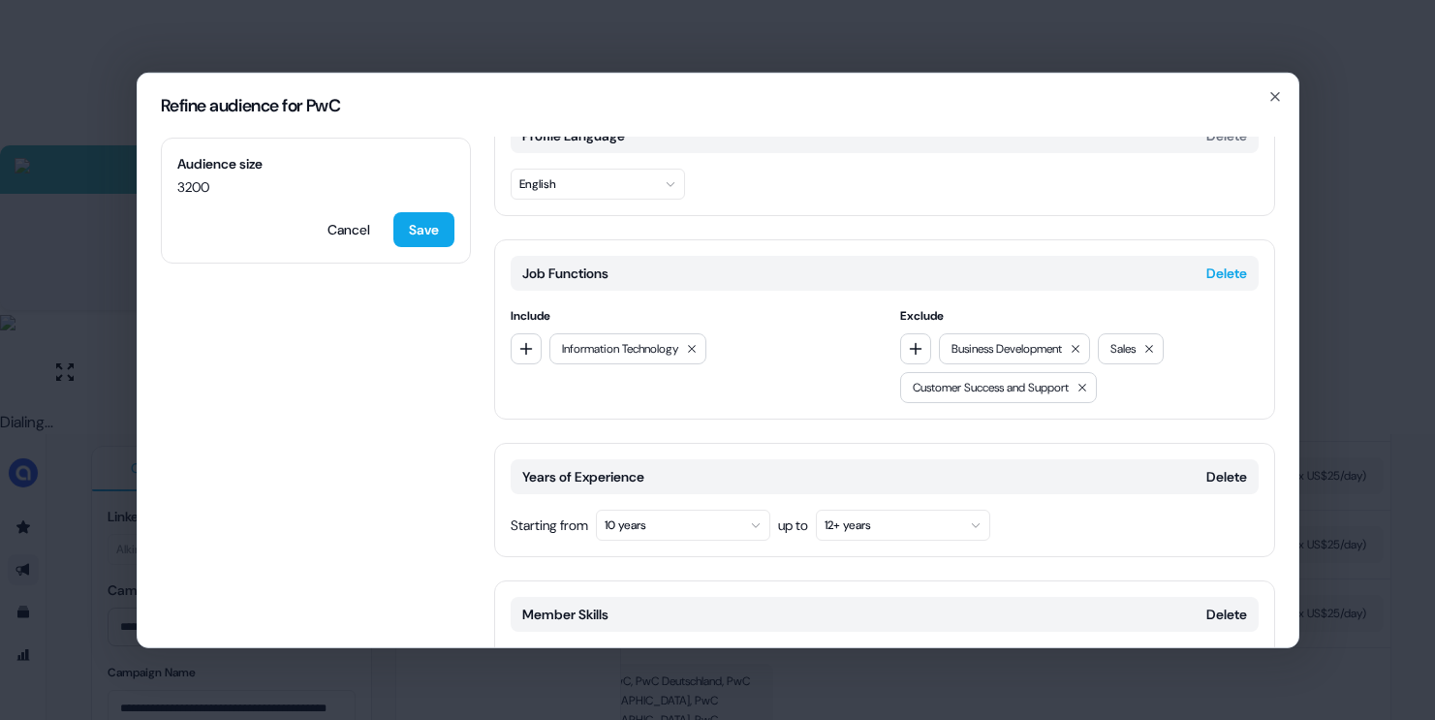
click at [1220, 268] on button "Delete" at bounding box center [1226, 272] width 41 height 19
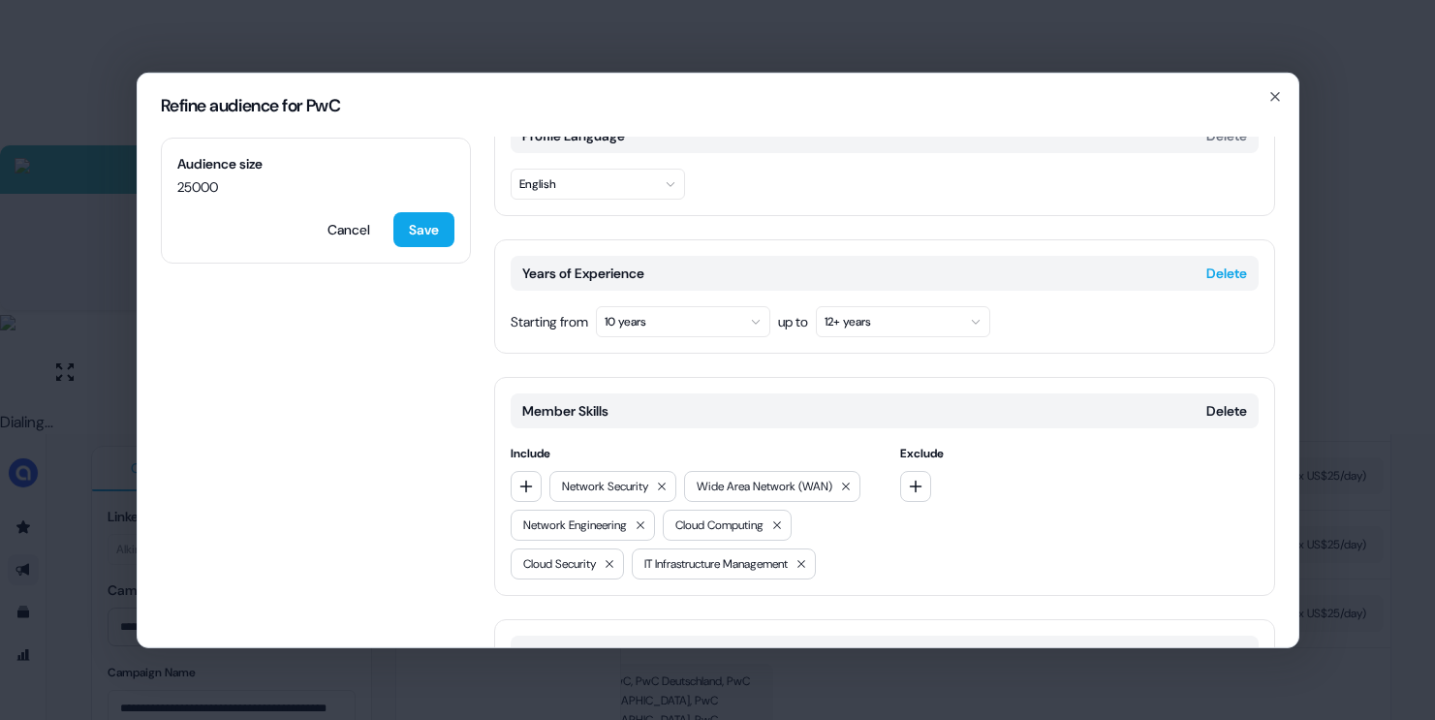
click at [1206, 263] on button "Delete" at bounding box center [1226, 272] width 41 height 19
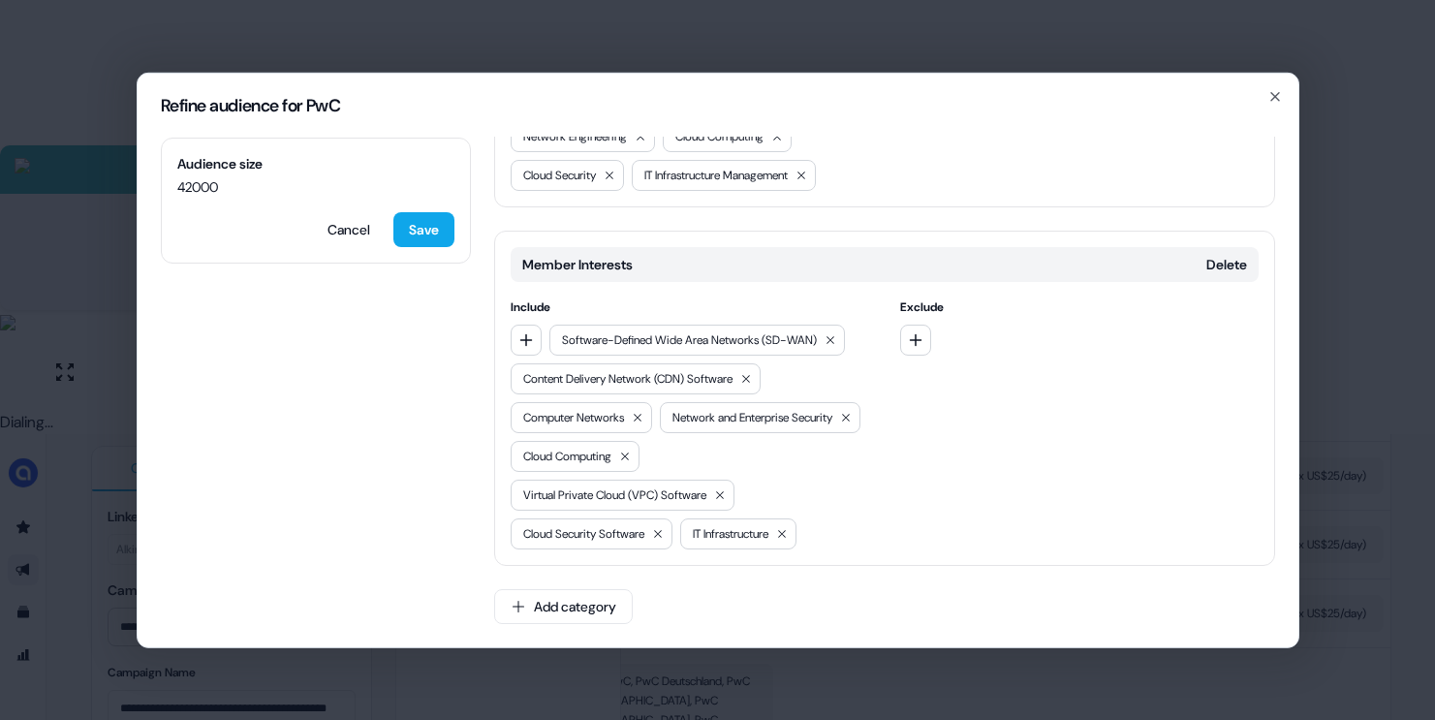
scroll to position [606, 0]
click at [571, 613] on button "Add category" at bounding box center [563, 605] width 139 height 35
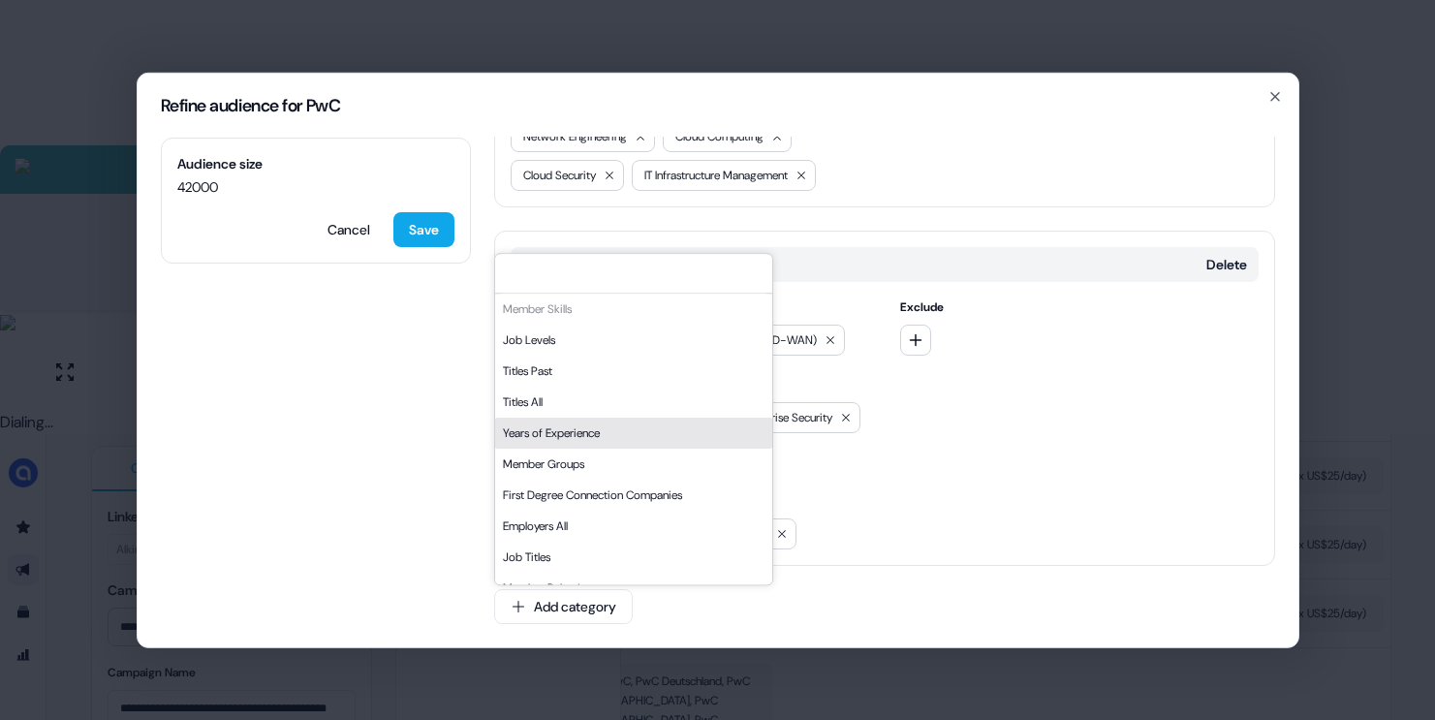
scroll to position [14, 0]
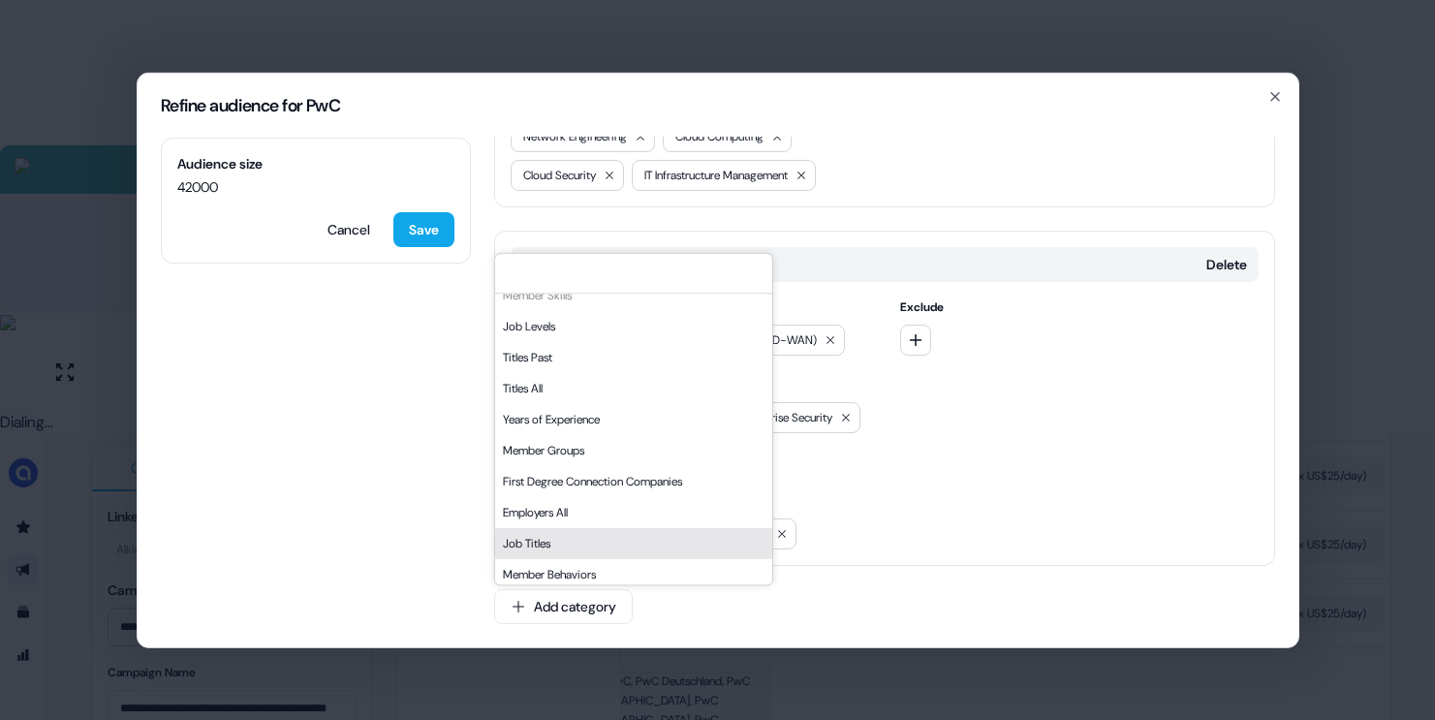
click at [554, 533] on div "Job Titles" at bounding box center [633, 543] width 277 height 31
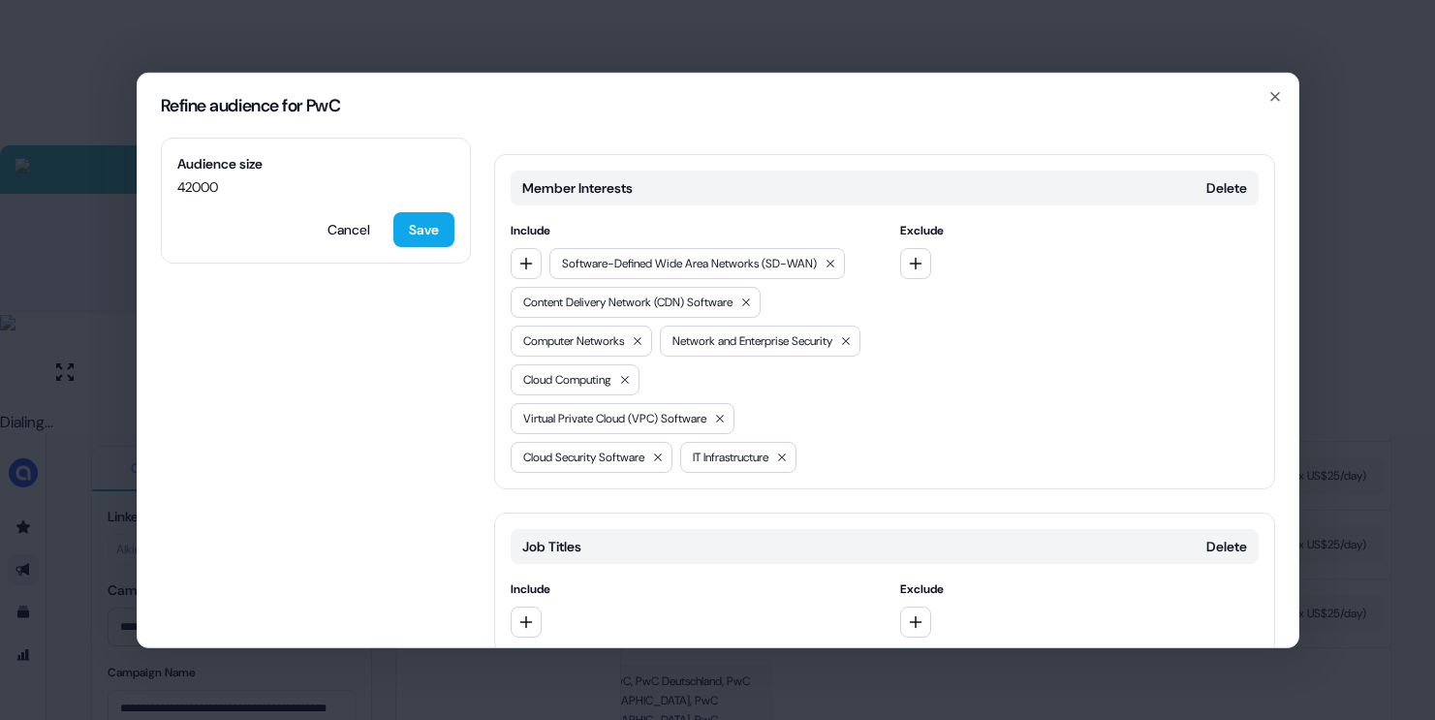
scroll to position [770, 0]
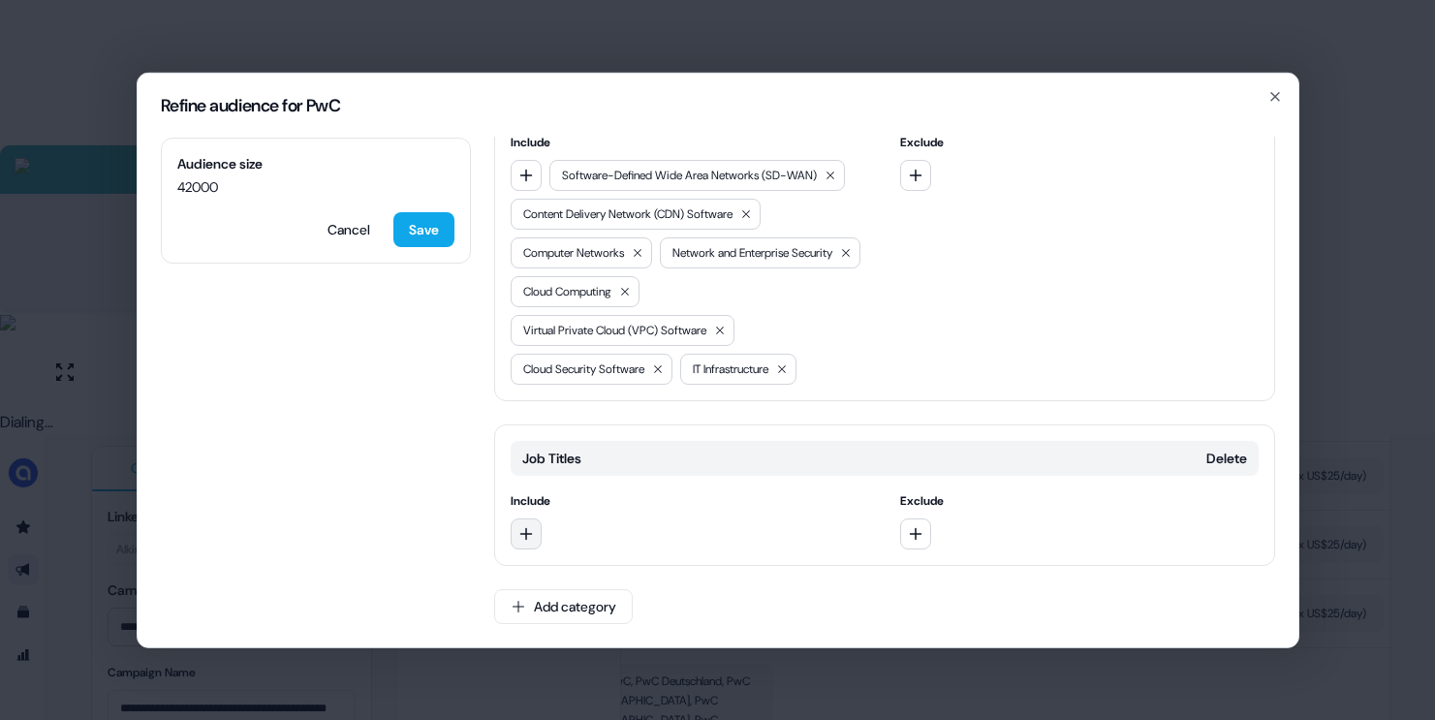
click at [536, 524] on button "button" at bounding box center [526, 532] width 31 height 31
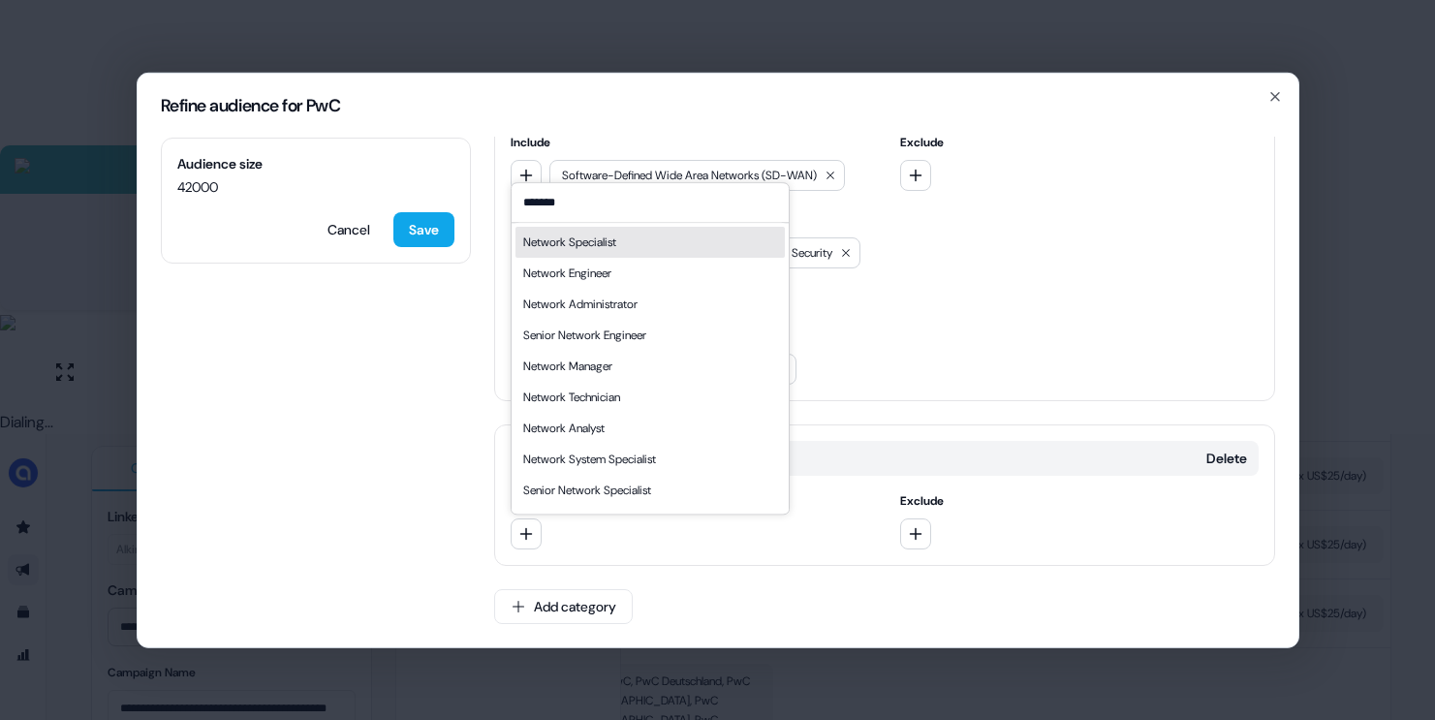
type input "*******"
click at [558, 233] on div "Network Specialist" at bounding box center [569, 242] width 93 height 19
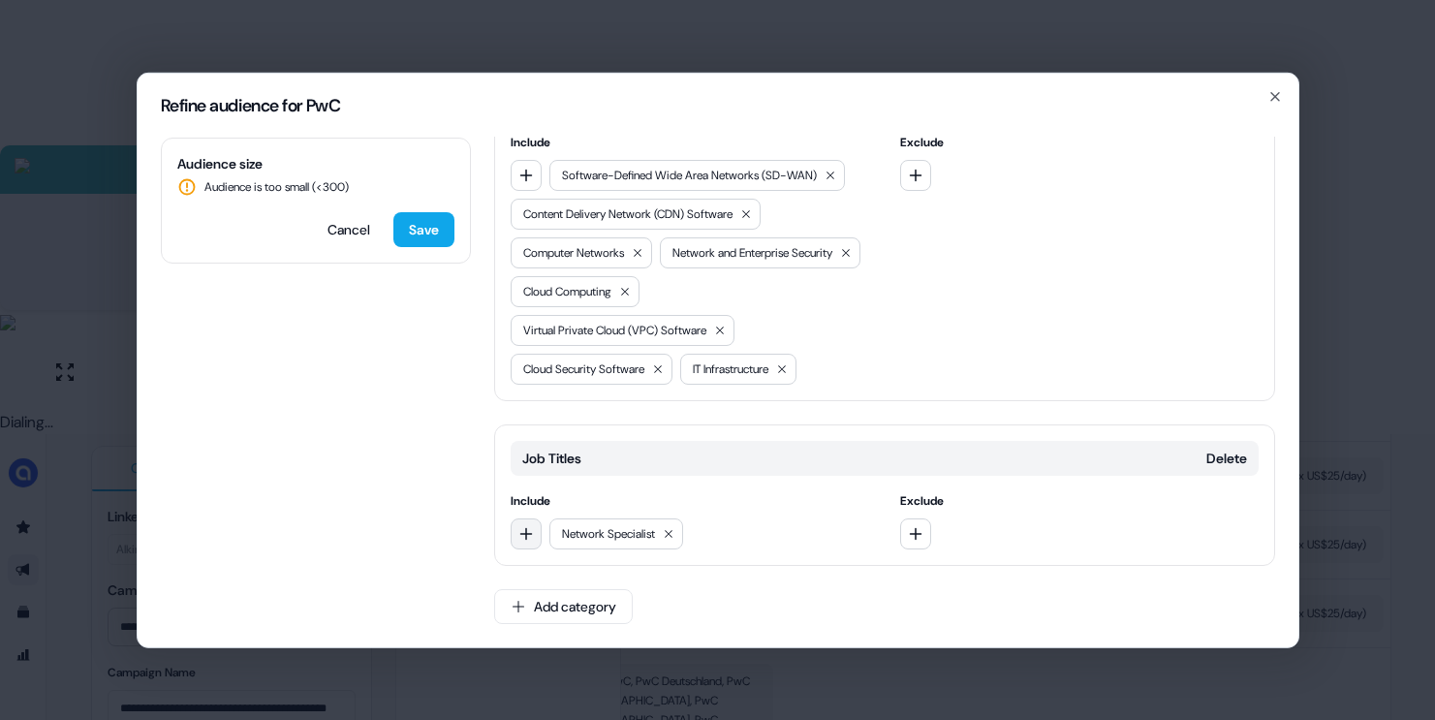
click at [518, 533] on icon "button" at bounding box center [526, 533] width 16 height 16
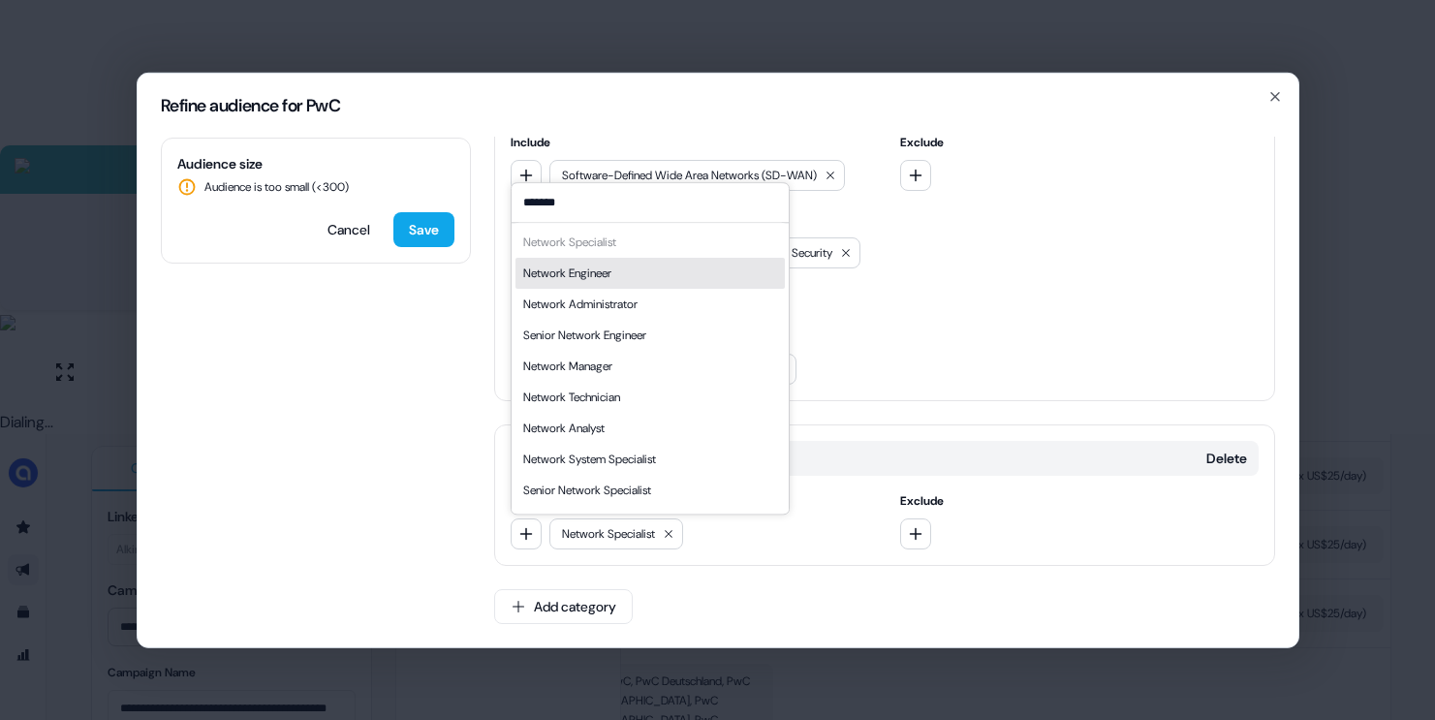
type input "*******"
click at [589, 269] on div "Network Engineer" at bounding box center [567, 273] width 88 height 19
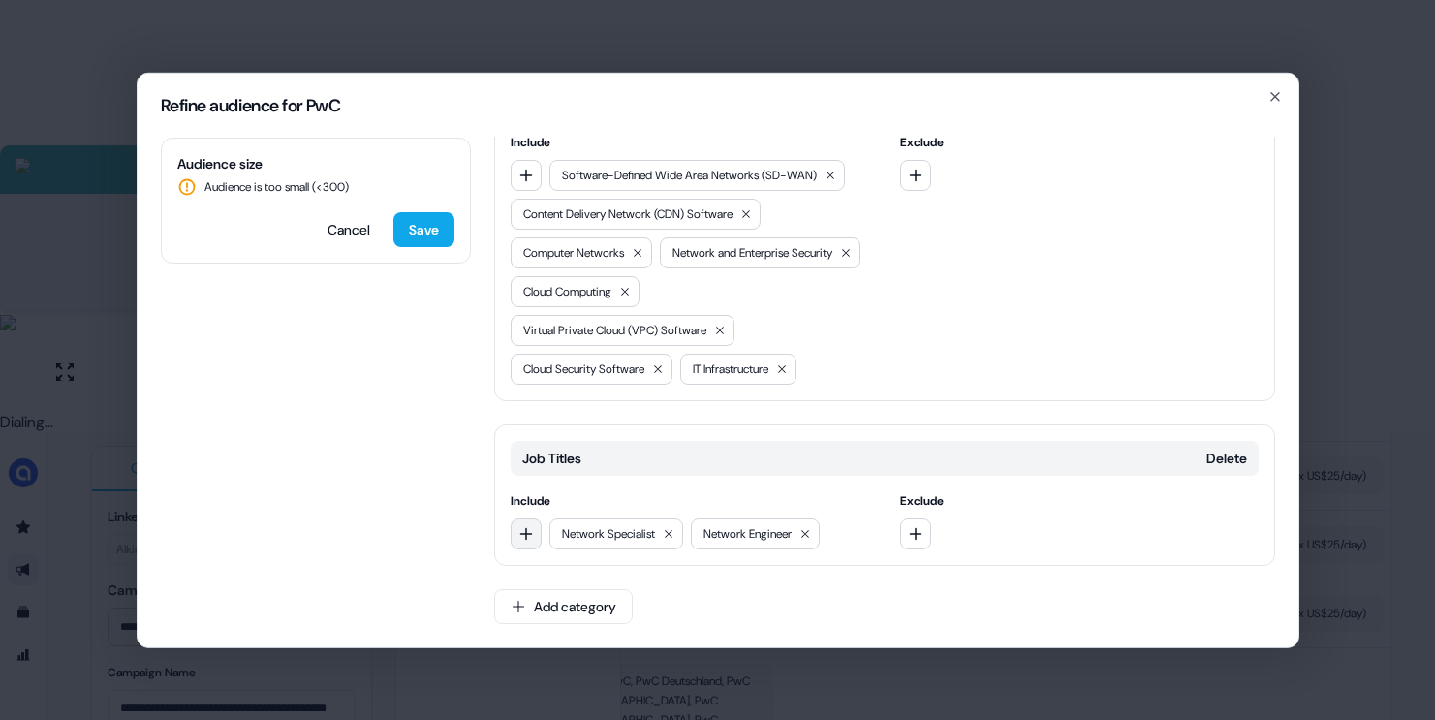
click at [520, 546] on button "button" at bounding box center [526, 532] width 31 height 31
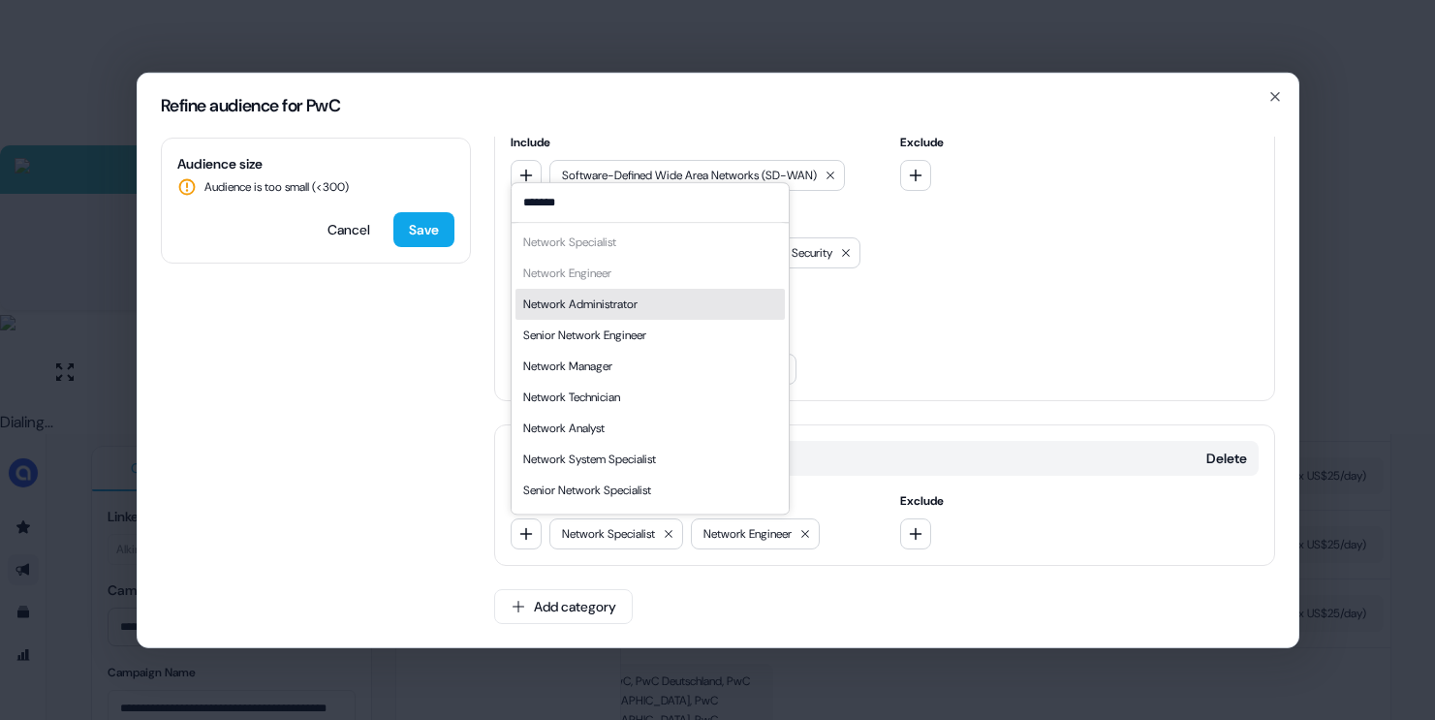
type input "*******"
click at [658, 312] on div "Network Administrator" at bounding box center [649, 304] width 269 height 31
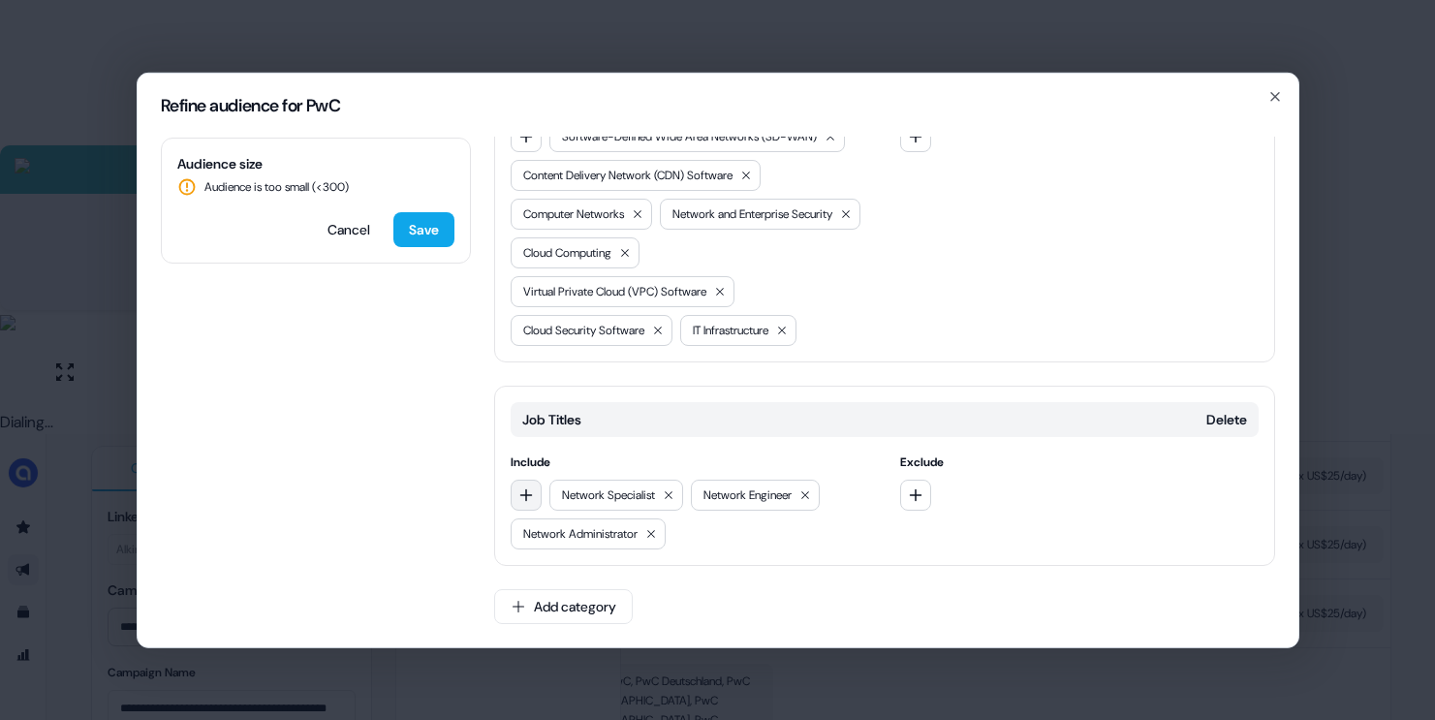
click at [525, 510] on button "button" at bounding box center [526, 494] width 31 height 31
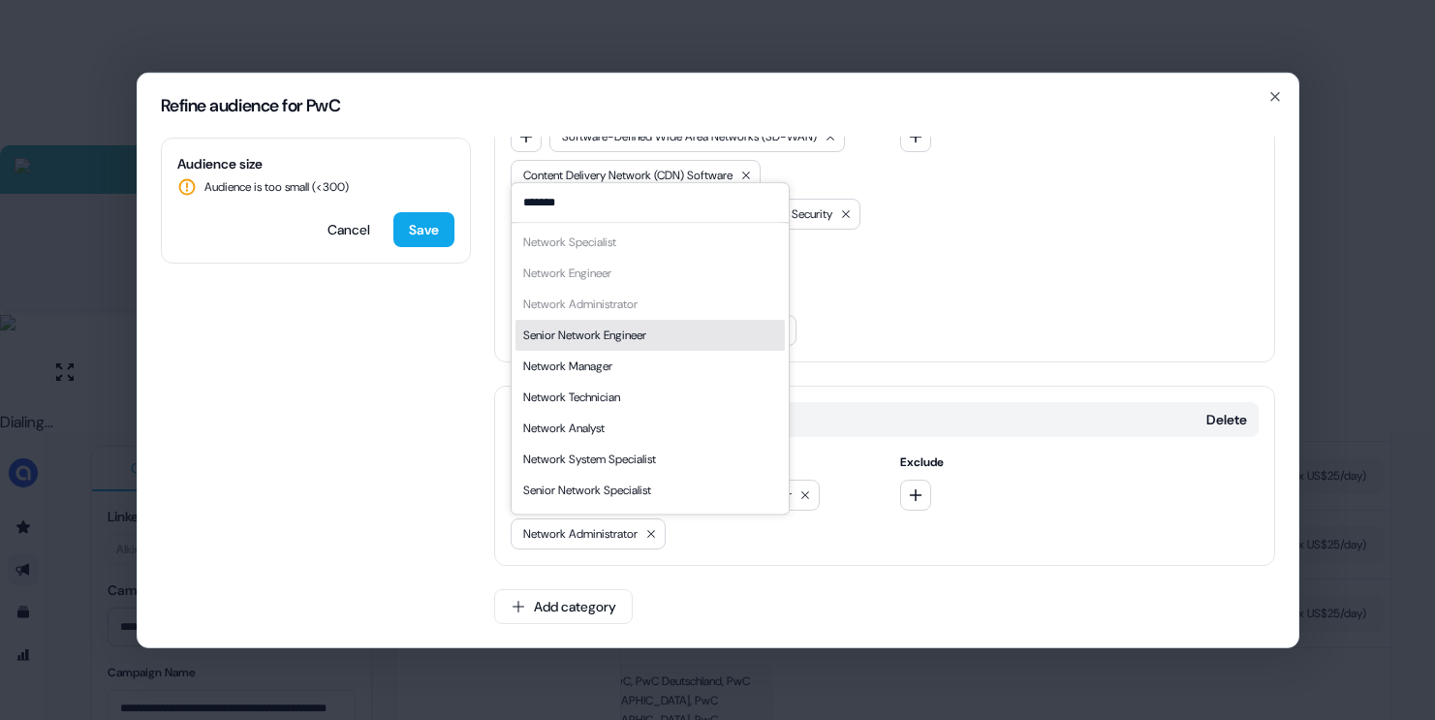
type input "*******"
click at [666, 333] on div "Senior Network Engineer" at bounding box center [649, 335] width 269 height 31
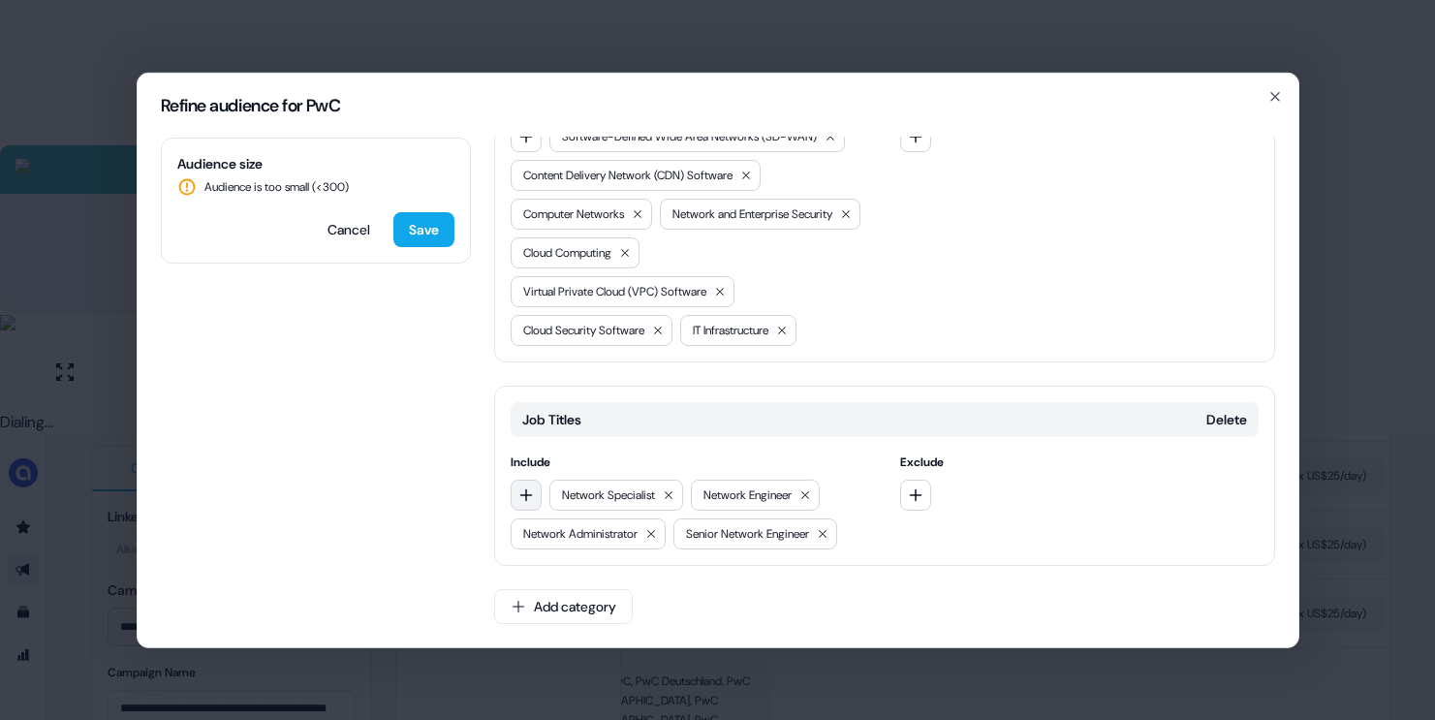
click at [527, 502] on icon "button" at bounding box center [526, 494] width 16 height 16
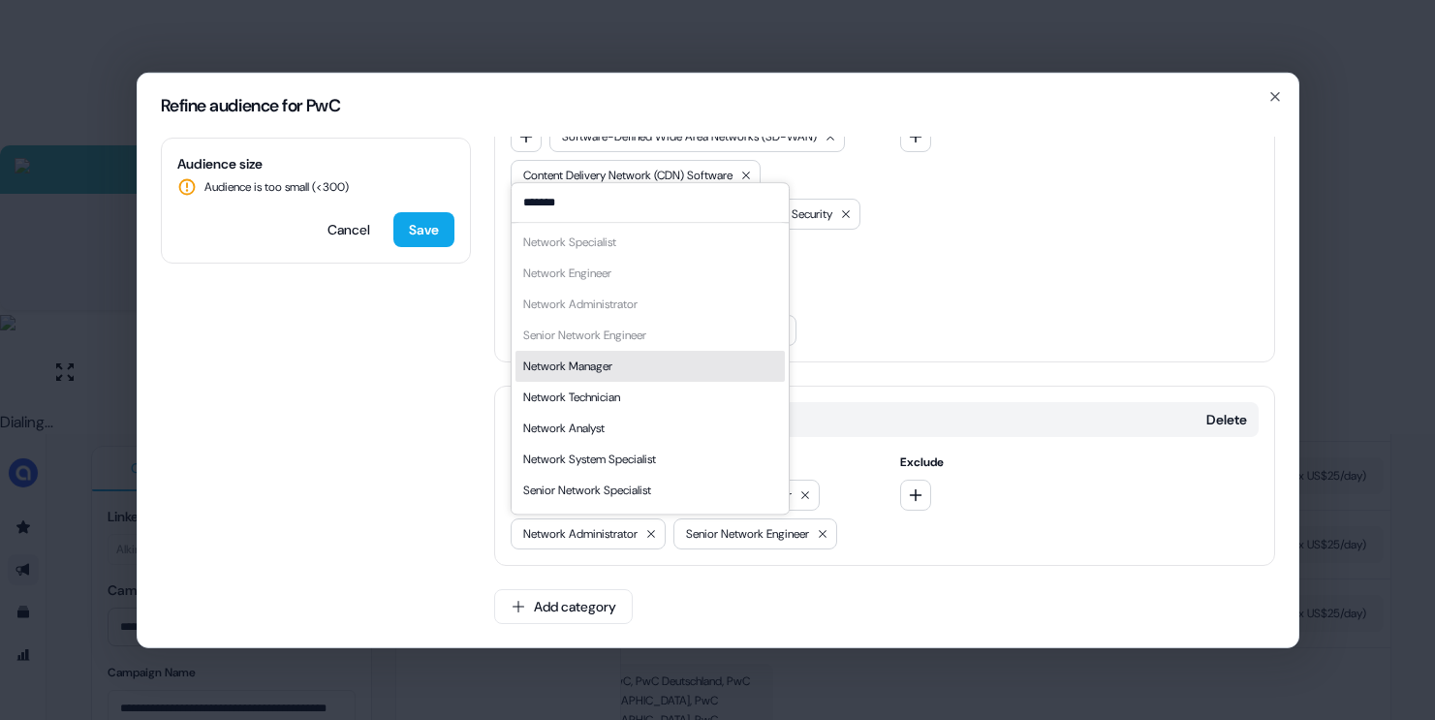
scroll to position [27, 0]
type input "*******"
click at [667, 334] on div "Network Manager" at bounding box center [649, 339] width 269 height 31
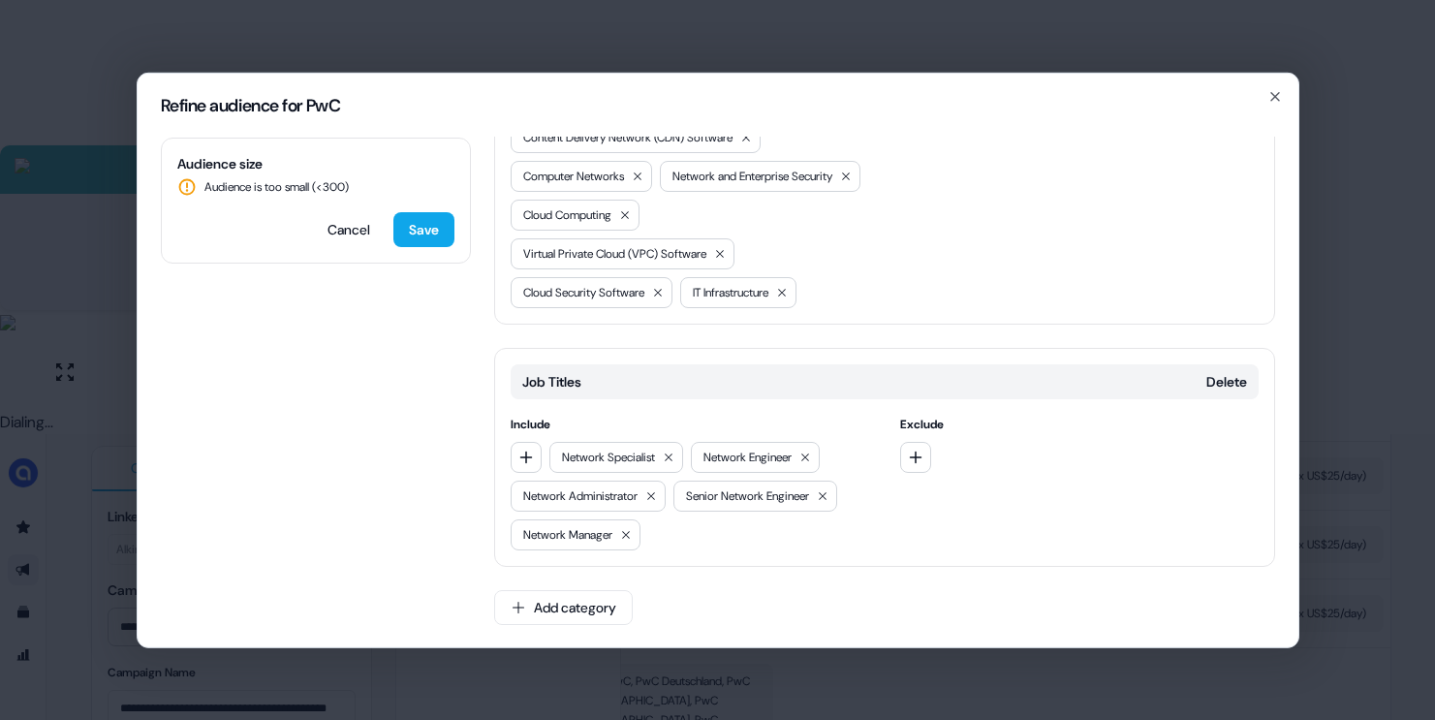
click at [512, 549] on div "Network Specialist Network Engineer Network Administrator Senior Network Engine…" at bounding box center [690, 495] width 358 height 109
click at [519, 464] on icon "button" at bounding box center [526, 457] width 16 height 16
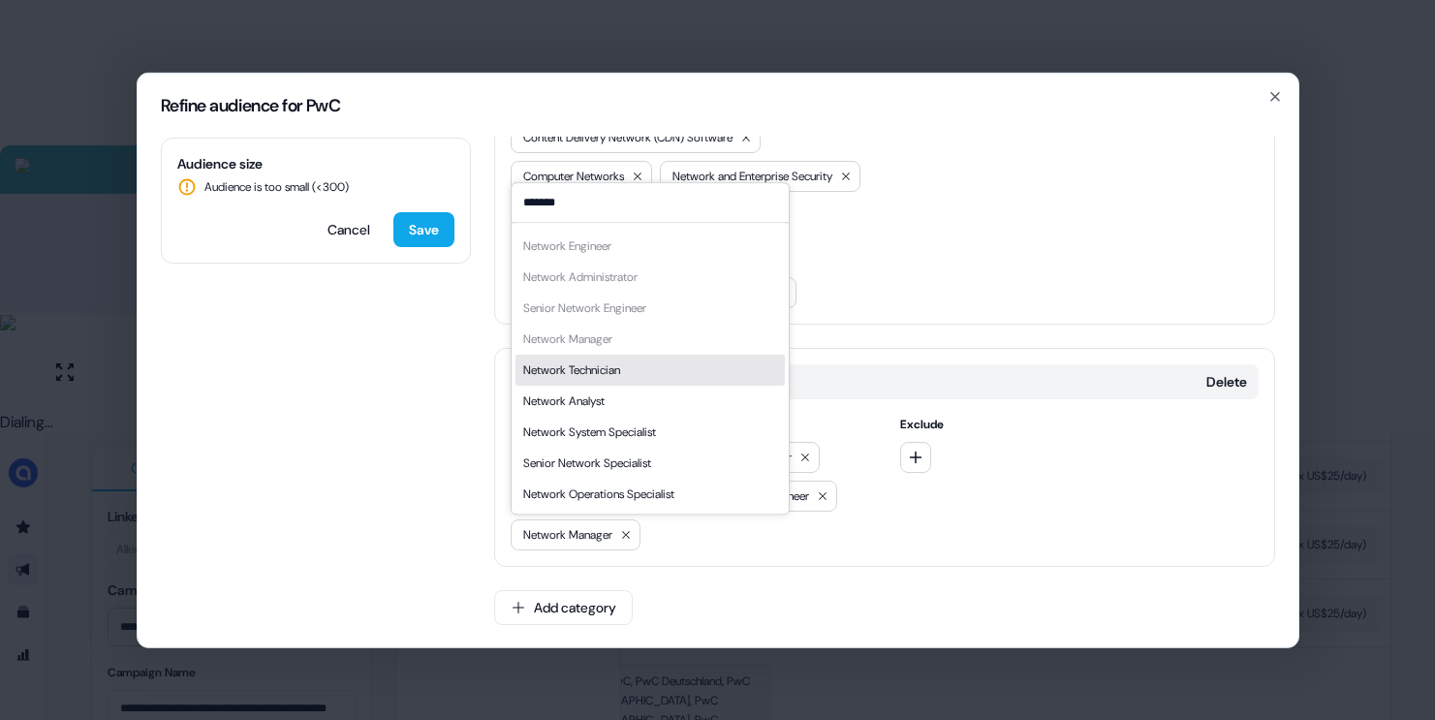
type input "*******"
click at [668, 373] on div "Network Technician" at bounding box center [649, 370] width 269 height 31
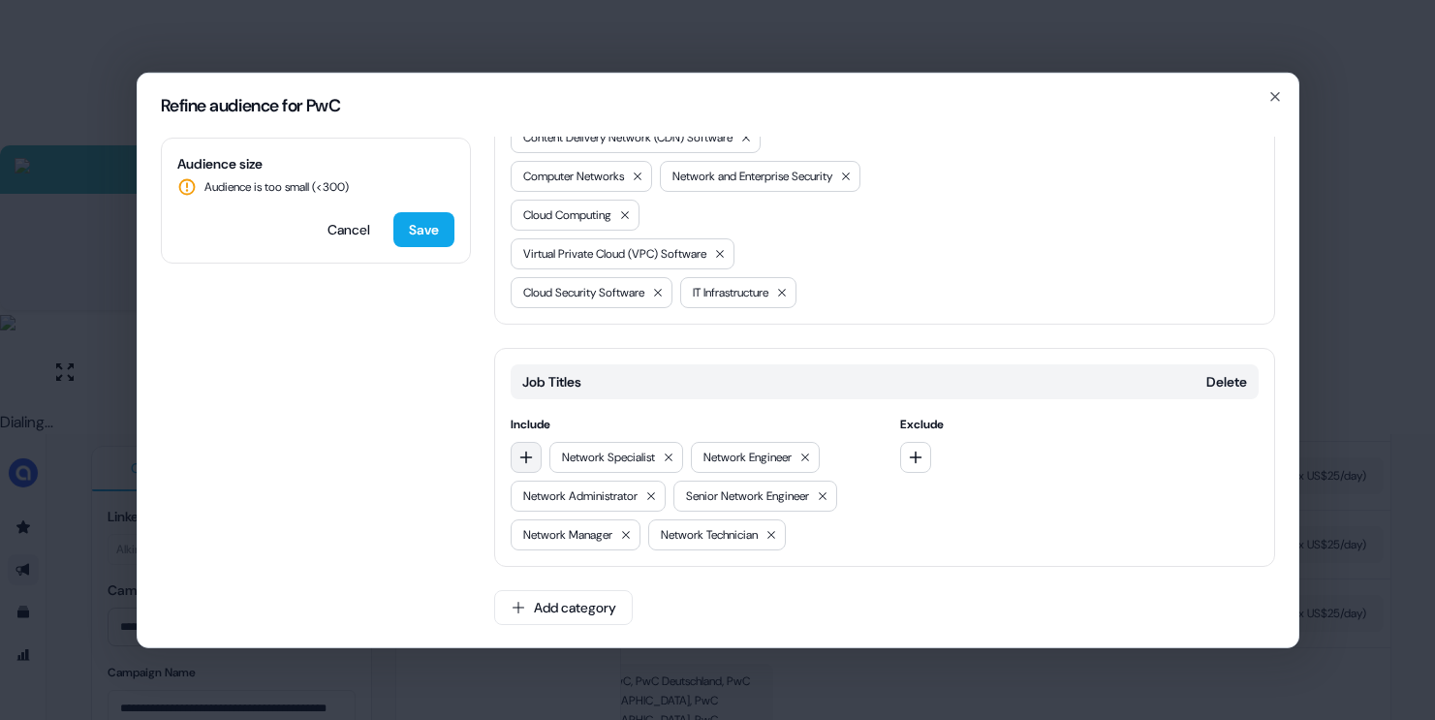
click at [533, 464] on icon "button" at bounding box center [526, 457] width 16 height 16
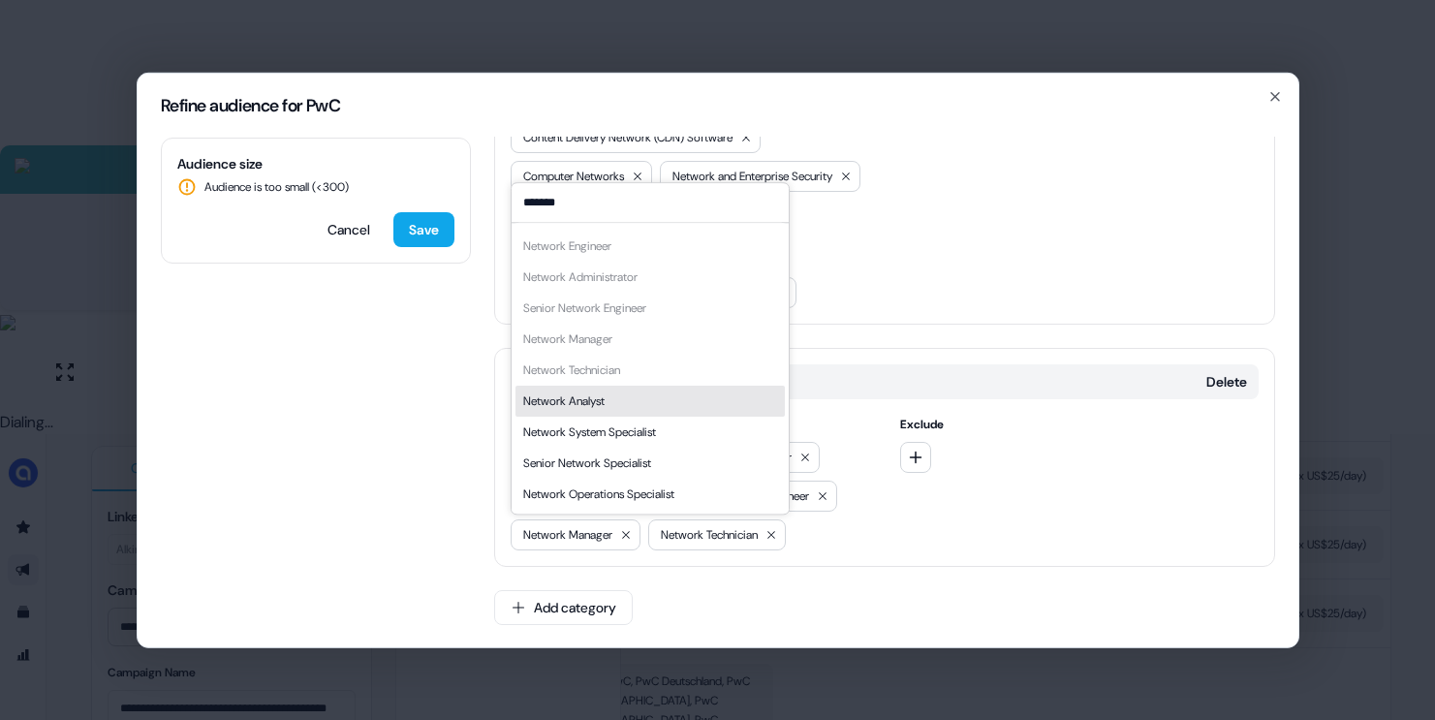
type input "*******"
click at [660, 397] on div "Network Analyst" at bounding box center [649, 401] width 269 height 31
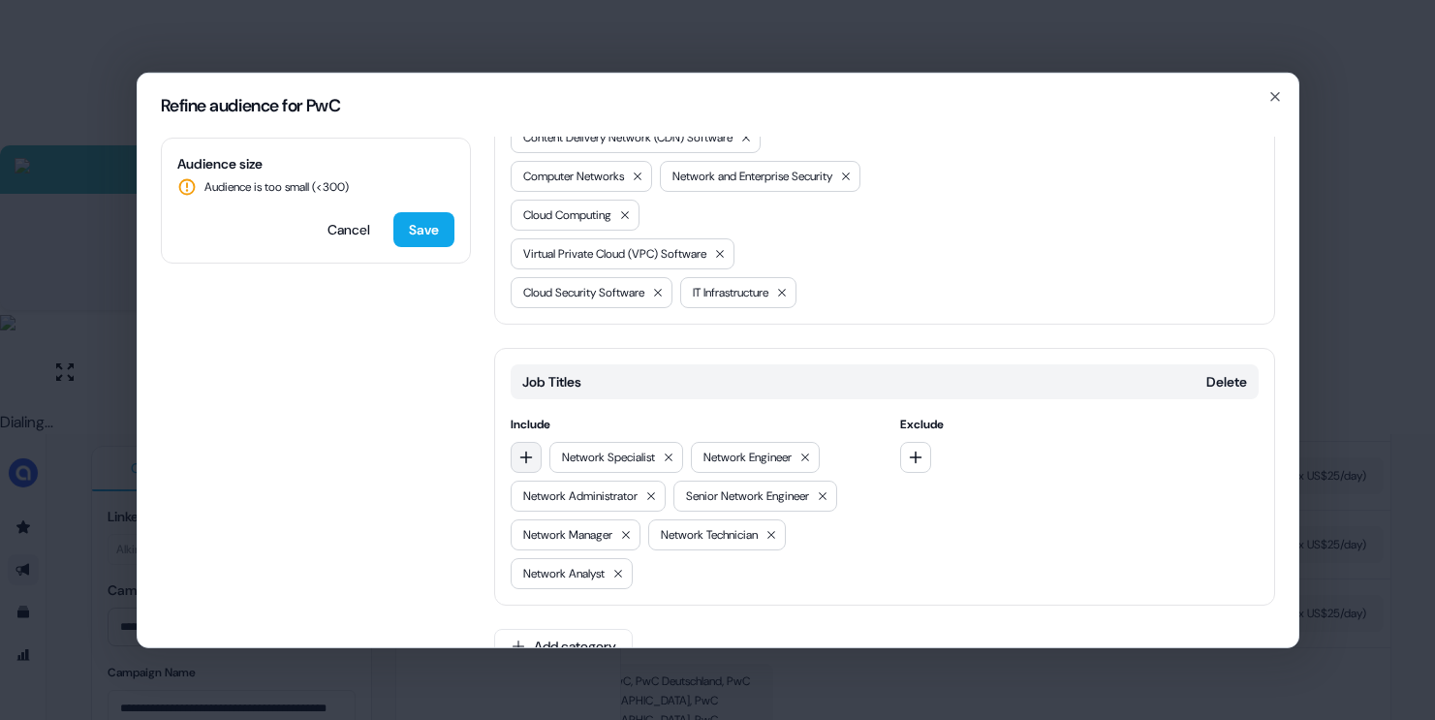
click at [523, 472] on button "button" at bounding box center [526, 456] width 31 height 31
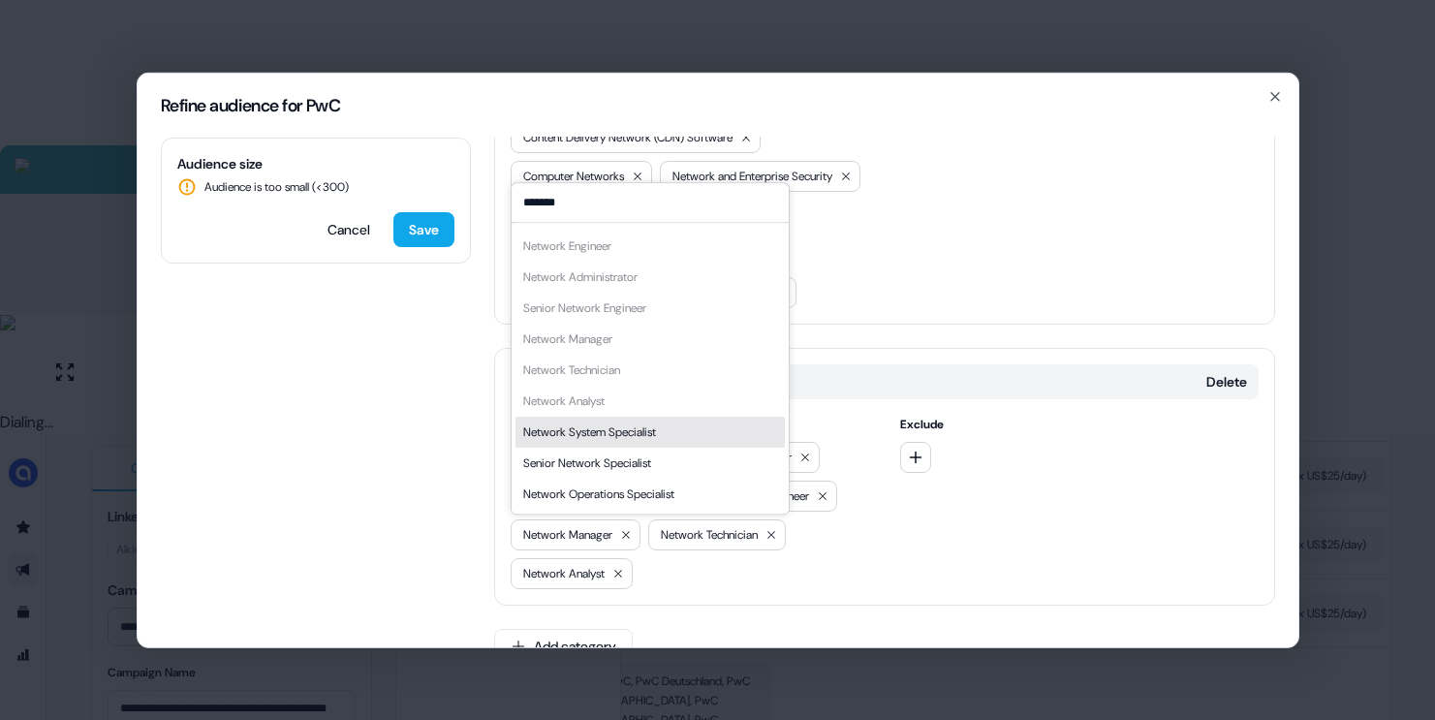
type input "*******"
click at [598, 442] on div "Network System Specialist" at bounding box center [649, 432] width 269 height 31
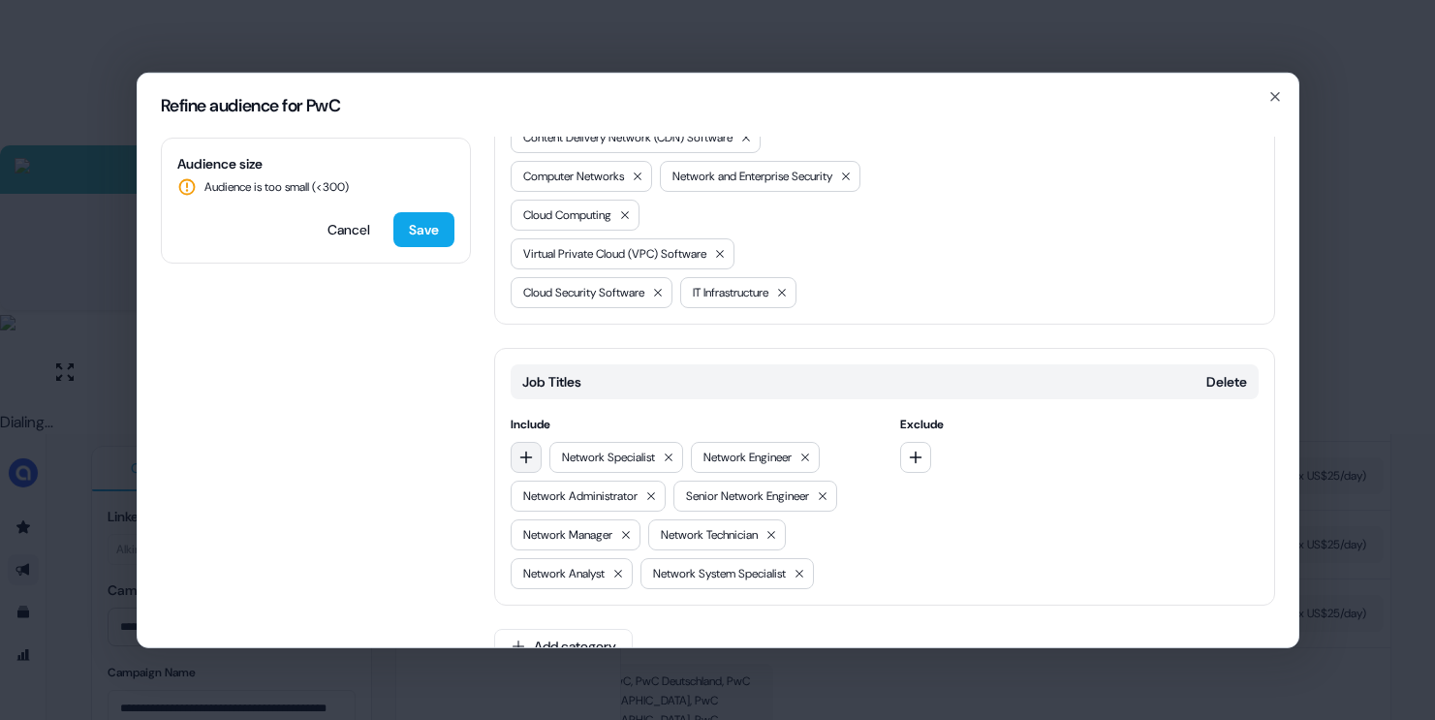
click at [523, 464] on icon "button" at bounding box center [526, 457] width 16 height 16
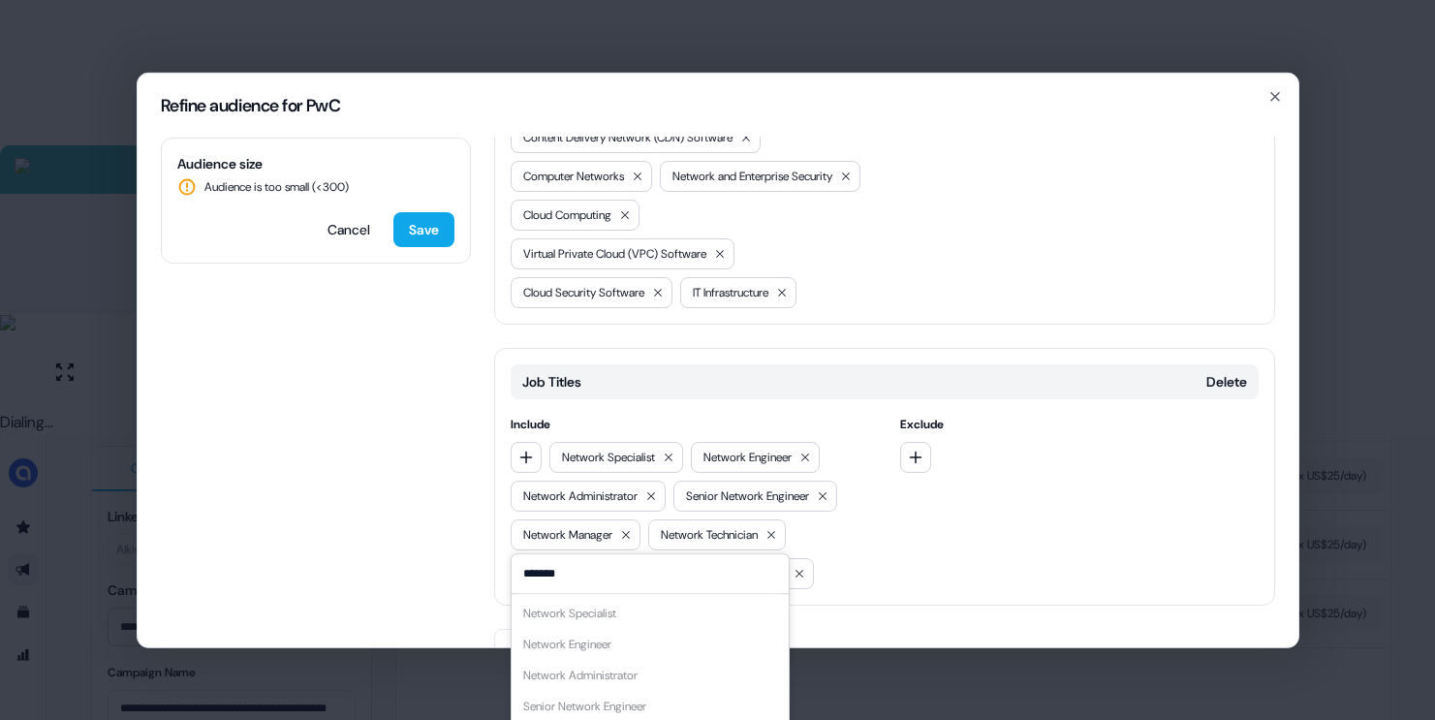
scroll to position [887, 0]
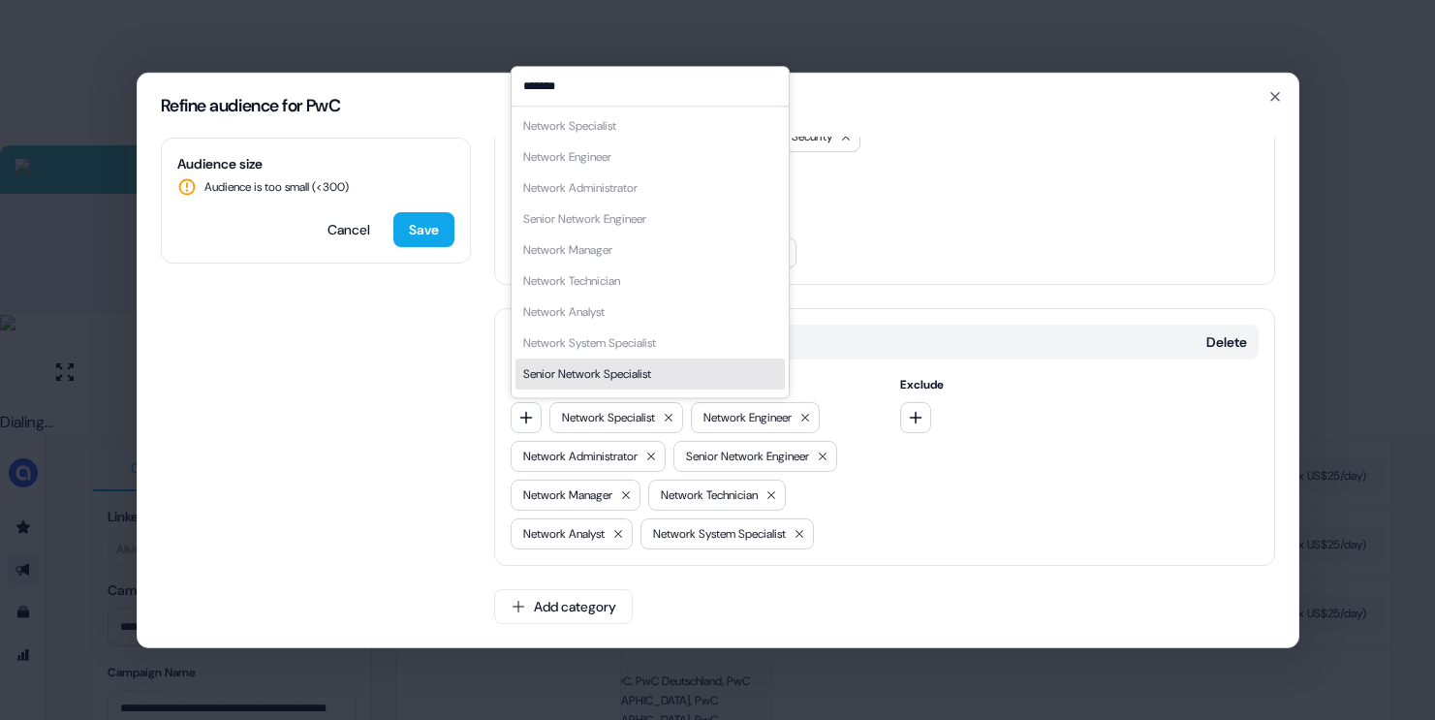
type input "*******"
click at [642, 366] on div "Senior Network Specialist" at bounding box center [587, 373] width 128 height 19
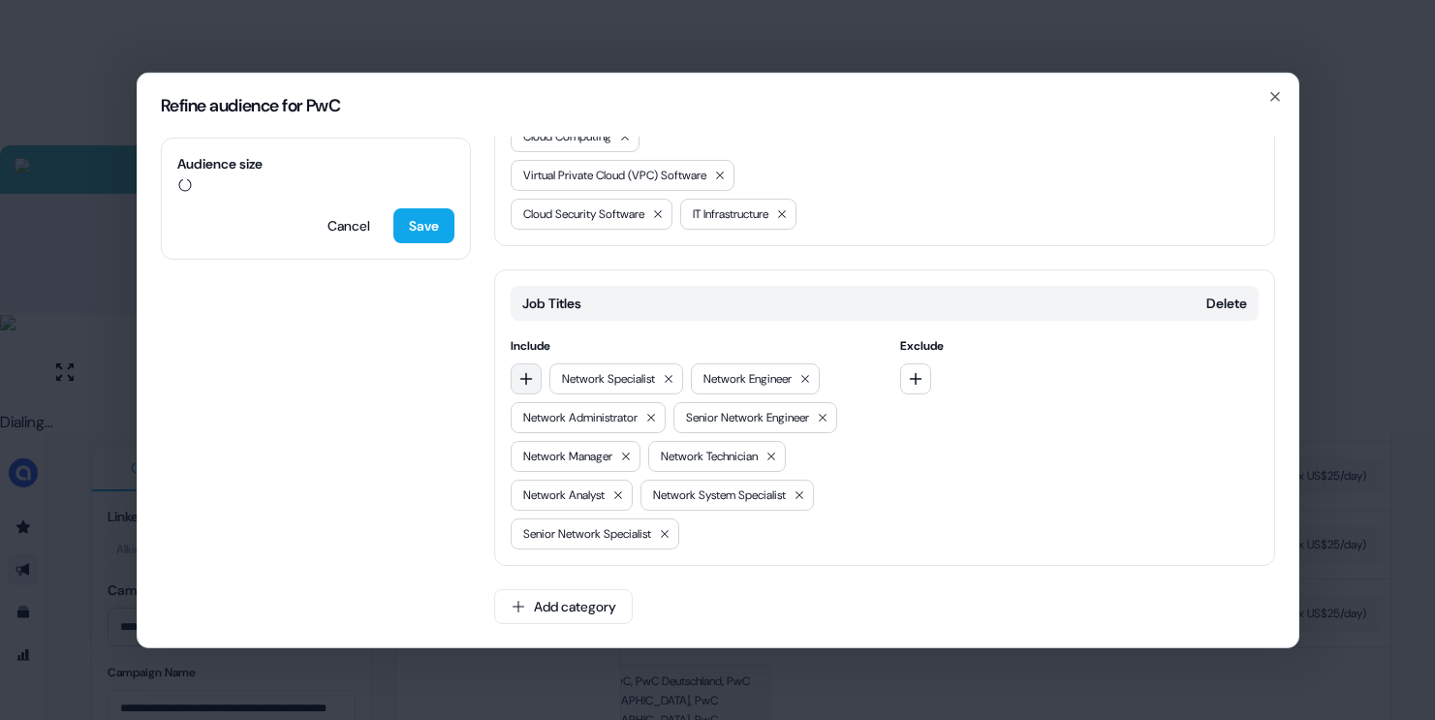
click at [528, 385] on icon "button" at bounding box center [525, 378] width 13 height 13
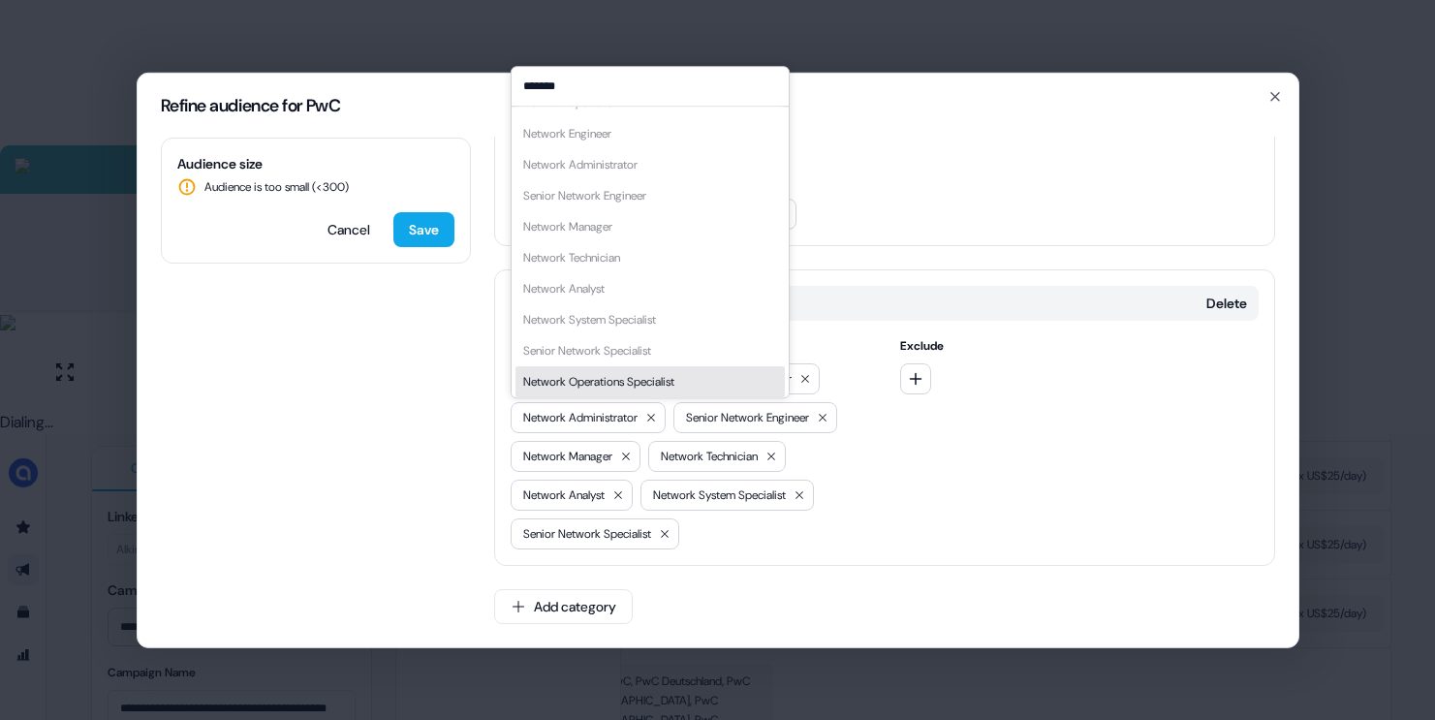
scroll to position [27, 0]
type input "*******"
click at [630, 372] on div "Network Operations Specialist" at bounding box center [598, 377] width 151 height 19
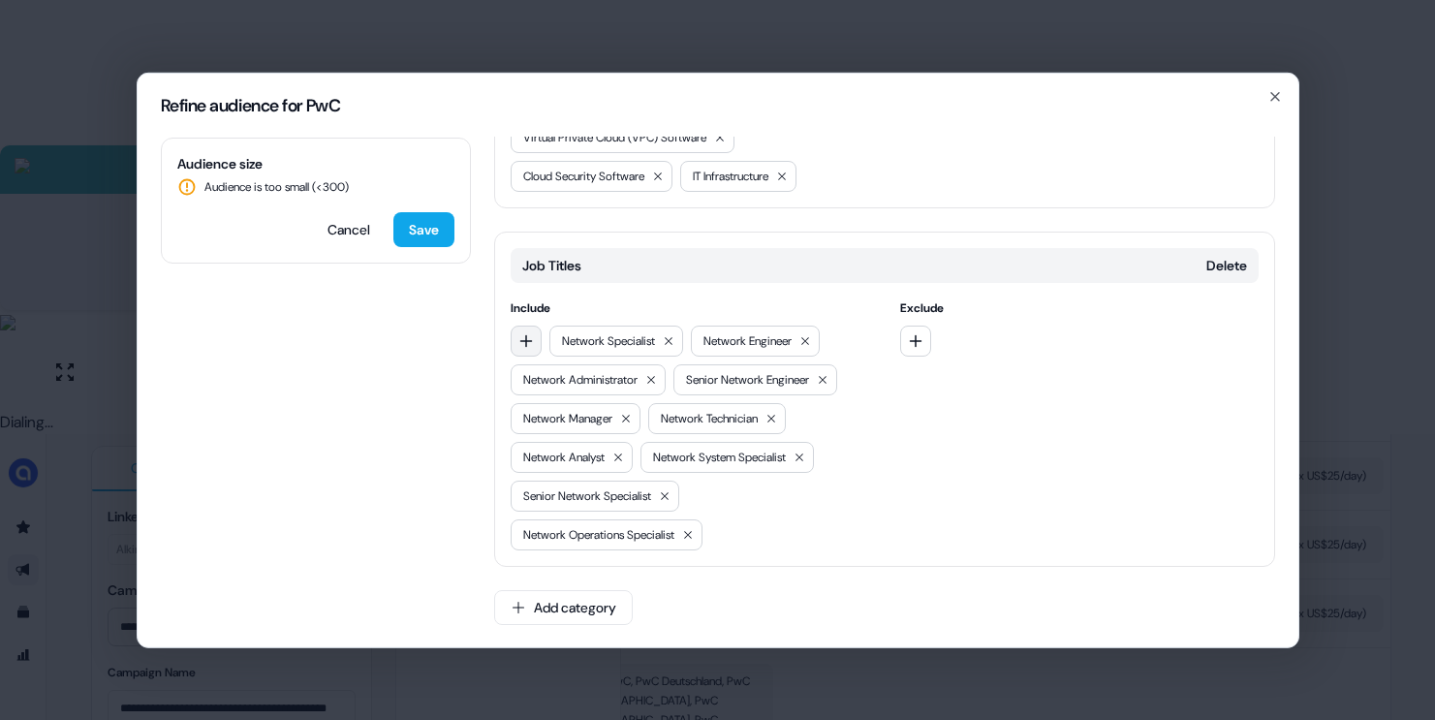
click at [523, 347] on icon "button" at bounding box center [525, 340] width 13 height 13
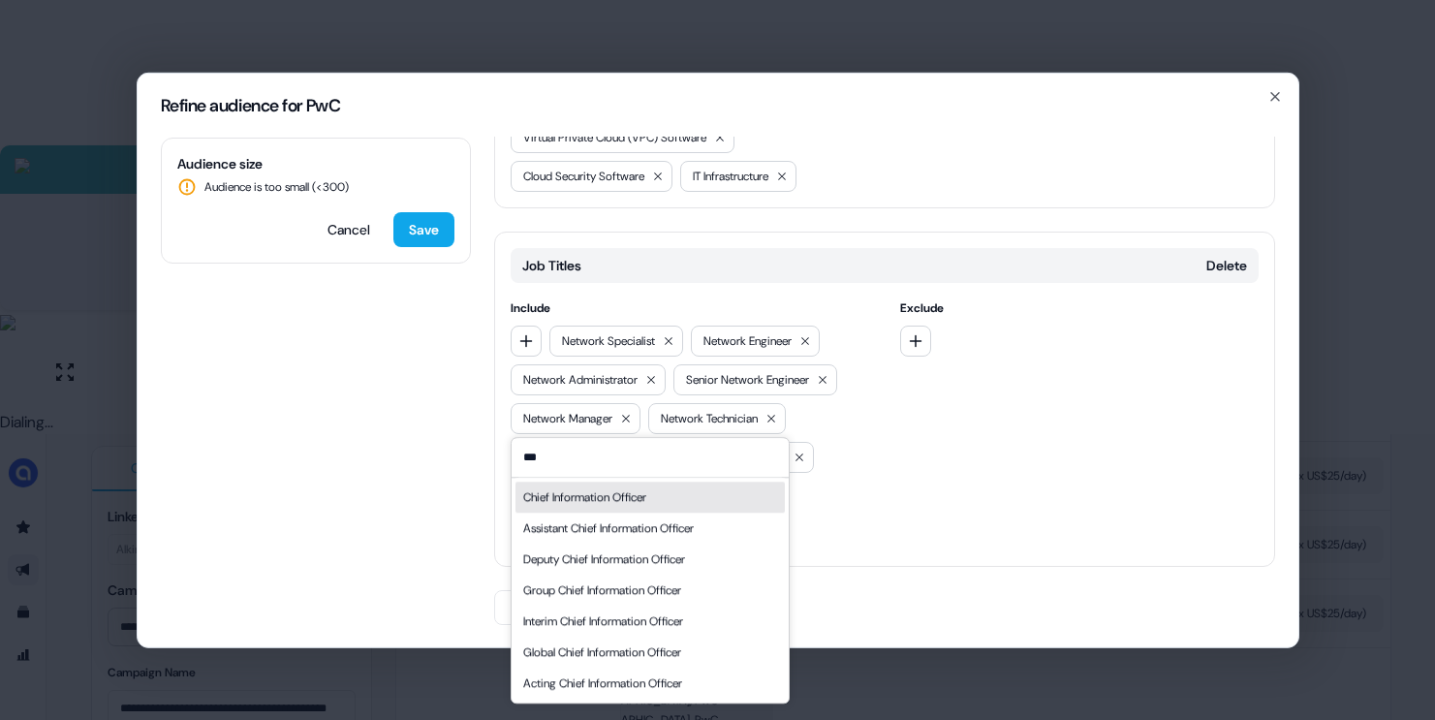
type input "***"
click at [545, 496] on div "Chief Information Officer" at bounding box center [584, 496] width 123 height 19
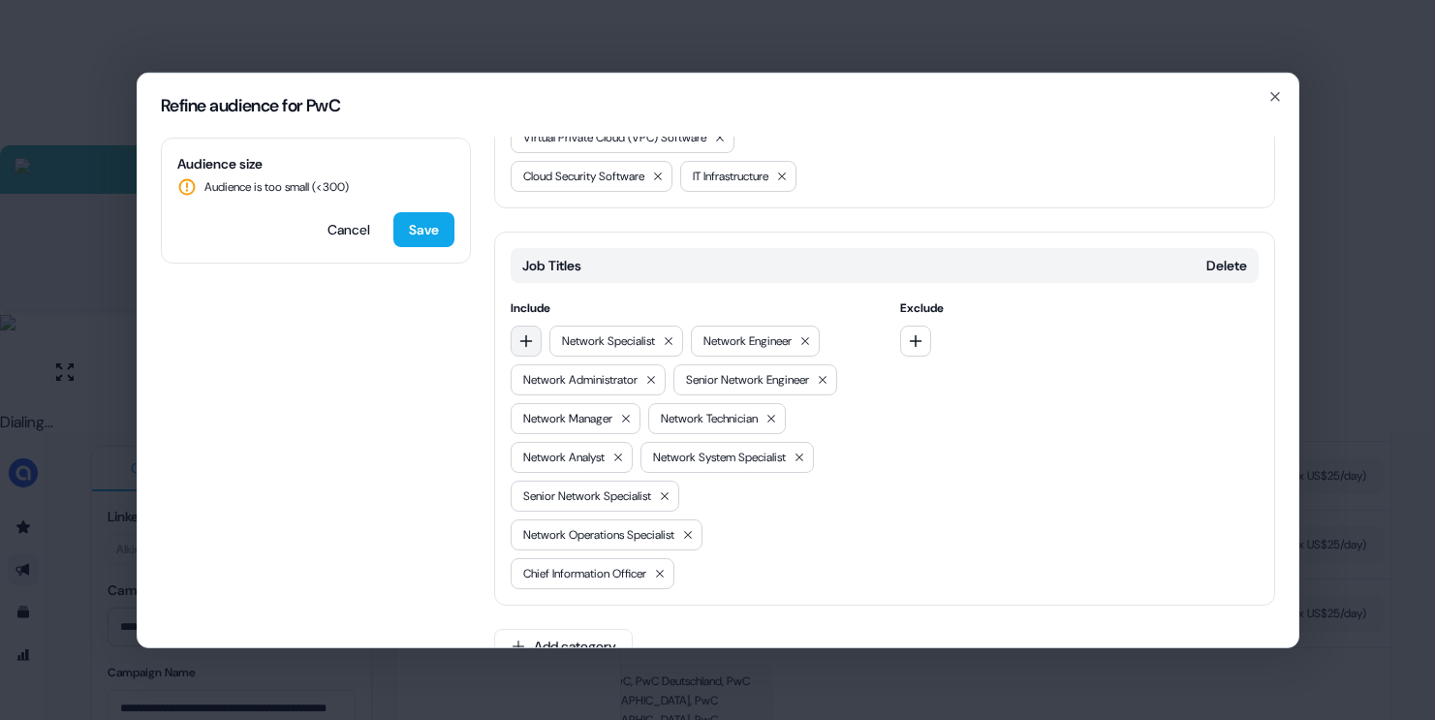
click at [529, 356] on button "button" at bounding box center [526, 340] width 31 height 31
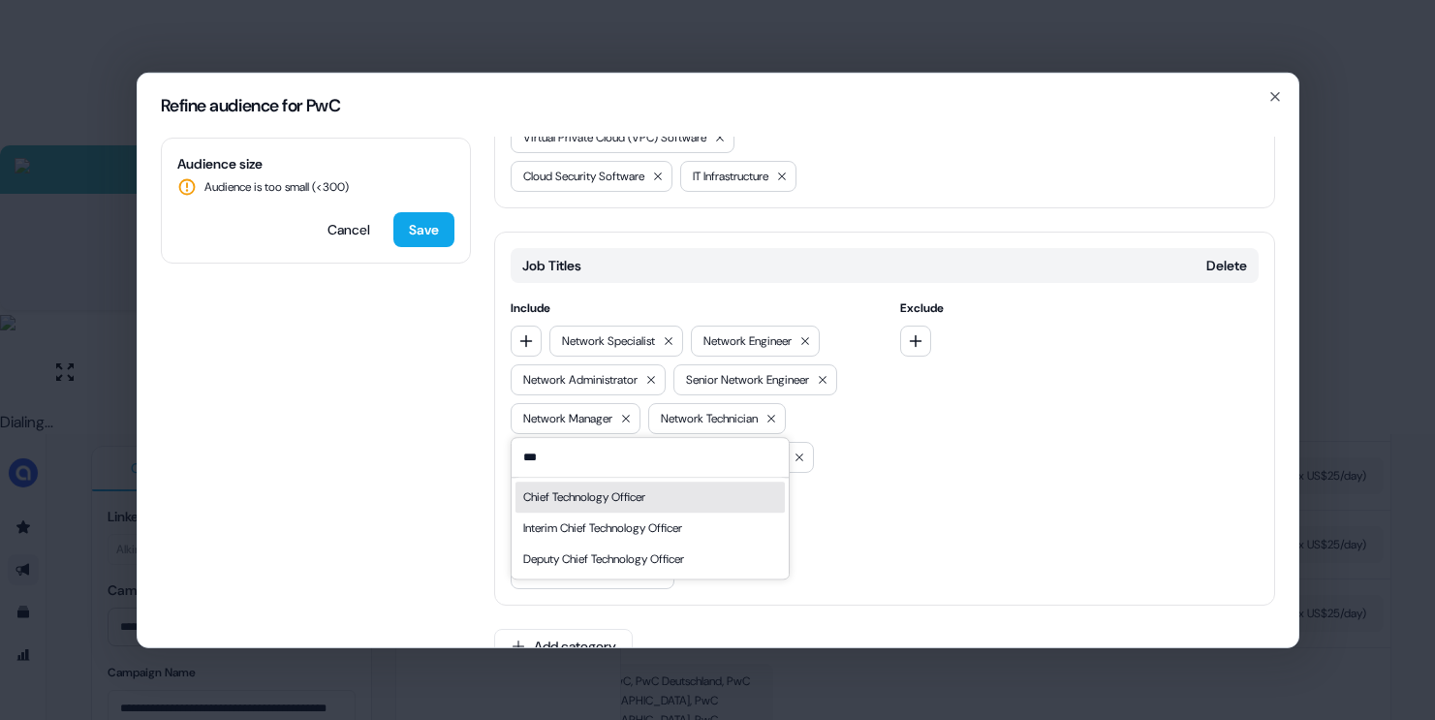
type input "***"
click at [569, 487] on div "Chief Technology Officer" at bounding box center [584, 496] width 122 height 19
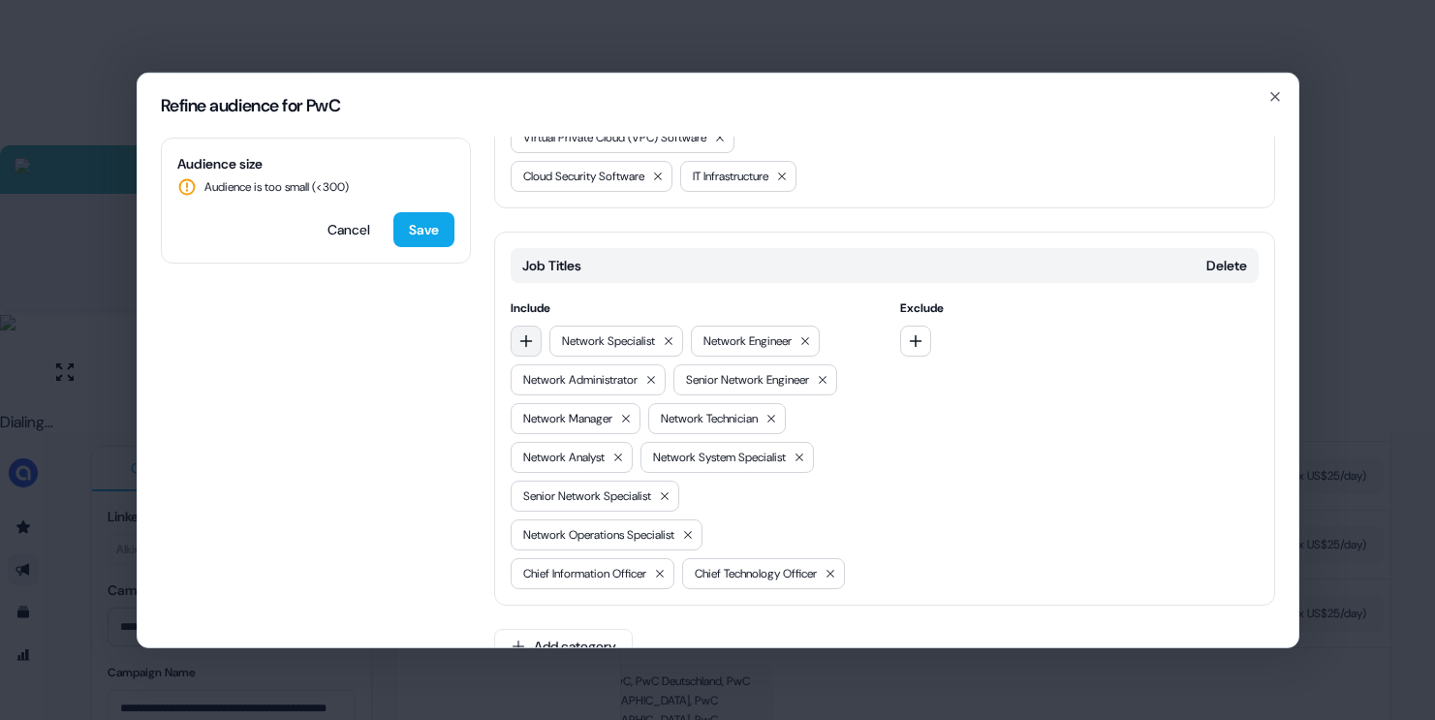
click at [529, 348] on icon "button" at bounding box center [526, 340] width 16 height 16
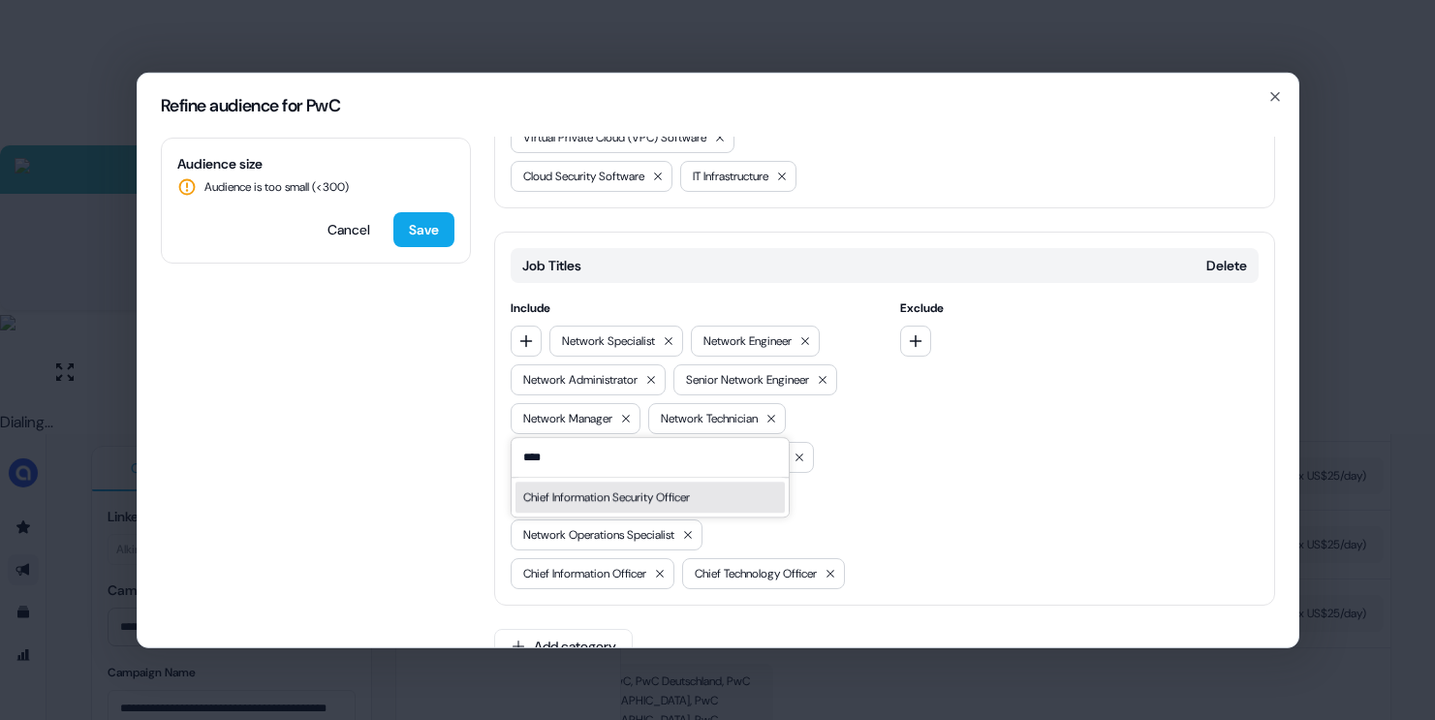
type input "****"
click at [551, 505] on div "Chief Information Security Officer" at bounding box center [606, 496] width 167 height 19
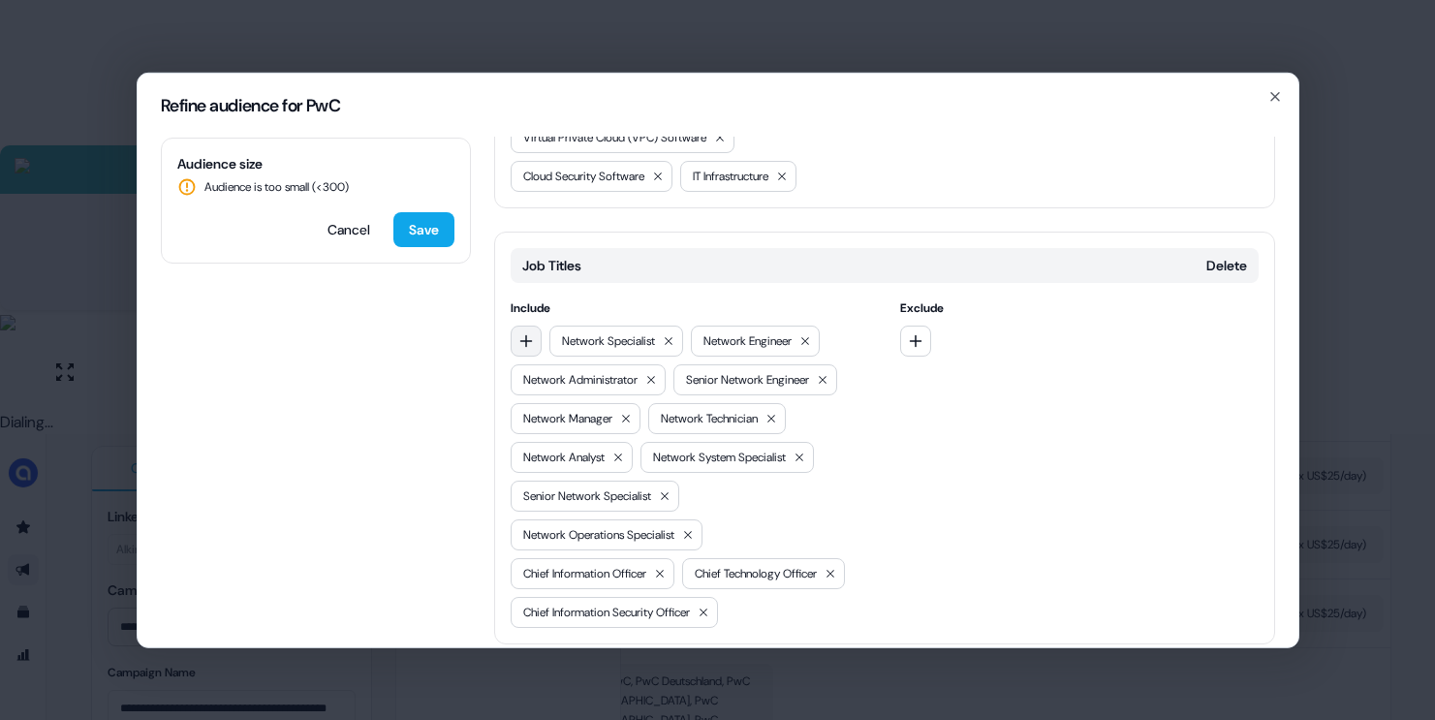
click at [529, 347] on icon "button" at bounding box center [525, 340] width 13 height 13
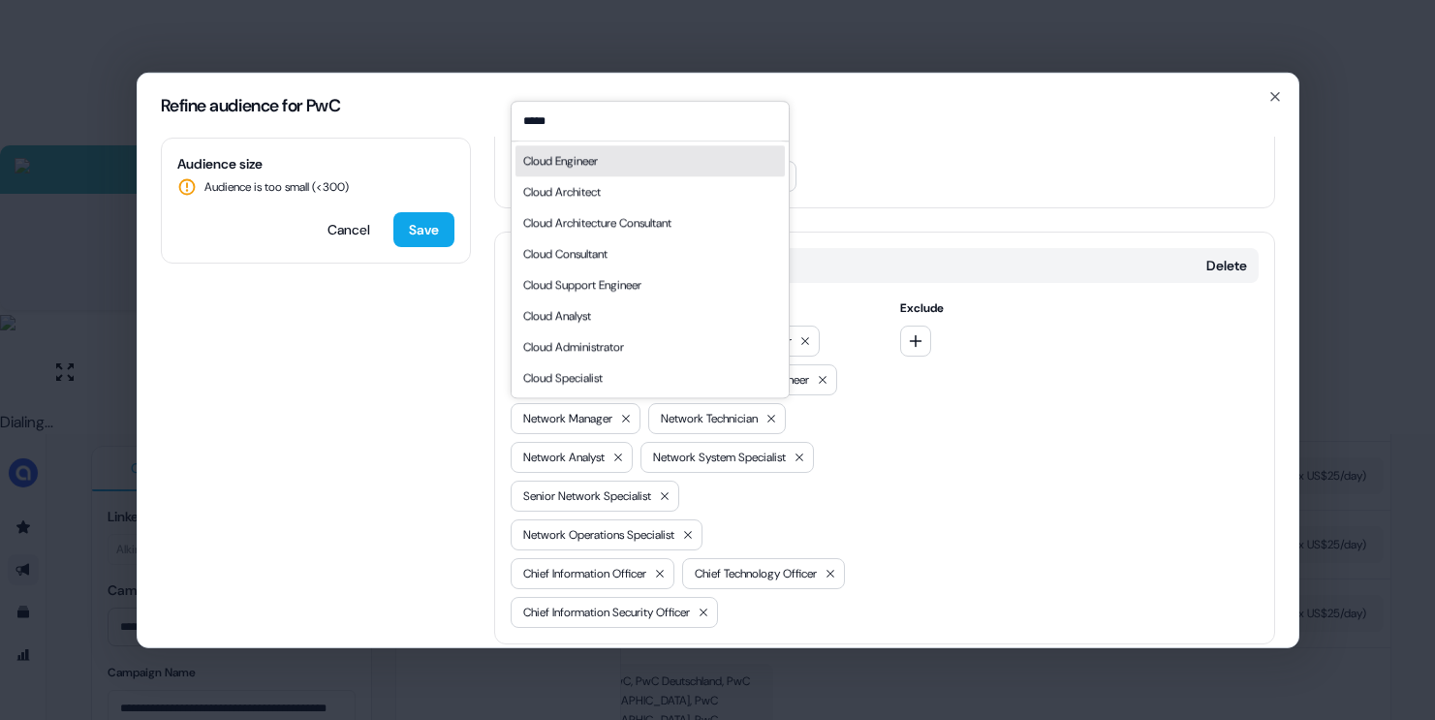
type input "*****"
click at [615, 161] on div "Cloud Engineer" at bounding box center [649, 160] width 269 height 31
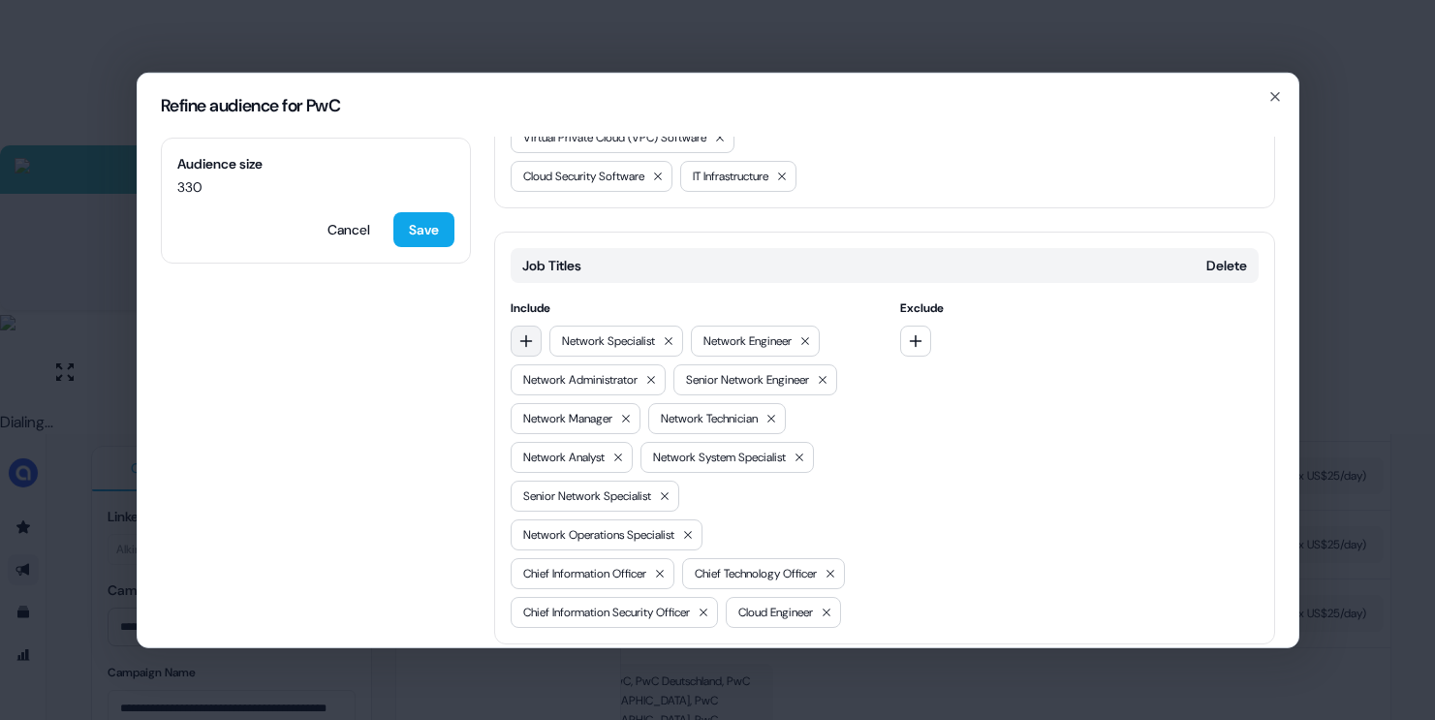
click at [531, 348] on icon "button" at bounding box center [526, 340] width 16 height 16
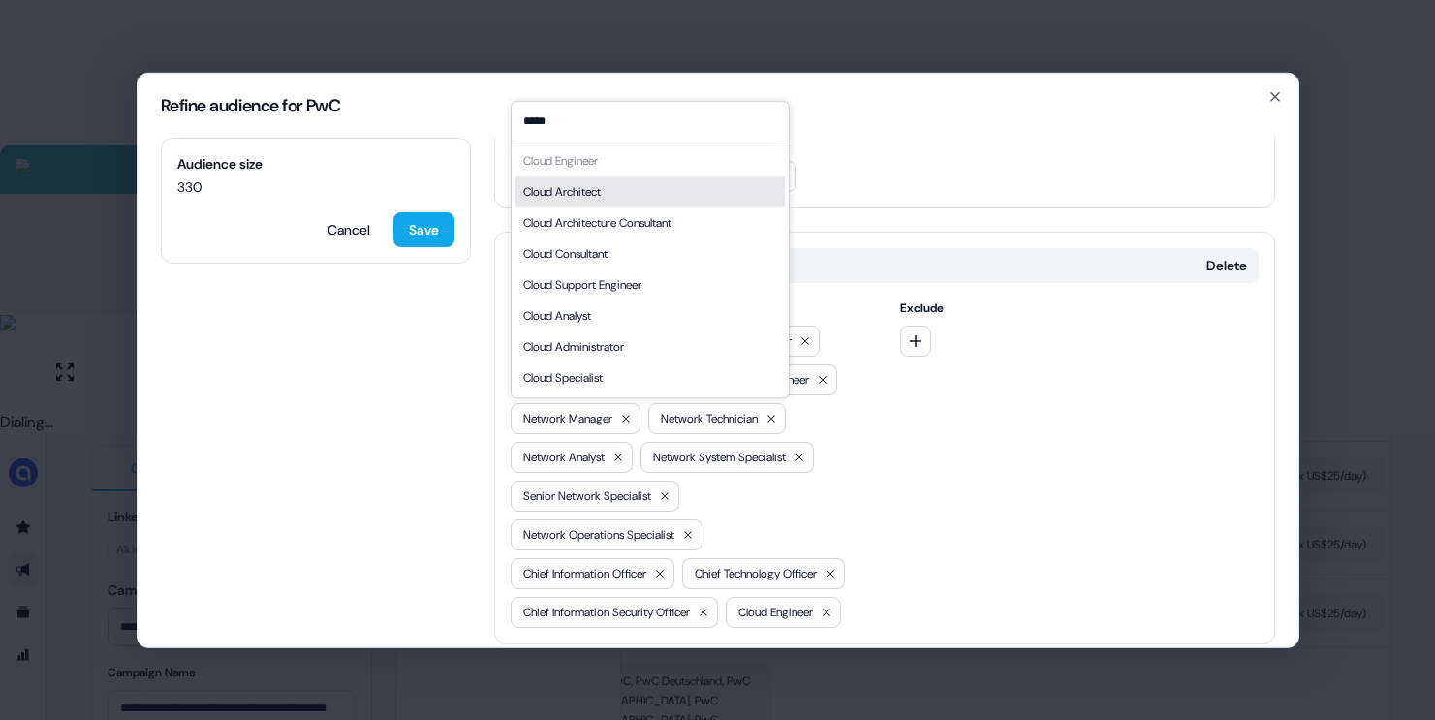
type input "*****"
click at [630, 187] on div "Cloud Architect" at bounding box center [649, 191] width 269 height 31
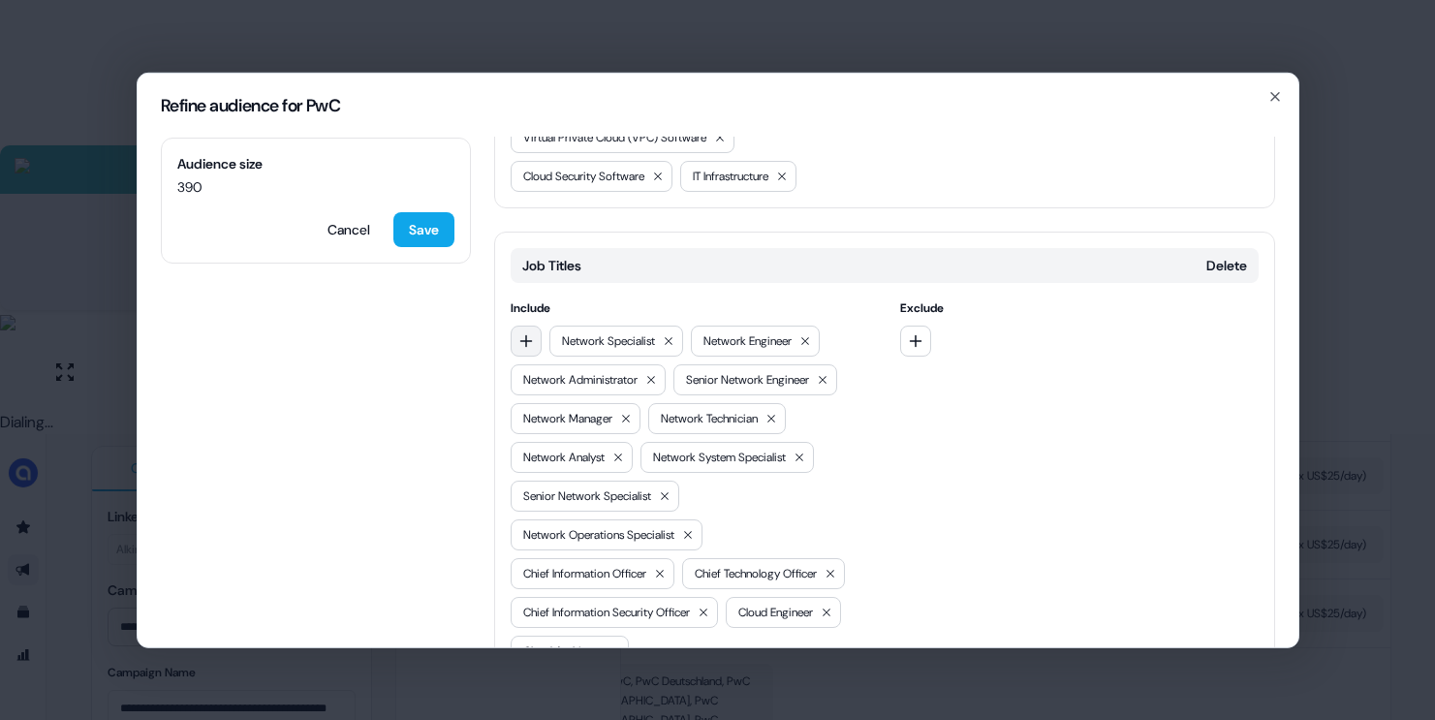
click at [527, 348] on icon "button" at bounding box center [526, 340] width 16 height 16
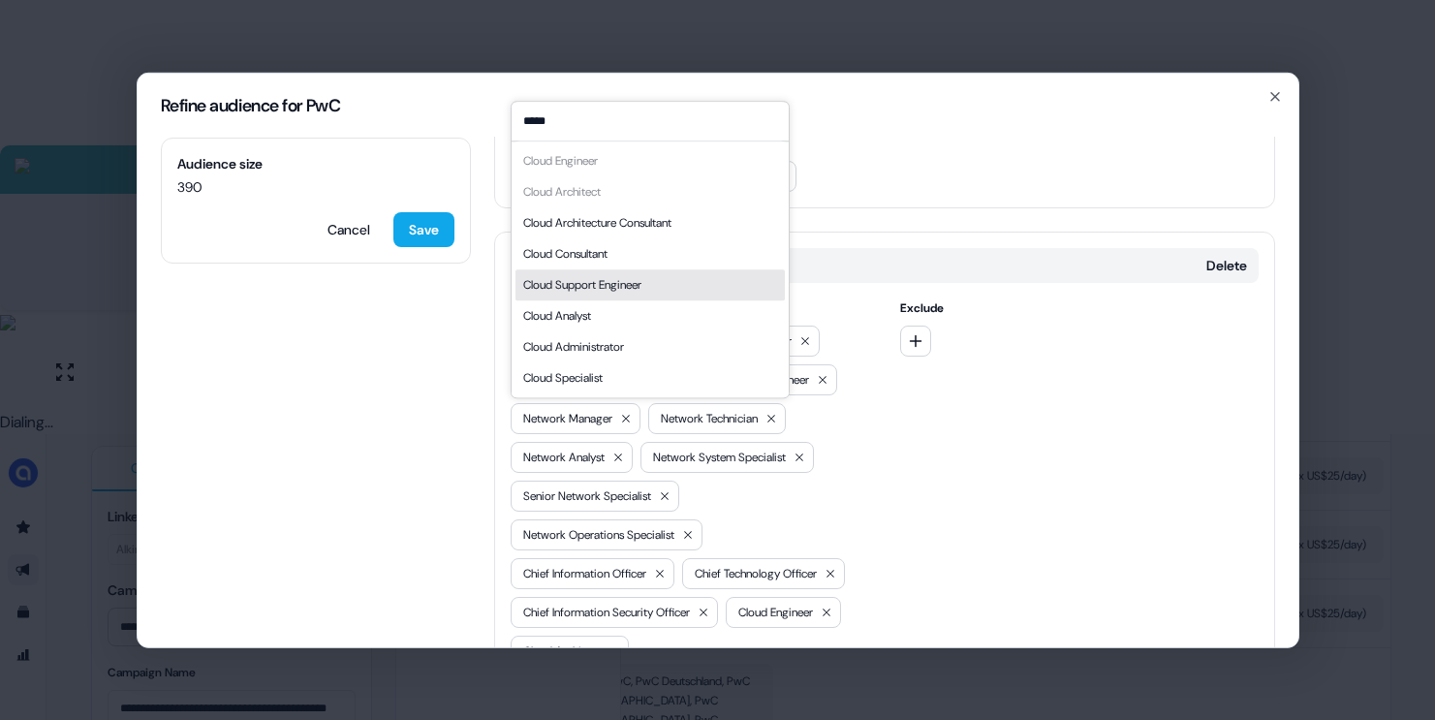
type input "*****"
click at [628, 293] on div "Cloud Support Engineer" at bounding box center [582, 284] width 118 height 19
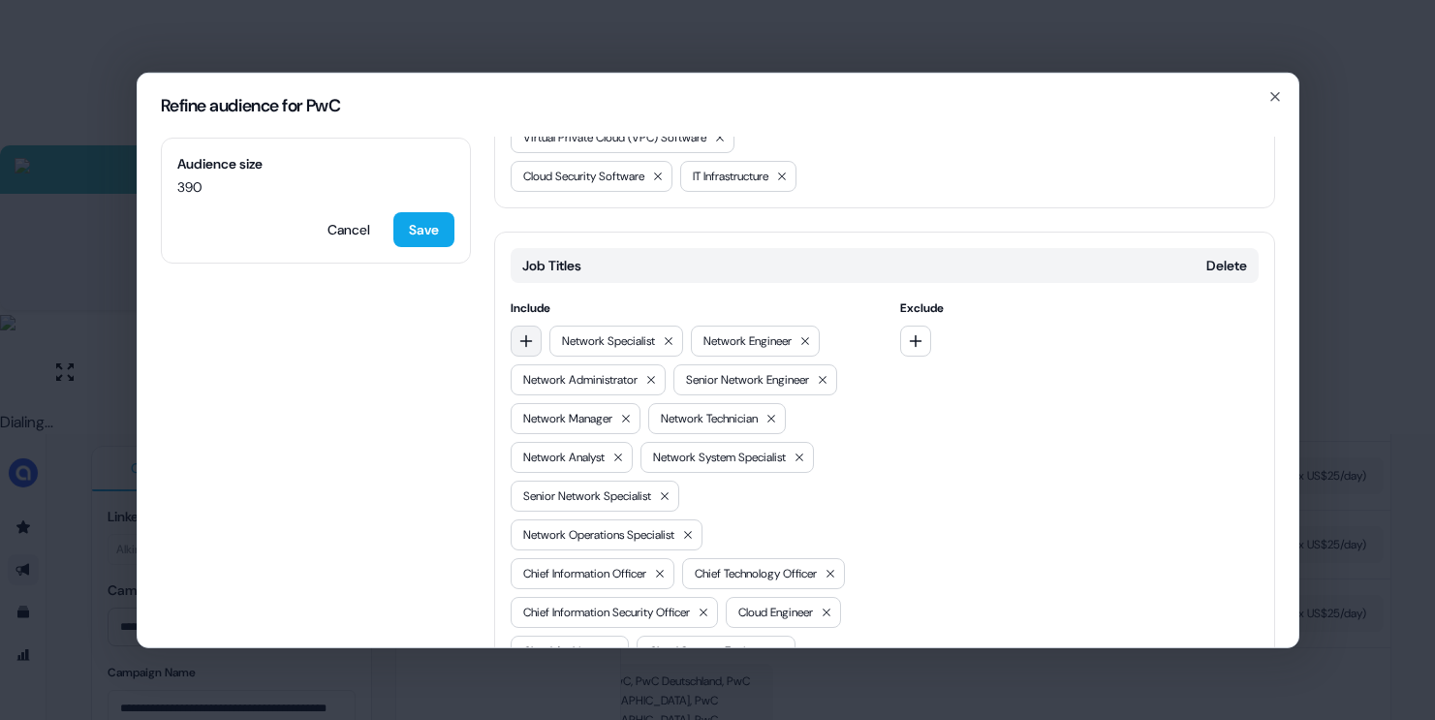
click at [528, 348] on icon "button" at bounding box center [526, 340] width 16 height 16
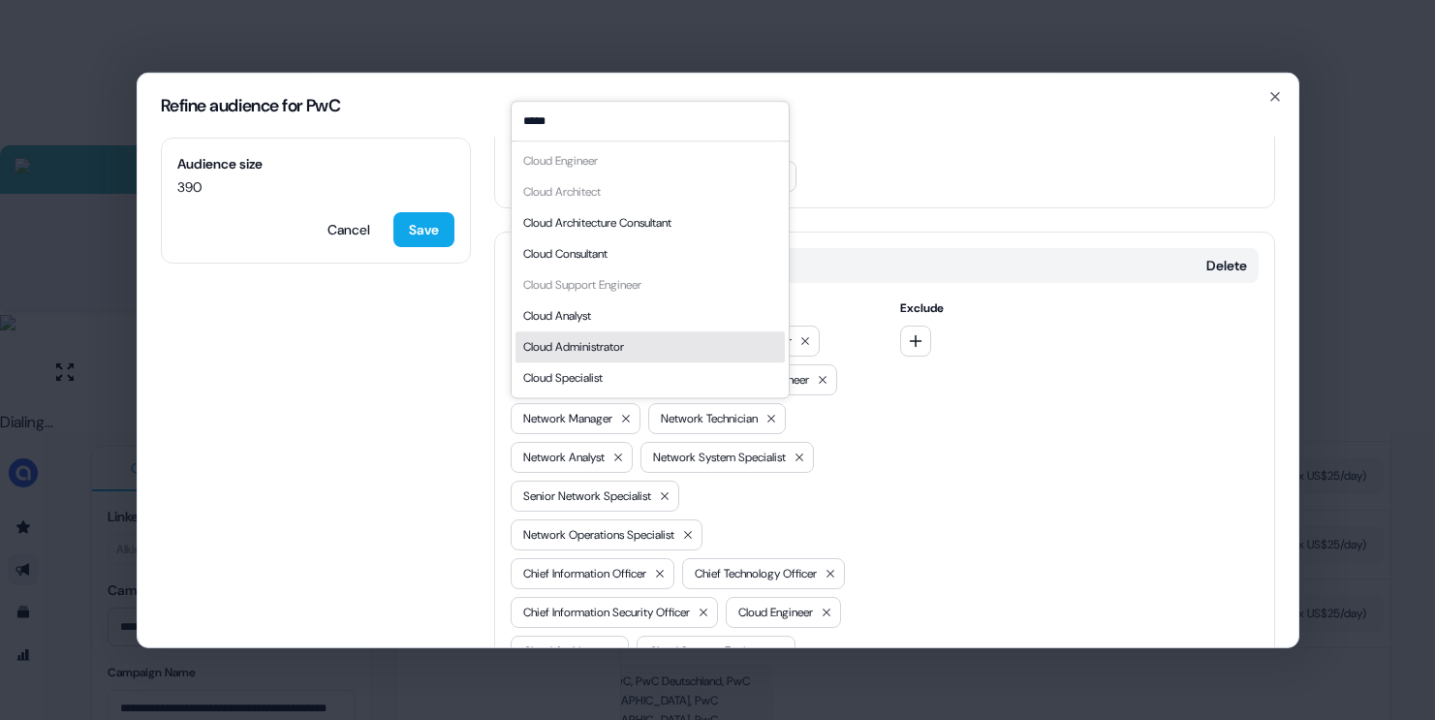
type input "*****"
click at [607, 350] on div "Cloud Administrator" at bounding box center [573, 346] width 101 height 19
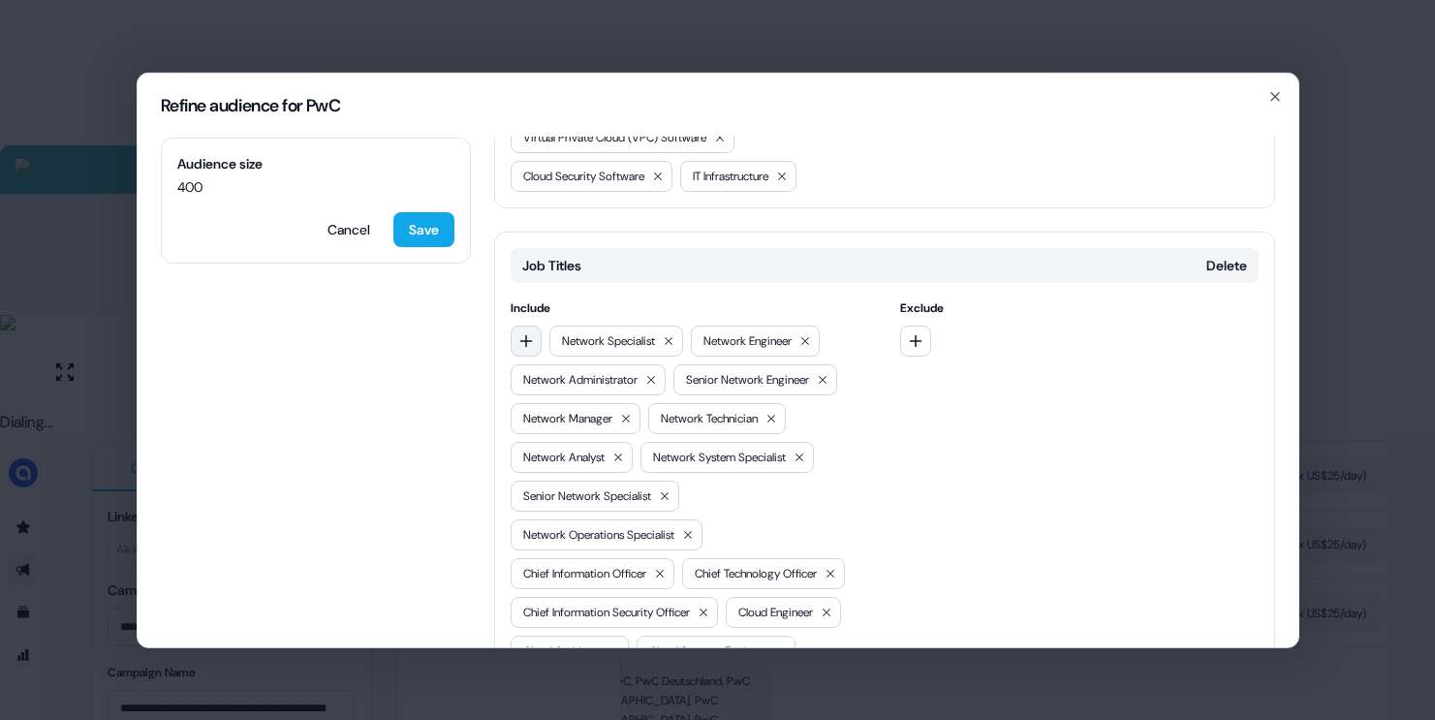
click at [533, 356] on button "button" at bounding box center [526, 340] width 31 height 31
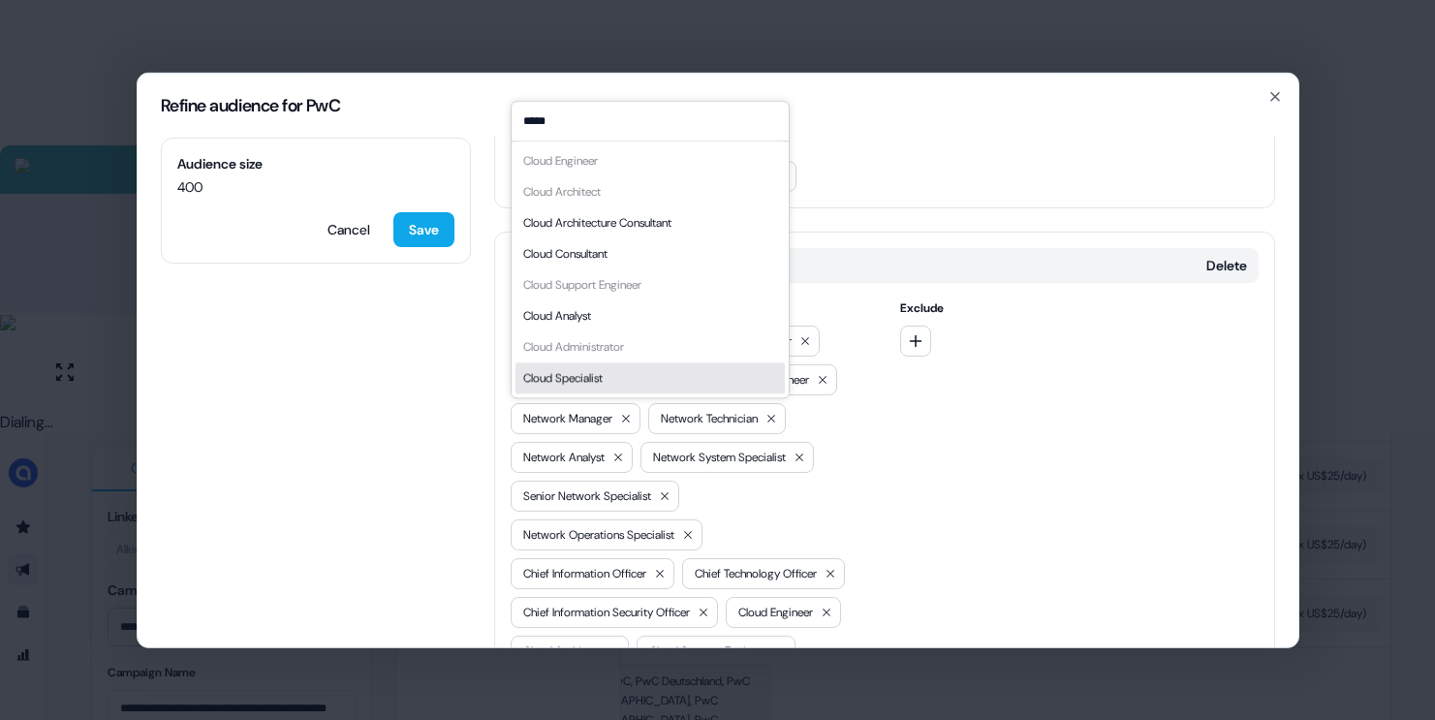
type input "*****"
click at [603, 374] on div "Cloud Specialist" at bounding box center [562, 377] width 79 height 19
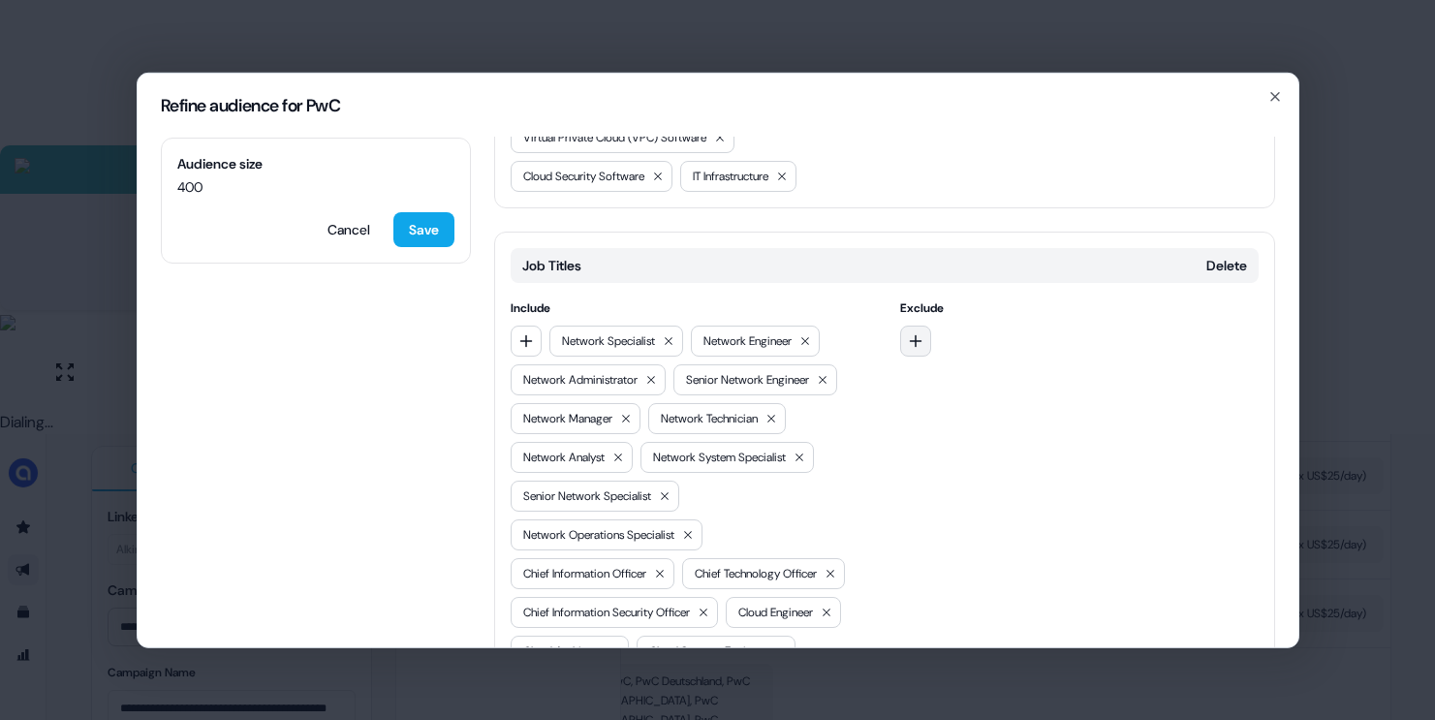
click at [919, 356] on button "button" at bounding box center [915, 340] width 31 height 31
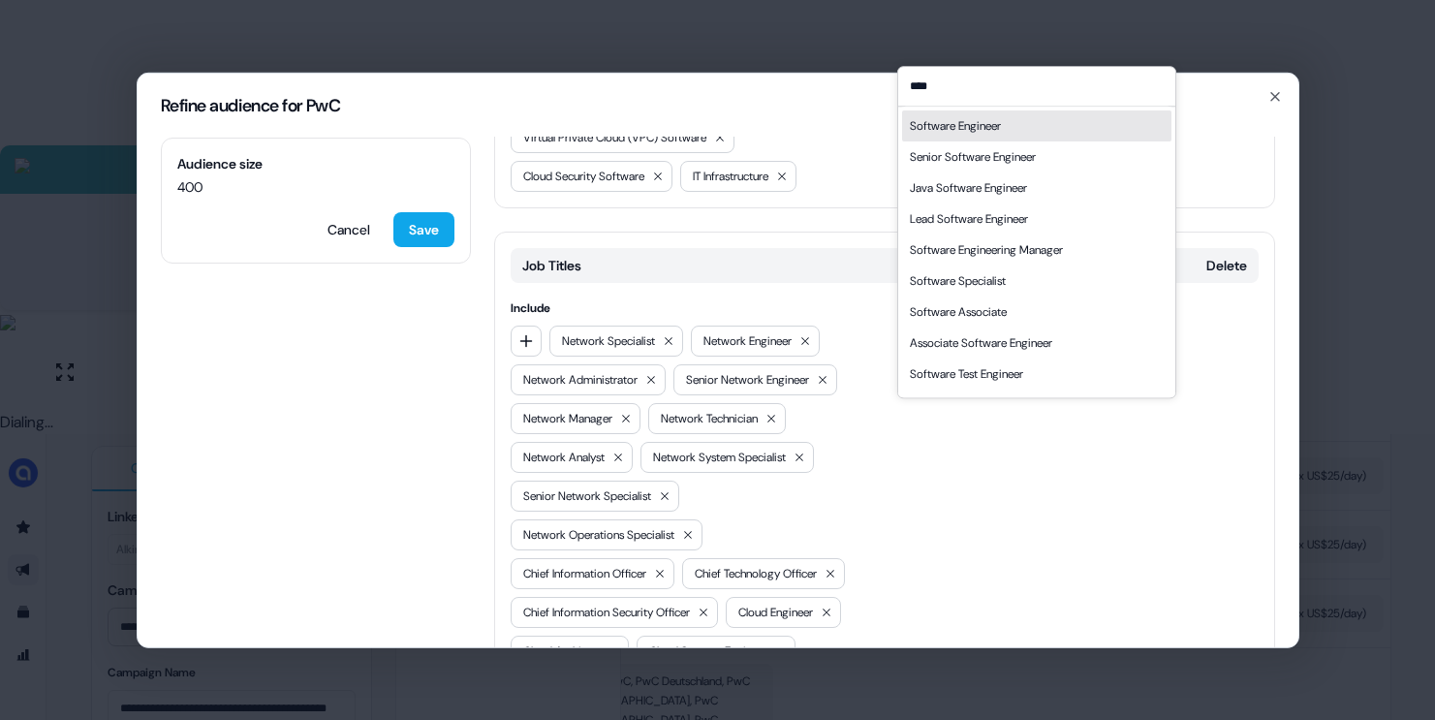
type input "****"
click at [975, 122] on div "Software Engineer" at bounding box center [955, 125] width 91 height 19
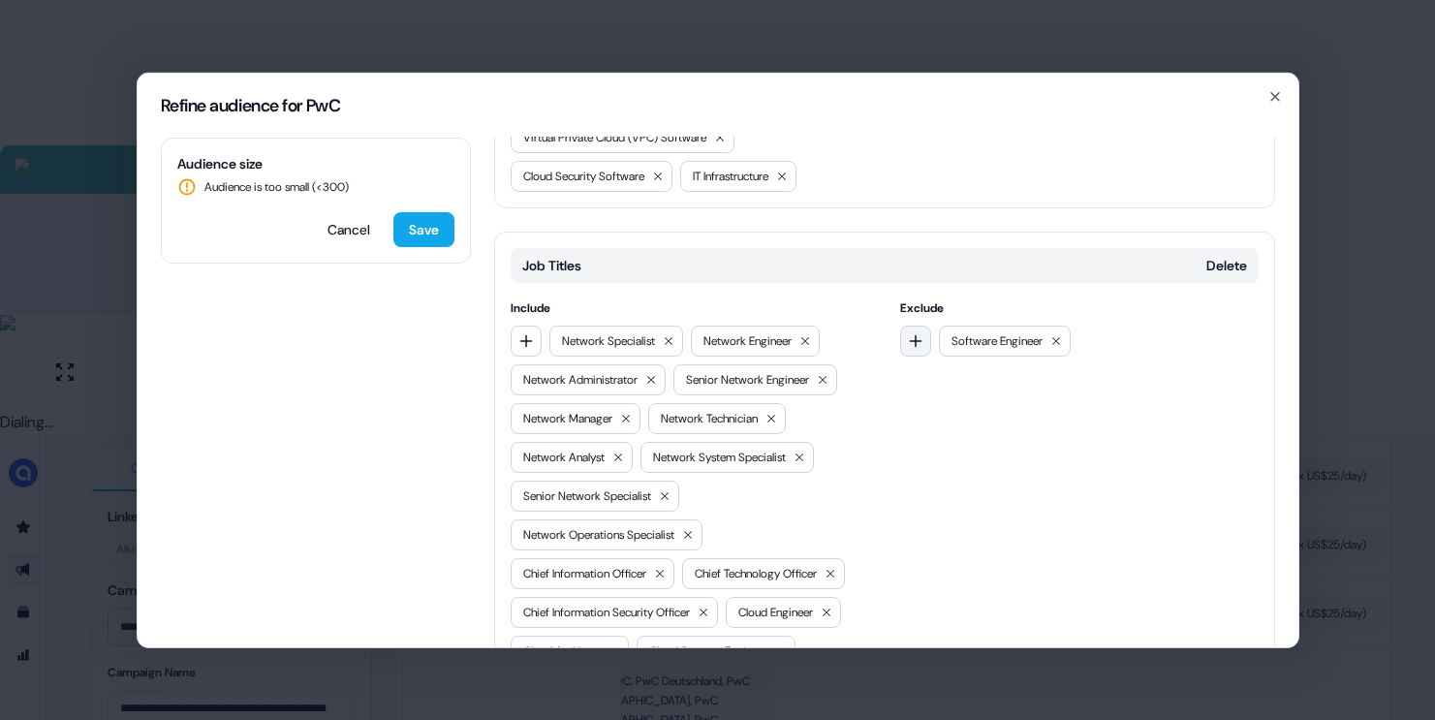
click at [913, 348] on icon "button" at bounding box center [916, 340] width 16 height 16
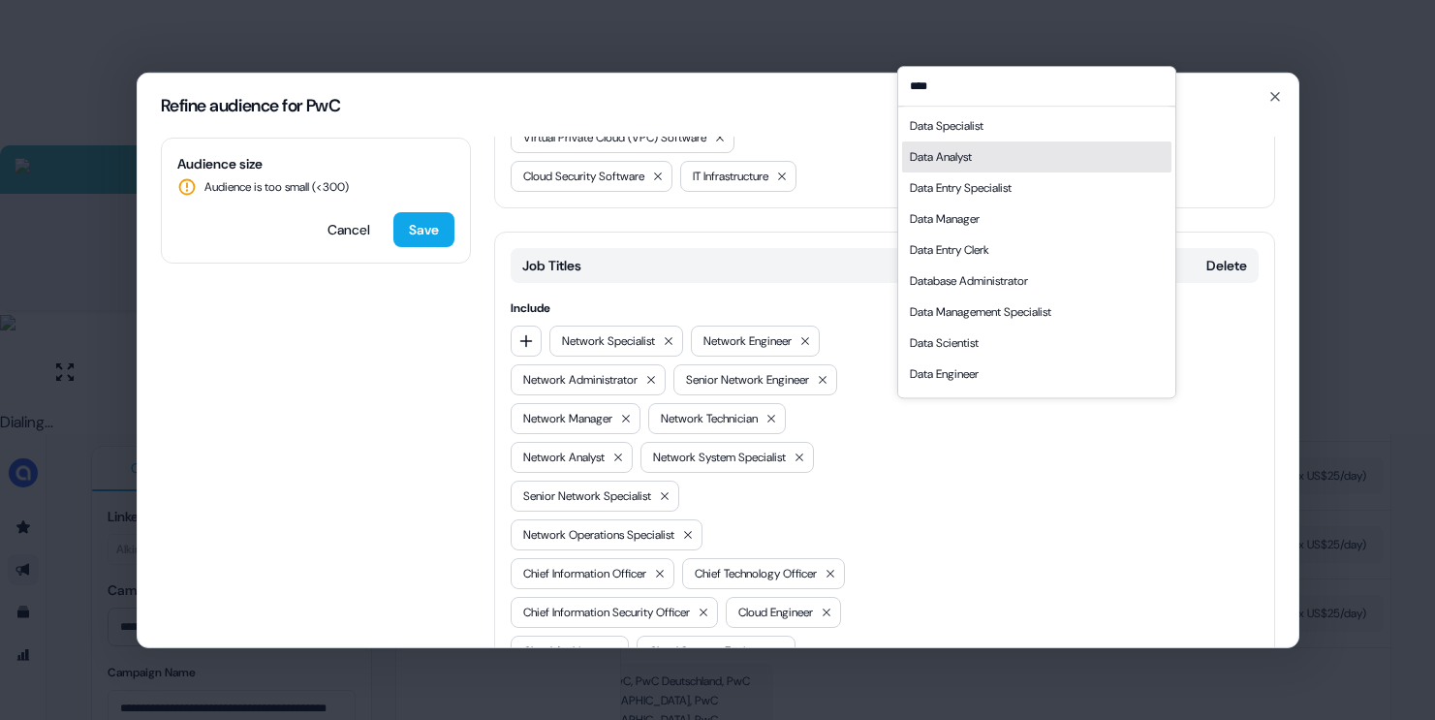
type input "****"
click at [969, 147] on div "Data Analyst" at bounding box center [941, 156] width 62 height 19
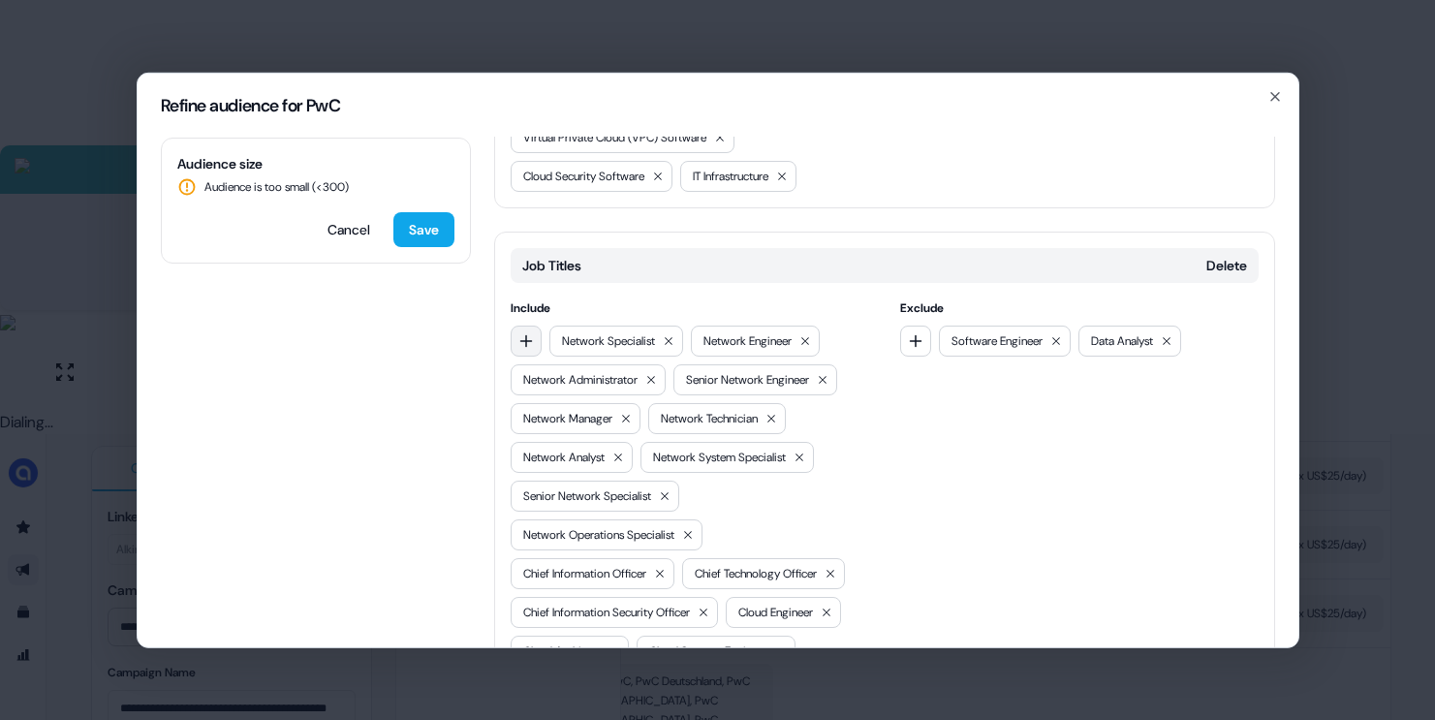
click at [522, 348] on icon "button" at bounding box center [526, 340] width 16 height 16
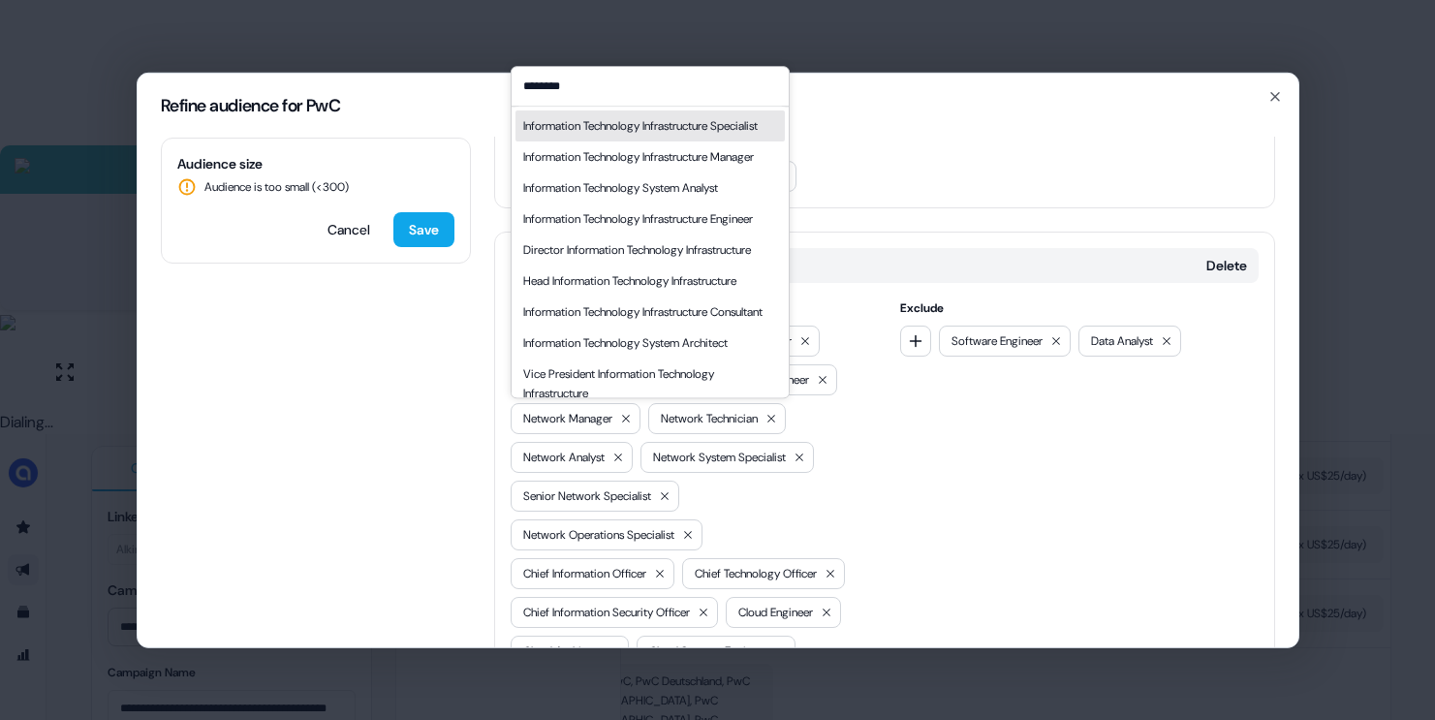
type input "********"
click at [636, 136] on div "Information Technology Infrastructure Specialist" at bounding box center [640, 125] width 234 height 19
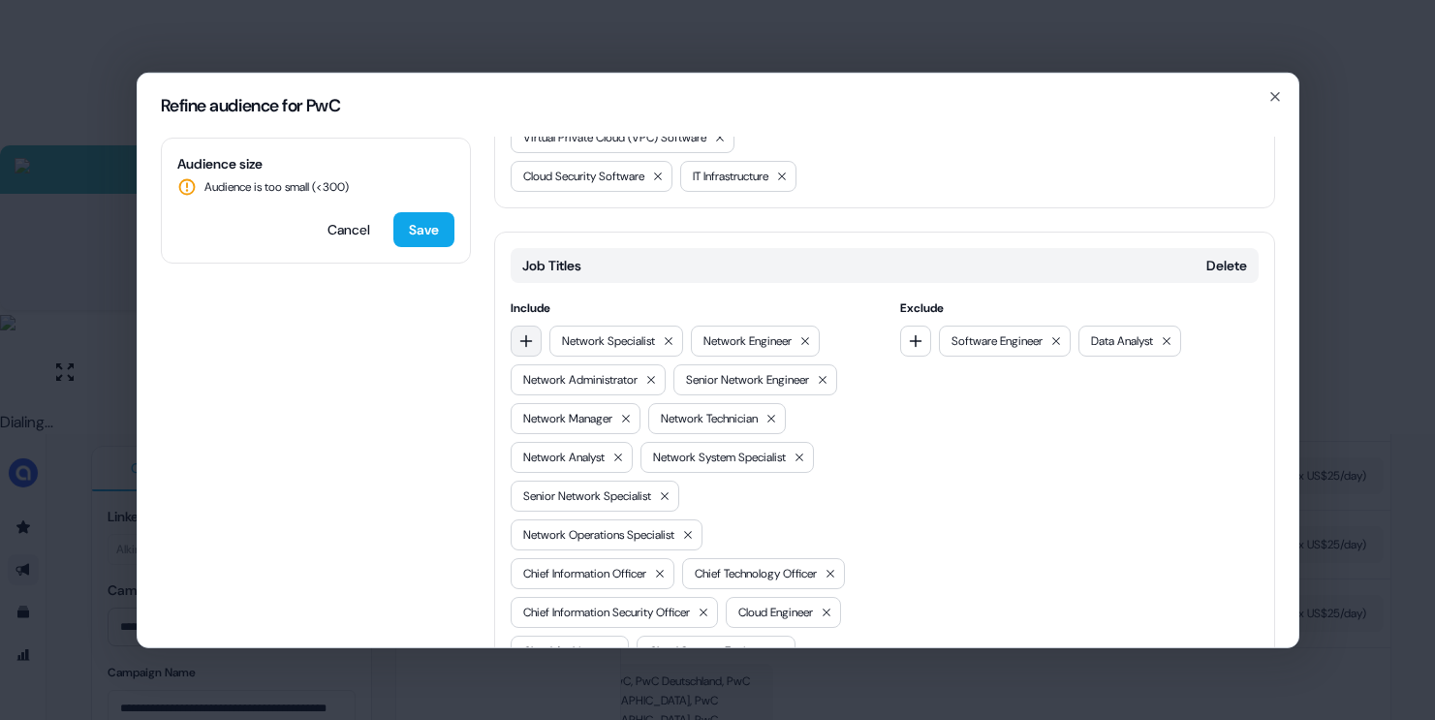
click at [537, 356] on button "button" at bounding box center [526, 340] width 31 height 31
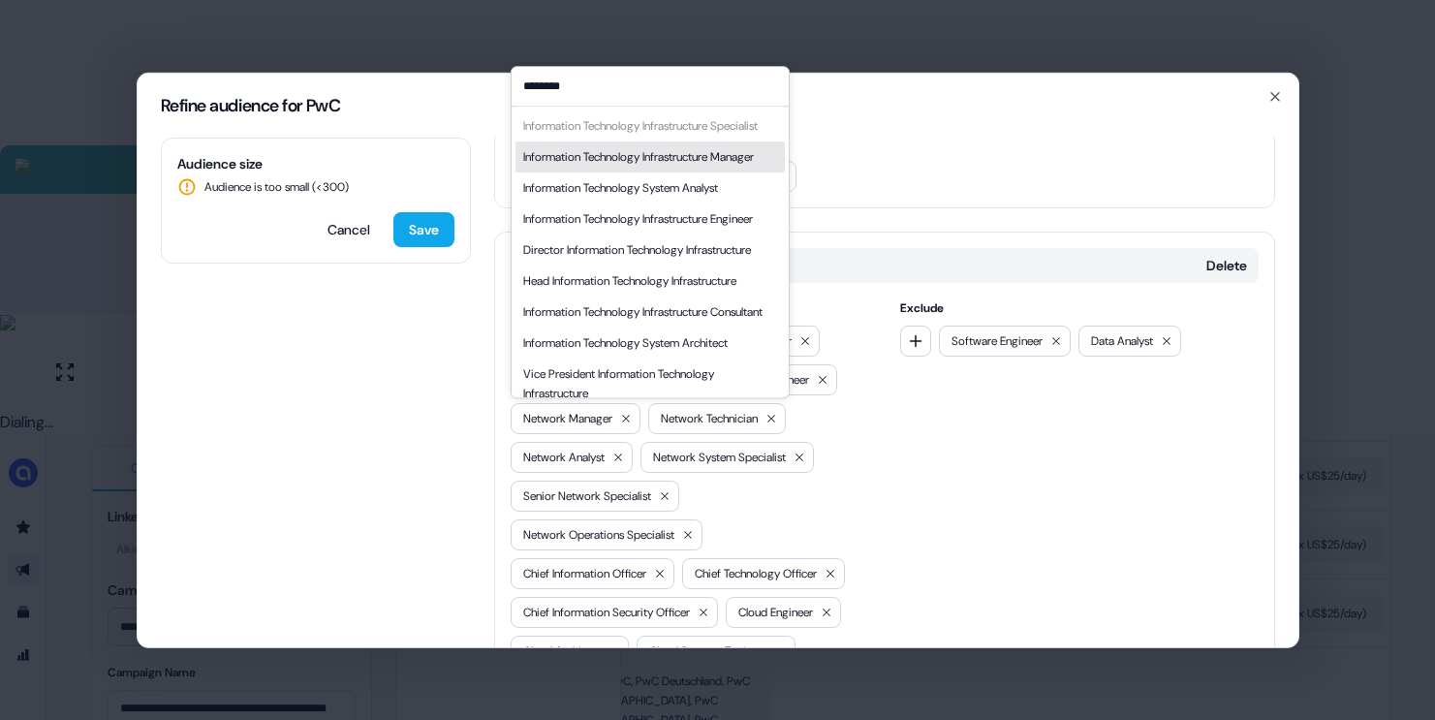
type input "********"
click at [634, 167] on div "Information Technology Infrastructure Manager" at bounding box center [638, 156] width 231 height 19
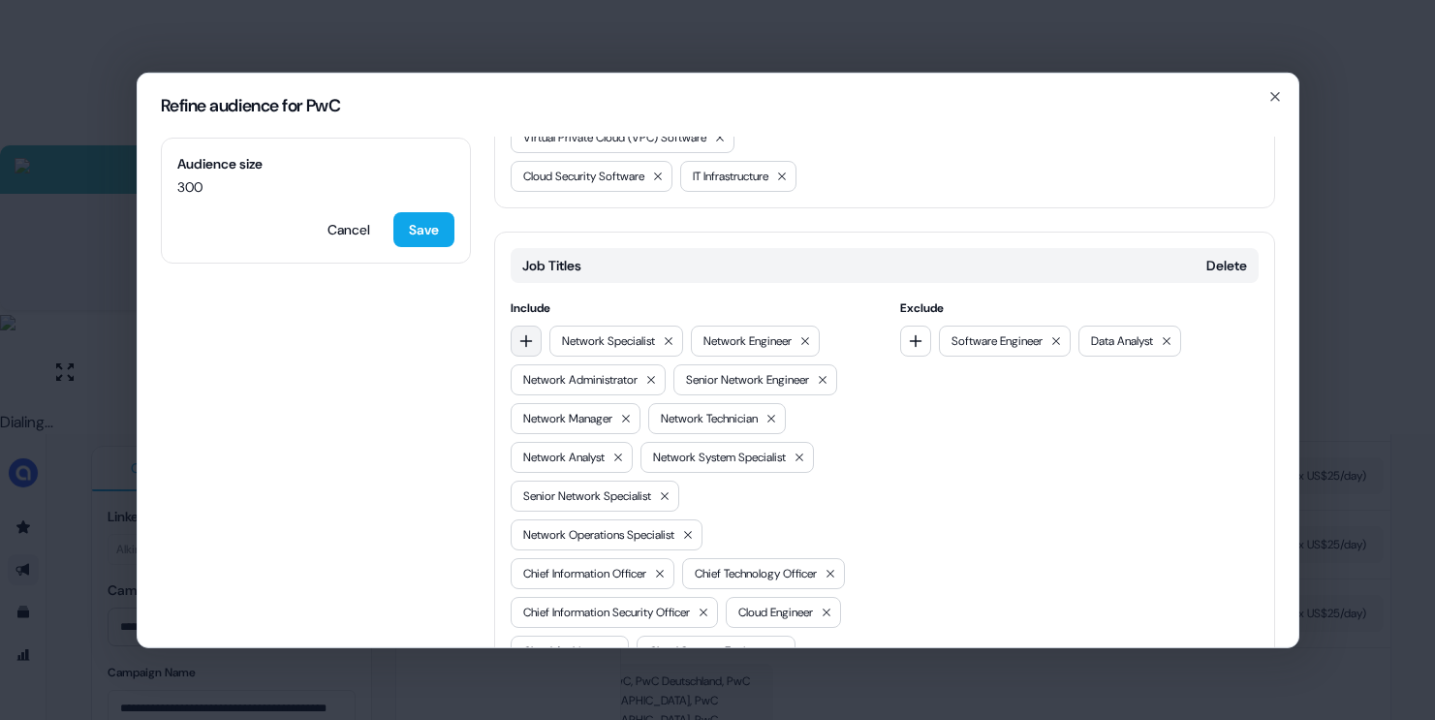
click at [520, 348] on icon "button" at bounding box center [526, 340] width 16 height 16
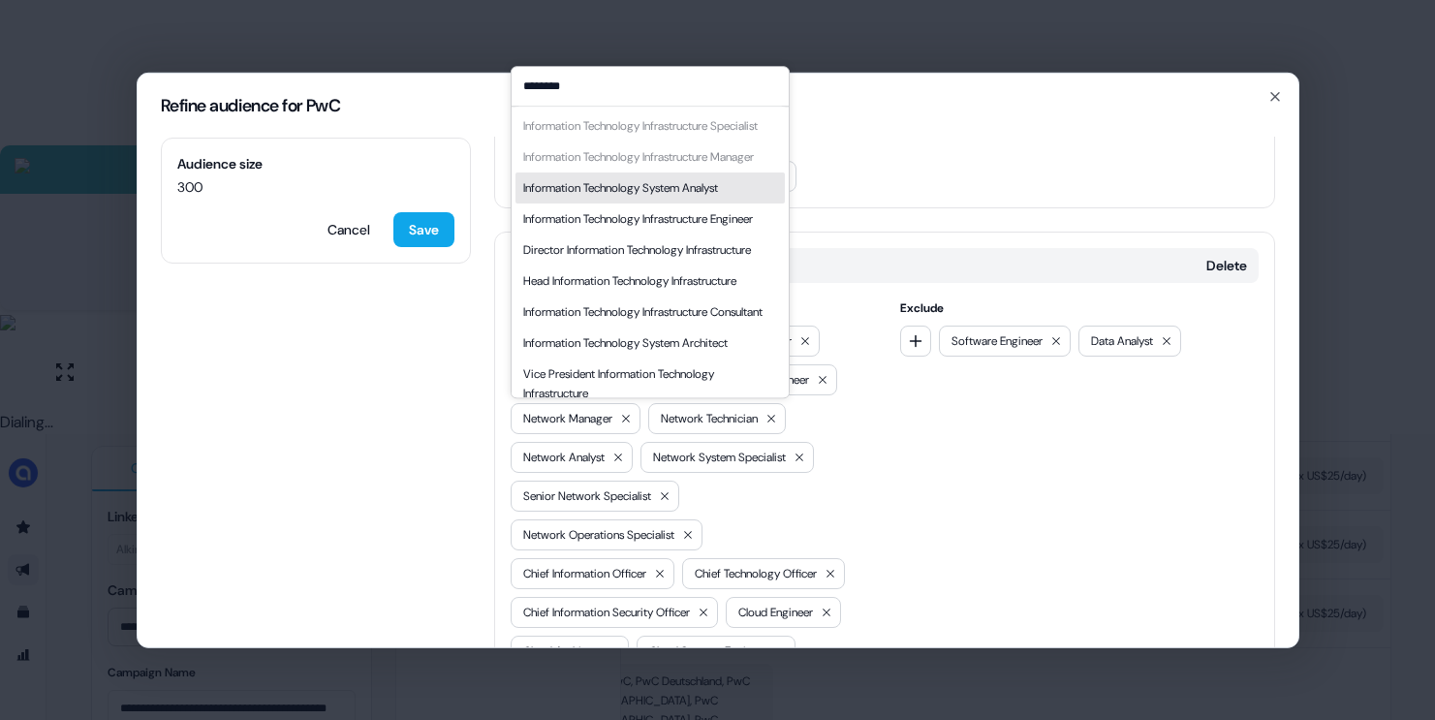
type input "********"
click at [638, 198] on div "Information Technology System Analyst" at bounding box center [620, 187] width 195 height 19
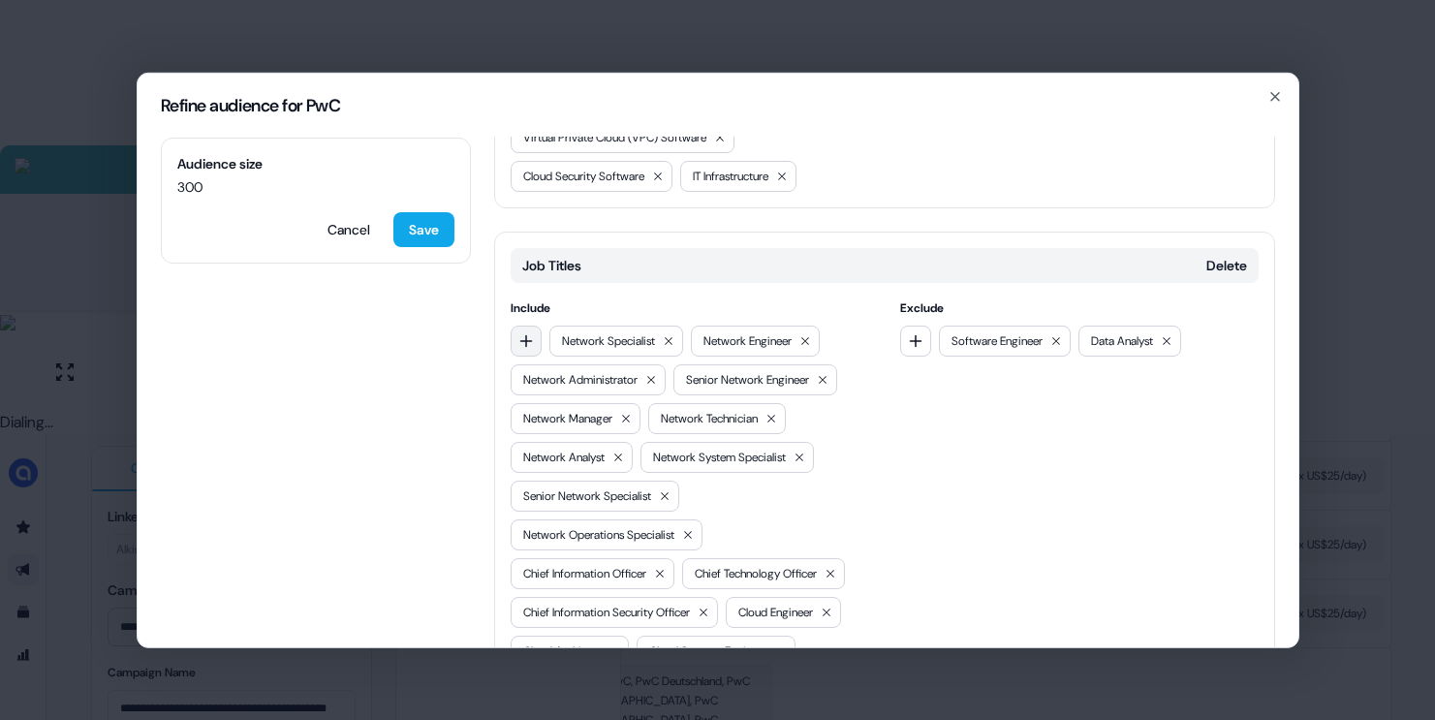
click at [524, 348] on icon "button" at bounding box center [526, 340] width 16 height 16
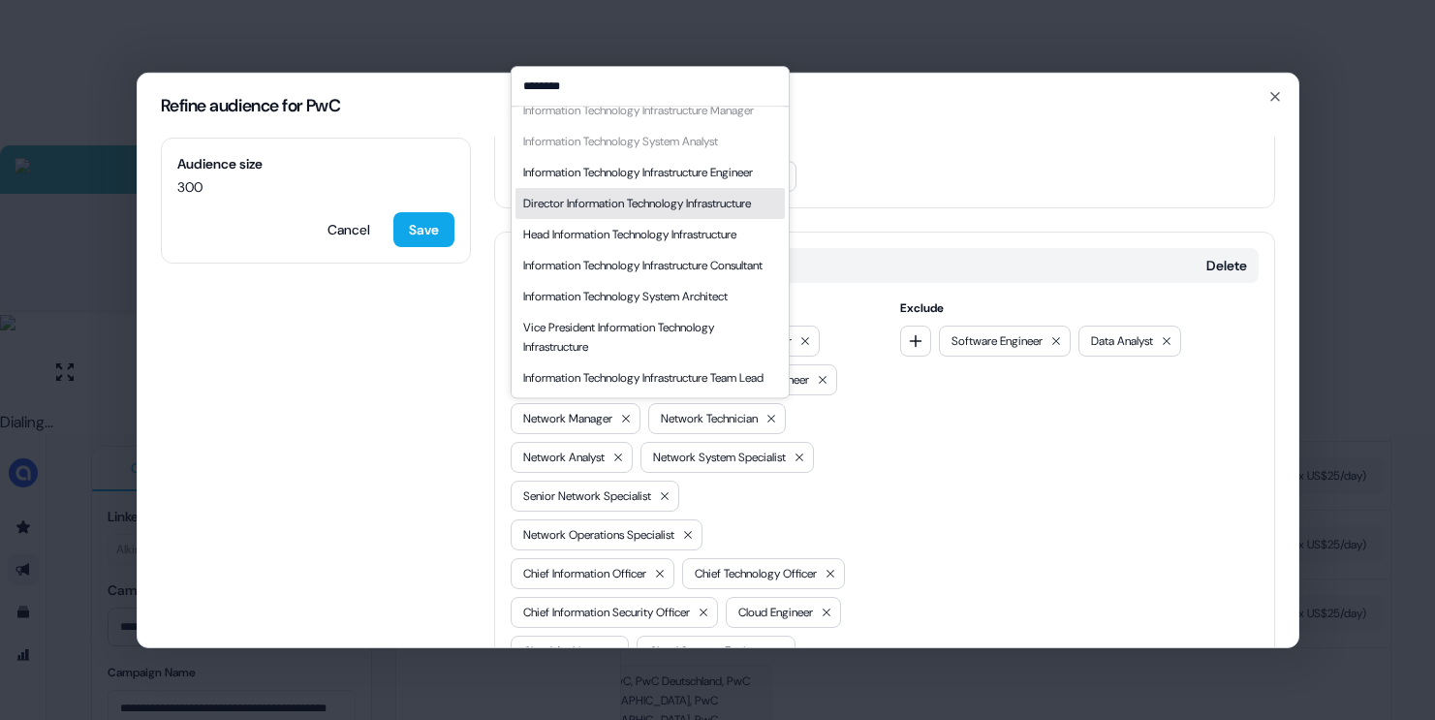
scroll to position [66, 0]
type input "********"
click at [661, 188] on div "Information Technology Infrastructure Engineer" at bounding box center [649, 172] width 269 height 31
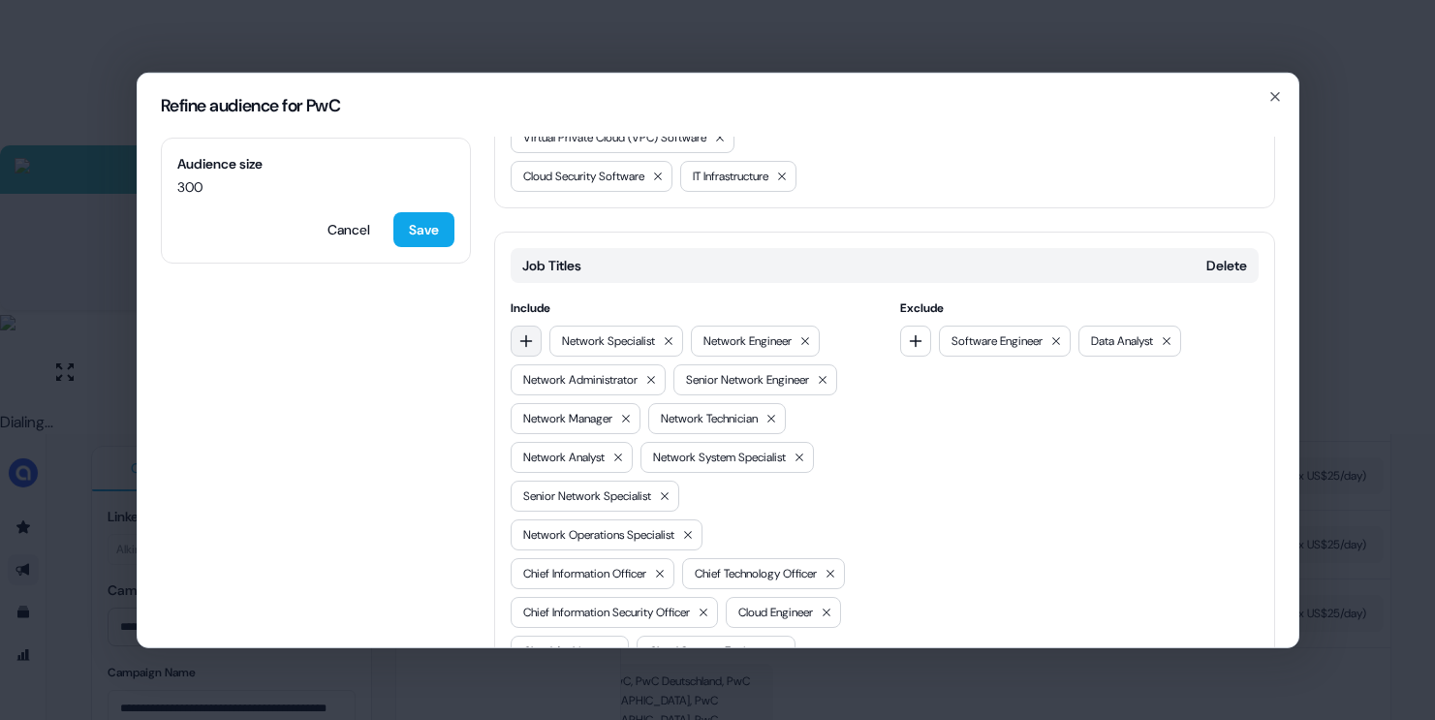
click at [532, 348] on icon "button" at bounding box center [526, 340] width 16 height 16
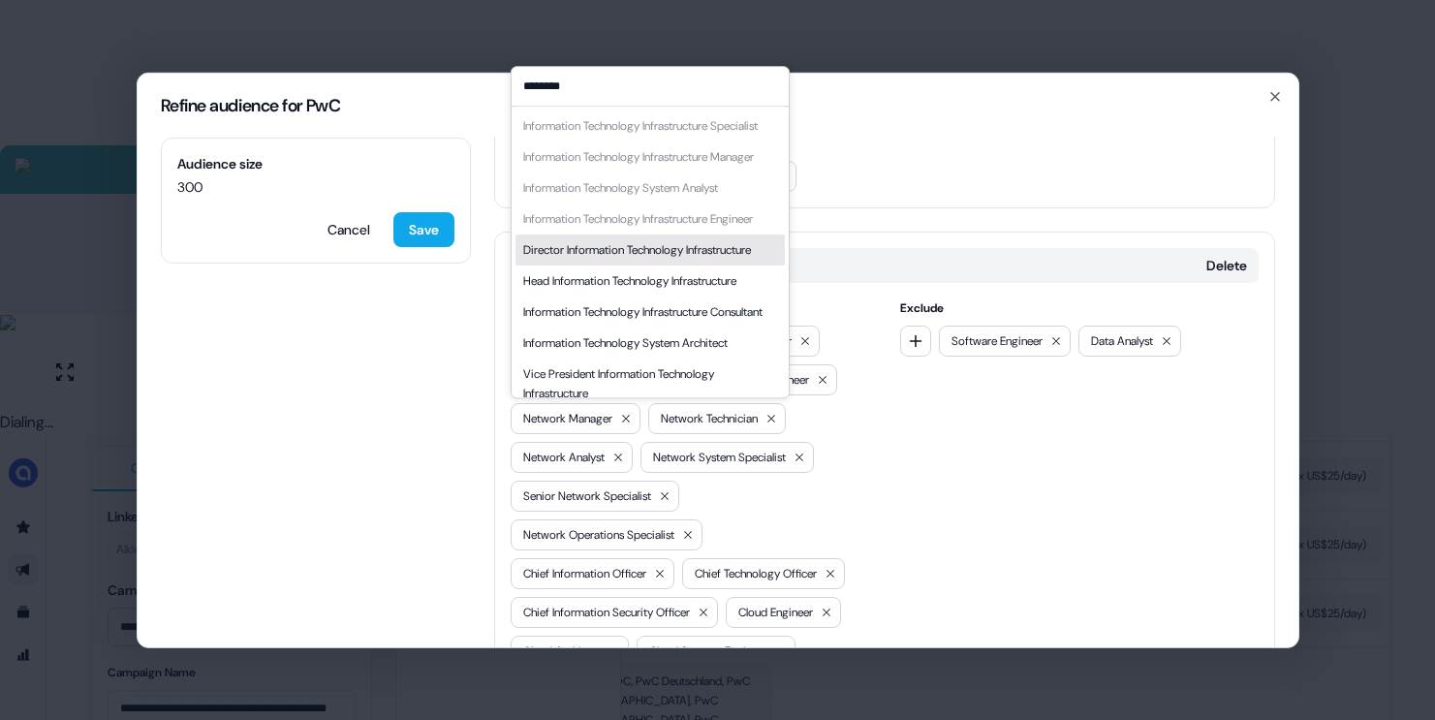
type input "********"
click at [645, 260] on div "Director Information Technology Infrastructure" at bounding box center [637, 249] width 228 height 19
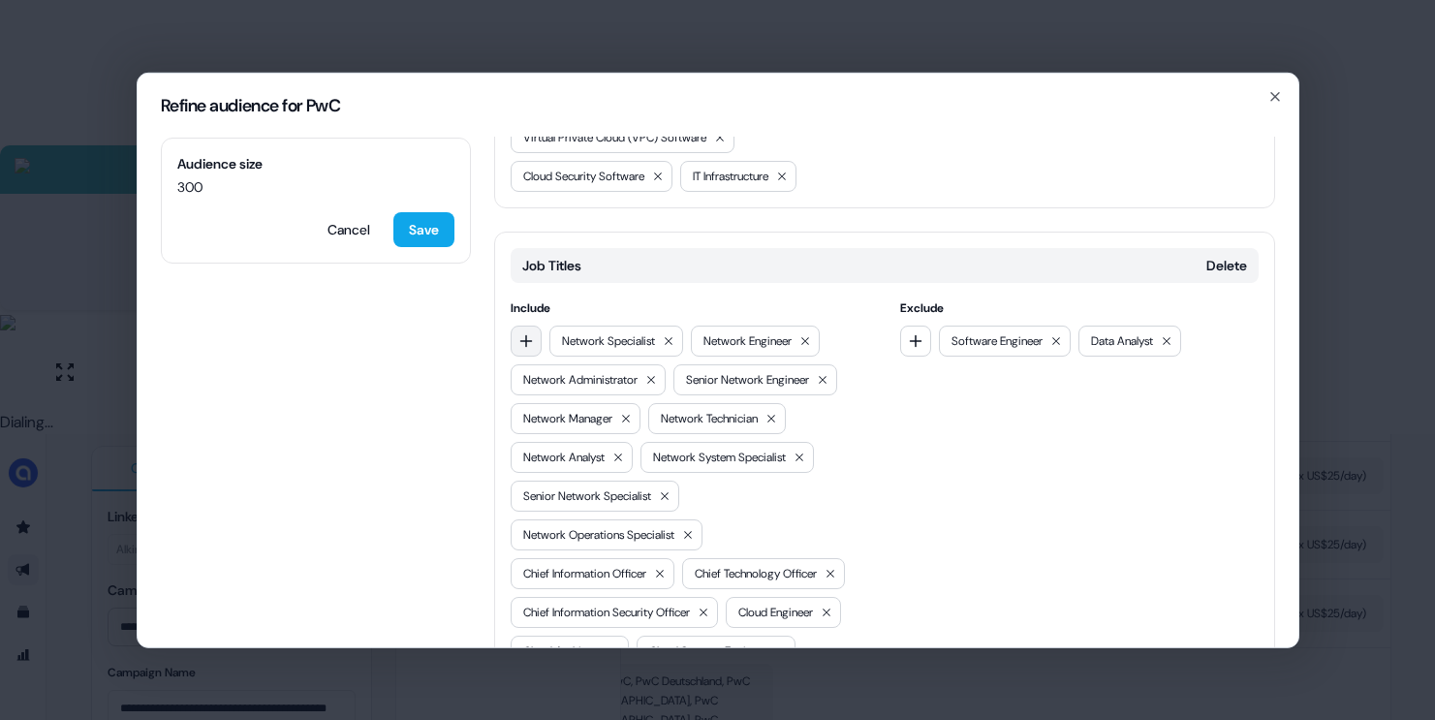
click at [527, 348] on icon "button" at bounding box center [526, 340] width 16 height 16
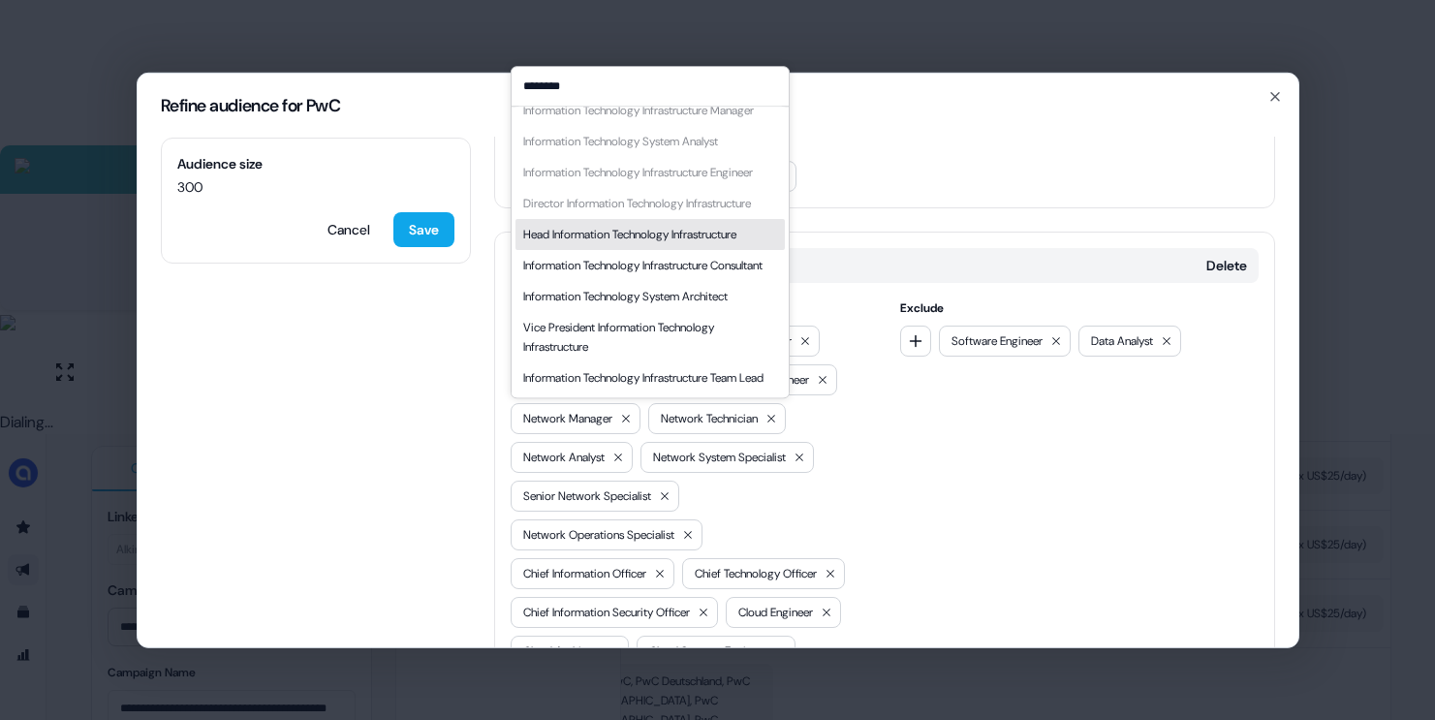
scroll to position [108, 0]
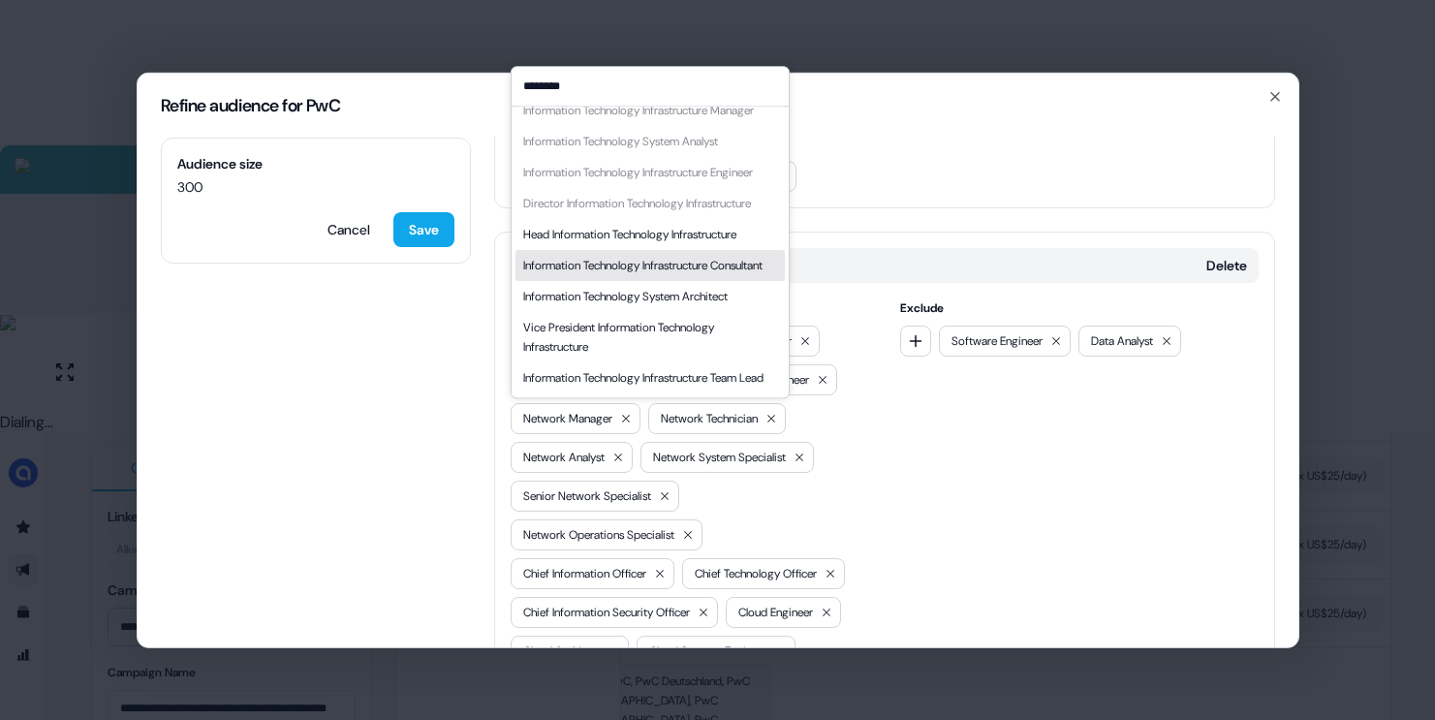
type input "********"
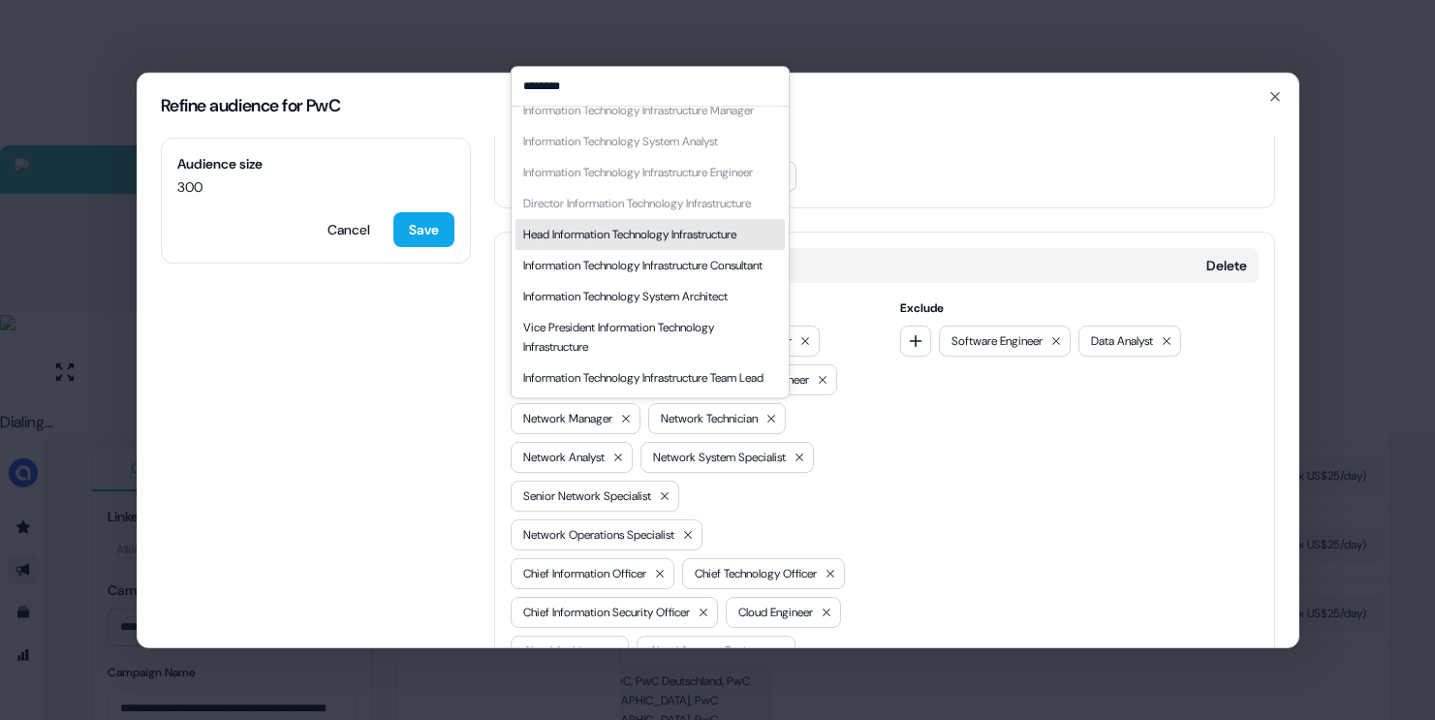
click at [635, 244] on div "Head Information Technology Infrastructure" at bounding box center [629, 234] width 213 height 19
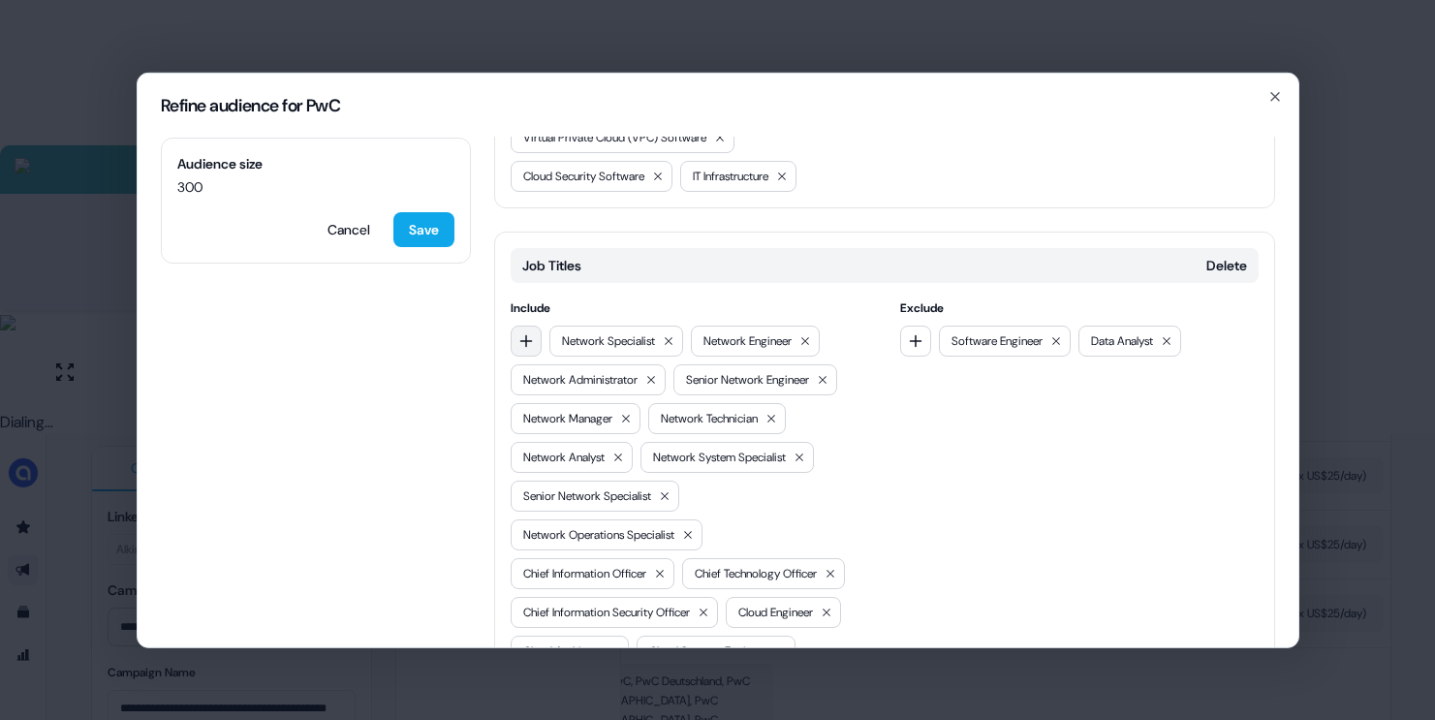
click at [524, 348] on icon "button" at bounding box center [526, 340] width 16 height 16
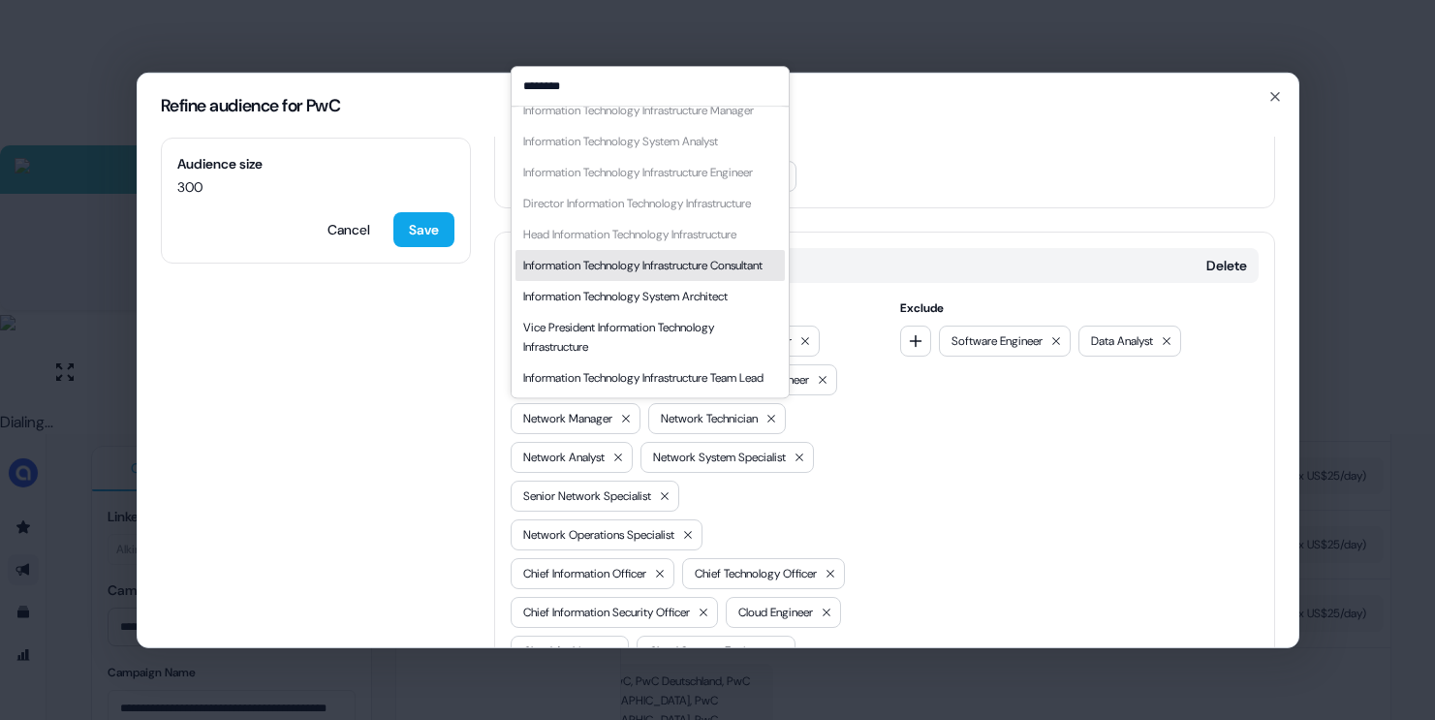
scroll to position [163, 0]
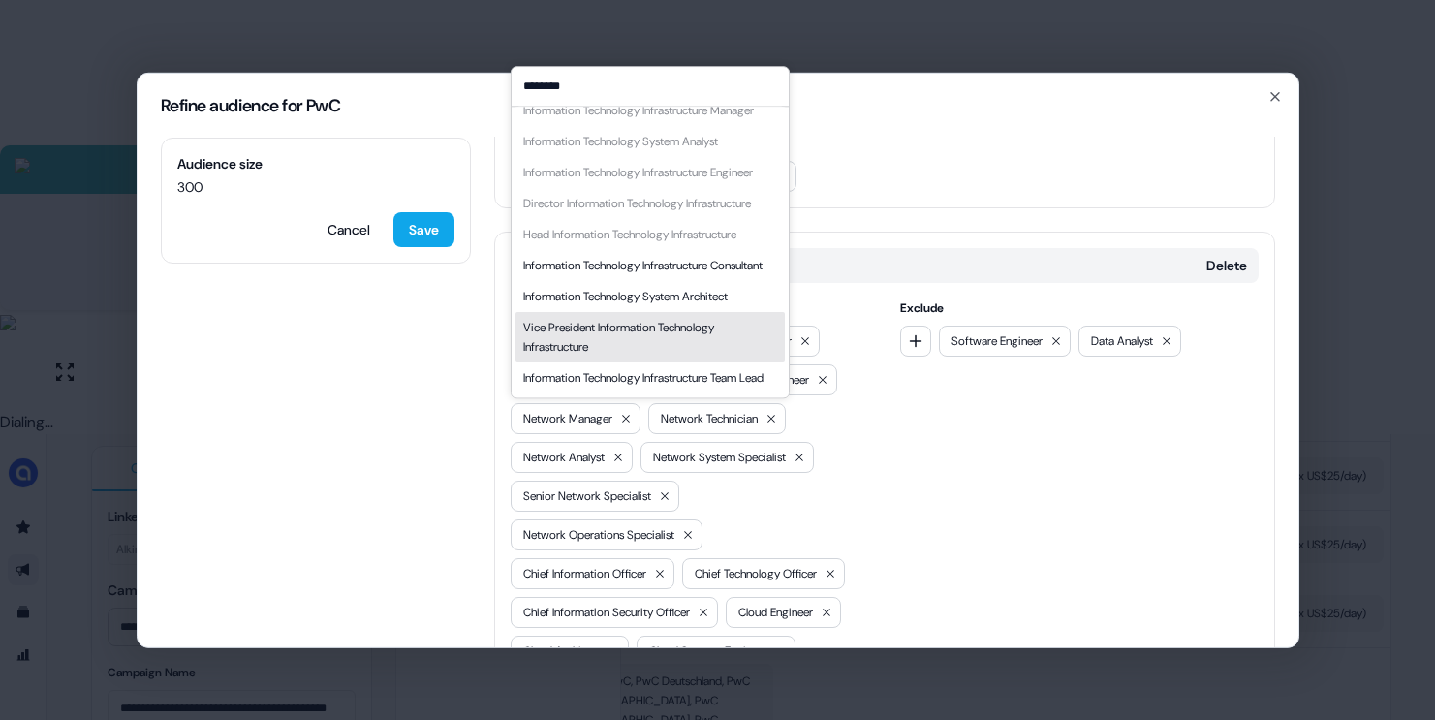
type input "********"
click at [609, 318] on div "Vice President Information Technology Infrastructure" at bounding box center [650, 337] width 254 height 39
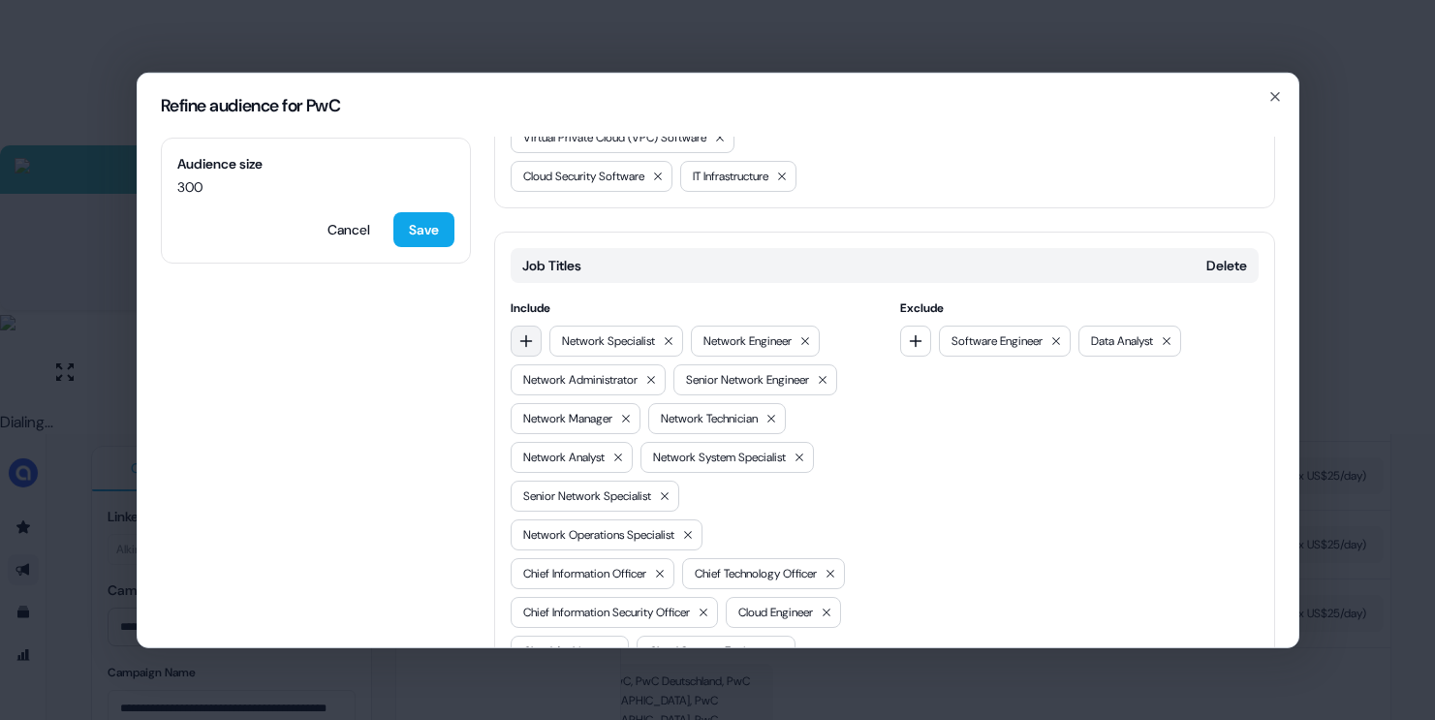
click at [520, 348] on icon "button" at bounding box center [526, 340] width 16 height 16
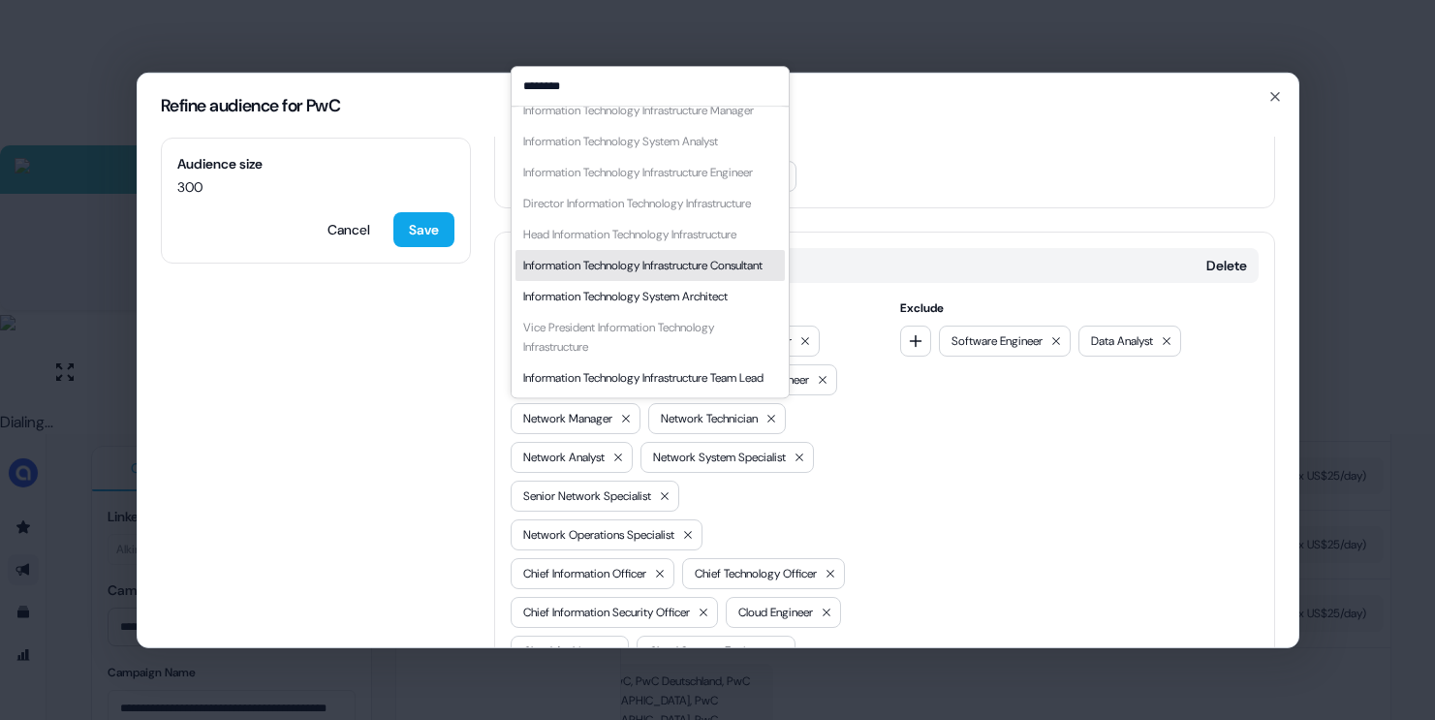
type input "********"
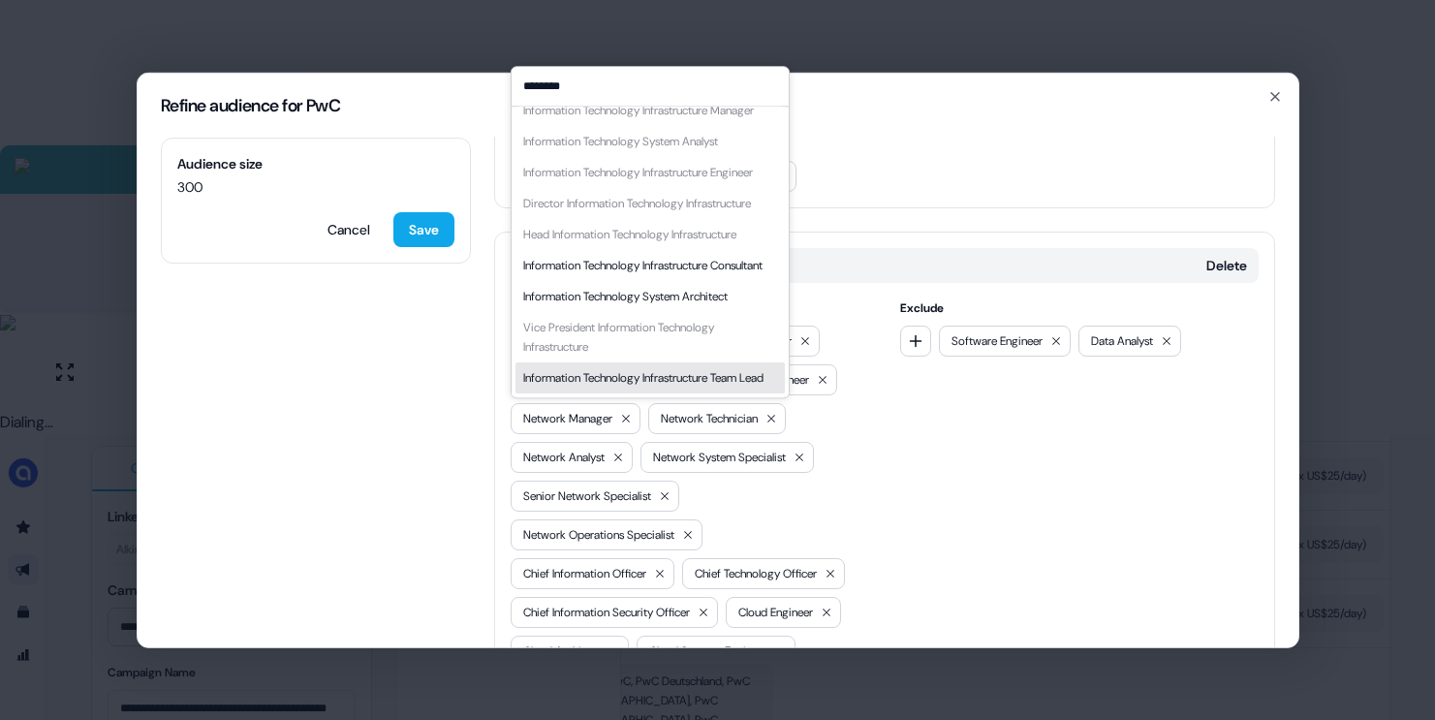
click at [586, 368] on div "Information Technology Infrastructure Team Lead" at bounding box center [643, 377] width 240 height 19
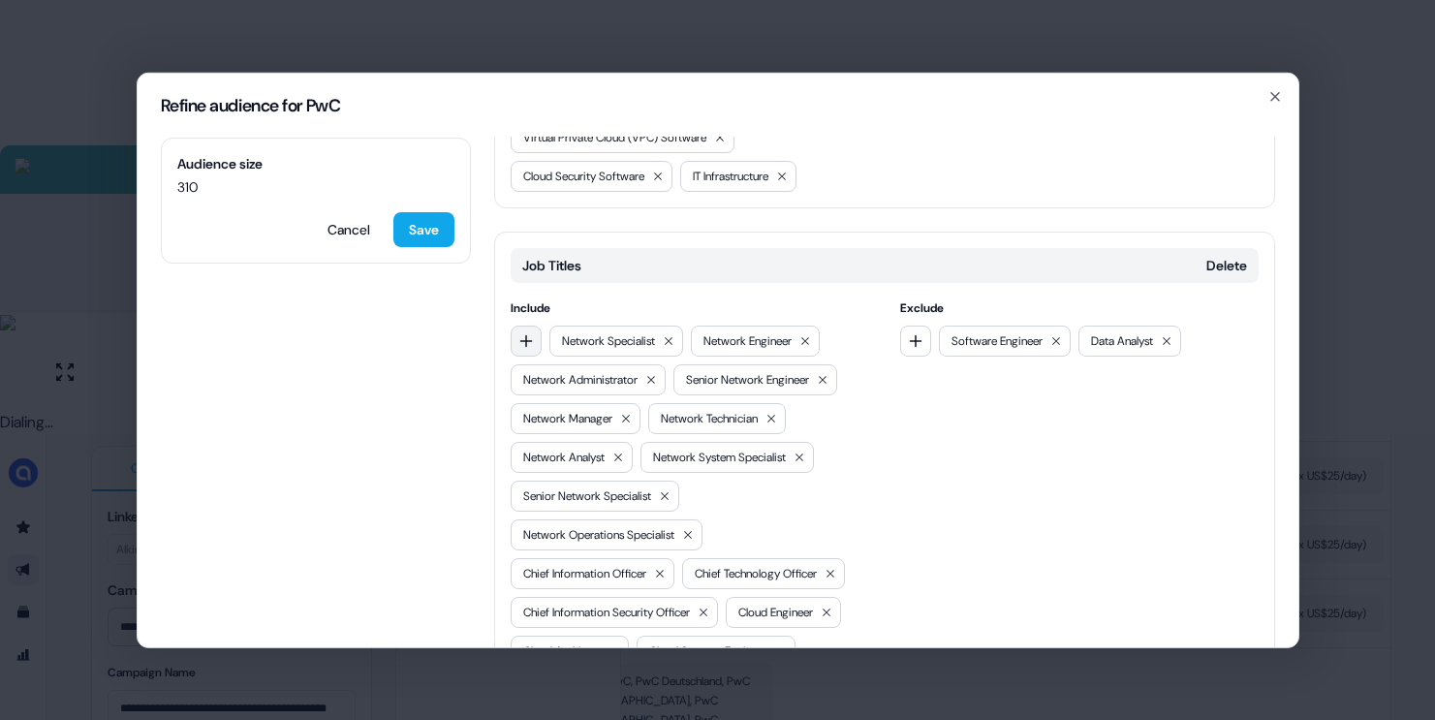
click at [519, 348] on icon "button" at bounding box center [526, 340] width 16 height 16
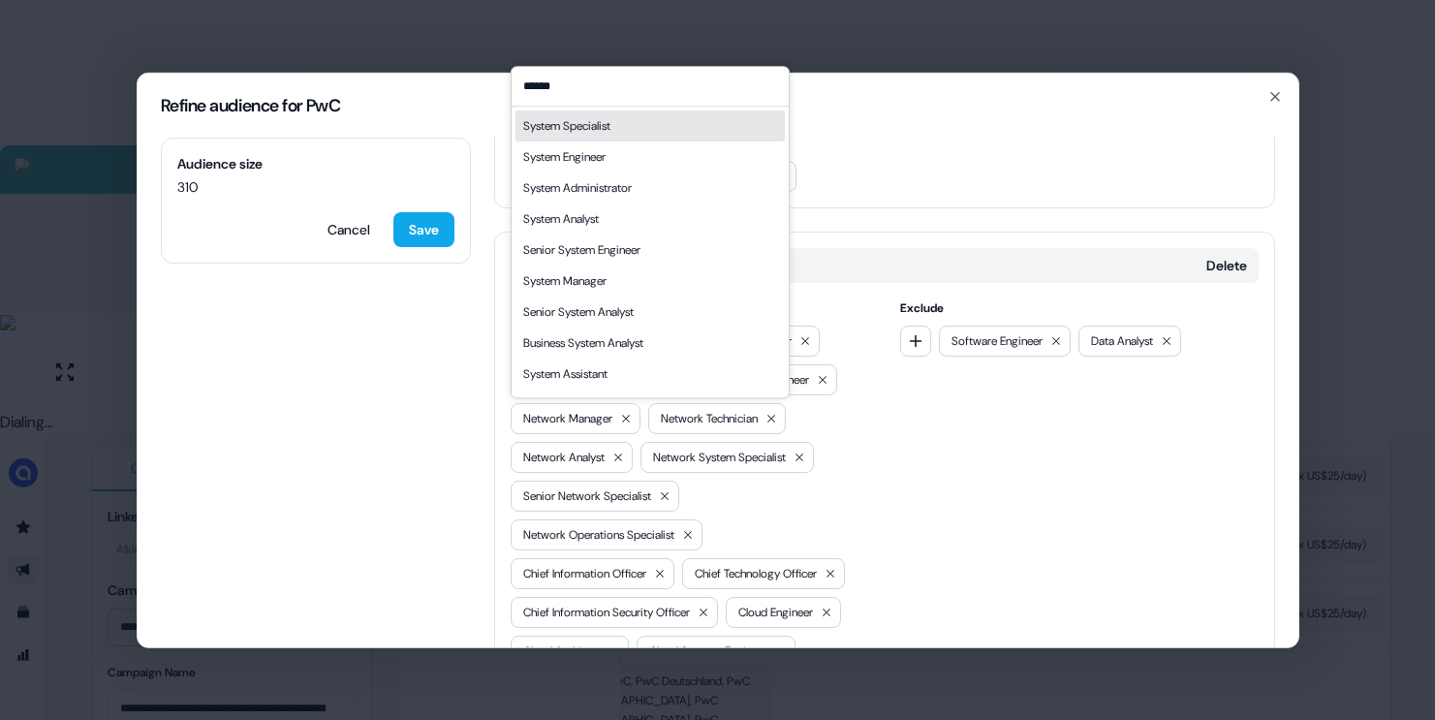
type input "******"
click at [633, 127] on div "System Specialist" at bounding box center [649, 125] width 269 height 31
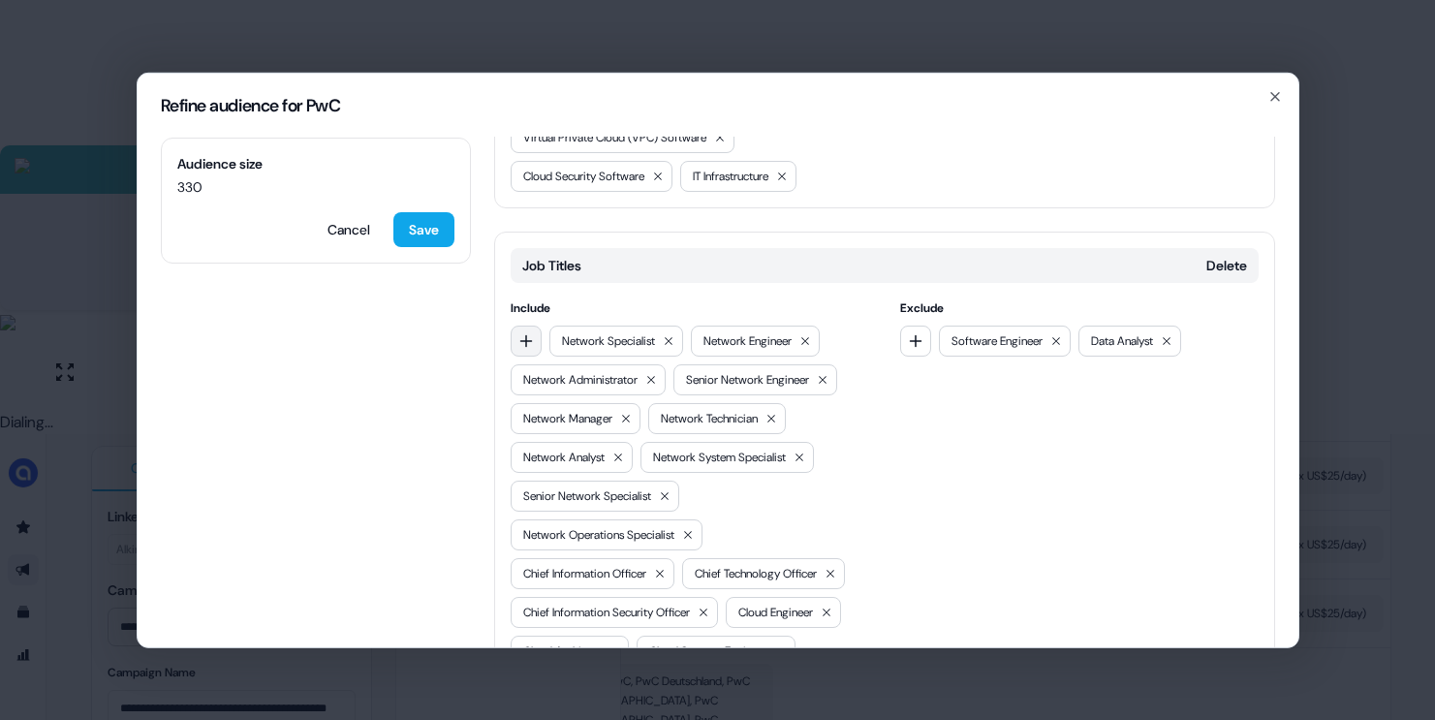
click at [516, 356] on button "button" at bounding box center [526, 340] width 31 height 31
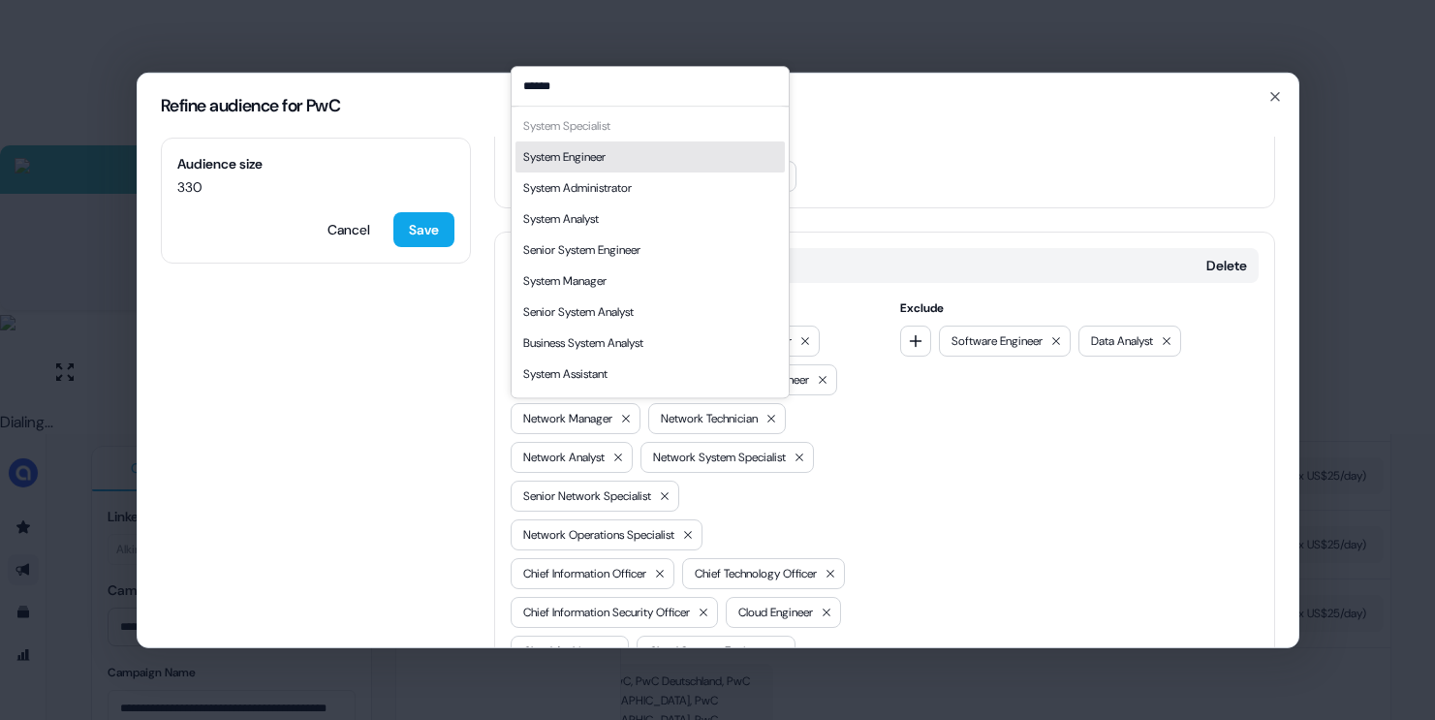
type input "******"
click at [612, 153] on div "System Engineer" at bounding box center [649, 156] width 269 height 31
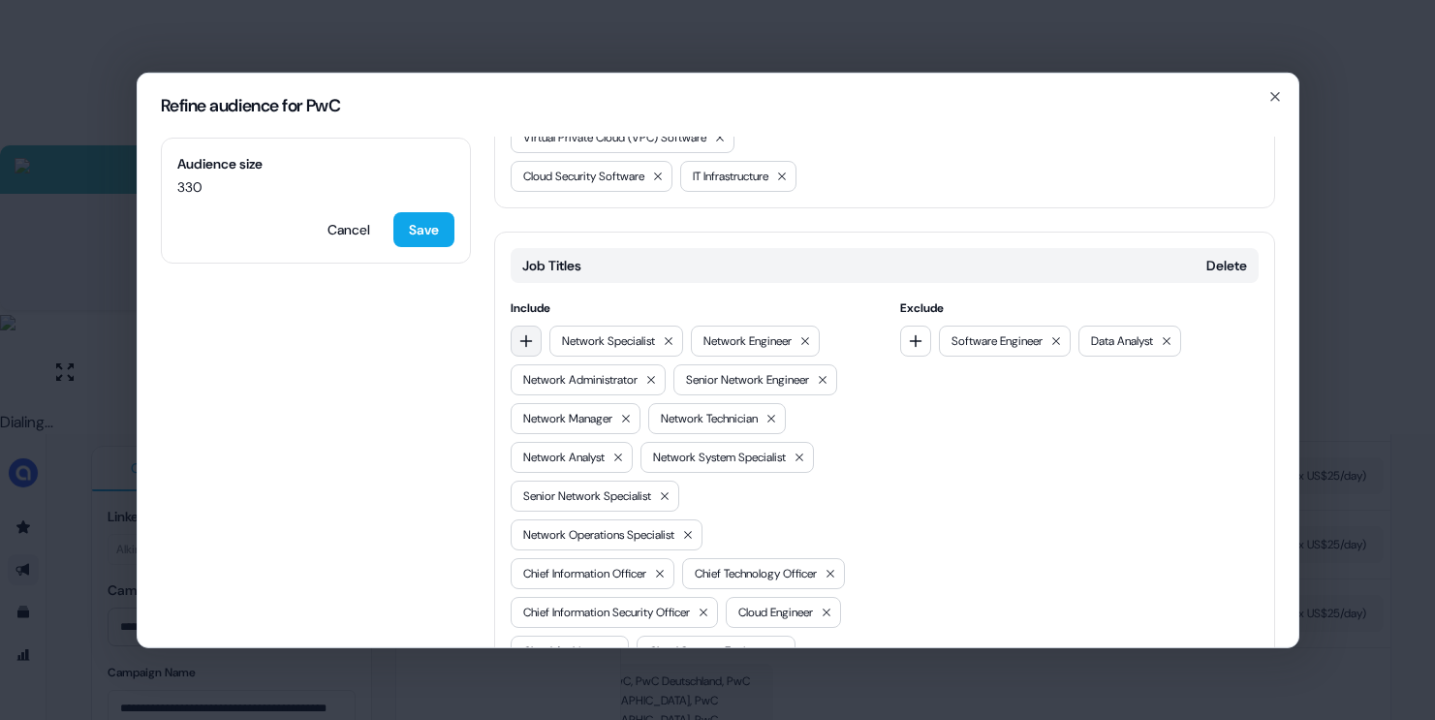
click at [531, 348] on icon "button" at bounding box center [526, 340] width 16 height 16
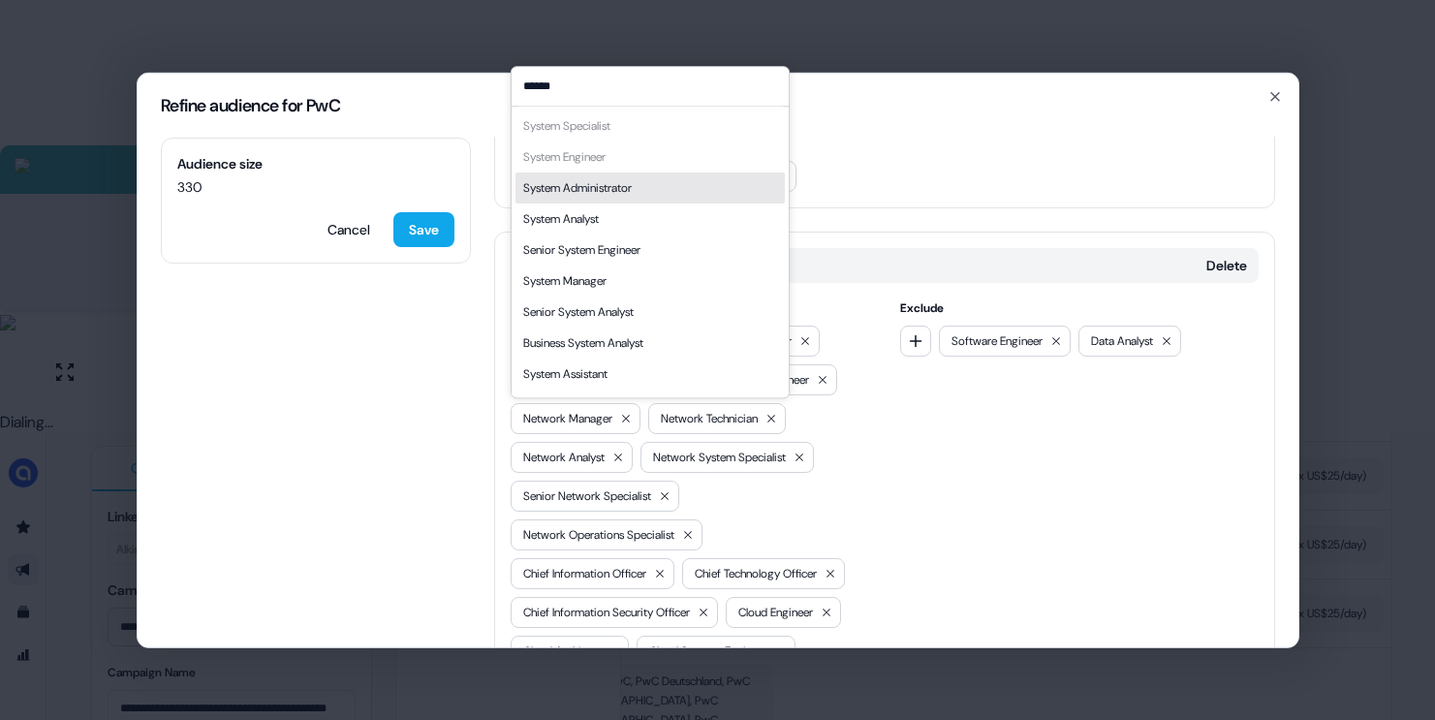
type input "******"
click at [629, 195] on div "System Administrator" at bounding box center [577, 187] width 109 height 19
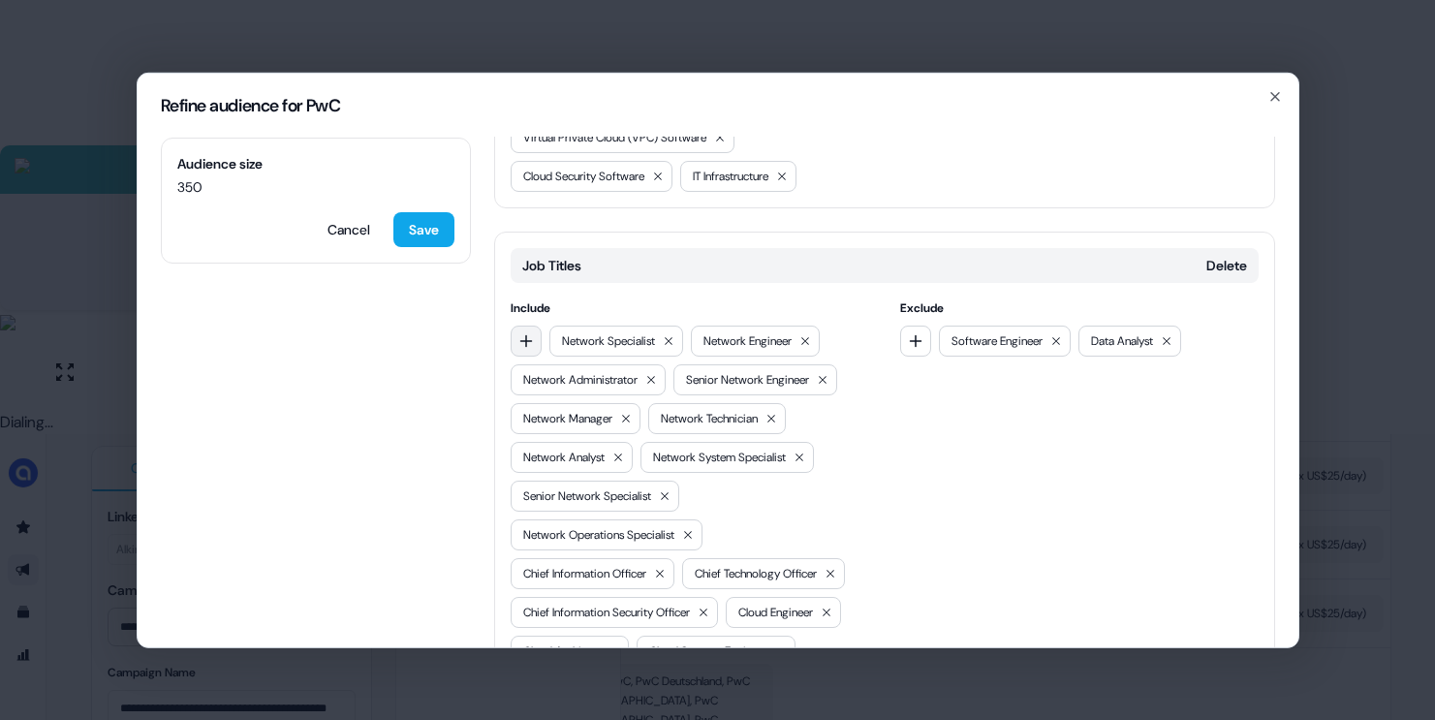
click at [533, 356] on button "button" at bounding box center [526, 340] width 31 height 31
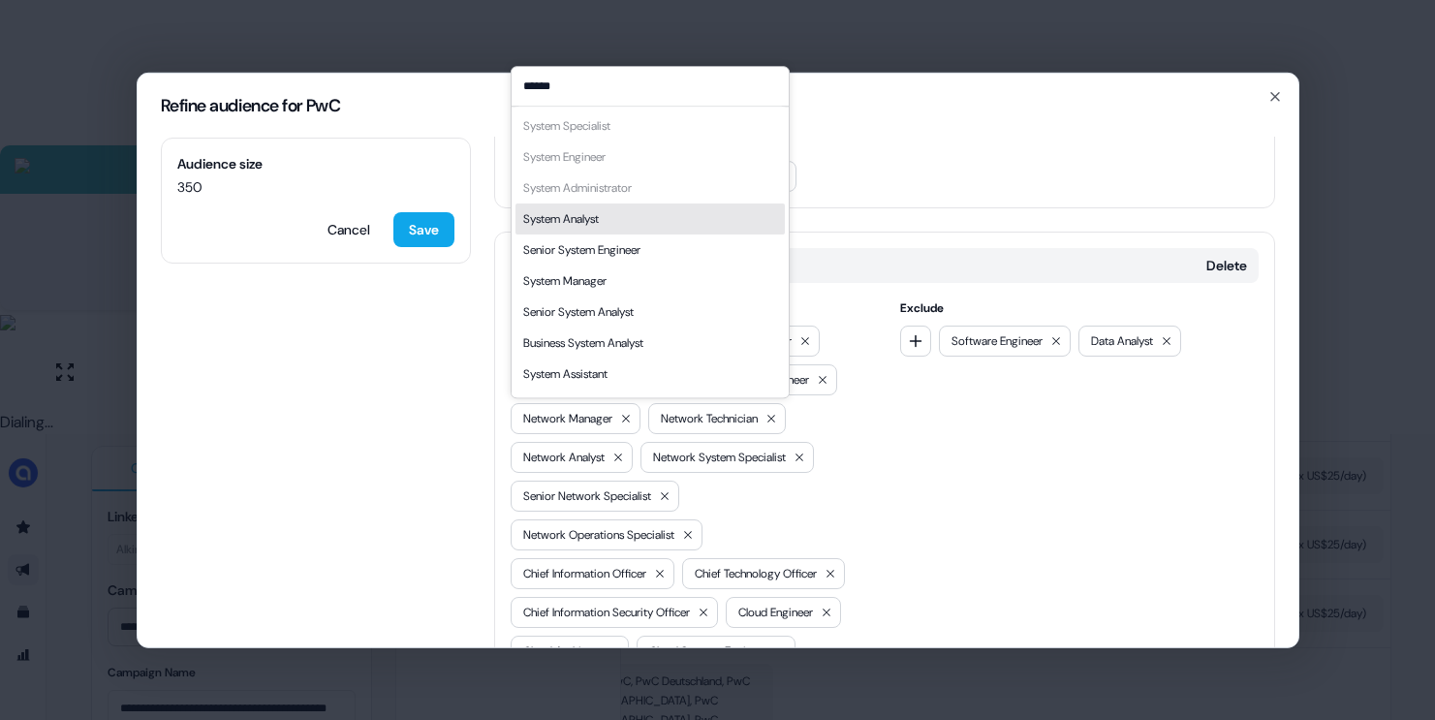
scroll to position [27, 0]
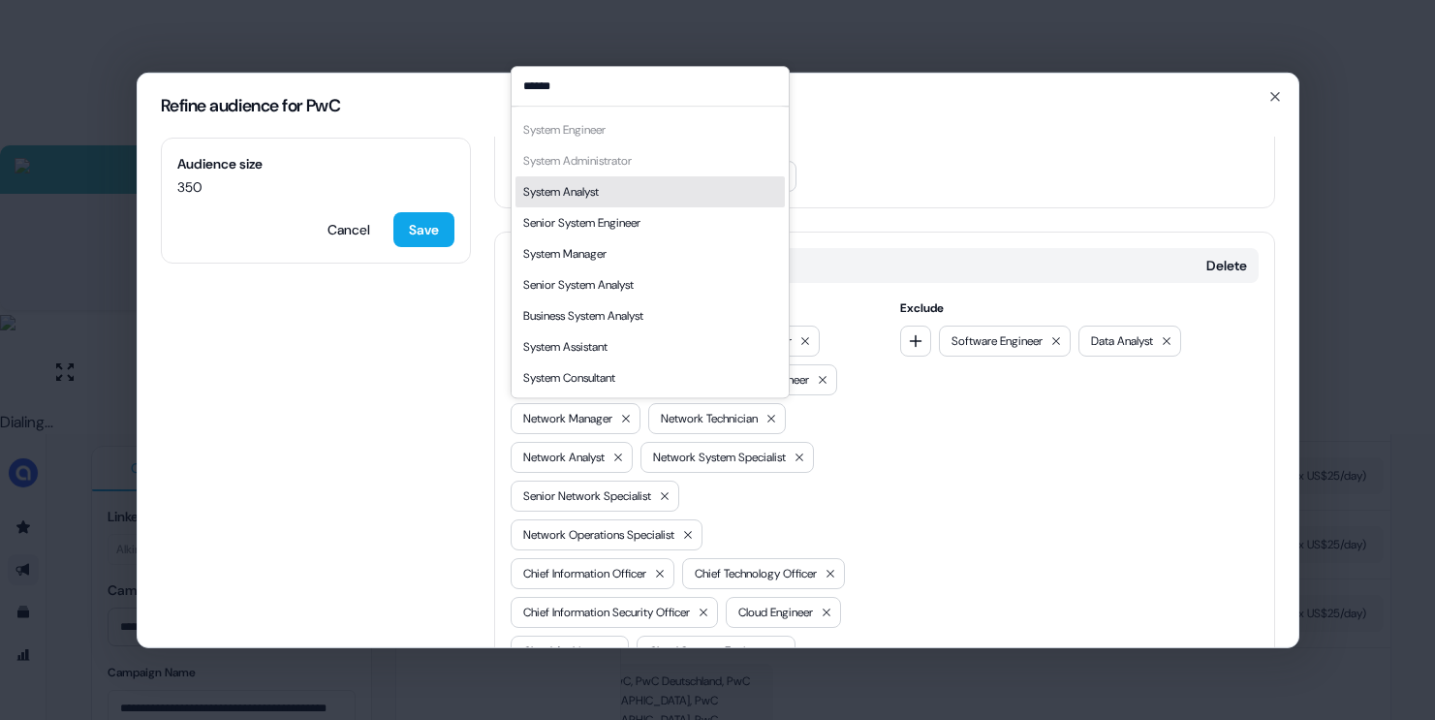
click at [639, 93] on input "******" at bounding box center [650, 86] width 277 height 39
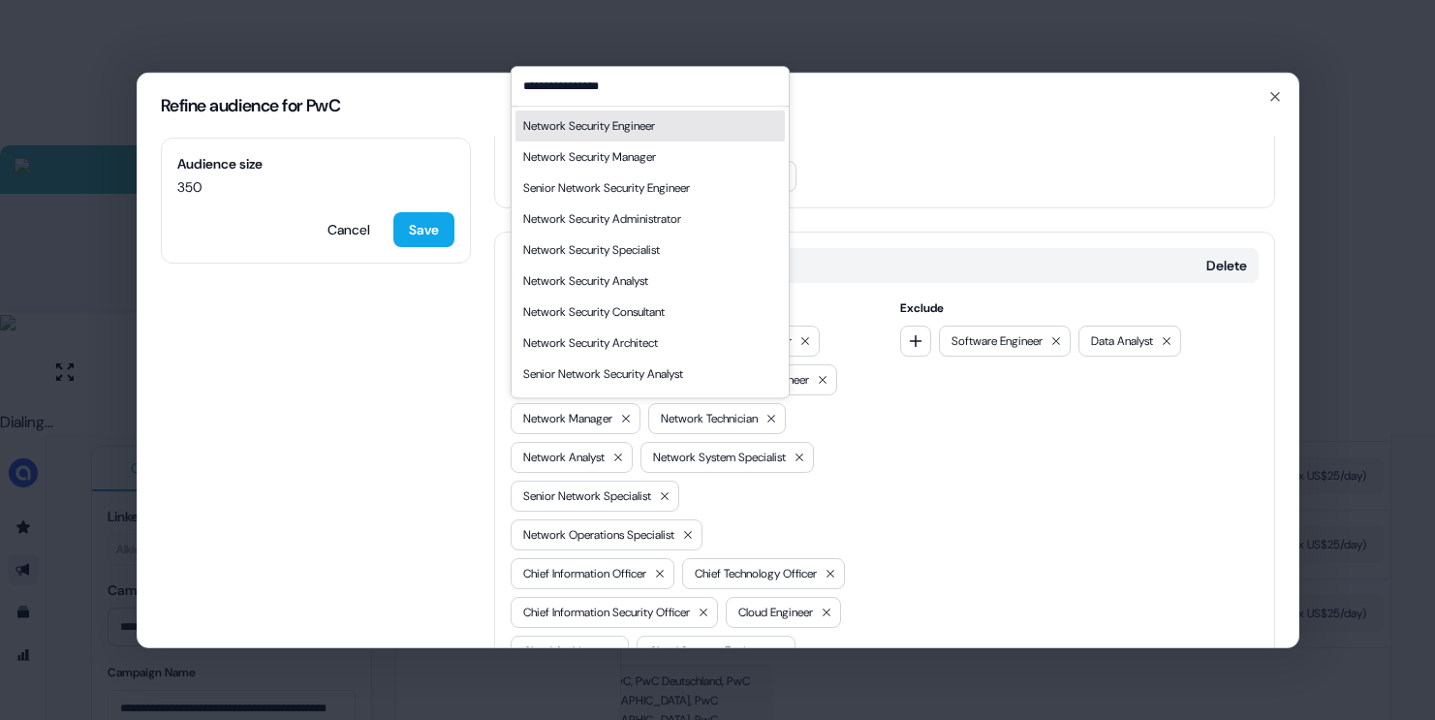
type input "**********"
click at [643, 128] on div "Network Security Engineer" at bounding box center [589, 125] width 132 height 19
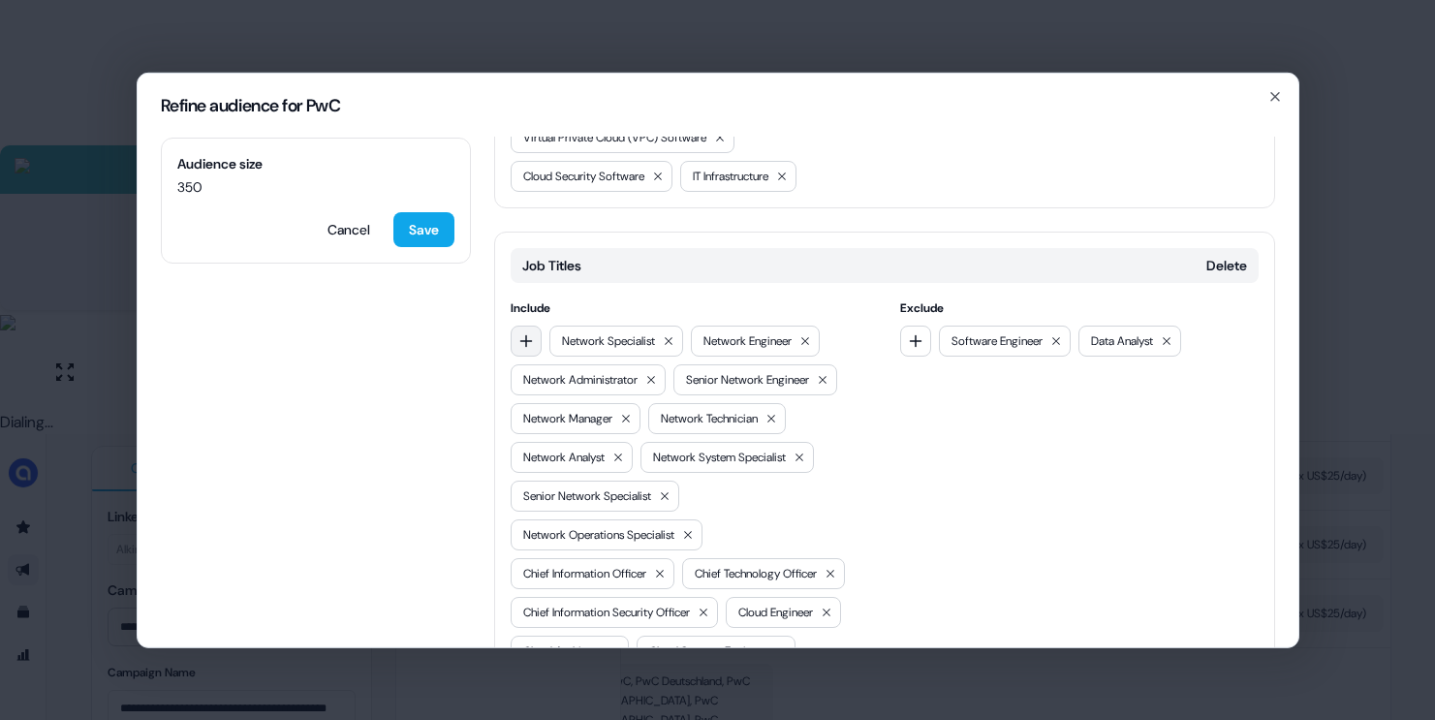
click at [529, 356] on button "button" at bounding box center [526, 340] width 31 height 31
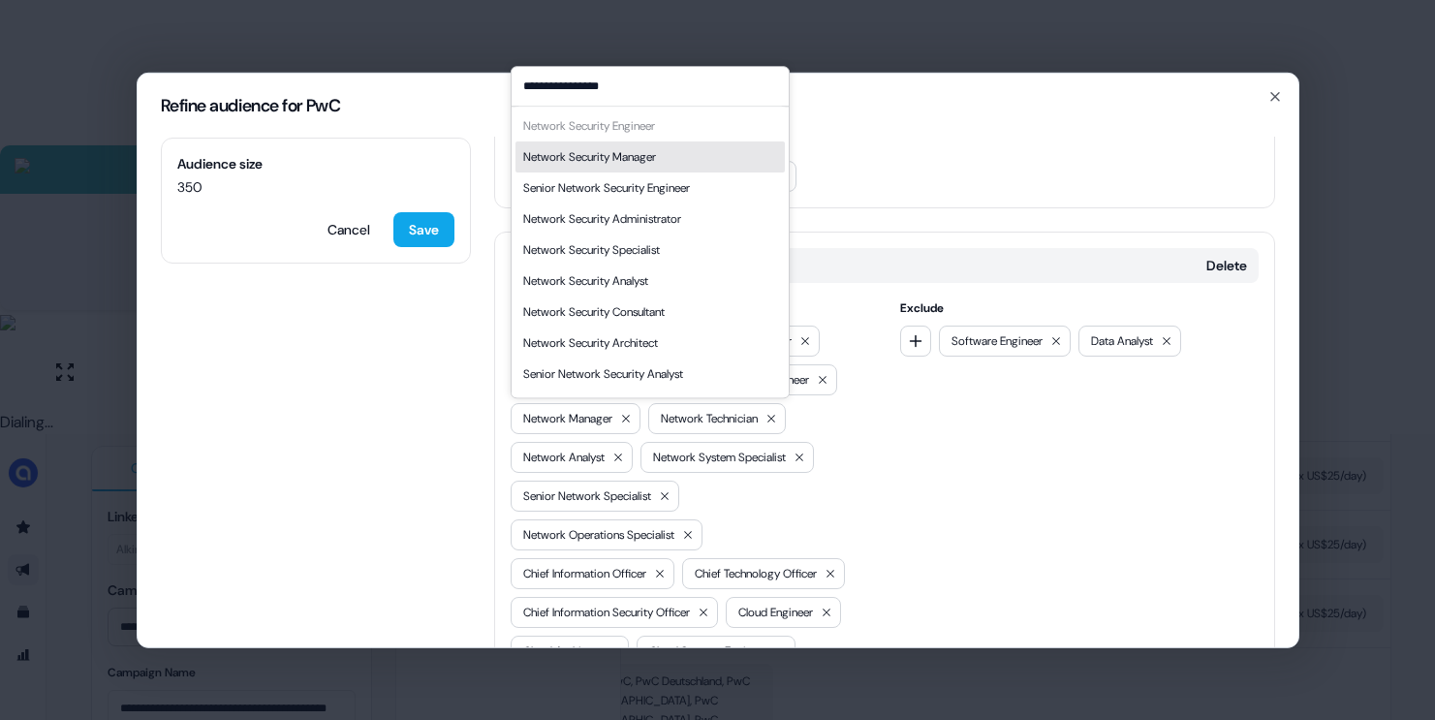
type input "**********"
click at [656, 152] on div "Network Security Manager" at bounding box center [589, 156] width 133 height 19
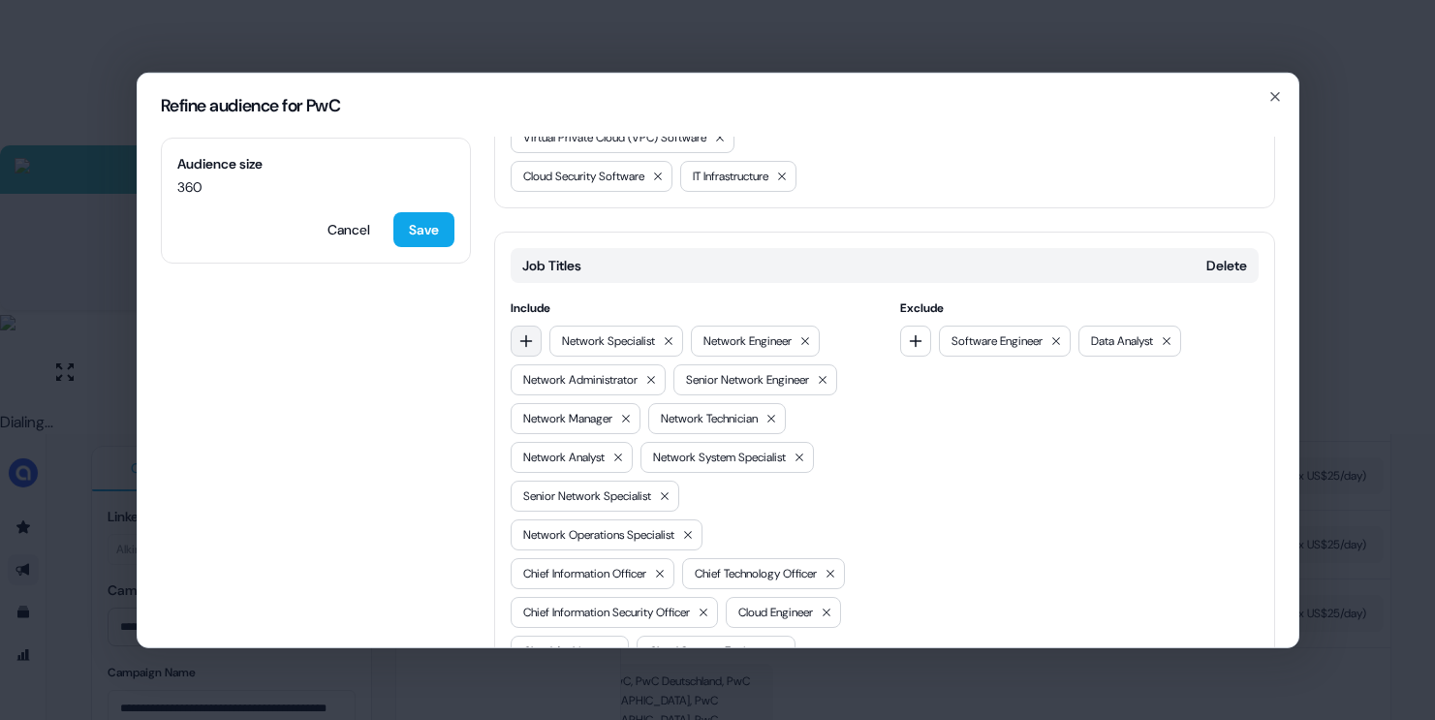
click at [523, 348] on icon "button" at bounding box center [526, 340] width 16 height 16
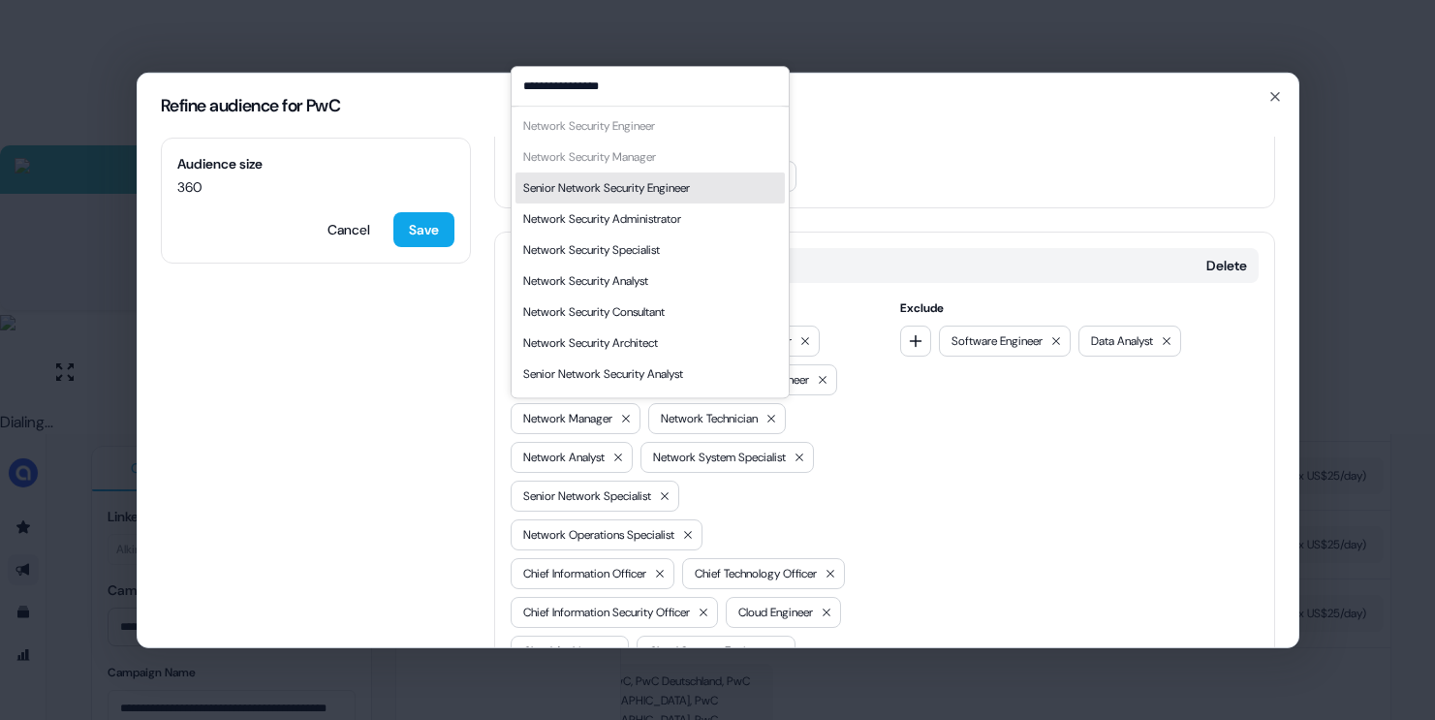
type input "**********"
click at [664, 192] on div "Senior Network Security Engineer" at bounding box center [606, 187] width 167 height 19
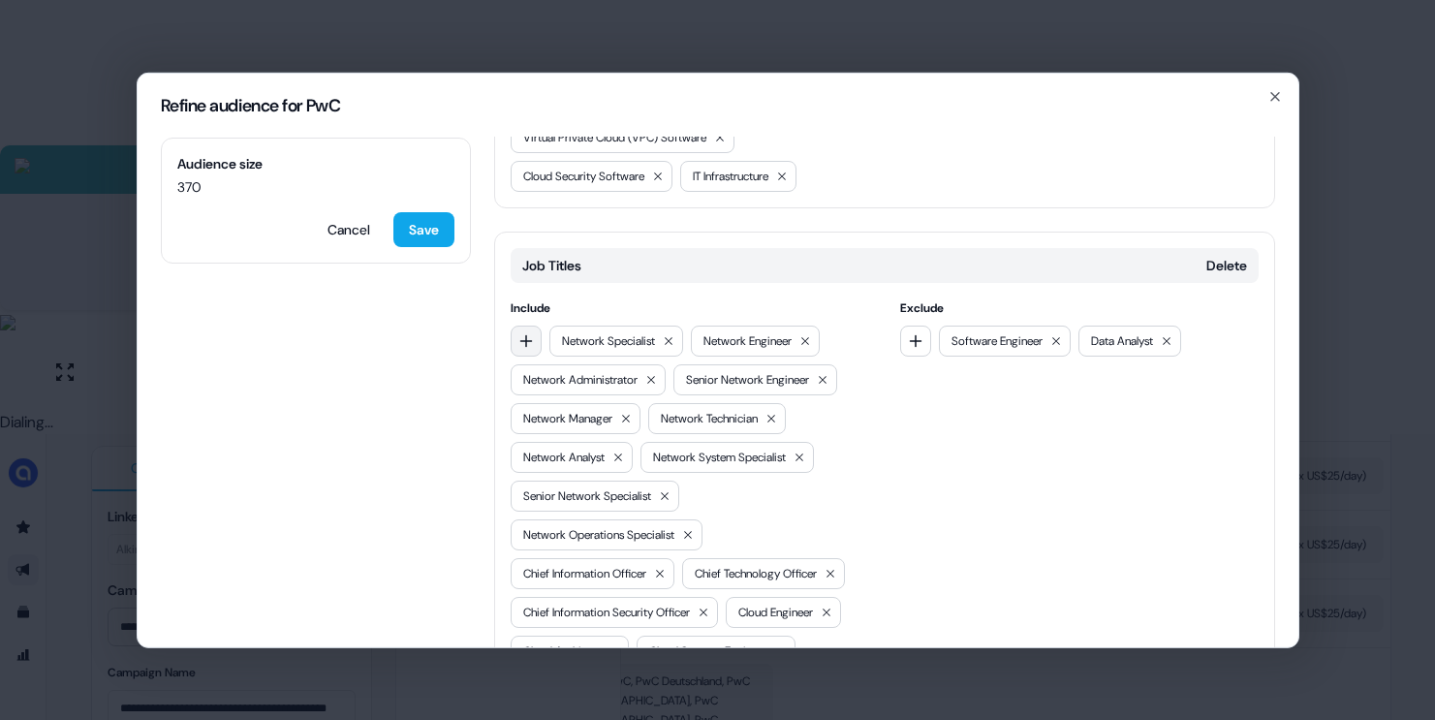
click at [536, 356] on button "button" at bounding box center [526, 340] width 31 height 31
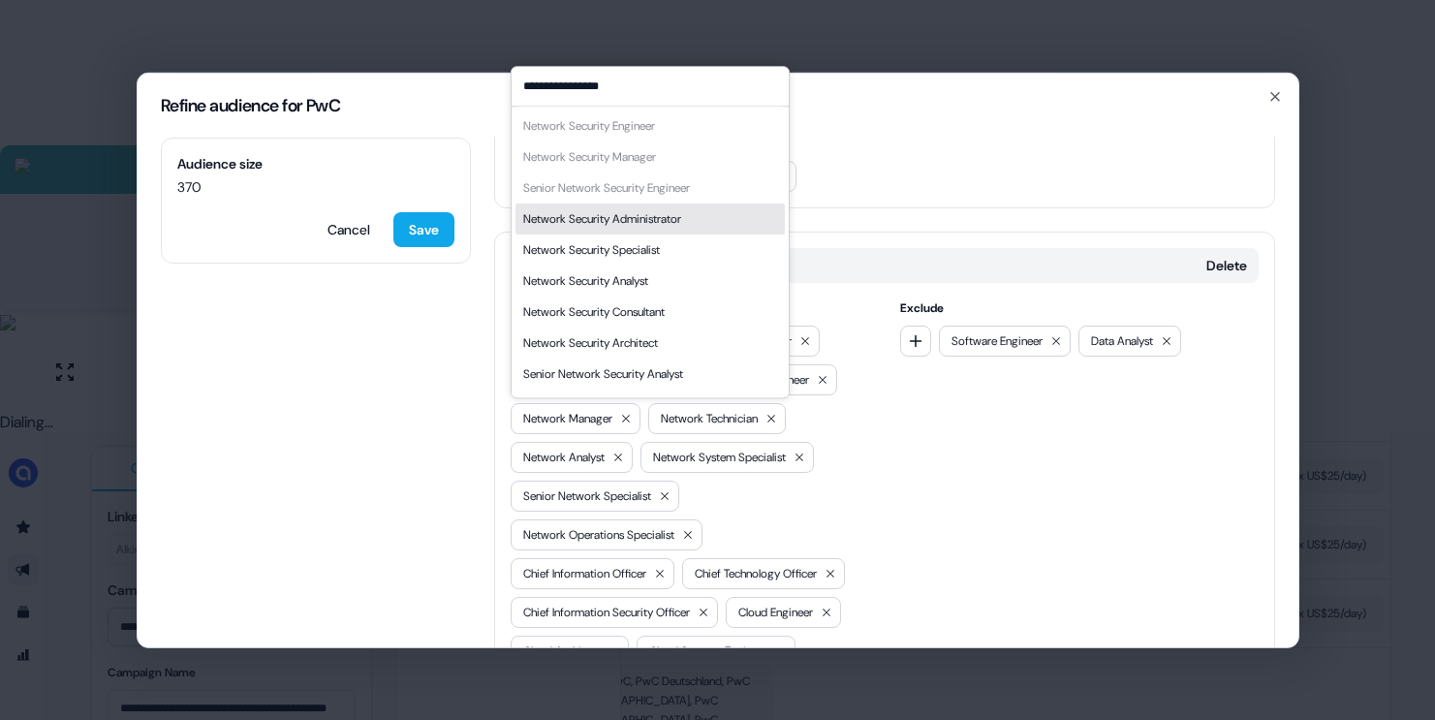
type input "**********"
click at [704, 217] on div "Network Security Administrator" at bounding box center [649, 218] width 269 height 31
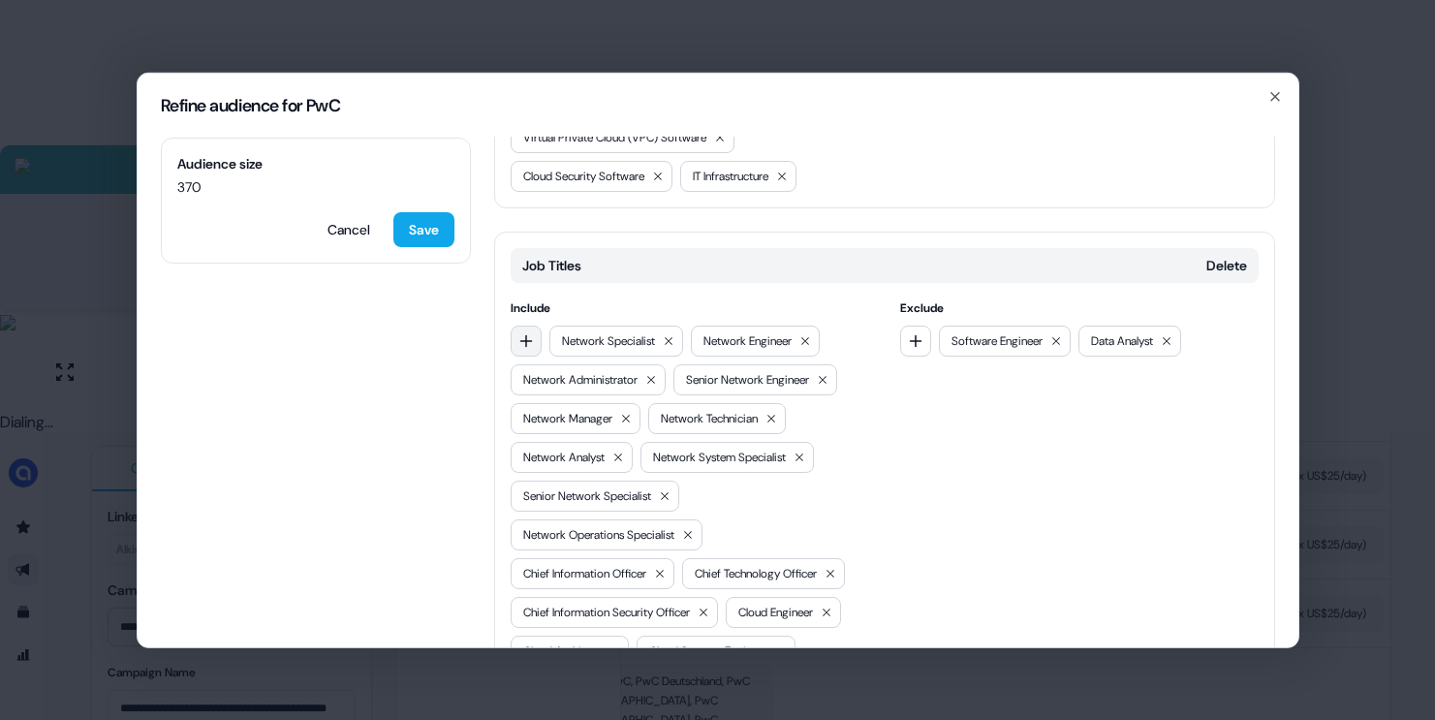
click at [526, 347] on icon "button" at bounding box center [525, 340] width 13 height 13
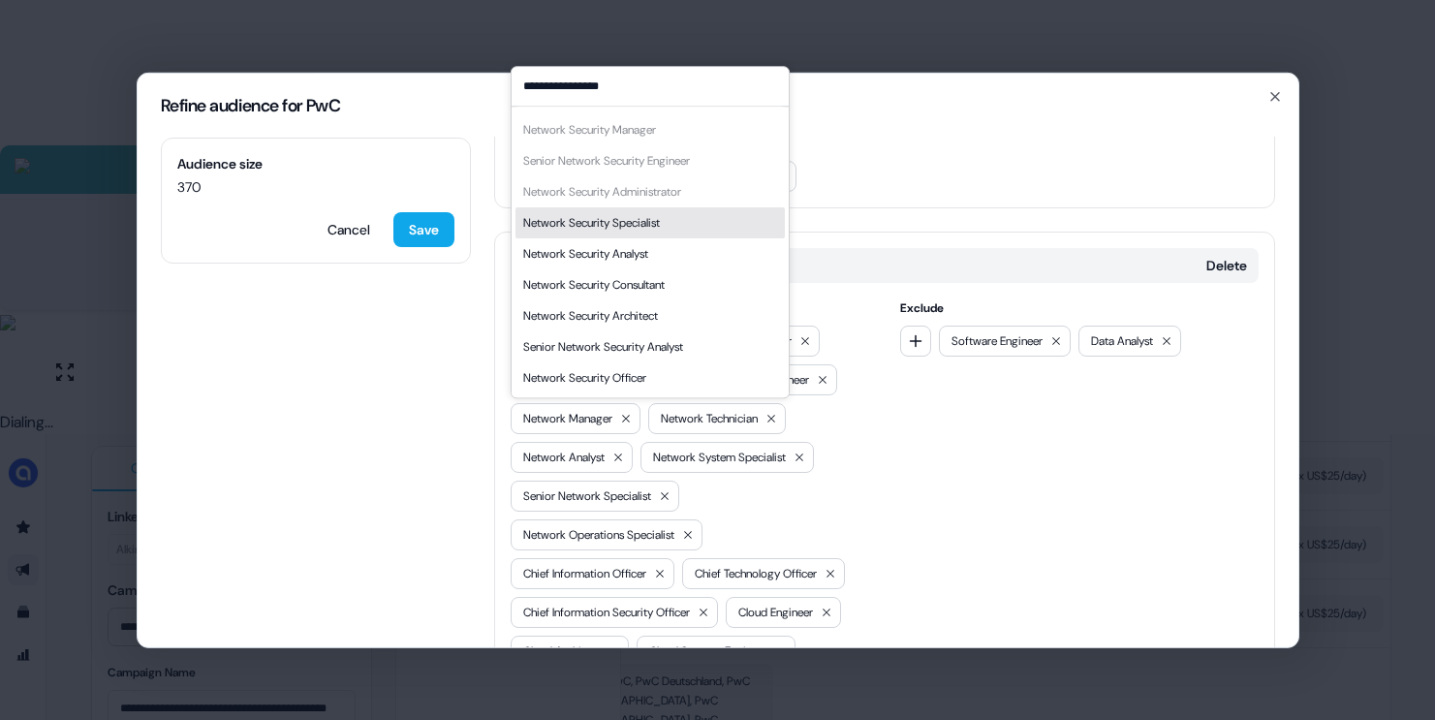
type input "**********"
click at [660, 227] on div "Network Security Specialist" at bounding box center [591, 222] width 137 height 19
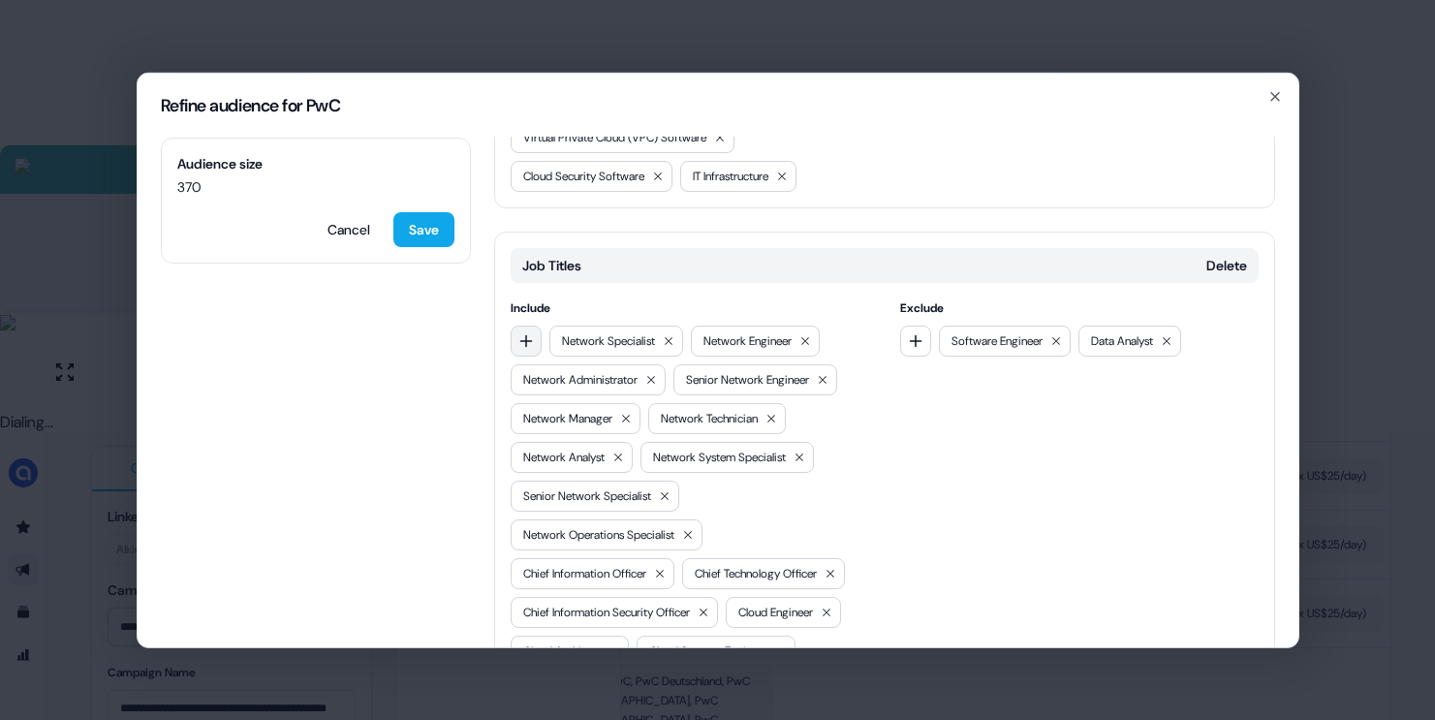
click at [533, 356] on button "button" at bounding box center [526, 340] width 31 height 31
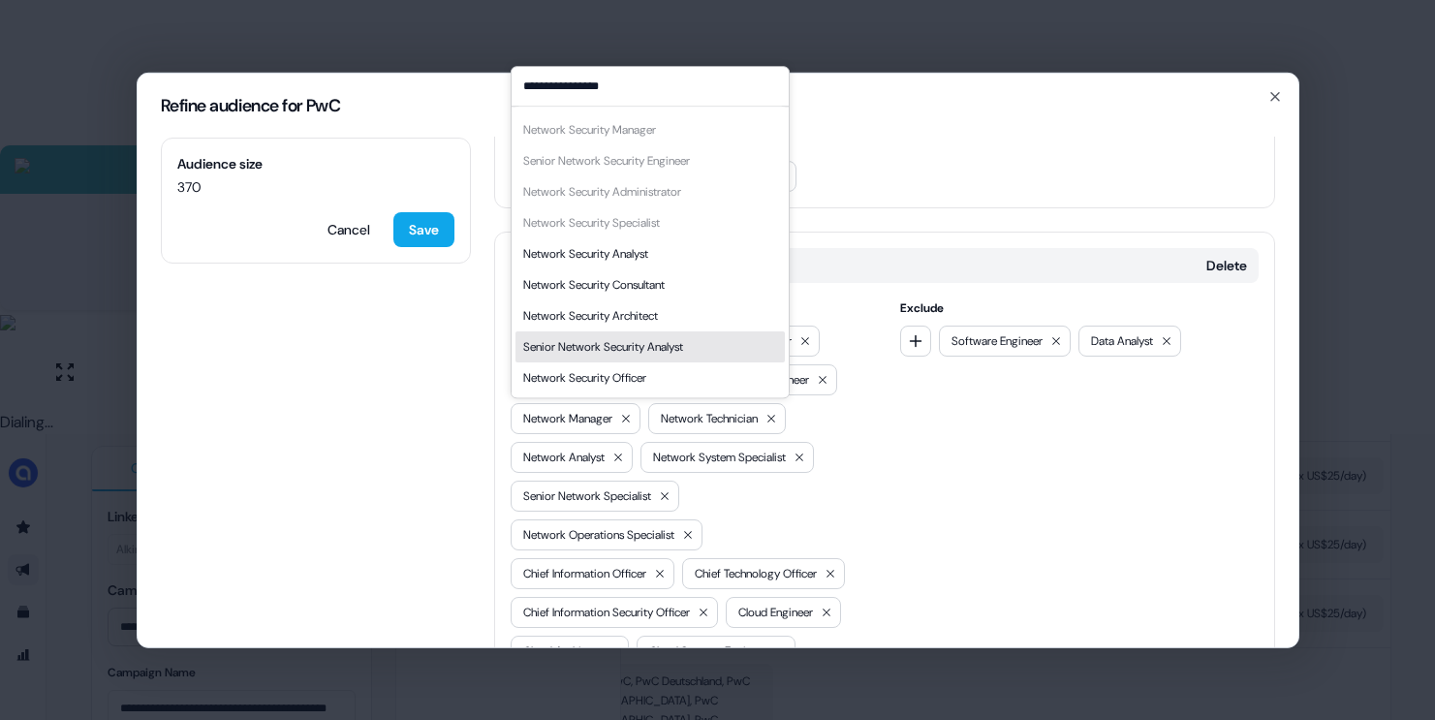
type input "**********"
click at [638, 341] on div "Senior Network Security Analyst" at bounding box center [603, 346] width 160 height 19
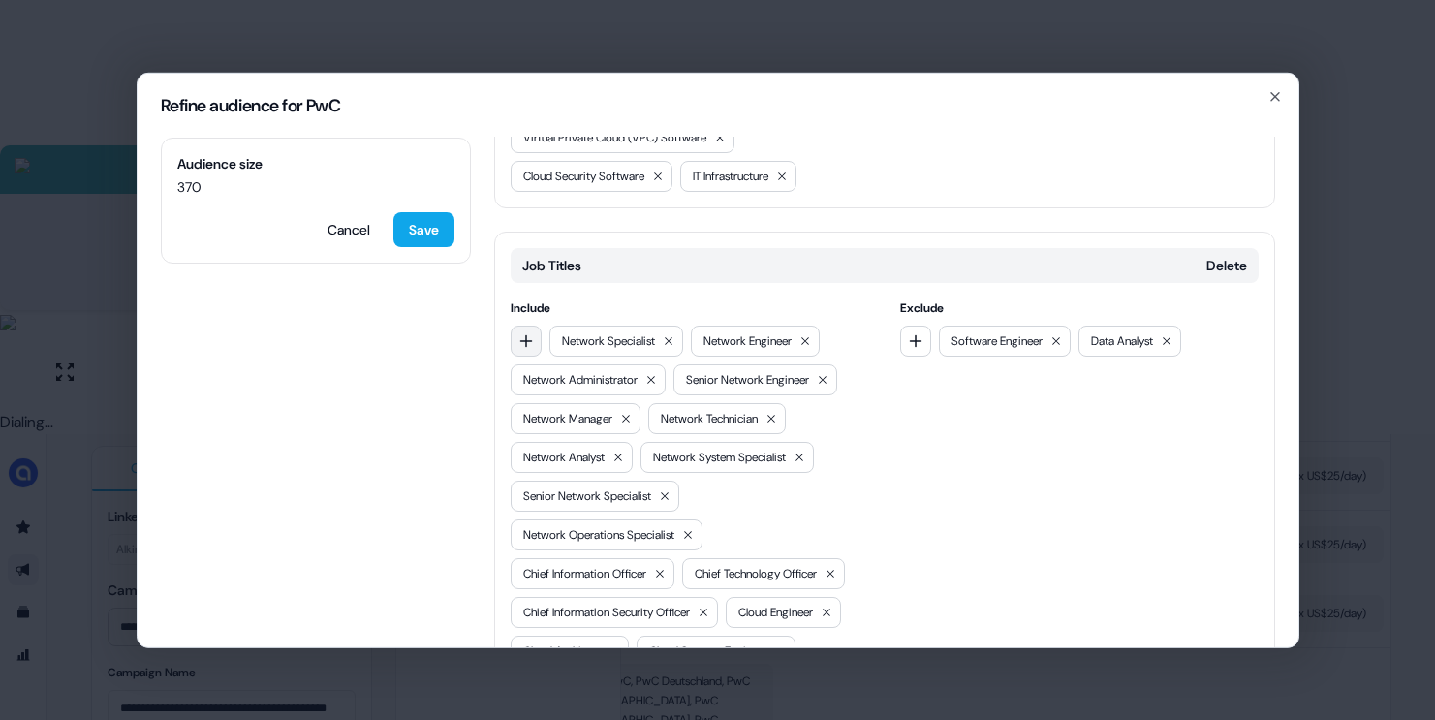
click at [529, 348] on icon "button" at bounding box center [526, 340] width 16 height 16
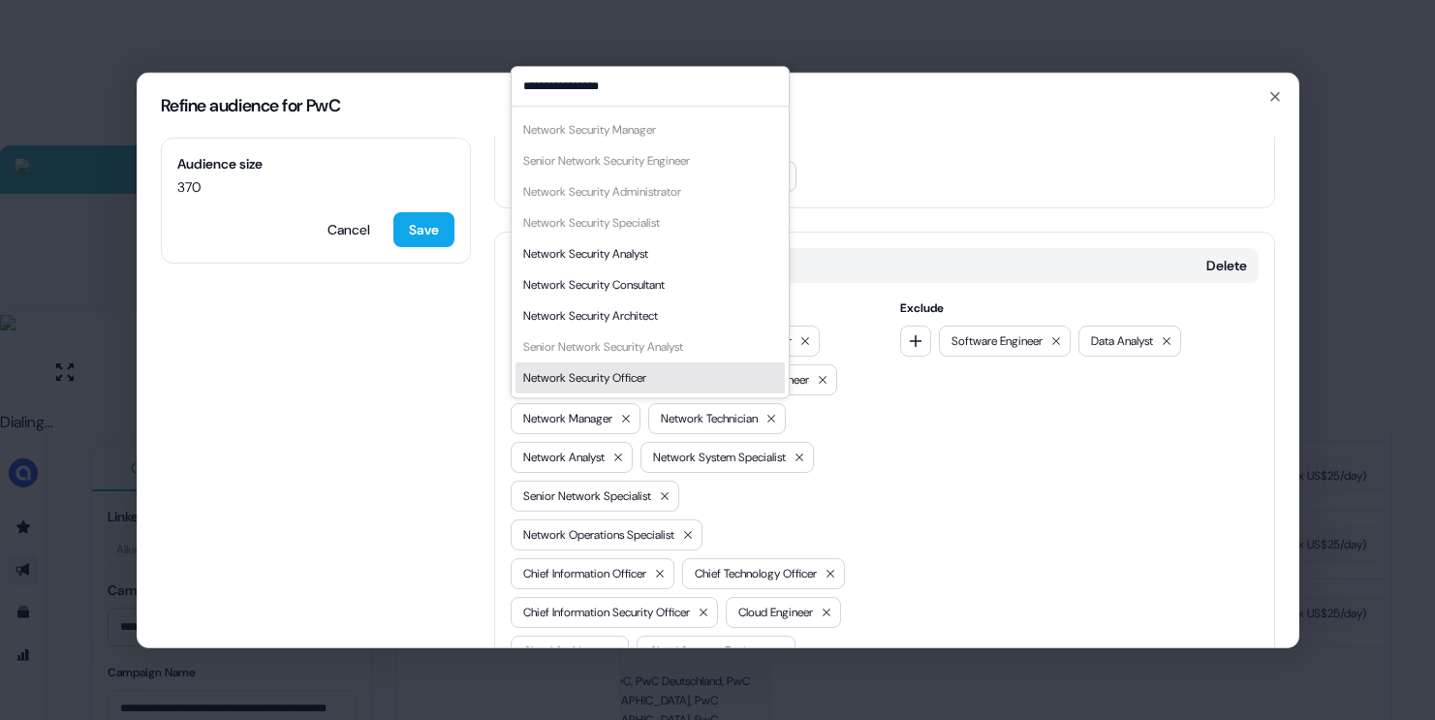
type input "**********"
click at [623, 373] on div "Network Security Officer" at bounding box center [584, 377] width 123 height 19
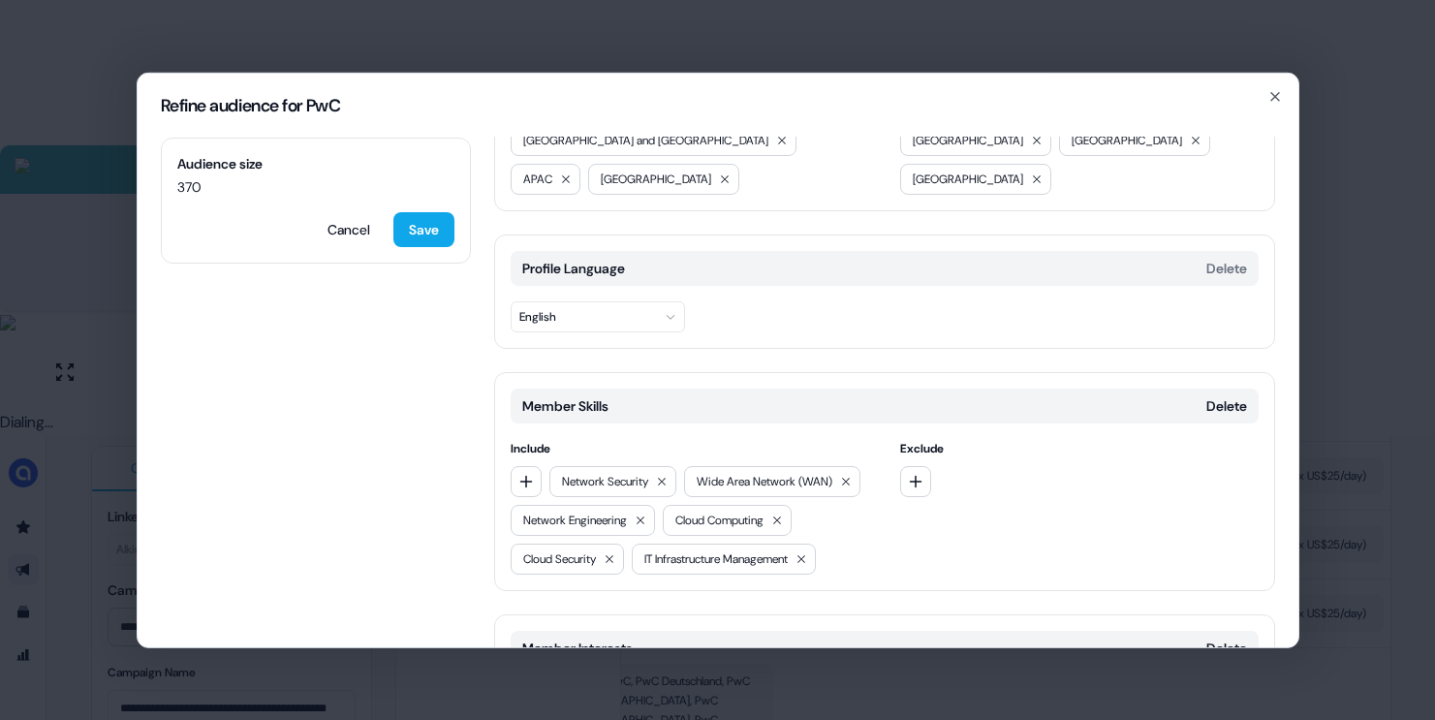
scroll to position [0, 0]
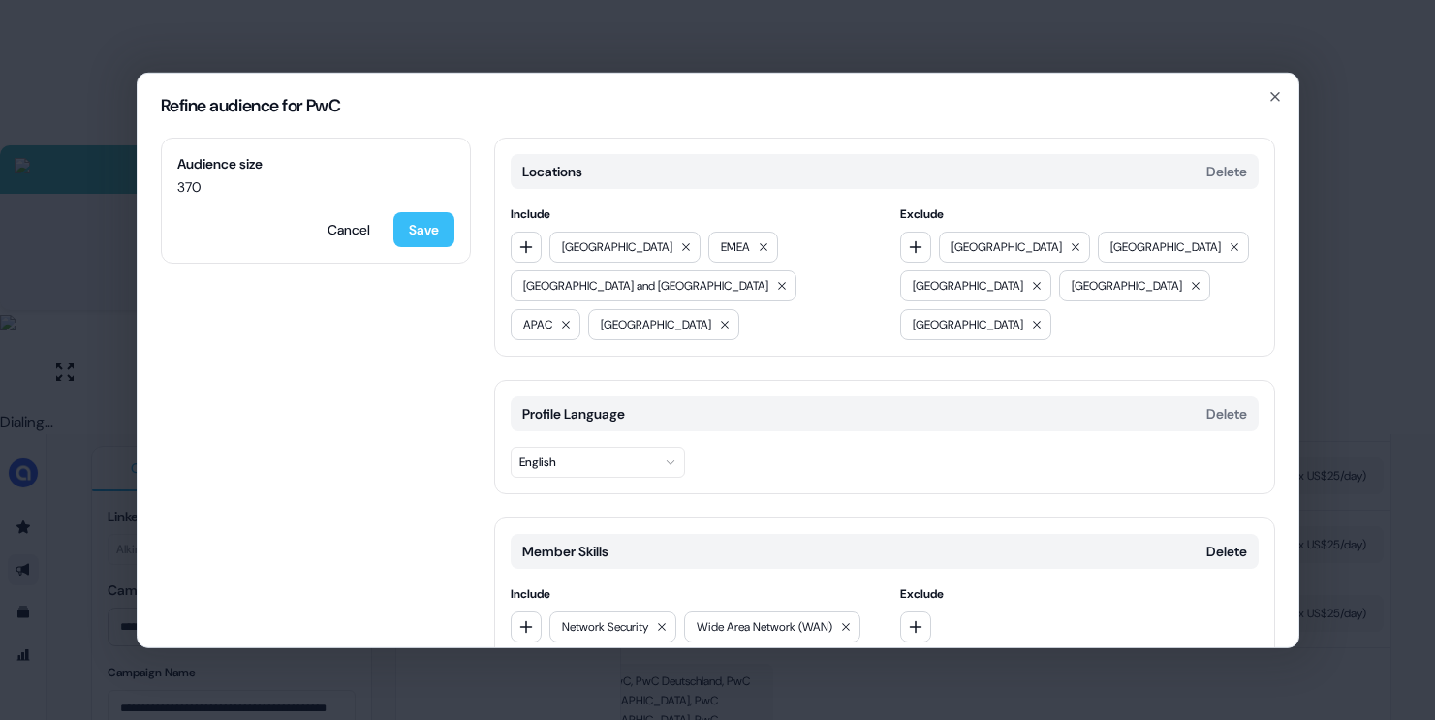
click at [445, 223] on button "Save" at bounding box center [423, 228] width 61 height 35
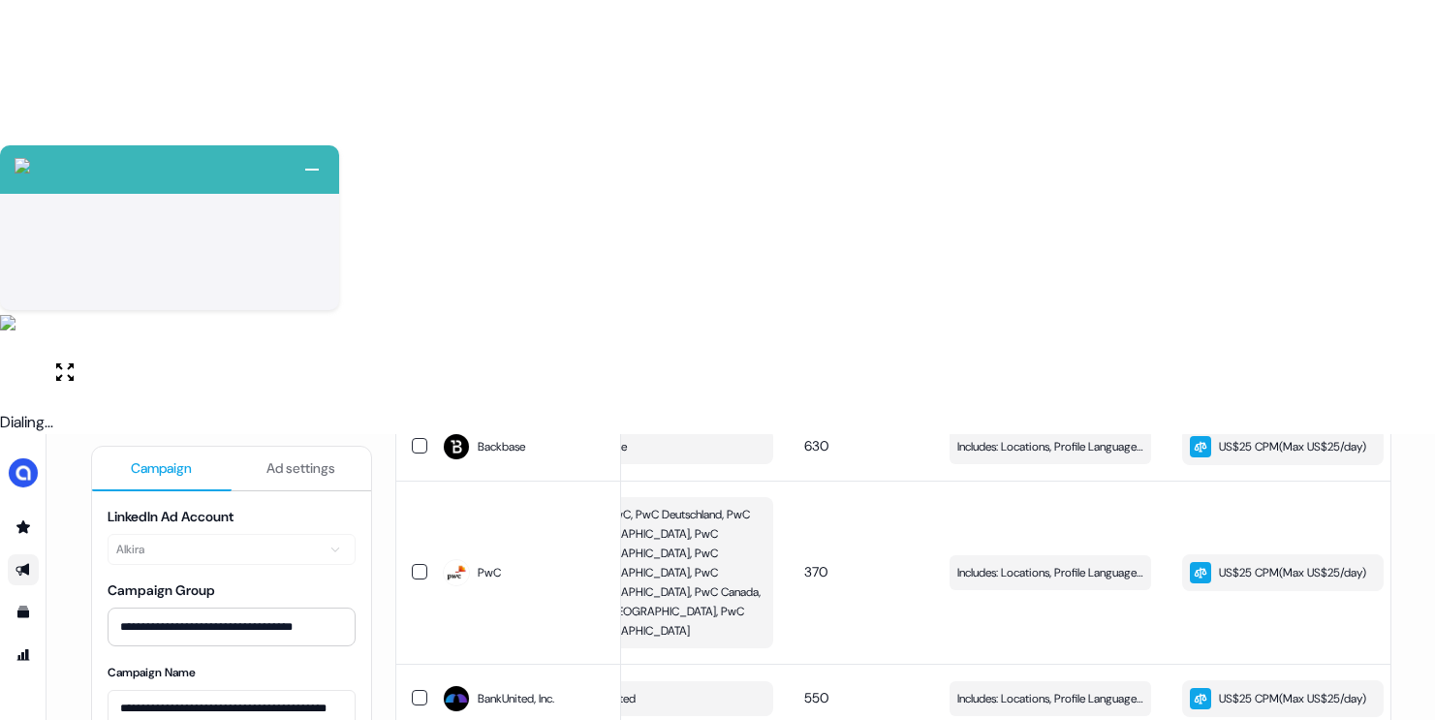
scroll to position [486, 0]
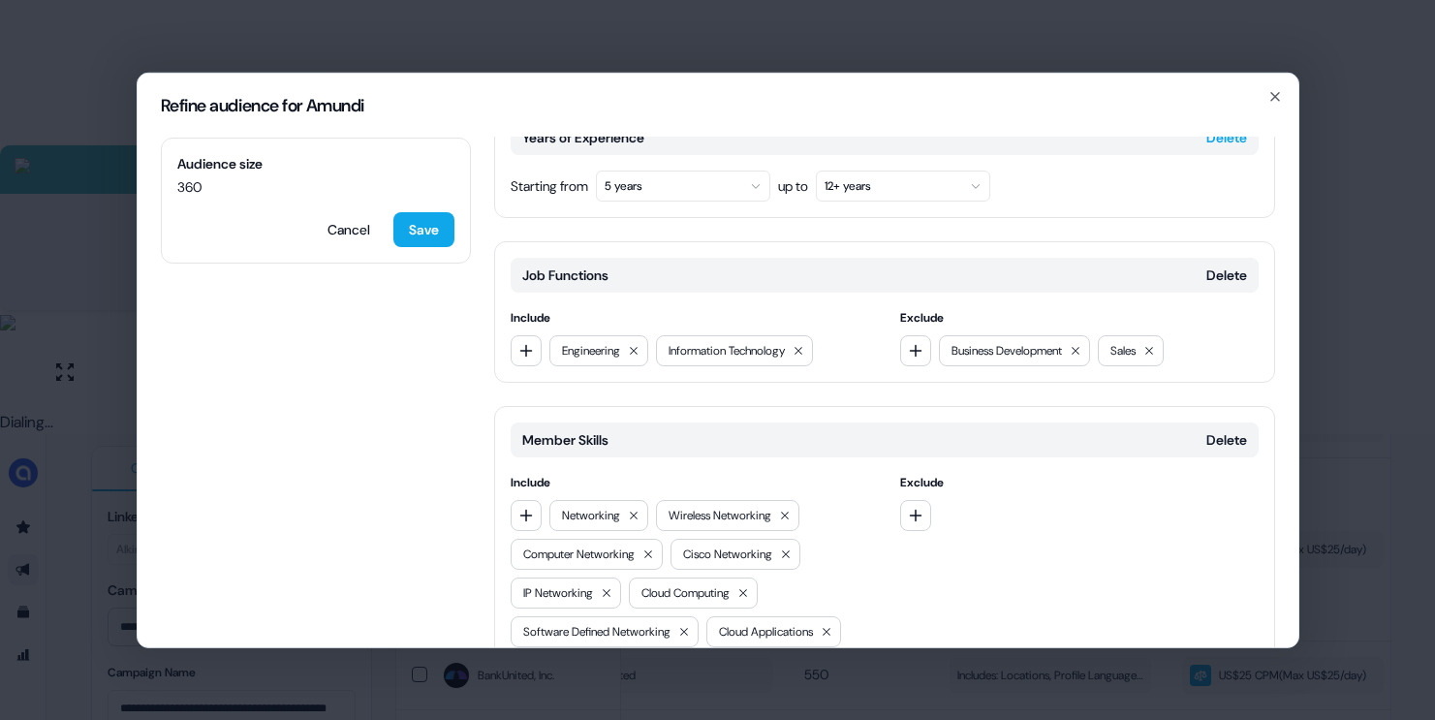
click at [1206, 140] on button "Delete" at bounding box center [1226, 136] width 41 height 19
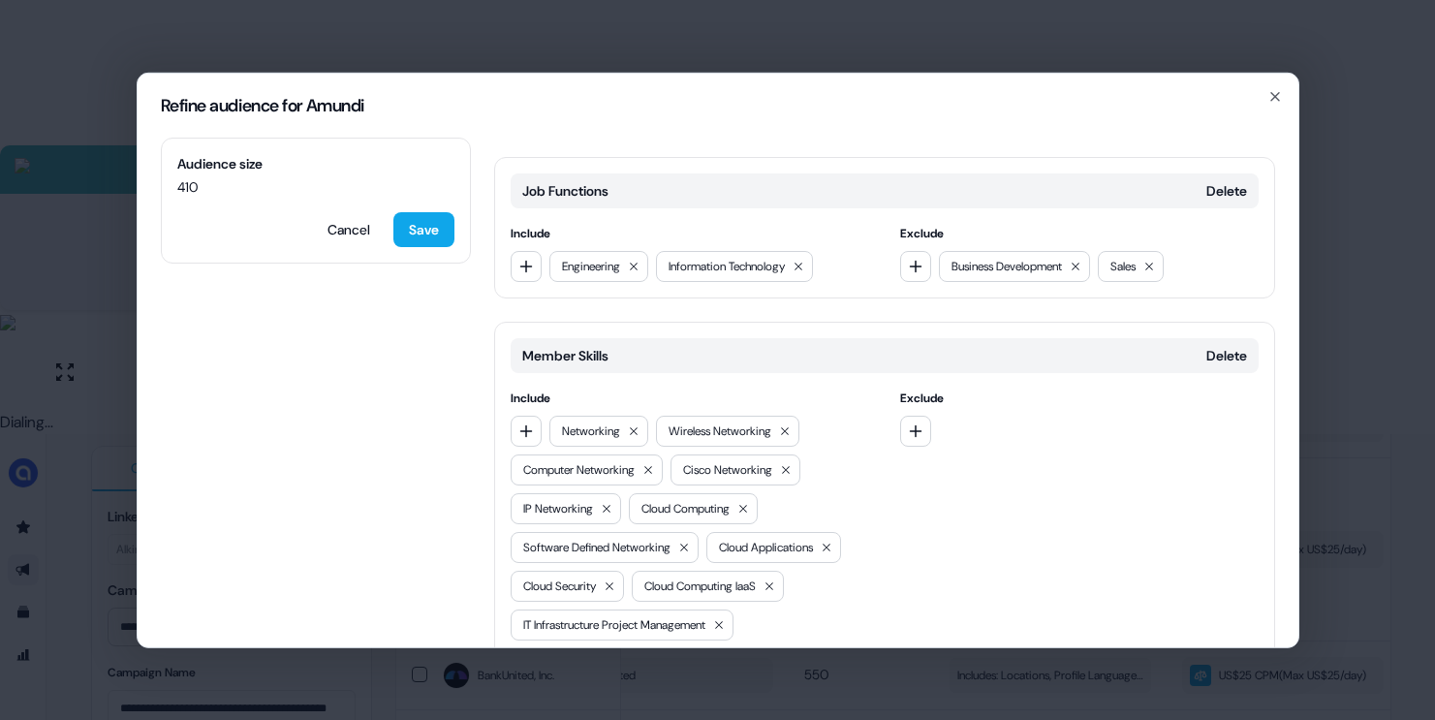
scroll to position [281, 0]
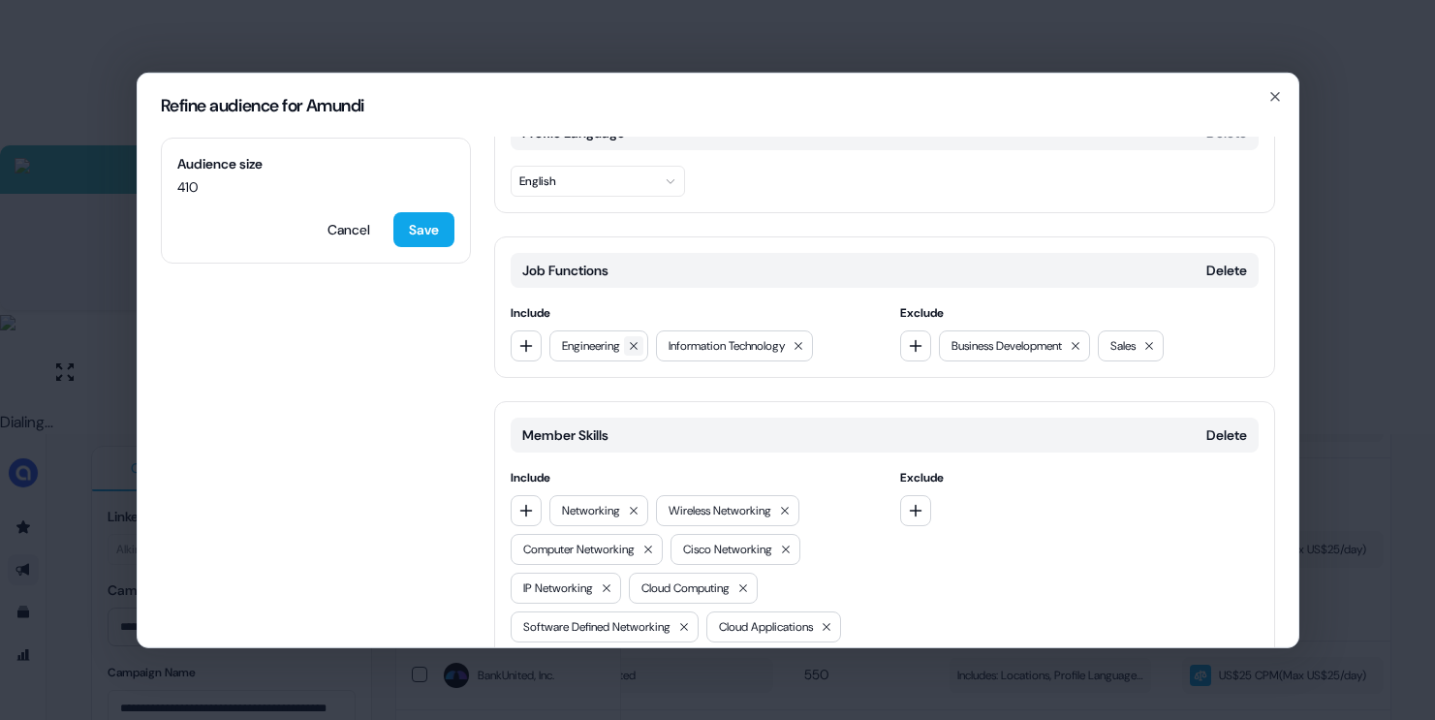
click at [643, 338] on button at bounding box center [633, 344] width 19 height 19
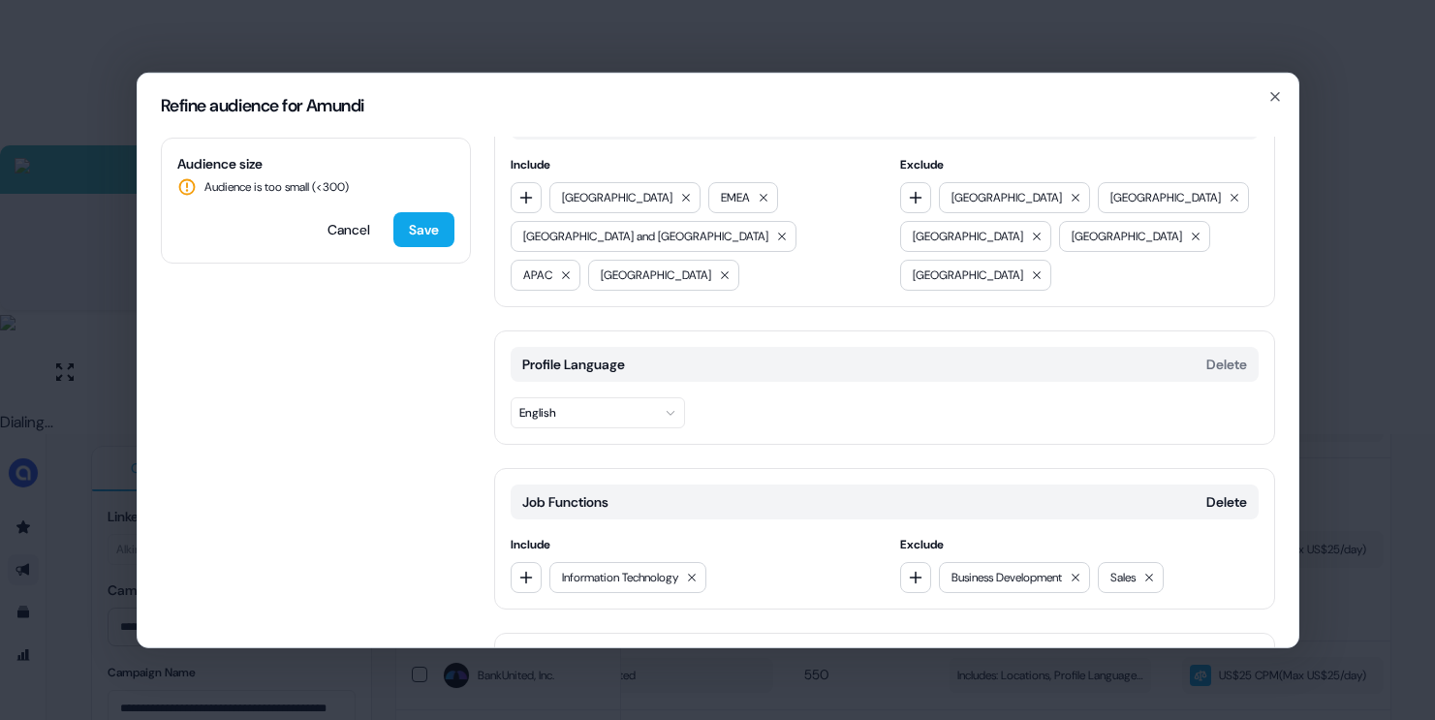
scroll to position [0, 0]
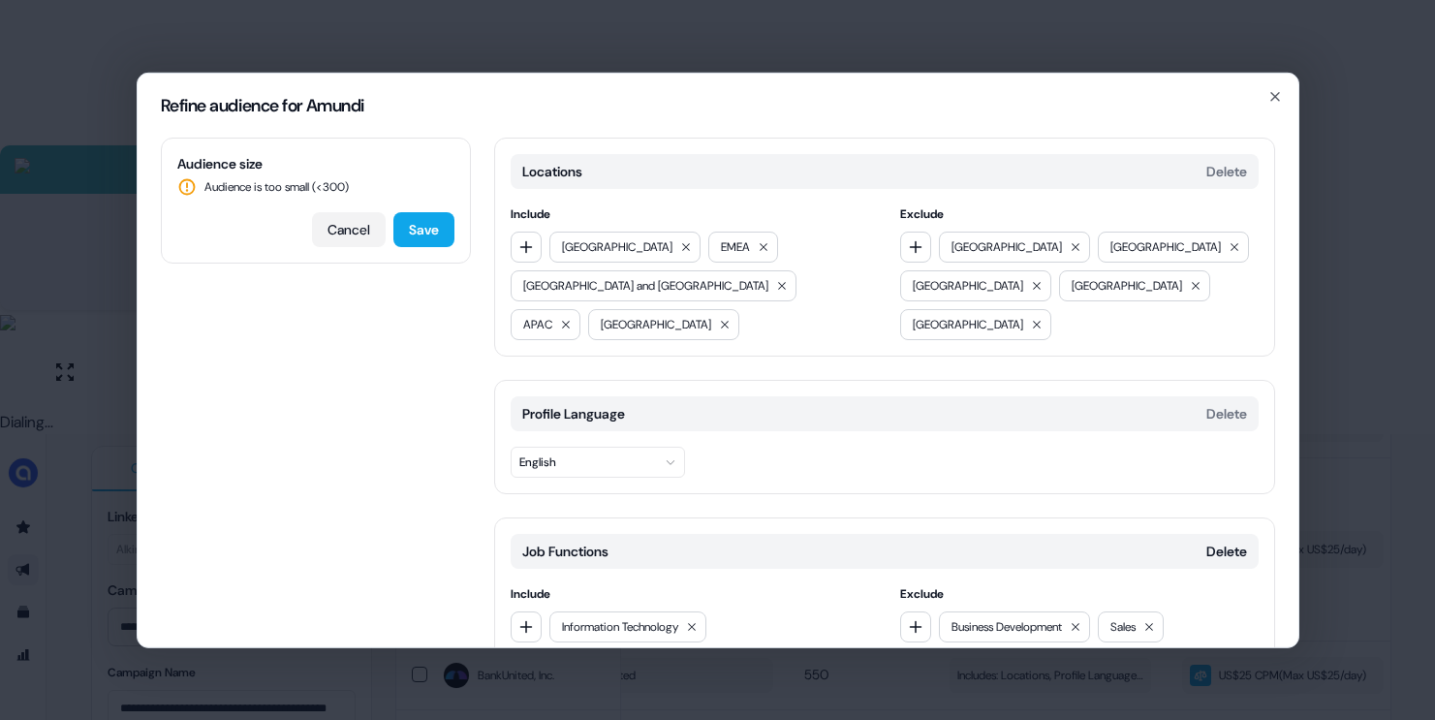
click at [347, 229] on button "Cancel" at bounding box center [349, 228] width 74 height 35
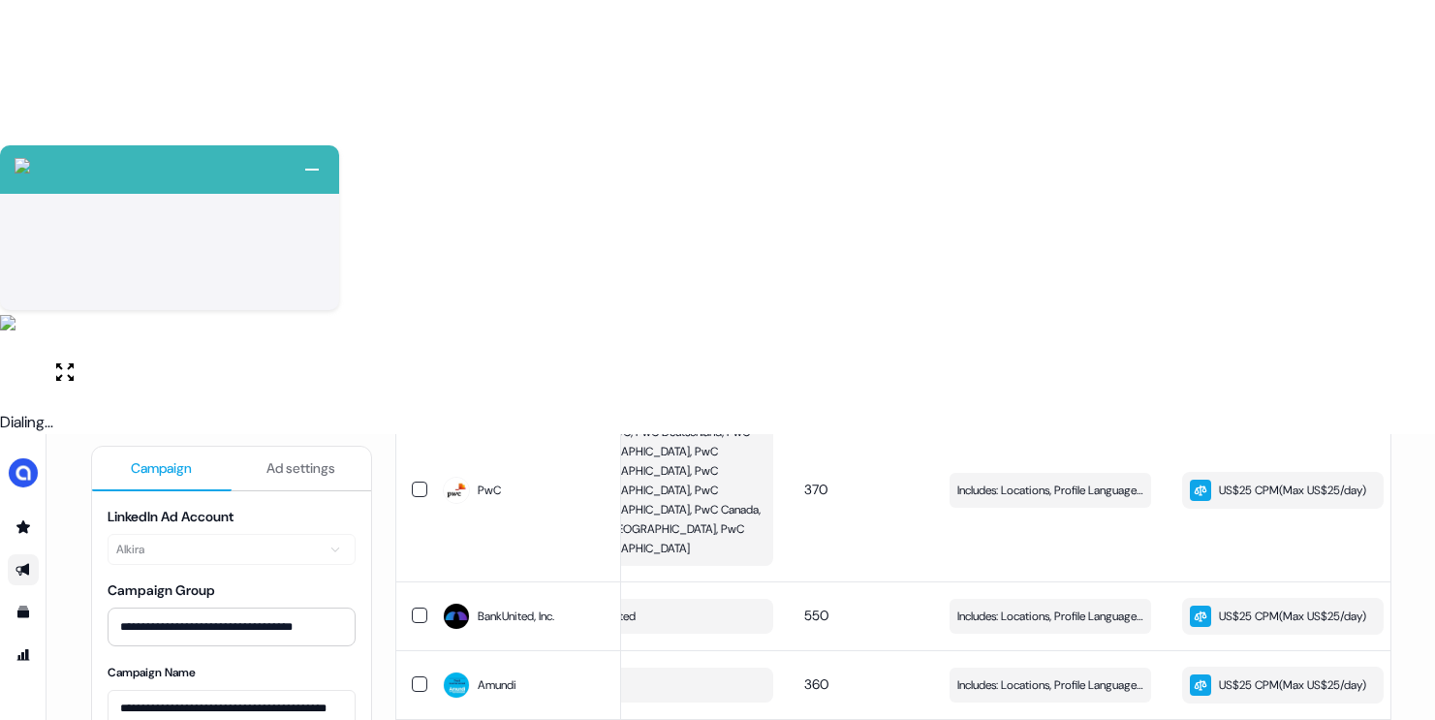
scroll to position [547, 0]
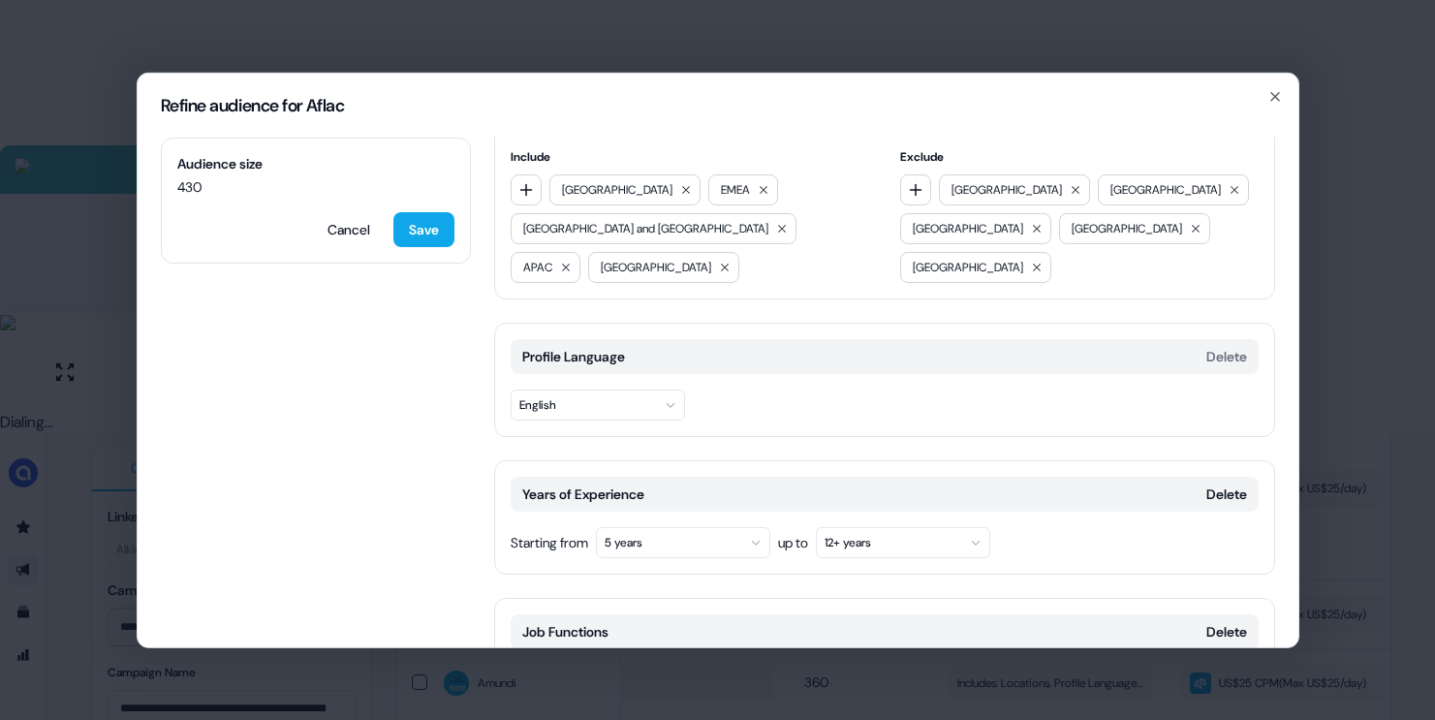
scroll to position [82, 0]
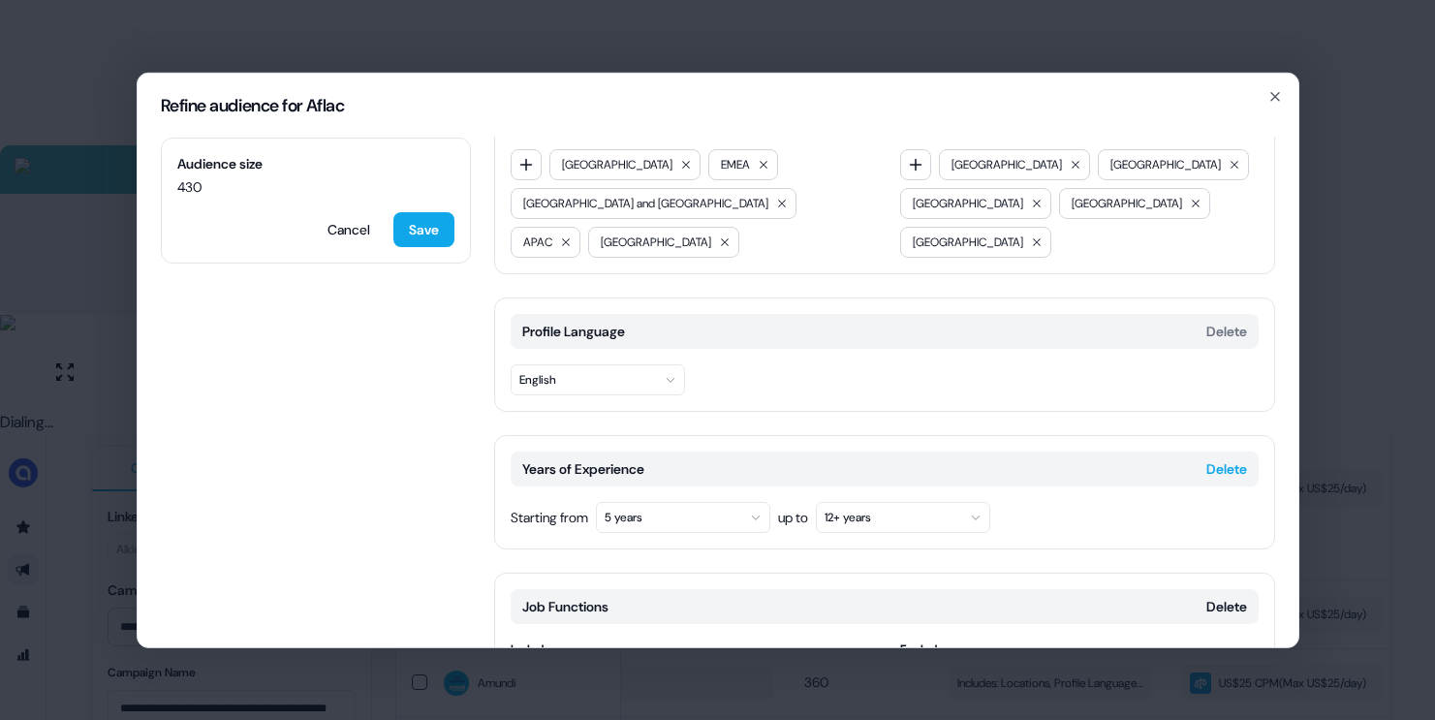
click at [1210, 463] on button "Delete" at bounding box center [1226, 467] width 41 height 19
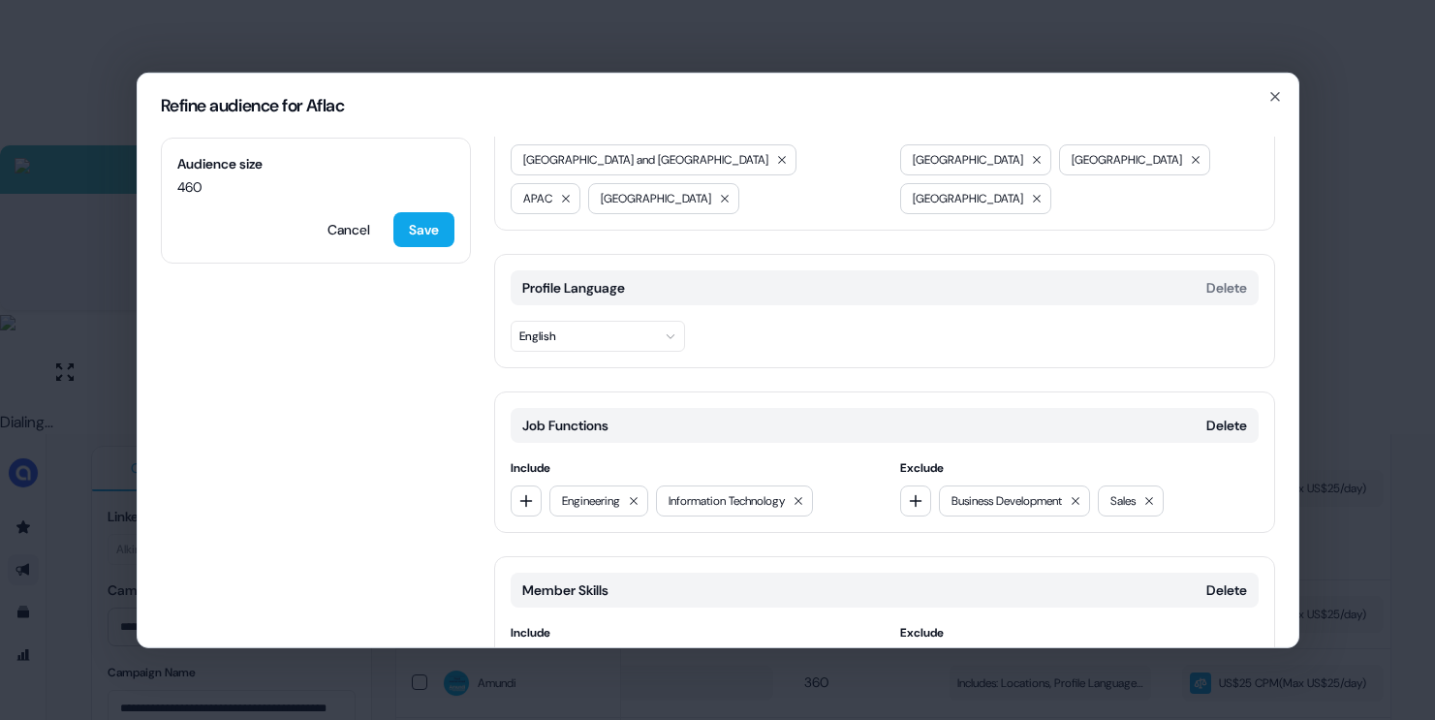
scroll to position [147, 0]
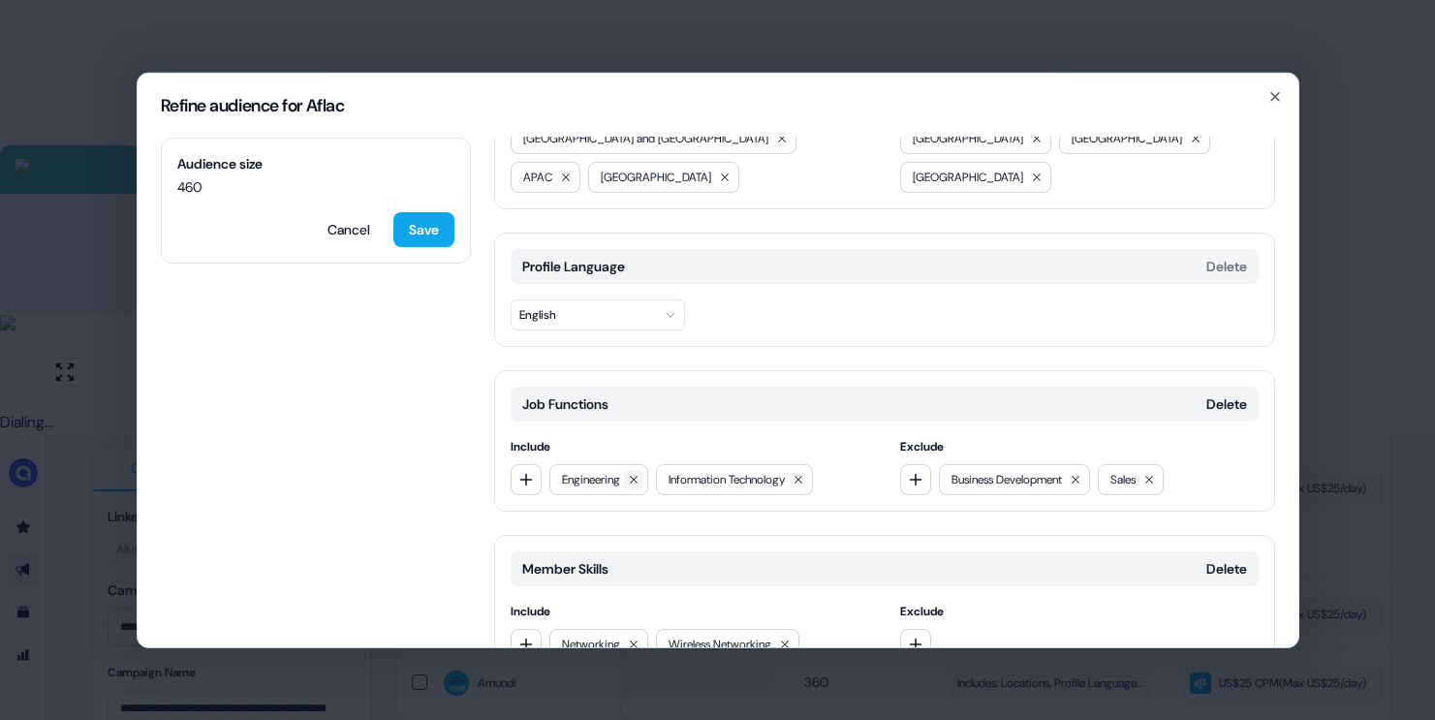
click at [634, 483] on icon at bounding box center [634, 479] width 12 height 12
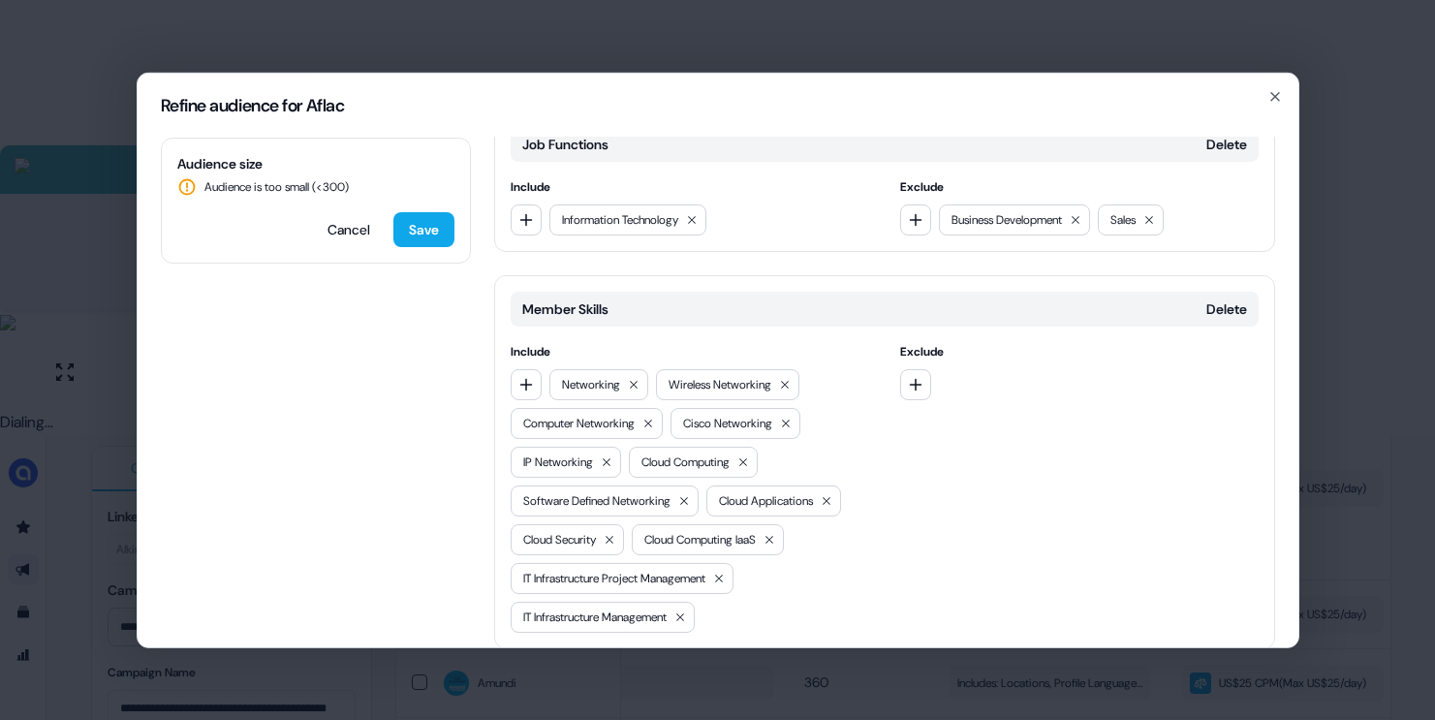
scroll to position [484, 0]
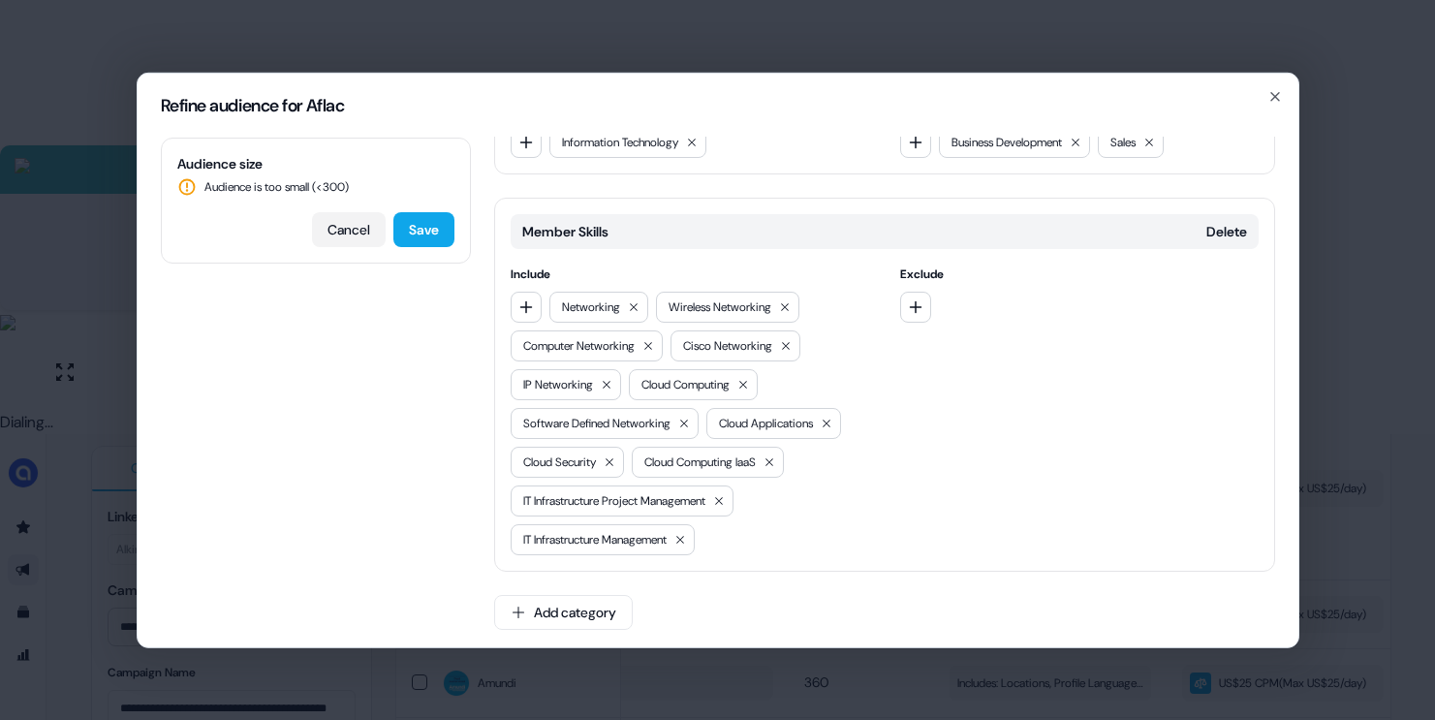
click at [327, 221] on button "Cancel" at bounding box center [349, 228] width 74 height 35
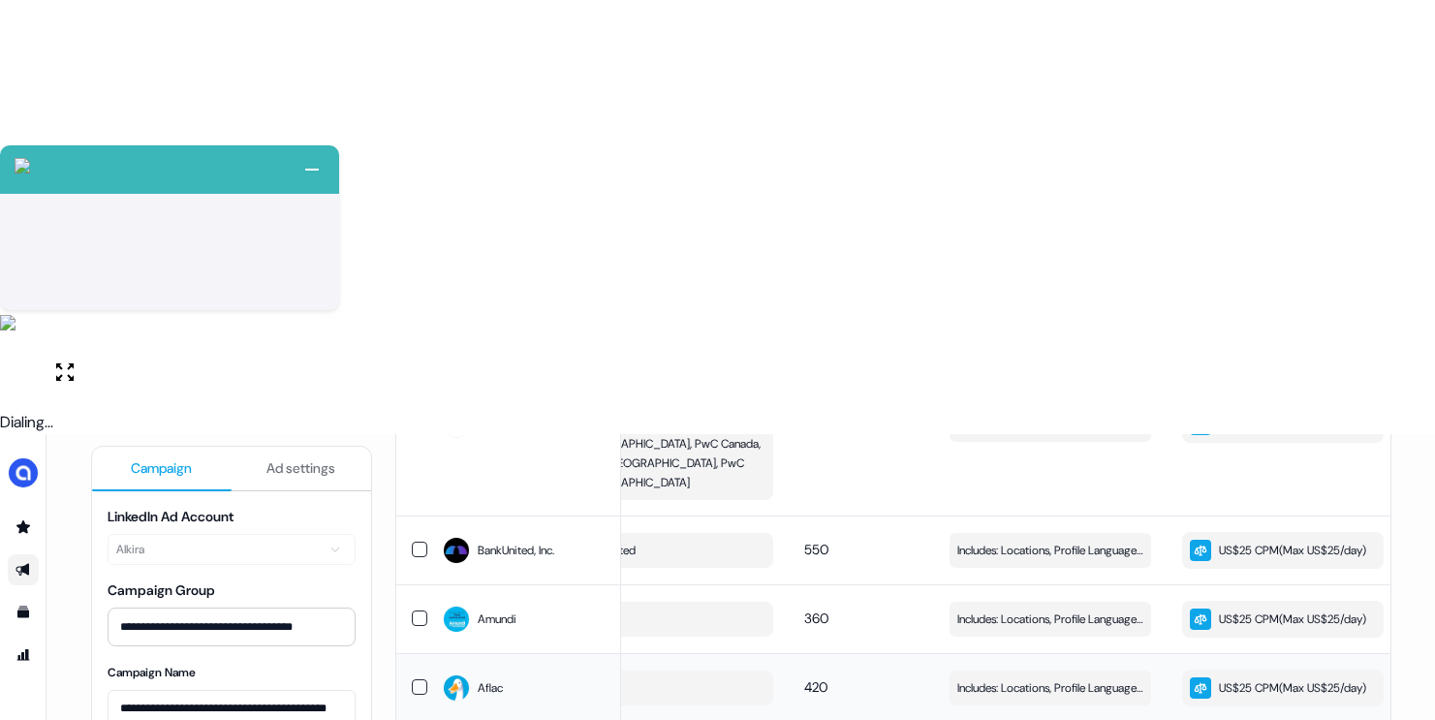
scroll to position [614, 0]
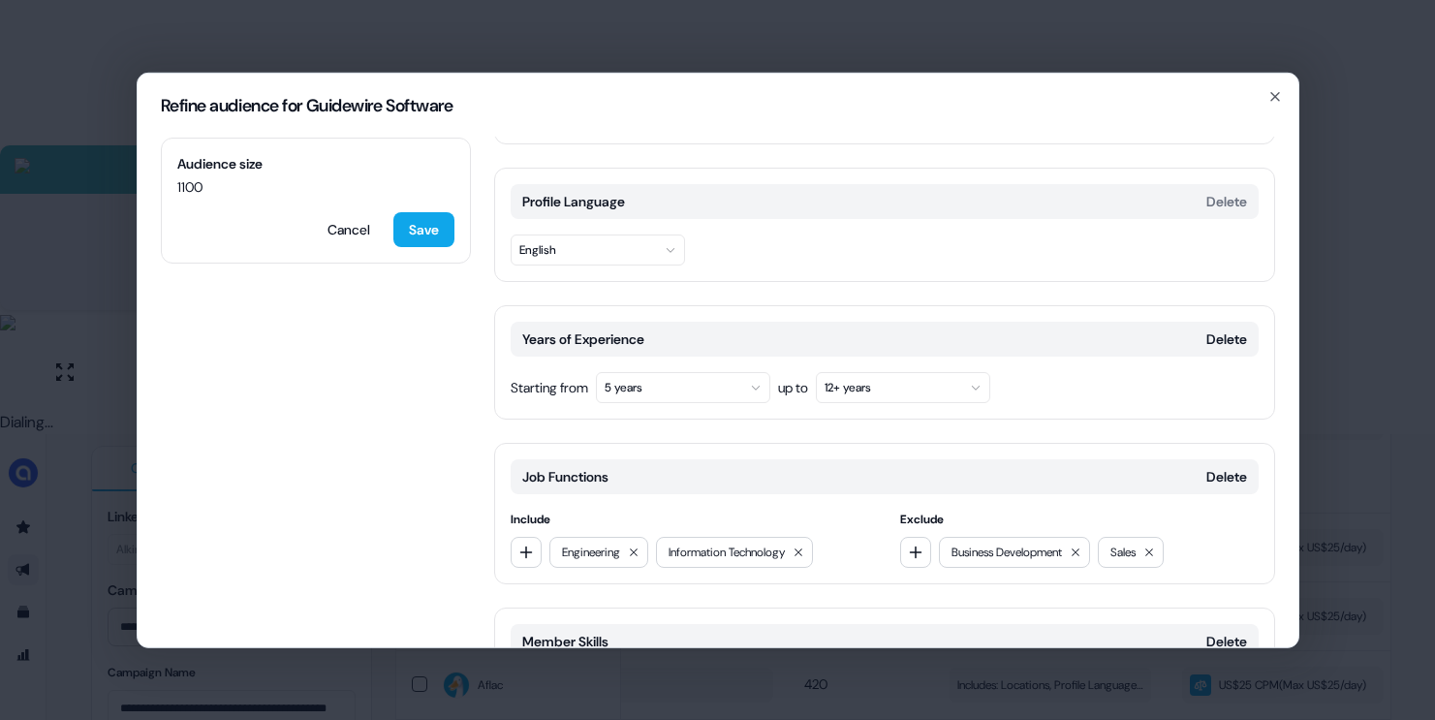
scroll to position [218, 0]
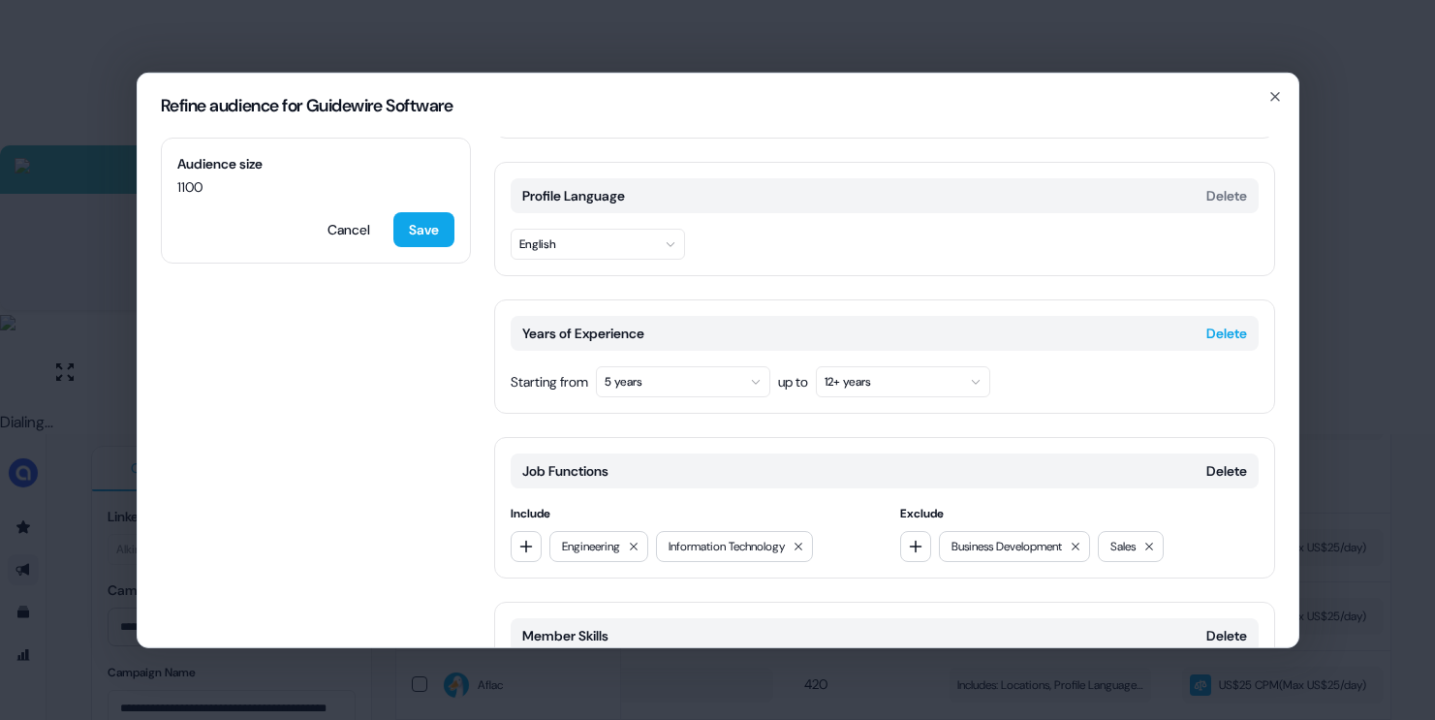
click at [1206, 326] on button "Delete" at bounding box center [1226, 332] width 41 height 19
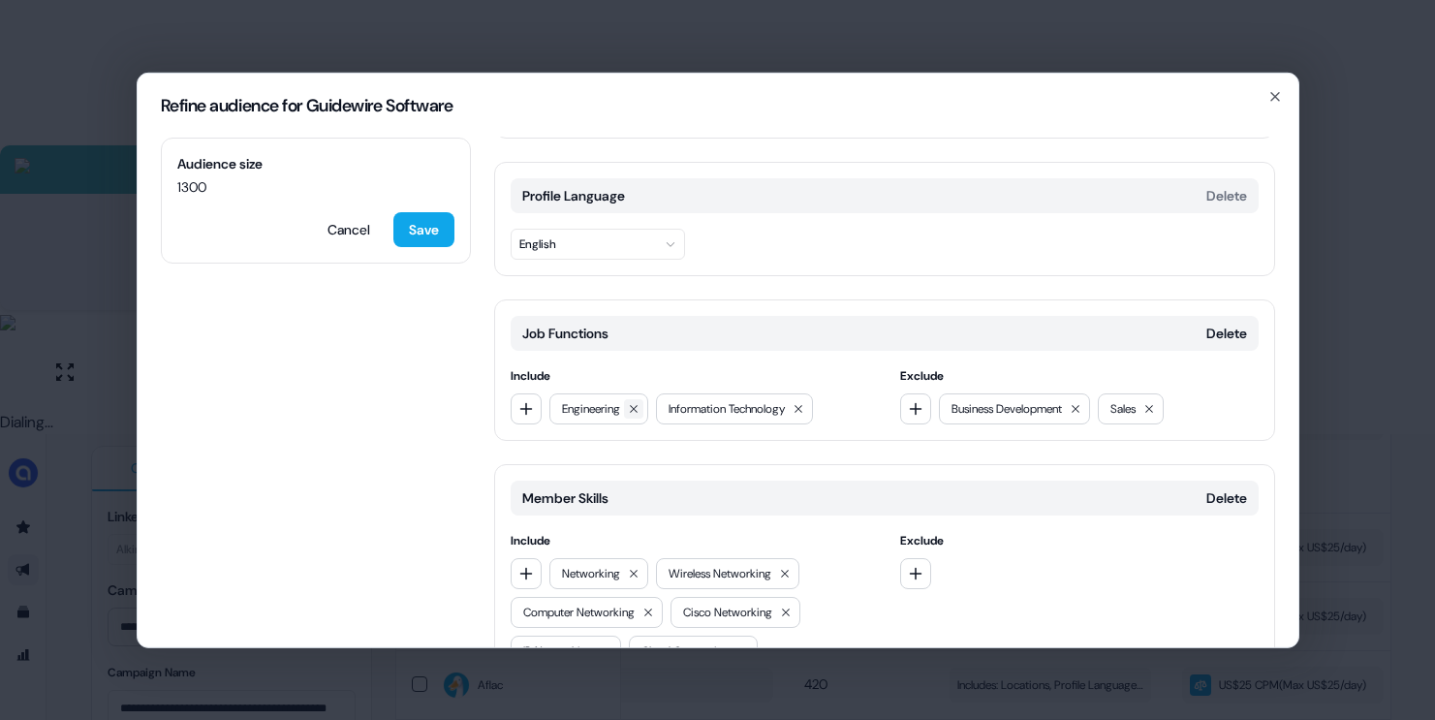
click at [639, 406] on icon at bounding box center [634, 408] width 12 height 12
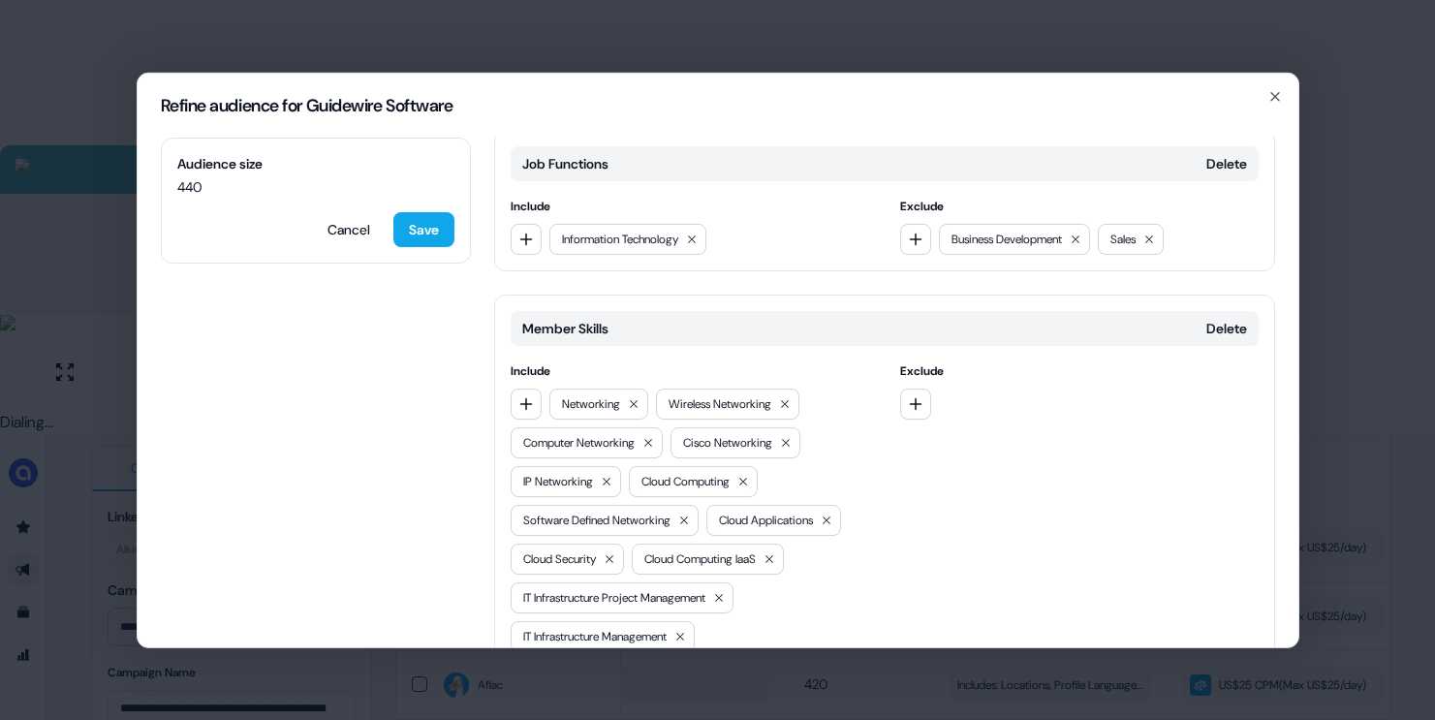
scroll to position [376, 0]
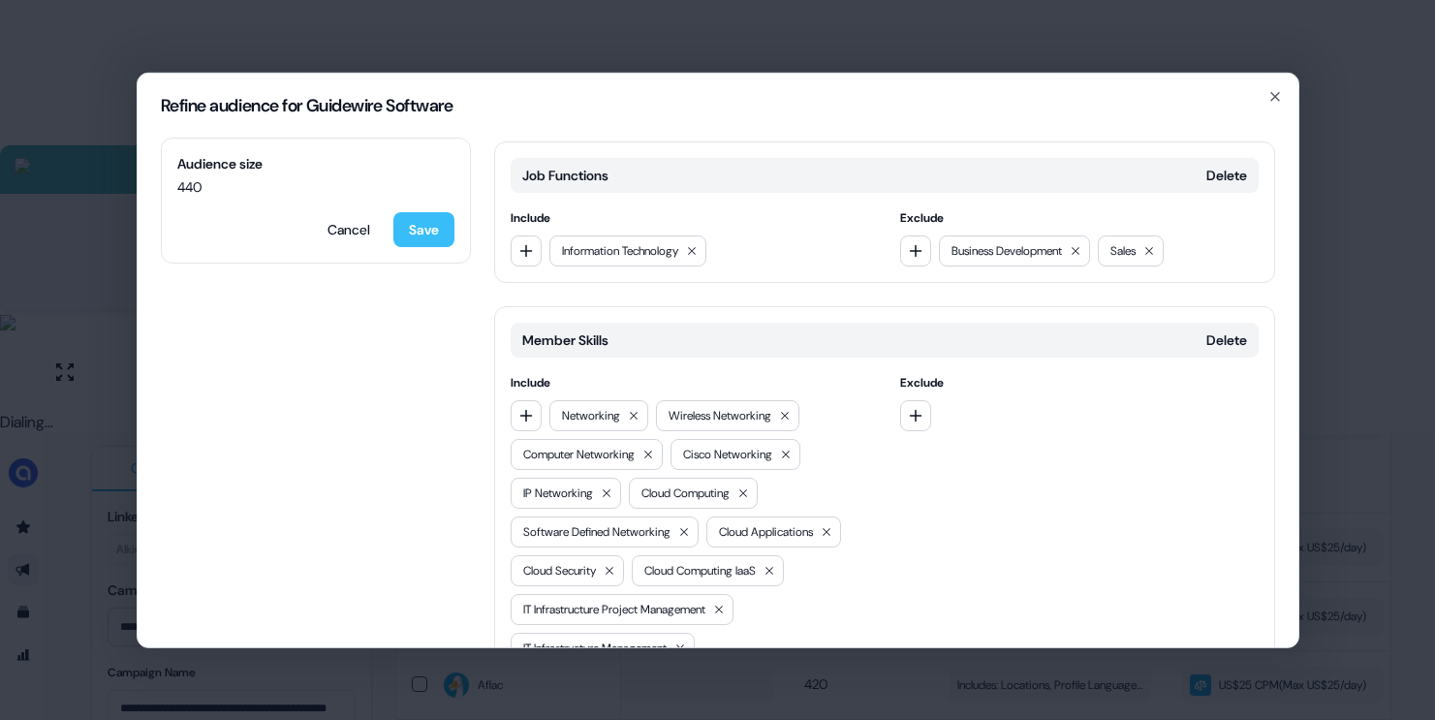
click at [427, 221] on button "Save" at bounding box center [423, 228] width 61 height 35
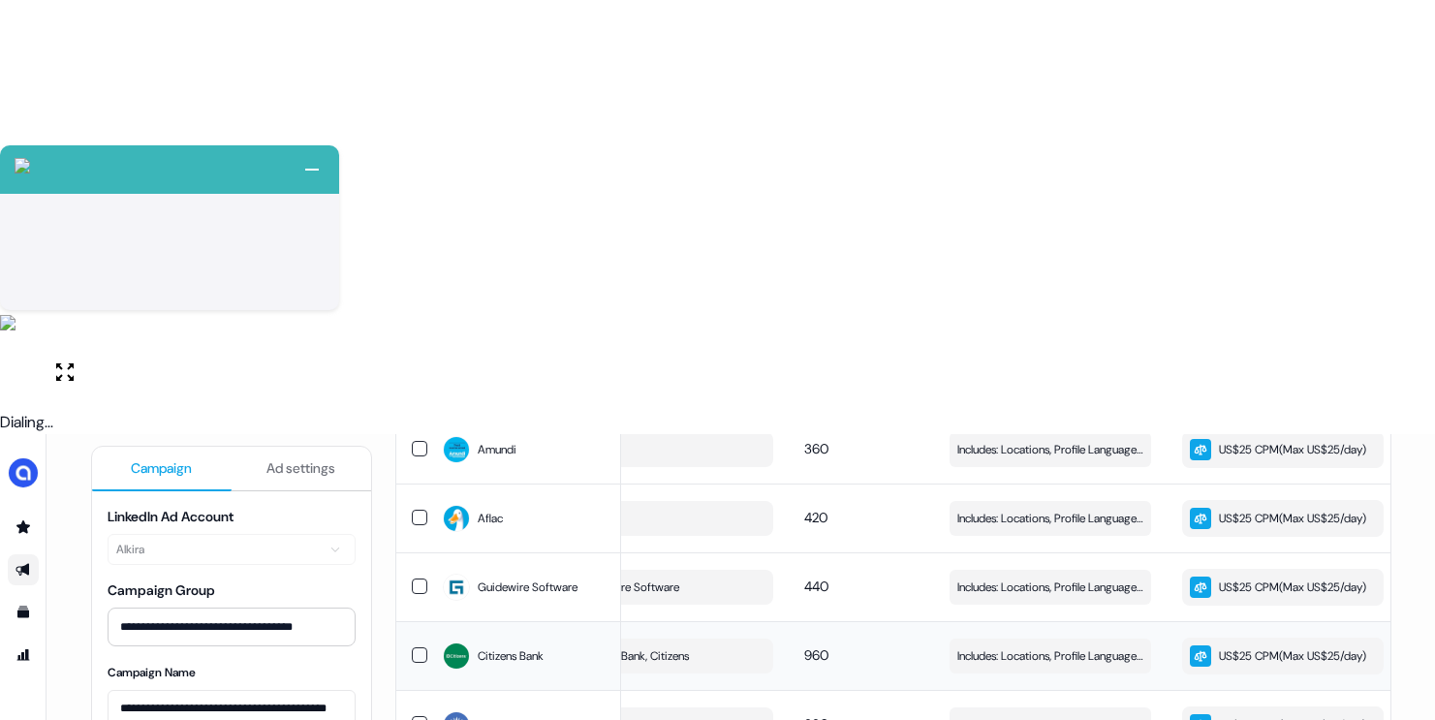
scroll to position [790, 0]
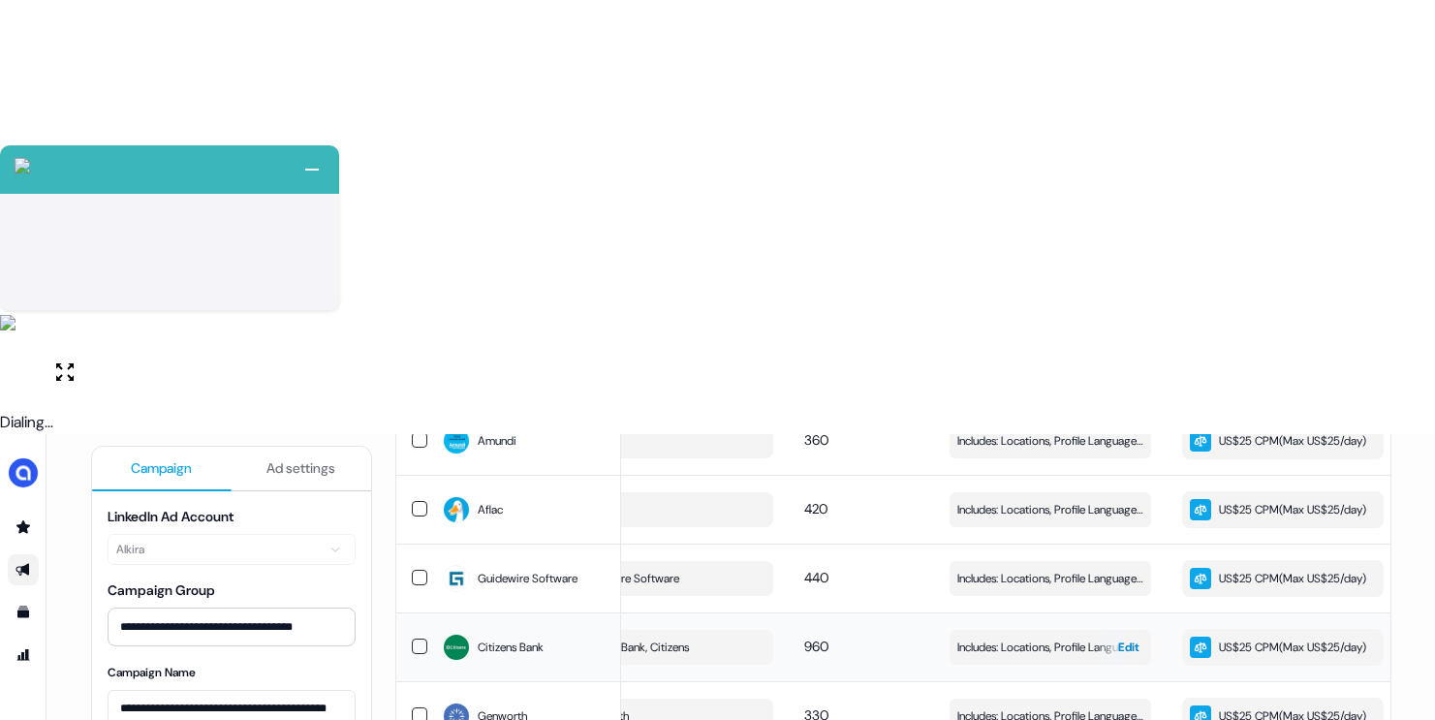
click at [1010, 638] on span "Includes: Locations, Profile Language, Years of Experience, Job Functions, Memb…" at bounding box center [1050, 647] width 186 height 19
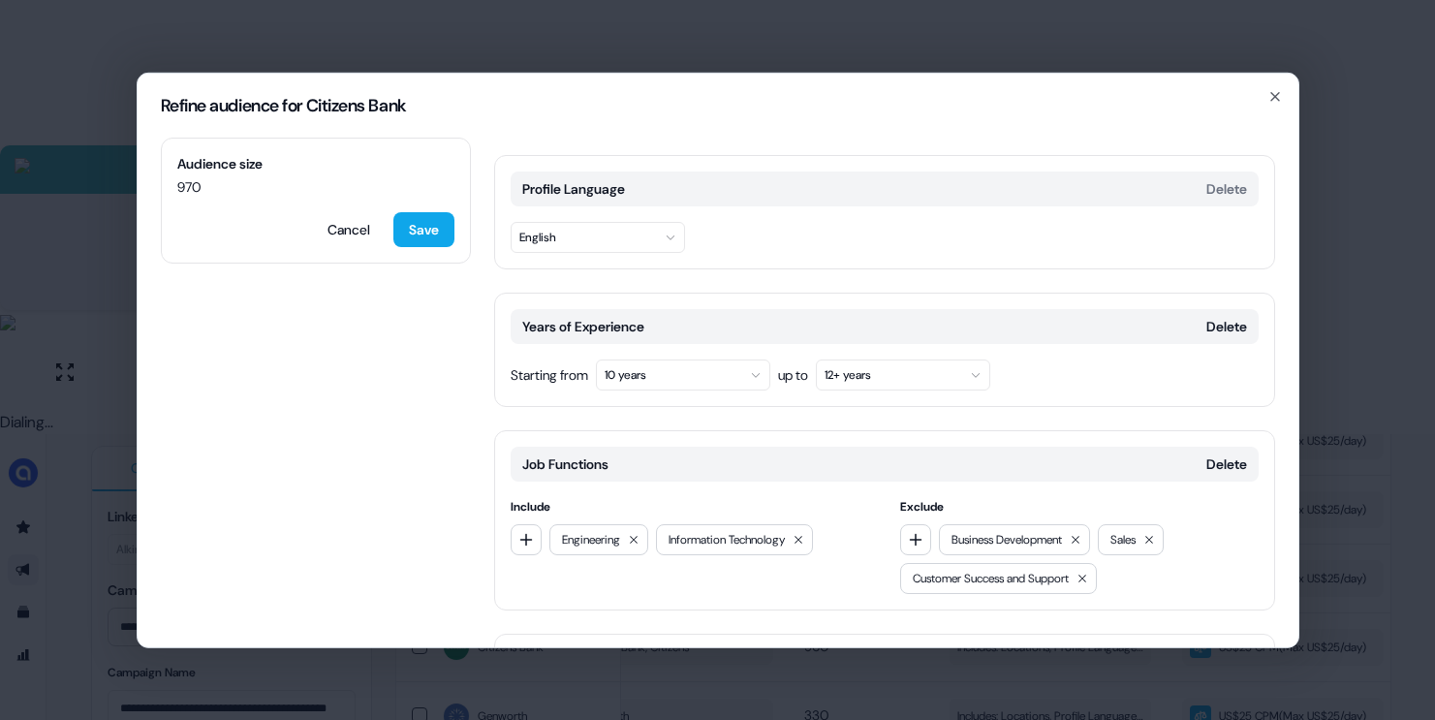
scroll to position [256, 0]
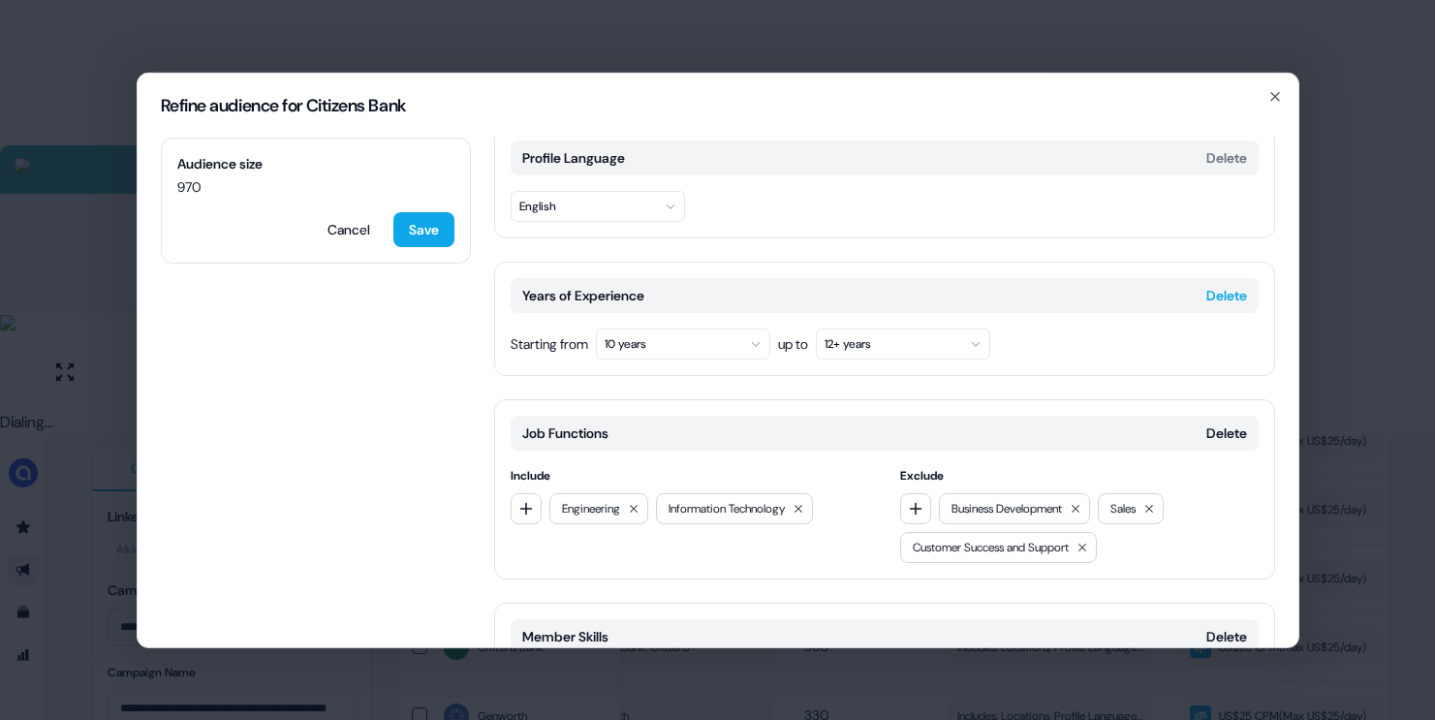
click at [1220, 296] on button "Delete" at bounding box center [1226, 294] width 41 height 19
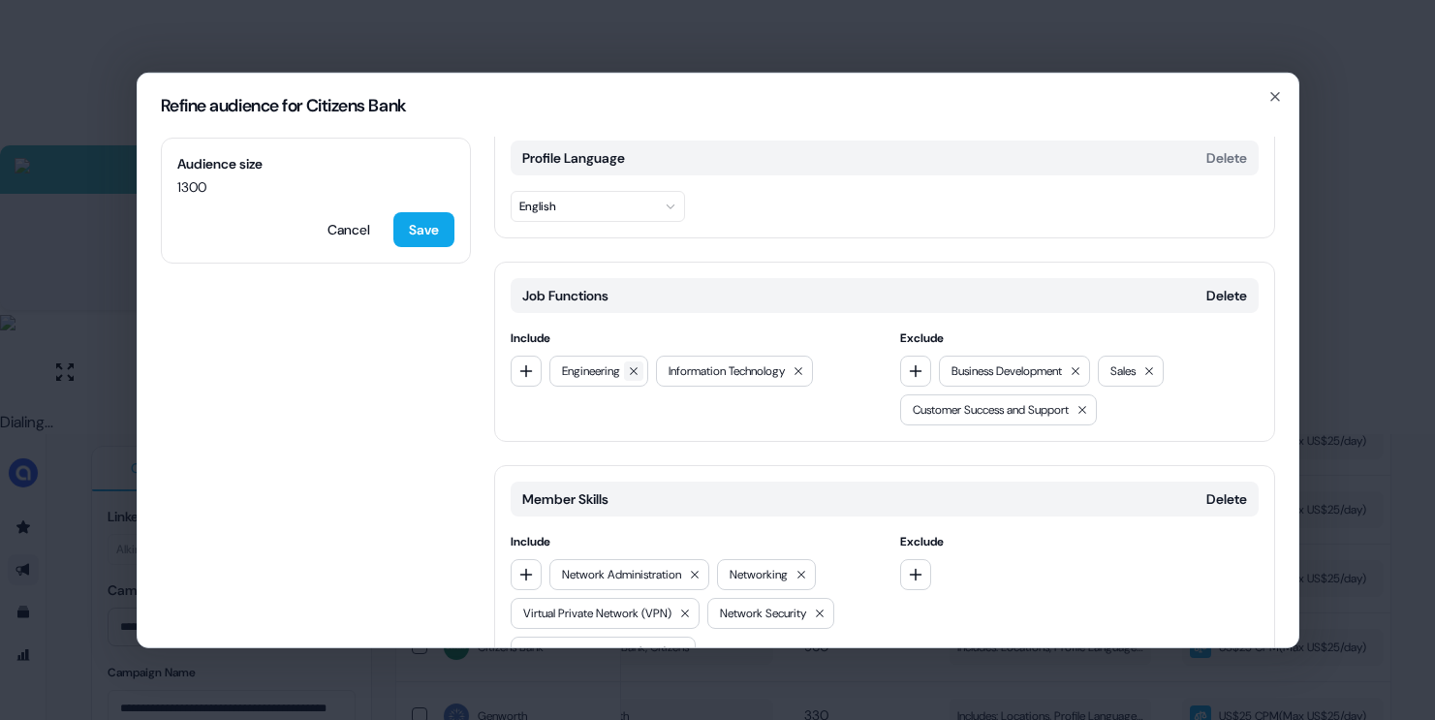
click at [639, 371] on icon at bounding box center [634, 370] width 12 height 12
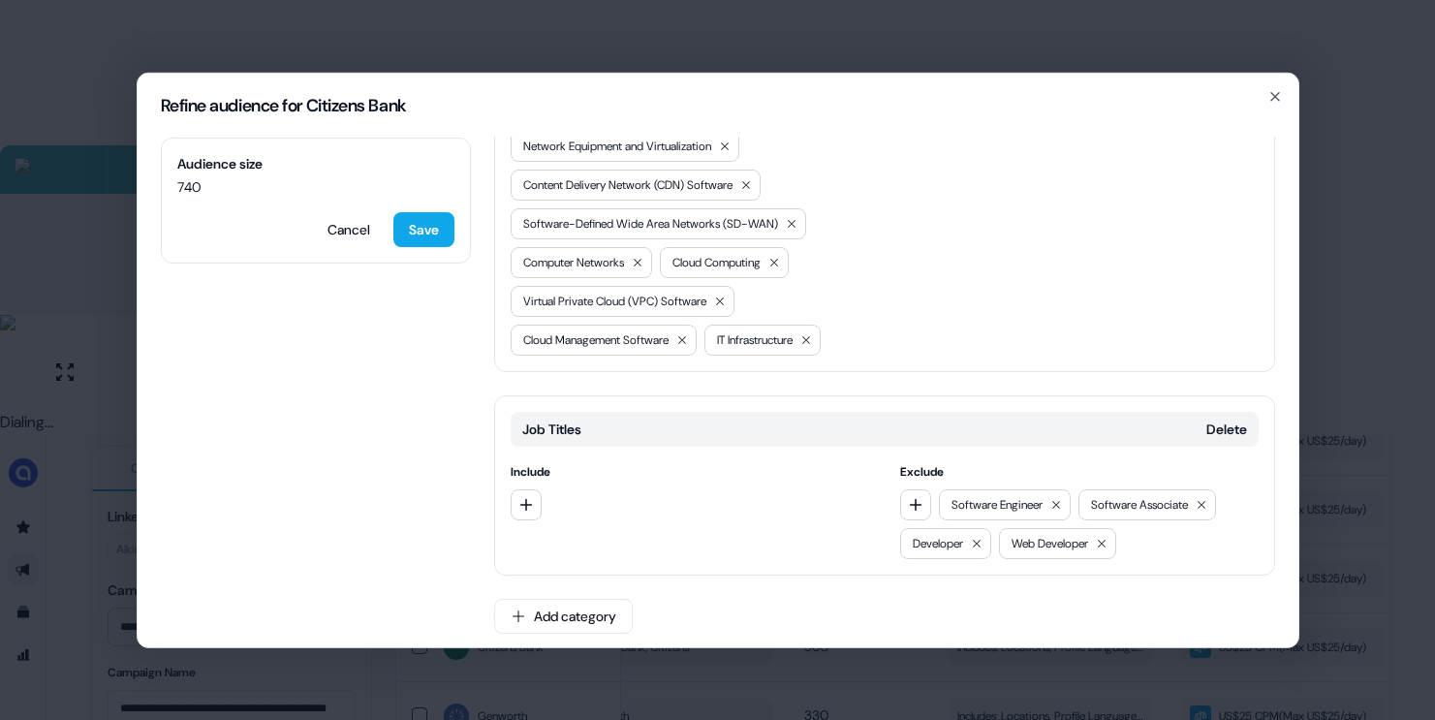
scroll to position [1129, 0]
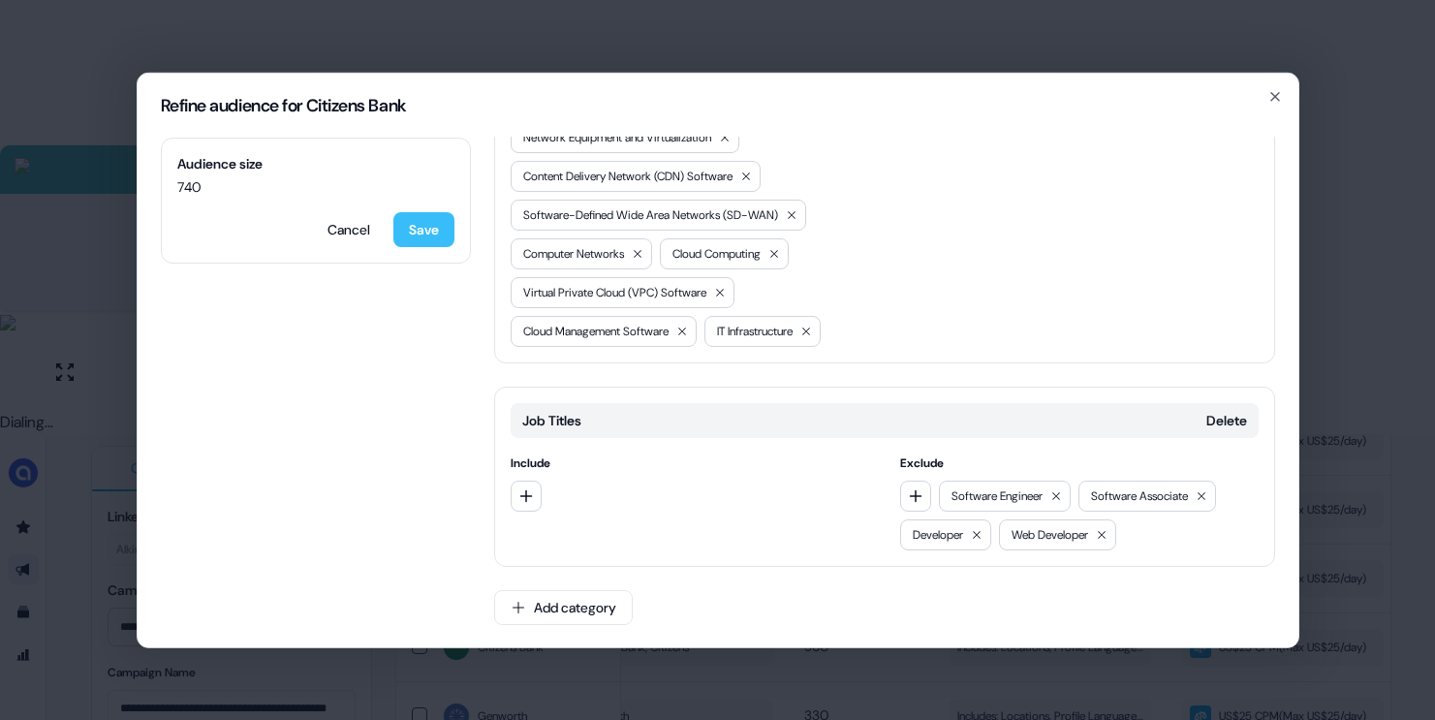
click at [418, 229] on button "Save" at bounding box center [423, 228] width 61 height 35
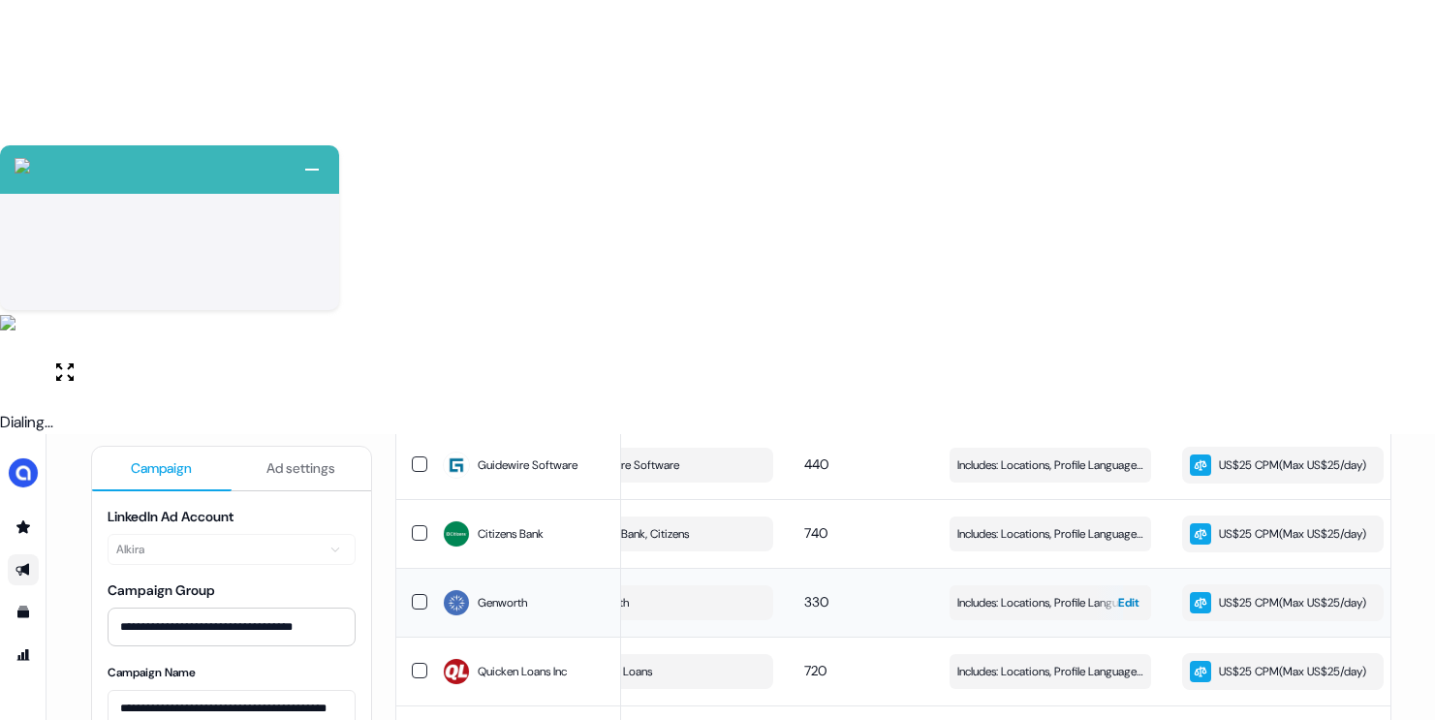
scroll to position [905, 0]
click at [990, 660] on span "Includes: Locations, Profile Language, Member Skills / Excludes: Locations" at bounding box center [1050, 669] width 186 height 19
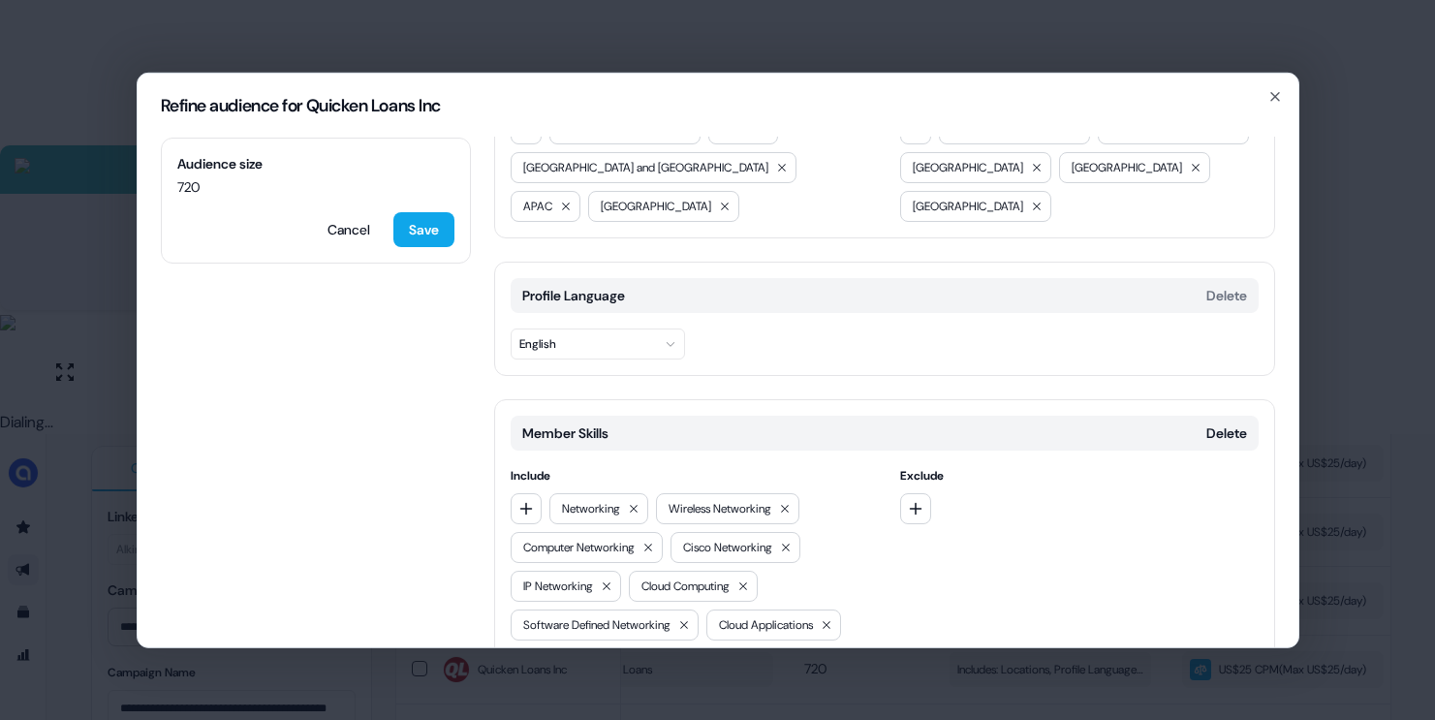
scroll to position [0, 0]
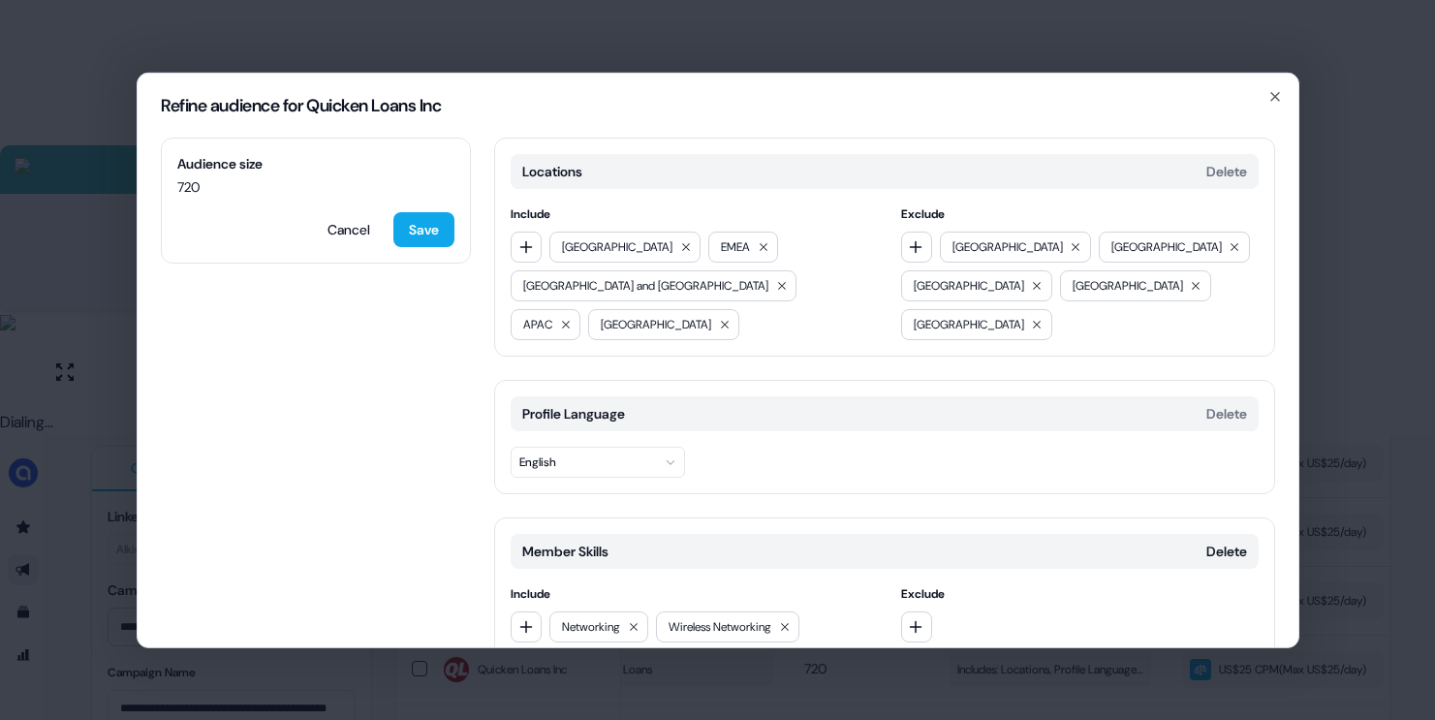
click at [1347, 378] on div "Refine audience for Quicken Loans Inc Audience size 720 Cancel Save Locations D…" at bounding box center [717, 360] width 1435 height 720
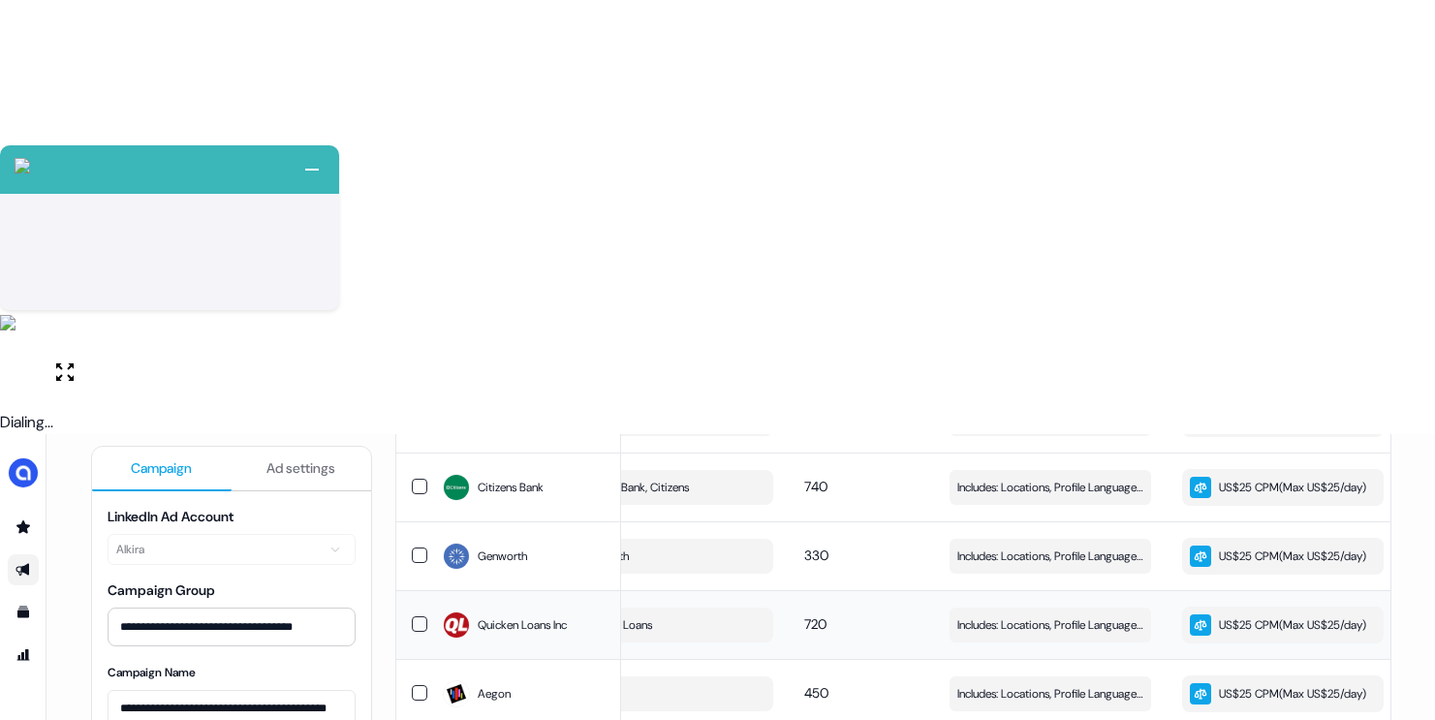
scroll to position [988, 0]
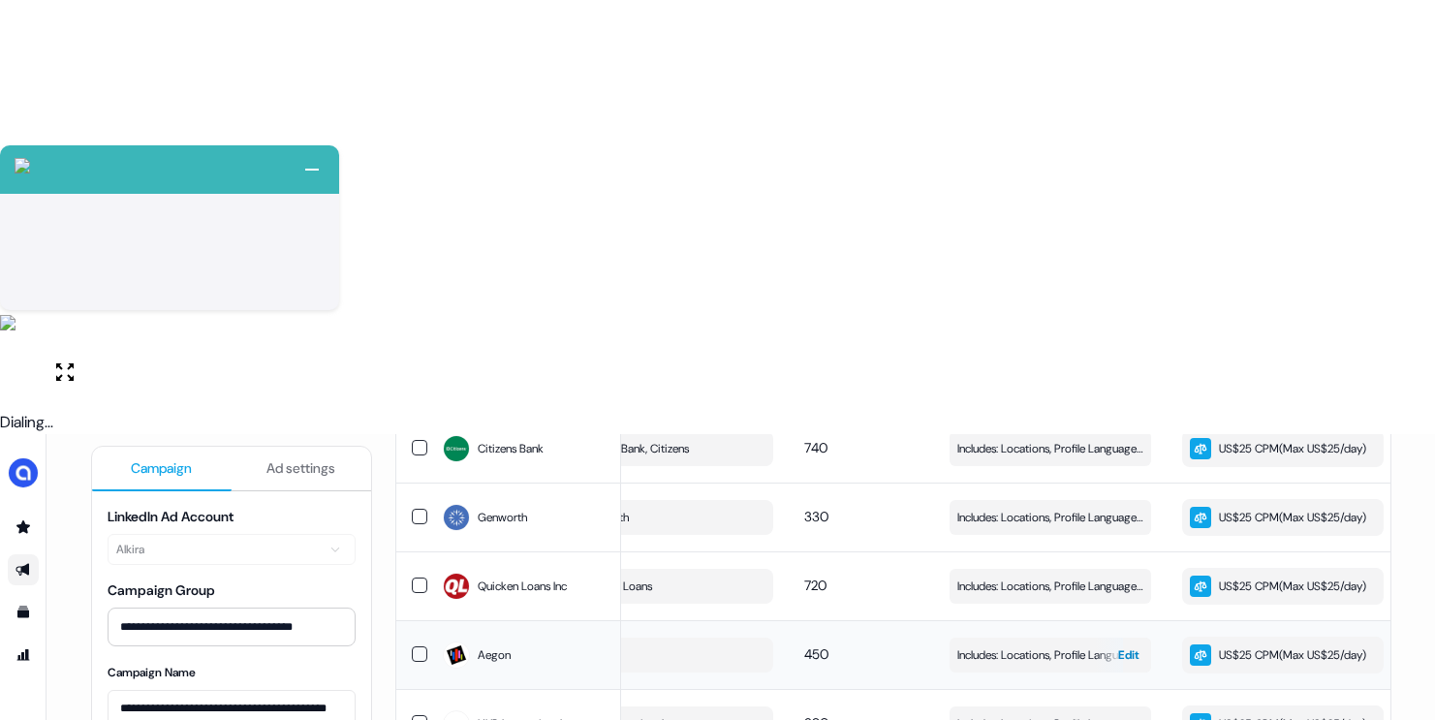
click at [1036, 645] on span "Includes: Locations, Profile Language, Years of Experience, Job Functions, Memb…" at bounding box center [1050, 654] width 186 height 19
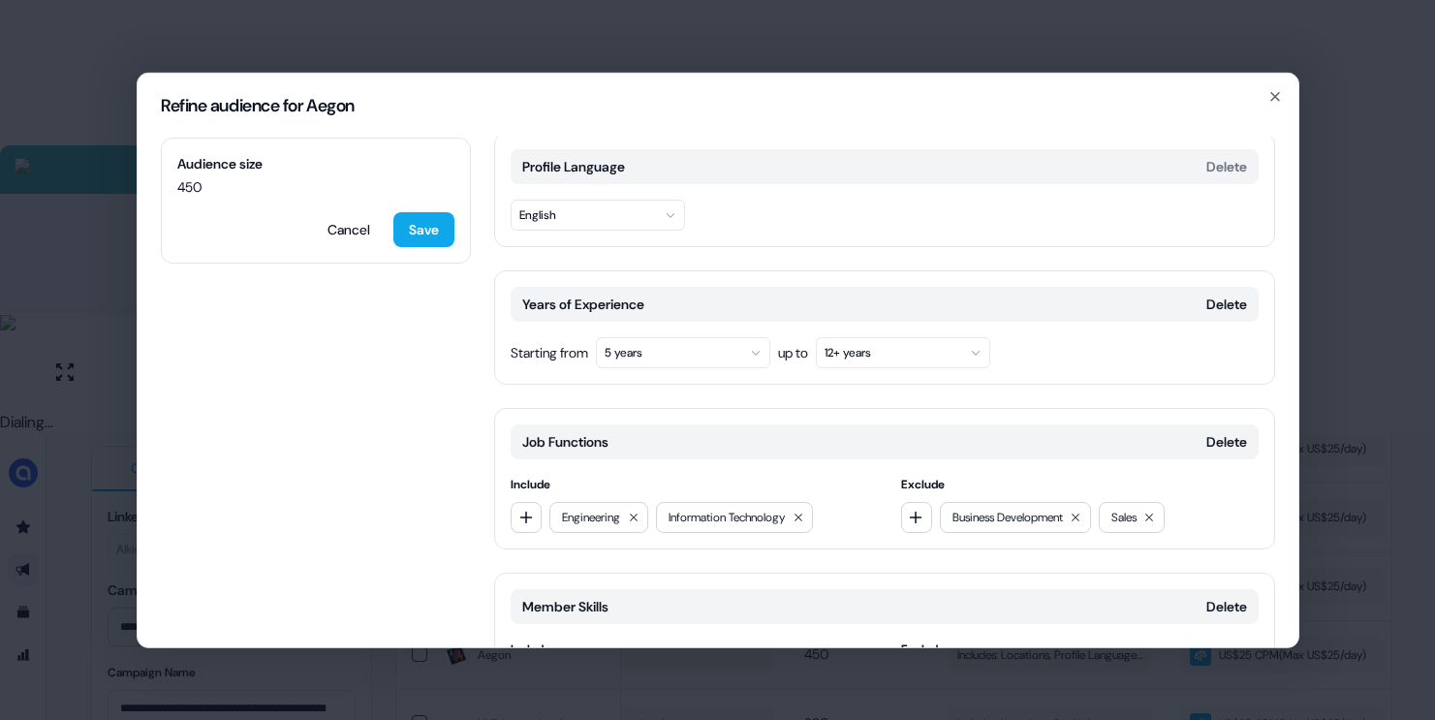
scroll to position [234, 0]
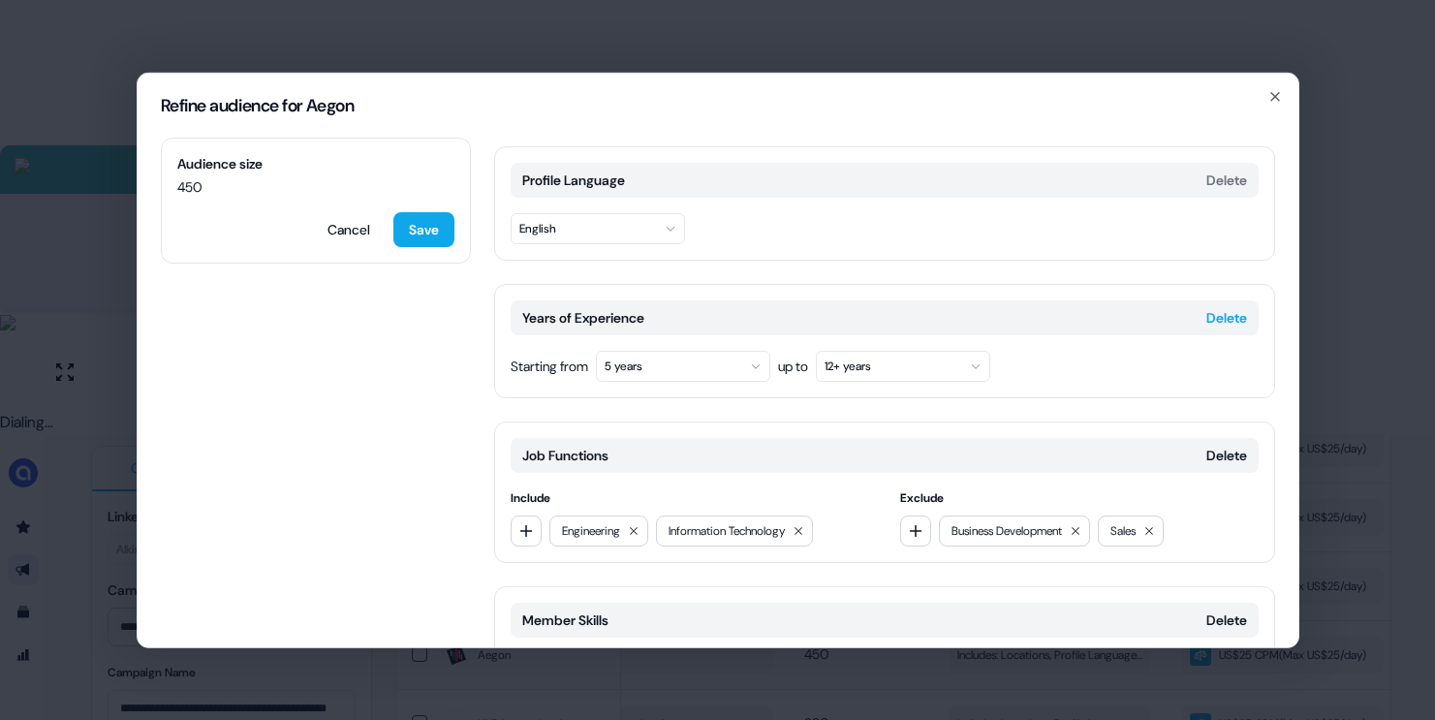
click at [1224, 317] on button "Delete" at bounding box center [1226, 316] width 41 height 19
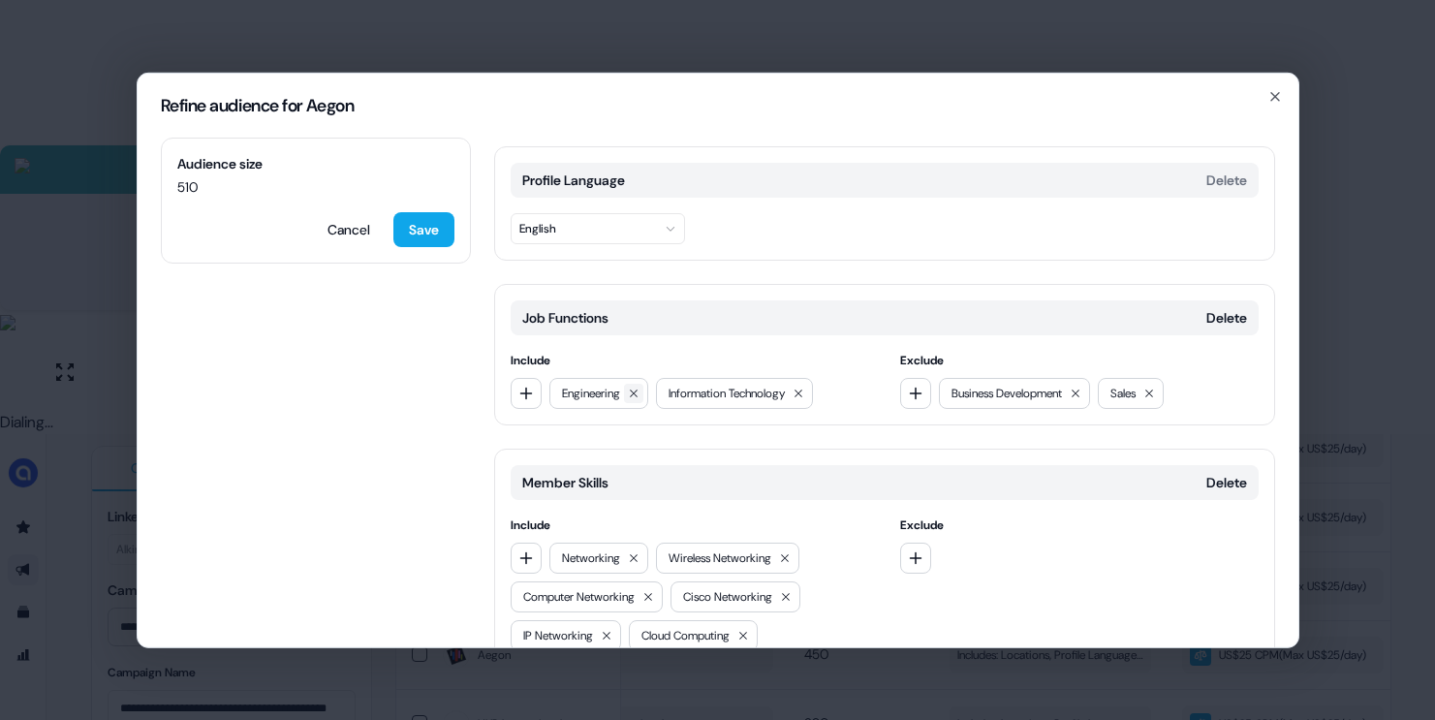
click at [637, 394] on icon at bounding box center [634, 393] width 12 height 12
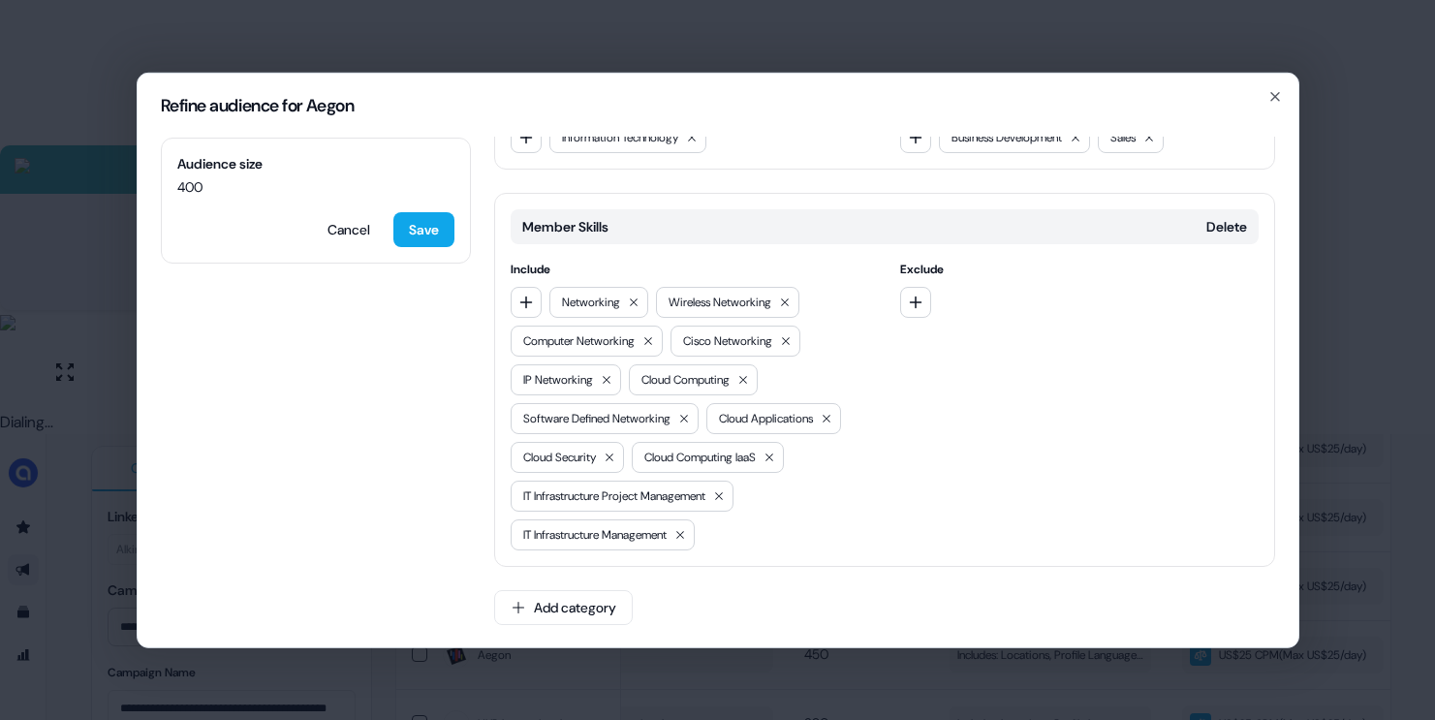
scroll to position [0, 0]
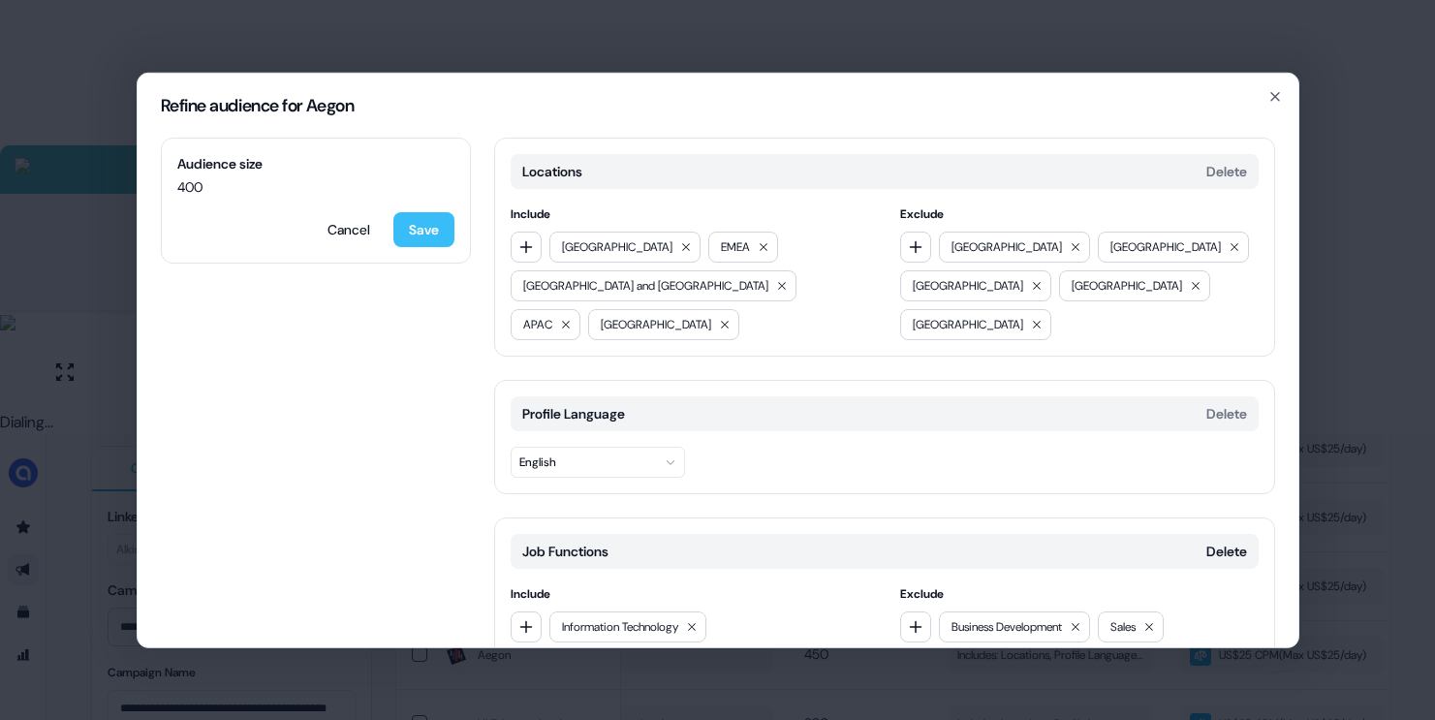
click at [438, 222] on button "Save" at bounding box center [423, 228] width 61 height 35
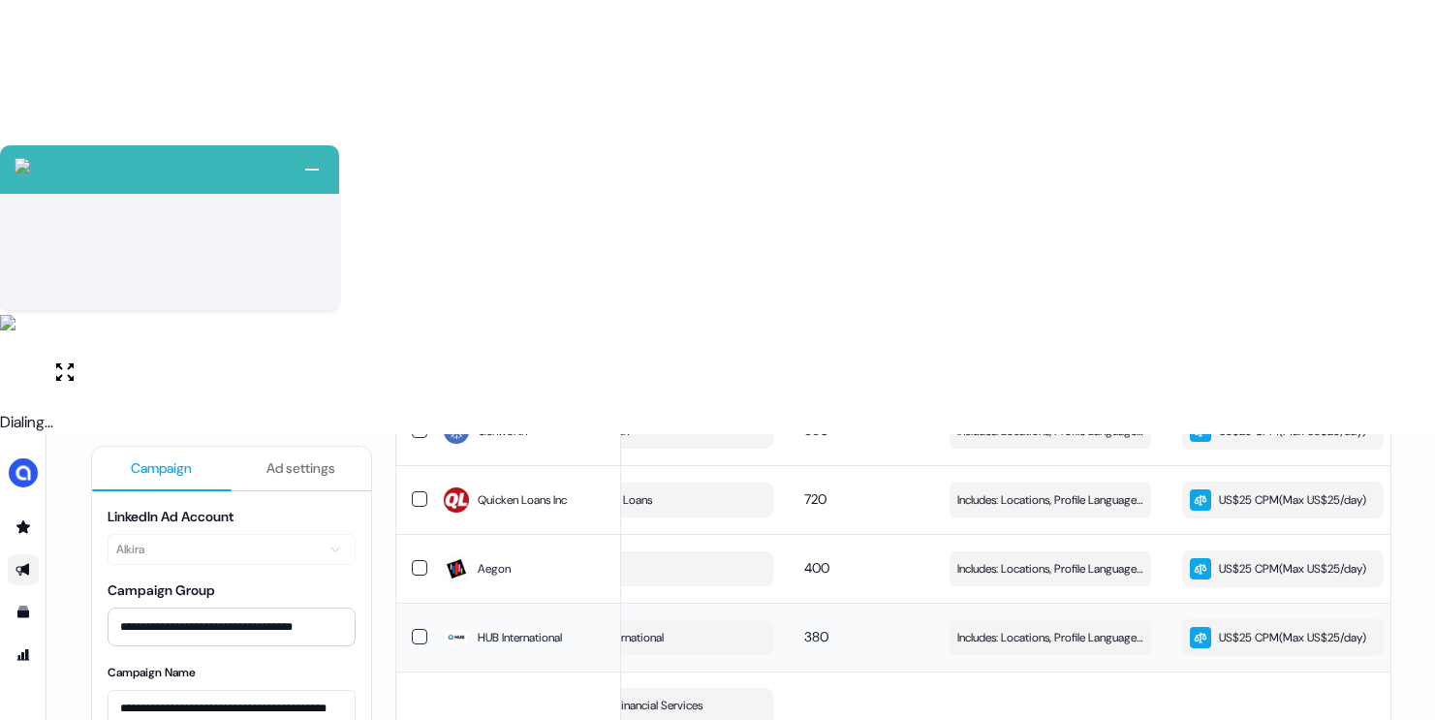
scroll to position [1153, 0]
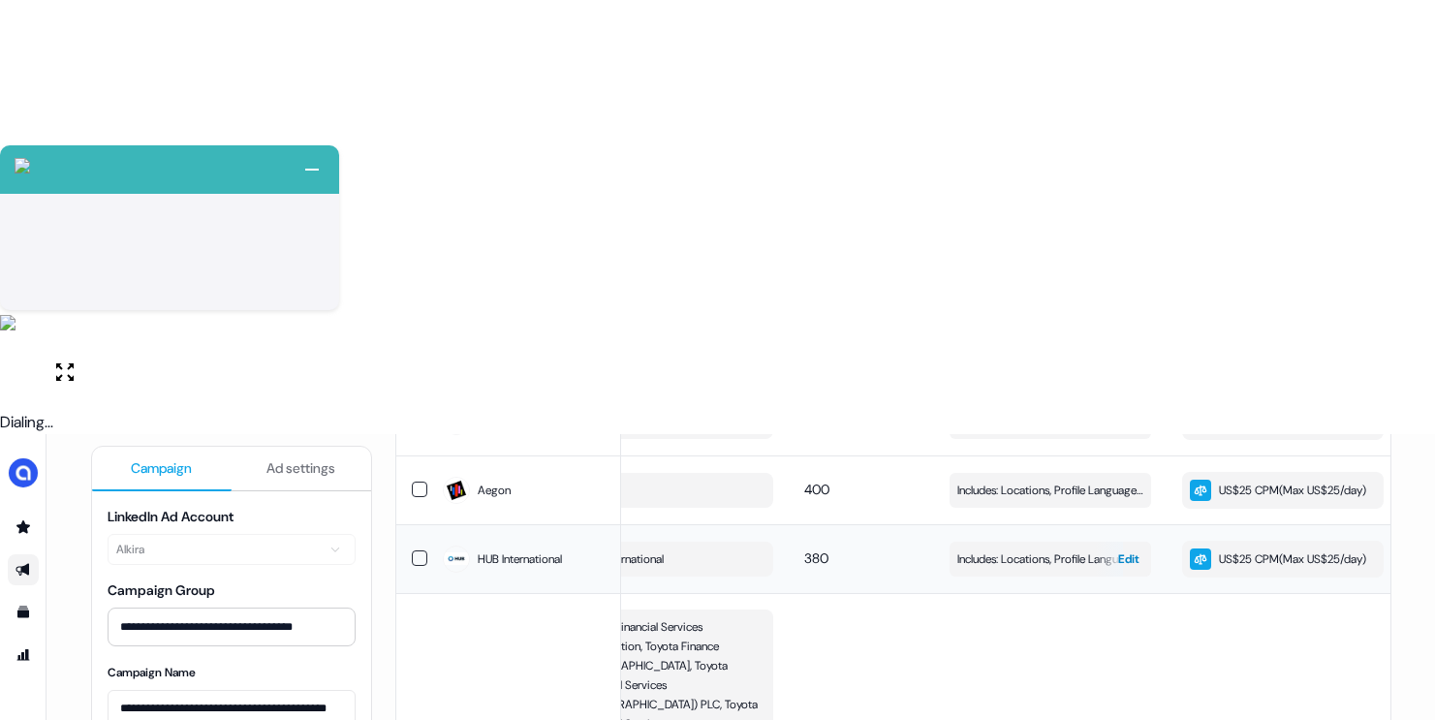
click at [1011, 549] on span "Includes: Locations, Profile Language, Years of Experience, Job Functions, Memb…" at bounding box center [1050, 558] width 186 height 19
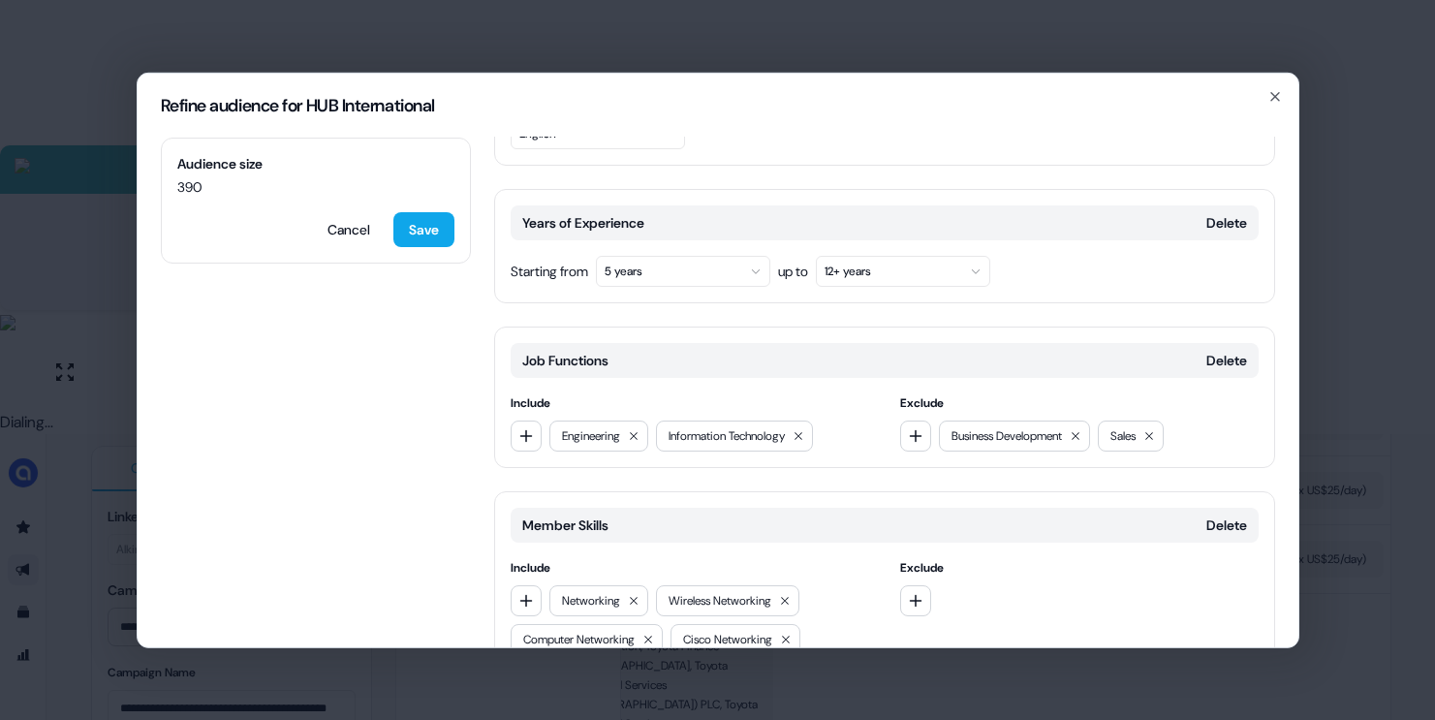
scroll to position [350, 0]
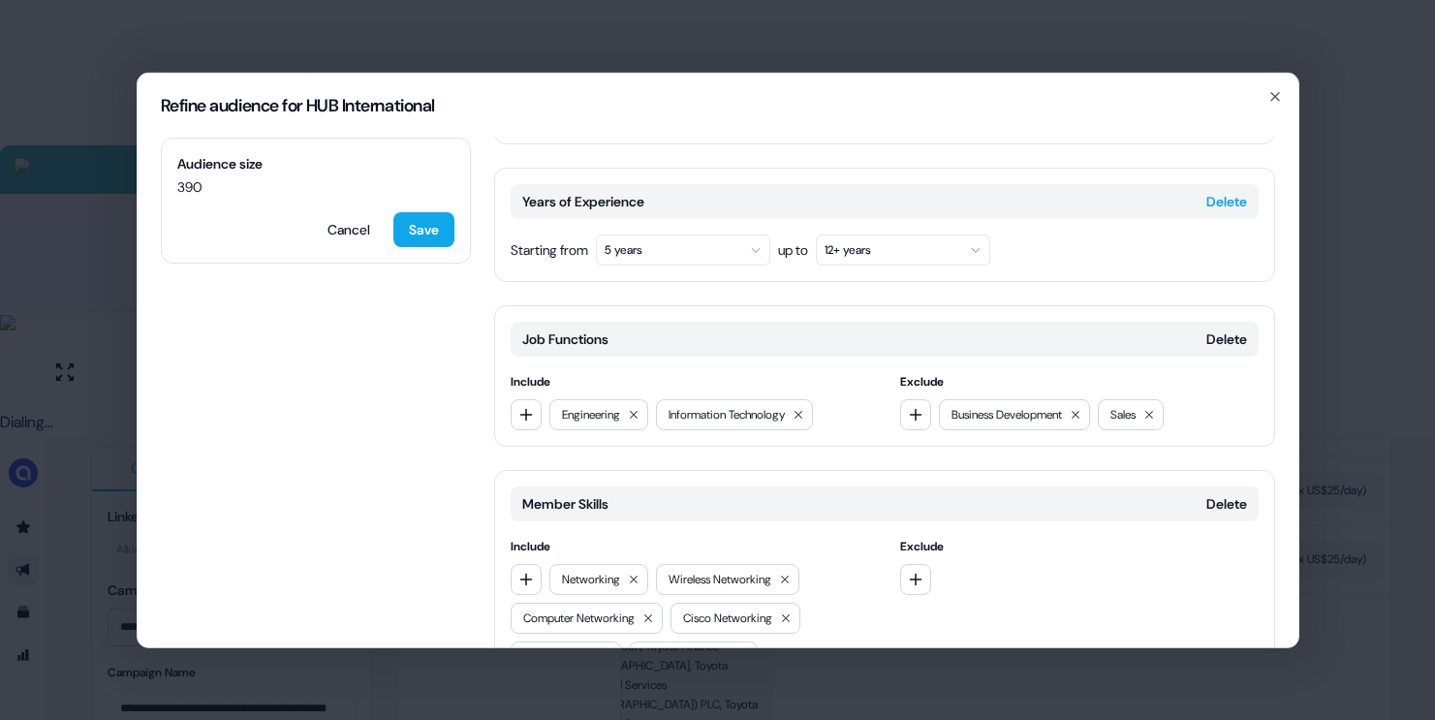
click at [1214, 199] on button "Delete" at bounding box center [1226, 200] width 41 height 19
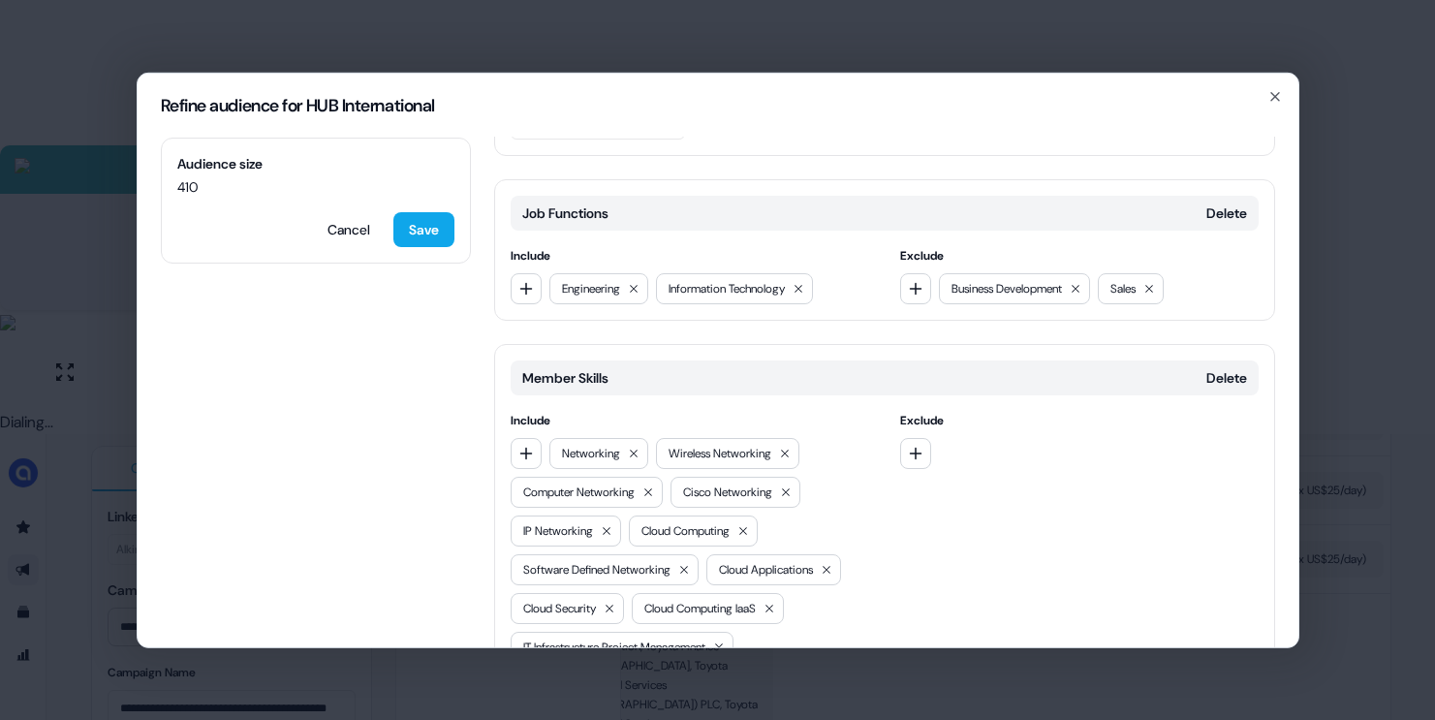
scroll to position [239, 0]
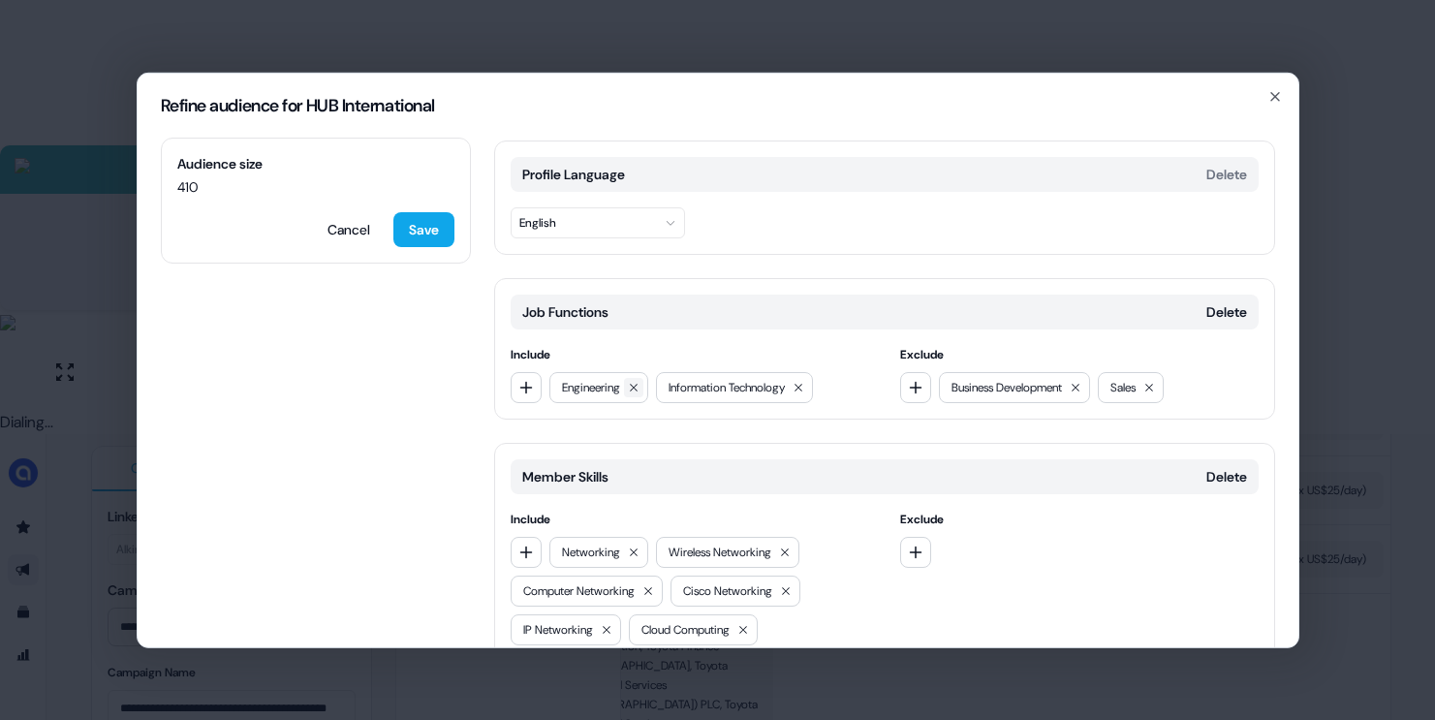
click at [630, 384] on button at bounding box center [633, 386] width 19 height 19
click at [421, 236] on button "Save" at bounding box center [423, 228] width 61 height 35
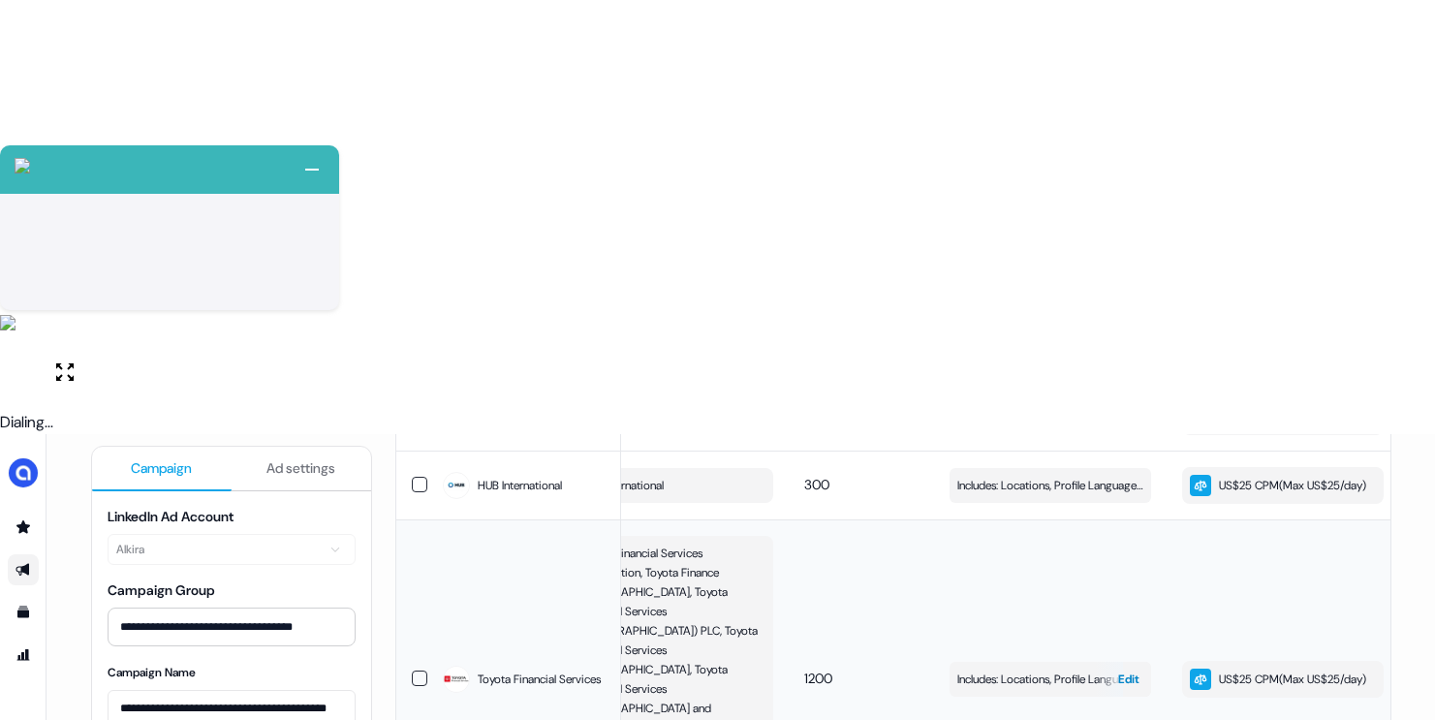
scroll to position [1266, 0]
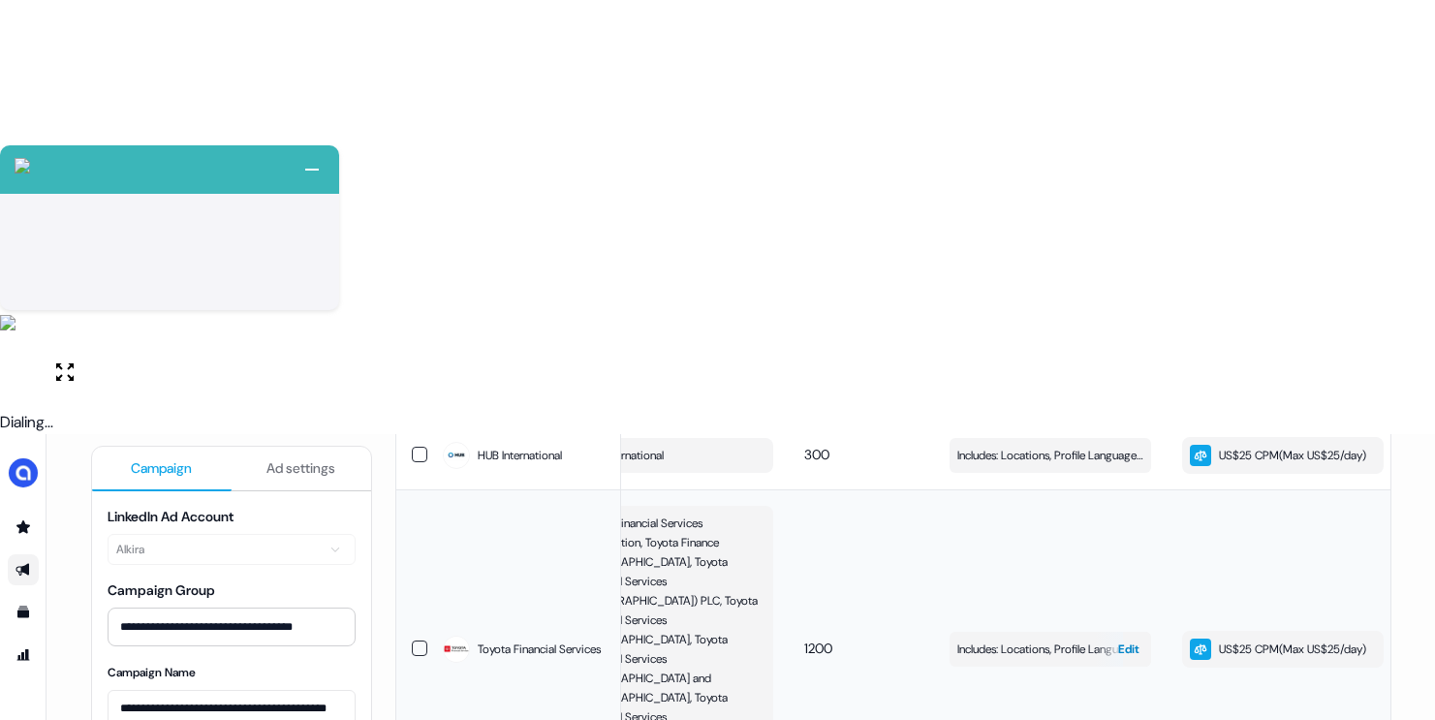
click at [1052, 639] on span "Includes: Locations, Profile Language, Years of Experience, Job Functions, Memb…" at bounding box center [1050, 648] width 186 height 19
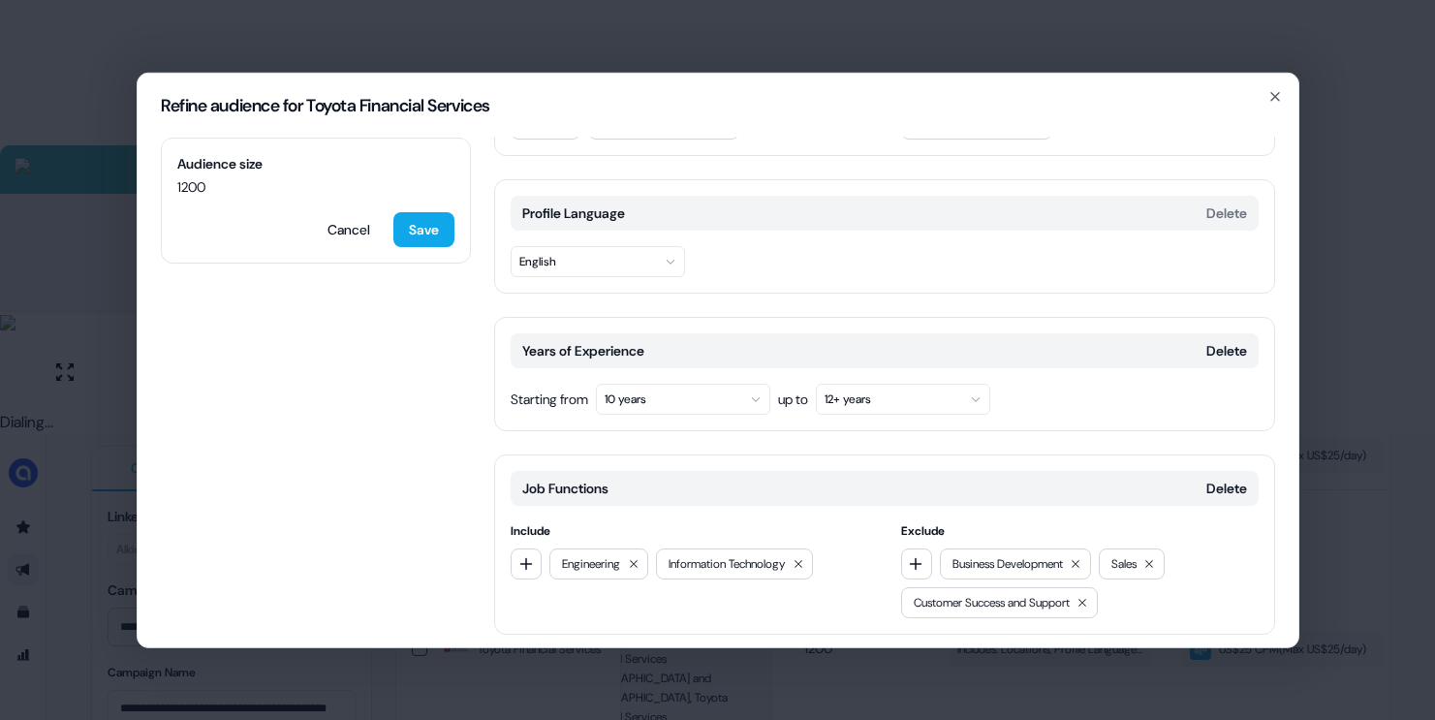
scroll to position [202, 0]
click at [1218, 353] on button "Delete" at bounding box center [1226, 348] width 41 height 19
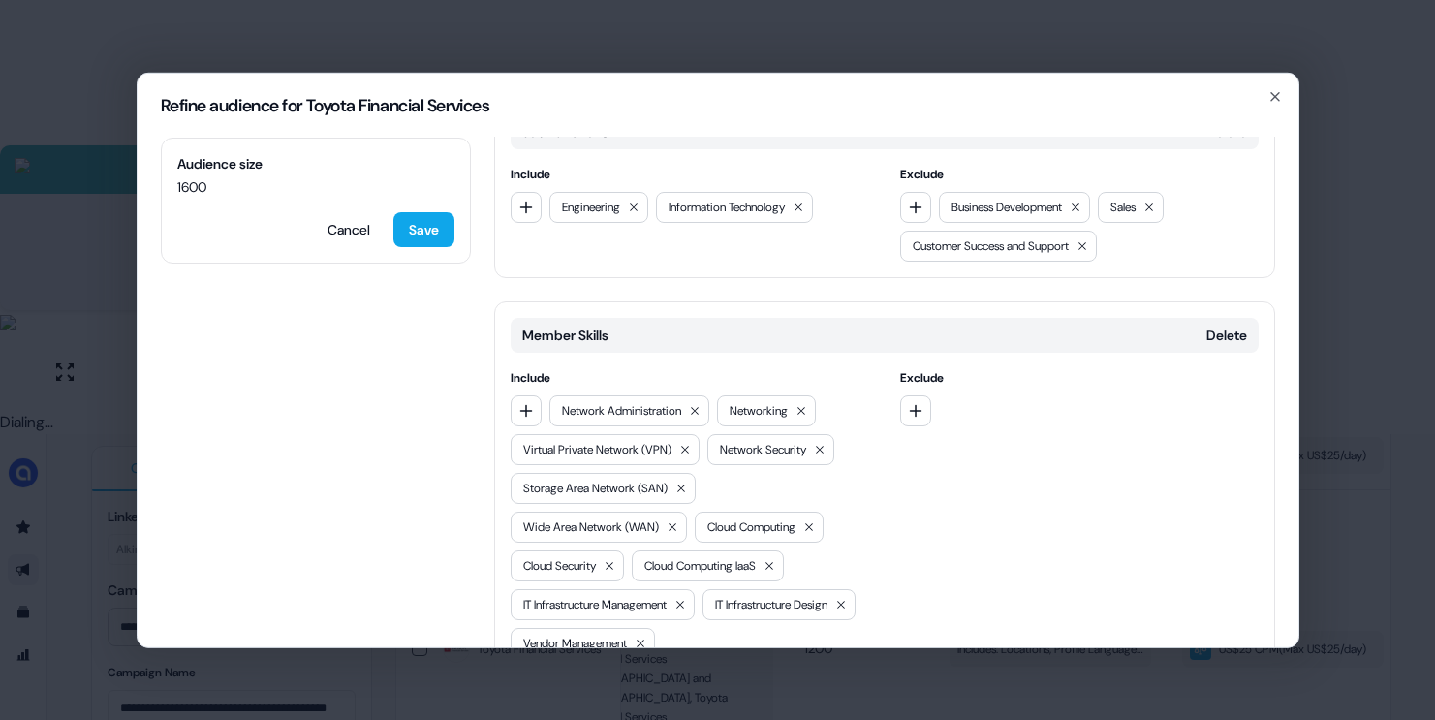
scroll to position [357, 0]
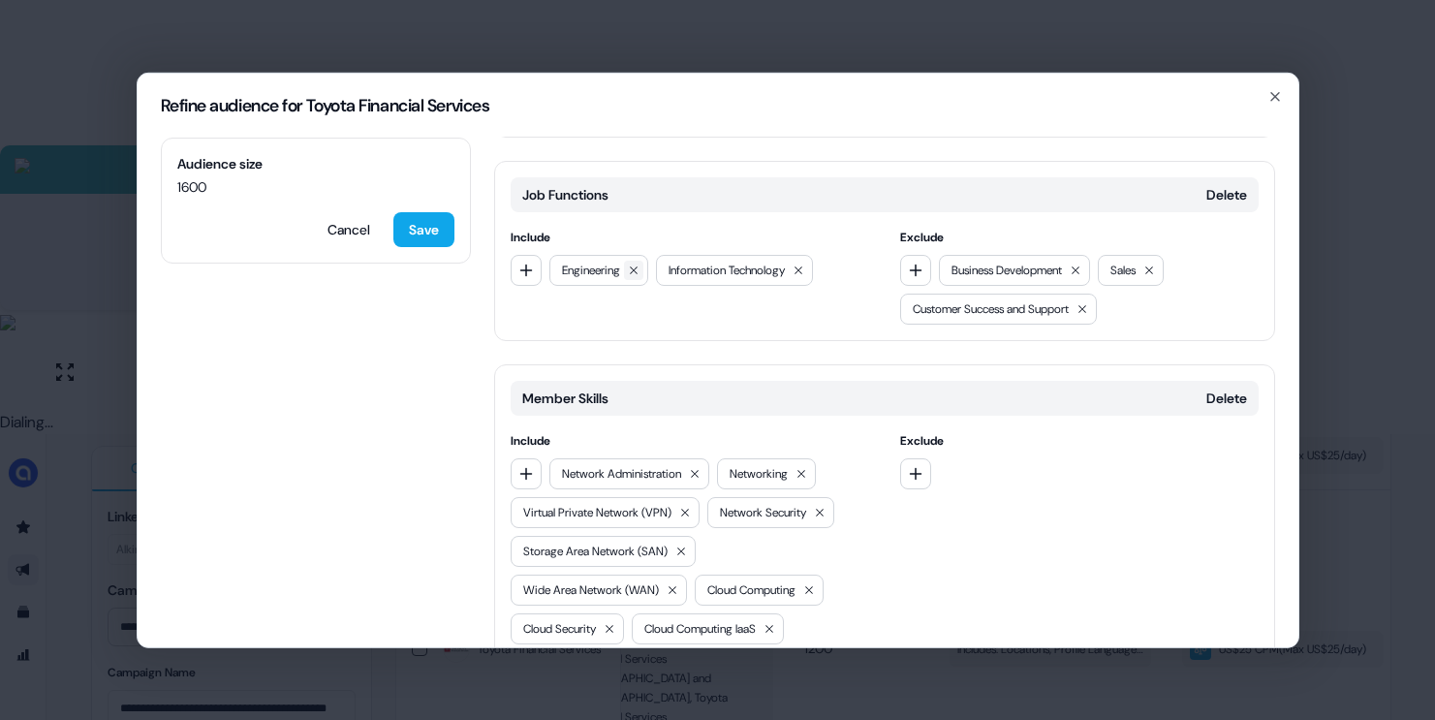
click at [634, 265] on icon at bounding box center [634, 270] width 12 height 12
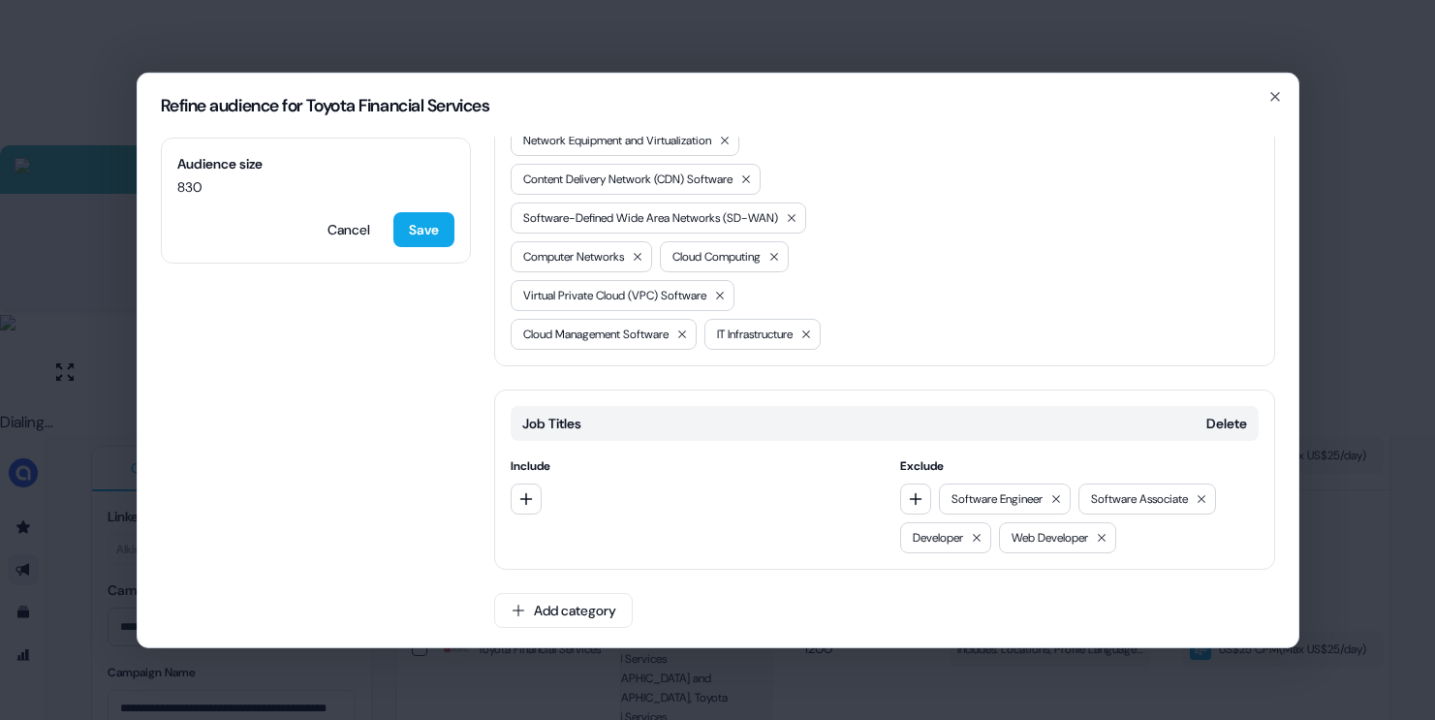
scroll to position [1129, 0]
click at [408, 223] on button "Save" at bounding box center [423, 228] width 61 height 35
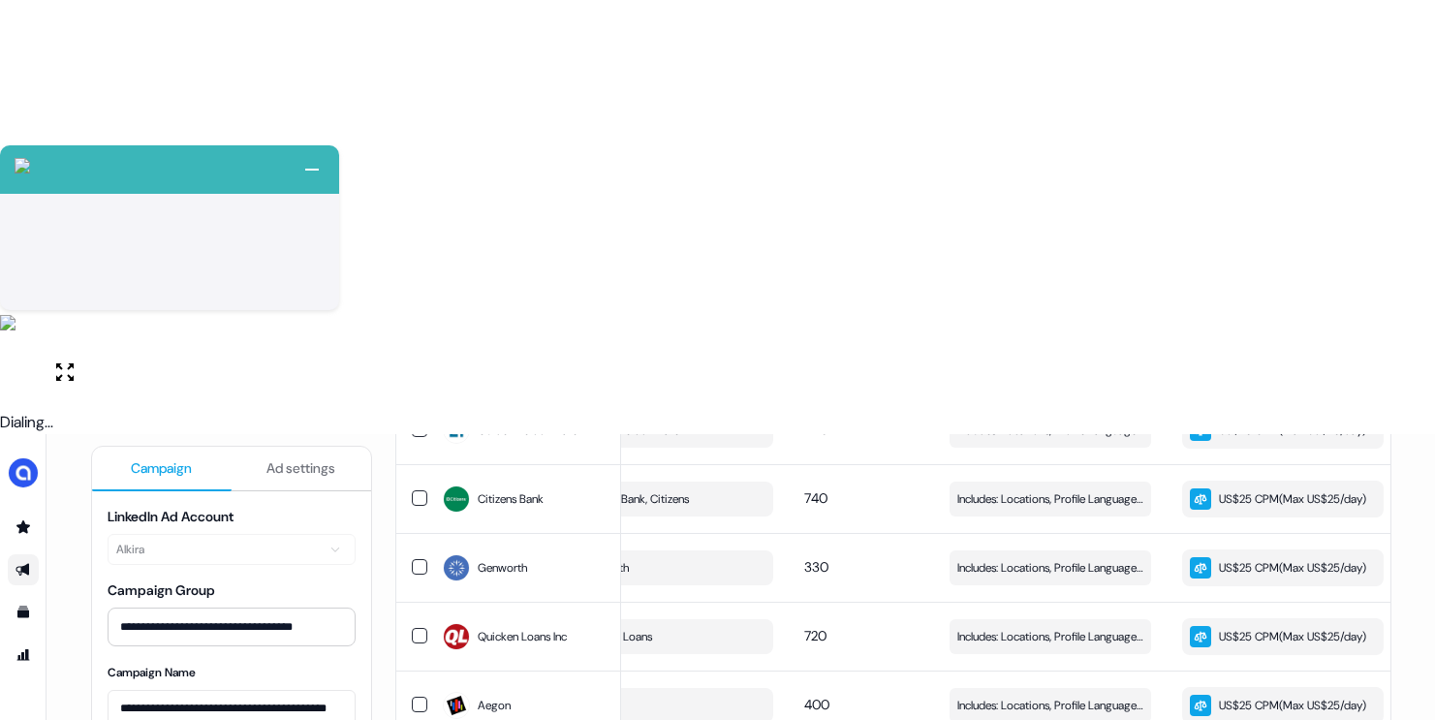
scroll to position [1406, 0]
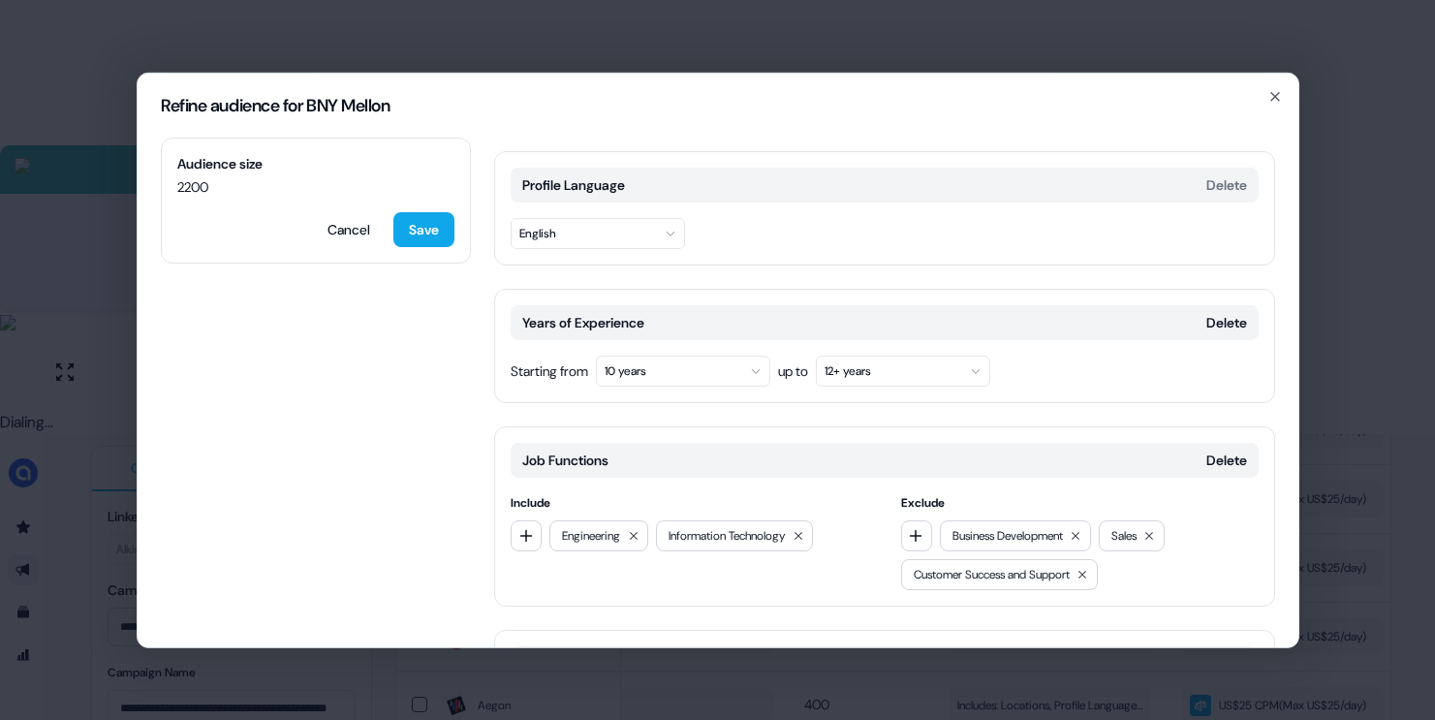
scroll to position [235, 0]
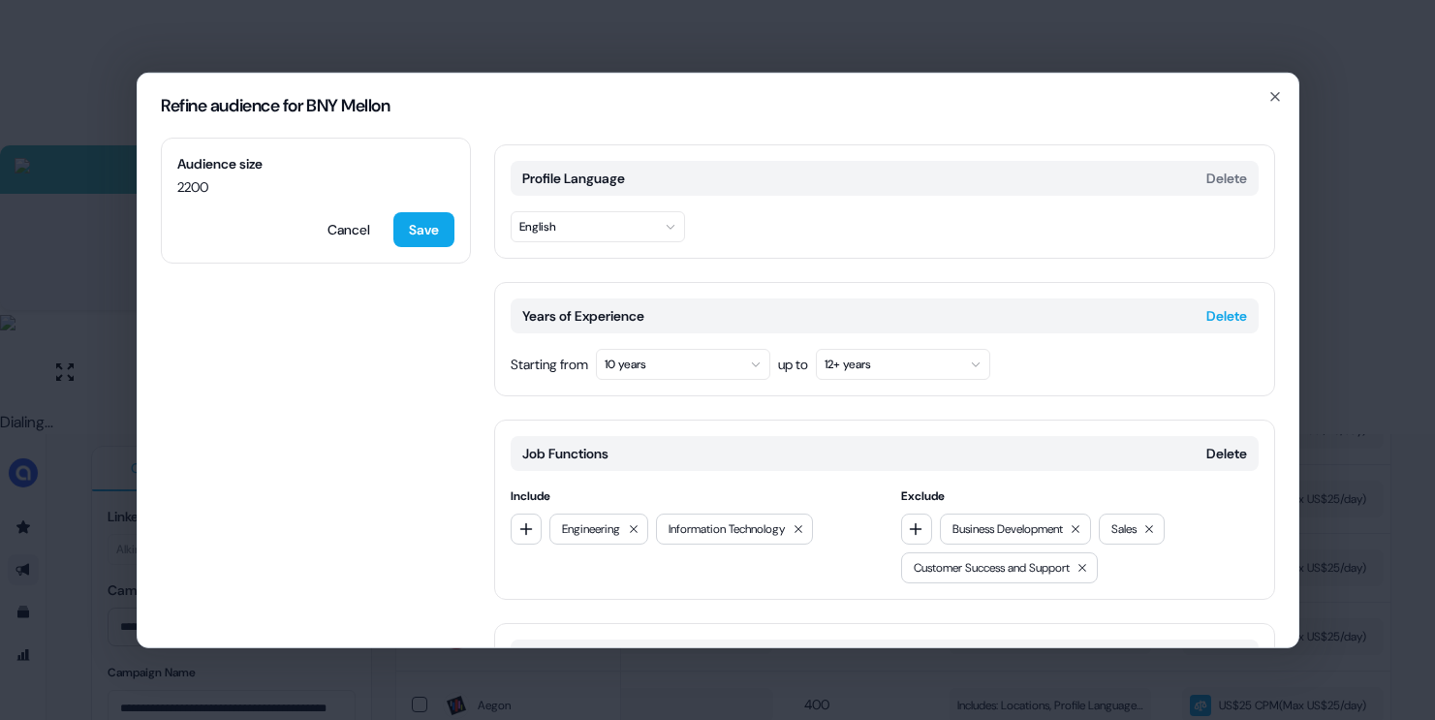
click at [1224, 316] on button "Delete" at bounding box center [1226, 314] width 41 height 19
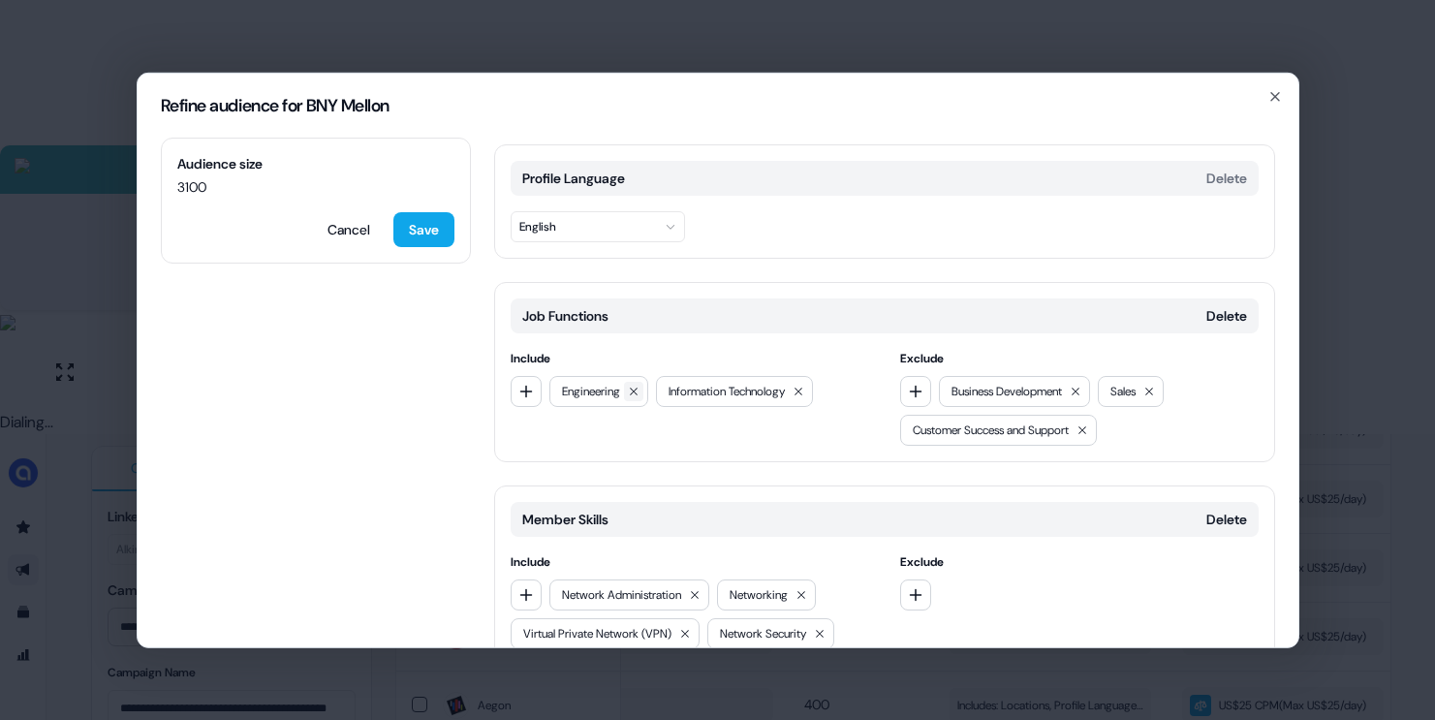
click at [638, 394] on icon at bounding box center [634, 391] width 12 height 12
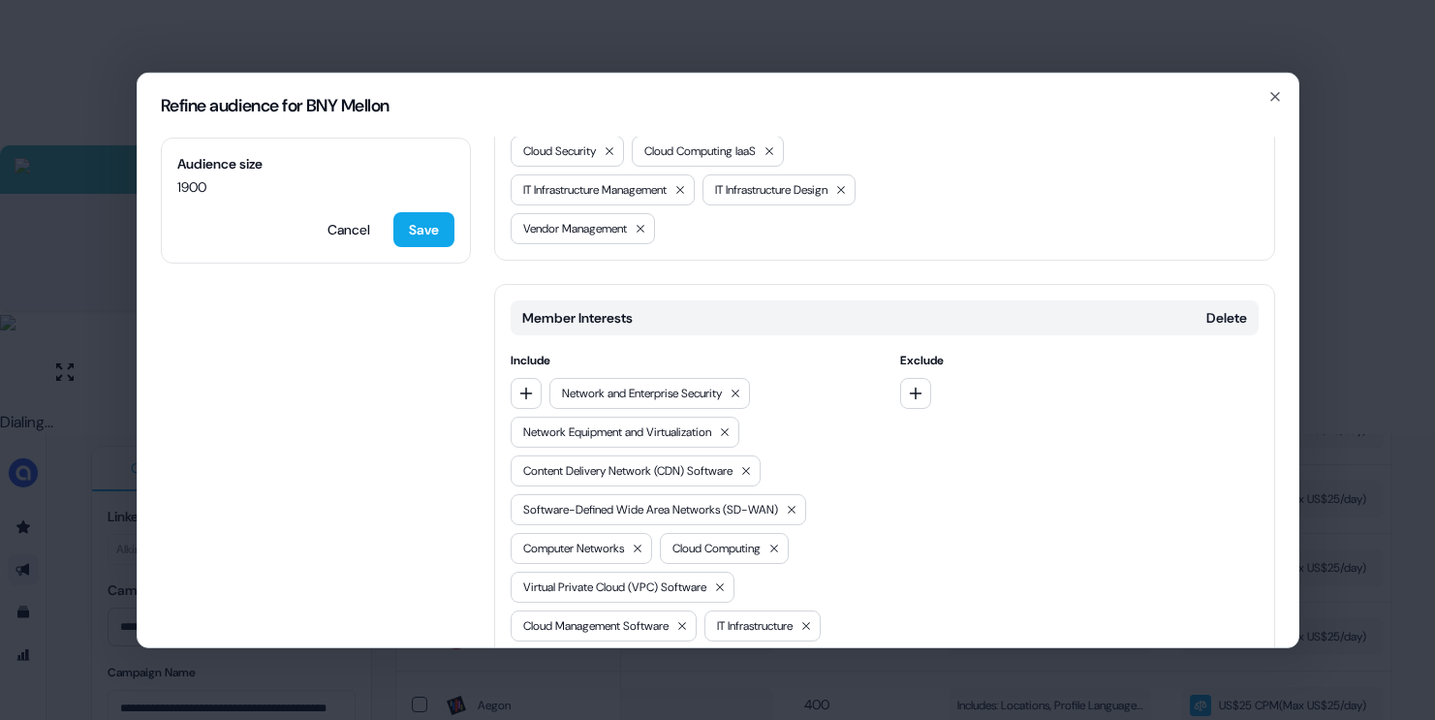
scroll to position [1129, 0]
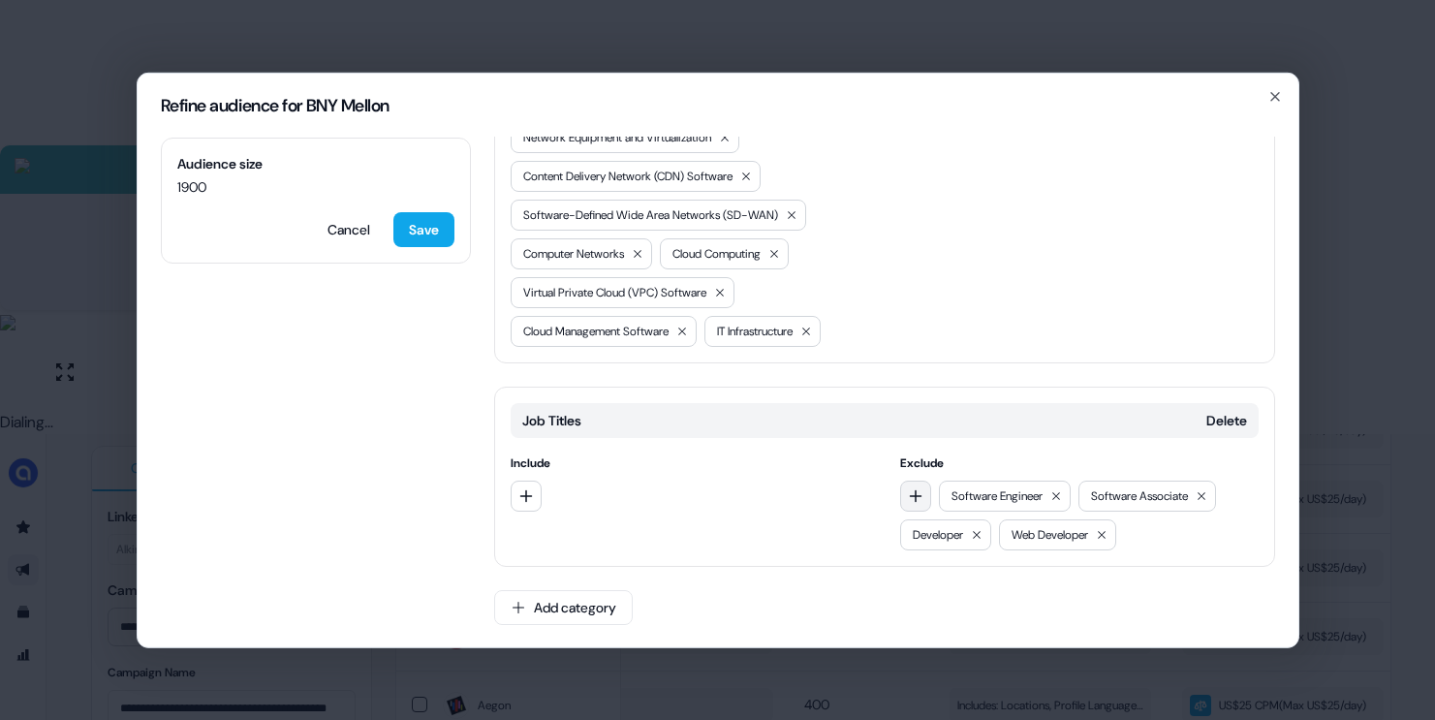
click at [908, 492] on icon "button" at bounding box center [916, 495] width 16 height 16
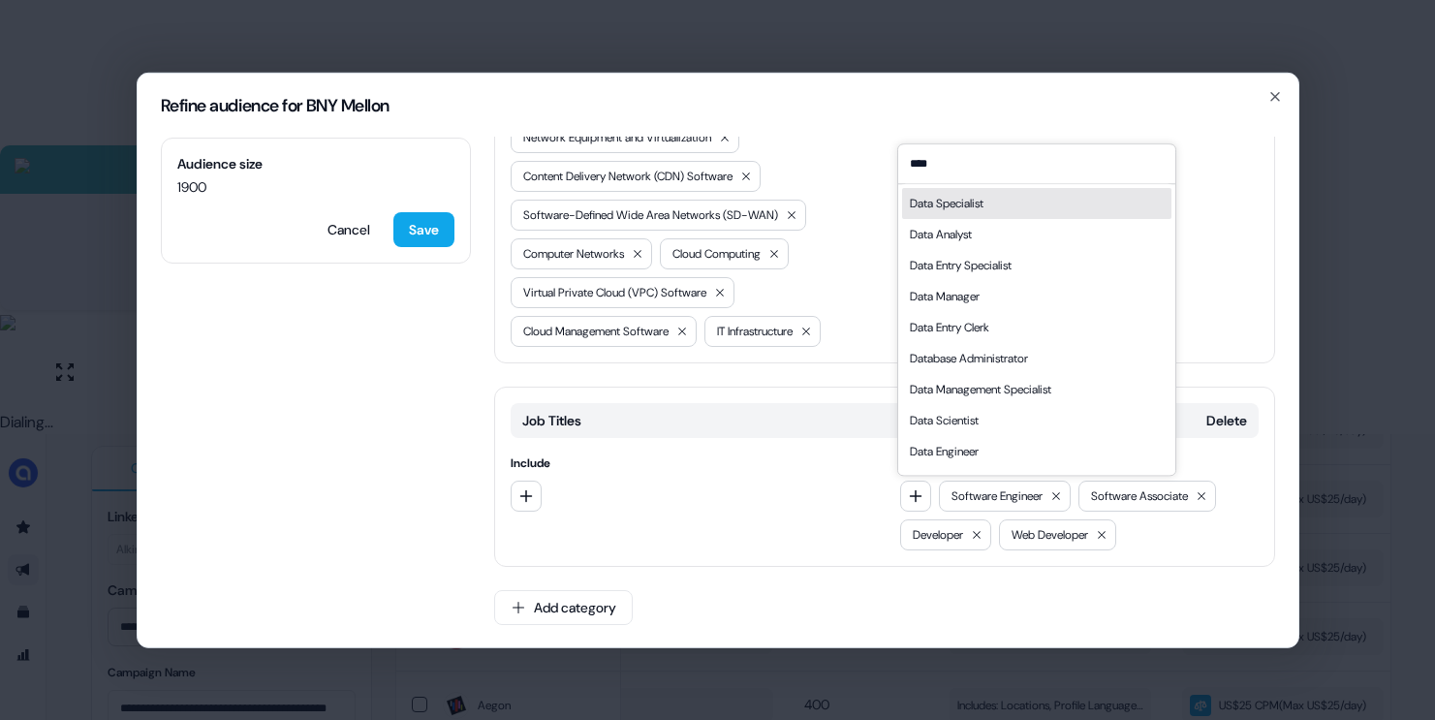
type input "****"
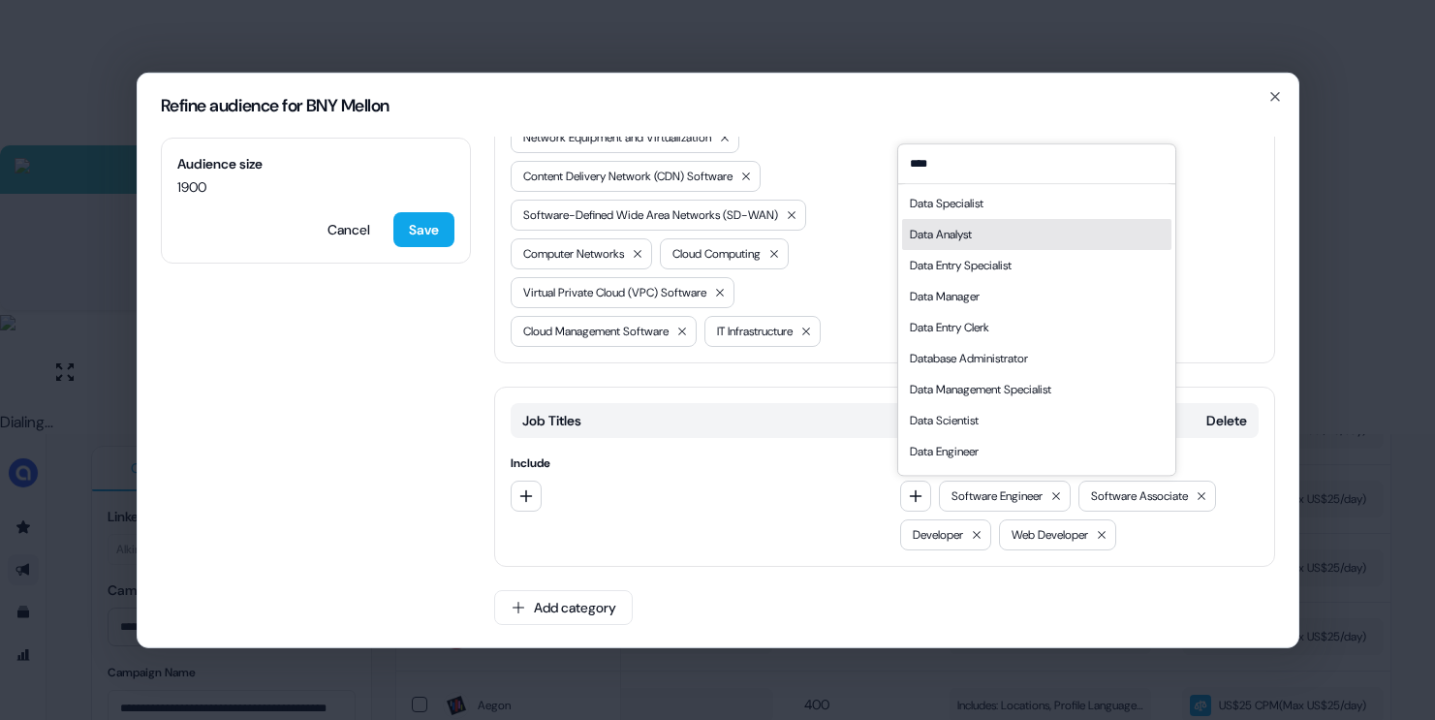
click at [968, 226] on div "Data Analyst" at bounding box center [941, 234] width 62 height 19
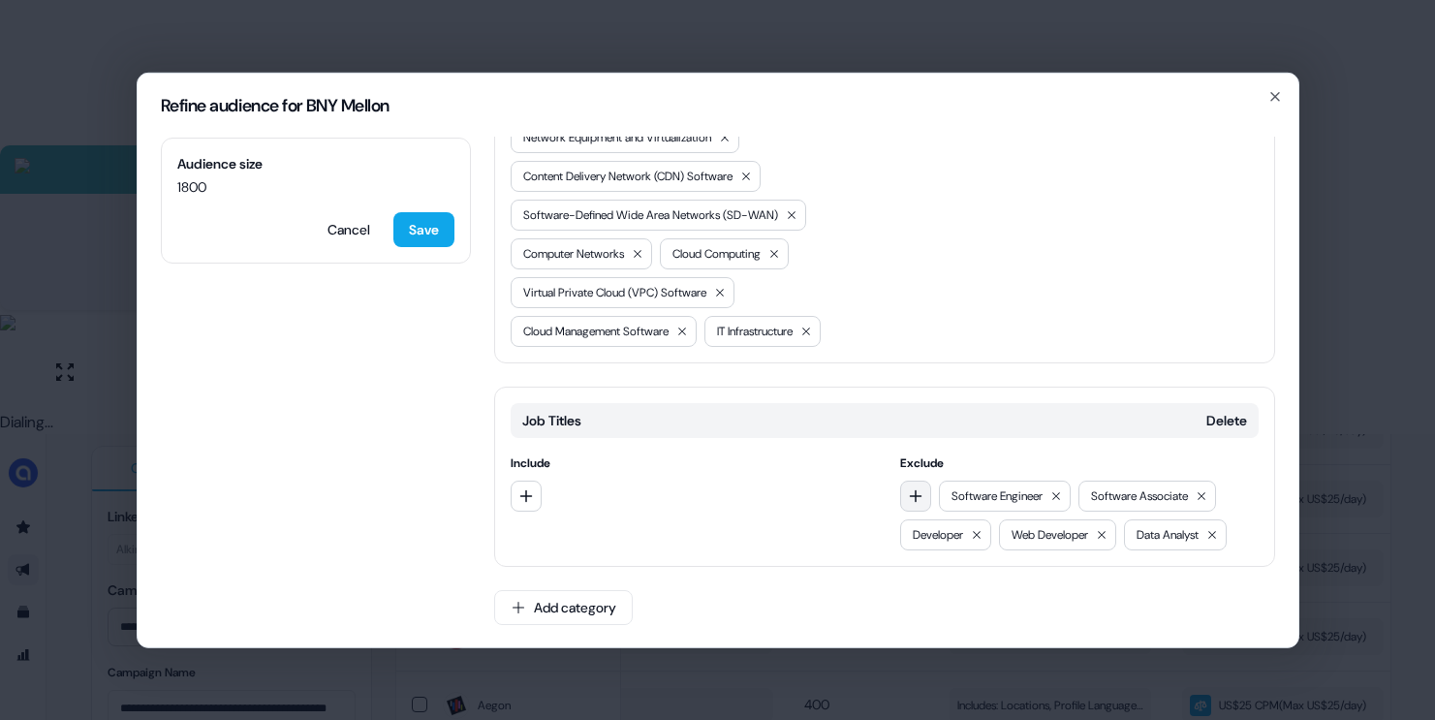
click at [908, 491] on icon "button" at bounding box center [916, 495] width 16 height 16
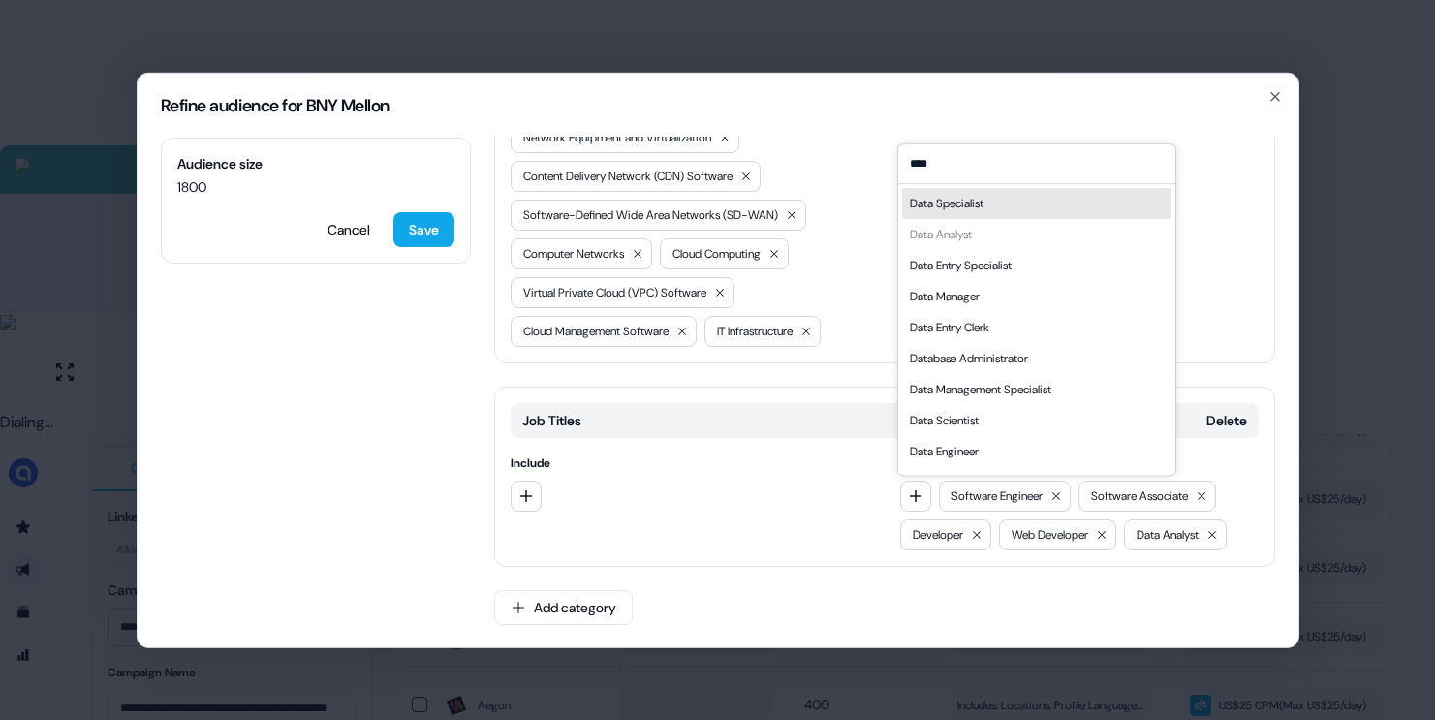
type input "****"
click at [942, 204] on div "Data Specialist" at bounding box center [947, 203] width 74 height 19
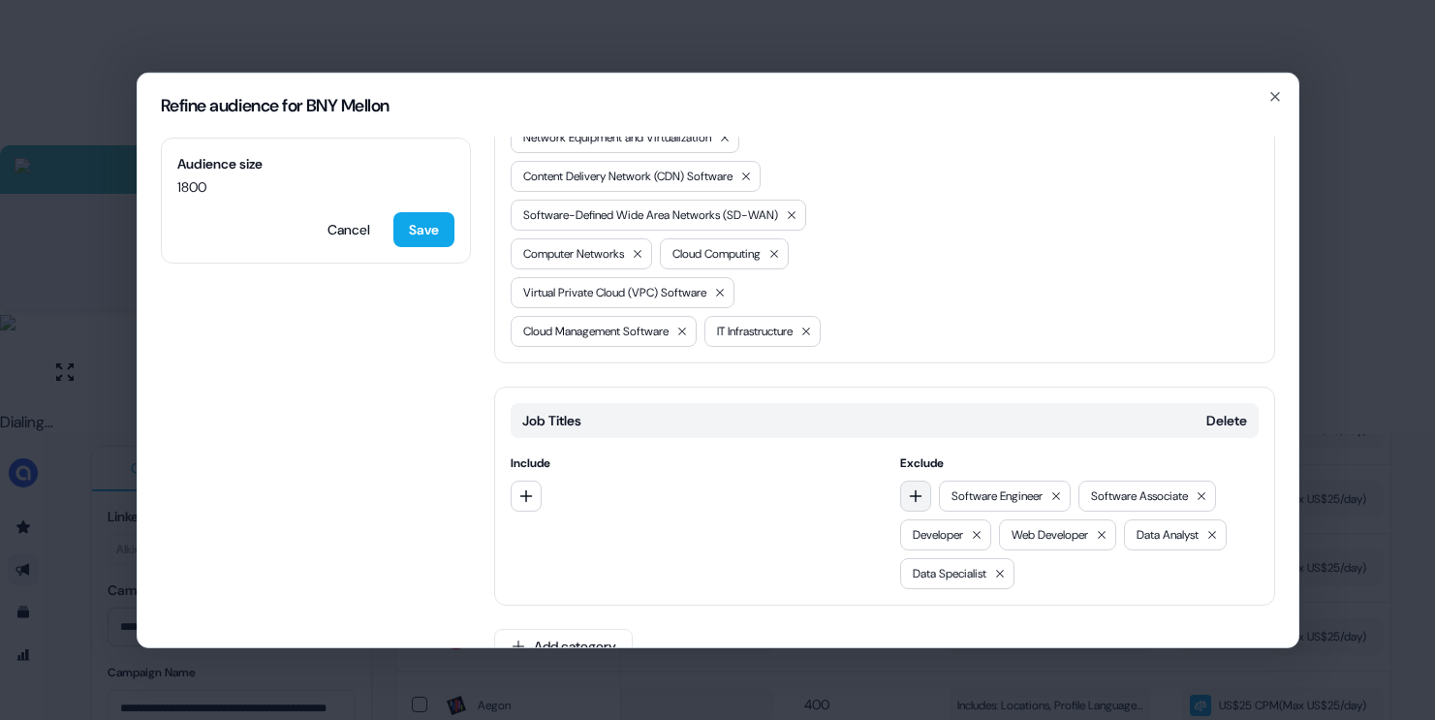
click at [914, 490] on icon "button" at bounding box center [916, 495] width 16 height 16
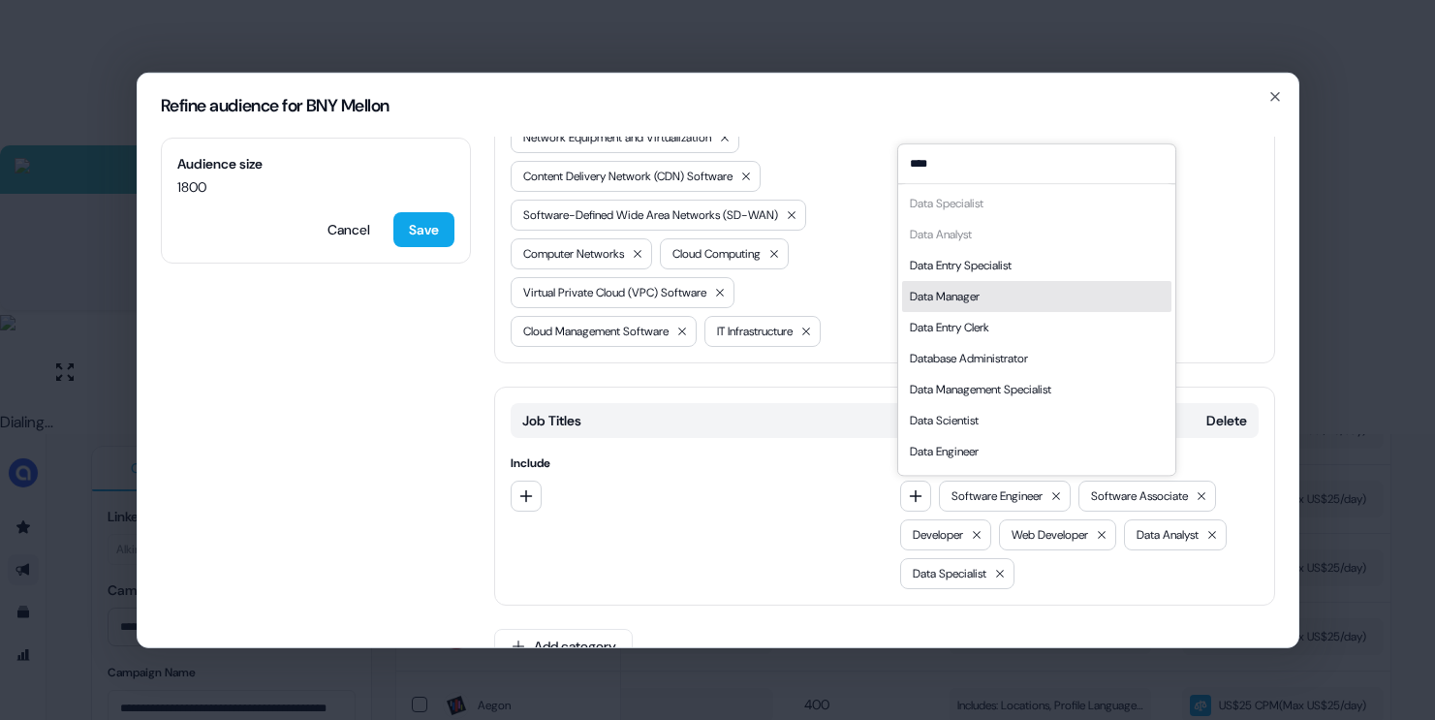
type input "****"
click at [1018, 297] on div "Data Manager" at bounding box center [1036, 296] width 269 height 31
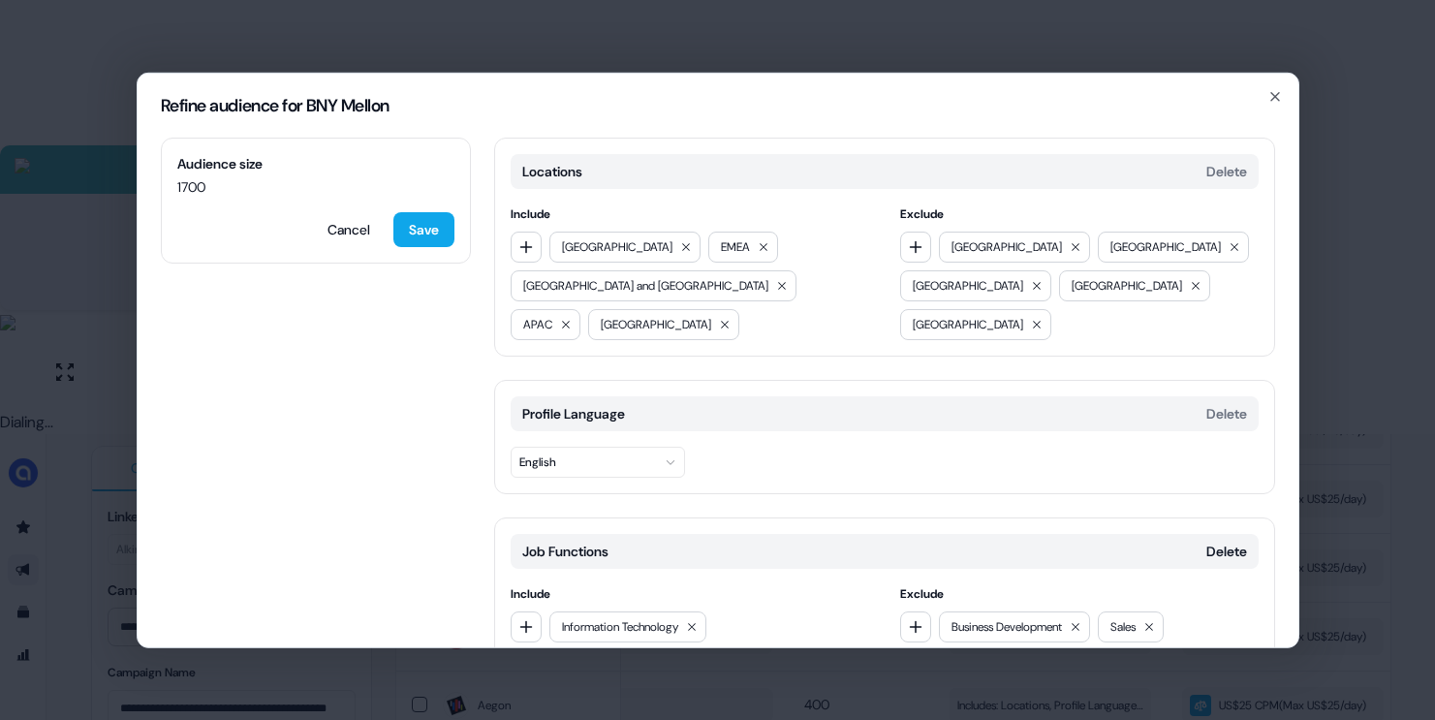
scroll to position [1168, 0]
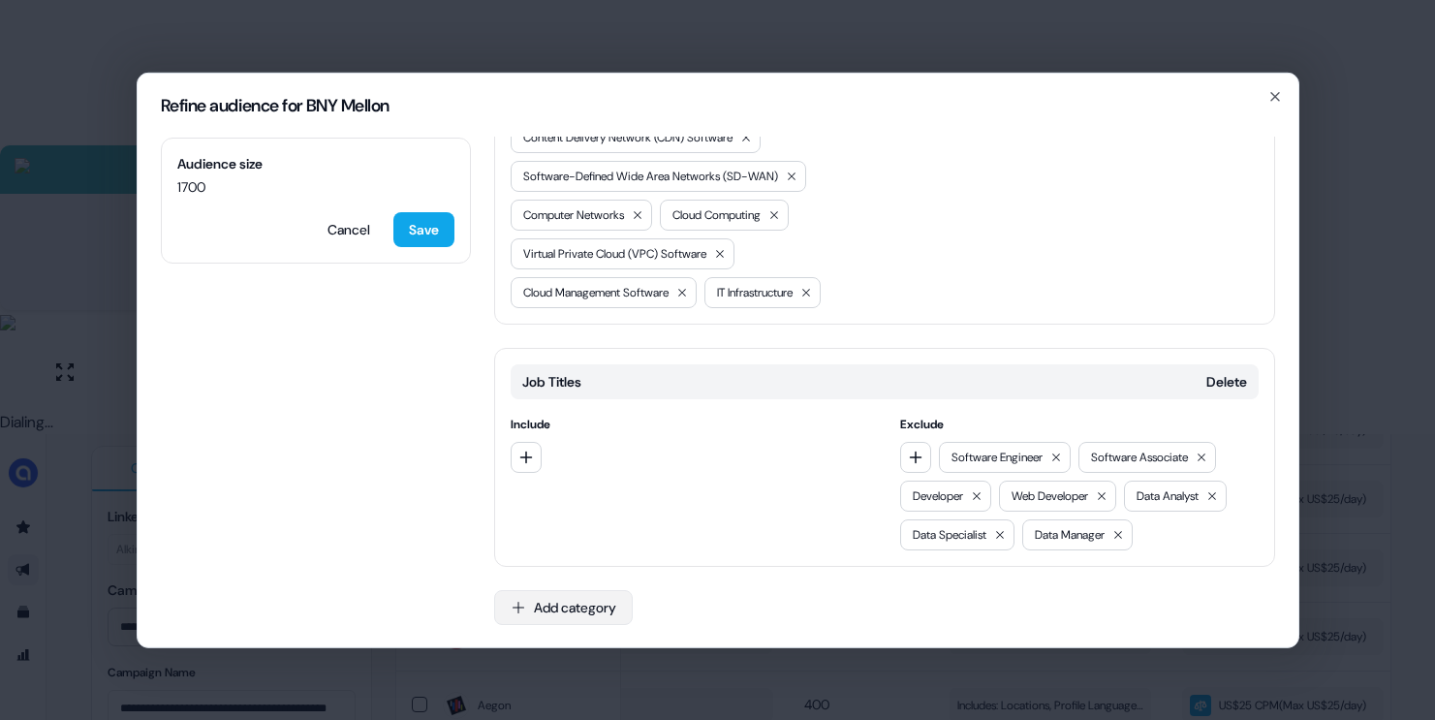
click at [563, 606] on button "Add category" at bounding box center [563, 606] width 139 height 35
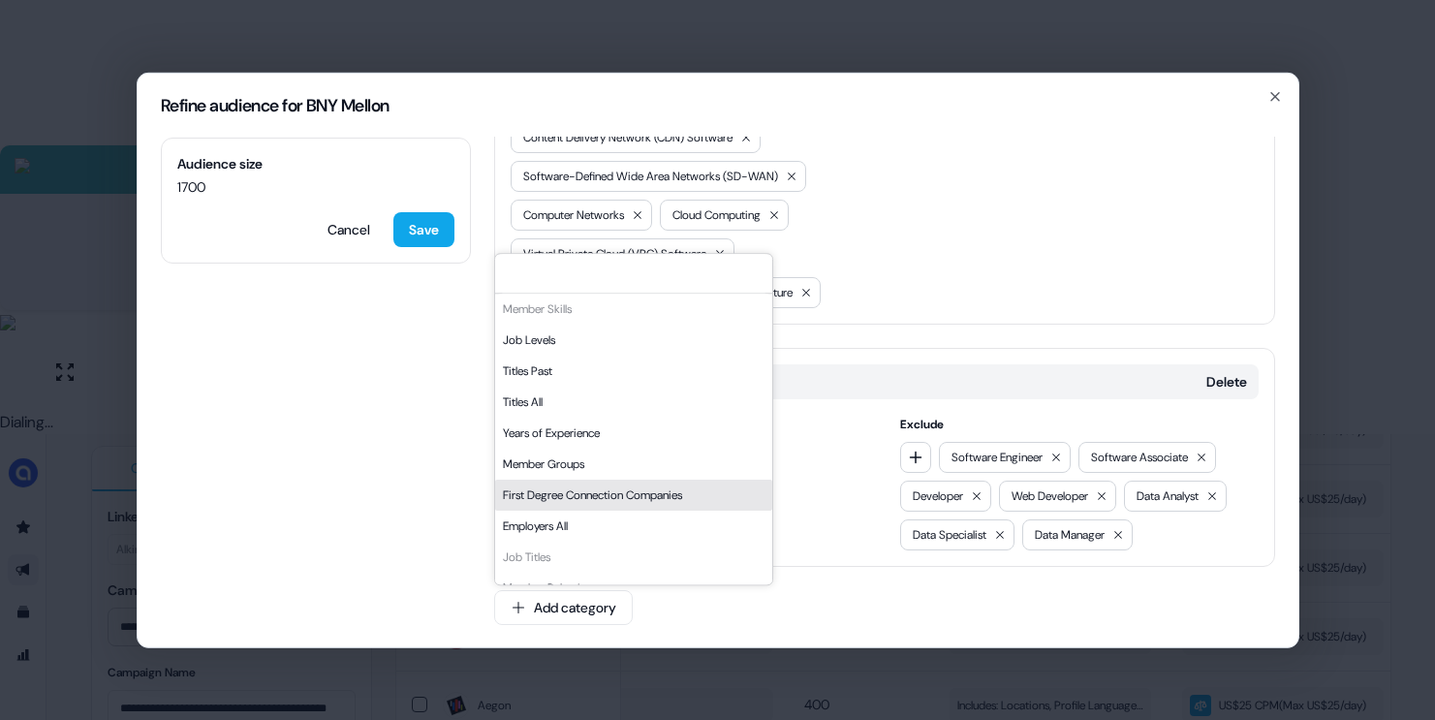
scroll to position [329, 0]
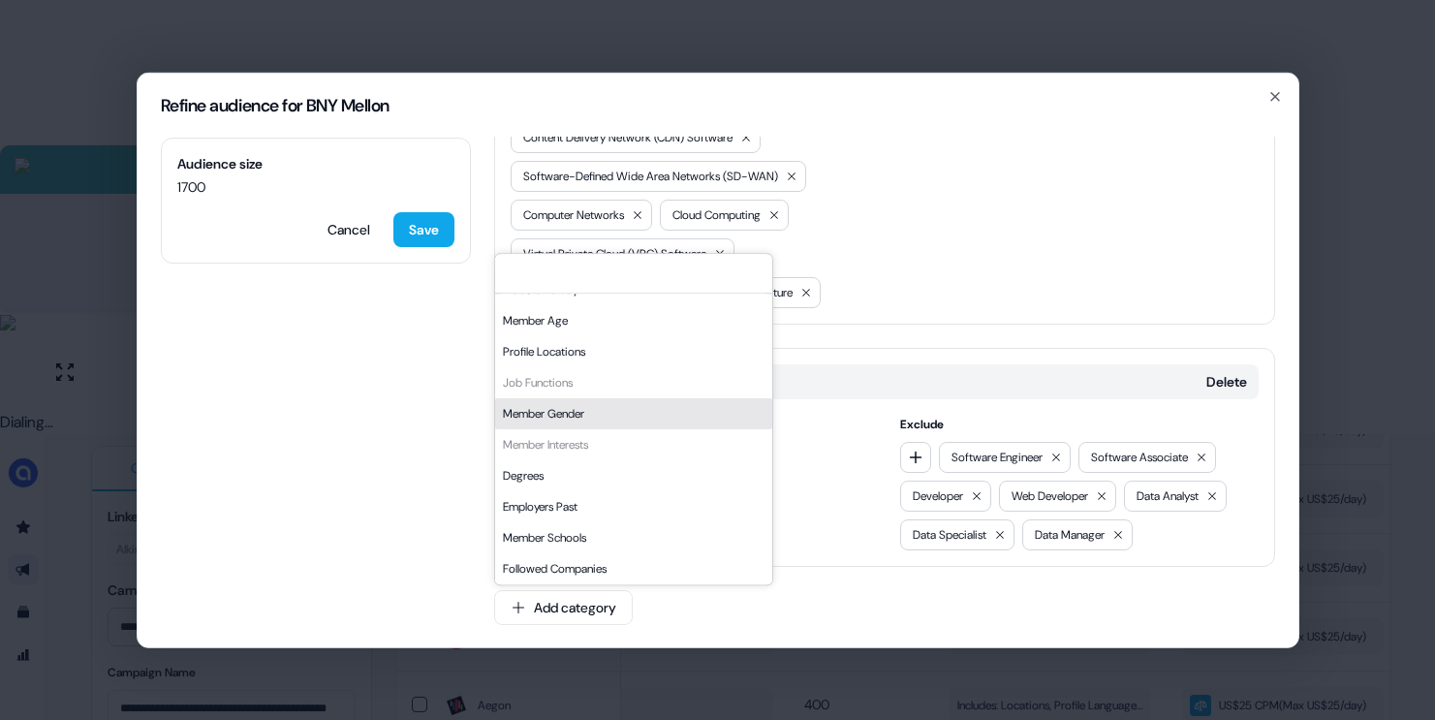
click at [599, 366] on div "Member Skills Job Levels Titles Past Titles All Years of Experience Member Grou…" at bounding box center [633, 274] width 277 height 620
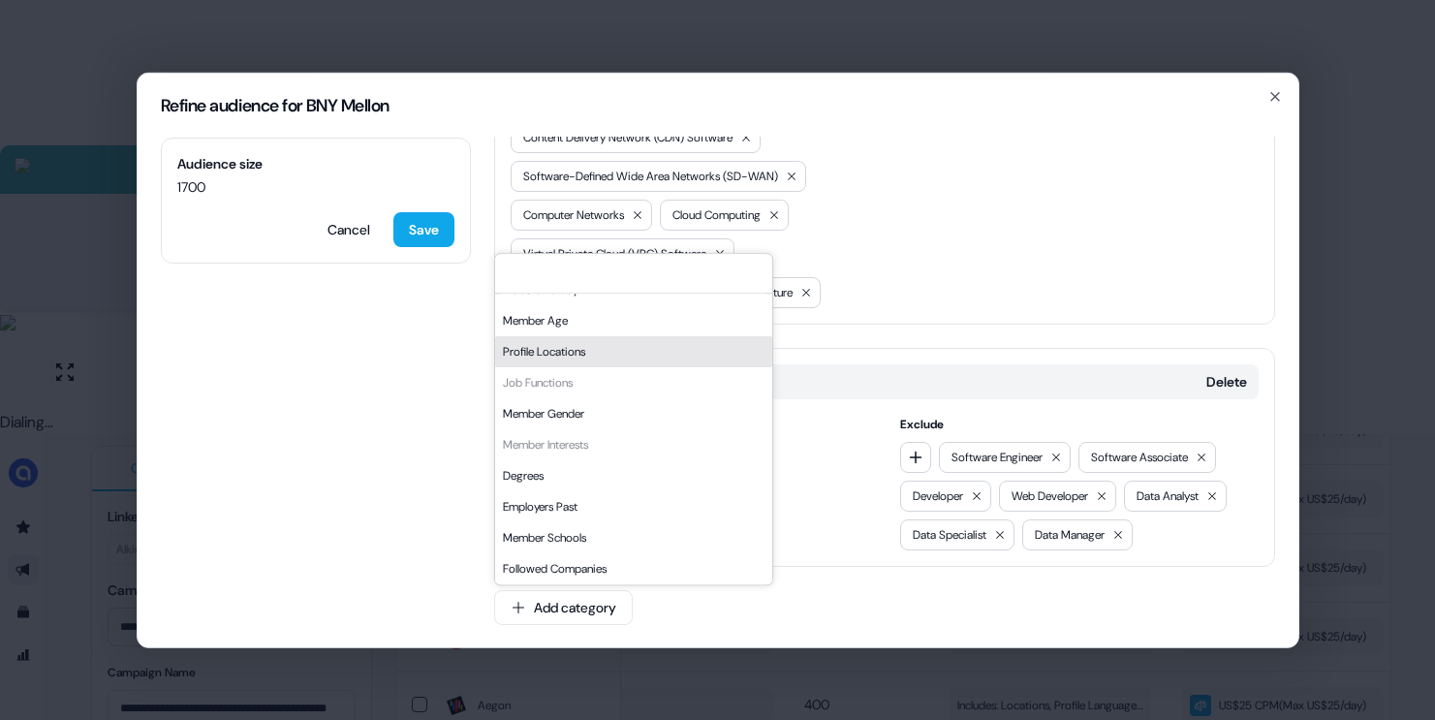
click at [598, 365] on div "Profile Locations" at bounding box center [633, 351] width 277 height 31
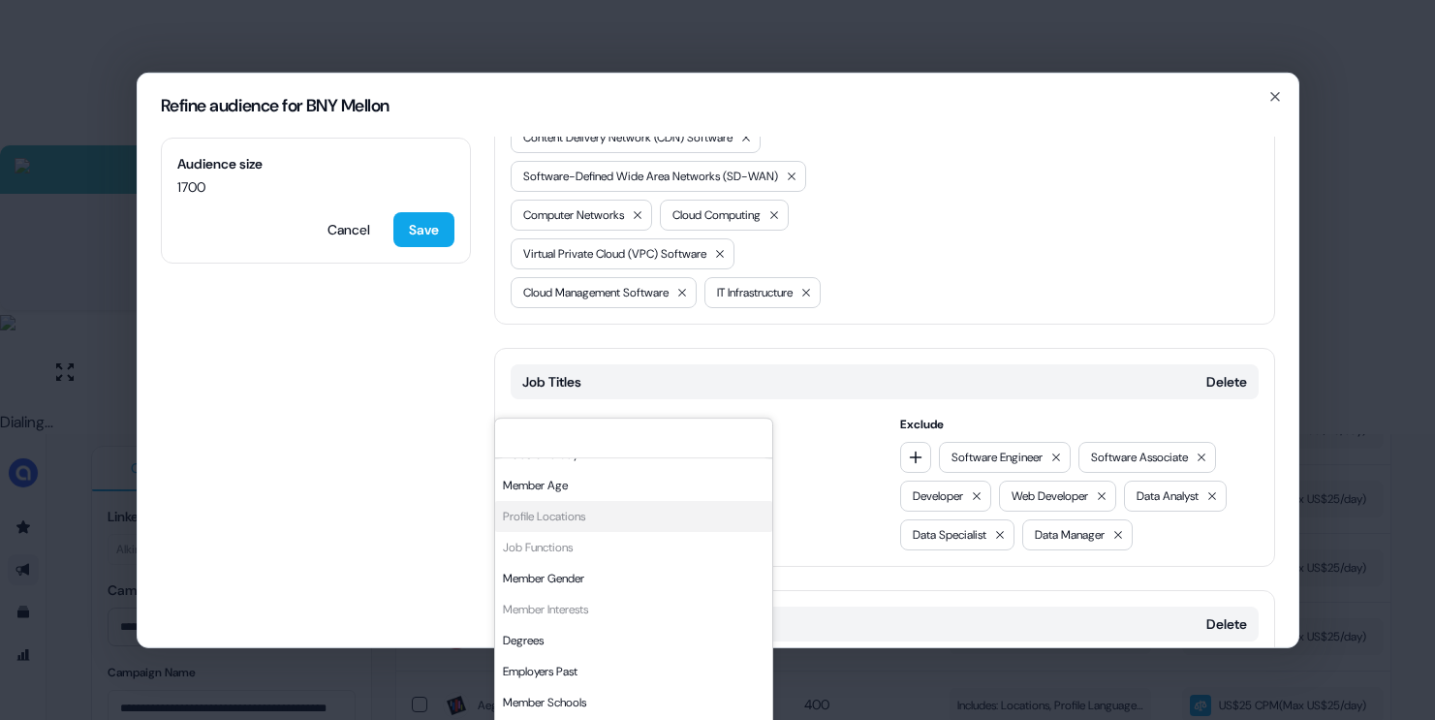
scroll to position [1332, 0]
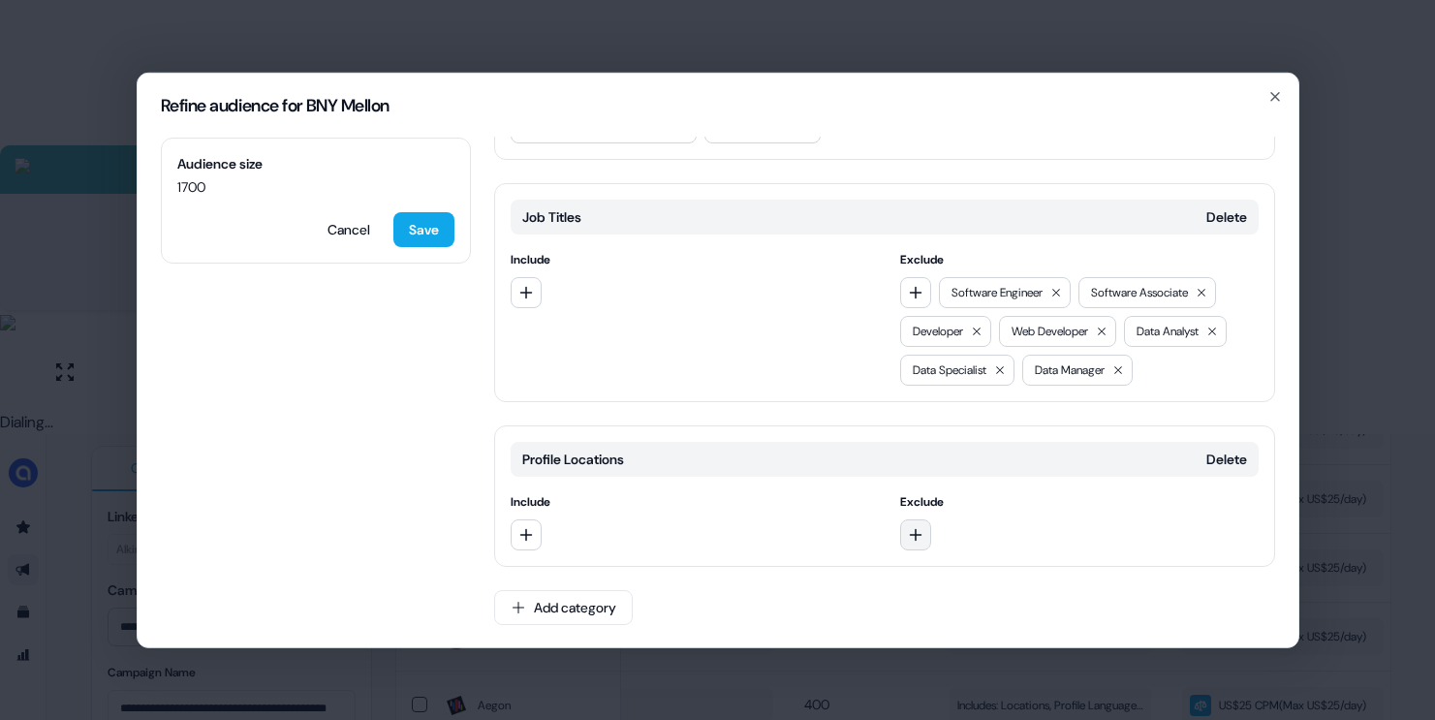
click at [904, 519] on button "button" at bounding box center [915, 533] width 31 height 31
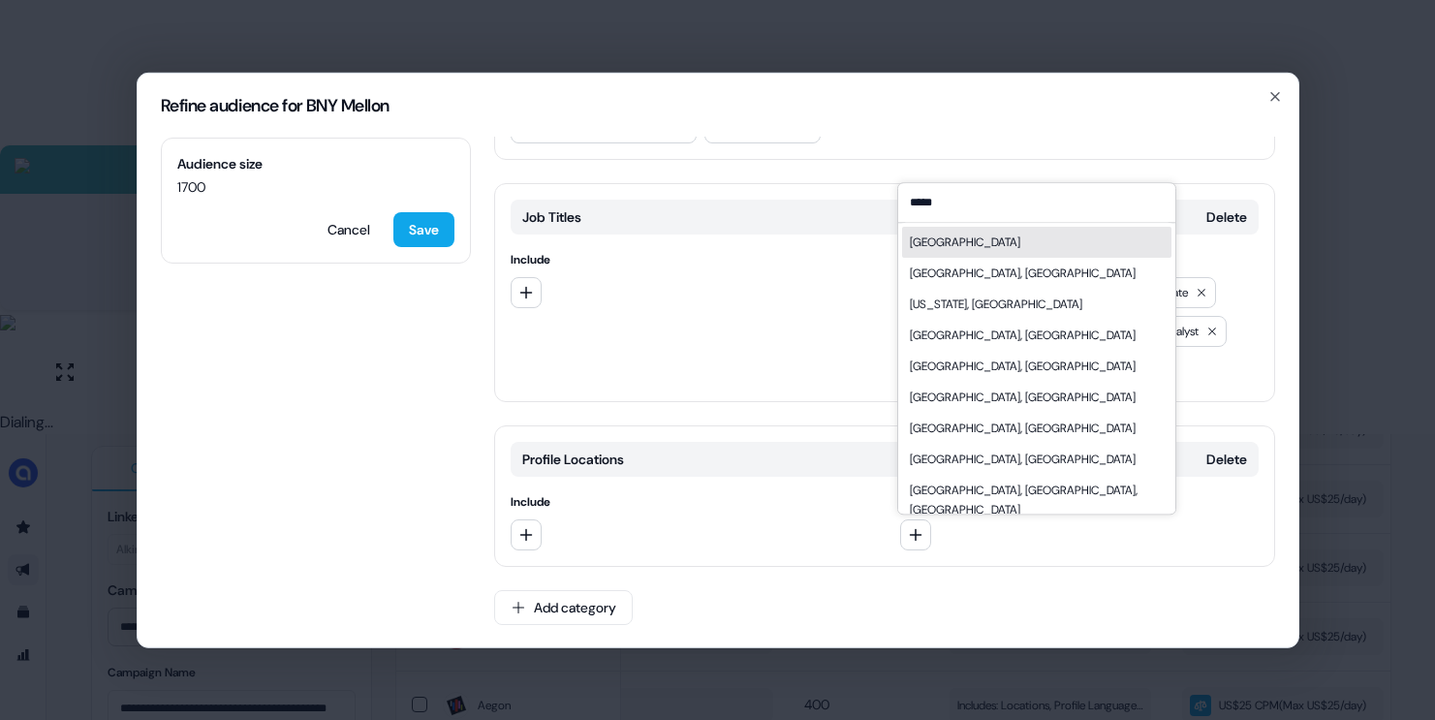
type input "*****"
click at [974, 234] on div "[GEOGRAPHIC_DATA]" at bounding box center [1036, 242] width 269 height 31
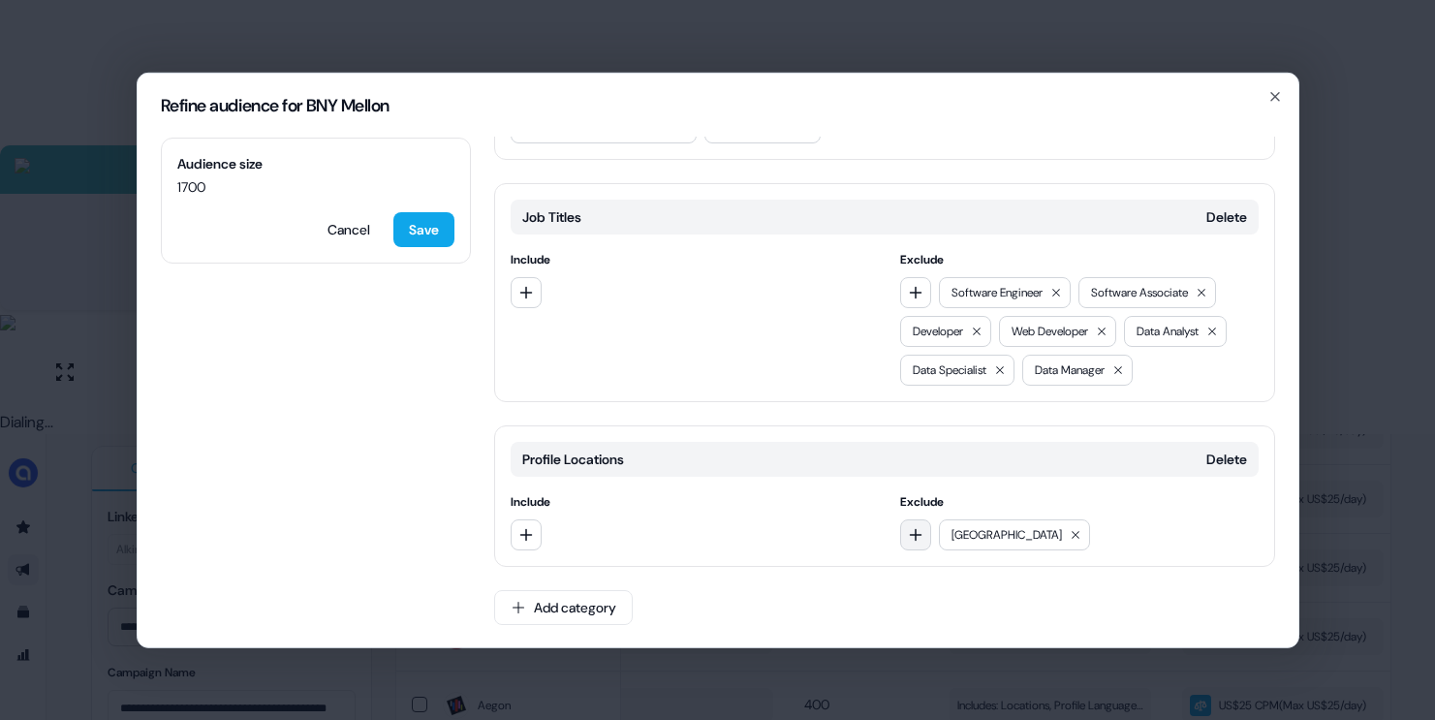
click at [912, 531] on icon "button" at bounding box center [916, 534] width 13 height 13
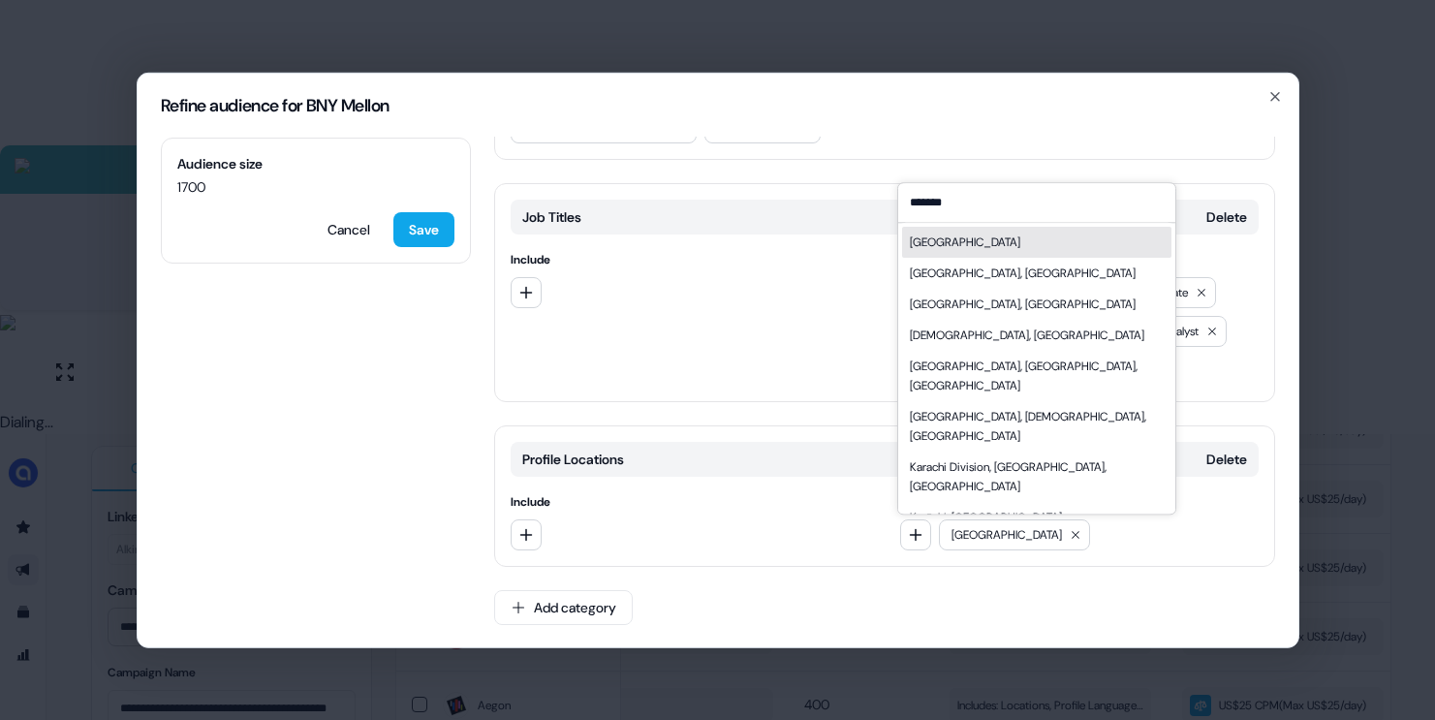
type input "*******"
click at [982, 246] on div "[GEOGRAPHIC_DATA]" at bounding box center [1036, 242] width 269 height 31
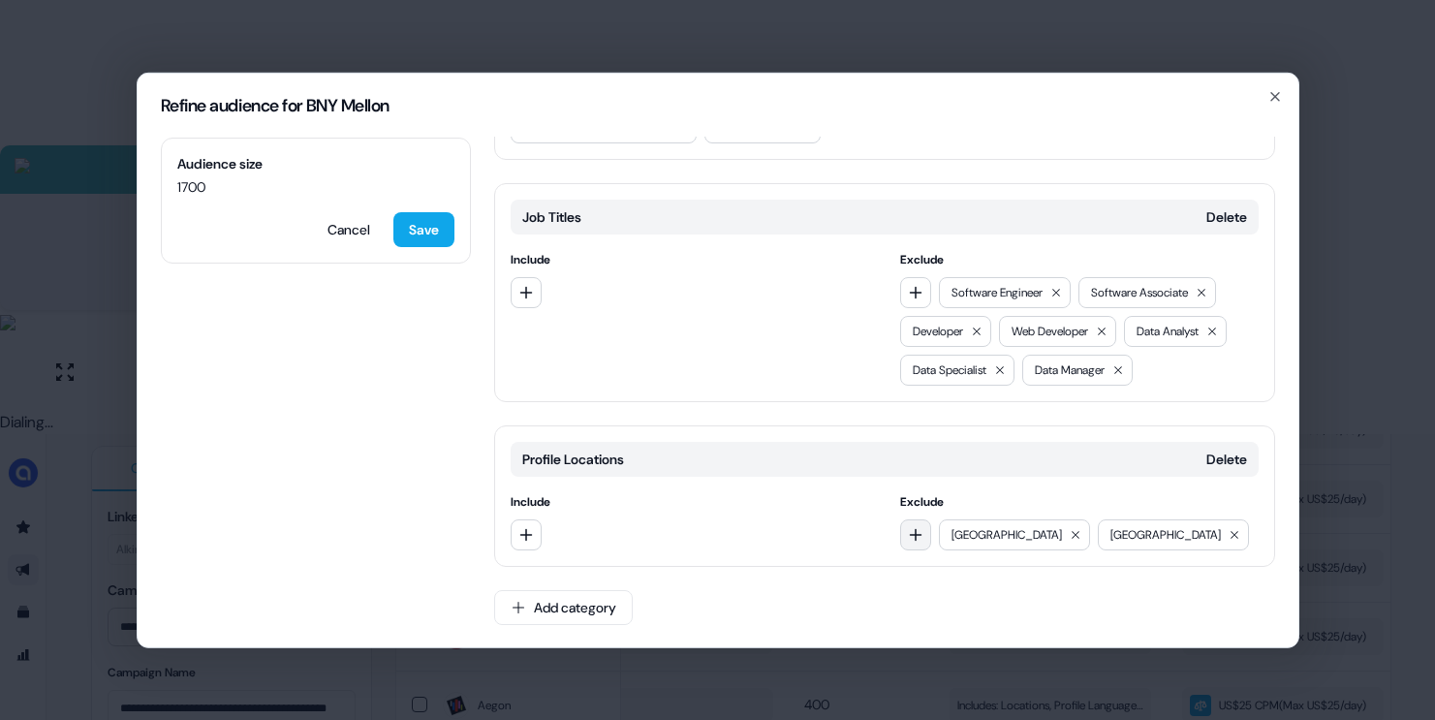
click at [910, 527] on icon "button" at bounding box center [916, 534] width 16 height 16
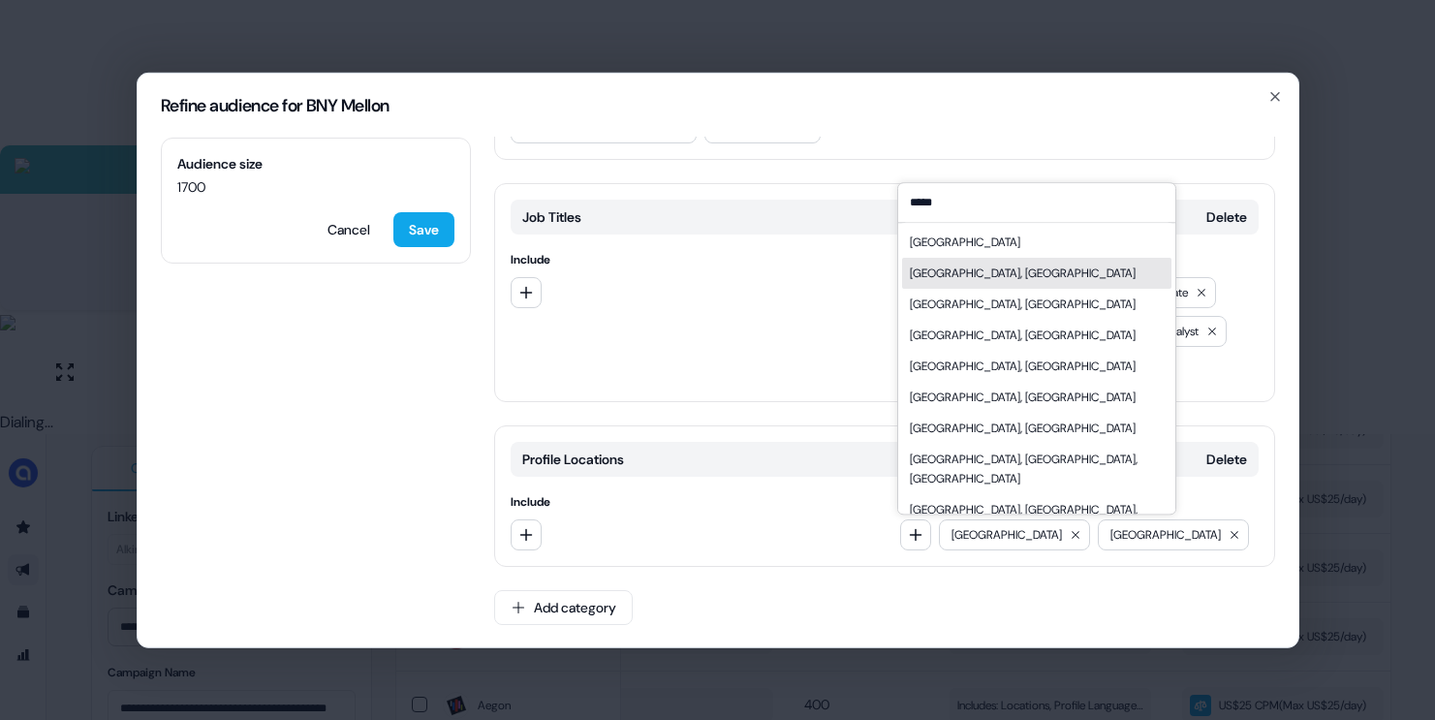
type input "*****"
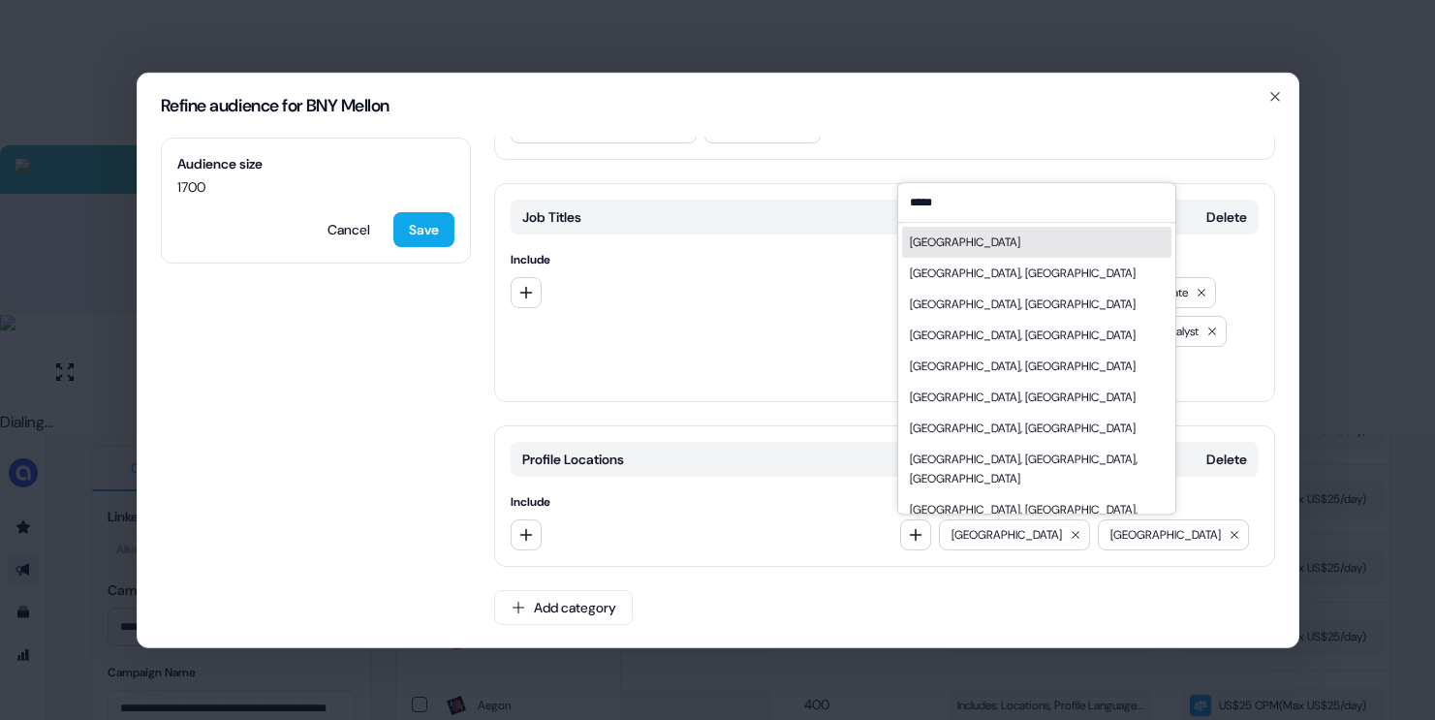
click at [965, 232] on div "[GEOGRAPHIC_DATA]" at bounding box center [1036, 242] width 269 height 31
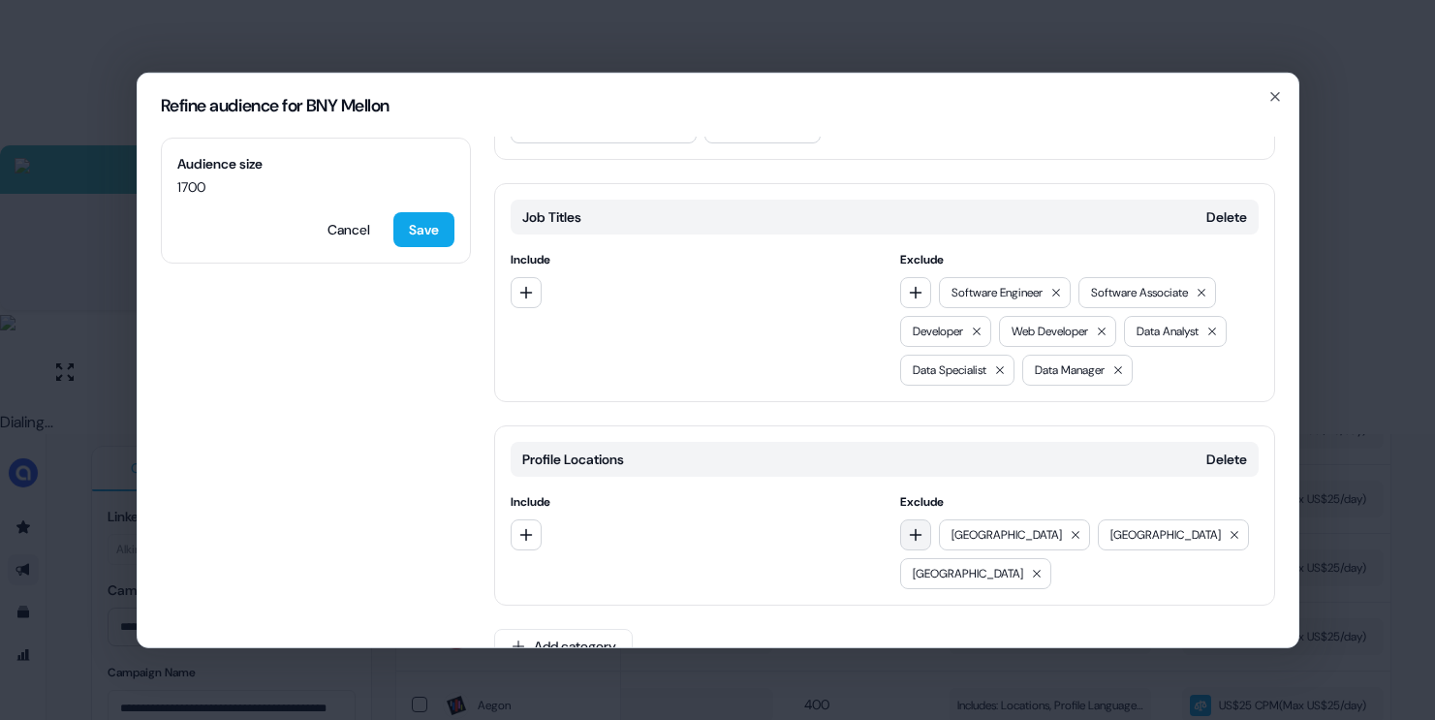
click at [915, 534] on icon "button" at bounding box center [916, 534] width 13 height 13
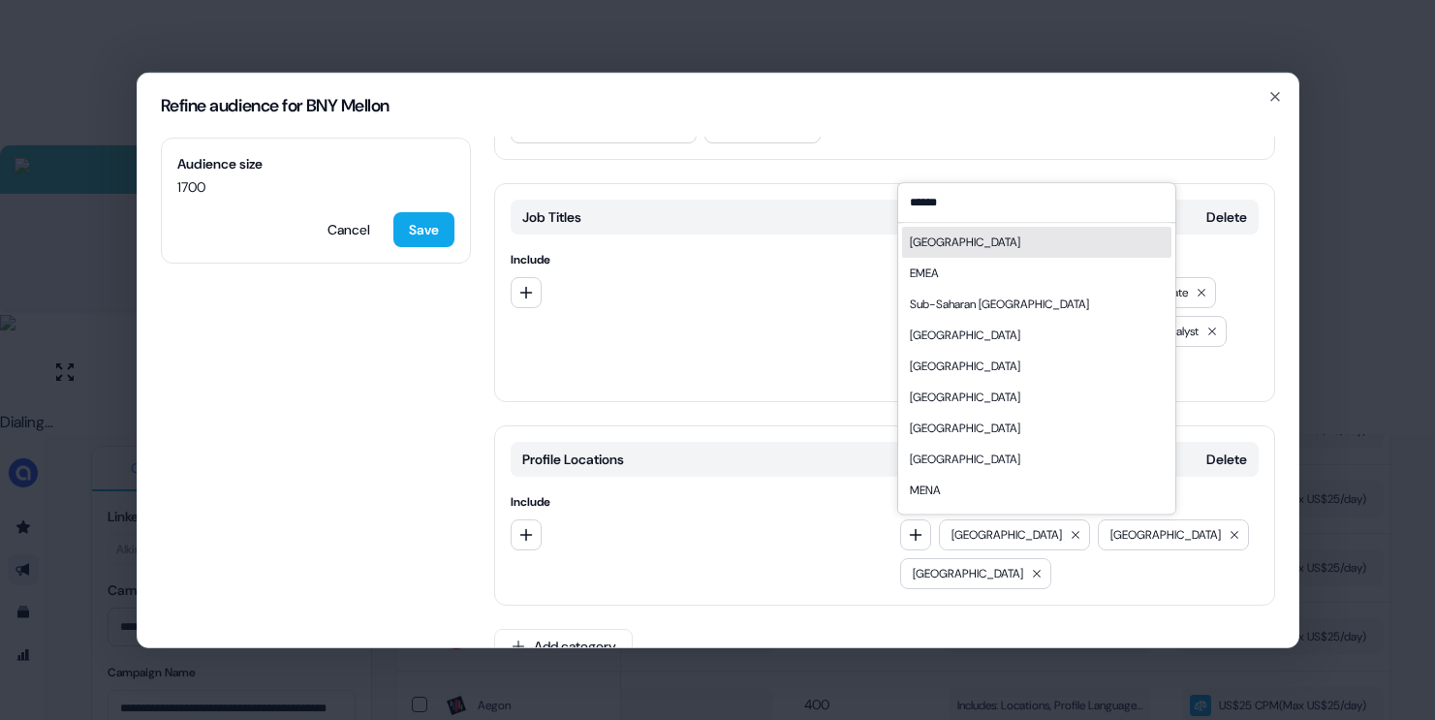
type input "******"
click at [964, 247] on div "[GEOGRAPHIC_DATA]" at bounding box center [1036, 242] width 269 height 31
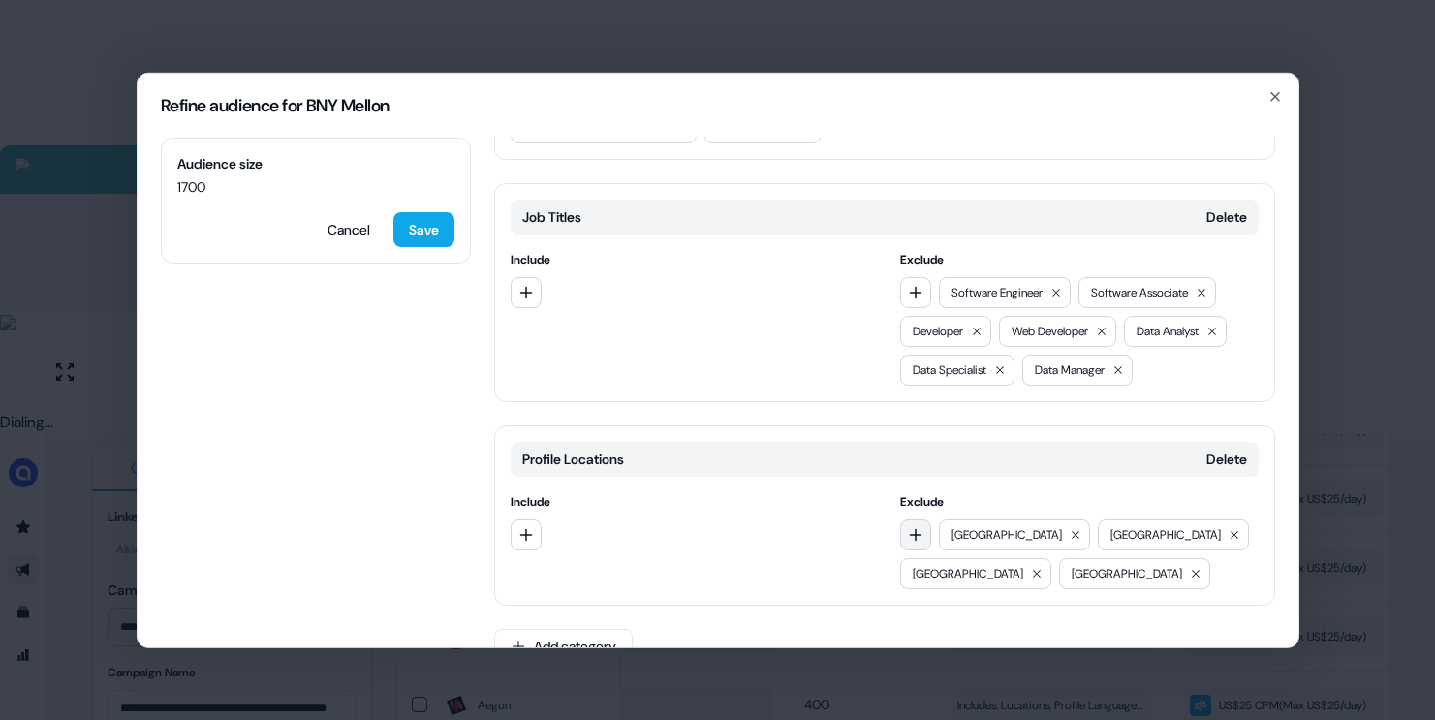
click at [908, 535] on icon "button" at bounding box center [916, 534] width 16 height 16
click at [527, 530] on icon "button" at bounding box center [526, 534] width 16 height 16
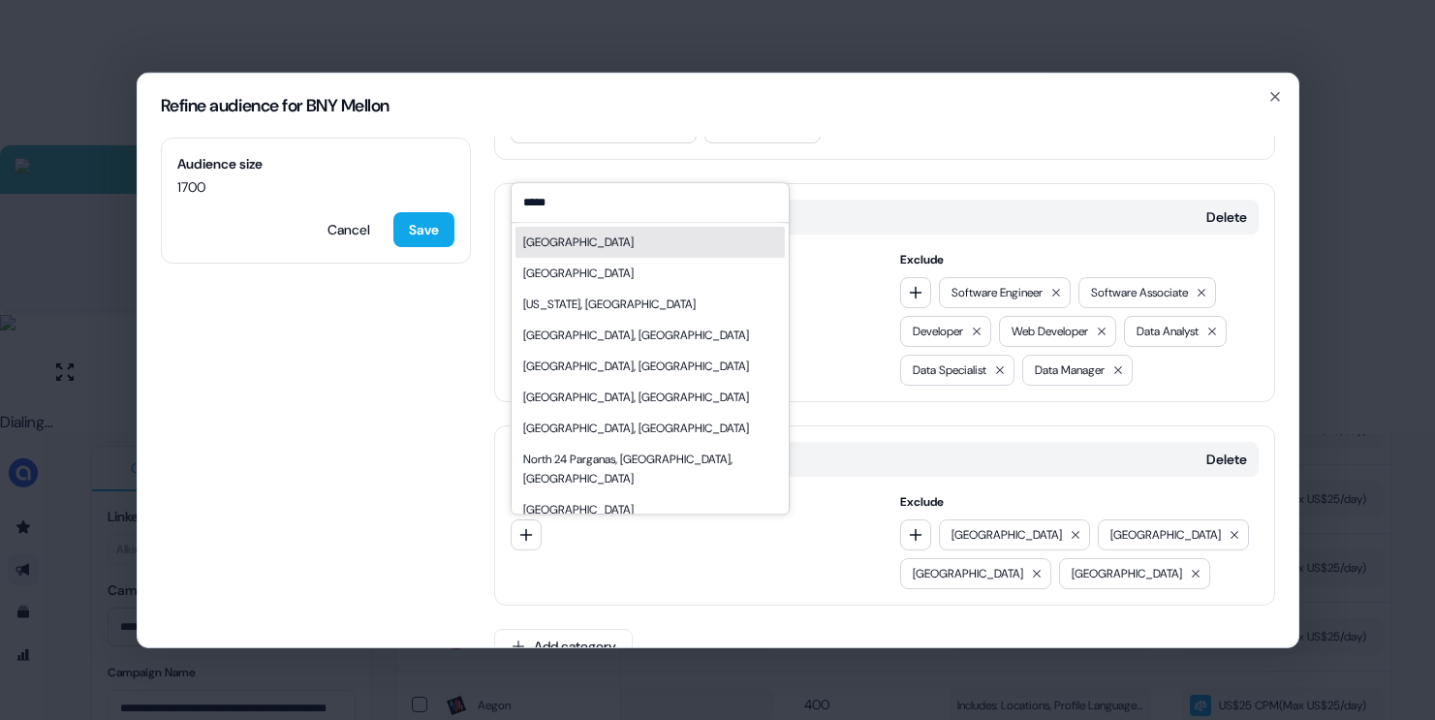
type input "*****"
click at [604, 246] on div "[GEOGRAPHIC_DATA]" at bounding box center [649, 242] width 269 height 31
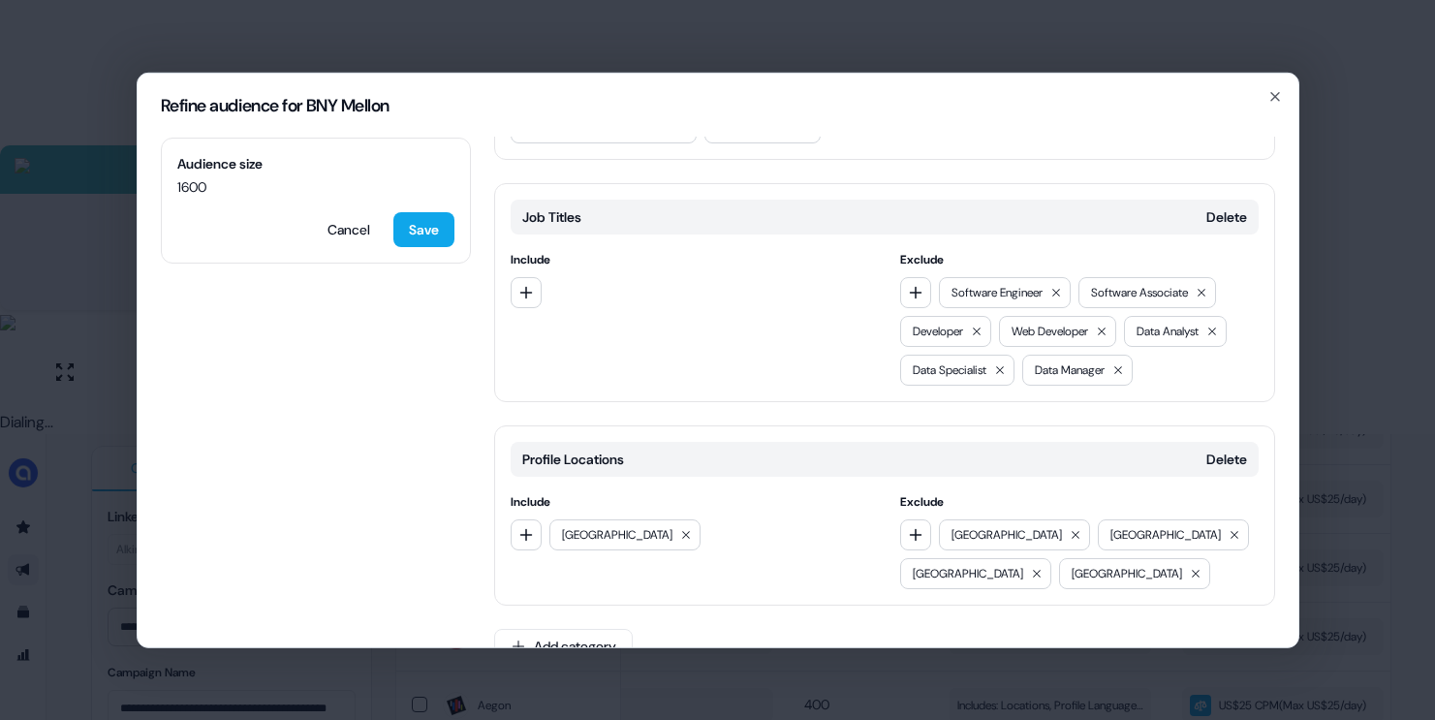
click at [517, 516] on div "Include [GEOGRAPHIC_DATA]" at bounding box center [690, 539] width 358 height 97
click at [518, 530] on icon "button" at bounding box center [526, 534] width 16 height 16
type input "****"
click at [545, 613] on div "EMEA" at bounding box center [537, 613] width 29 height 19
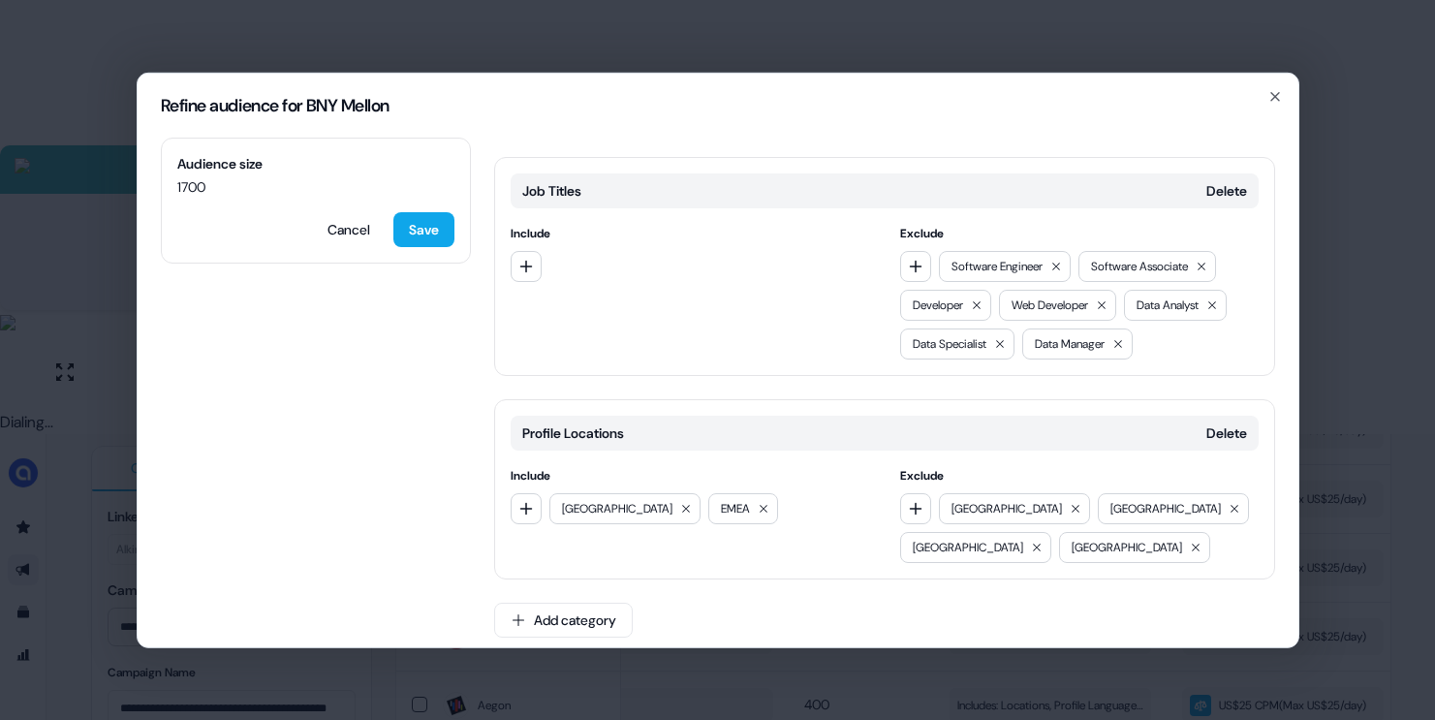
scroll to position [1371, 0]
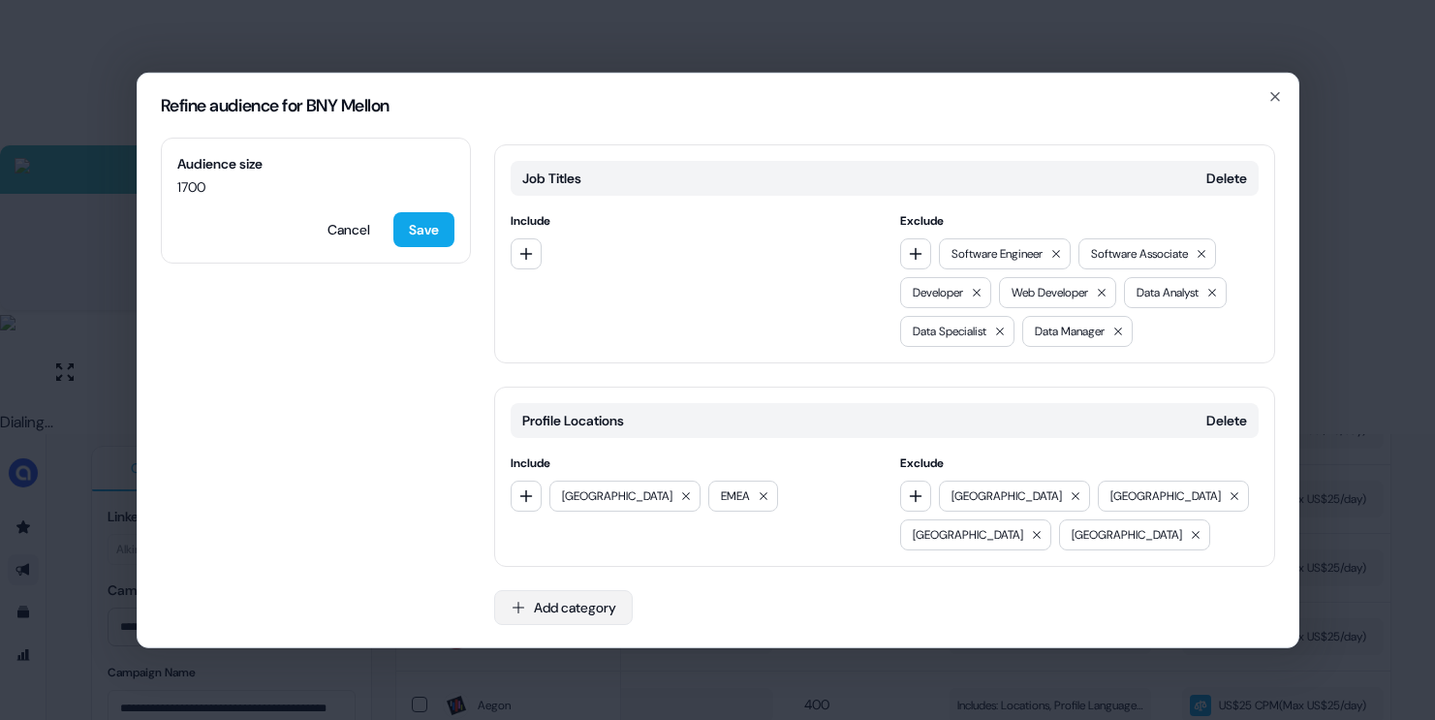
click at [547, 607] on button "Add category" at bounding box center [563, 606] width 139 height 35
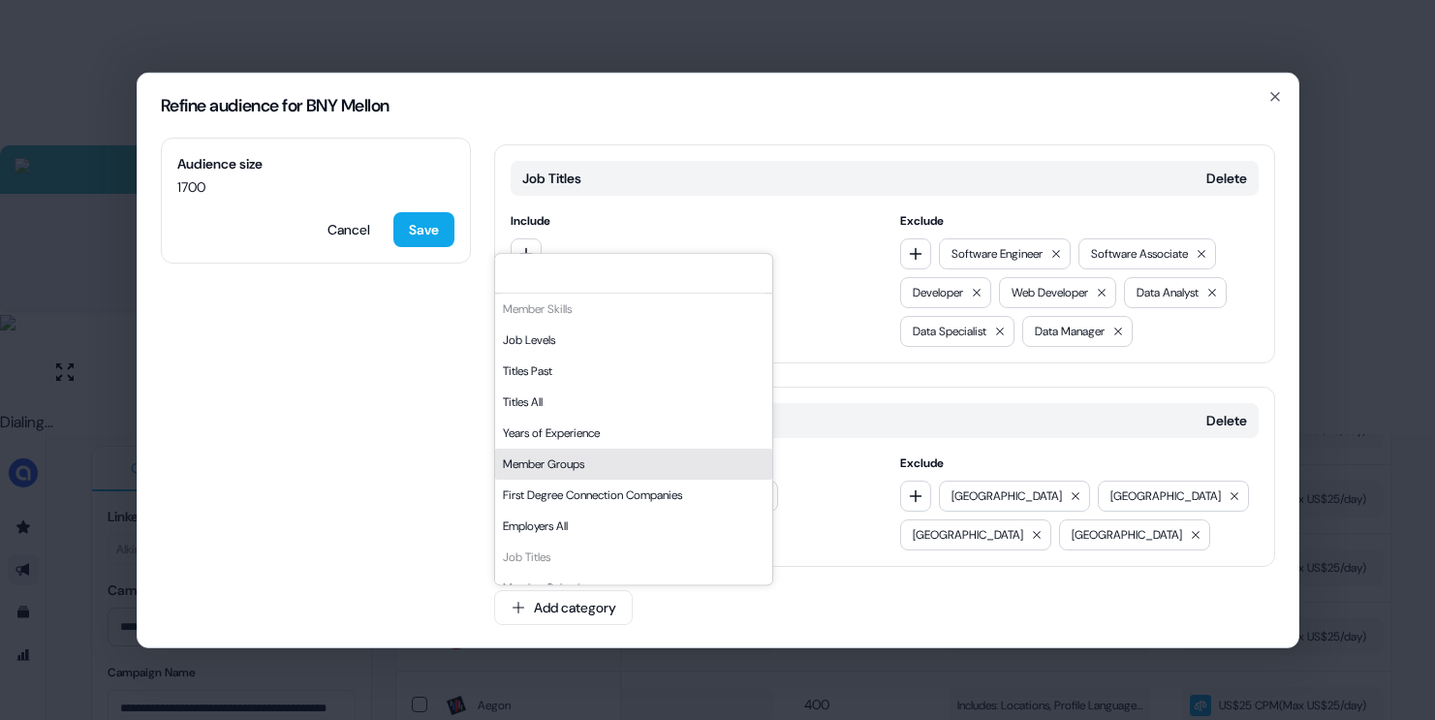
scroll to position [32, 0]
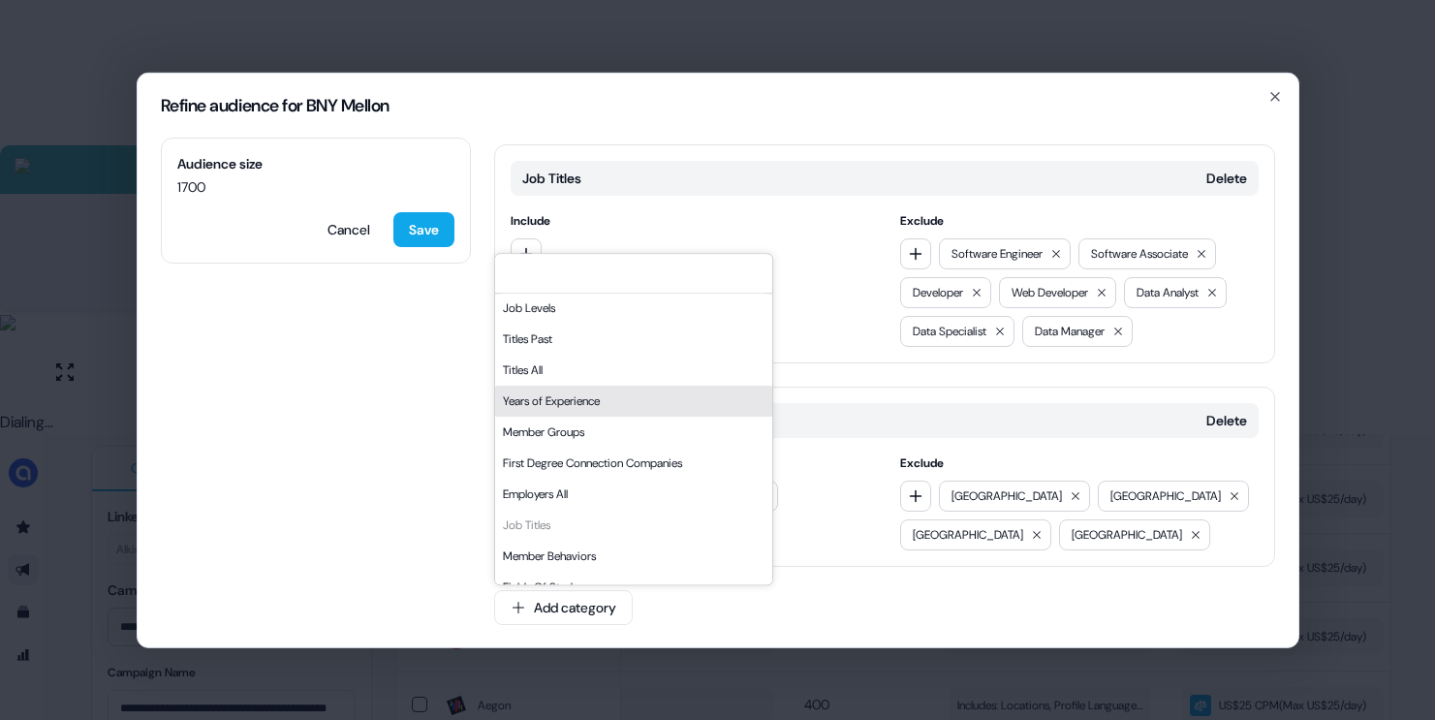
click at [620, 400] on div "Years of Experience" at bounding box center [633, 401] width 277 height 31
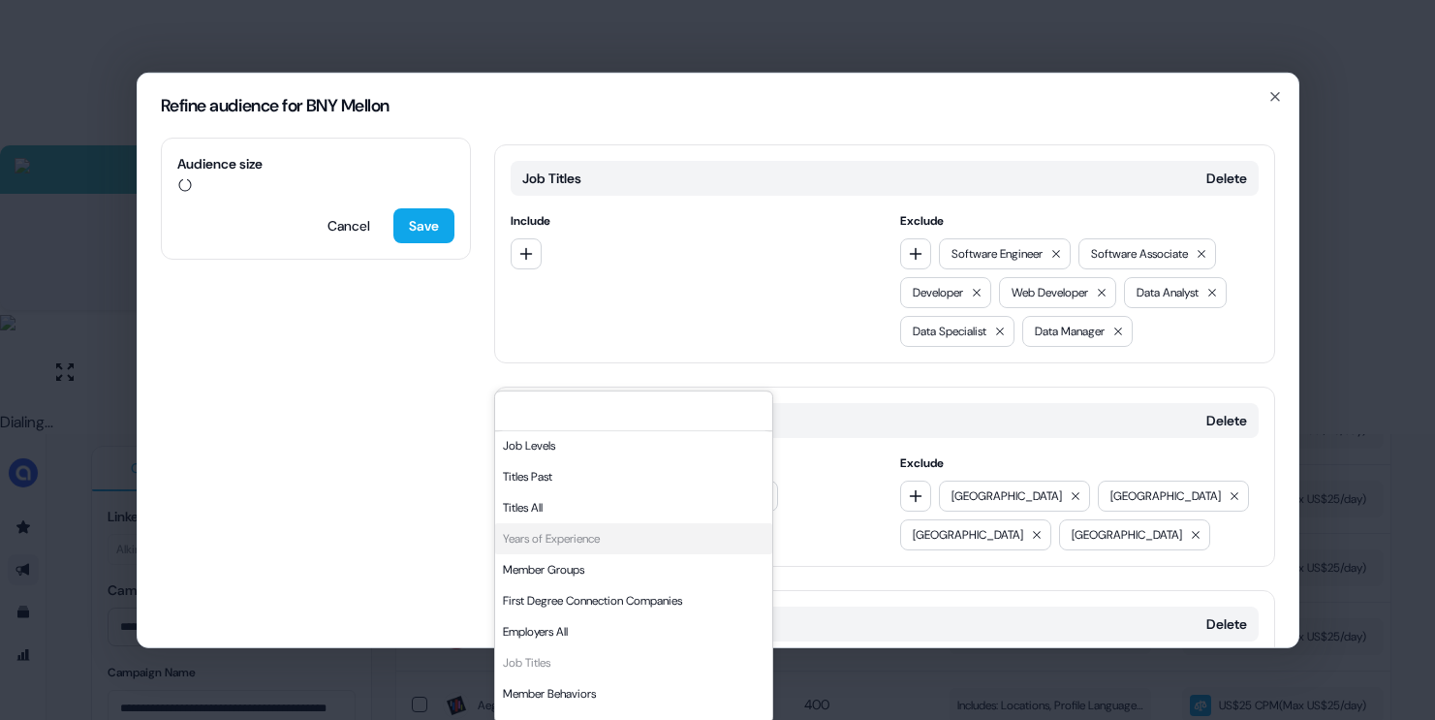
scroll to position [1509, 0]
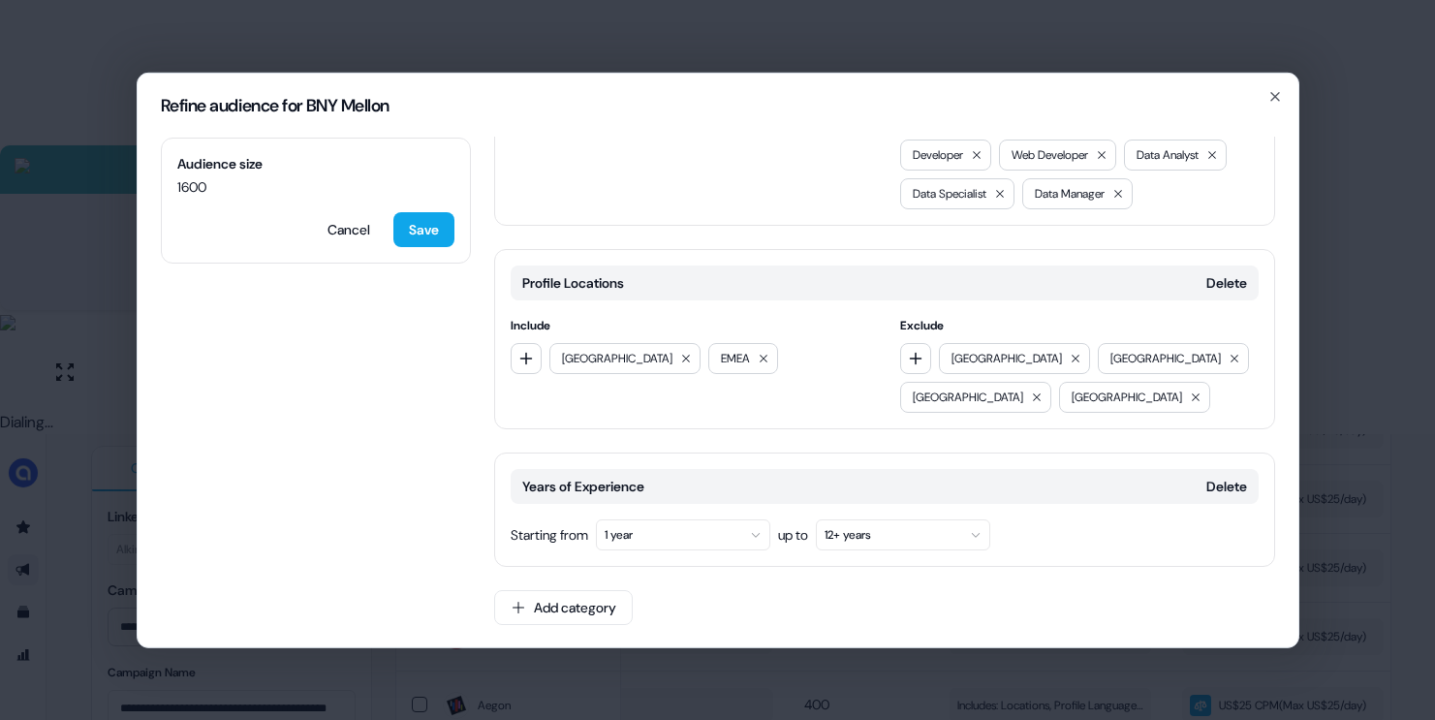
click at [696, 531] on button "1 year" at bounding box center [683, 533] width 174 height 31
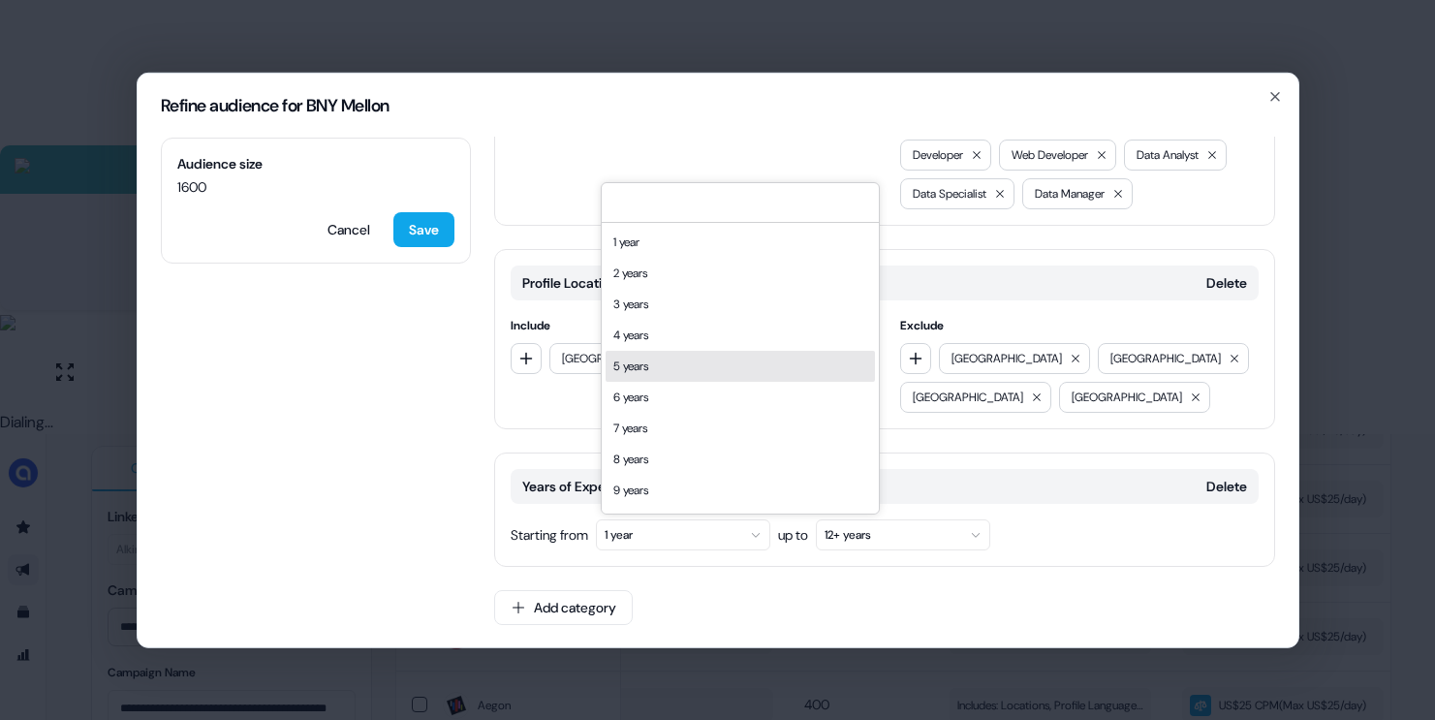
click at [697, 362] on div "5 years" at bounding box center [740, 366] width 269 height 31
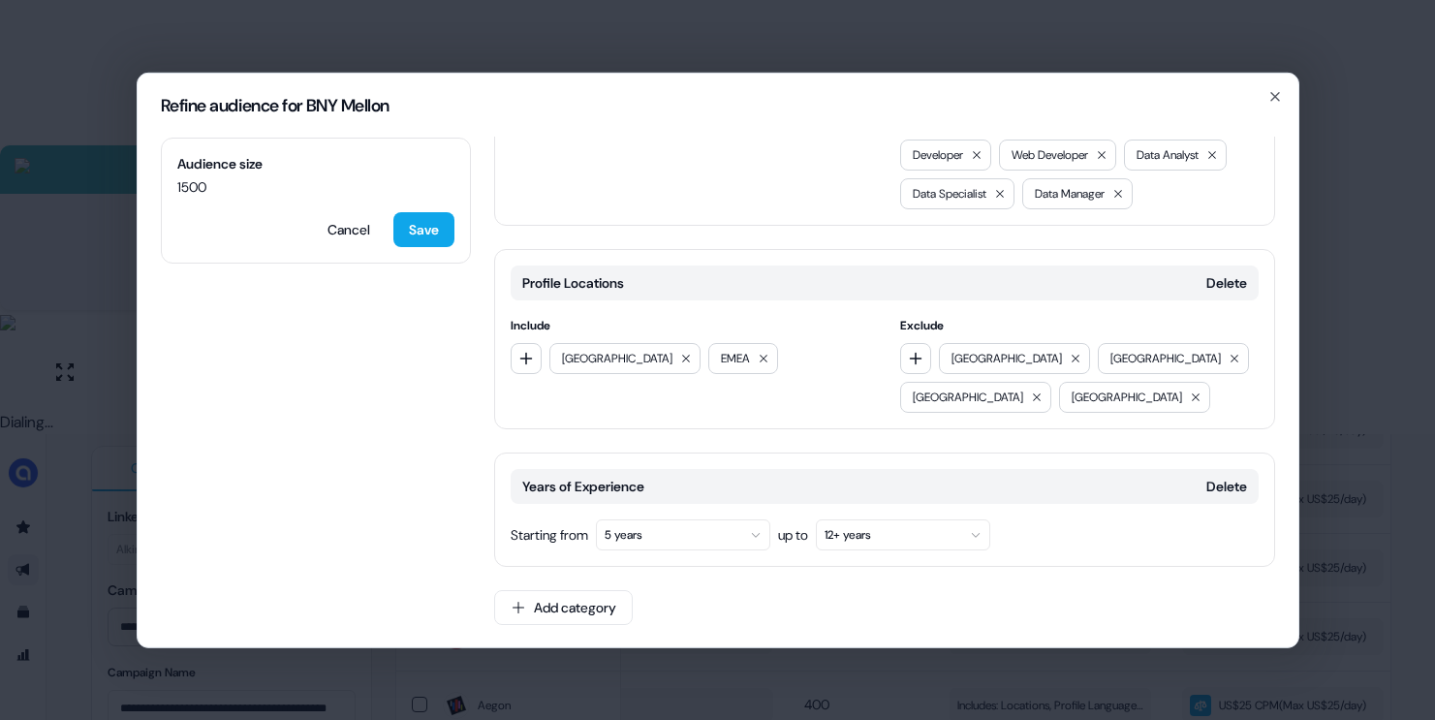
click at [673, 528] on button "5 years" at bounding box center [683, 533] width 174 height 31
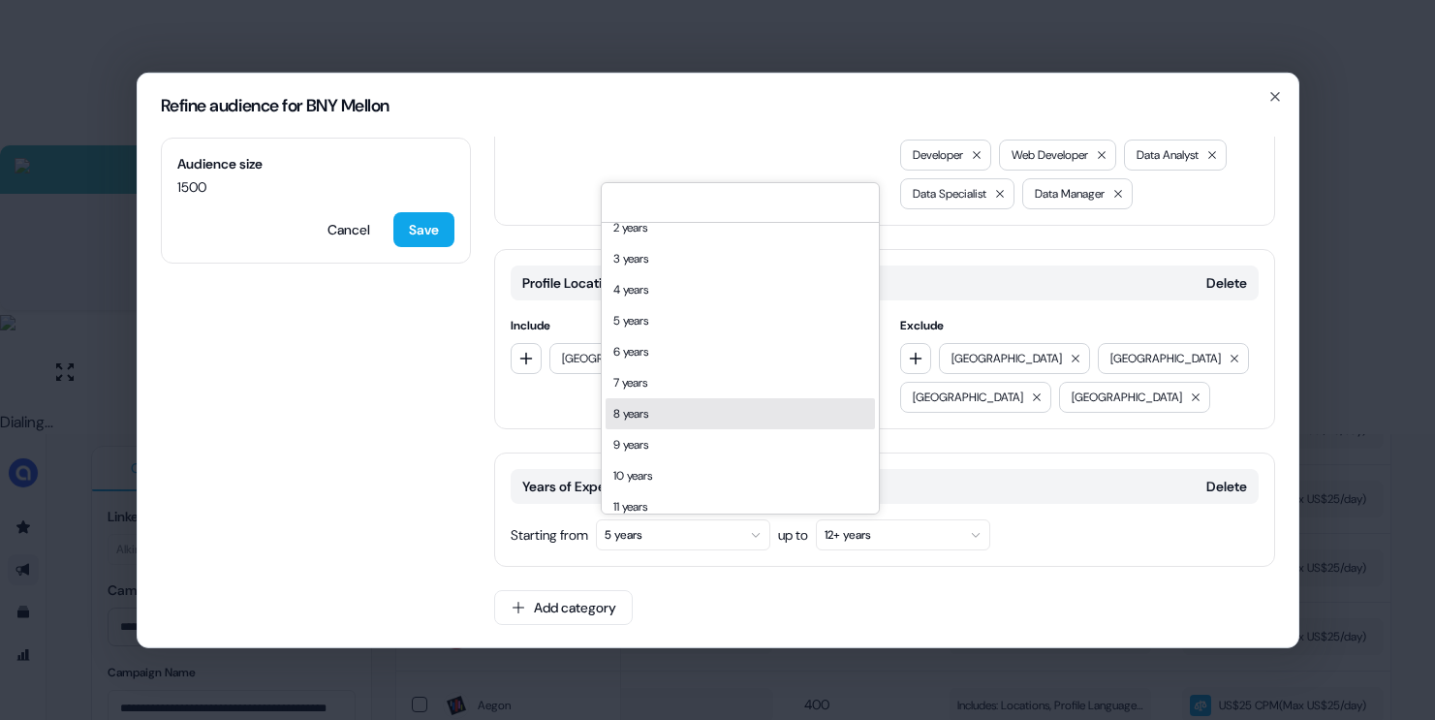
scroll to position [48, 0]
click at [671, 468] on div "10 years" at bounding box center [740, 472] width 269 height 31
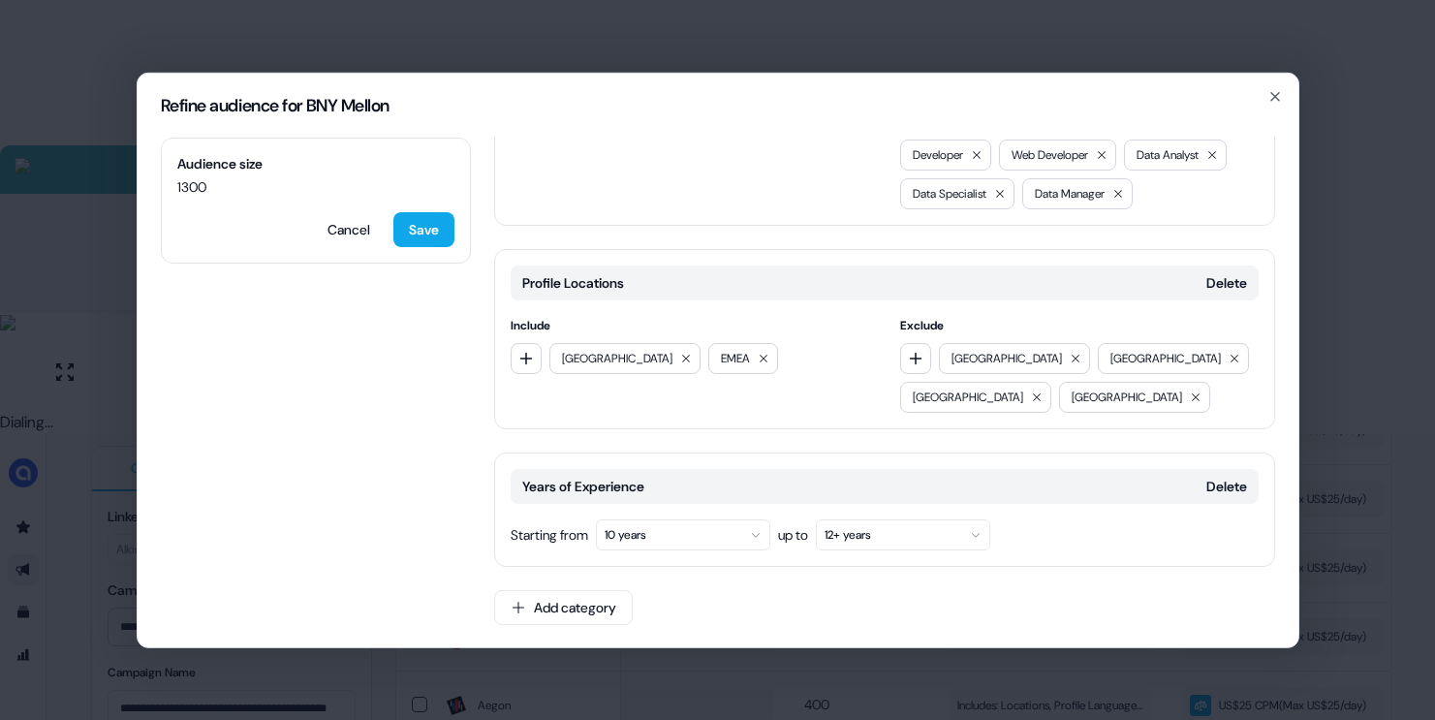
click at [647, 536] on button "10 years" at bounding box center [683, 533] width 174 height 31
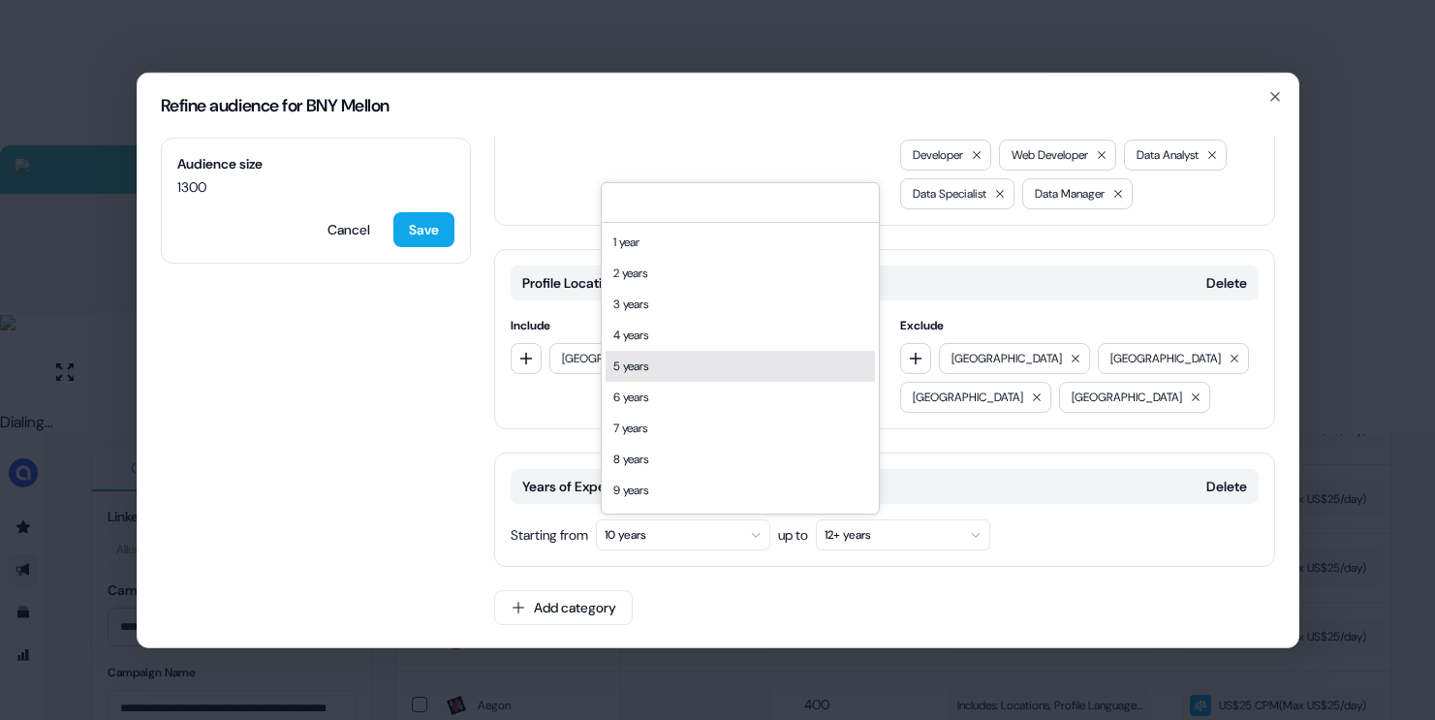
click at [669, 365] on div "5 years" at bounding box center [740, 366] width 269 height 31
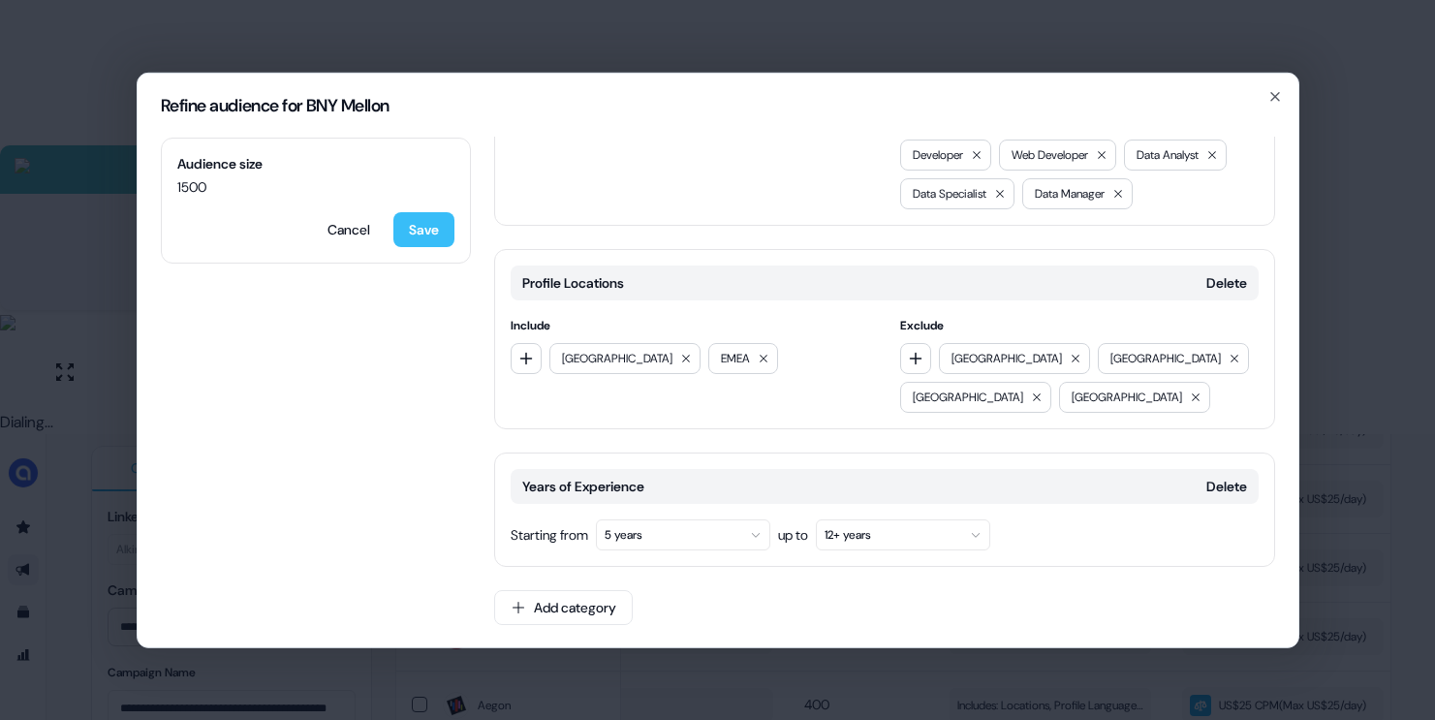
click at [430, 232] on button "Save" at bounding box center [423, 228] width 61 height 35
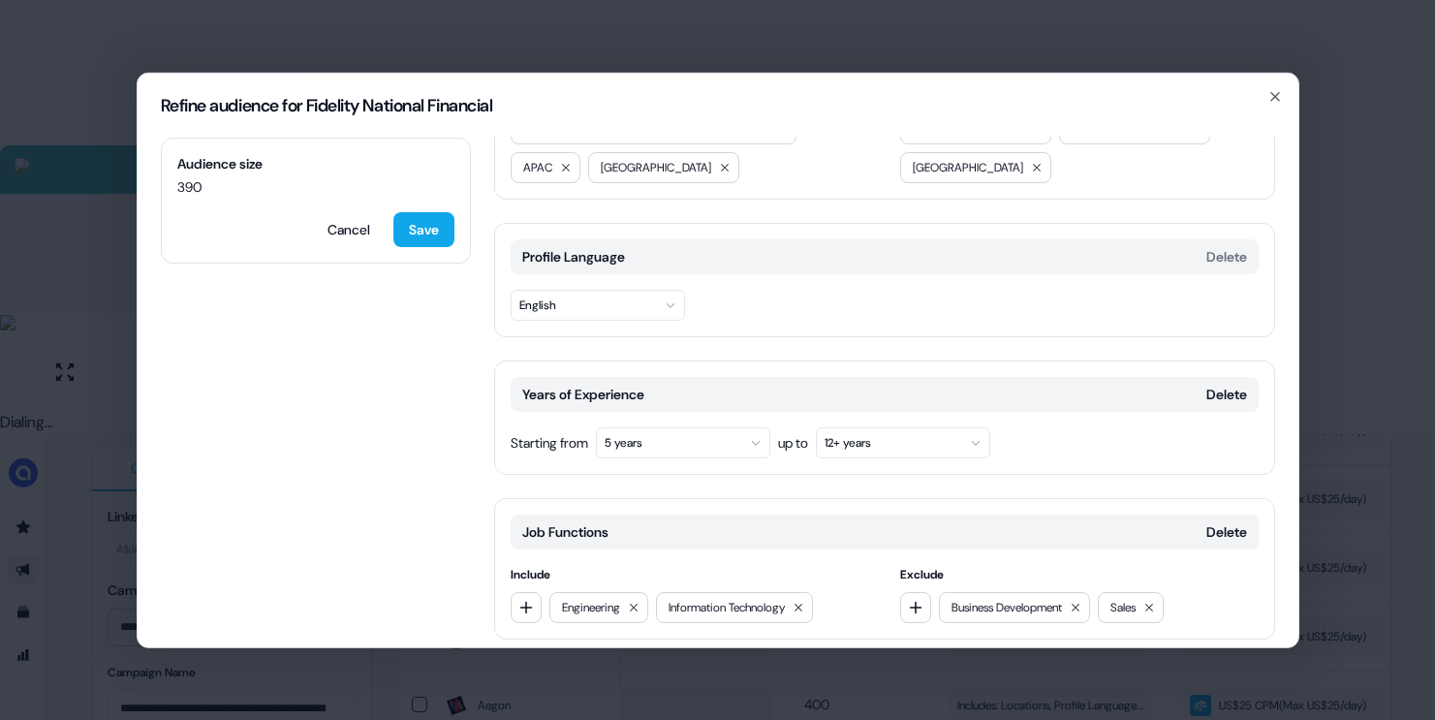
scroll to position [186, 0]
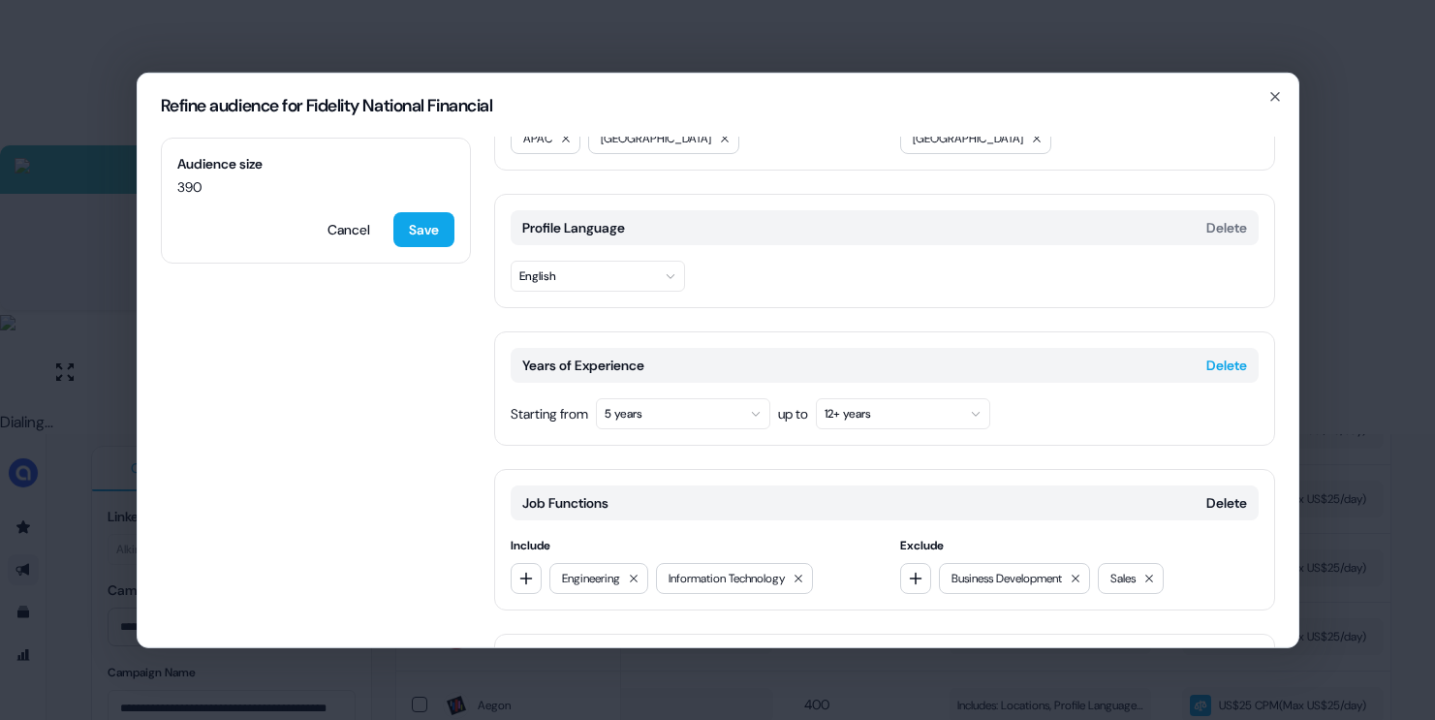
click at [1214, 360] on button "Delete" at bounding box center [1226, 364] width 41 height 19
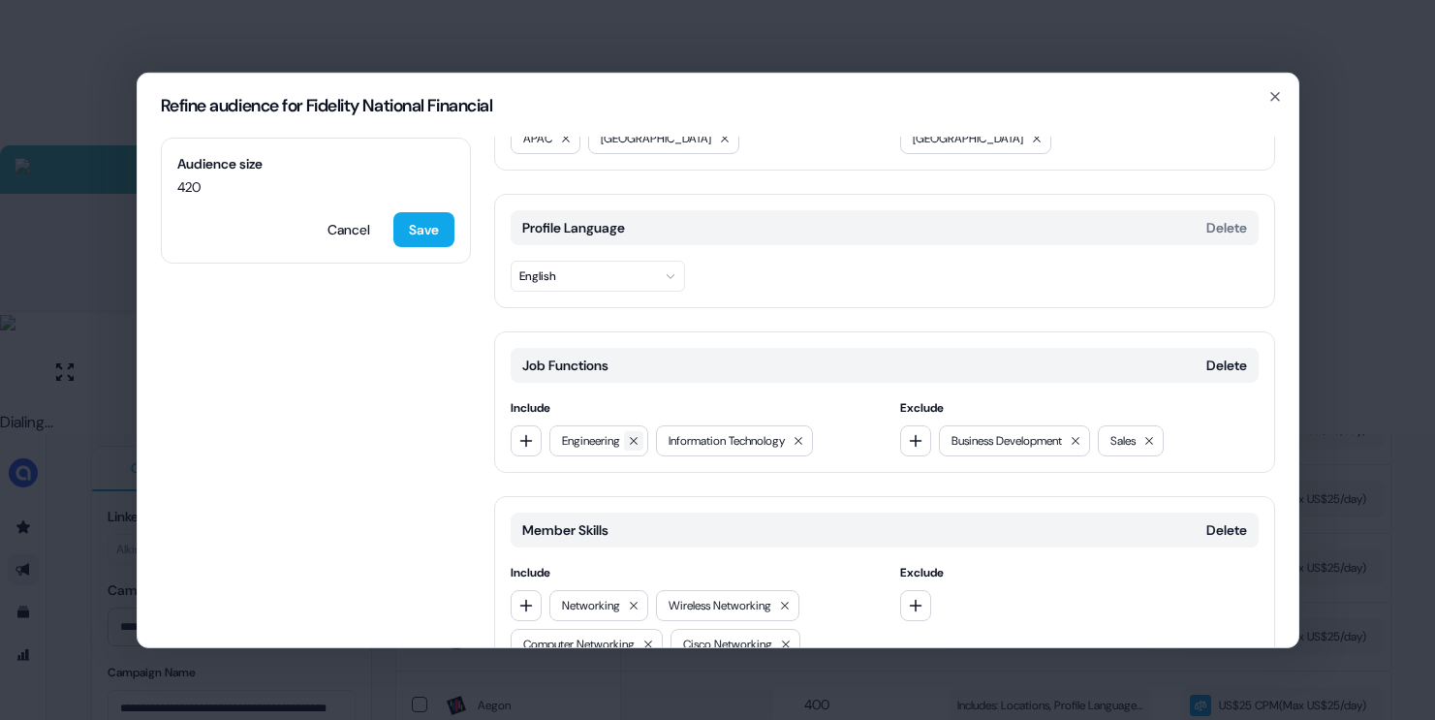
click at [638, 439] on icon at bounding box center [634, 440] width 12 height 12
click at [432, 240] on button "Save" at bounding box center [423, 228] width 61 height 35
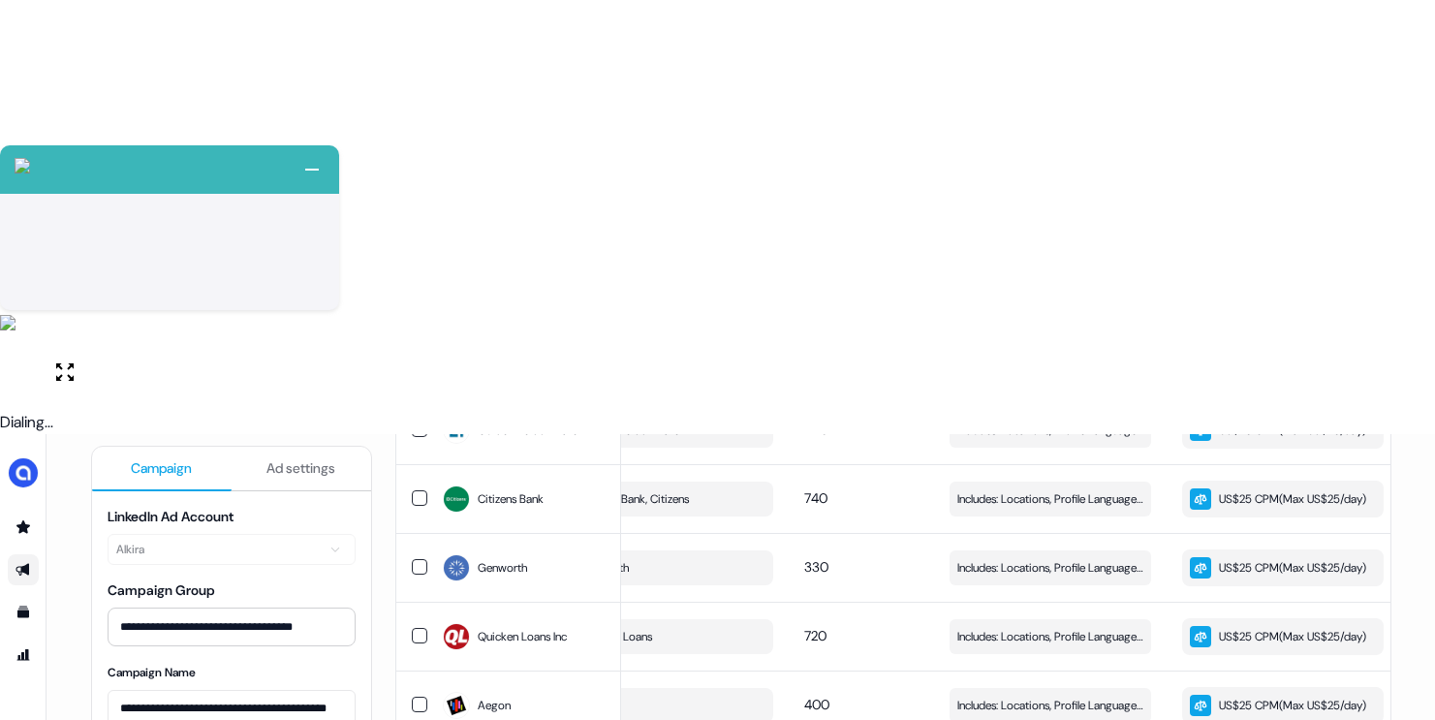
scroll to position [1406, 0]
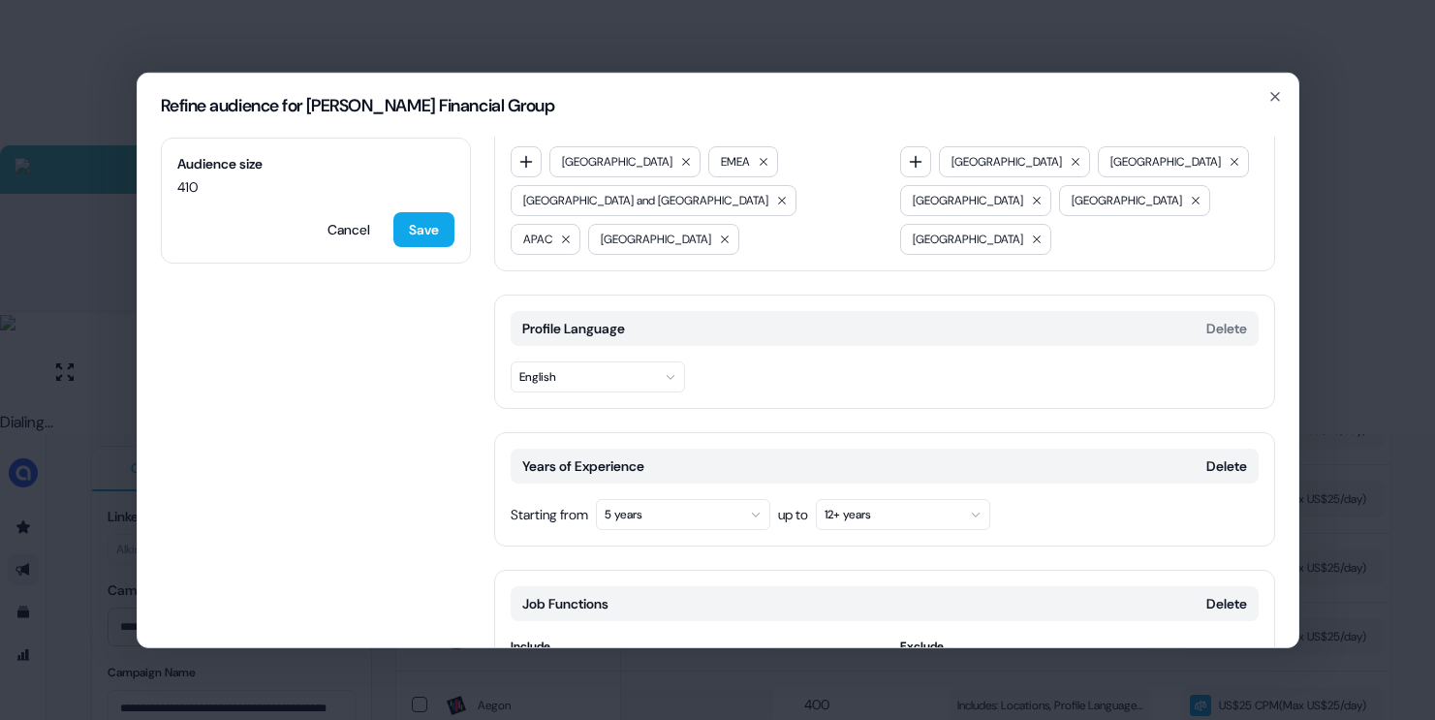
scroll to position [158, 0]
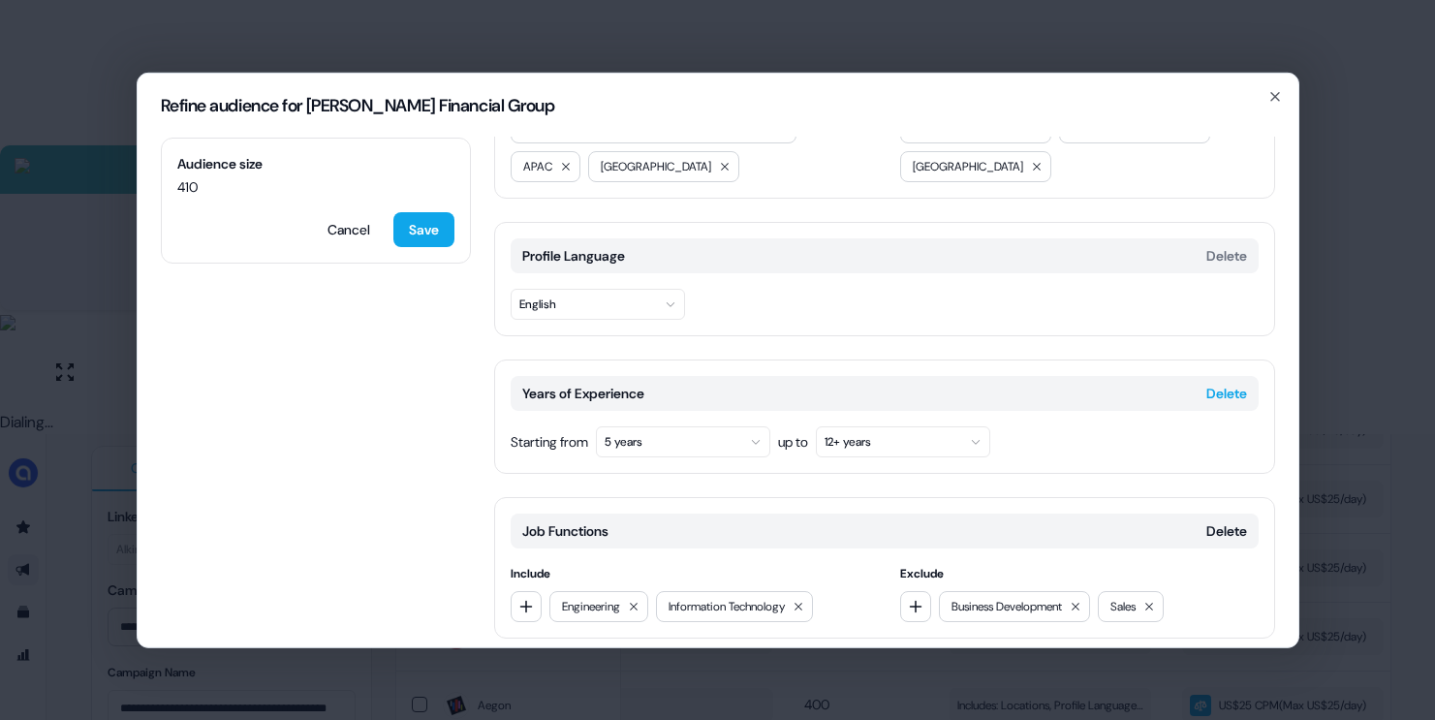
click at [1209, 386] on button "Delete" at bounding box center [1226, 392] width 41 height 19
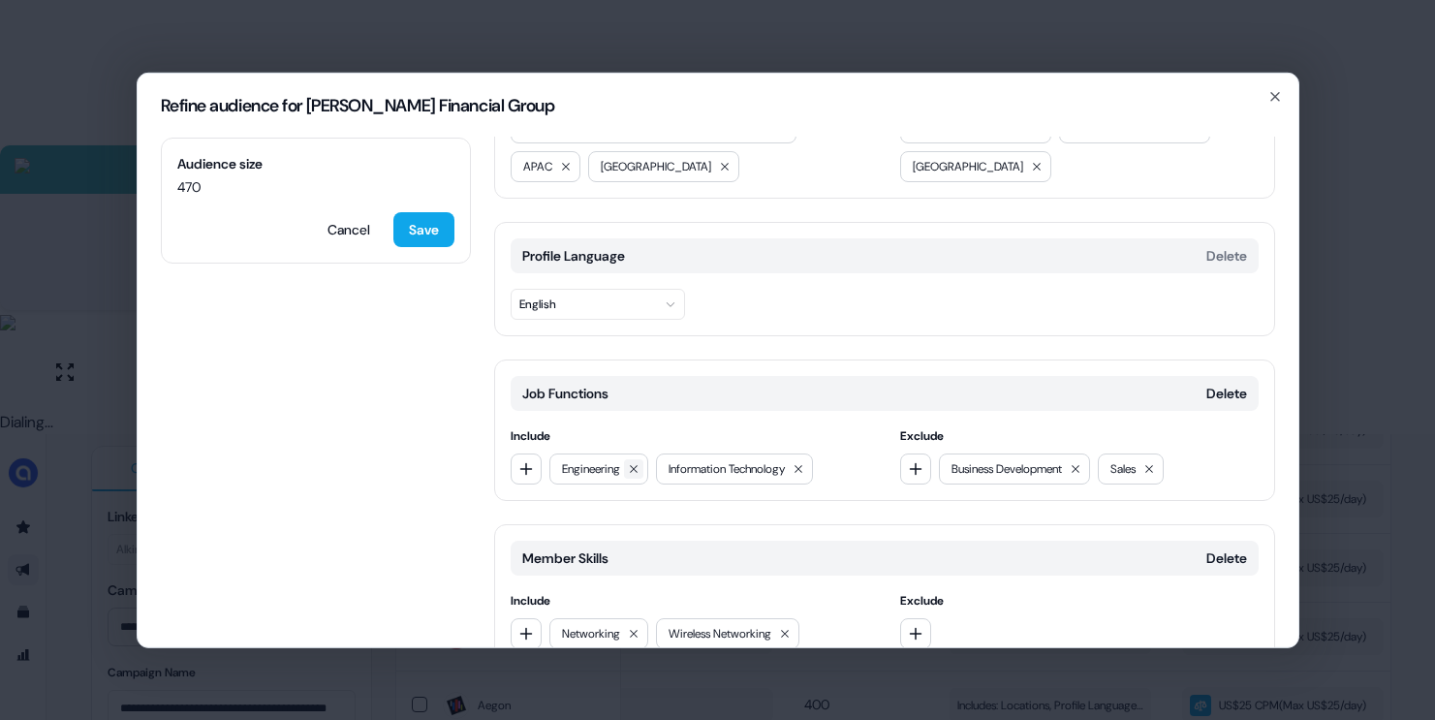
click at [638, 464] on icon at bounding box center [634, 468] width 12 height 12
click at [357, 229] on button "Cancel" at bounding box center [349, 228] width 74 height 35
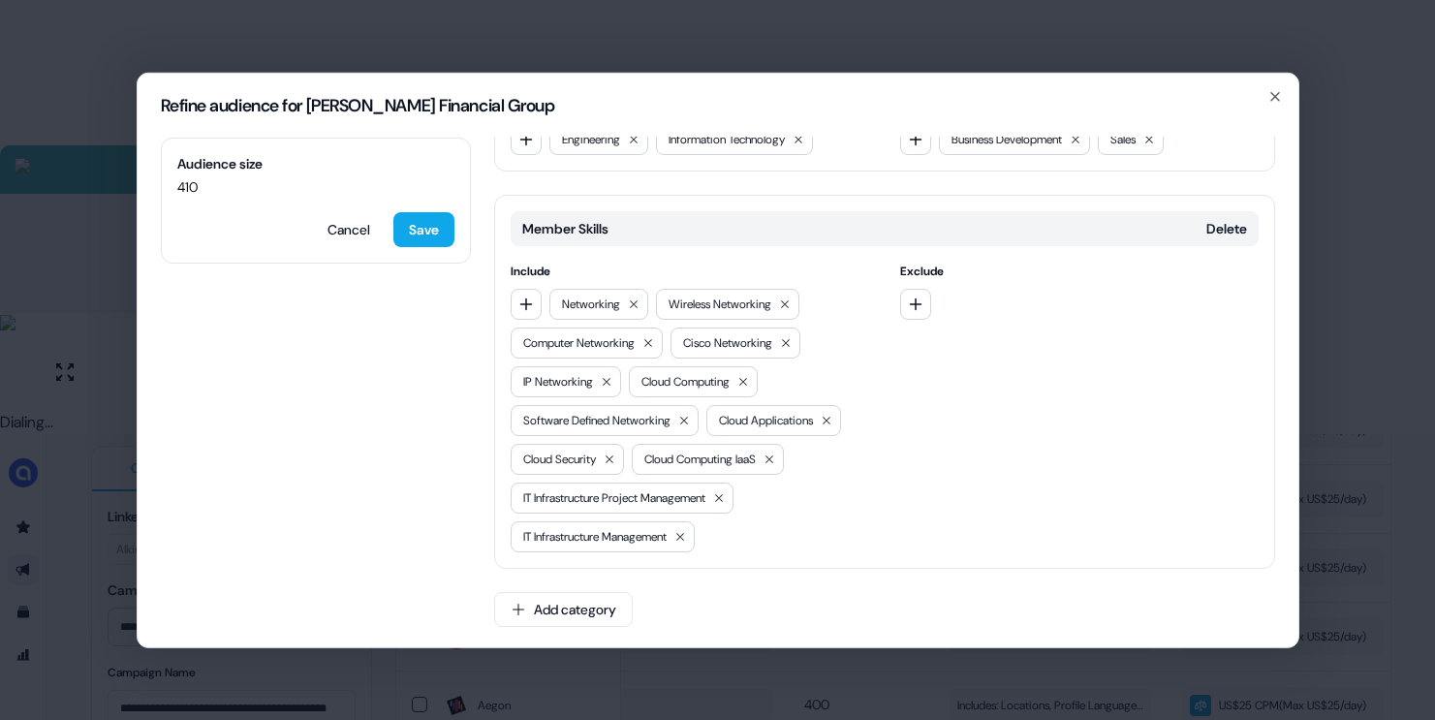
scroll to position [627, 0]
click at [325, 222] on button "Cancel" at bounding box center [349, 228] width 74 height 35
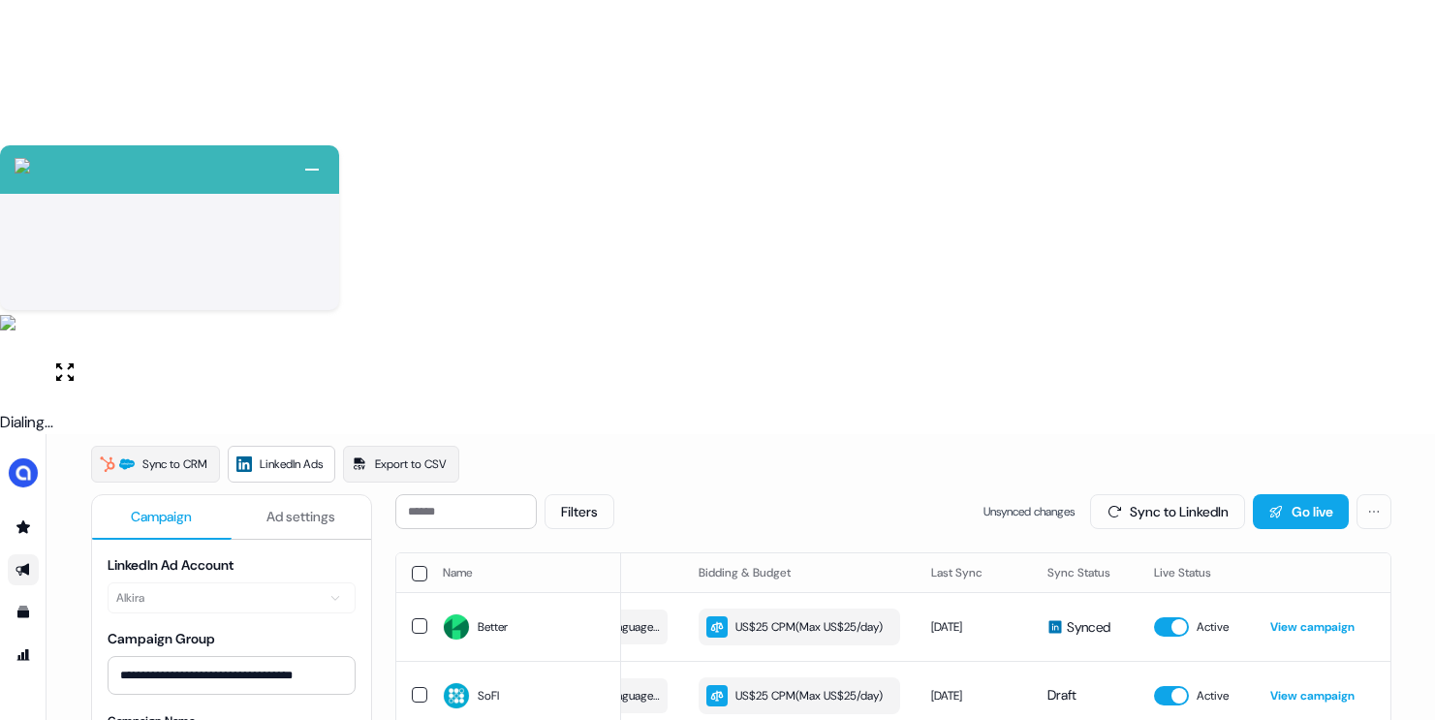
scroll to position [0, 0]
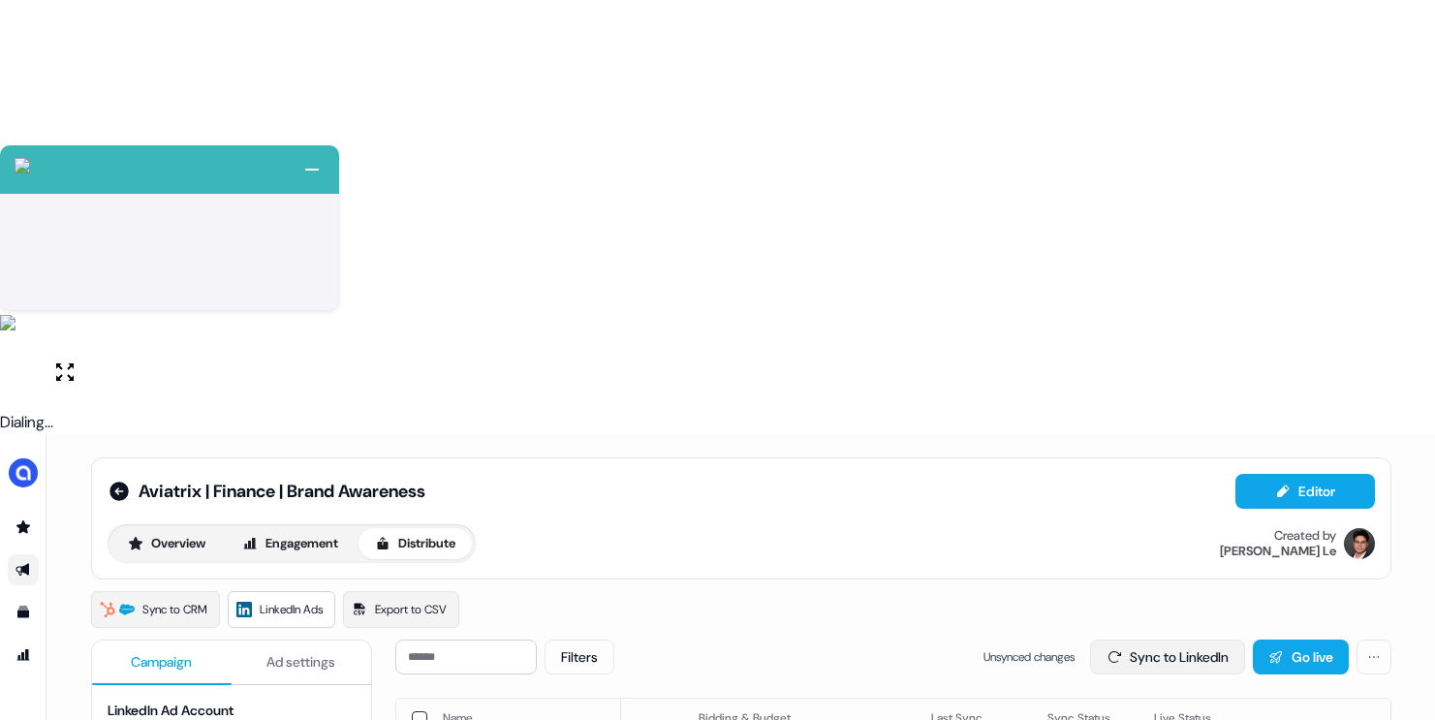
click at [1128, 639] on button "Sync to LinkedIn" at bounding box center [1167, 656] width 155 height 35
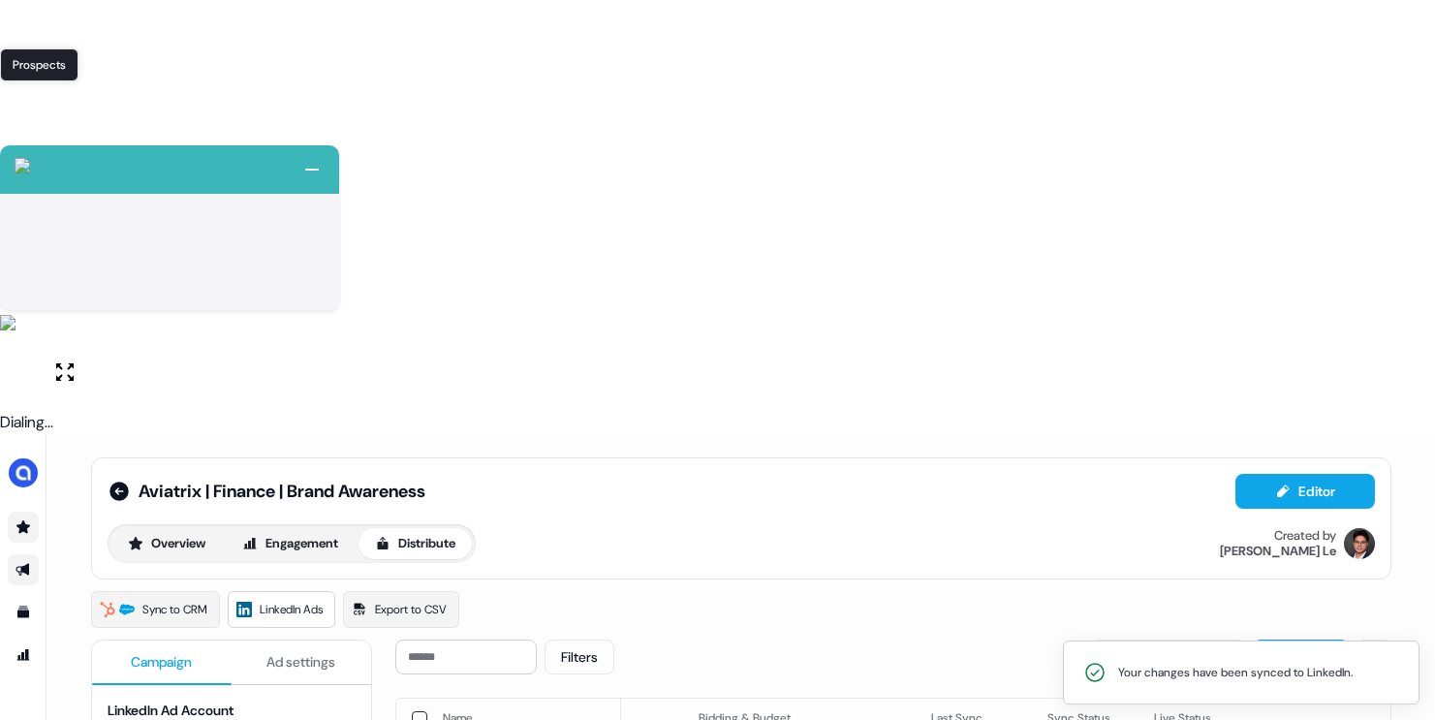
click at [28, 519] on icon "Go to prospects" at bounding box center [24, 527] width 16 height 16
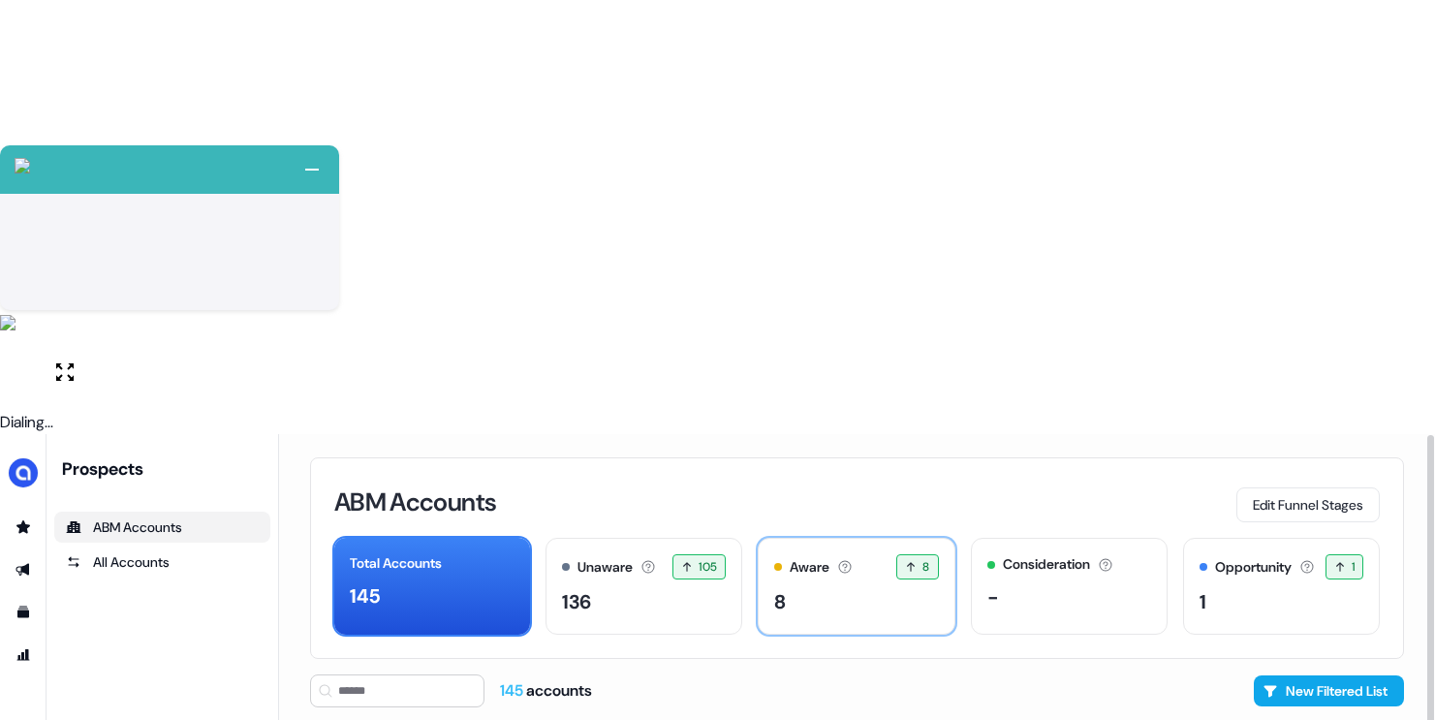
click at [822, 587] on div "8" at bounding box center [856, 601] width 164 height 29
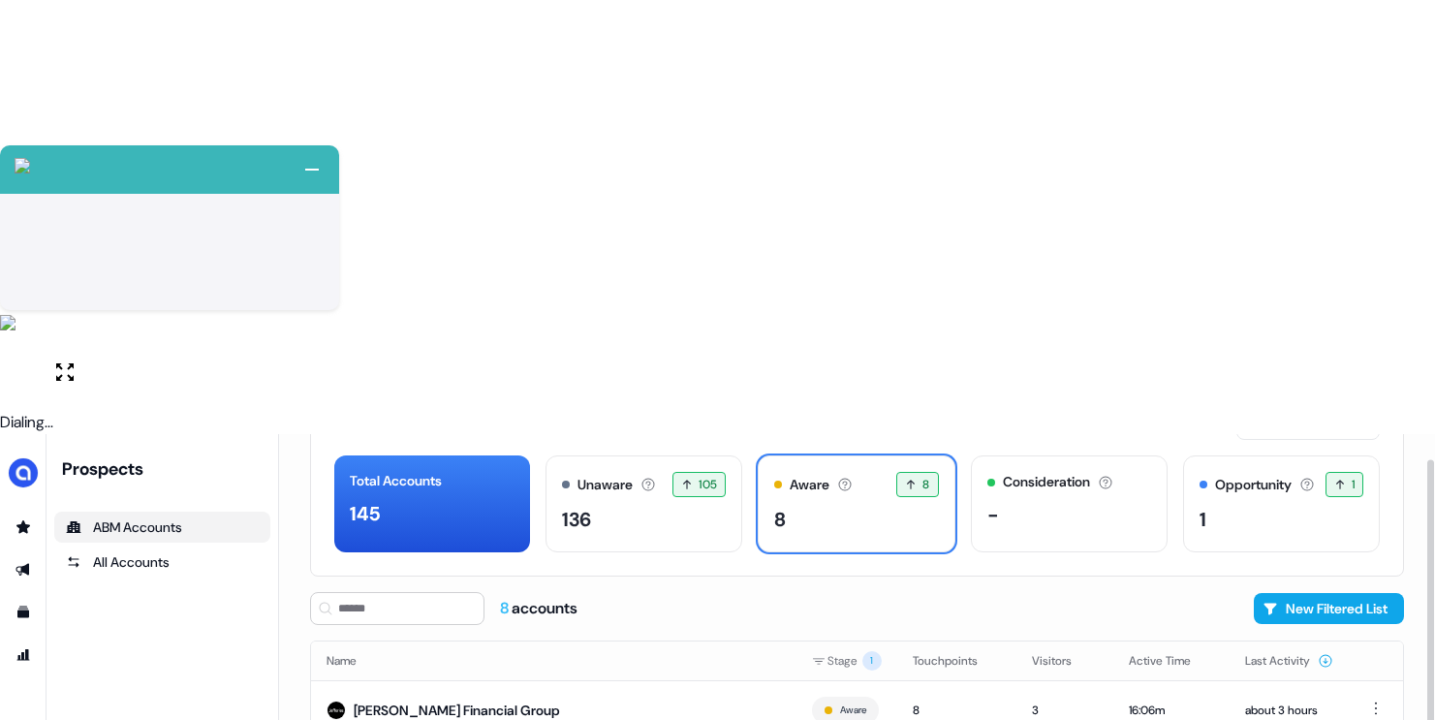
scroll to position [128, 0]
